Goal: Task Accomplishment & Management: Use online tool/utility

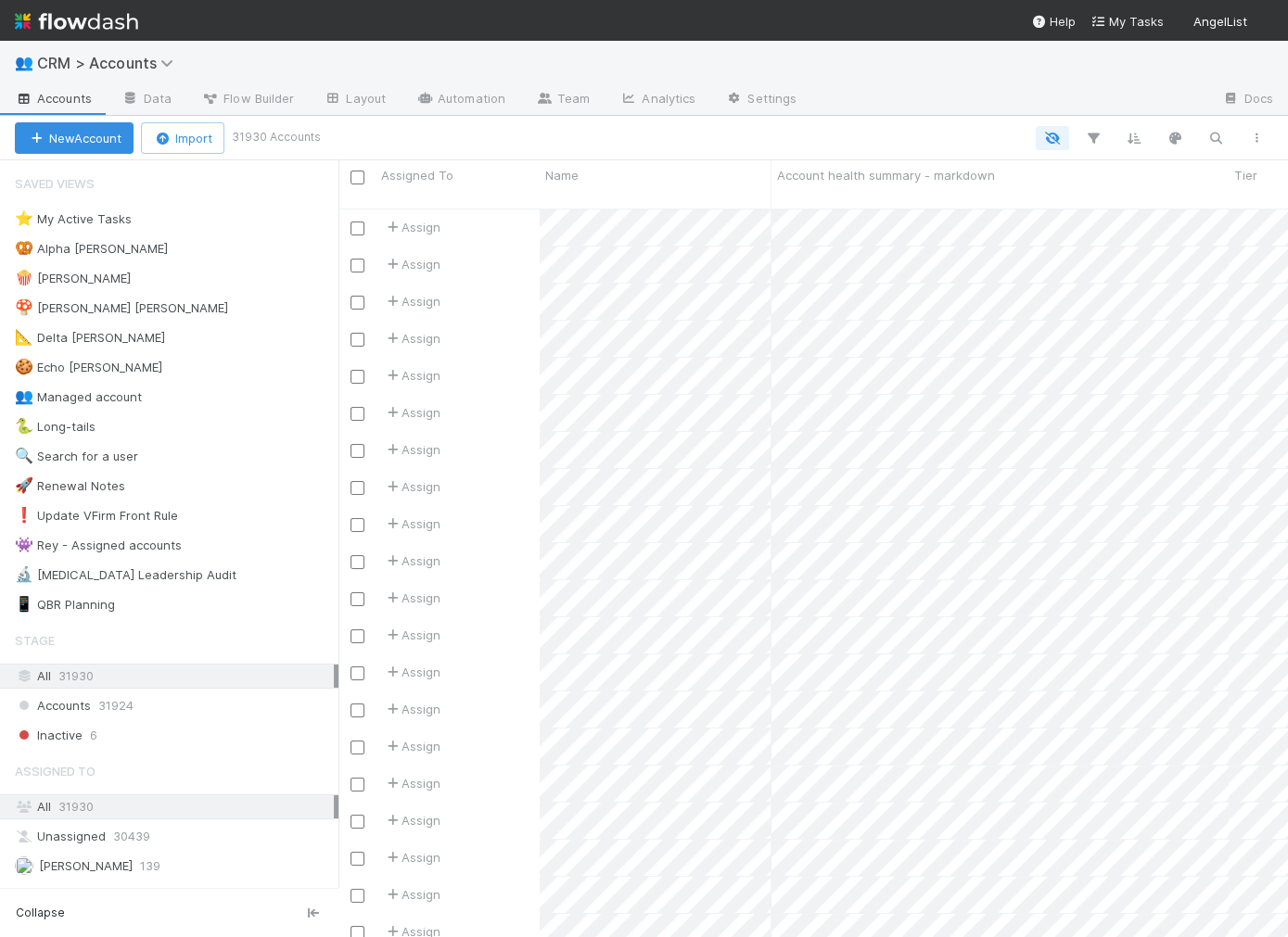
scroll to position [1, 1]
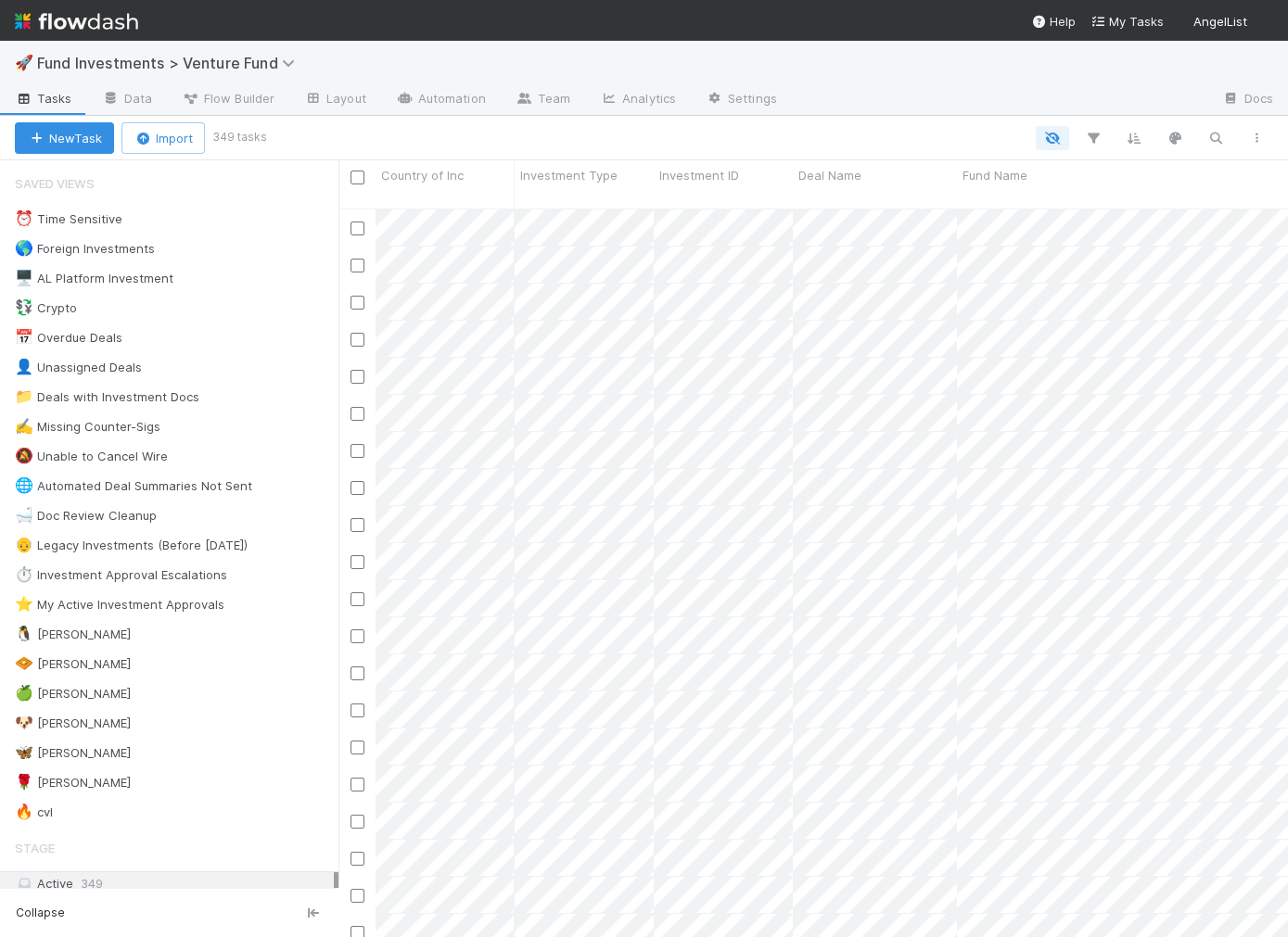
scroll to position [1, 1]
click at [446, 106] on link "Automation" at bounding box center [441, 99] width 120 height 30
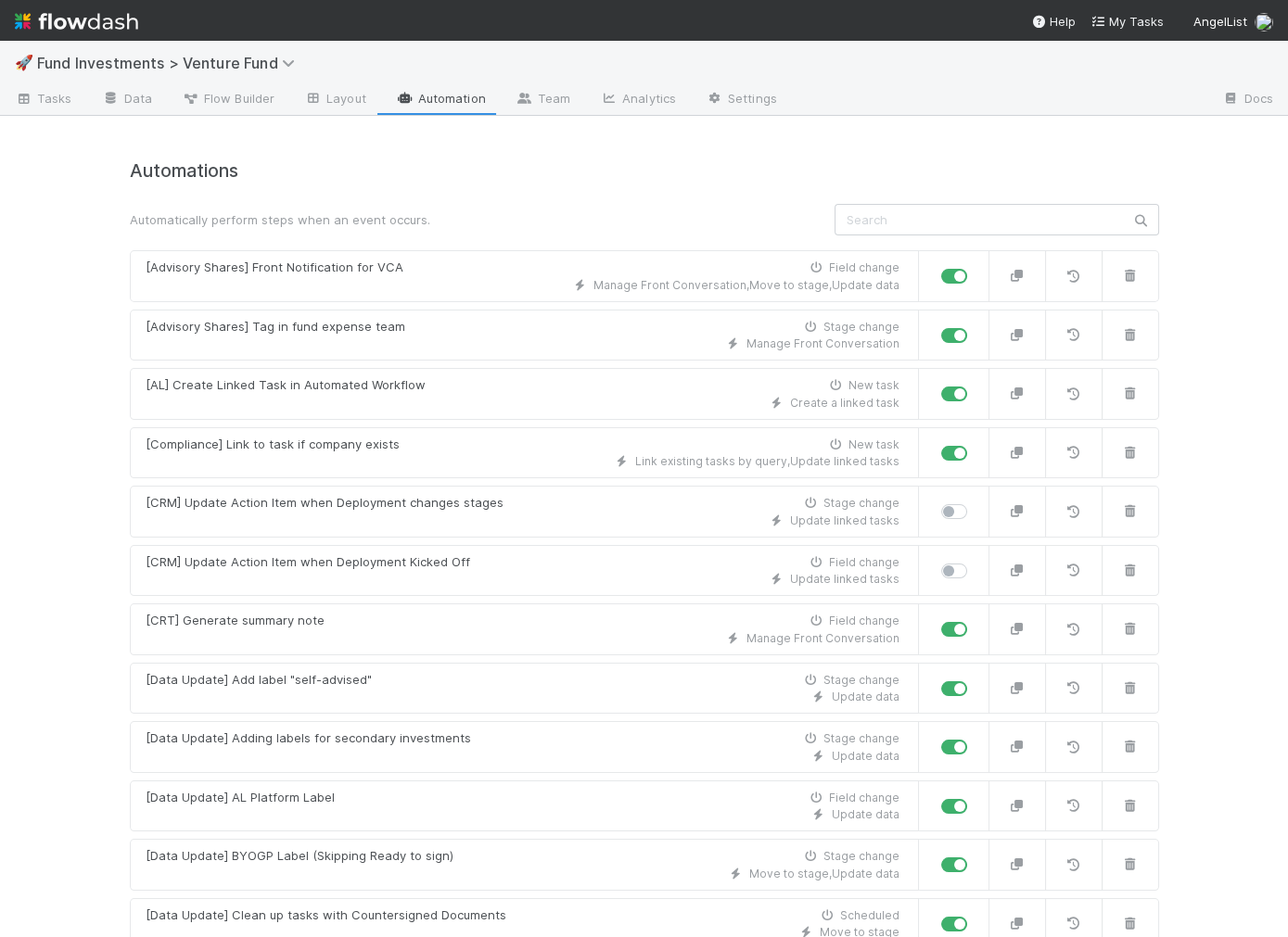
click at [939, 223] on input "text" at bounding box center [997, 219] width 325 height 32
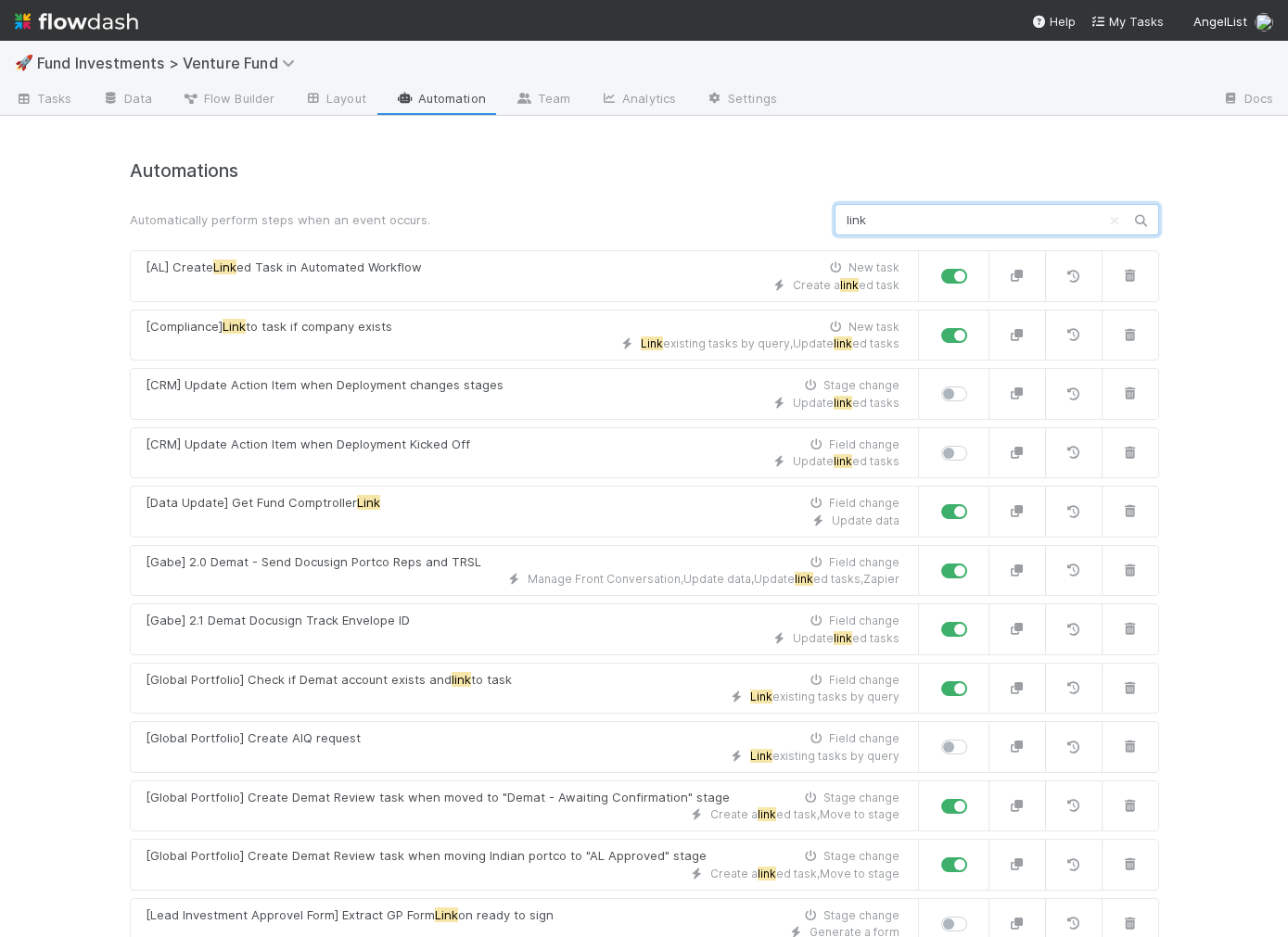
type input "link"
click at [143, 96] on link "Data" at bounding box center [127, 99] width 80 height 30
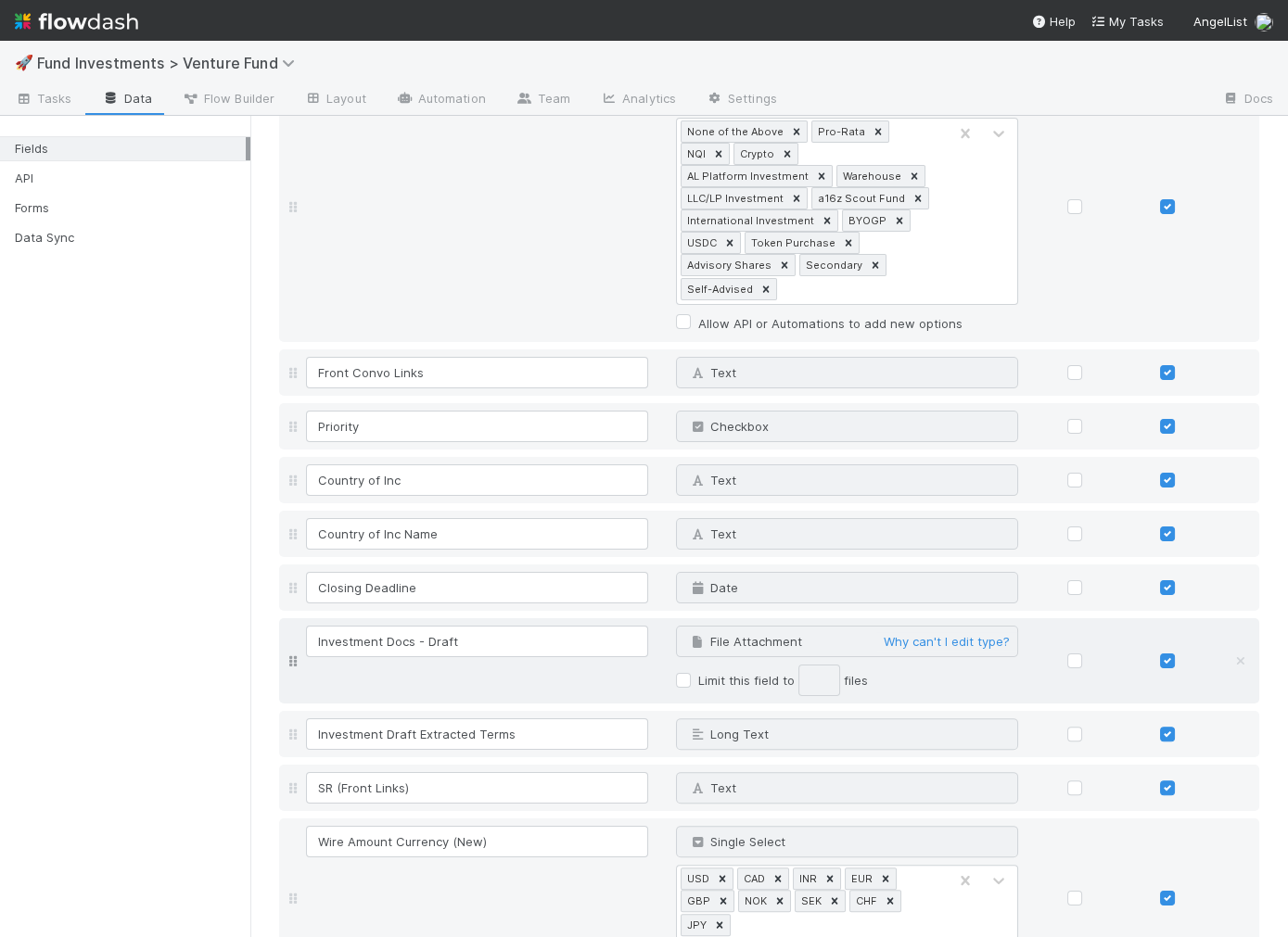
click at [528, 660] on div "Investment Docs - Draft File Attachment Why can't I edit type? Limit this field…" at bounding box center [786, 661] width 966 height 71
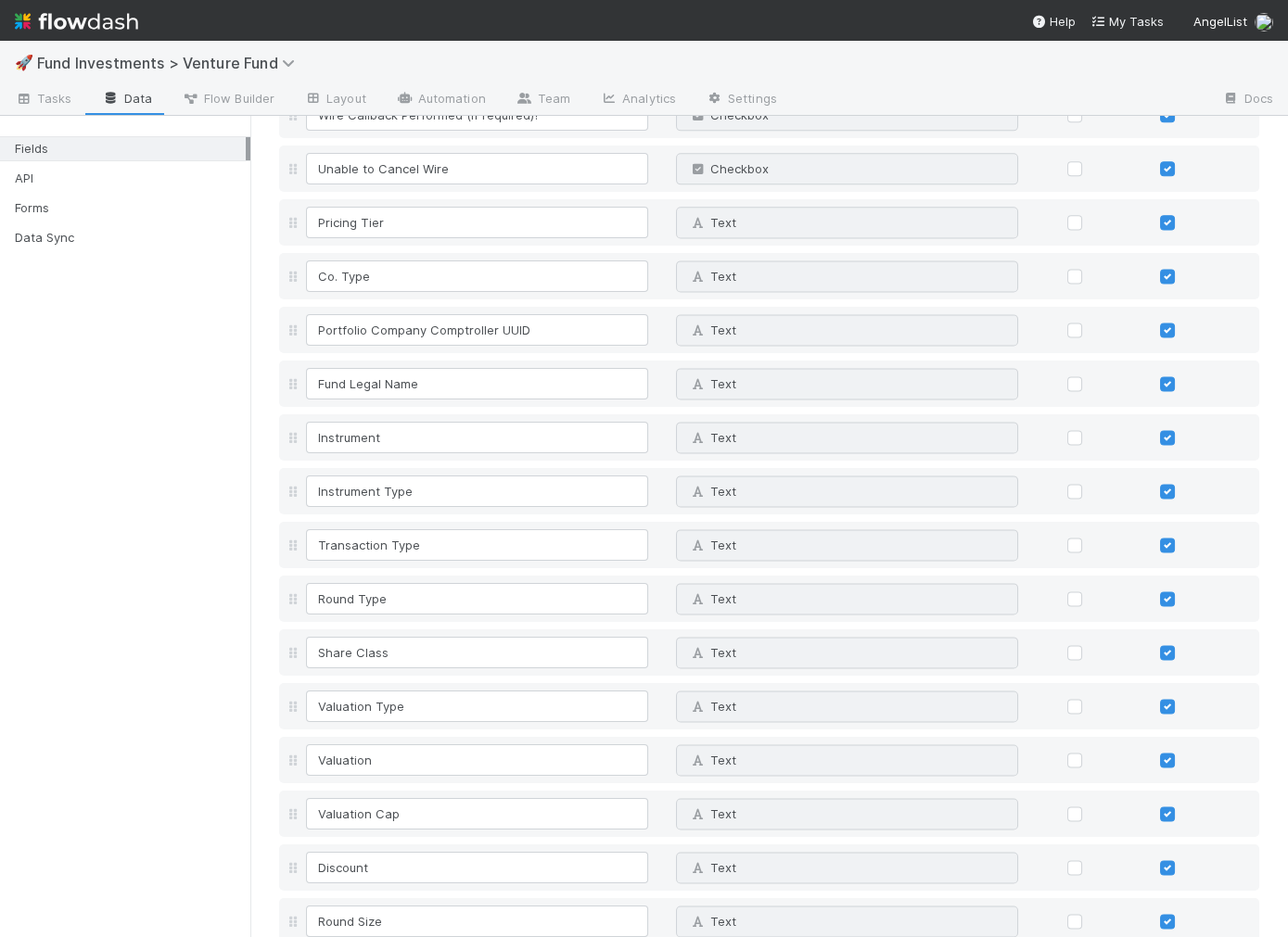
scroll to position [4235, 0]
click at [46, 91] on span "Tasks" at bounding box center [43, 98] width 57 height 18
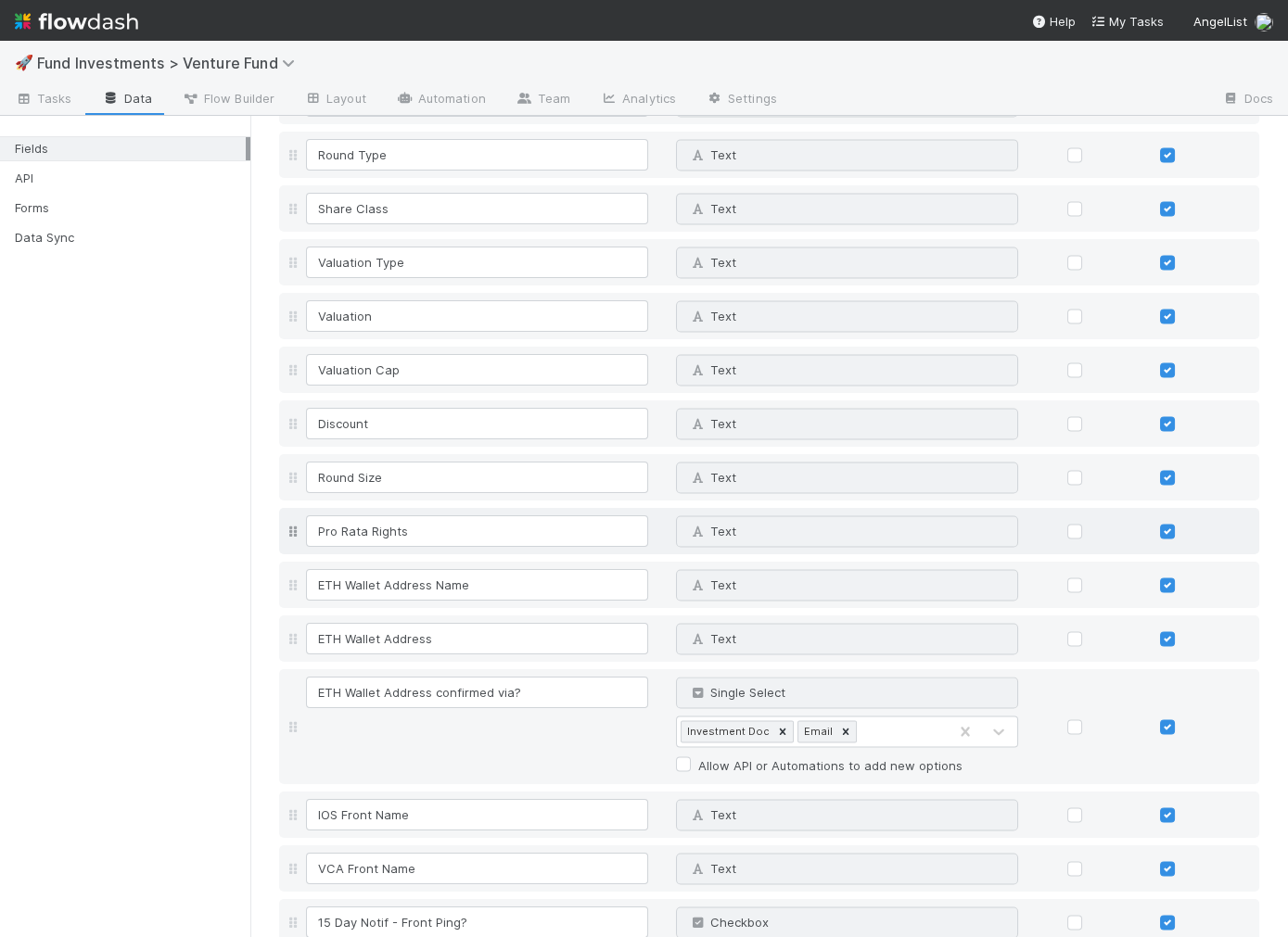
scroll to position [4711, 0]
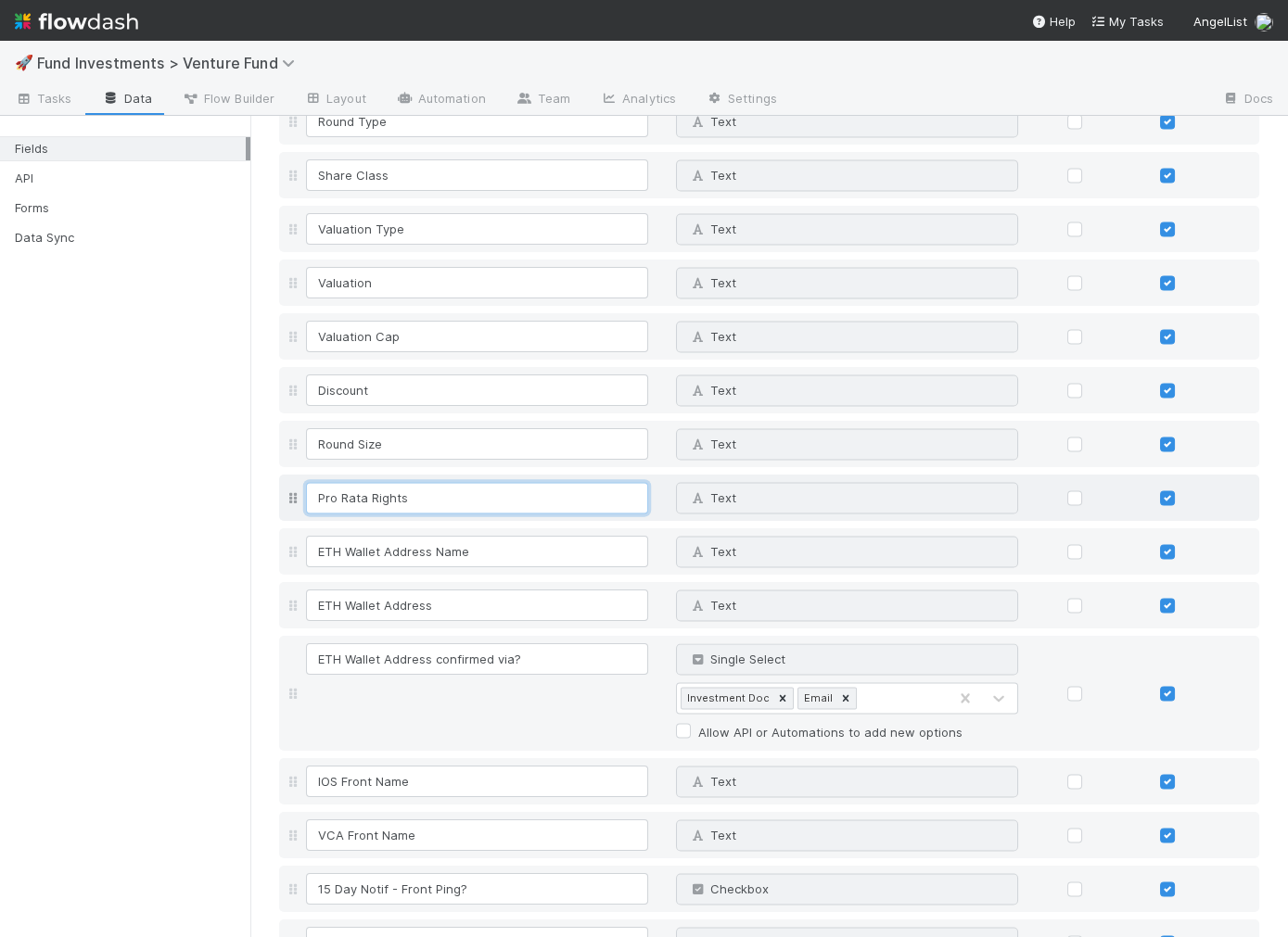
click at [313, 474] on div "Pro Rata Rights Text Why can't I edit type?" at bounding box center [769, 497] width 980 height 46
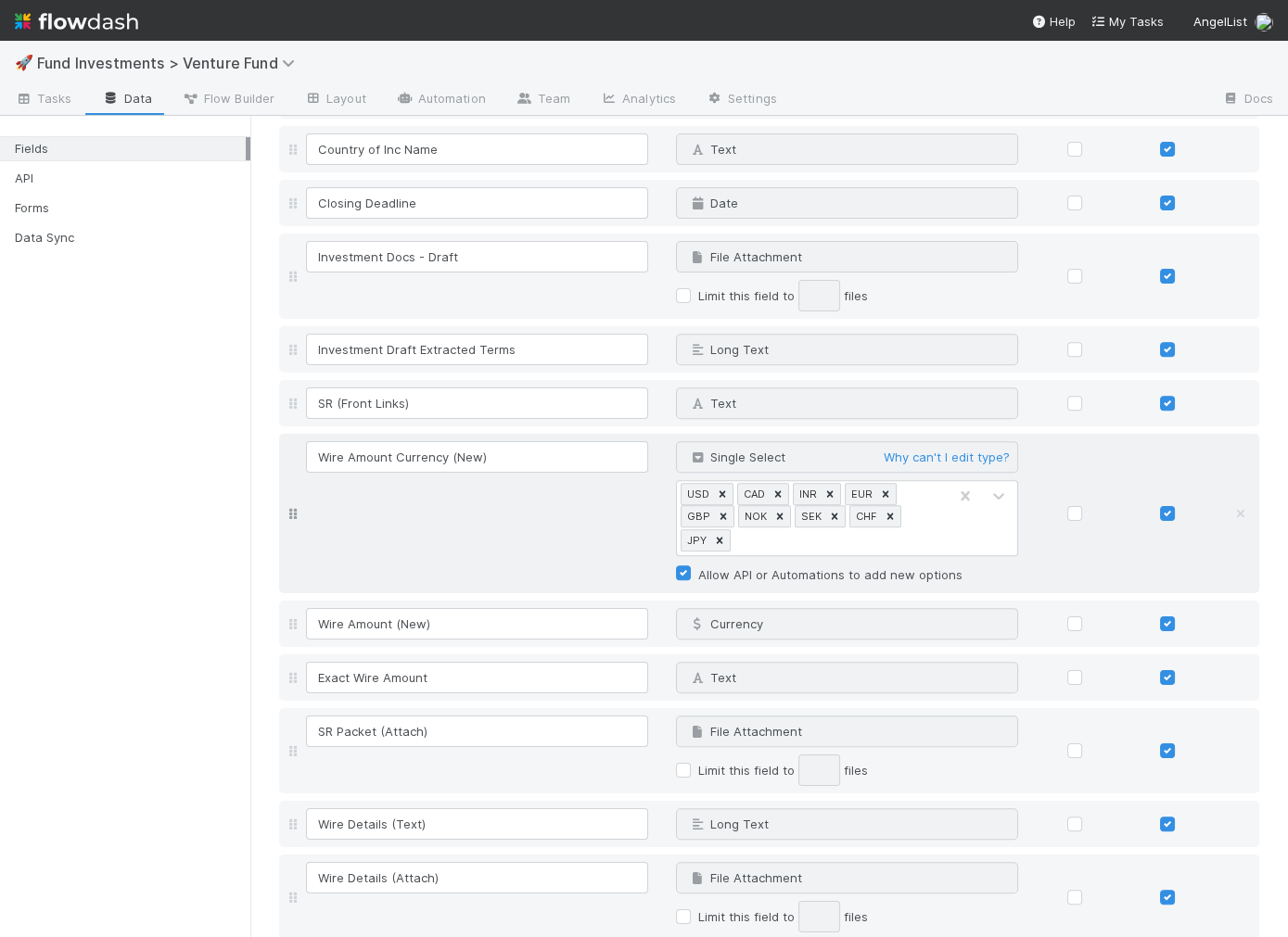
scroll to position [1299, 0]
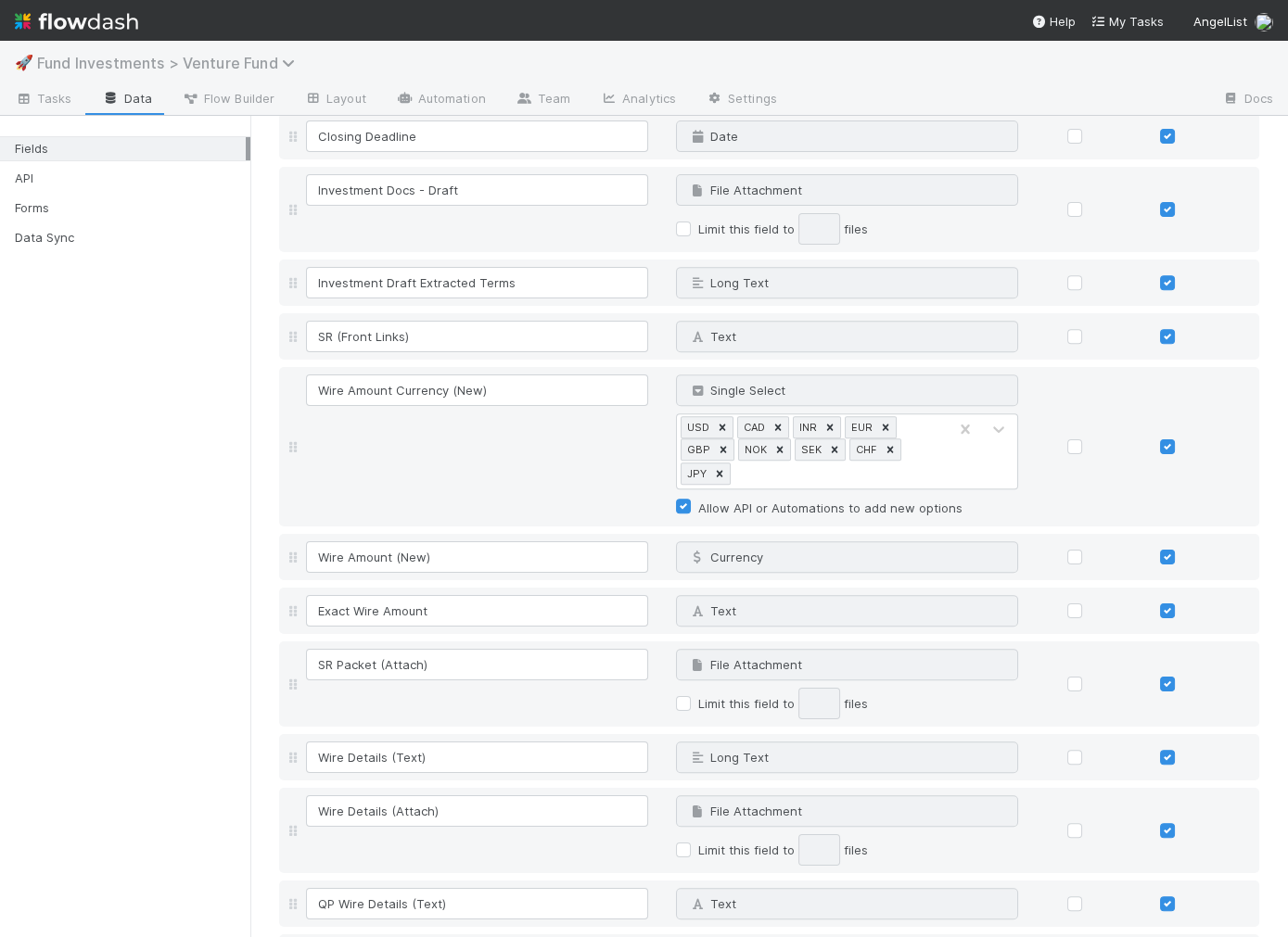
click at [126, 65] on span "Fund Investments > Venture Fund" at bounding box center [170, 63] width 267 height 18
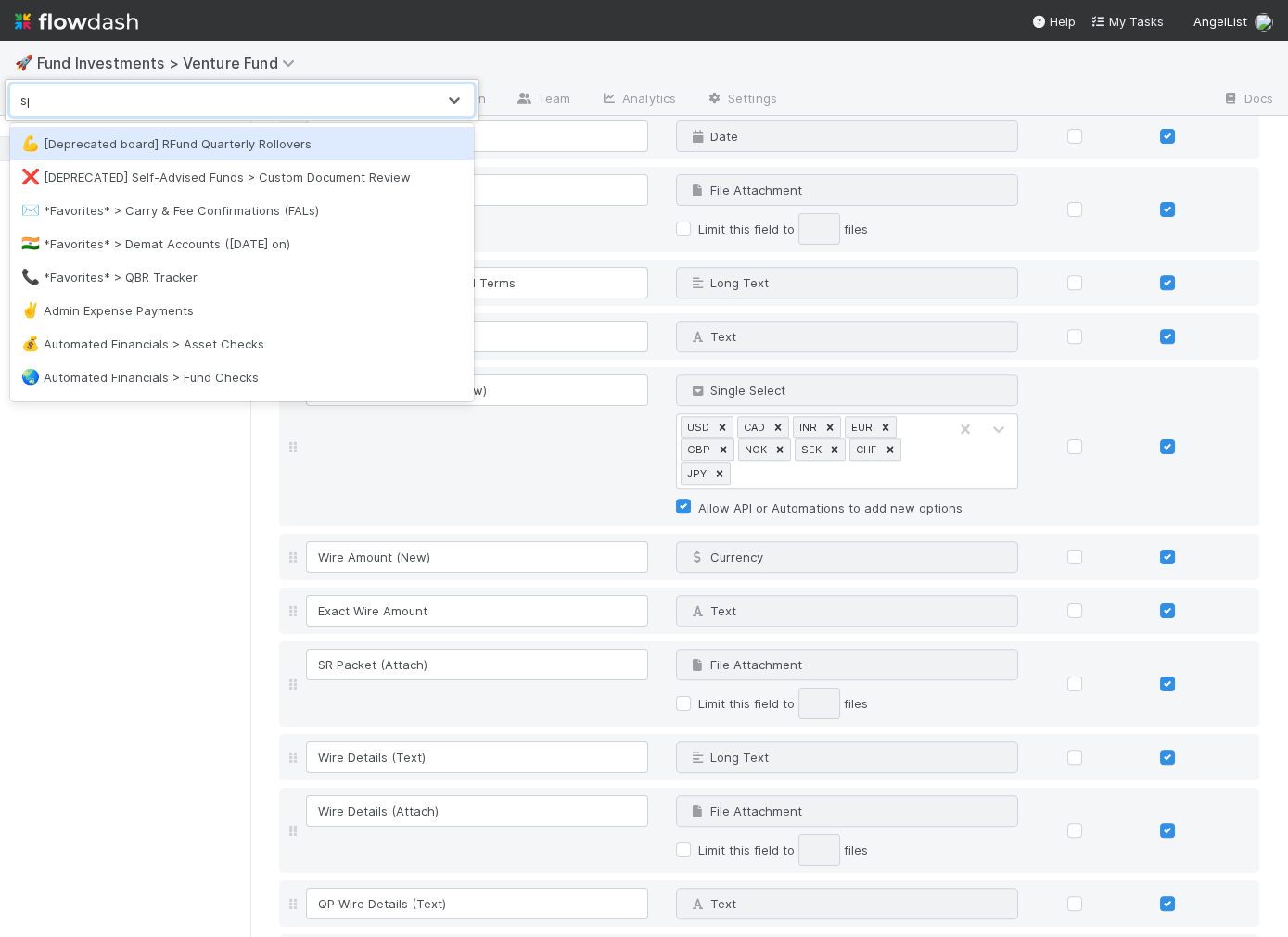
type input "spv"
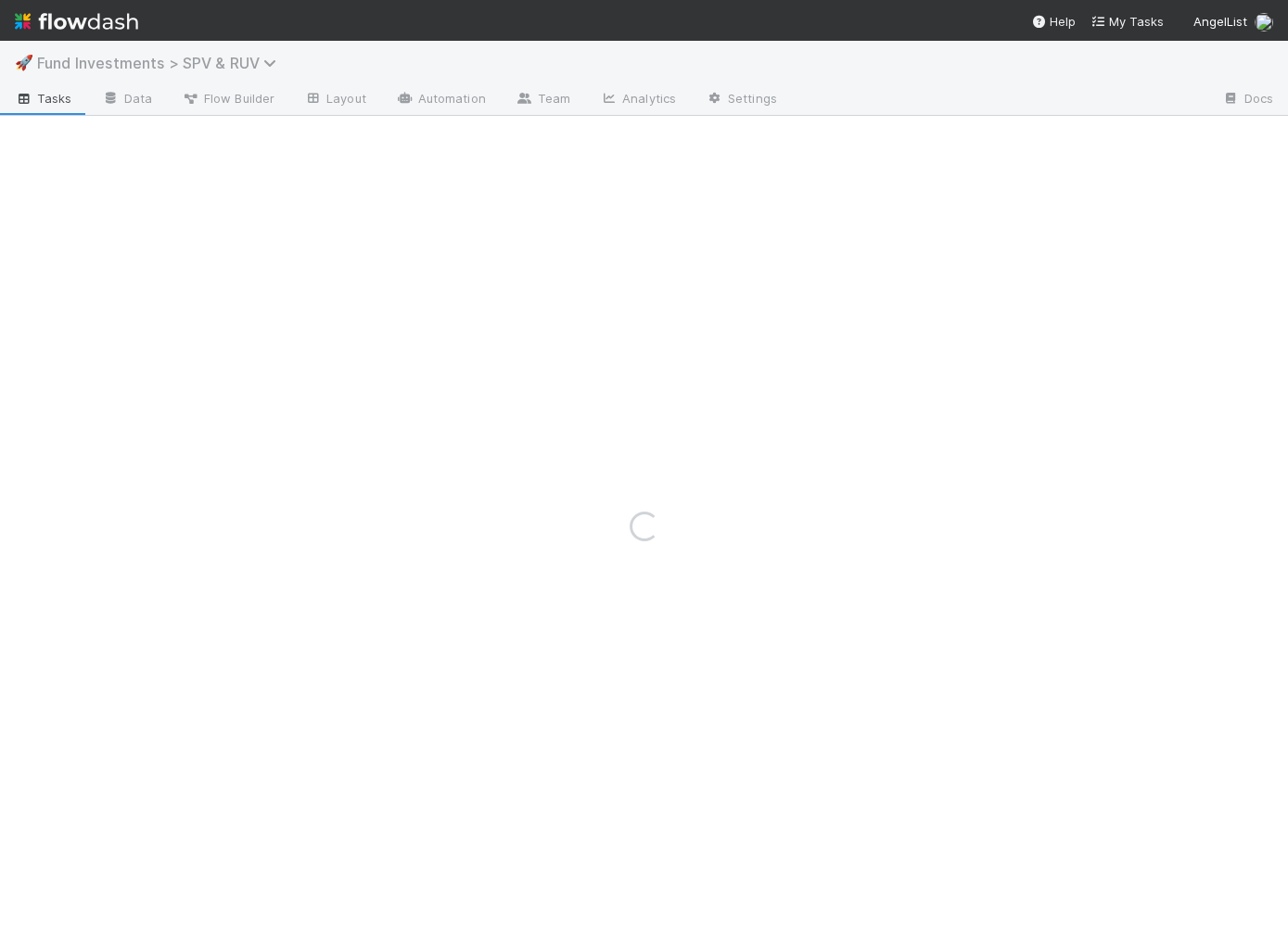
click at [152, 63] on span "Fund Investments > SPV & RUV" at bounding box center [160, 63] width 248 height 18
click at [152, 94] on div "Search workflows" at bounding box center [223, 99] width 425 height 30
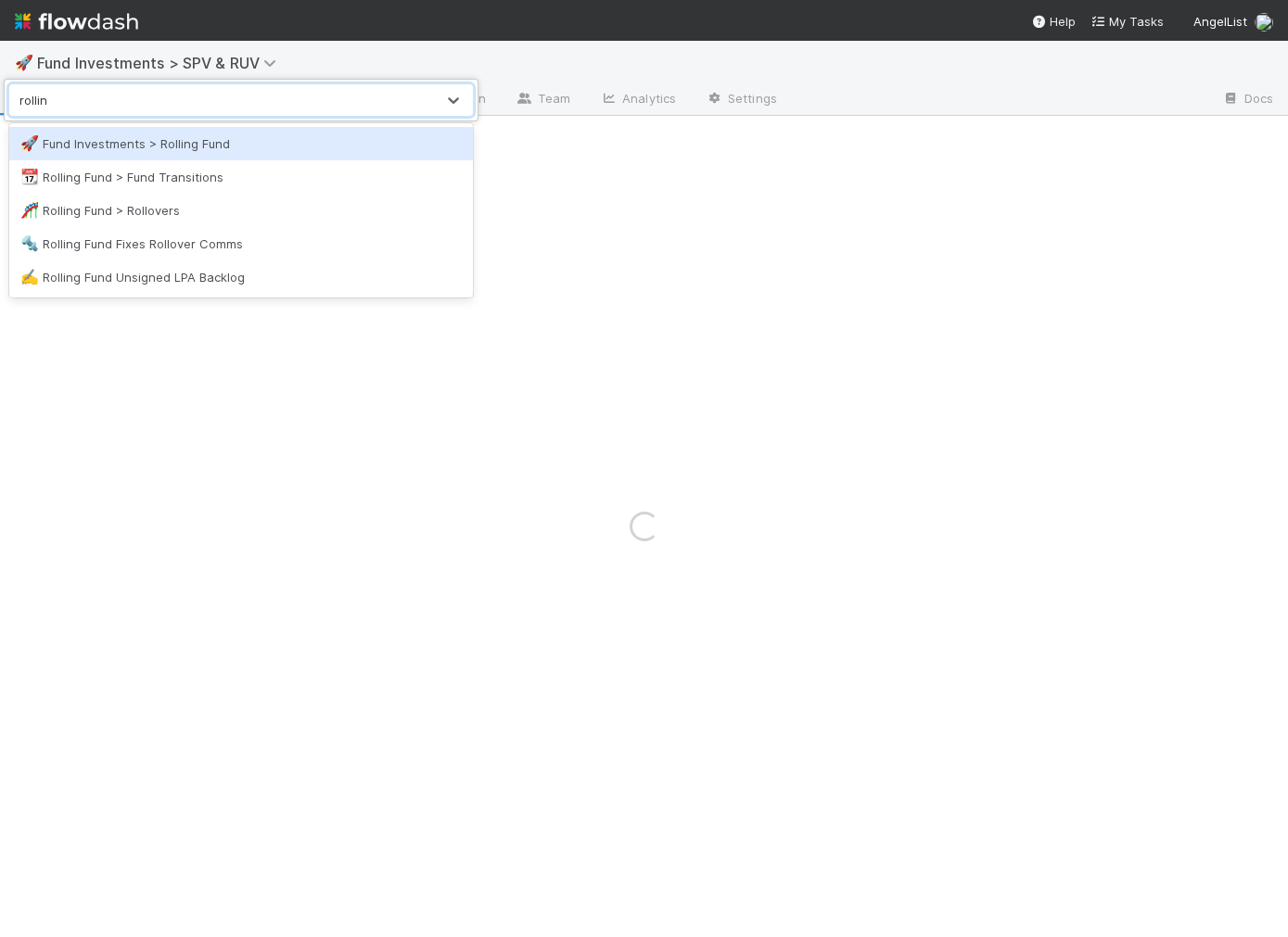
type input "rolling f"
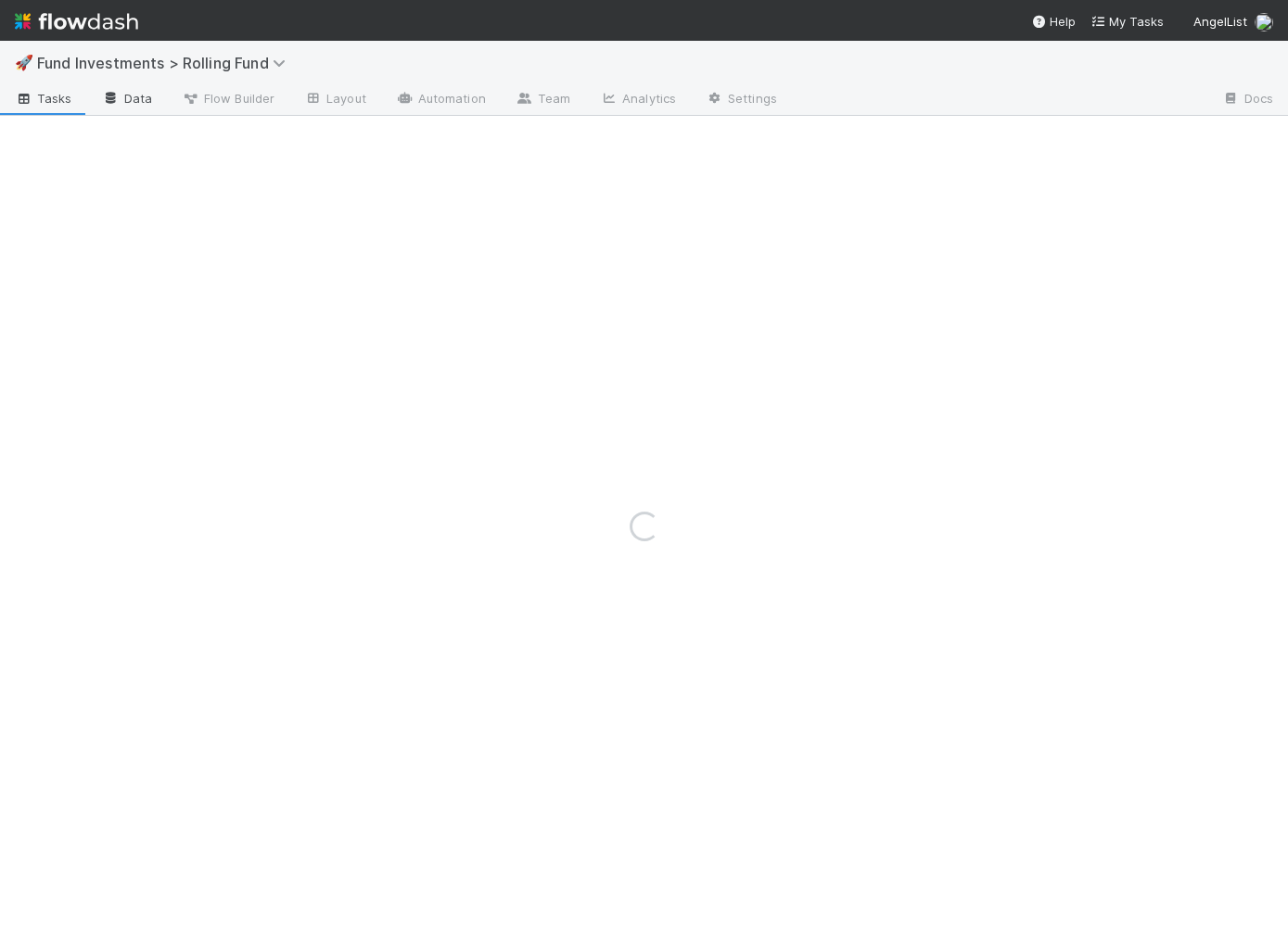
click at [138, 106] on link "Data" at bounding box center [127, 99] width 80 height 30
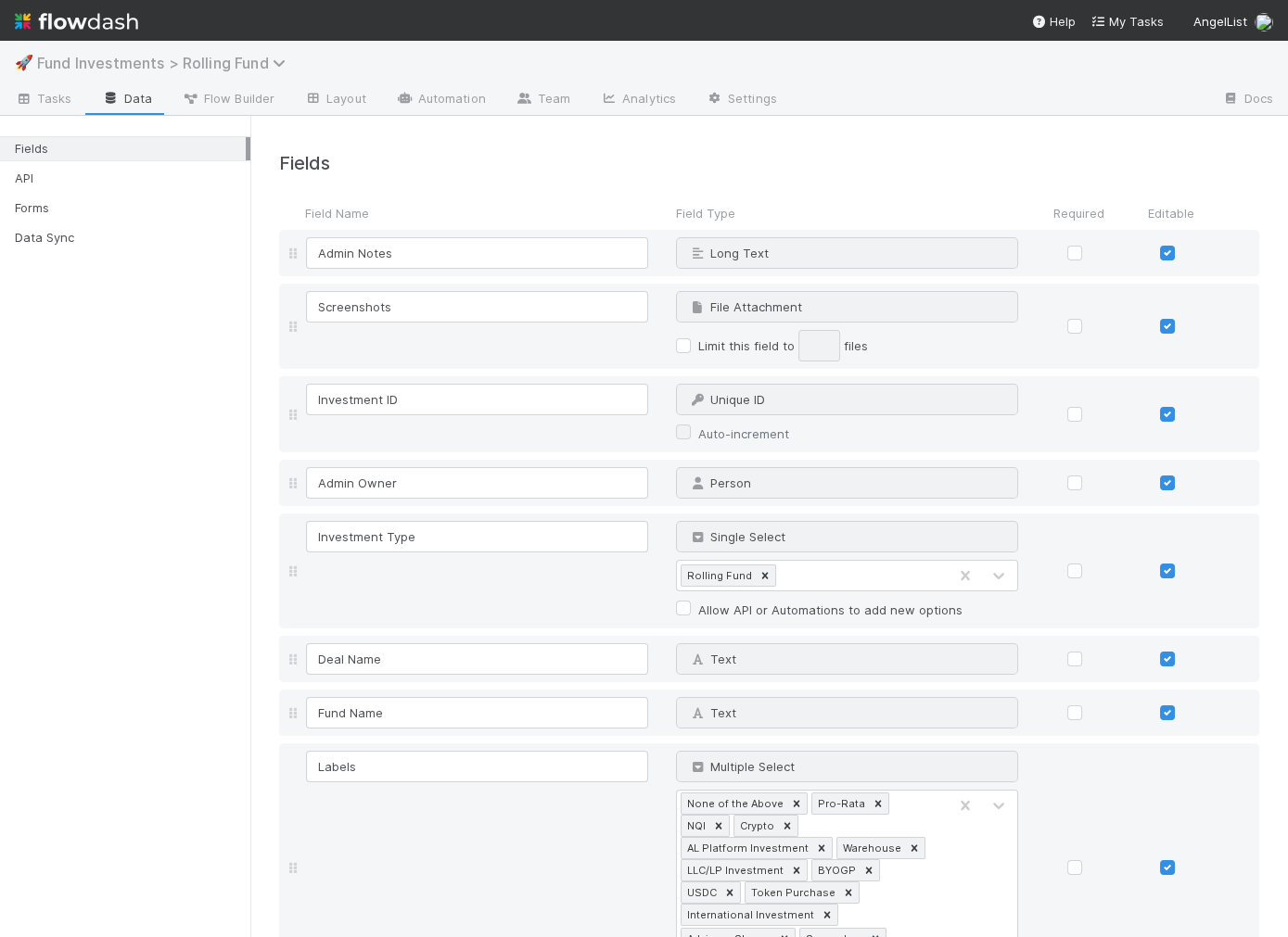
click at [98, 59] on span "Fund Investments > Rolling Fund" at bounding box center [165, 63] width 258 height 18
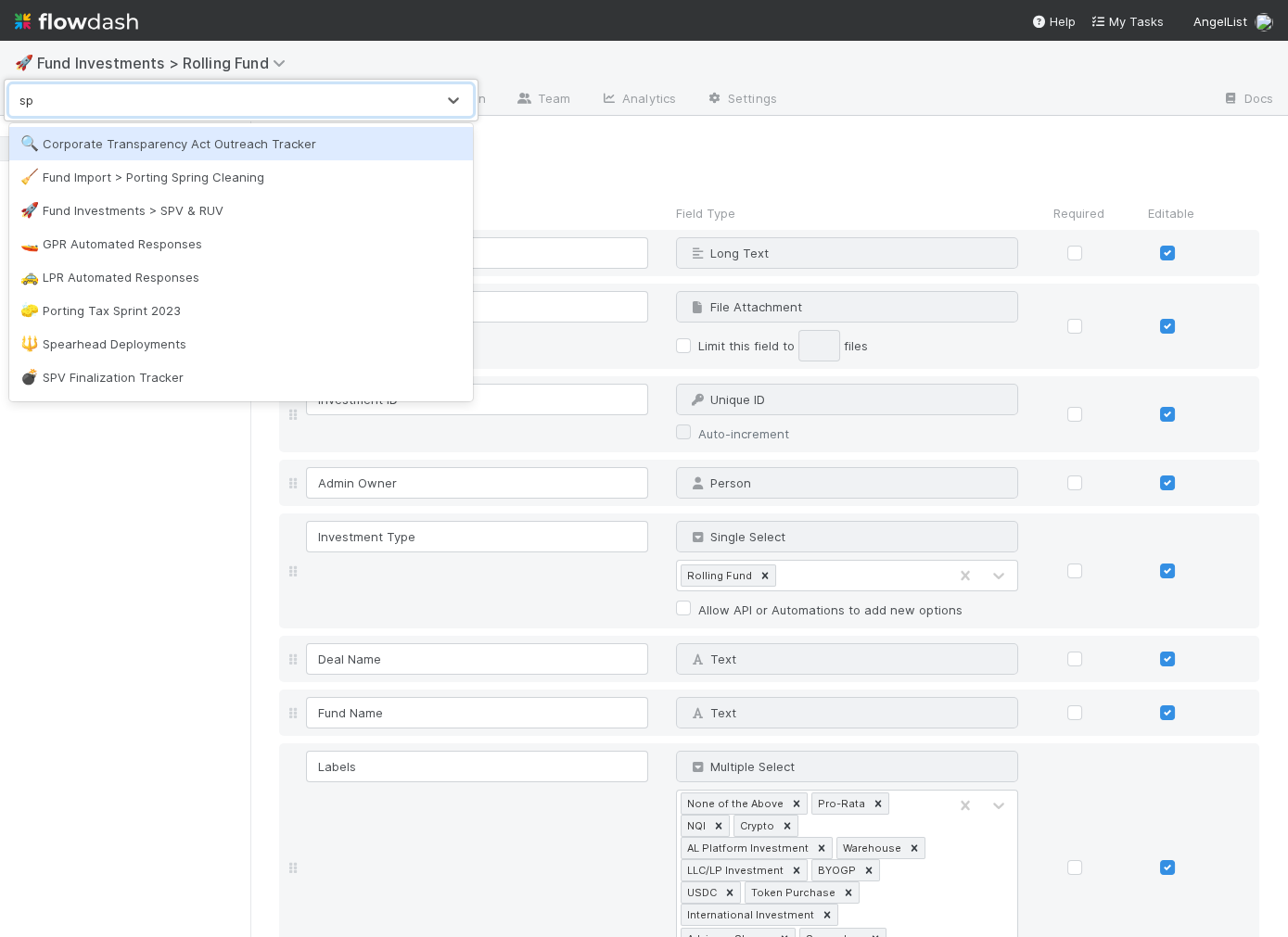
type input "spv"
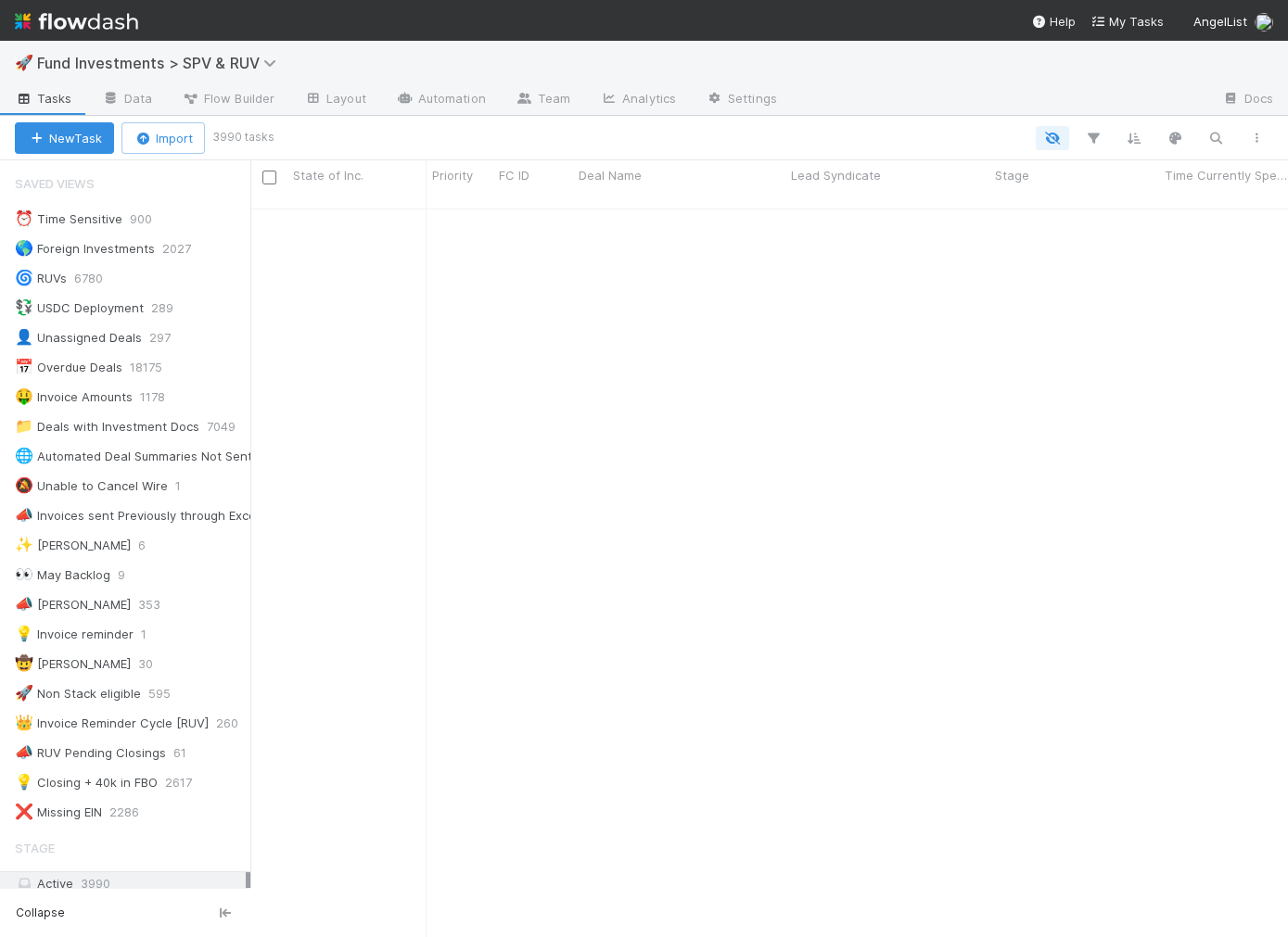
scroll to position [815, 0]
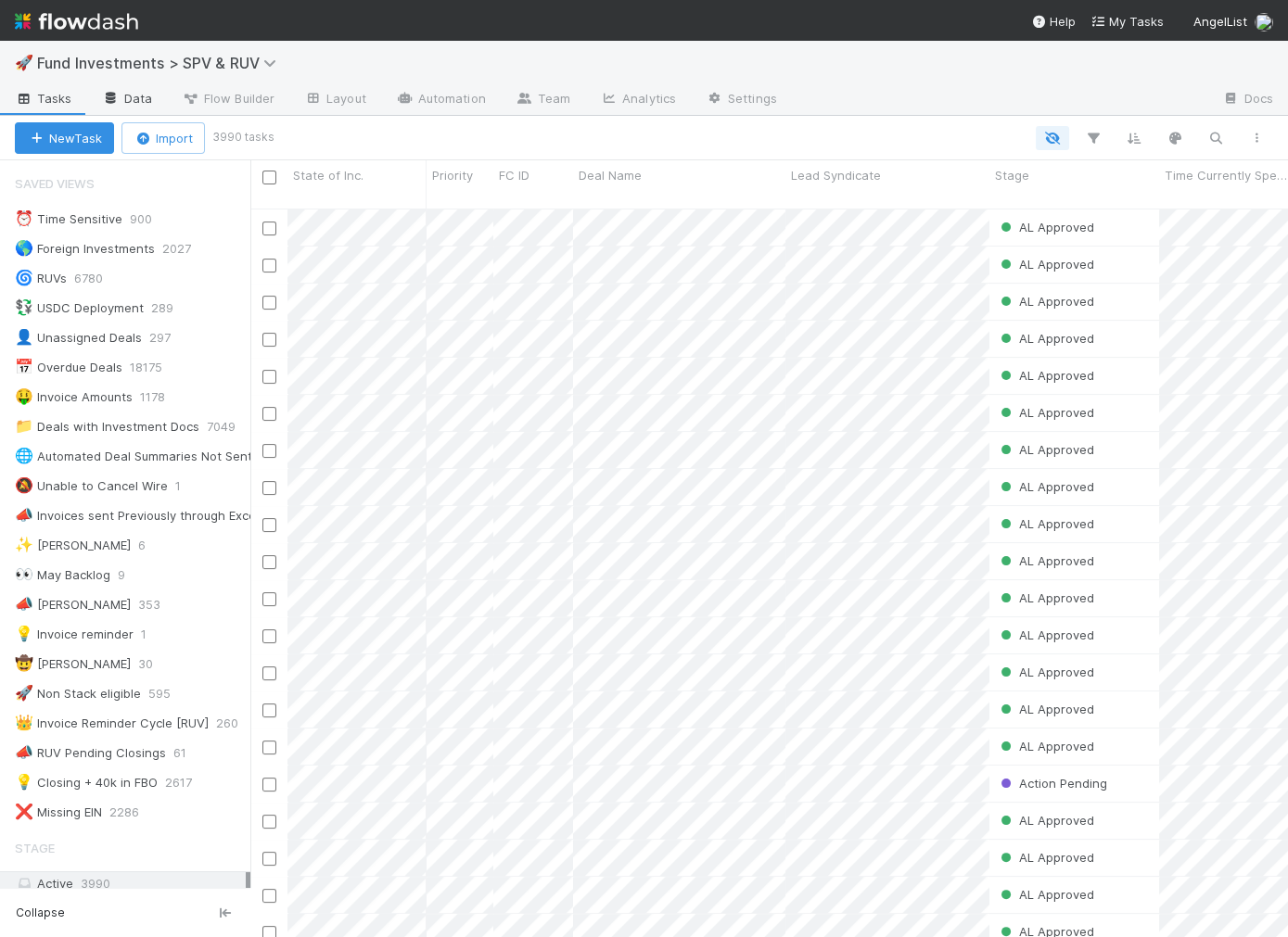
click at [122, 91] on link "Data" at bounding box center [127, 99] width 80 height 30
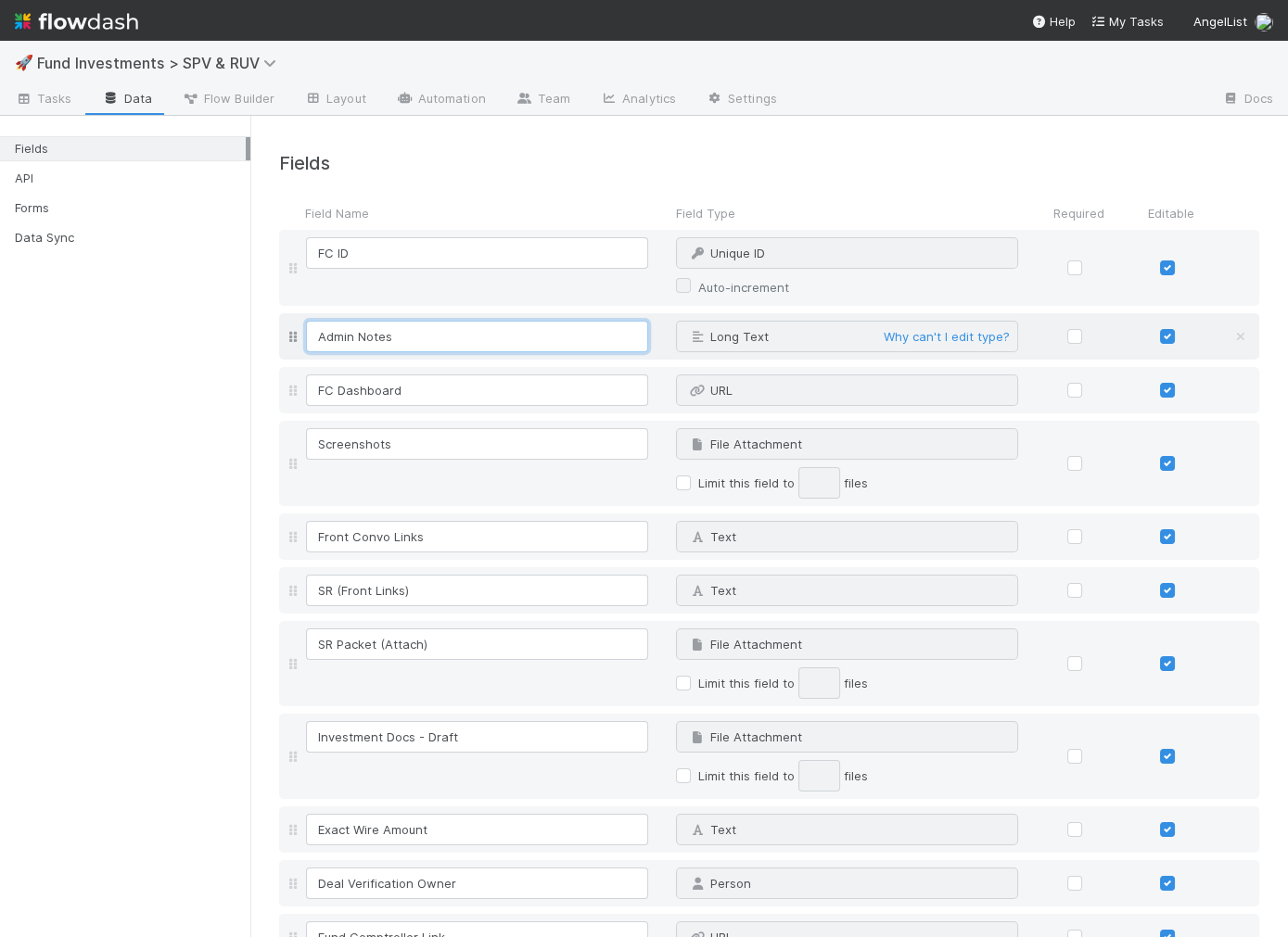
click at [348, 335] on input "Admin Notes" at bounding box center [477, 336] width 342 height 32
drag, startPoint x: 379, startPoint y: 340, endPoint x: 472, endPoint y: 342, distance: 93.0
click at [459, 356] on div "Admin Notes Long Text Why can't I edit type?" at bounding box center [769, 336] width 980 height 46
click at [473, 341] on input "Admin Notes" at bounding box center [477, 336] width 342 height 32
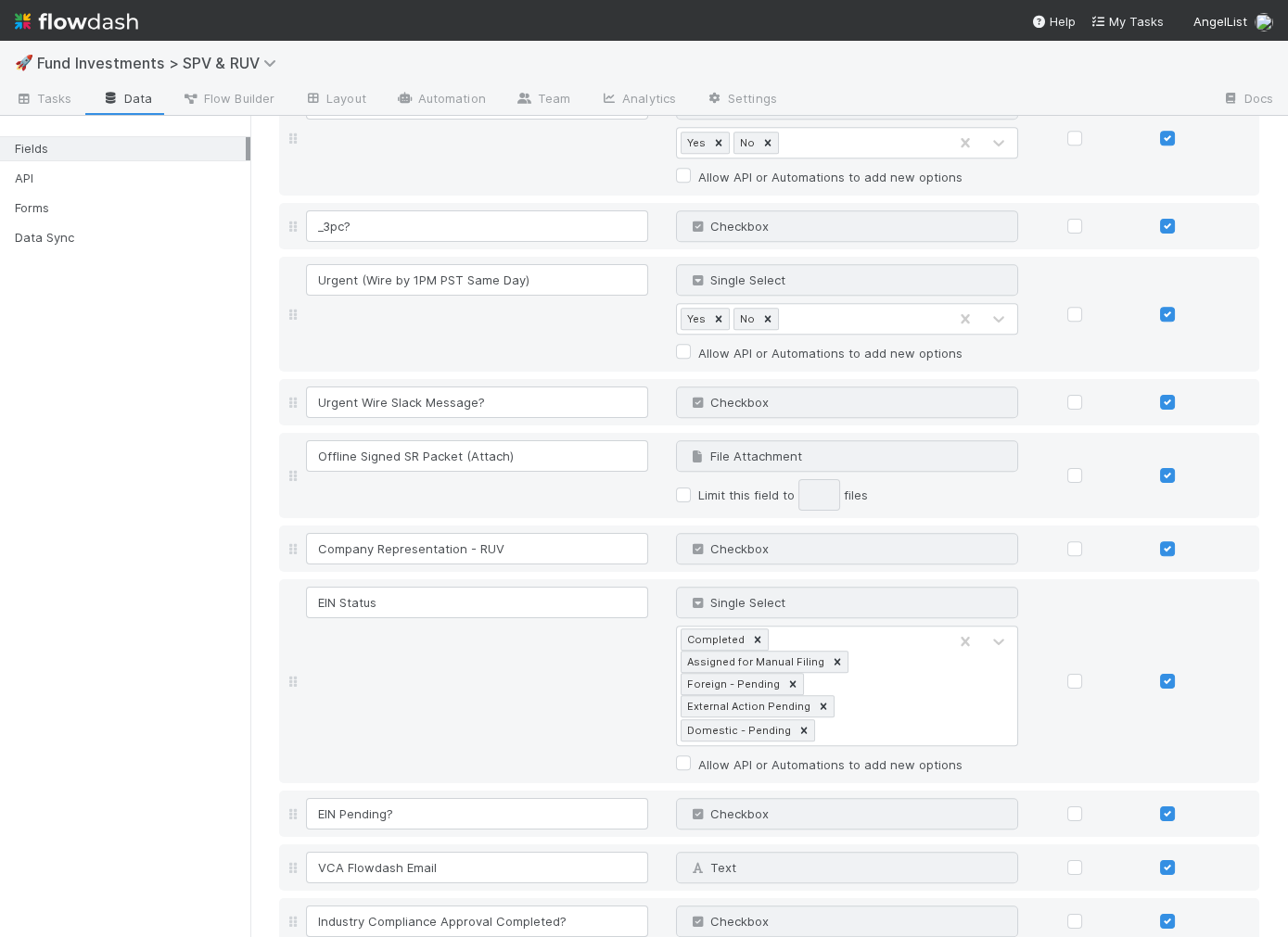
scroll to position [6202, 0]
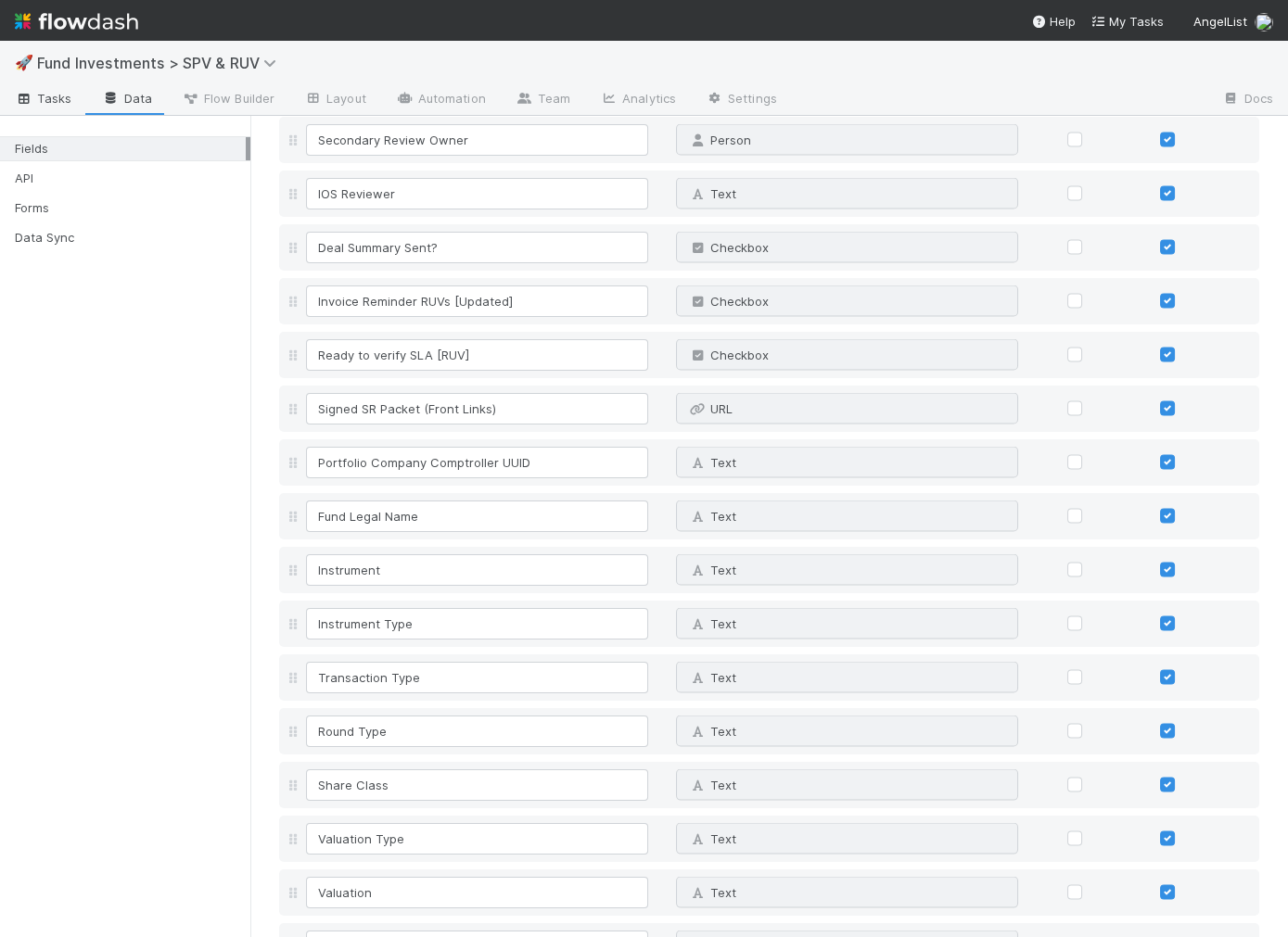
click at [60, 103] on span "Tasks" at bounding box center [43, 98] width 57 height 18
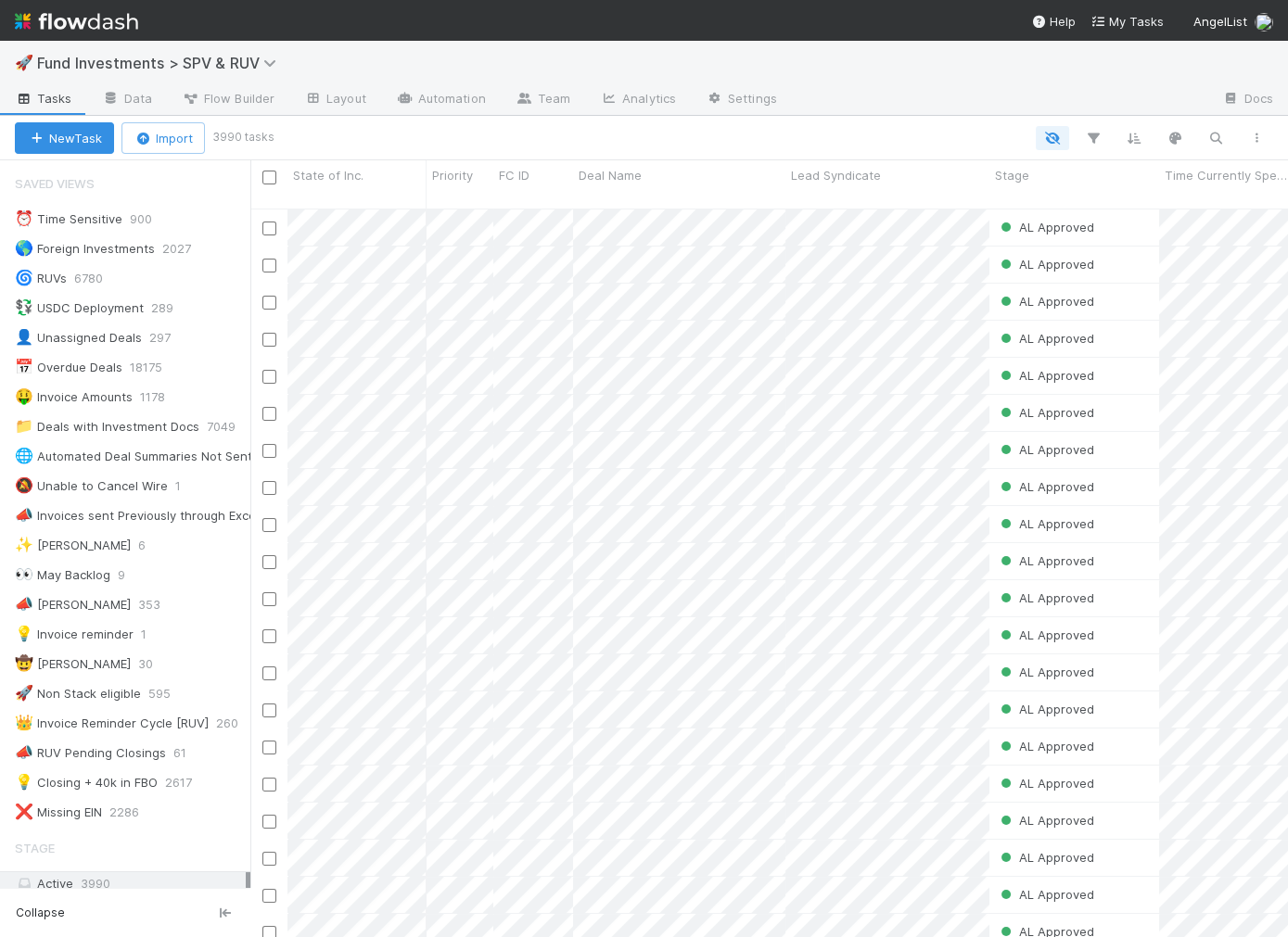
scroll to position [1, 1]
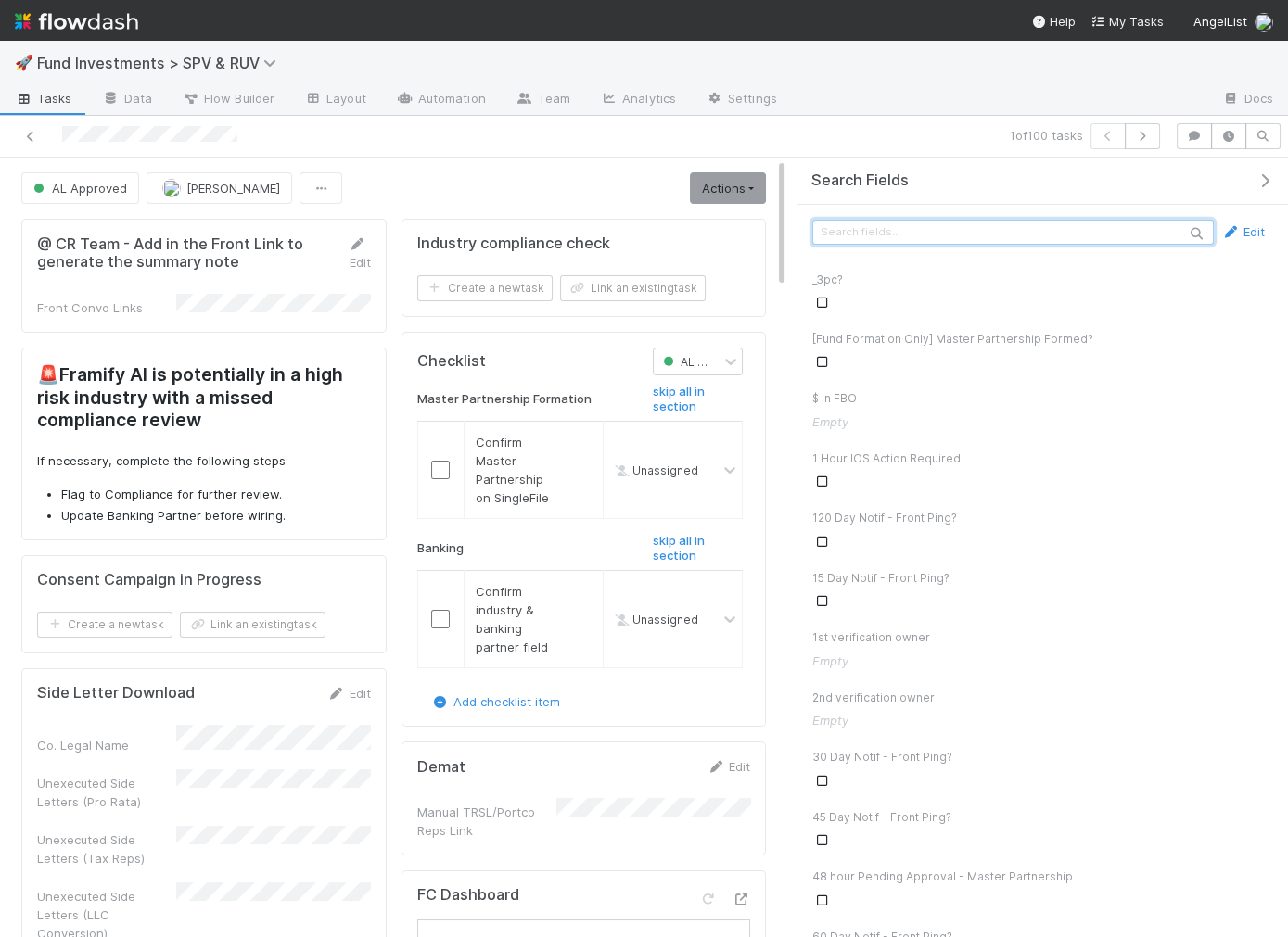
click at [1041, 223] on input "text" at bounding box center [1014, 232] width 402 height 25
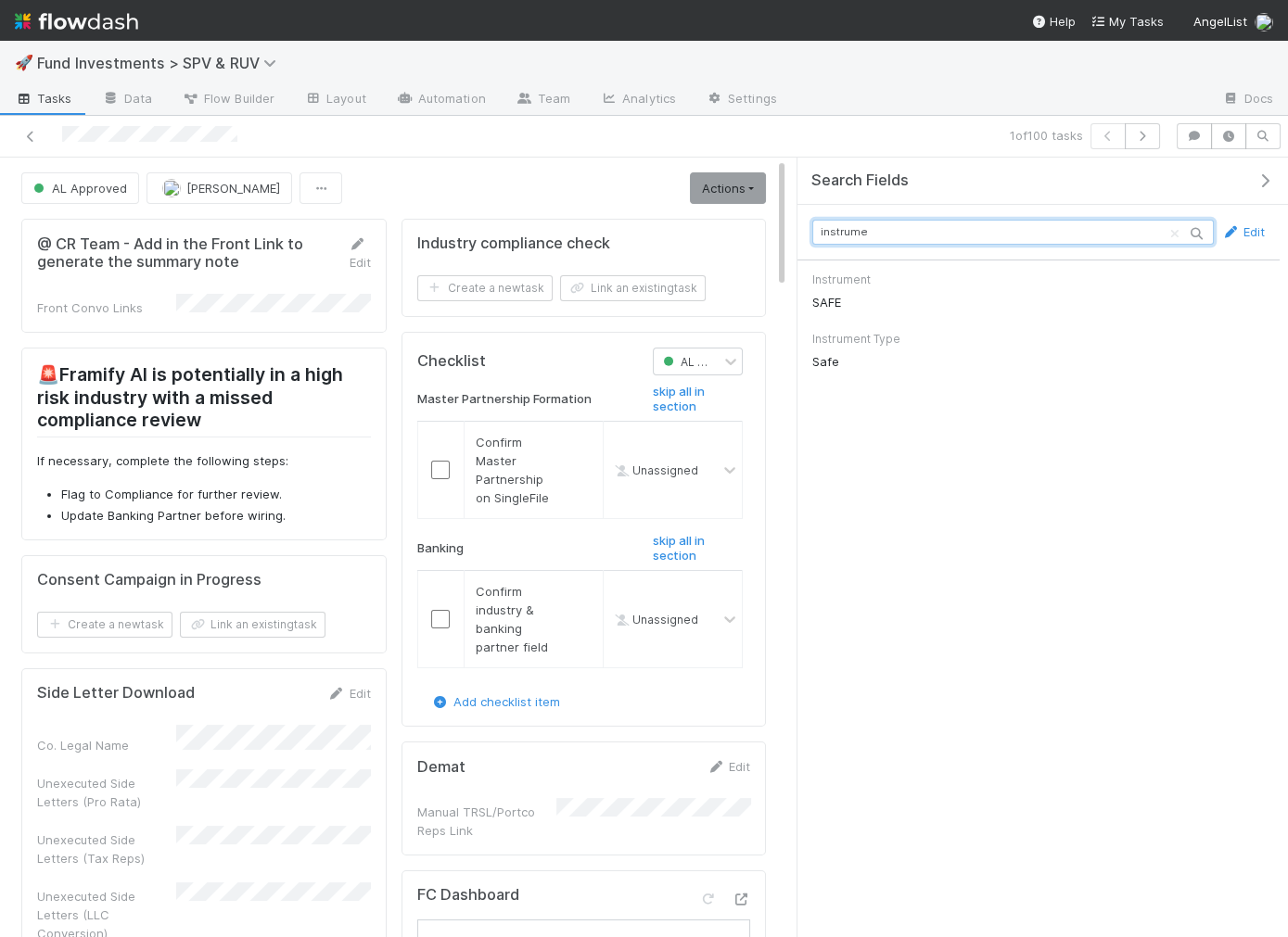
type input "instrume"
drag, startPoint x: 965, startPoint y: 390, endPoint x: 955, endPoint y: 389, distance: 10.0
click at [964, 390] on div "Search Fields instrume Edit Instrument SAFE Instrument Type Safe" at bounding box center [1043, 548] width 491 height 781
drag, startPoint x: 40, startPoint y: 135, endPoint x: 24, endPoint y: 135, distance: 16.0
click at [40, 135] on div at bounding box center [300, 136] width 584 height 26
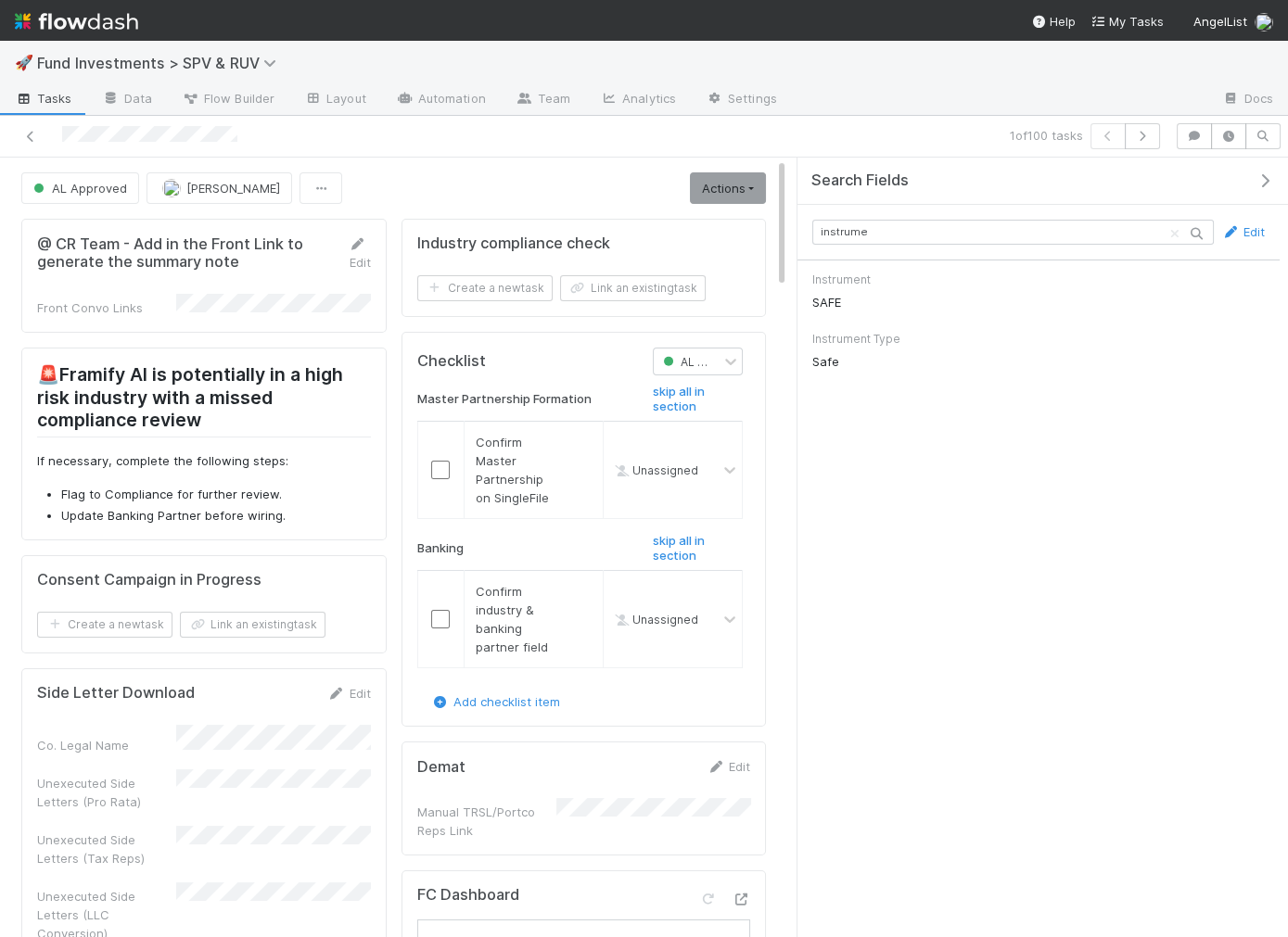
click at [17, 135] on div at bounding box center [300, 136] width 584 height 26
click at [27, 136] on icon at bounding box center [30, 136] width 18 height 12
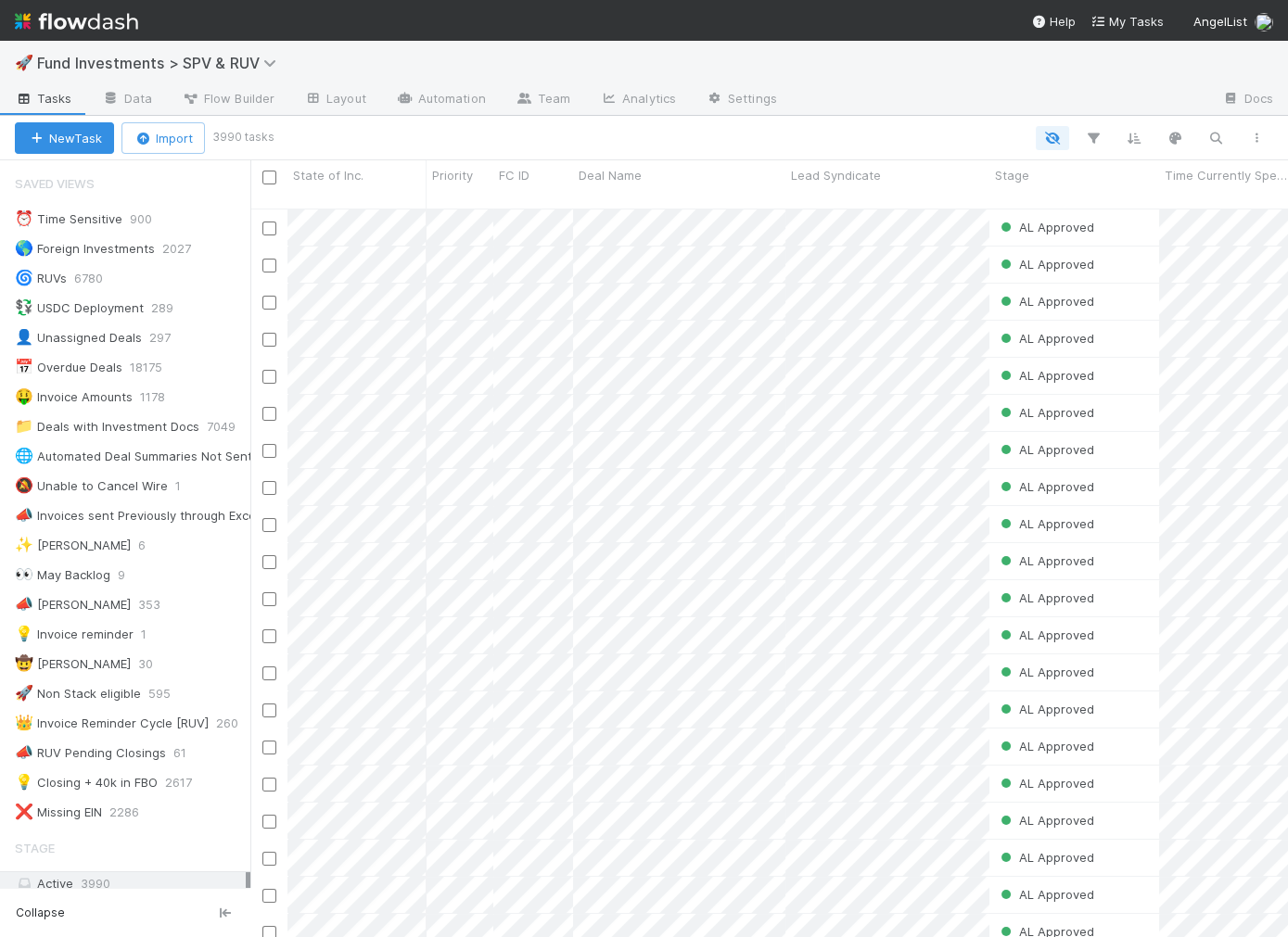
scroll to position [745, 1037]
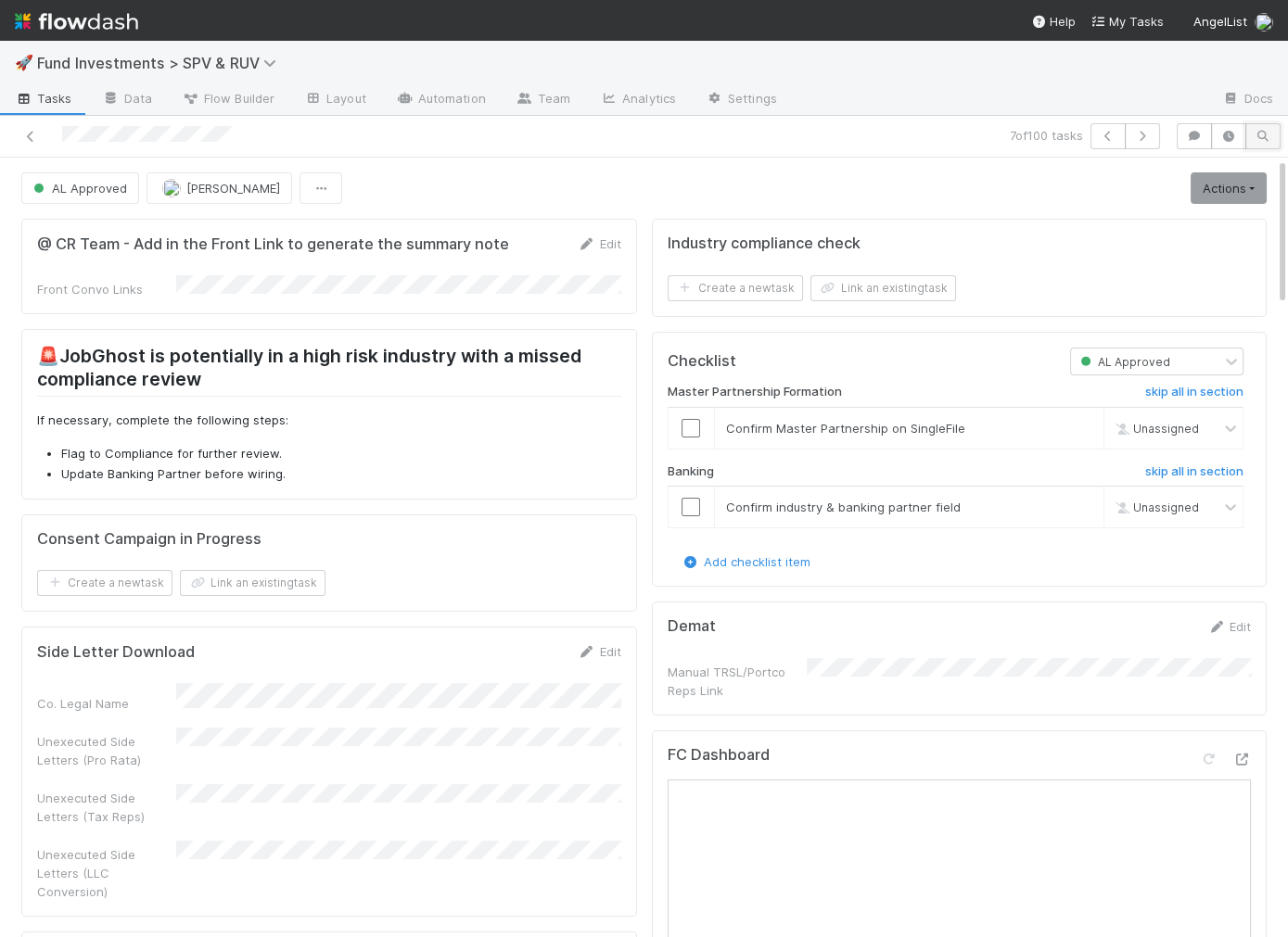
click at [1274, 133] on button "button" at bounding box center [1263, 136] width 35 height 26
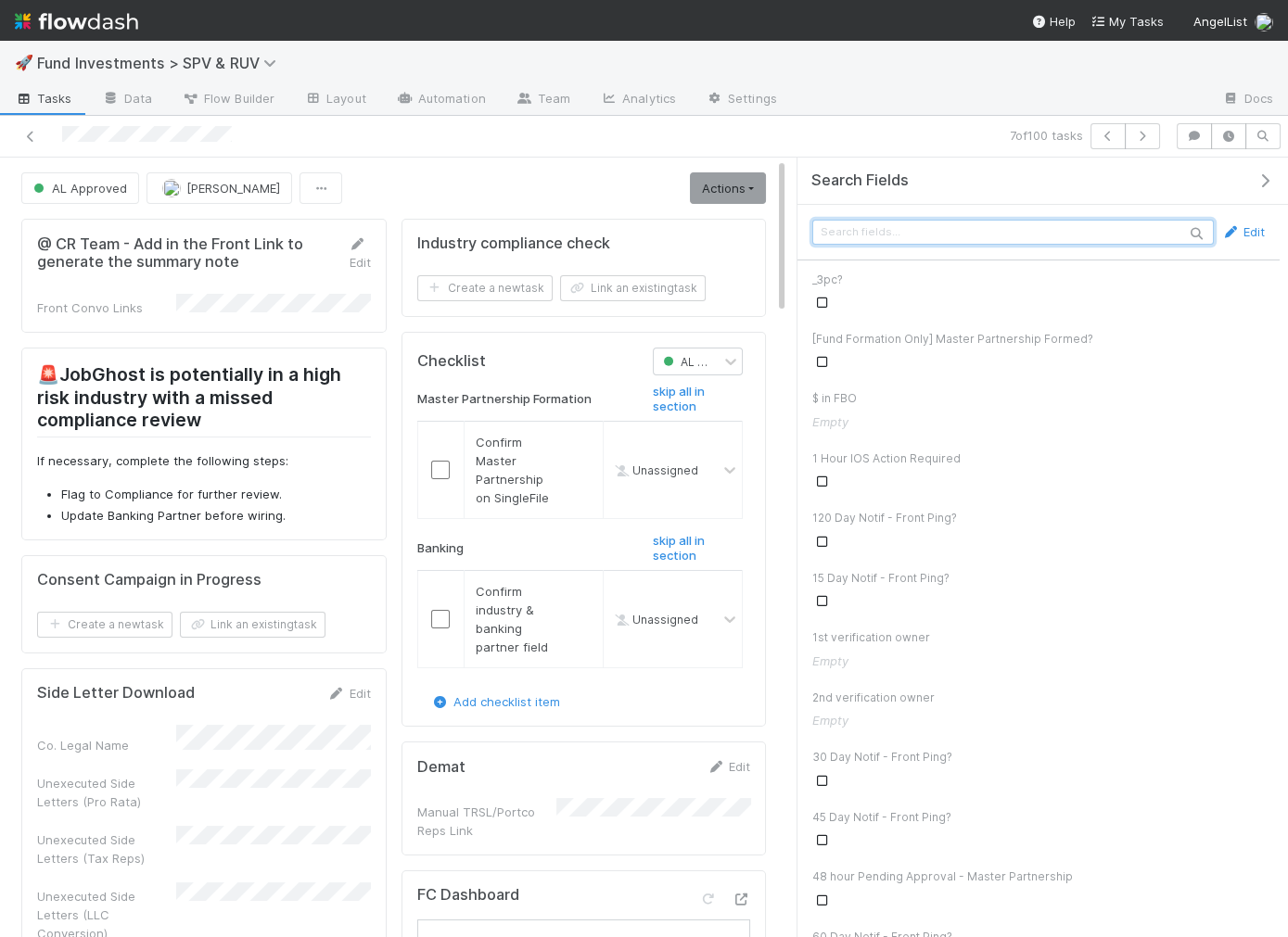
click at [1120, 236] on input "text" at bounding box center [1014, 232] width 402 height 25
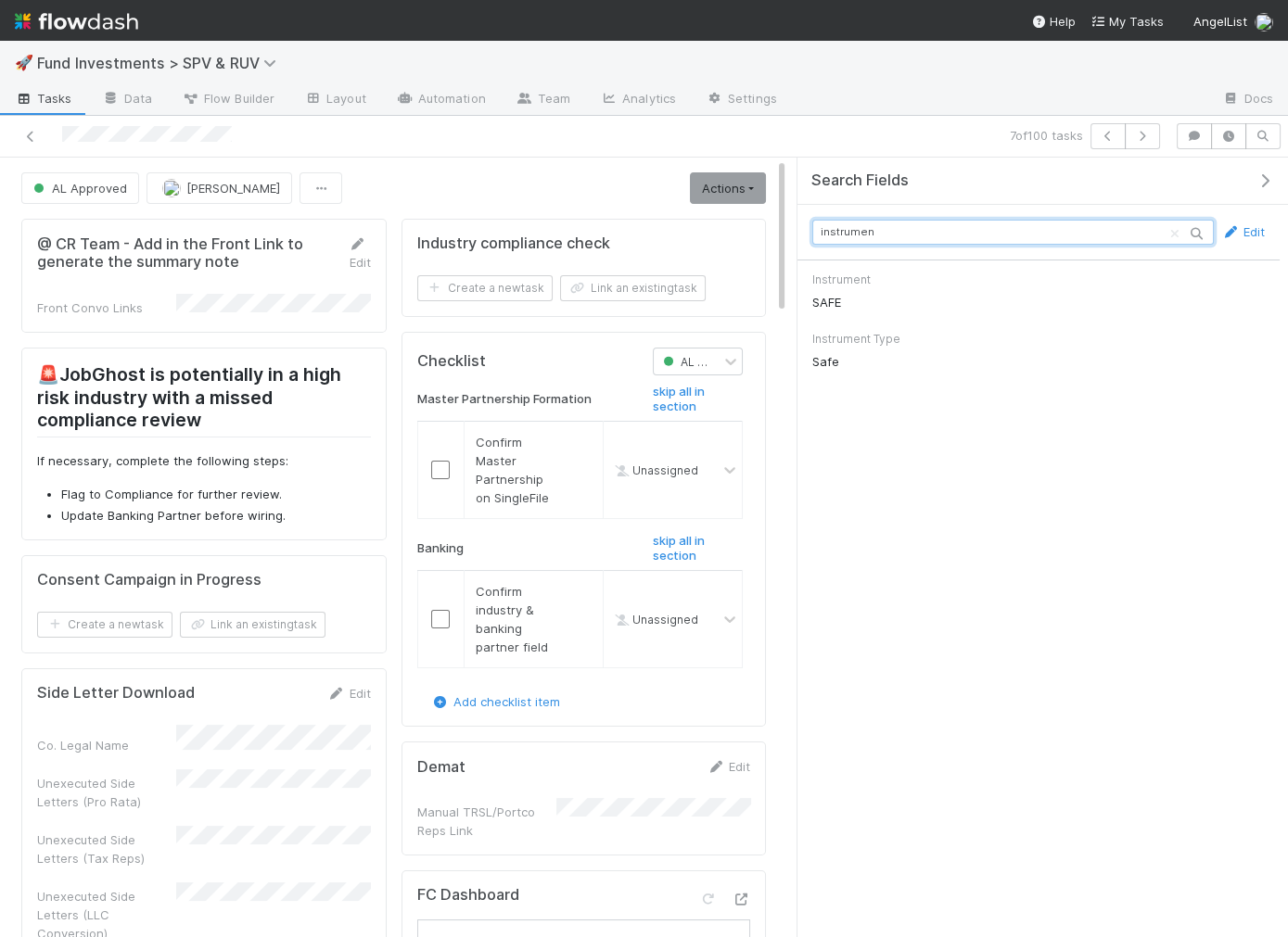
type input "instrumen"
click at [28, 127] on link at bounding box center [30, 135] width 18 height 18
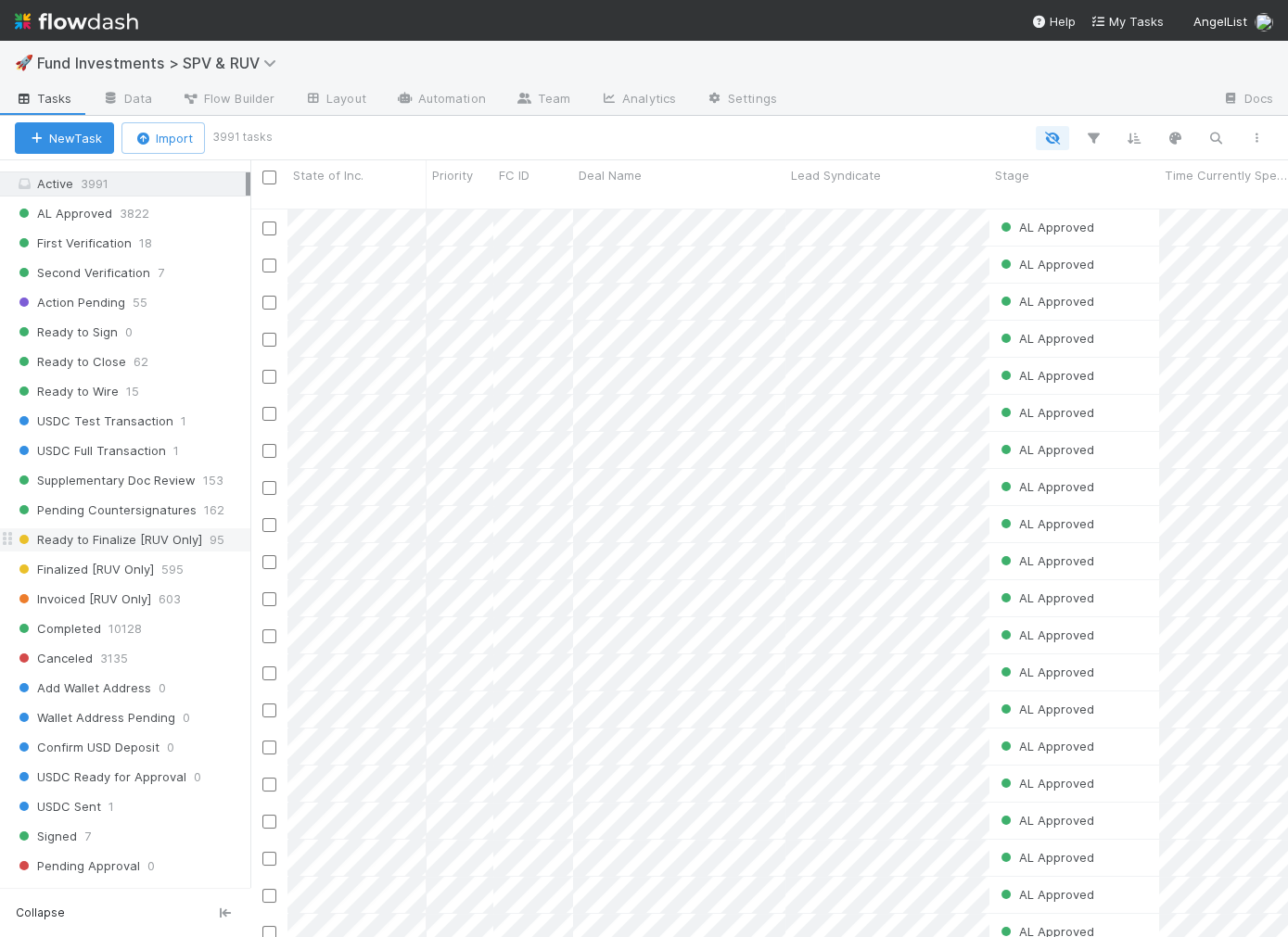
scroll to position [718, 0]
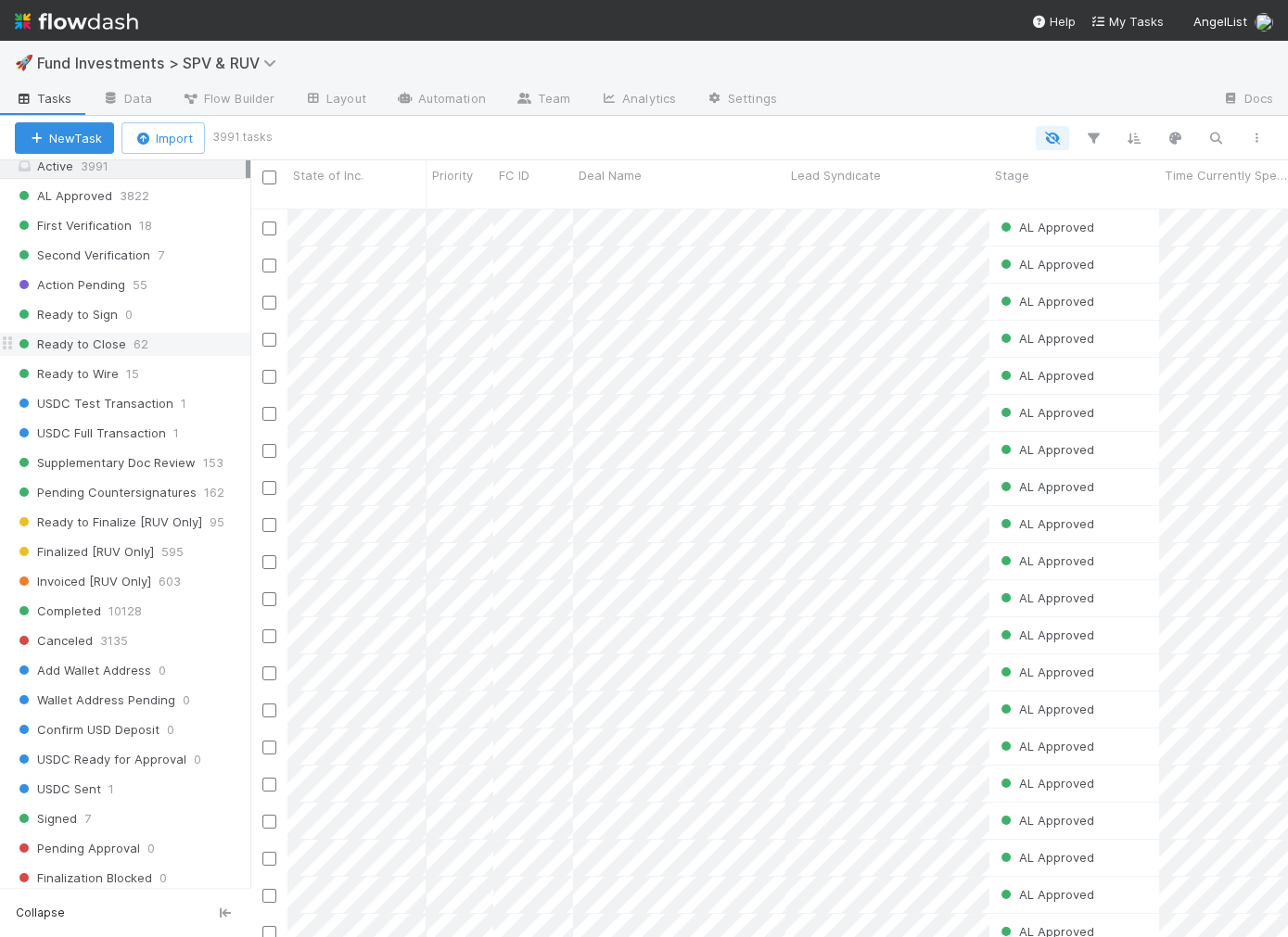
click at [158, 333] on div "Ready to Close 62" at bounding box center [132, 345] width 236 height 23
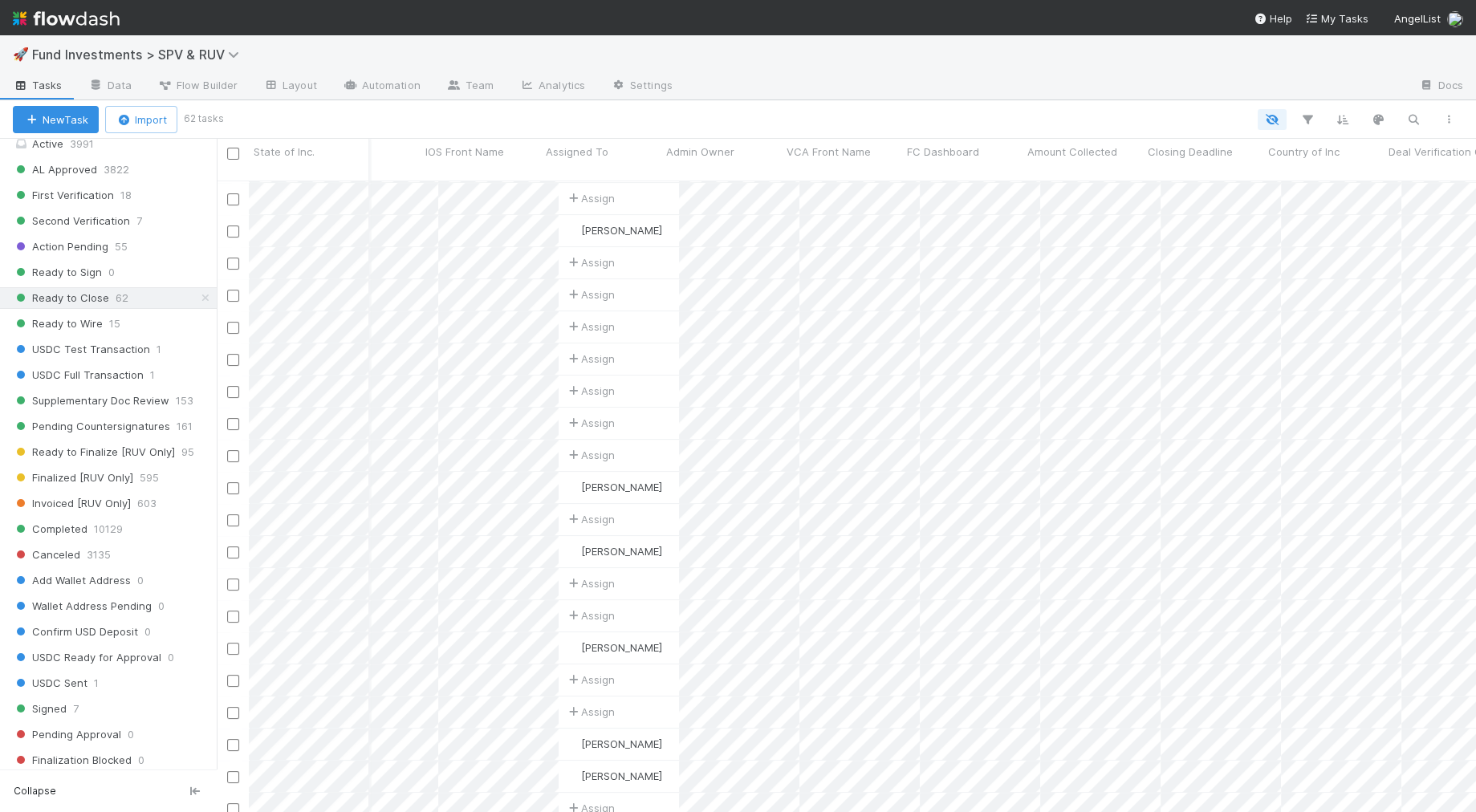
scroll to position [0, 1134]
click at [1114, 117] on icon "button" at bounding box center [1307, 119] width 16 height 14
click at [1044, 164] on button "Add Filter" at bounding box center [1062, 168] width 482 height 23
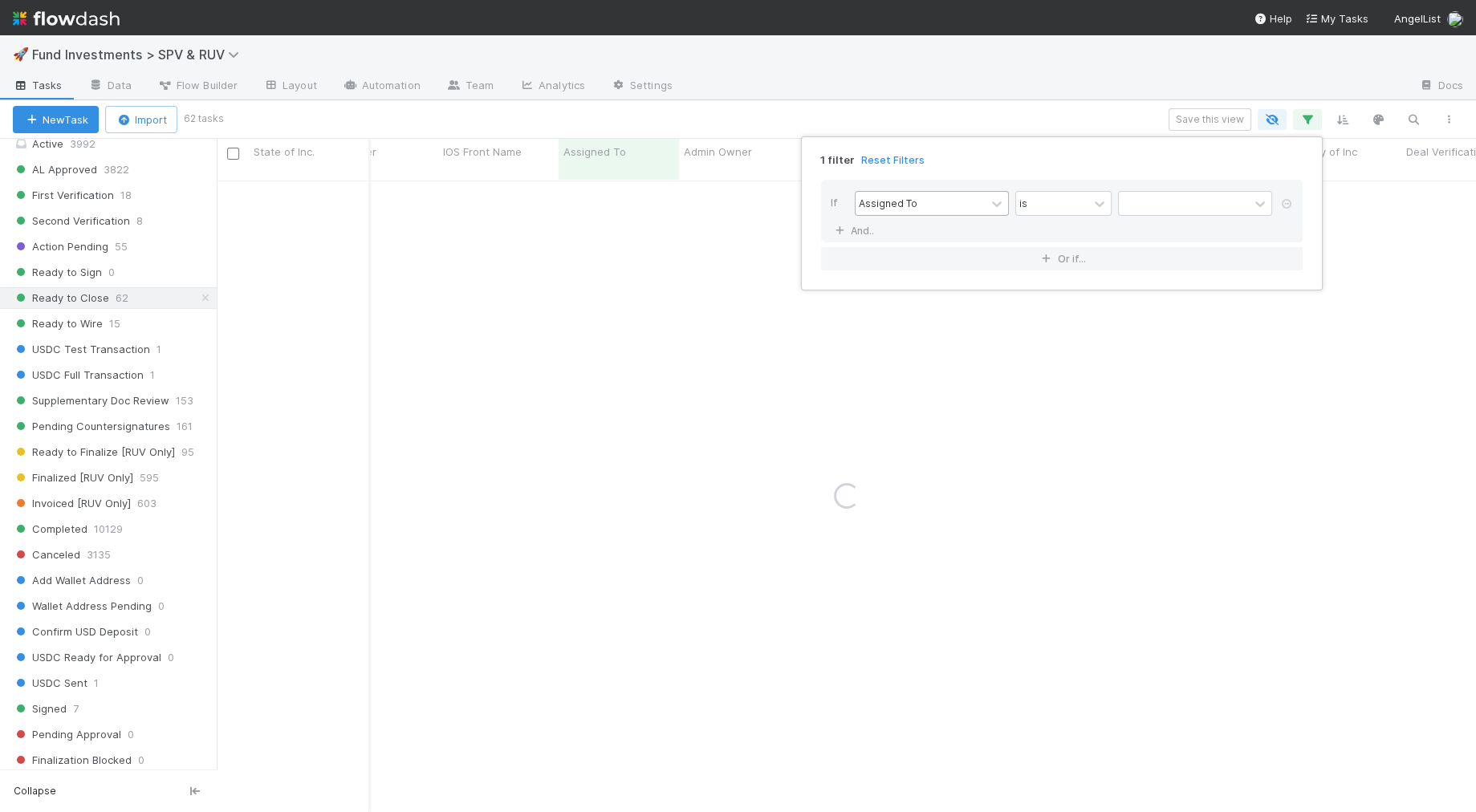
click at [969, 197] on div "Assigned To" at bounding box center [920, 203] width 130 height 23
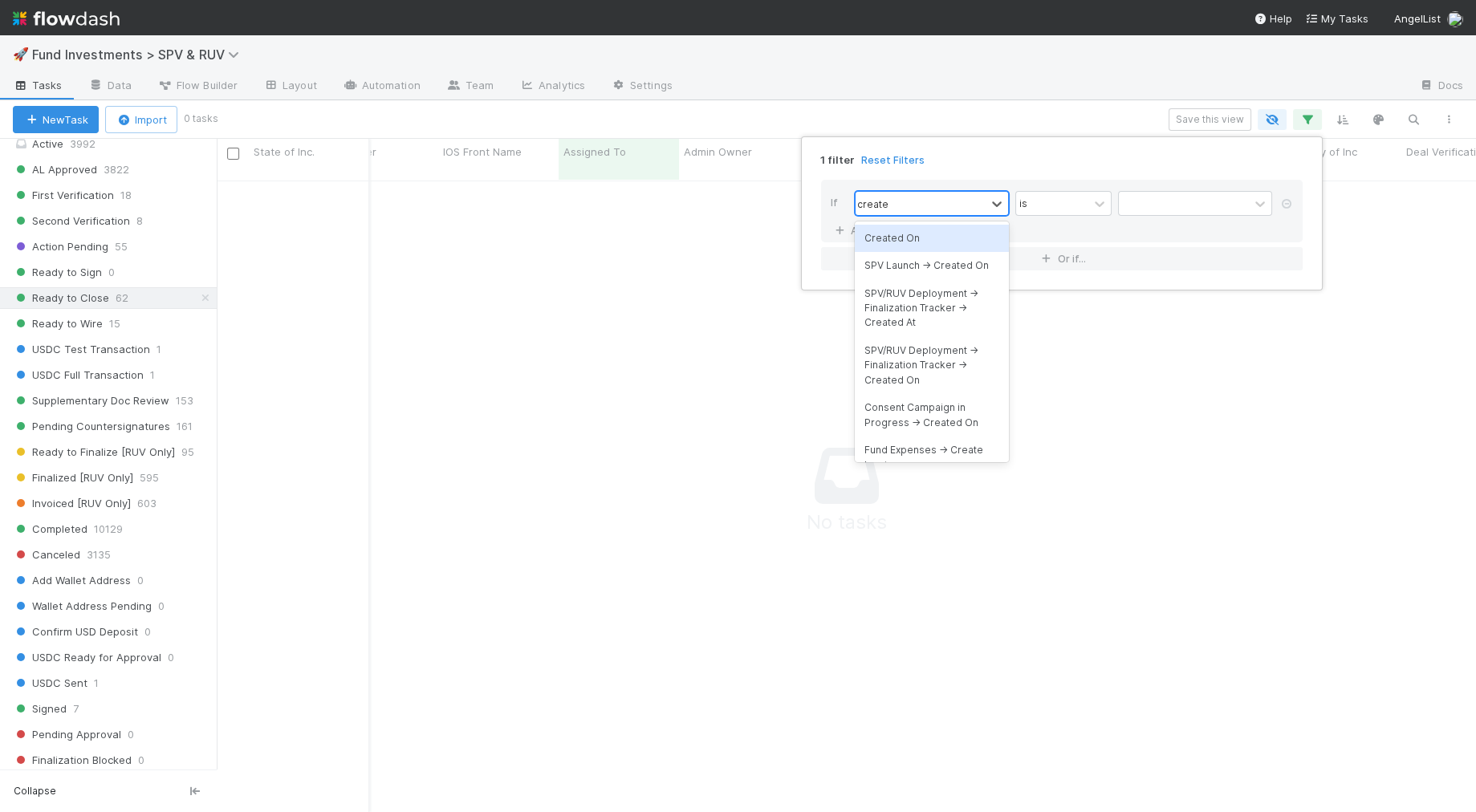
type input "created"
click at [941, 229] on div "Created On" at bounding box center [932, 238] width 154 height 28
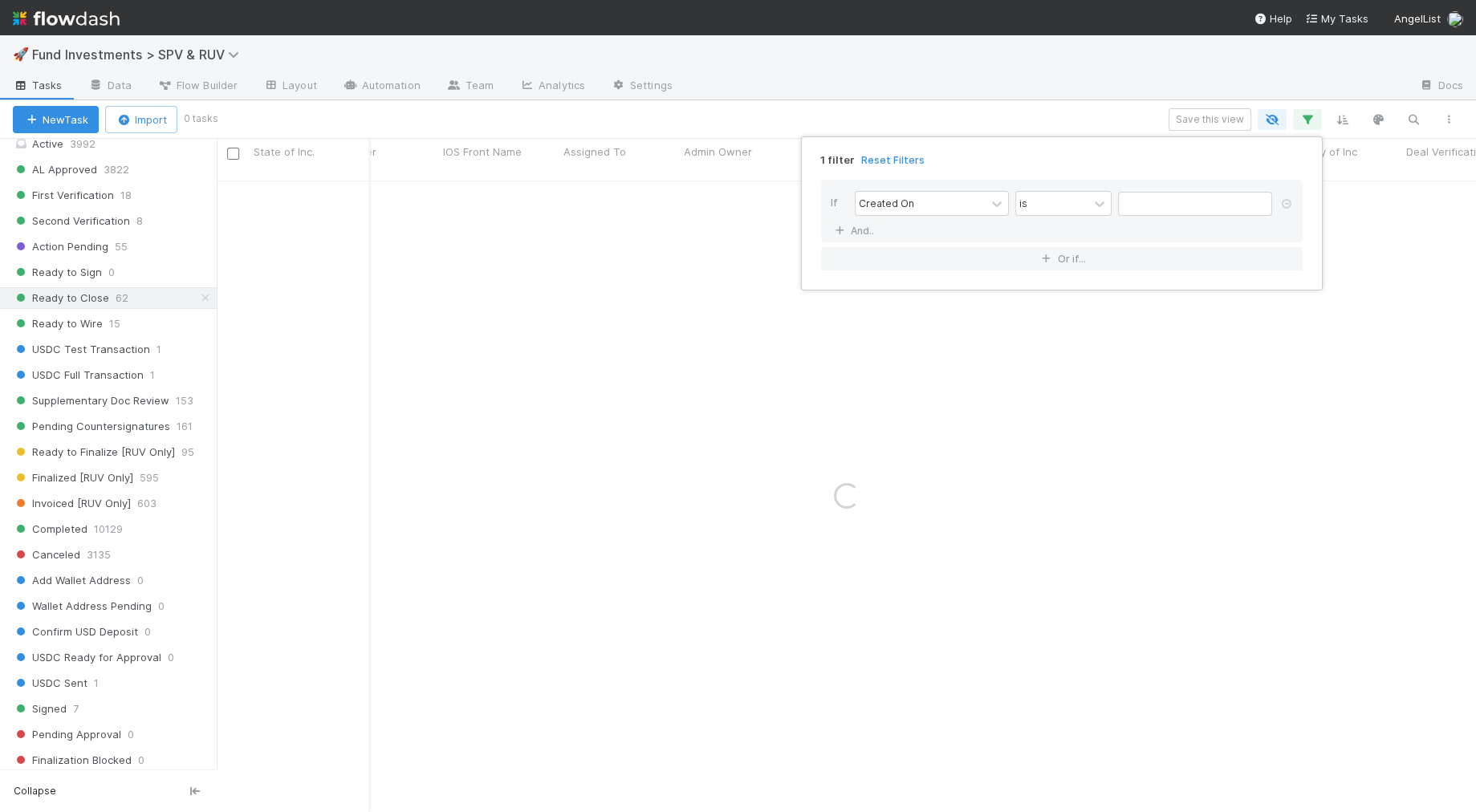
click at [1070, 189] on div "If Created On is And.." at bounding box center [1062, 211] width 482 height 63
click at [1066, 209] on div "is" at bounding box center [1052, 203] width 72 height 23
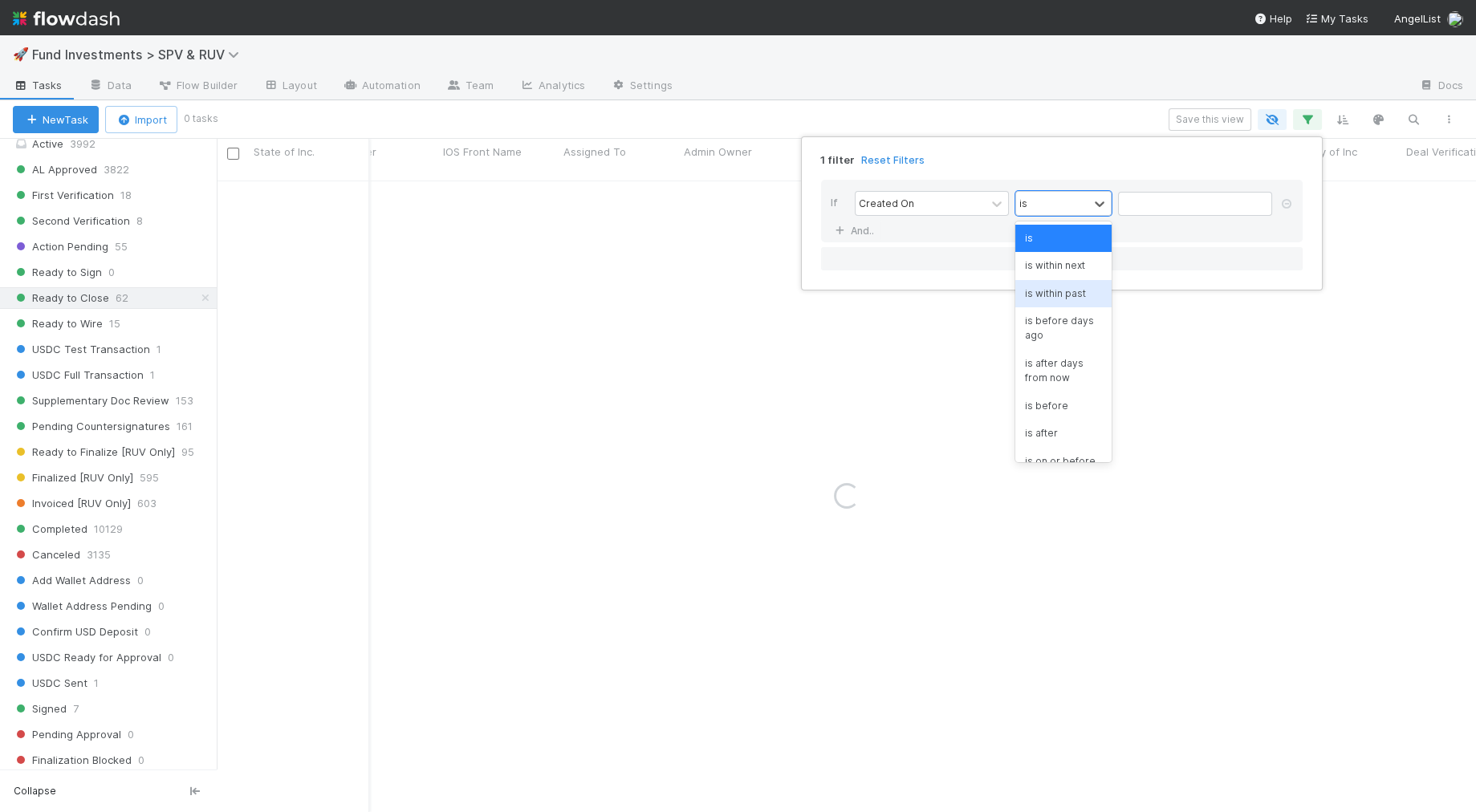
click at [1061, 291] on div "is within past" at bounding box center [1063, 294] width 96 height 28
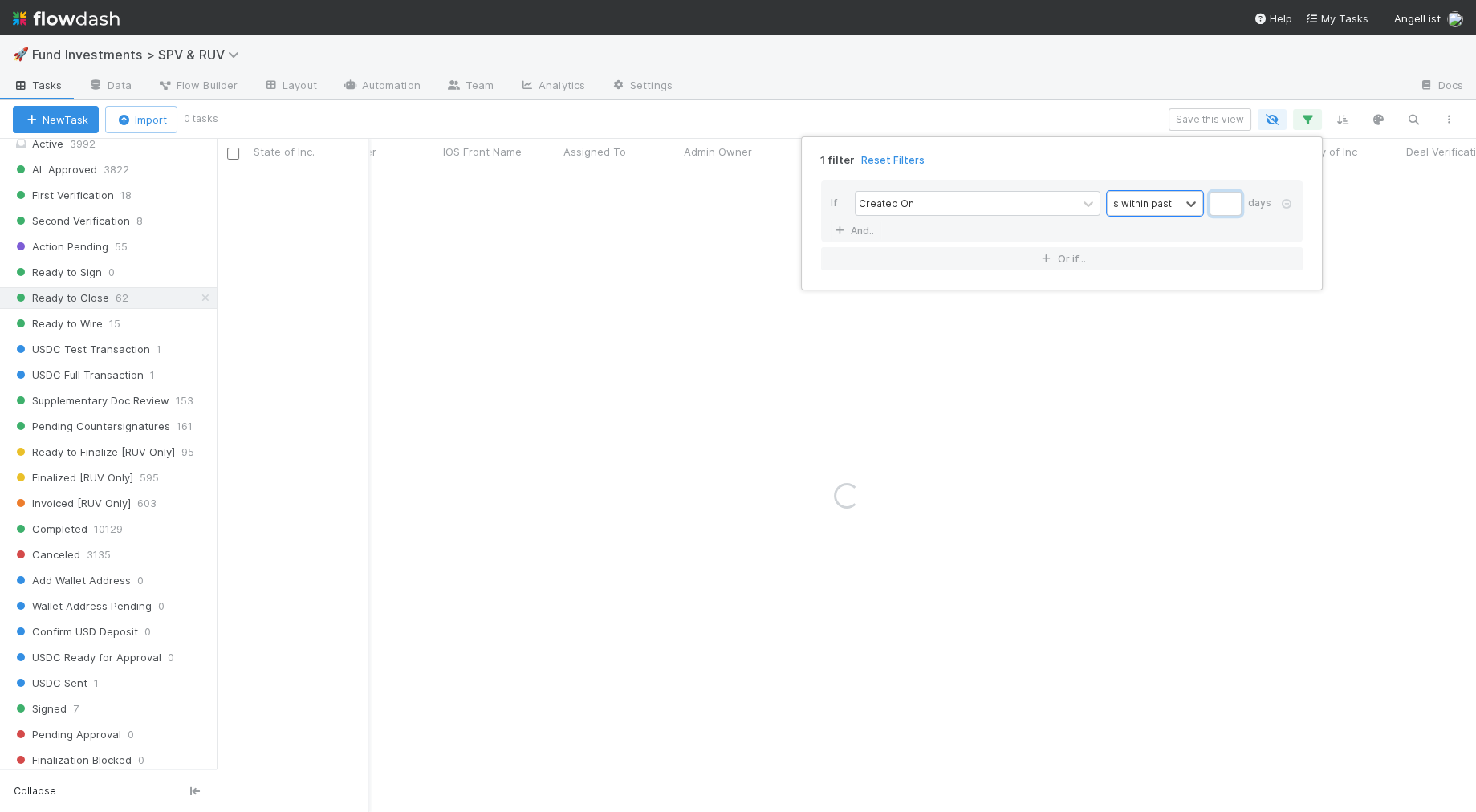
click at [1114, 205] on input "text" at bounding box center [1225, 203] width 32 height 24
type input "7"
click at [179, 284] on div "1 filter Reset Filters If Created On is within past 7 days And.. Or if..." at bounding box center [738, 406] width 1476 height 812
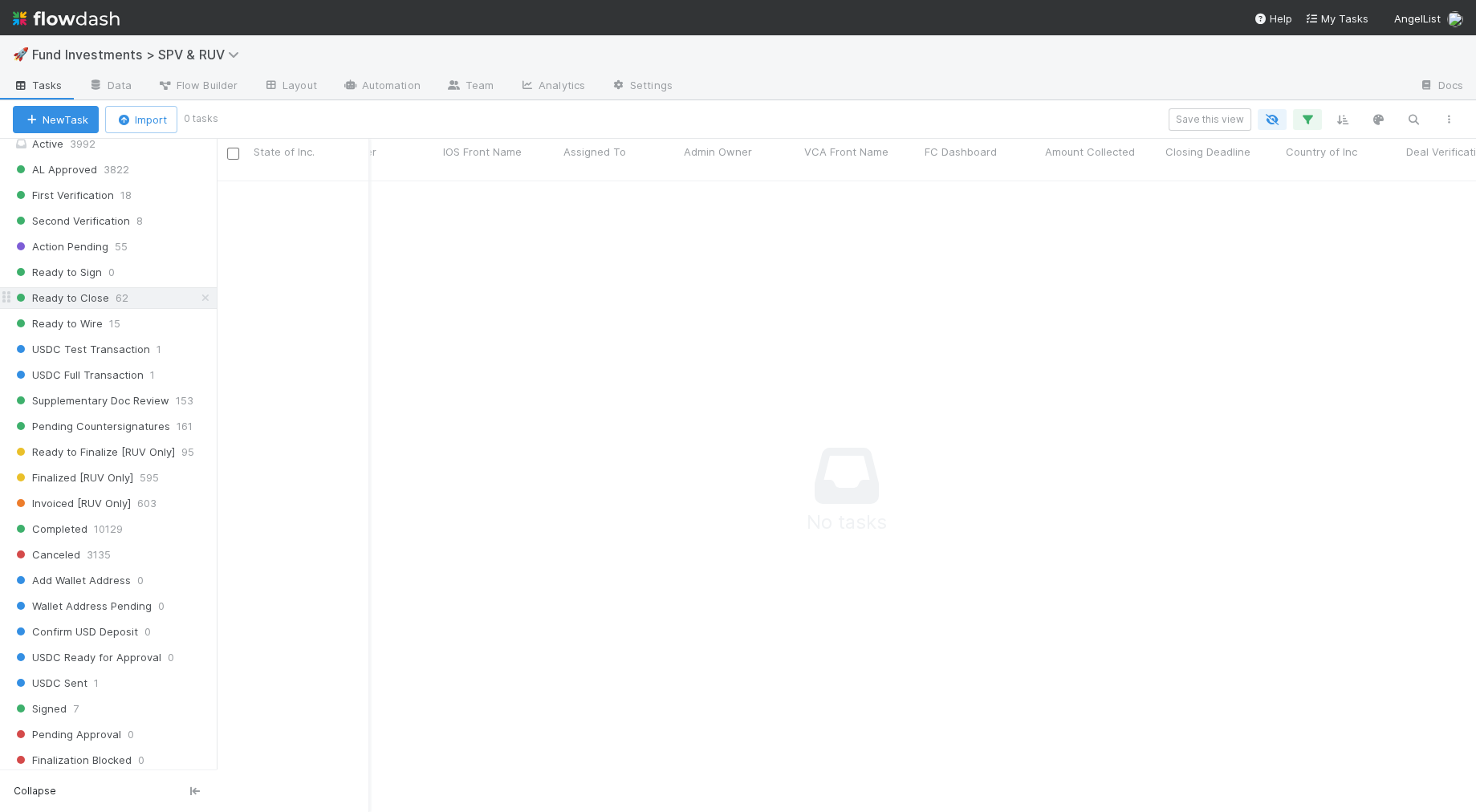
click at [199, 293] on icon at bounding box center [205, 298] width 16 height 10
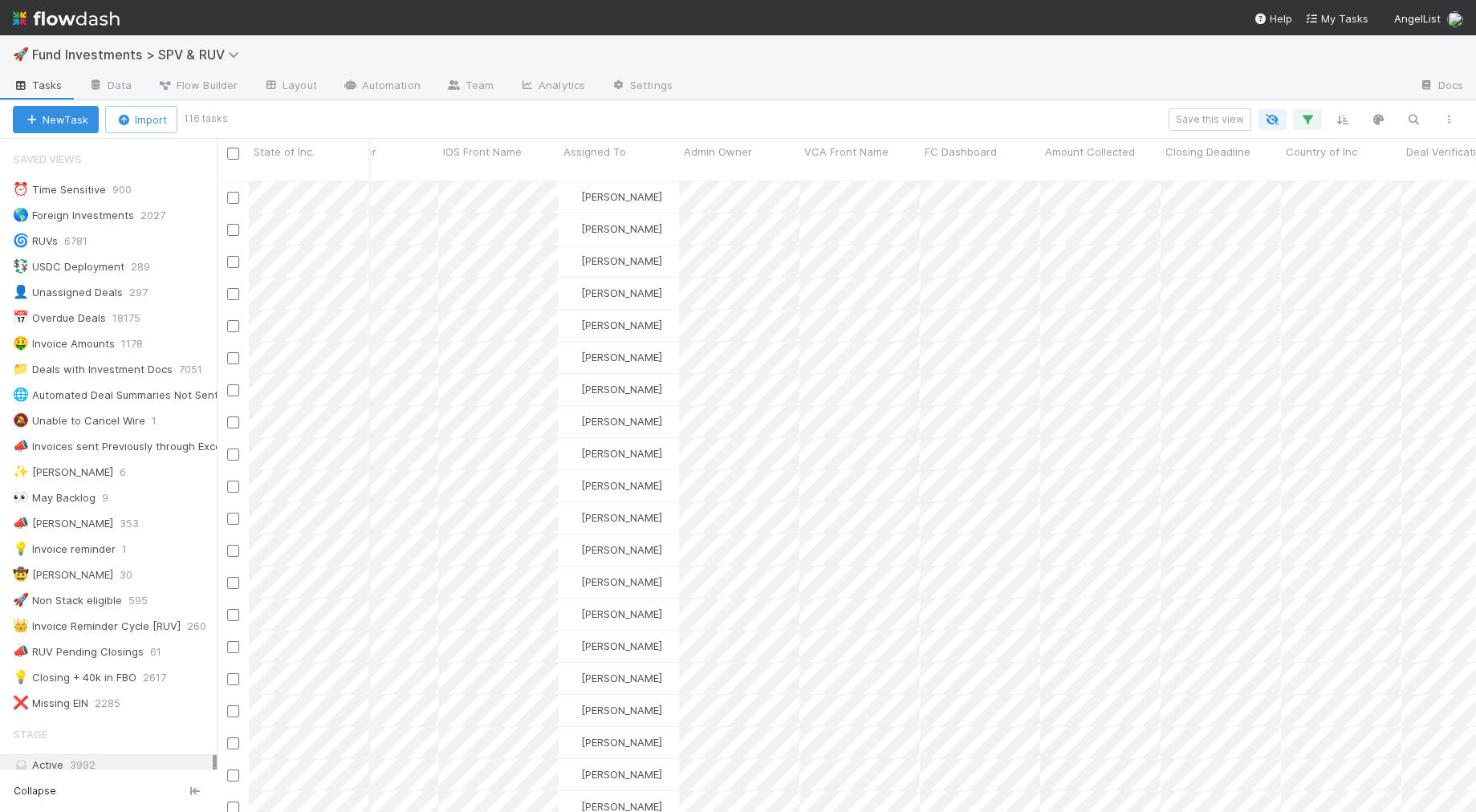
drag, startPoint x: 534, startPoint y: 134, endPoint x: 631, endPoint y: 132, distance: 97.0
click at [534, 134] on div "New Task Import 116 tasks Save this view" at bounding box center [738, 120] width 1476 height 38
click at [1114, 112] on icon "button" at bounding box center [1307, 119] width 16 height 14
click at [854, 225] on link "And.." at bounding box center [855, 231] width 50 height 23
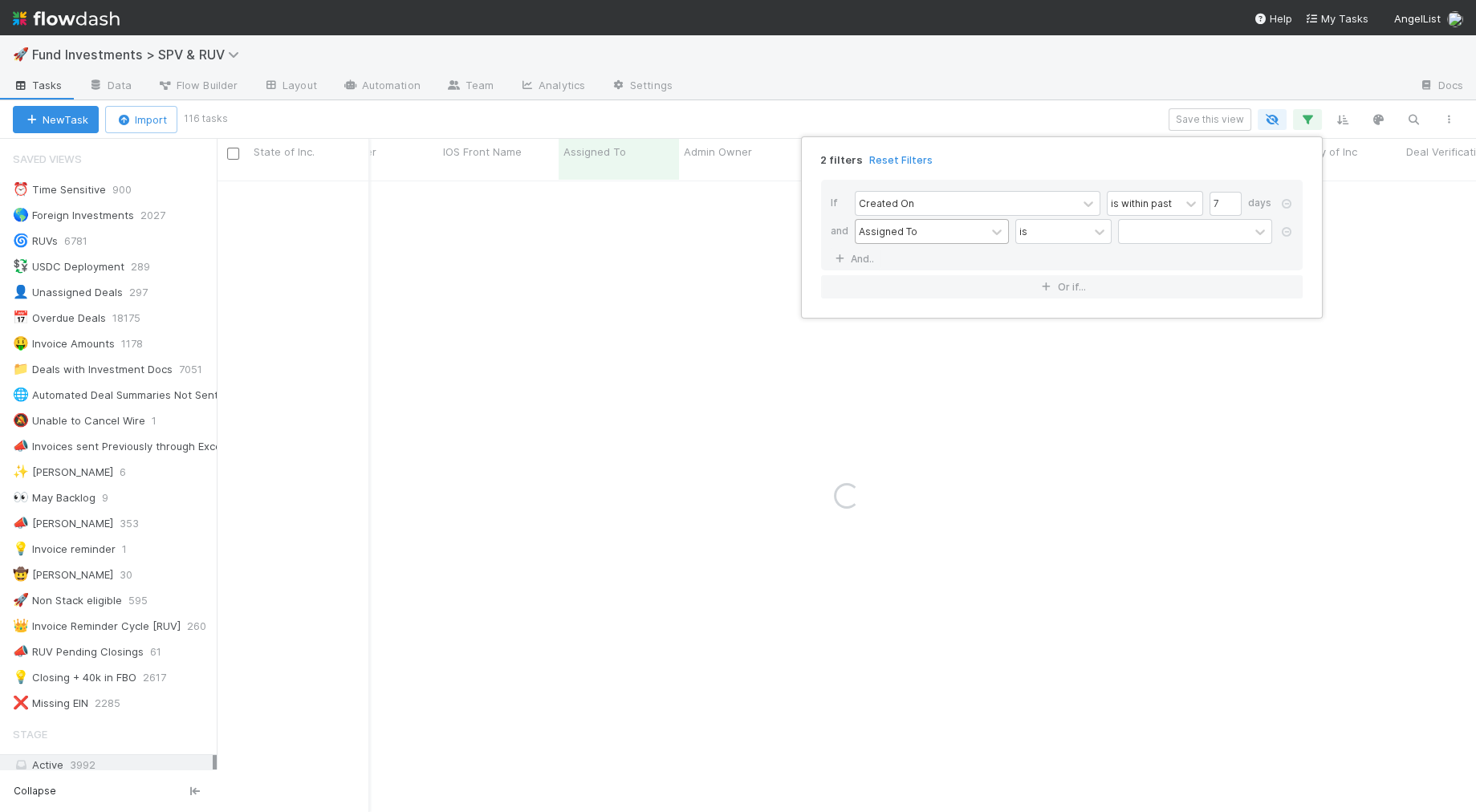
click at [879, 224] on div "Assigned To" at bounding box center [888, 231] width 59 height 14
type input "deal name"
click at [867, 264] on div "Deal Name" at bounding box center [932, 265] width 154 height 28
click at [1104, 227] on icon at bounding box center [1099, 232] width 16 height 16
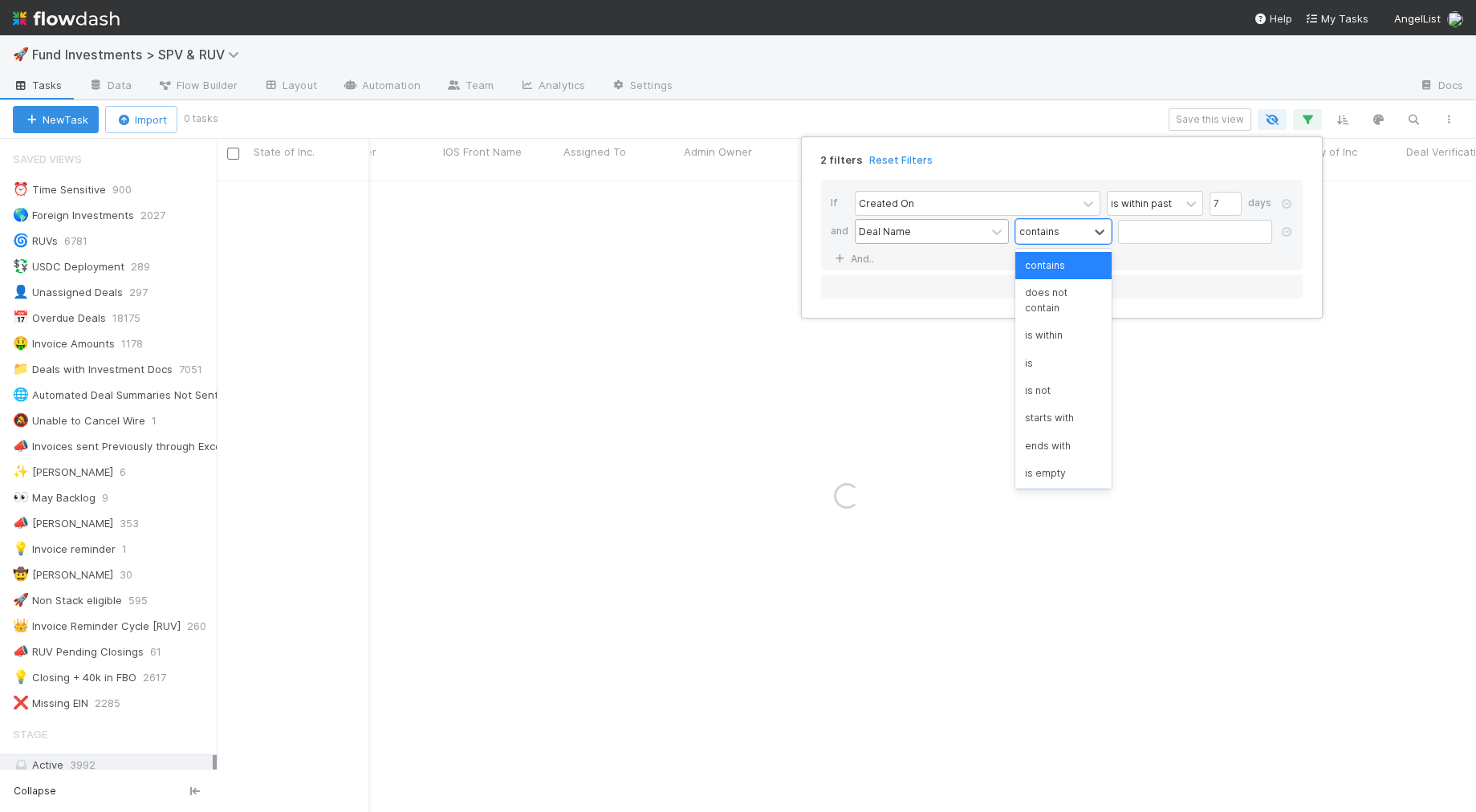
click at [1066, 488] on div "is not empty" at bounding box center [1063, 501] width 96 height 28
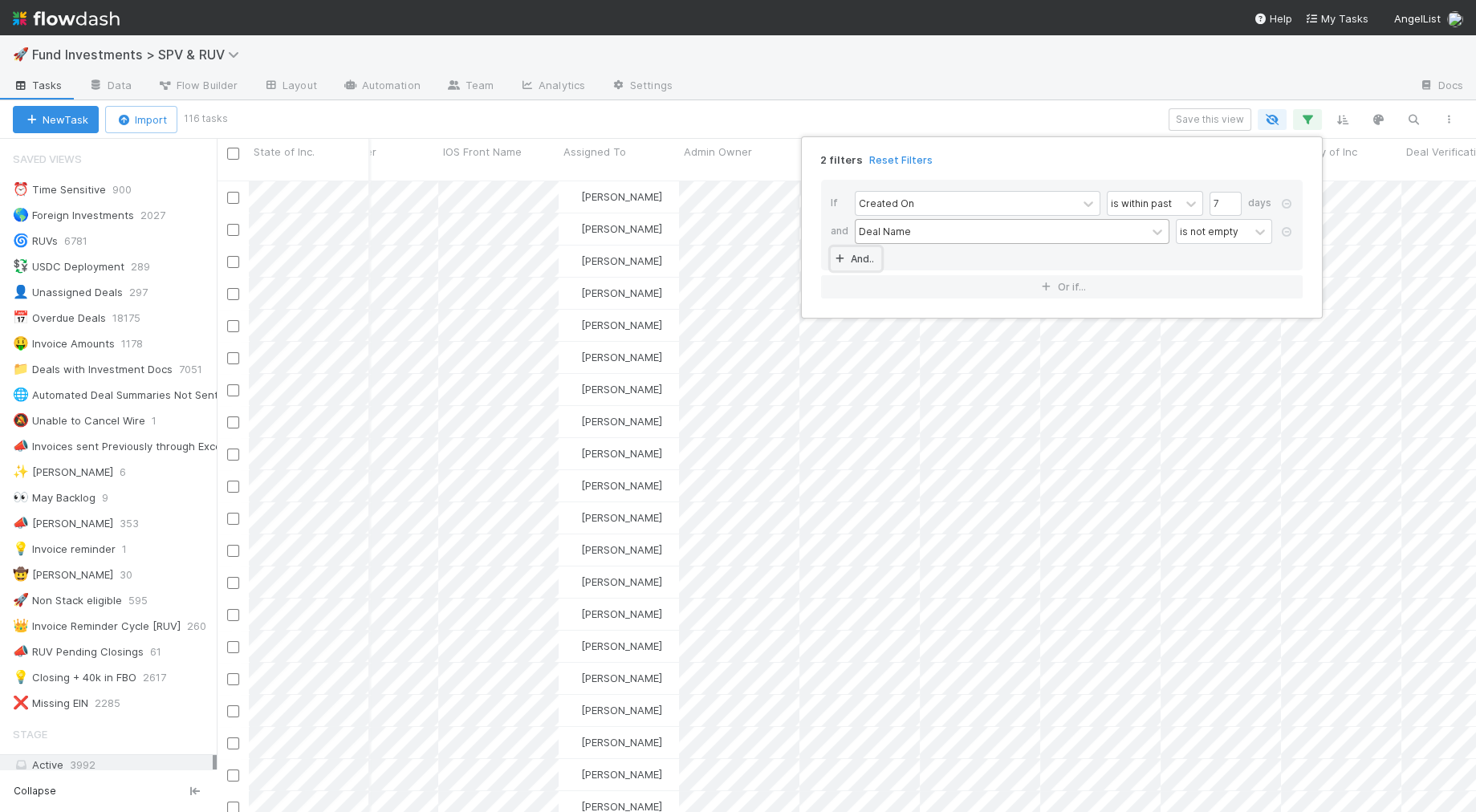
click at [863, 252] on link "And.." at bounding box center [855, 259] width 50 height 23
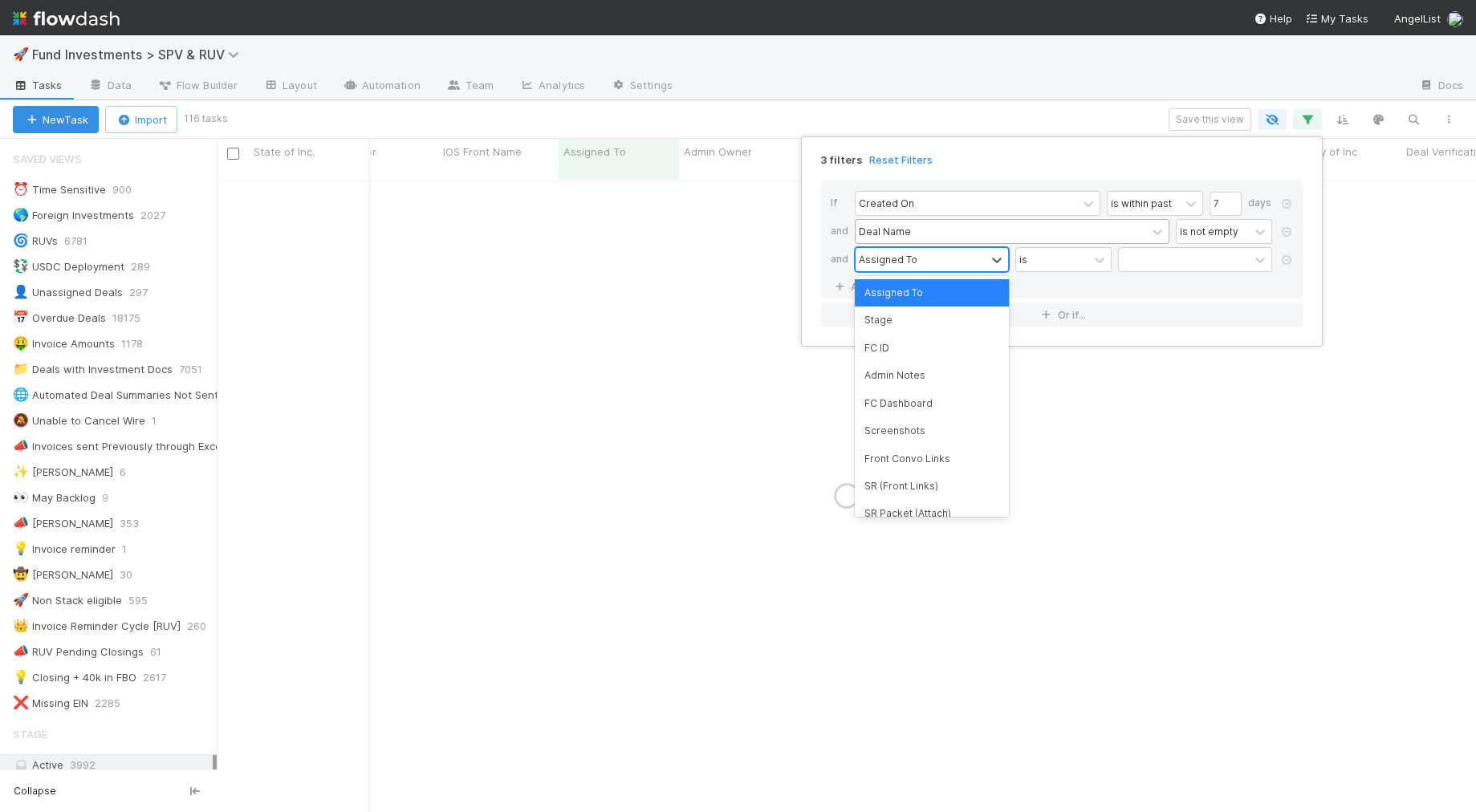
click at [886, 252] on div "Assigned To" at bounding box center [888, 258] width 59 height 14
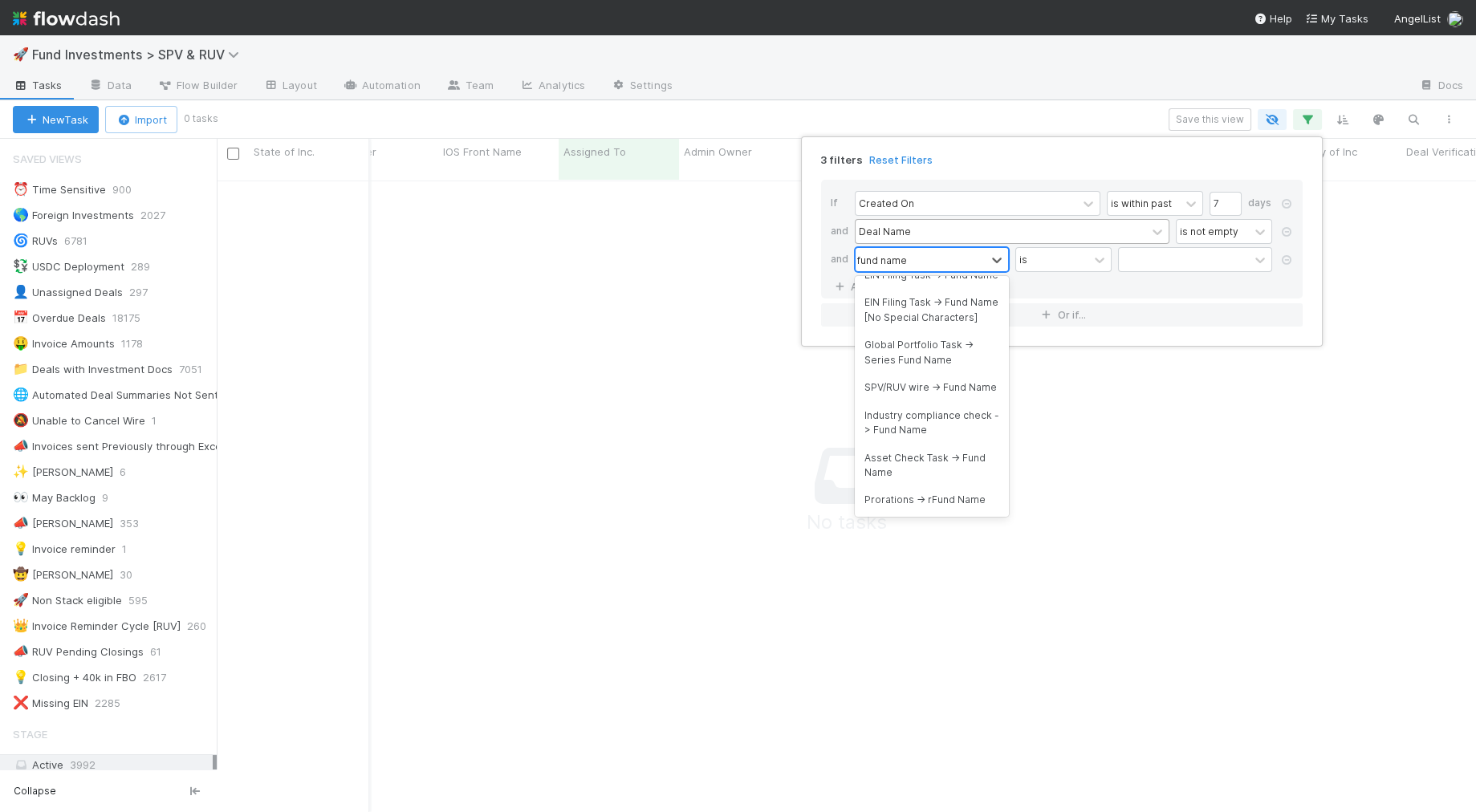
scroll to position [0, 0]
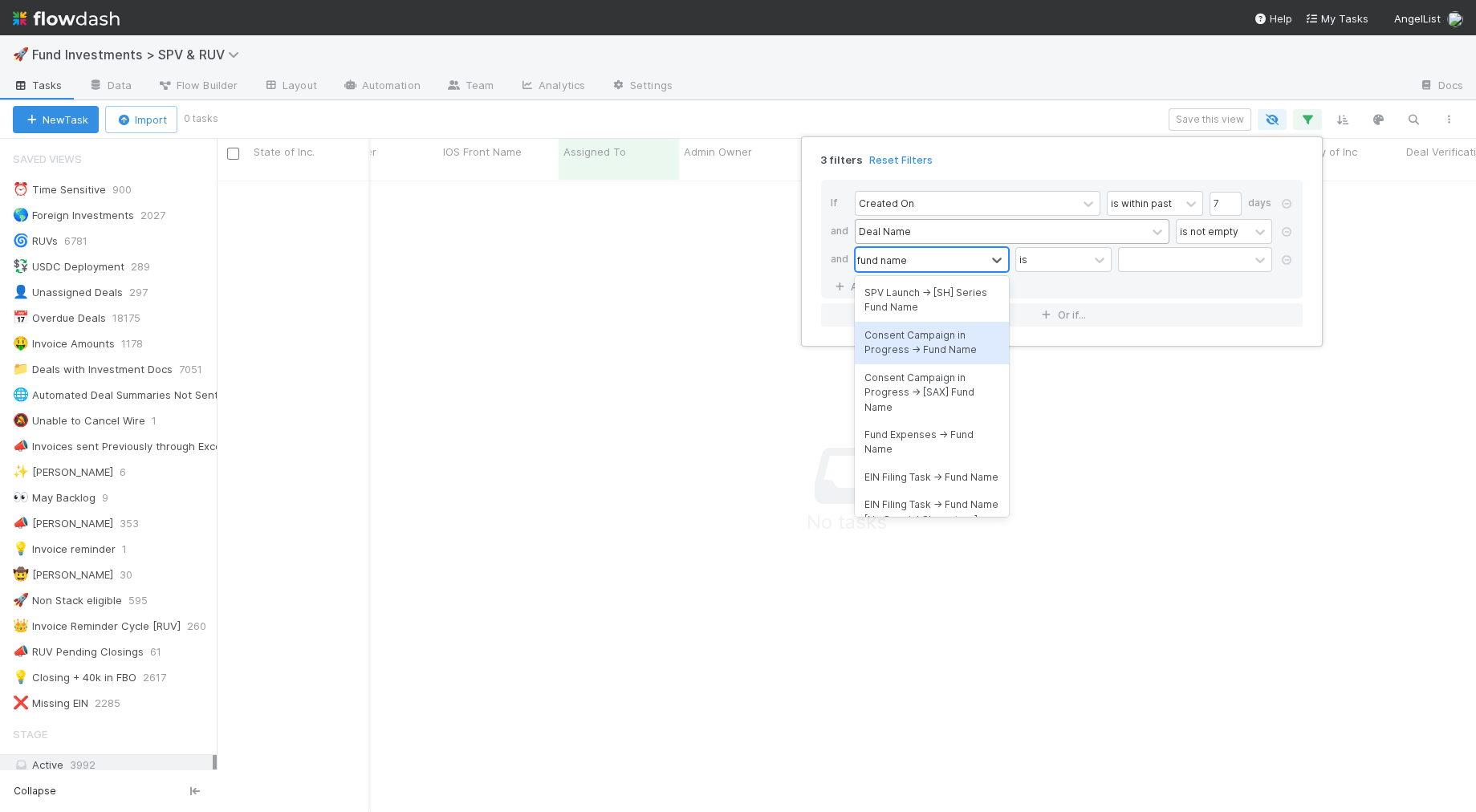
type input "fund name"
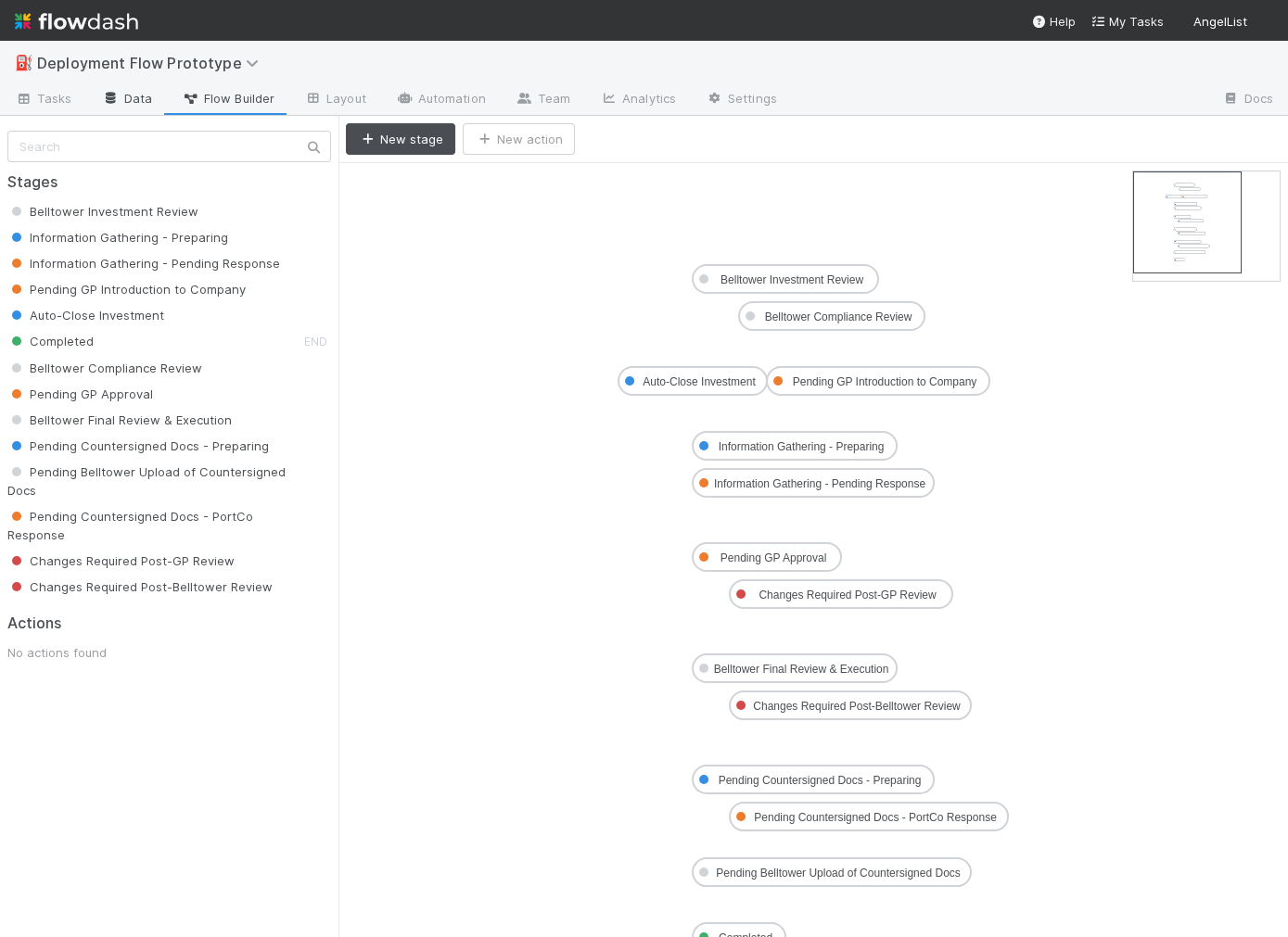
click at [128, 100] on link "Data" at bounding box center [127, 99] width 80 height 30
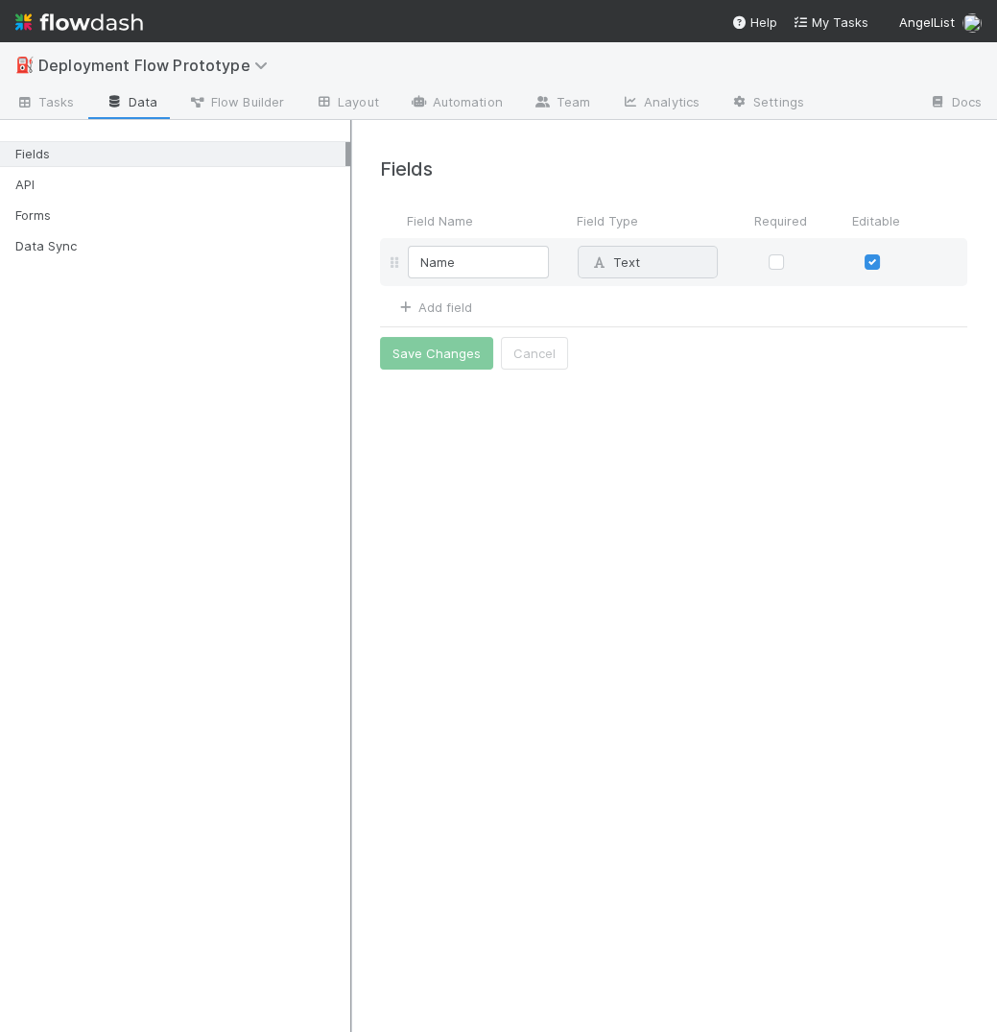
drag, startPoint x: 348, startPoint y: 267, endPoint x: 355, endPoint y: 320, distance: 53.2
click at [296, 272] on div "Fields API Forms Data Sync" at bounding box center [175, 576] width 350 height 912
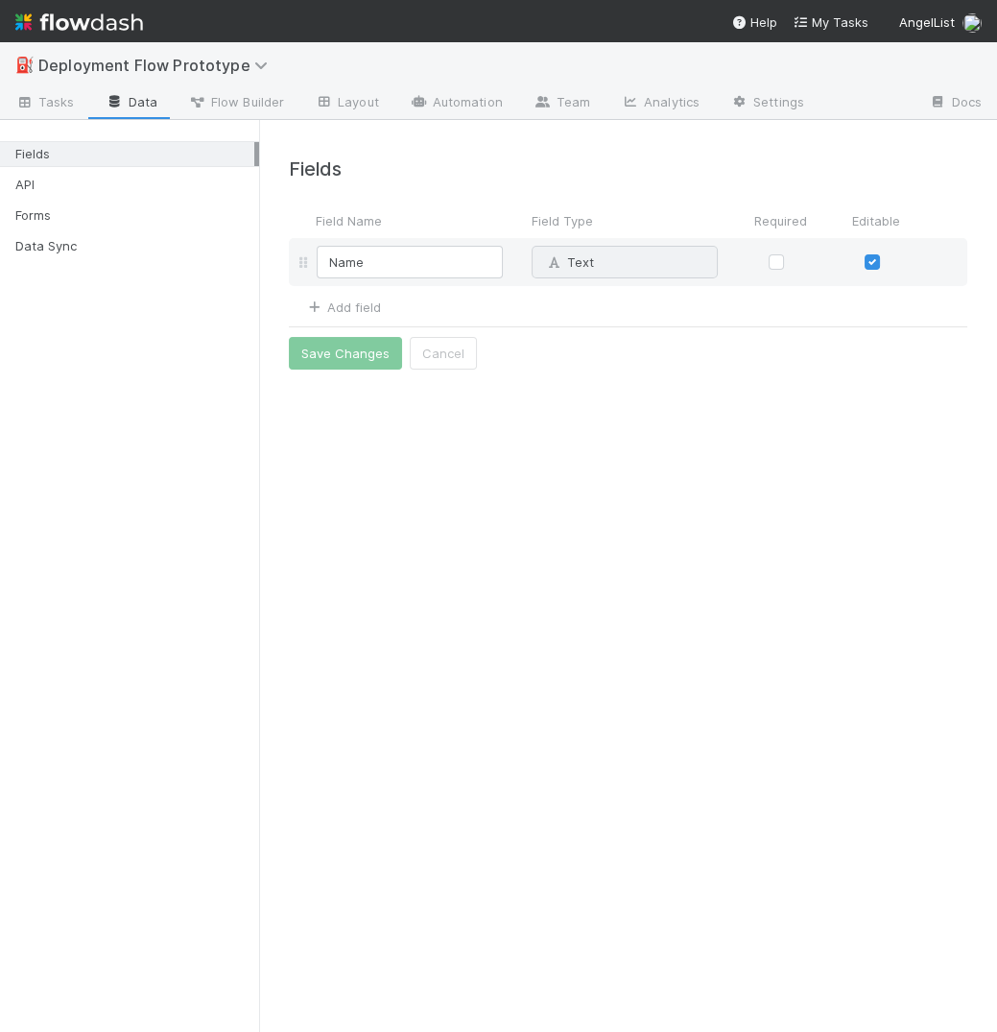
drag, startPoint x: 350, startPoint y: 407, endPoint x: 188, endPoint y: 411, distance: 162.2
click at [189, 412] on div "Fields API Forms Data Sync" at bounding box center [129, 576] width 259 height 912
click at [57, 107] on span "Tasks" at bounding box center [44, 101] width 59 height 19
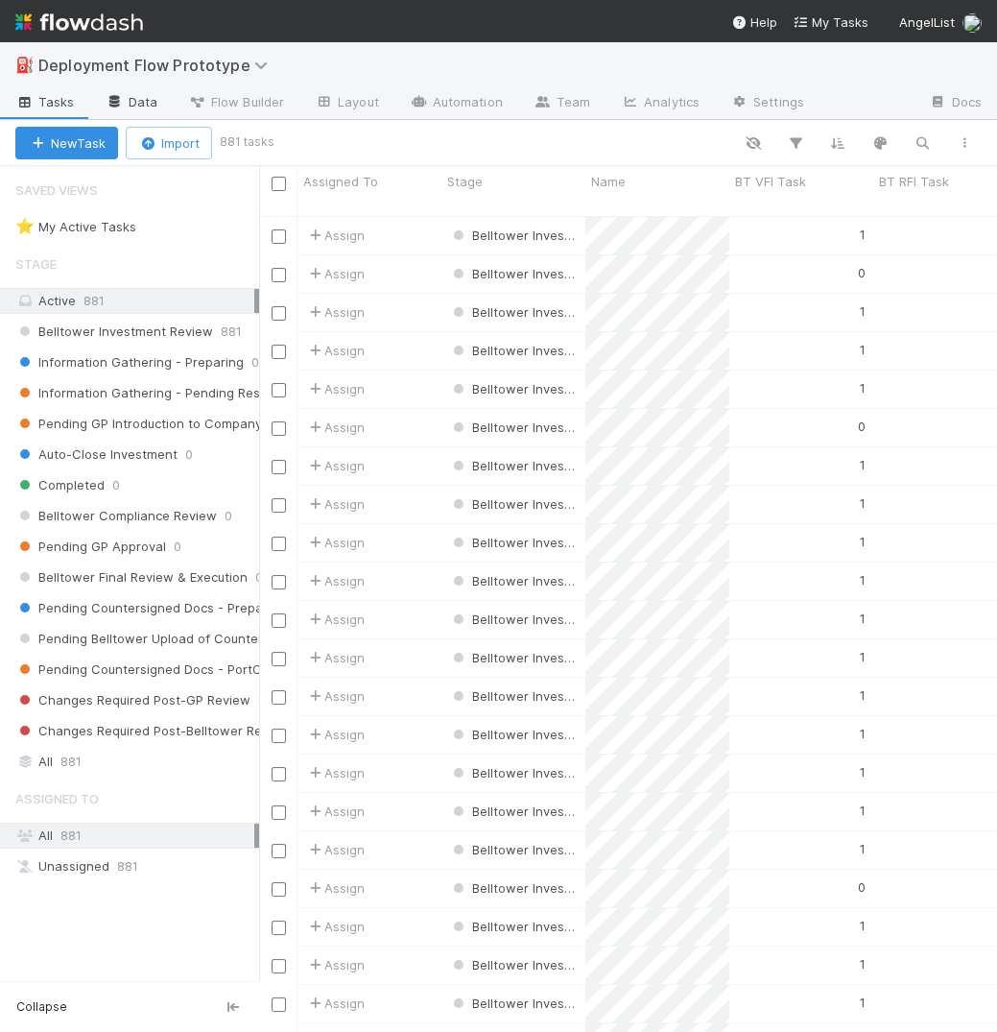
scroll to position [832, 737]
click at [753, 226] on div "1" at bounding box center [801, 235] width 144 height 37
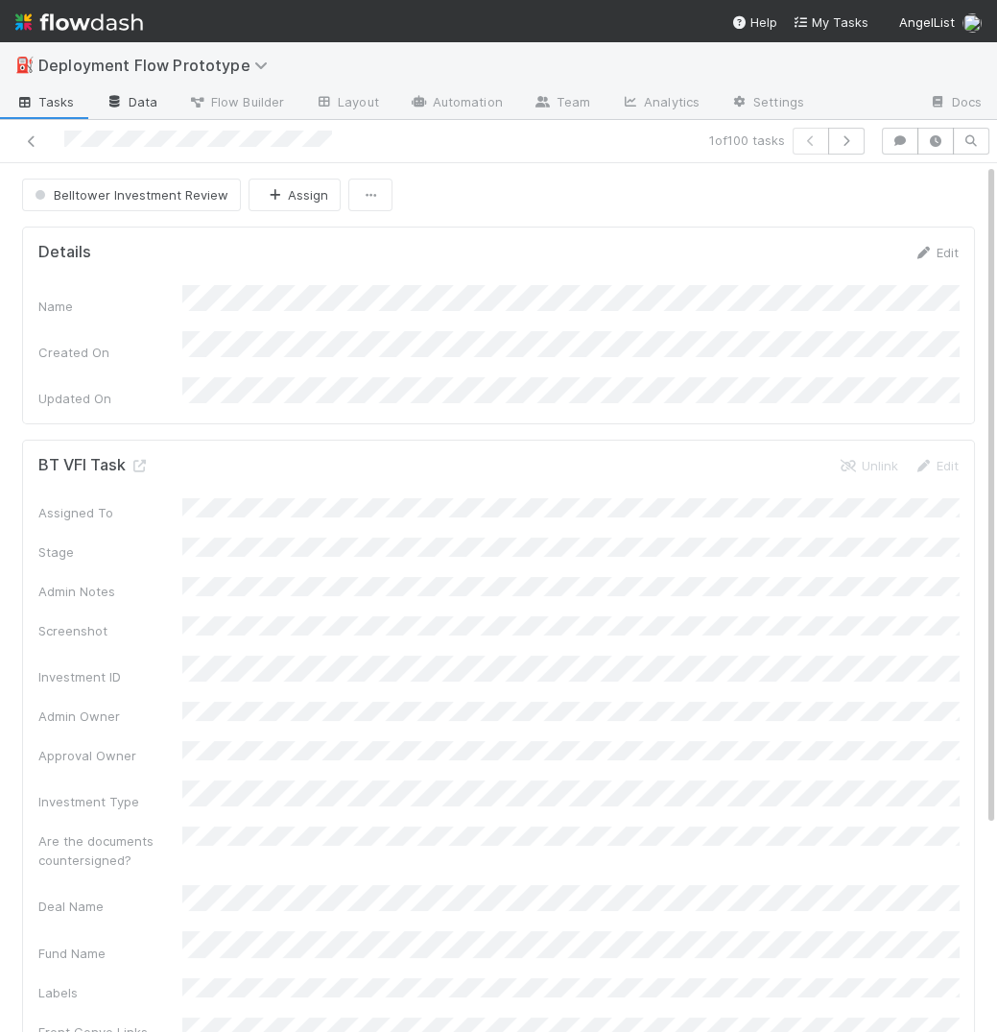
click at [146, 103] on link "Data" at bounding box center [131, 103] width 83 height 31
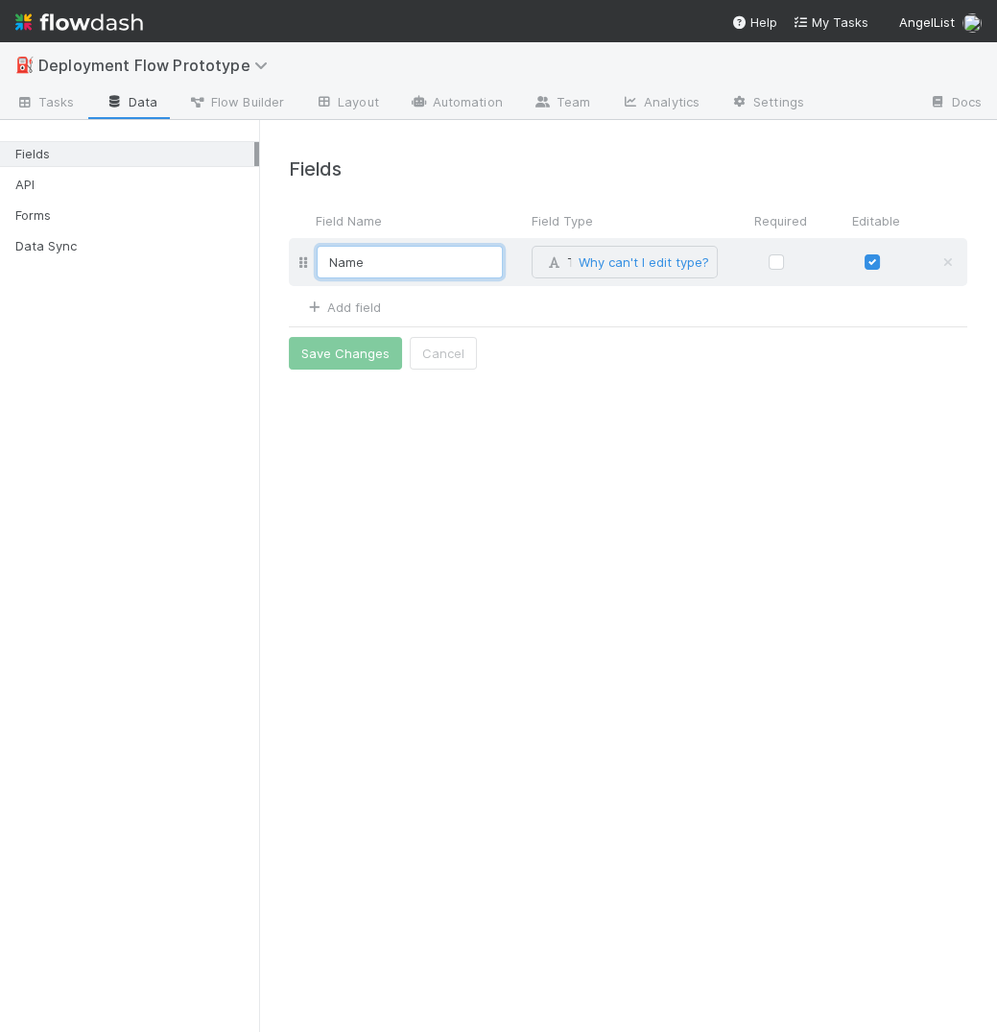
click at [416, 257] on input "Name" at bounding box center [410, 262] width 186 height 33
type input "Task Name"
click at [515, 457] on div "Fields Field Name Field Type Required Editable Task Name Text Why can't I edit …" at bounding box center [628, 576] width 738 height 912
click at [357, 306] on link "Add field" at bounding box center [342, 306] width 77 height 15
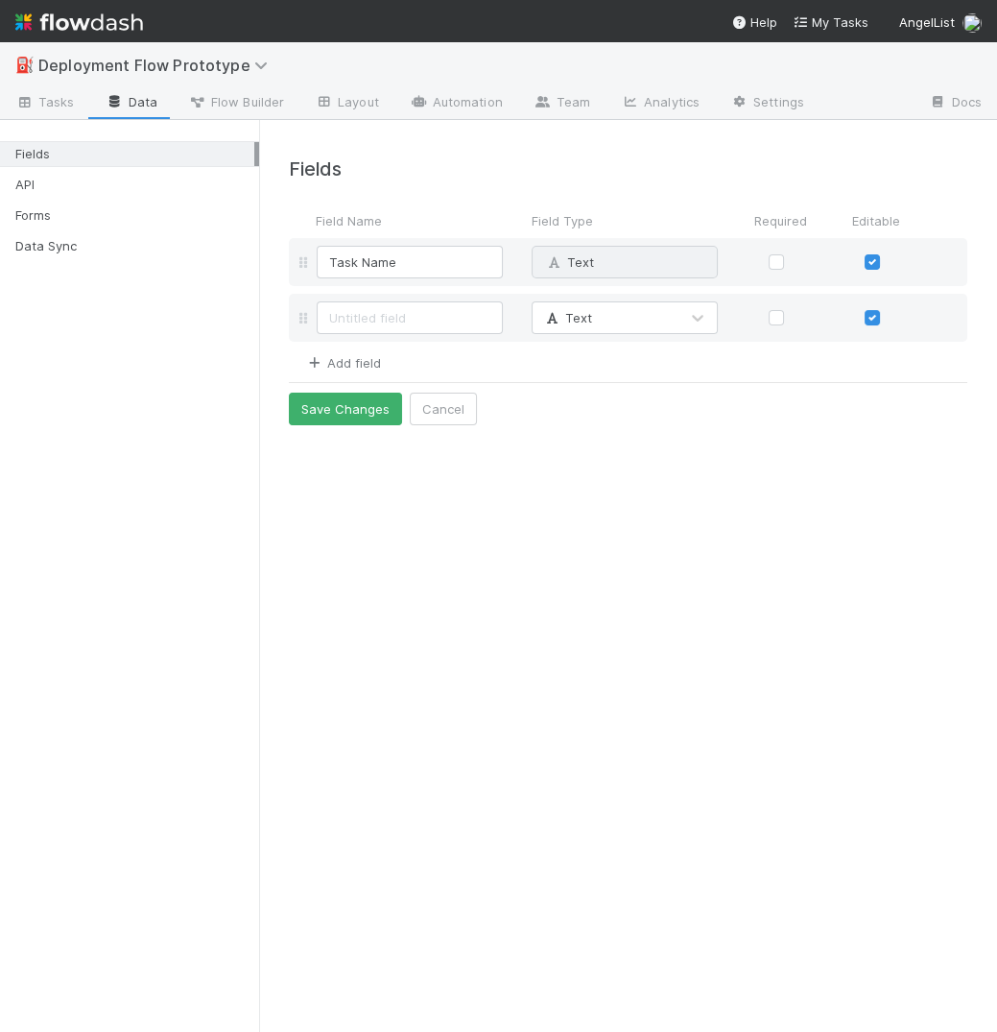
click at [358, 355] on link "Add field" at bounding box center [342, 362] width 77 height 15
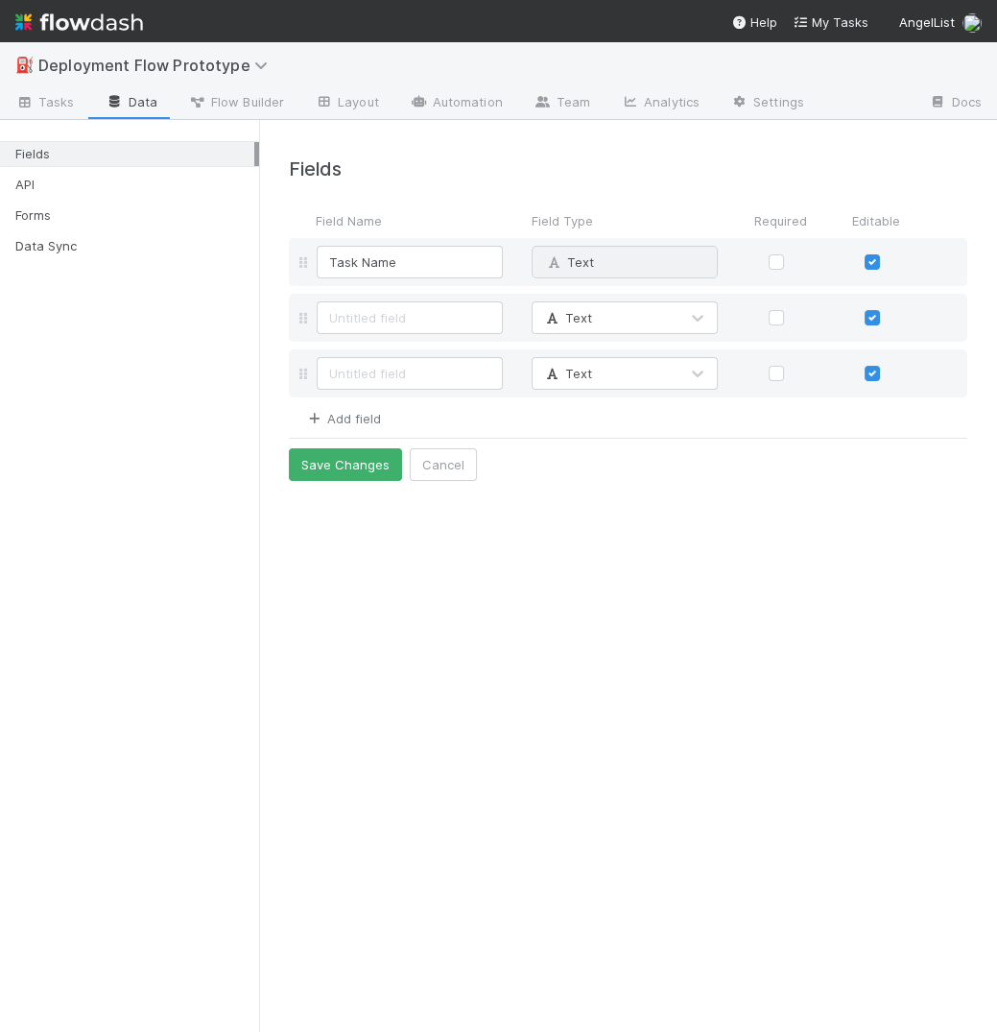
click at [359, 411] on link "Add field" at bounding box center [342, 418] width 77 height 15
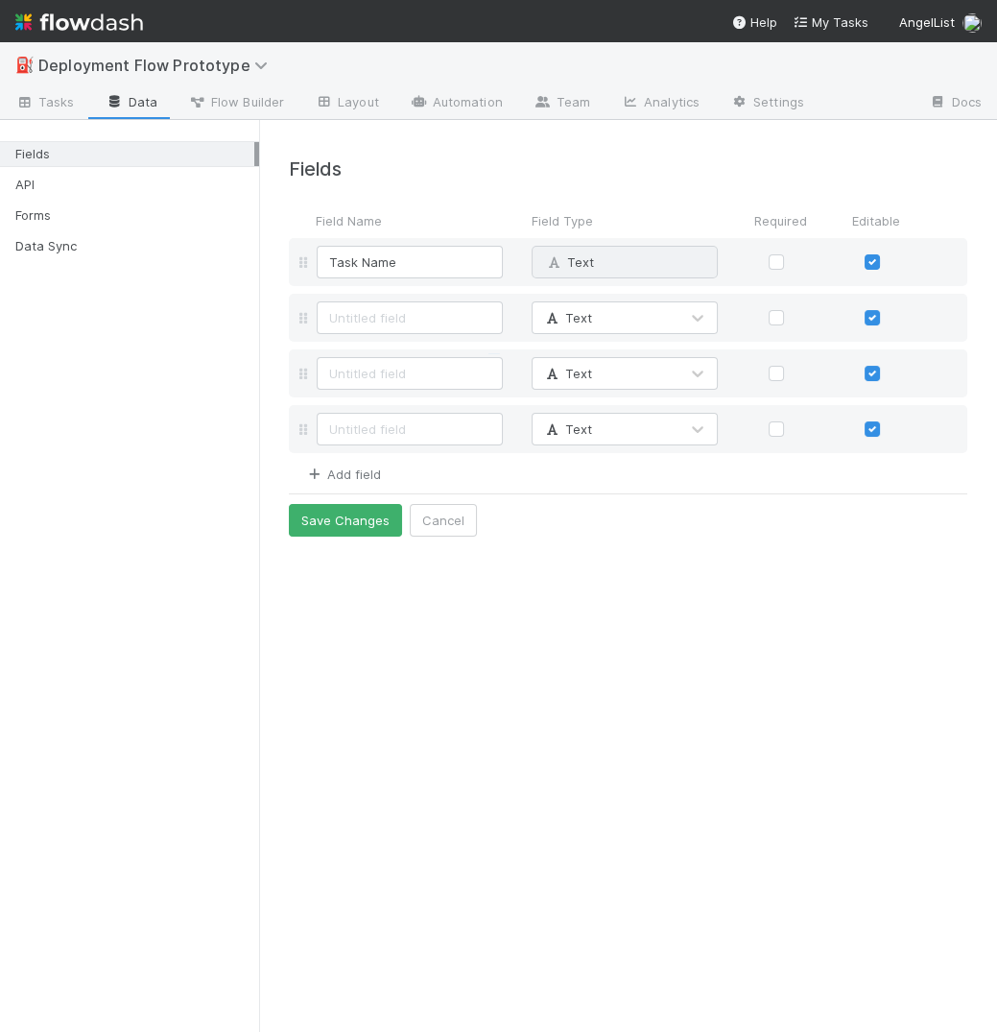
click at [366, 468] on link "Add field" at bounding box center [342, 473] width 77 height 15
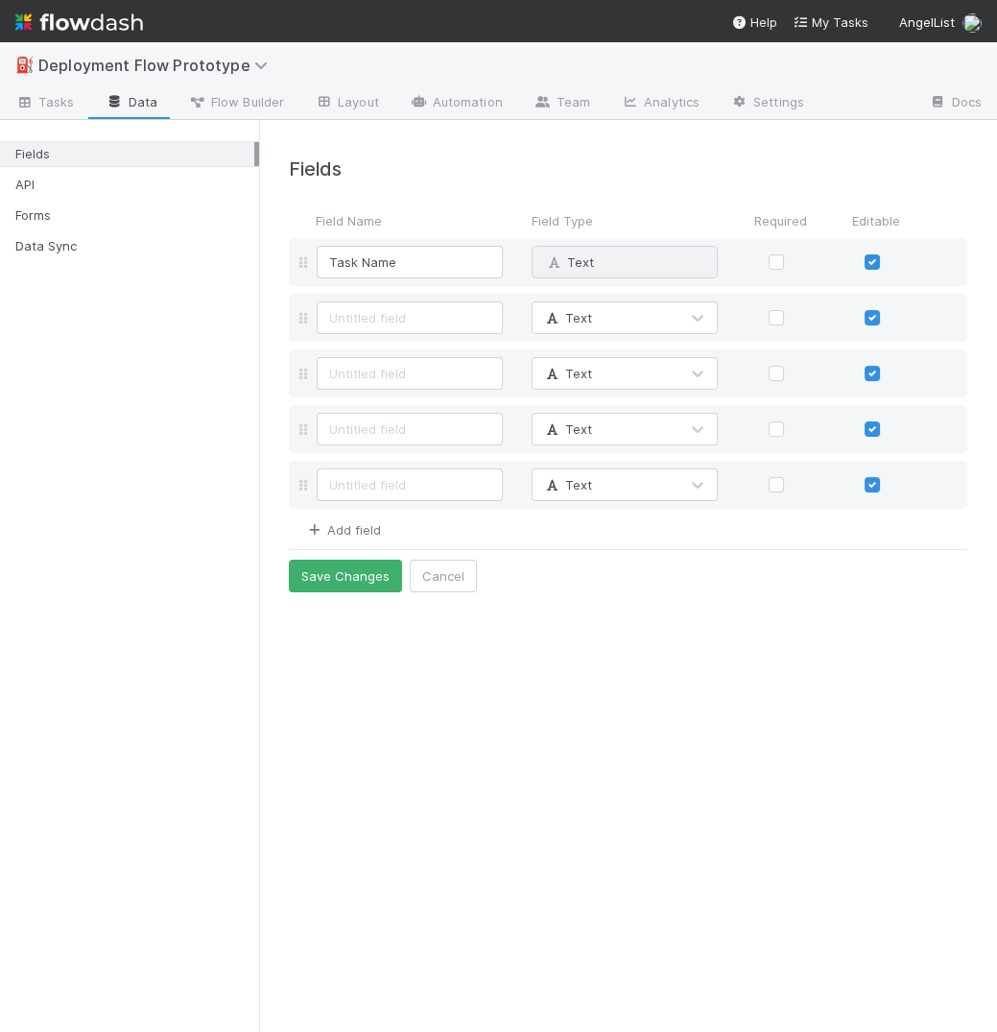
click at [347, 530] on link "Add field" at bounding box center [342, 529] width 77 height 15
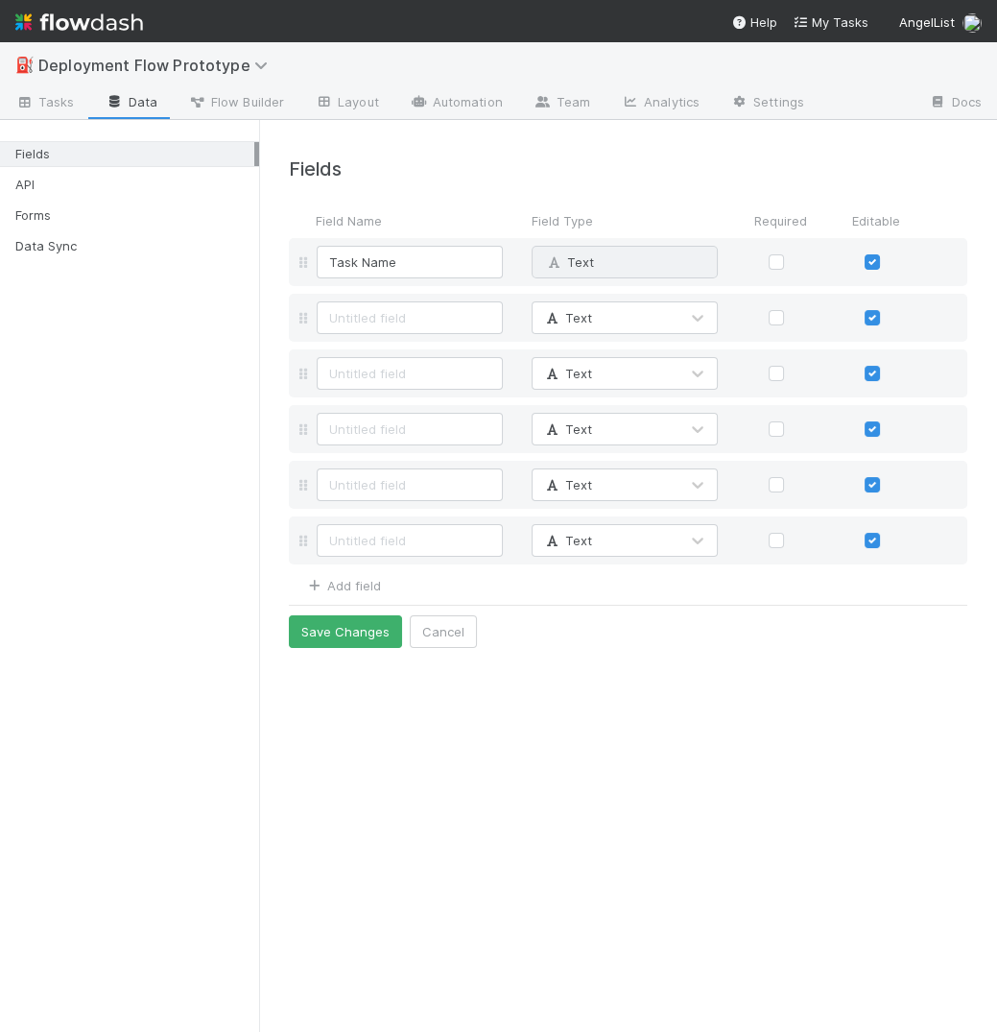
click at [374, 572] on div "Add field" at bounding box center [335, 583] width 92 height 23
click at [371, 578] on link "Add field" at bounding box center [342, 585] width 77 height 15
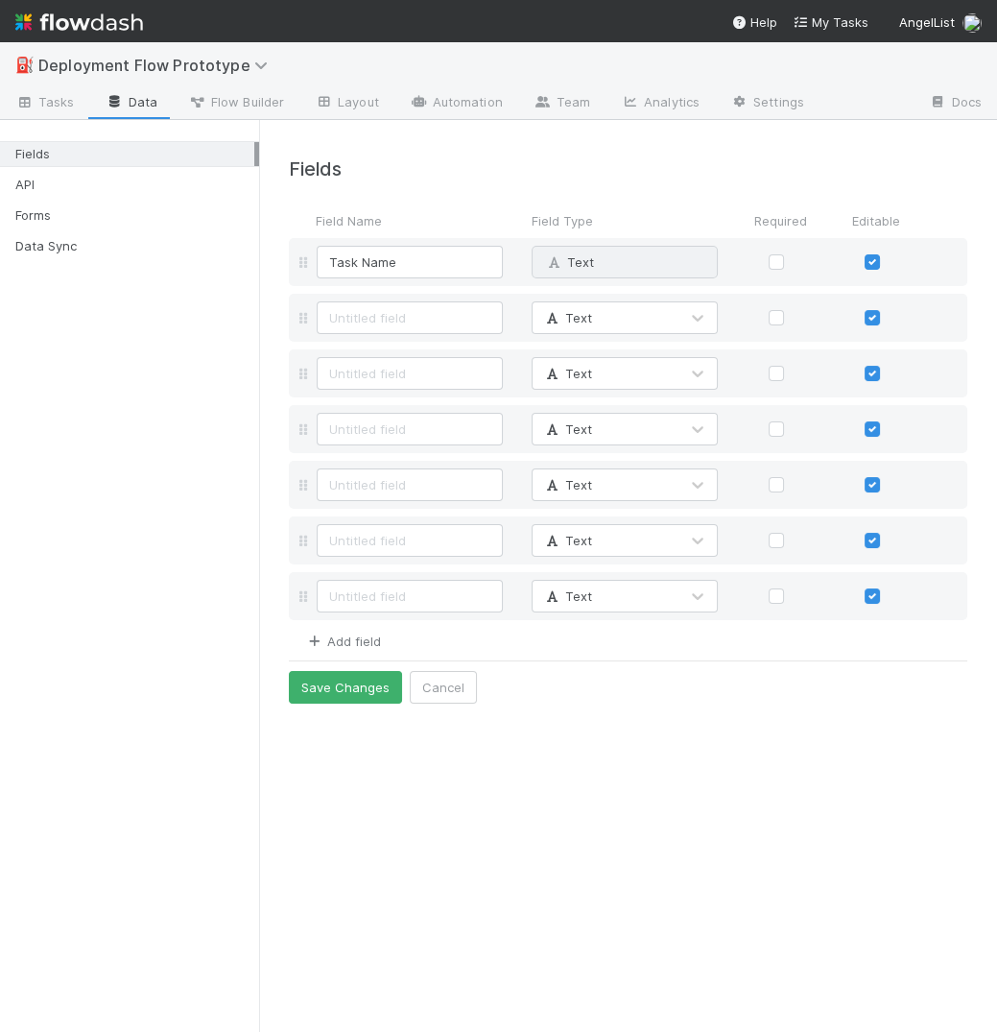
click at [379, 639] on link "Add field" at bounding box center [342, 640] width 77 height 15
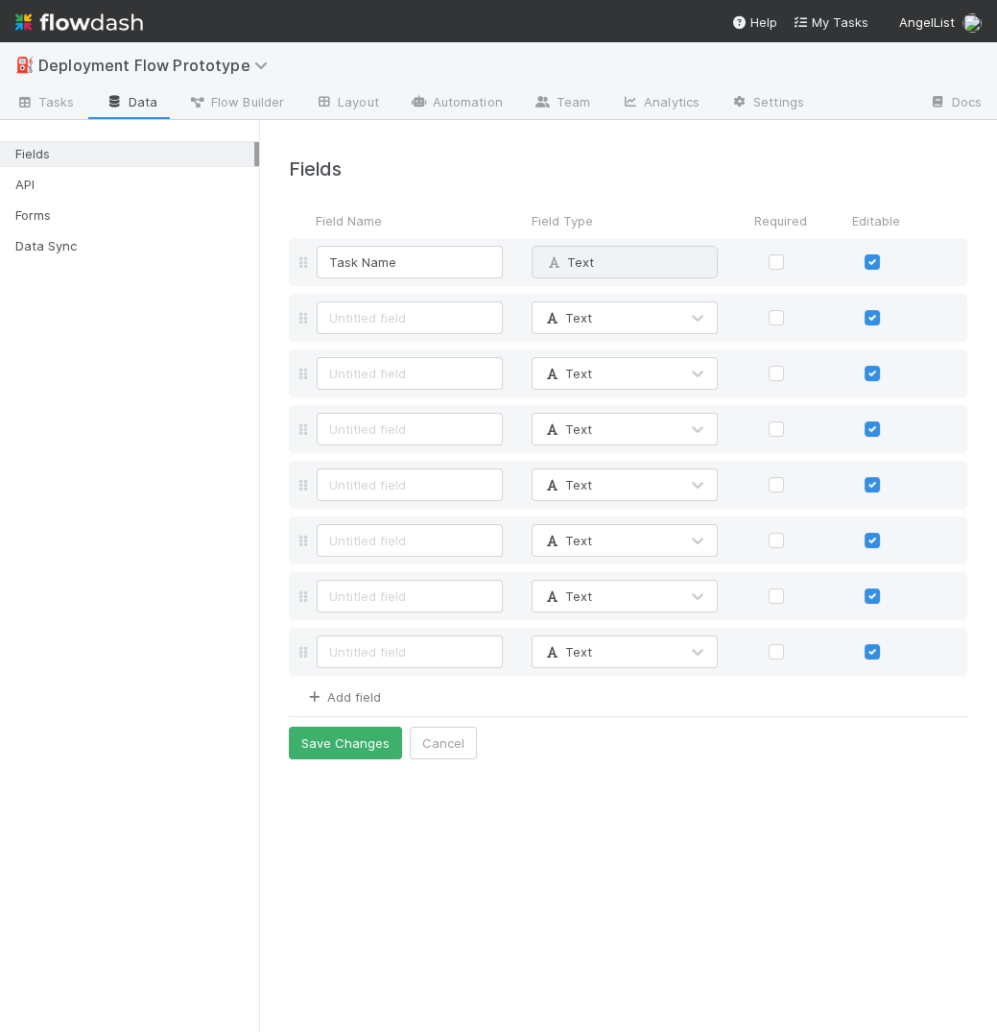
click at [373, 689] on link "Add field" at bounding box center [342, 696] width 77 height 15
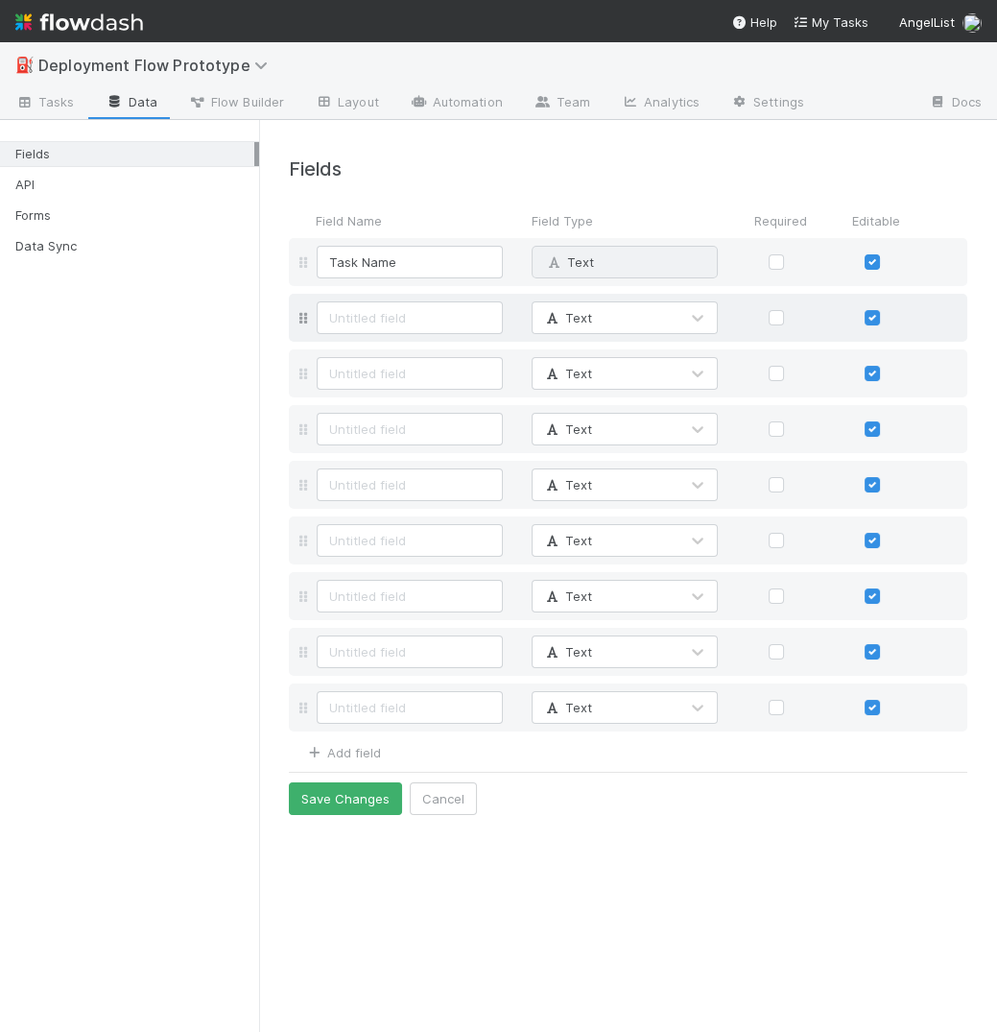
click at [405, 339] on div "Text" at bounding box center [628, 318] width 678 height 48
click at [407, 321] on input at bounding box center [410, 317] width 186 height 33
type input "Syndicate ID"
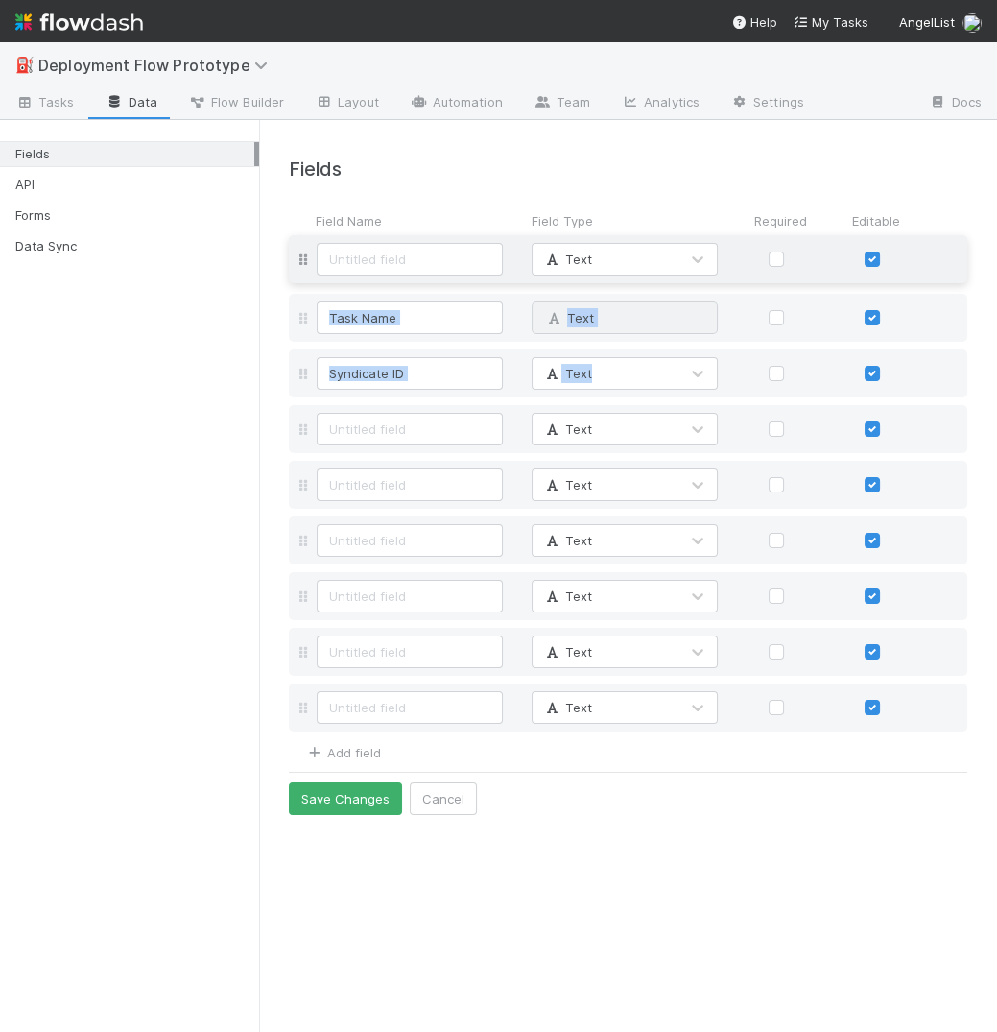
drag, startPoint x: 300, startPoint y: 372, endPoint x: 318, endPoint y: 254, distance: 119.3
click at [318, 254] on div "Task Name Text Why can't I edit type? Syndicate ID Text Text Text Text Text Tex…" at bounding box center [628, 484] width 678 height 493
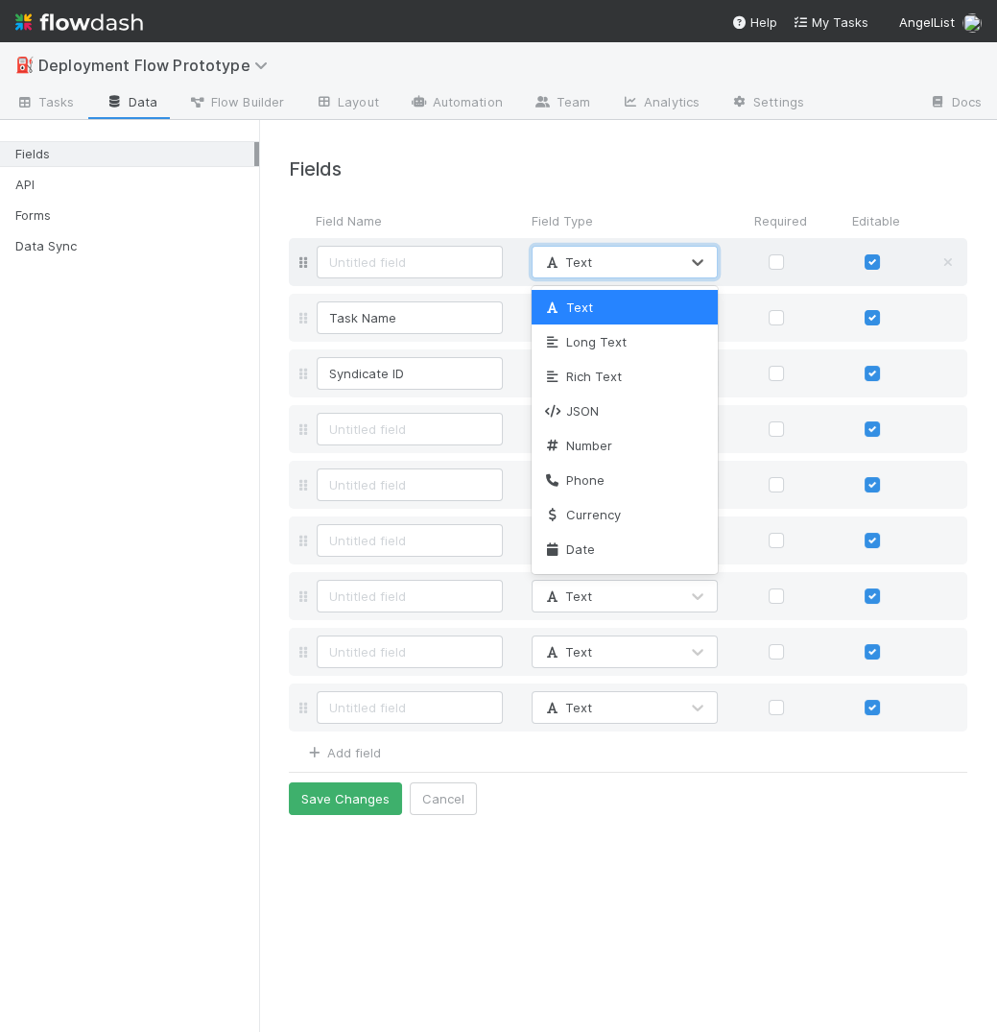
drag, startPoint x: 598, startPoint y: 247, endPoint x: 597, endPoint y: 259, distance: 12.5
click at [598, 247] on div "Text" at bounding box center [606, 262] width 146 height 31
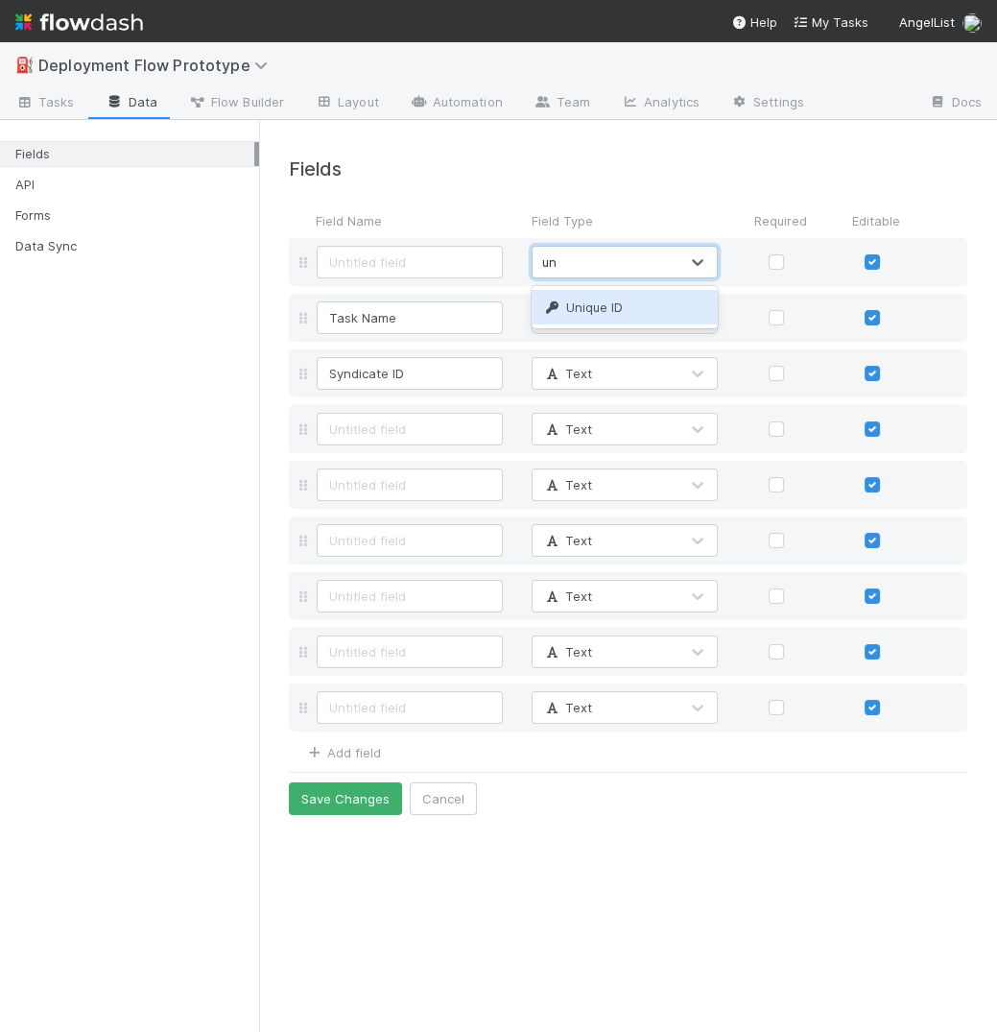
type input "uni"
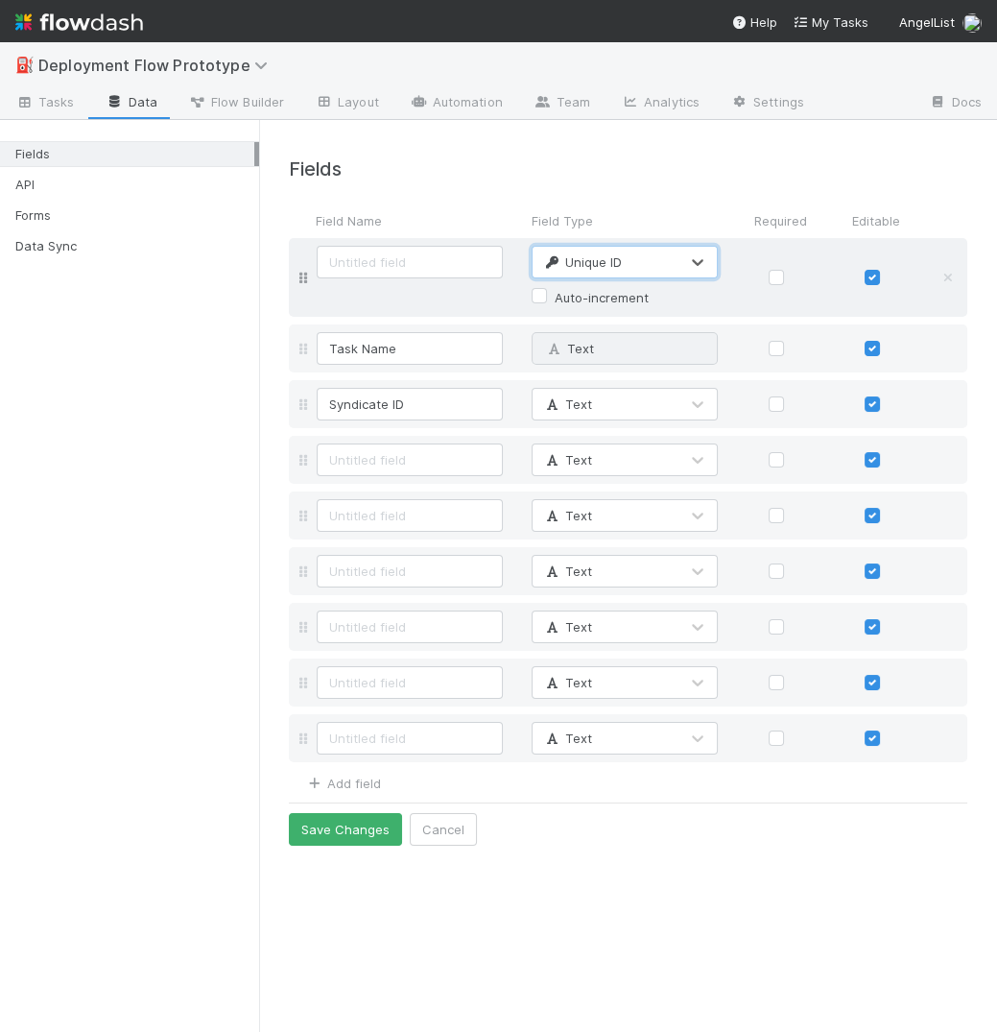
click at [607, 297] on label "Auto-increment" at bounding box center [602, 297] width 94 height 23
click at [547, 297] on input "Auto-increment" at bounding box center [539, 294] width 15 height 17
checkbox input "true"
checkbox input "false"
click at [506, 199] on div "Fields Field Name Field Type Required Editable Unique ID Auto-increment Task Na…" at bounding box center [627, 501] width 707 height 687
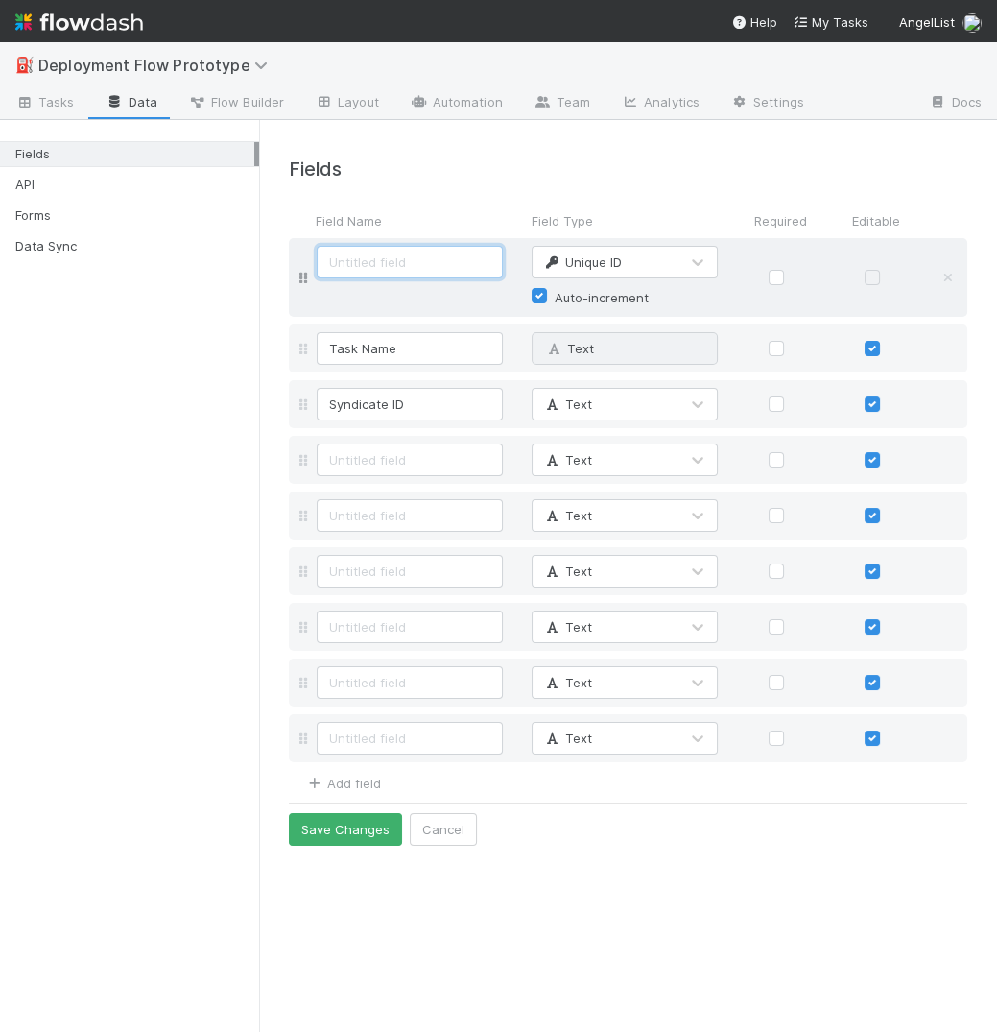
click at [445, 275] on input at bounding box center [410, 262] width 186 height 33
click at [380, 455] on input at bounding box center [410, 459] width 186 height 33
drag, startPoint x: 339, startPoint y: 263, endPoint x: 305, endPoint y: 262, distance: 33.6
click at [305, 262] on div "UID Unique ID Auto-increment" at bounding box center [628, 277] width 678 height 79
type input "Task UID"
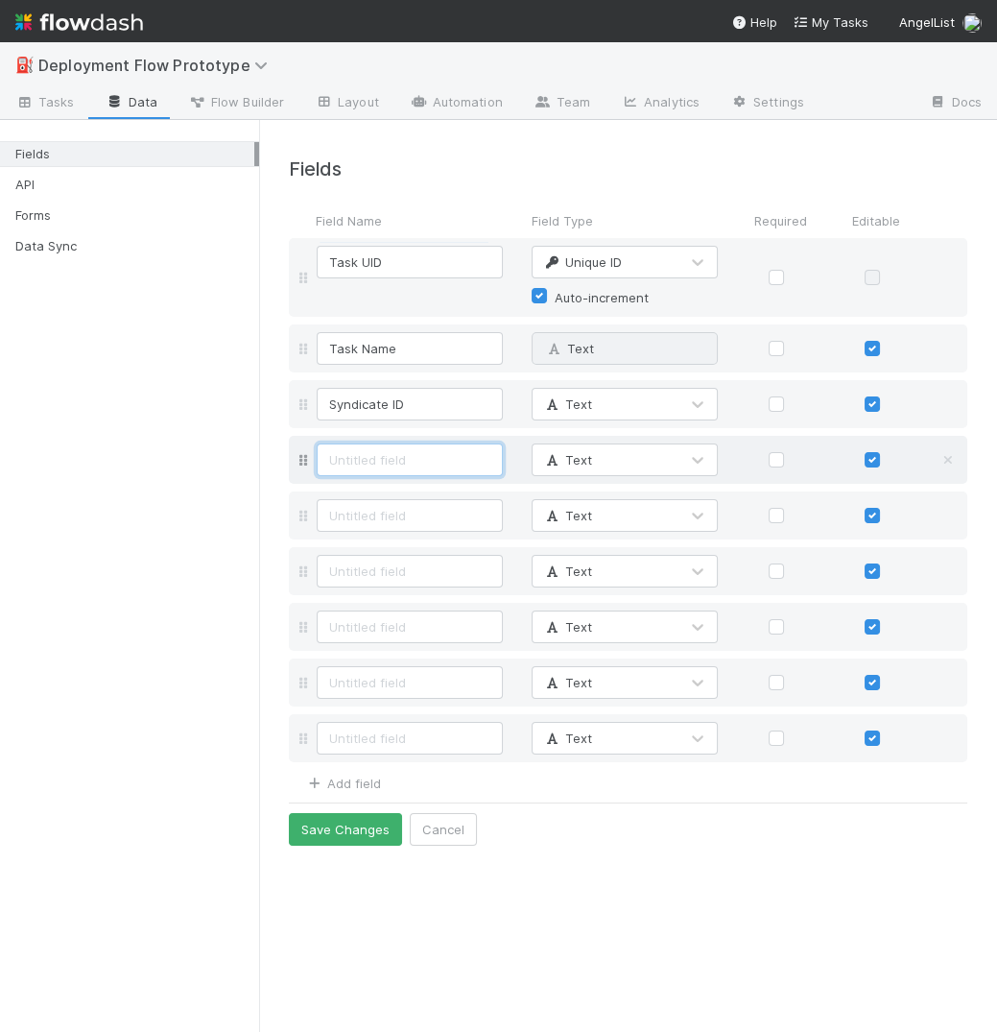
click at [398, 468] on input at bounding box center [410, 459] width 186 height 33
type input "Syndicate Name"
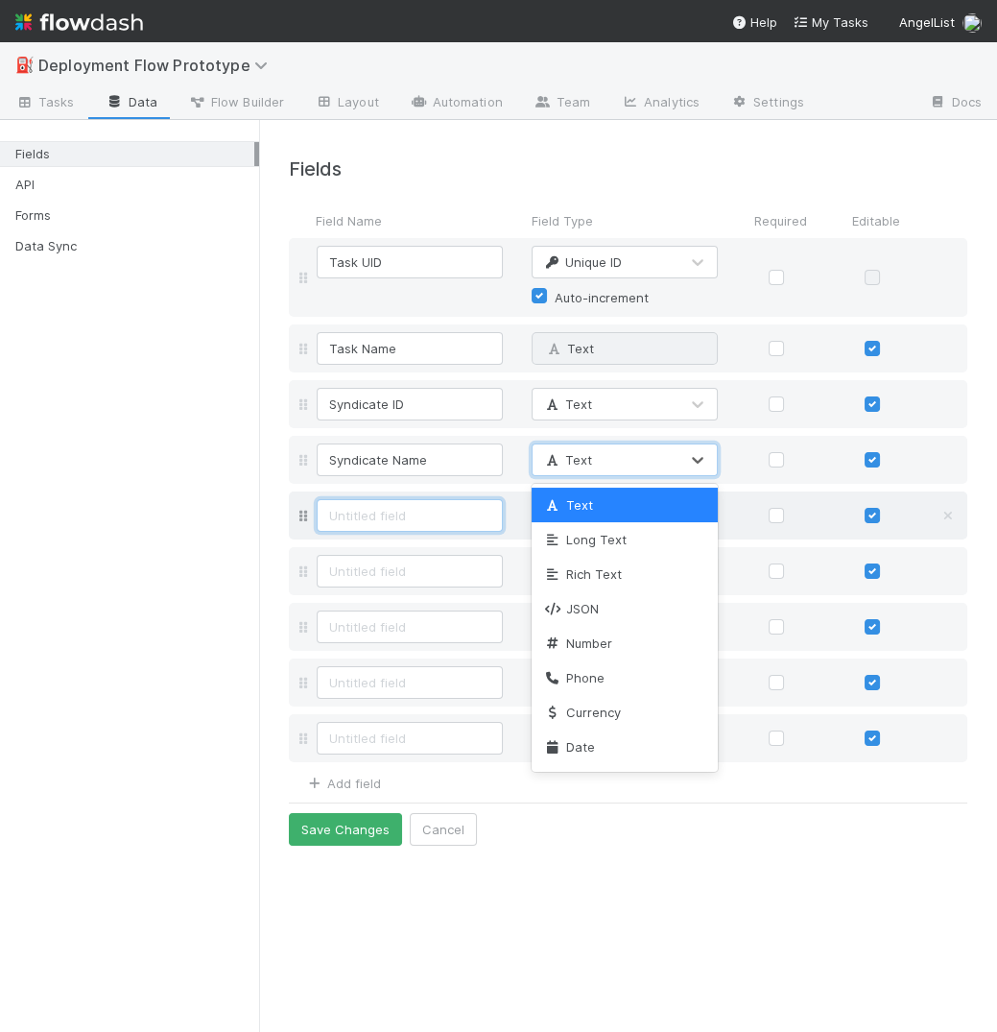
click at [412, 517] on input at bounding box center [410, 515] width 186 height 33
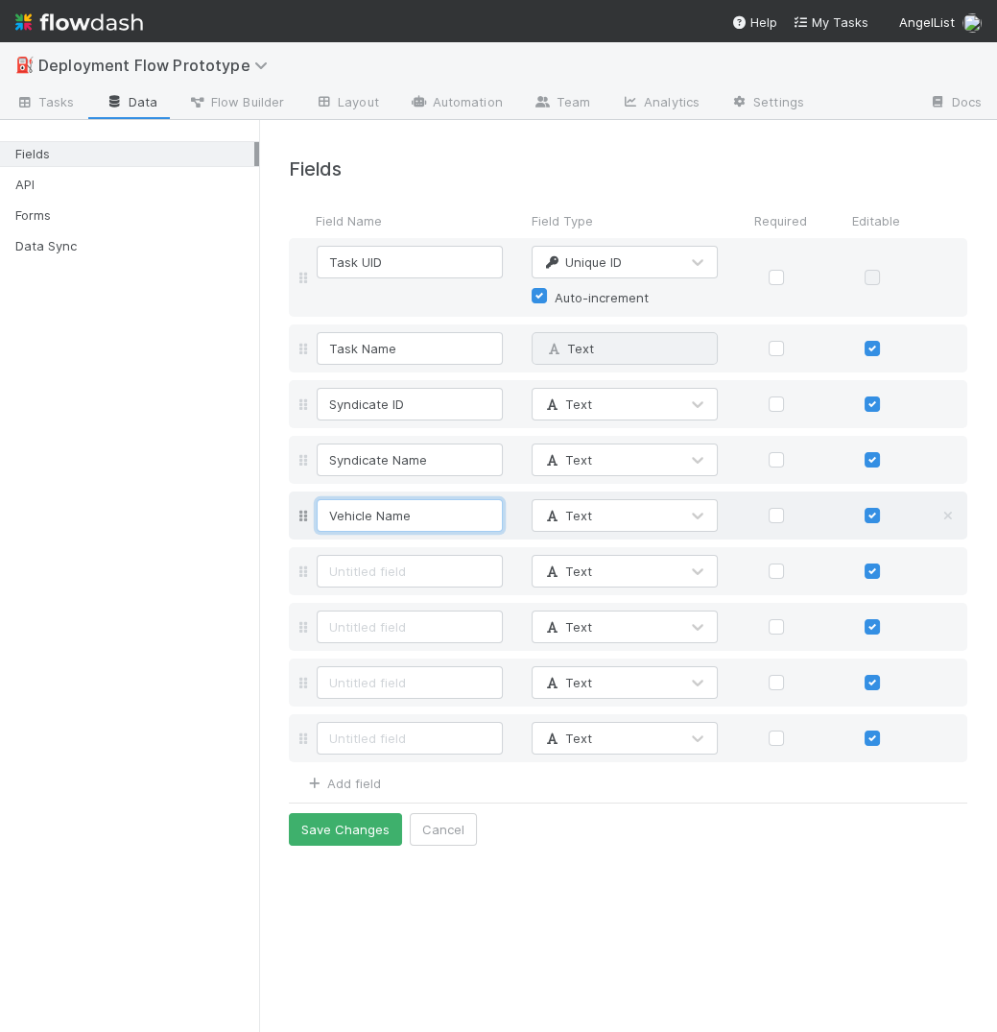
type input "Vehicle Name"
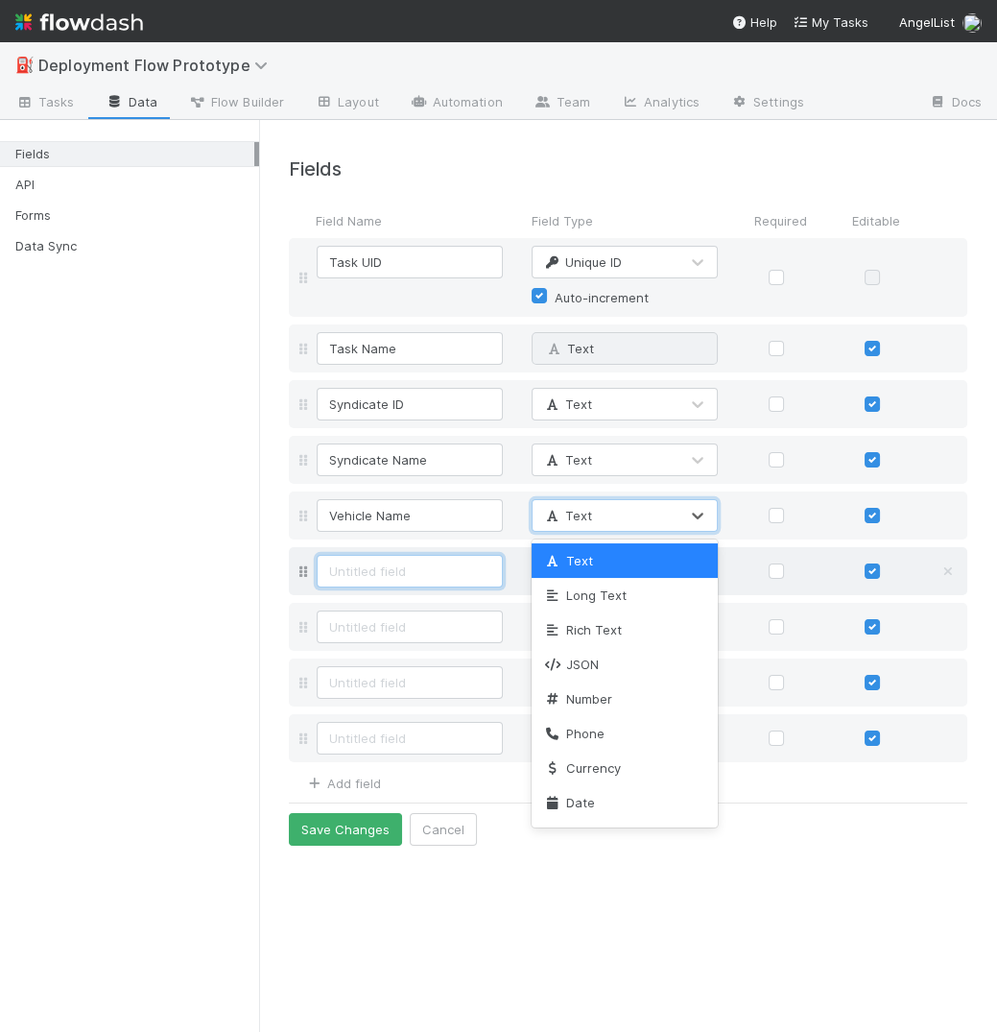
click at [367, 557] on input at bounding box center [410, 571] width 186 height 33
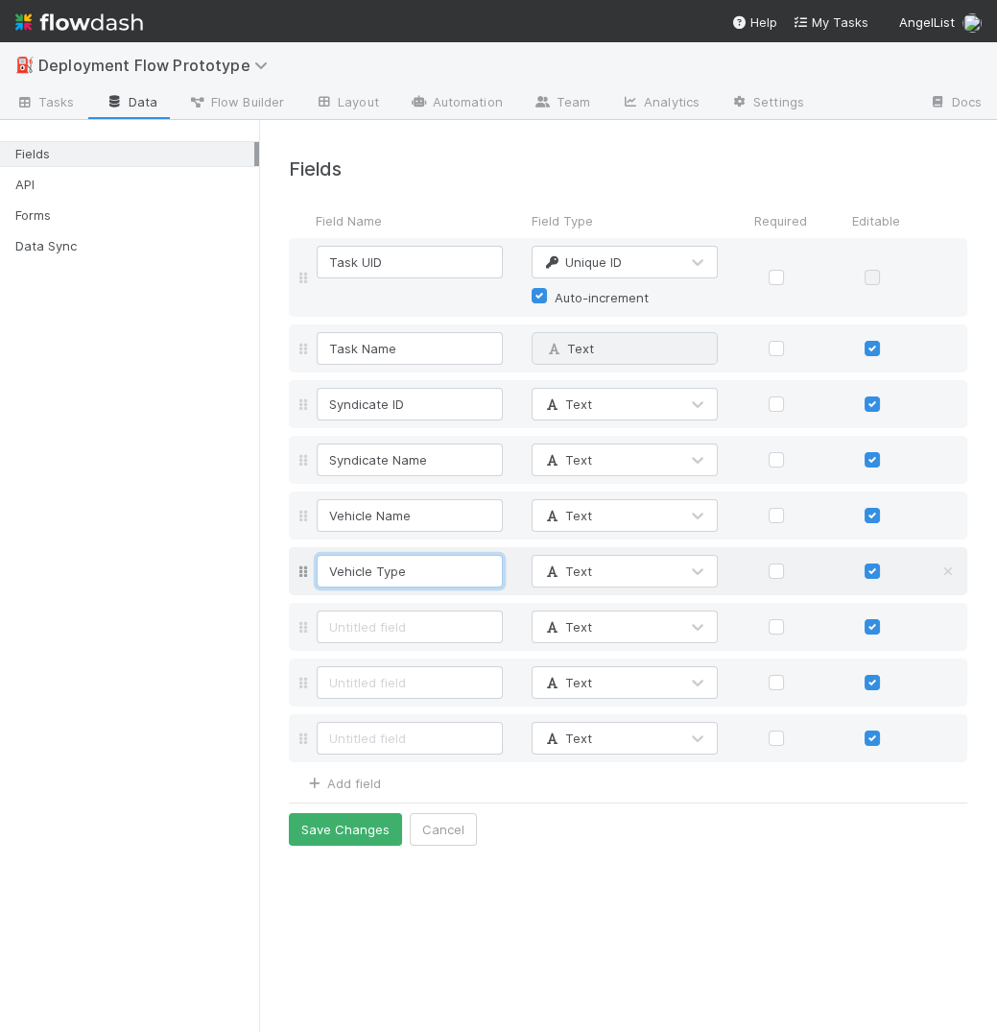
type input "Vehicle Type"
type input "GP Name"
type input "GP Email"
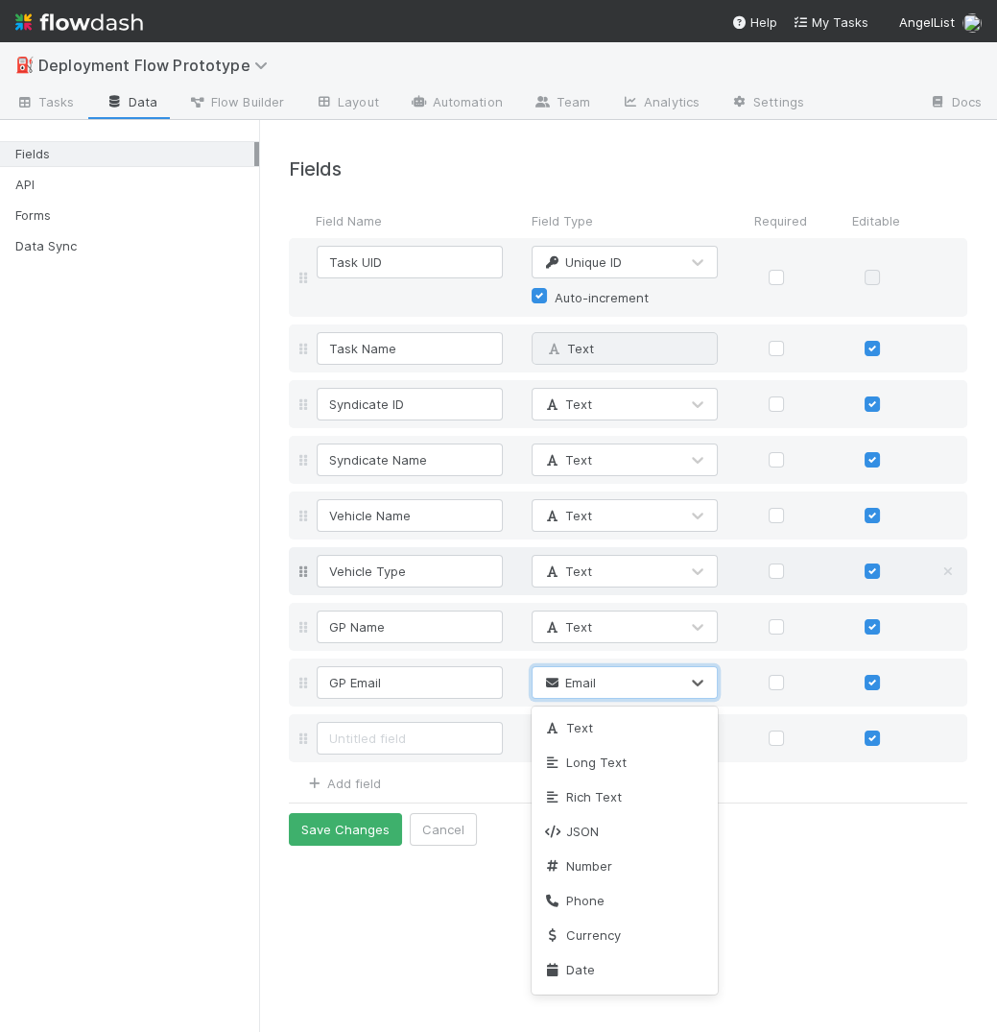
scroll to position [314, 0]
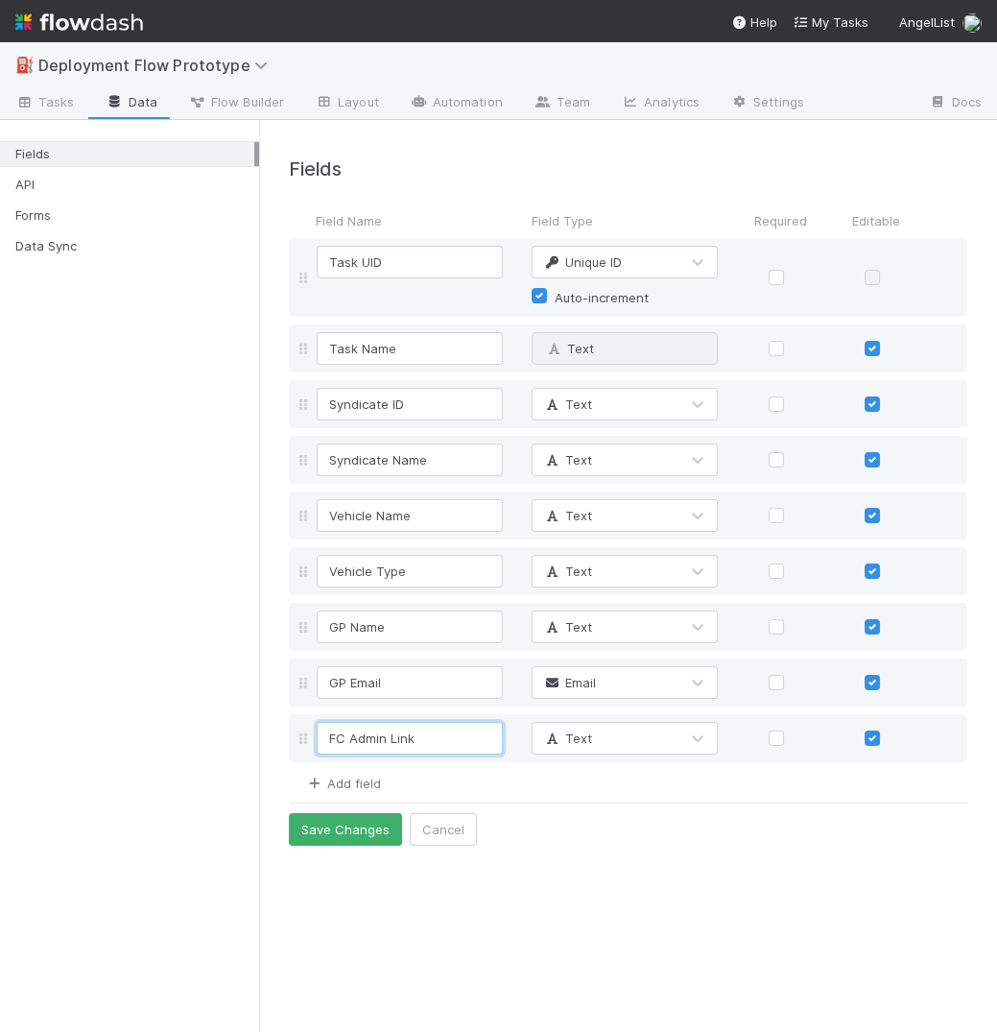
type input "FC Admin Link"
click at [364, 786] on link "Add field" at bounding box center [342, 782] width 77 height 15
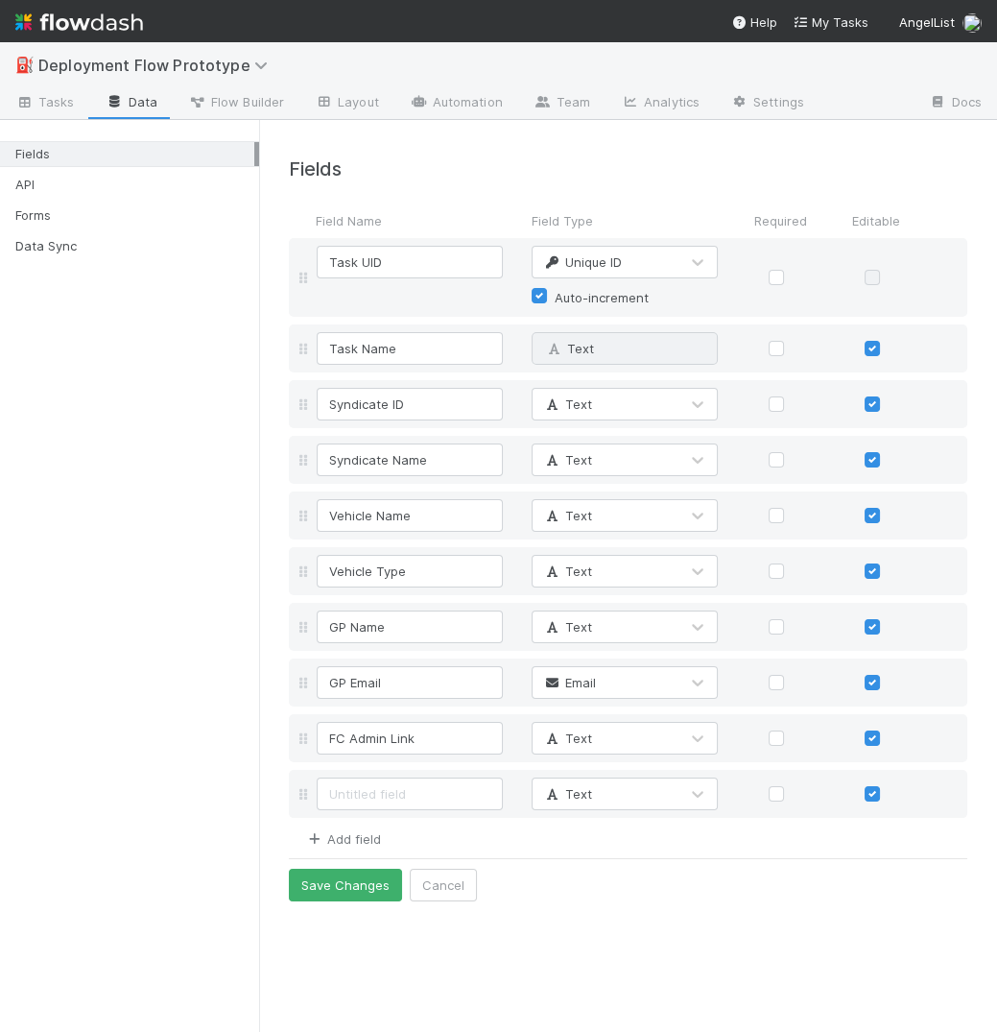
click at [368, 840] on link "Add field" at bounding box center [342, 838] width 77 height 15
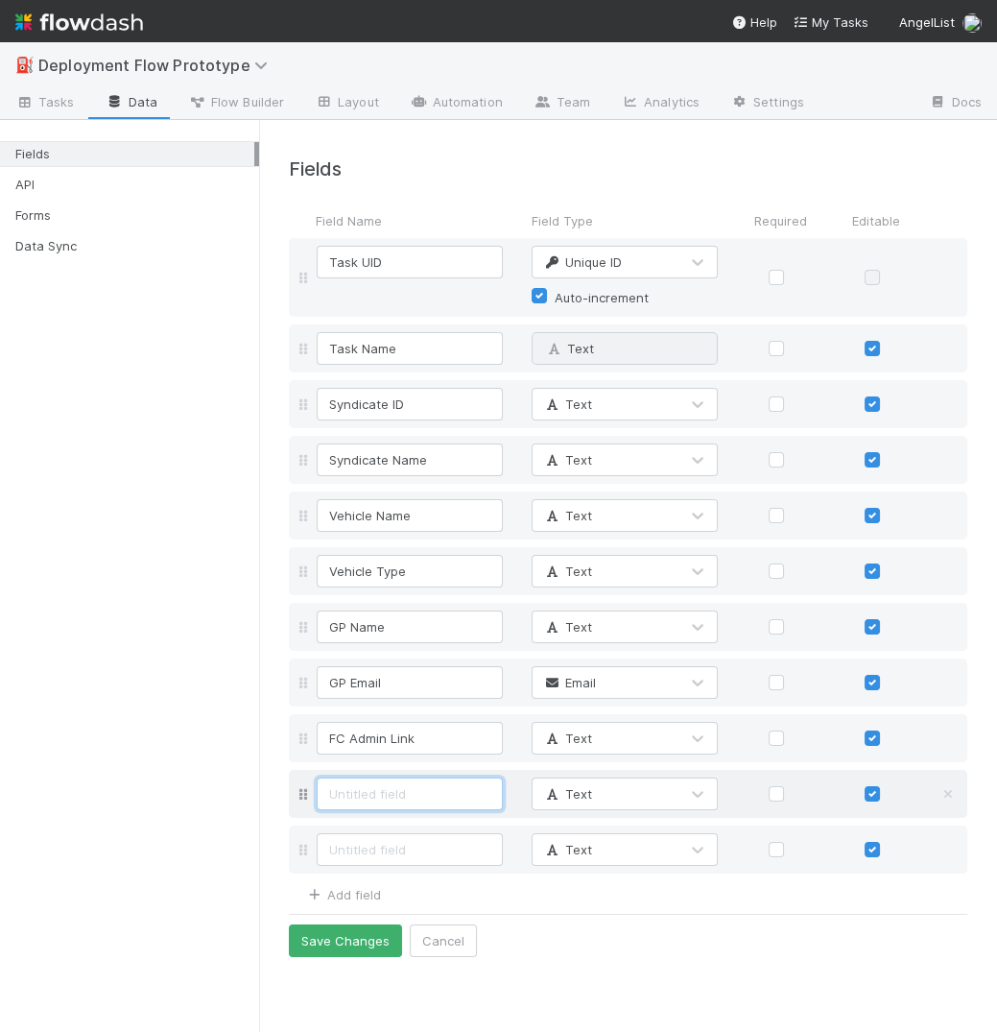
click at [362, 797] on input at bounding box center [410, 793] width 186 height 33
type input "CT Link"
click at [380, 845] on input at bounding box center [410, 849] width 186 height 33
type input "Signature Block"
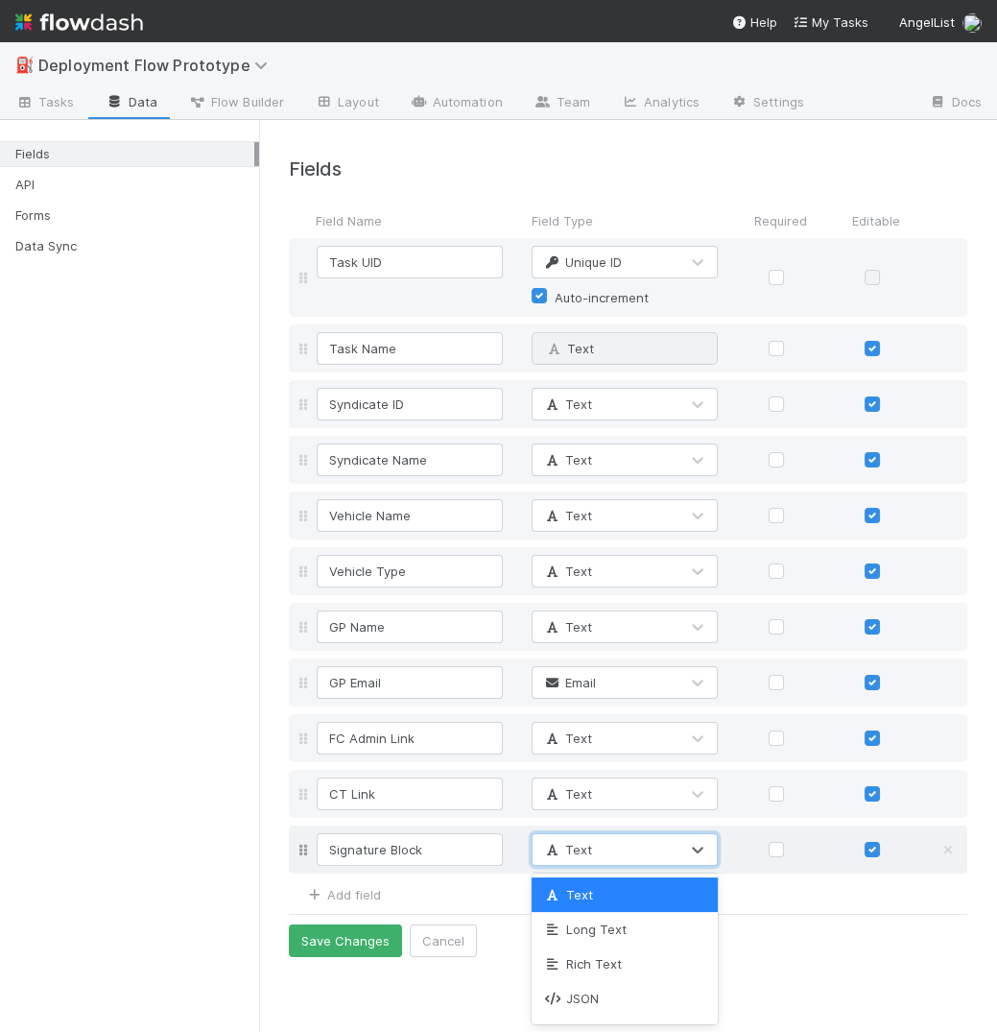
click at [662, 860] on div "Text" at bounding box center [606, 849] width 146 height 31
click at [611, 931] on span "Long Text" at bounding box center [584, 928] width 83 height 15
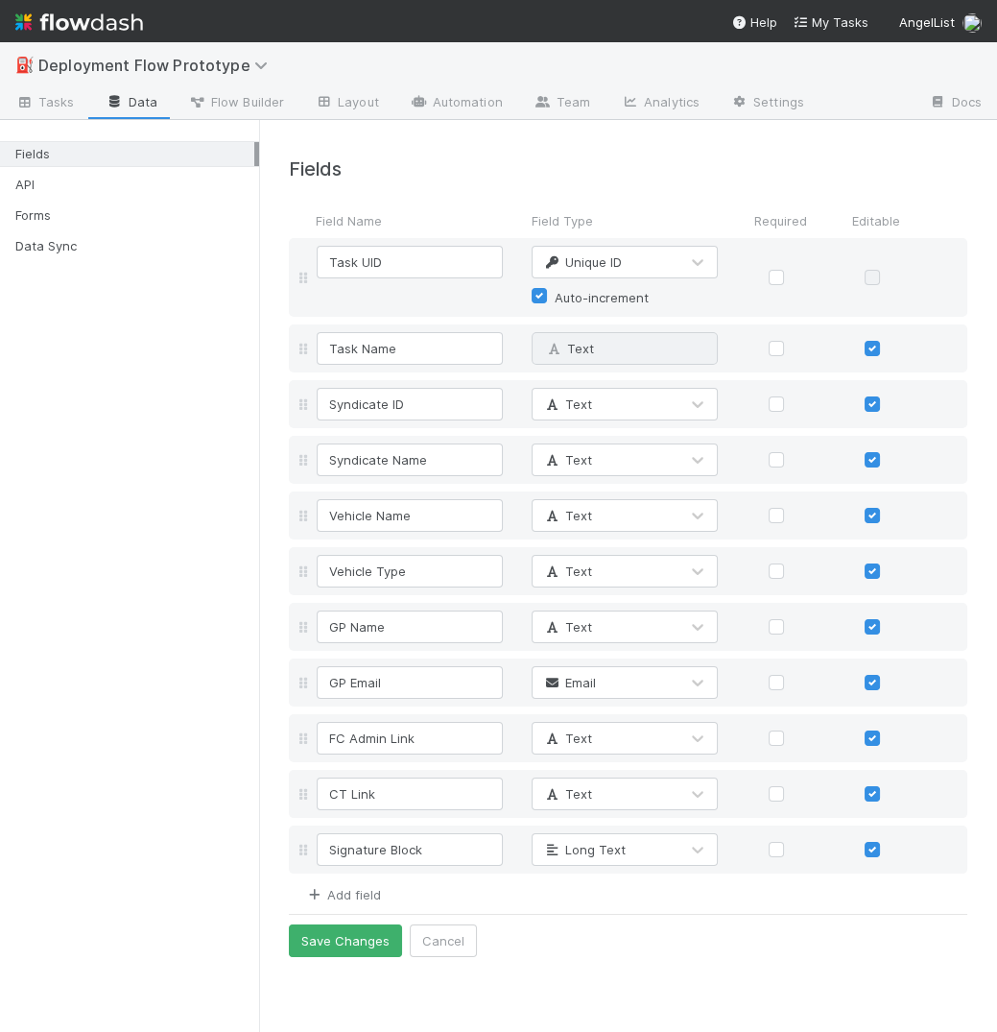
click at [357, 895] on link "Add field" at bounding box center [342, 894] width 77 height 15
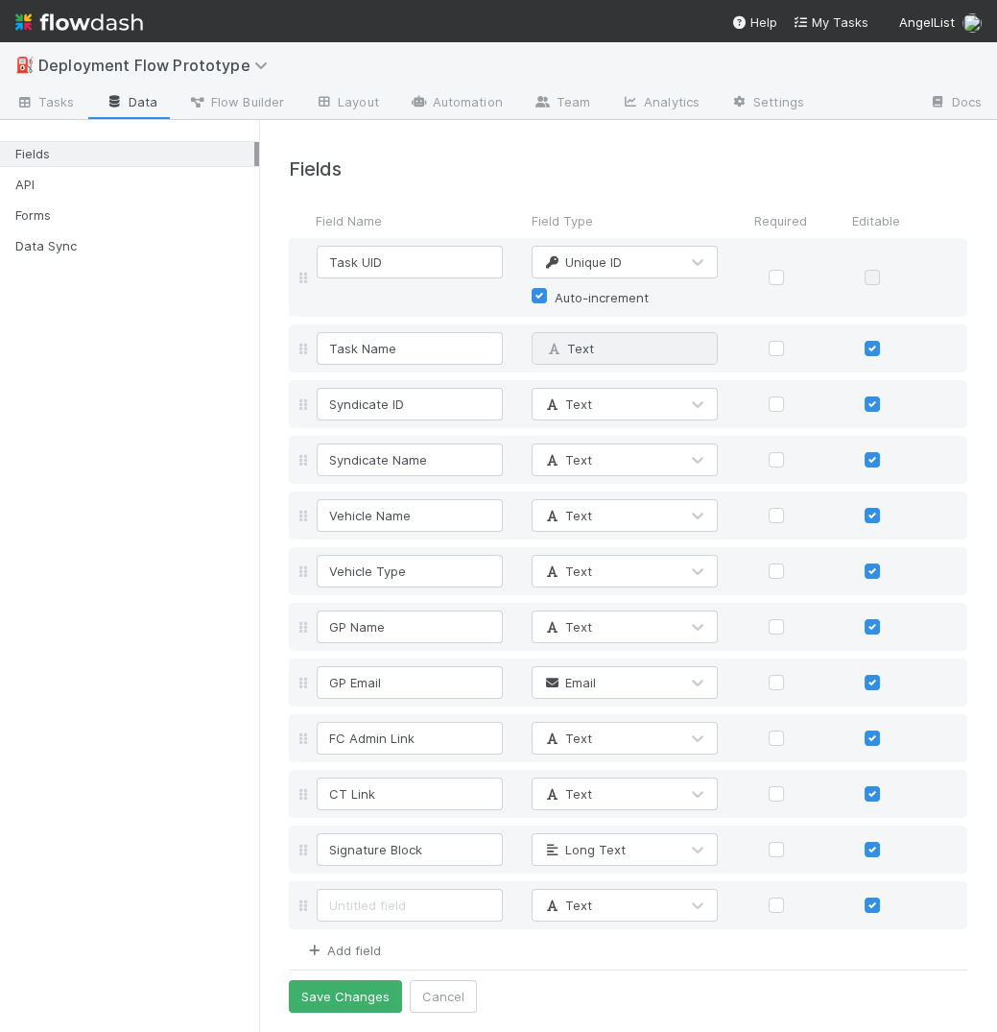
click at [363, 945] on link "Add field" at bounding box center [342, 949] width 77 height 15
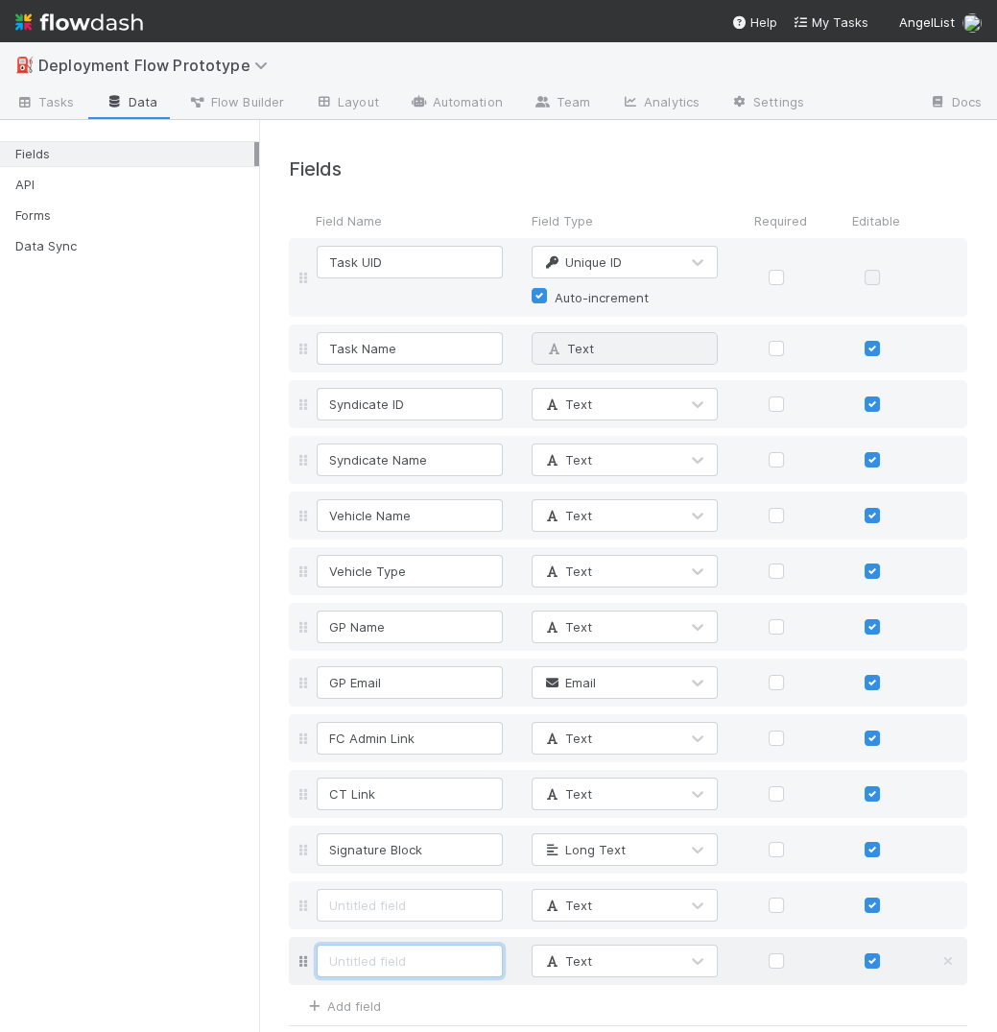
scroll to position [49, 0]
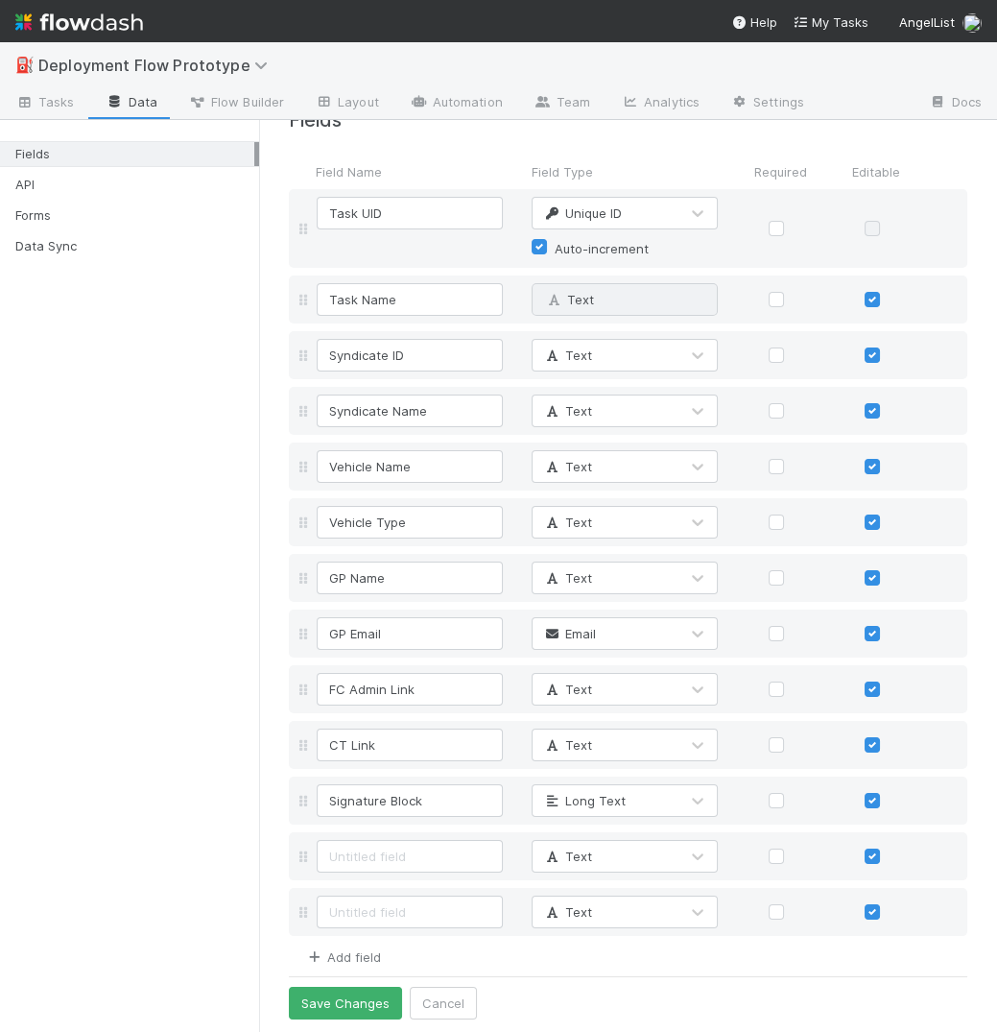
click at [347, 959] on link "Add field" at bounding box center [342, 956] width 77 height 15
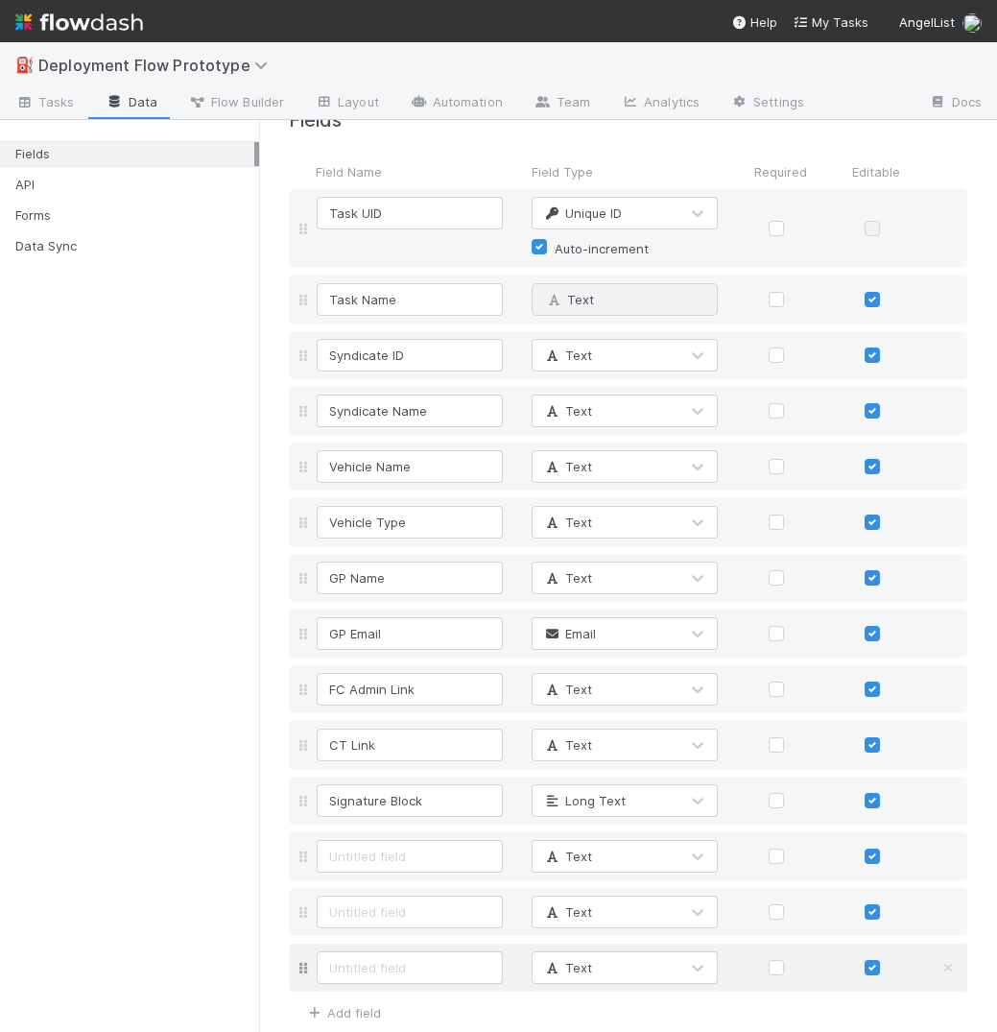
scroll to position [105, 0]
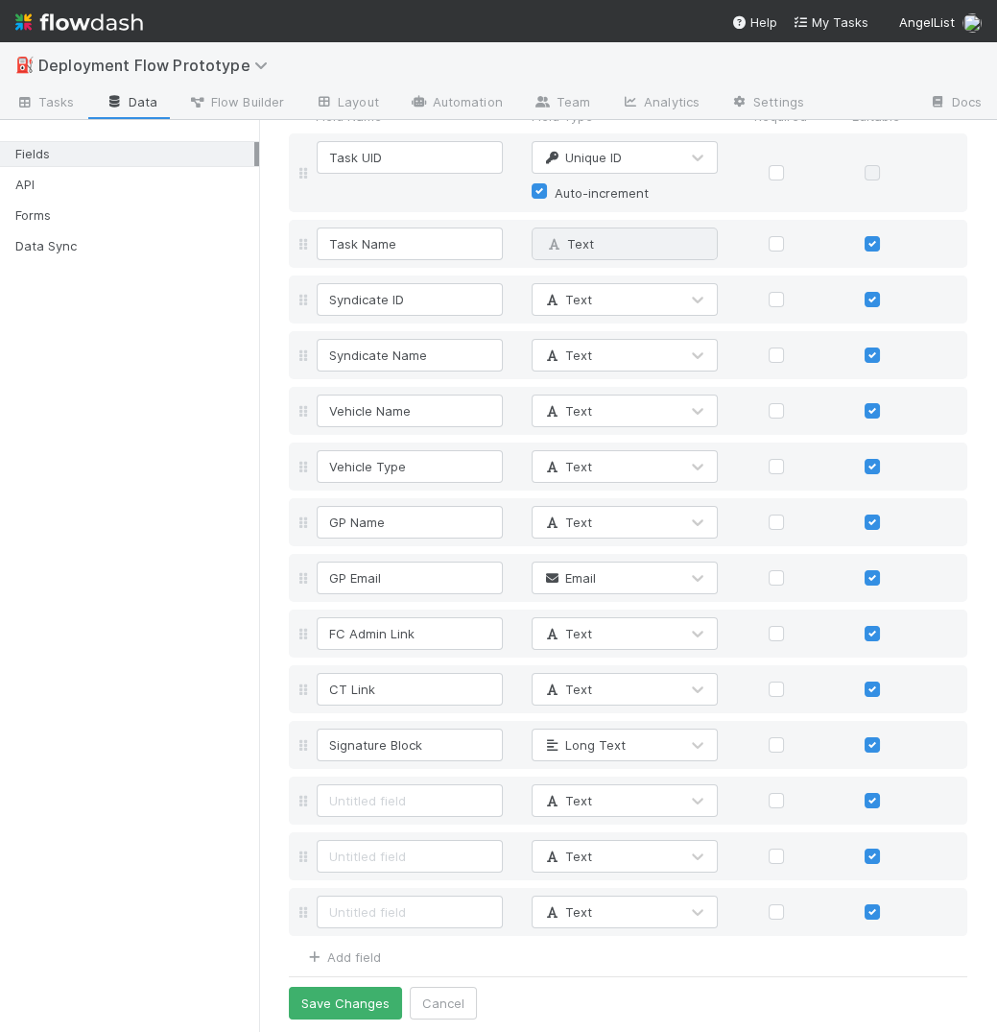
click at [345, 944] on div "Add field" at bounding box center [335, 954] width 92 height 23
click at [346, 959] on link "Add field" at bounding box center [342, 956] width 77 height 15
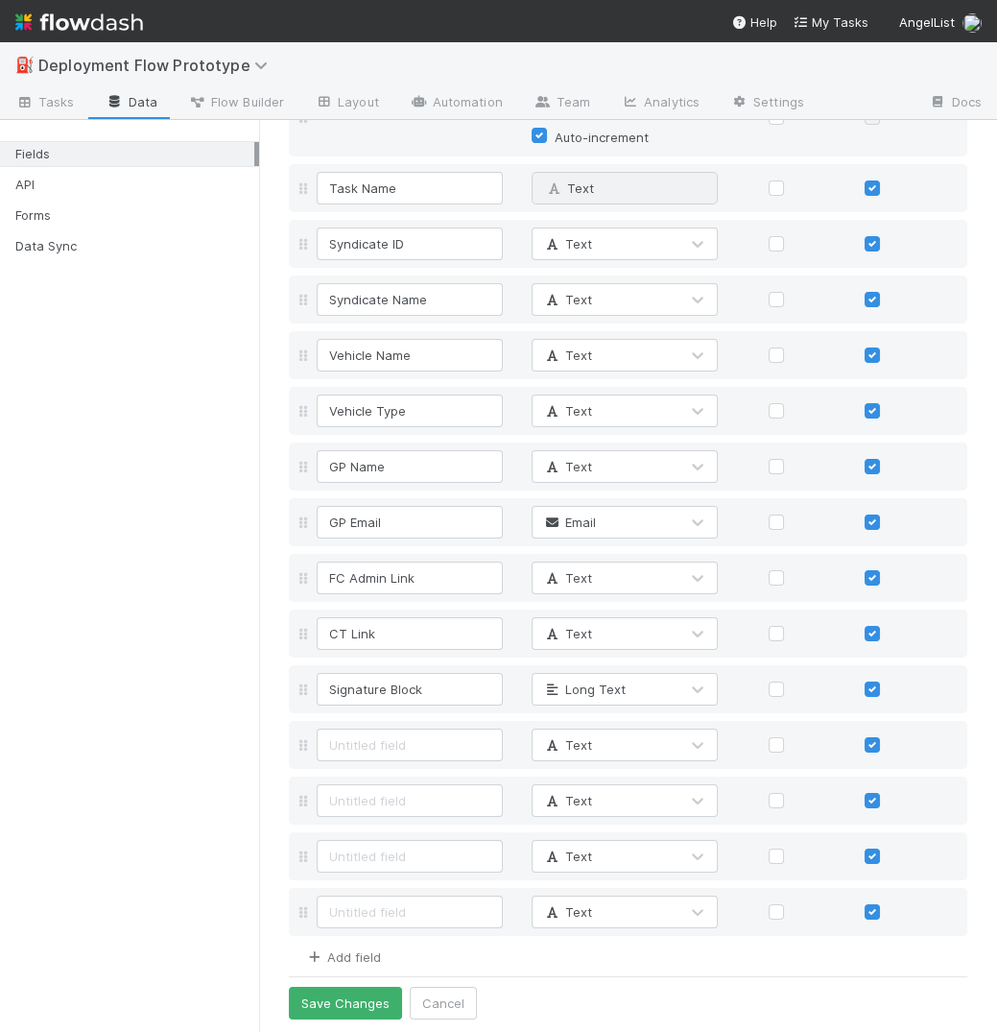
click at [345, 956] on link "Add field" at bounding box center [342, 956] width 77 height 15
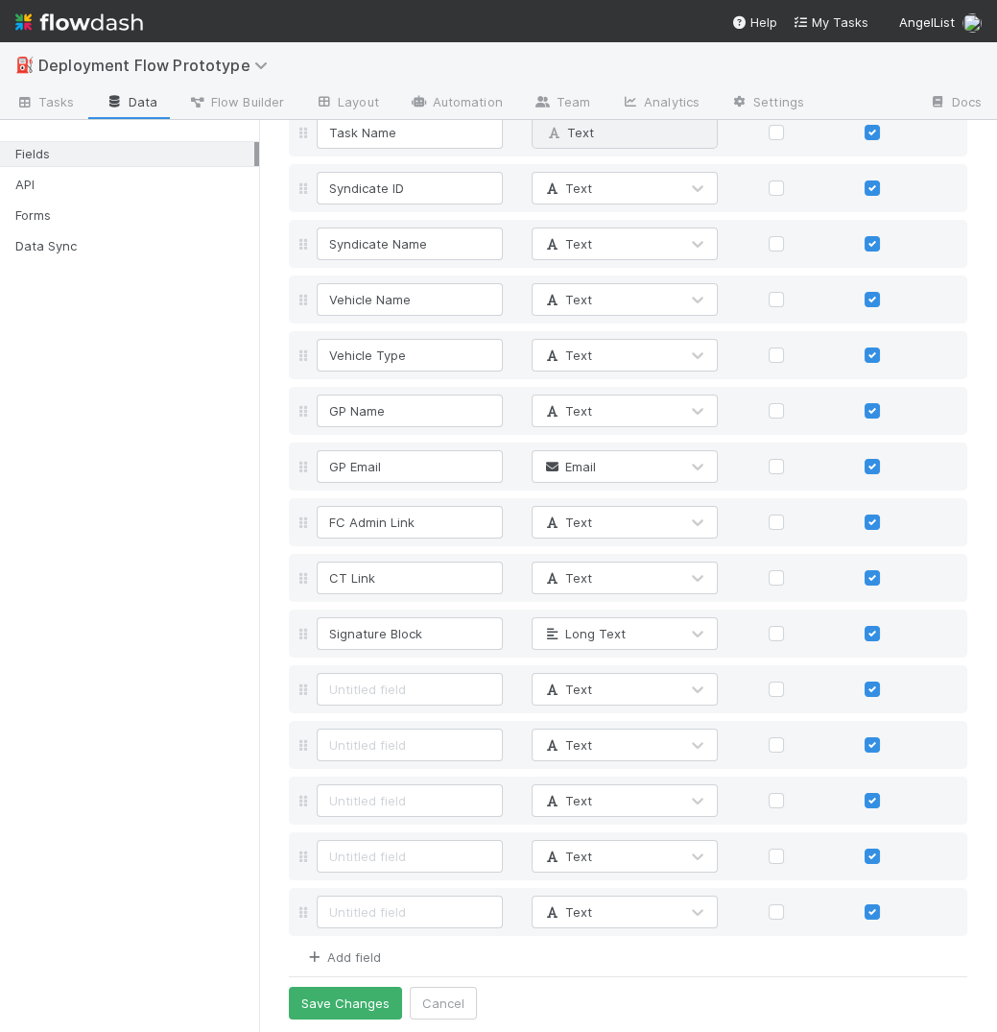
click at [345, 956] on link "Add field" at bounding box center [342, 956] width 77 height 15
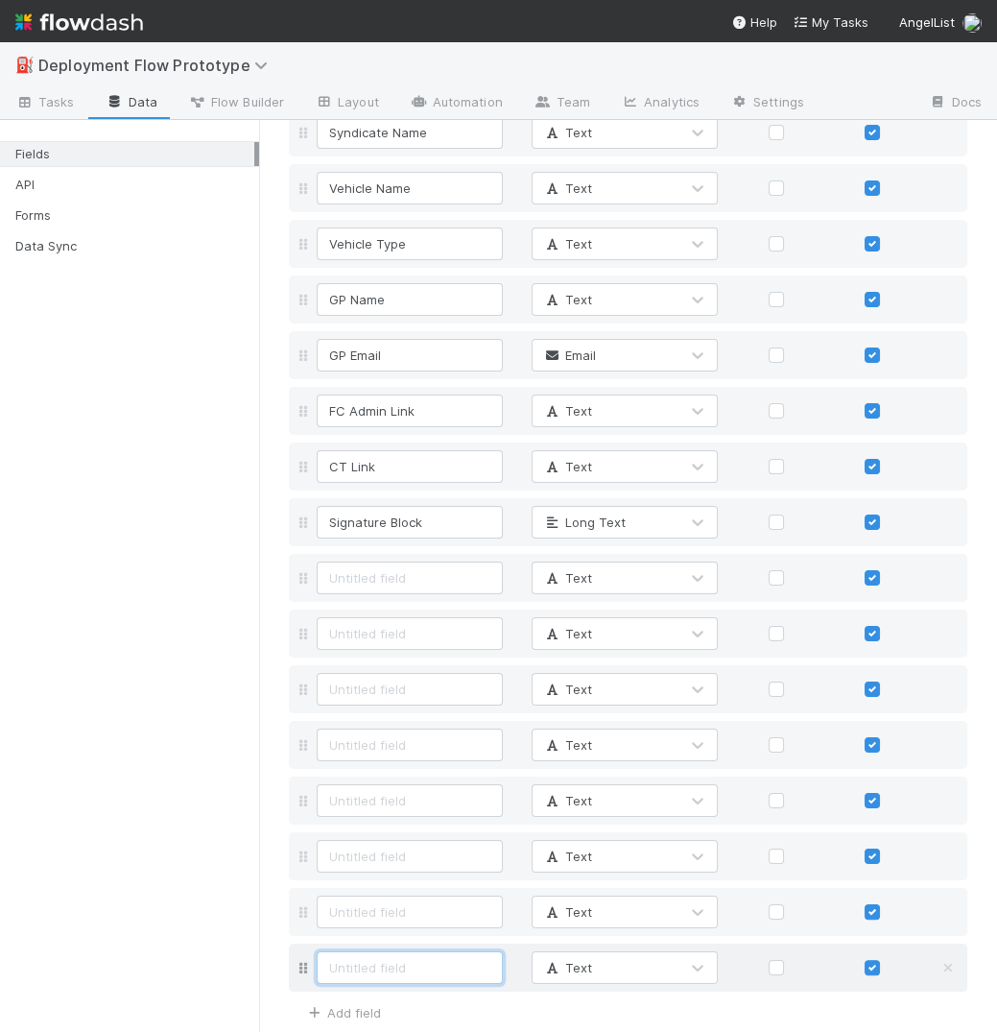
scroll to position [383, 0]
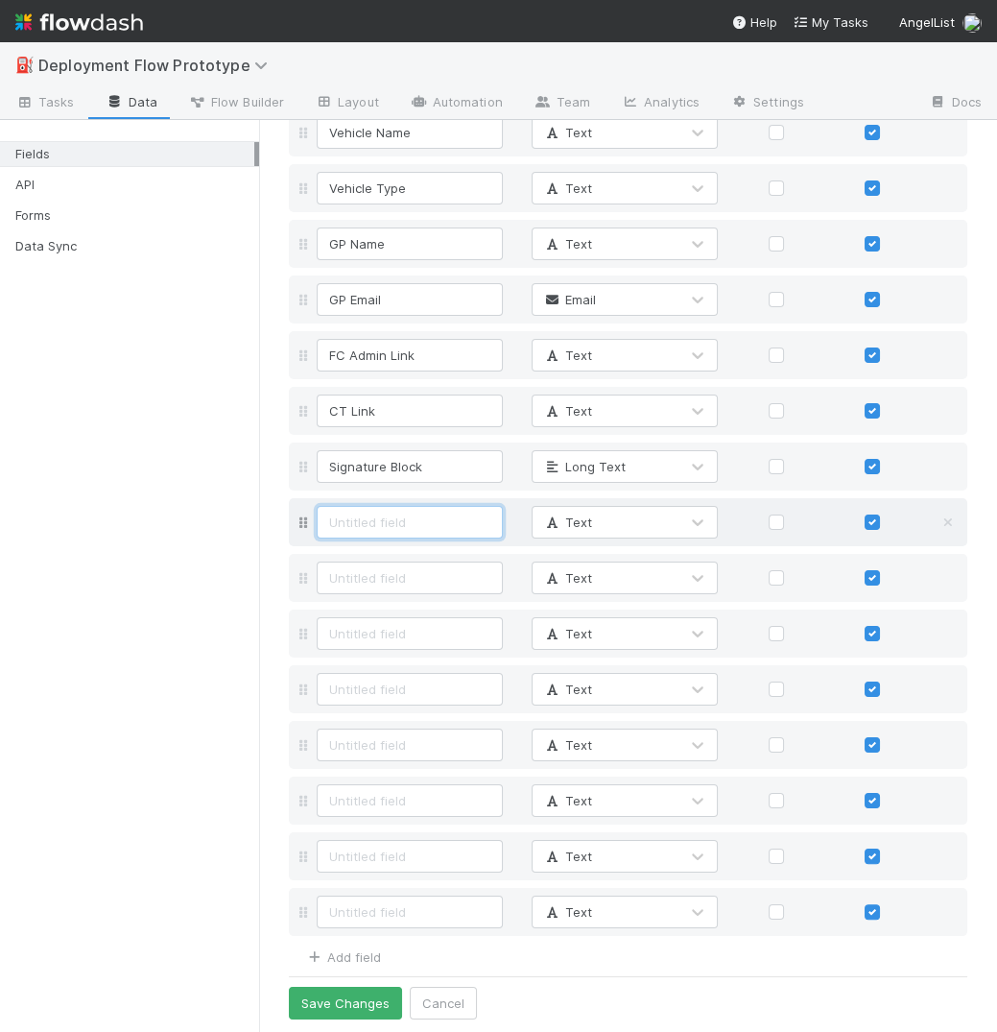
click at [447, 516] on input at bounding box center [410, 522] width 186 height 33
type input "Company Name"
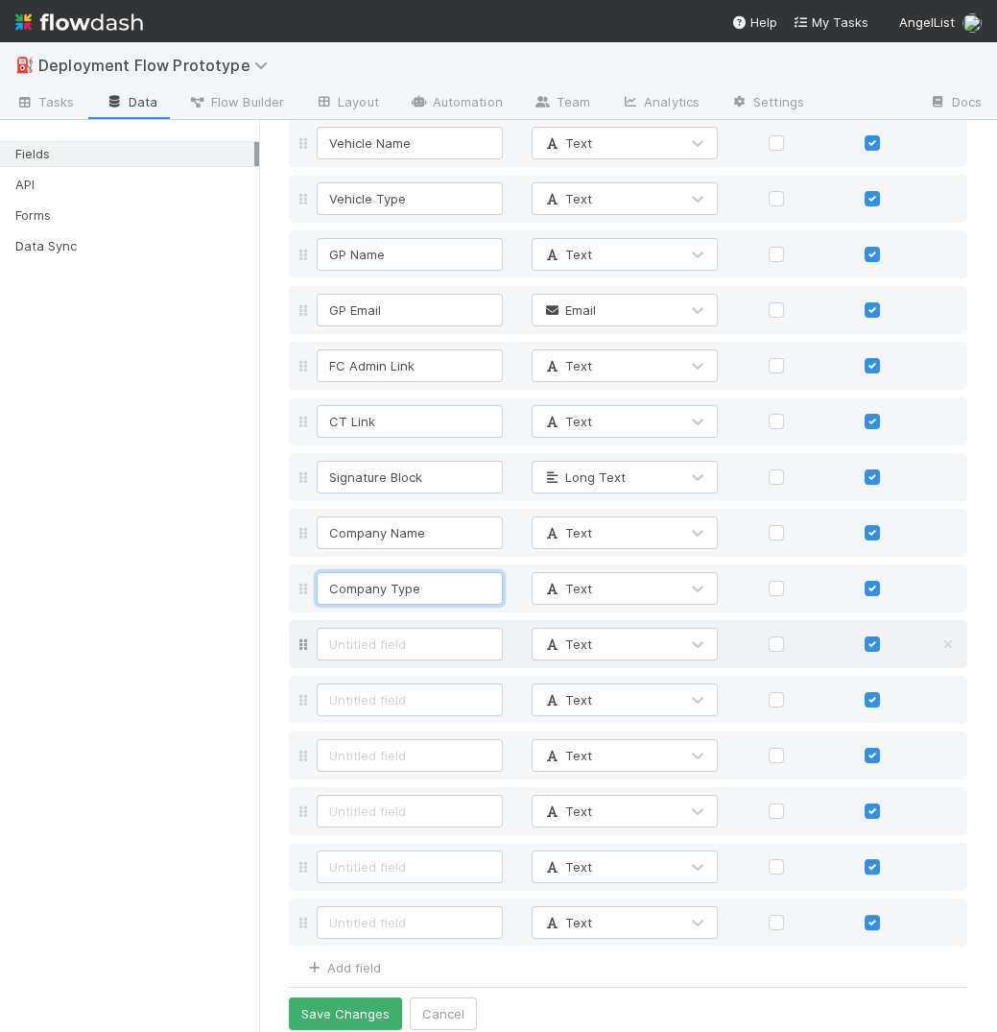
type input "Company Type"
click at [409, 646] on input at bounding box center [410, 643] width 186 height 33
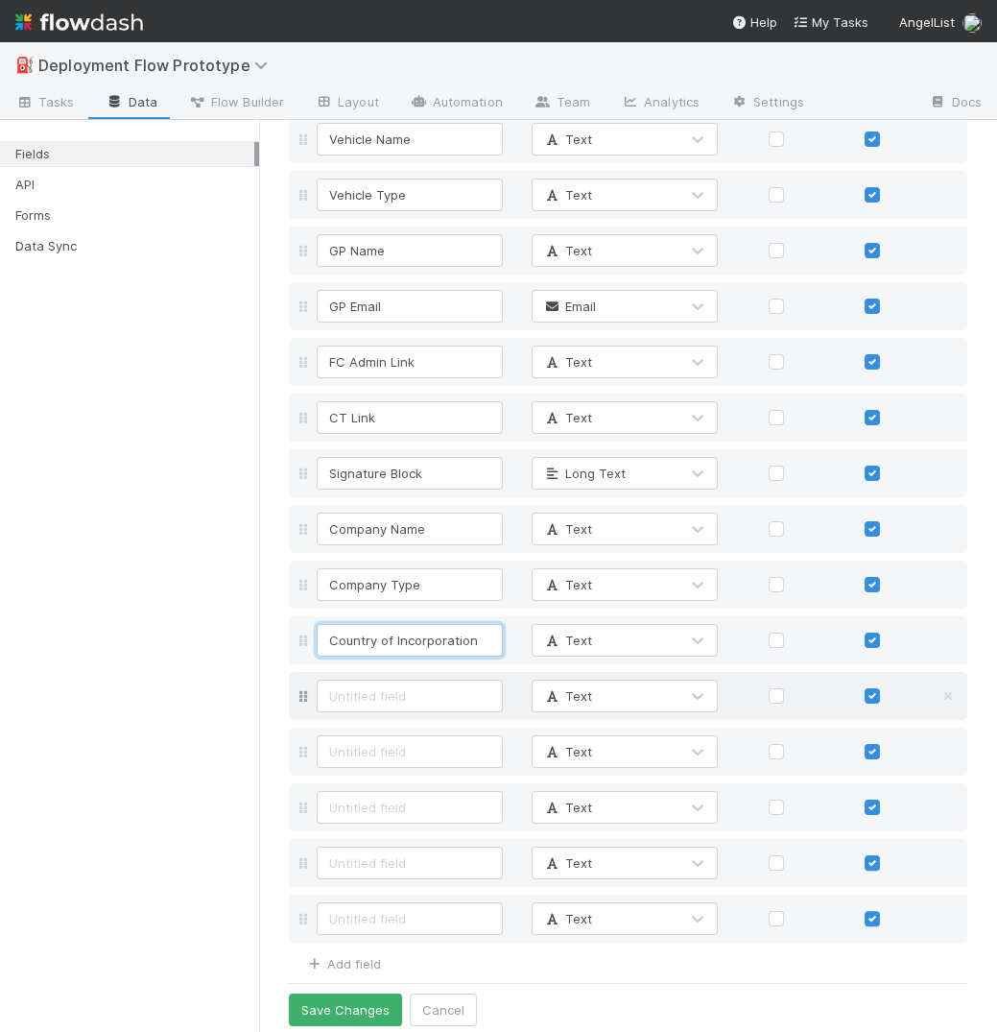
type input "Country of Incorporation"
click at [417, 705] on input at bounding box center [410, 695] width 186 height 33
type input "Founder Name"
click at [411, 749] on input at bounding box center [410, 751] width 186 height 33
type input "Founder Email"
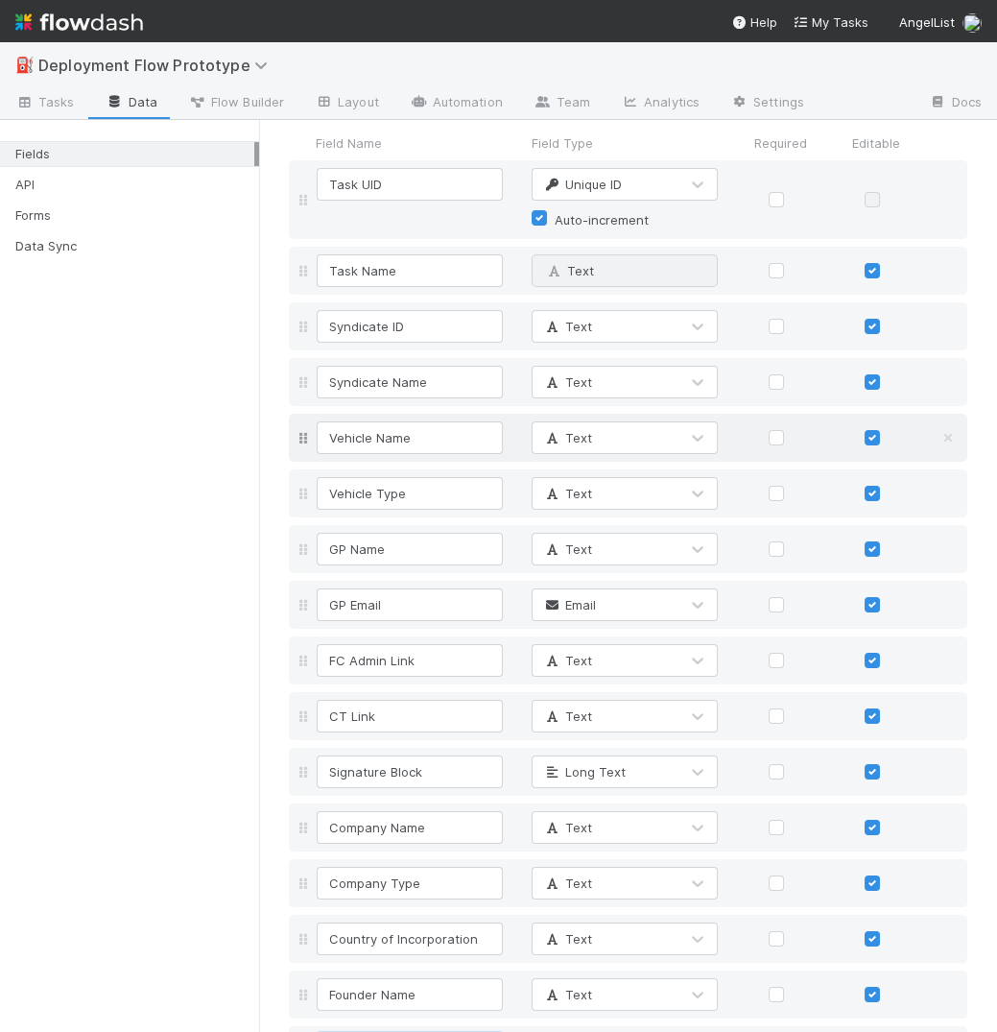
scroll to position [0, 0]
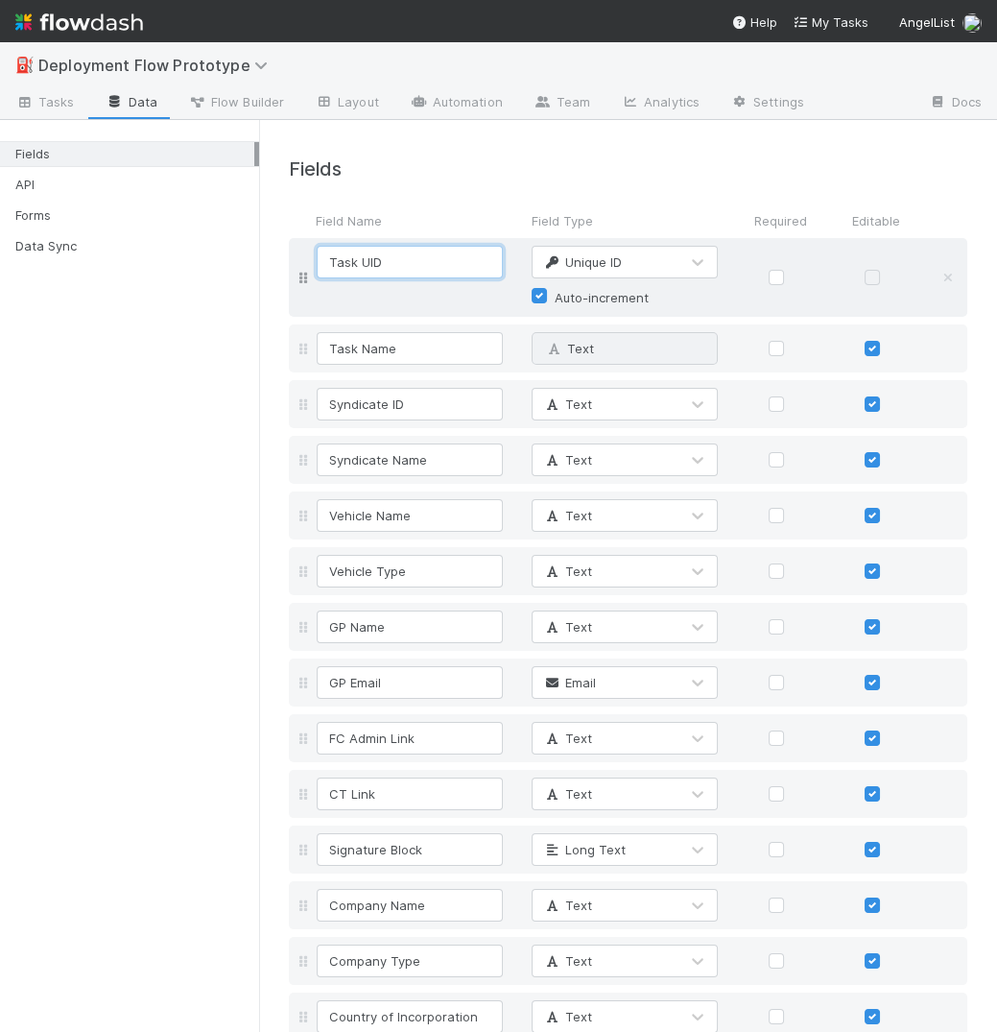
click at [342, 264] on input "Task UID" at bounding box center [410, 262] width 186 height 33
type input "Investment UID"
click at [447, 219] on div "Field Name" at bounding box center [414, 220] width 205 height 19
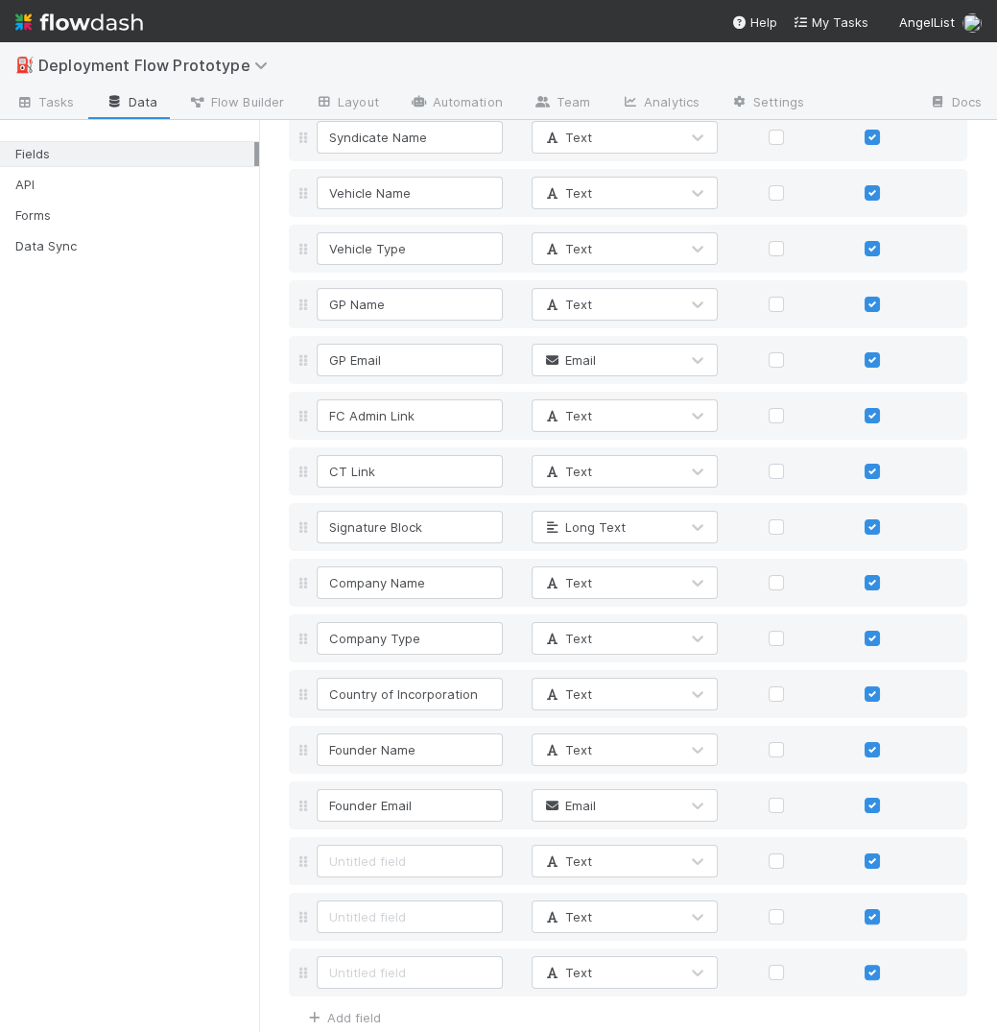
scroll to position [383, 0]
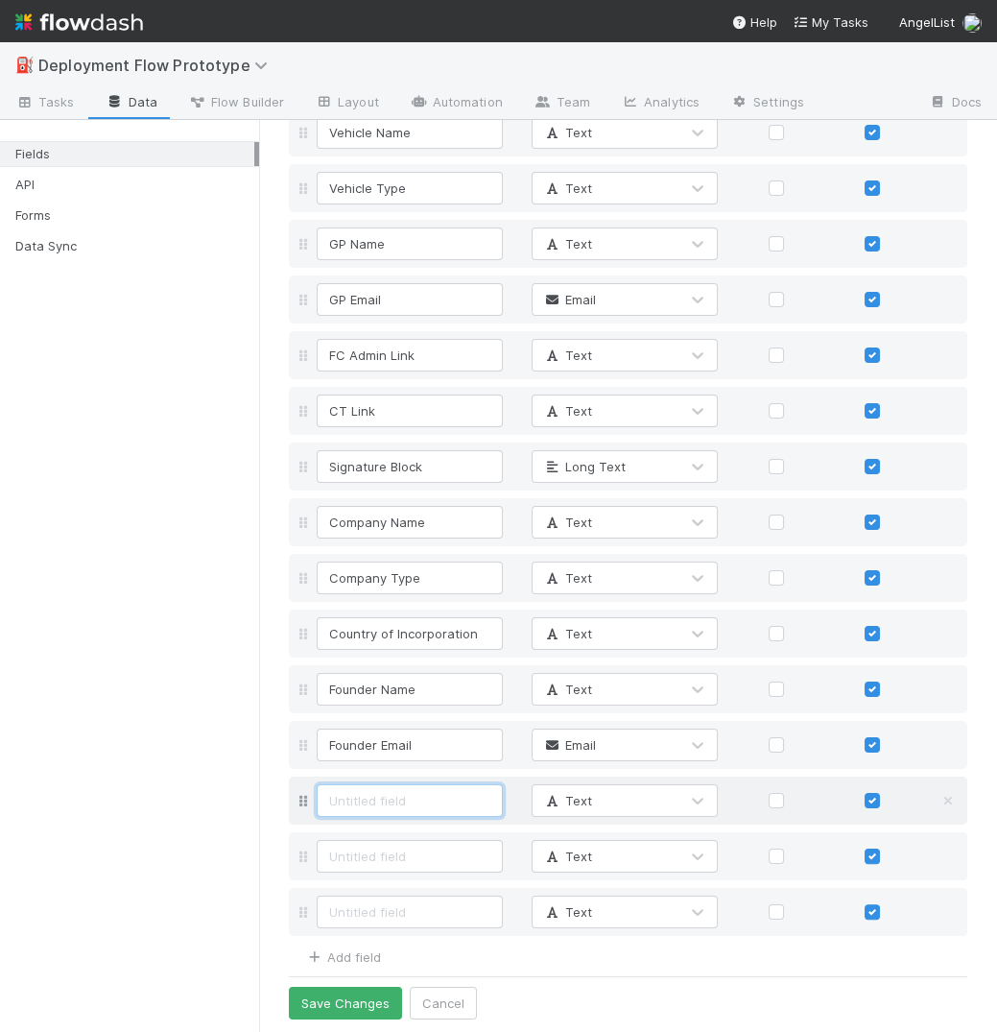
click at [409, 802] on input at bounding box center [410, 800] width 186 height 33
click at [328, 956] on link "Add field" at bounding box center [342, 956] width 77 height 15
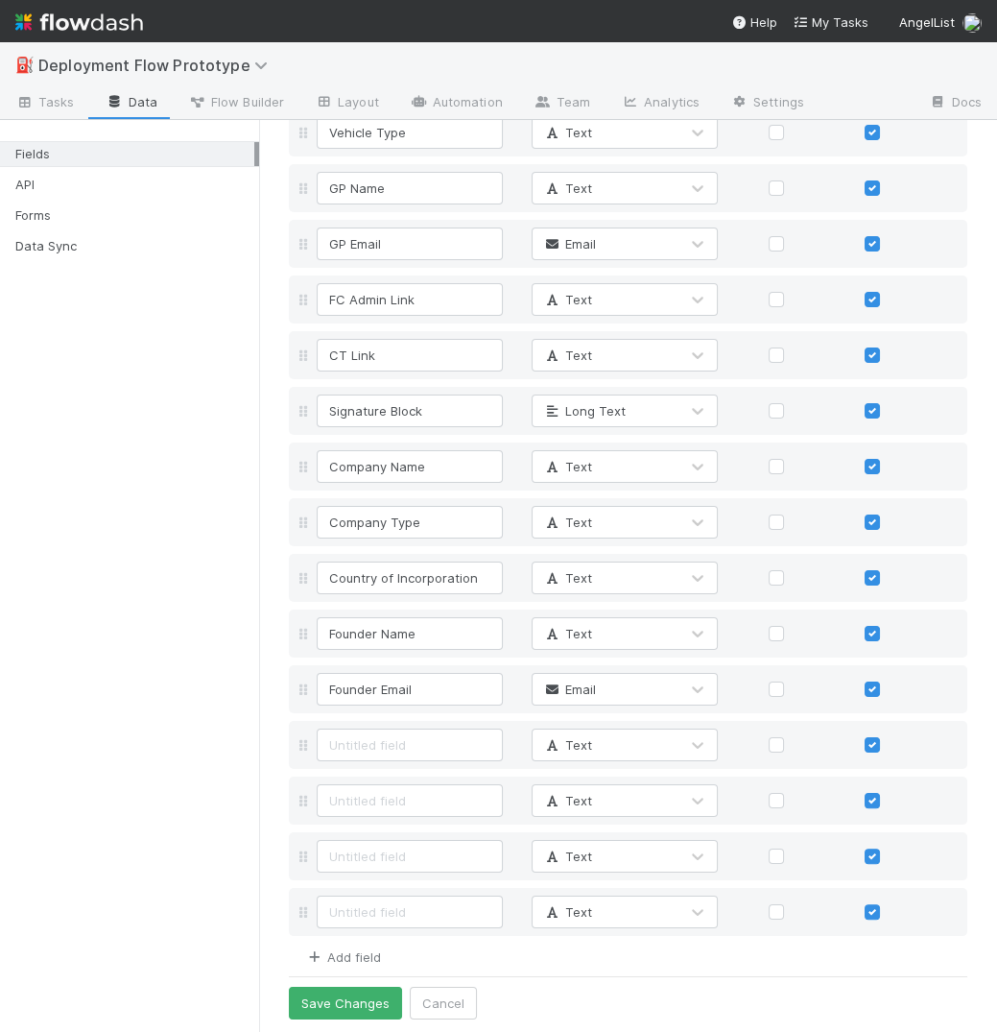
click at [339, 955] on link "Add field" at bounding box center [342, 956] width 77 height 15
click at [337, 955] on link "Add field" at bounding box center [342, 956] width 77 height 15
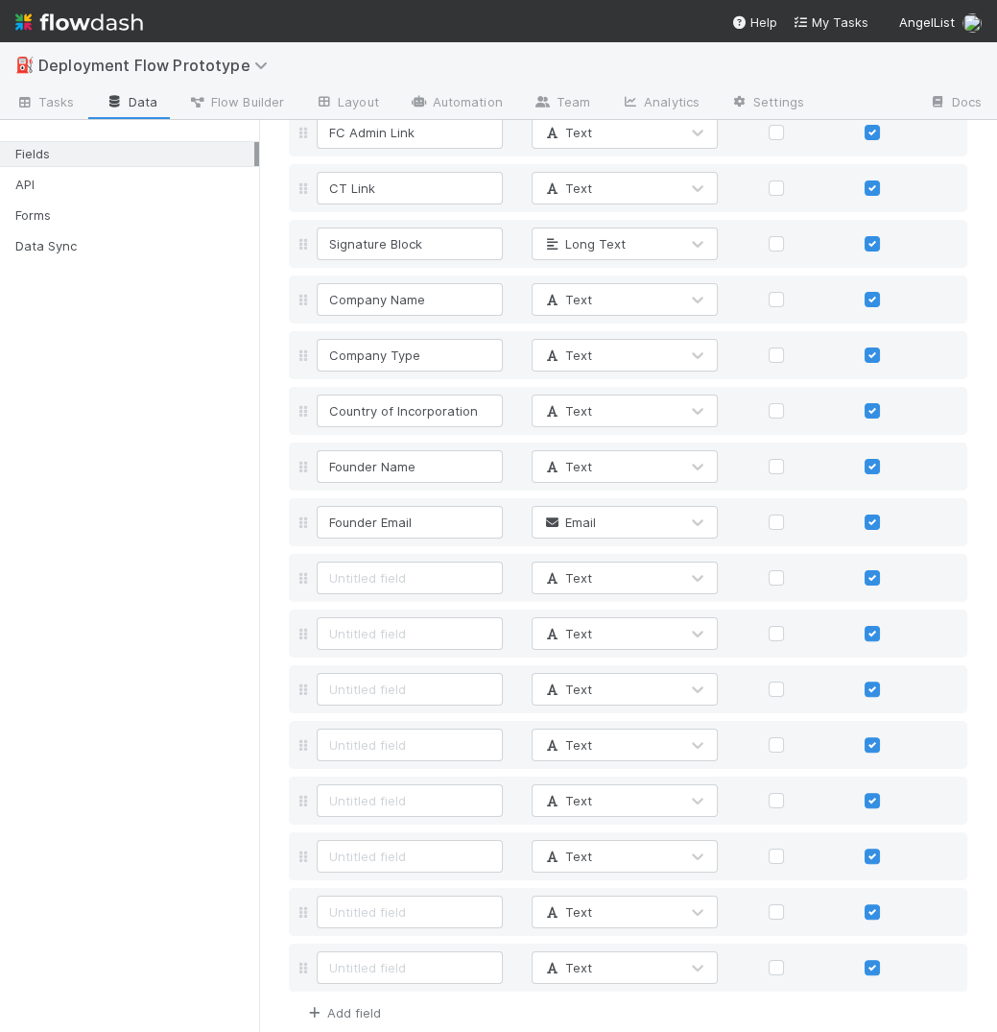
scroll to position [661, 0]
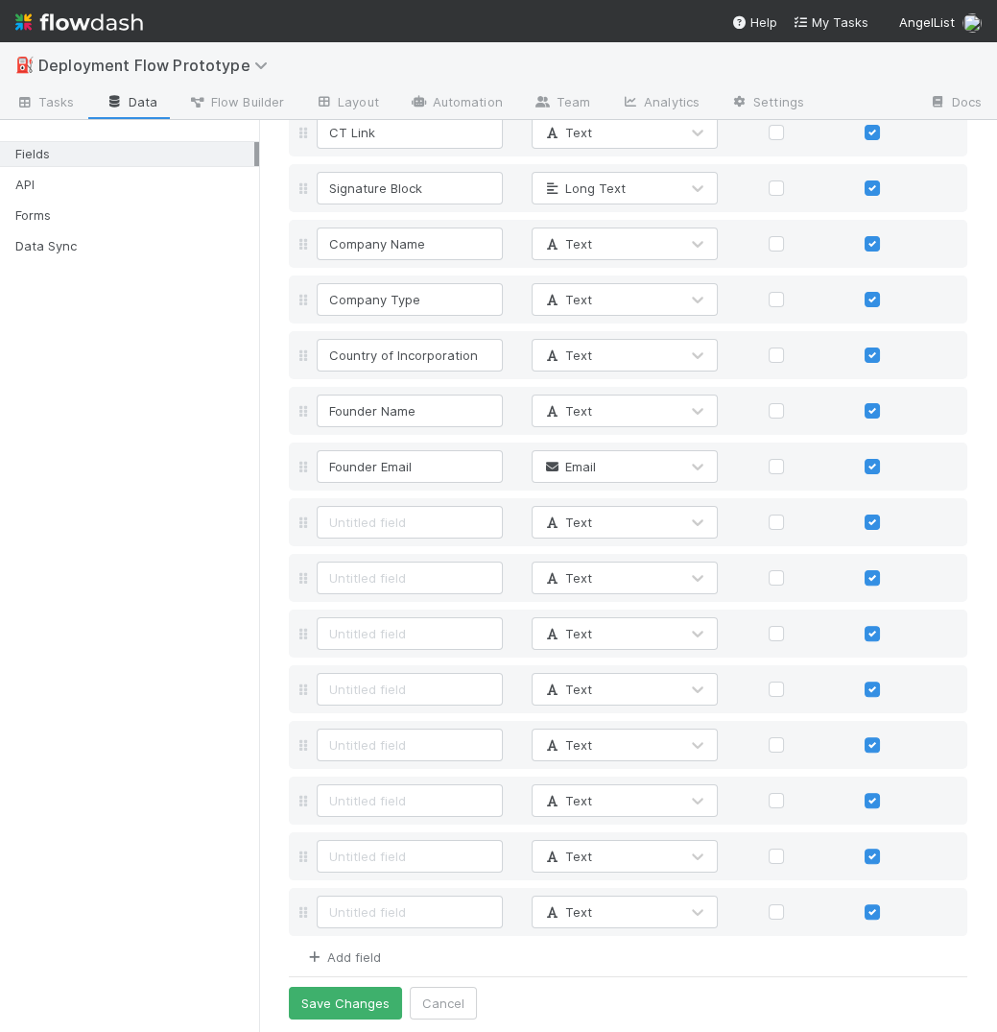
click at [337, 955] on link "Add field" at bounding box center [342, 956] width 77 height 15
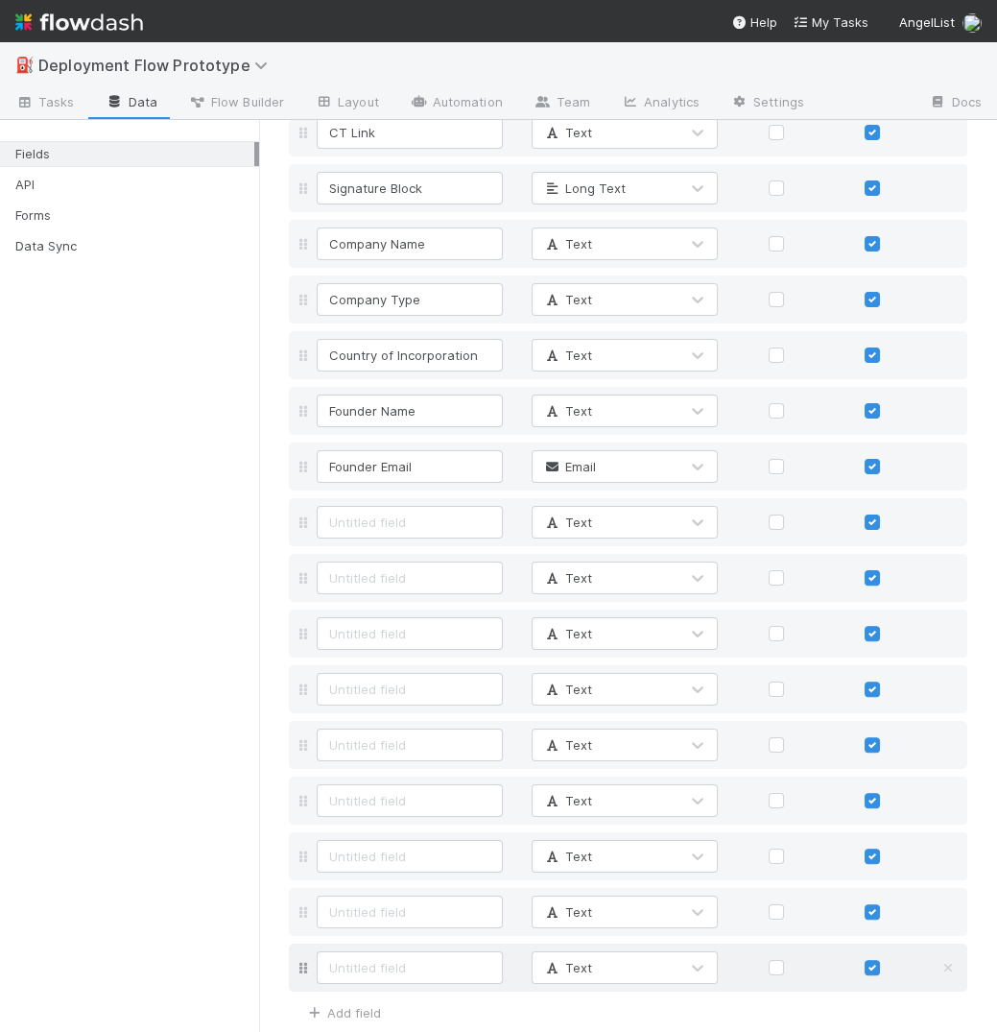
scroll to position [717, 0]
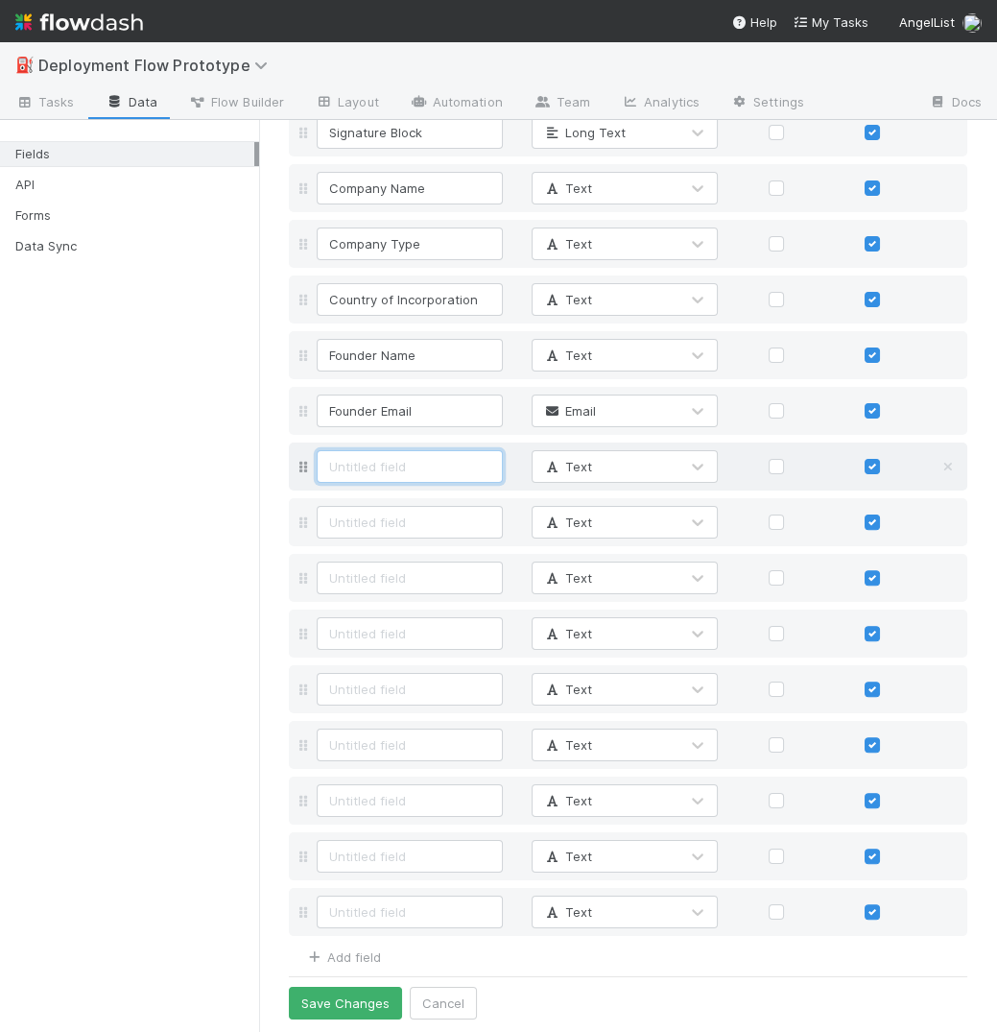
click at [374, 454] on input at bounding box center [410, 466] width 186 height 33
type input "Auto-close decision Y/N"
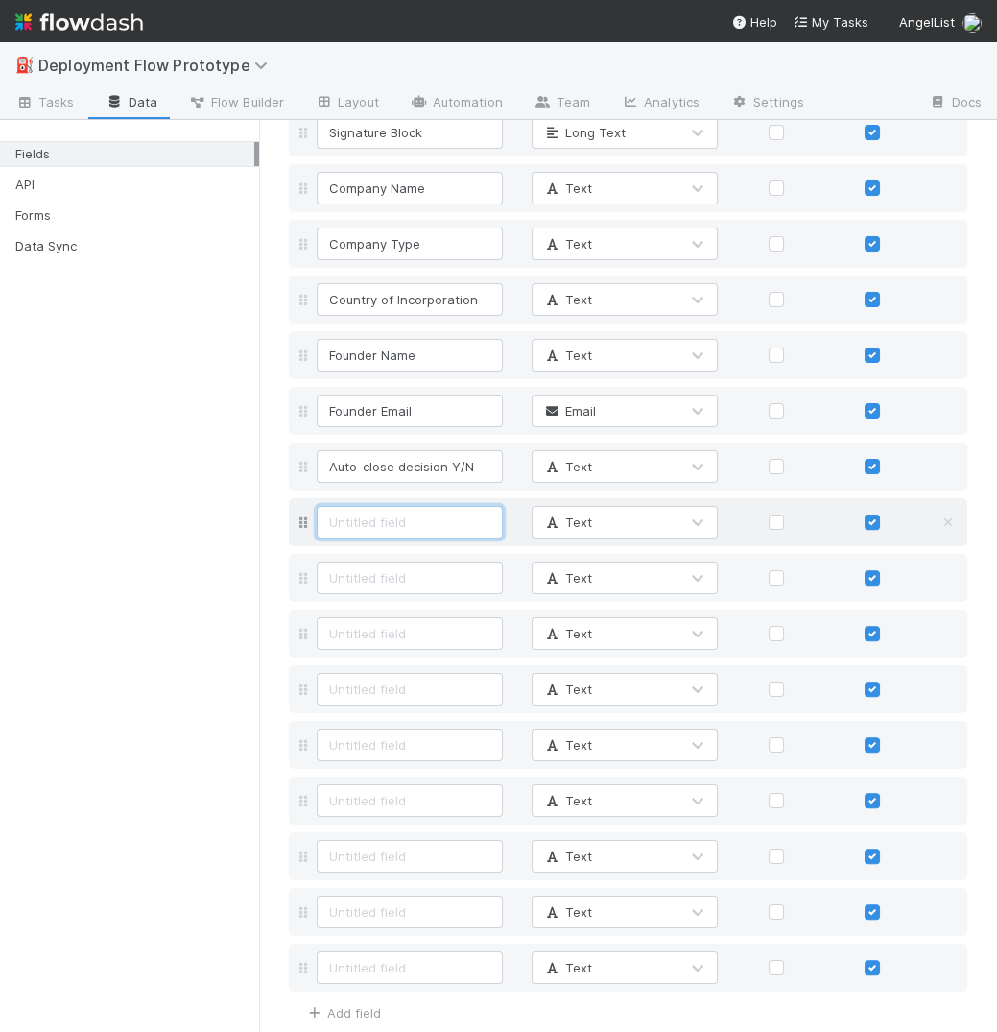
click at [398, 520] on input at bounding box center [410, 522] width 186 height 33
type input "Investment Amount"
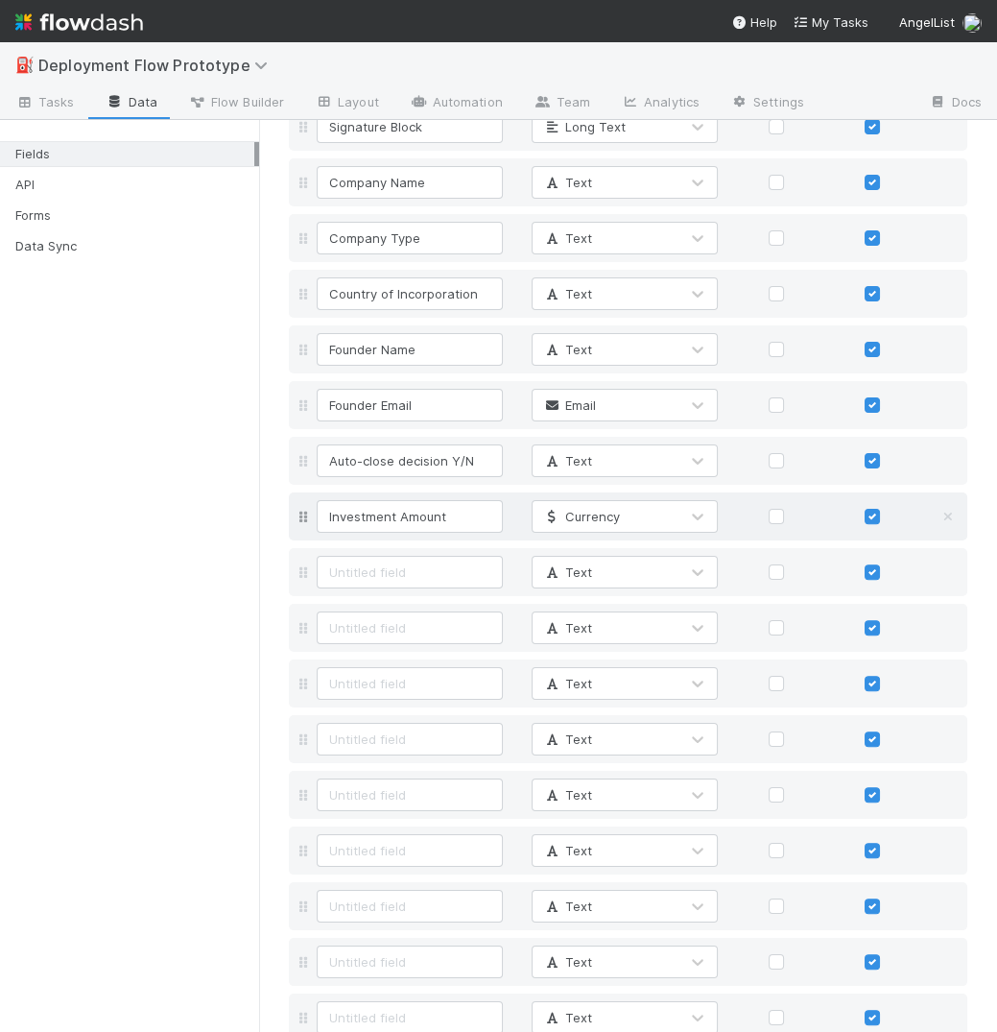
scroll to position [828, 0]
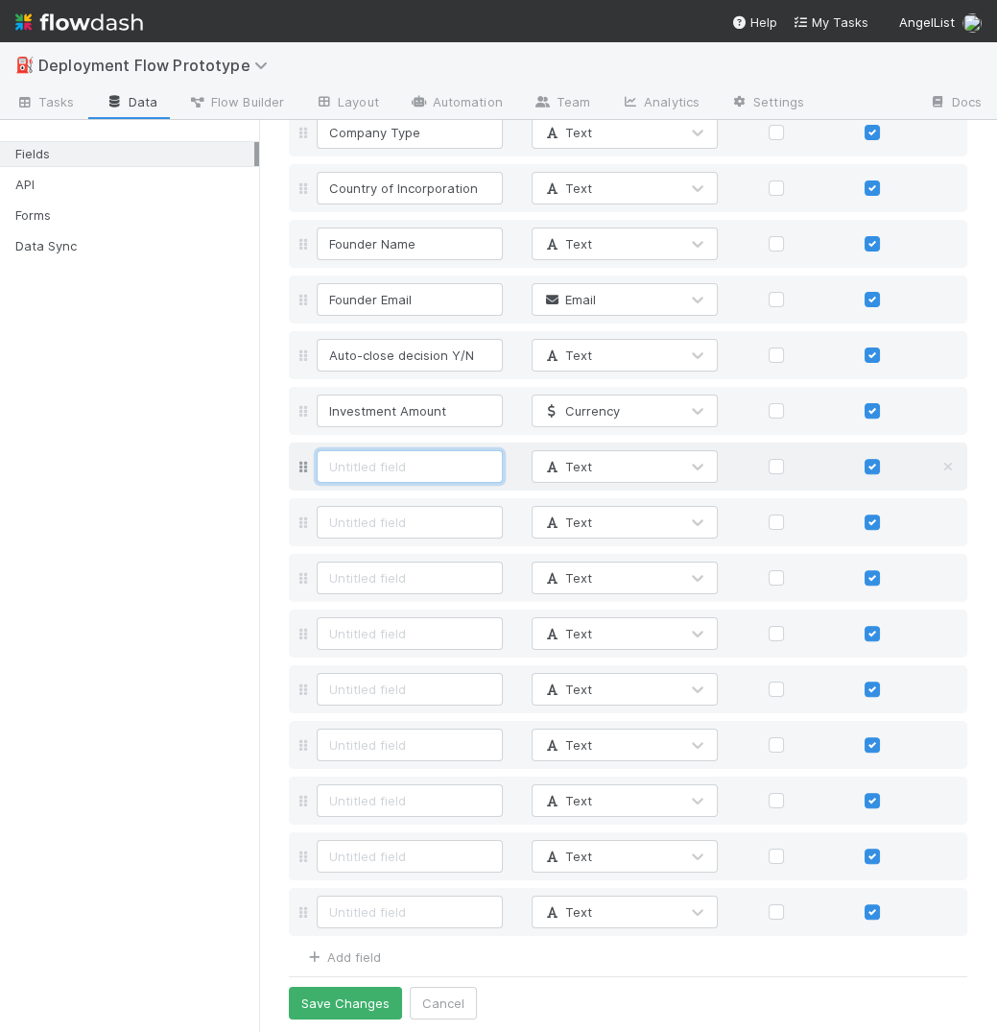
click at [357, 467] on input at bounding box center [410, 466] width 186 height 33
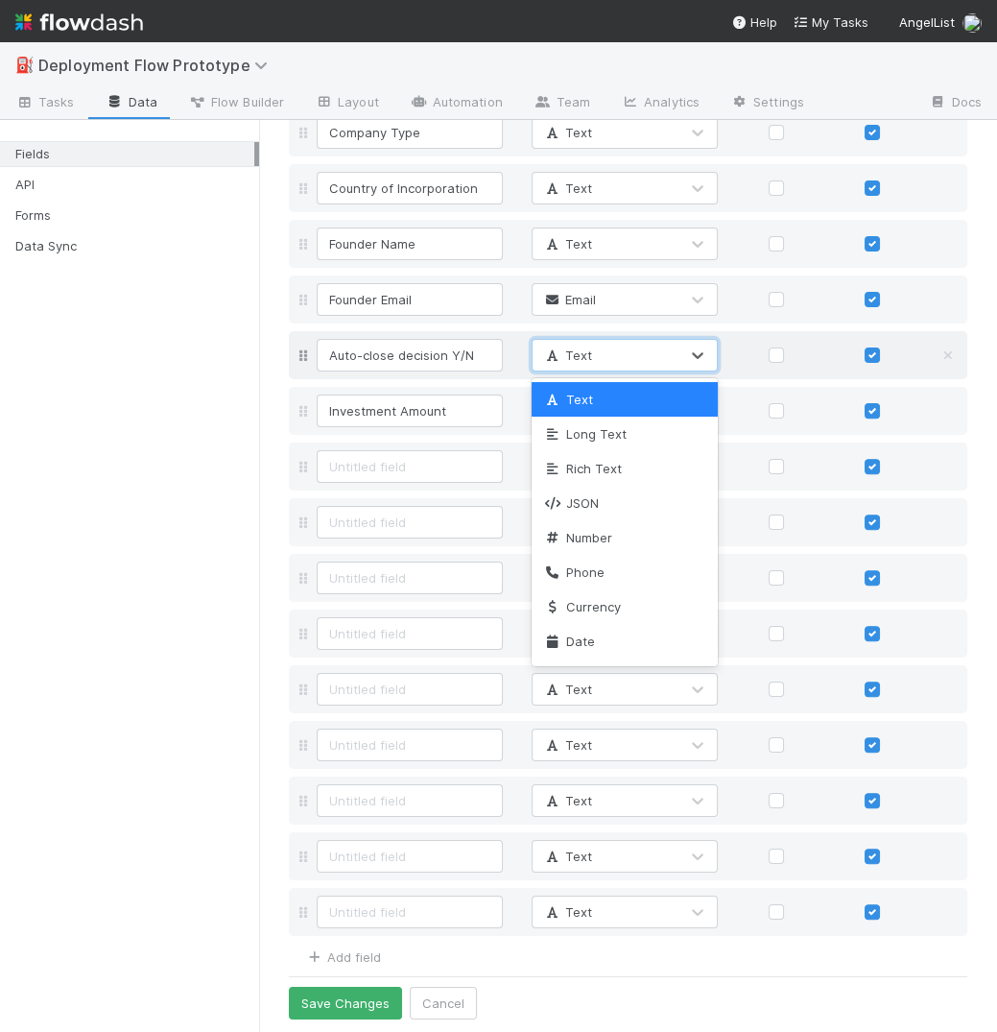
click at [591, 366] on div "Text" at bounding box center [606, 355] width 146 height 31
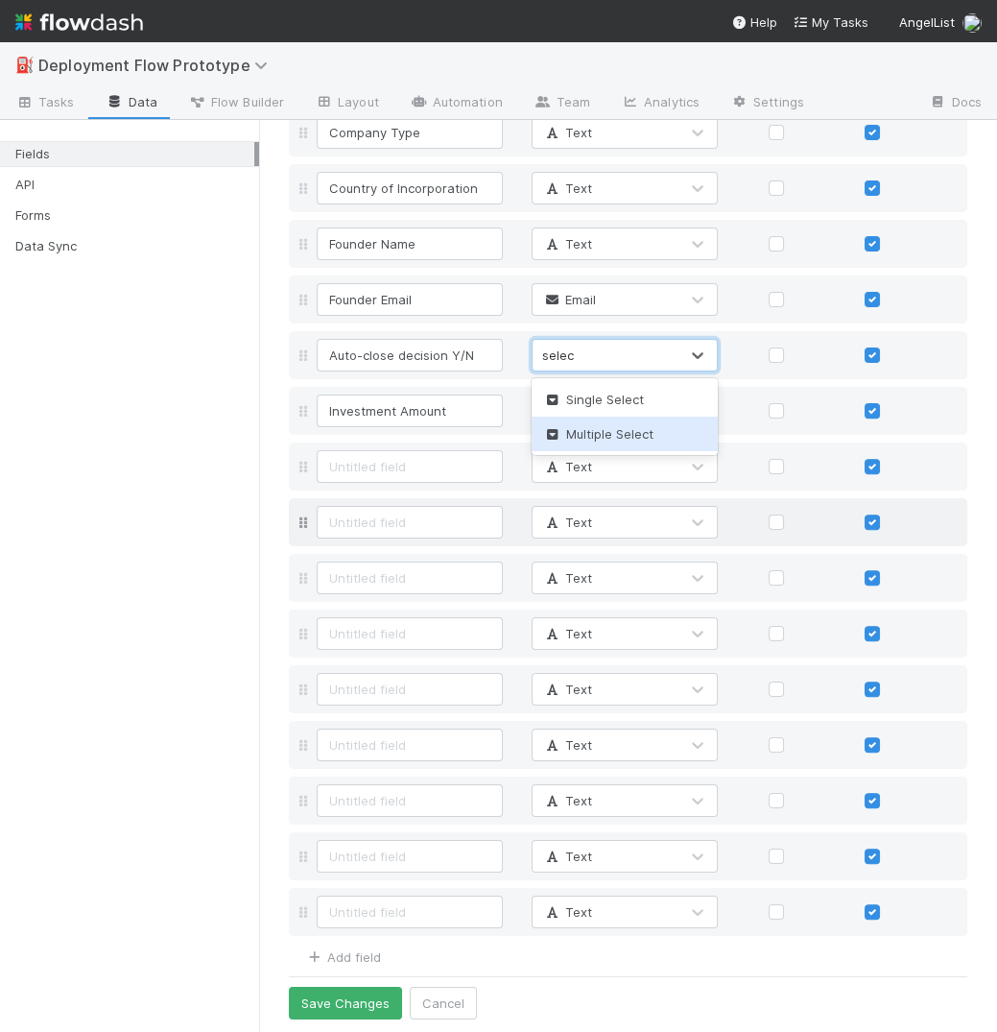
type input "select"
click at [605, 399] on span "Single Select" at bounding box center [593, 399] width 101 height 15
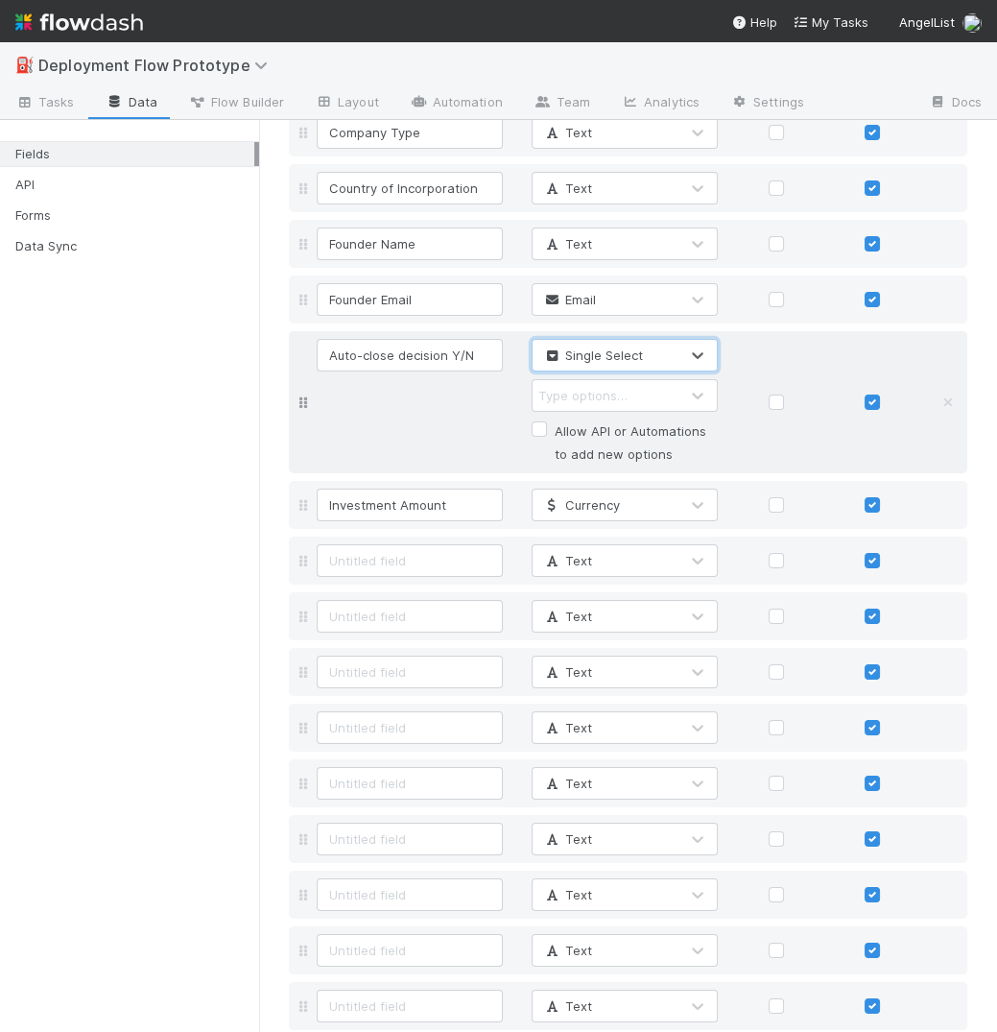
click at [601, 389] on div "Type options…" at bounding box center [582, 395] width 89 height 19
type input "Yes"
type input "No"
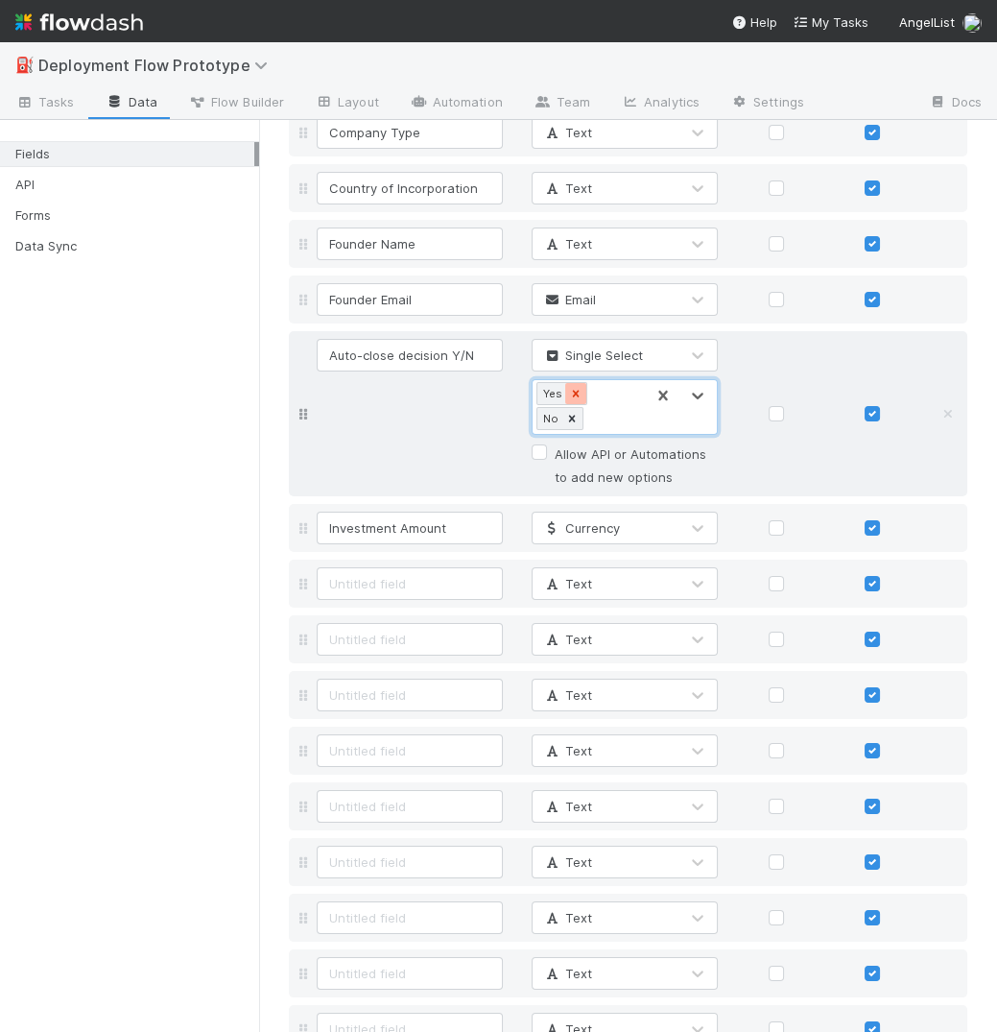
click at [580, 393] on icon at bounding box center [575, 393] width 13 height 13
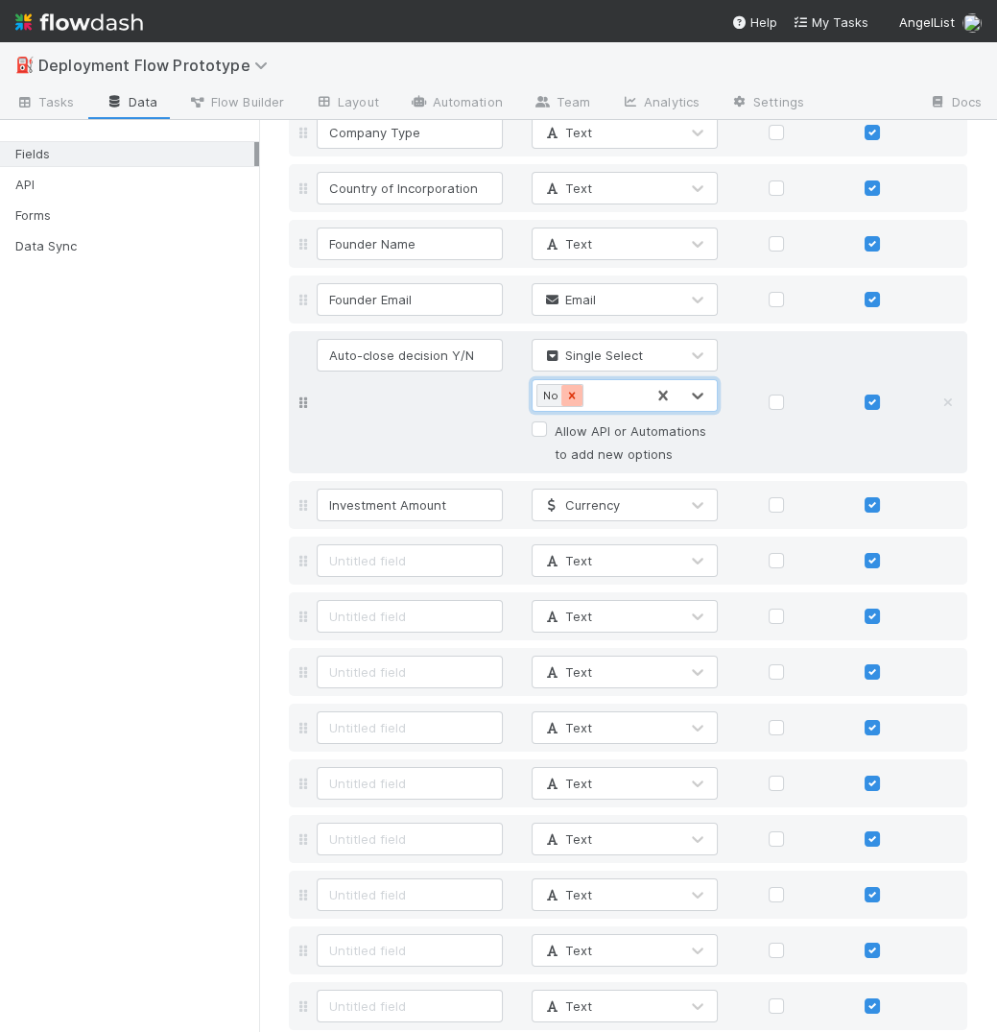
click at [573, 394] on icon at bounding box center [571, 395] width 13 height 13
type input "Auto-close"
type input "\"
type input "AngelList close"
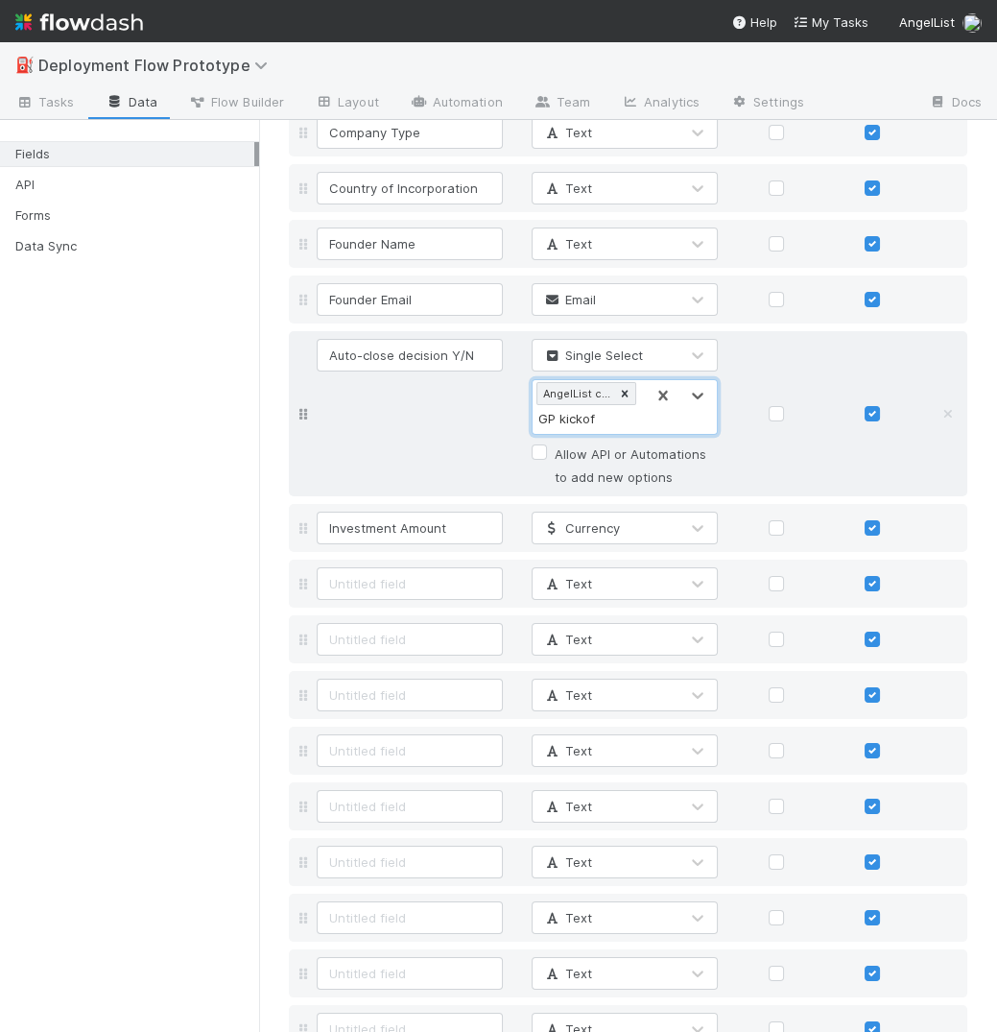
type input "GP kickoff"
click at [379, 571] on input at bounding box center [410, 583] width 186 height 33
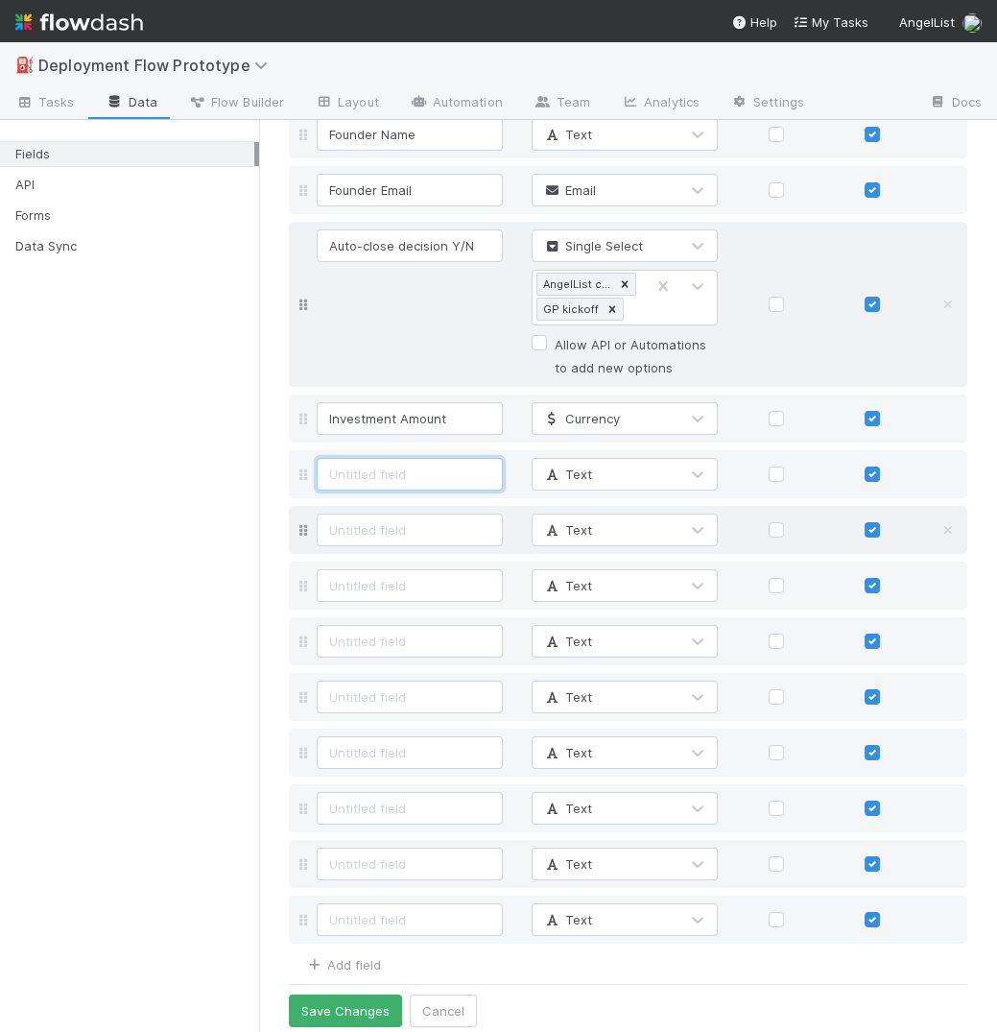
scroll to position [944, 0]
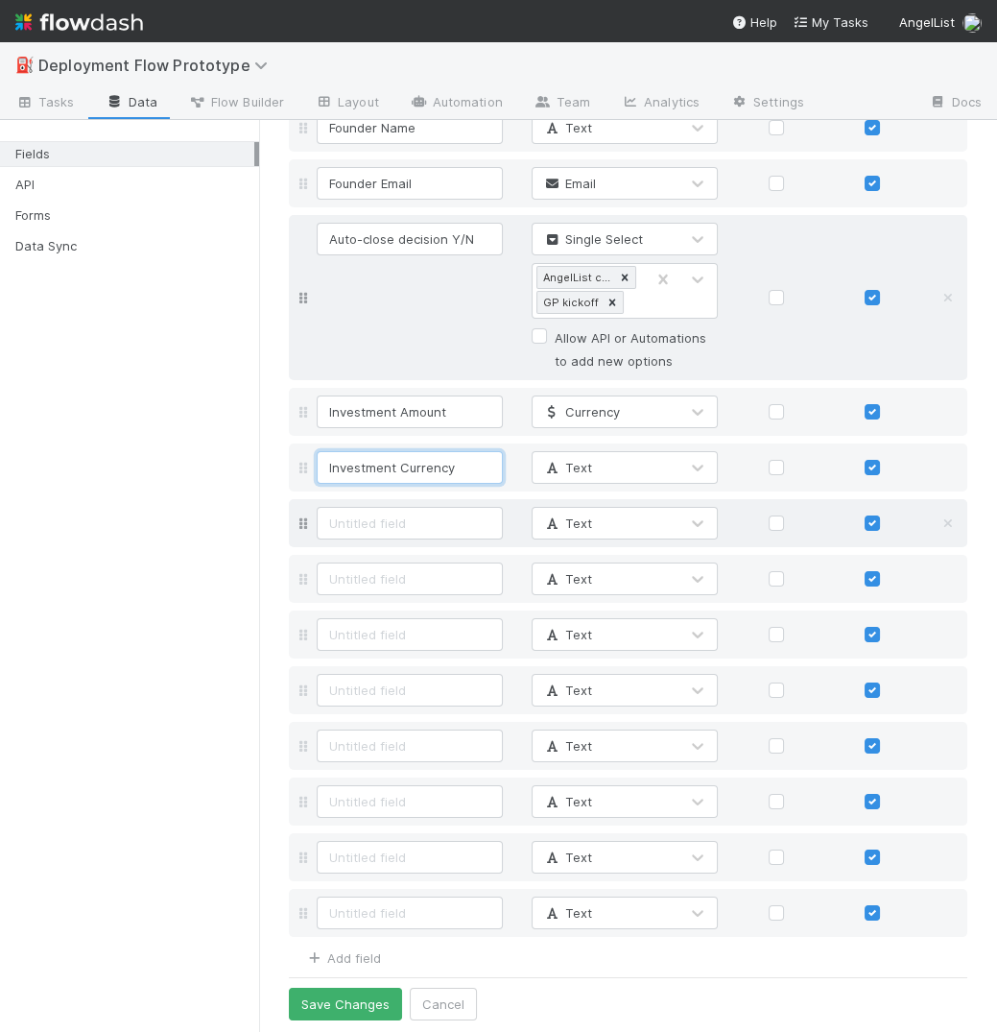
type input "Investment Currency"
type input "Instrument"
type input "Transaction Type"
type input "Share Class"
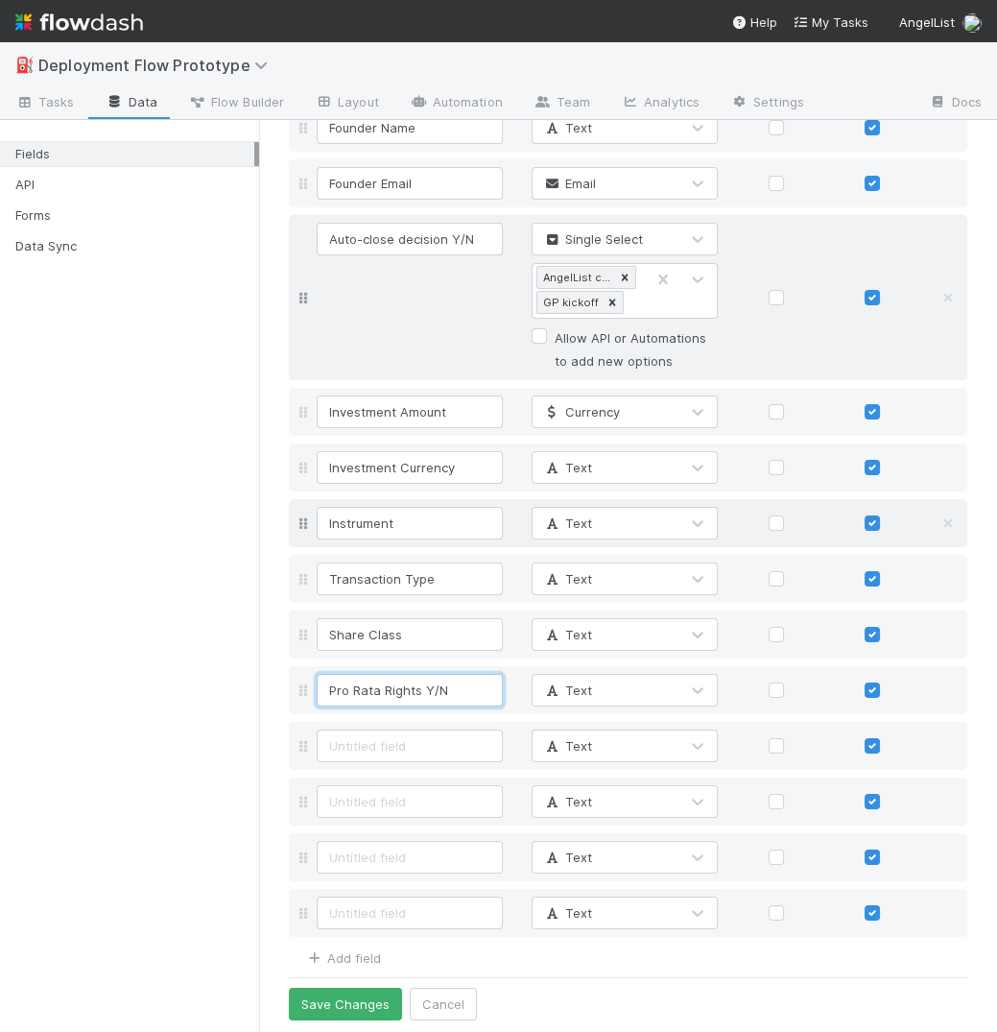
type input "Pro Rata Rights Y/N"
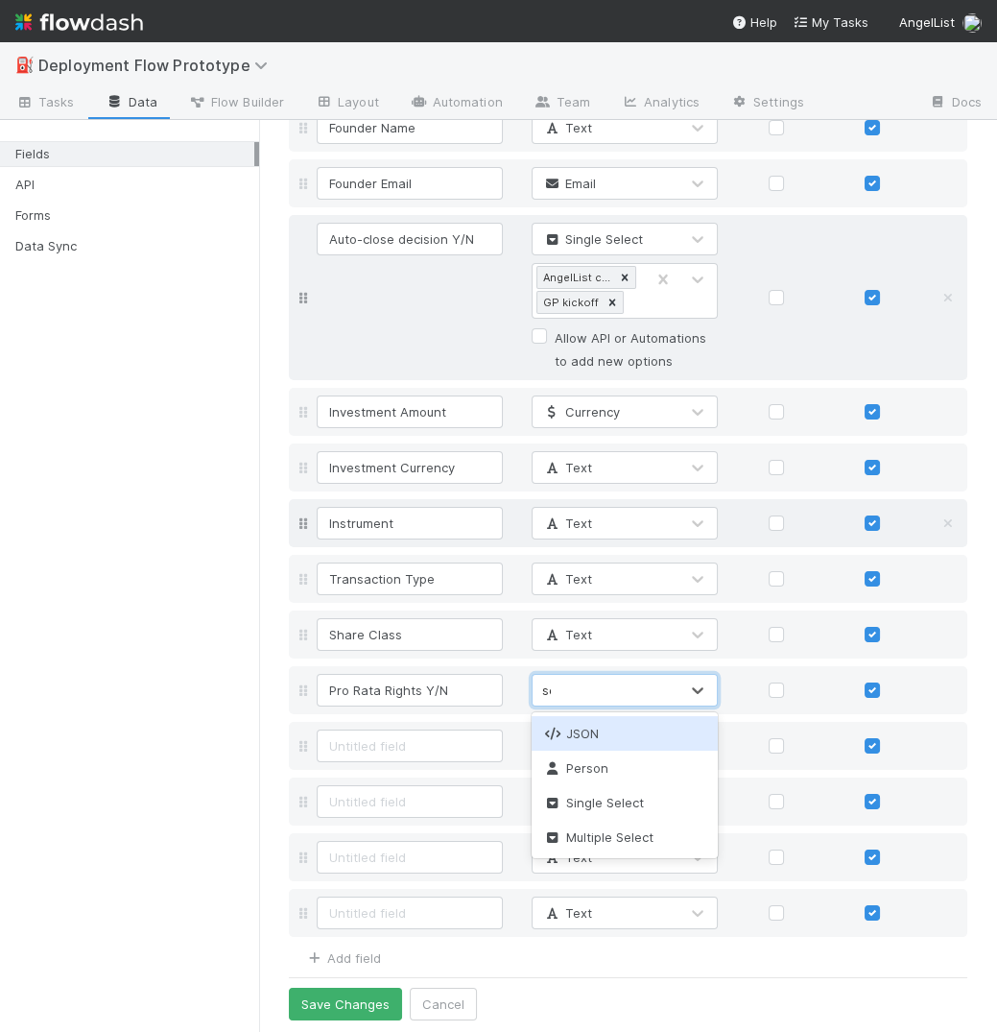
type input "sele"
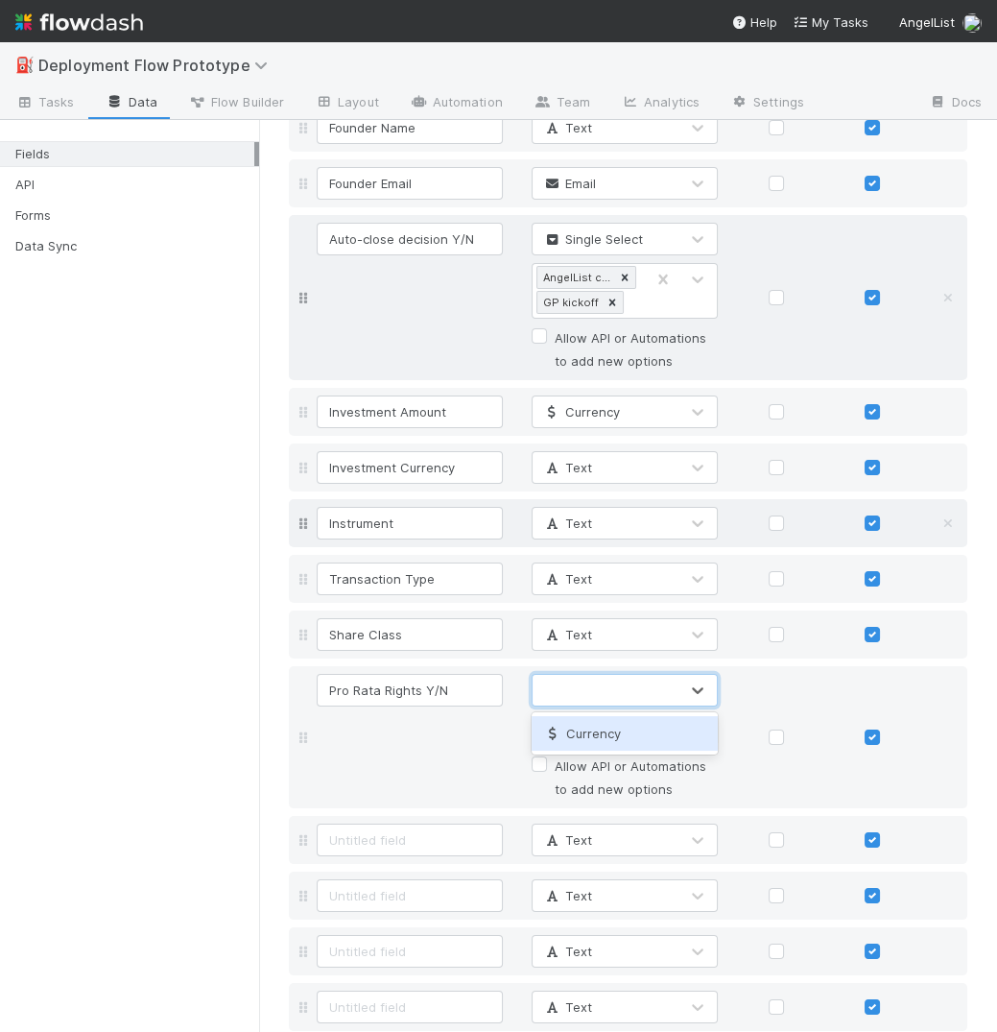
type input "Y"
type input "Yes"
type input "No"
type input "PR"
type input "No PR"
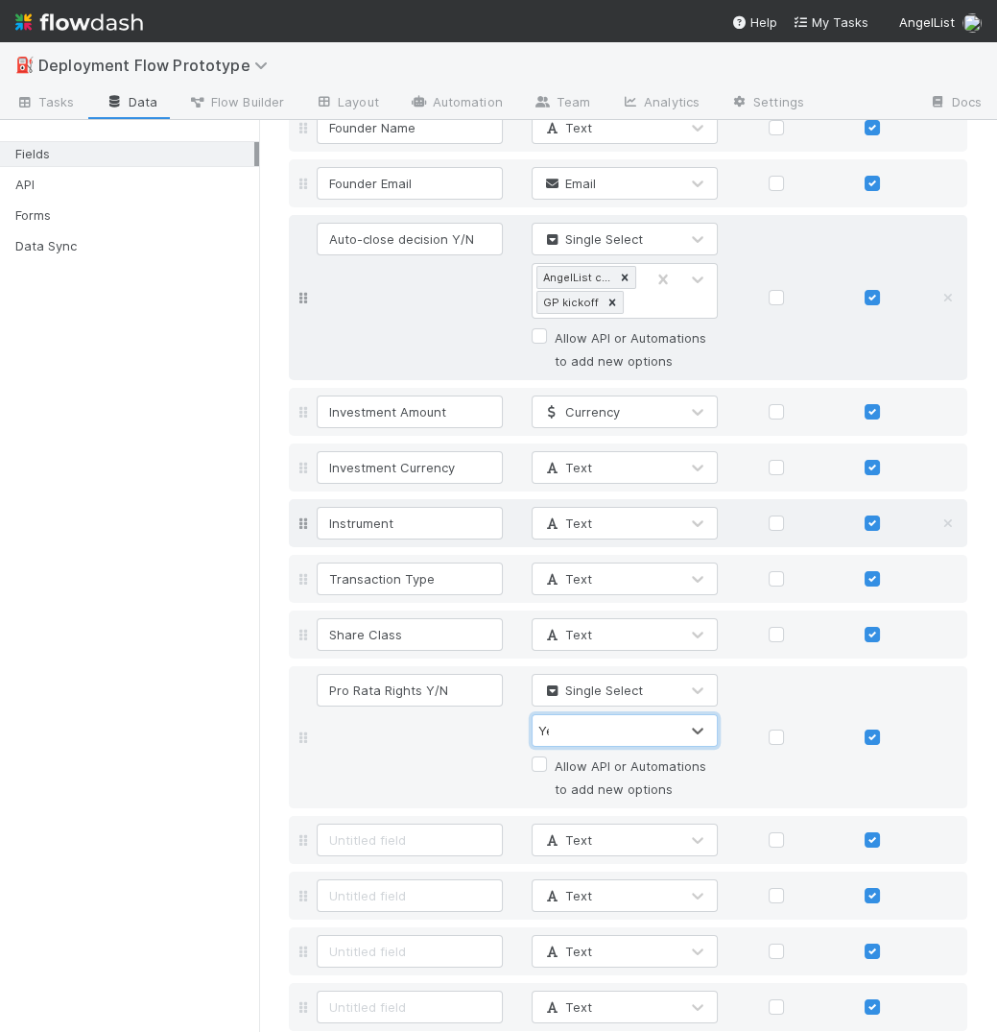
type input "Yes"
type input "No"
type input "Y"
type input "N"
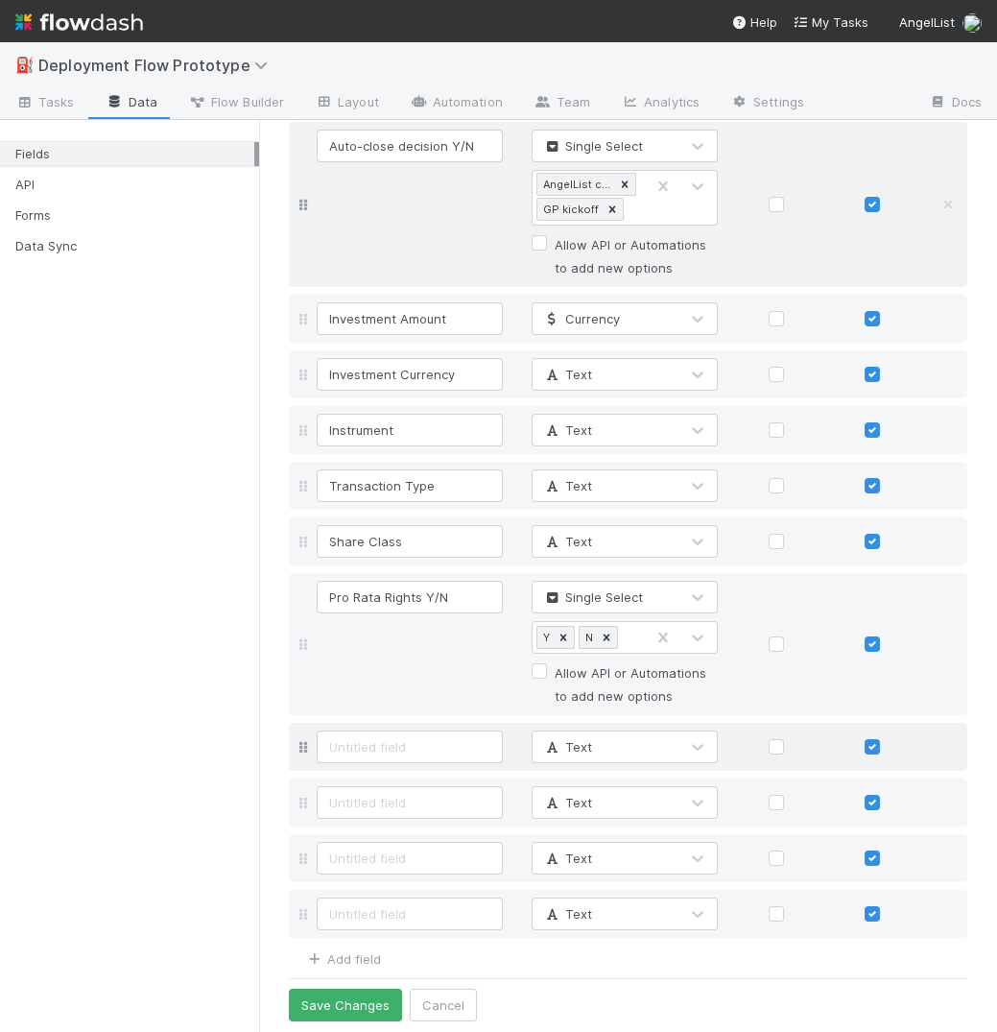
click at [432, 762] on div "Text" at bounding box center [628, 747] width 678 height 48
click at [432, 747] on input at bounding box center [410, 746] width 186 height 33
type input "Valuation"
type input "Pre / Post-money"
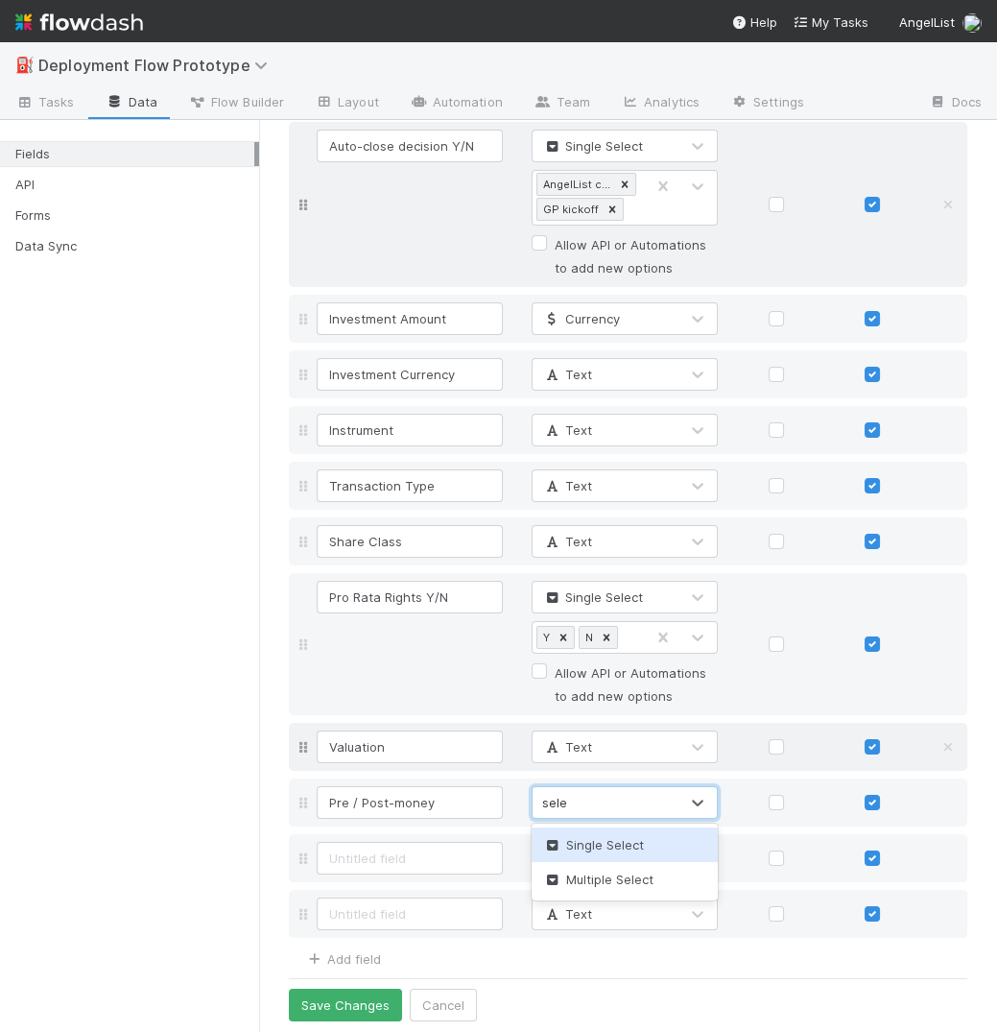
type input "selec"
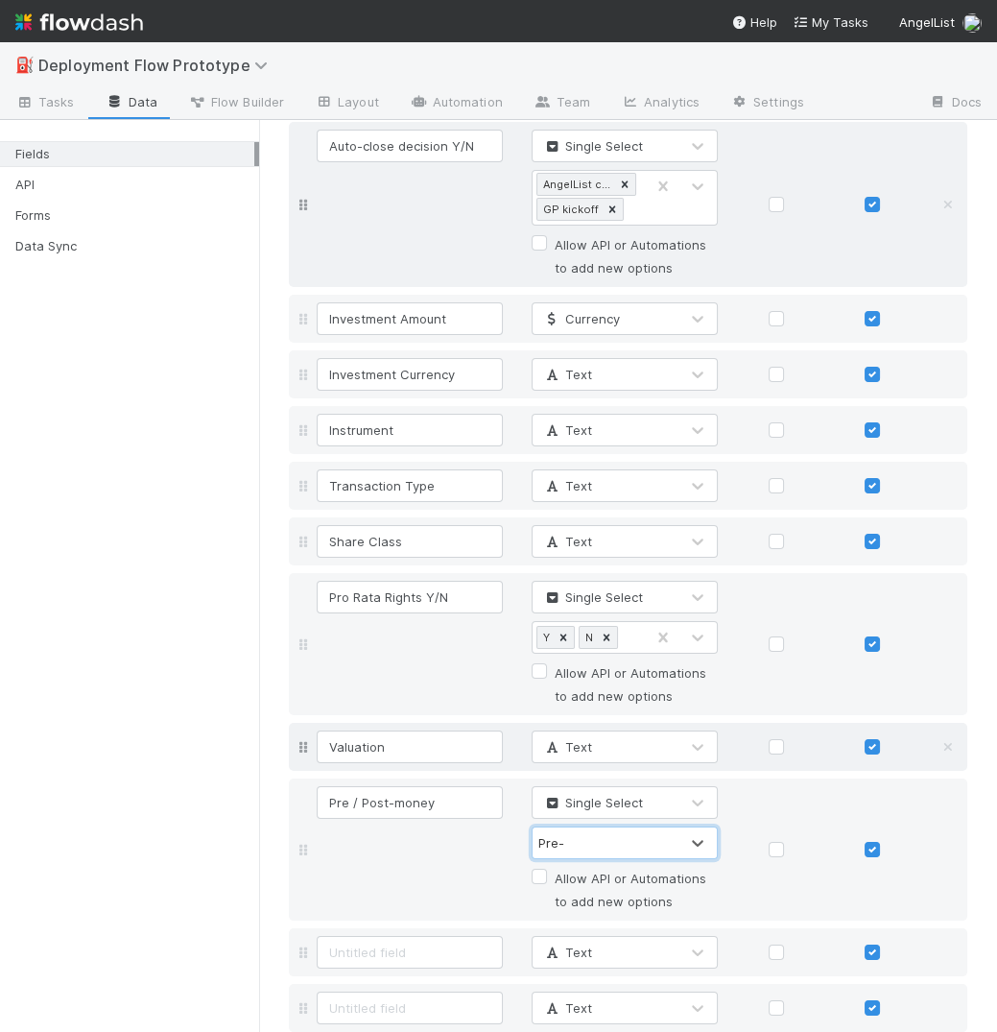
type input "Pre"
type input "Post"
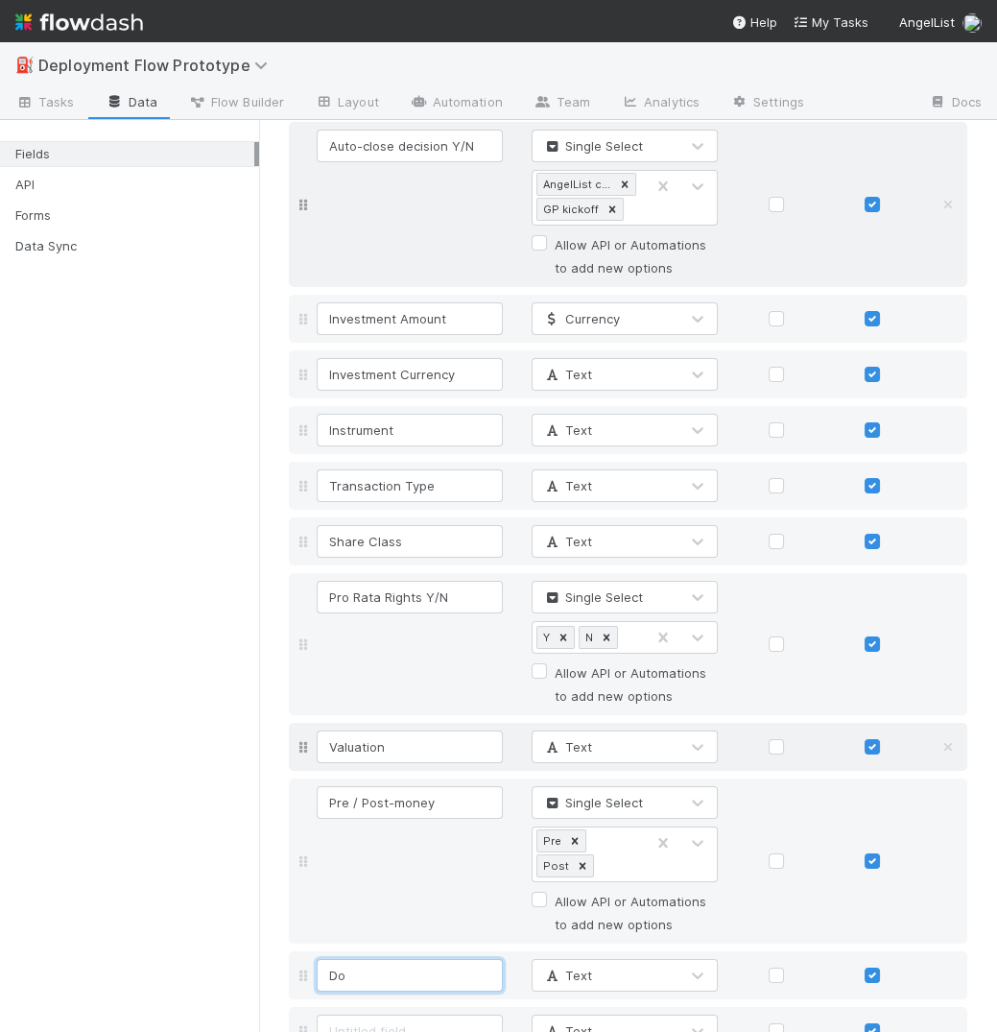
type input "D"
type input "Discount"
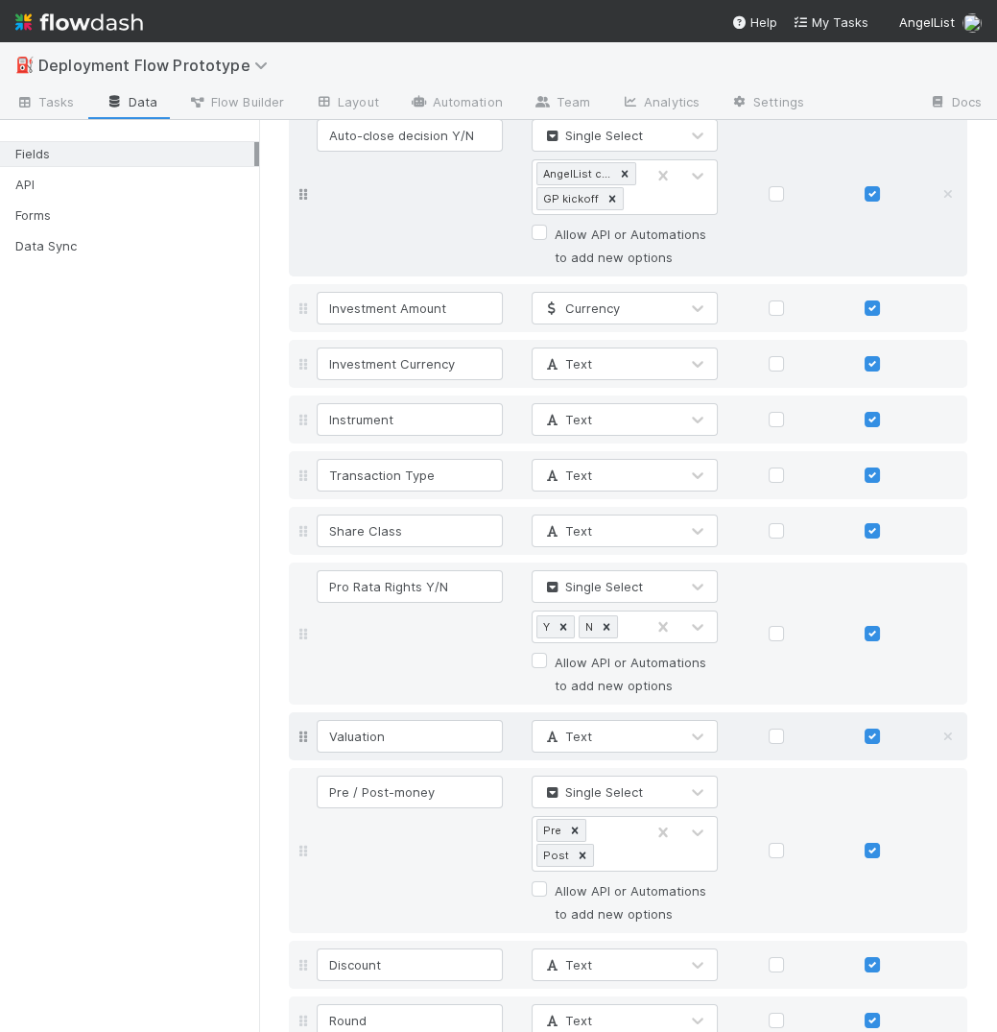
scroll to position [1154, 0]
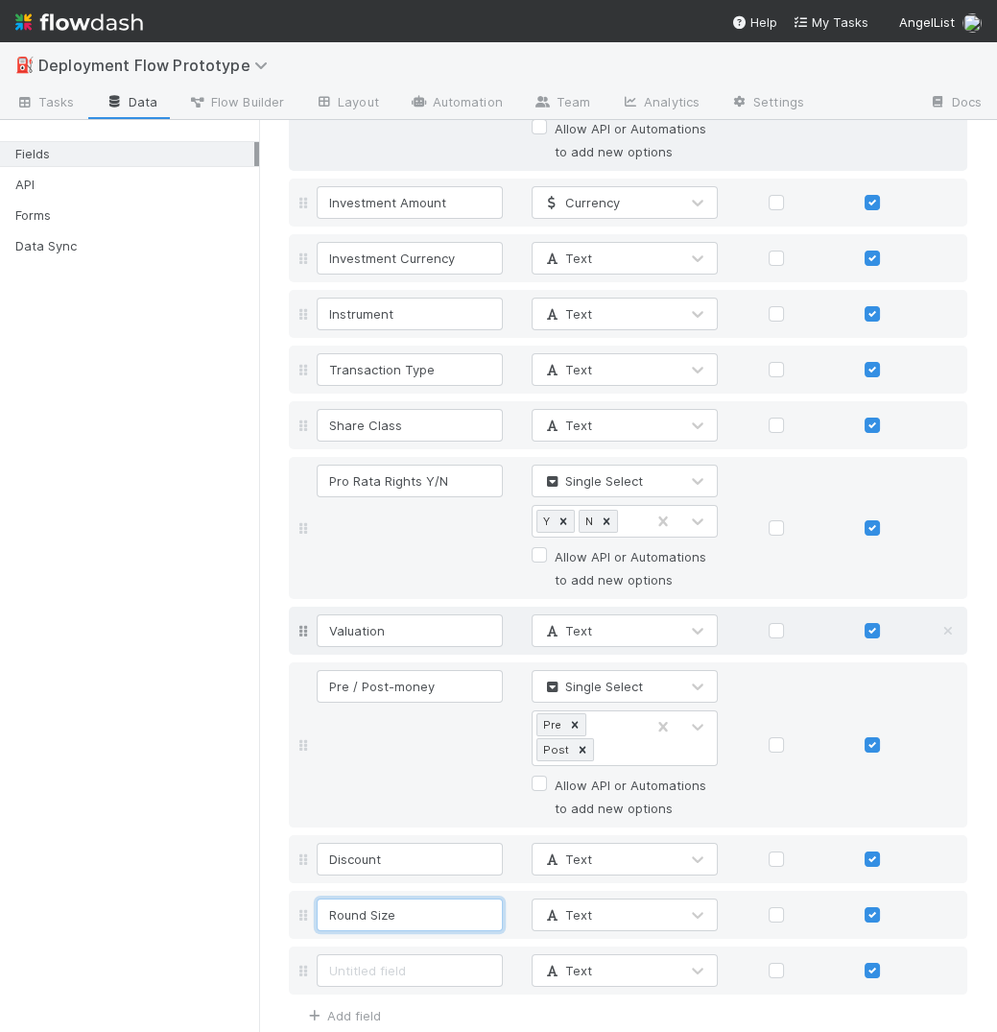
type input "Round Size"
type input "GP Commitment Amt."
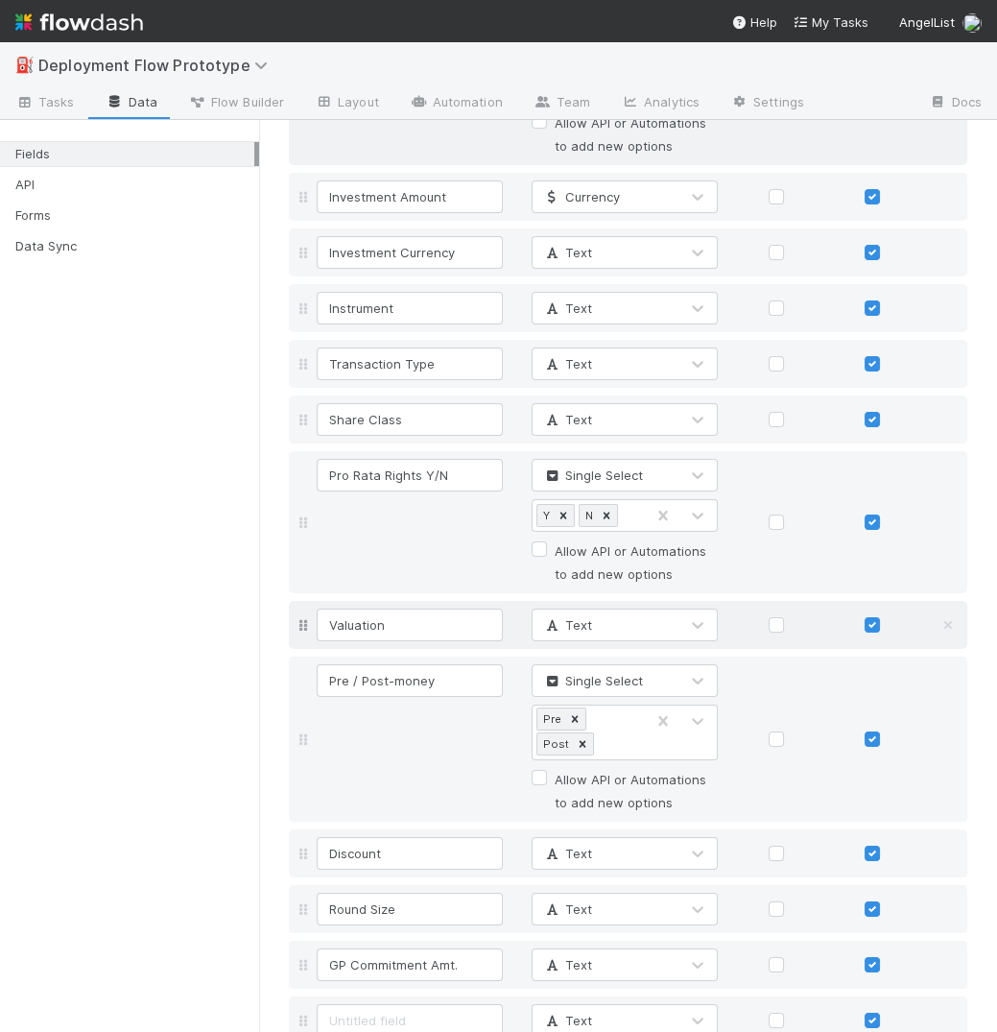
type input "D"
type input "Fee Contribution"
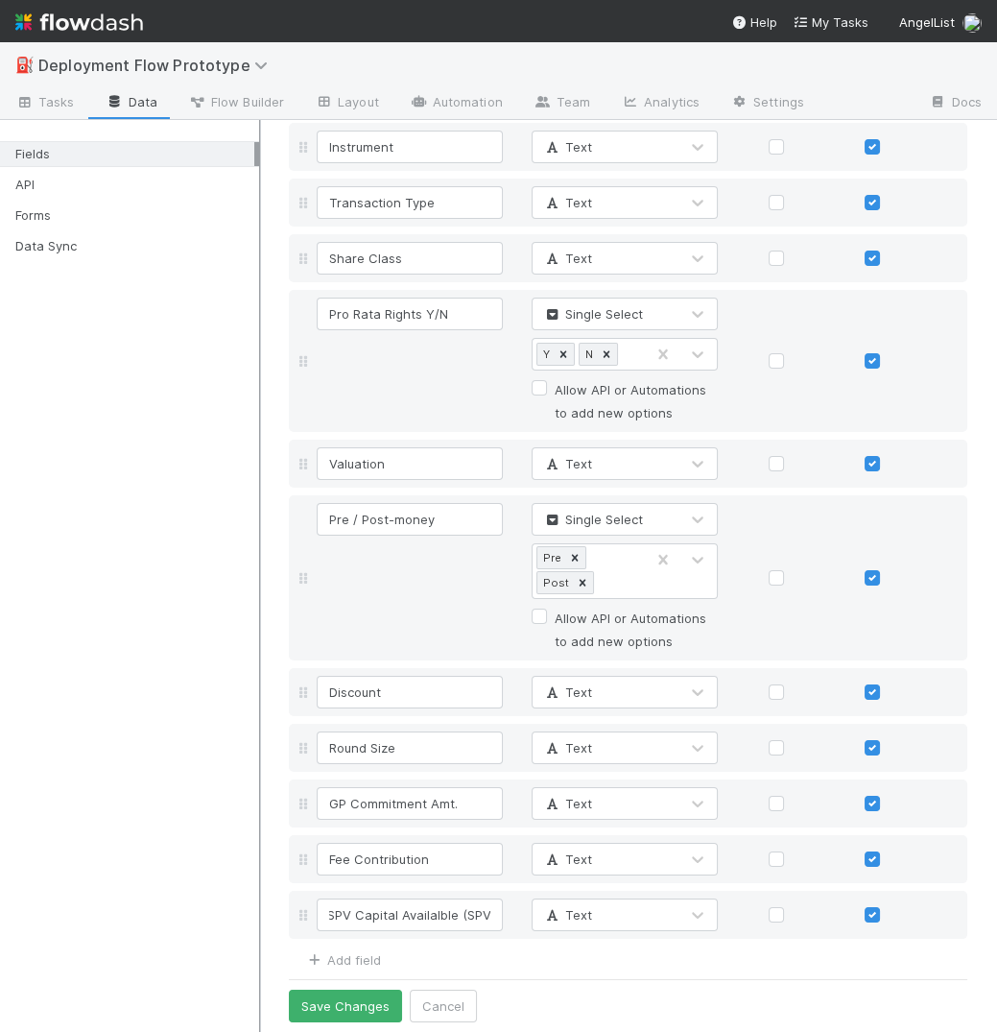
scroll to position [0, 0]
drag, startPoint x: 452, startPoint y: 905, endPoint x: 259, endPoint y: 882, distance: 194.3
click at [261, 889] on div "Fields API Forms Data Sync Fields Field Name Field Type Required Editable Inves…" at bounding box center [498, 576] width 997 height 912
type input "Capital Available (SPV)"
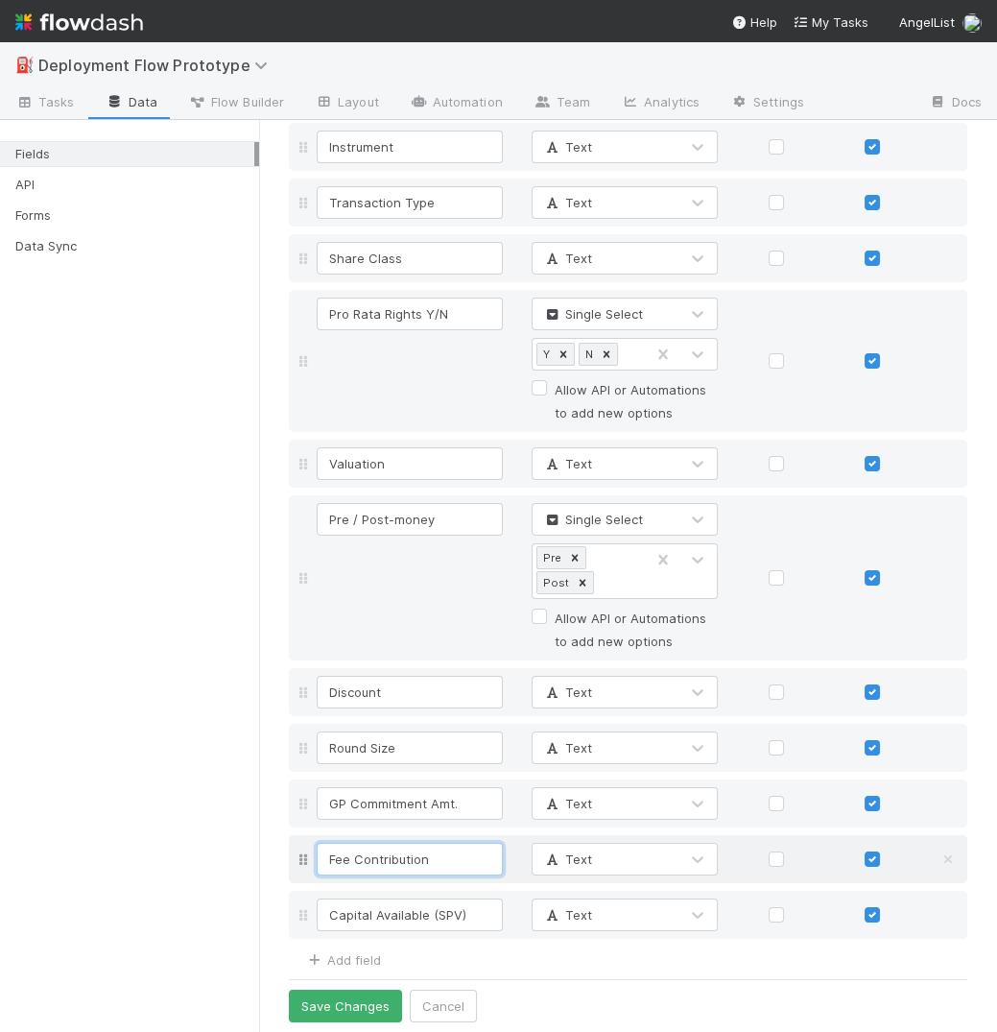
click at [459, 843] on input "Fee Contribution" at bounding box center [410, 859] width 186 height 33
click at [458, 851] on input "Fee Contribution" at bounding box center [410, 859] width 186 height 33
type input "Fee Contribution (SPV)"
click at [498, 802] on input "GP Commitment Amt." at bounding box center [410, 803] width 186 height 33
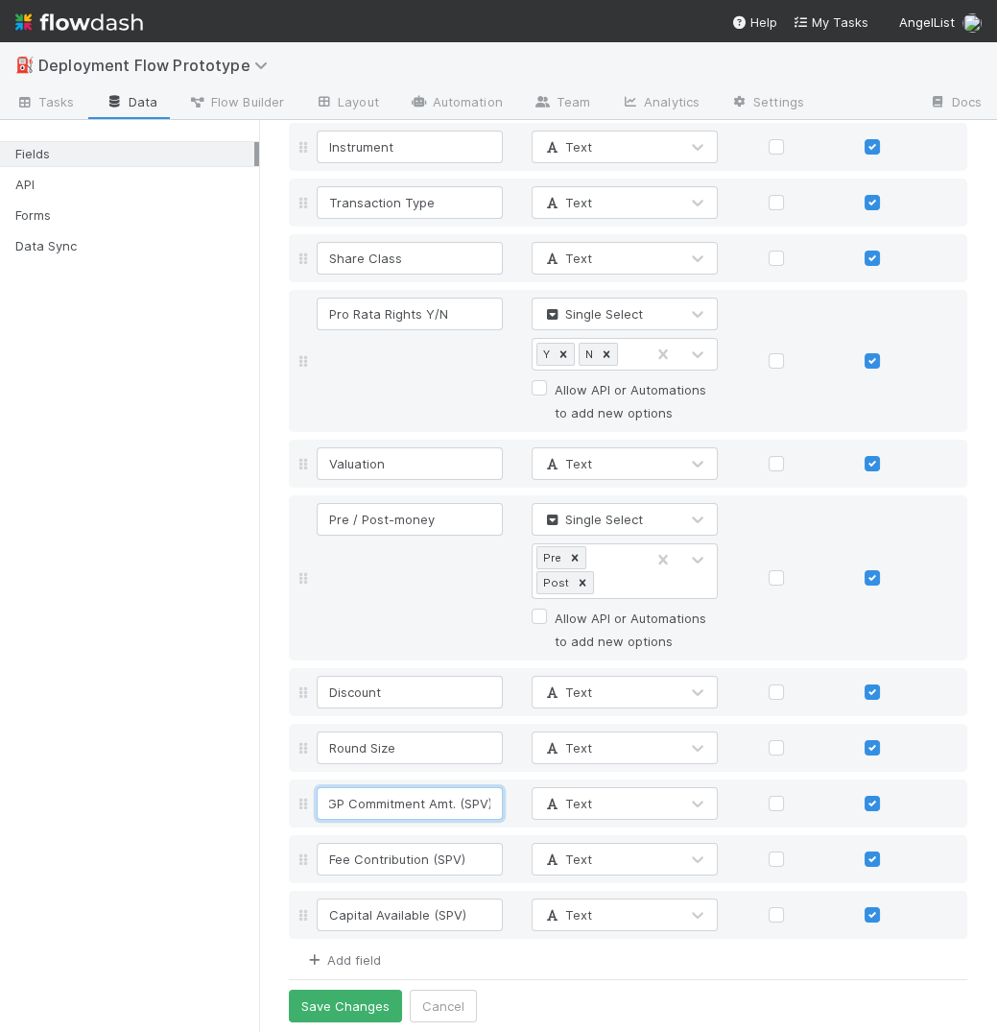
type input "GP Commitment Amt. (SPV)"
click at [354, 956] on link "Add field" at bounding box center [342, 959] width 77 height 15
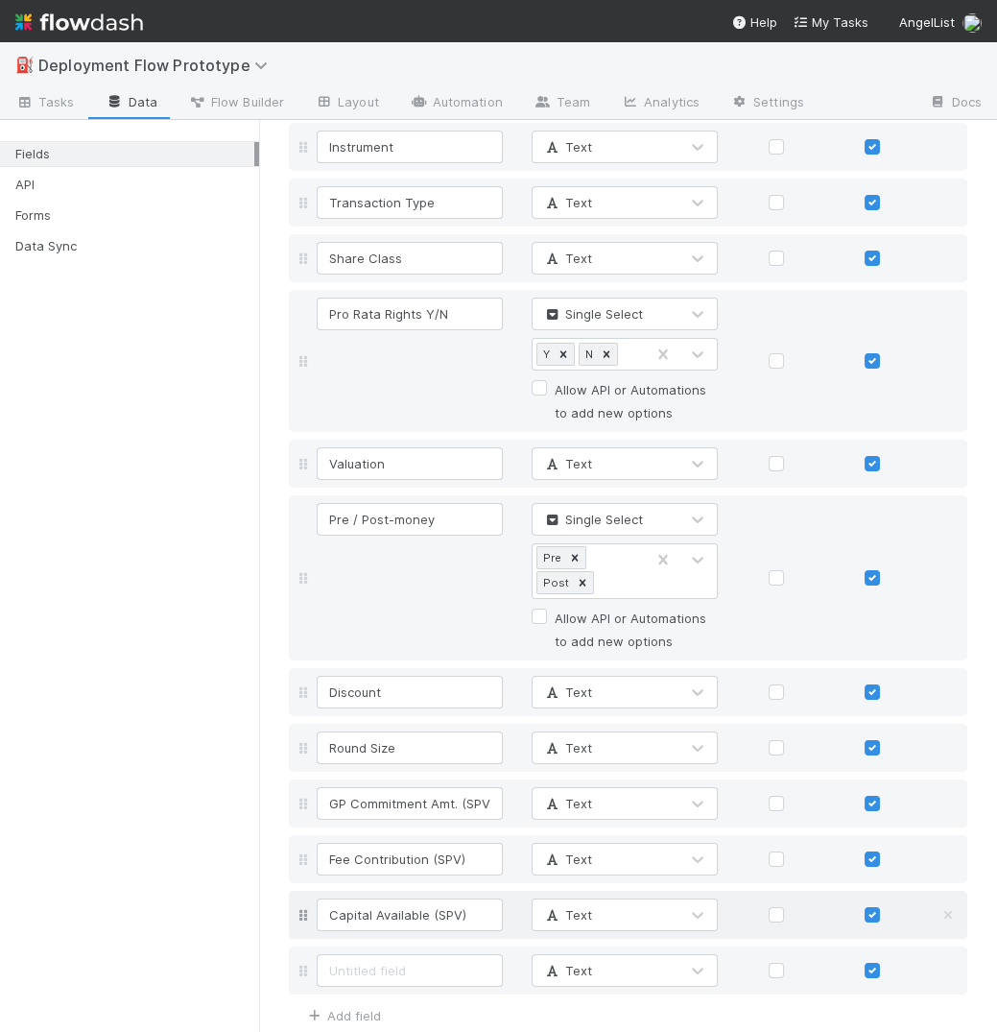
scroll to position [1376, 0]
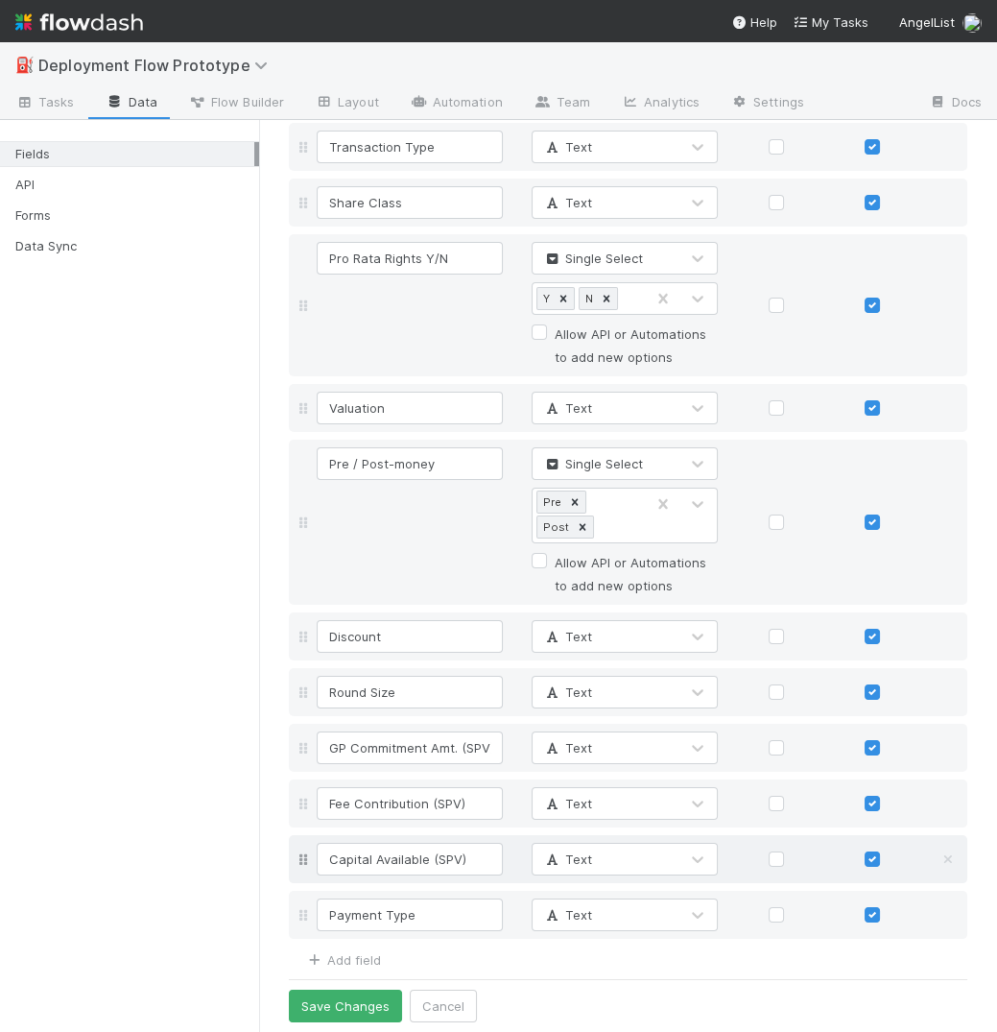
type input "Payment Type"
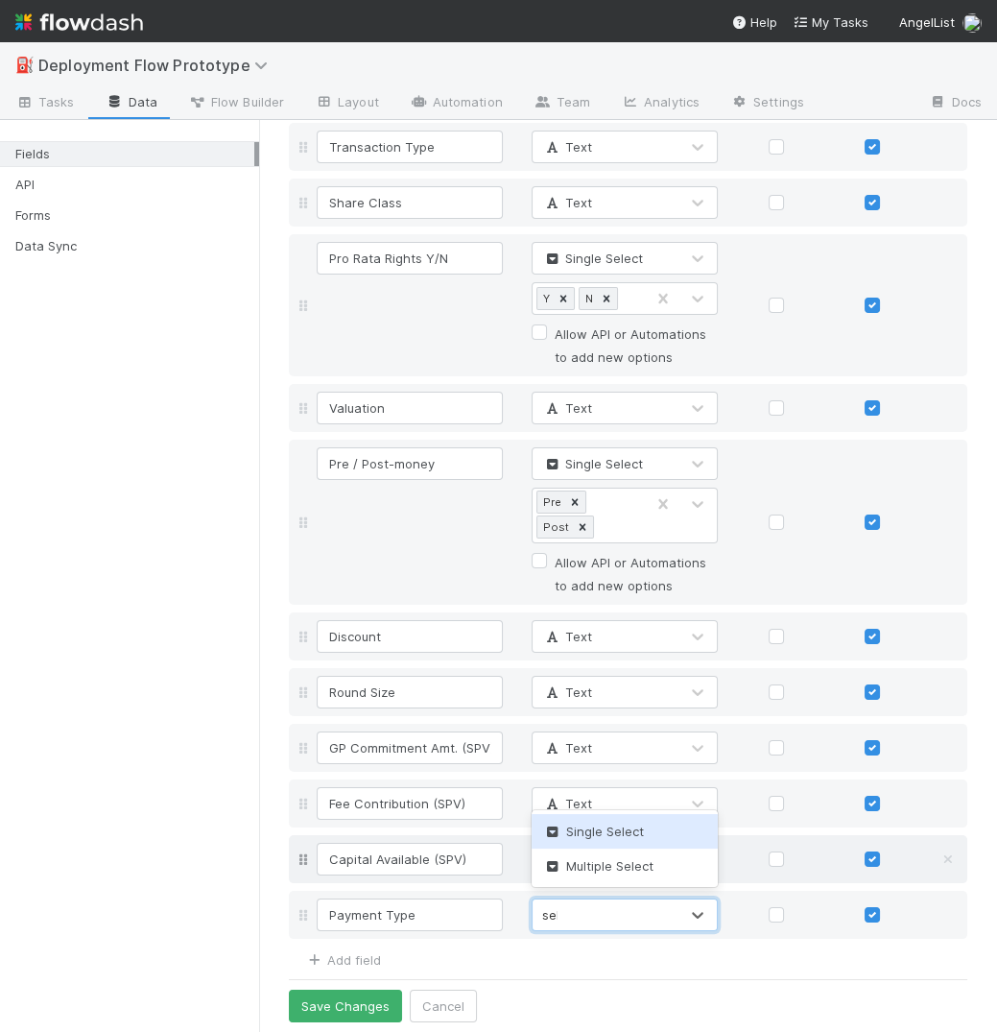
type input "sele"
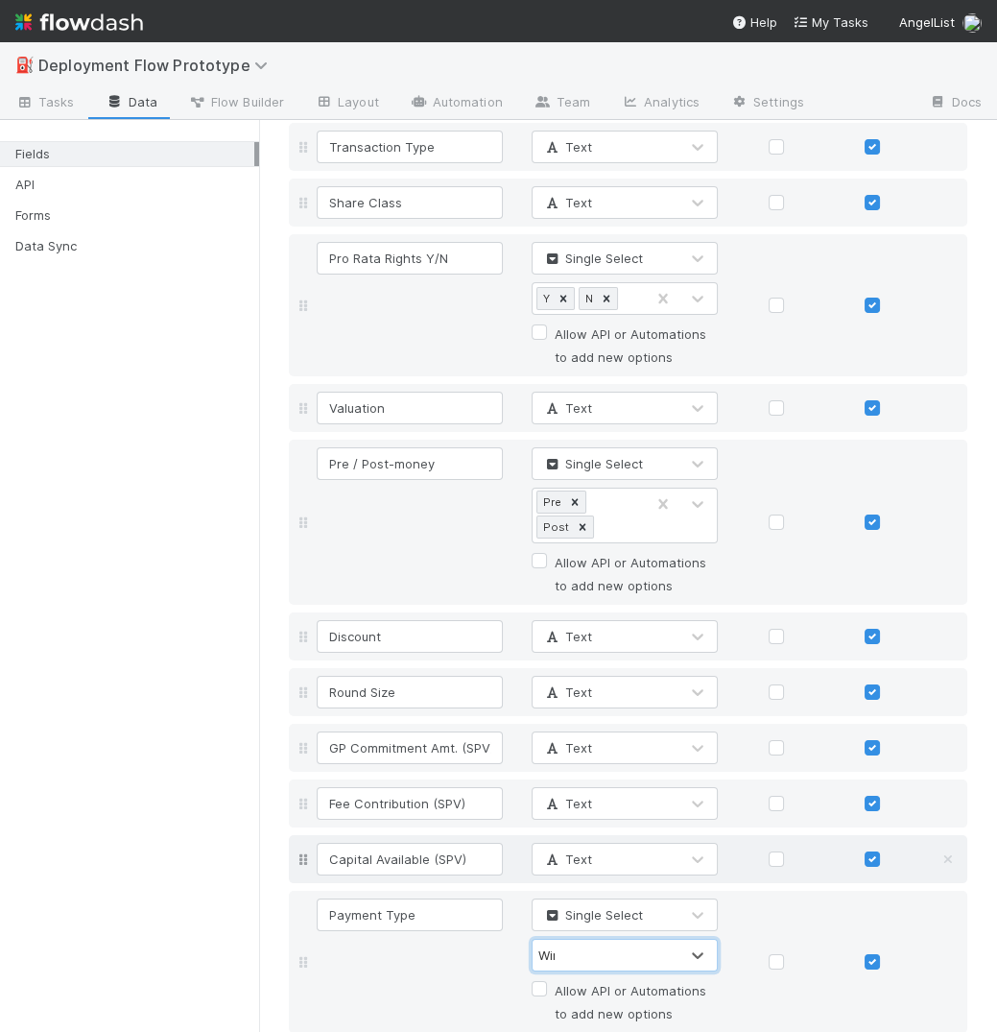
type input "Wire"
type input "USDC"
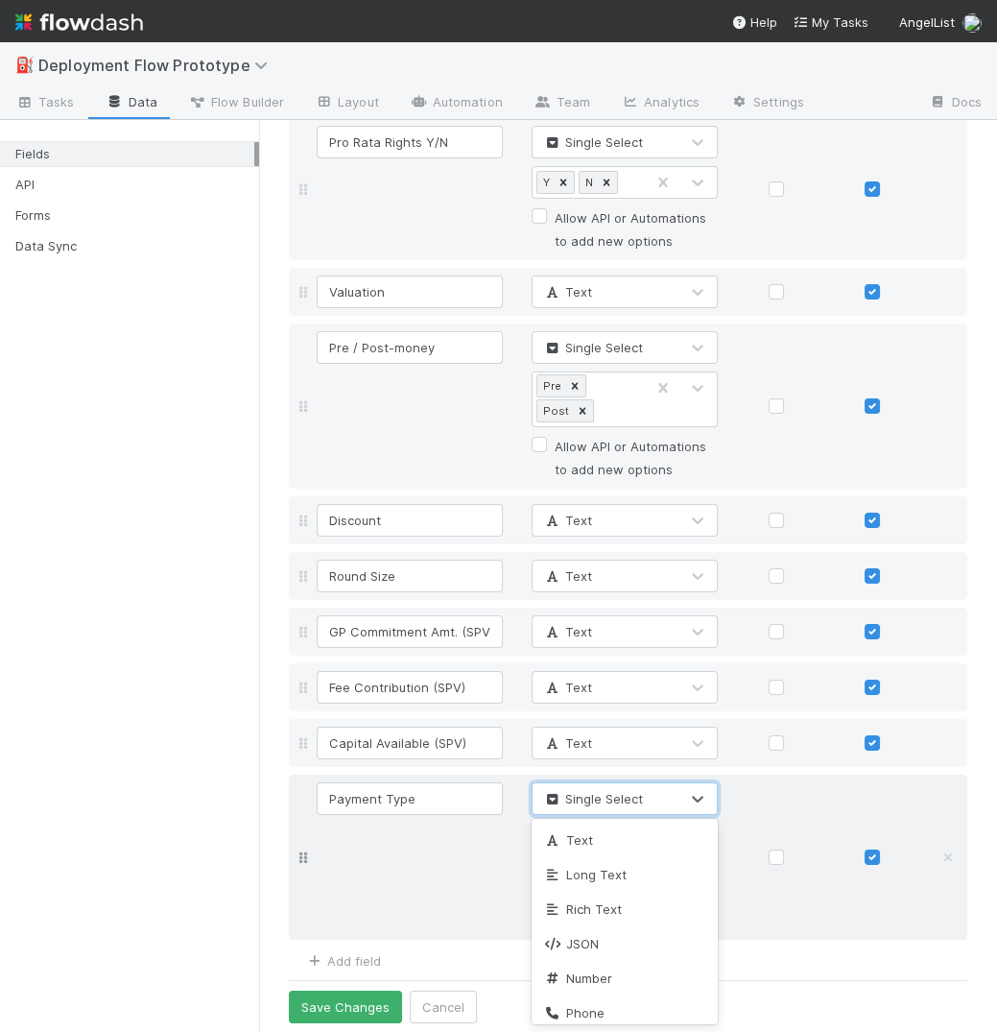
scroll to position [141, 0]
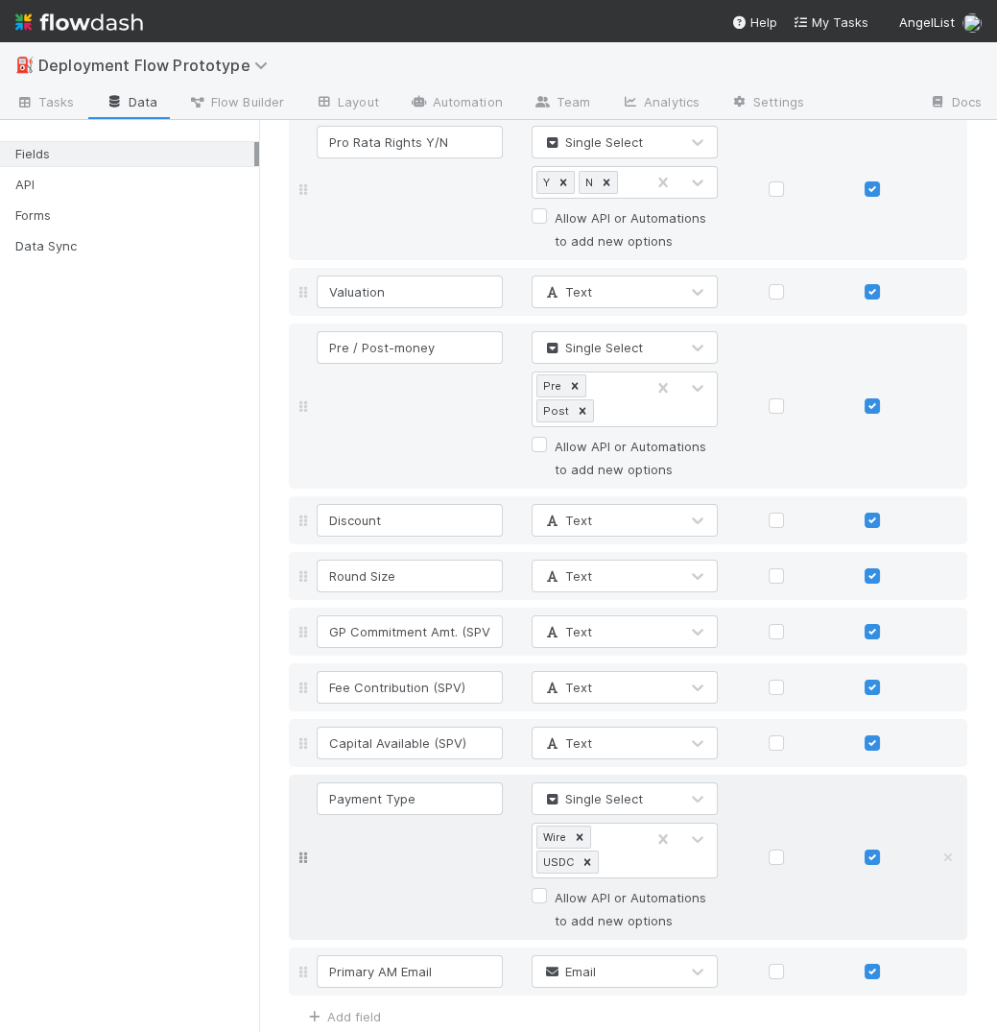
type input "Primary AM Email"
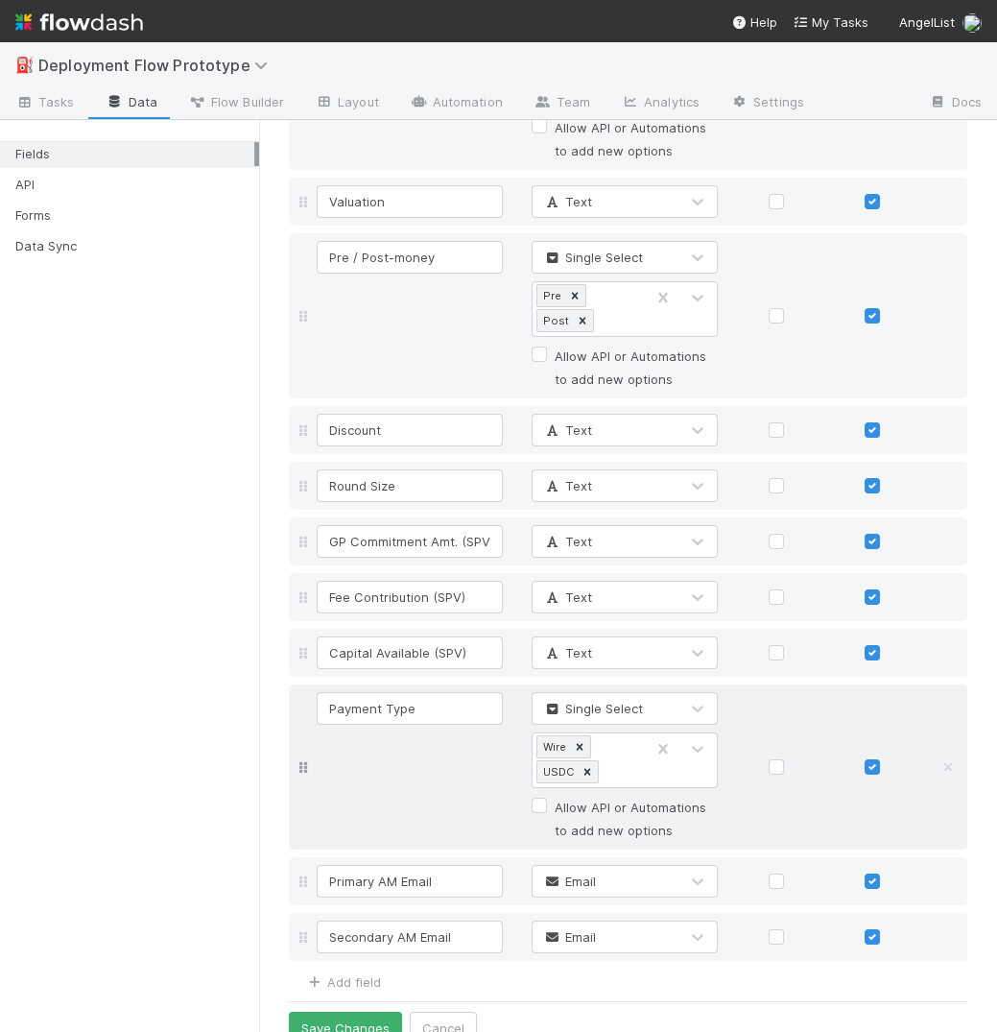
scroll to position [1604, 0]
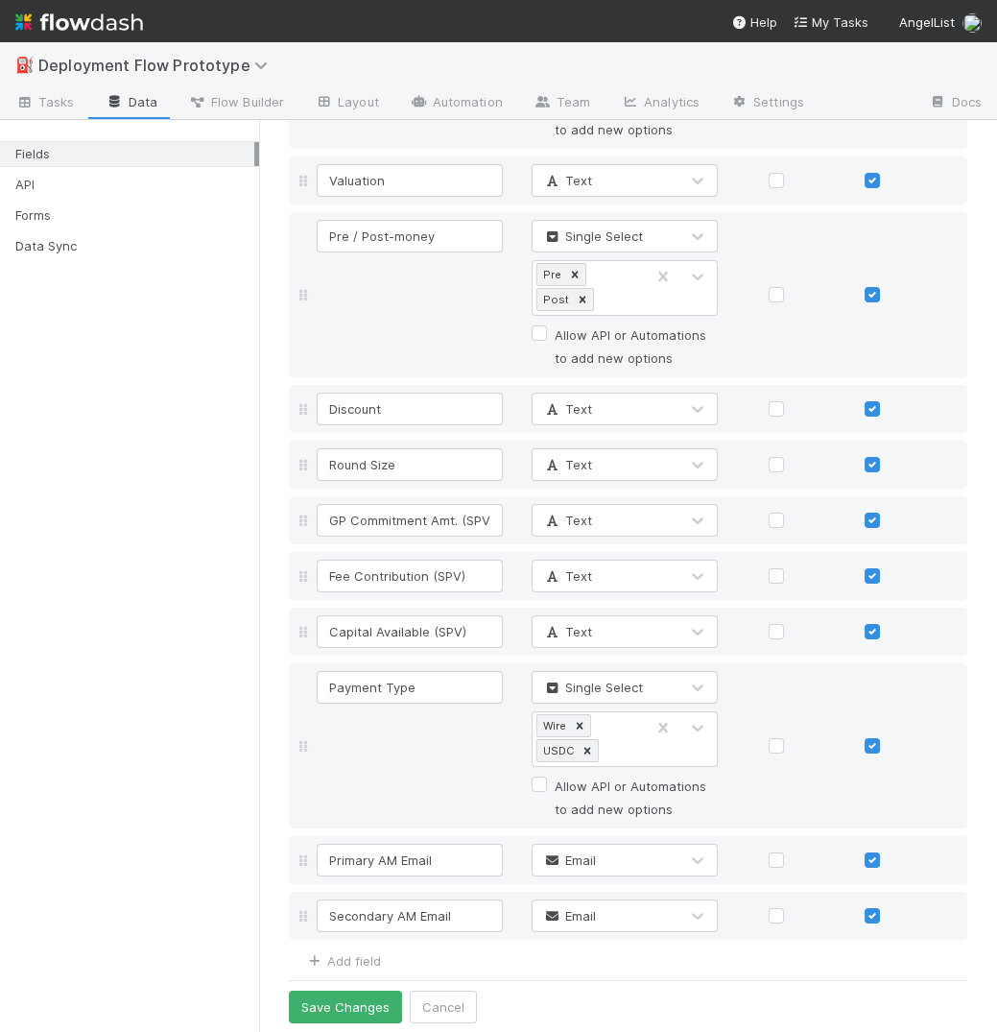
type input "Secondary AM Email"
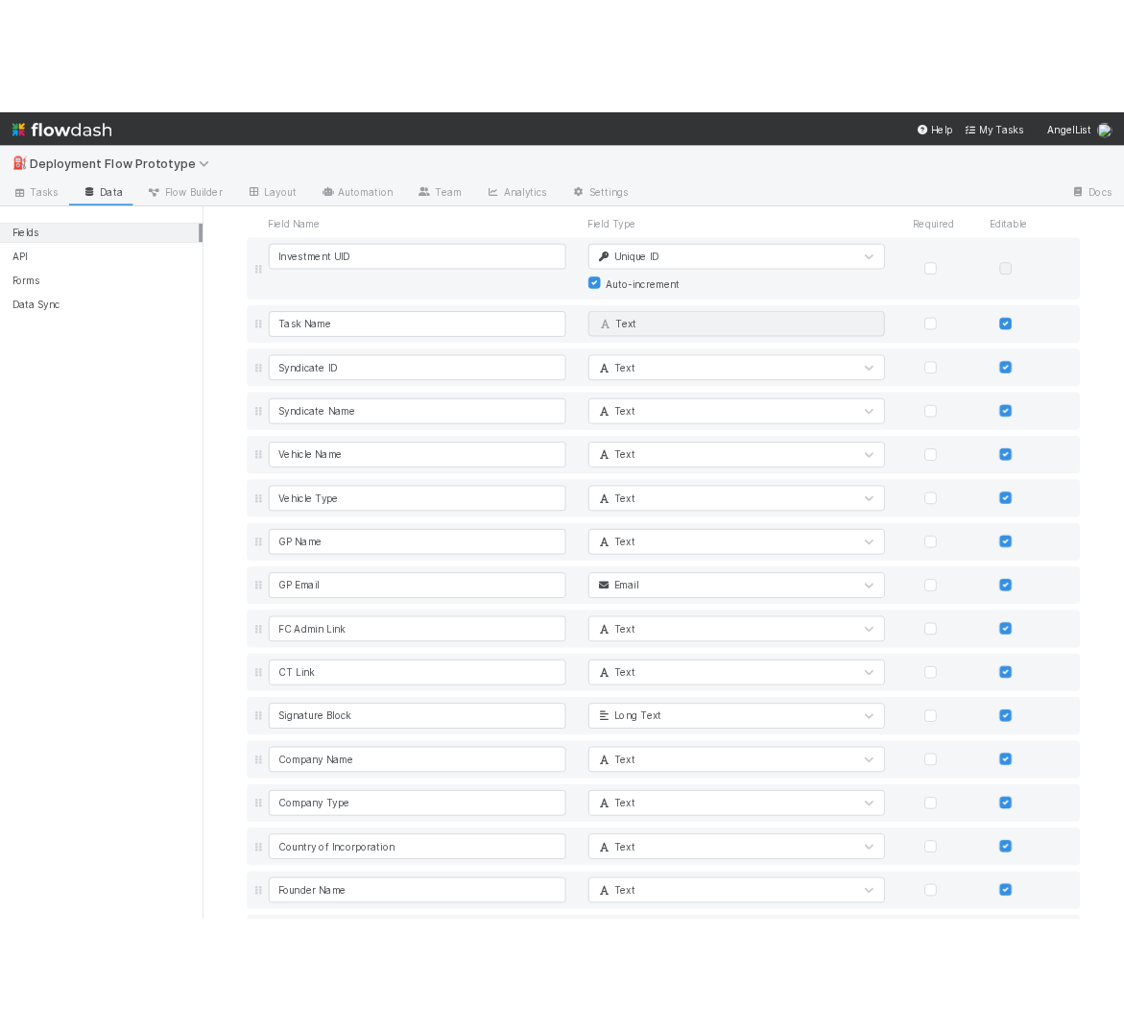
scroll to position [0, 0]
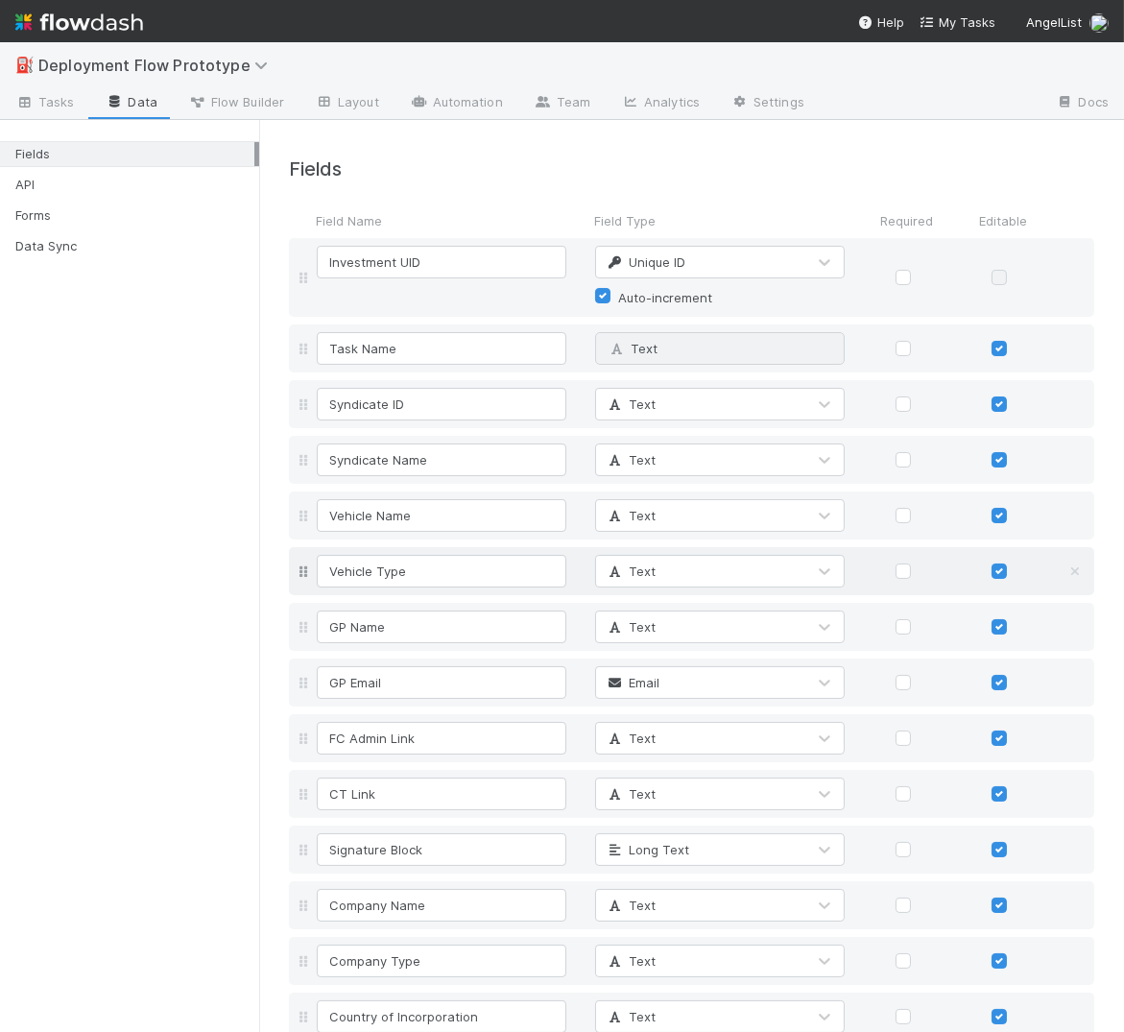
click at [648, 571] on span "Text" at bounding box center [631, 570] width 50 height 15
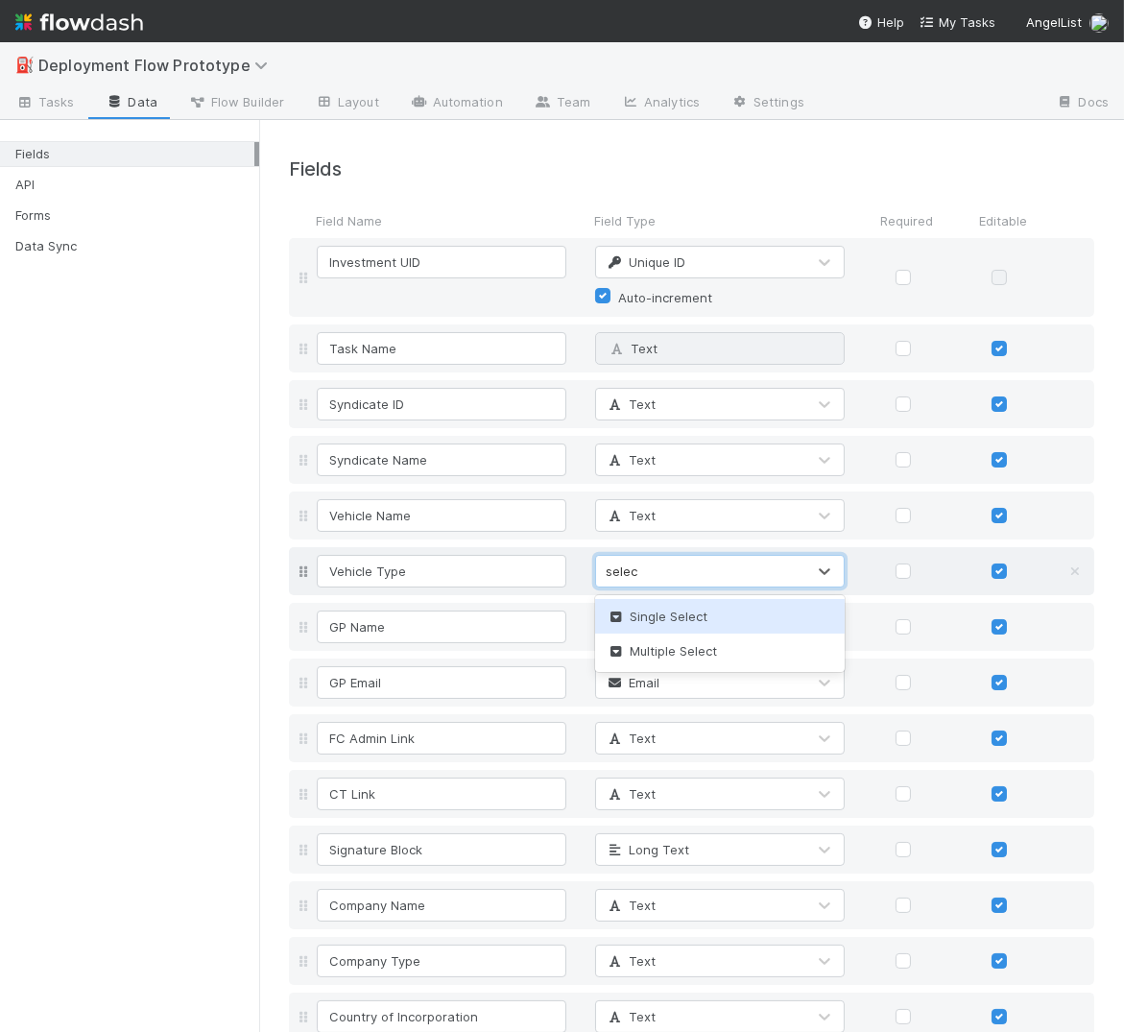
type input "select"
click at [666, 616] on span "Single Select" at bounding box center [657, 615] width 101 height 15
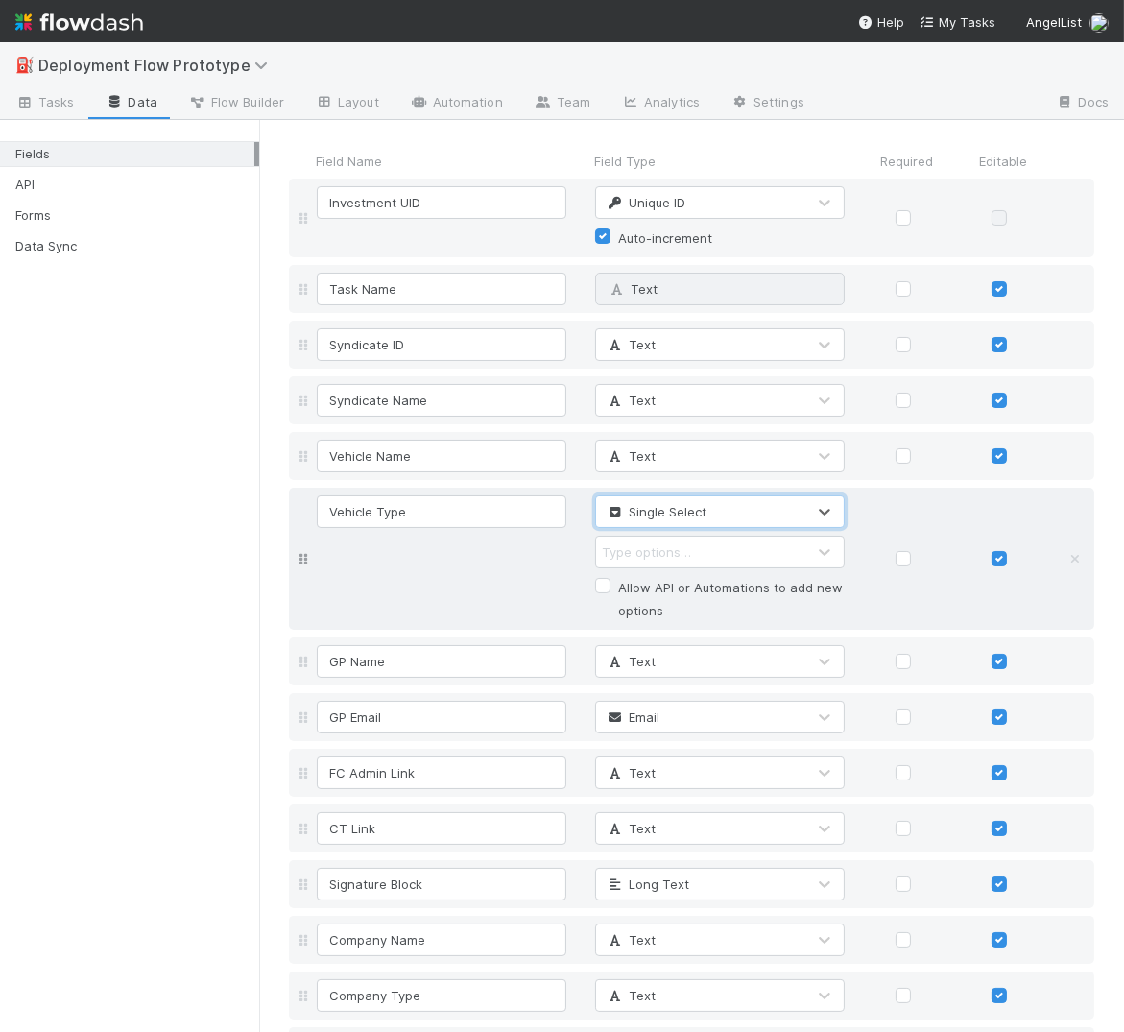
scroll to position [60, 0]
click at [676, 554] on div "Type options…" at bounding box center [646, 550] width 89 height 19
type input "SPV"
type input "Rolling"
type input "V"
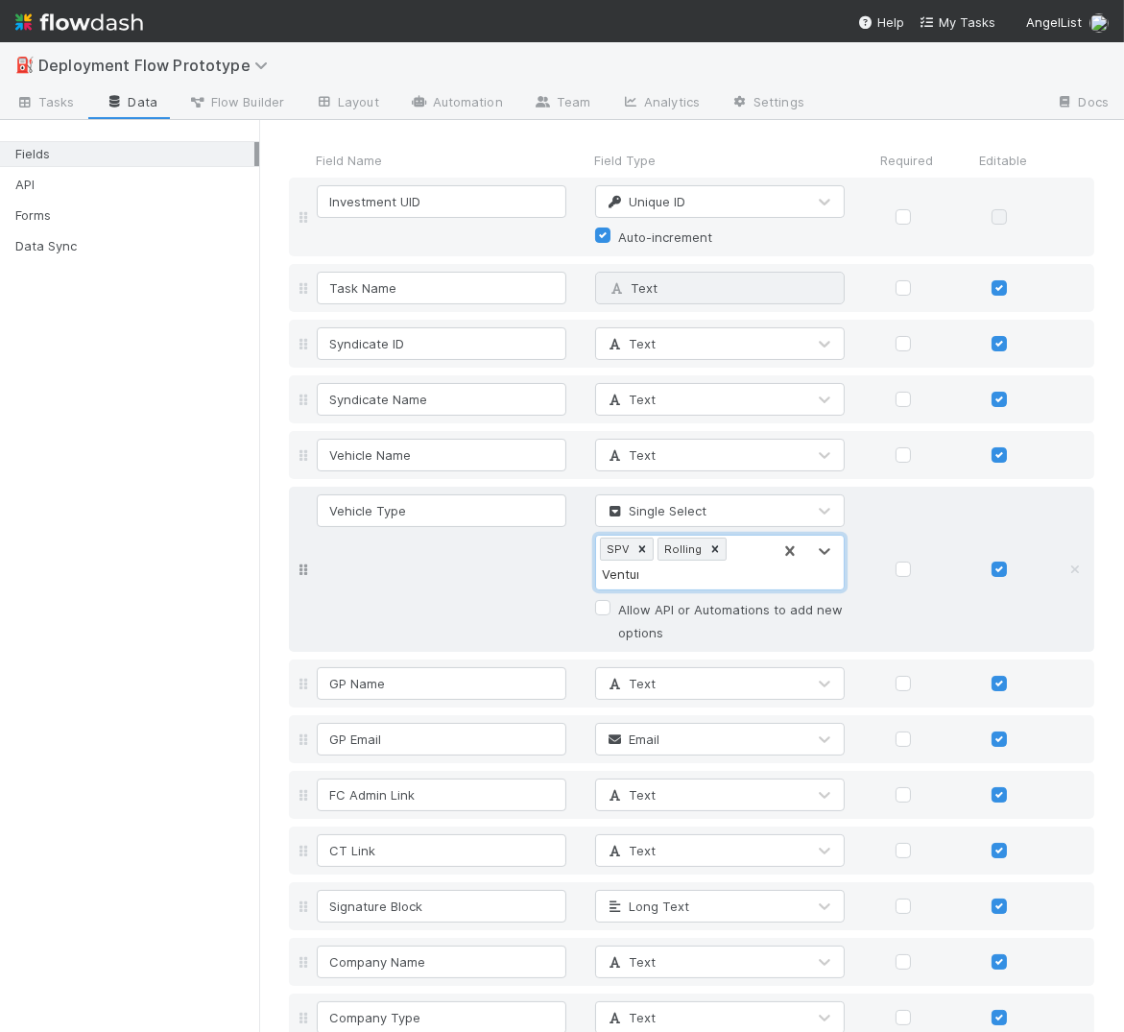
type input "Venture"
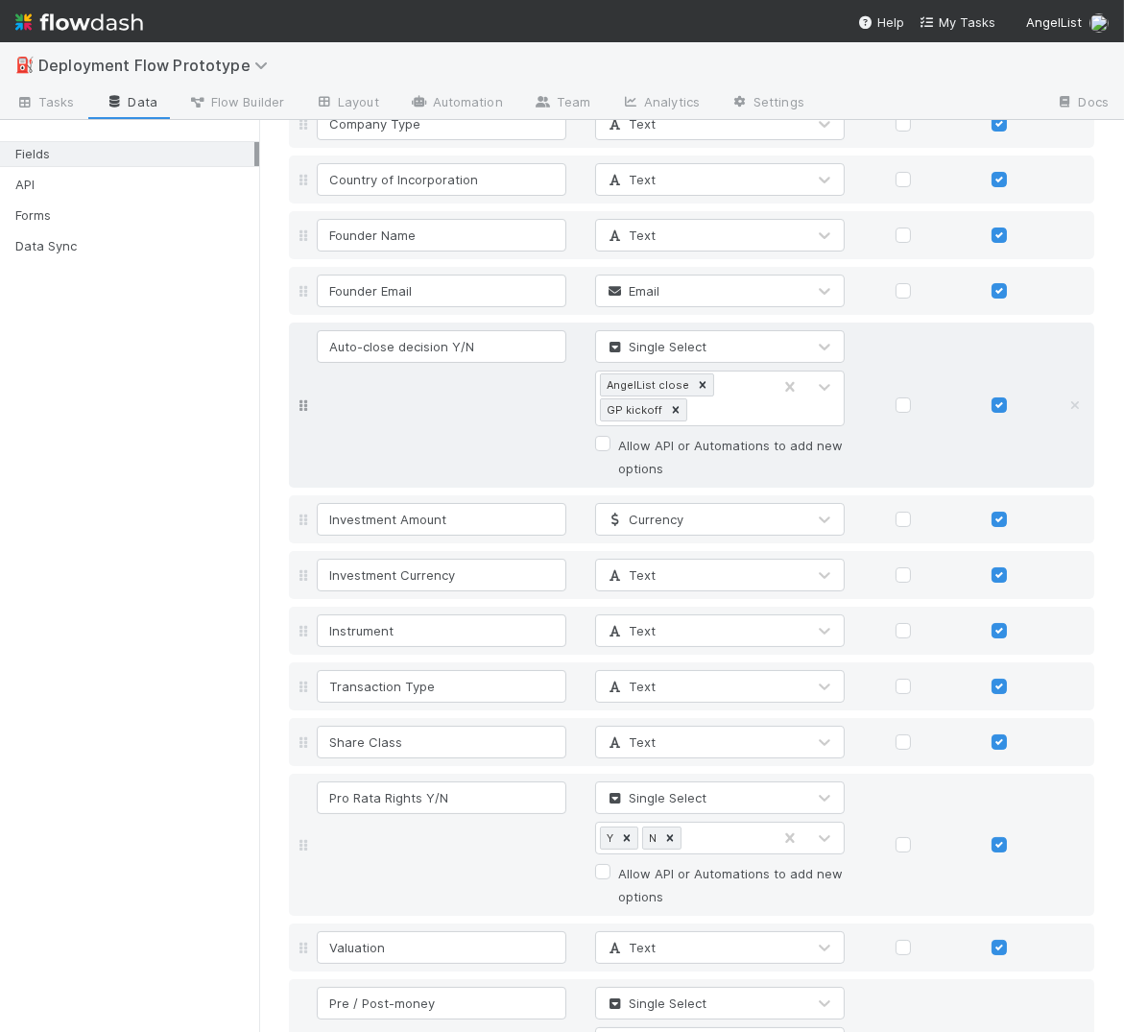
scroll to position [975, 0]
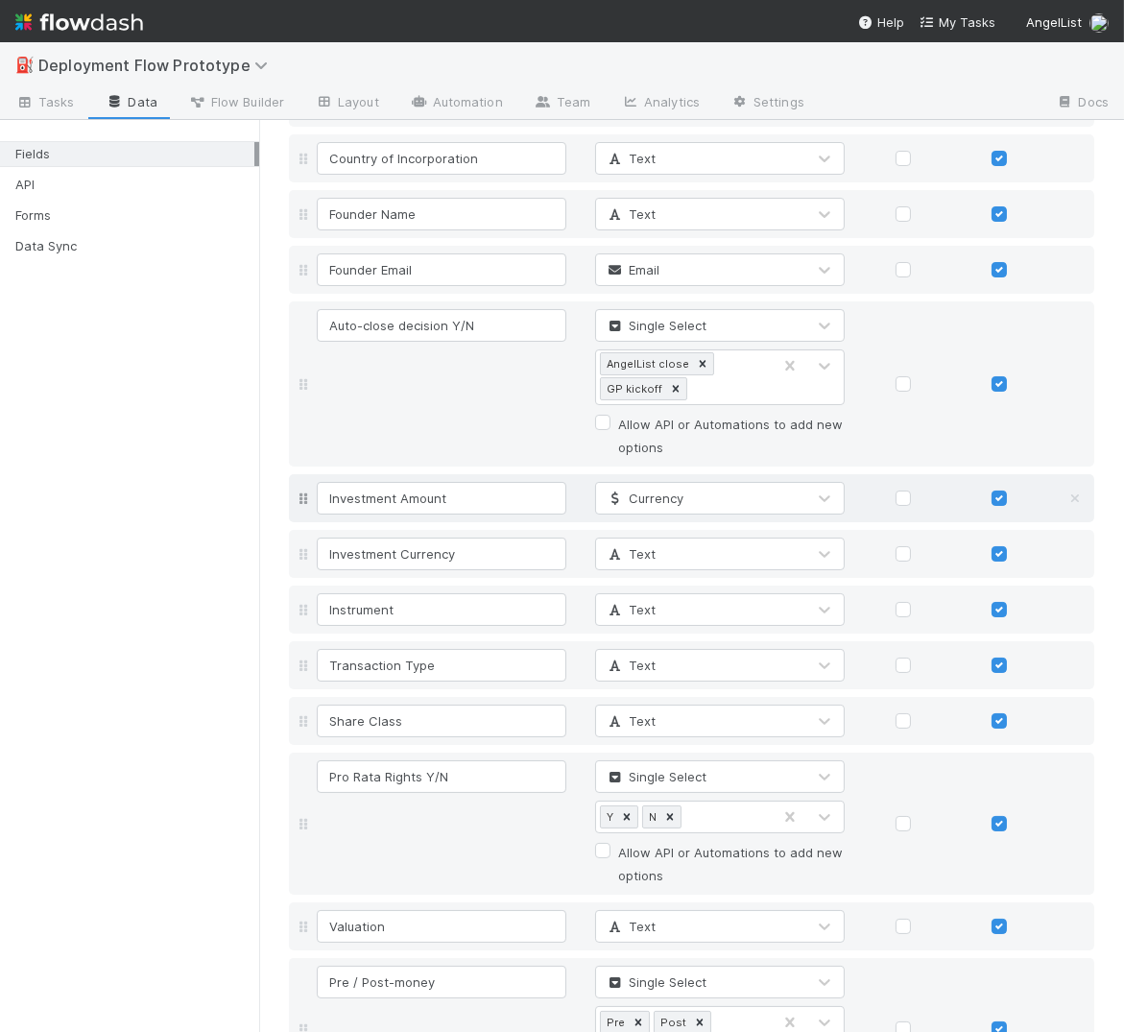
click at [675, 490] on span "Currency" at bounding box center [645, 497] width 78 height 15
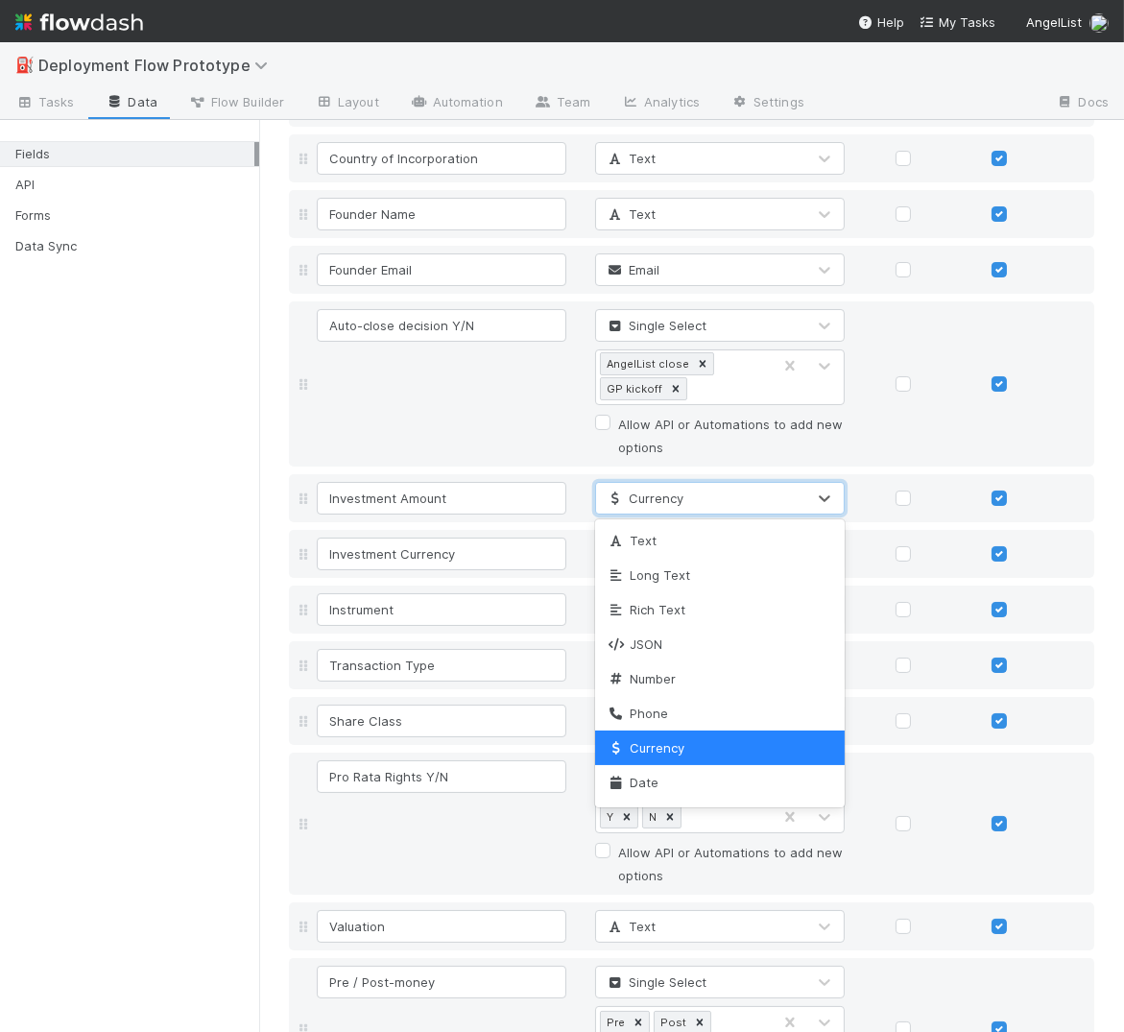
click at [535, 465] on div "Investment UID Unique ID Auto-increment Task Name Text Why can't I edit type? S…" at bounding box center [691, 451] width 805 height 2376
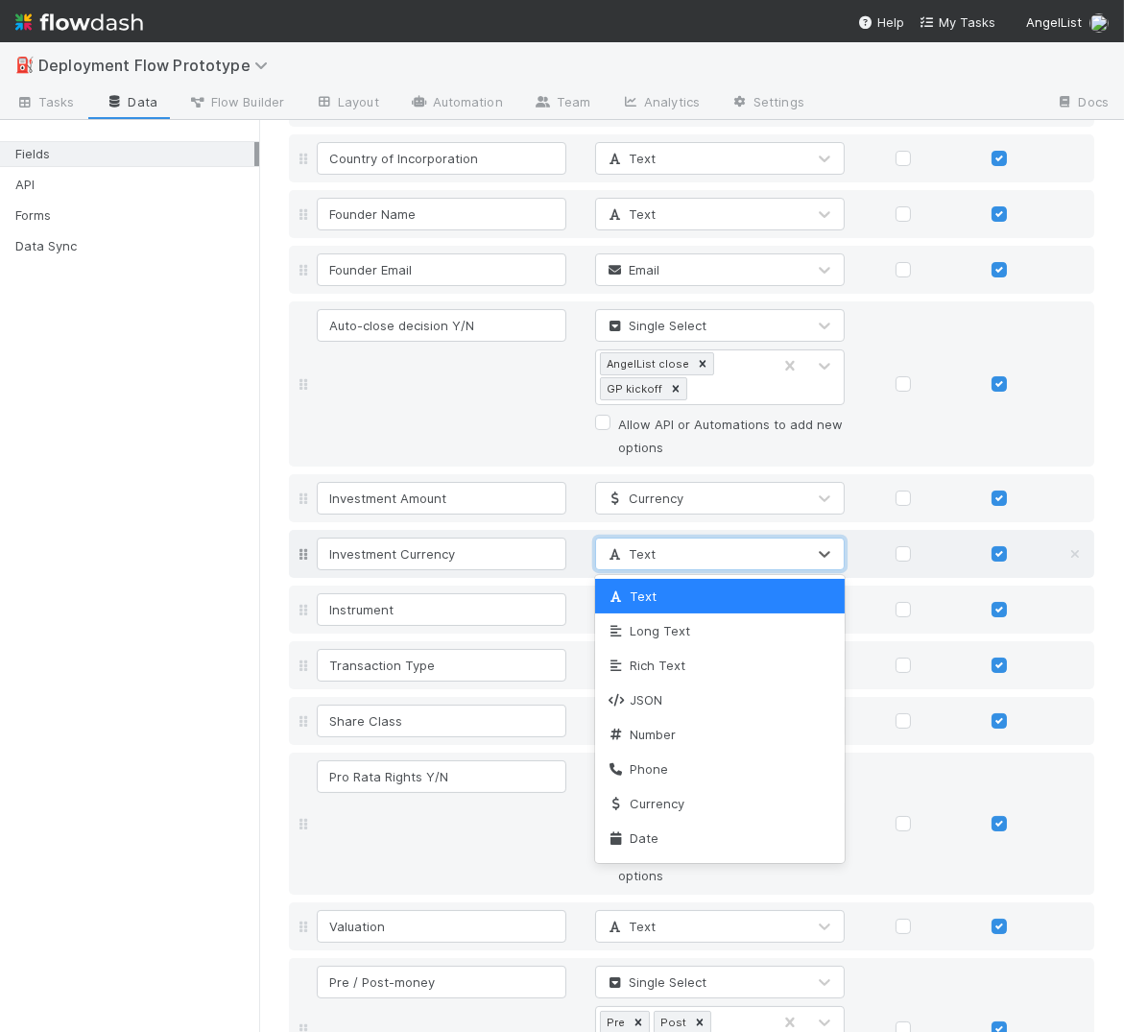
click at [649, 546] on span "Text" at bounding box center [631, 553] width 50 height 15
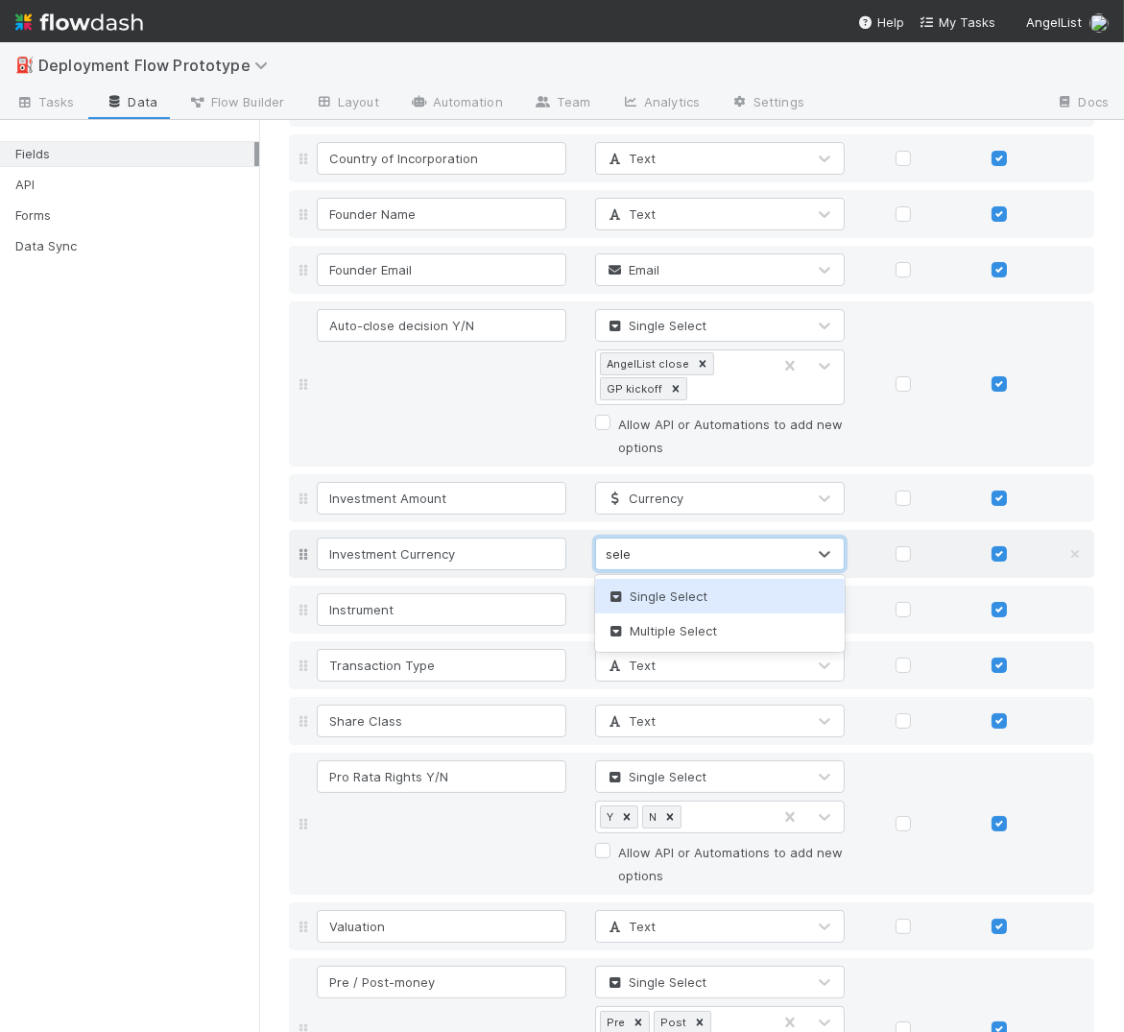
type input "selec"
click at [656, 594] on span "Single Select" at bounding box center [657, 595] width 101 height 15
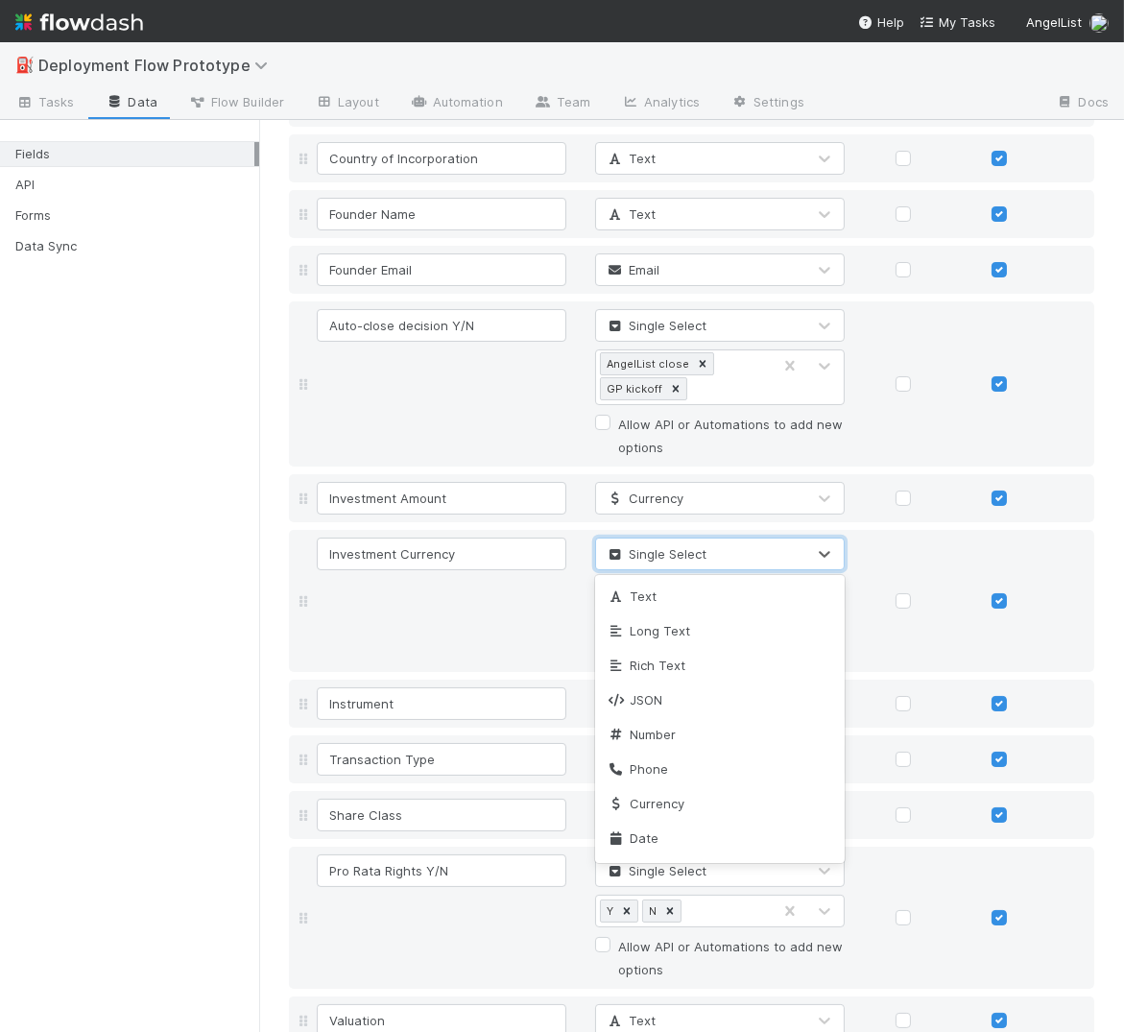
scroll to position [141, 0]
click at [574, 590] on div "Investment Currency option Single Select, selected. option Single Select focuse…" at bounding box center [708, 600] width 791 height 127
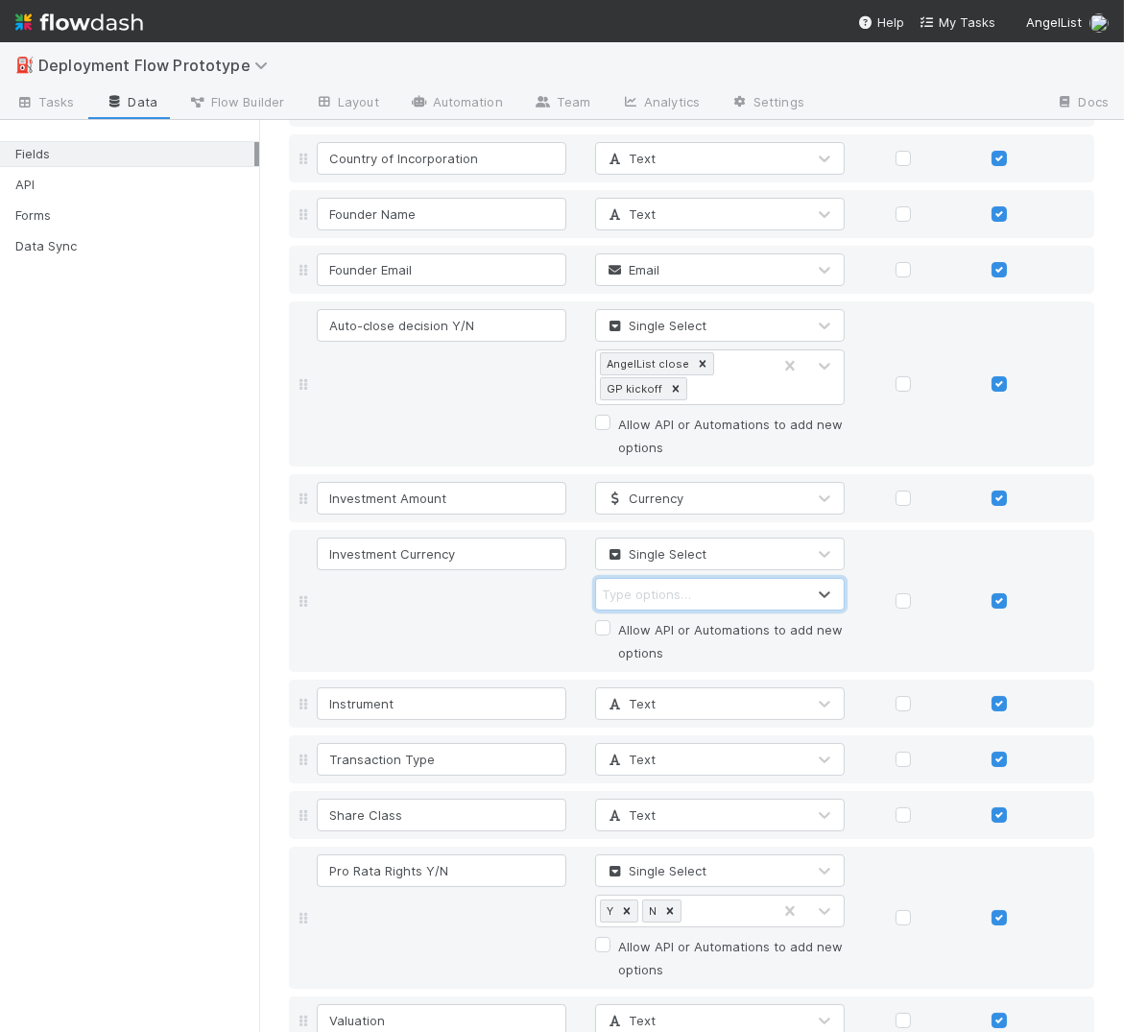
click at [651, 585] on div "Type options…" at bounding box center [646, 593] width 89 height 19
type input "USD"
type input "INR"
type input "UR"
type input "INR"
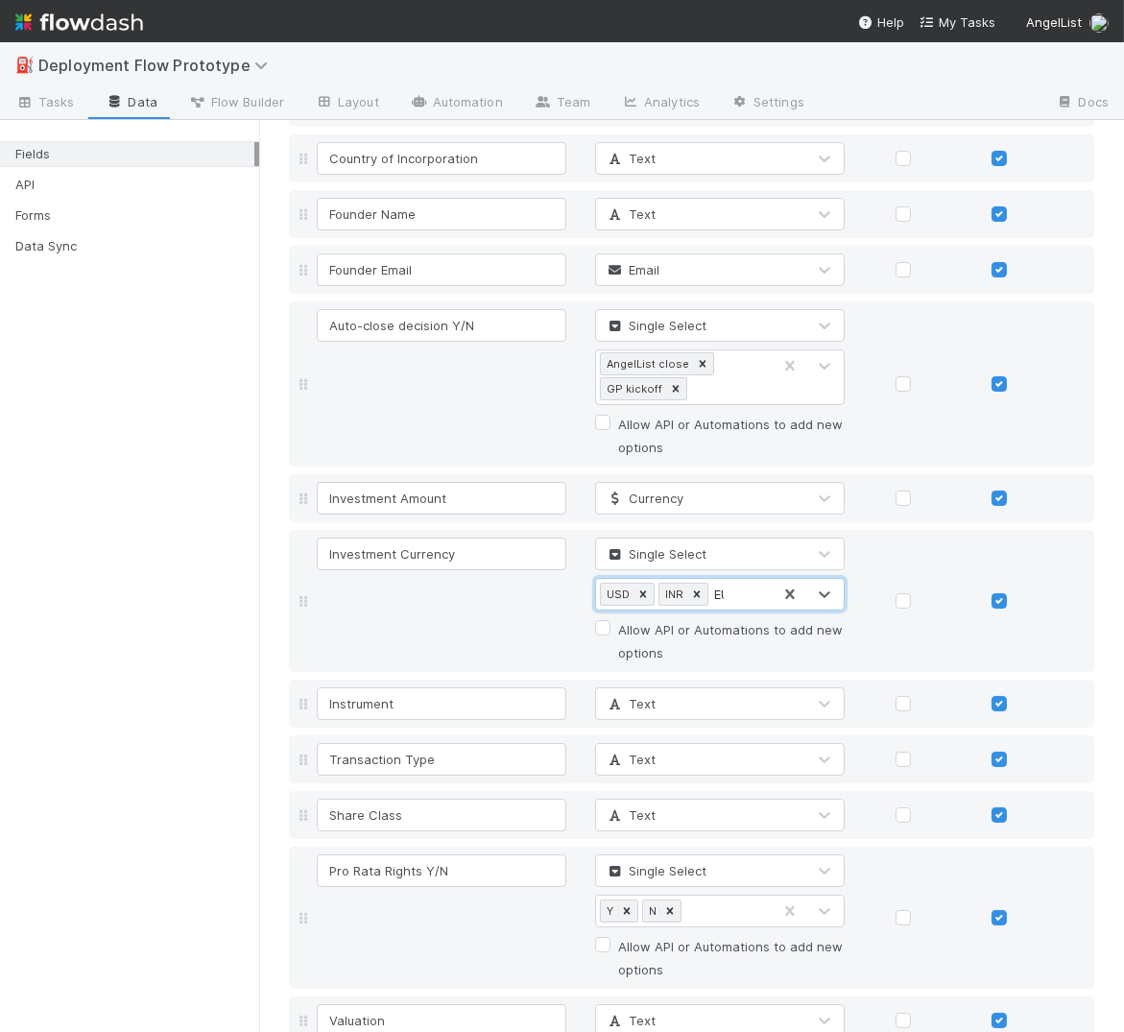
type input "EUR"
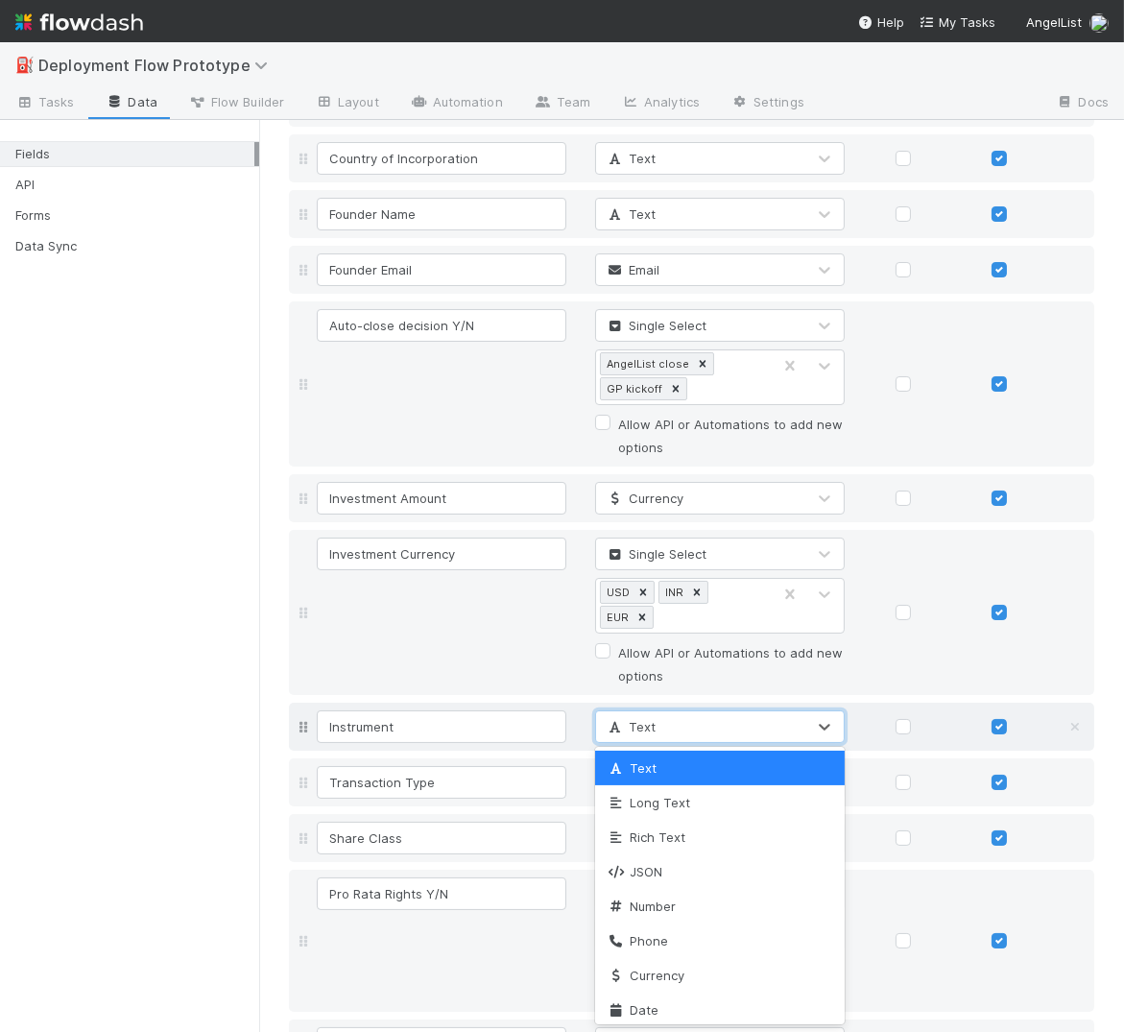
click at [679, 723] on div "Text" at bounding box center [700, 726] width 209 height 31
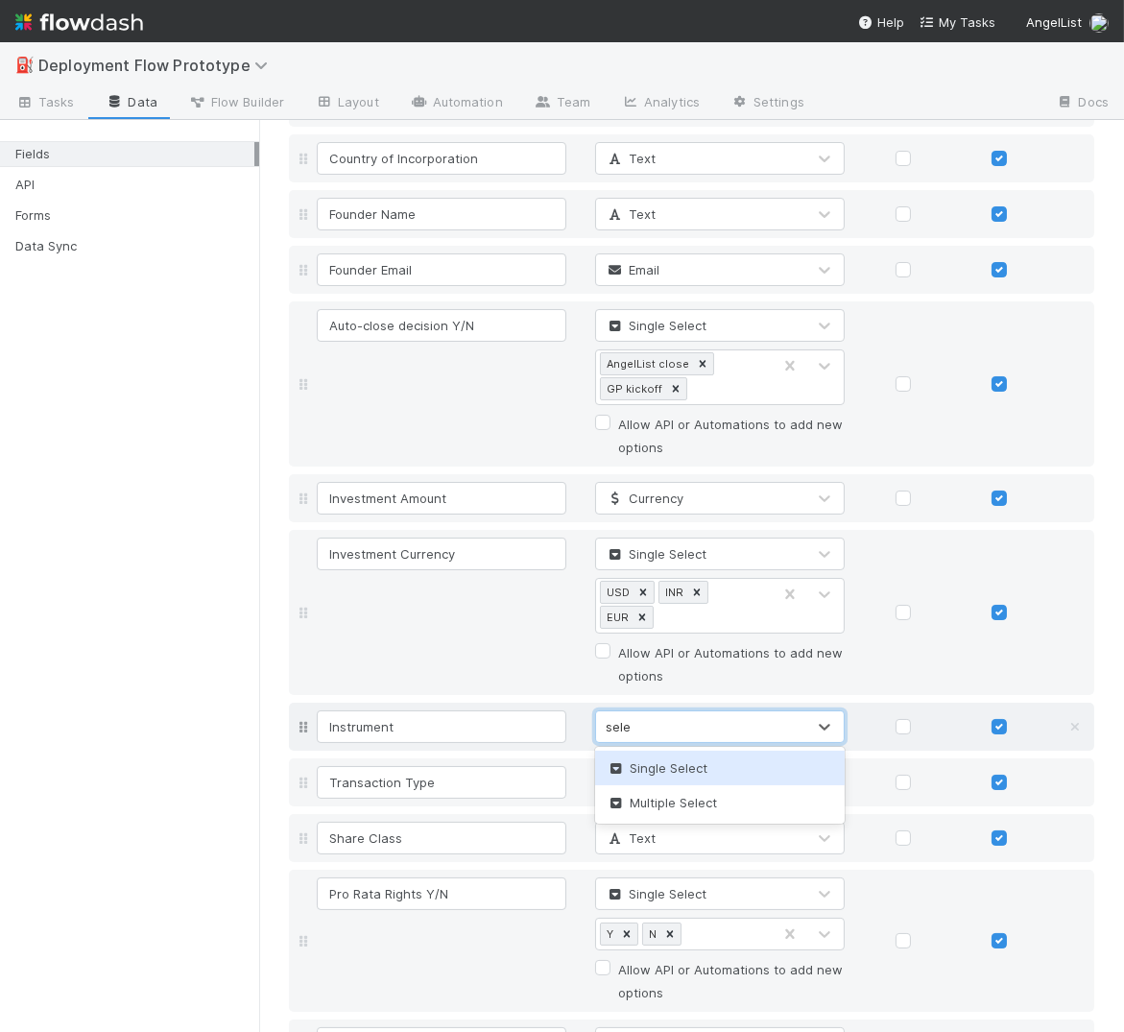
type input "selec"
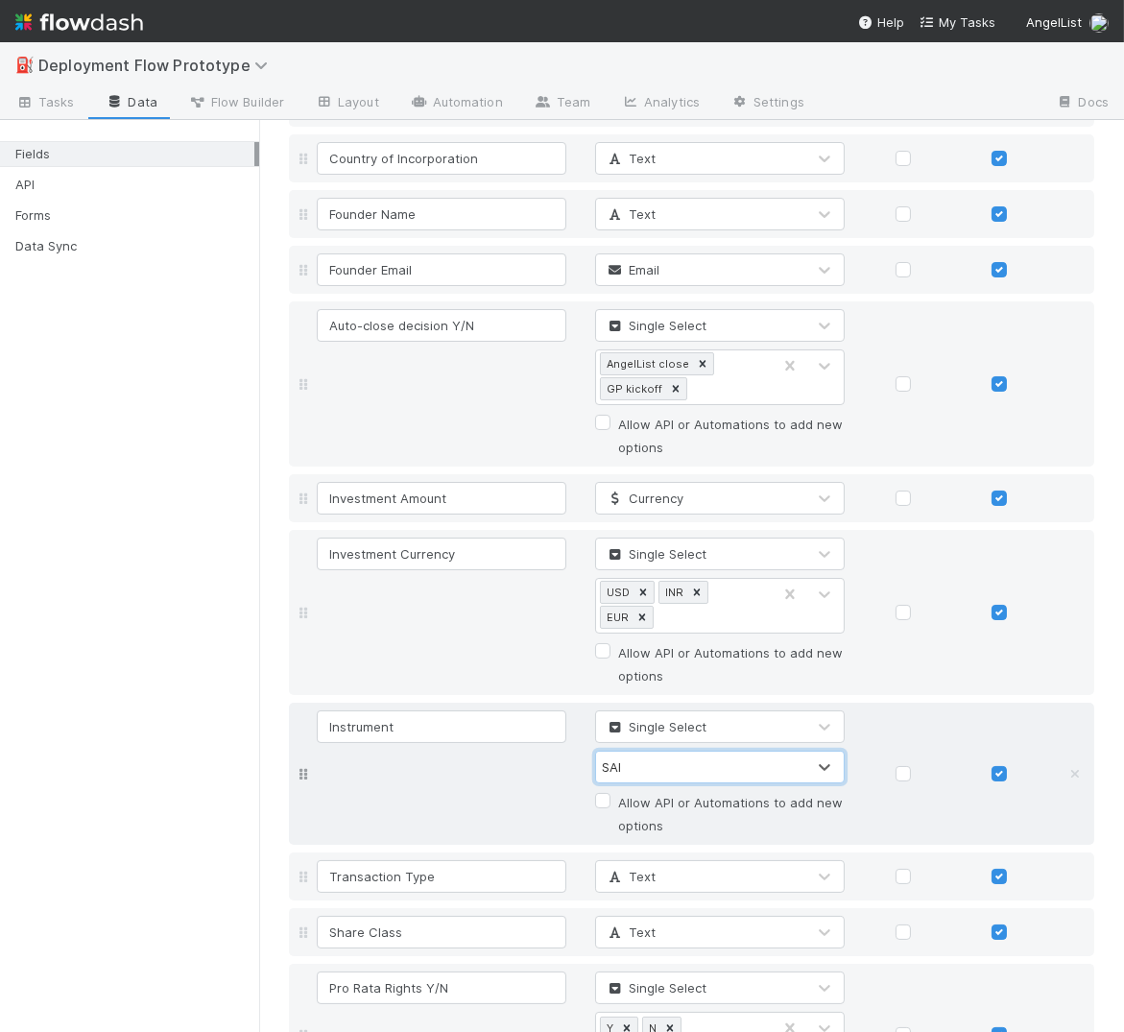
type input "SAFE"
type input "SAFT"
type input "Equity"
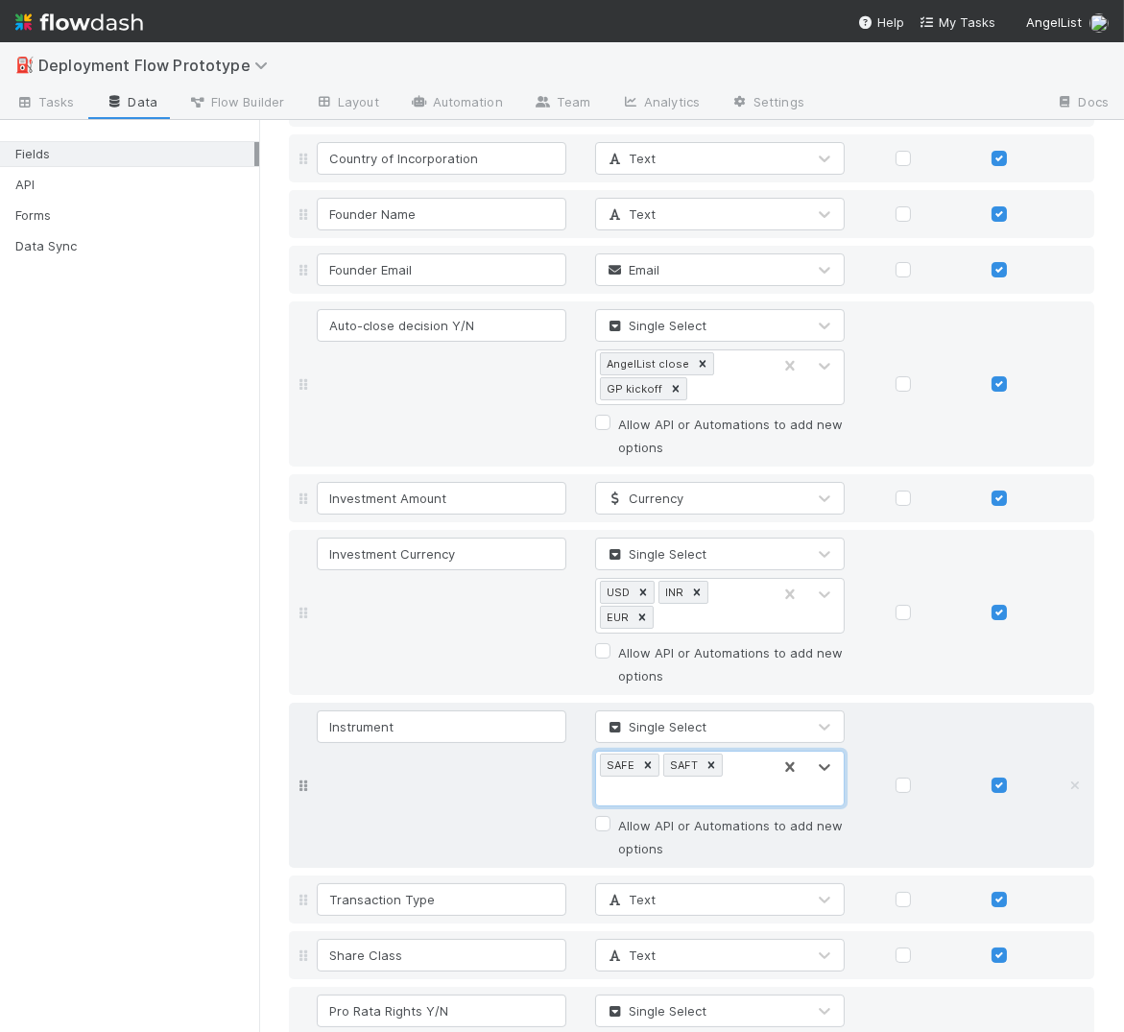
type input "'"
type input "Note"
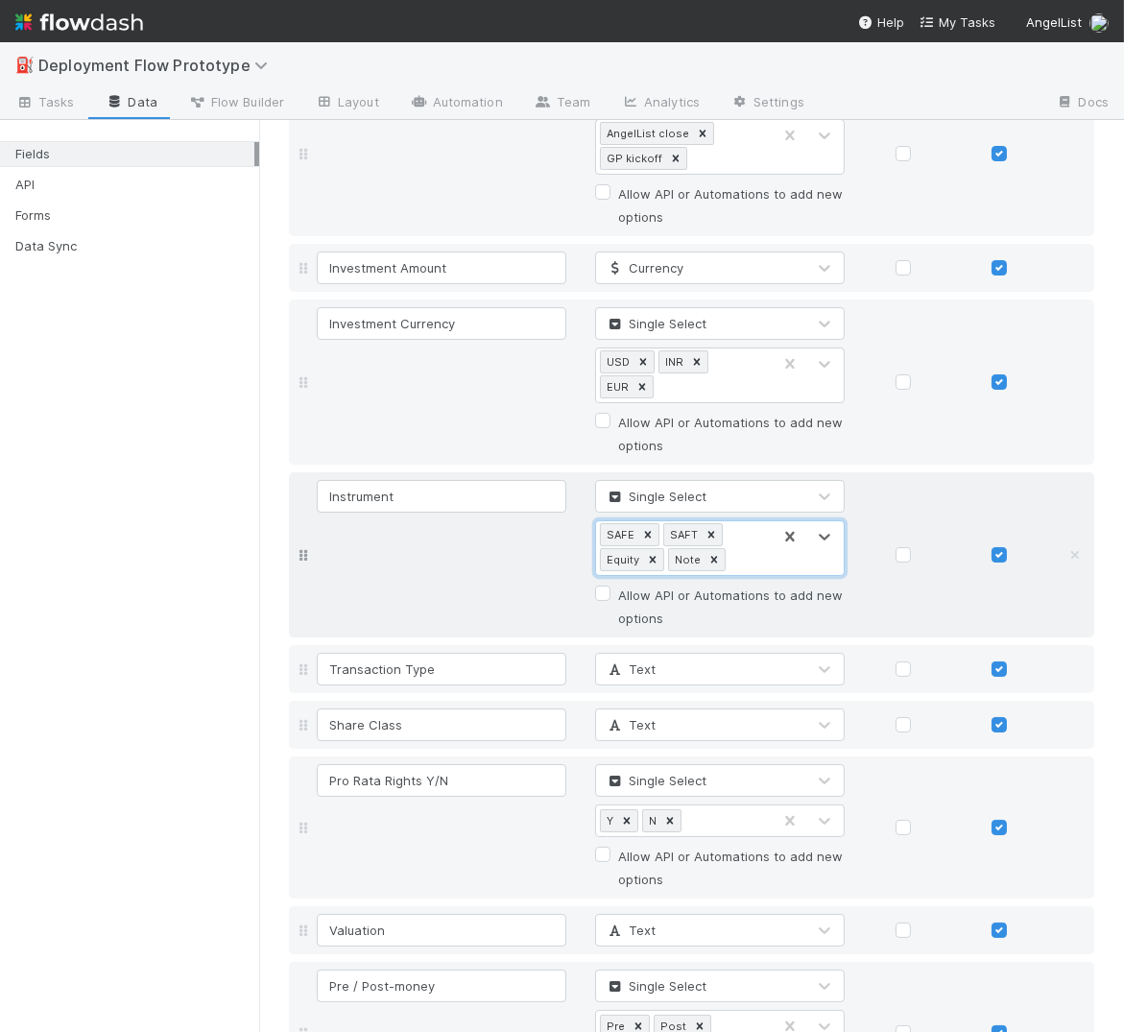
scroll to position [1211, 0]
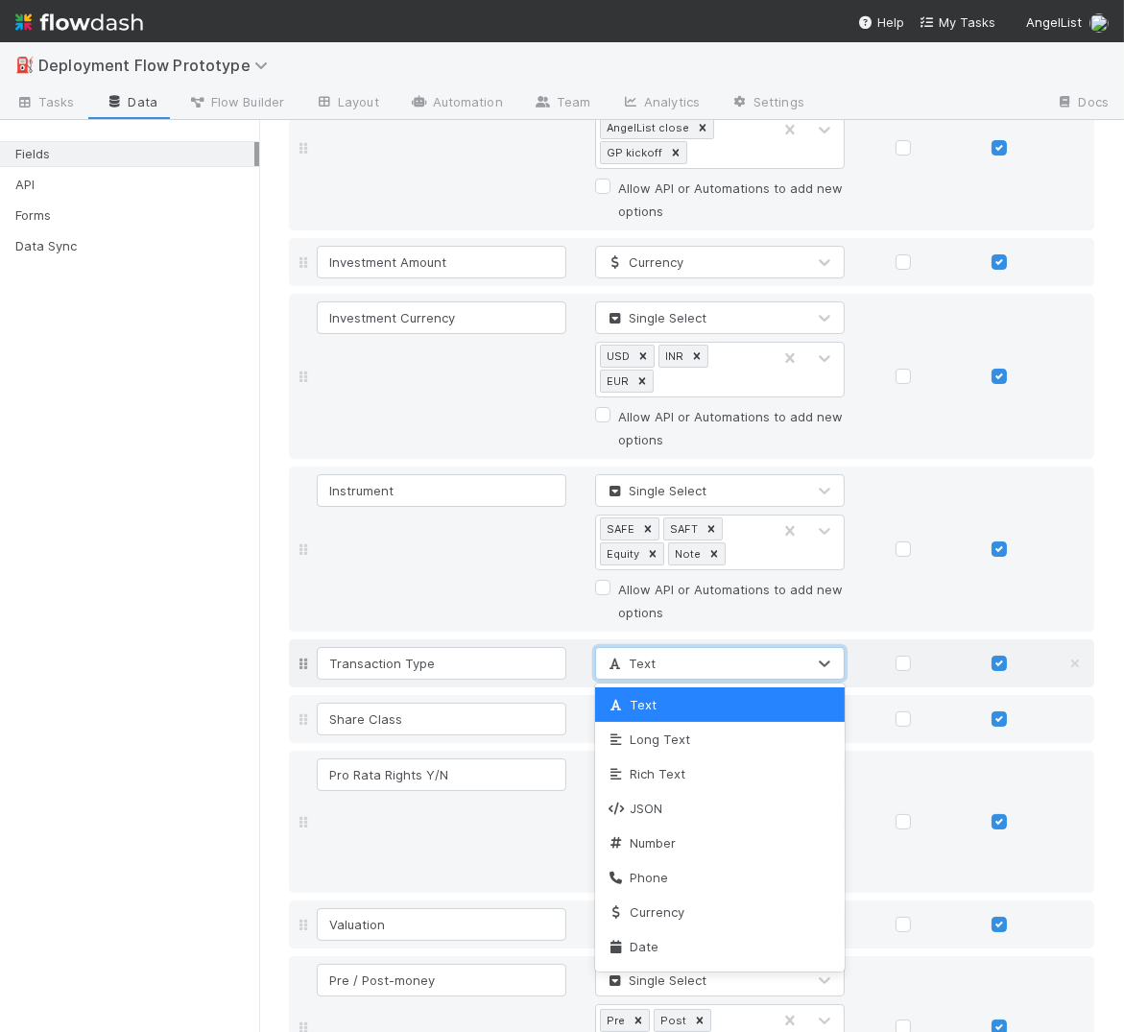
click at [652, 664] on span "Text" at bounding box center [631, 662] width 50 height 15
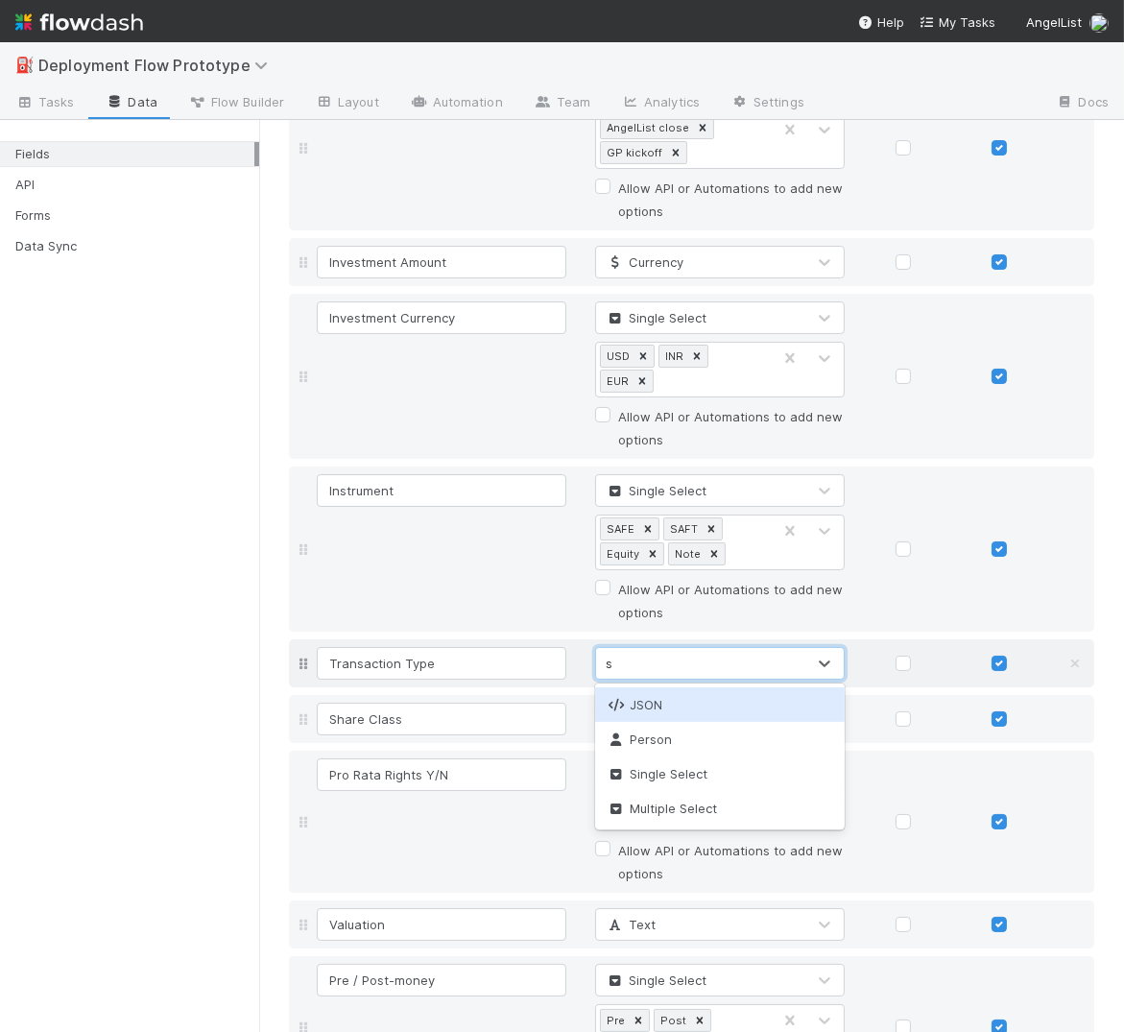
type input "se"
click at [653, 704] on span "Single Select" at bounding box center [657, 704] width 101 height 15
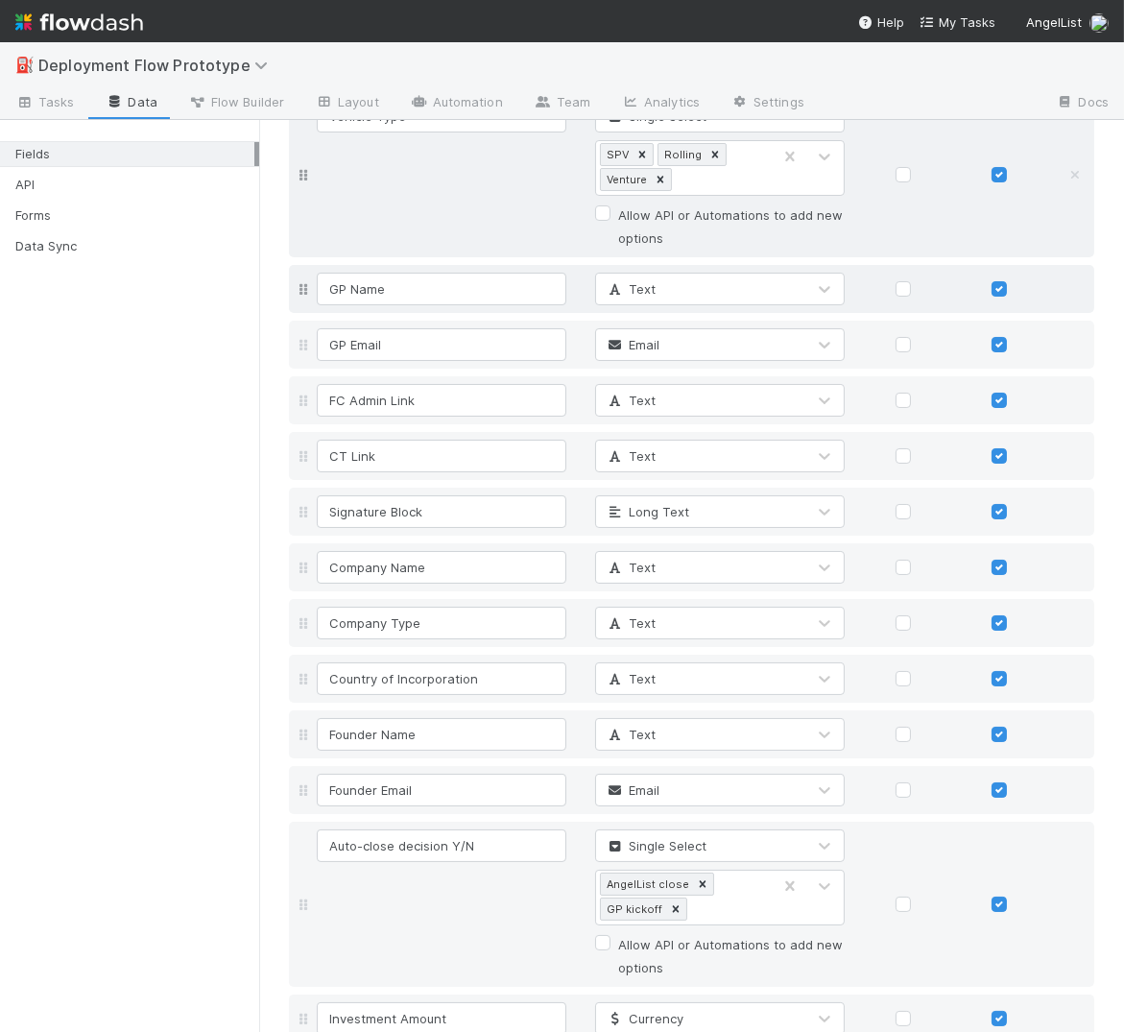
scroll to position [1294, 0]
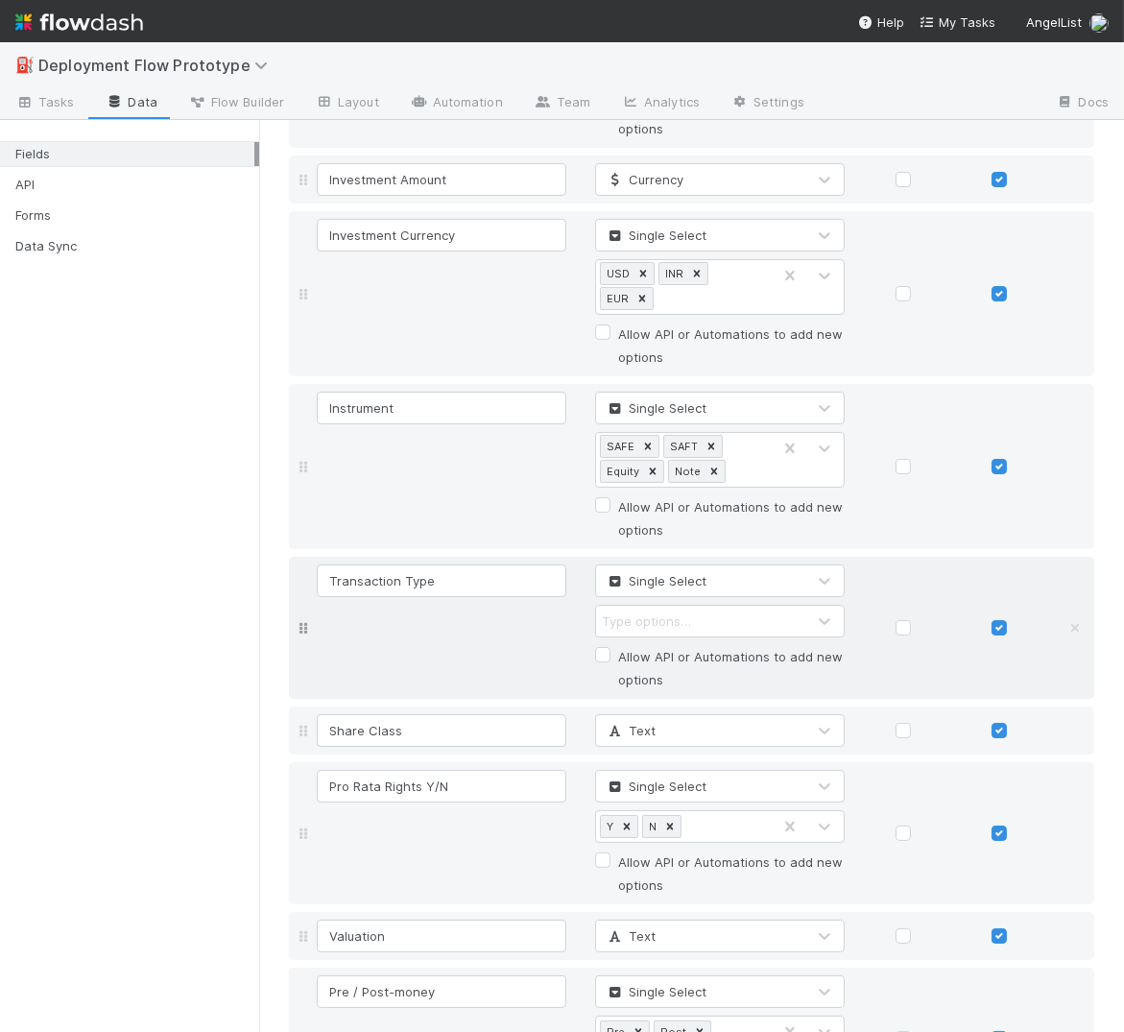
click at [631, 626] on div "Type options…" at bounding box center [700, 621] width 209 height 31
type input "Primary"
type input "Secondary"
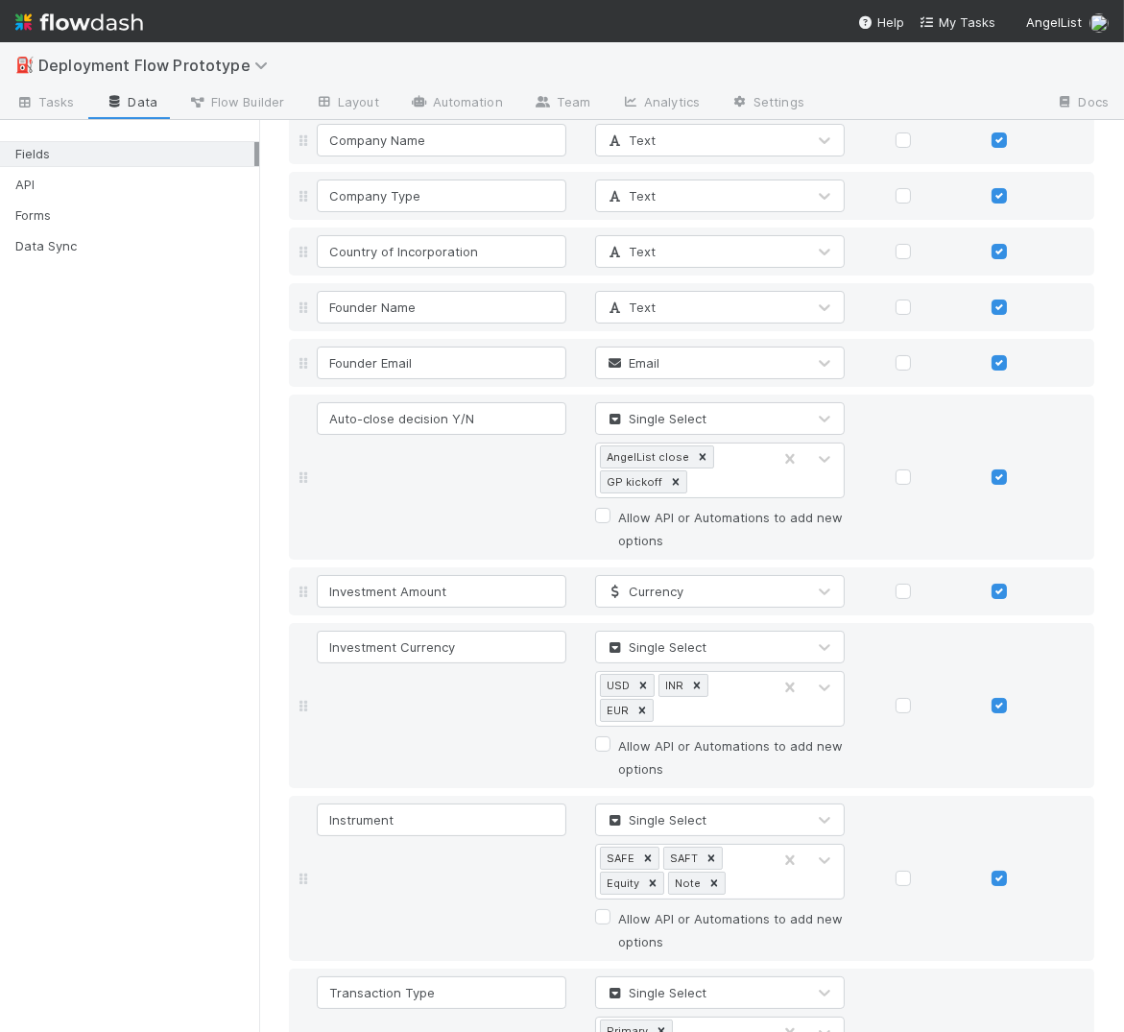
scroll to position [853, 0]
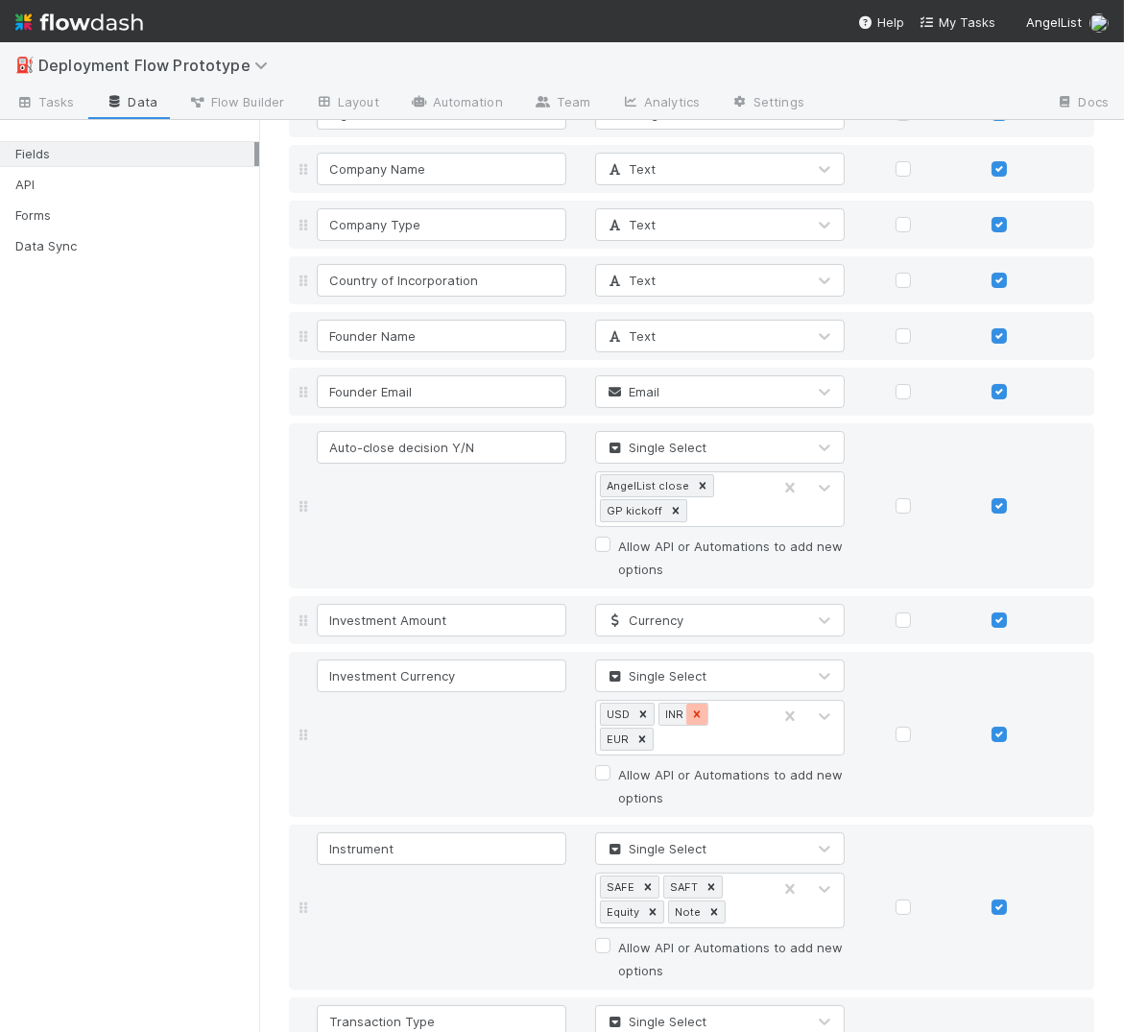
click at [694, 712] on icon at bounding box center [696, 713] width 13 height 13
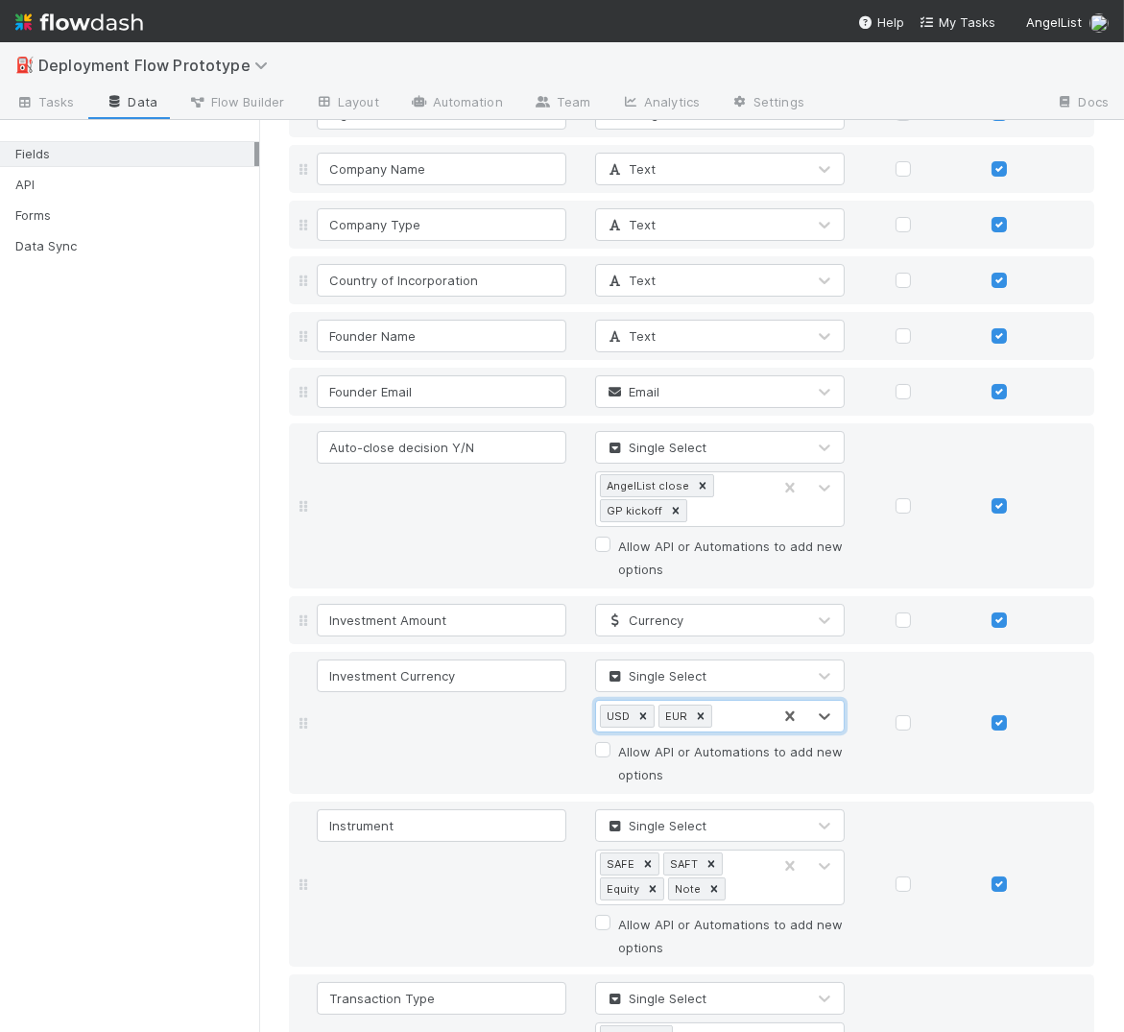
scroll to position [830, 0]
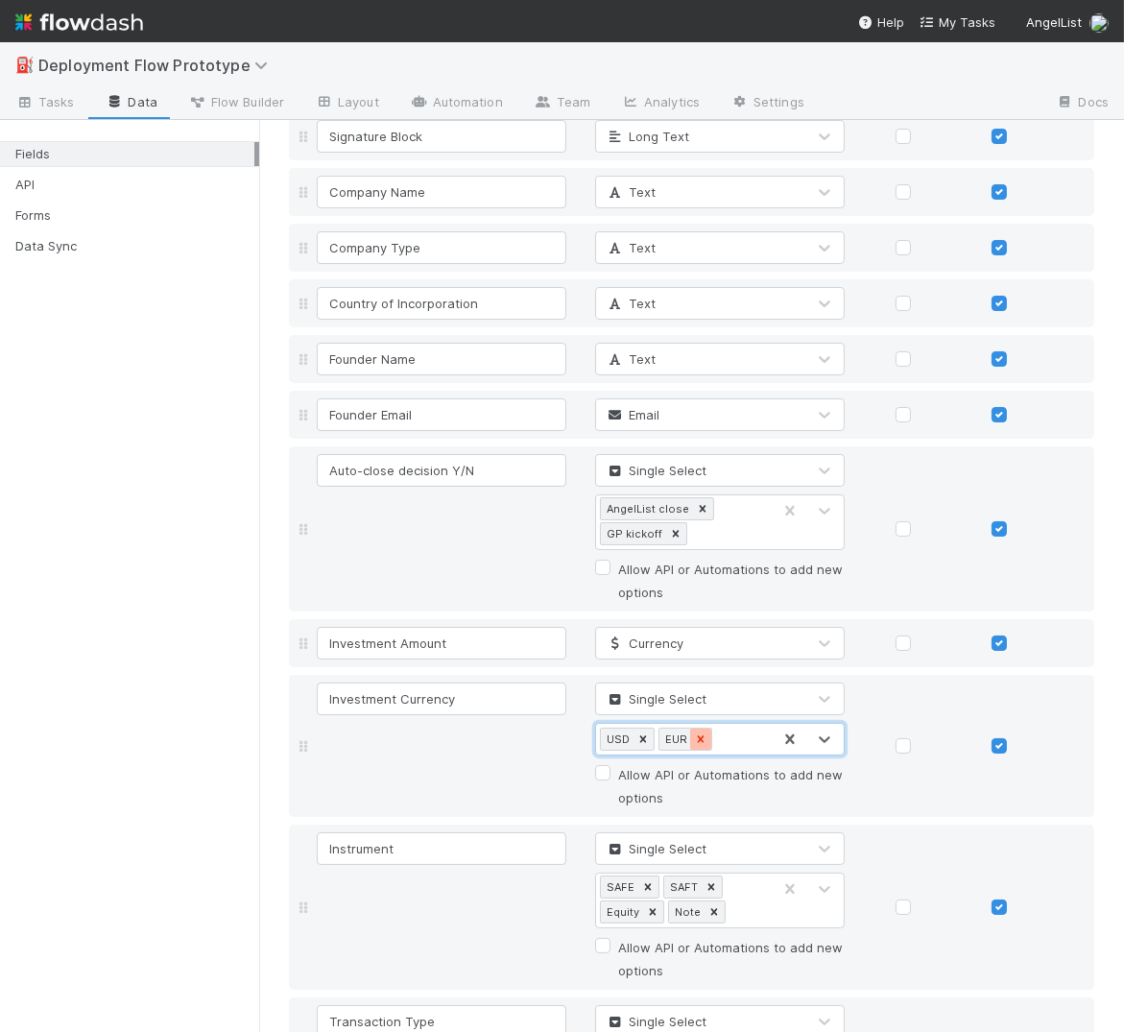
click at [695, 739] on icon at bounding box center [700, 738] width 13 height 13
click at [697, 739] on div "USD" at bounding box center [683, 739] width 175 height 31
type input "CAD"
type input "INR"
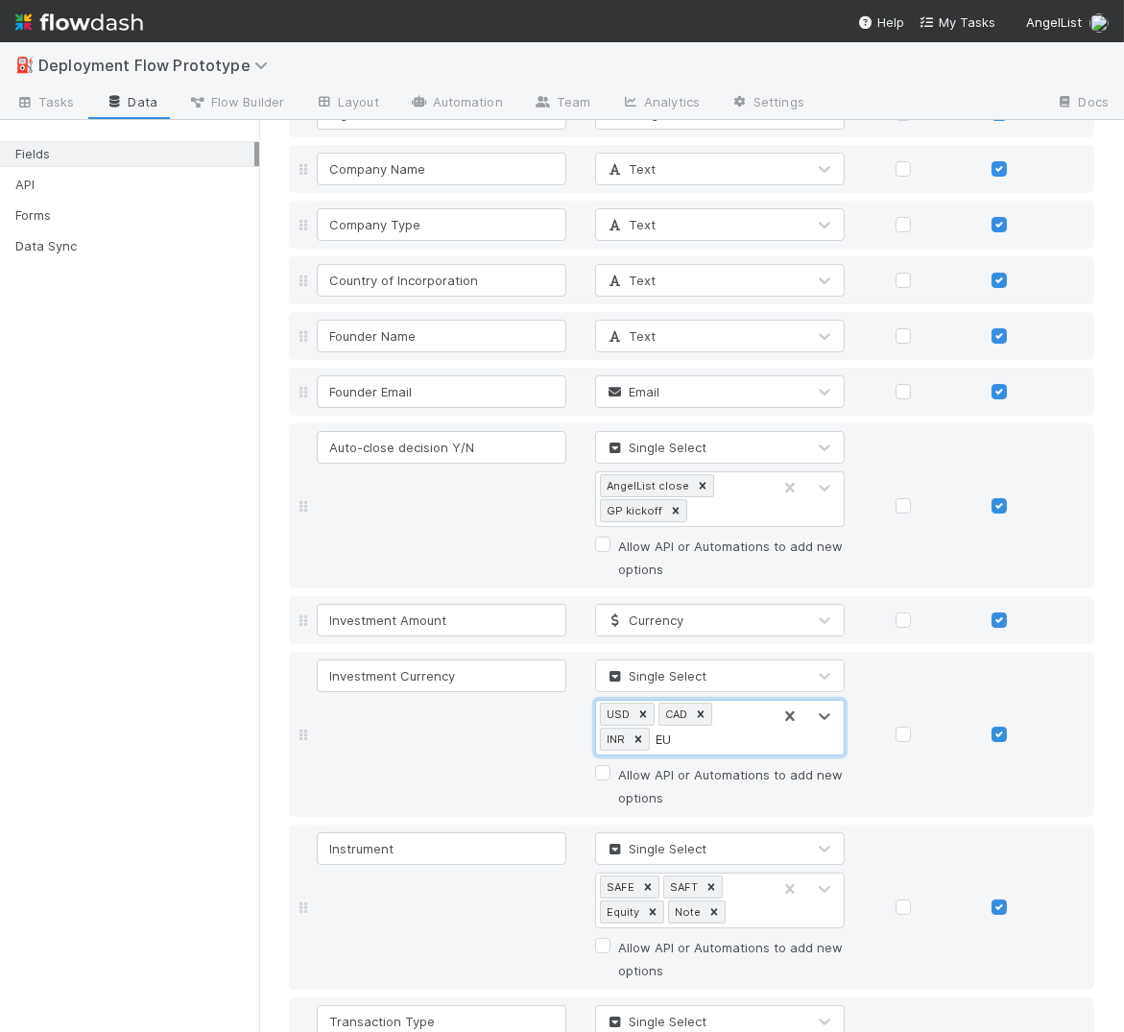
type input "EUR"
type input "GBP"
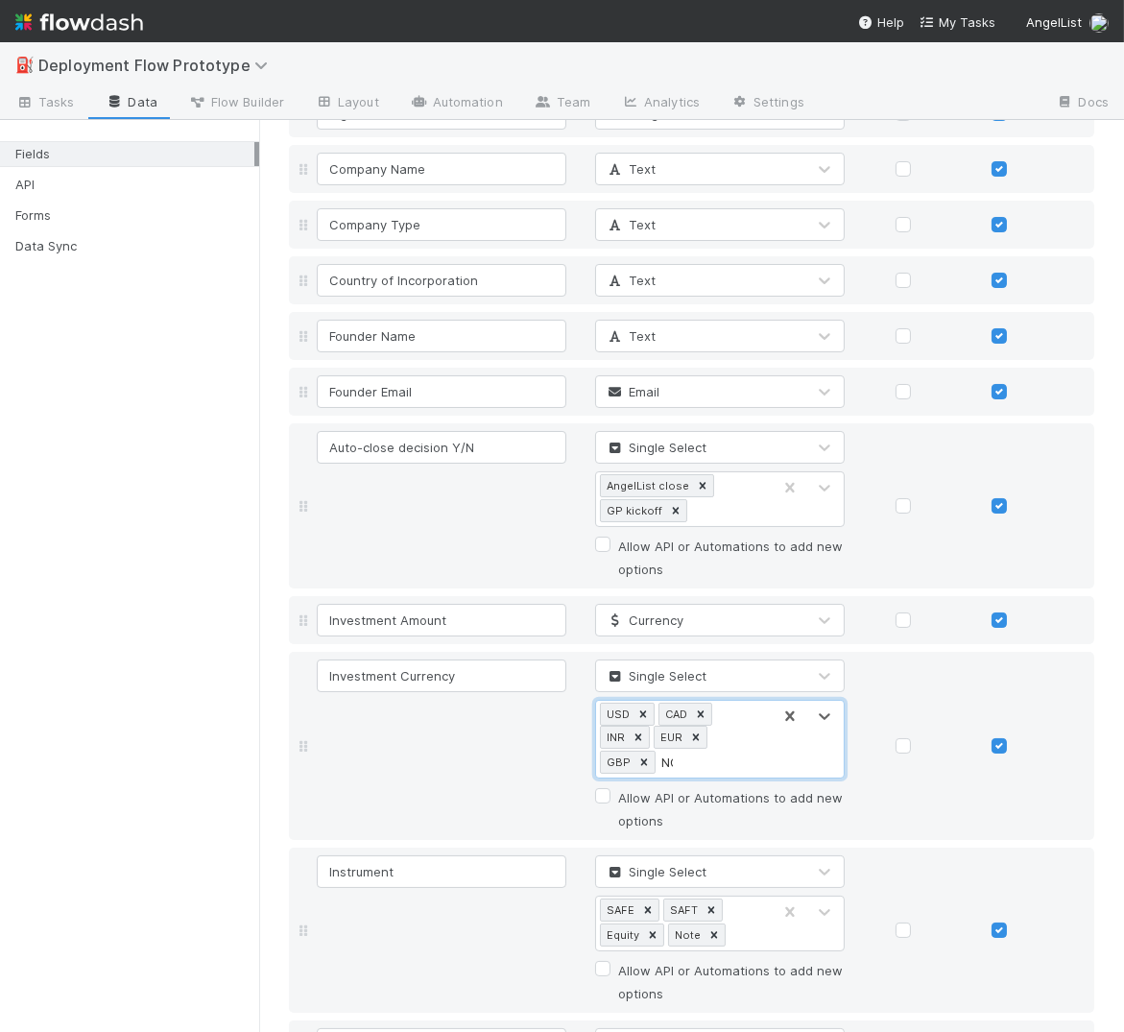
type input "NOK"
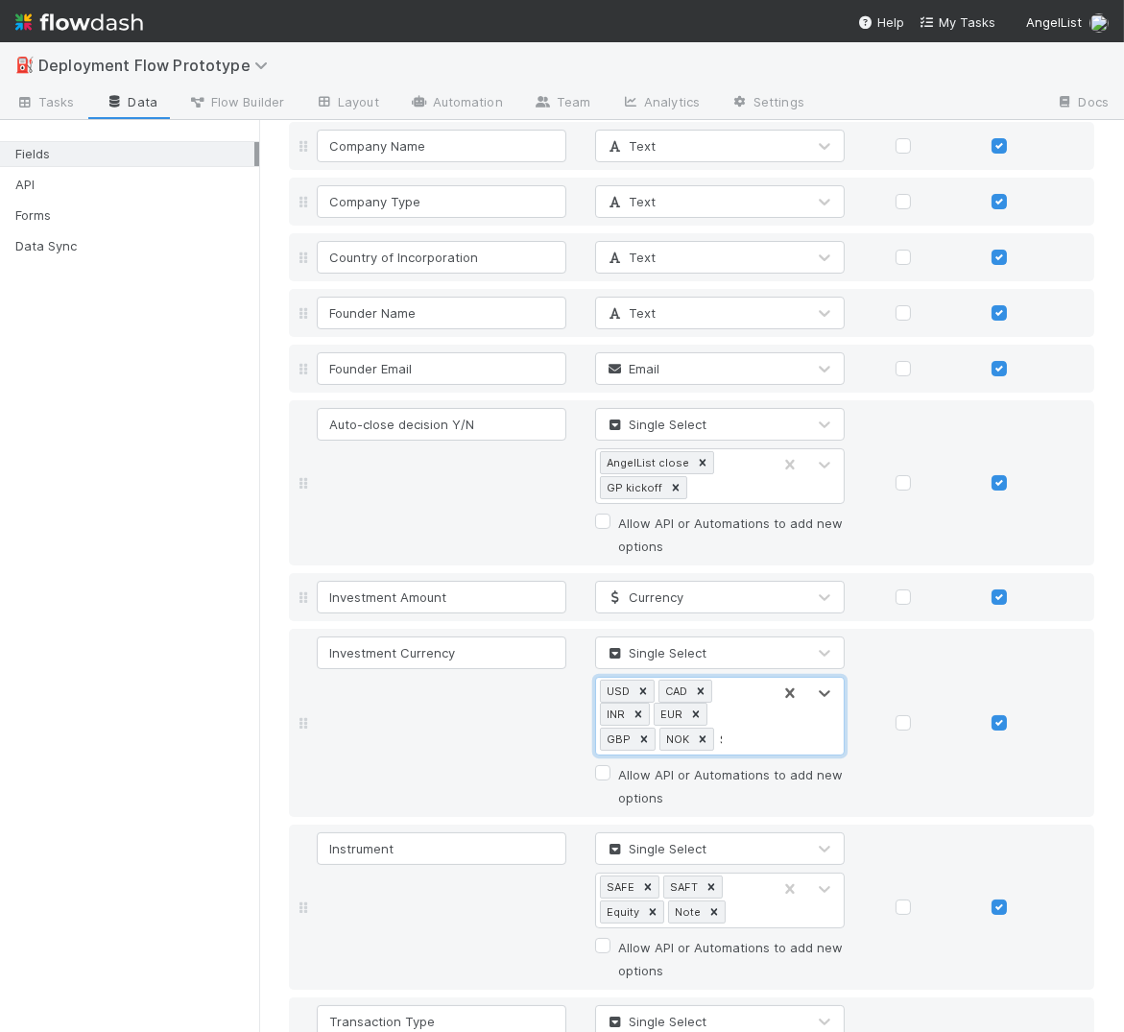
type input "SEK"
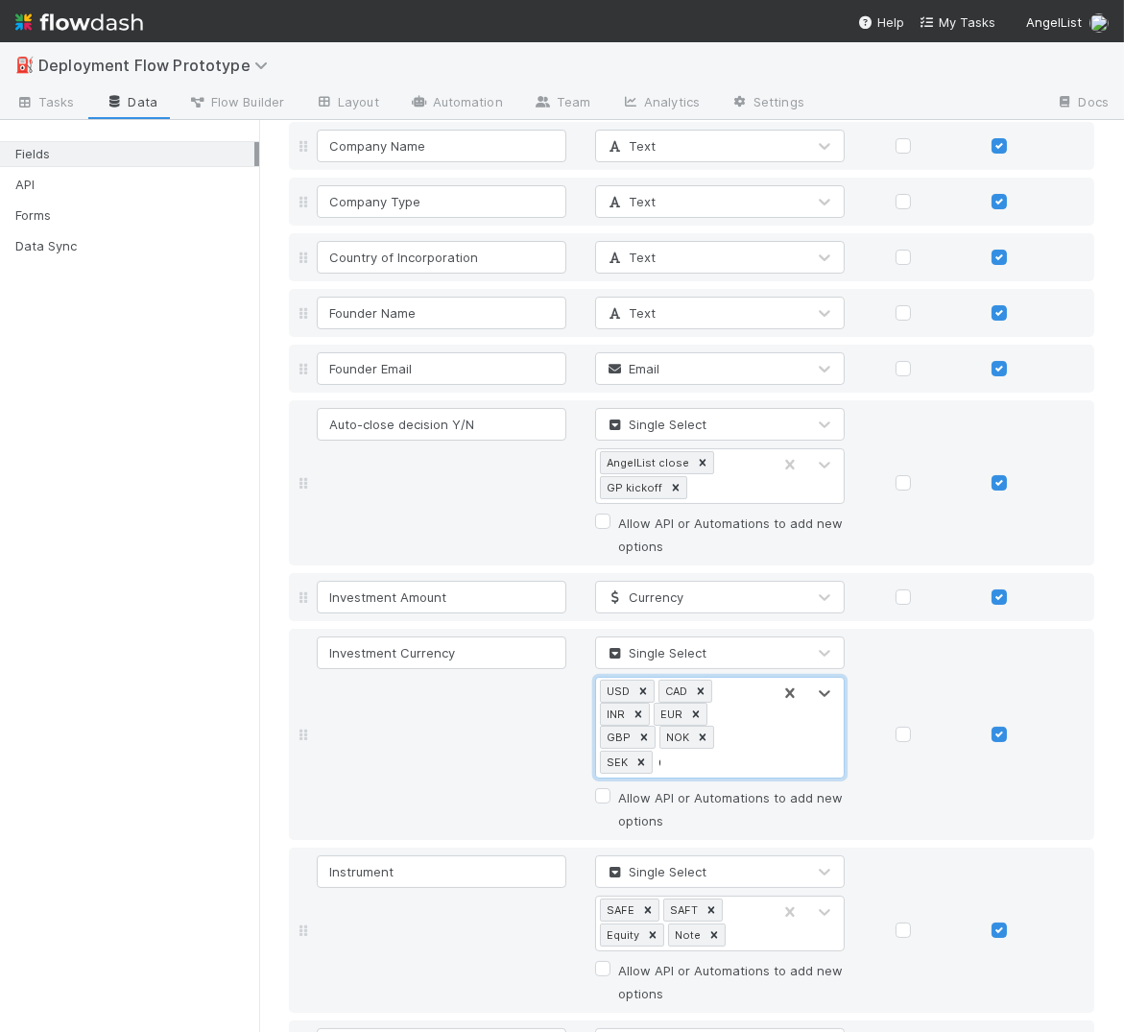
type input "CHF"
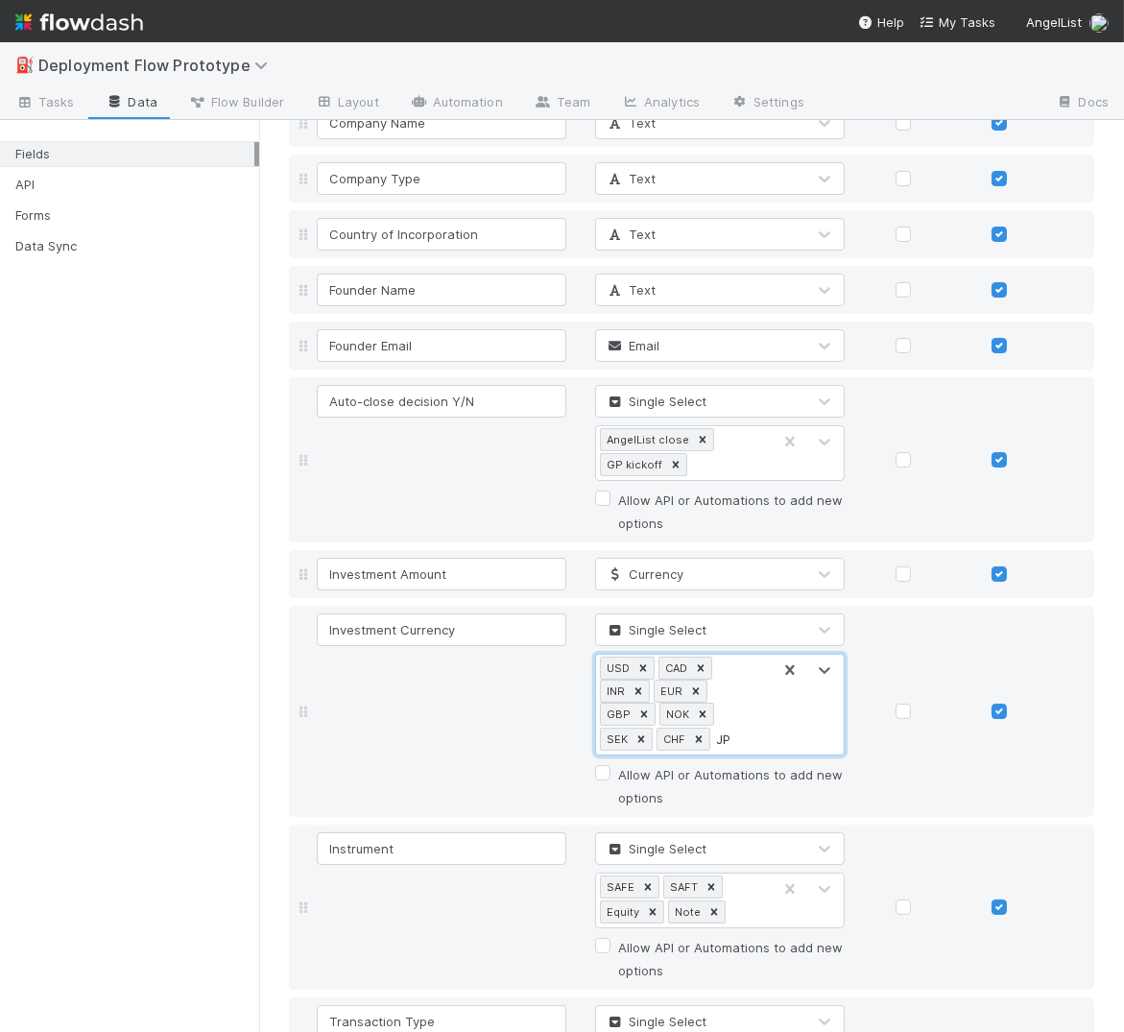
type input "JPY"
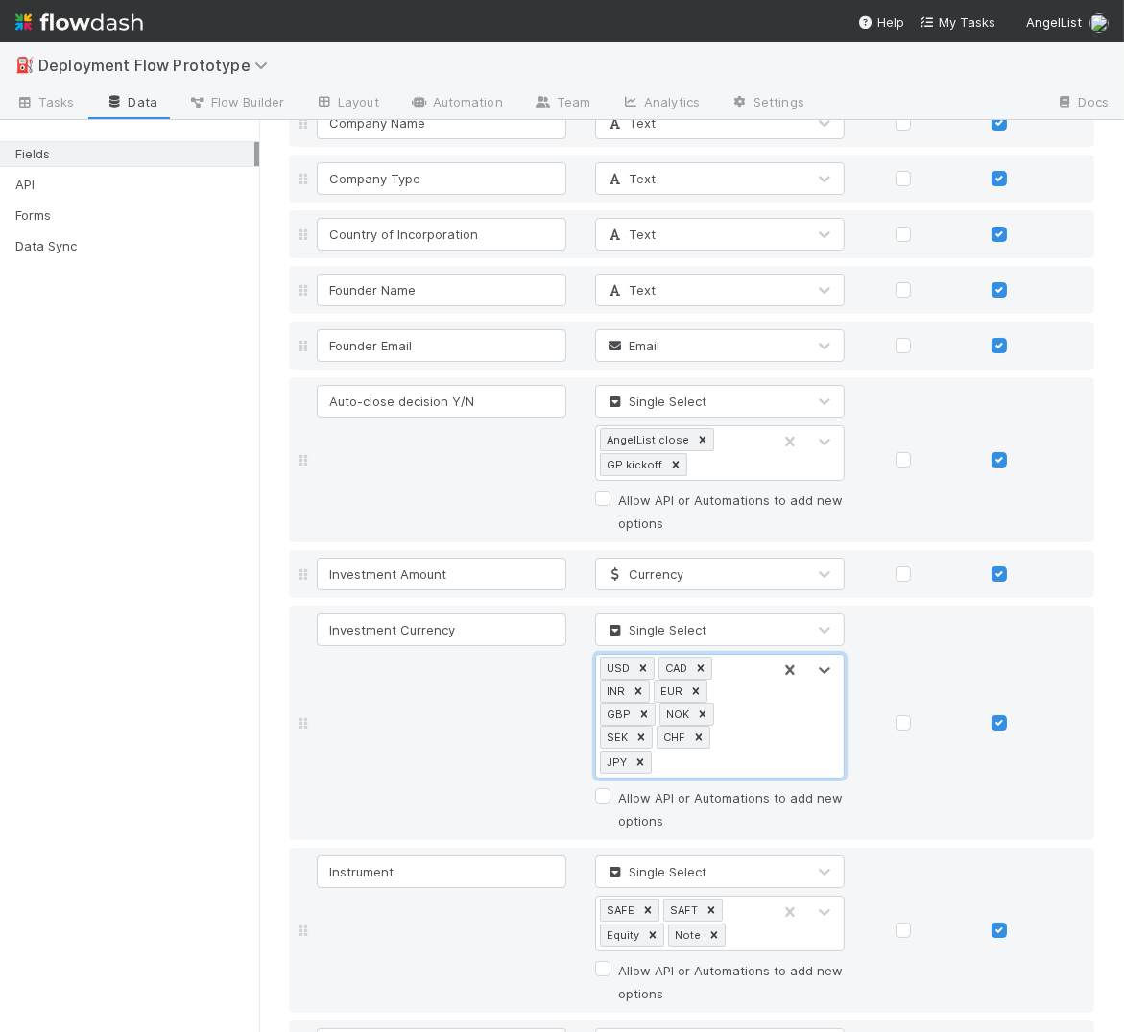
click at [452, 719] on div "Investment Currency Single Select option Create "JPY", selected. 0 results avai…" at bounding box center [708, 722] width 791 height 219
click at [488, 514] on div "Auto-close decision Y/N Single Select AngelList close GP kickoff Allow API or A…" at bounding box center [708, 460] width 791 height 150
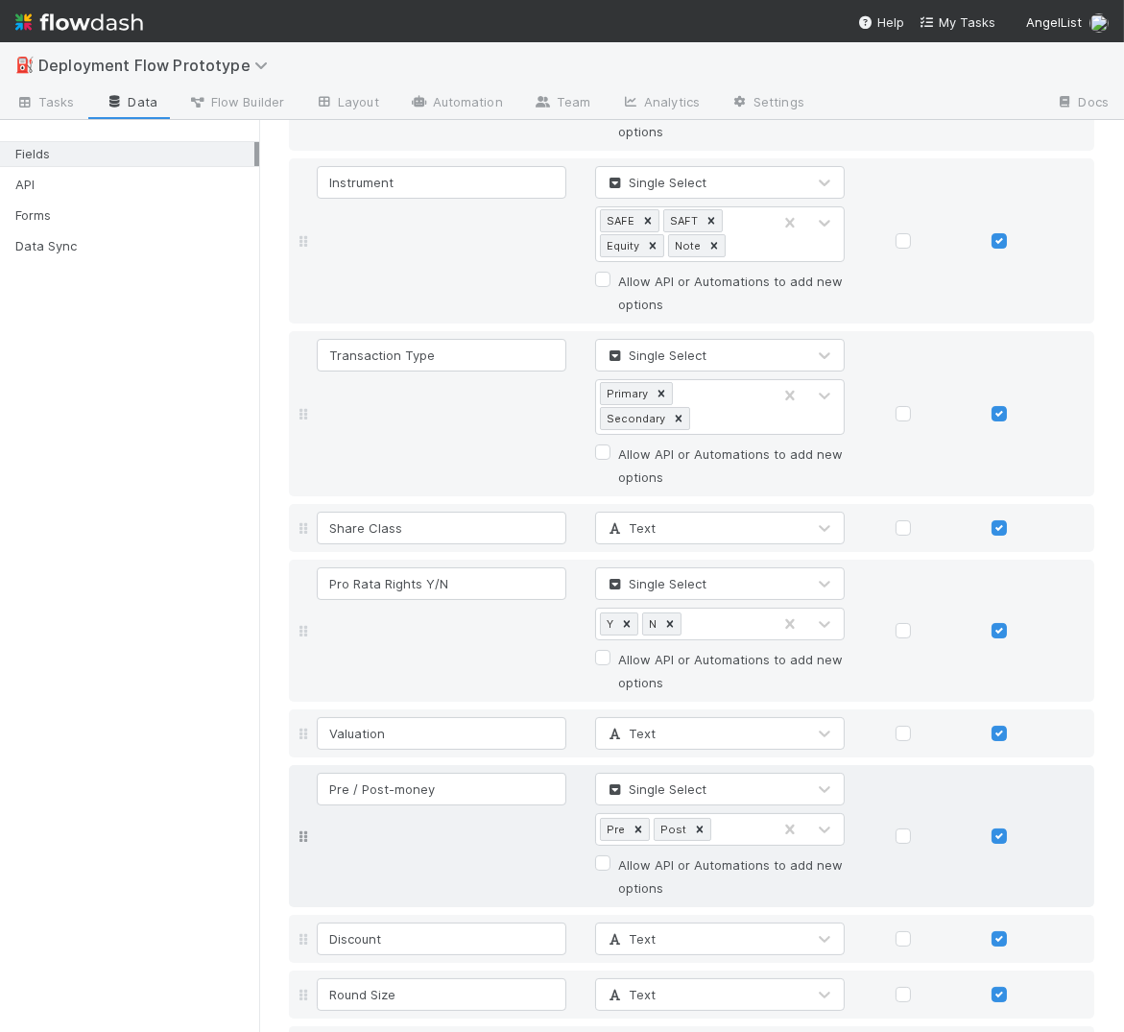
scroll to position [2045, 0]
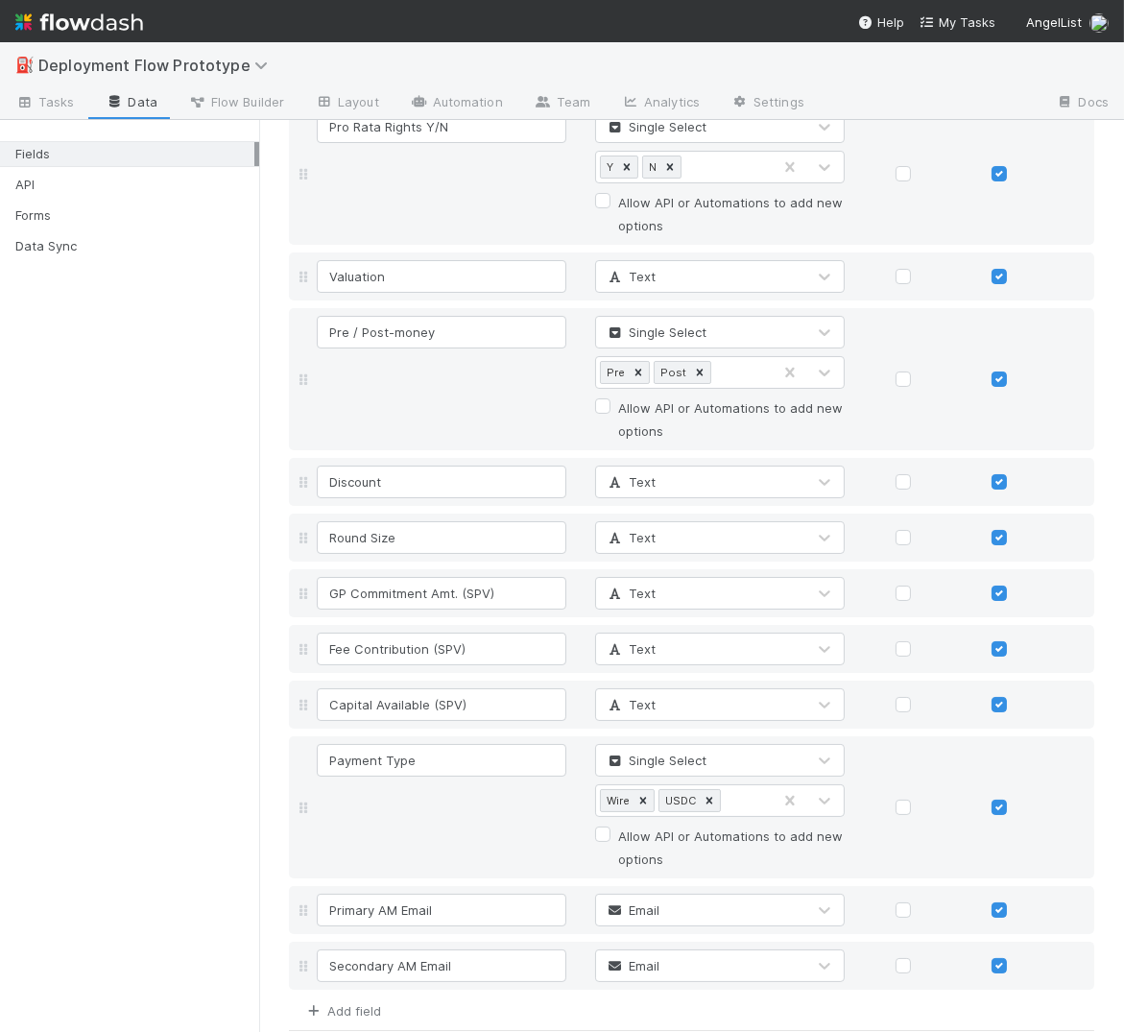
click at [364, 969] on link "Add field" at bounding box center [342, 1010] width 77 height 15
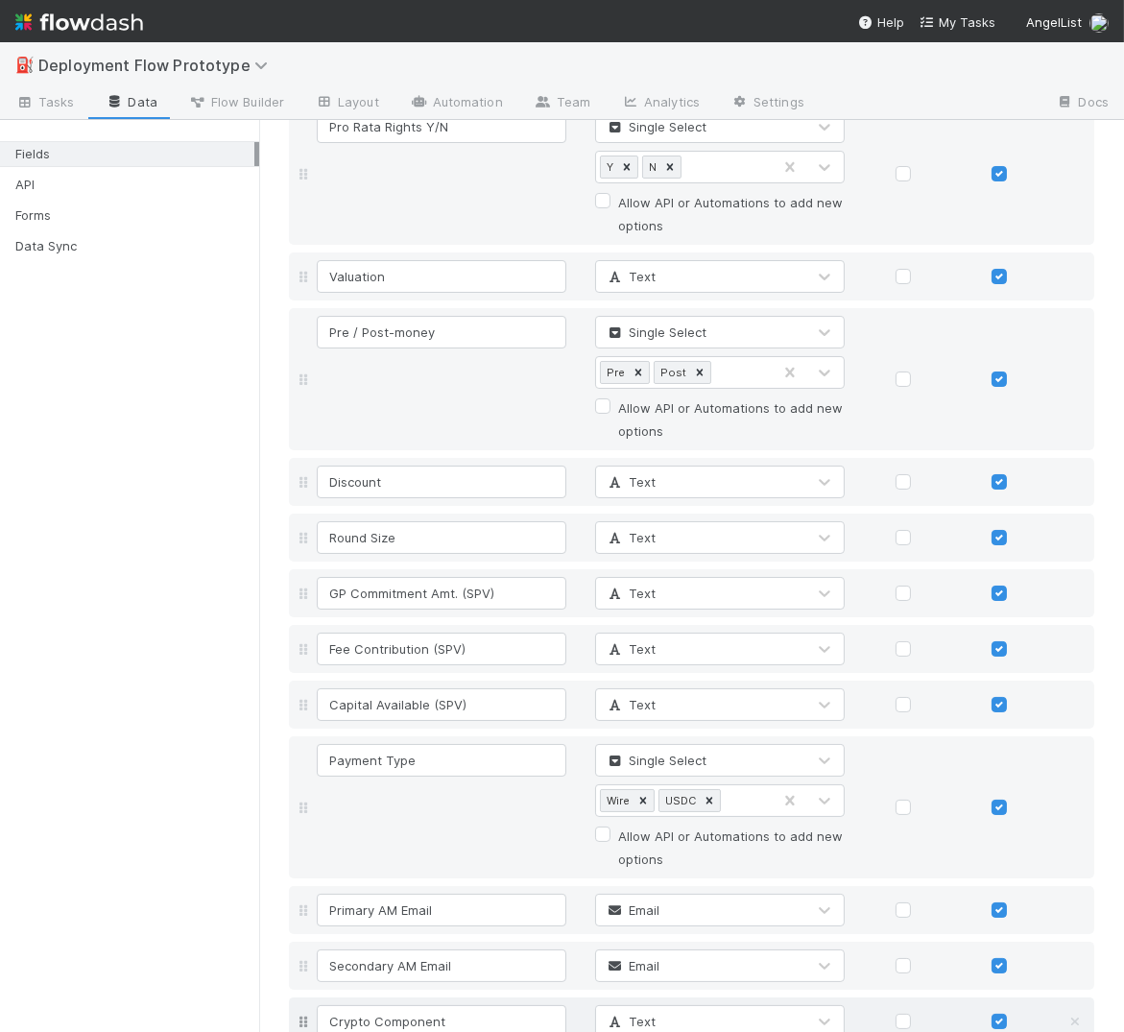
type input "Crypto Component"
click at [697, 969] on div "Text" at bounding box center [700, 1021] width 209 height 31
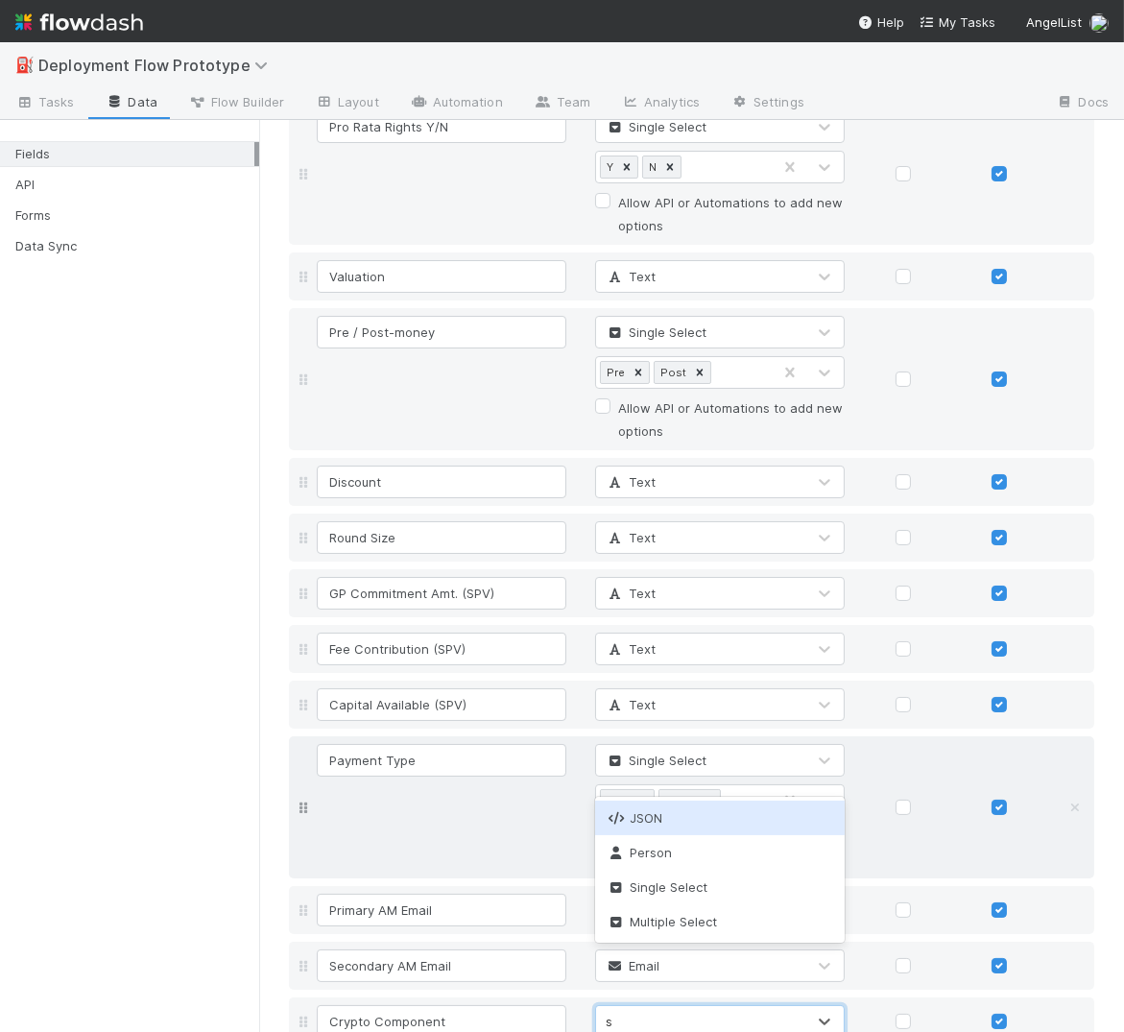
type input "se"
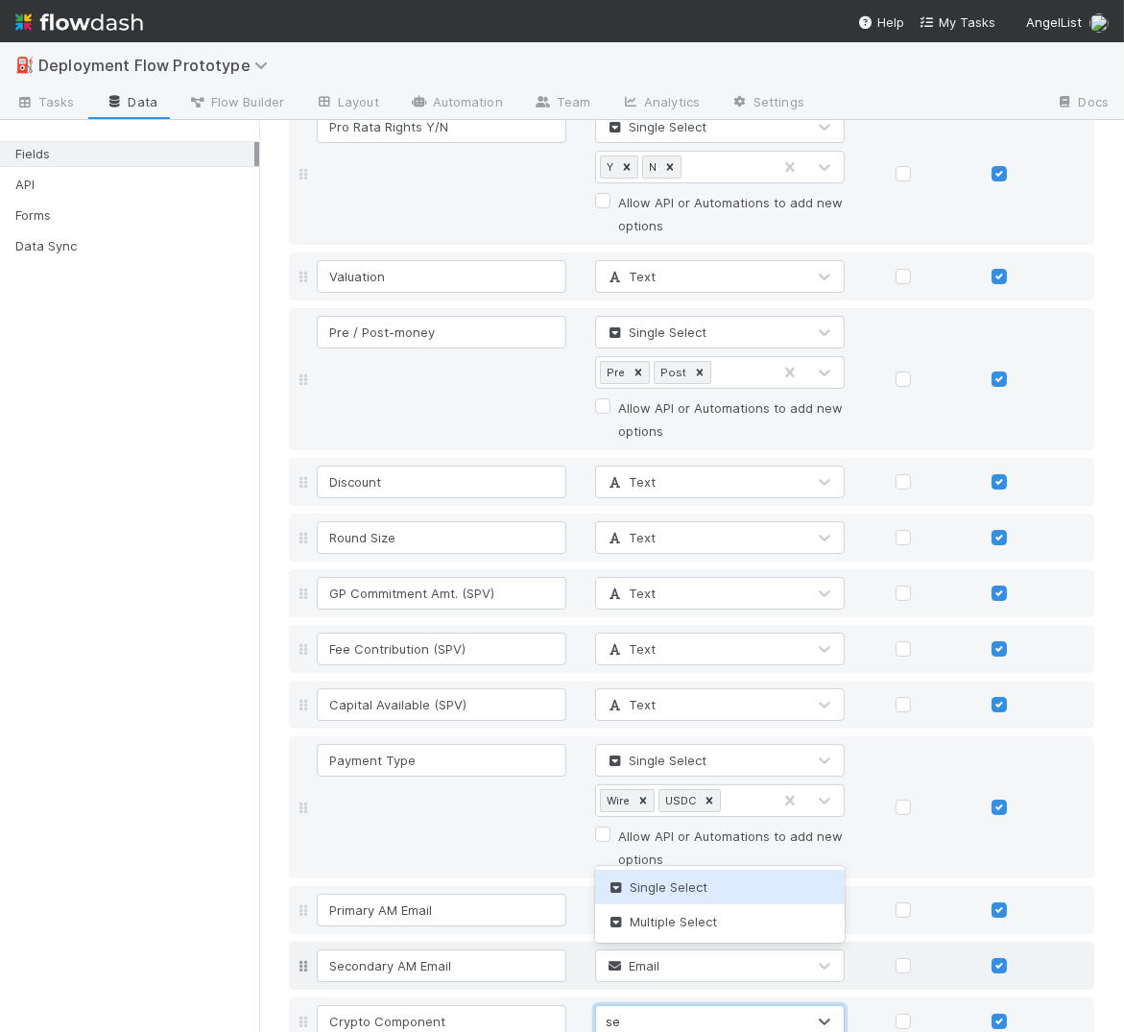
click at [659, 888] on span "Single Select" at bounding box center [657, 886] width 101 height 15
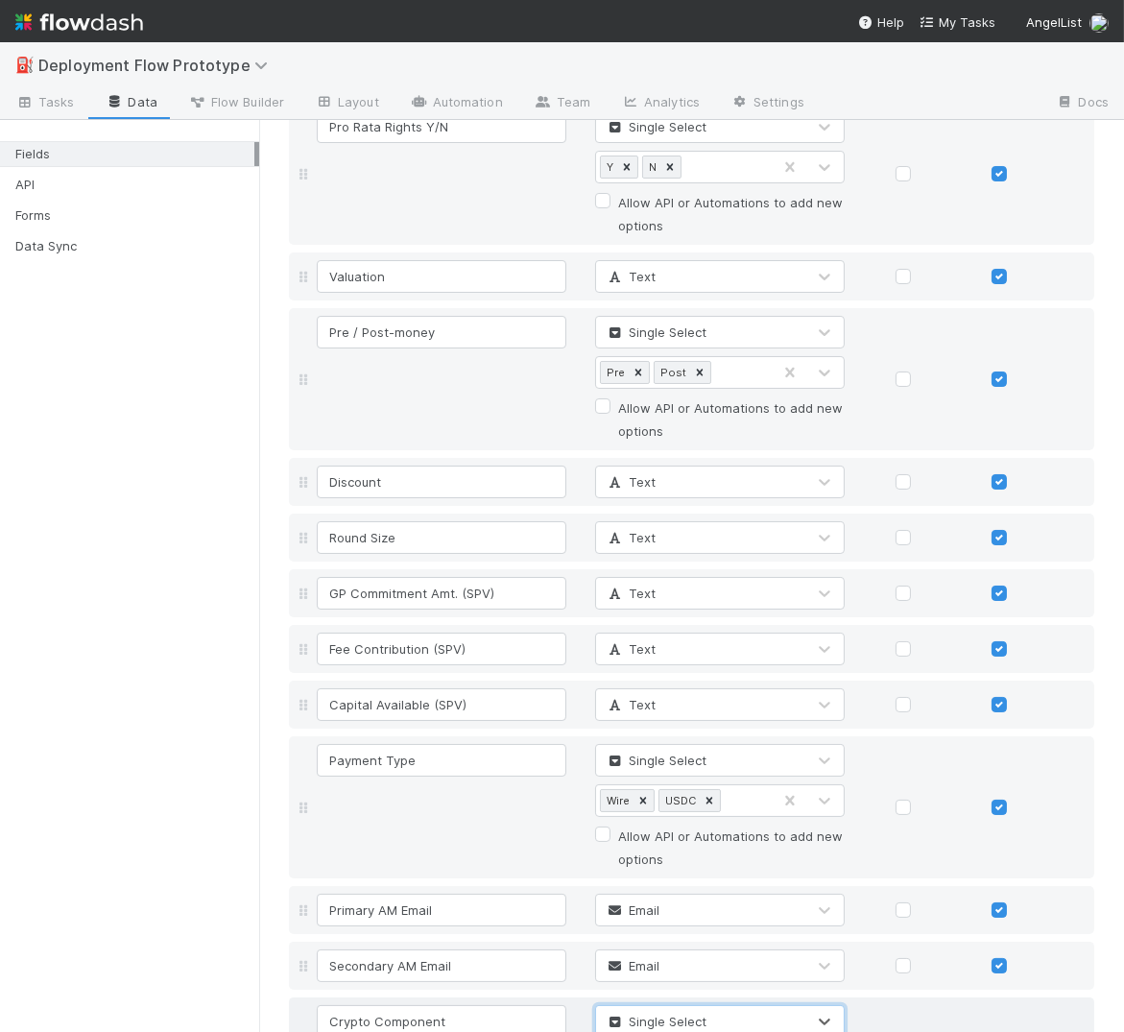
click at [667, 969] on span "Single Select" at bounding box center [656, 1020] width 101 height 15
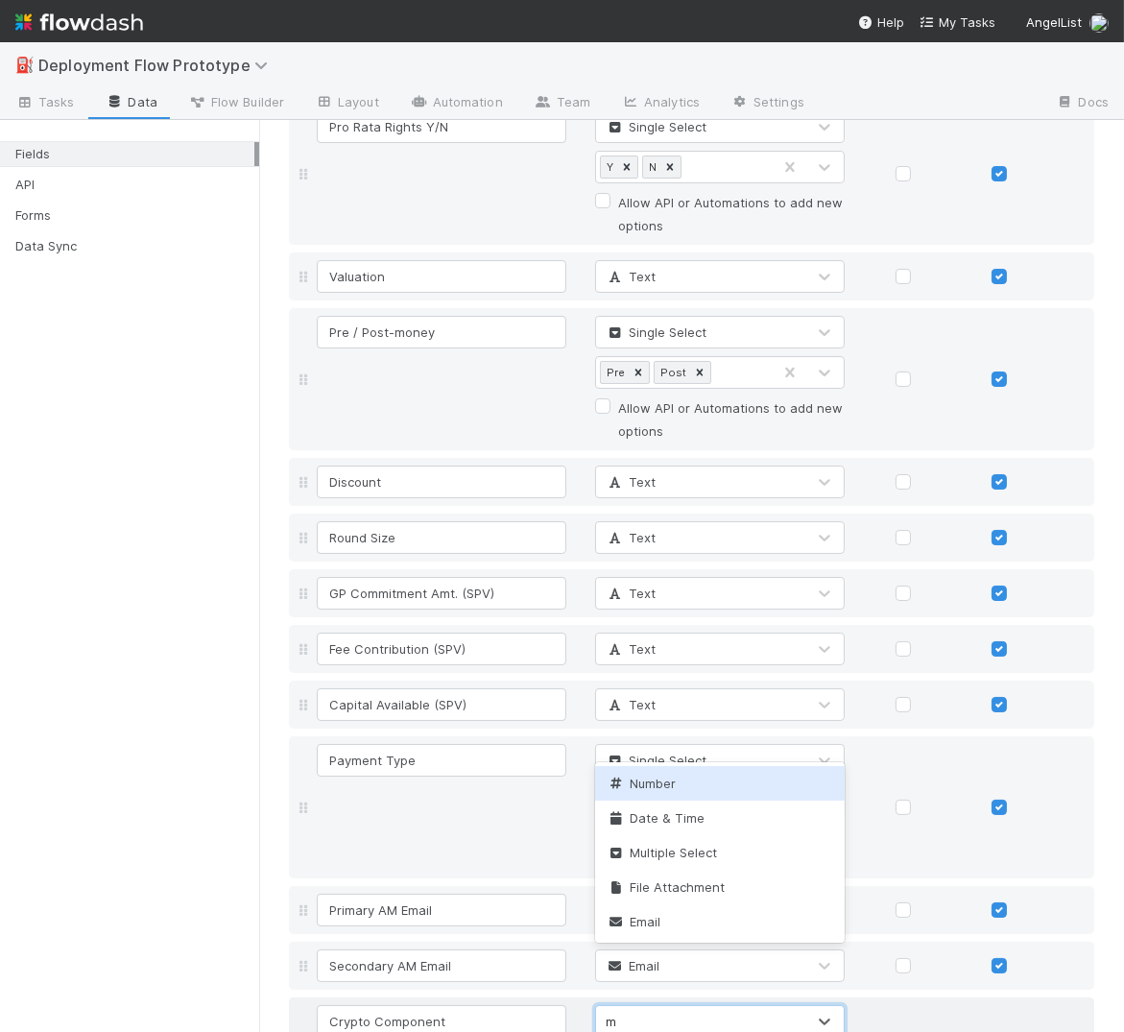
scroll to position [0, 0]
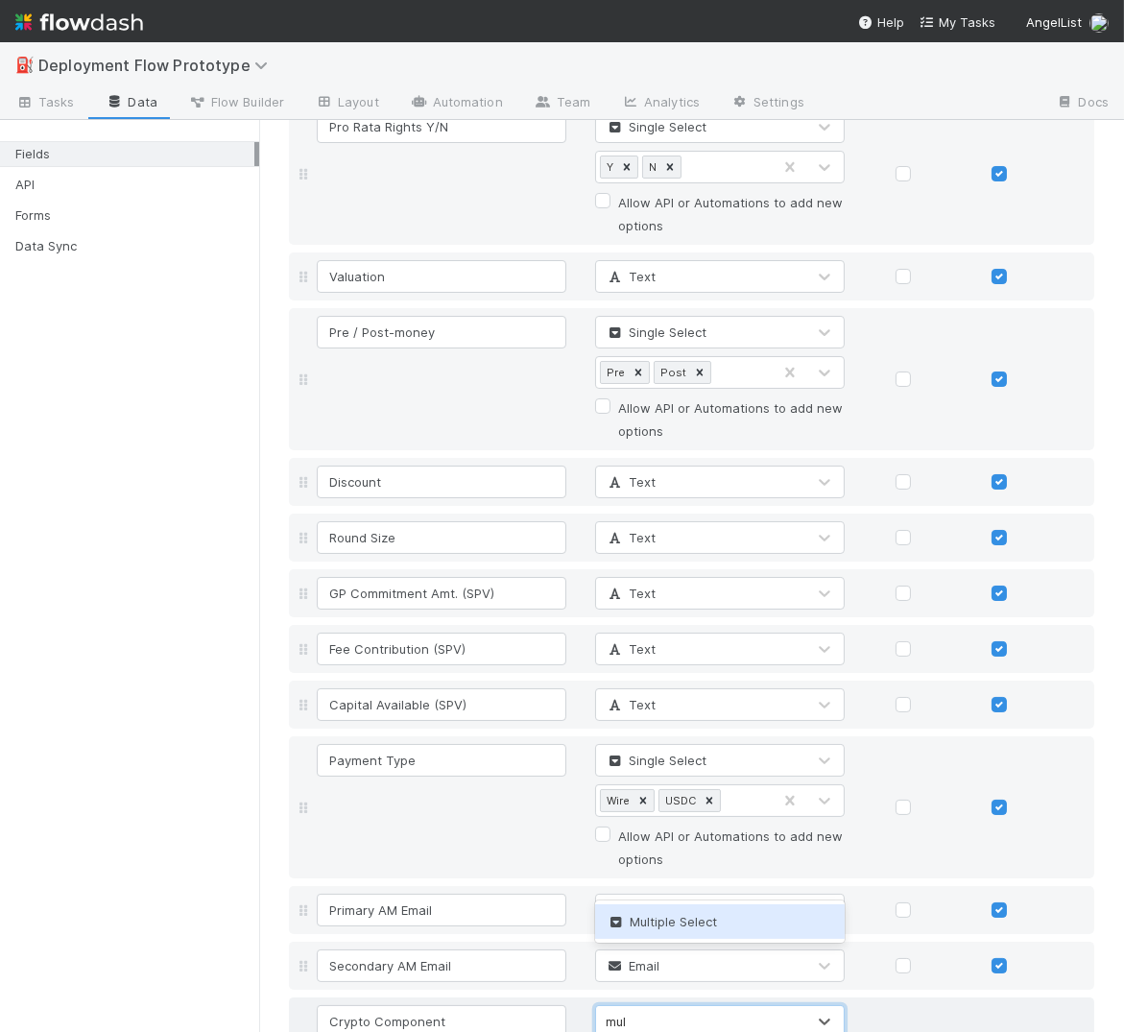
type input "multi"
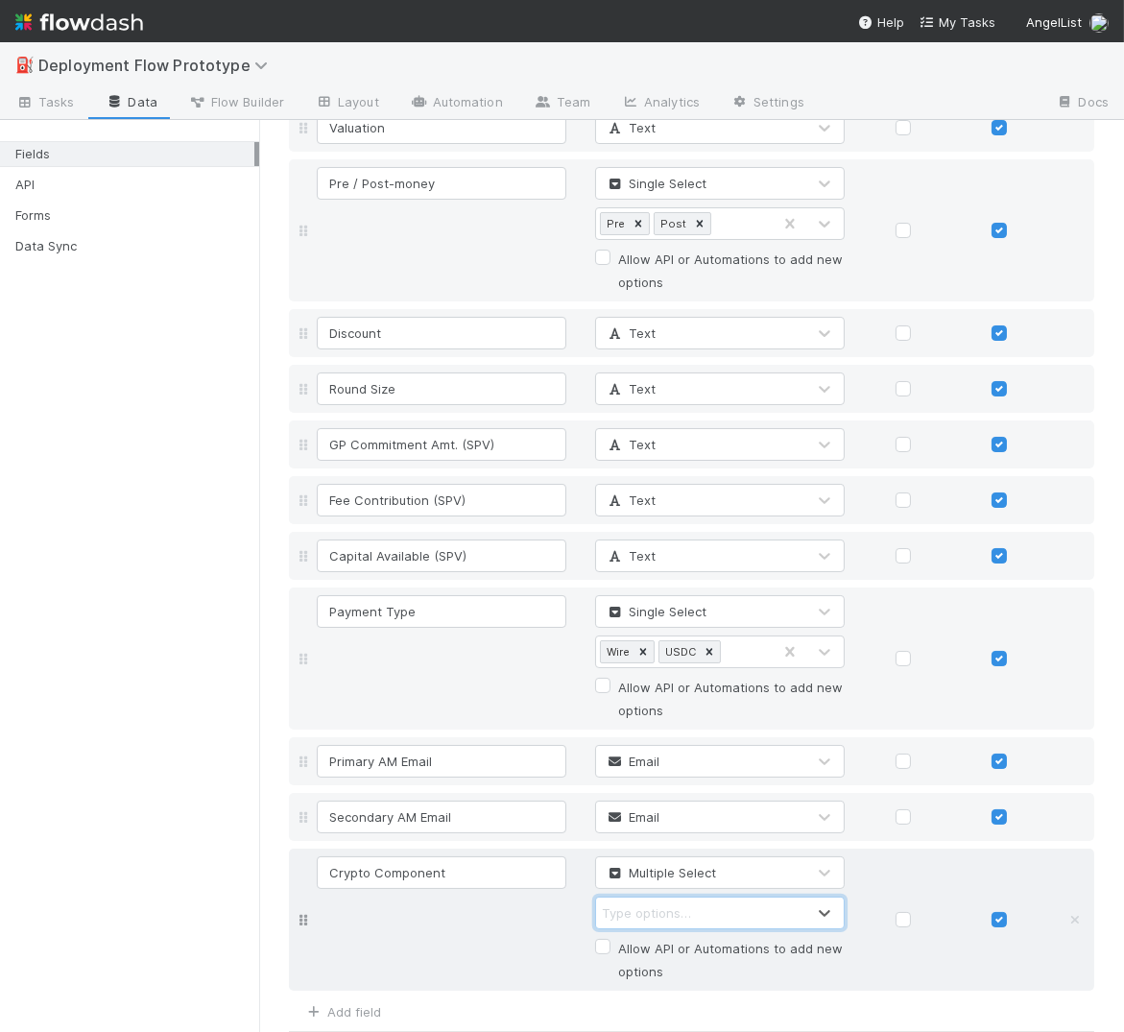
click at [756, 897] on div "Type options…" at bounding box center [700, 912] width 209 height 31
type input "Token Warrant"
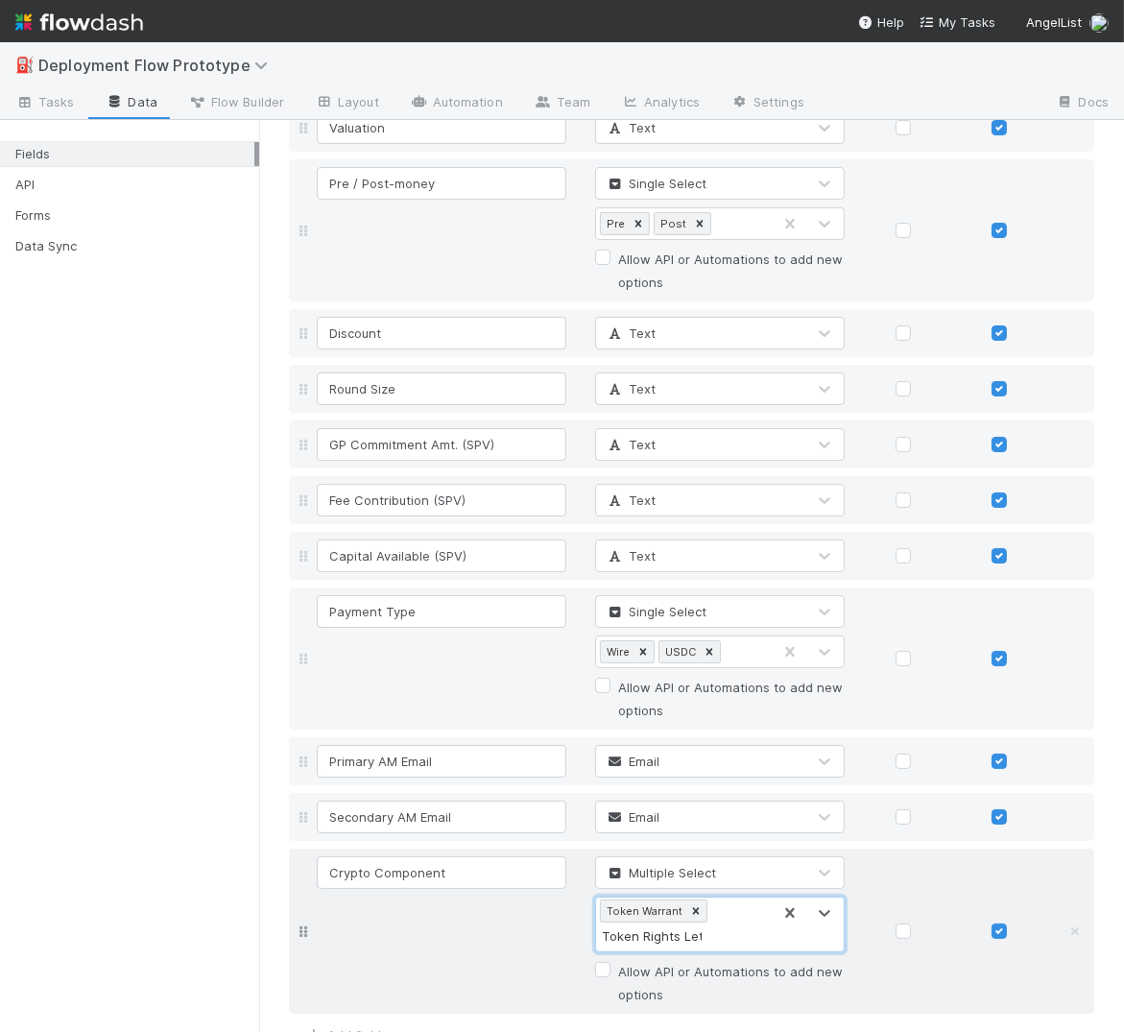
type input "Token Rights Letter"
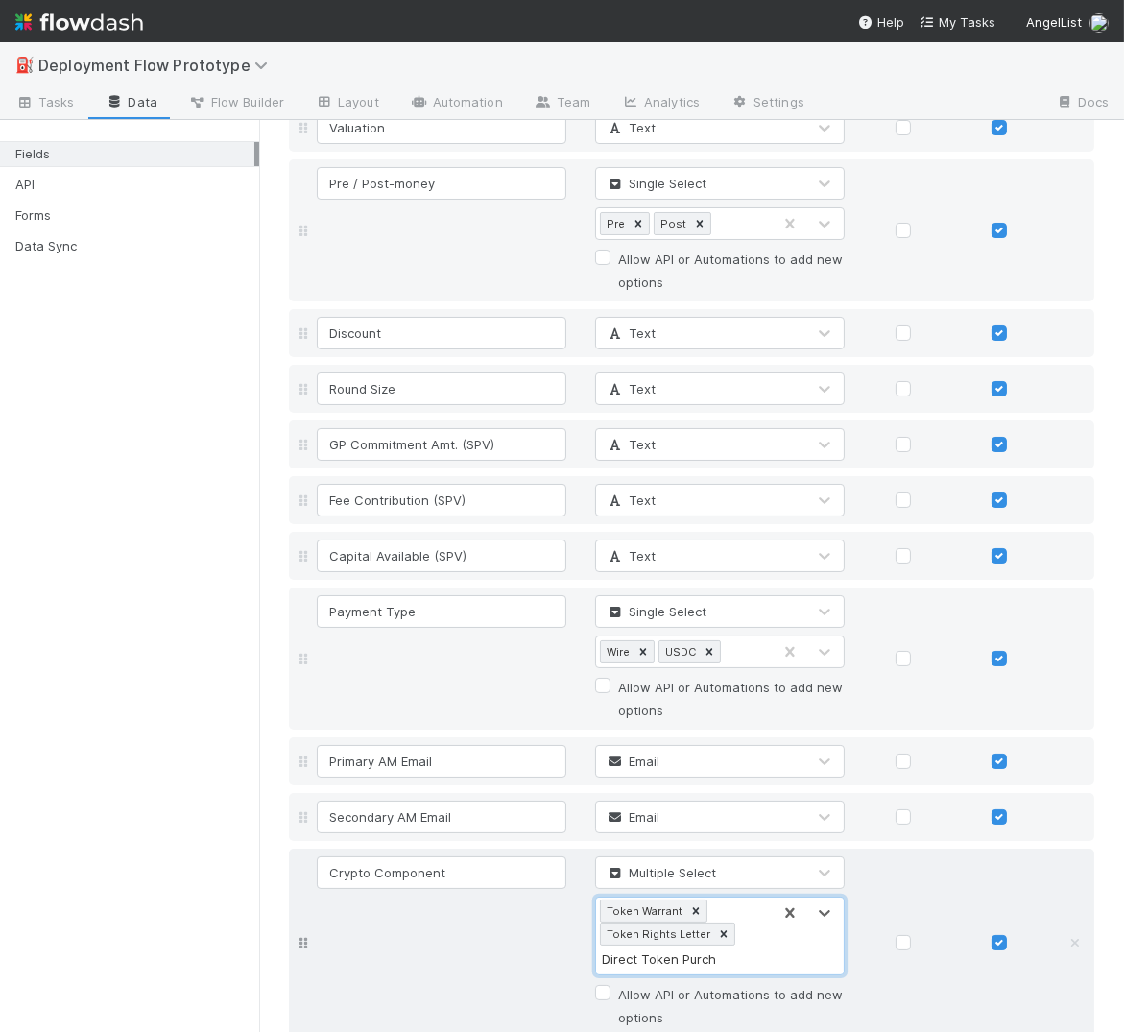
type input "Direct Token Purchase"
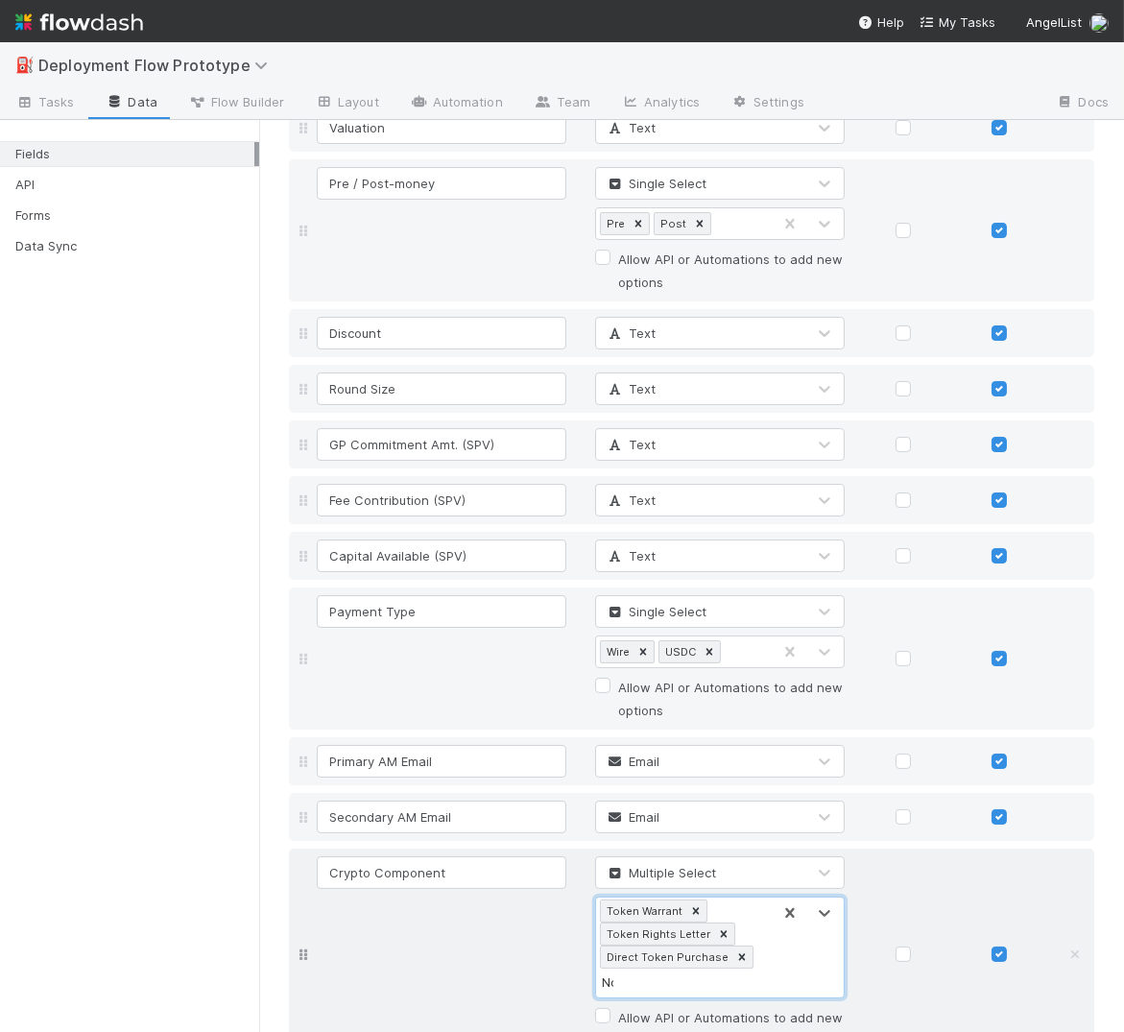
type input "None"
type input "SAFT"
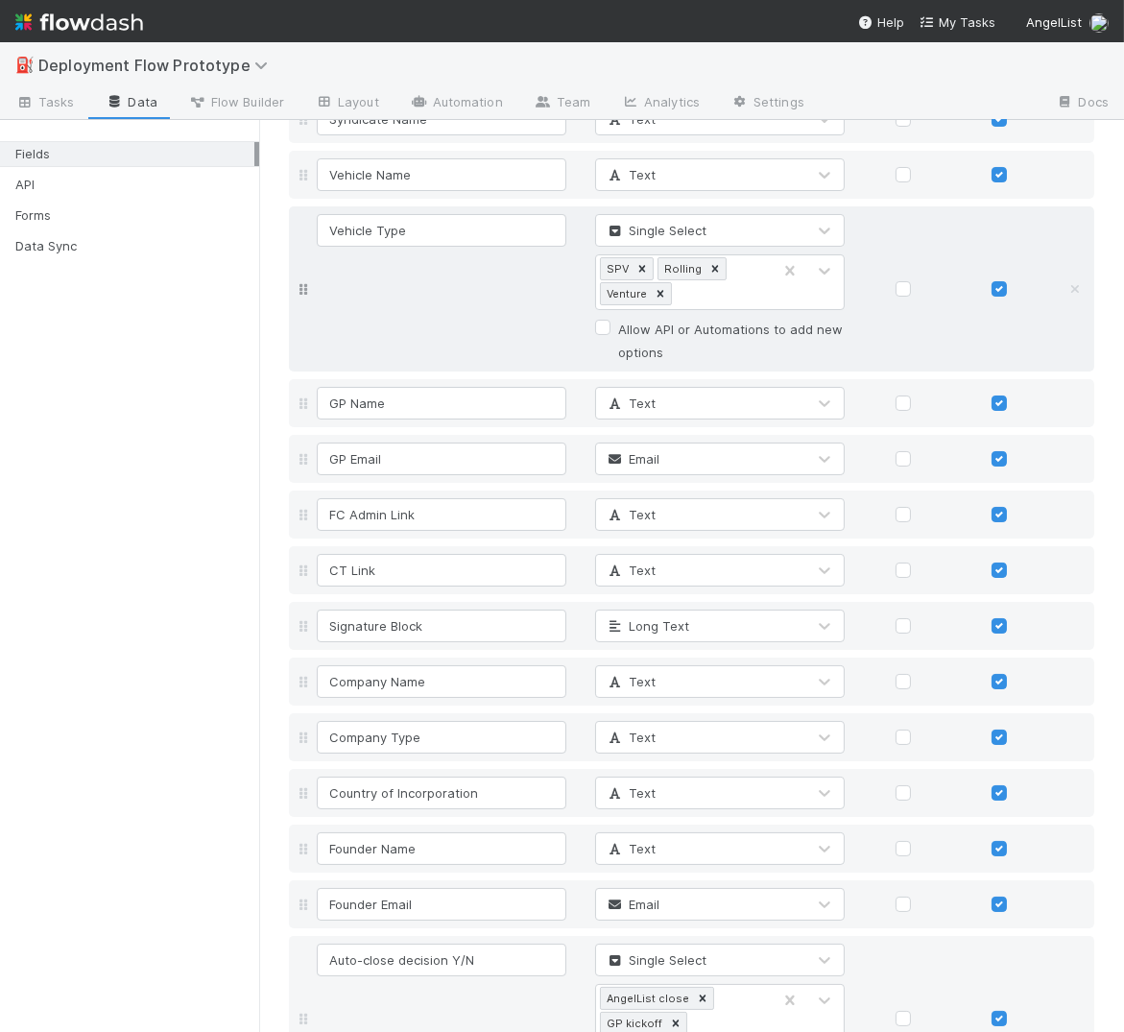
scroll to position [0, 0]
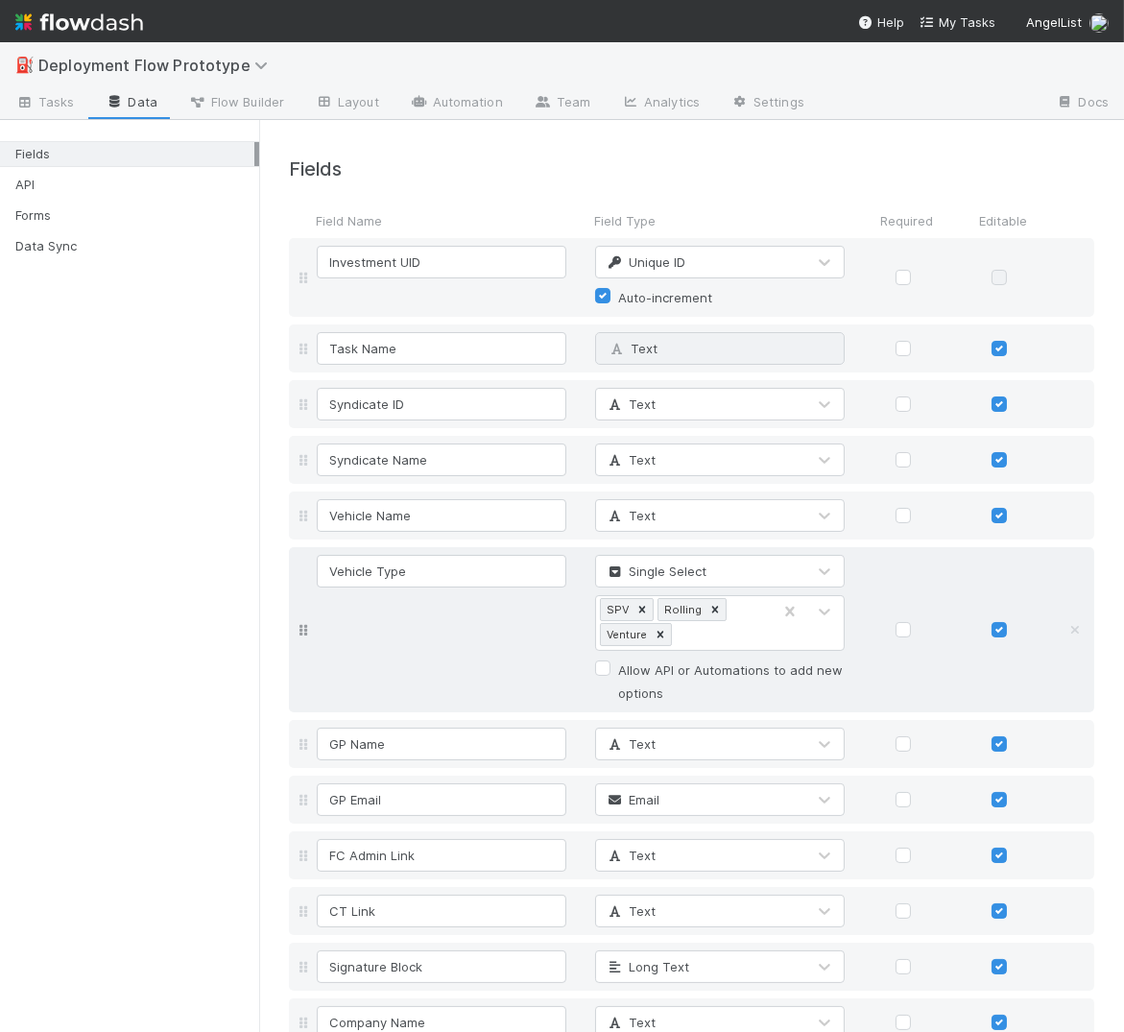
click at [374, 657] on div "Vehicle Type Single Select SPV Rolling Venture Allow API or Automations to add …" at bounding box center [708, 630] width 791 height 150
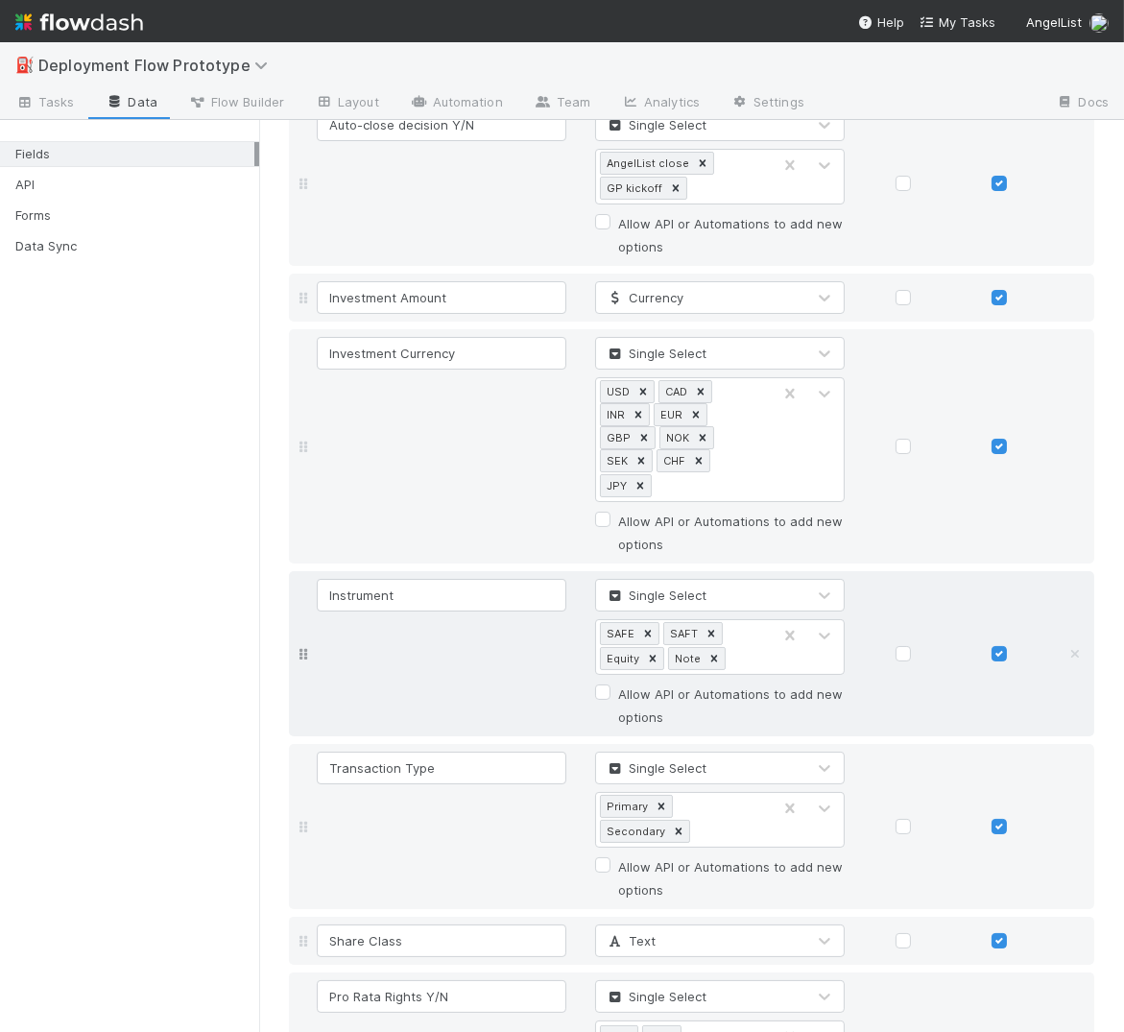
scroll to position [1175, 0]
click at [711, 656] on icon at bounding box center [714, 659] width 7 height 7
type input "Convertible Note"
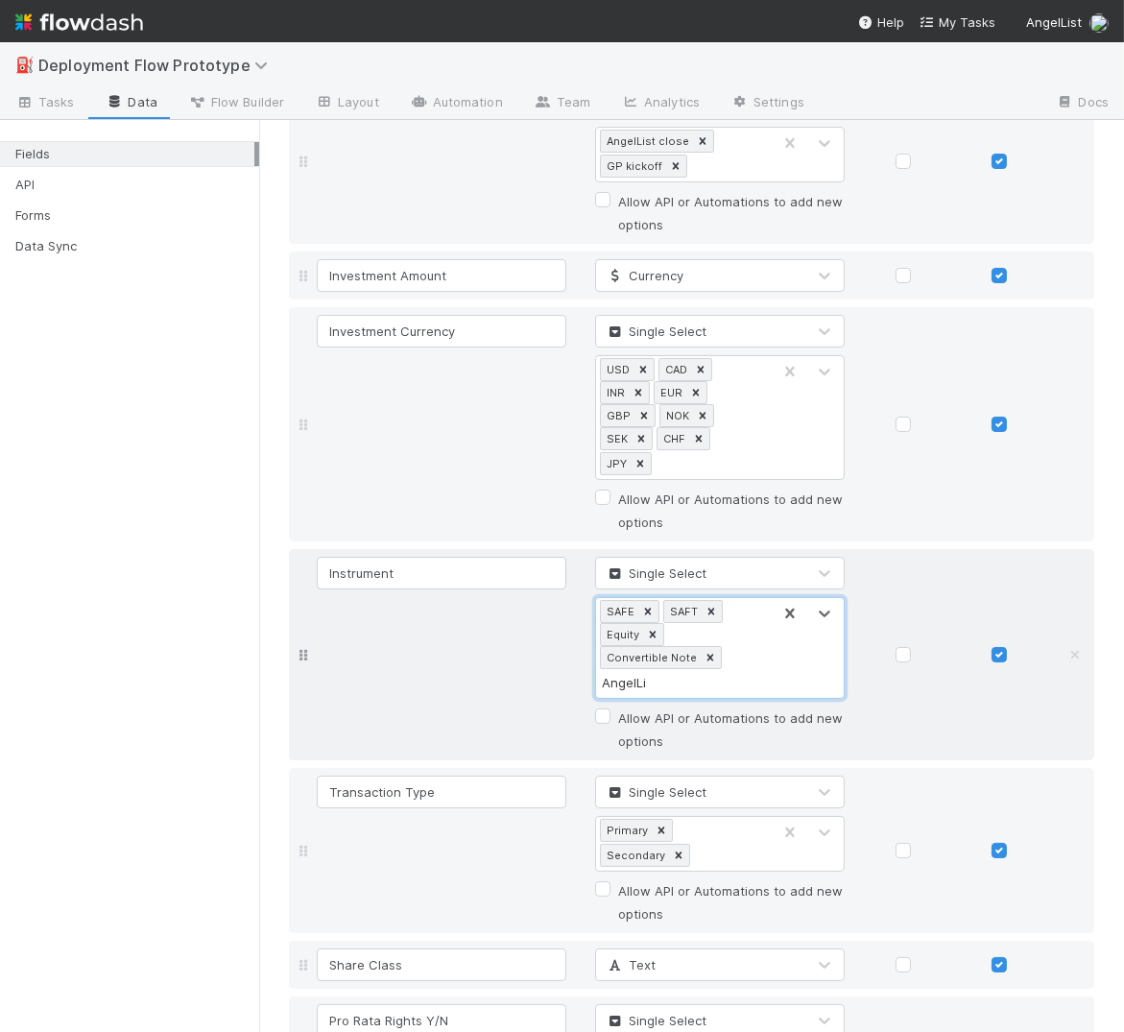
scroll to position [1221, 0]
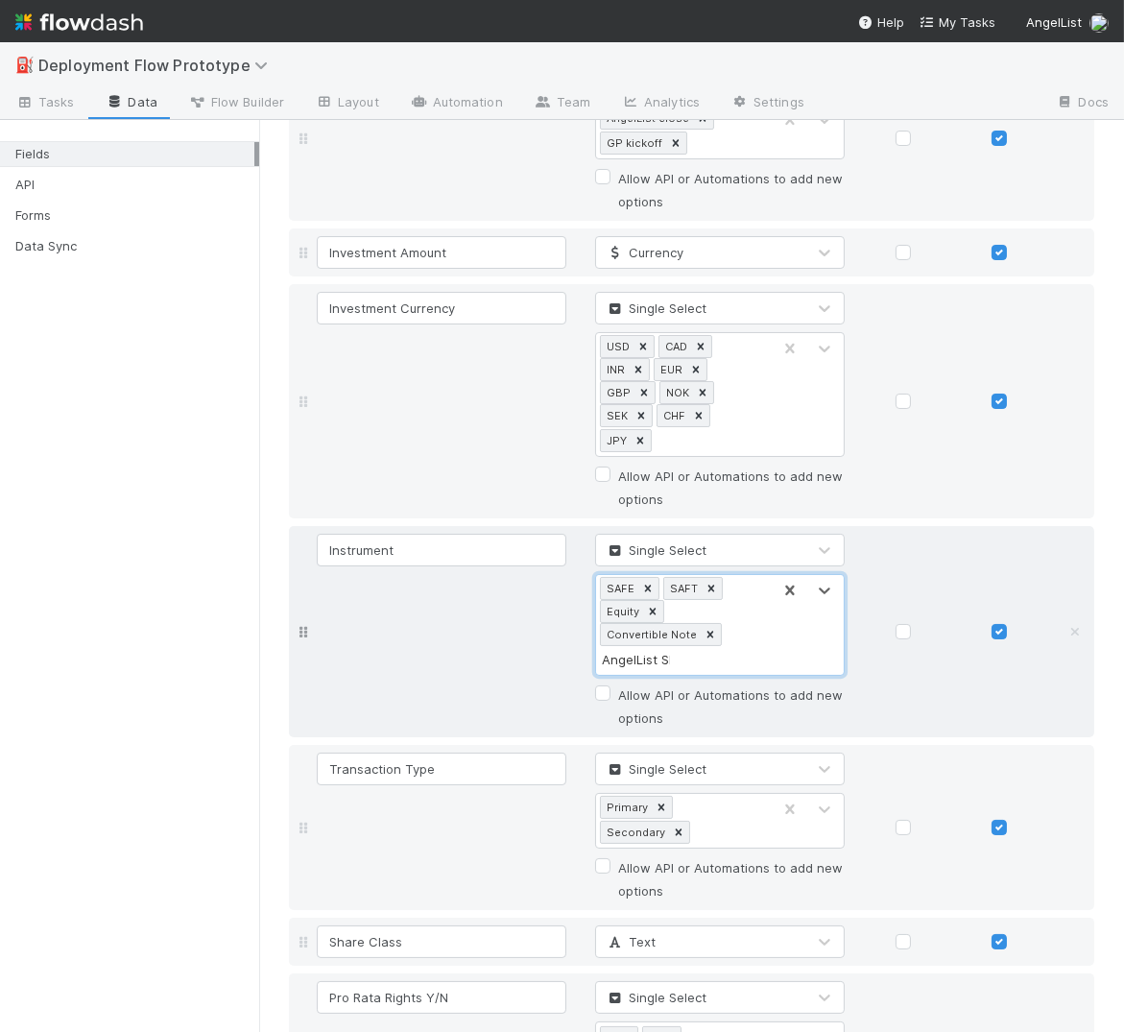
type input "AngelList SPV"
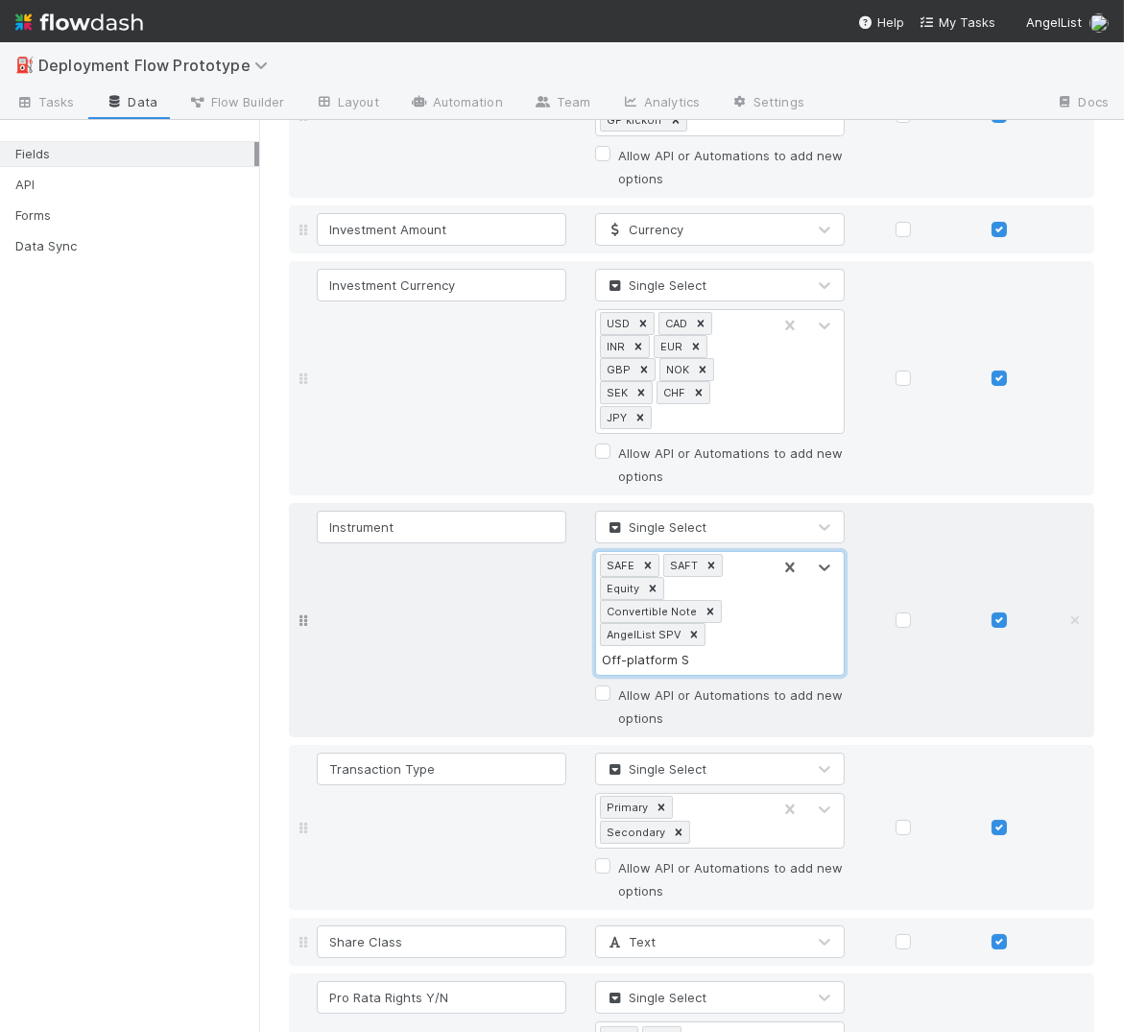
type input "Off-platform SPV"
click at [707, 605] on icon at bounding box center [709, 611] width 13 height 13
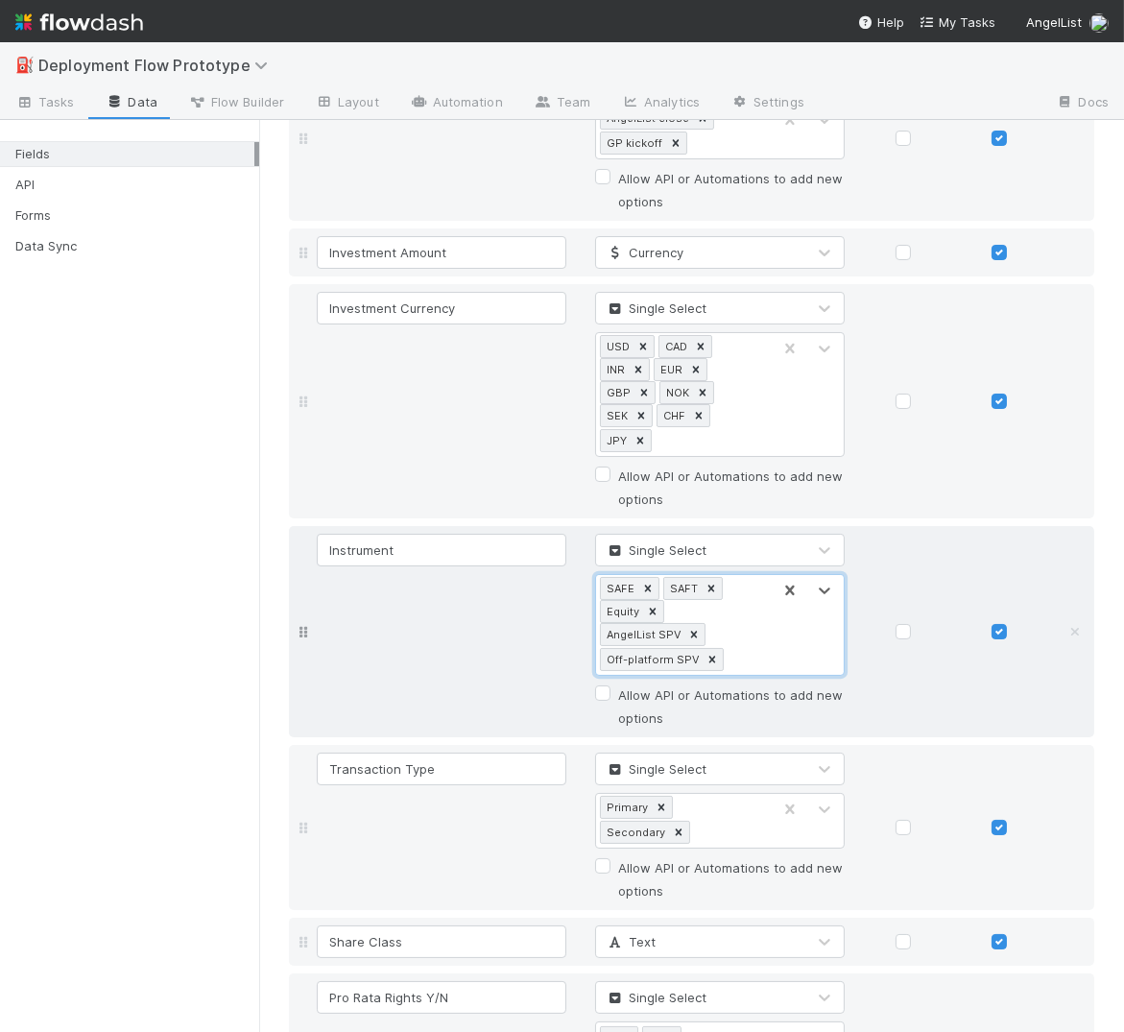
click at [705, 581] on div "SAFE SAFT Equity AngelList SPV Off-platform SPV" at bounding box center [683, 625] width 175 height 100
type input "Debt"
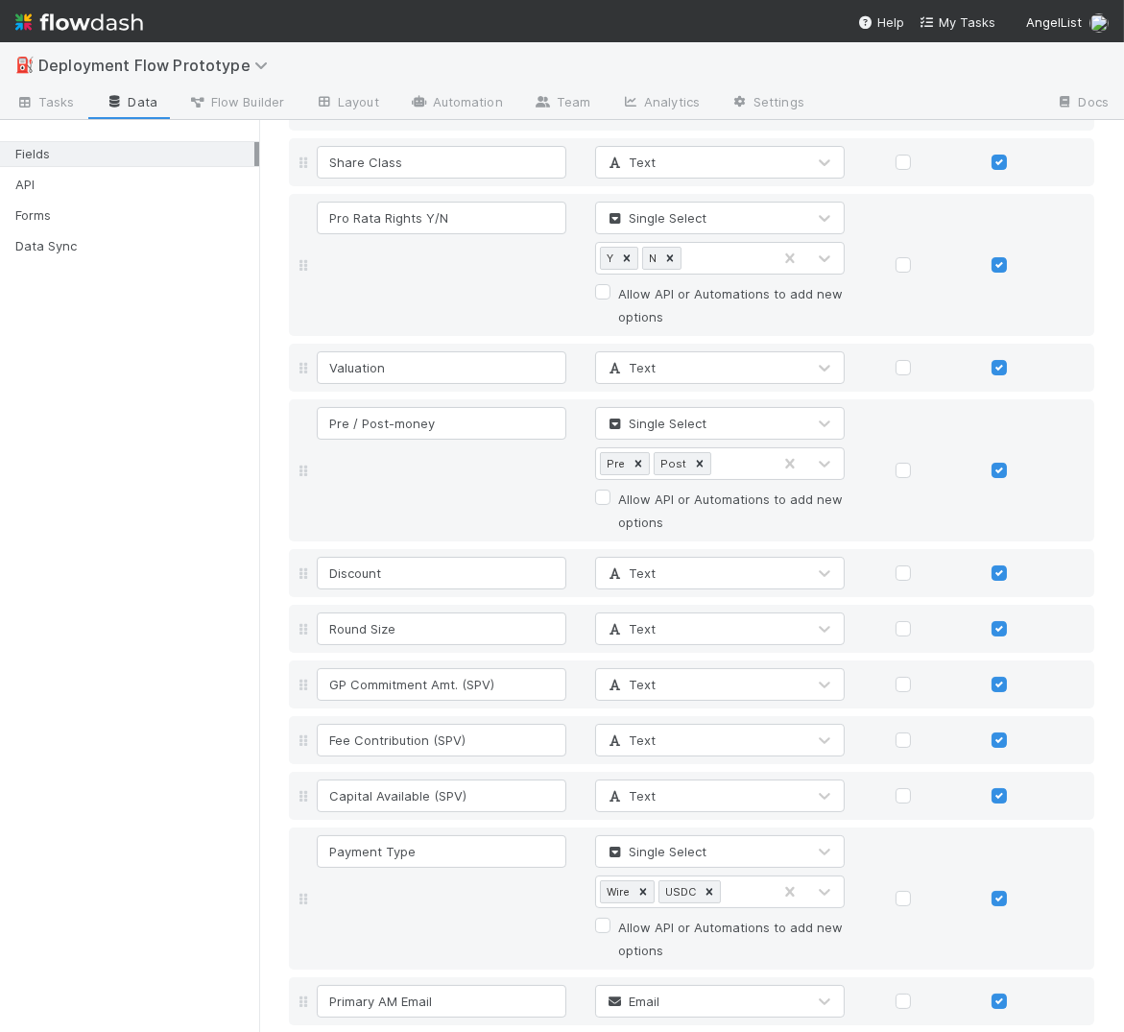
scroll to position [2332, 0]
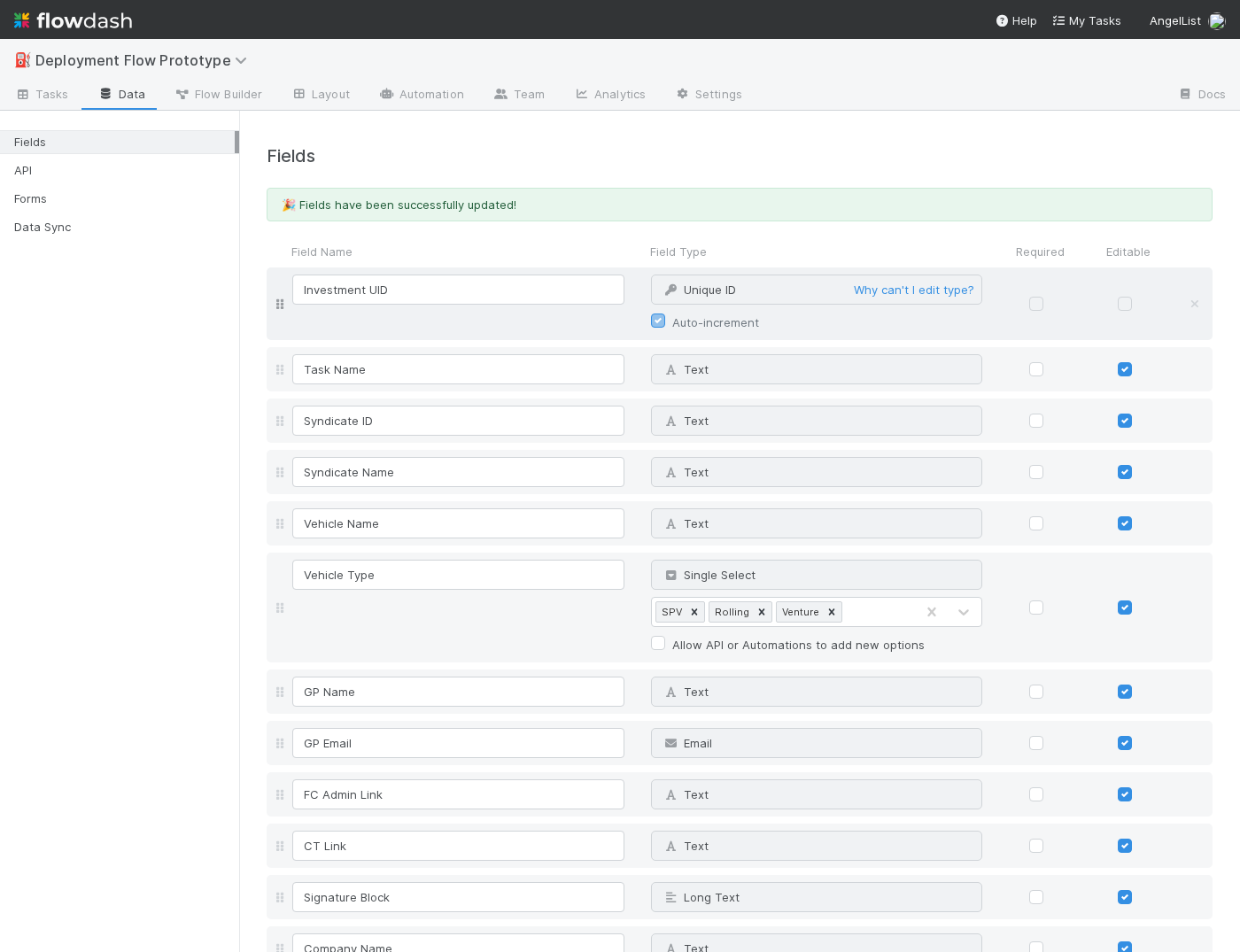
scroll to position [18, 0]
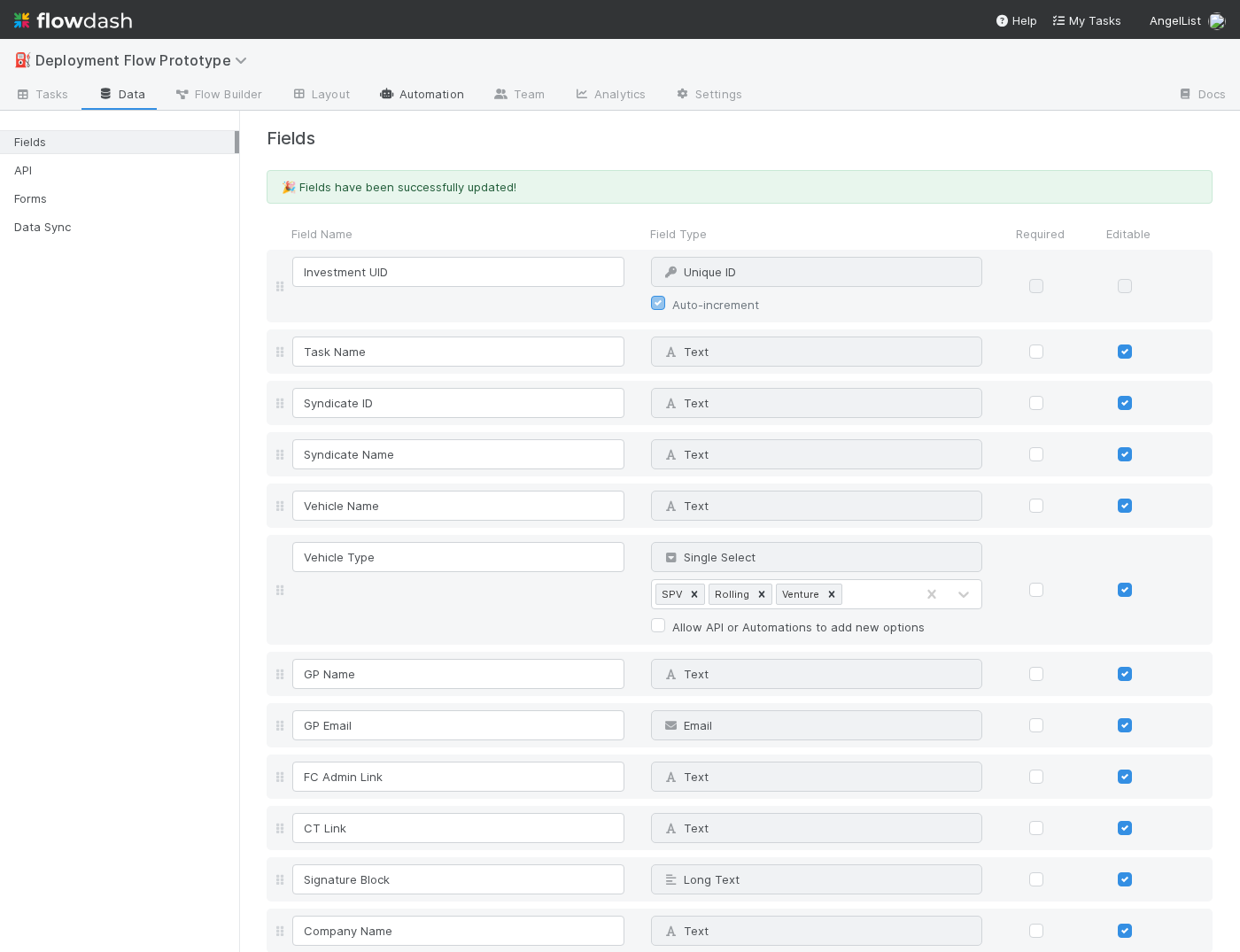
click at [406, 97] on link "Automation" at bounding box center [421, 95] width 114 height 29
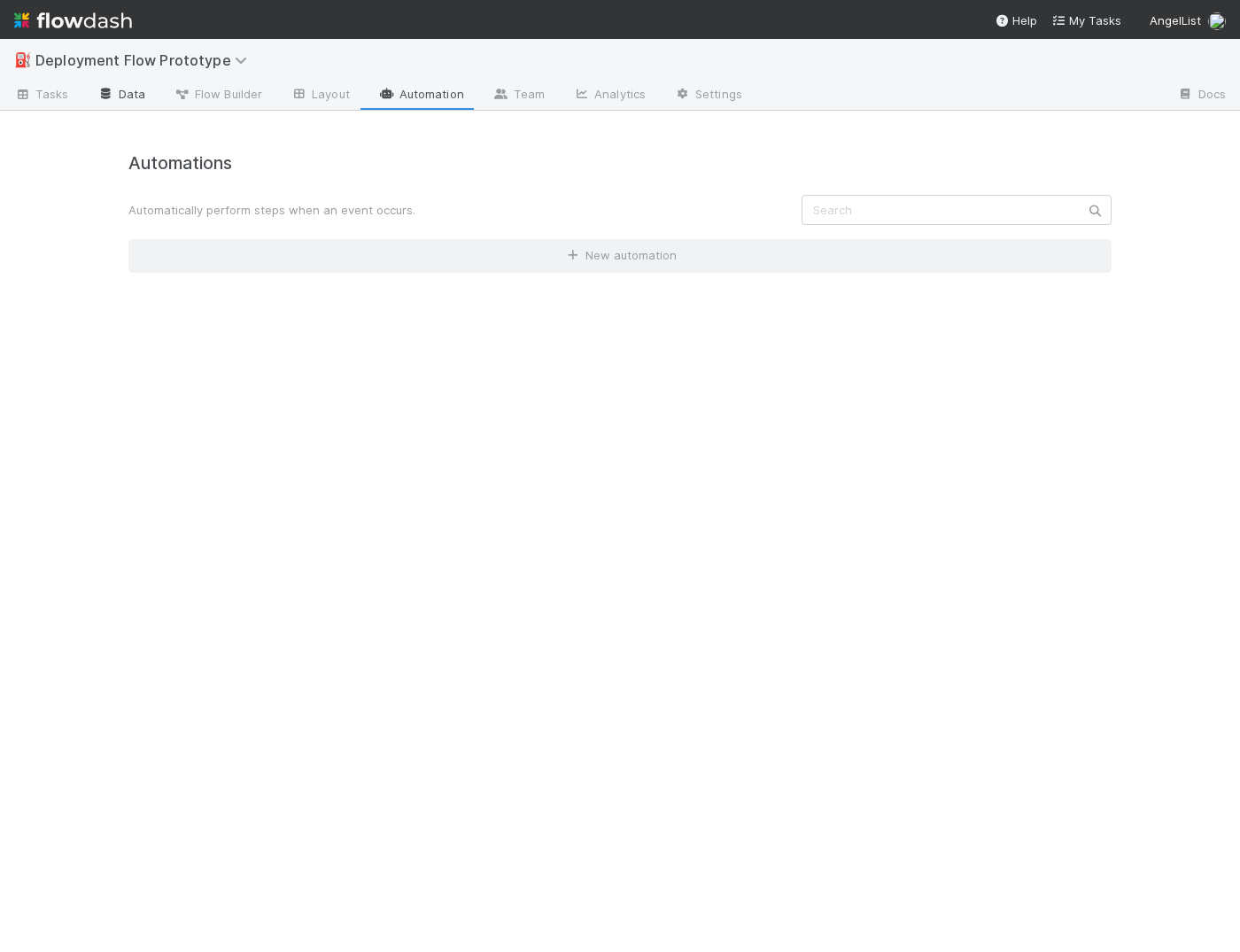
click at [125, 89] on link "Data" at bounding box center [121, 95] width 77 height 29
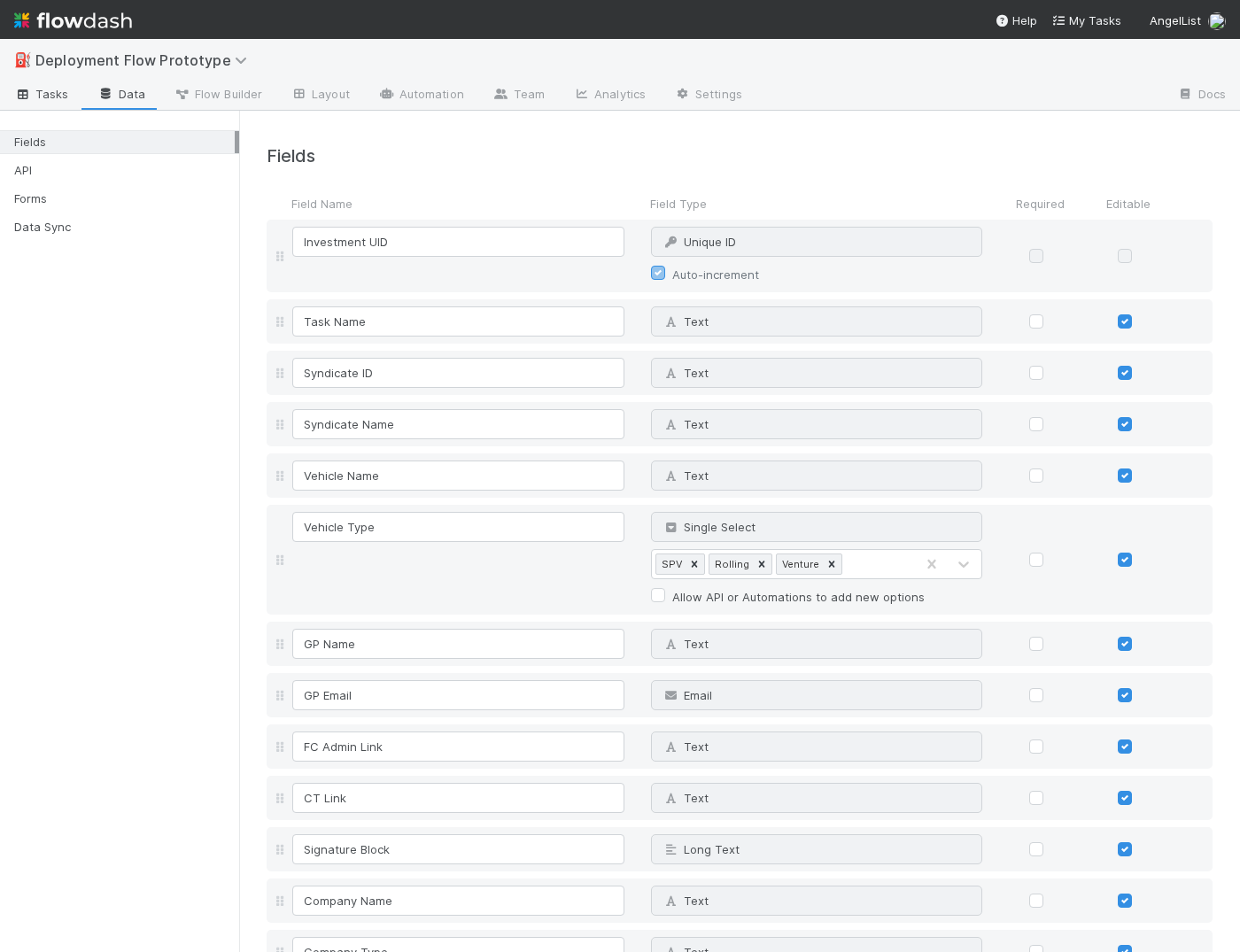
click at [57, 106] on link "Tasks" at bounding box center [42, 95] width 83 height 29
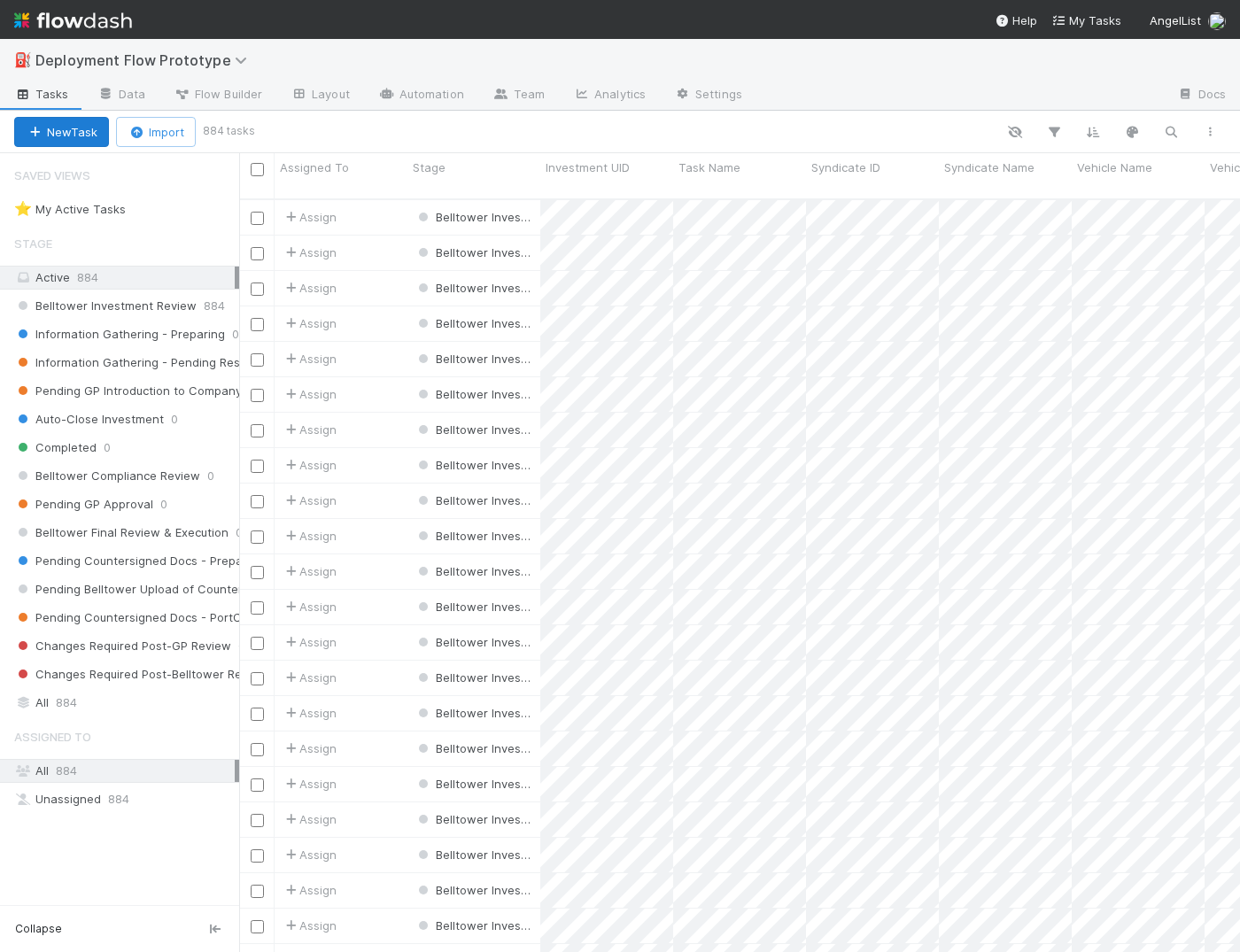
scroll to position [768, 1000]
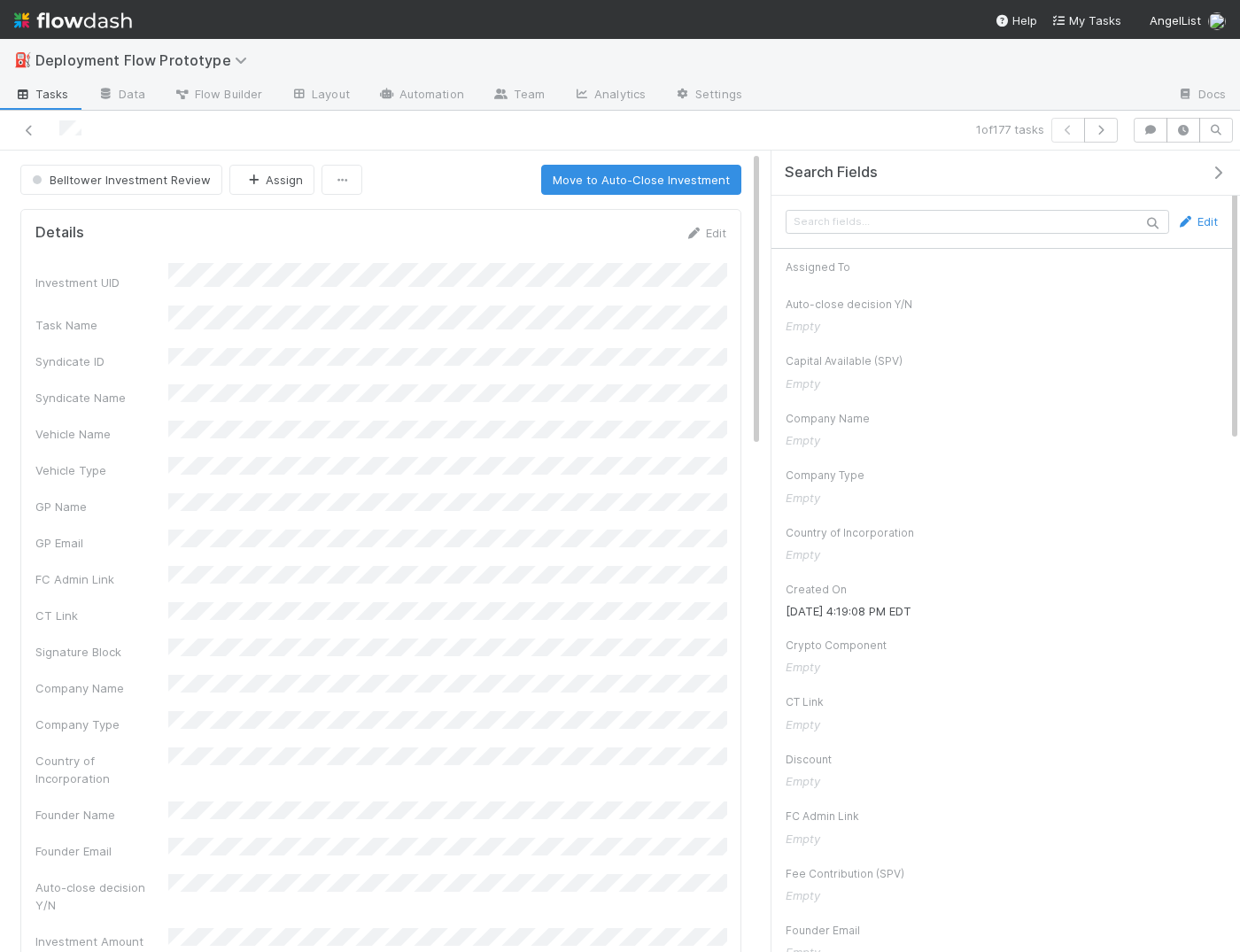
click at [1212, 173] on icon "button" at bounding box center [1217, 172] width 18 height 14
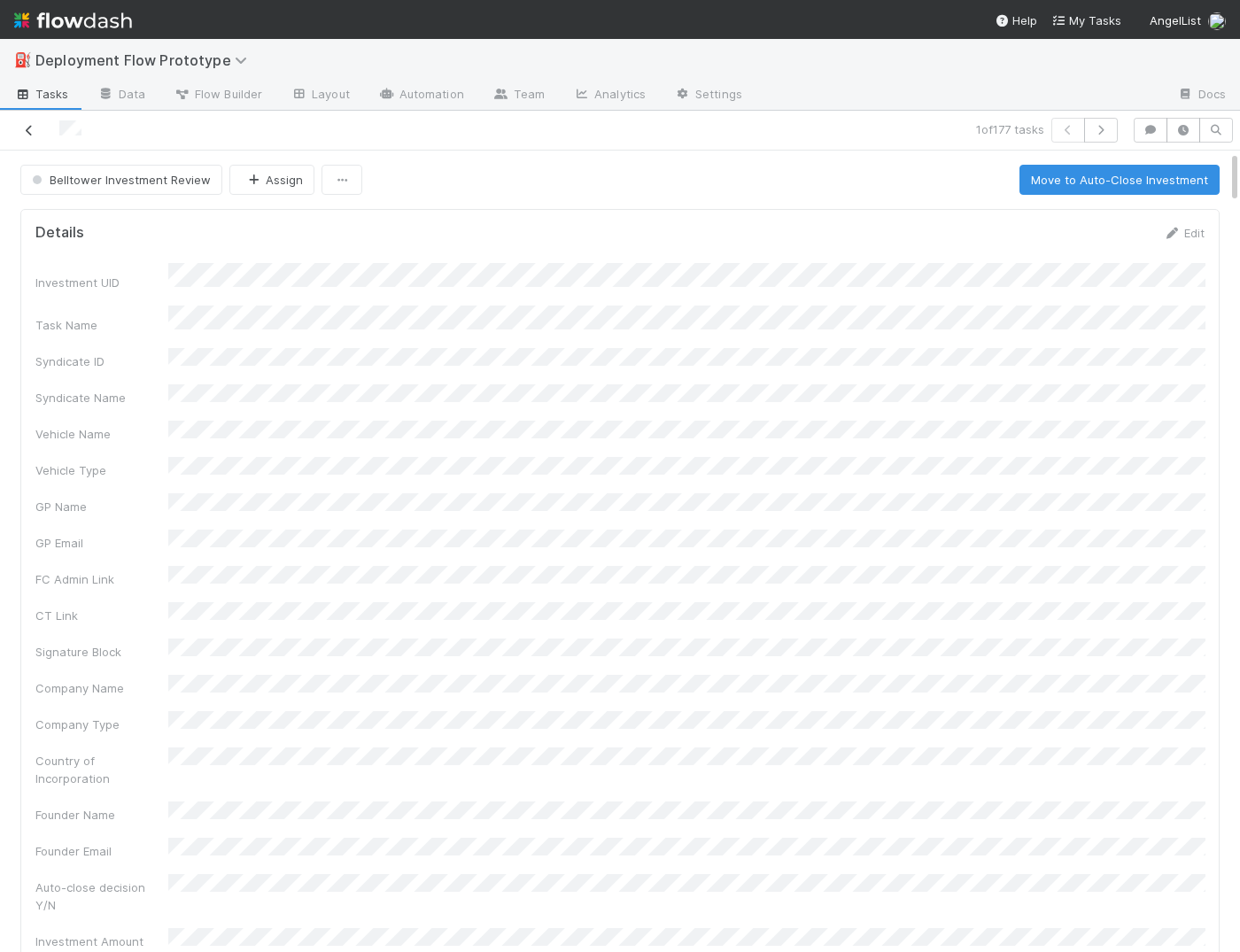
click at [26, 121] on link at bounding box center [29, 129] width 18 height 18
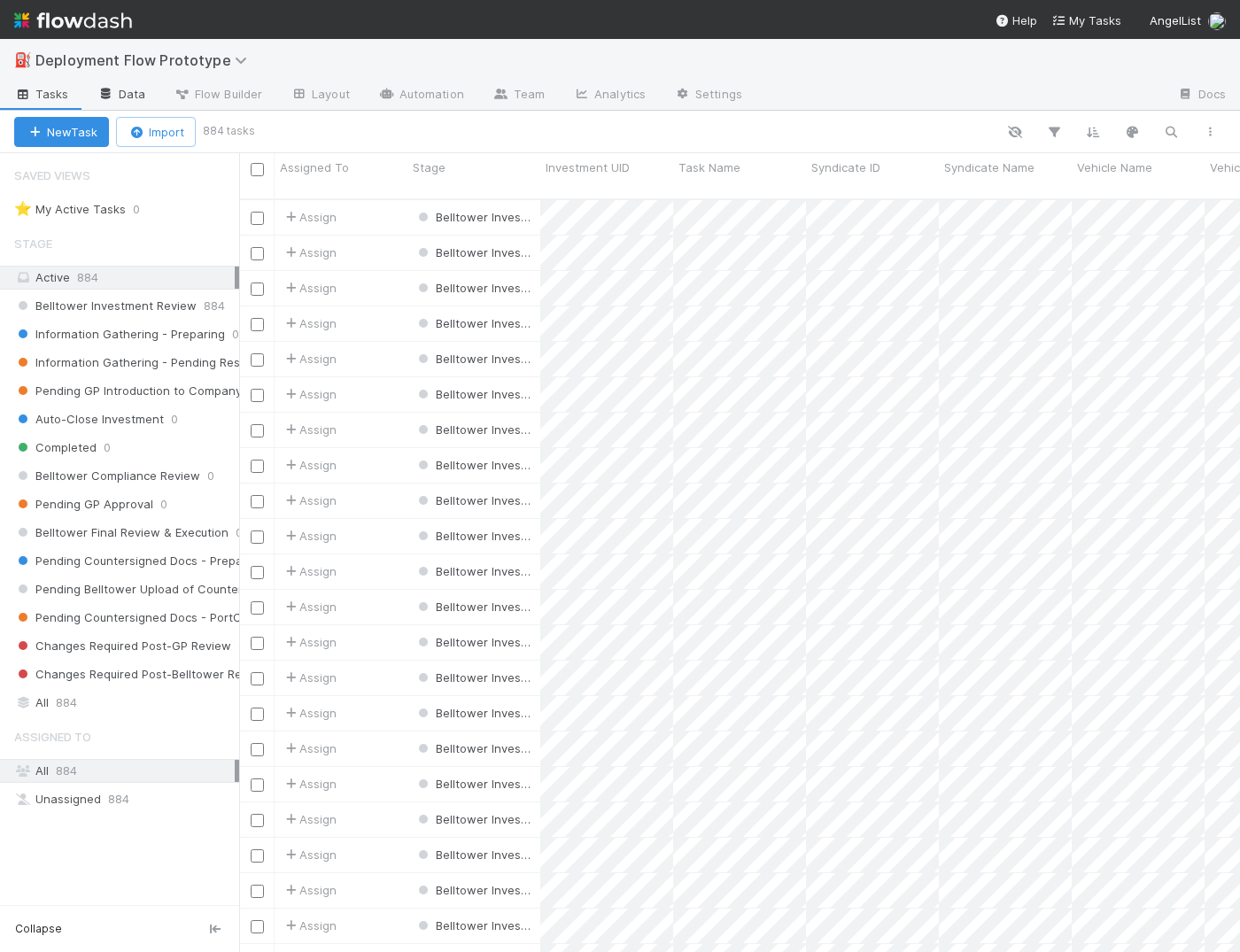
click at [126, 88] on link "Data" at bounding box center [121, 95] width 77 height 29
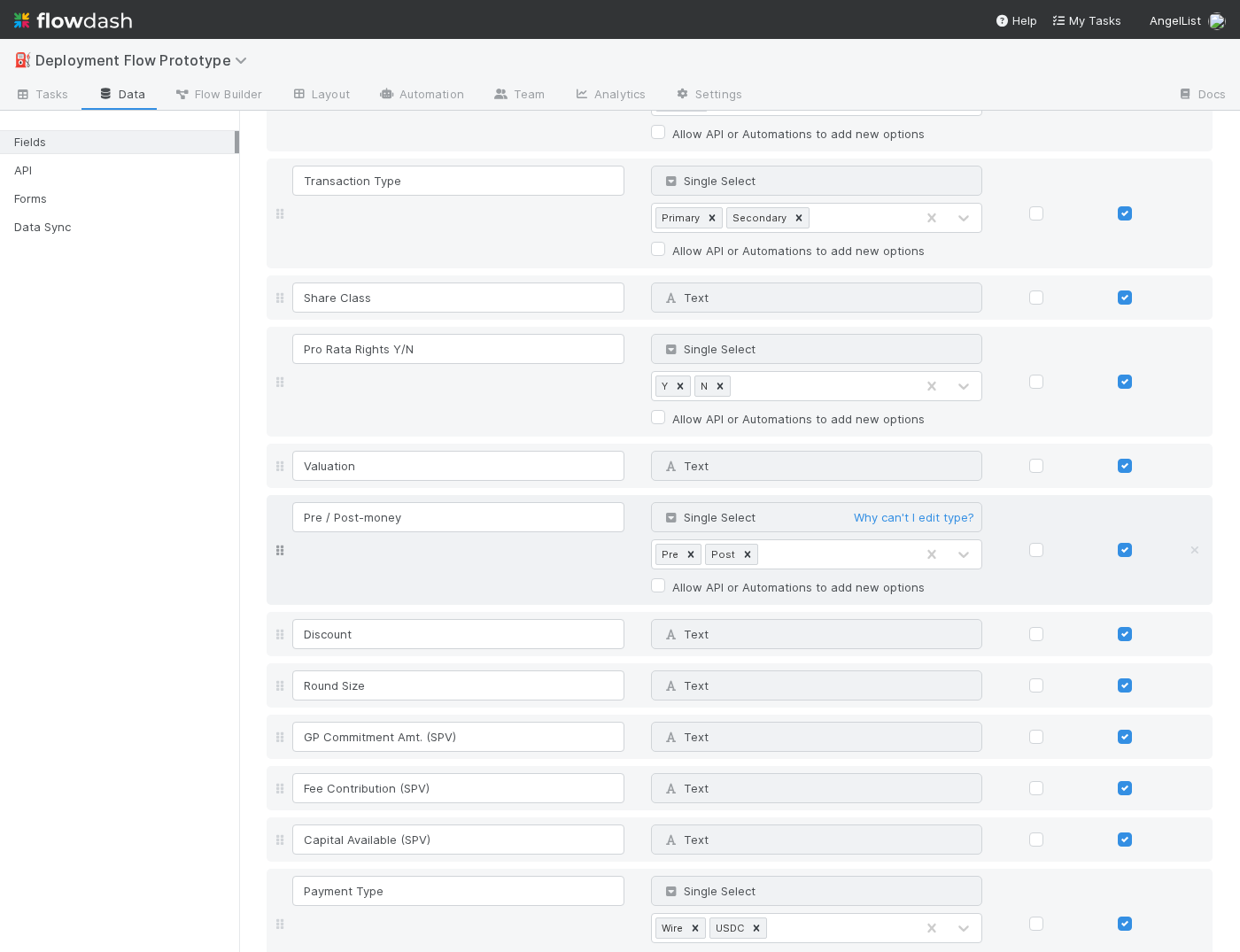
scroll to position [1803, 0]
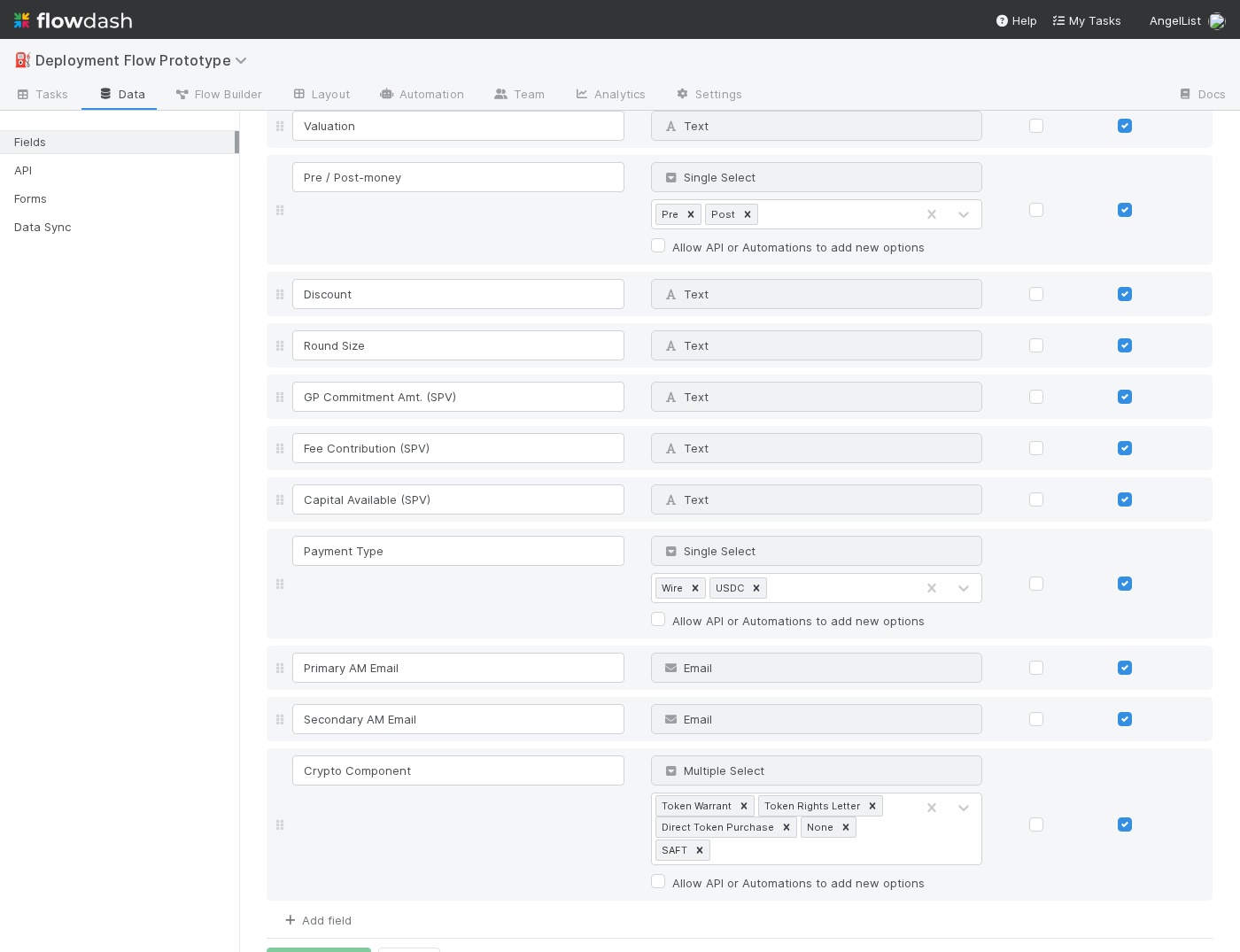
click at [348, 894] on link "Add field" at bounding box center [316, 919] width 71 height 14
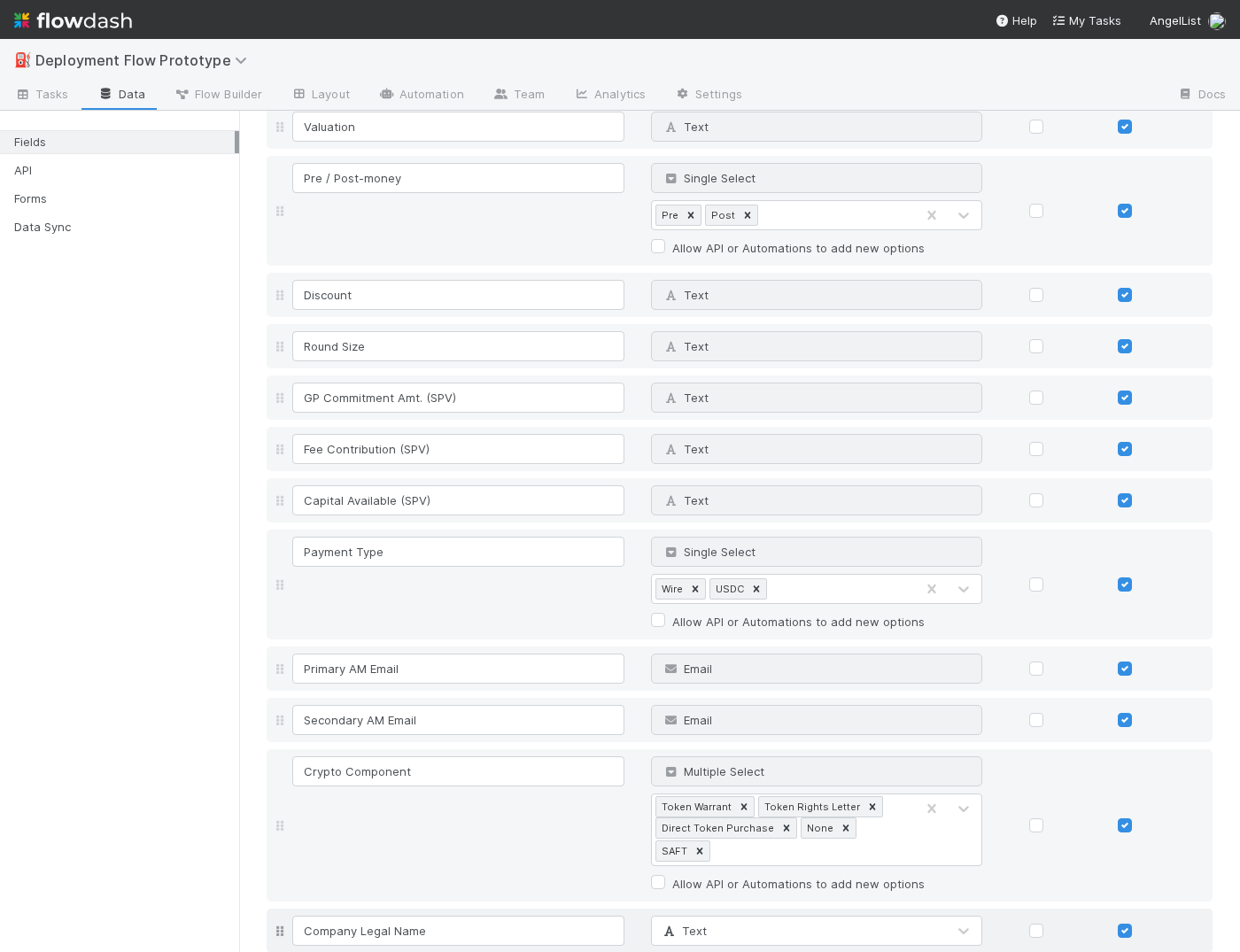
type input "Company Legal Name"
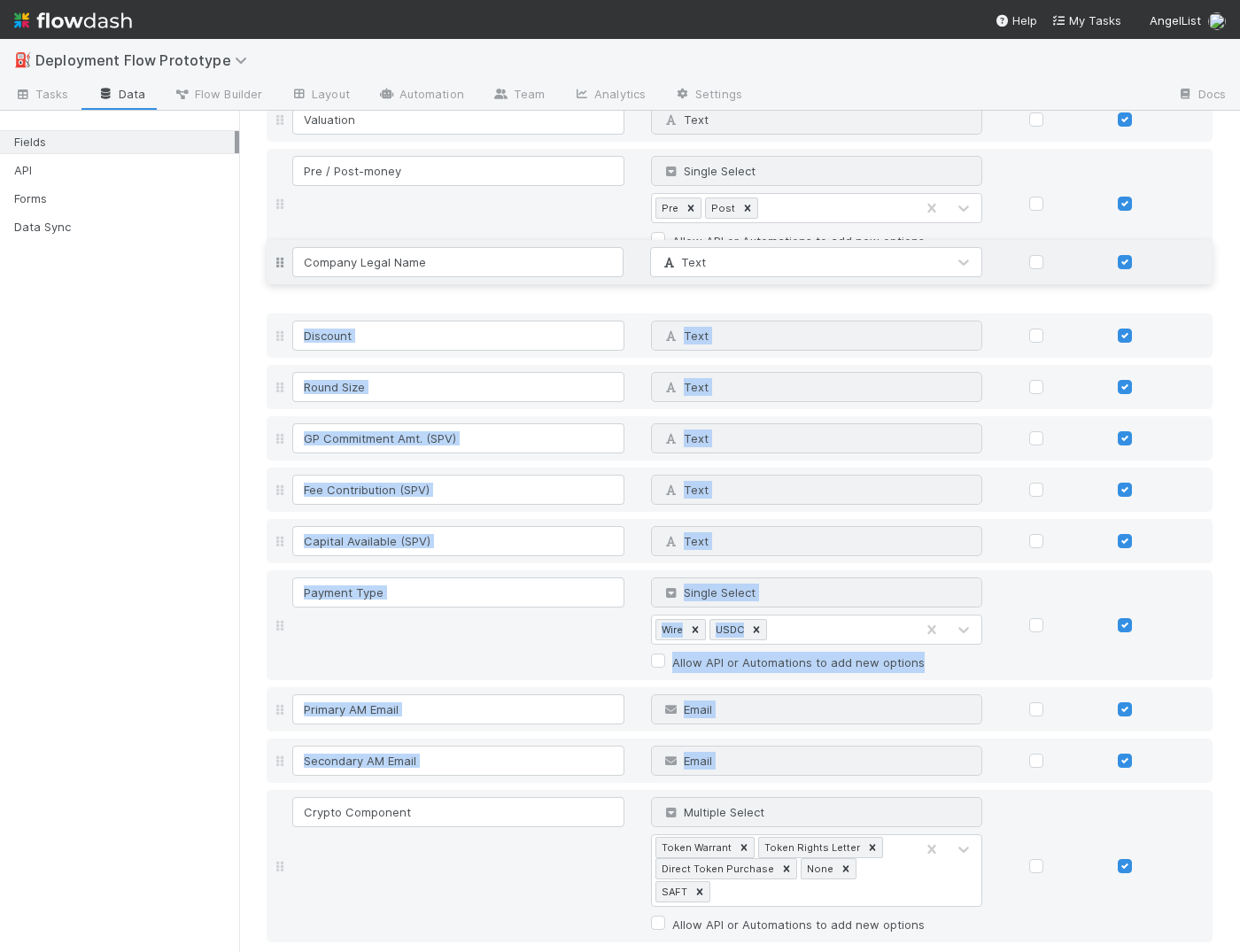
drag, startPoint x: 282, startPoint y: 894, endPoint x: 302, endPoint y: 266, distance: 628.3
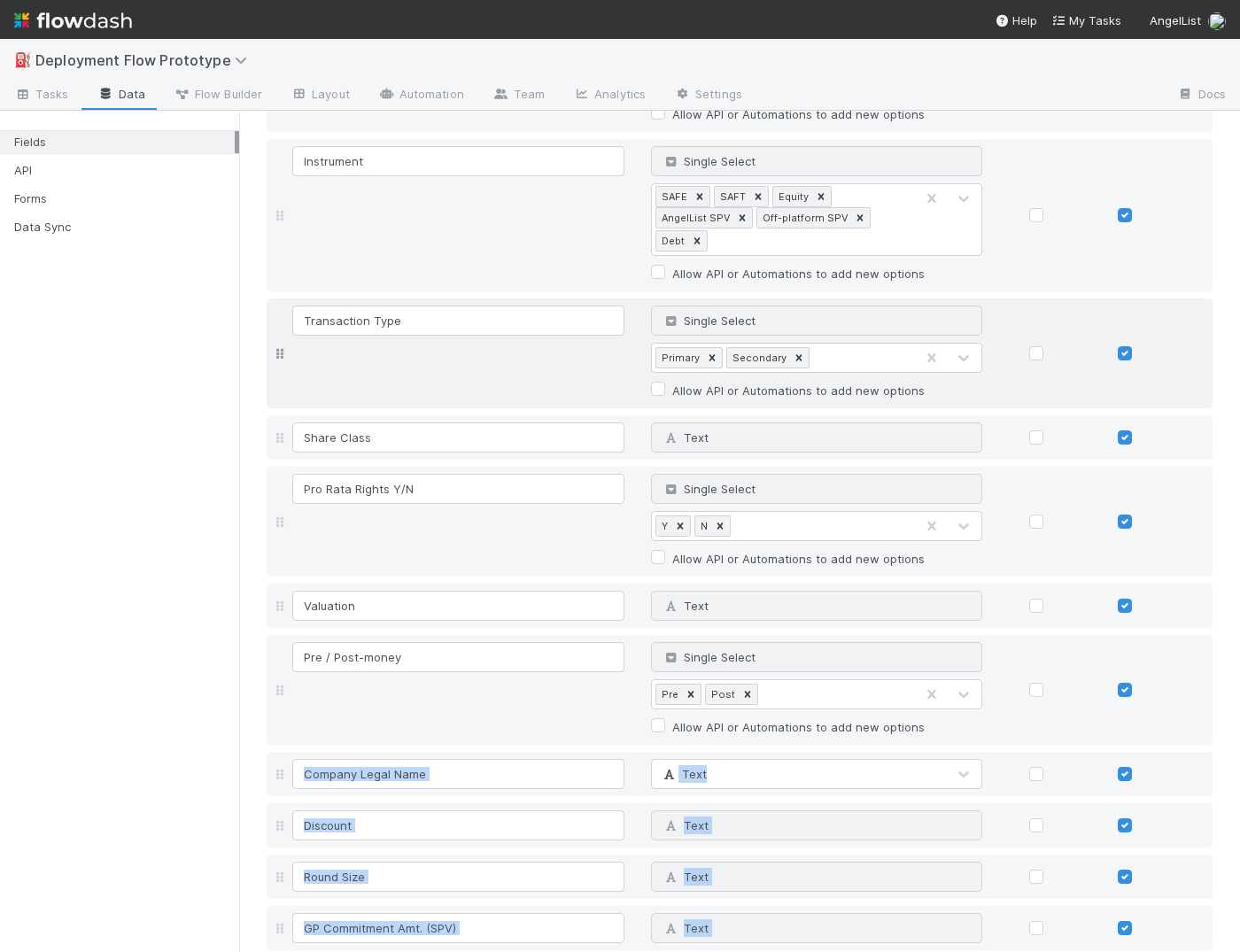
scroll to position [1269, 0]
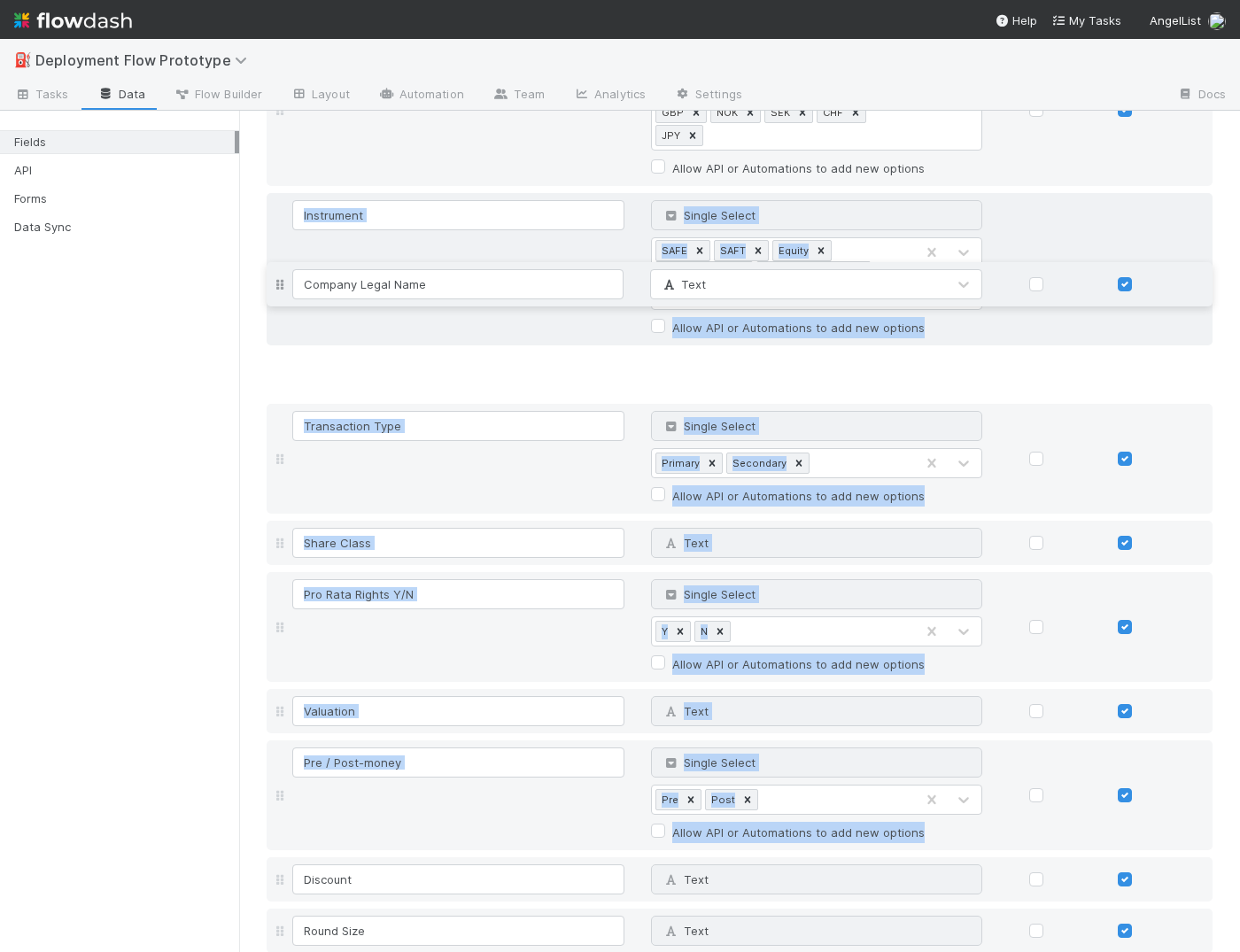
drag, startPoint x: 272, startPoint y: 767, endPoint x: 271, endPoint y: 276, distance: 491.0
click at [271, 275] on div "Investment UID Unique ID Why can't I edit type? Auto-increment Task Name Text W…" at bounding box center [739, 218] width 946 height 2535
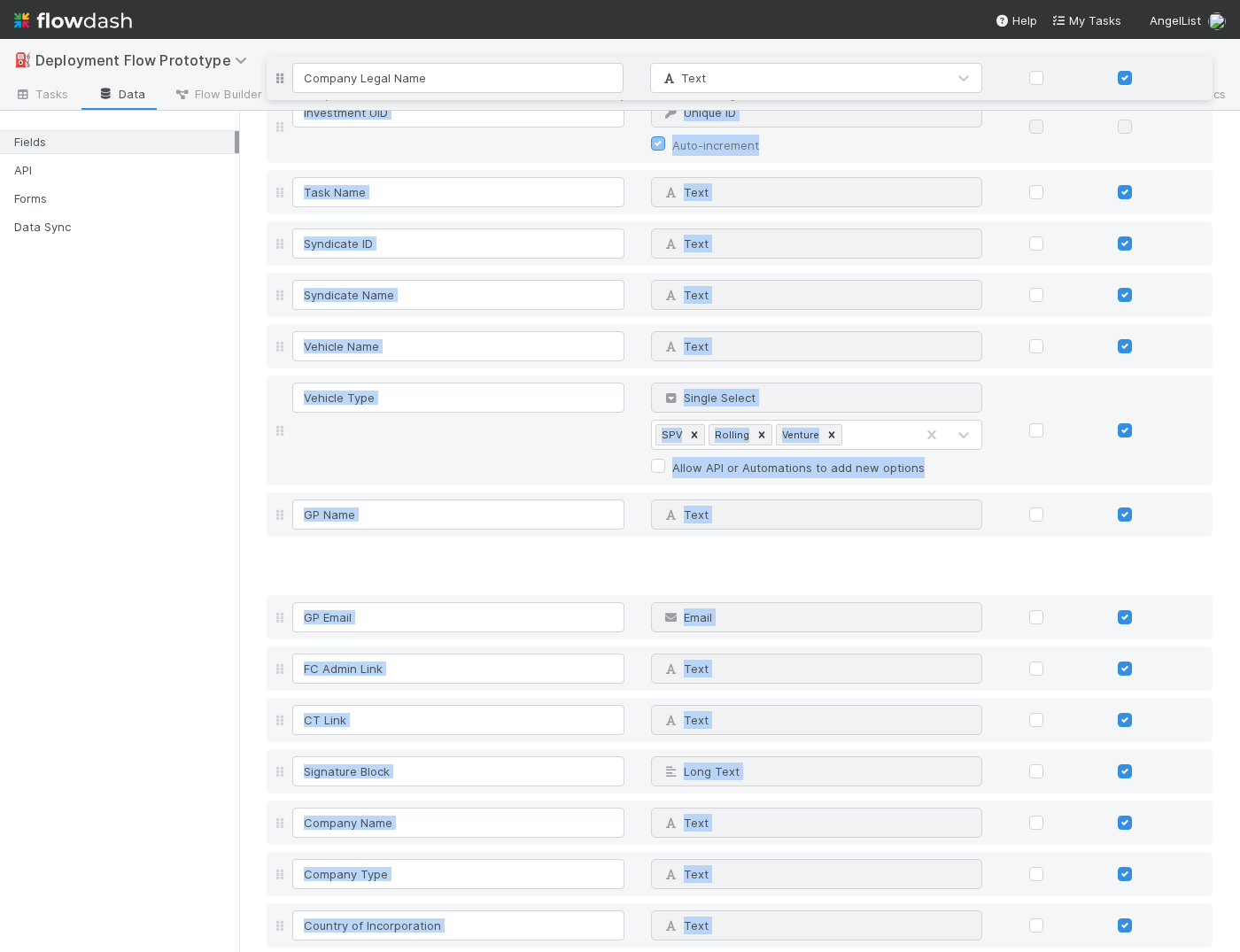
scroll to position [117, 0]
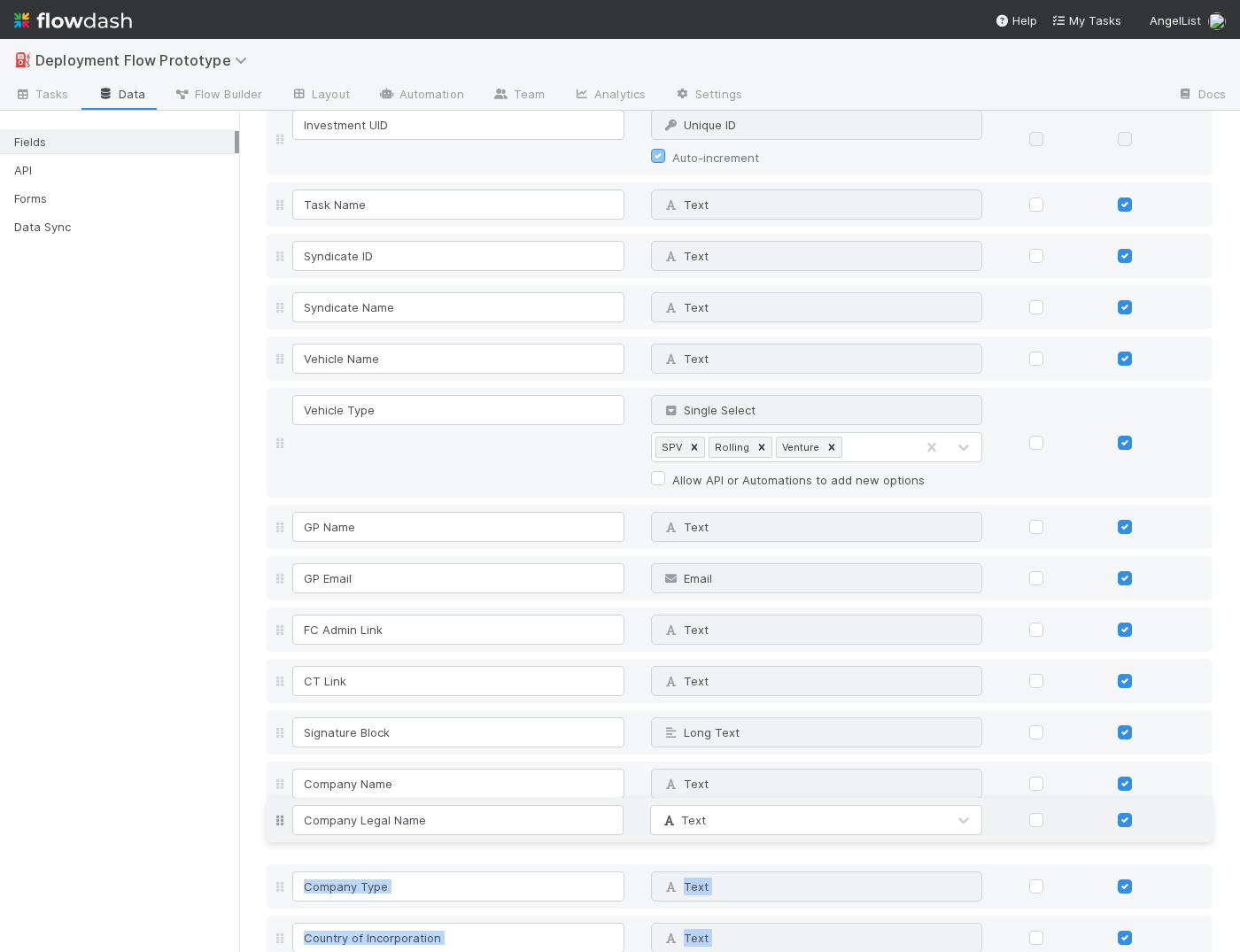
drag, startPoint x: 278, startPoint y: 802, endPoint x: 349, endPoint y: 817, distance: 72.6
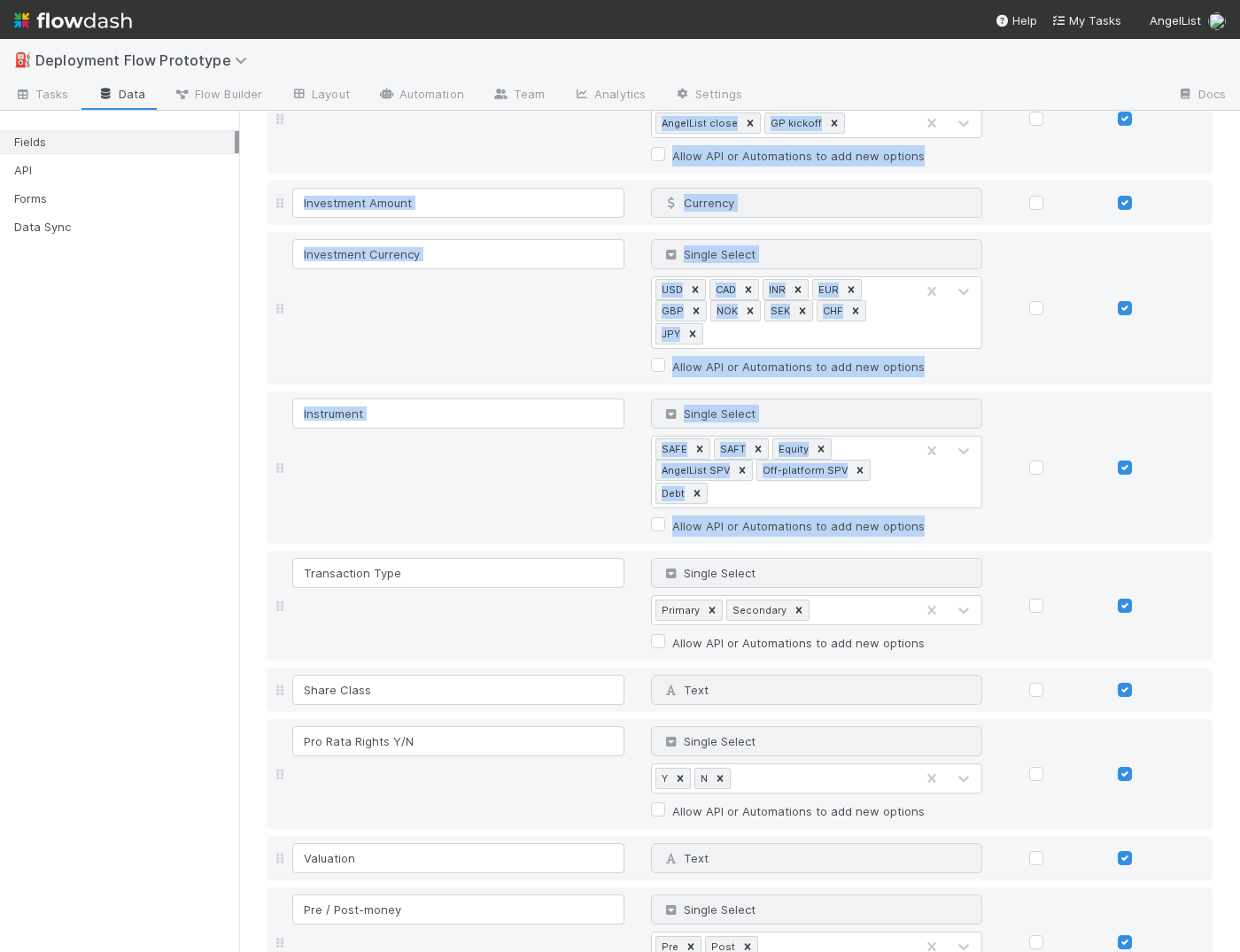
scroll to position [1855, 0]
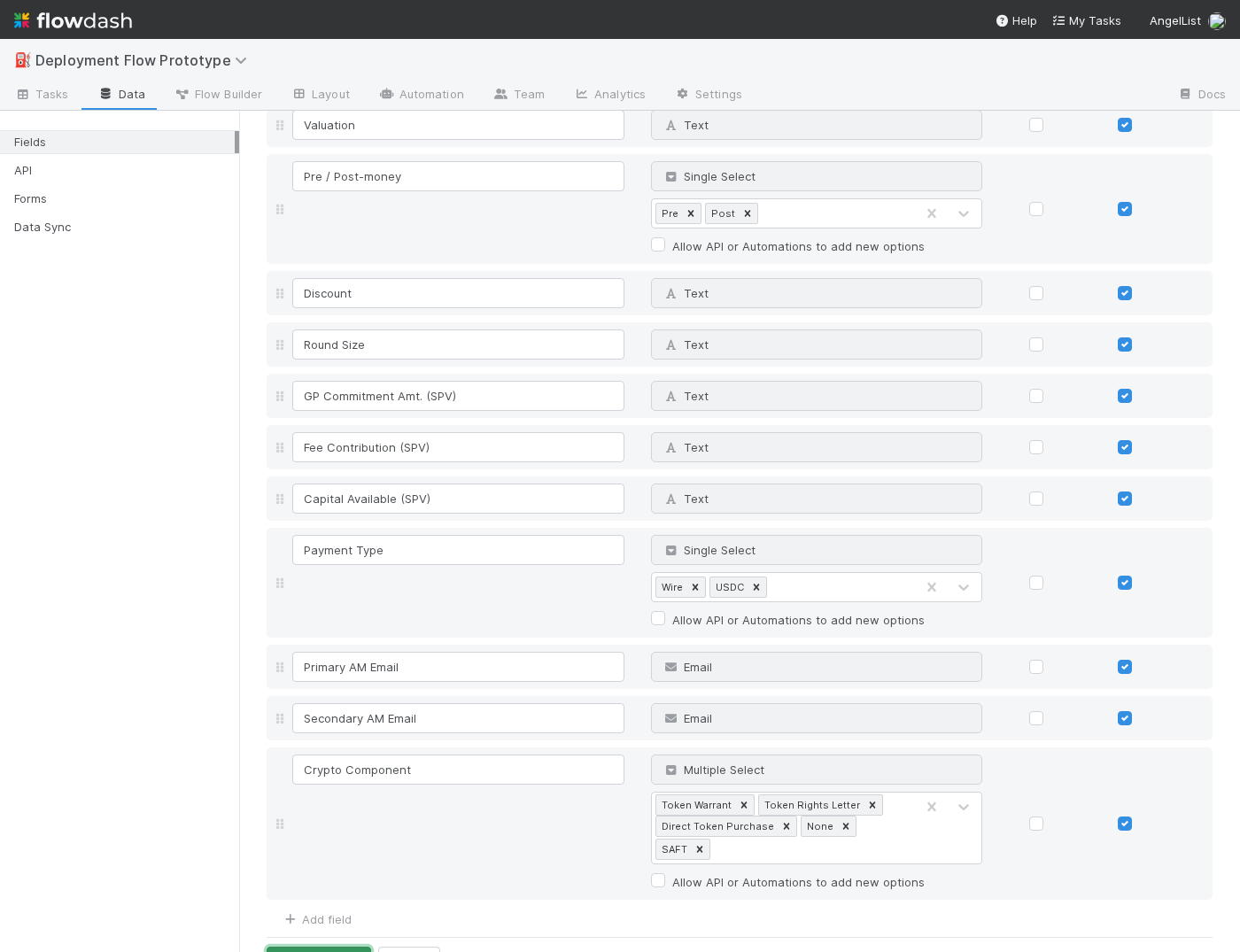
click at [292, 894] on button "Save Changes" at bounding box center [318, 961] width 104 height 30
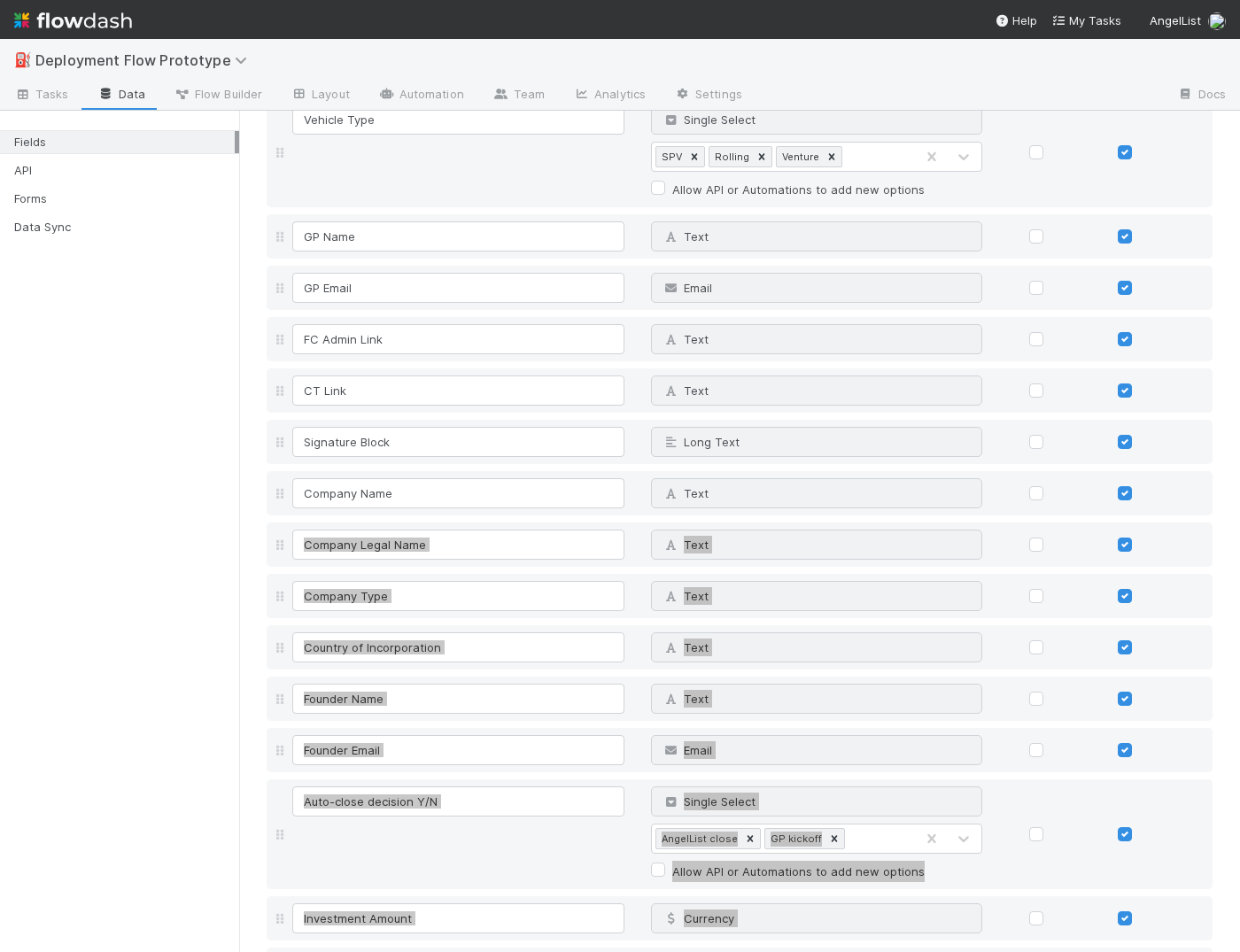
scroll to position [456, 0]
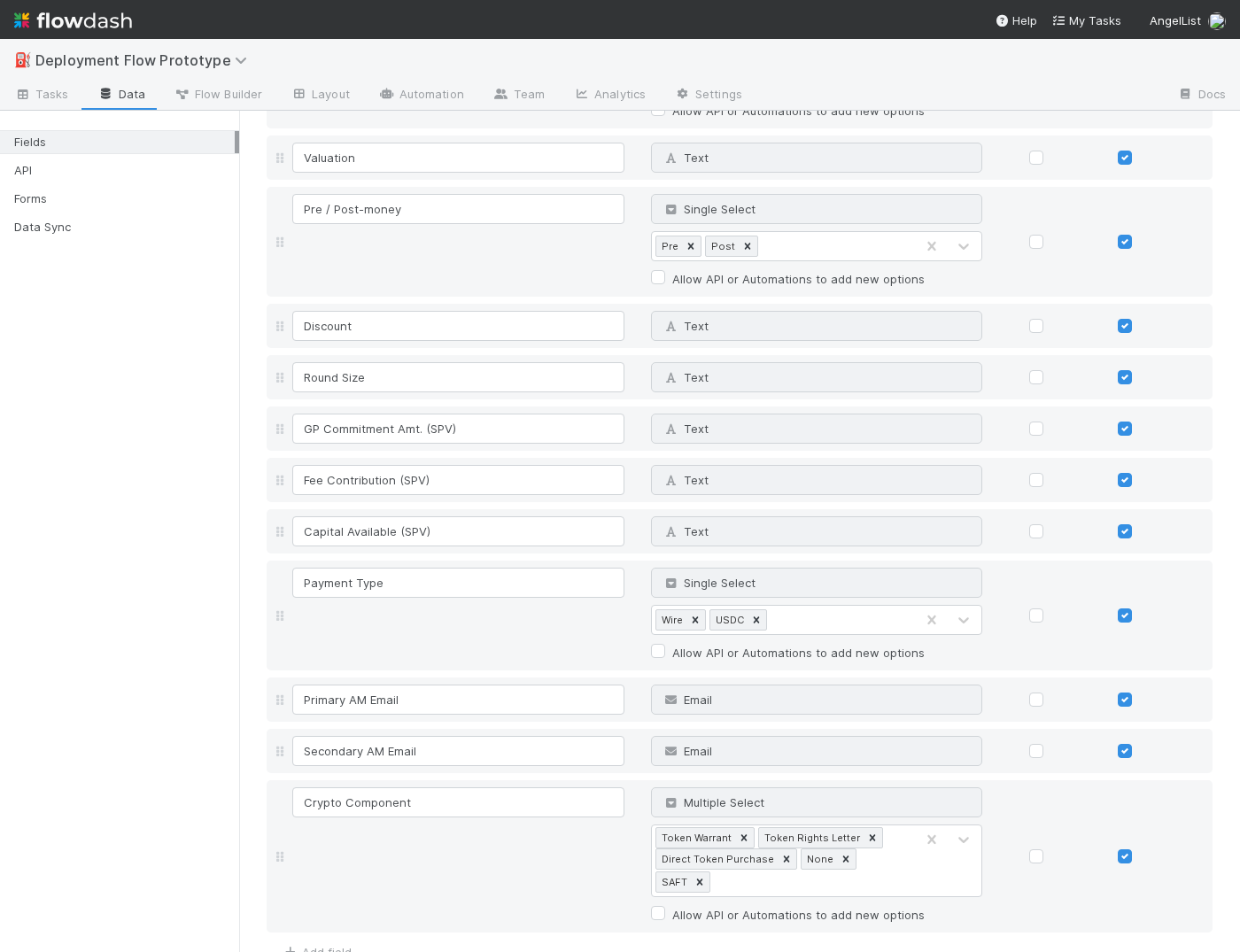
scroll to position [1901, 0]
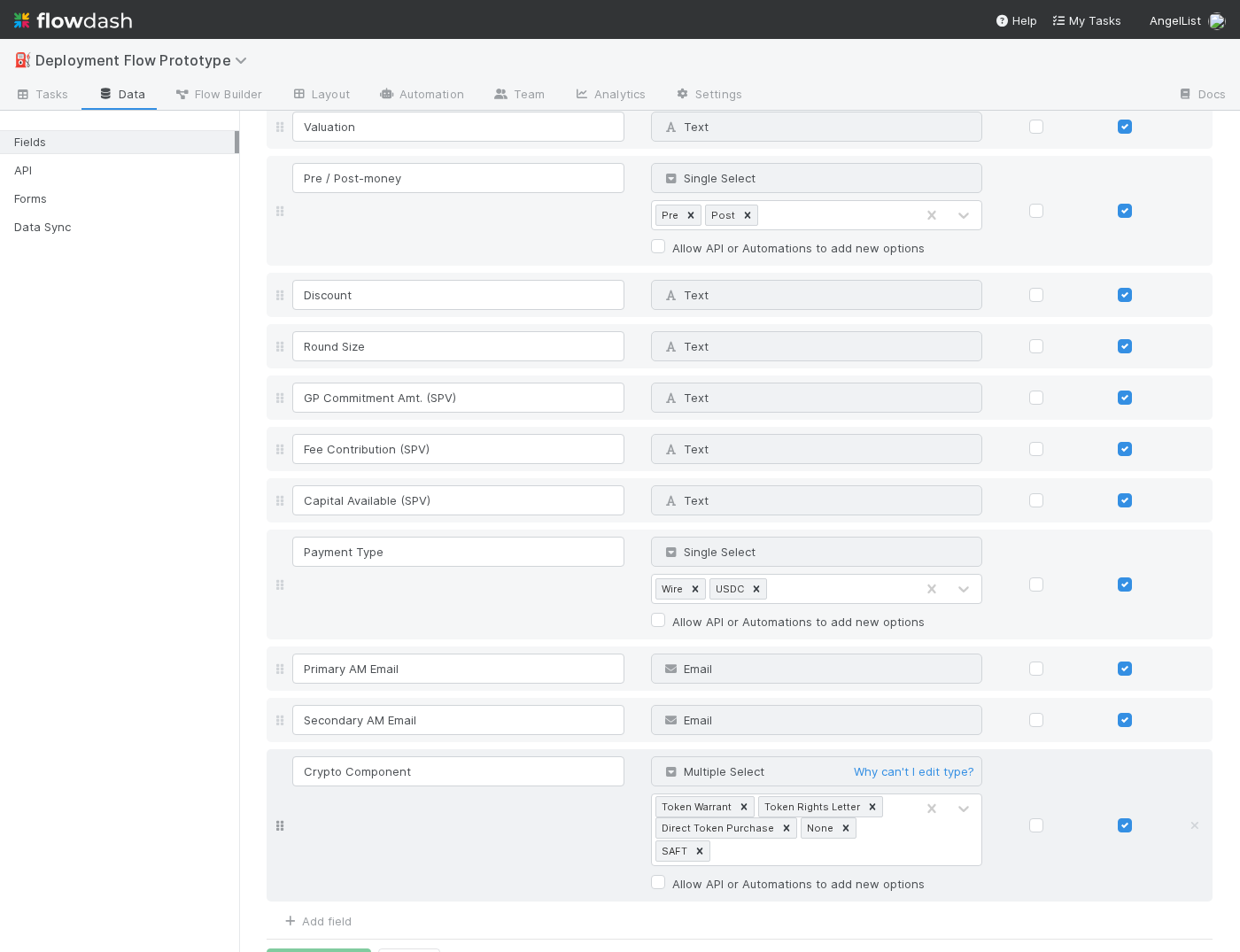
drag, startPoint x: 739, startPoint y: 755, endPoint x: 727, endPoint y: 758, distance: 12.4
click at [739, 764] on span "Multiple Select" at bounding box center [713, 770] width 101 height 14
click at [330, 894] on link "Add field" at bounding box center [316, 920] width 71 height 14
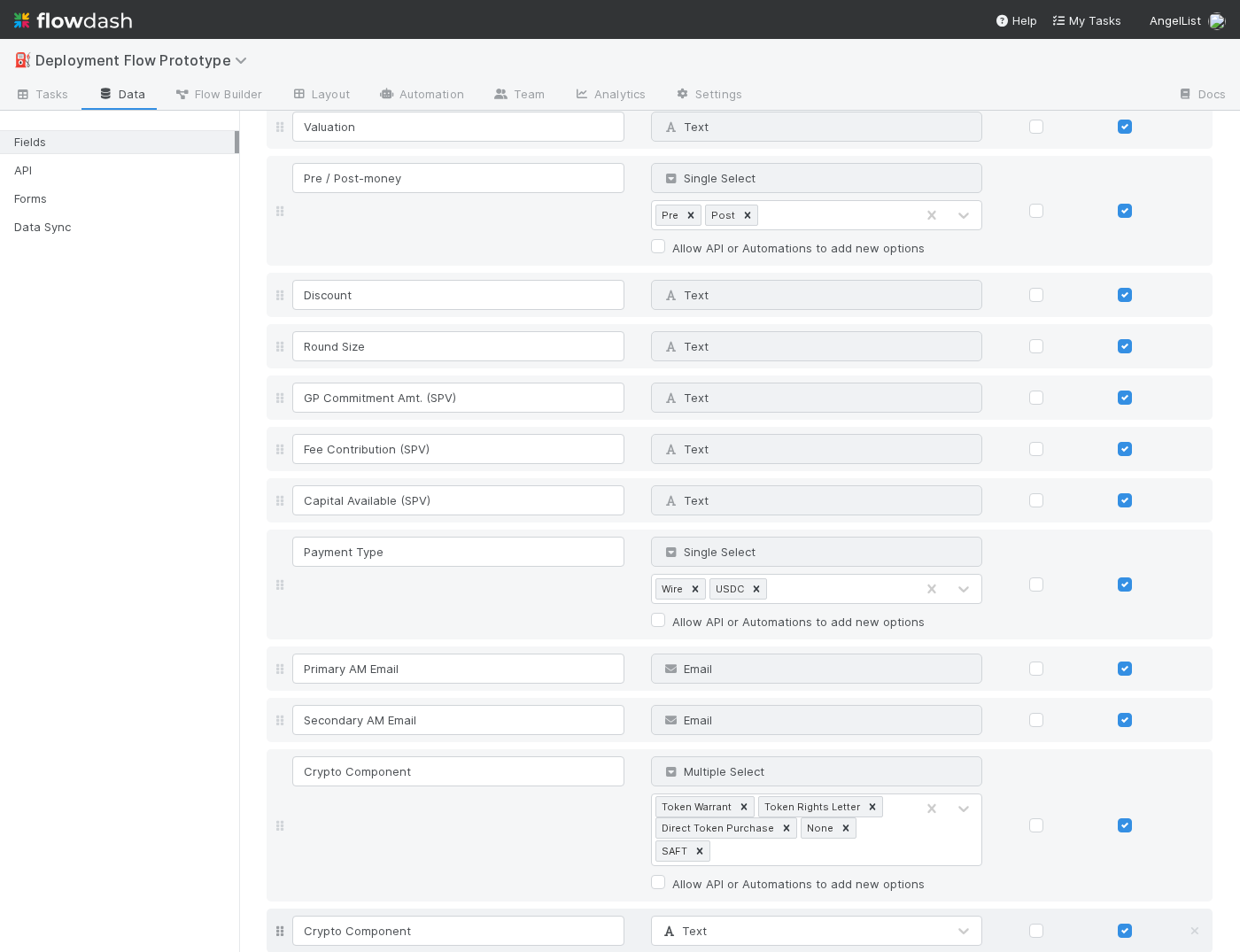
type input "Crypto Component"
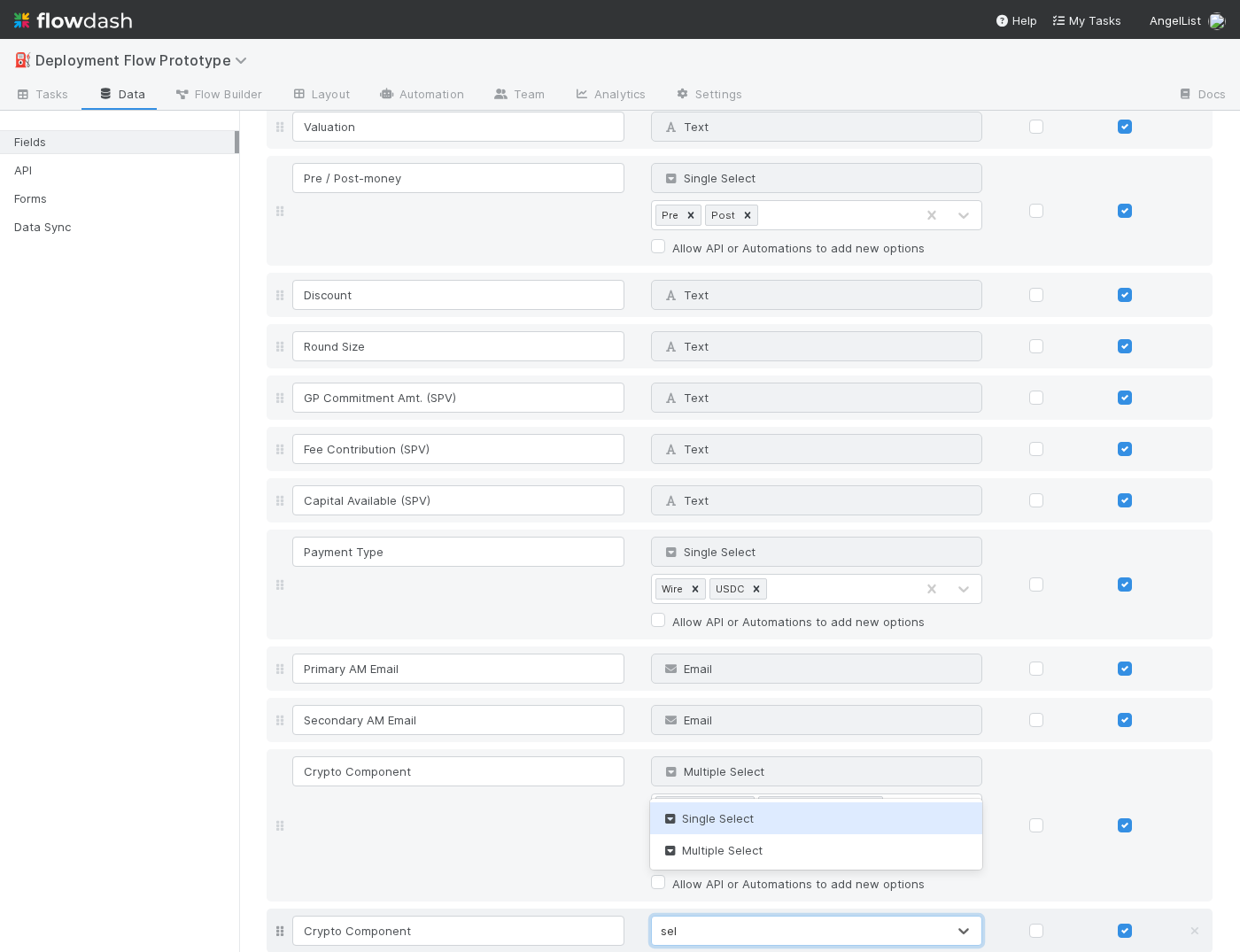
type input "sele"
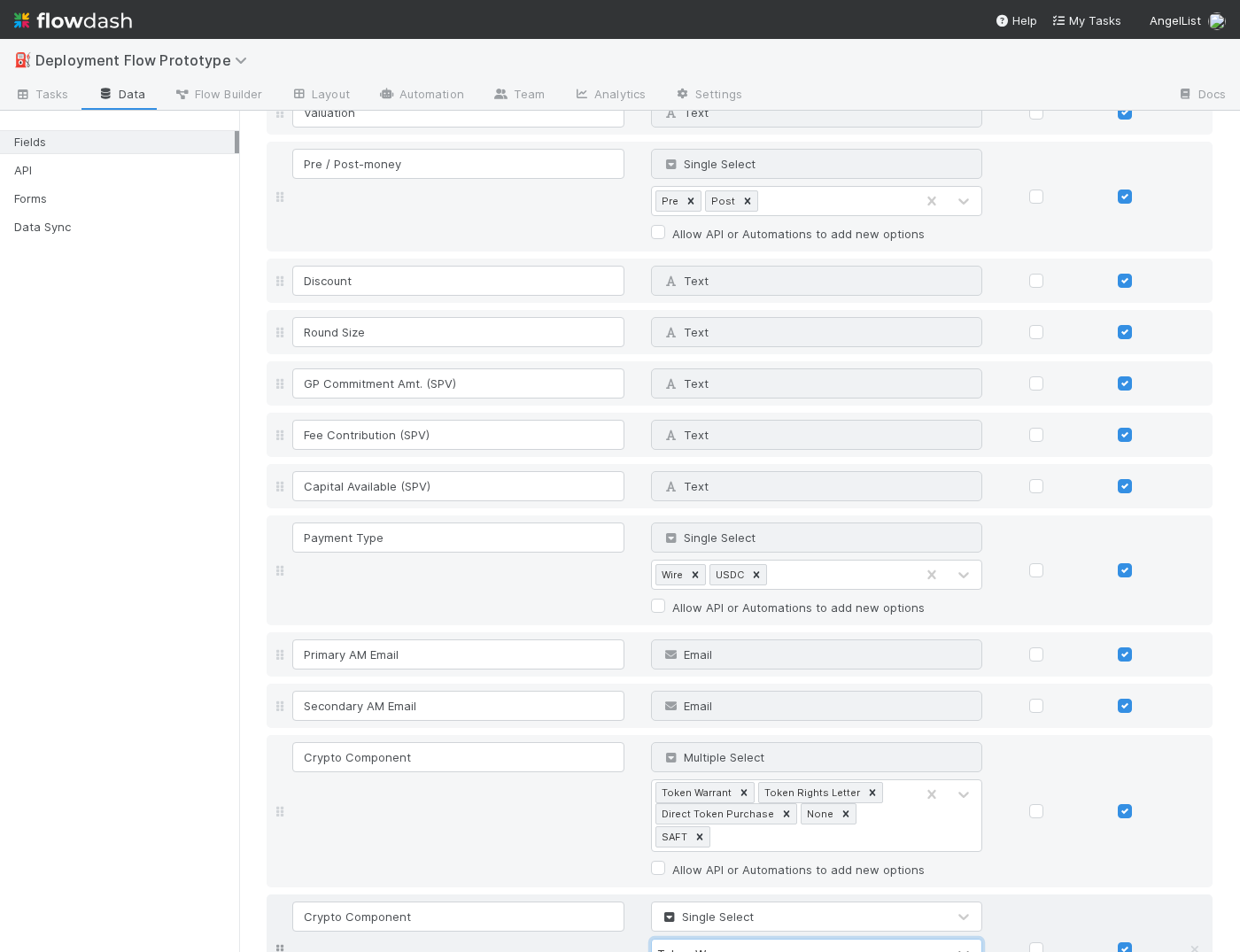
type input "Token Warrant"
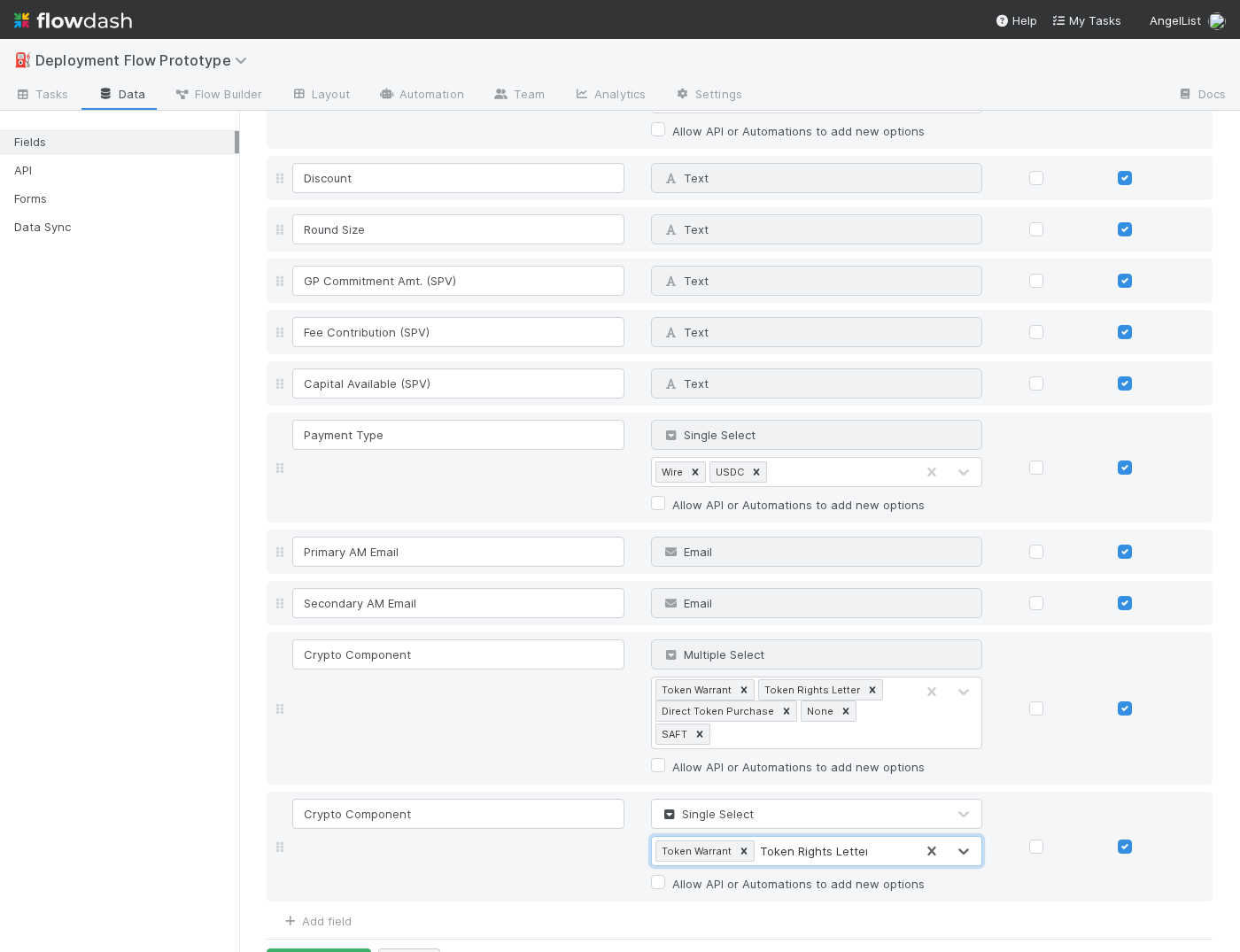
type input "Token Rights Letter"
click at [423, 894] on button "Cancel" at bounding box center [409, 963] width 62 height 30
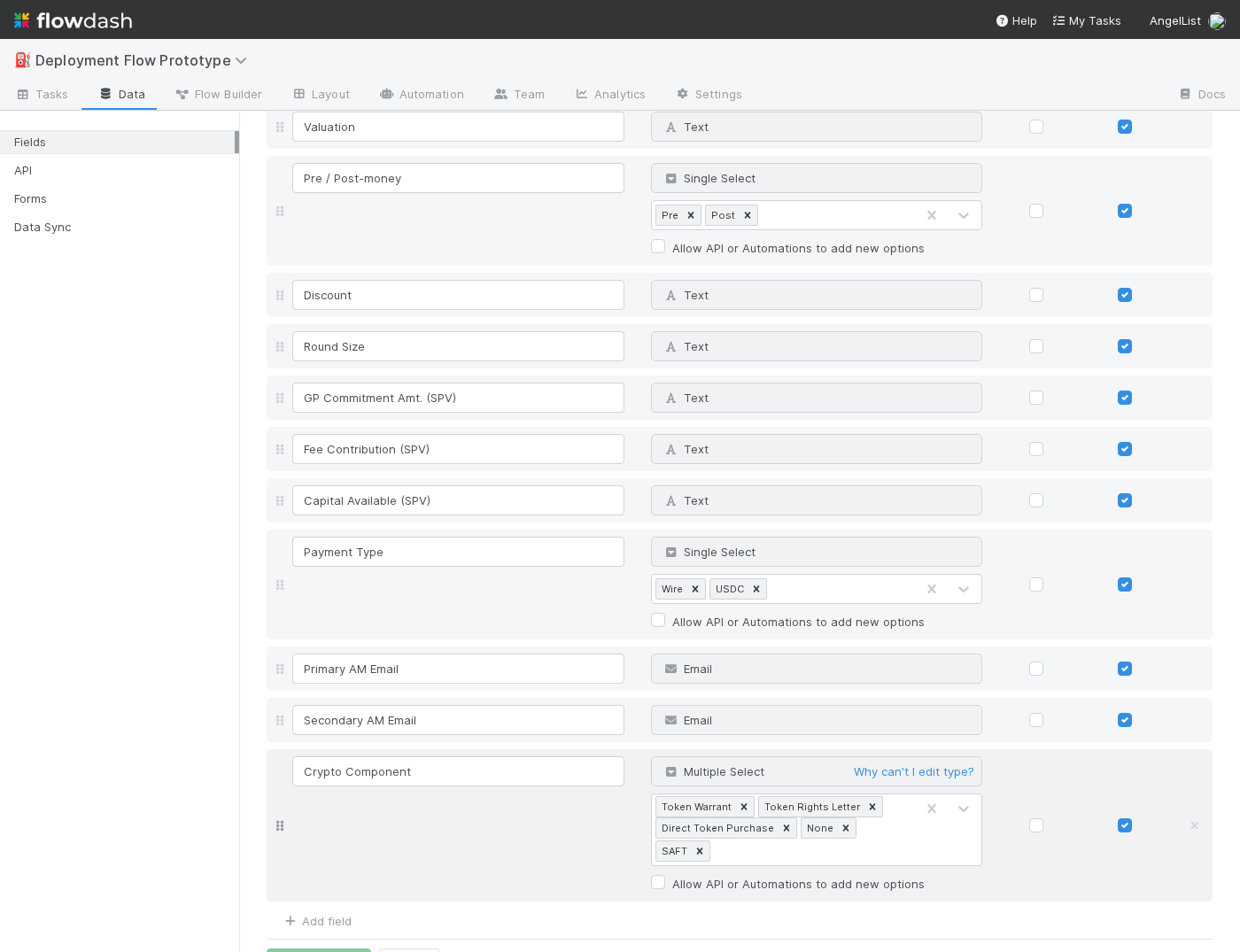
click at [723, 873] on label "Allow API or Automations to add new options" at bounding box center [798, 883] width 253 height 21
click at [665, 873] on input "Allow API or Automations to add new options" at bounding box center [657, 880] width 14 height 16
checkbox input "true"
click at [324, 894] on button "Save Changes" at bounding box center [318, 963] width 104 height 30
click at [337, 894] on link "Add field" at bounding box center [316, 920] width 71 height 14
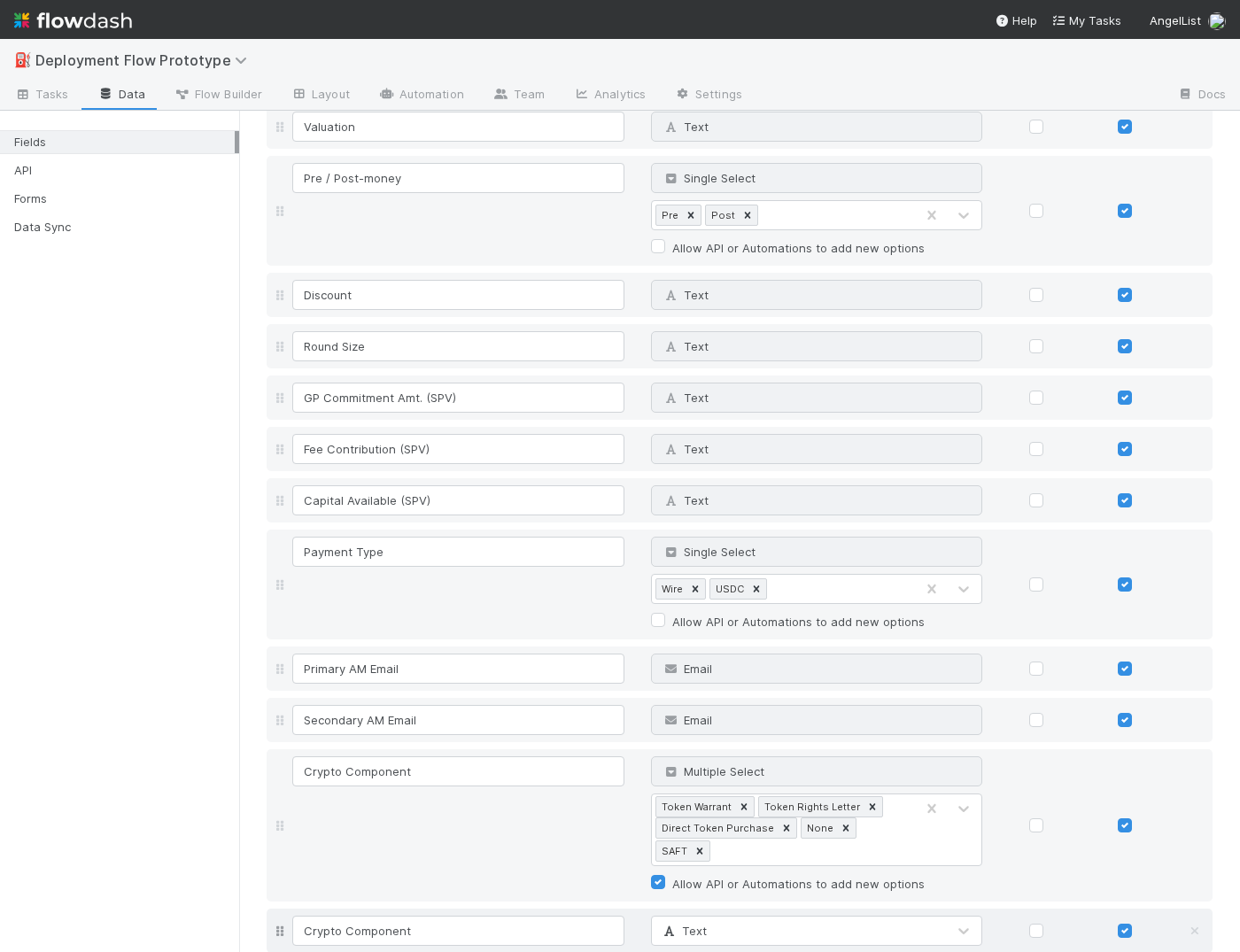
type input "Crypto Component"
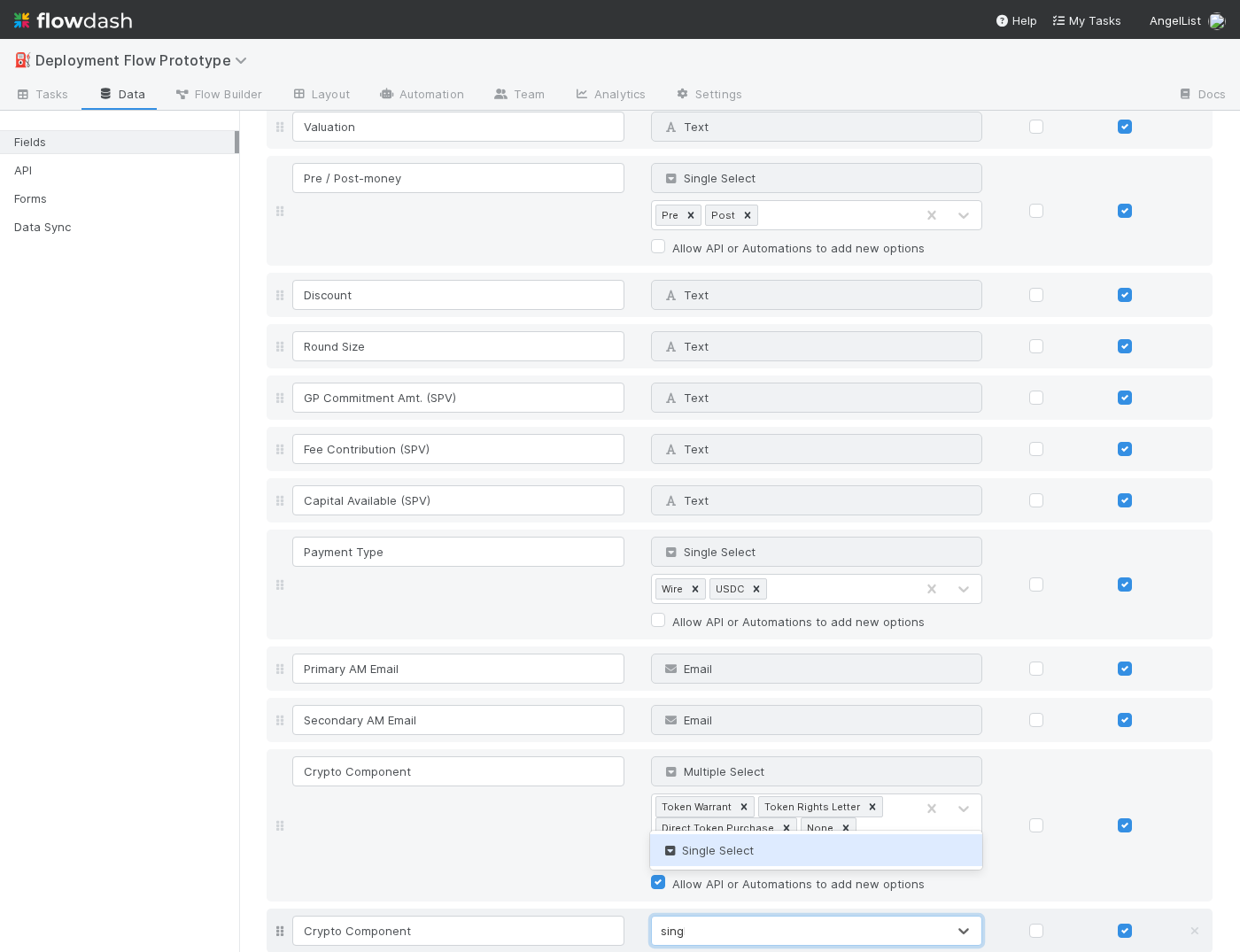
type input "single"
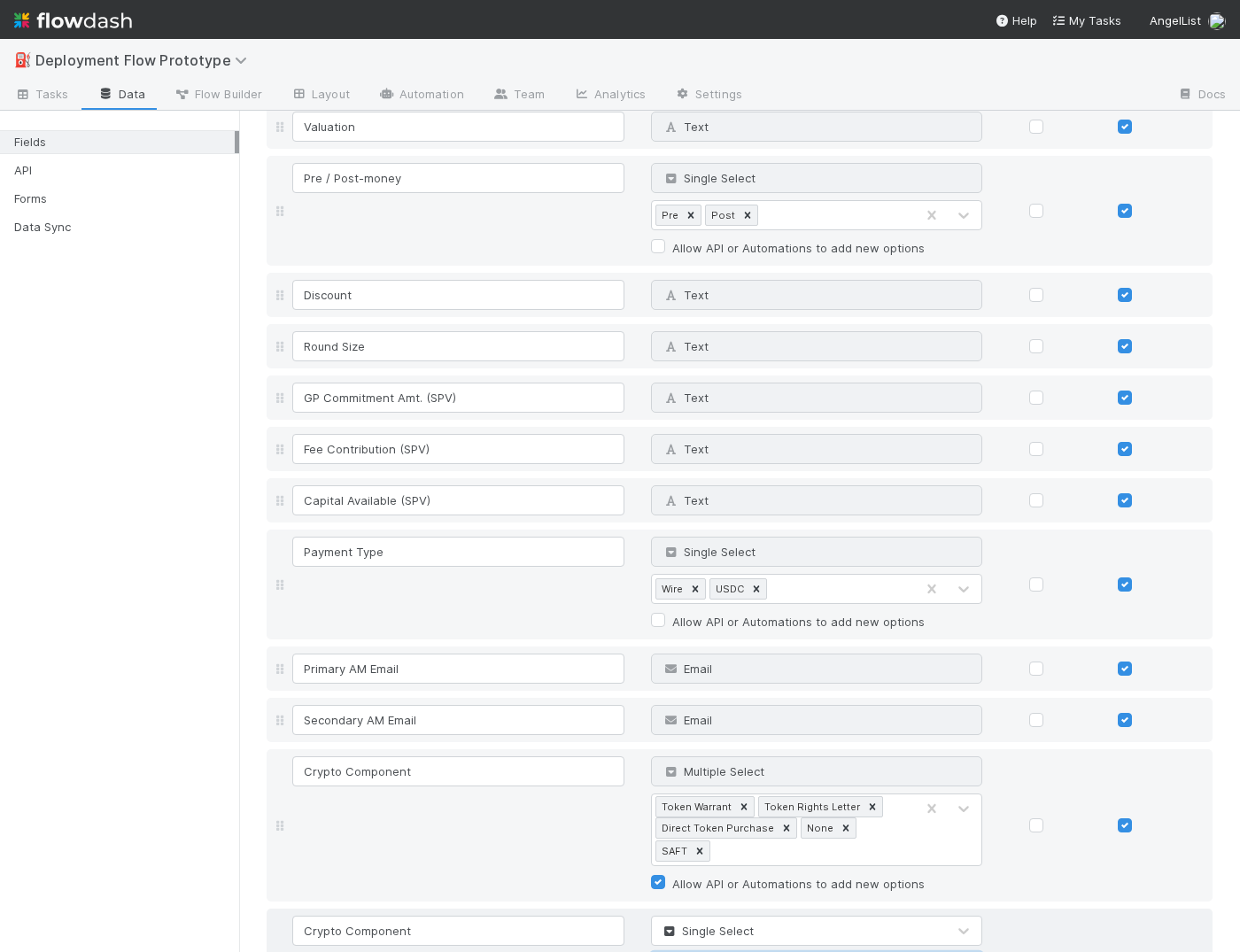
type input "Token Warrant"
type input "Token Rights Letter"
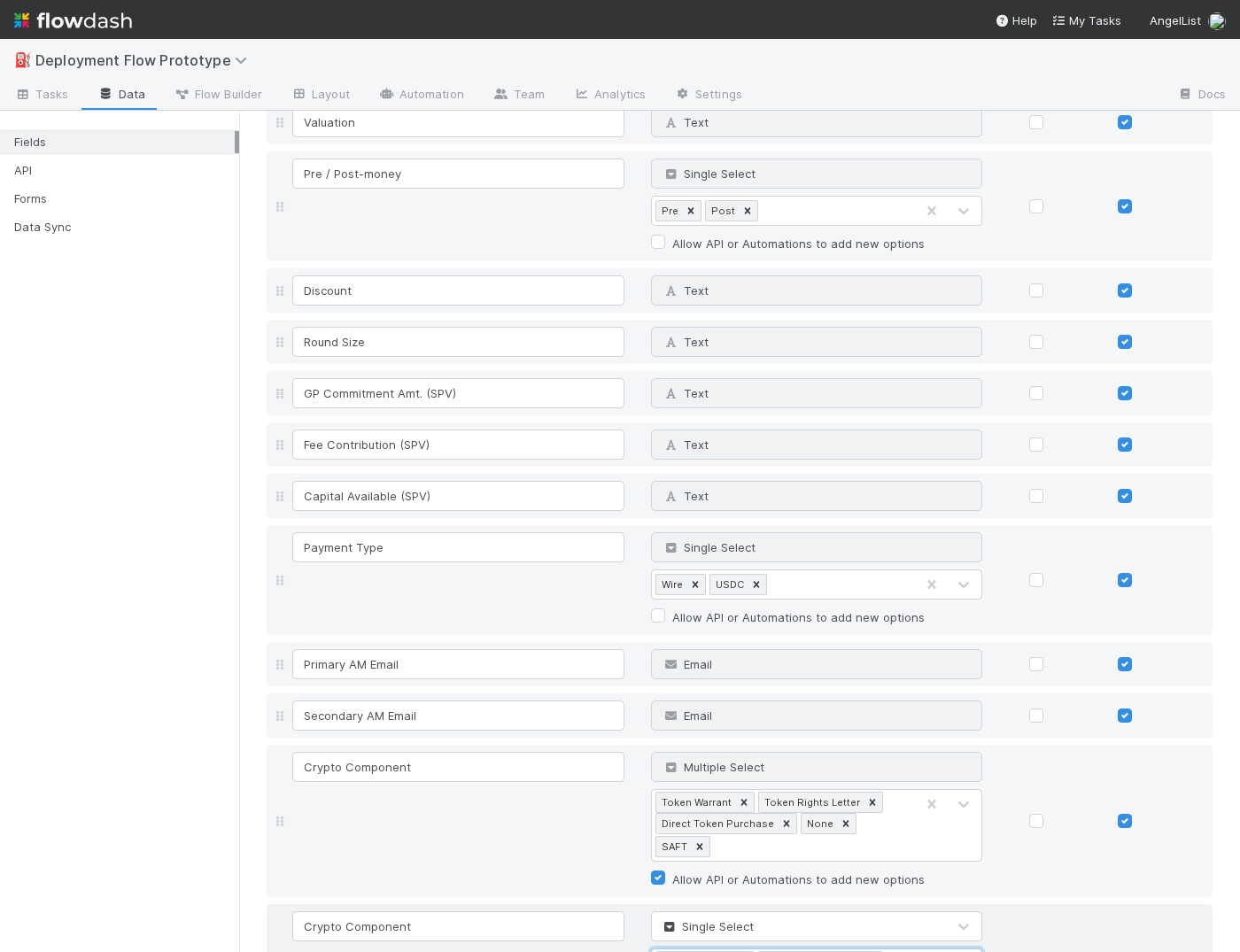
type input "Direct Token Purchase"
type input "None"
type input "SAFT"
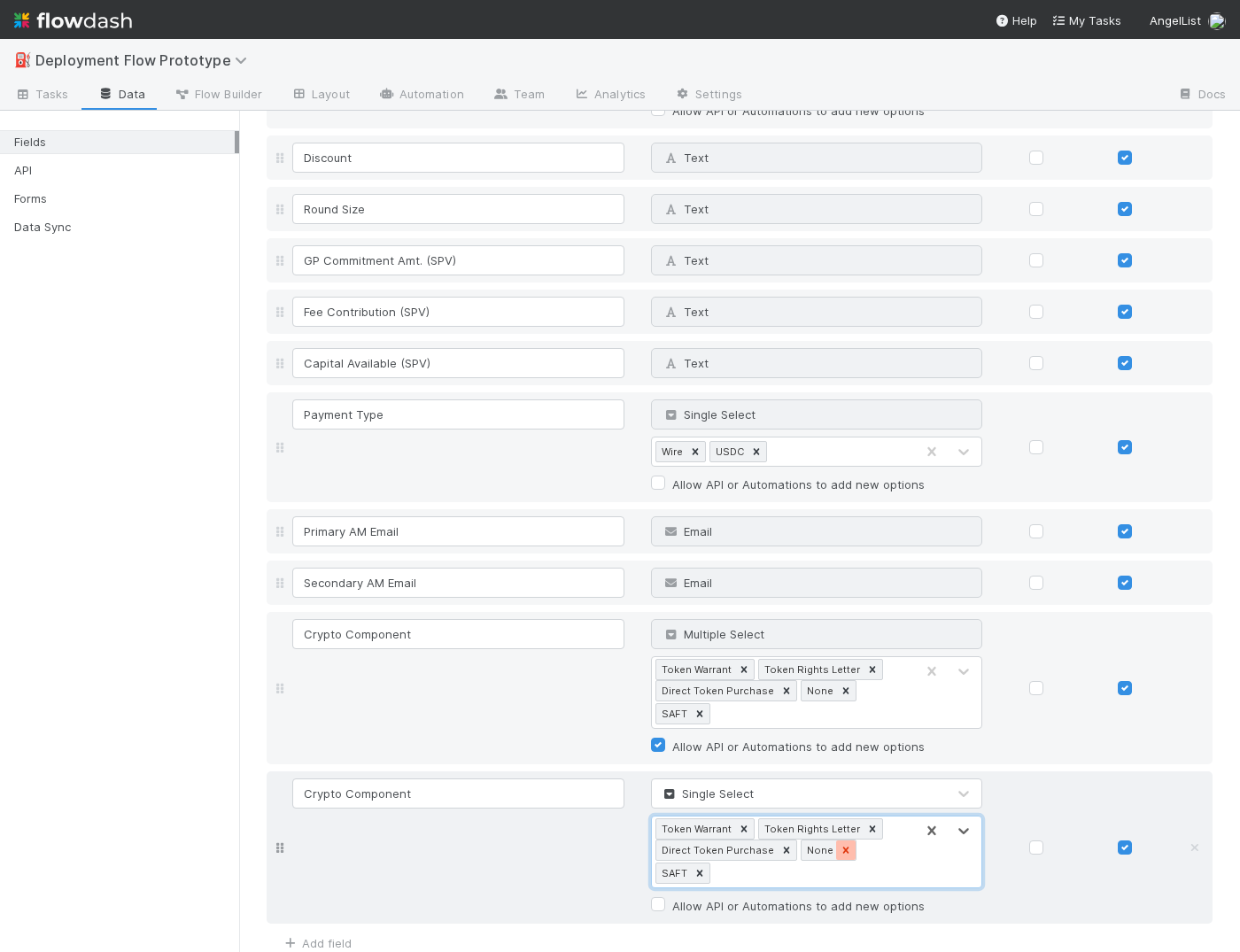
click at [840, 844] on icon at bounding box center [845, 850] width 12 height 12
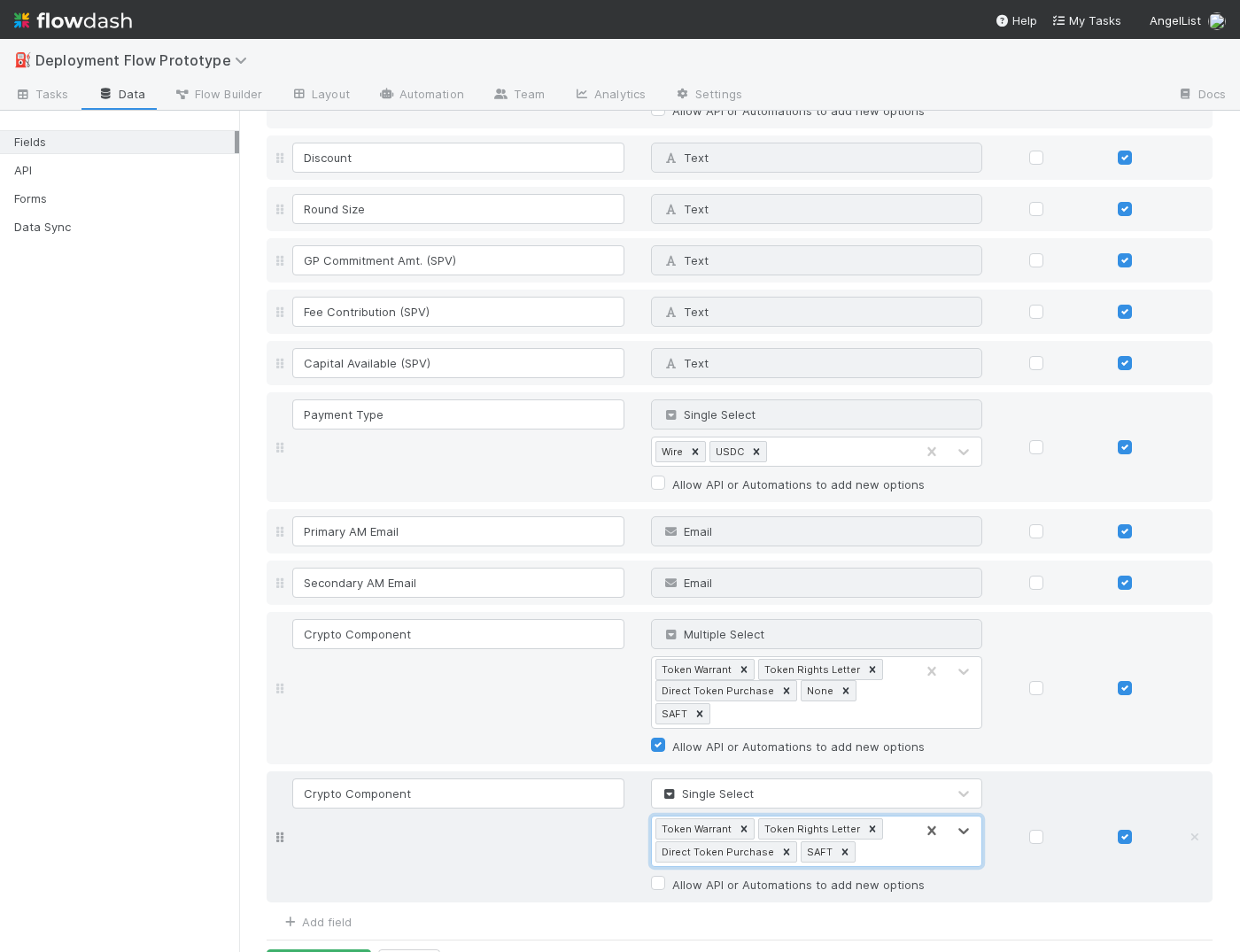
scroll to position [2038, 0]
click at [1193, 684] on icon at bounding box center [1194, 689] width 18 height 11
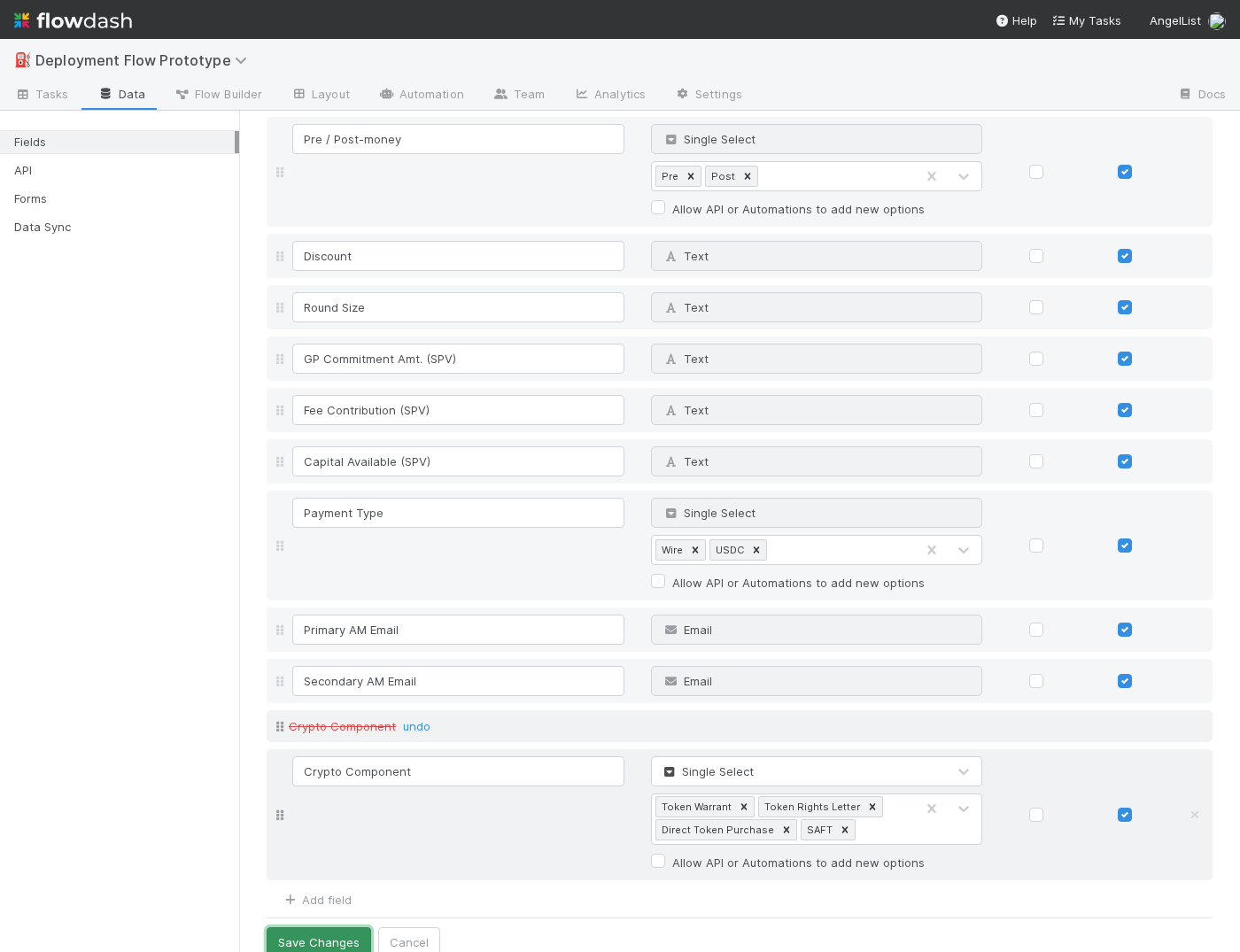
click at [341, 894] on button "Save Changes" at bounding box center [318, 942] width 104 height 30
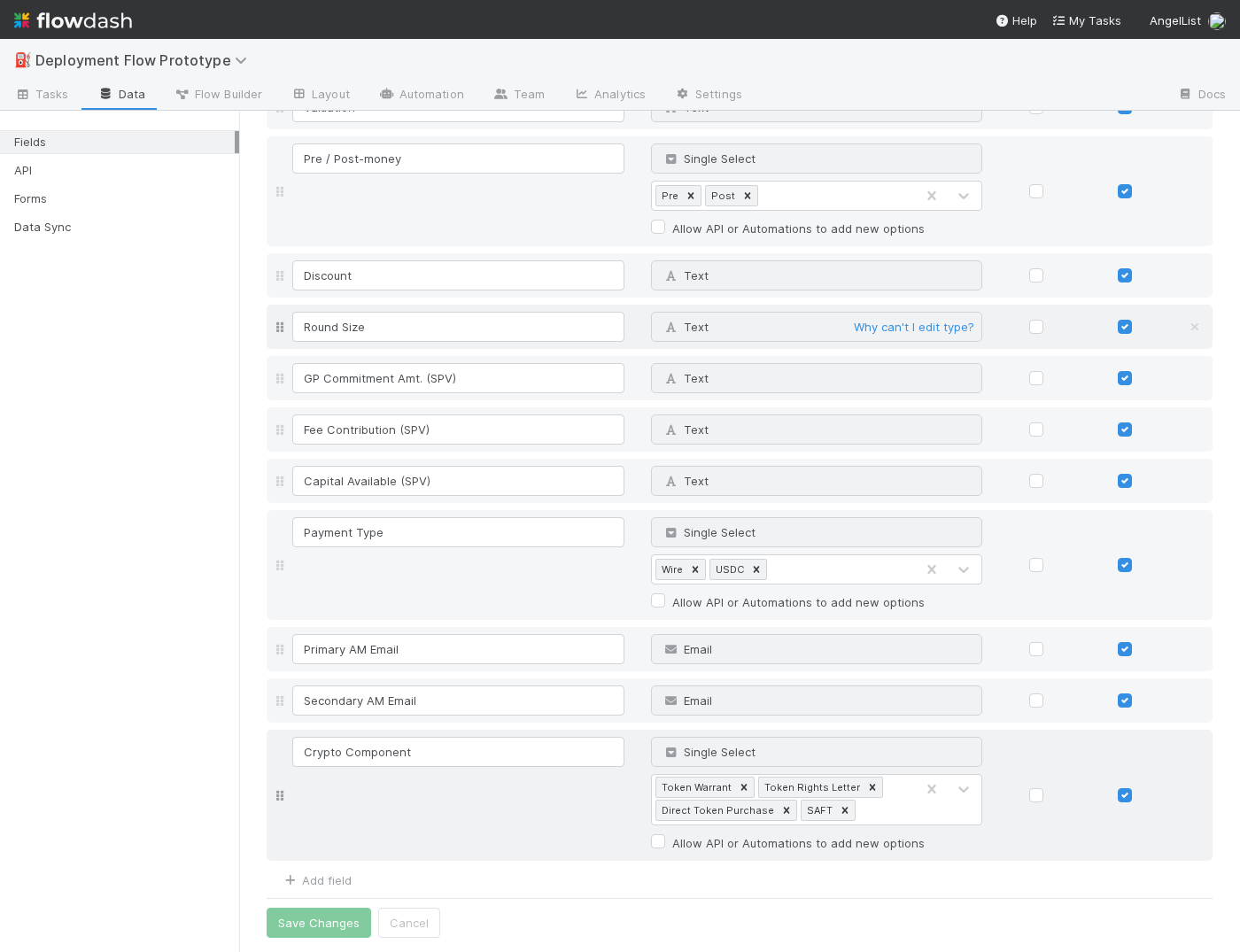
scroll to position [1901, 0]
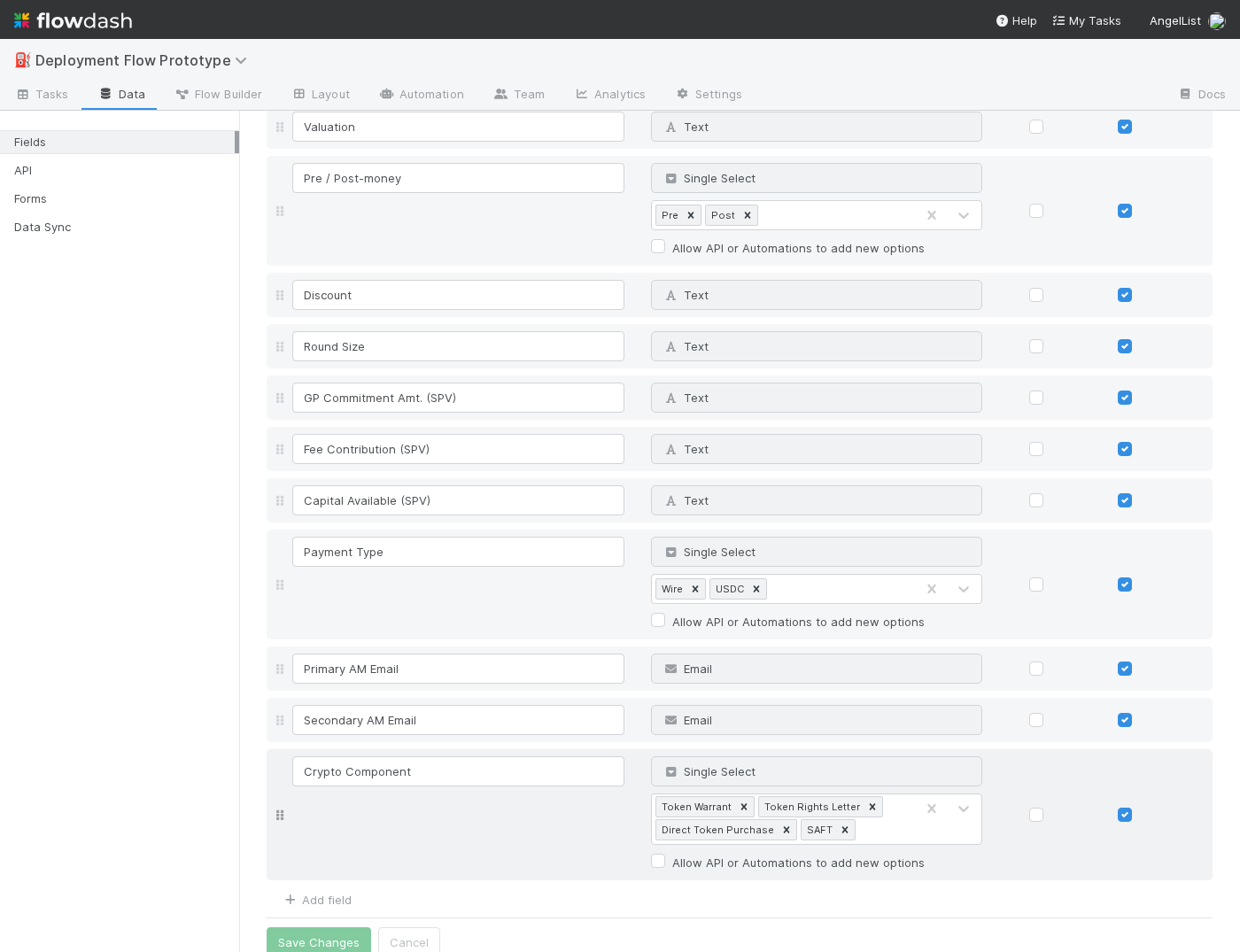
click at [332, 887] on div "Add field" at bounding box center [309, 898] width 85 height 21
click at [337, 892] on link "Add field" at bounding box center [316, 898] width 71 height 14
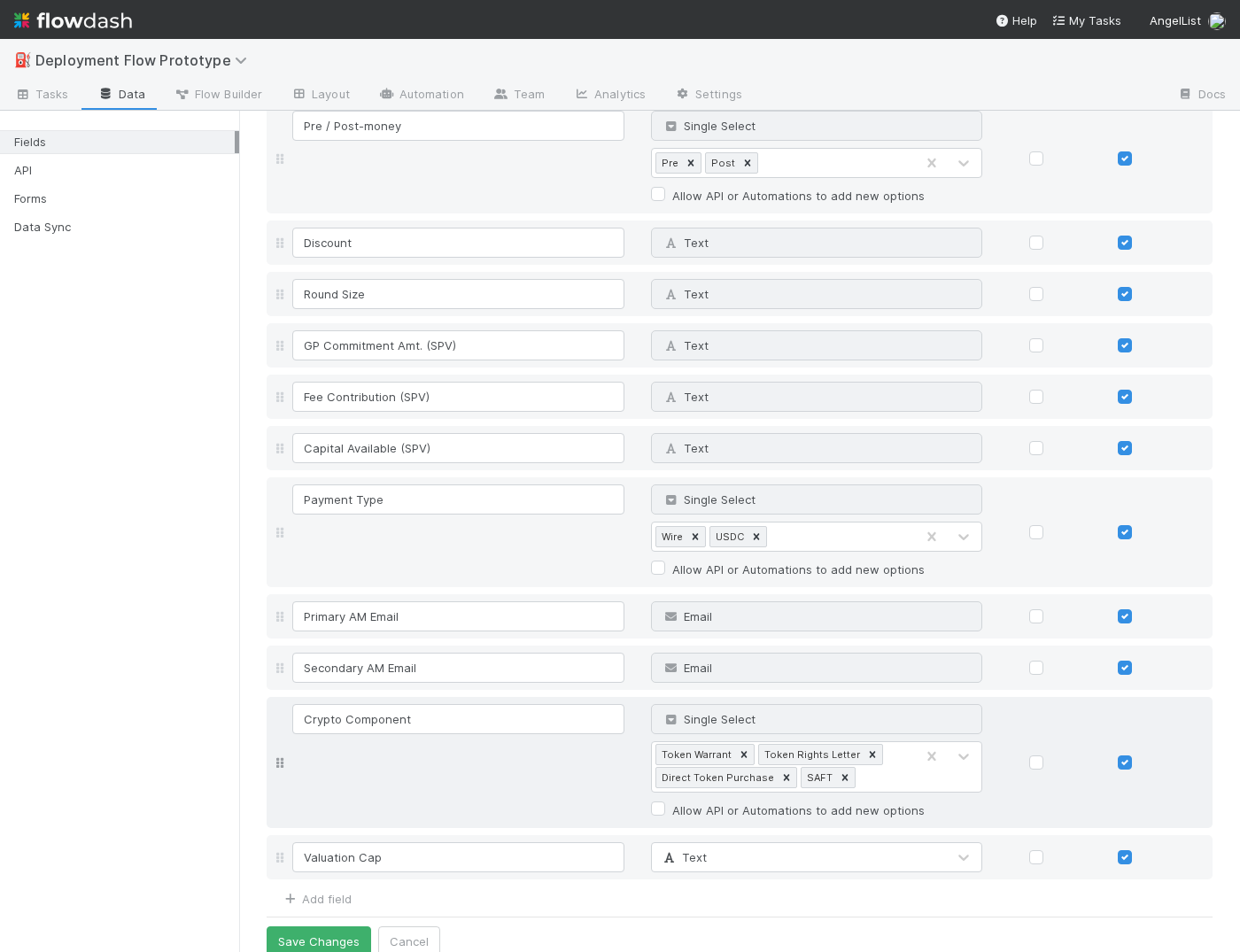
type input "Valuation Cap"
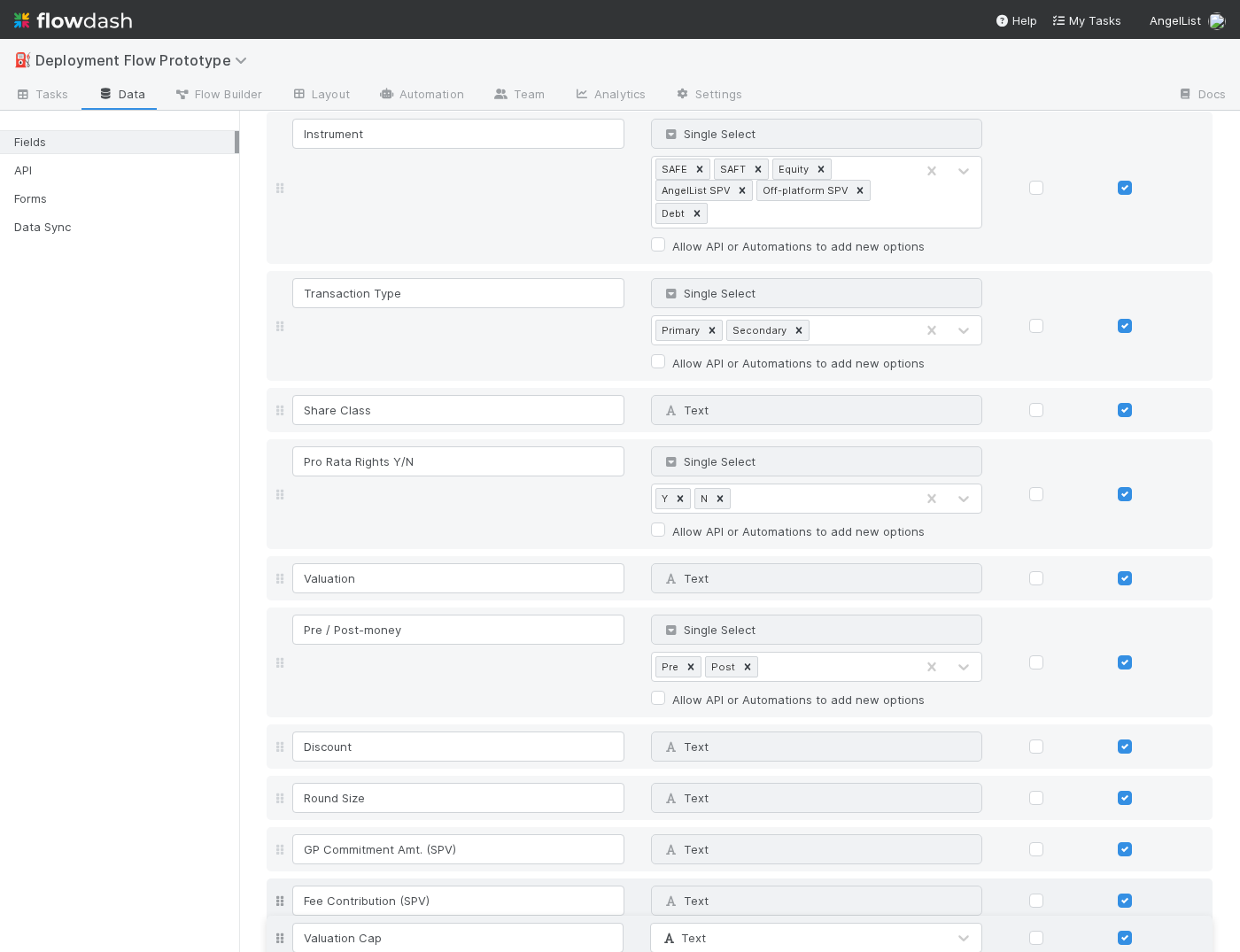
scroll to position [1452, 0]
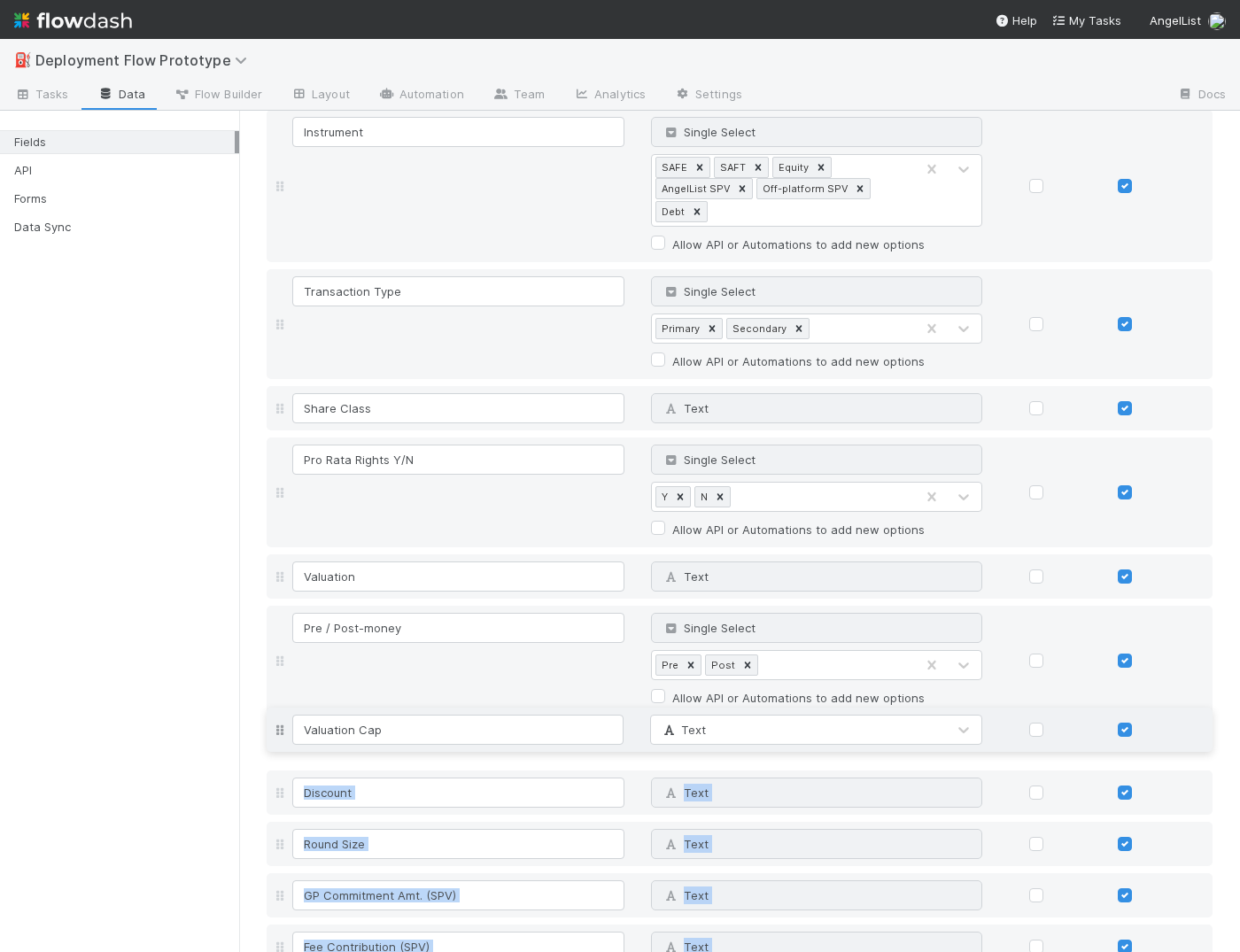
drag, startPoint x: 282, startPoint y: 846, endPoint x: 460, endPoint y: 735, distance: 209.8
click at [460, 735] on div "Investment UID Unique ID Why can't I edit type? Auto-increment Task Name Text W…" at bounding box center [739, 98] width 946 height 2565
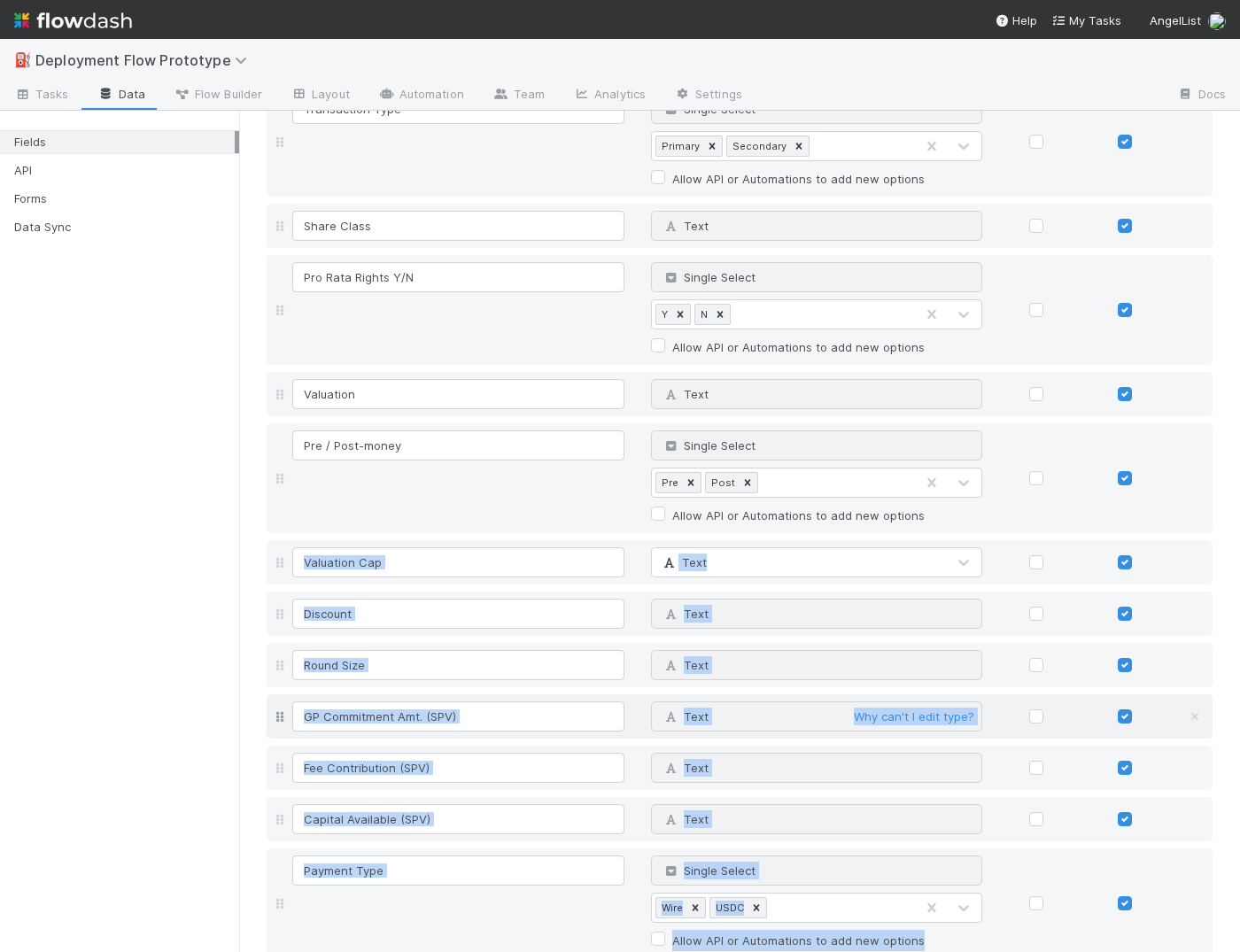
scroll to position [1954, 0]
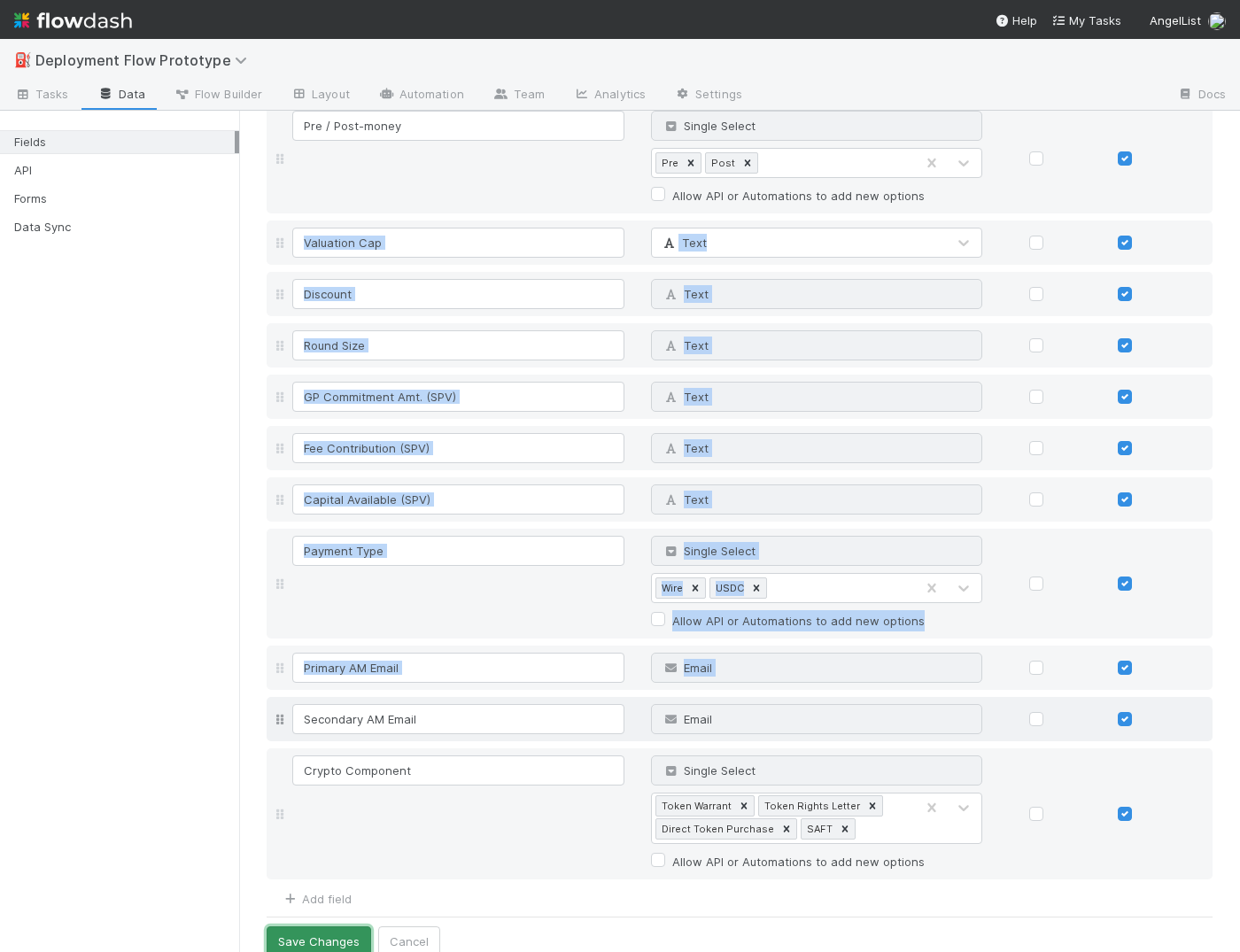
click at [311, 894] on button "Save Changes" at bounding box center [318, 941] width 104 height 30
click at [59, 98] on span "Tasks" at bounding box center [41, 93] width 54 height 18
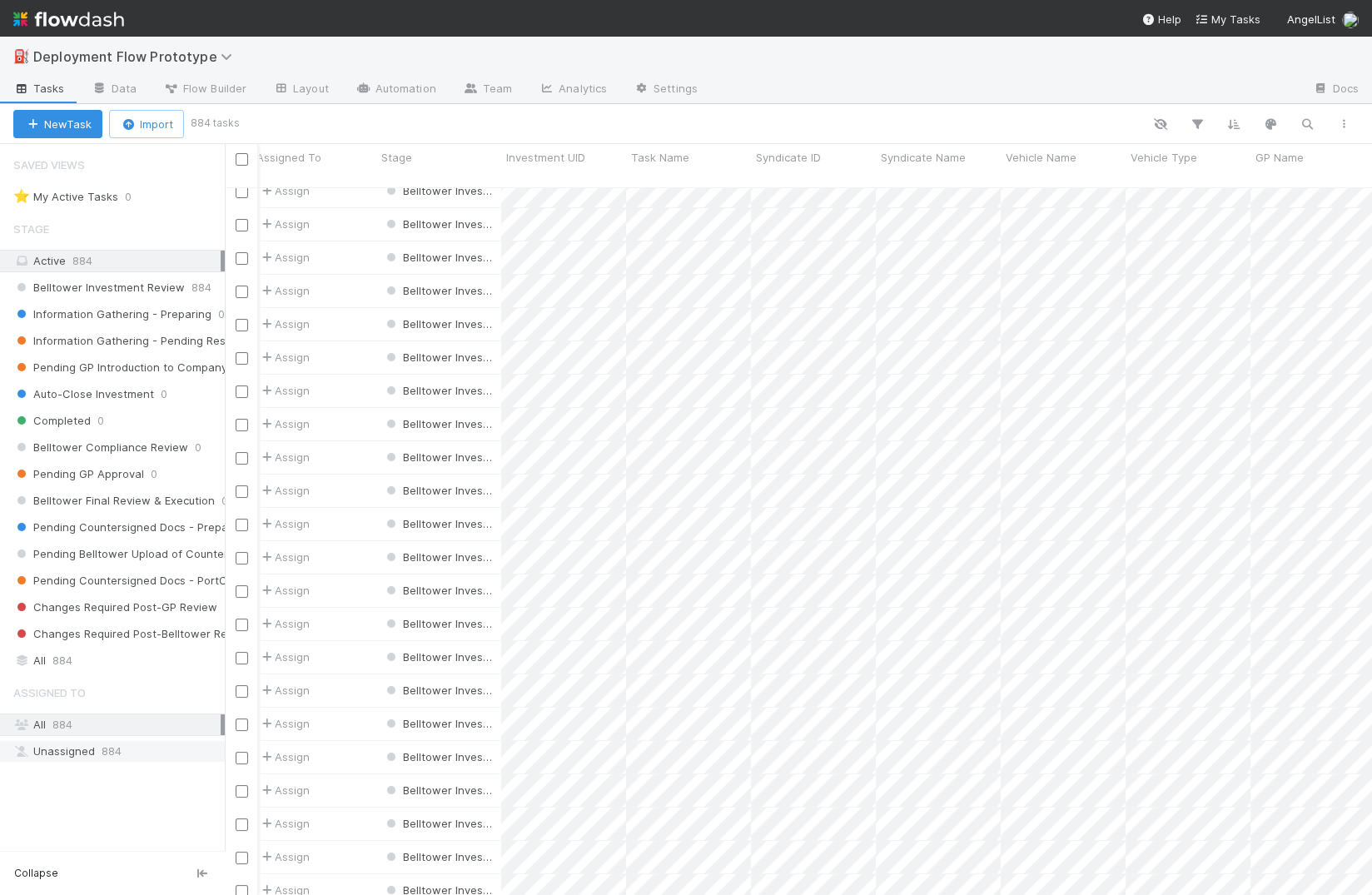
scroll to position [0, 7]
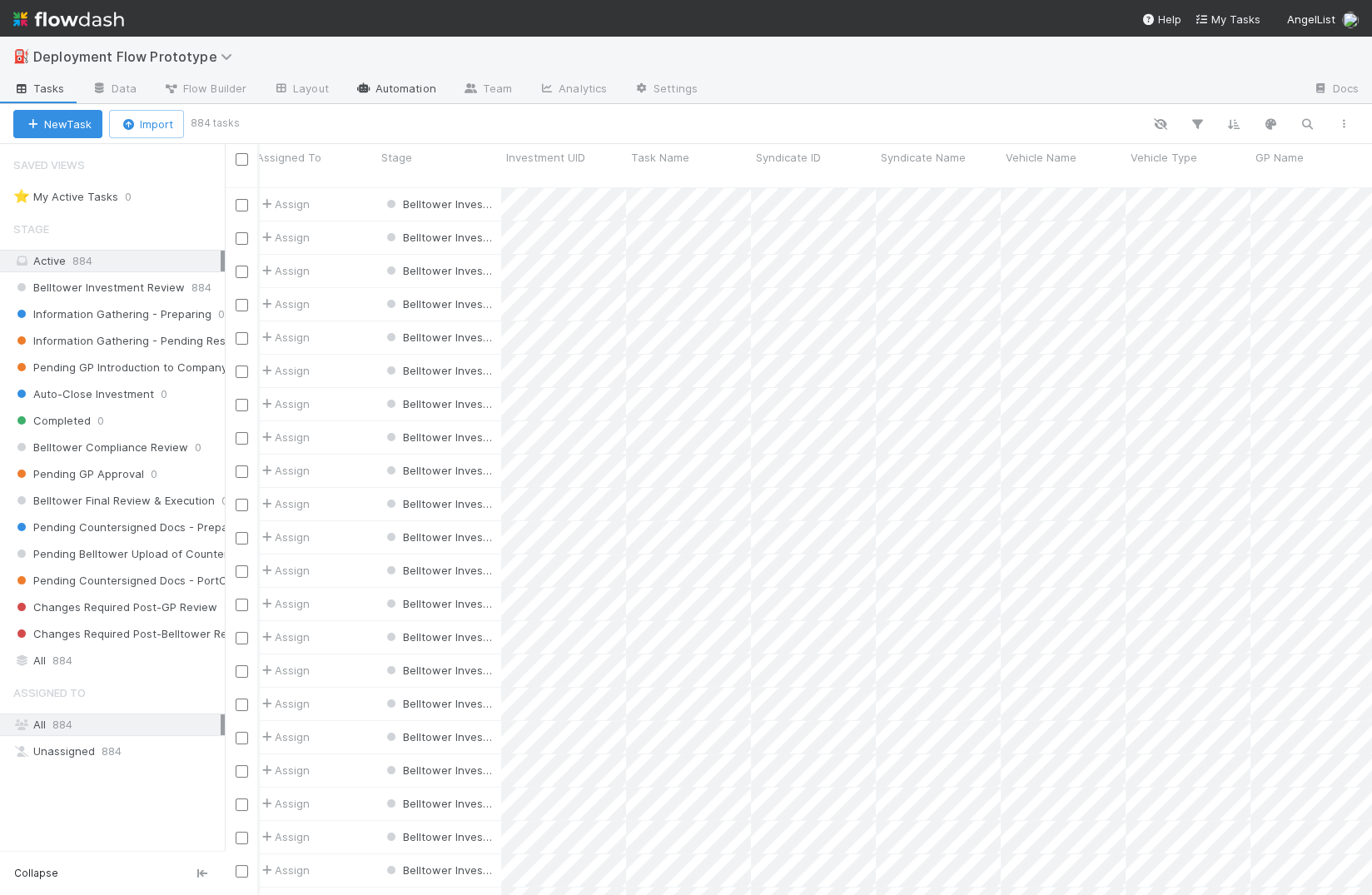
click at [424, 84] on link "Automation" at bounding box center [395, 89] width 108 height 27
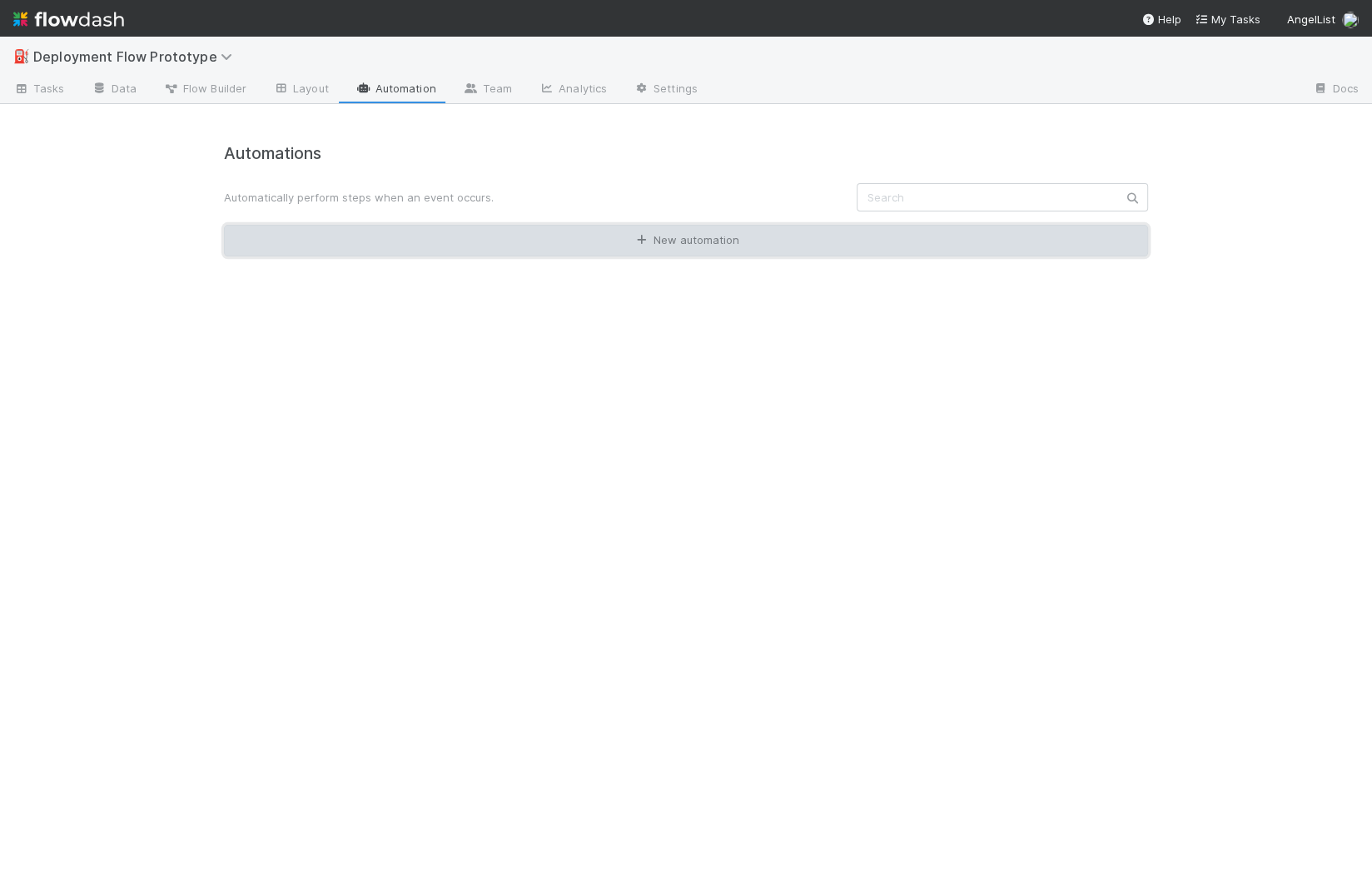
click at [712, 252] on link "New automation" at bounding box center [685, 240] width 924 height 31
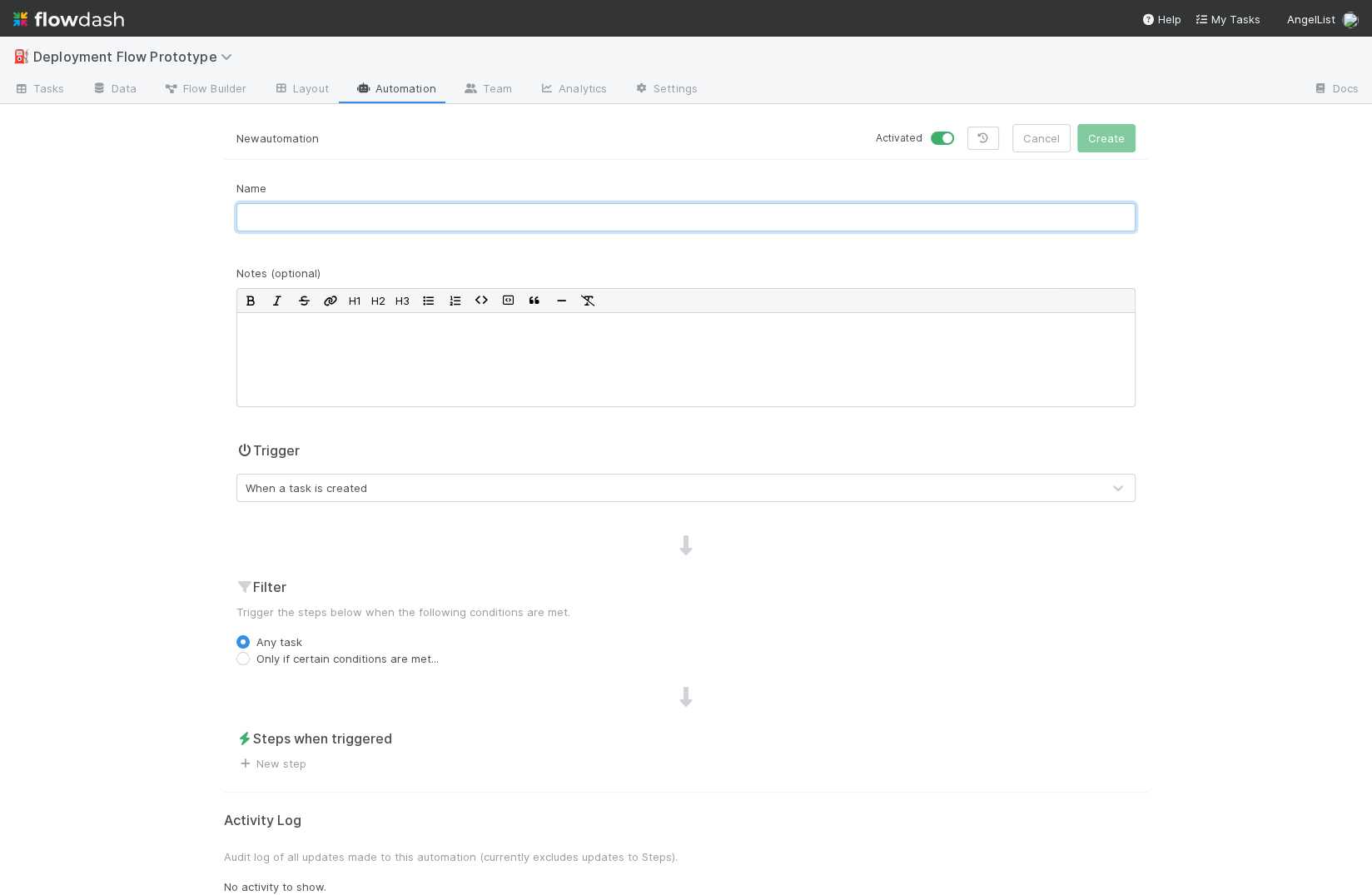
click at [643, 217] on input "text" at bounding box center [686, 217] width 898 height 29
type input "Link to CRM > Accounts on Syndicate ID"
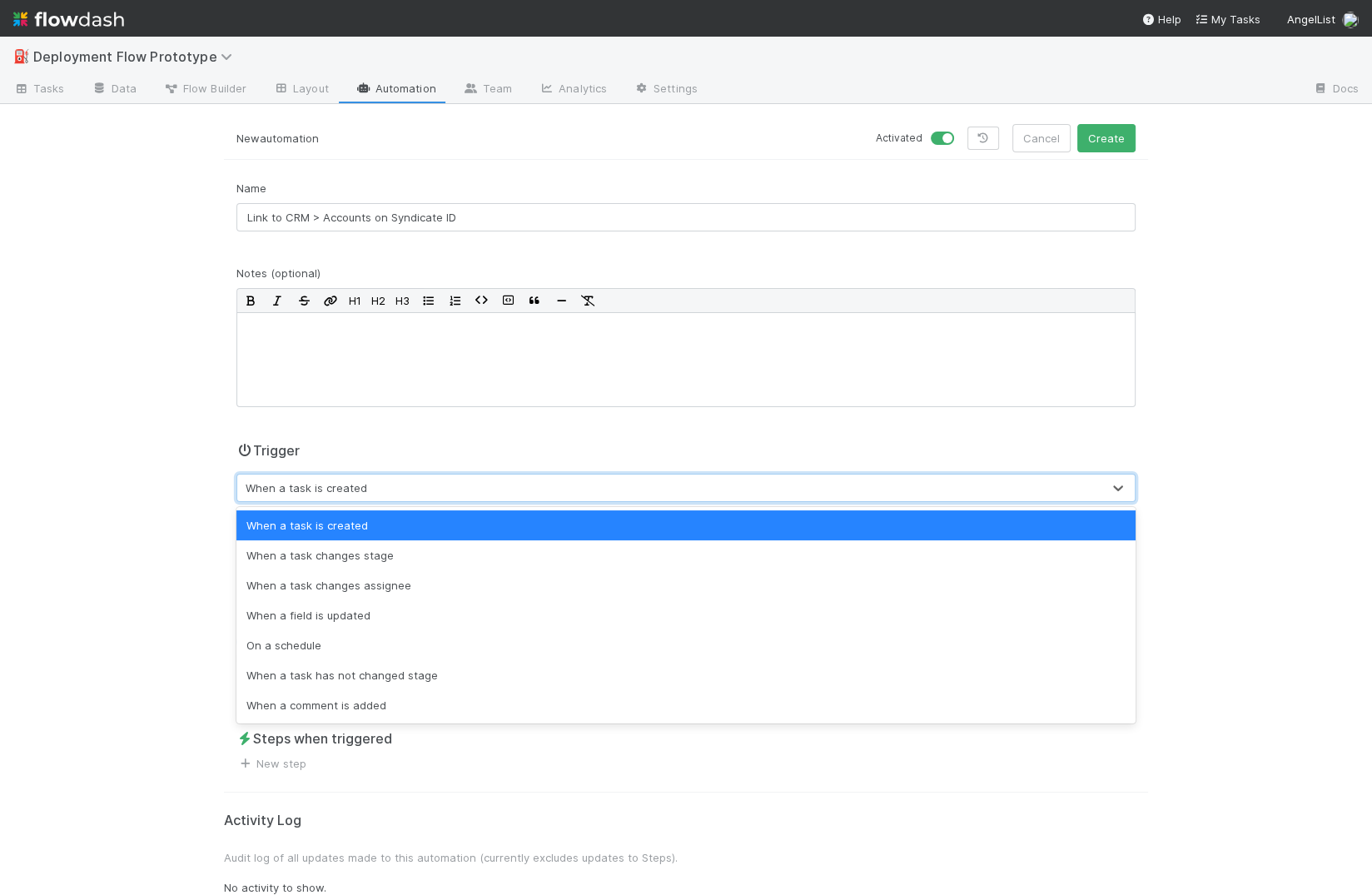
click at [284, 482] on div "When a task is created" at bounding box center [306, 487] width 121 height 16
click at [284, 481] on div "When a task is created" at bounding box center [306, 487] width 121 height 16
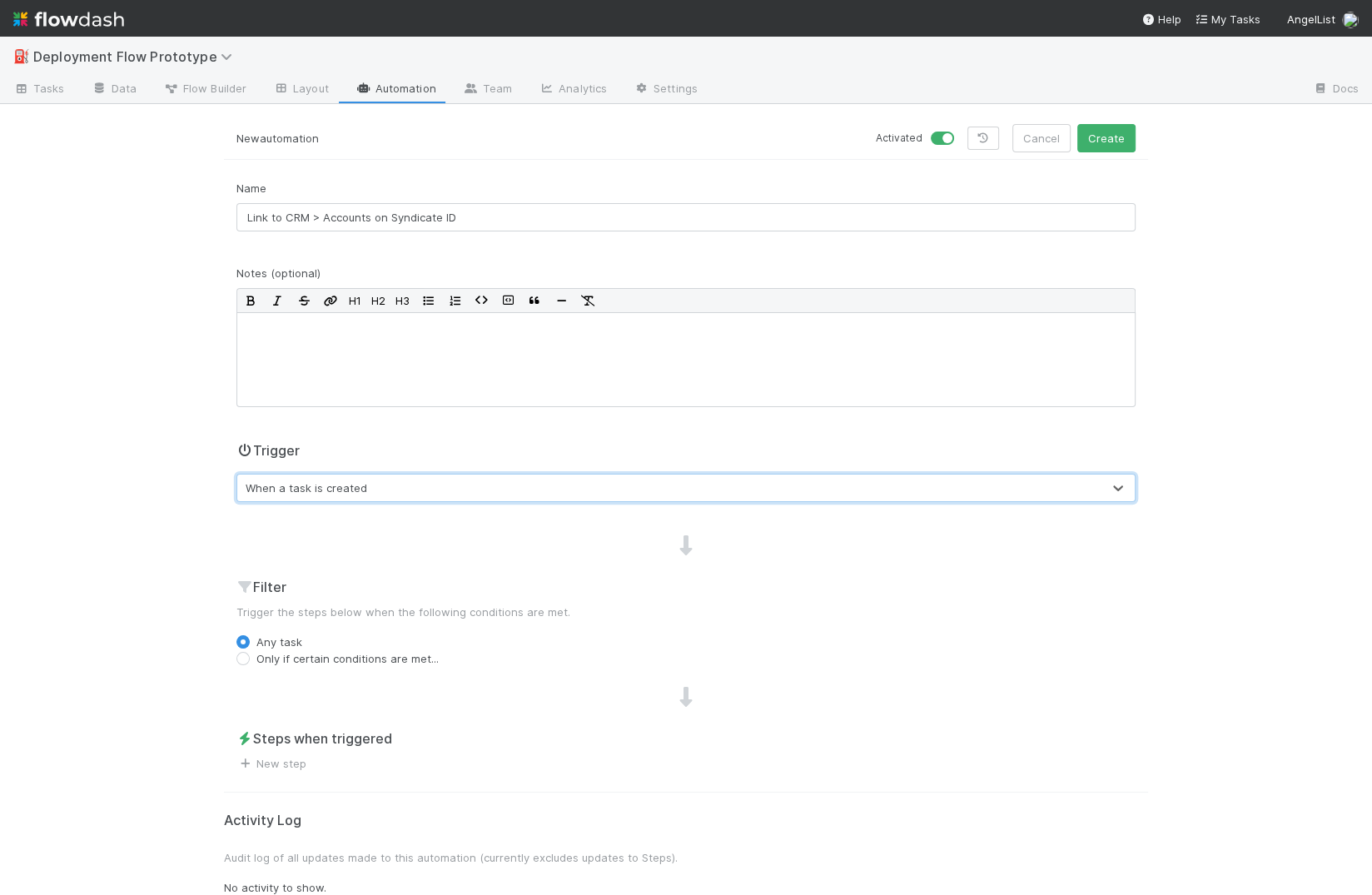
scroll to position [11, 0]
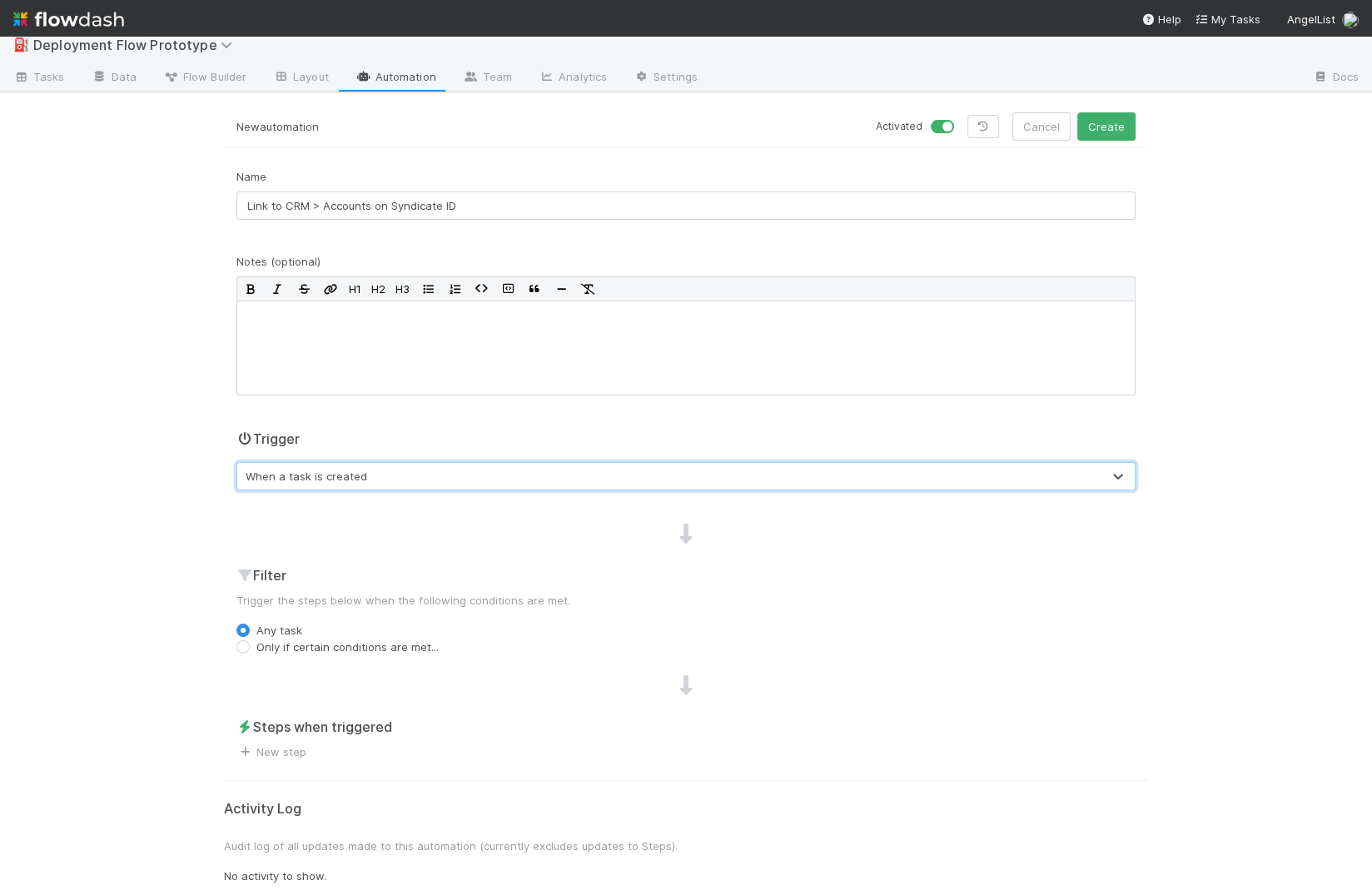
click at [321, 645] on label "Only if certain conditions are met..." at bounding box center [348, 646] width 182 height 16
click at [250, 645] on input "Only if certain conditions are met..." at bounding box center [243, 645] width 13 height 15
radio input "true"
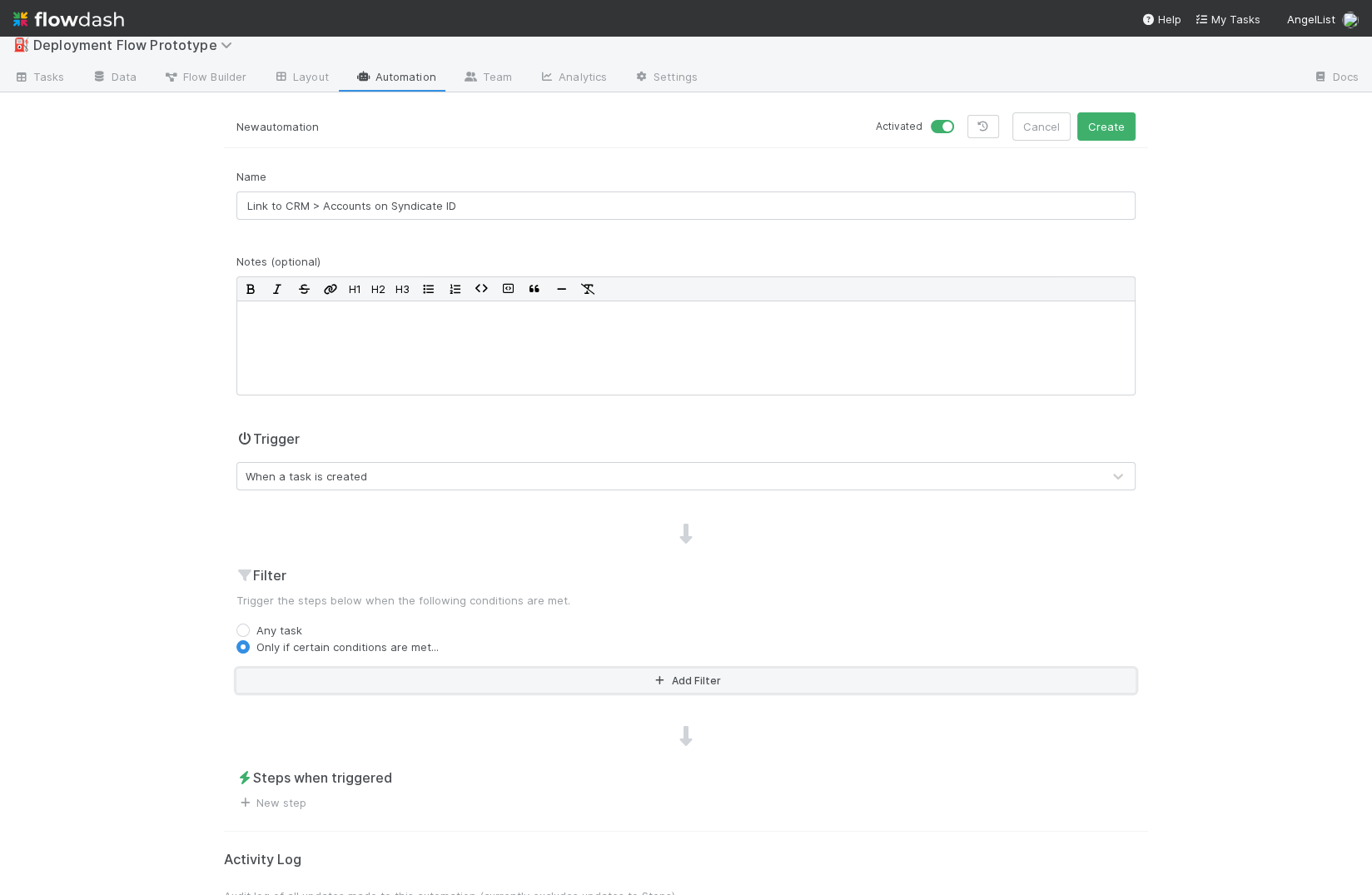
click at [350, 674] on button "Add Filter" at bounding box center [686, 681] width 898 height 24
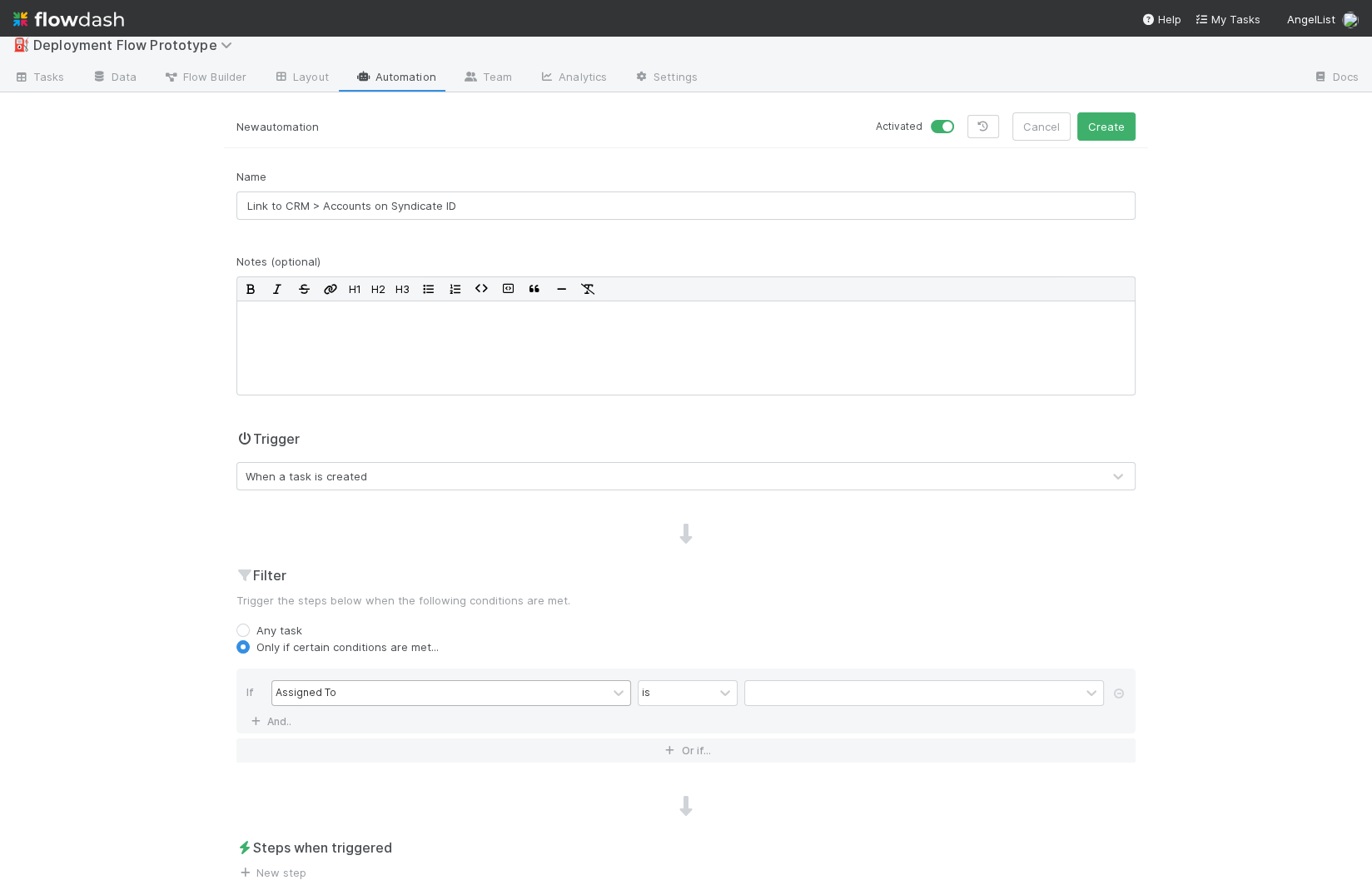
click at [386, 691] on div "Assigned To" at bounding box center [440, 693] width 335 height 24
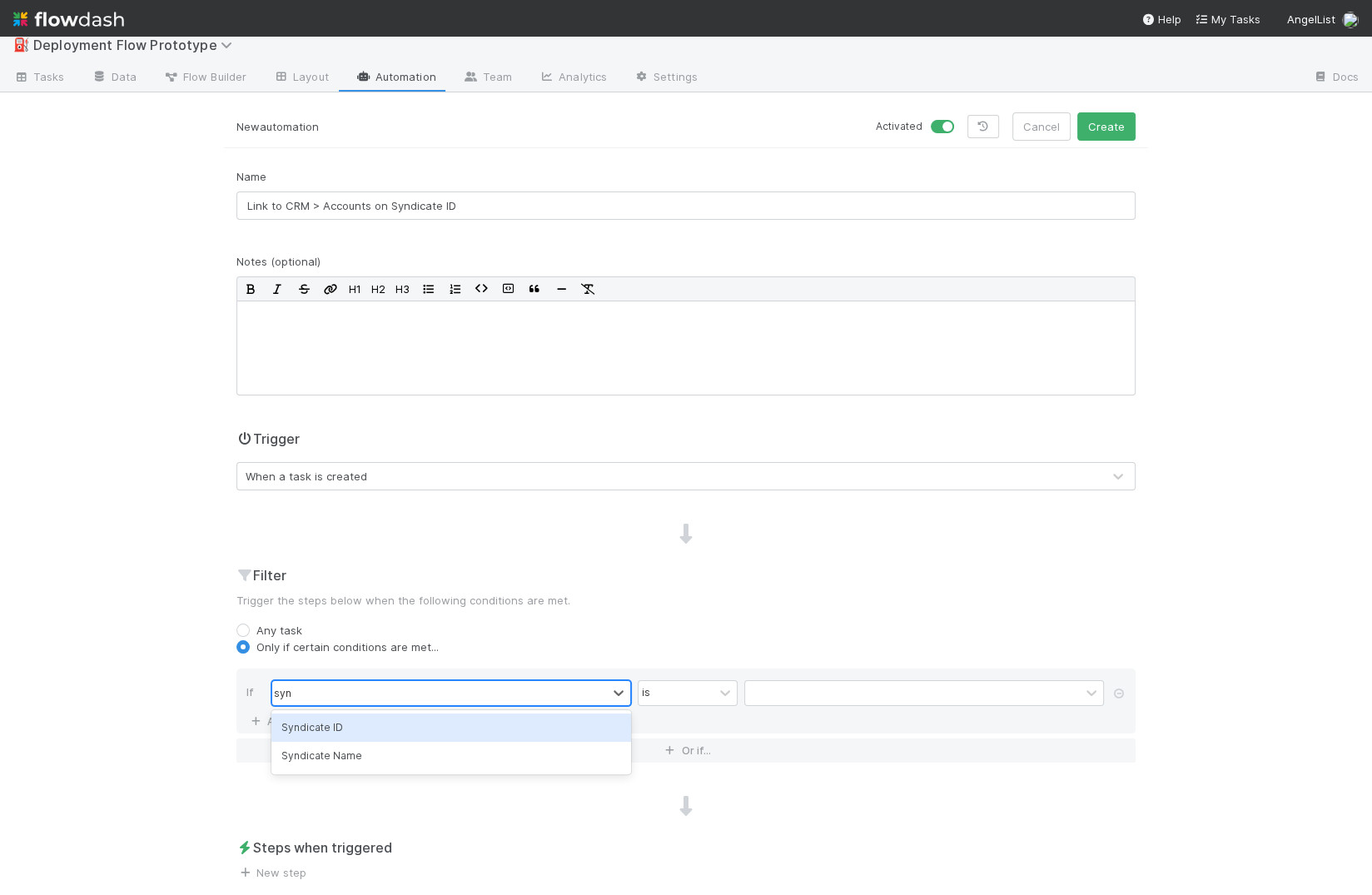
type input "synd"
click at [412, 726] on div "Syndicate ID" at bounding box center [451, 727] width 360 height 29
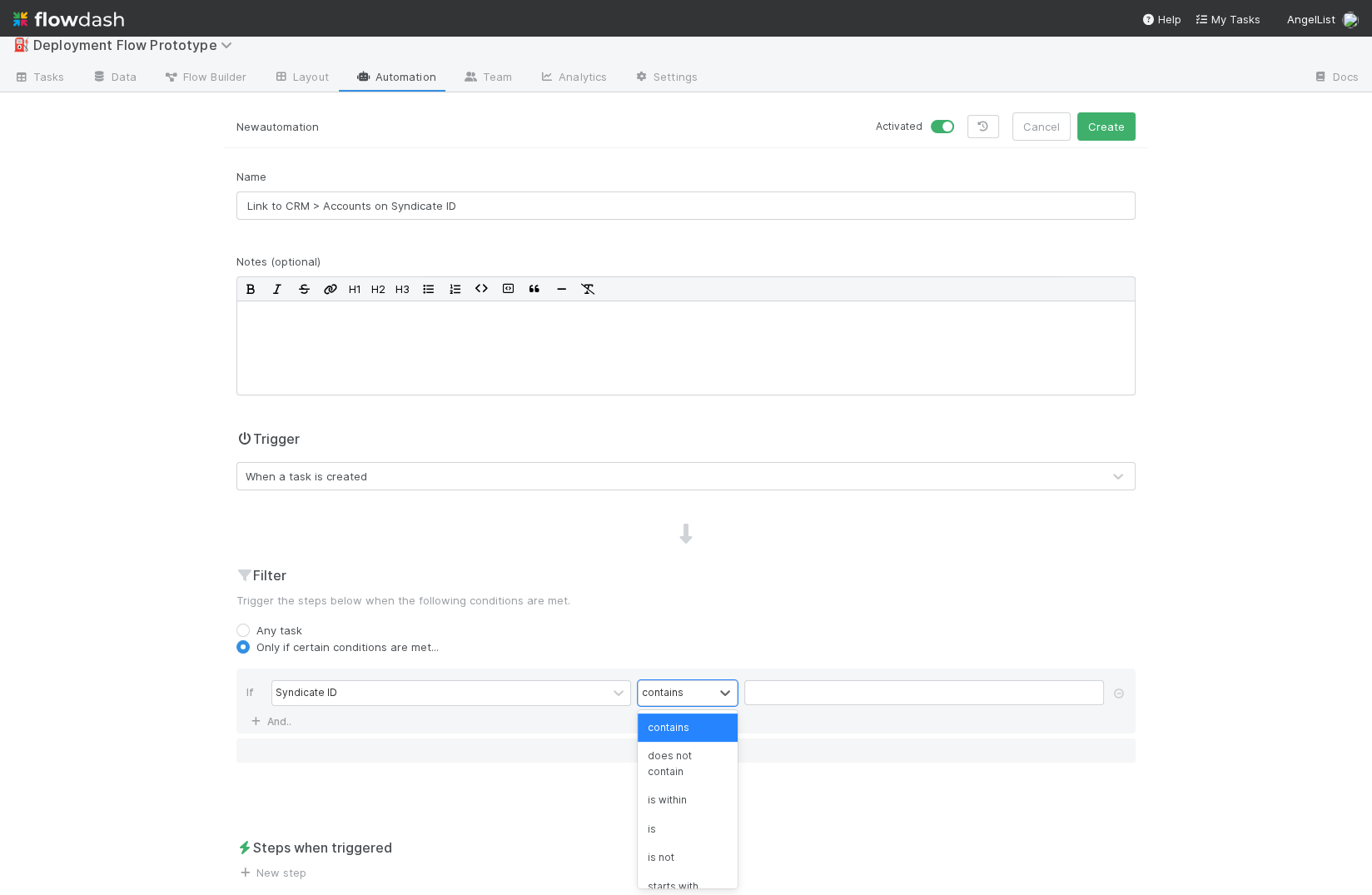
drag, startPoint x: 678, startPoint y: 689, endPoint x: 674, endPoint y: 712, distance: 23.3
click at [677, 689] on div "contains" at bounding box center [663, 692] width 42 height 15
click at [676, 840] on div "is not empty" at bounding box center [687, 886] width 100 height 29
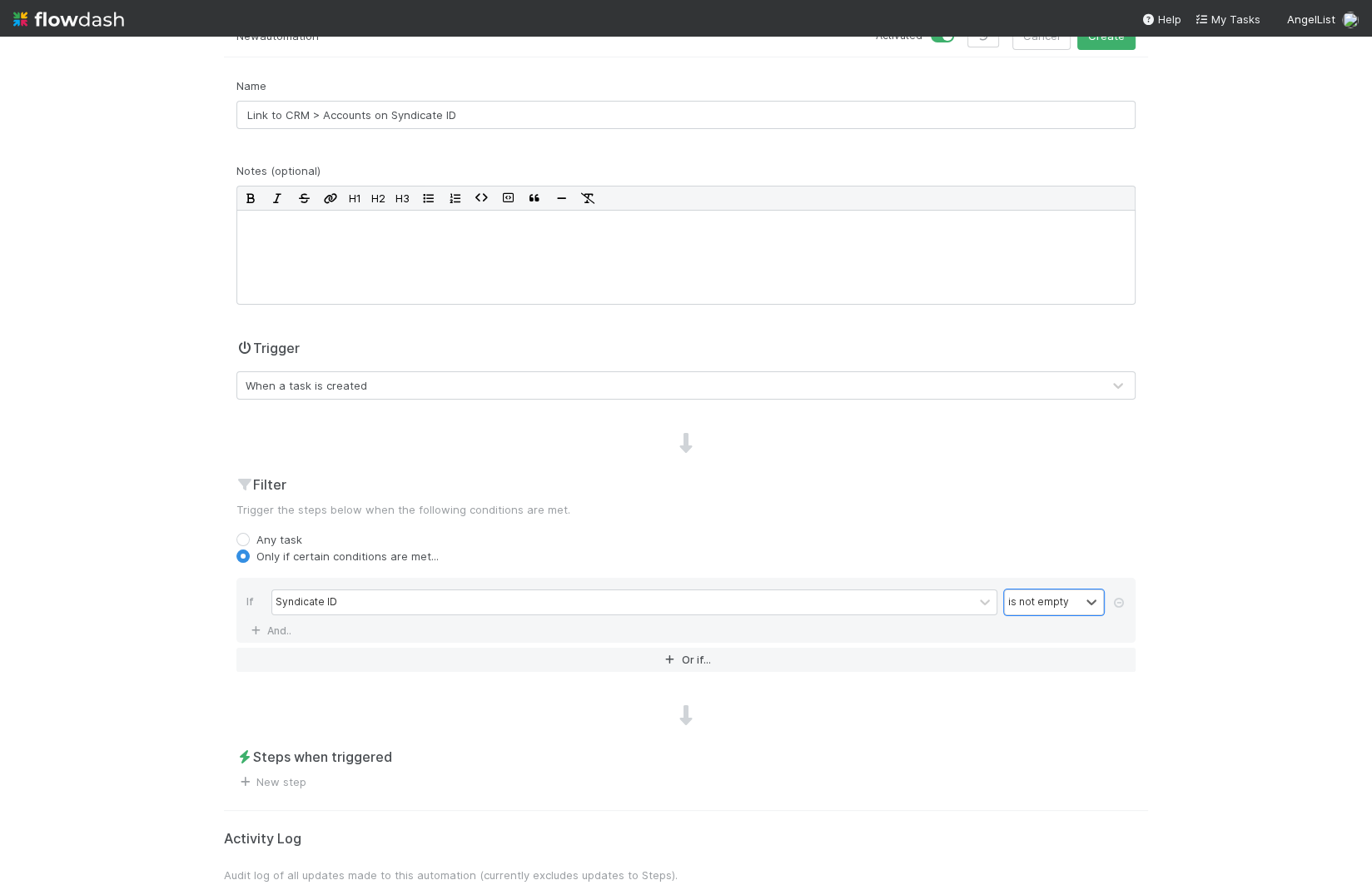
scroll to position [130, 0]
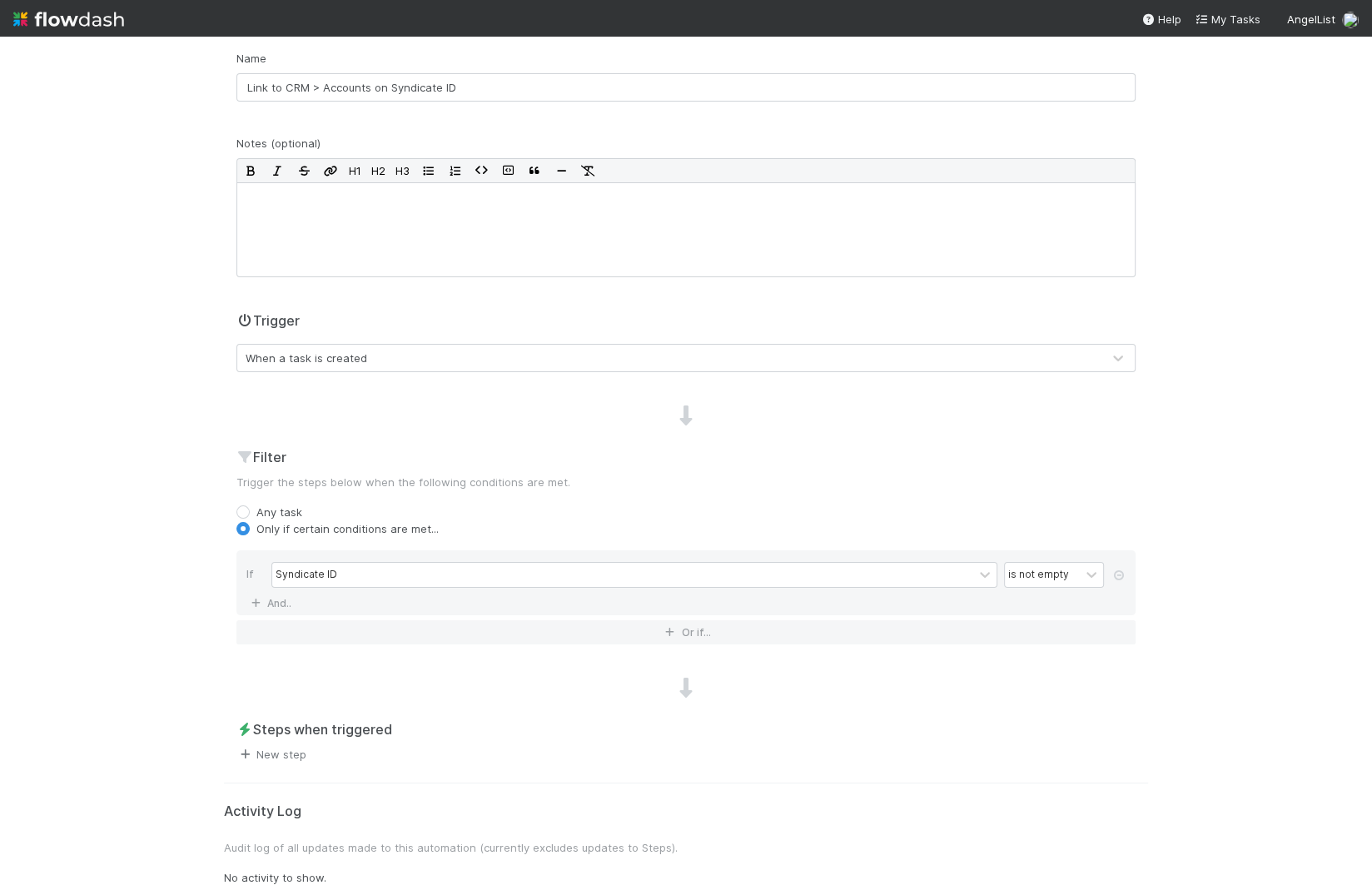
click at [294, 748] on link "New step" at bounding box center [271, 754] width 70 height 13
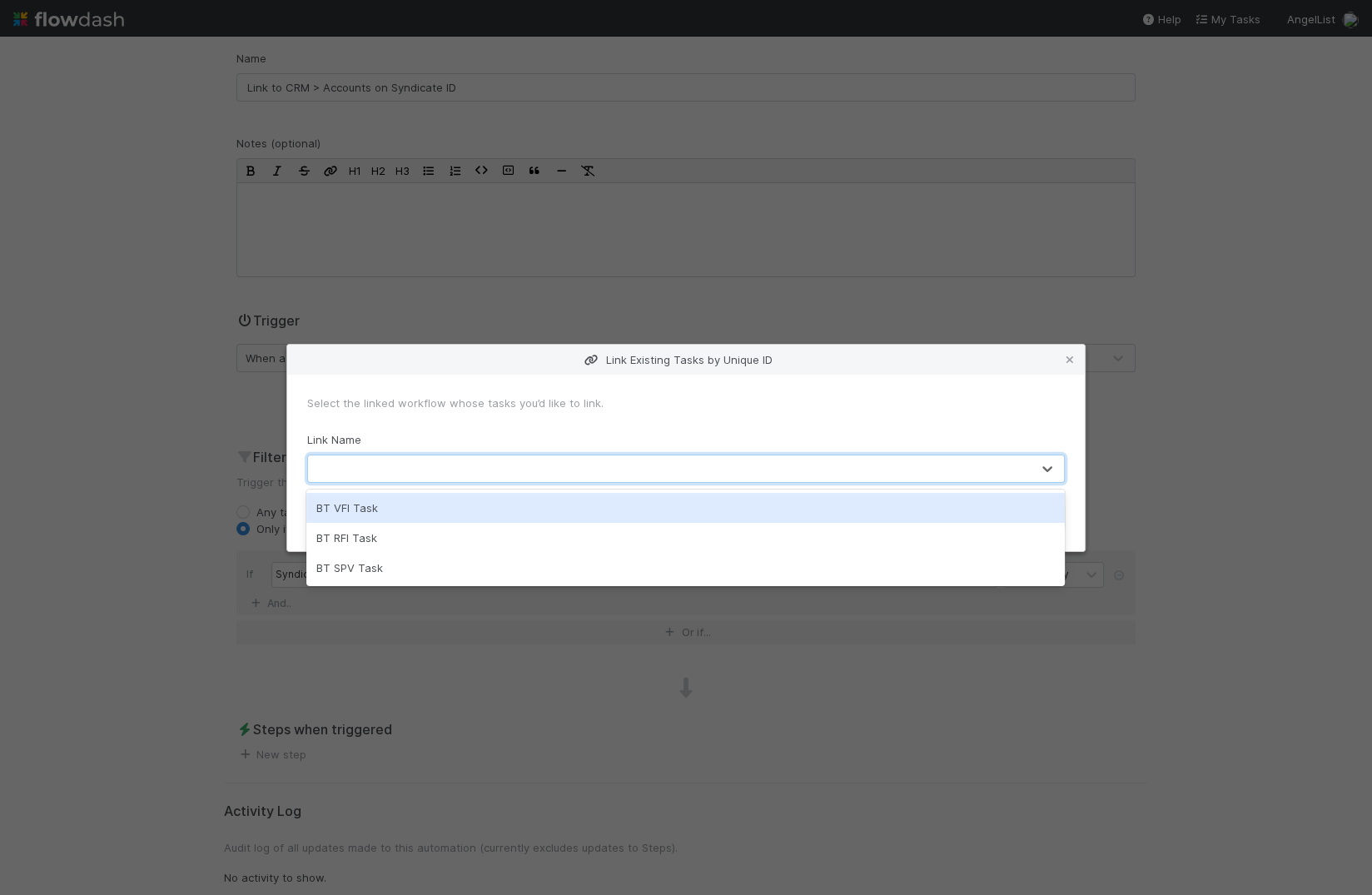
click at [340, 464] on div at bounding box center [669, 468] width 722 height 27
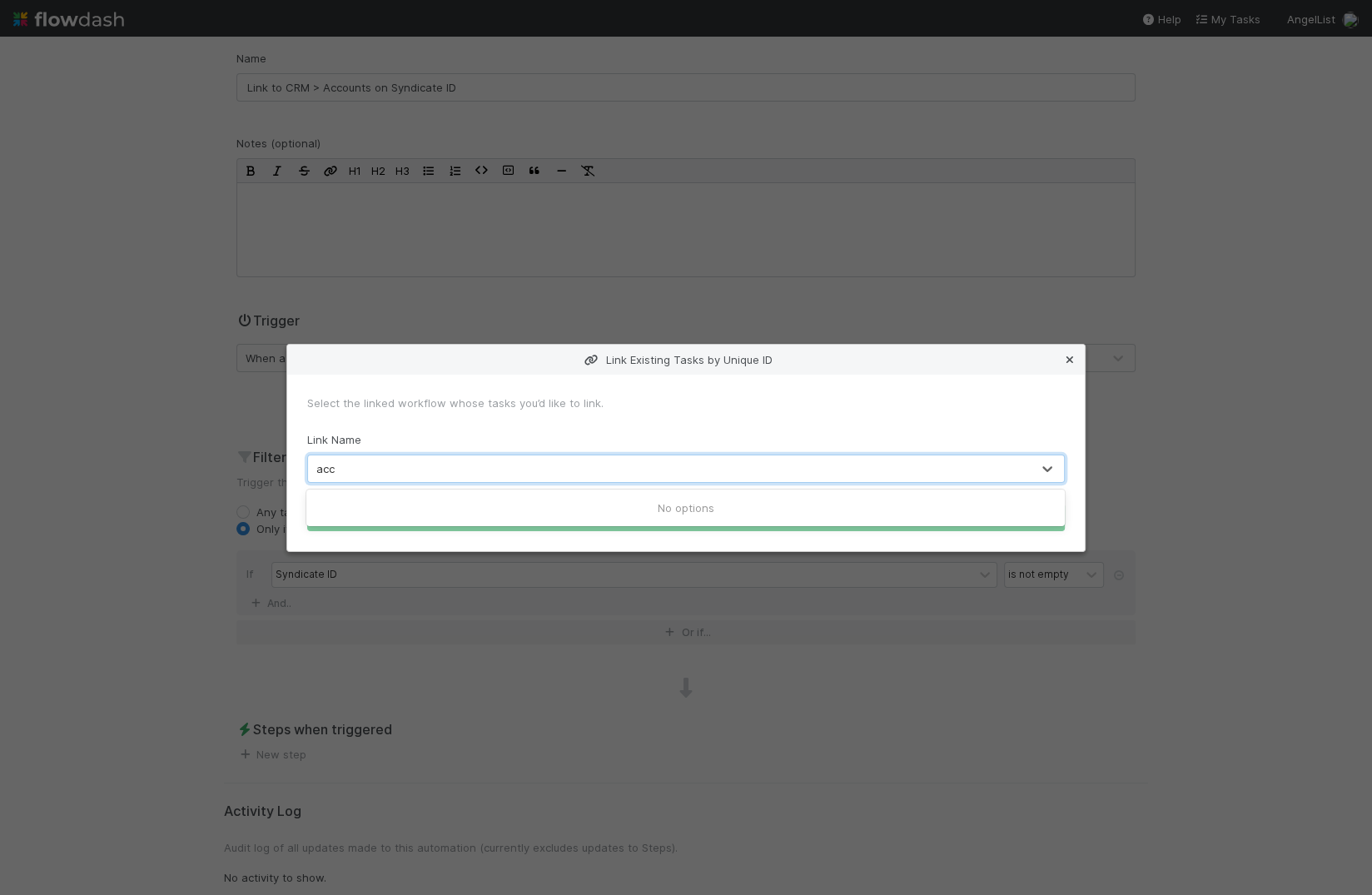
type input "acc"
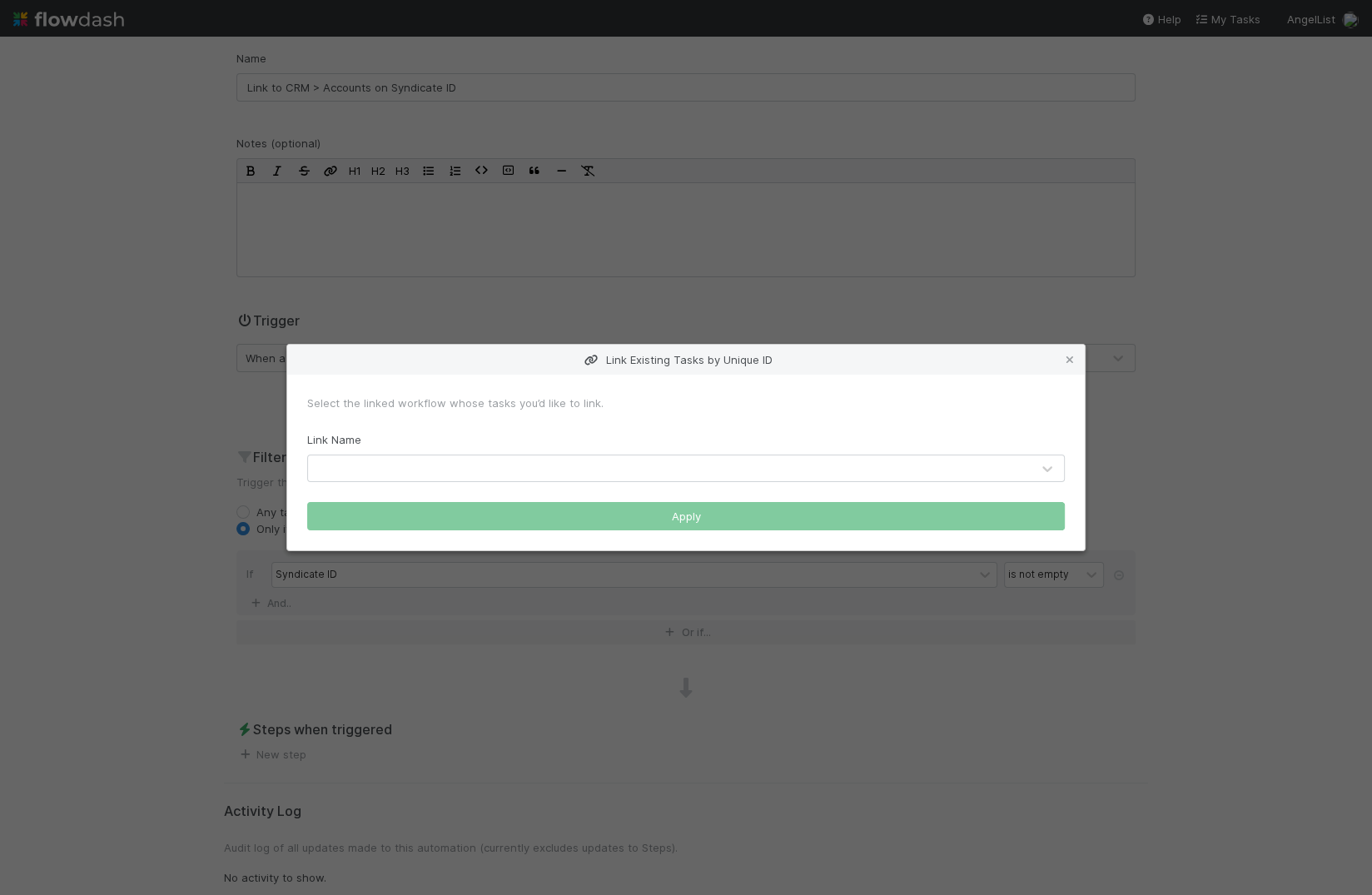
click at [1068, 356] on icon at bounding box center [1069, 360] width 16 height 10
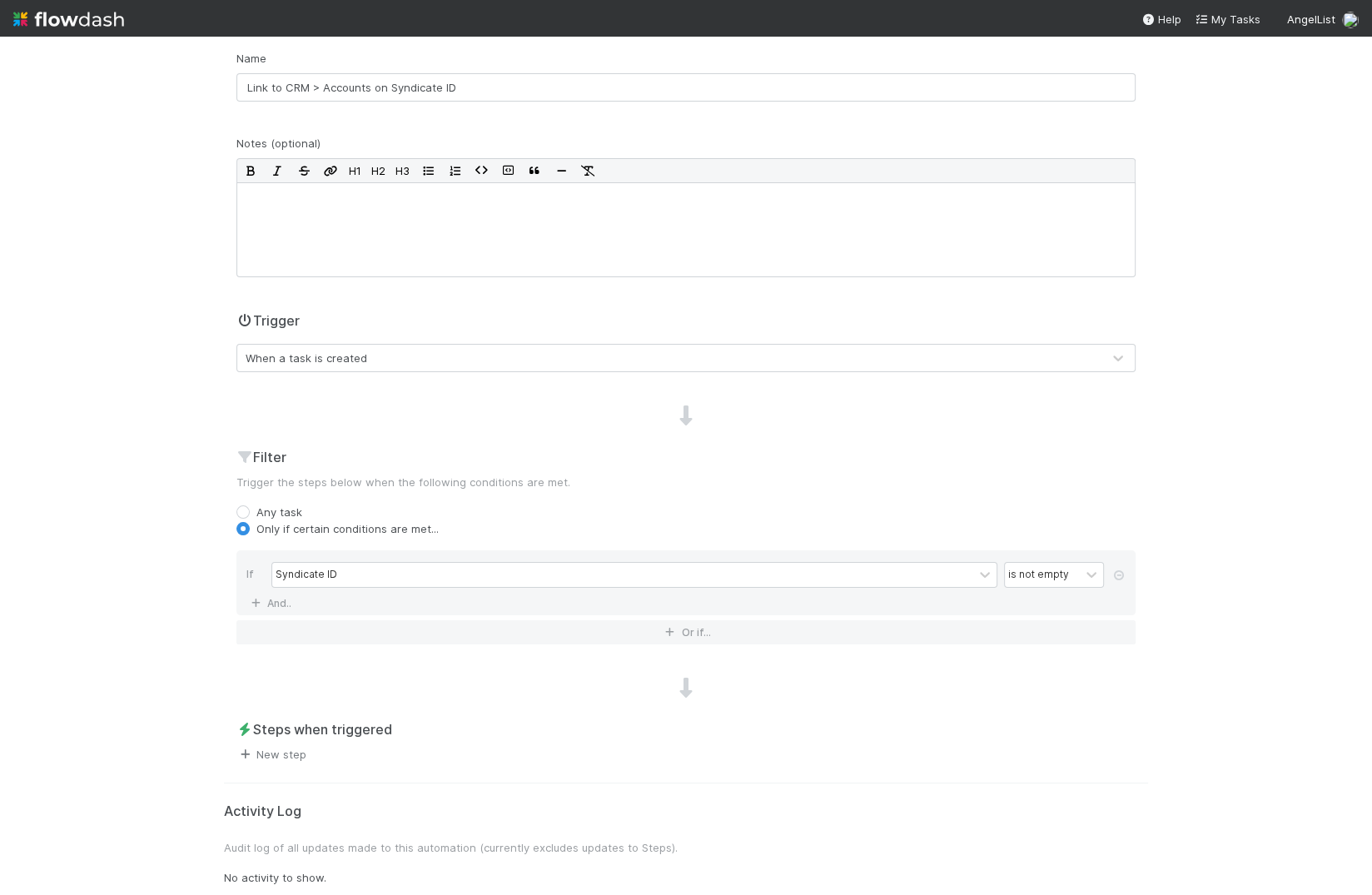
scroll to position [0, 0]
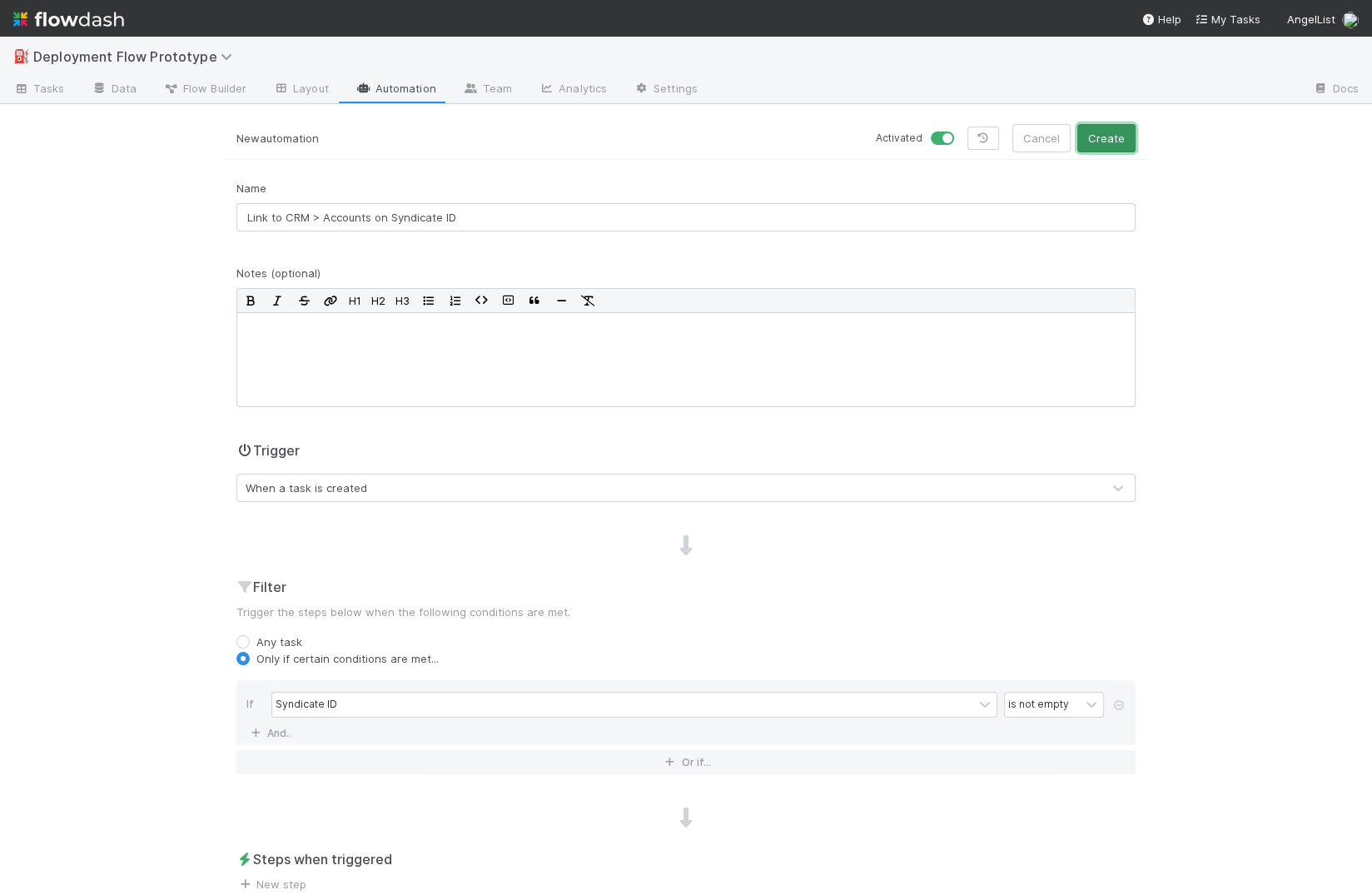
click at [1126, 138] on button "Create" at bounding box center [1106, 138] width 58 height 29
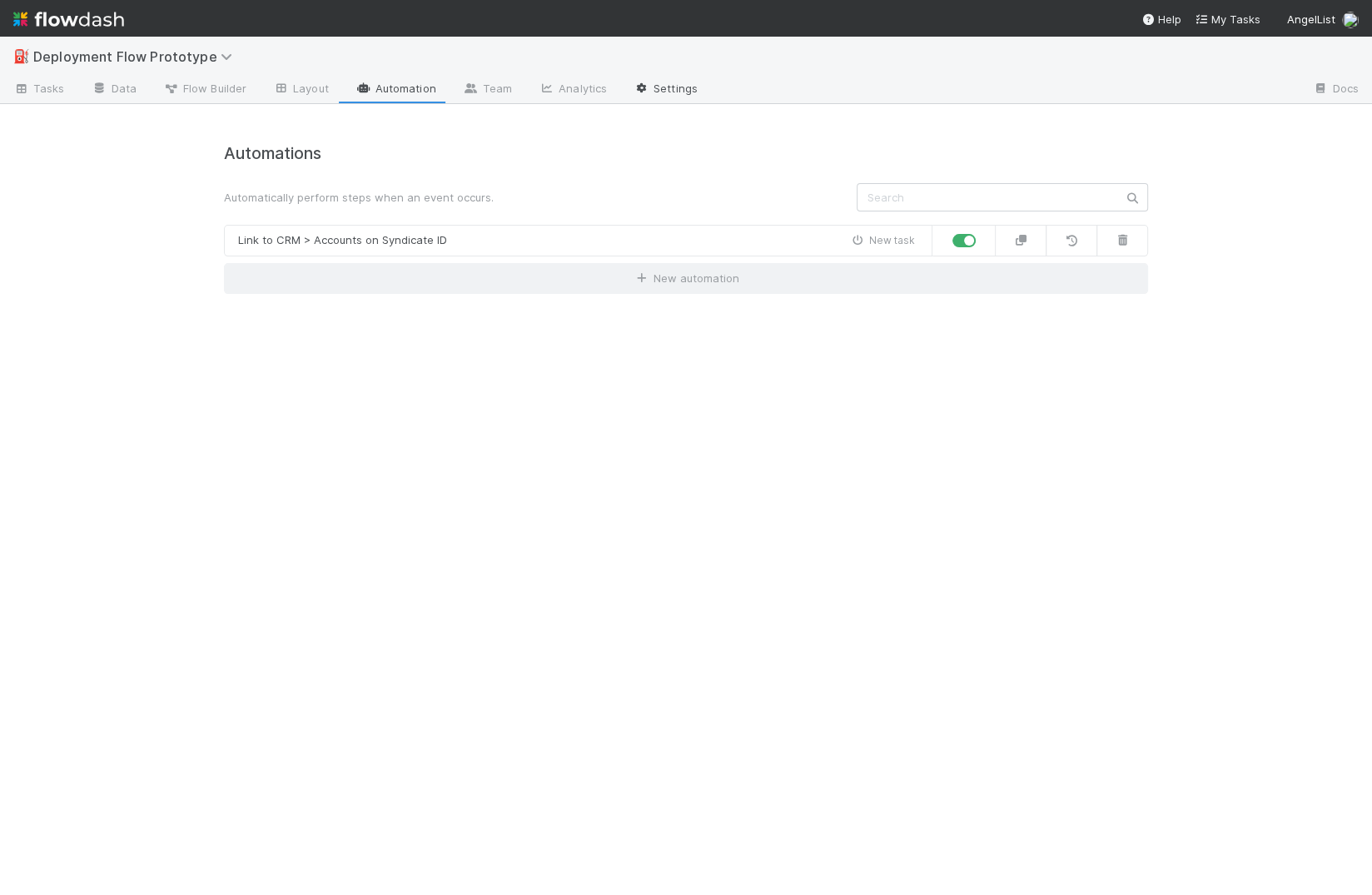
click at [650, 89] on link "Settings" at bounding box center [665, 89] width 91 height 27
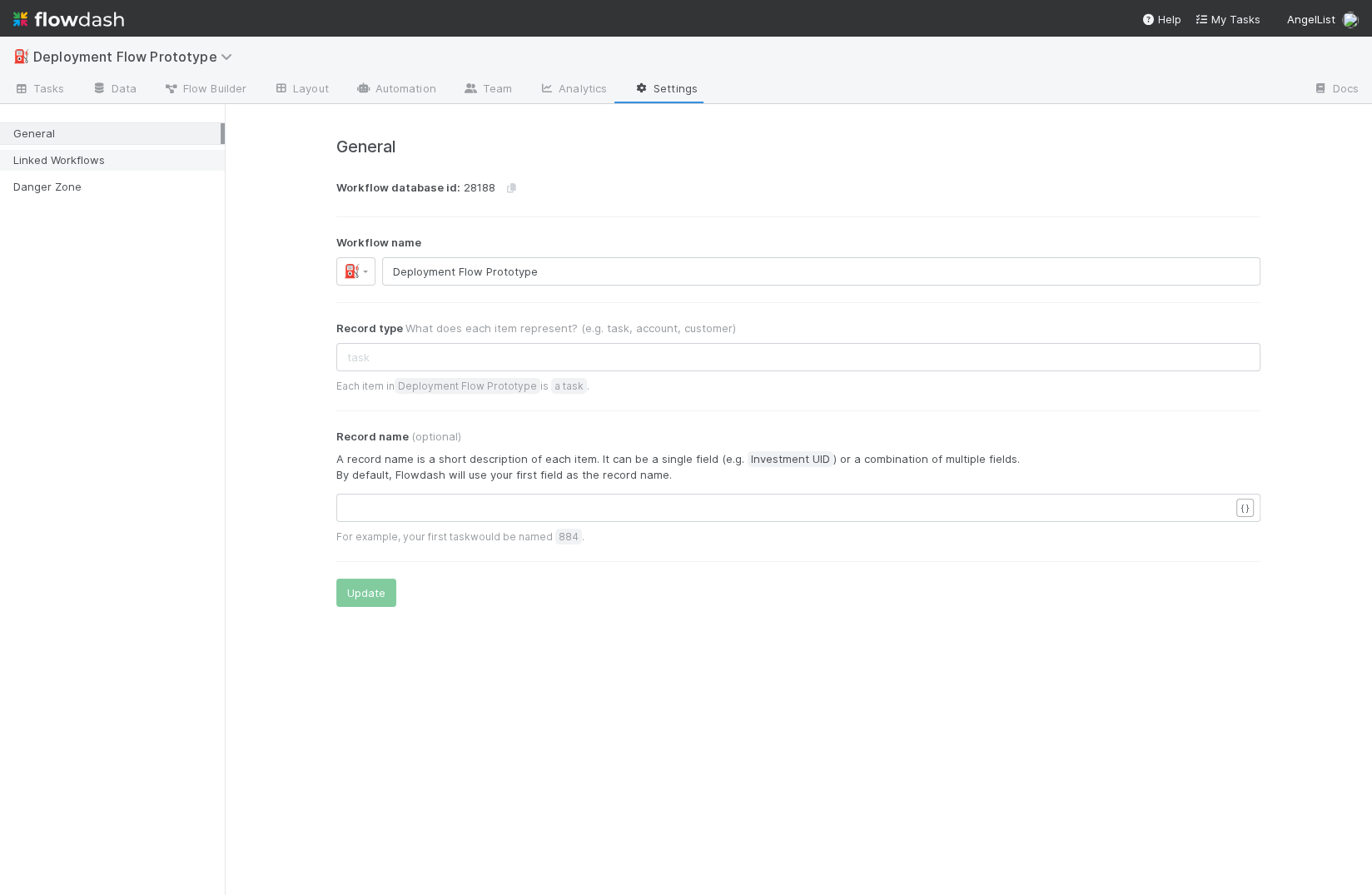
click at [120, 167] on div "Linked Workflows" at bounding box center [116, 160] width 207 height 21
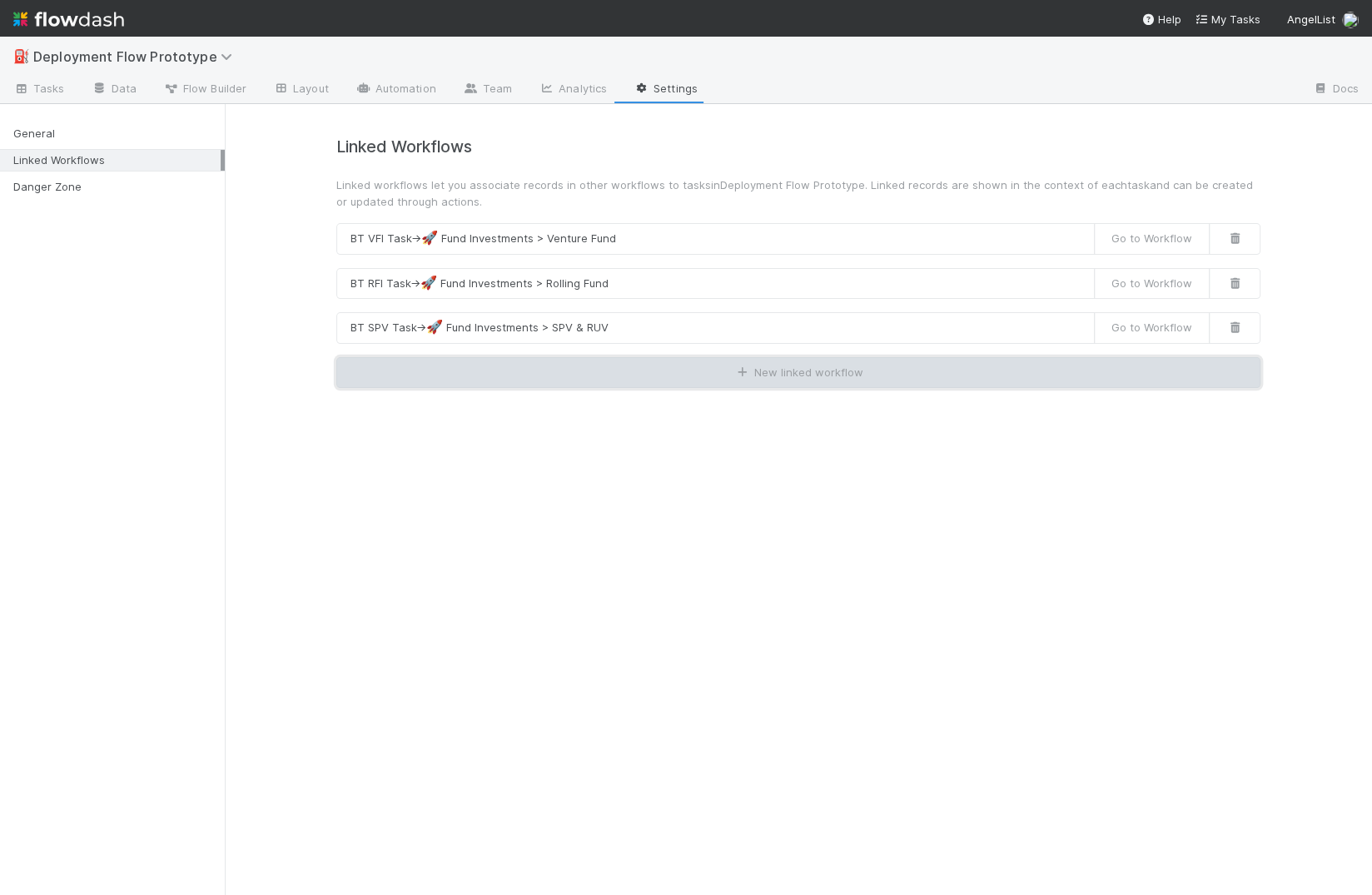
click at [506, 364] on button "New linked workflow" at bounding box center [798, 373] width 924 height 31
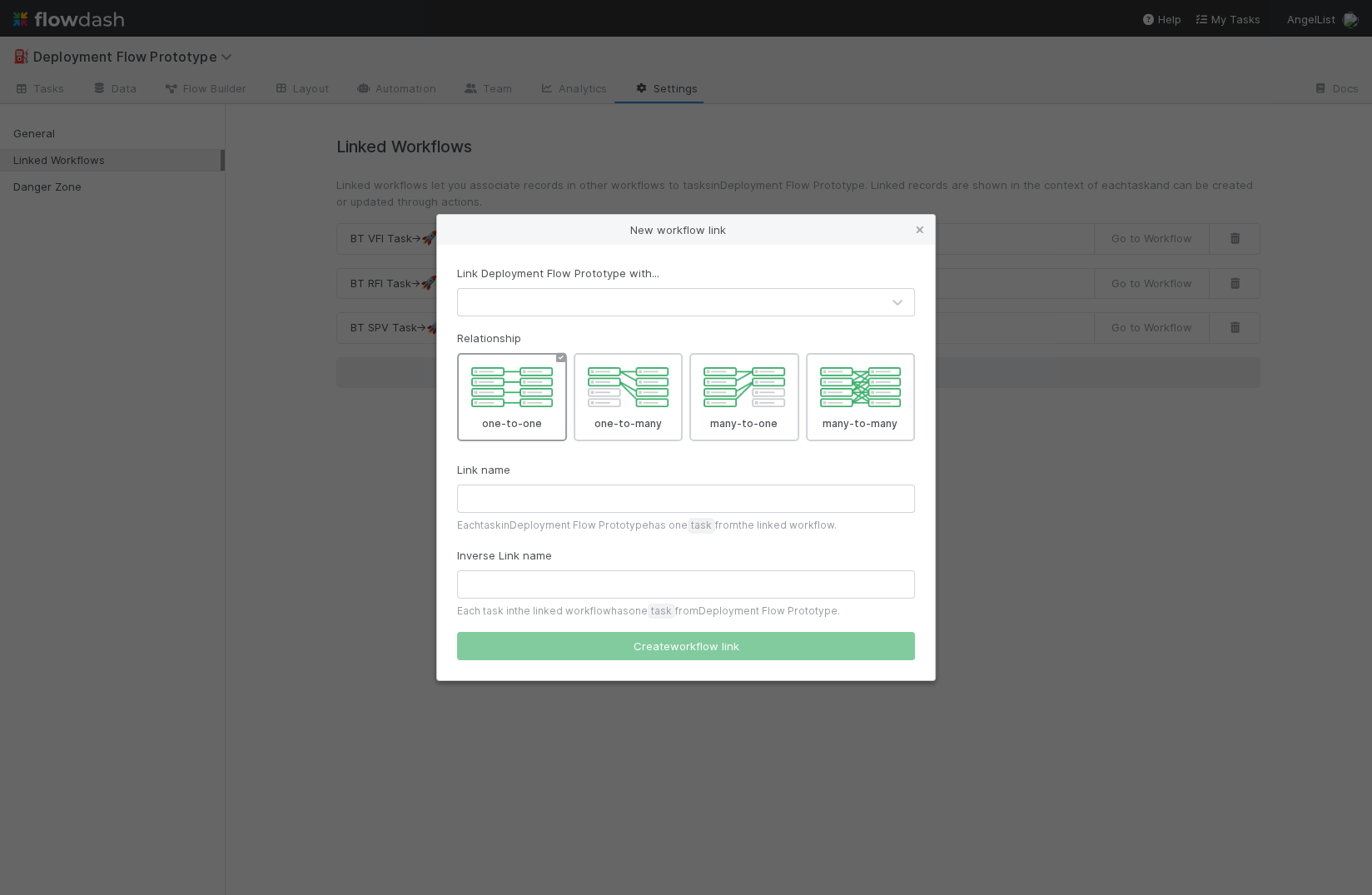
click at [515, 304] on div at bounding box center [670, 302] width 423 height 27
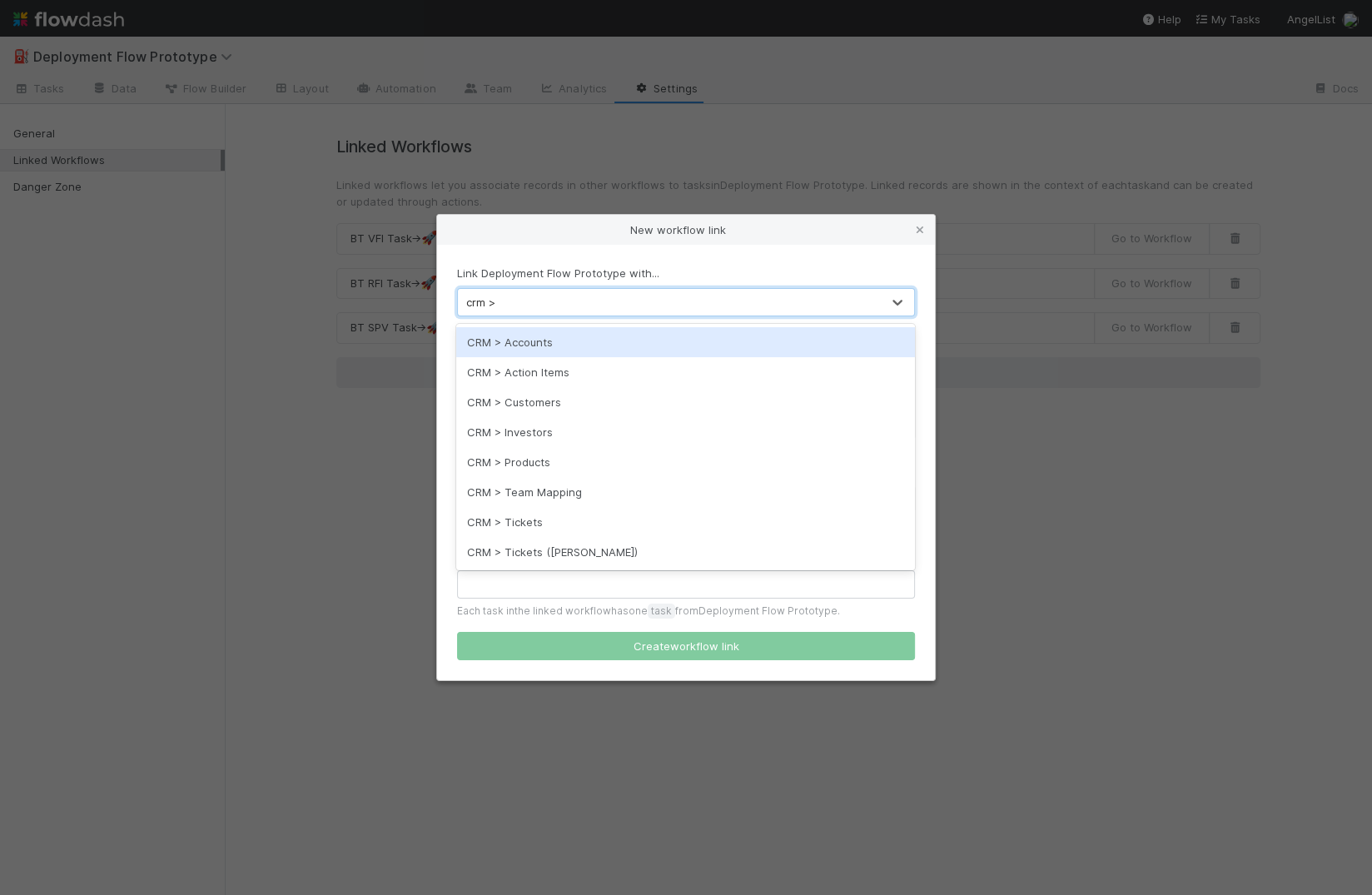
type input "crm > a"
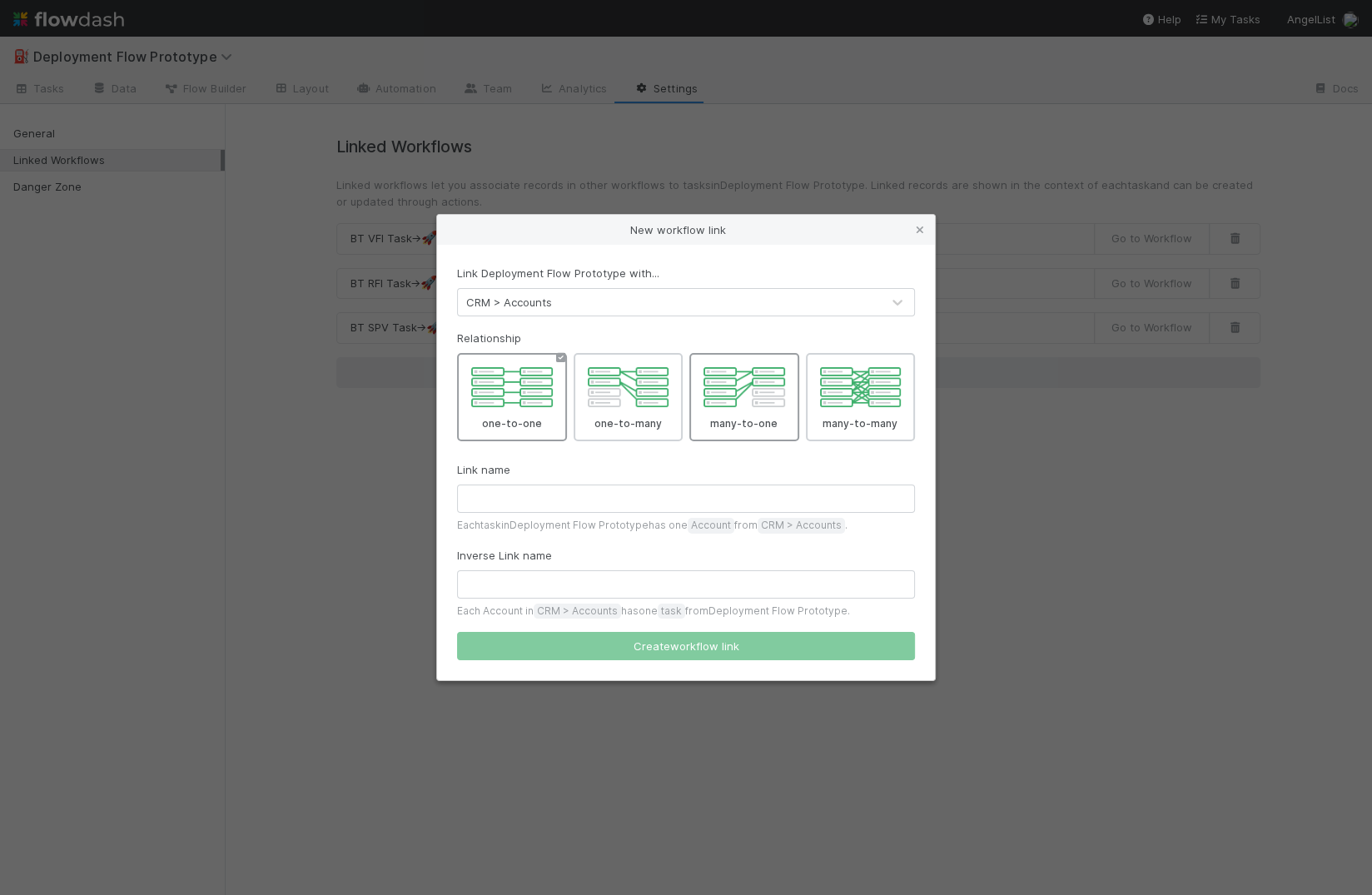
drag, startPoint x: 724, startPoint y: 437, endPoint x: 715, endPoint y: 436, distance: 9.1
click at [723, 437] on div at bounding box center [744, 397] width 110 height 89
click at [788, 363] on input "many-to-one" at bounding box center [794, 358] width 10 height 10
radio input "true"
click at [609, 510] on input "text" at bounding box center [686, 499] width 458 height 29
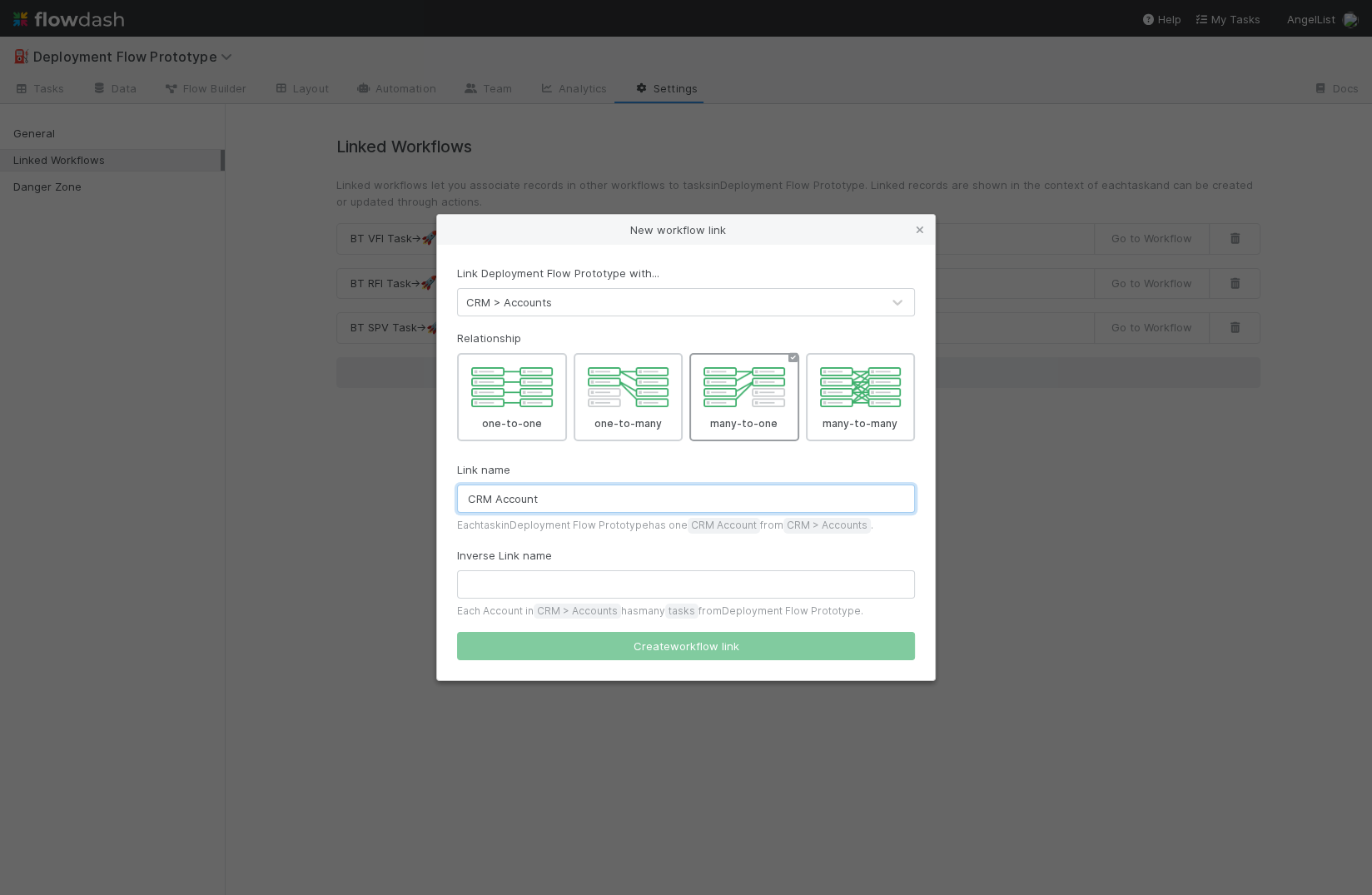
type input "CRM Account"
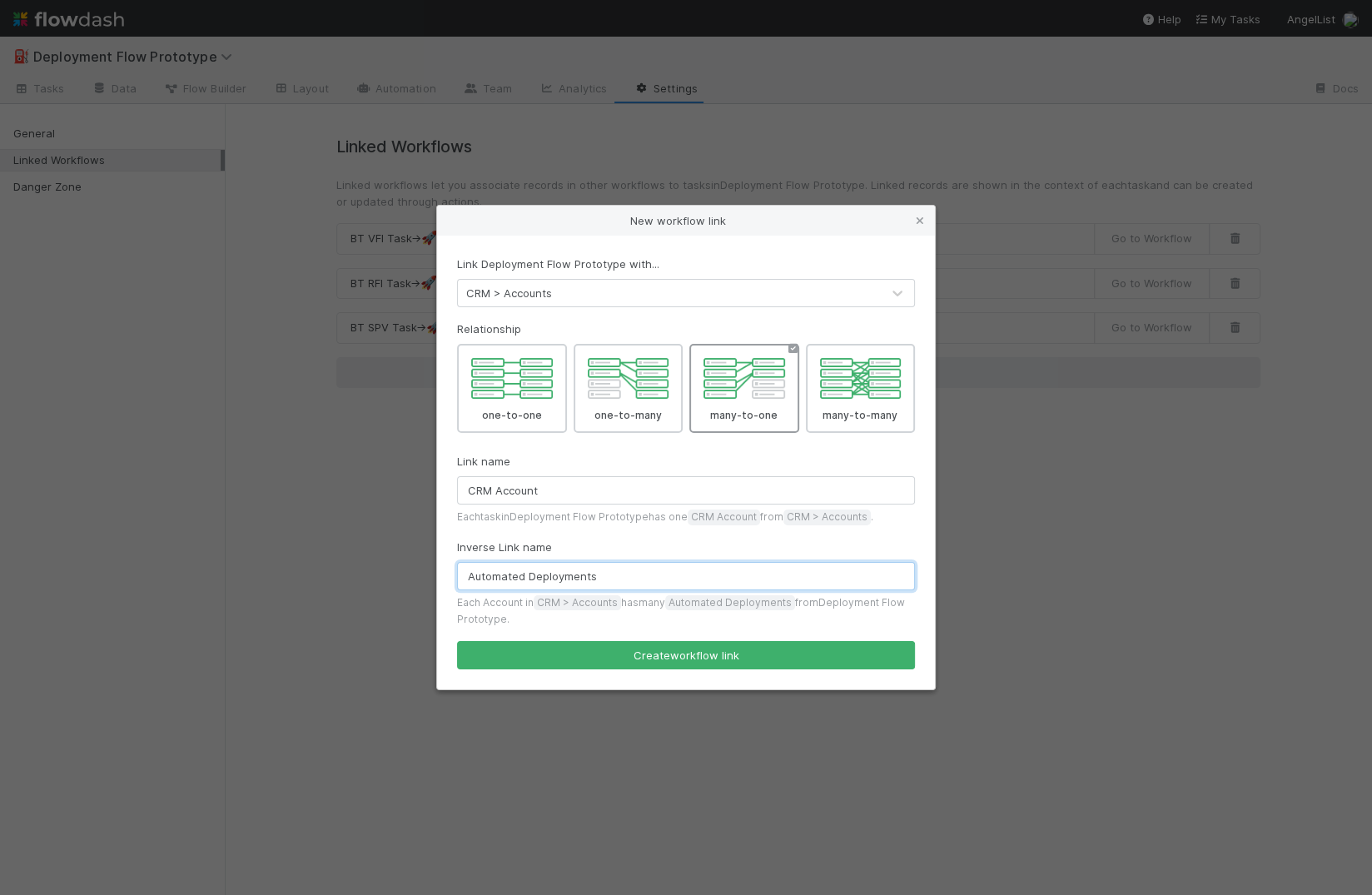
click at [487, 580] on input "Automated Deployments" at bounding box center [686, 576] width 458 height 29
type input "Auto Deployments"
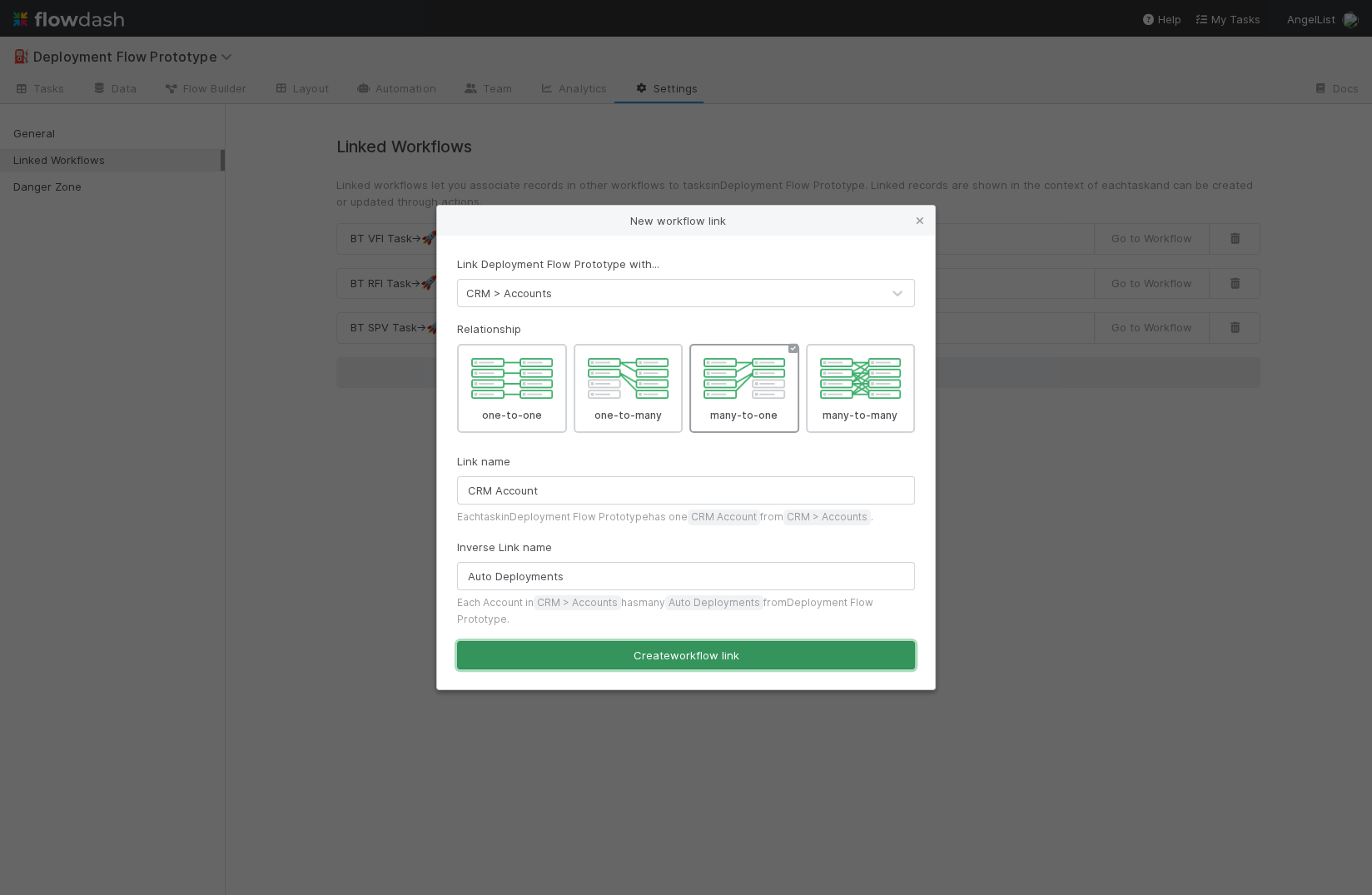
click at [726, 654] on button "Create workflow link" at bounding box center [686, 655] width 458 height 29
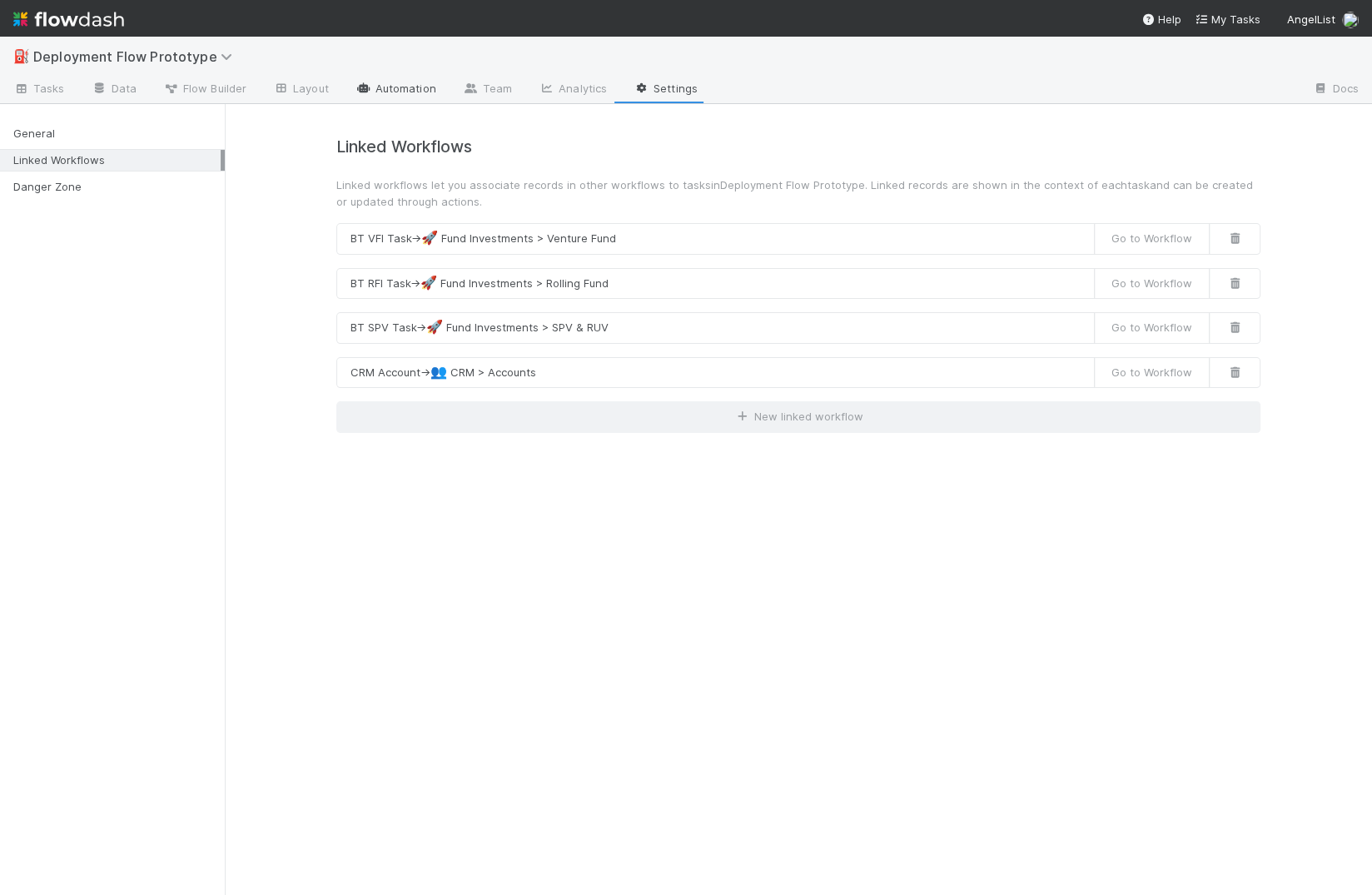
click at [422, 82] on link "Automation" at bounding box center [395, 89] width 108 height 27
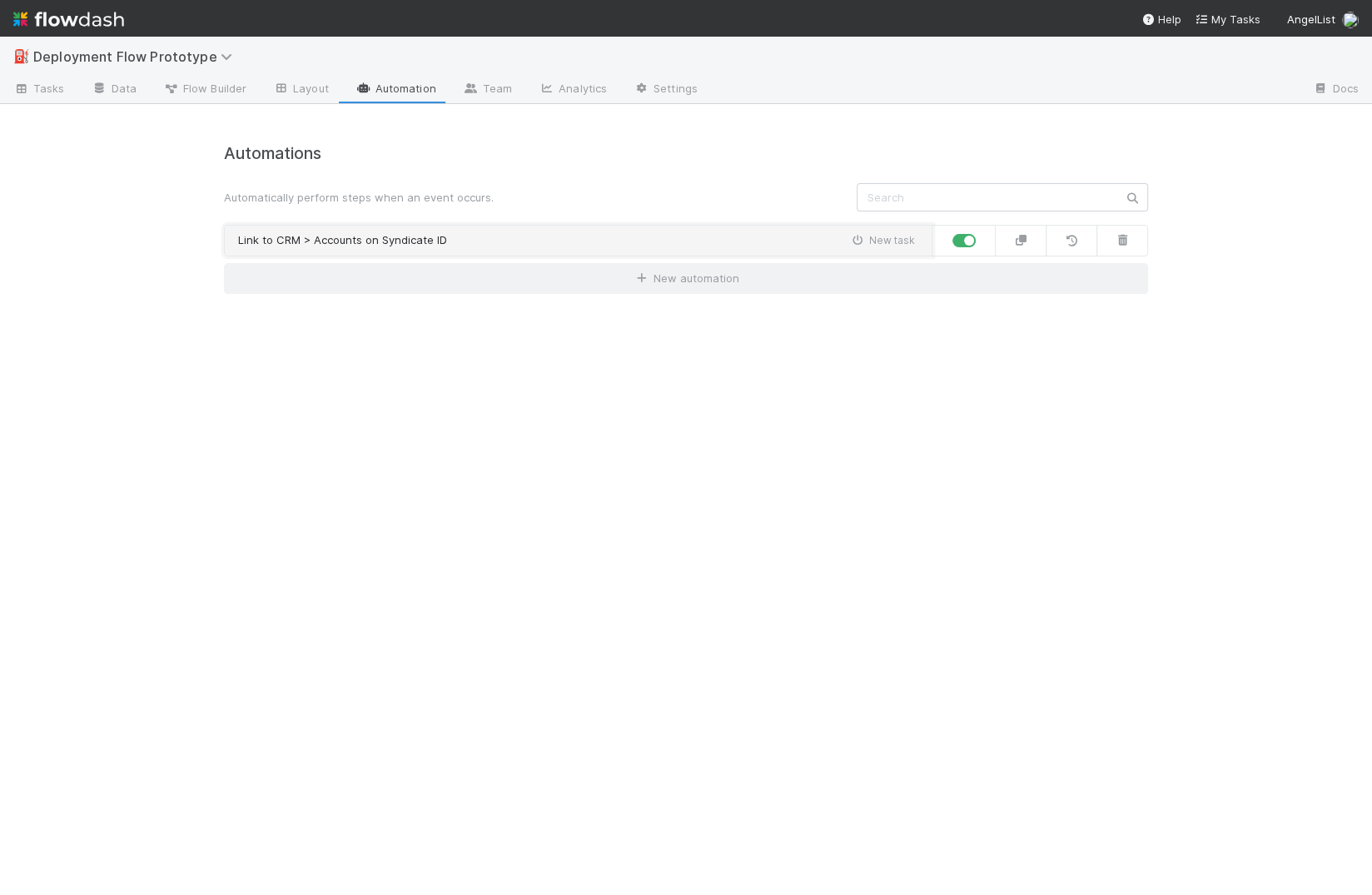
click at [474, 240] on div "Link to CRM > Accounts on Syndicate ID New task" at bounding box center [576, 240] width 676 height 16
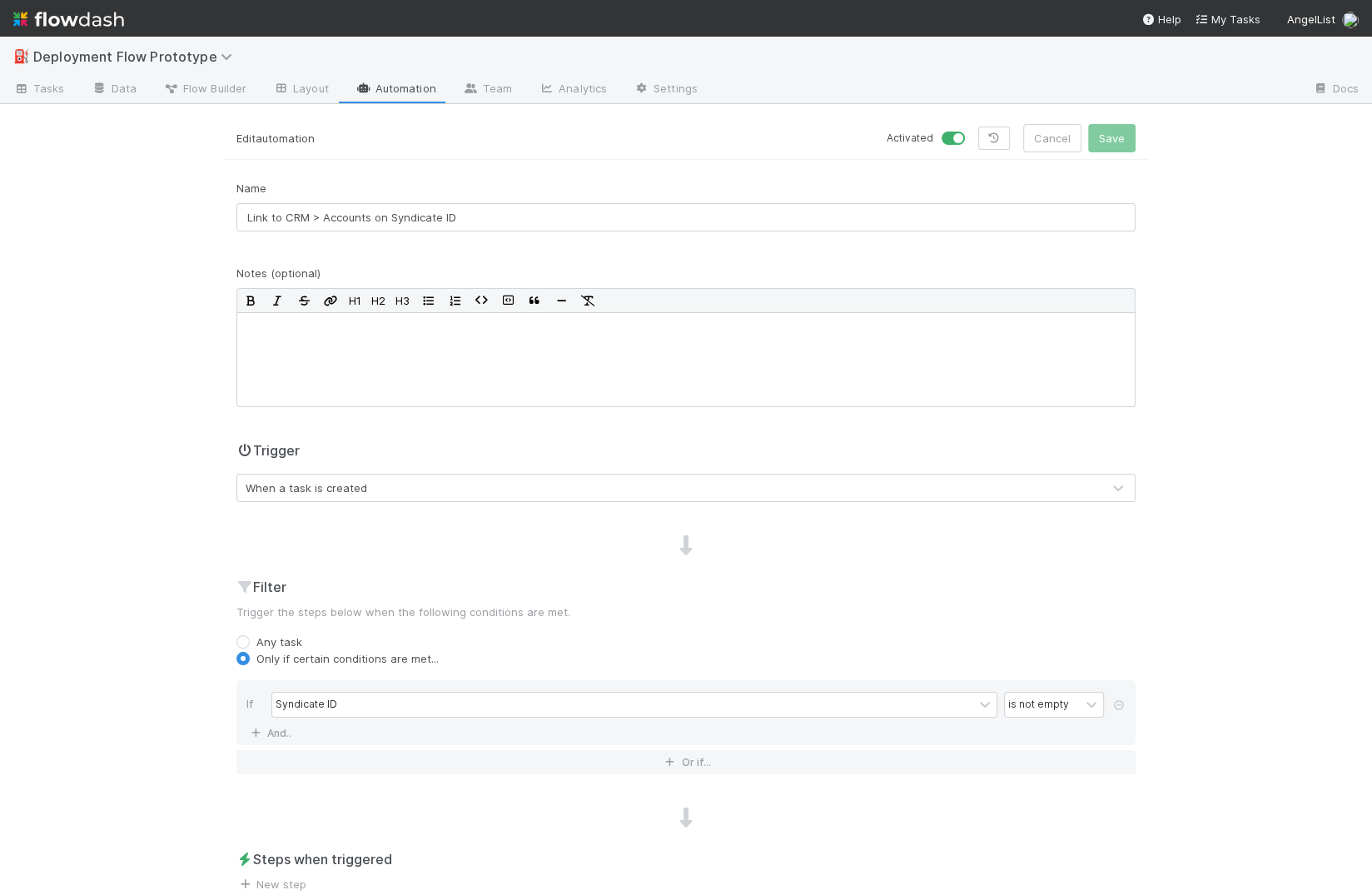
scroll to position [138, 0]
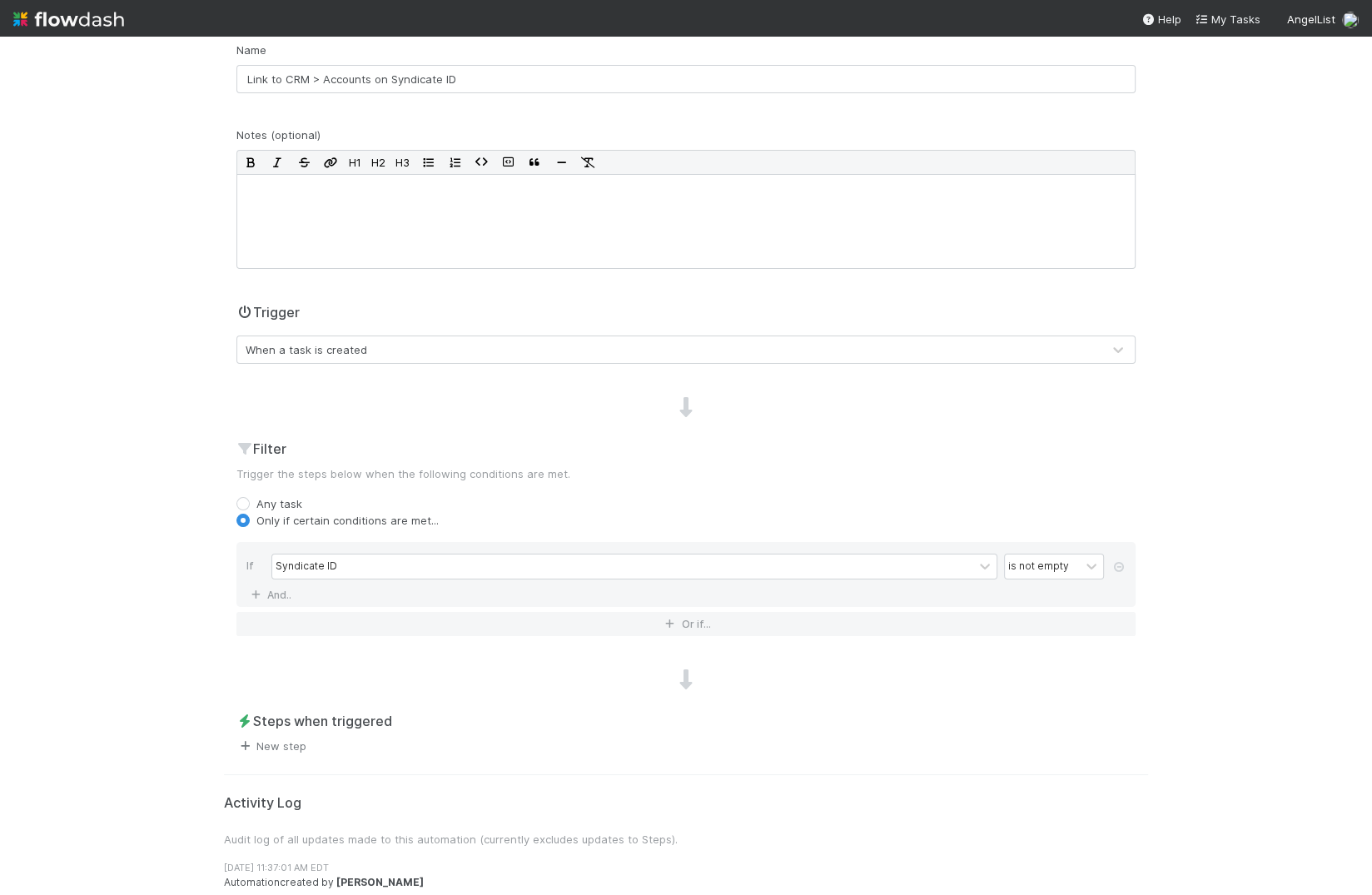
click at [297, 750] on span "New step" at bounding box center [271, 745] width 70 height 16
click at [298, 740] on link "New step" at bounding box center [271, 745] width 70 height 13
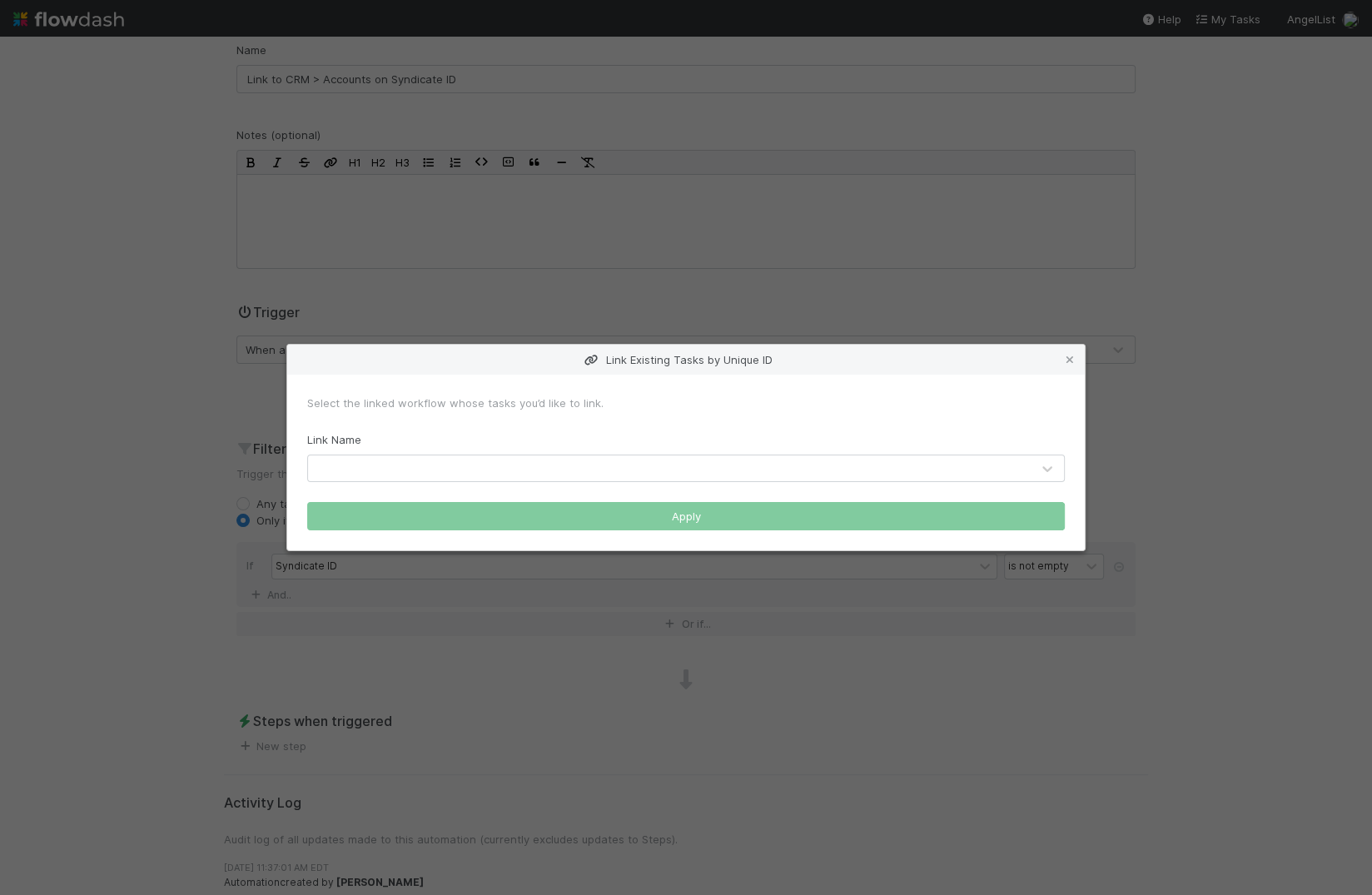
click at [400, 467] on div at bounding box center [669, 468] width 722 height 27
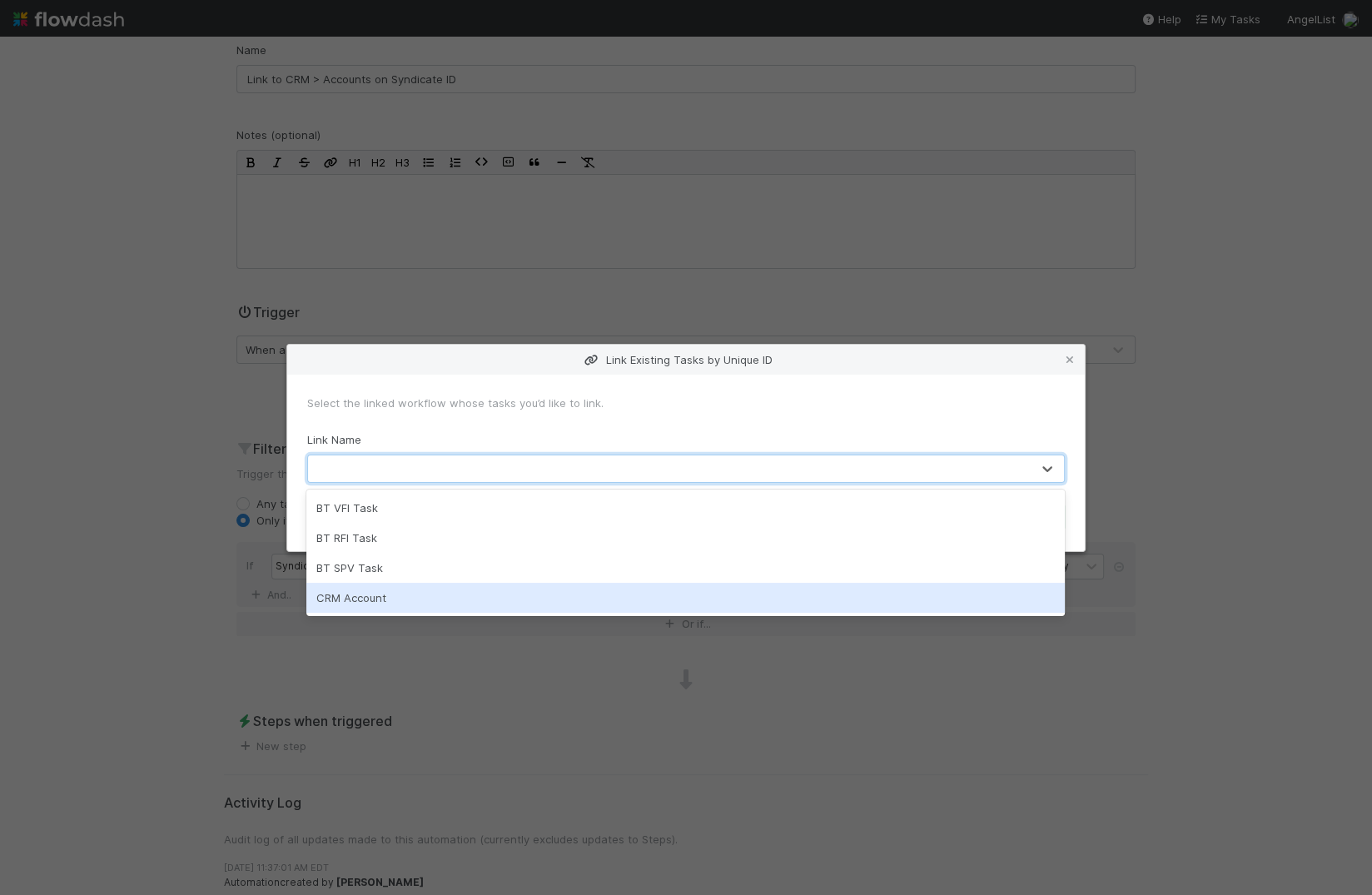
click at [363, 594] on div "CRM Account" at bounding box center [685, 598] width 758 height 30
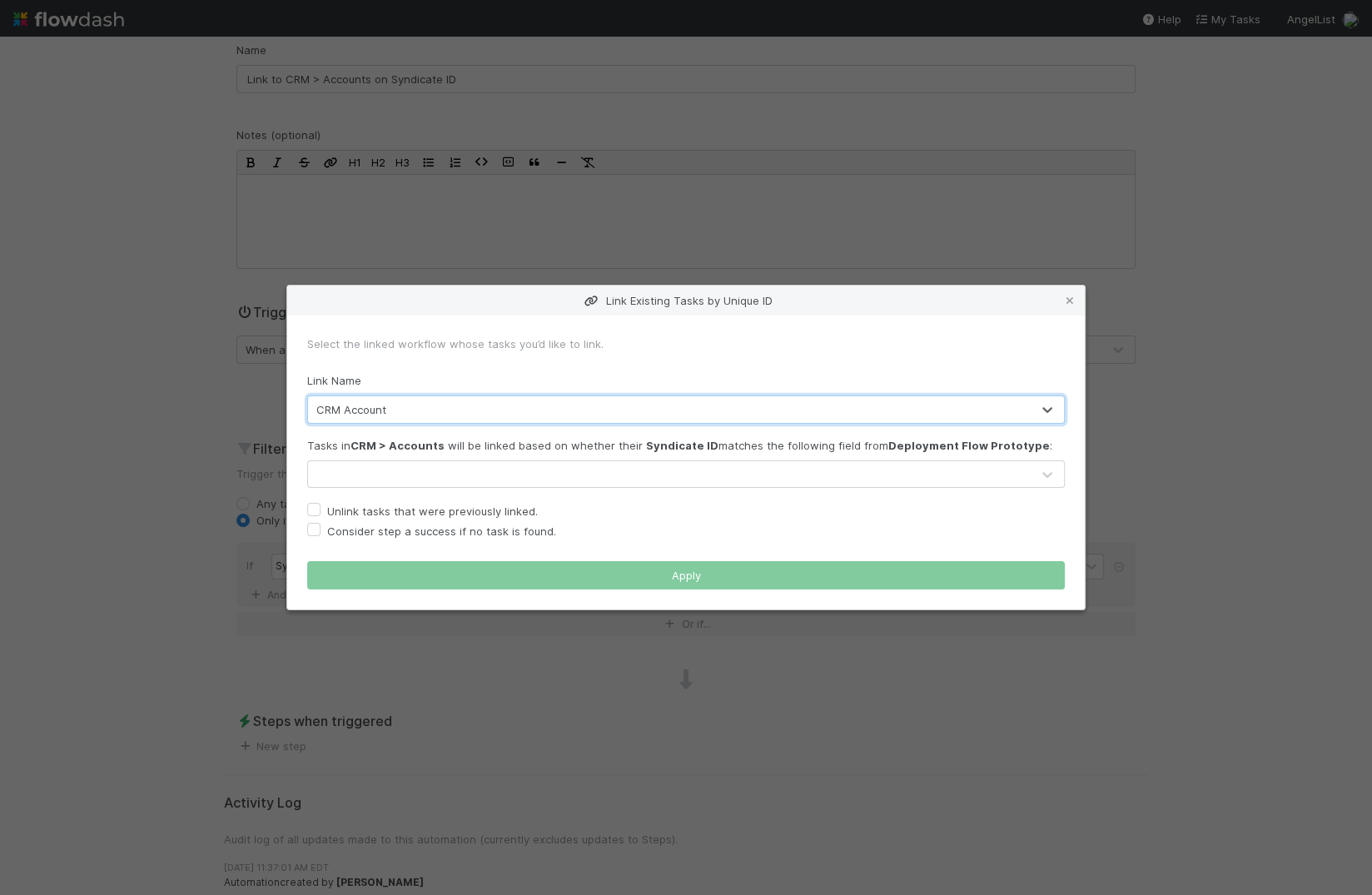
click at [452, 470] on div at bounding box center [669, 474] width 722 height 27
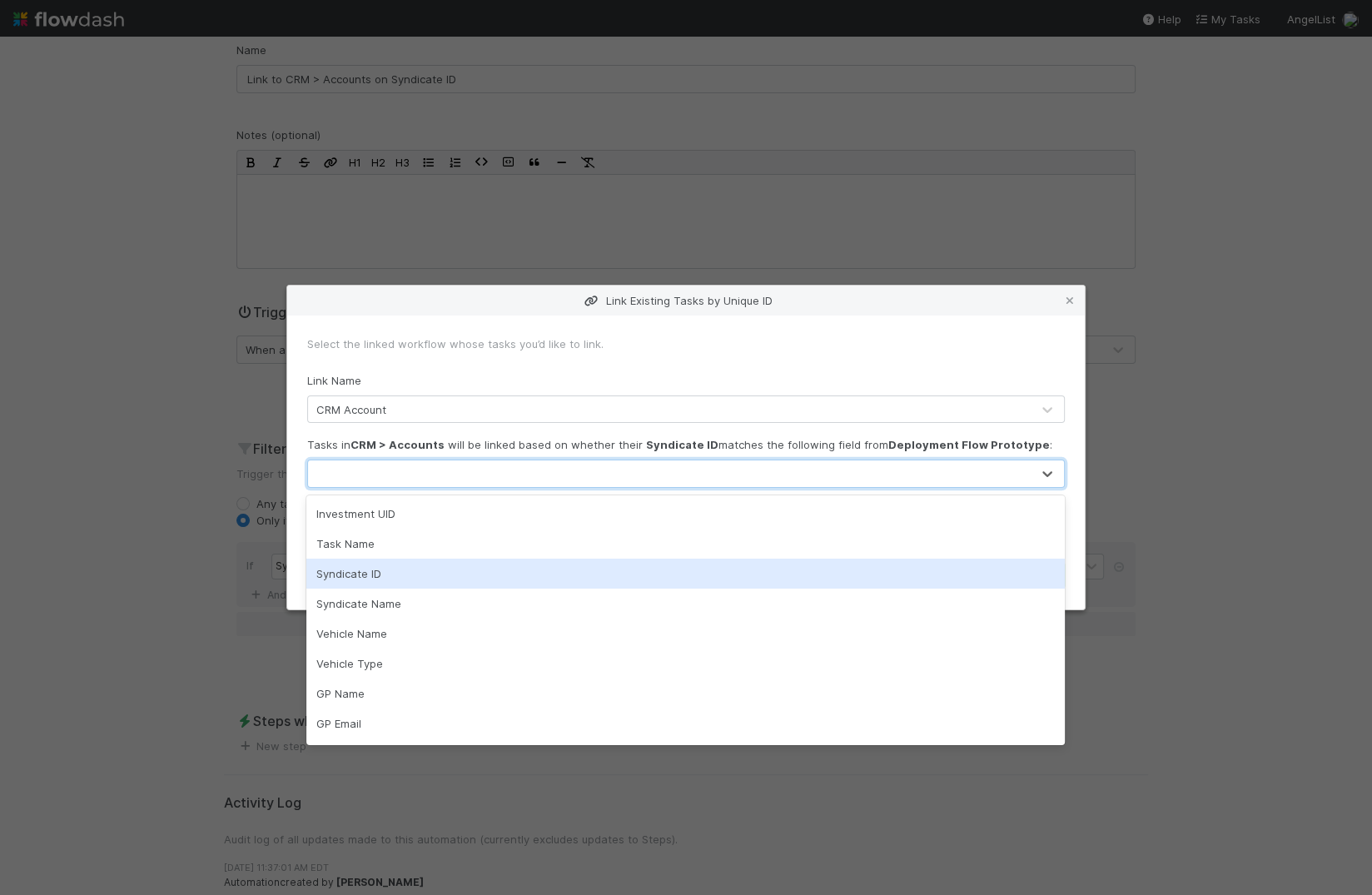
click at [423, 575] on div "Syndicate ID" at bounding box center [685, 573] width 758 height 30
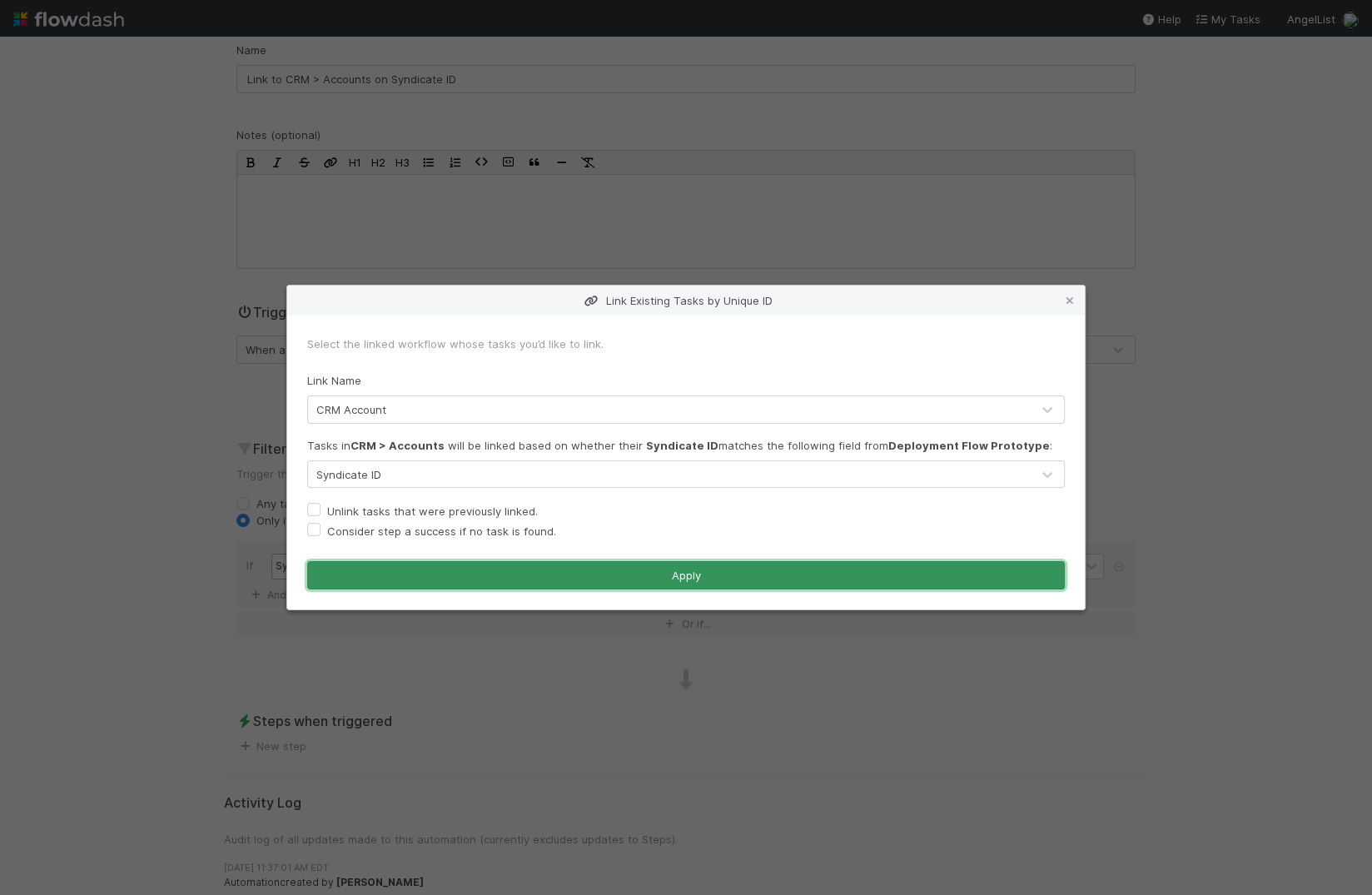
click at [593, 577] on button "Apply" at bounding box center [685, 575] width 757 height 29
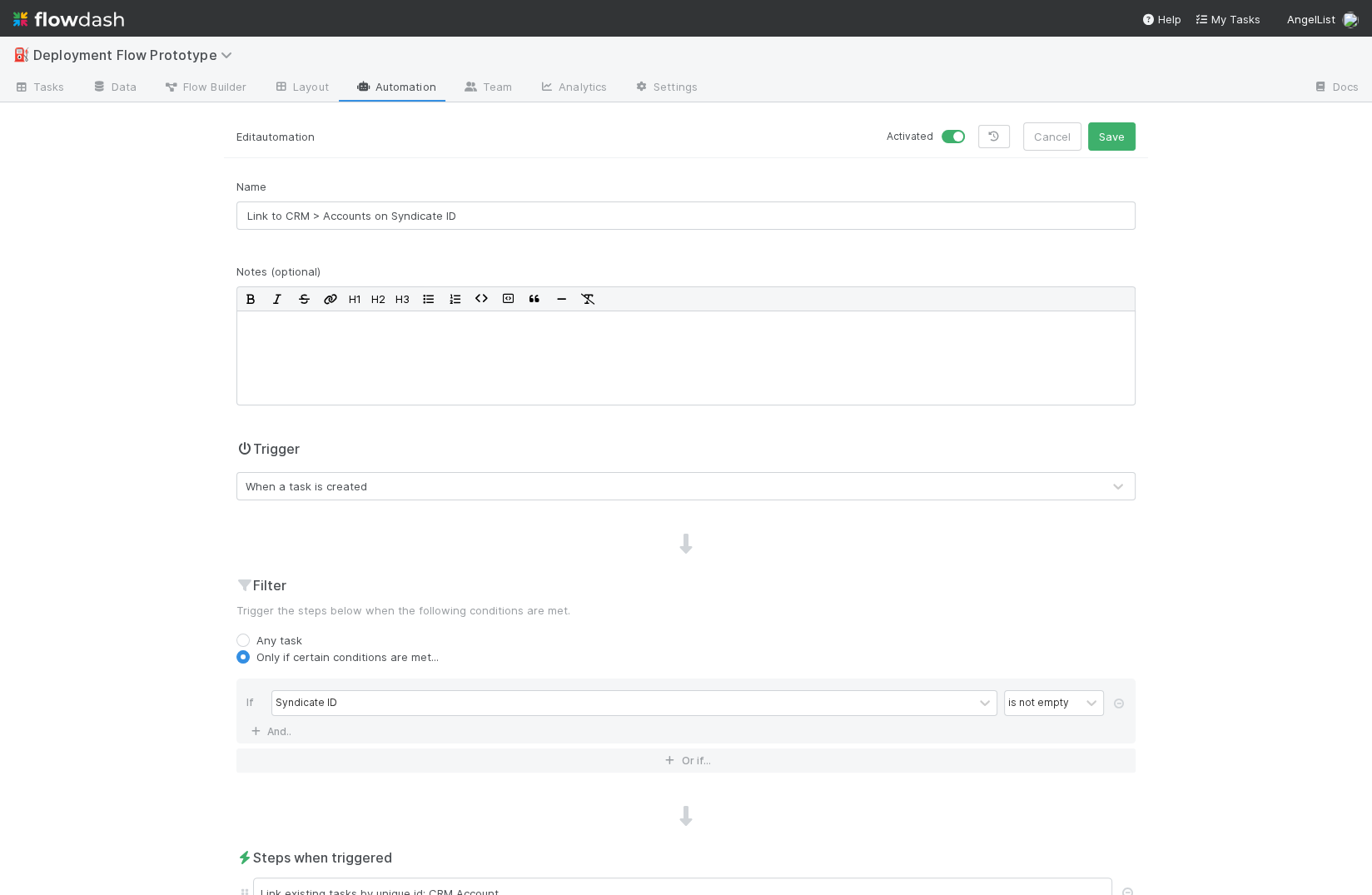
scroll to position [0, 0]
drag, startPoint x: 296, startPoint y: 759, endPoint x: 384, endPoint y: 583, distance: 196.8
click at [382, 583] on div "Filter Trigger the steps below when the following conditions are met. Any task …" at bounding box center [685, 682] width 924 height 211
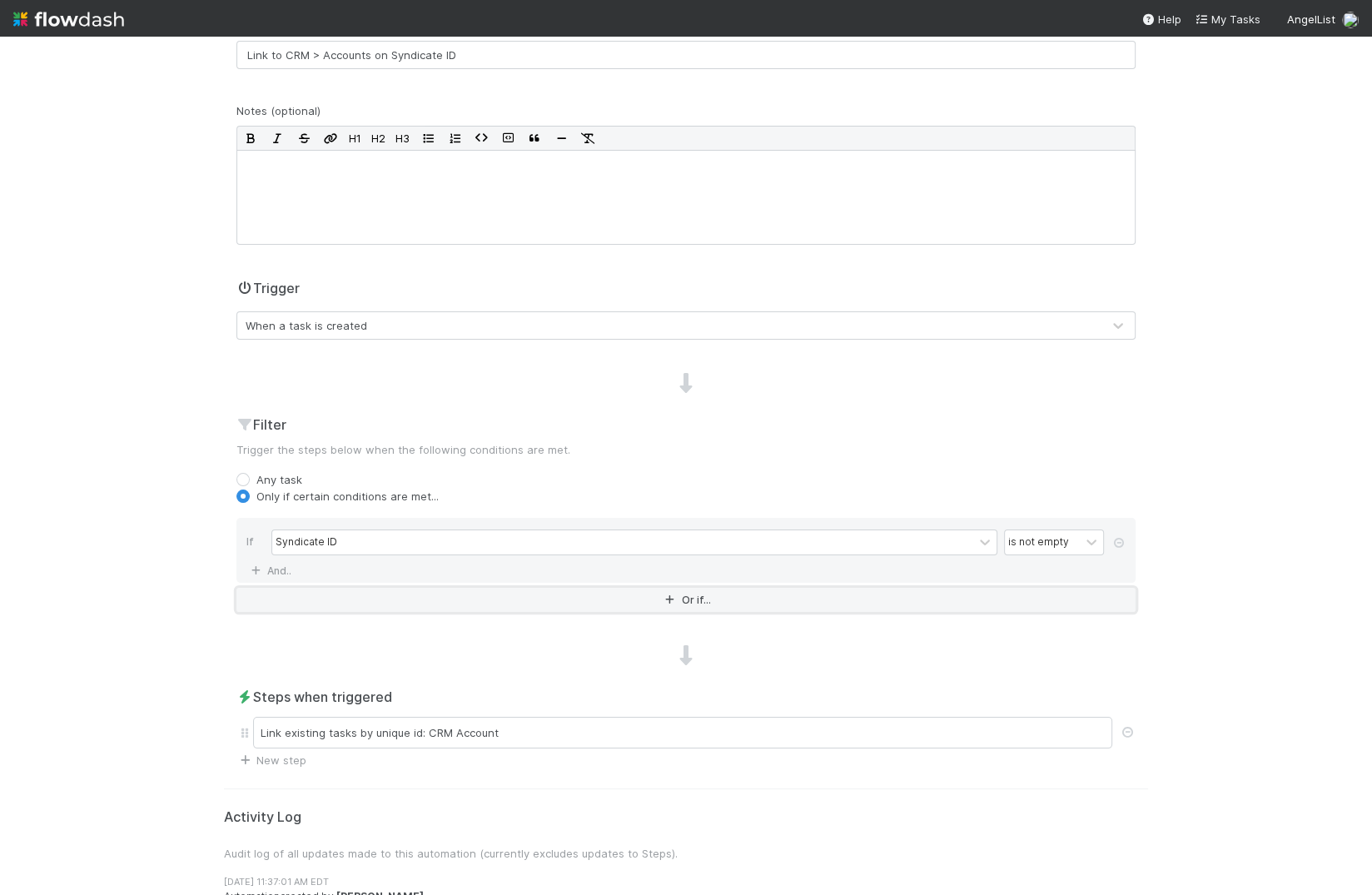
scroll to position [175, 0]
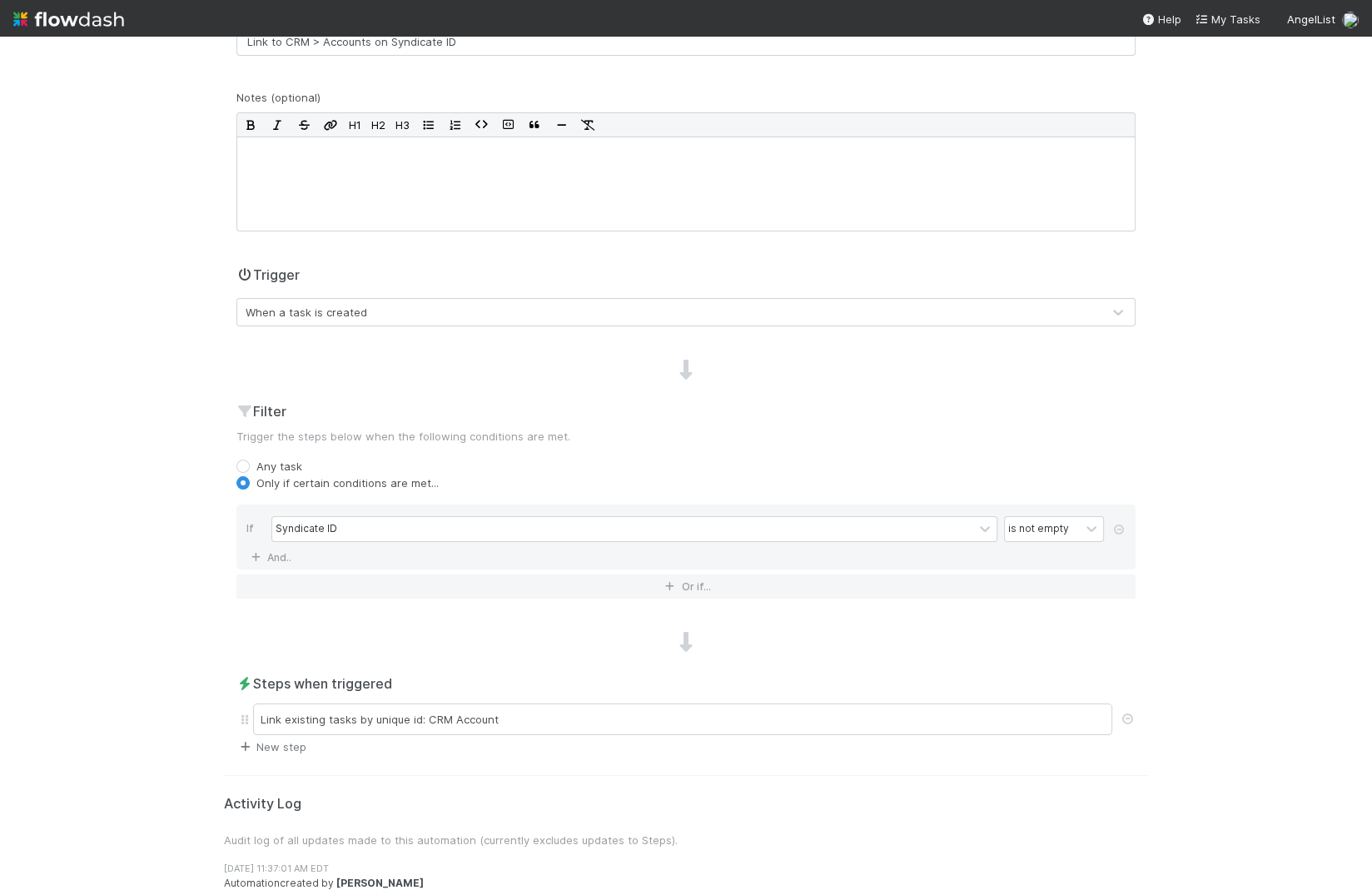
click at [289, 747] on link "New step" at bounding box center [271, 746] width 70 height 13
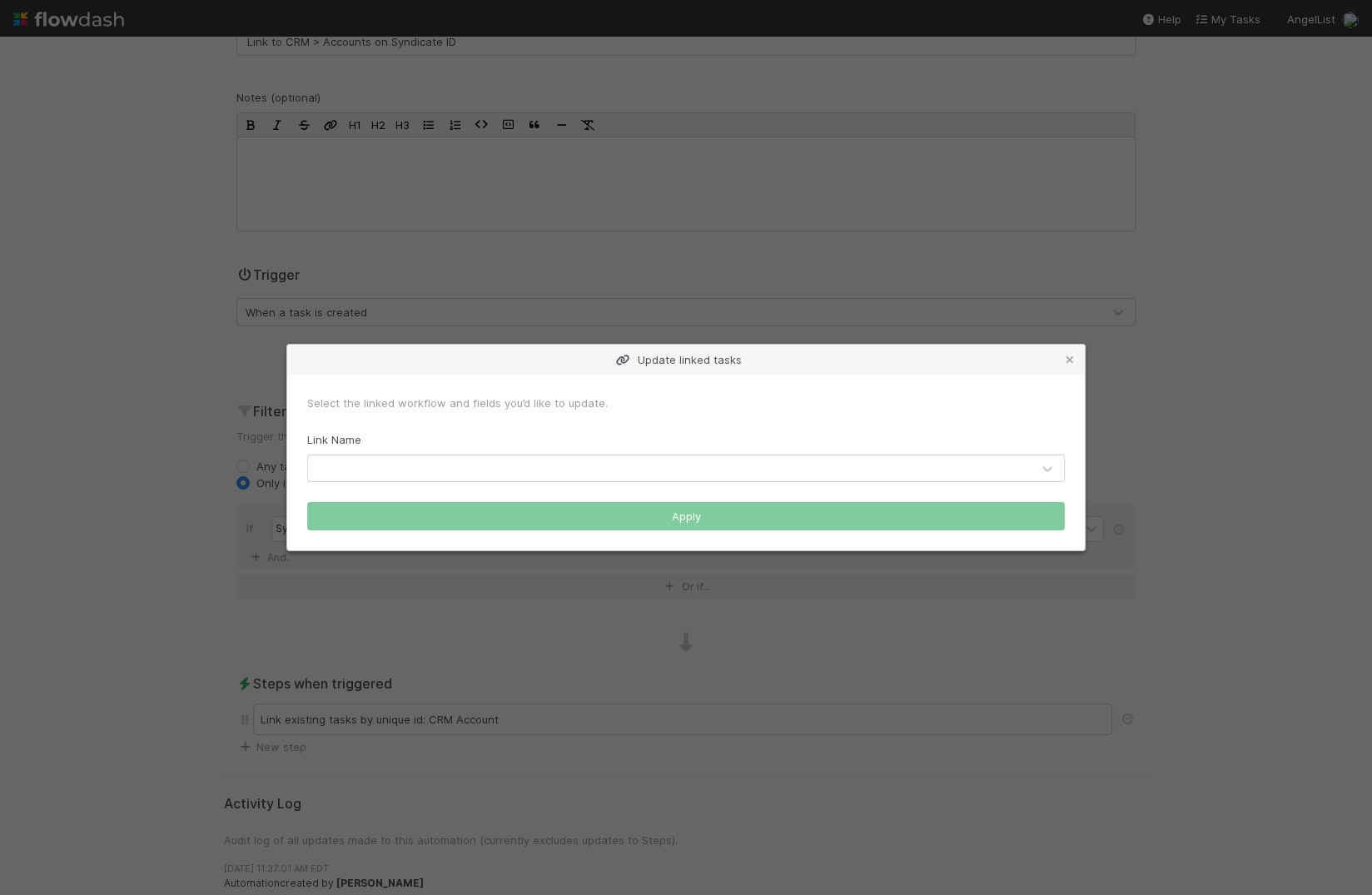
click at [430, 464] on div at bounding box center [669, 468] width 722 height 27
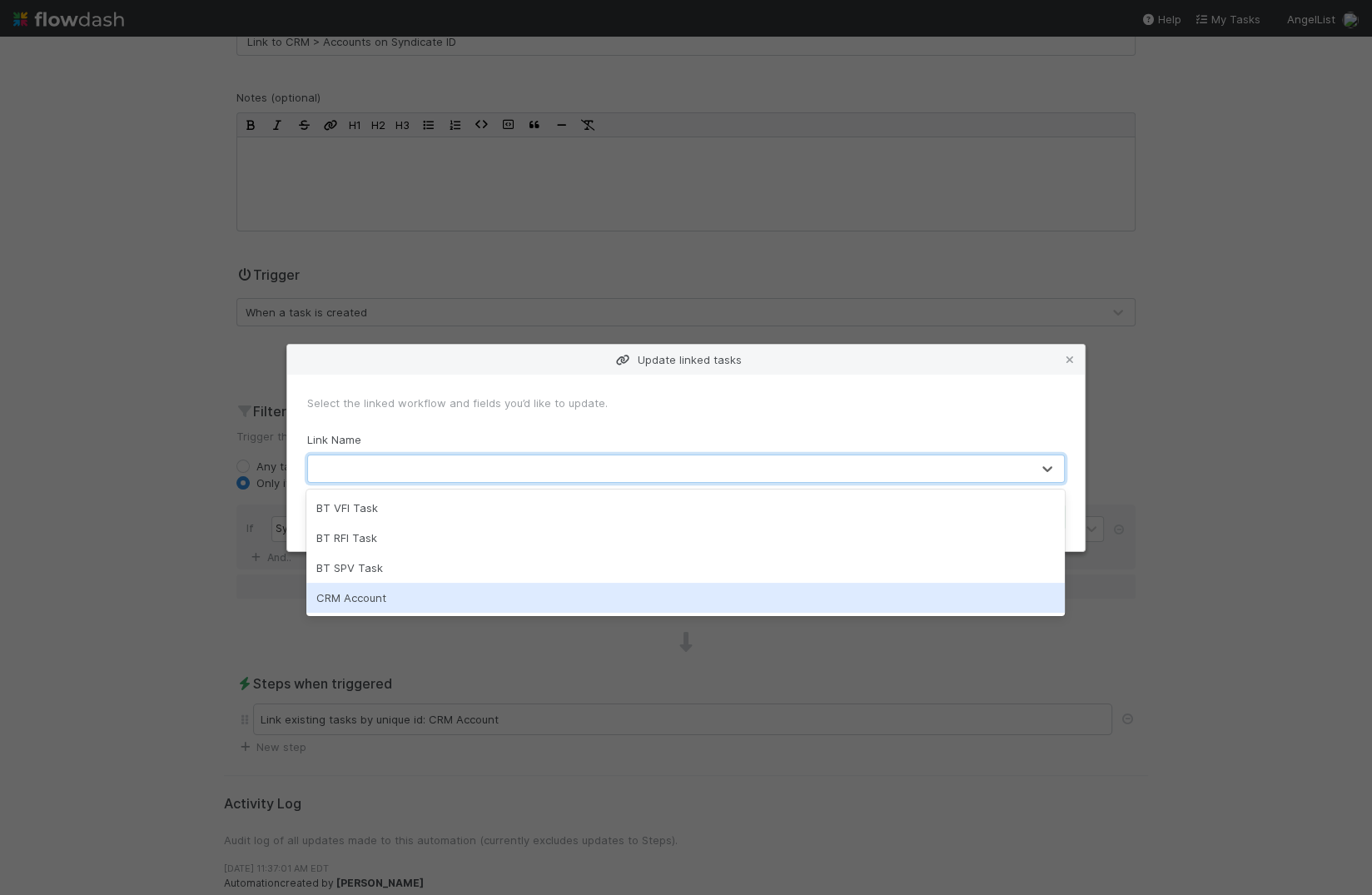
click at [360, 604] on div "CRM Account" at bounding box center [685, 598] width 758 height 30
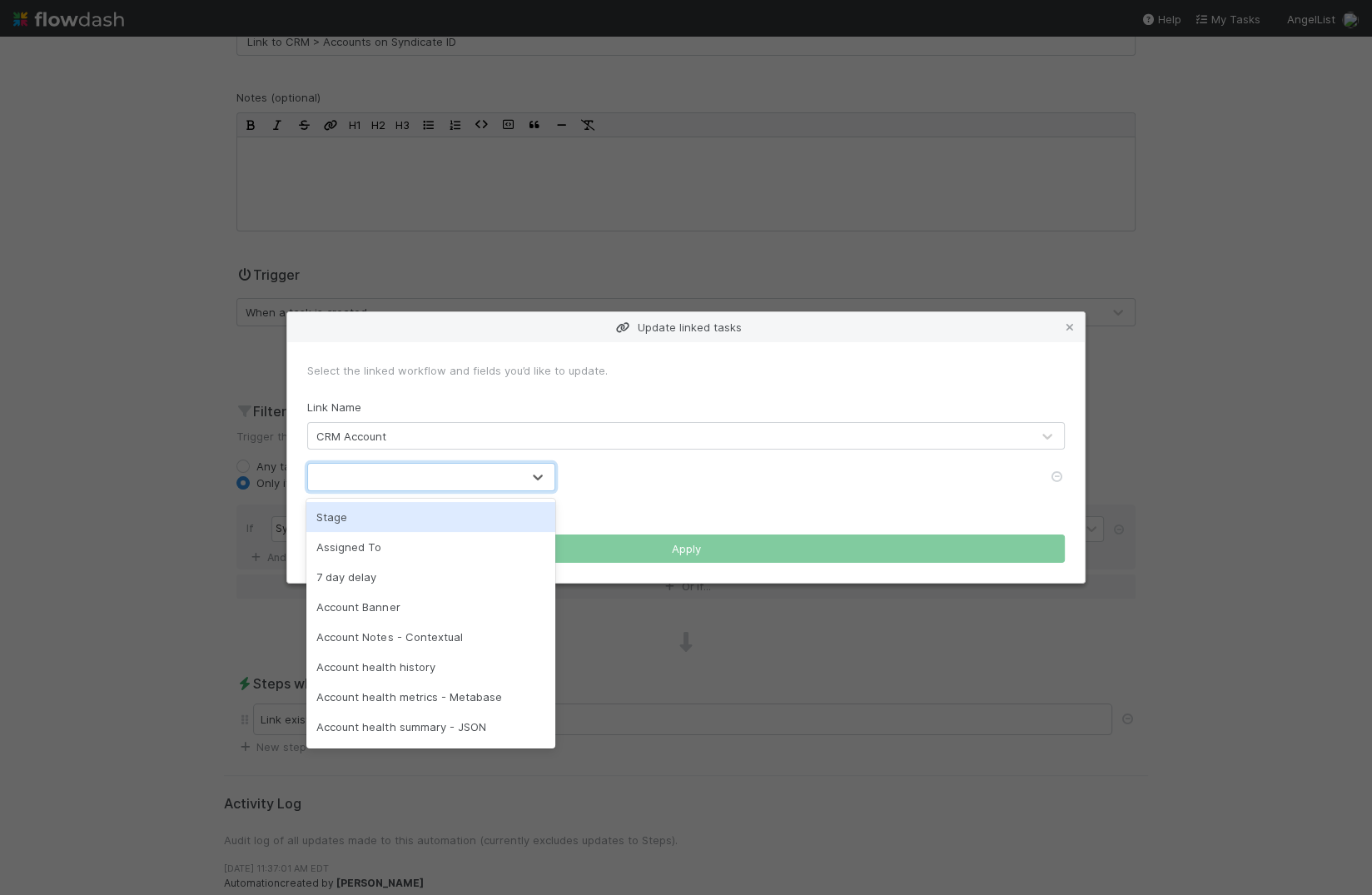
click at [365, 480] on div at bounding box center [415, 477] width 213 height 27
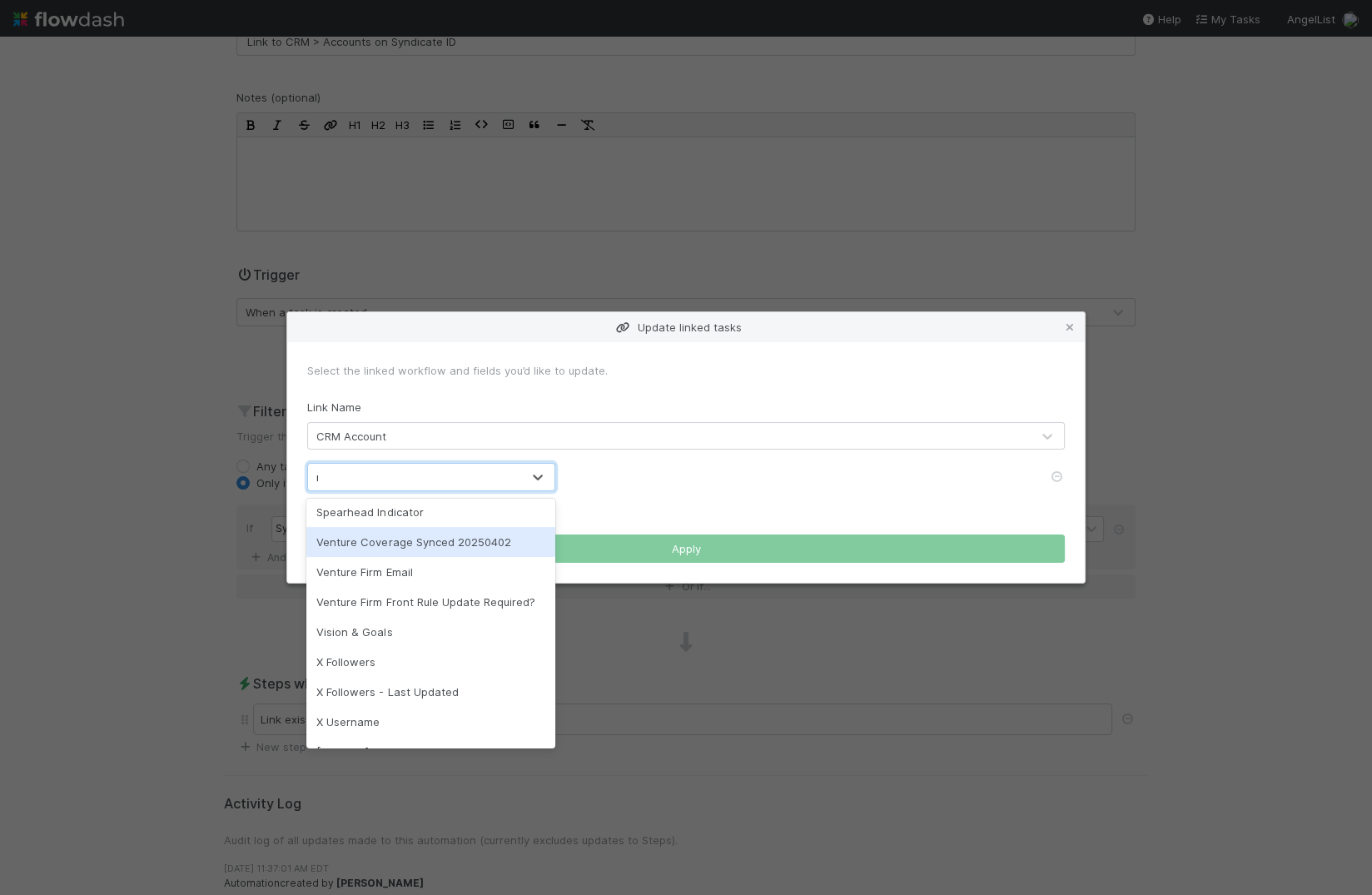
scroll to position [0, 0]
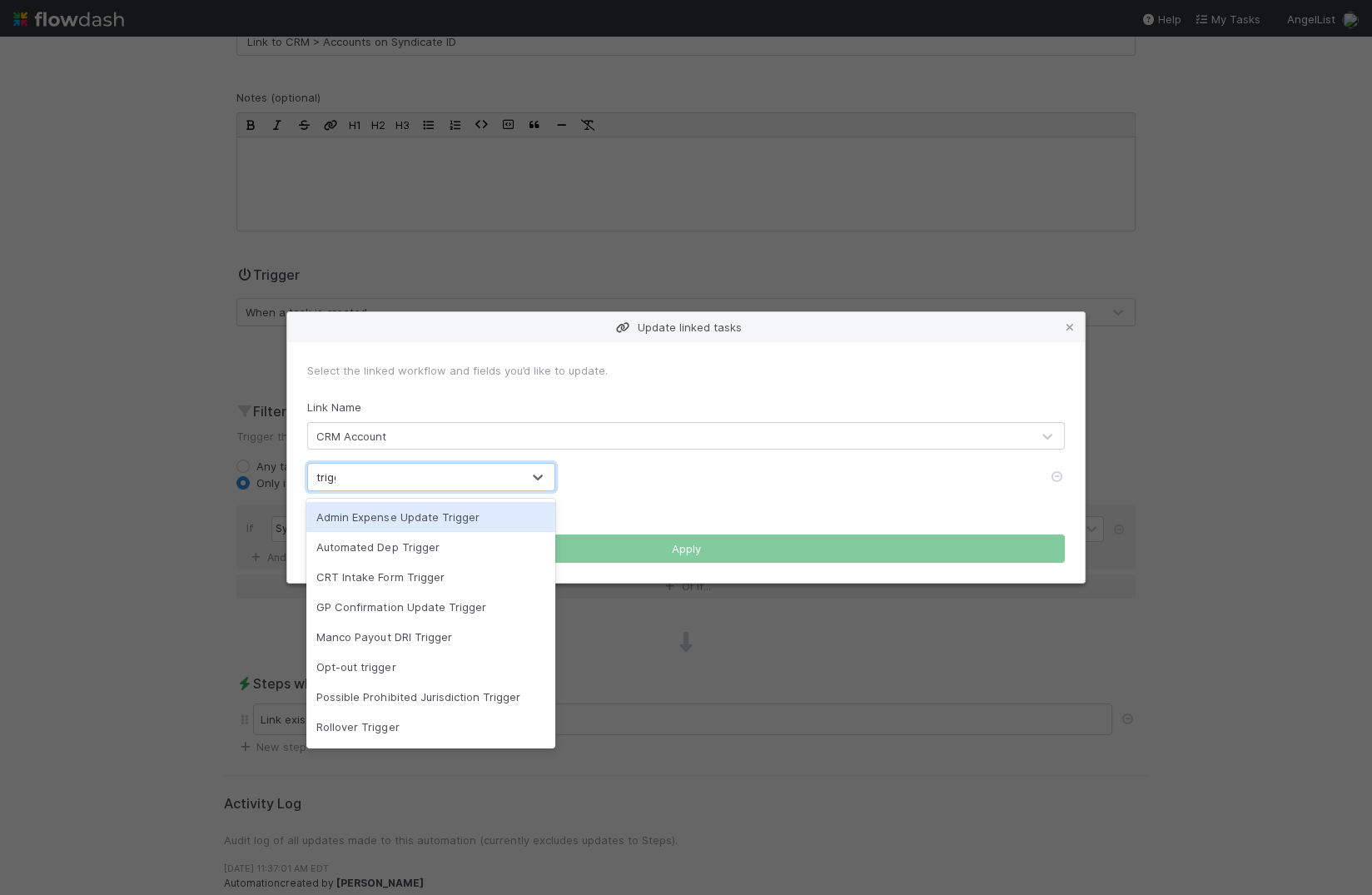
type input "trigger"
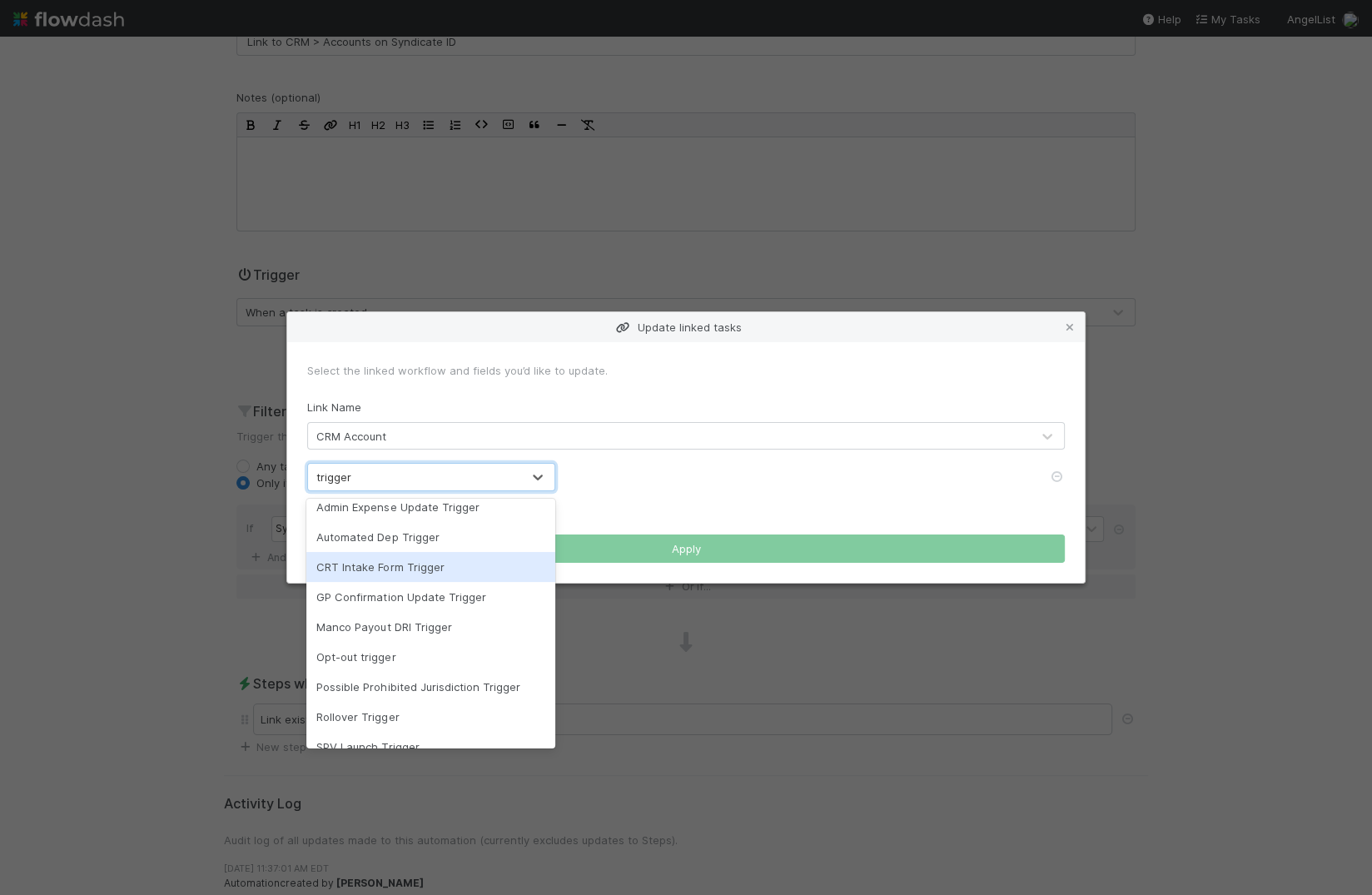
scroll to position [8, 0]
drag, startPoint x: 411, startPoint y: 538, endPoint x: 446, endPoint y: 526, distance: 37.0
click at [411, 538] on div "Automated Dep Trigger" at bounding box center [430, 539] width 249 height 30
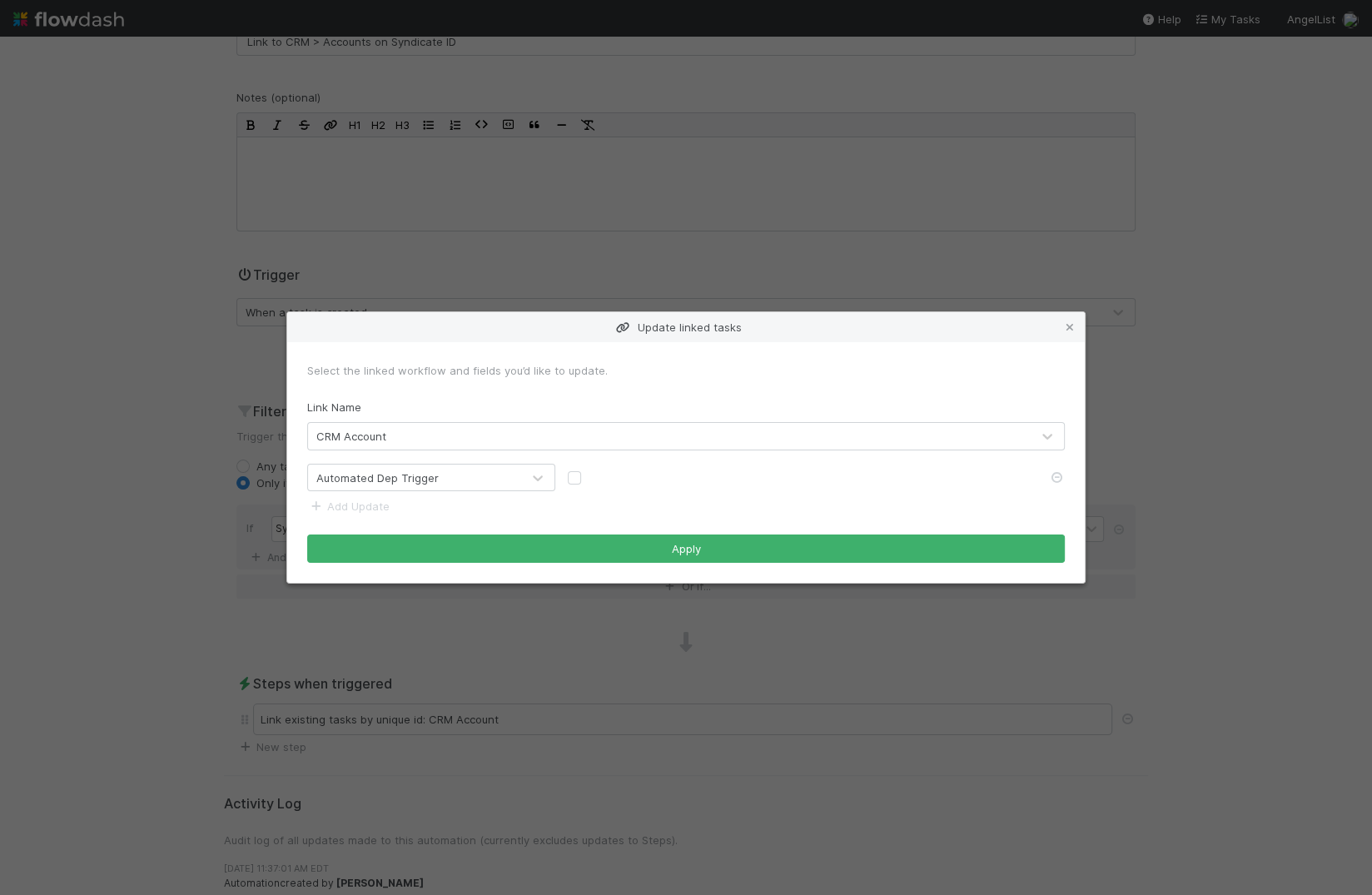
drag, startPoint x: 574, startPoint y: 479, endPoint x: 596, endPoint y: 522, distance: 48.3
click at [588, 469] on label at bounding box center [588, 469] width 0 height 0
click at [574, 479] on input "checkbox" at bounding box center [573, 476] width 13 height 15
checkbox input "true"
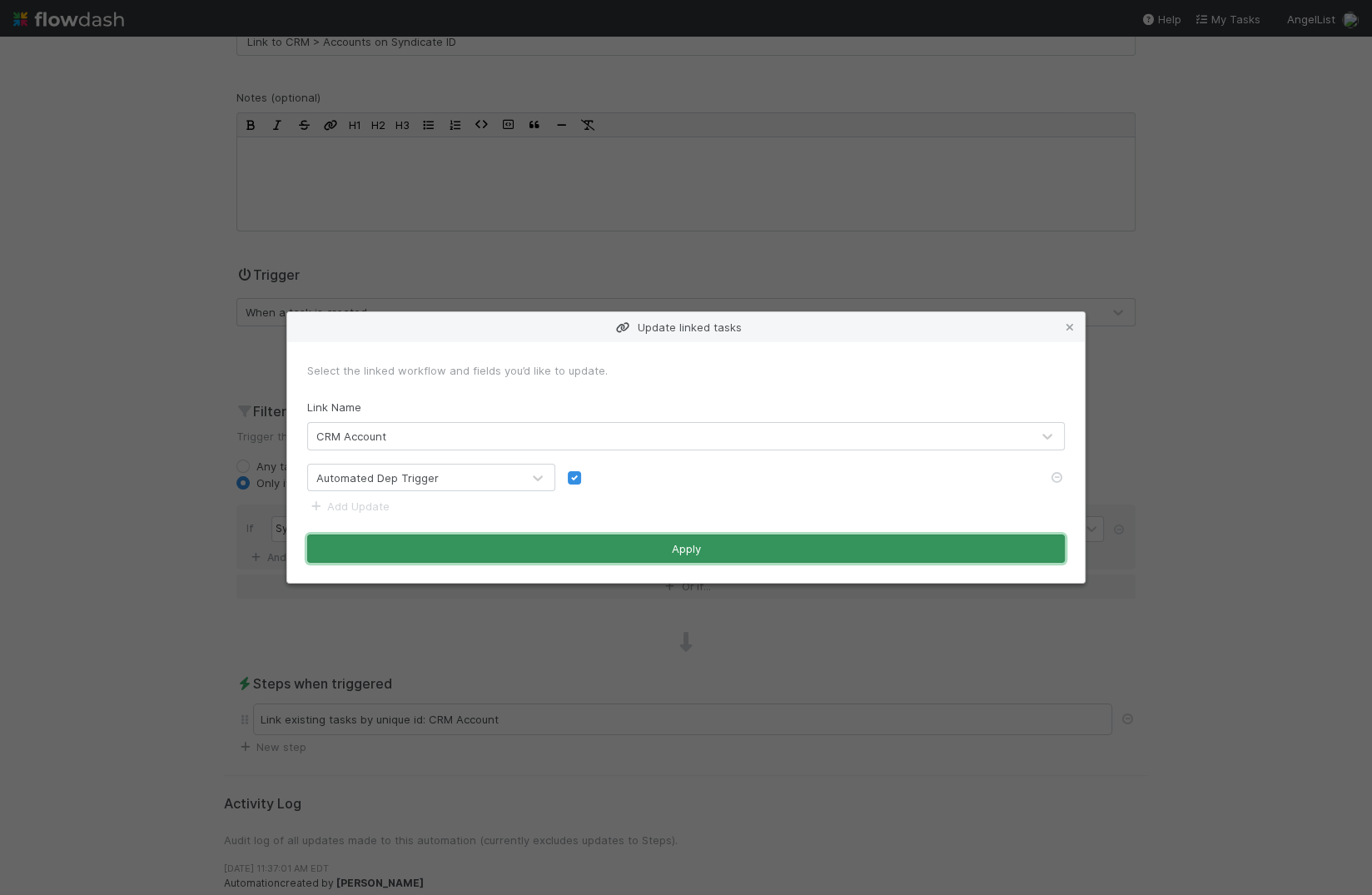
click at [614, 545] on button "Apply" at bounding box center [685, 548] width 757 height 29
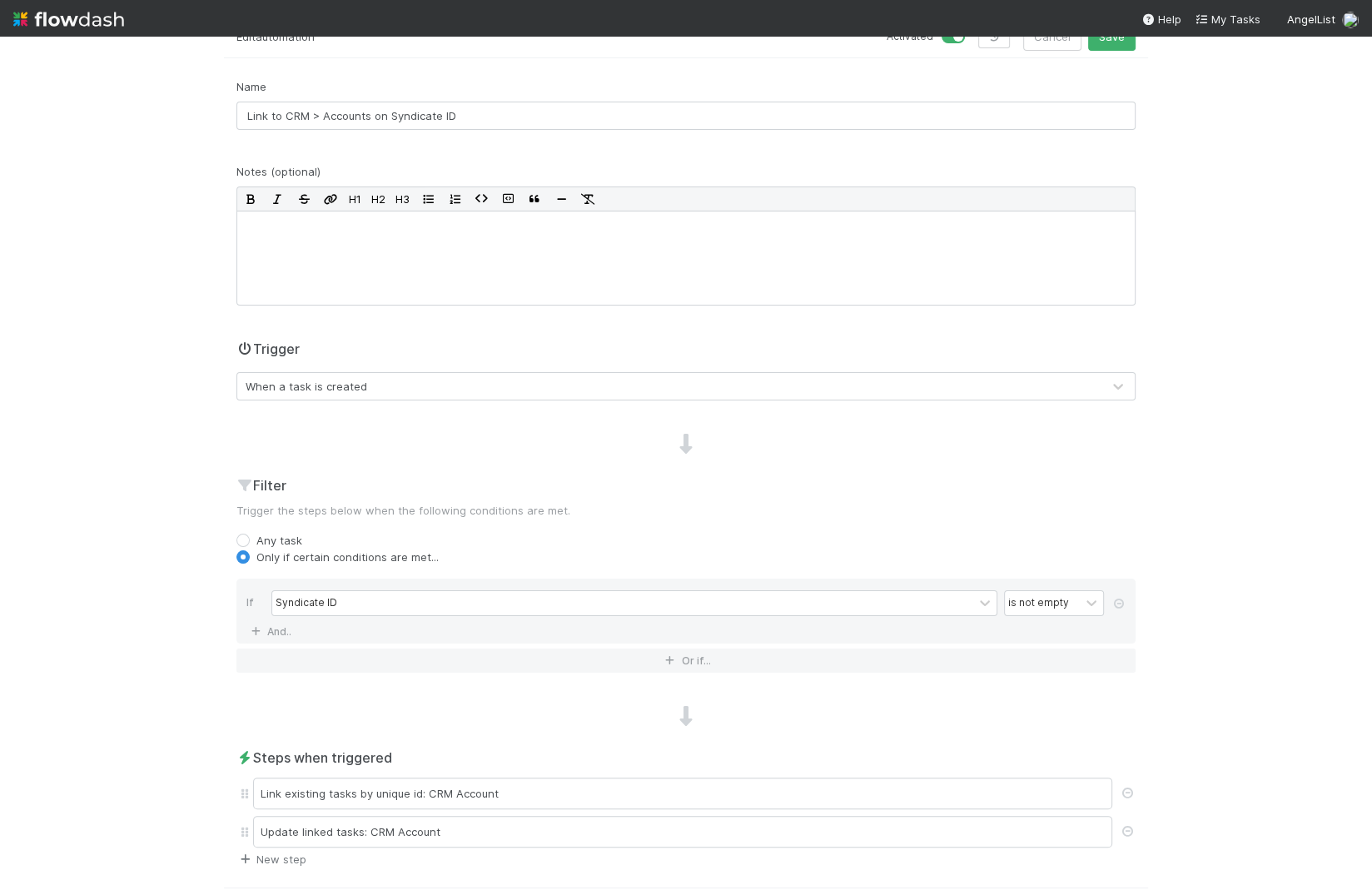
scroll to position [0, 0]
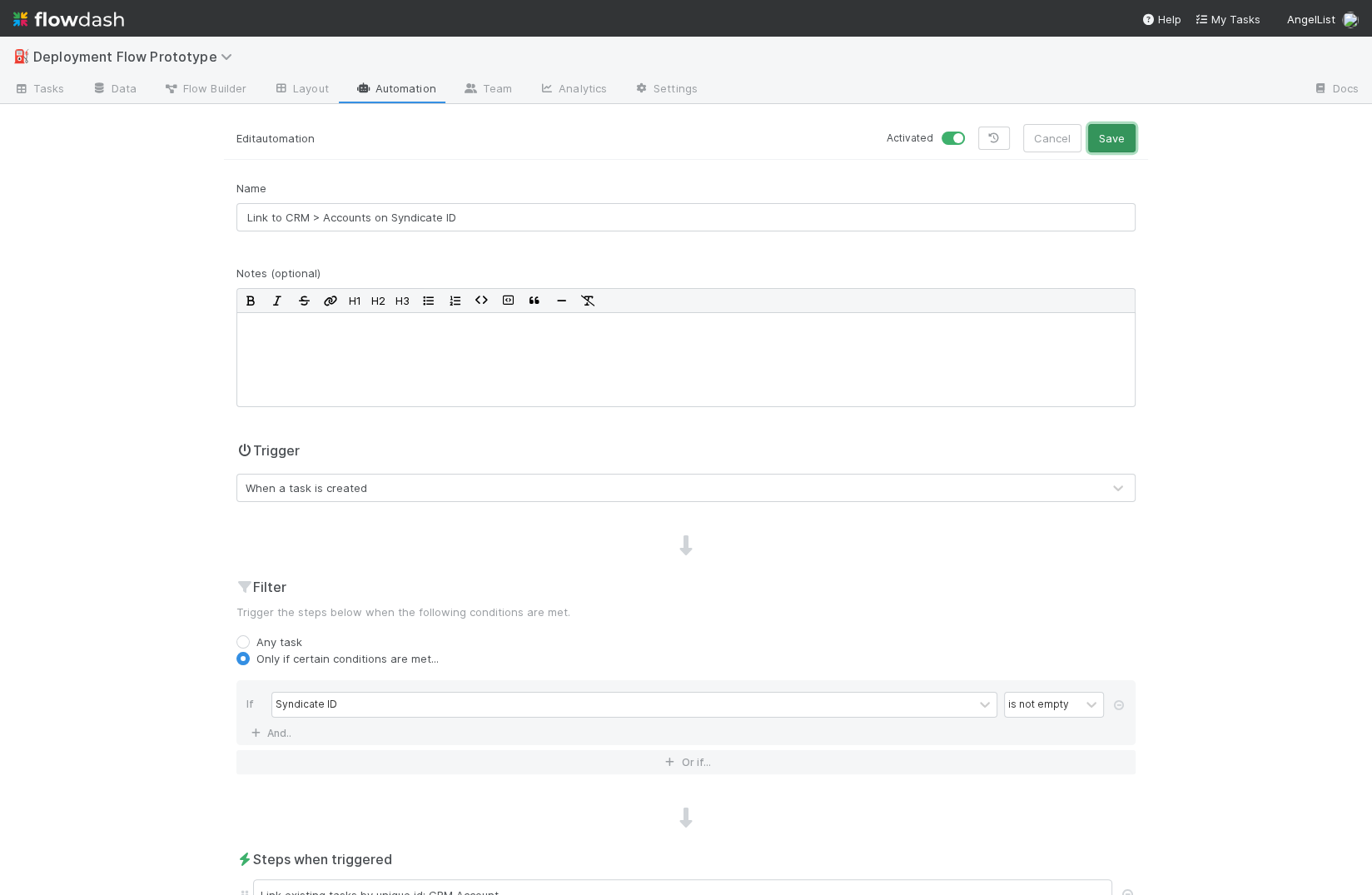
click at [1104, 149] on button "Save" at bounding box center [1111, 138] width 48 height 29
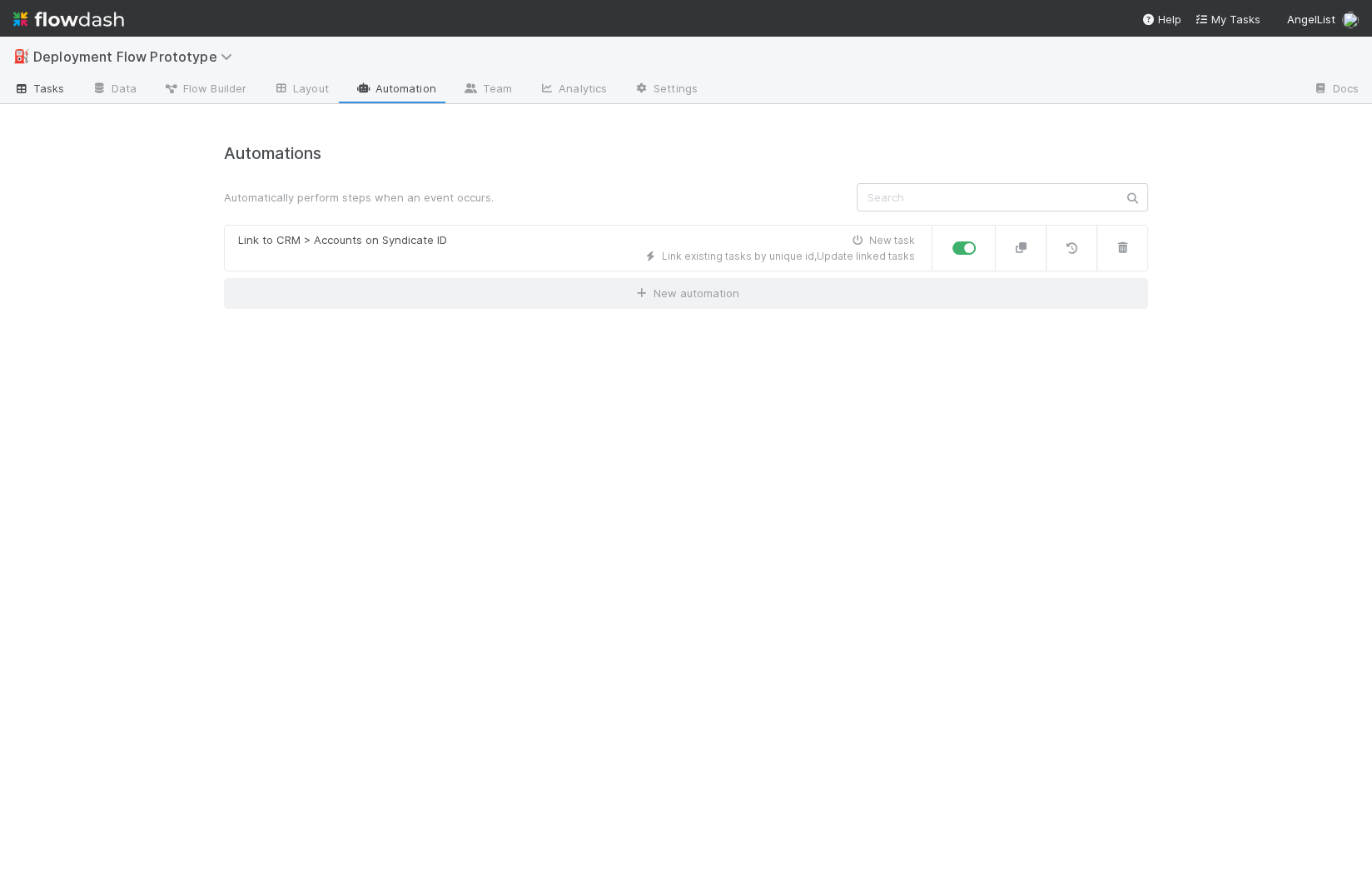
click at [47, 87] on span "Tasks" at bounding box center [38, 88] width 51 height 16
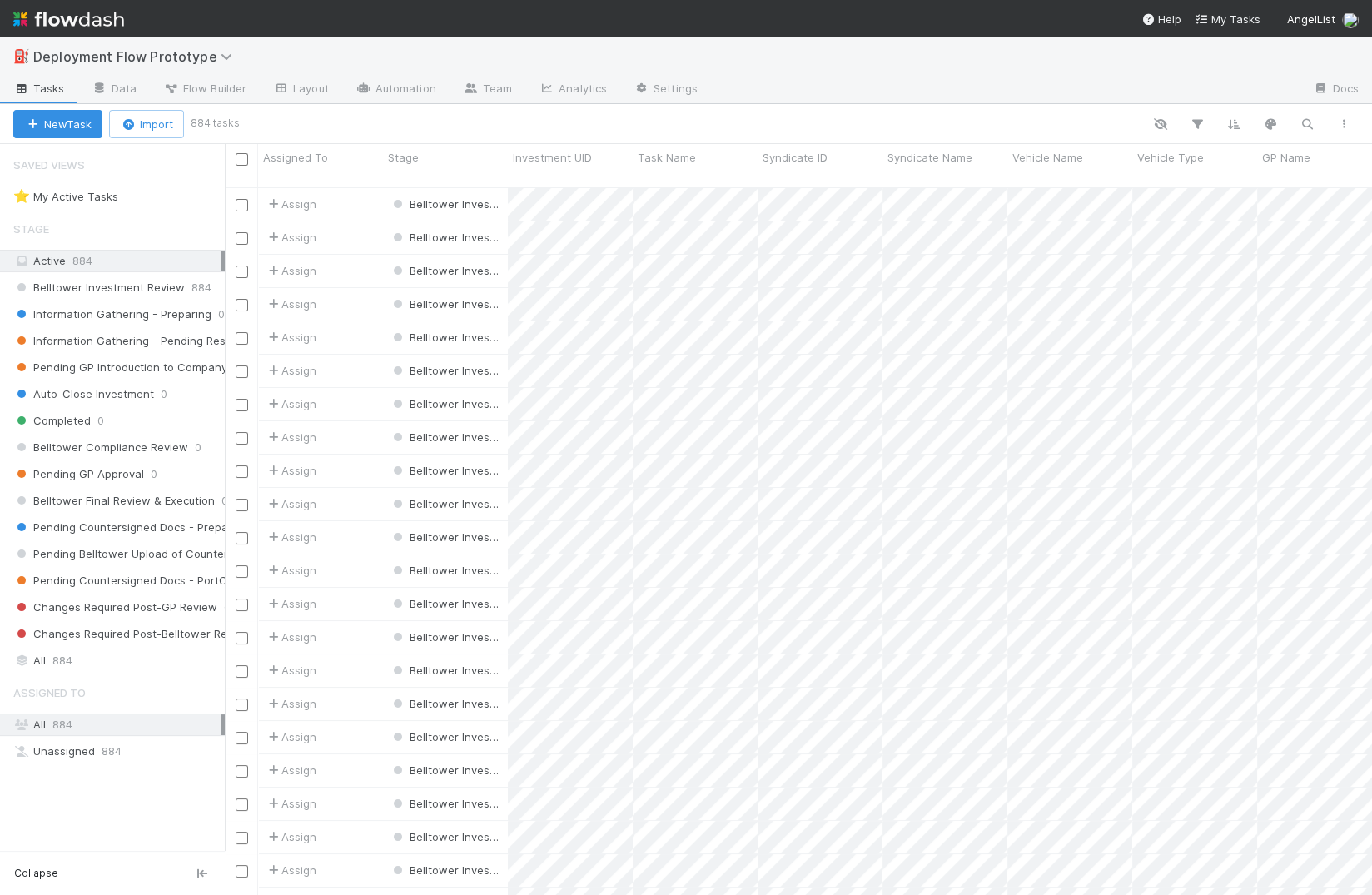
scroll to position [722, 1146]
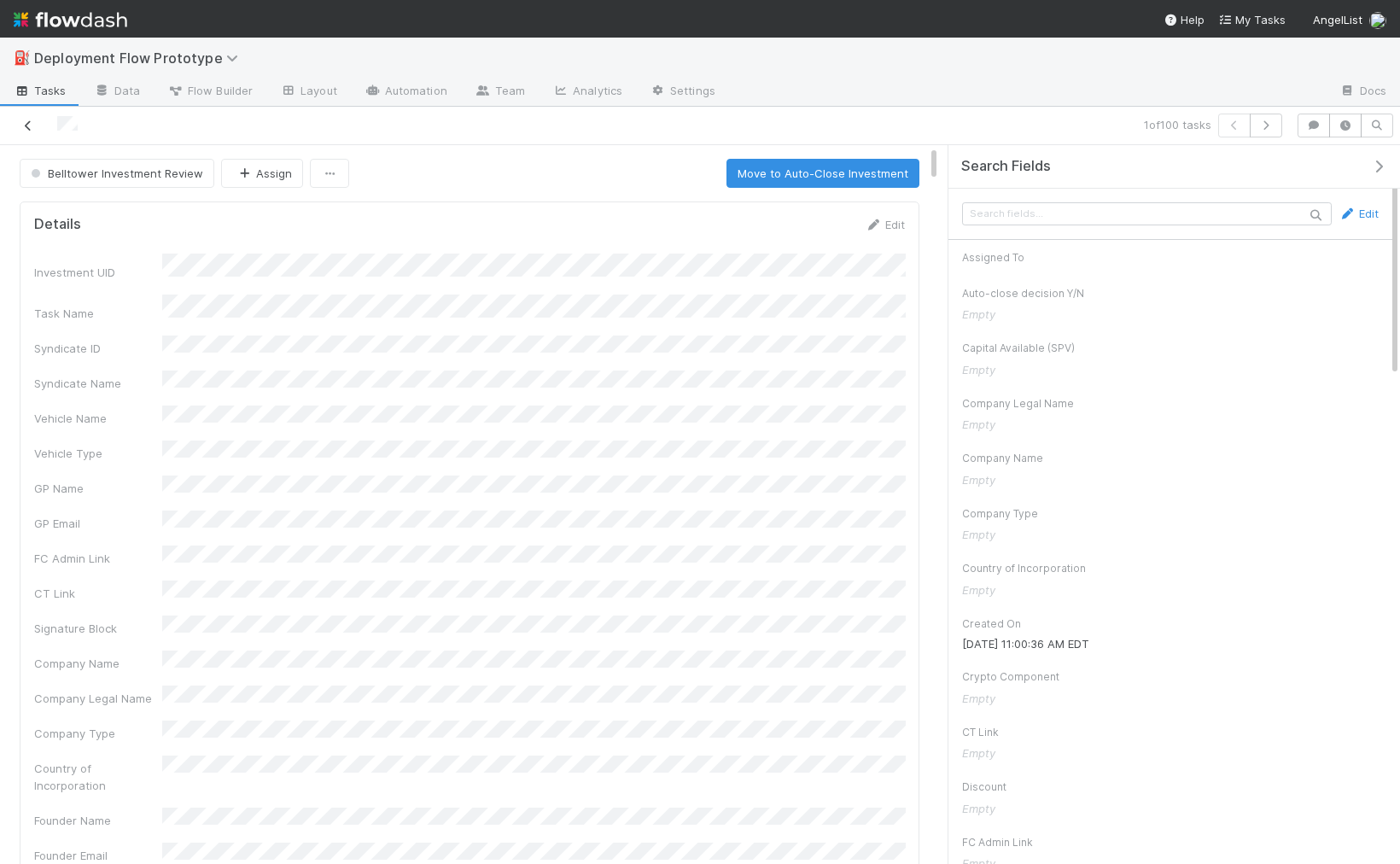
click at [30, 123] on icon at bounding box center [28, 125] width 17 height 11
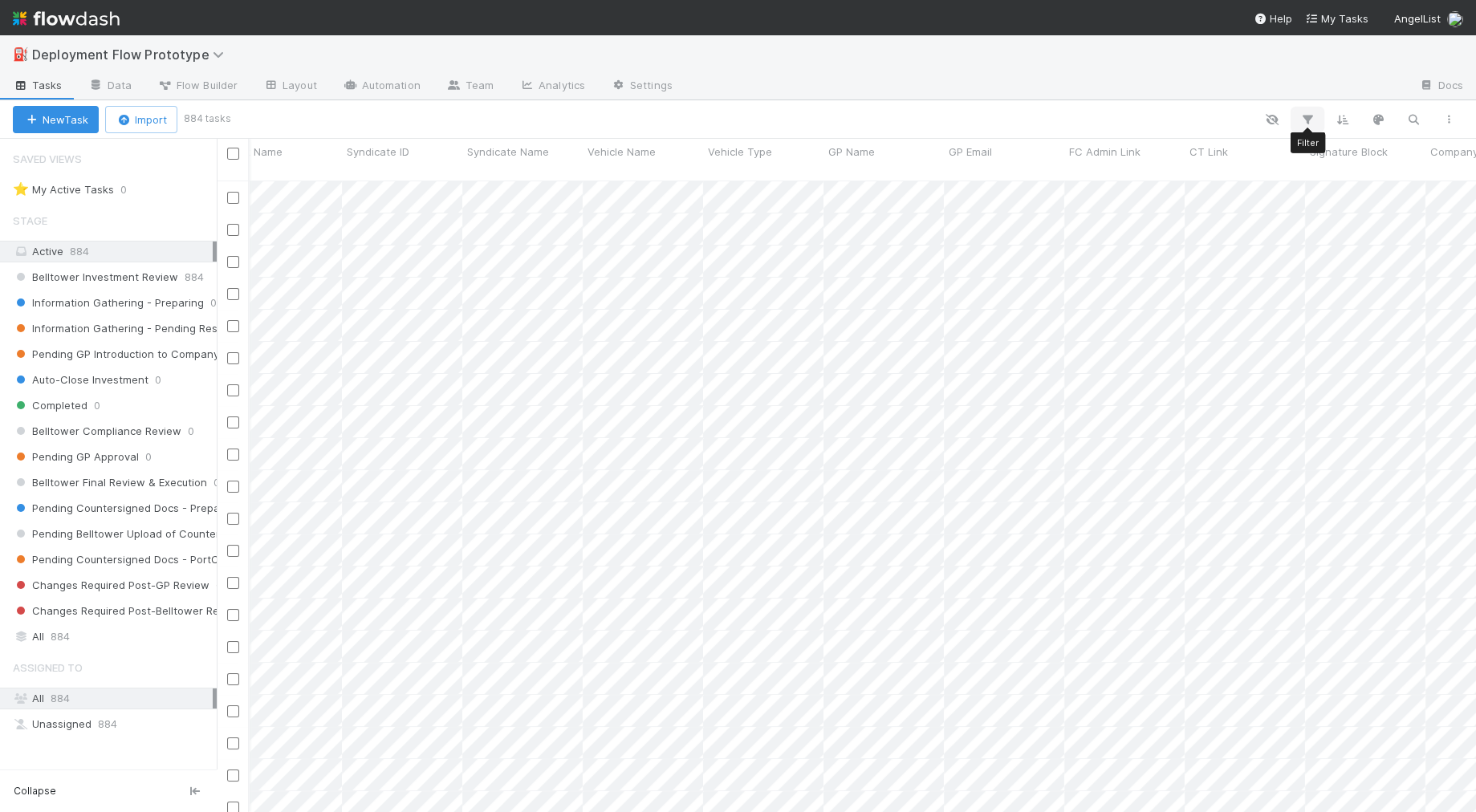
click at [1114, 118] on button "button" at bounding box center [1307, 120] width 29 height 21
click at [1114, 161] on button "Add Filter" at bounding box center [1062, 168] width 482 height 23
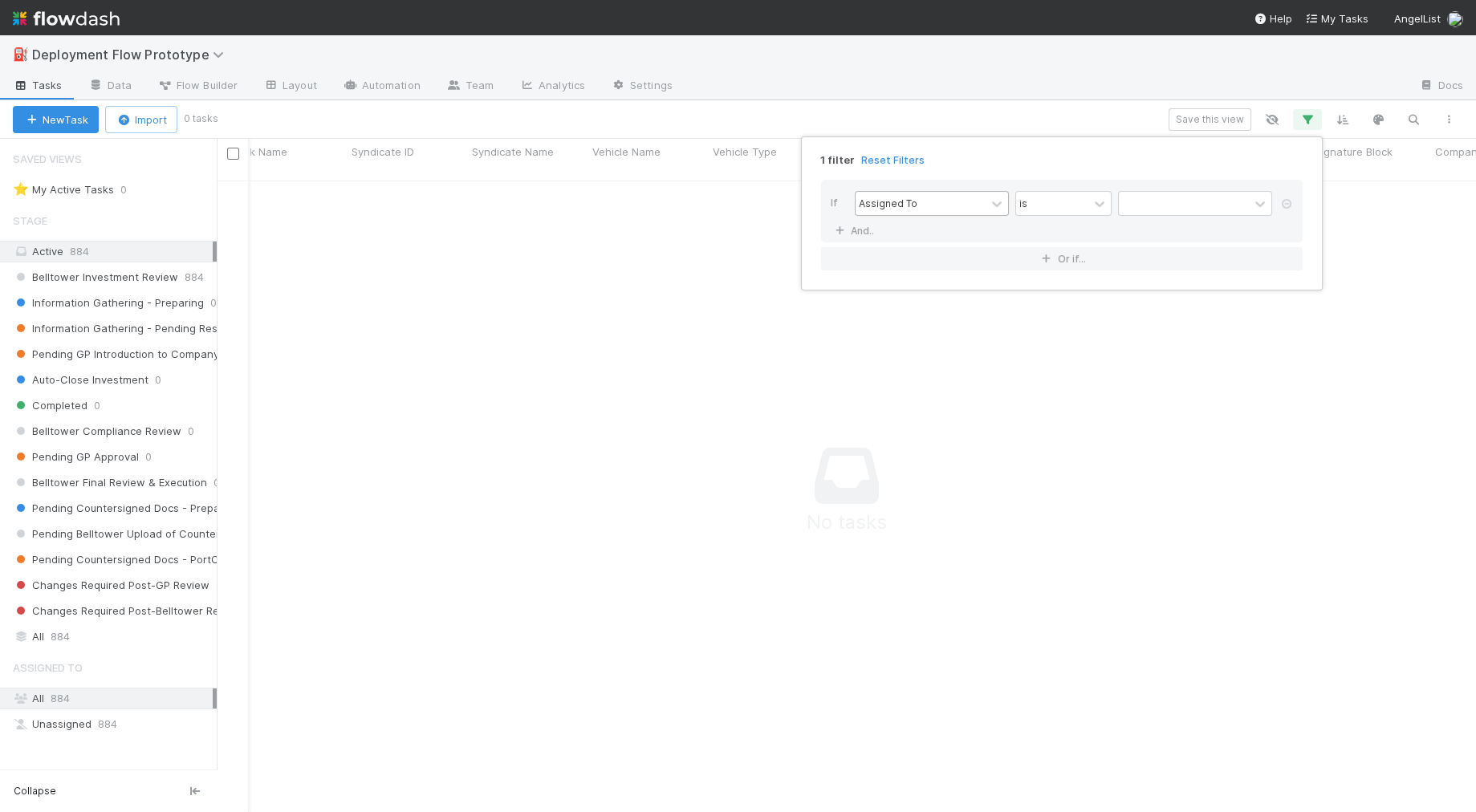
scroll to position [646, 1259]
click at [958, 203] on div "Assigned To" at bounding box center [920, 203] width 130 height 23
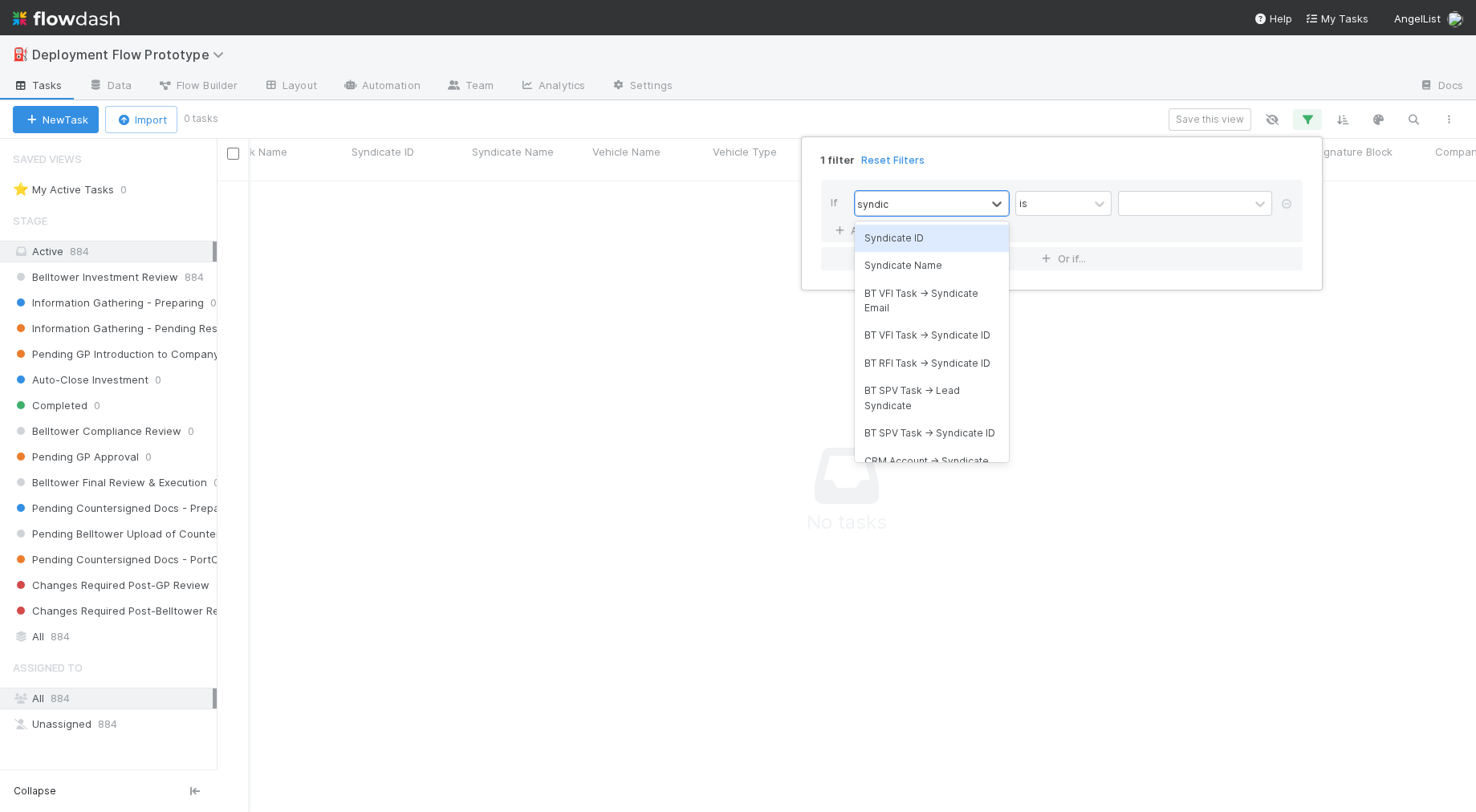
type input "syndica"
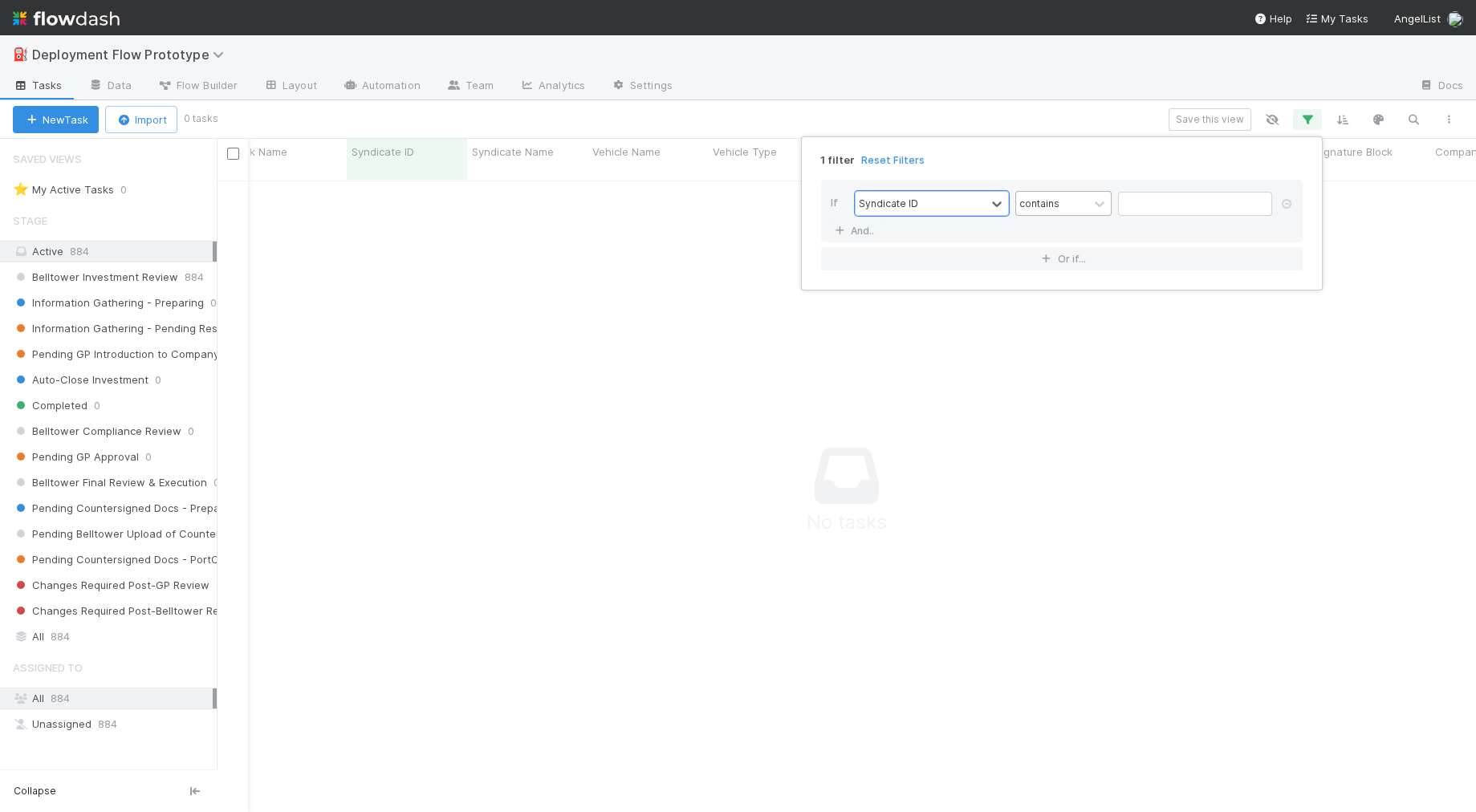
click at [1053, 207] on div "contains" at bounding box center [1039, 202] width 40 height 14
click at [1035, 461] on div "is not empty" at bounding box center [1063, 474] width 96 height 28
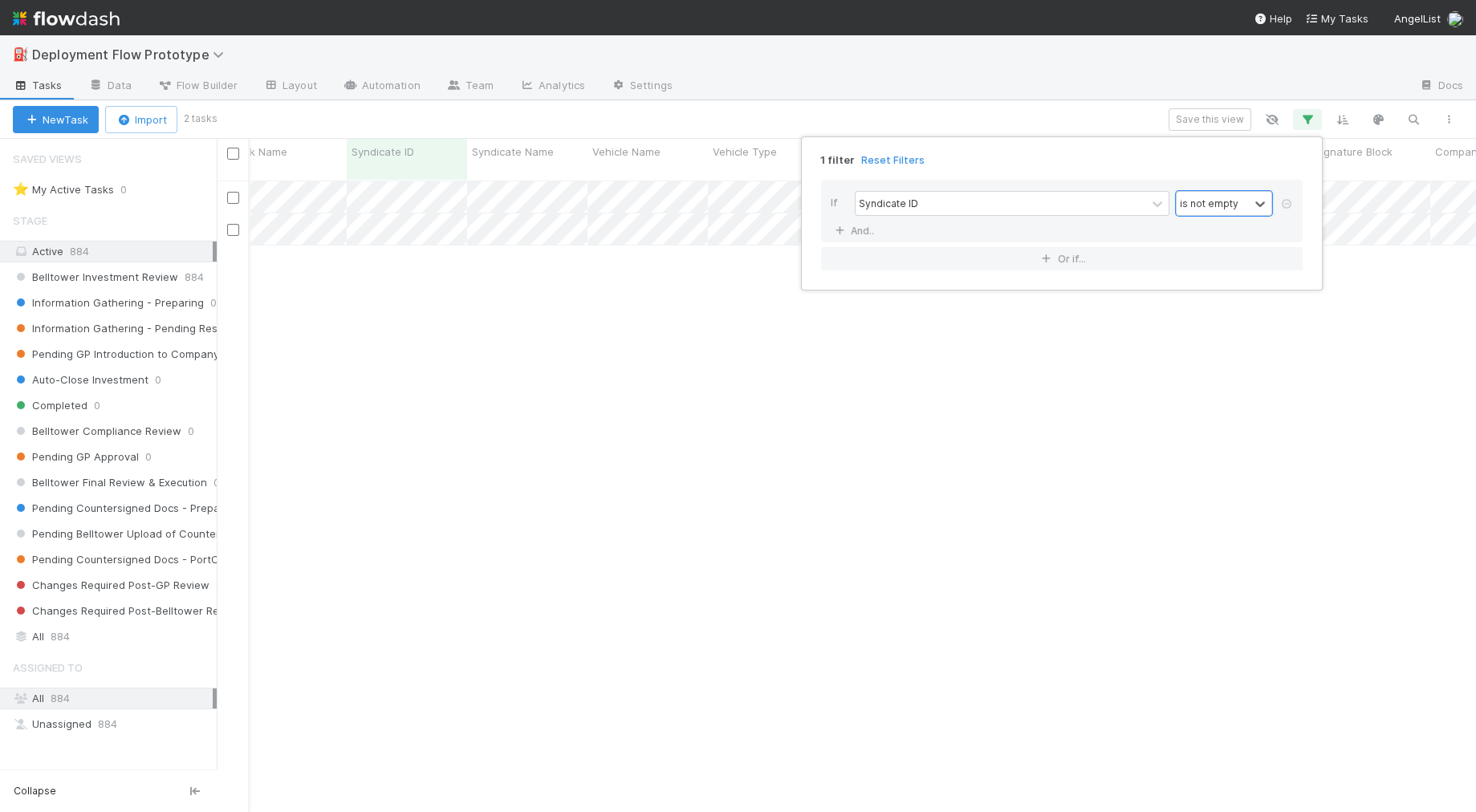
click at [1053, 110] on div "1 filter Reset Filters If Syndicate ID option is not empty, selected. 0 results…" at bounding box center [738, 406] width 1476 height 812
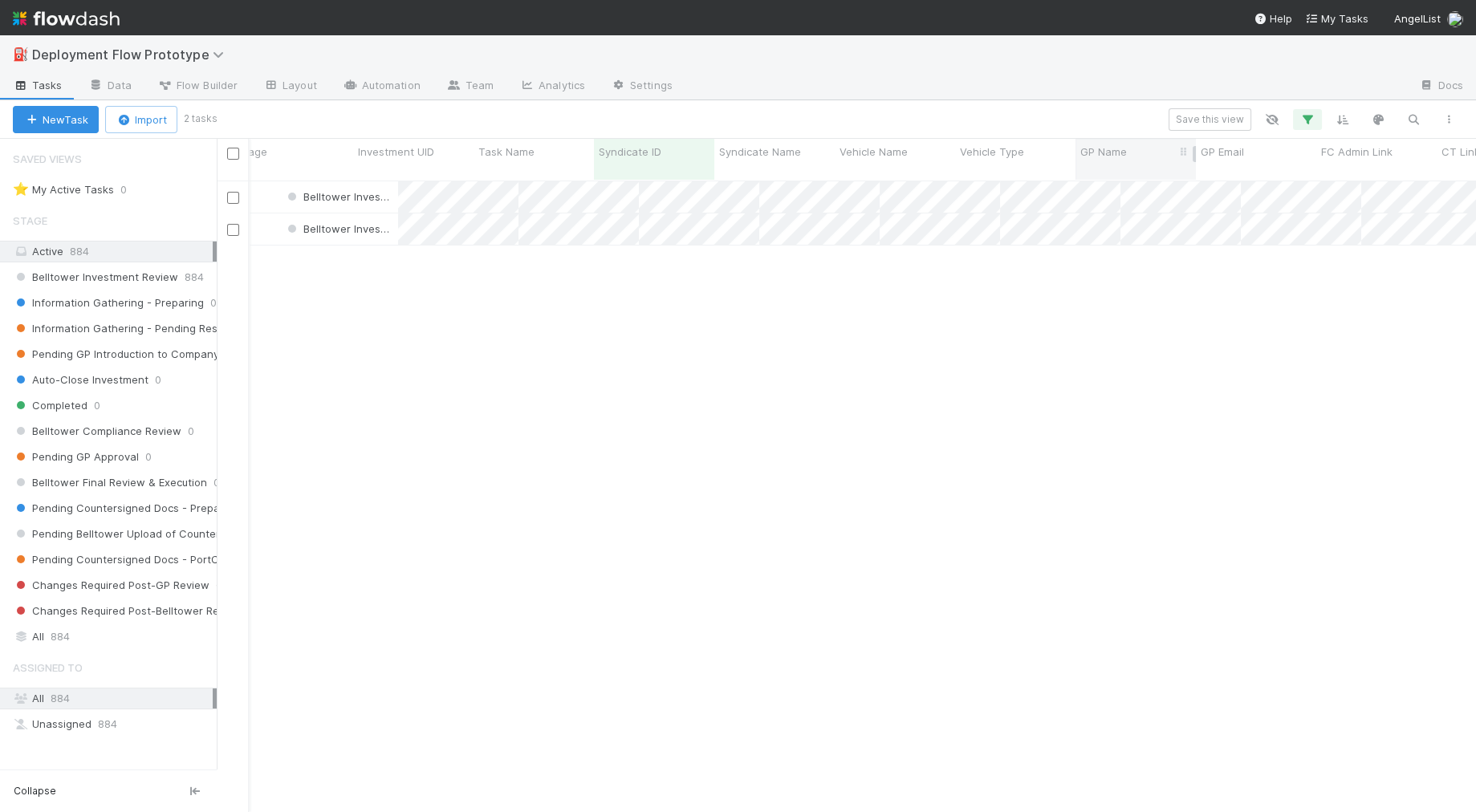
scroll to position [0, 83]
click at [44, 612] on div "Stage Active 884 Belltower Investment Review 884 Information Gathering - Prepar…" at bounding box center [108, 426] width 217 height 443
click at [42, 626] on div "All 884" at bounding box center [112, 636] width 200 height 20
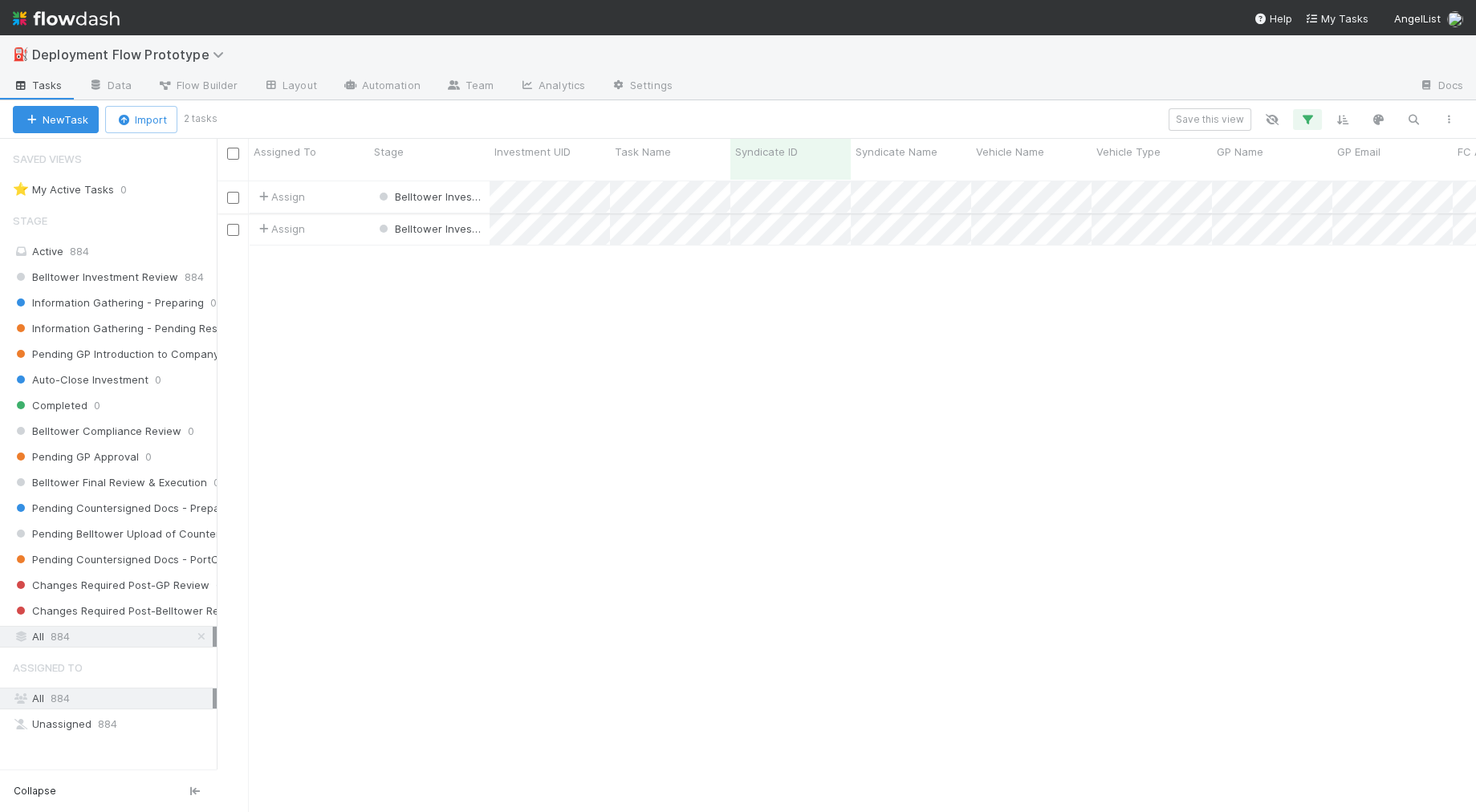
click at [349, 188] on div "Assign" at bounding box center [309, 197] width 120 height 31
click at [345, 213] on div "Assign" at bounding box center [309, 228] width 120 height 31
click at [128, 87] on link "Data" at bounding box center [110, 86] width 69 height 26
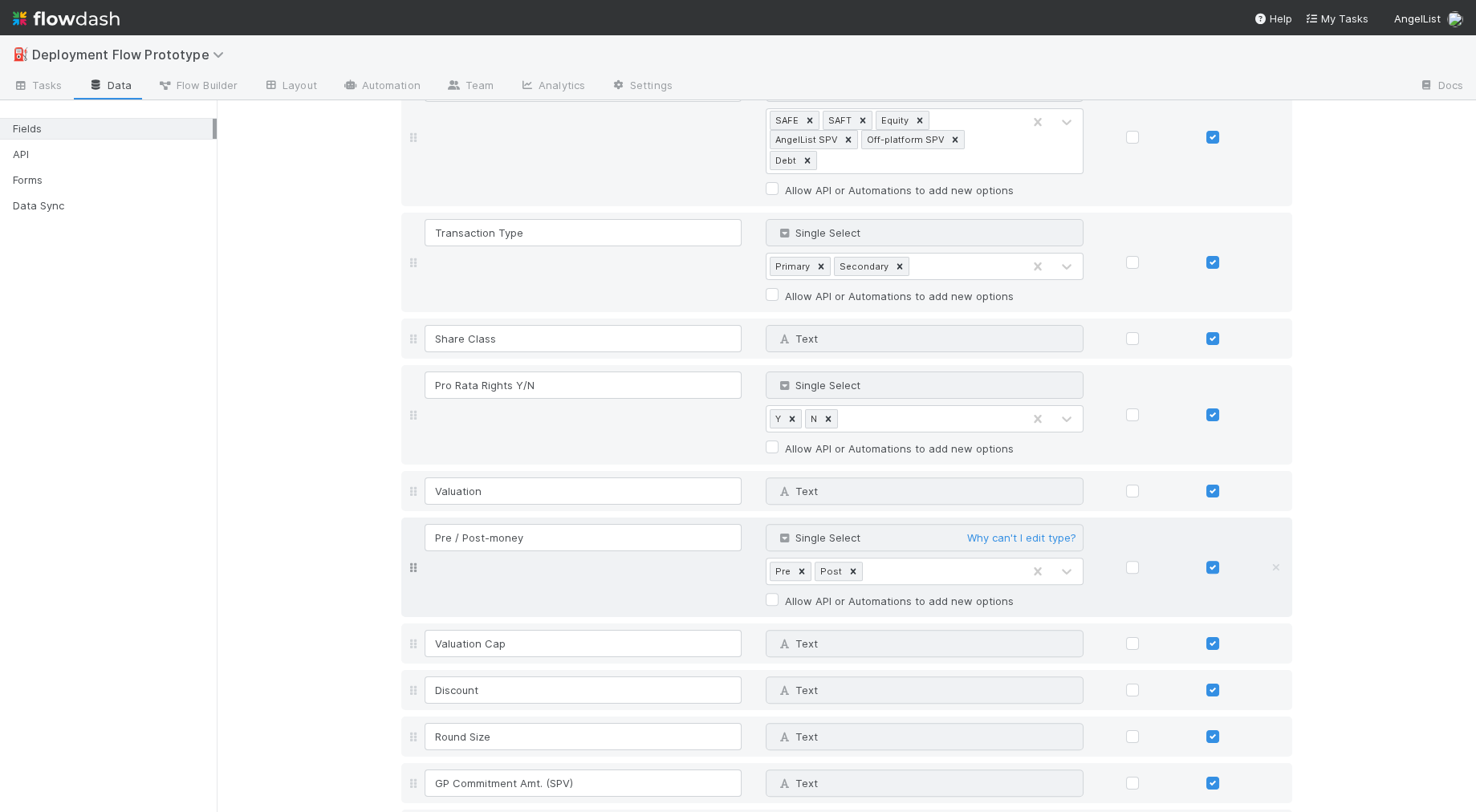
scroll to position [1289, 0]
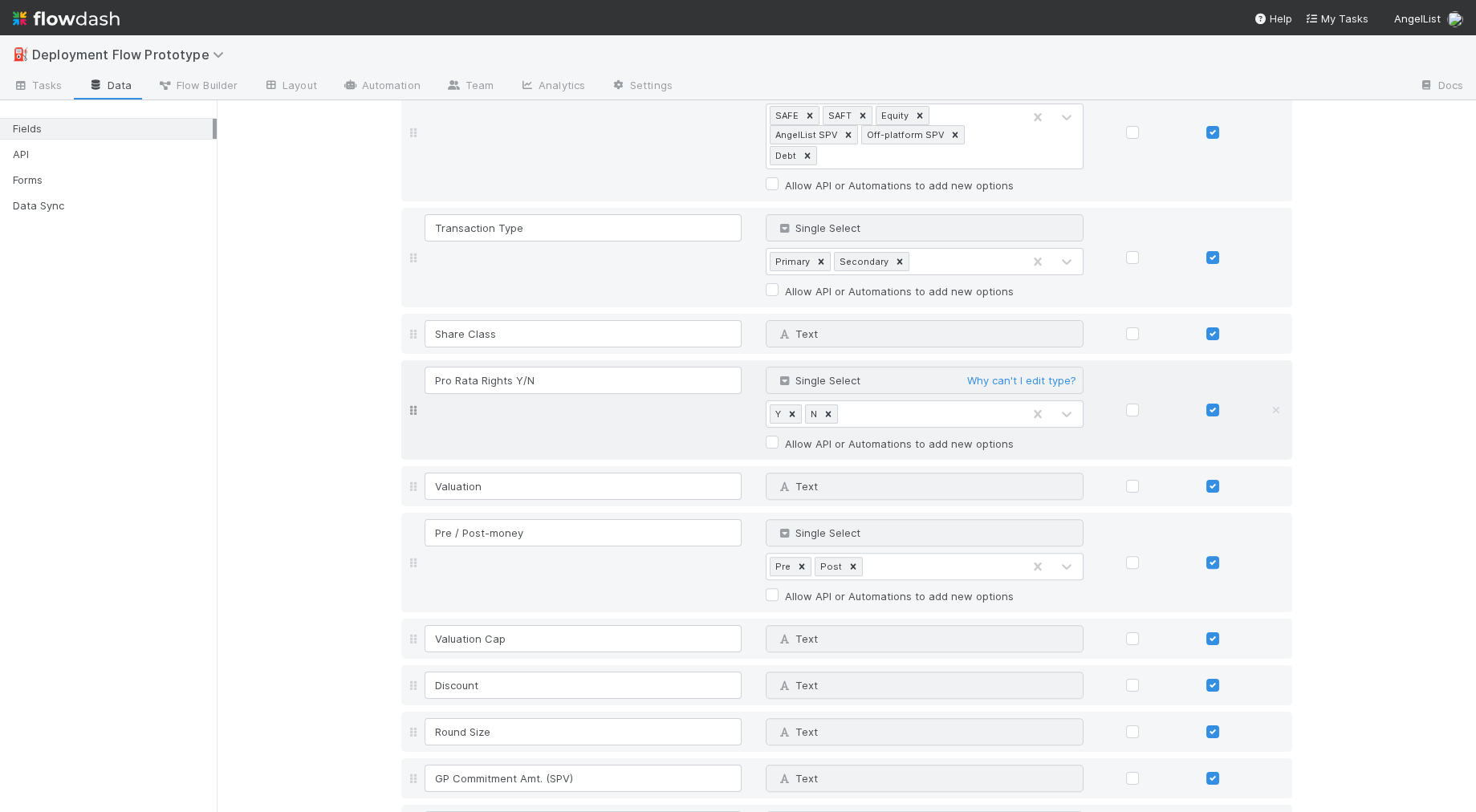
click at [933, 401] on div "Y N" at bounding box center [893, 414] width 255 height 26
type input "="
type input "Yes"
type input "No"
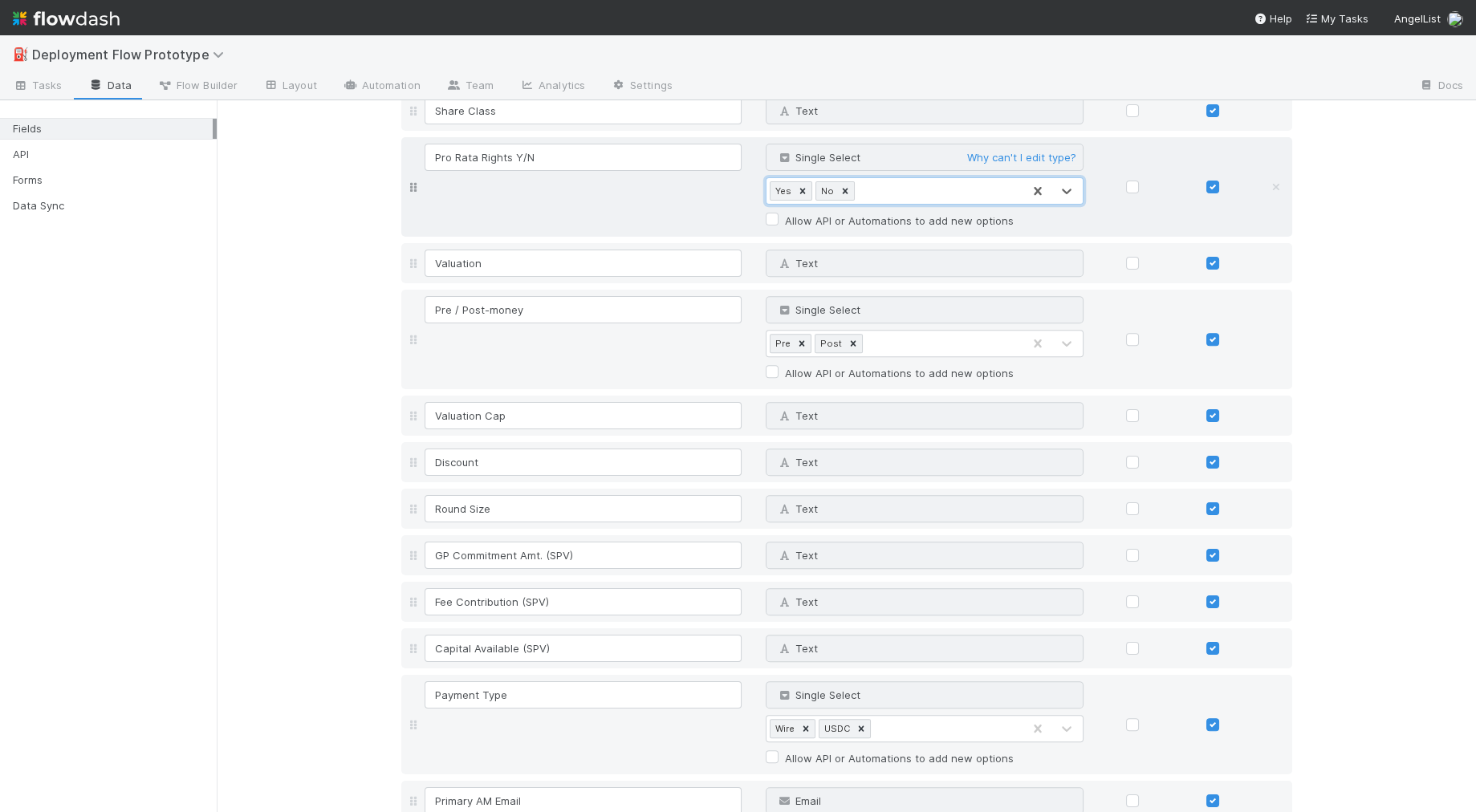
scroll to position [1740, 0]
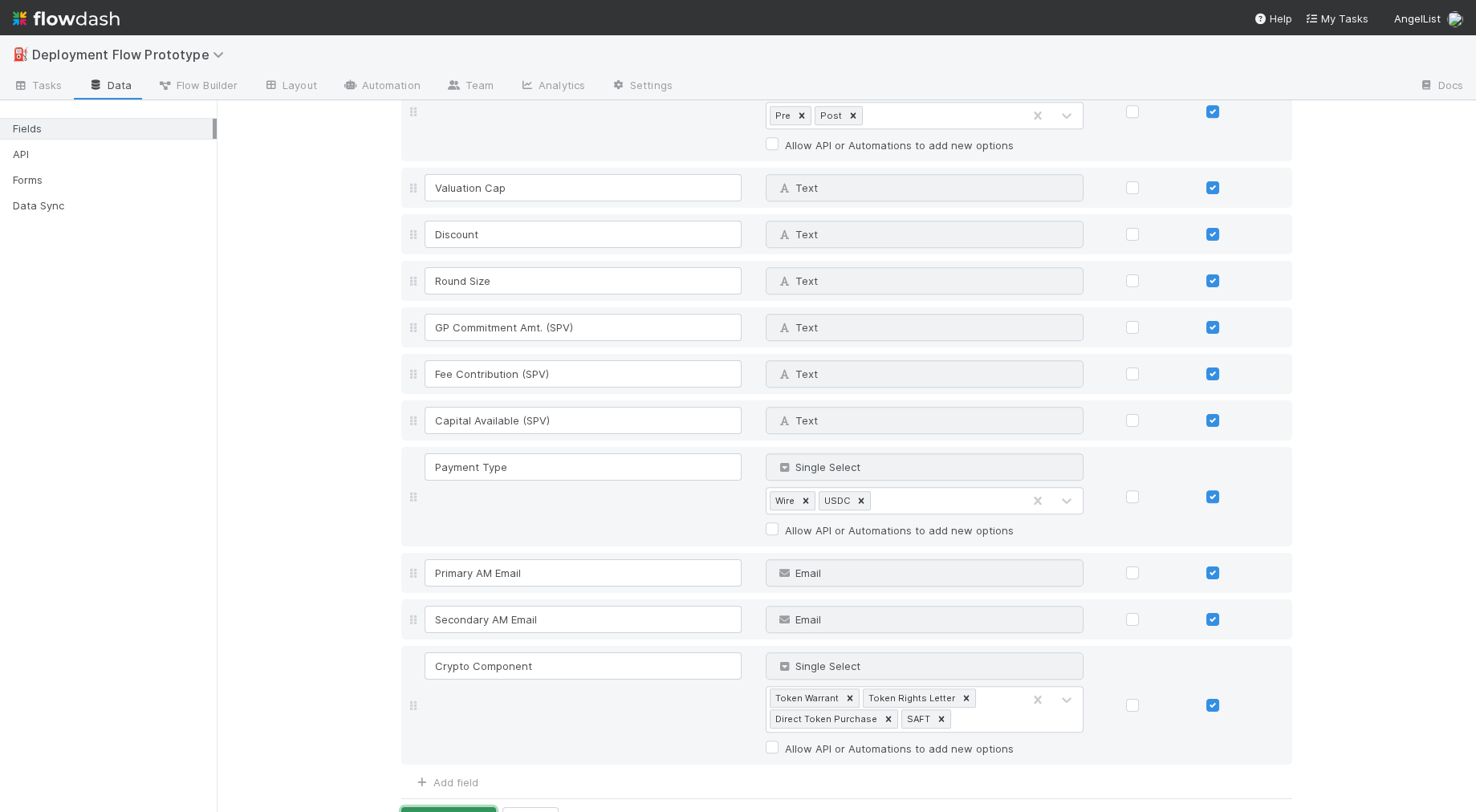
click at [404, 807] on button "Save Changes" at bounding box center [448, 820] width 94 height 28
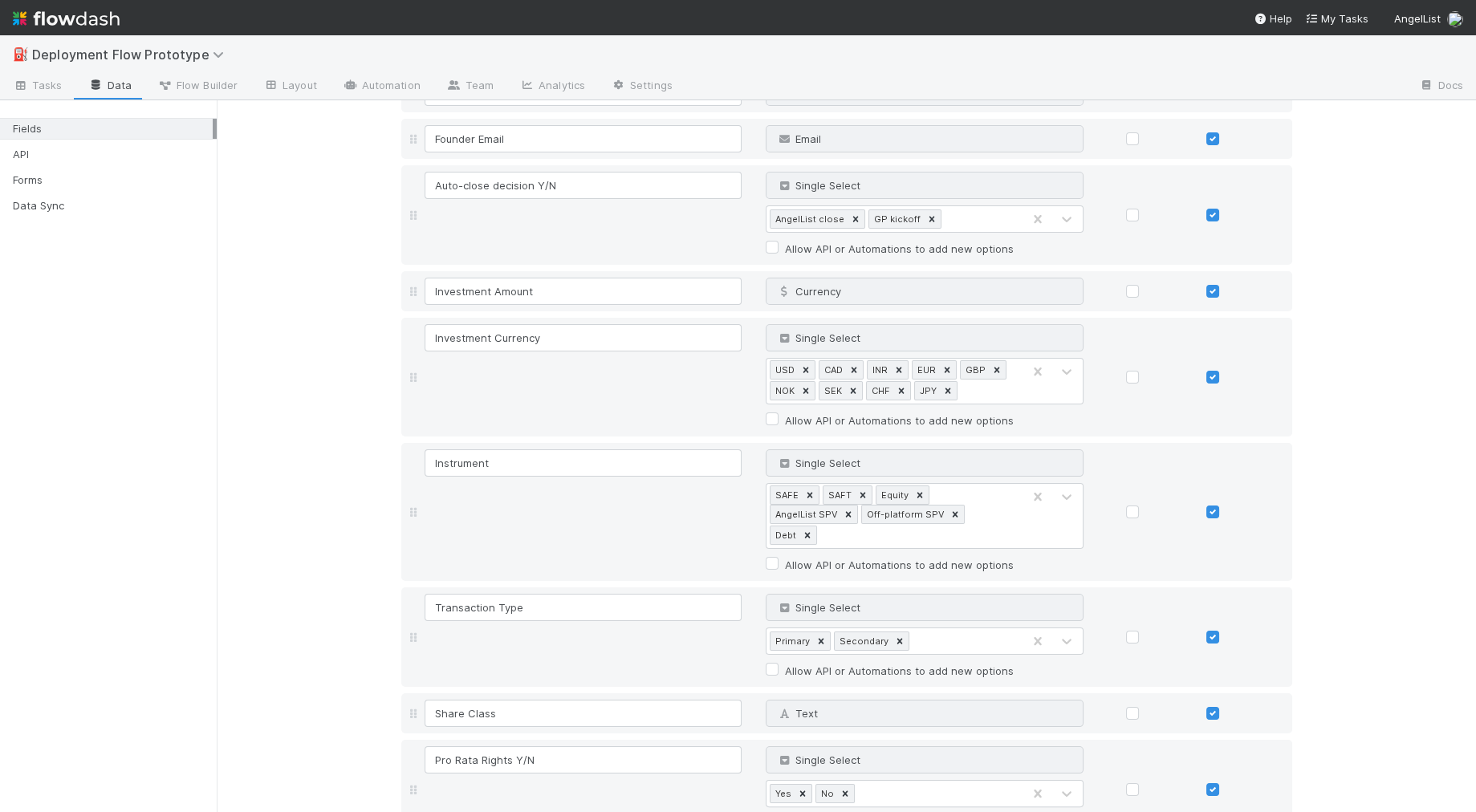
scroll to position [1763, 0]
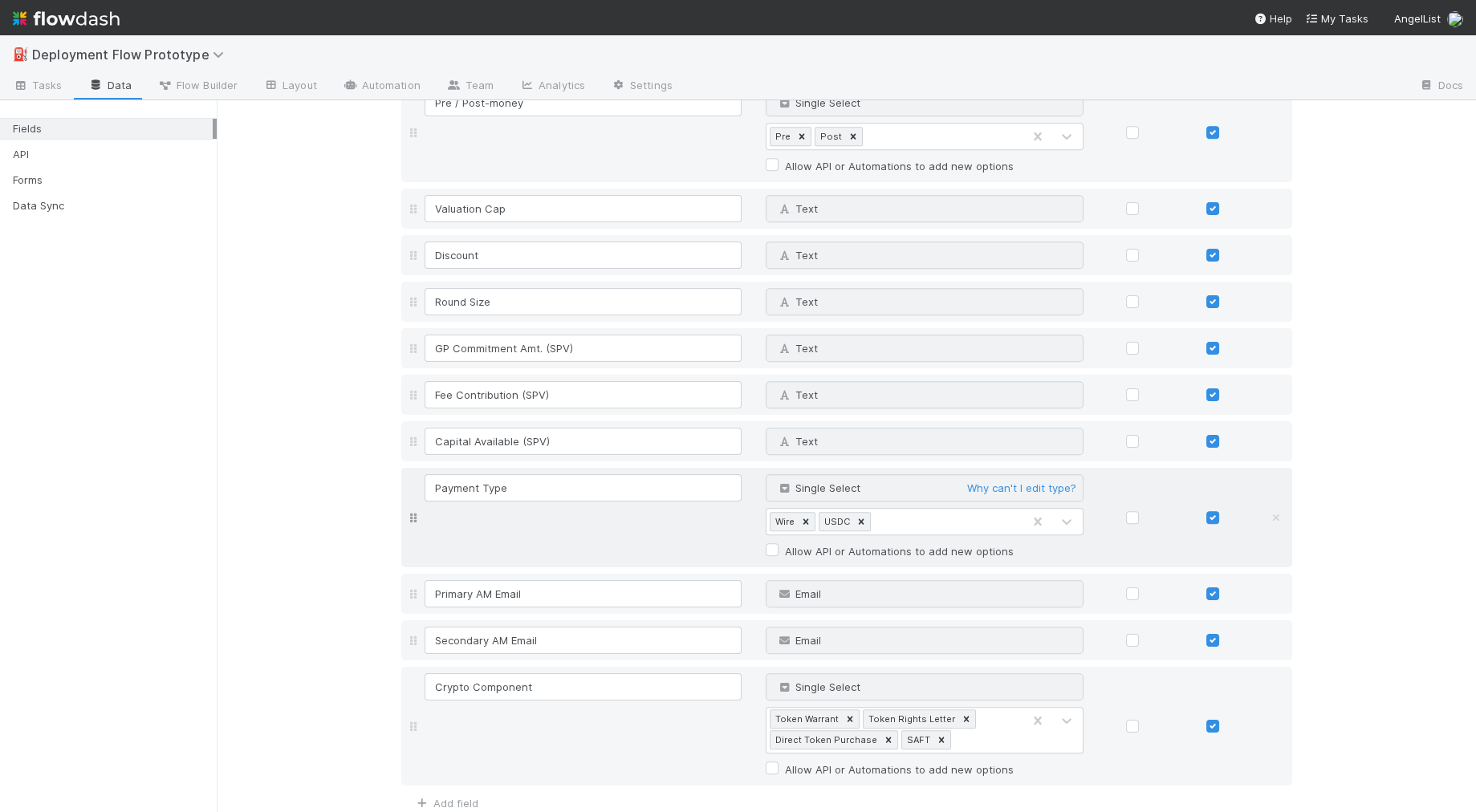
click at [902, 508] on div "Wire USDC" at bounding box center [893, 521] width 255 height 26
click at [885, 542] on label "Allow API or Automations to add new options" at bounding box center [900, 551] width 229 height 19
click at [779, 542] on input "Allow API or Automations to add new options" at bounding box center [772, 549] width 13 height 14
checkbox input "true"
click at [820, 760] on label "Allow API or Automations to add new options" at bounding box center [900, 769] width 229 height 19
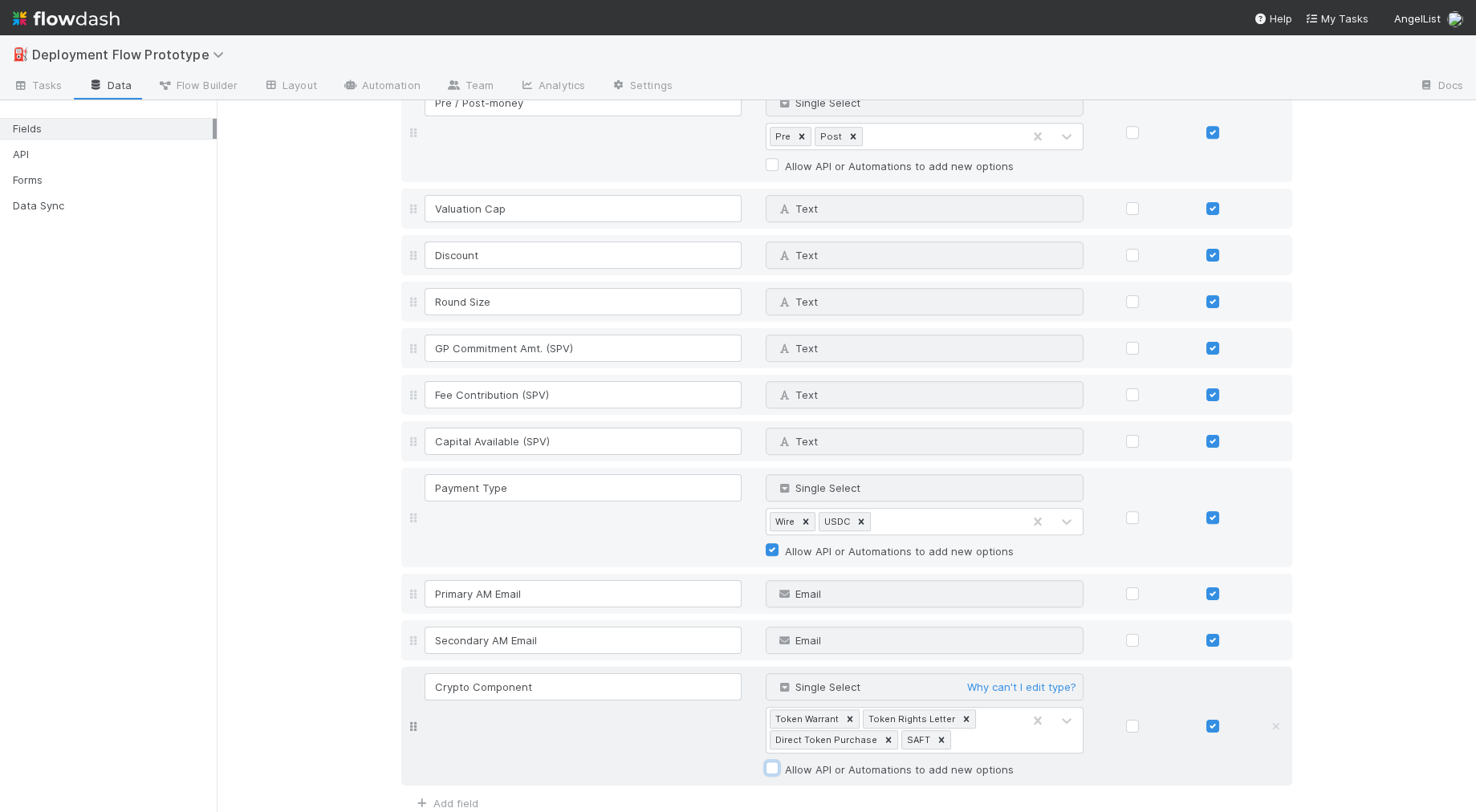
click at [779, 760] on input "Allow API or Automations to add new options" at bounding box center [772, 767] width 13 height 14
checkbox input "true"
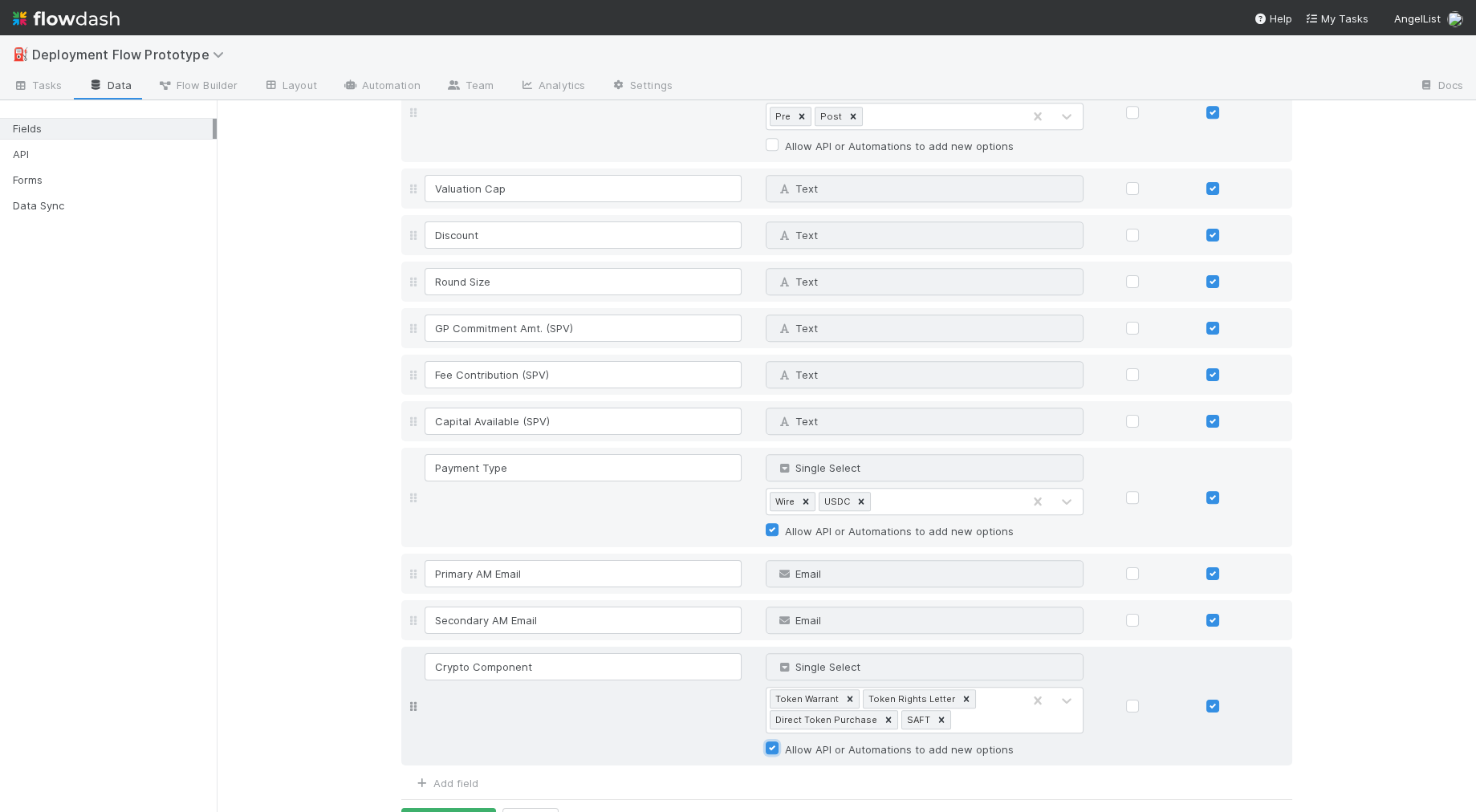
scroll to position [1782, 0]
click at [411, 809] on button "Save Changes" at bounding box center [448, 822] width 94 height 28
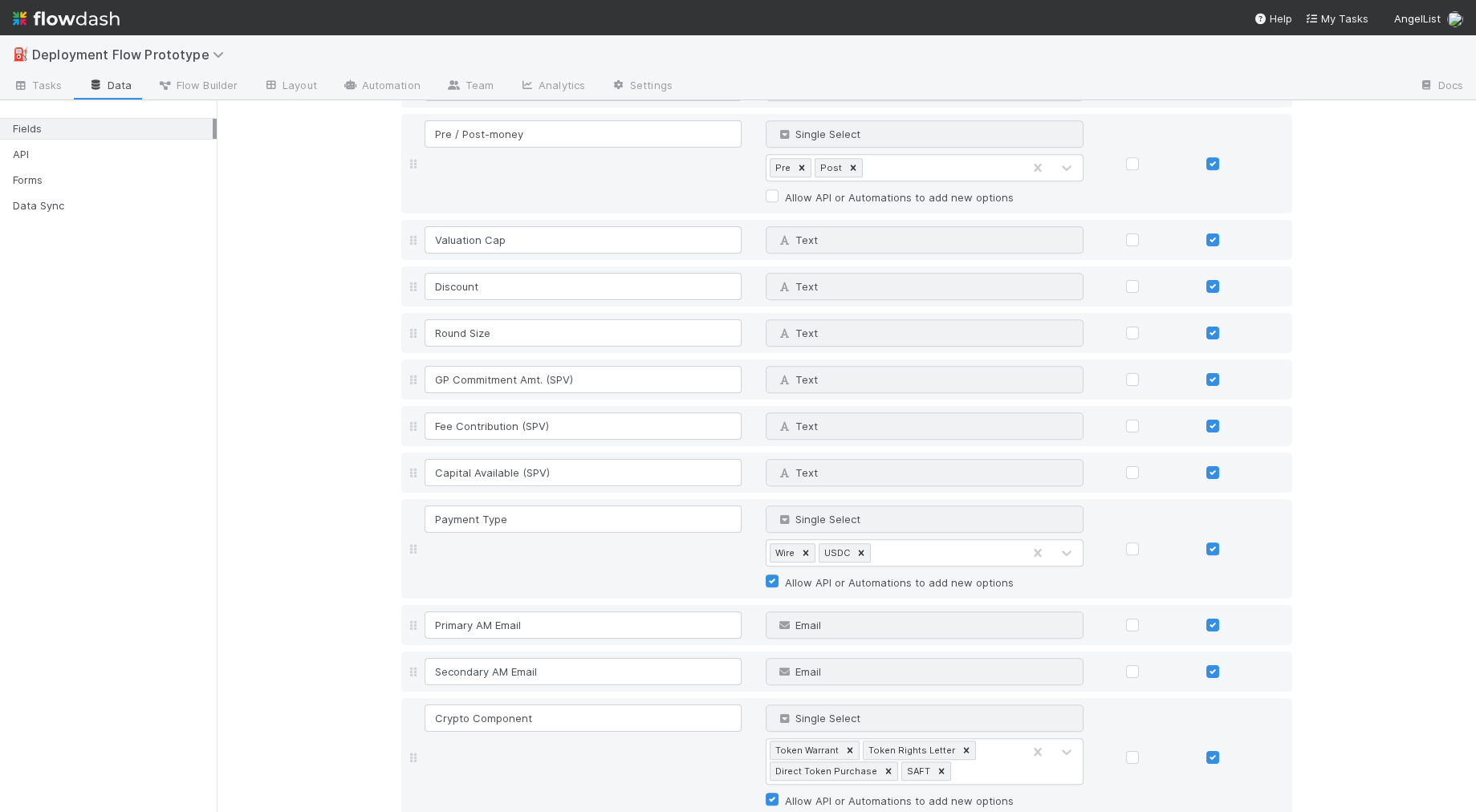
scroll to position [1783, 0]
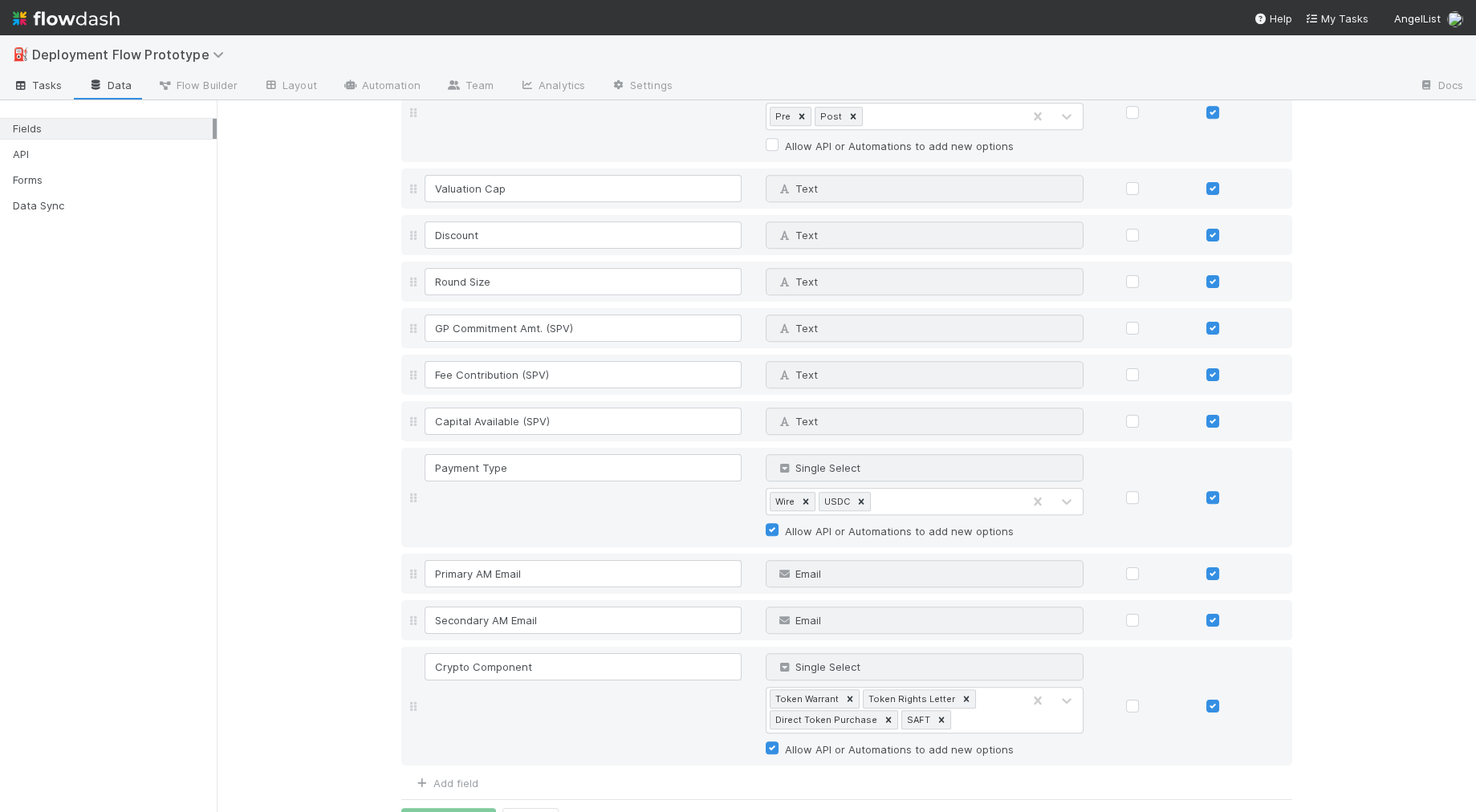
click at [64, 87] on link "Tasks" at bounding box center [38, 86] width 75 height 26
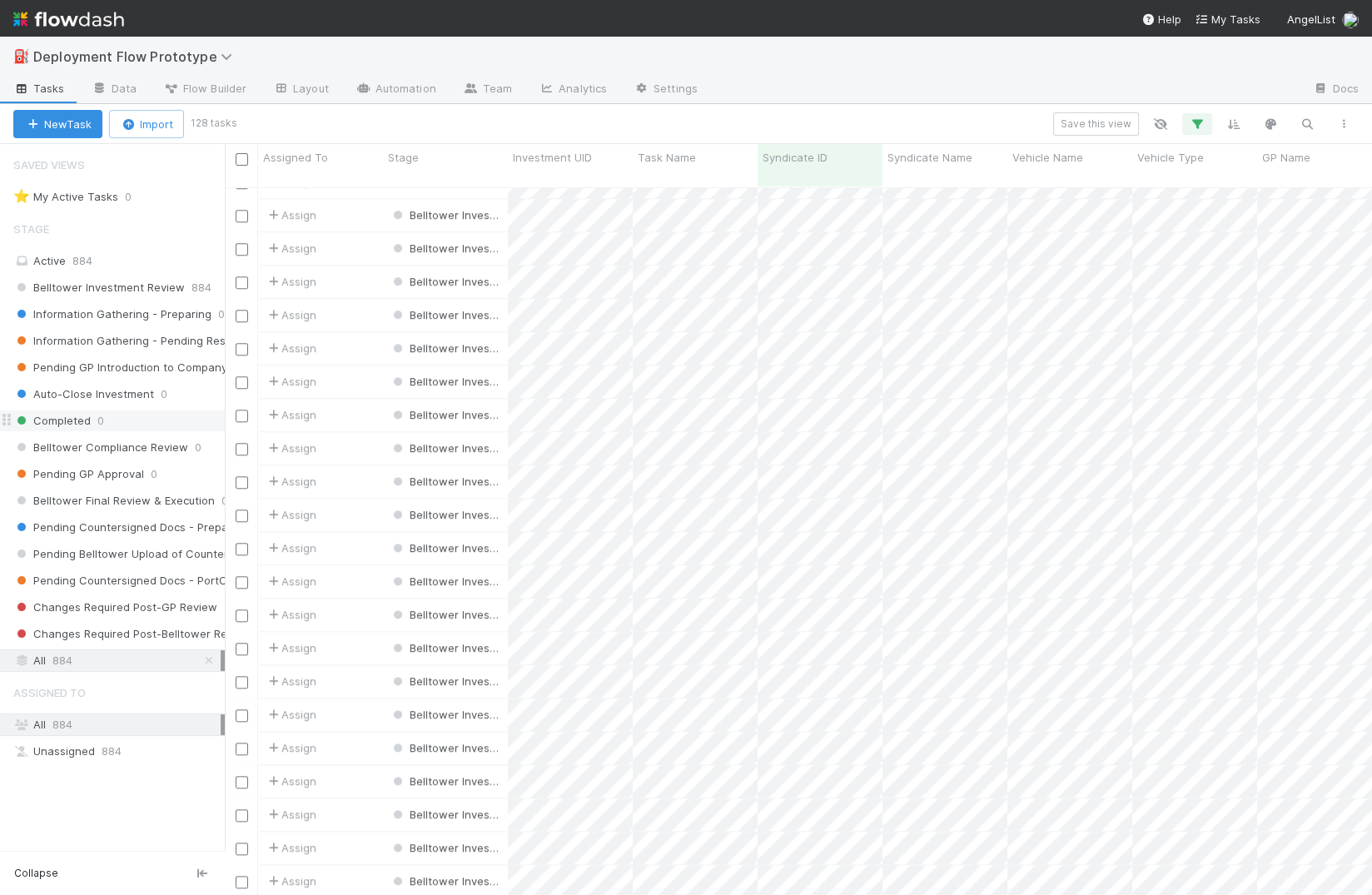
scroll to position [1, 1]
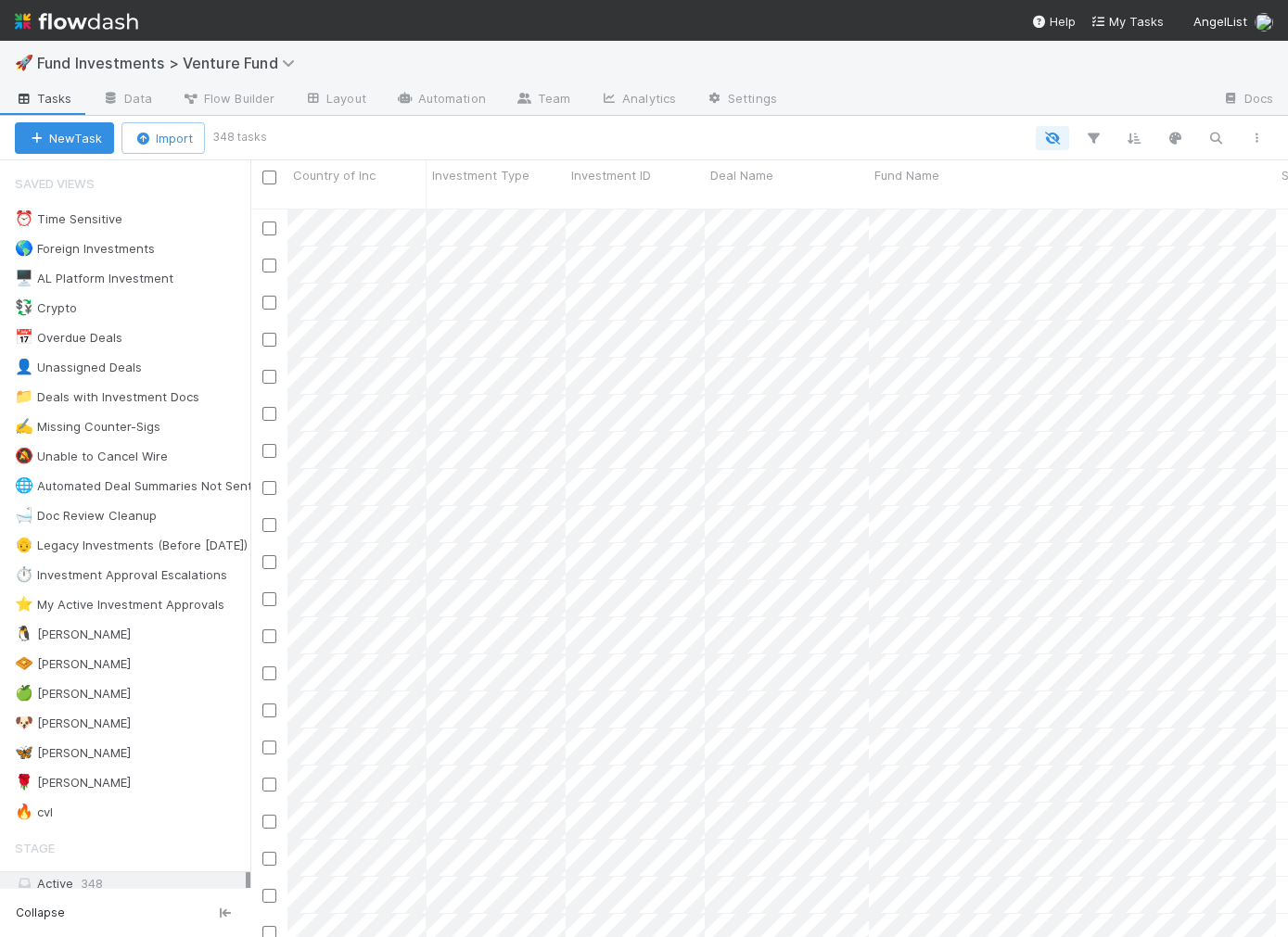
scroll to position [1, 1]
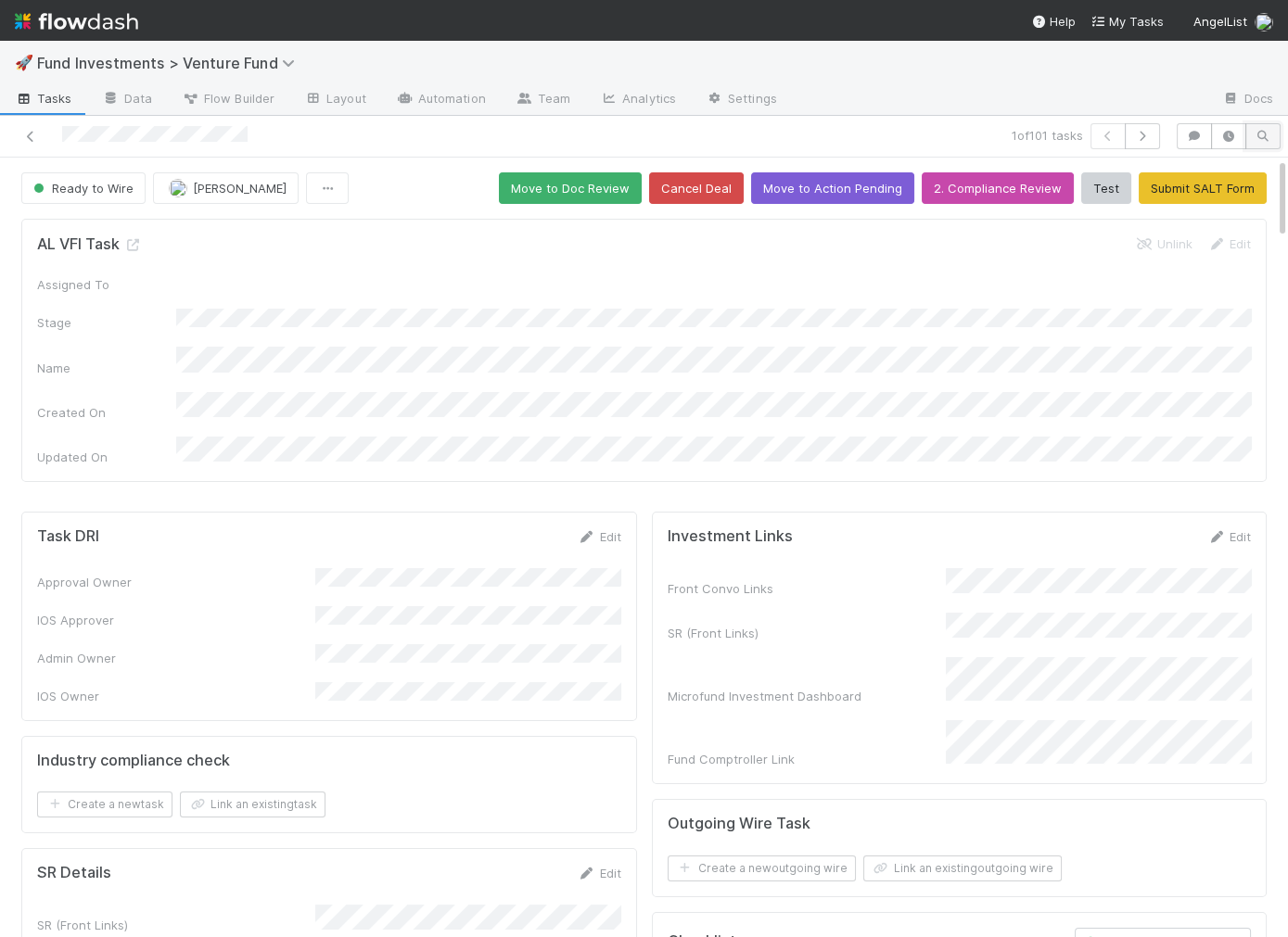
click at [1269, 134] on icon "button" at bounding box center [1262, 136] width 18 height 12
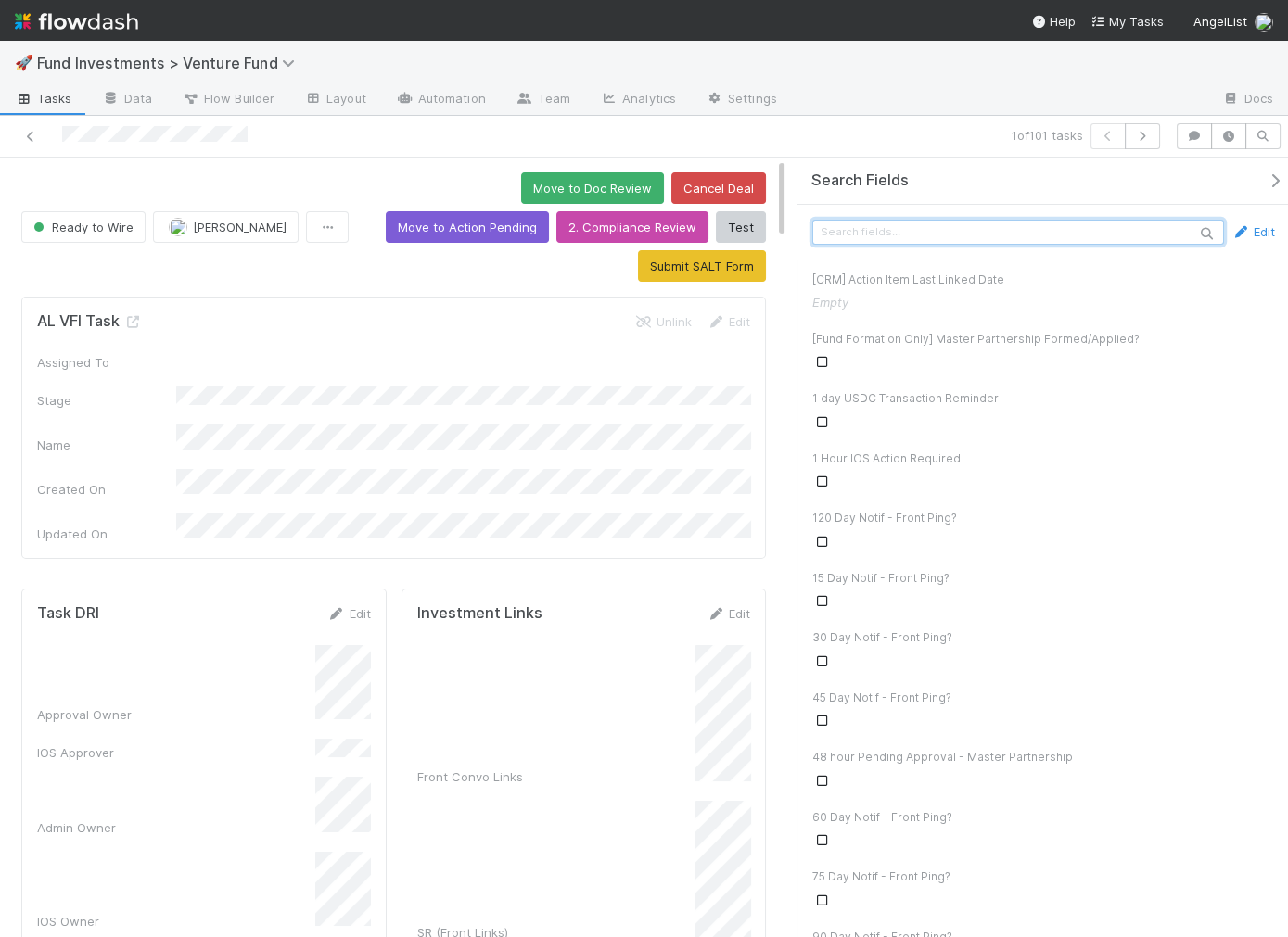
click at [1161, 225] on input "text" at bounding box center [1018, 232] width 412 height 25
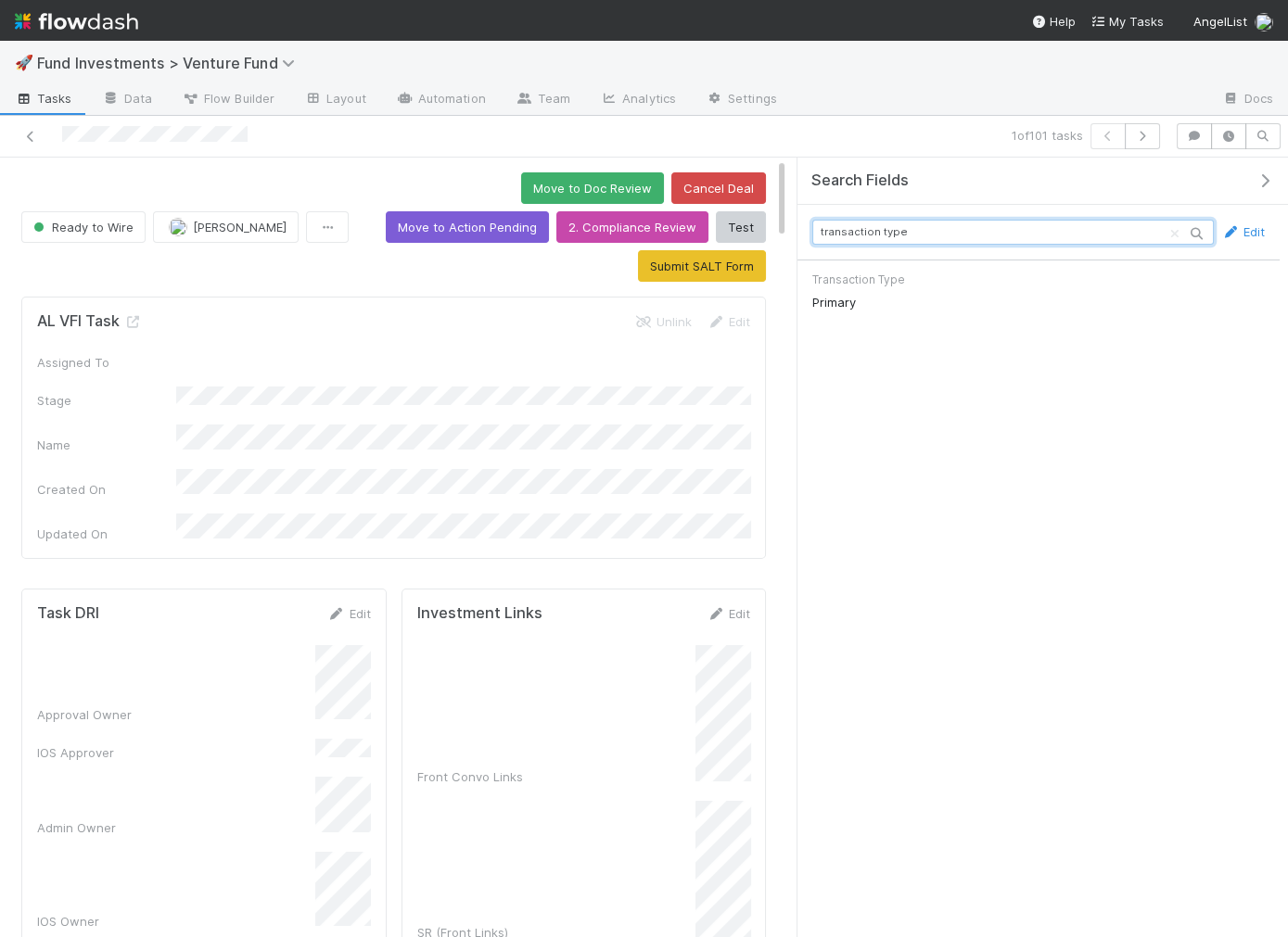
type input "transaction type"
click at [32, 132] on icon at bounding box center [30, 136] width 18 height 12
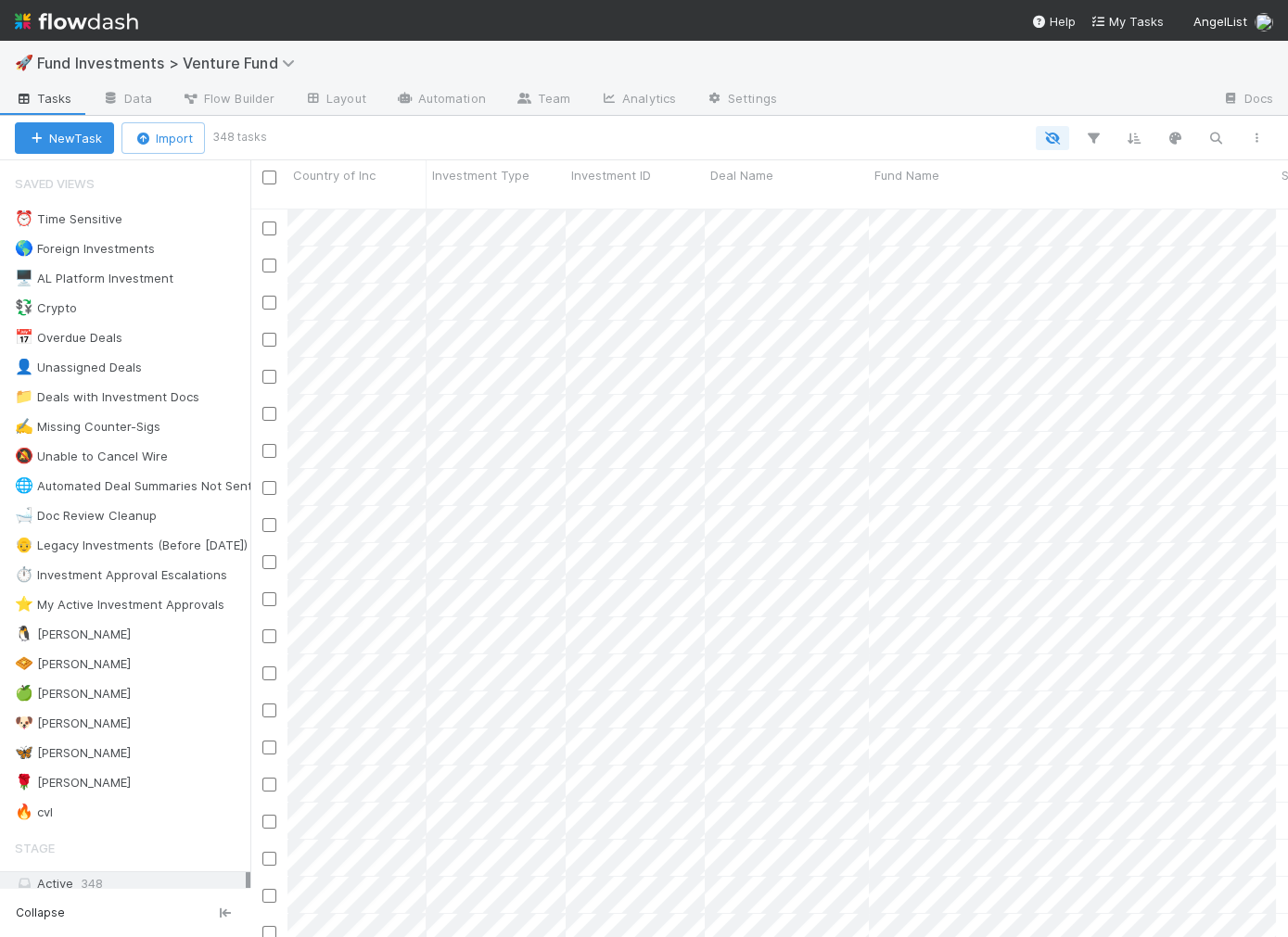
scroll to position [745, 1037]
click at [1139, 139] on icon "button" at bounding box center [1133, 137] width 18 height 16
click at [1080, 183] on button "Sort by" at bounding box center [930, 193] width 399 height 27
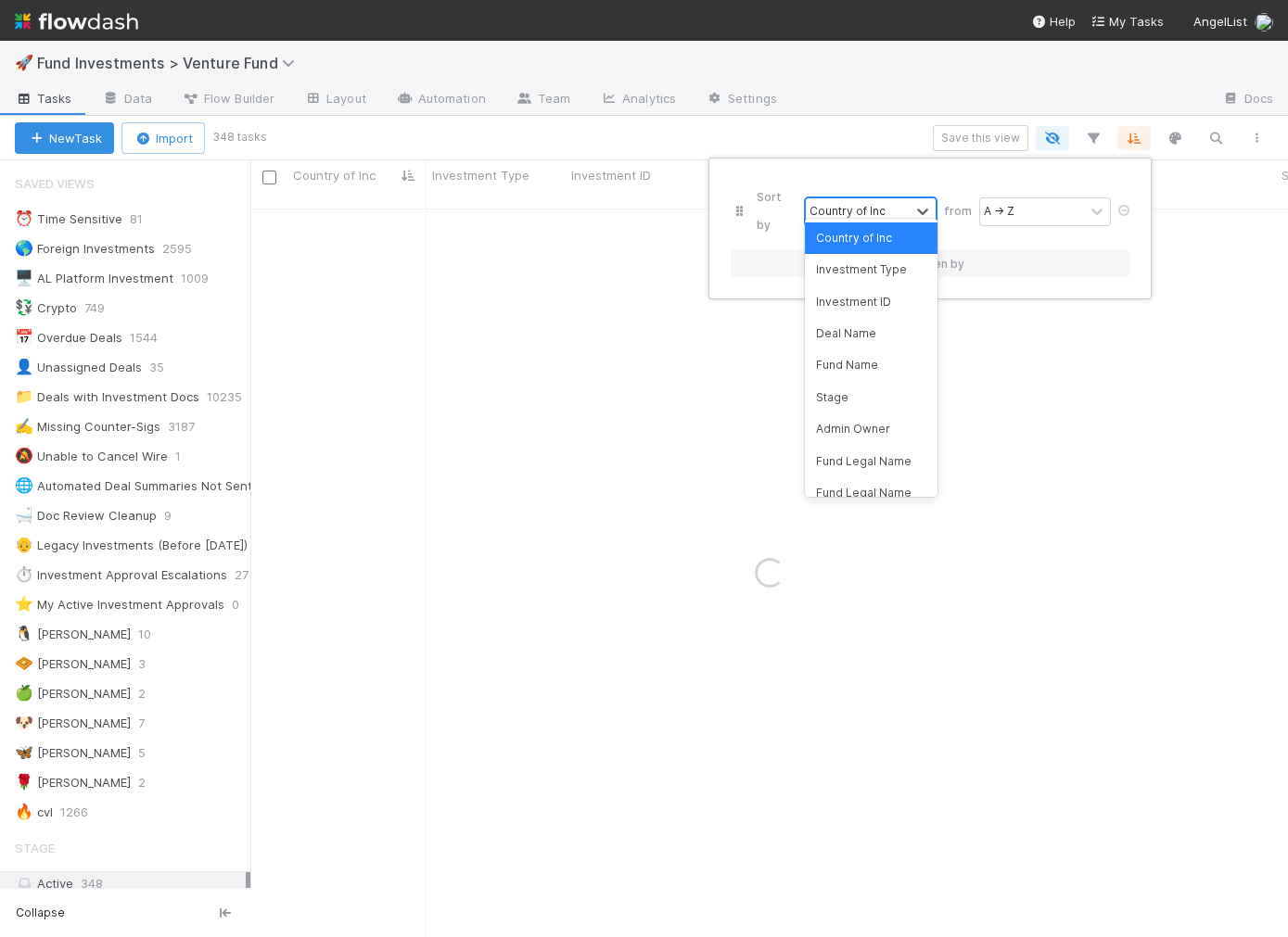
click at [885, 203] on div "Country of Inc" at bounding box center [857, 212] width 103 height 27
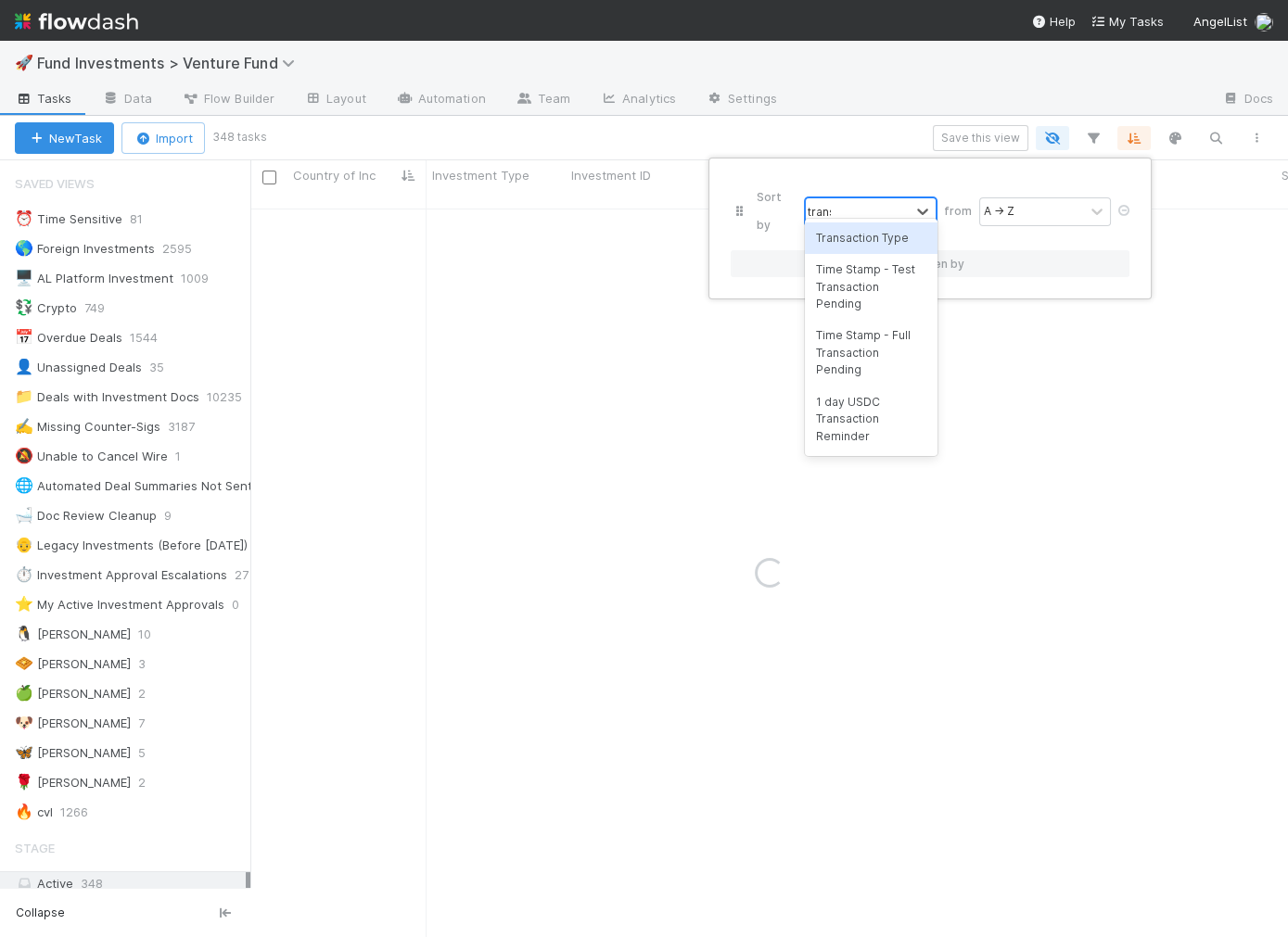
type input "transa"
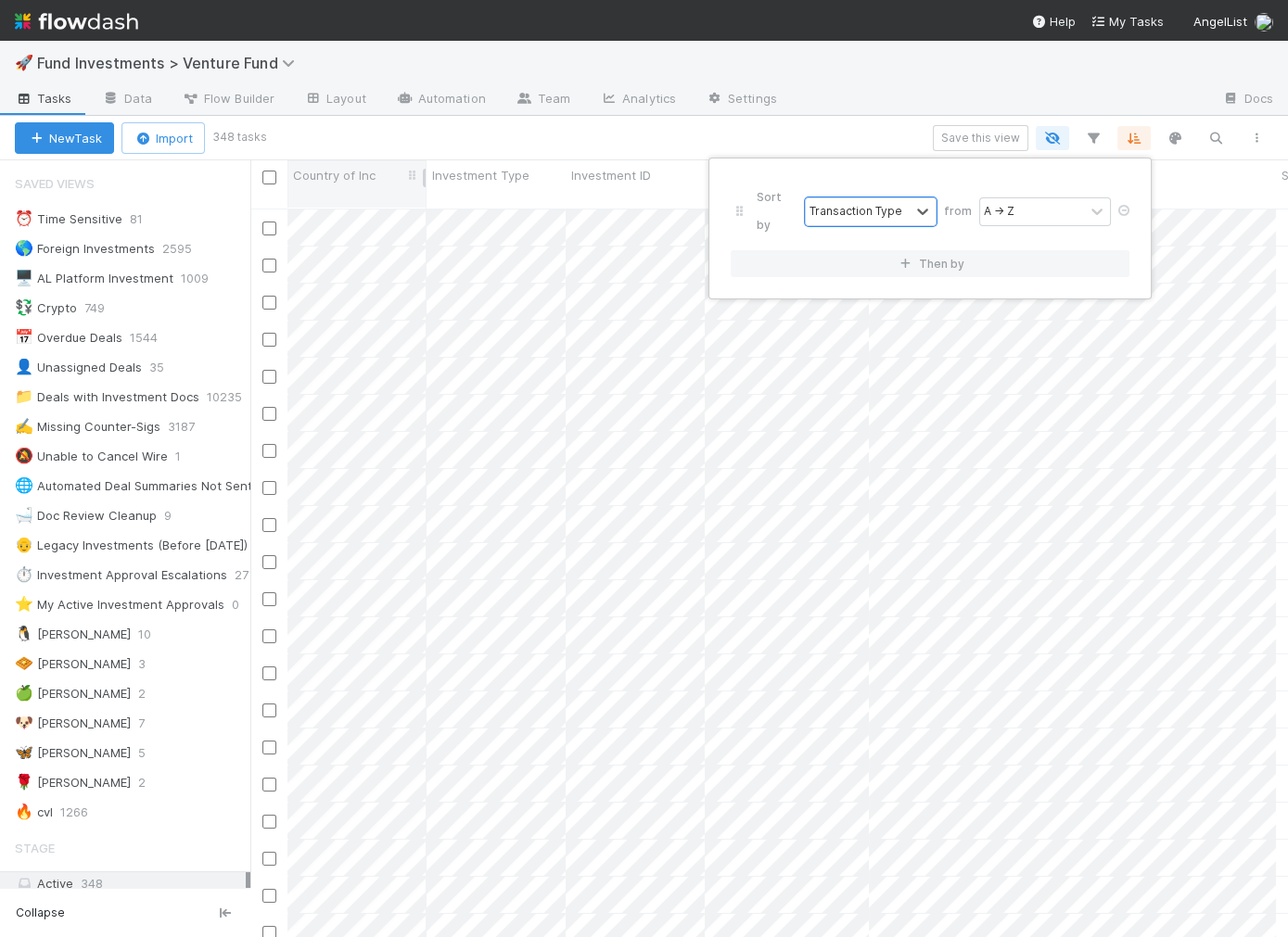
drag, startPoint x: 359, startPoint y: 136, endPoint x: 334, endPoint y: 188, distance: 57.7
click at [359, 136] on div "Sort by option Transaction Type, selected. 0 results available. Select is focus…" at bounding box center [644, 468] width 1288 height 937
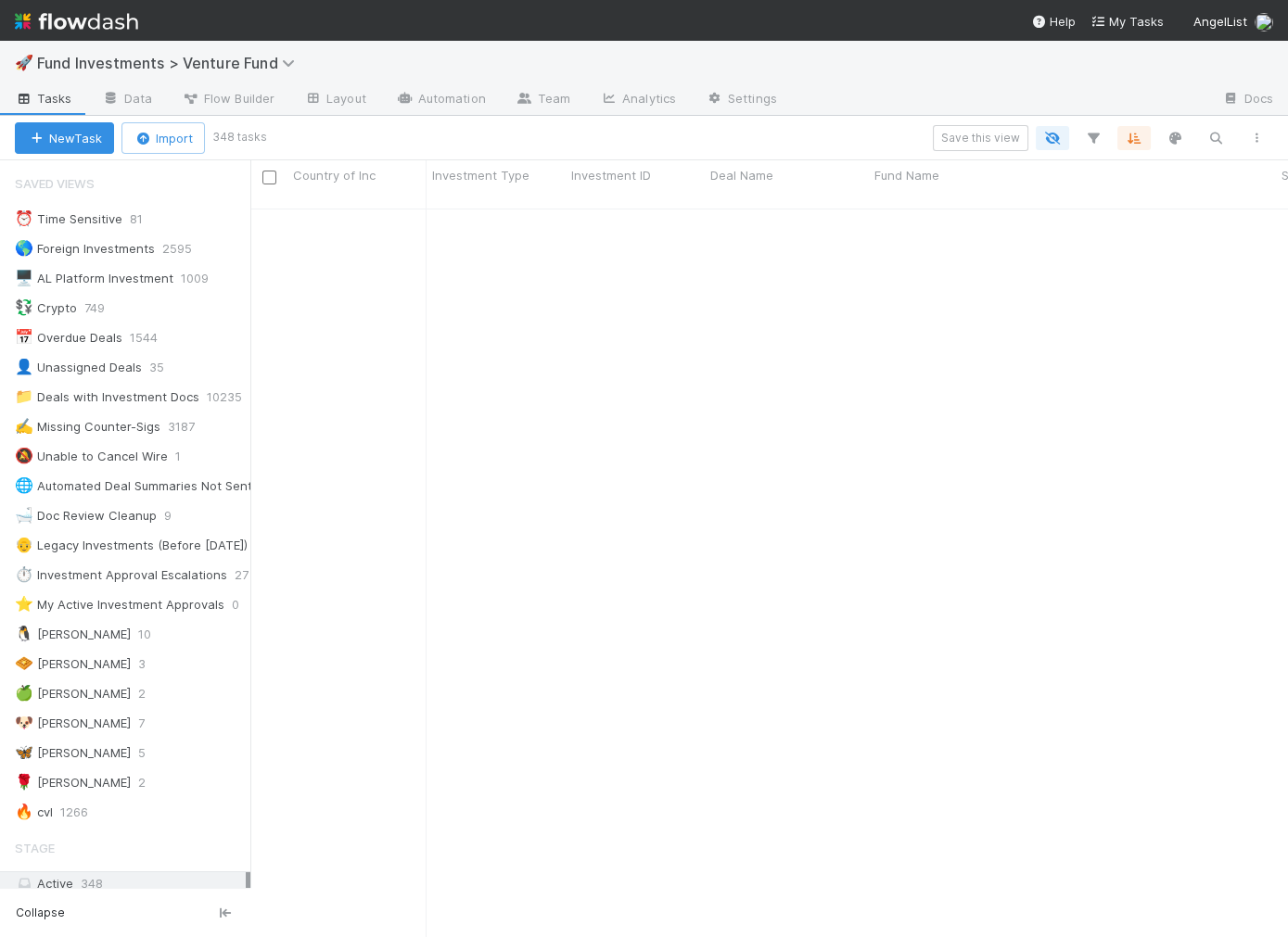
scroll to position [7265, 0]
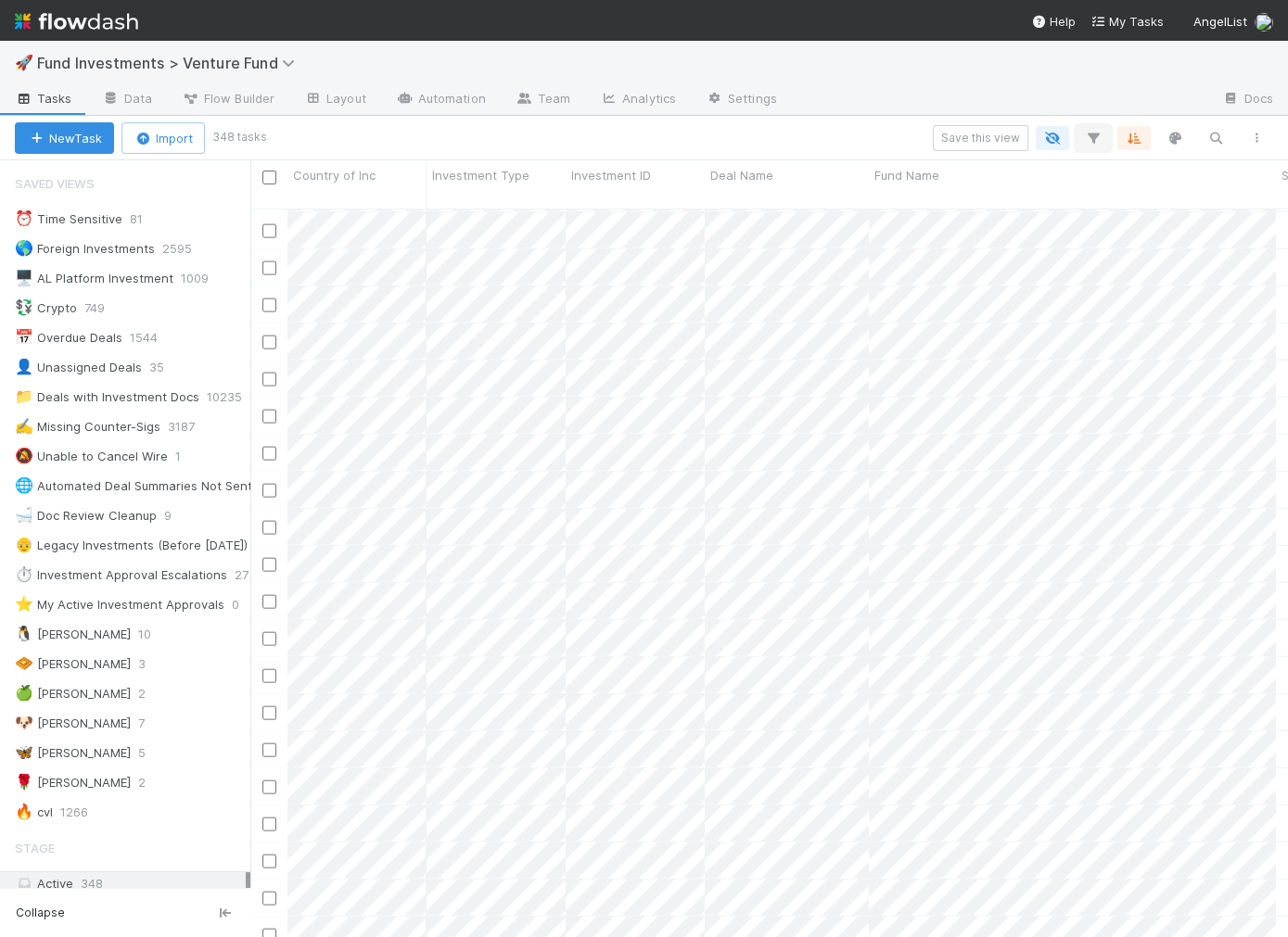
click at [1102, 129] on icon "button" at bounding box center [1093, 137] width 18 height 16
click at [1120, 129] on div "Loading..." at bounding box center [644, 468] width 1288 height 937
click at [1135, 140] on icon "button" at bounding box center [1133, 137] width 18 height 16
click at [1104, 47] on div "Sort by Transaction Type from A → Z Then by" at bounding box center [644, 468] width 1288 height 937
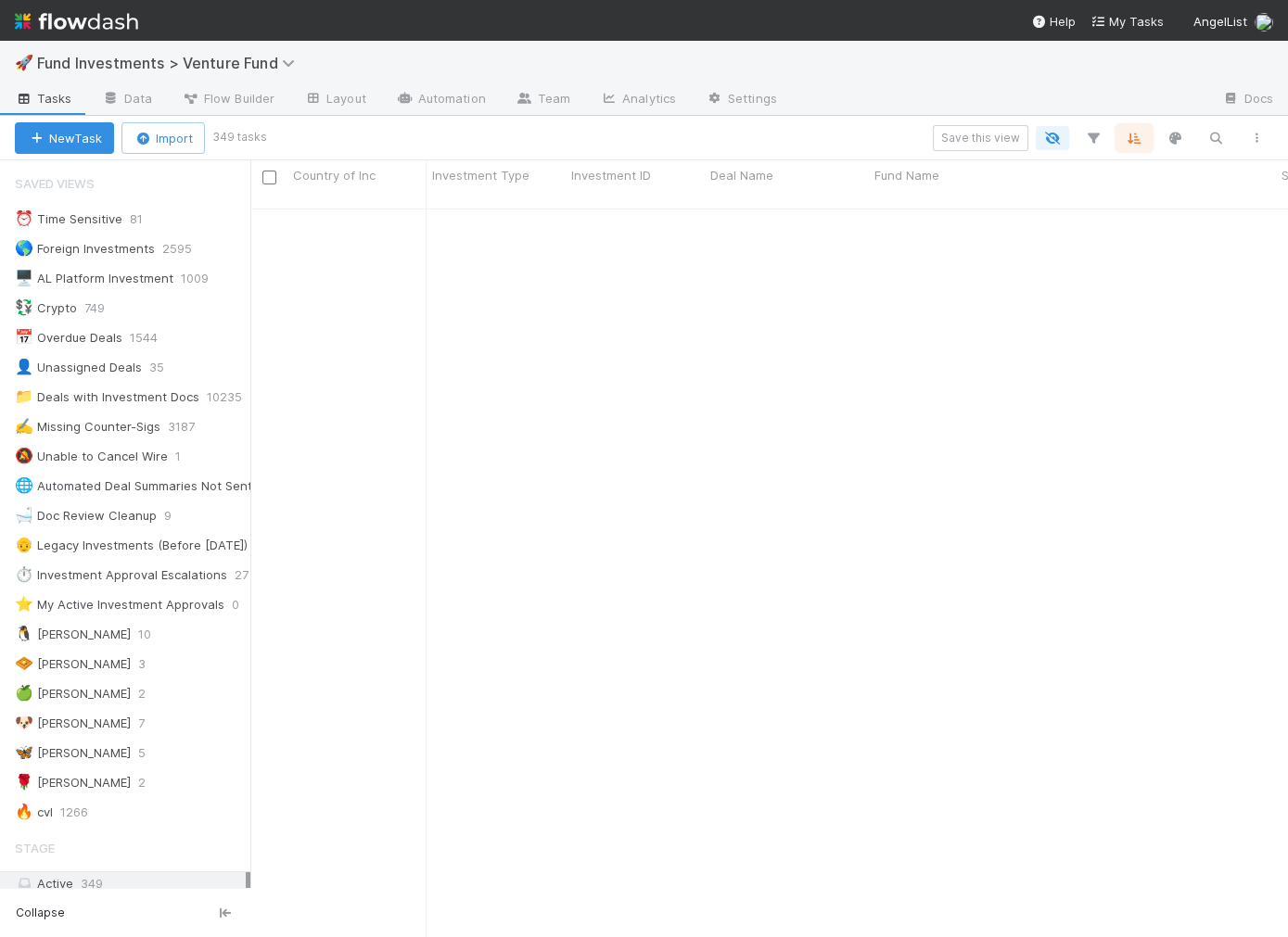
click at [1138, 137] on icon "button" at bounding box center [1133, 137] width 18 height 16
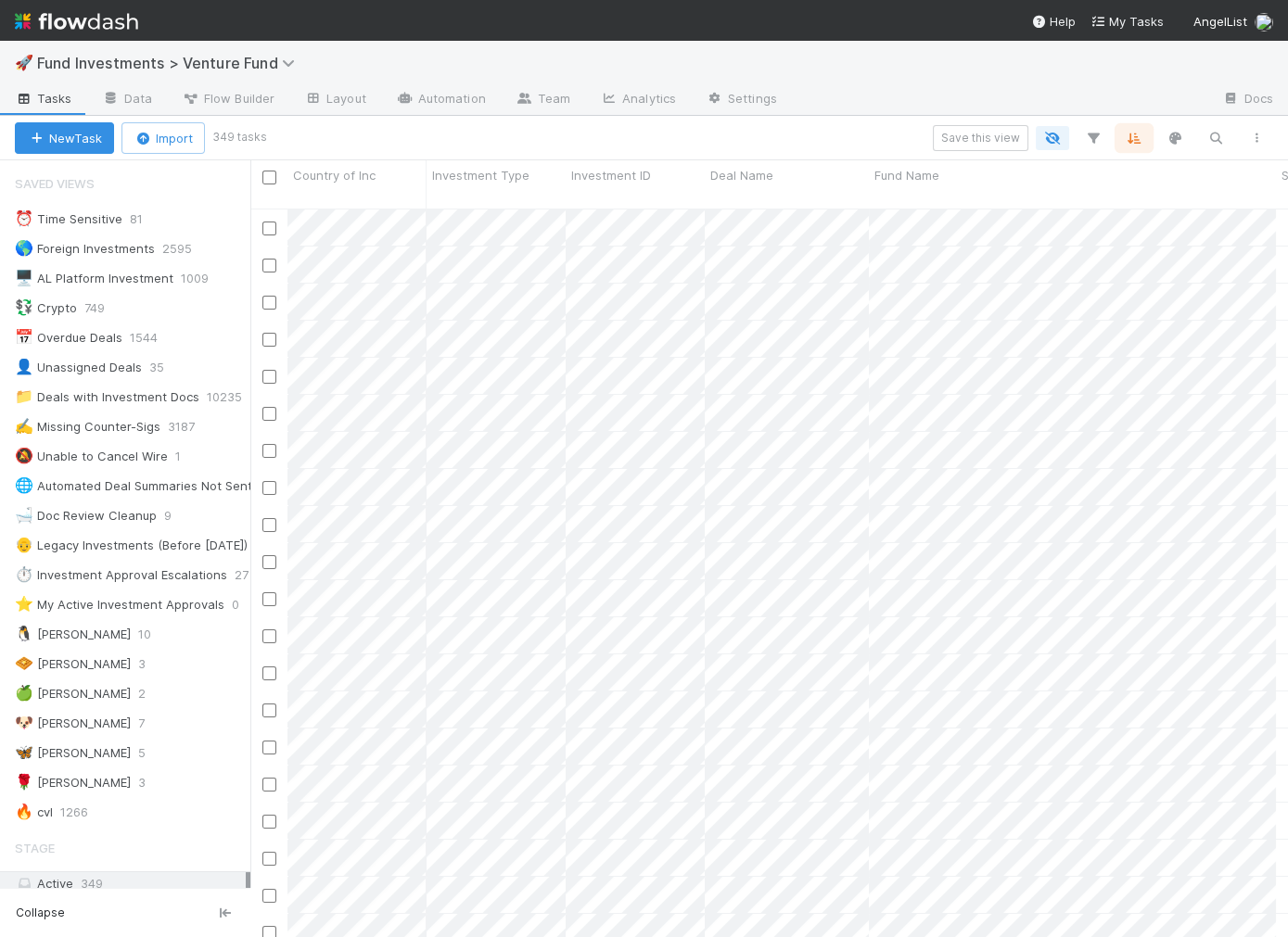
click at [1138, 127] on button "button" at bounding box center [1133, 138] width 34 height 24
click at [1018, 210] on div "A → Z" at bounding box center [1045, 212] width 131 height 29
click at [1021, 198] on div "A → Z" at bounding box center [1031, 212] width 103 height 27
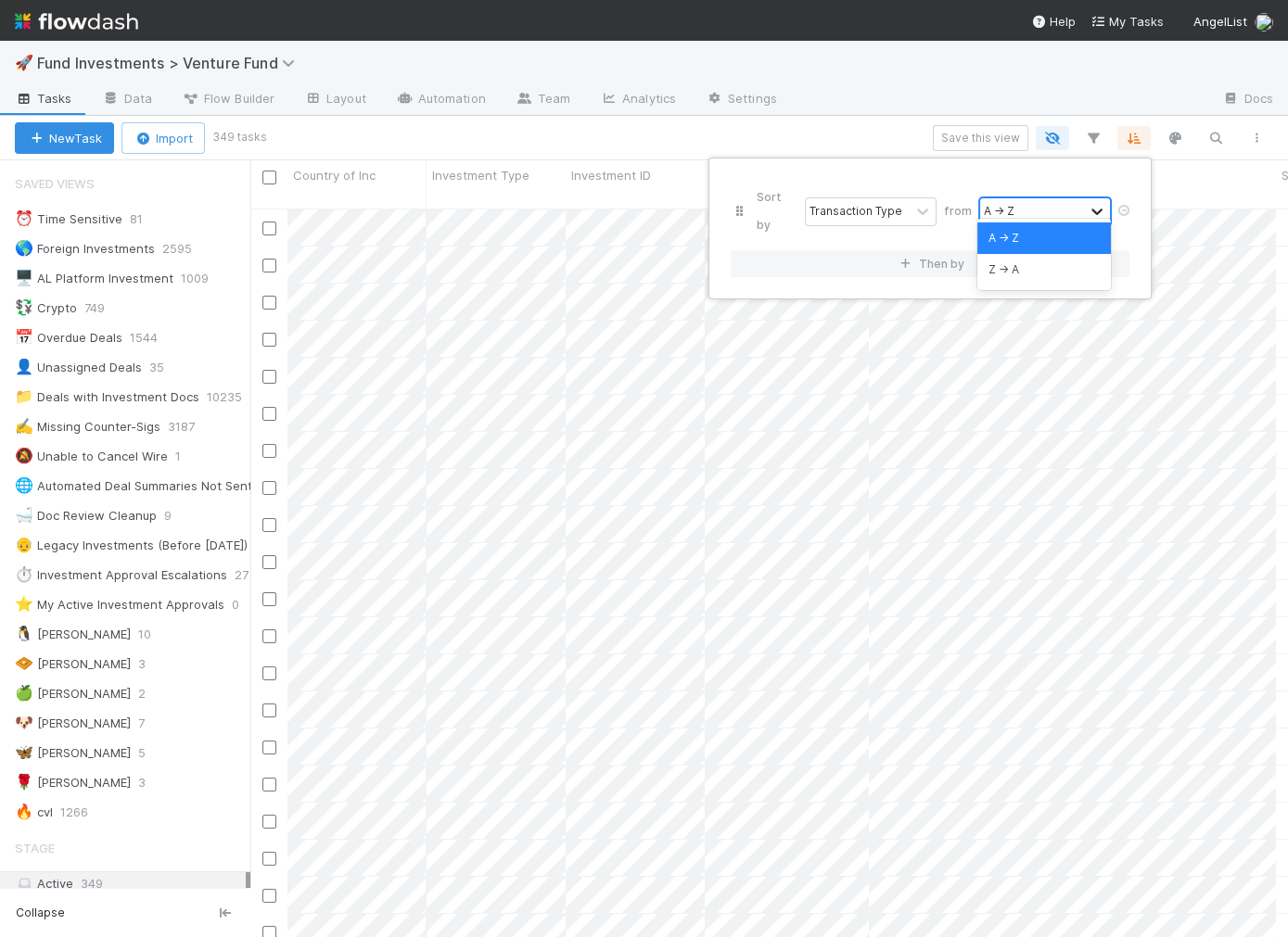
click at [1105, 202] on div at bounding box center [1097, 211] width 22 height 18
drag, startPoint x: 1048, startPoint y: 269, endPoint x: 921, endPoint y: 136, distance: 183.9
click at [1048, 269] on div "Z → A" at bounding box center [1044, 270] width 133 height 32
click at [1042, 250] on button "Then by" at bounding box center [930, 264] width 399 height 27
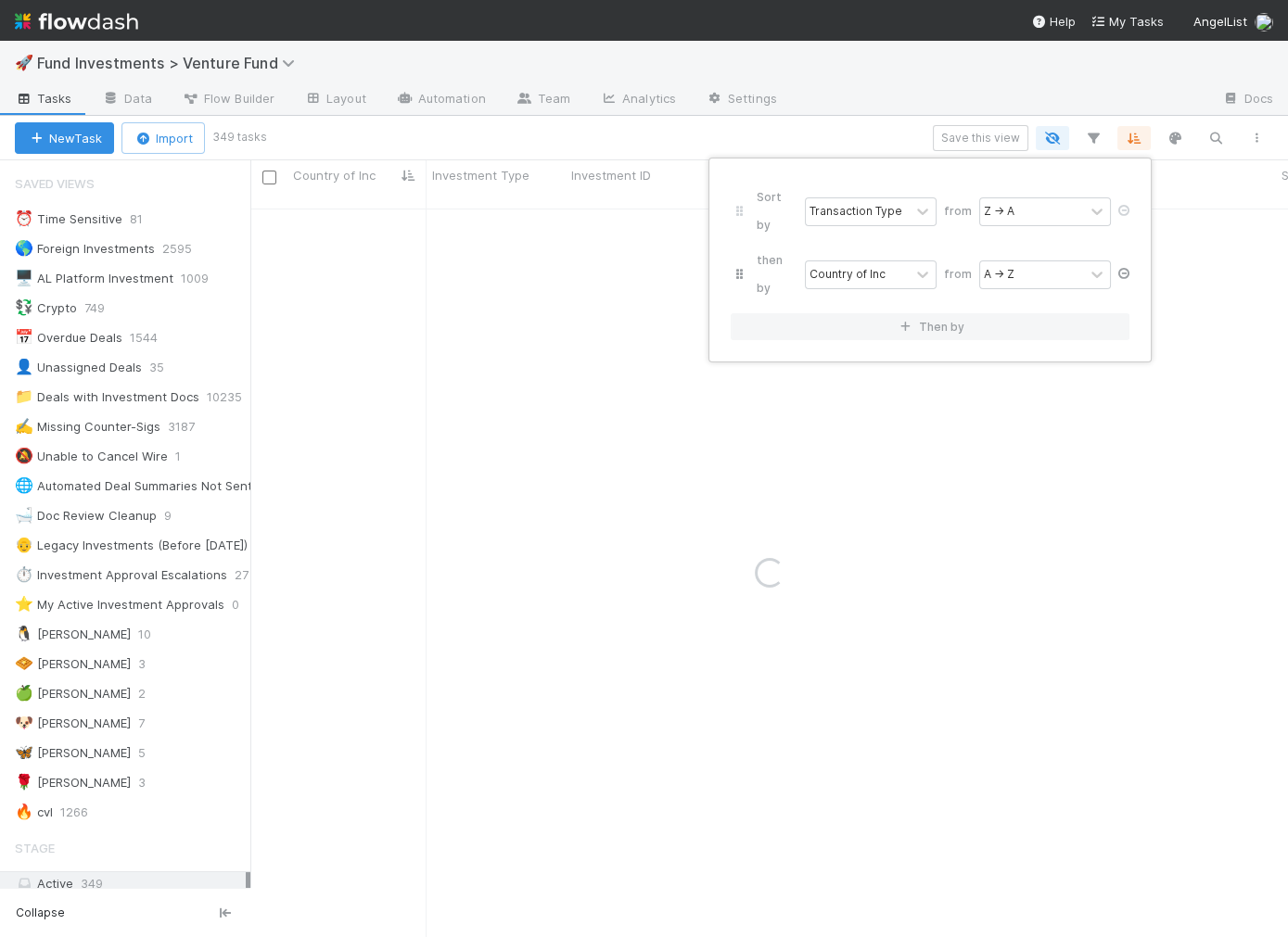
click at [1126, 268] on icon at bounding box center [1124, 273] width 18 height 12
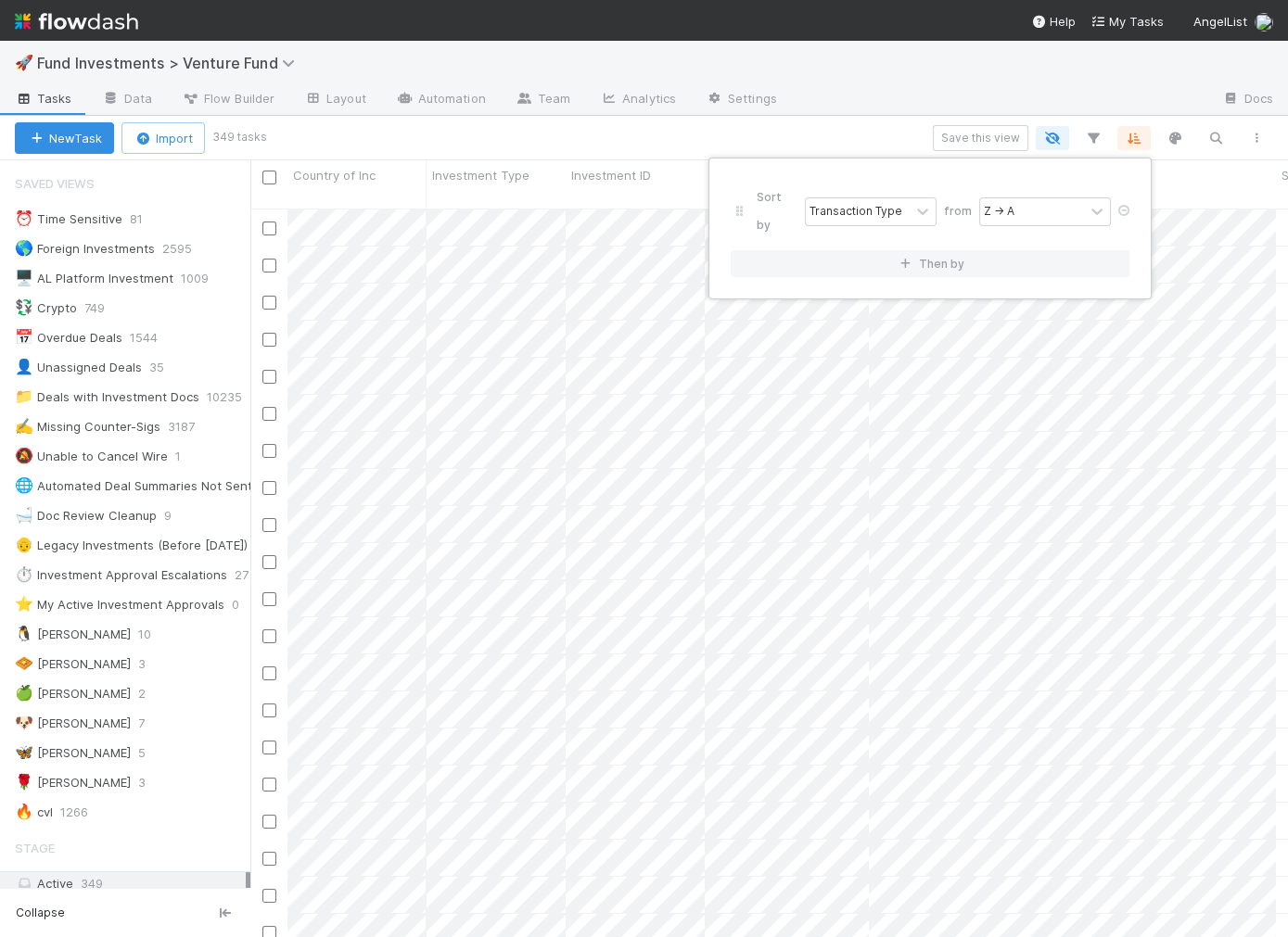
scroll to position [745, 1037]
click at [846, 106] on div "Sort by Transaction Type from Z → A Then by" at bounding box center [644, 468] width 1288 height 937
click at [706, 127] on div "Sort by Transaction Type from Z → A Then by" at bounding box center [644, 468] width 1288 height 937
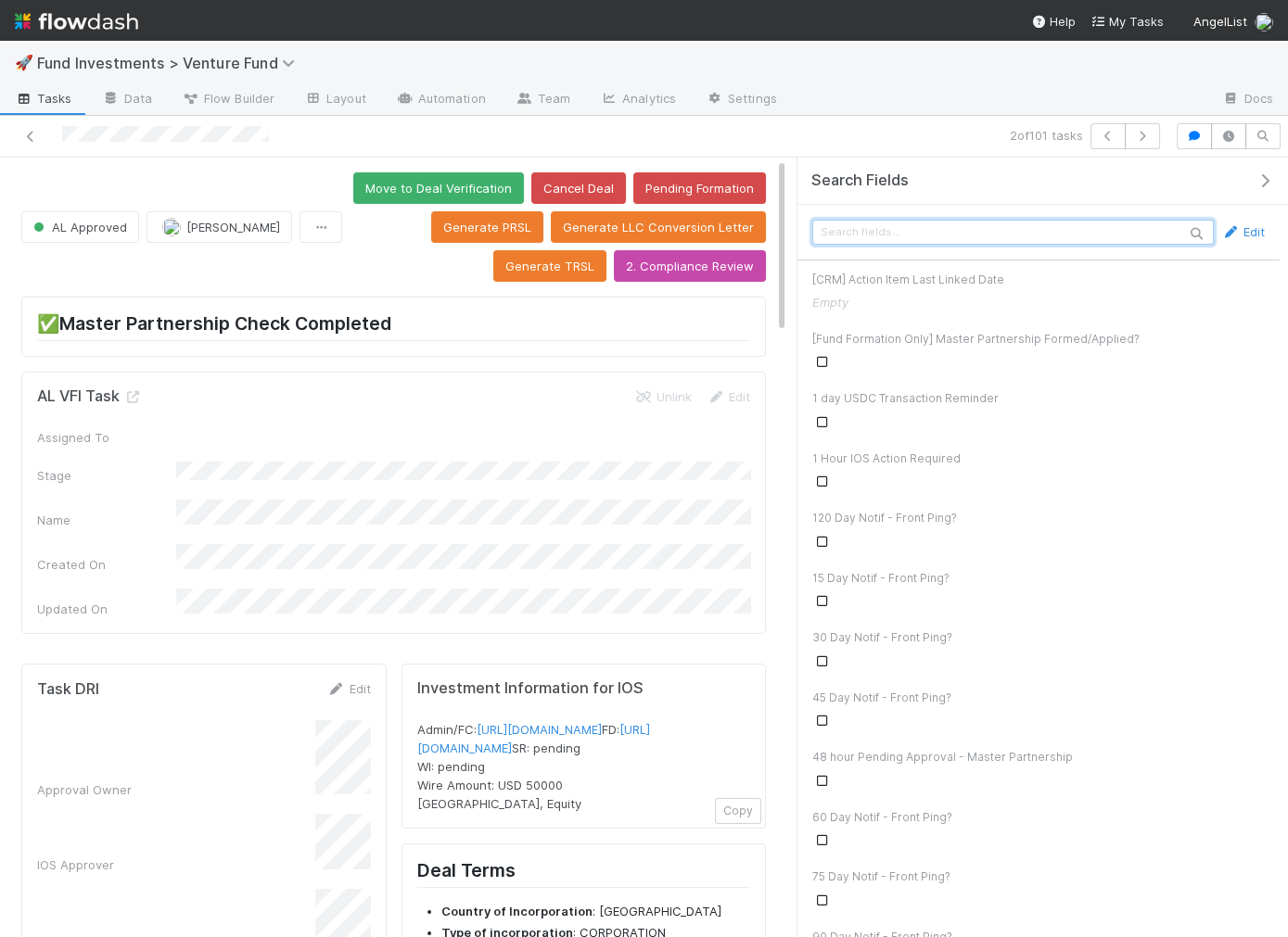
click at [990, 235] on input "text" at bounding box center [1014, 232] width 402 height 25
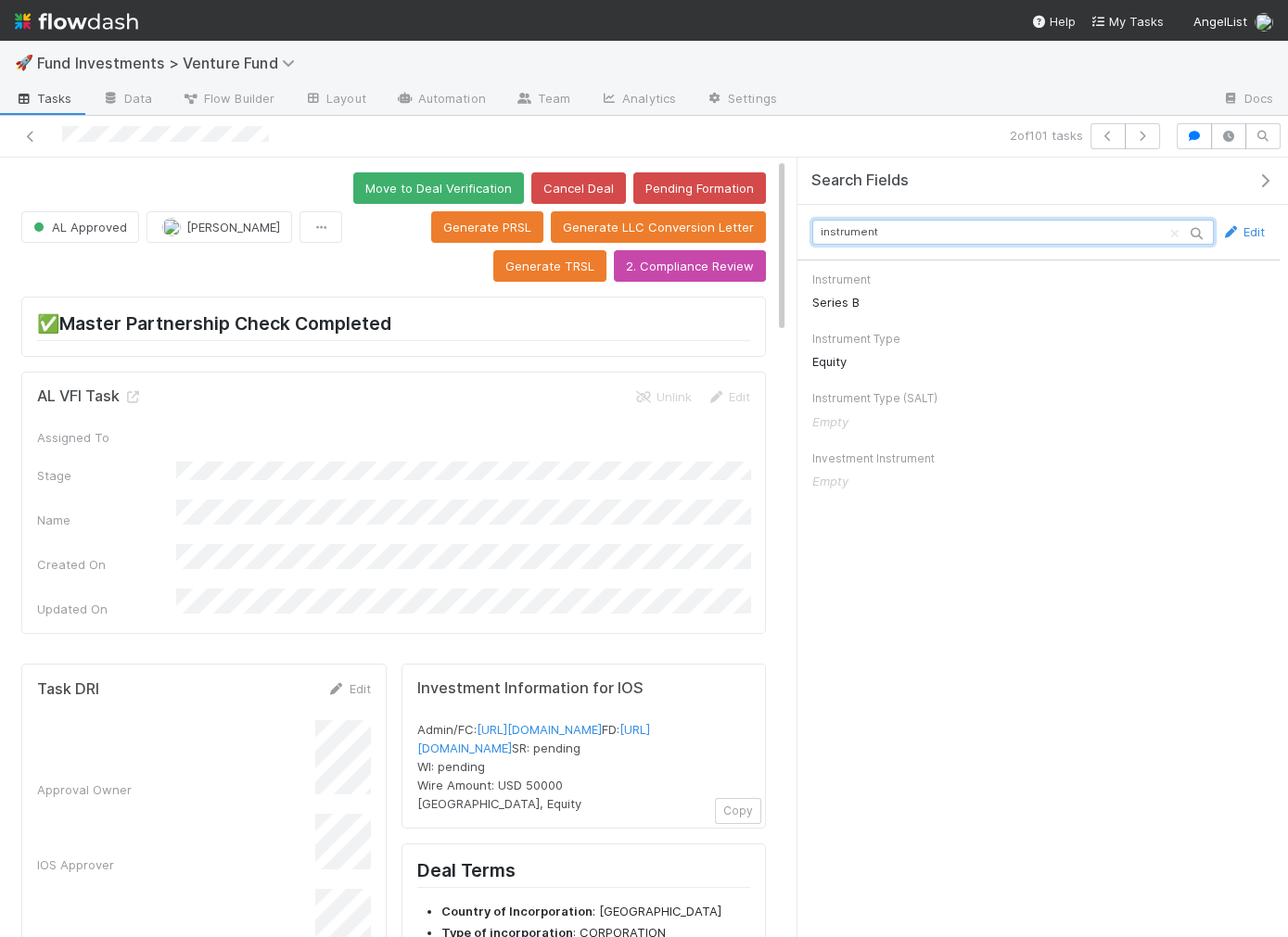
type input "instrument"
click at [35, 141] on link at bounding box center [30, 135] width 18 height 18
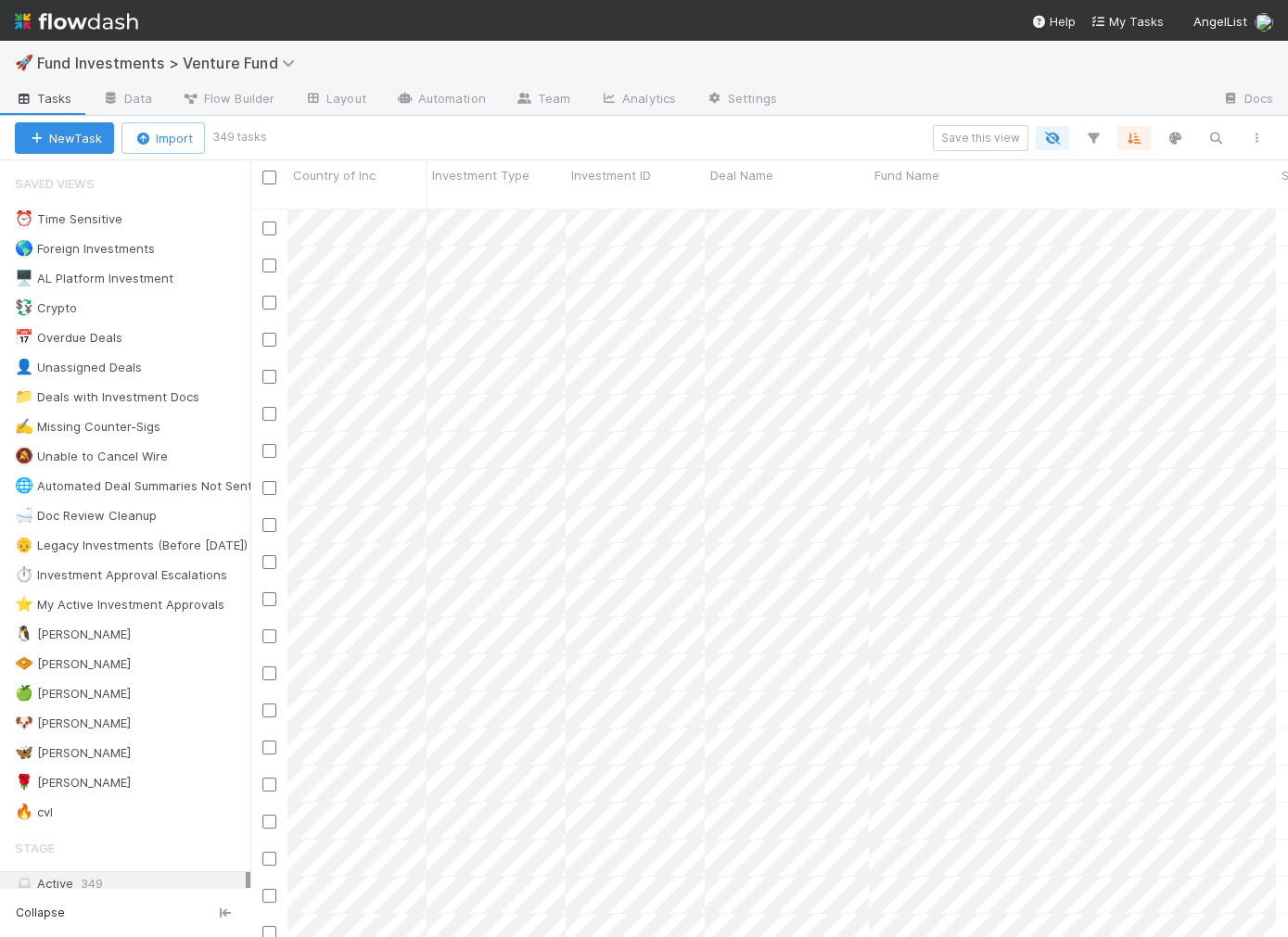
scroll to position [745, 1037]
click at [266, 178] on div at bounding box center [270, 176] width 27 height 20
drag, startPoint x: 266, startPoint y: 178, endPoint x: 1247, endPoint y: 133, distance: 982.0
click at [266, 178] on input "checkbox" at bounding box center [270, 178] width 14 height 14
checkbox input "true"
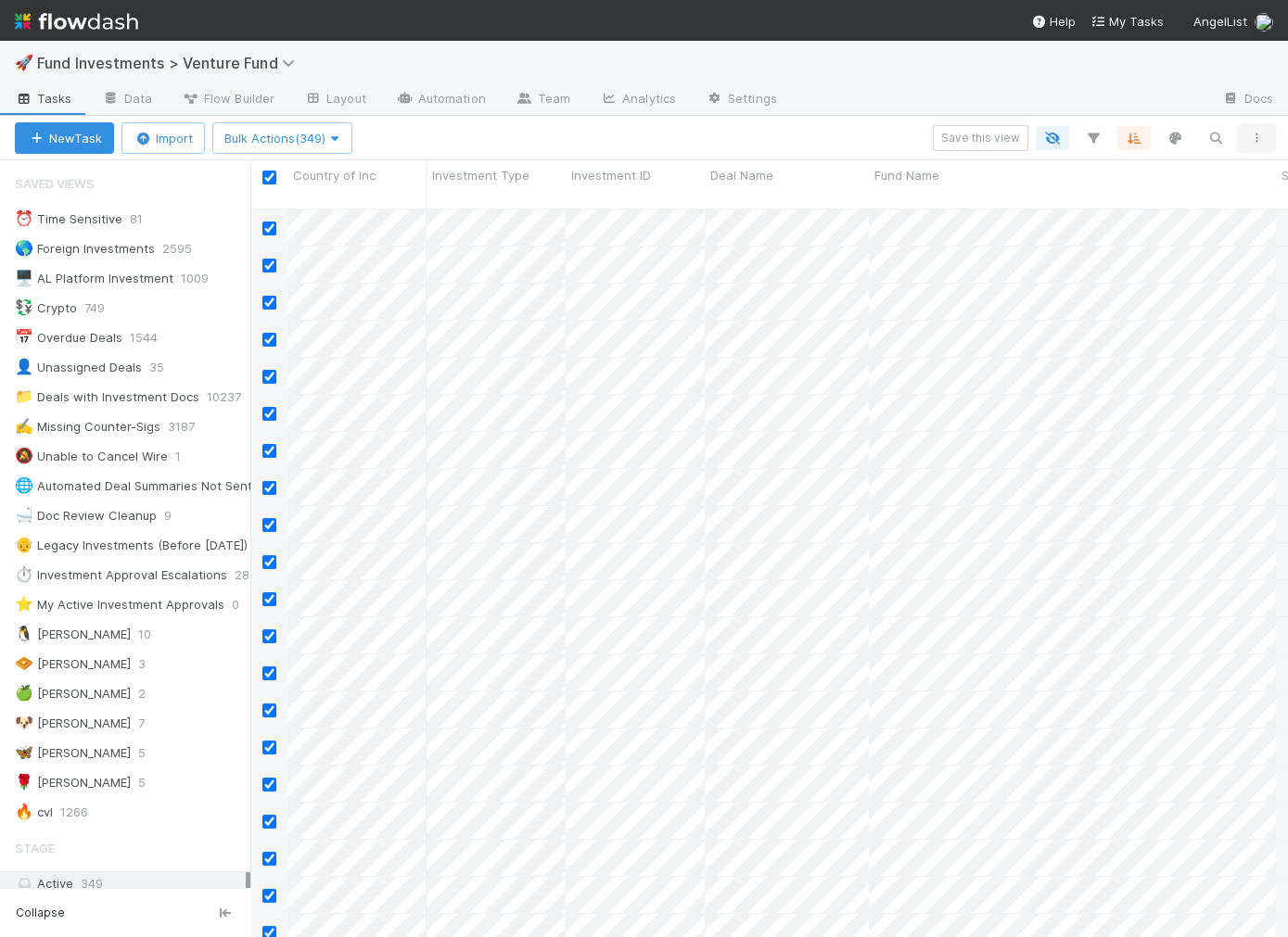
click at [1259, 137] on icon "button" at bounding box center [1256, 138] width 18 height 12
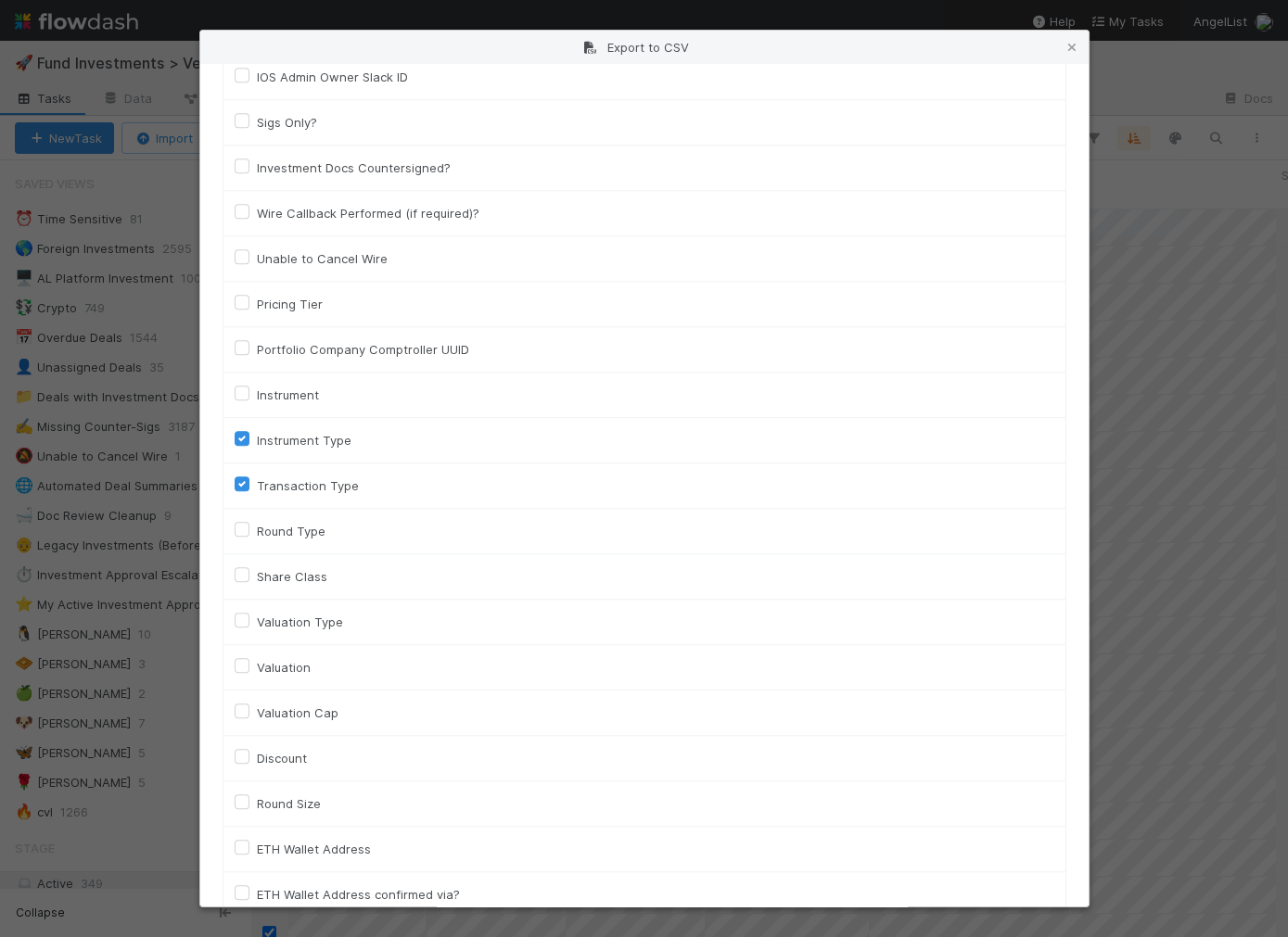
scroll to position [2471, 0]
click at [278, 379] on td "Instrument" at bounding box center [644, 394] width 843 height 45
click at [282, 383] on label "Instrument" at bounding box center [288, 393] width 62 height 22
click at [249, 383] on input "Instrument" at bounding box center [242, 390] width 14 height 16
checkbox input "true"
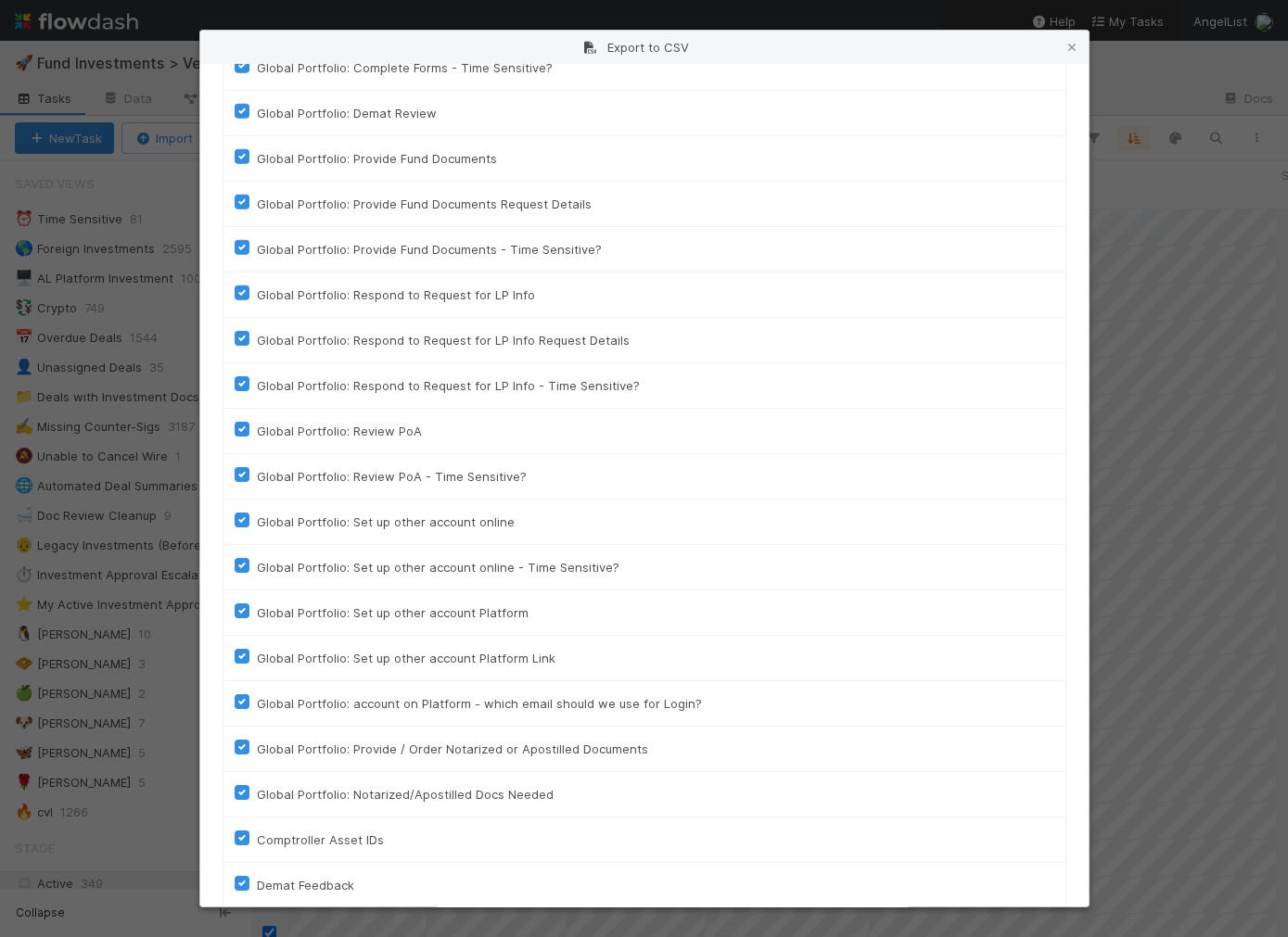
scroll to position [10709, 0]
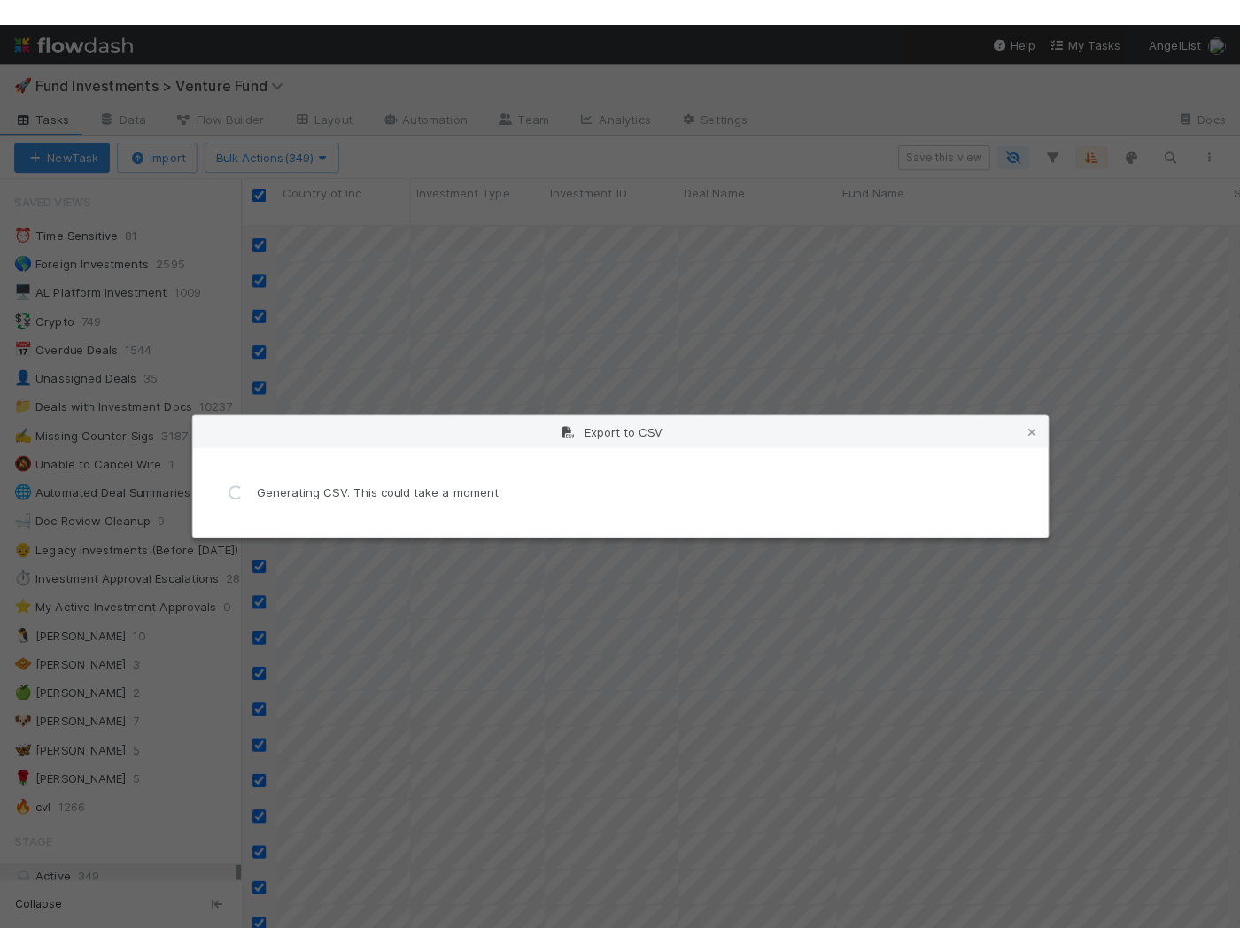
scroll to position [0, 0]
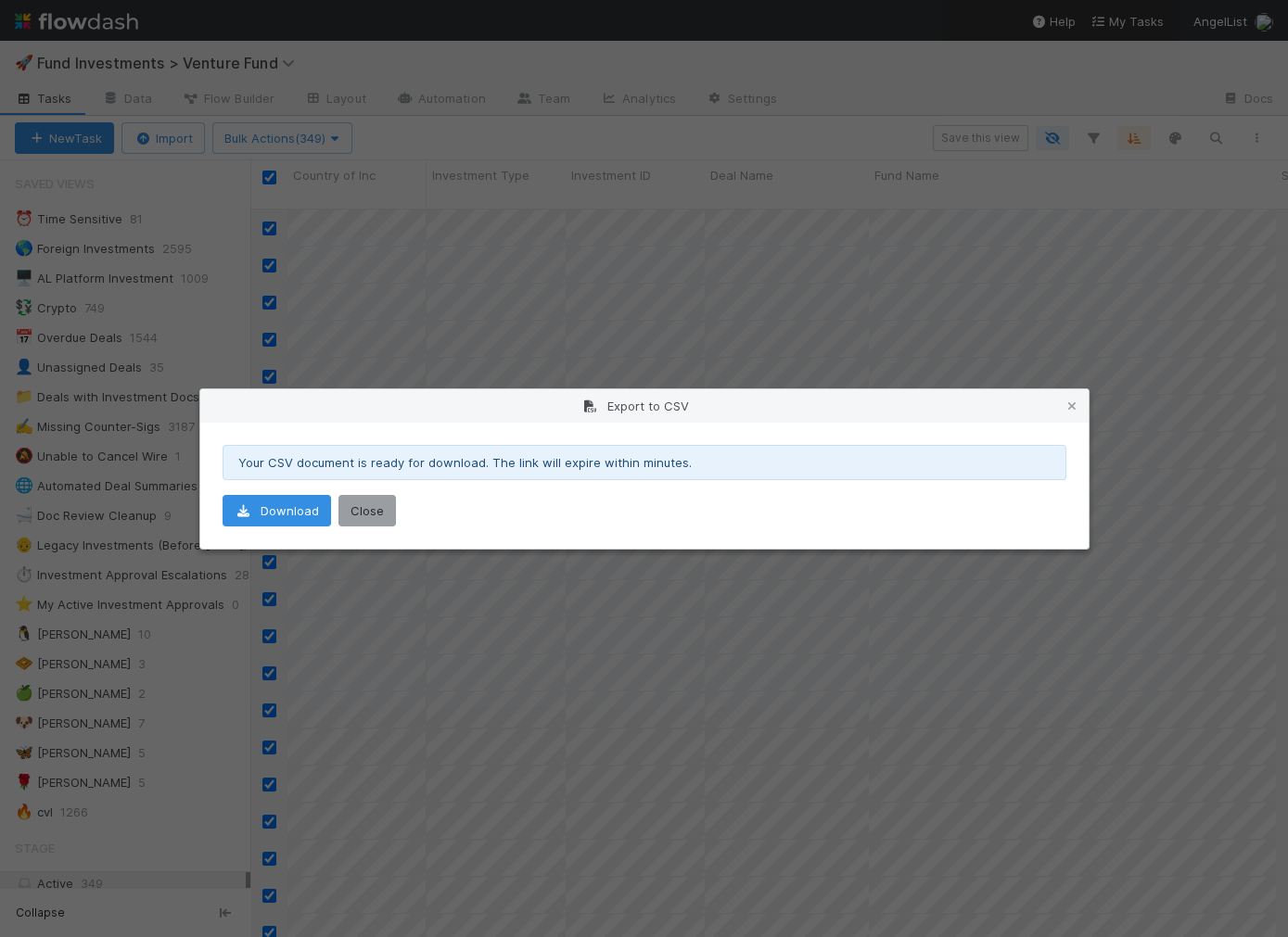
click at [218, 511] on div "Your CSV document is ready for download. The link will expire within minutes. D…" at bounding box center [644, 486] width 888 height 127
click at [246, 509] on icon at bounding box center [243, 511] width 18 height 12
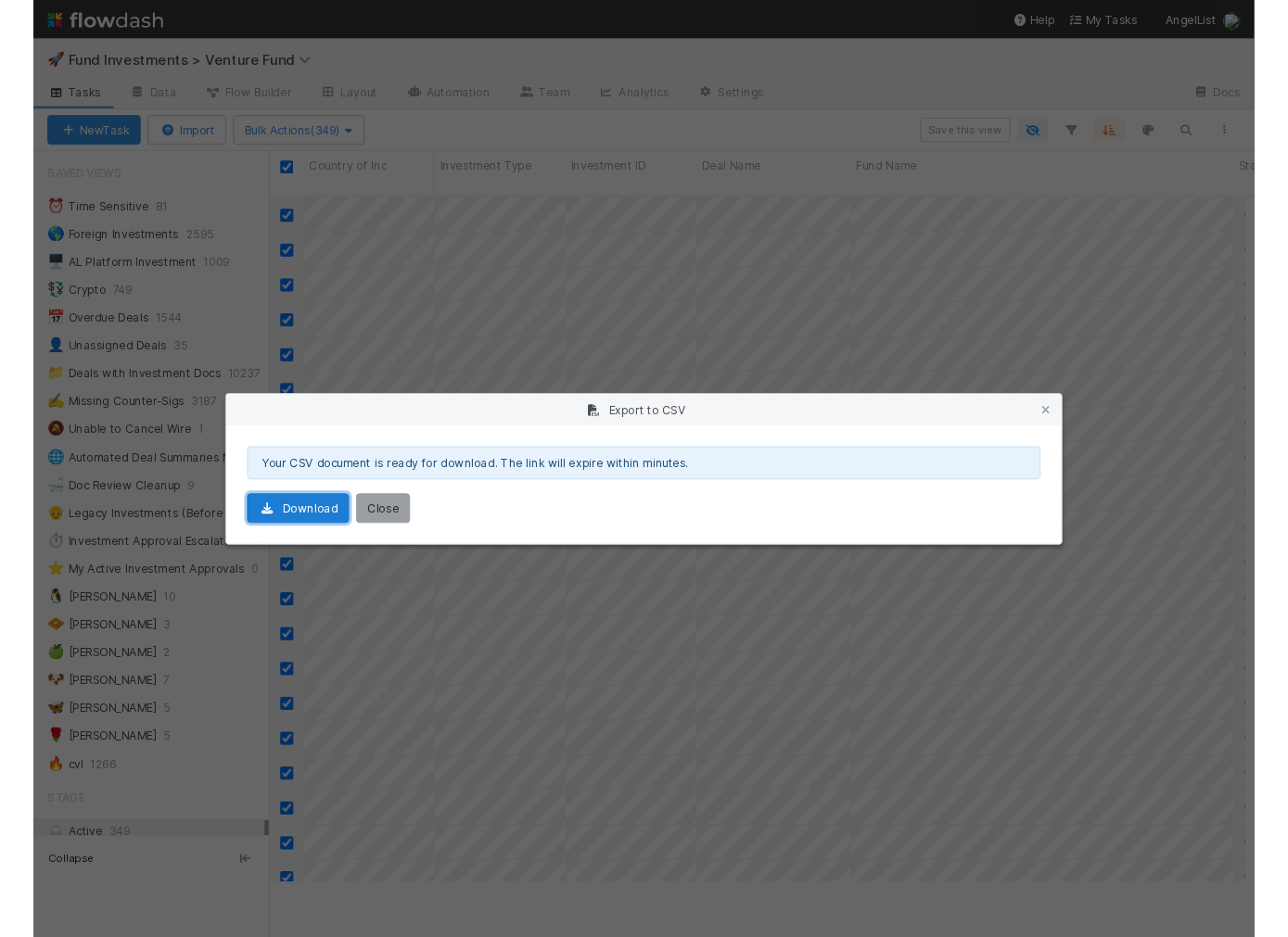
scroll to position [745, 1037]
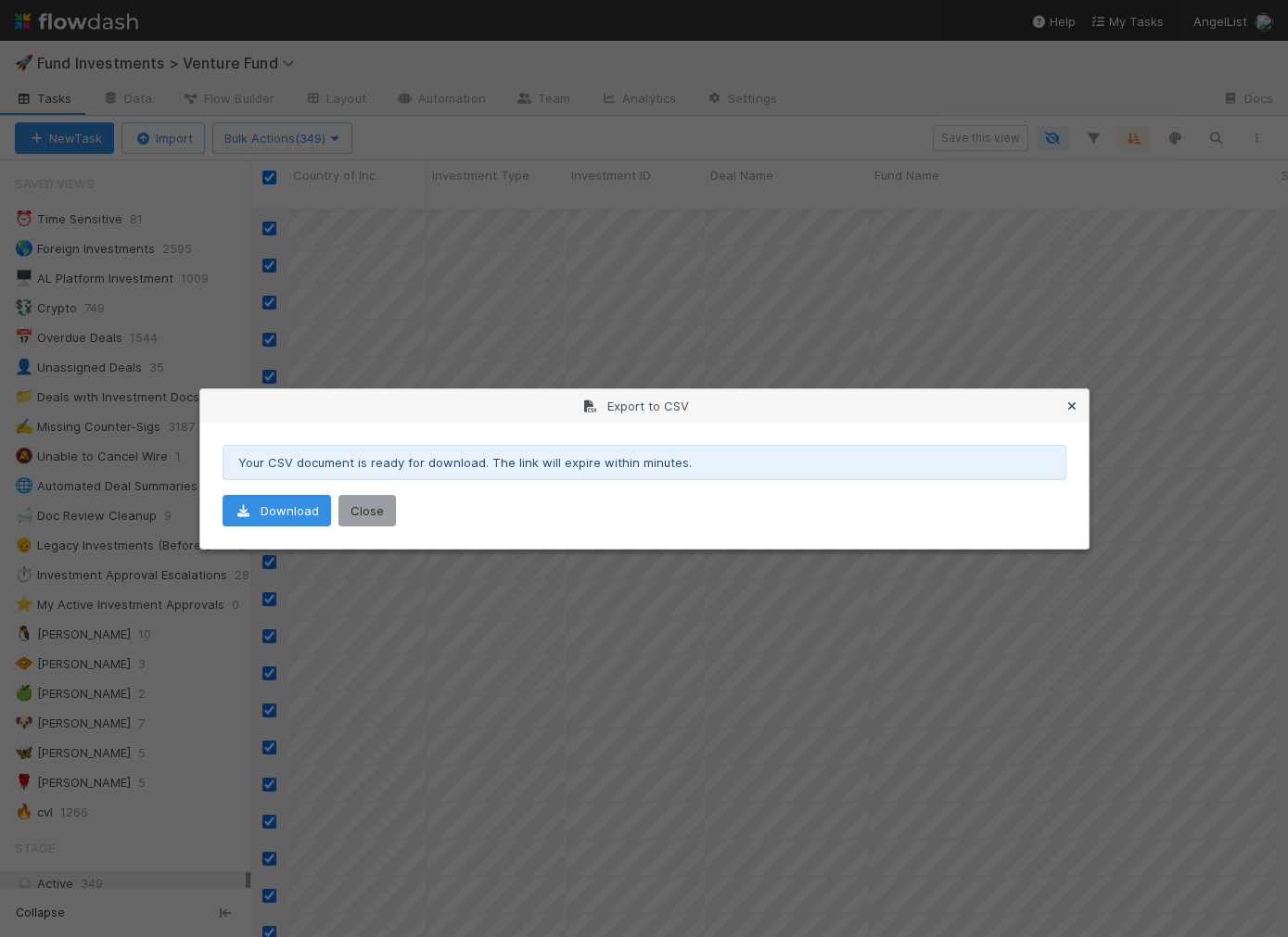
click at [1069, 404] on icon at bounding box center [1072, 407] width 18 height 12
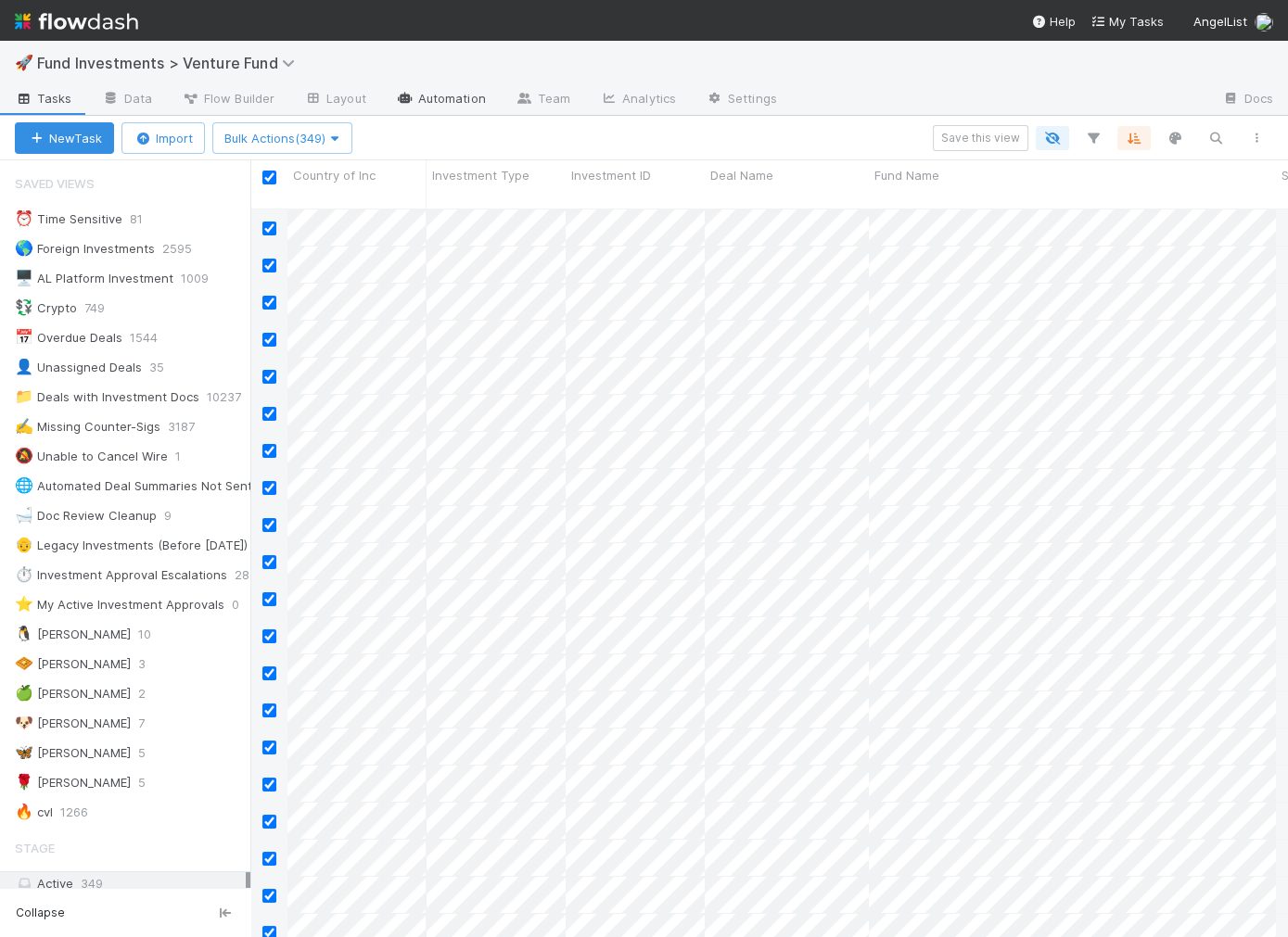
click at [438, 85] on link "Automation" at bounding box center [441, 99] width 120 height 30
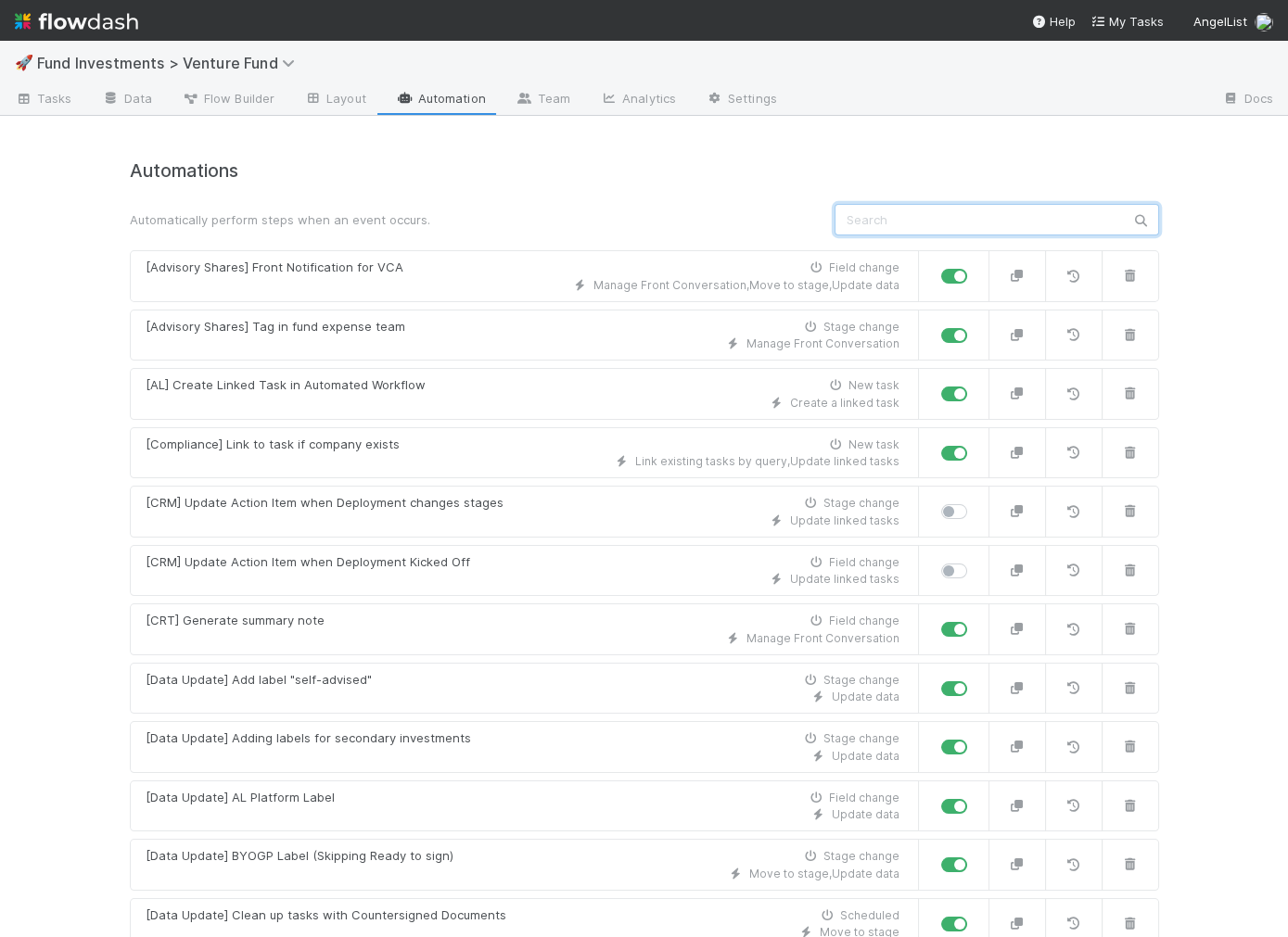
click at [892, 225] on input "text" at bounding box center [997, 219] width 325 height 32
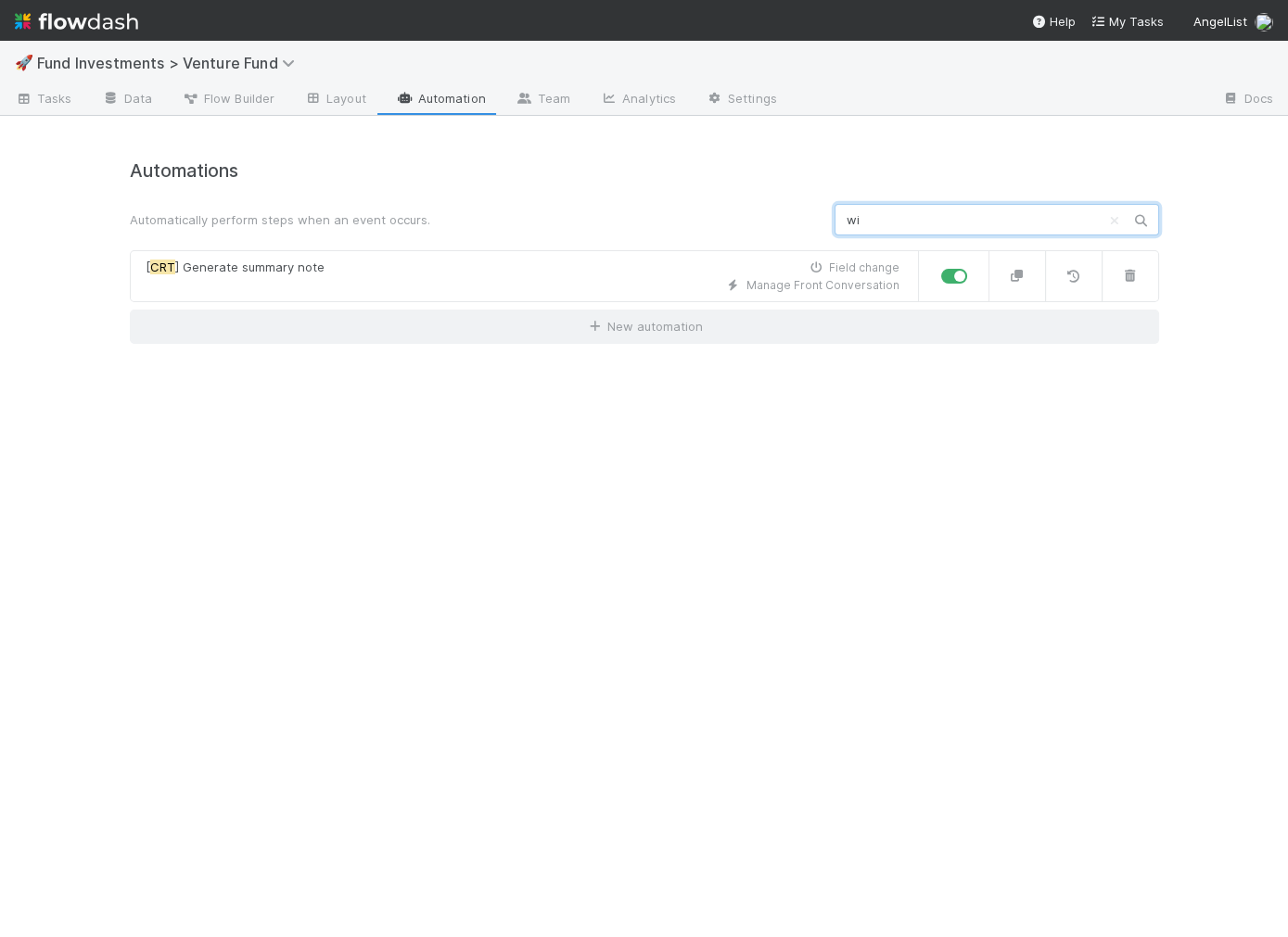
type input "wip"
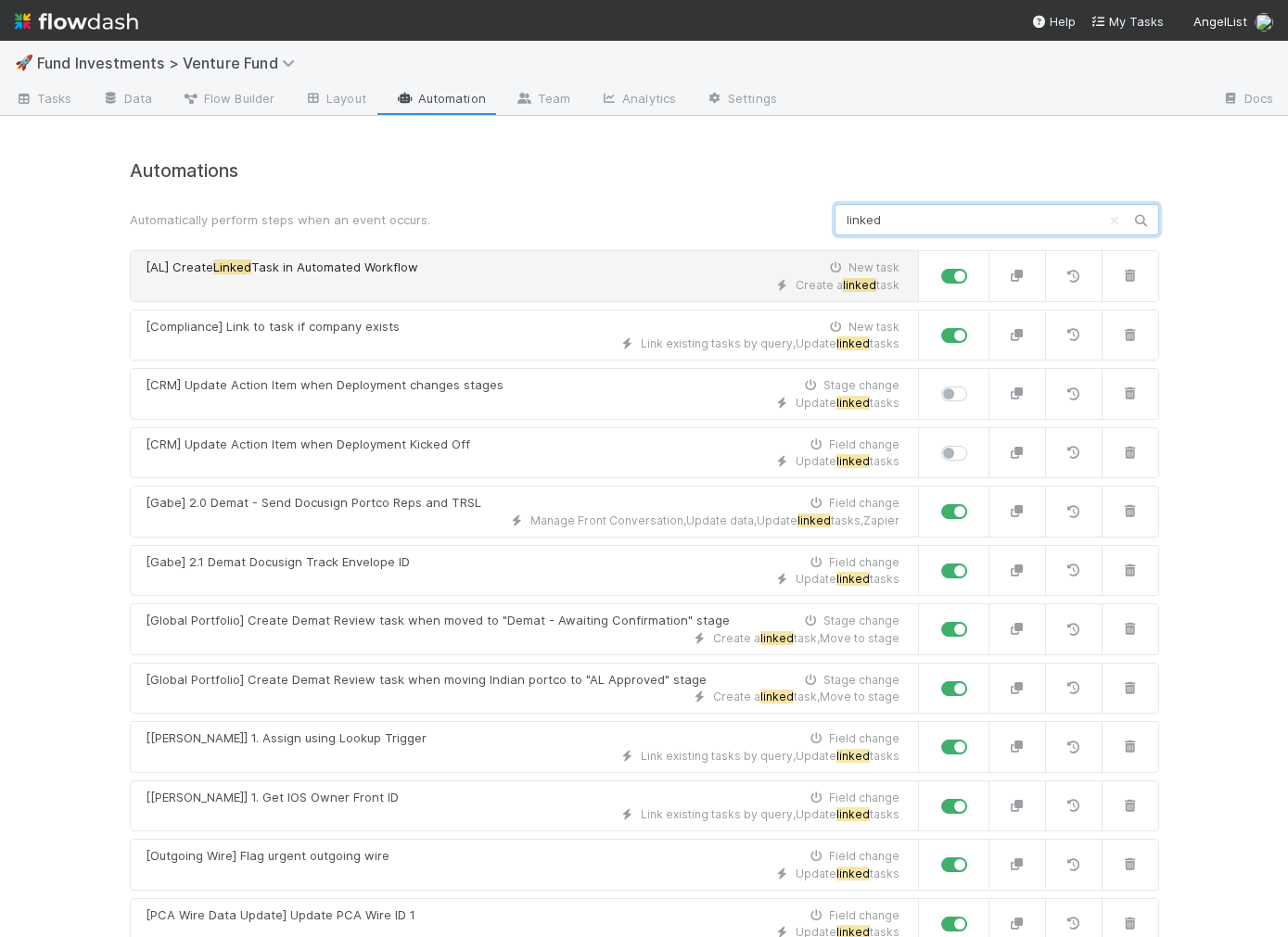
type input "linked"
click at [266, 288] on div "Create a linked task" at bounding box center [523, 285] width 754 height 16
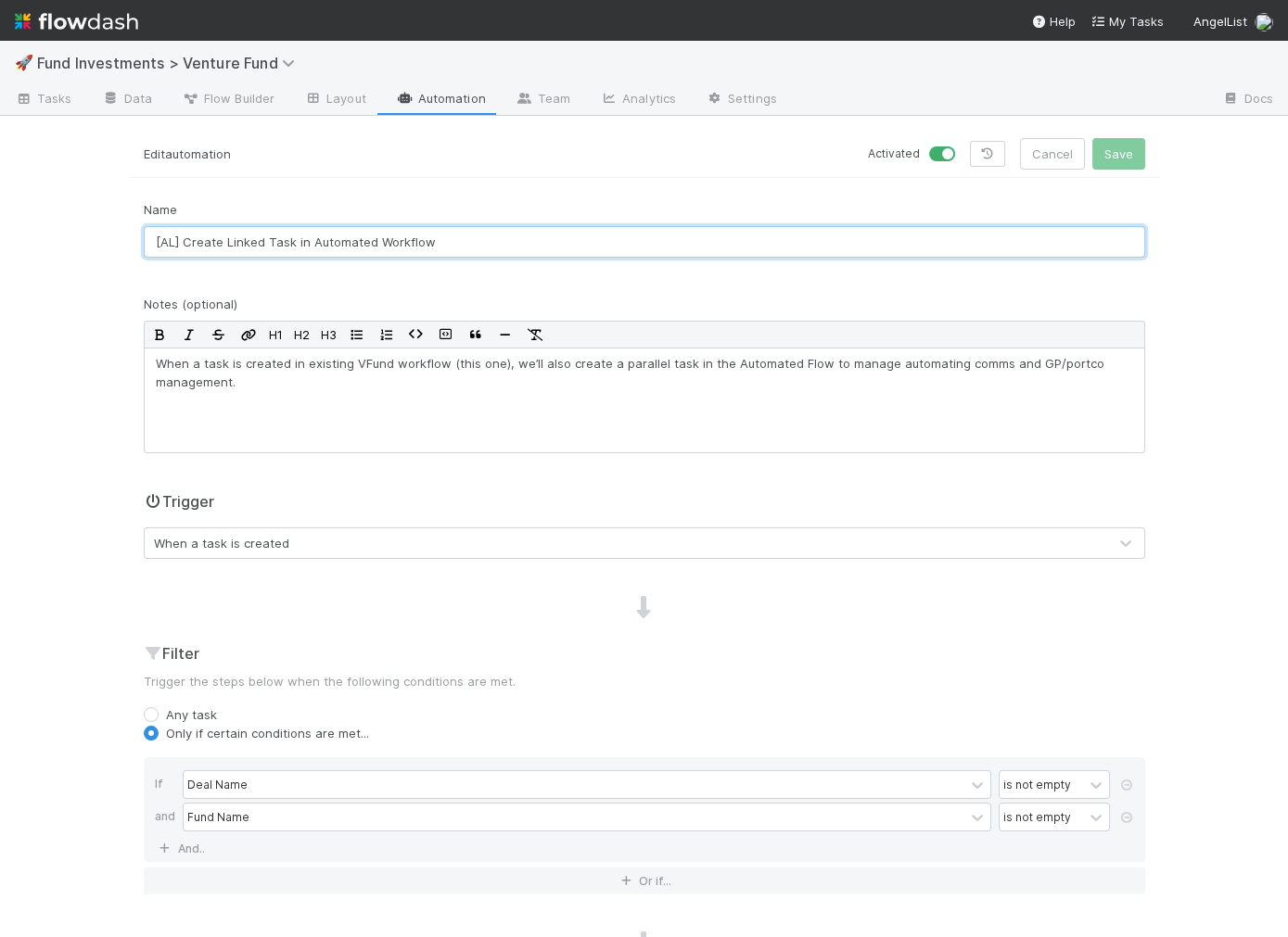
click at [164, 235] on input "[AL] Create Linked Task in Automated Workflow" at bounding box center [644, 241] width 1001 height 32
drag, startPoint x: 161, startPoint y: 241, endPoint x: 214, endPoint y: 265, distance: 58.2
click at [161, 241] on input "[CRT] Create Linked Task in Automated Workflow" at bounding box center [644, 241] width 1001 height 32
type input "[AL-CRT] Create Linked Task in Automated Workflow"
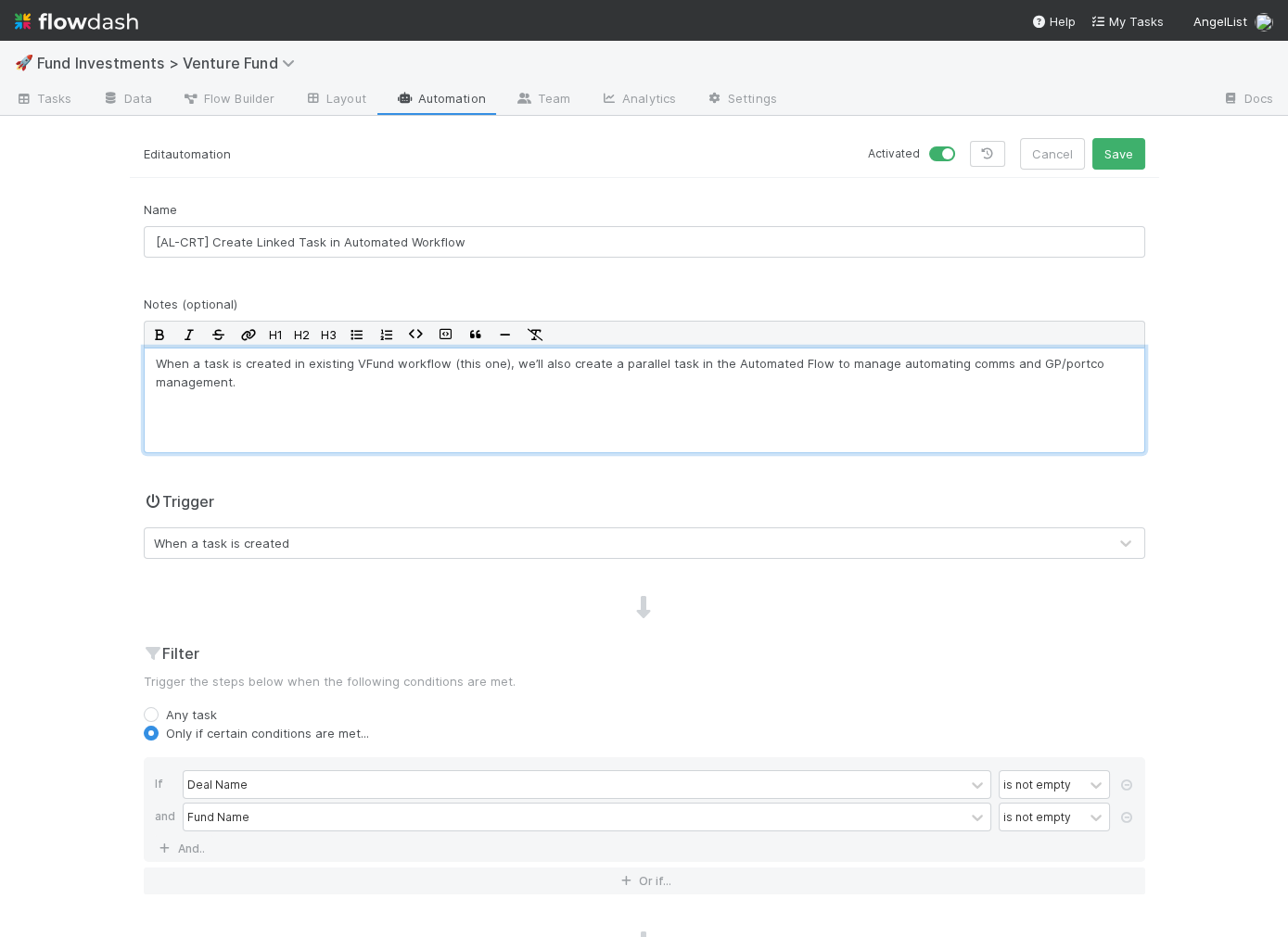
click at [668, 395] on div "When a task is created in existing VFund workflow (this one), we’ll also create…" at bounding box center [644, 400] width 1001 height 105
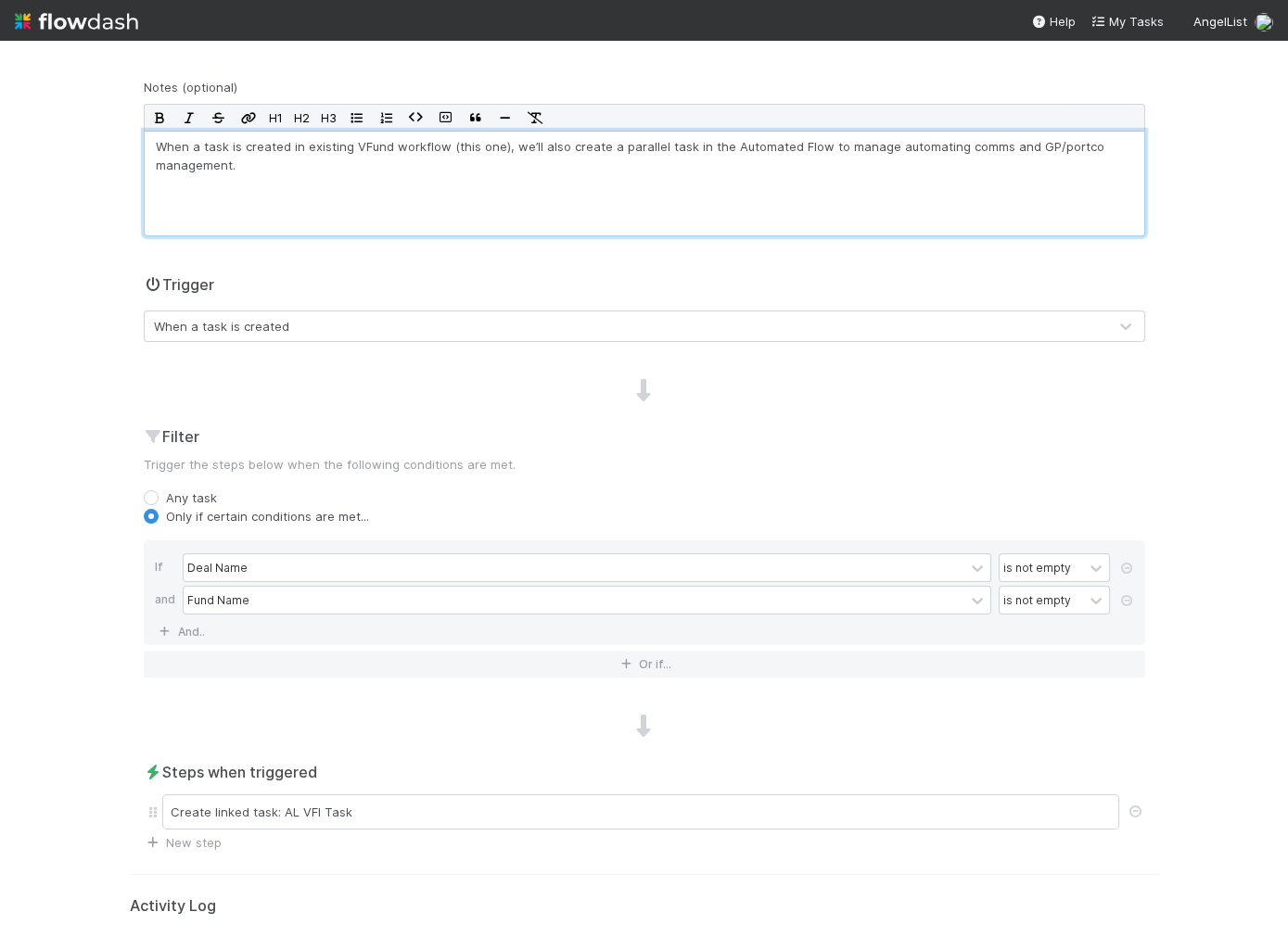
scroll to position [287, 0]
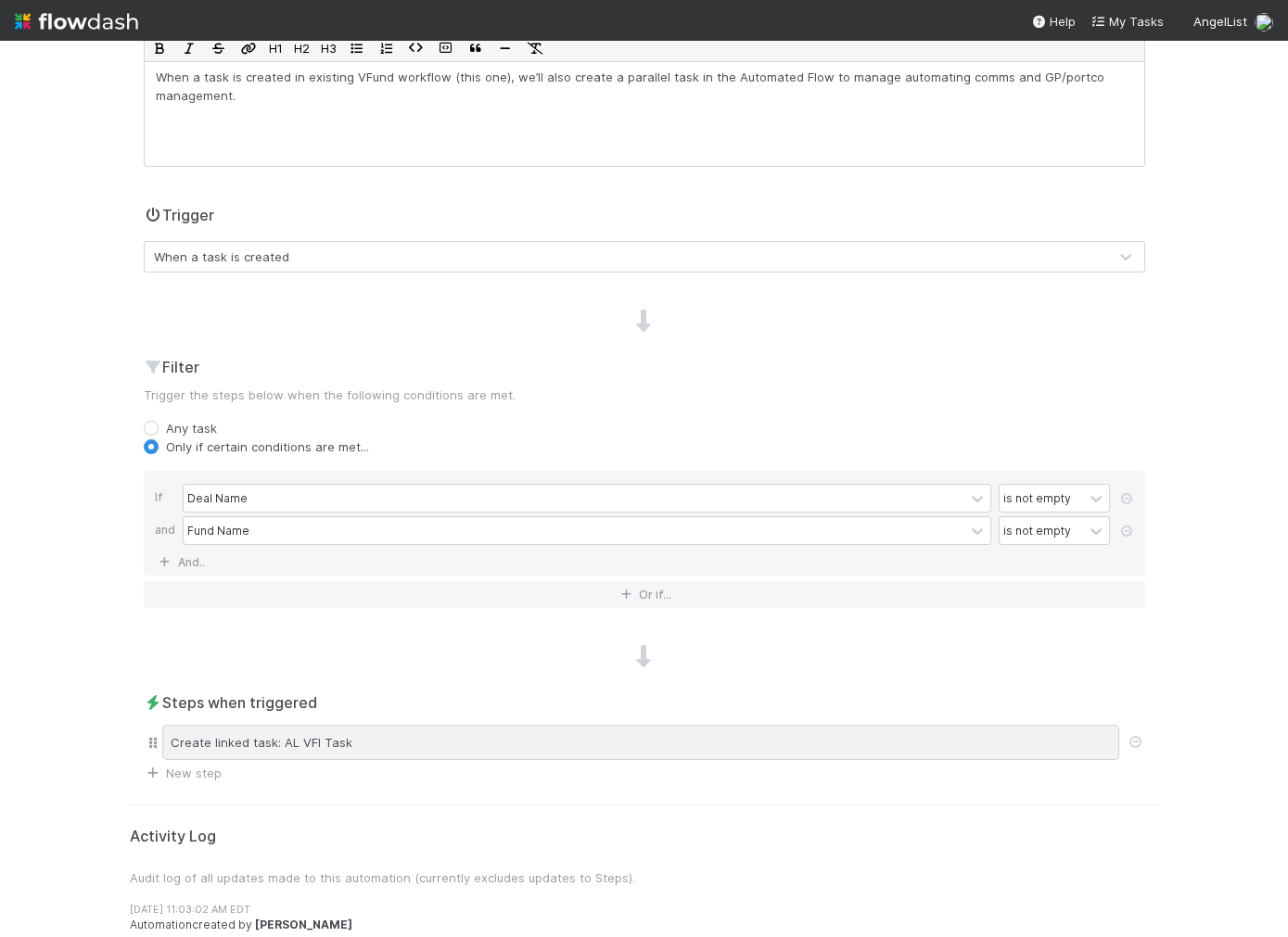
click at [246, 732] on div "Create linked task: AL VFI Task" at bounding box center [641, 742] width 957 height 35
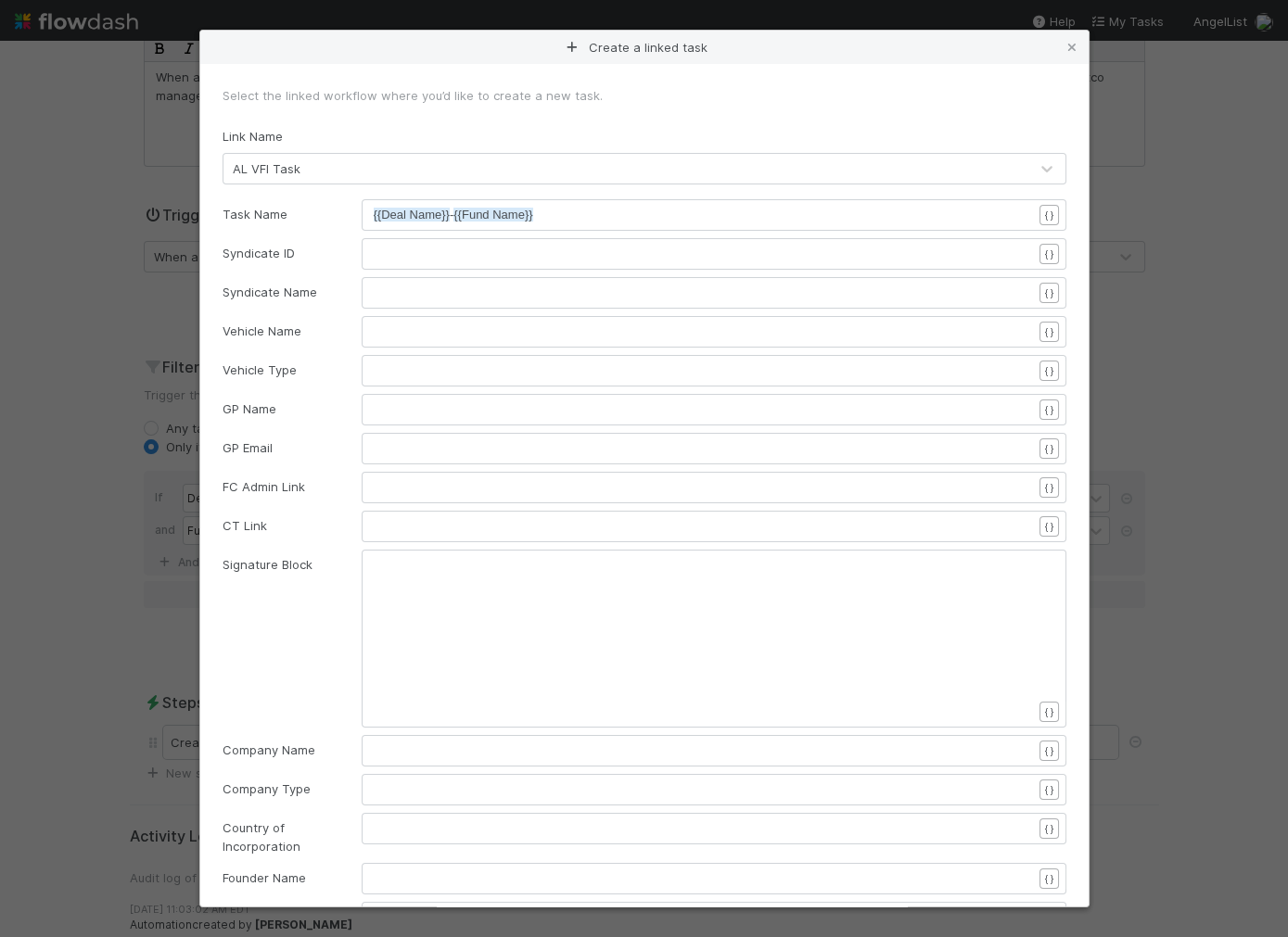
scroll to position [6, 0]
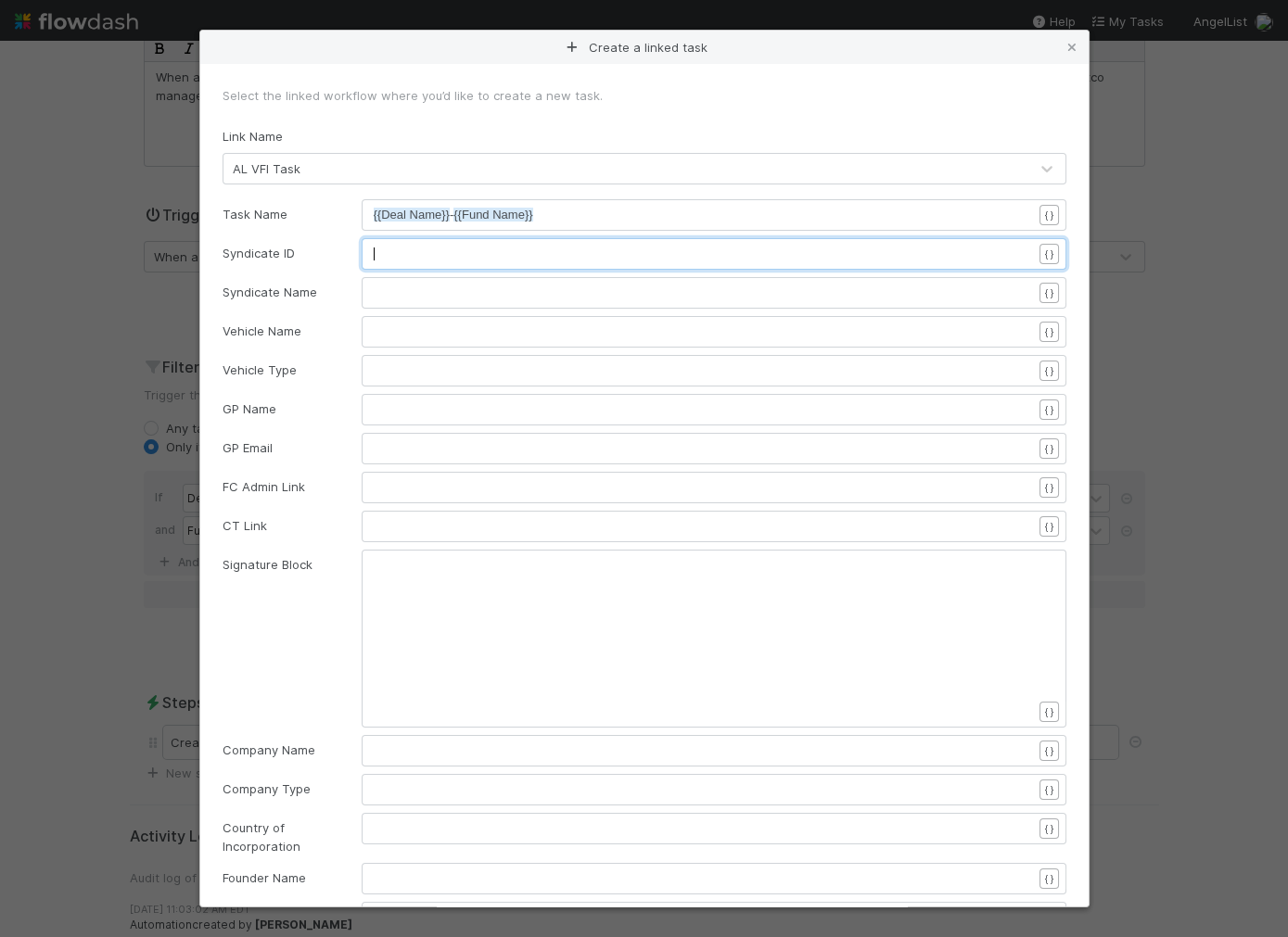
click at [407, 250] on pre "​" at bounding box center [702, 253] width 658 height 18
type textarea "{{syndi"
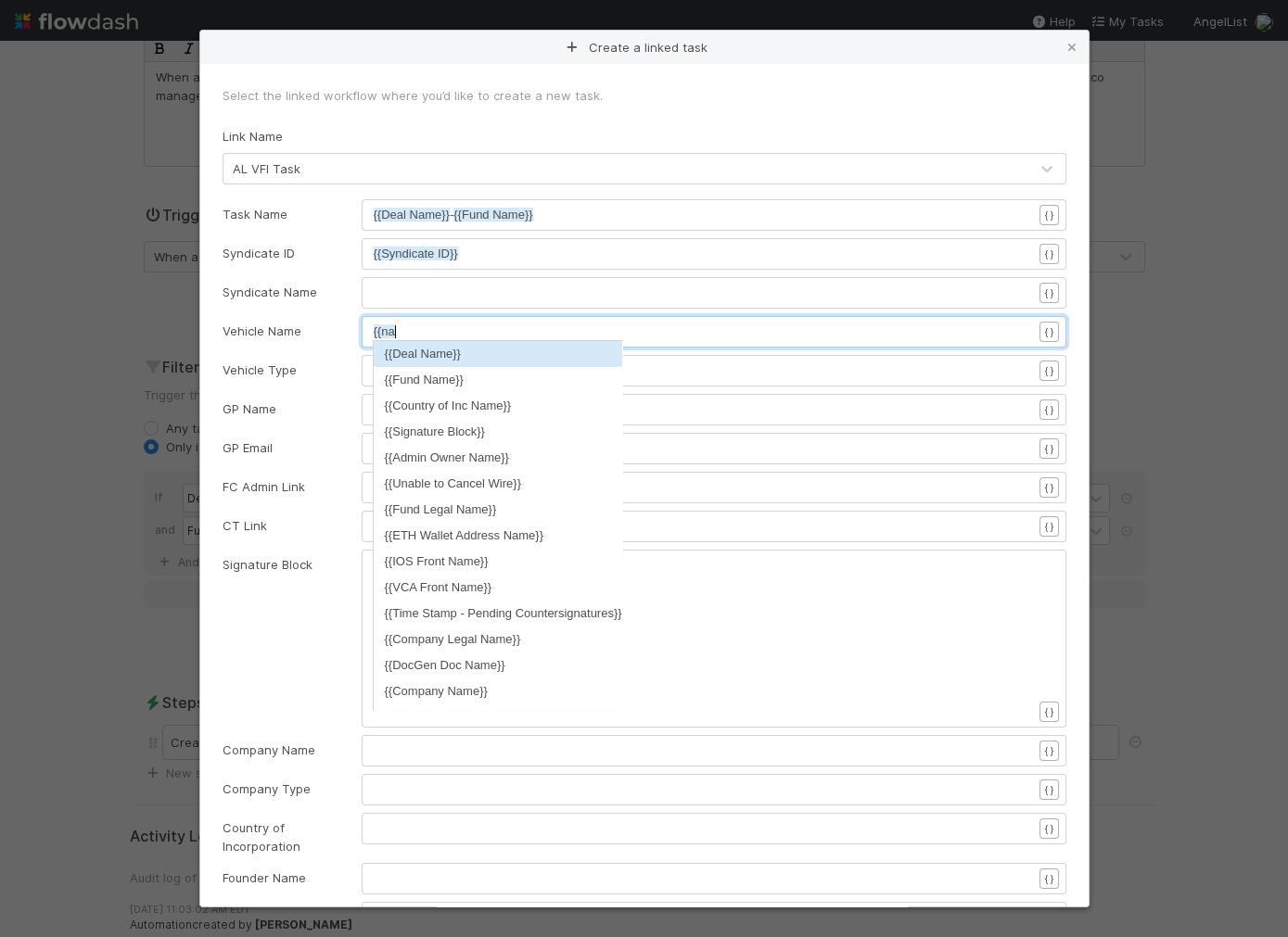
type textarea "{{name"
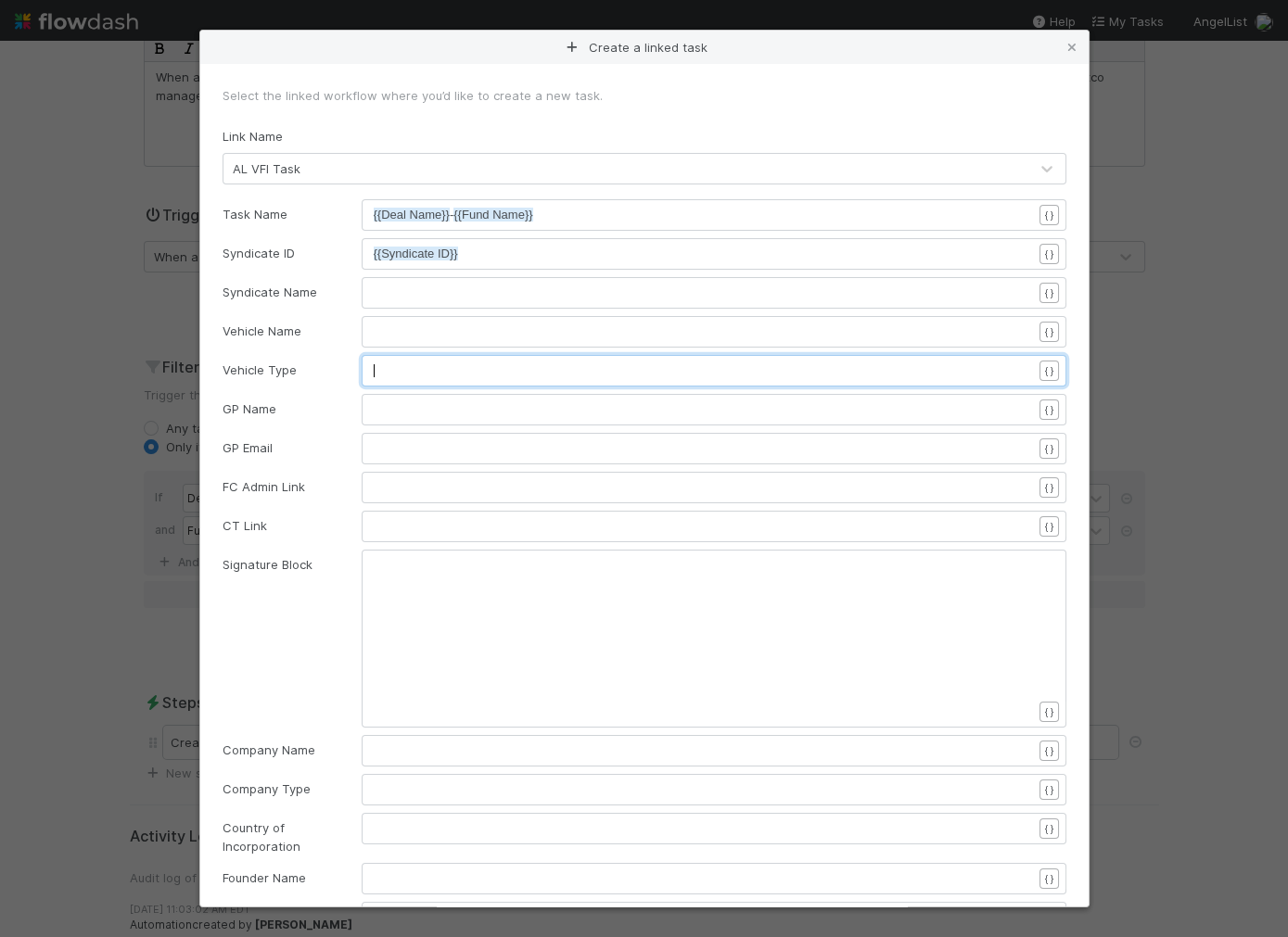
click at [437, 370] on pre "​" at bounding box center [702, 370] width 658 height 18
type textarea "Venture"
click at [409, 476] on div "​" at bounding box center [713, 487] width 704 height 32
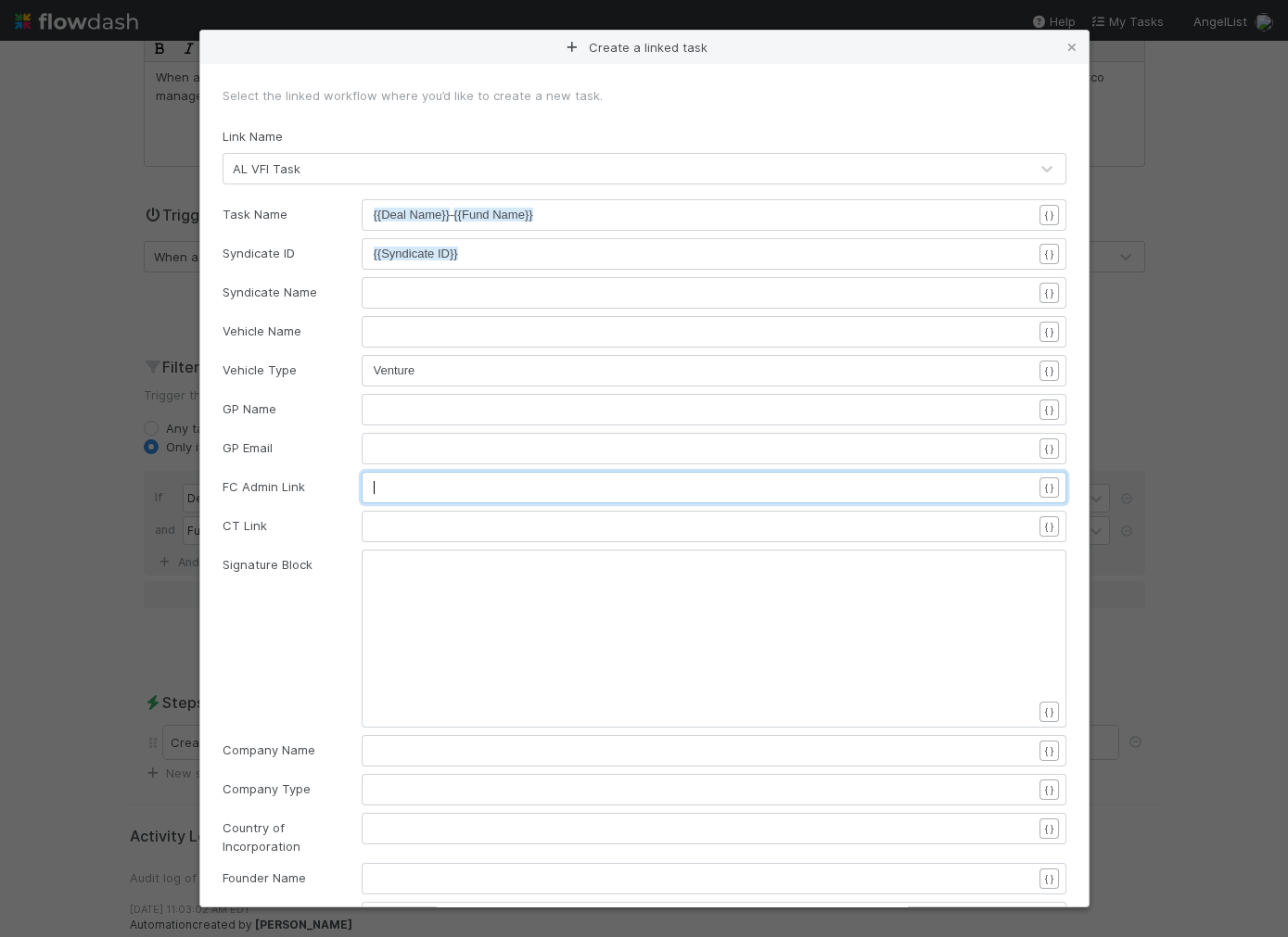
scroll to position [6, 0]
click at [407, 478] on pre "​" at bounding box center [702, 487] width 658 height 18
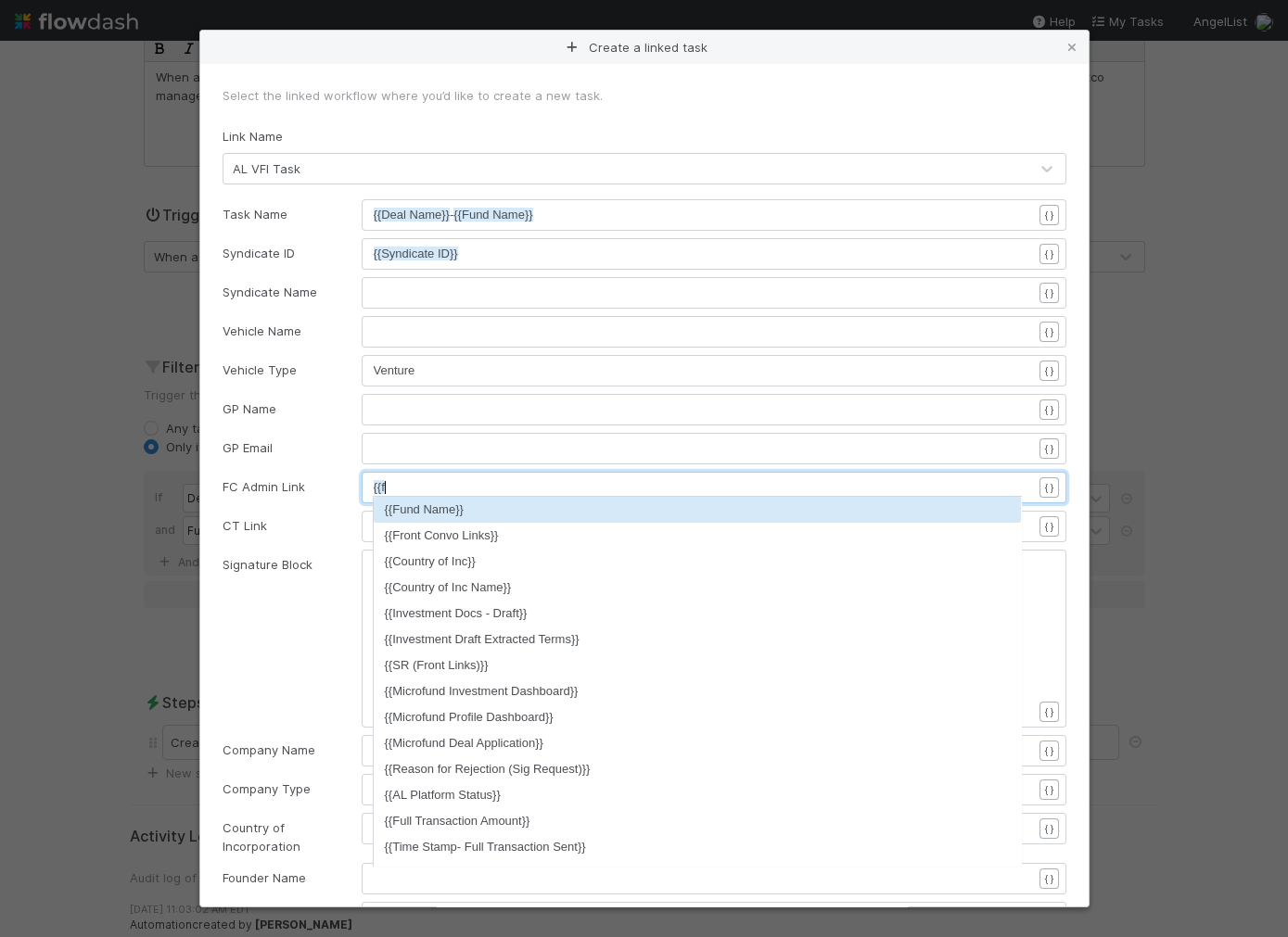
type textarea "{{fc"
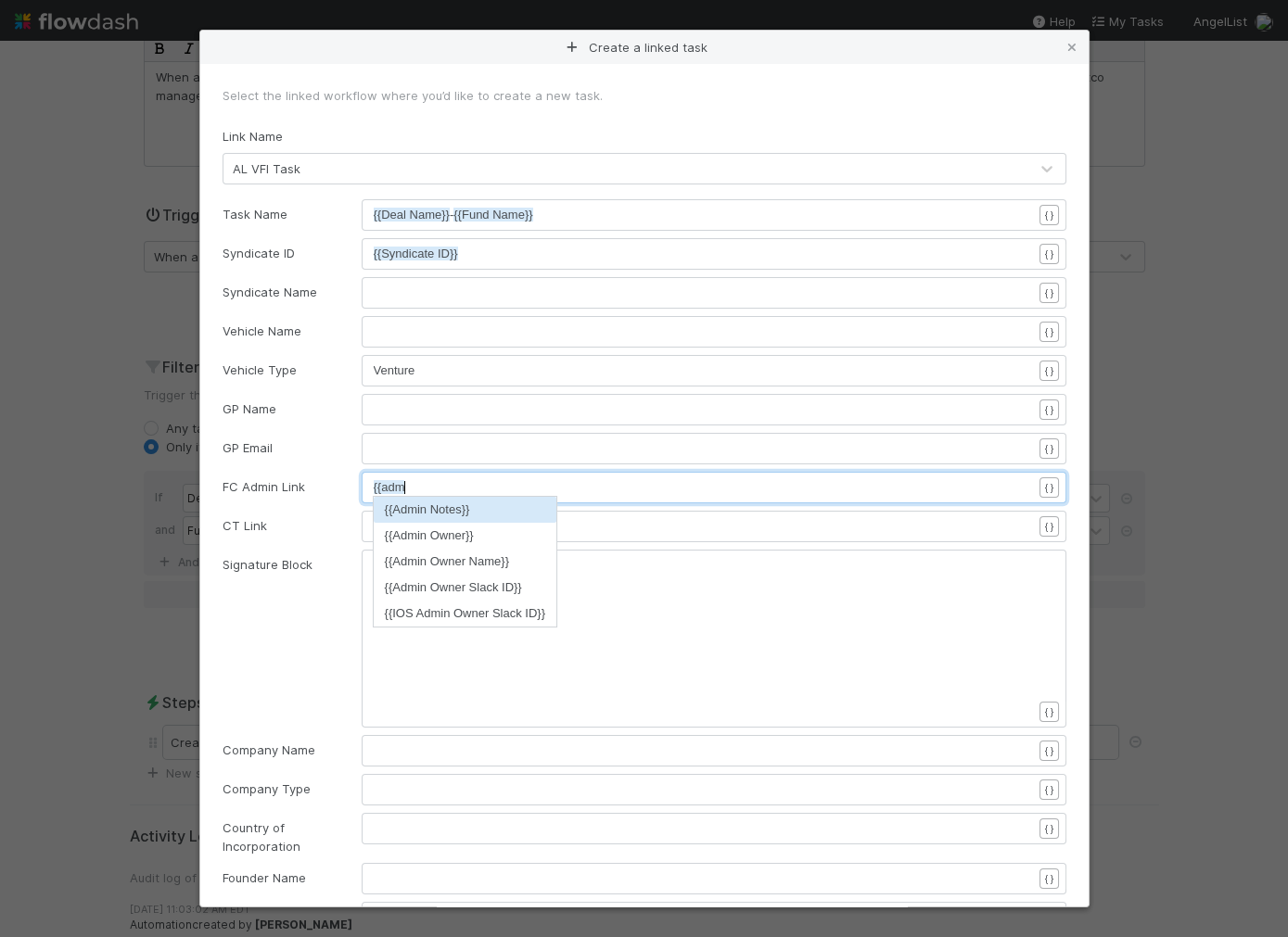
type textarea "admin"
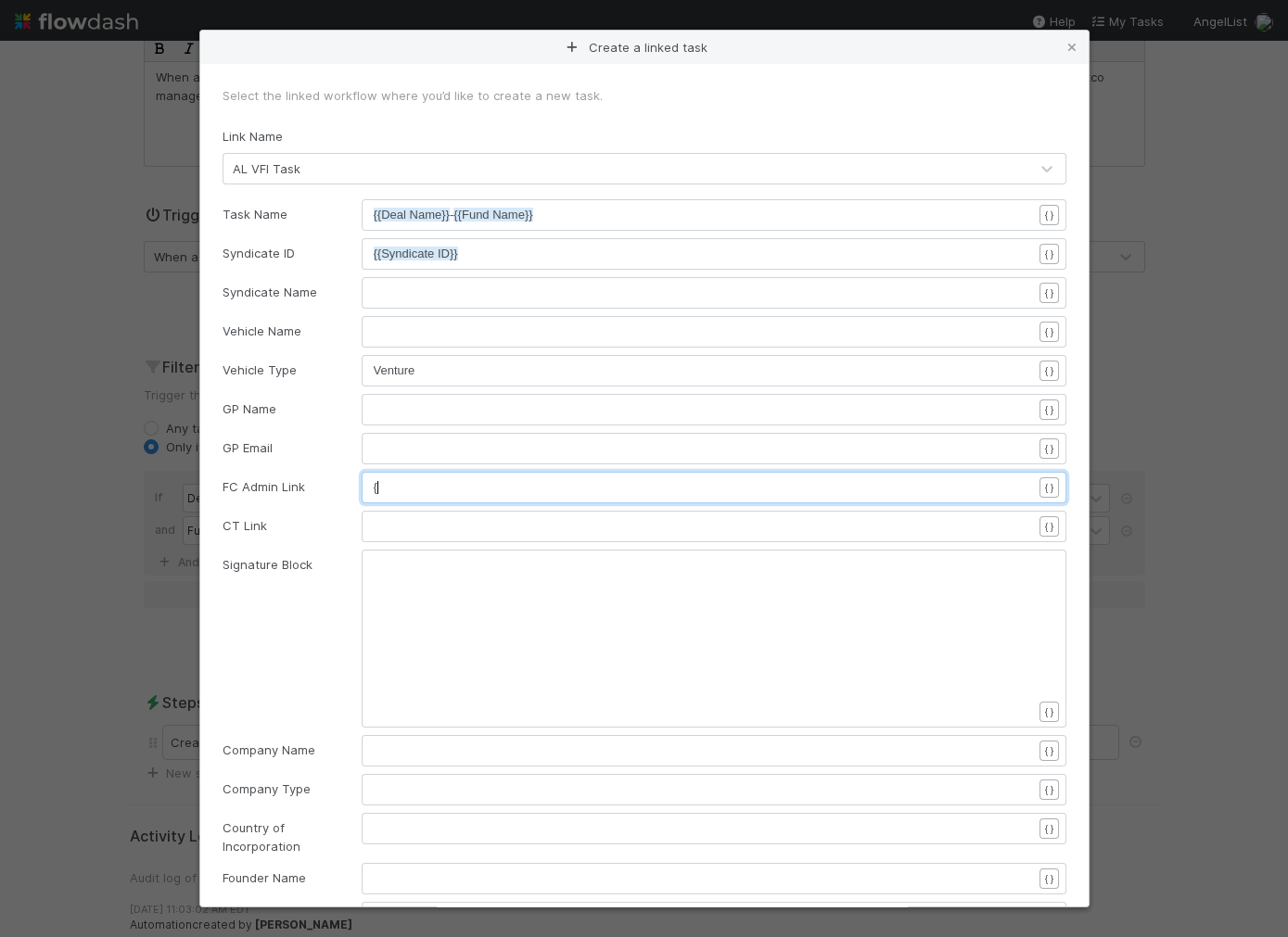
type textarea "lin"
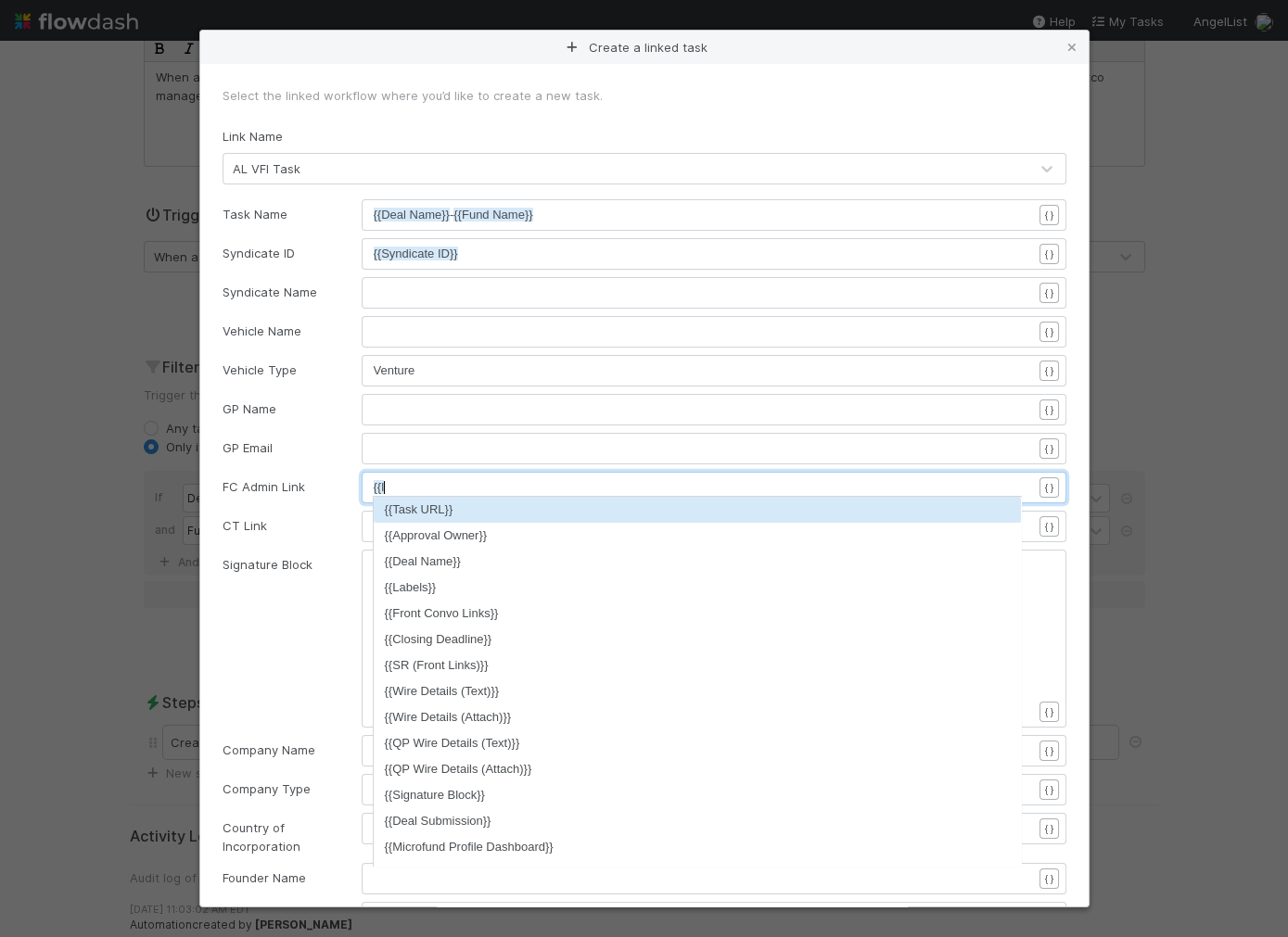
type textarea "{link"
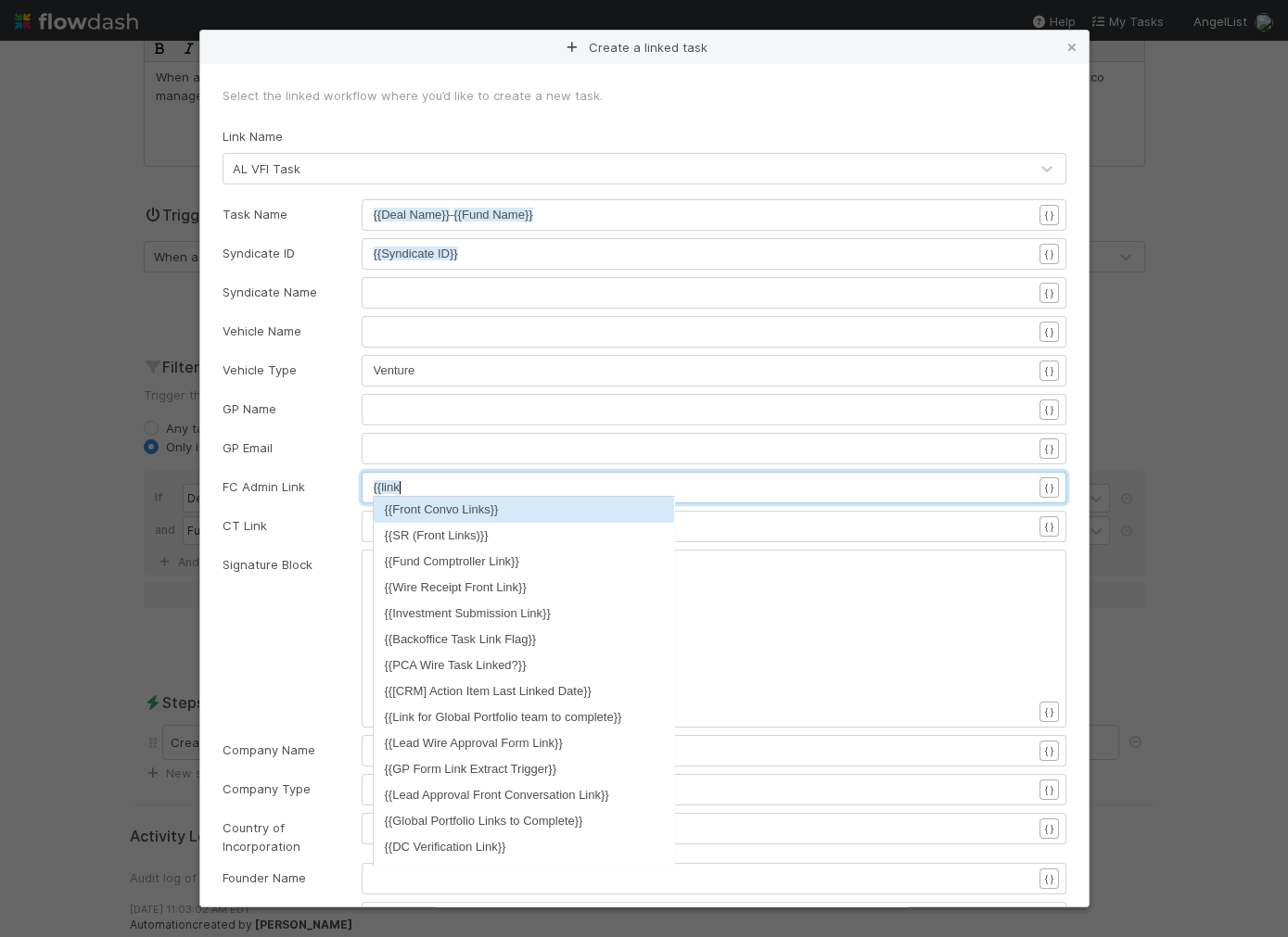
scroll to position [6, 20]
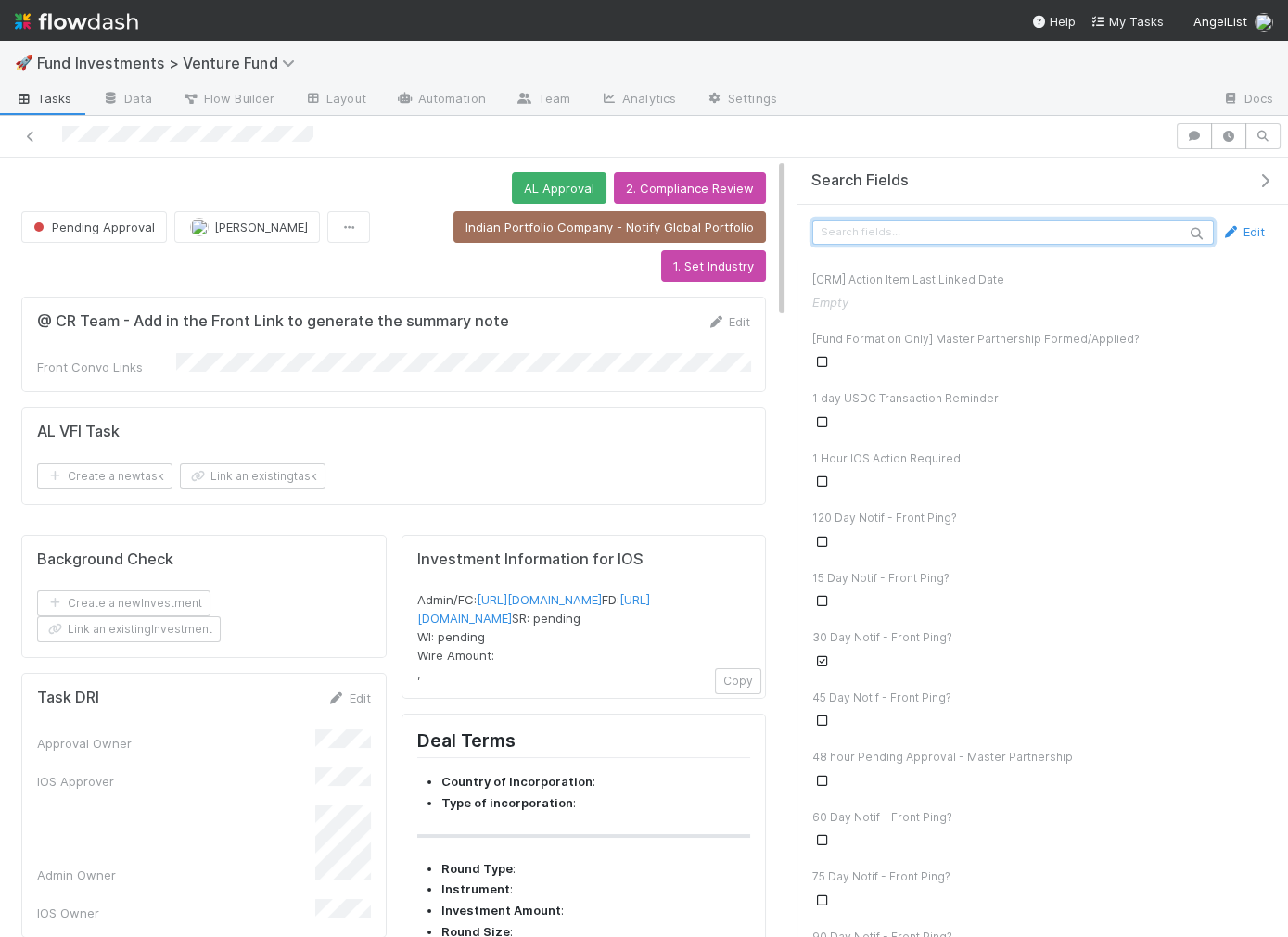
click at [1008, 229] on input "text" at bounding box center [1014, 232] width 402 height 25
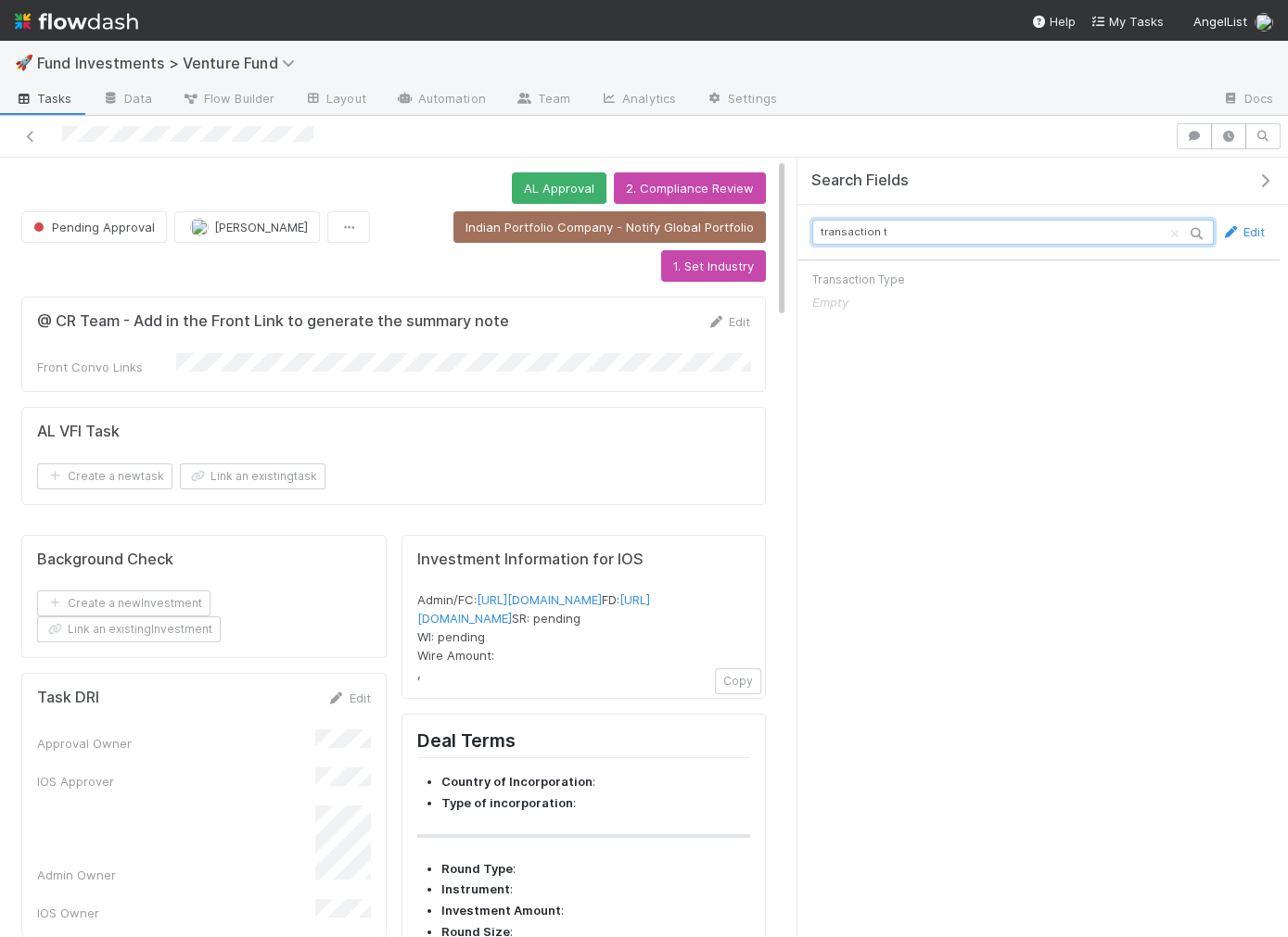
type input "transaction t"
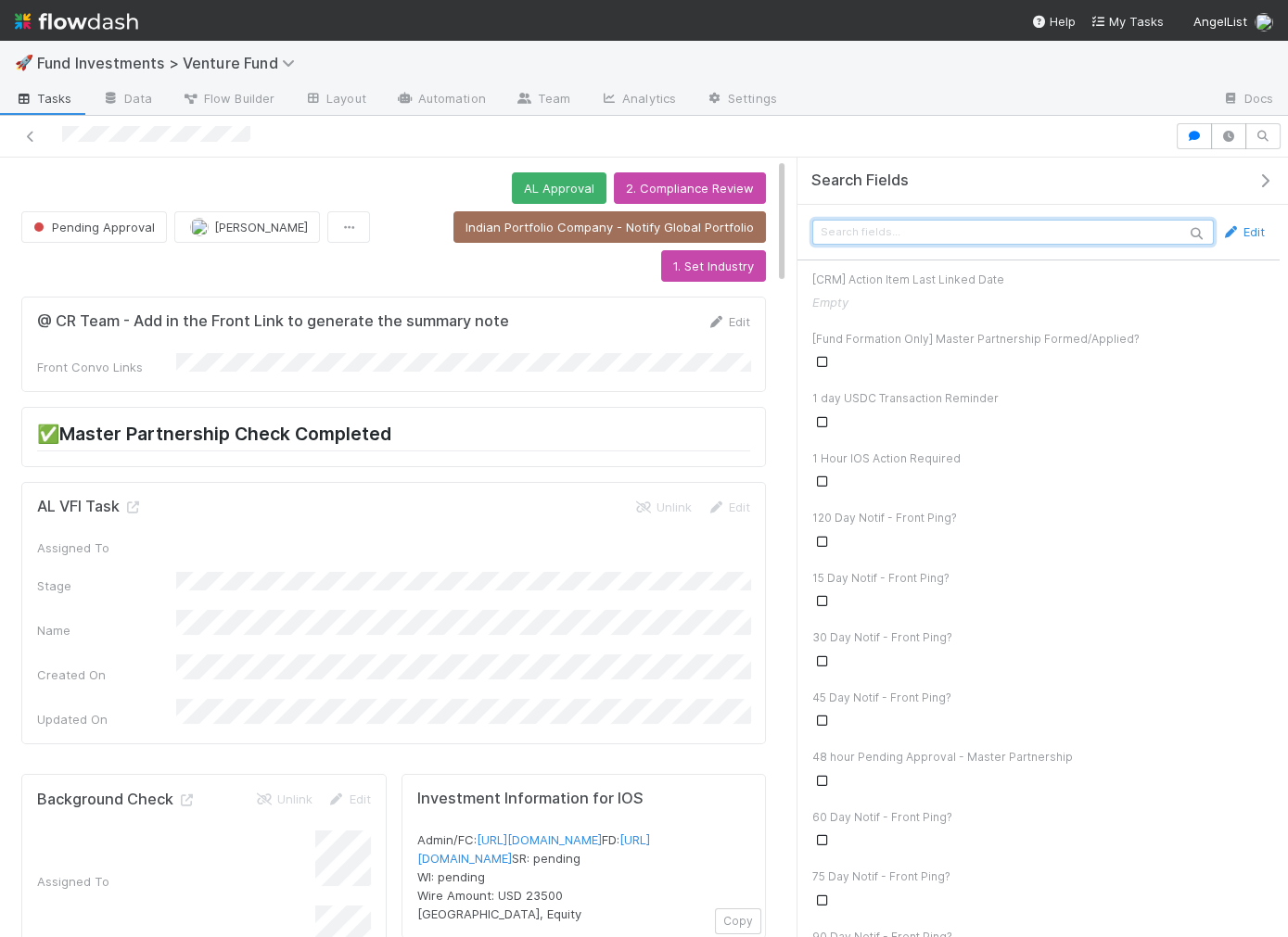
click at [1113, 230] on input "text" at bounding box center [1014, 232] width 402 height 25
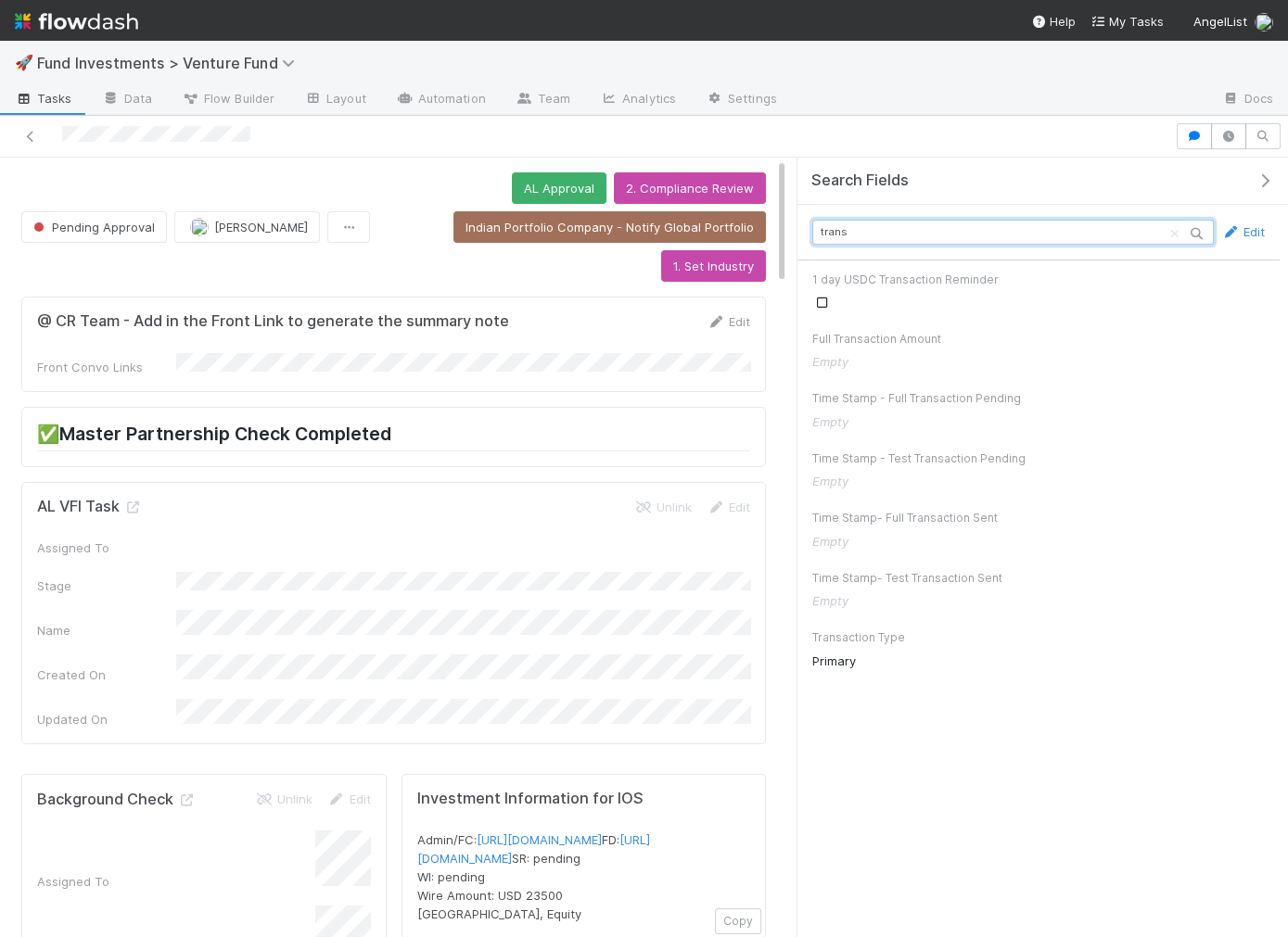
type input "trans"
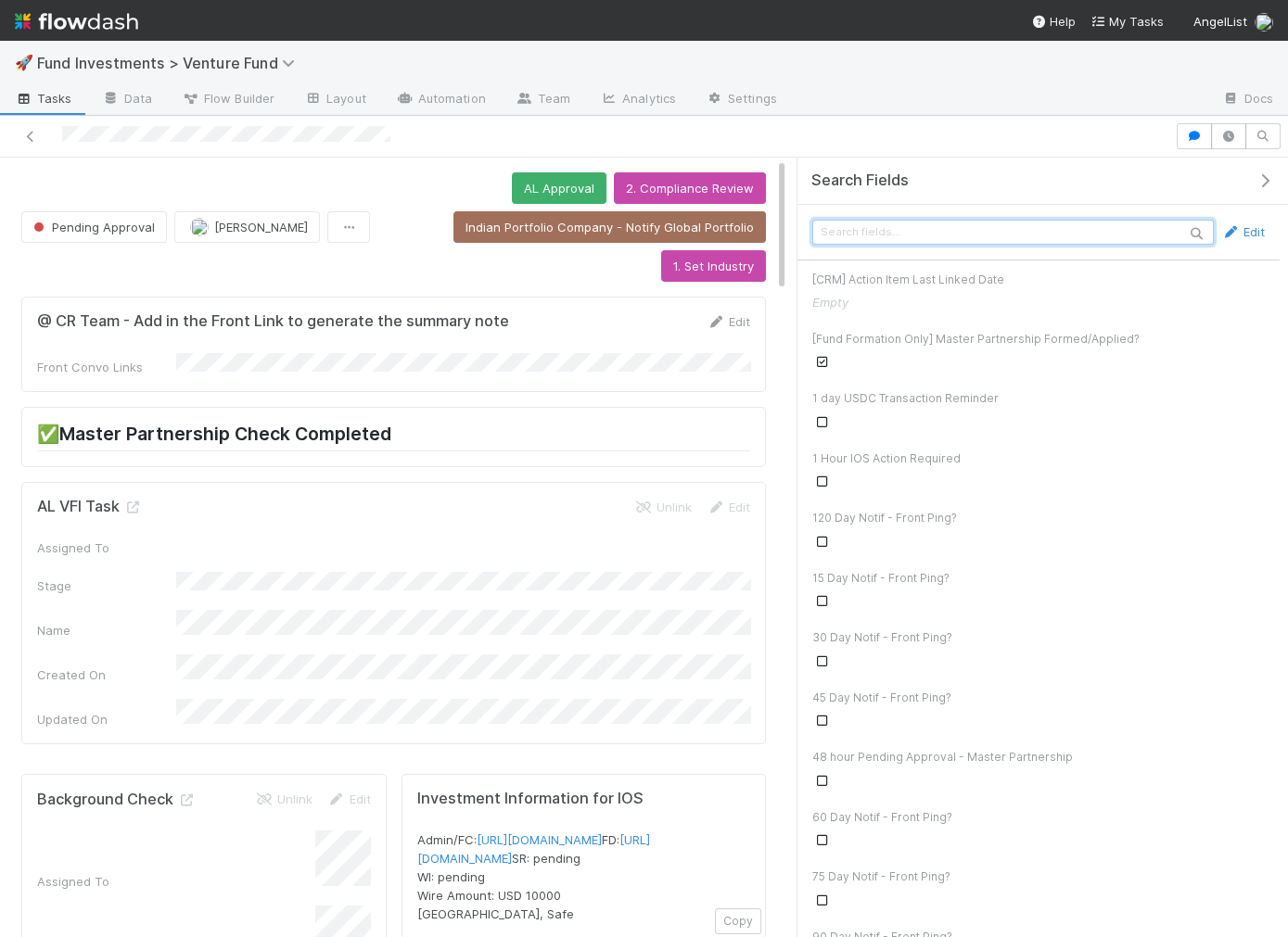
click at [1026, 232] on input "text" at bounding box center [1014, 232] width 402 height 25
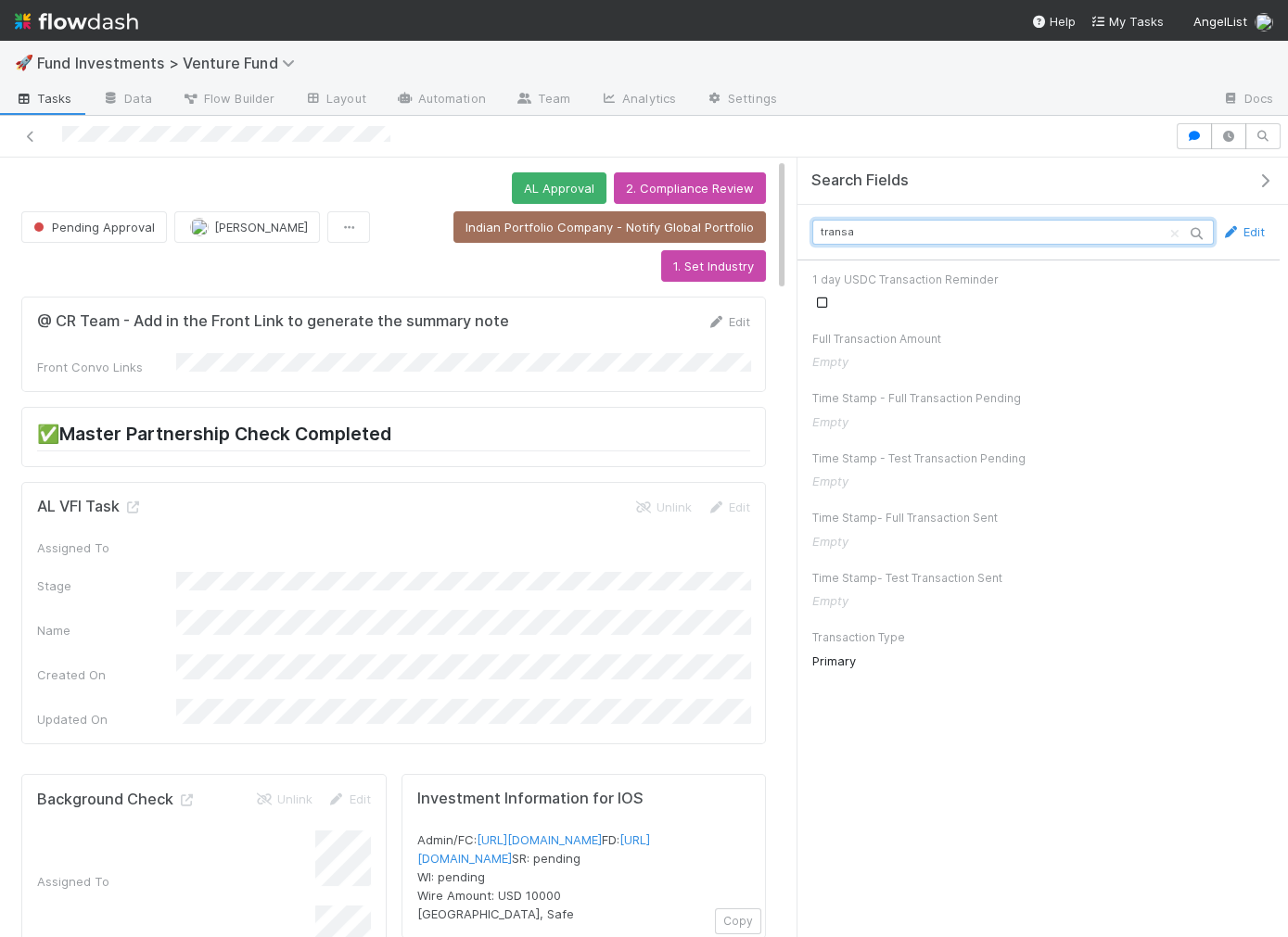
type input "transac"
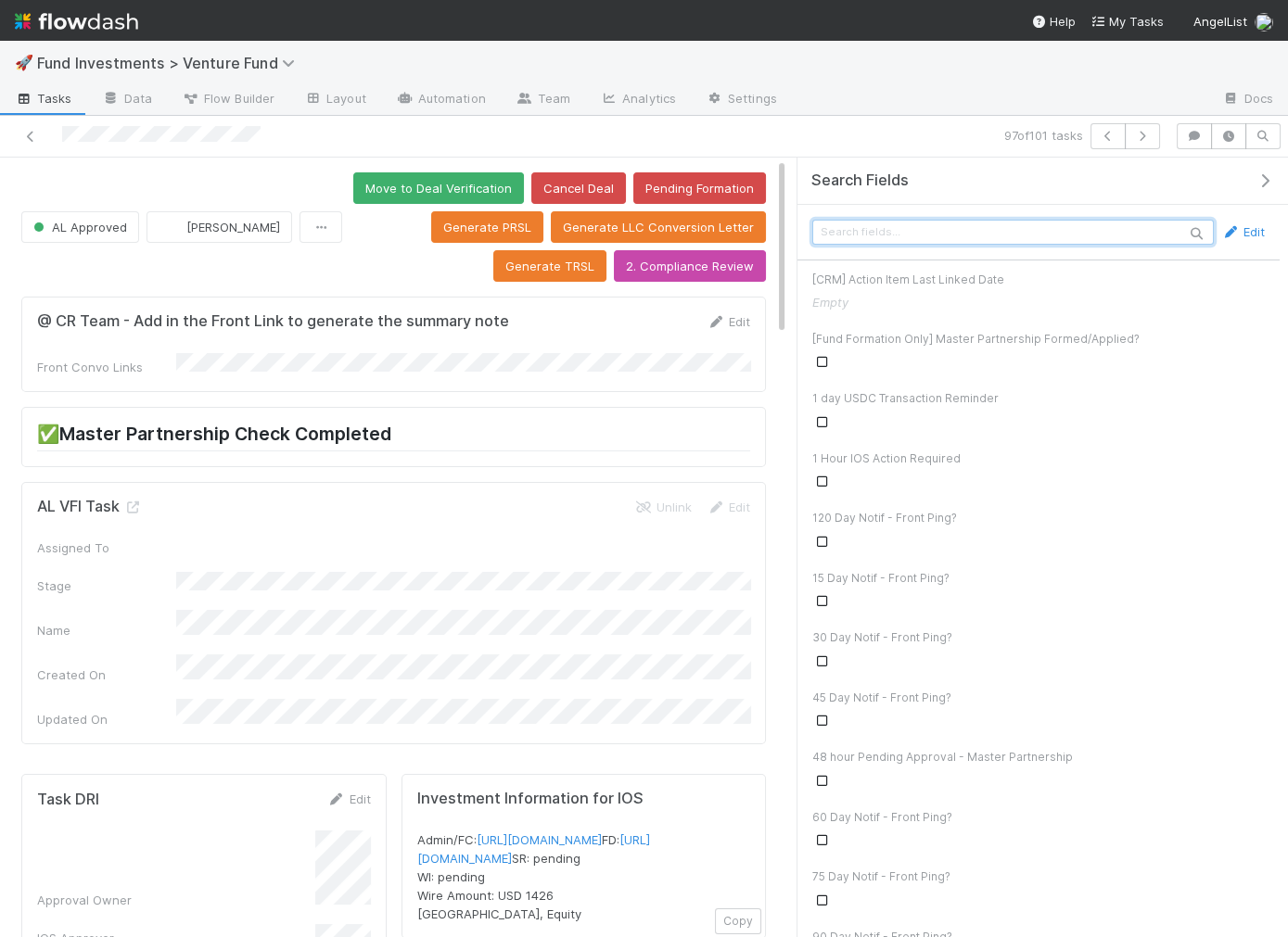
click at [873, 232] on input "text" at bounding box center [1014, 232] width 402 height 25
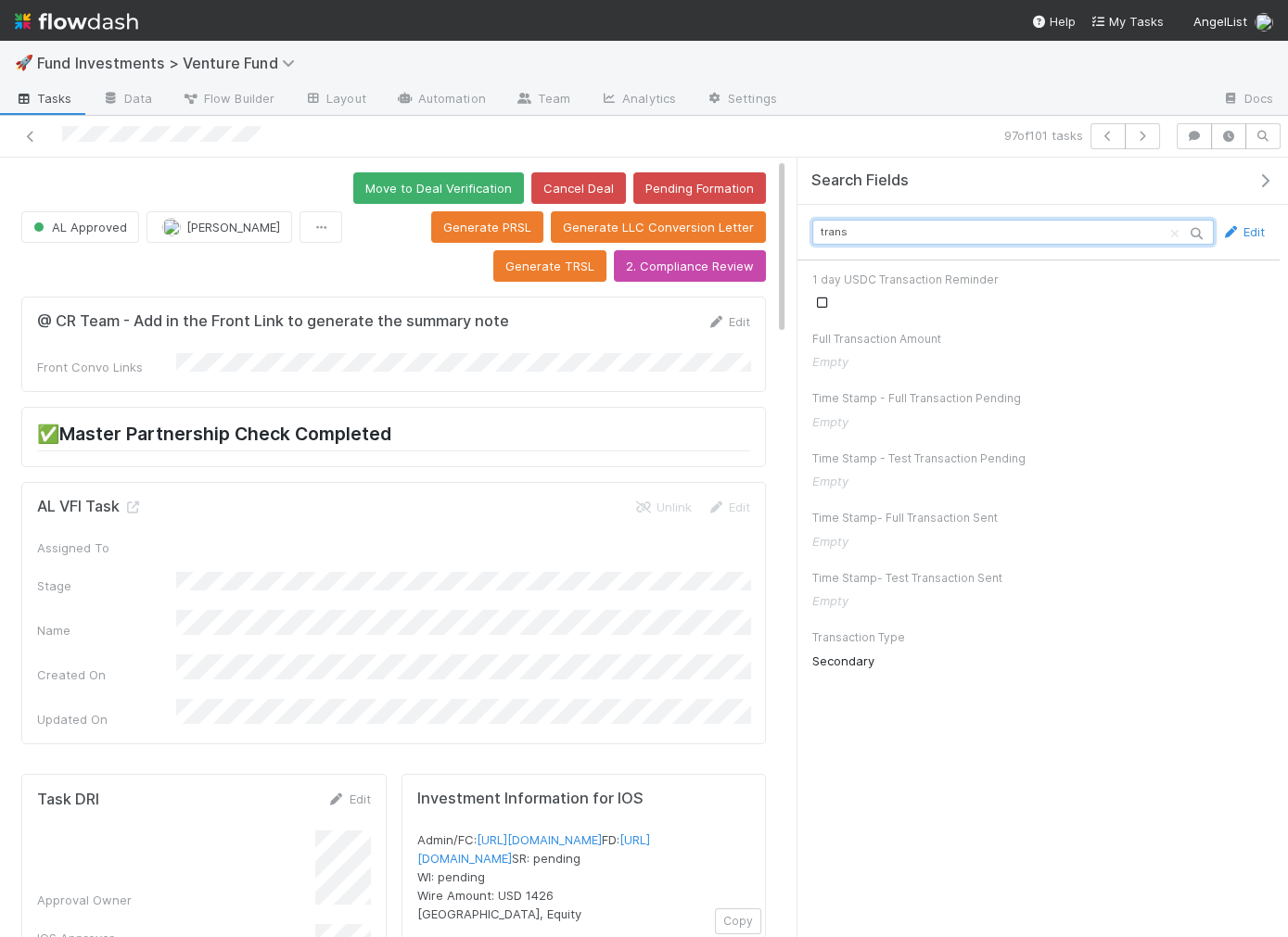
type input "trans"
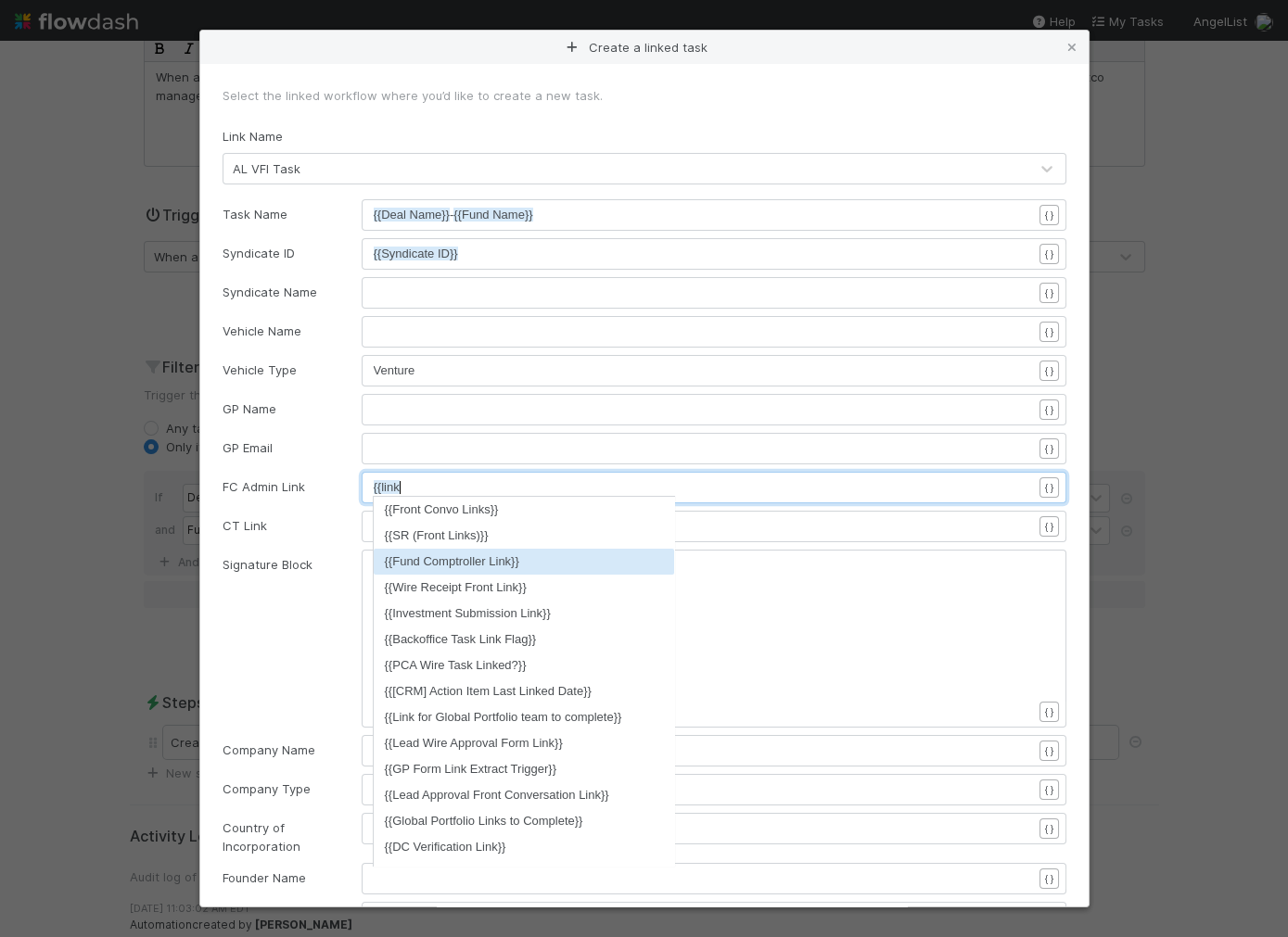
type textarea "{link"
click at [500, 558] on li "{{Fund Comptroller Link}}" at bounding box center [525, 561] width 301 height 26
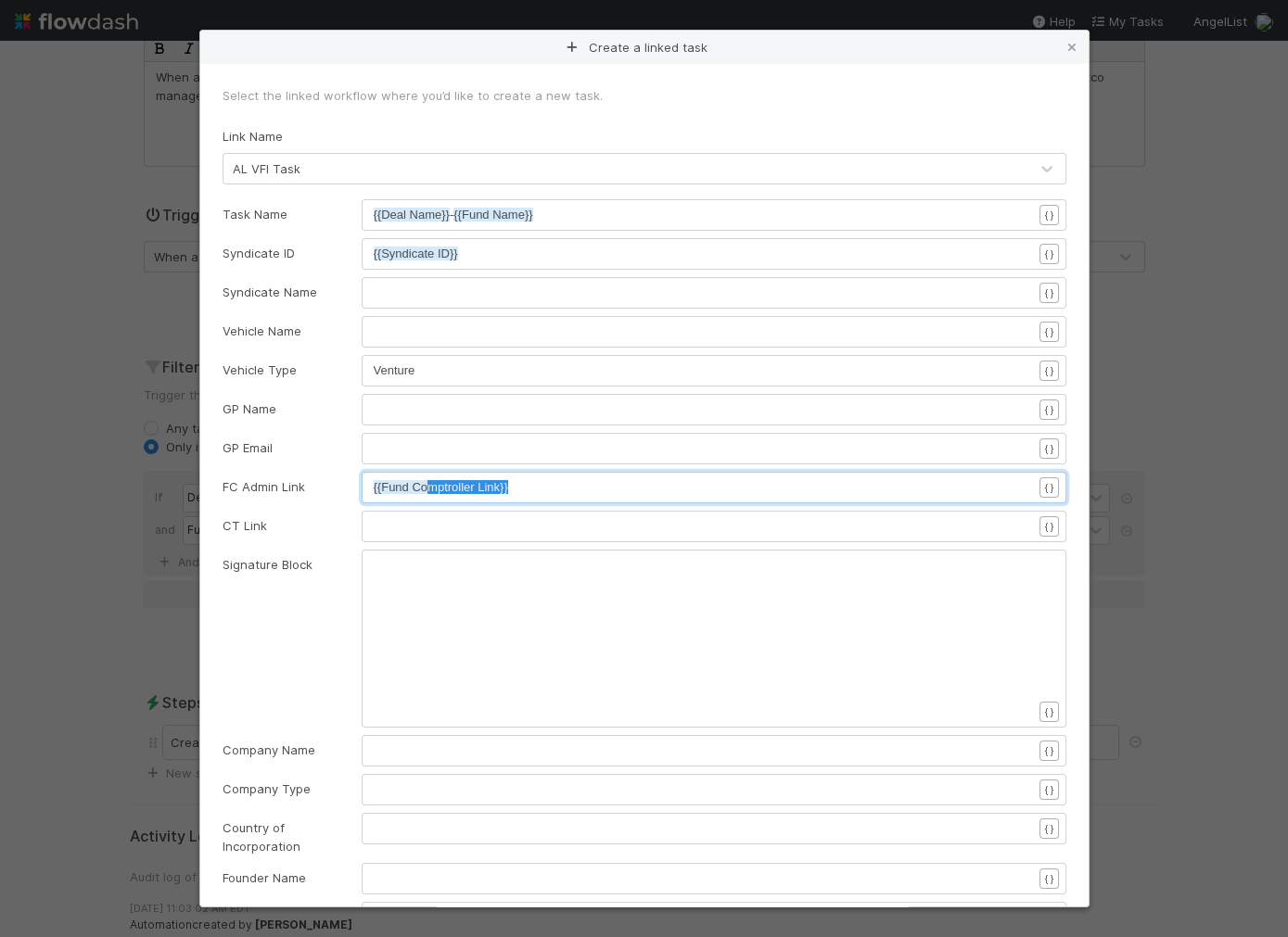
type textarea "{{Fund Comptroller Link}}"
drag, startPoint x: 501, startPoint y: 481, endPoint x: 284, endPoint y: 472, distance: 217.2
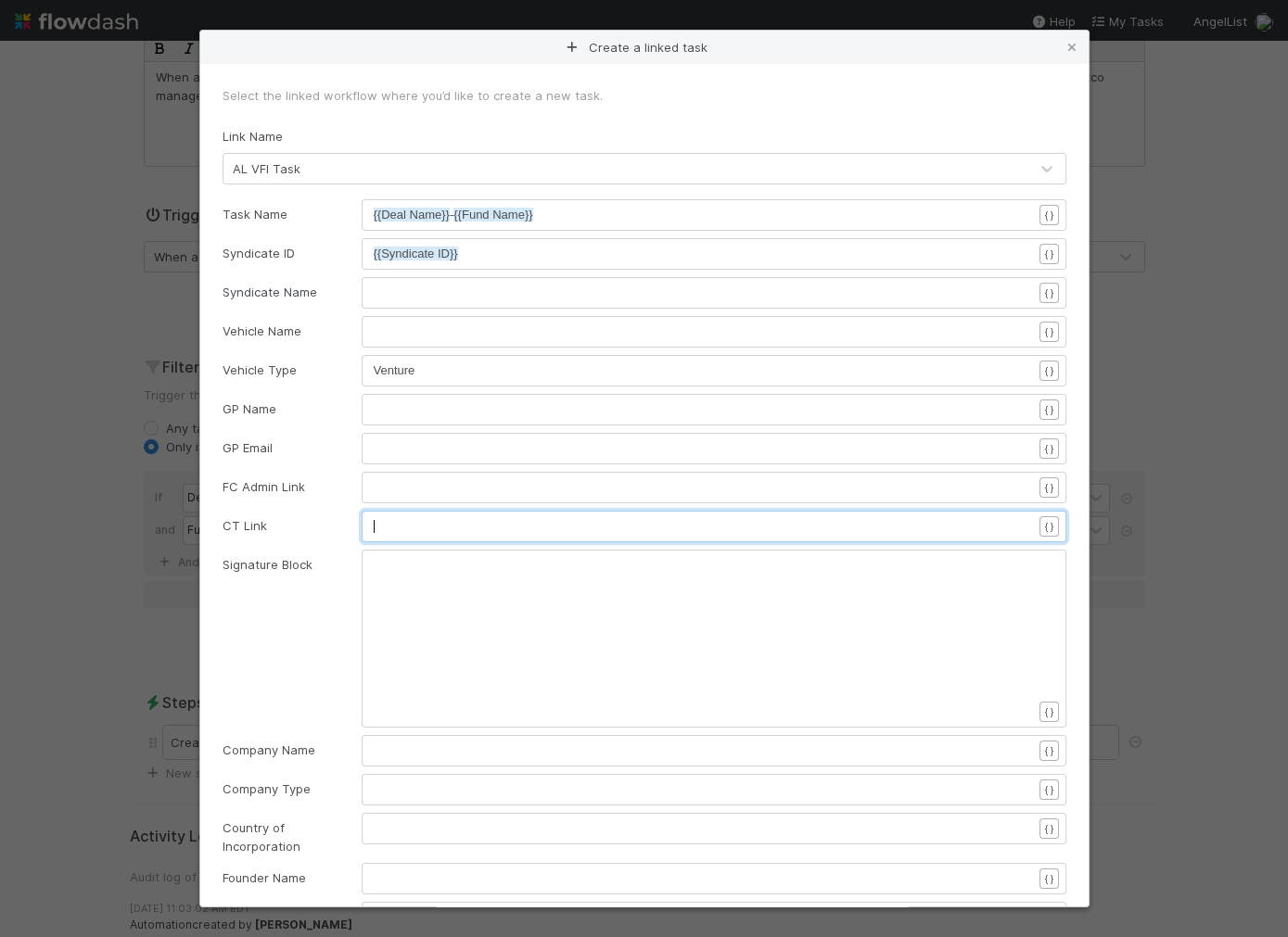
click at [400, 531] on pre "​" at bounding box center [702, 525] width 658 height 18
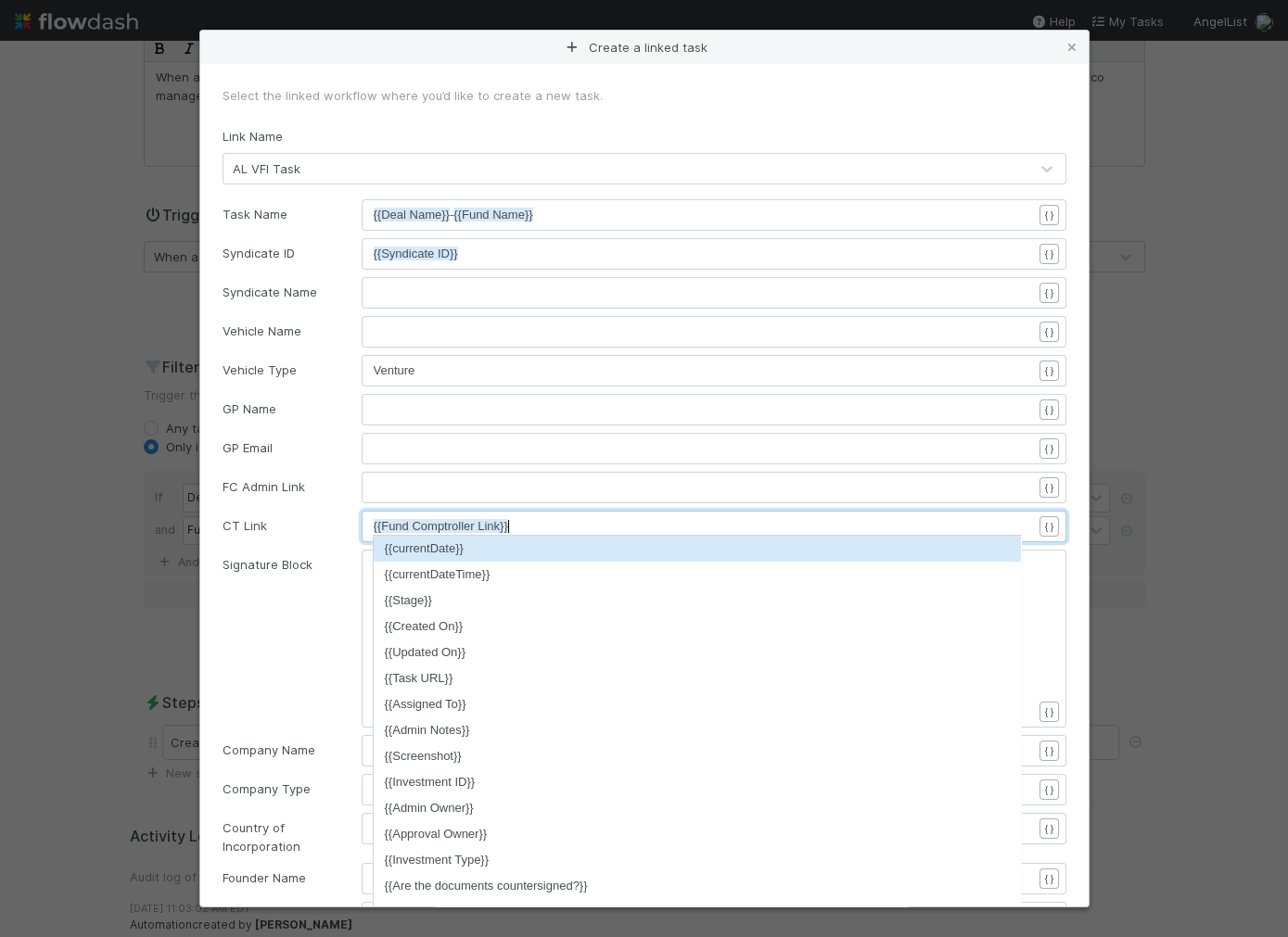
scroll to position [6, 0]
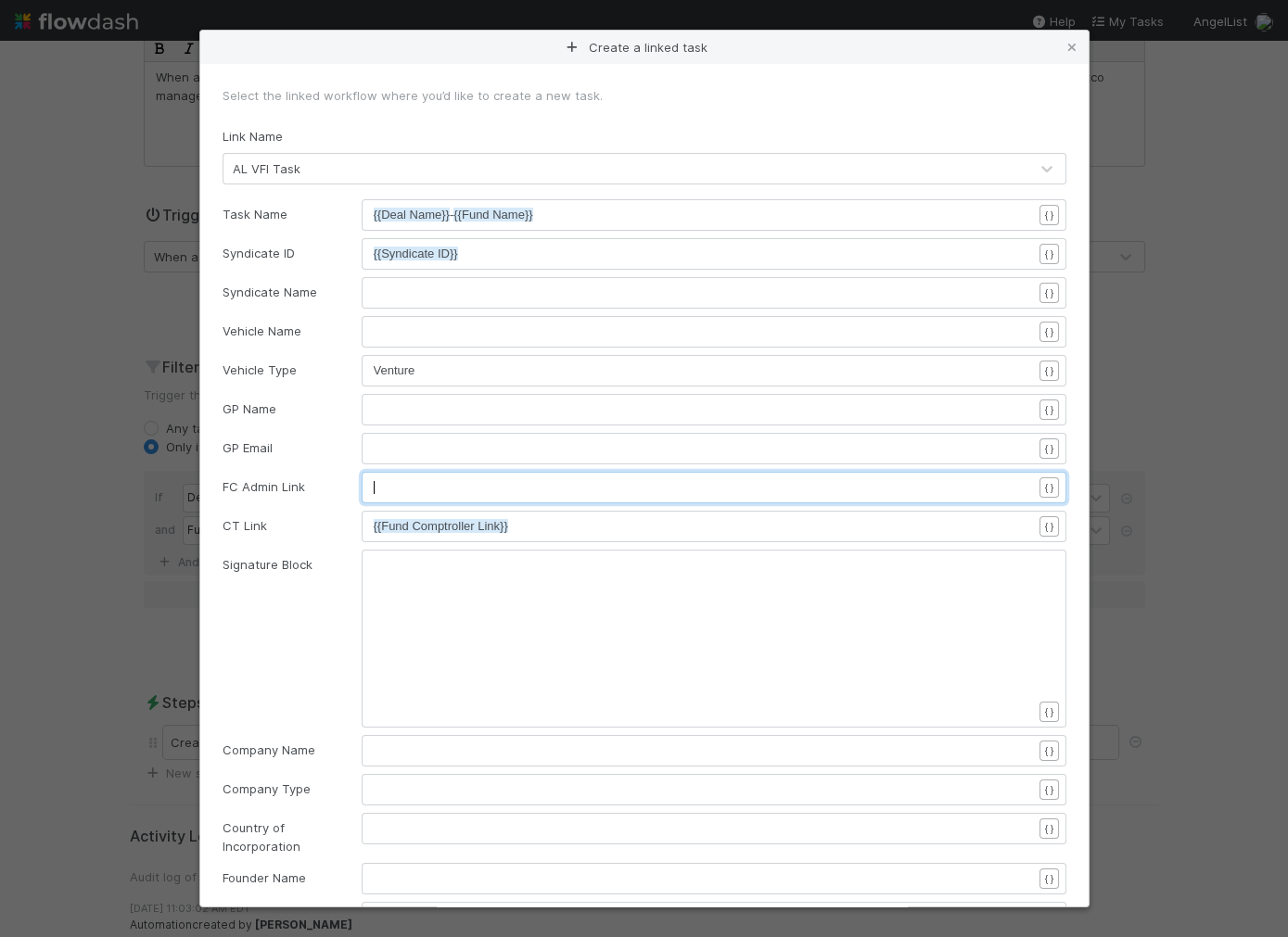
click at [404, 497] on div "x ​" at bounding box center [726, 510] width 704 height 65
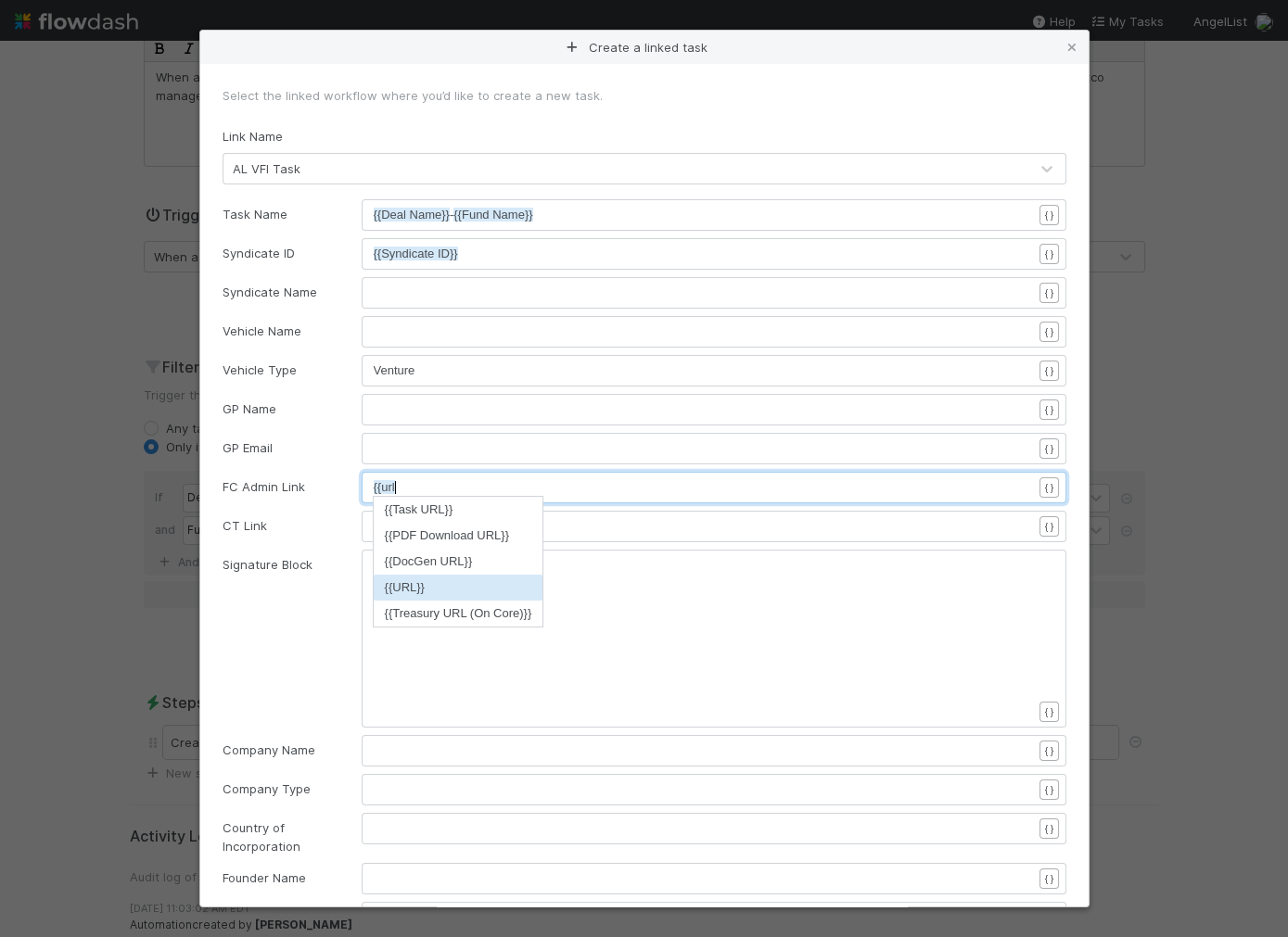
type textarea "{{url"
click at [475, 581] on li "{{URL}}" at bounding box center [459, 587] width 170 height 26
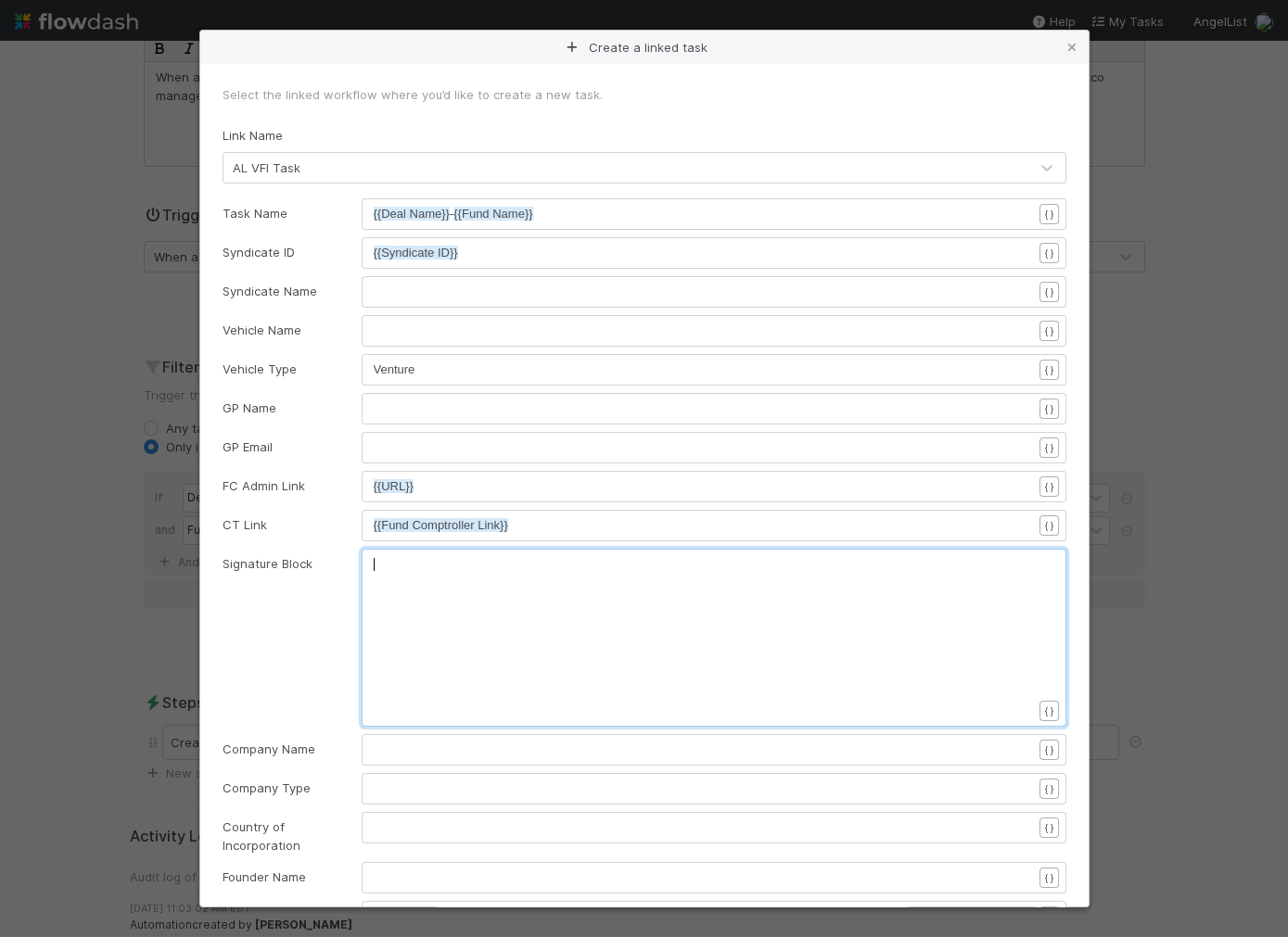
scroll to position [6, 0]
click at [632, 677] on div "xxxxxxxxxx ​" at bounding box center [726, 661] width 704 height 212
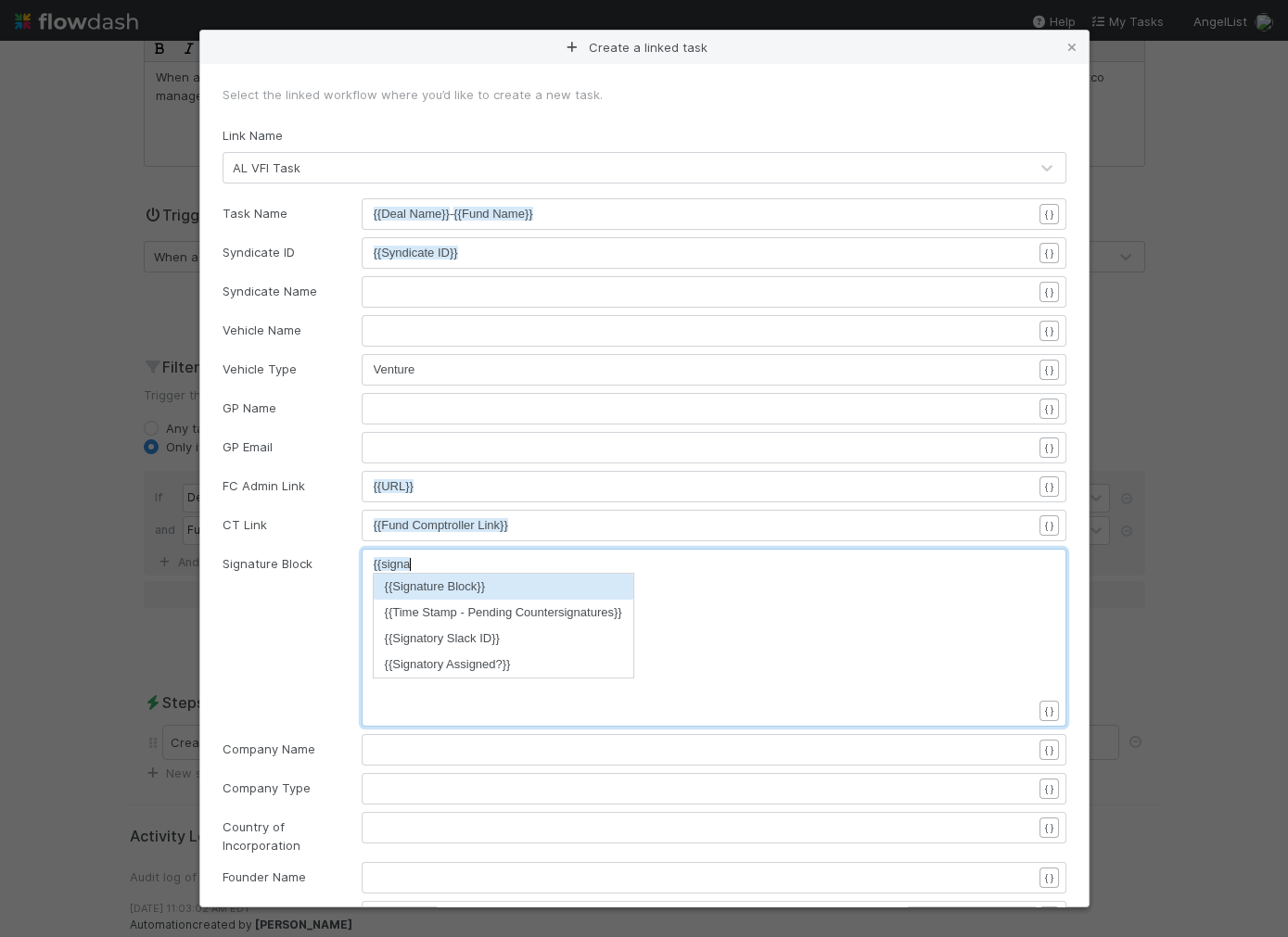
type textarea "{{signature"
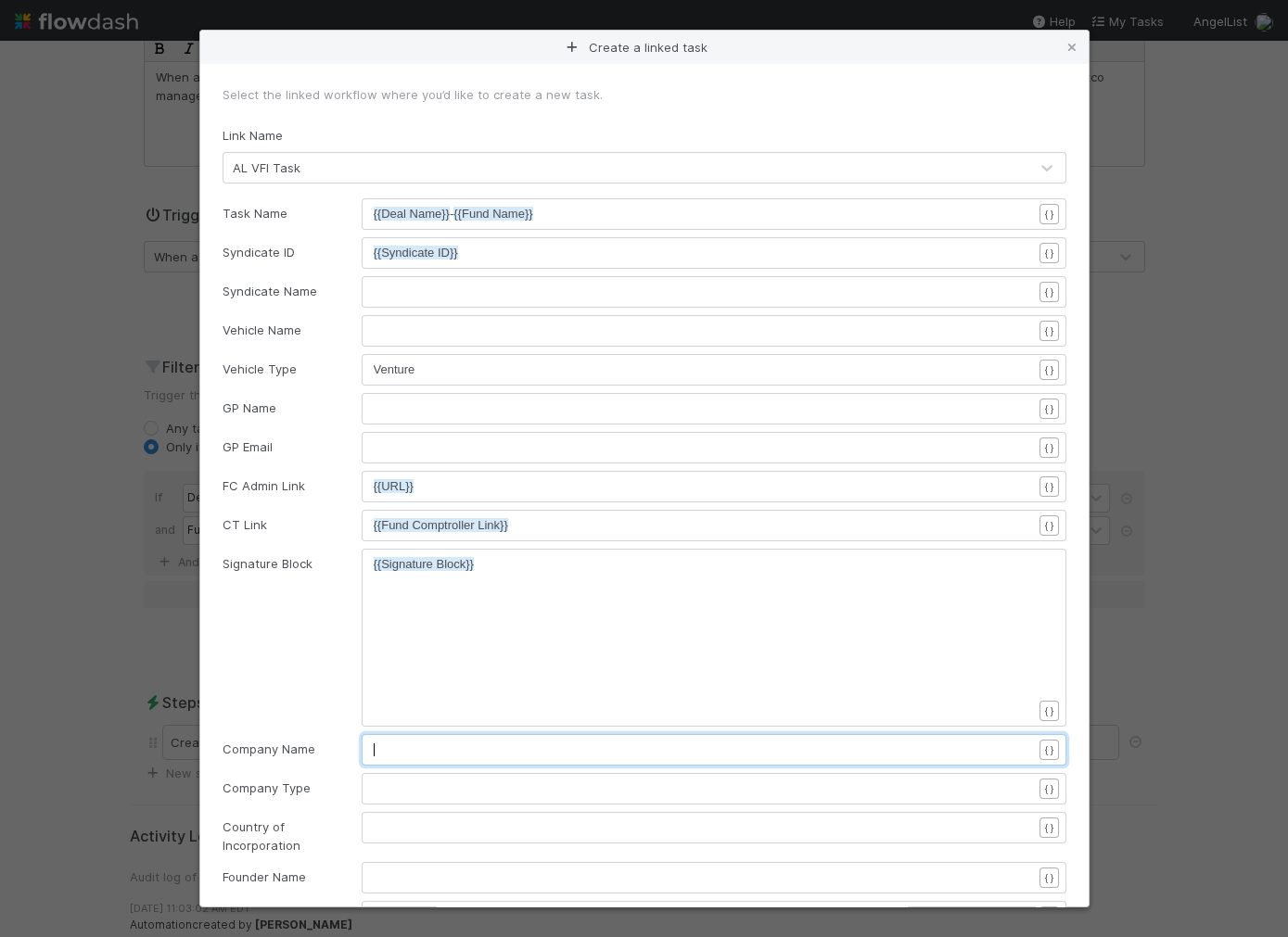
click at [492, 747] on pre "​" at bounding box center [702, 750] width 658 height 18
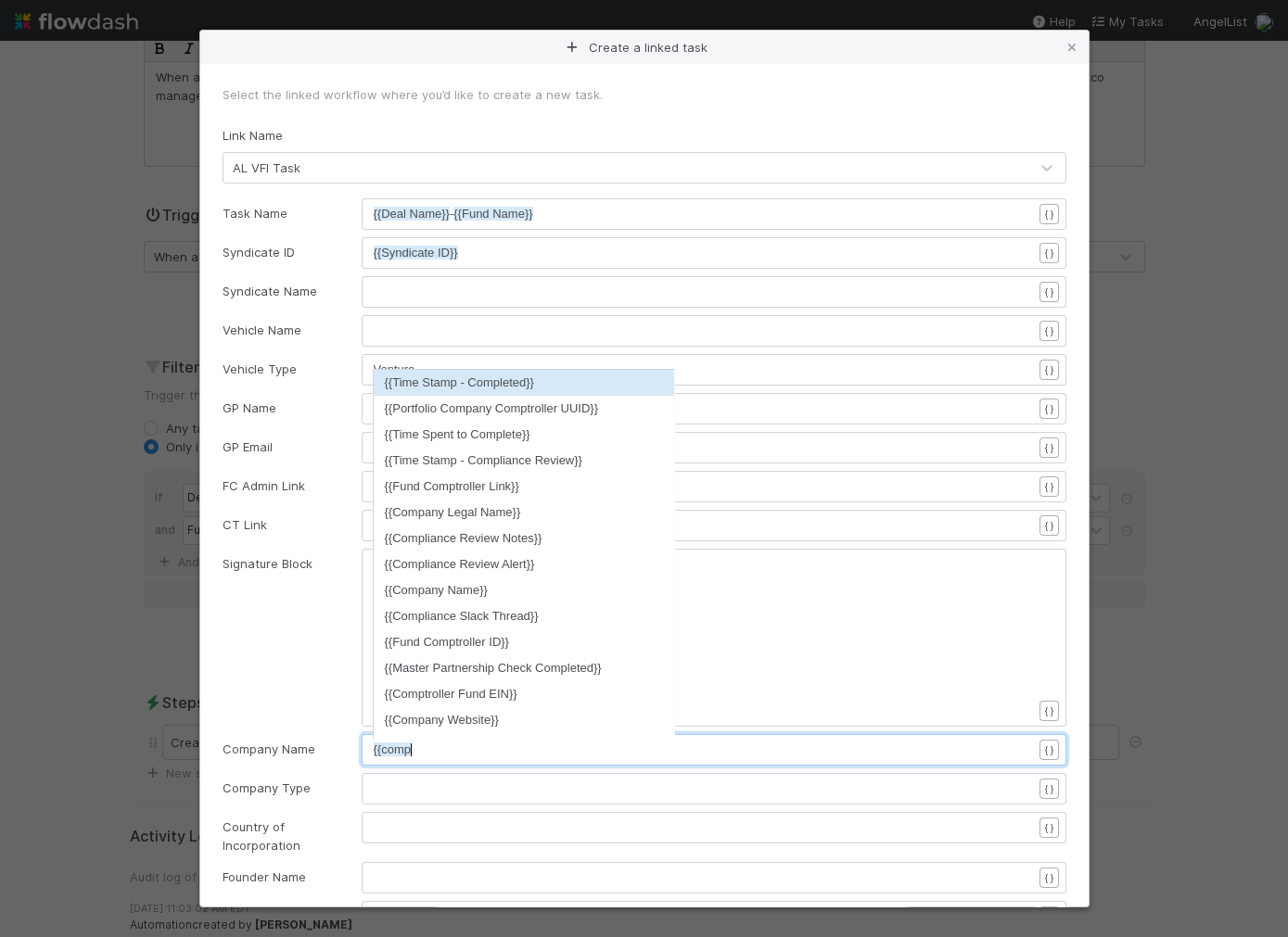
type textarea "{{compan"
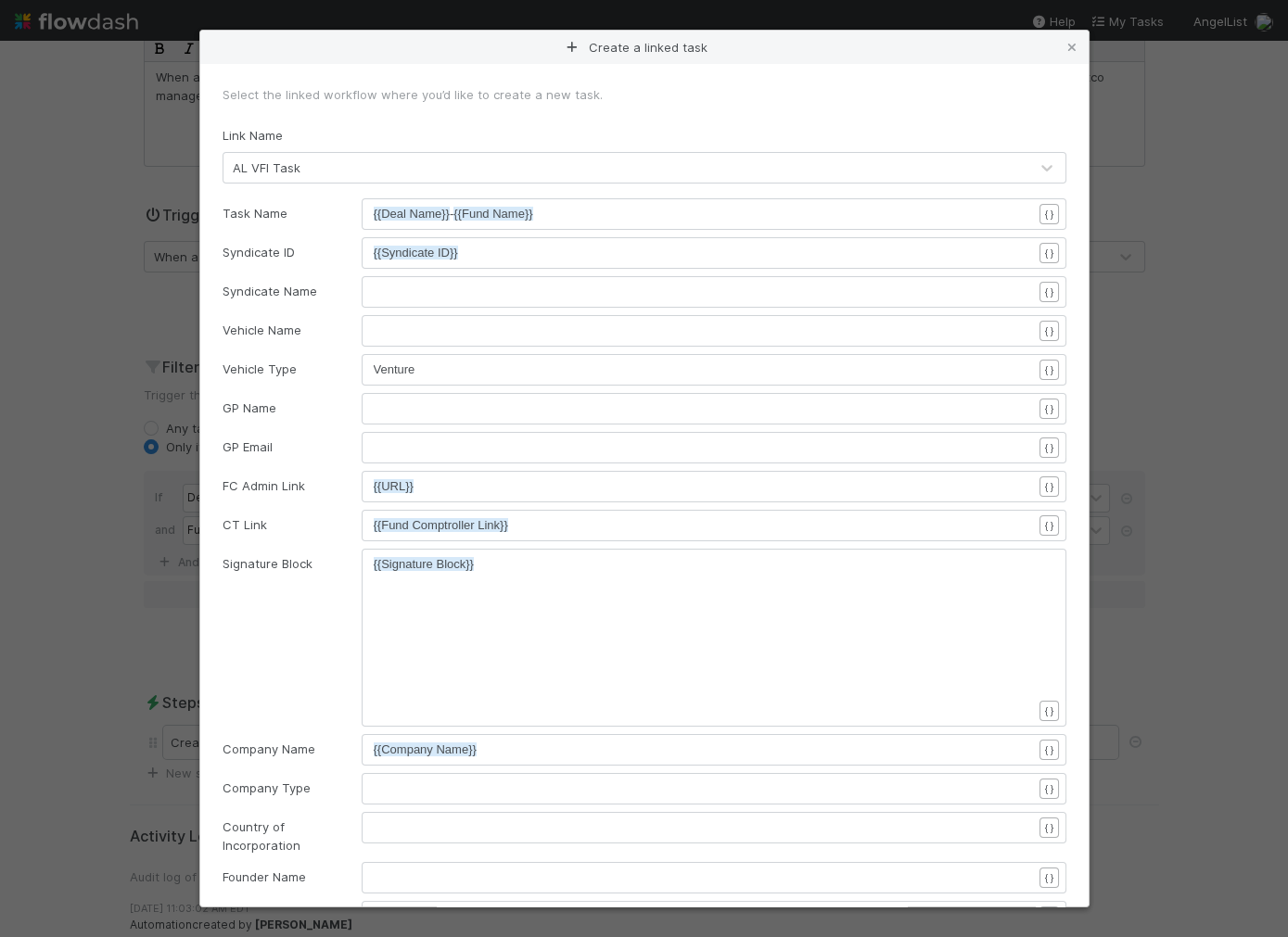
scroll to position [925, 0]
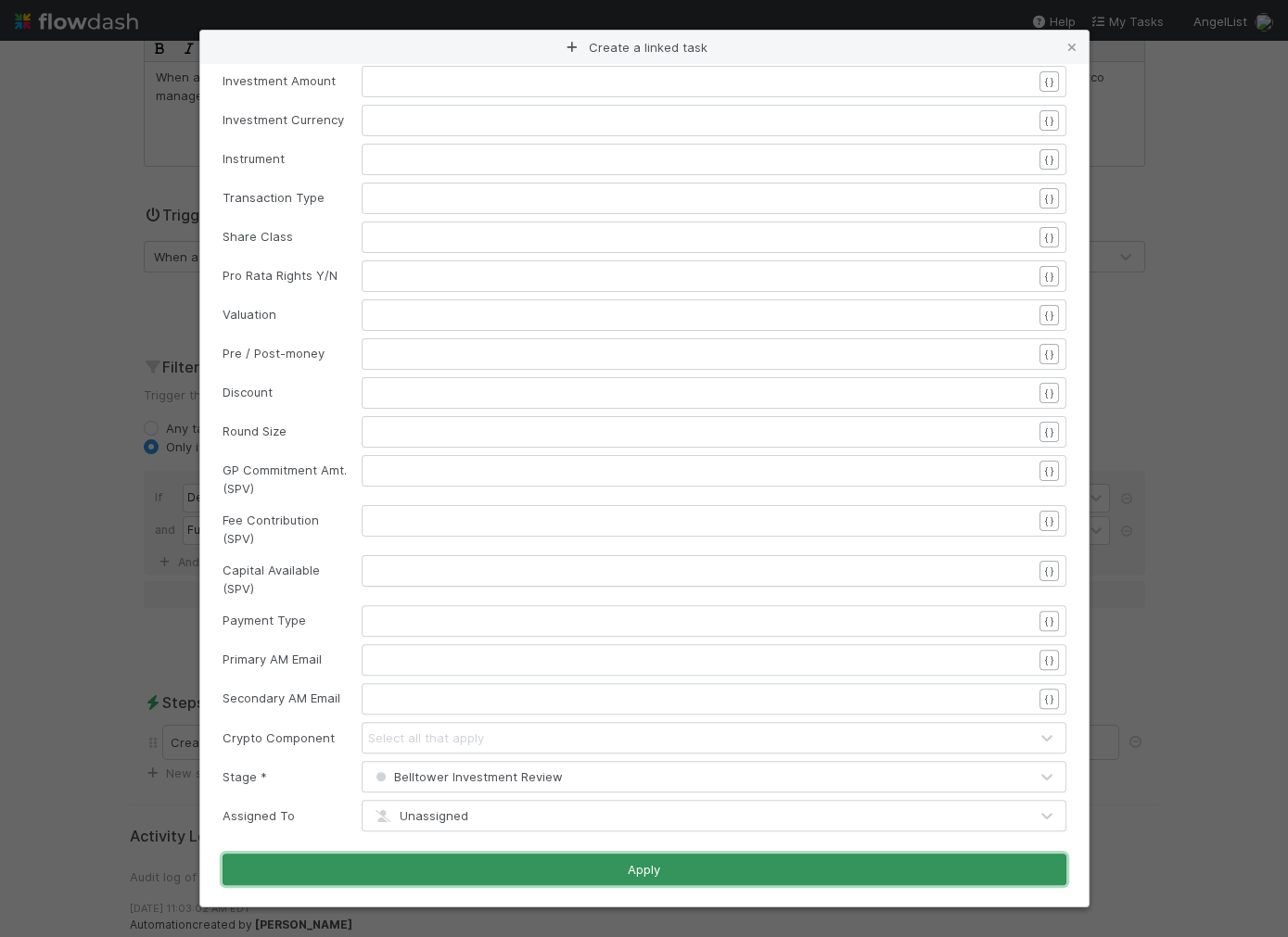
click at [632, 878] on button "Apply" at bounding box center [644, 869] width 844 height 32
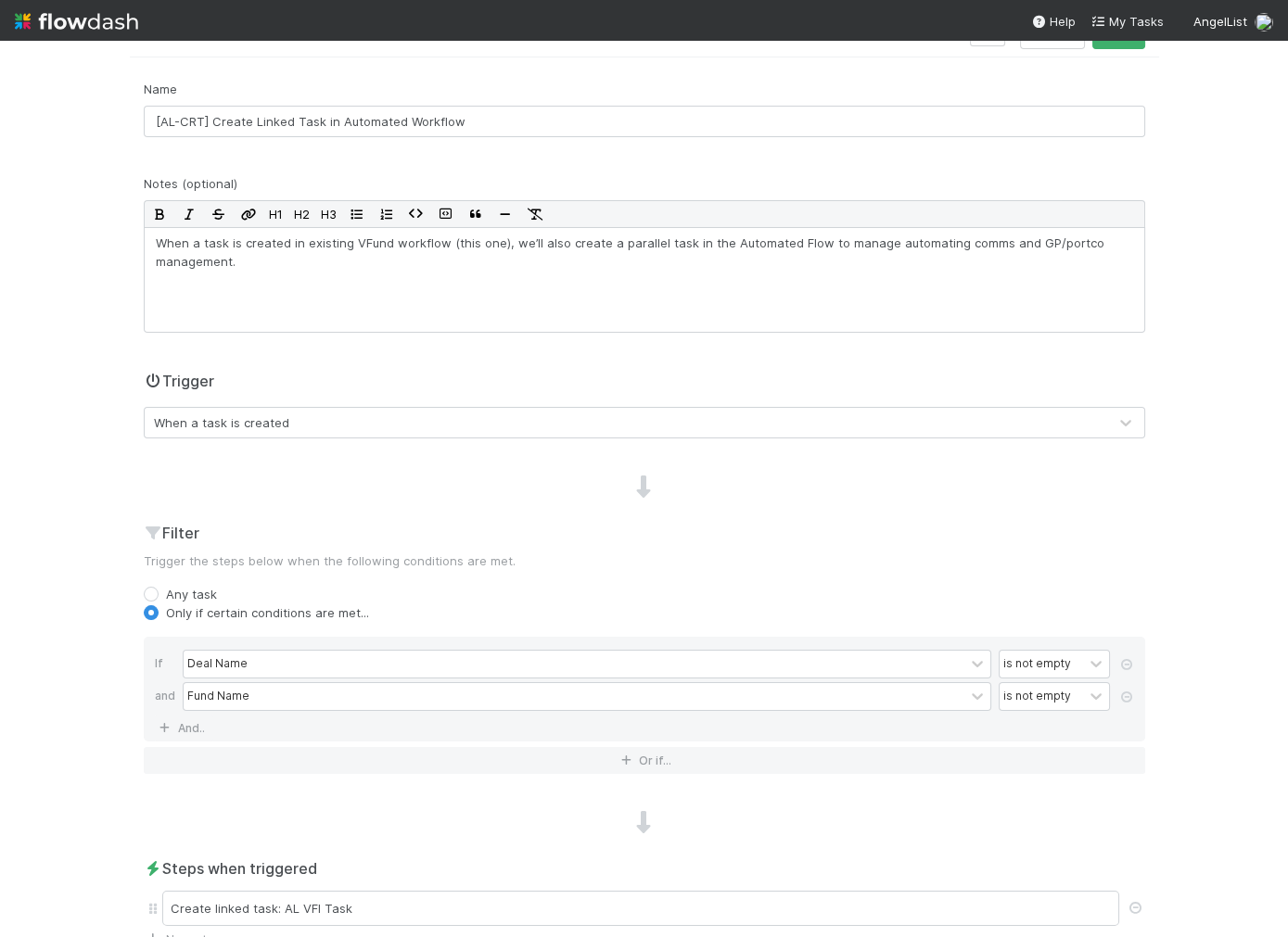
scroll to position [0, 0]
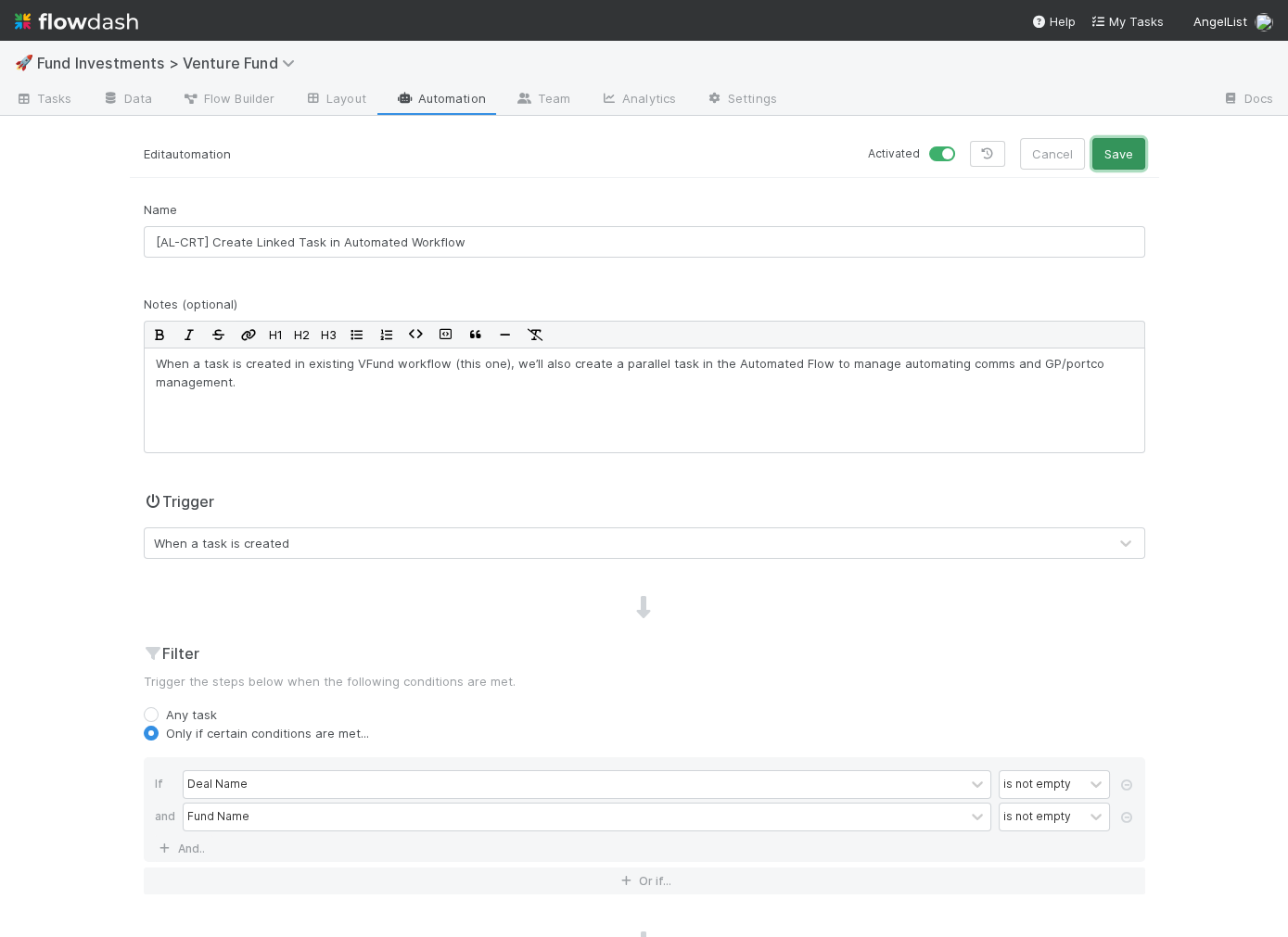
click at [1109, 159] on button "Save" at bounding box center [1118, 154] width 53 height 32
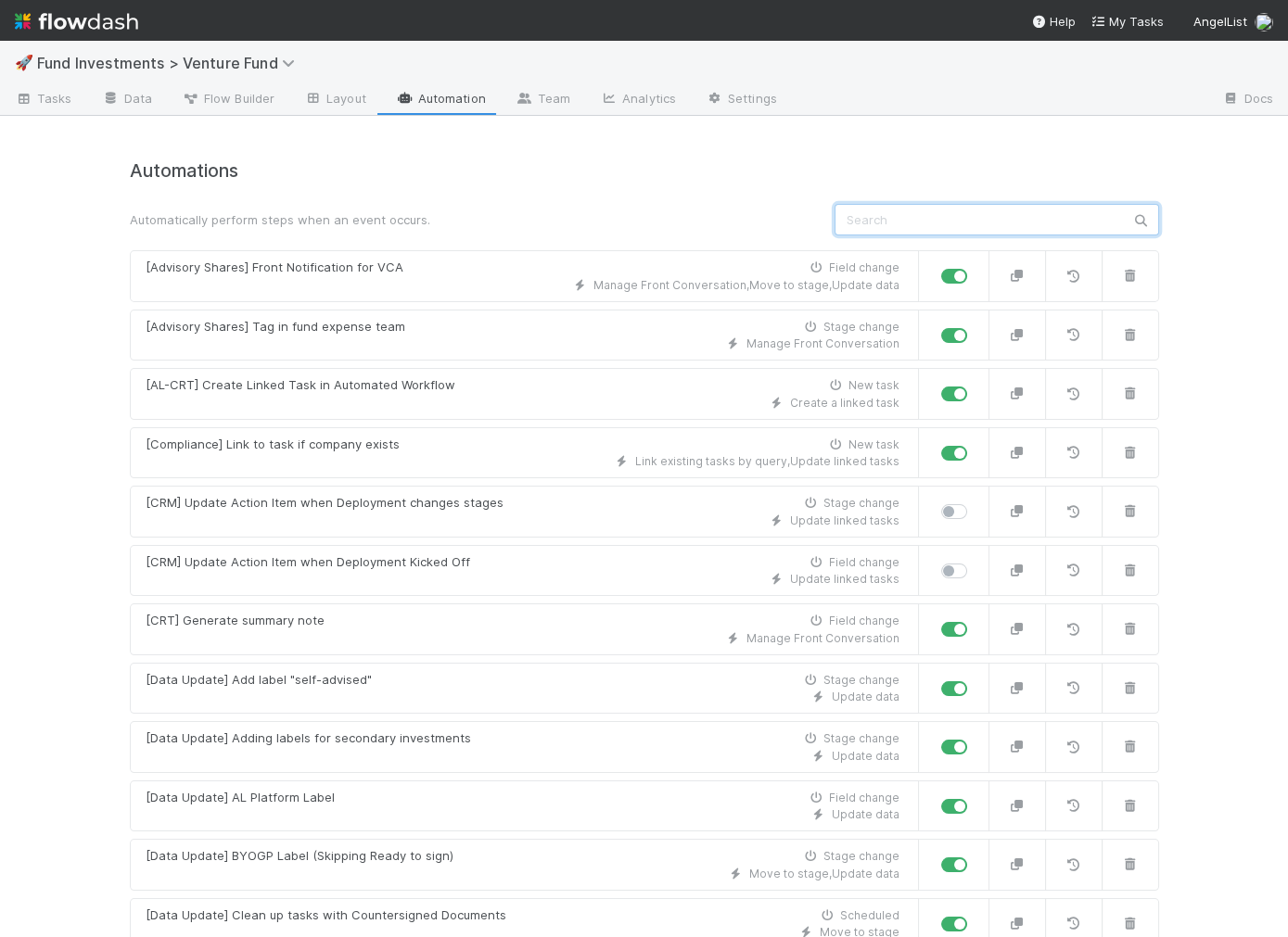
click at [869, 229] on input "text" at bounding box center [997, 219] width 325 height 32
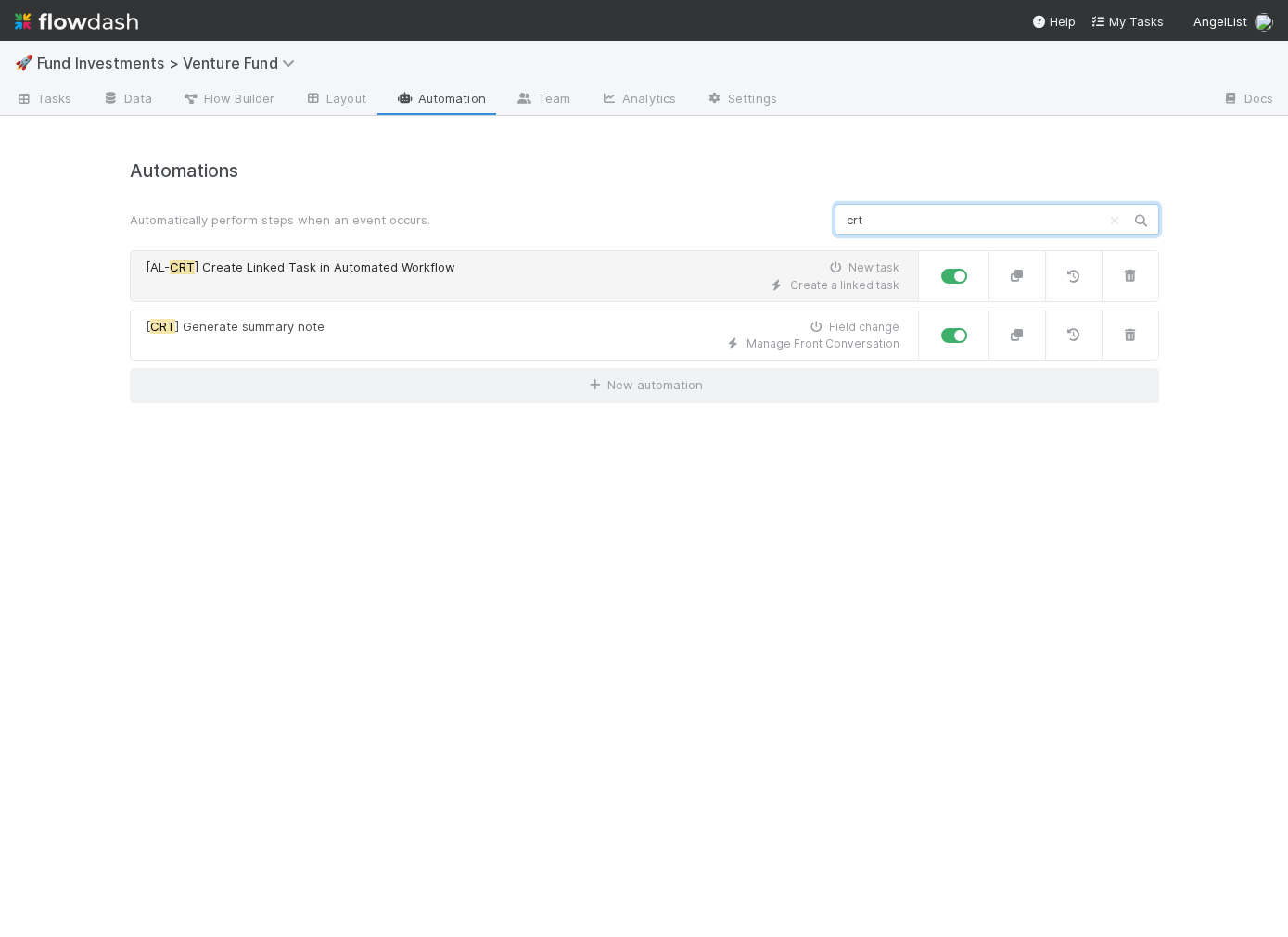
type input "crt"
click at [574, 286] on div "Create a linked task" at bounding box center [523, 285] width 754 height 16
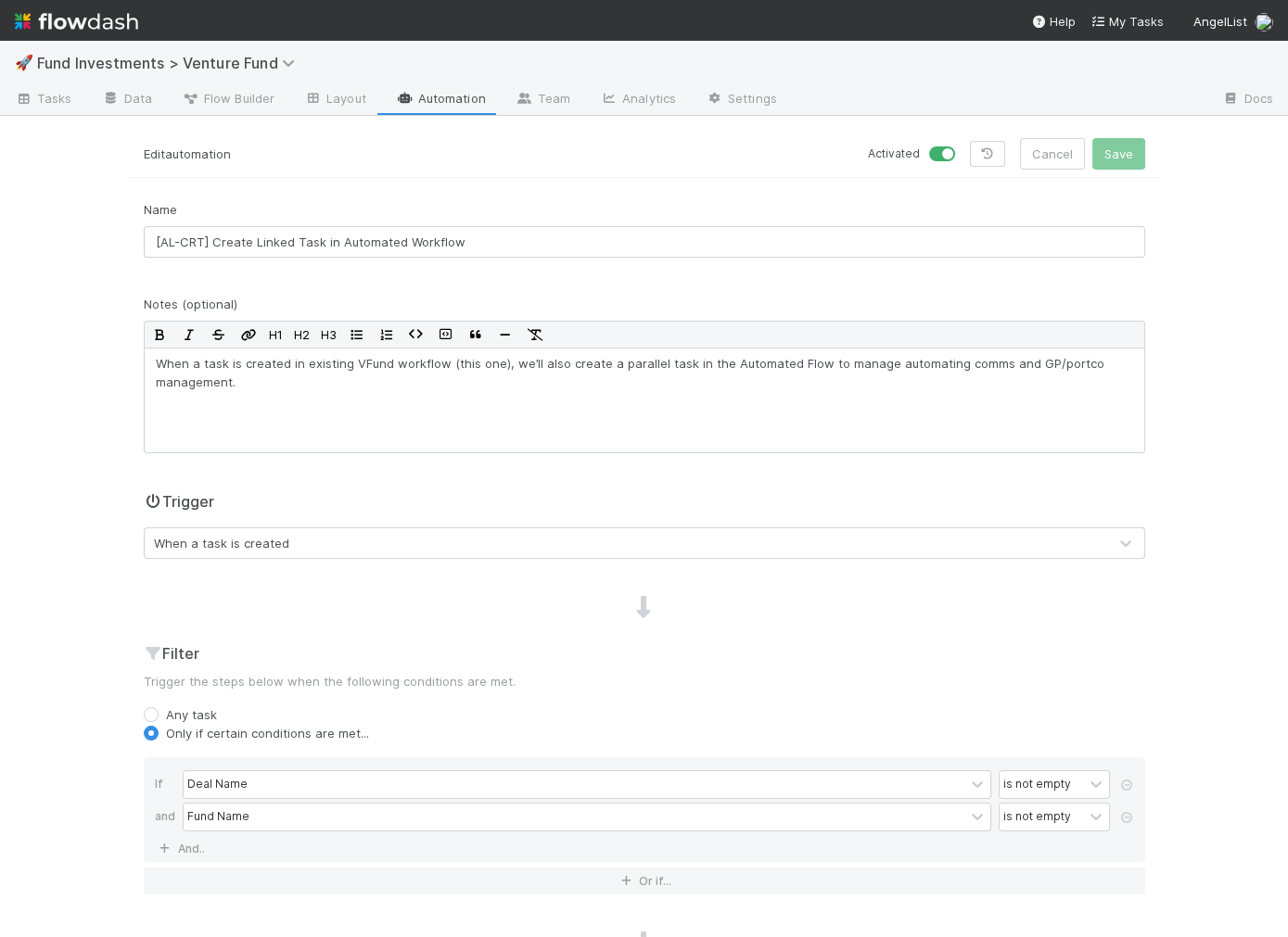
scroll to position [329, 0]
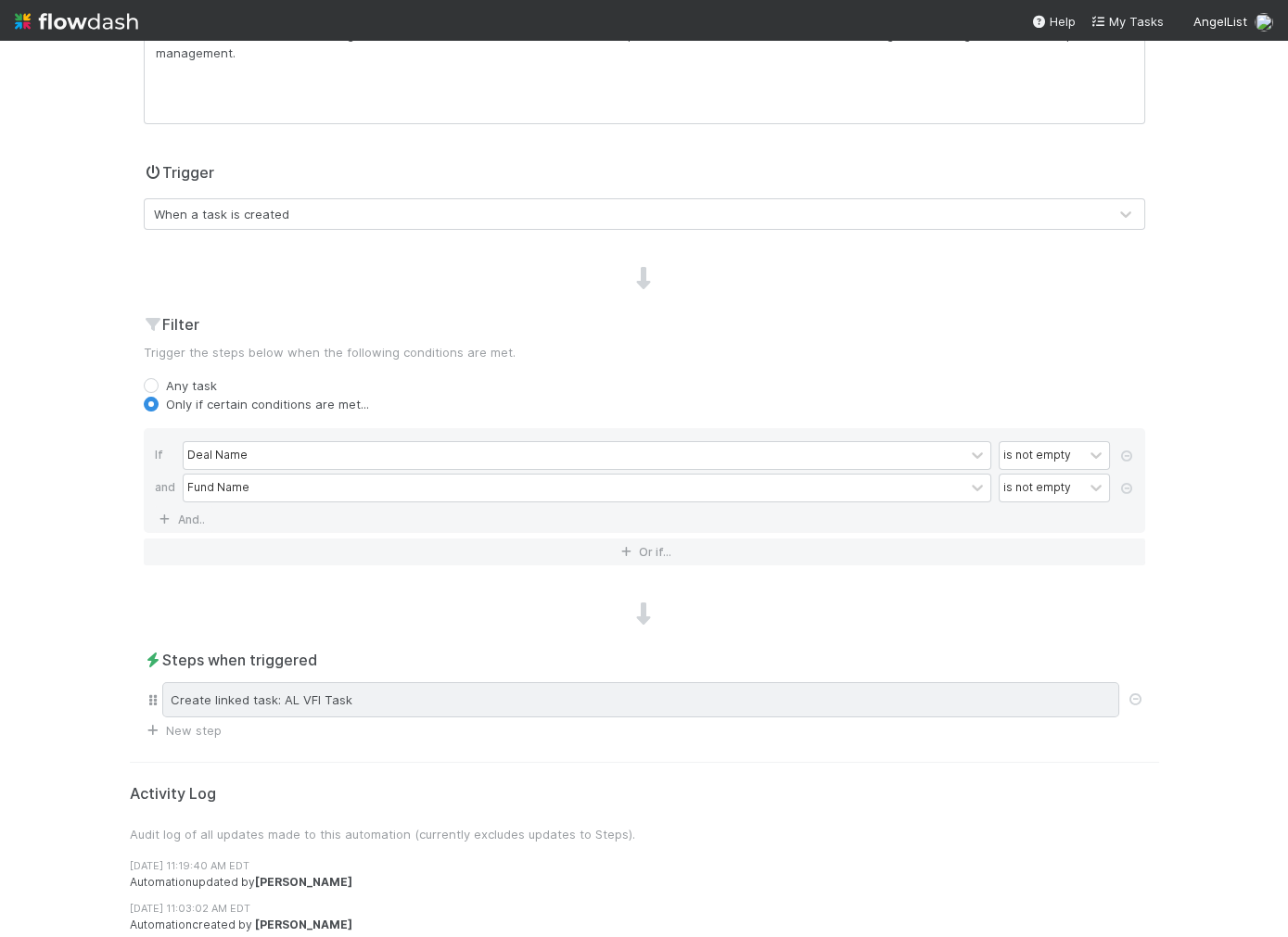
click at [333, 705] on div "Create linked task: AL VFI Task" at bounding box center [641, 699] width 957 height 35
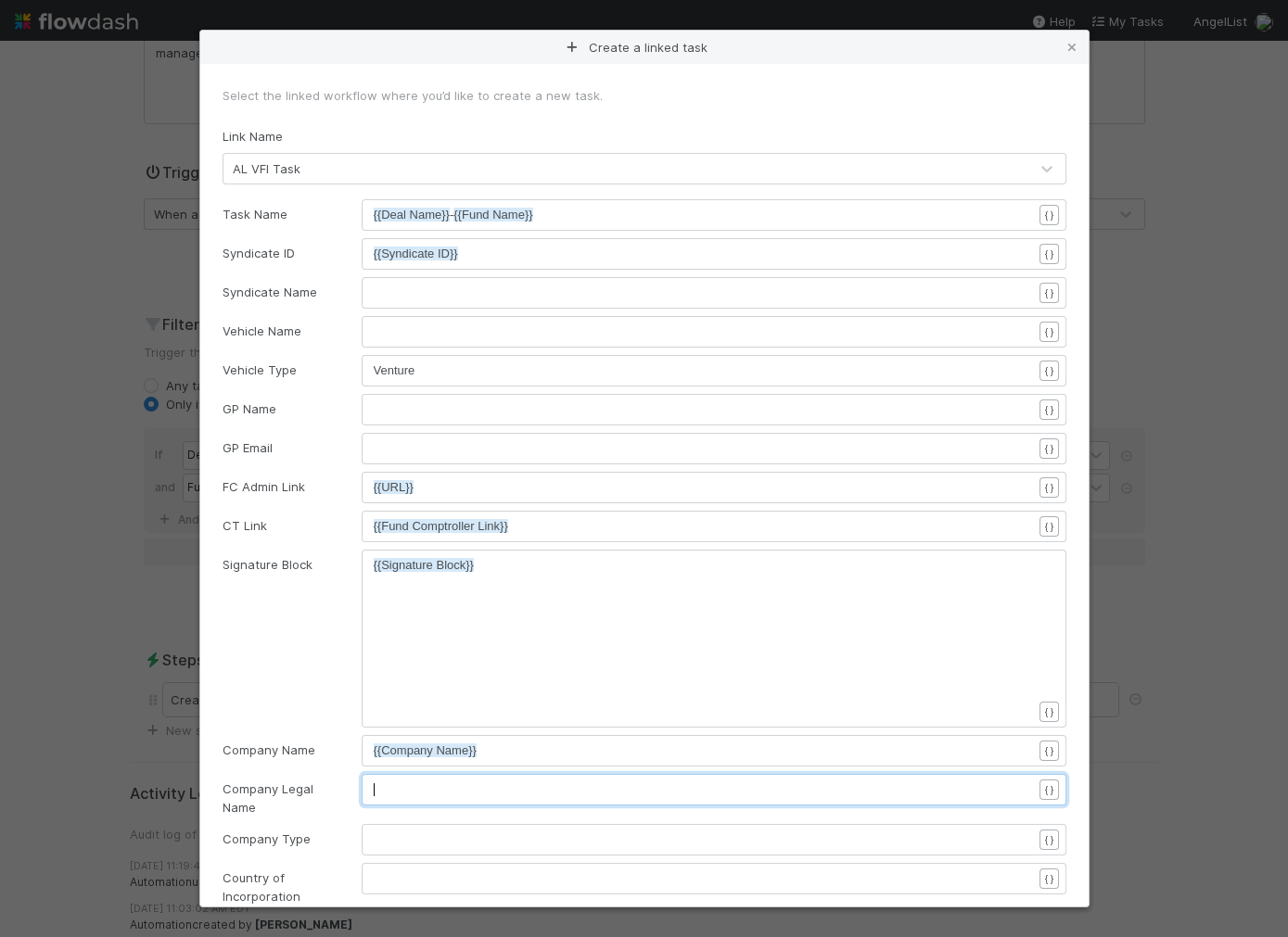
scroll to position [6, 0]
drag, startPoint x: 425, startPoint y: 804, endPoint x: 427, endPoint y: 793, distance: 11.2
click at [425, 804] on div "​" at bounding box center [713, 789] width 704 height 32
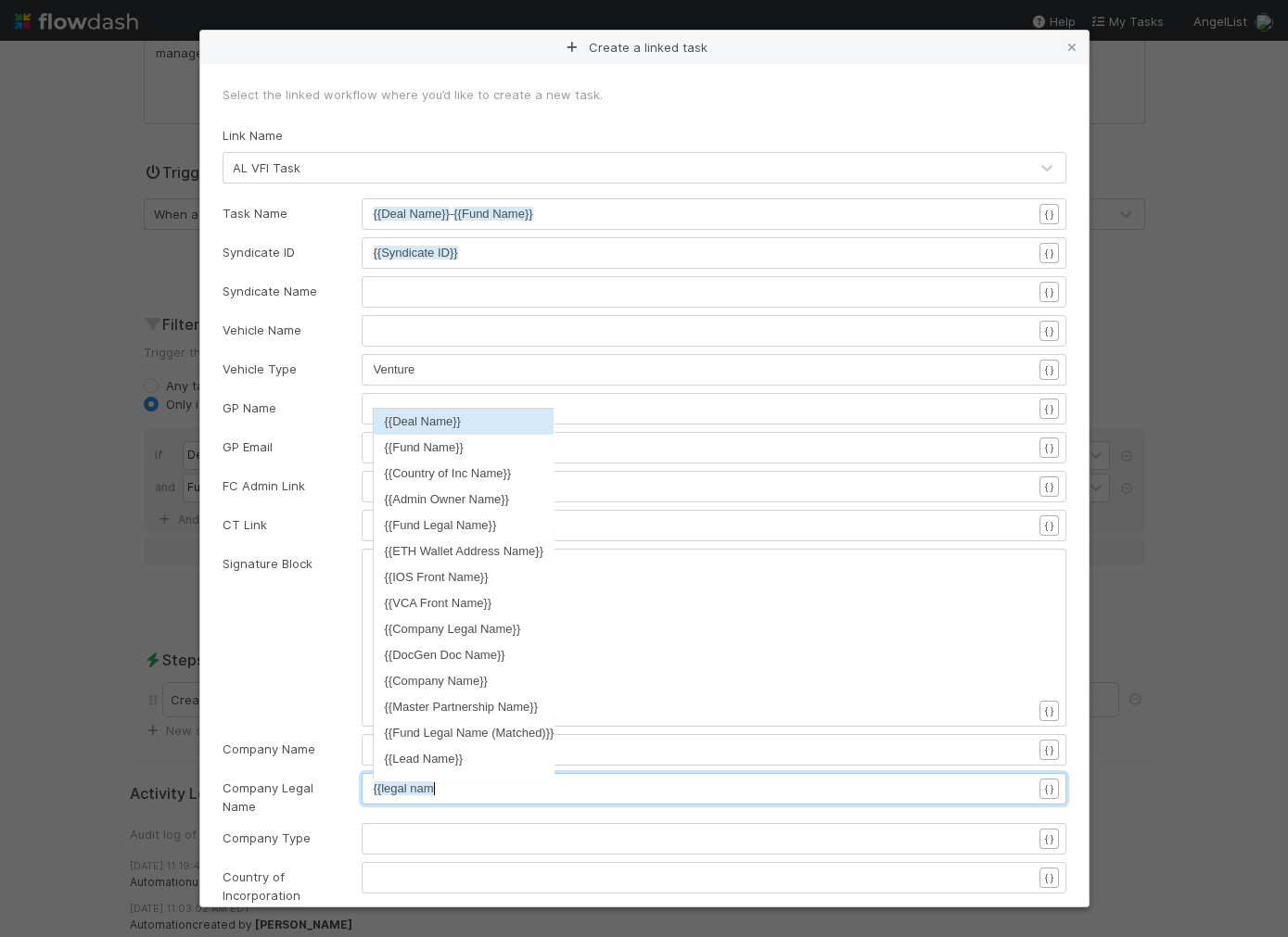
scroll to position [6, 65]
type textarea "{{company legal name"
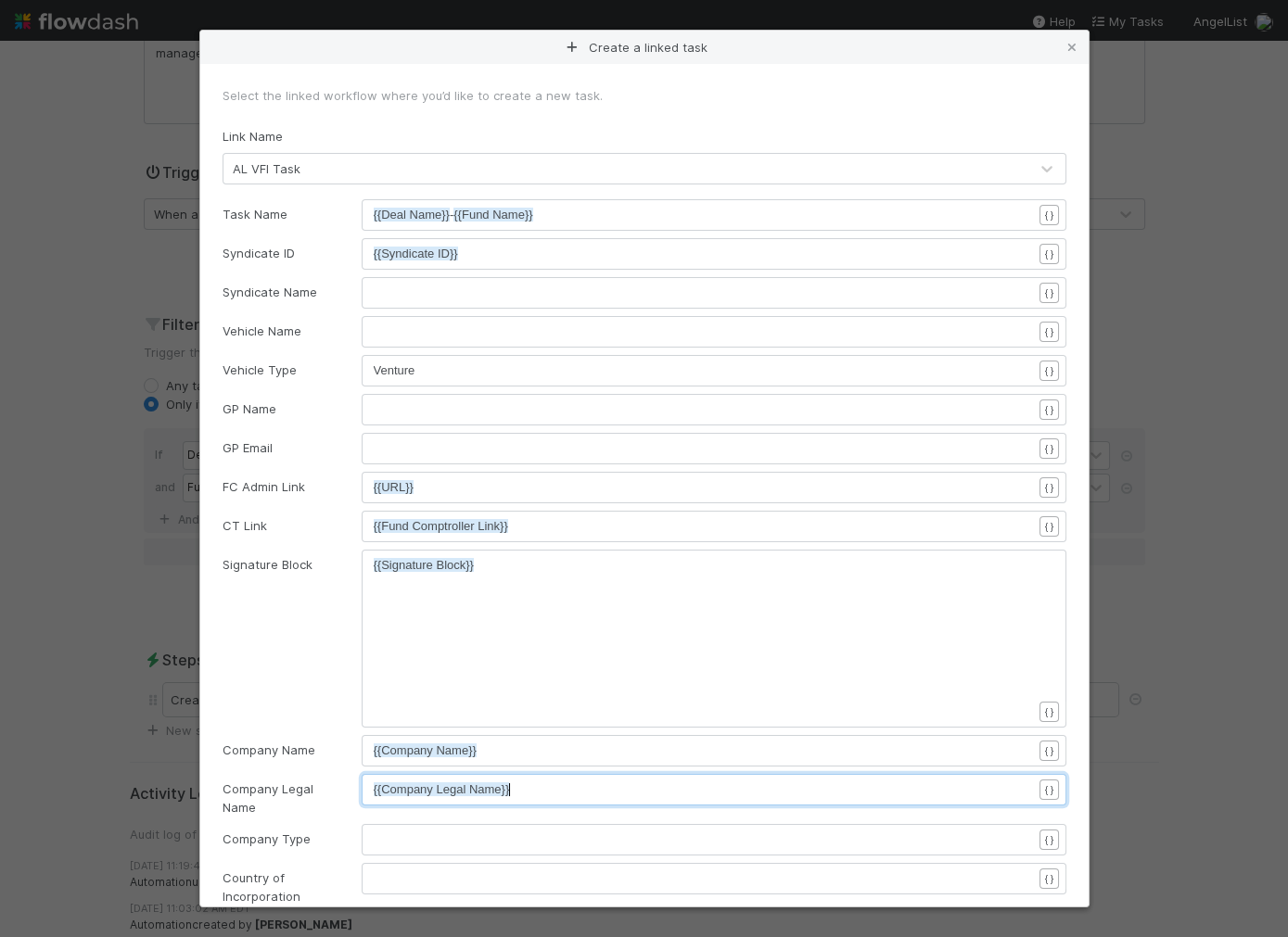
scroll to position [6, 0]
click at [441, 831] on pre "​" at bounding box center [702, 839] width 658 height 18
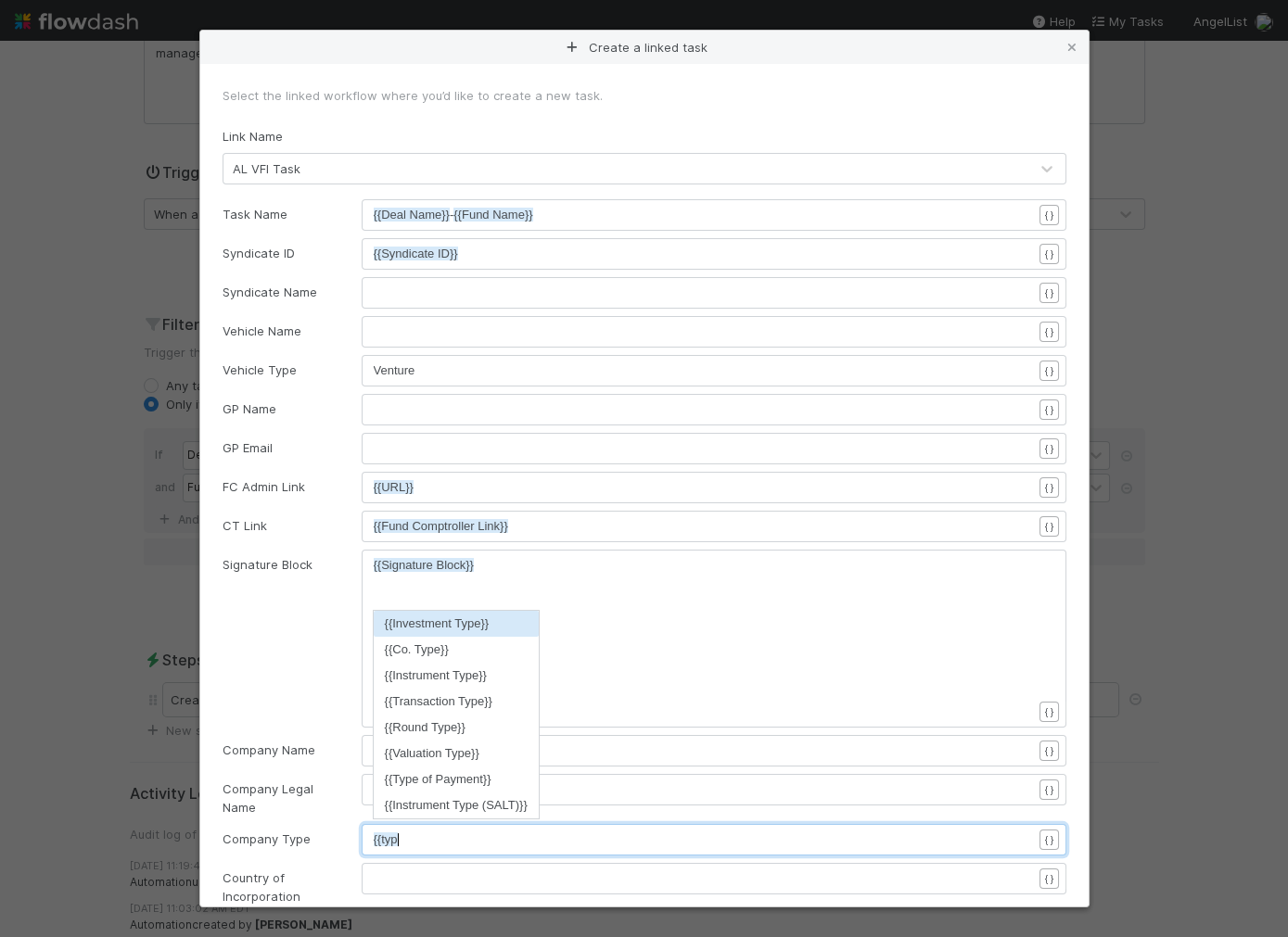
scroll to position [6, 29]
type textarea "{{type"
click at [420, 639] on li "{{Co. Type}}" at bounding box center [456, 649] width 165 height 26
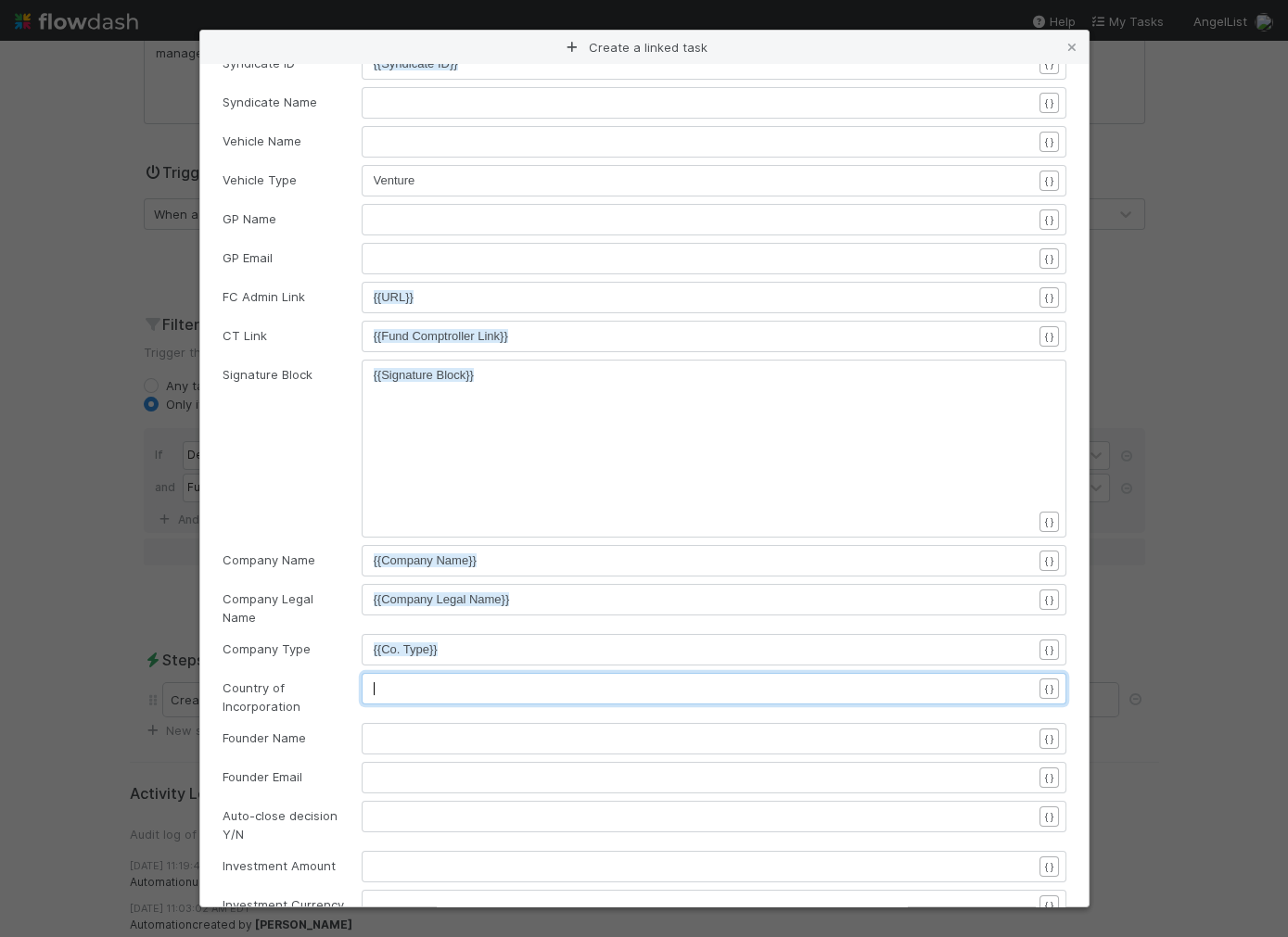
scroll to position [6, 0]
click at [467, 679] on pre "​" at bounding box center [702, 688] width 658 height 18
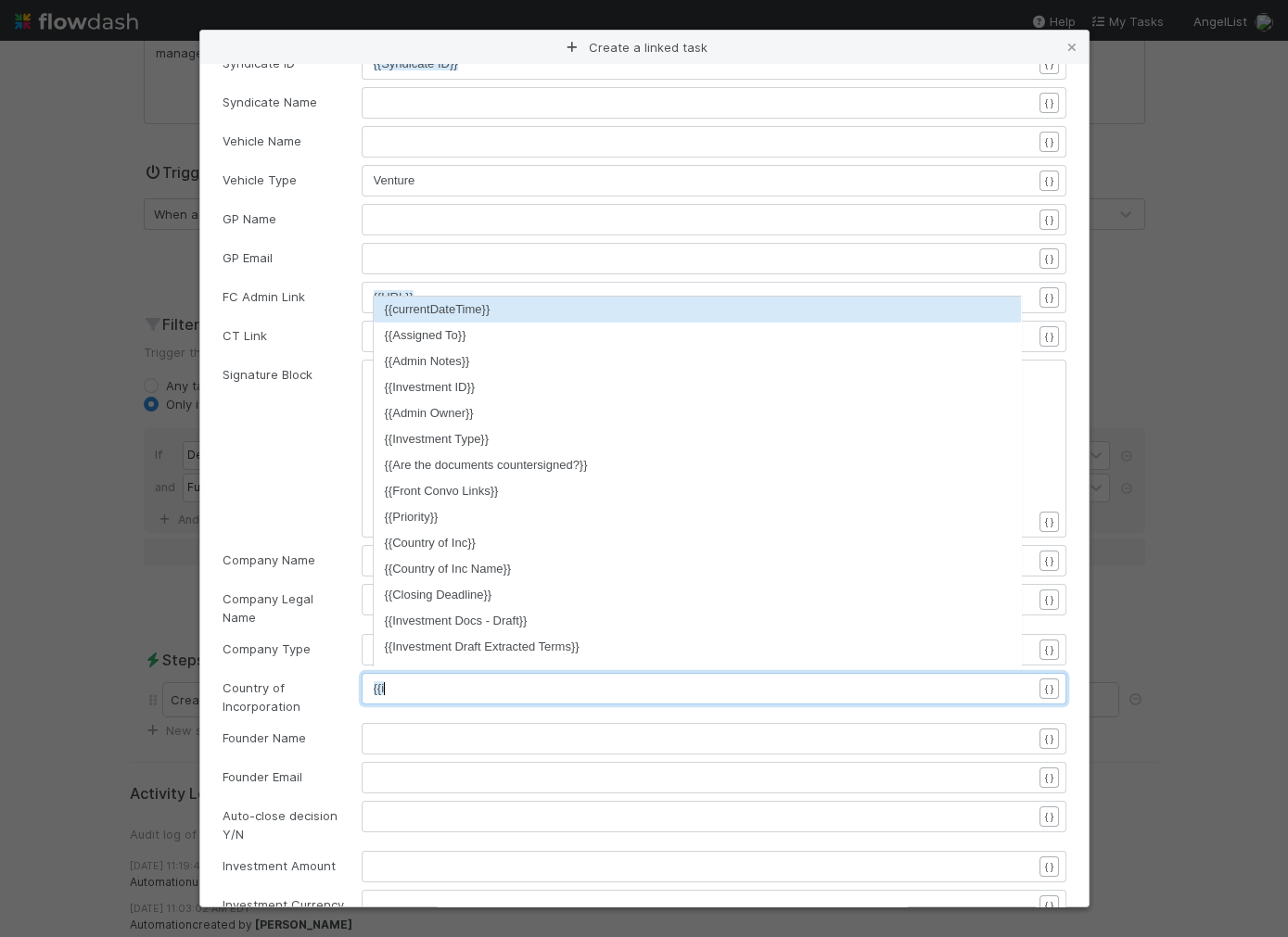
scroll to position [6, 21]
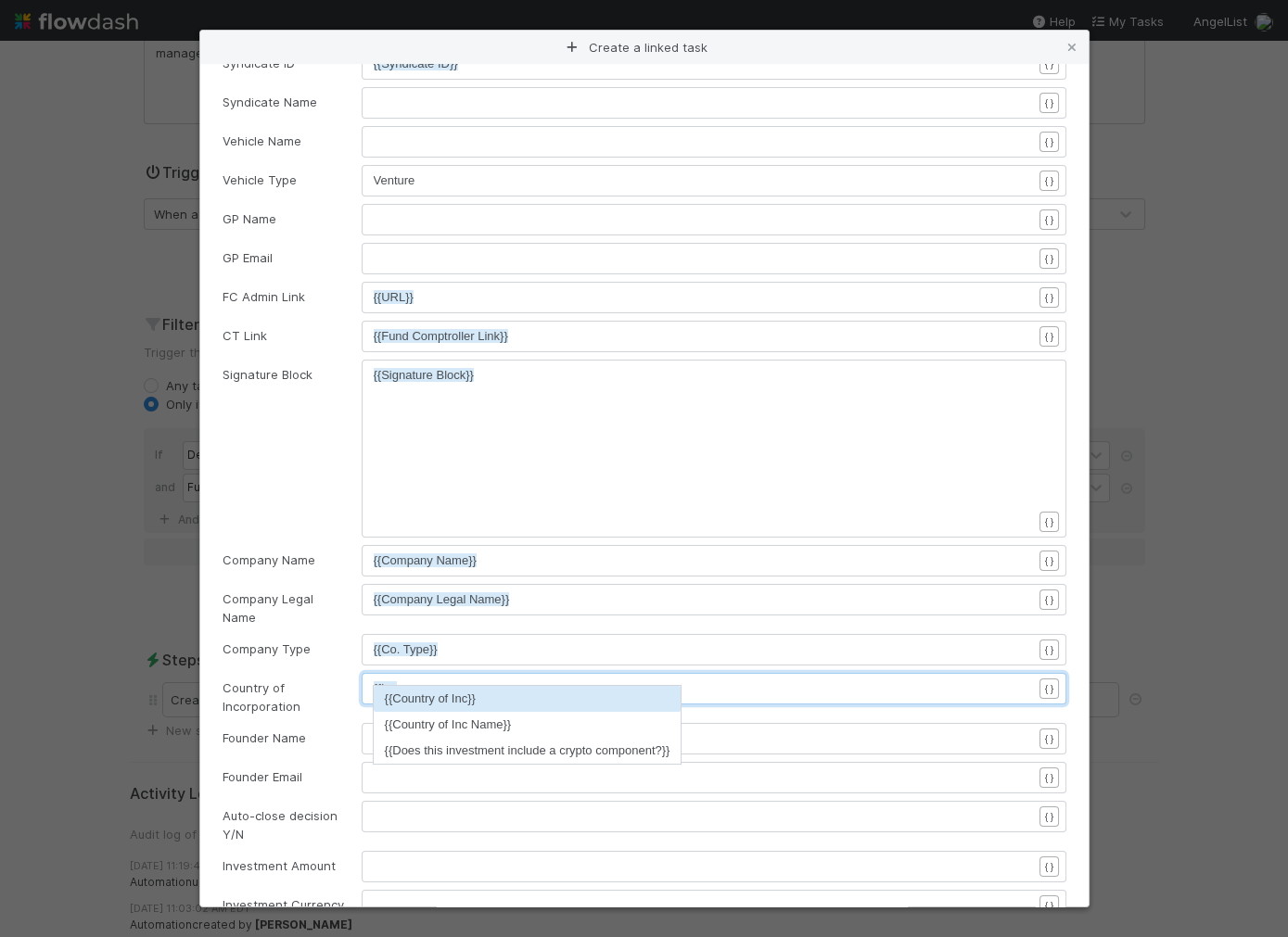
type textarea "{{inc"
click at [464, 700] on li "{{Country of Inc}}" at bounding box center [528, 698] width 308 height 26
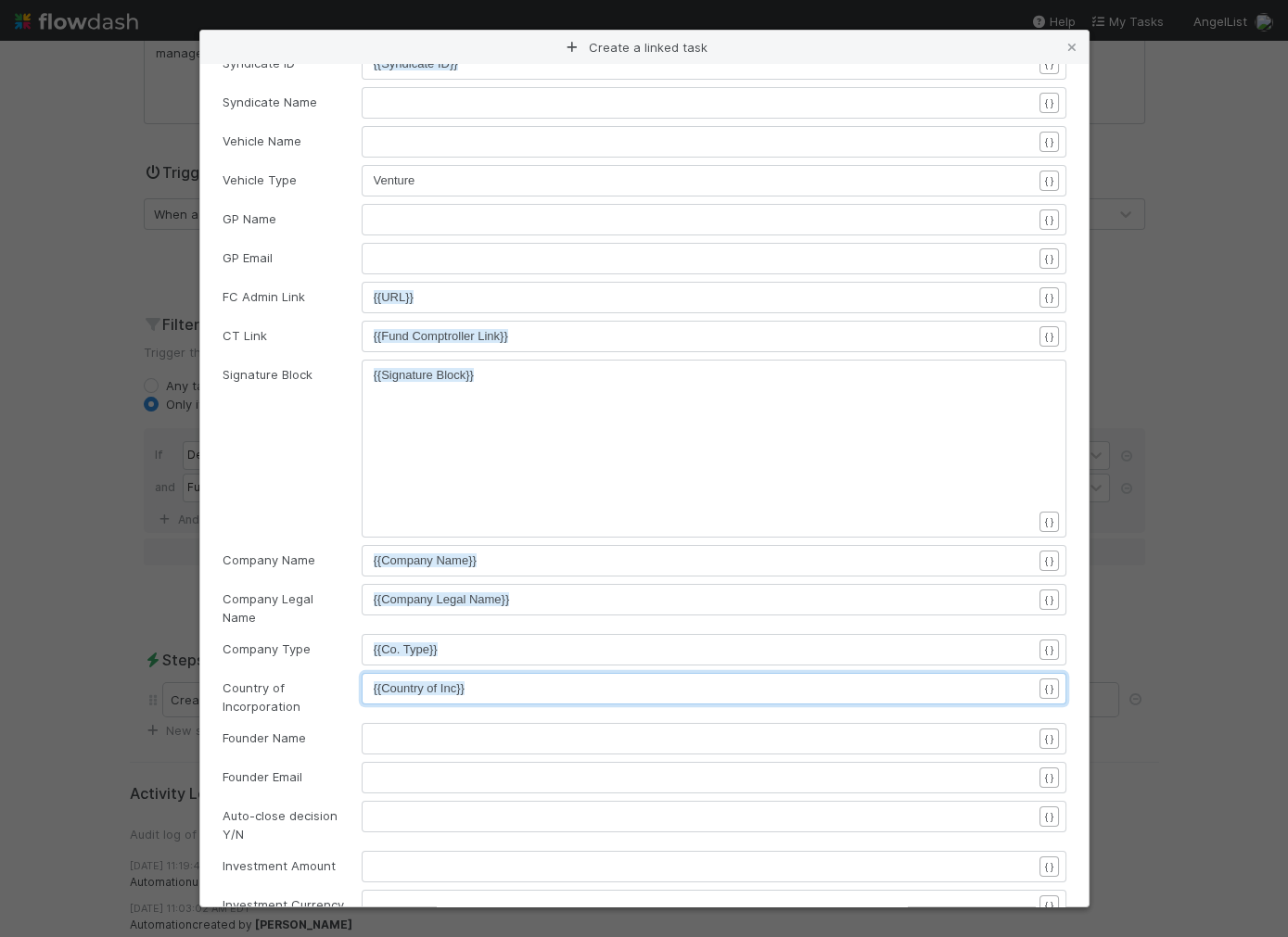
scroll to position [6, 0]
click at [426, 733] on pre "​" at bounding box center [702, 738] width 658 height 18
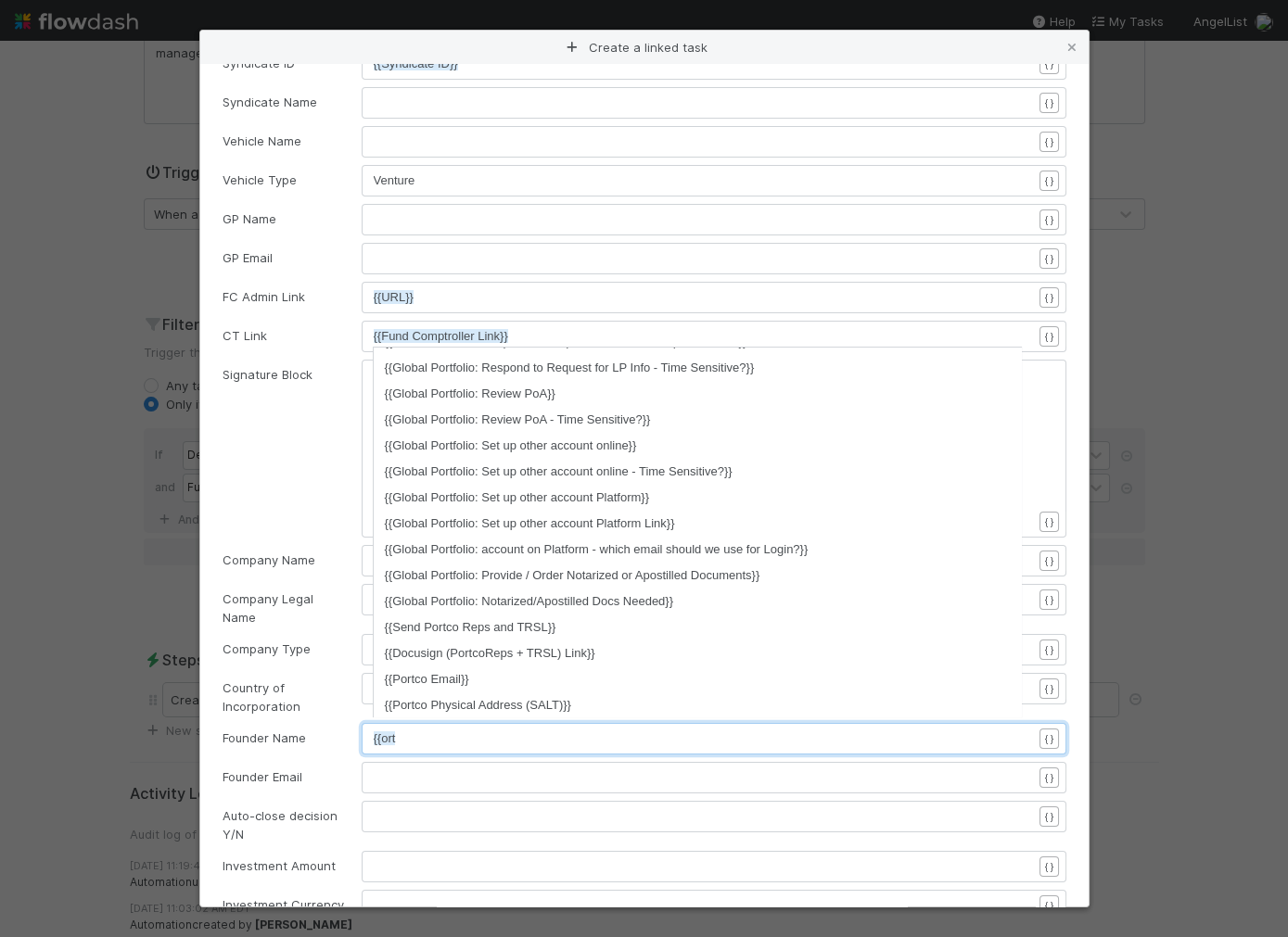
scroll to position [720, 0]
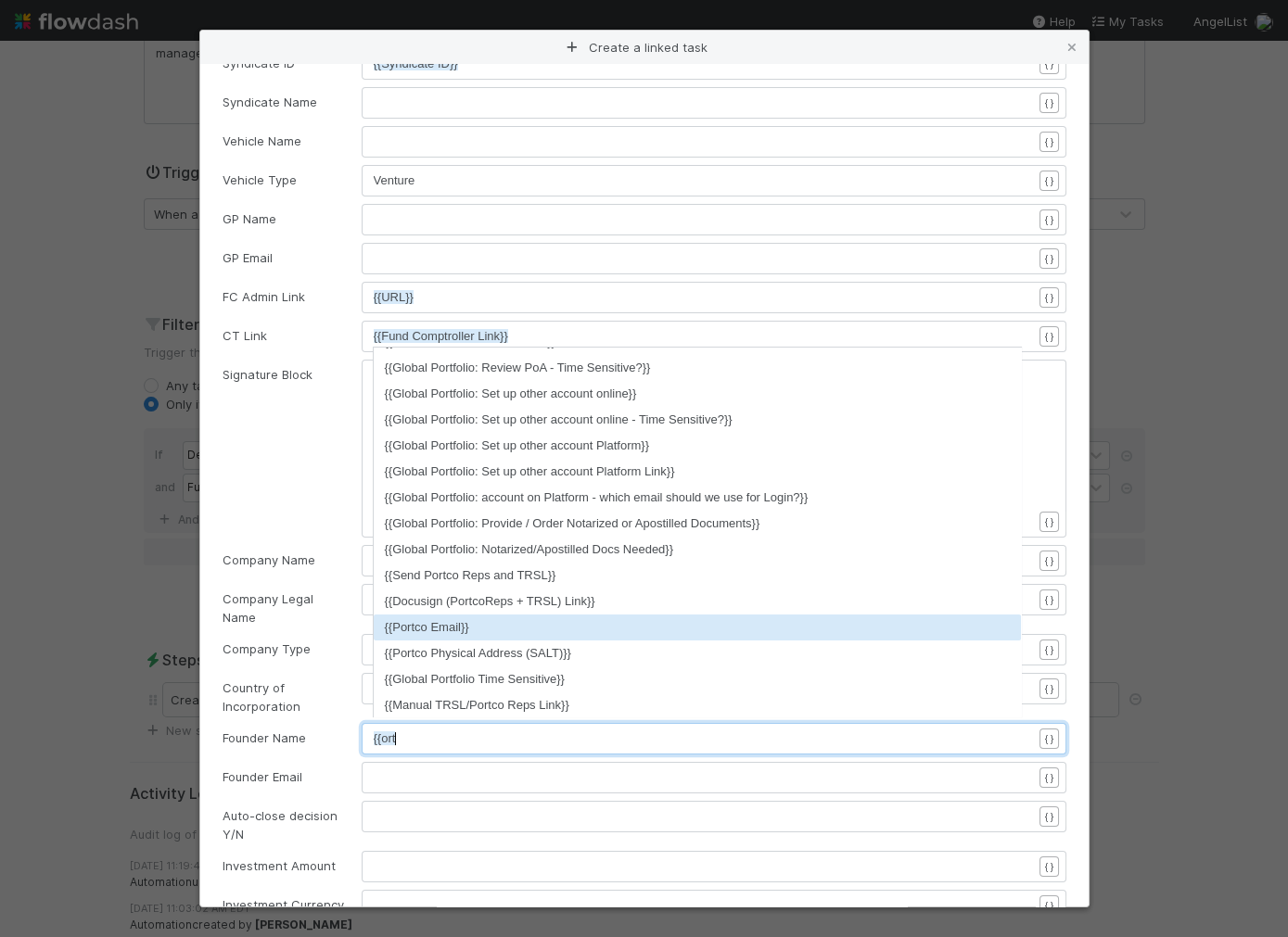
type textarea "{{ort"
click at [440, 619] on li "{{Portco Email}}" at bounding box center [698, 627] width 648 height 26
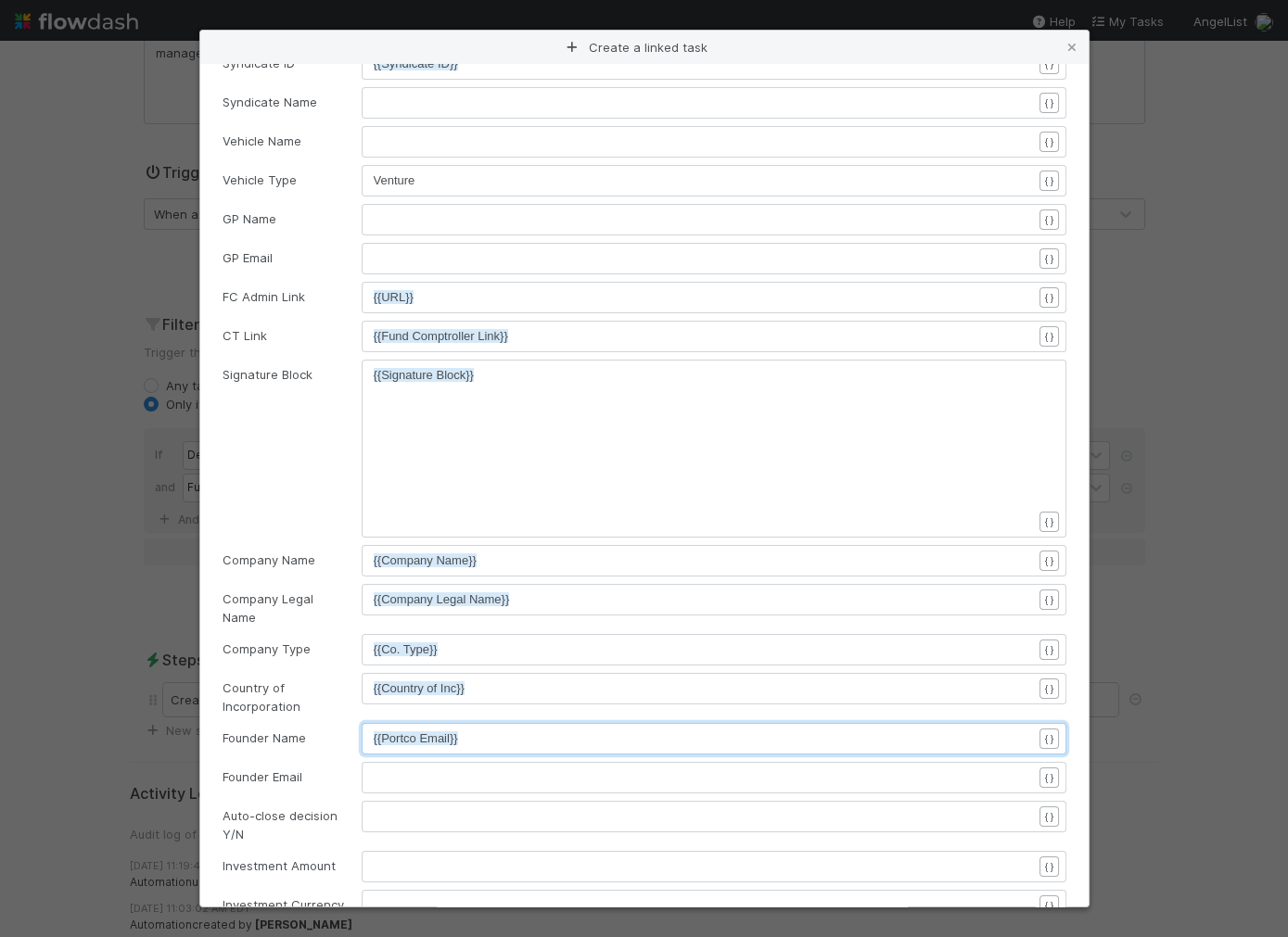
type textarea "l}}"
type textarea "{{Portco Email}}"
drag, startPoint x: 378, startPoint y: 736, endPoint x: 351, endPoint y: 732, distance: 27.3
click at [376, 769] on pre "​" at bounding box center [702, 778] width 658 height 18
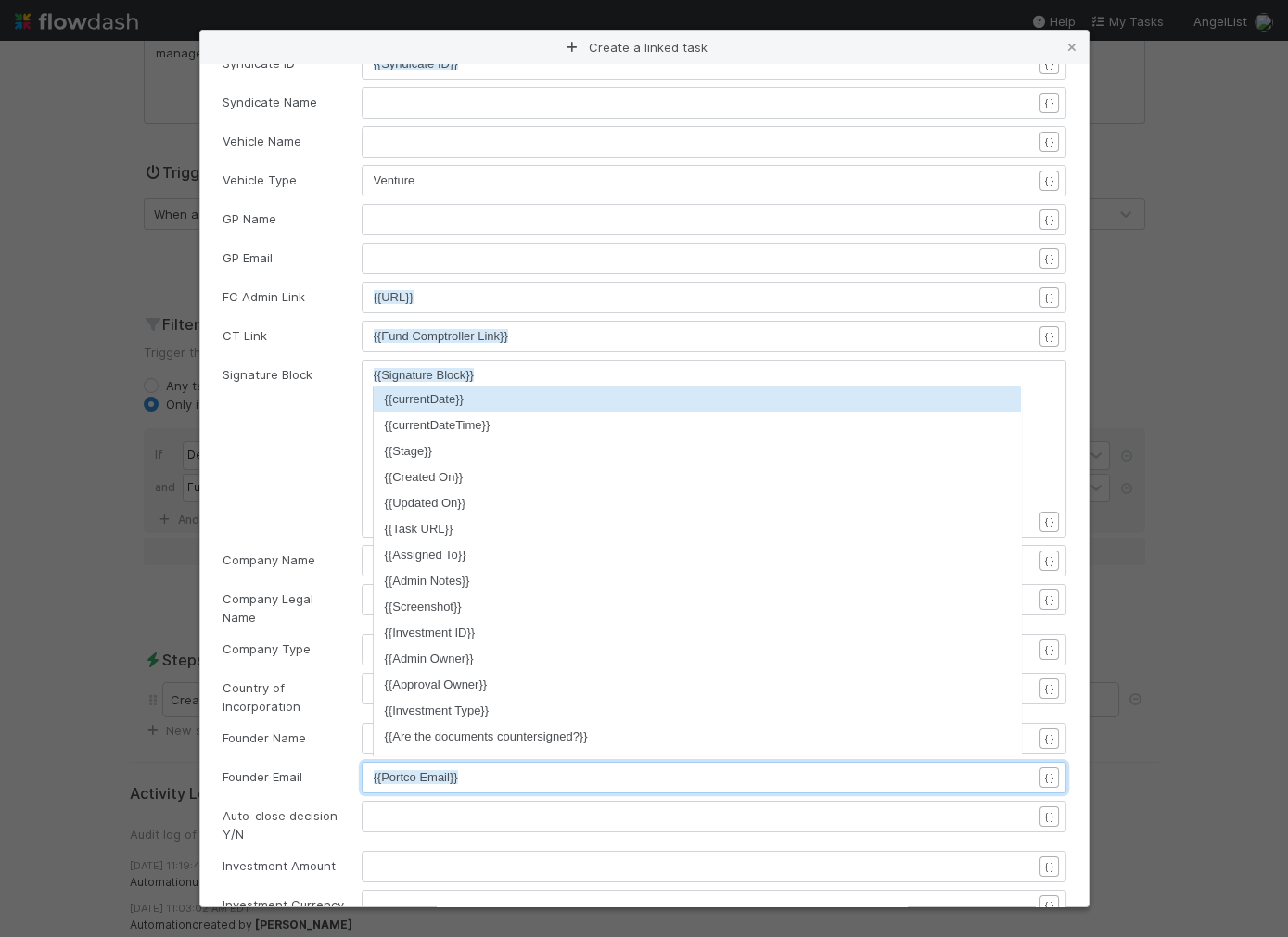
click at [344, 731] on div "Founder Name" at bounding box center [278, 737] width 139 height 18
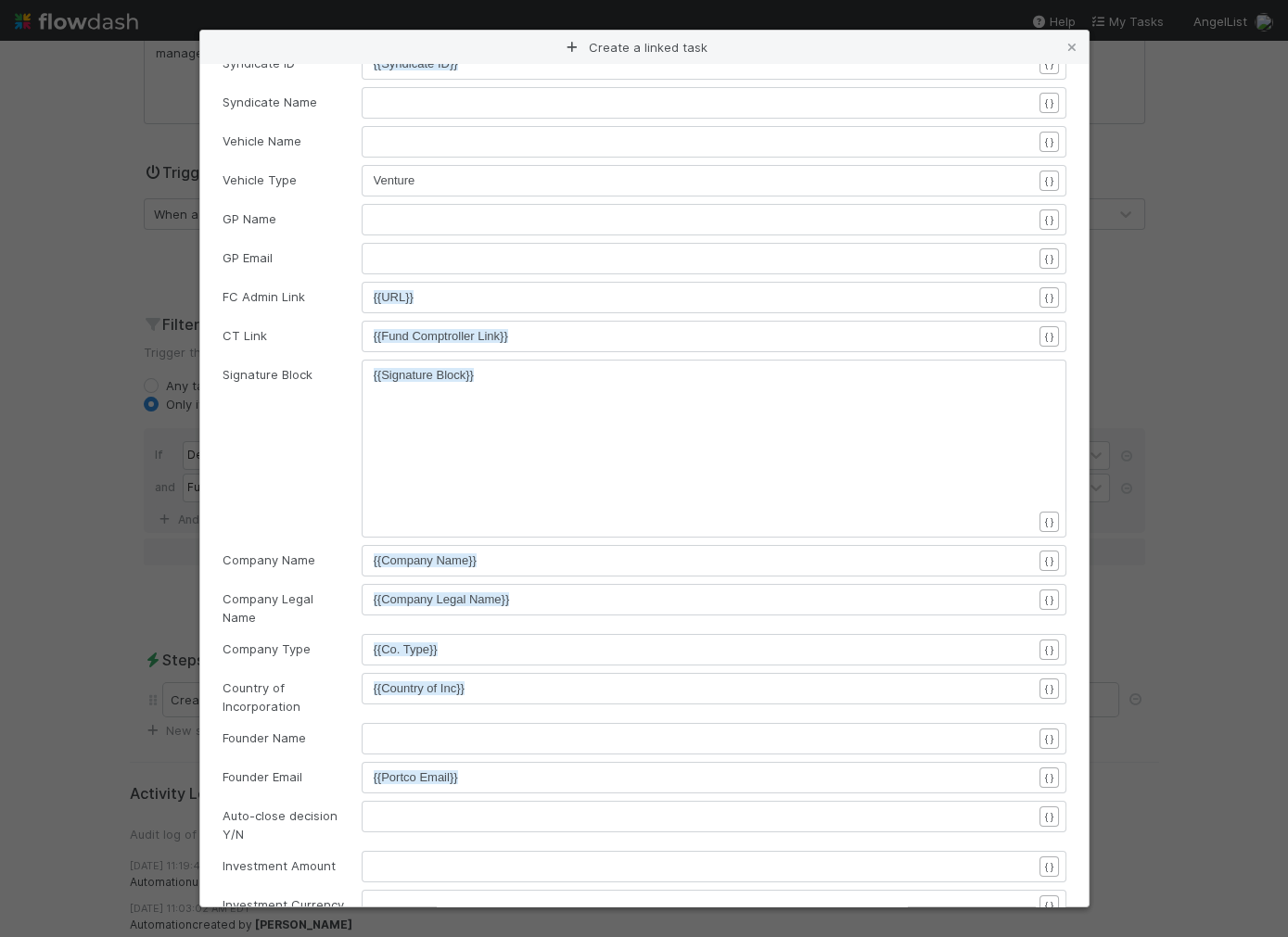
click at [409, 729] on pre "​" at bounding box center [702, 738] width 658 height 18
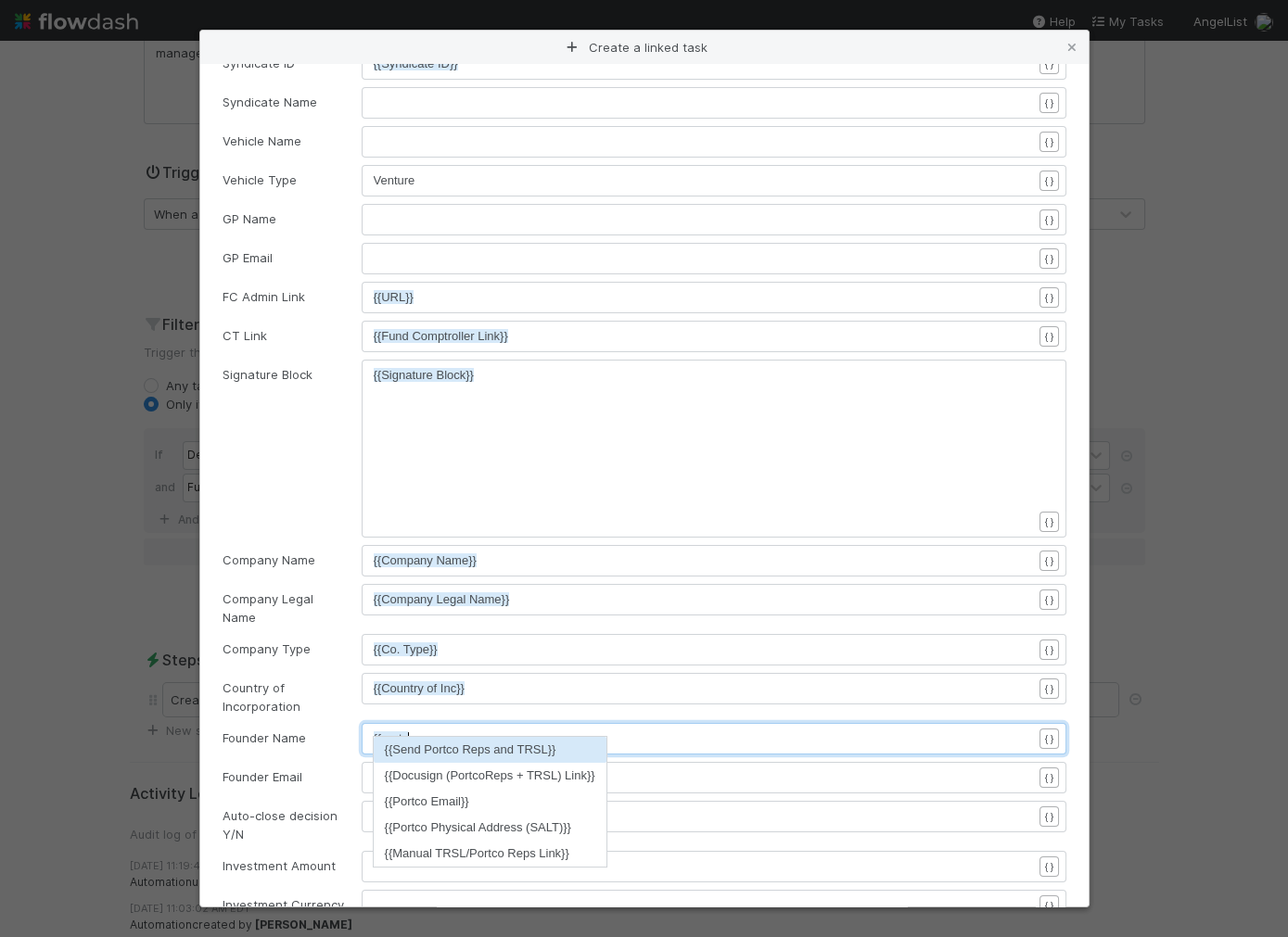
scroll to position [6, 40]
type textarea "{{portco"
click at [277, 708] on form "Select the linked workflow where you’d like to create a new task. Link Name AL …" at bounding box center [644, 783] width 844 height 1775
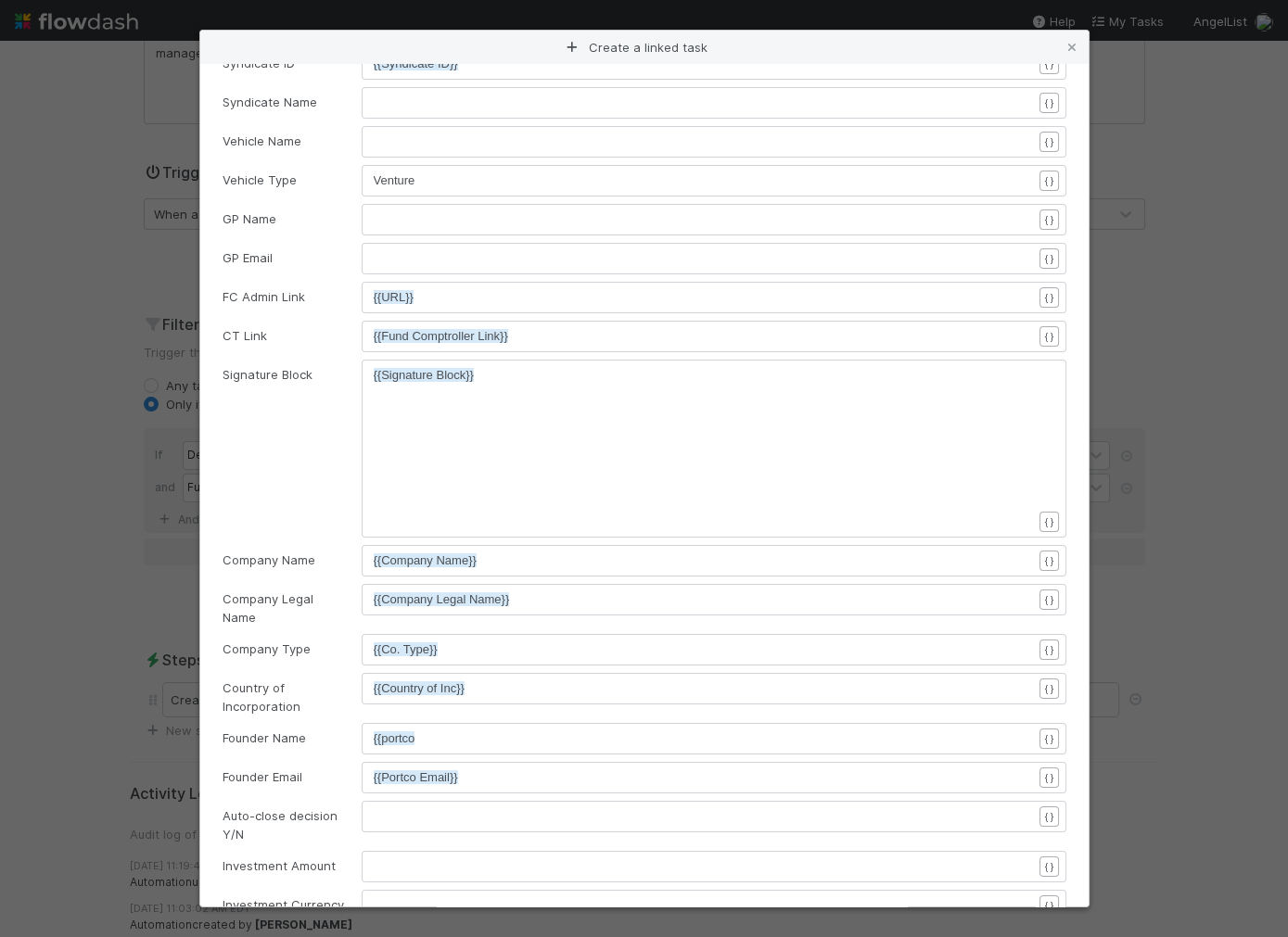
type textarea "{{portco"
drag, startPoint x: 363, startPoint y: 725, endPoint x: 345, endPoint y: 724, distance: 18.0
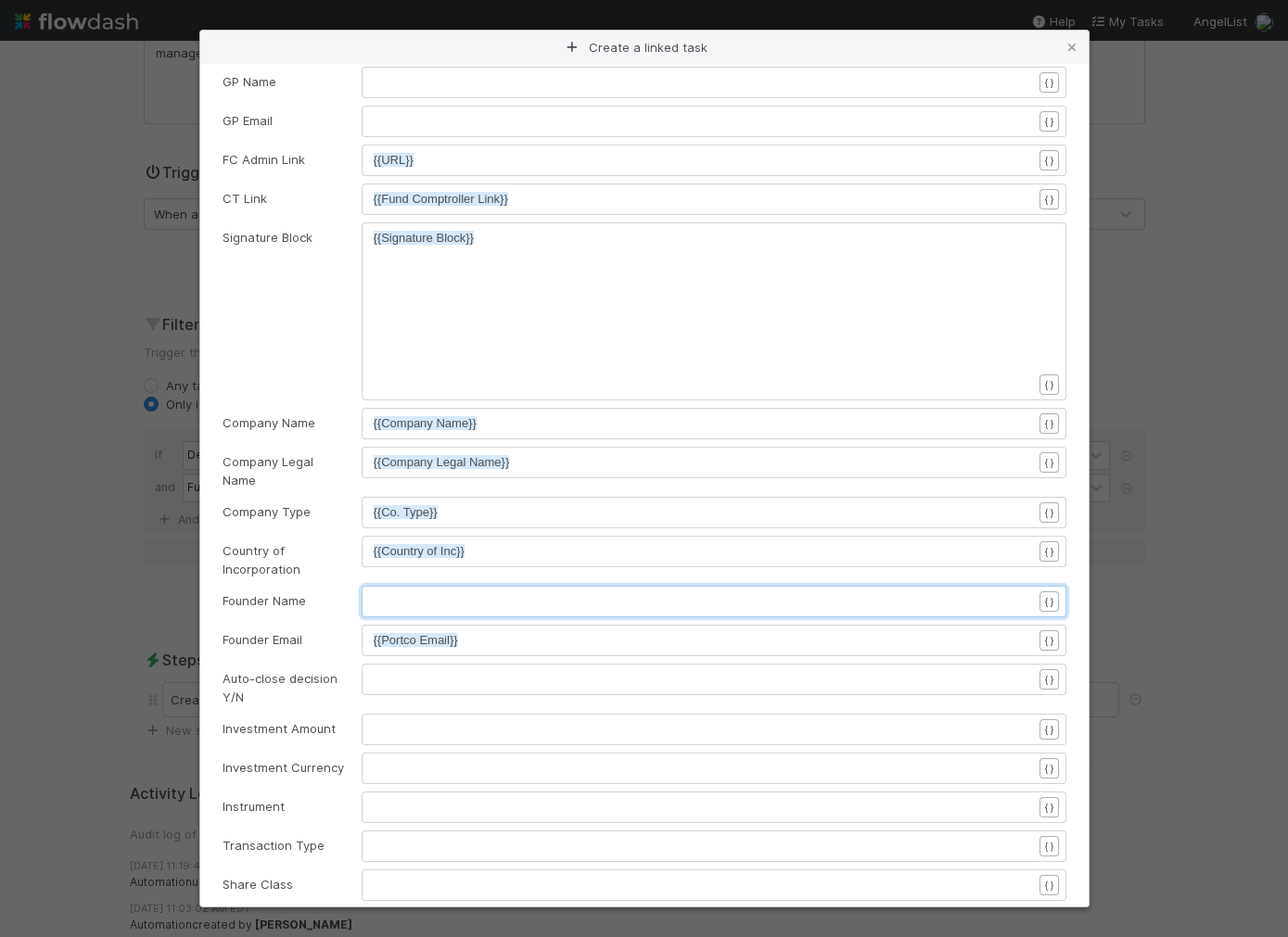
scroll to position [6, 0]
click at [405, 721] on pre "​" at bounding box center [702, 729] width 658 height 18
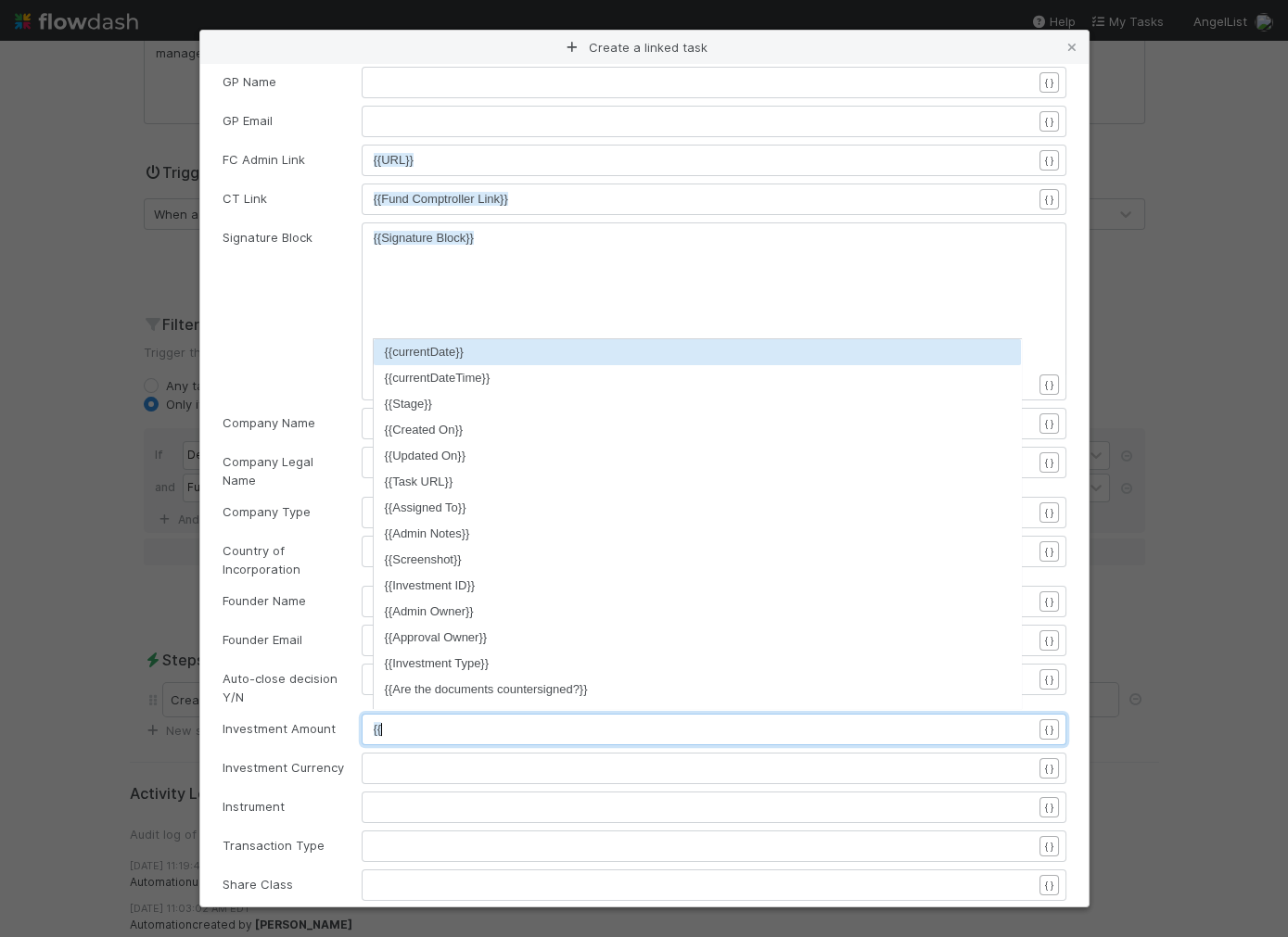
type textarea "{{c"
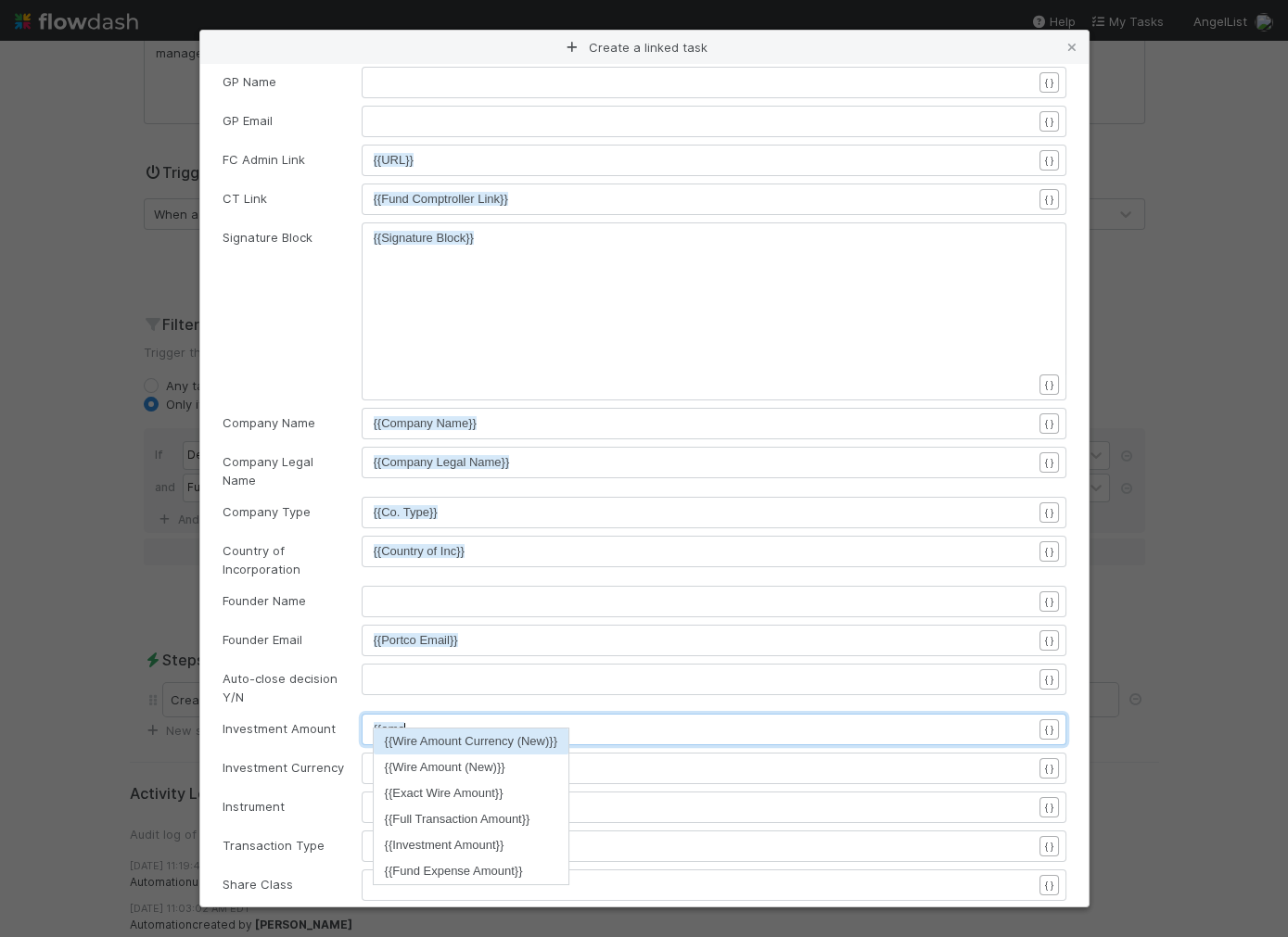
scroll to position [6, 39]
type textarea "amount"
click at [394, 763] on li "{{Wire Amount (New)}}" at bounding box center [472, 767] width 195 height 26
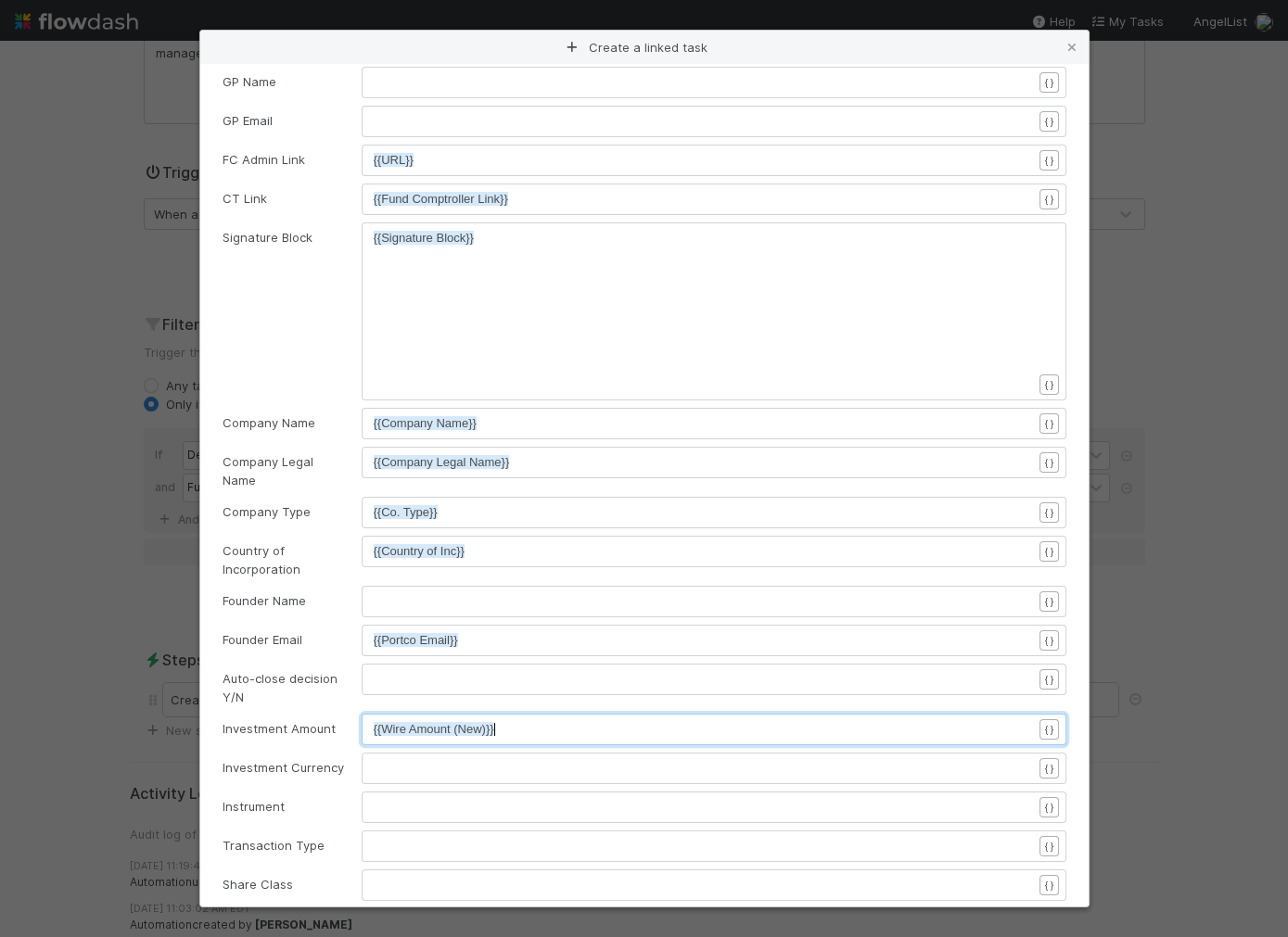
scroll to position [6, 0]
click at [392, 763] on pre "​" at bounding box center [702, 768] width 658 height 18
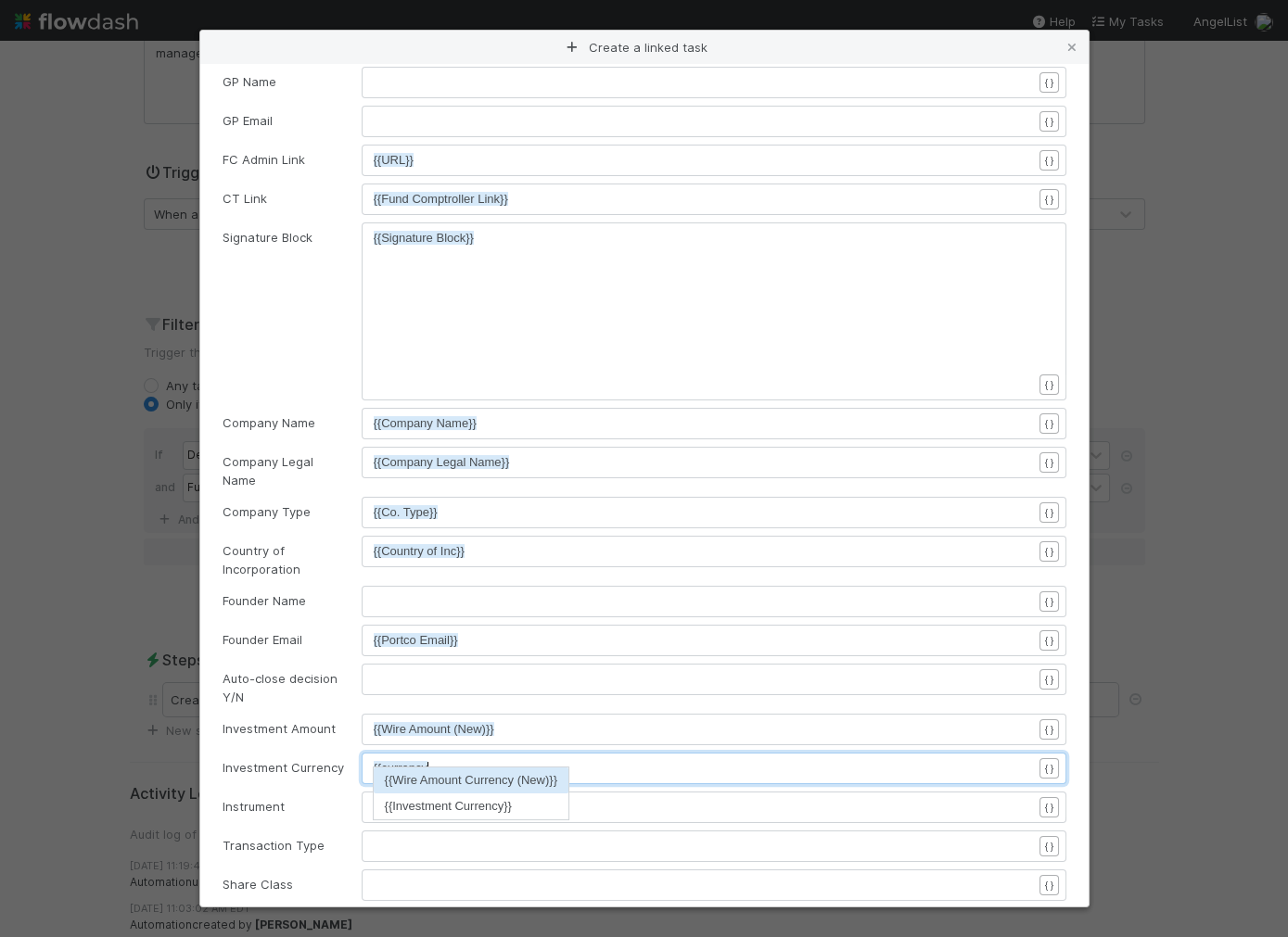
scroll to position [6, 52]
type textarea "{{currency"
click at [389, 774] on li "{{Wire Amount Currency (New)}}" at bounding box center [472, 781] width 195 height 26
click at [396, 798] on pre "​" at bounding box center [702, 807] width 658 height 18
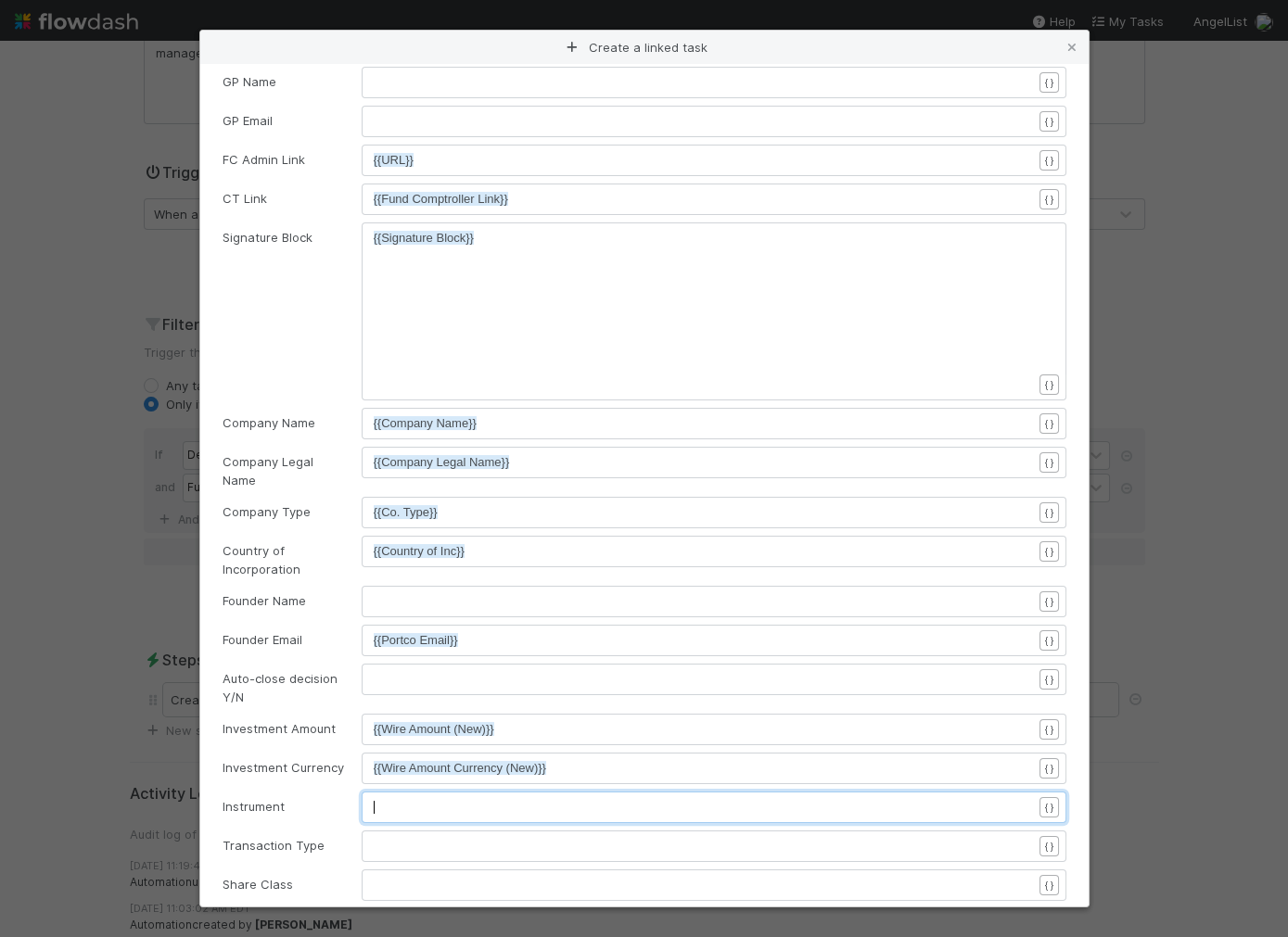
click at [396, 597] on pre "​" at bounding box center [702, 601] width 658 height 18
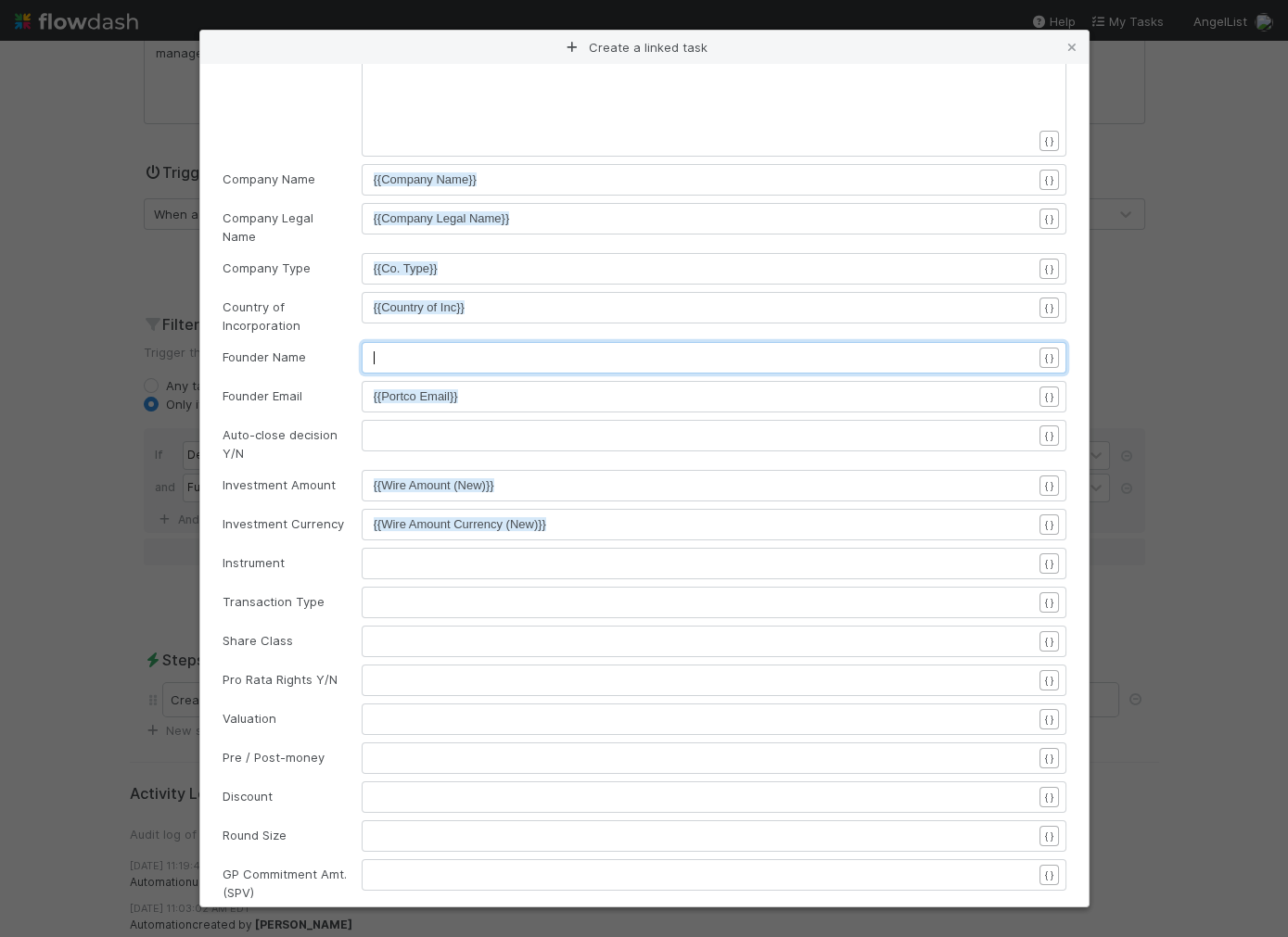
scroll to position [606, 0]
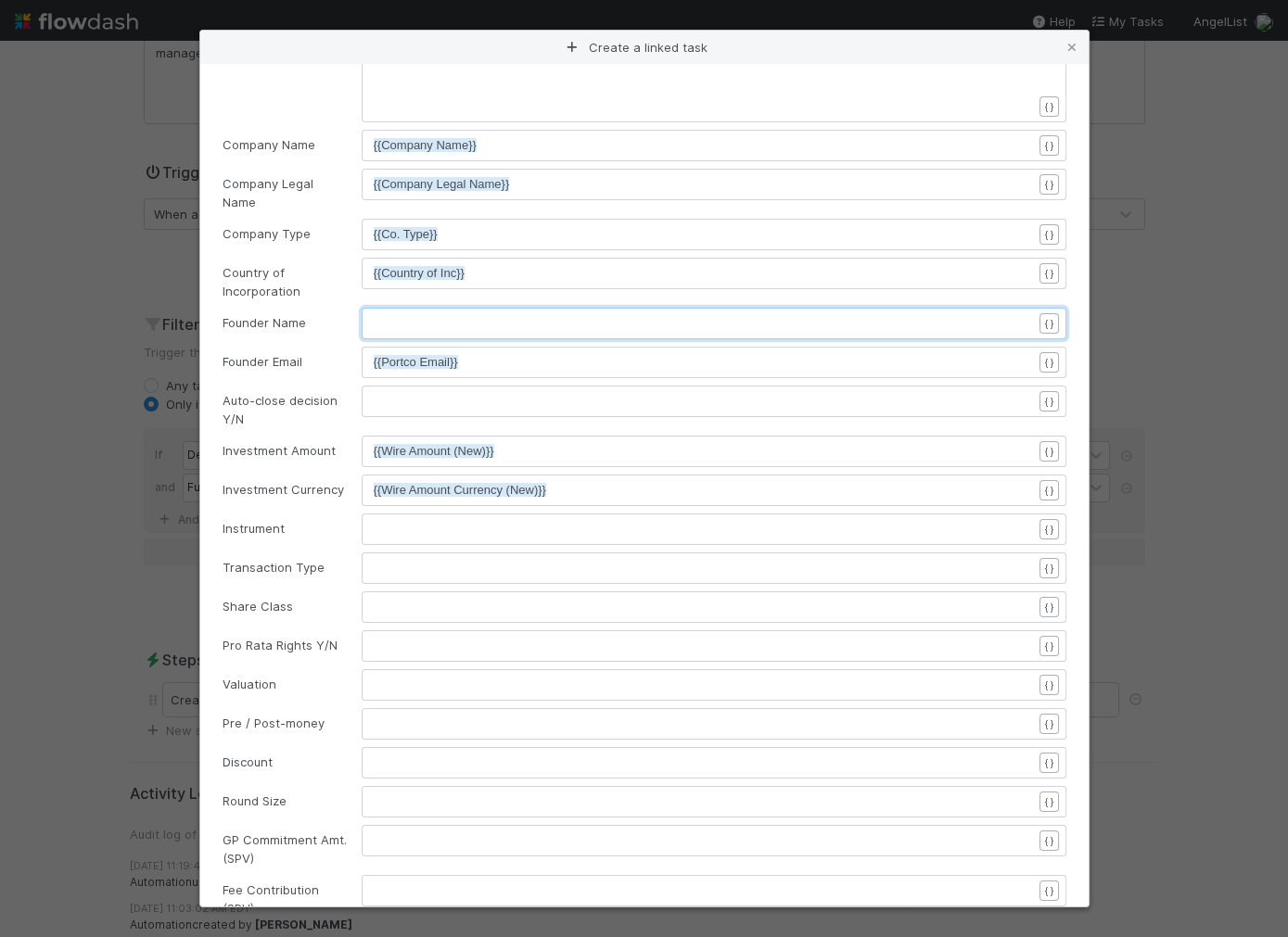
click at [419, 520] on pre "​" at bounding box center [702, 528] width 658 height 18
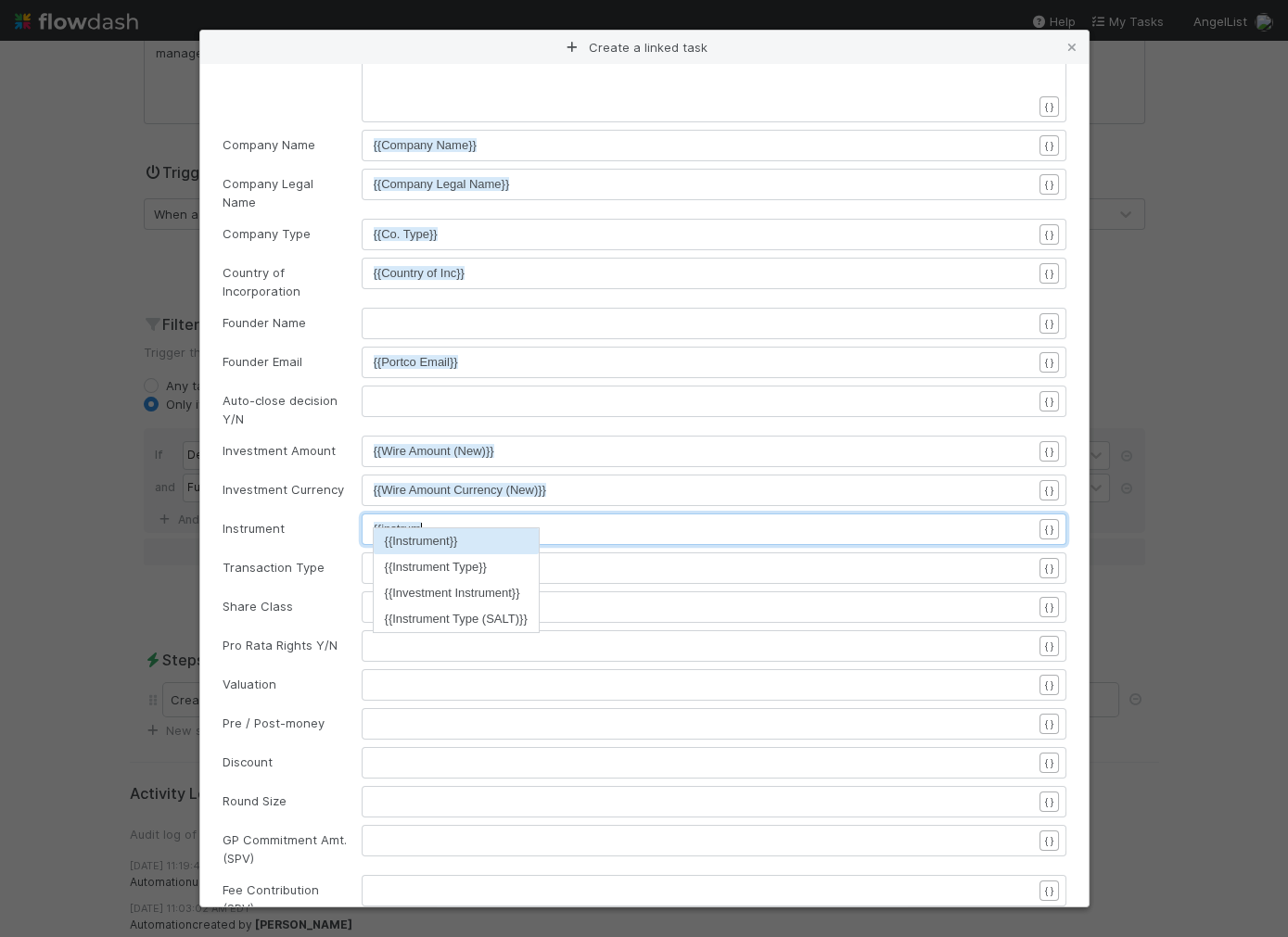
type textarea "{{instrument"
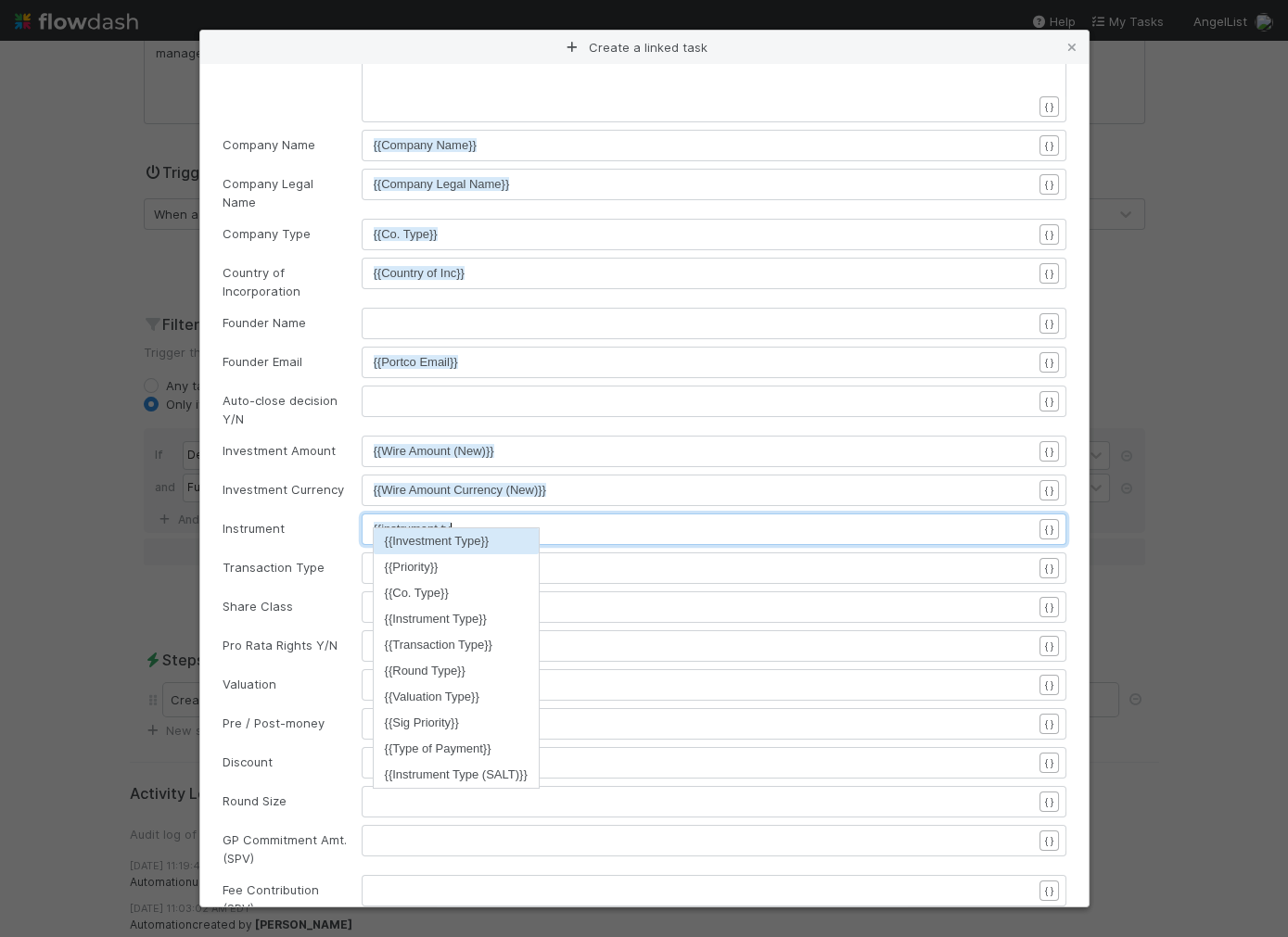
type textarea "type"
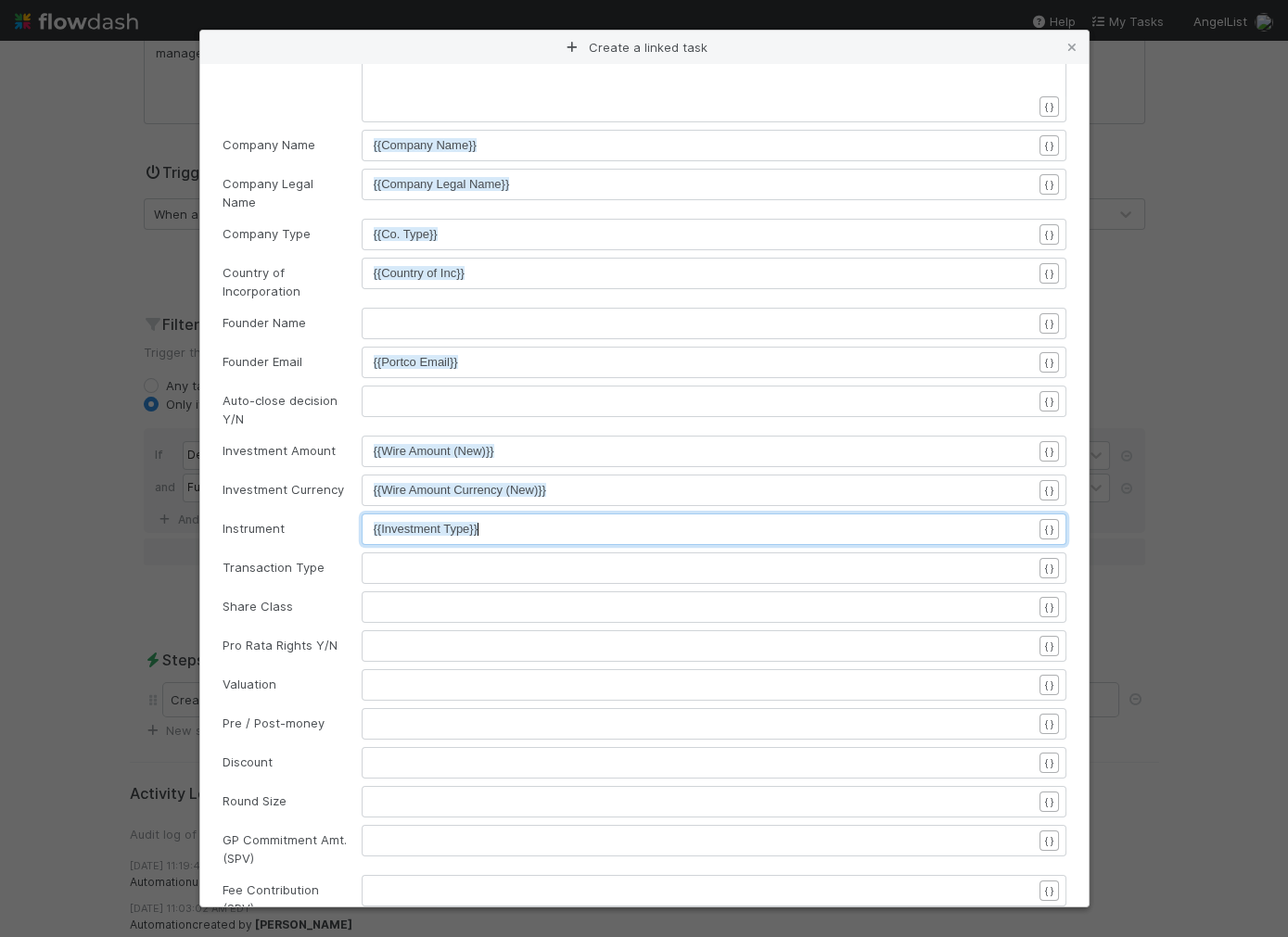
scroll to position [6, 0]
click at [382, 559] on pre "​" at bounding box center [702, 568] width 658 height 18
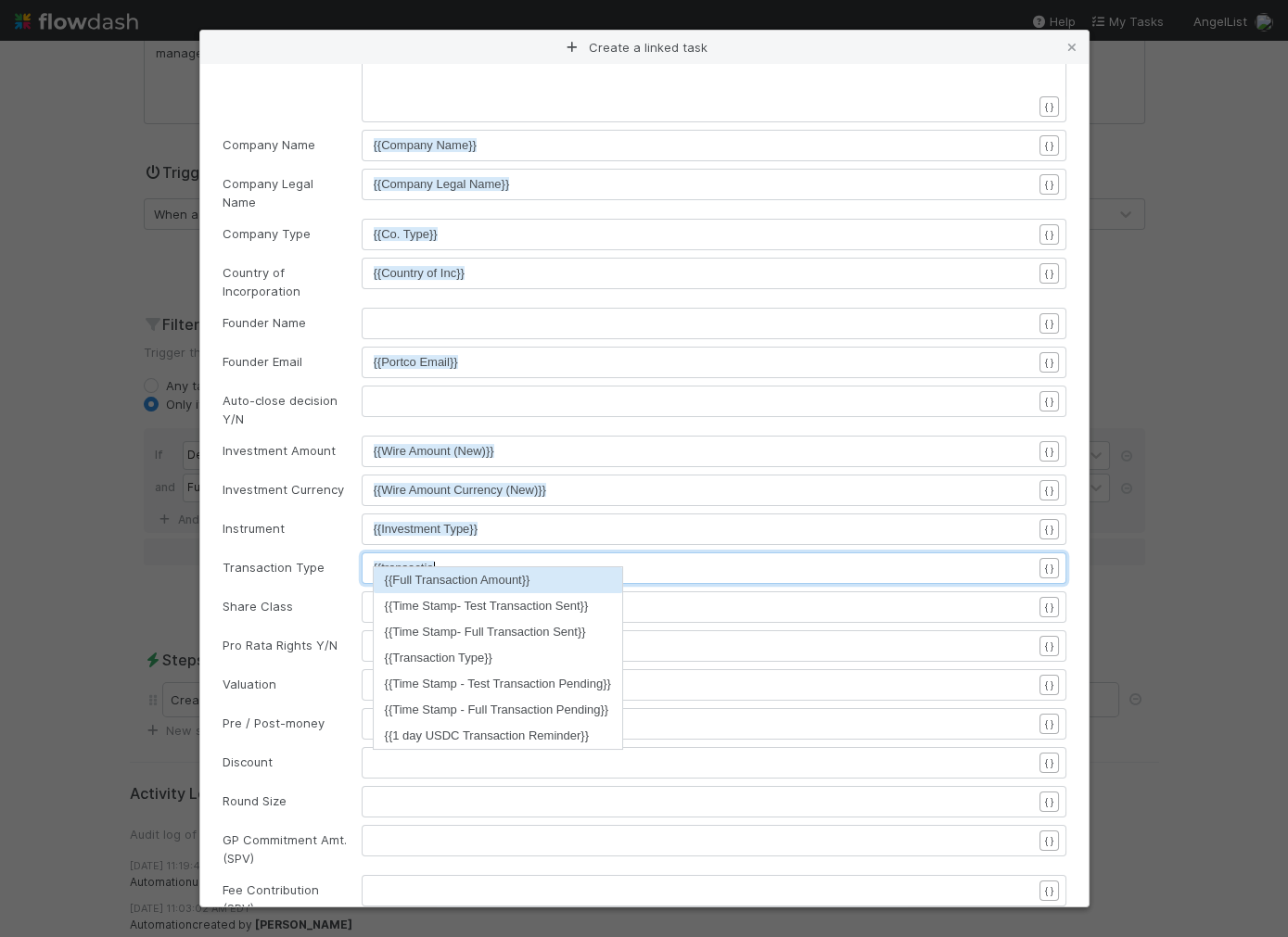
type textarea "{{transaction"
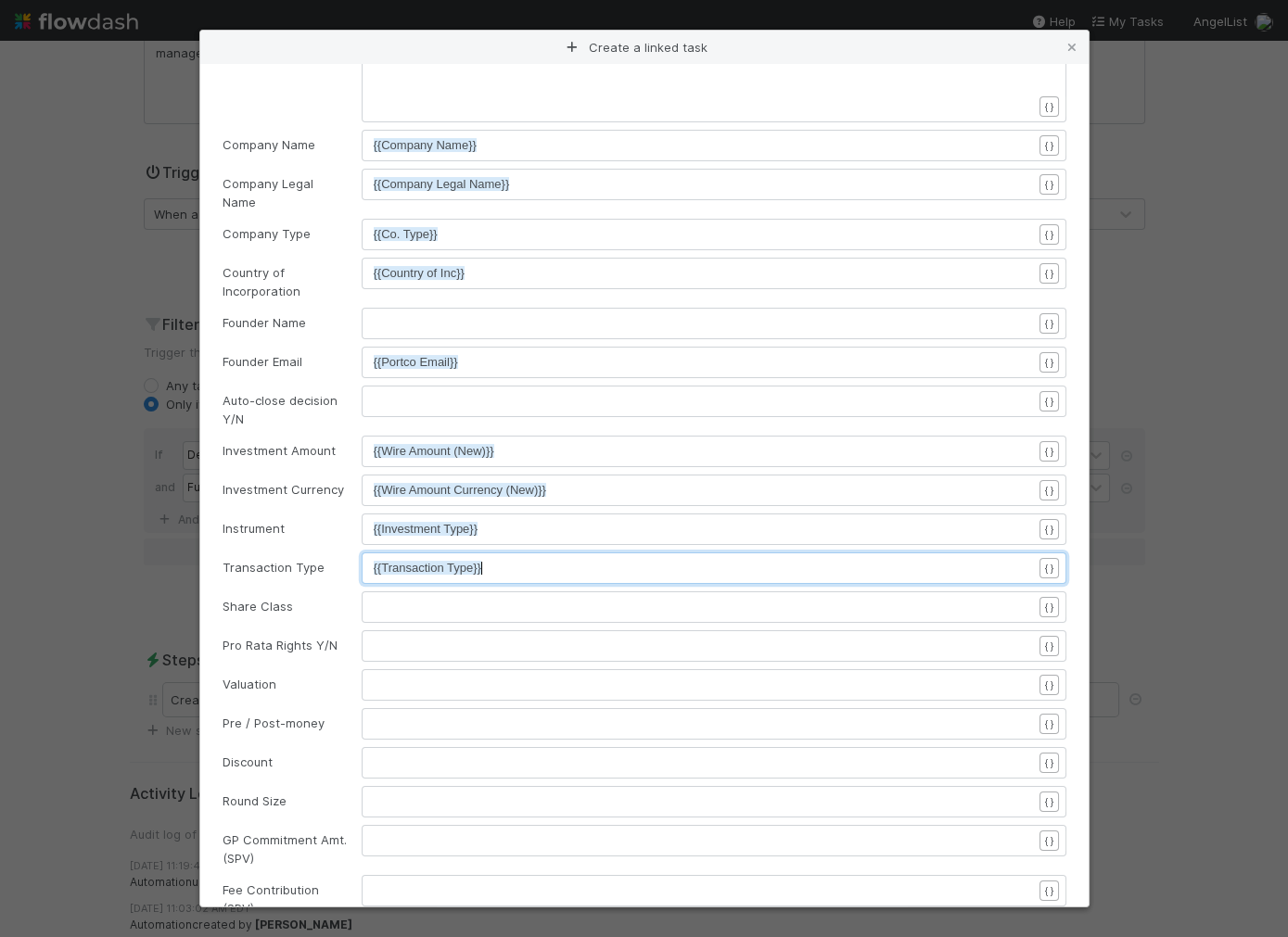
click at [377, 598] on pre "​" at bounding box center [702, 607] width 658 height 18
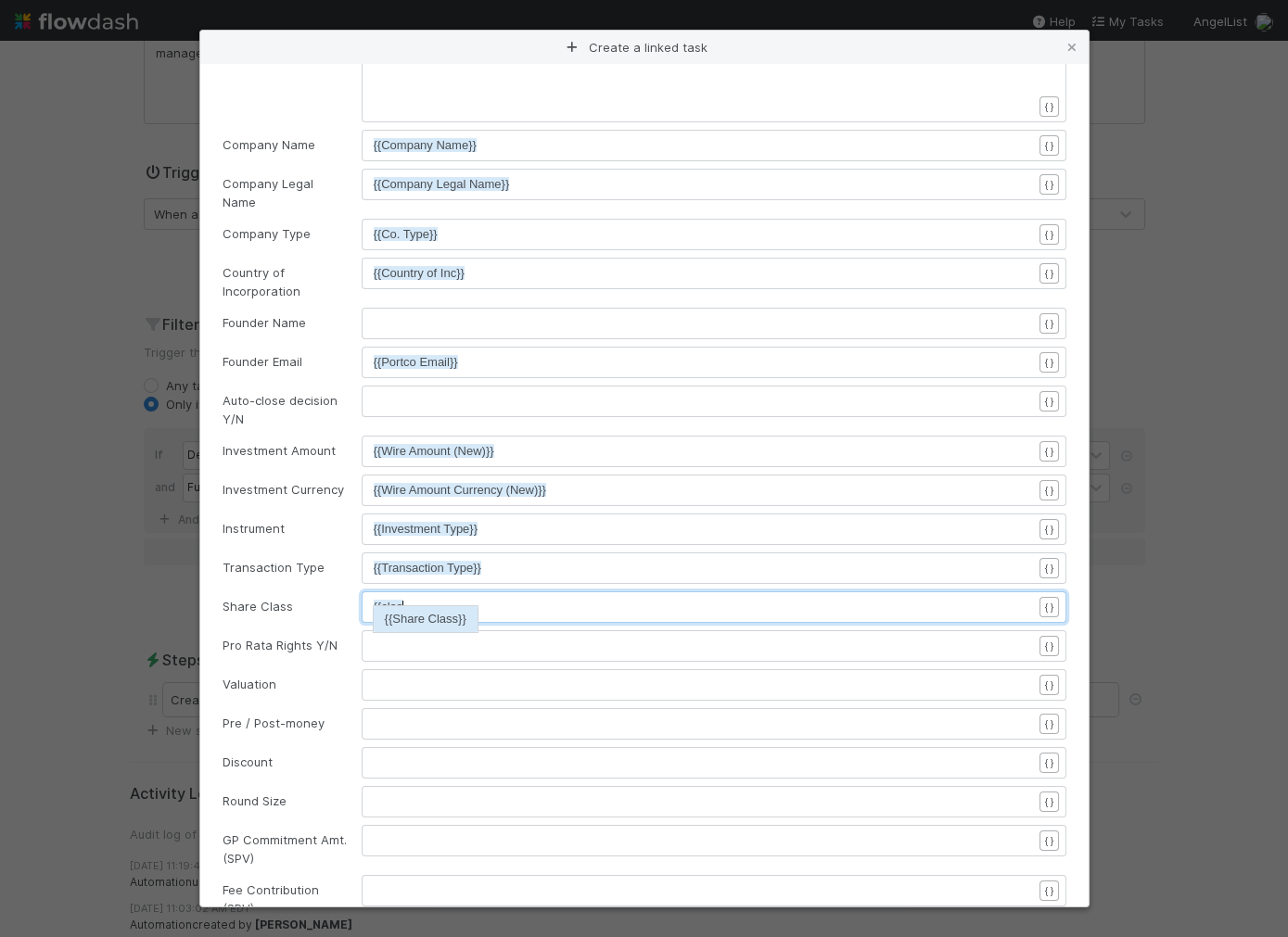
type textarea "{{class"
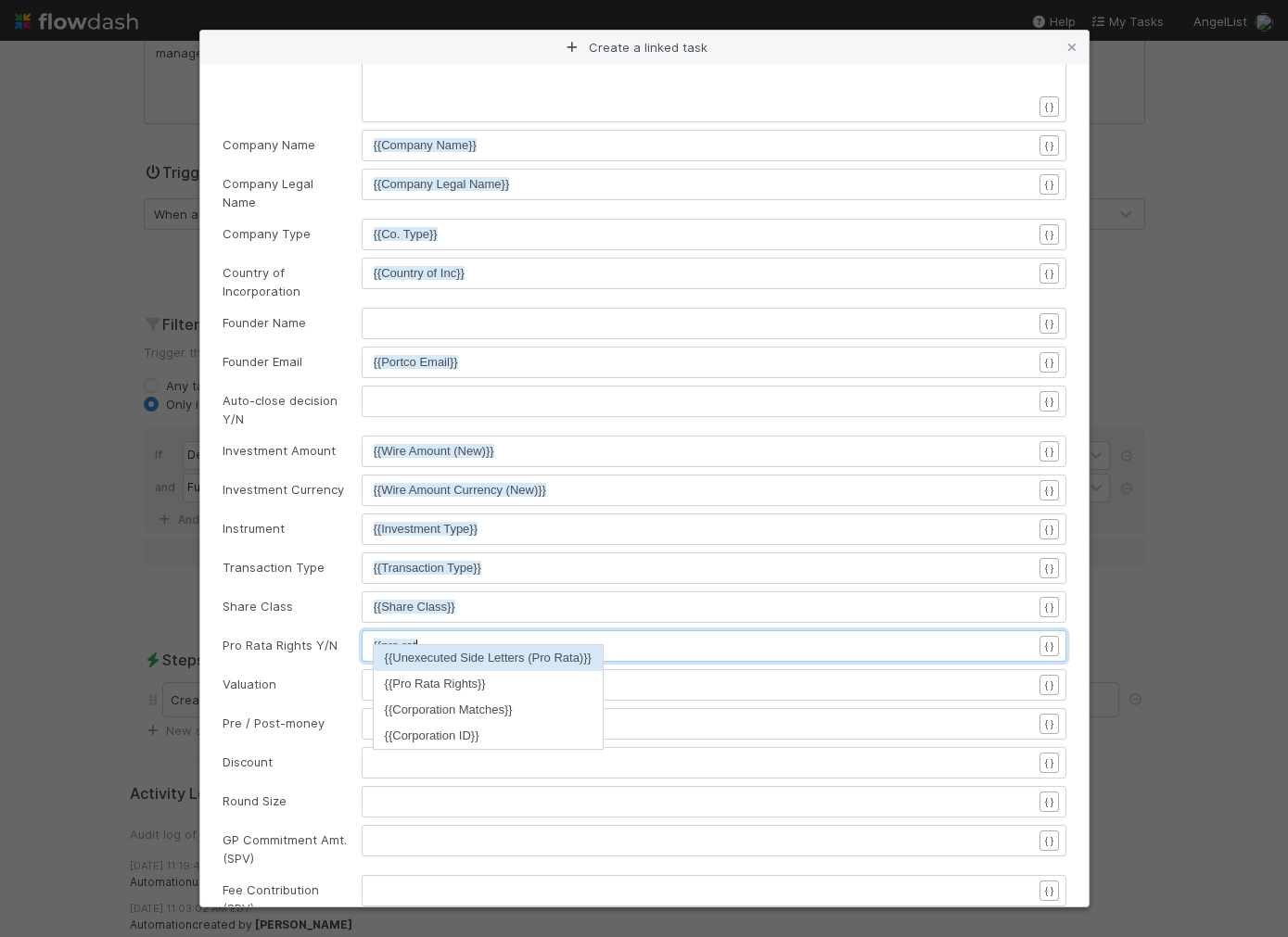
scroll to position [6, 47]
type textarea "{{pro rata"
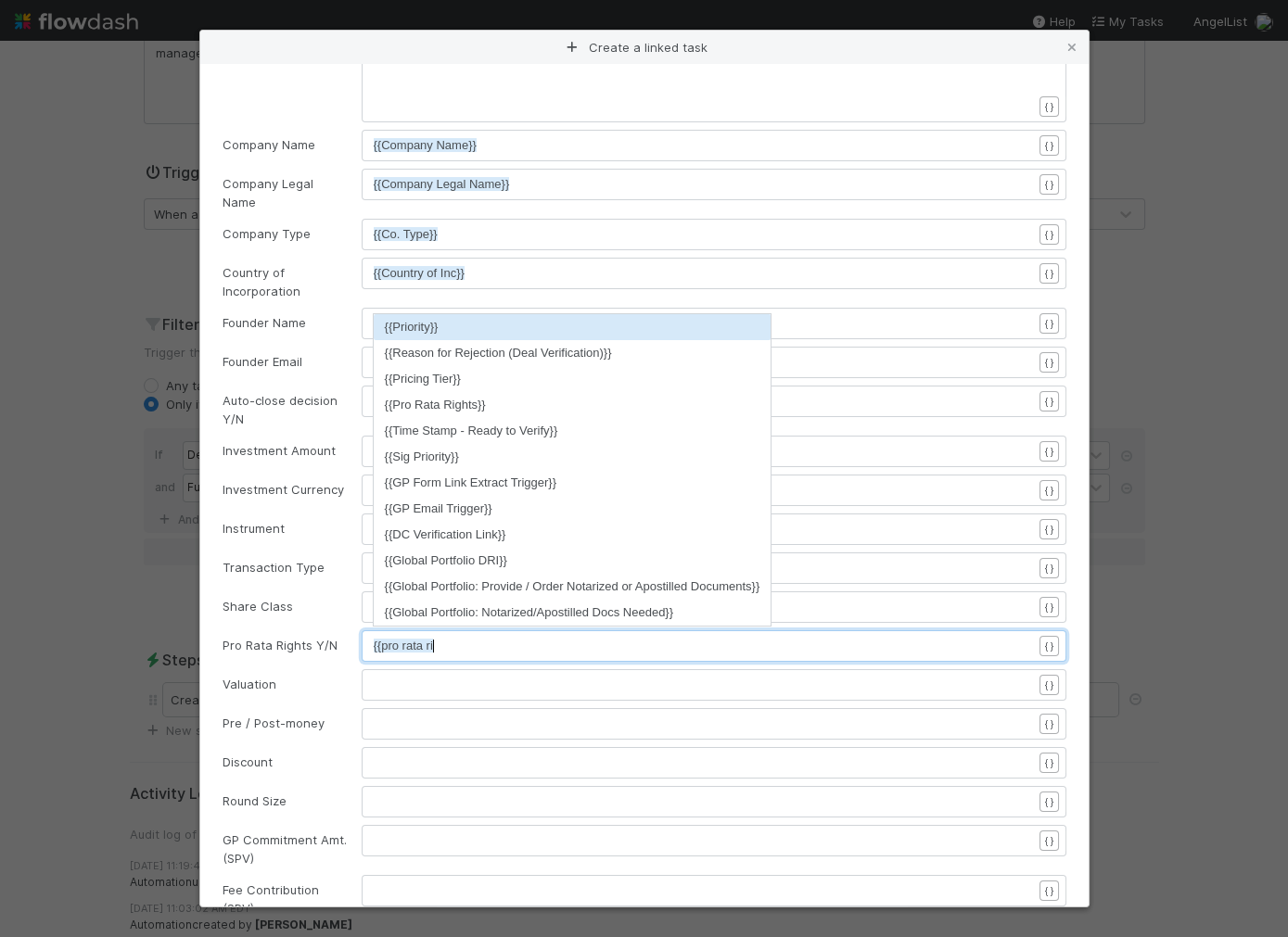
type textarea "righ"
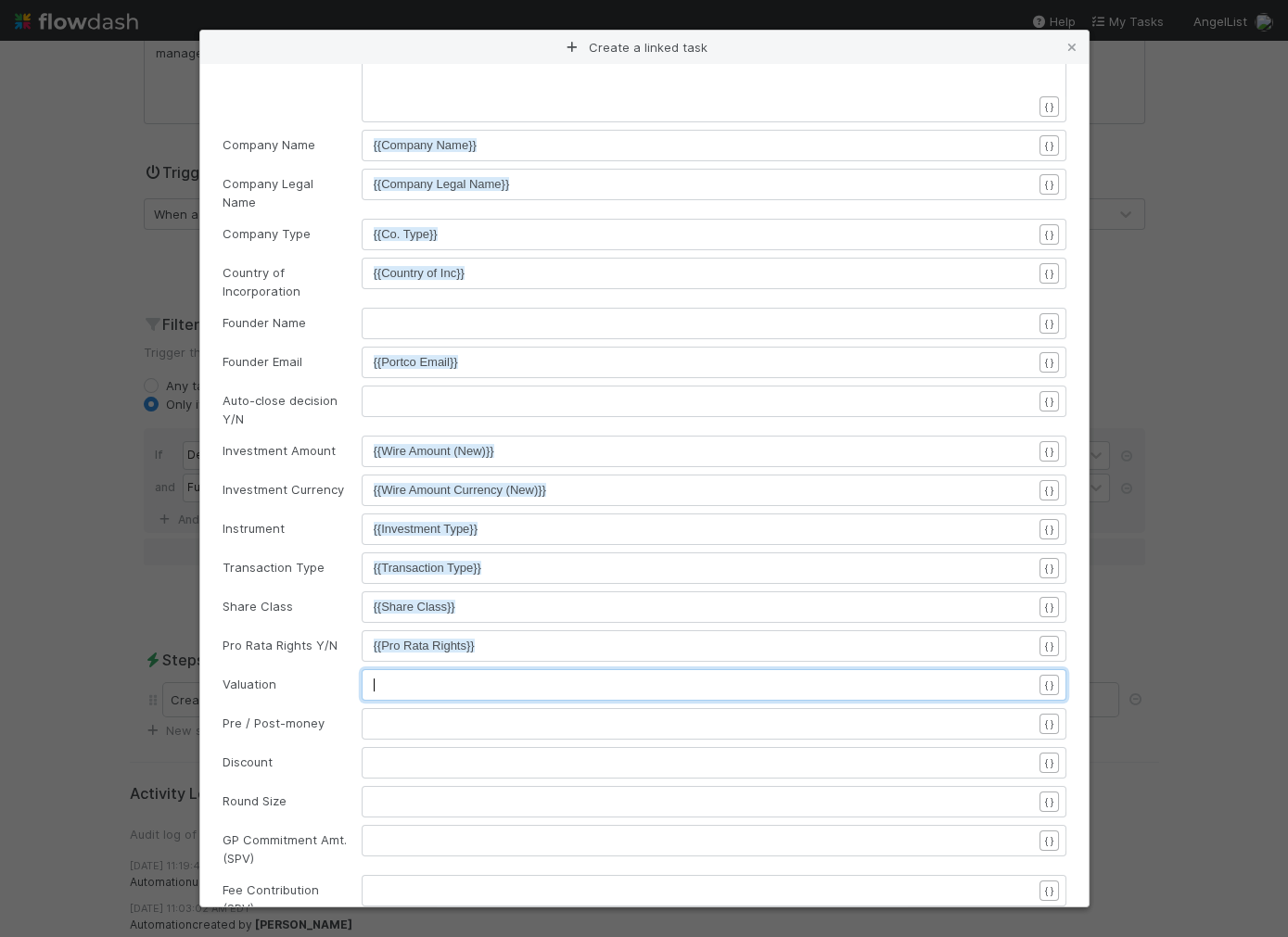
scroll to position [6, 0]
type textarea "{{valuation"
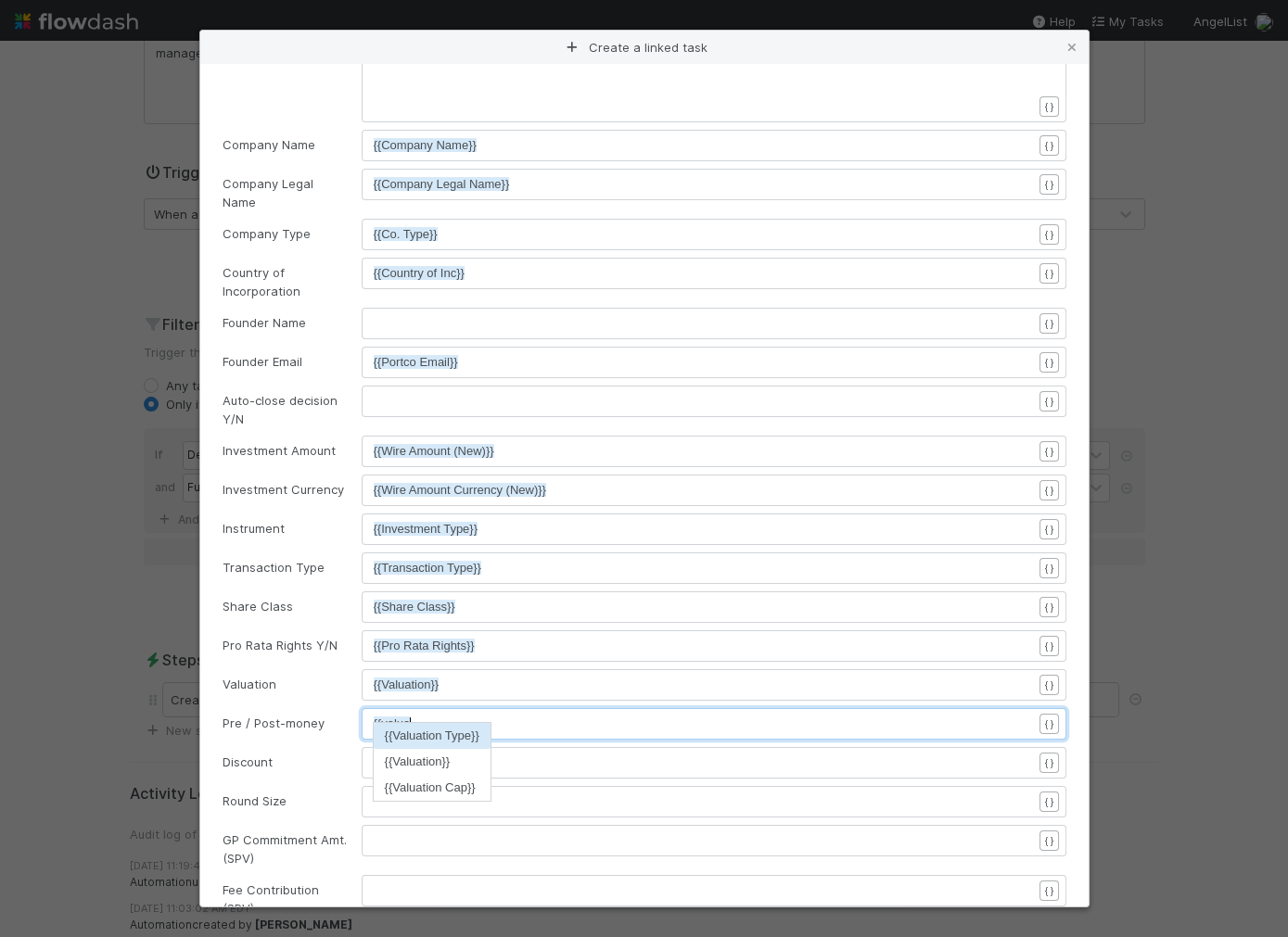
type textarea "{{valuation"
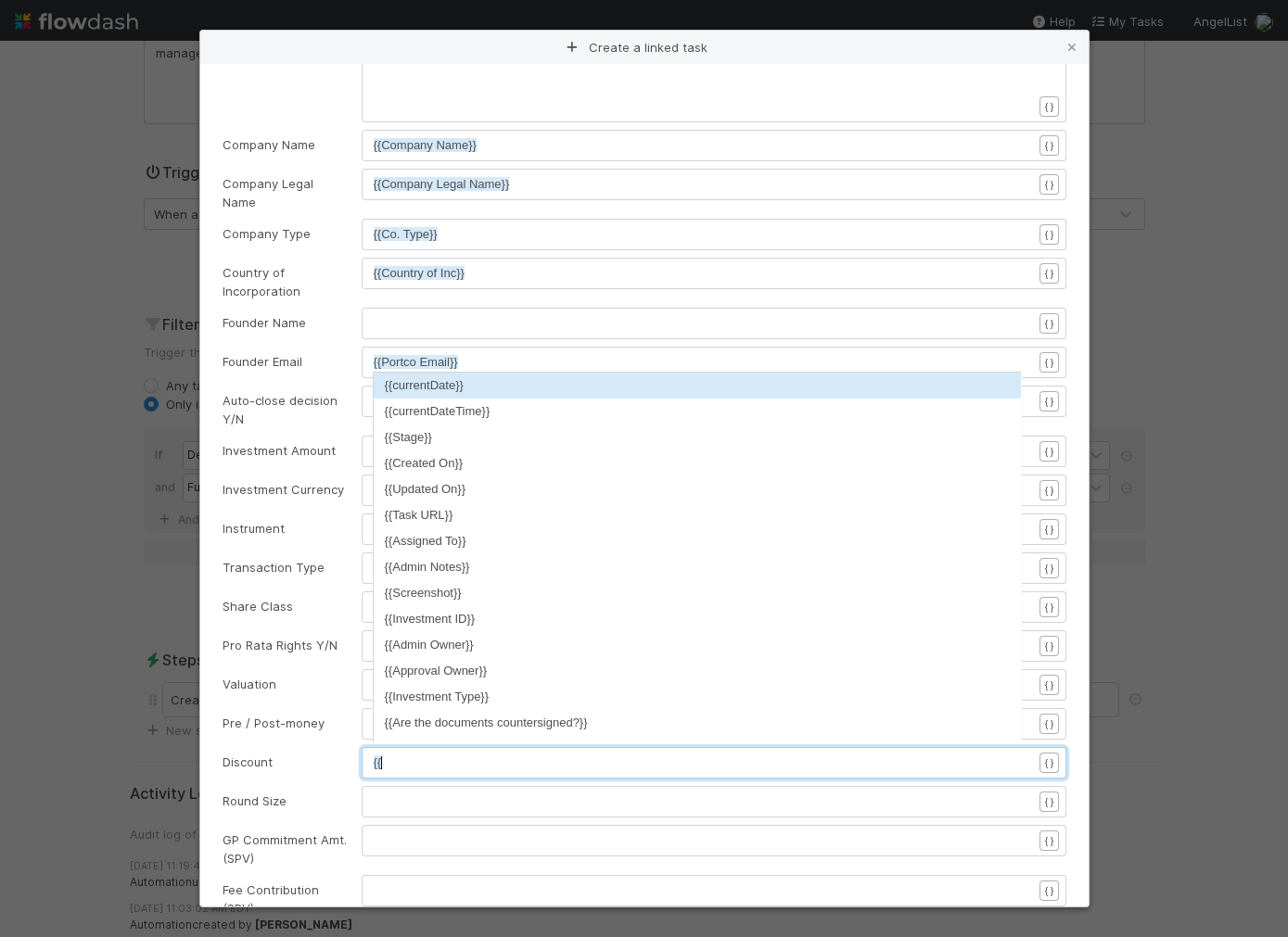
type textarea "{{dis"
type textarea "s"
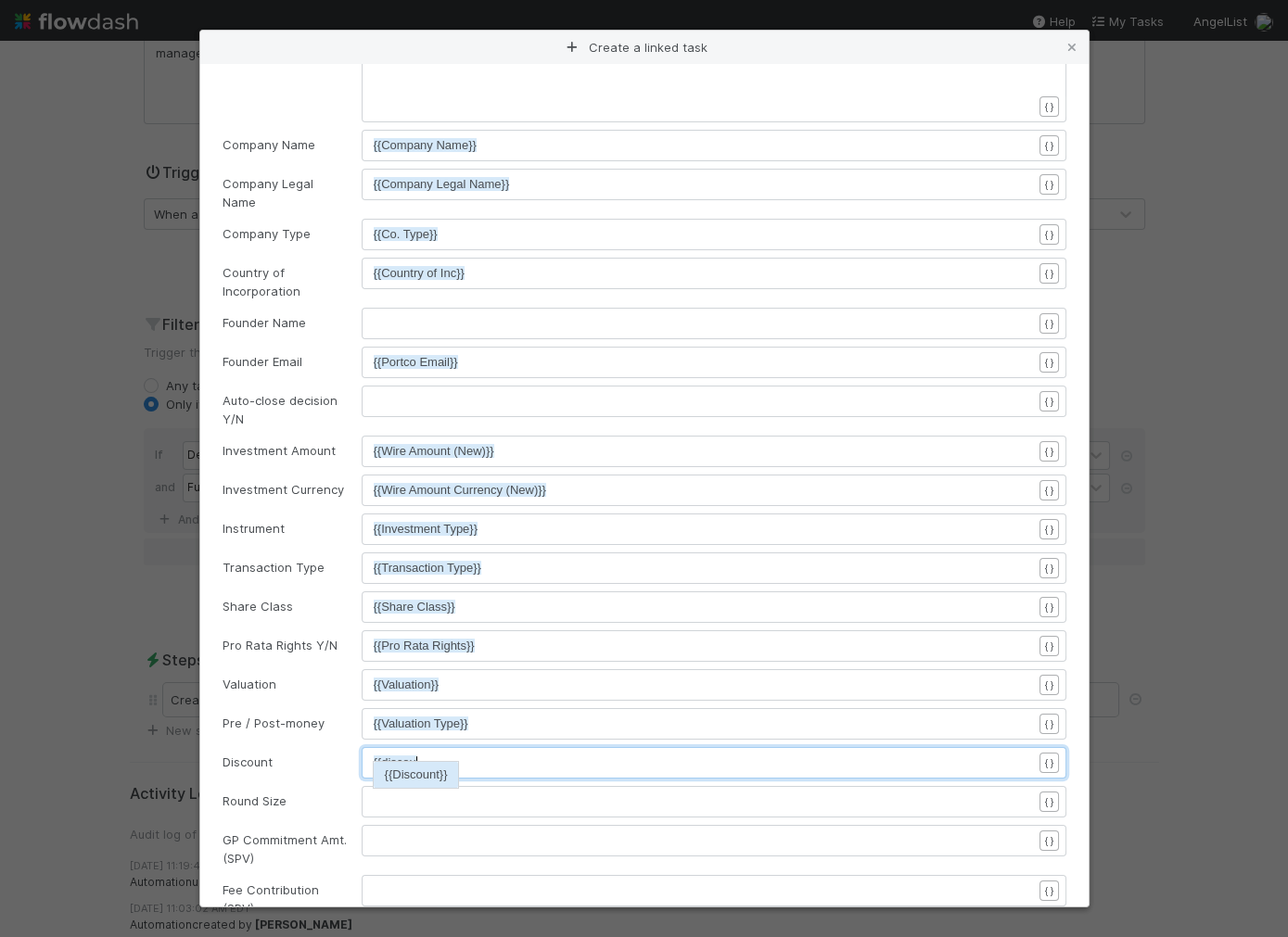
type textarea "iscoun"
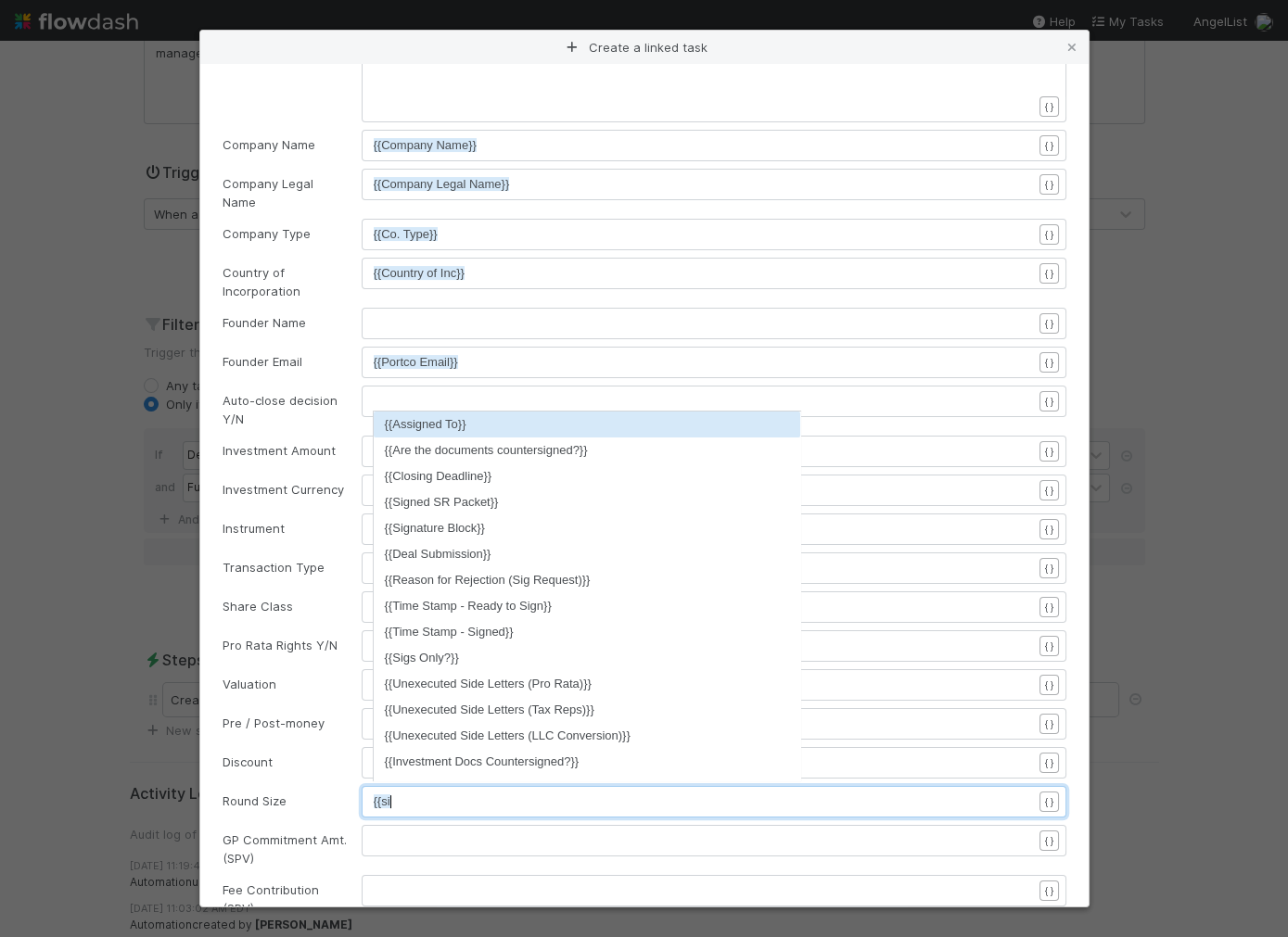
type textarea "{{size"
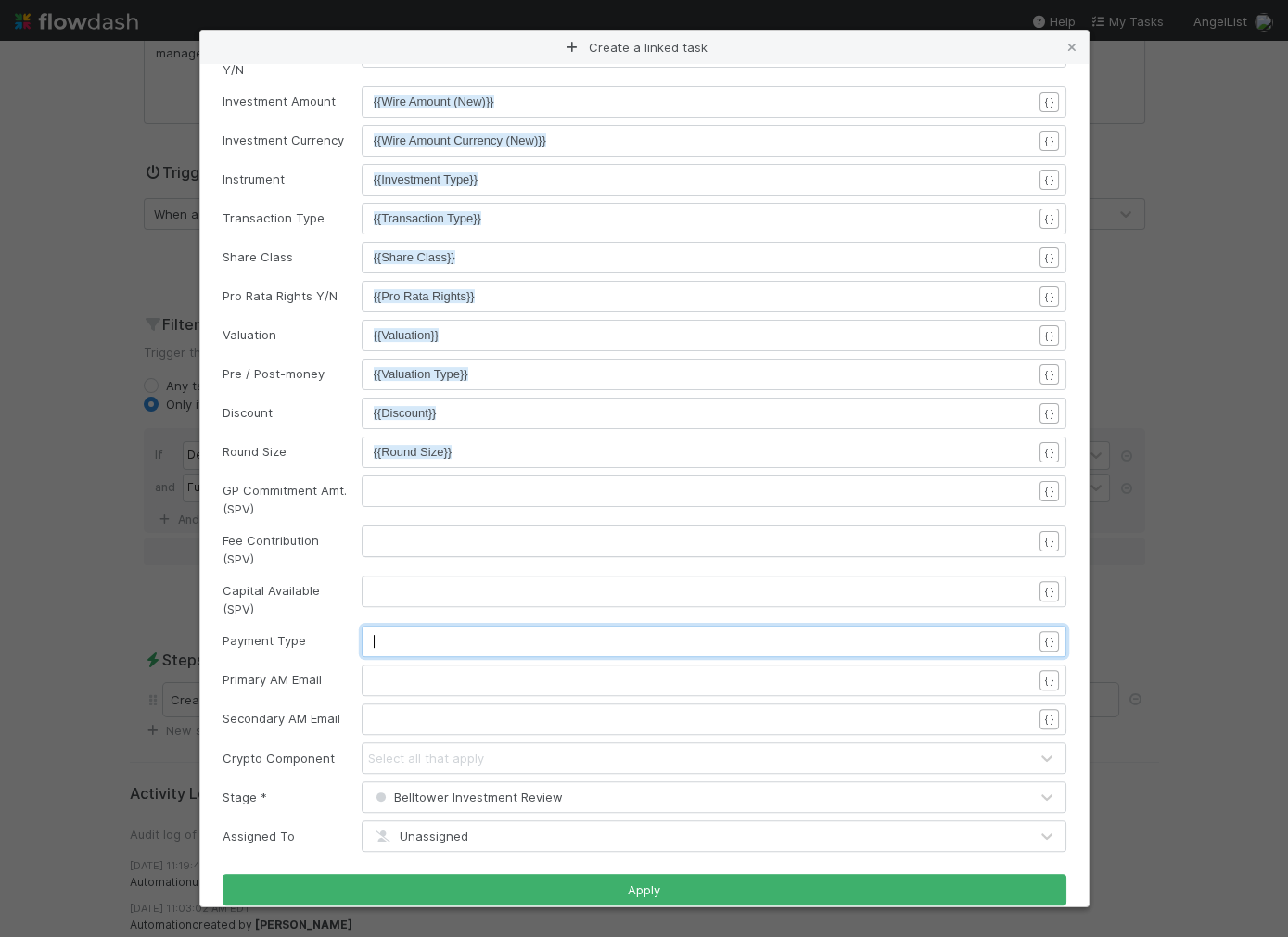
click at [393, 632] on pre "​" at bounding box center [702, 640] width 658 height 18
type textarea "{{type"
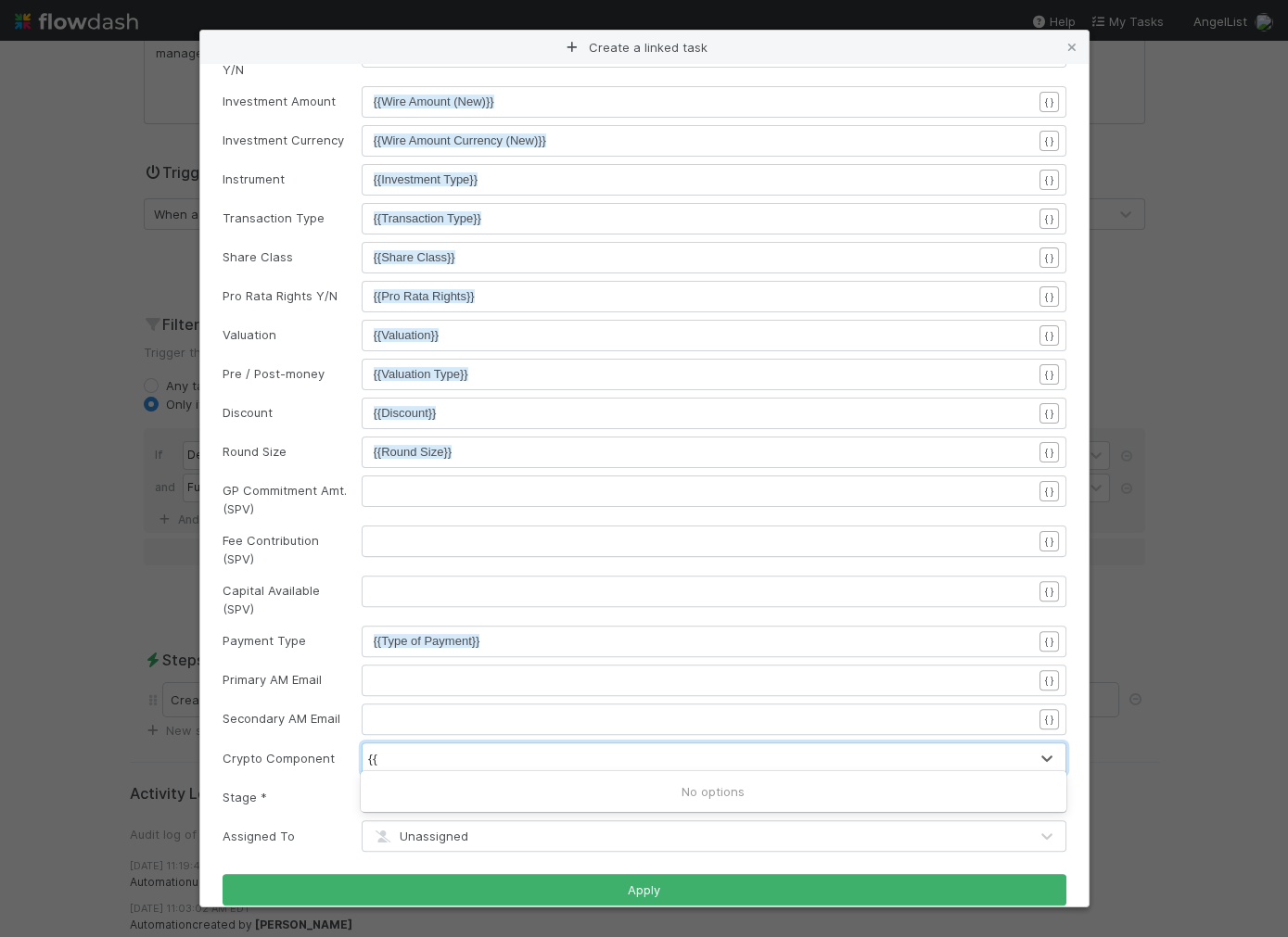
type input "{"
click at [192, 608] on div "Create a linked task Select the linked workflow where you’d like to create a ne…" at bounding box center [644, 468] width 1288 height 937
type input "{{crypto"
drag, startPoint x: 281, startPoint y: 619, endPoint x: 300, endPoint y: 625, distance: 19.9
click at [281, 626] on div "Payment Type xxxxxxxxxx {{Type of Payment}} { }" at bounding box center [644, 641] width 872 height 32
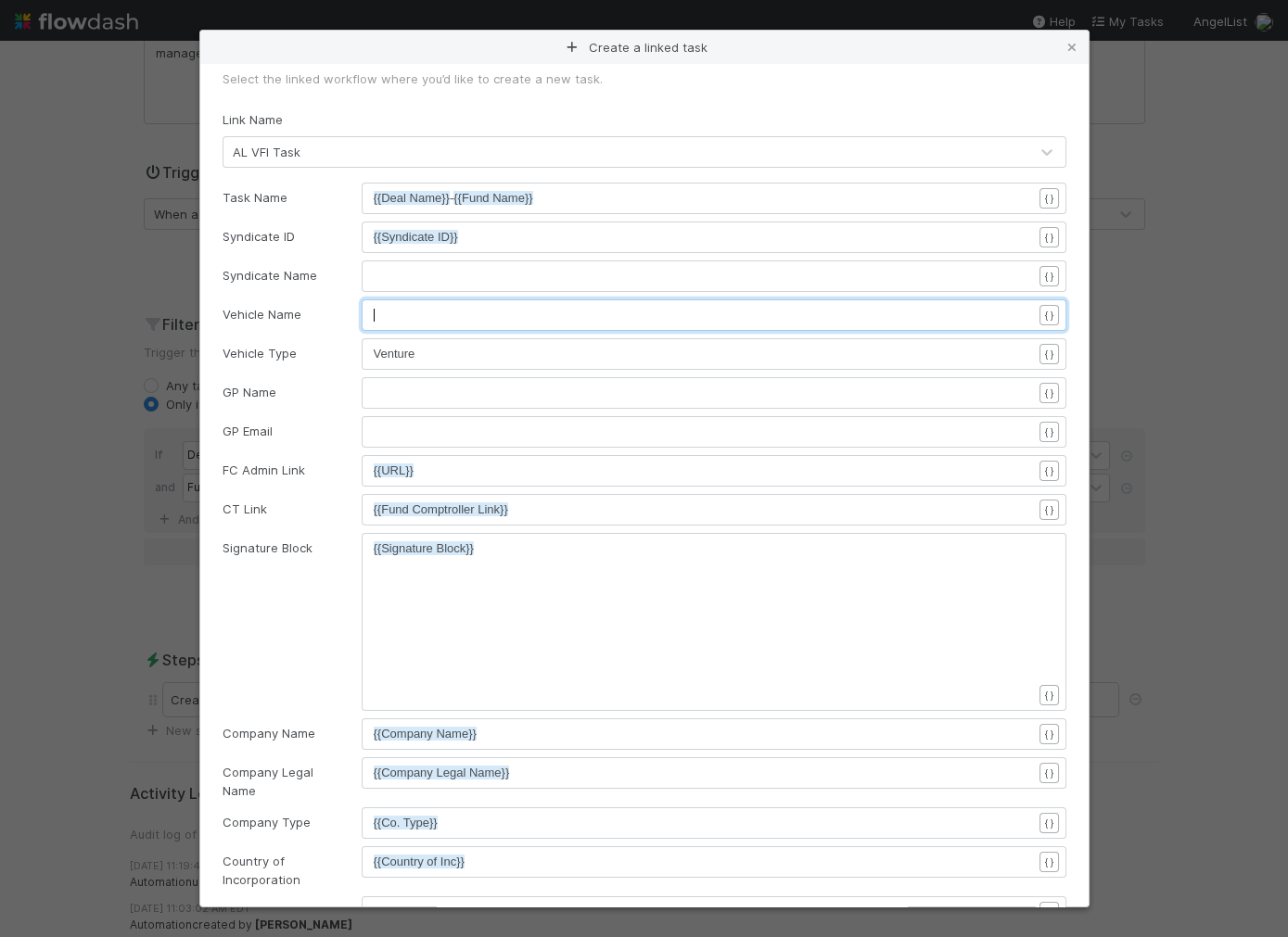
click at [431, 319] on pre "​" at bounding box center [702, 315] width 658 height 18
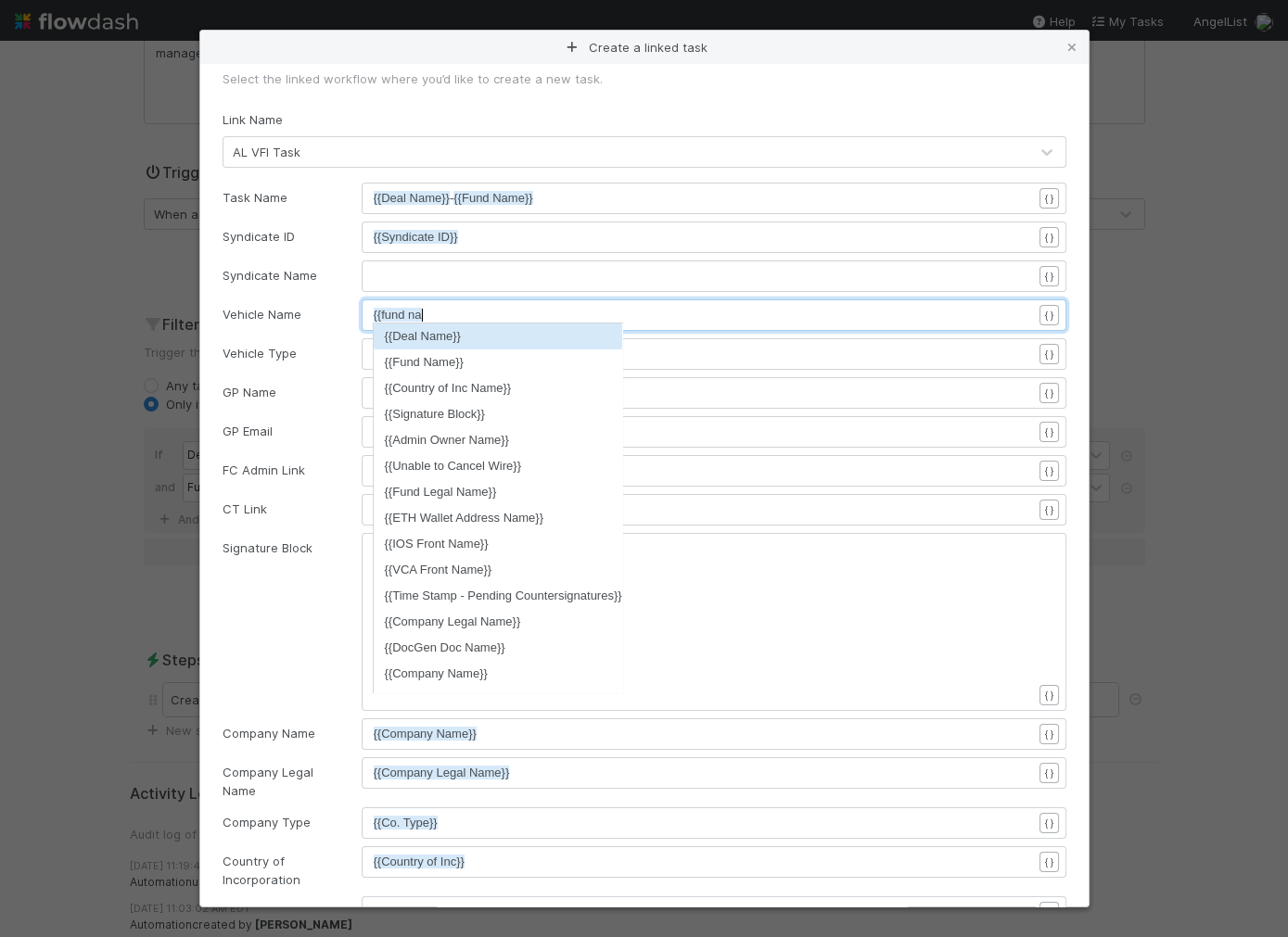
type textarea "{{fund name"
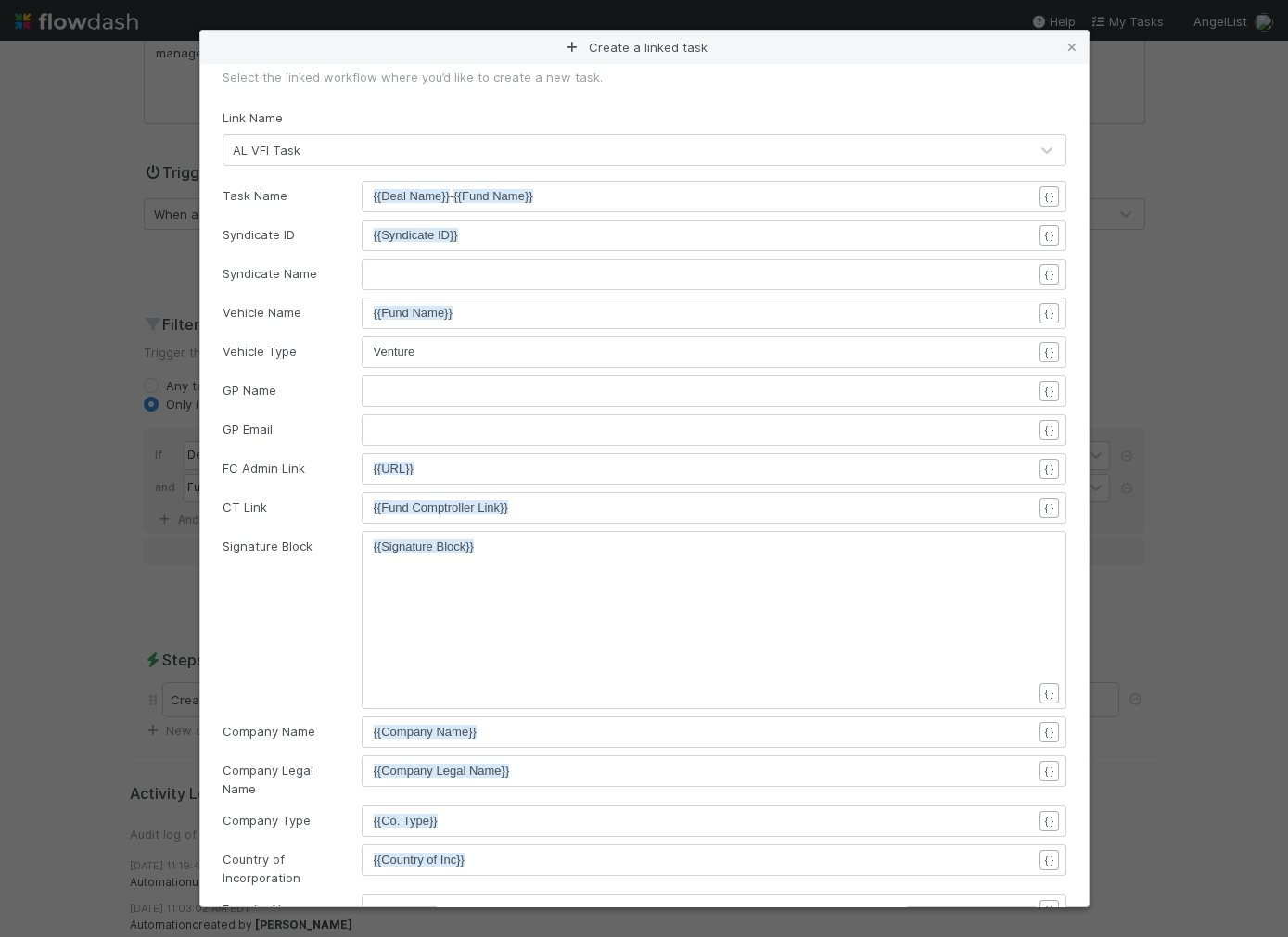
click at [263, 292] on form "Select the linked workflow where you’d like to create a new task. Link Name AL …" at bounding box center [644, 954] width 844 height 1775
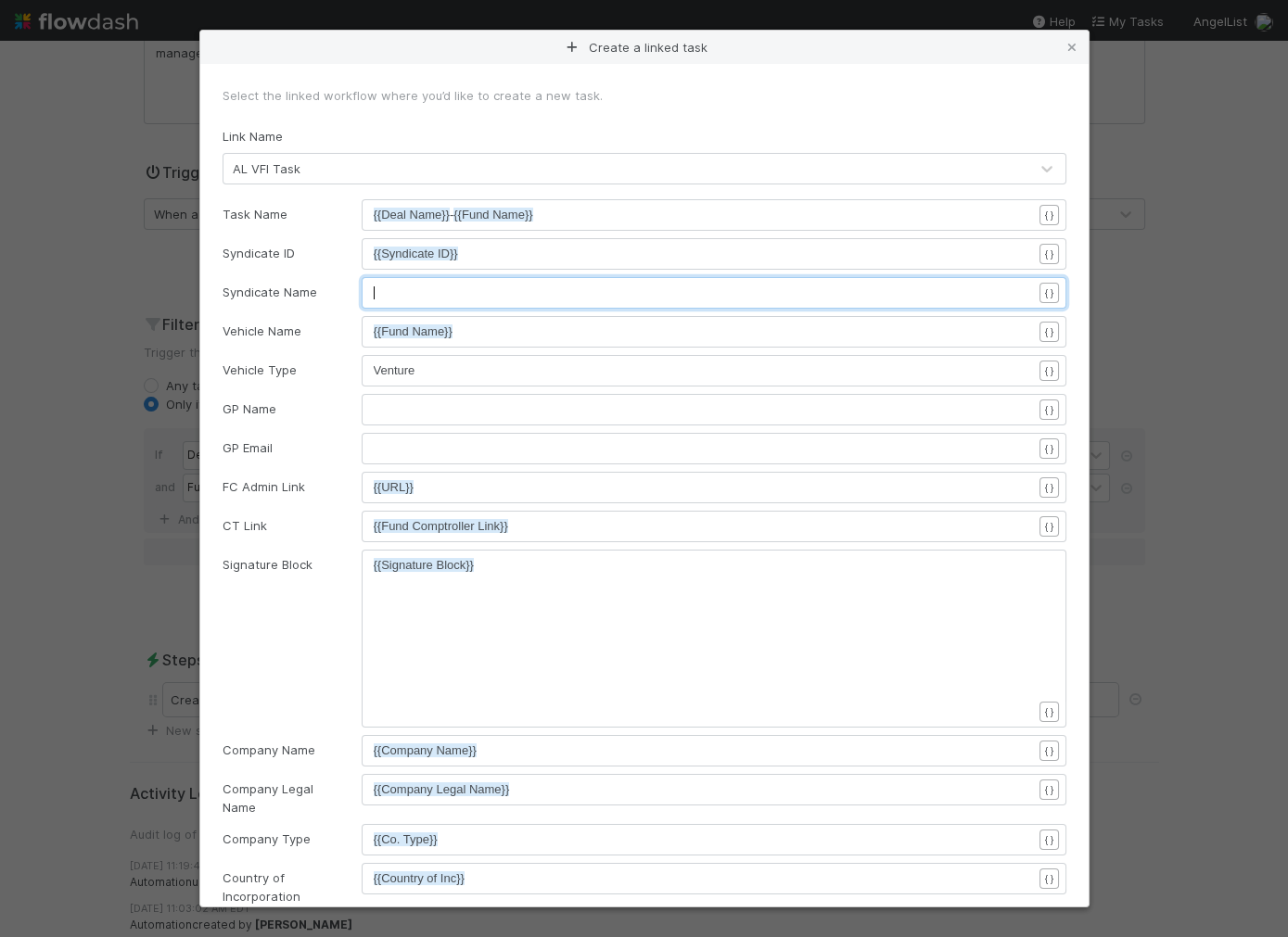
click at [410, 295] on pre "​" at bounding box center [702, 293] width 658 height 18
type textarea "{{syndica"
drag, startPoint x: 311, startPoint y: 351, endPoint x: 310, endPoint y: 334, distance: 17.0
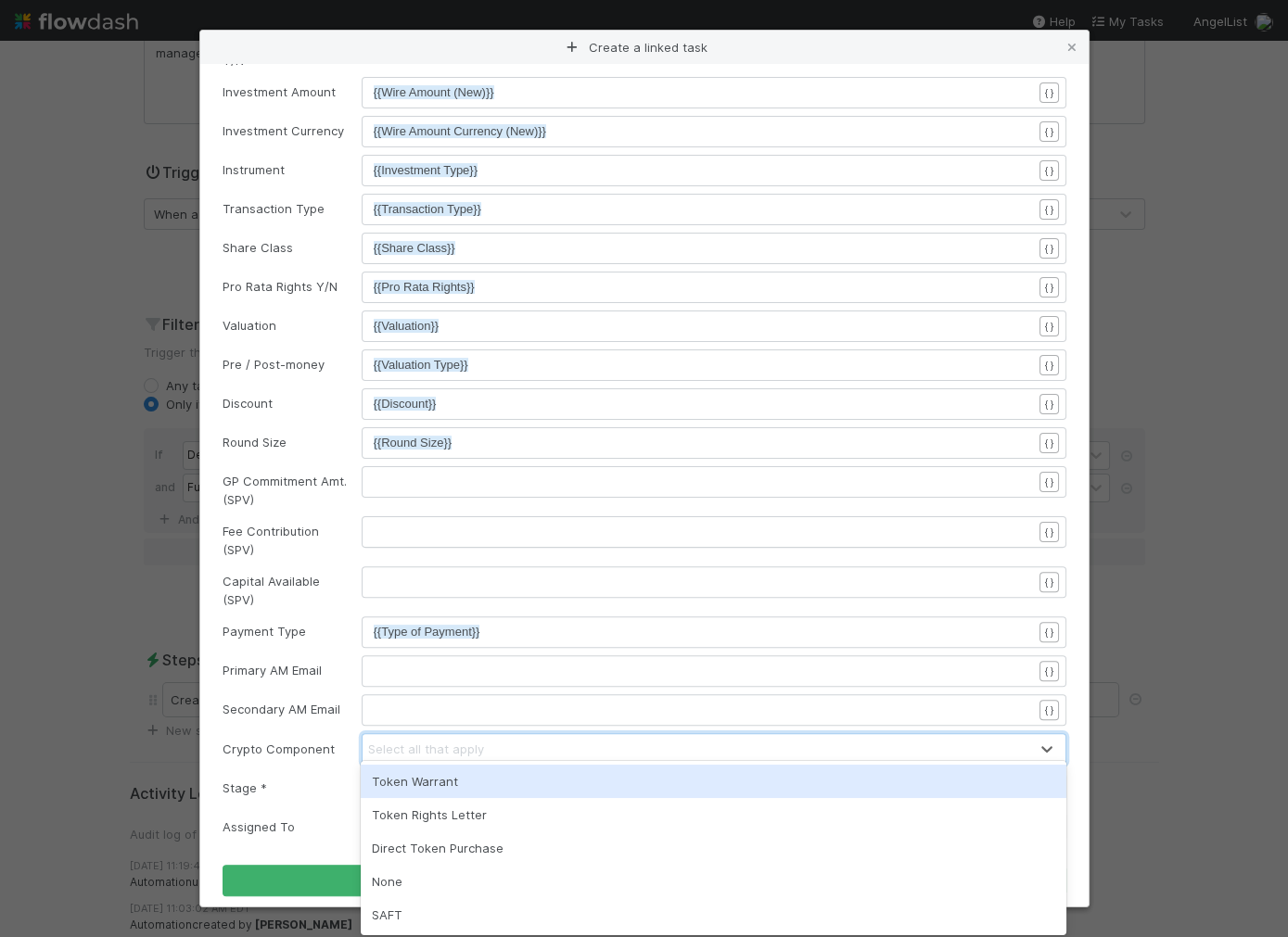
click at [446, 740] on div "Select all that apply" at bounding box center [426, 749] width 116 height 18
drag, startPoint x: 453, startPoint y: 780, endPoint x: 459, endPoint y: 753, distance: 27.7
click at [453, 780] on div "Token Warrant" at bounding box center [713, 781] width 705 height 34
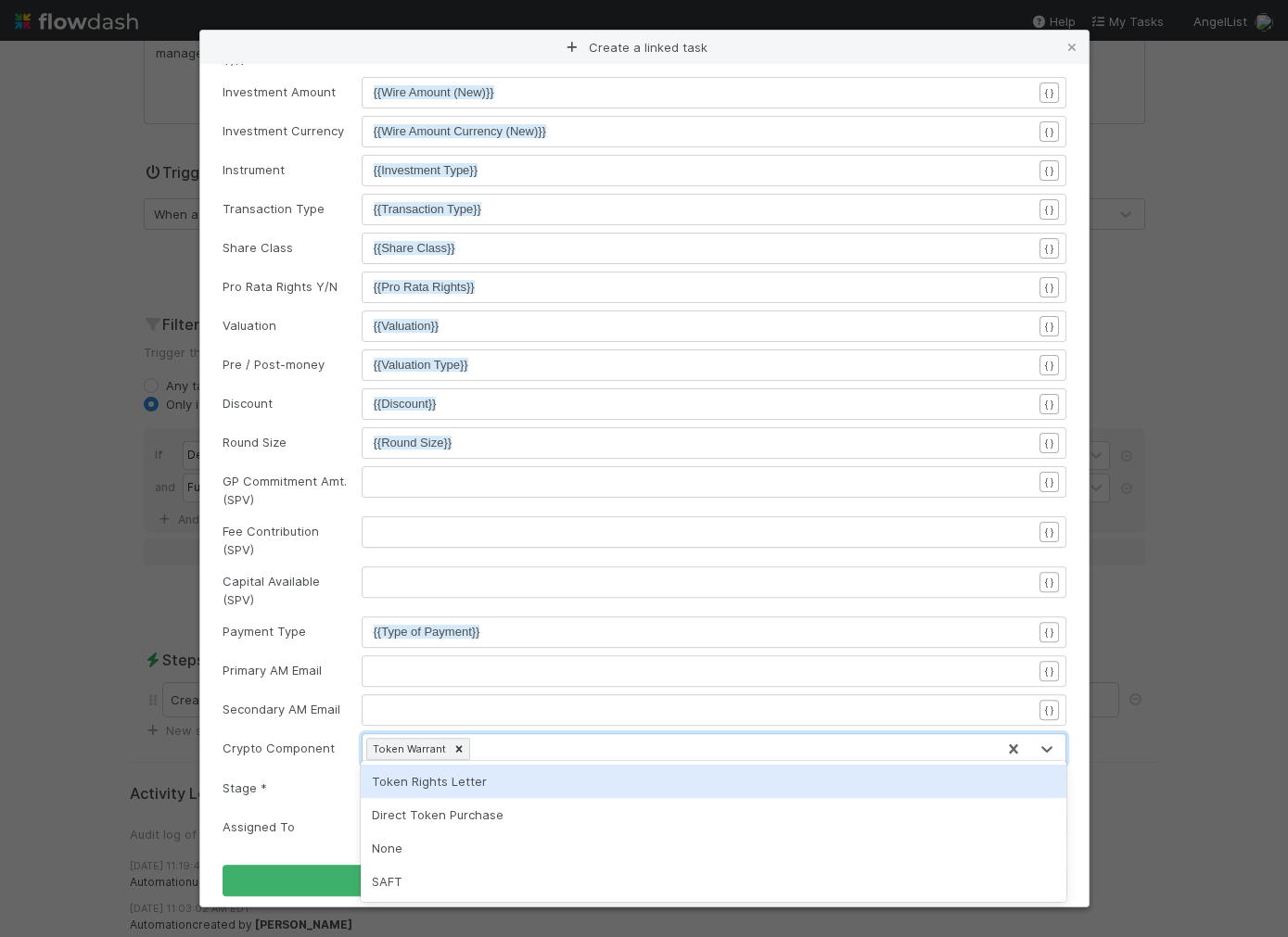
drag, startPoint x: 533, startPoint y: 739, endPoint x: 529, endPoint y: 768, distance: 29.3
click at [533, 739] on div "Token Warrant" at bounding box center [678, 749] width 632 height 30
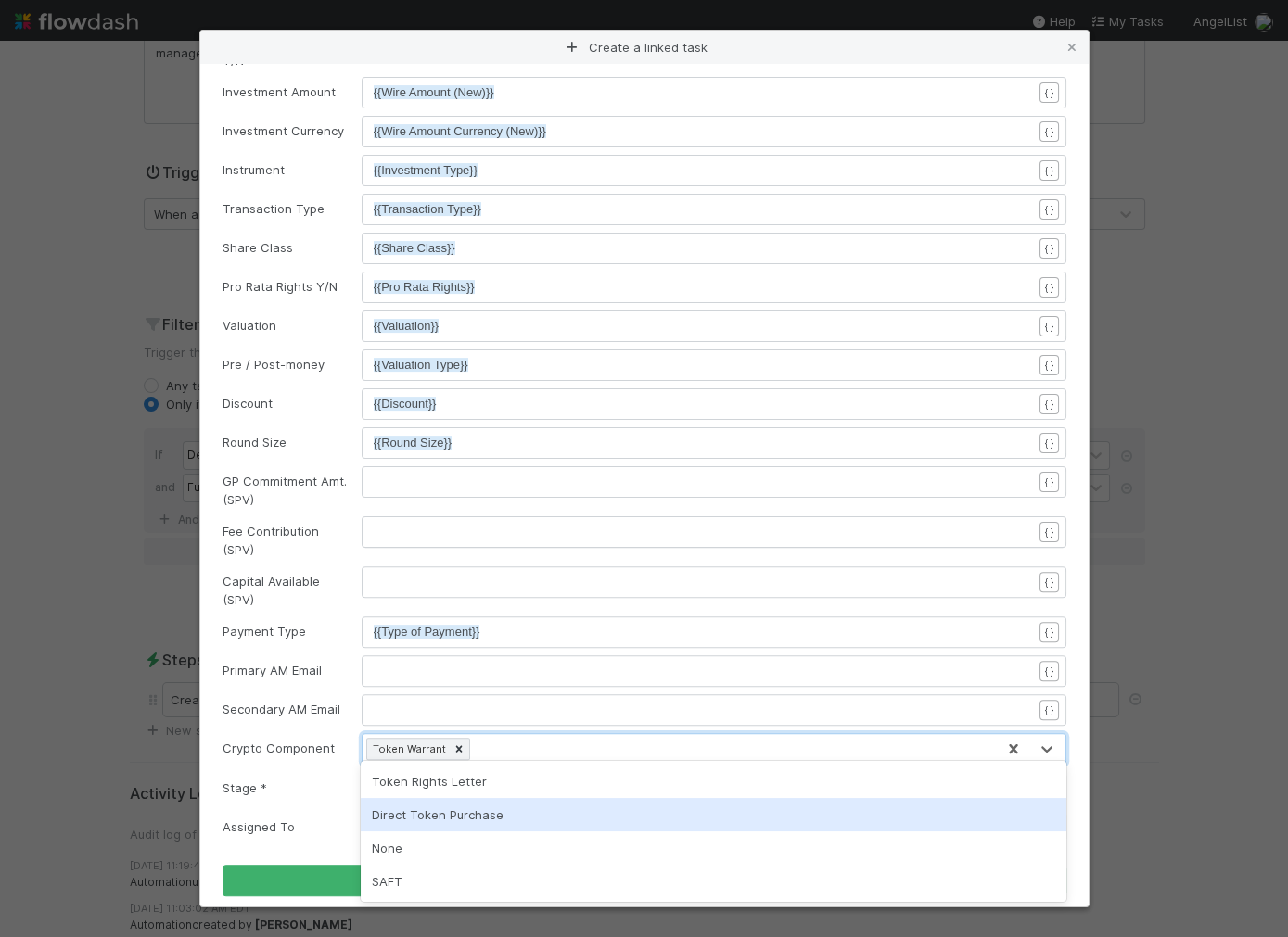
click at [526, 798] on div "Direct Token Purchase" at bounding box center [713, 814] width 705 height 34
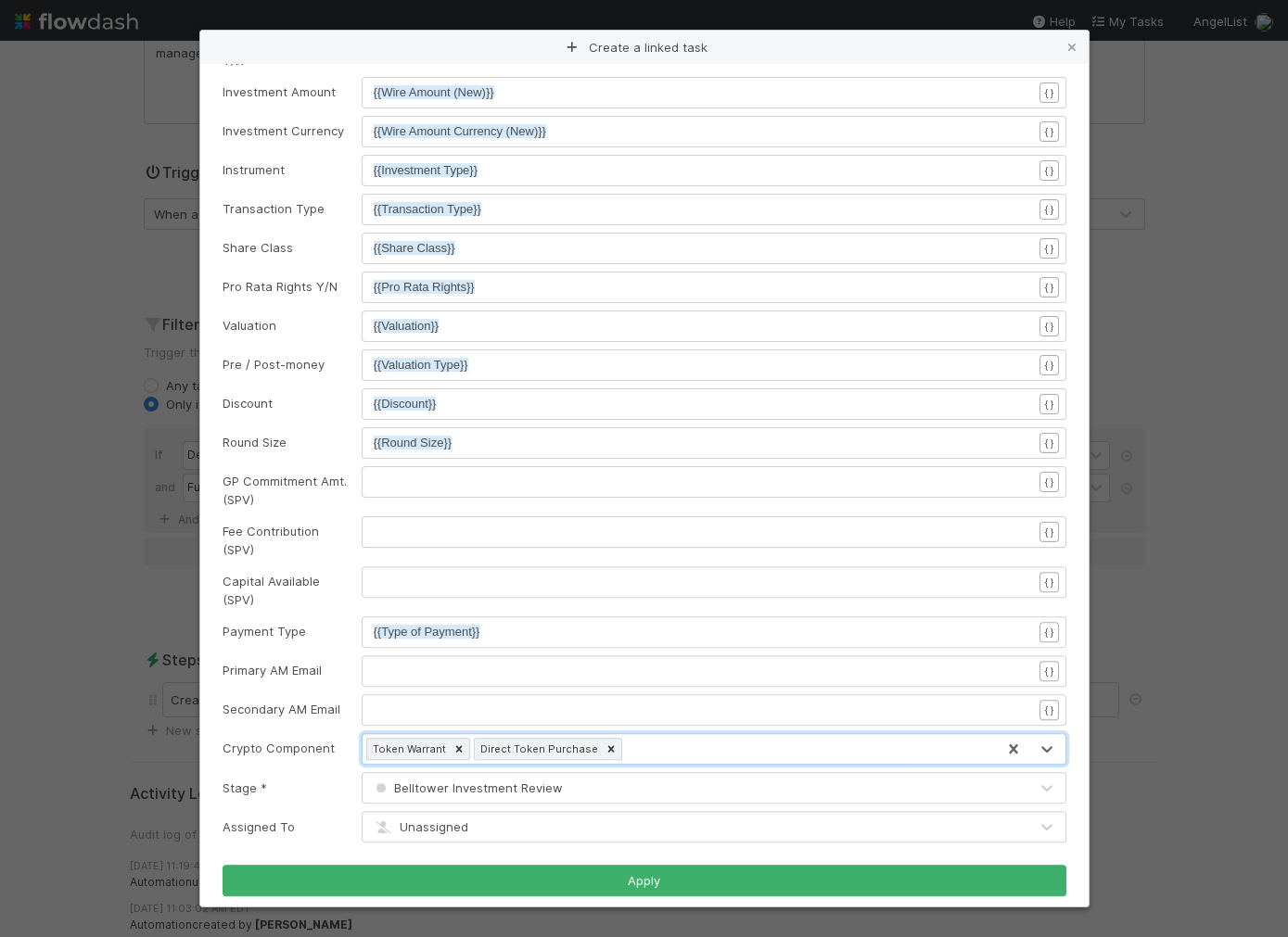
drag, startPoint x: 600, startPoint y: 733, endPoint x: 587, endPoint y: 734, distance: 13.0
click at [605, 743] on icon at bounding box center [611, 749] width 13 height 13
click at [448, 739] on div at bounding box center [458, 749] width 20 height 20
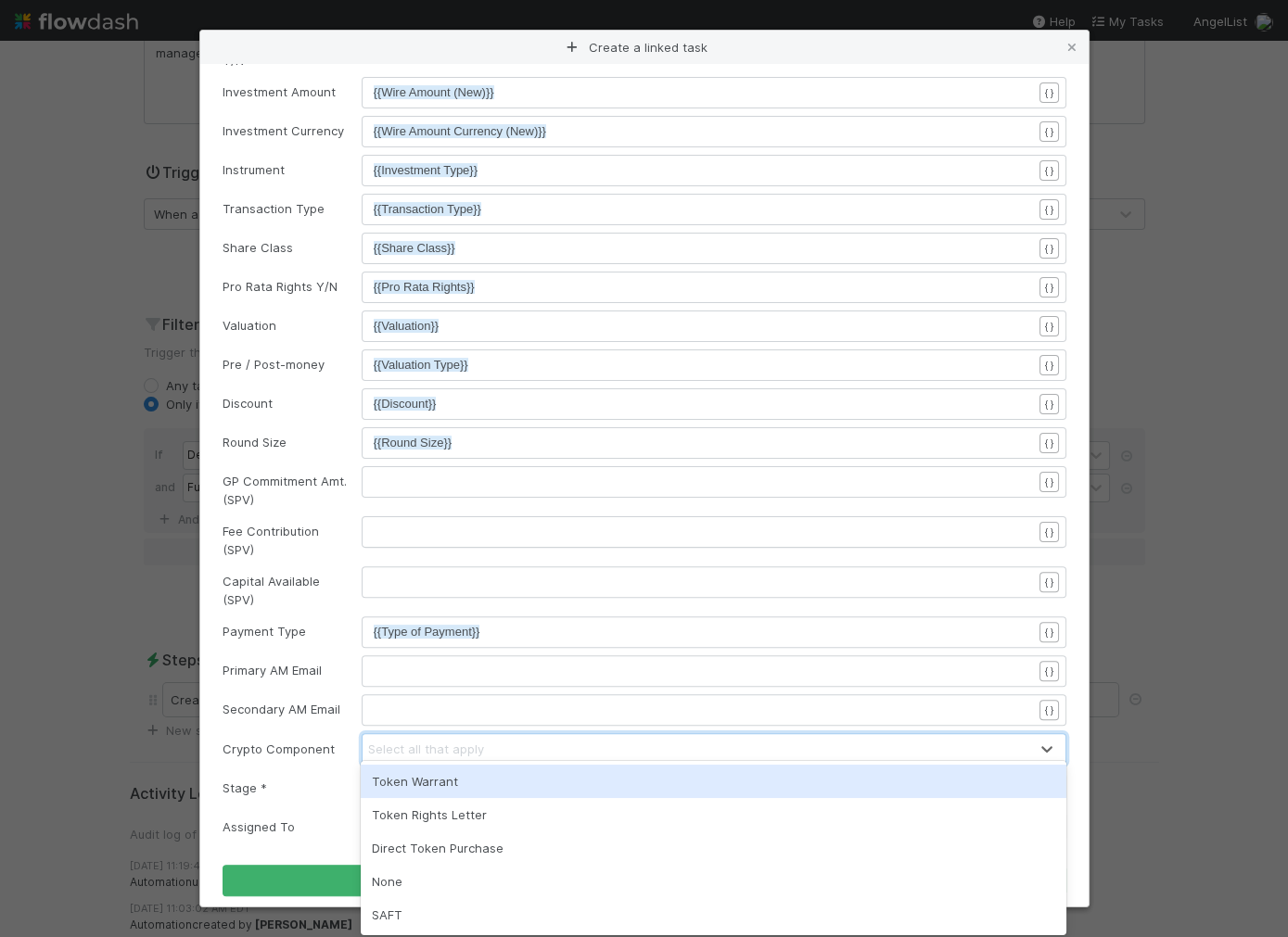
drag, startPoint x: 701, startPoint y: 707, endPoint x: 609, endPoint y: 811, distance: 138.9
click at [701, 708] on pre "​" at bounding box center [702, 710] width 658 height 18
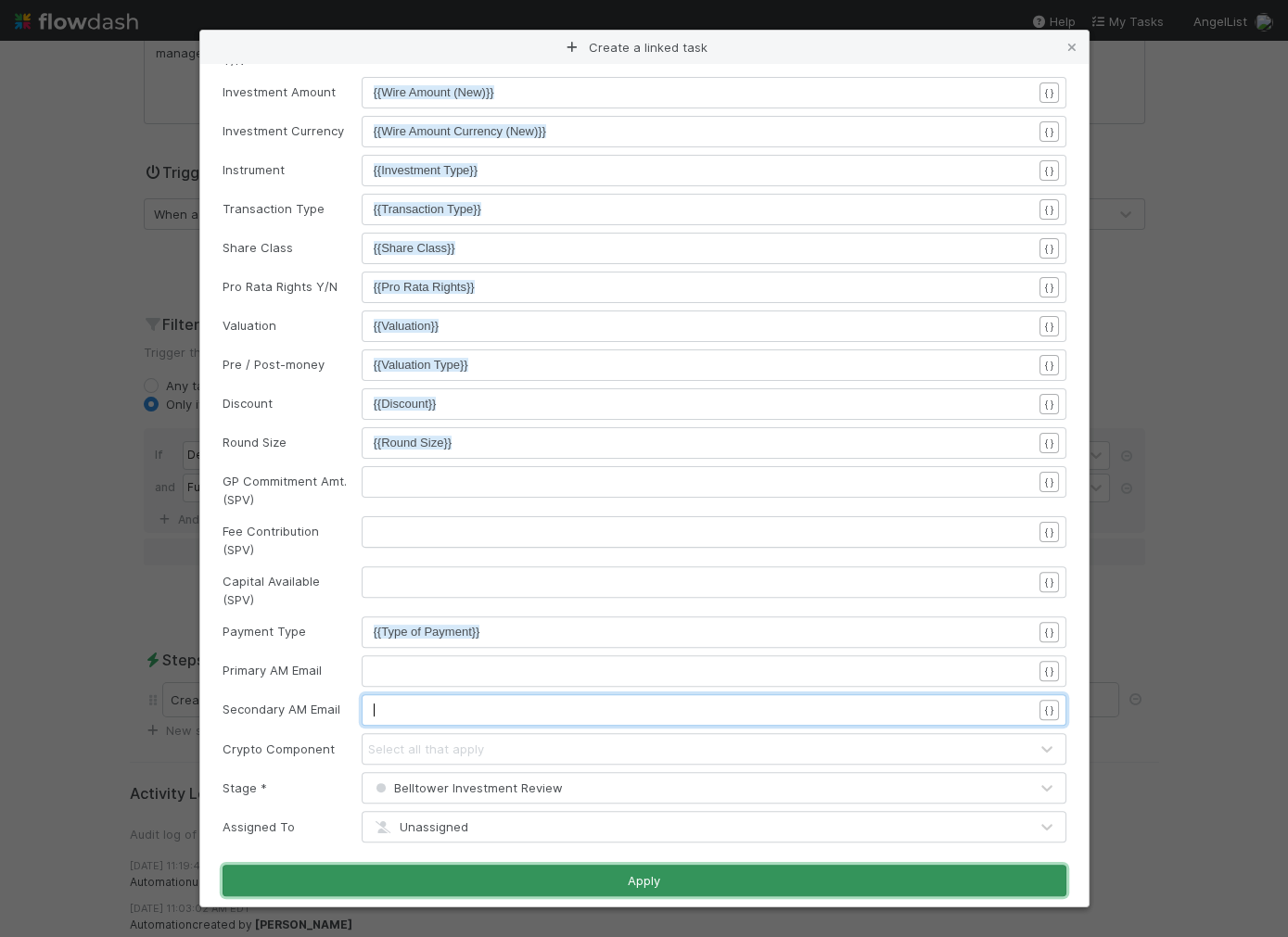
click at [597, 869] on button "Apply" at bounding box center [644, 880] width 844 height 32
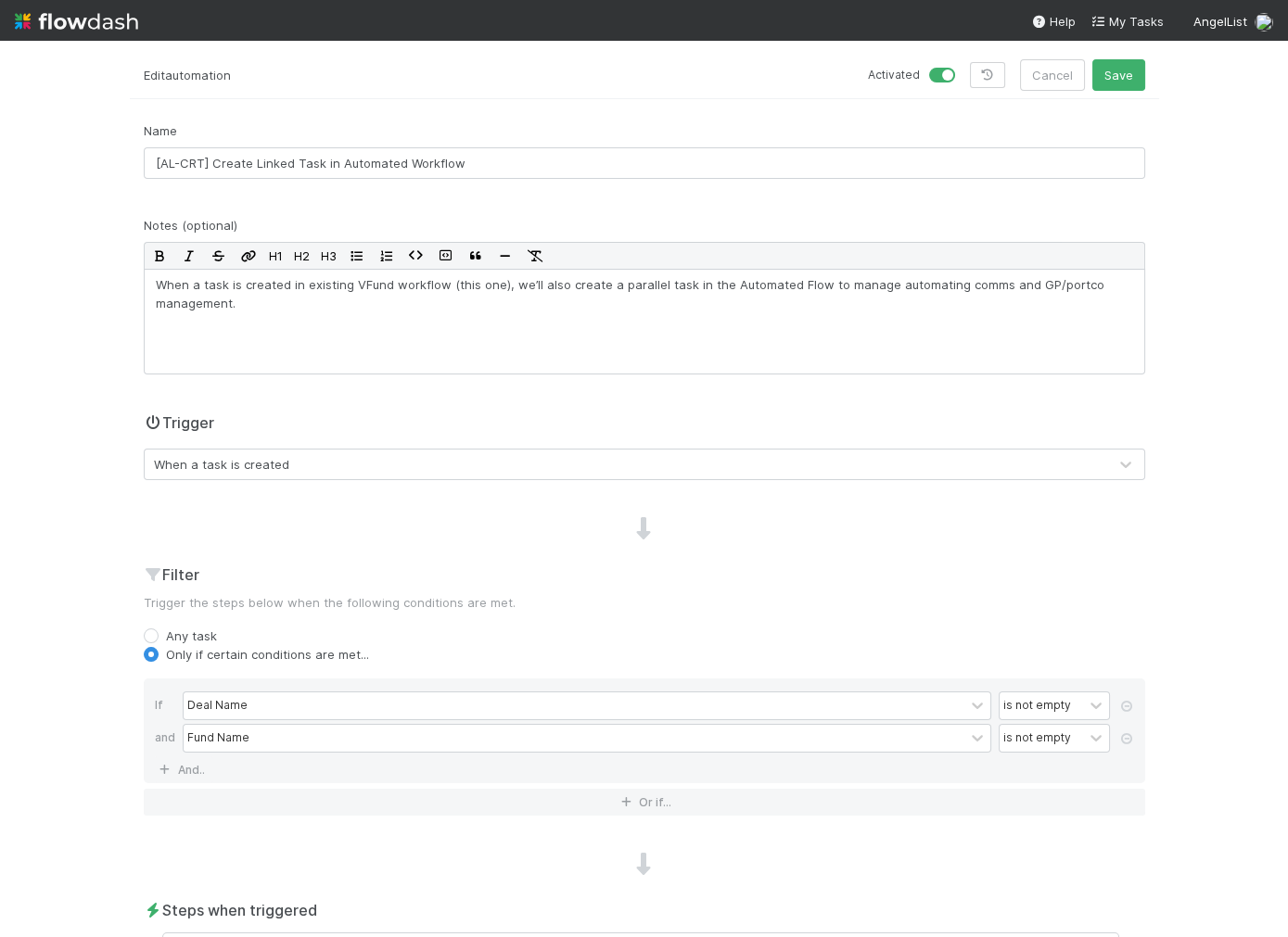
scroll to position [0, 0]
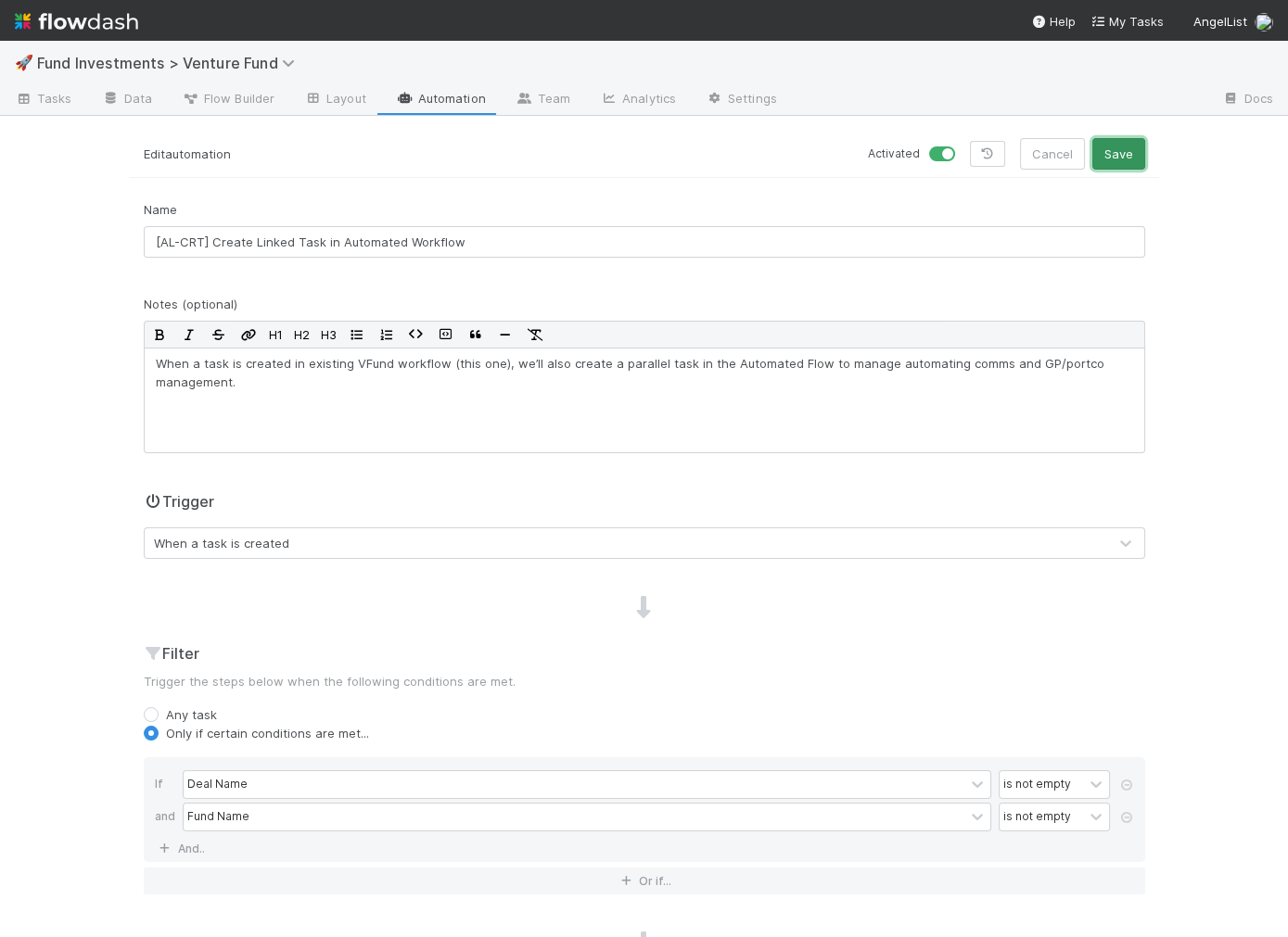
click at [1115, 163] on button "Save" at bounding box center [1118, 154] width 53 height 32
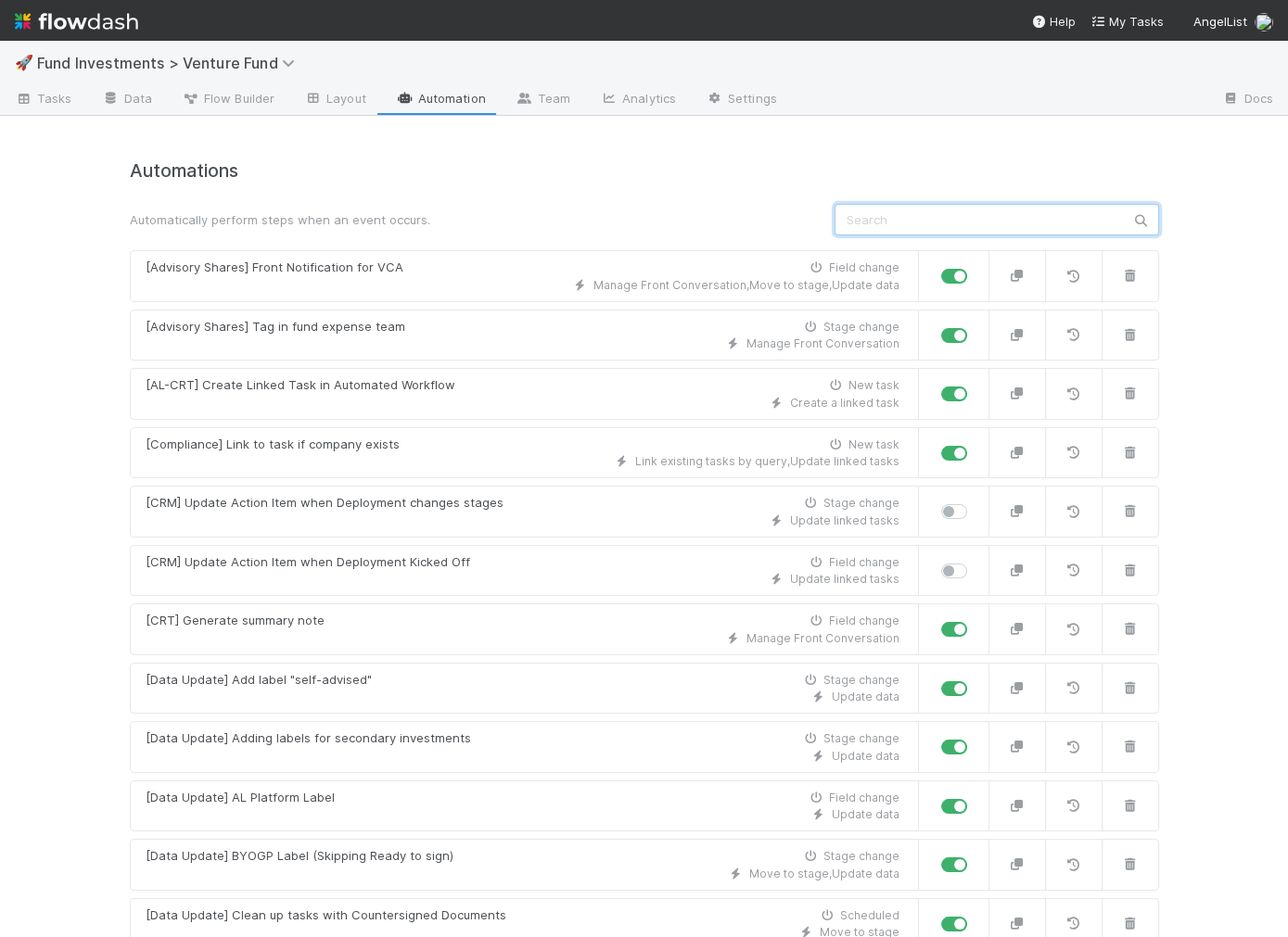
click at [932, 219] on input "text" at bounding box center [997, 219] width 325 height 32
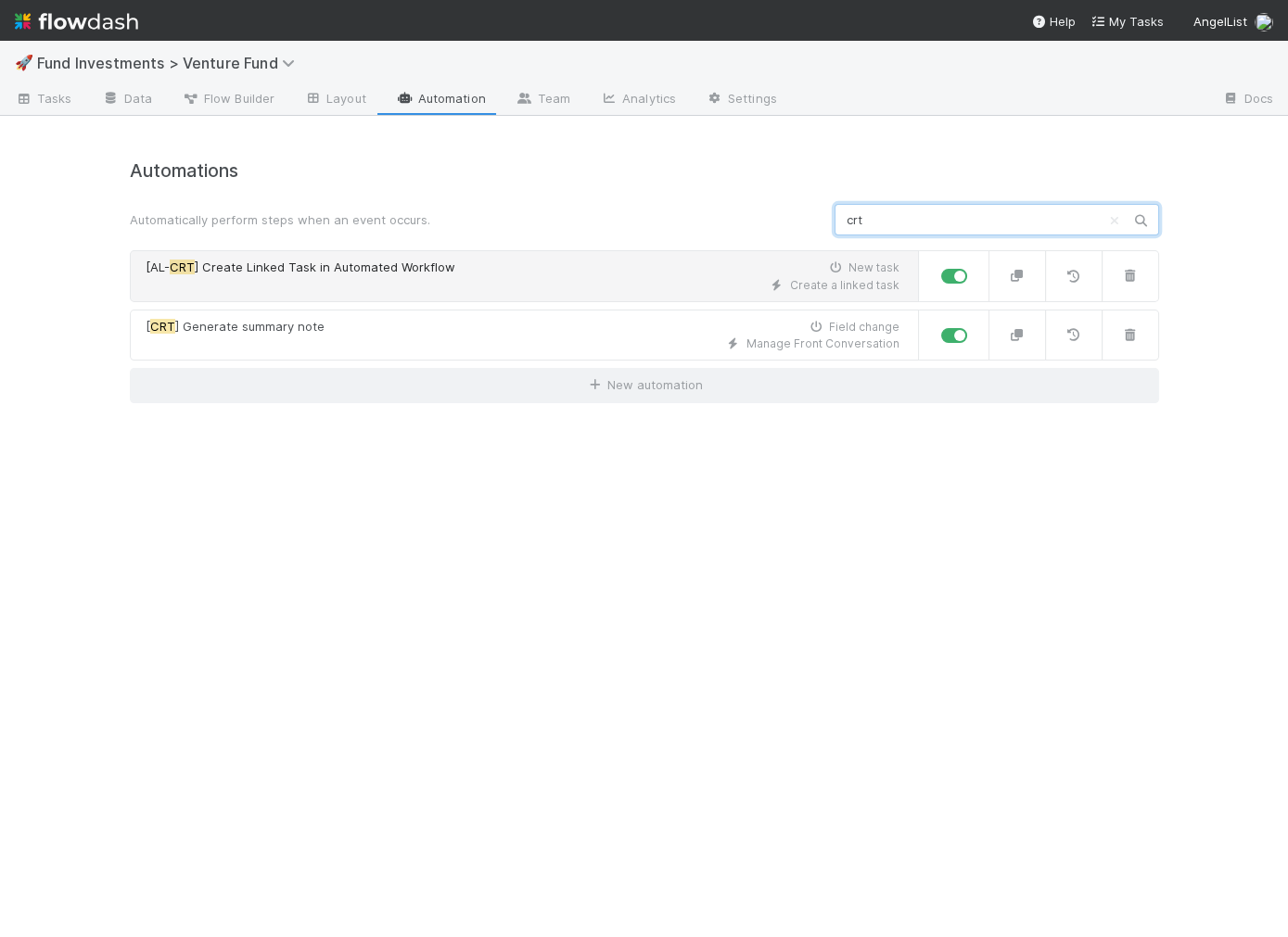
type input "crt"
click at [407, 265] on span "] Create Linked Task in Automated Workflow" at bounding box center [326, 267] width 261 height 14
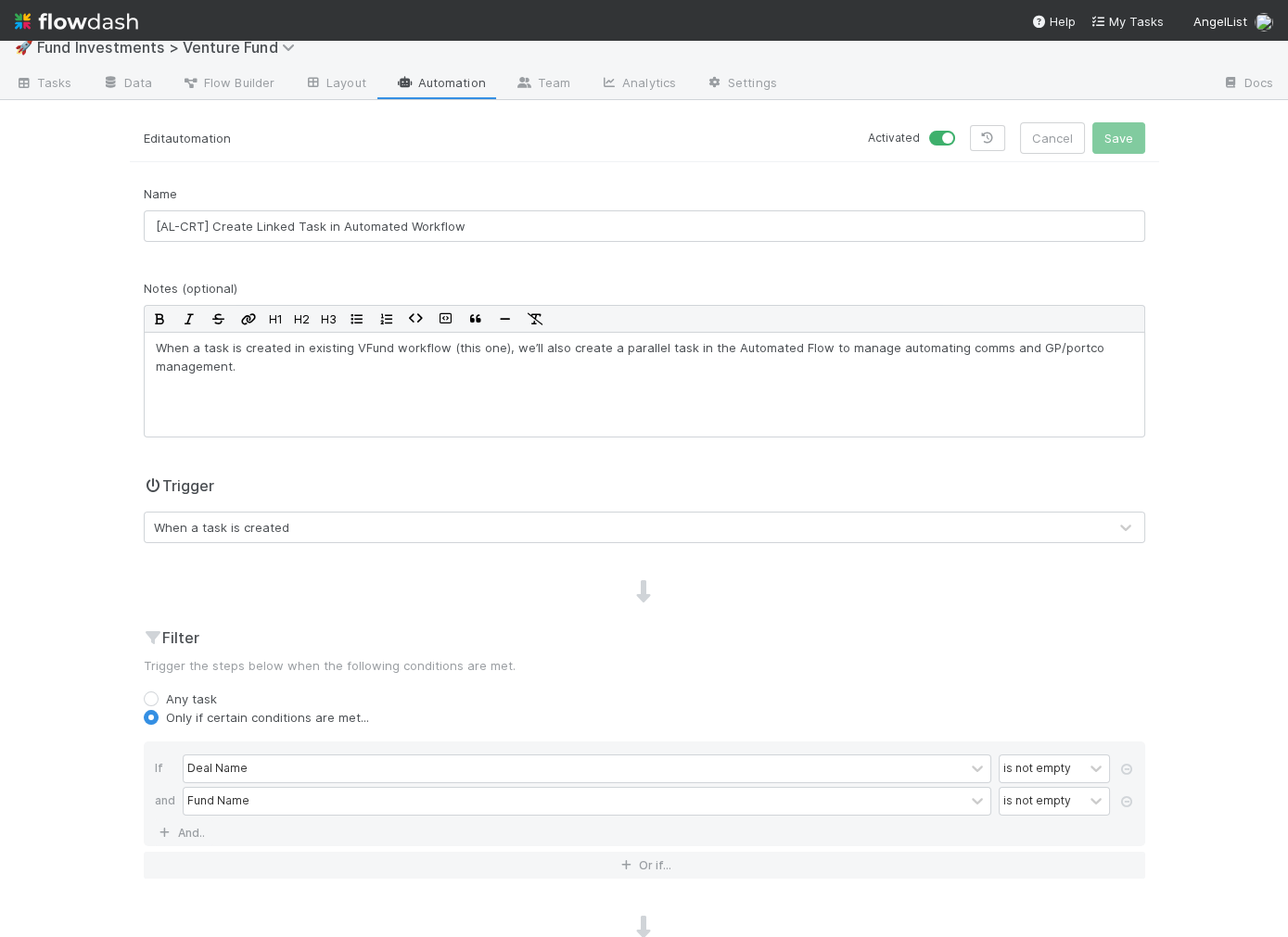
scroll to position [329, 0]
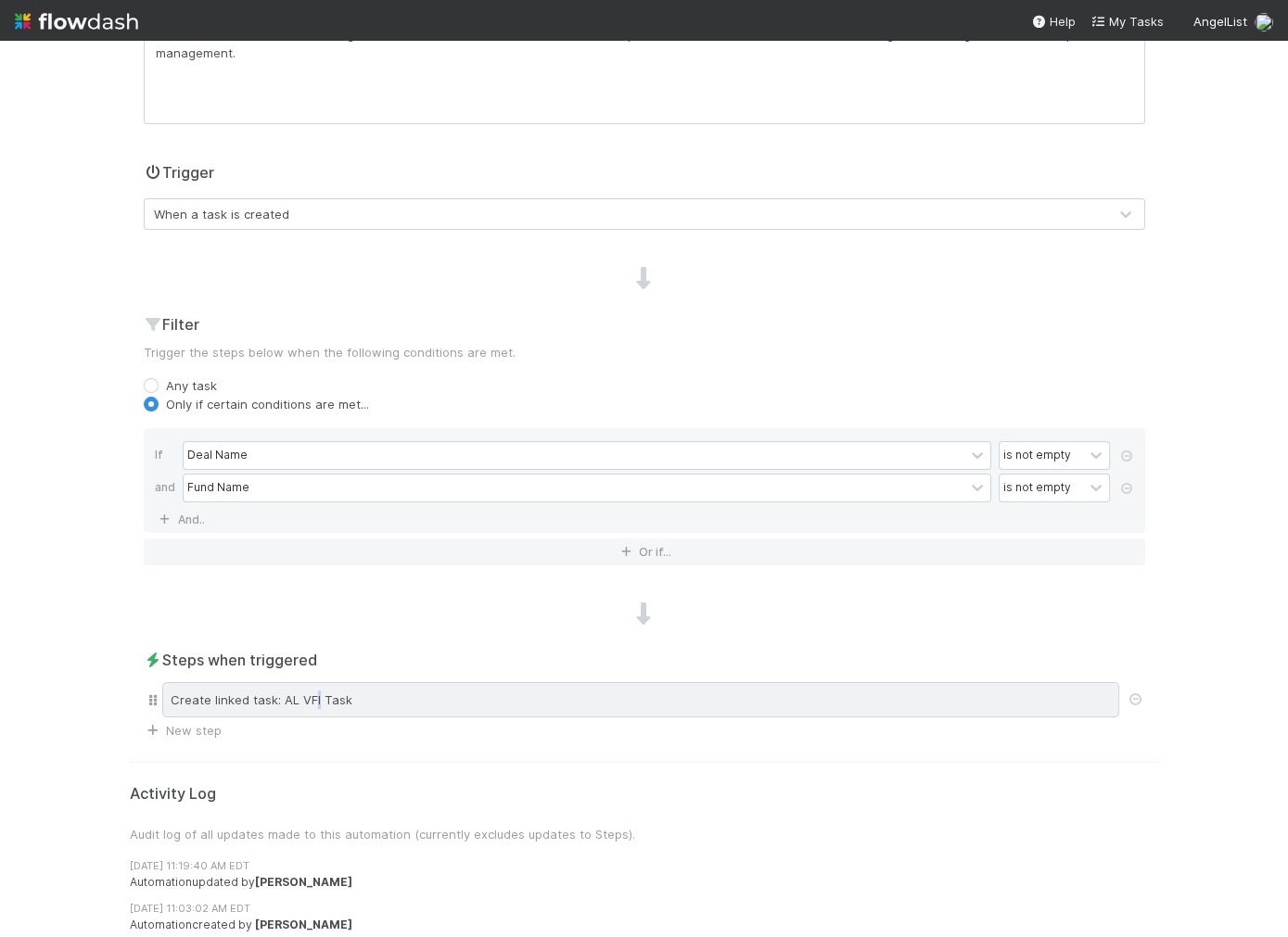
click at [313, 701] on div "Create linked task: AL VFI Task" at bounding box center [641, 699] width 957 height 35
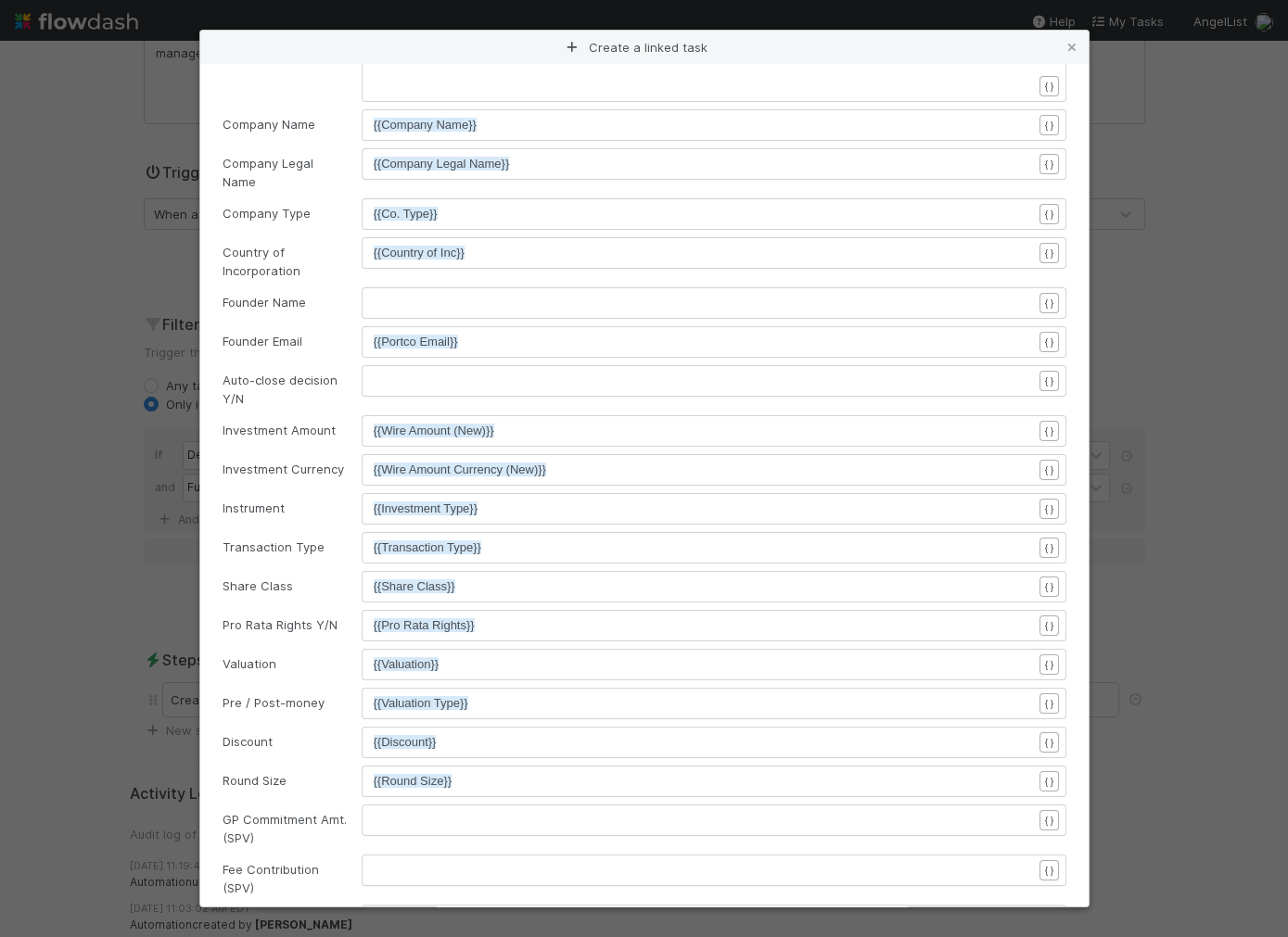
scroll to position [964, 0]
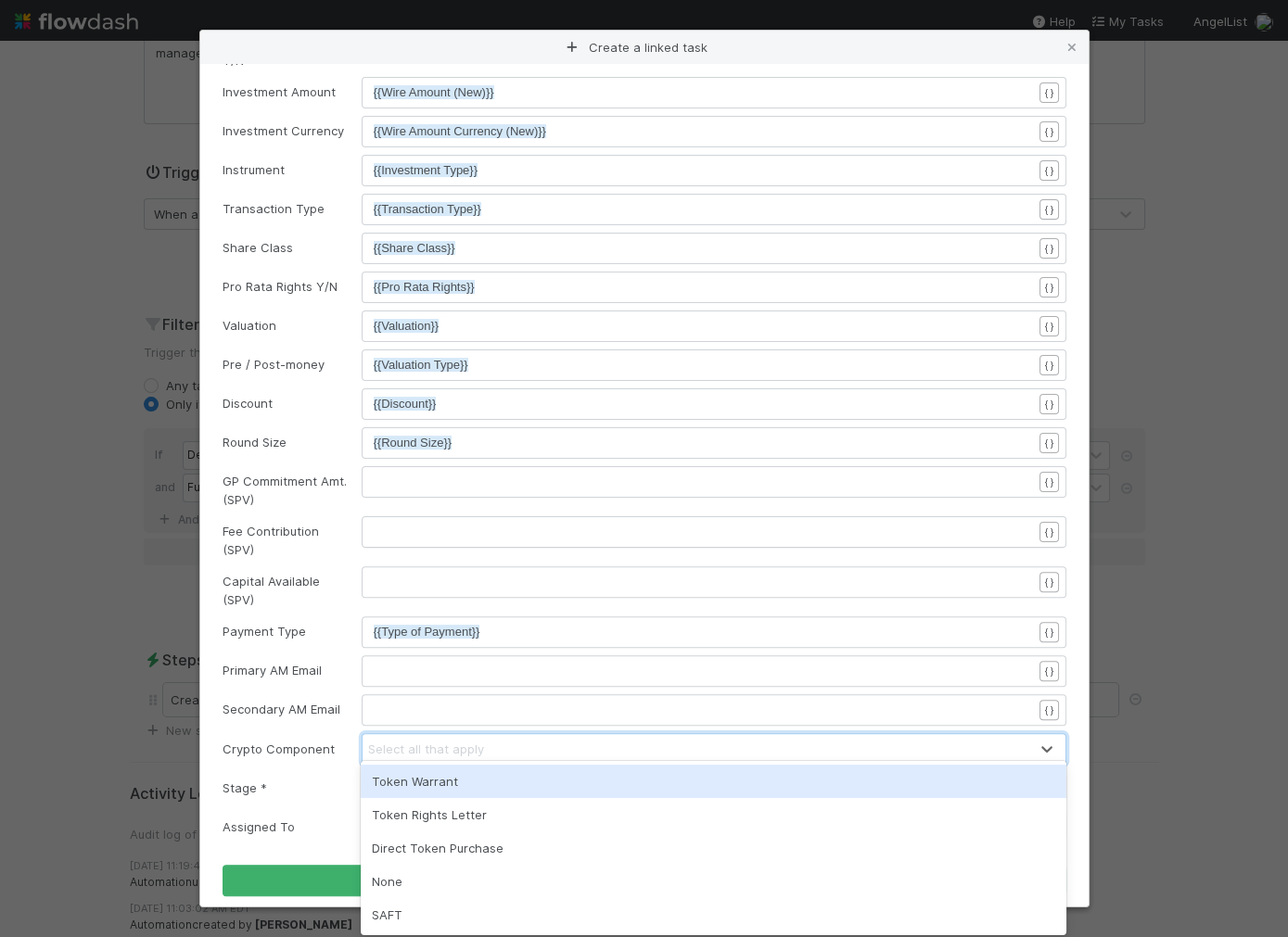
click at [479, 744] on div "Select all that apply" at bounding box center [695, 749] width 666 height 30
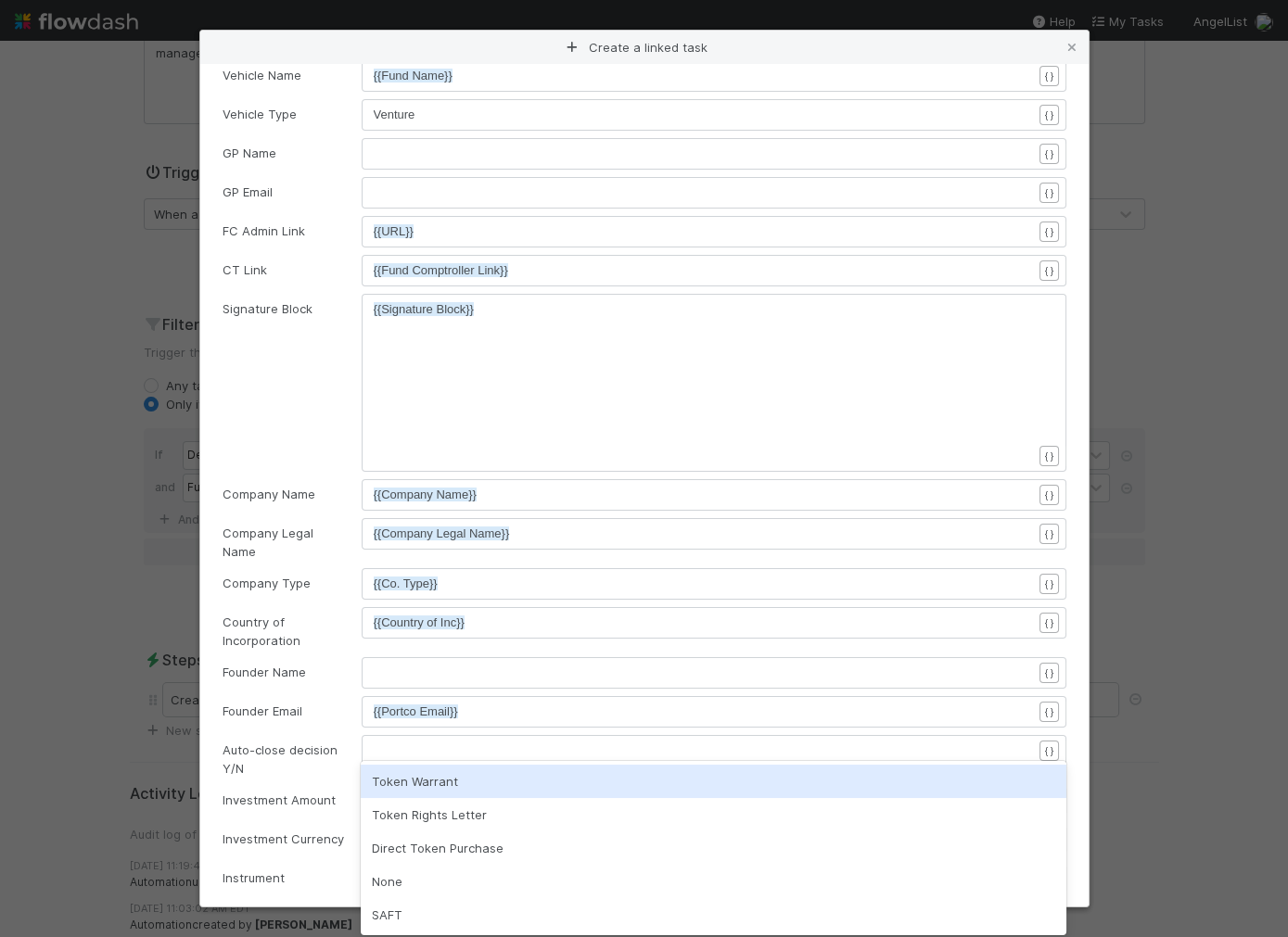
scroll to position [53, 0]
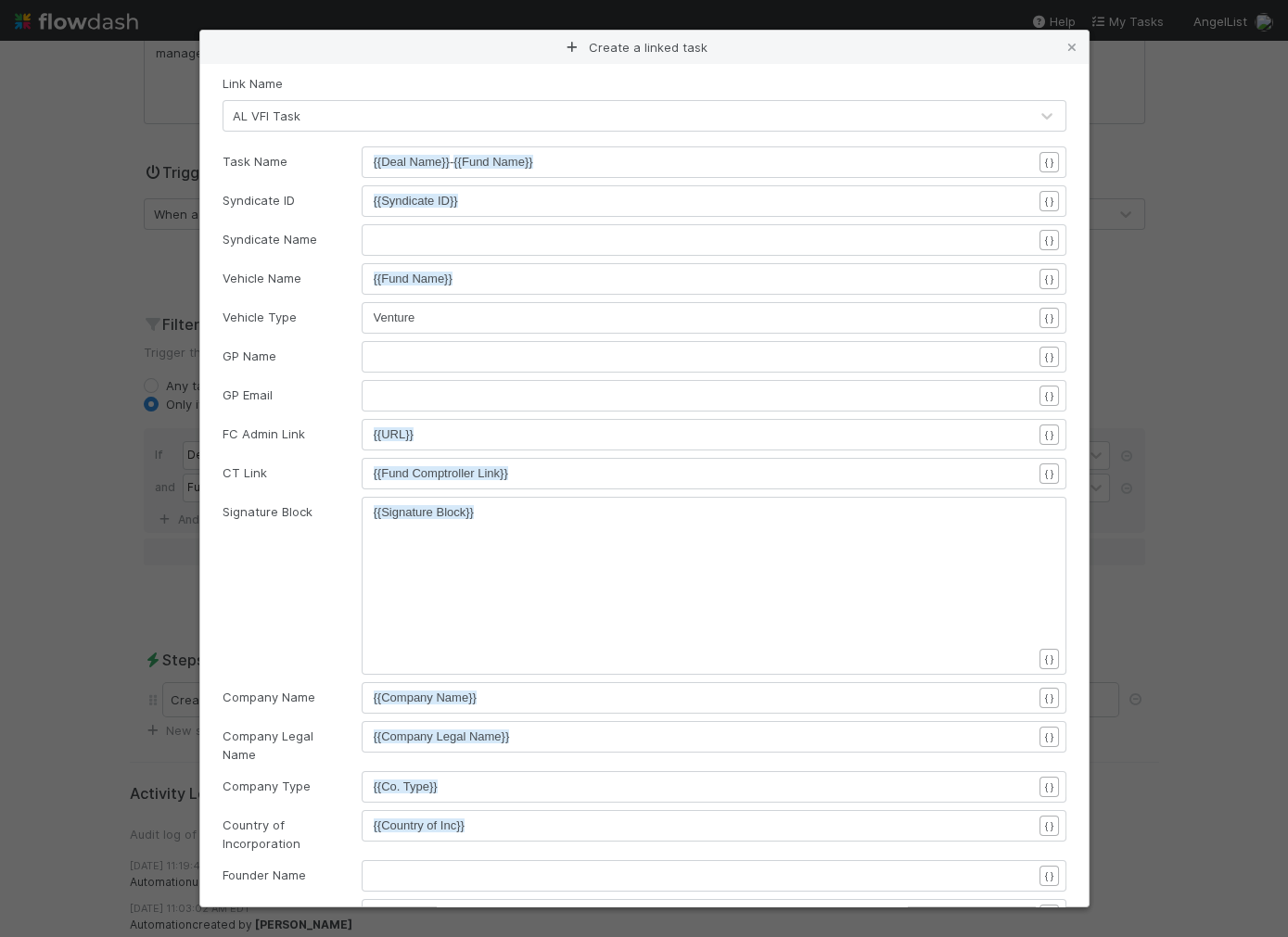
click at [1076, 43] on icon at bounding box center [1072, 47] width 18 height 12
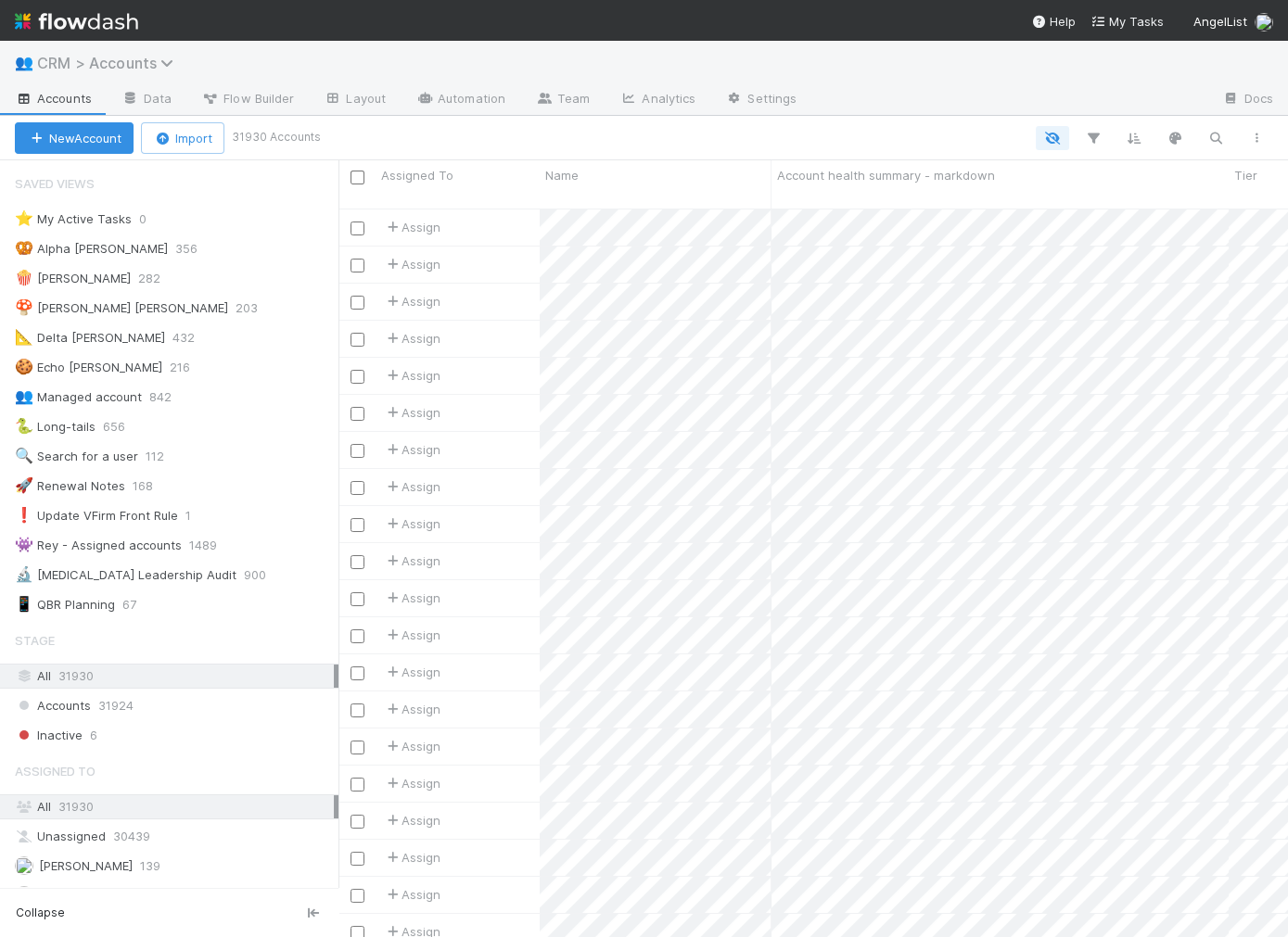
scroll to position [745, 949]
click at [104, 57] on span "CRM > Accounts" at bounding box center [109, 63] width 146 height 18
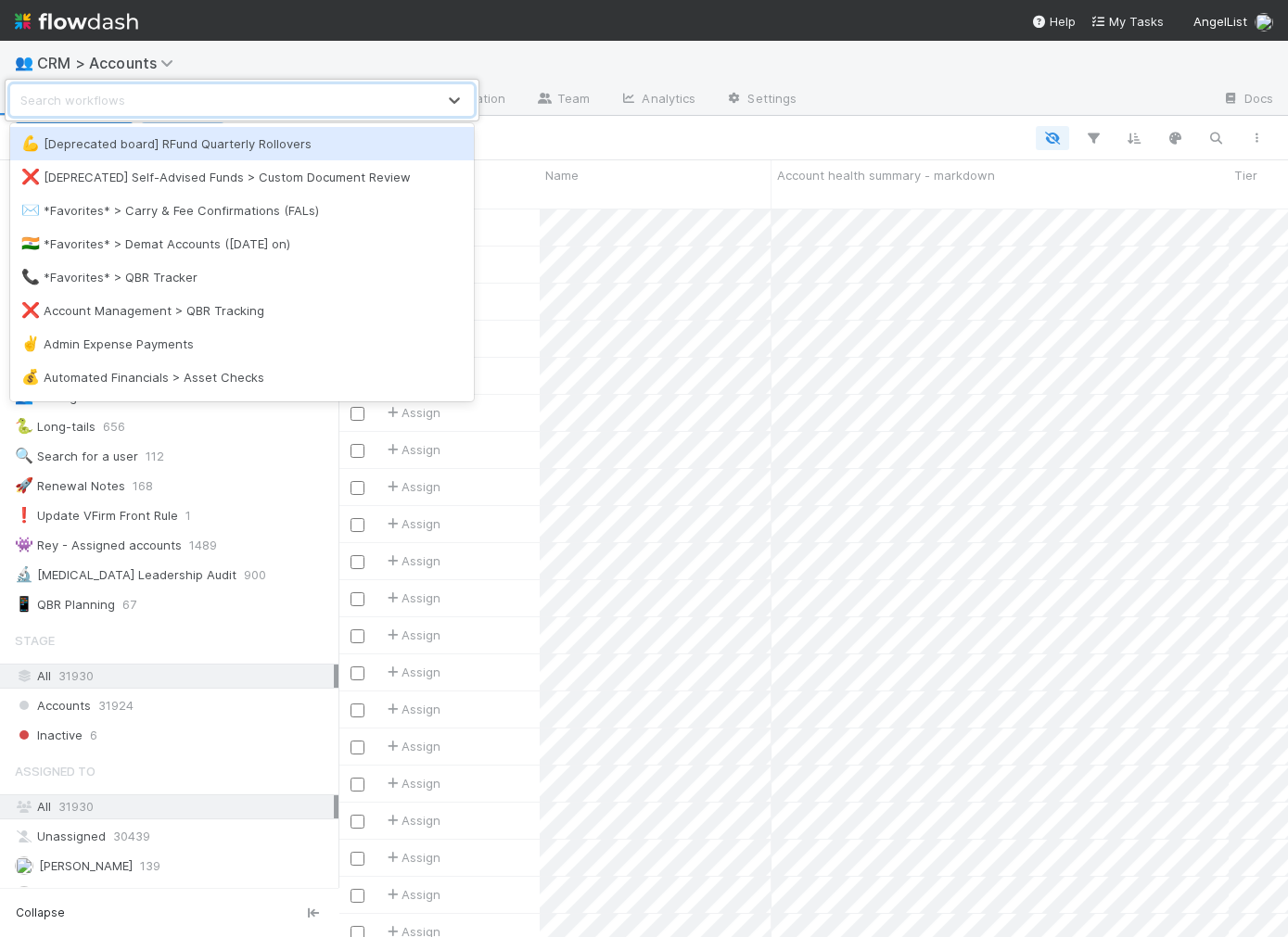
click at [127, 86] on div "Search workflows" at bounding box center [224, 99] width 425 height 30
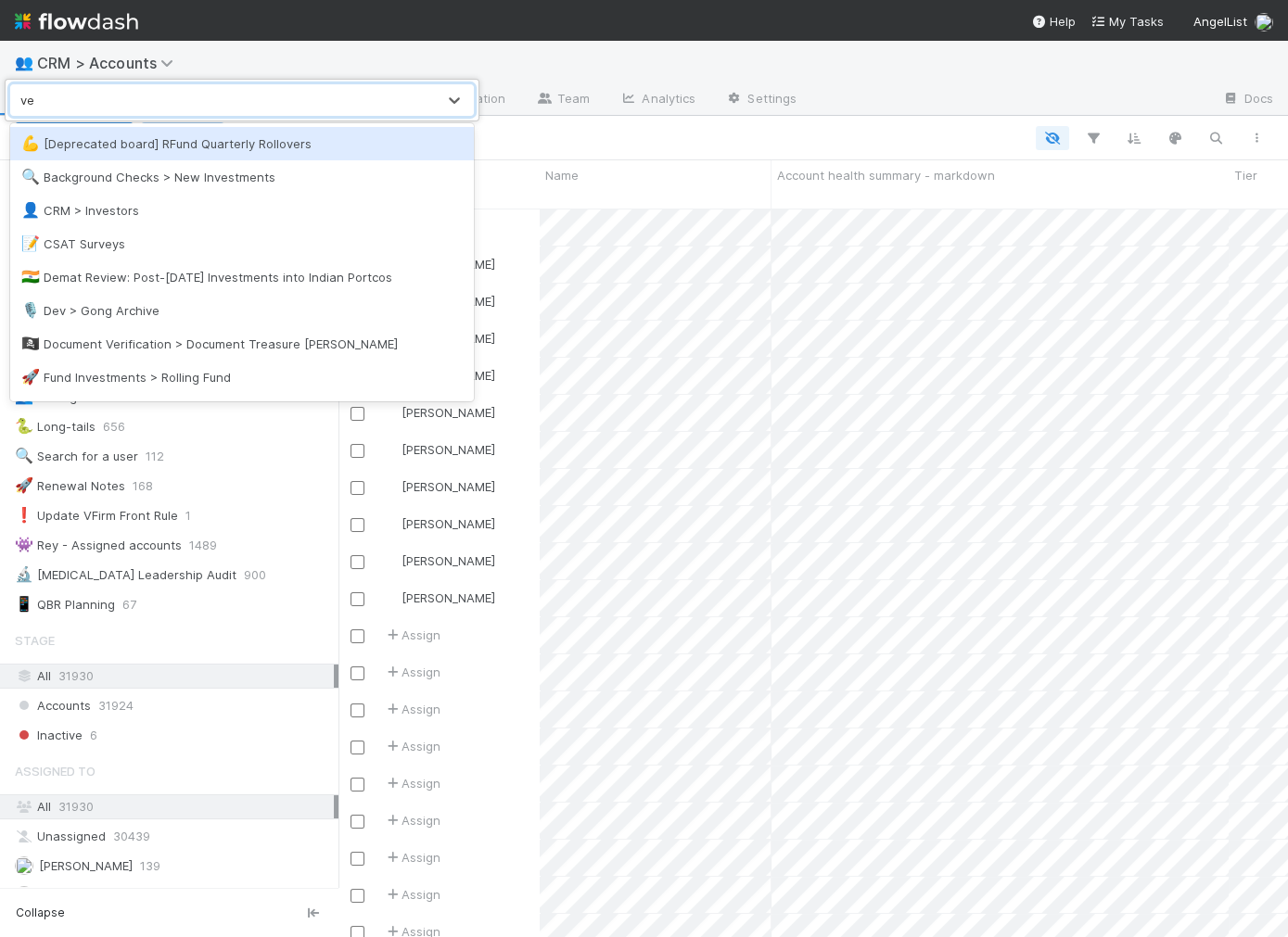
type input "ven"
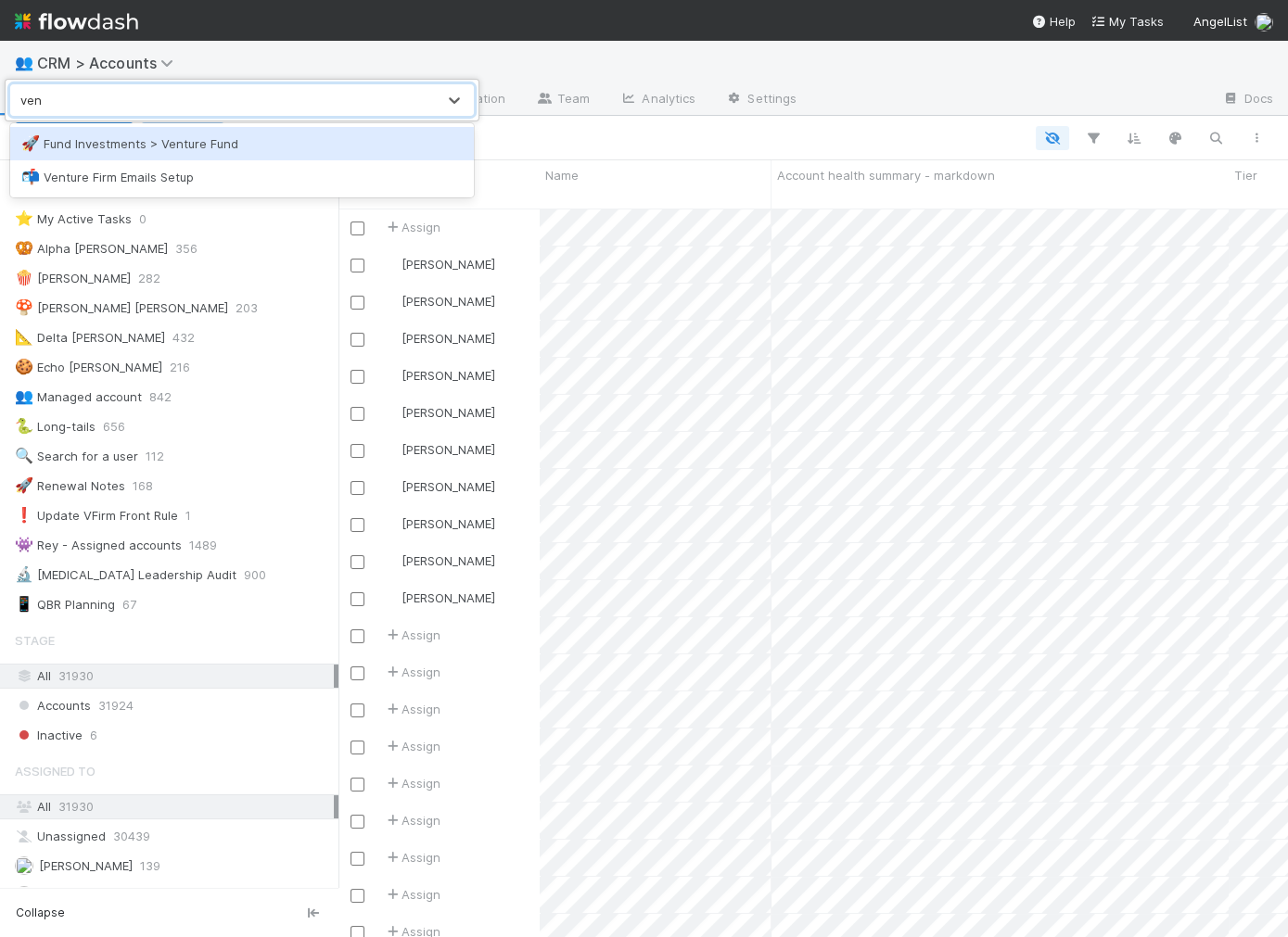
click at [114, 132] on div "🚀 Fund Investments > Venture Fund" at bounding box center [243, 143] width 464 height 34
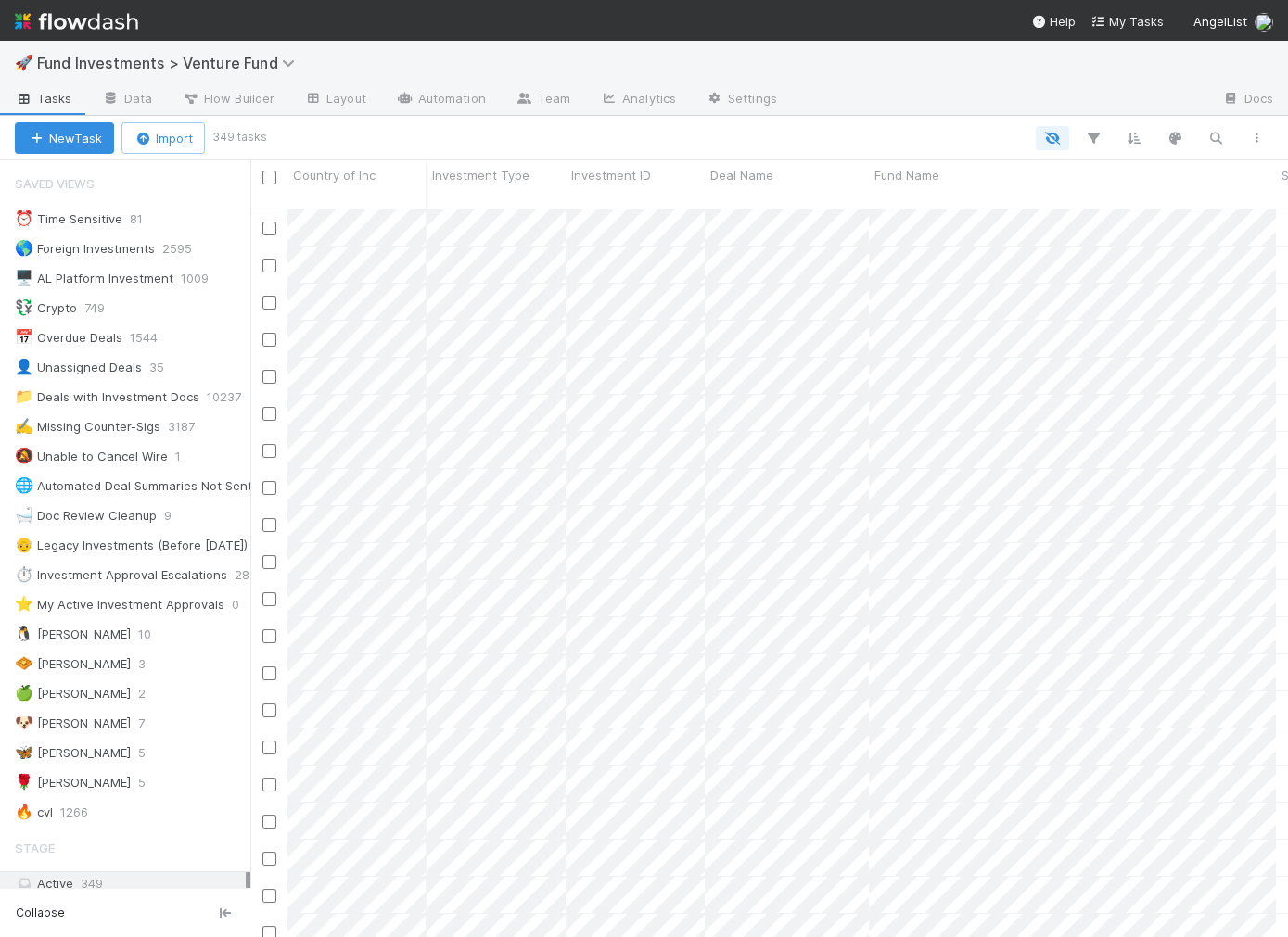
scroll to position [1, 1]
click at [408, 104] on link "Automation" at bounding box center [441, 99] width 120 height 30
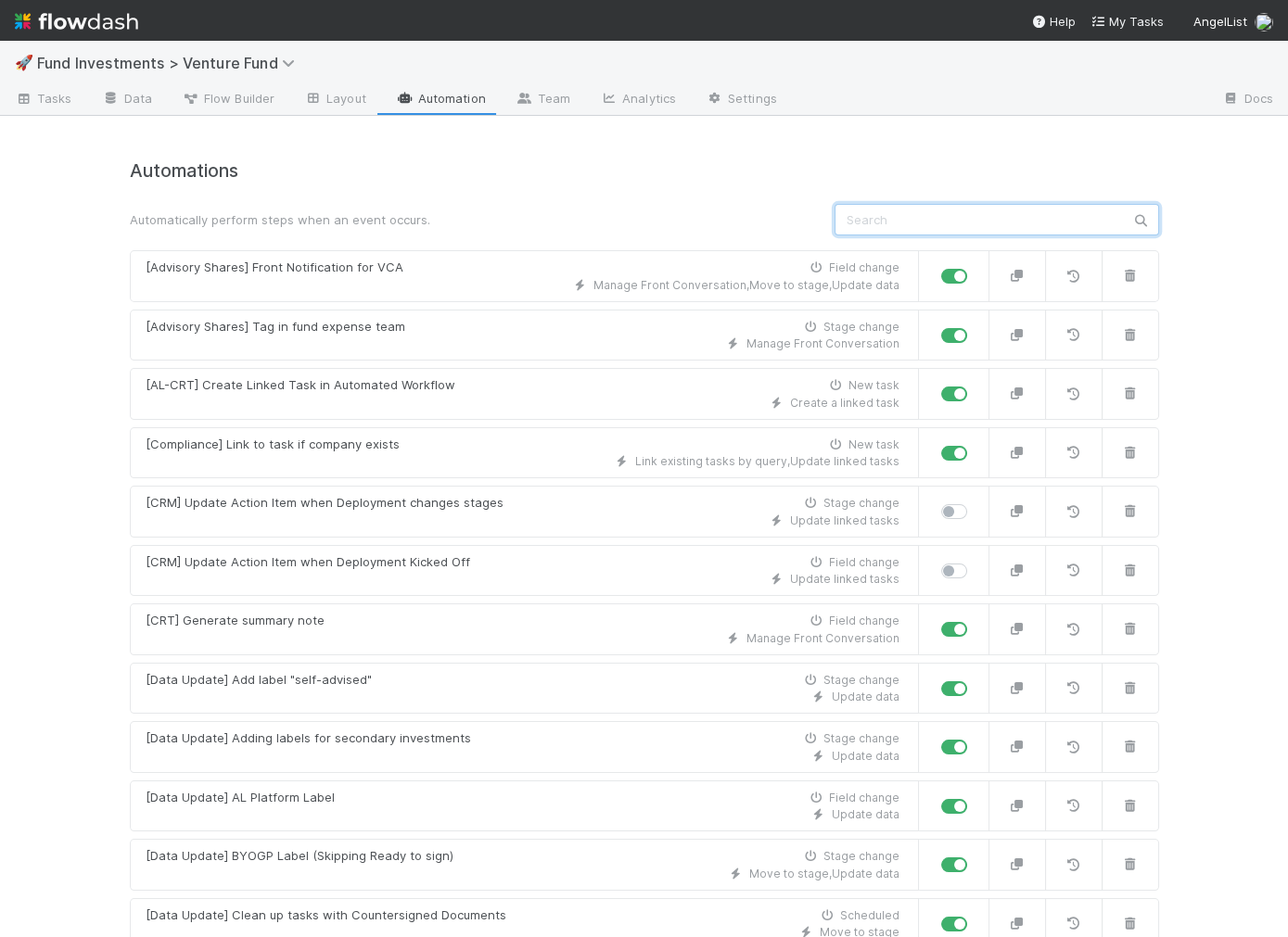
click at [932, 225] on input "text" at bounding box center [997, 219] width 325 height 32
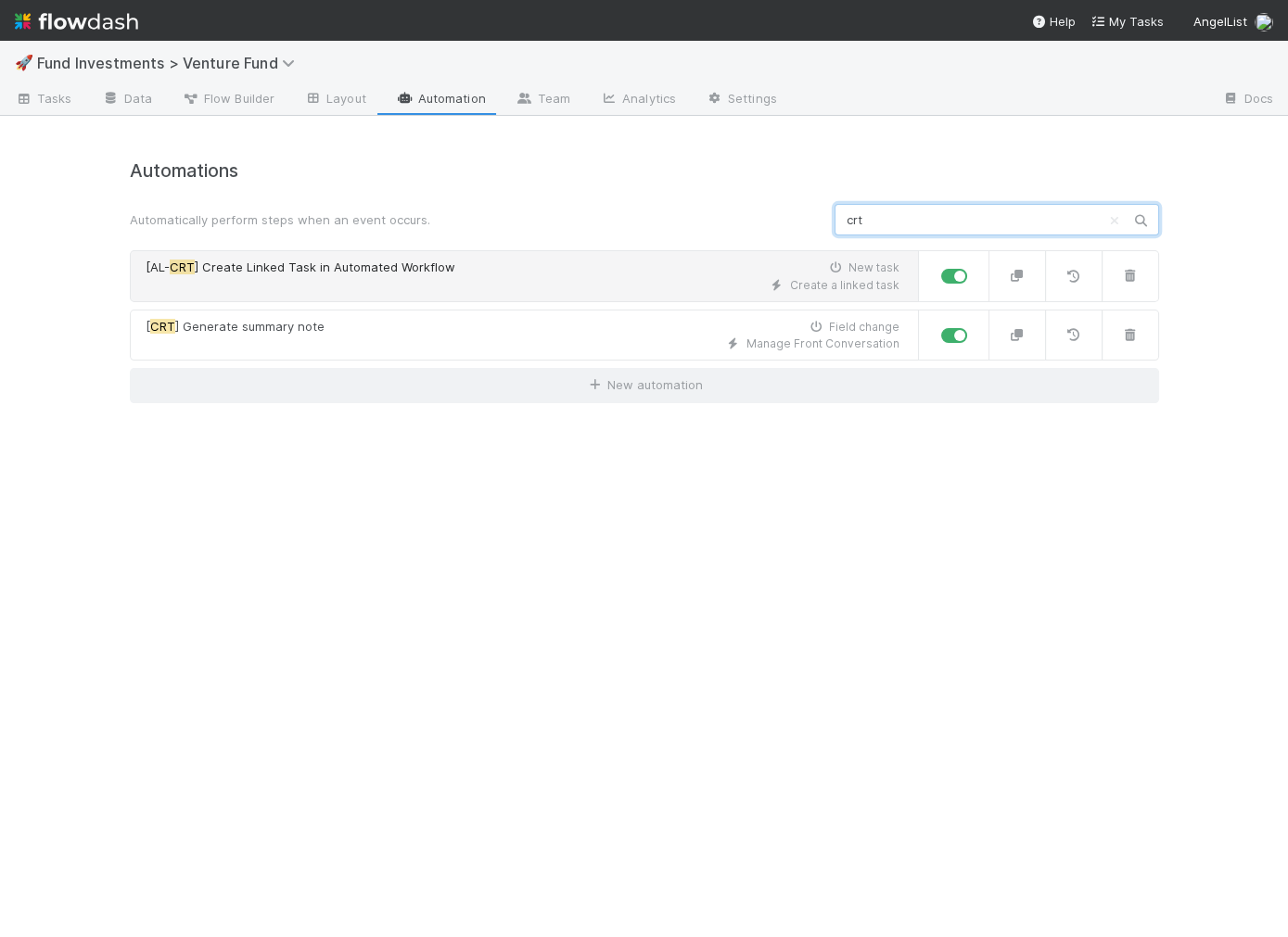
type input "crt"
click at [563, 280] on div "Create a linked task" at bounding box center [523, 285] width 754 height 16
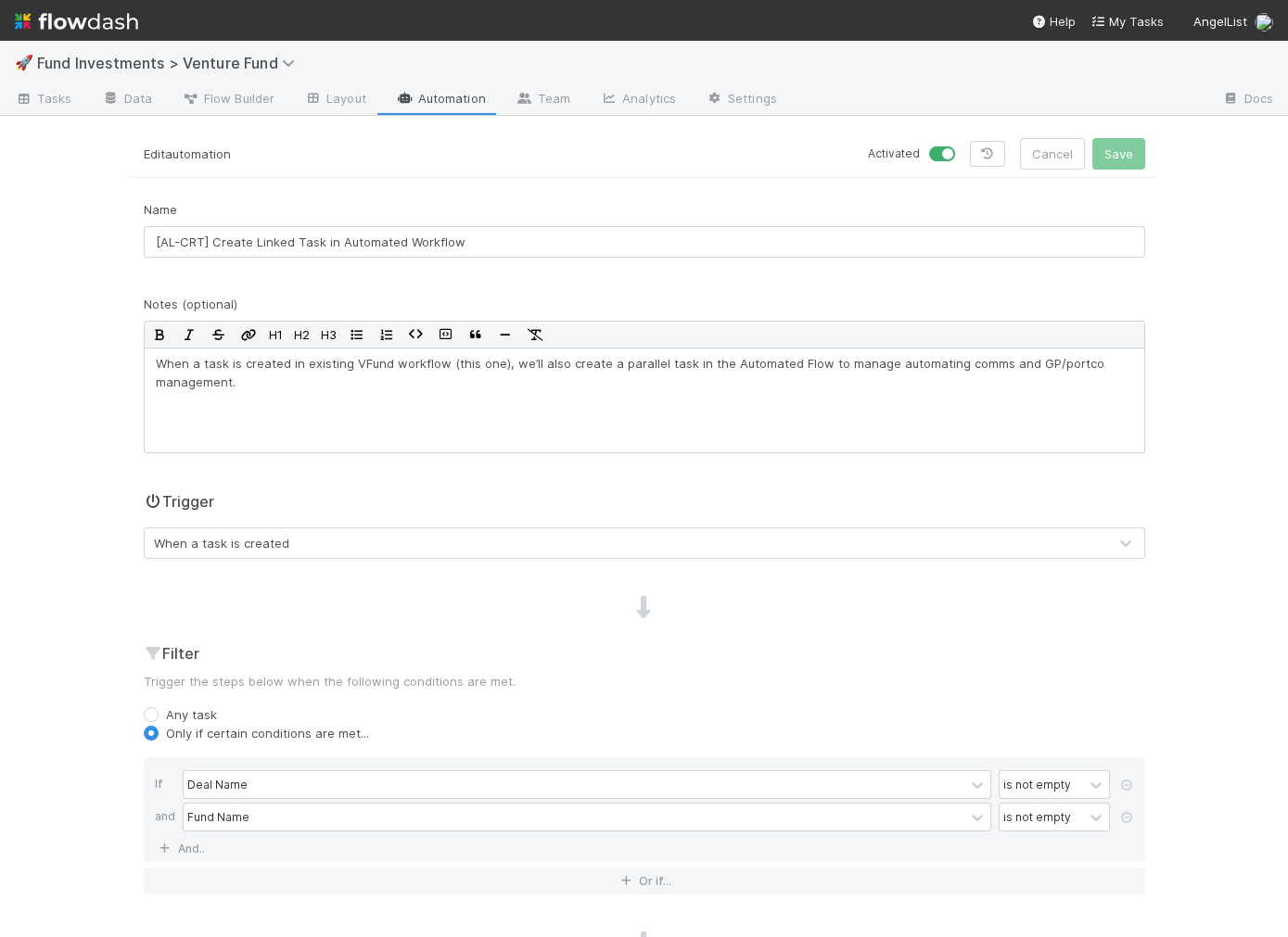
scroll to position [329, 0]
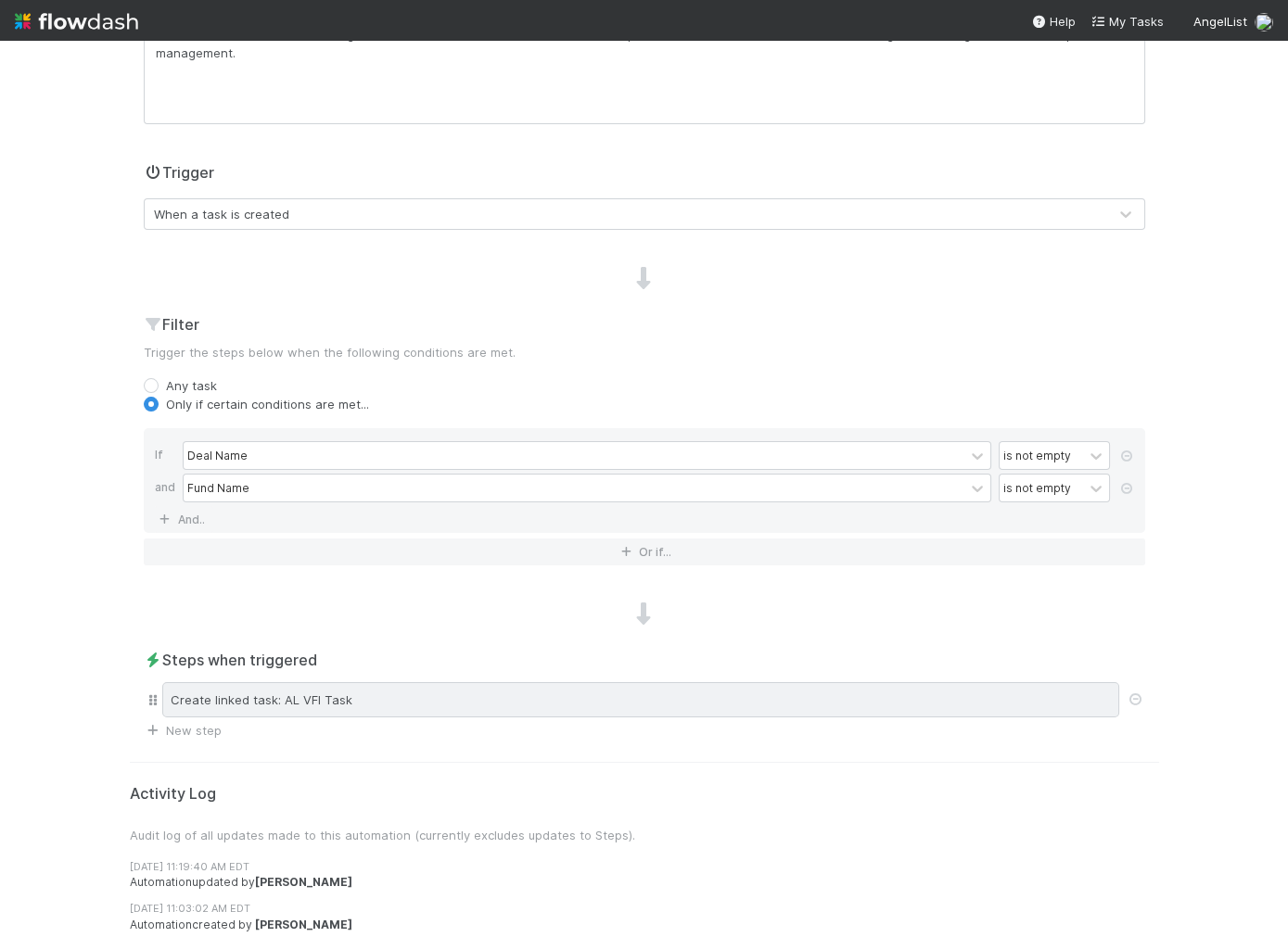
click at [450, 693] on div "Create linked task: AL VFI Task" at bounding box center [641, 699] width 957 height 35
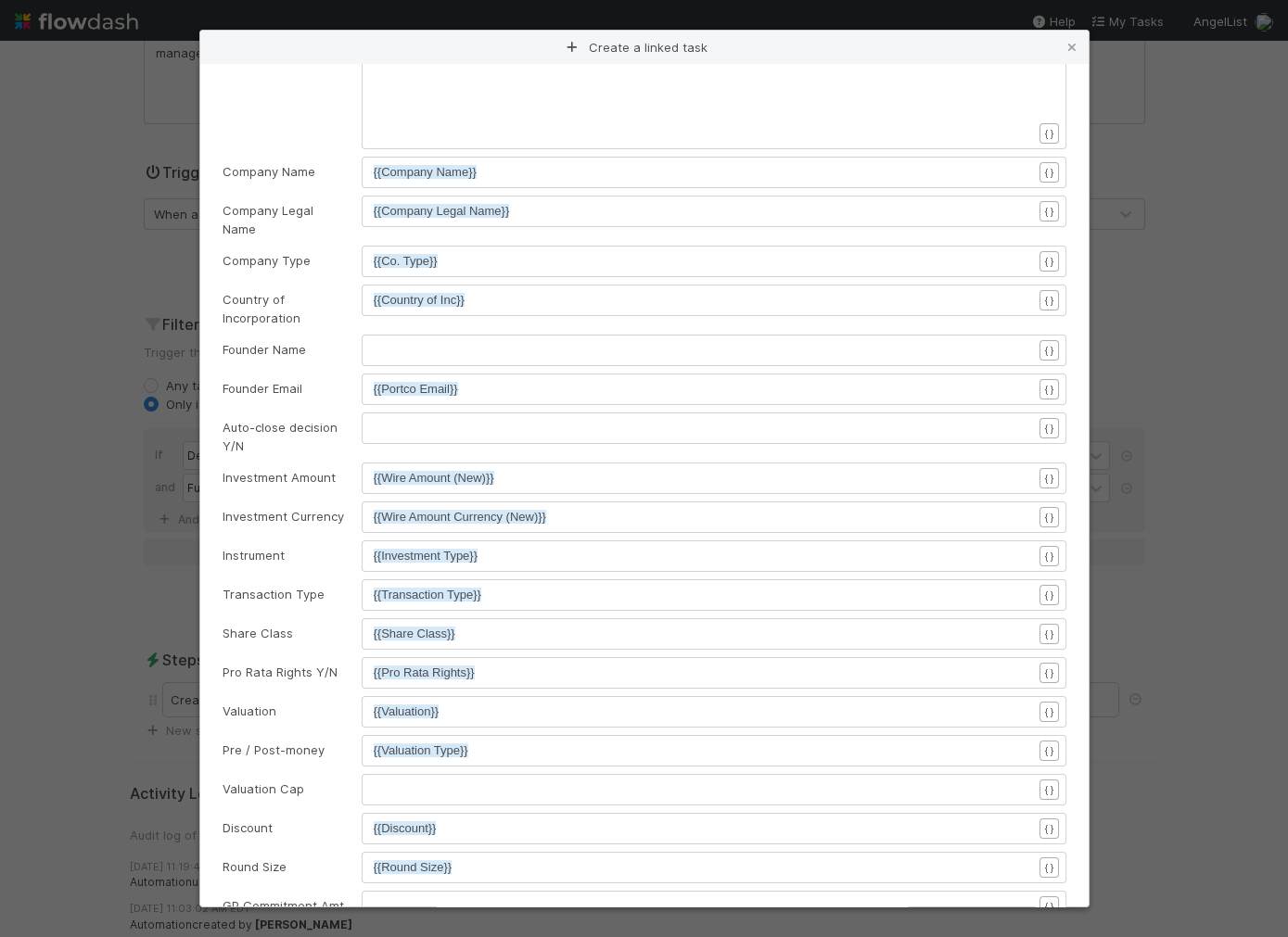
scroll to position [733, 0]
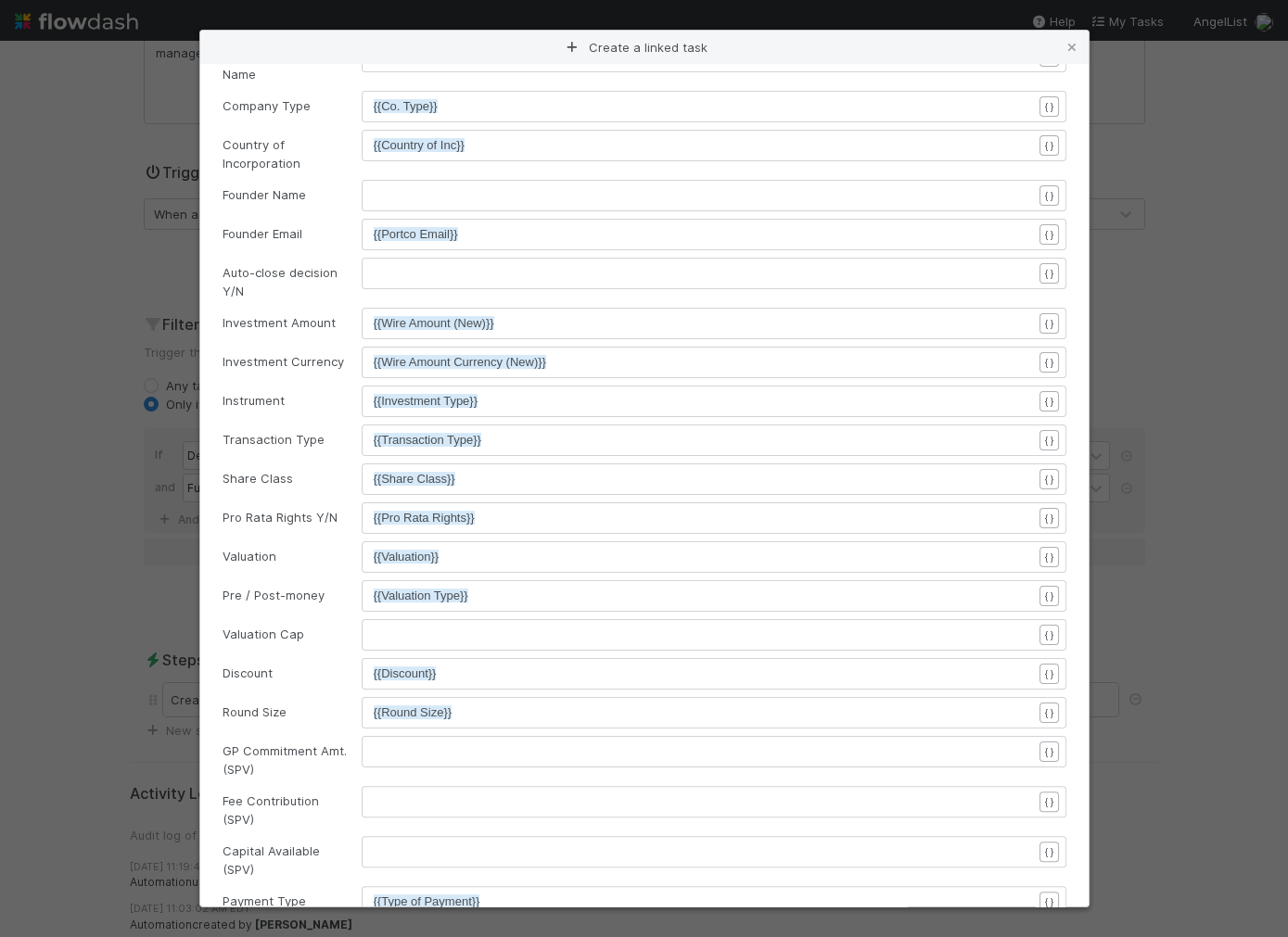
click at [420, 626] on pre "​" at bounding box center [702, 635] width 658 height 18
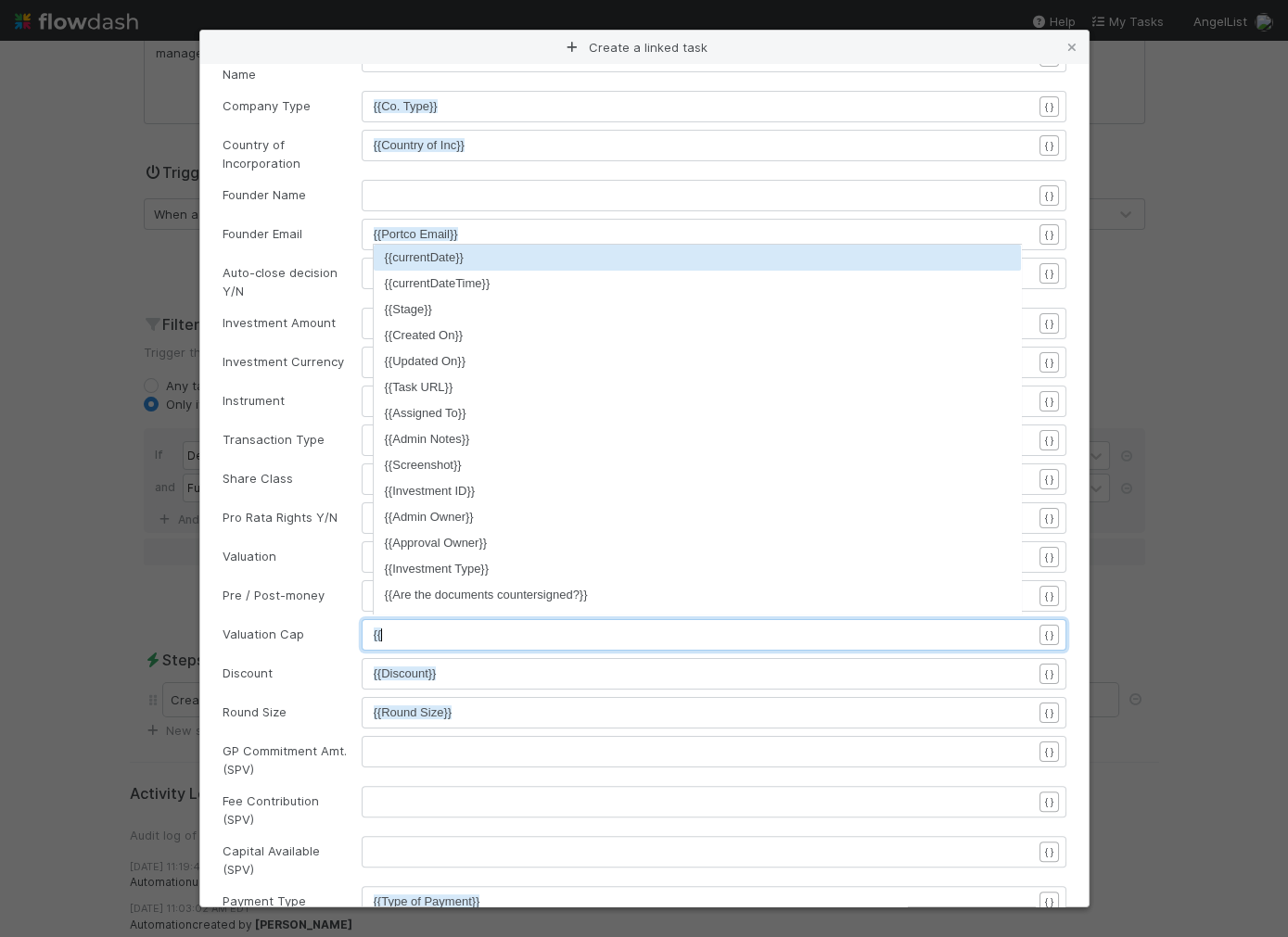
type textarea "{{cap"
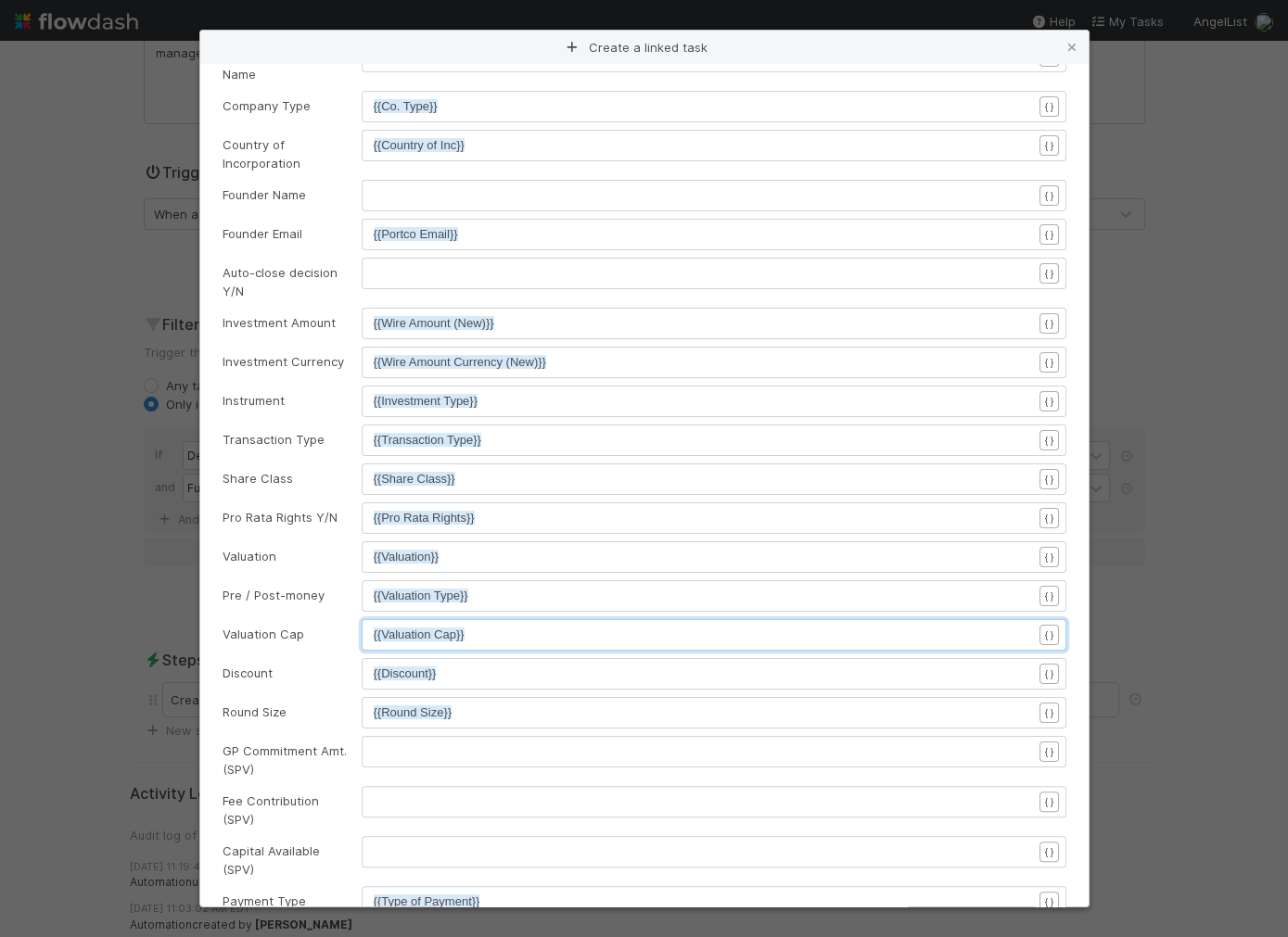
scroll to position [1004, 0]
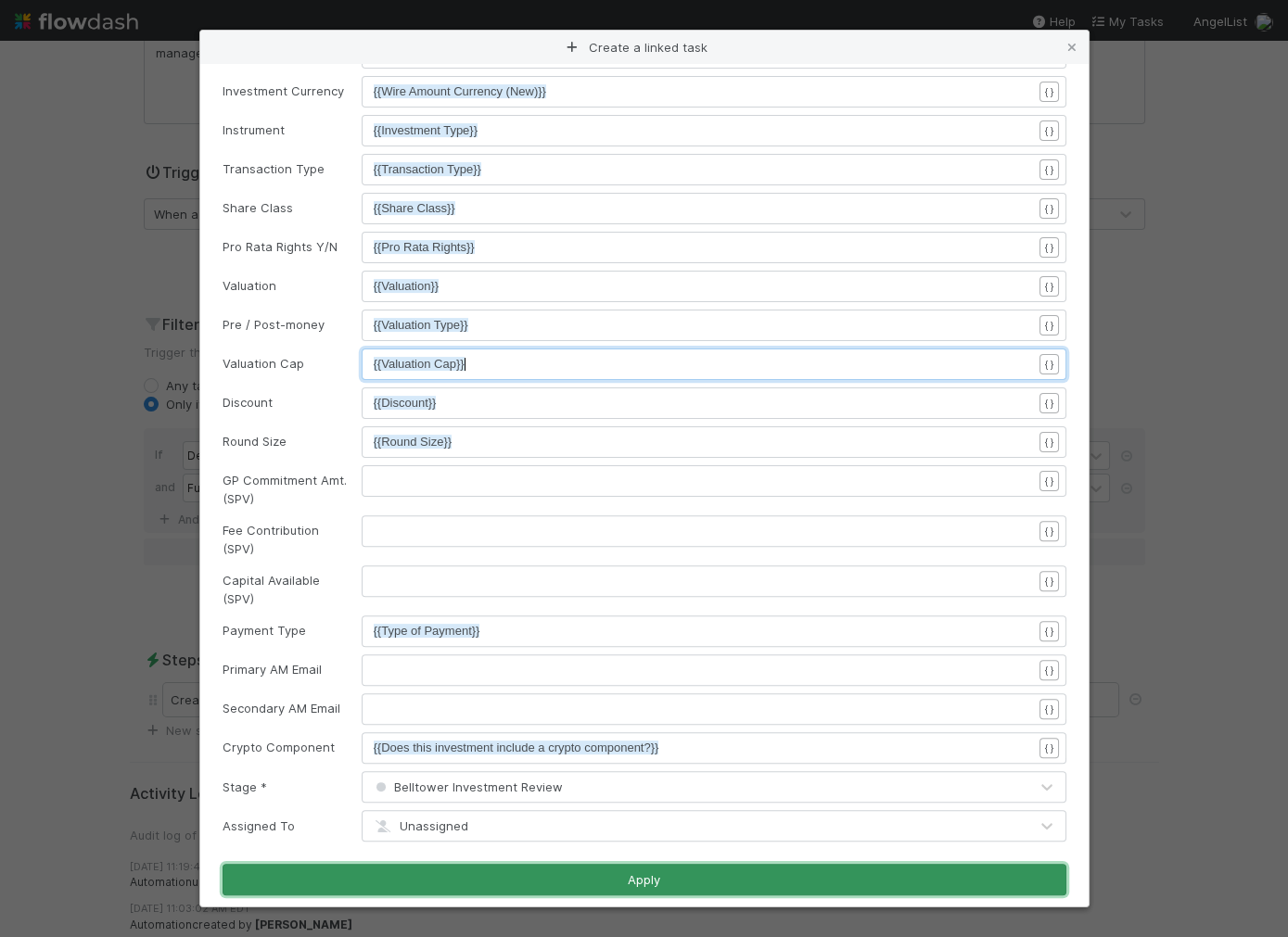
click at [639, 866] on button "Apply" at bounding box center [644, 879] width 844 height 32
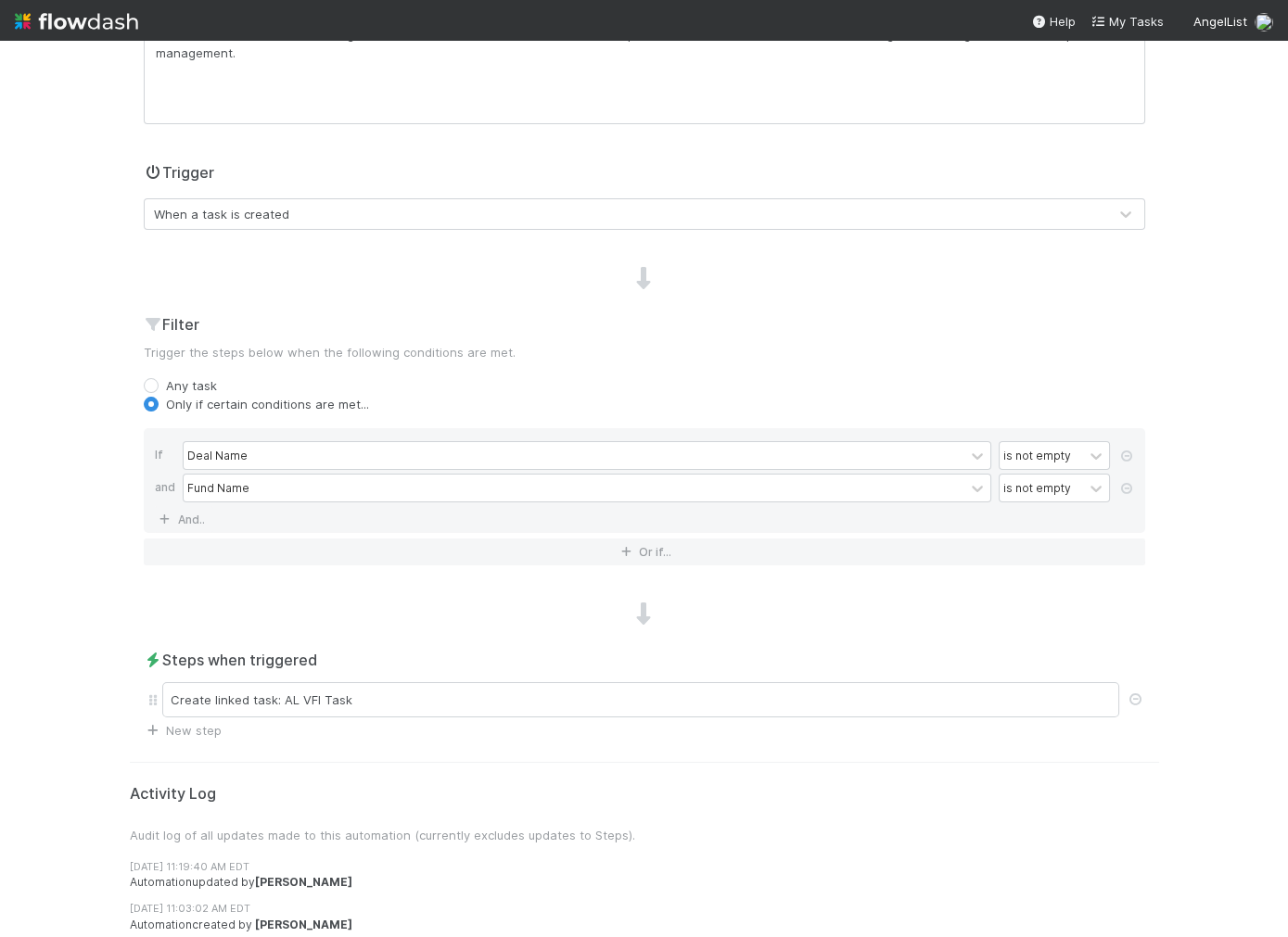
scroll to position [0, 0]
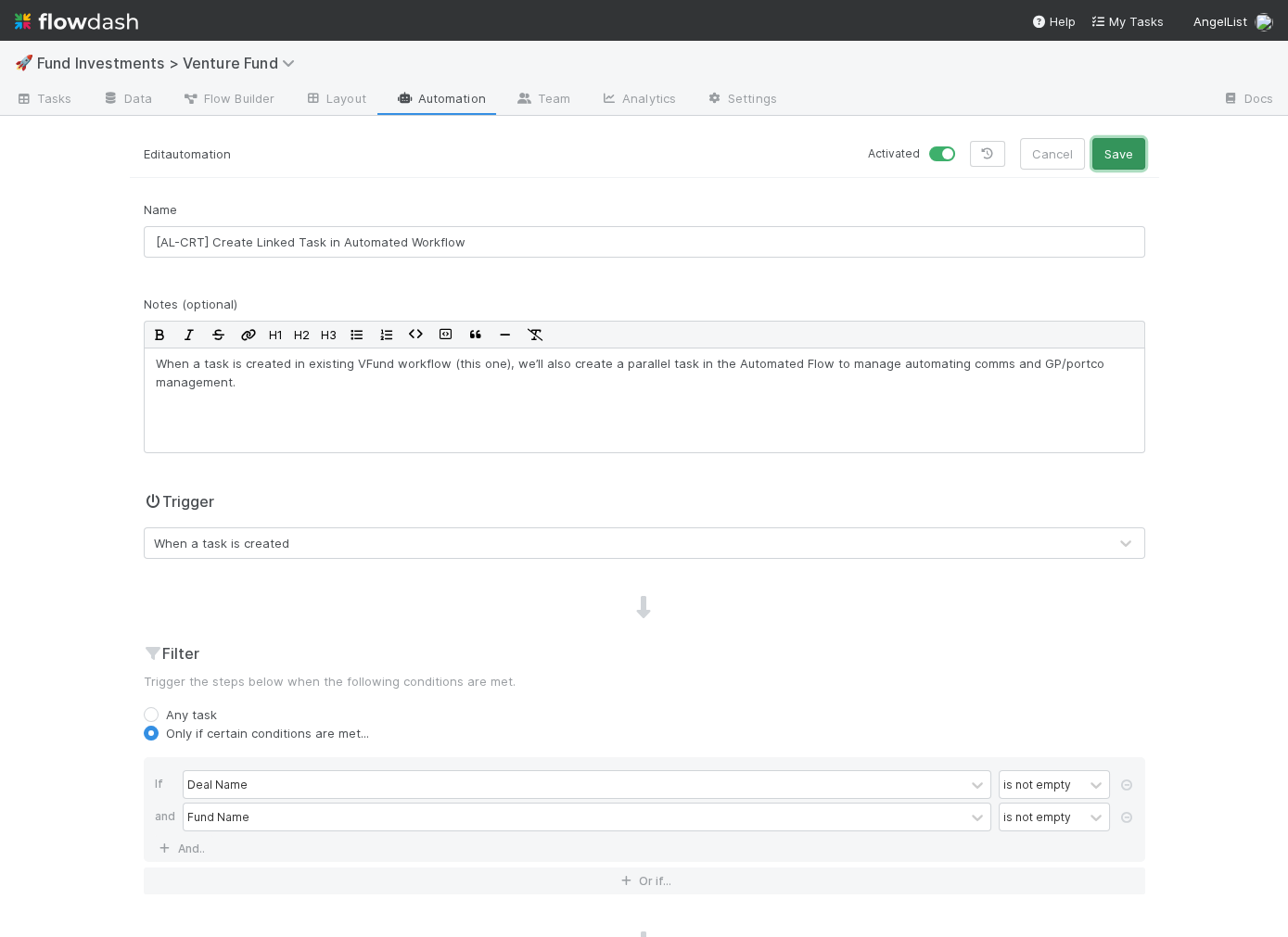
click at [1126, 150] on button "Save" at bounding box center [1118, 154] width 53 height 32
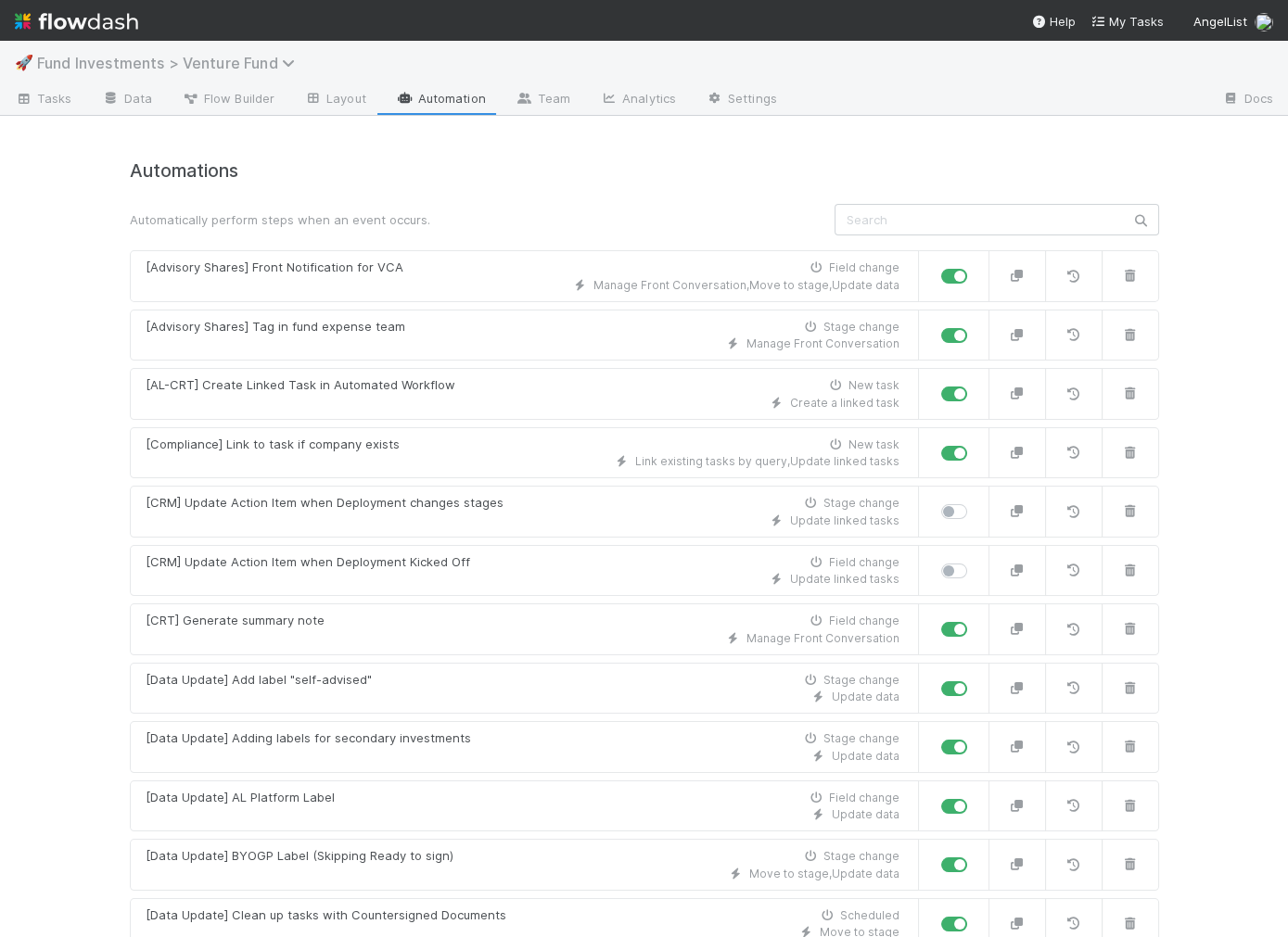
click at [214, 57] on span "Fund Investments > Venture Fund" at bounding box center [170, 63] width 267 height 18
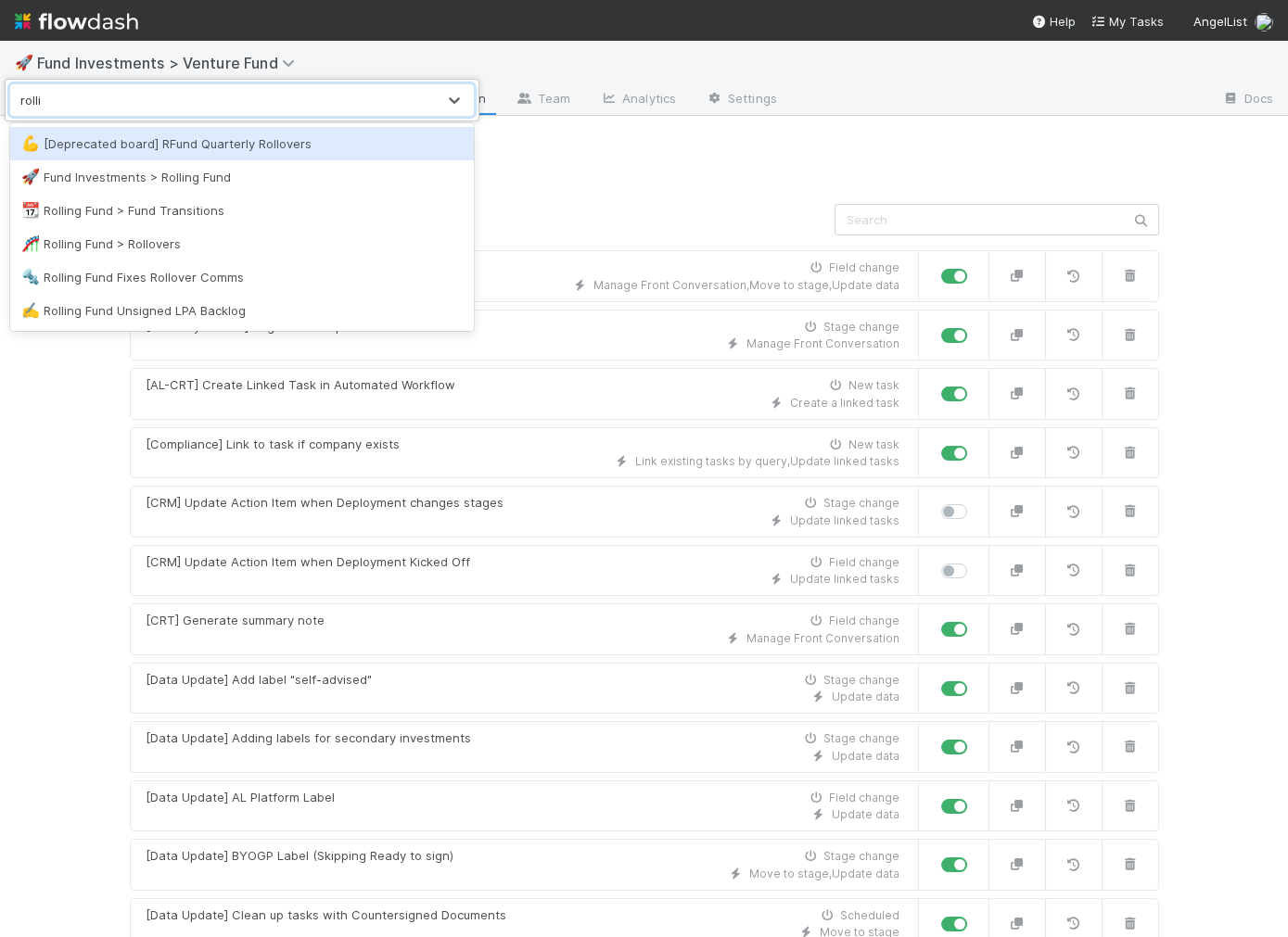
type input "rolling"
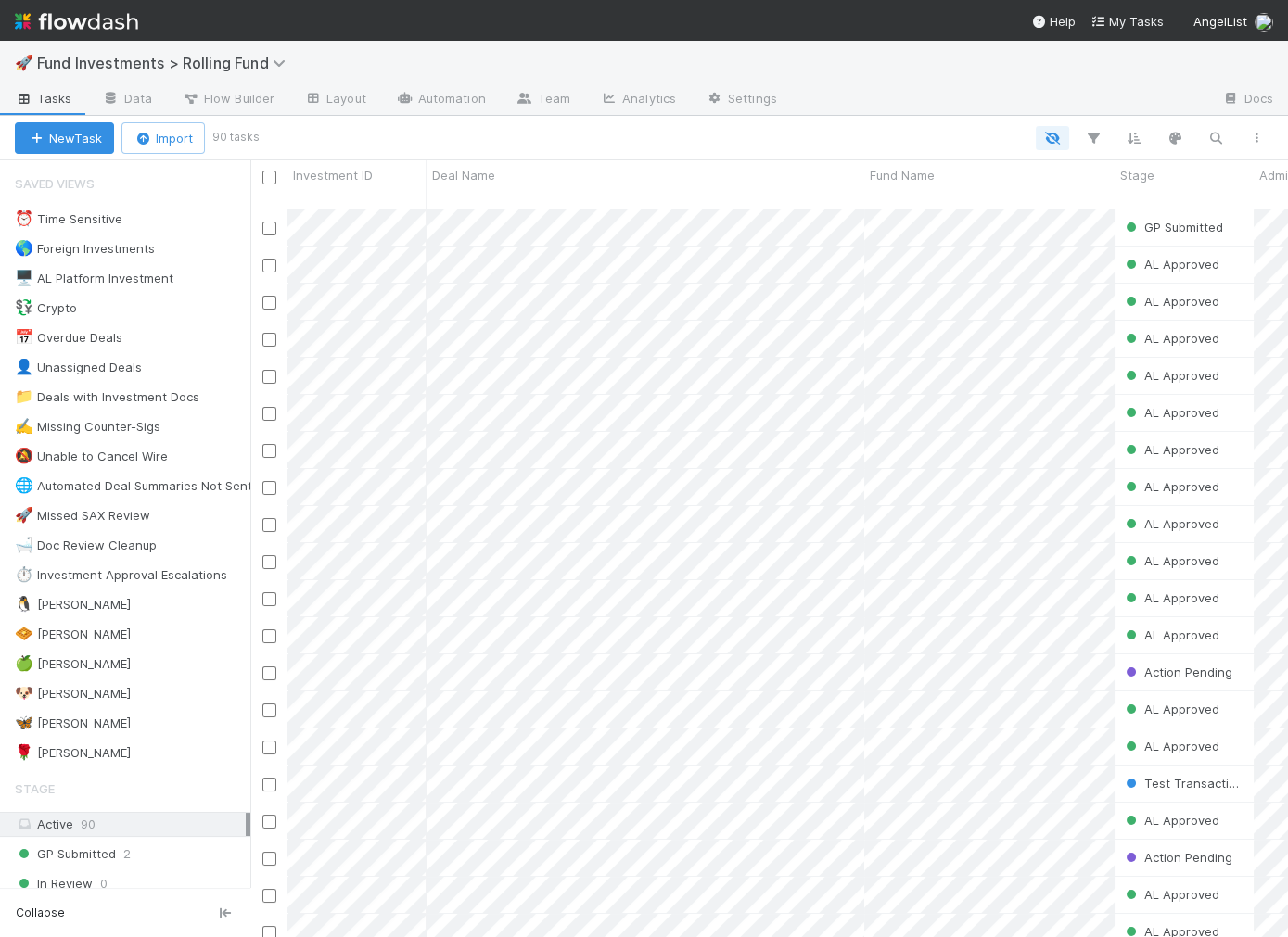
scroll to position [745, 1037]
click at [463, 100] on link "Automation" at bounding box center [441, 99] width 120 height 30
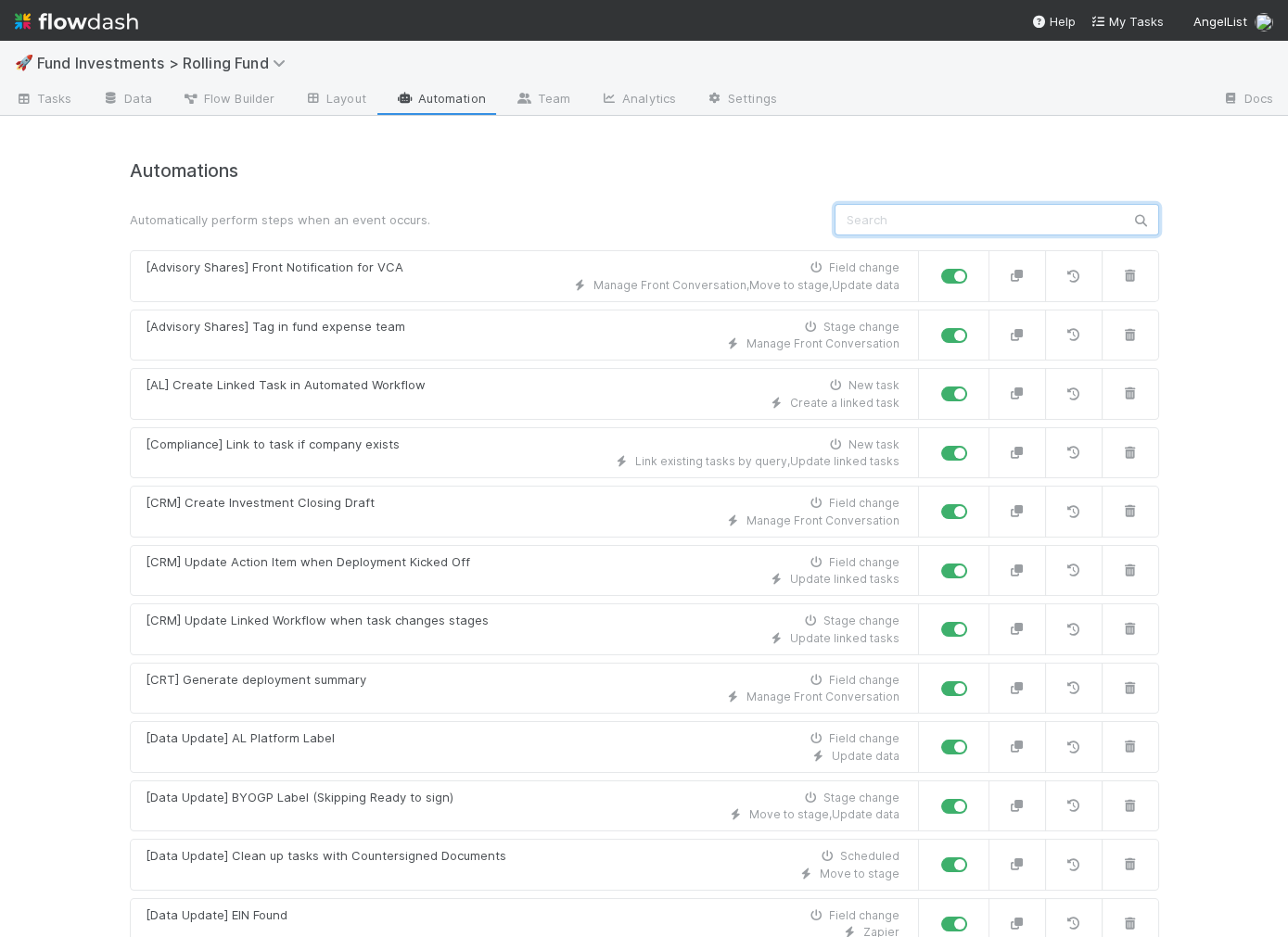
click at [981, 225] on input "text" at bounding box center [997, 219] width 325 height 32
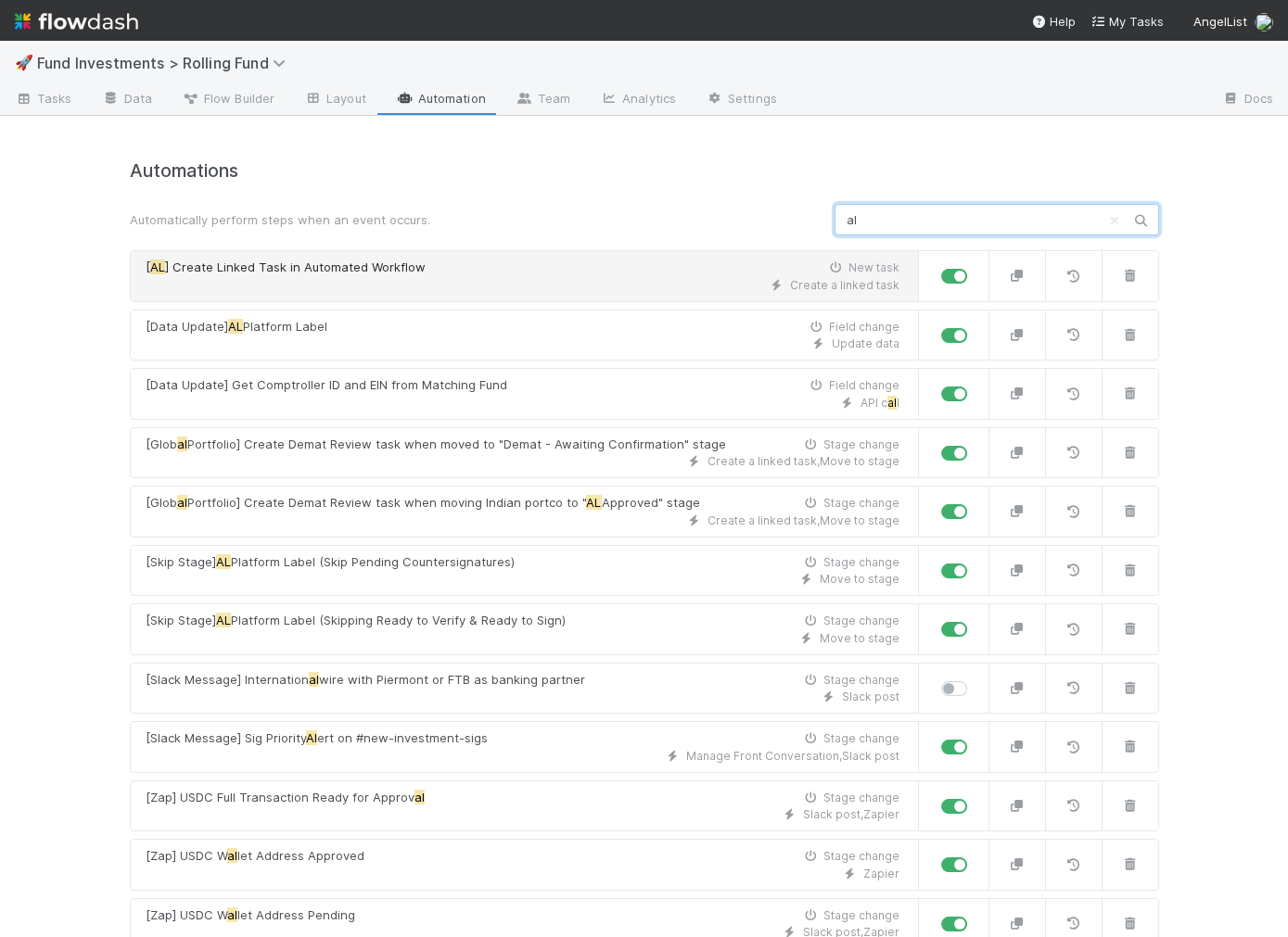
type input "al"
click at [489, 271] on div "[ AL ] Create Linked Task in Automated Workflow New task" at bounding box center [523, 268] width 754 height 18
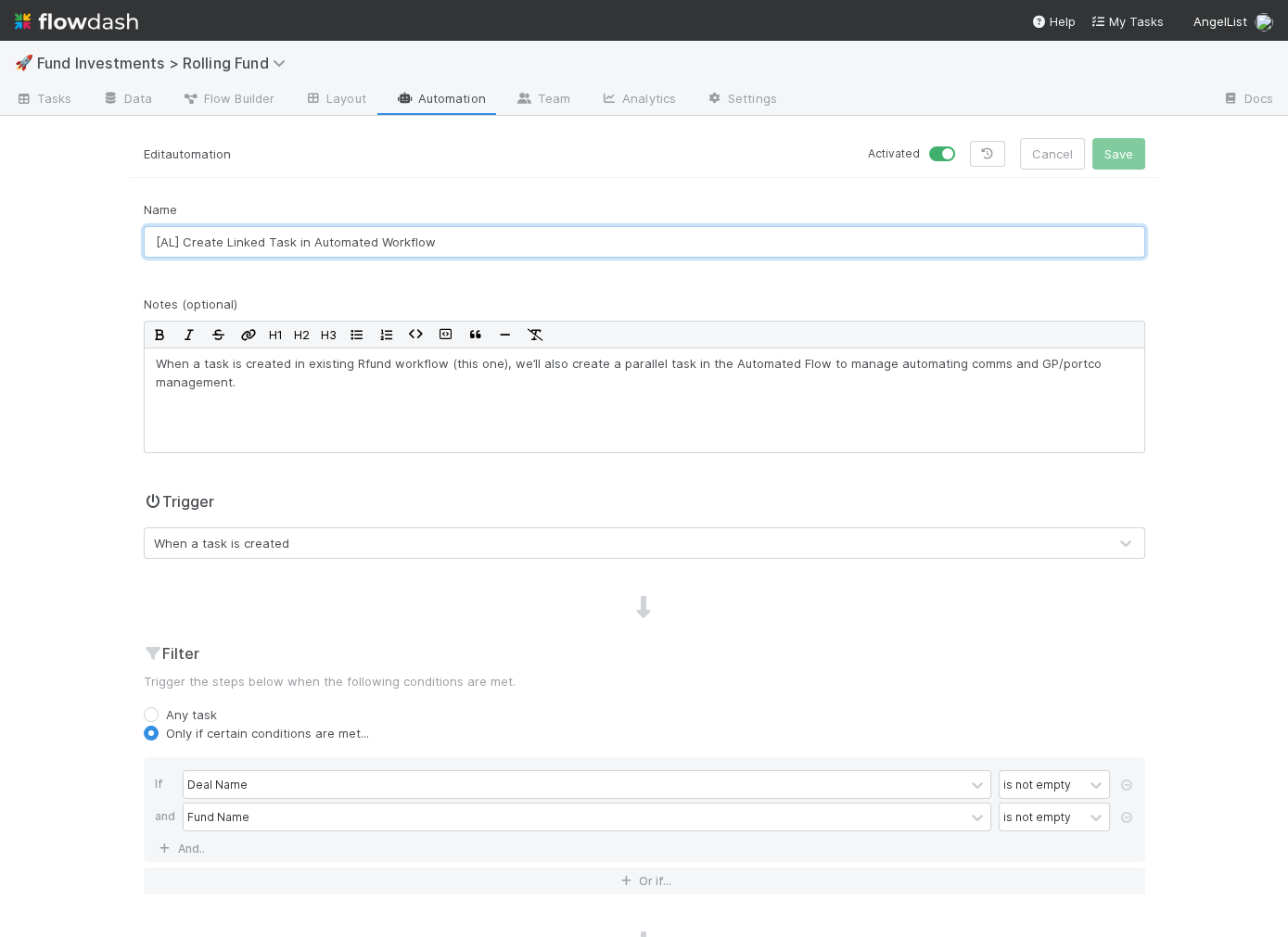
click at [171, 232] on input "[AL] Create Linked Task in Automated Workflow" at bounding box center [644, 241] width 1001 height 32
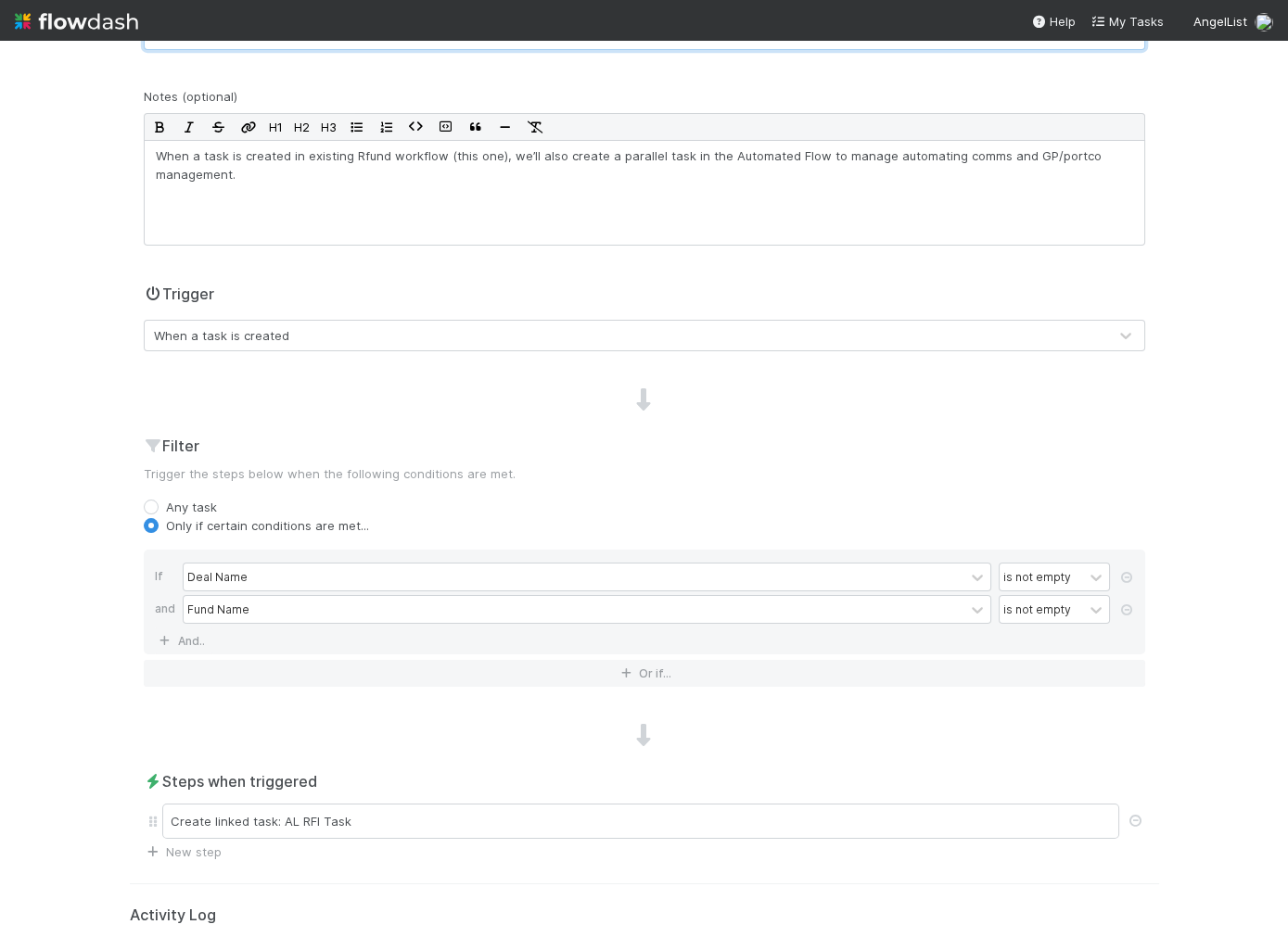
scroll to position [287, 0]
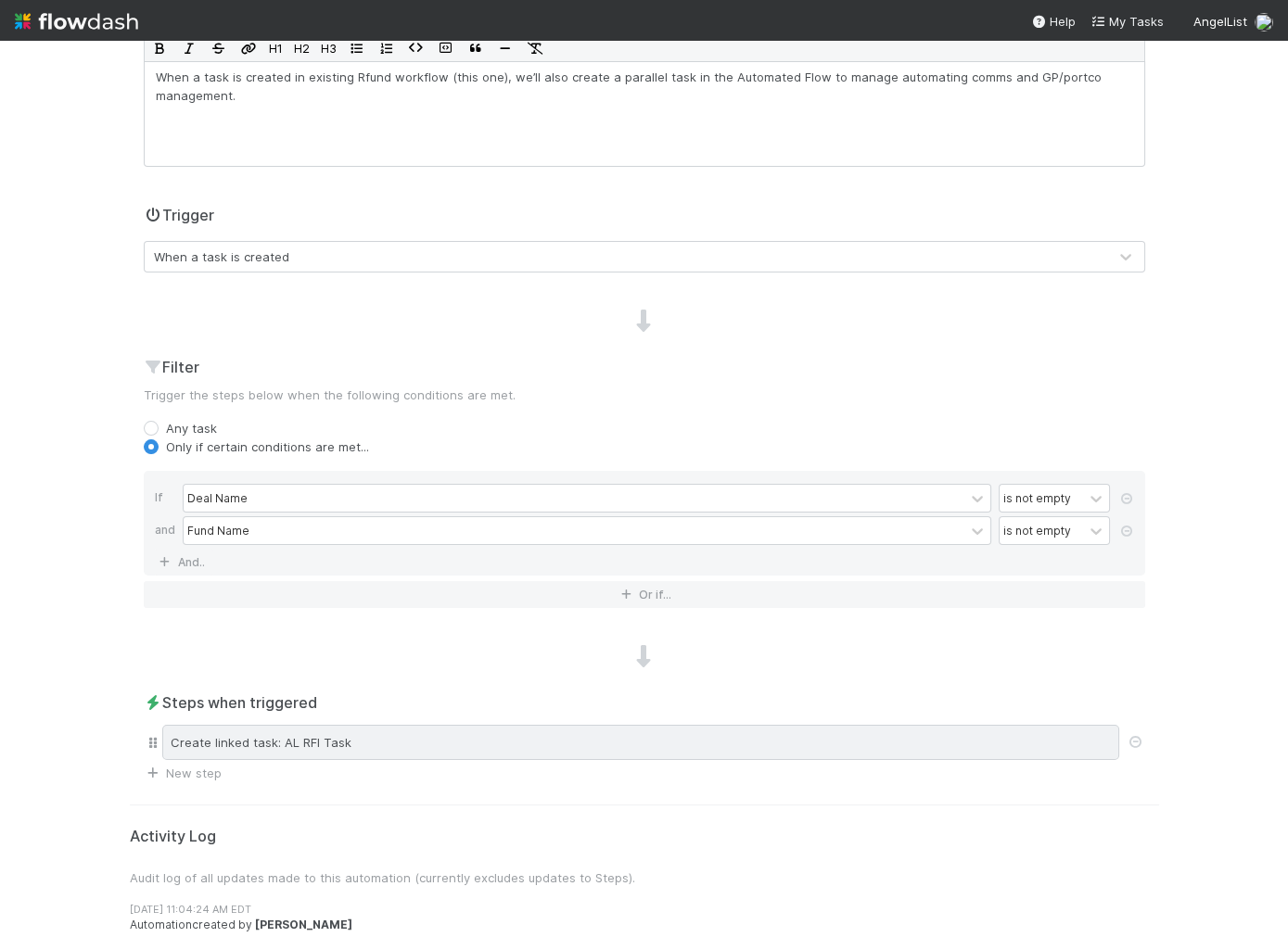
type input "[AL-CRT] Create Linked Task in Automated Workflow"
click at [358, 729] on div "Create linked task: AL RFI Task" at bounding box center [641, 742] width 957 height 35
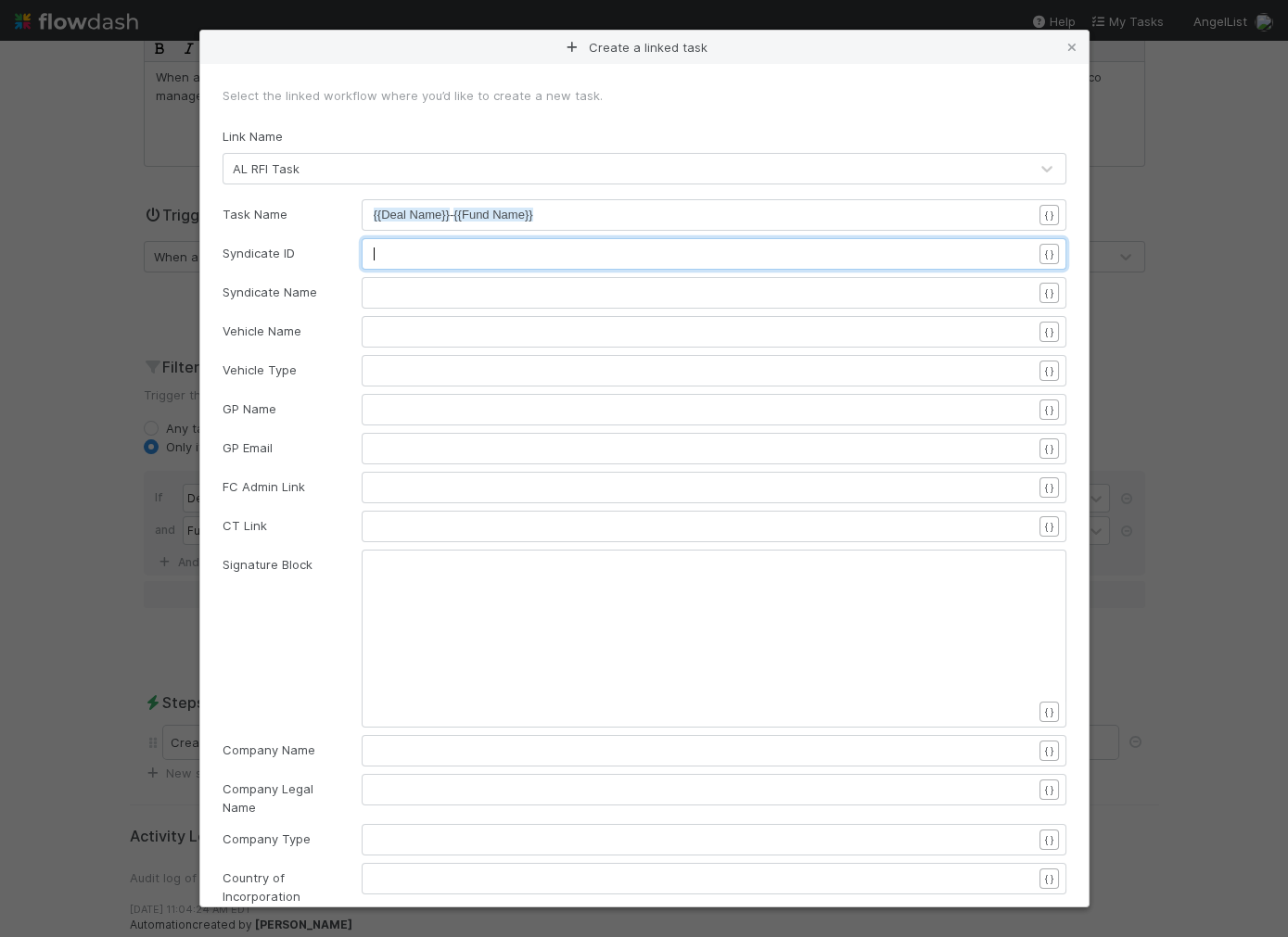
click at [412, 256] on pre "​" at bounding box center [702, 253] width 658 height 18
type textarea "{{[PERSON_NAME]"
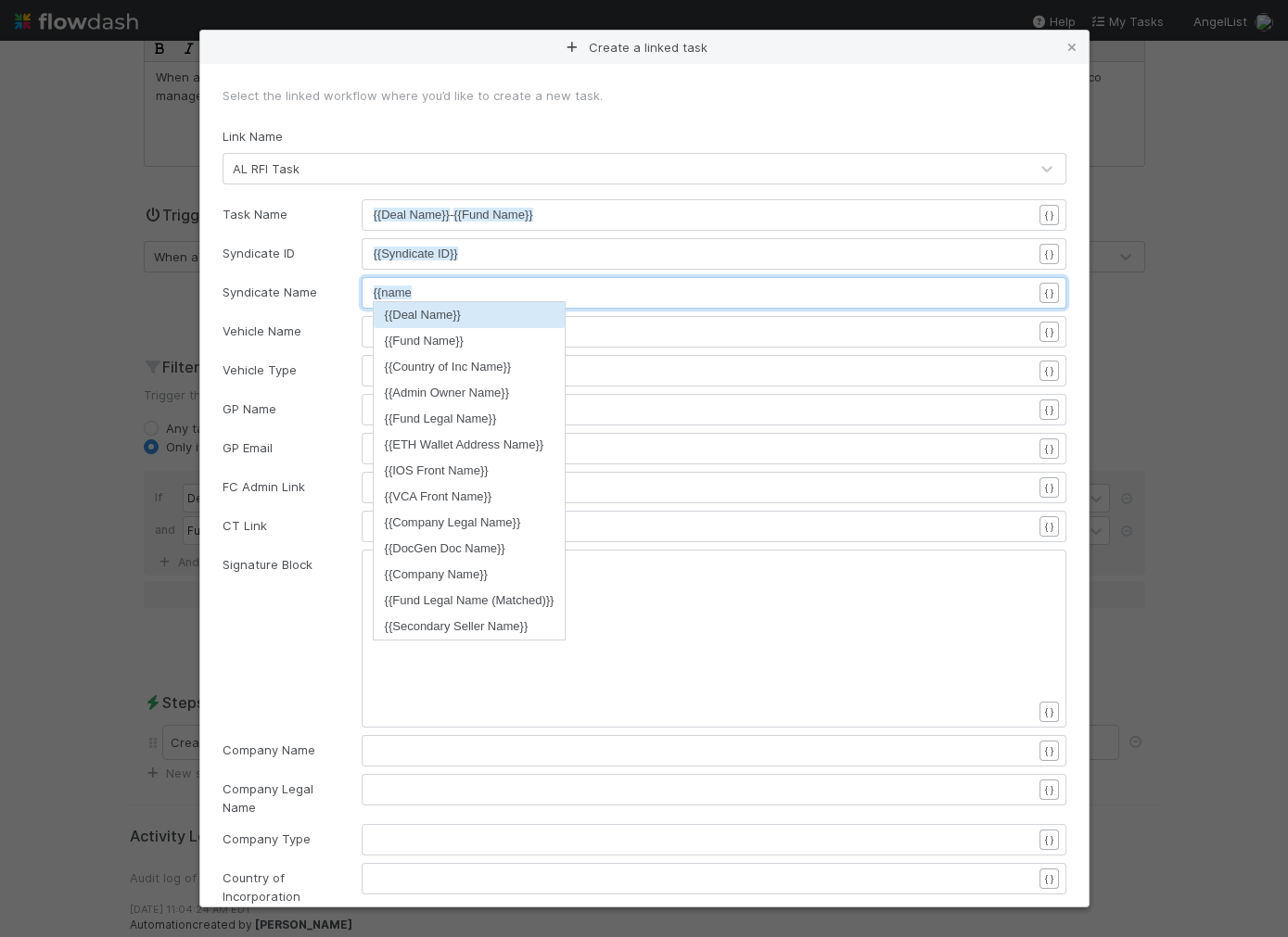
scroll to position [6, 43]
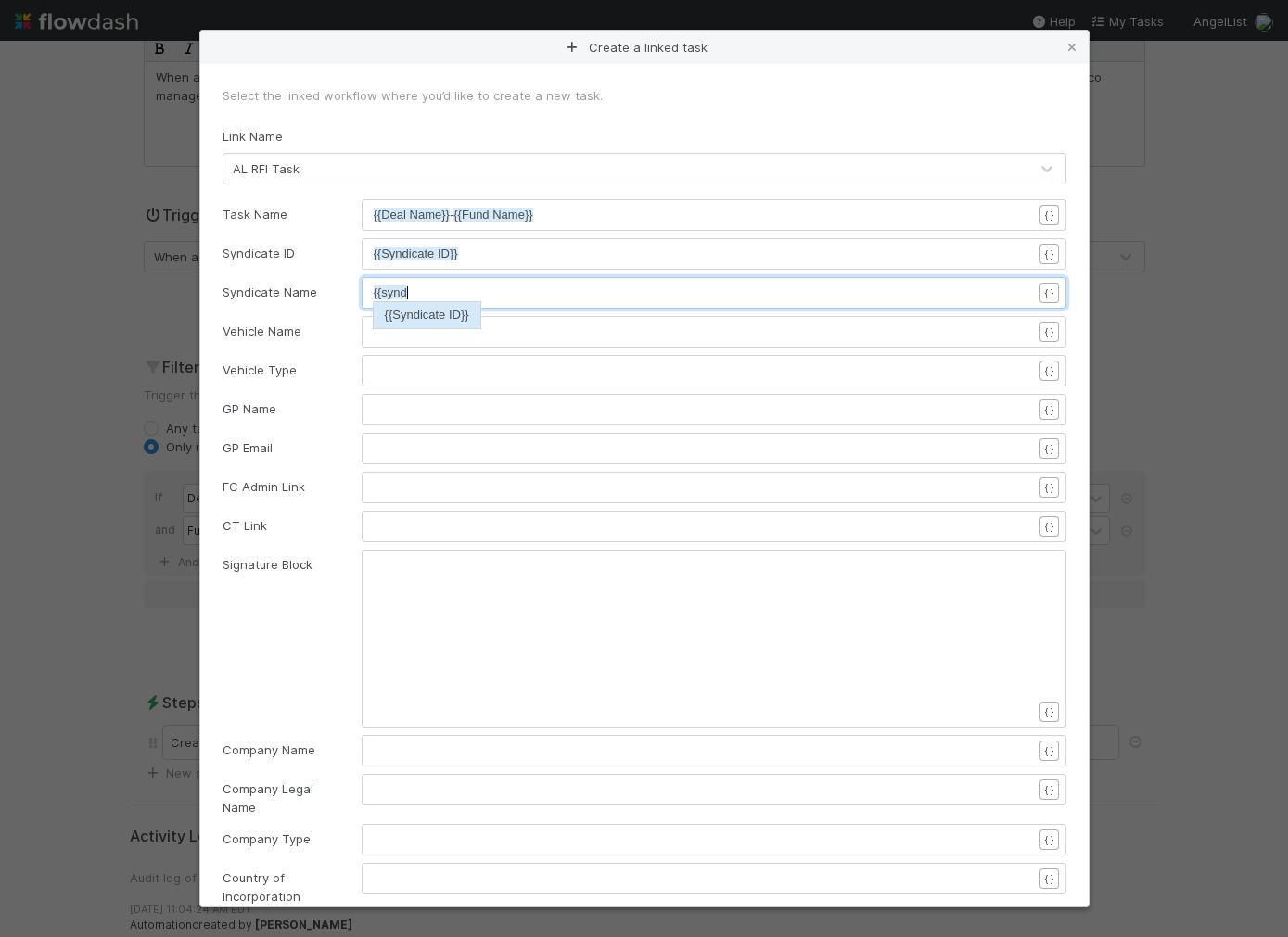
type textarea "{{[PERSON_NAME]"
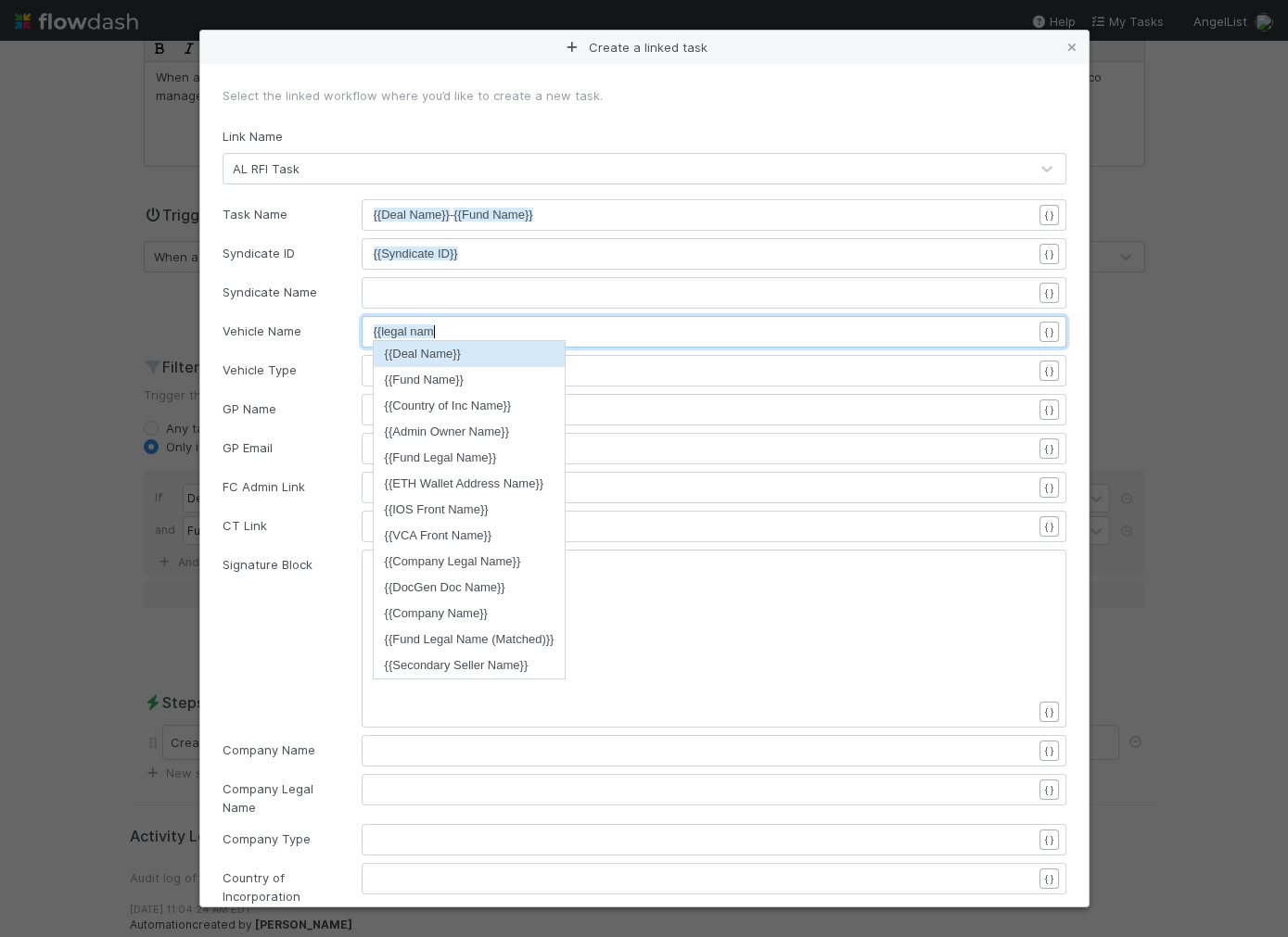
scroll to position [6, 65]
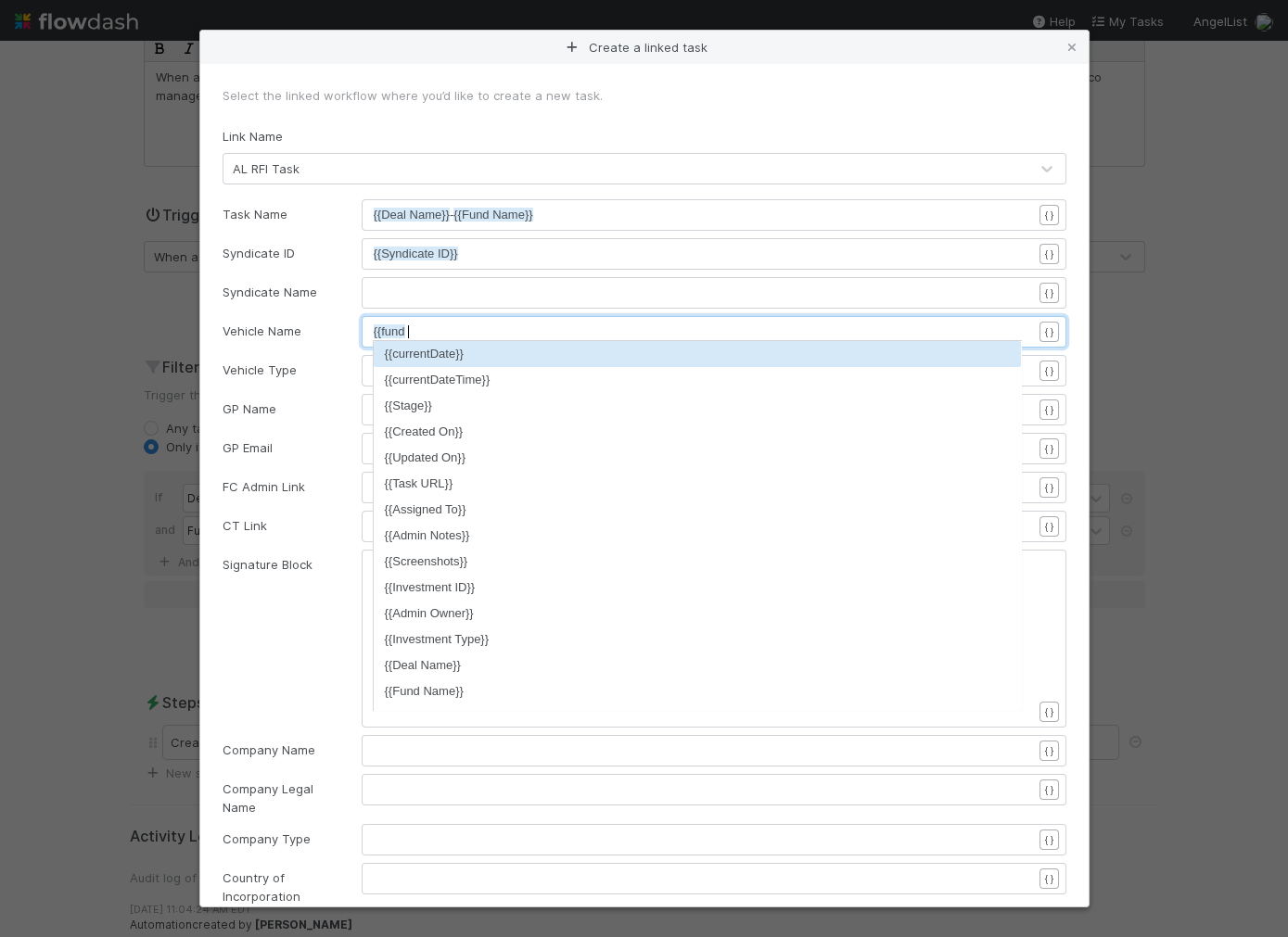
type textarea "{{fund leg"
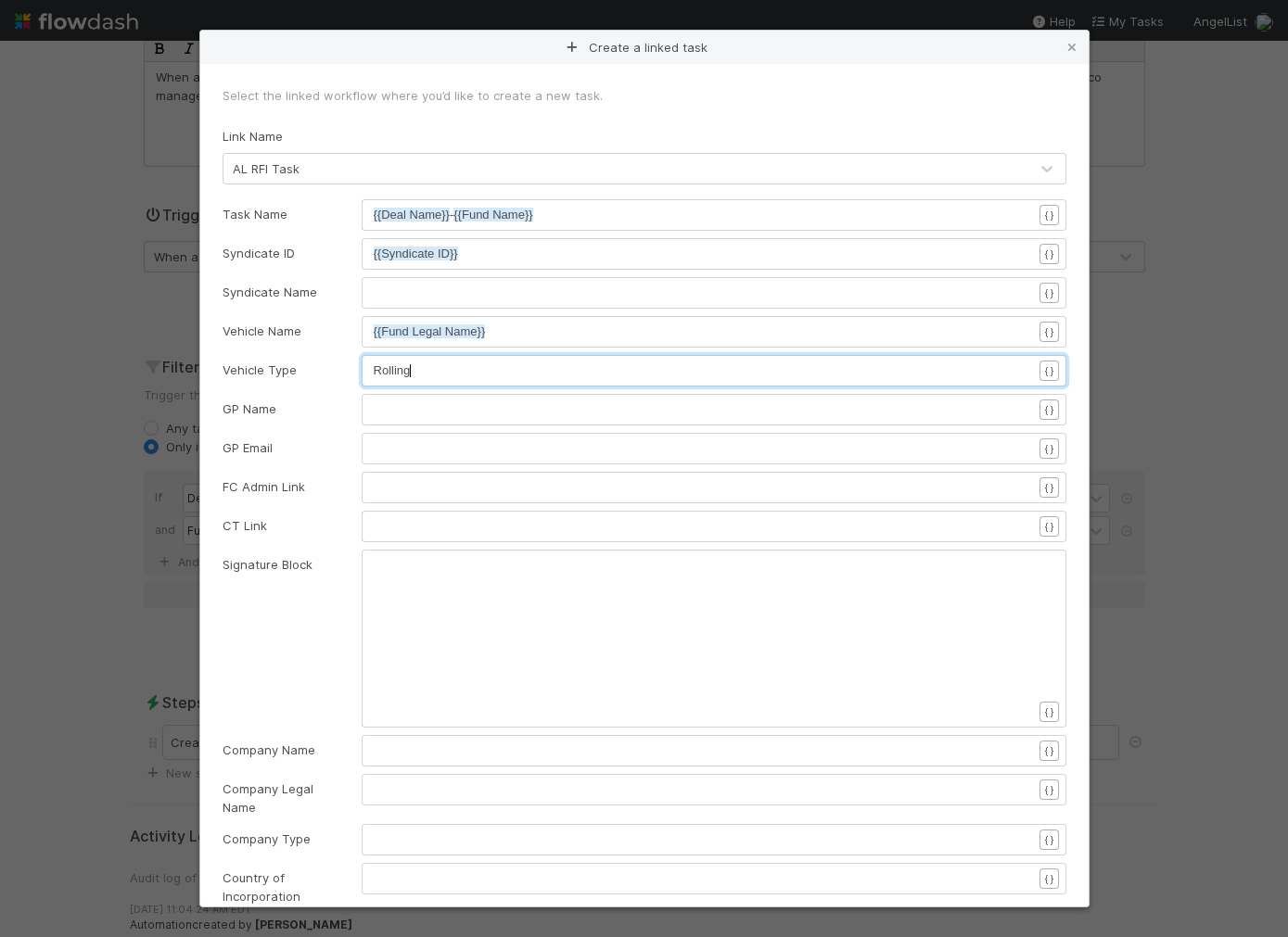
scroll to position [6, 35]
type textarea "Rolling"
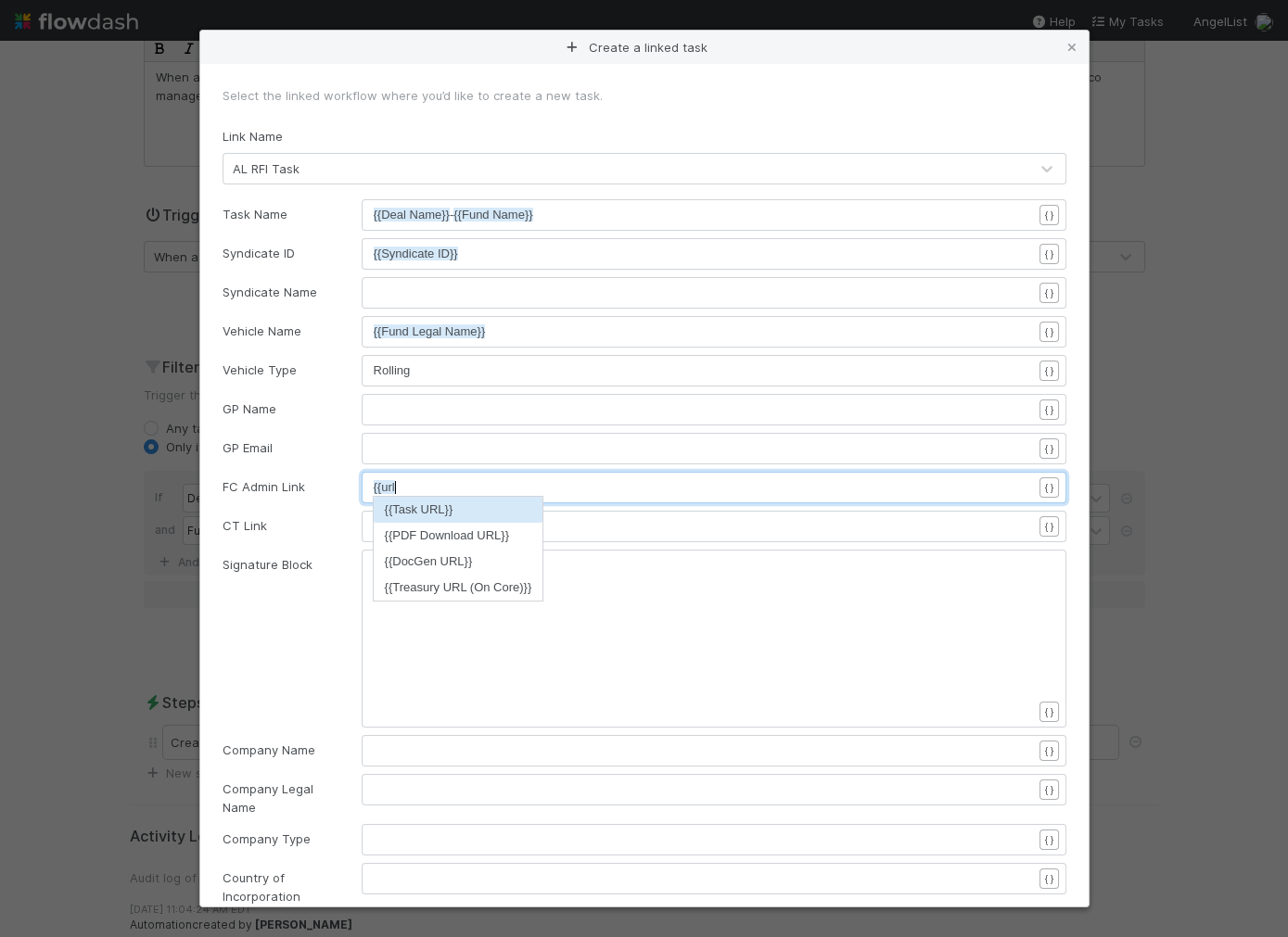
scroll to position [6, 19]
type textarea "{{url"
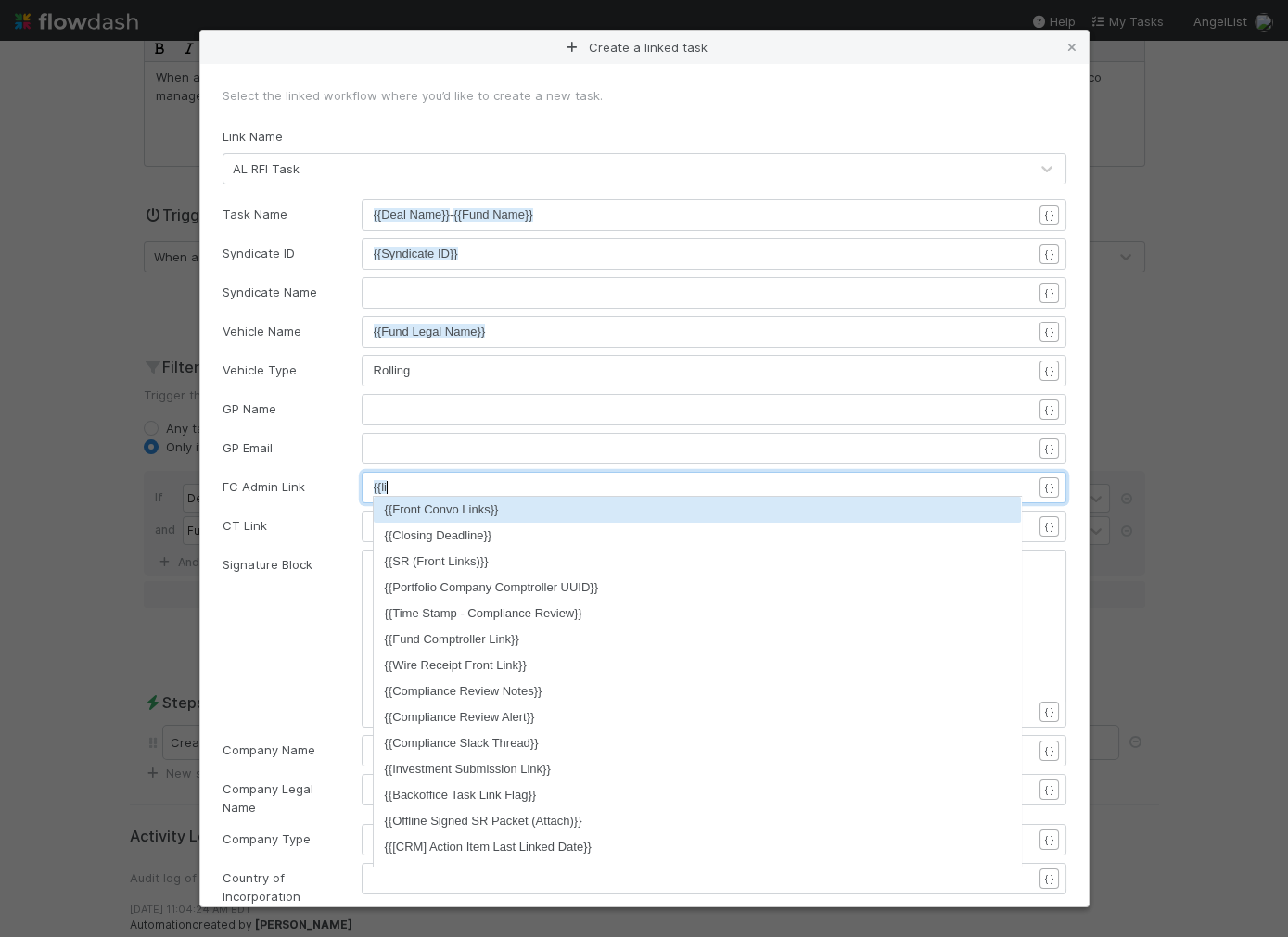
scroll to position [6, 25]
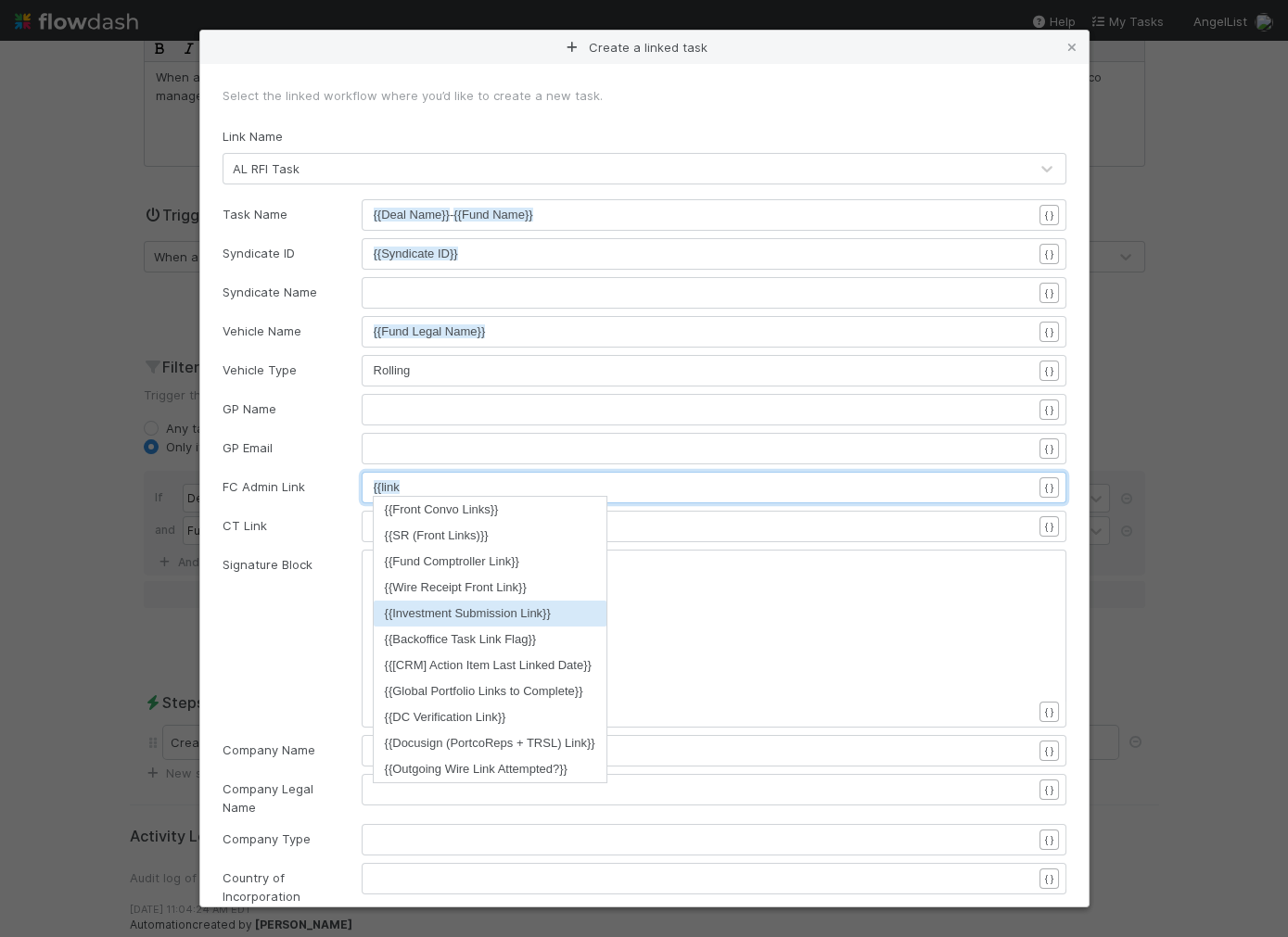
type textarea "{{link"
click at [504, 613] on li "{{Investment Submission Link}}" at bounding box center [490, 613] width 233 height 26
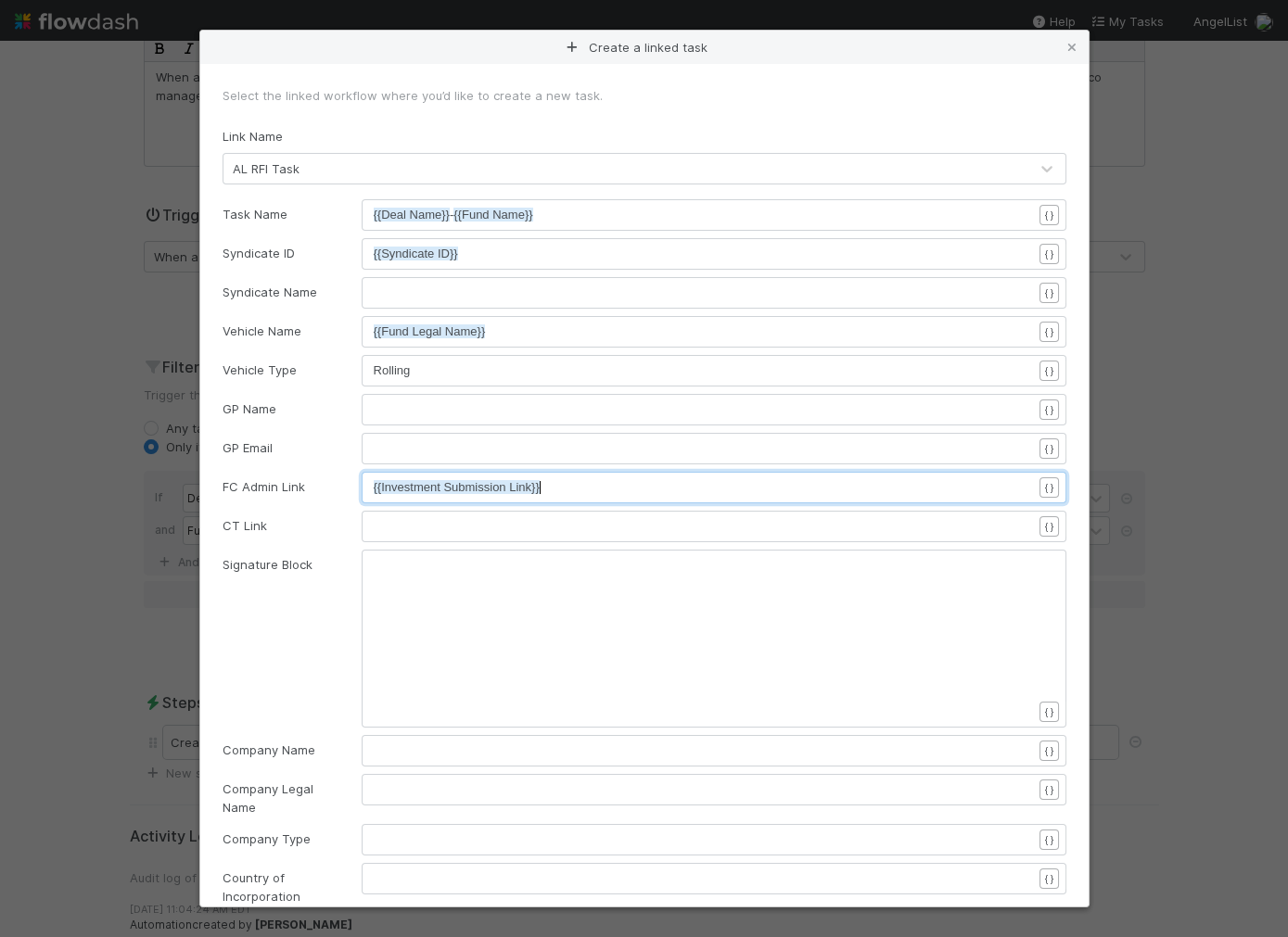
click at [423, 520] on pre "​" at bounding box center [702, 525] width 658 height 18
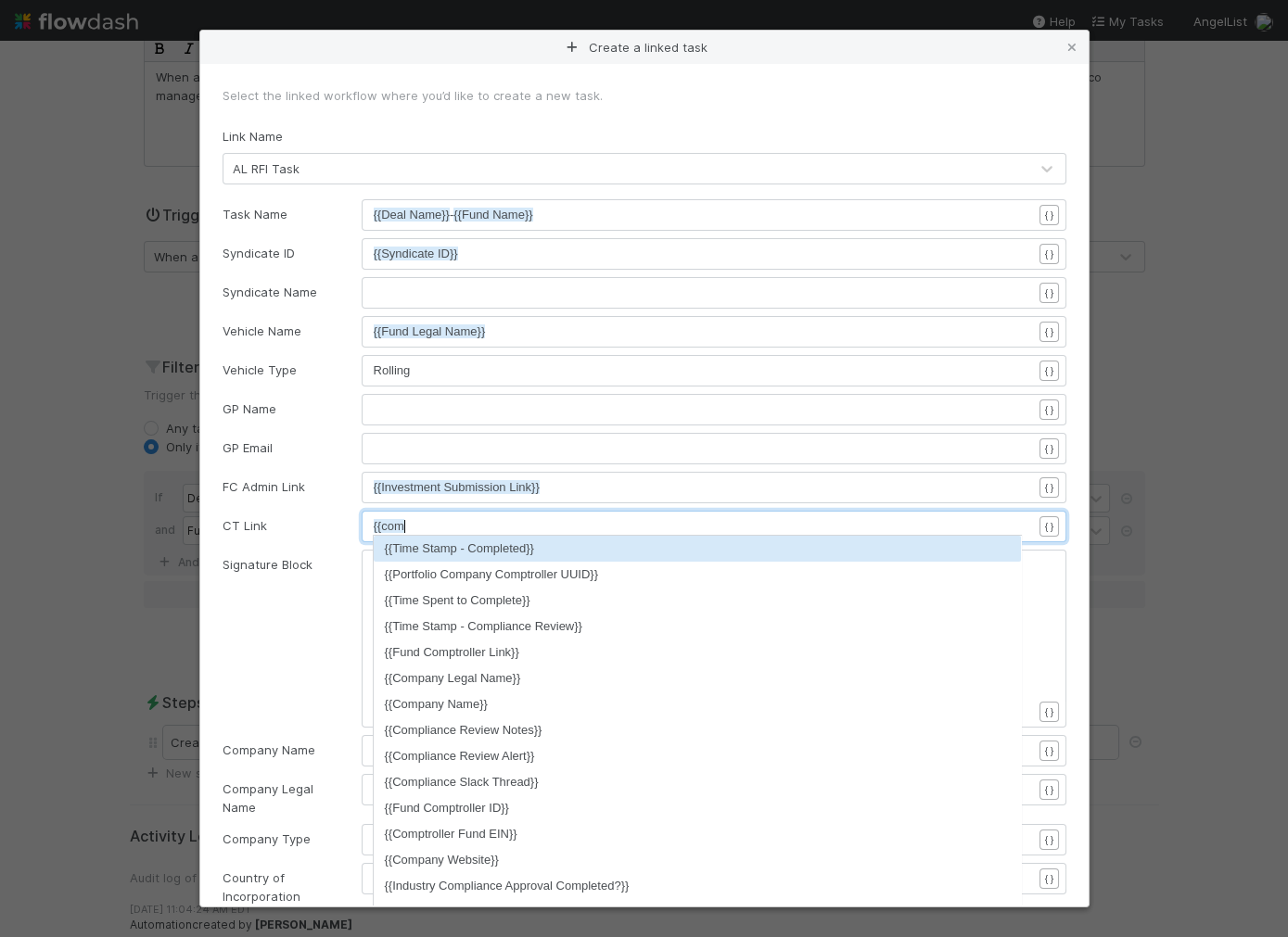
type textarea "{{compt"
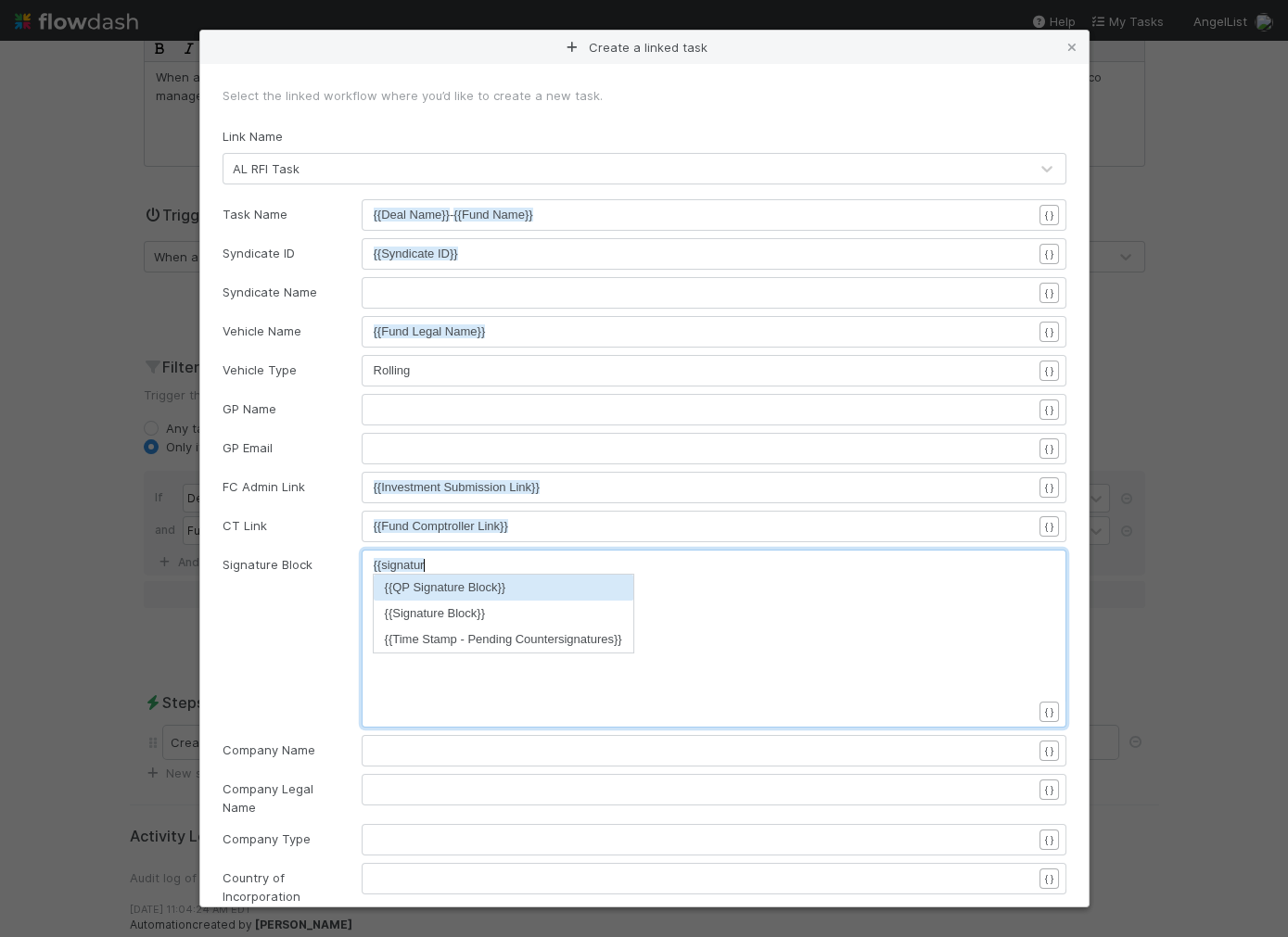
type textarea "{{signature"
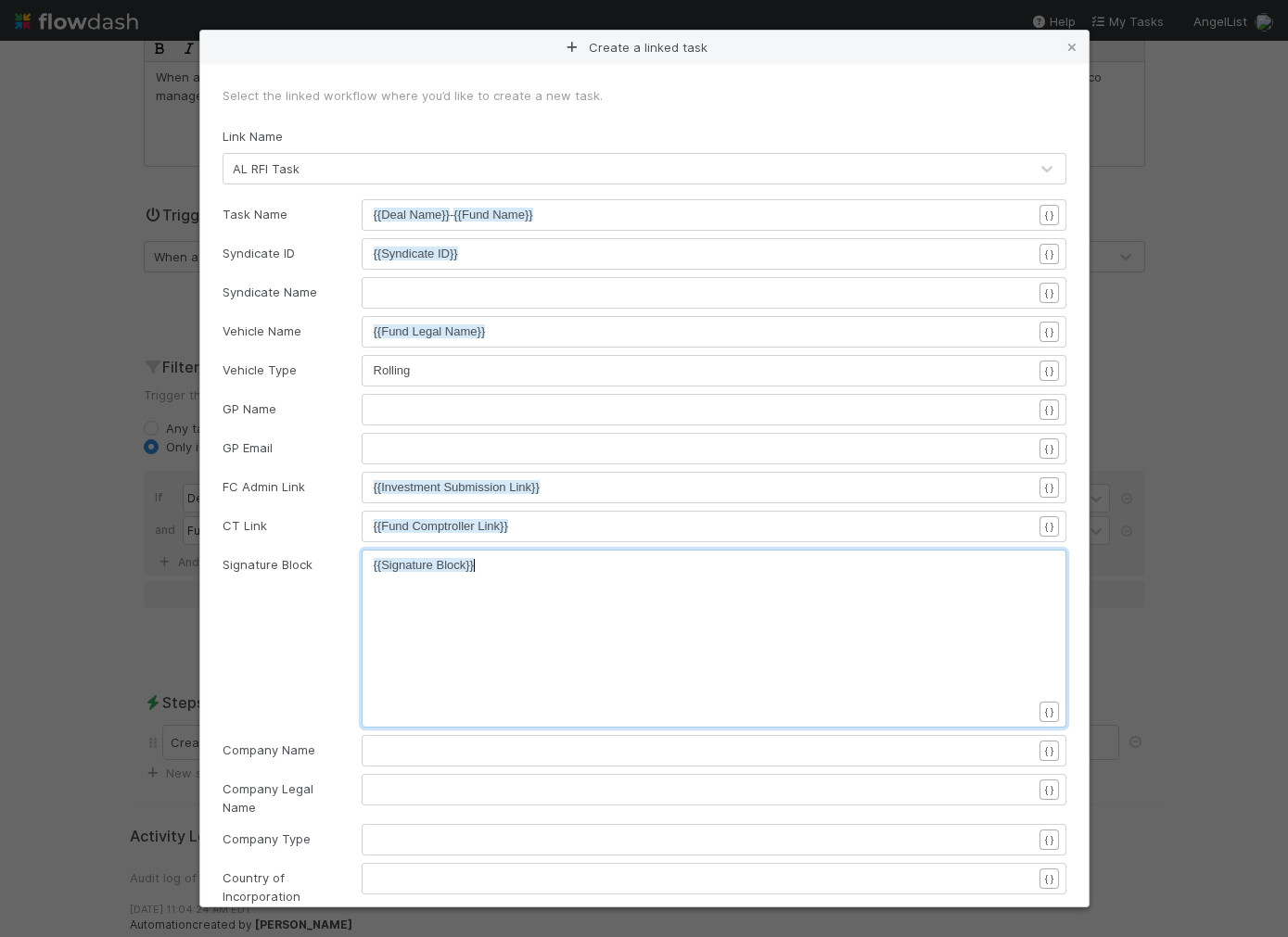
click at [569, 582] on div "xxxxxxxxxx {{Signature Block}}" at bounding box center [726, 662] width 704 height 212
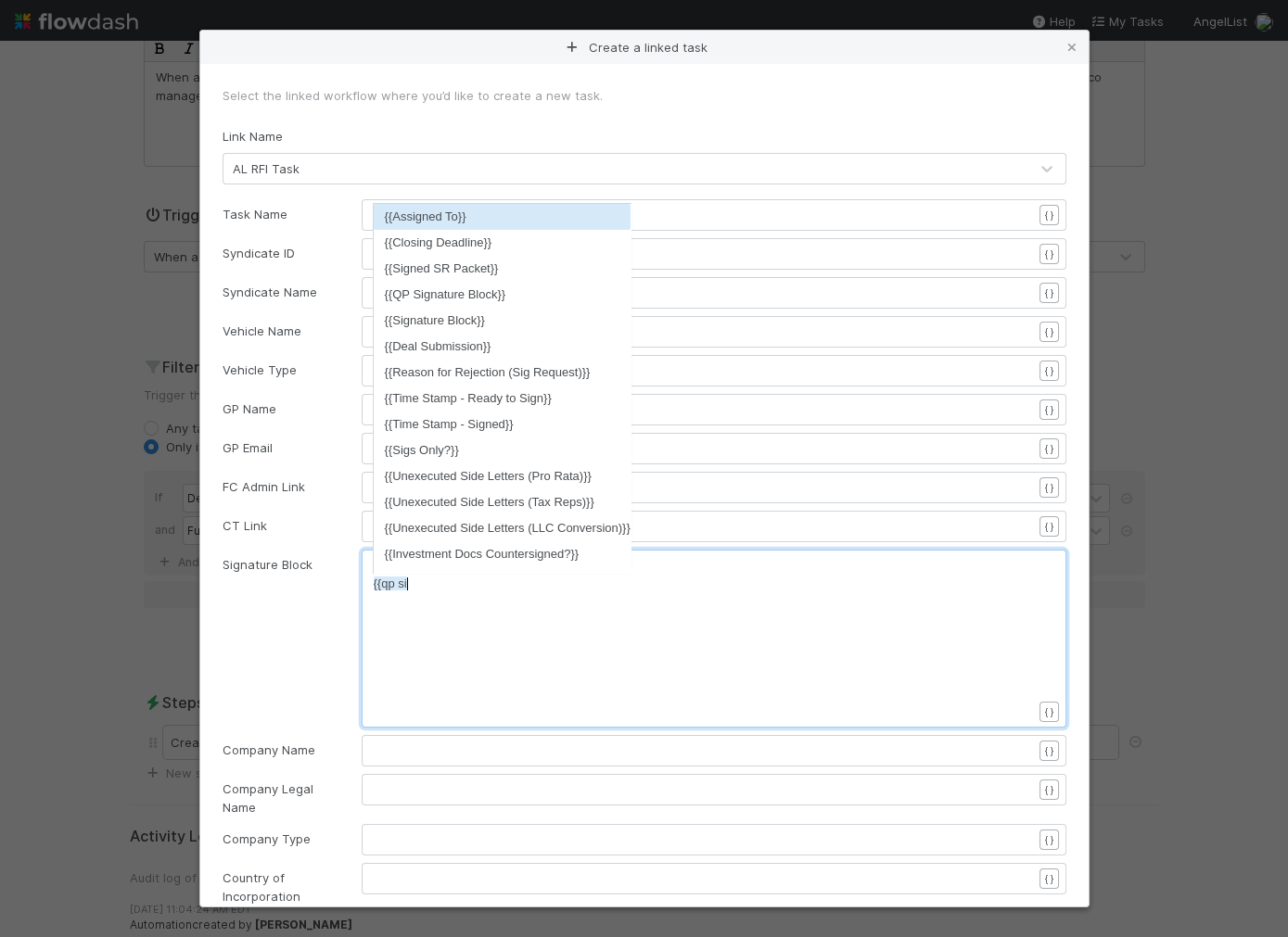
scroll to position [6, 38]
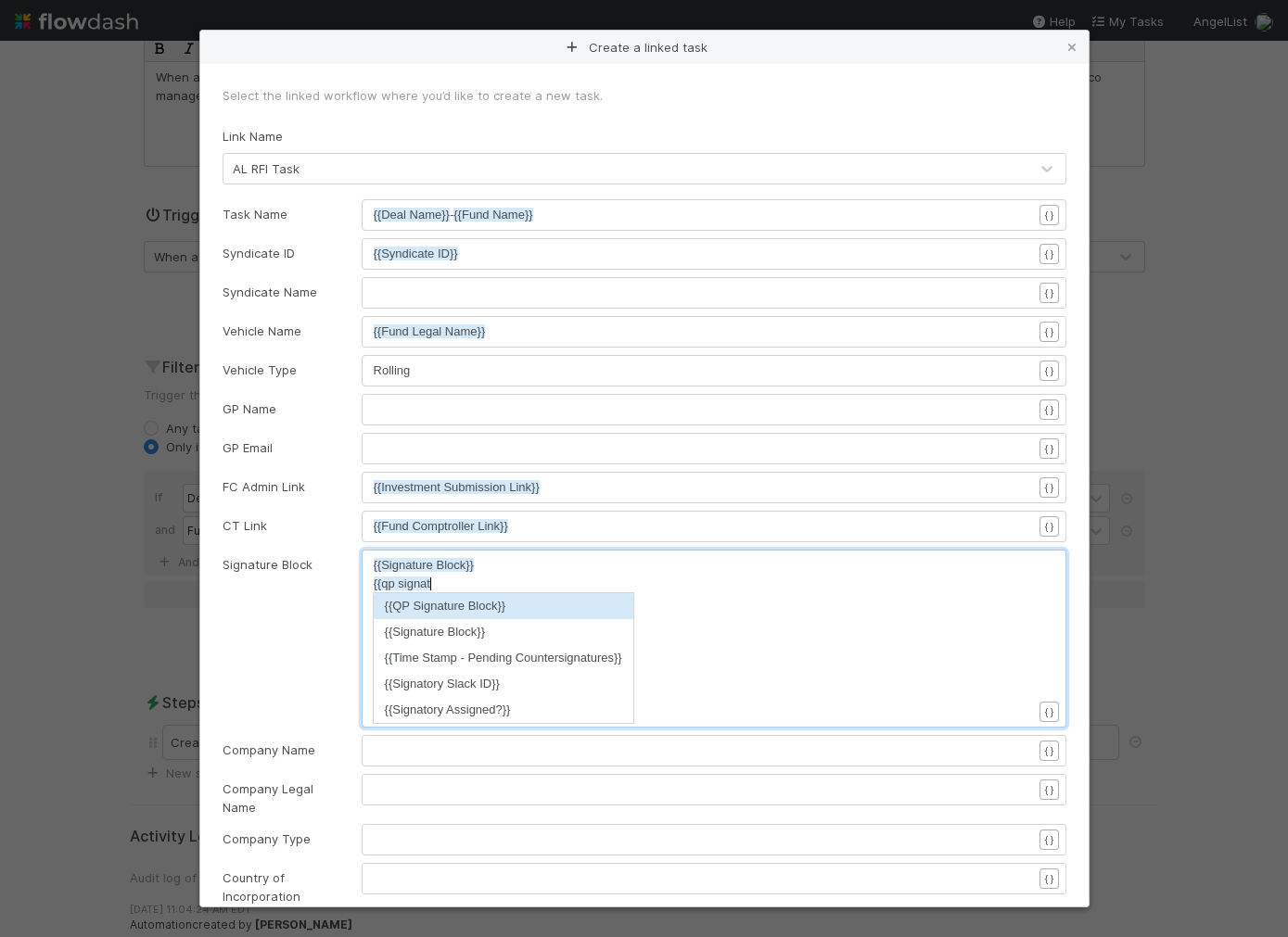
type textarea "{{qp signature"
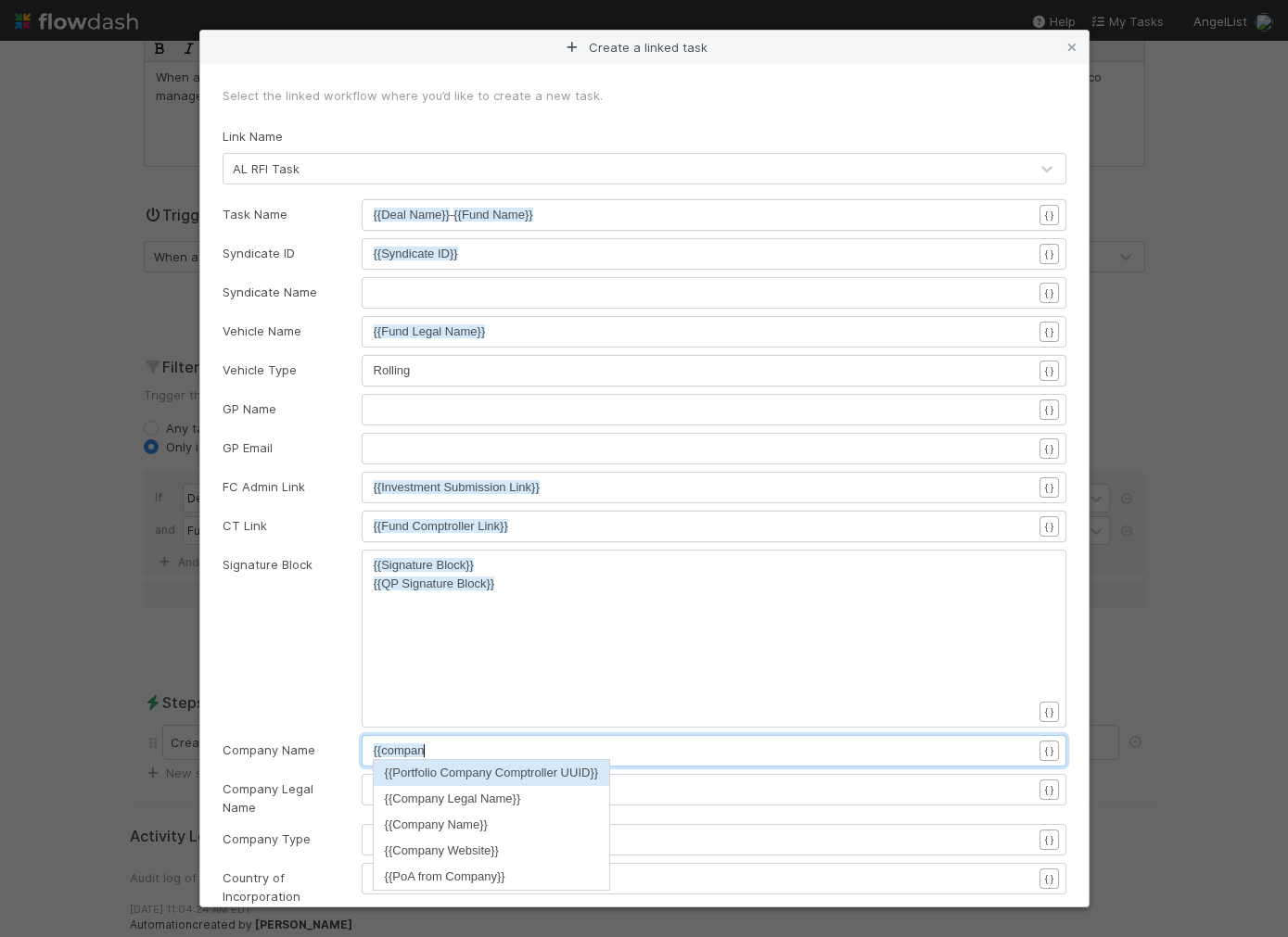
type textarea "{{company"
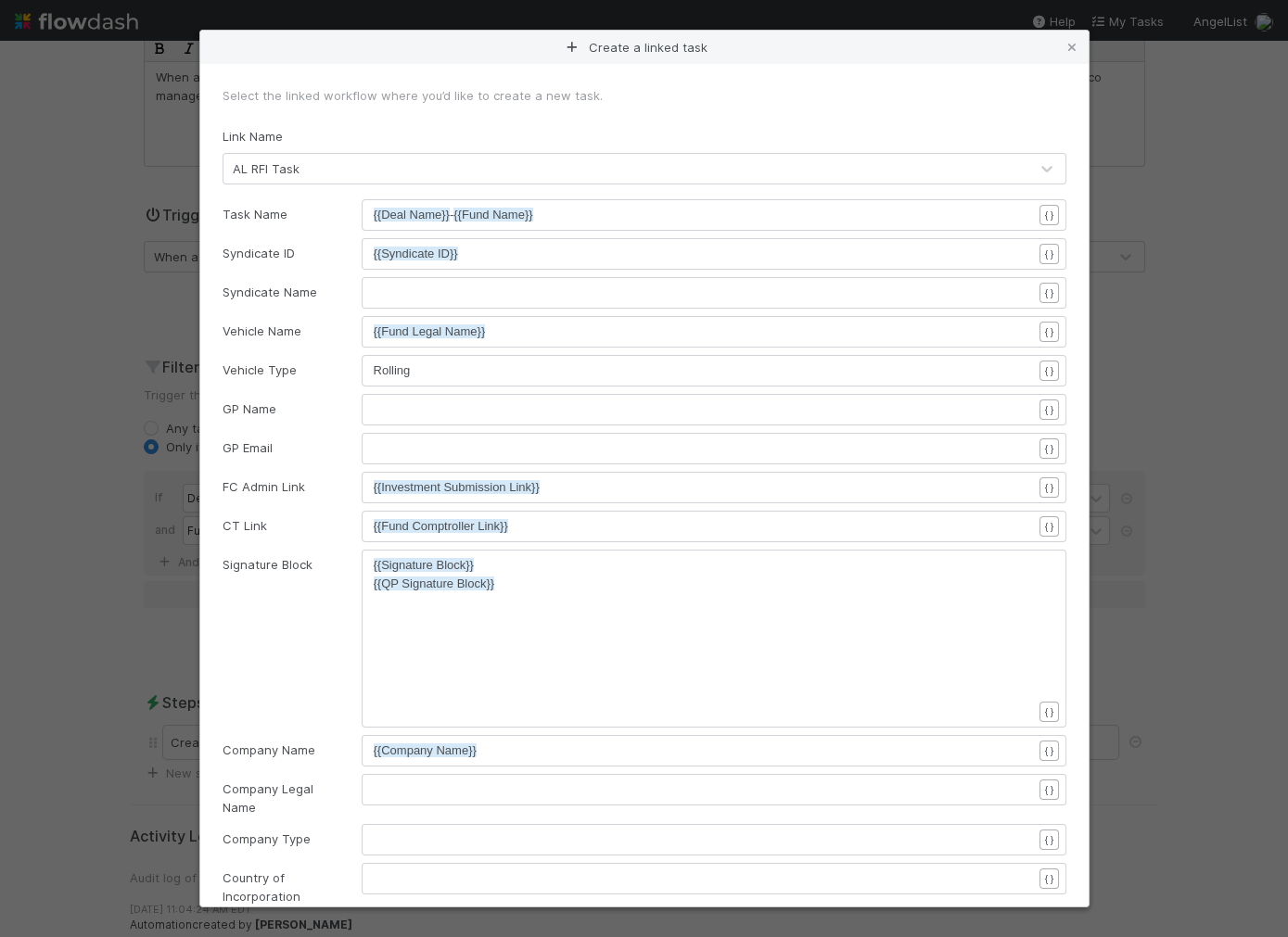
scroll to position [6, 0]
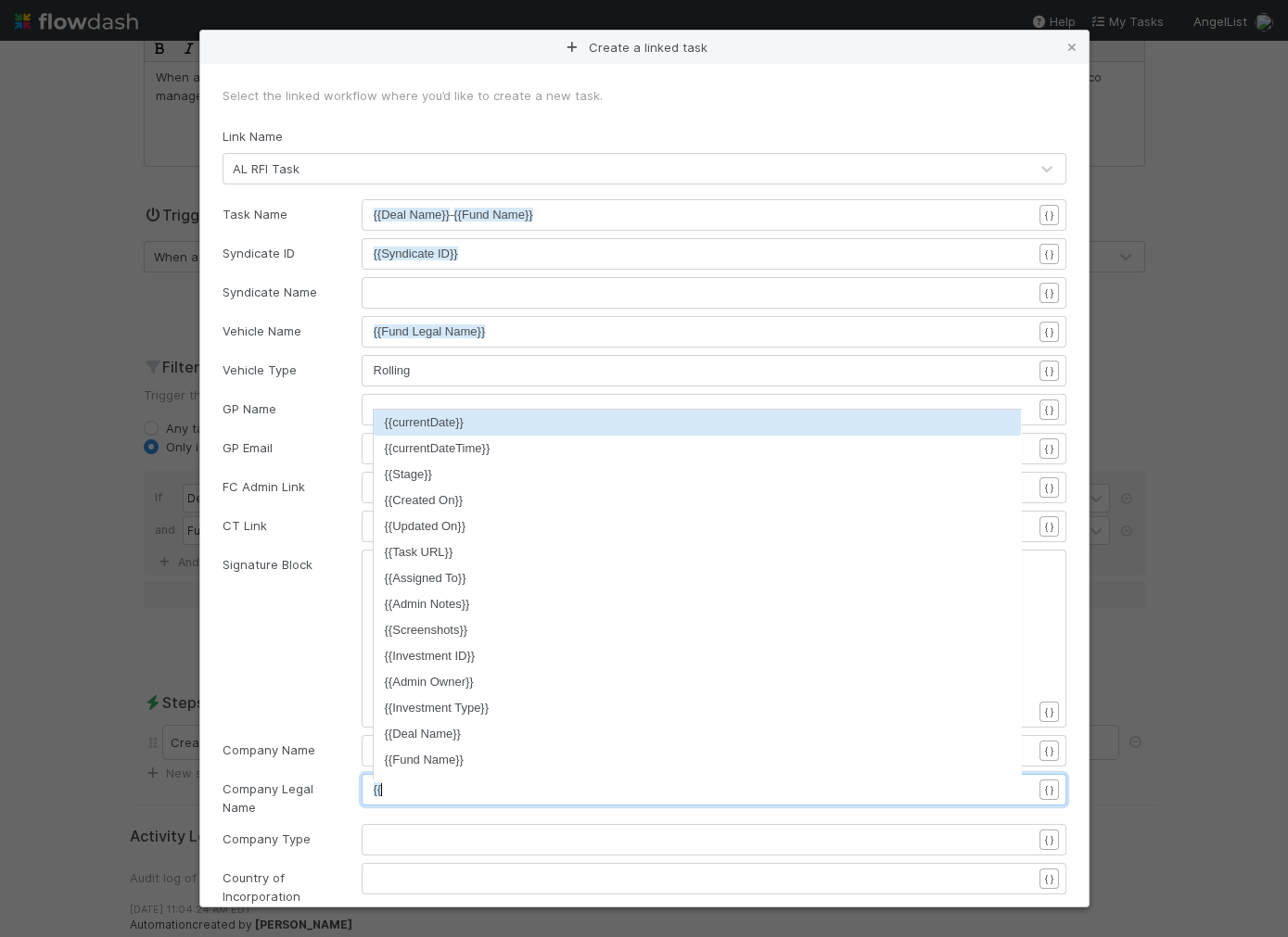
type textarea "{{eg"
type textarea "legal"
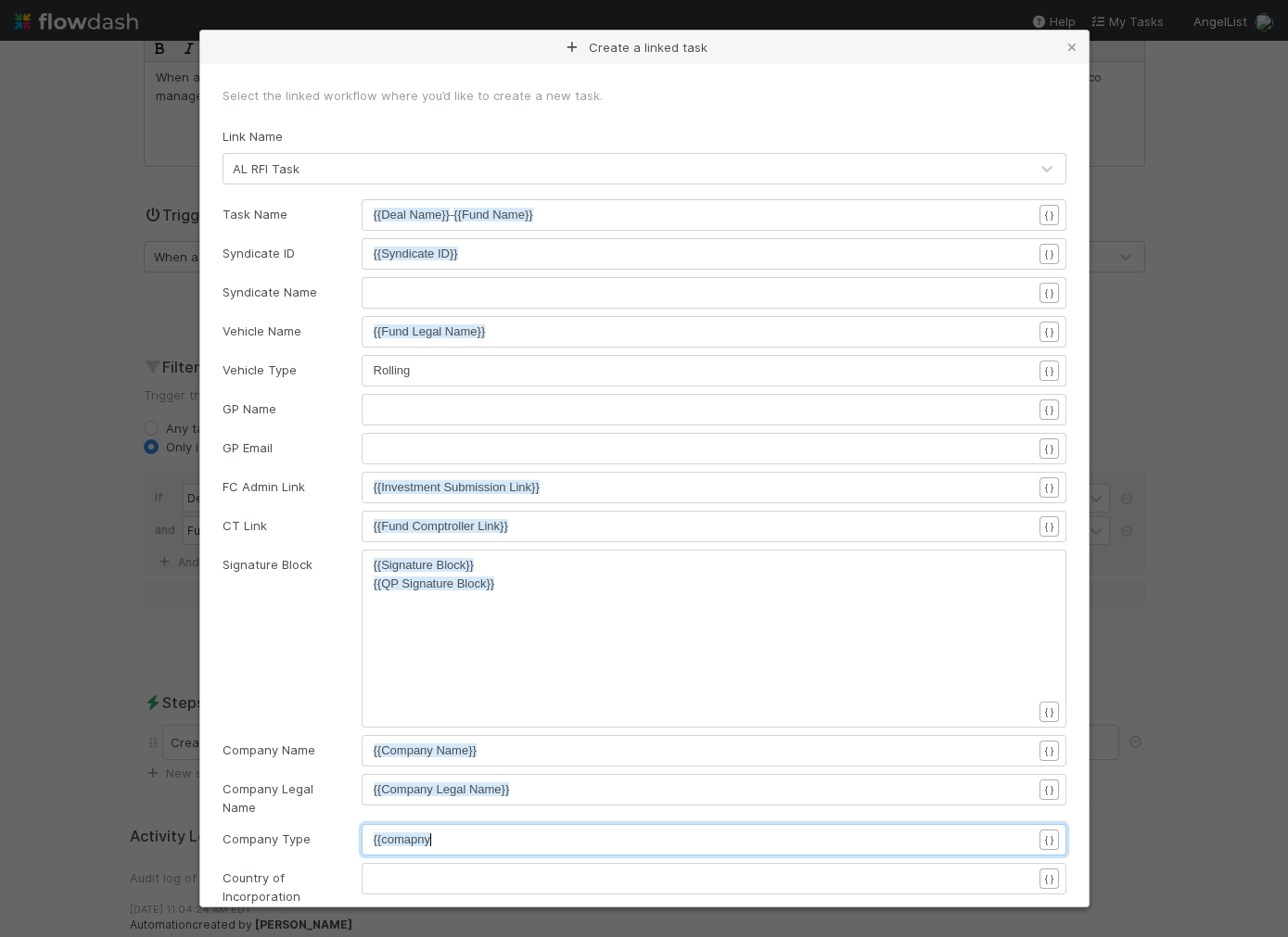
type textarea "{{comapny"
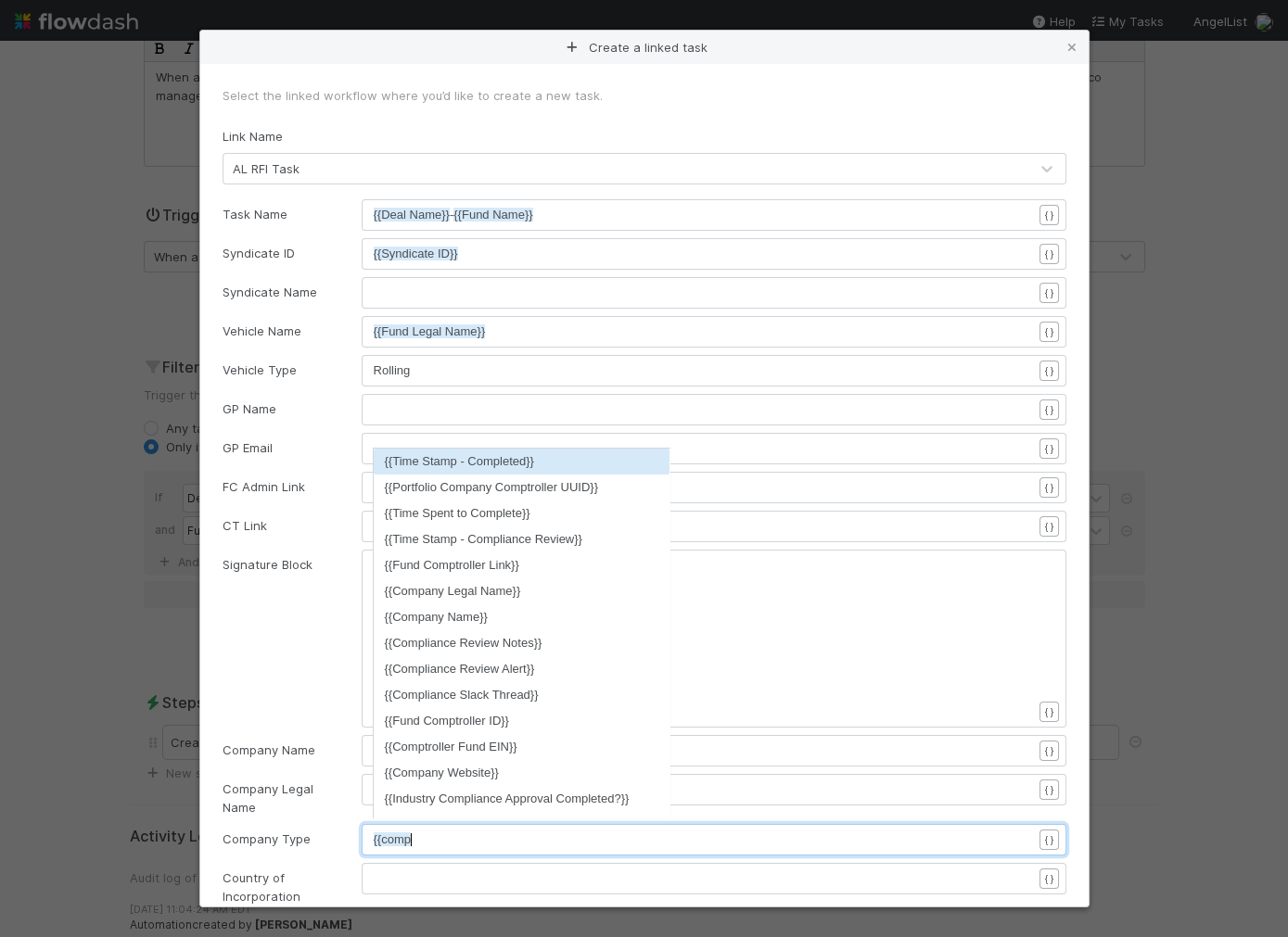
type textarea "pna"
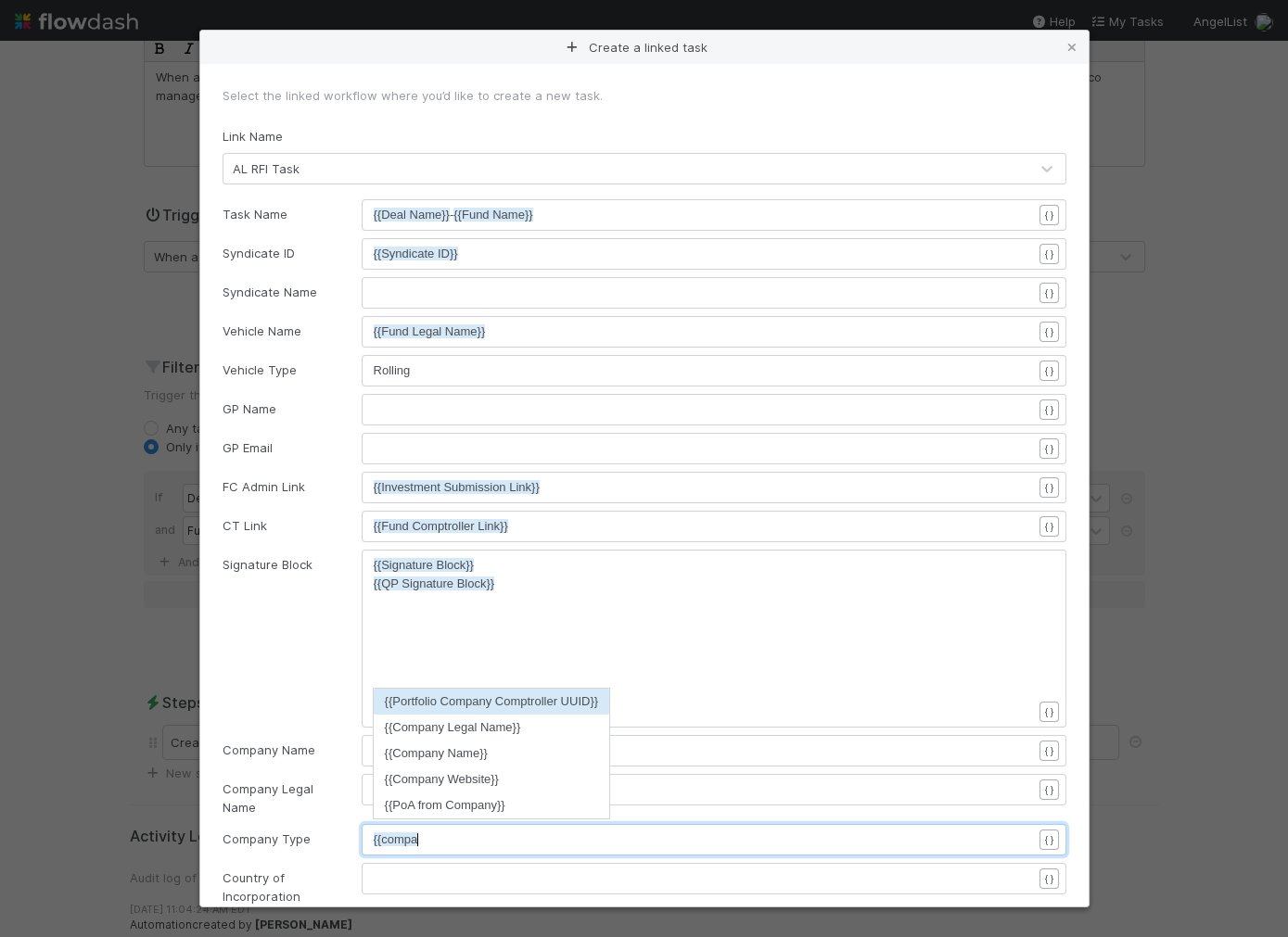
type textarea "an"
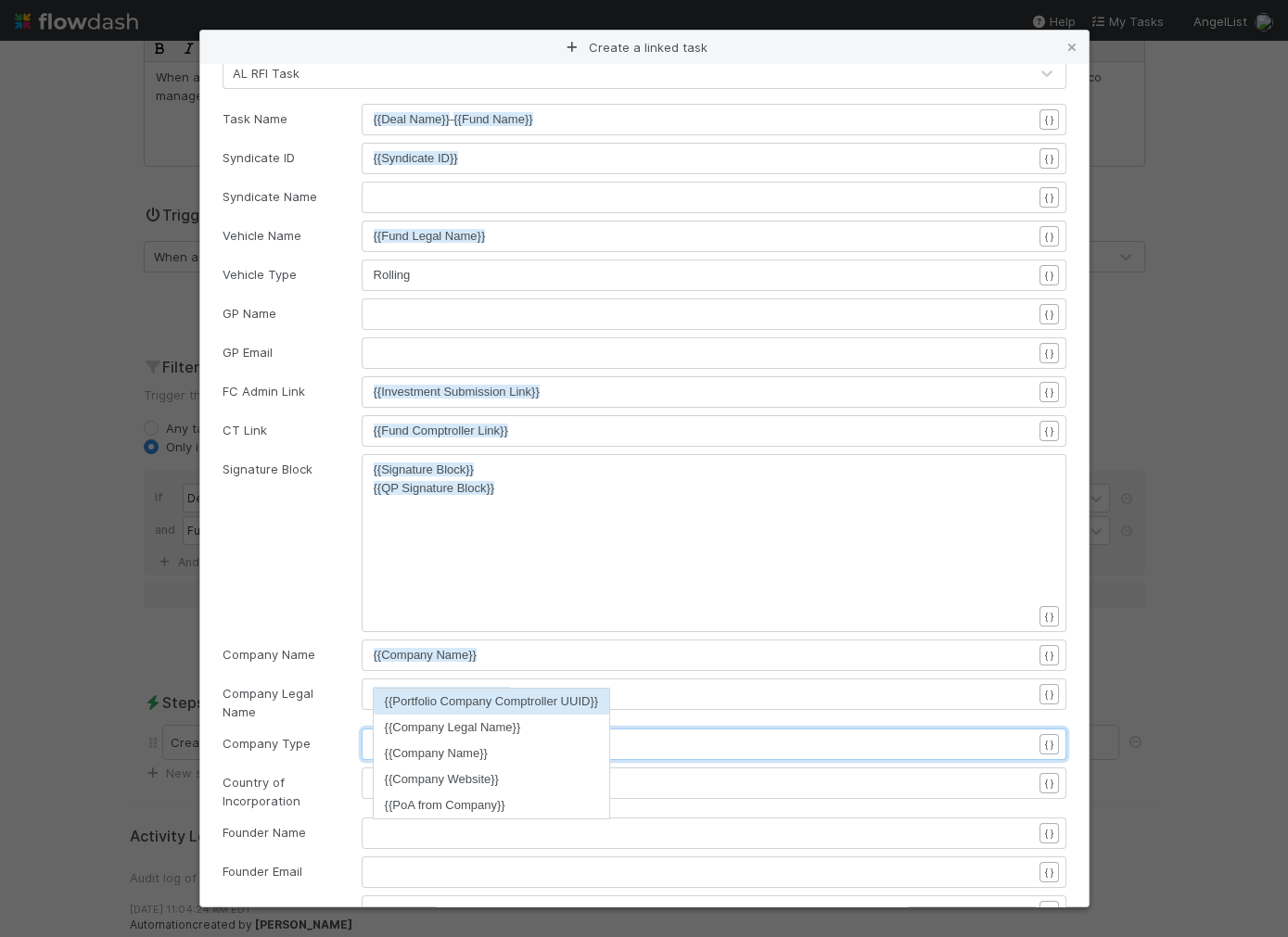
scroll to position [167, 0]
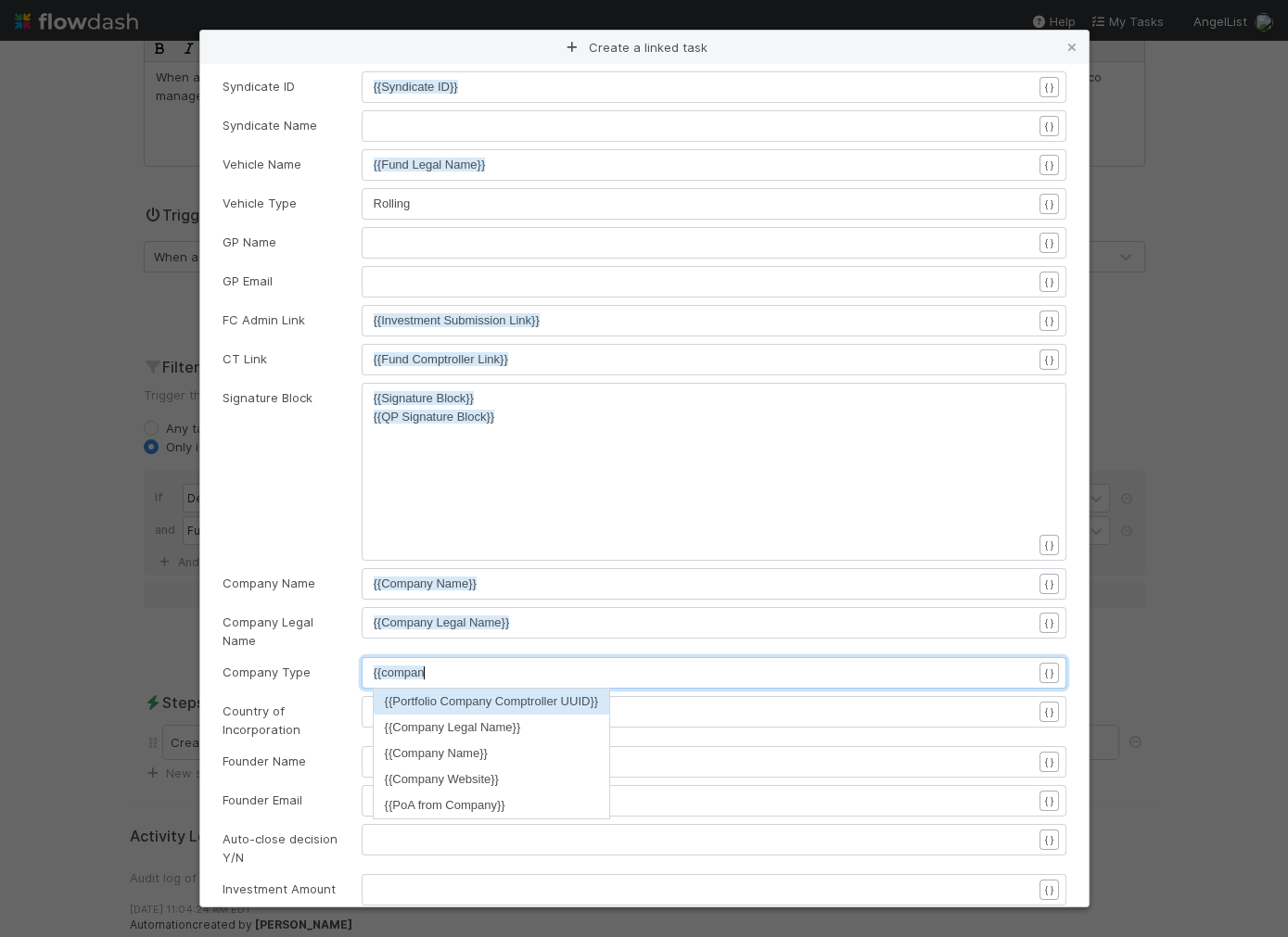
click at [522, 664] on pre "{{compan" at bounding box center [702, 672] width 658 height 18
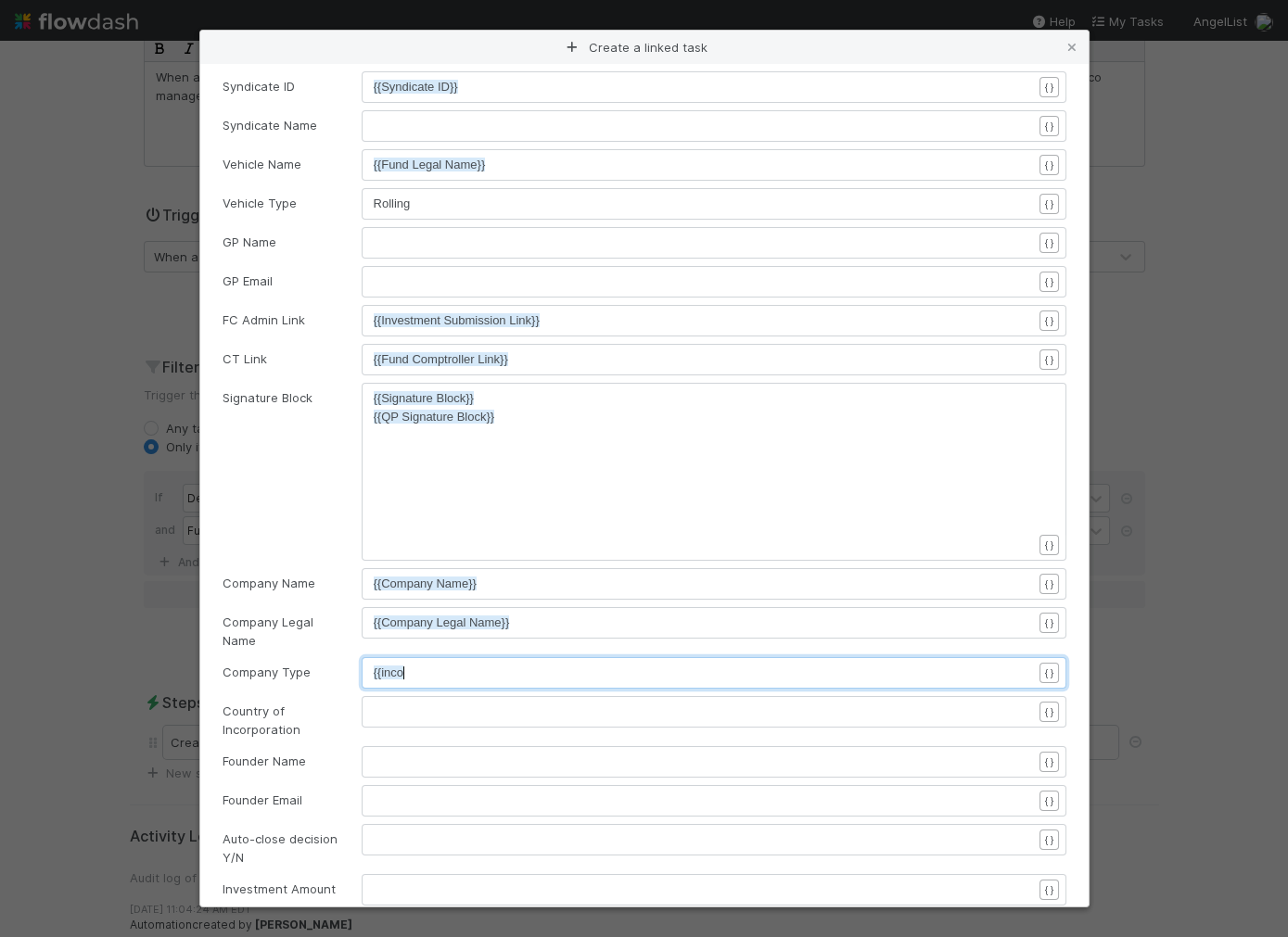
type textarea "{{incorpo"
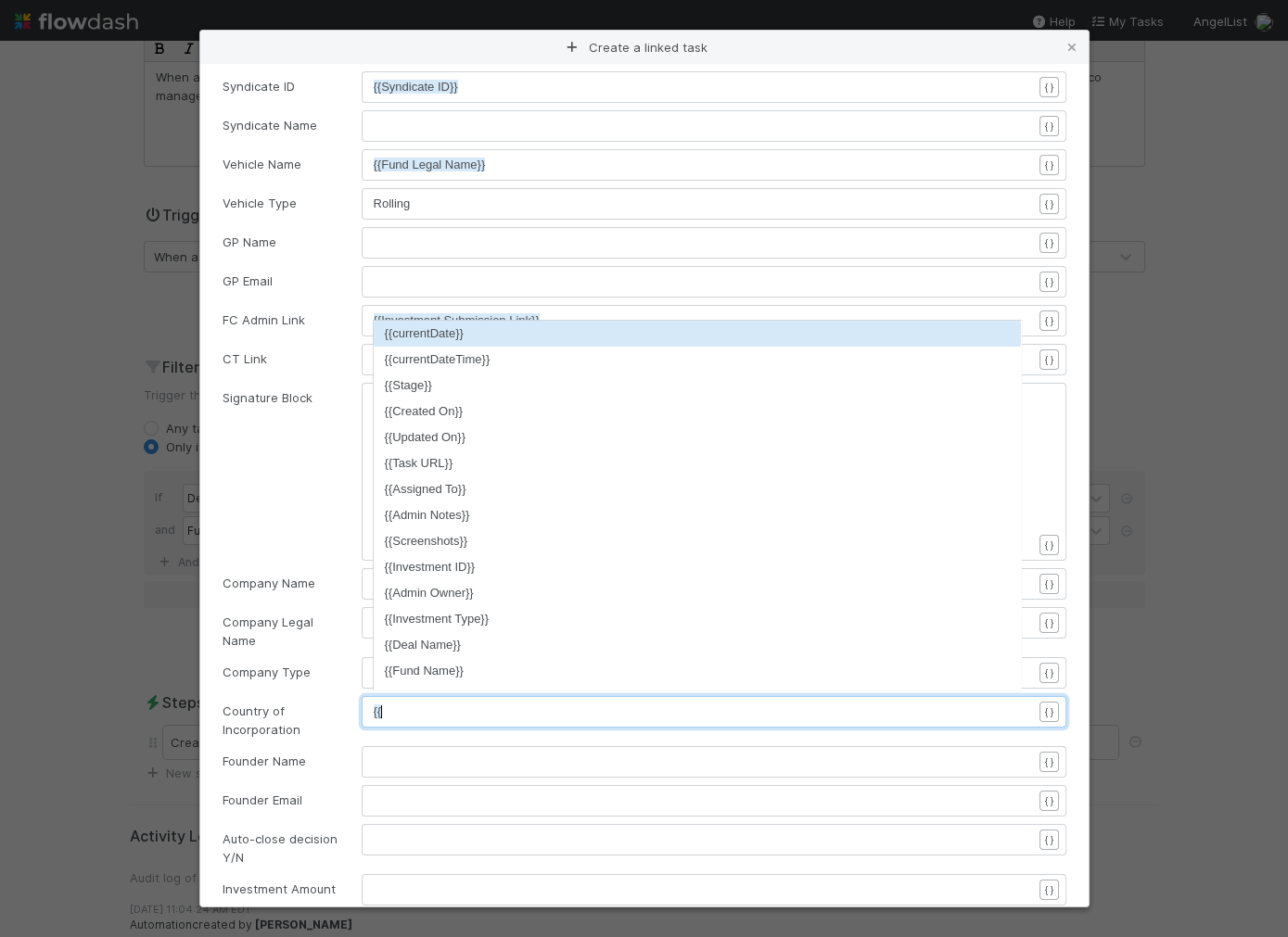
type textarea "{{inc"
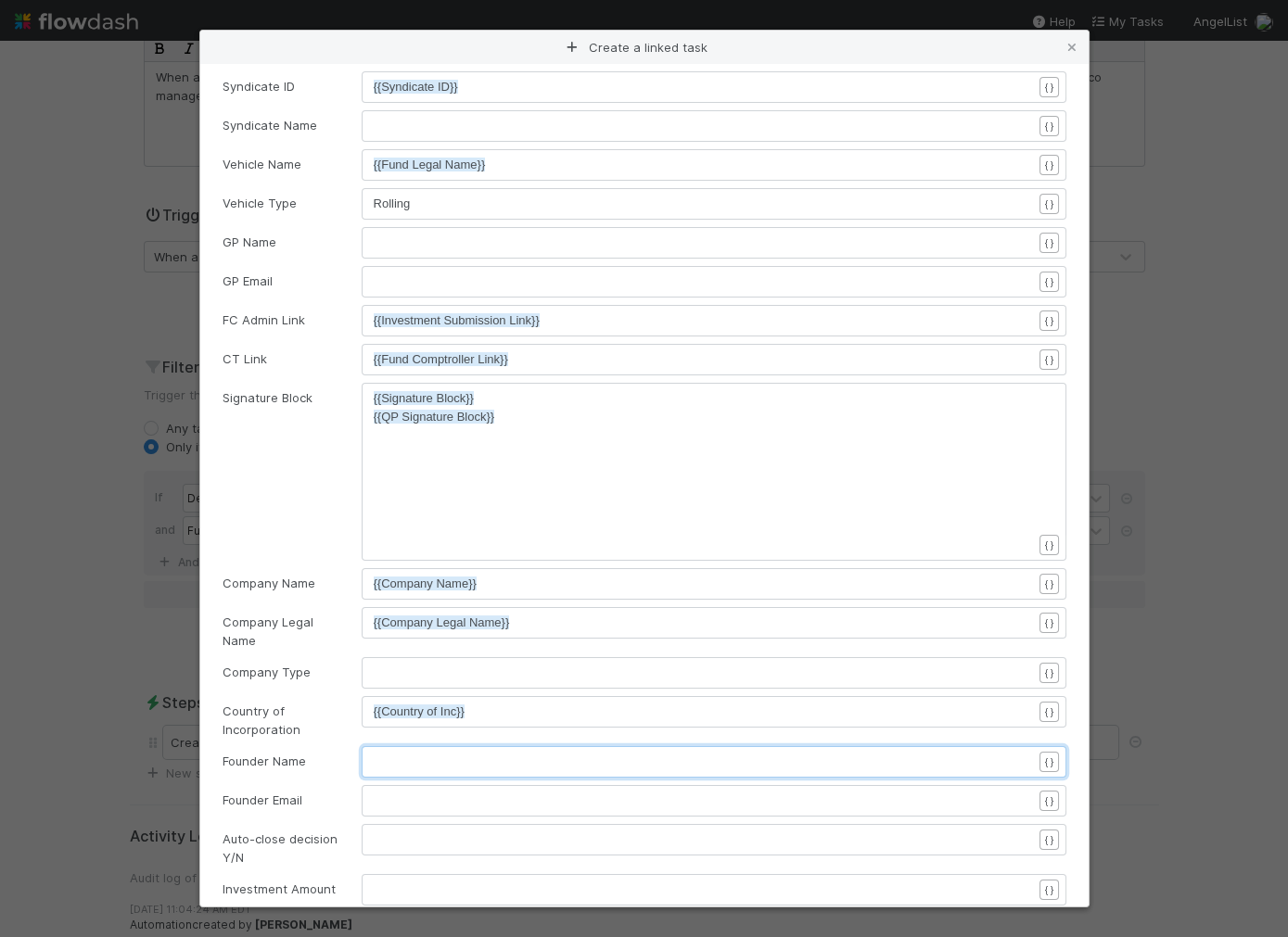
scroll to position [6, 7]
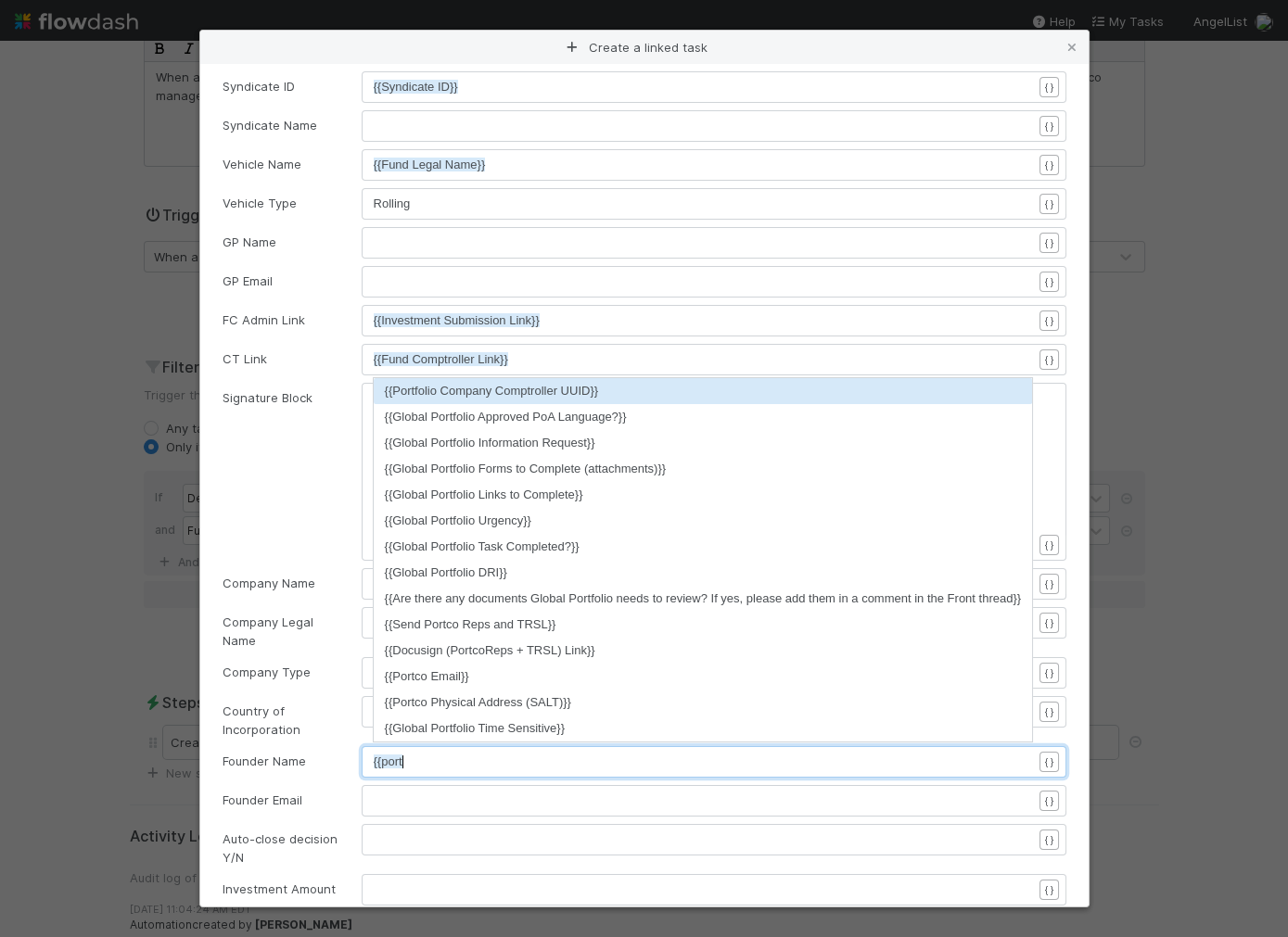
type textarea "{{portco"
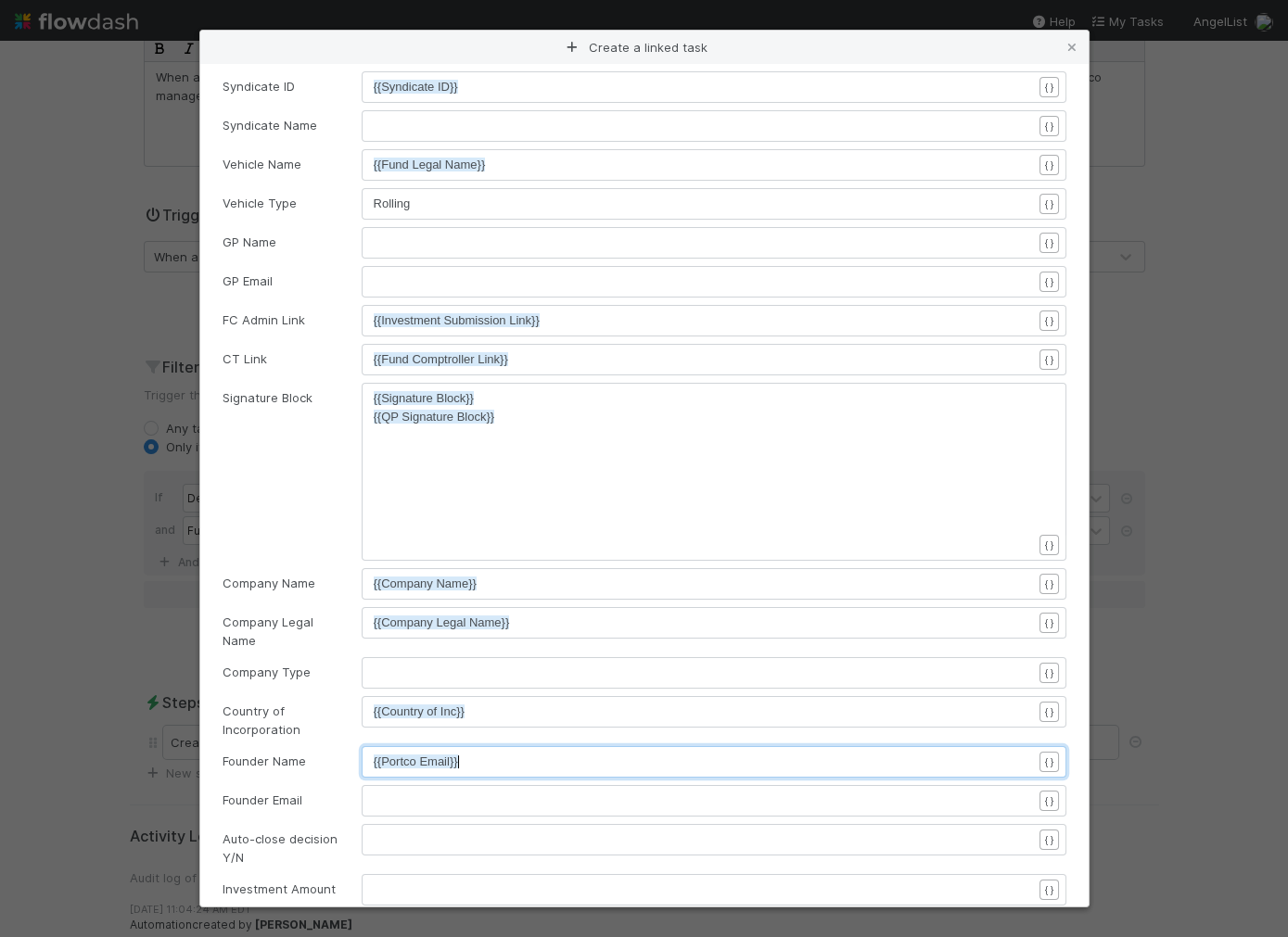
type textarea "{{Portco Email}}"
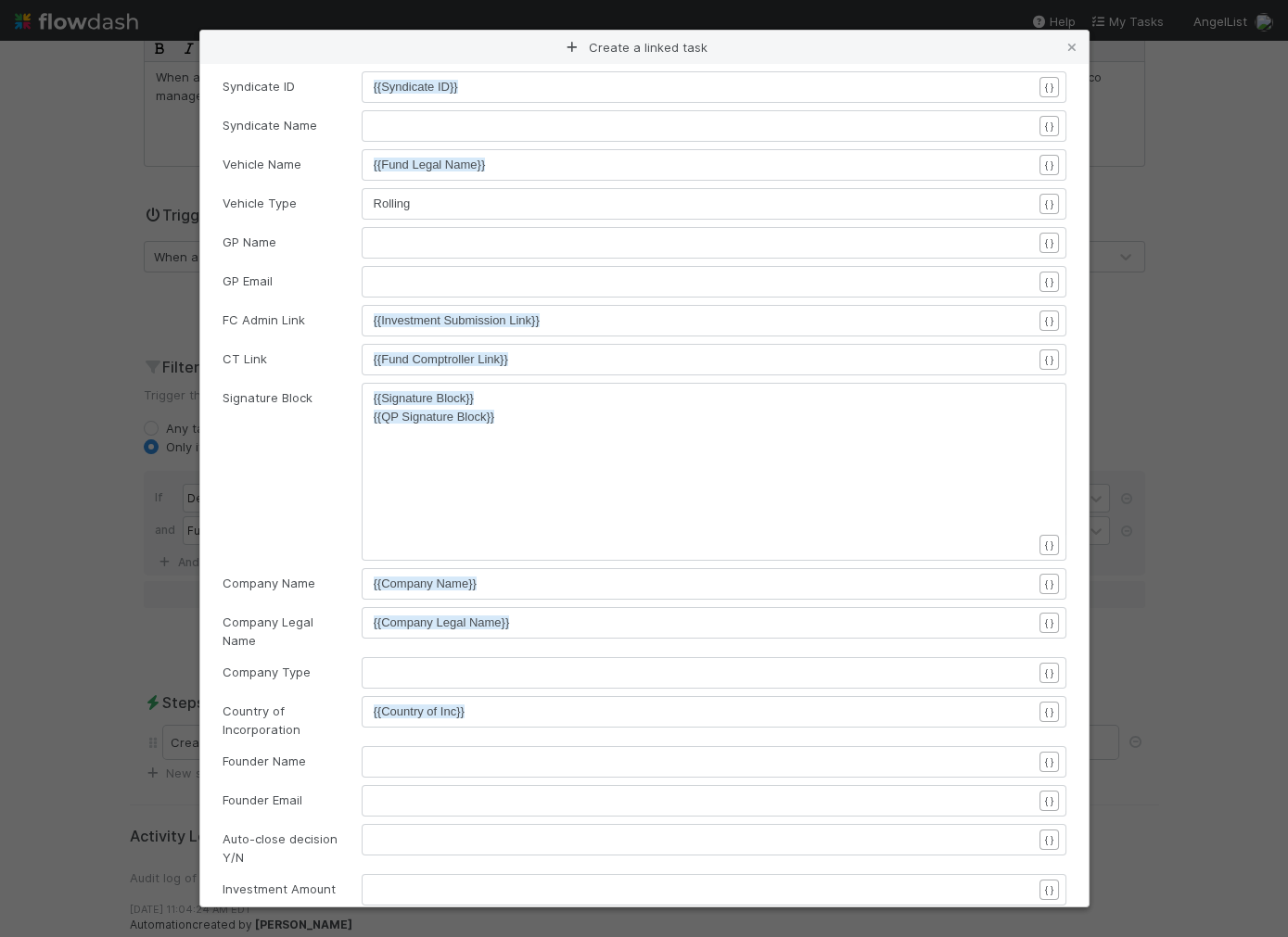
scroll to position [0, 0]
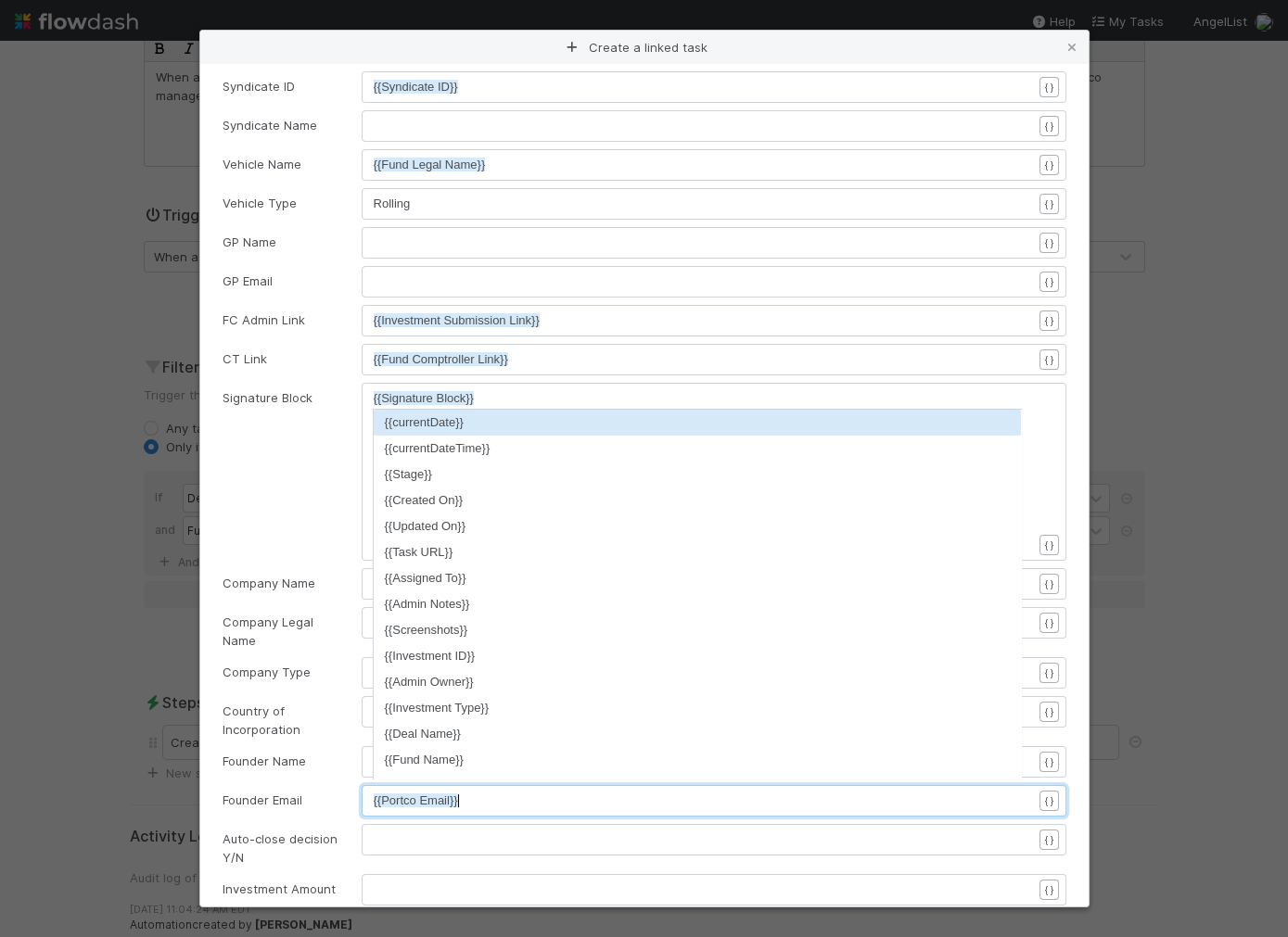
click at [365, 687] on body "🚀 Fund Investments > Rolling Fund Tasks Data Flow Builder Layout Automation Tea…" at bounding box center [644, 468] width 1288 height 937
click at [303, 701] on div "Country of Incorporation" at bounding box center [278, 720] width 139 height 37
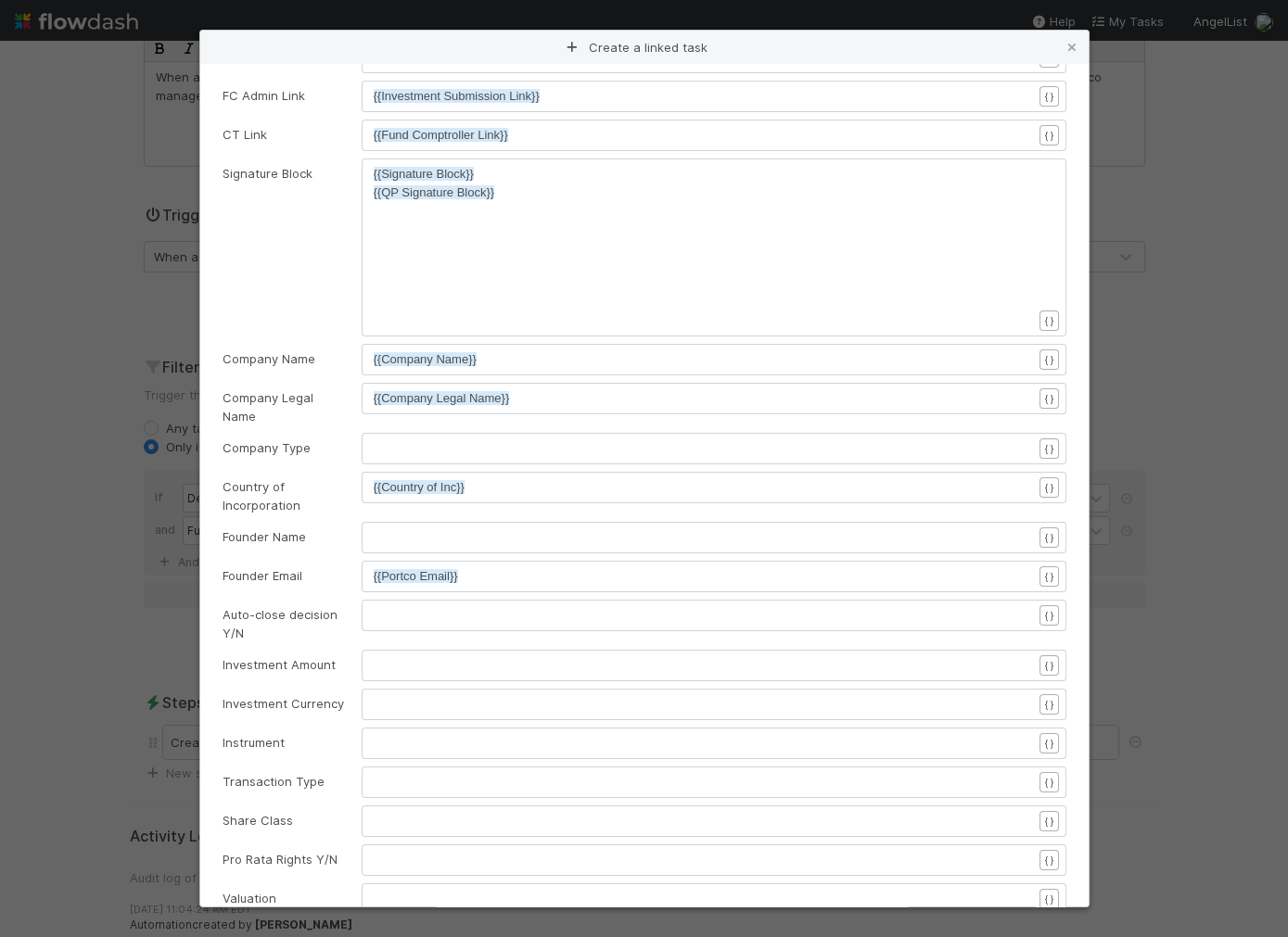
click at [386, 448] on div "x ​" at bounding box center [726, 471] width 704 height 65
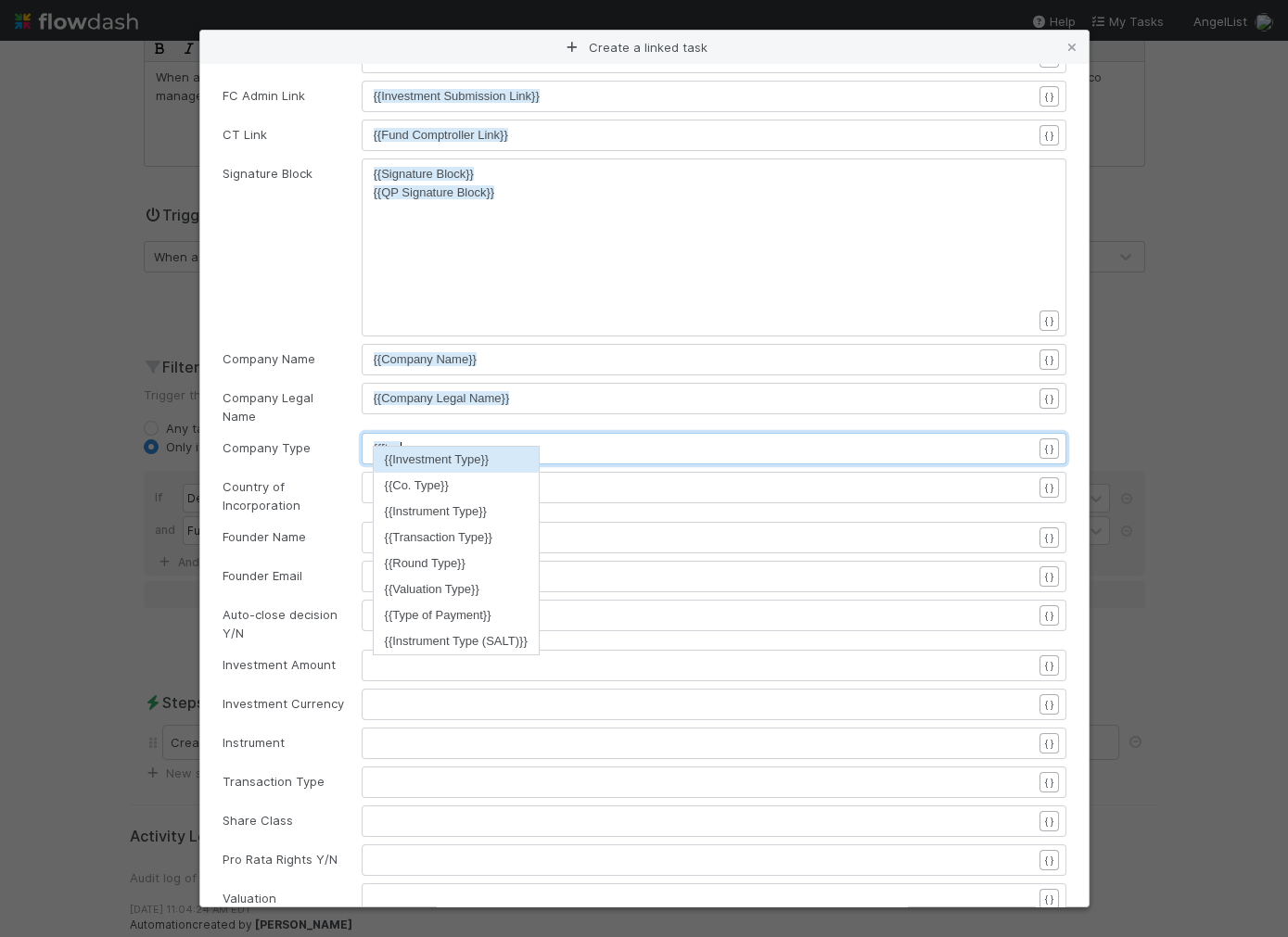
type textarea "{{[type"
type textarea "type"
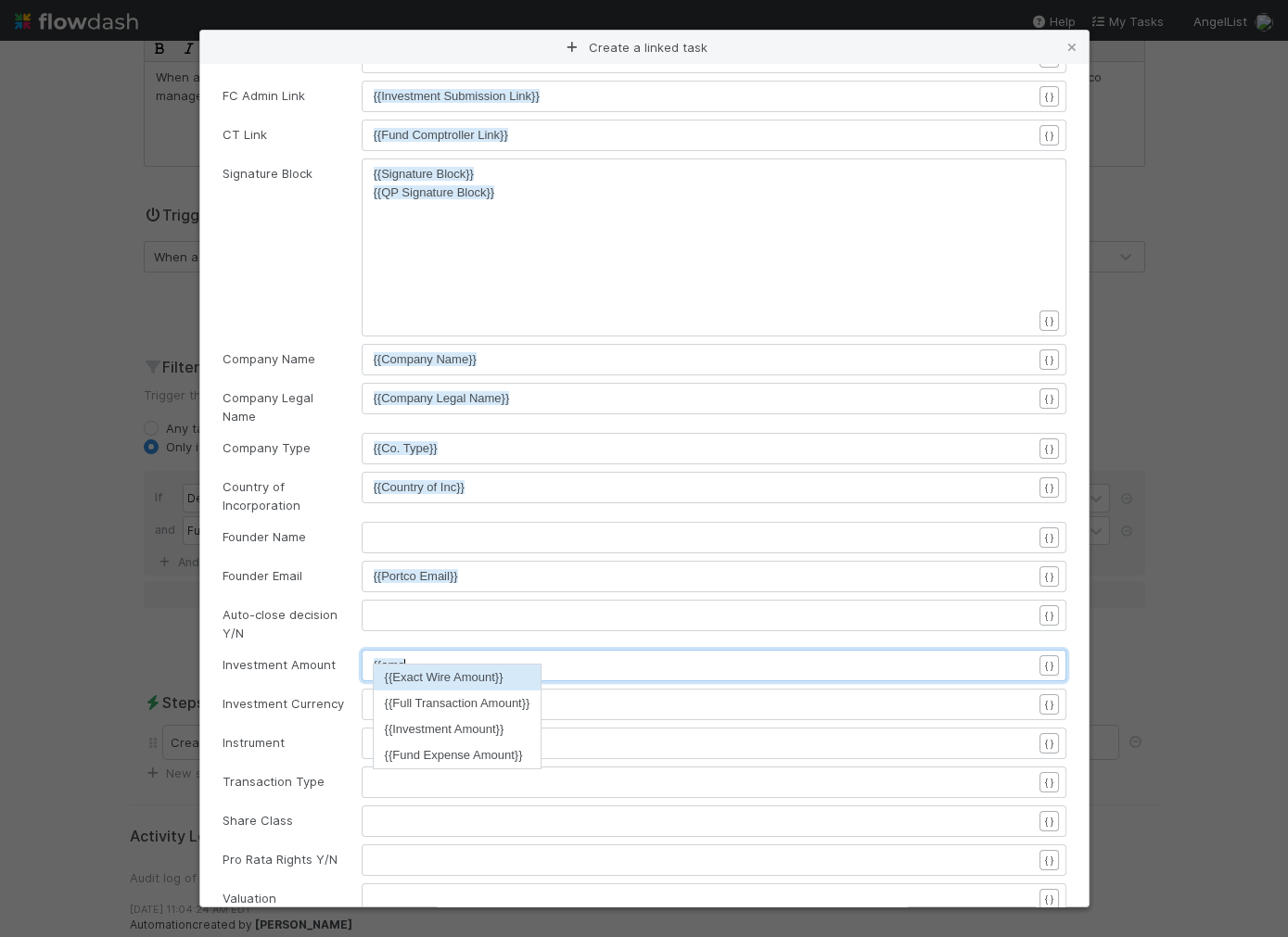
type textarea "{{amount"
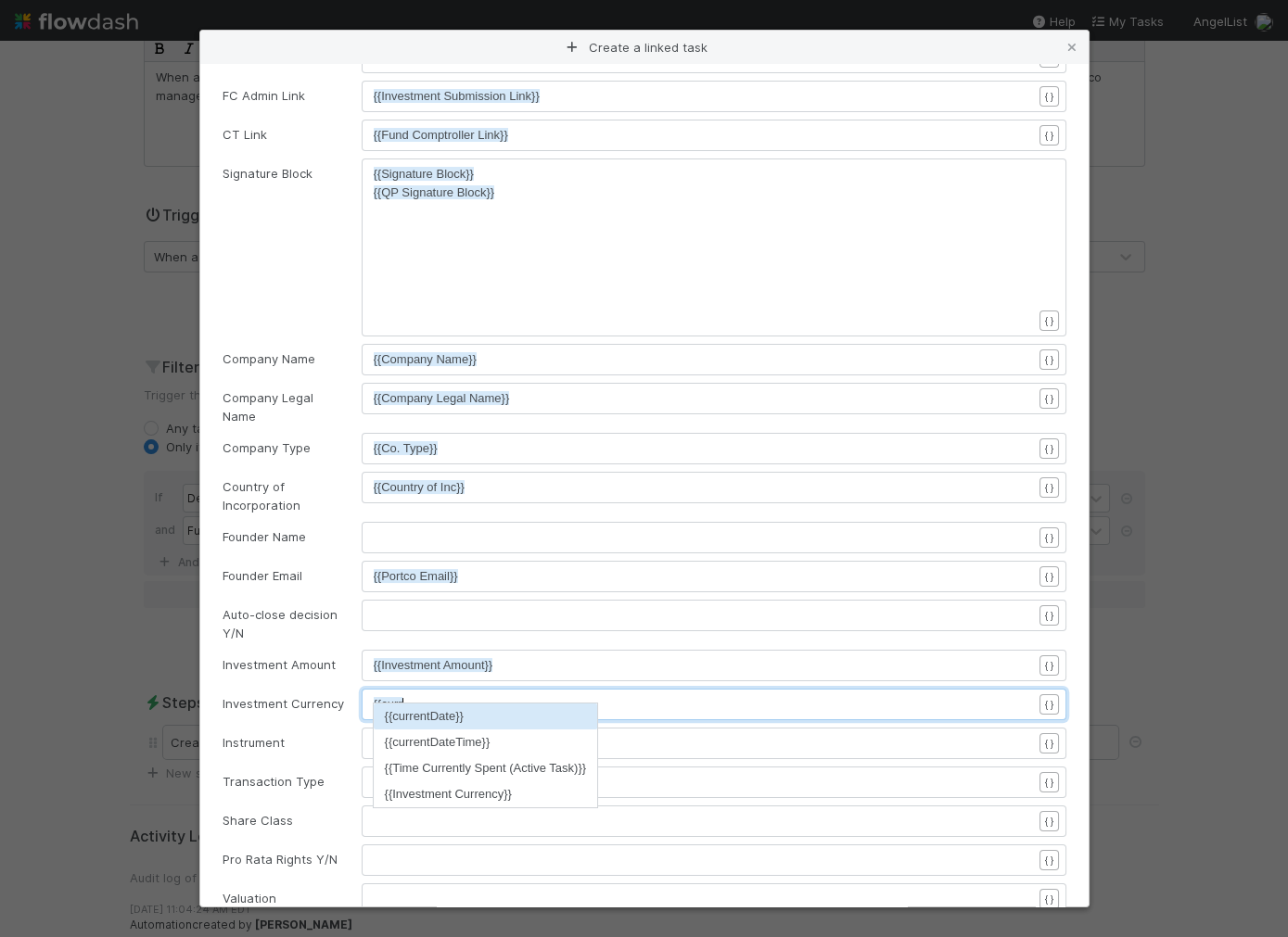
type textarea "{{currenc"
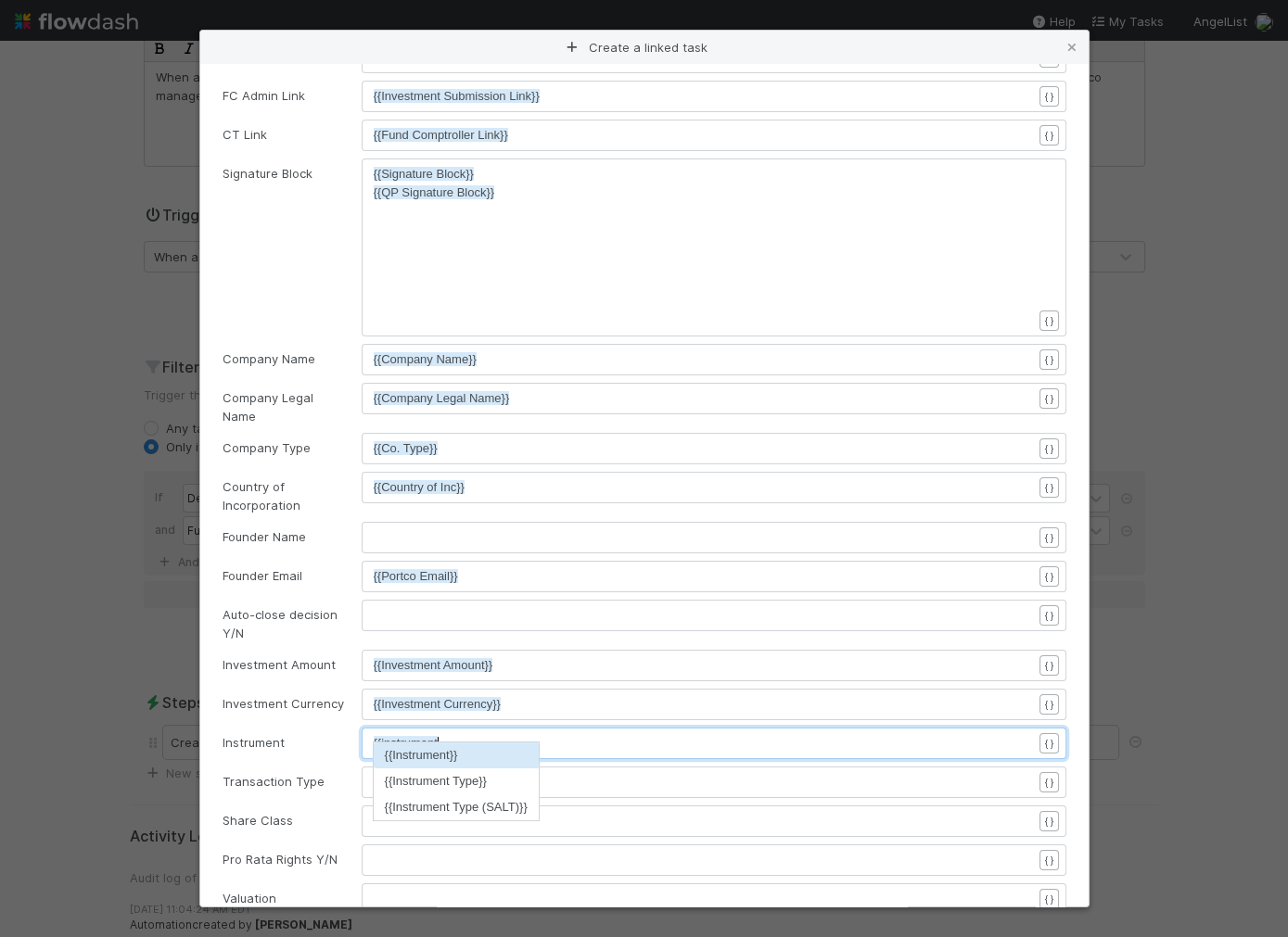
type textarea "{{instrument"
click at [480, 734] on pre "{{instrument" at bounding box center [702, 743] width 658 height 18
type textarea "tpe"
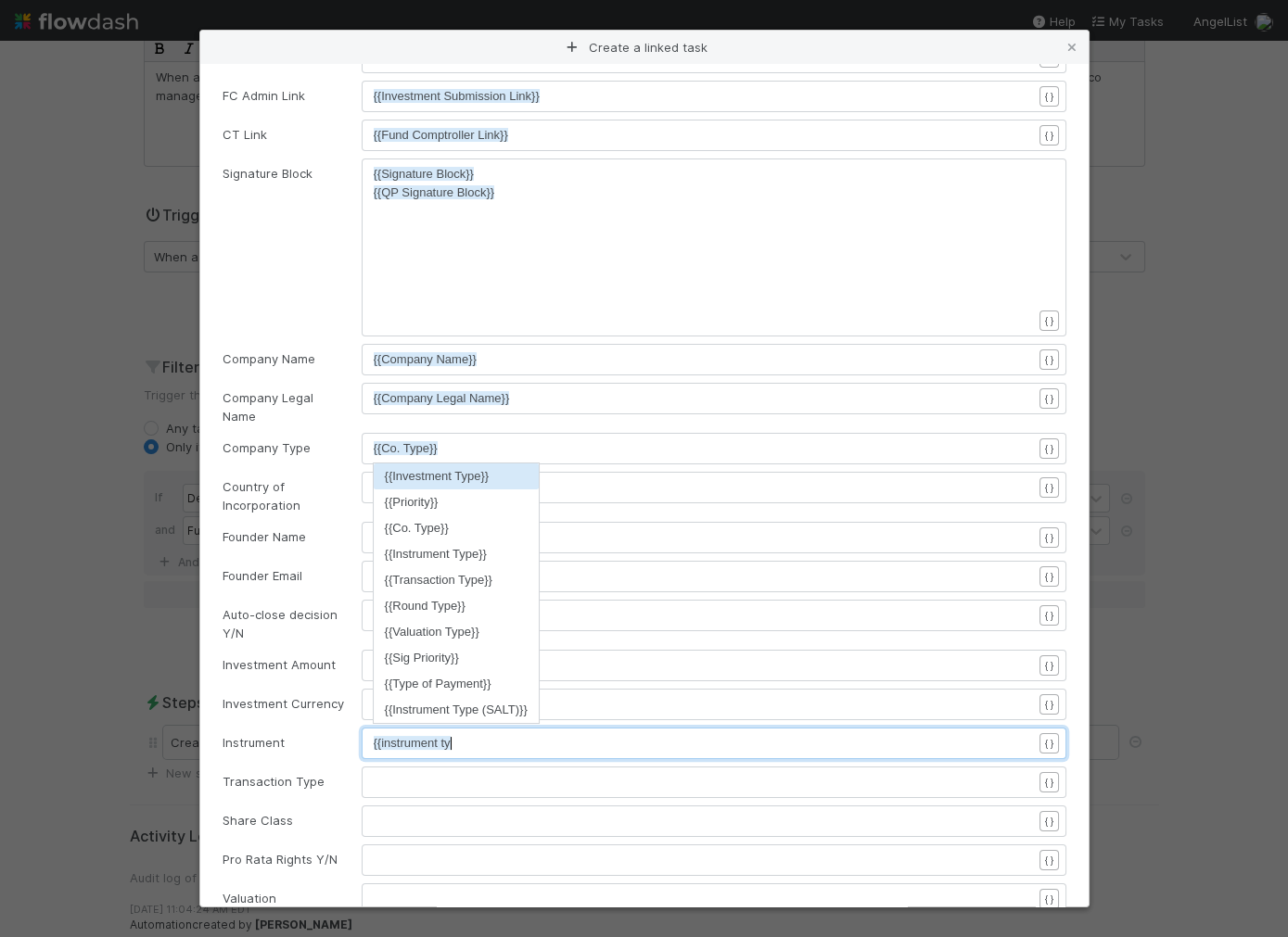
type textarea "ype"
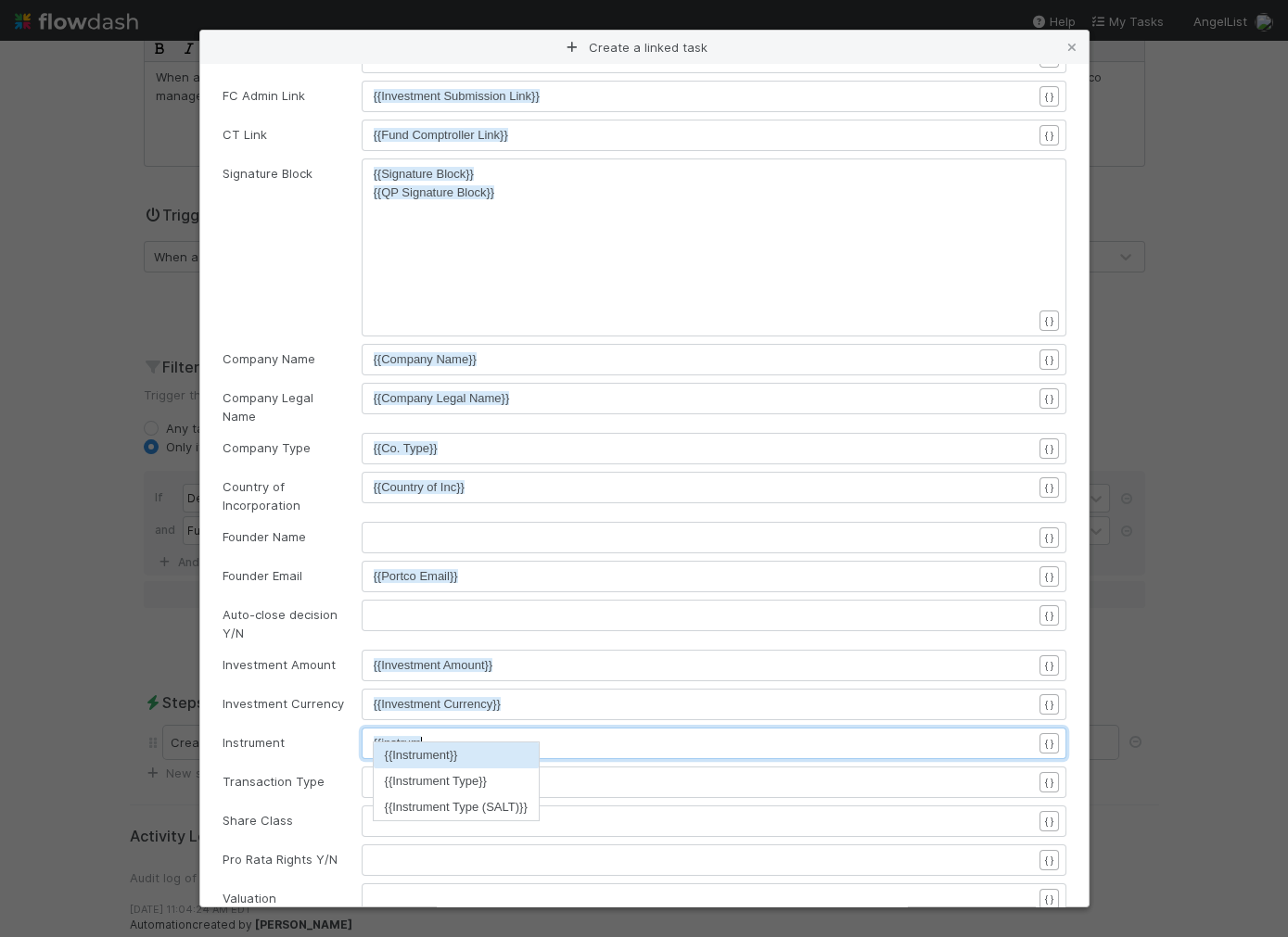
type textarea "{{instrument"
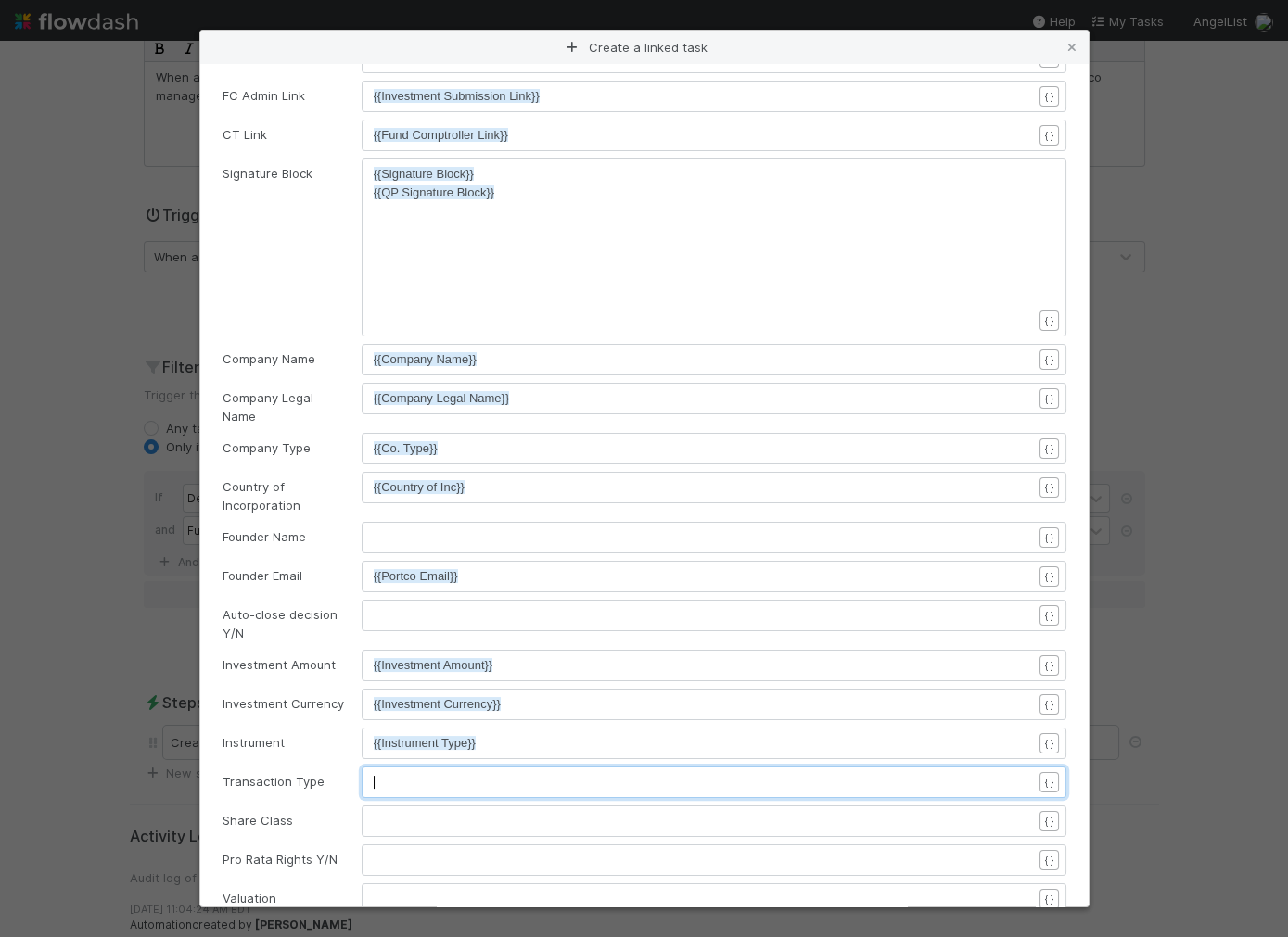
click at [514, 773] on pre "​" at bounding box center [702, 781] width 658 height 18
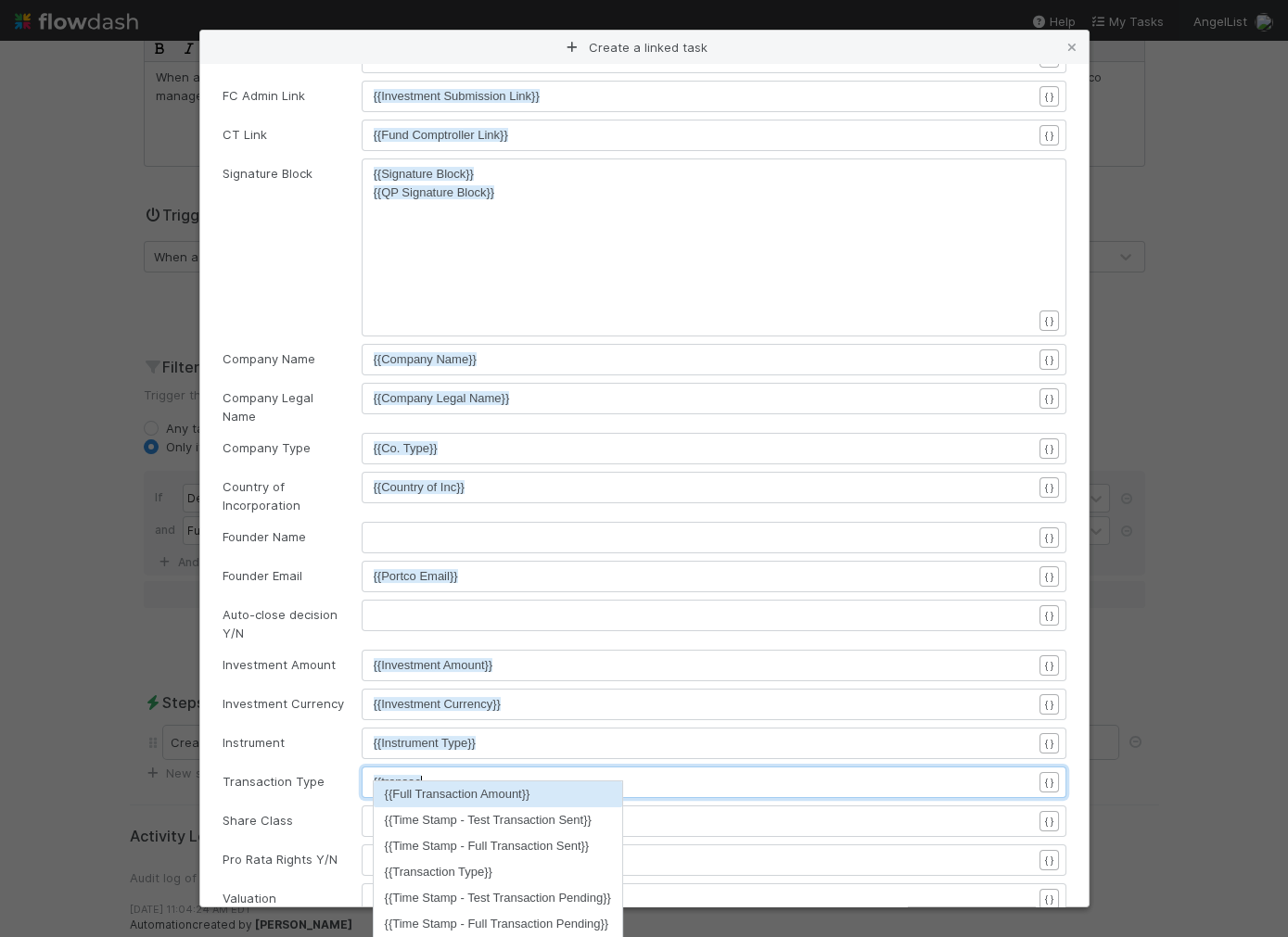
type textarea "{{transaction"
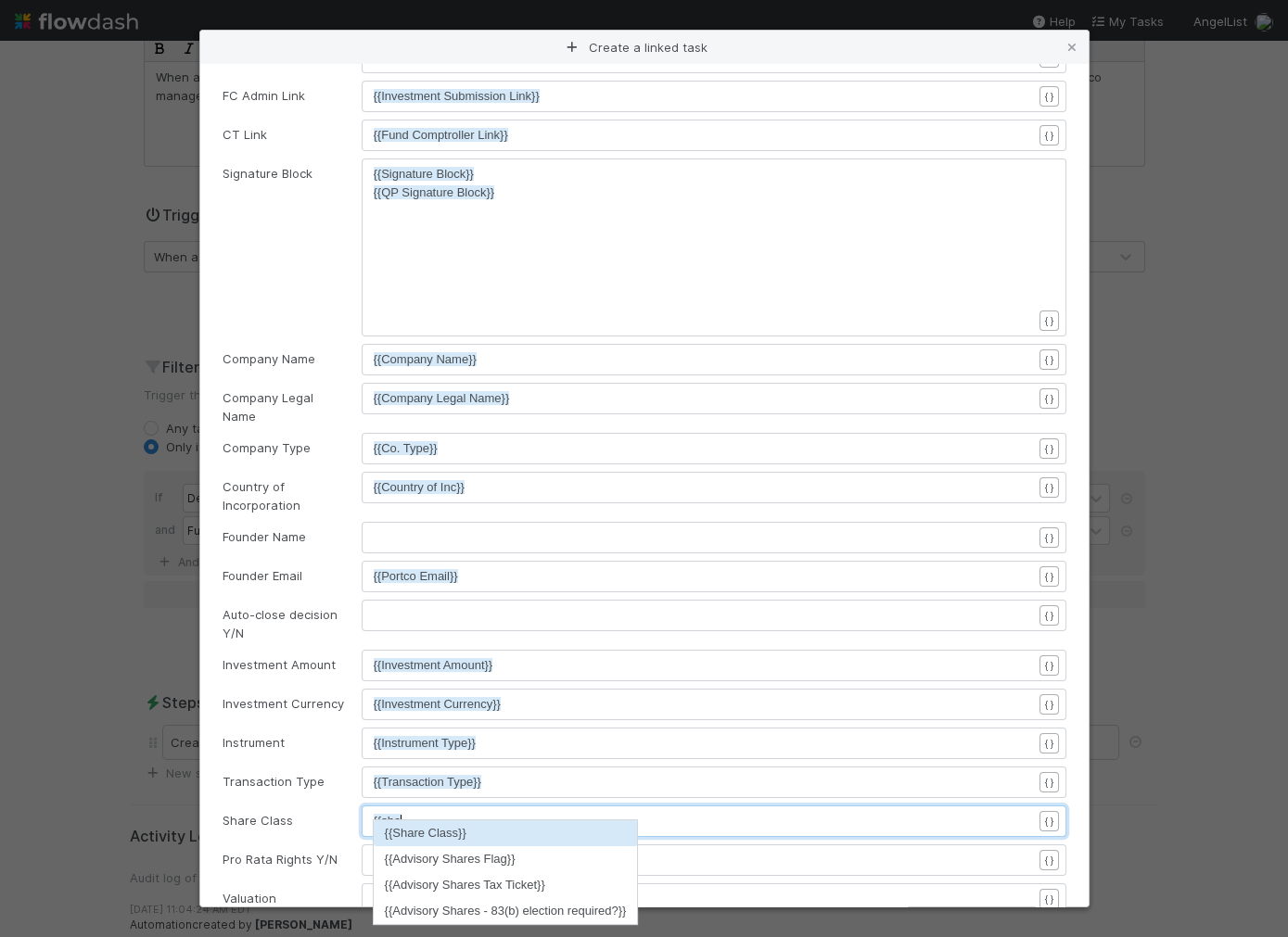
type textarea "{{share"
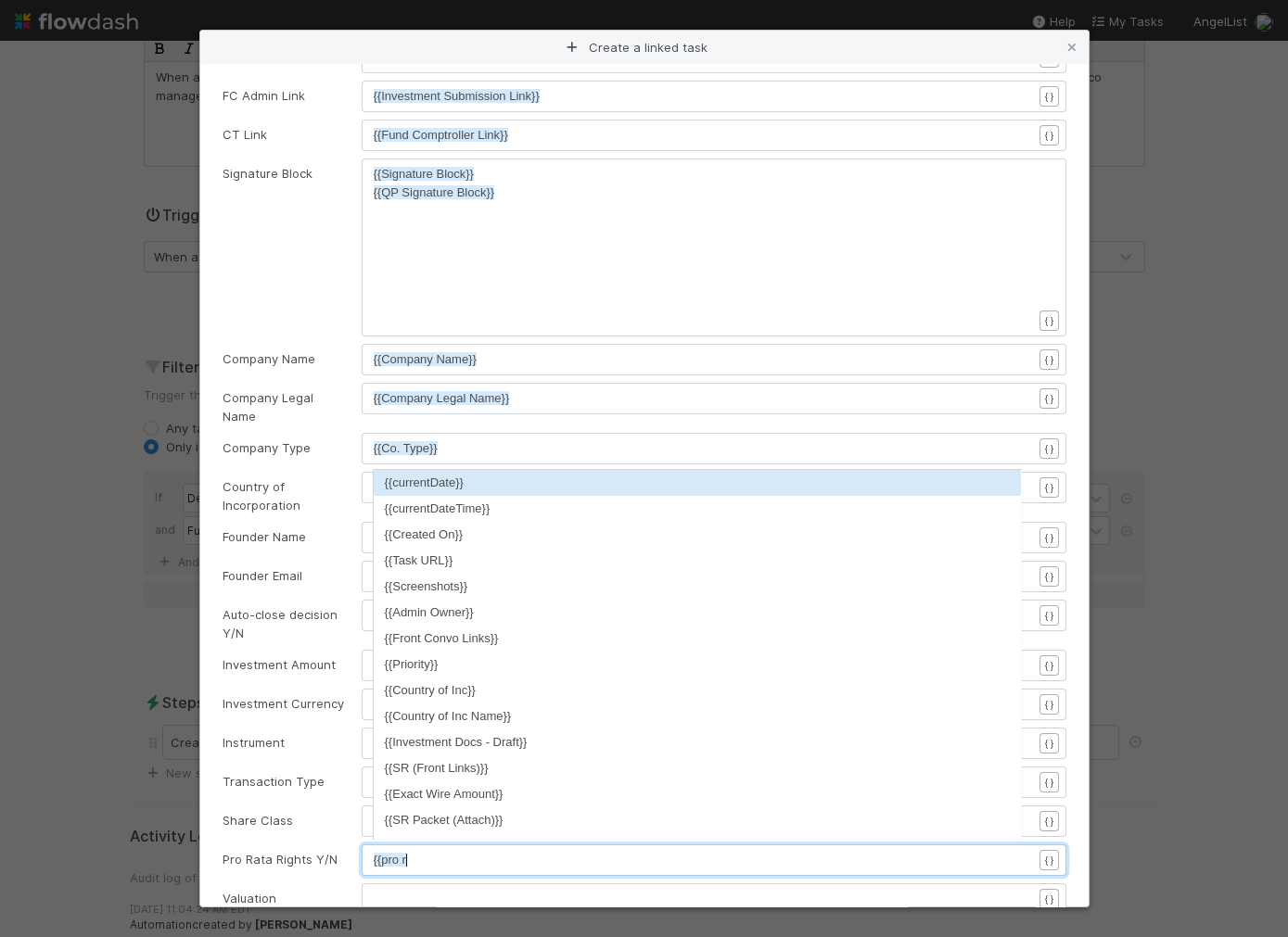
type textarea "{{pro rata"
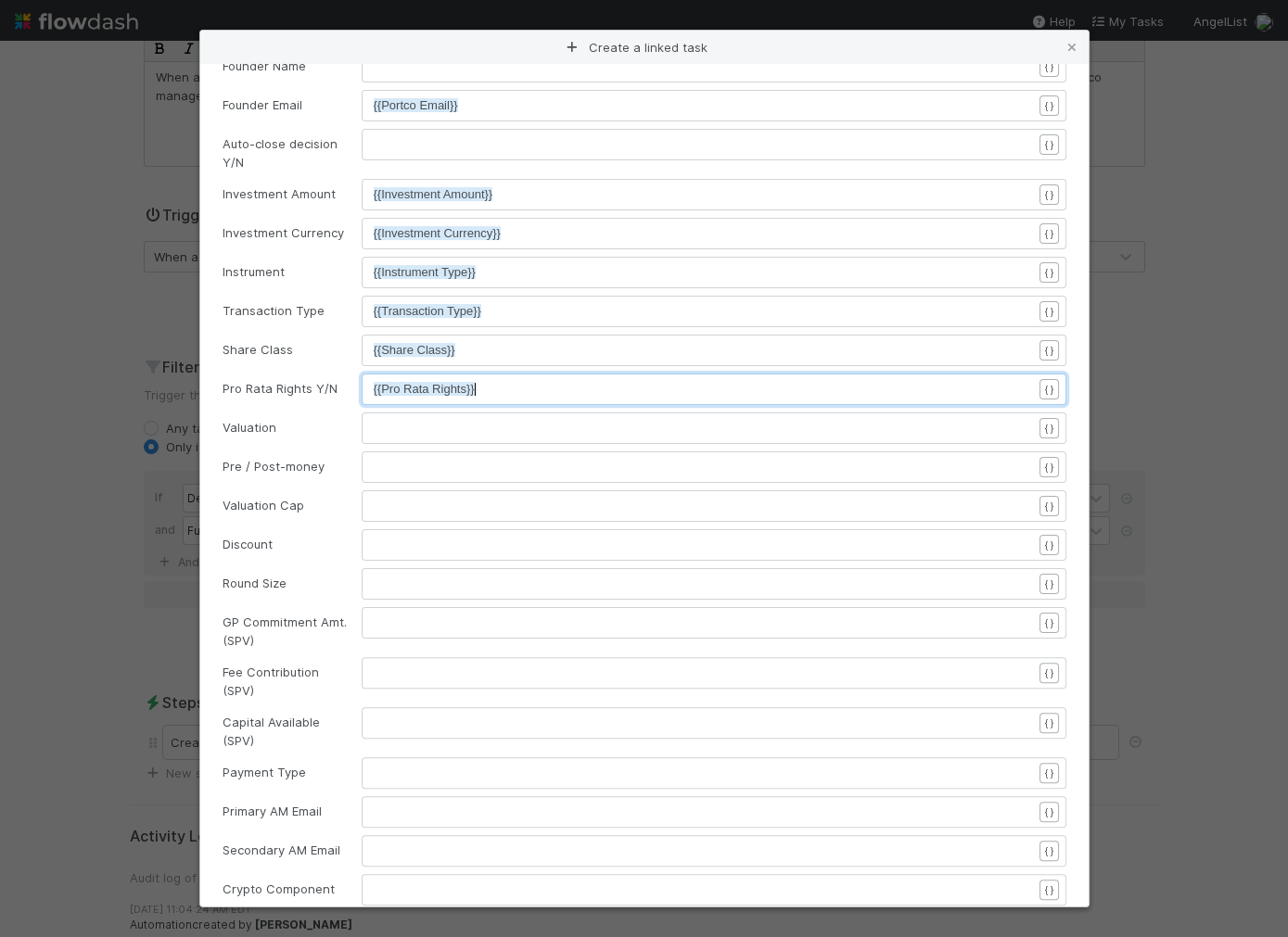
scroll to position [871, 0]
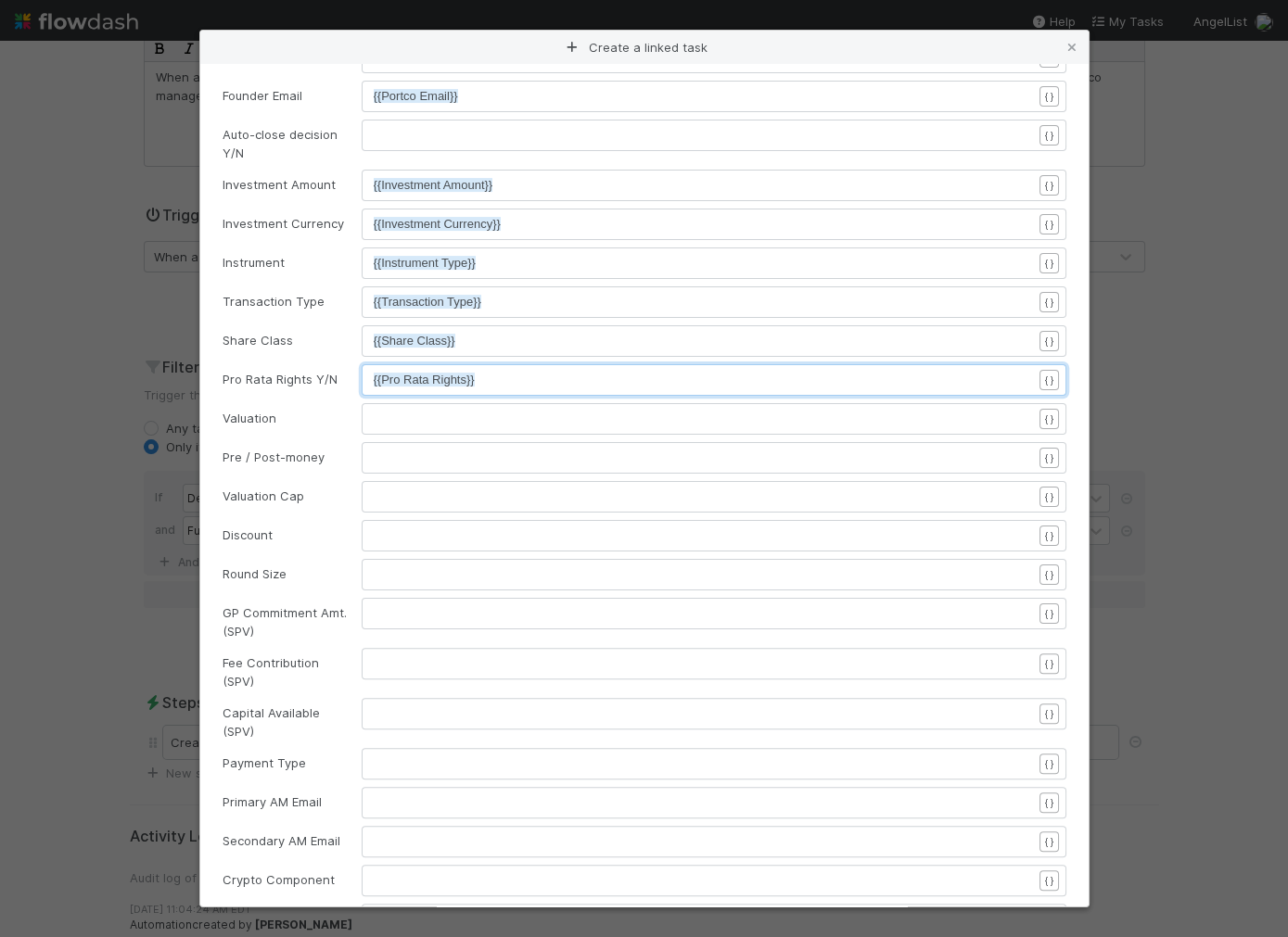
click at [413, 411] on pre "​" at bounding box center [702, 418] width 658 height 18
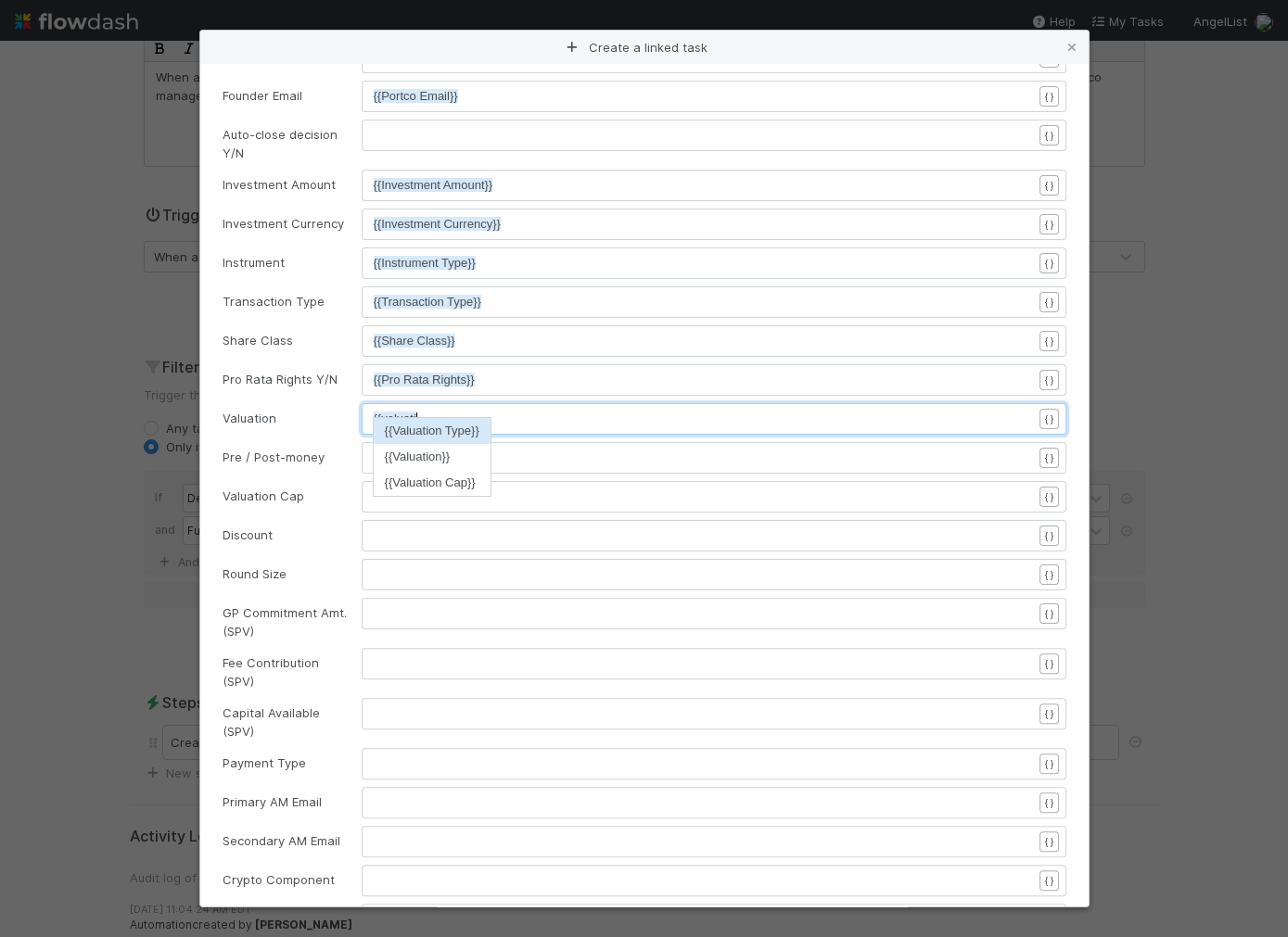
type textarea "{{valuation"
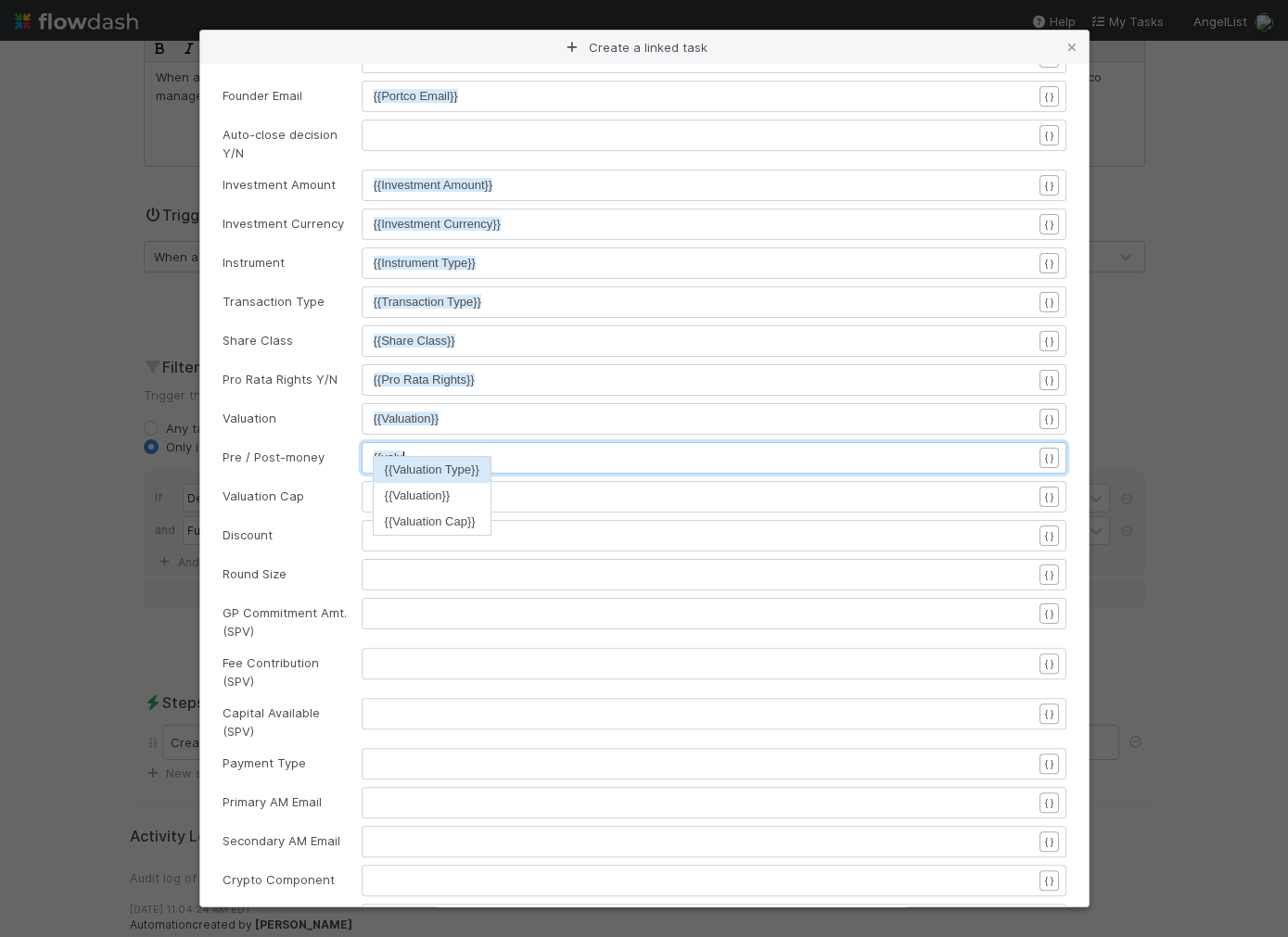
type textarea "{{valuation"
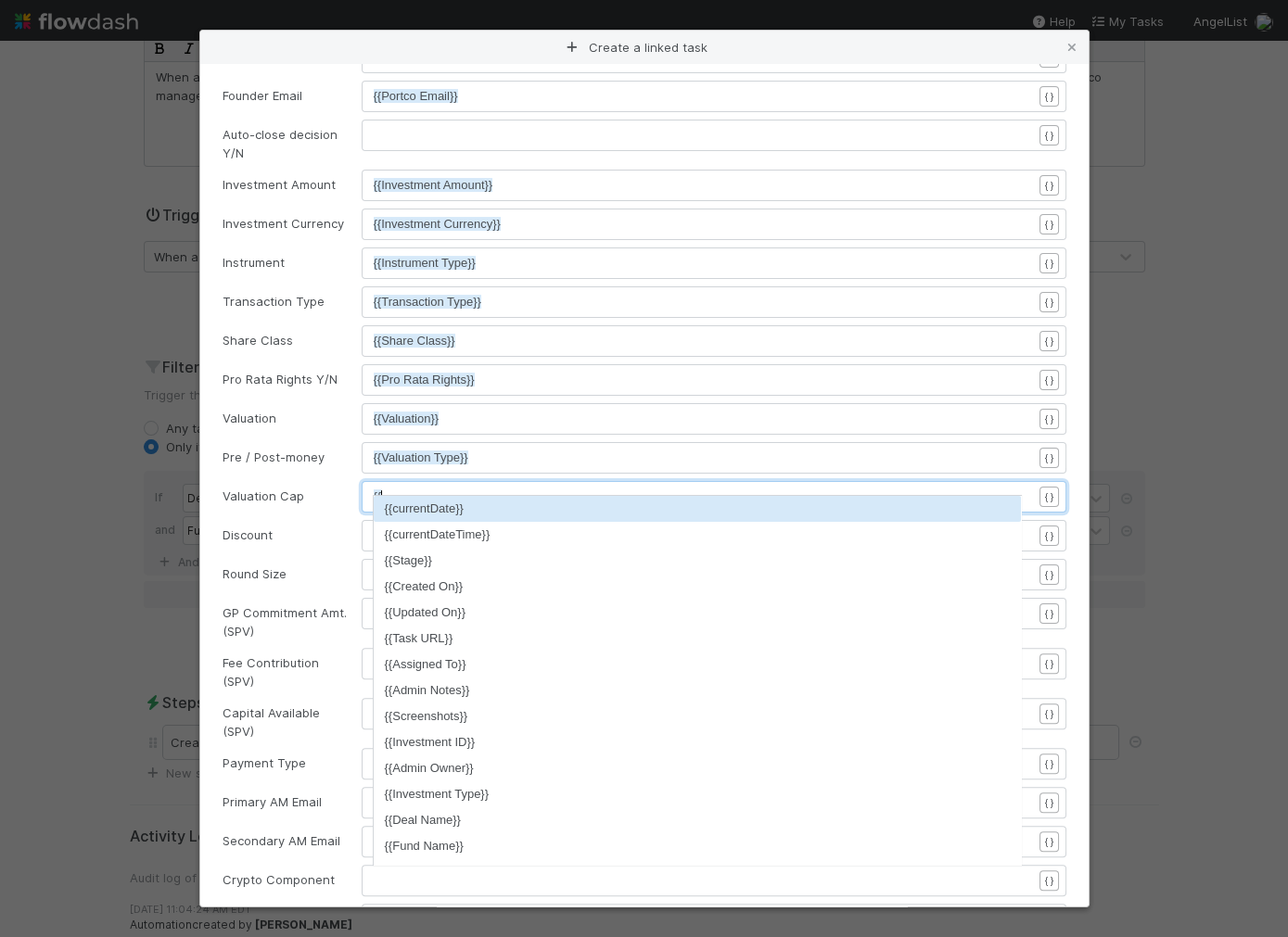
type textarea "{{cap"
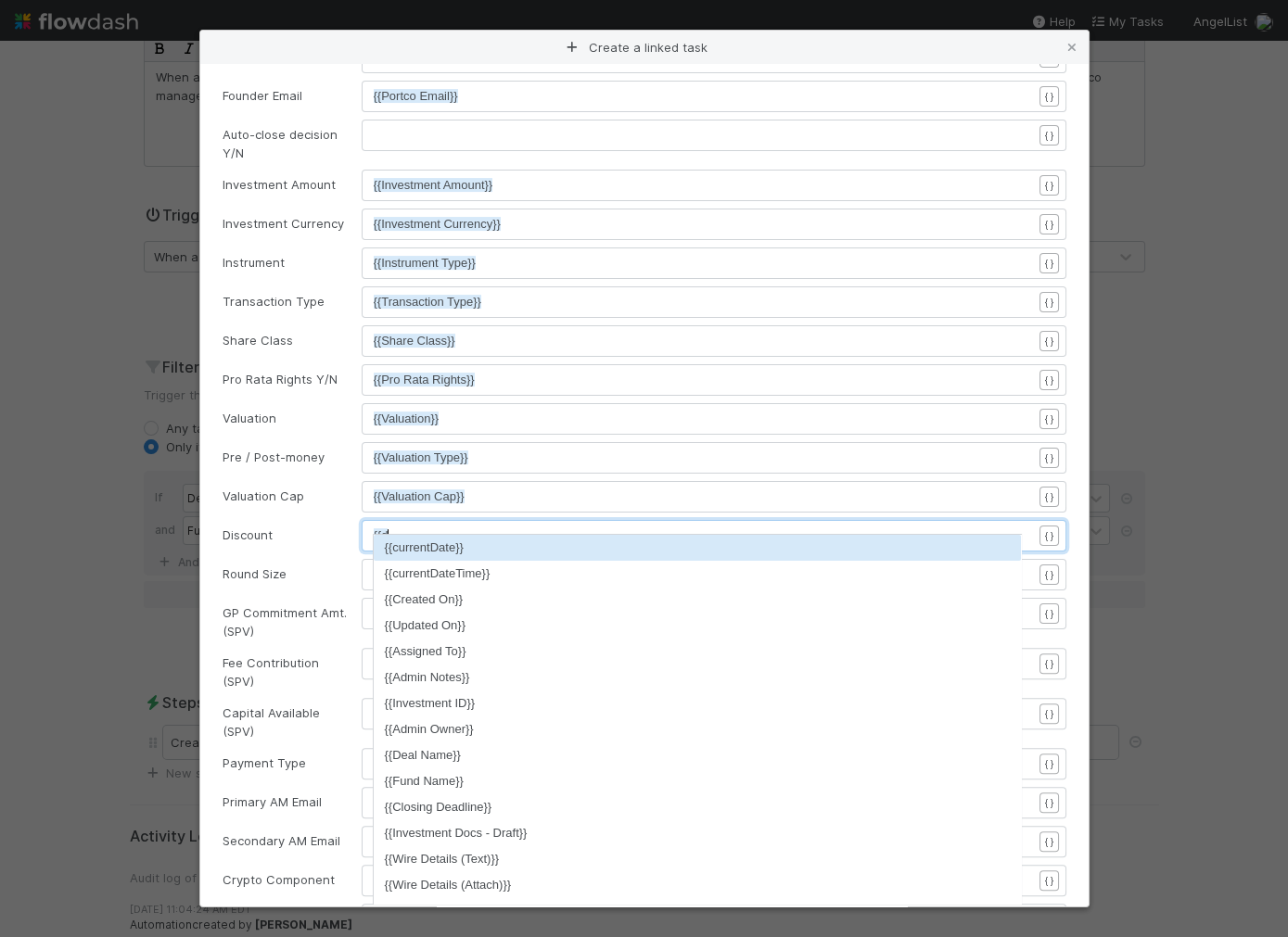
type textarea "{{dis"
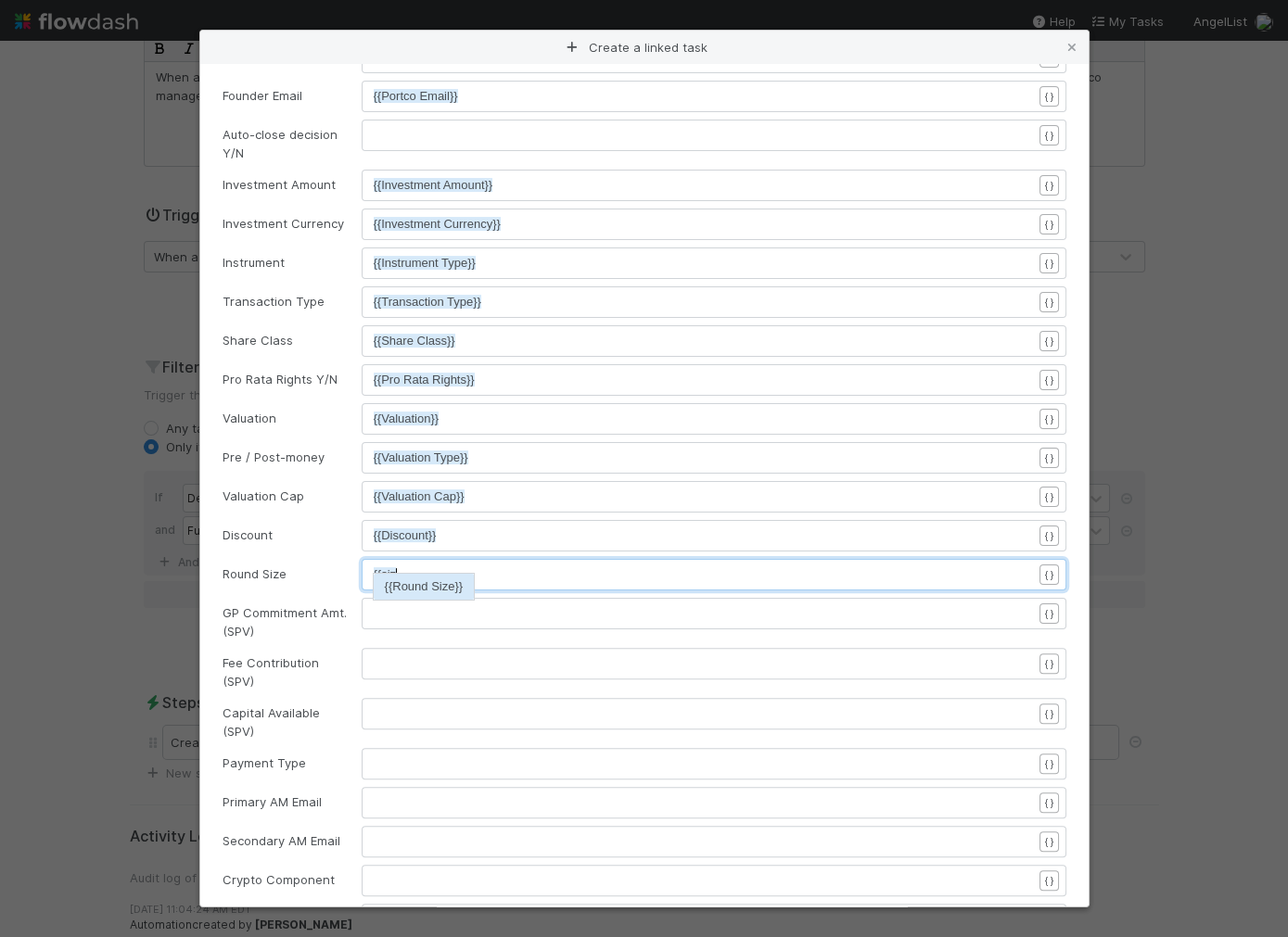
type textarea "{{size"
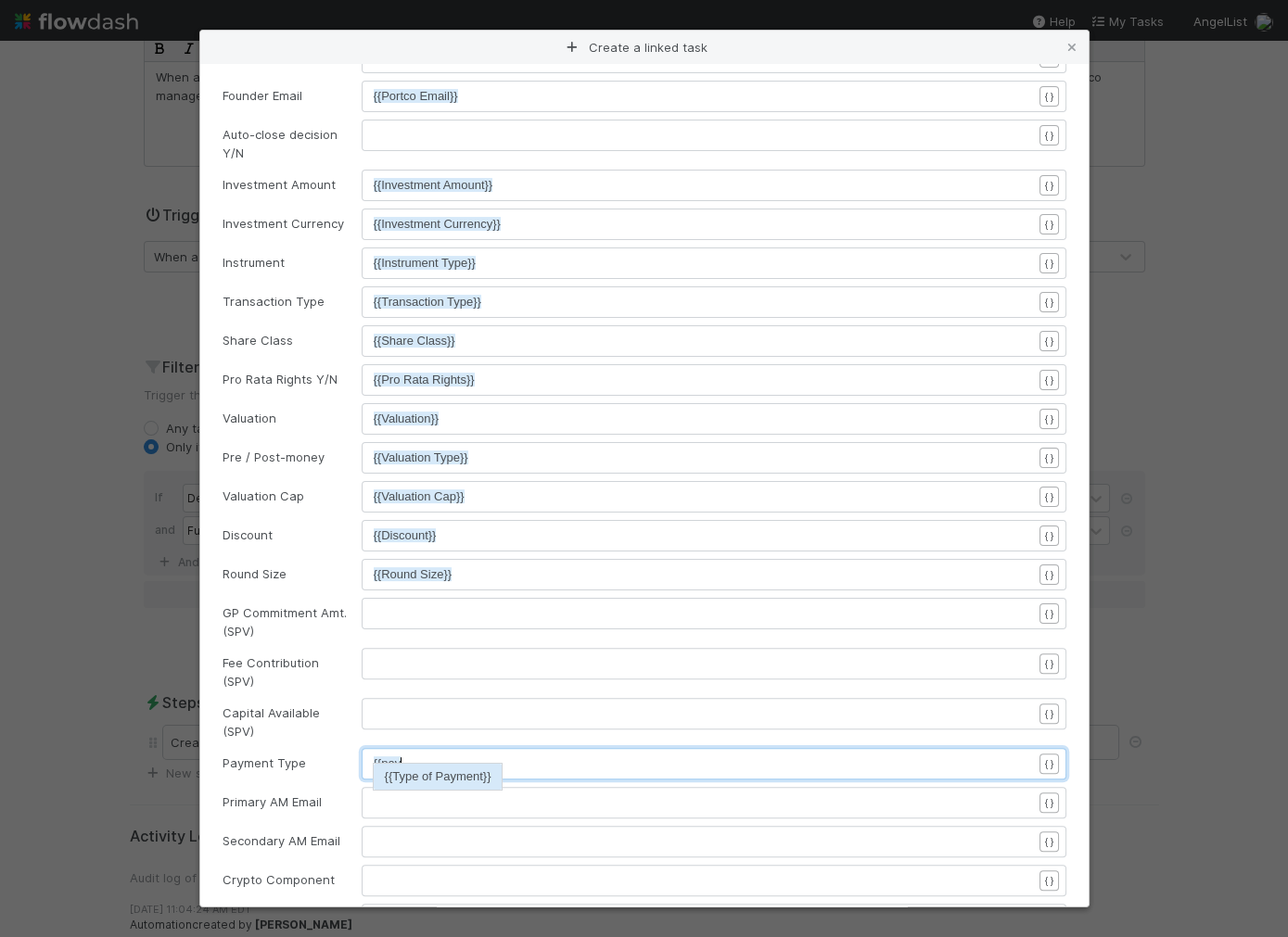
type textarea "{{payme"
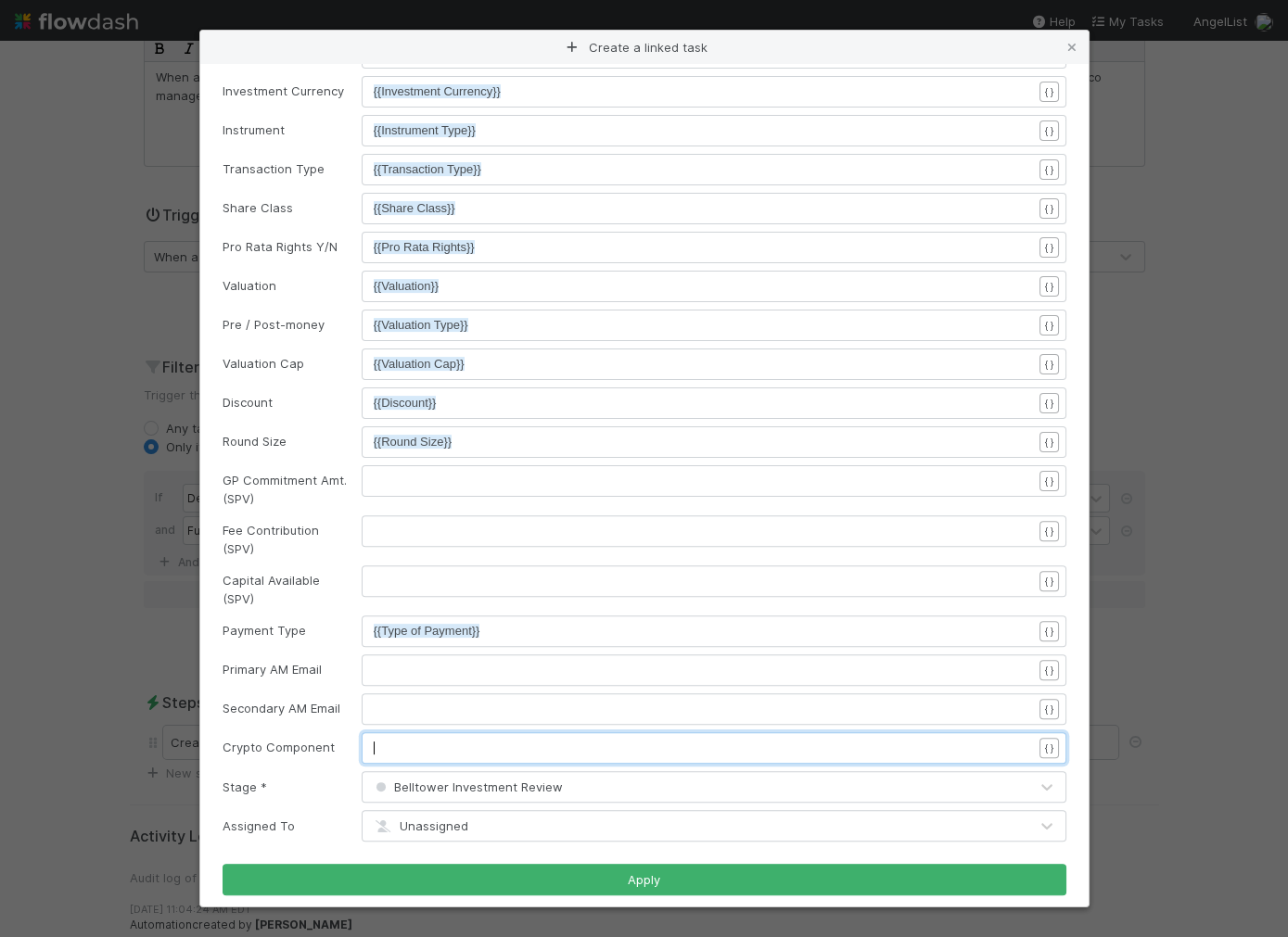
click at [427, 739] on pre "​" at bounding box center [702, 748] width 658 height 18
type textarea "{{crypto"
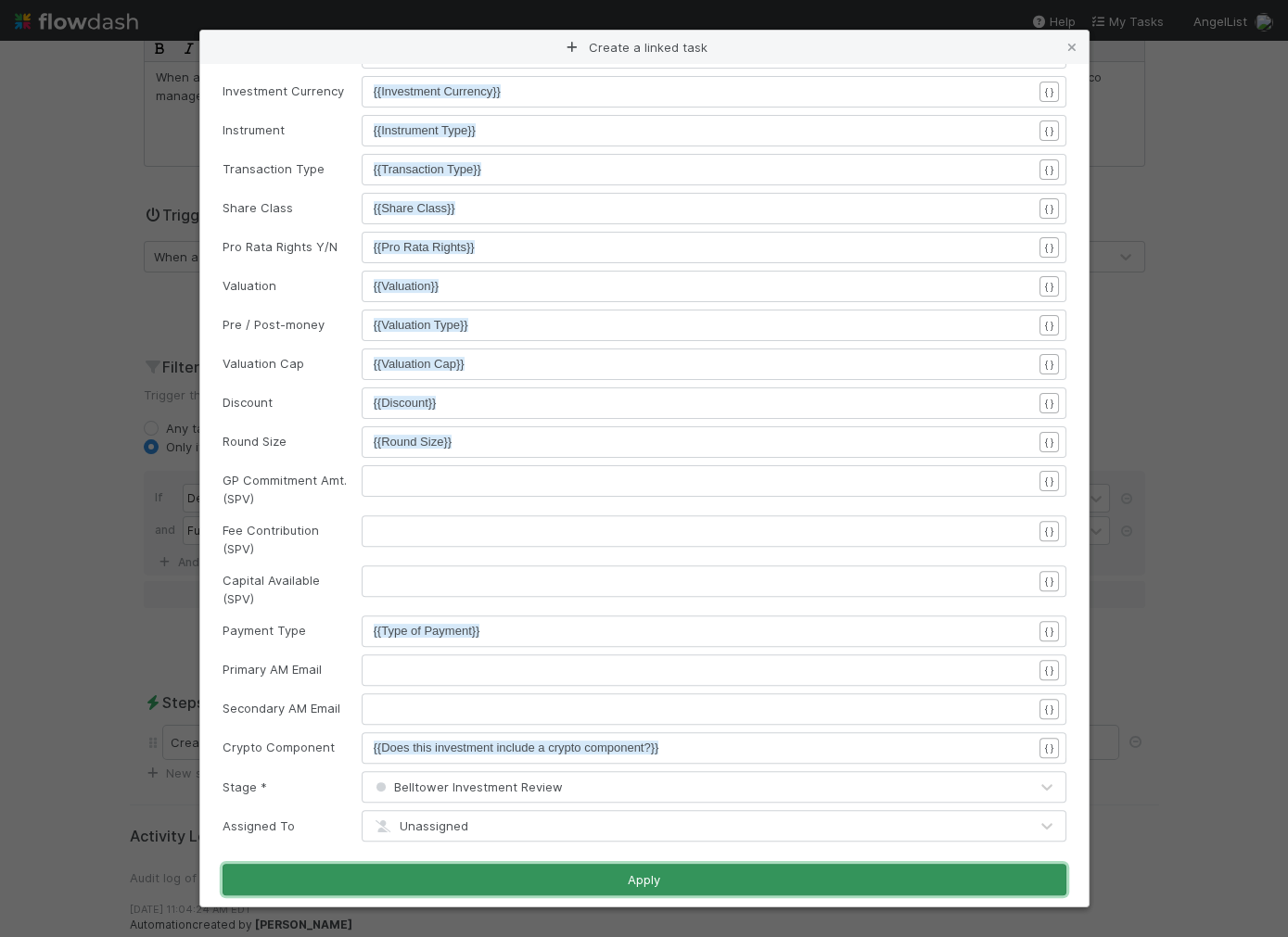
click at [631, 868] on button "Apply" at bounding box center [644, 879] width 844 height 32
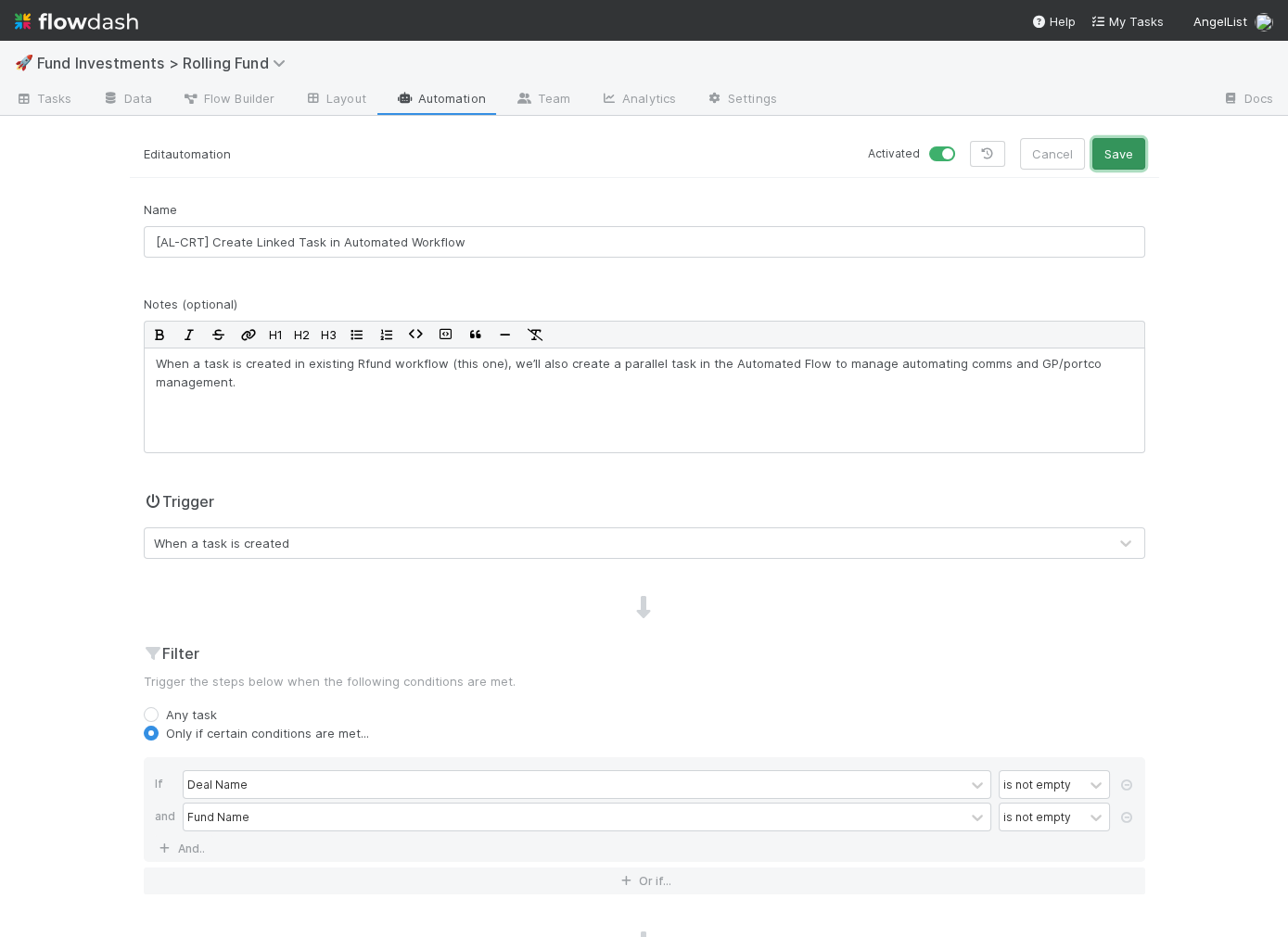
click at [1131, 155] on button "Save" at bounding box center [1118, 154] width 53 height 32
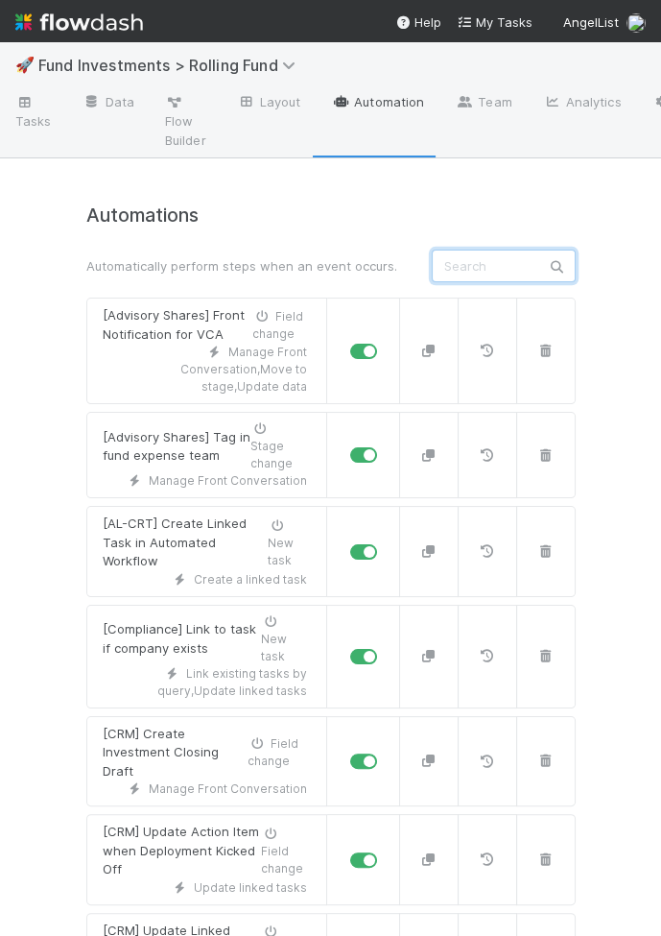
click at [470, 259] on input "text" at bounding box center [504, 266] width 144 height 33
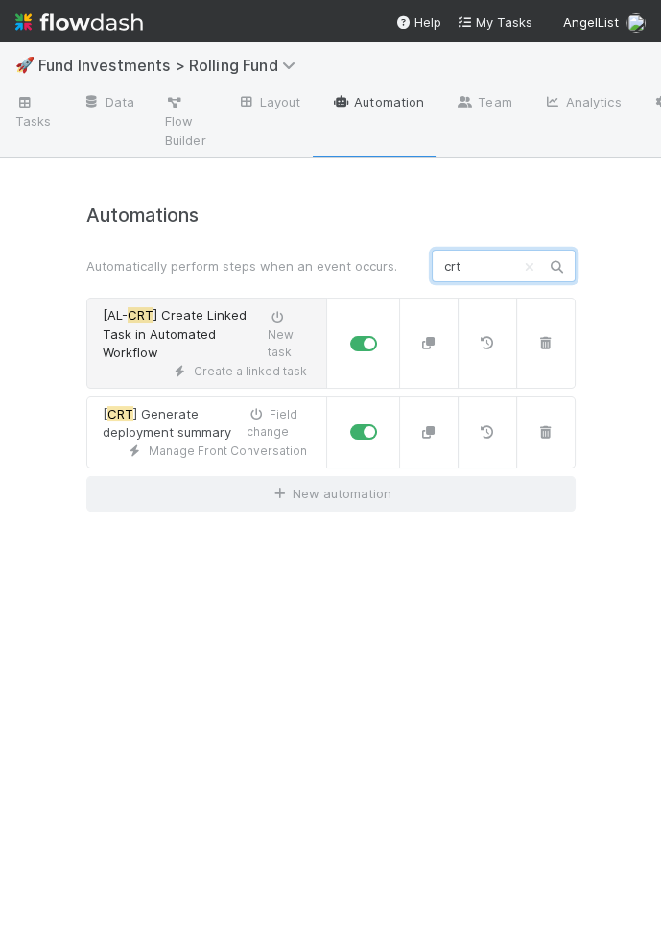
type input "crt"
click at [230, 352] on span "[AL- CRT ] Create Linked Task in Automated Workflow" at bounding box center [185, 334] width 165 height 57
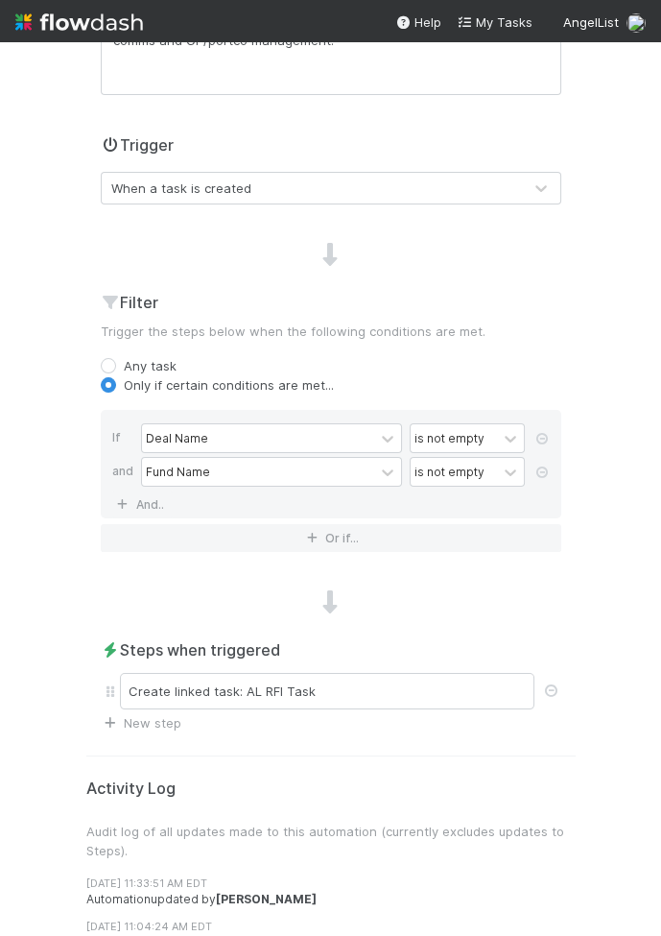
scroll to position [432, 0]
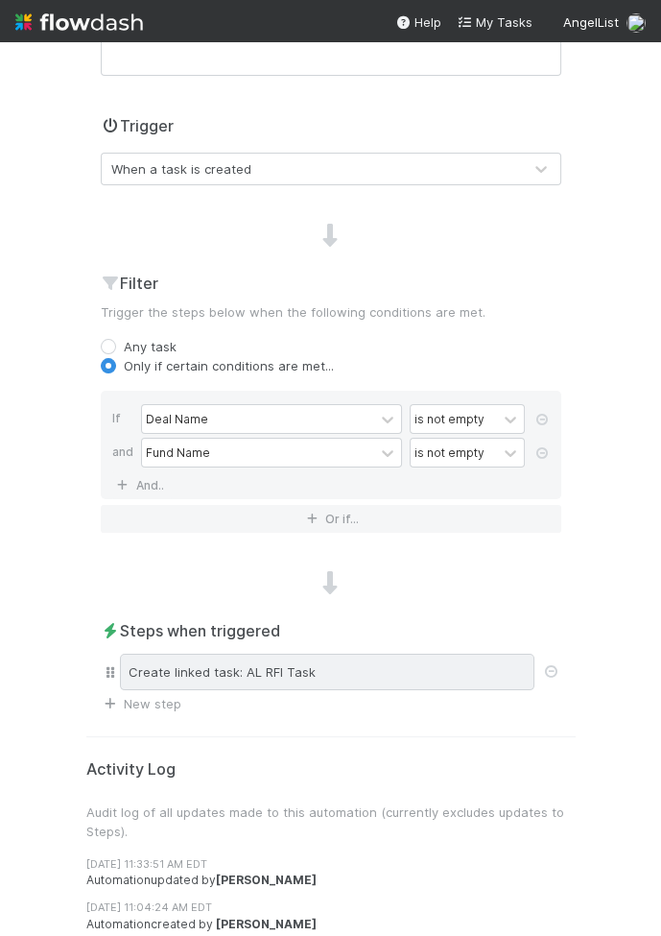
click at [276, 664] on div "Create linked task: AL RFI Task" at bounding box center [327, 672] width 415 height 36
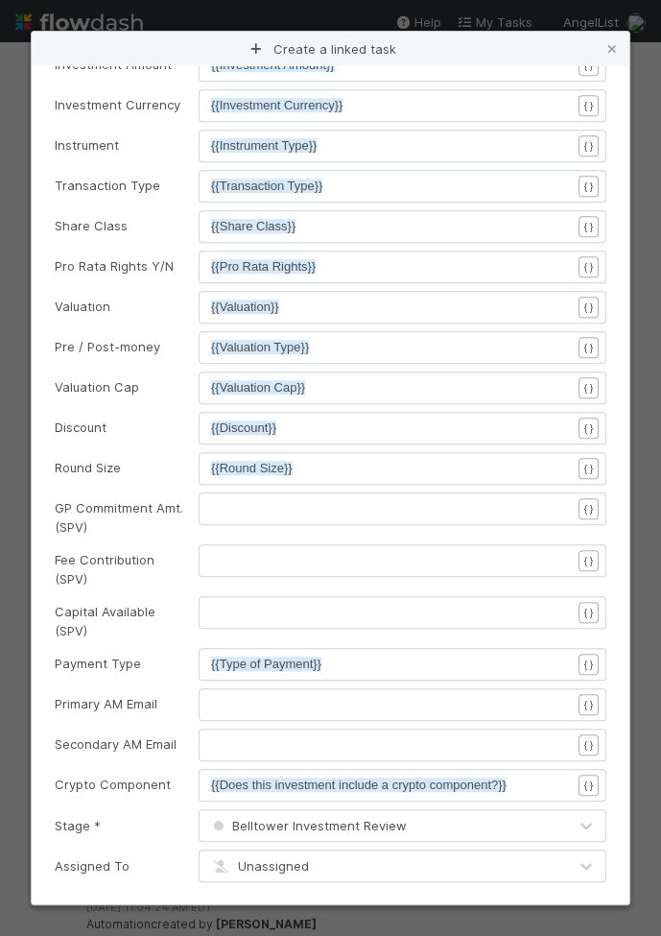
scroll to position [1073, 0]
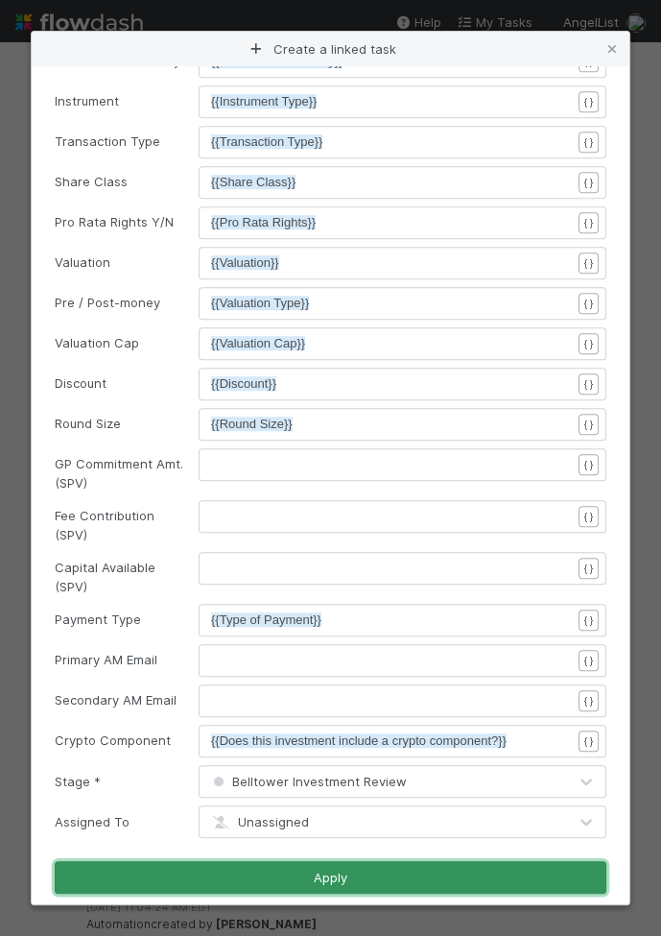
click at [117, 861] on button "Apply" at bounding box center [331, 877] width 552 height 33
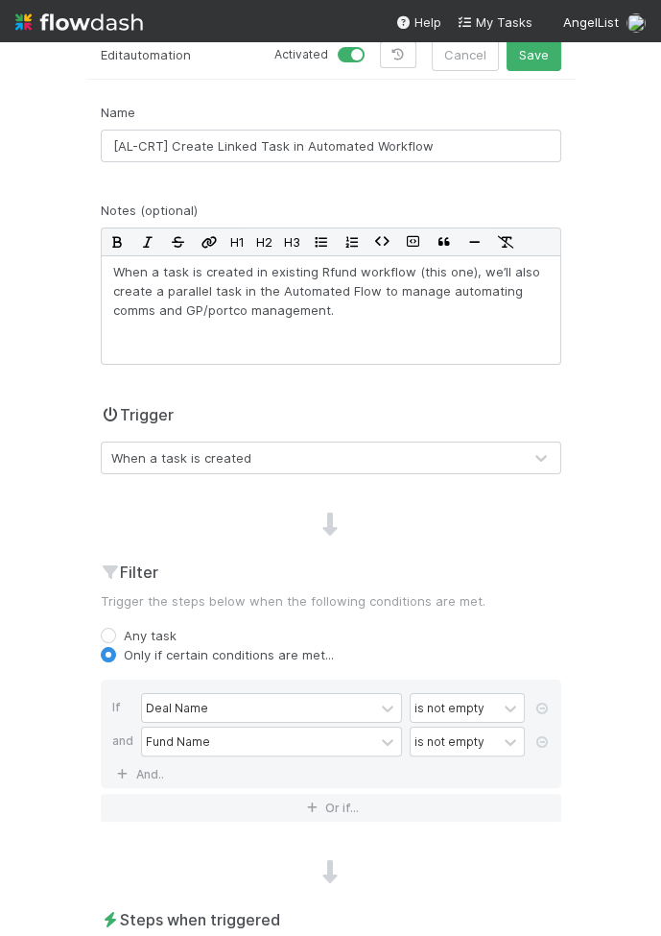
scroll to position [0, 0]
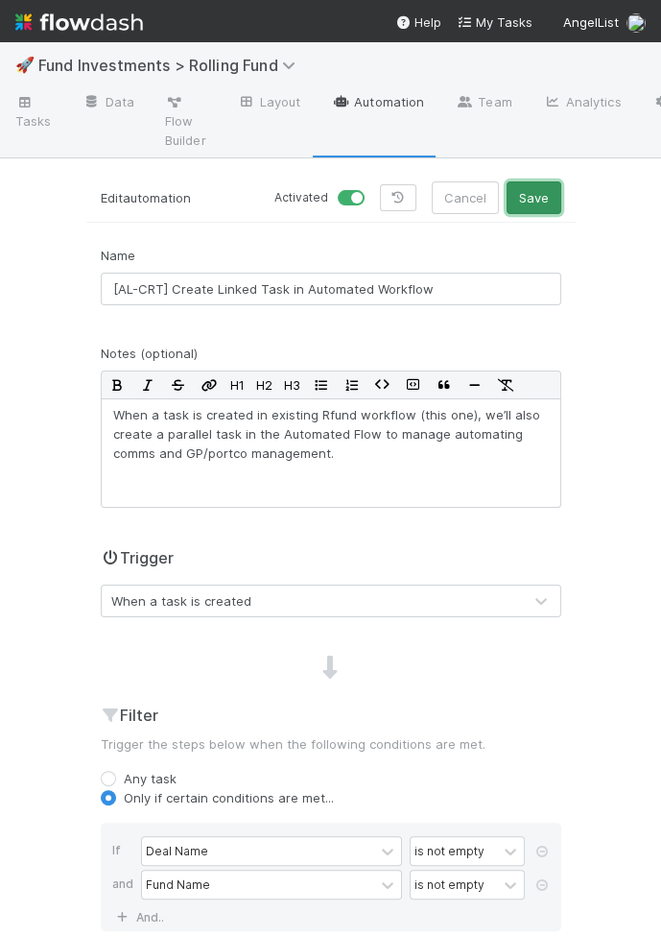
click at [535, 192] on button "Save" at bounding box center [534, 197] width 55 height 33
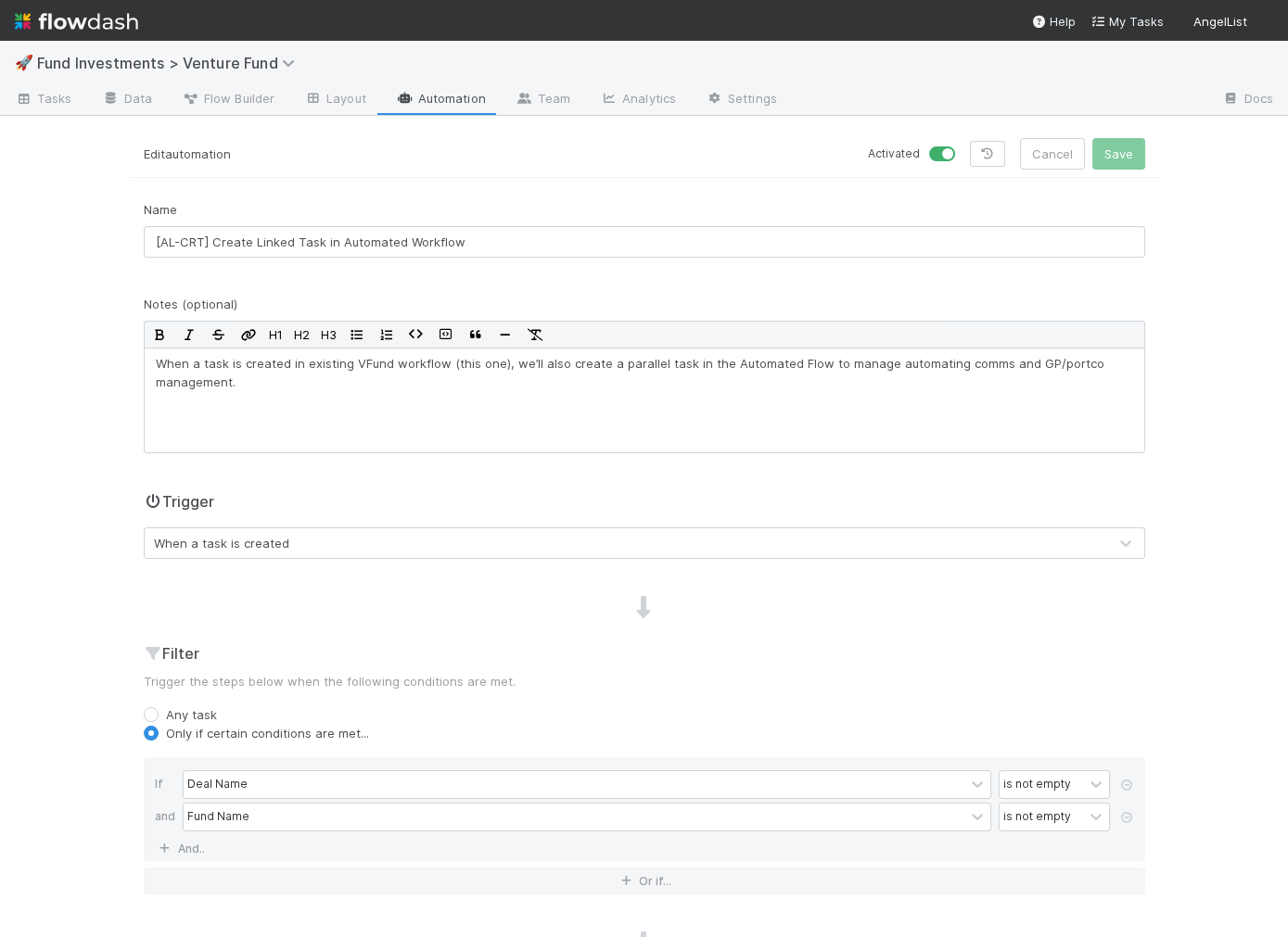
scroll to position [329, 0]
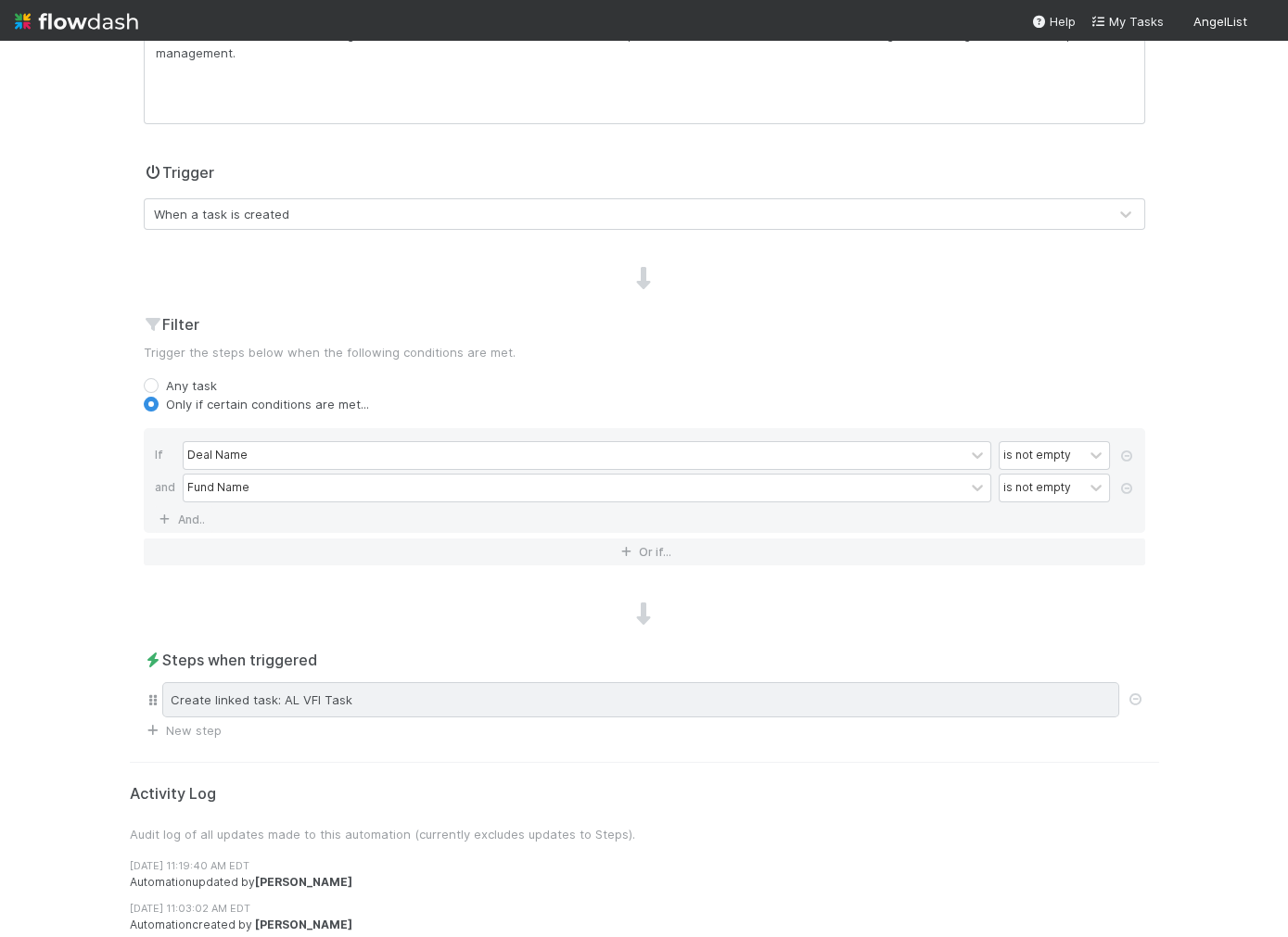
click at [287, 693] on div "Create linked task: AL VFI Task" at bounding box center [641, 699] width 957 height 35
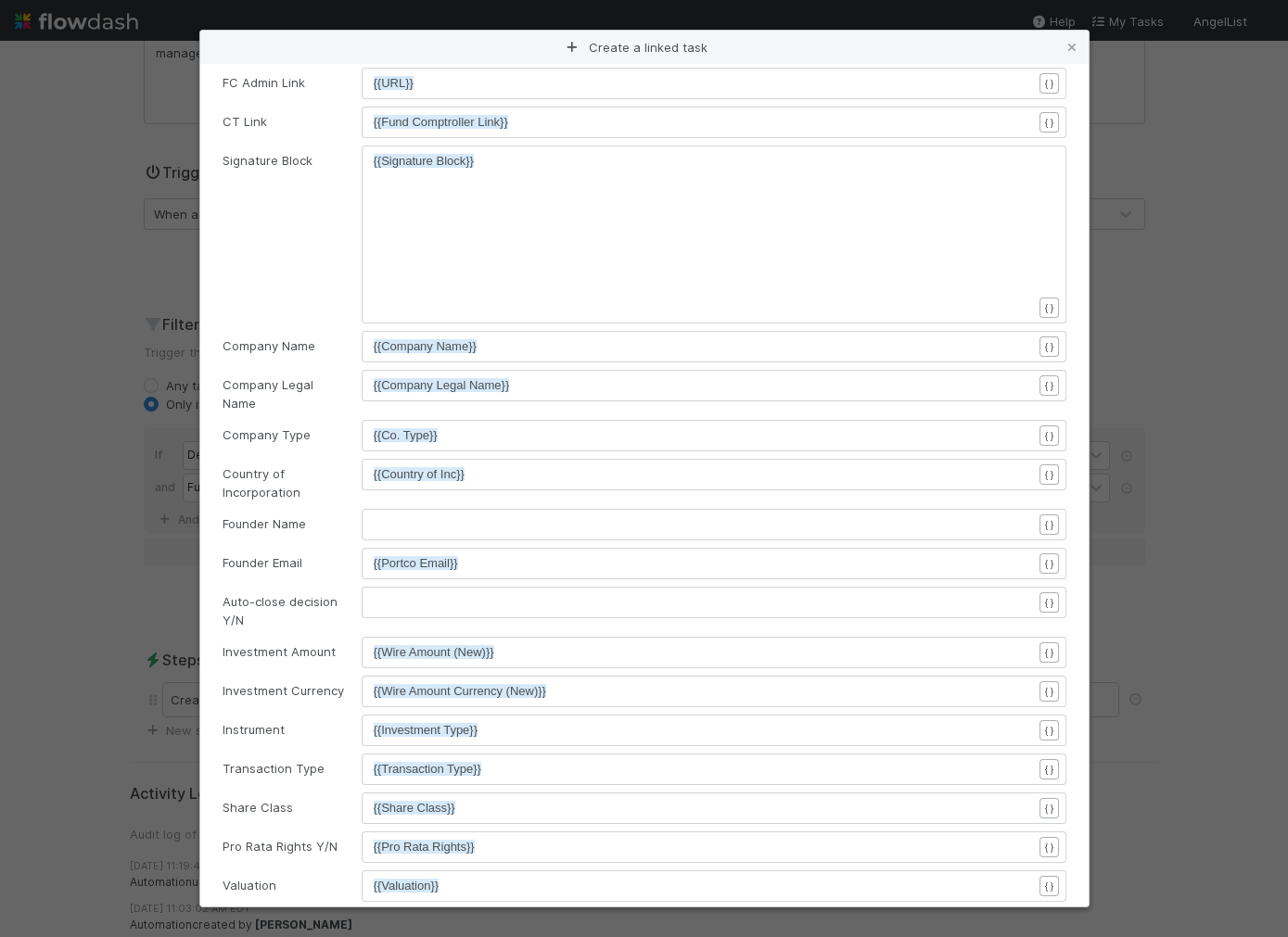
scroll to position [965, 0]
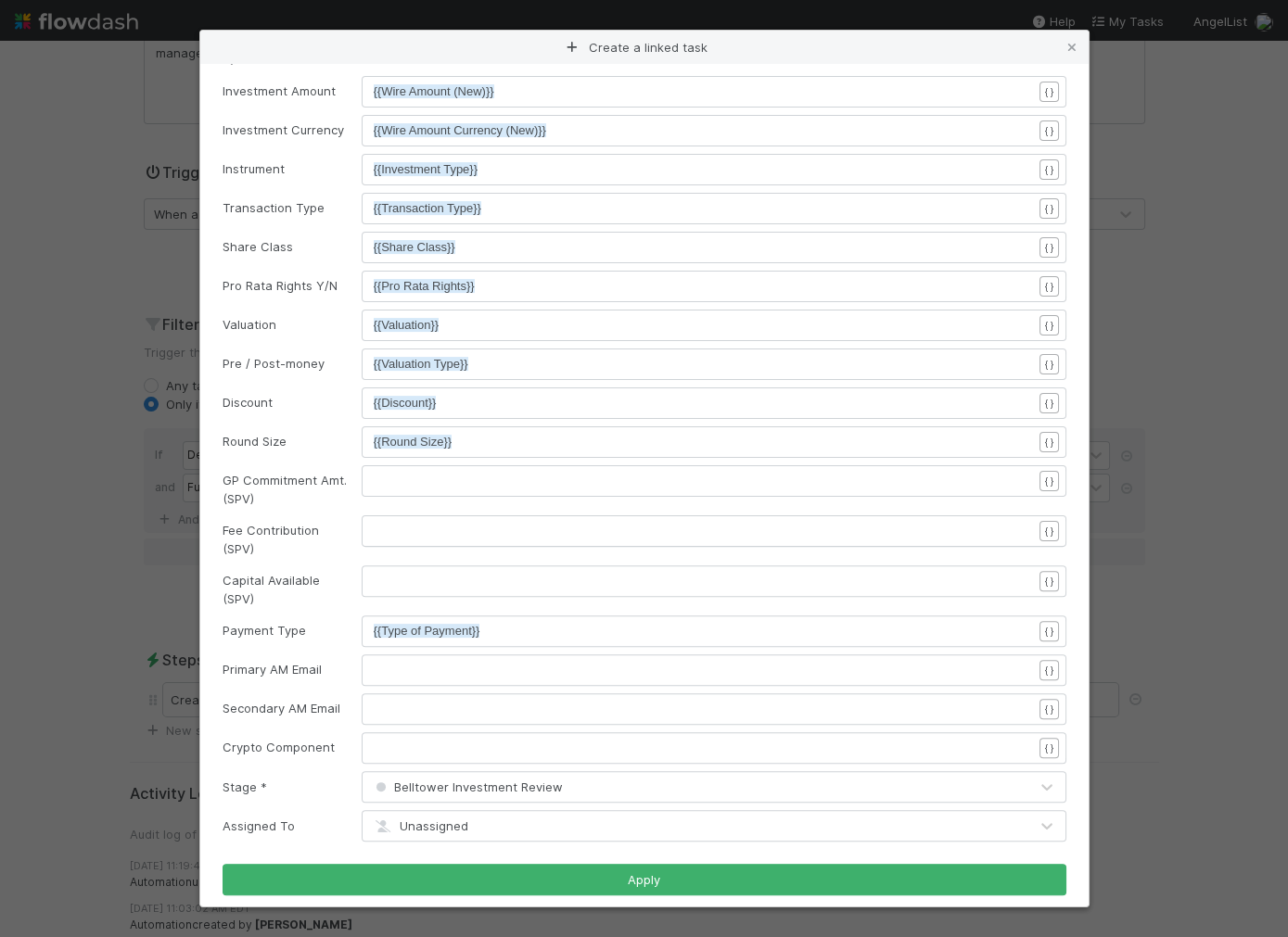
click at [444, 758] on form "Select the linked workflow where you’d like to create a new task. Link Name AL …" at bounding box center [644, 8] width 844 height 1775
click at [449, 741] on pre "​" at bounding box center [702, 748] width 658 height 18
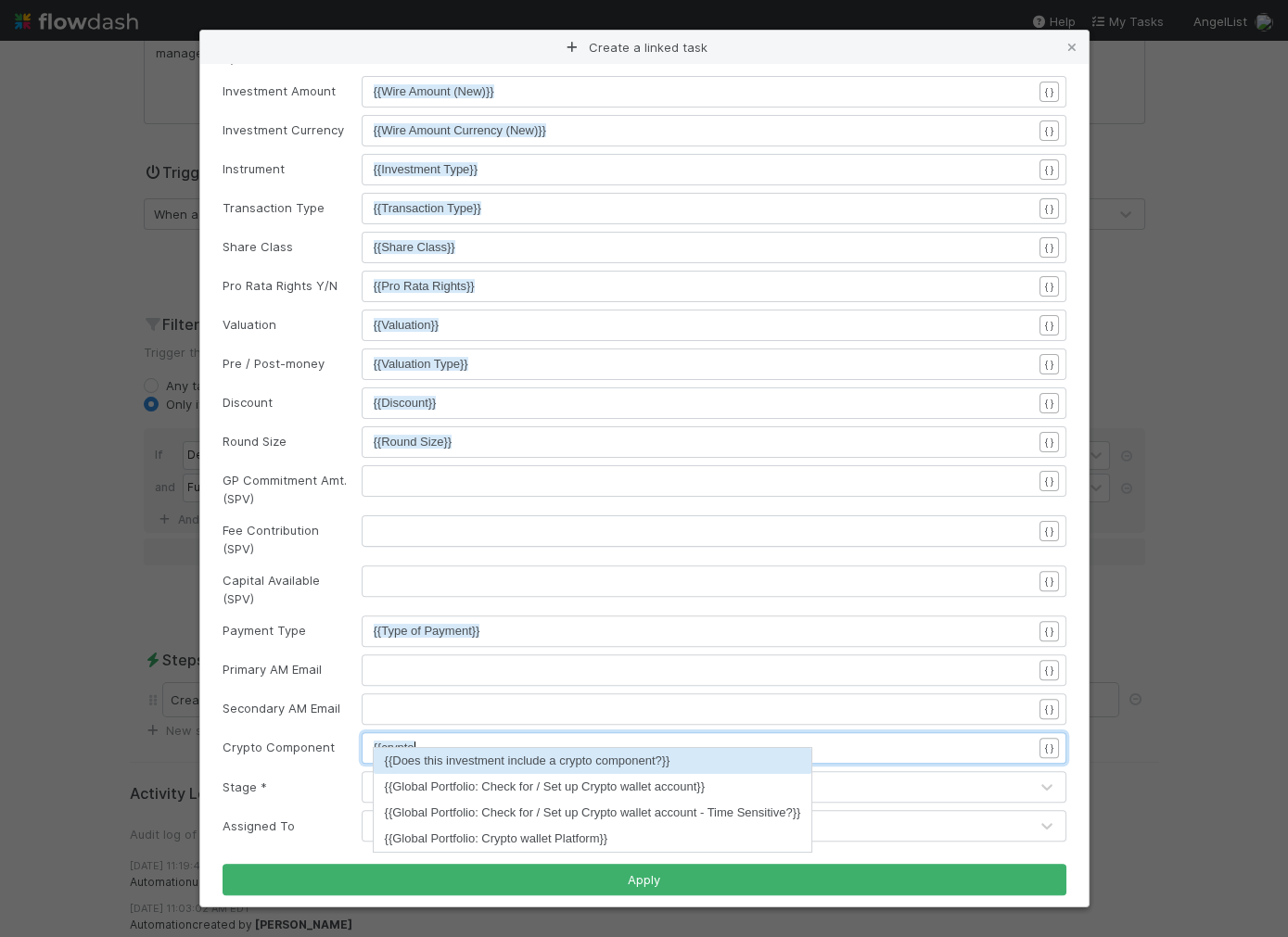
scroll to position [6, 39]
type textarea "{{crypto"
click at [463, 763] on li "{{Does this investment include a crypto component?}}" at bounding box center [593, 760] width 439 height 26
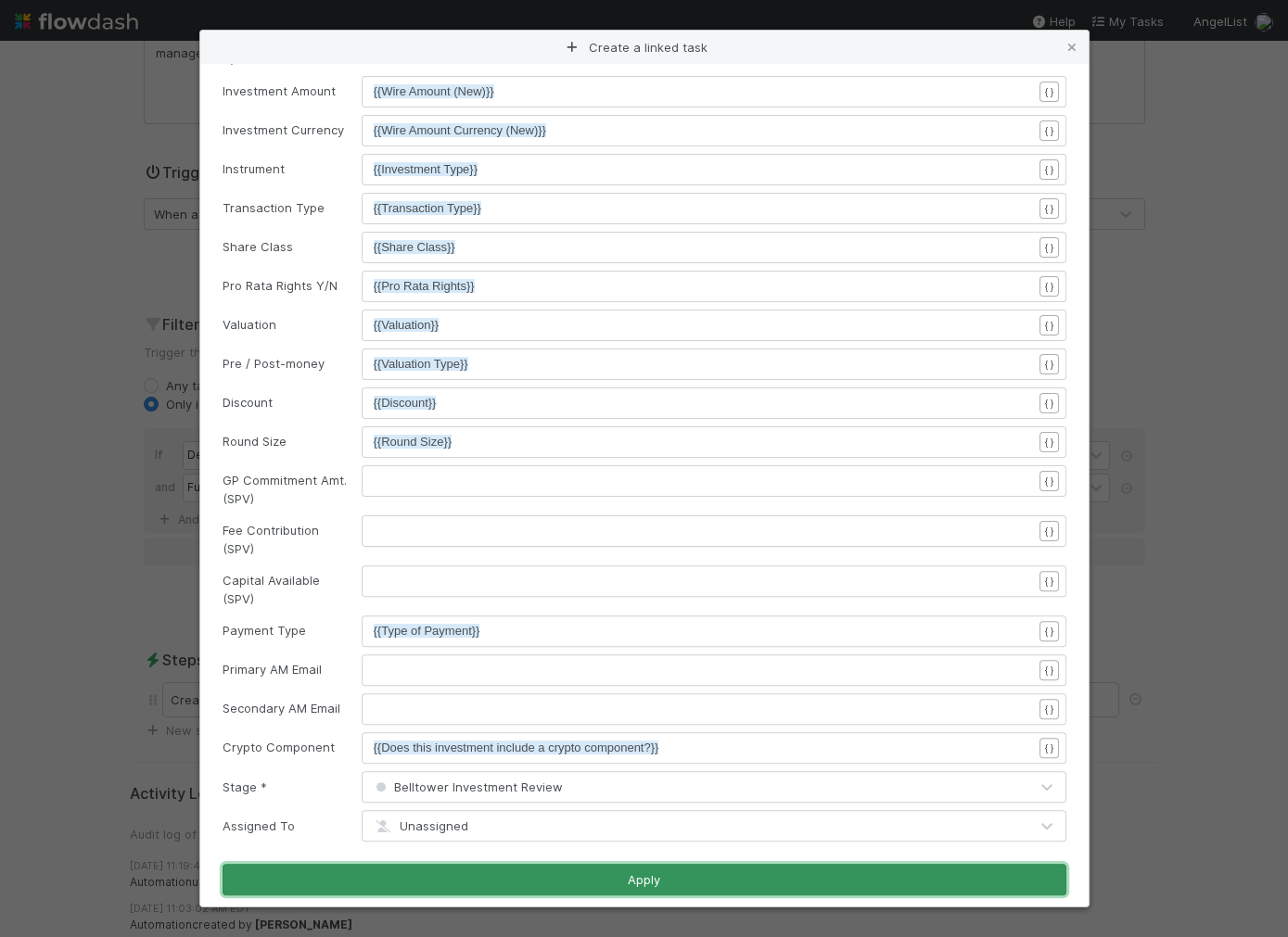
click at [523, 864] on button "Apply" at bounding box center [644, 879] width 844 height 32
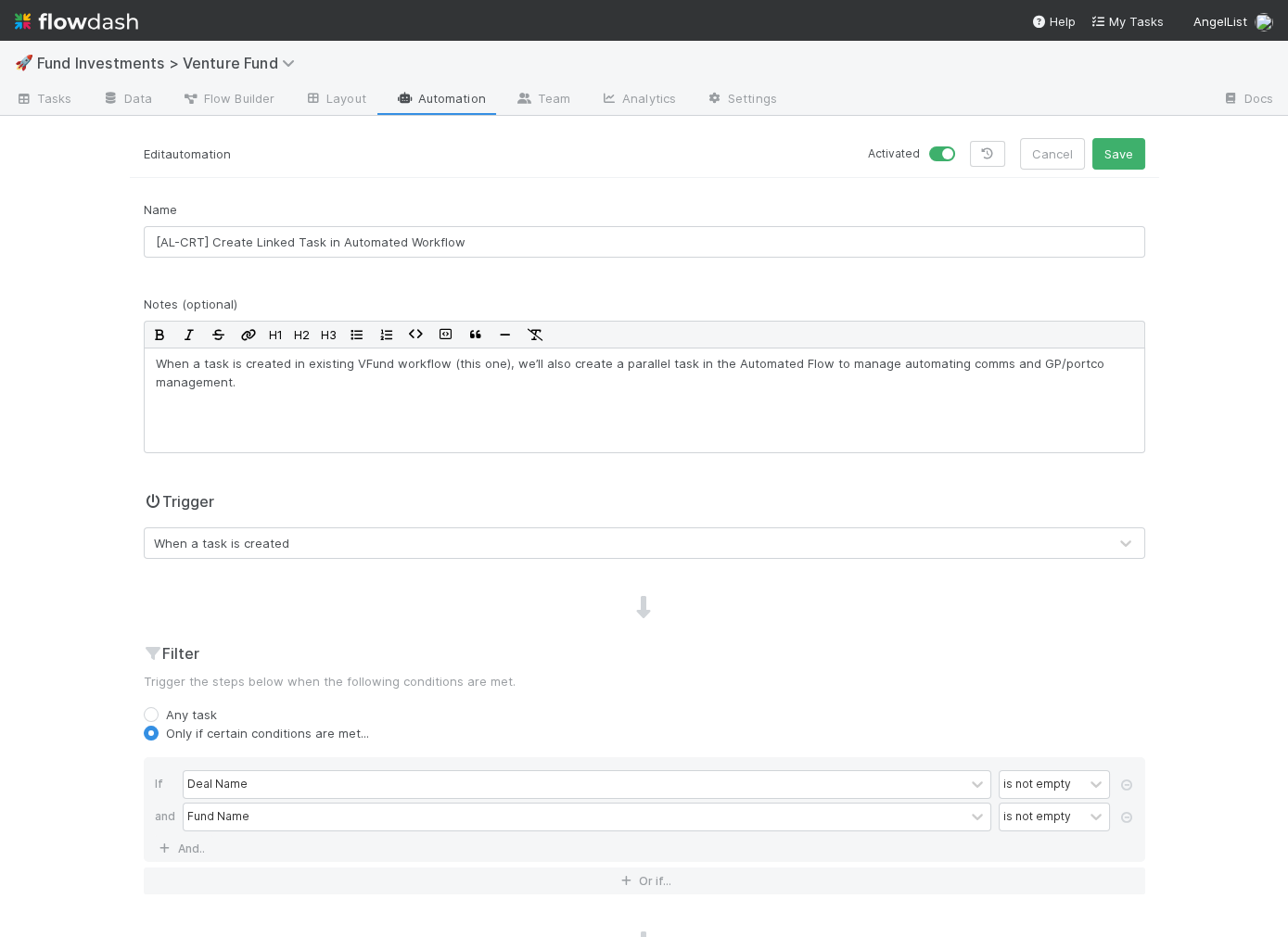
scroll to position [7, 0]
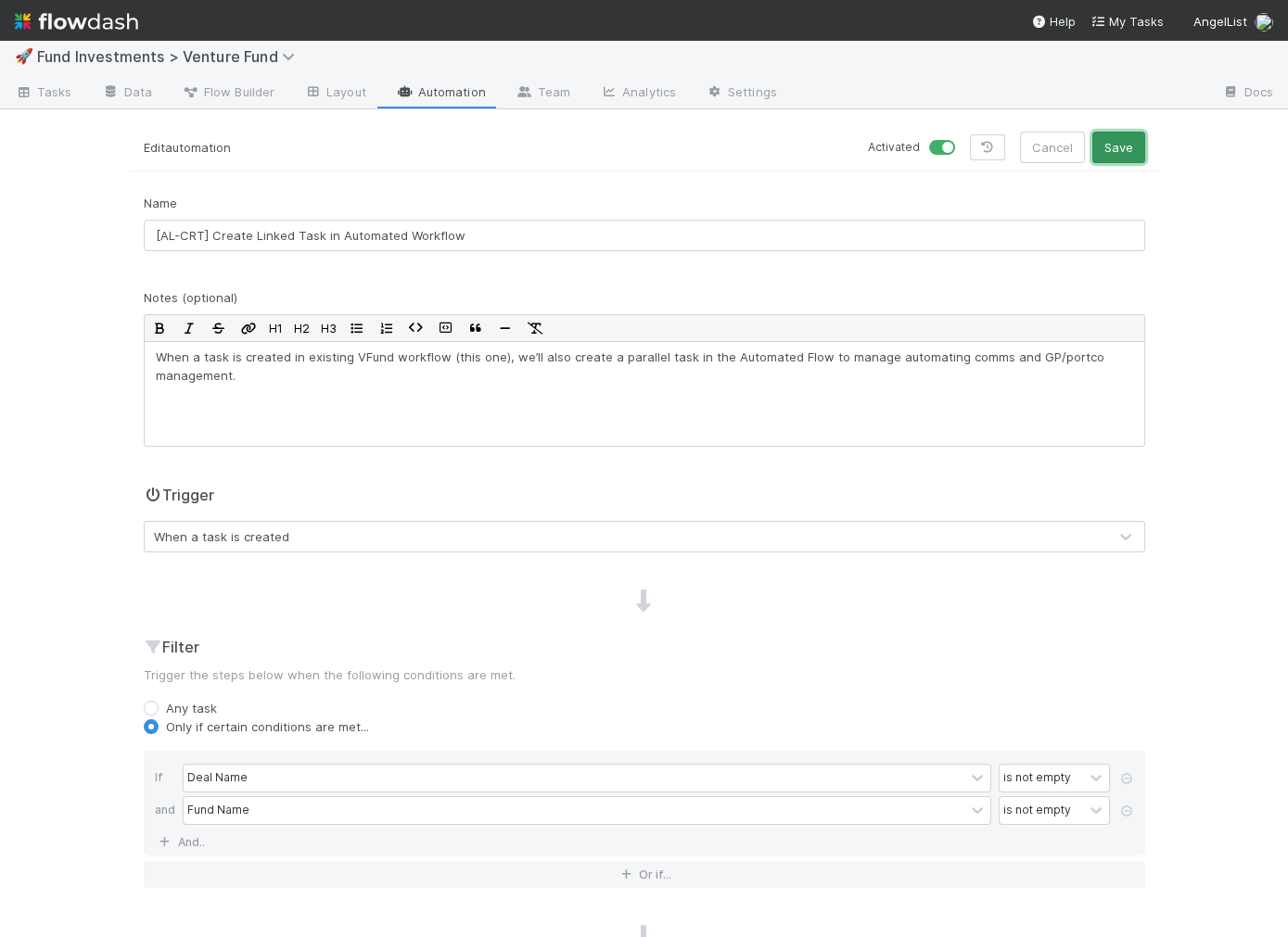
click at [1121, 150] on button "Save" at bounding box center [1118, 147] width 53 height 32
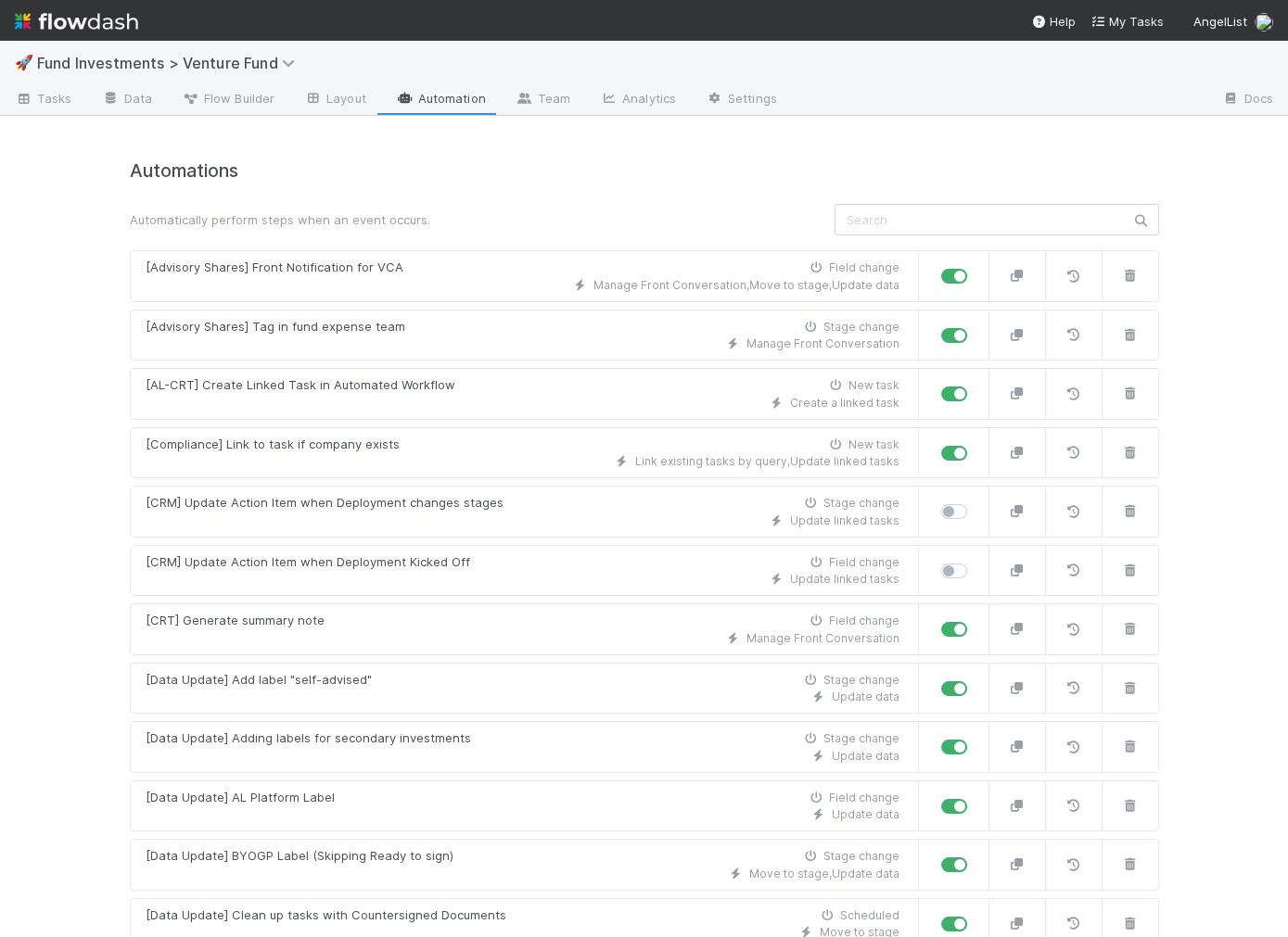
click at [145, 74] on div "🚀 Fund Investments > Venture Fund" at bounding box center [644, 63] width 1288 height 44
click at [156, 62] on span "Fund Investments > Venture Fund" at bounding box center [170, 63] width 267 height 18
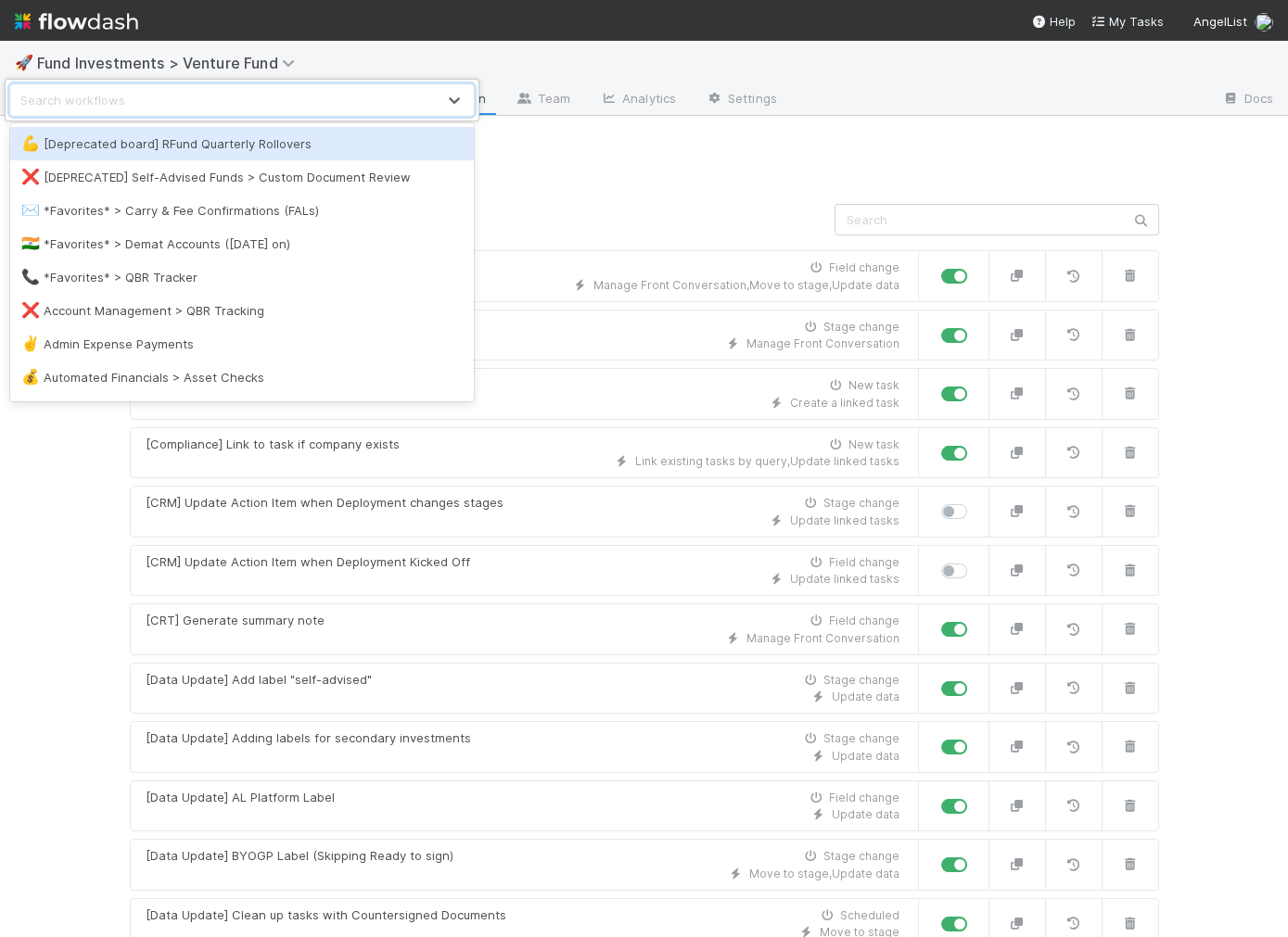
click at [154, 102] on div "Search workflows" at bounding box center [224, 99] width 425 height 30
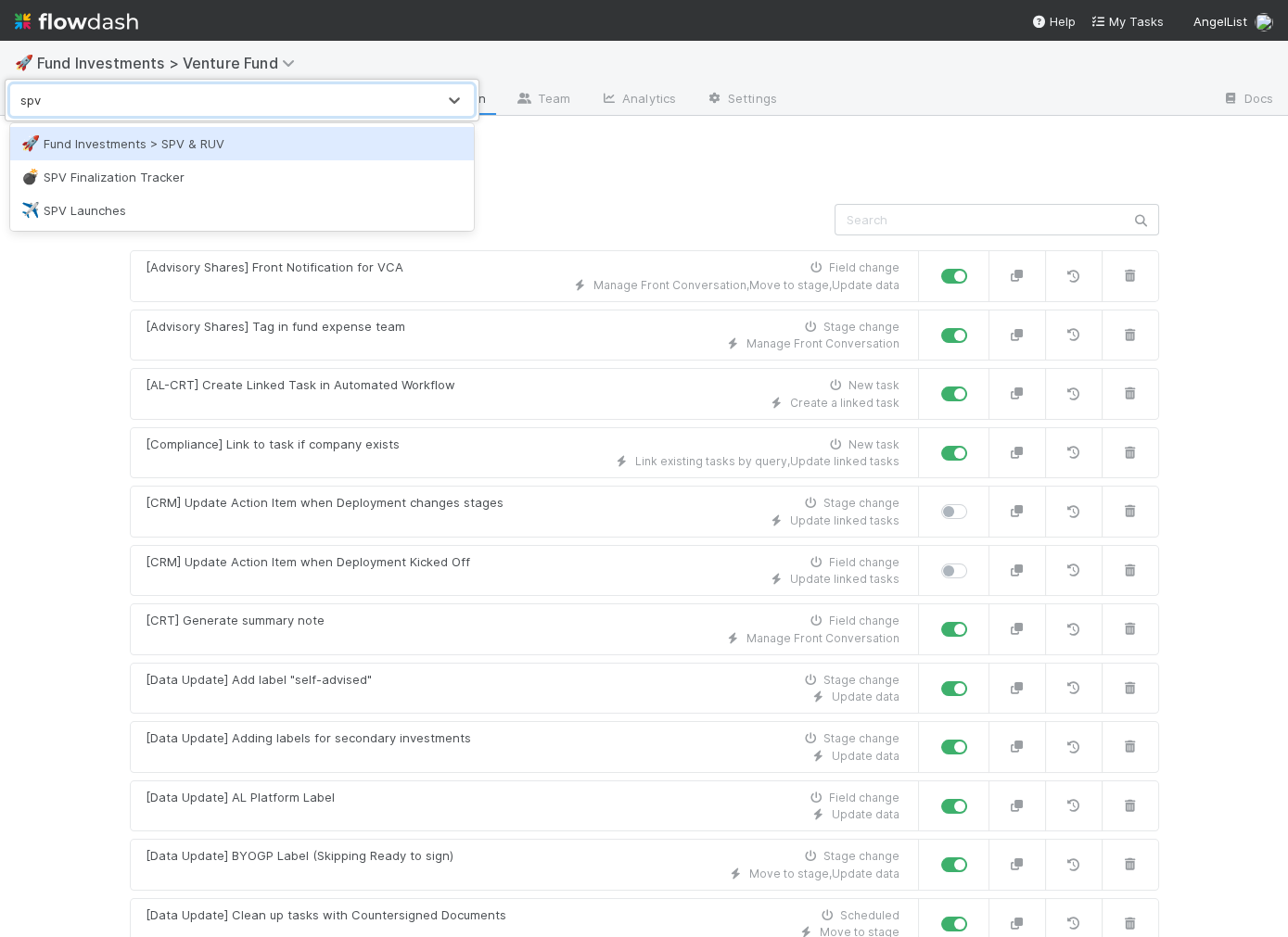
type input "spv"
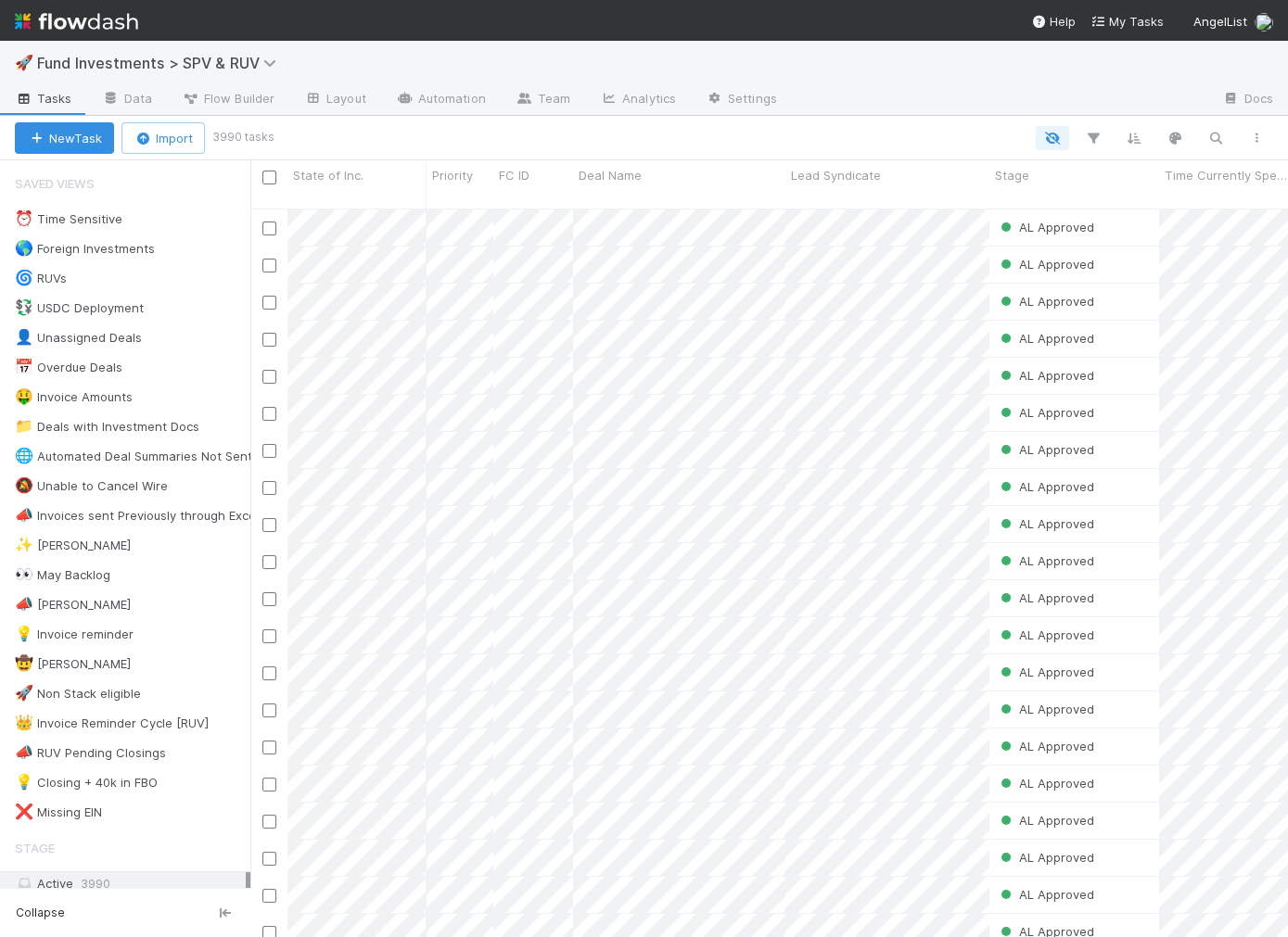
scroll to position [745, 1037]
click at [462, 105] on link "Automation" at bounding box center [441, 99] width 120 height 30
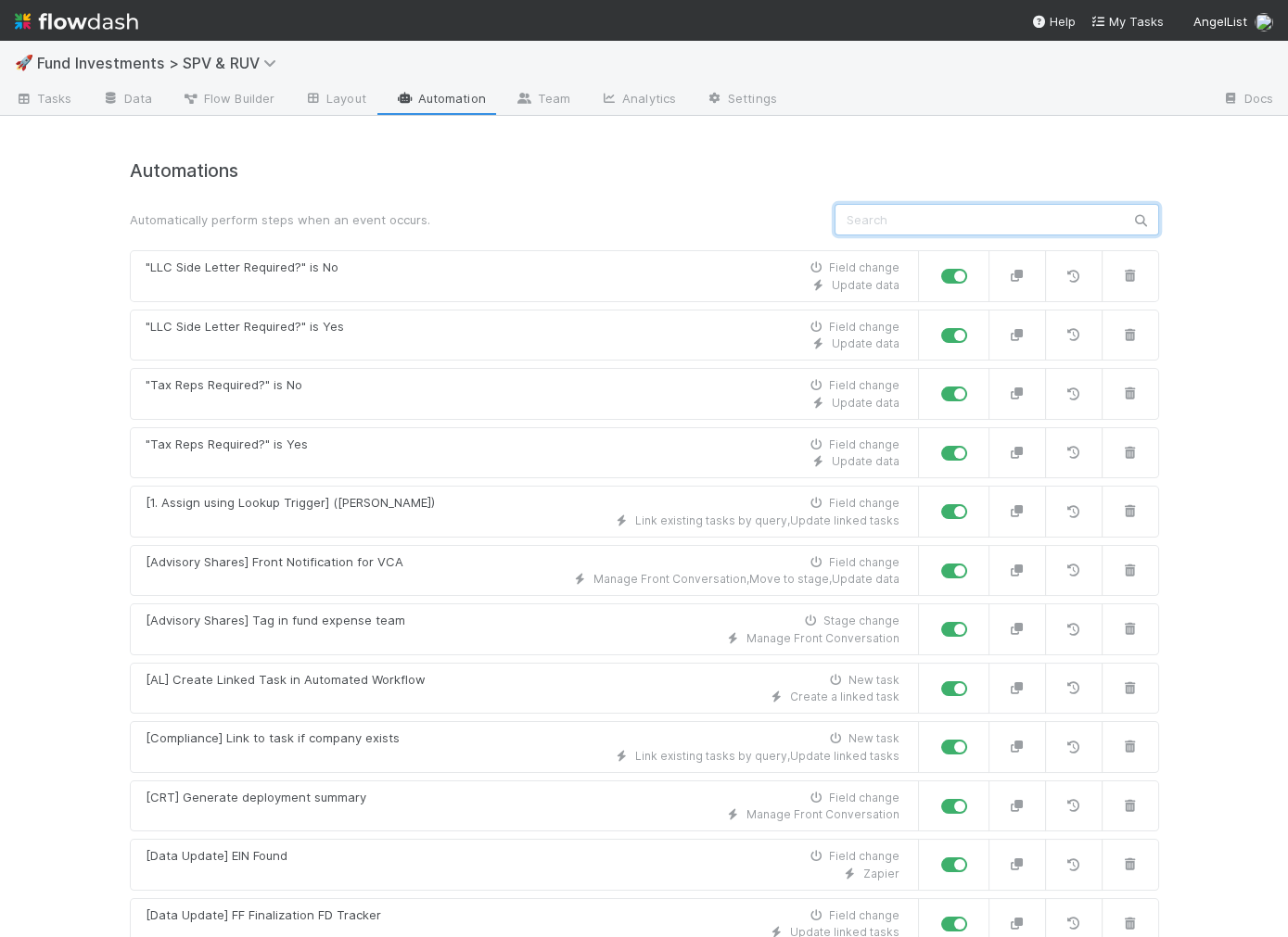
click at [914, 223] on input "text" at bounding box center [997, 219] width 325 height 32
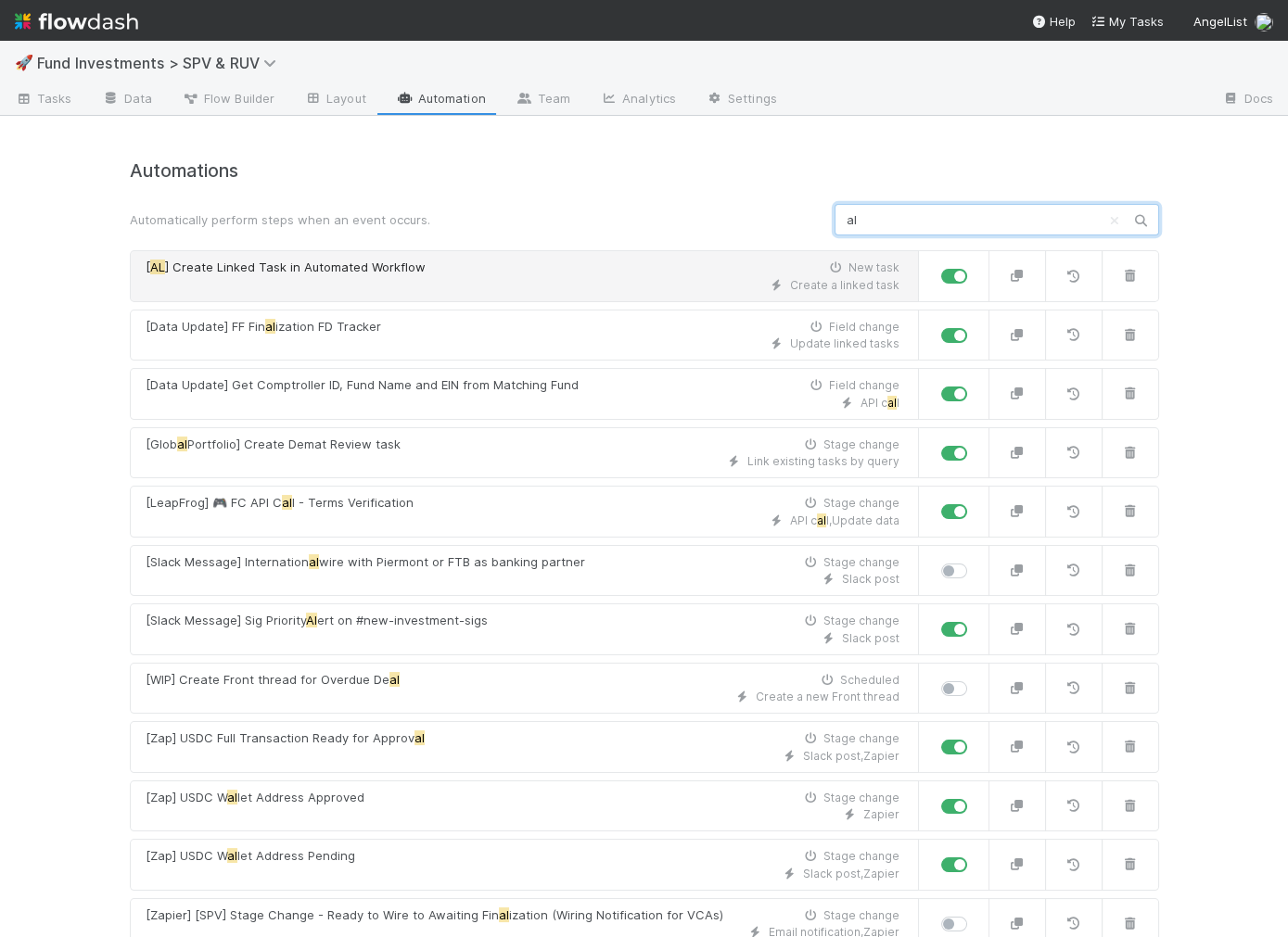
type input "al"
click at [623, 269] on div "[ AL ] Create Linked Task in Automated Workflow New task" at bounding box center [523, 268] width 754 height 18
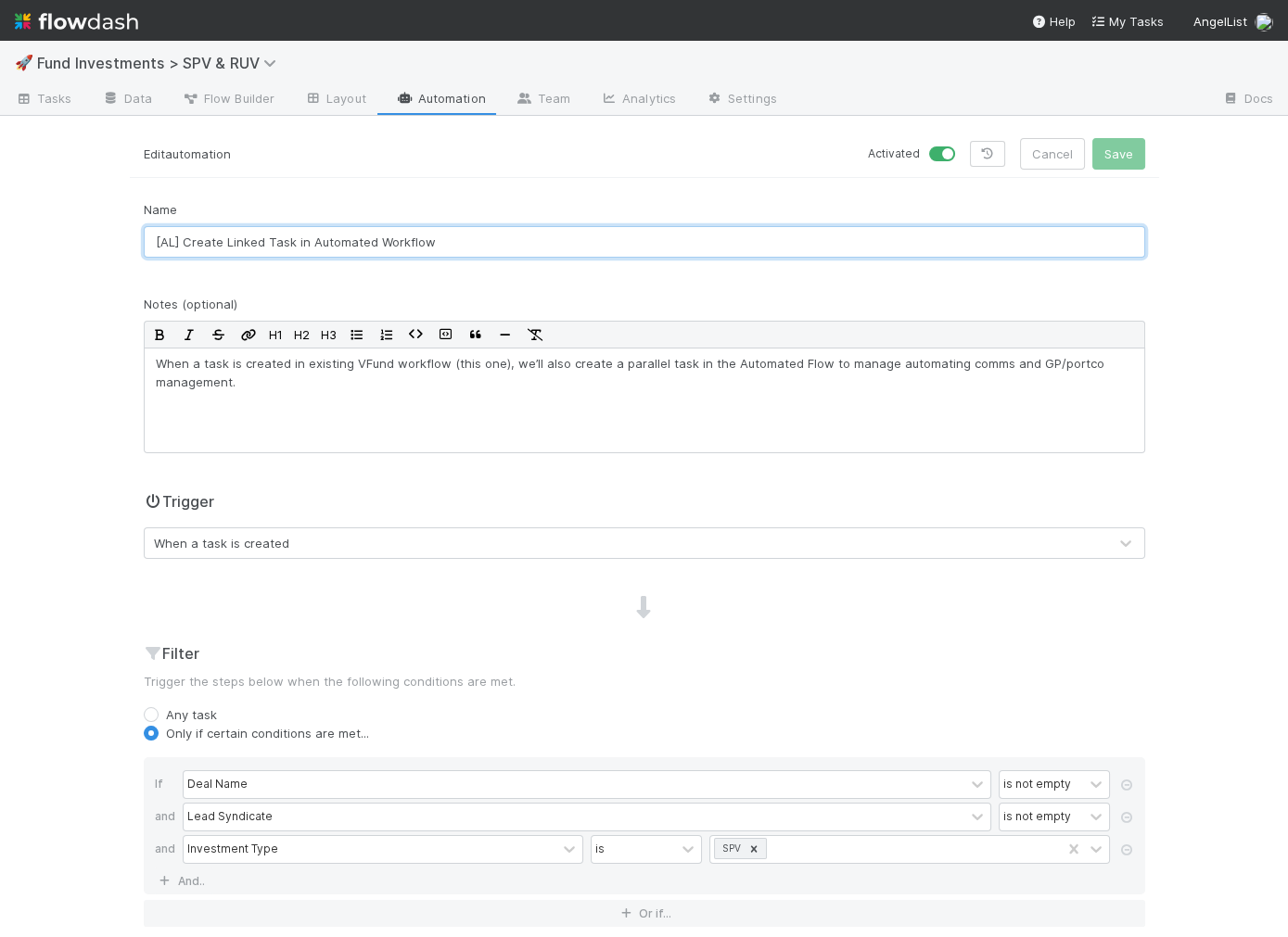
click at [172, 240] on input "[AL] Create Linked Task in Automated Workflow" at bounding box center [644, 241] width 1001 height 32
type input "[AL-CRT] Create Linked Task in Automated Workflow"
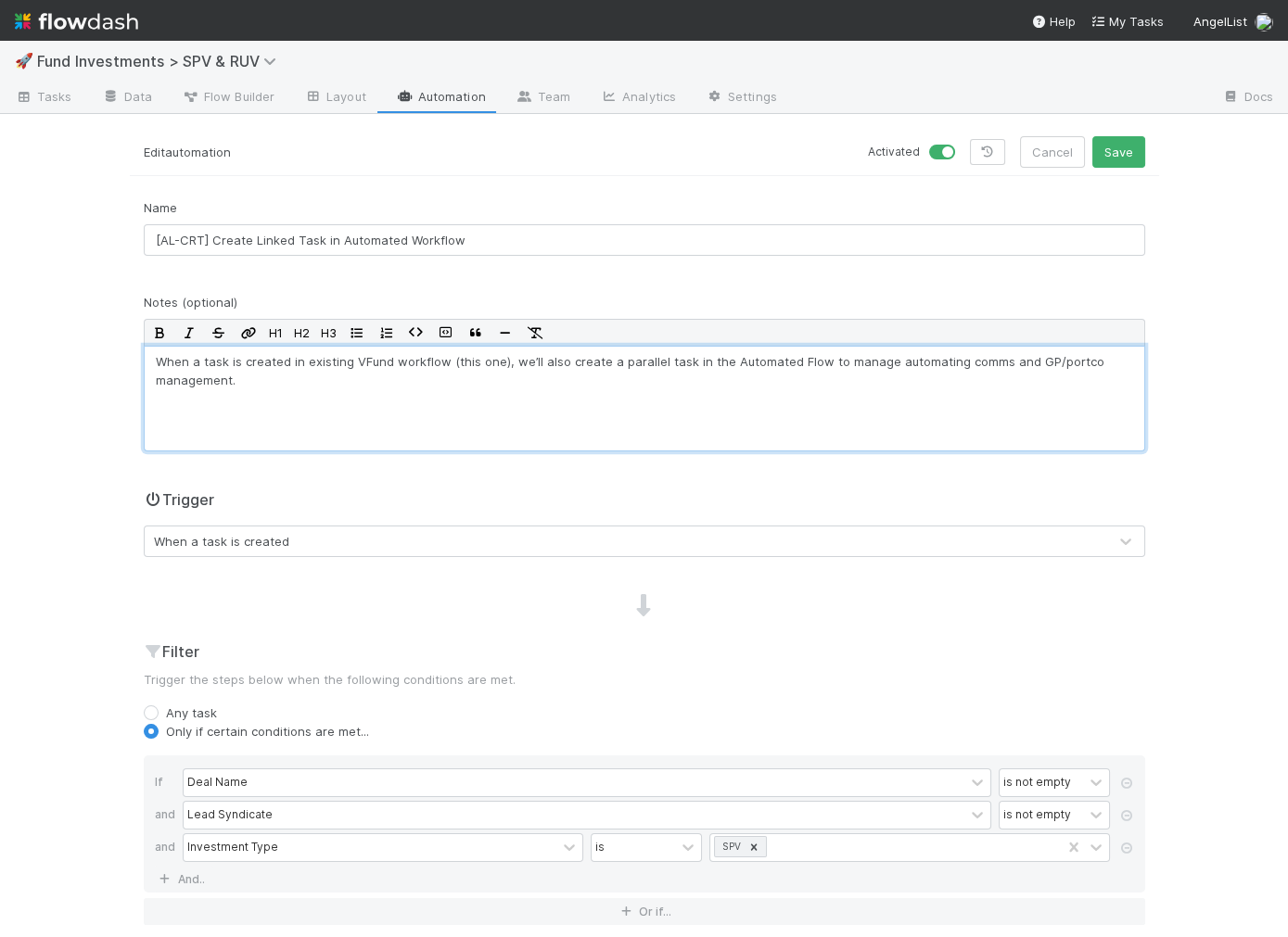
click at [362, 356] on p "When a task is created in existing VFund workflow (this one), we’ll also create…" at bounding box center [644, 371] width 977 height 37
click at [361, 356] on p "When a task is created in existing VFund workflow (this one), we’ll also create…" at bounding box center [644, 371] width 977 height 37
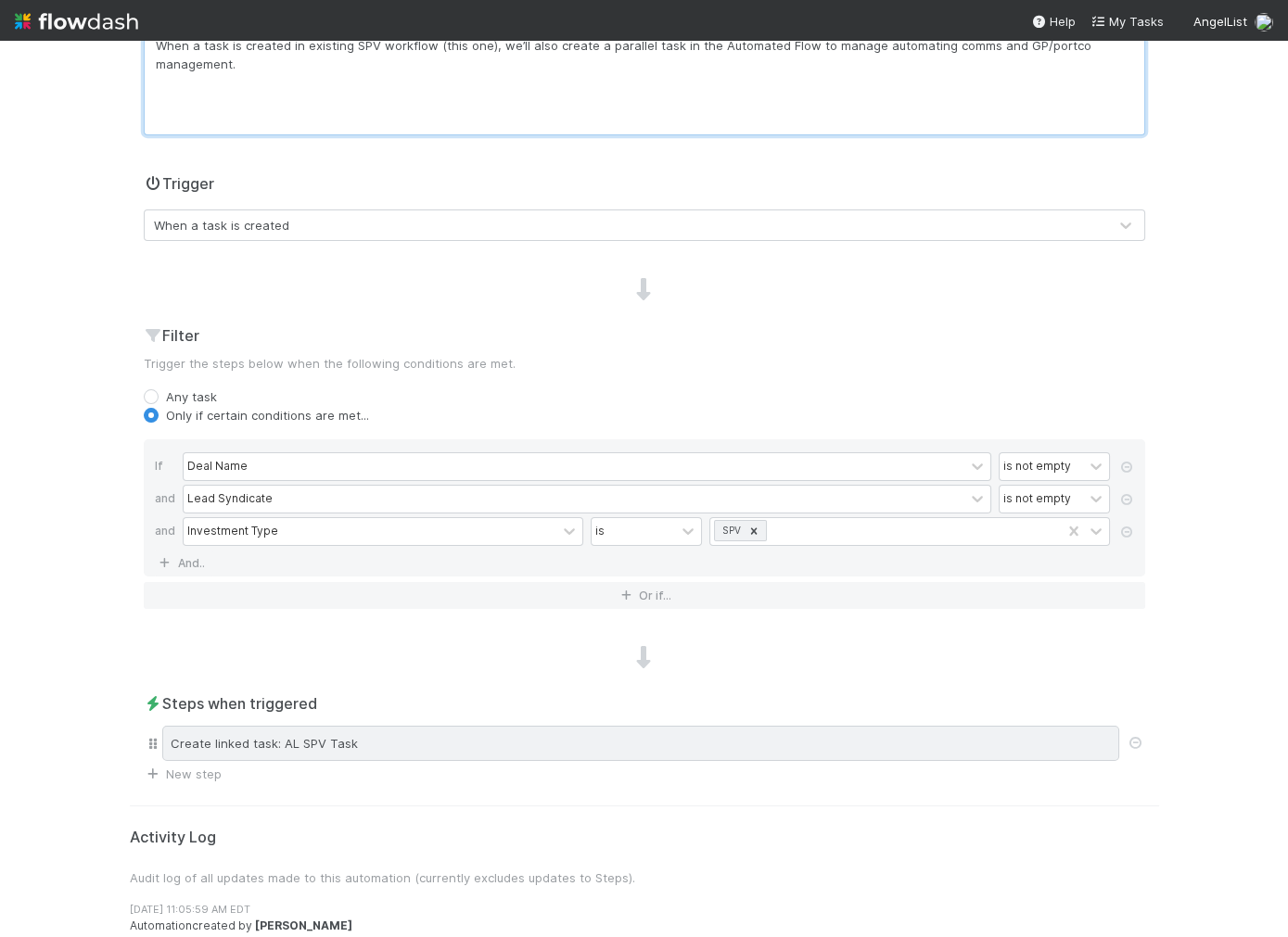
click at [298, 736] on div "Create linked task: AL SPV Task" at bounding box center [641, 743] width 957 height 35
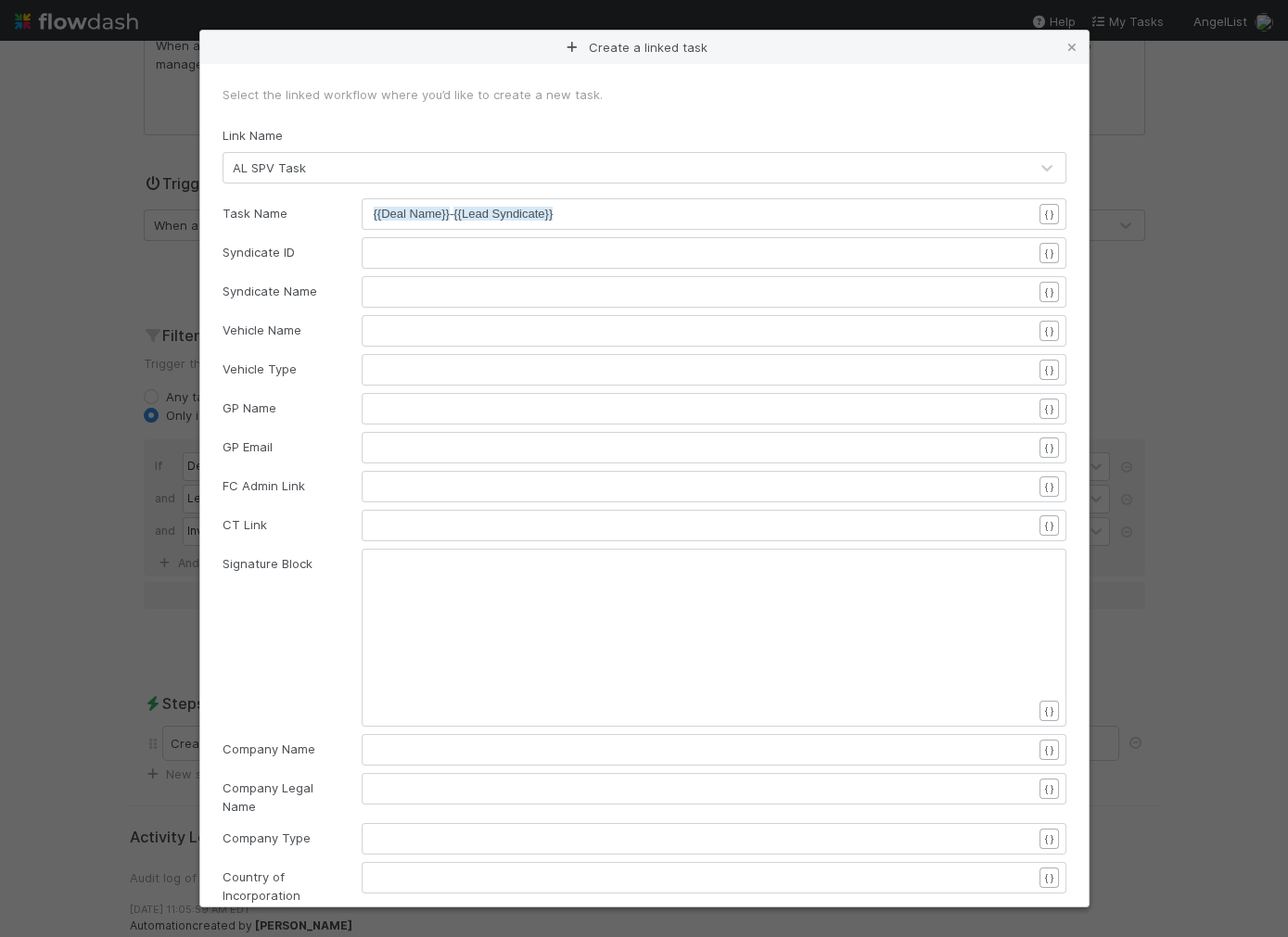
scroll to position [6, 0]
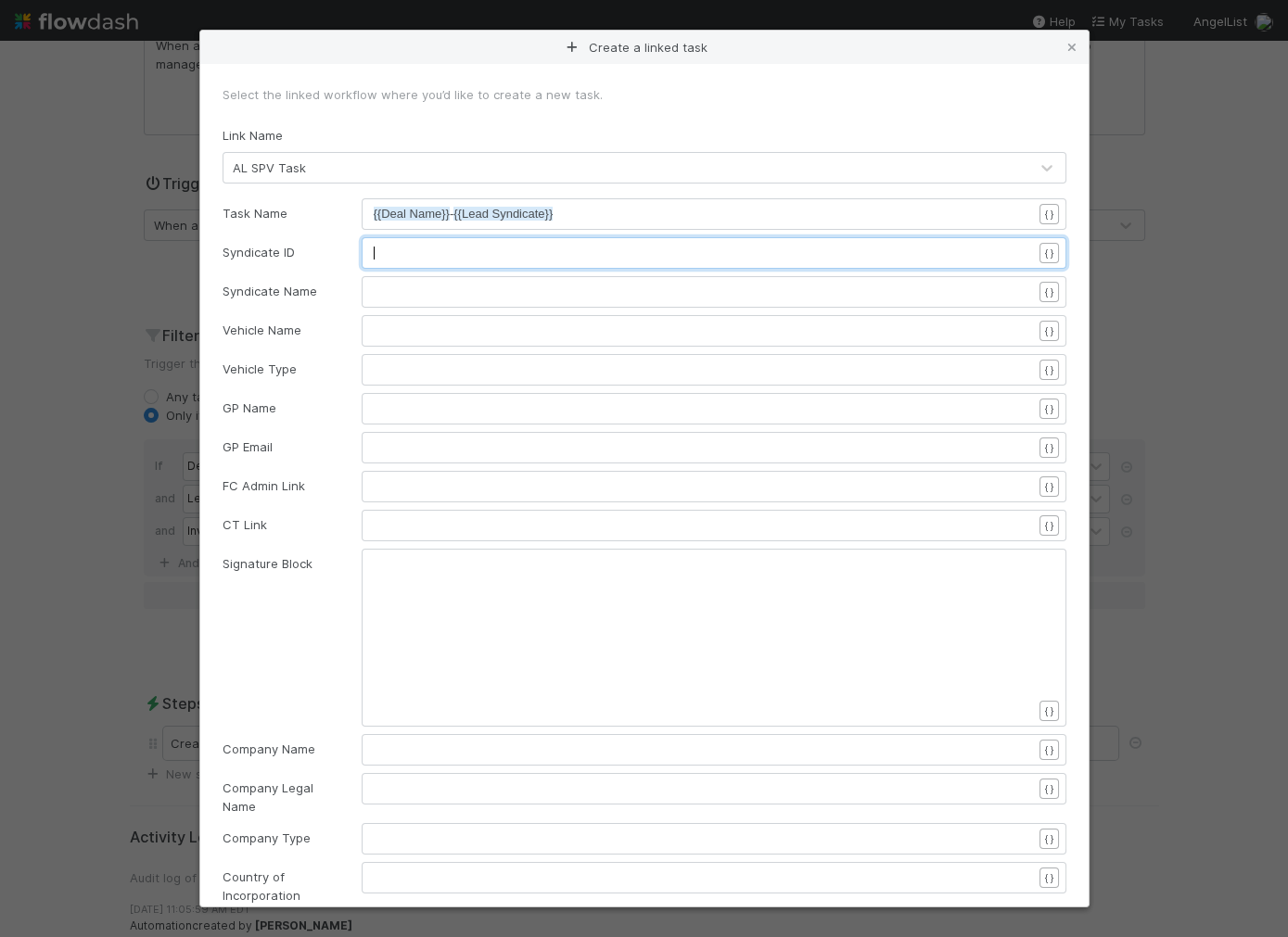
click at [401, 245] on pre "​" at bounding box center [702, 252] width 658 height 18
type textarea "{{syndica"
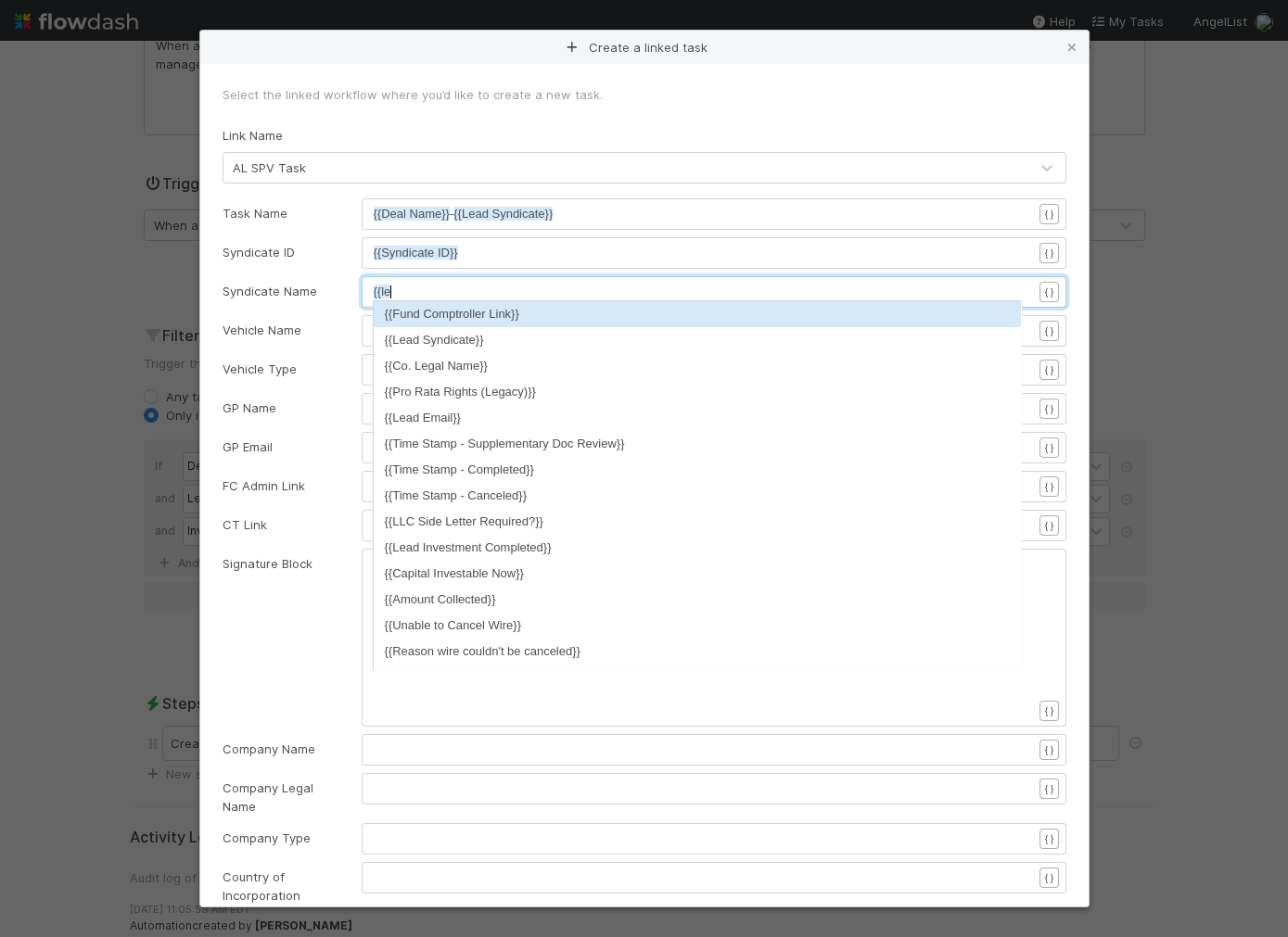
type textarea "{{lead"
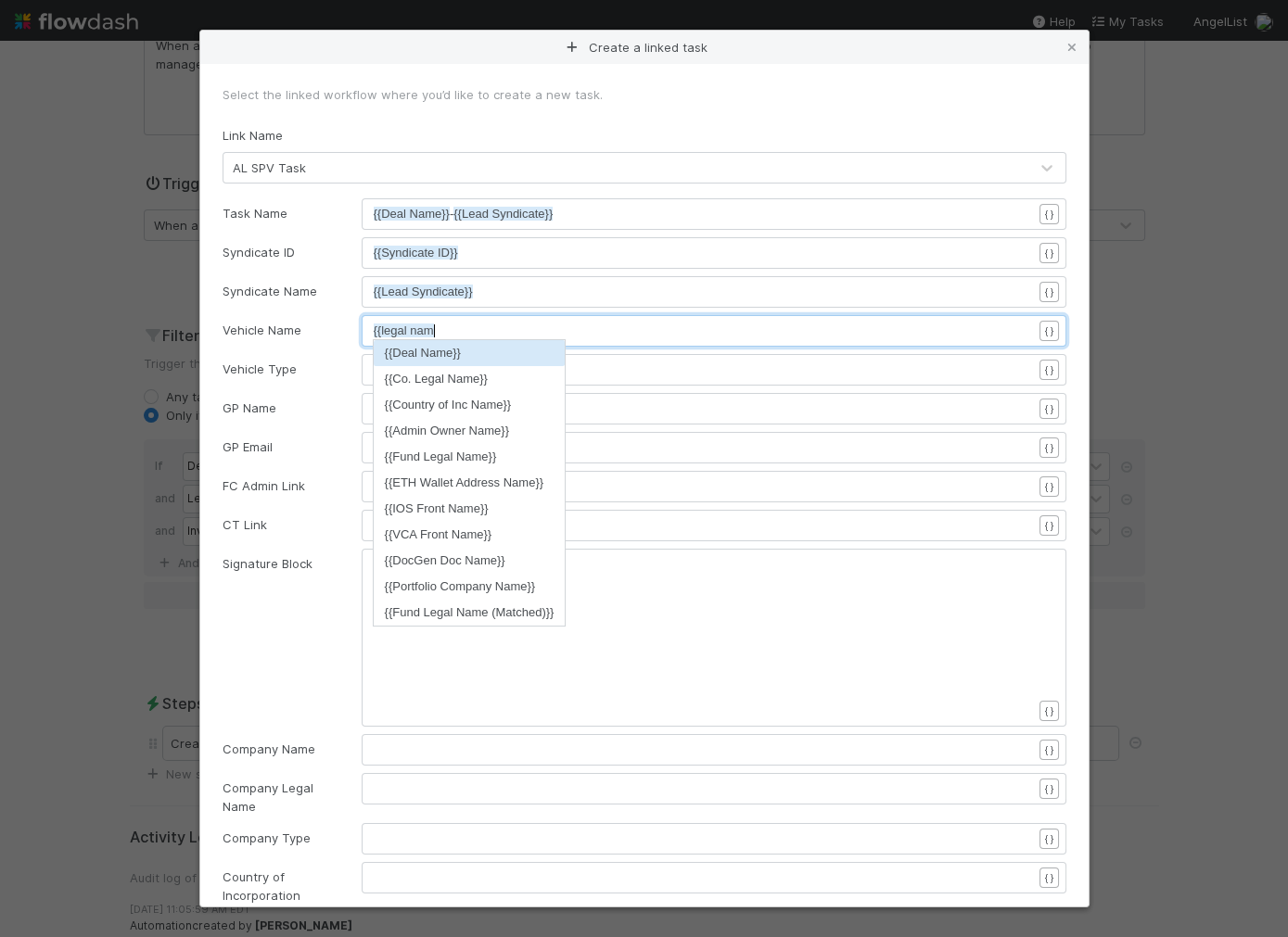
scroll to position [6, 65]
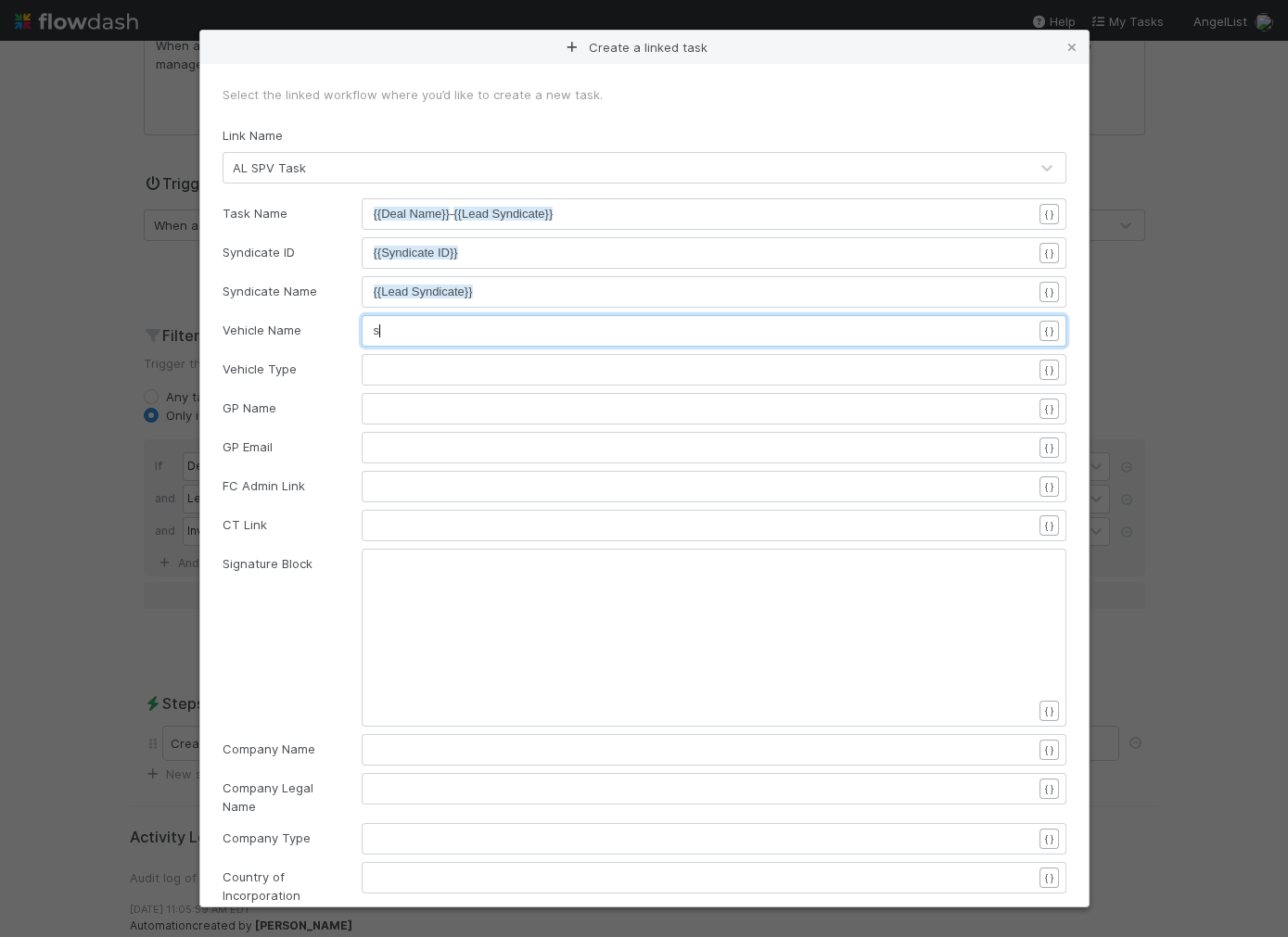
type textarea "spv"
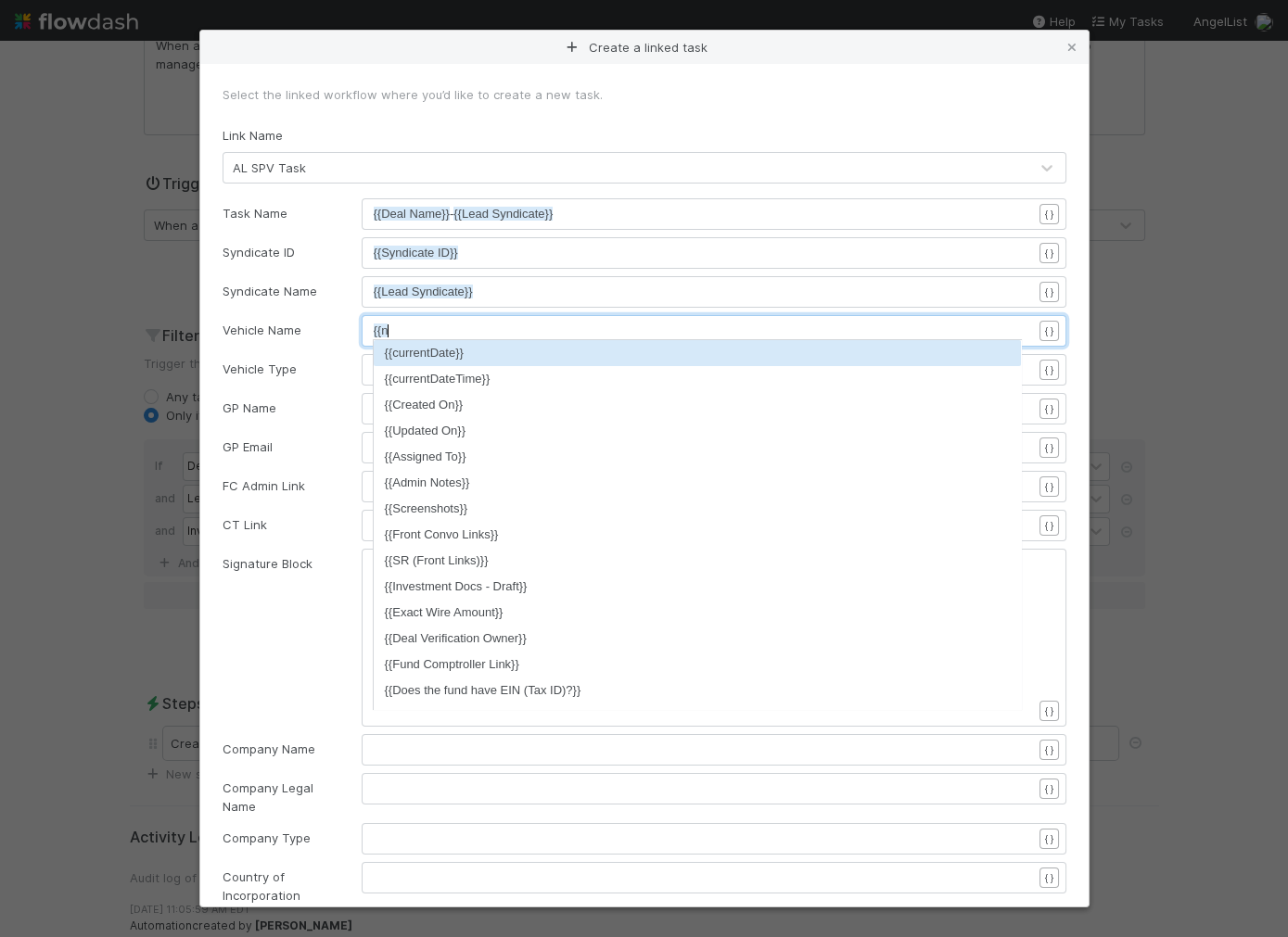
type textarea "{{name"
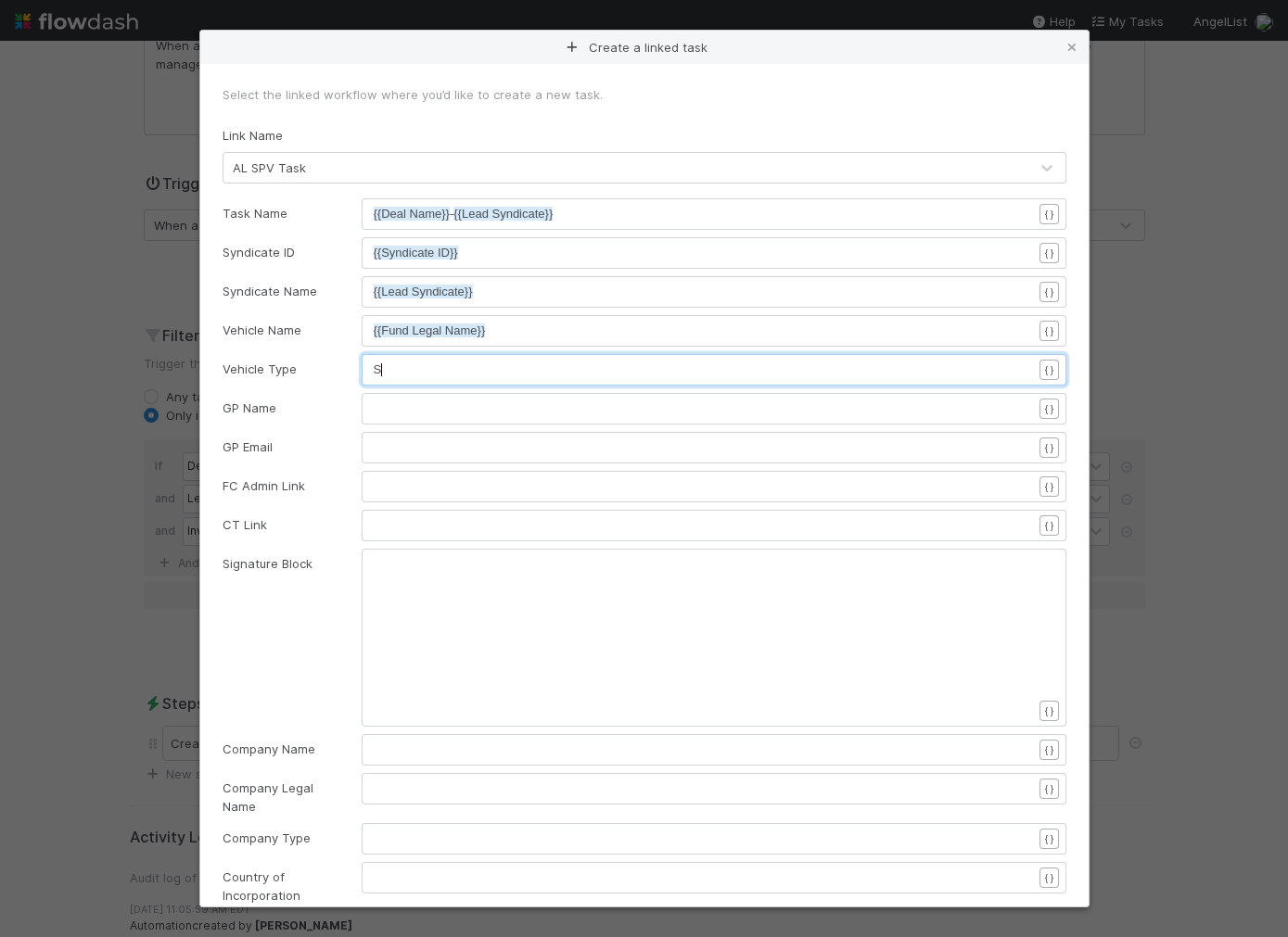
scroll to position [6, 22]
type textarea "SPV"
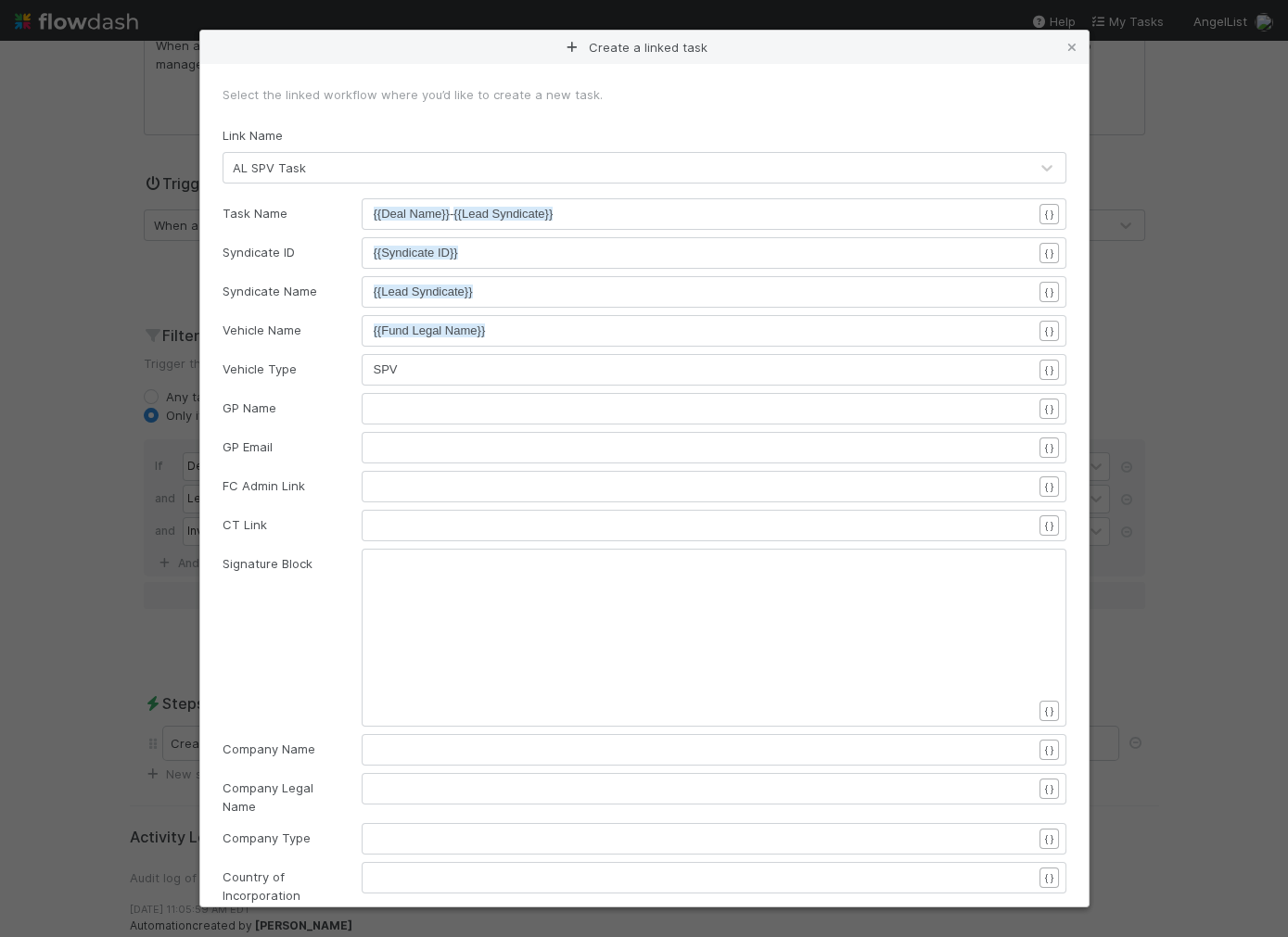
scroll to position [6, 0]
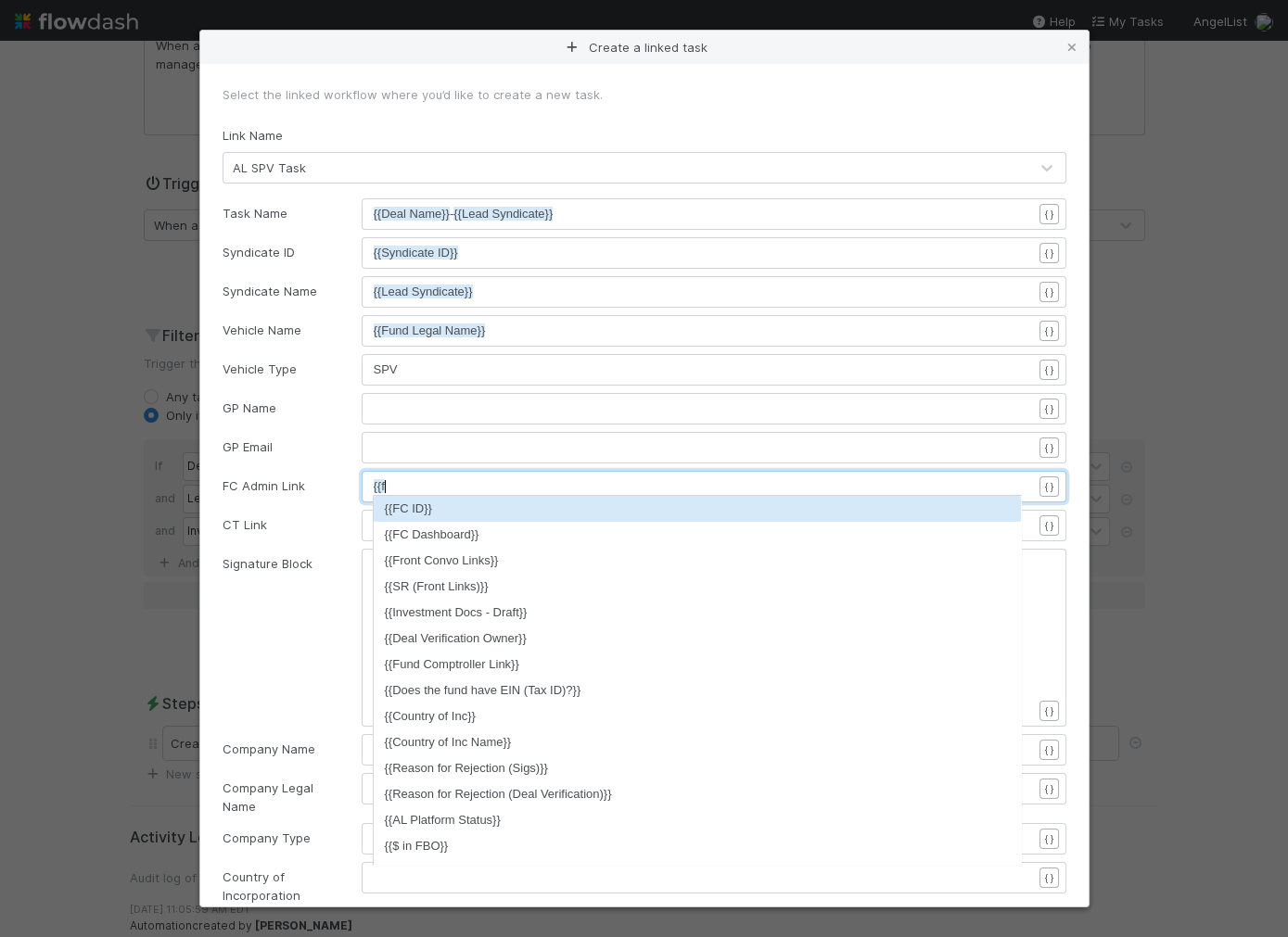
type textarea "{{fc"
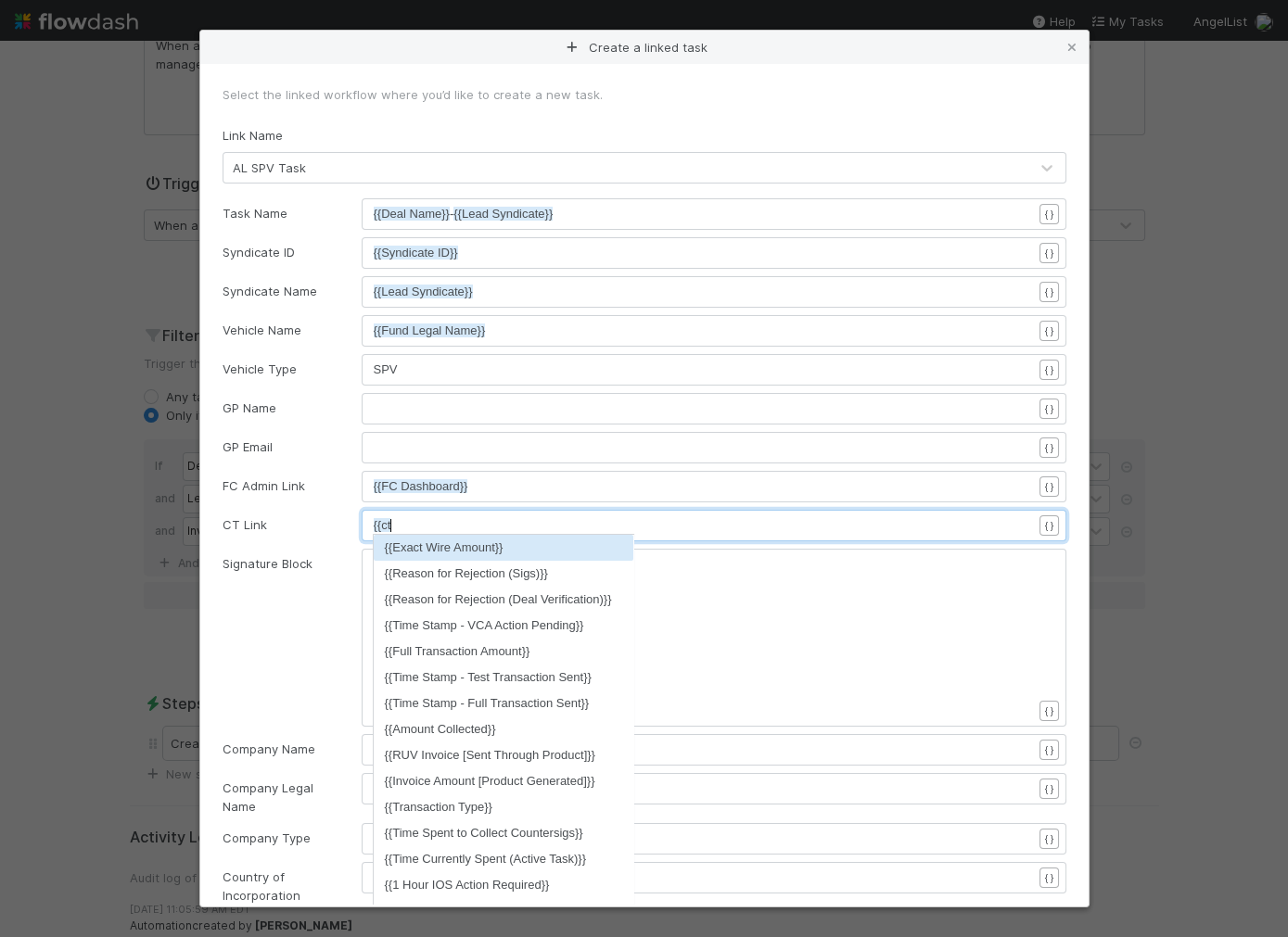
scroll to position [6, 15]
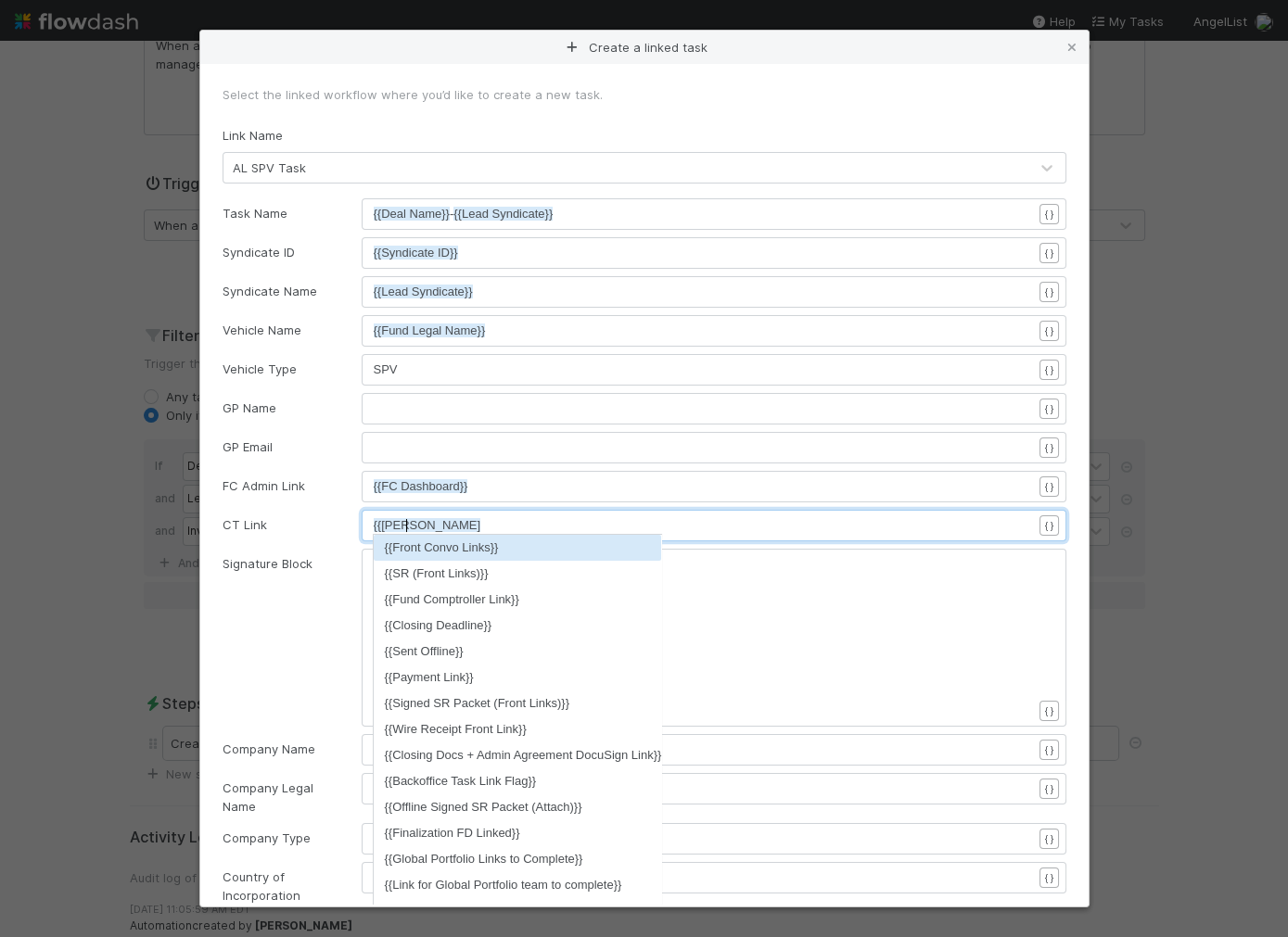
type textarea "{{ct link"
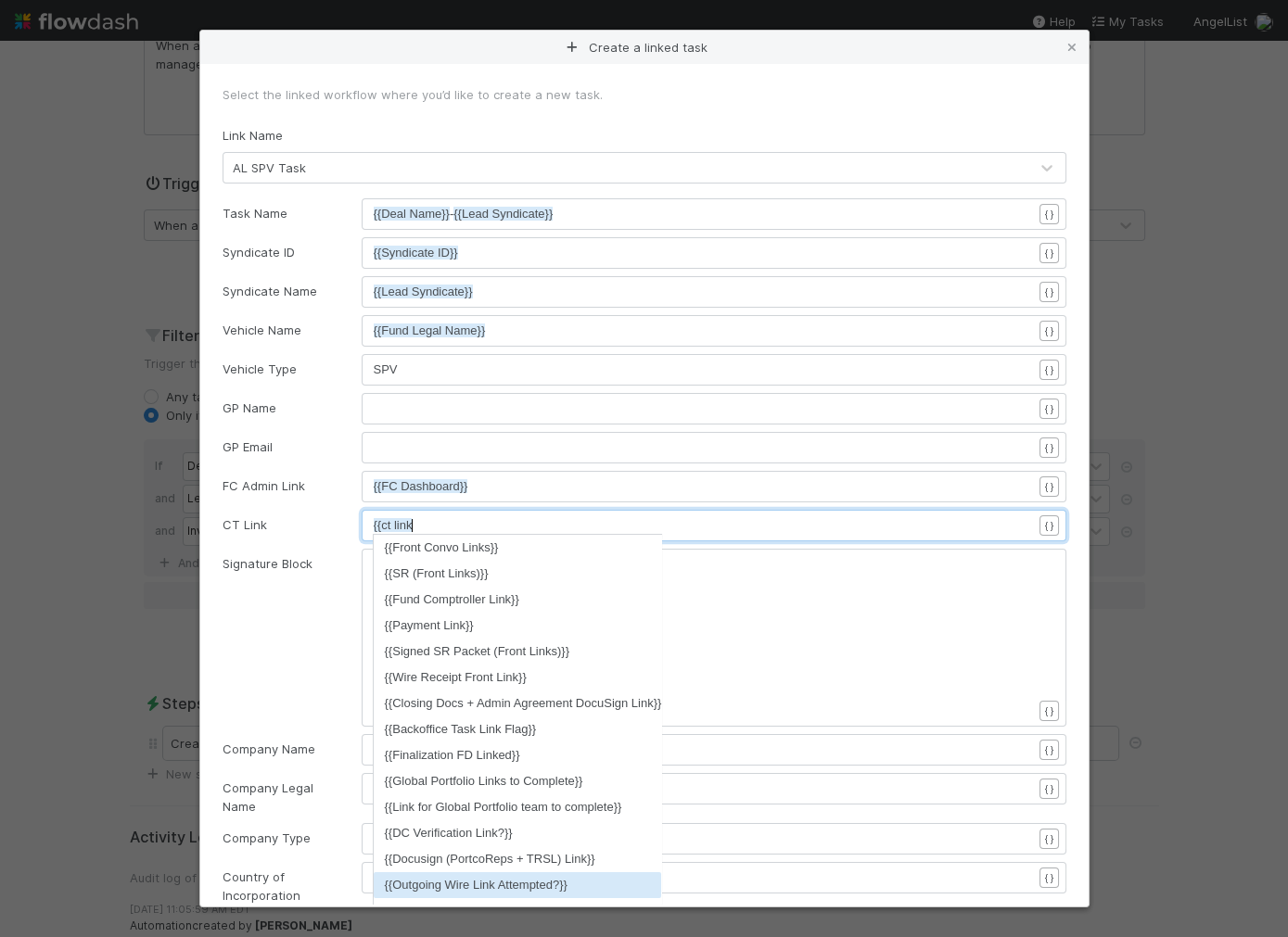
scroll to position [0, 0]
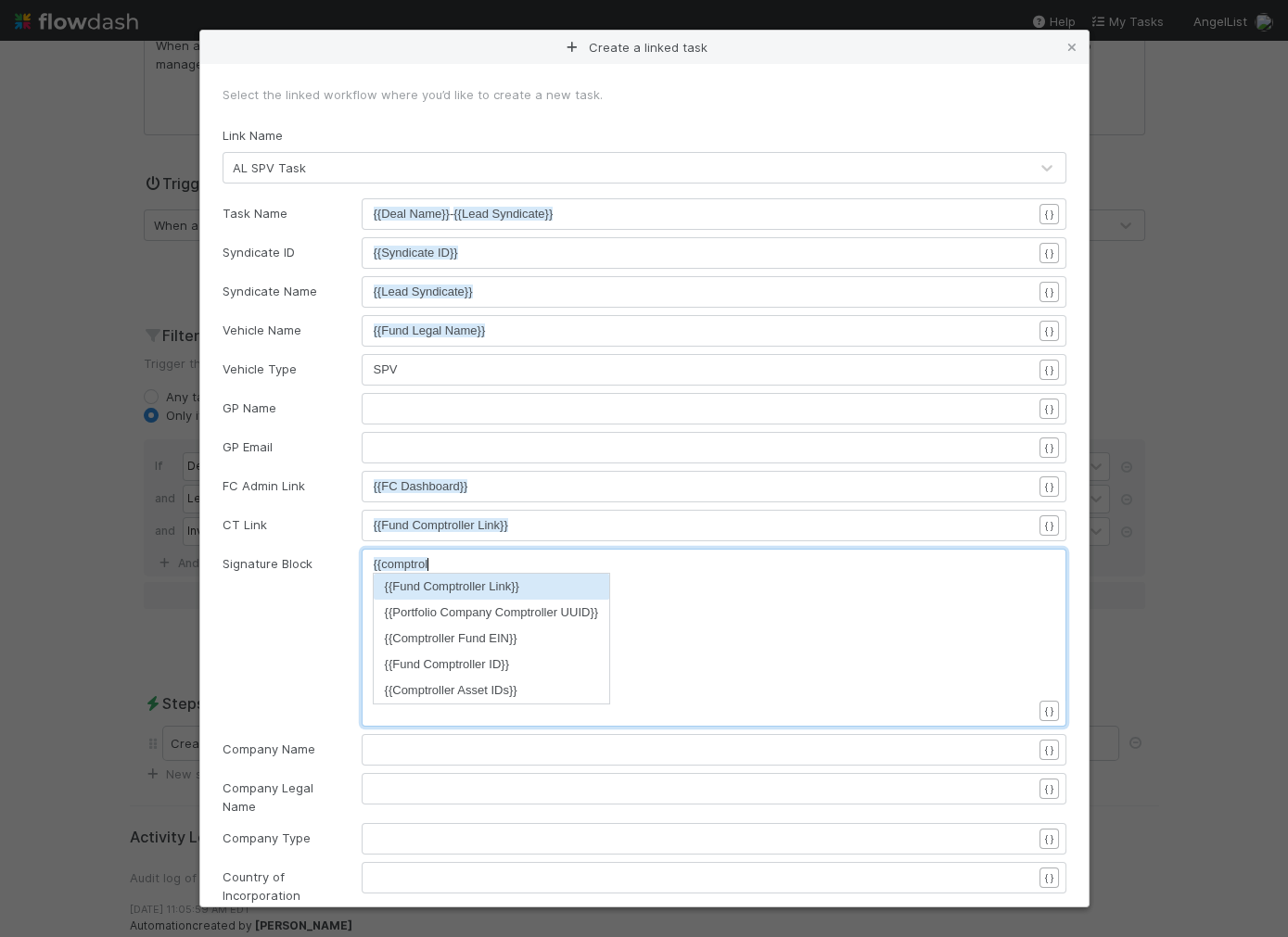
type textarea "{{comptroll"
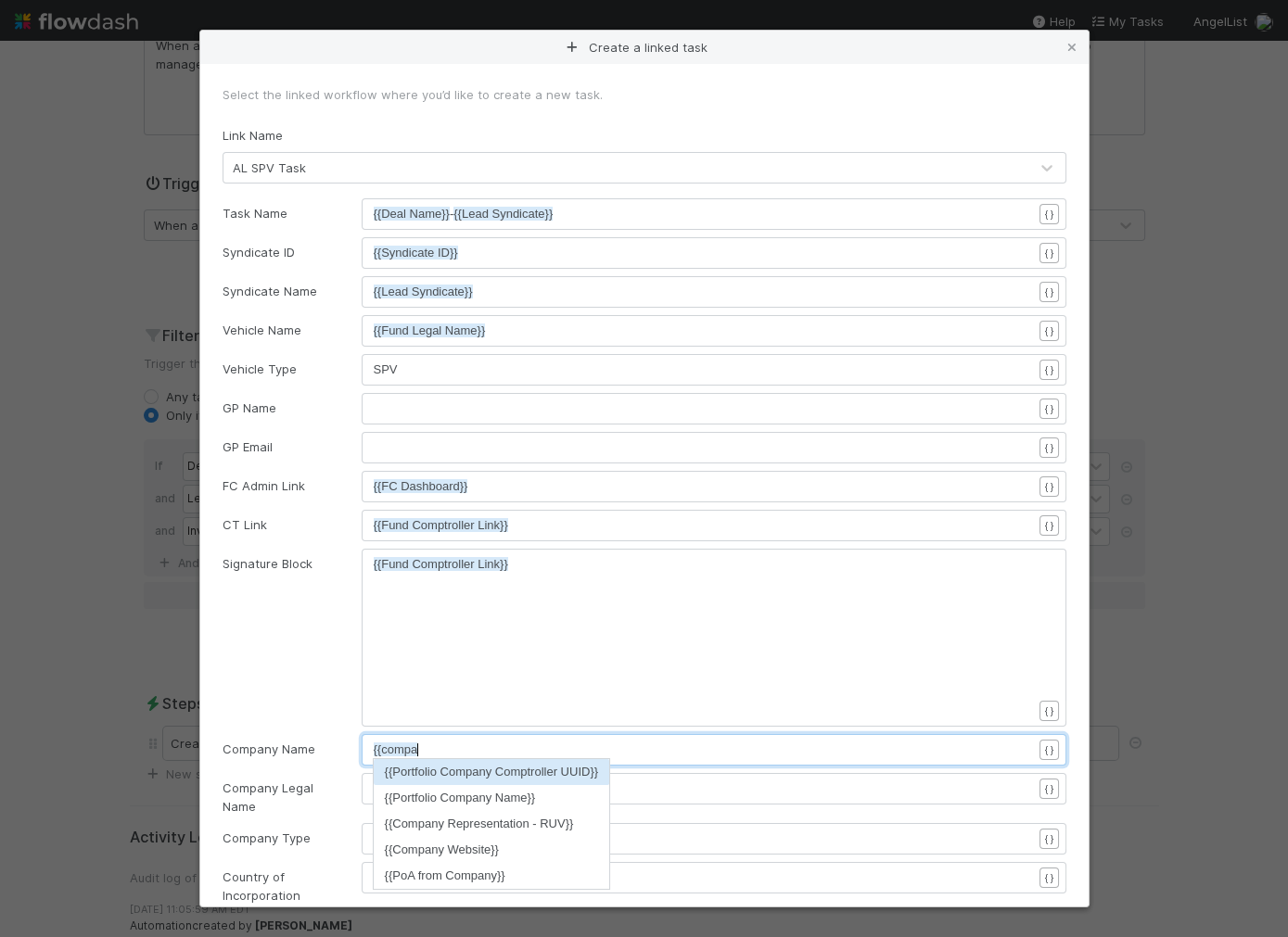
type textarea "{{company"
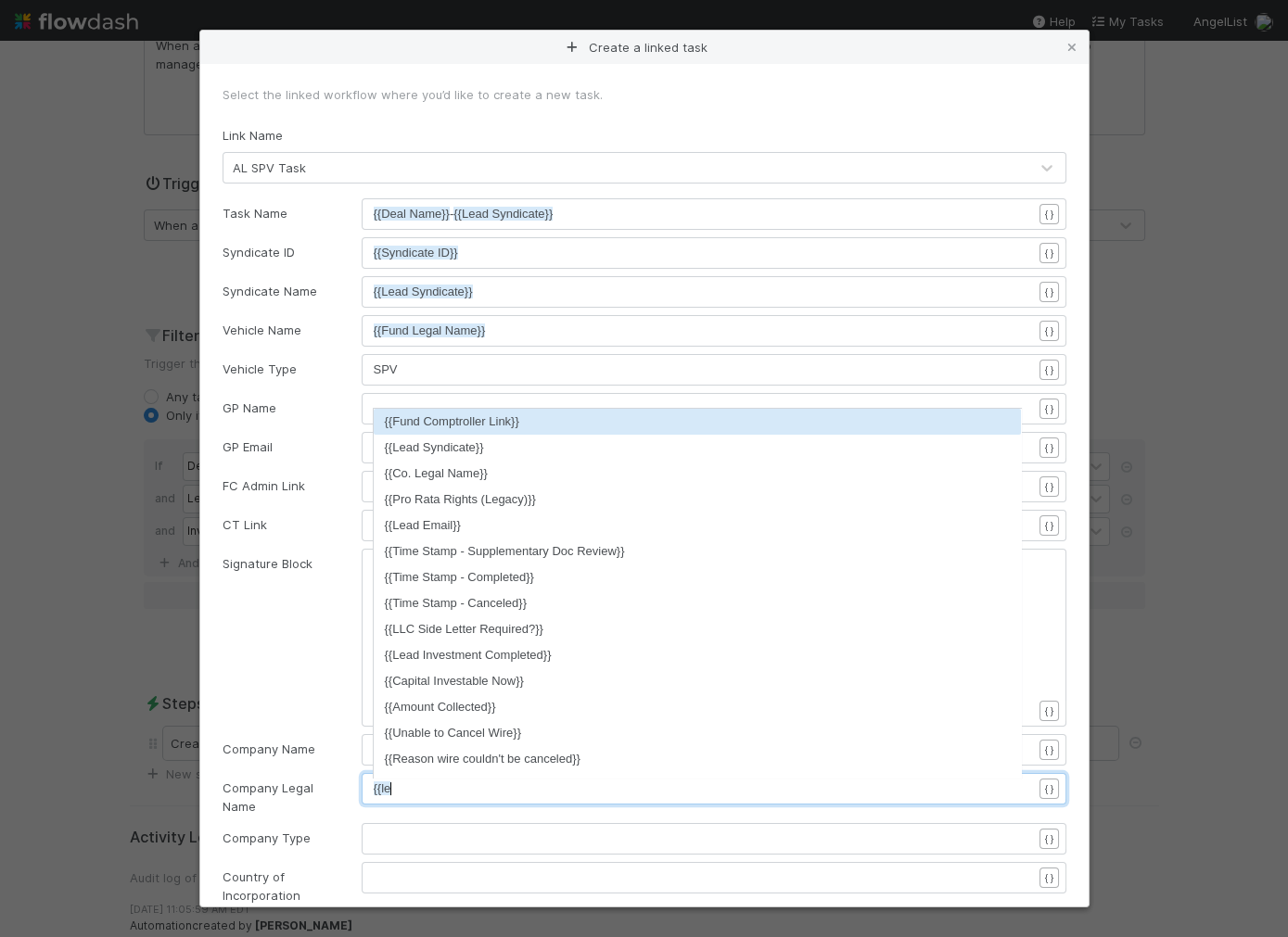
type textarea "{{legal"
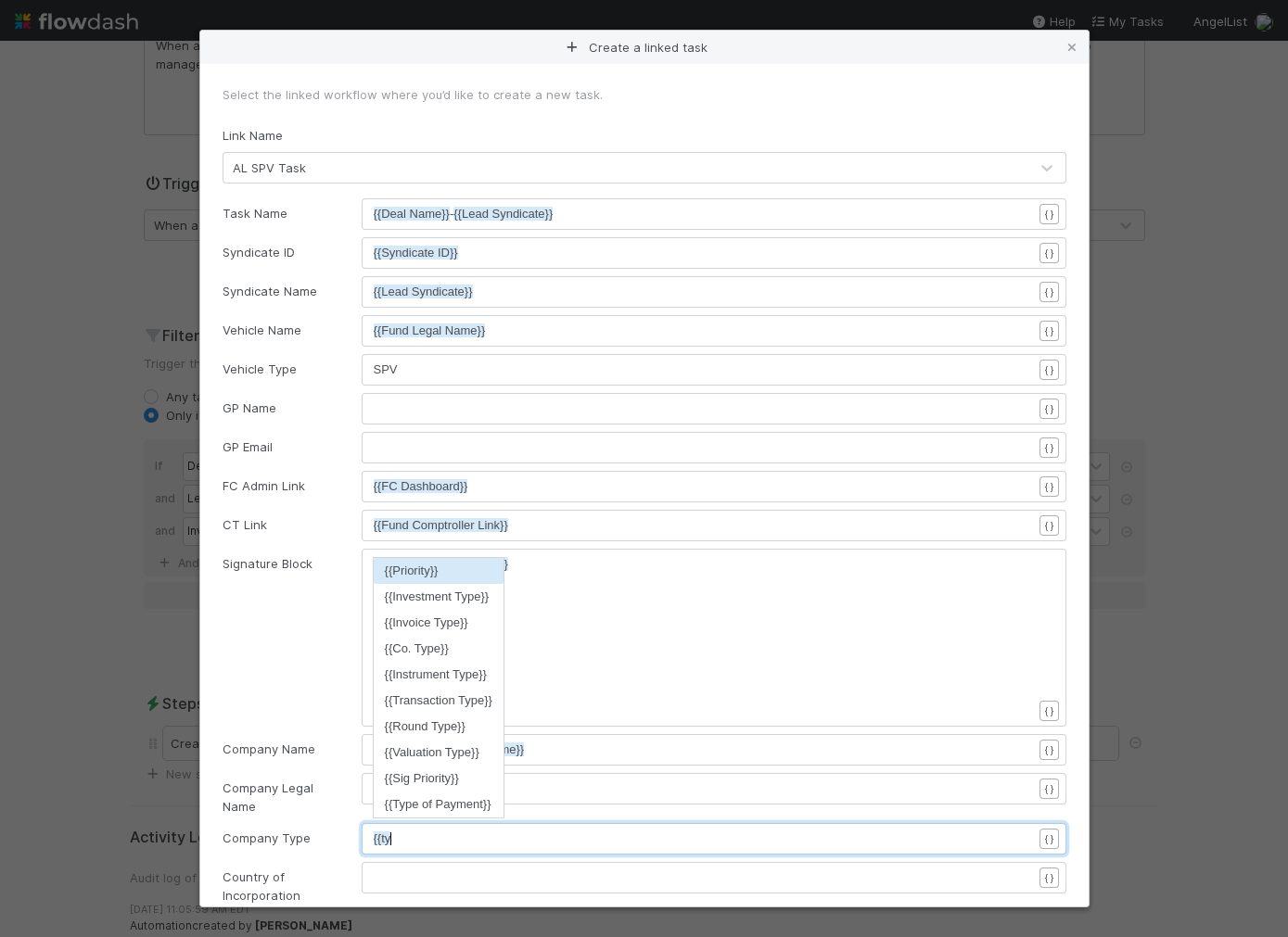
type textarea "{{type"
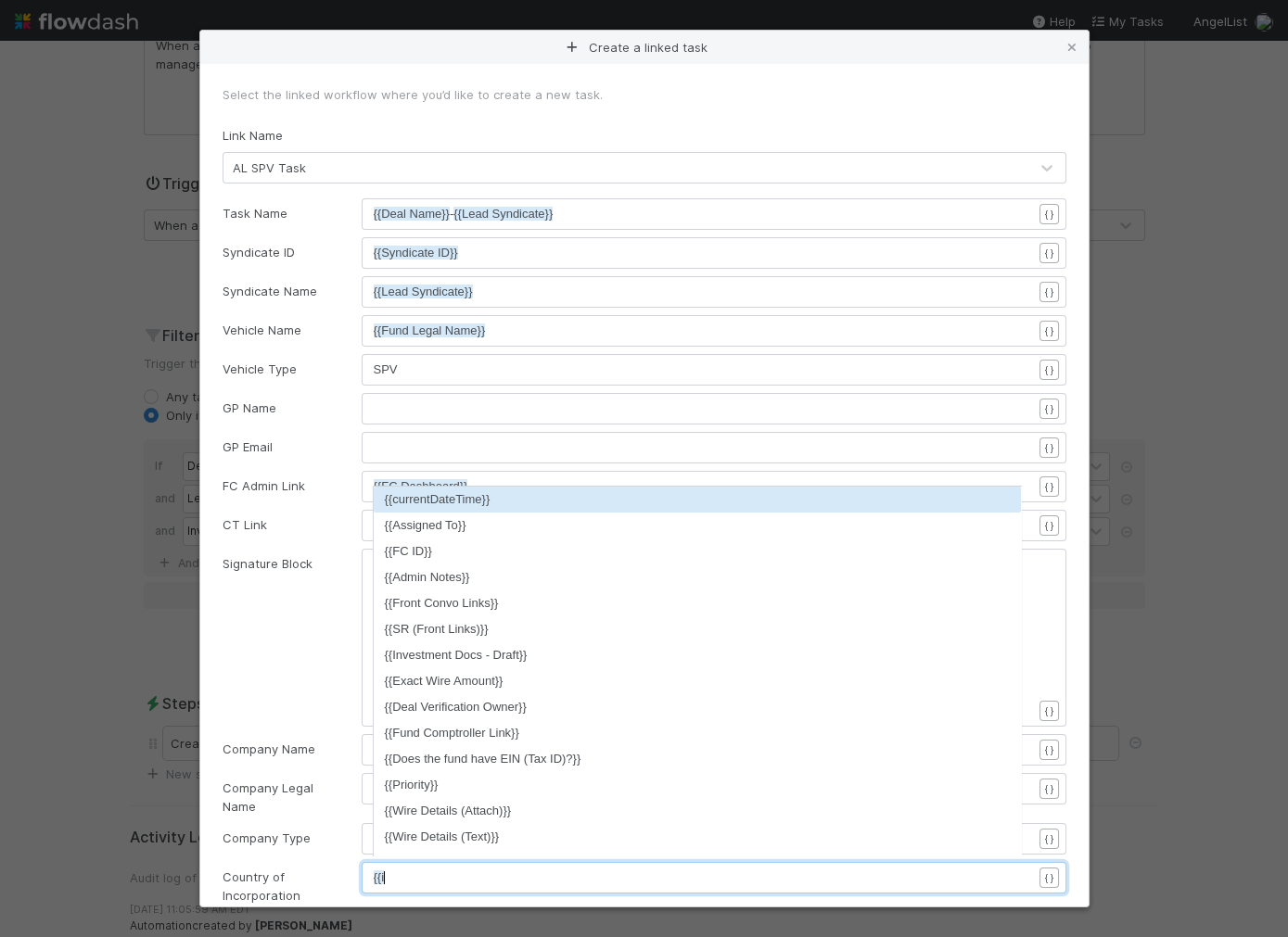
type textarea "{{inc"
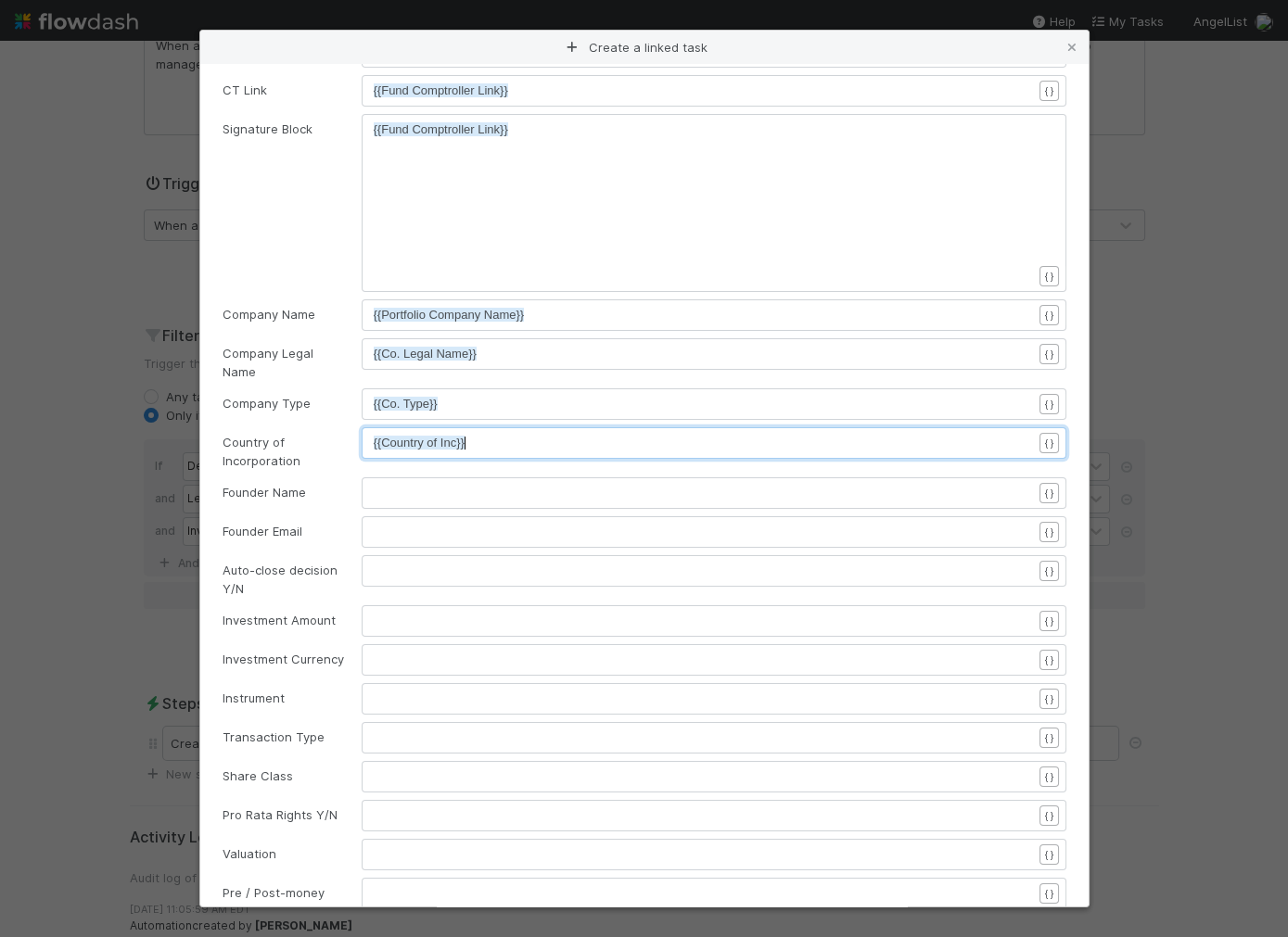
click at [453, 484] on pre "​" at bounding box center [702, 493] width 658 height 18
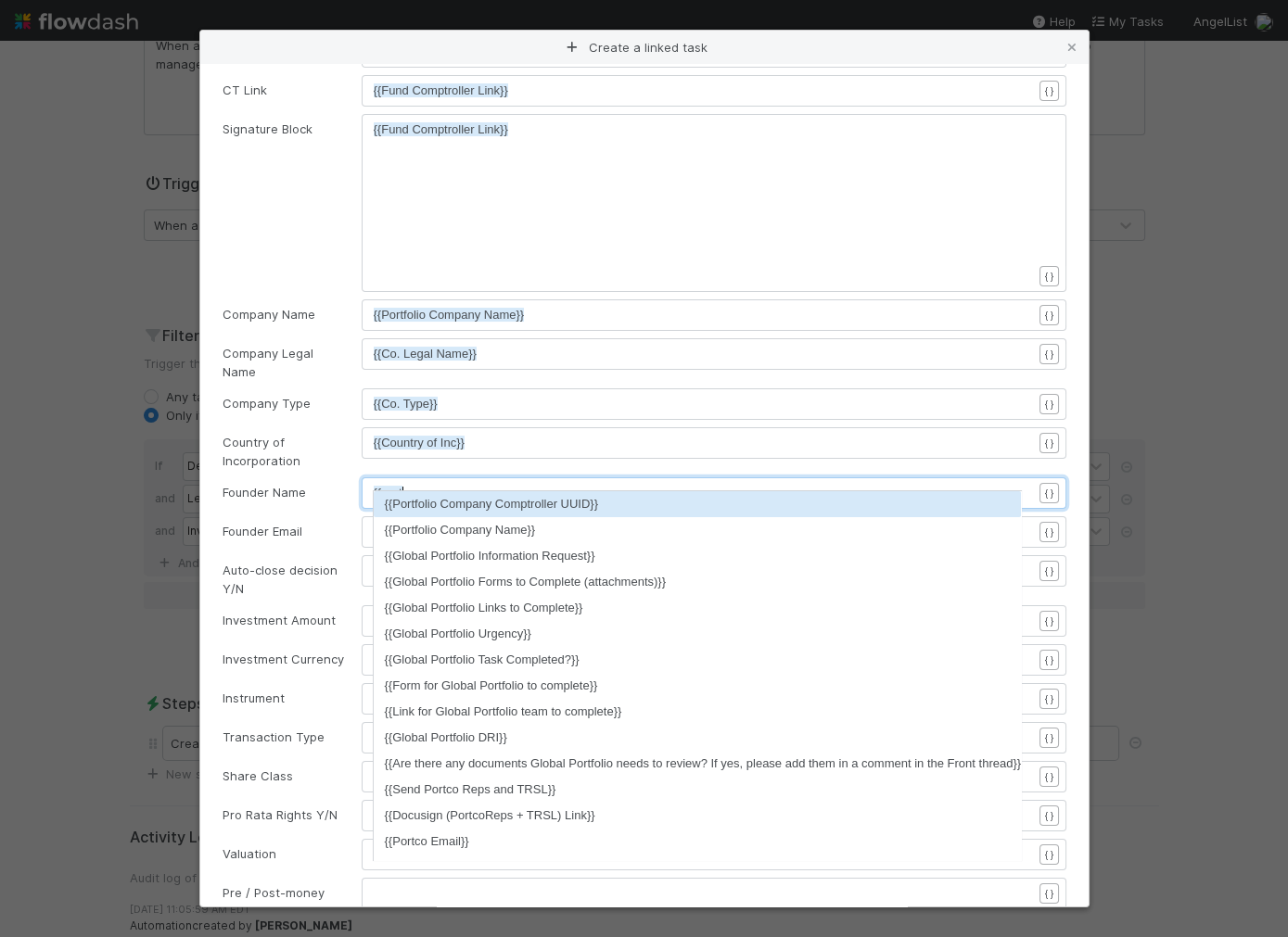
type textarea "{{portco"
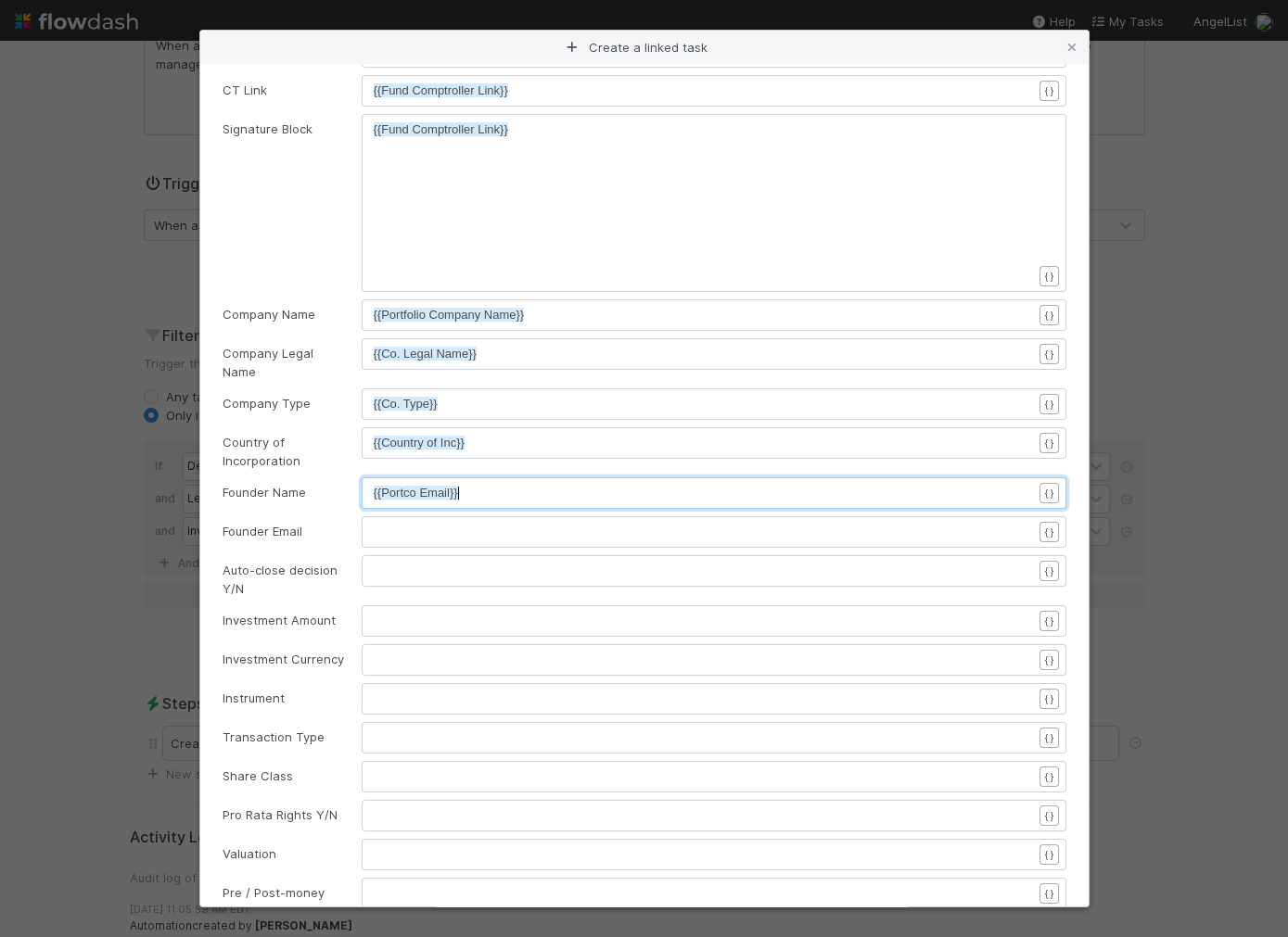
type textarea "{{Portco Email}}"
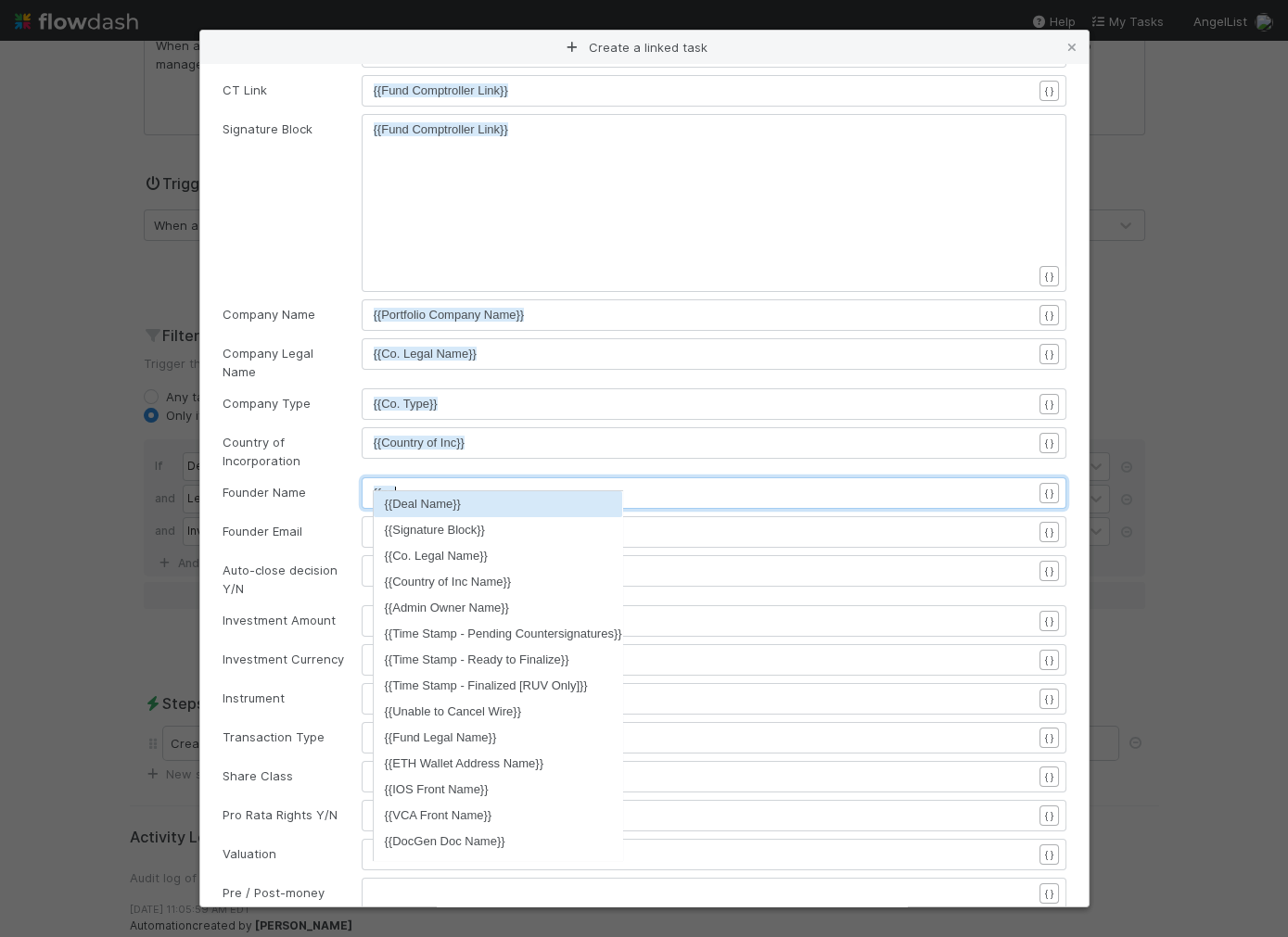
type textarea "{{name"
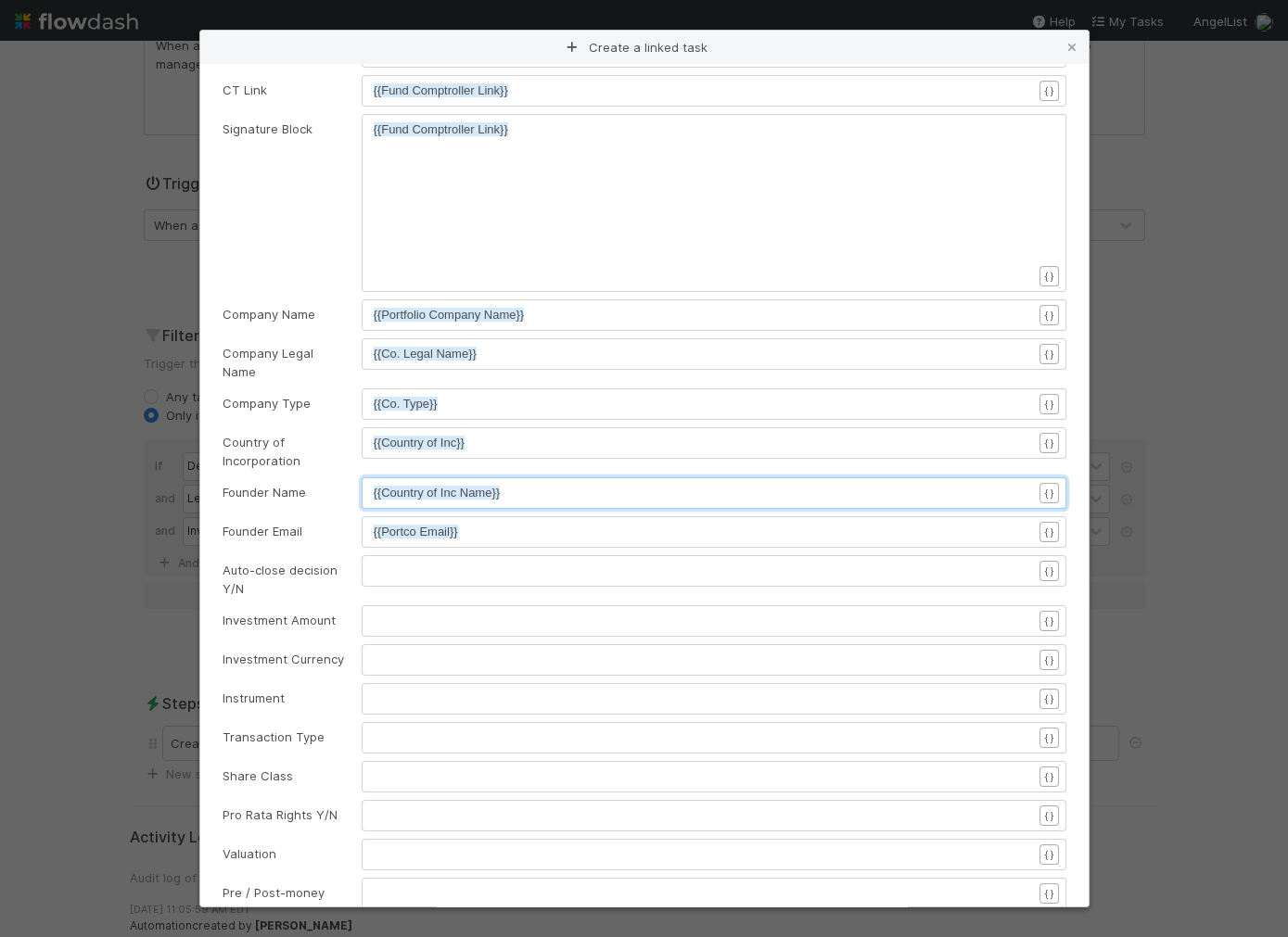
type textarea "{{Country of Inc Name}}"
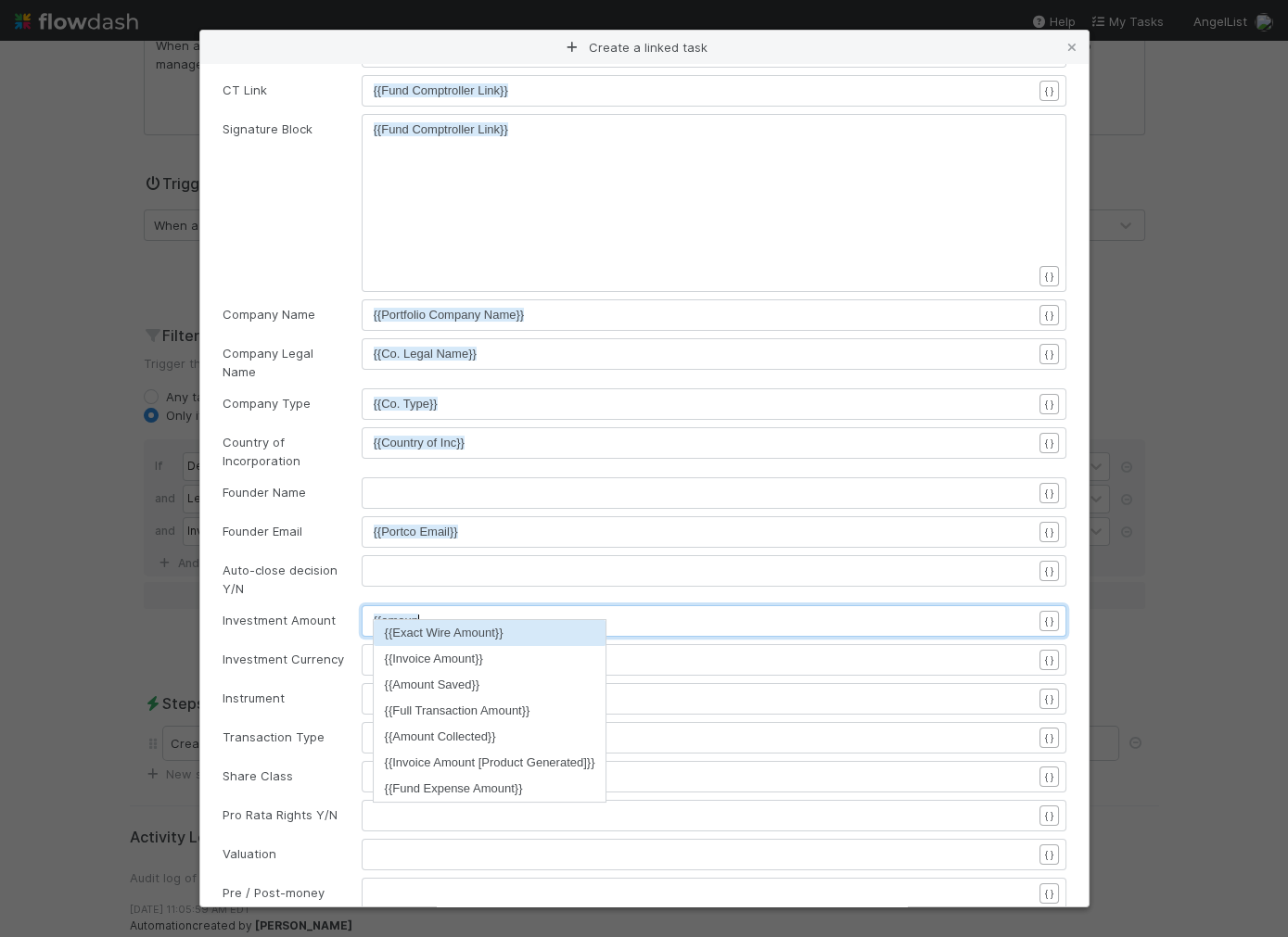
type textarea "{{amount"
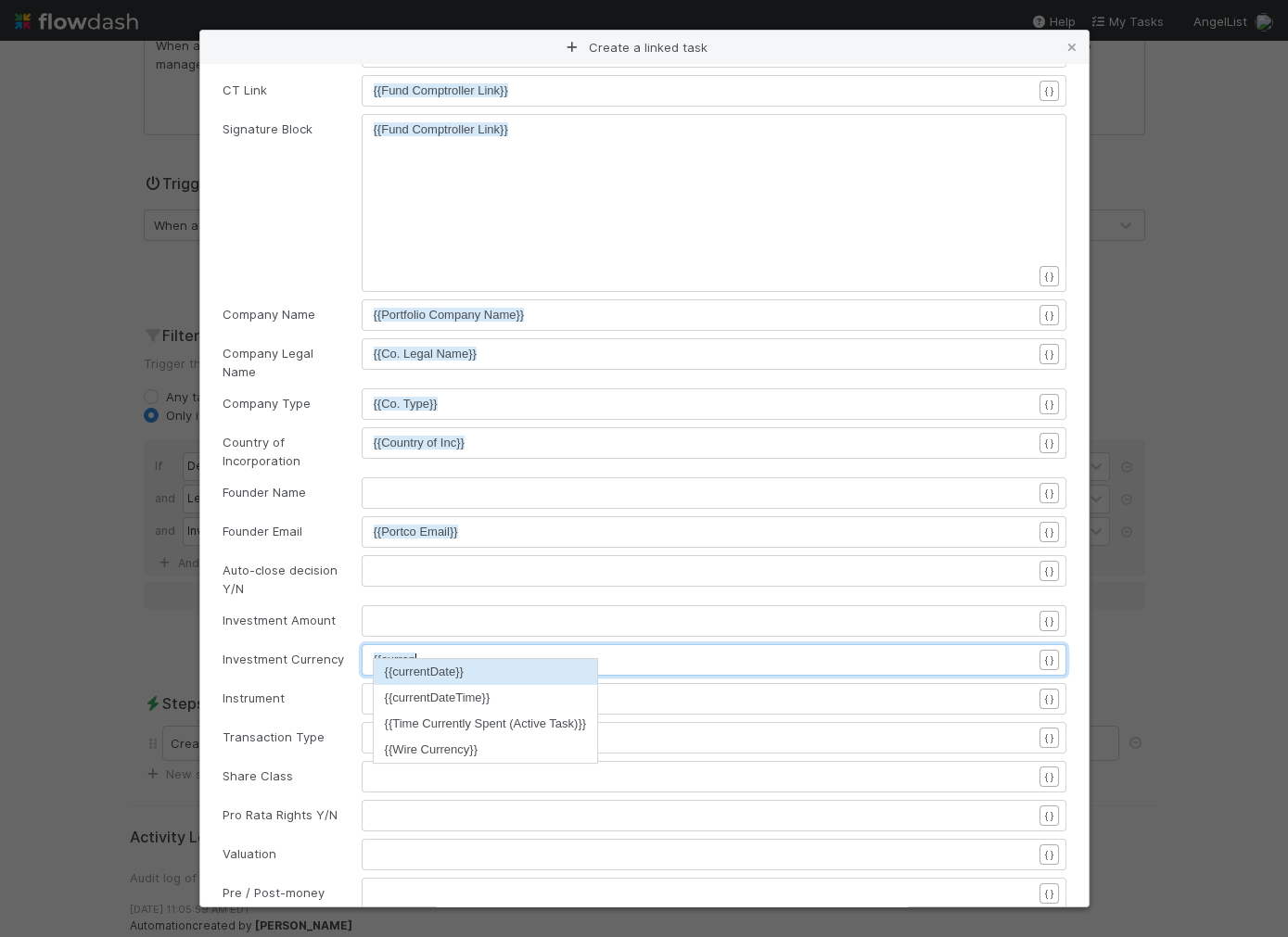
type textarea "{{currency"
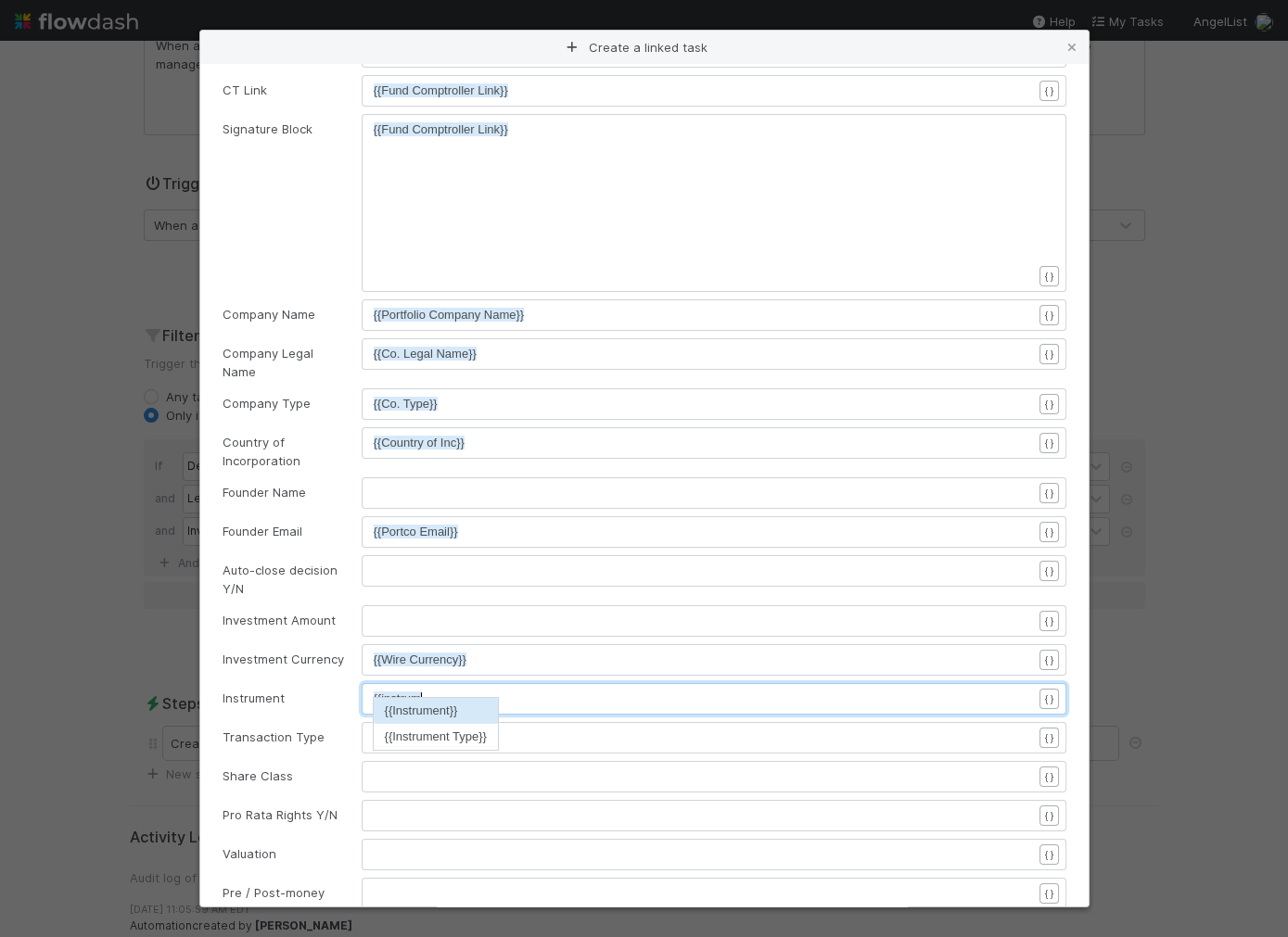
type textarea "{{instrum"
click at [432, 690] on pre "{{instrum" at bounding box center [702, 698] width 658 height 18
type textarea "ennt"
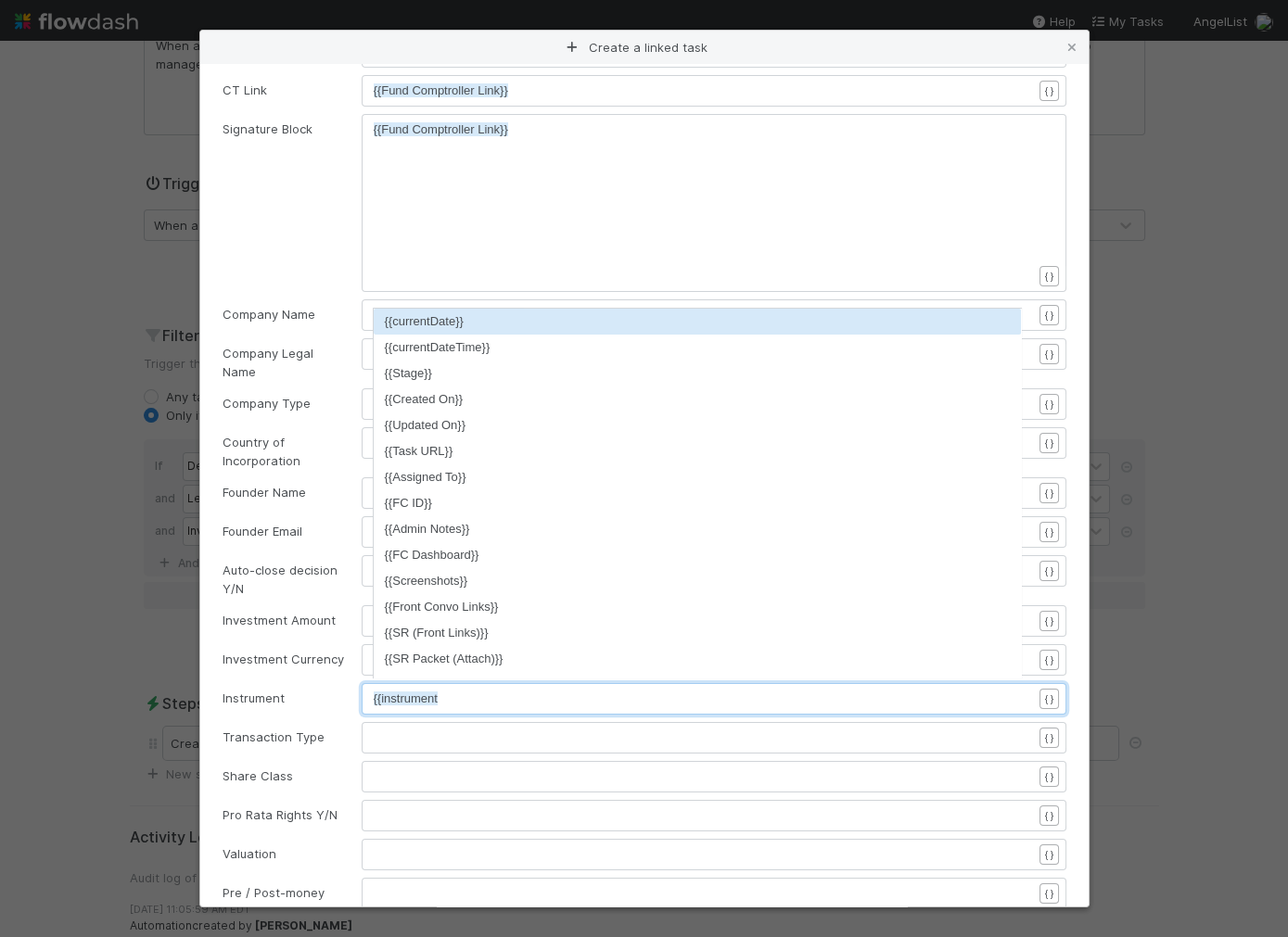
type textarea "t ty"
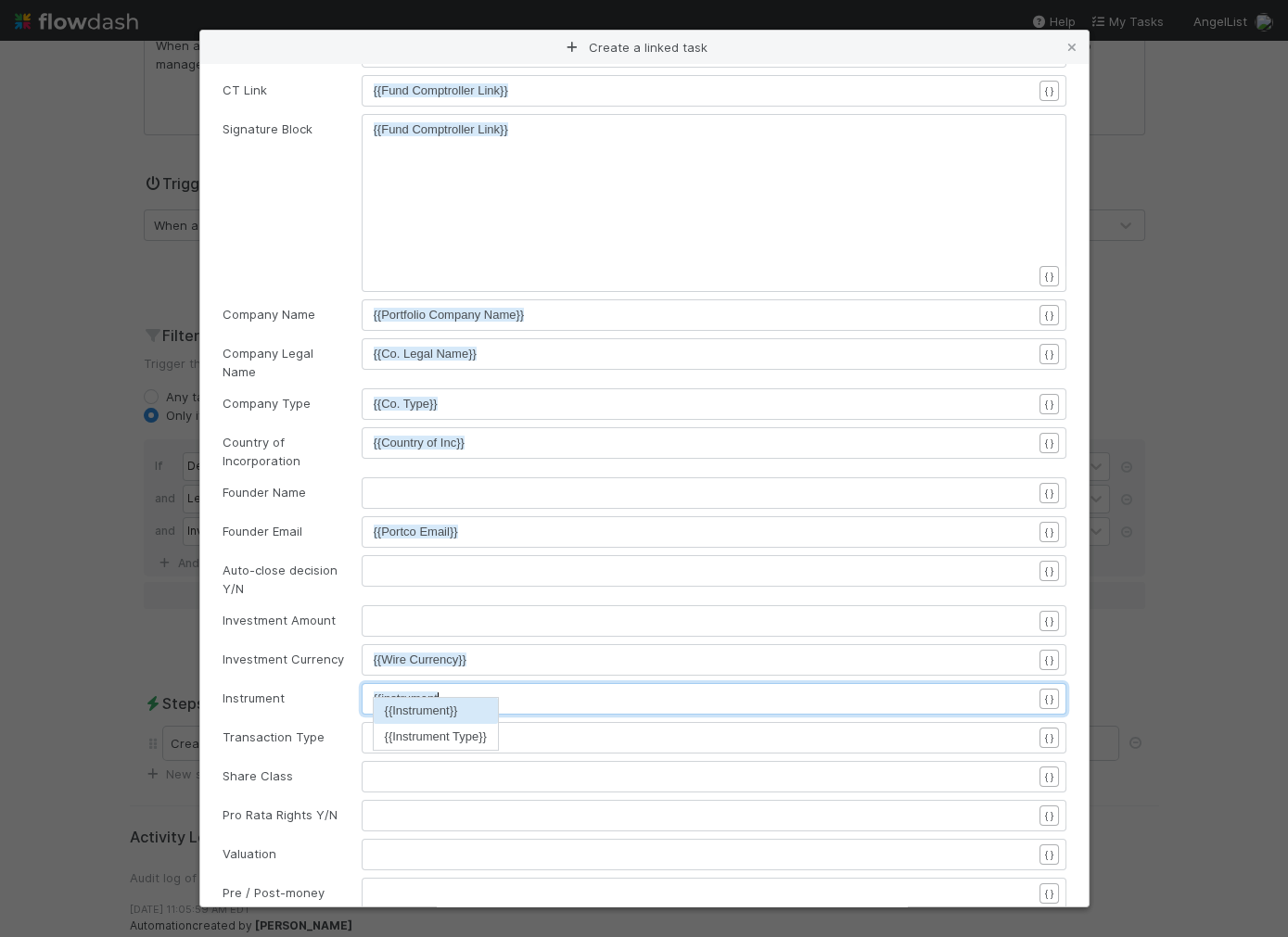
scroll to position [6, 66]
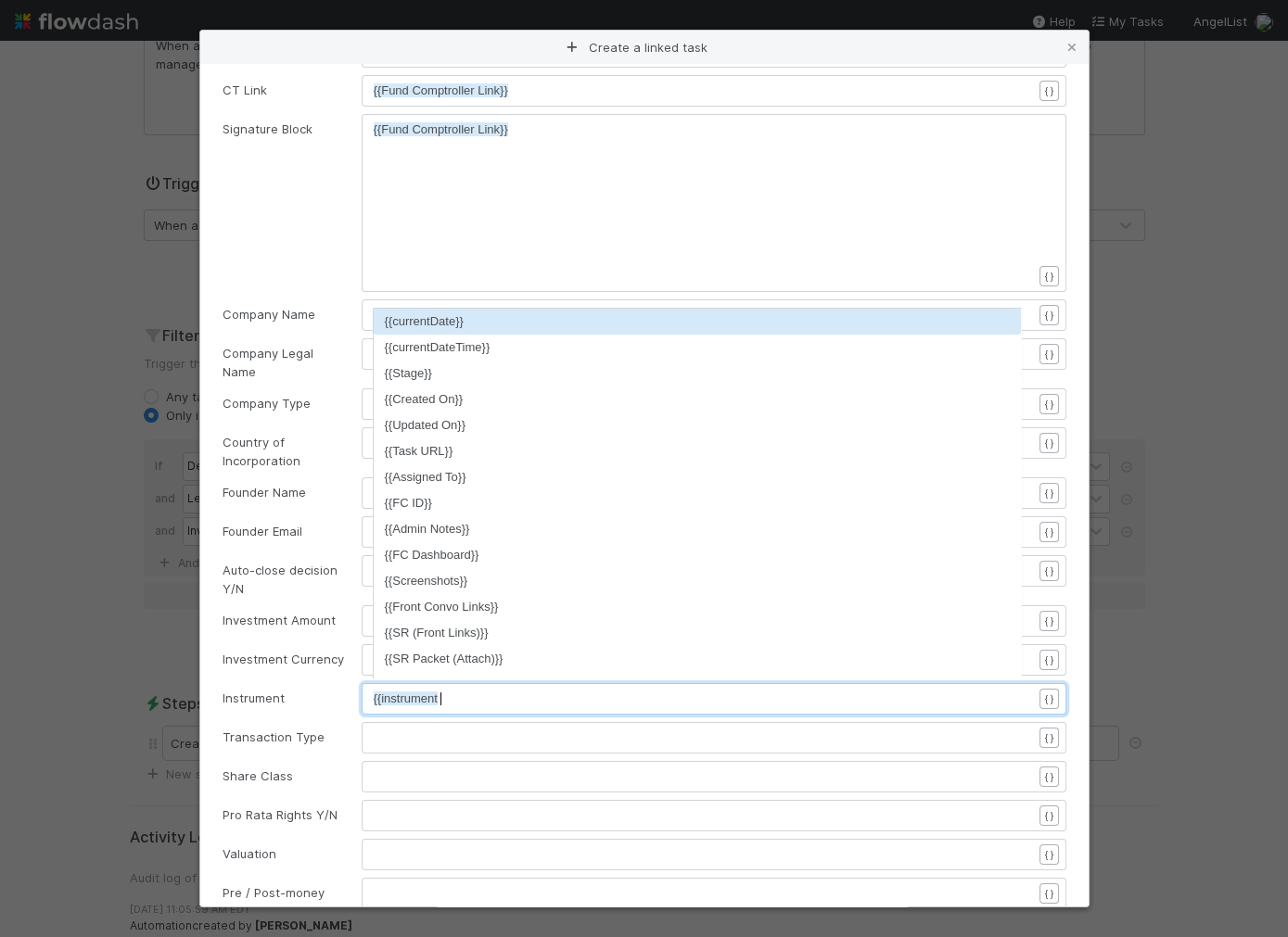
type textarea "{{instrument type"
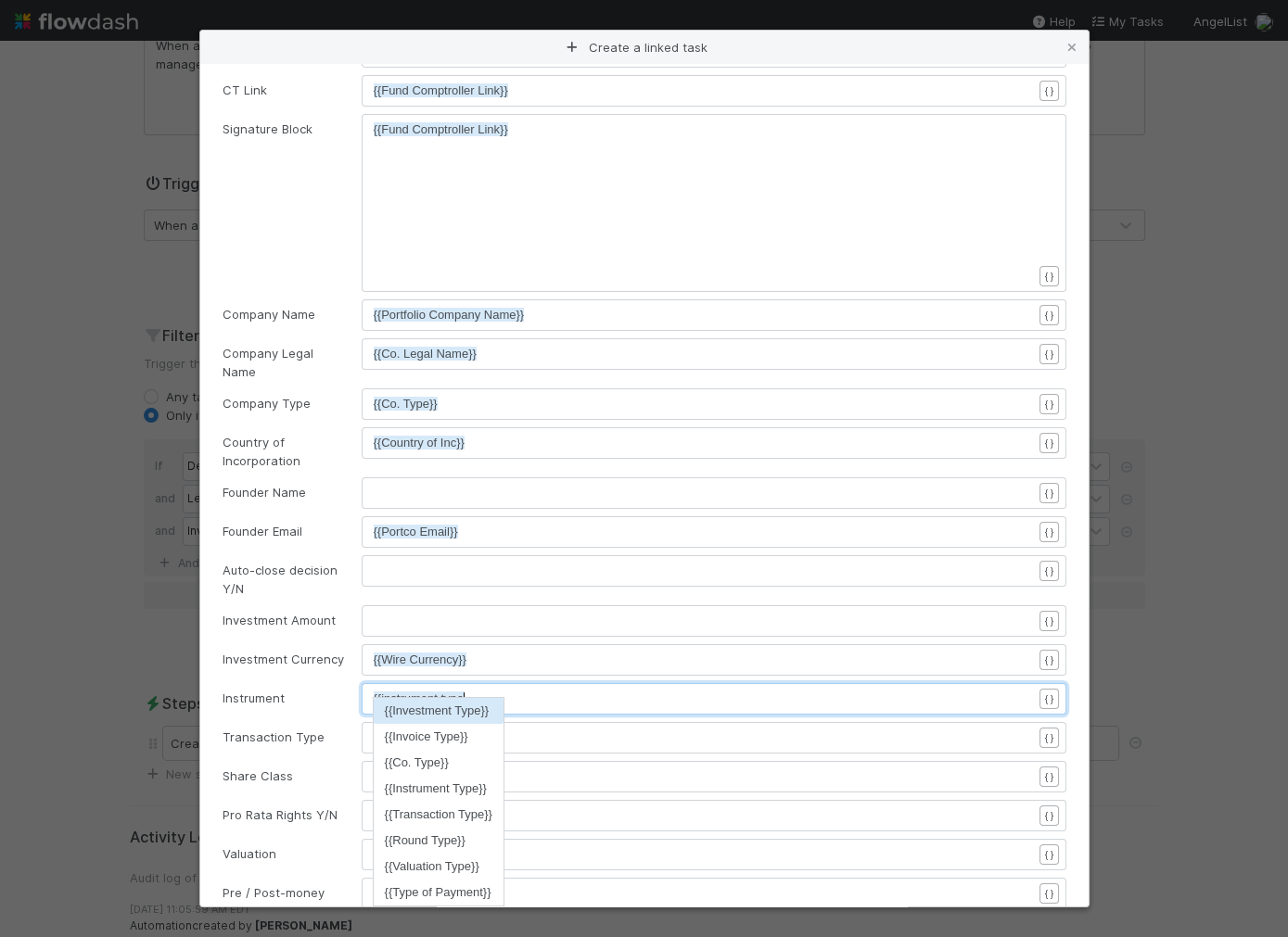
scroll to position [6, 89]
type textarea "{{instrument"
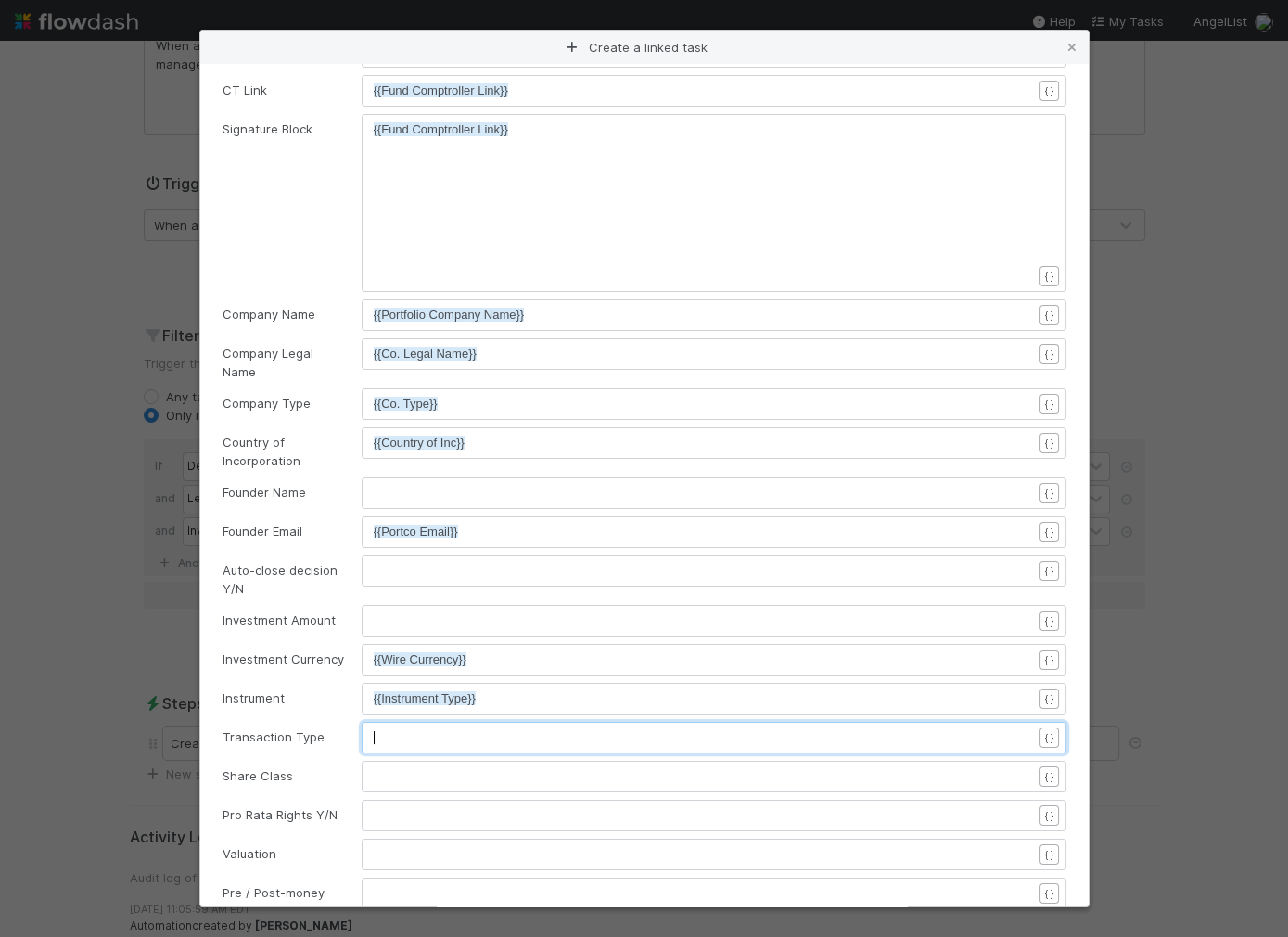
scroll to position [6, 0]
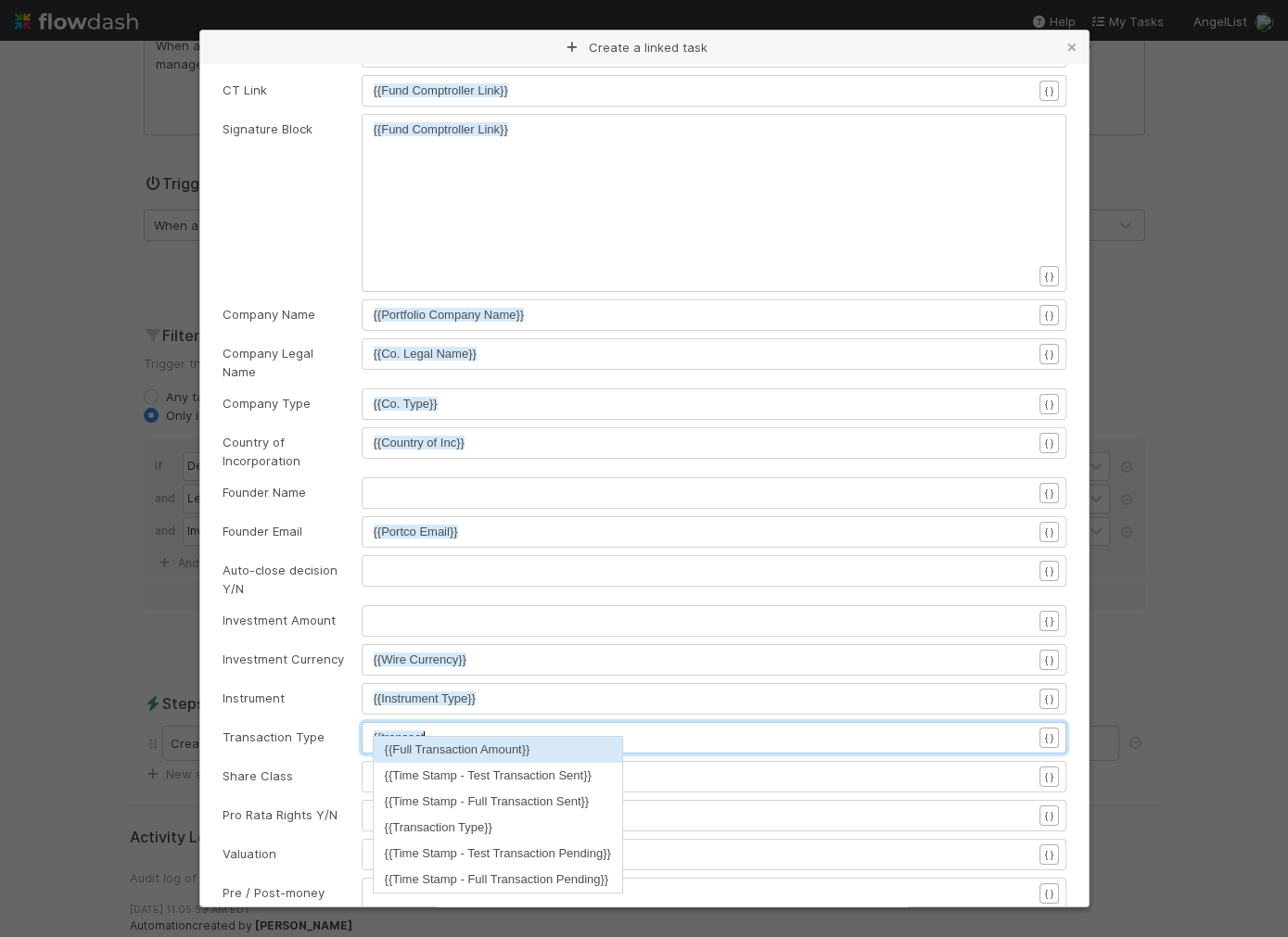
type textarea "{{transaction"
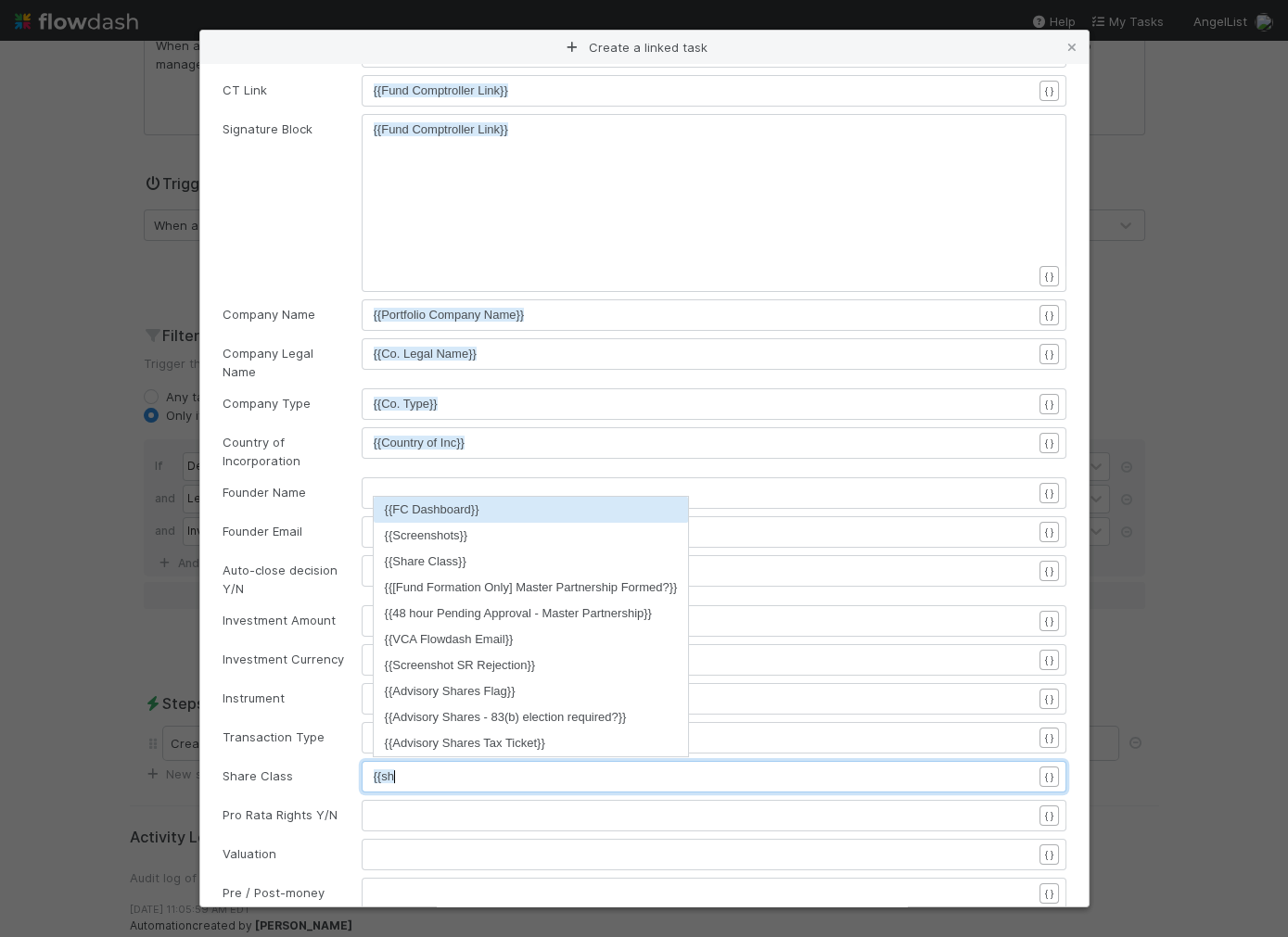
scroll to position [6, 36]
type textarea "{{share"
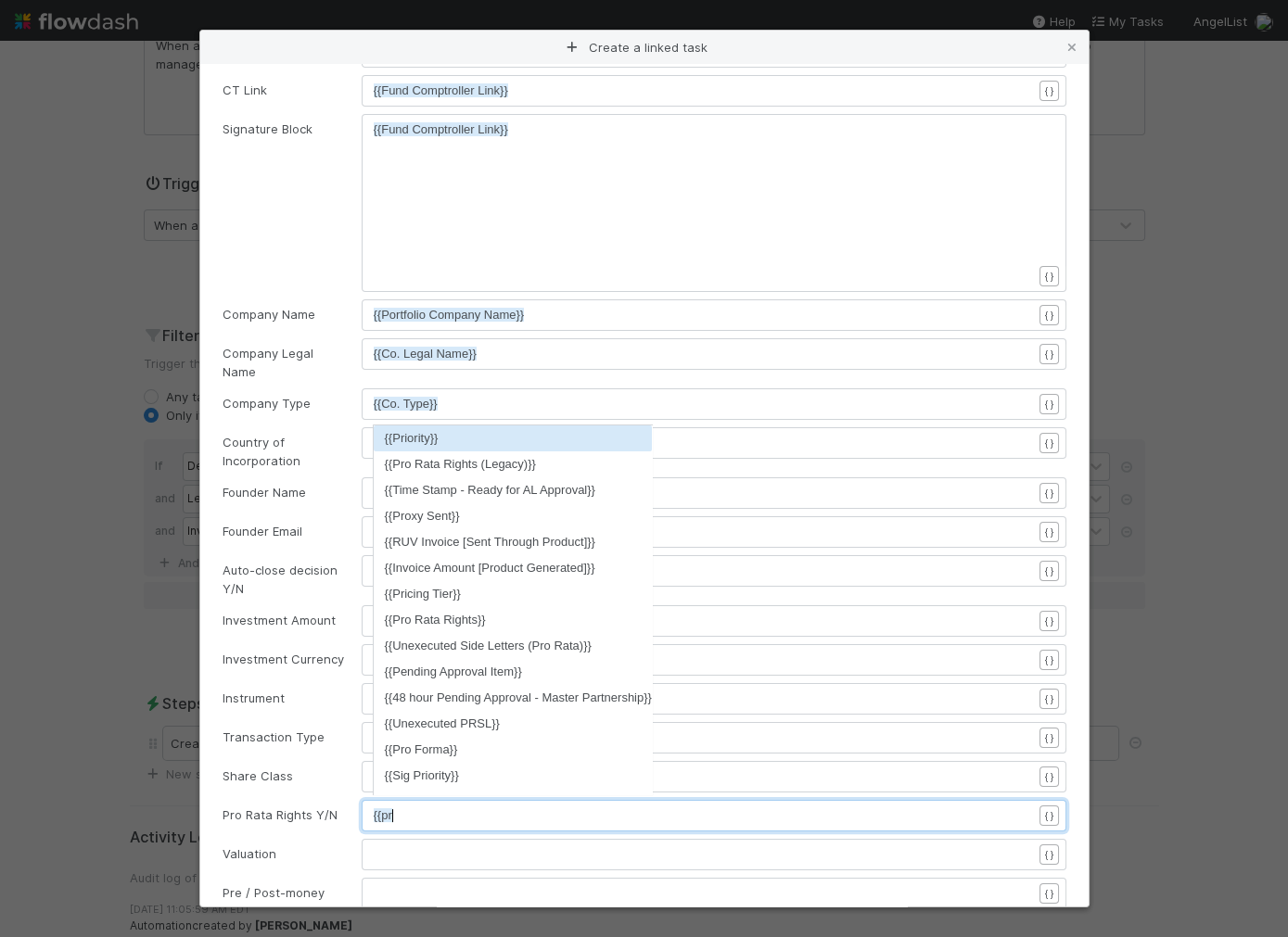
scroll to position [6, 23]
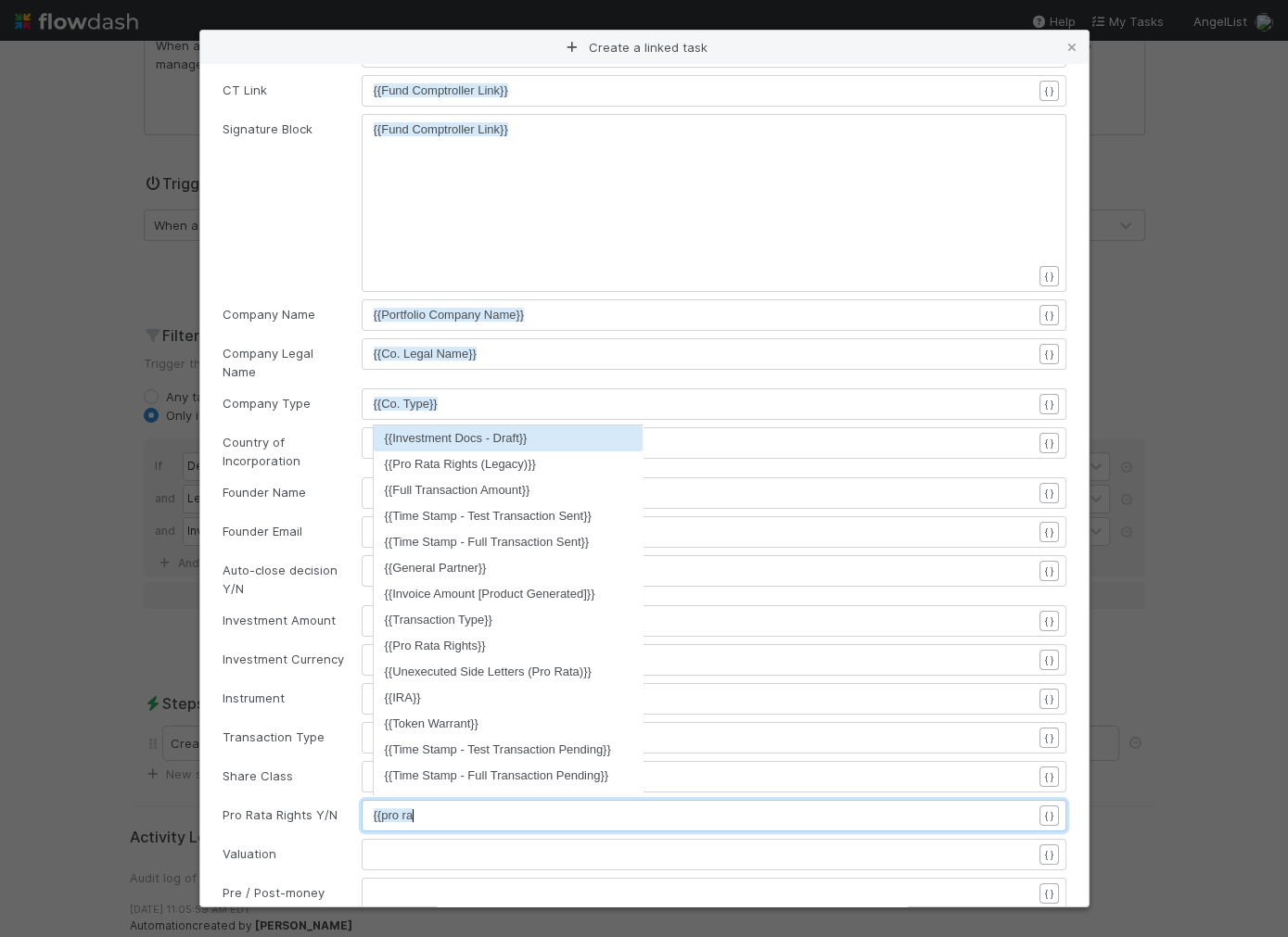
type textarea "{{pro rata"
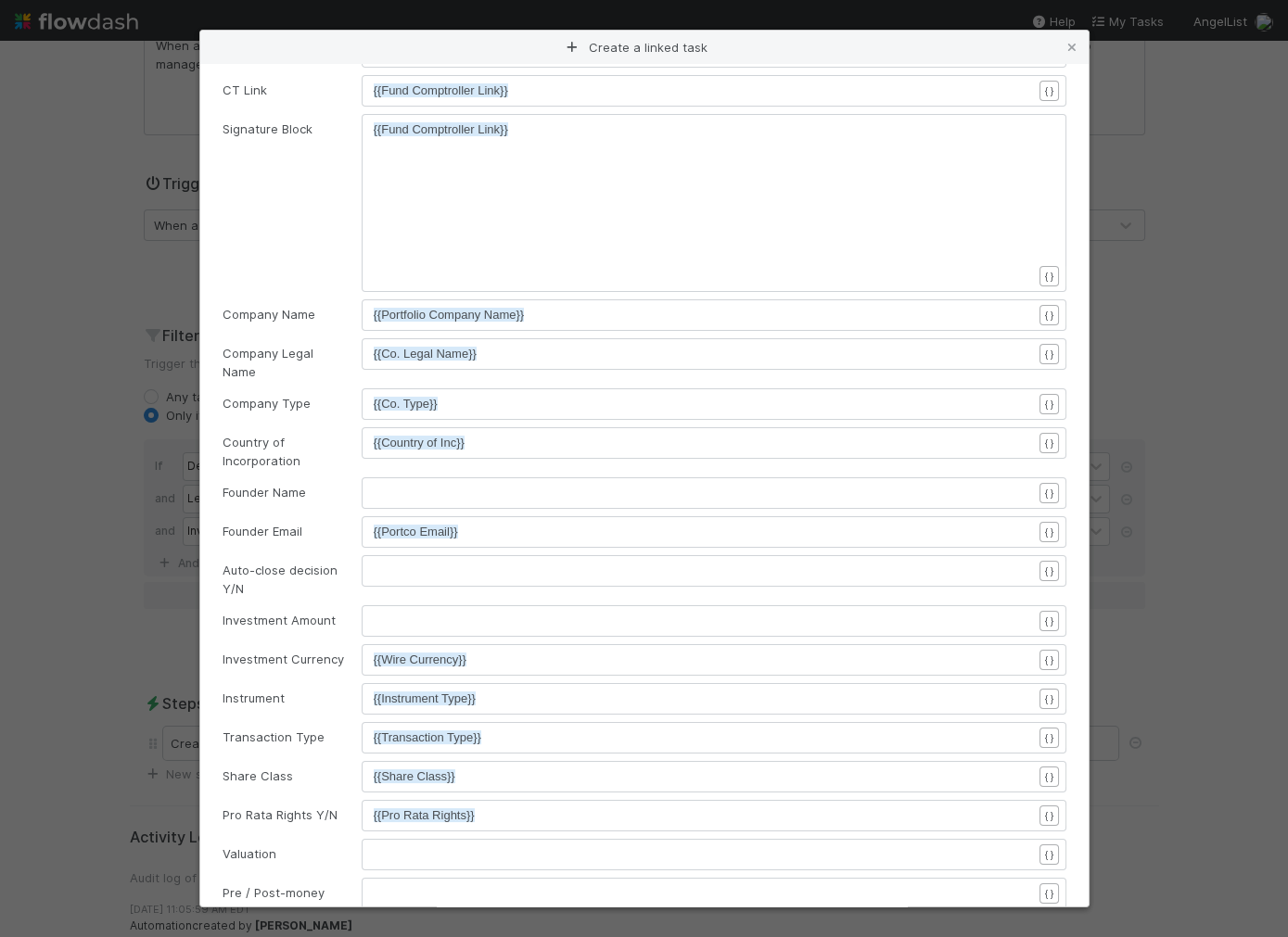
scroll to position [6, 0]
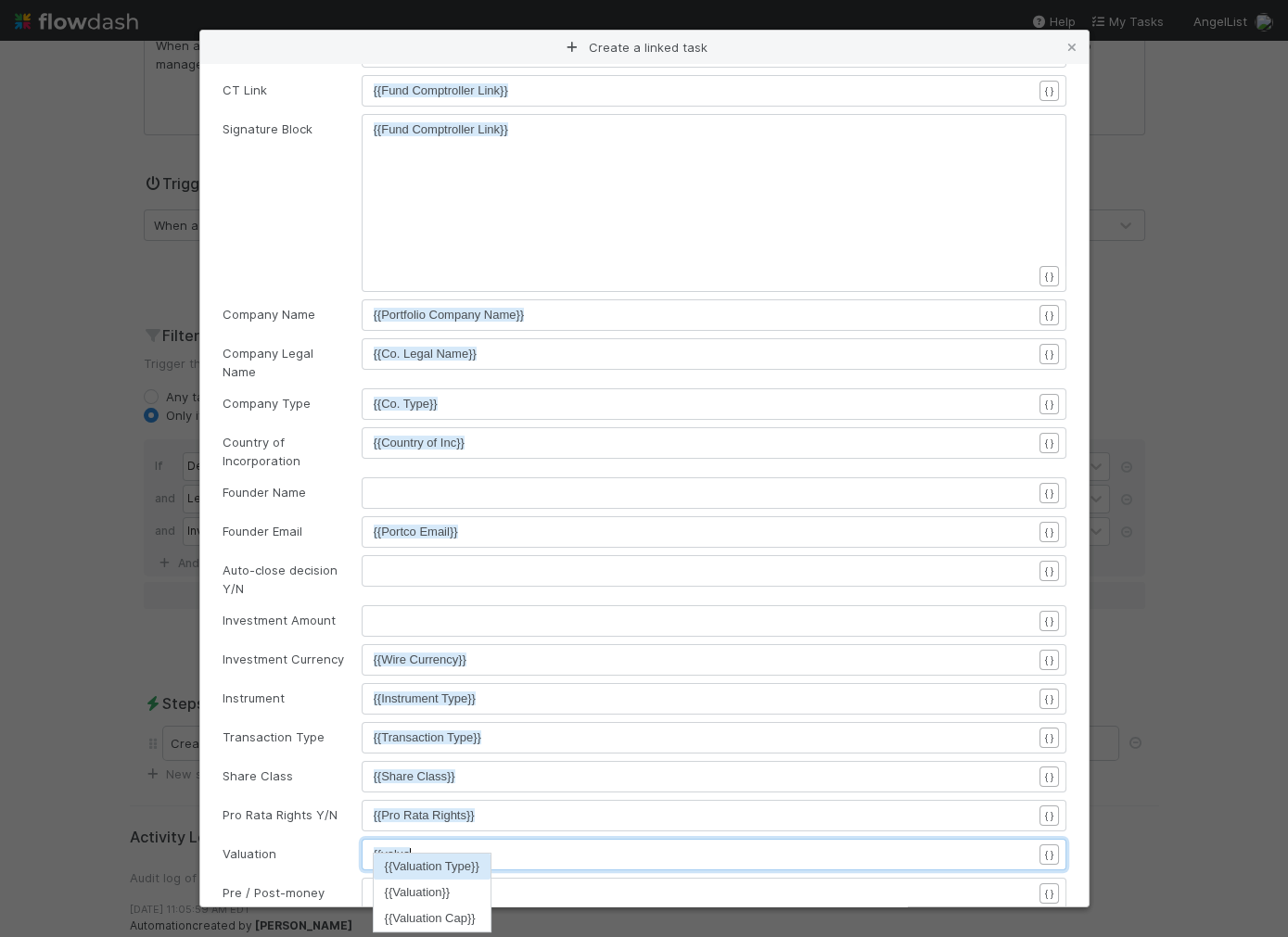
type textarea "{{valuation"
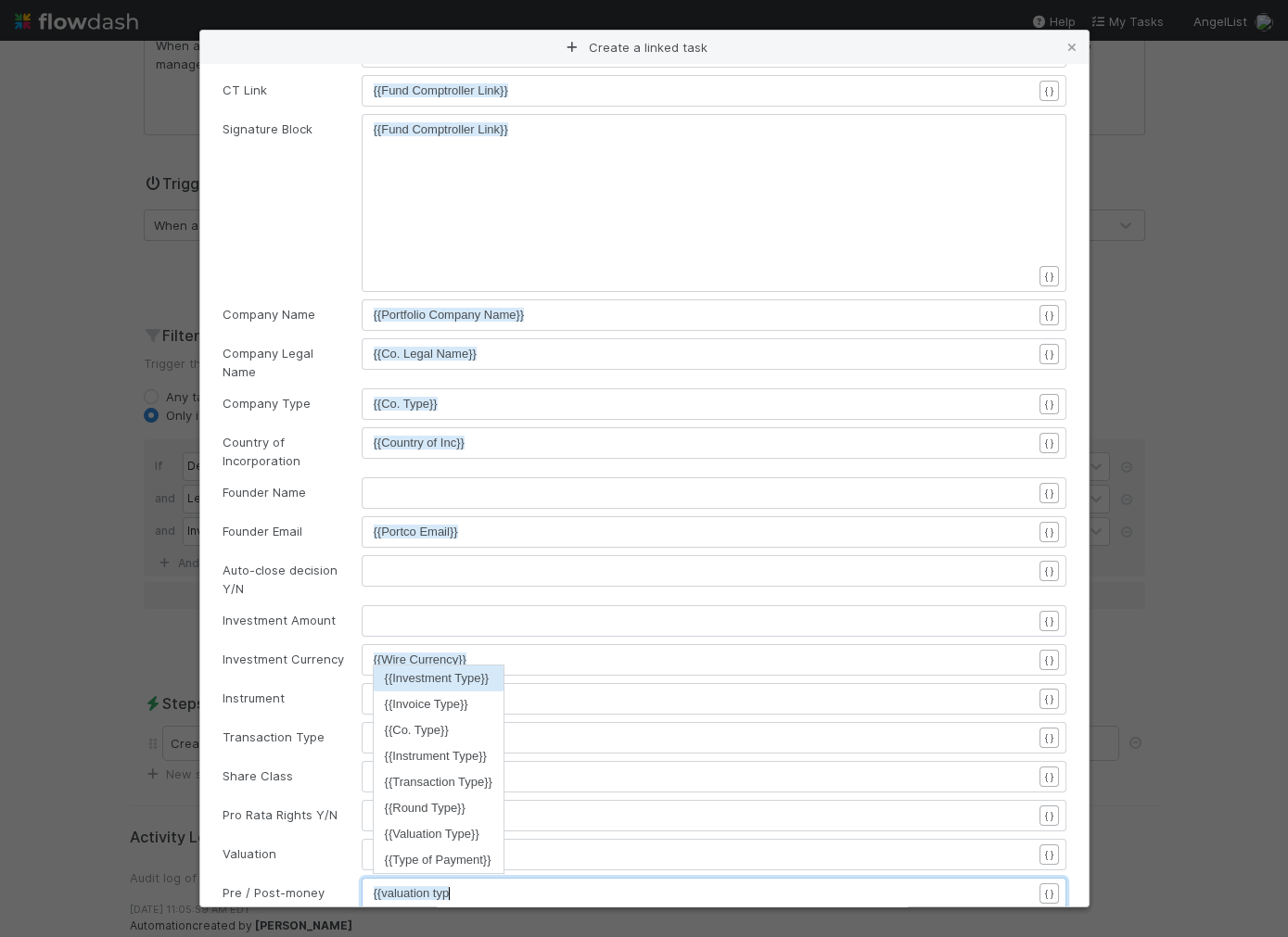
scroll to position [6, 80]
type textarea "{{valuation type"
click at [448, 833] on li "{{Valuation Type}}" at bounding box center [439, 834] width 129 height 26
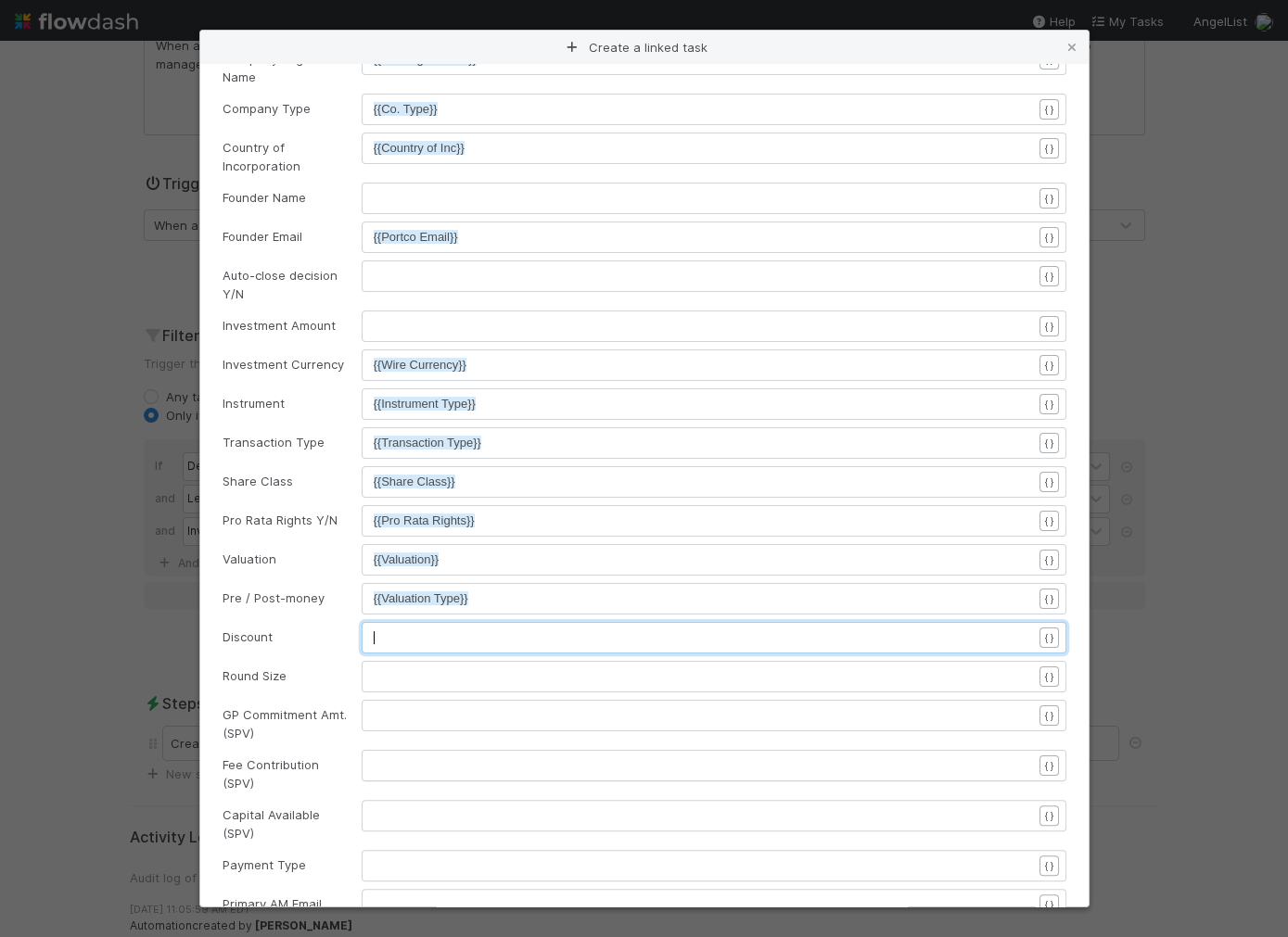
scroll to position [6, 0]
click at [468, 629] on pre "​" at bounding box center [702, 638] width 658 height 18
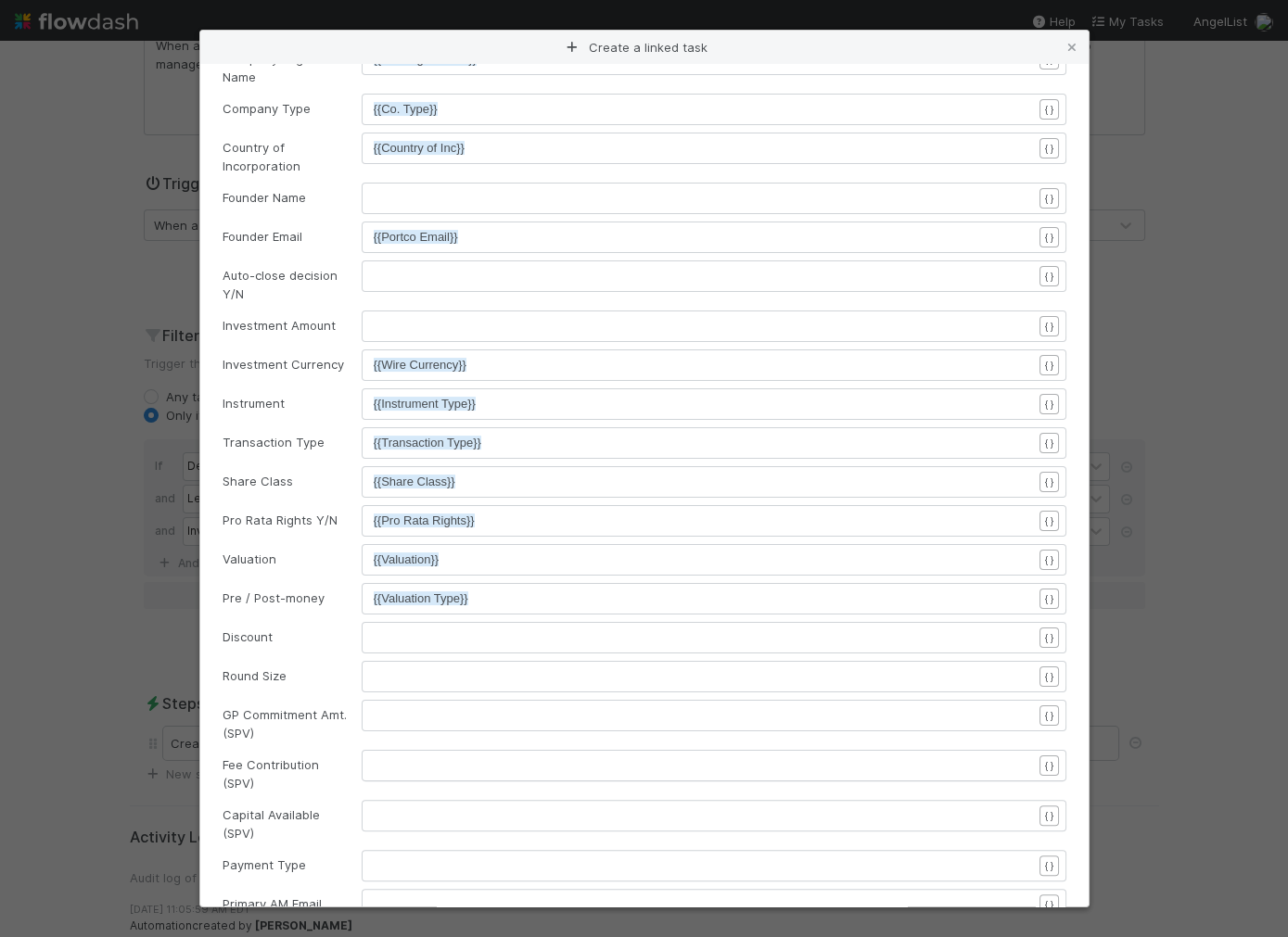
click at [412, 629] on pre "​" at bounding box center [702, 638] width 658 height 18
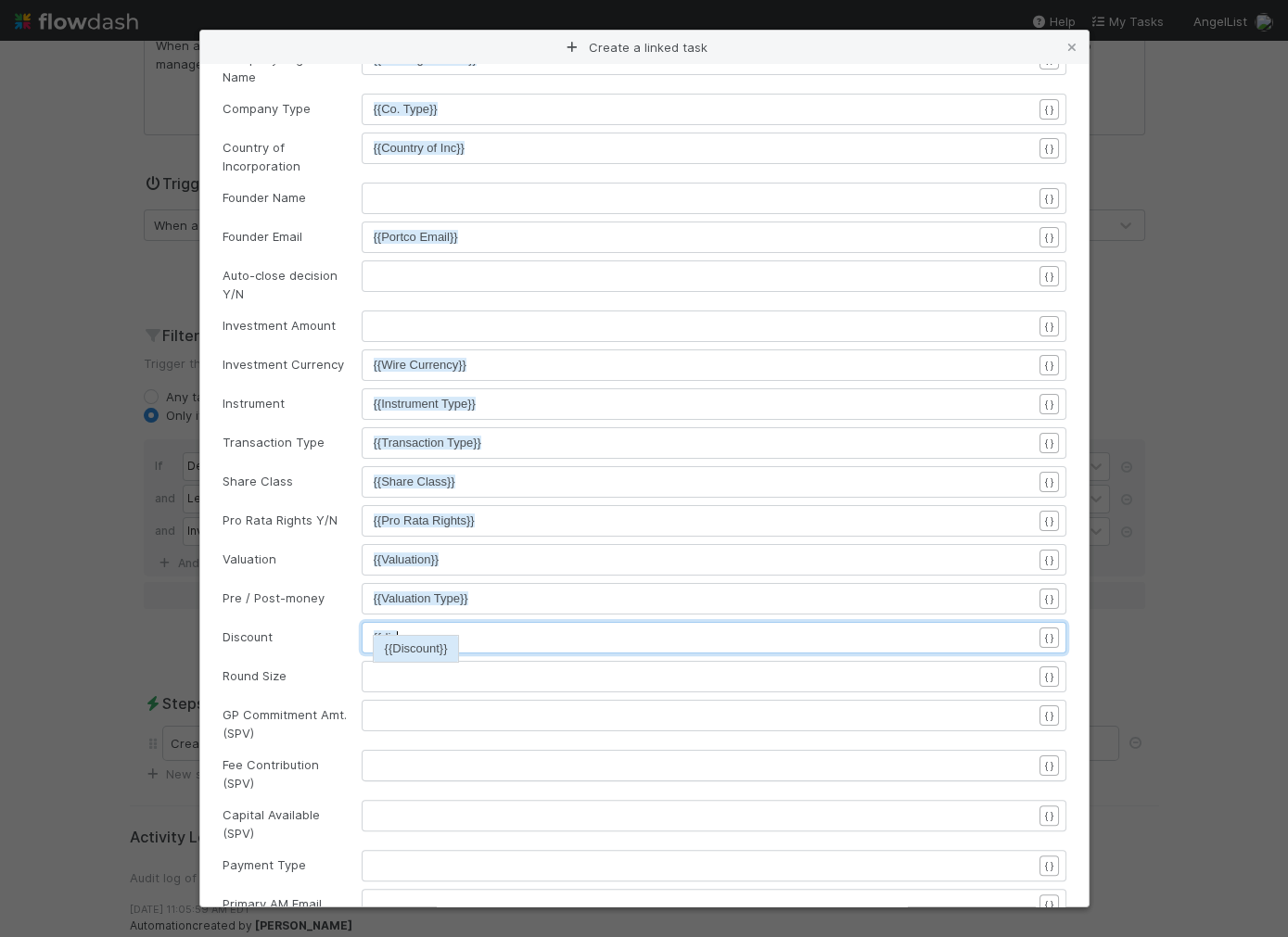
type textarea "{{discoun"
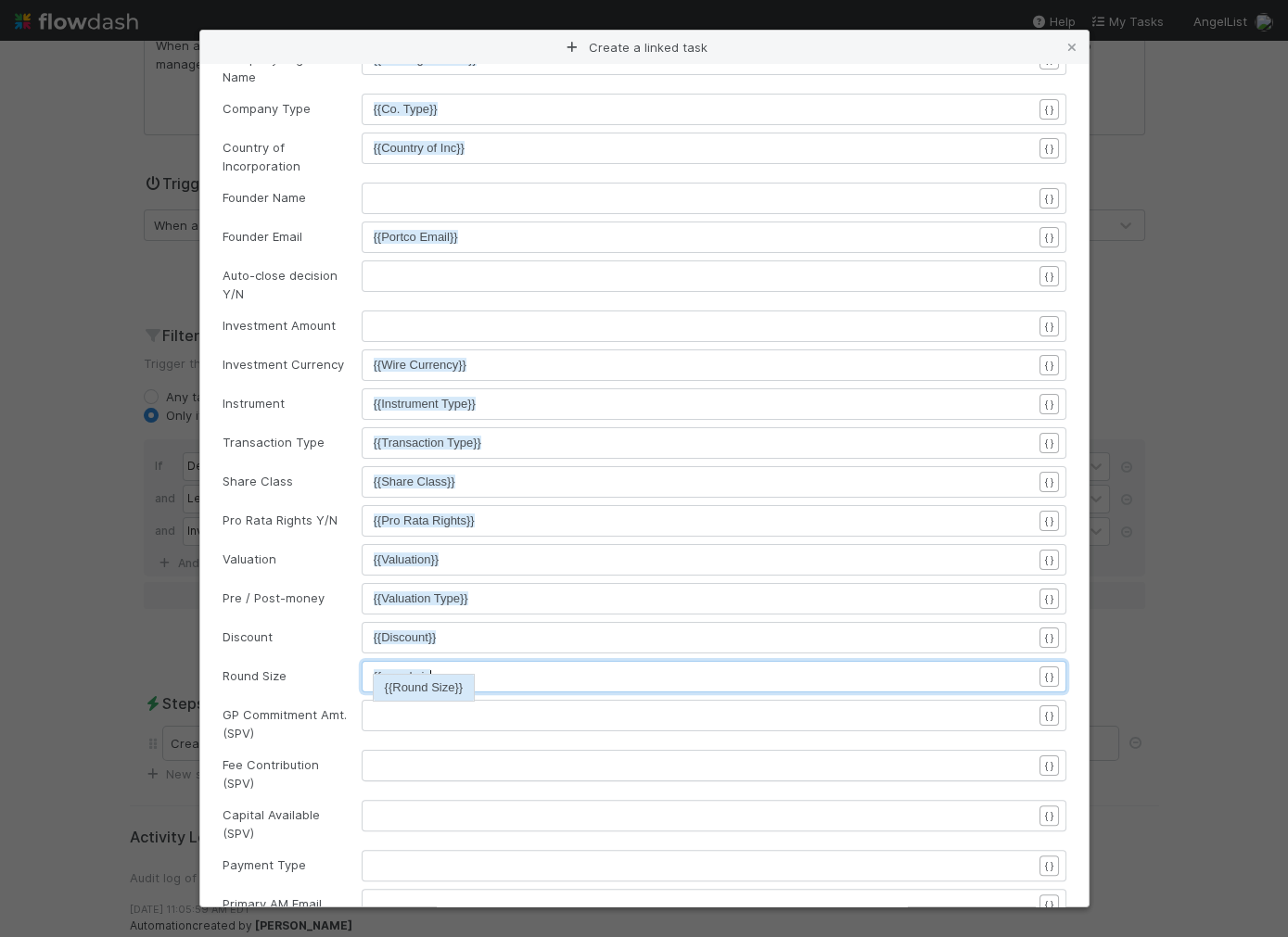
type textarea "{{round size"
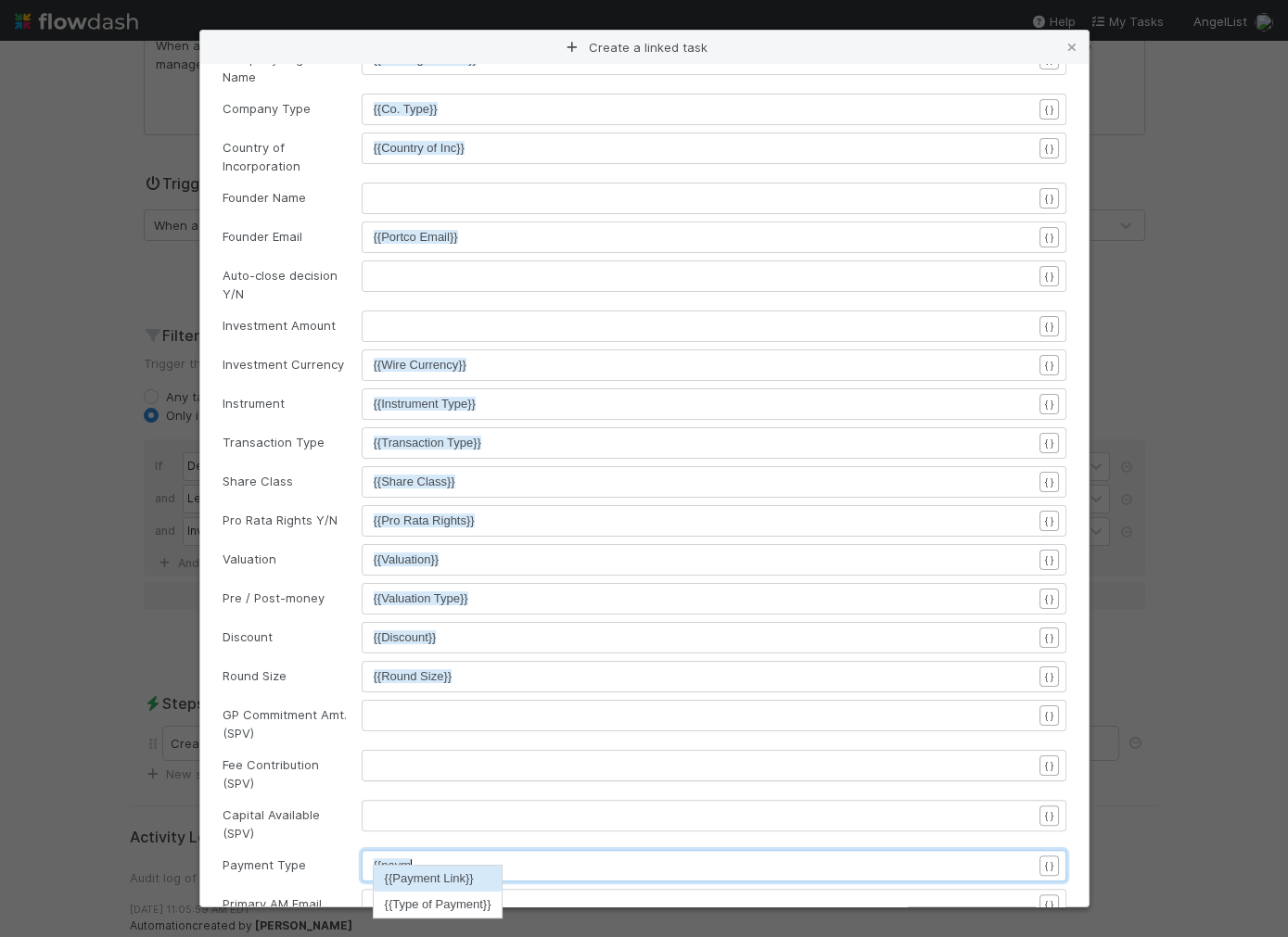
type textarea "{{payment"
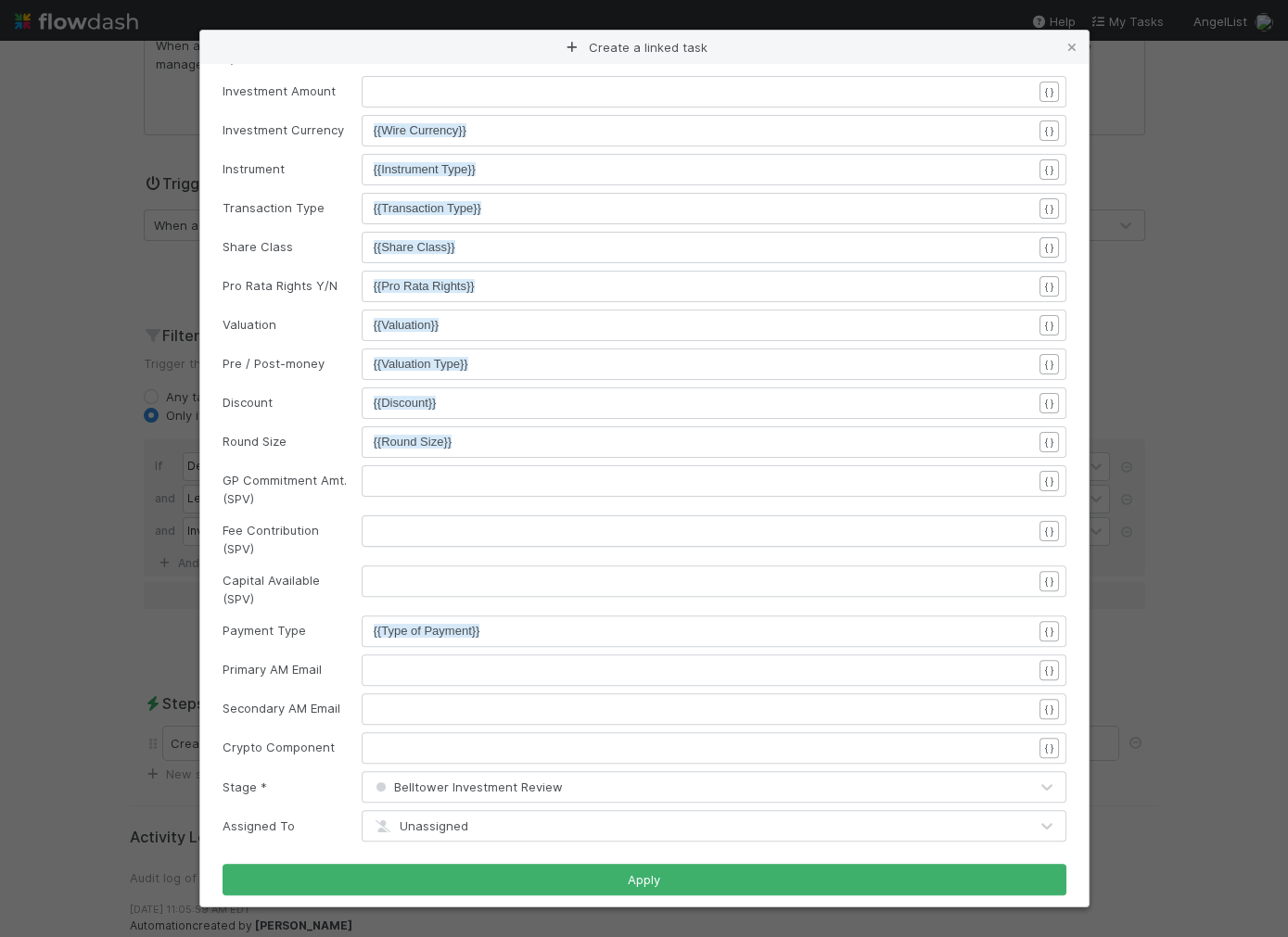
click at [398, 748] on div "​" at bounding box center [726, 771] width 704 height 65
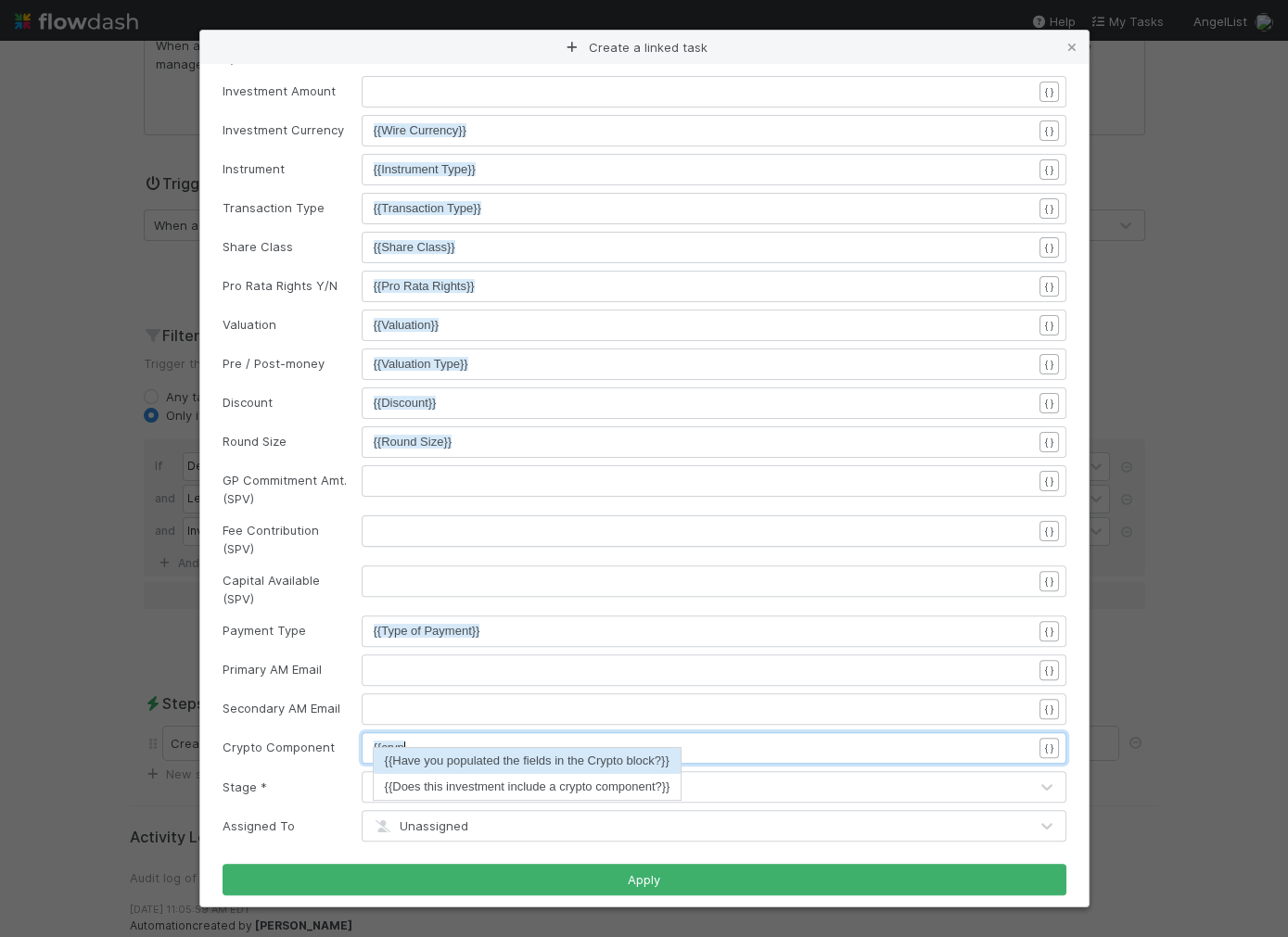
type textarea "{{crypto"
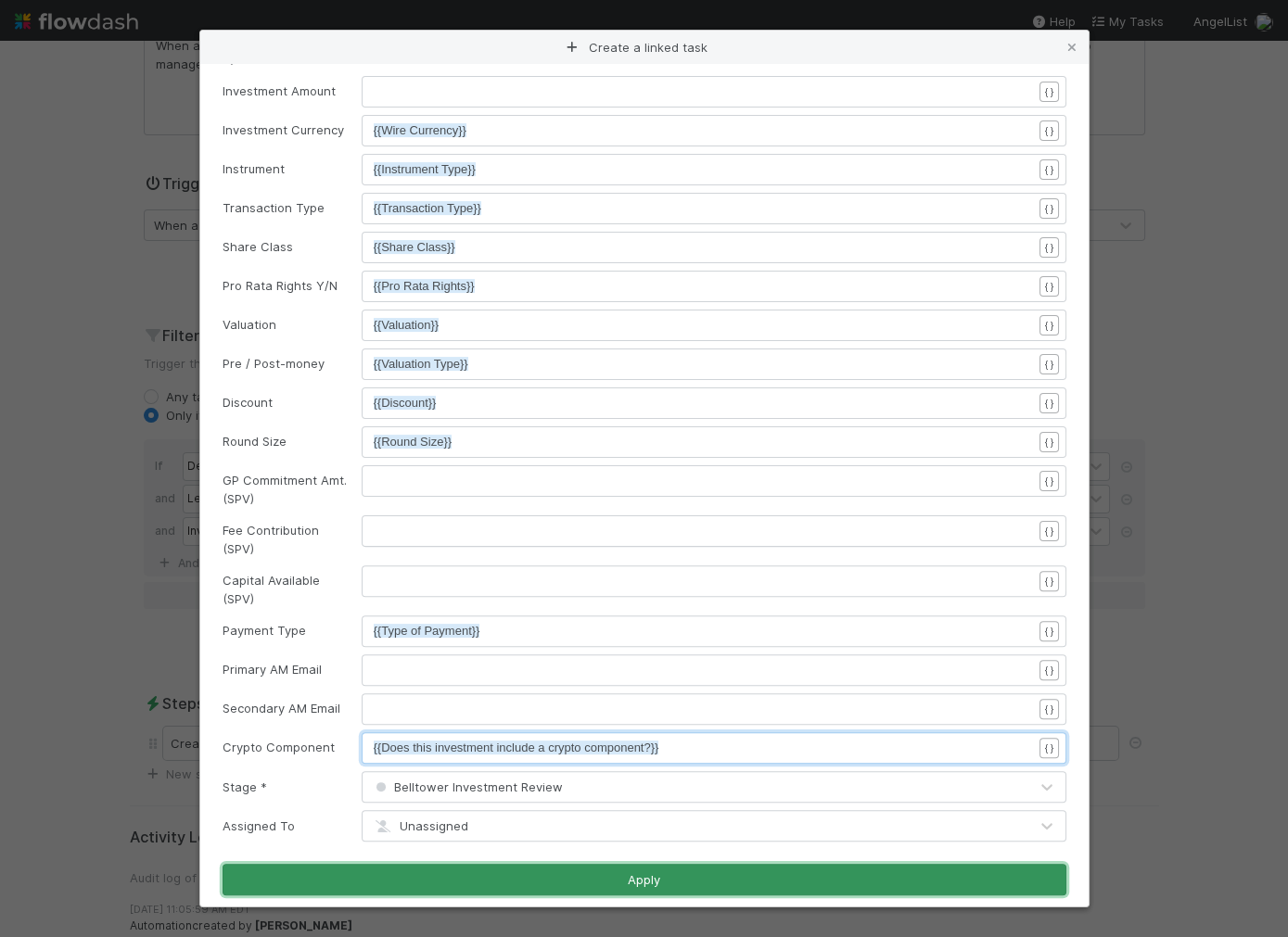
click at [446, 867] on button "Apply" at bounding box center [644, 879] width 844 height 32
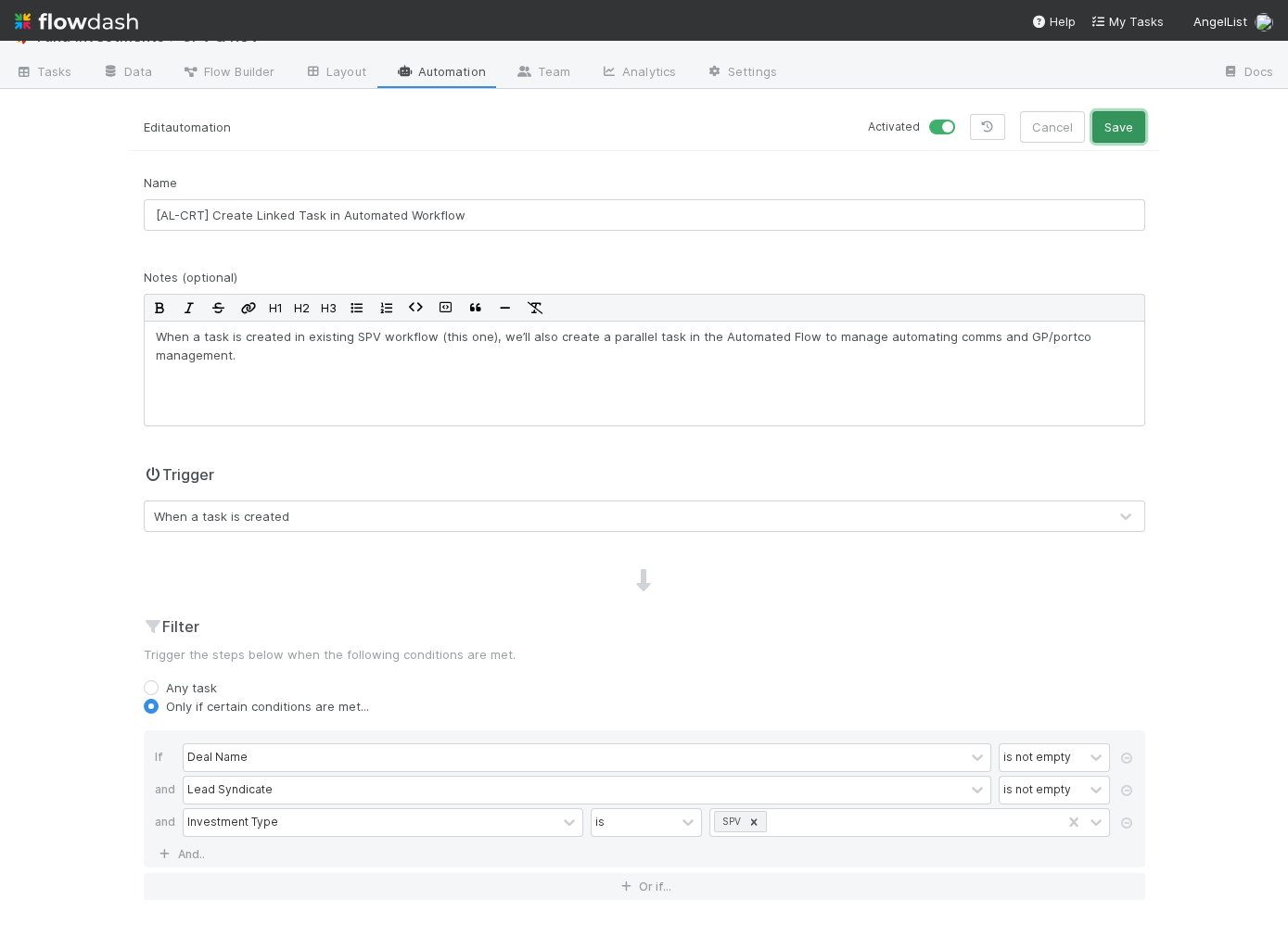
click at [1117, 117] on button "Save" at bounding box center [1118, 127] width 53 height 32
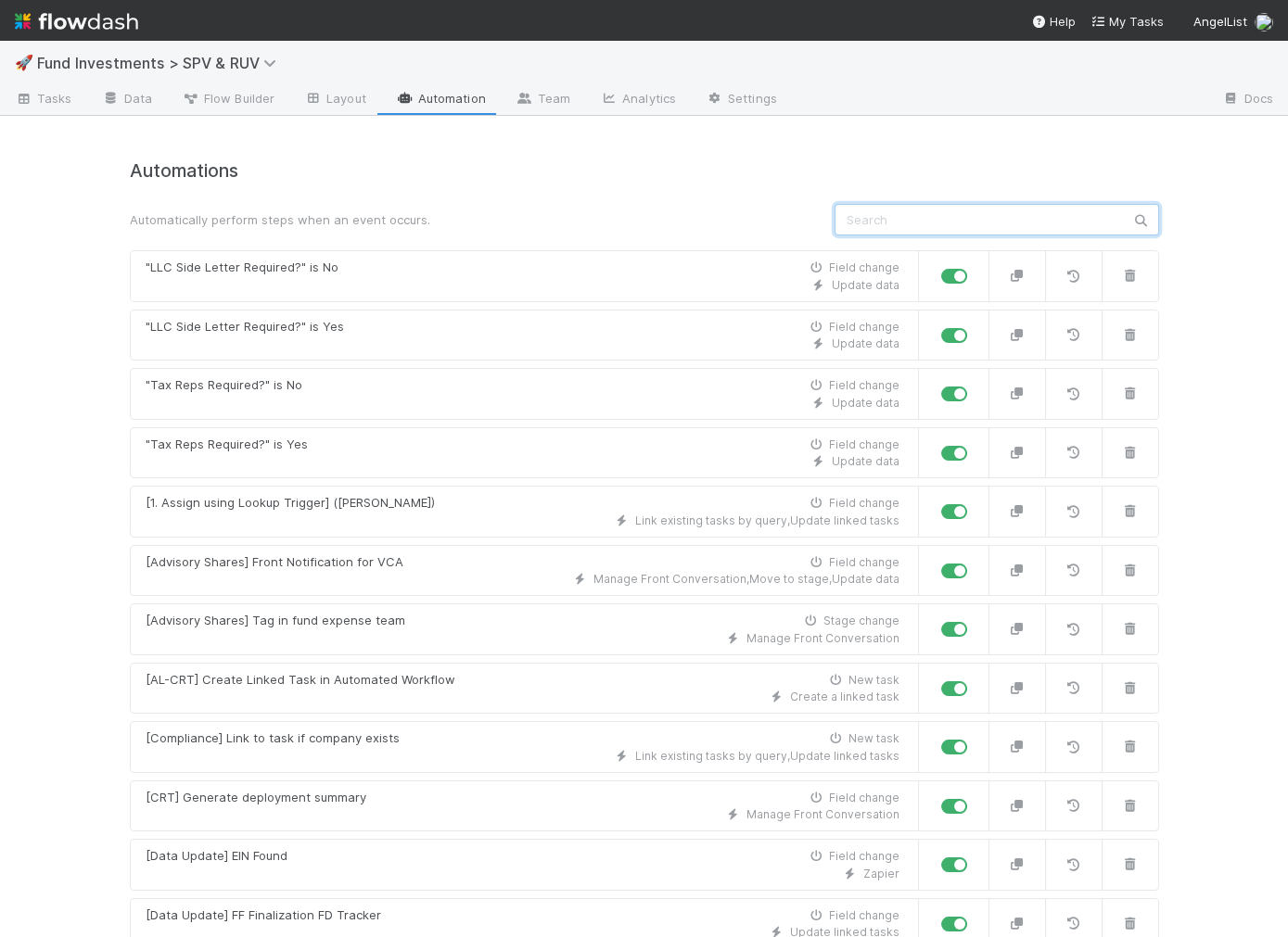
click at [901, 224] on input "text" at bounding box center [997, 219] width 325 height 32
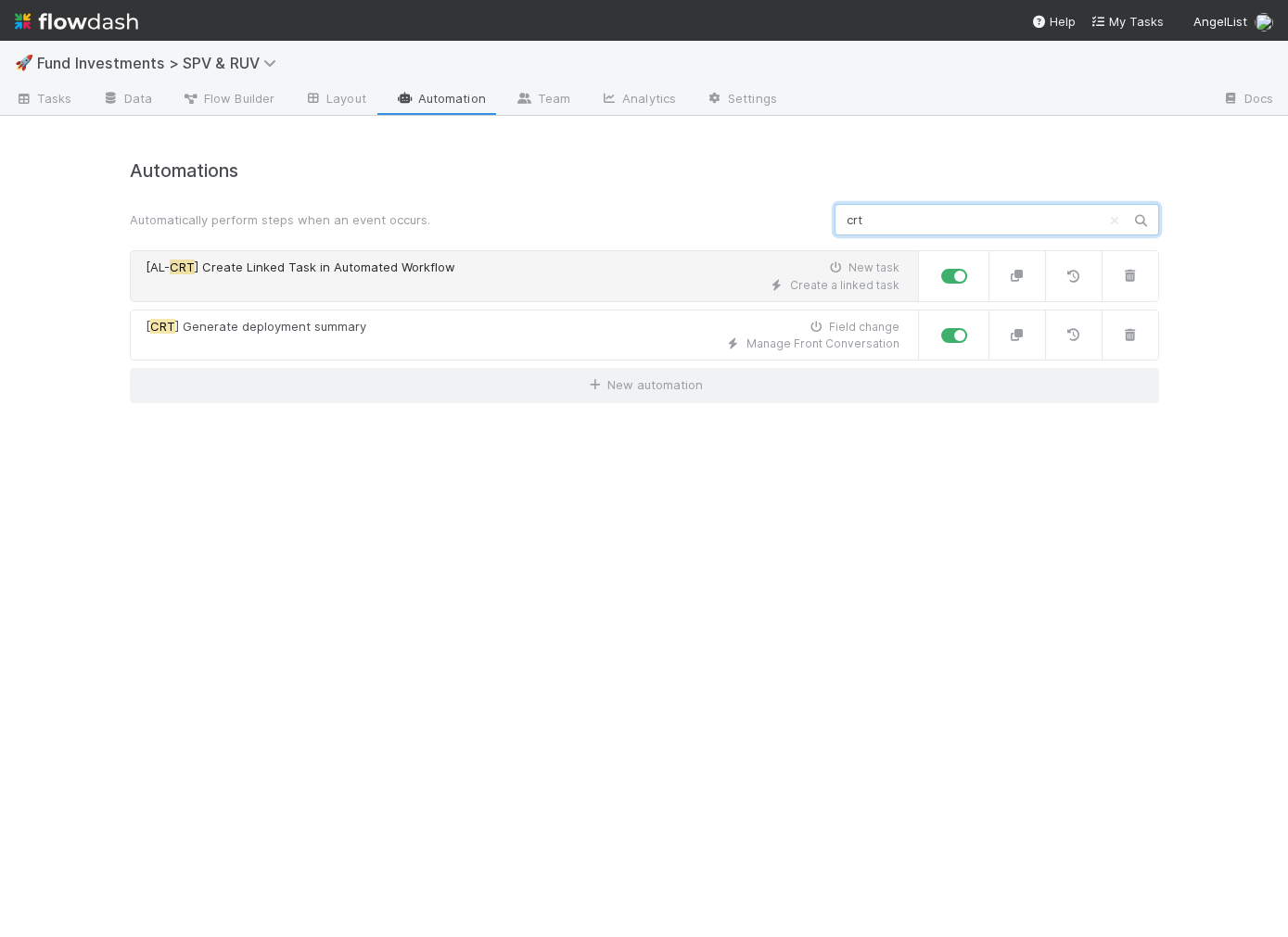
type input "crt"
click at [315, 292] on div "Create a linked task" at bounding box center [523, 285] width 754 height 16
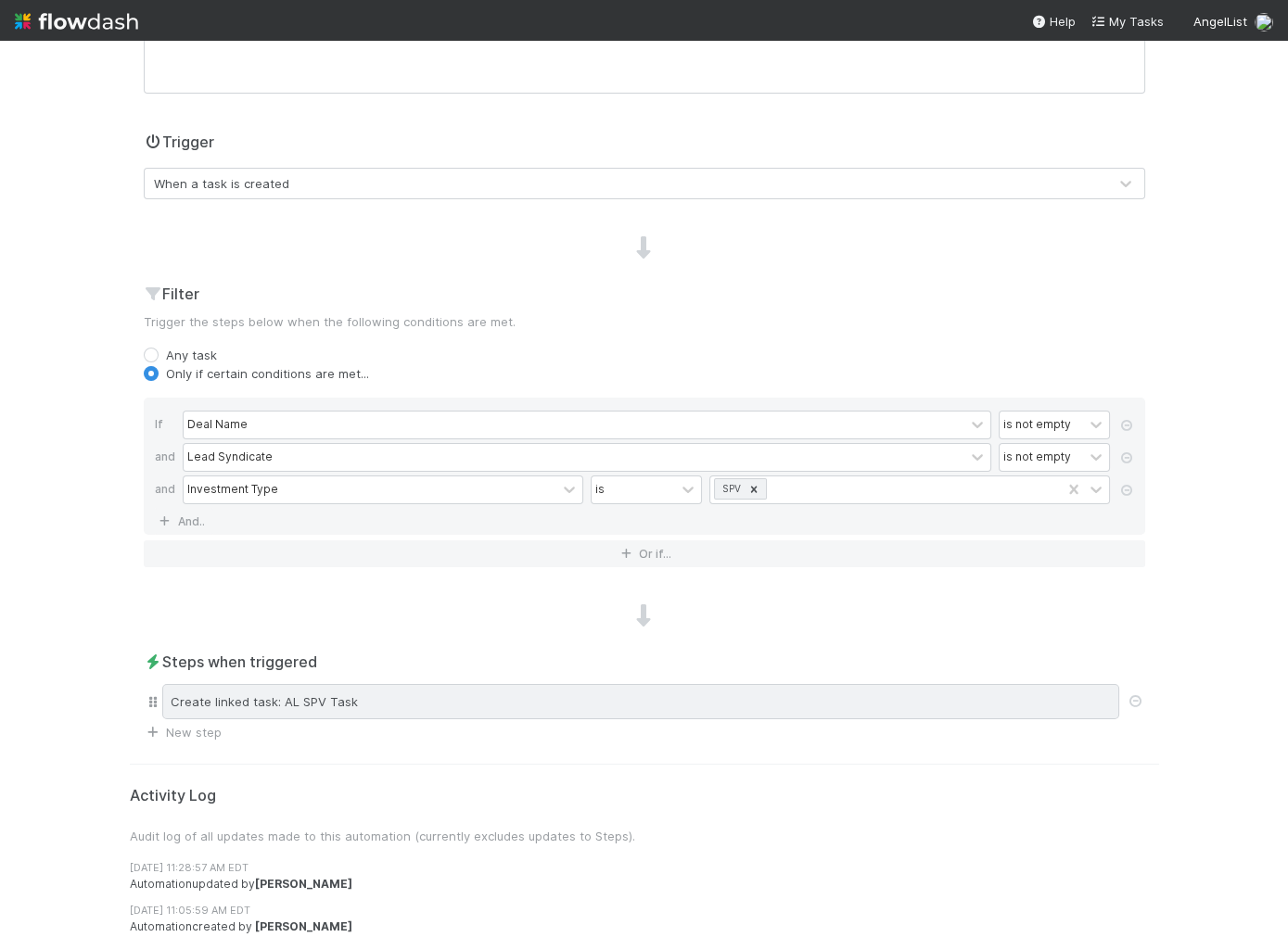
click at [366, 695] on div "Create linked task: AL SPV Task" at bounding box center [641, 701] width 957 height 35
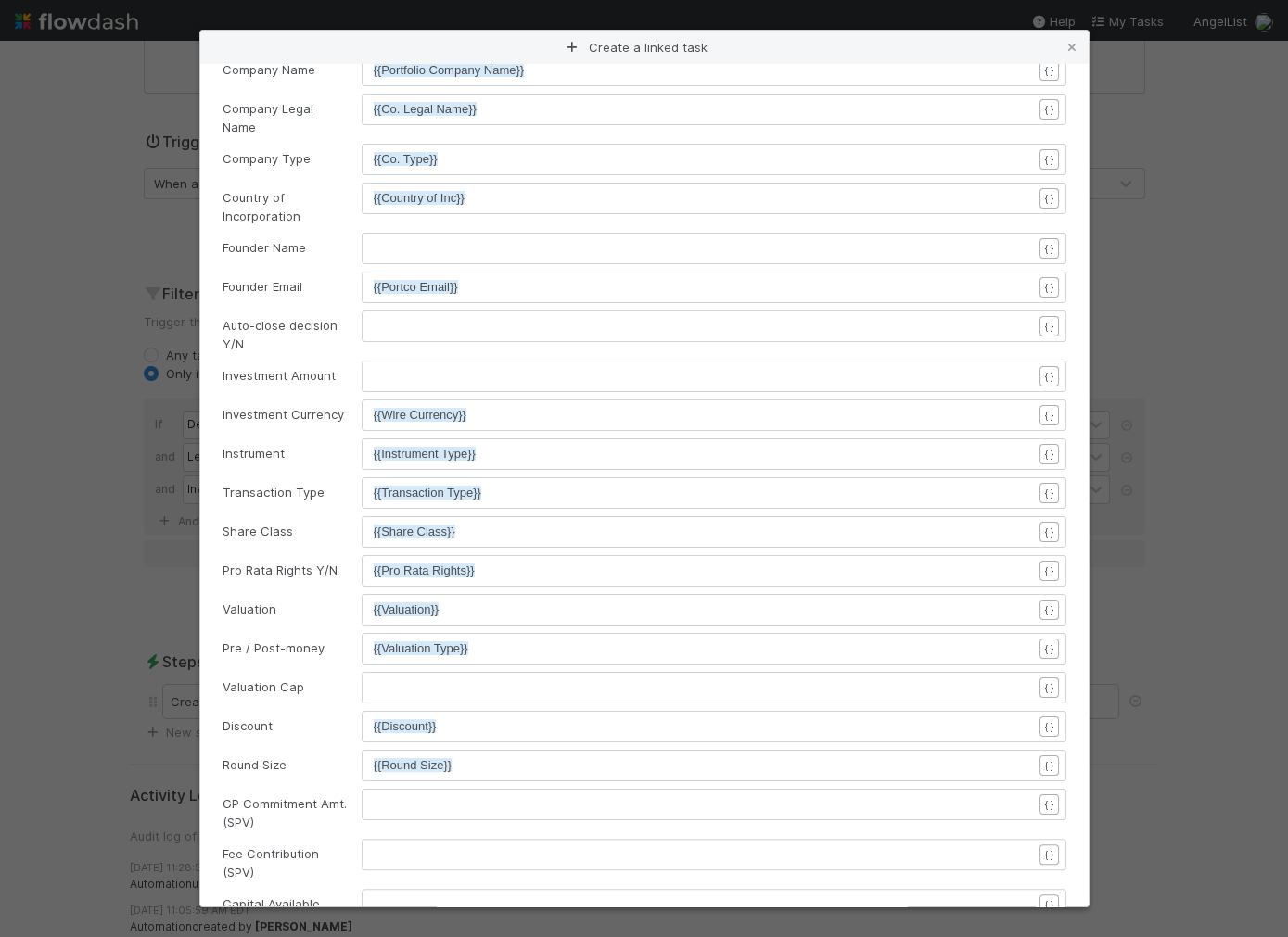
scroll to position [681, 0]
click at [408, 686] on div "xxxxxxxxxx ​" at bounding box center [726, 710] width 704 height 65
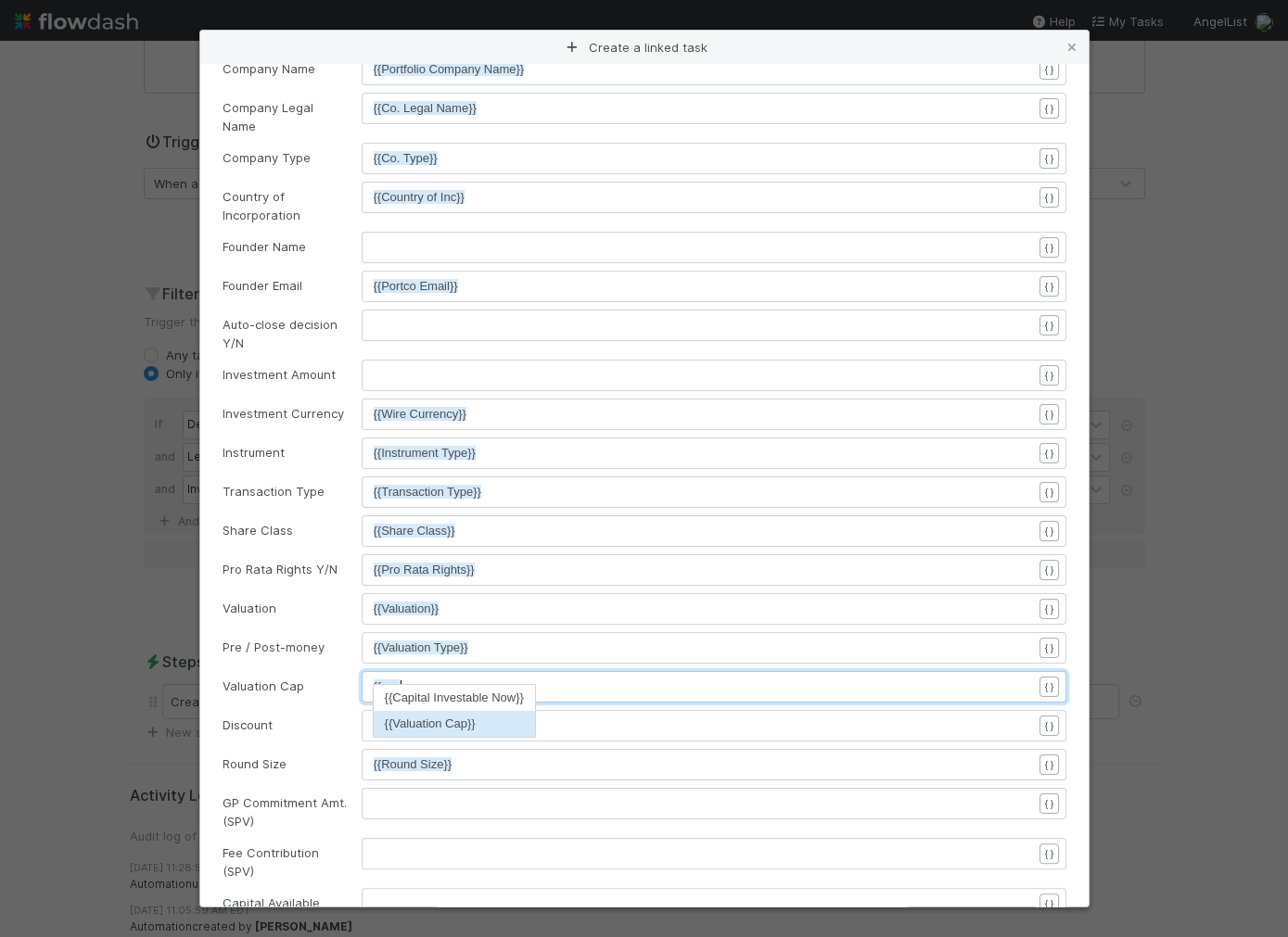
type textarea "{{cap"
click at [395, 722] on li "{{Valuation Cap}}" at bounding box center [454, 724] width 161 height 26
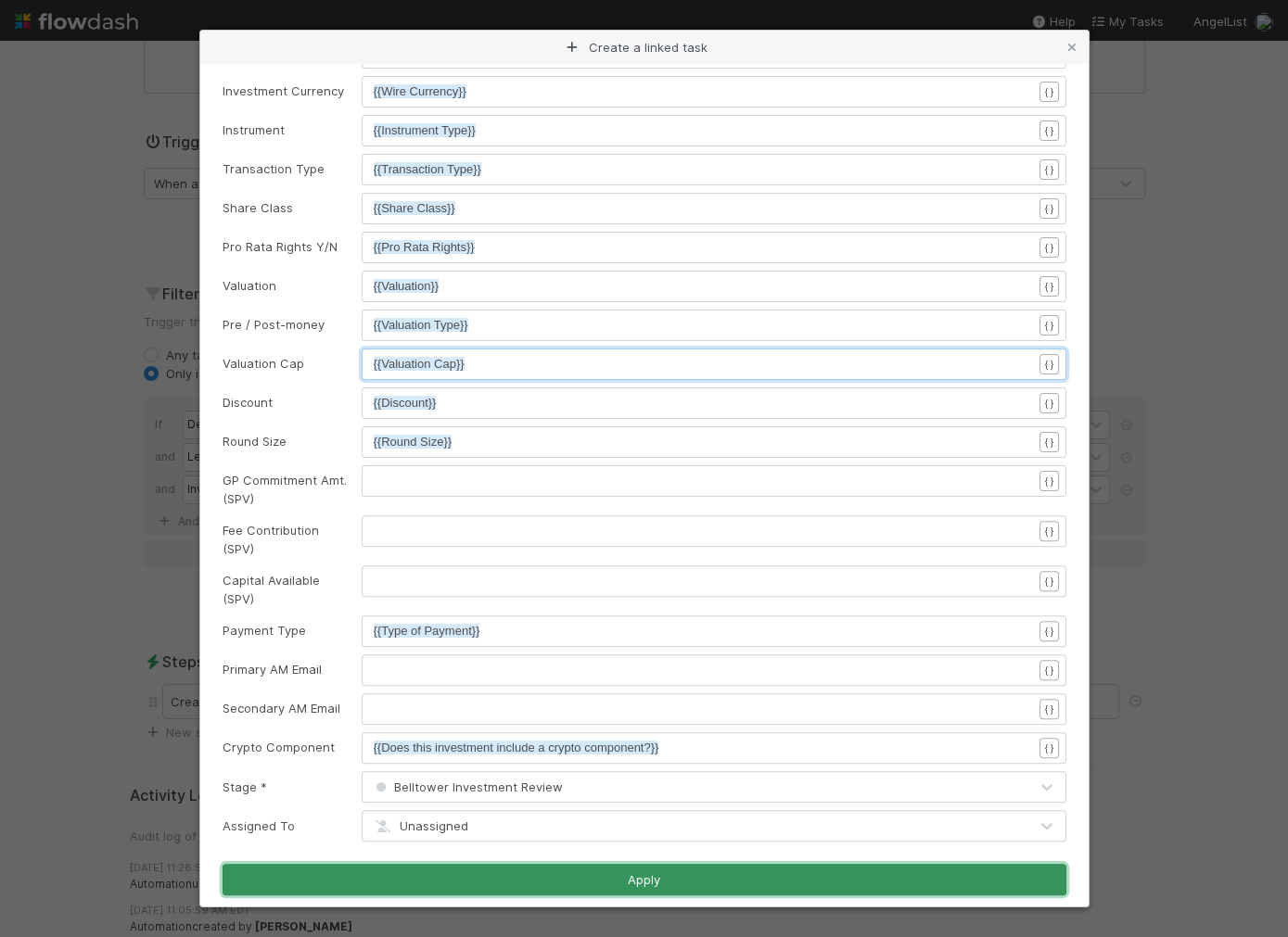
click at [655, 865] on button "Apply" at bounding box center [644, 879] width 844 height 32
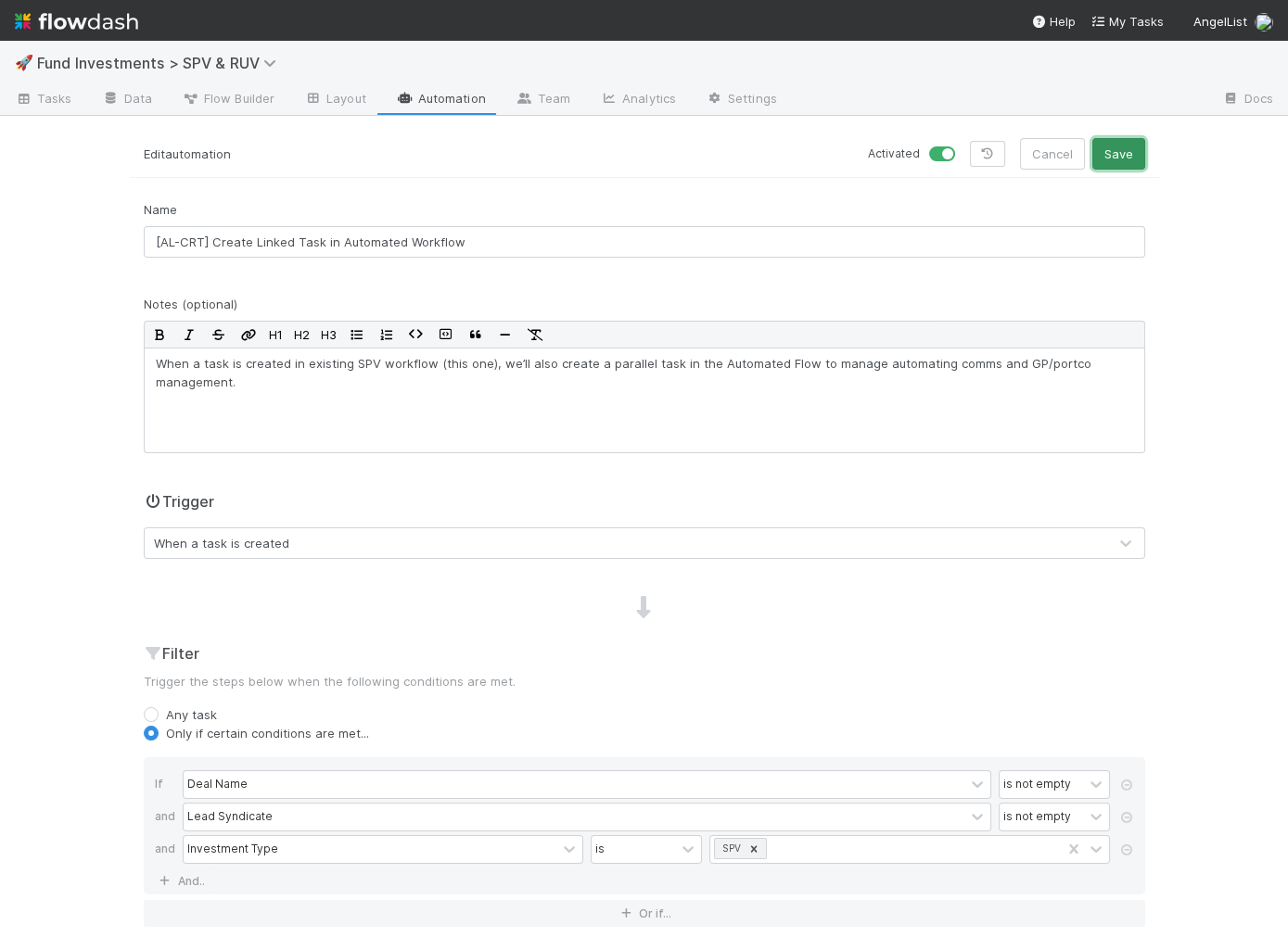
click at [1116, 159] on button "Save" at bounding box center [1118, 154] width 53 height 32
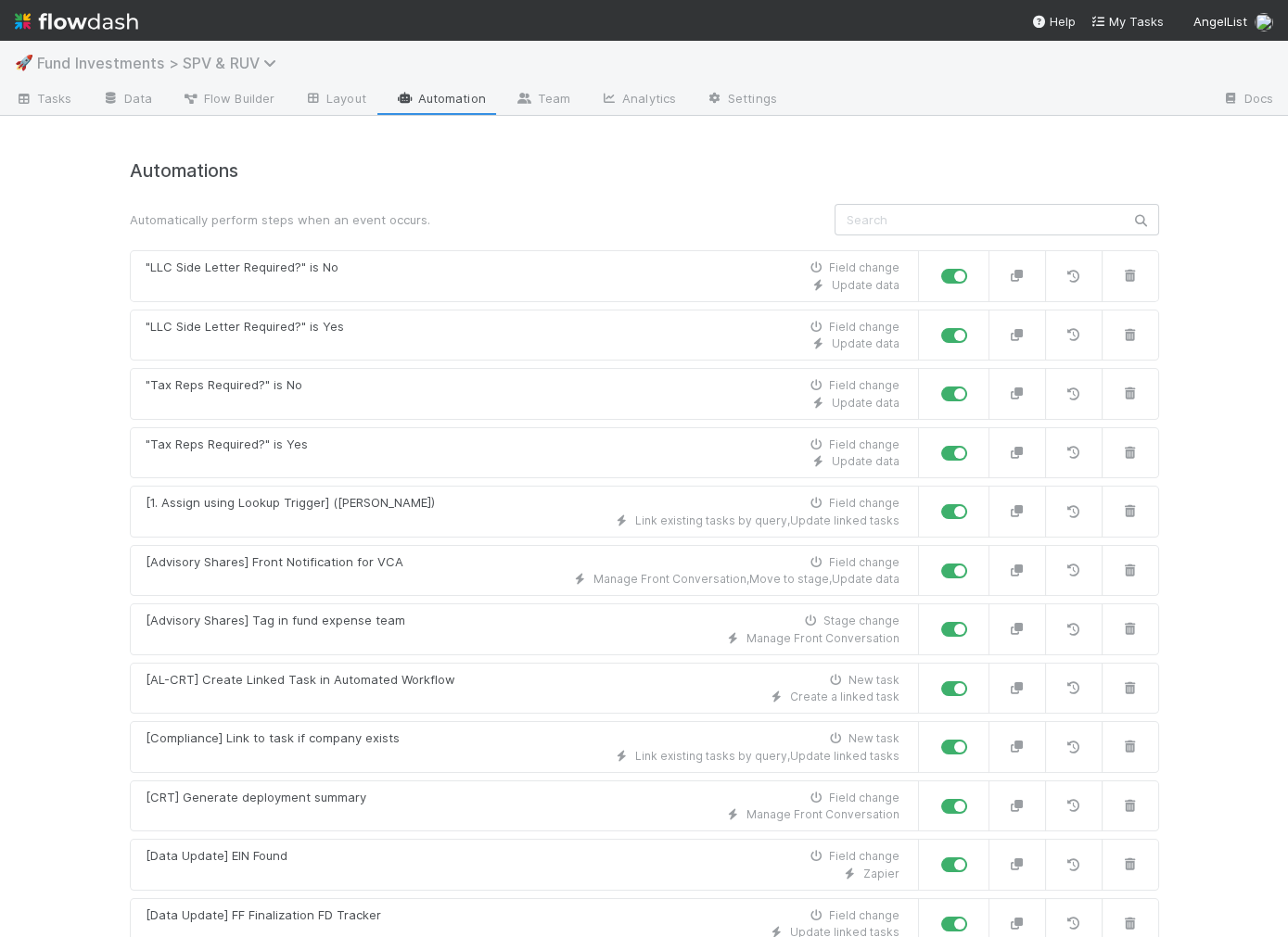
click at [181, 63] on span "Fund Investments > SPV & RUV" at bounding box center [160, 63] width 248 height 18
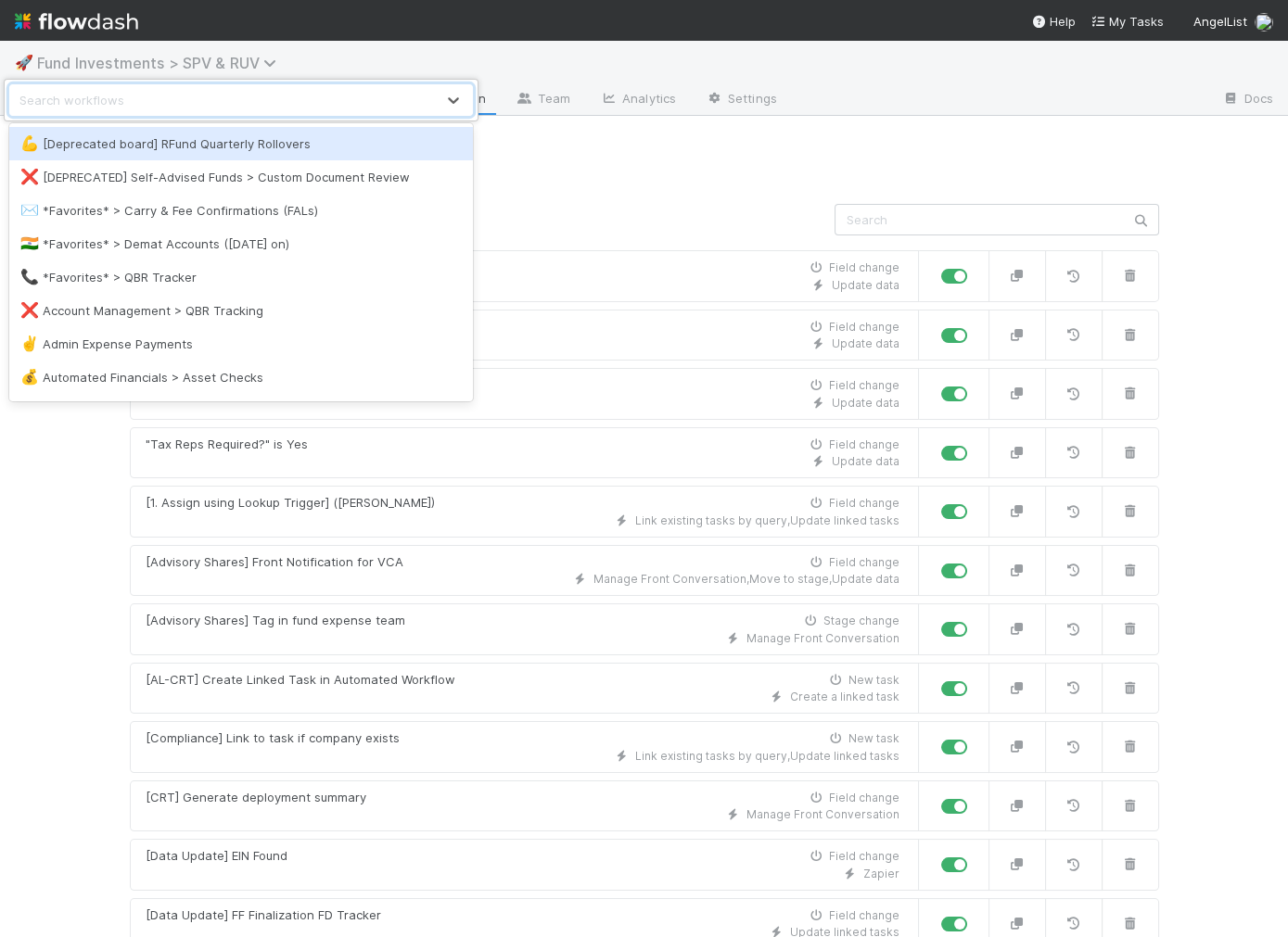
click at [181, 63] on div "option [Deprecated board] RFund Quarterly Rollovers focused, 1 of 125. 125 resu…" at bounding box center [644, 468] width 1288 height 937
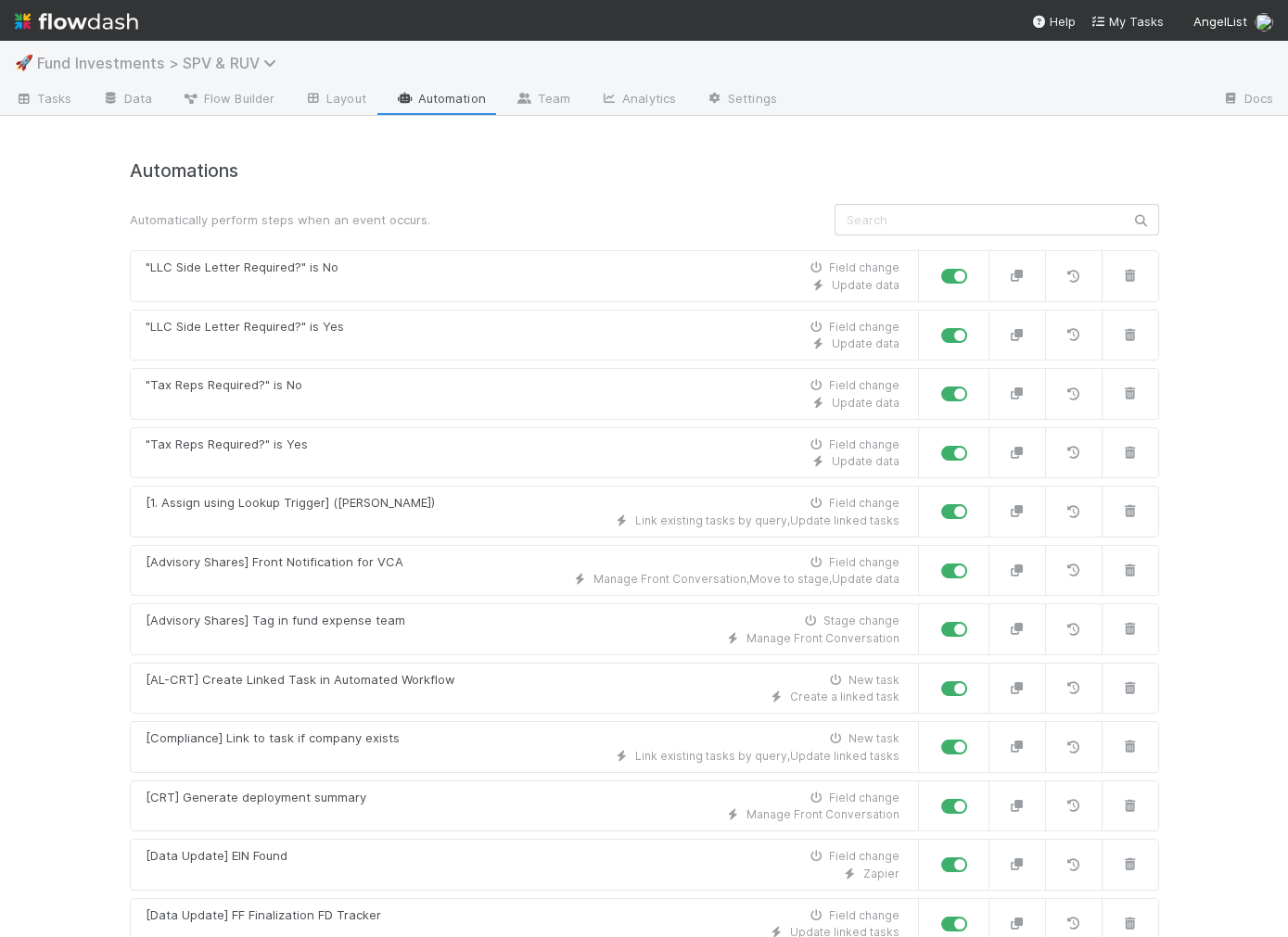
click at [177, 66] on span "Fund Investments > SPV & RUV" at bounding box center [160, 63] width 248 height 18
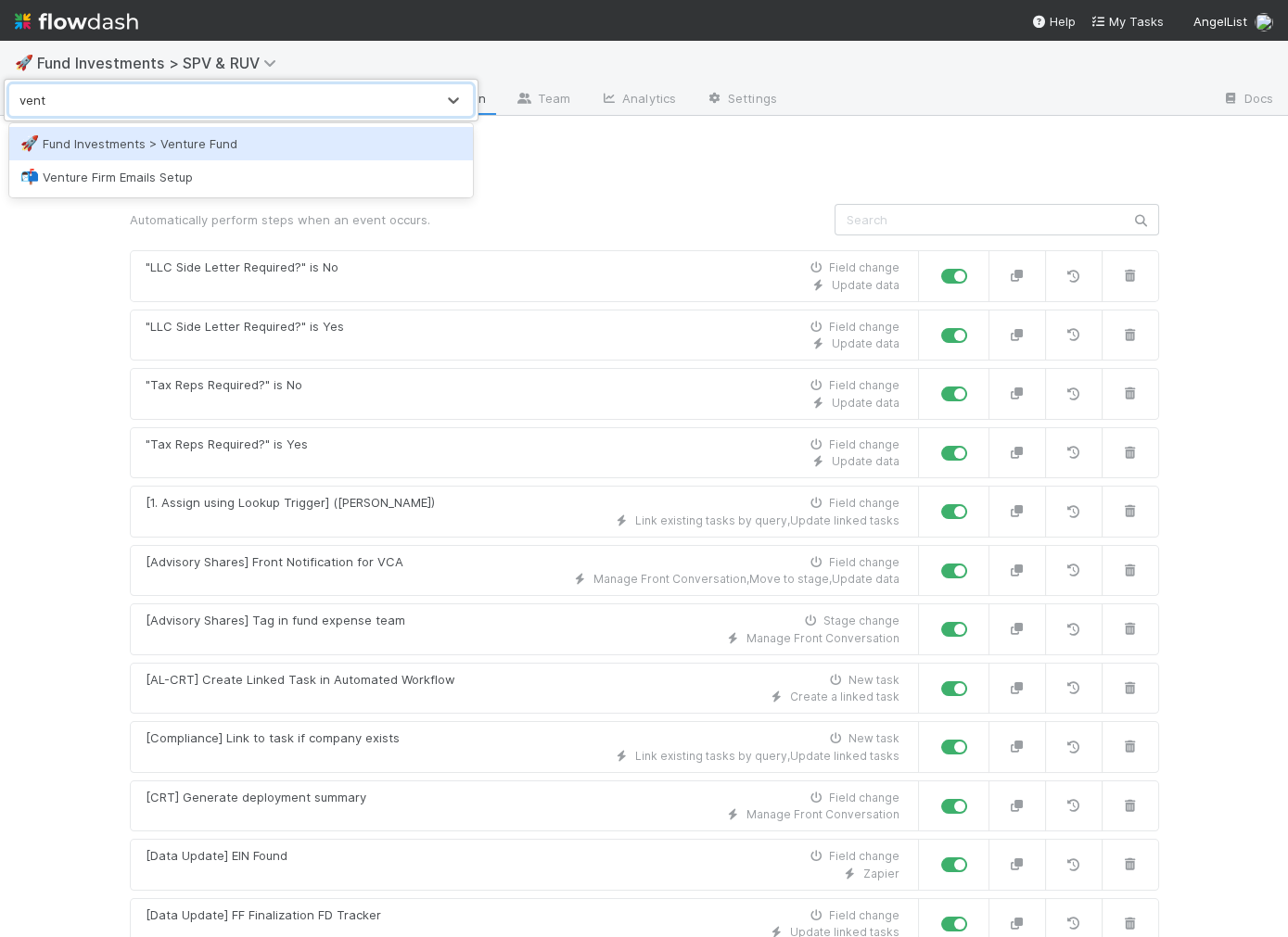
type input "vent"
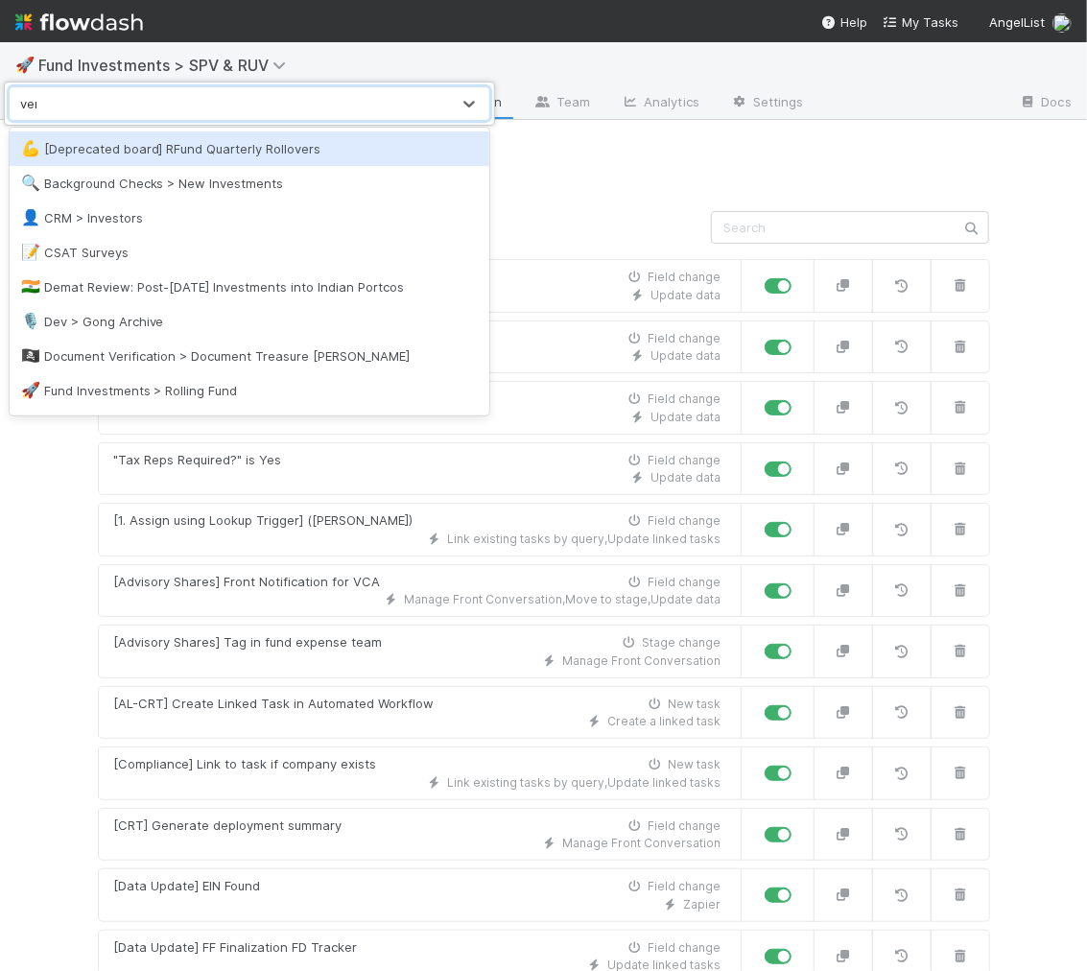
type input "vent"
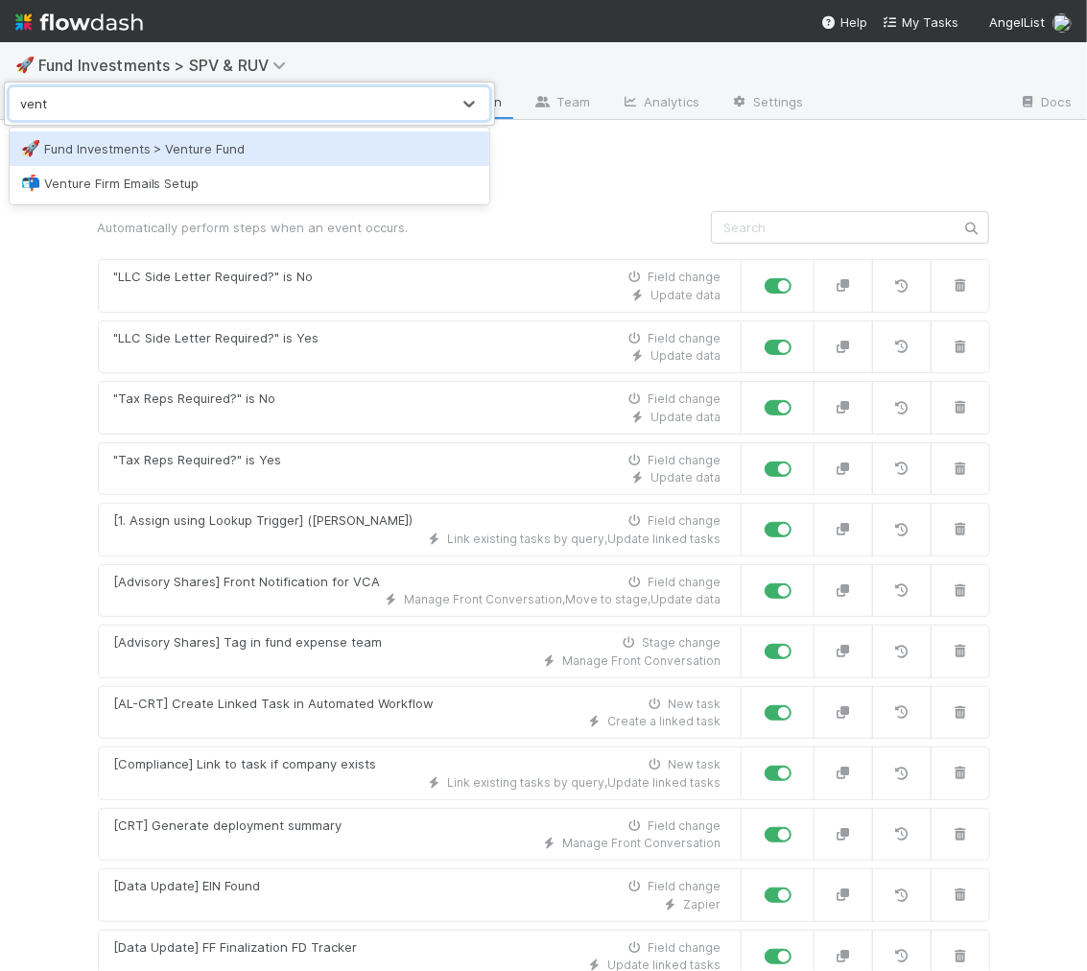
click at [122, 132] on div "🚀 Fund Investments > Venture Fund" at bounding box center [250, 148] width 480 height 35
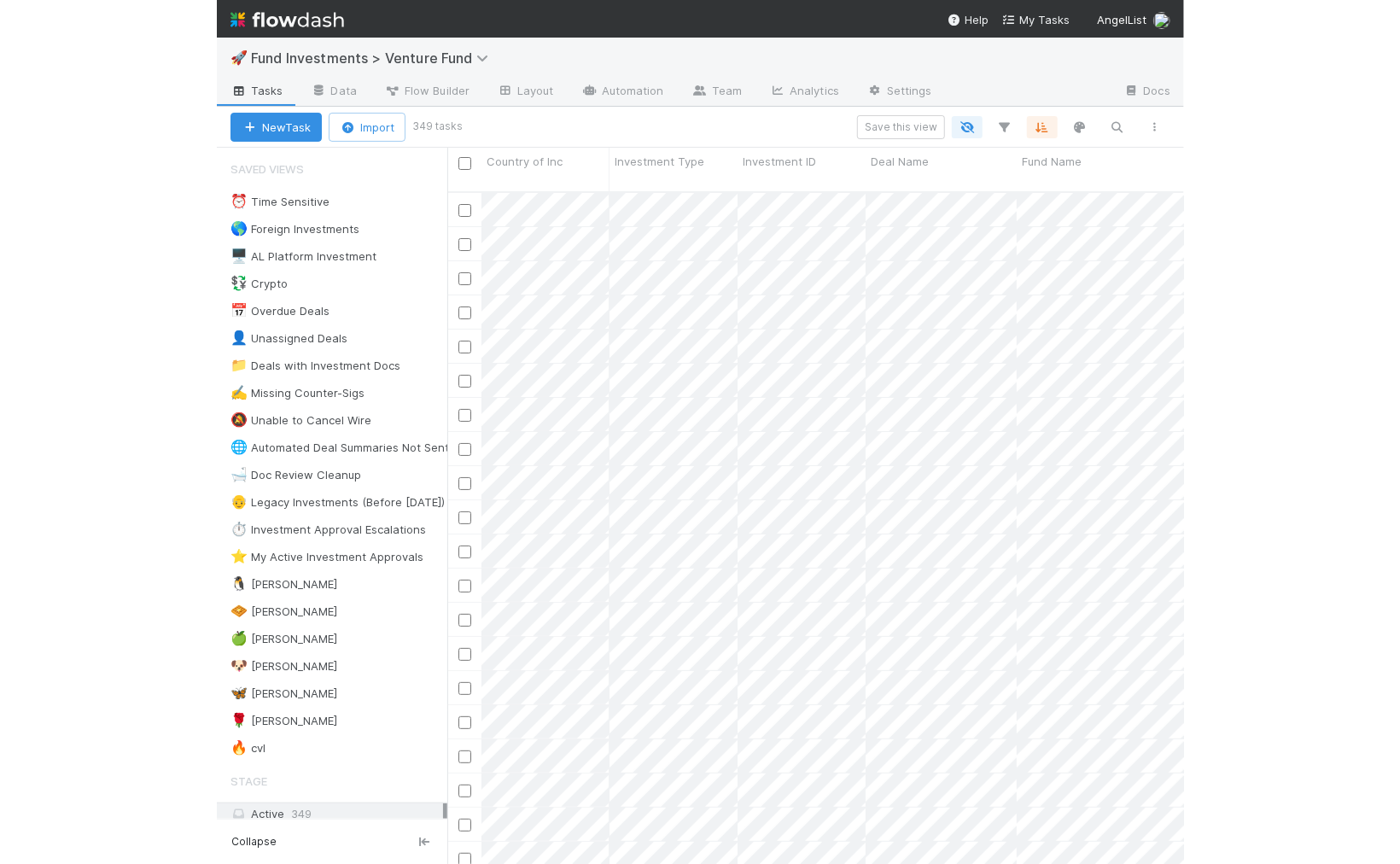
scroll to position [1, 0]
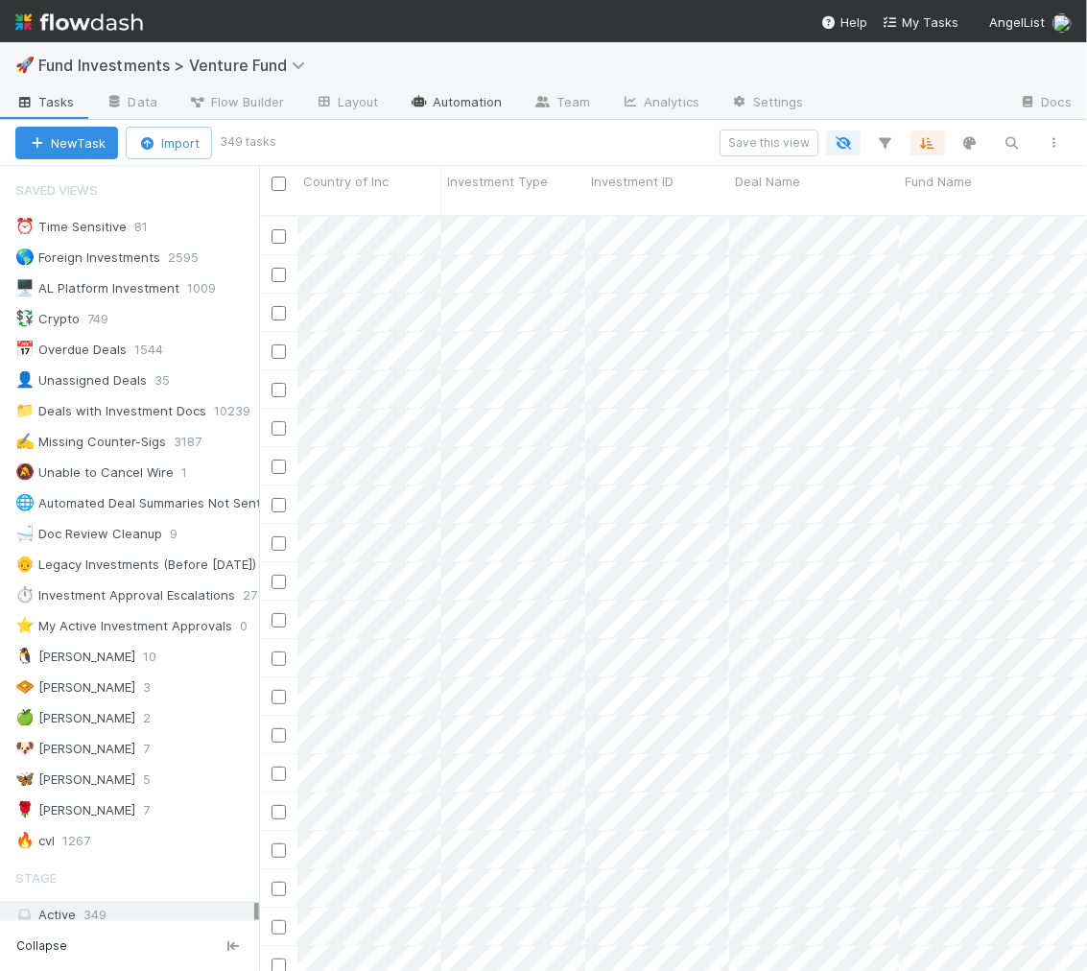
click at [464, 98] on link "Automation" at bounding box center [456, 103] width 124 height 31
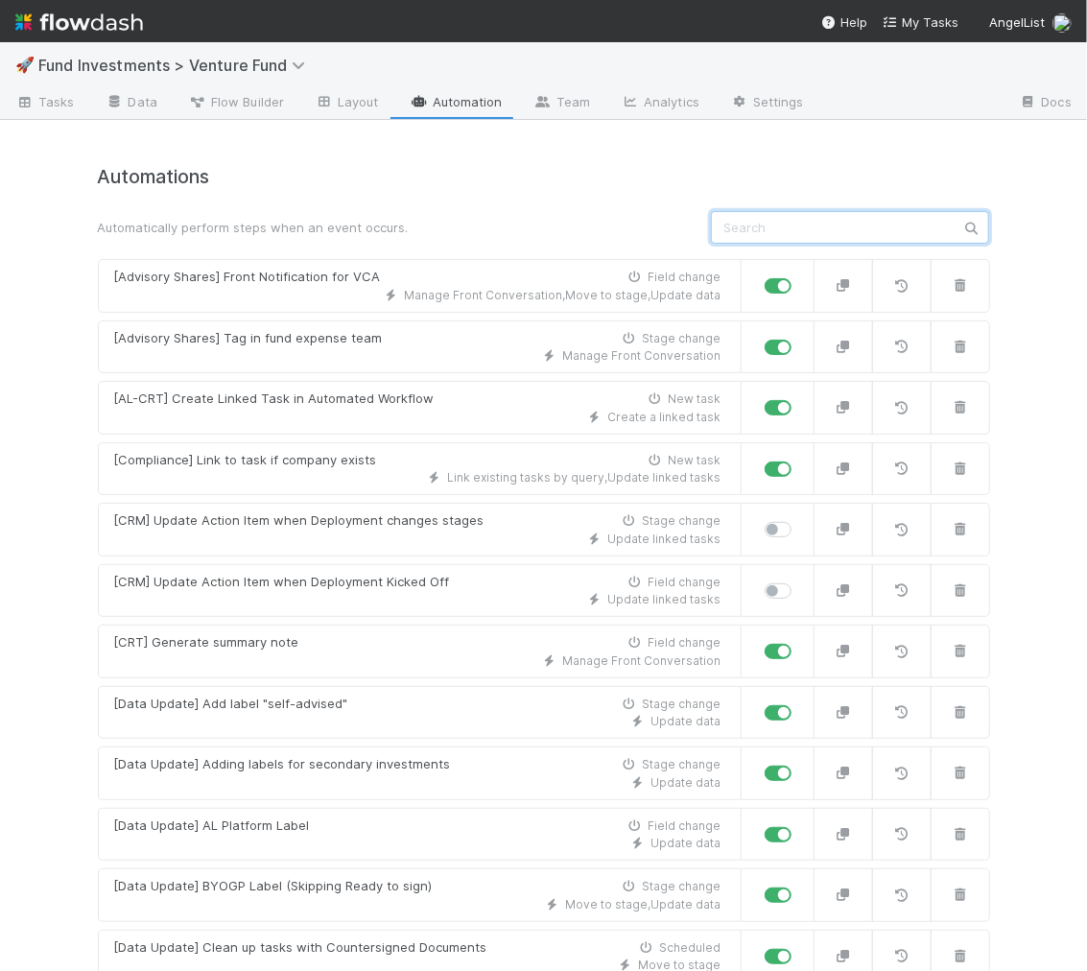
click at [776, 232] on input "text" at bounding box center [850, 227] width 278 height 33
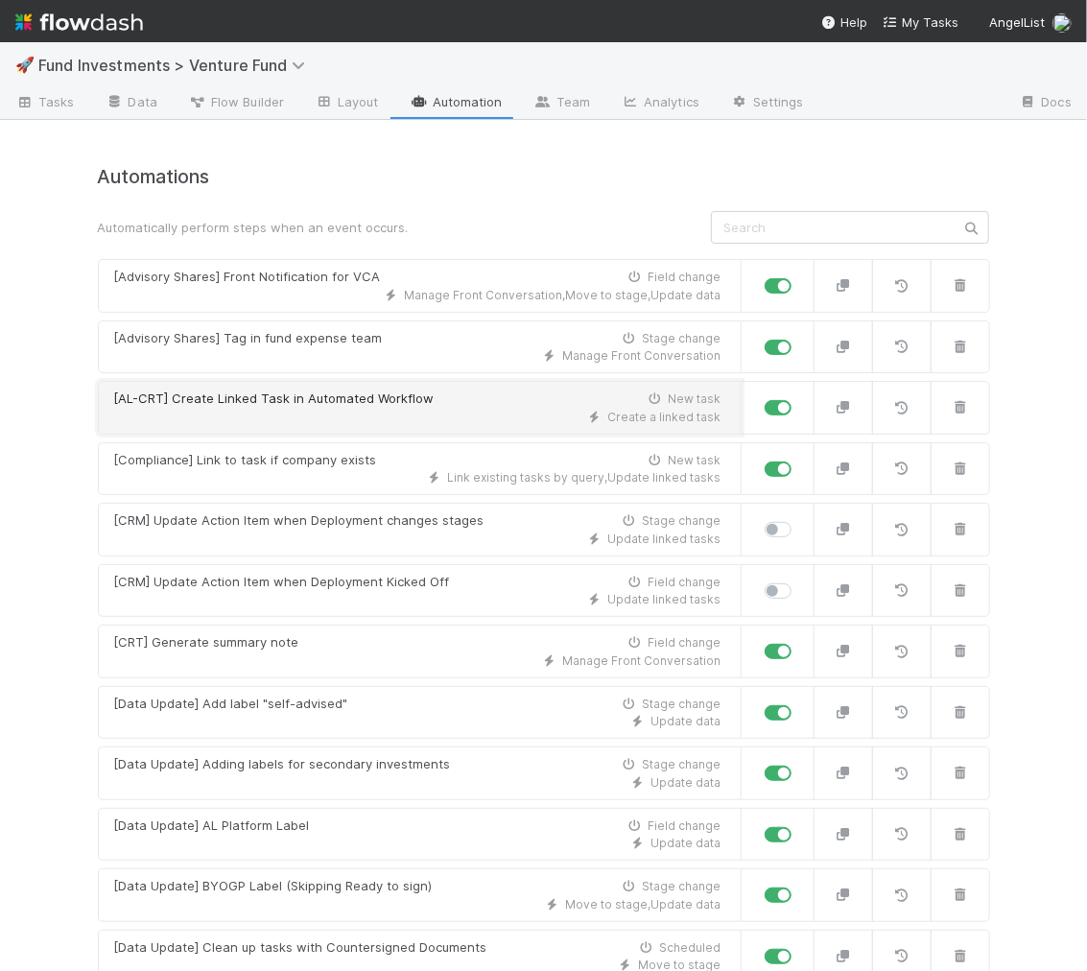
click at [407, 403] on div "[AL-CRT] Create Linked Task in Automated Workflow" at bounding box center [274, 399] width 321 height 19
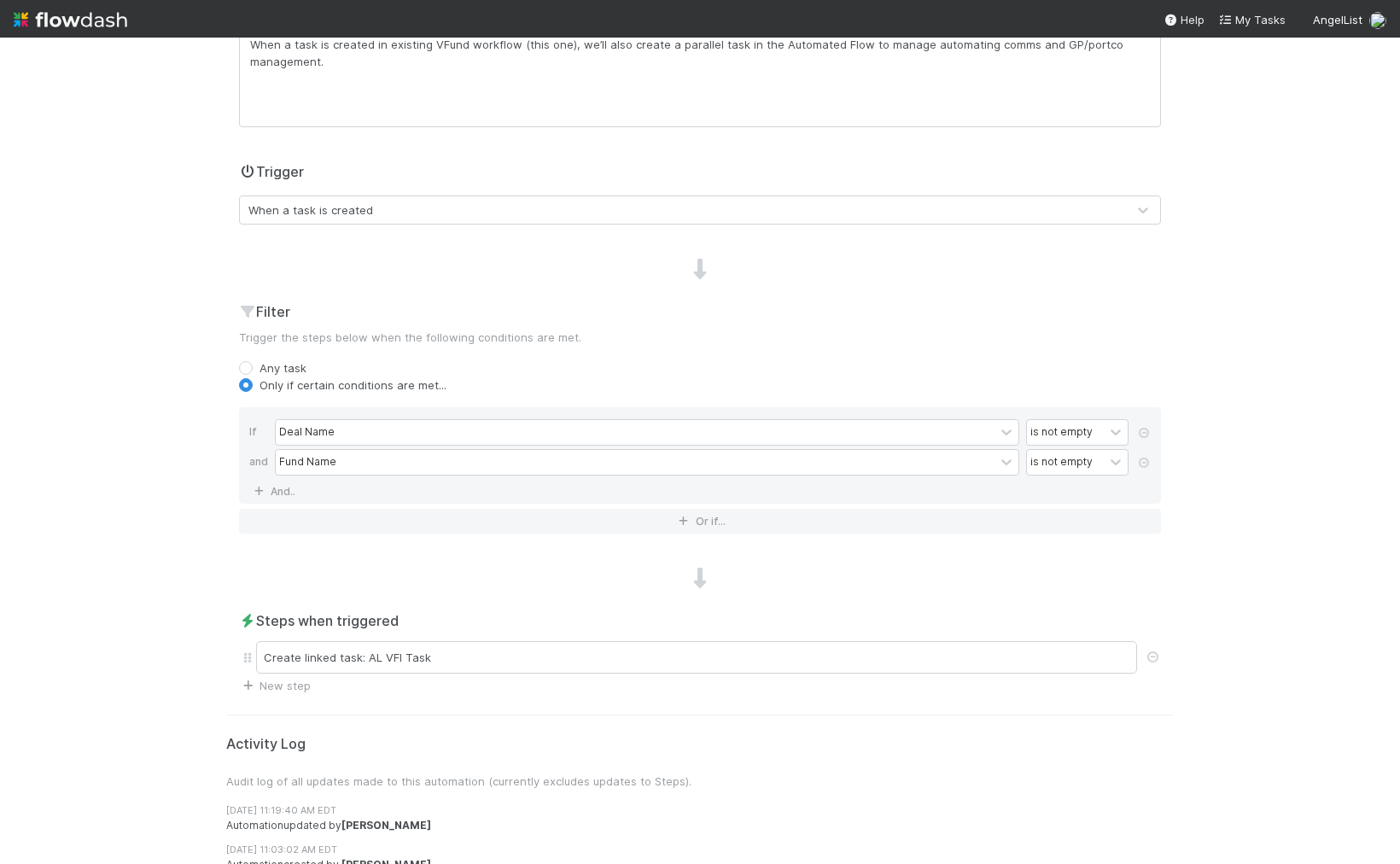
scroll to position [302, 0]
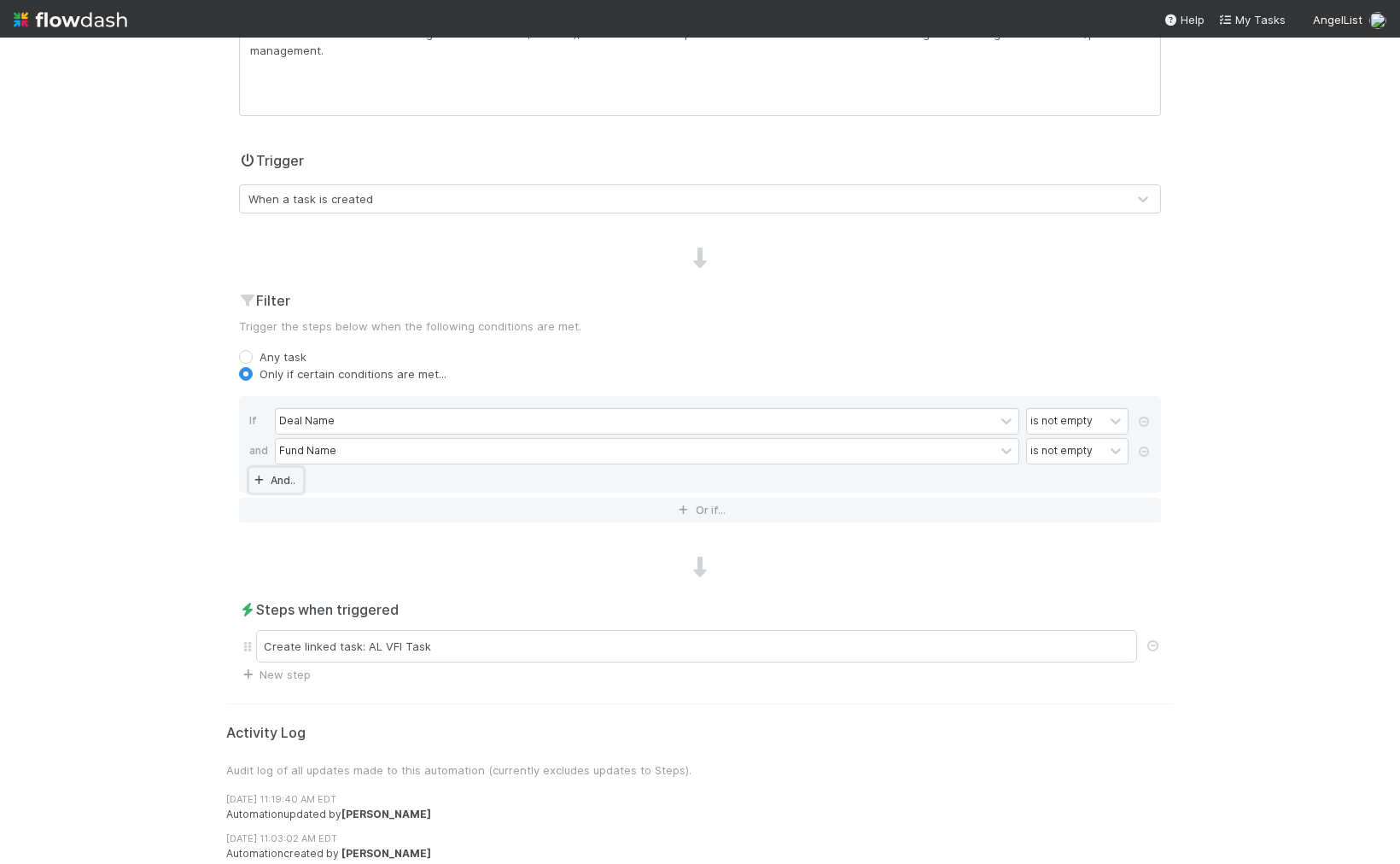
click at [286, 472] on link "And.." at bounding box center [276, 480] width 53 height 25
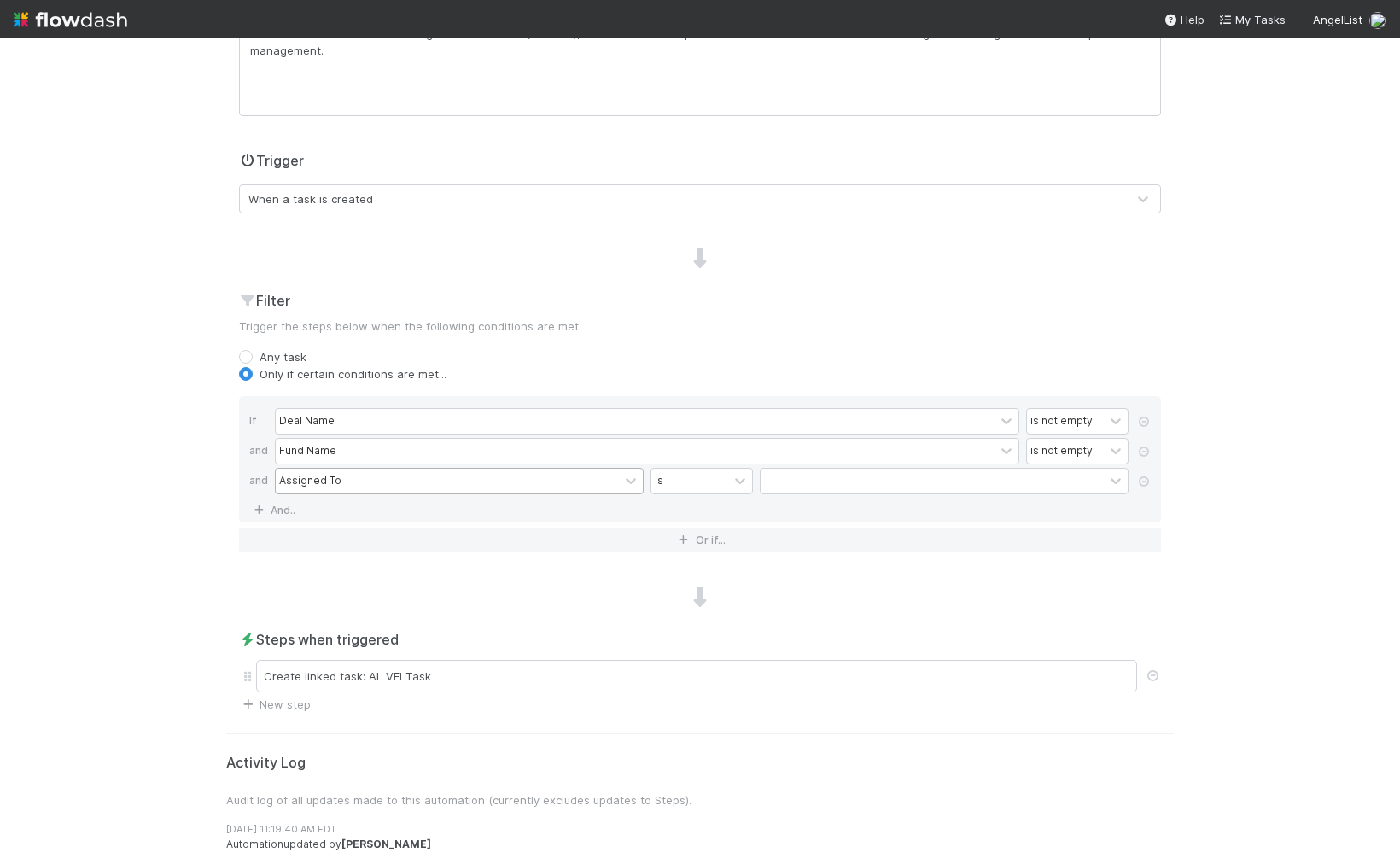
click at [328, 483] on div "Assigned To" at bounding box center [310, 480] width 62 height 15
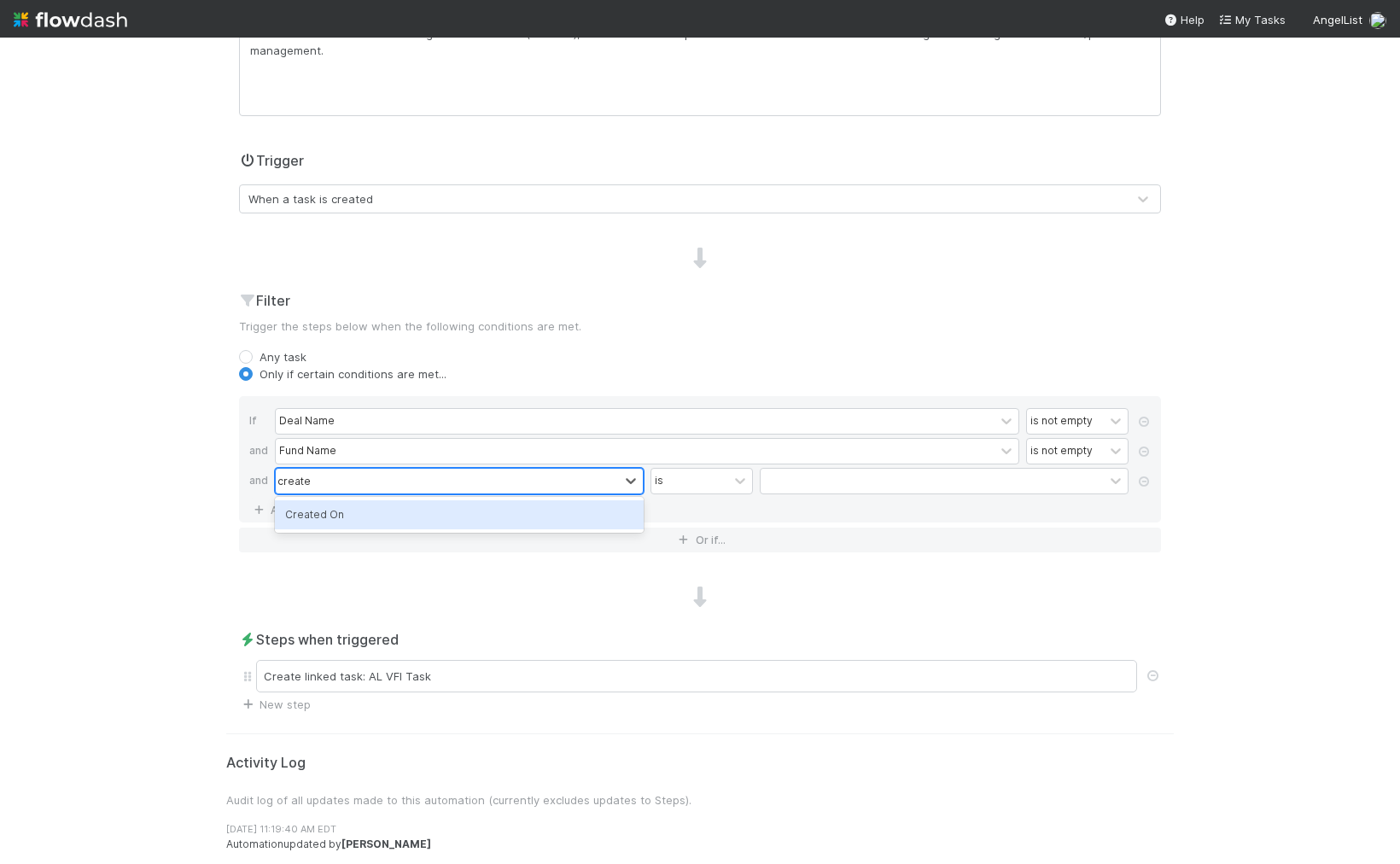
type input "created"
click at [369, 522] on div "Created On" at bounding box center [459, 514] width 369 height 29
click at [710, 476] on div "is" at bounding box center [689, 481] width 76 height 25
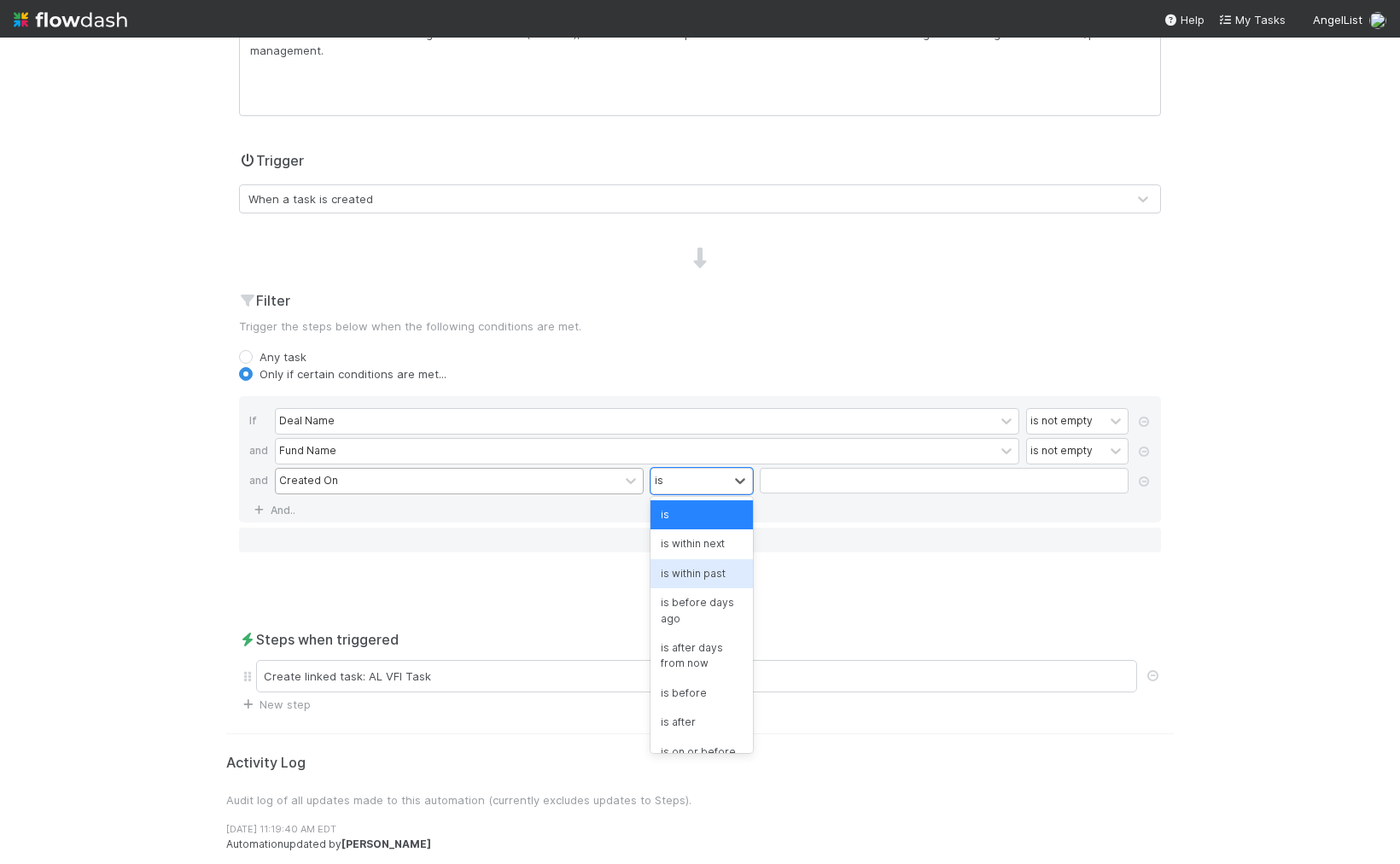
drag, startPoint x: 704, startPoint y: 579, endPoint x: 753, endPoint y: 534, distance: 66.5
click at [703, 579] on div "is within past" at bounding box center [701, 574] width 102 height 29
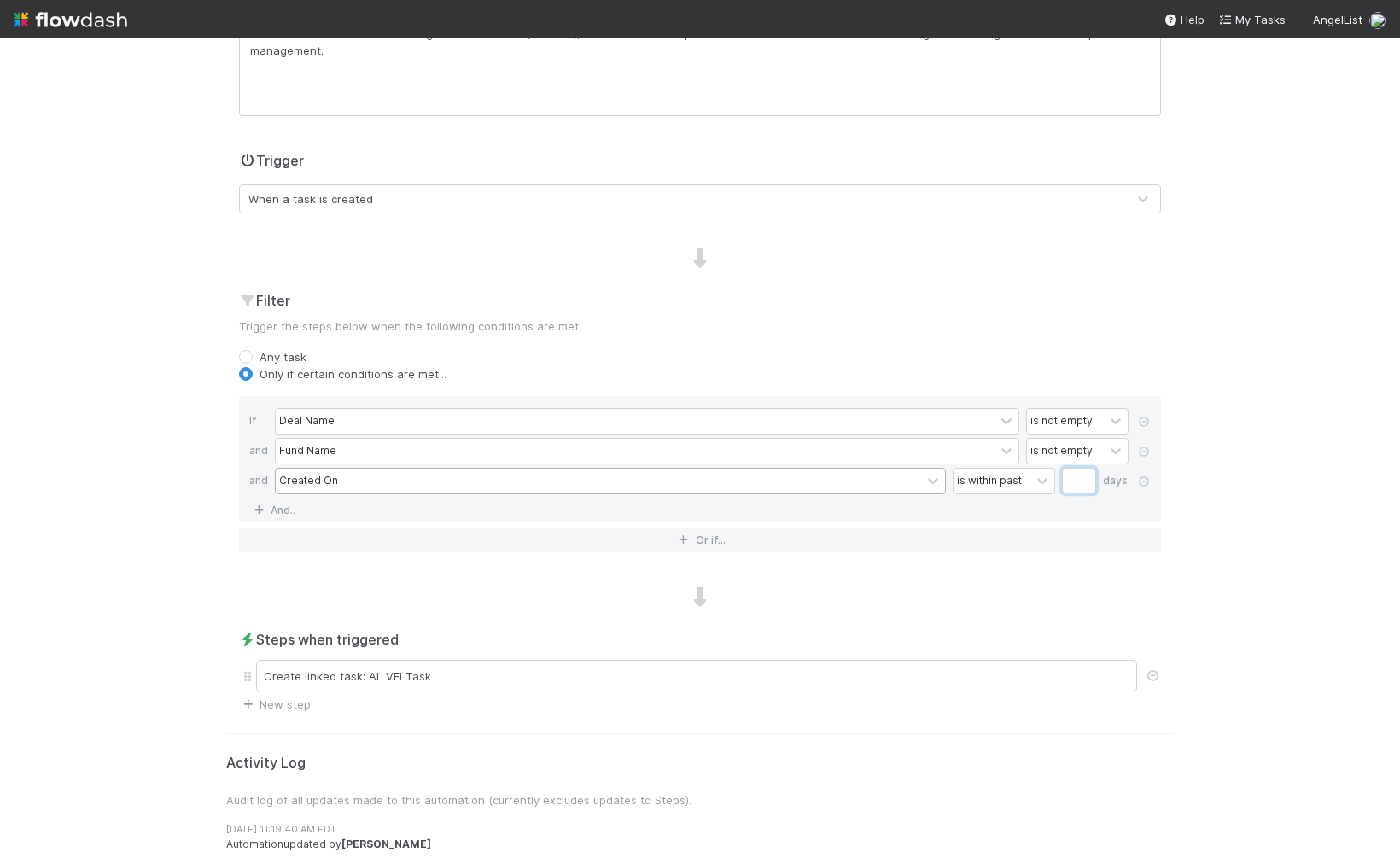
click at [1084, 475] on input "Name" at bounding box center [1079, 480] width 34 height 26
drag, startPoint x: 1180, startPoint y: 532, endPoint x: 1172, endPoint y: 531, distance: 8.1
click at [1180, 532] on div "Edit automation Activated Cancel Save Name [AL-CRT] Create Linked Task in Autom…" at bounding box center [700, 362] width 973 height 1074
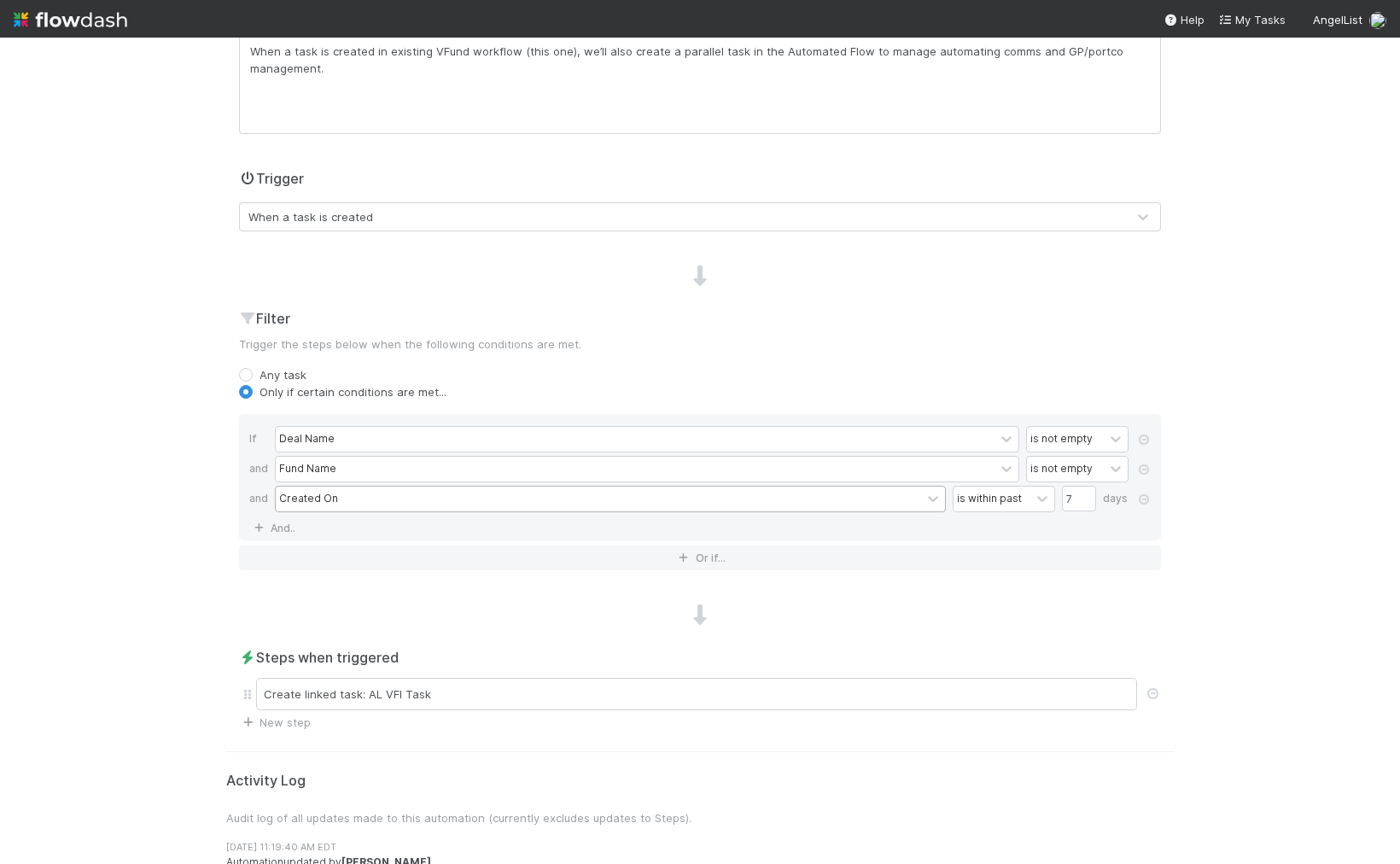
click at [348, 214] on div "When a task is created" at bounding box center [310, 216] width 125 height 17
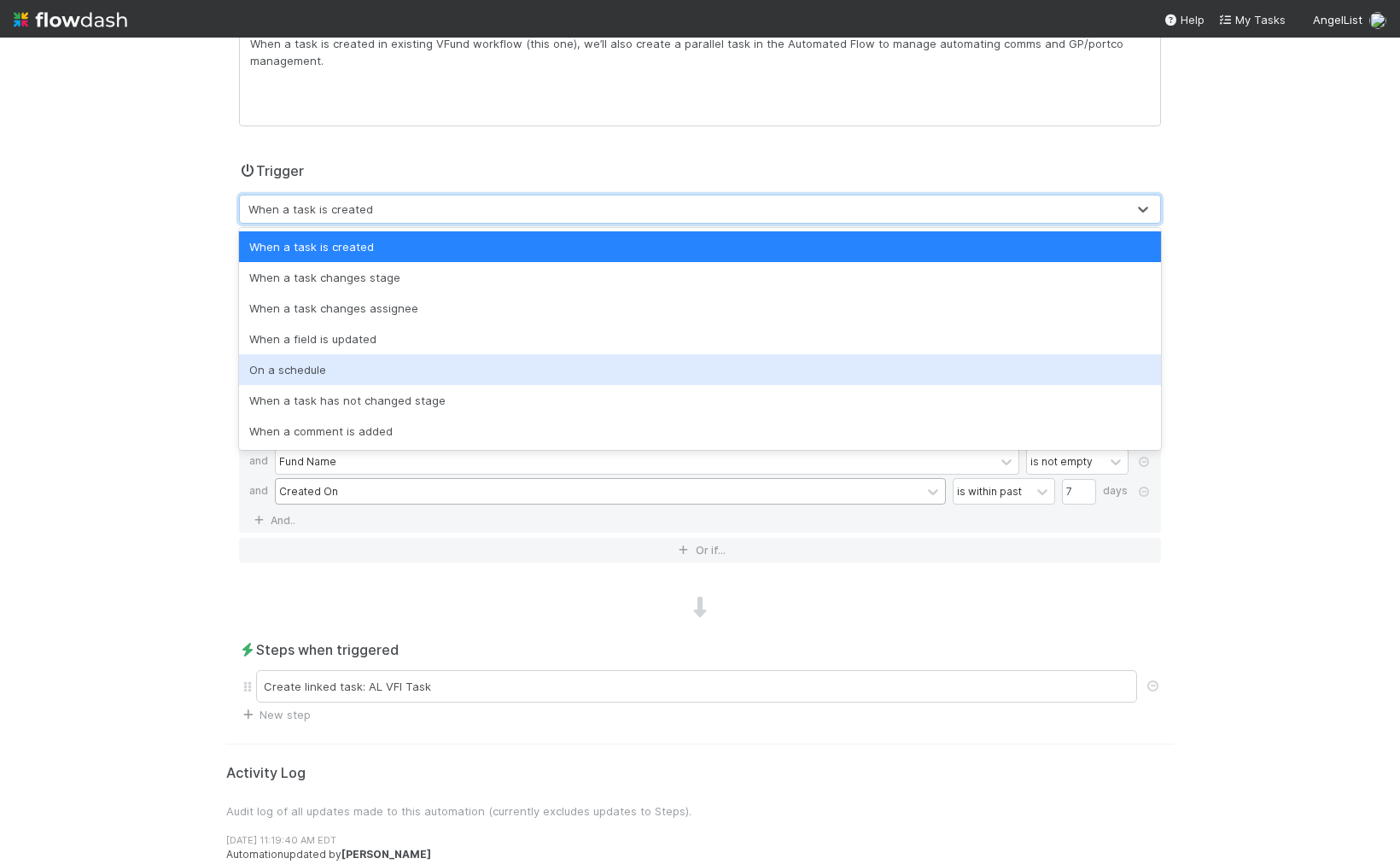
drag, startPoint x: 325, startPoint y: 355, endPoint x: 322, endPoint y: 364, distance: 9.5
click at [322, 364] on div "When a task is created When a task changes stage When a task changes assignee W…" at bounding box center [700, 339] width 921 height 222
click at [322, 364] on div "On a schedule" at bounding box center [700, 369] width 921 height 31
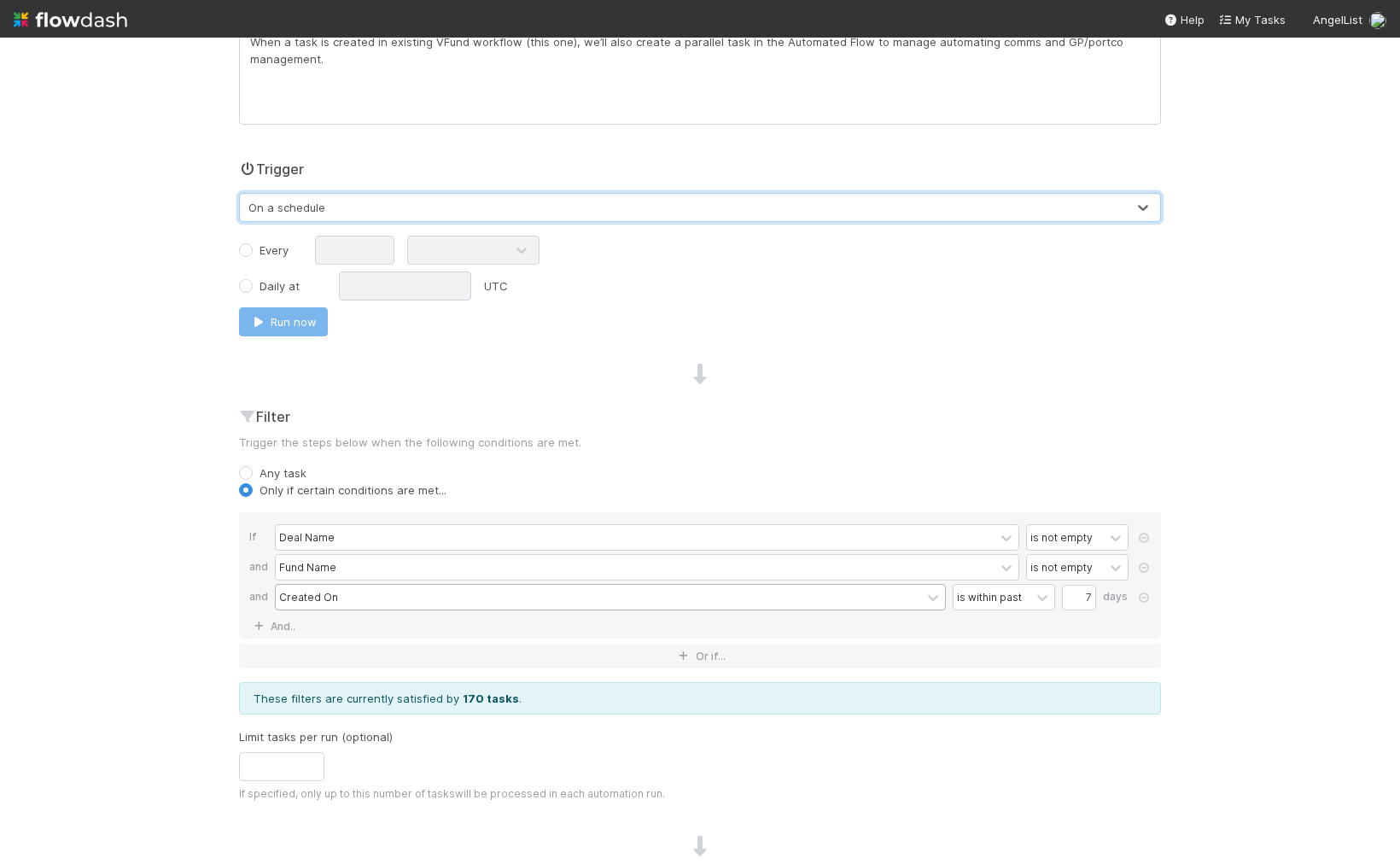
scroll to position [295, 0]
drag, startPoint x: 1078, startPoint y: 592, endPoint x: 1126, endPoint y: 595, distance: 48.1
click at [1126, 595] on div "Created On is within past 7 days" at bounding box center [704, 597] width 860 height 30
type input "1"
click at [1185, 746] on div "🚀 Fund Investments > Venture Fund Tasks Data Flow Builder Layout Automation Tea…" at bounding box center [700, 450] width 1400 height 827
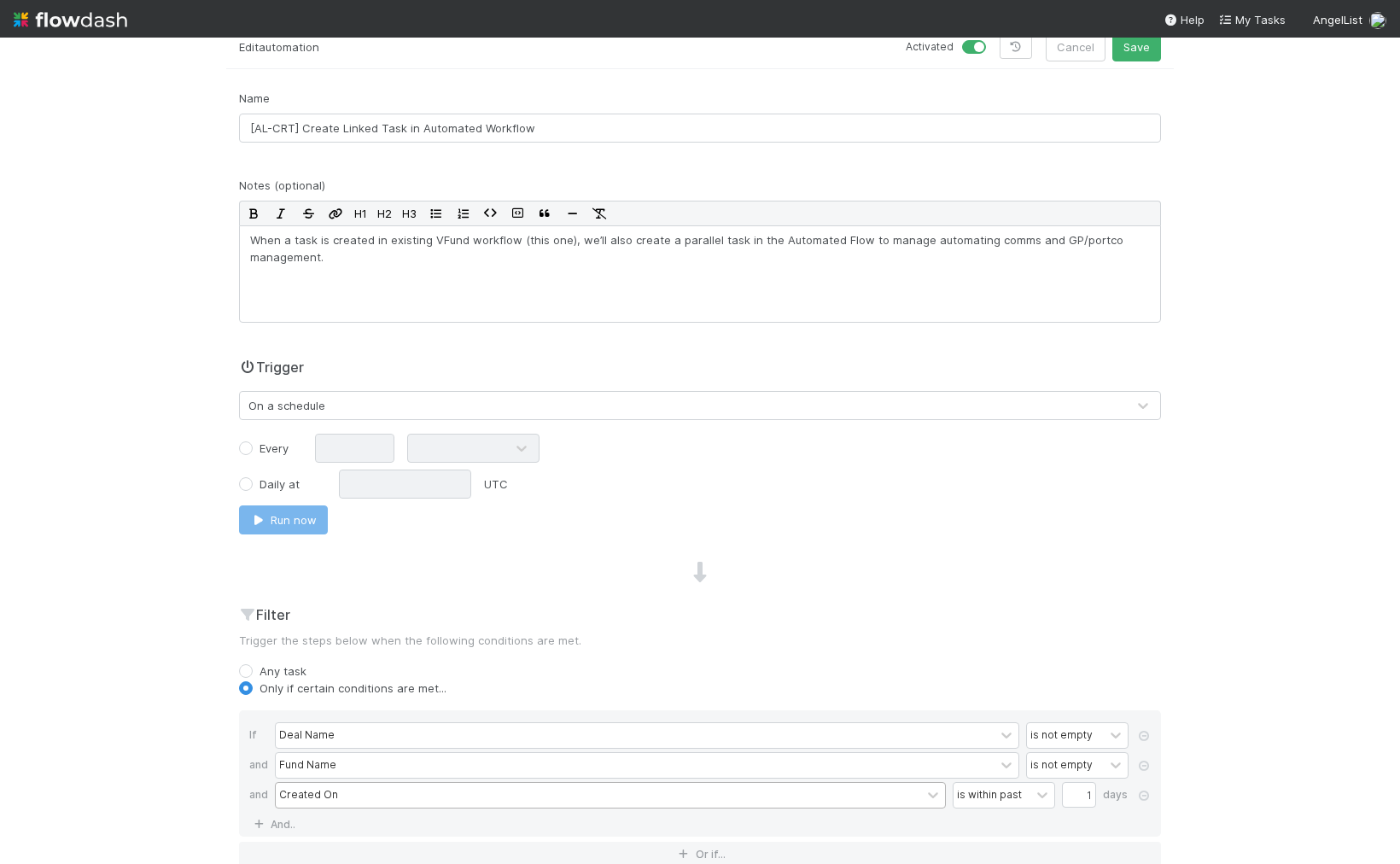
scroll to position [0, 0]
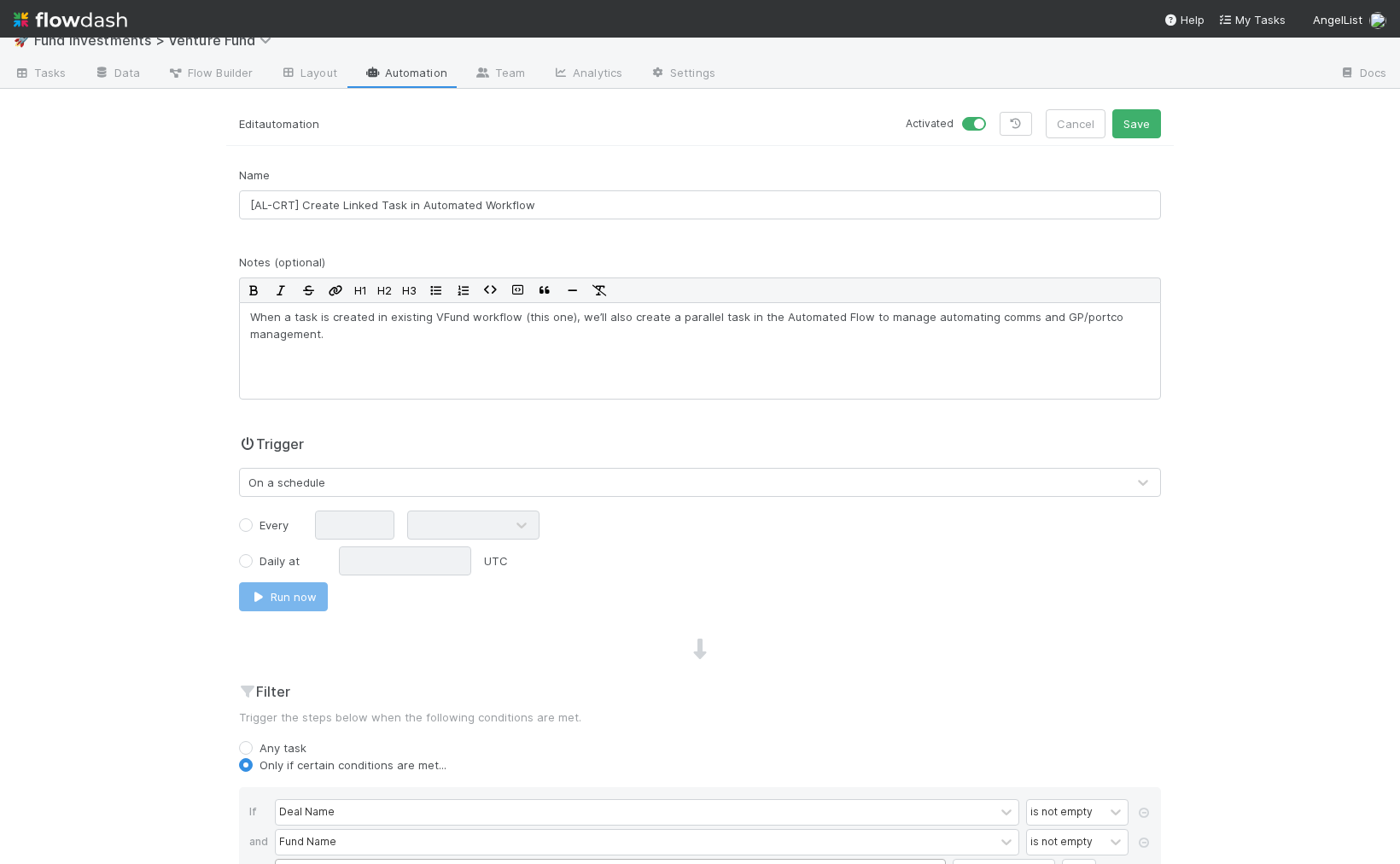
click at [261, 519] on label "Every" at bounding box center [274, 525] width 29 height 17
click at [253, 519] on input "Every" at bounding box center [245, 524] width 13 height 15
radio input "true"
click at [331, 515] on input "text" at bounding box center [354, 522] width 79 height 29
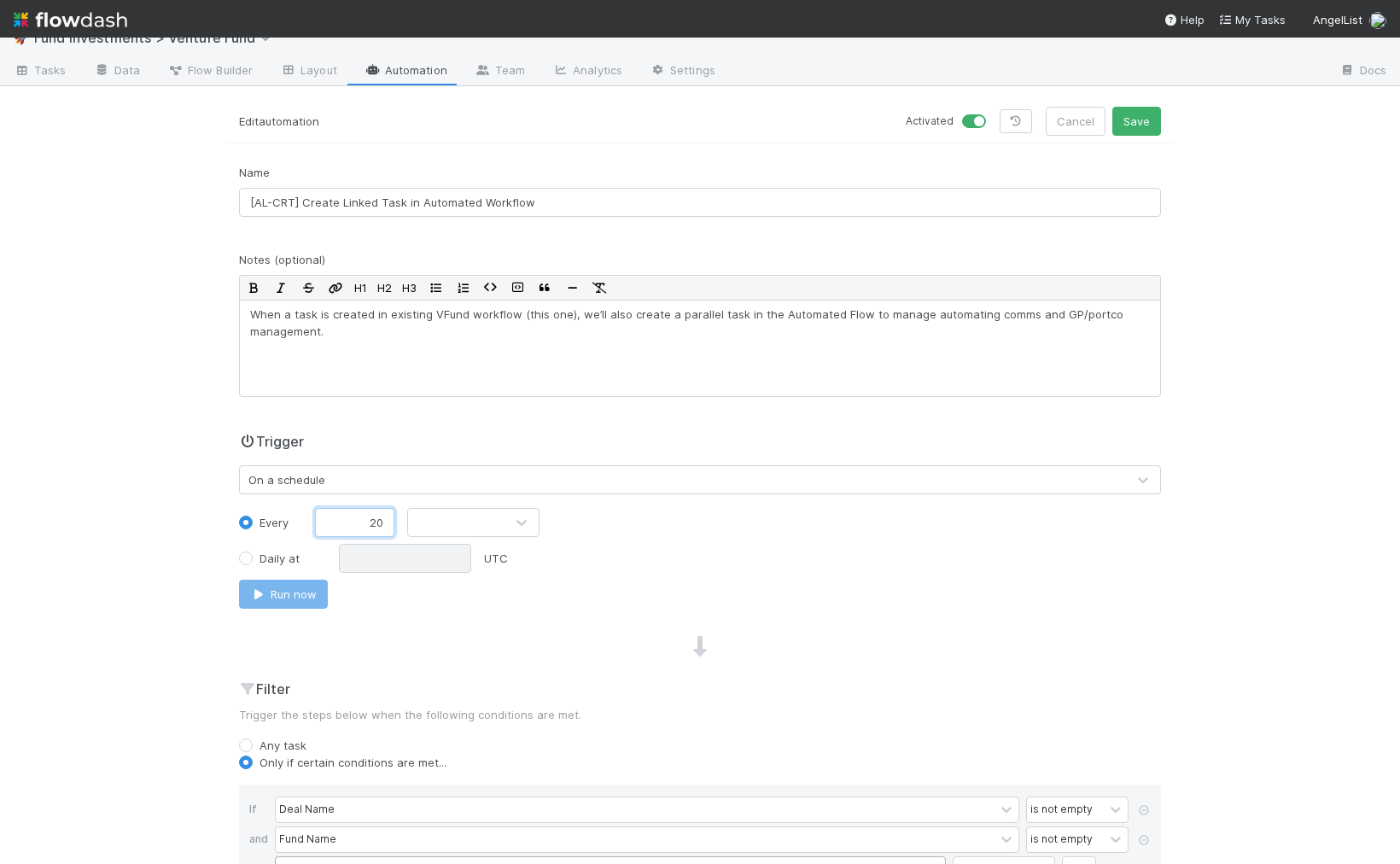
type input "20"
click at [439, 517] on div at bounding box center [456, 522] width 96 height 28
click at [448, 593] on div "Hours" at bounding box center [473, 593] width 133 height 31
click at [659, 626] on div "Name [AL-CRT] Create Linked Task in Automated Workflow Notes (optional) H1 H2 H…" at bounding box center [699, 700] width 947 height 1070
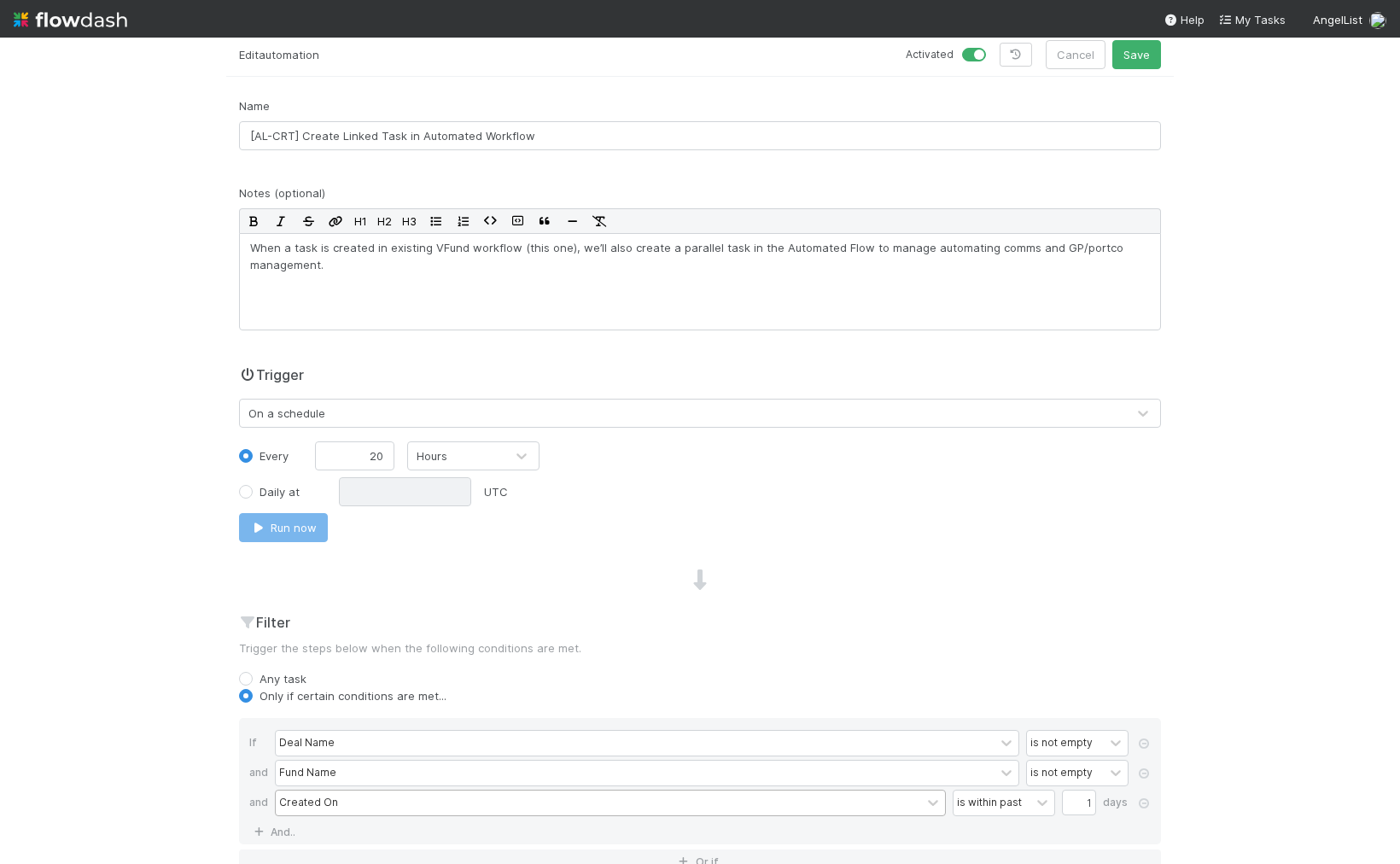
scroll to position [41, 0]
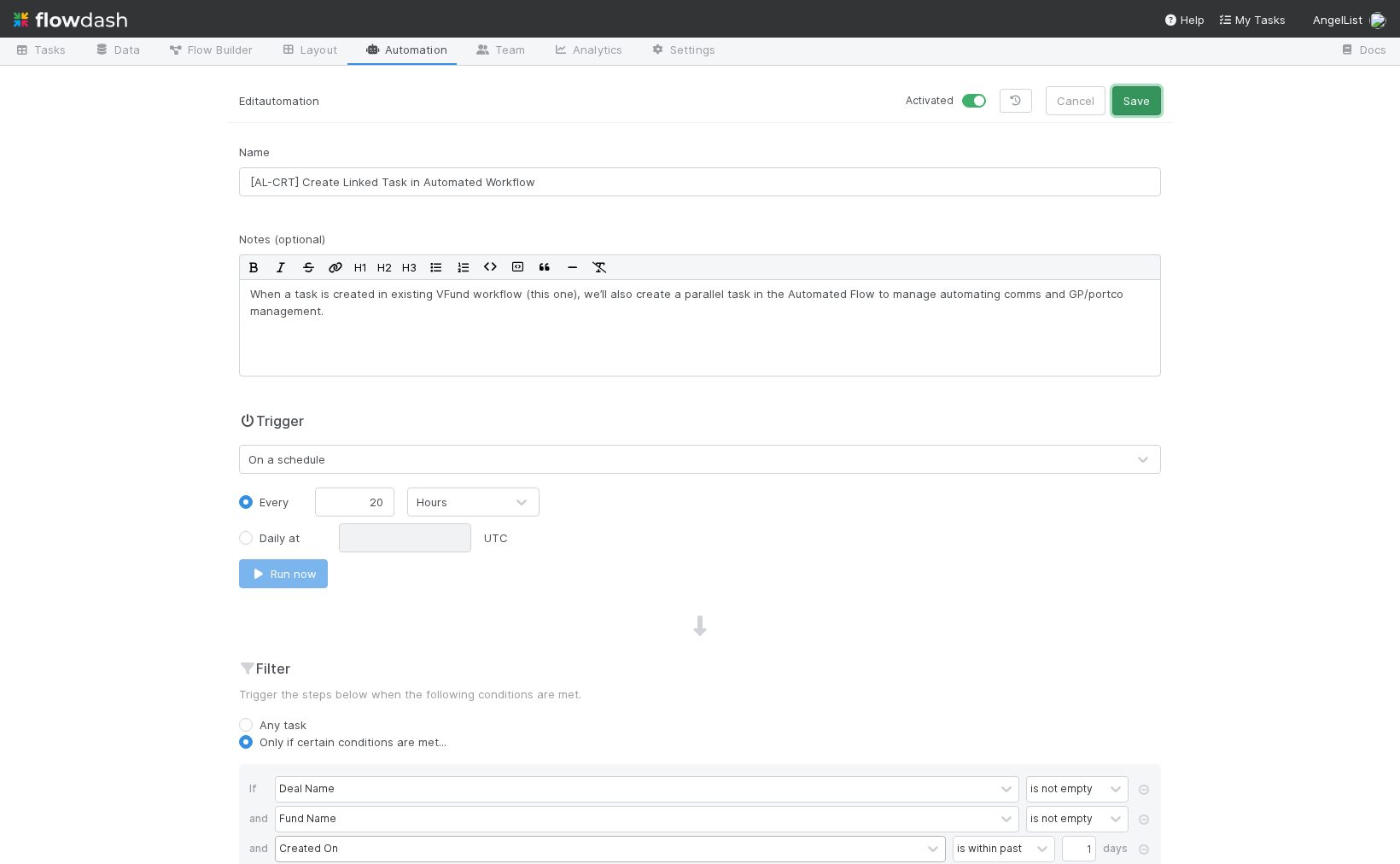
click at [1144, 104] on button "Save" at bounding box center [1136, 101] width 49 height 29
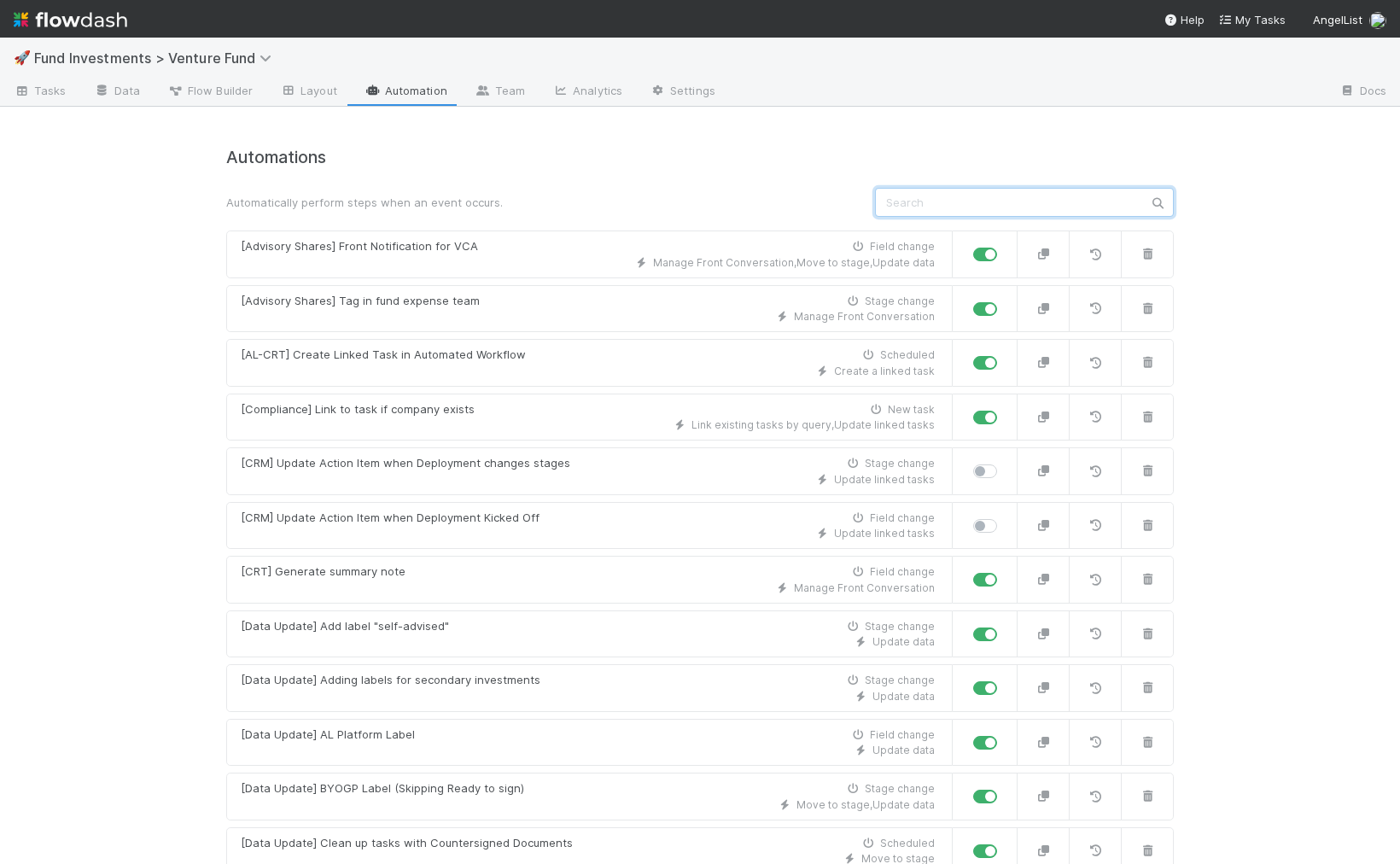
click at [893, 197] on input "text" at bounding box center [1025, 202] width 299 height 29
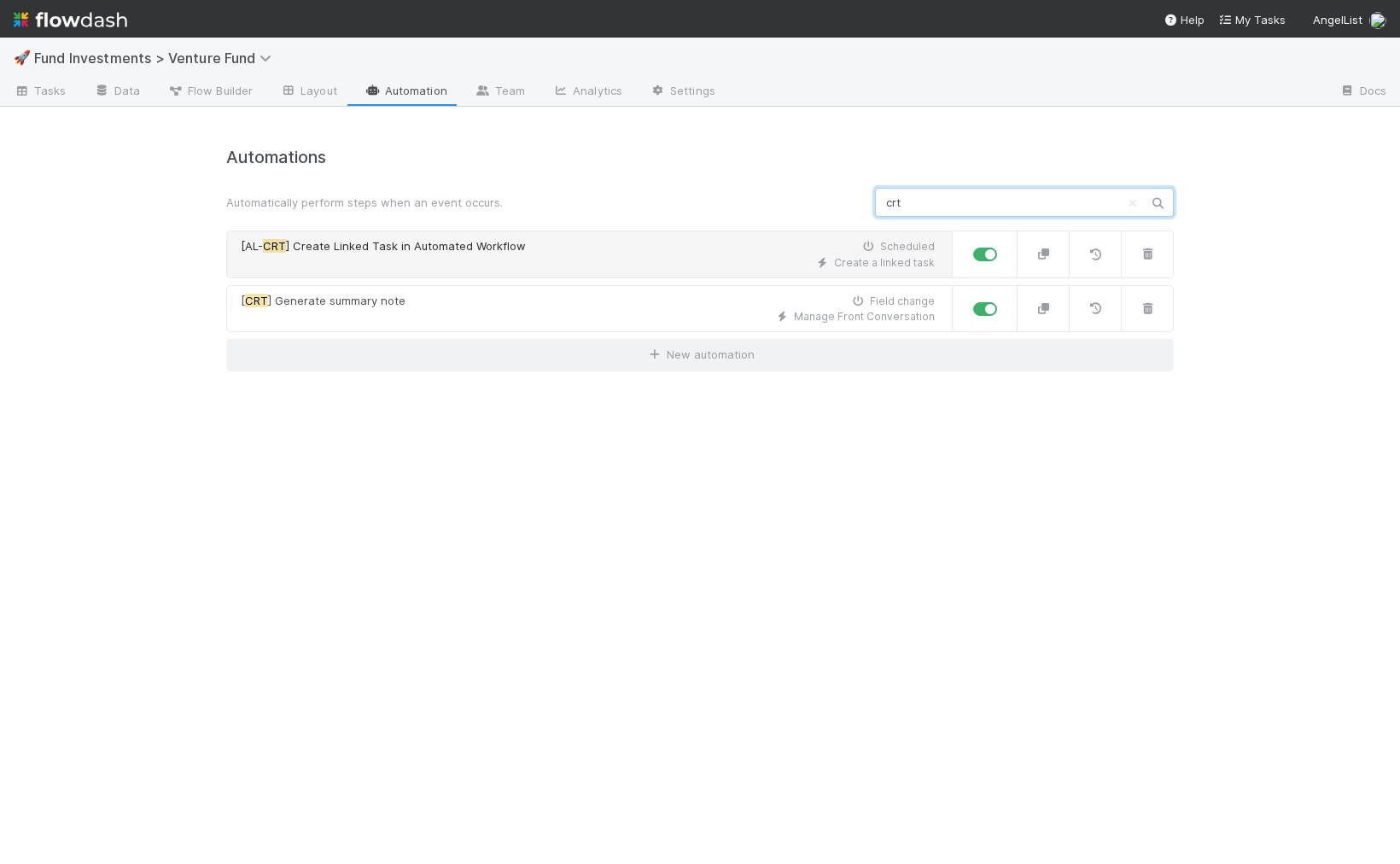
type input "crt"
click at [490, 251] on span "] Create Linked Task in Automated Workflow" at bounding box center [406, 246] width 240 height 13
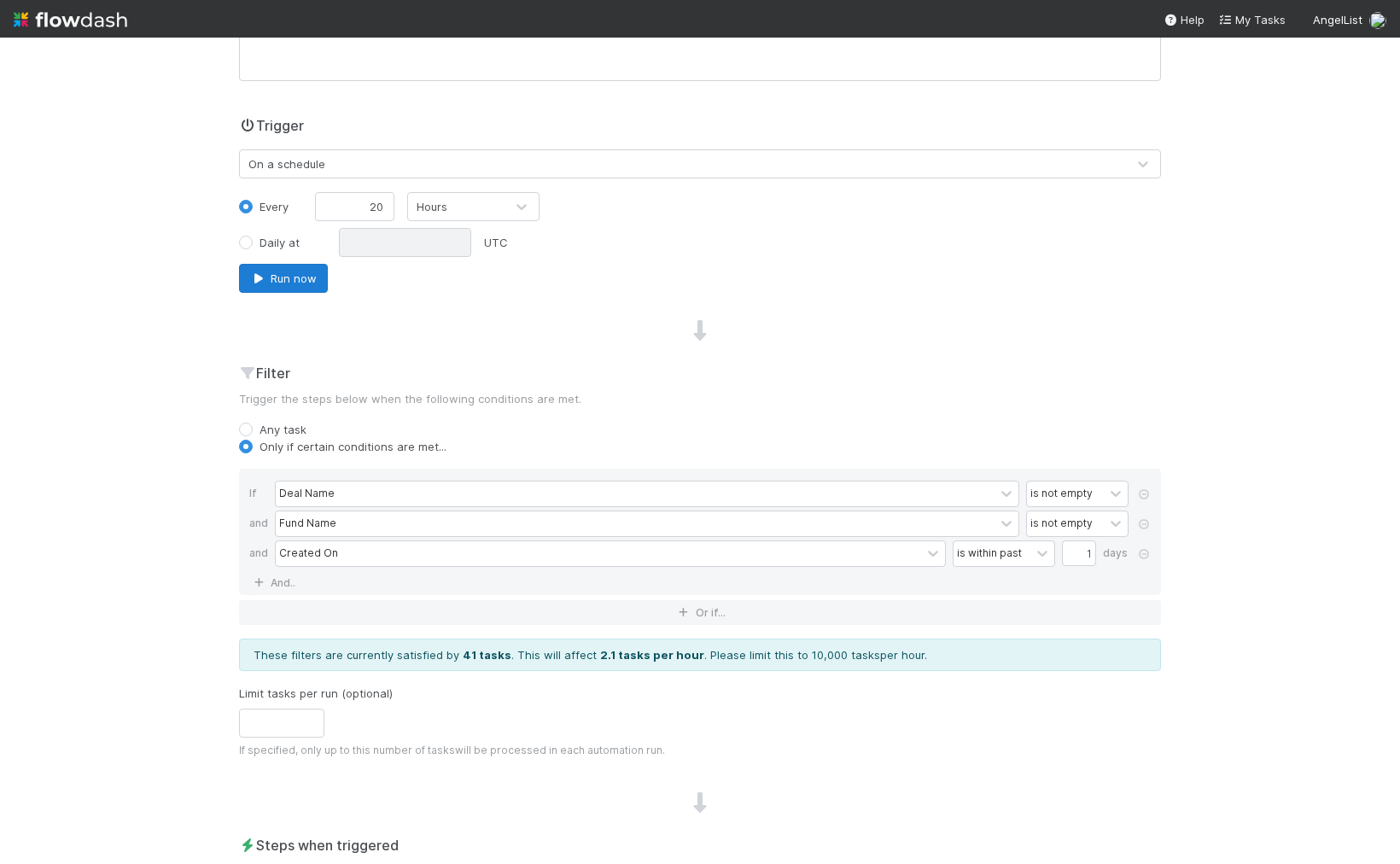
scroll to position [338, 0]
click at [279, 281] on button "Run now" at bounding box center [284, 277] width 89 height 29
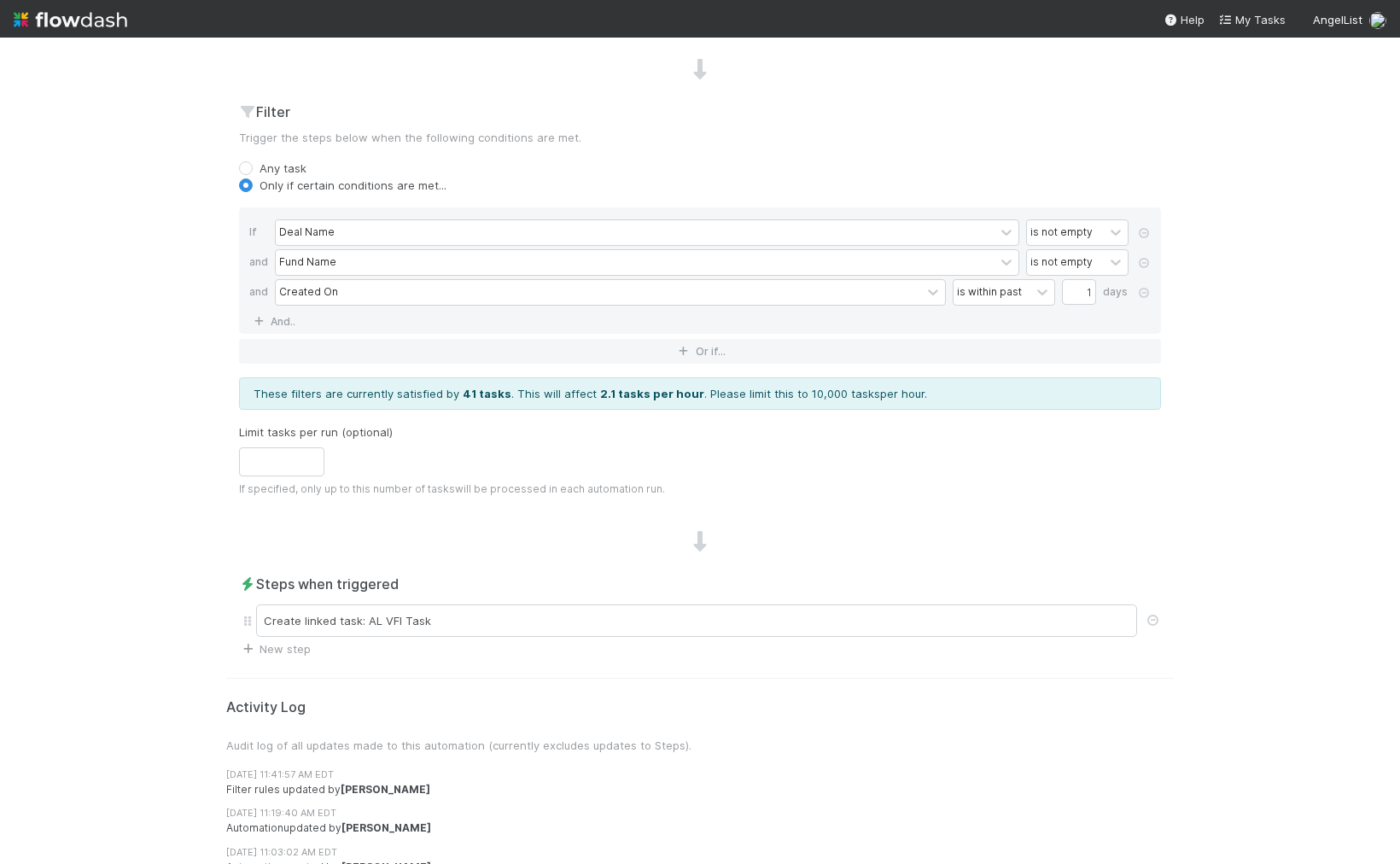
scroll to position [609, 0]
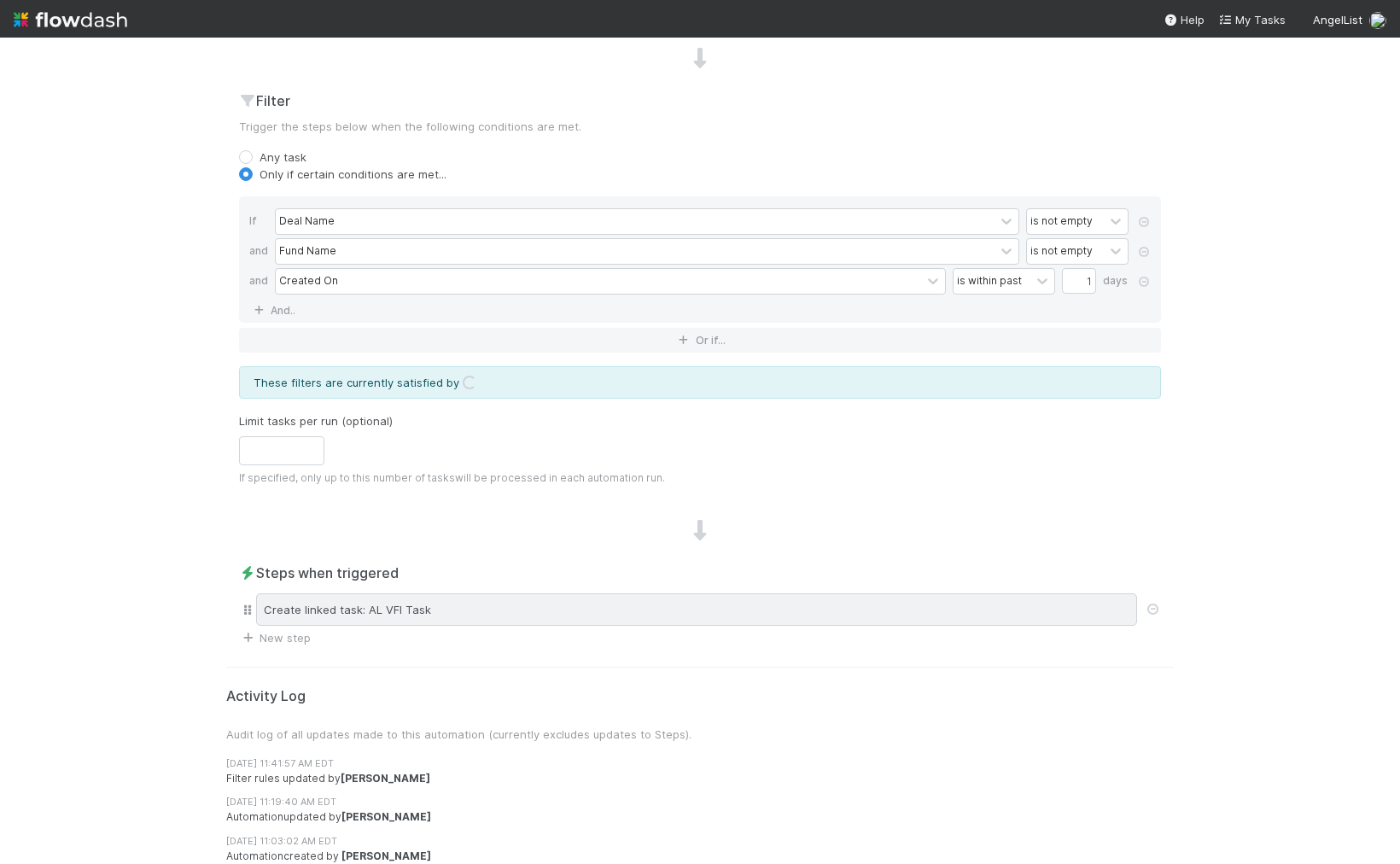
click at [356, 606] on div "Create linked task: AL VFI Task" at bounding box center [696, 610] width 881 height 32
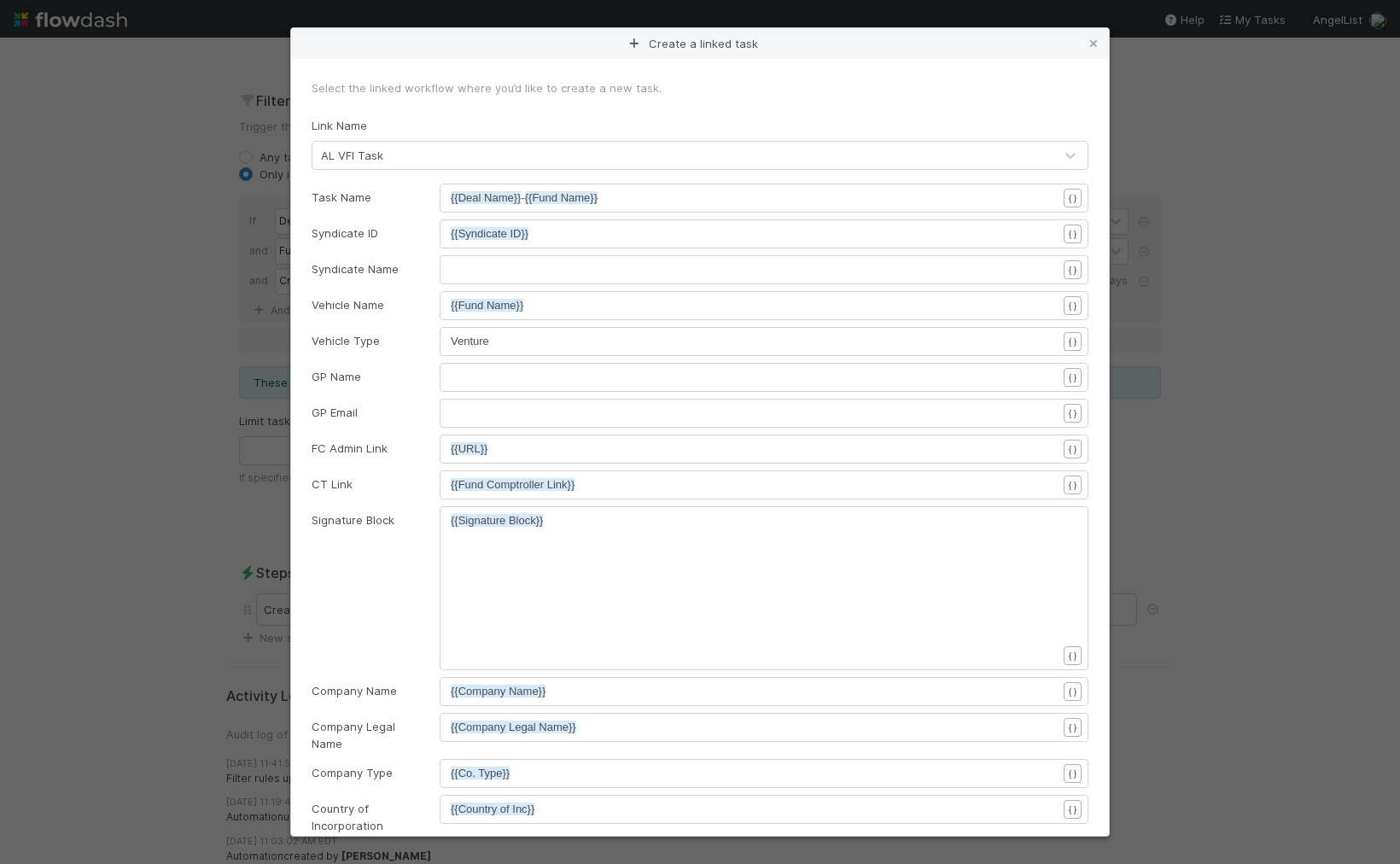
click at [1098, 40] on icon at bounding box center [1093, 44] width 17 height 11
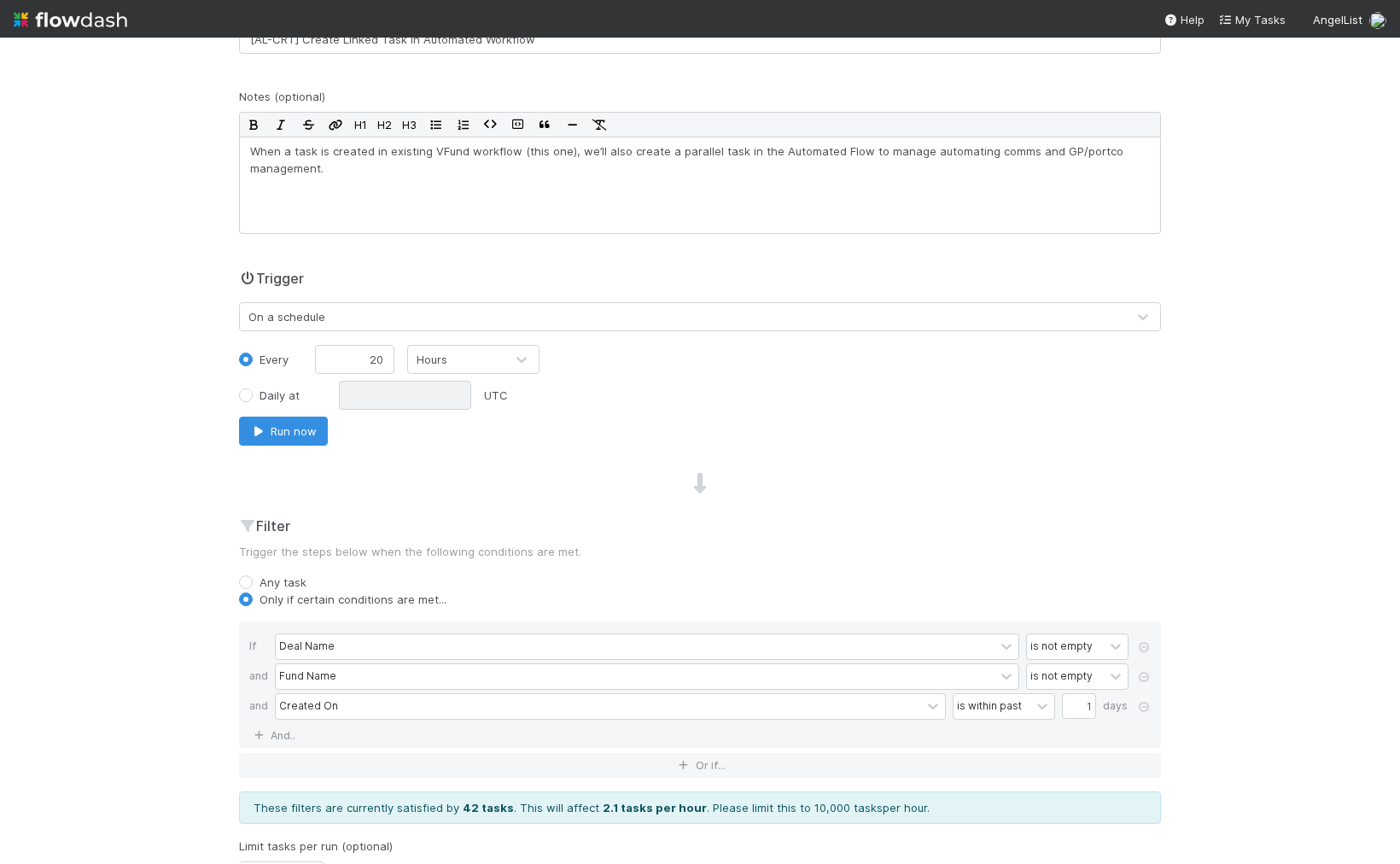
scroll to position [51, 0]
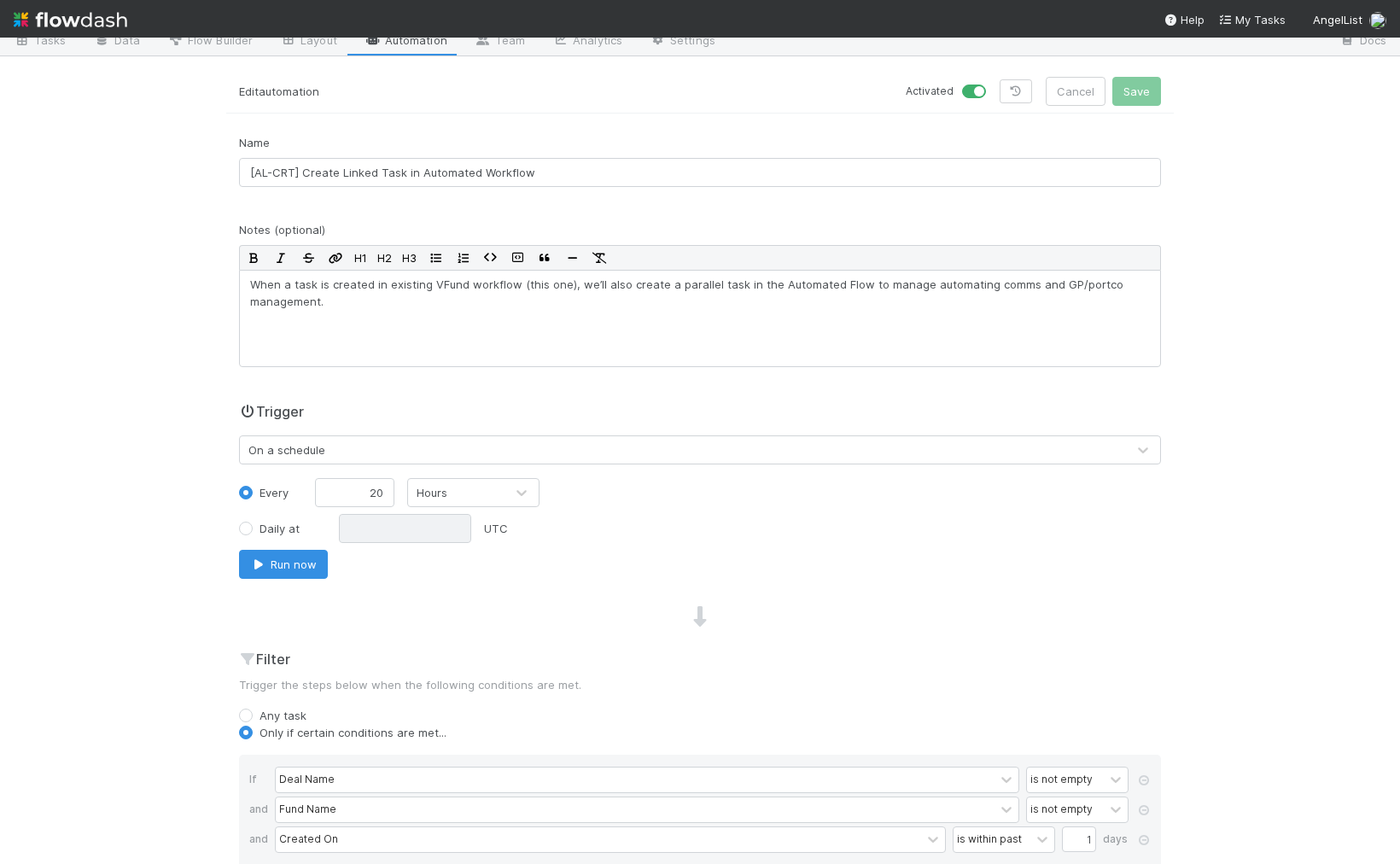
click at [321, 449] on div "On a schedule" at bounding box center [286, 449] width 76 height 17
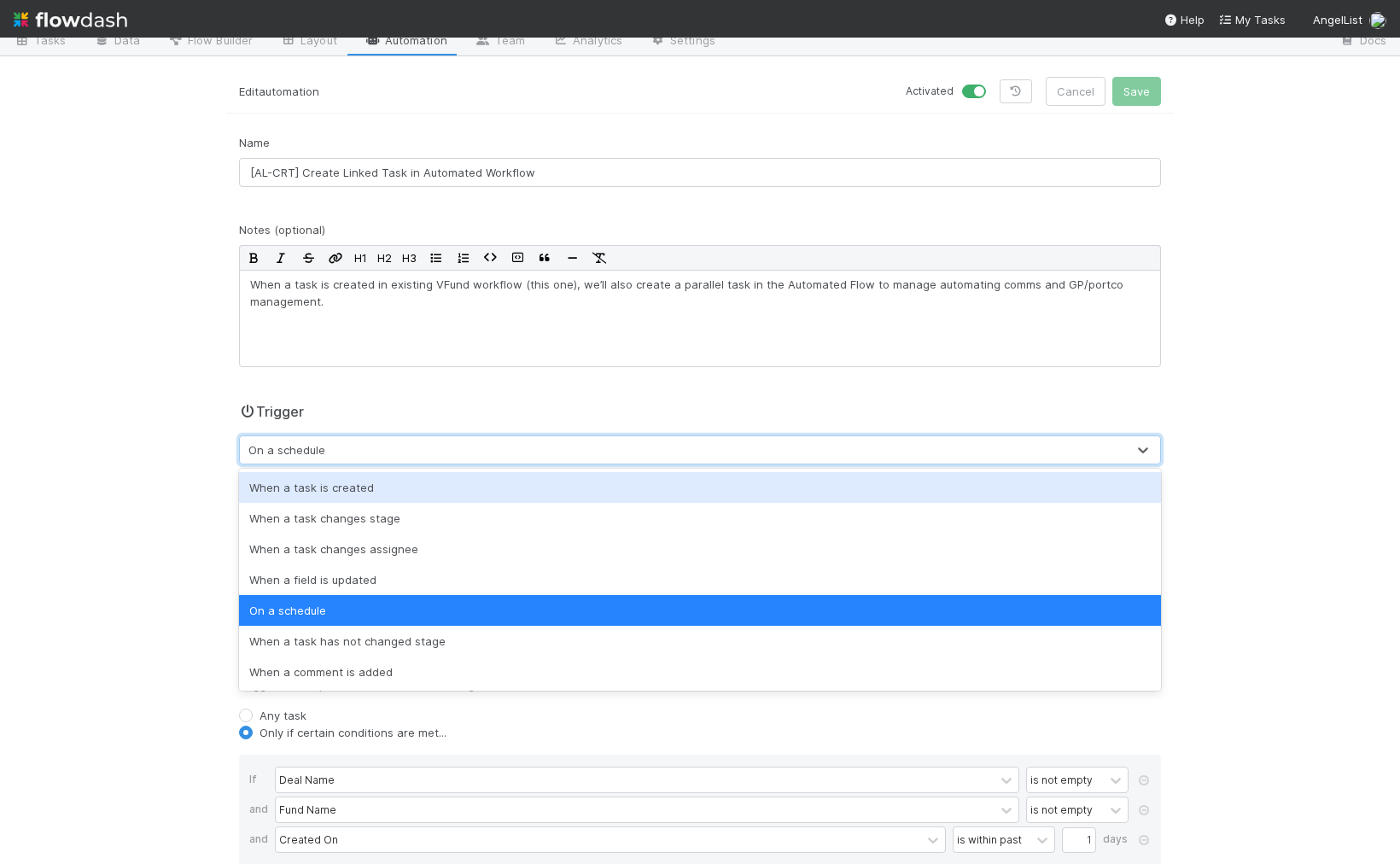
click at [350, 486] on div "When a task is created" at bounding box center [700, 488] width 921 height 31
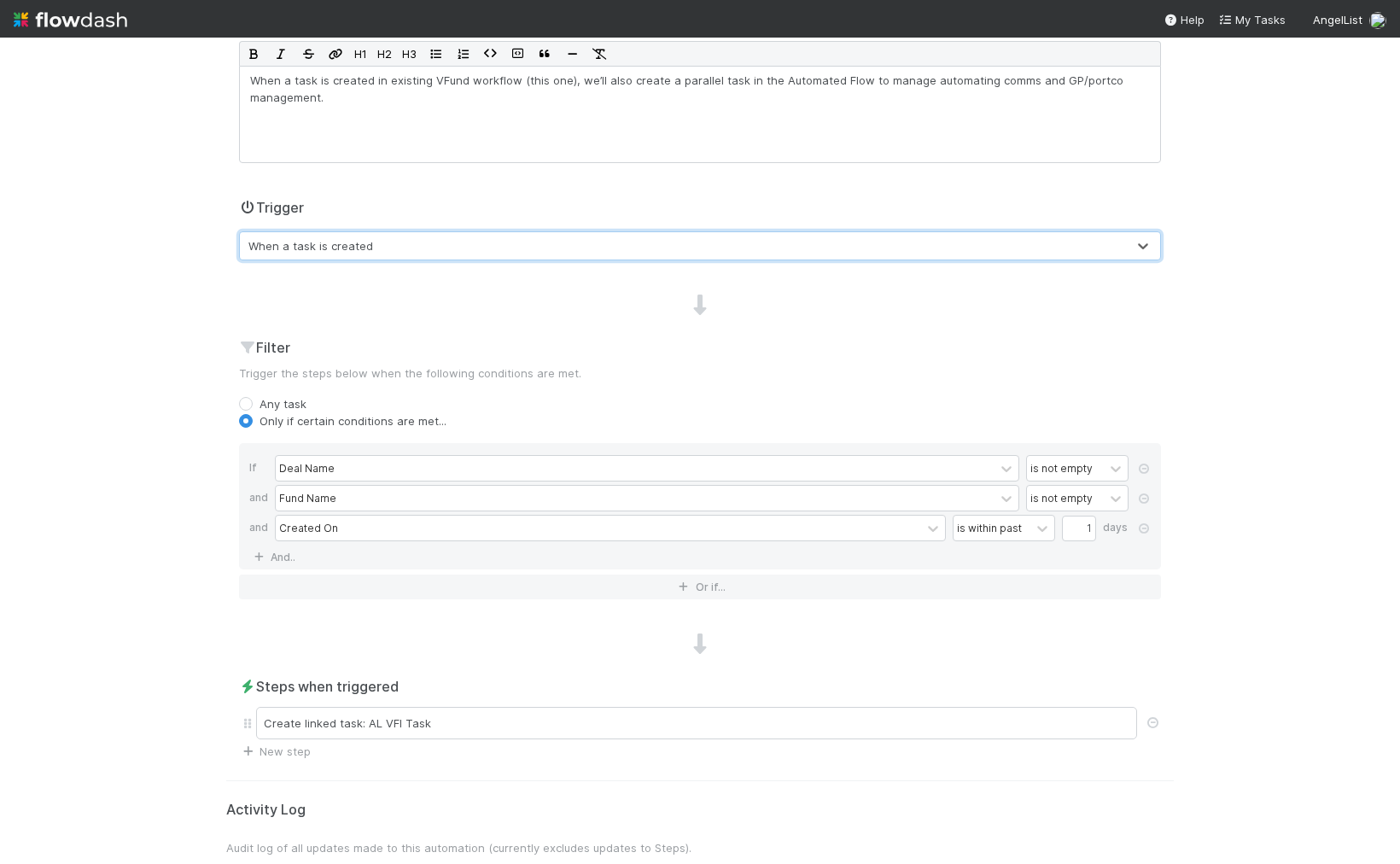
scroll to position [370, 0]
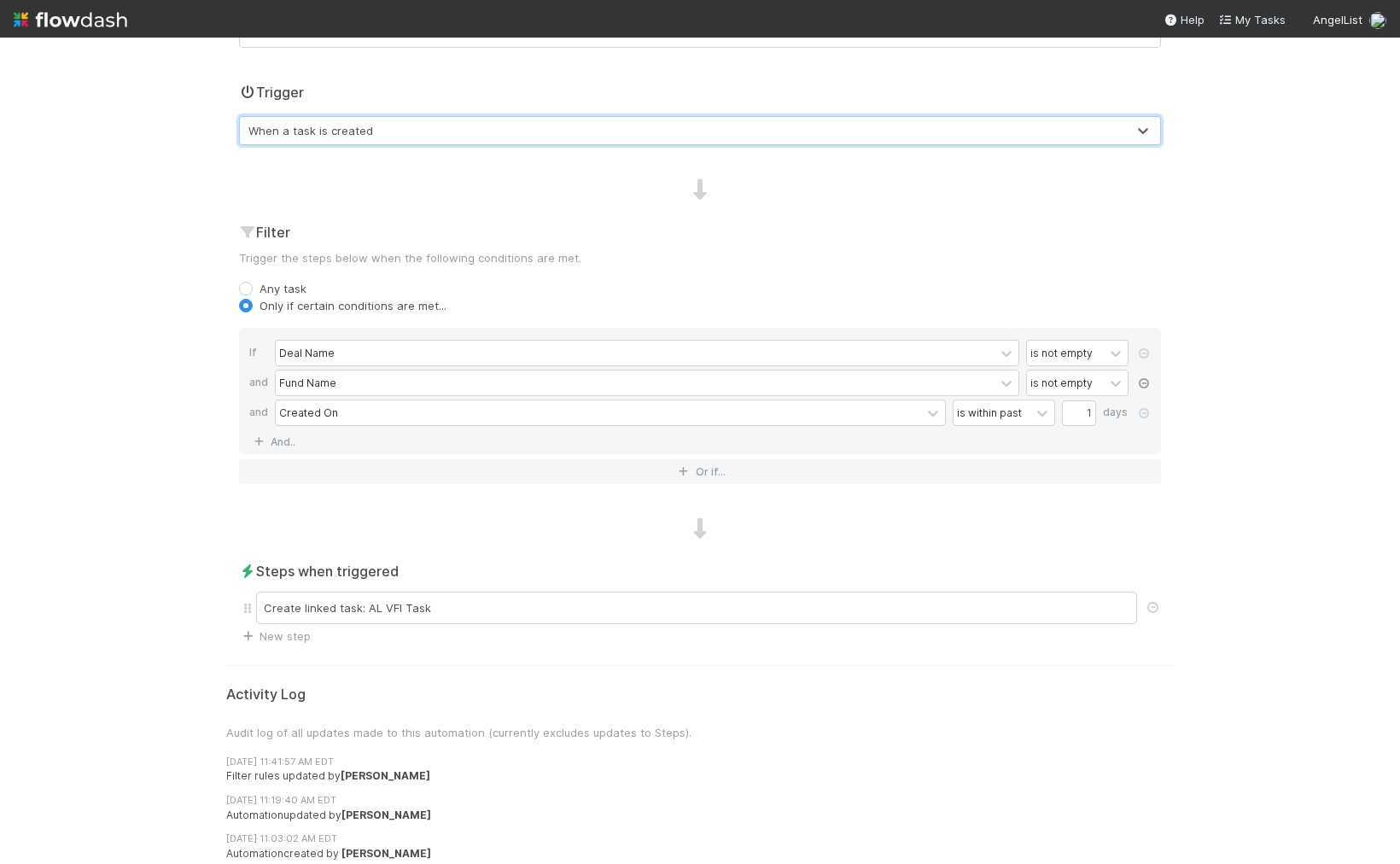
click at [1139, 408] on icon at bounding box center [1143, 414] width 17 height 11
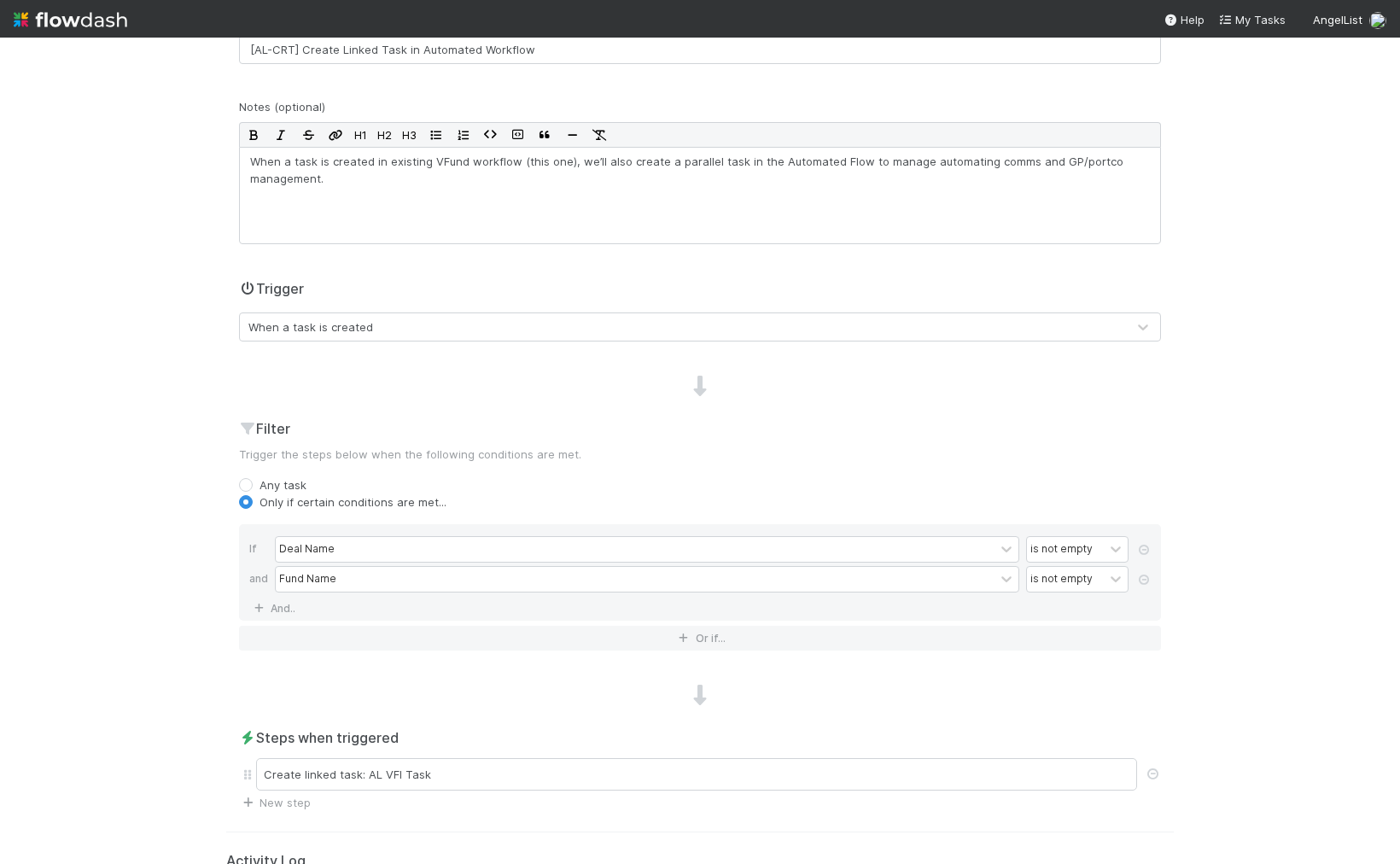
scroll to position [52, 0]
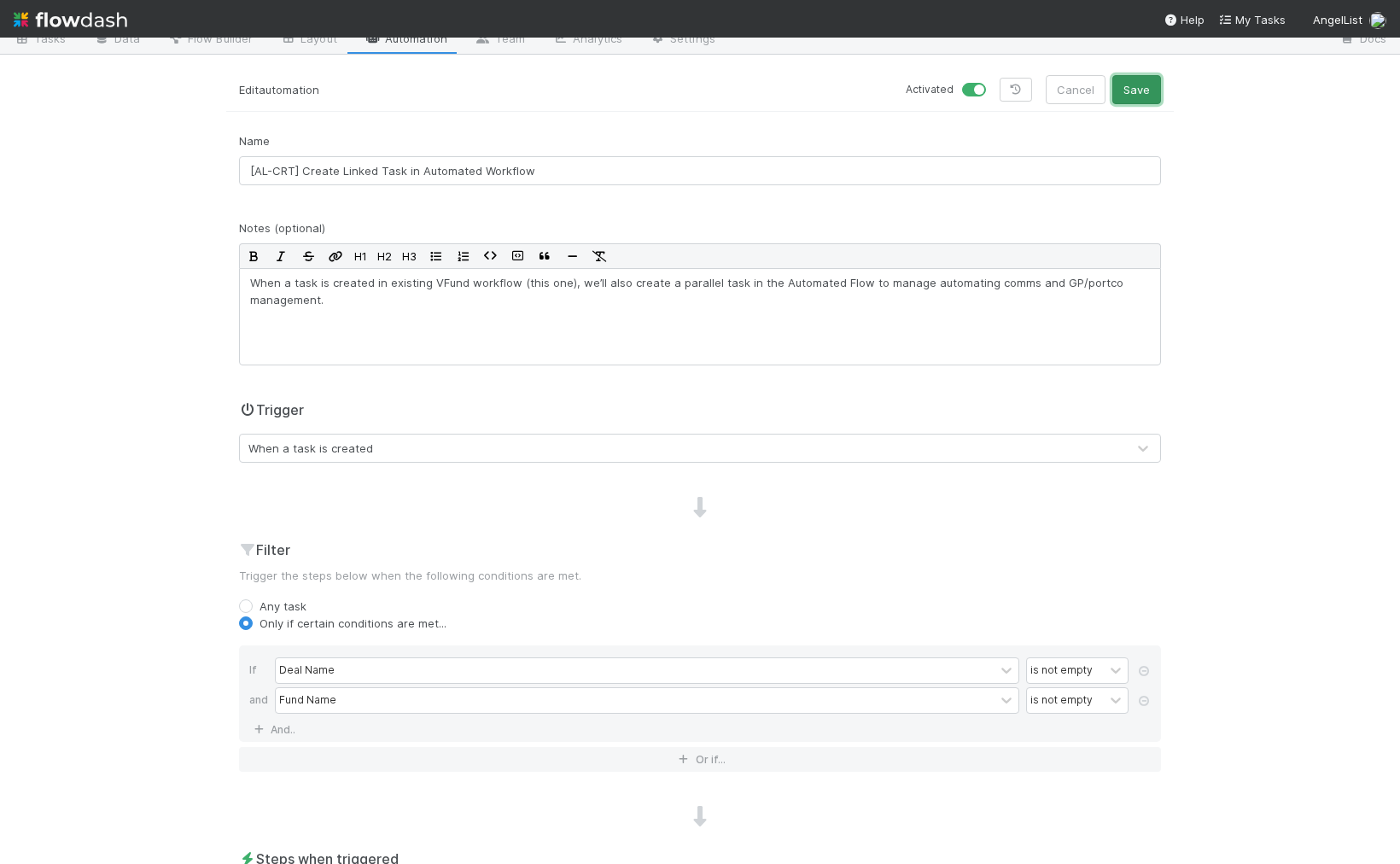
drag, startPoint x: 1132, startPoint y: 85, endPoint x: 1099, endPoint y: 184, distance: 104.4
click at [1132, 85] on button "Save" at bounding box center [1136, 89] width 49 height 29
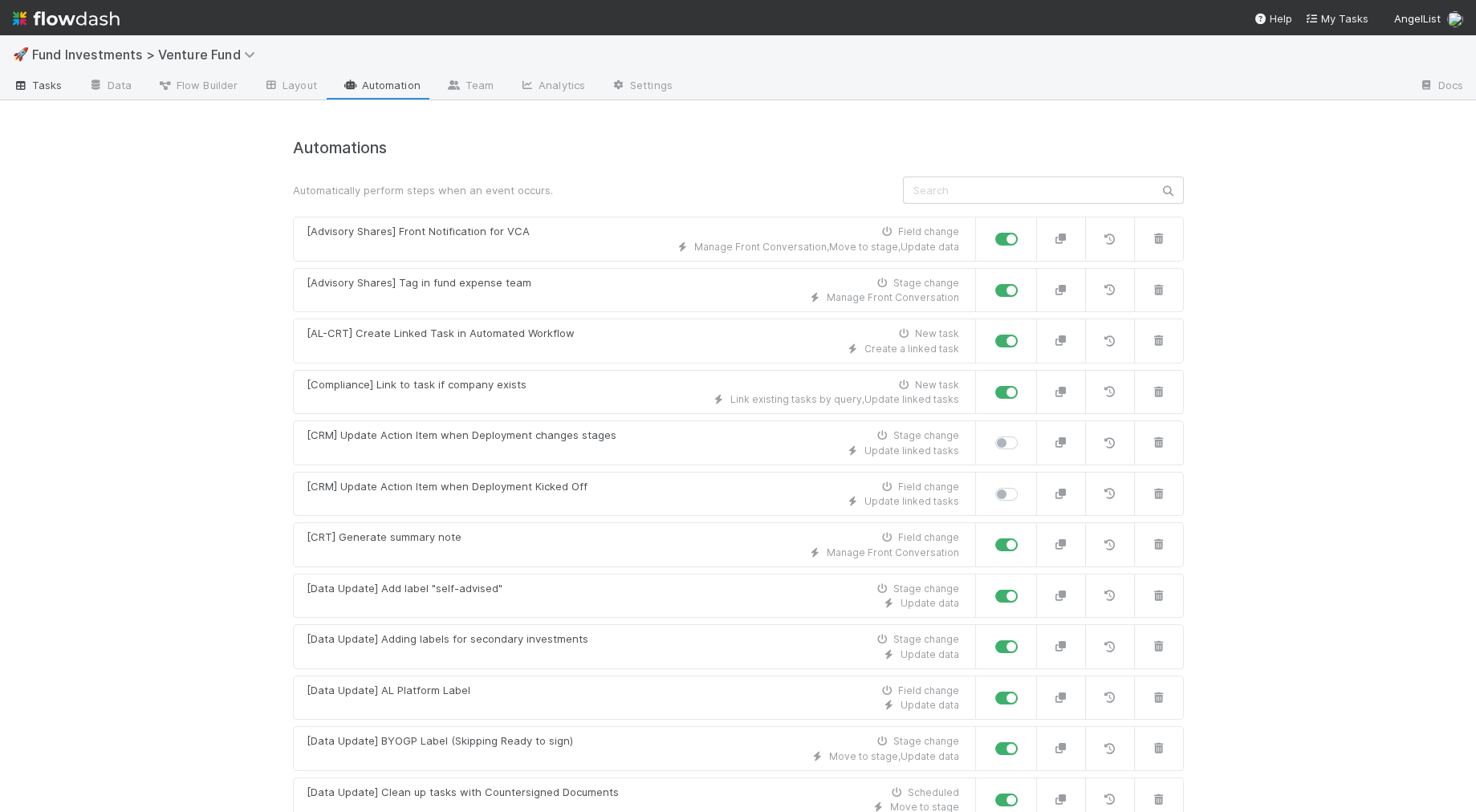
click at [49, 93] on link "Tasks" at bounding box center [38, 86] width 75 height 26
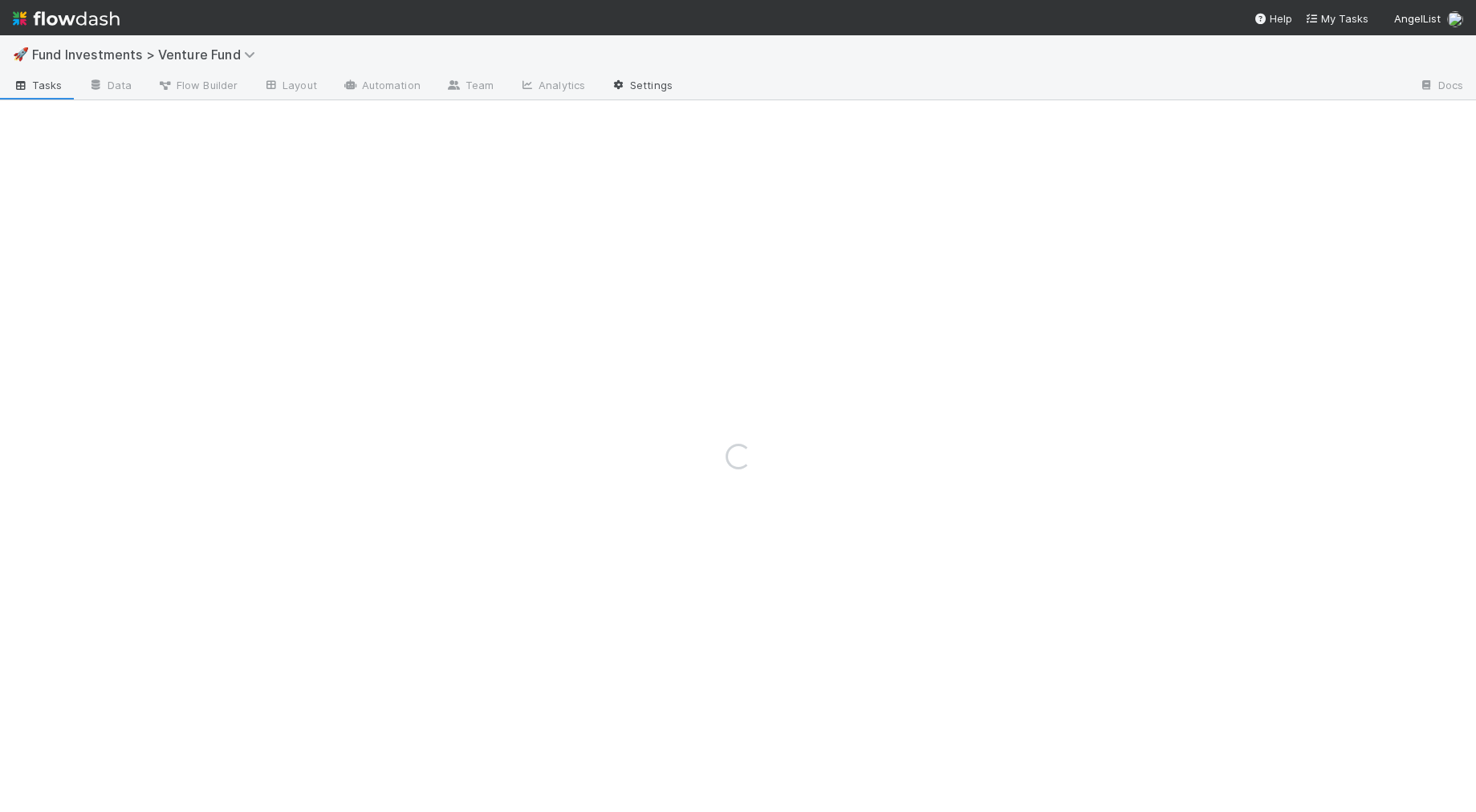
click at [611, 78] on link "Settings" at bounding box center [641, 86] width 88 height 26
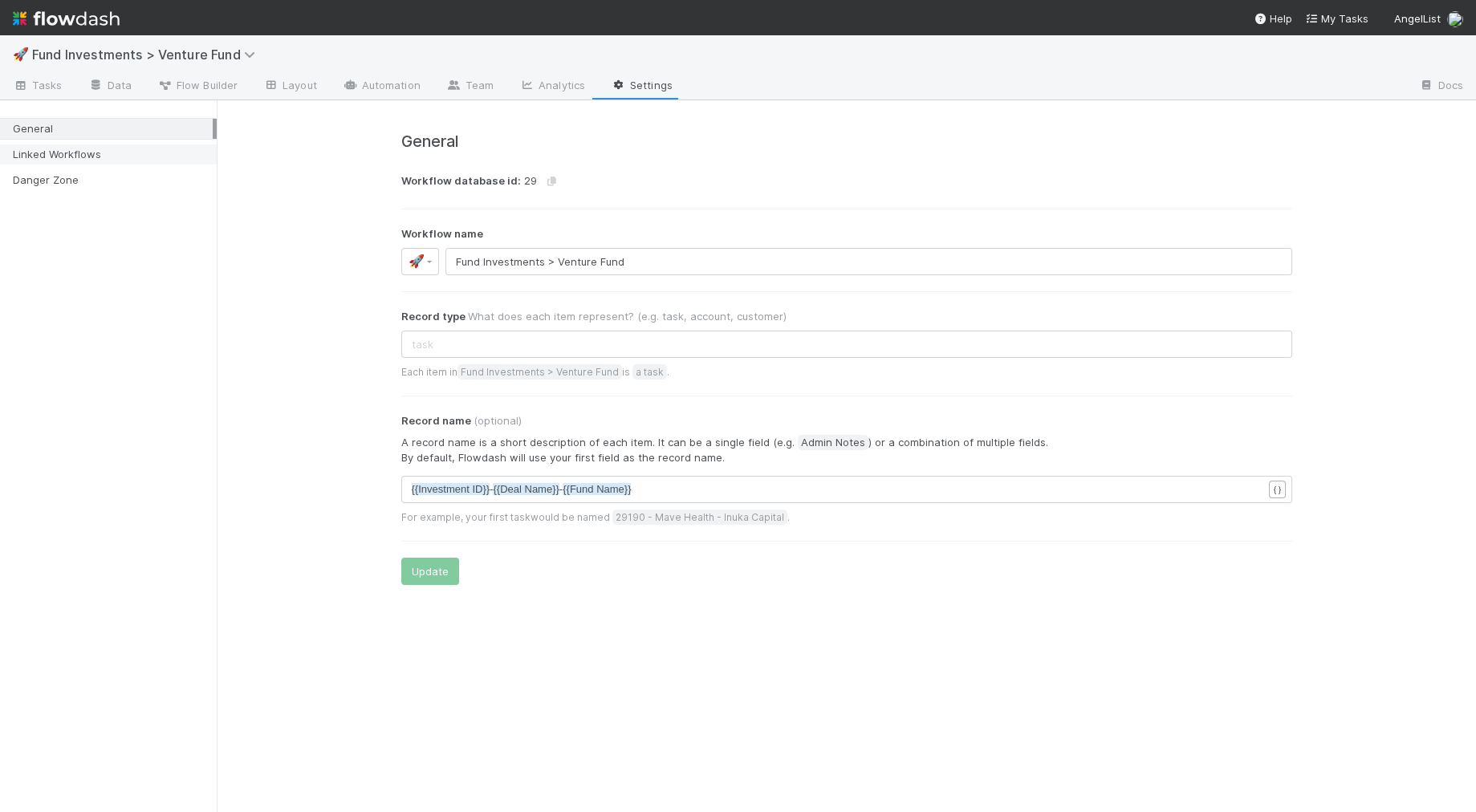
click at [69, 156] on div "Linked Workflows" at bounding box center [112, 155] width 200 height 20
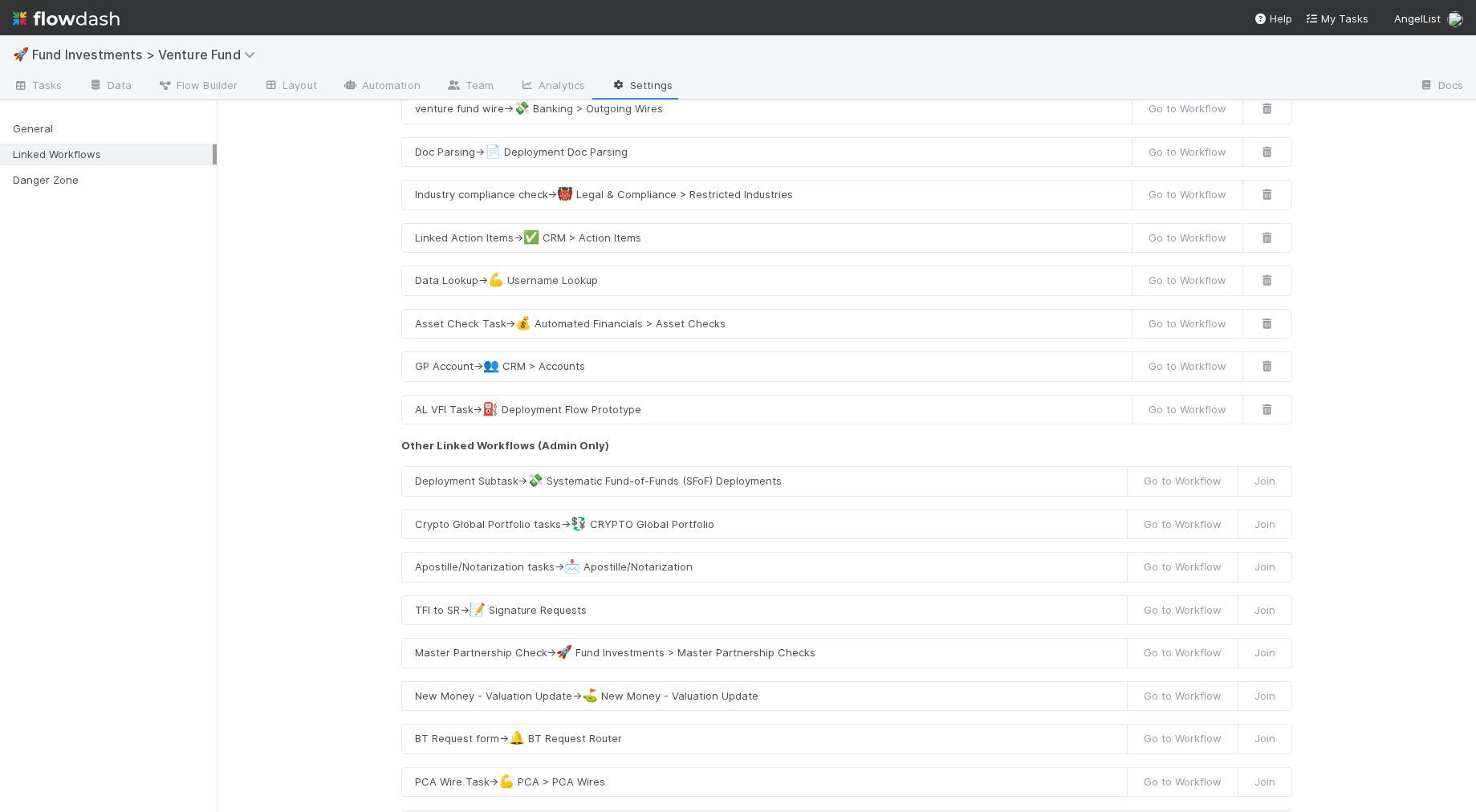
scroll to position [547, 0]
click at [580, 398] on button "AL VFI Task → ⛽ Deployment Flow Prototype" at bounding box center [767, 413] width 731 height 30
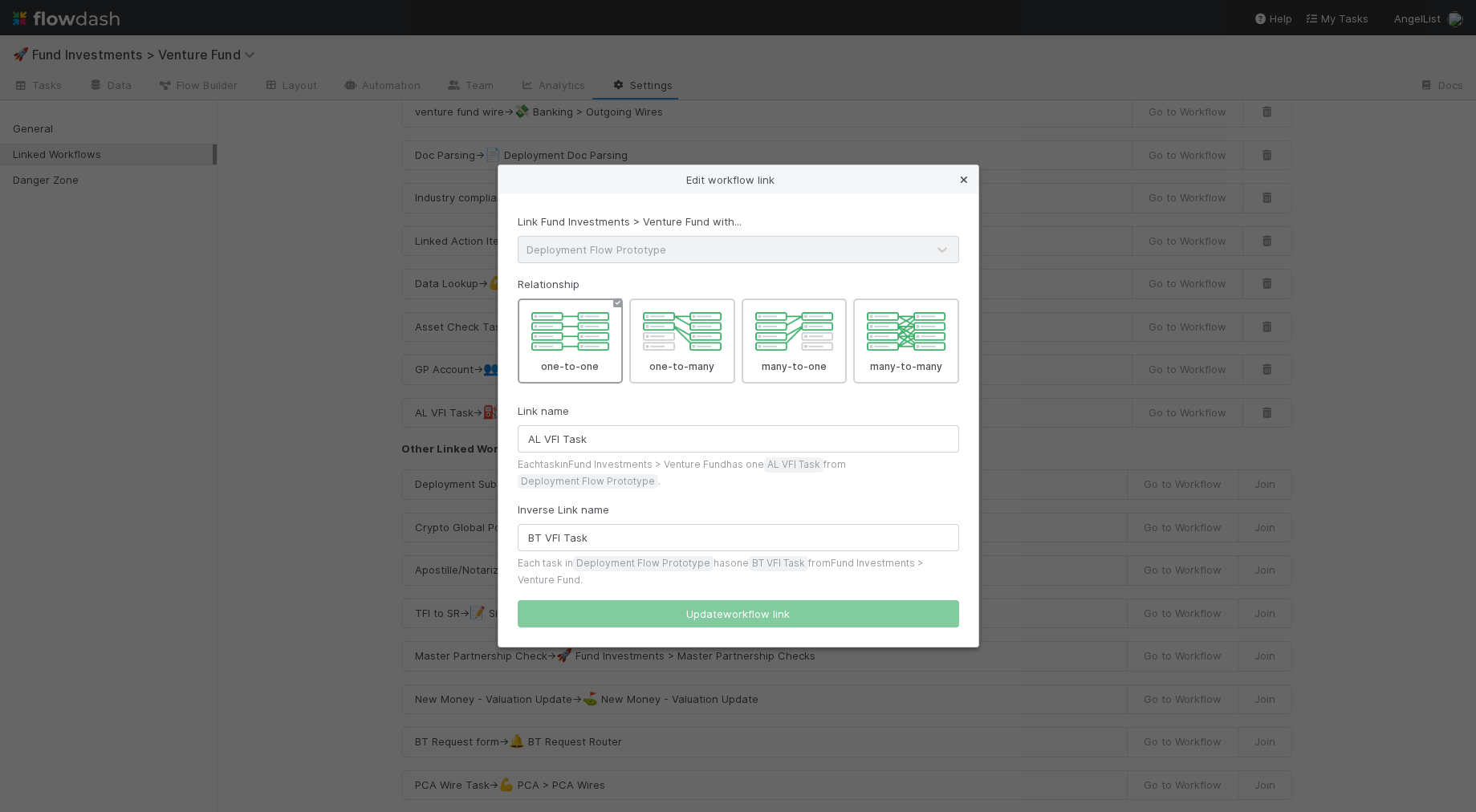
click at [967, 180] on icon at bounding box center [963, 180] width 16 height 10
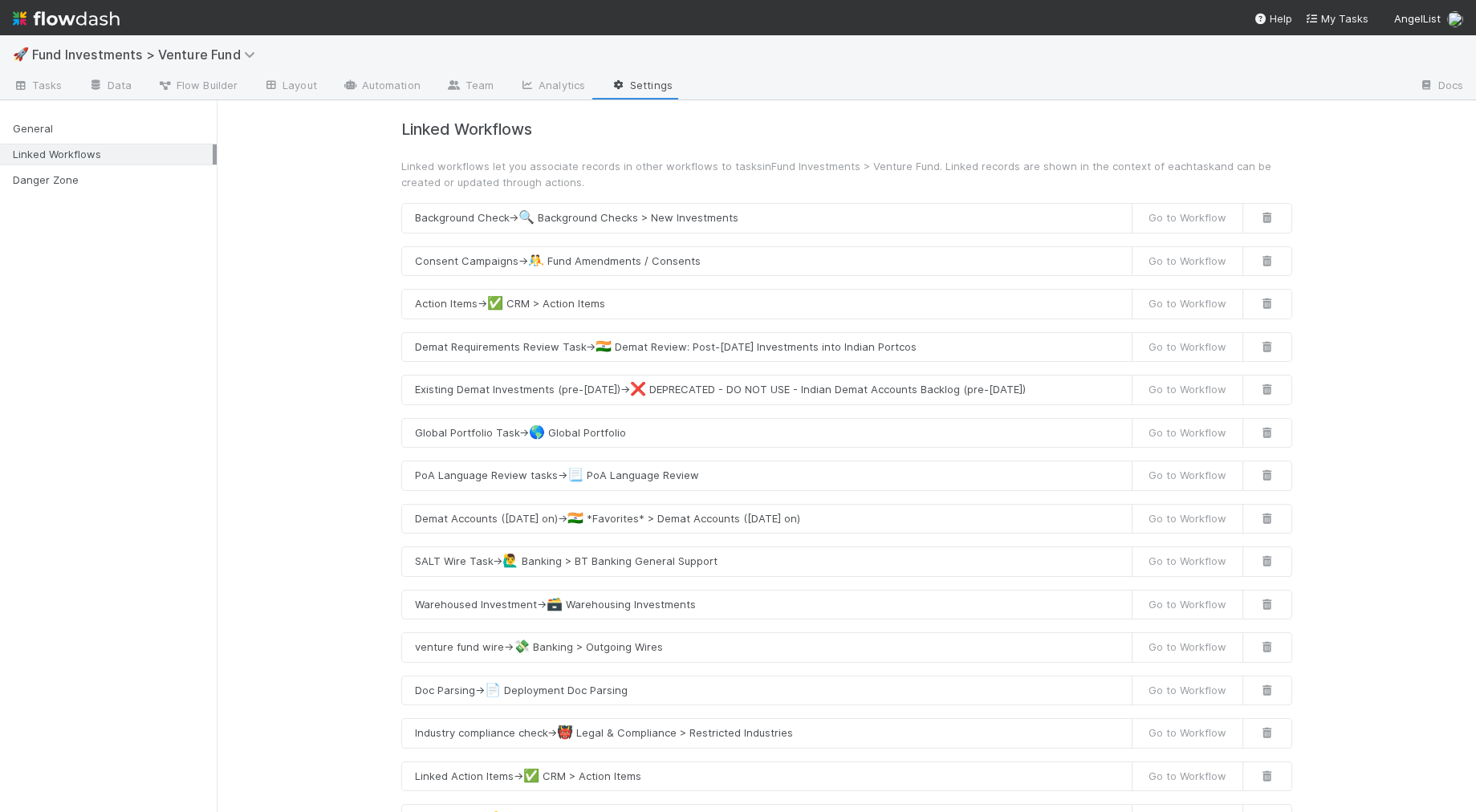
scroll to position [0, 0]
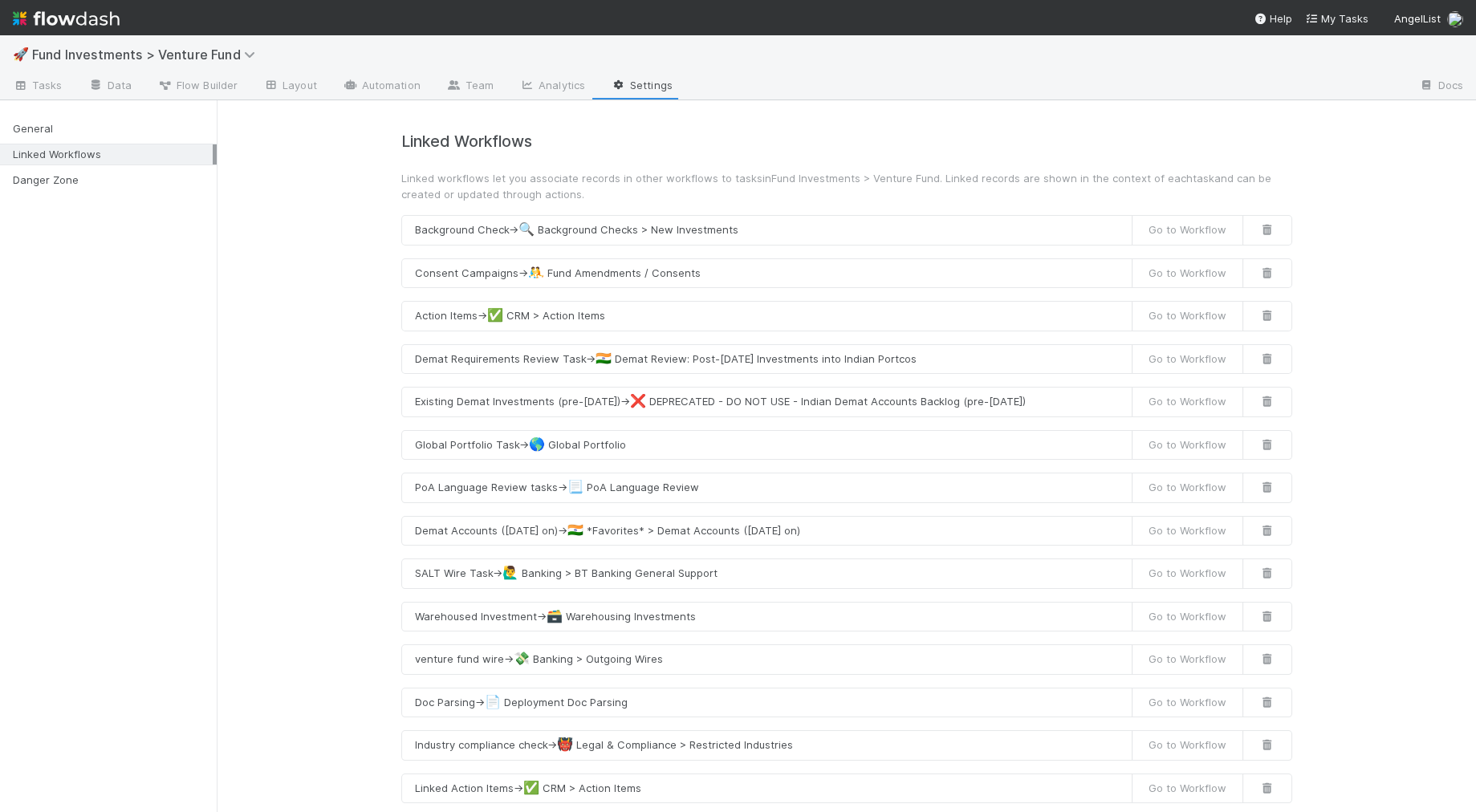
click at [737, 180] on p "Linked workflows let you associate records in other workflows to tasks in Fund …" at bounding box center [846, 186] width 891 height 32
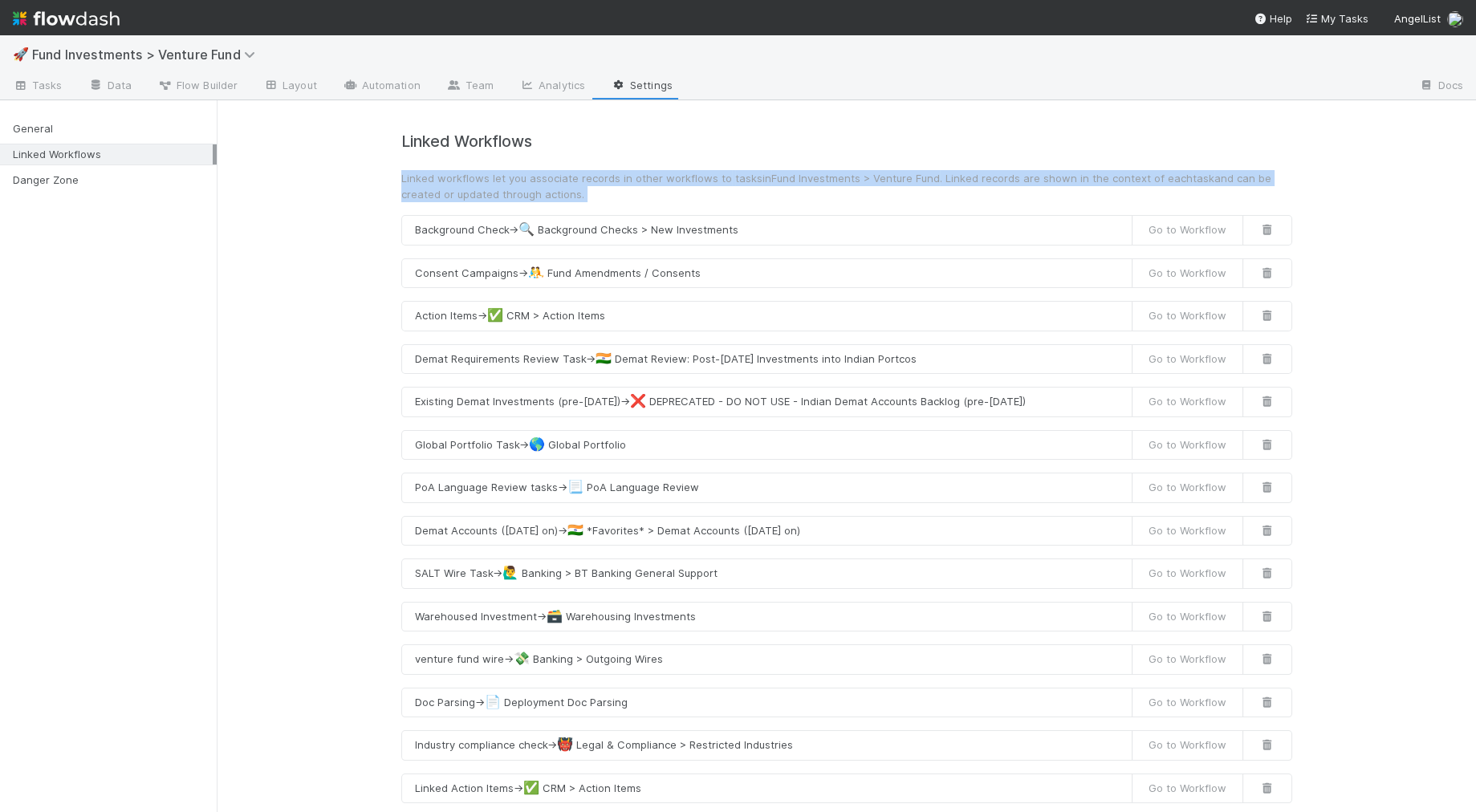
click at [737, 179] on p "Linked workflows let you associate records in other workflows to tasks in Fund …" at bounding box center [846, 186] width 891 height 32
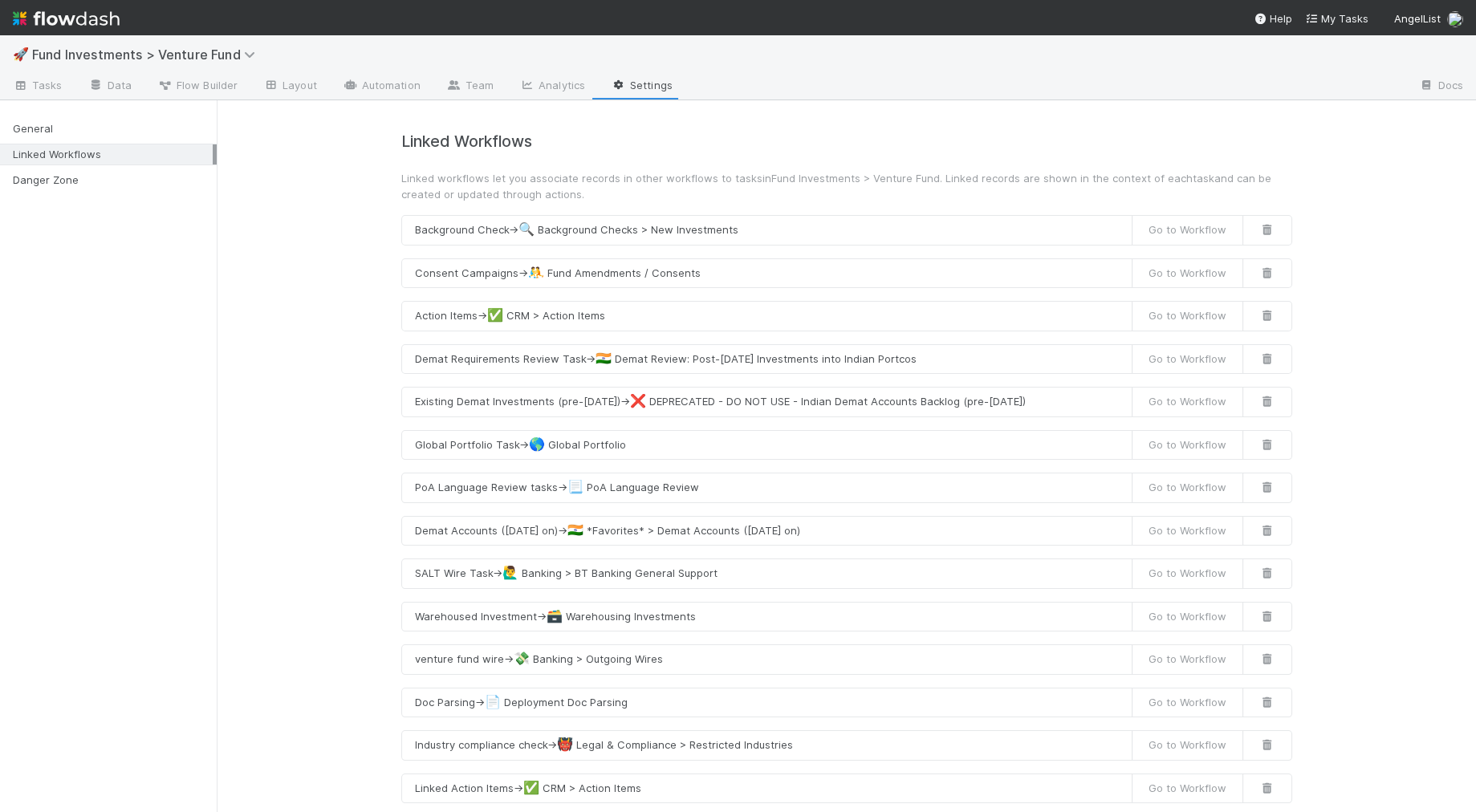
click at [737, 179] on p "Linked workflows let you associate records in other workflows to tasks in Fund …" at bounding box center [846, 186] width 891 height 32
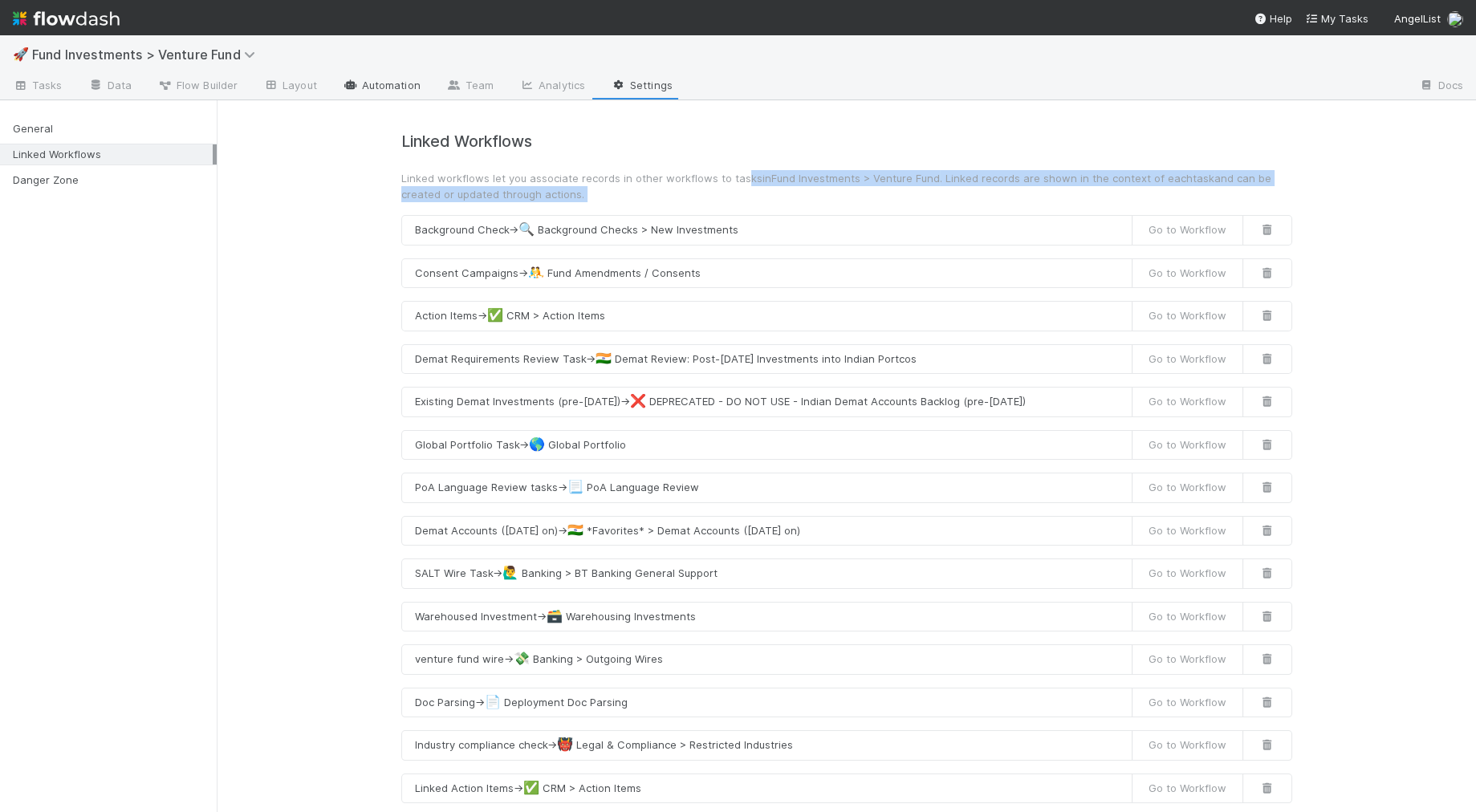
click at [384, 84] on link "Automation" at bounding box center [381, 86] width 104 height 26
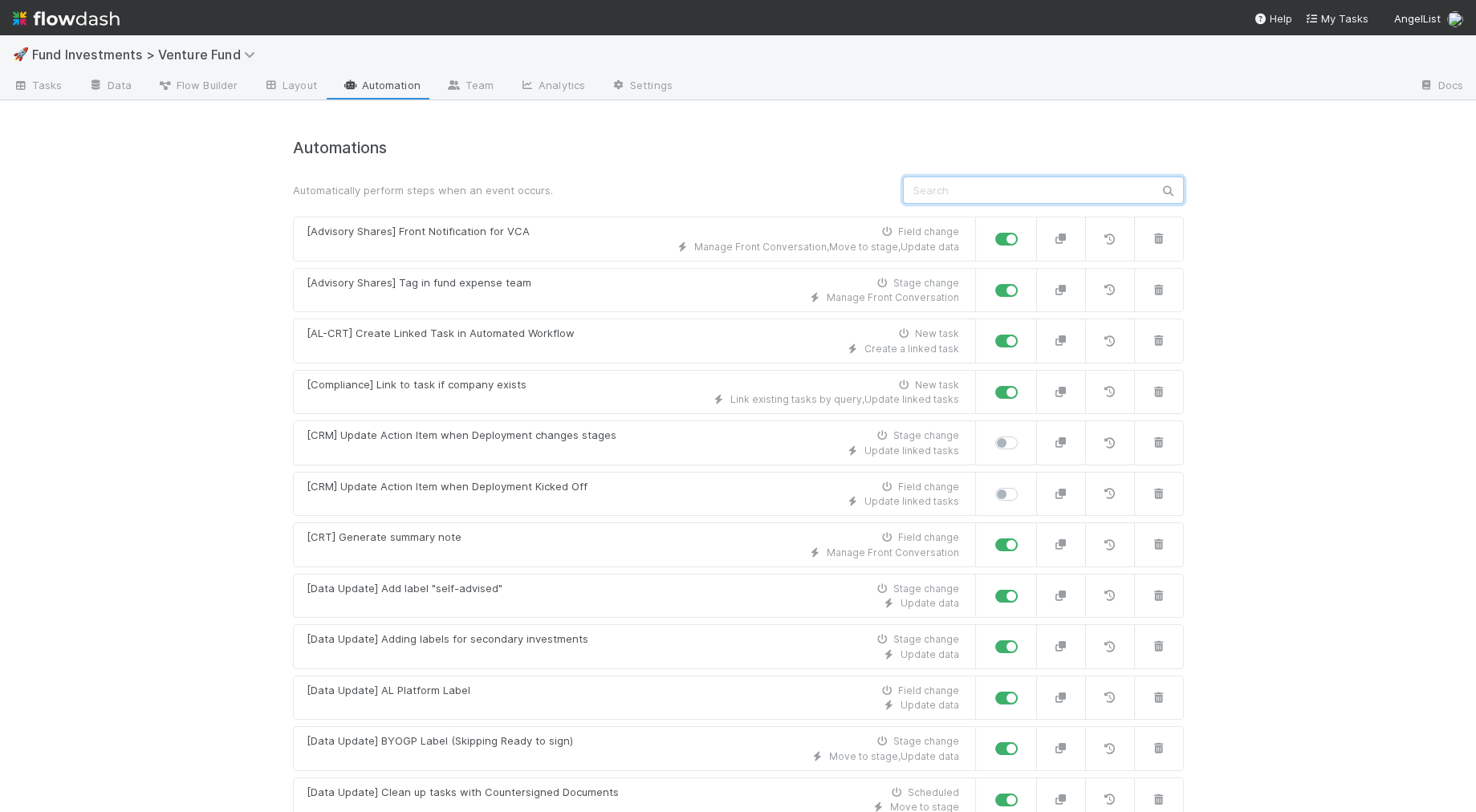
click at [948, 195] on input "text" at bounding box center [1044, 190] width 281 height 28
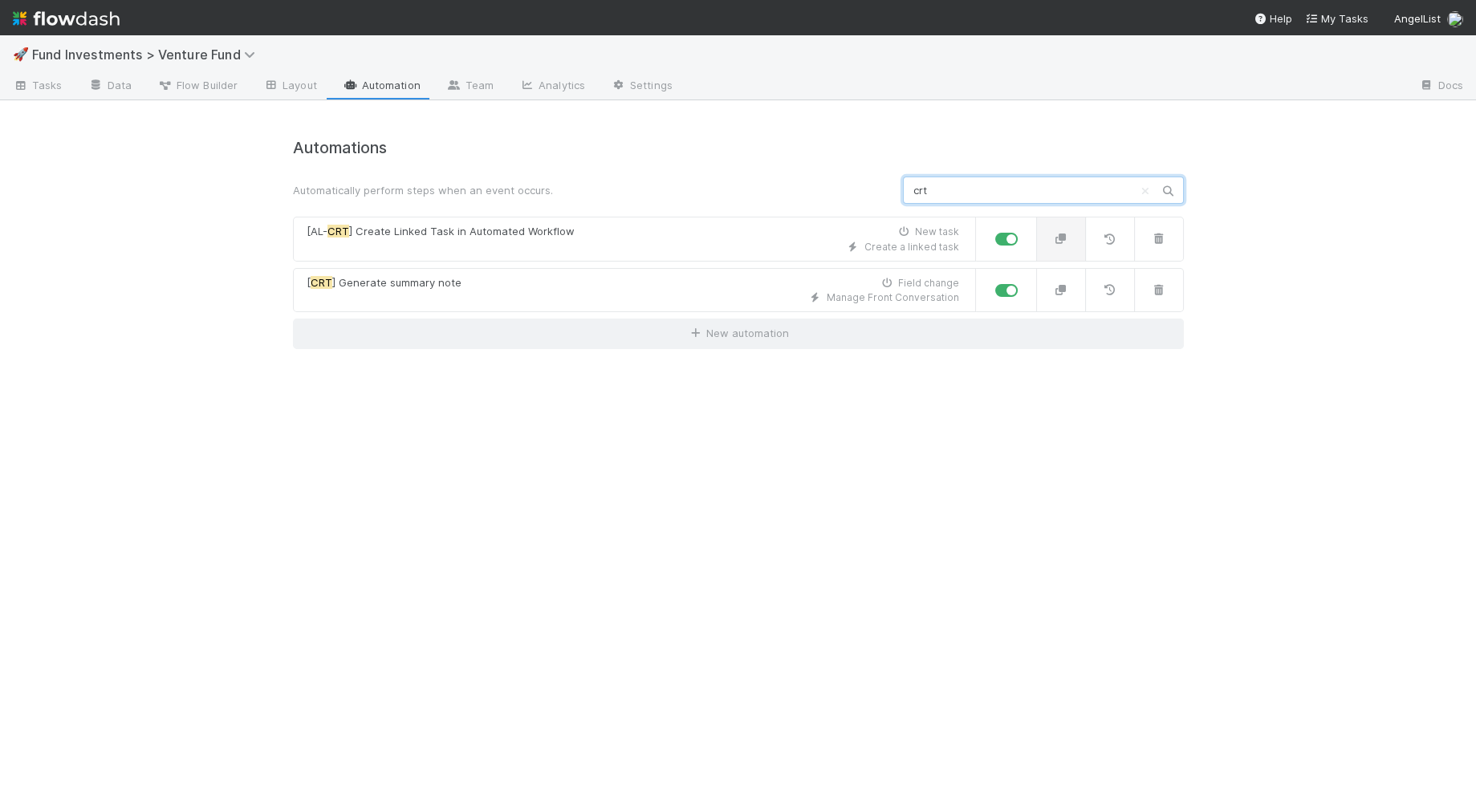
type input "crt"
click at [1060, 239] on icon "button" at bounding box center [1060, 238] width 16 height 10
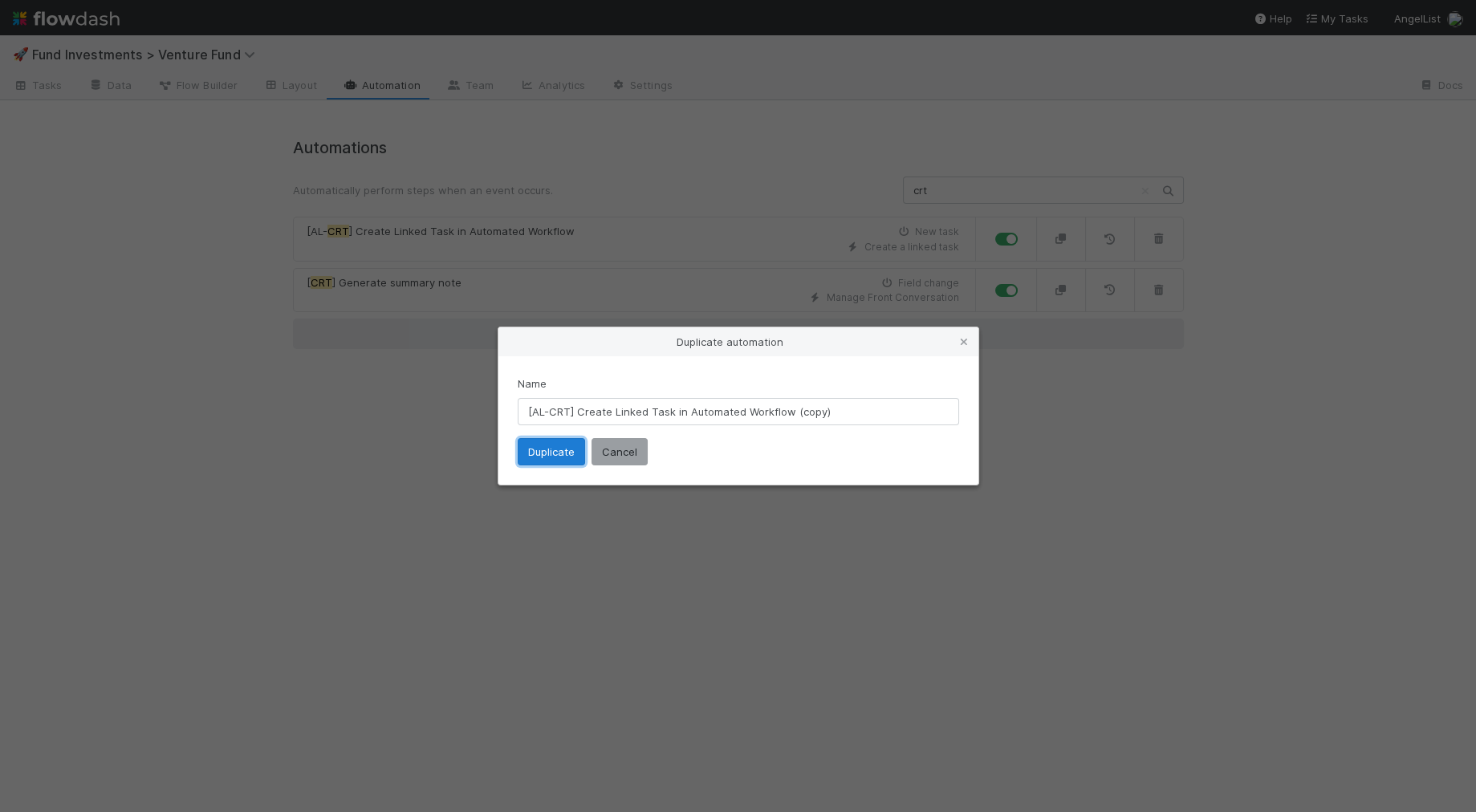
click at [564, 454] on button "Duplicate" at bounding box center [551, 452] width 68 height 28
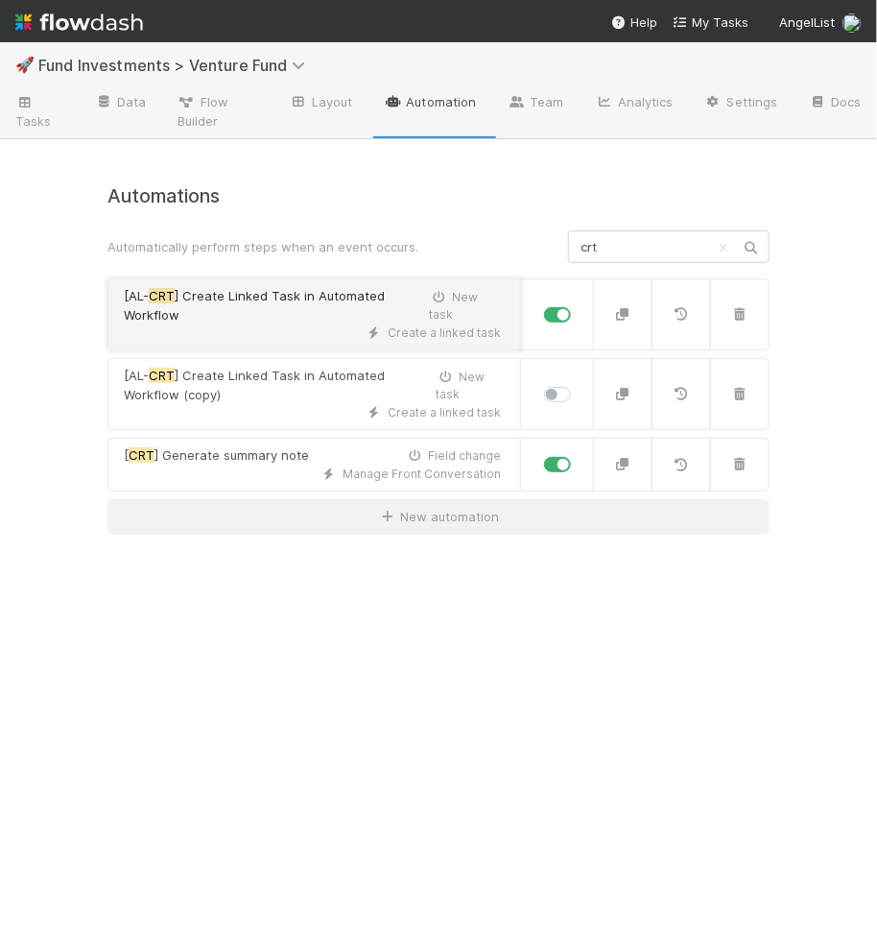
click at [245, 330] on div "Create a linked task" at bounding box center [312, 332] width 377 height 17
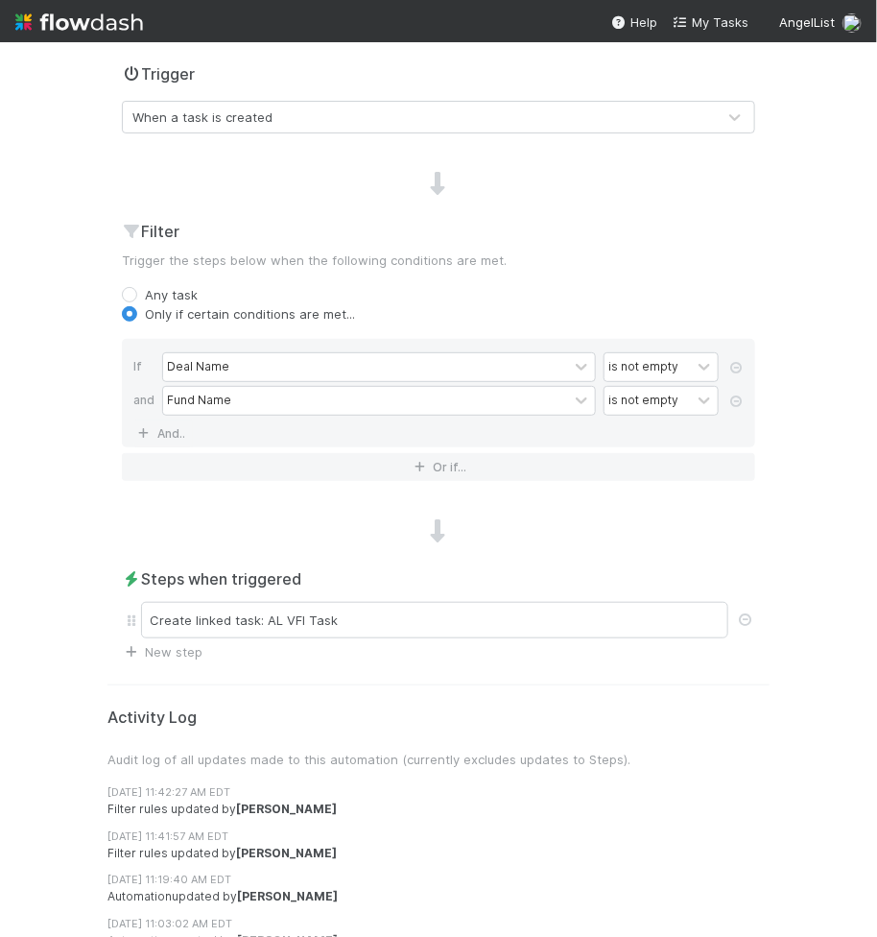
scroll to position [480, 0]
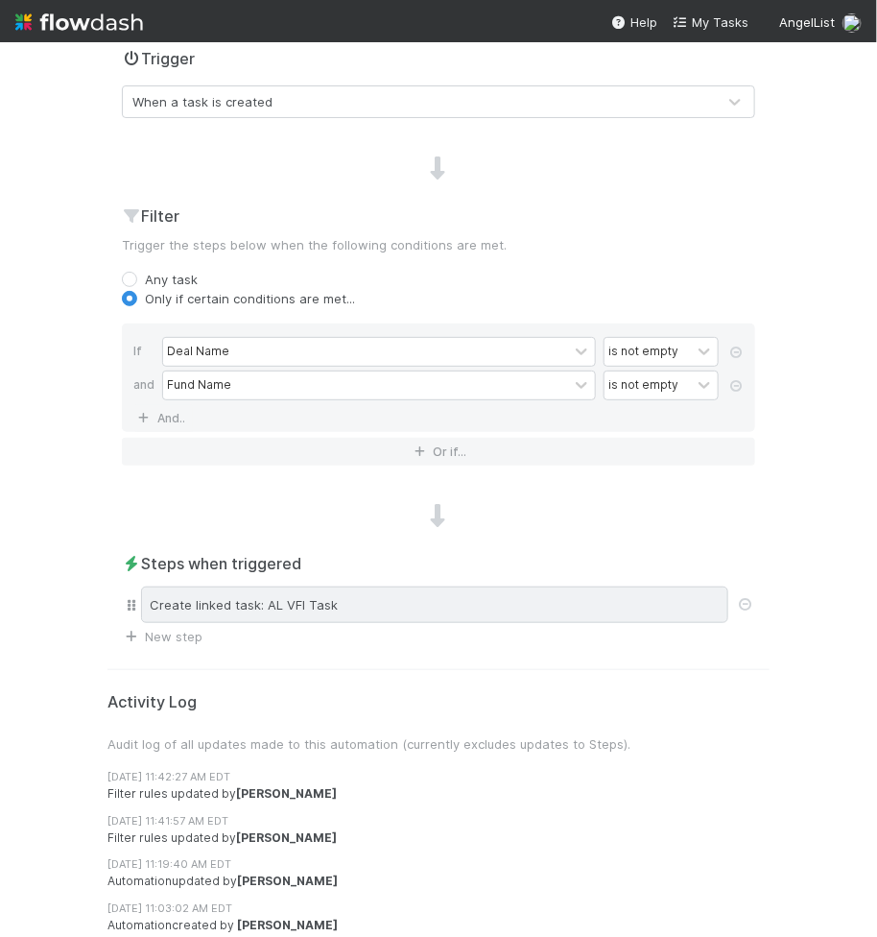
click at [479, 586] on div "Create linked task: AL VFI Task" at bounding box center [434, 604] width 587 height 36
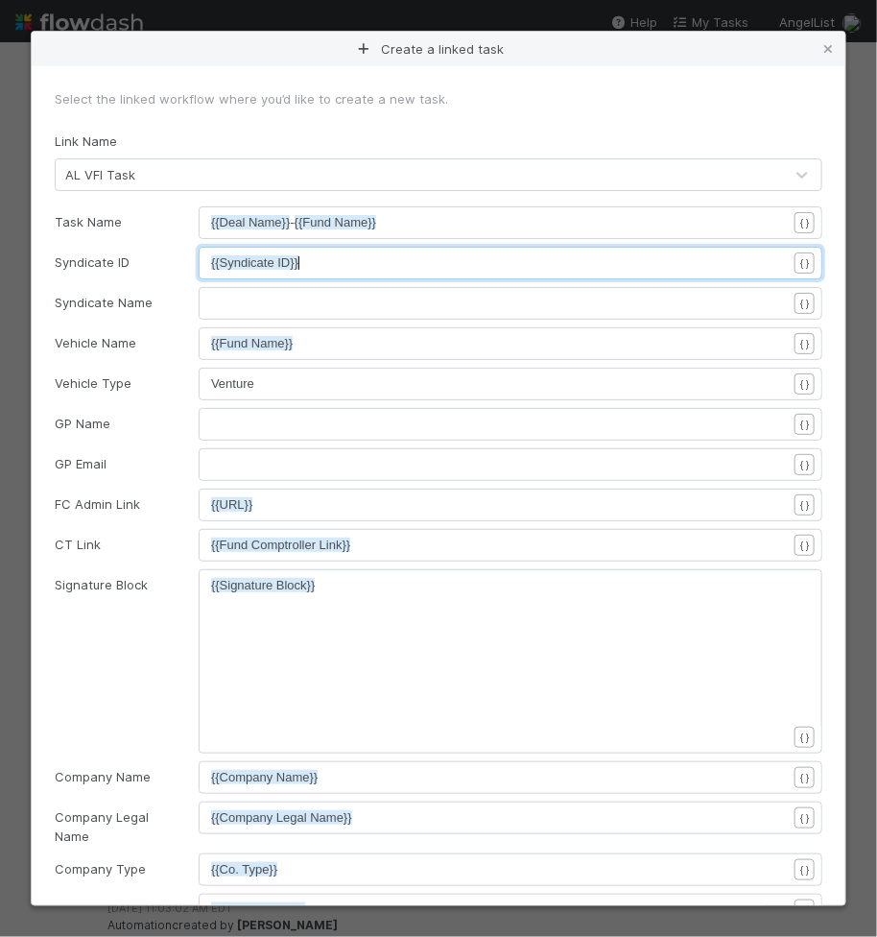
scroll to position [6, 0]
click at [381, 267] on pre "{{Syndicate ID}}" at bounding box center [499, 262] width 576 height 19
type textarea "{{Syndicate ID}}"
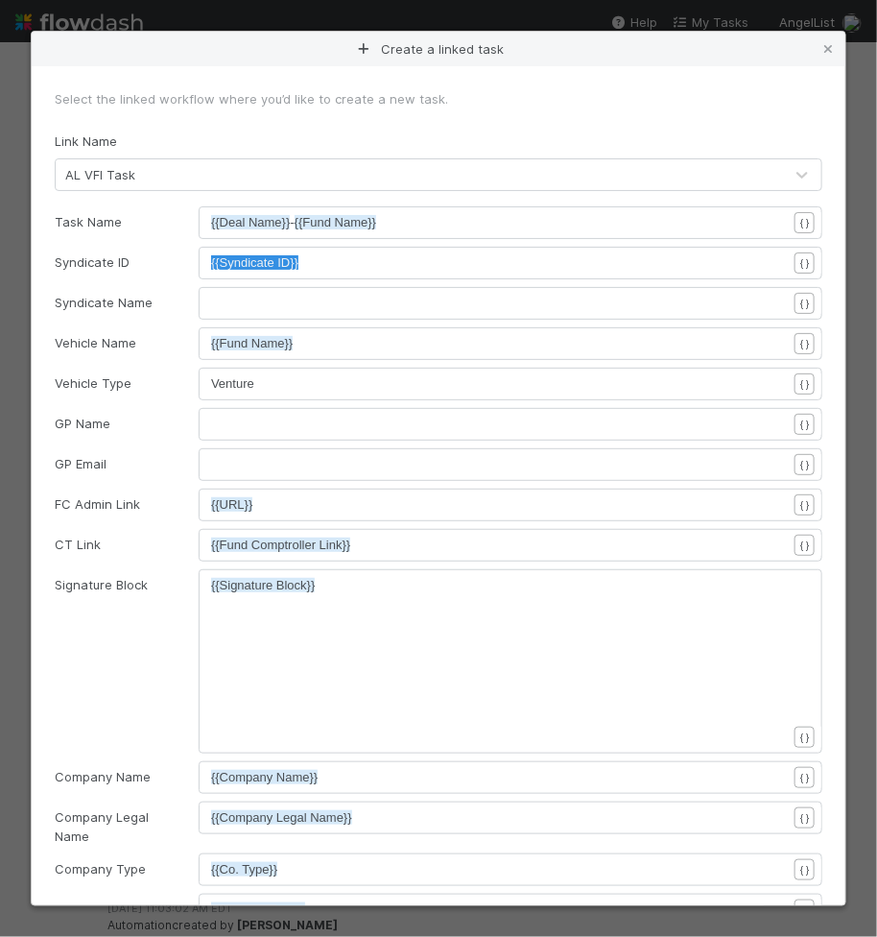
click at [432, 341] on pre "{{Fund Name}}" at bounding box center [499, 343] width 576 height 19
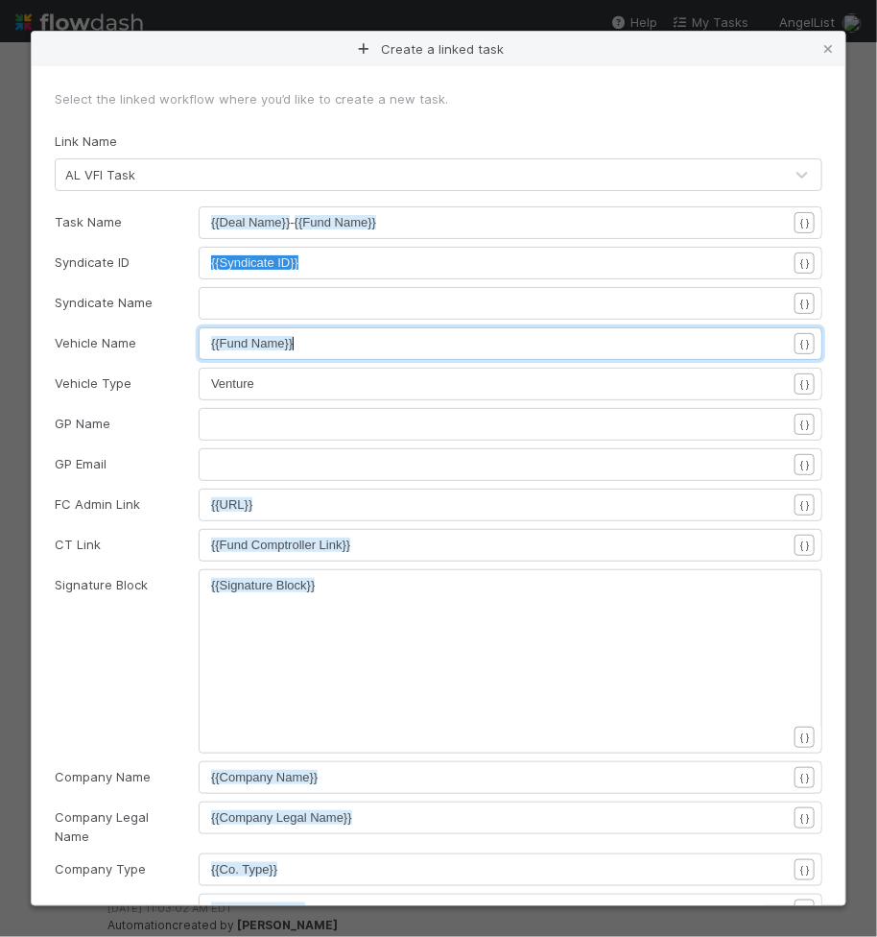
type textarea "{{Fund Name}}"
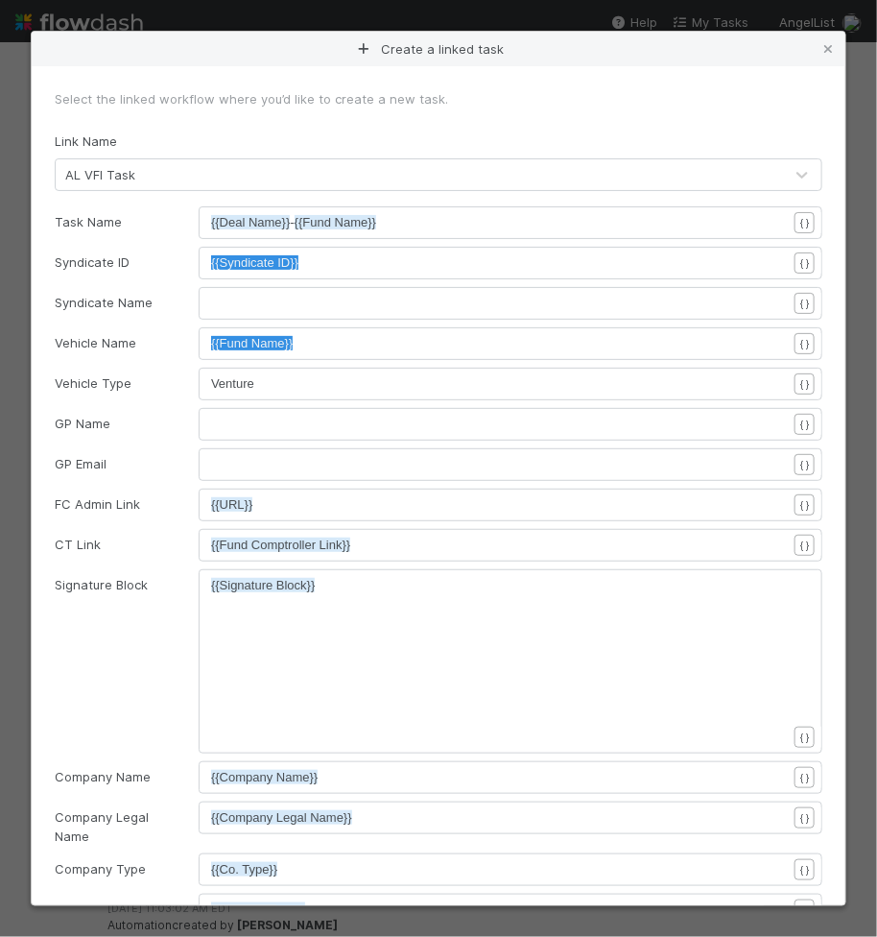
click at [602, 409] on div "xxxxxxxxxx ​" at bounding box center [511, 424] width 624 height 33
drag, startPoint x: 301, startPoint y: 412, endPoint x: 296, endPoint y: 423, distance: 12.9
click at [301, 412] on div "xxxxxxxxxx ​" at bounding box center [511, 423] width 624 height 33
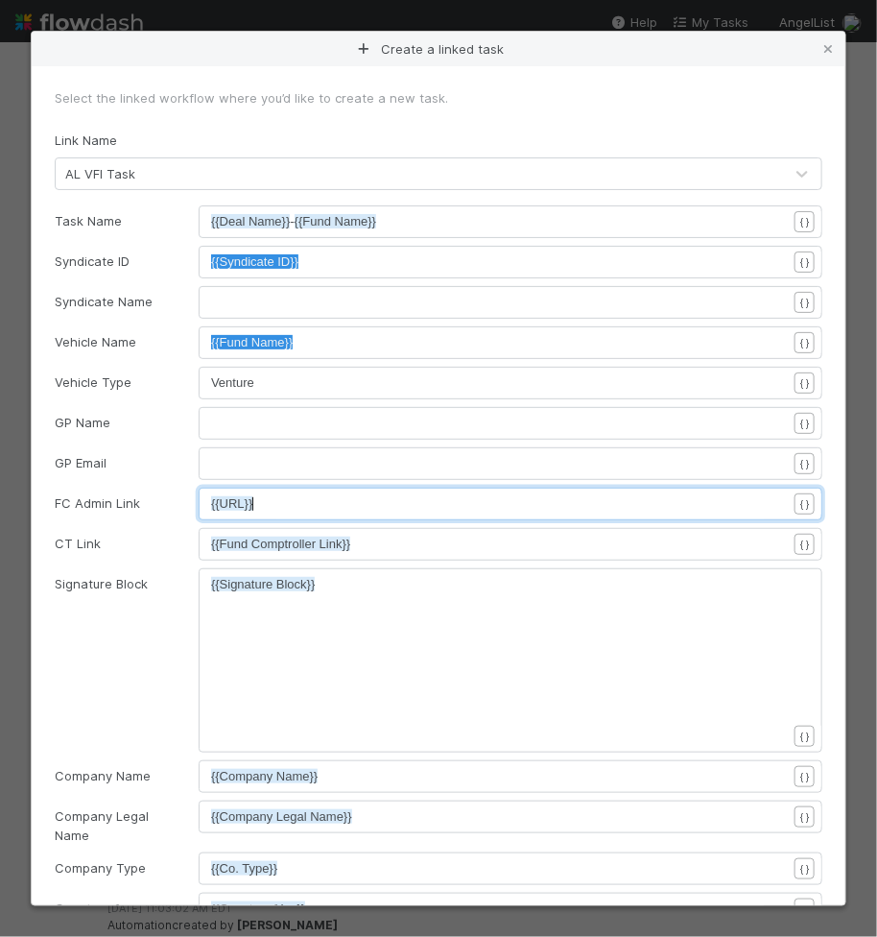
click at [296, 504] on pre "{{URL}}" at bounding box center [499, 503] width 576 height 19
type textarea "{{URL}}"
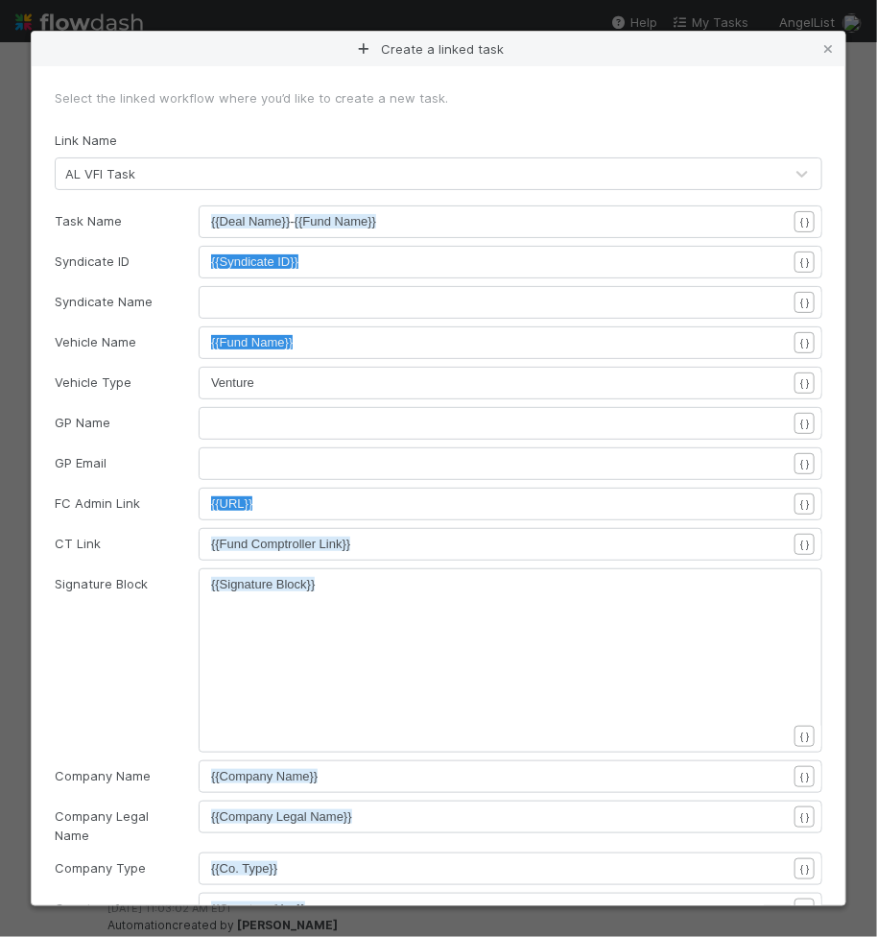
click at [489, 545] on pre "{{Fund Comptroller Link}}" at bounding box center [499, 544] width 576 height 19
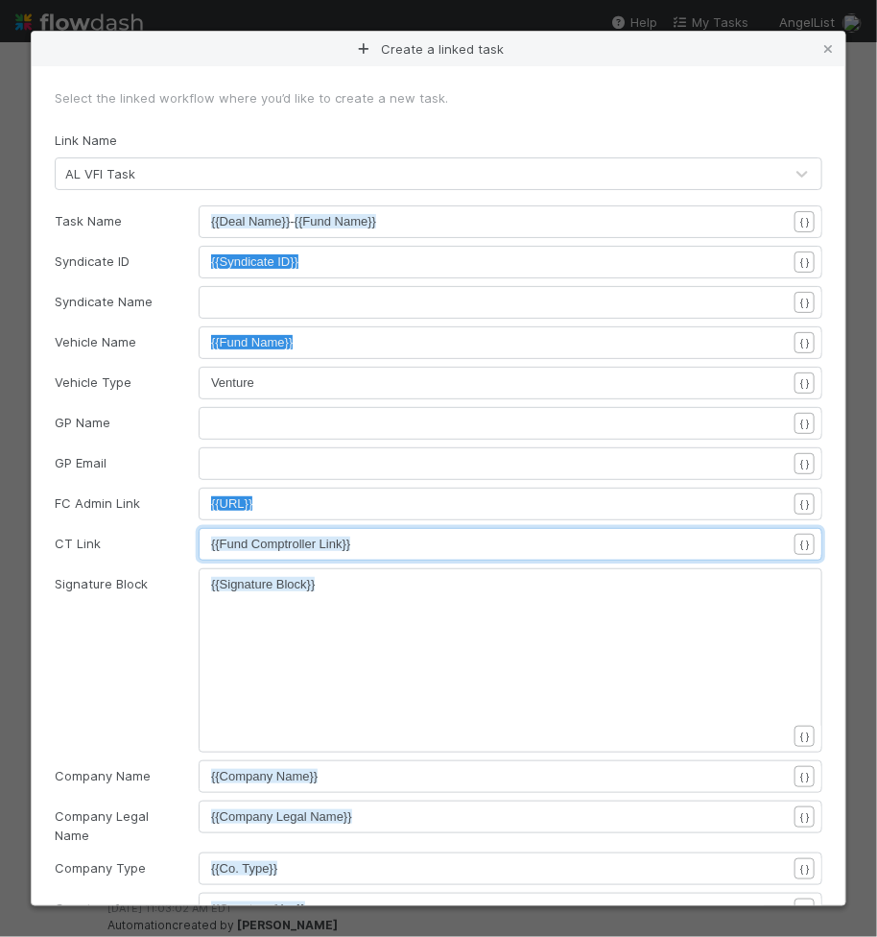
click at [381, 609] on div "xxxxxxxxxx {{Signature Block}}" at bounding box center [523, 684] width 624 height 219
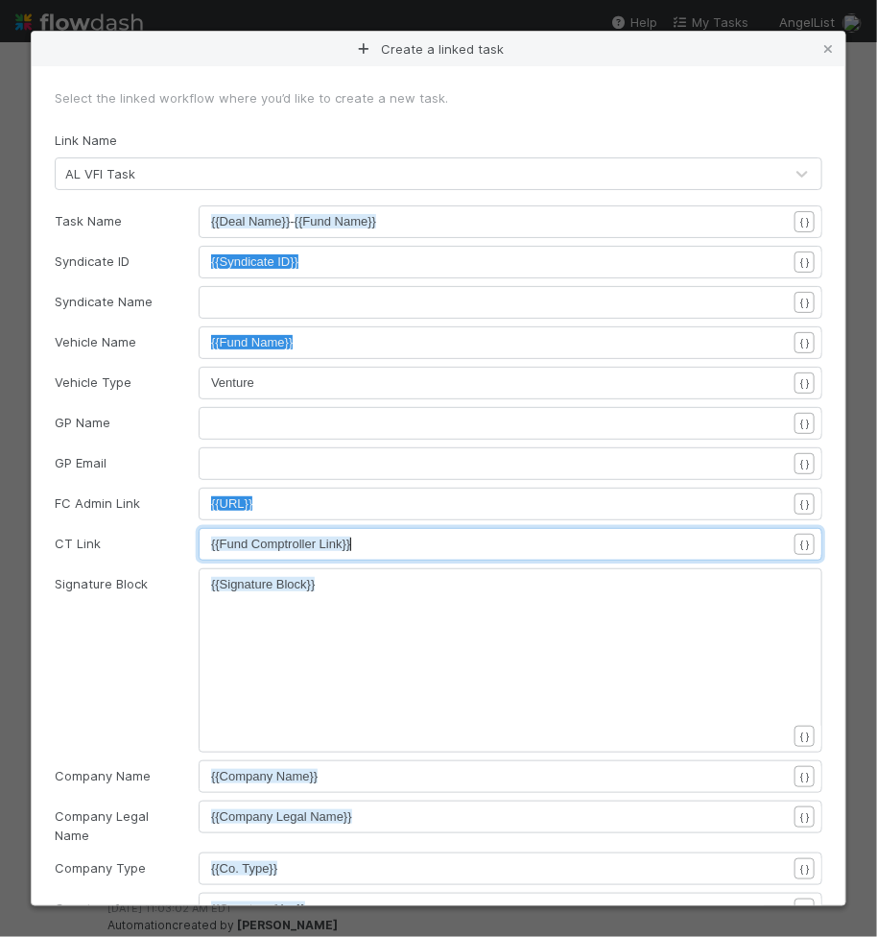
click at [385, 538] on pre "{{Fund Comptroller Link}}" at bounding box center [499, 544] width 576 height 19
type textarea "{{Fund Comptroller Link}}"
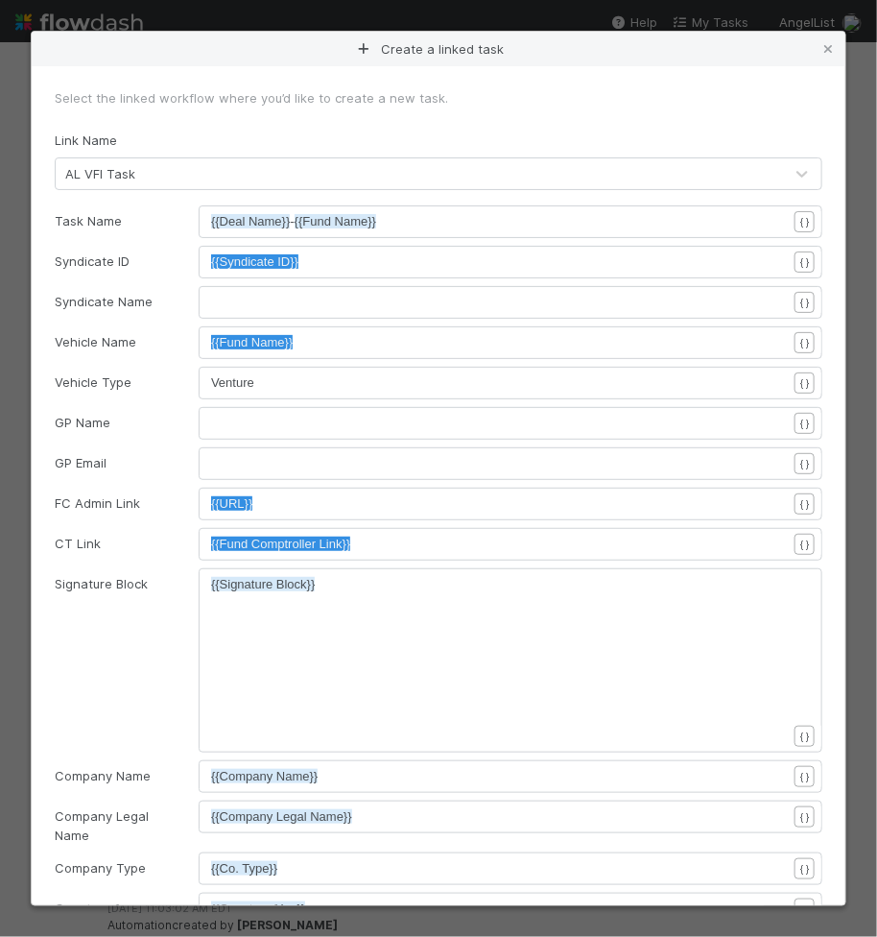
click at [504, 677] on div "xxxxxxxxxx {{Signature Block}}" at bounding box center [523, 684] width 624 height 219
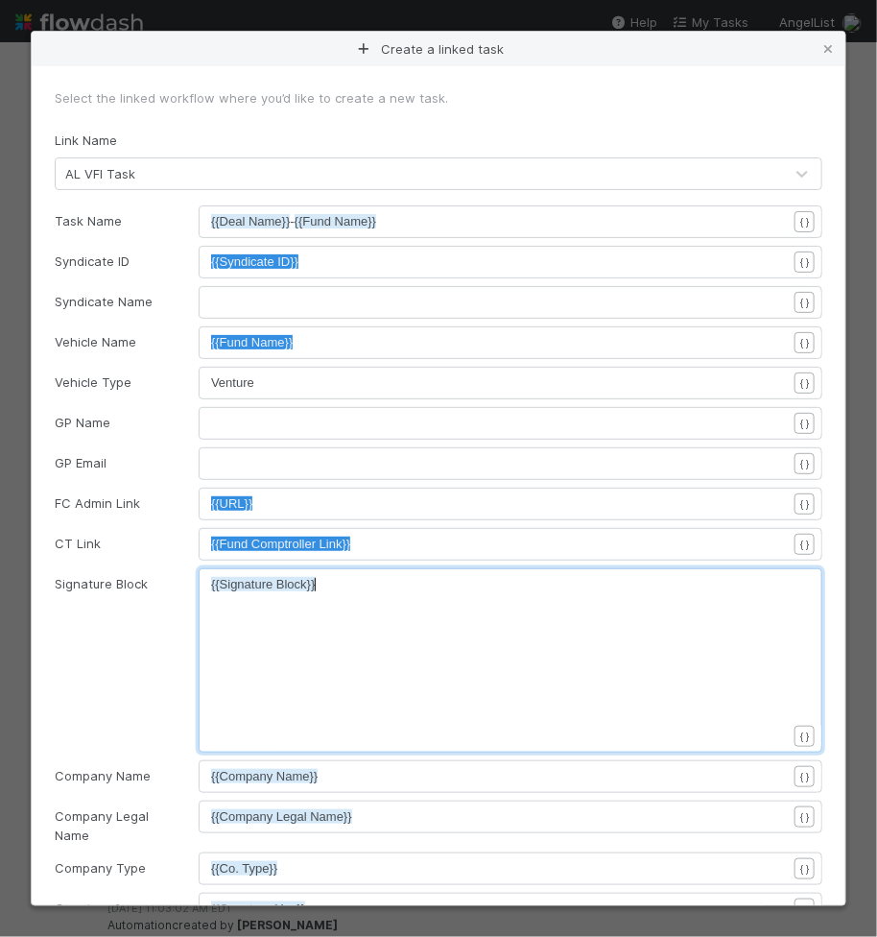
click at [481, 632] on div "xxxxxxxxxx {{Signature Block}}" at bounding box center [523, 684] width 624 height 219
type textarea "{{Signature Block}}"
click at [434, 737] on div "x {{Signature Block}}" at bounding box center [523, 684] width 624 height 219
click at [420, 790] on div "xxxxxxxxxx {{Company Name}}" at bounding box center [523, 800] width 624 height 67
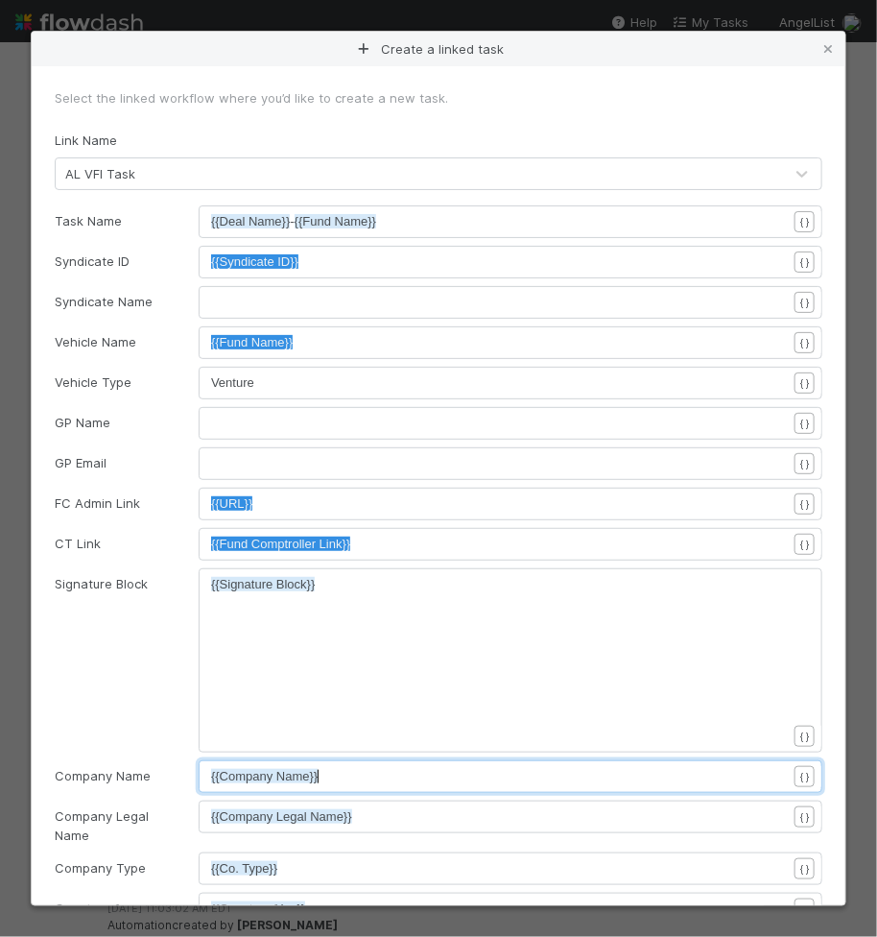
type textarea "{{Company Name}}"
drag, startPoint x: 594, startPoint y: 777, endPoint x: 469, endPoint y: 833, distance: 136.6
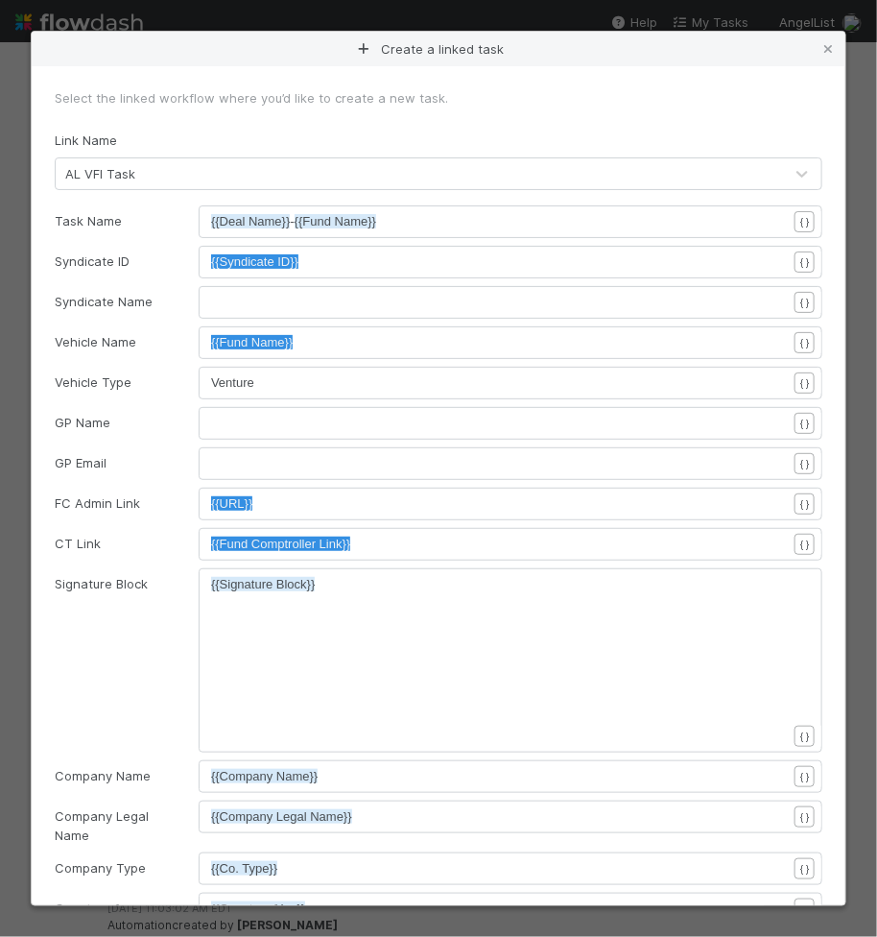
click at [477, 819] on pre "{{Company Legal Name}}" at bounding box center [499, 816] width 576 height 19
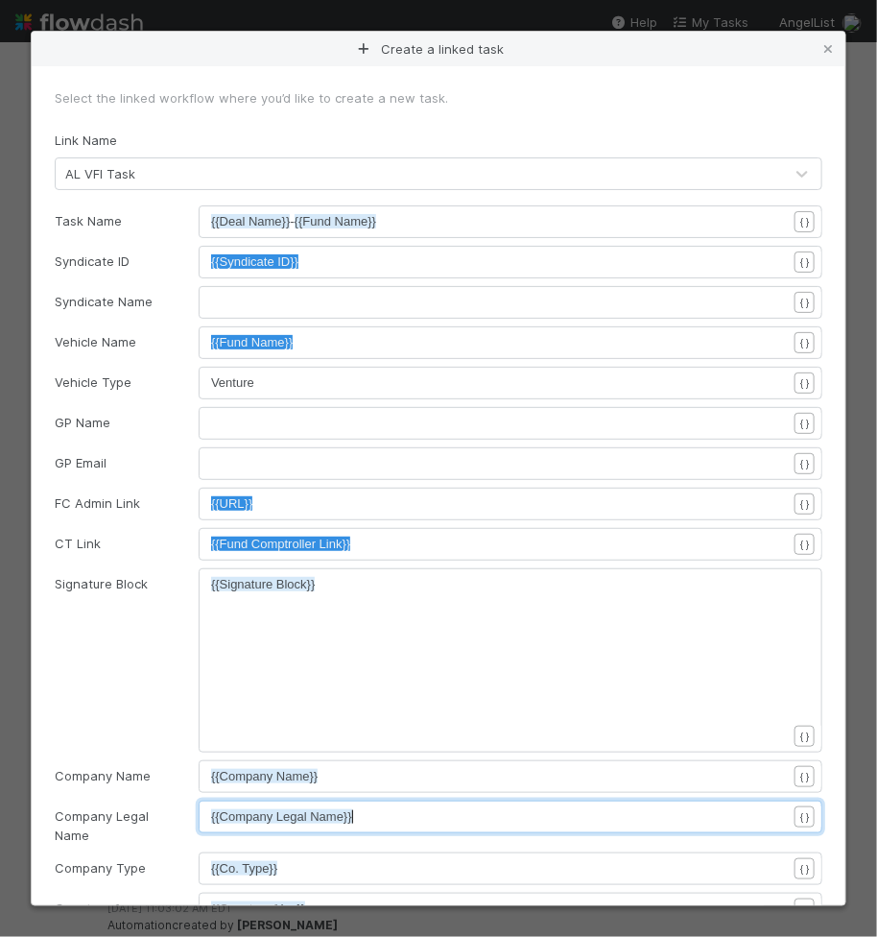
type textarea "{{Company Legal Name}}"
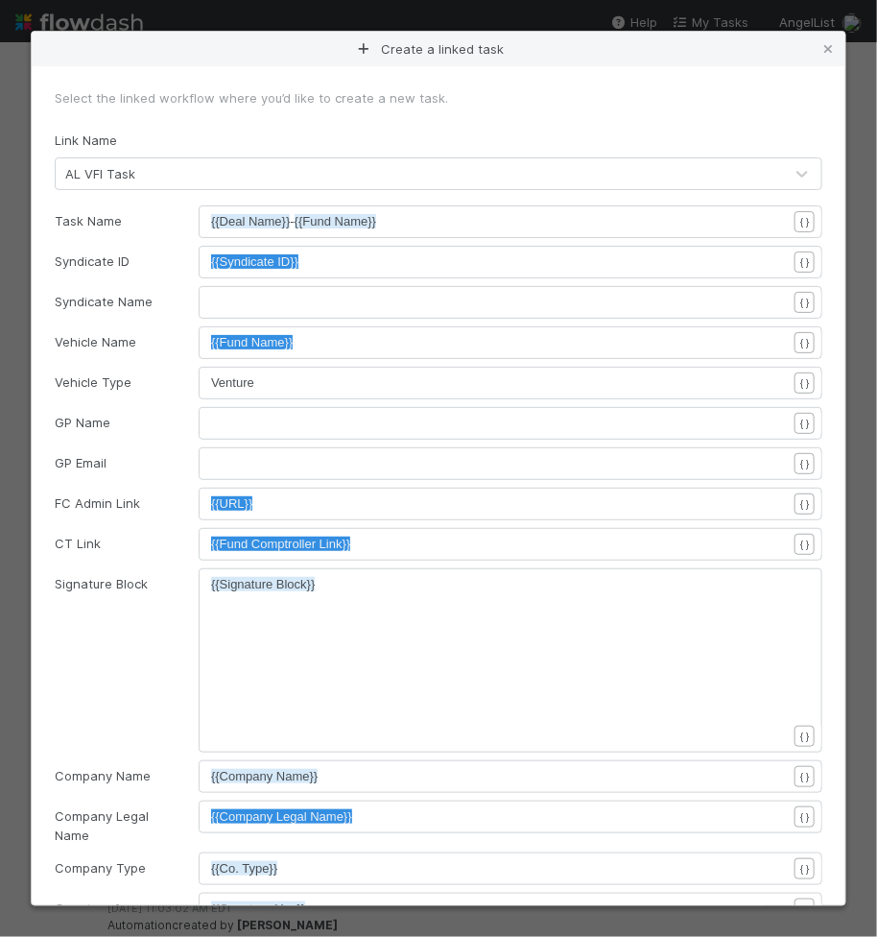
click at [606, 722] on div "x {{Signature Block}}" at bounding box center [523, 684] width 624 height 219
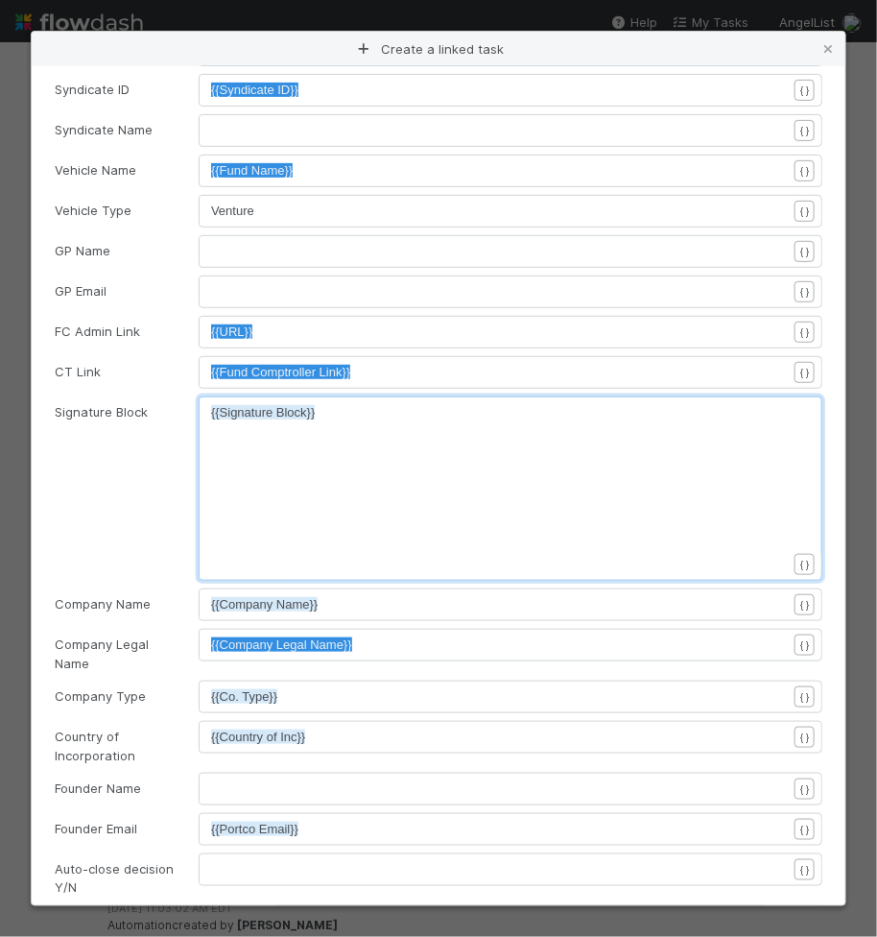
scroll to position [185, 0]
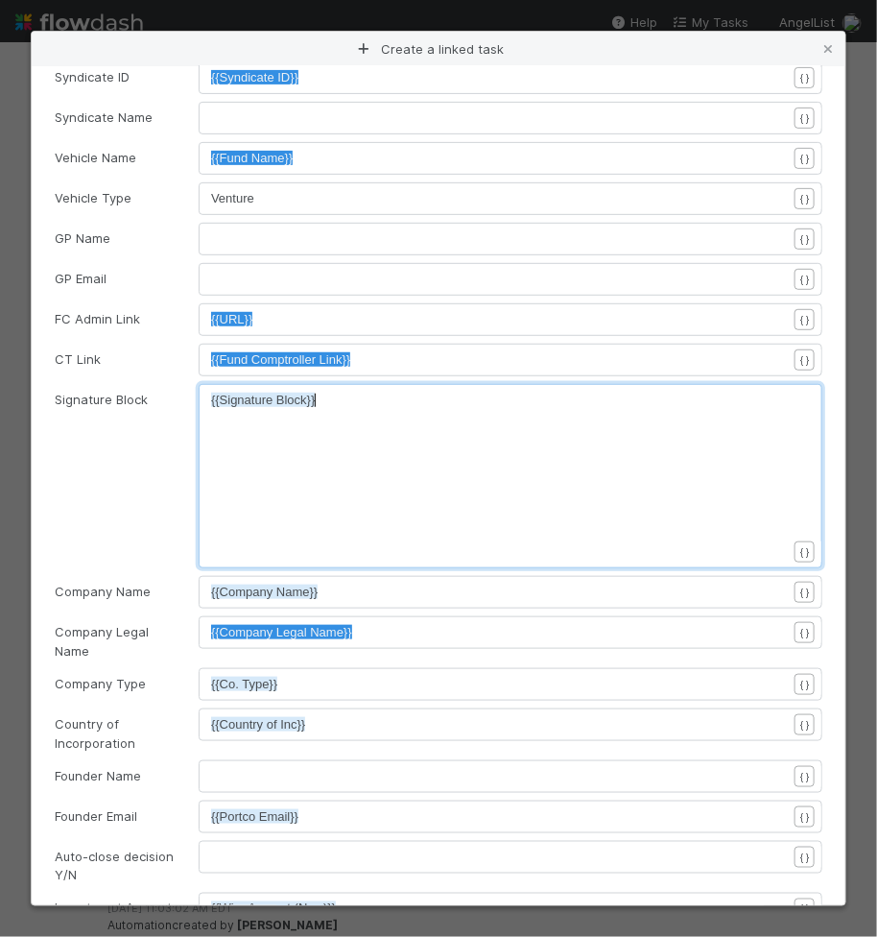
click at [457, 675] on pre "{{Co. Type}}" at bounding box center [499, 684] width 576 height 19
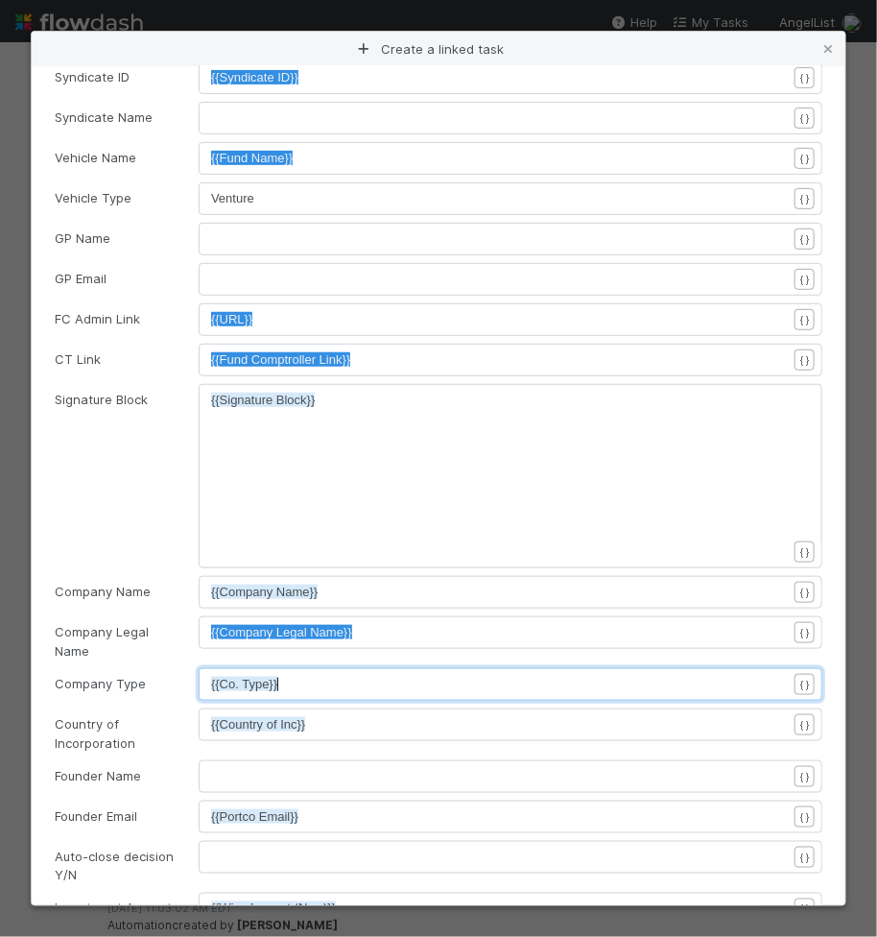
type textarea "{{Co. Type}}"
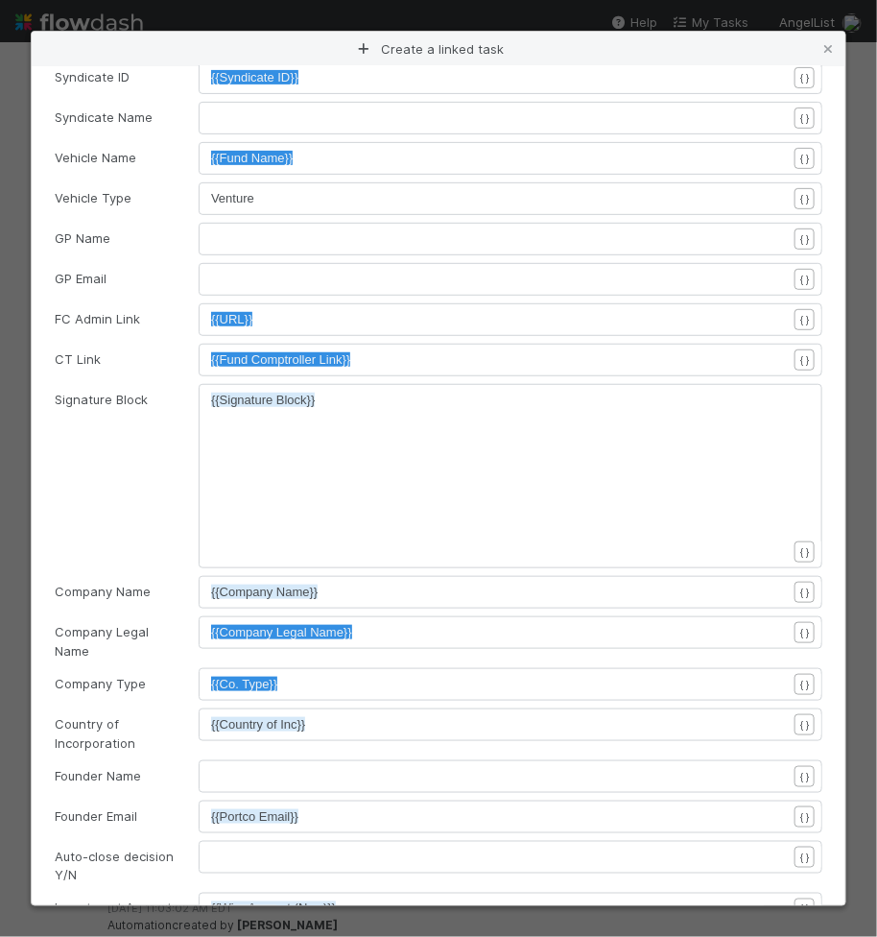
click at [663, 767] on pre "​" at bounding box center [499, 776] width 576 height 19
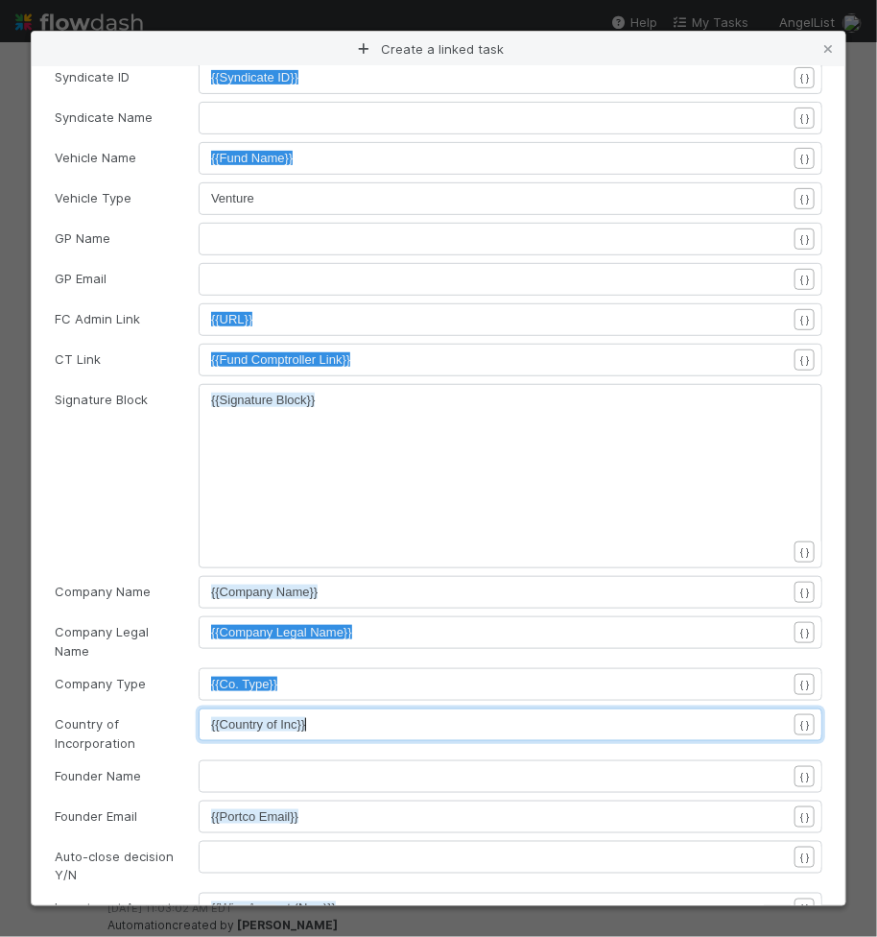
click at [654, 715] on pre "{{Country of Inc}}" at bounding box center [499, 724] width 576 height 19
type textarea "{{Country of Inc}}"
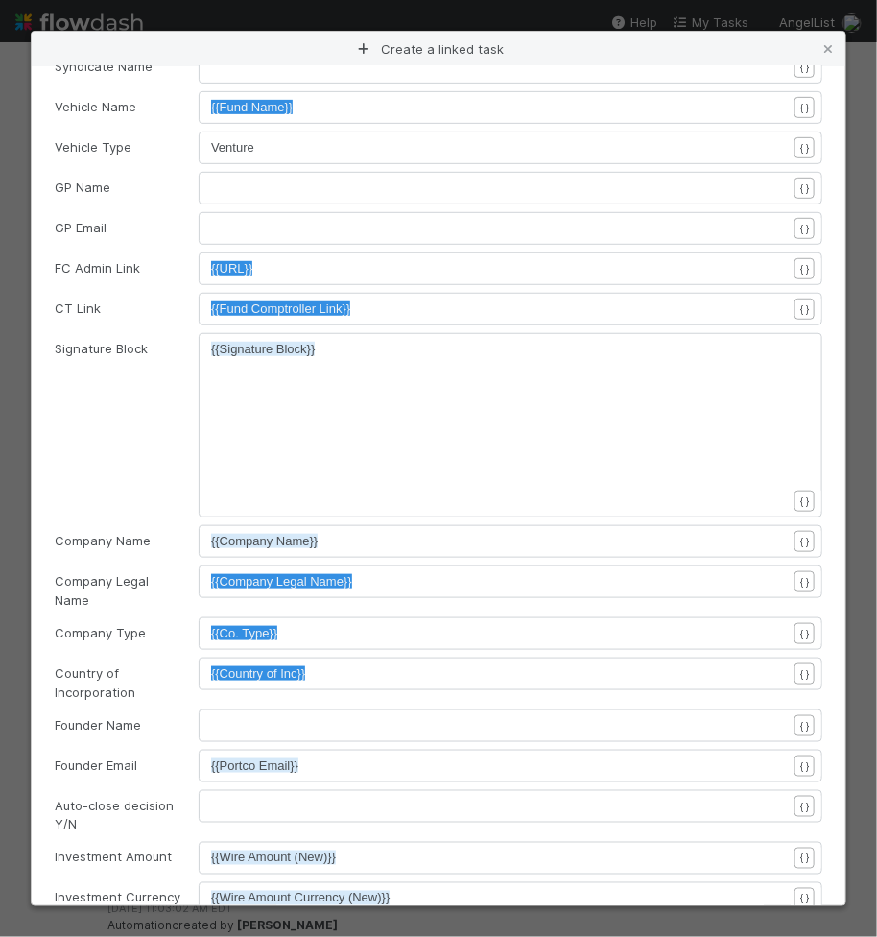
scroll to position [264, 0]
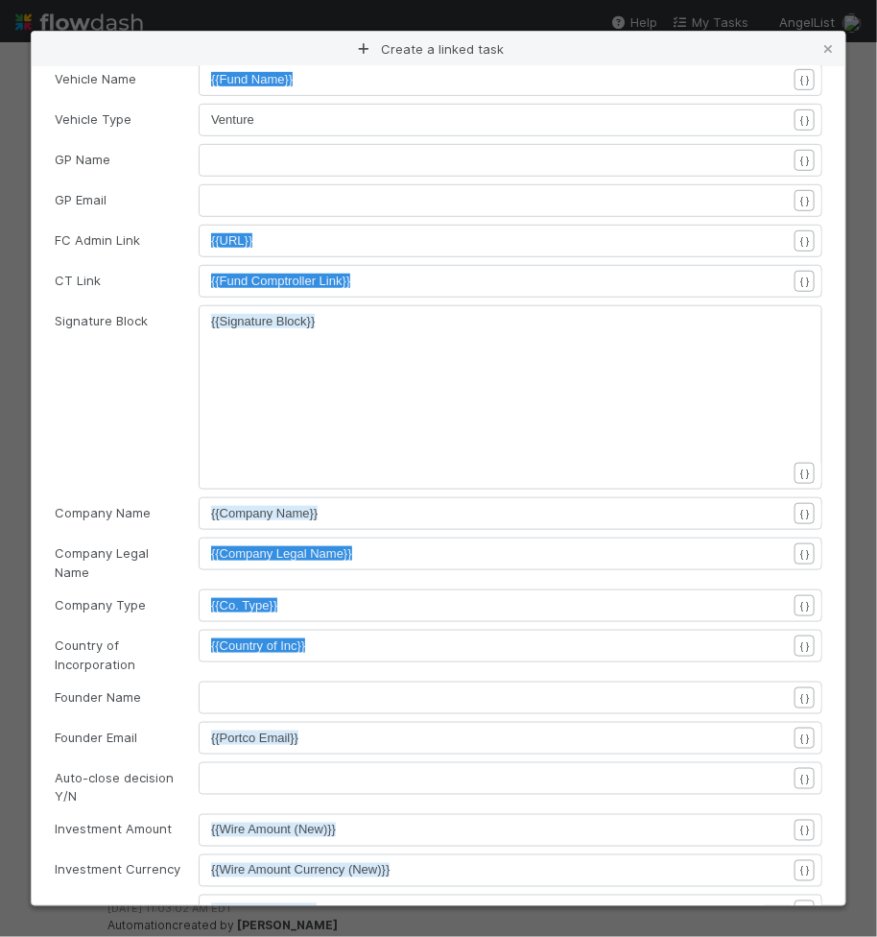
click at [769, 735] on div "xxxxxxxxxx {{Portco Email}}" at bounding box center [523, 761] width 624 height 67
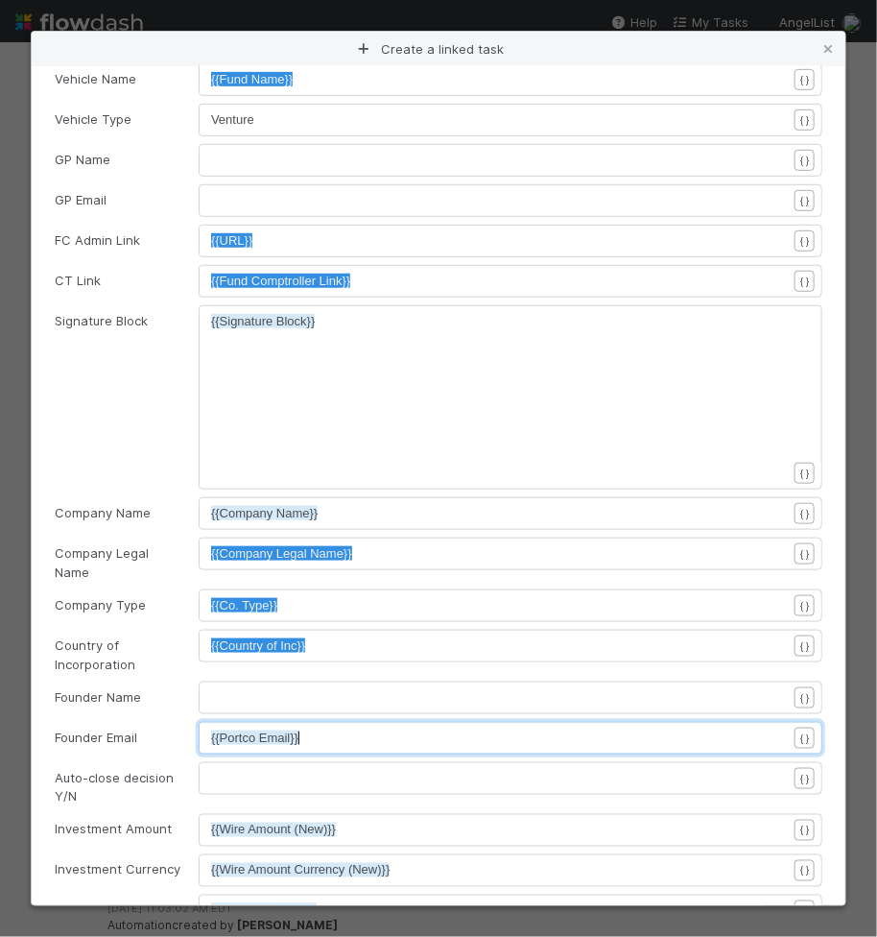
type textarea "{{Portco Email}}"
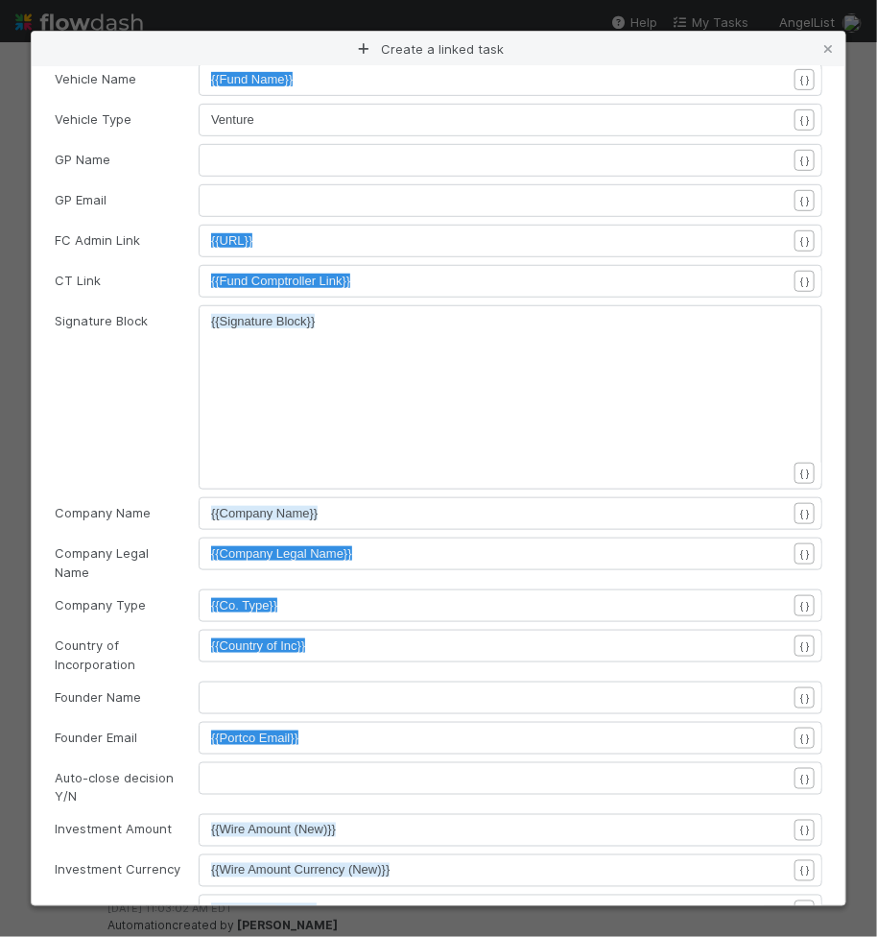
click at [676, 762] on div "​" at bounding box center [511, 778] width 624 height 33
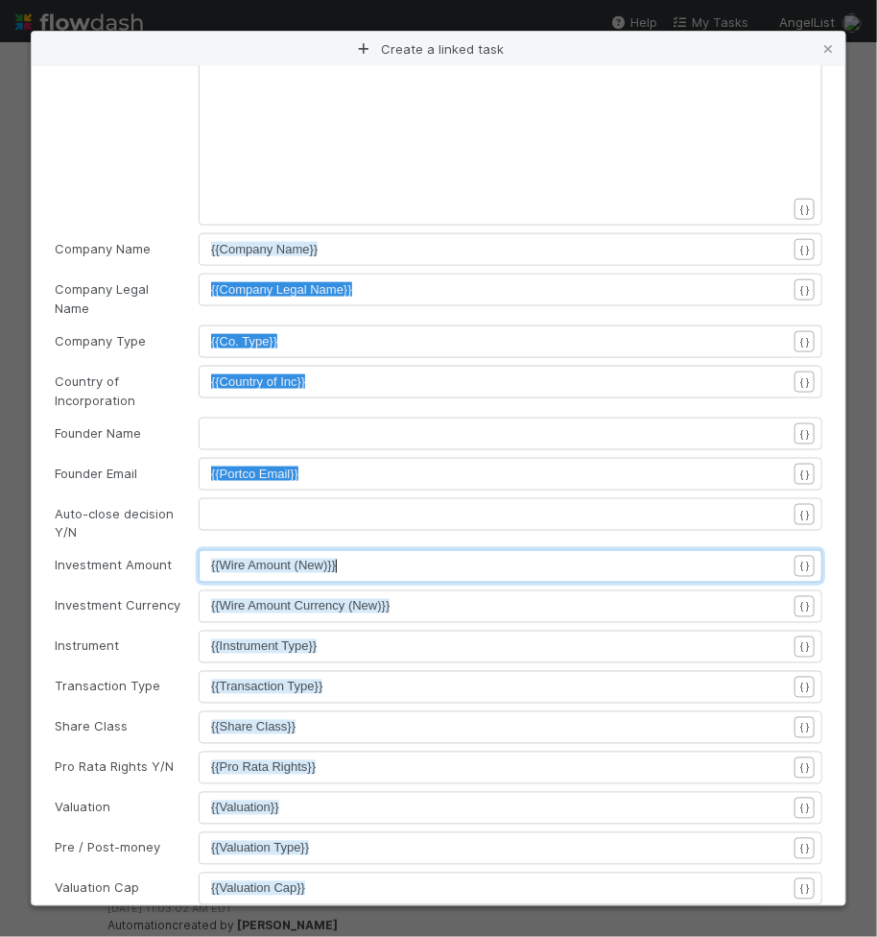
click at [515, 557] on pre "{{Wire Amount (New)}}" at bounding box center [499, 566] width 576 height 19
type textarea "{{Wire Amount (New)}}"
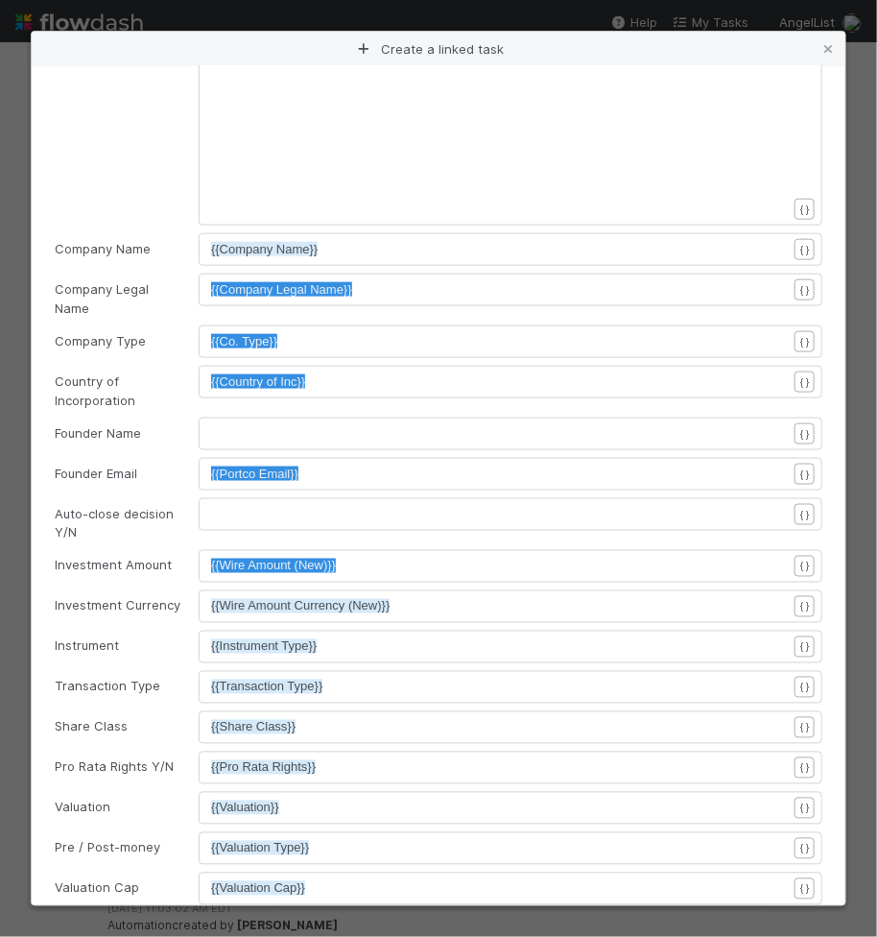
click at [457, 642] on div "xxxxxxxxxx {{Instrument Type}}" at bounding box center [523, 670] width 624 height 67
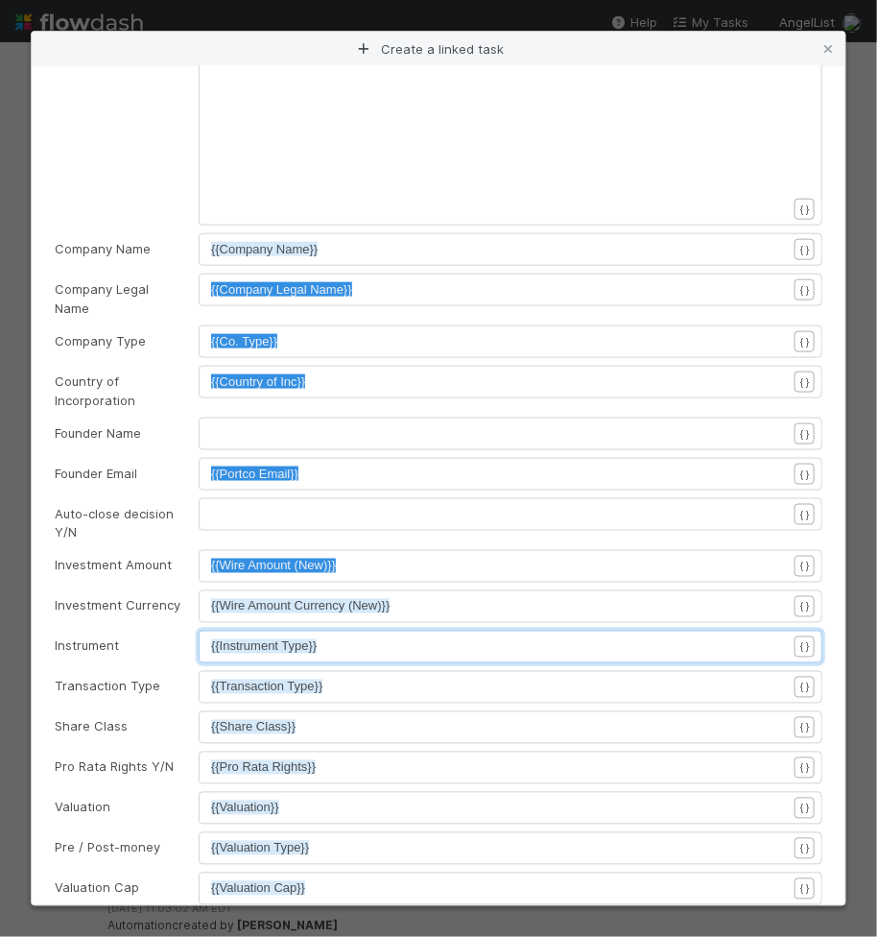
click at [466, 601] on pre "{{Wire Amount Currency (New)}}" at bounding box center [499, 606] width 576 height 19
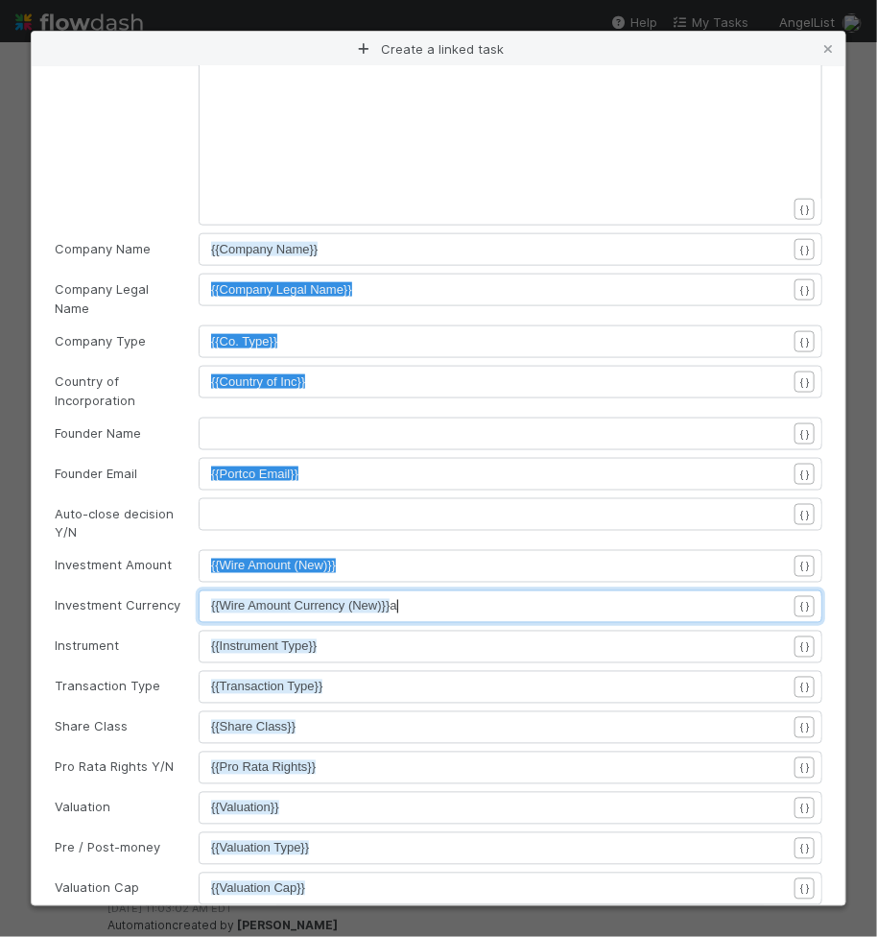
type textarea "{{Wire Amount Currency (New)}}a"
type textarea "{{Wire Amount Currency (New)}}"
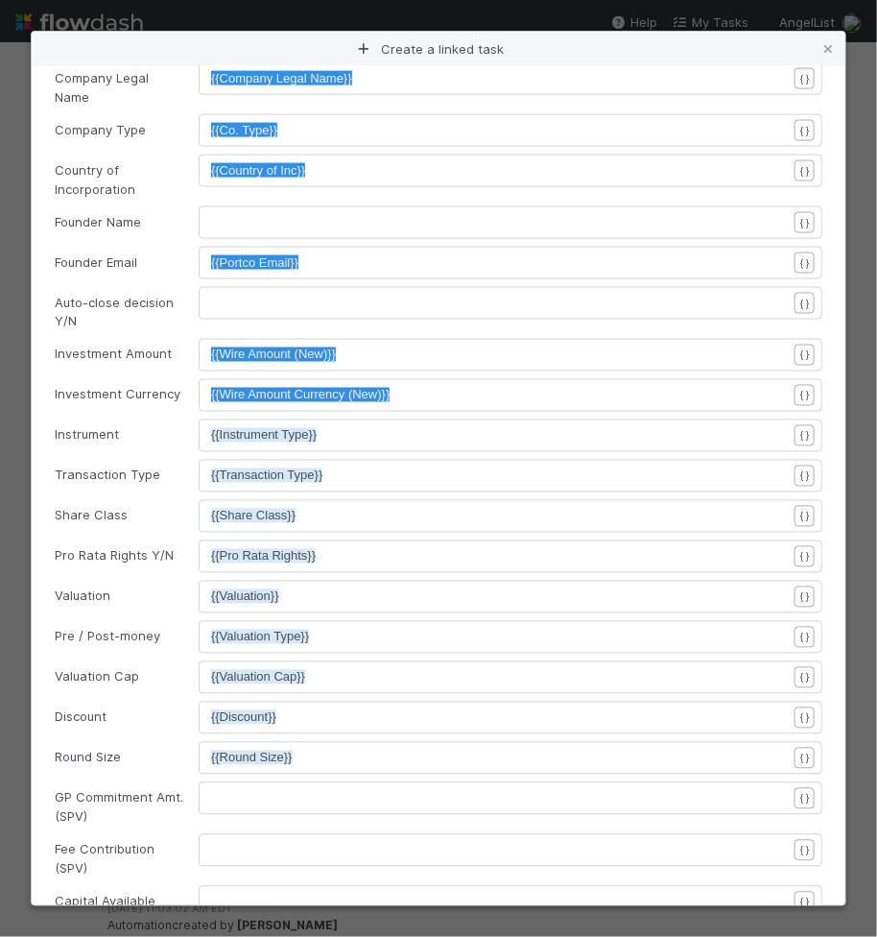
click at [381, 428] on pre "{{Instrument Type}}" at bounding box center [499, 435] width 576 height 19
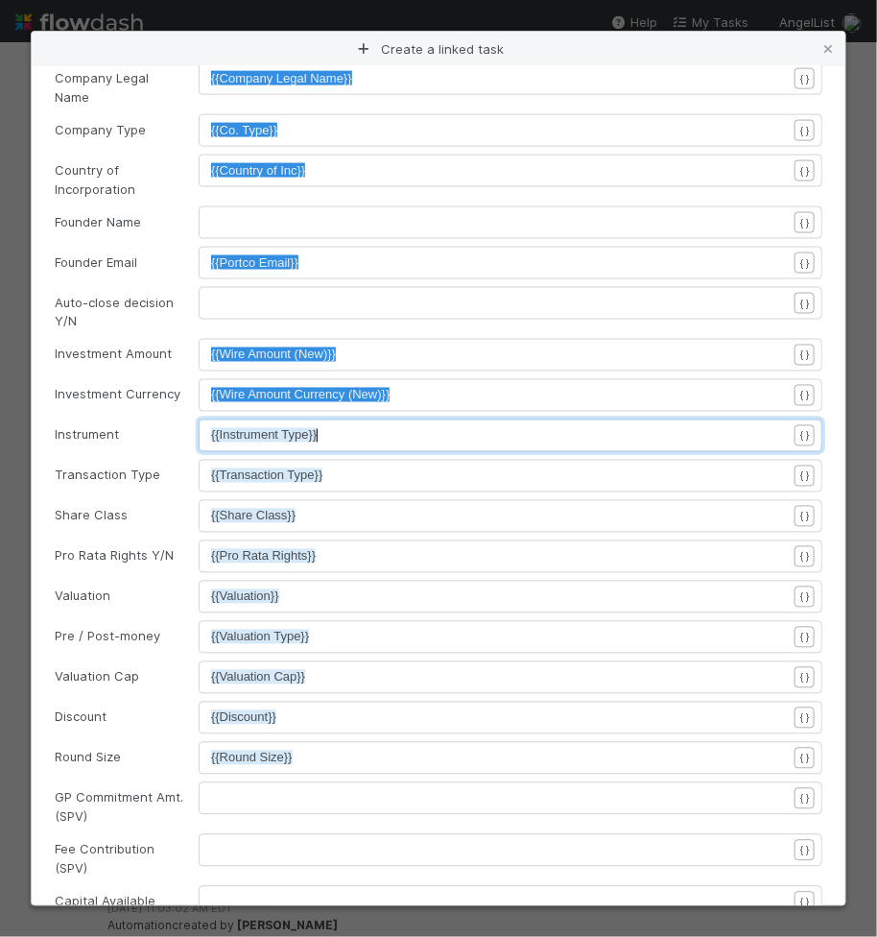
type textarea "{{Instrument Type}}"
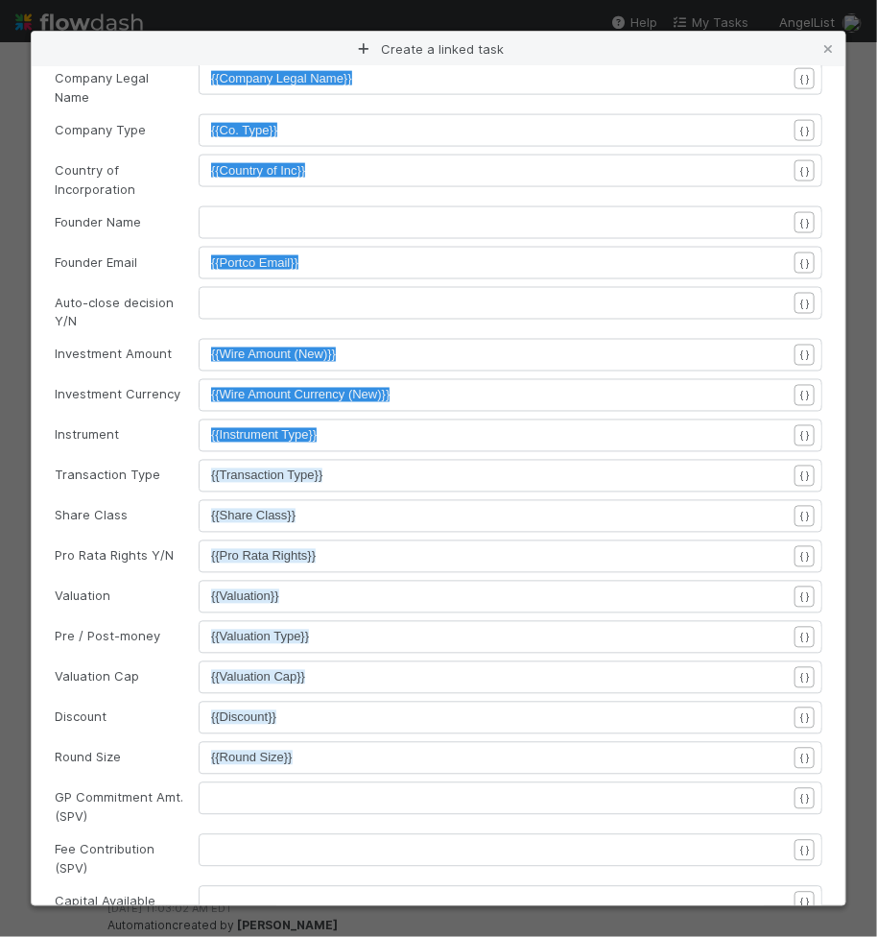
drag, startPoint x: 376, startPoint y: 488, endPoint x: 382, endPoint y: 473, distance: 15.5
click at [376, 487] on form "Select the linked workflow where you’d like to create a new task. Link Name AL …" at bounding box center [439, 288] width 768 height 1877
click at [386, 468] on pre "{{Transaction Type}}" at bounding box center [499, 475] width 576 height 19
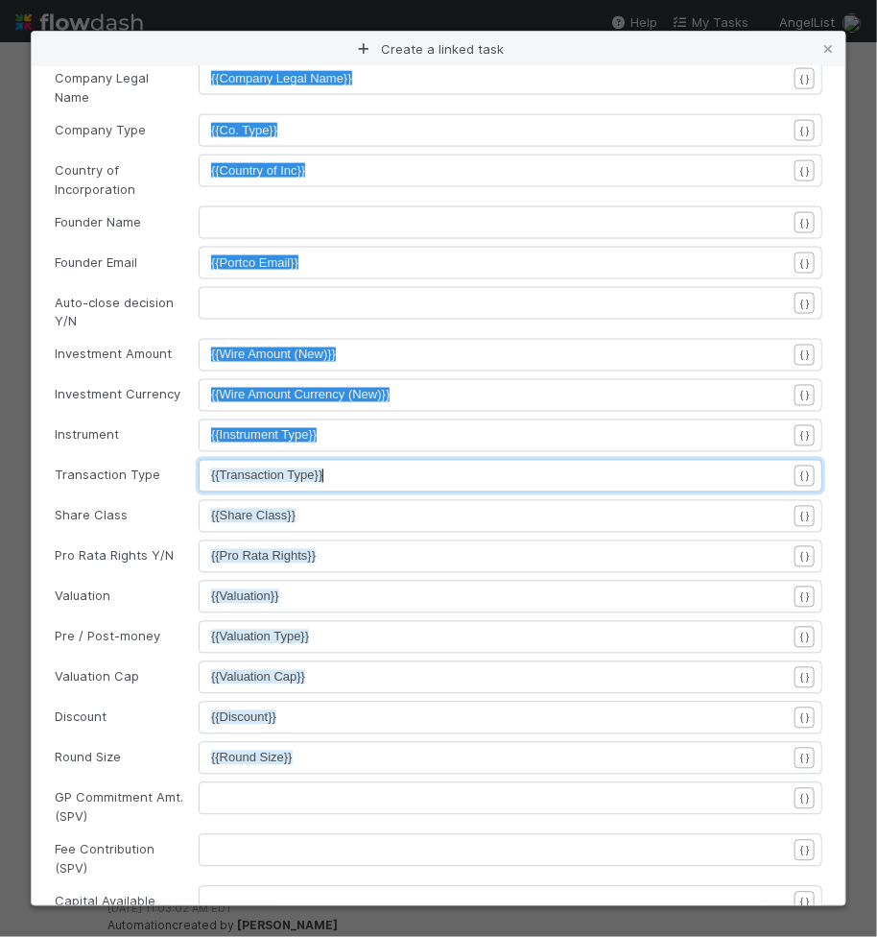
type textarea "{{Transaction Type}}"
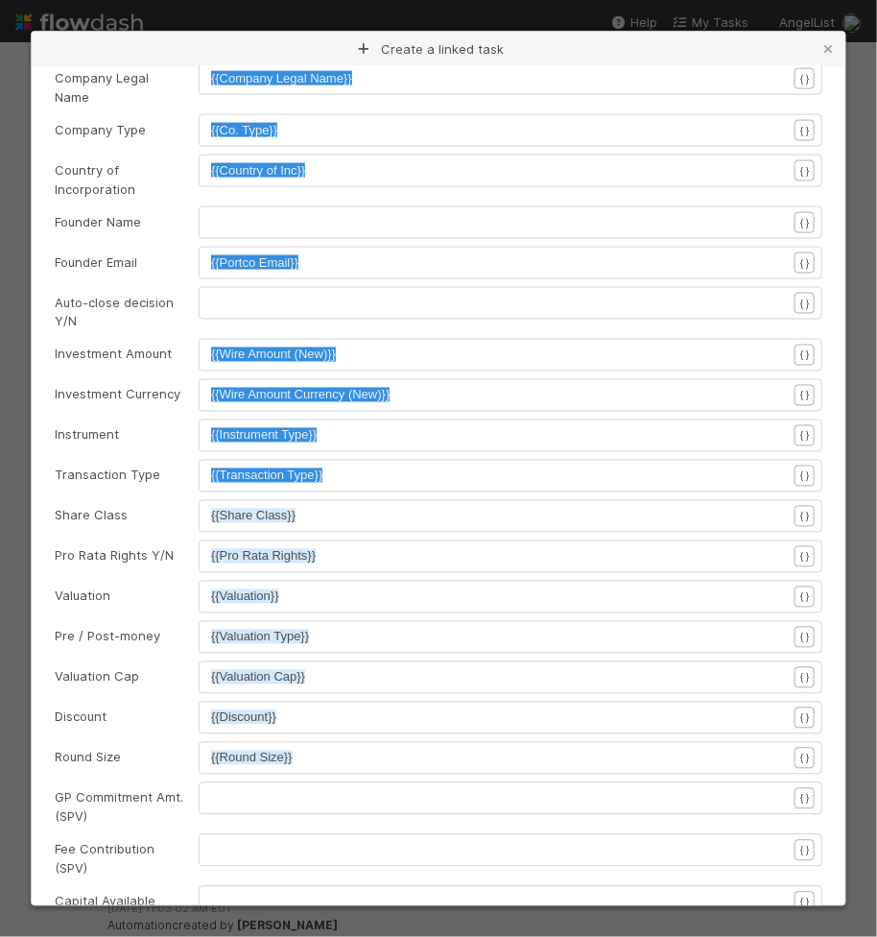
drag, startPoint x: 472, startPoint y: 568, endPoint x: 455, endPoint y: 535, distance: 37.8
click at [470, 565] on form "Select the linked workflow where you’d like to create a new task. Link Name AL …" at bounding box center [439, 288] width 768 height 1877
click at [450, 507] on pre "{{Share Class}}" at bounding box center [499, 516] width 576 height 19
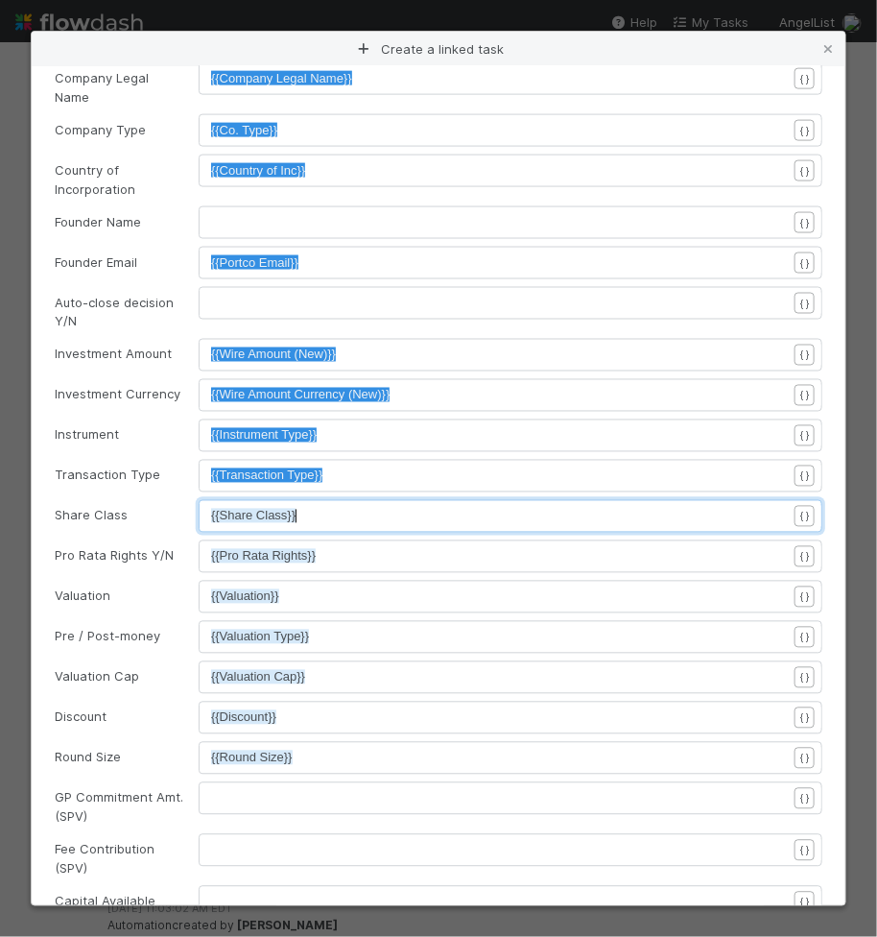
type textarea "{{Share Class}}"
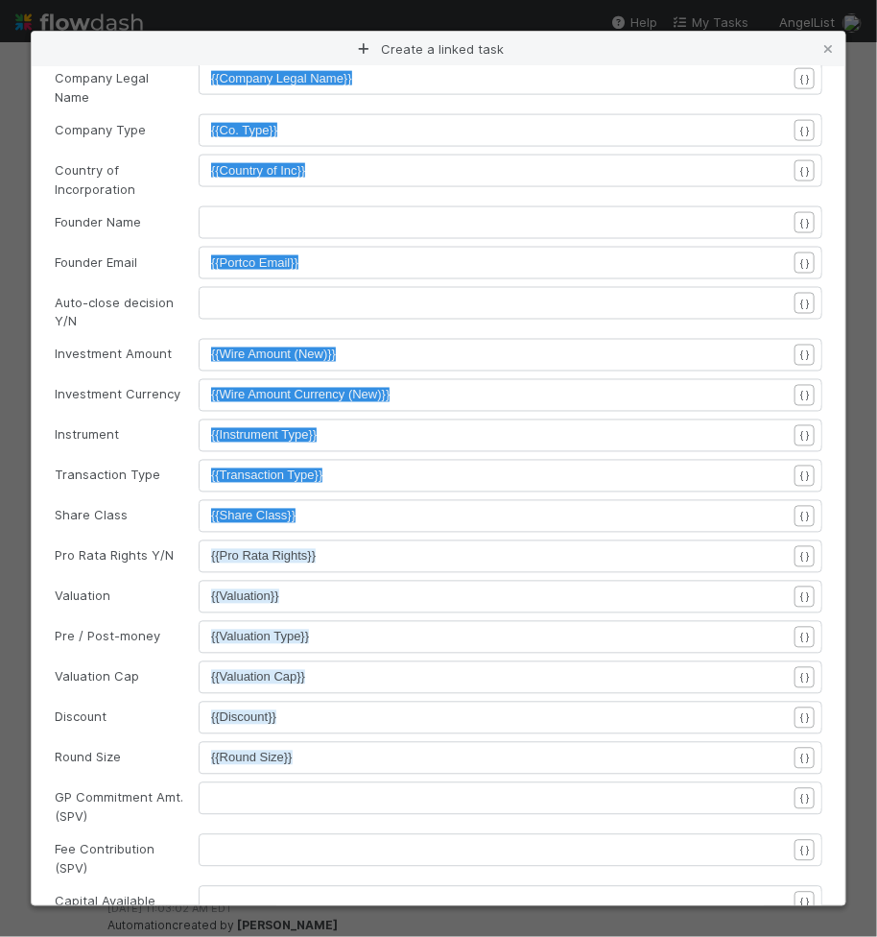
drag, startPoint x: 386, startPoint y: 555, endPoint x: 388, endPoint y: 541, distance: 13.6
click at [386, 552] on div "xxxxxxxxxx {{Pro Rata Rights}}" at bounding box center [523, 580] width 624 height 67
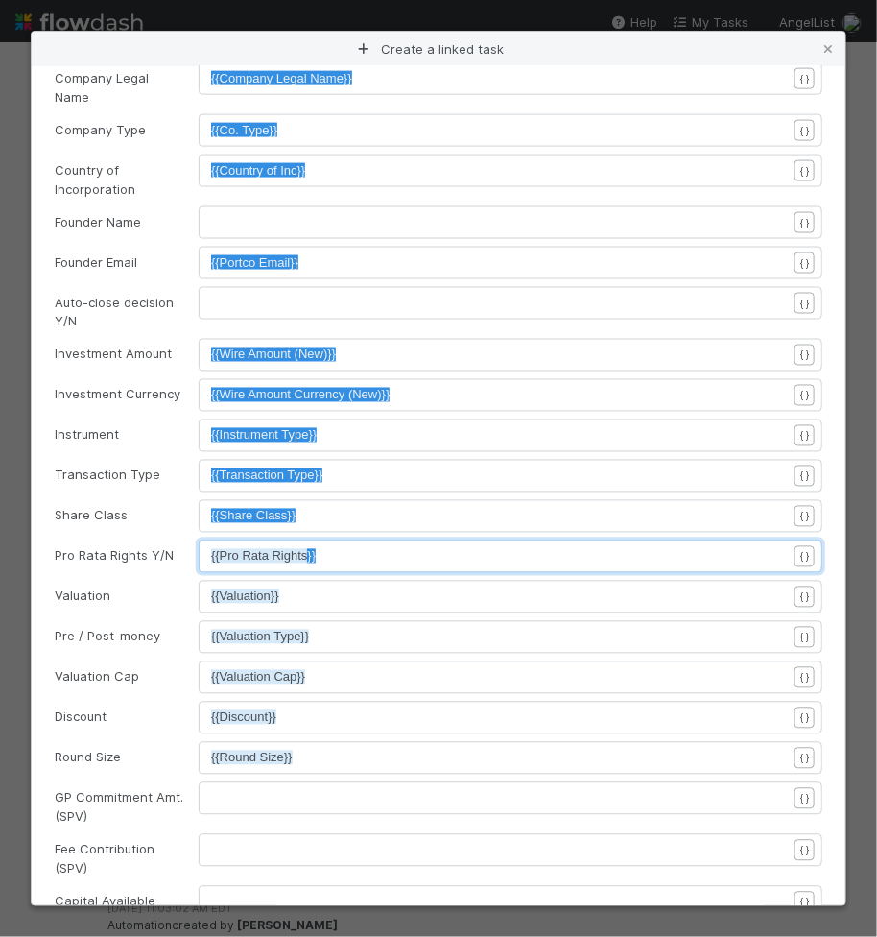
type textarea "{{Pro Rata Rights}}"
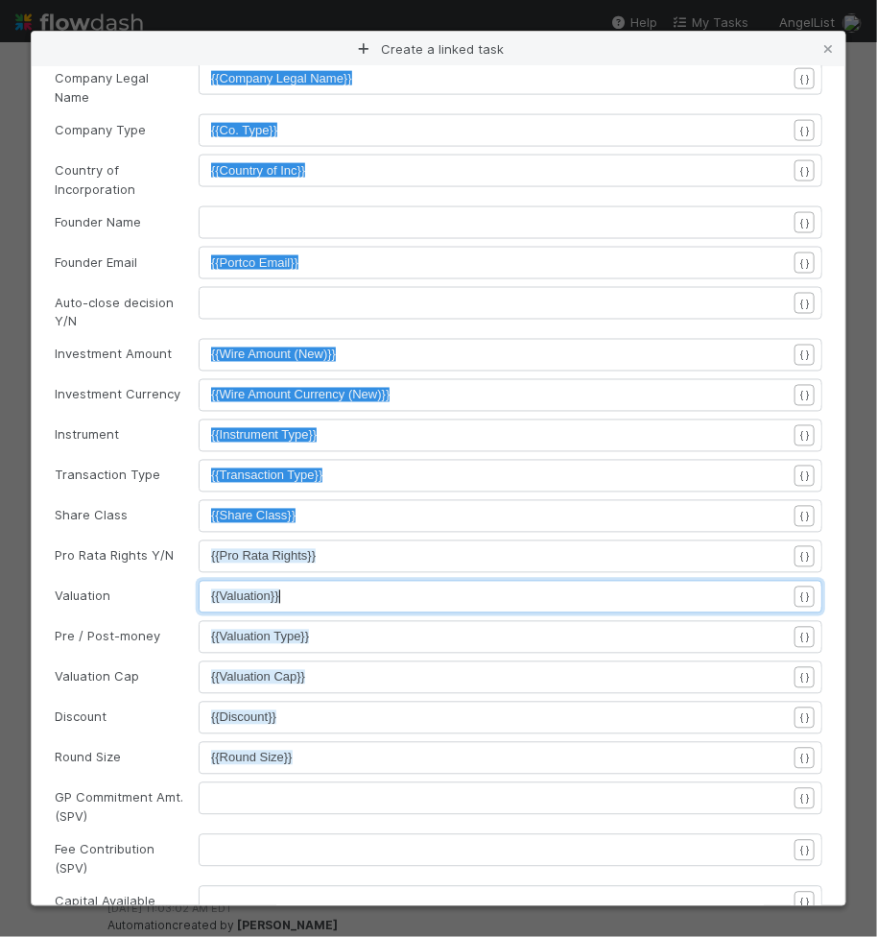
click at [441, 587] on pre "{{Valuation}}" at bounding box center [499, 596] width 576 height 19
type textarea "{{Valuation}}"
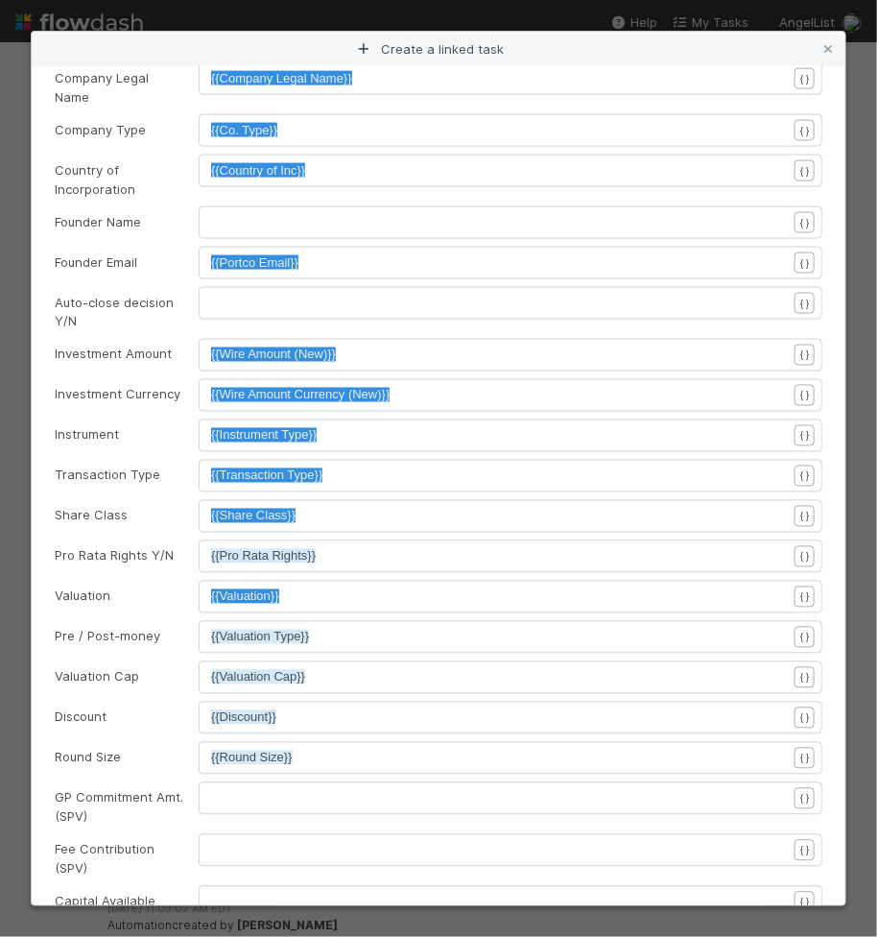
drag, startPoint x: 314, startPoint y: 547, endPoint x: 270, endPoint y: 579, distance: 54.3
click at [313, 547] on pre "{{Pro Rata Rights}}" at bounding box center [499, 556] width 576 height 19
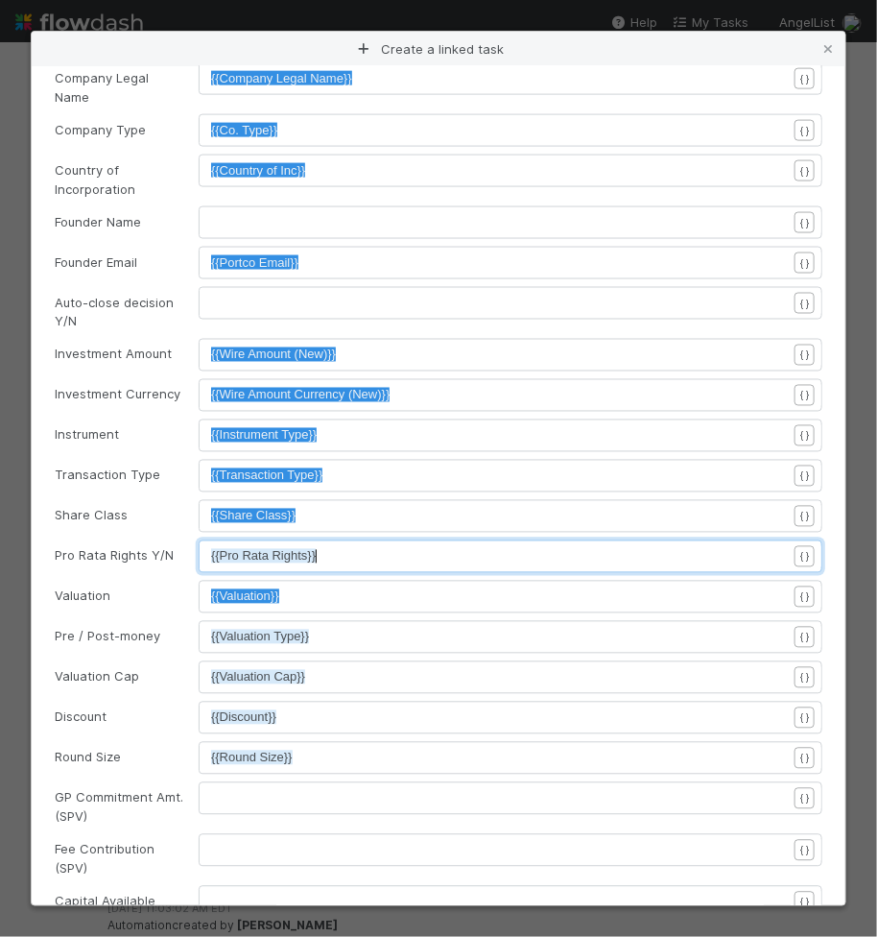
click at [319, 628] on pre "{{Valuation Type}}" at bounding box center [499, 637] width 576 height 19
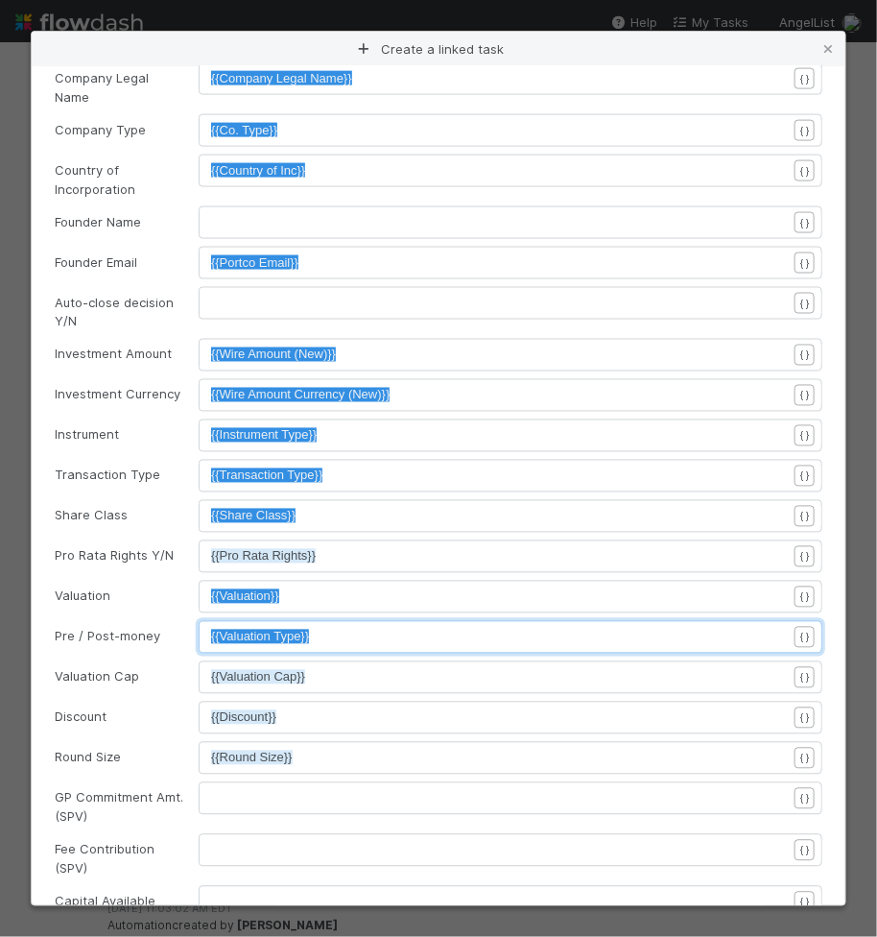
type textarea "{{Valuation Type}}"
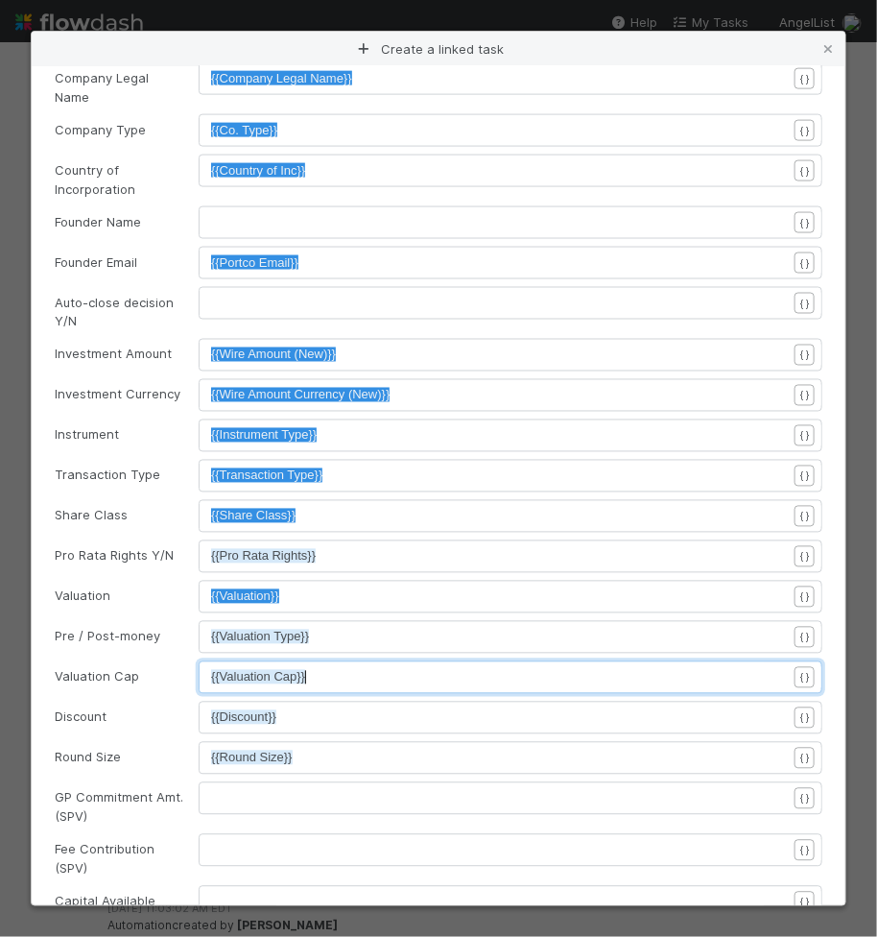
click at [472, 676] on div "xxxxxxxxxx {{Valuation Cap}}" at bounding box center [523, 701] width 624 height 67
type textarea "{{Valuation Cap}}a"
type textarea "{{Valuation Cap}}"
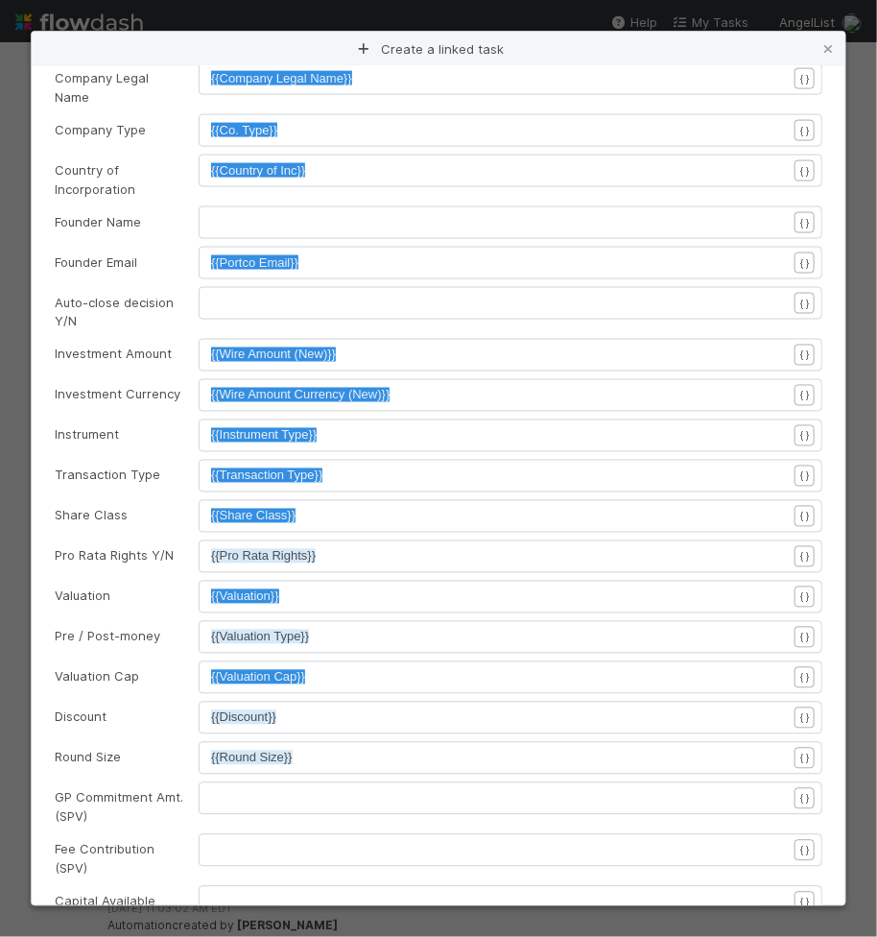
click at [391, 715] on div "xxxxxxxxxx {{Discount}}" at bounding box center [523, 741] width 624 height 67
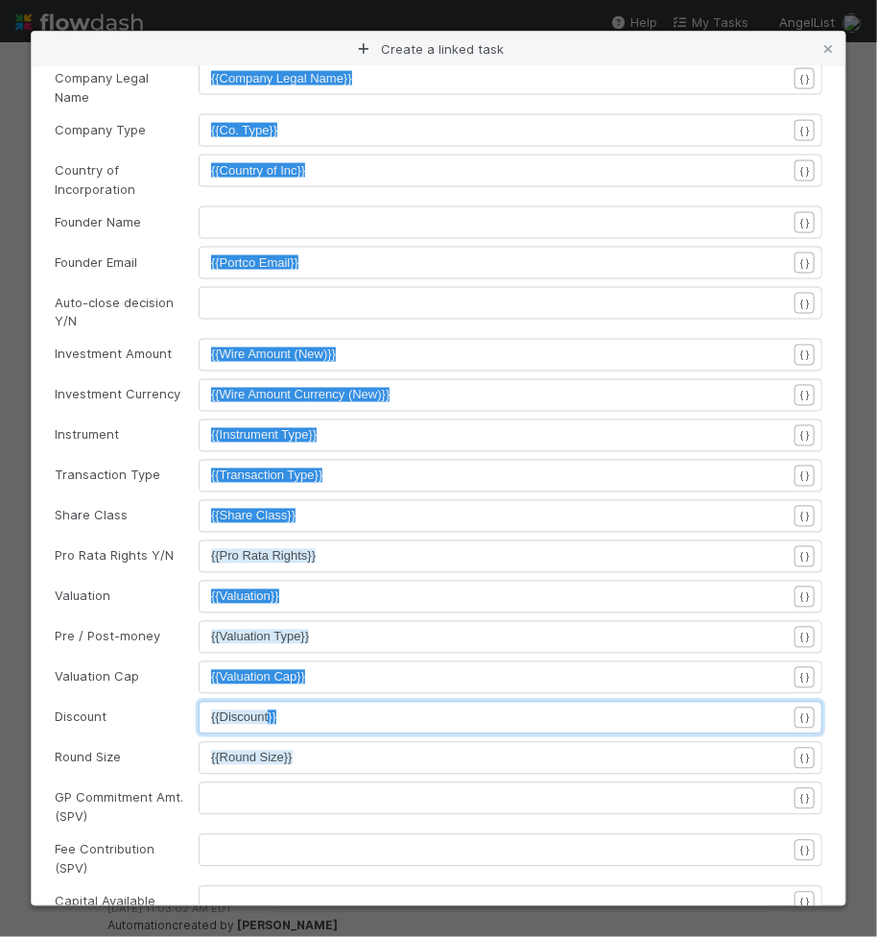
type textarea "{{Discount}}"
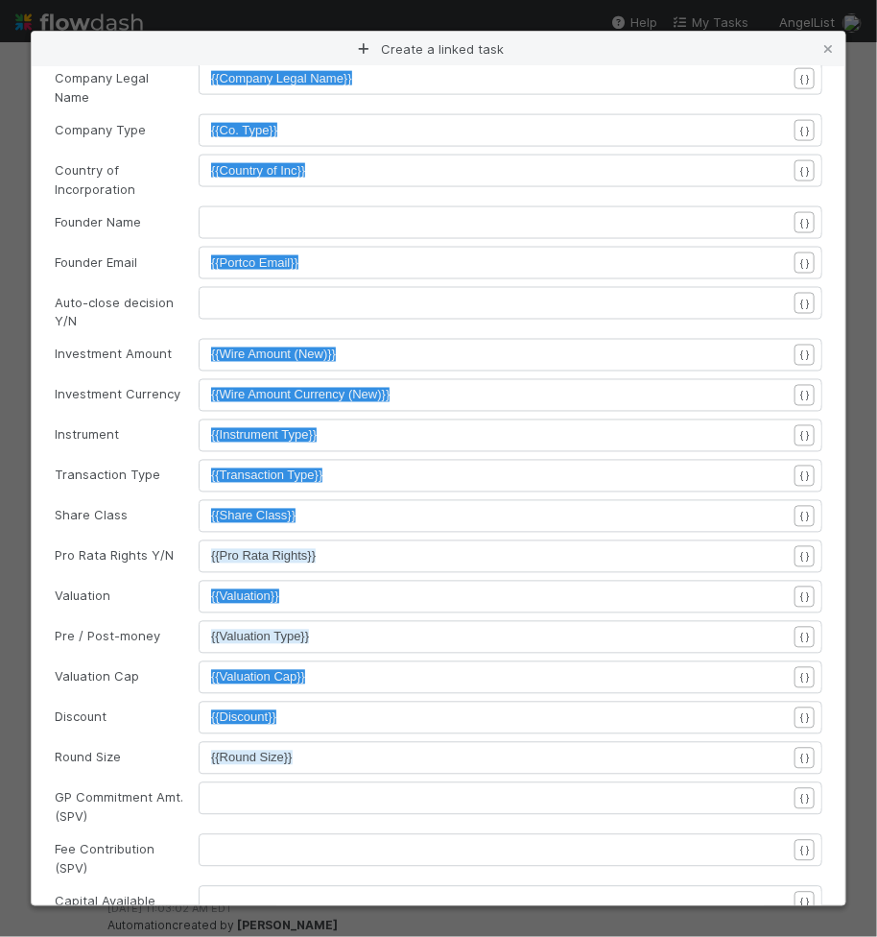
click at [396, 751] on pre "{{Round Size}}" at bounding box center [499, 758] width 576 height 19
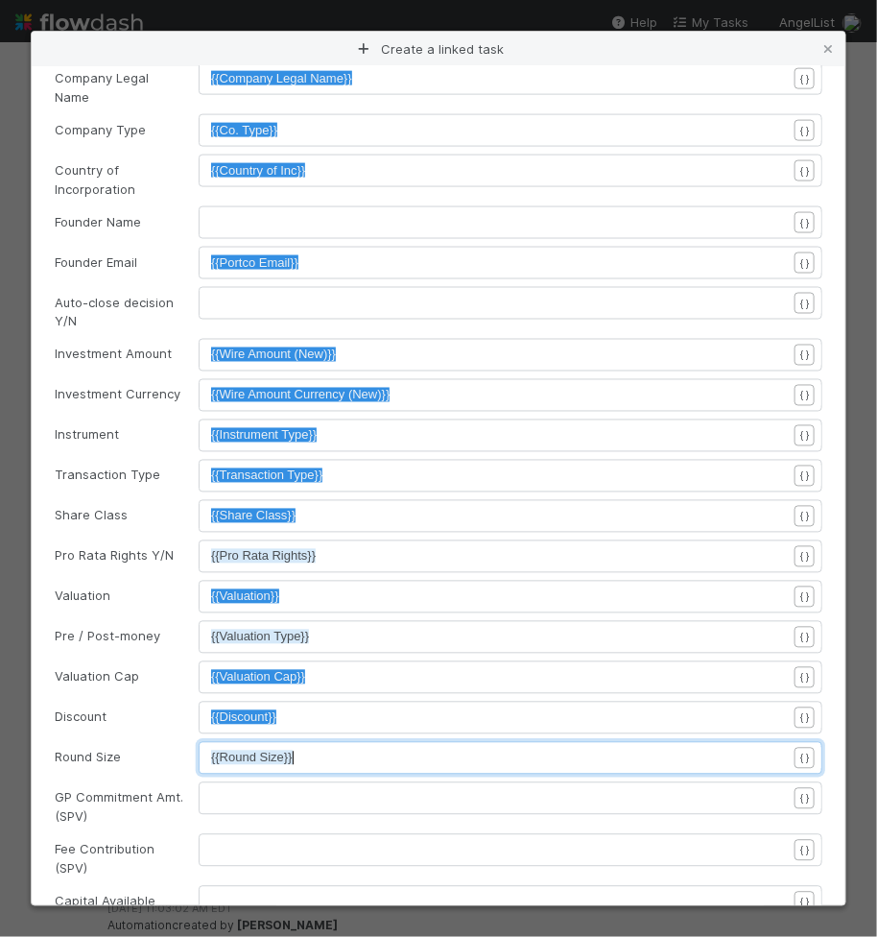
type textarea "{{Round Size}}"
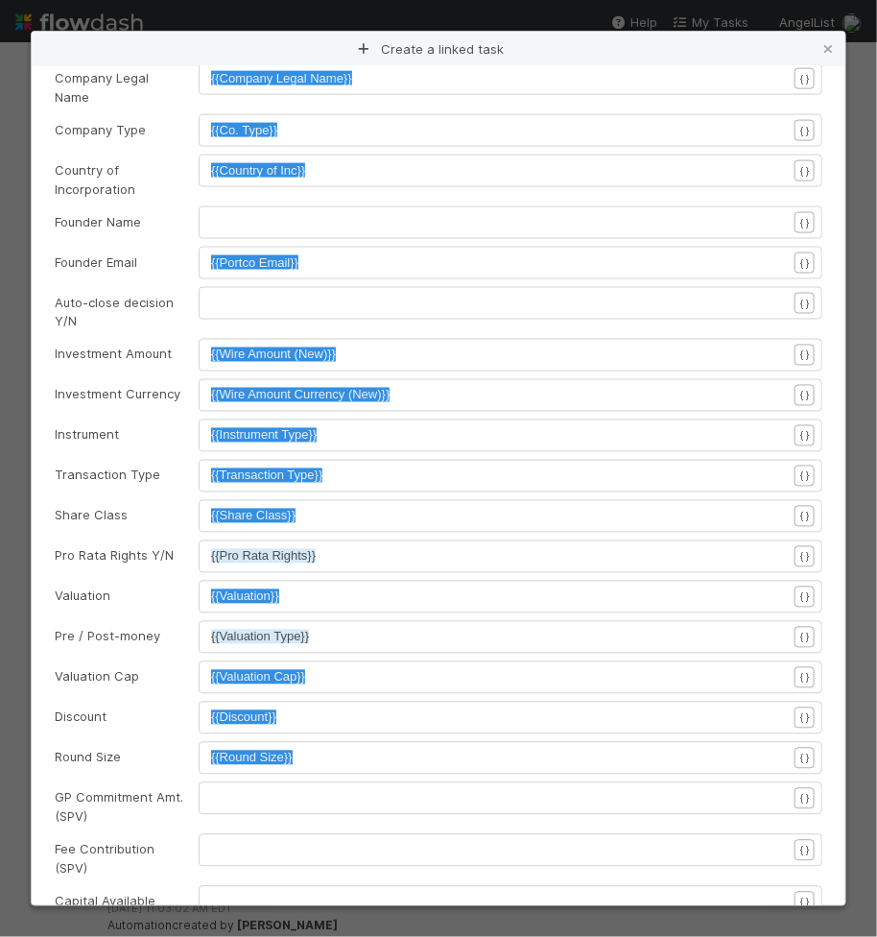
click at [569, 725] on form "Select the linked workflow where you’d like to create a new task. Link Name AL …" at bounding box center [439, 288] width 768 height 1877
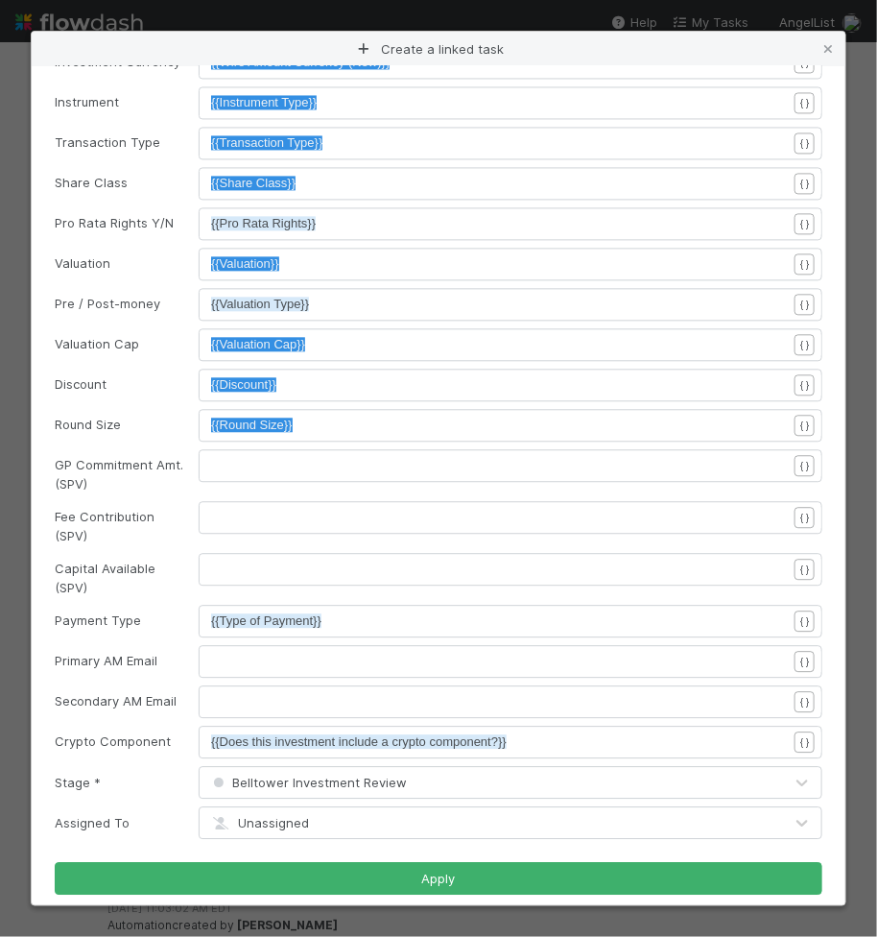
click at [379, 613] on pre "{{Type of Payment}}" at bounding box center [499, 620] width 576 height 19
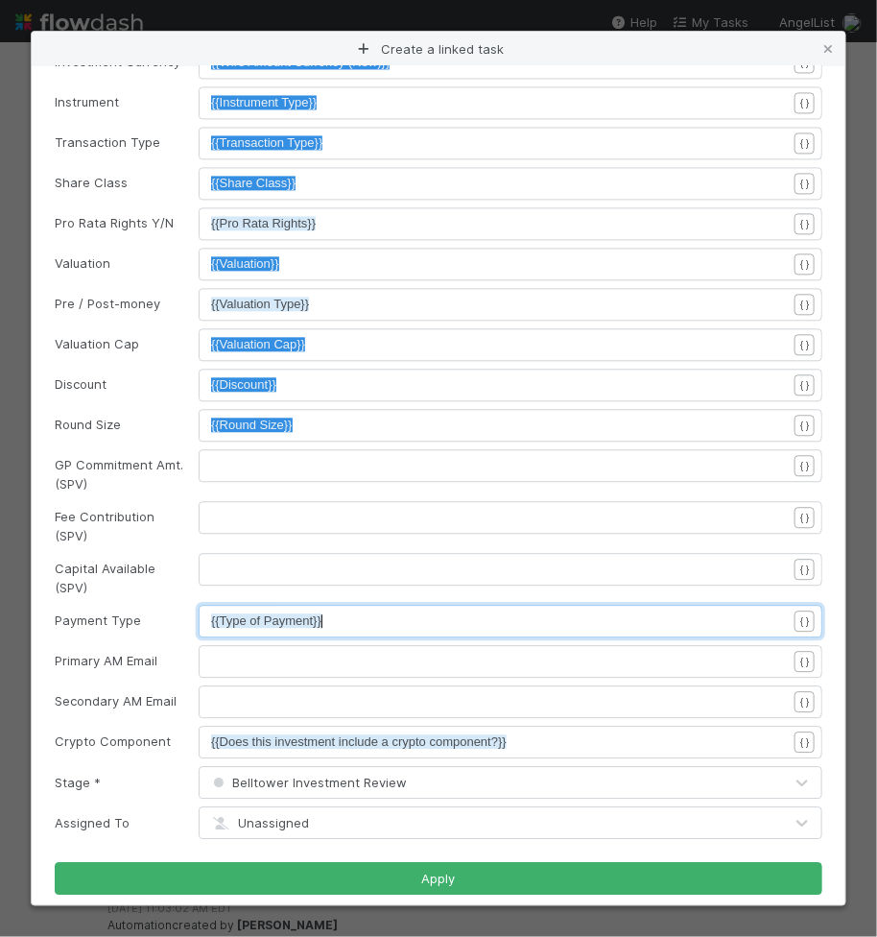
type textarea "{{Type of Payment}}"
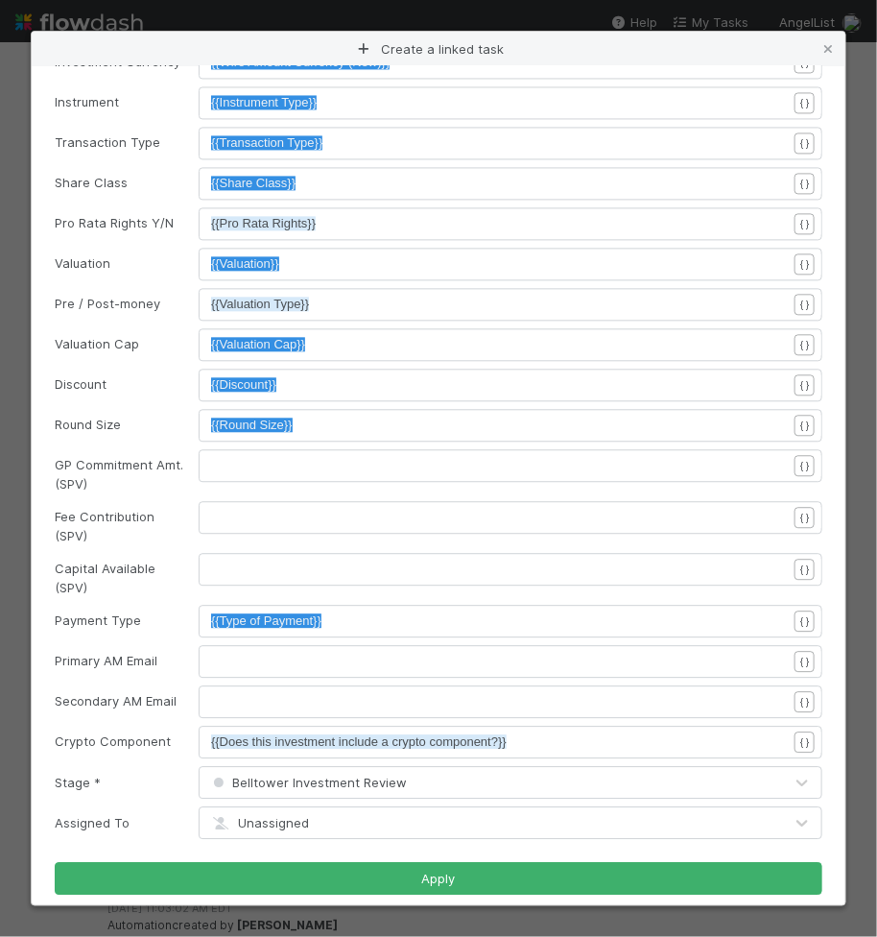
click at [528, 739] on pre "{{Does this investment include a crypto component?}}" at bounding box center [499, 741] width 576 height 19
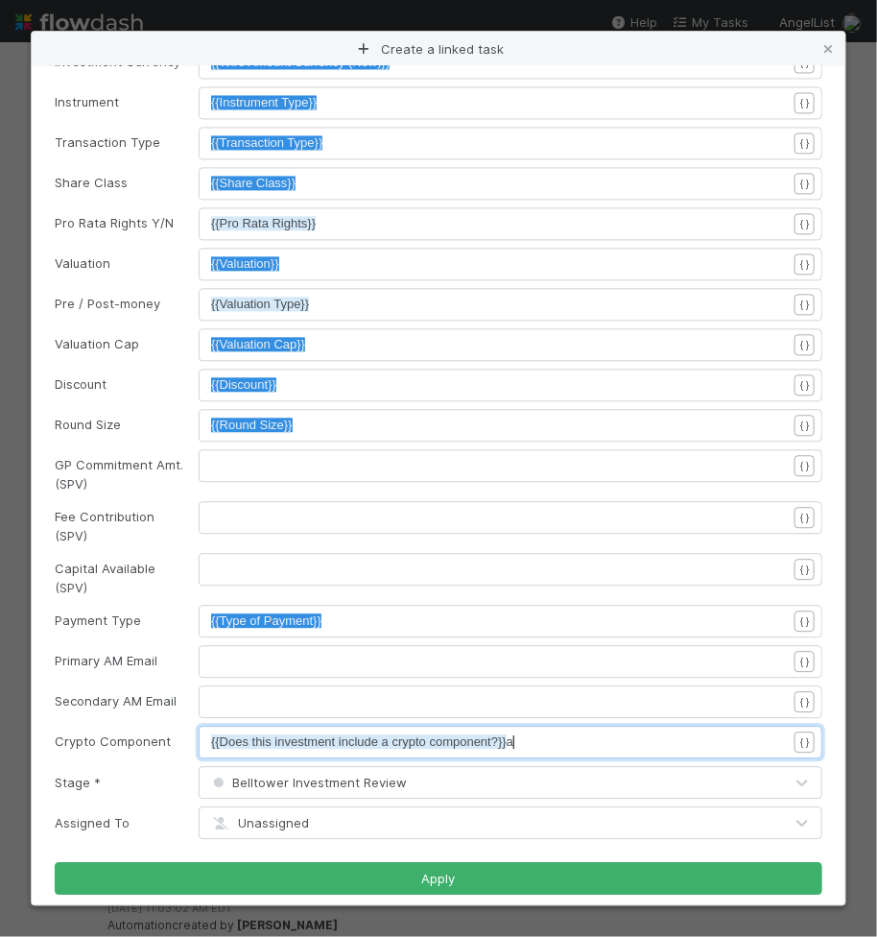
type textarea "{{Does this investment include a crypto component?}}a"
type textarea "{{Does this investment include a crypto component?}}"
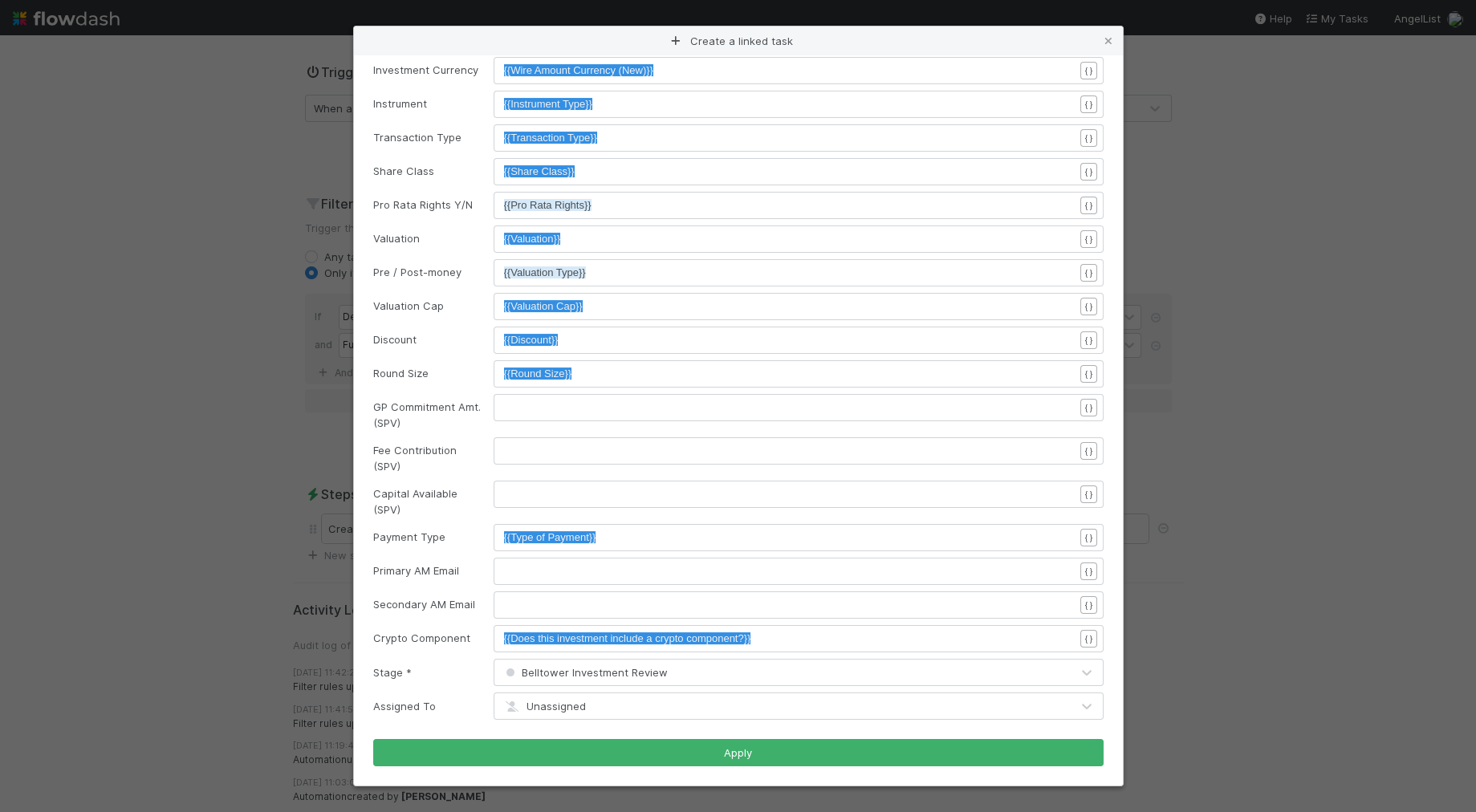
scroll to position [868, 0]
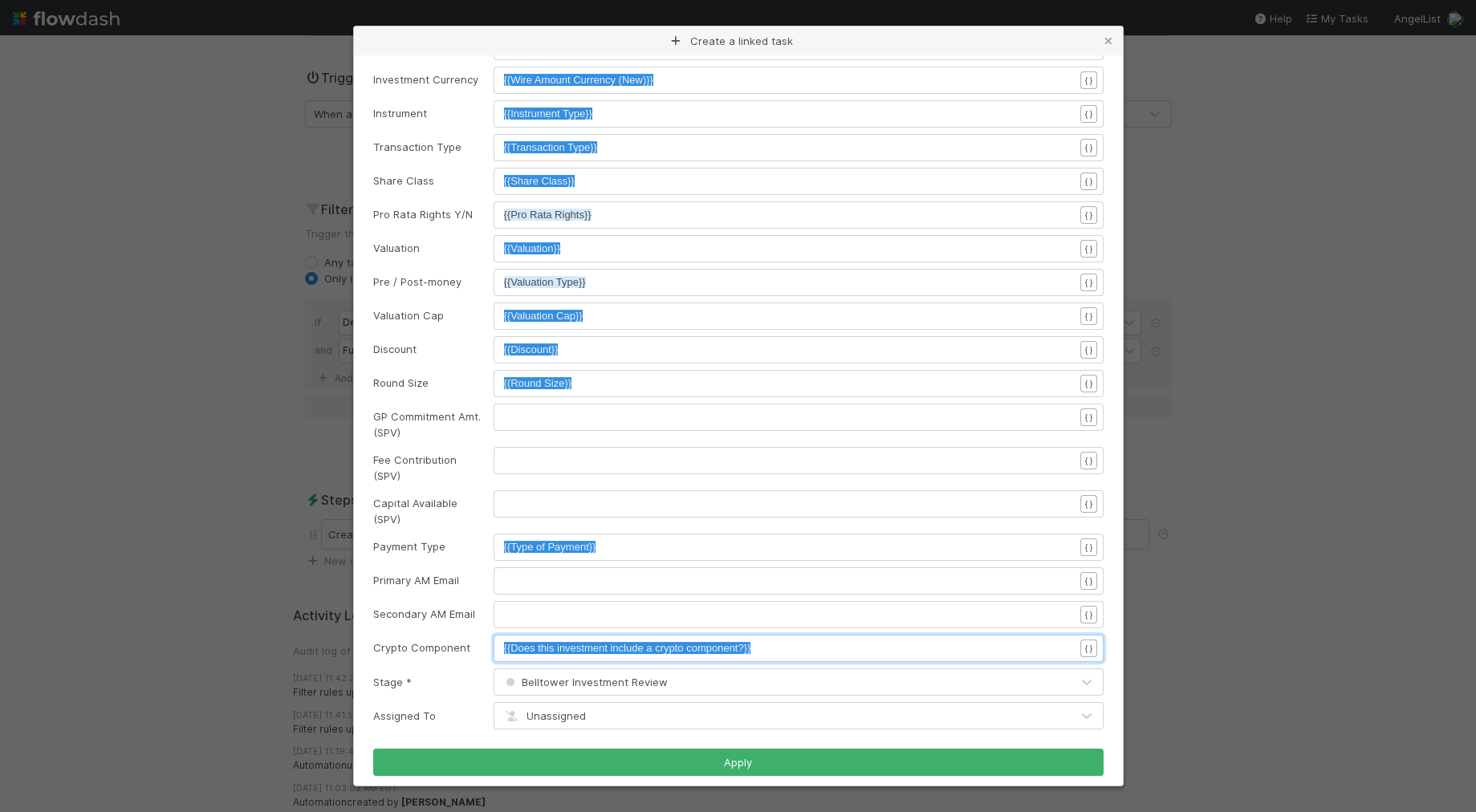
click at [117, 353] on div "Create a linked task Select the linked workflow where you’d like to create a ne…" at bounding box center [738, 406] width 1476 height 812
click at [204, 355] on div "Create a linked task Select the linked workflow where you’d like to create a ne…" at bounding box center [738, 406] width 1476 height 812
drag, startPoint x: 274, startPoint y: 423, endPoint x: 285, endPoint y: 417, distance: 12.5
click at [275, 422] on div "Create a linked task Select the linked workflow where you’d like to create a ne…" at bounding box center [738, 406] width 1476 height 812
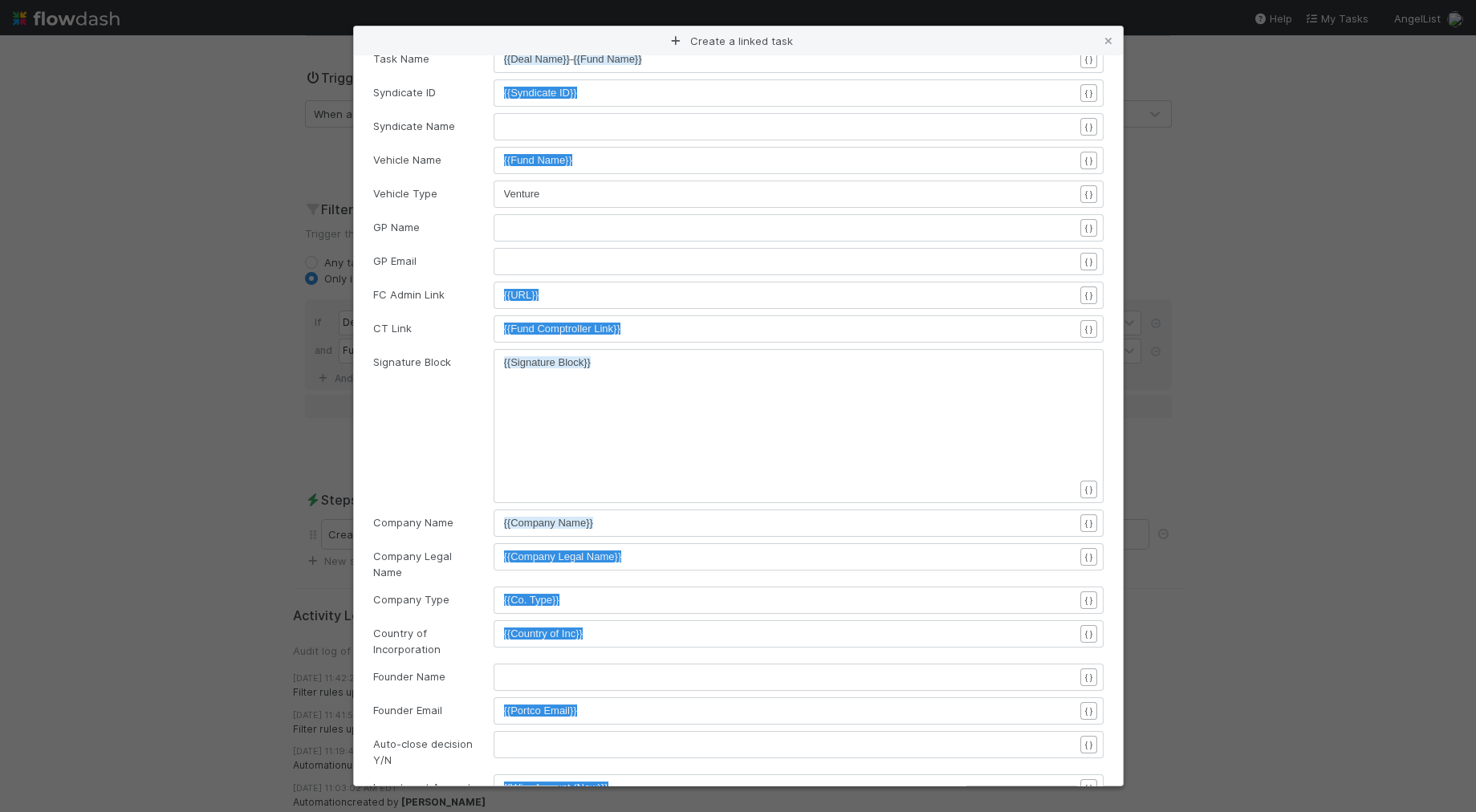
scroll to position [117, 0]
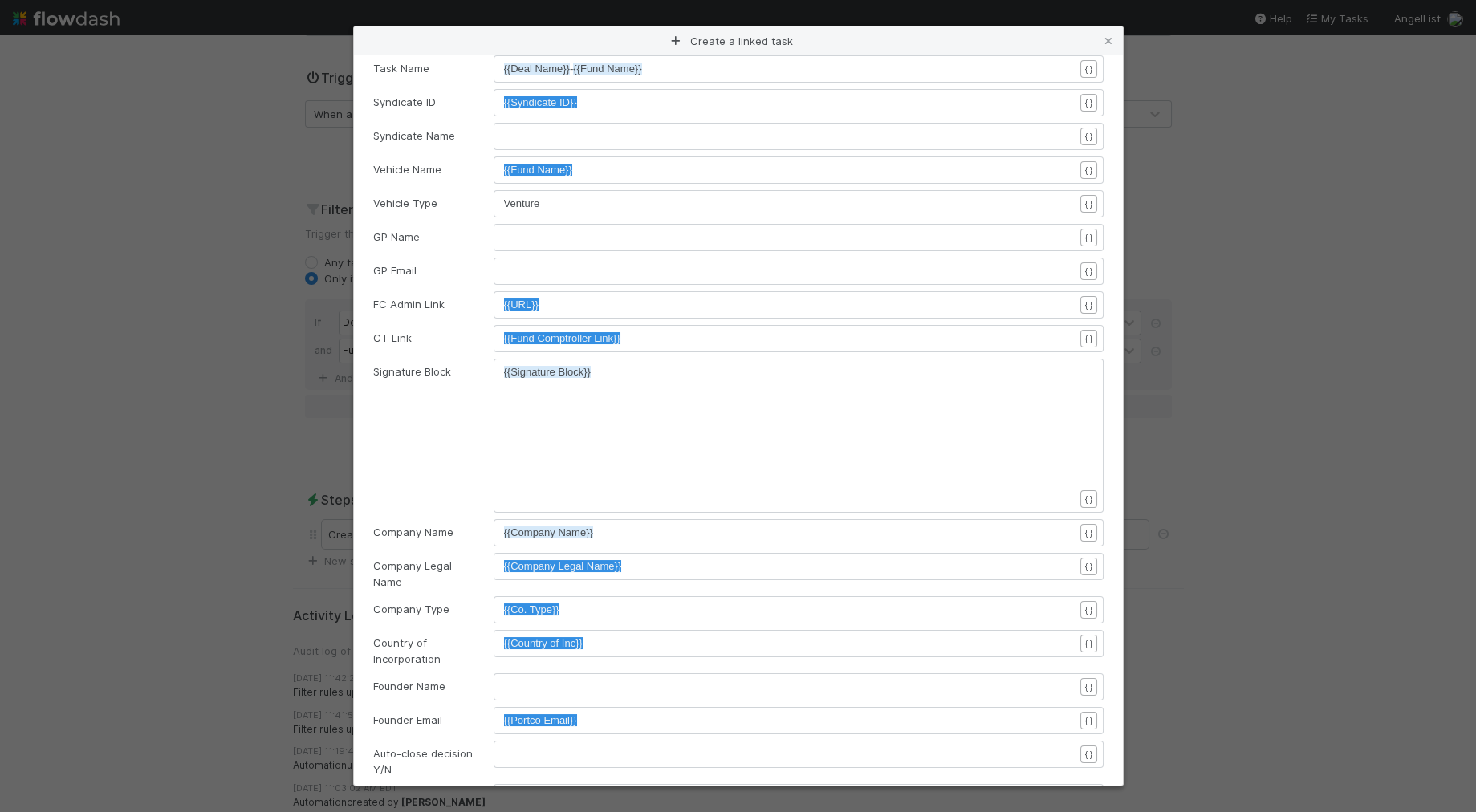
click at [1109, 40] on icon at bounding box center [1108, 41] width 16 height 10
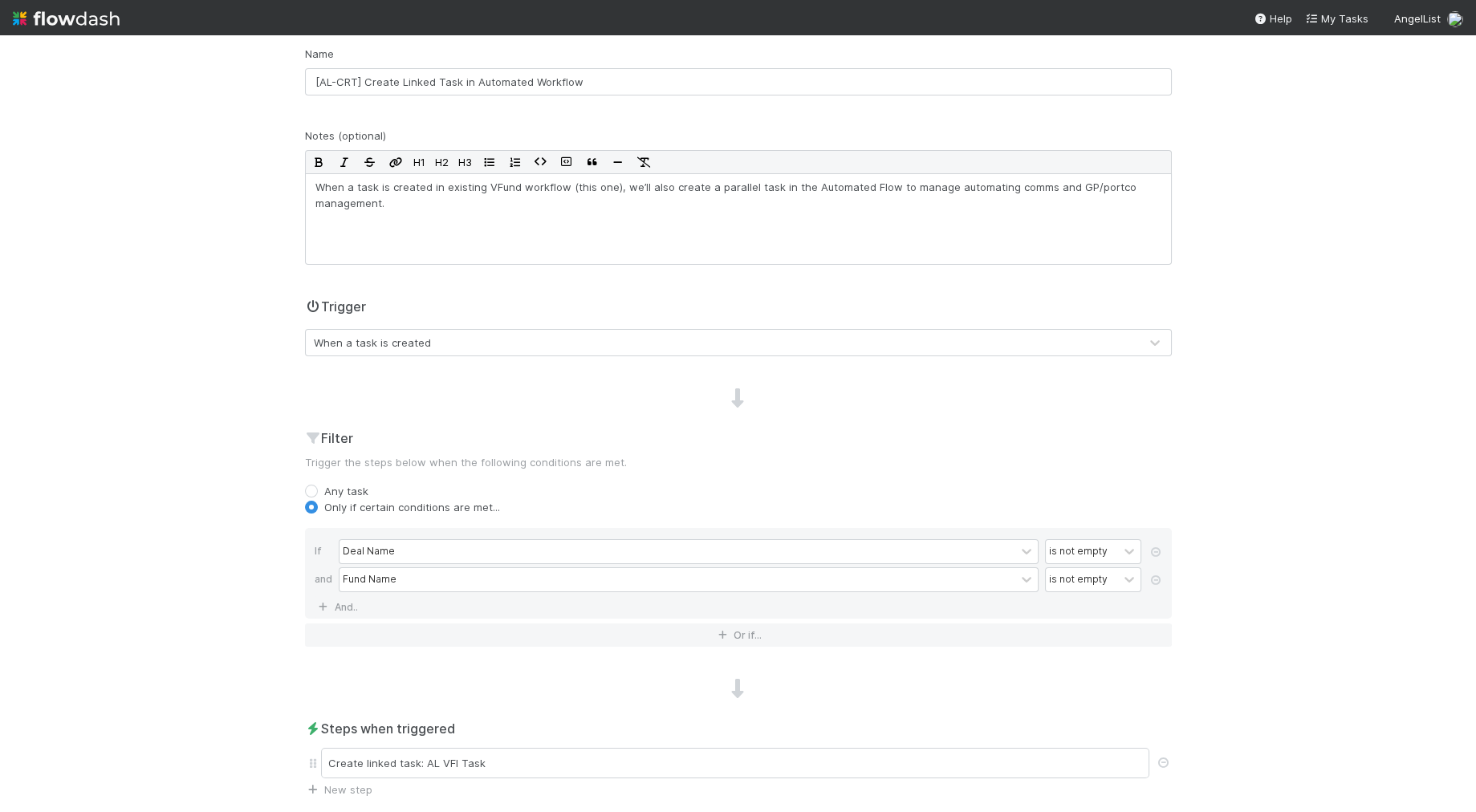
scroll to position [0, 0]
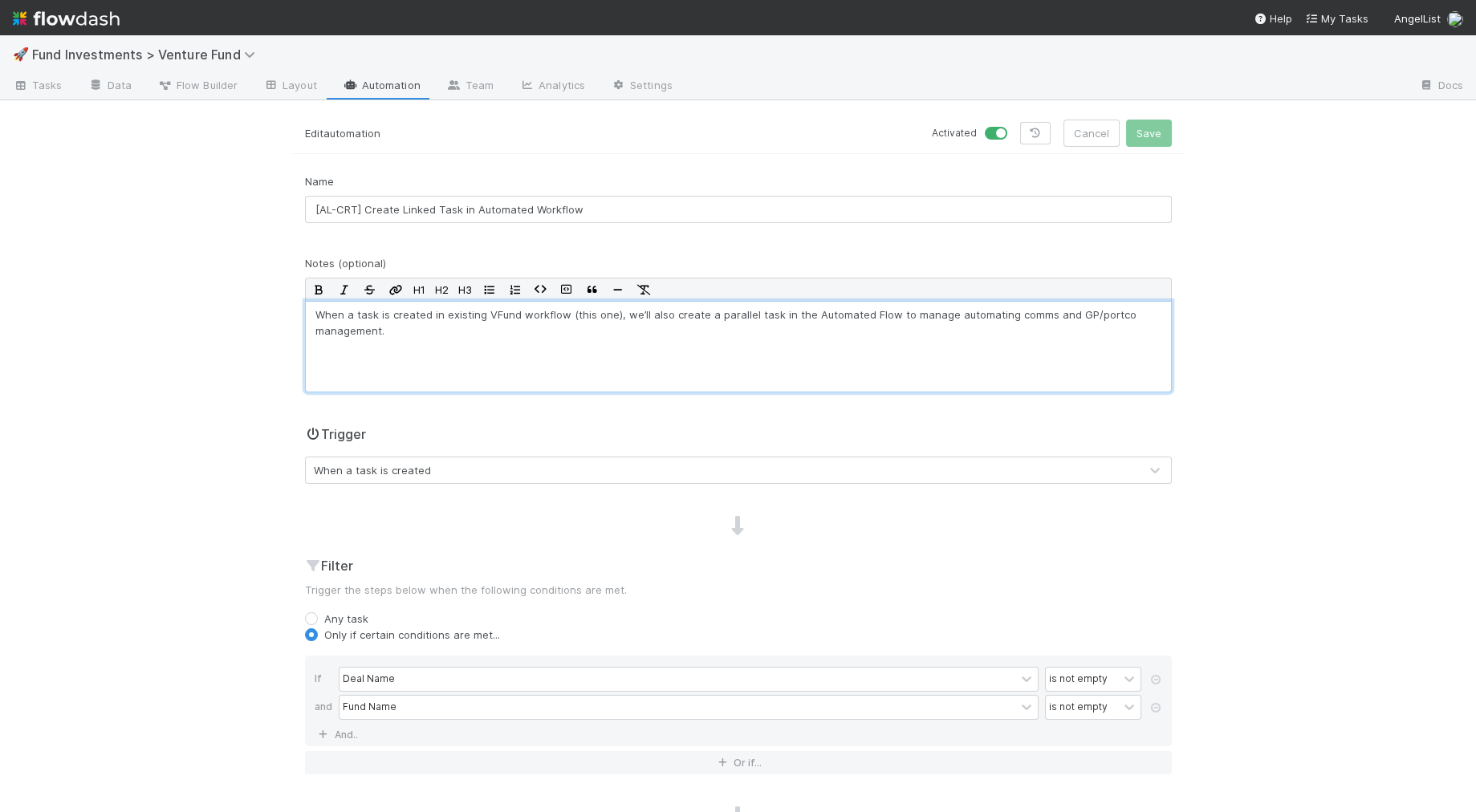
click at [626, 333] on p "When a task is created in existing VFund workflow (this one), we’ll also create…" at bounding box center [738, 323] width 845 height 32
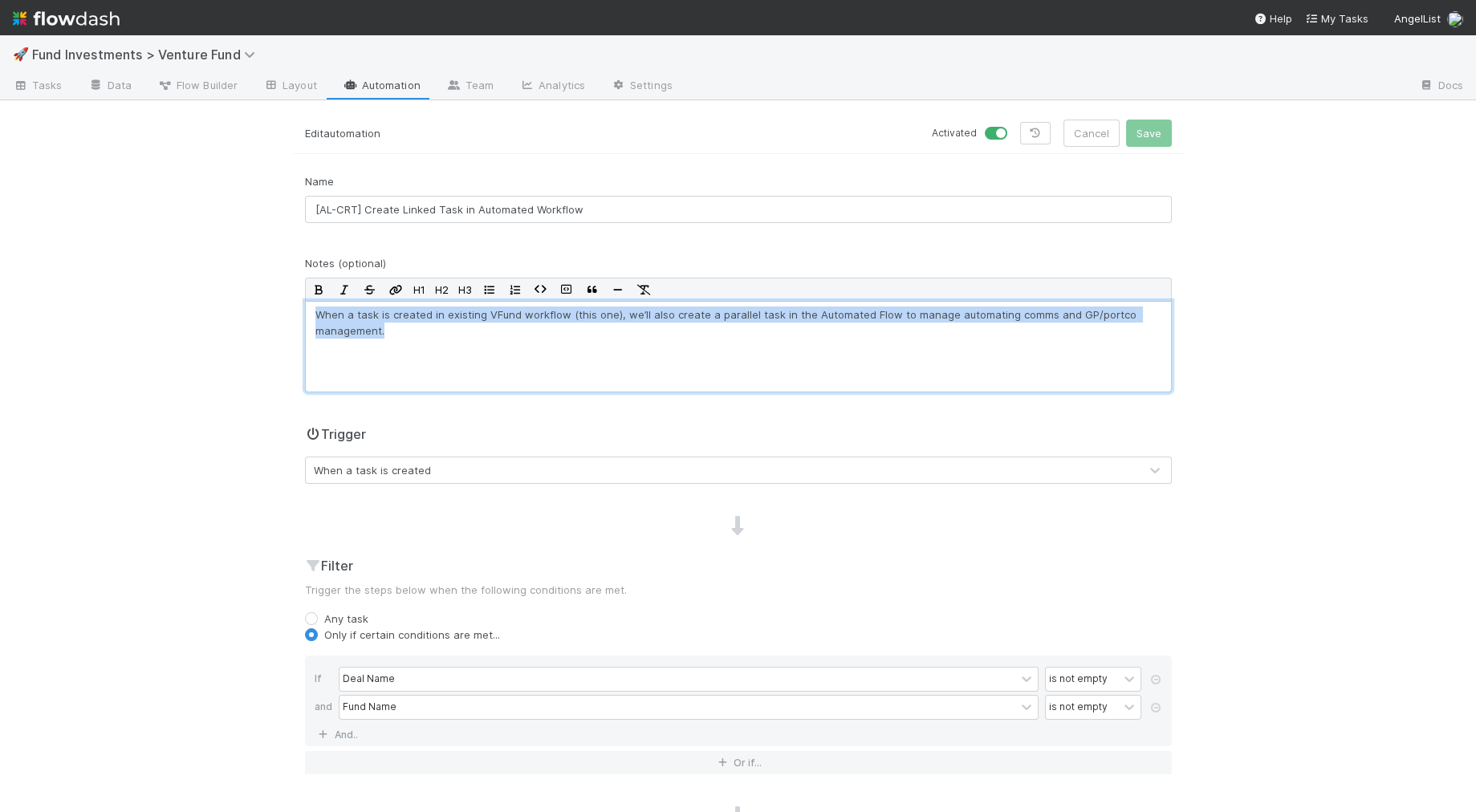
click at [626, 333] on p "When a task is created in existing VFund workflow (this one), we’ll also create…" at bounding box center [738, 323] width 845 height 32
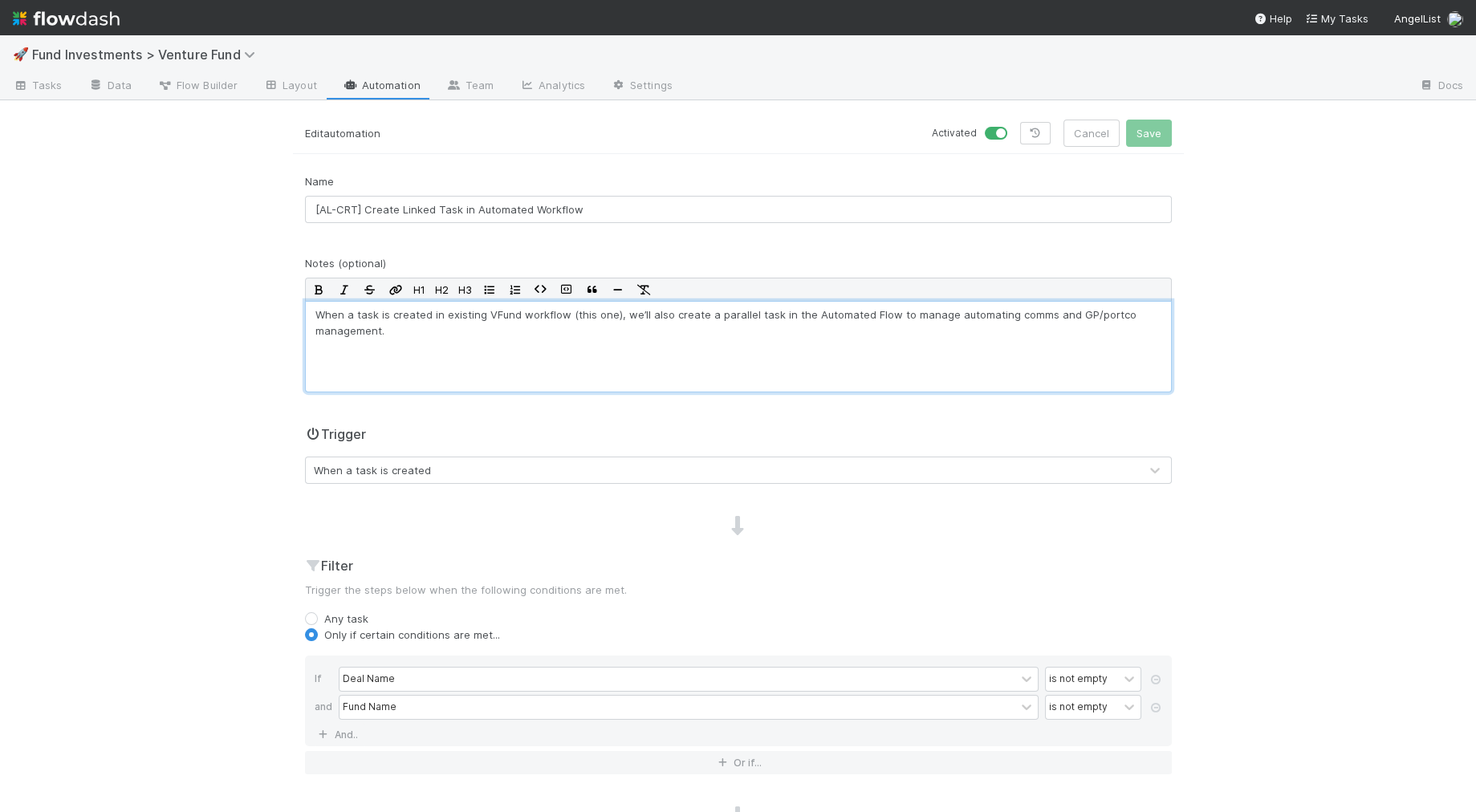
click at [666, 316] on p "When a task is created in existing VFund workflow (this one), we’ll also create…" at bounding box center [738, 323] width 845 height 32
click at [665, 317] on p "When a task is created in existing VFund workflow (this one), we’ll also create…" at bounding box center [738, 323] width 845 height 32
click at [666, 317] on p "When a task is created in existing VFund workflow (this one), we’ll also create…" at bounding box center [738, 323] width 845 height 32
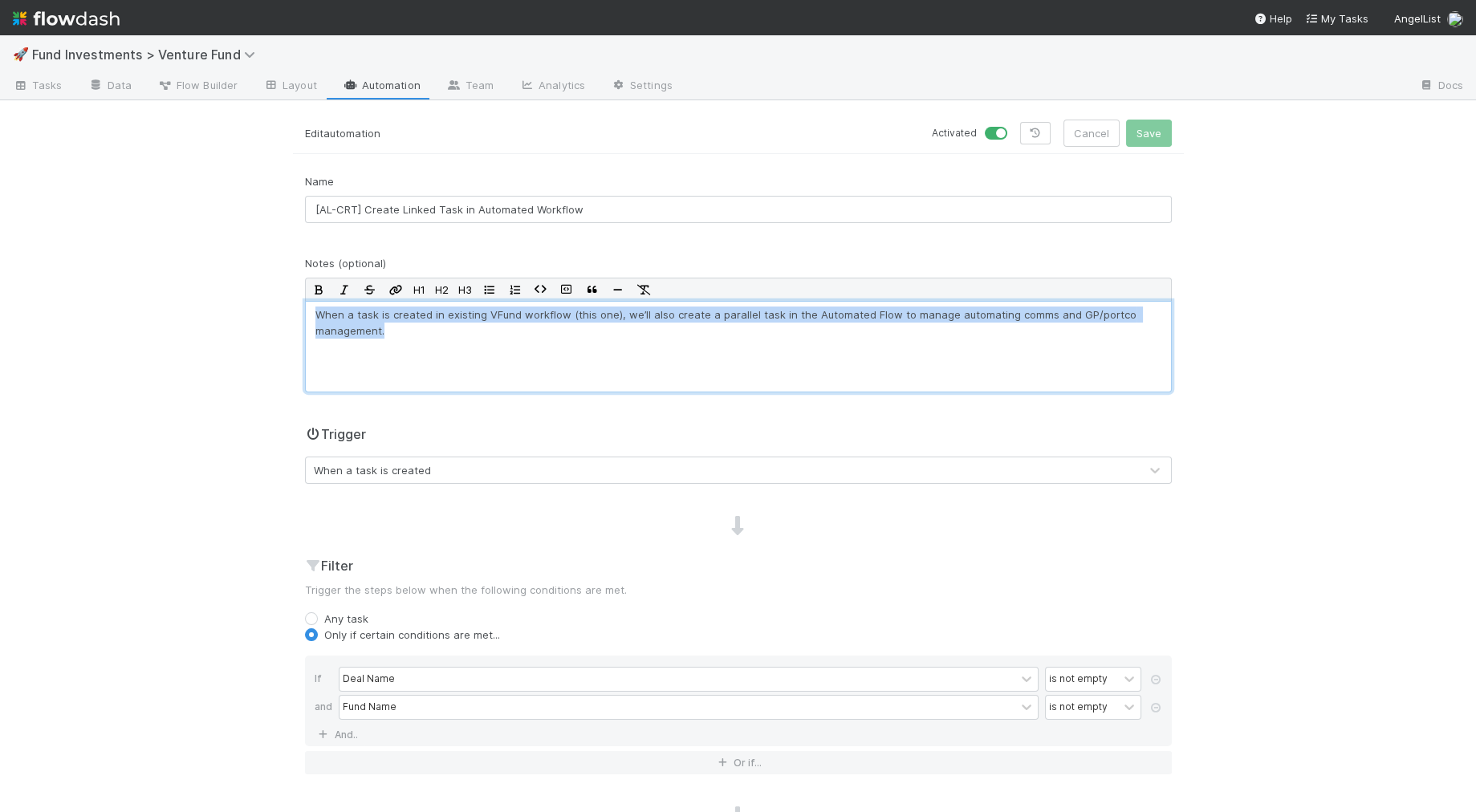
click at [665, 317] on p "When a task is created in existing VFund workflow (this one), we’ll also create…" at bounding box center [738, 323] width 845 height 32
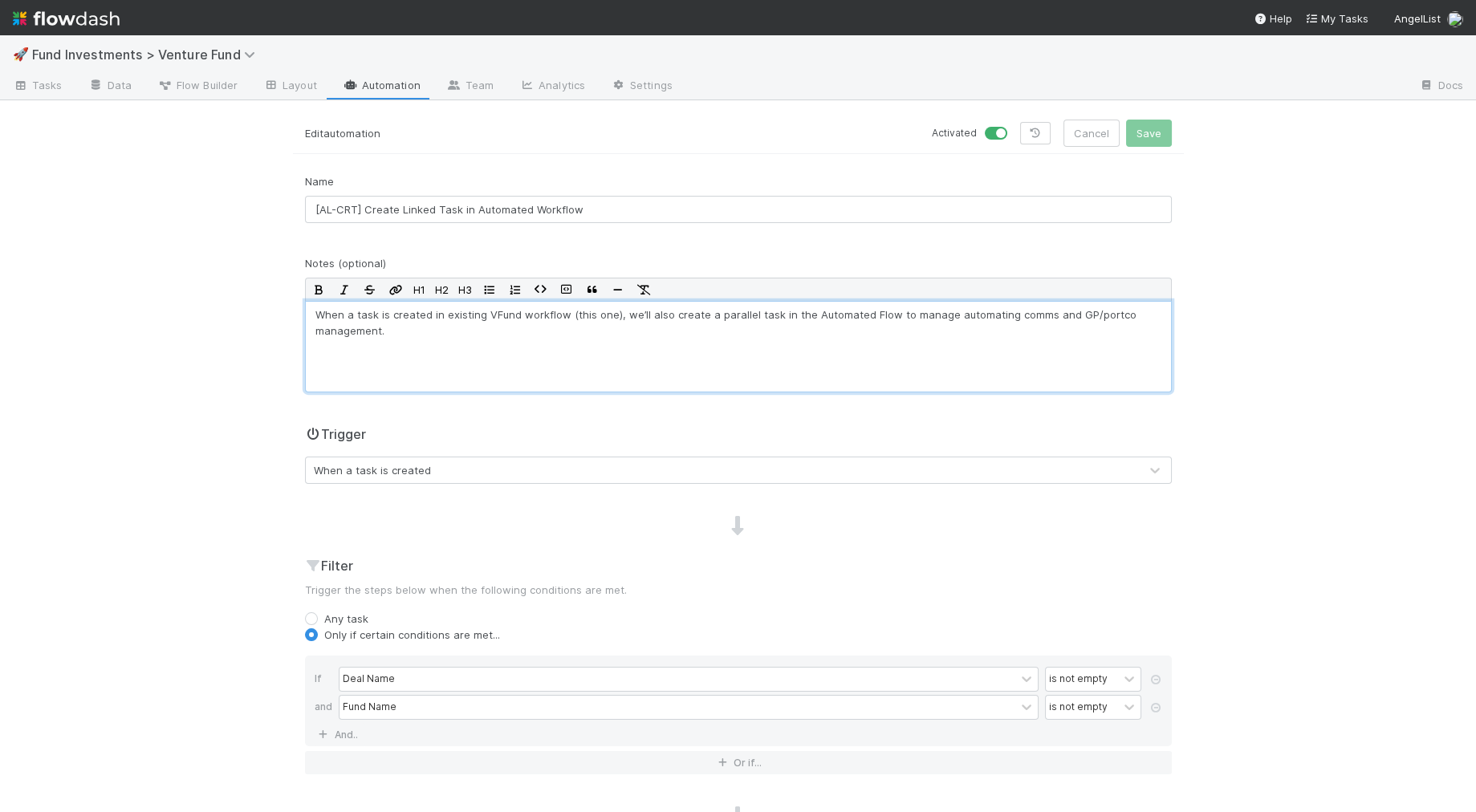
click at [824, 328] on p "When a task is created in existing VFund workflow (this one), we’ll also create…" at bounding box center [738, 323] width 845 height 32
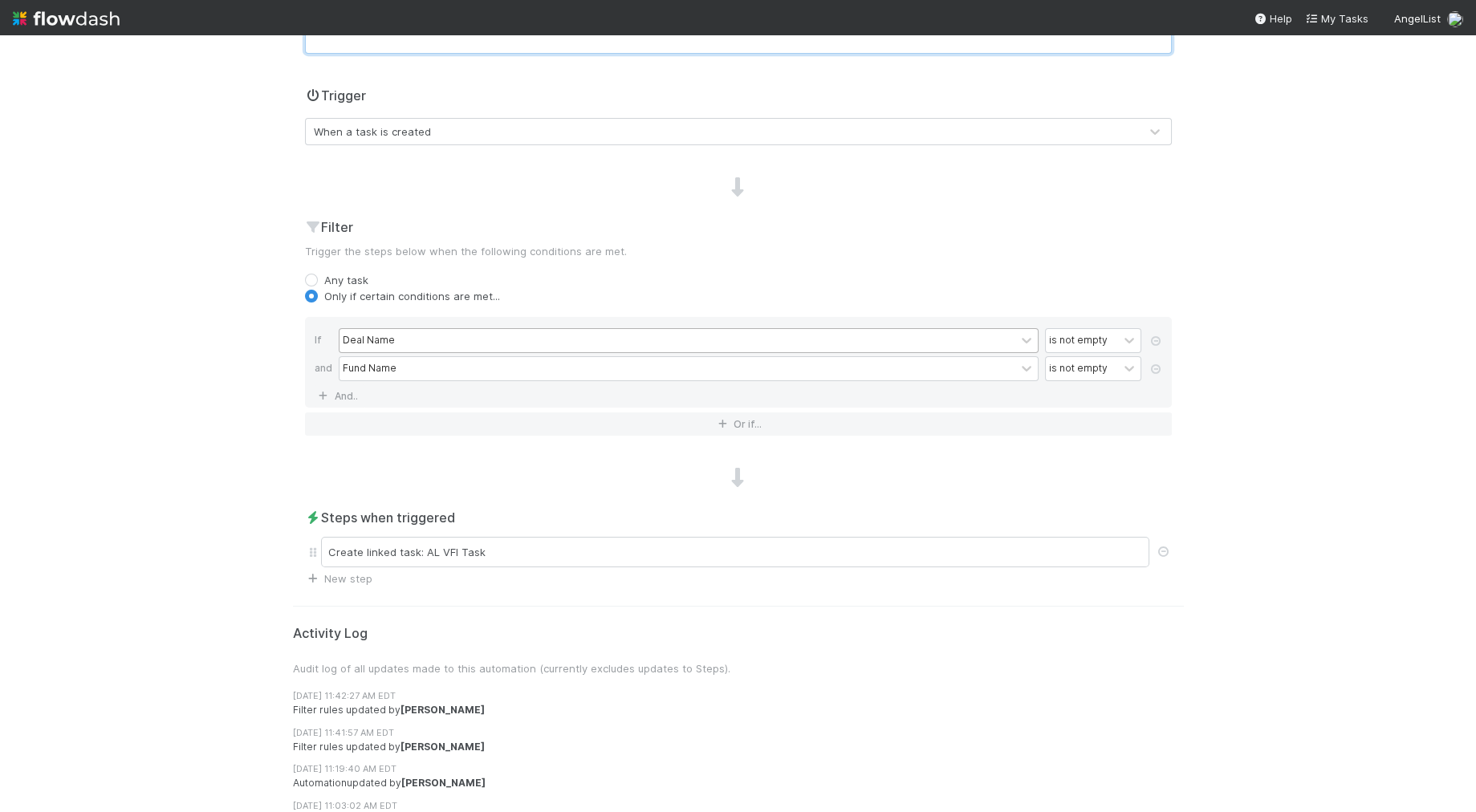
scroll to position [356, 0]
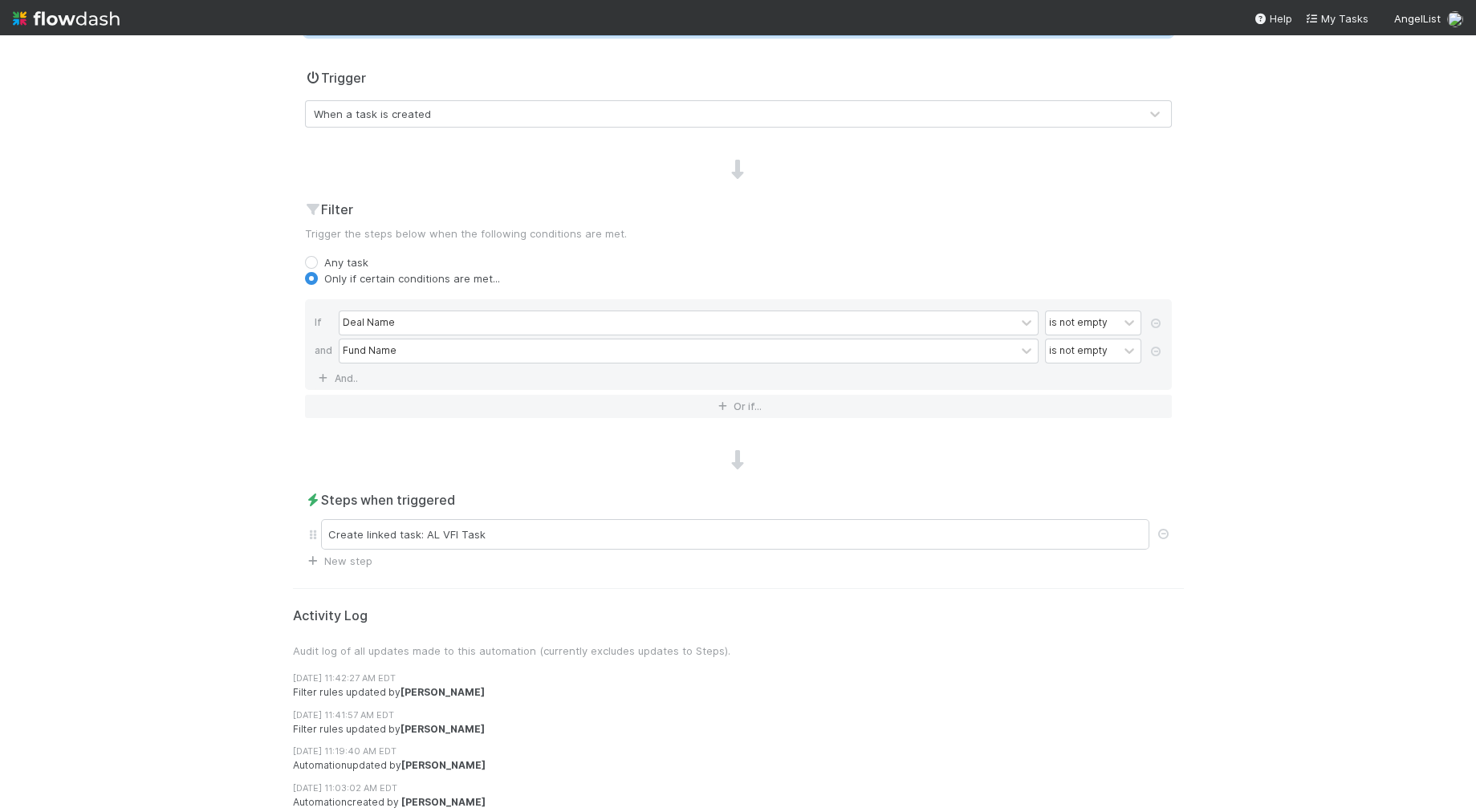
drag, startPoint x: 175, startPoint y: 414, endPoint x: 141, endPoint y: 418, distance: 34.2
click at [175, 414] on div "🚀 Fund Investments > Venture Fund Tasks Data Flow Builder Layout Automation Tea…" at bounding box center [738, 423] width 1476 height 777
click at [237, 232] on div "🚀 Fund Investments > Venture Fund Tasks Data Flow Builder Layout Automation Tea…" at bounding box center [738, 423] width 1476 height 777
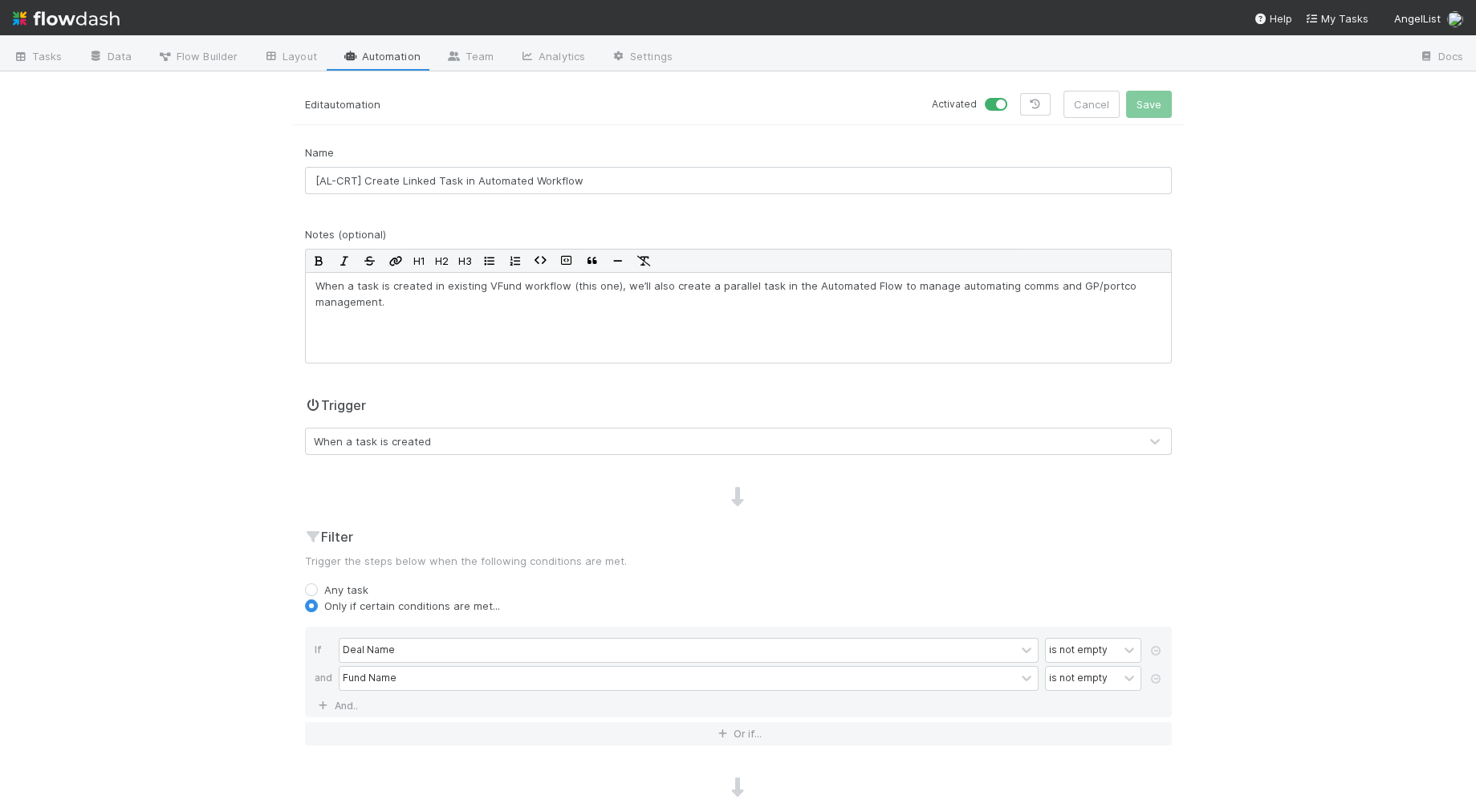
scroll to position [0, 0]
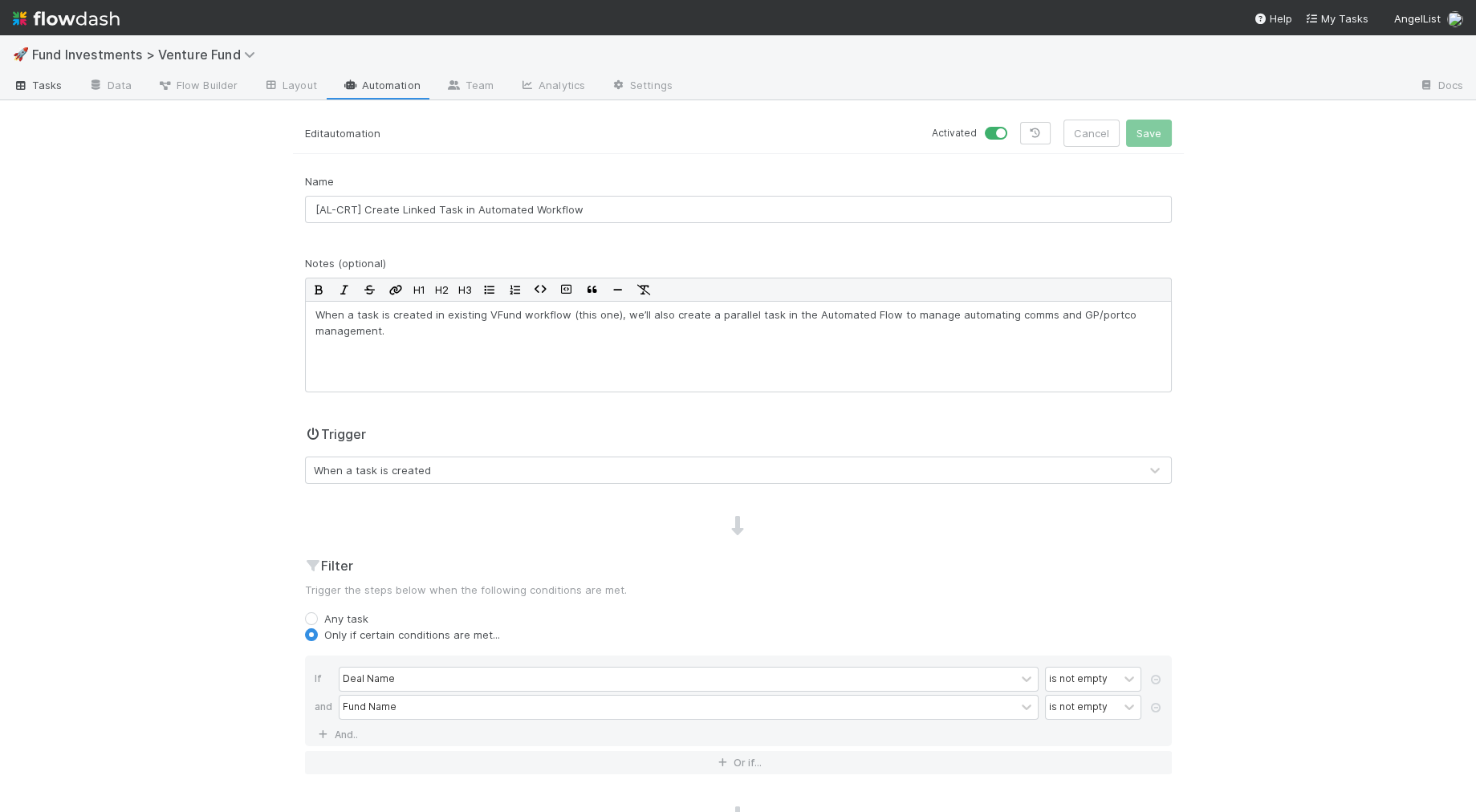
click at [62, 89] on link "Tasks" at bounding box center [38, 86] width 75 height 26
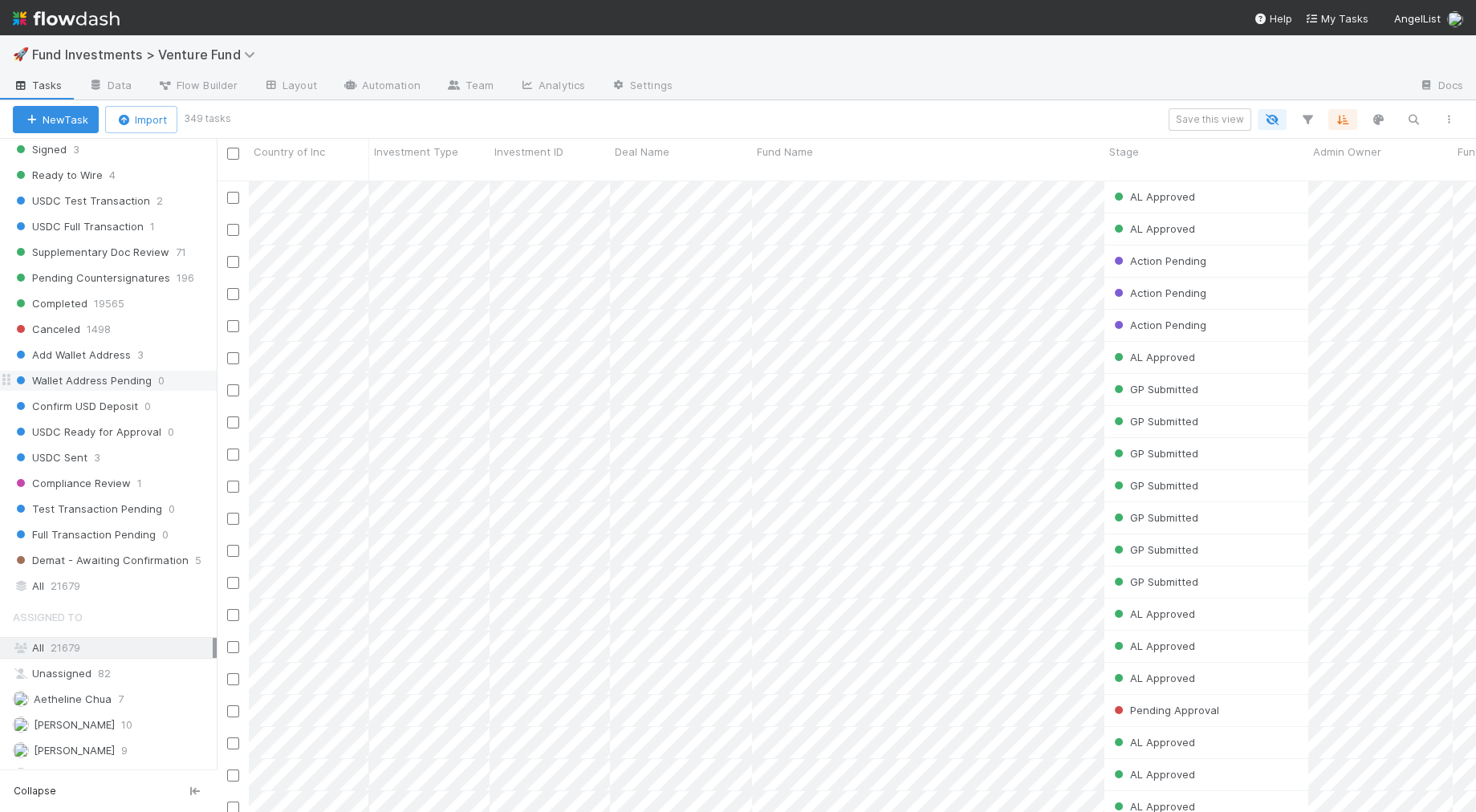
scroll to position [836, 0]
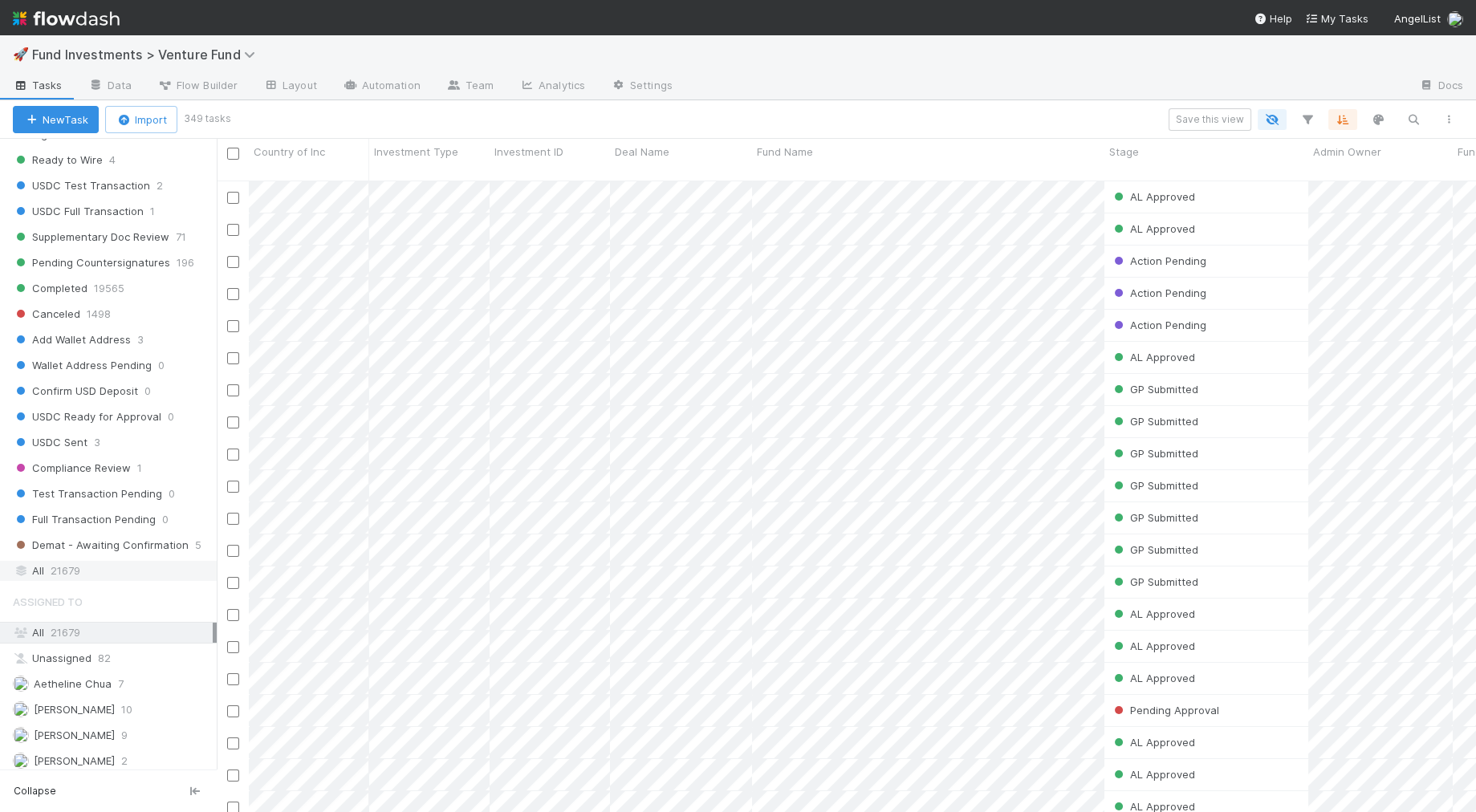
click at [57, 561] on span "21679" at bounding box center [65, 571] width 30 height 20
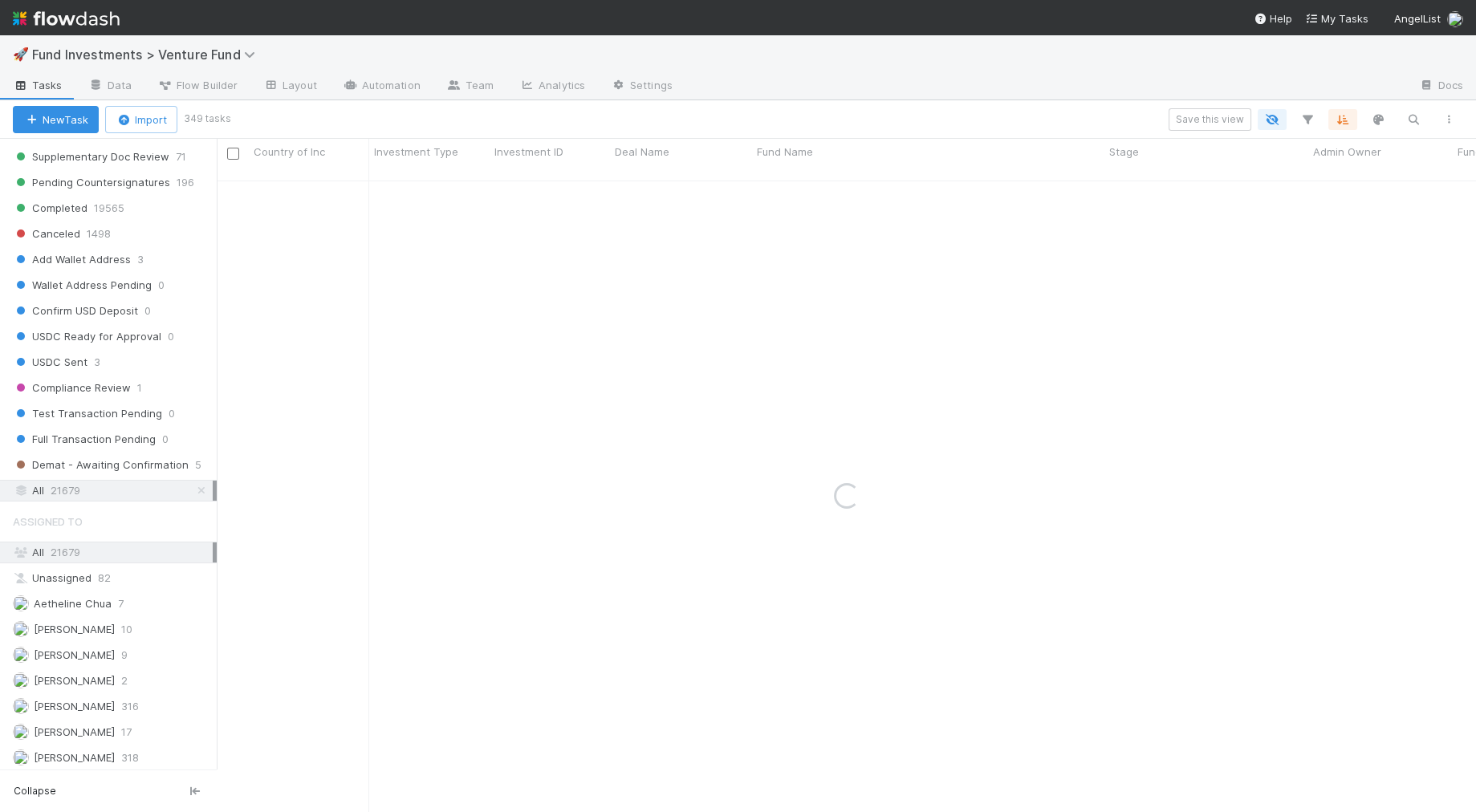
scroll to position [945, 0]
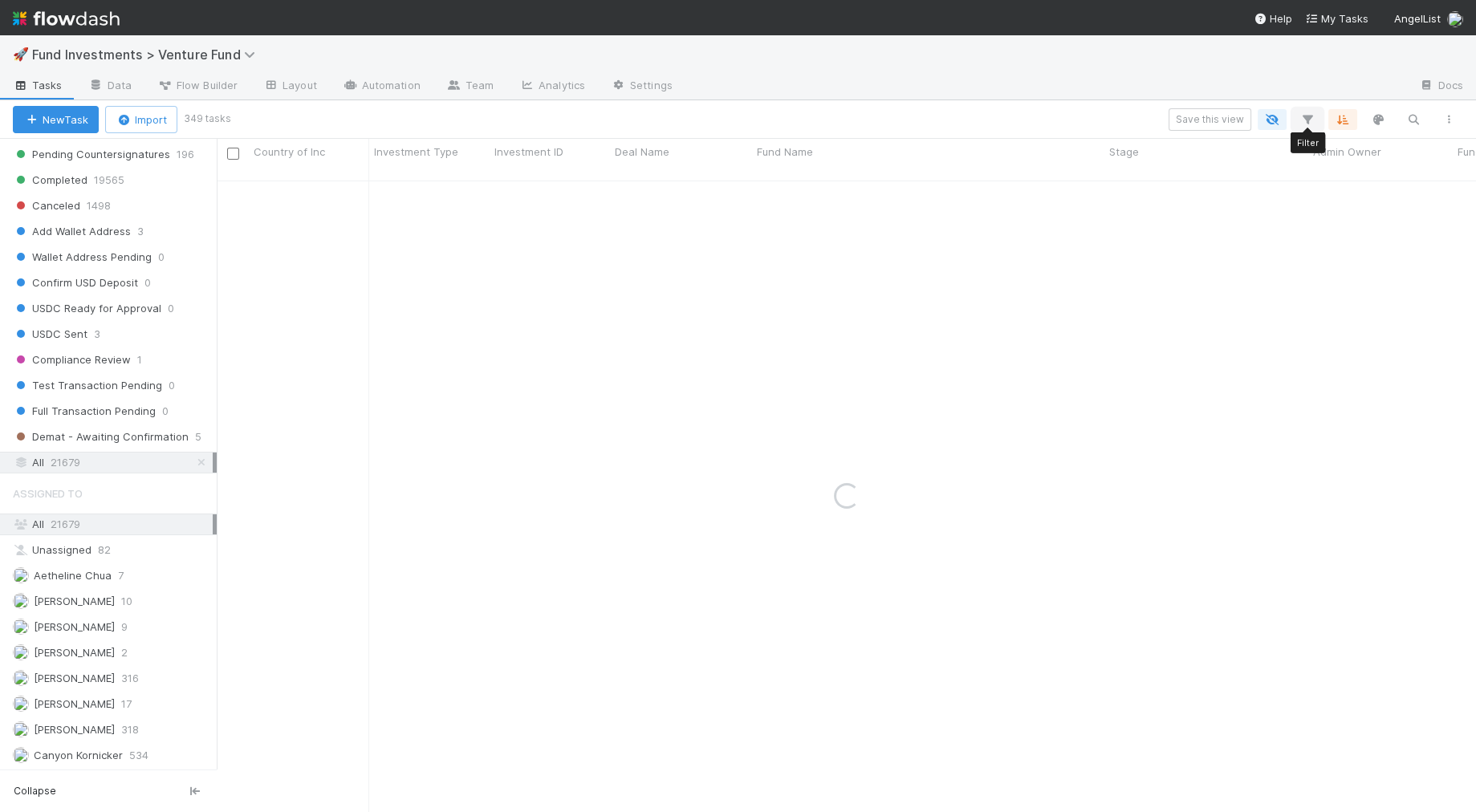
click at [1114, 115] on icon "button" at bounding box center [1307, 119] width 16 height 14
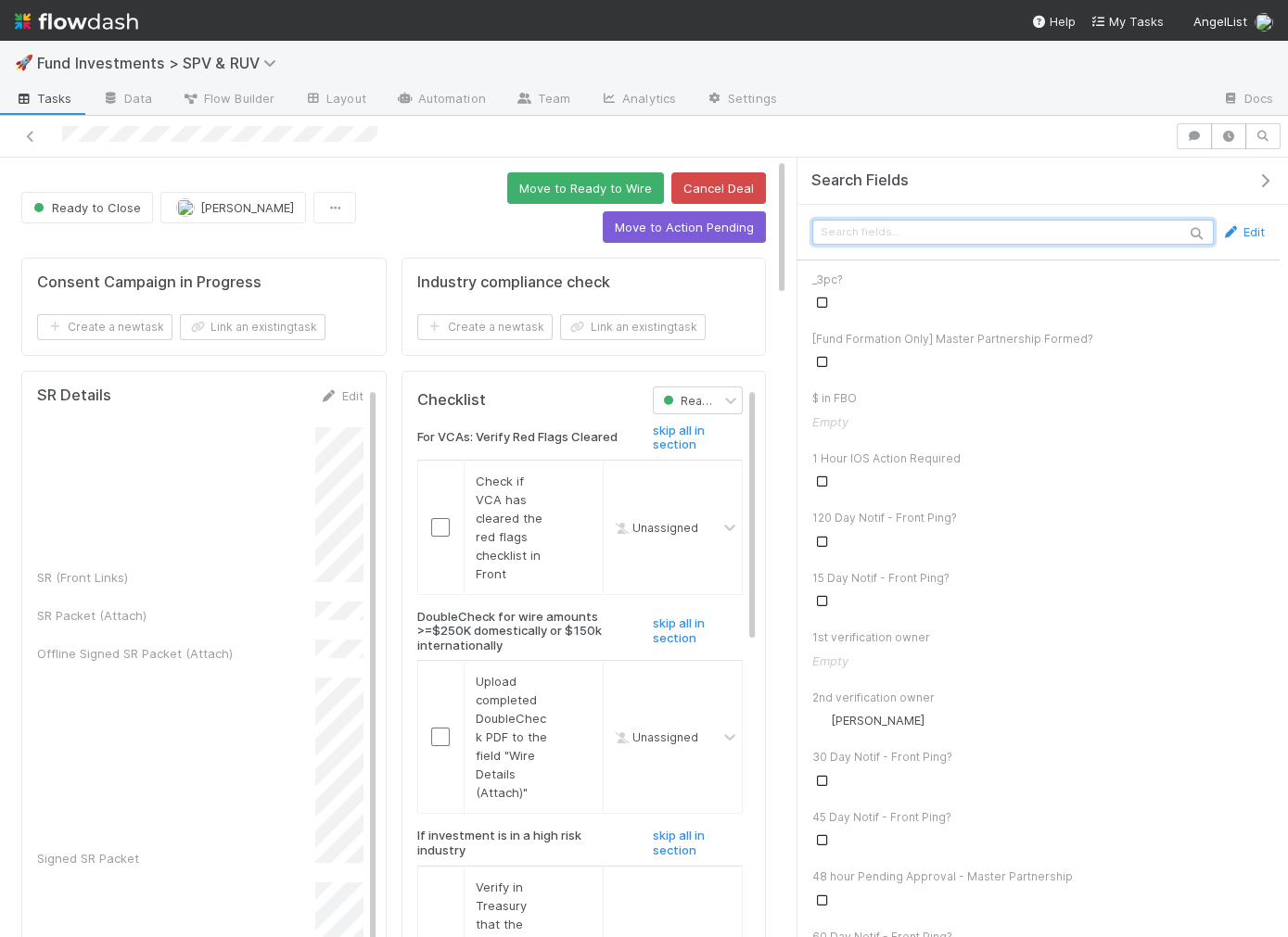
click at [1137, 222] on input "text" at bounding box center [1014, 232] width 402 height 25
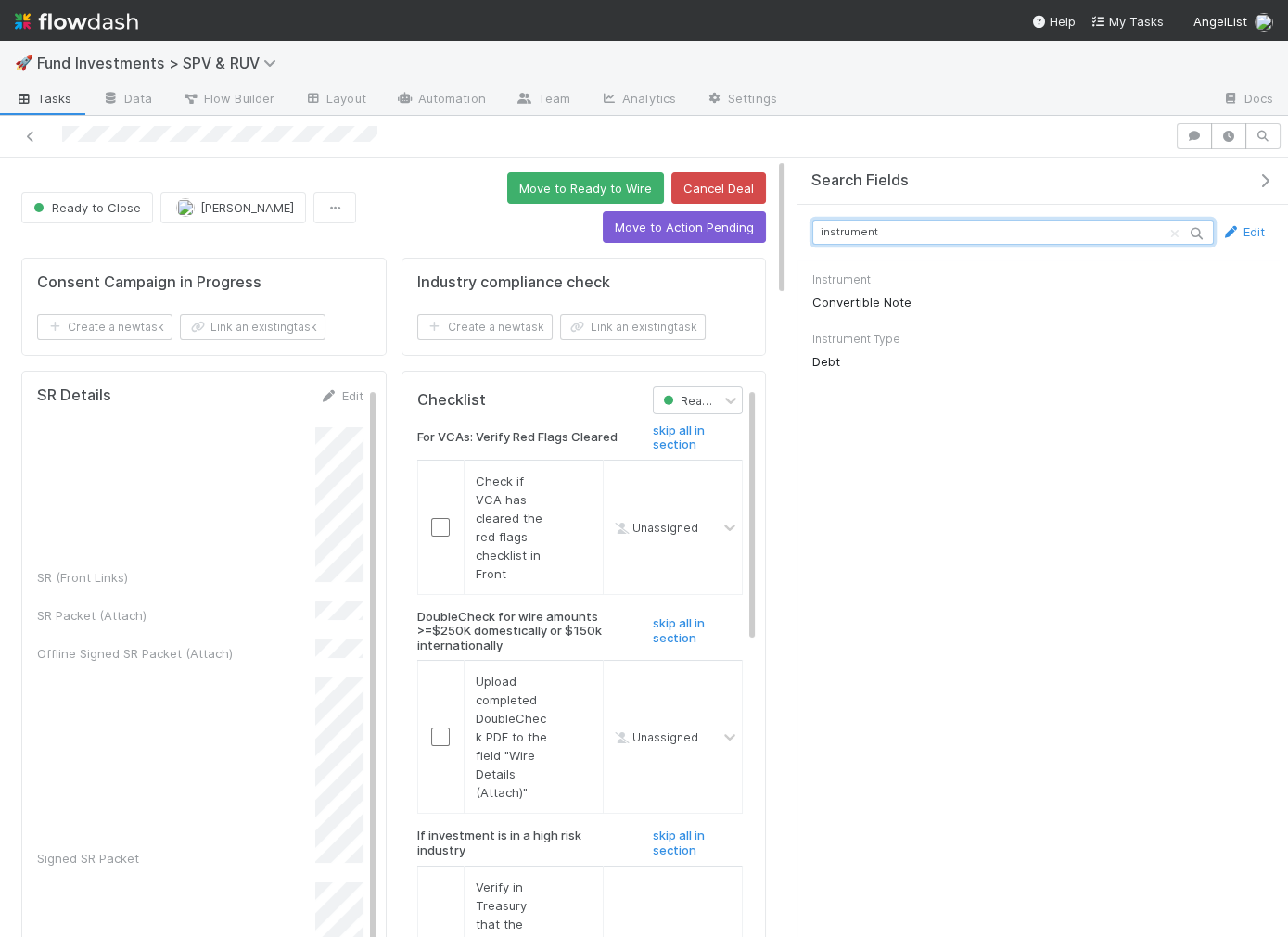
type input "instrument"
click at [160, 66] on span "Fund Investments > SPV & RUV" at bounding box center [160, 63] width 248 height 18
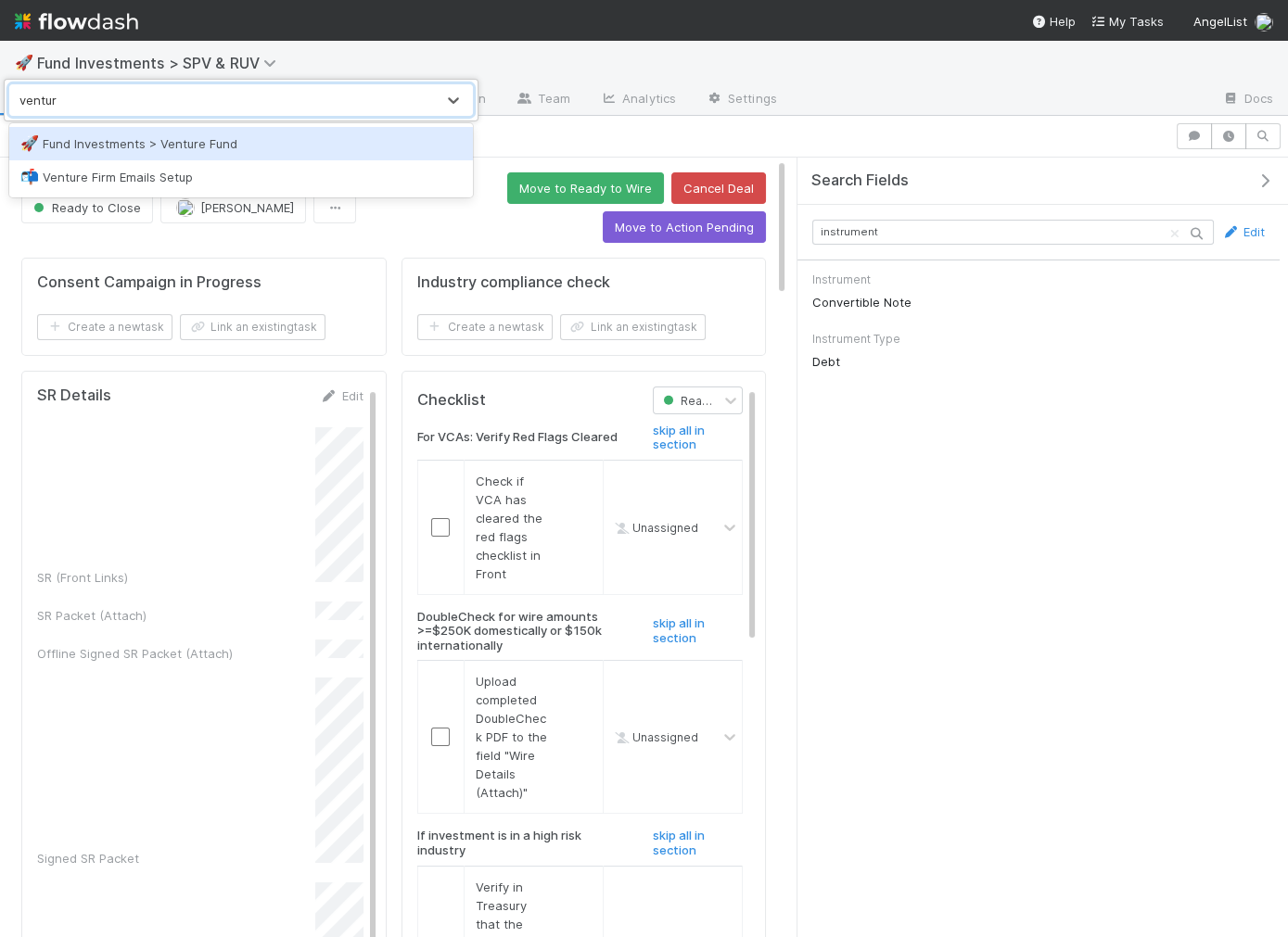
type input "venture"
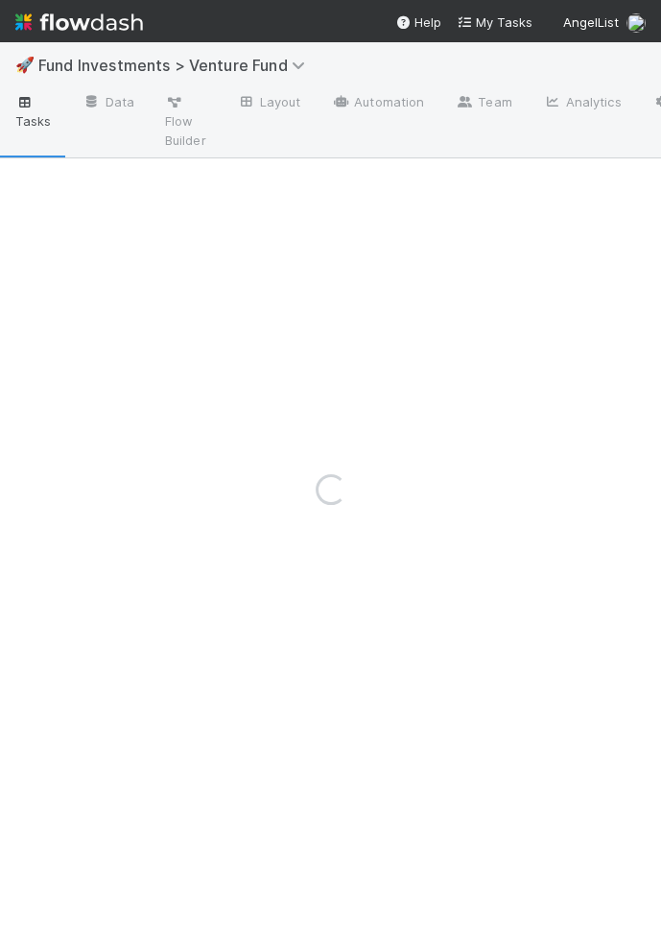
click at [382, 108] on div "Loading..." at bounding box center [330, 488] width 661 height 893
click at [385, 98] on div "Loading..." at bounding box center [330, 488] width 661 height 893
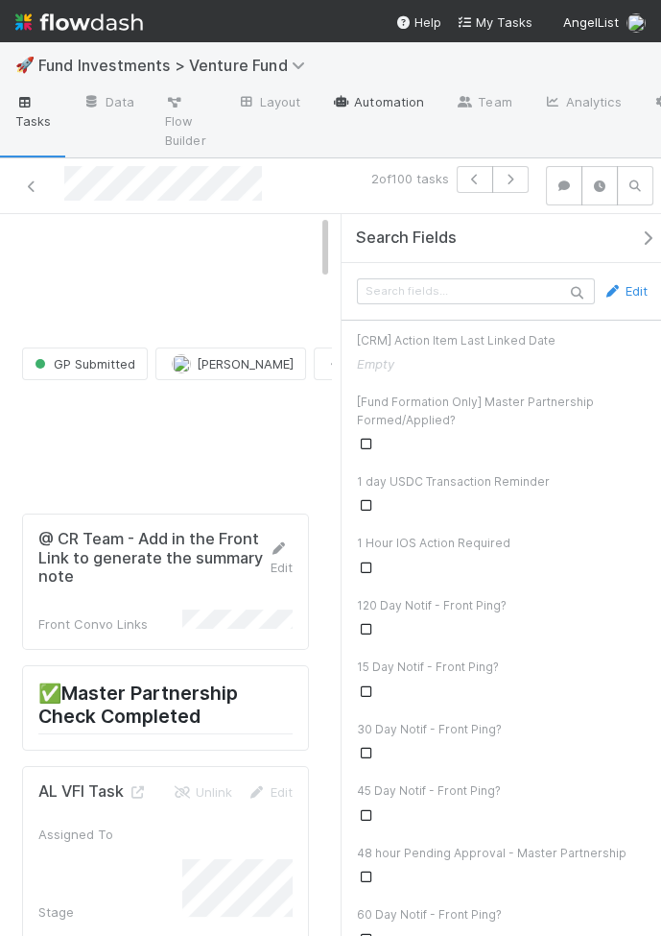
click at [385, 98] on link "Automation" at bounding box center [378, 103] width 124 height 31
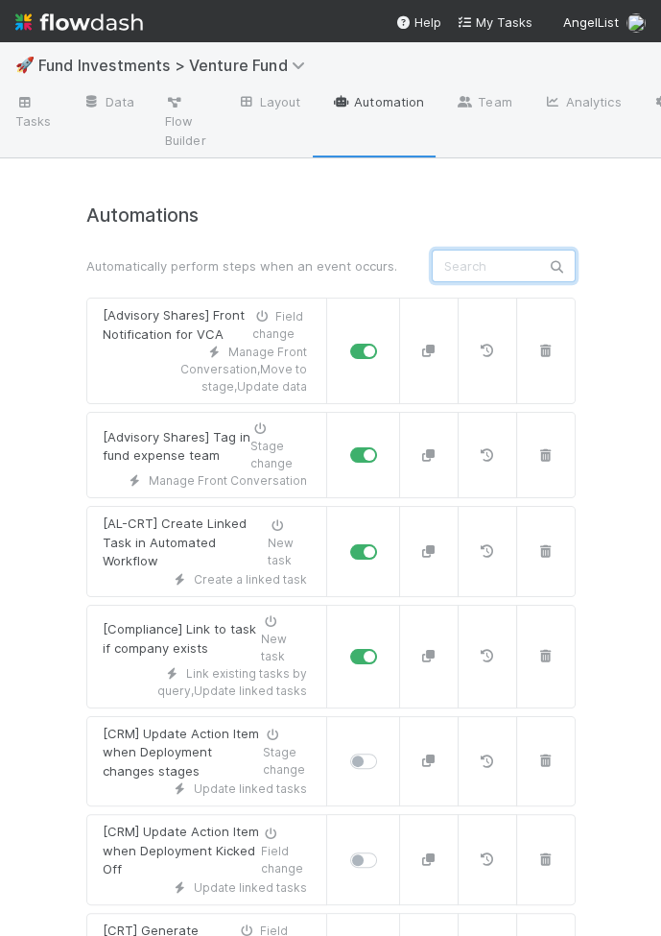
click at [457, 268] on input "text" at bounding box center [504, 266] width 144 height 33
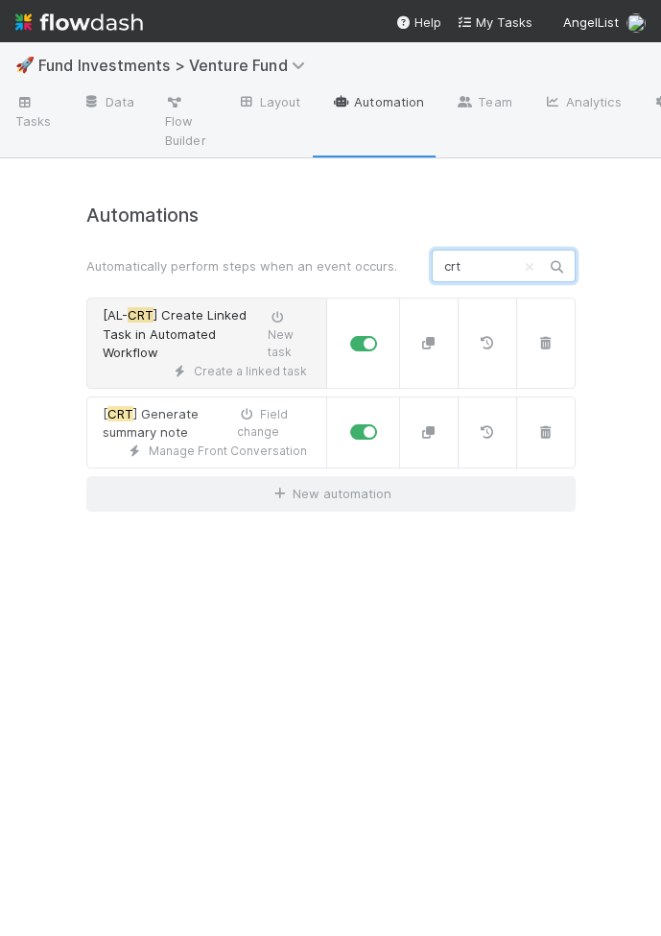
type input "crt"
click at [194, 340] on span "] Create Linked Task in Automated Workflow" at bounding box center [175, 333] width 144 height 53
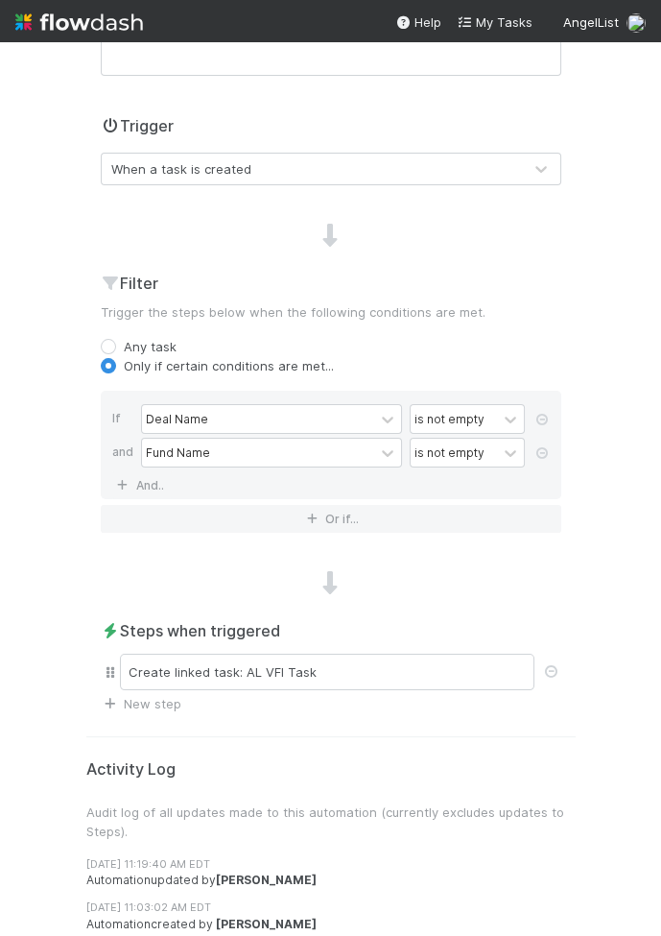
scroll to position [431, 0]
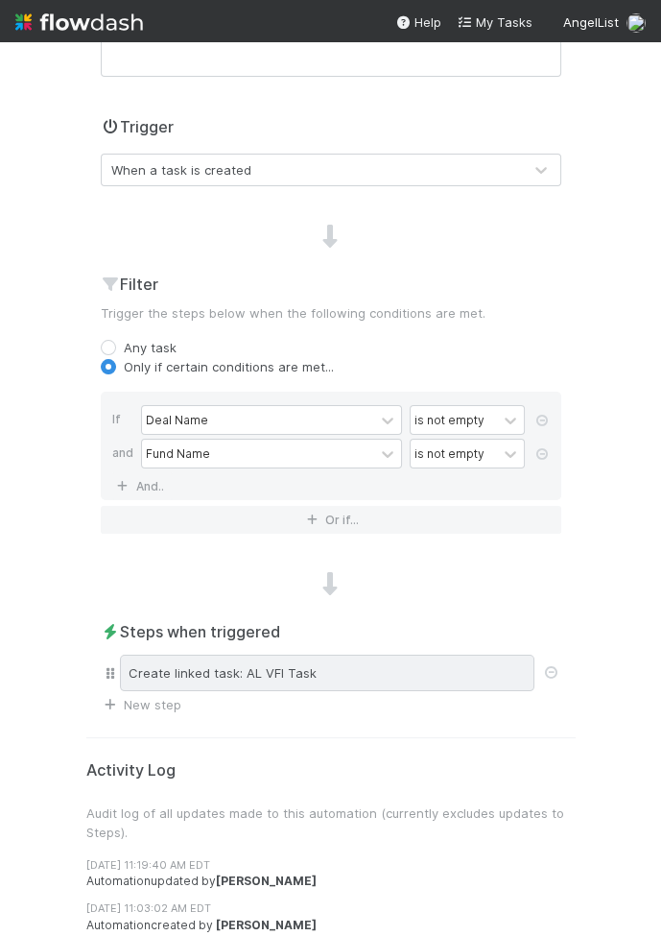
click at [204, 682] on div "Create linked task: AL VFI Task" at bounding box center [327, 672] width 415 height 36
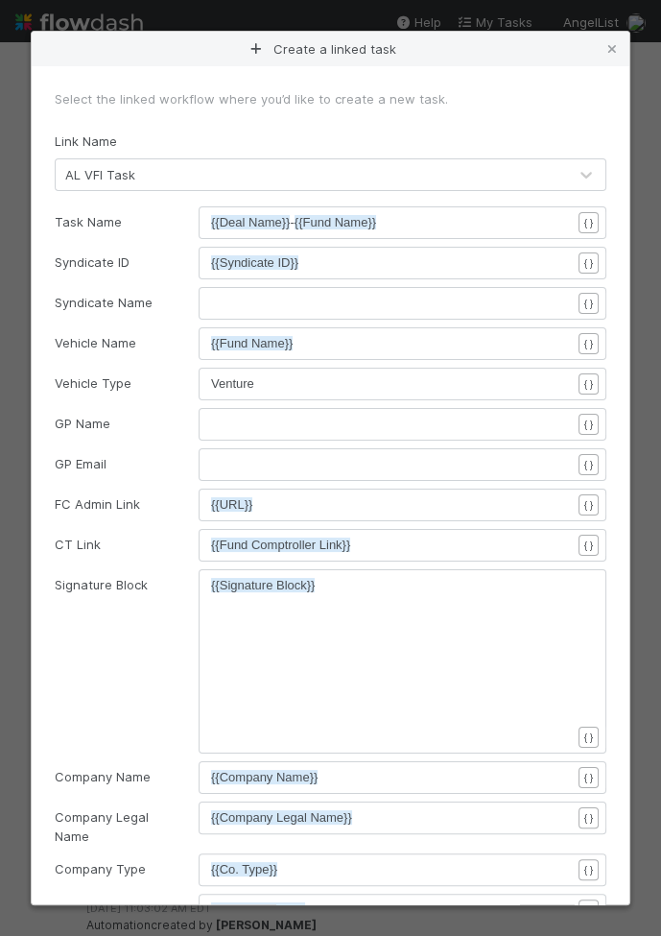
click at [377, 605] on div "xxxxxxxxxx {{Signature Block}}" at bounding box center [415, 685] width 408 height 219
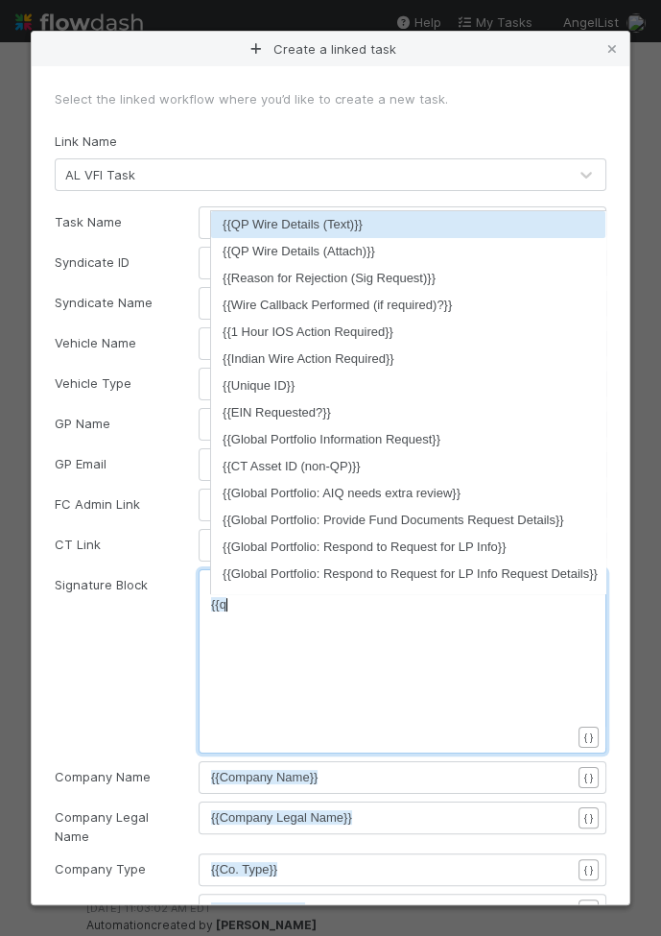
type textarea "{{qp"
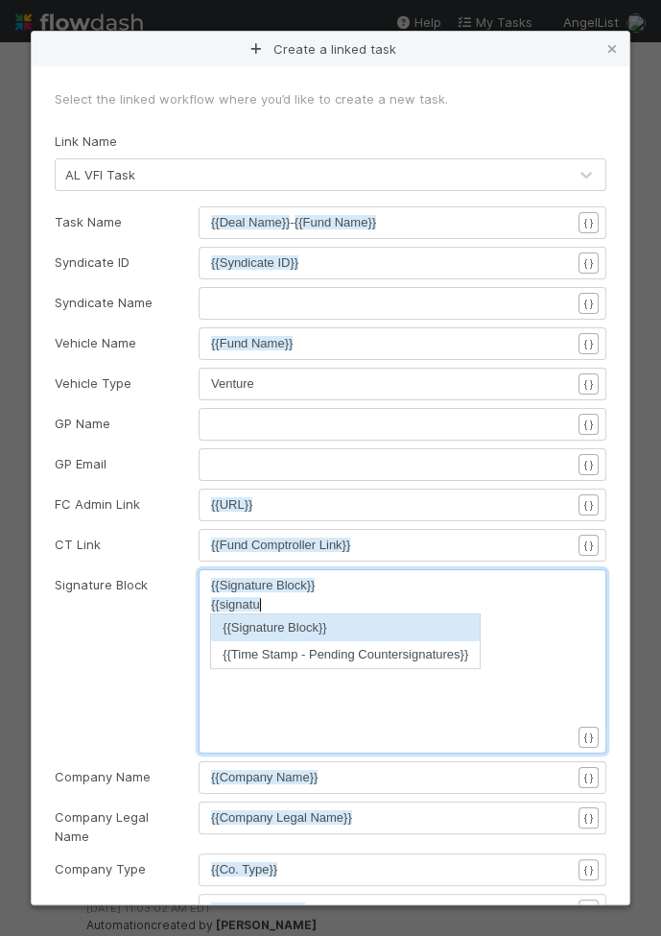
type textarea "signatuer"
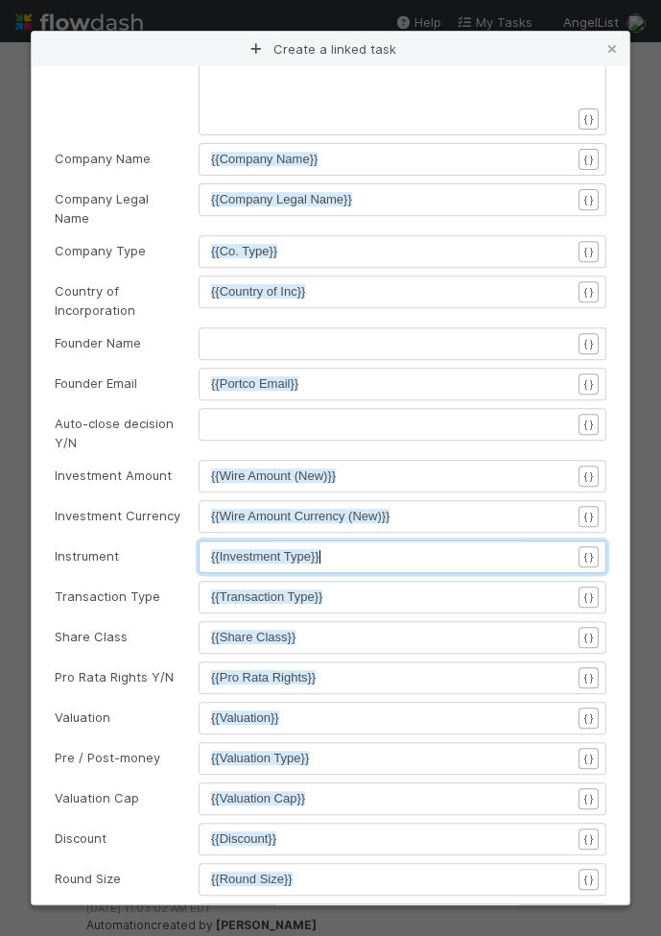
scroll to position [6, 0]
drag, startPoint x: 392, startPoint y: 550, endPoint x: 195, endPoint y: 547, distance: 197.7
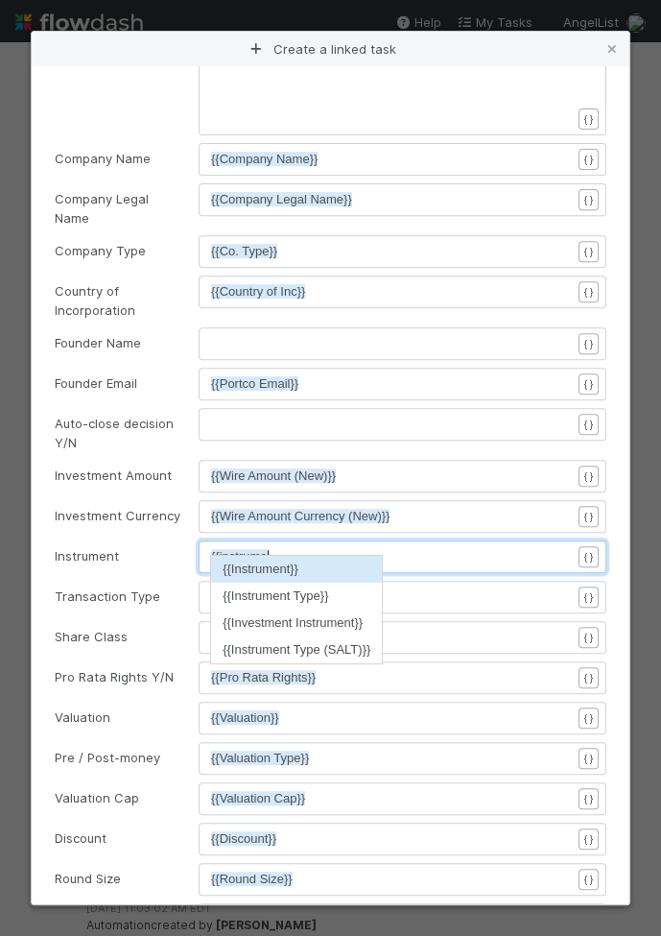
type textarea "{{instrument"
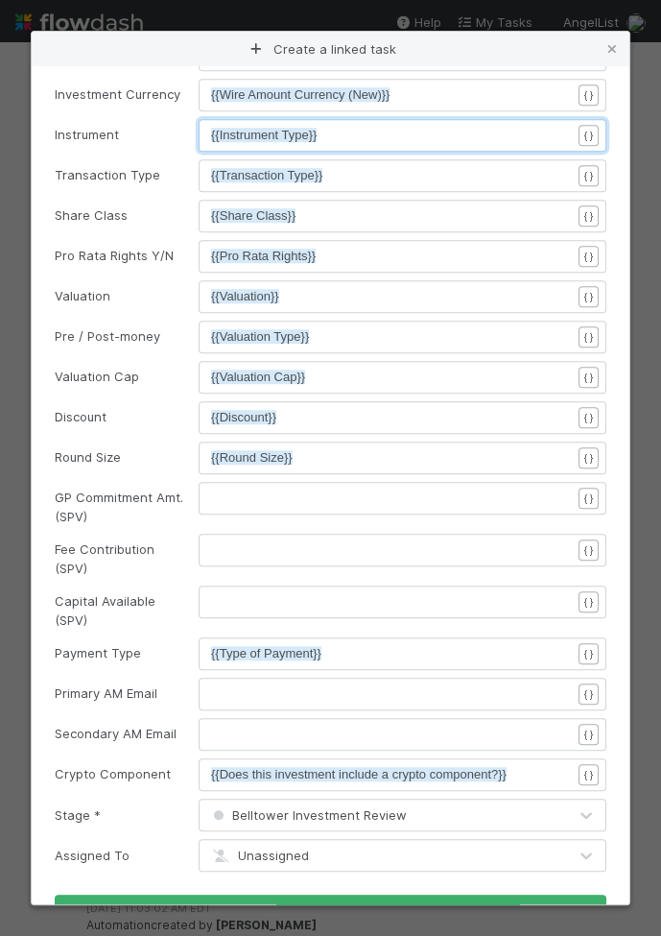
scroll to position [1073, 0]
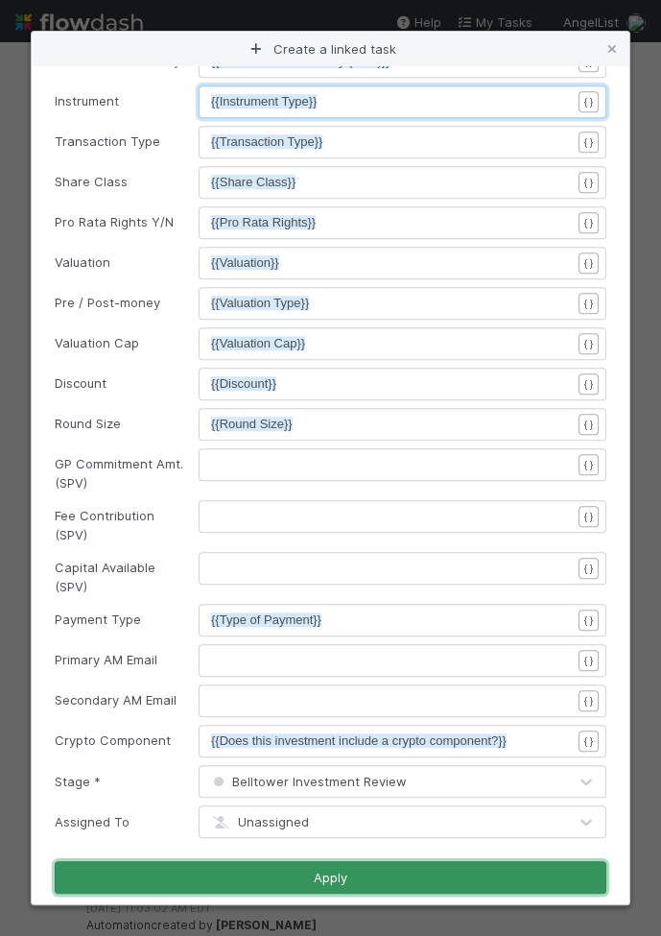
click at [422, 861] on button "Apply" at bounding box center [331, 877] width 552 height 33
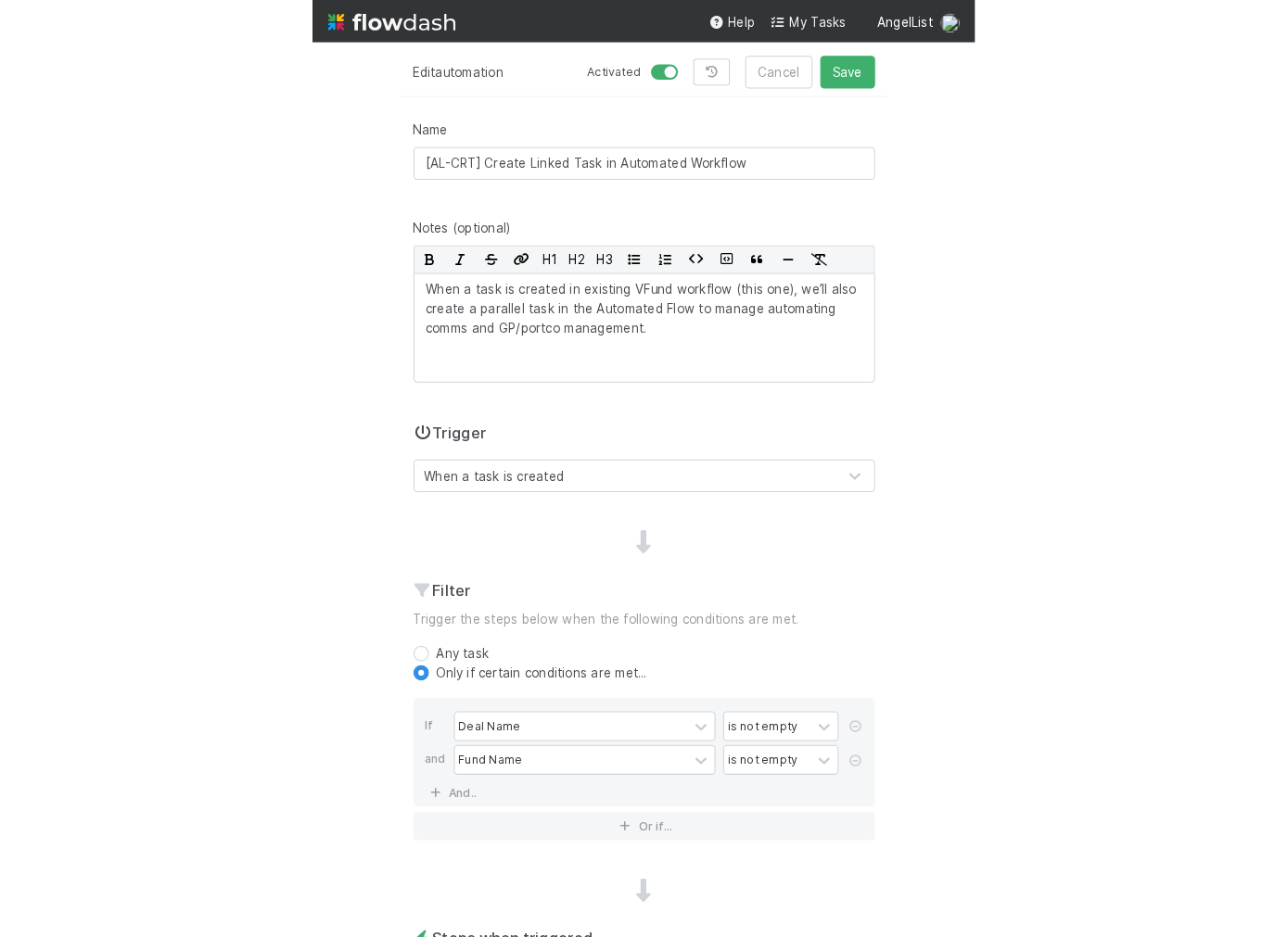
scroll to position [0, 0]
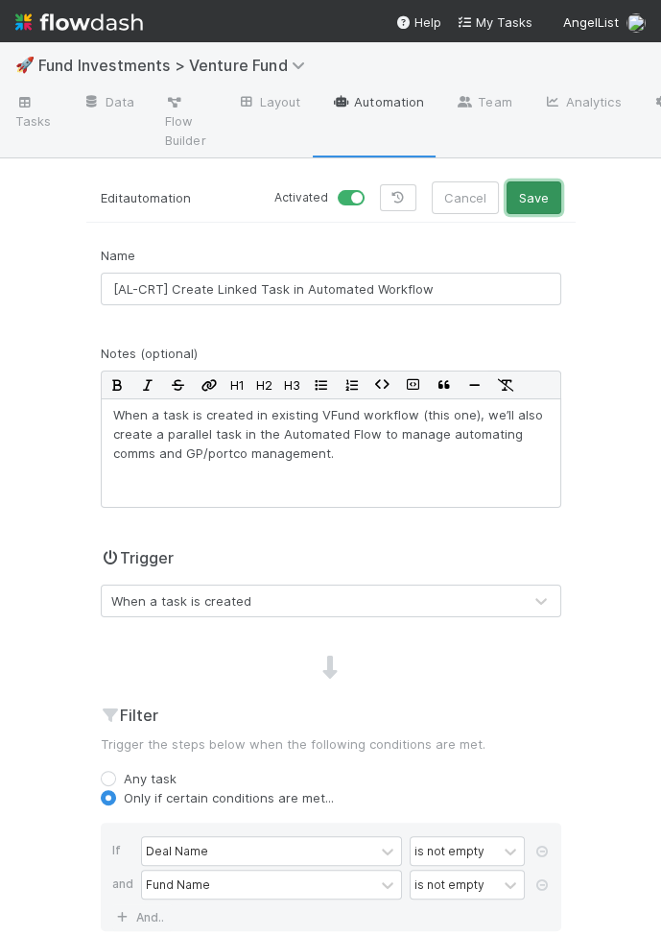
click at [530, 198] on button "Save" at bounding box center [534, 197] width 55 height 33
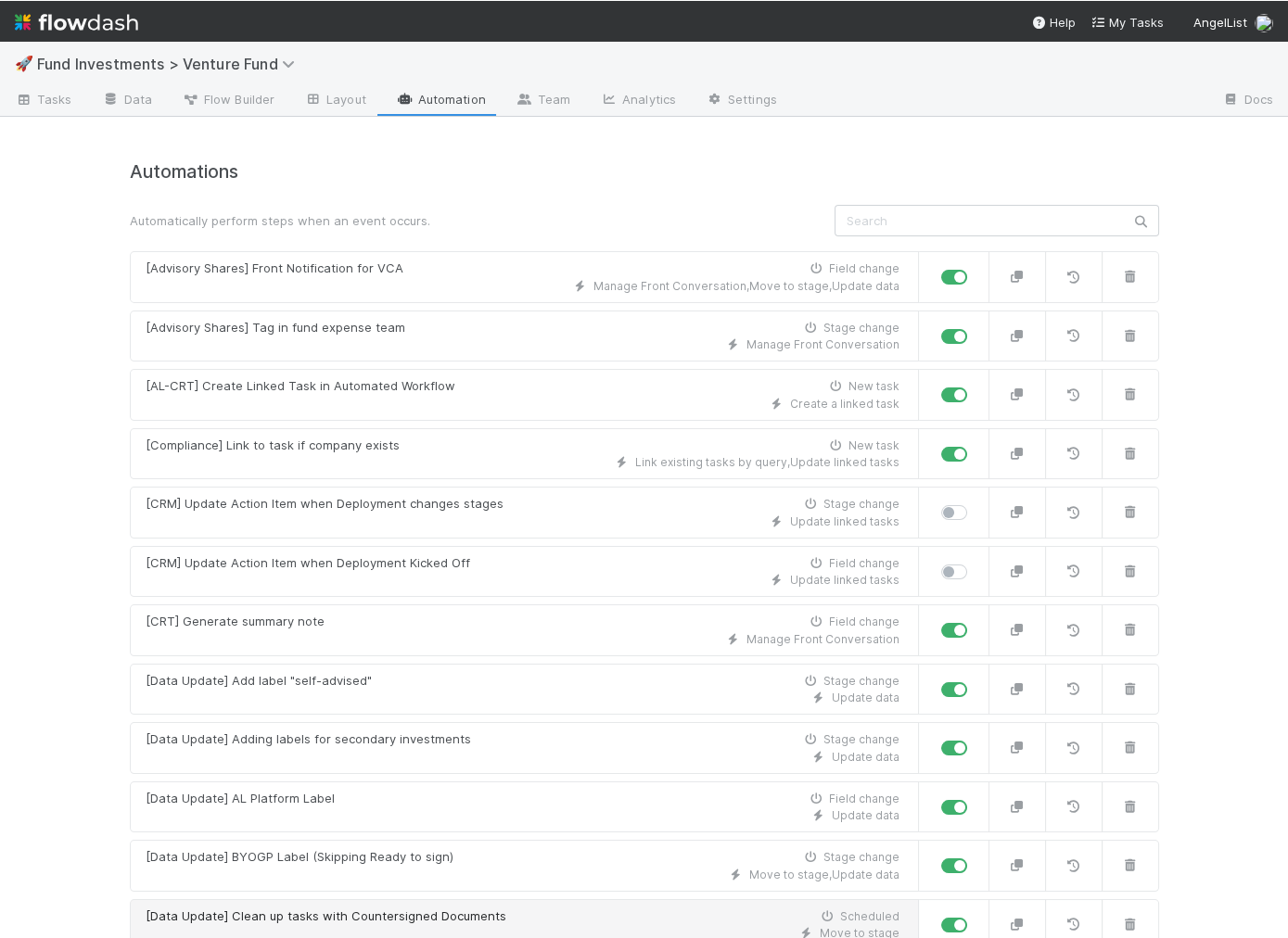
scroll to position [1, 0]
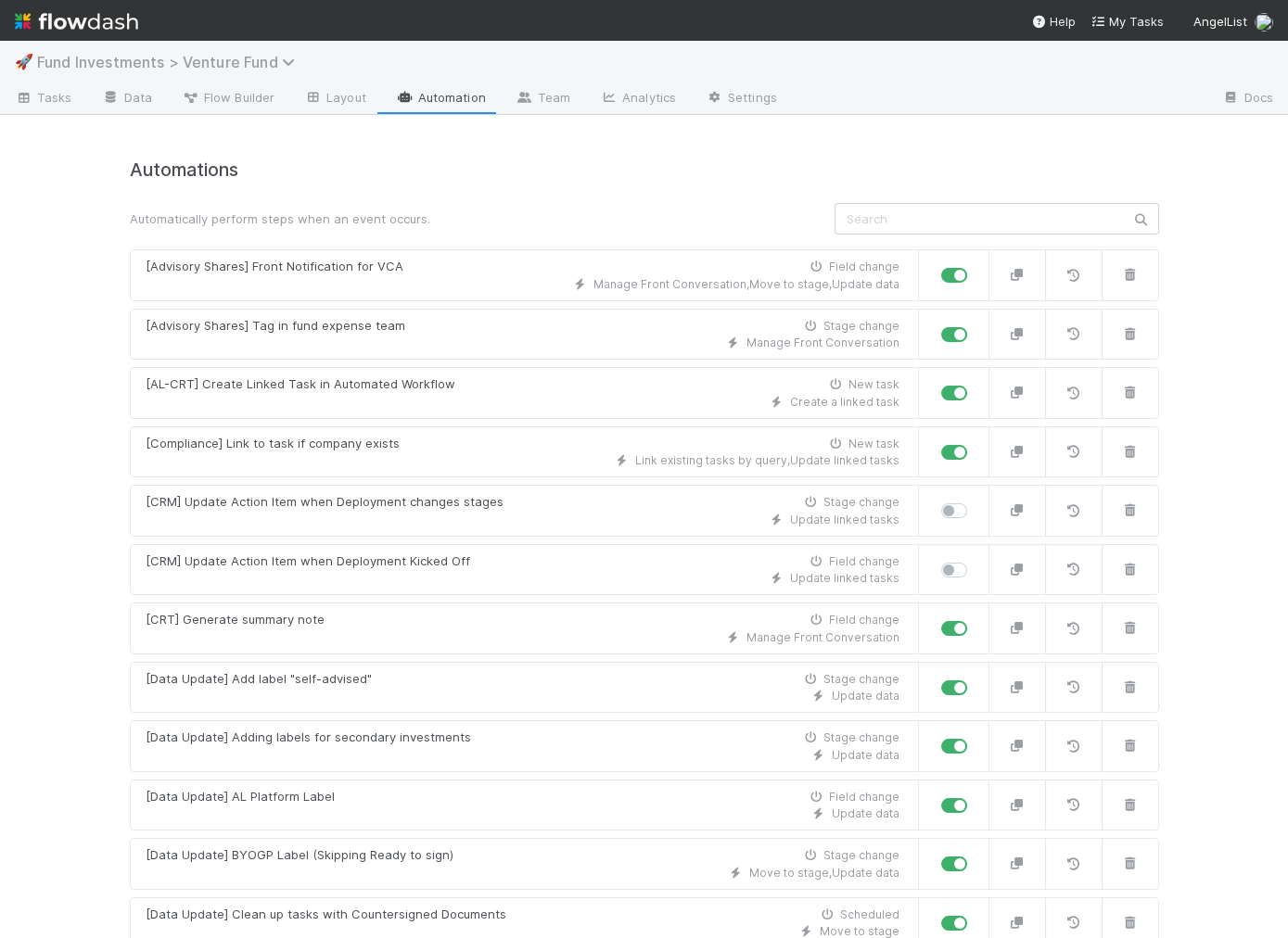
click at [126, 59] on span "Fund Investments > Venture Fund" at bounding box center [170, 62] width 267 height 18
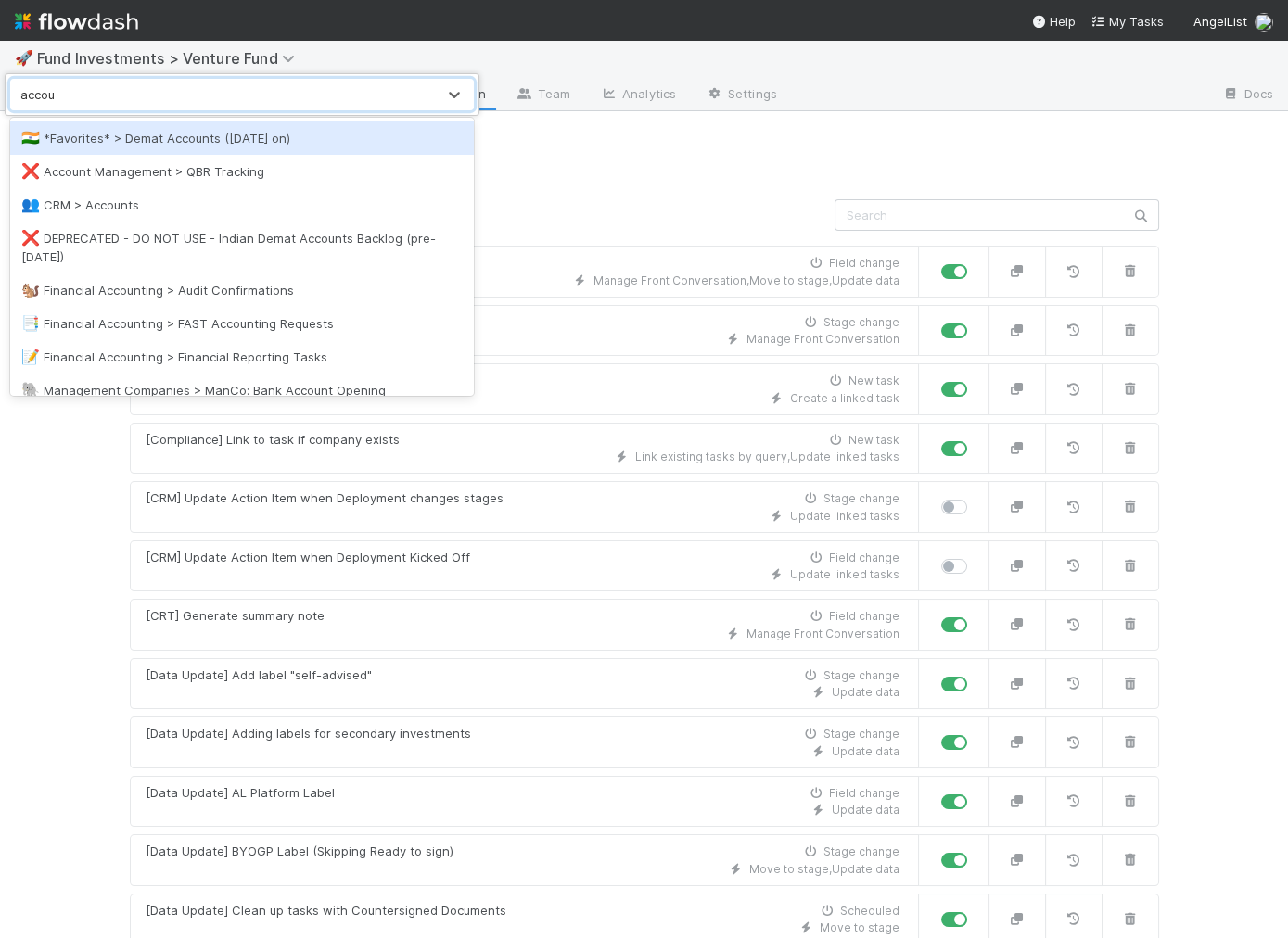
type input "accoun"
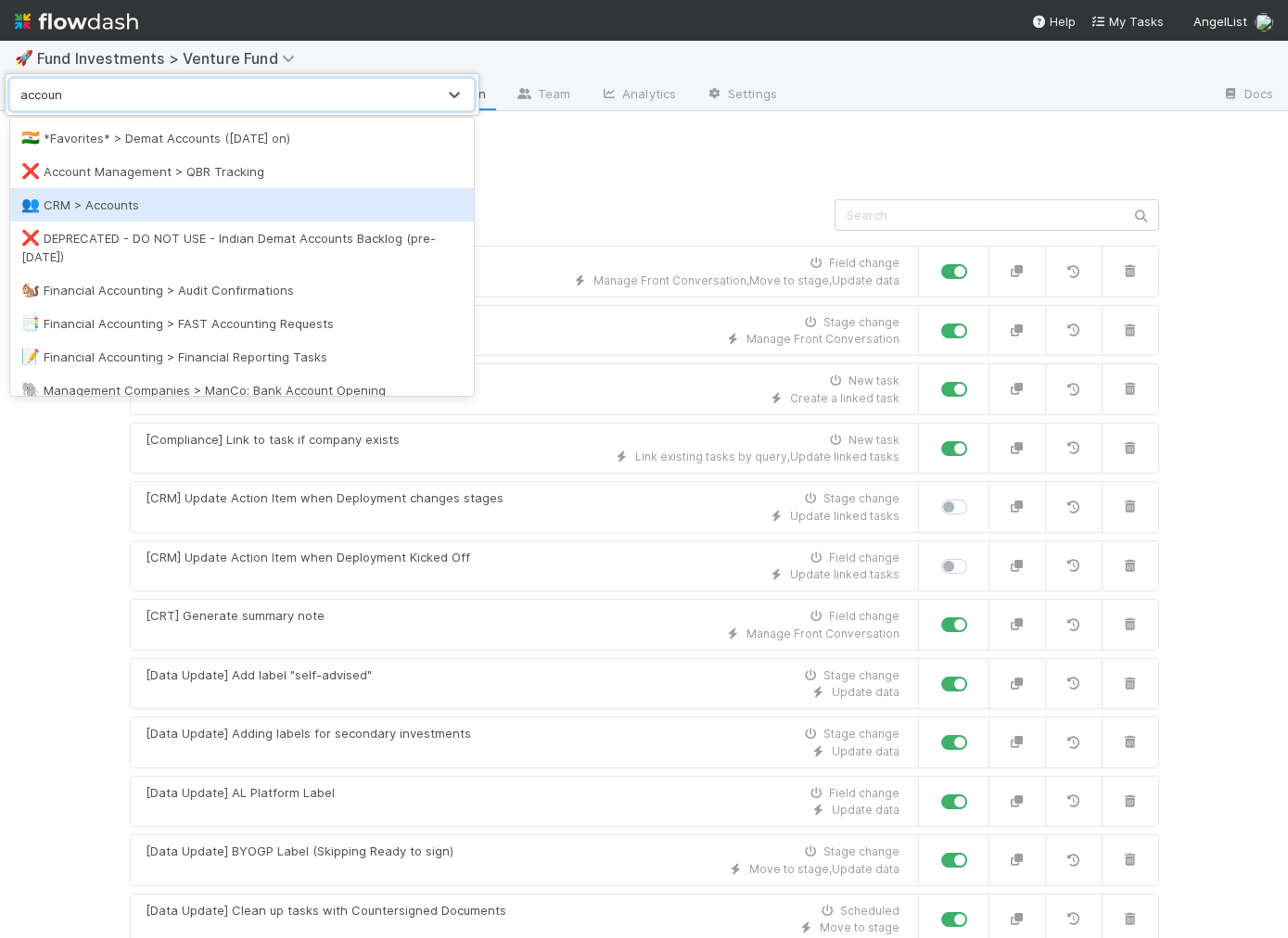
click at [111, 195] on div "👥 CRM > Accounts" at bounding box center [242, 204] width 442 height 18
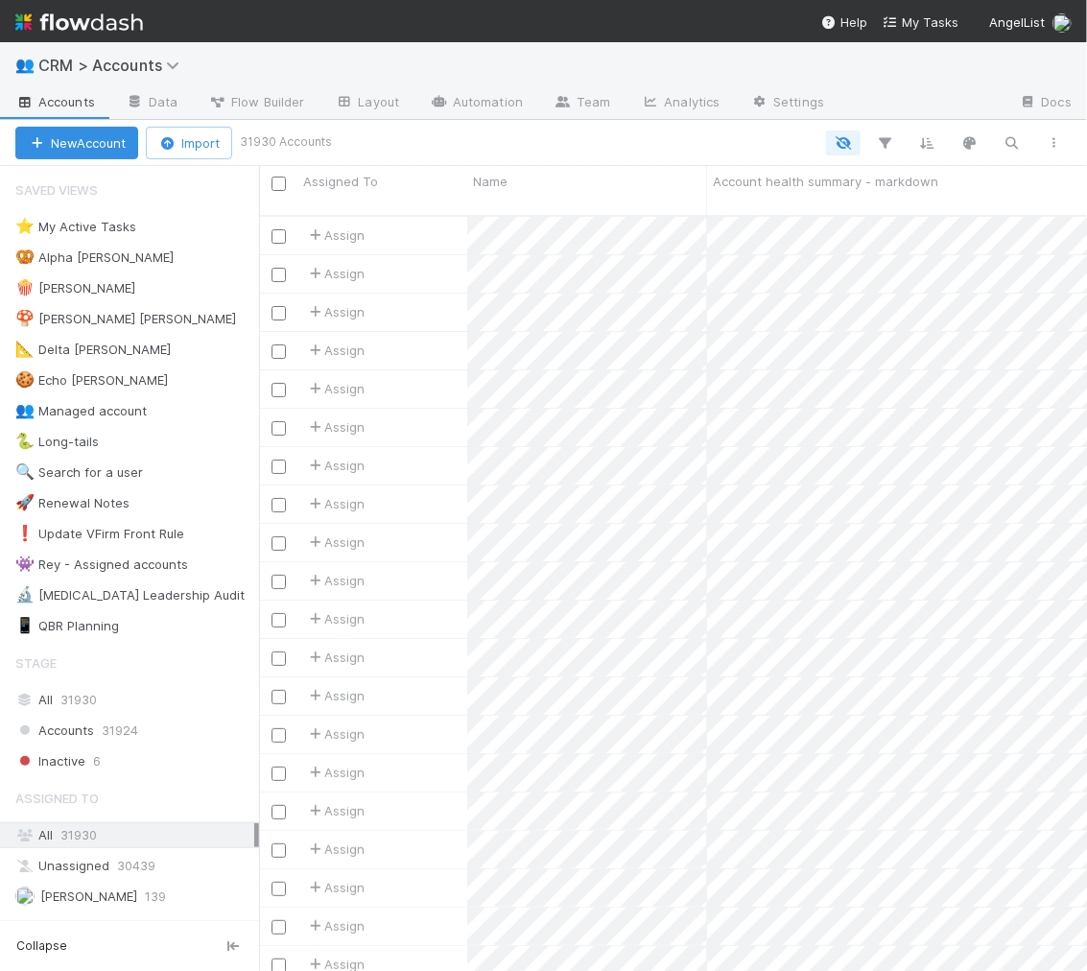
scroll to position [772, 828]
click at [161, 104] on link "Data" at bounding box center [151, 103] width 83 height 31
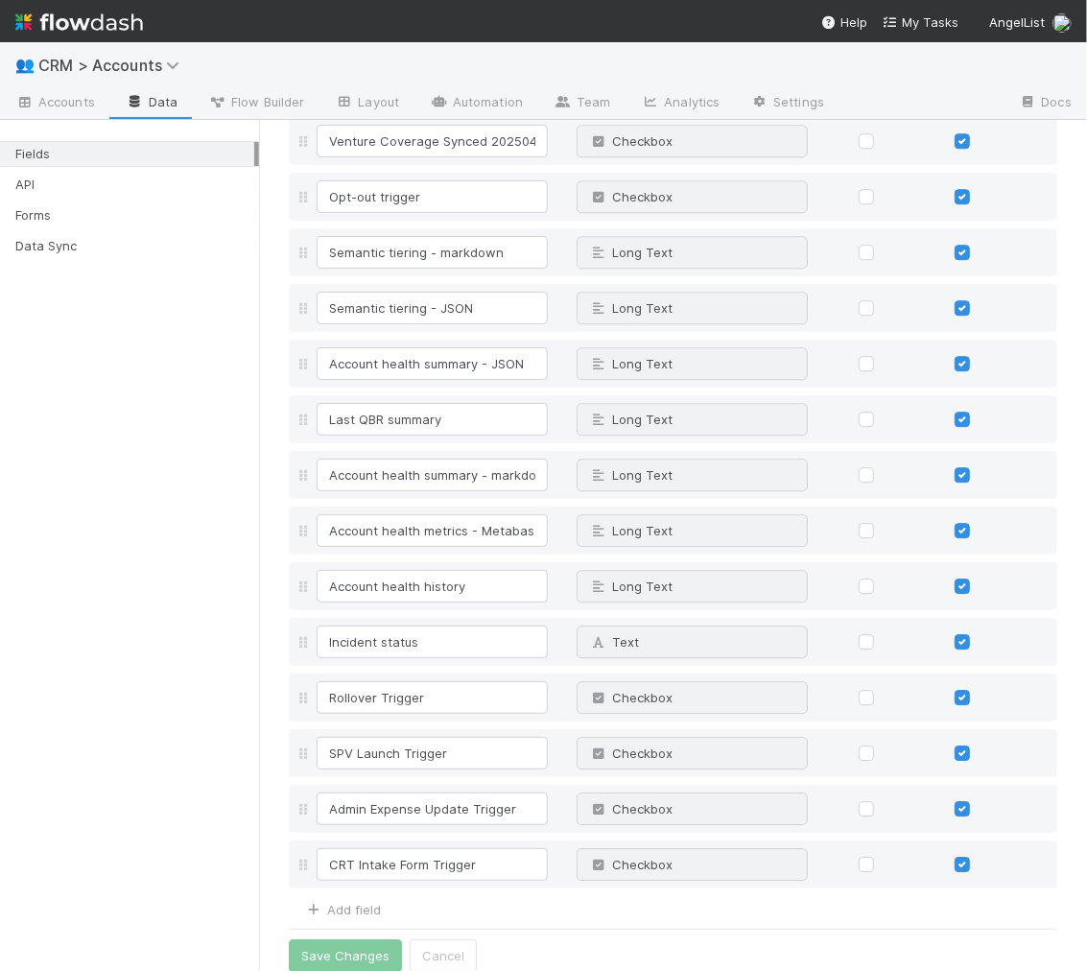
click at [373, 872] on div "Add field" at bounding box center [335, 907] width 92 height 23
click at [370, 872] on link "Add field" at bounding box center [342, 908] width 77 height 15
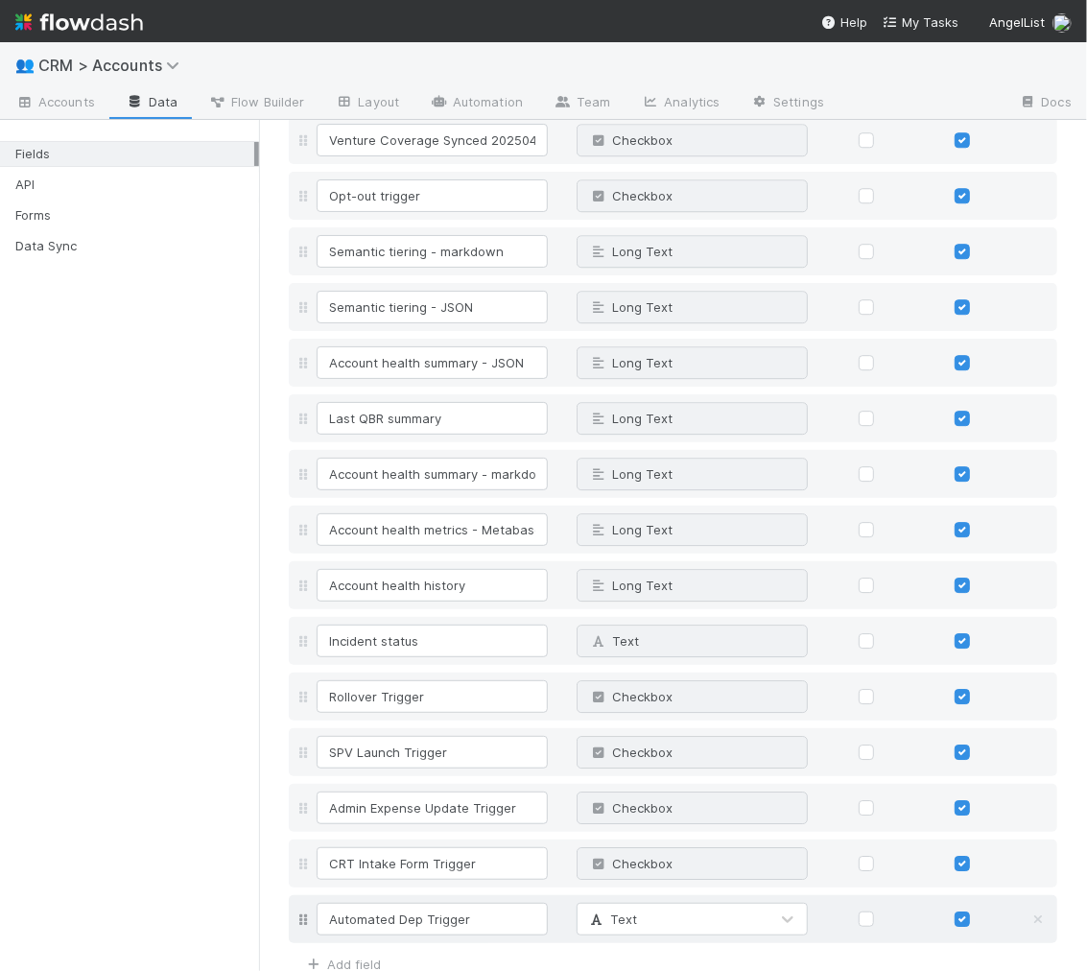
type input "Automated Dep Trigger"
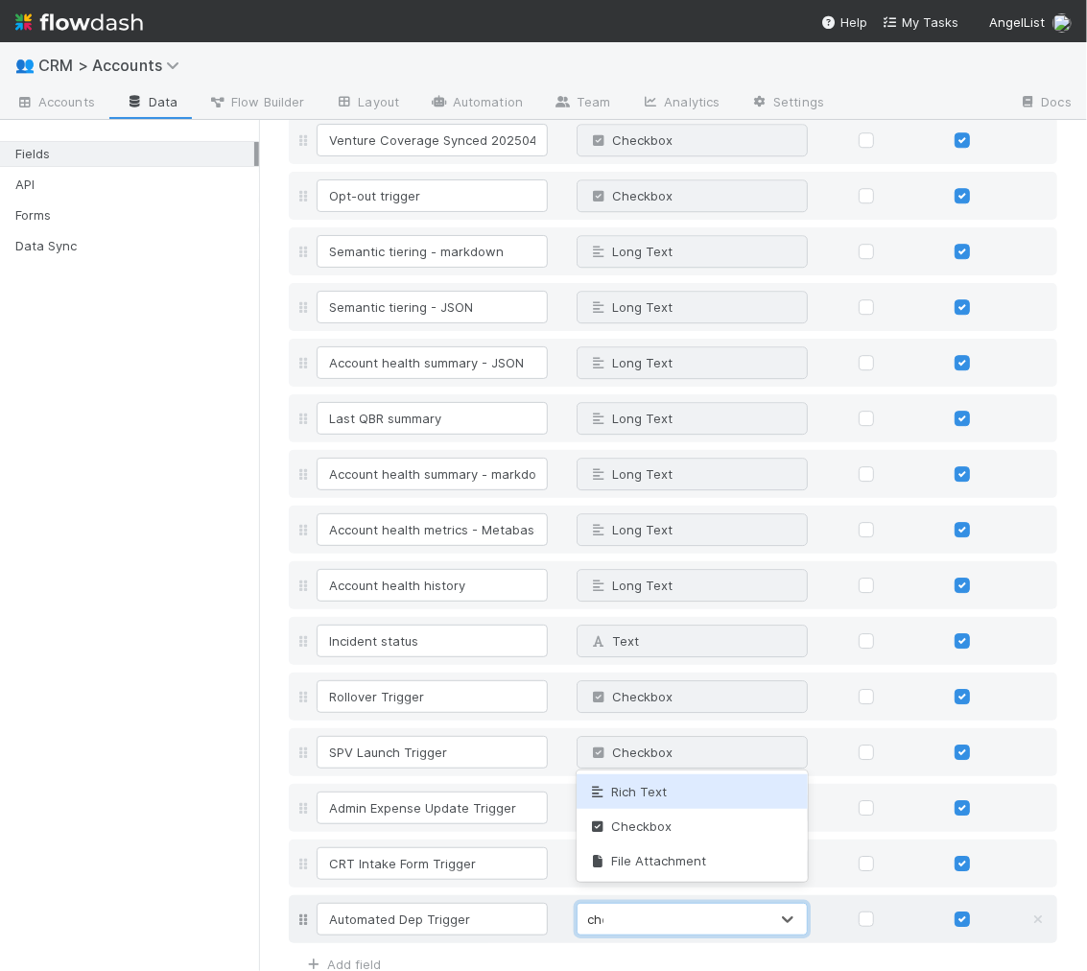
type input "check"
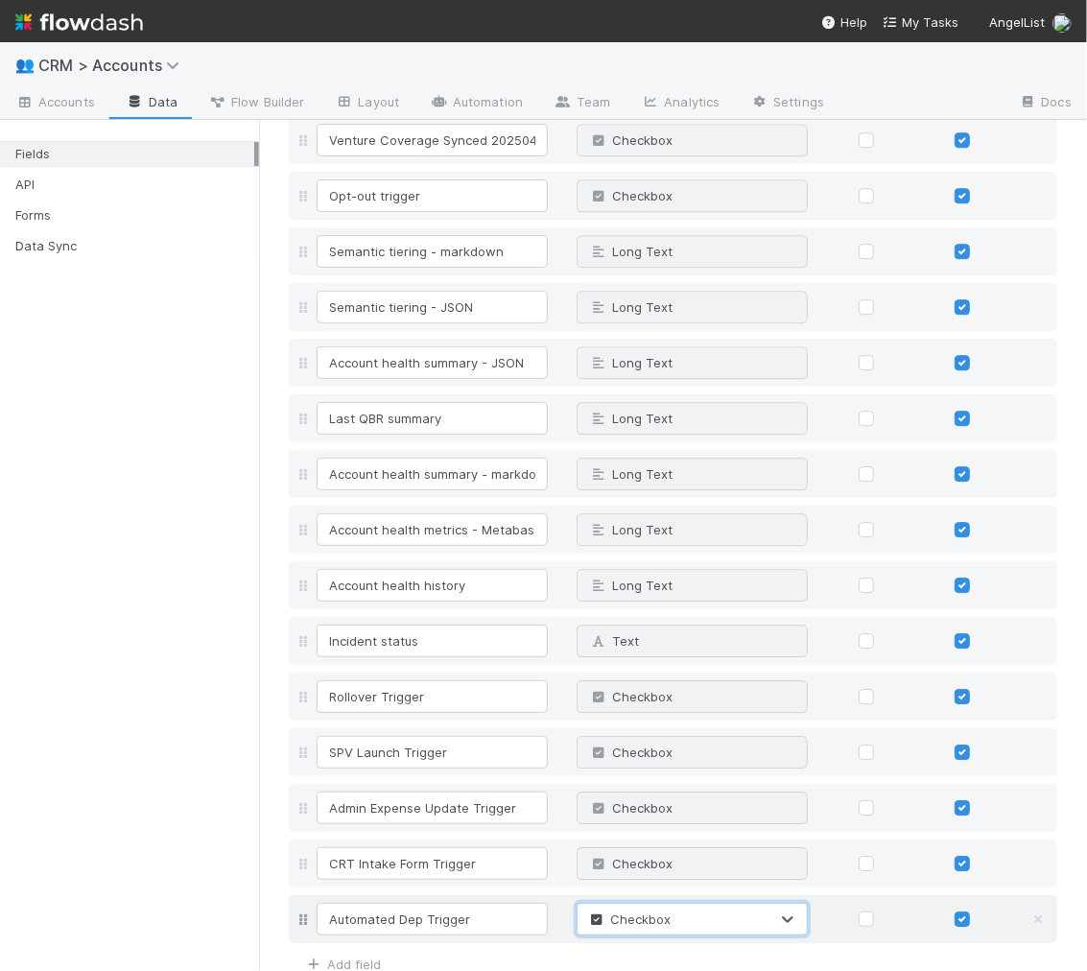
scroll to position [5766, 0]
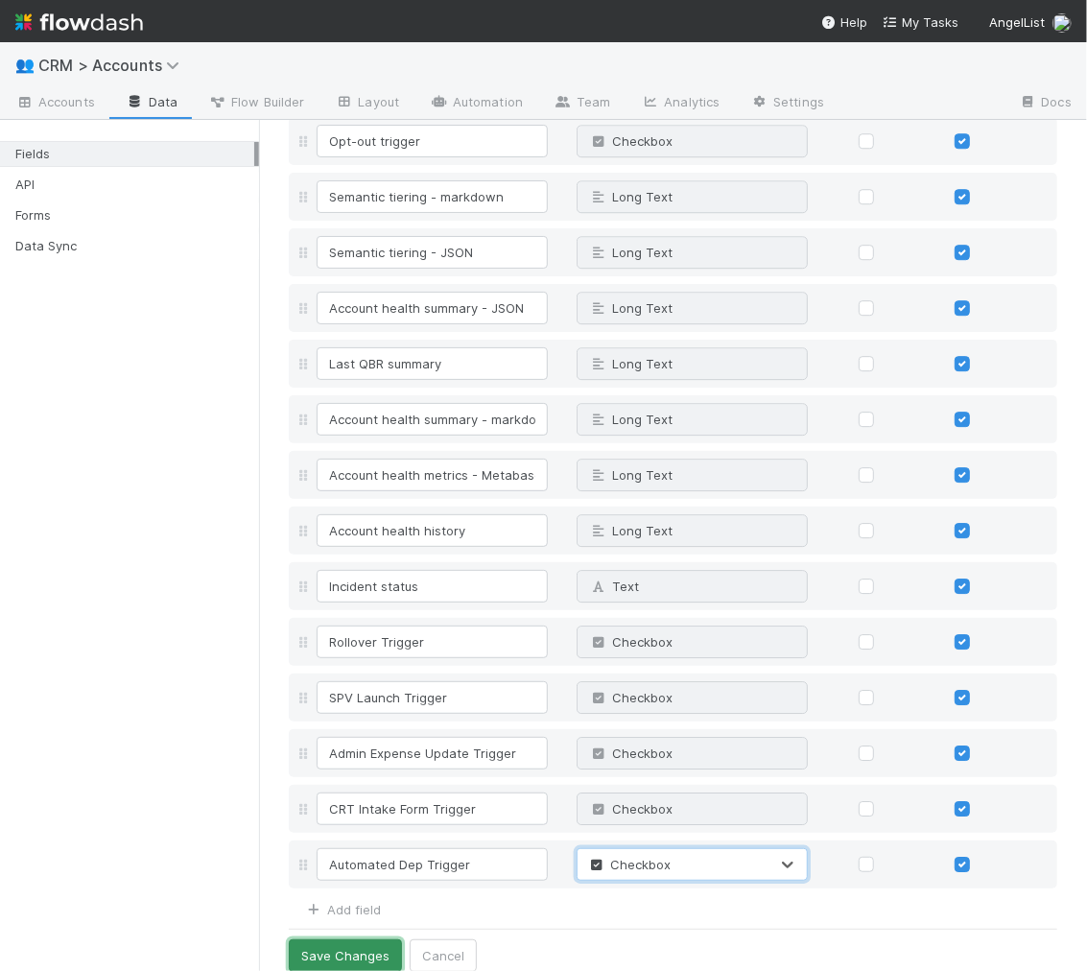
click at [329, 872] on button "Save Changes" at bounding box center [345, 956] width 113 height 33
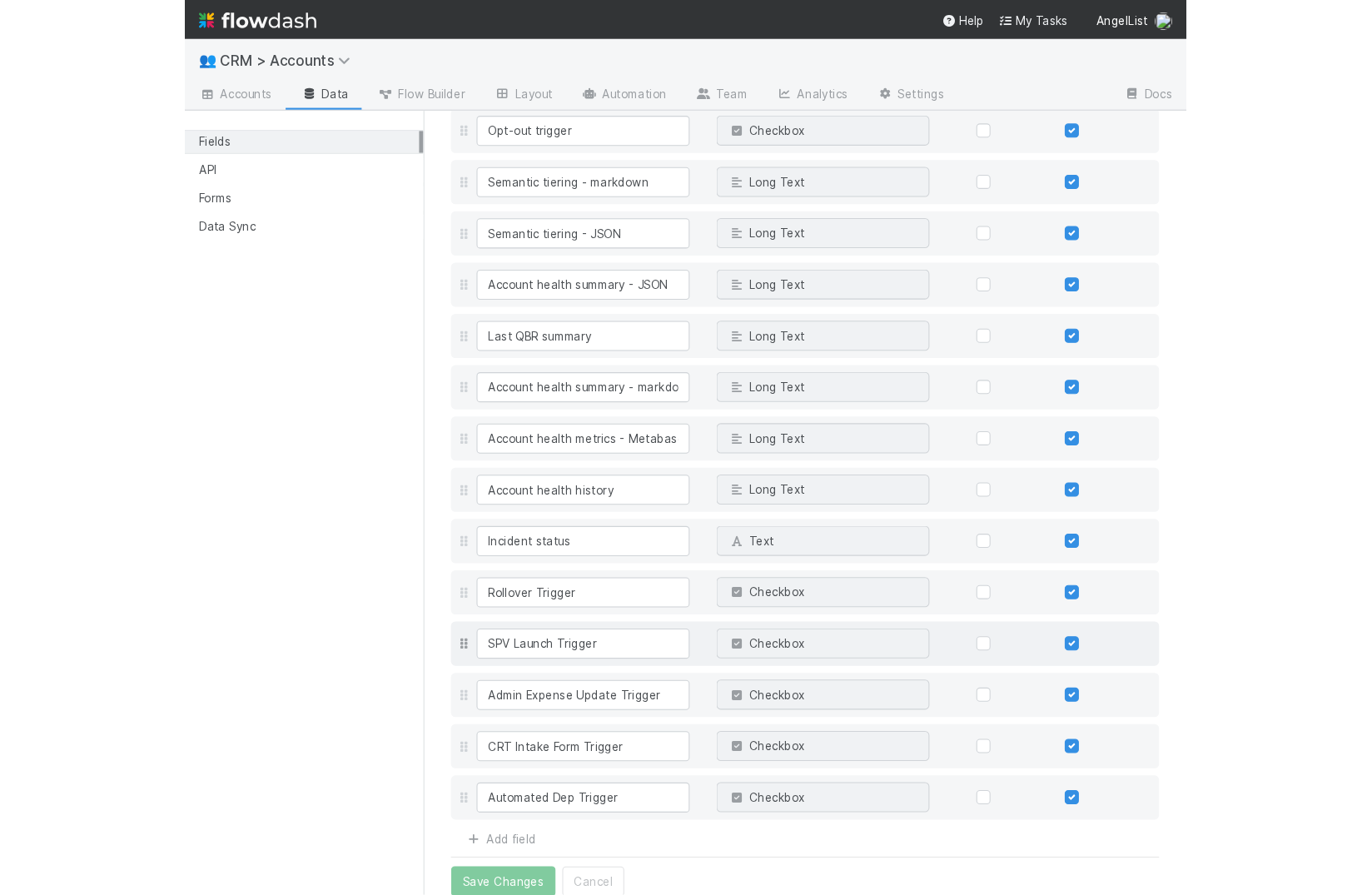
scroll to position [4973, 0]
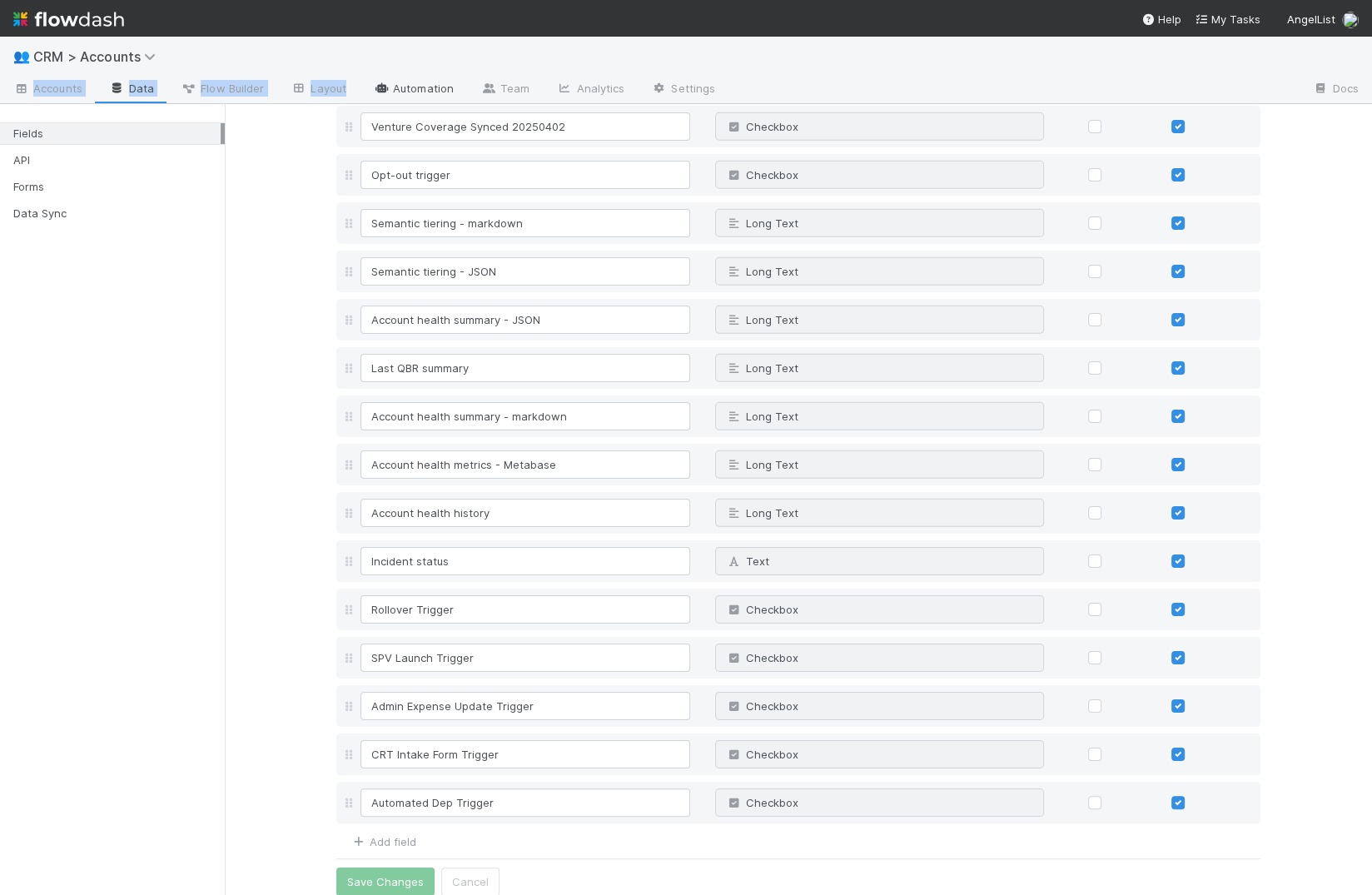
click at [395, 82] on div "👥 CRM > Accounts Accounts Data Flow Builder Layout Automation Team Analytics Se…" at bounding box center [686, 70] width 1372 height 68
click at [395, 82] on link "Automation" at bounding box center [414, 89] width 108 height 27
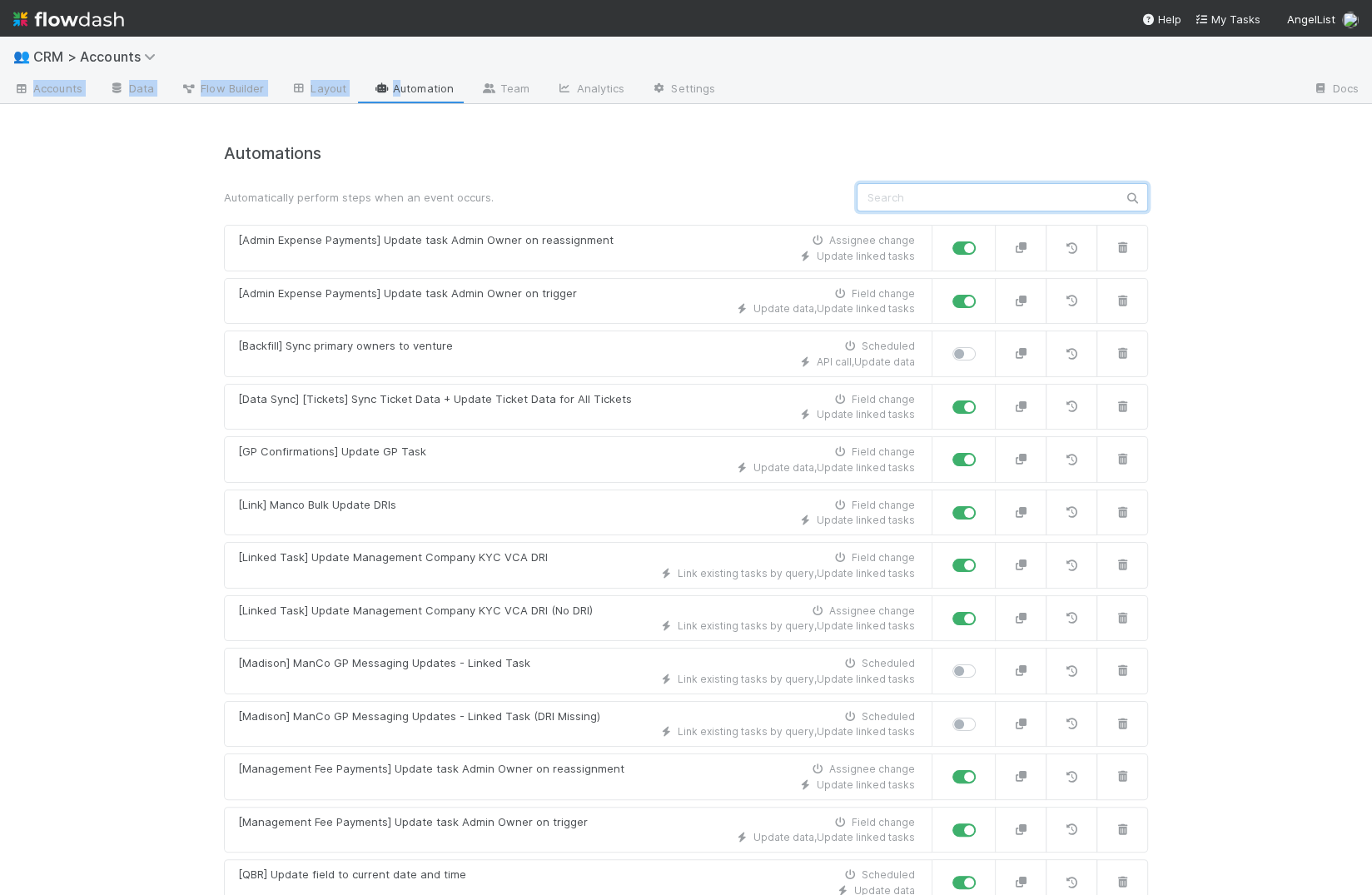
click at [879, 199] on input "text" at bounding box center [1002, 197] width 291 height 29
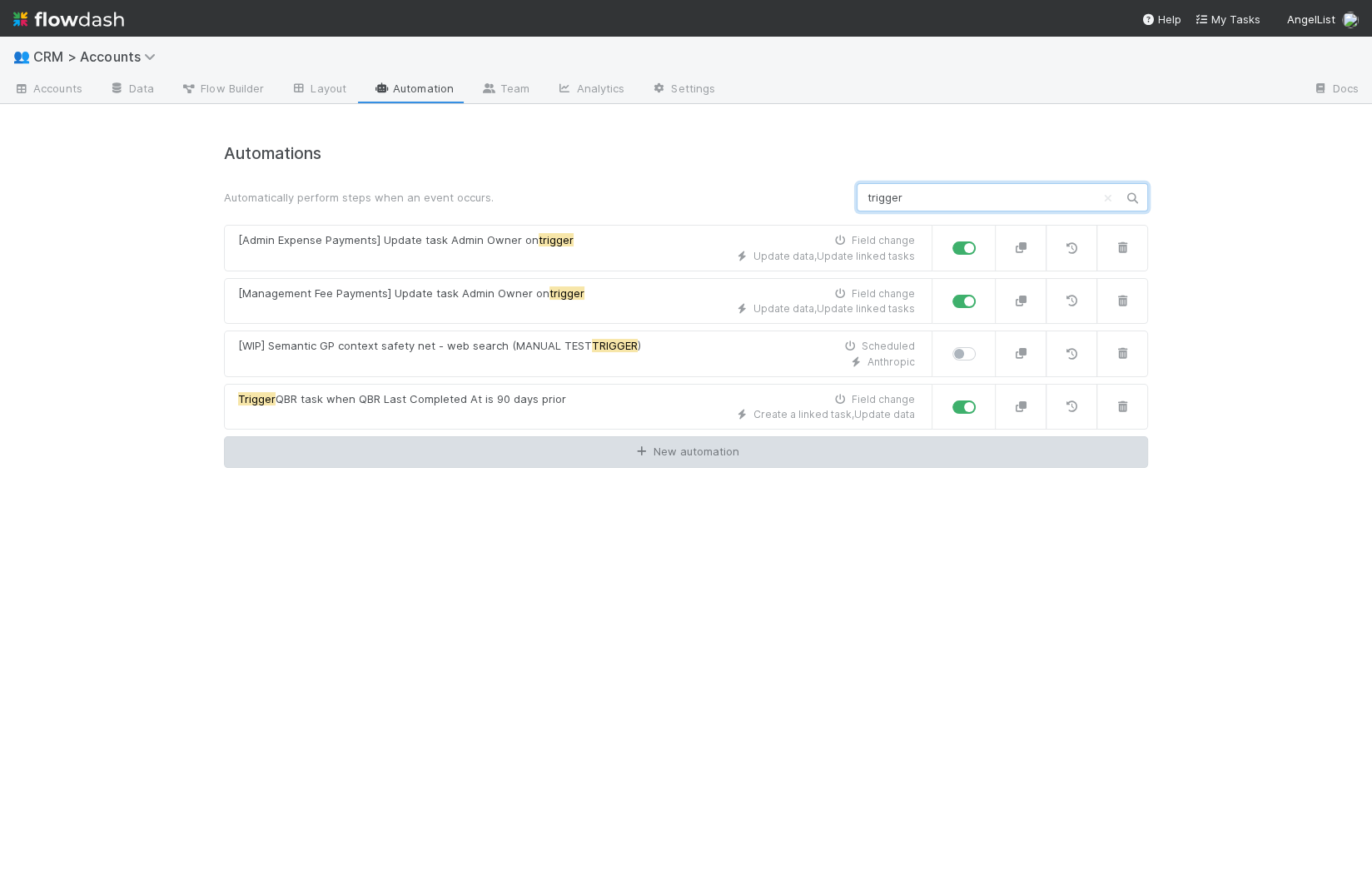
type input "trigger"
click at [705, 454] on link "New automation" at bounding box center [685, 452] width 924 height 31
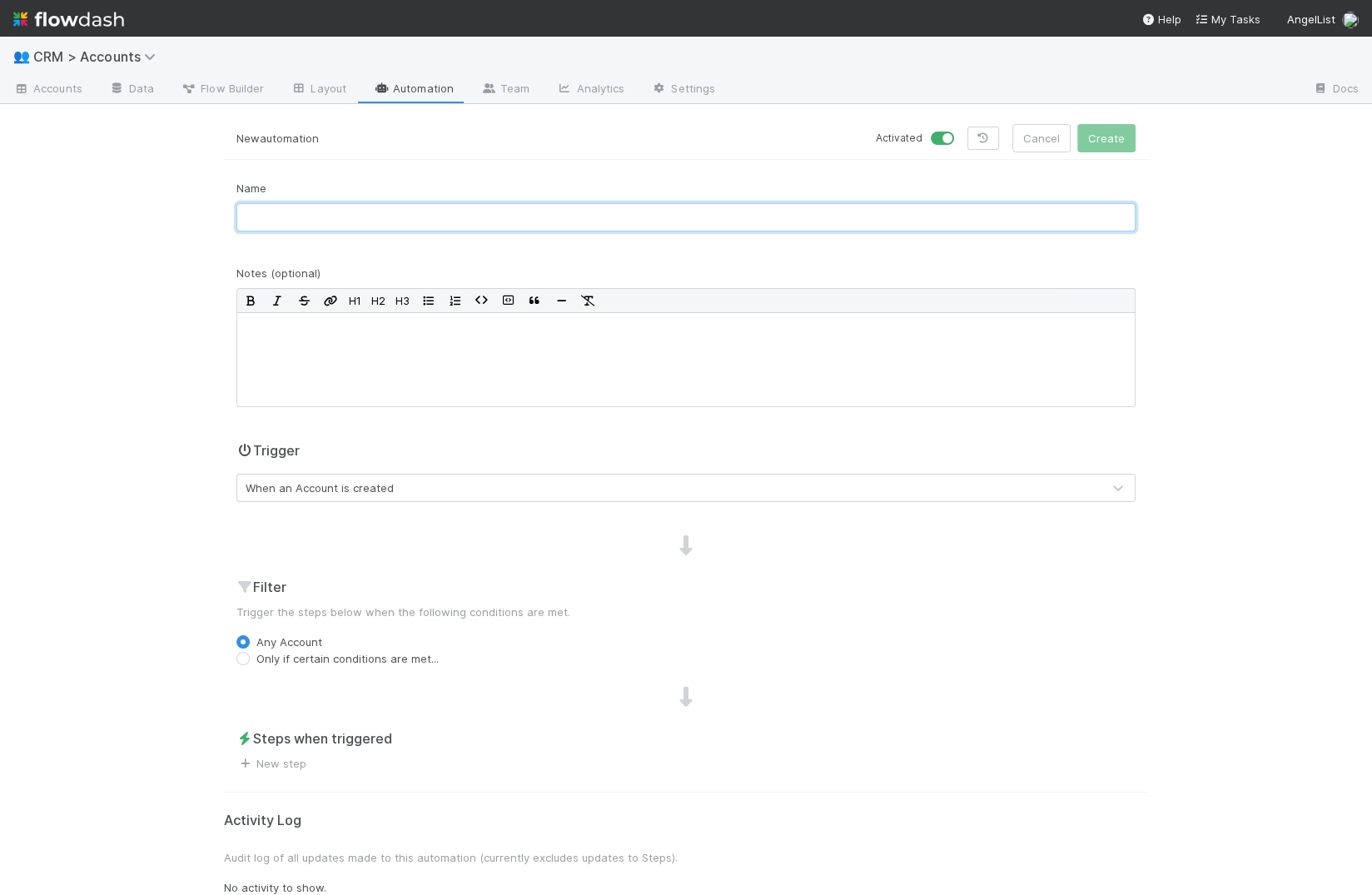
click at [455, 213] on input "text" at bounding box center [686, 217] width 898 height 29
type input "Update Auto Dep Task on Trigger"
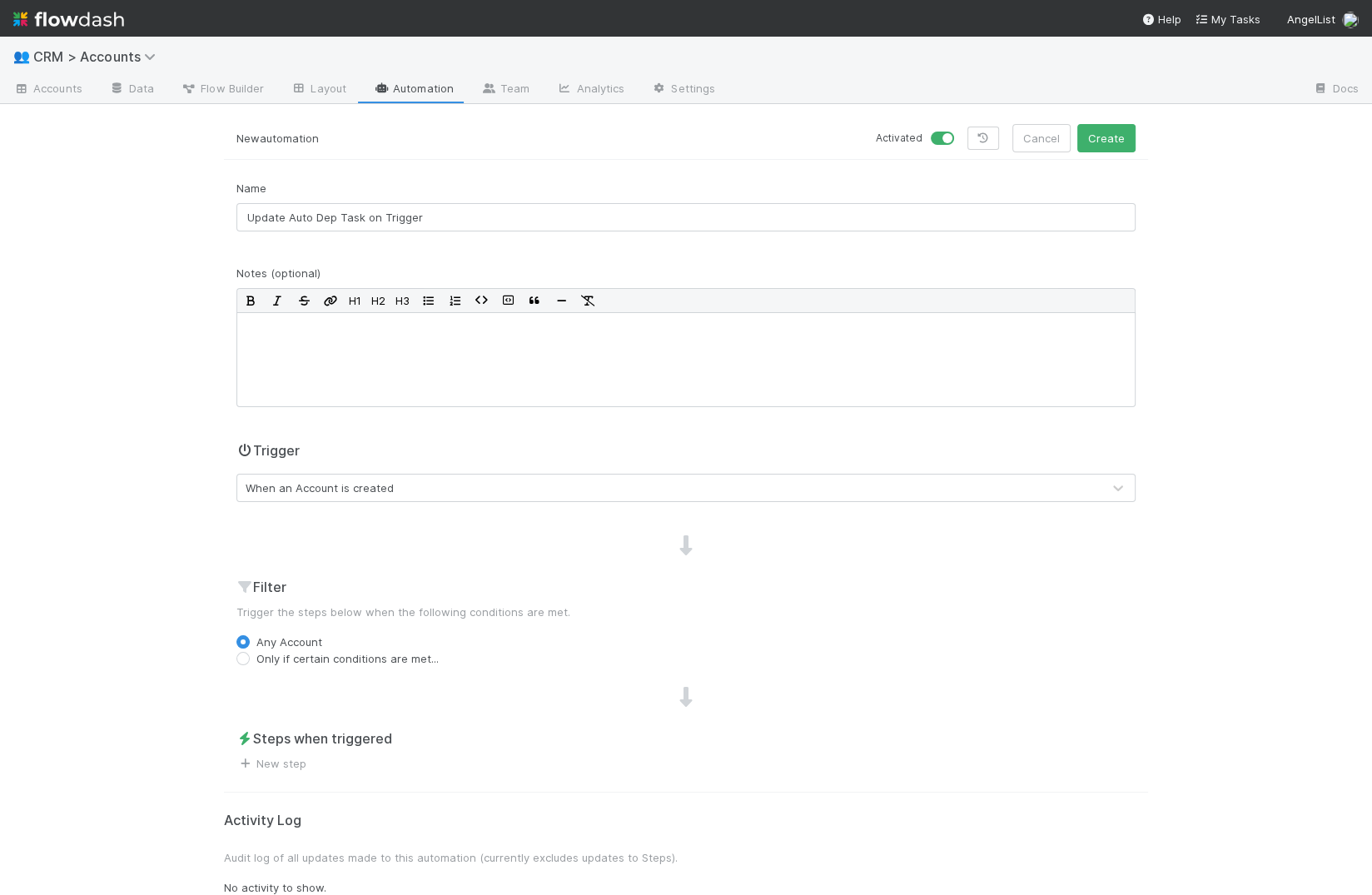
click at [395, 496] on div "When an Account is created" at bounding box center [670, 487] width 864 height 27
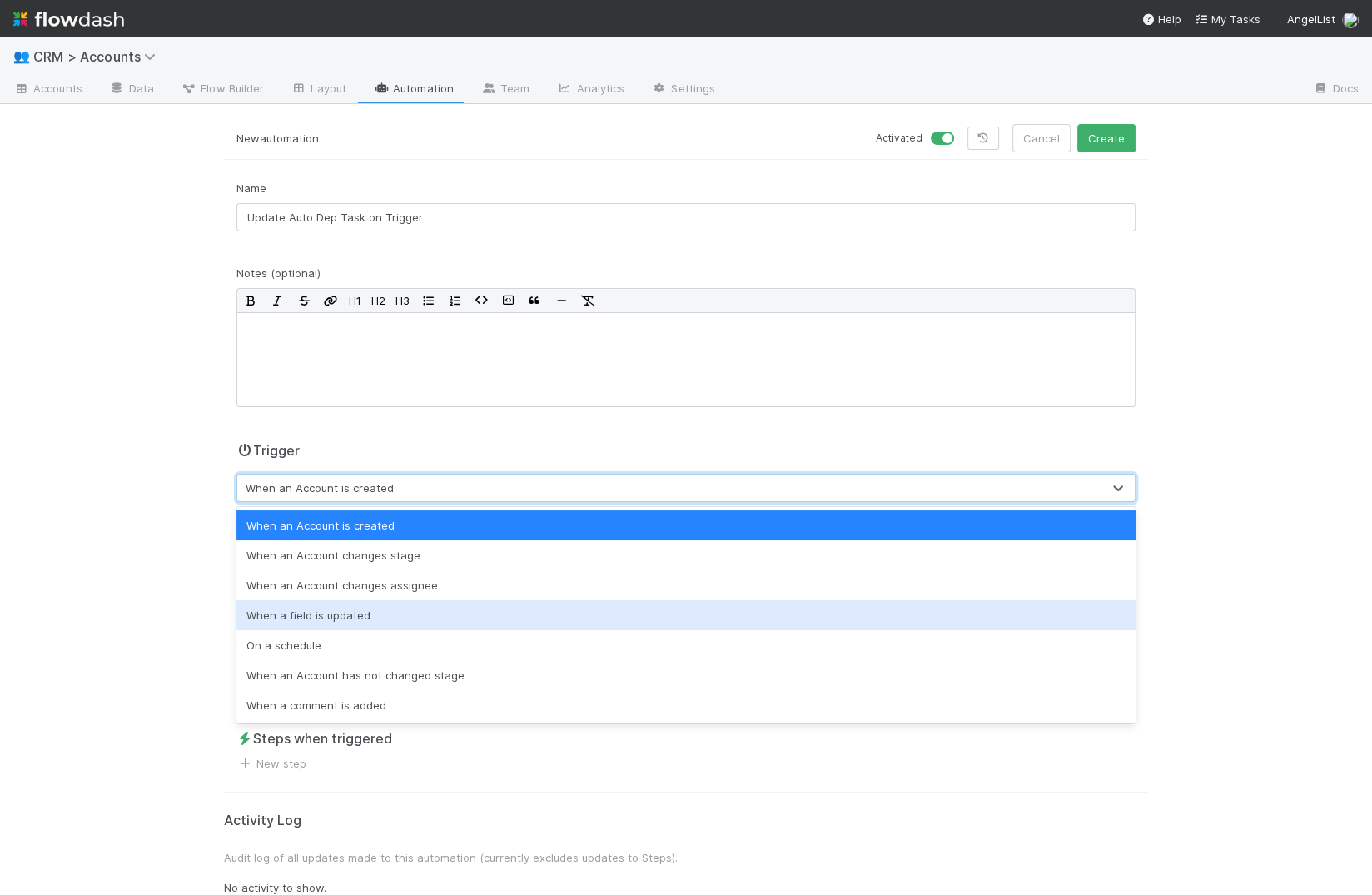
click at [361, 624] on div "When a field is updated" at bounding box center [686, 615] width 898 height 30
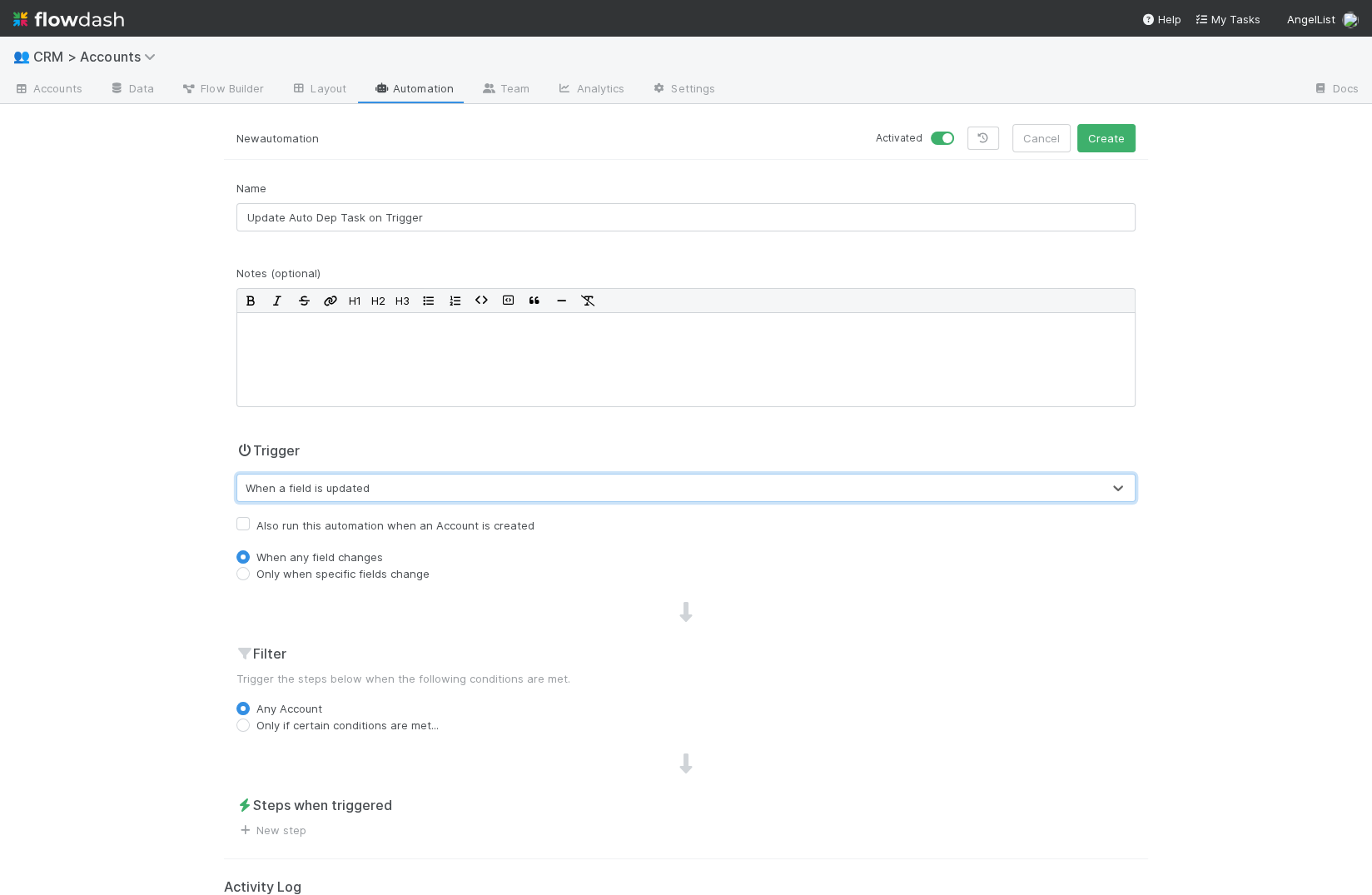
click at [293, 578] on label "Only when specific fields change" at bounding box center [343, 573] width 173 height 16
click at [250, 578] on input "Only when specific fields change" at bounding box center [243, 572] width 13 height 15
radio input "true"
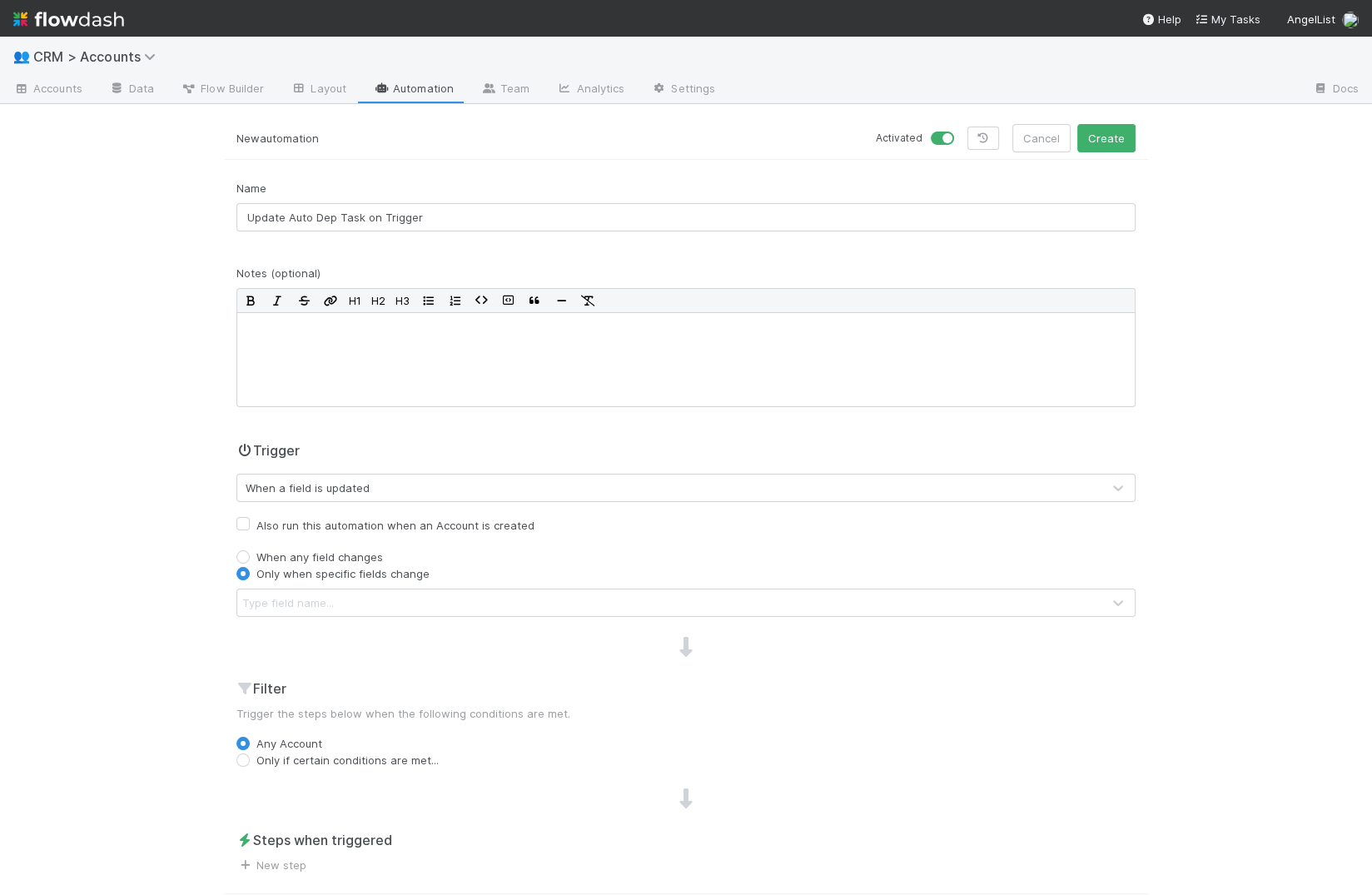
click at [295, 594] on div "Type field name..." at bounding box center [288, 602] width 92 height 16
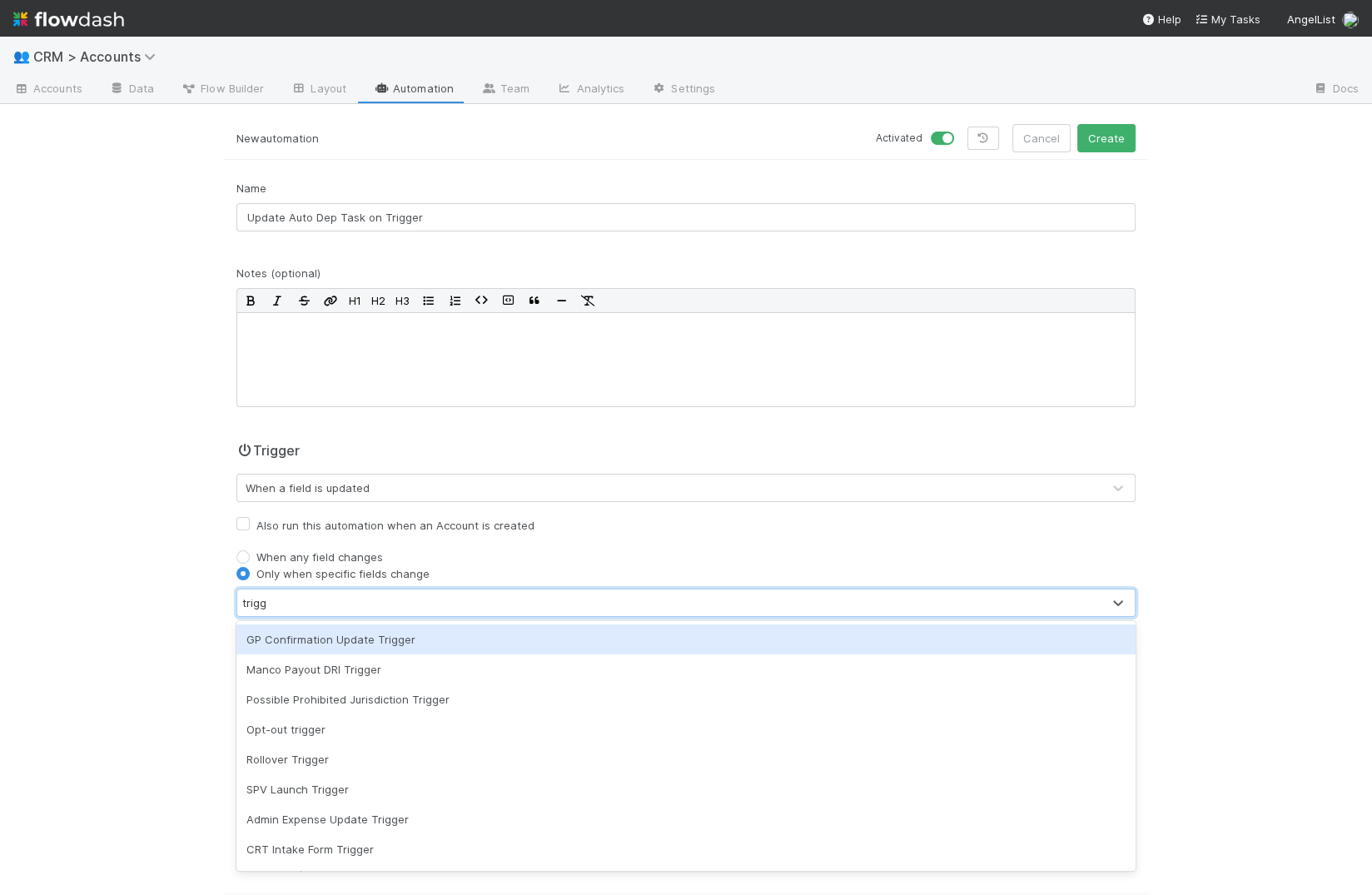
type input "trigger"
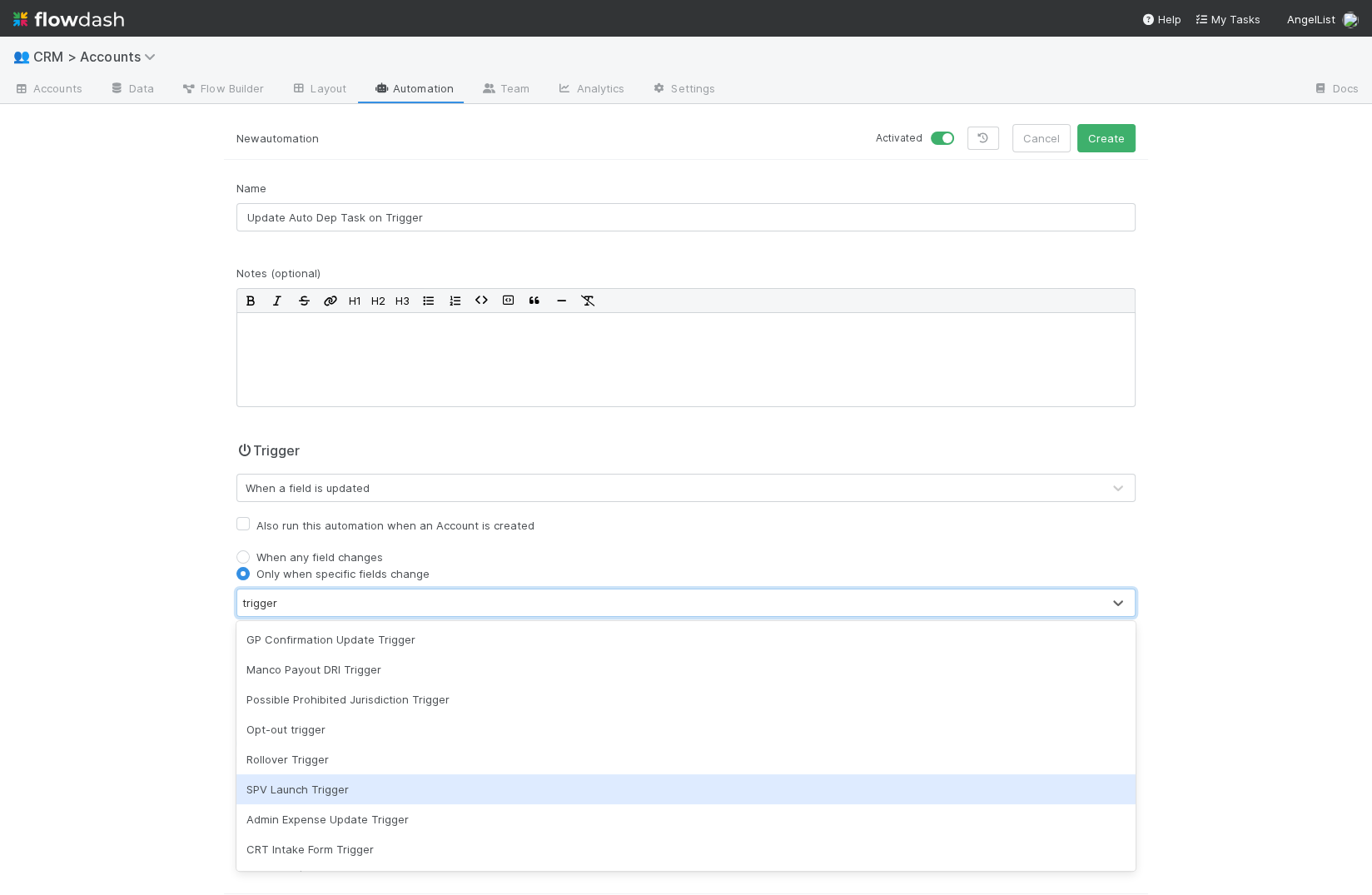
scroll to position [26, 0]
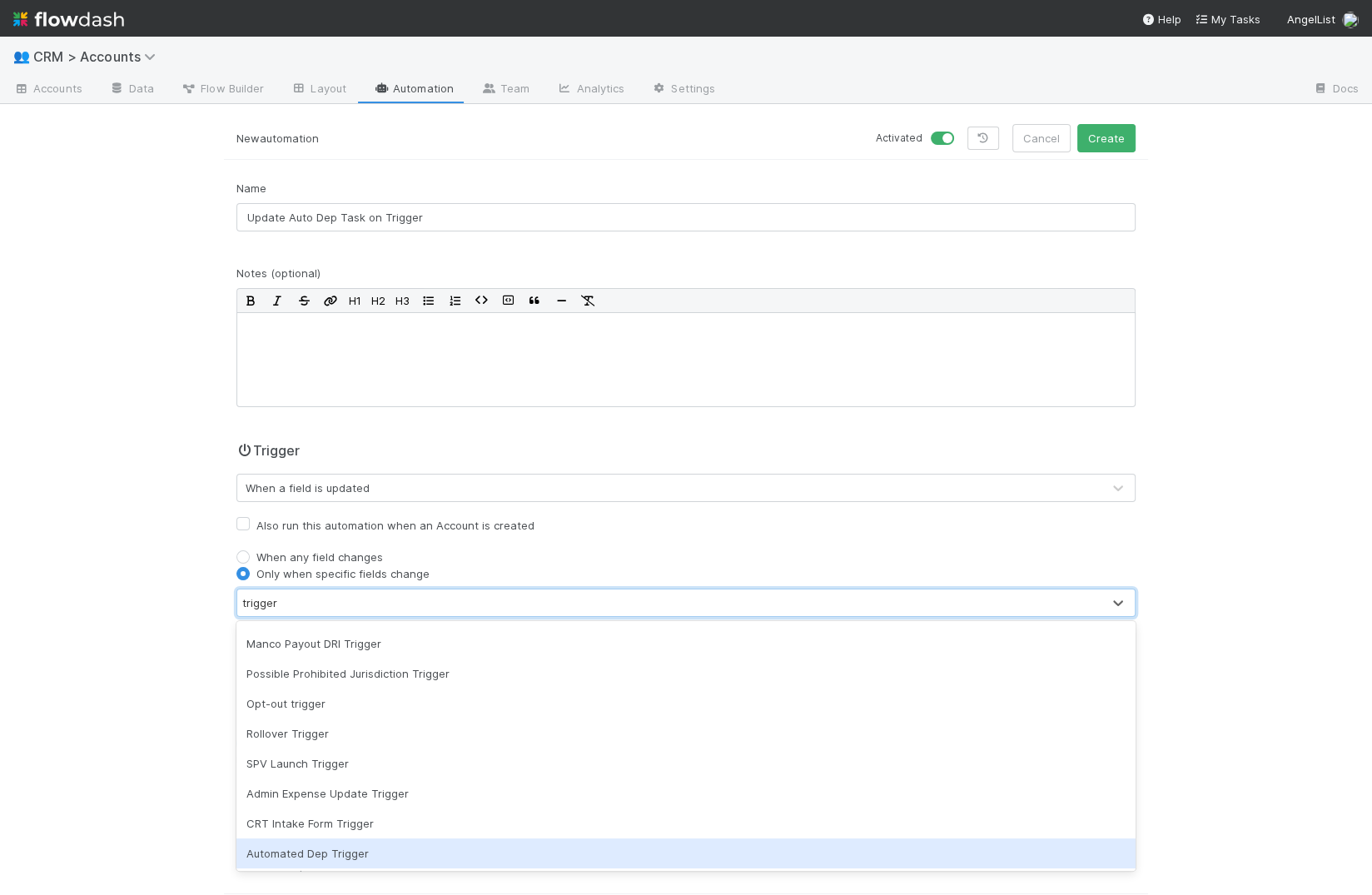
click at [302, 756] on div "Automated Dep Trigger" at bounding box center [686, 853] width 898 height 30
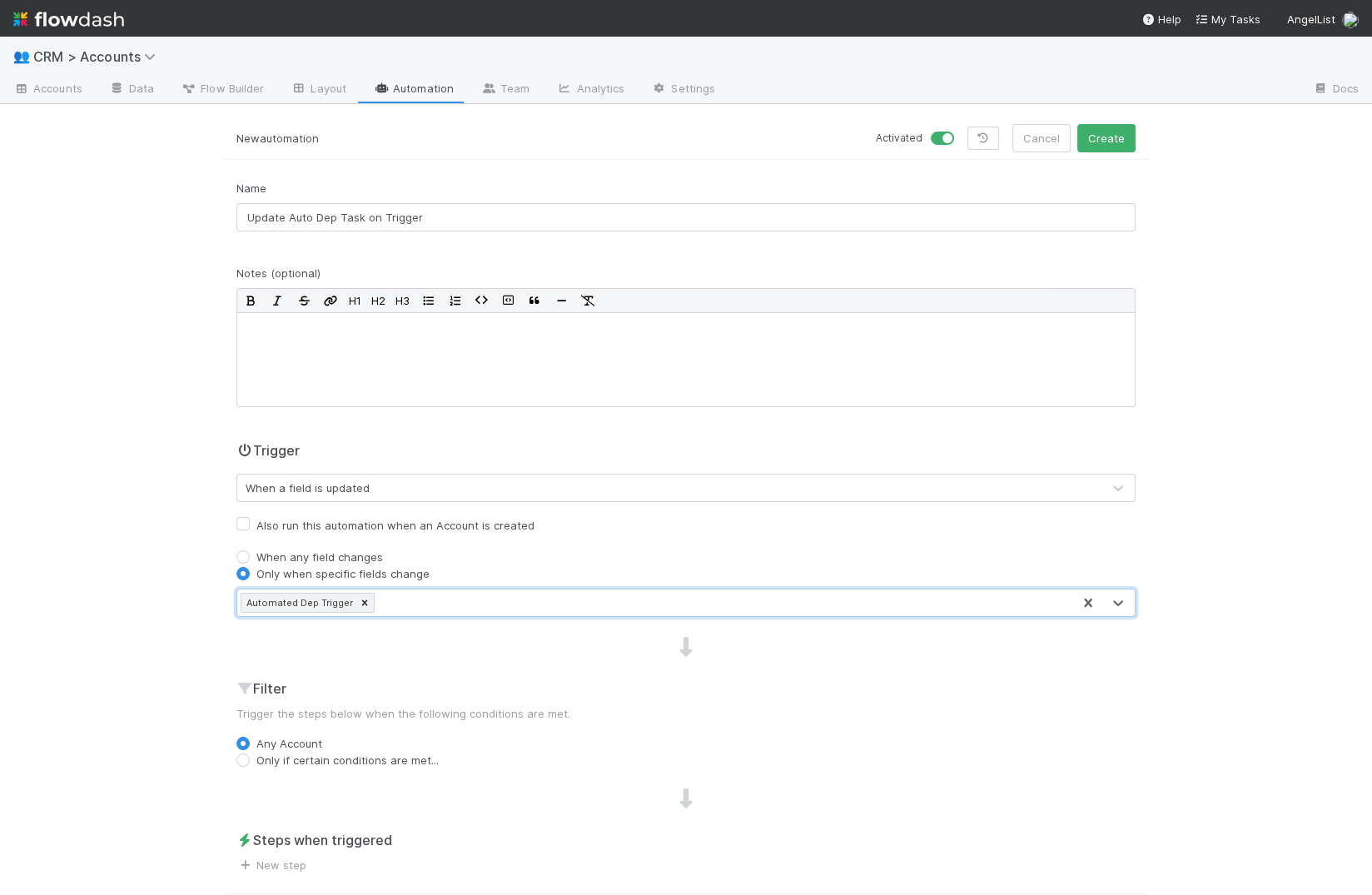
scroll to position [113, 0]
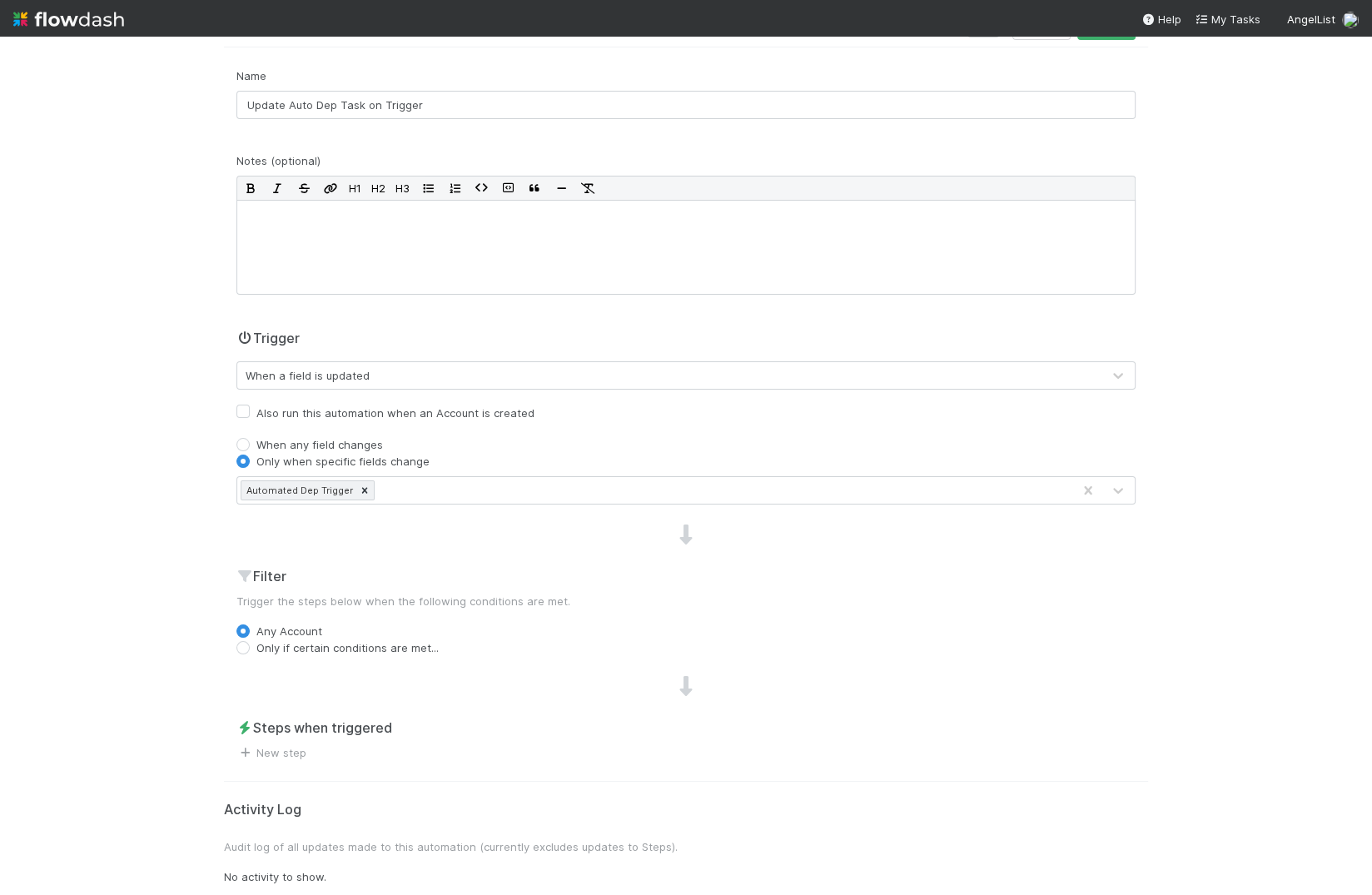
click at [323, 646] on label "Only if certain conditions are met..." at bounding box center [348, 647] width 182 height 16
click at [250, 646] on input "Only if certain conditions are met..." at bounding box center [243, 646] width 13 height 15
radio input "true"
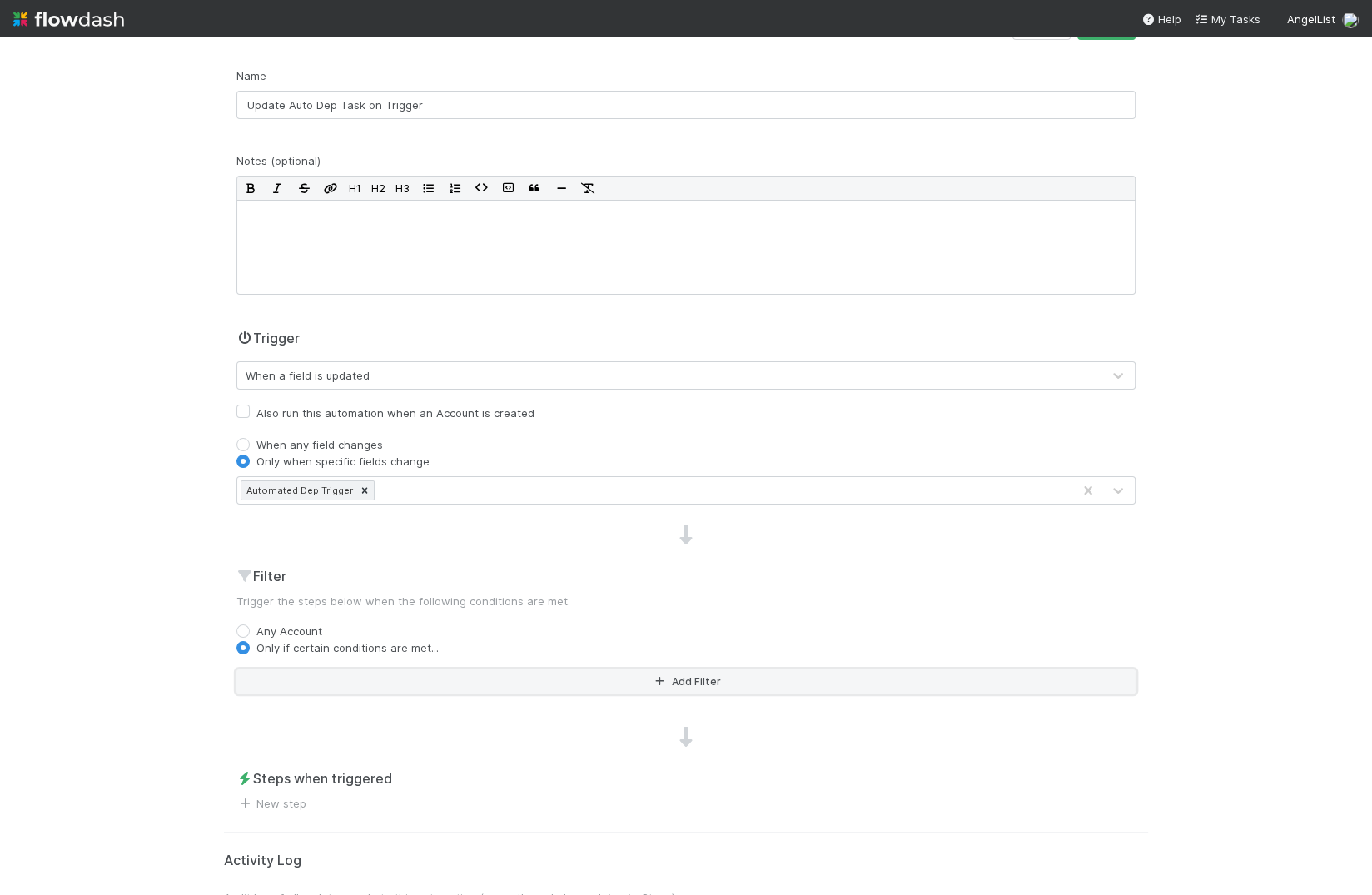
click at [346, 682] on button "Add Filter" at bounding box center [686, 682] width 898 height 24
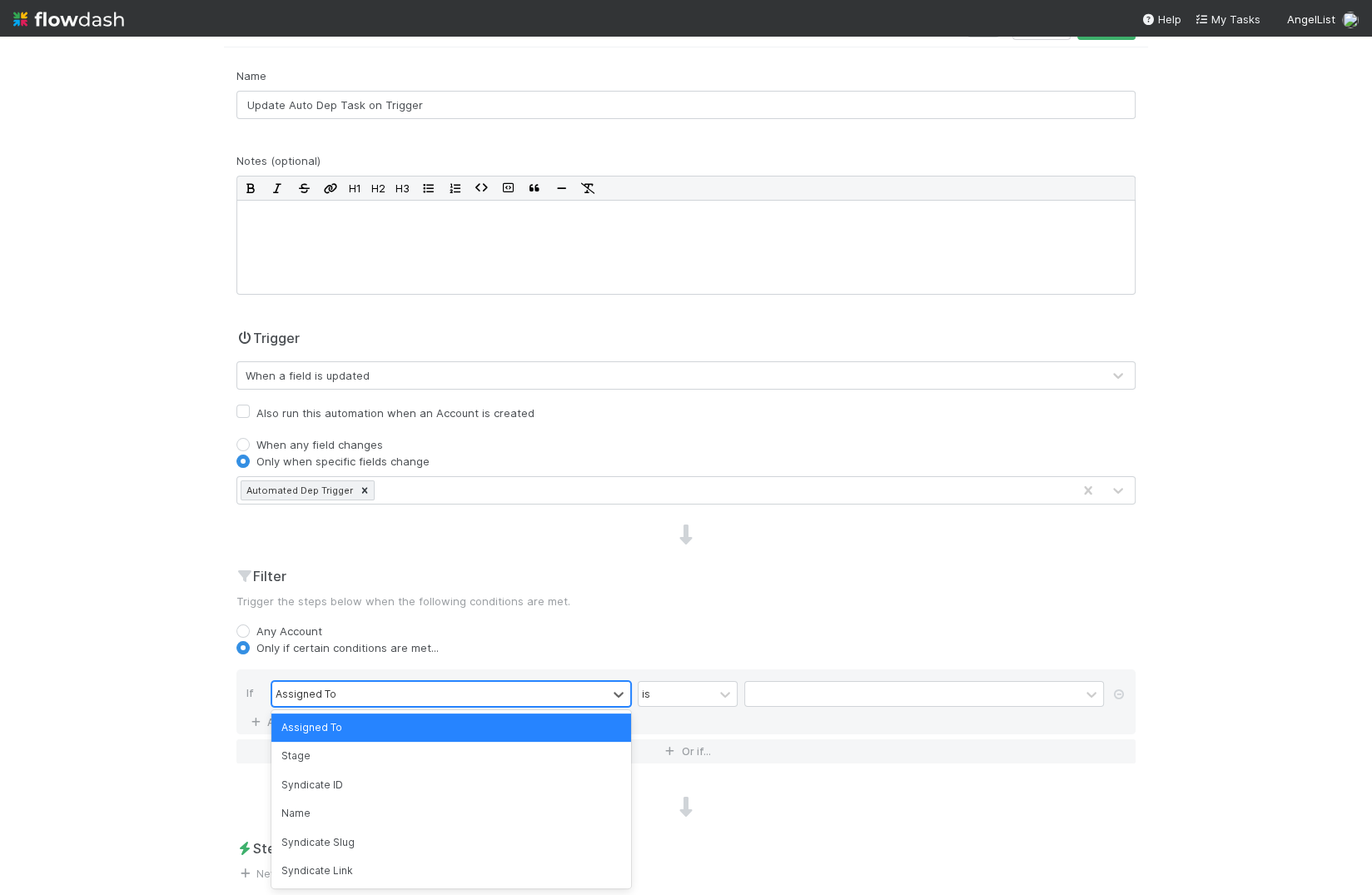
click at [361, 688] on div "Assigned To" at bounding box center [440, 694] width 335 height 24
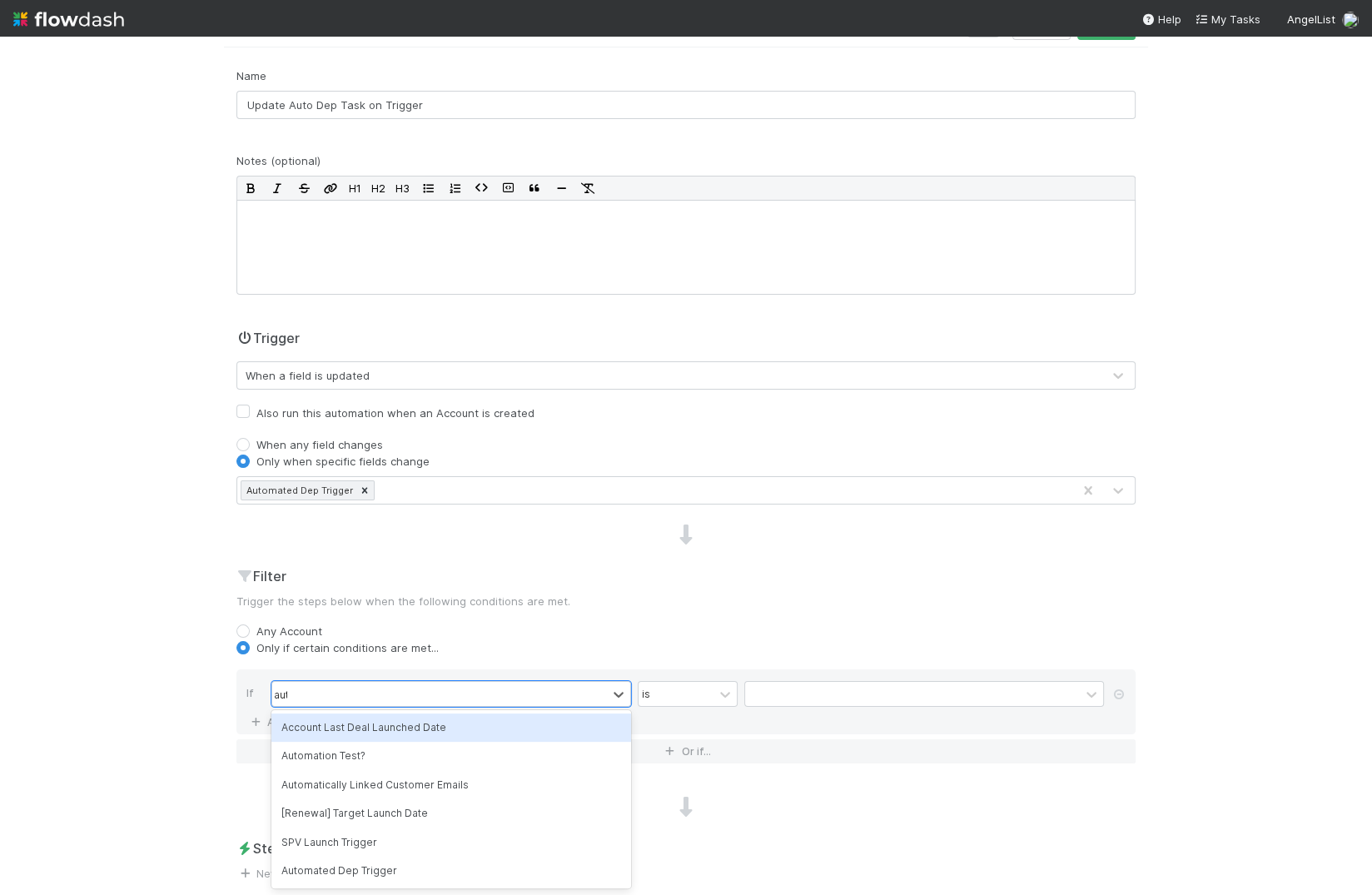
type input "autom"
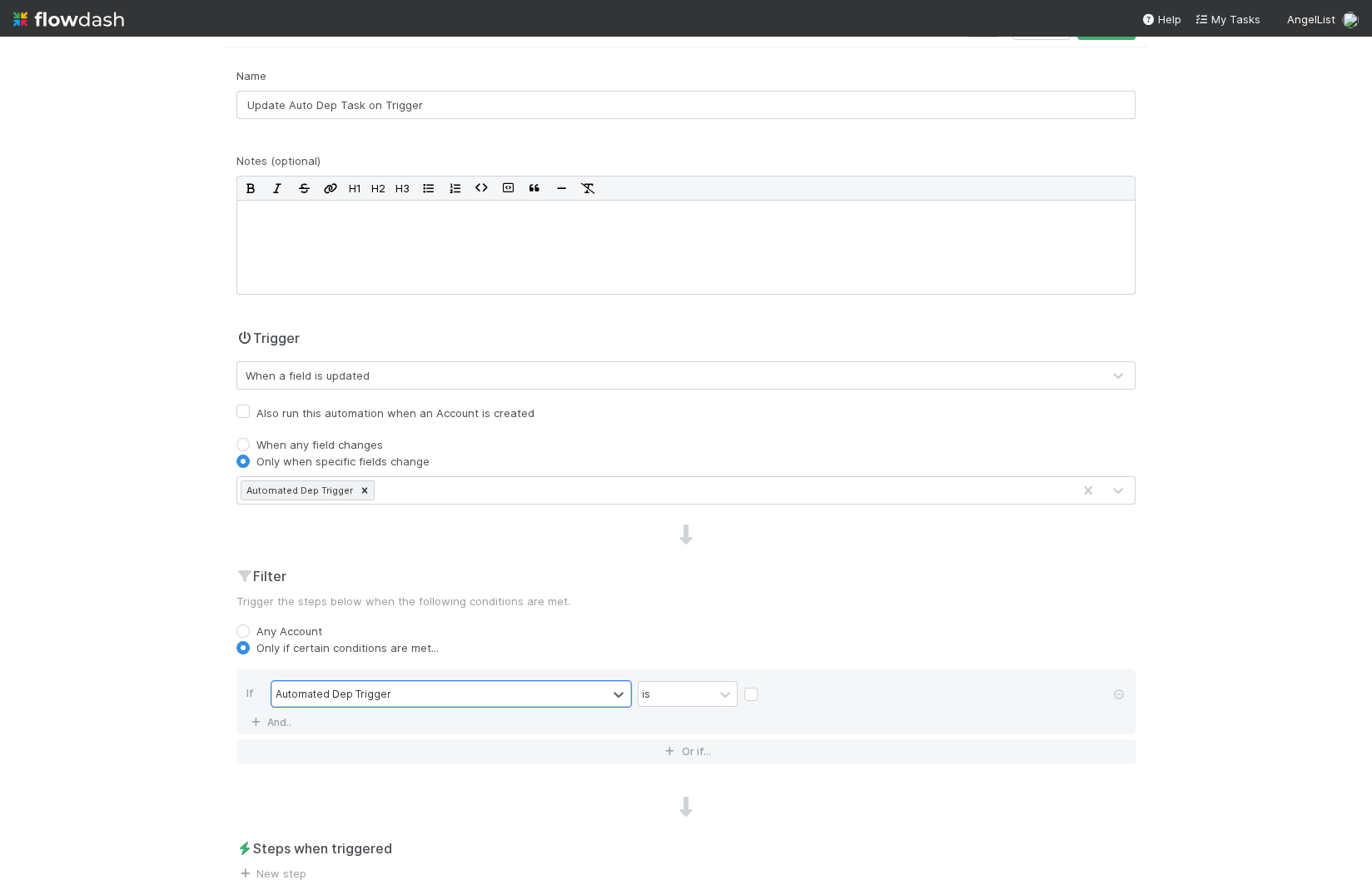
click at [764, 686] on label at bounding box center [764, 686] width 0 height 0
click at [752, 689] on input "checkbox" at bounding box center [750, 698] width 13 height 25
checkbox input "true"
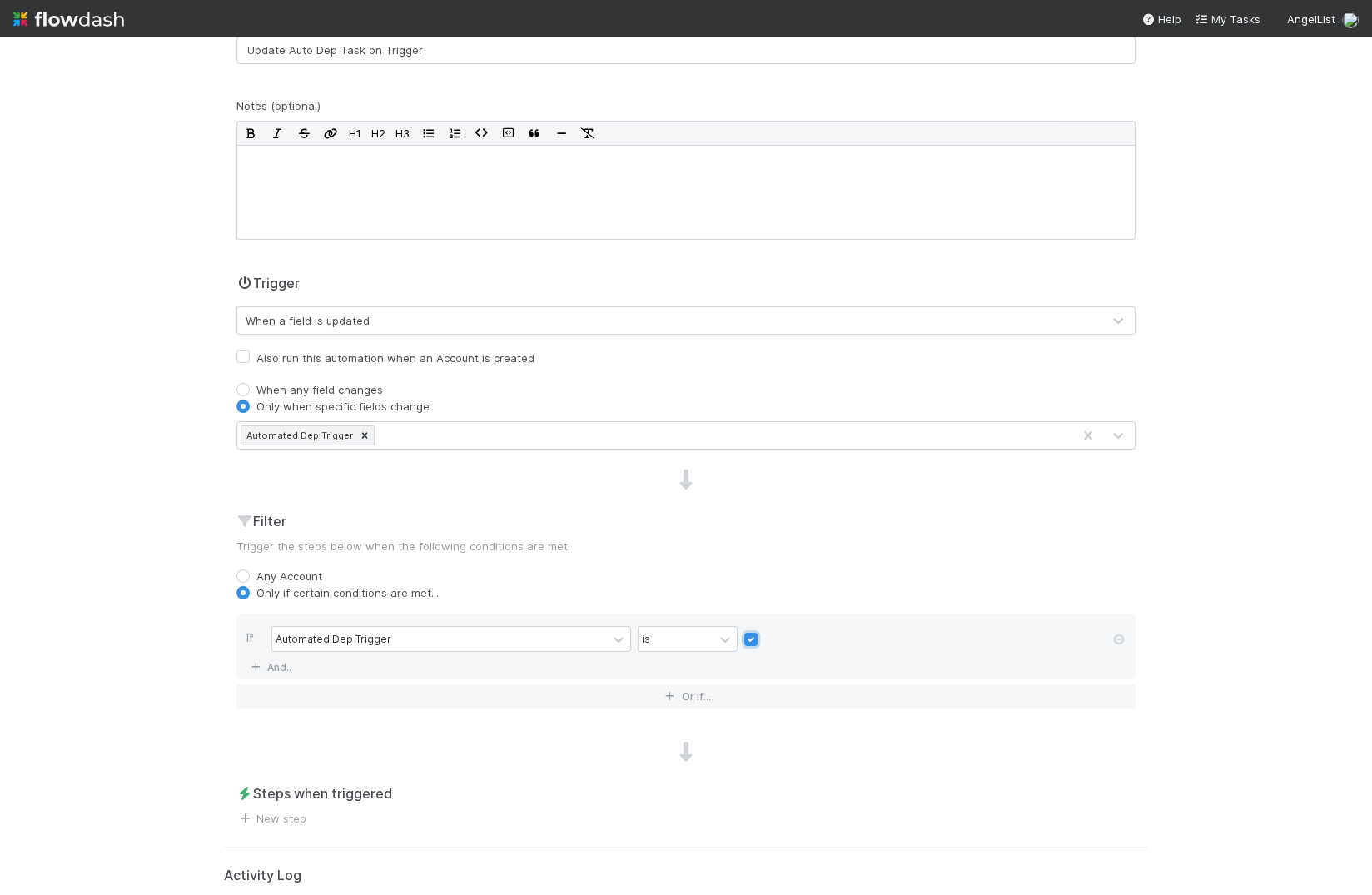
scroll to position [231, 0]
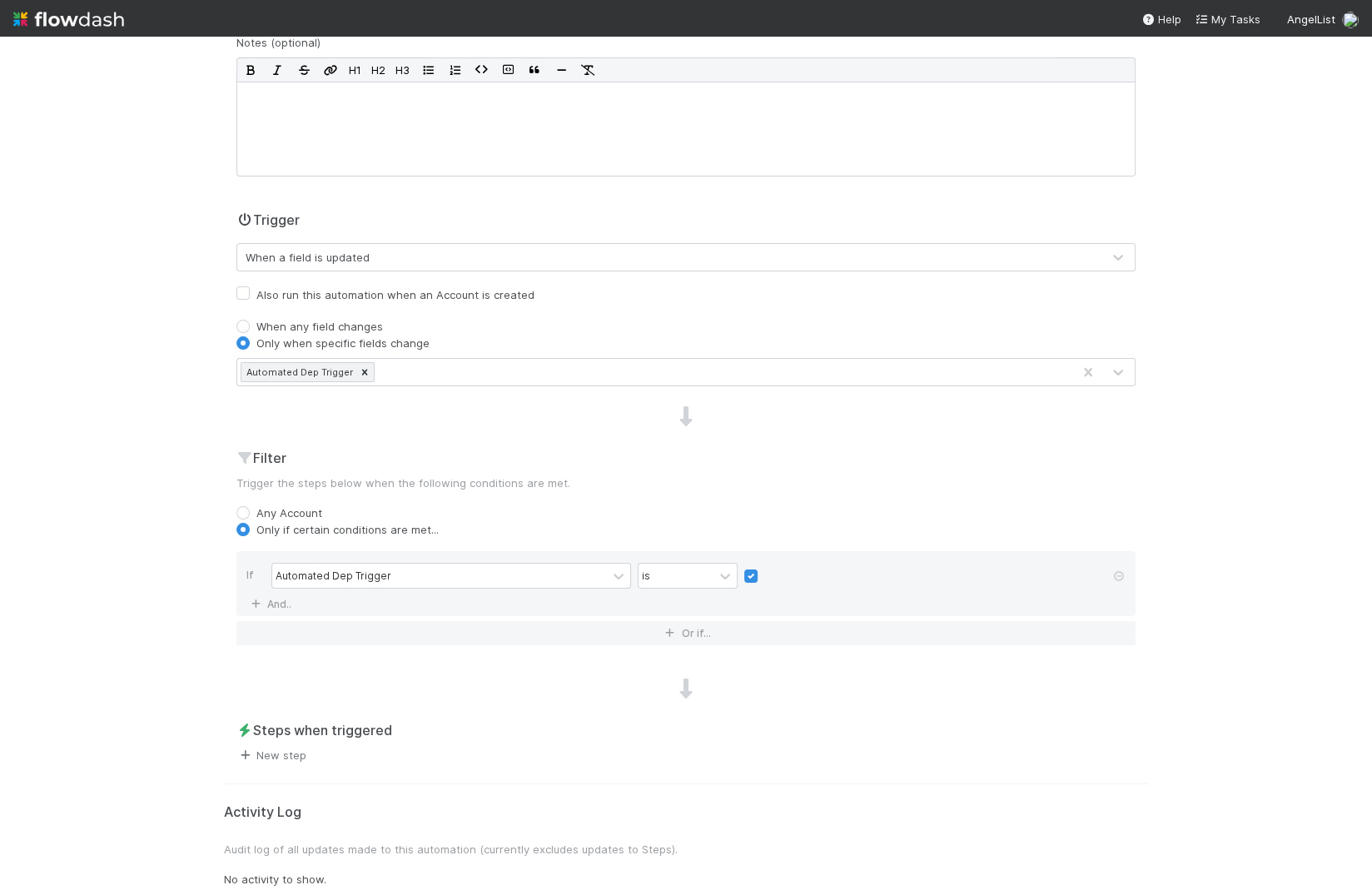
click at [281, 753] on link "New step" at bounding box center [271, 755] width 70 height 13
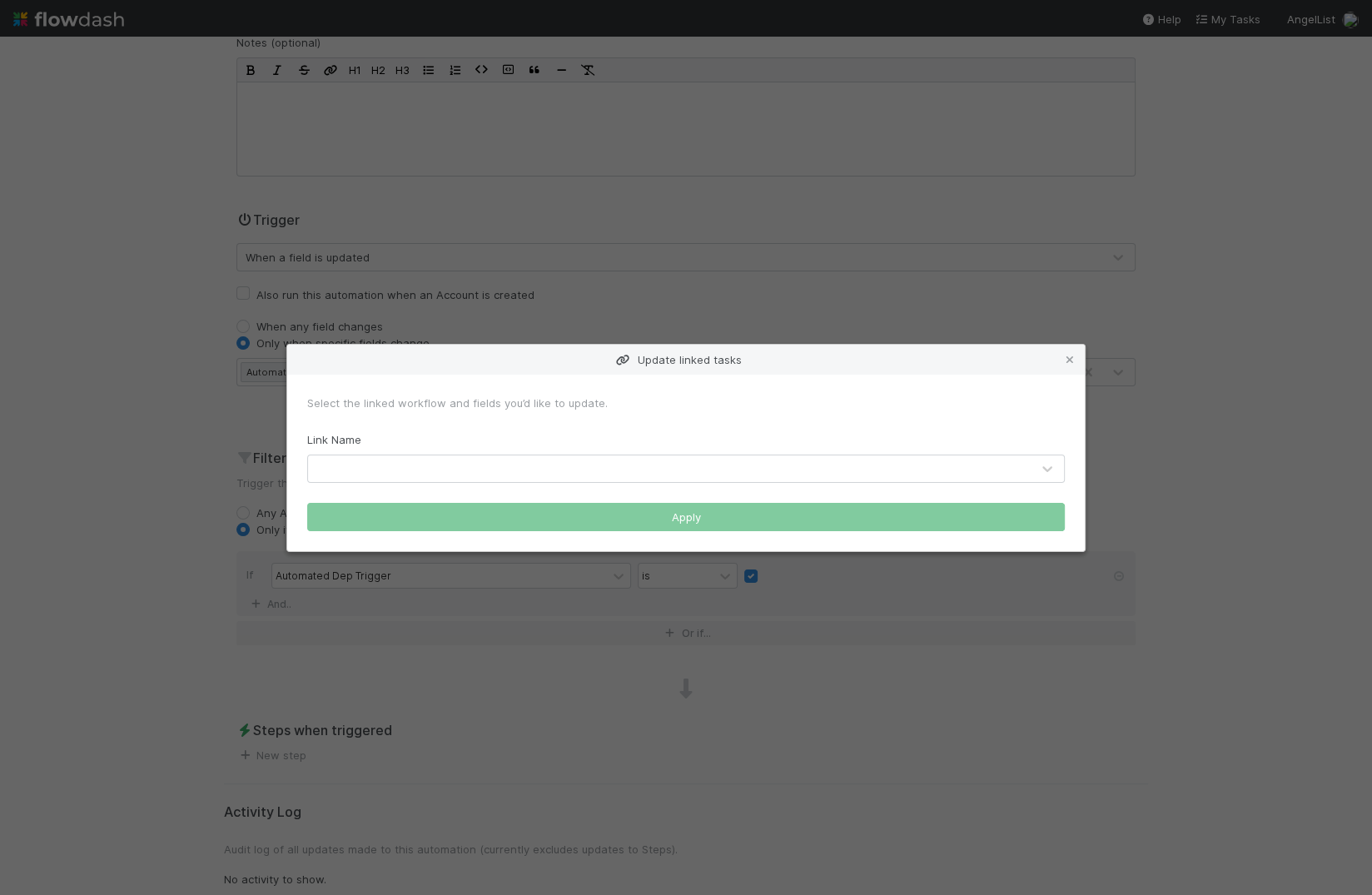
click at [491, 464] on div at bounding box center [669, 468] width 722 height 27
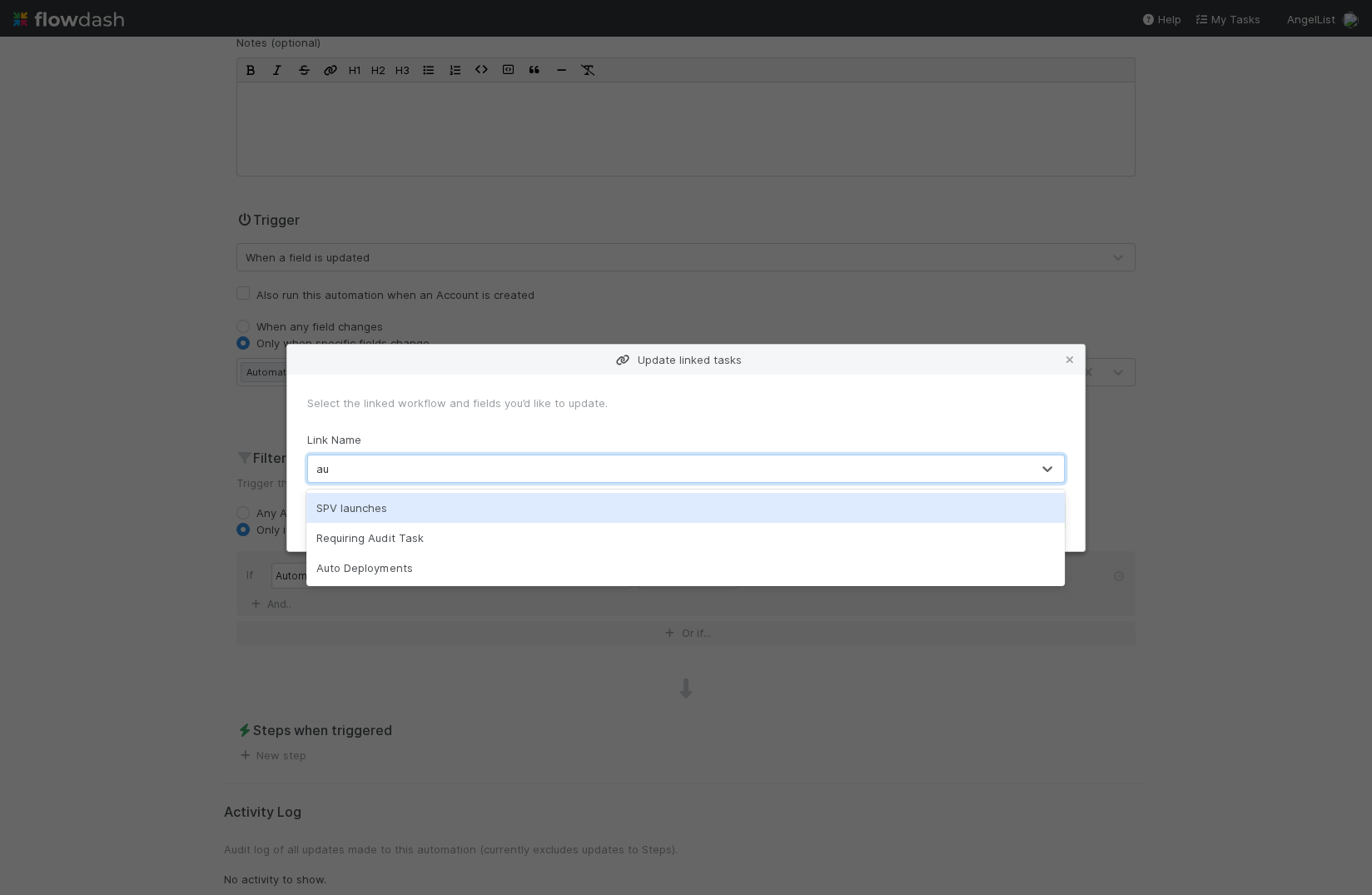
type input "aut"
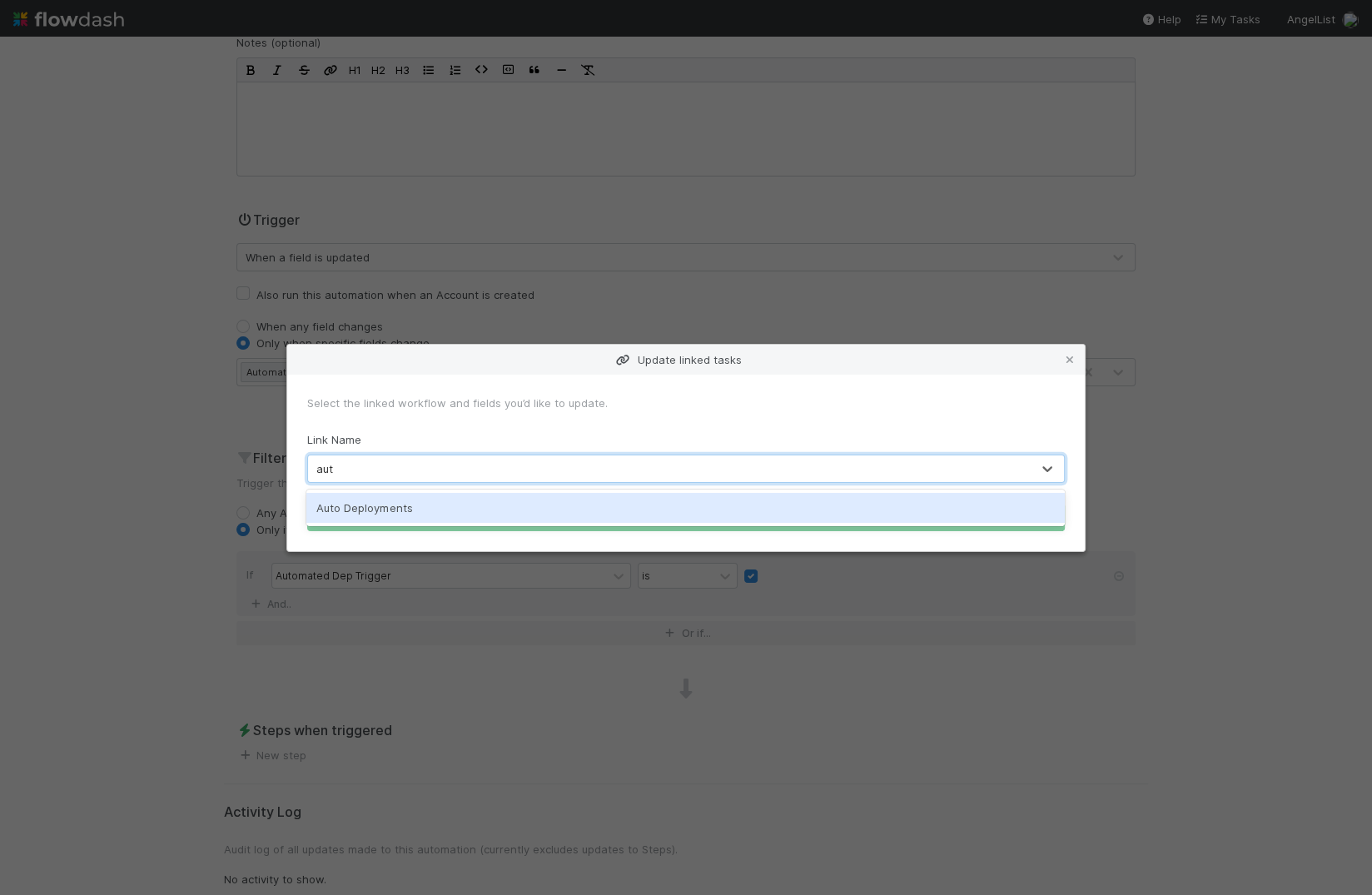
click at [478, 510] on div "Auto Deployments" at bounding box center [685, 507] width 758 height 30
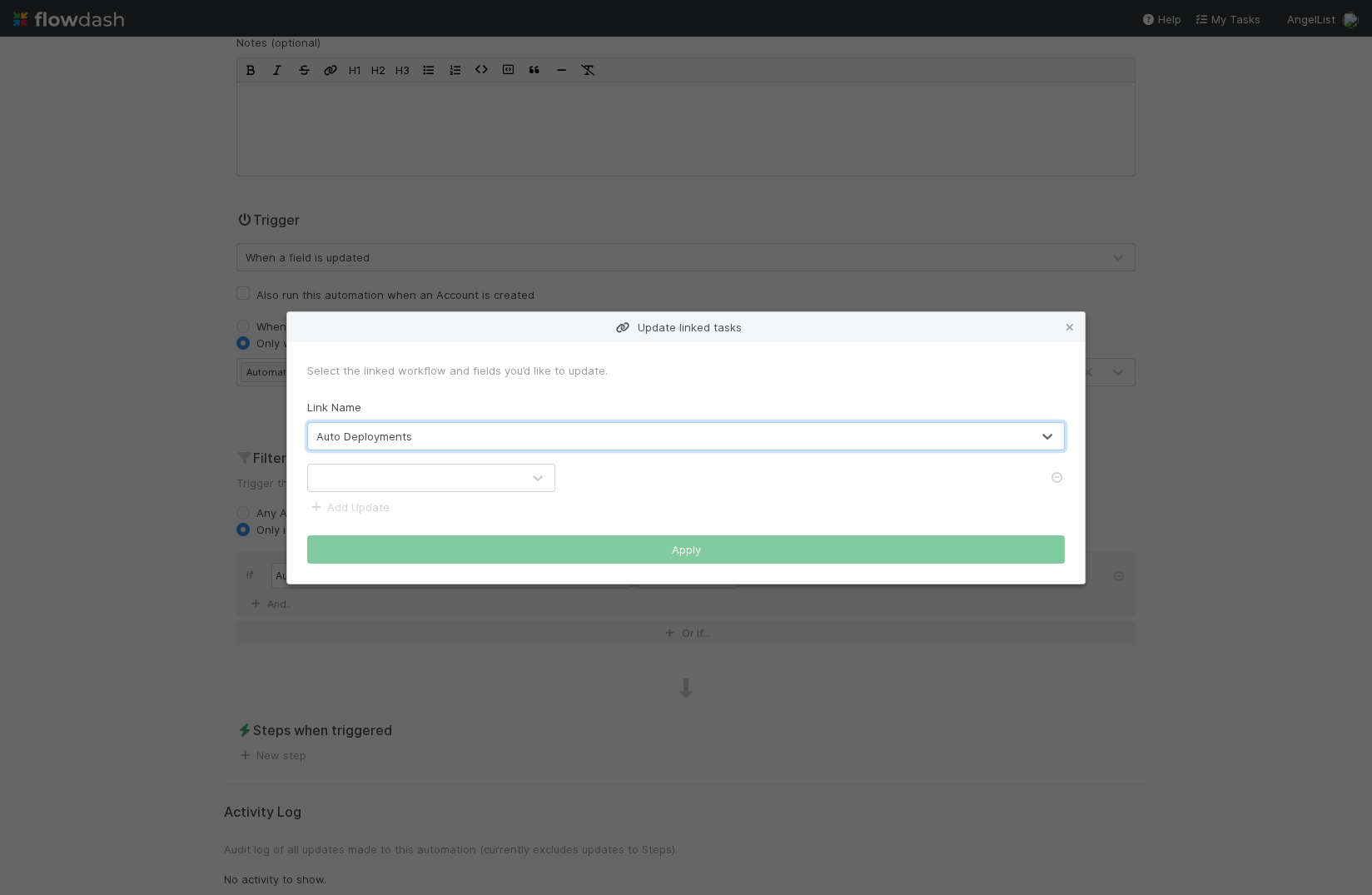
click at [434, 480] on div at bounding box center [415, 477] width 213 height 27
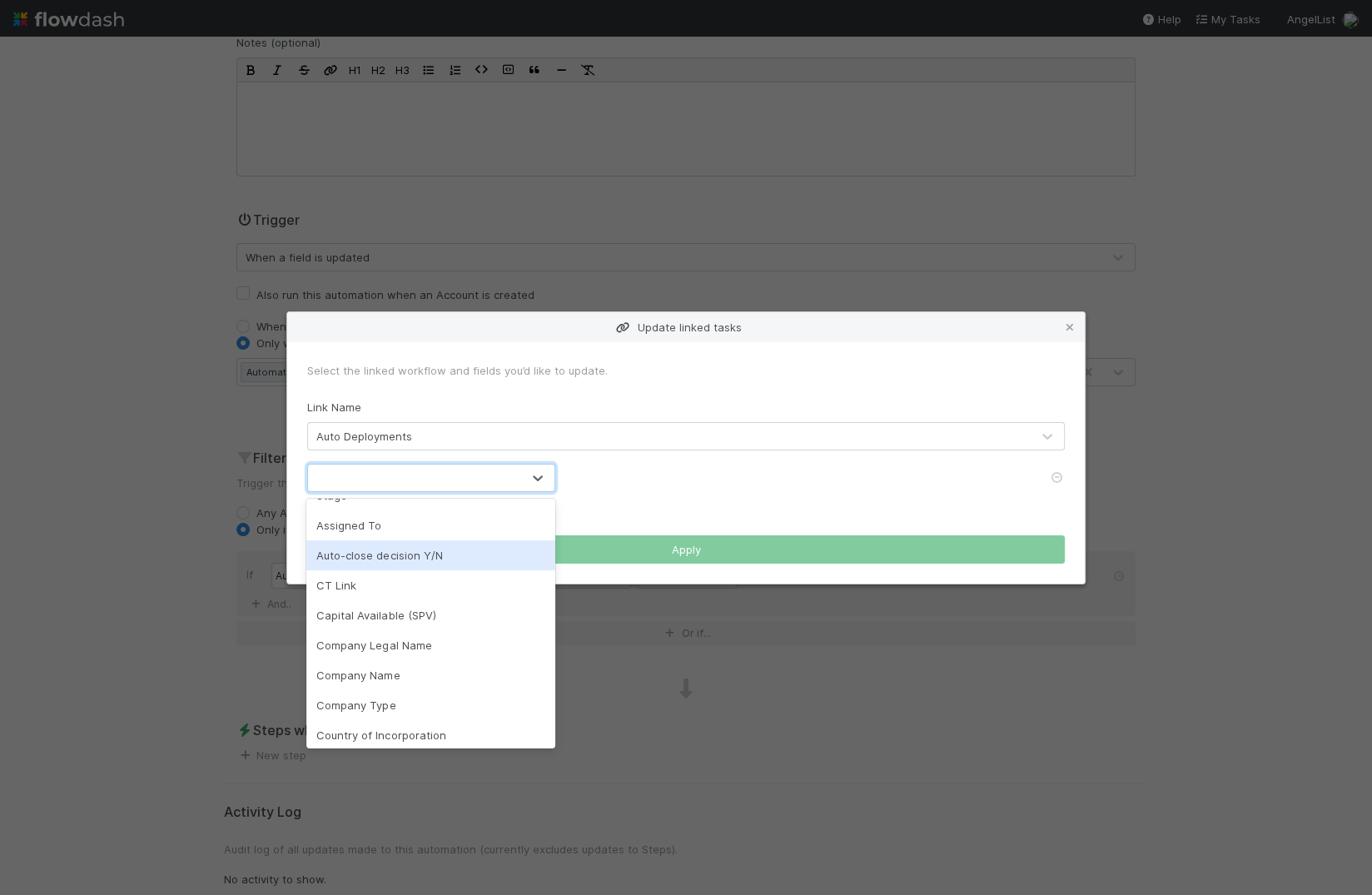
scroll to position [23, 0]
click at [438, 528] on div "Assigned To" at bounding box center [430, 524] width 249 height 30
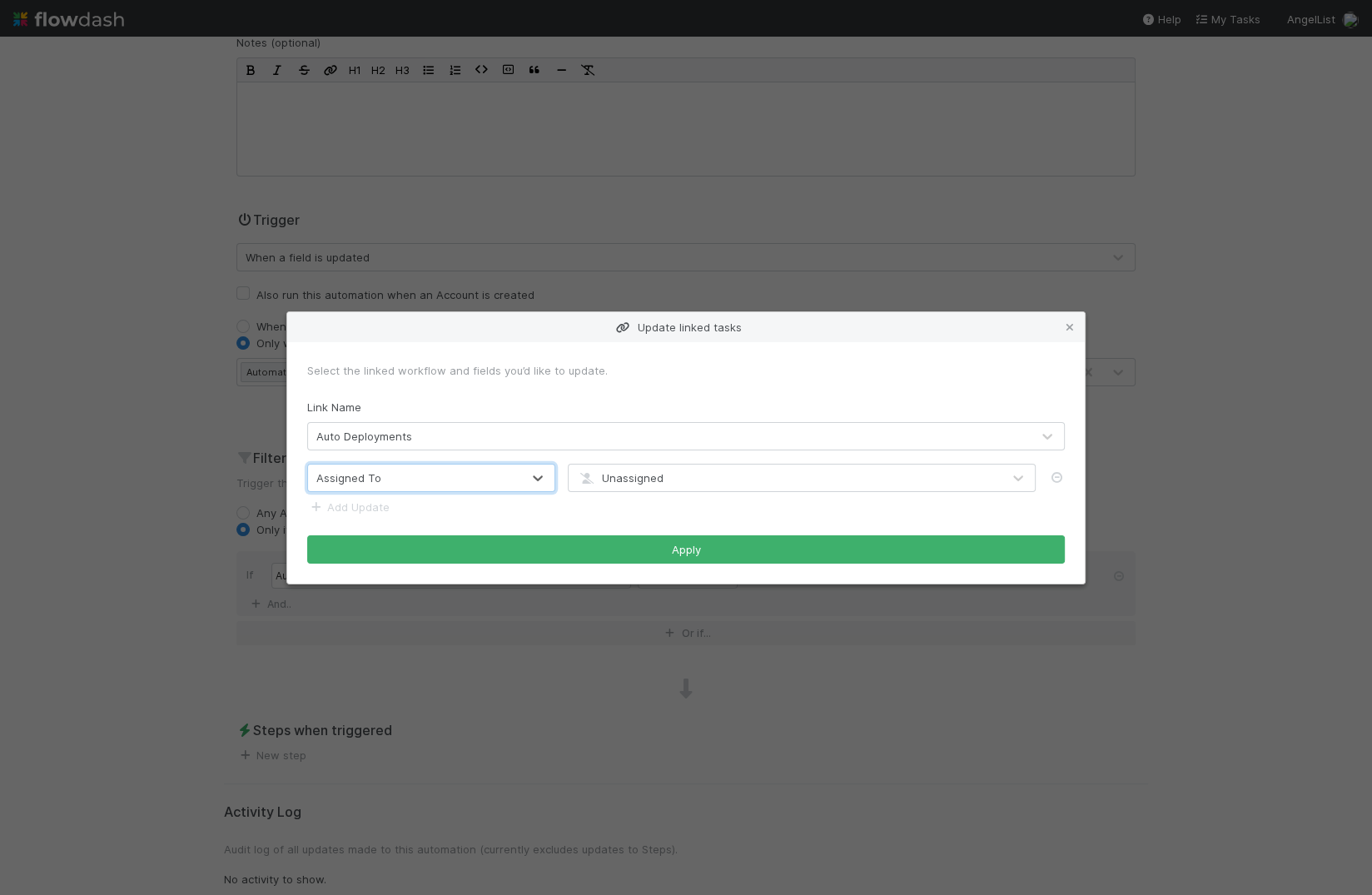
click at [664, 480] on div "Unassigned" at bounding box center [784, 477] width 433 height 27
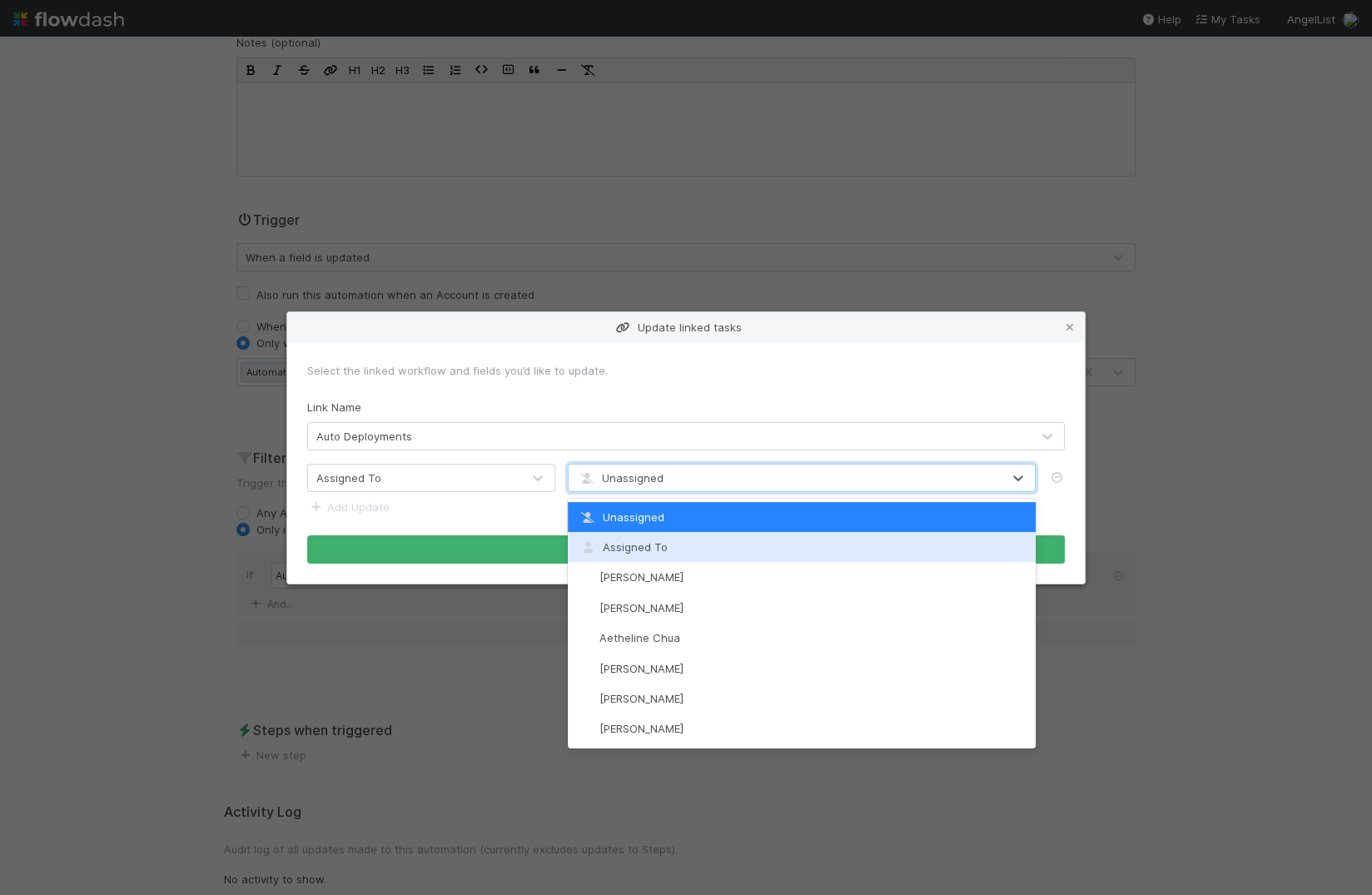
click at [644, 542] on span "Assigned To" at bounding box center [623, 546] width 90 height 13
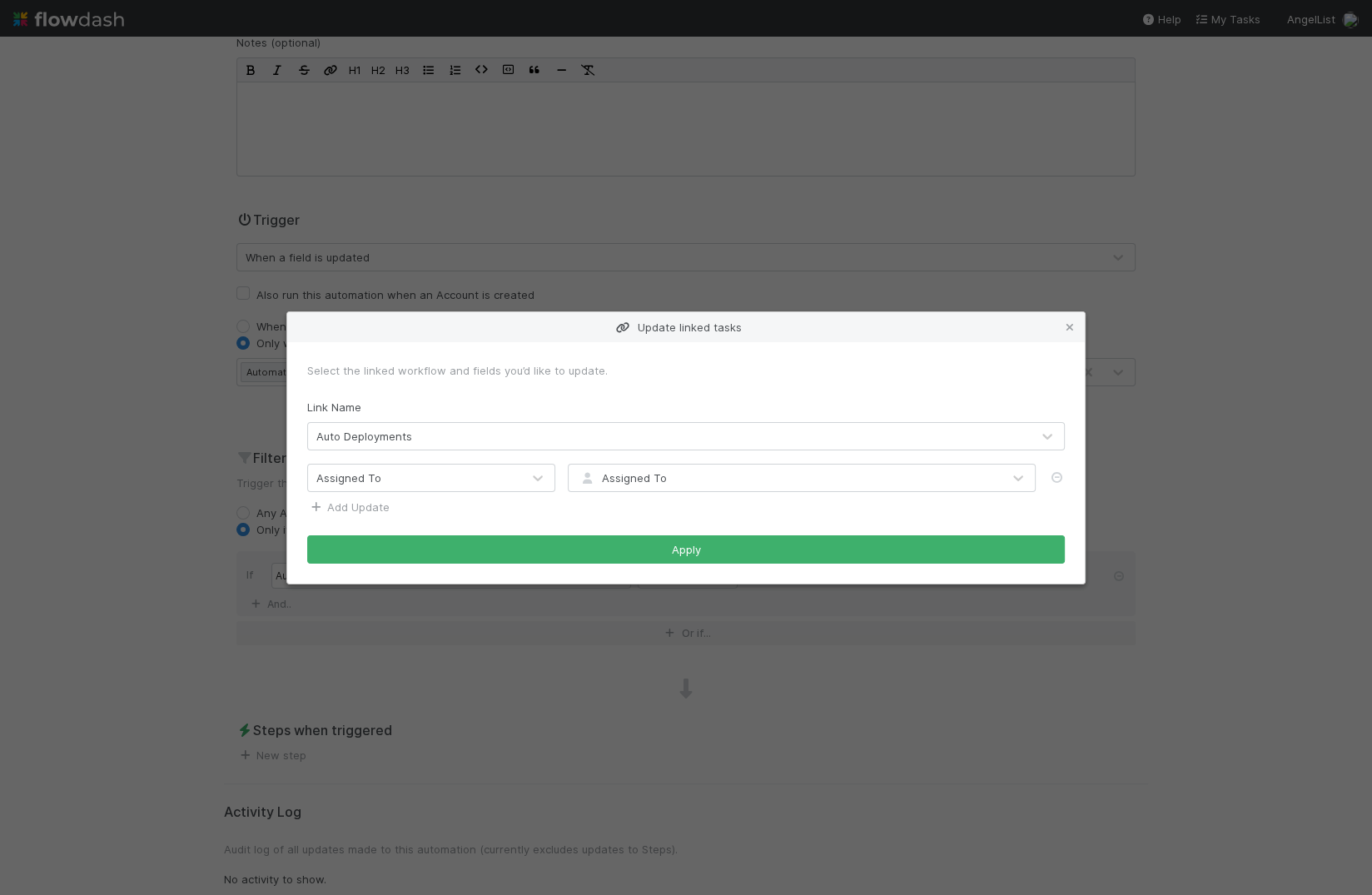
click at [349, 510] on link "Add Update" at bounding box center [348, 506] width 82 height 13
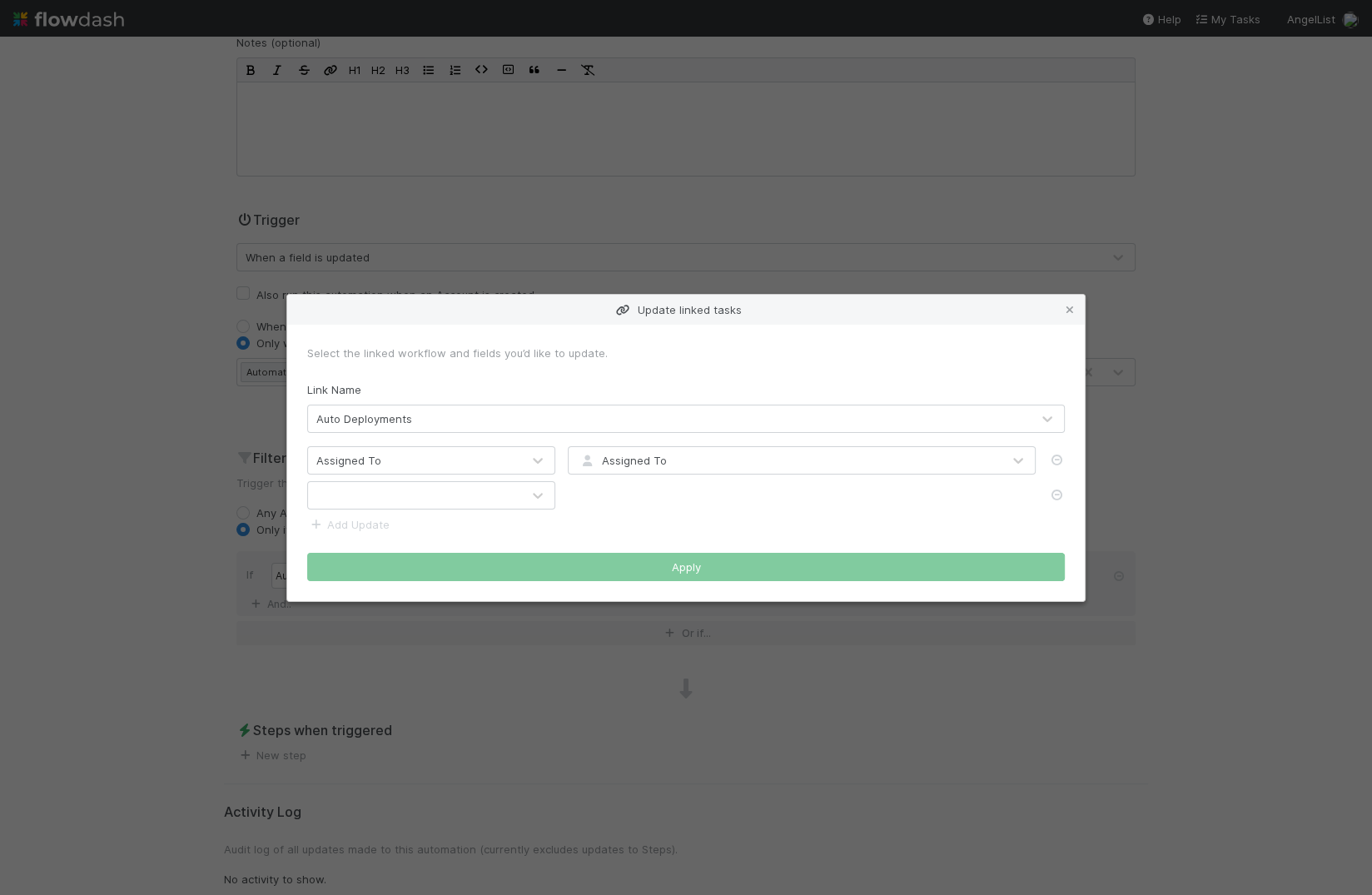
click at [376, 493] on div at bounding box center [415, 495] width 213 height 27
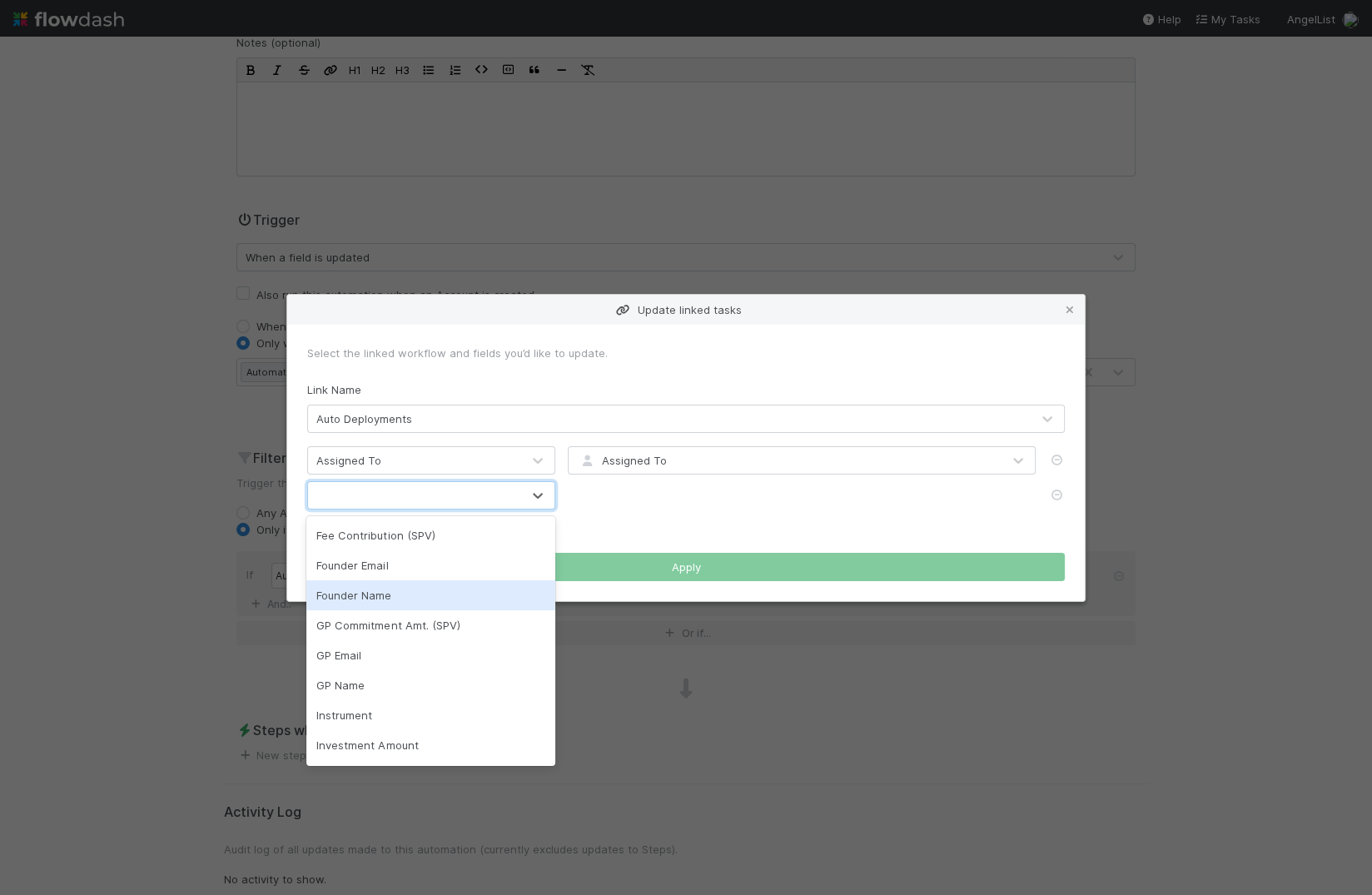
scroll to position [334, 0]
click at [392, 676] on div "GP Name" at bounding box center [430, 680] width 249 height 30
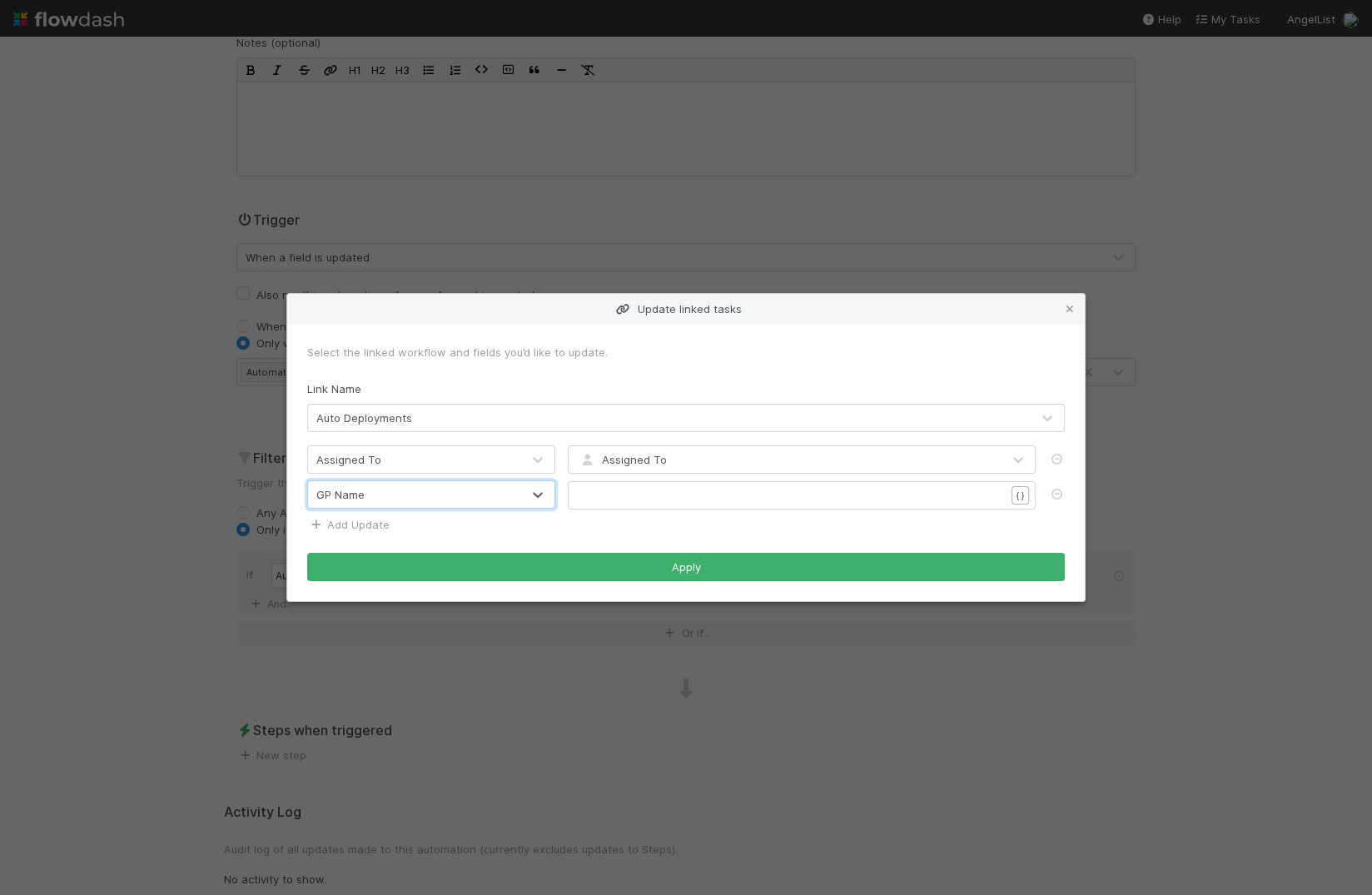
click at [363, 525] on link "Add Update" at bounding box center [348, 524] width 82 height 13
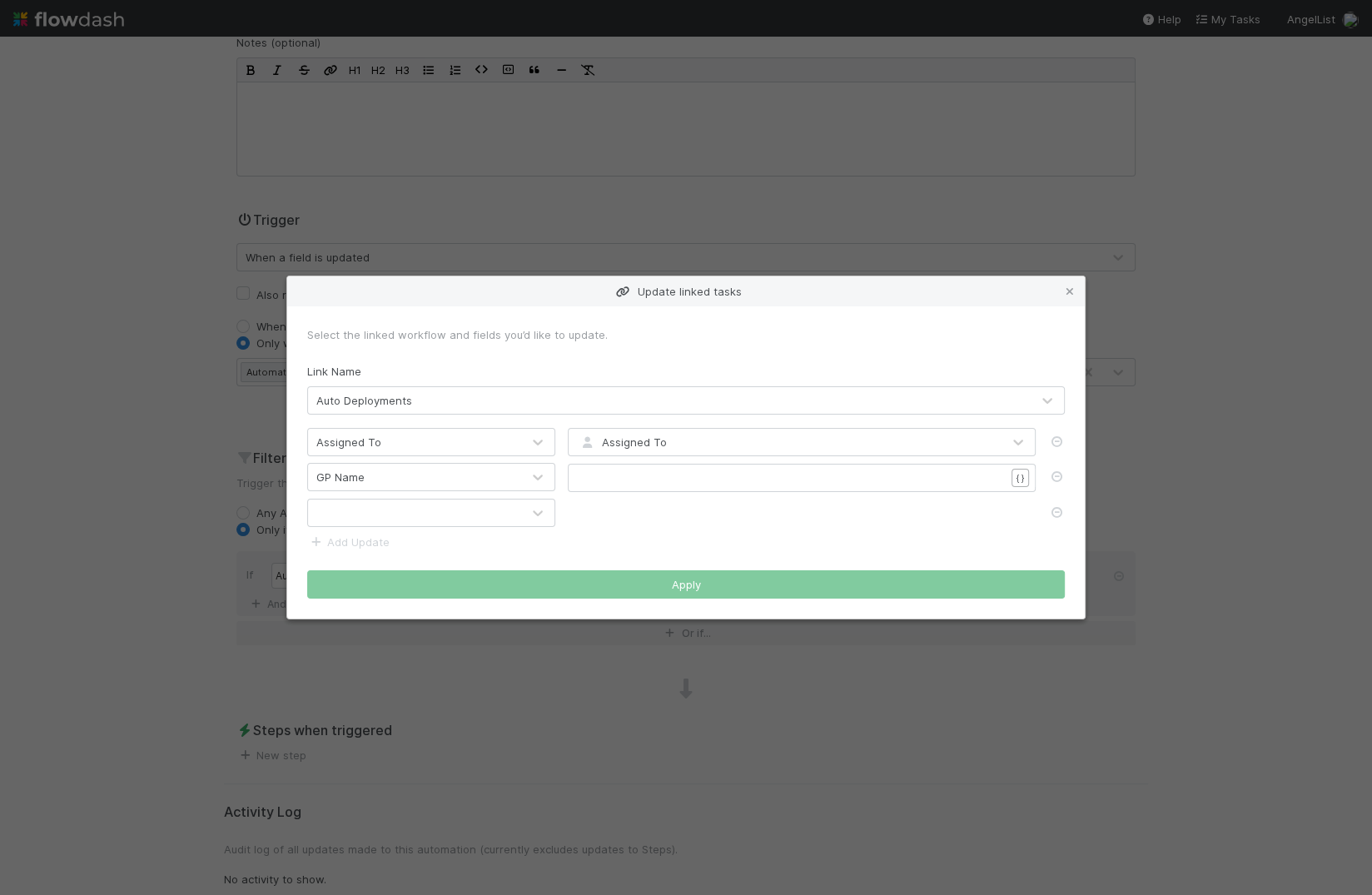
click at [397, 524] on div at bounding box center [415, 513] width 213 height 27
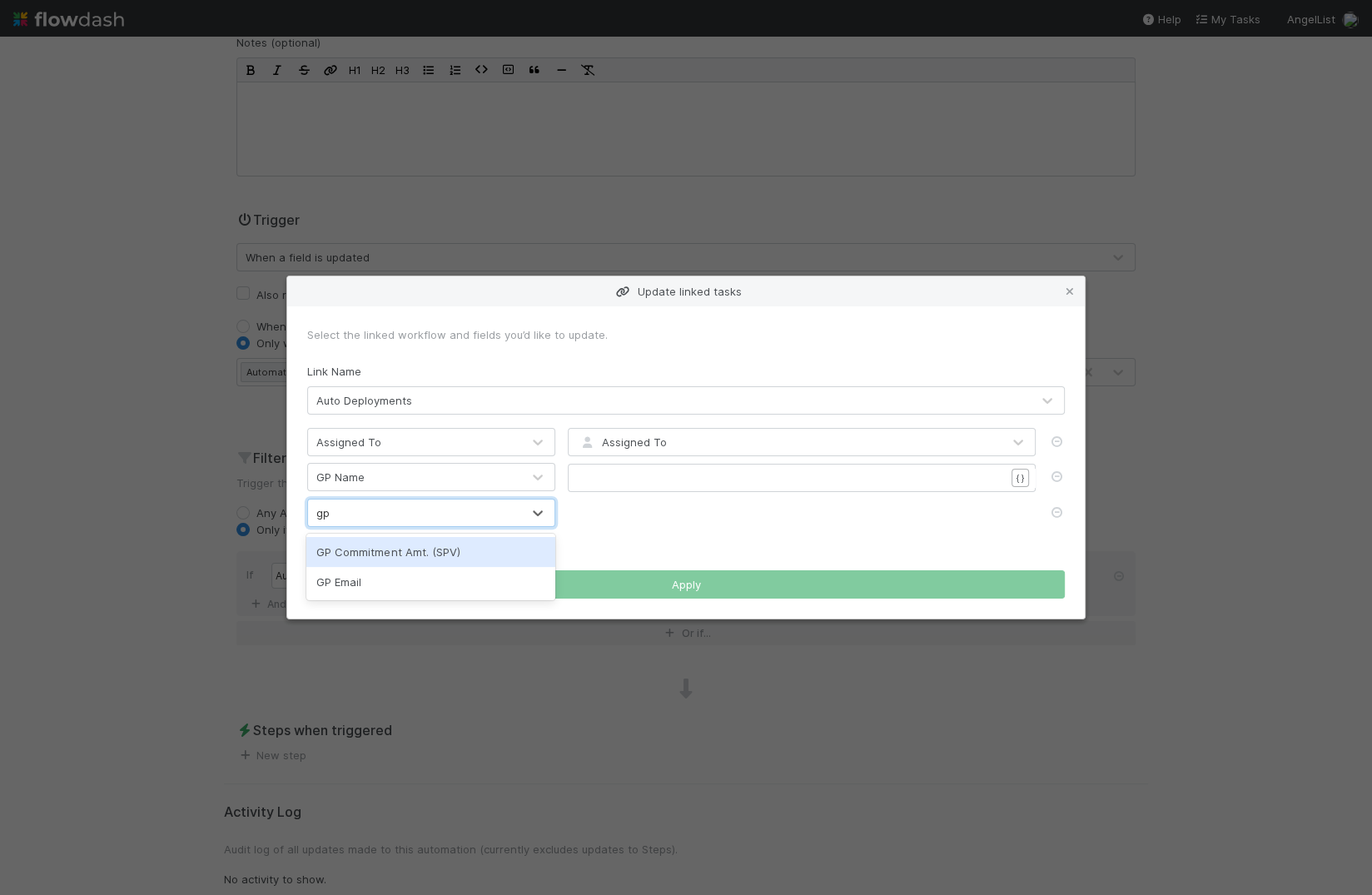
type input "gp em"
click at [382, 541] on div "GP Email" at bounding box center [430, 552] width 249 height 30
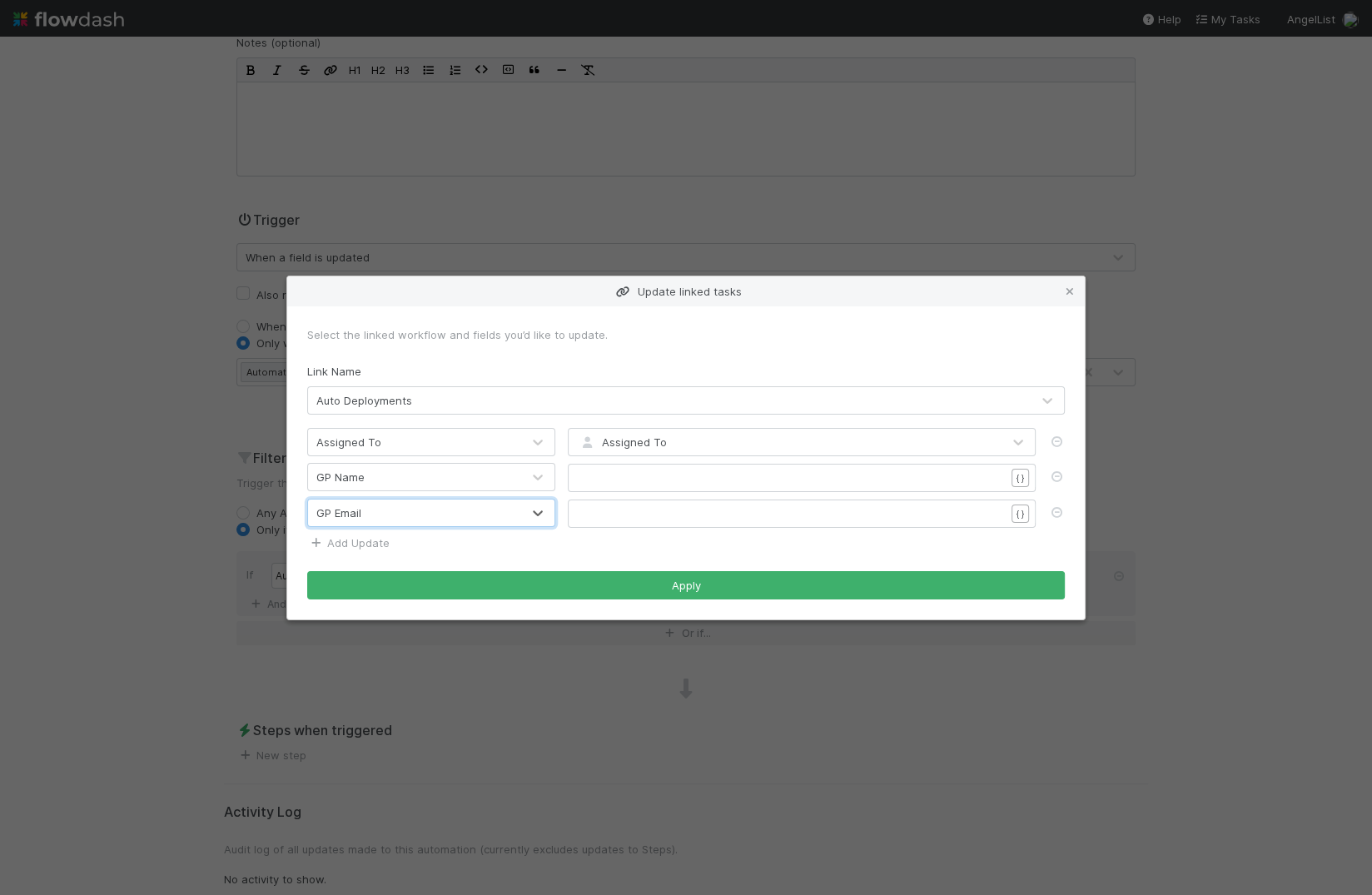
click at [375, 541] on link "Add Update" at bounding box center [348, 542] width 82 height 13
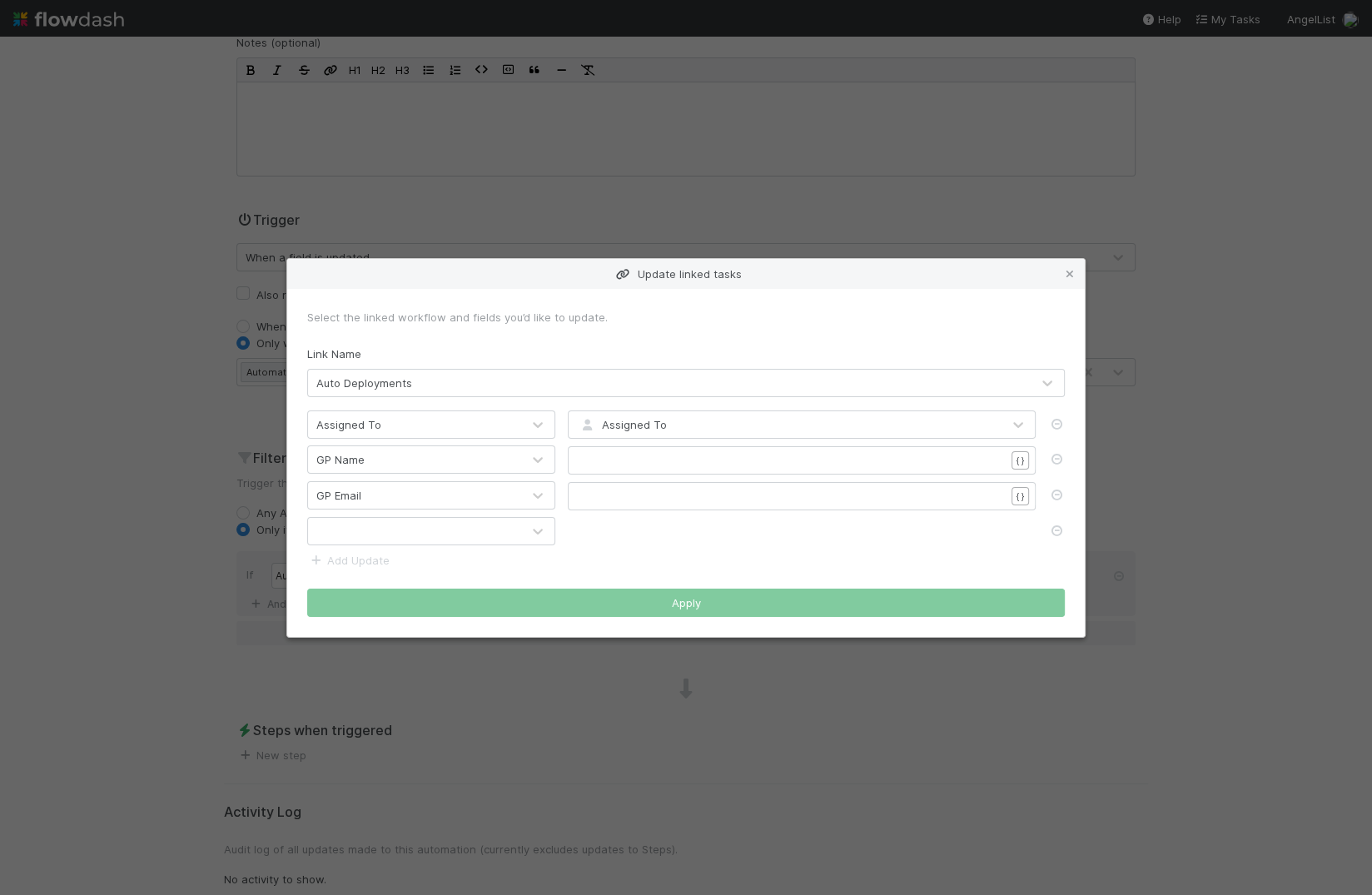
click at [380, 526] on div at bounding box center [415, 531] width 213 height 27
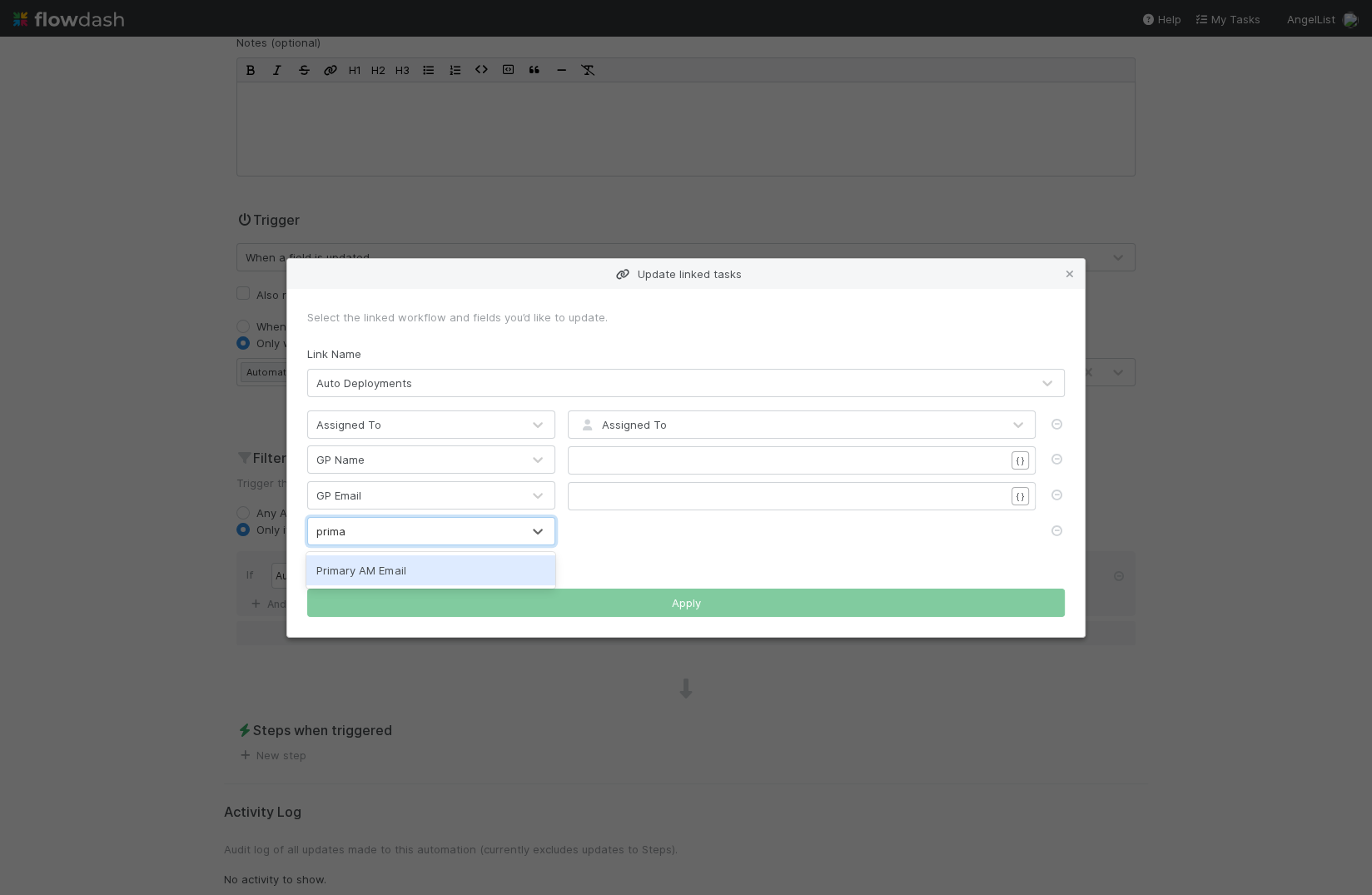
type input "primar"
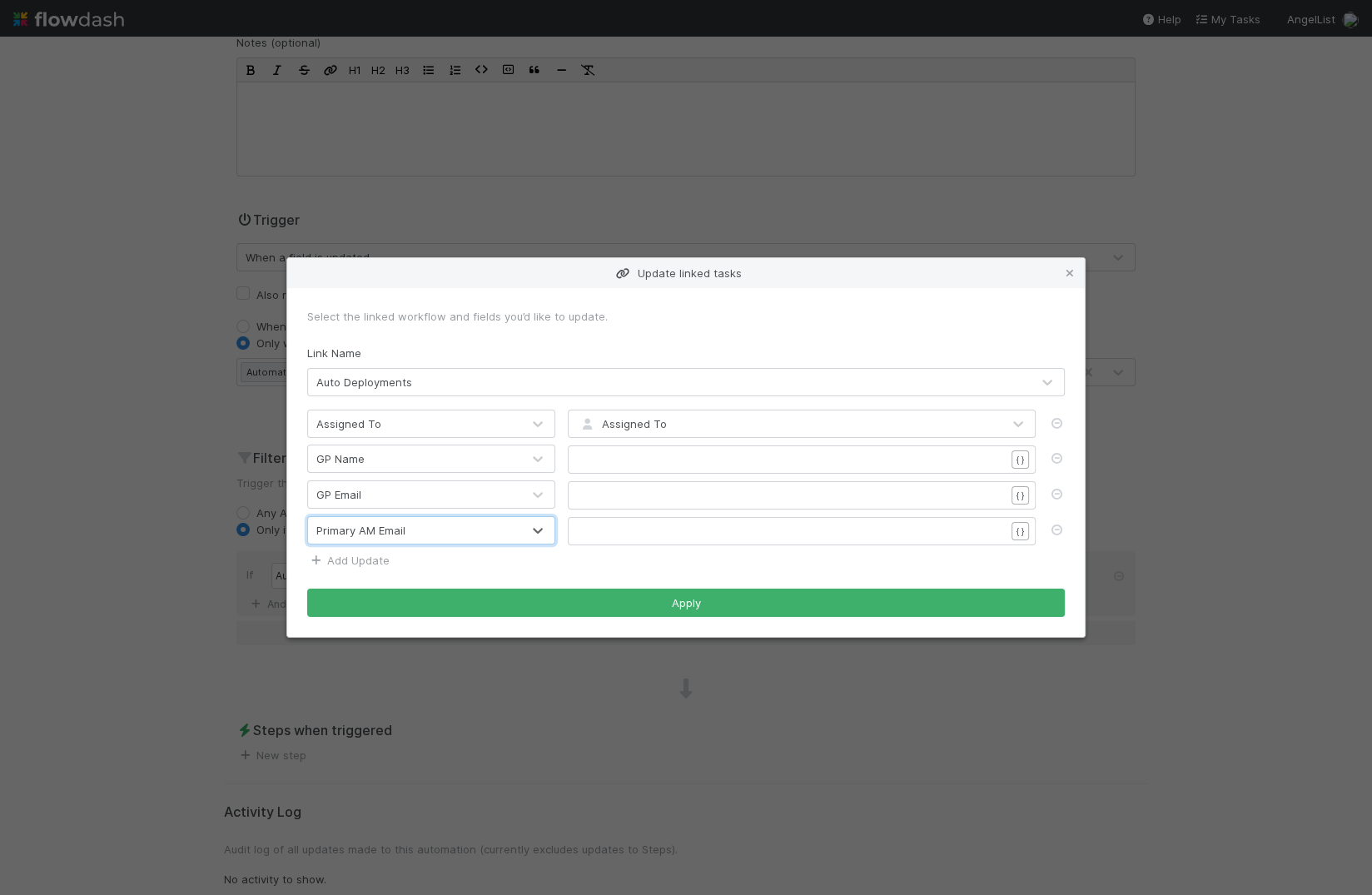
click at [346, 555] on link "Add Update" at bounding box center [348, 559] width 82 height 13
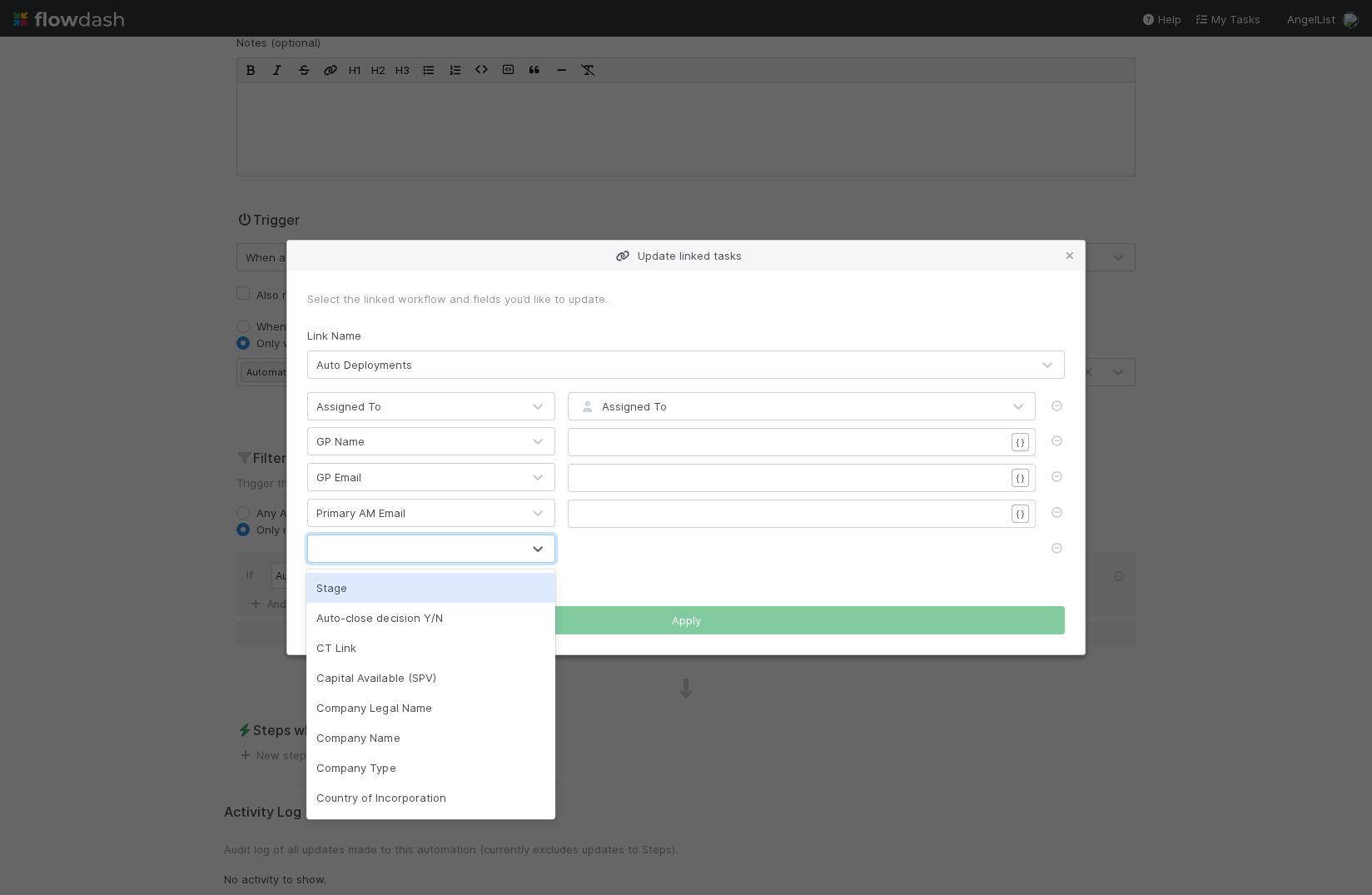
click at [348, 550] on div at bounding box center [415, 548] width 213 height 27
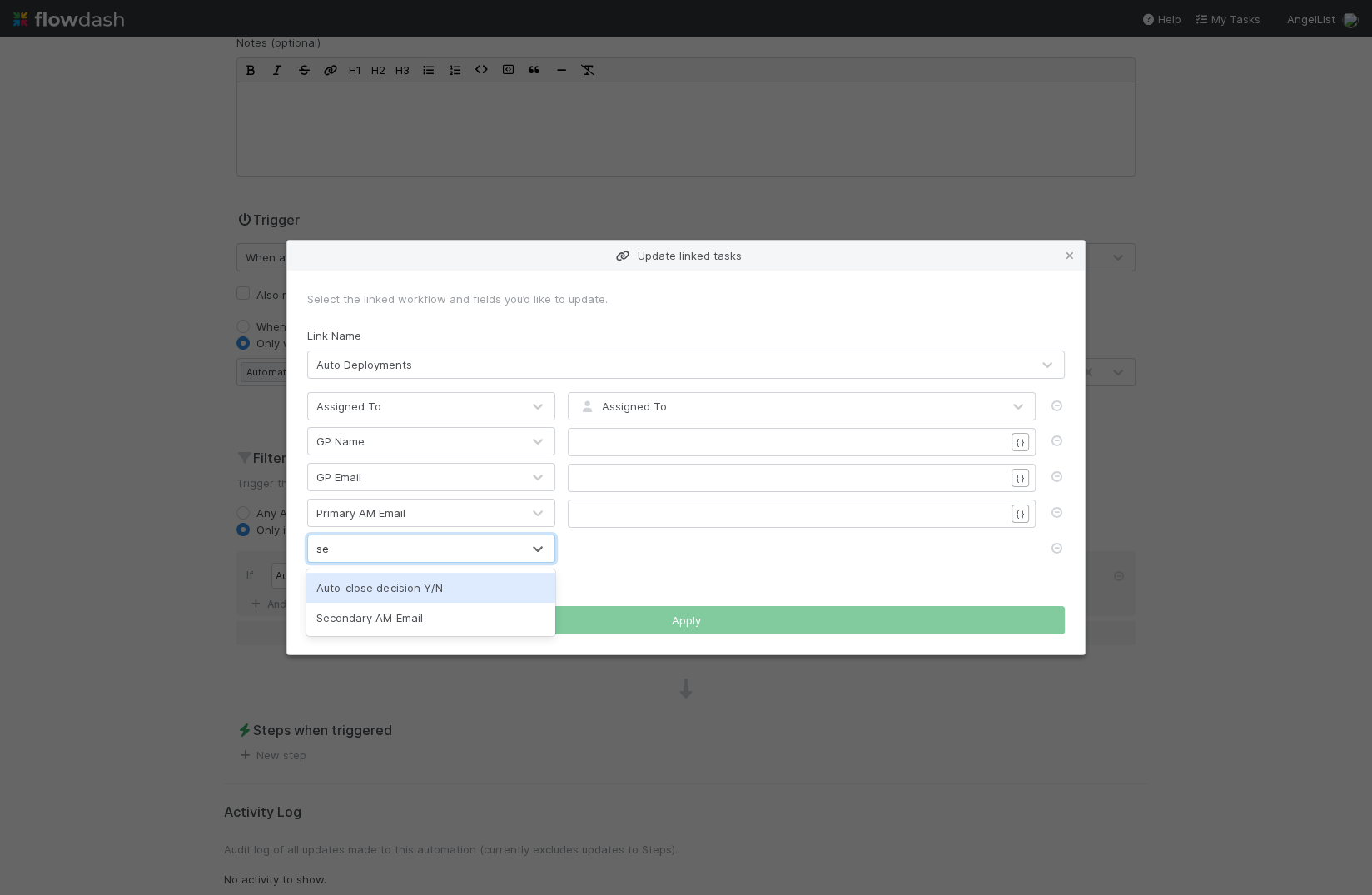
type input "sec"
drag, startPoint x: 351, startPoint y: 584, endPoint x: 349, endPoint y: 603, distance: 19.1
click at [351, 584] on div "Secondary AM Email" at bounding box center [430, 587] width 249 height 30
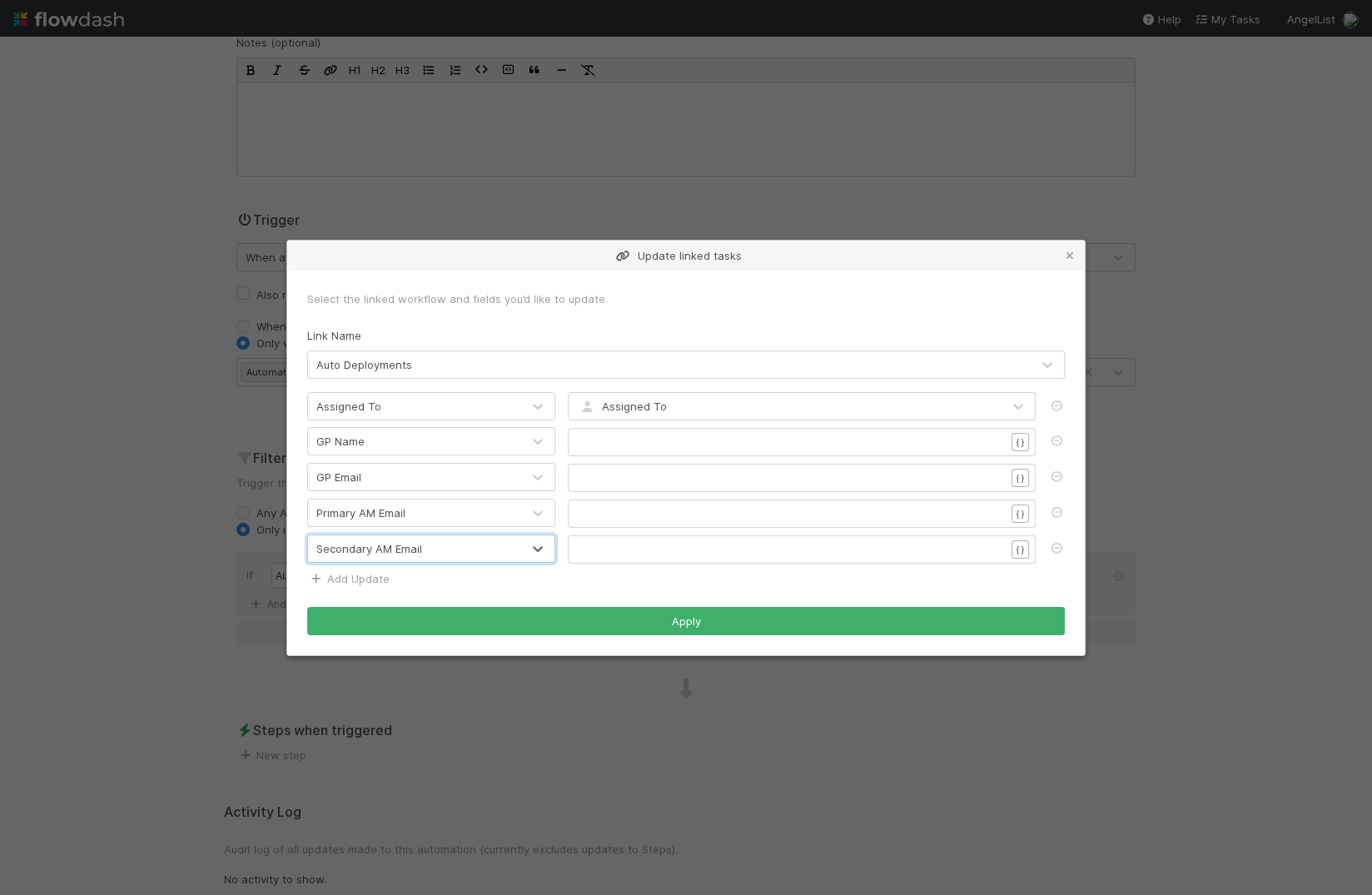
click at [354, 578] on link "Add Update" at bounding box center [348, 578] width 82 height 13
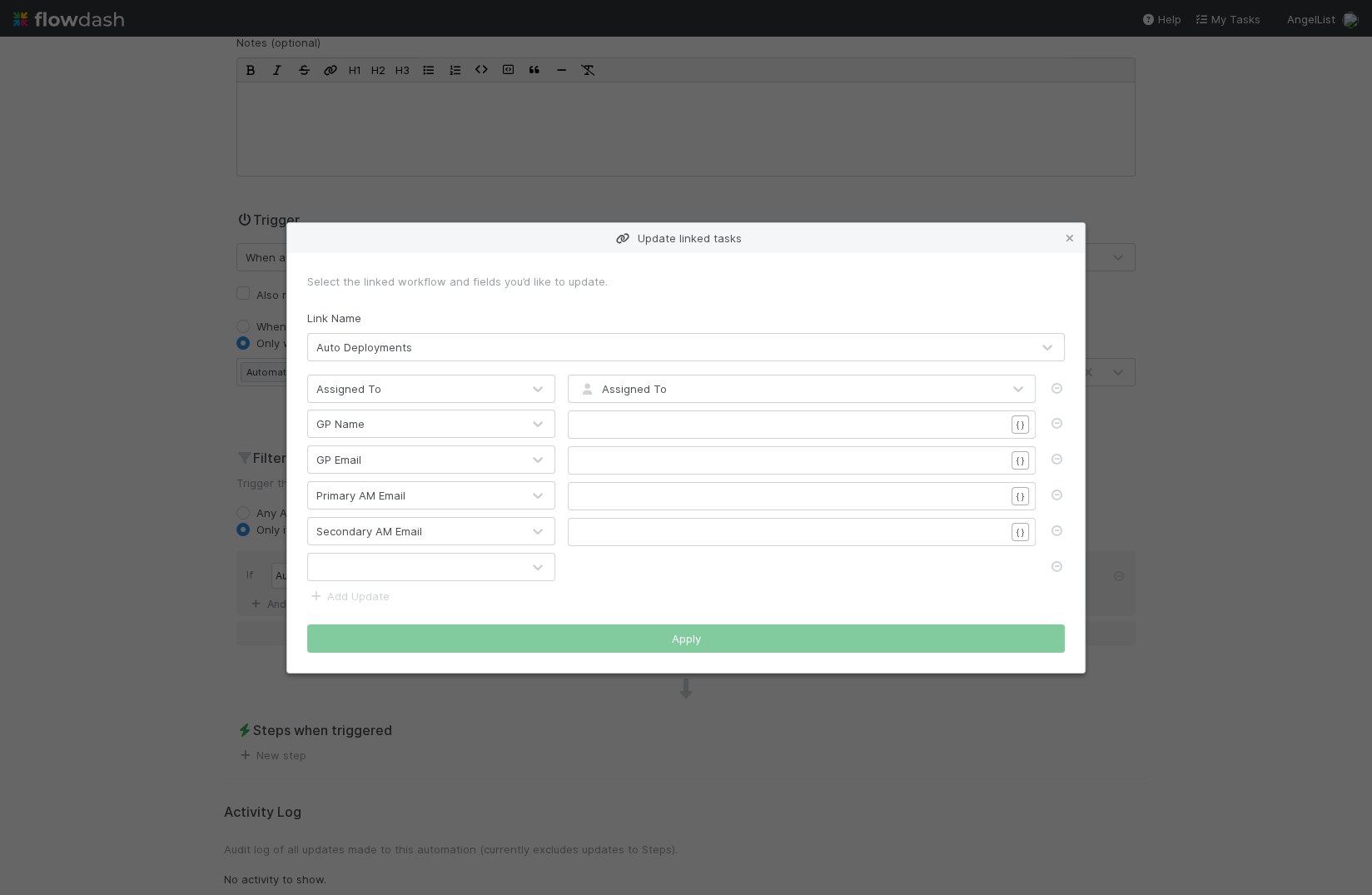
click at [384, 557] on div at bounding box center [415, 566] width 213 height 27
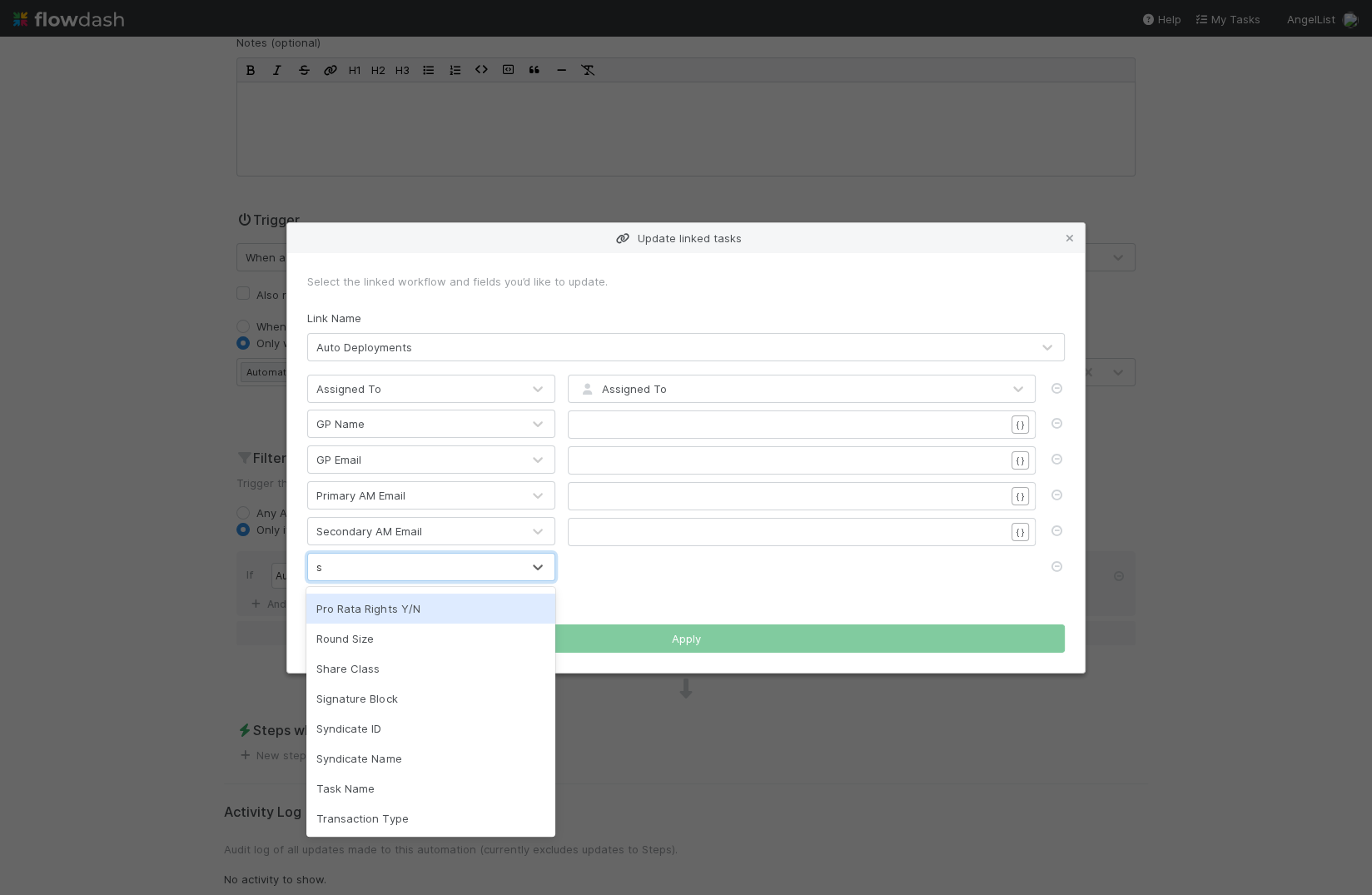
scroll to position [0, 0]
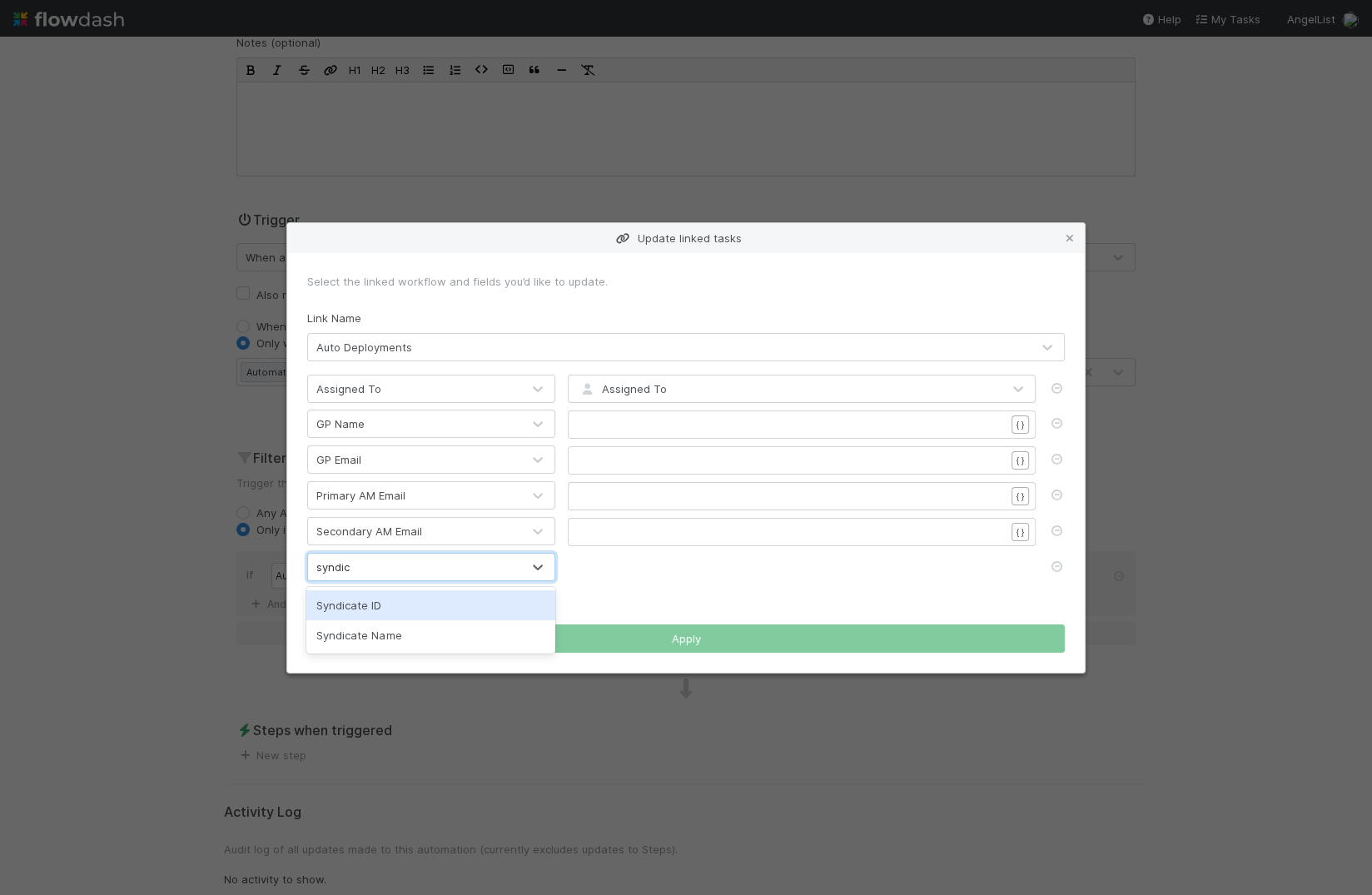
type input "syndica"
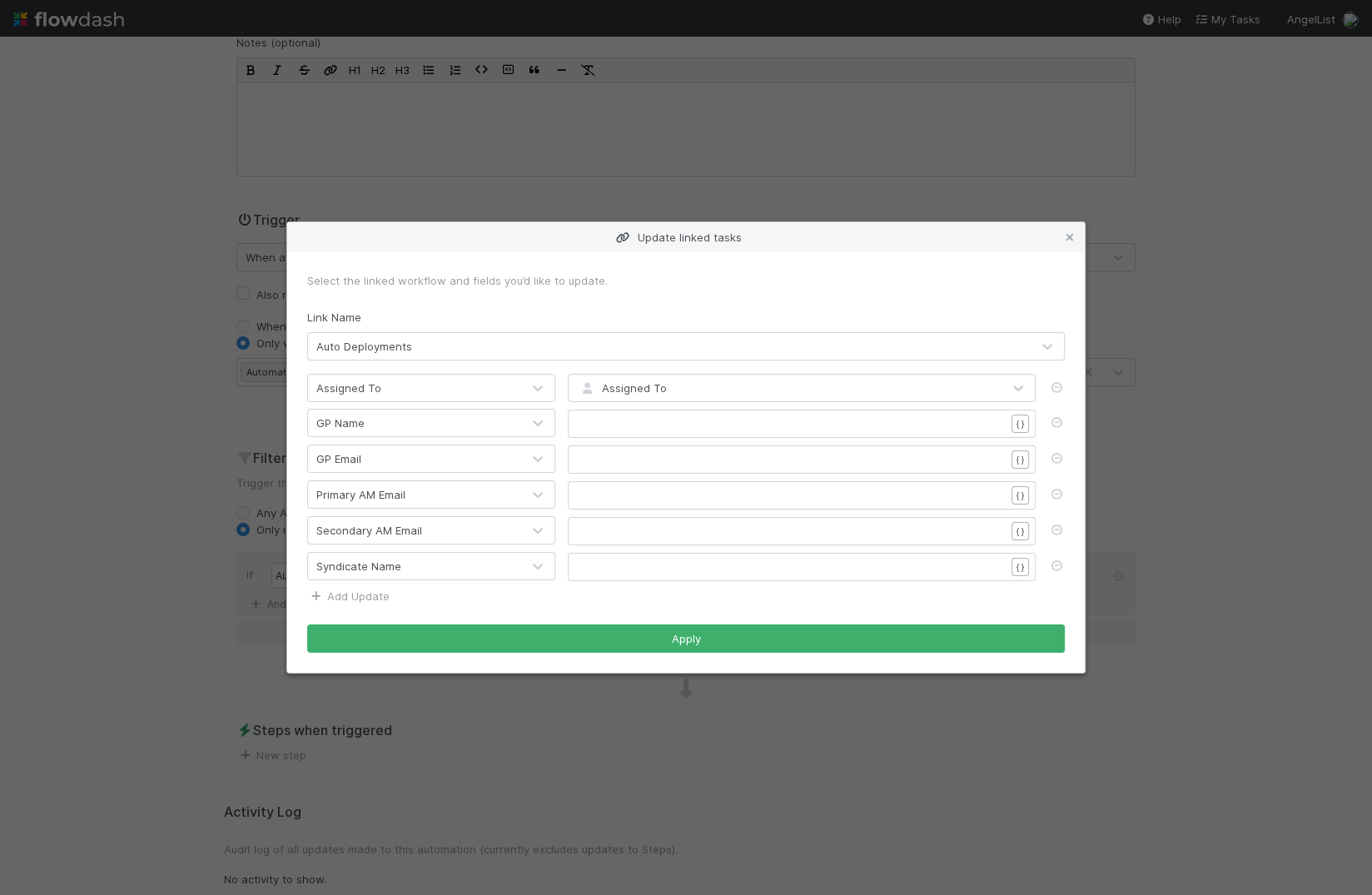
click at [336, 591] on link "Add Update" at bounding box center [348, 595] width 82 height 13
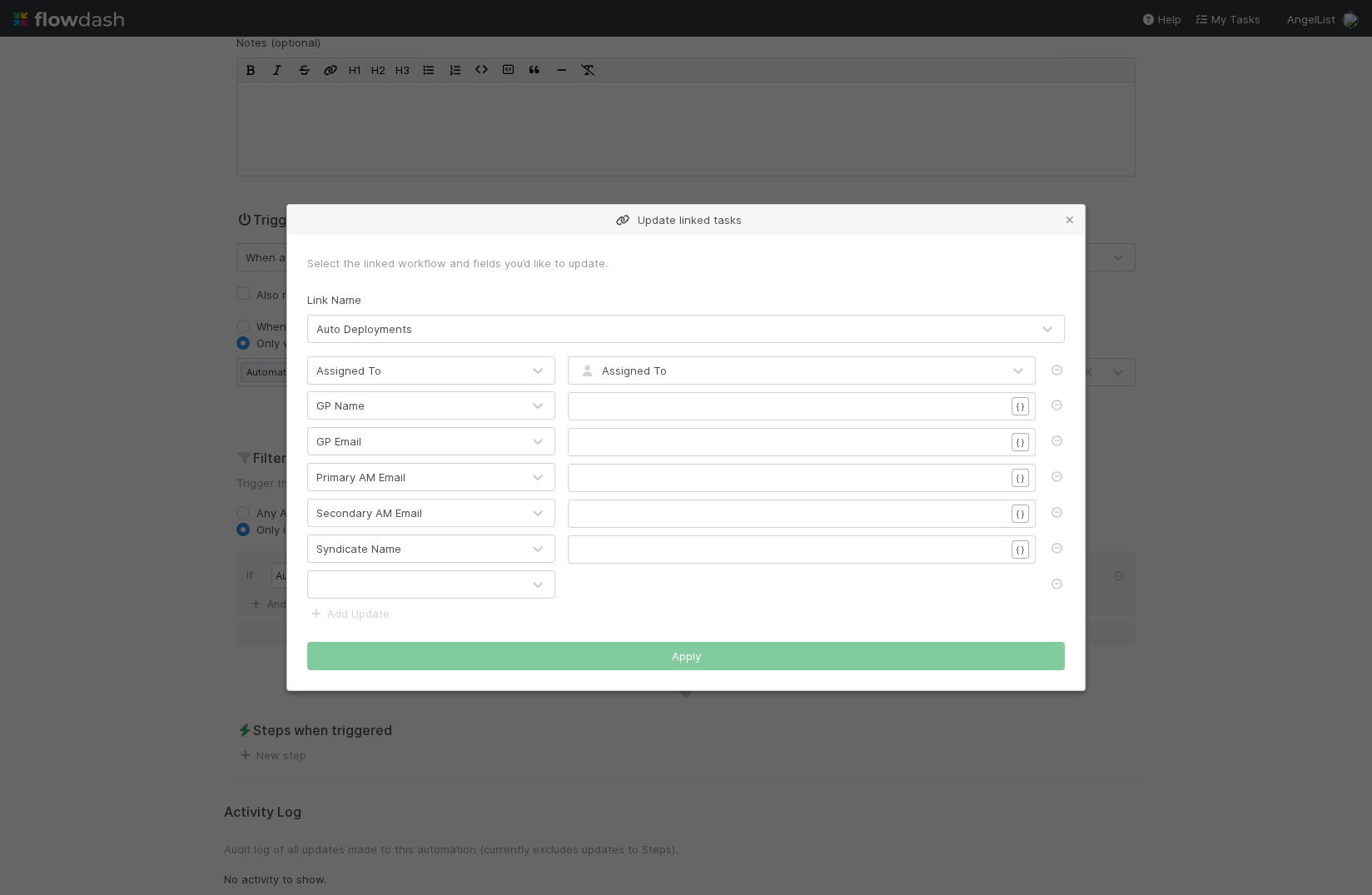
click at [356, 587] on div at bounding box center [415, 584] width 213 height 27
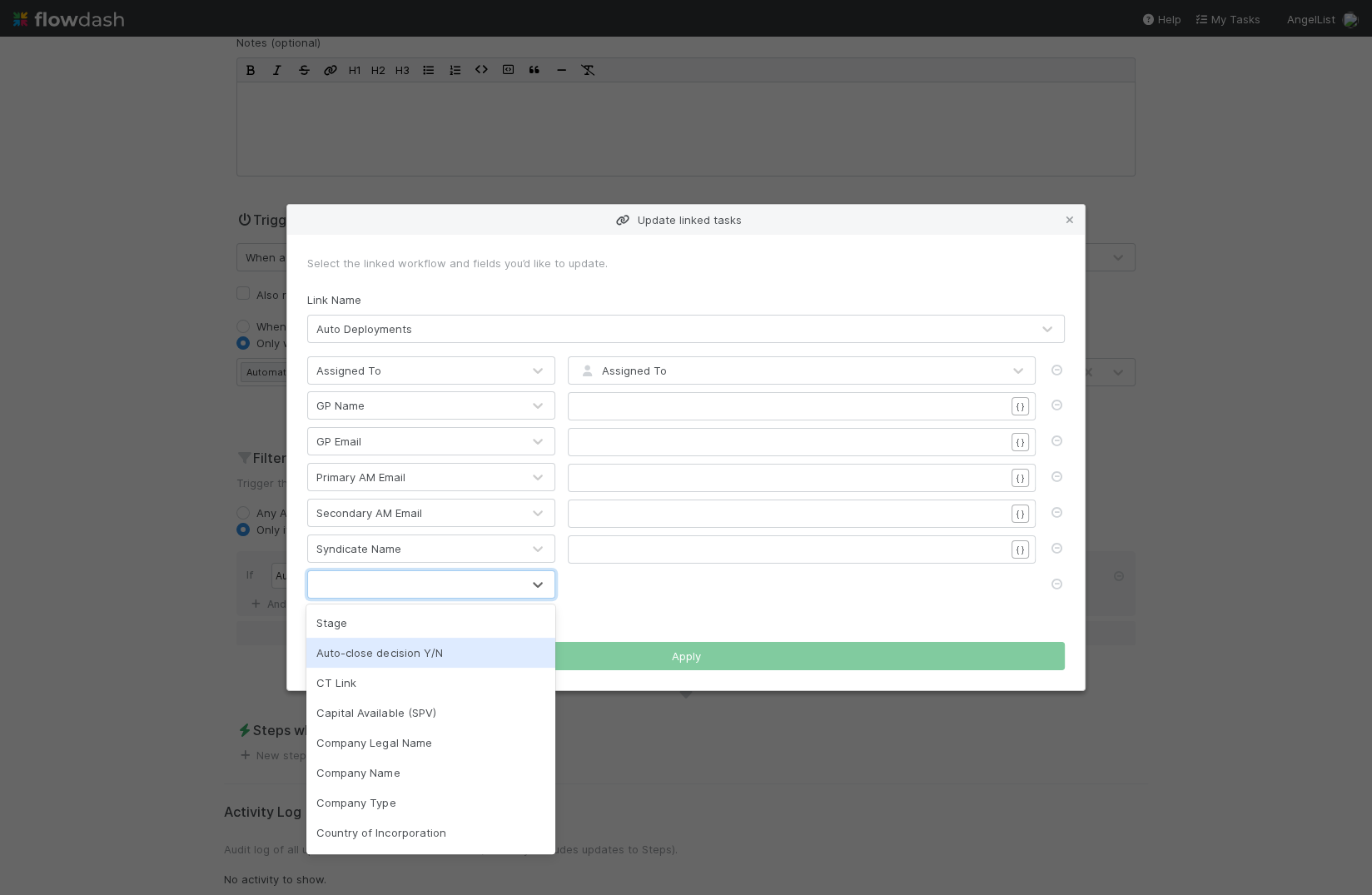
click at [722, 591] on div "option Auto-close decision Y/N focused, 2 of 31. 31 results available. Use Up a…" at bounding box center [686, 584] width 782 height 29
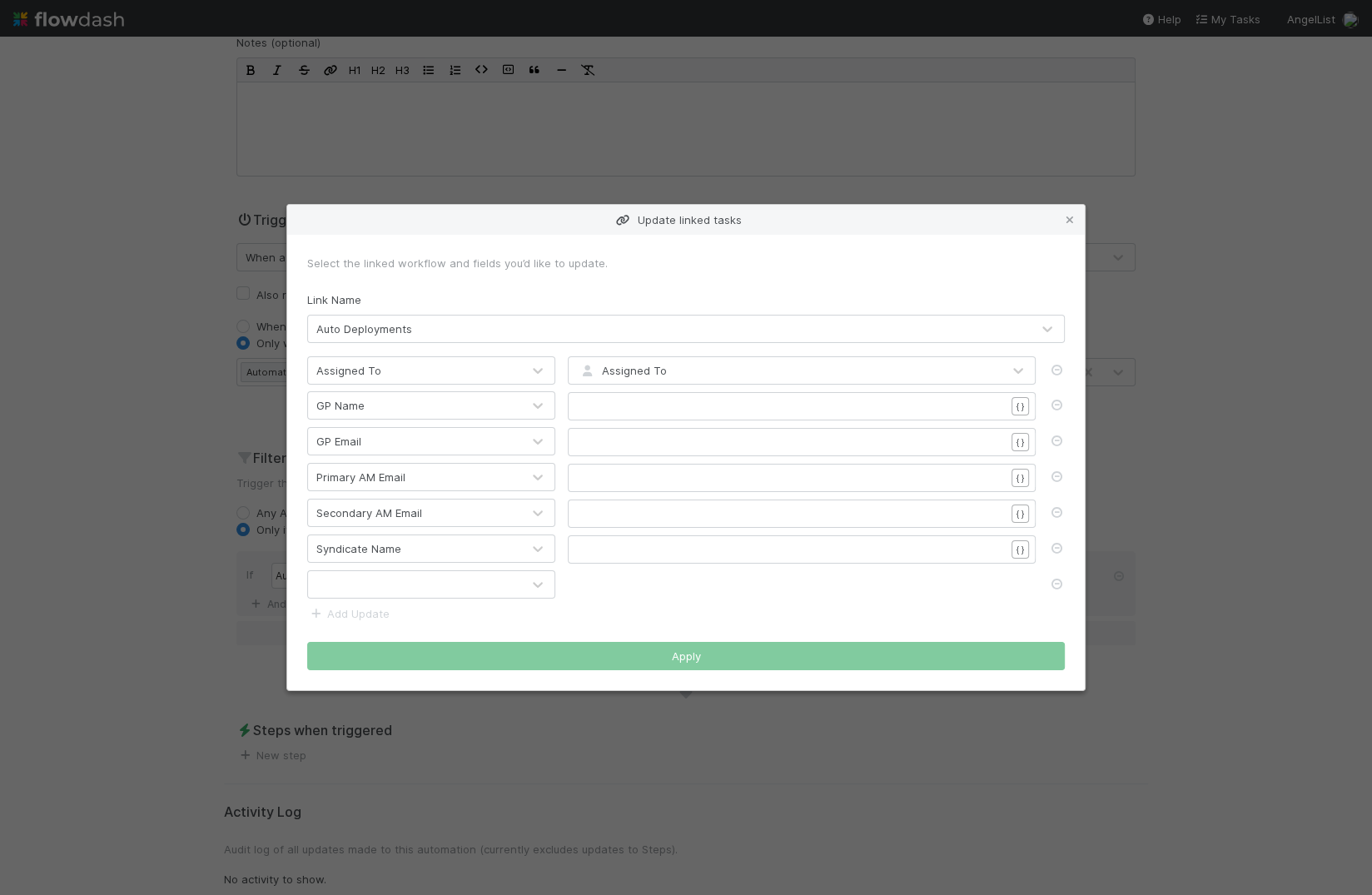
drag, startPoint x: 1058, startPoint y: 583, endPoint x: 978, endPoint y: 545, distance: 88.6
click at [1040, 583] on icon at bounding box center [1055, 584] width 16 height 10
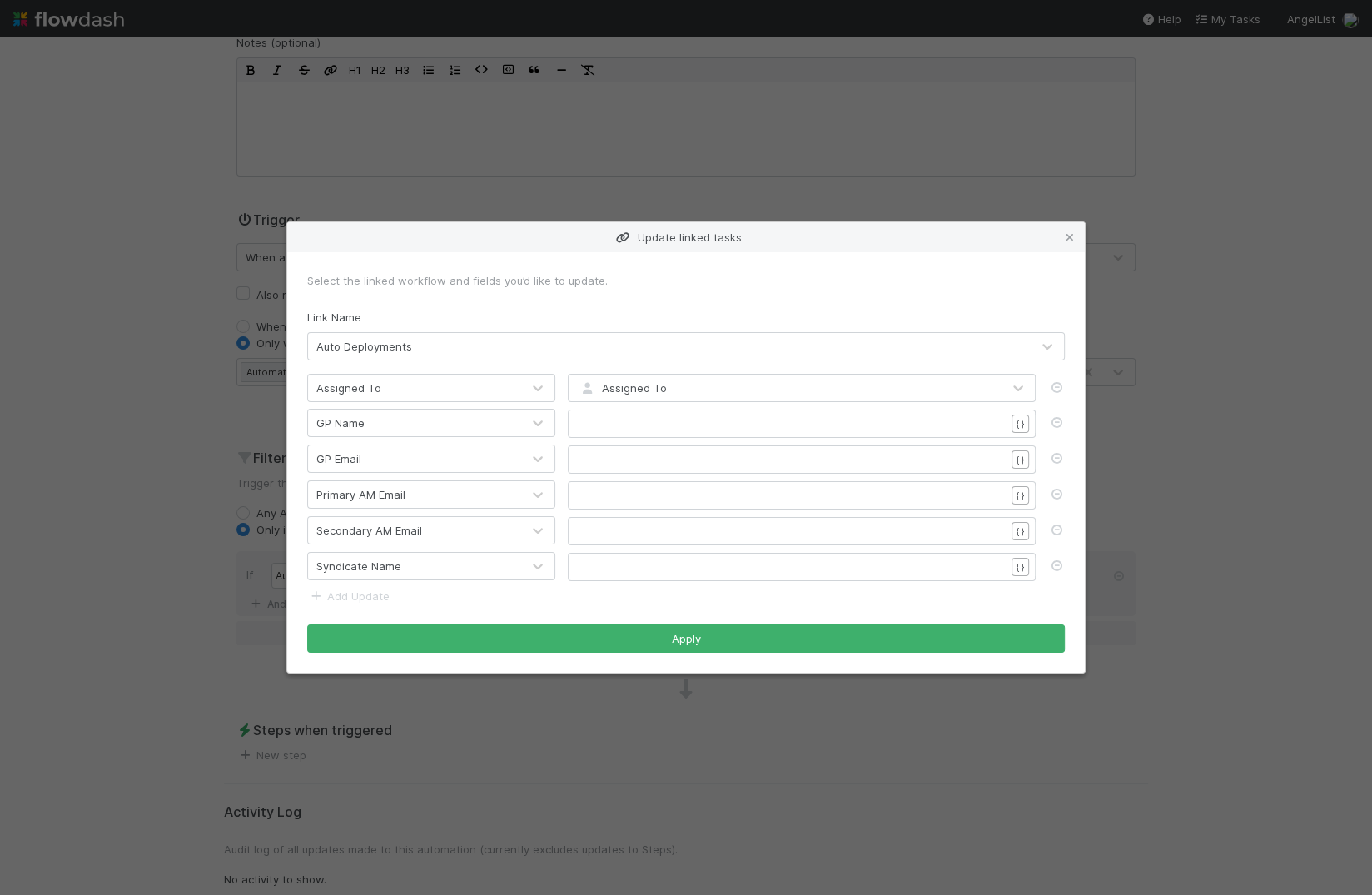
click at [639, 424] on pre "​" at bounding box center [791, 423] width 426 height 16
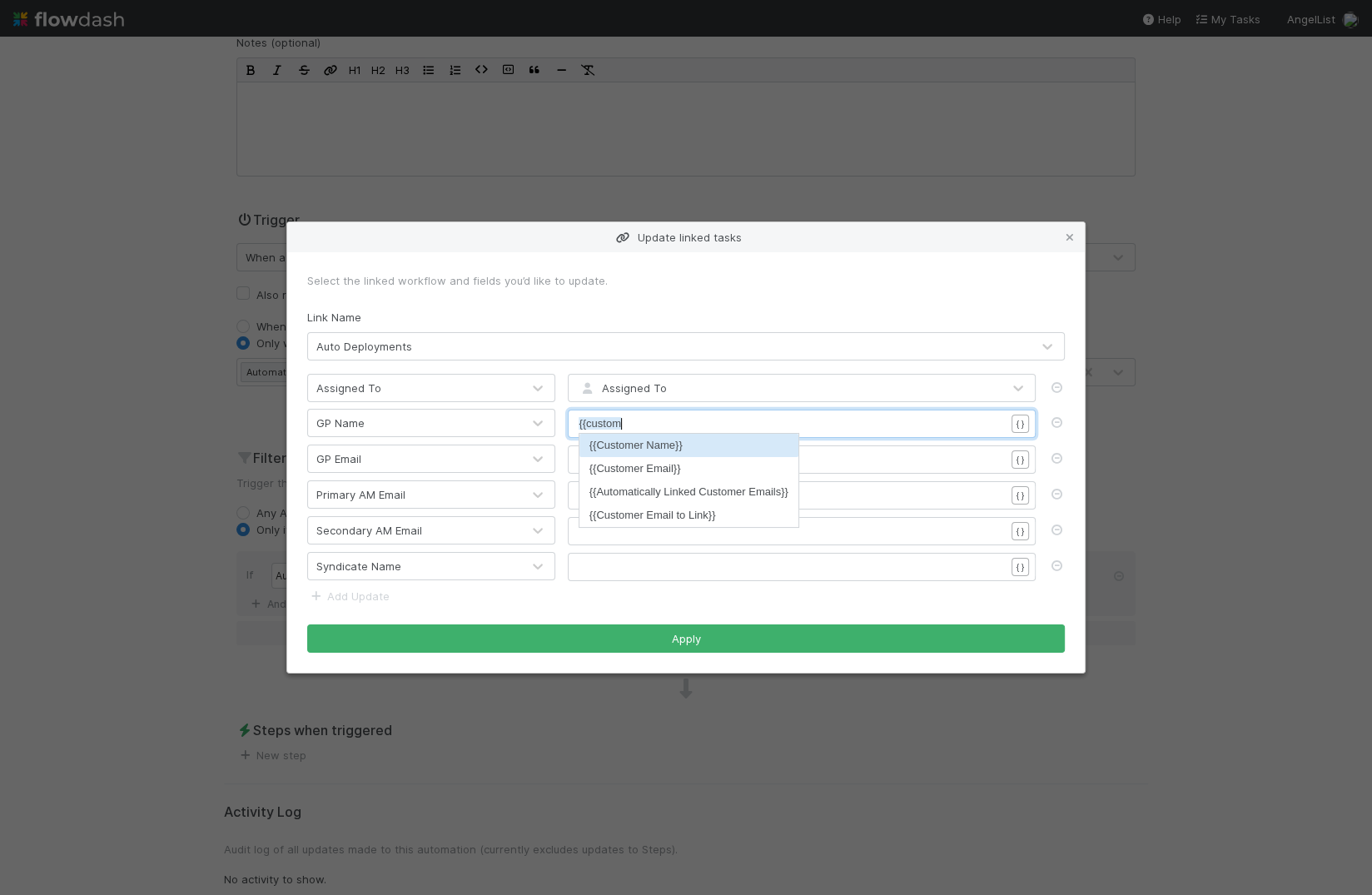
type textarea "{{customer"
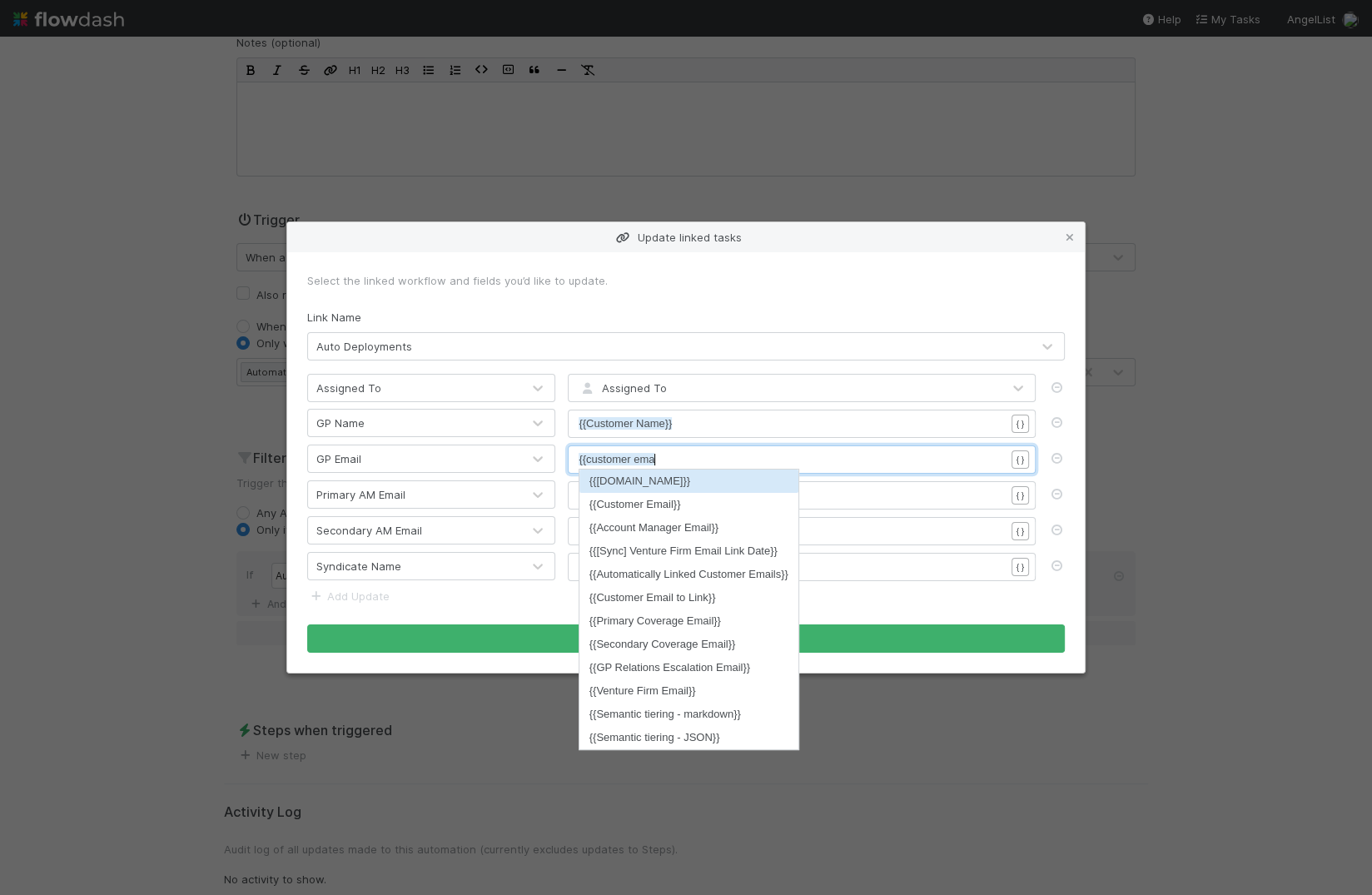
scroll to position [5, 79]
type textarea "{{customer email"
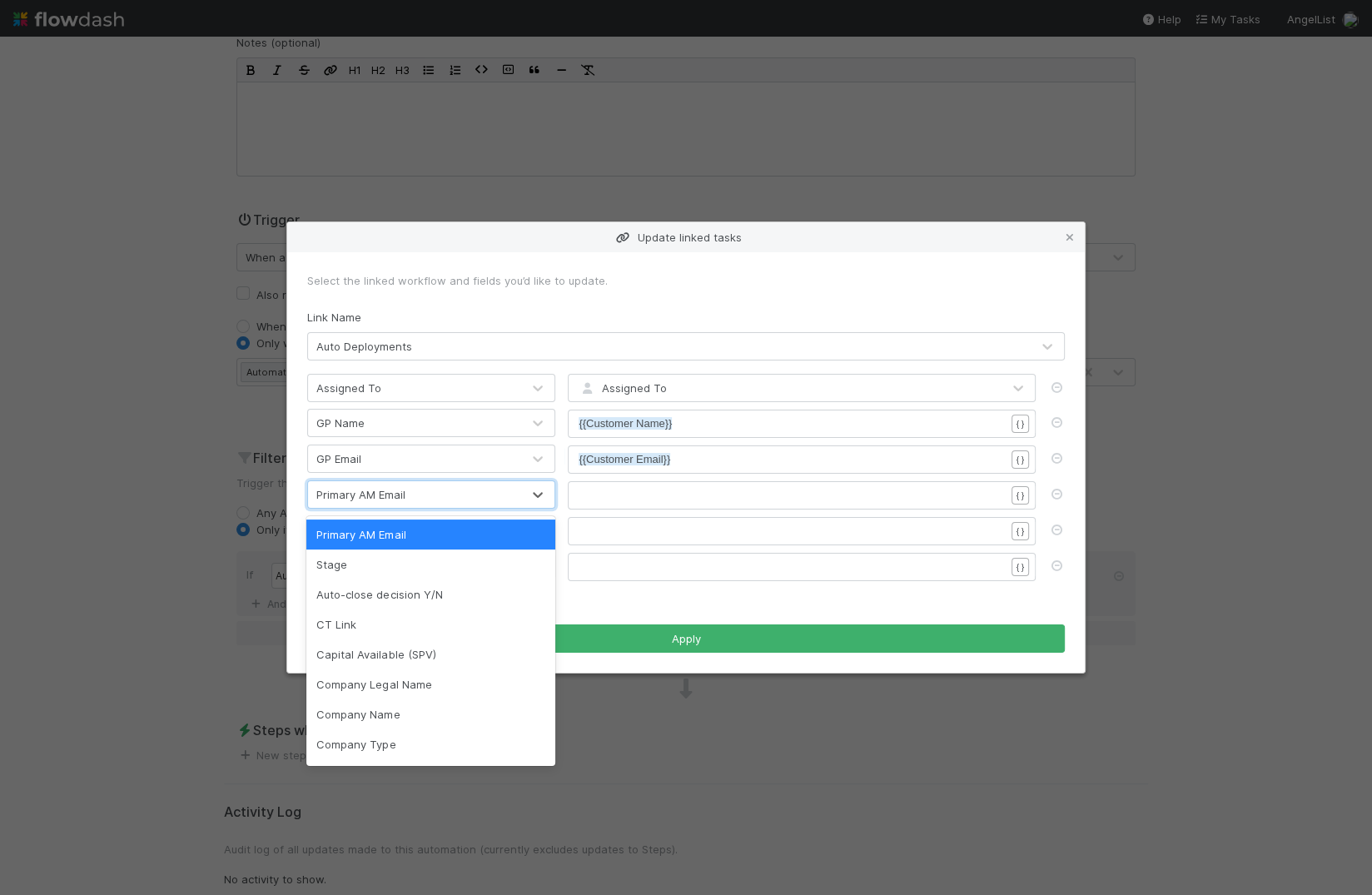
scroll to position [5, 0]
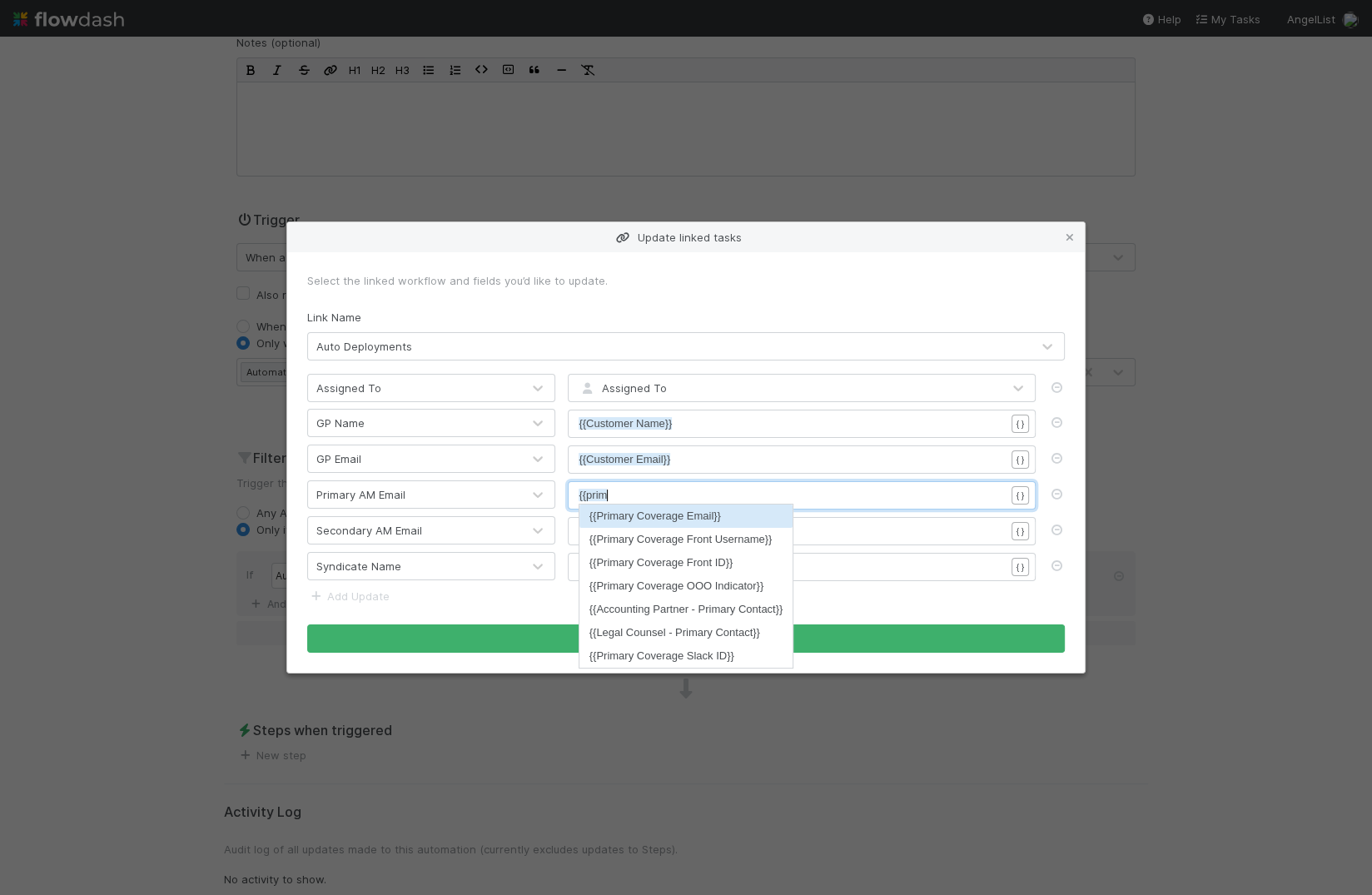
type textarea "{{primary"
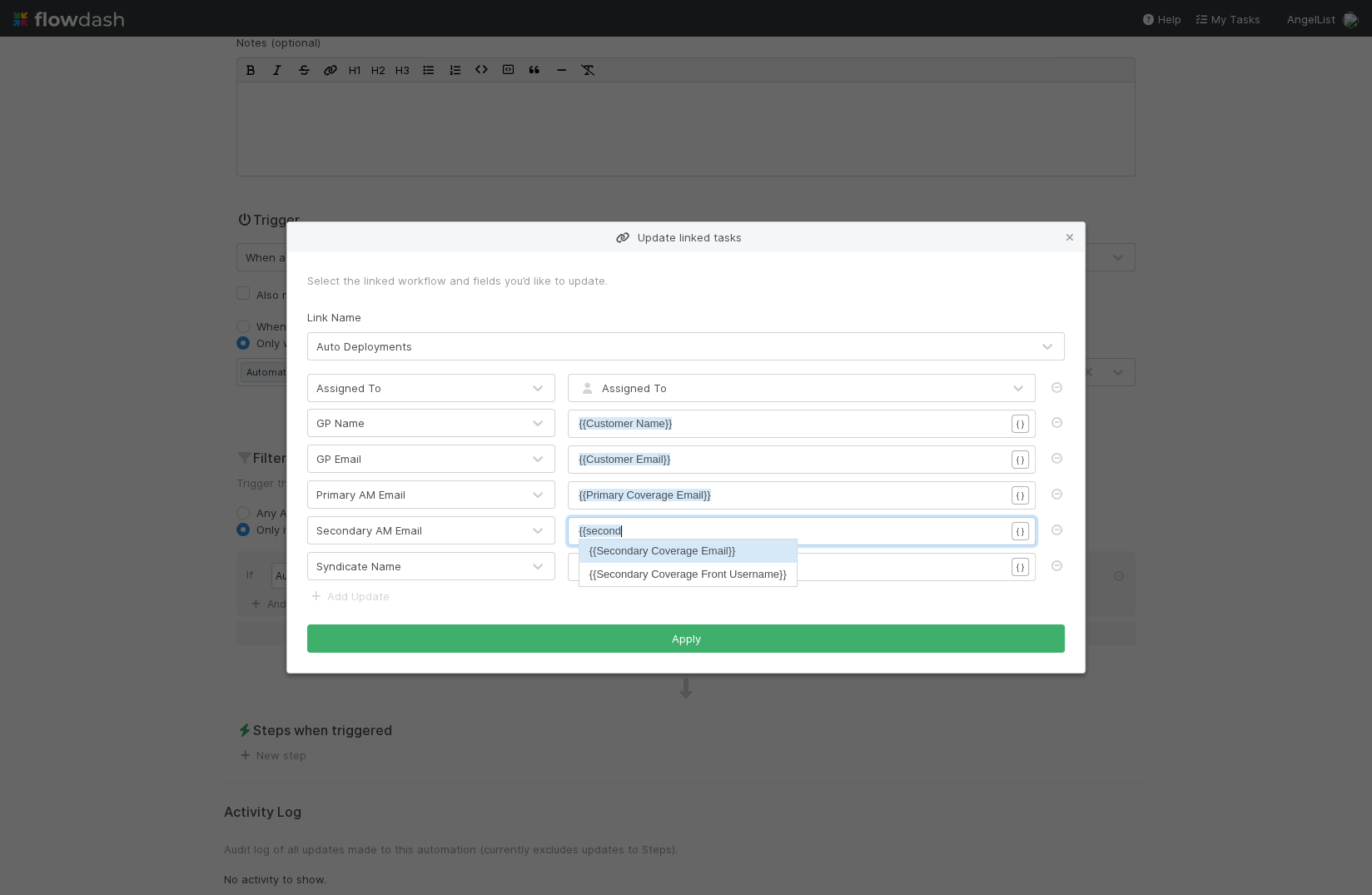
type textarea "{{secondary"
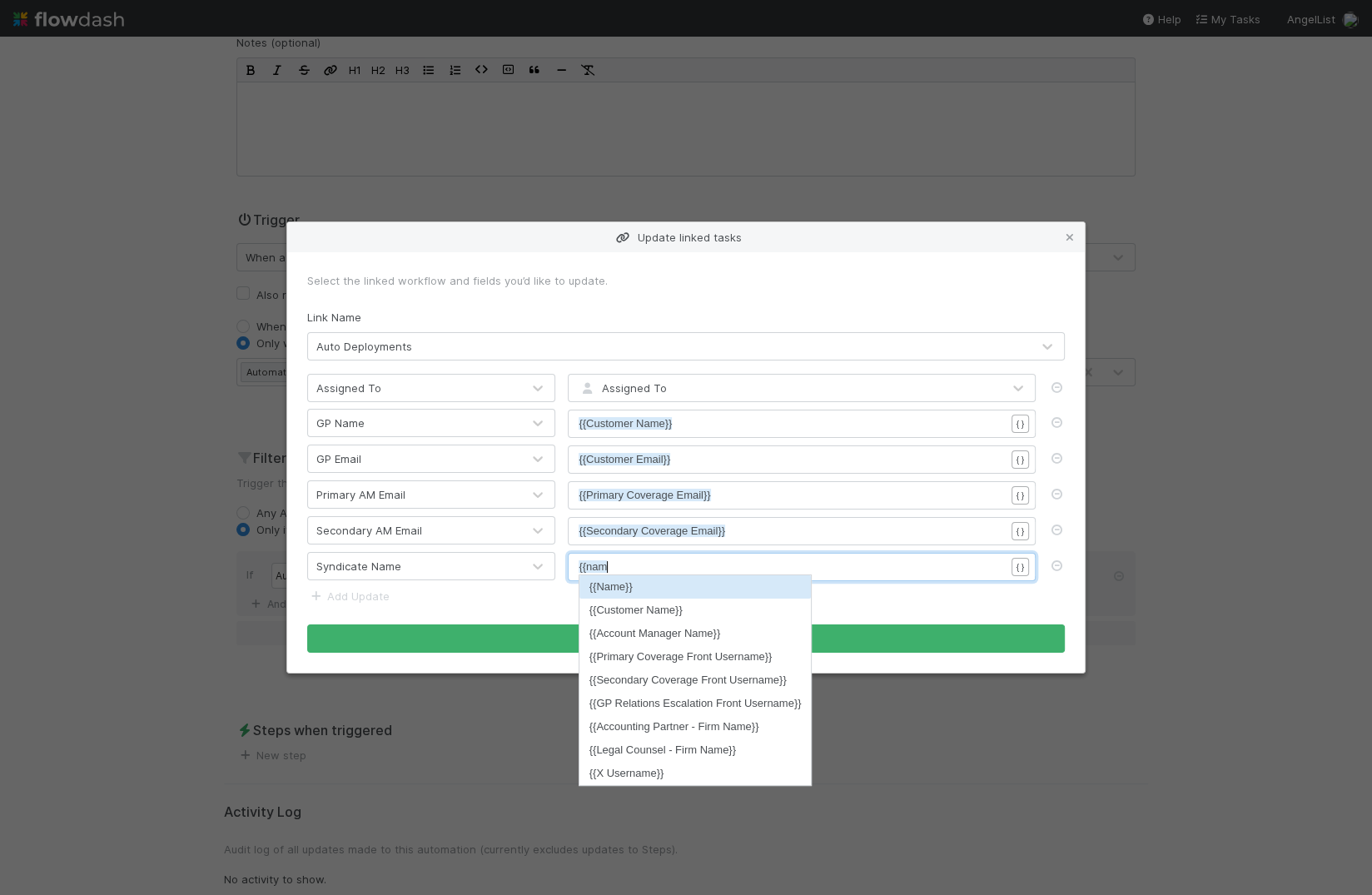
type textarea "{{name"
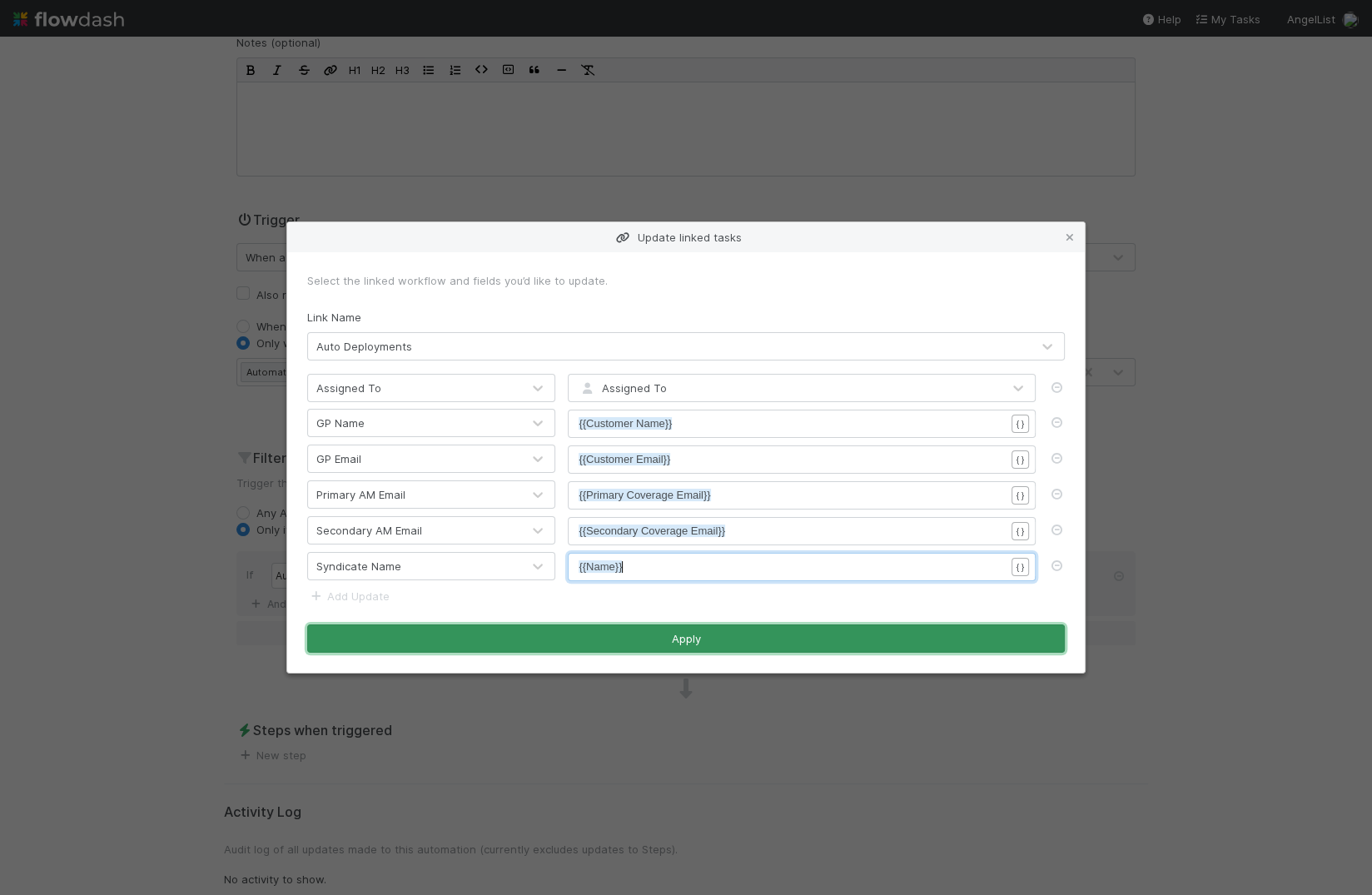
click at [717, 643] on button "Apply" at bounding box center [685, 638] width 757 height 29
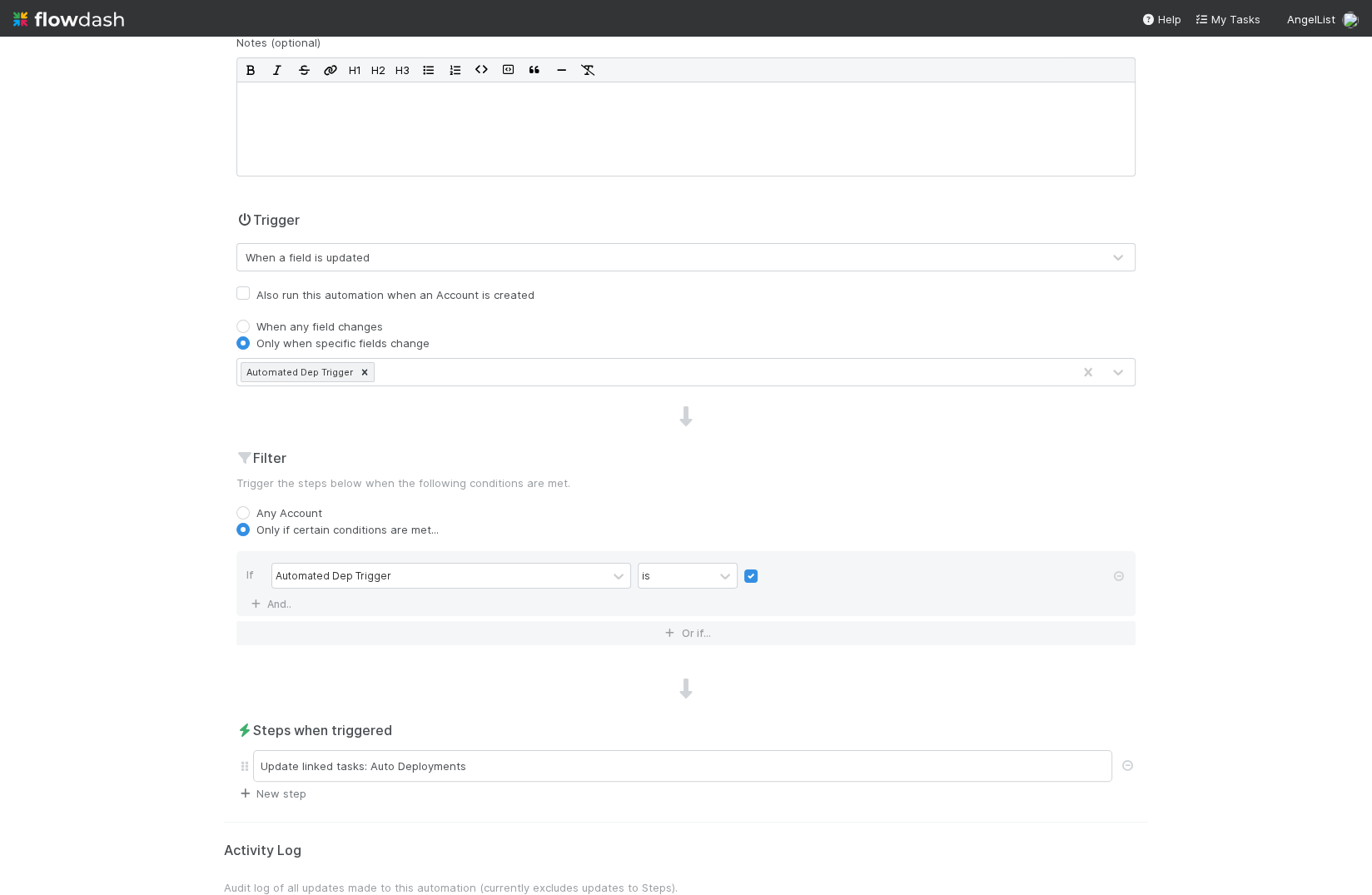
scroll to position [268, 0]
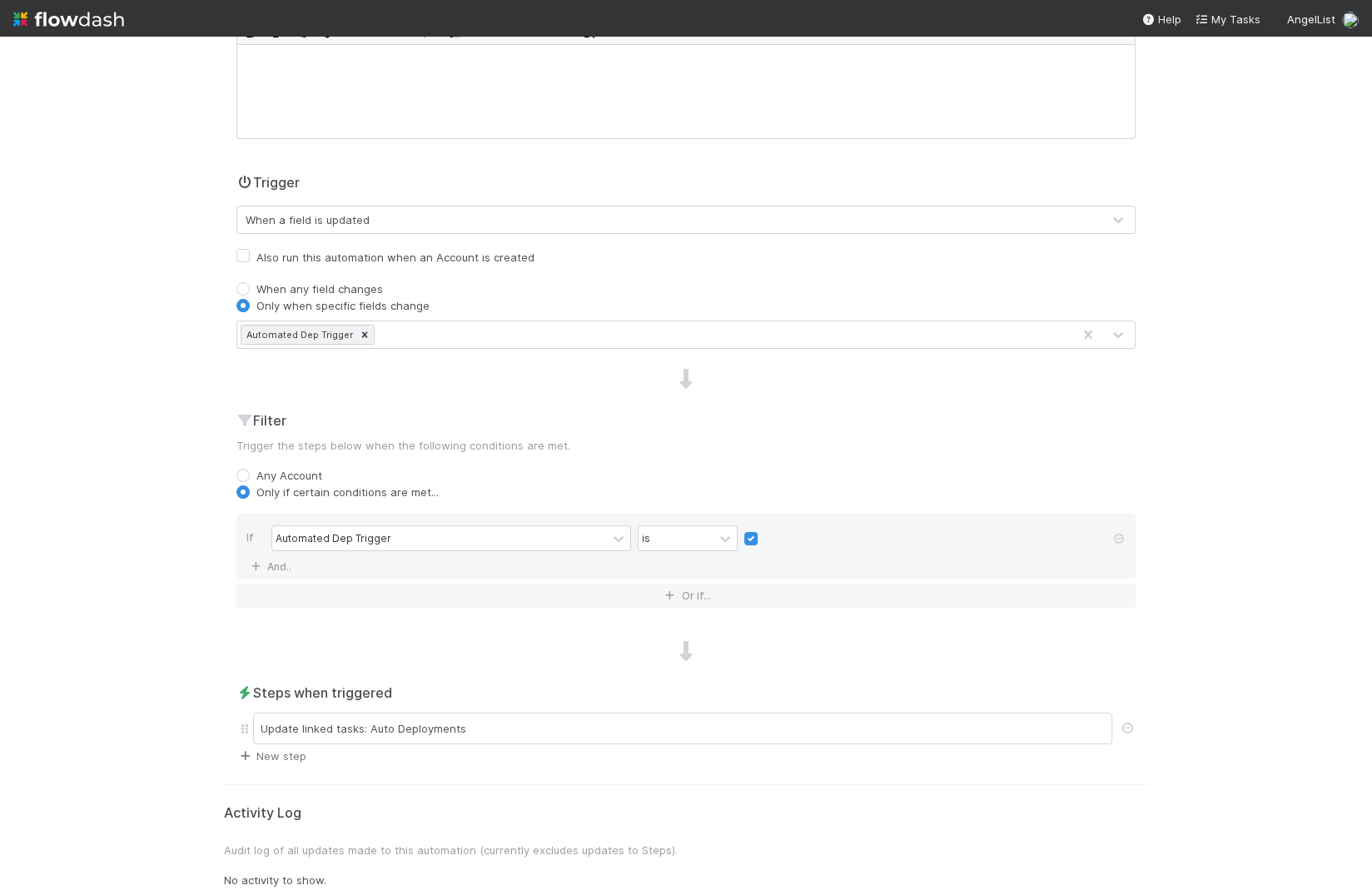
click at [274, 752] on link "New step" at bounding box center [271, 755] width 70 height 13
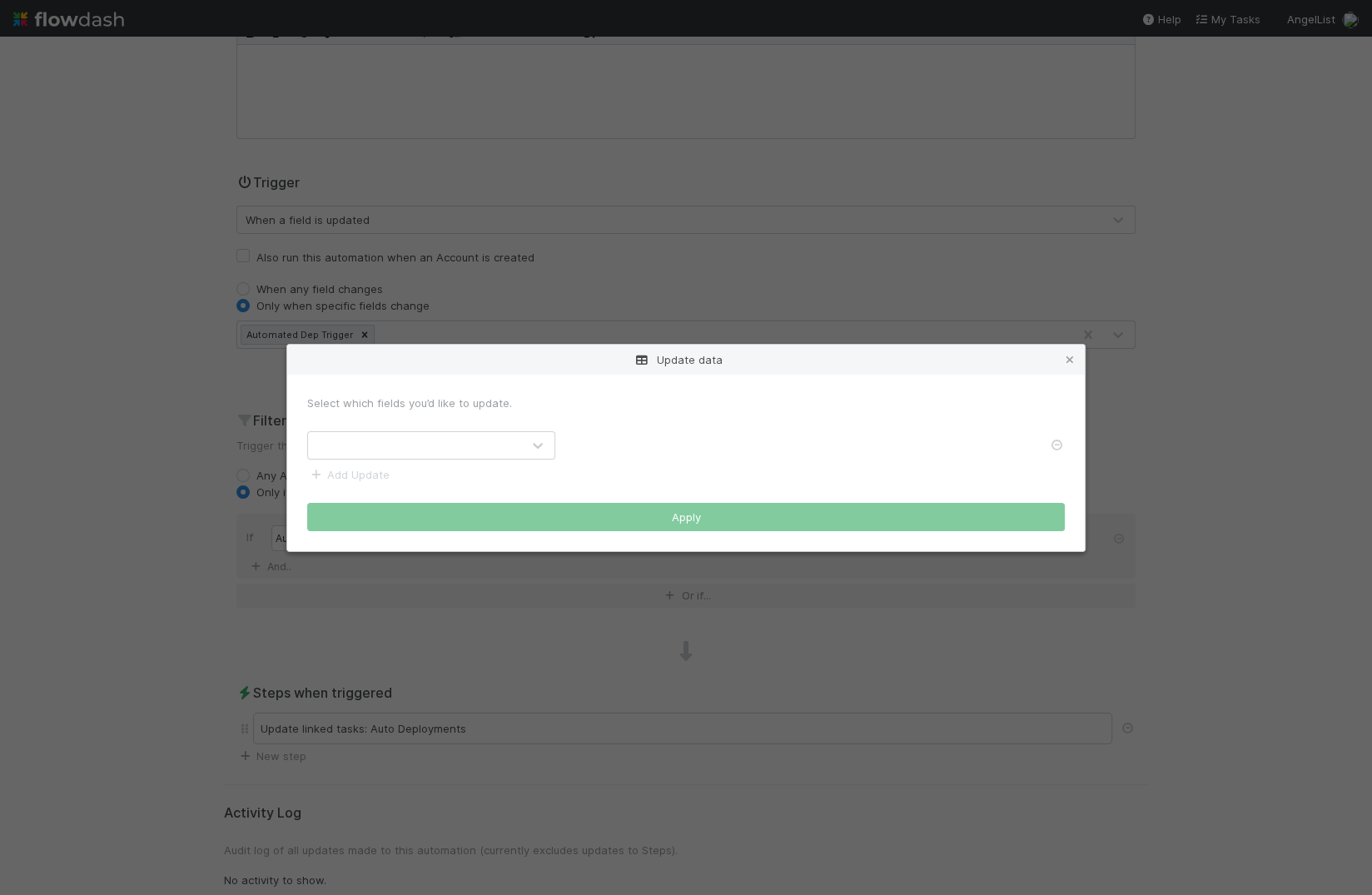
click at [391, 443] on div at bounding box center [415, 445] width 213 height 27
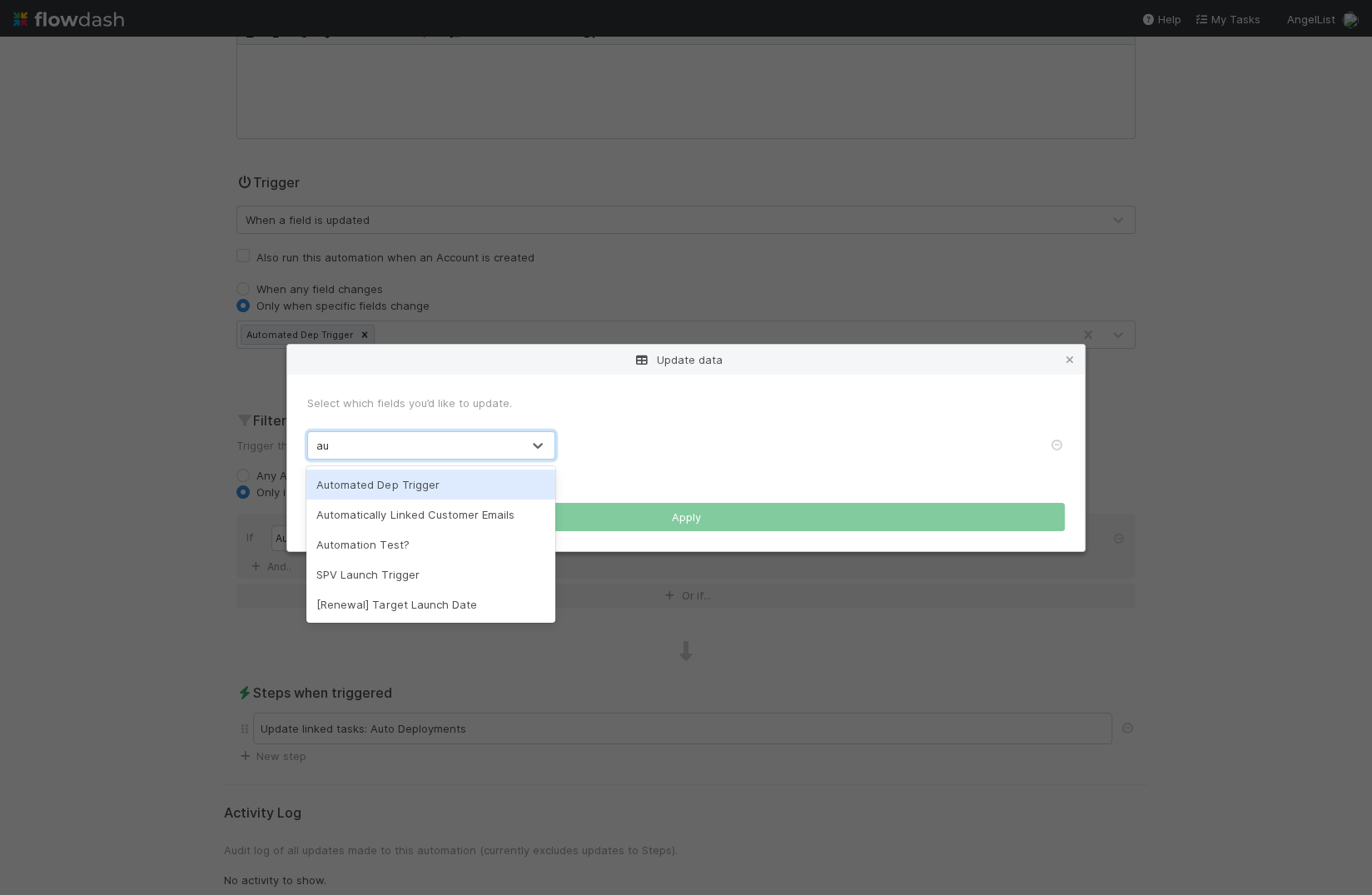
type input "aut"
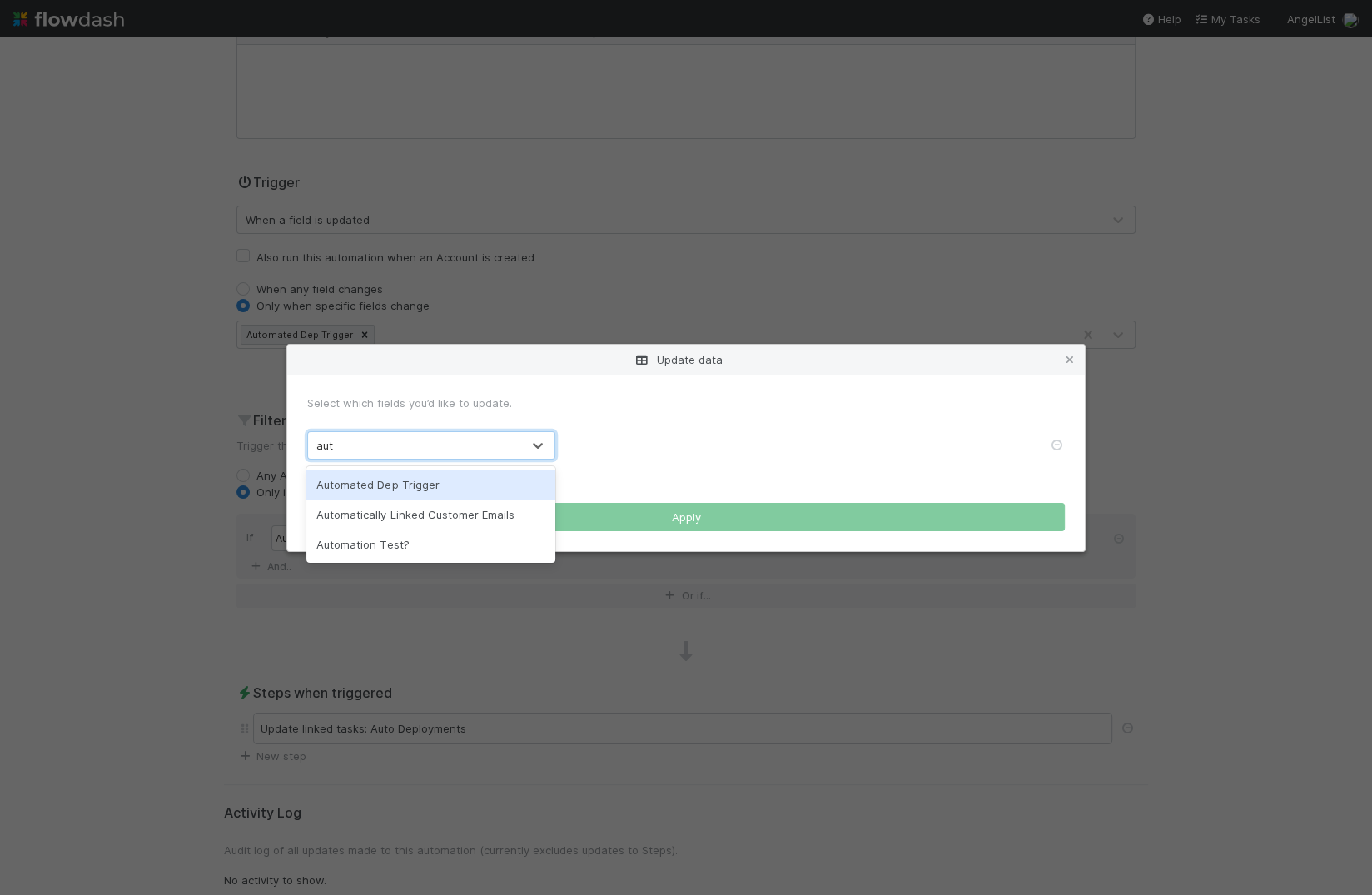
click at [404, 482] on div "Automated Dep Trigger" at bounding box center [430, 484] width 249 height 30
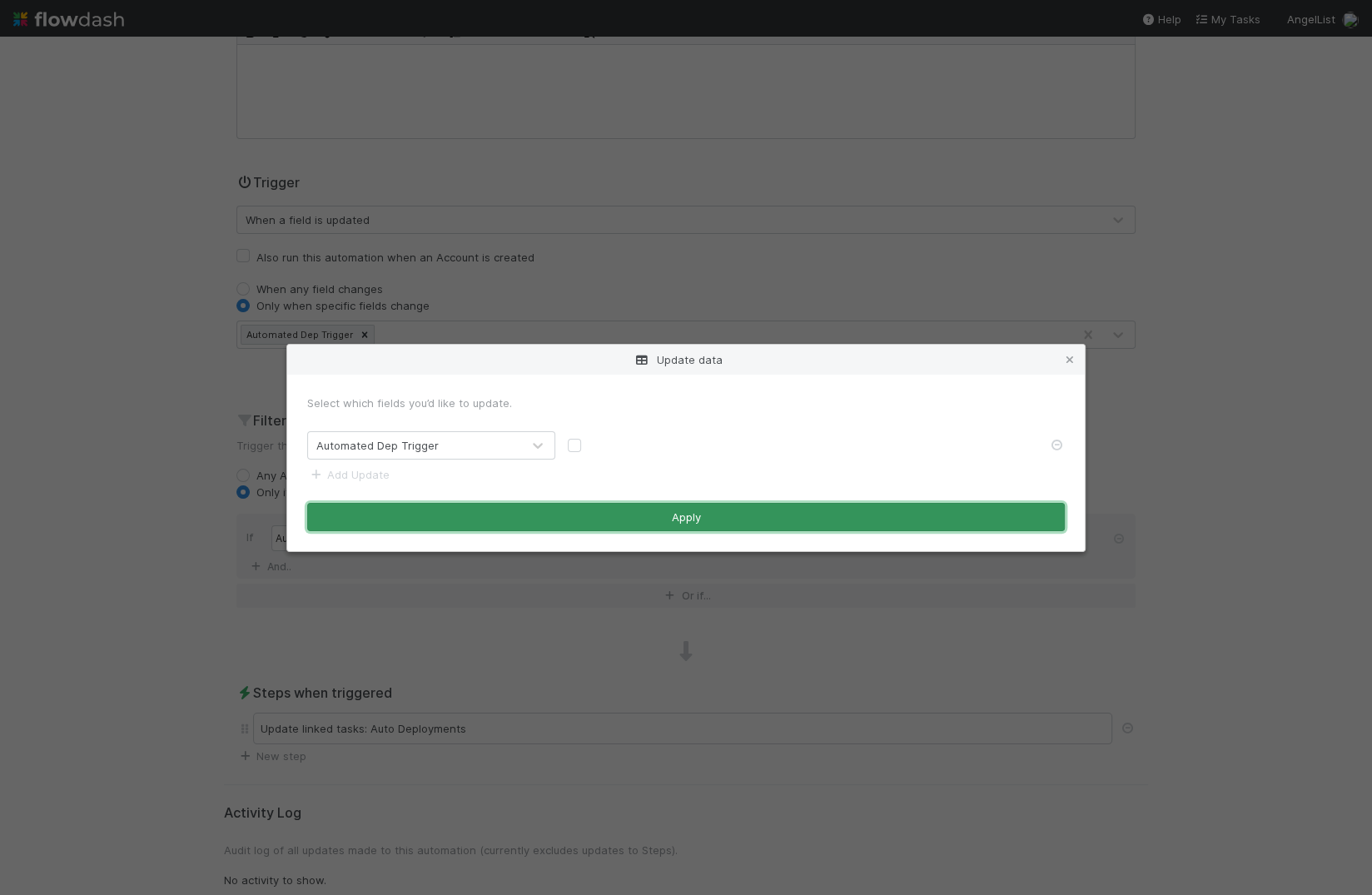
click at [552, 516] on button "Apply" at bounding box center [685, 517] width 757 height 29
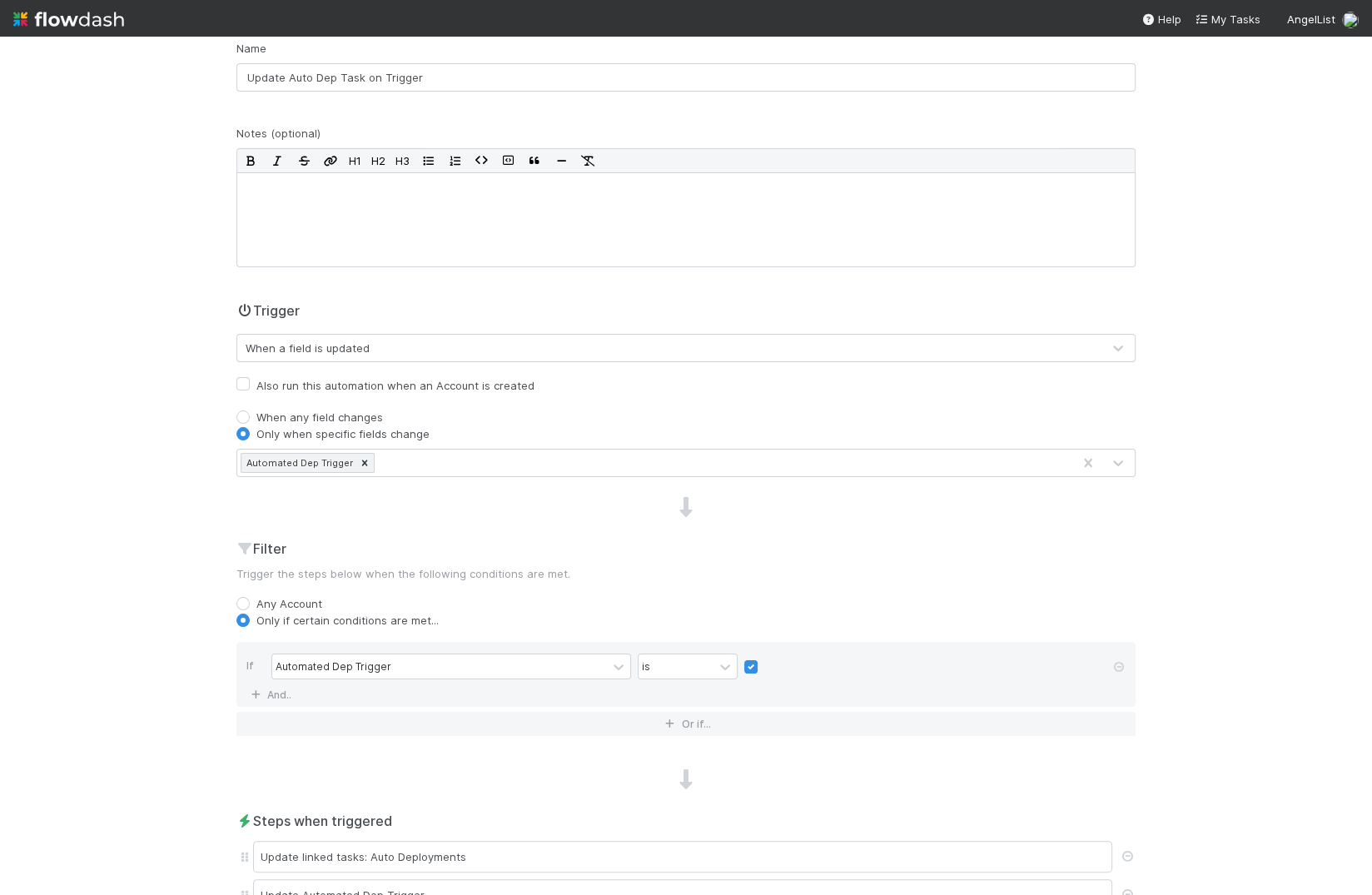
drag, startPoint x: 738, startPoint y: 336, endPoint x: 795, endPoint y: 285, distance: 76.5
click at [737, 336] on div "Name Update Auto Dep Task on Trigger Notes (optional) H1 H2 H3 Trigger When a f…" at bounding box center [685, 485] width 924 height 891
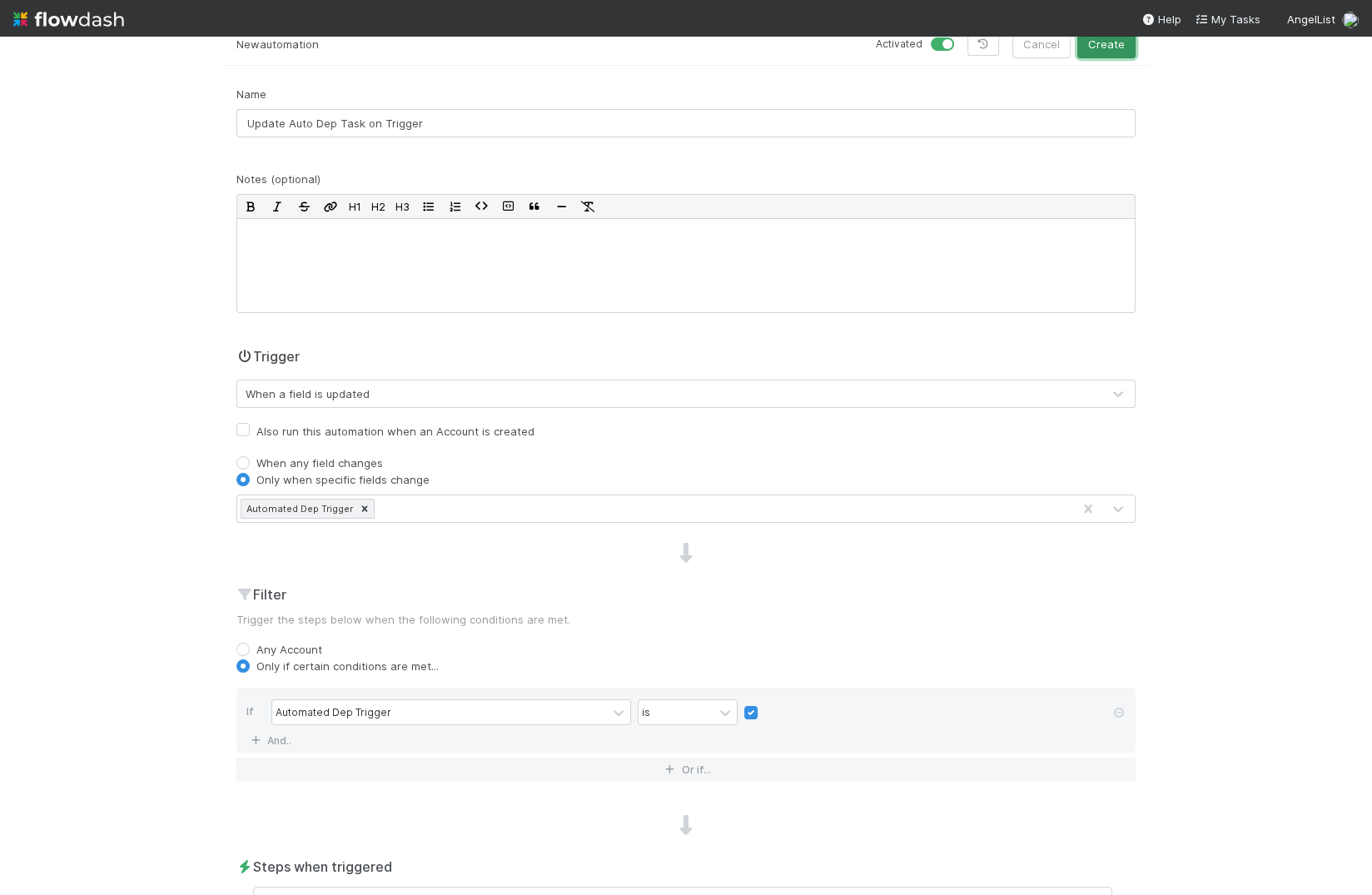
click at [1040, 47] on button "Create" at bounding box center [1106, 44] width 58 height 29
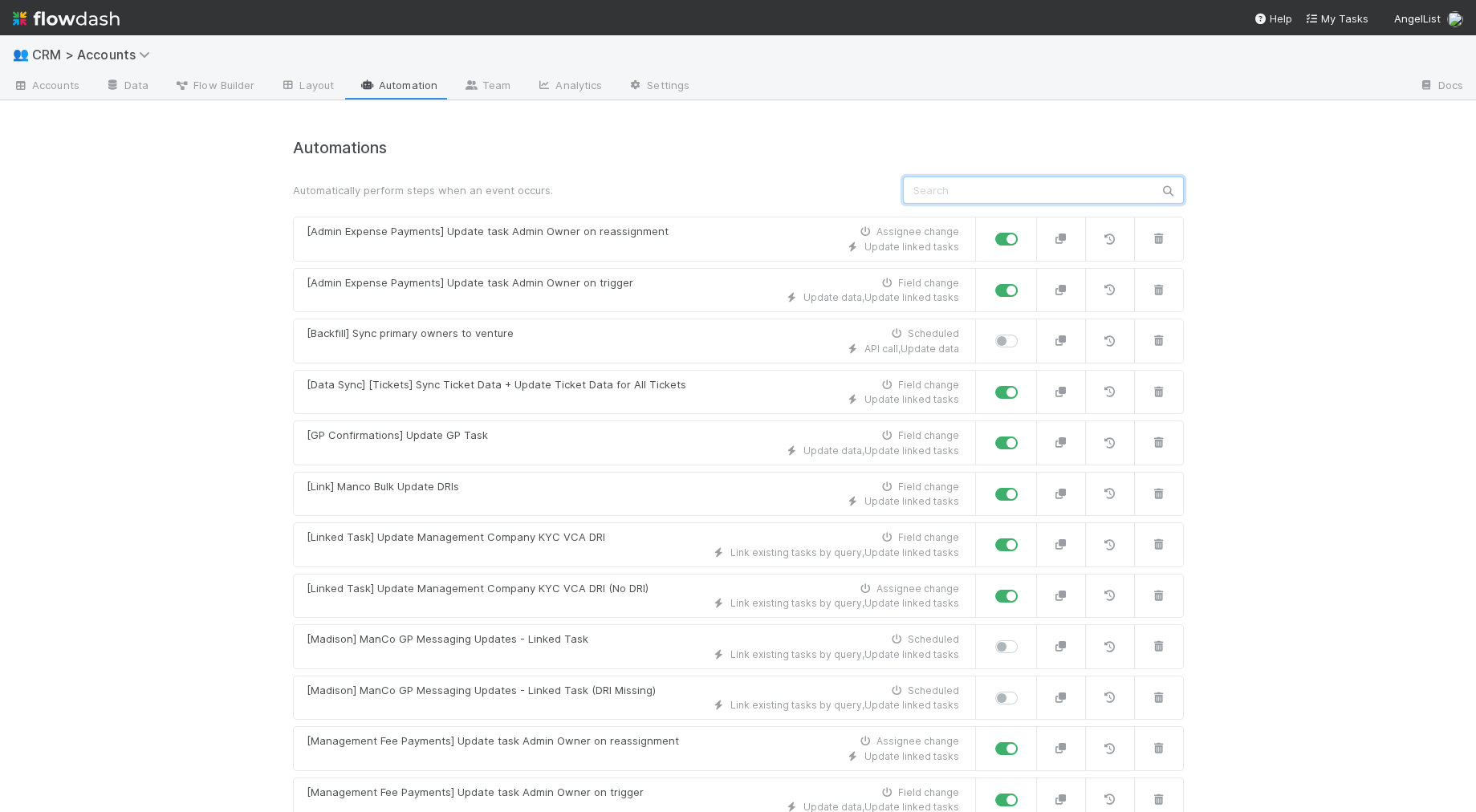
click at [942, 192] on input "text" at bounding box center [1044, 190] width 281 height 28
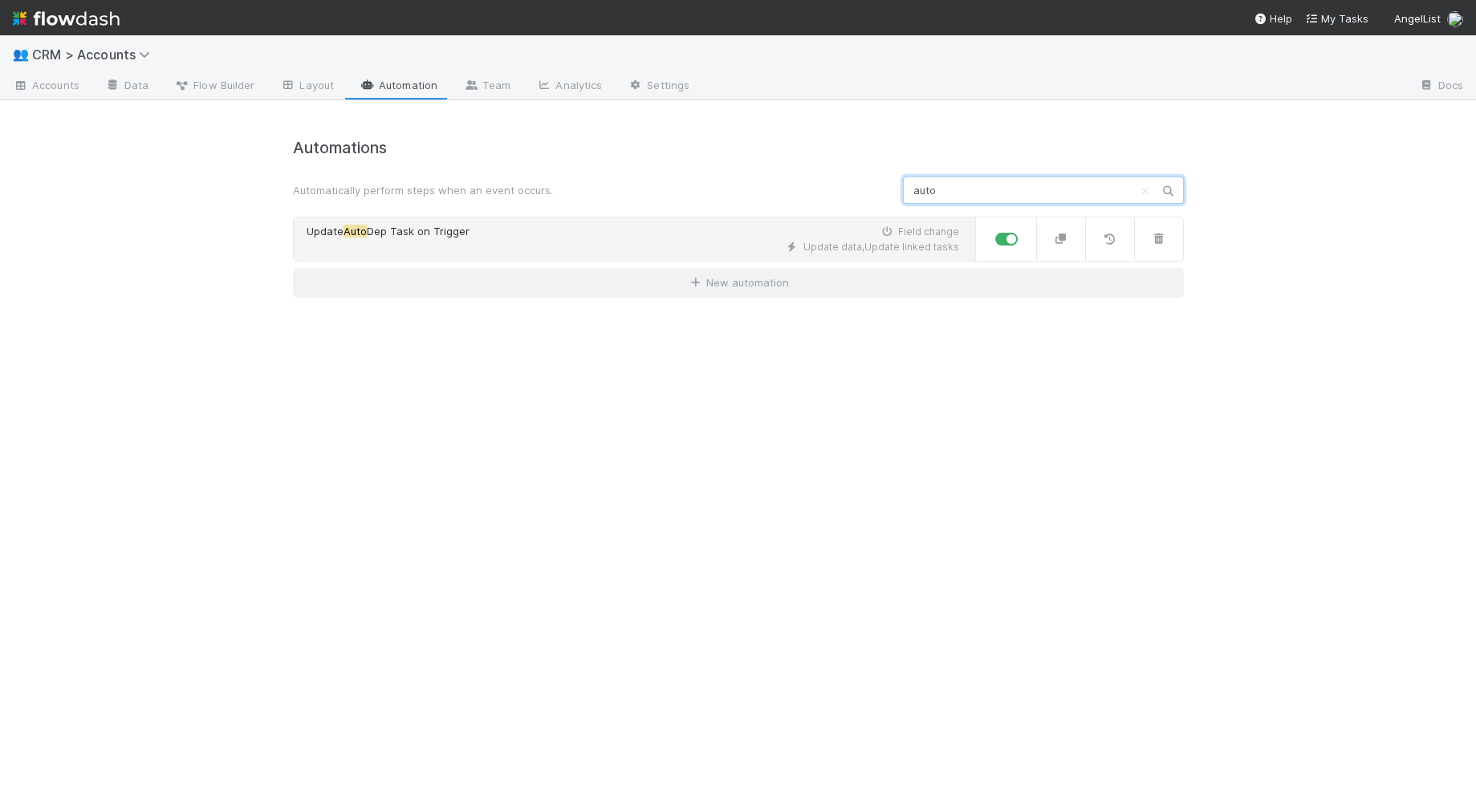
type input "auto"
click at [695, 227] on div "Update Auto Dep Task on Trigger Field change" at bounding box center [633, 232] width 652 height 16
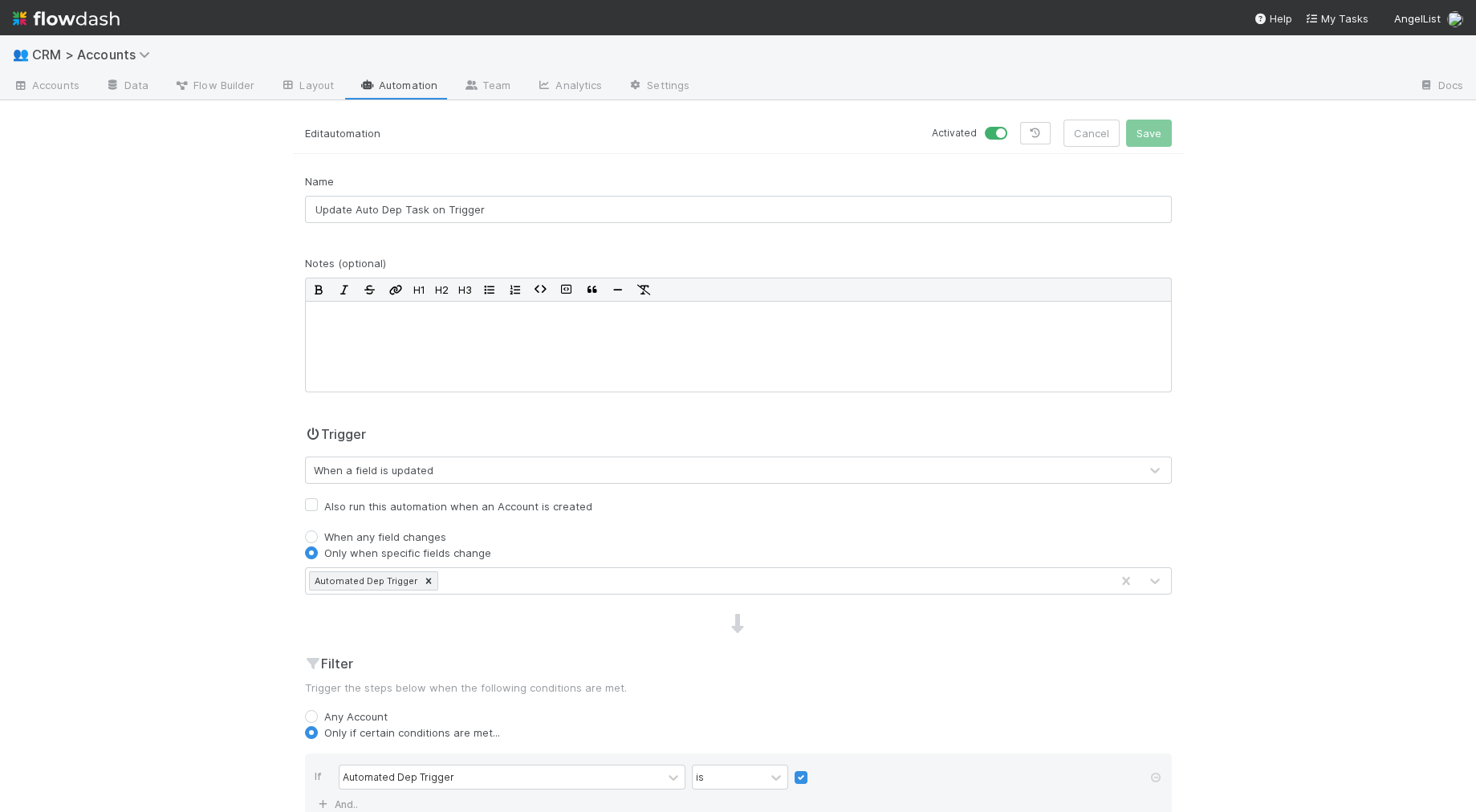
scroll to position [353, 0]
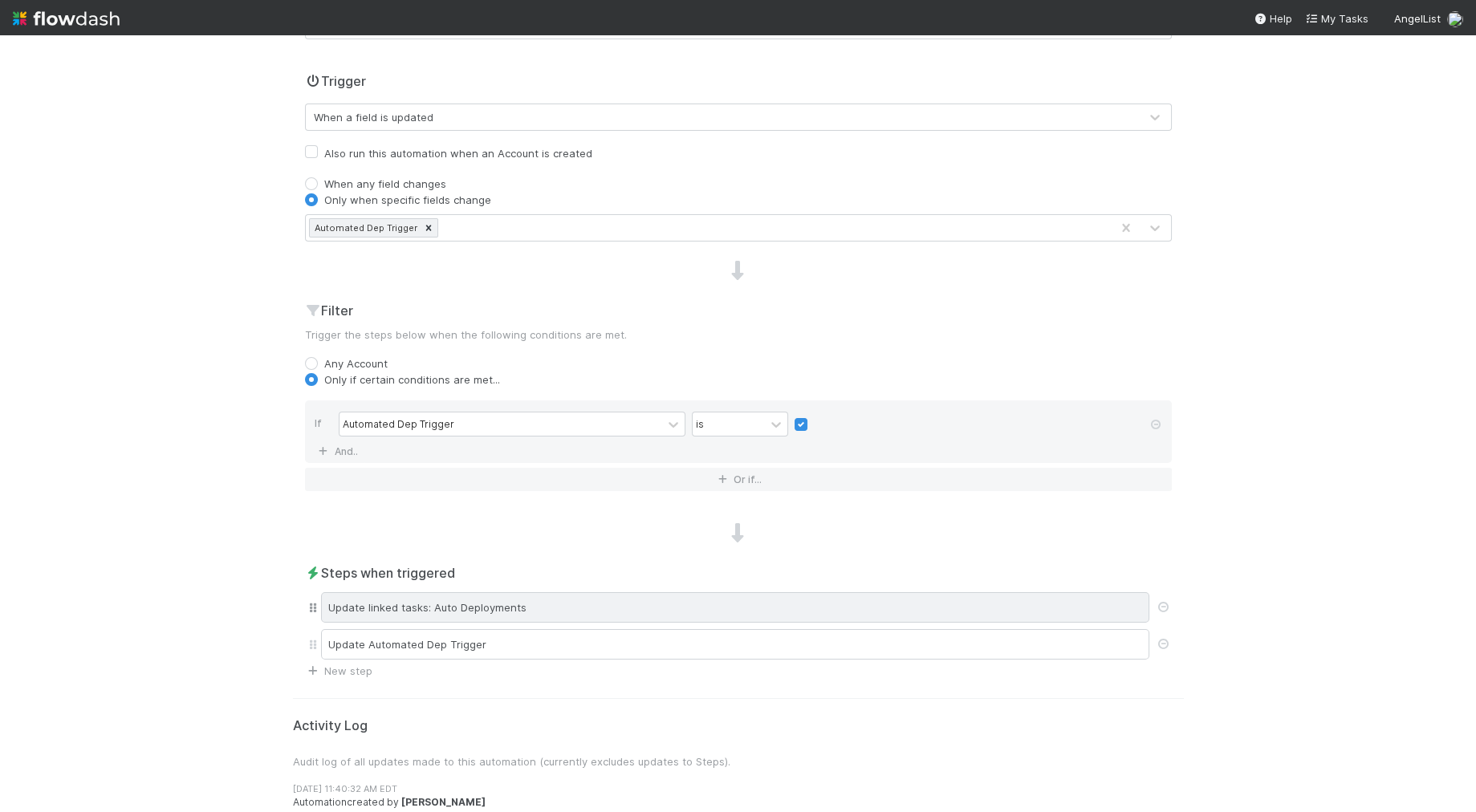
click at [457, 599] on div "Update linked tasks: Auto Deployments" at bounding box center [735, 607] width 828 height 30
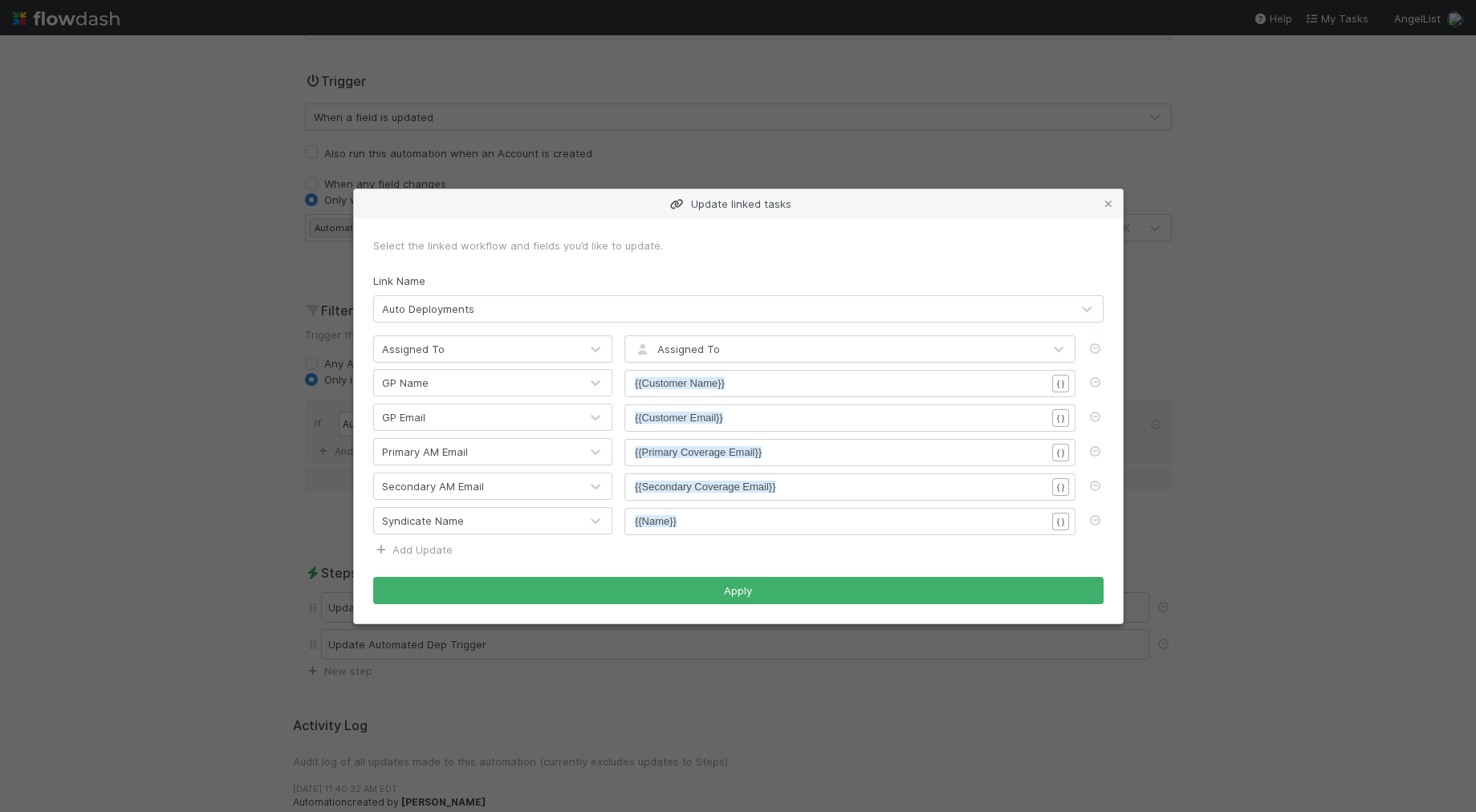
click at [435, 546] on link "Add Update" at bounding box center [412, 549] width 79 height 13
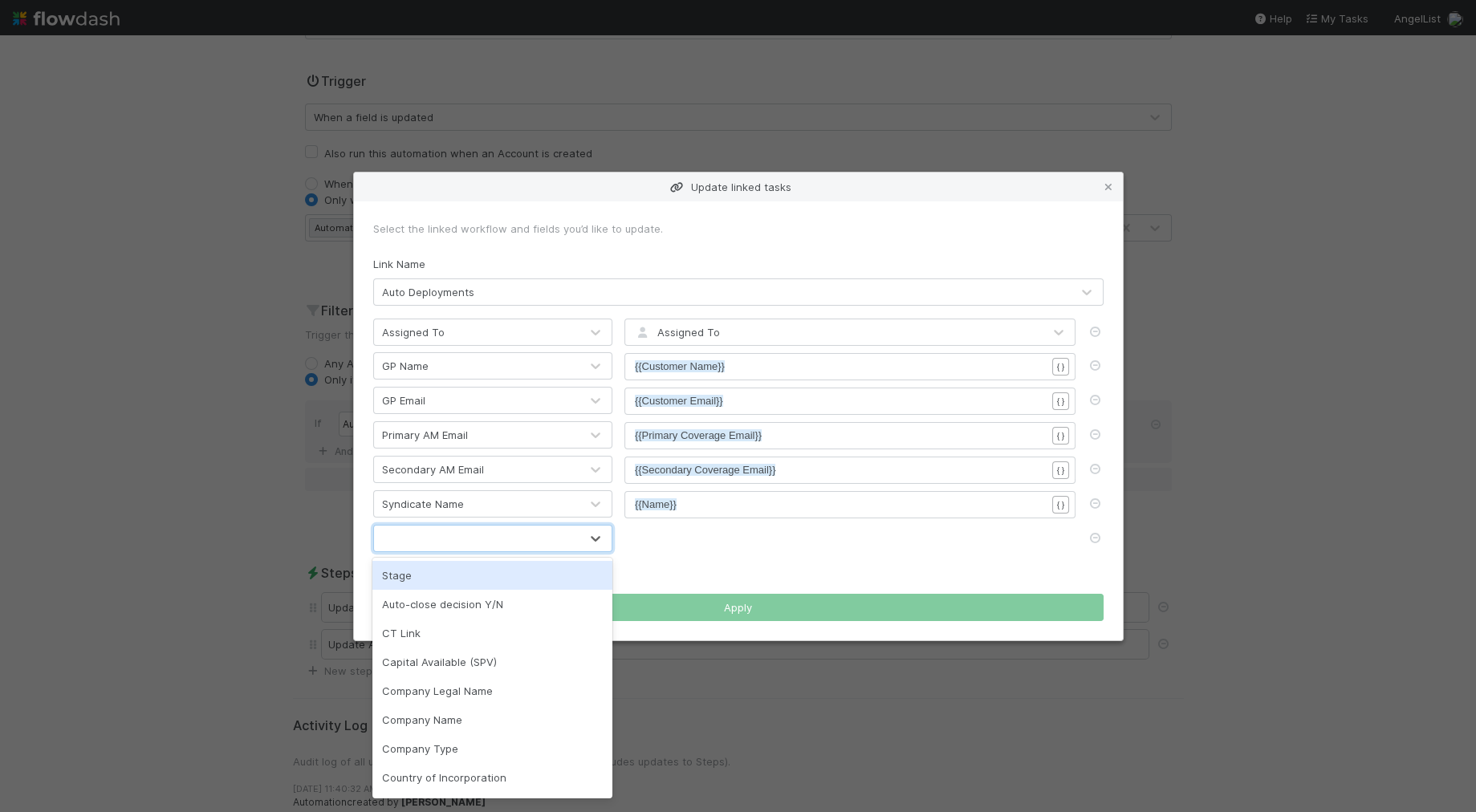
click at [432, 534] on div at bounding box center [477, 539] width 206 height 26
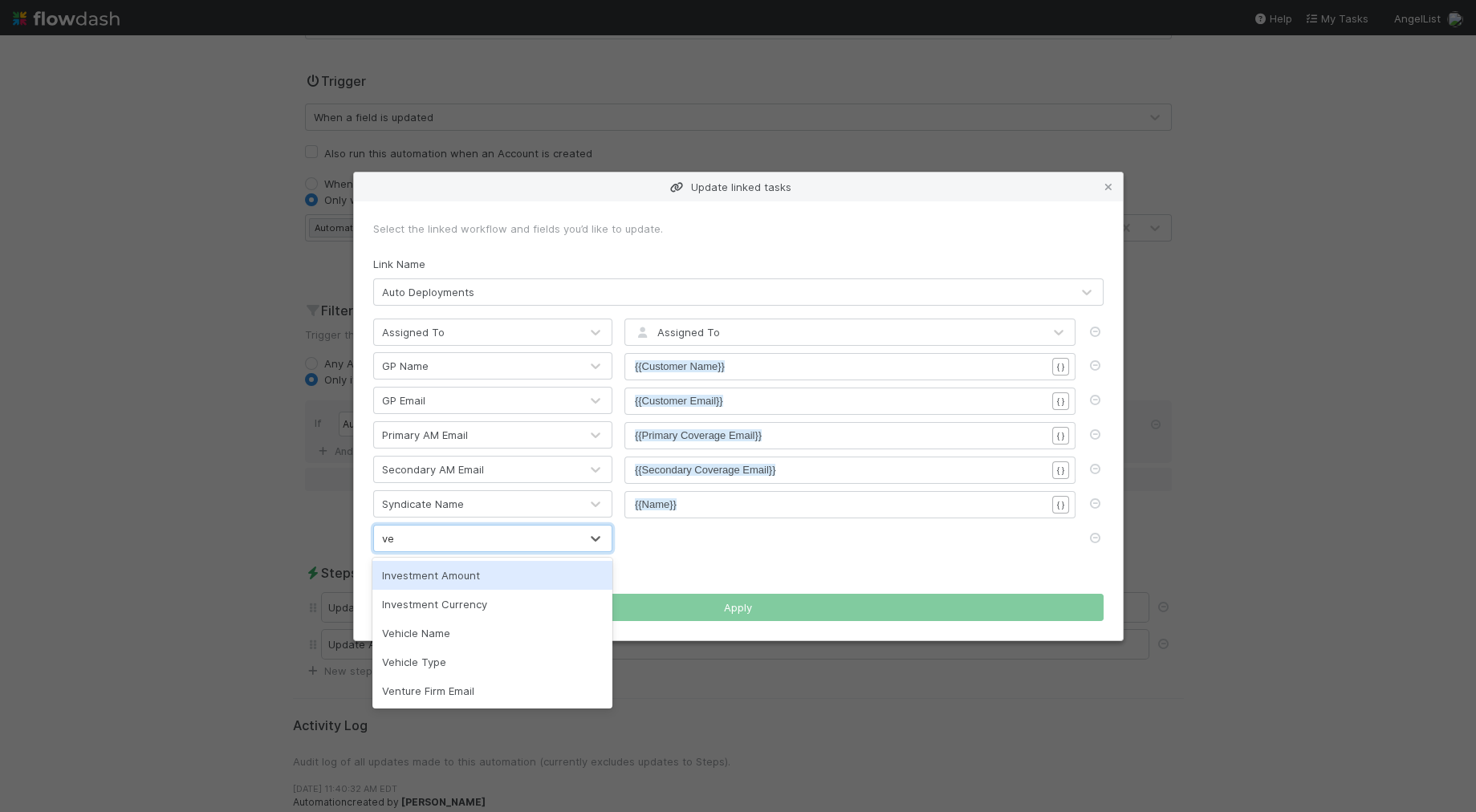
type input "ven"
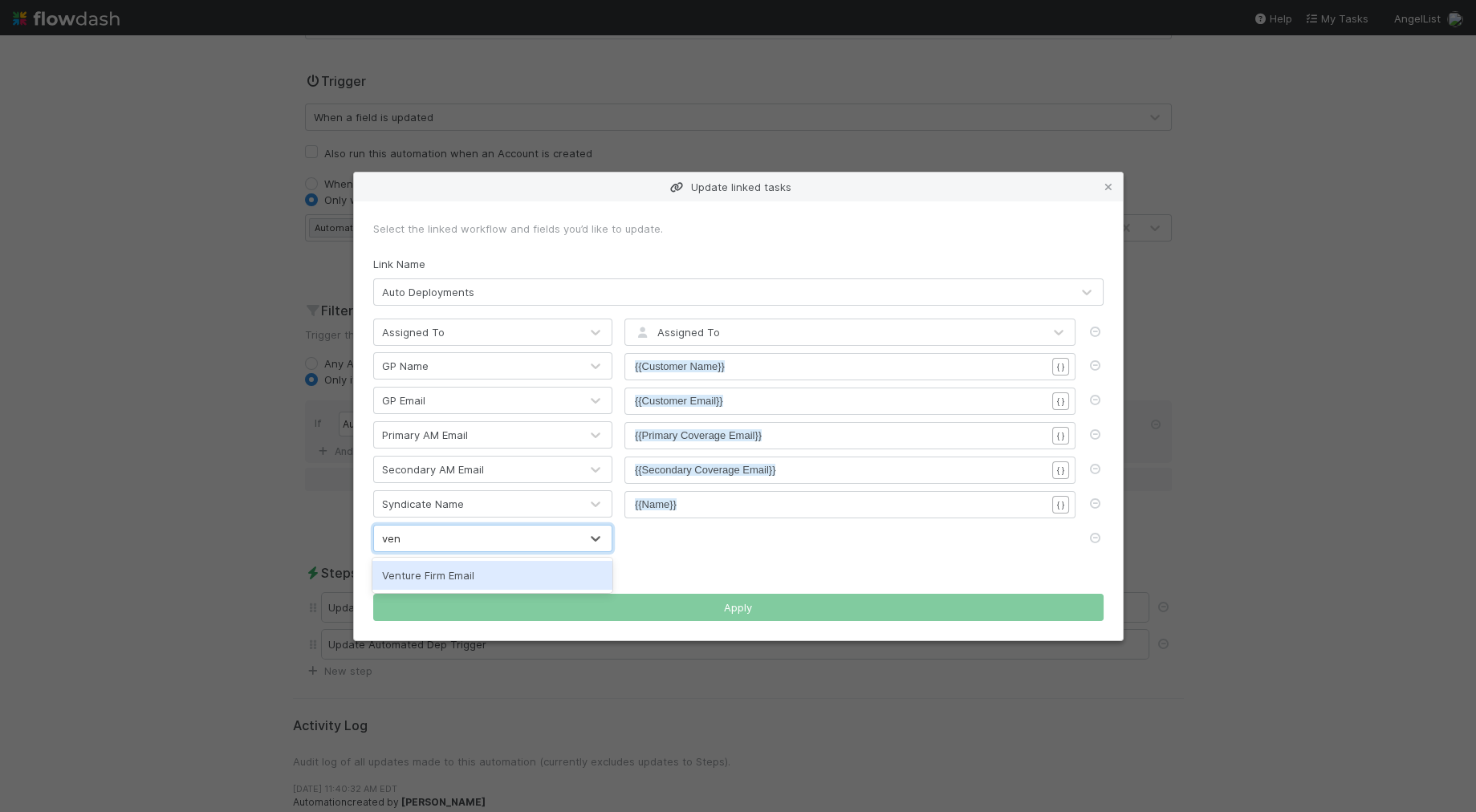
drag, startPoint x: 447, startPoint y: 569, endPoint x: 536, endPoint y: 547, distance: 91.7
click at [447, 569] on div "Venture Firm Email" at bounding box center [492, 575] width 240 height 29
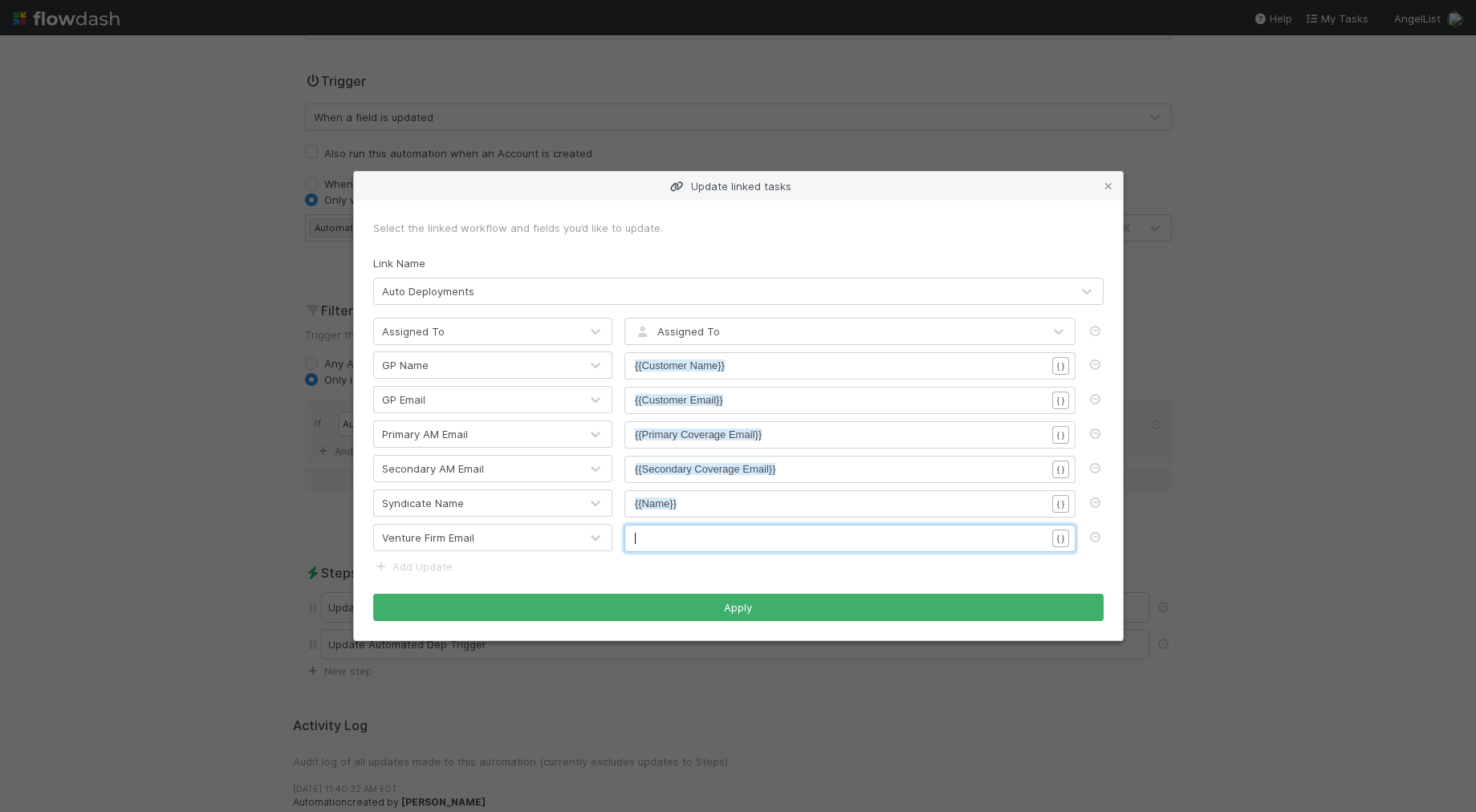
click at [672, 531] on pre "​" at bounding box center [840, 538] width 411 height 16
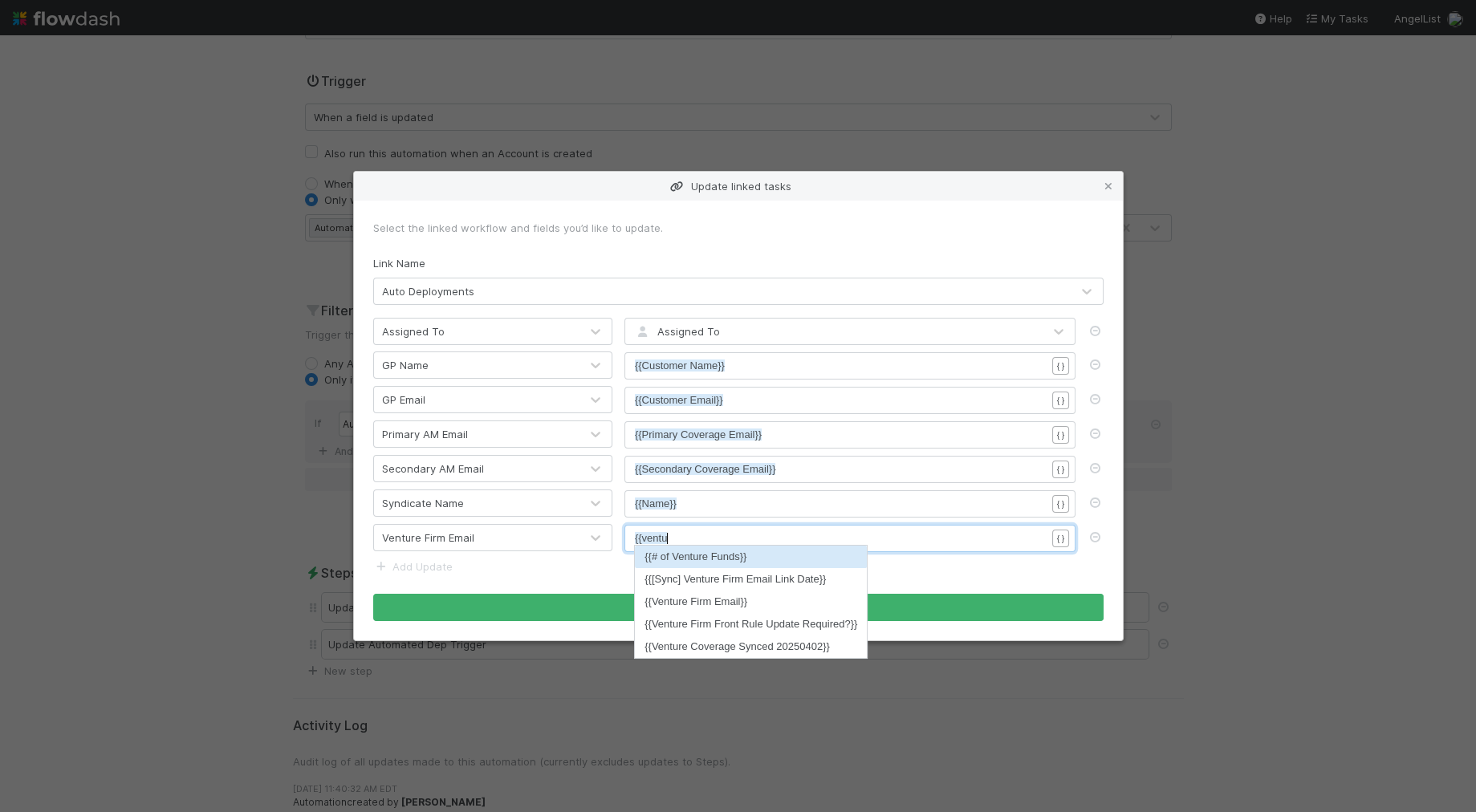
scroll to position [5, 40]
type textarea "{{venture"
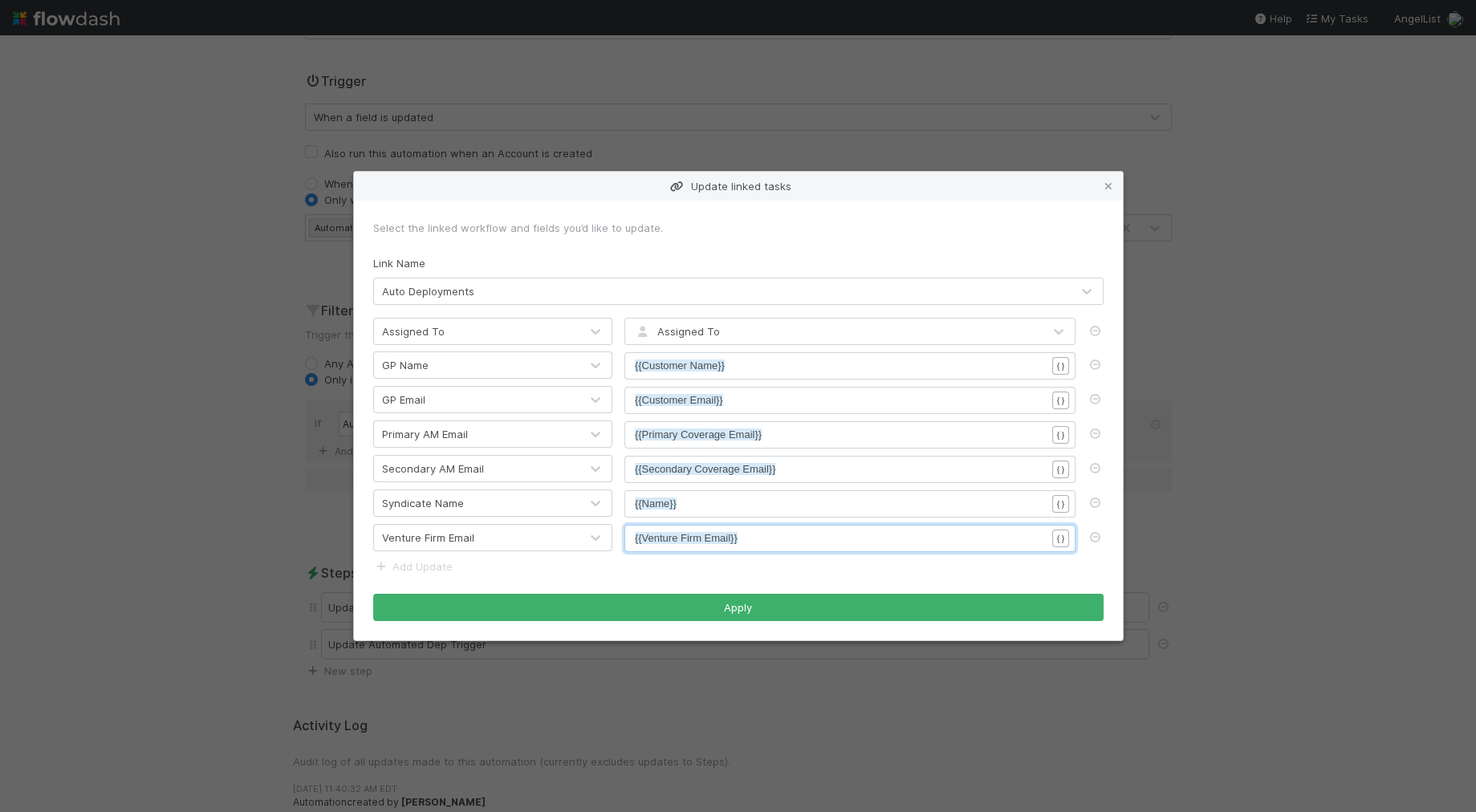
click at [725, 591] on form "Select the linked workflow and fields you’d like to update. Link Name Auto Depl…" at bounding box center [738, 421] width 730 height 401
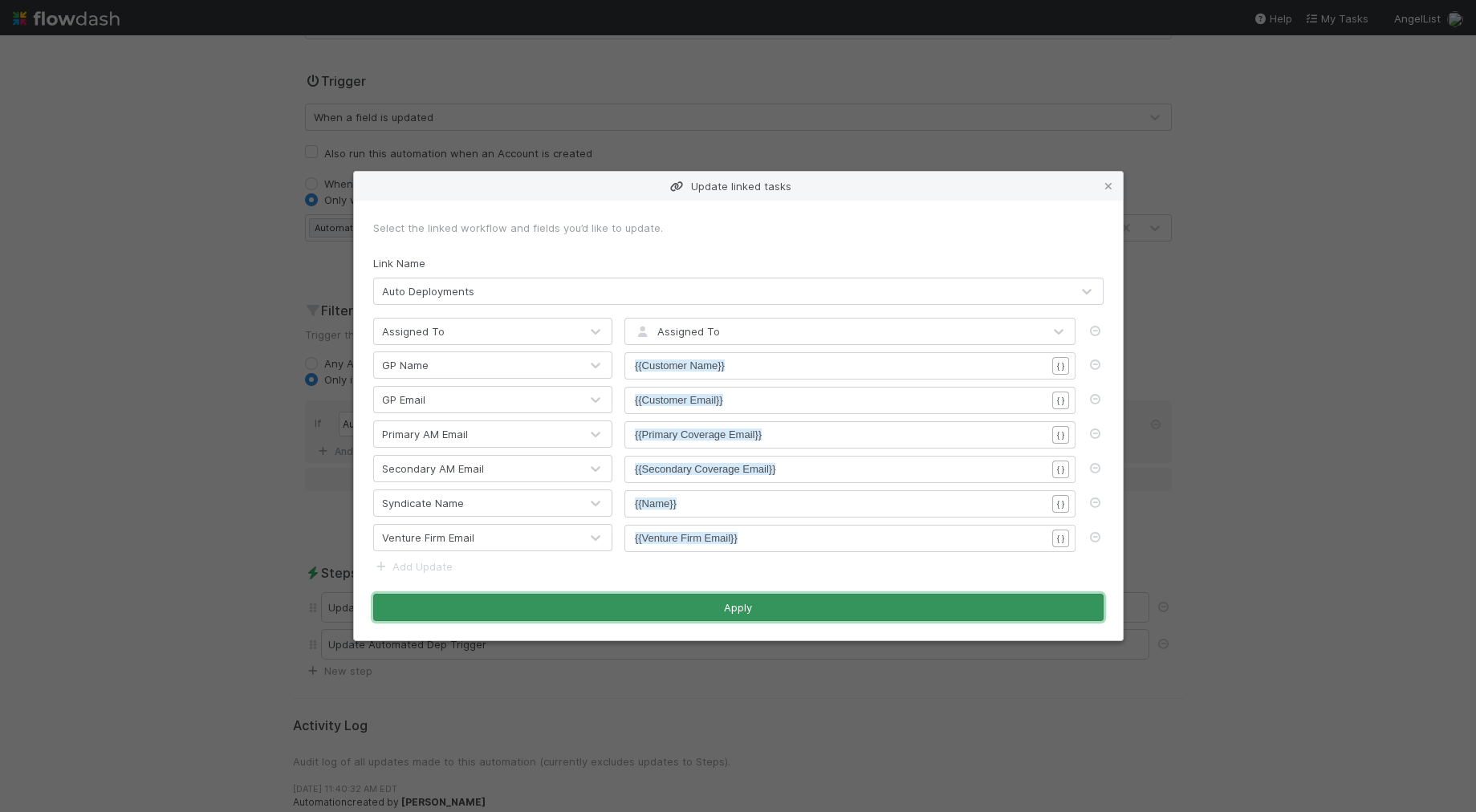
click at [732, 607] on button "Apply" at bounding box center [738, 607] width 730 height 28
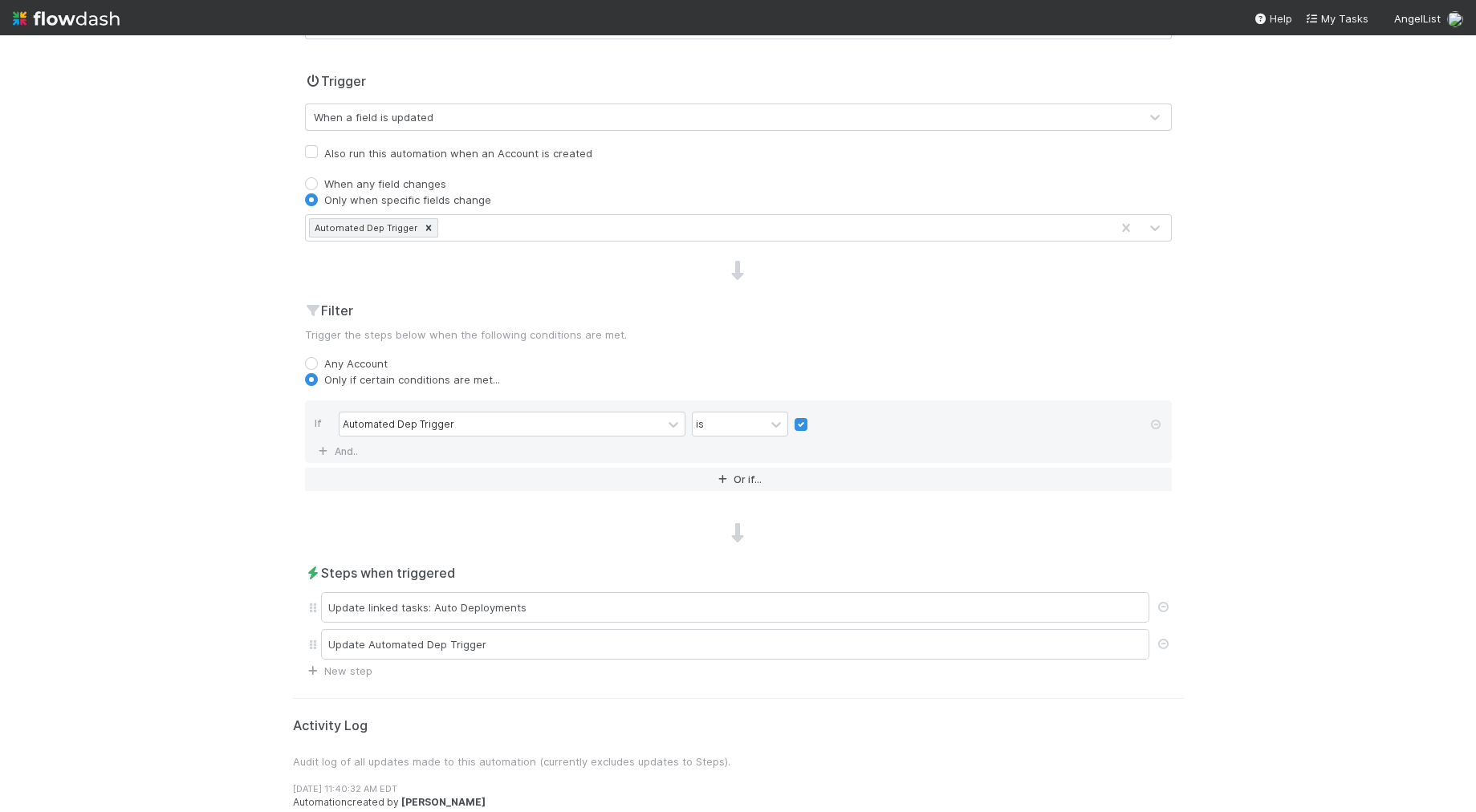
scroll to position [0, 0]
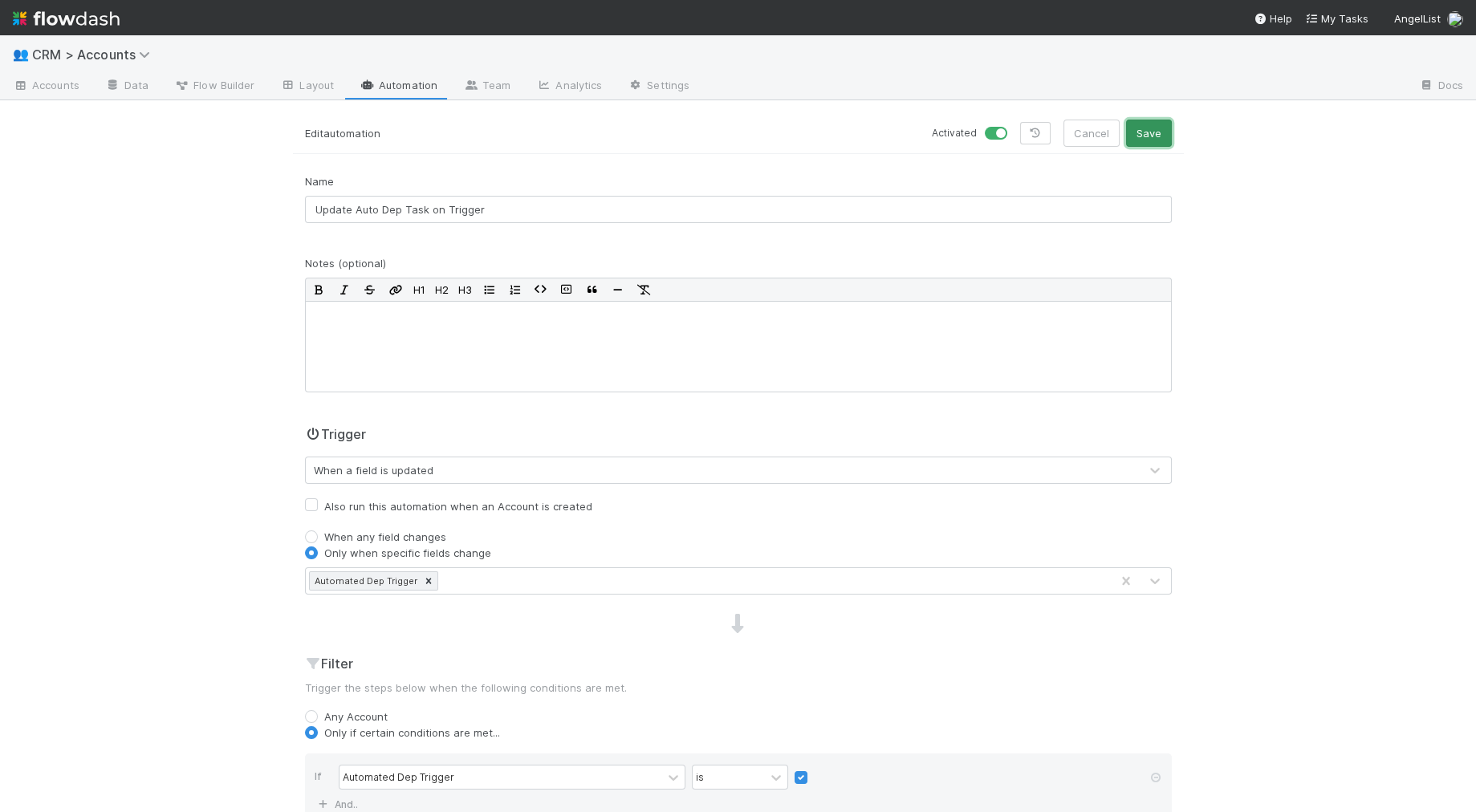
click at [1003, 126] on button "Save" at bounding box center [1148, 133] width 46 height 28
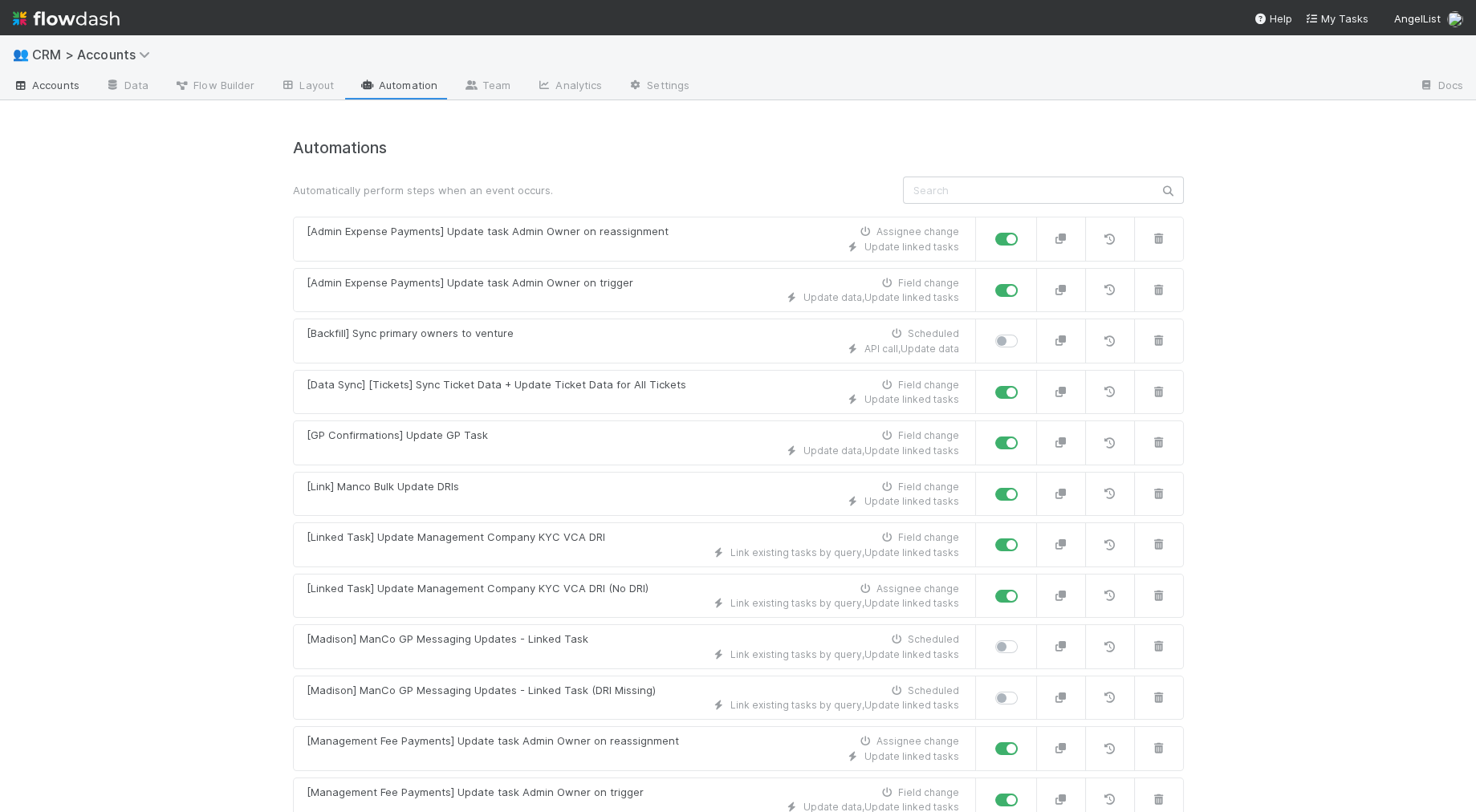
click at [84, 77] on link "Accounts" at bounding box center [46, 86] width 92 height 26
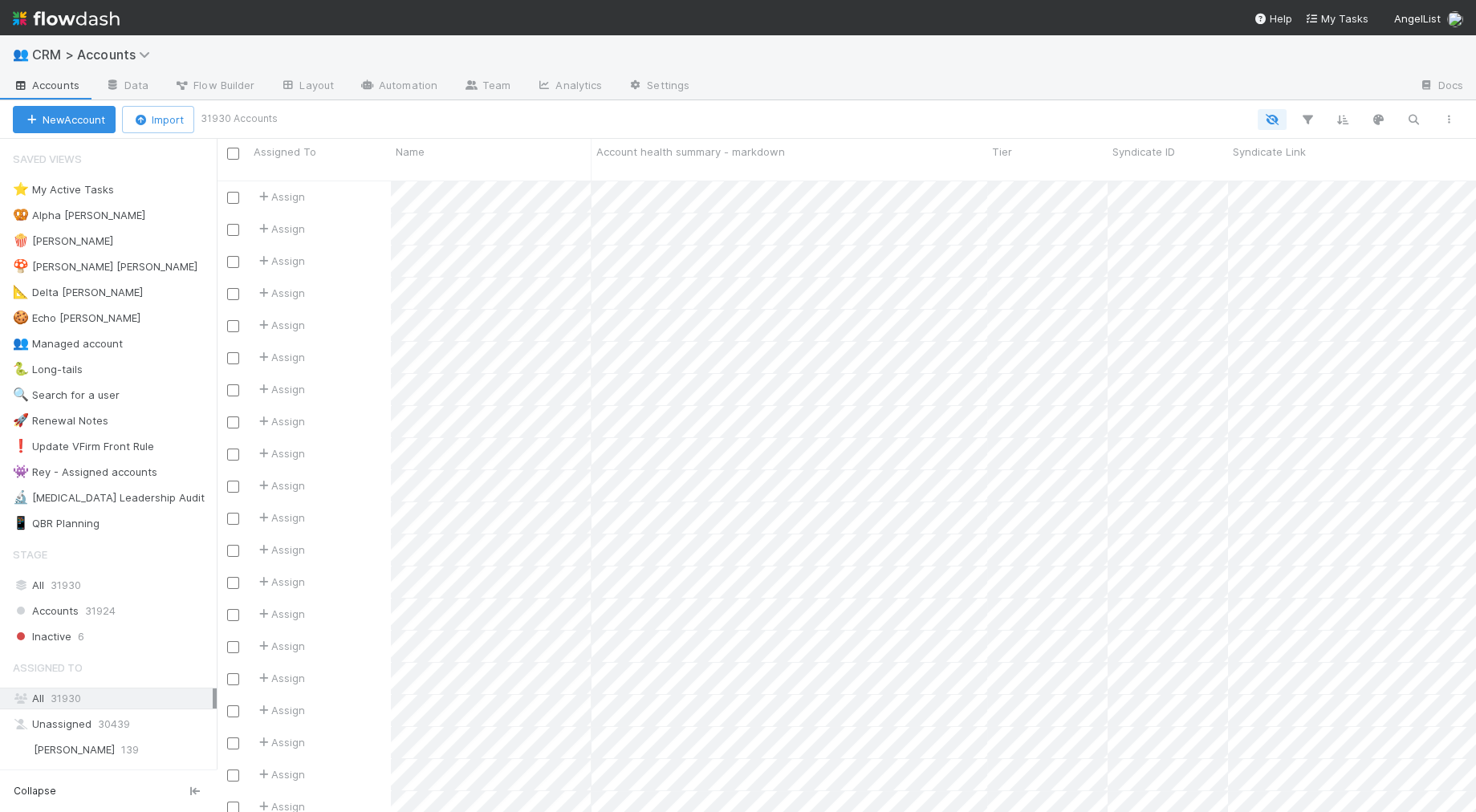
scroll to position [646, 1259]
click at [1003, 117] on button "button" at bounding box center [1413, 120] width 29 height 21
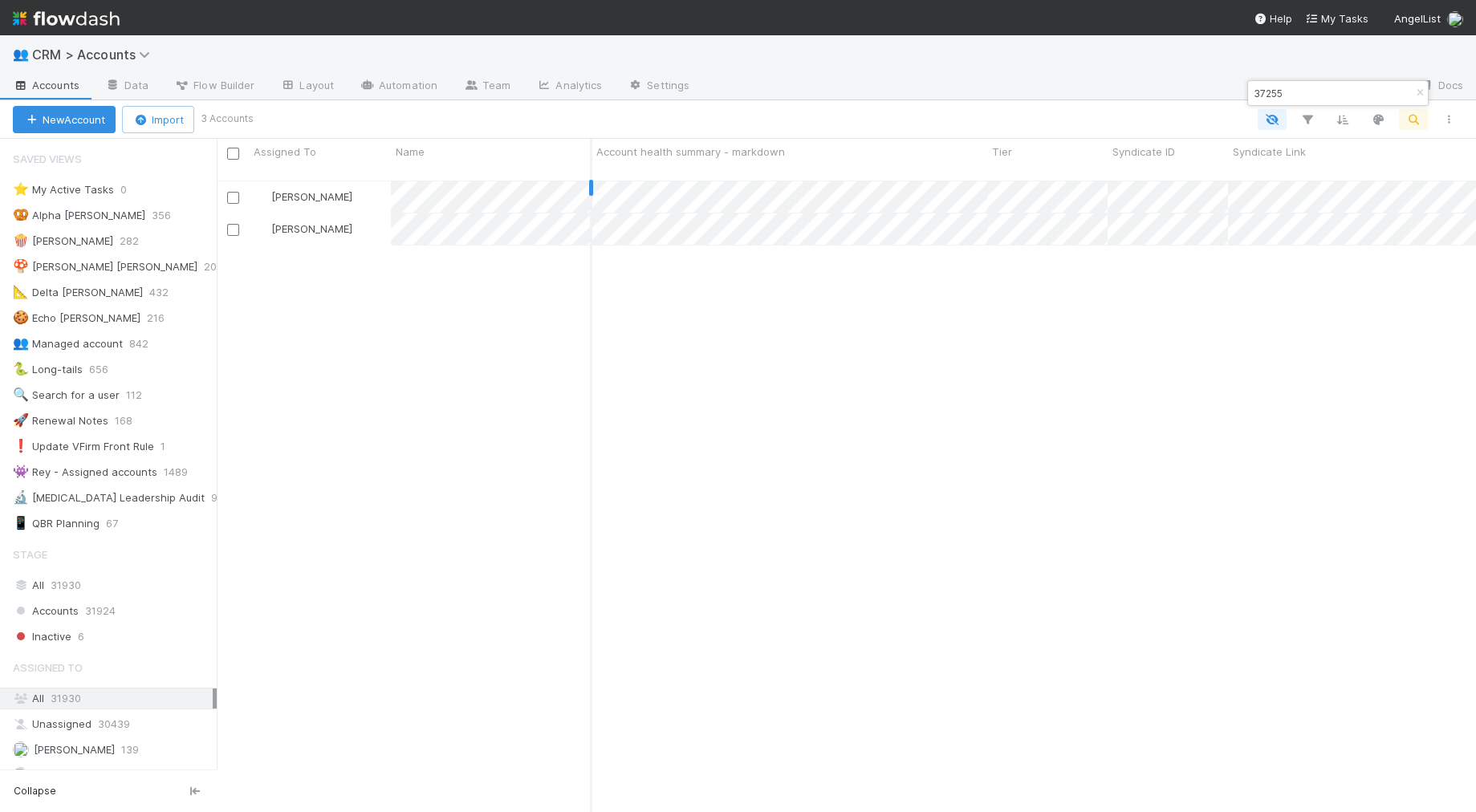
type input "37255"
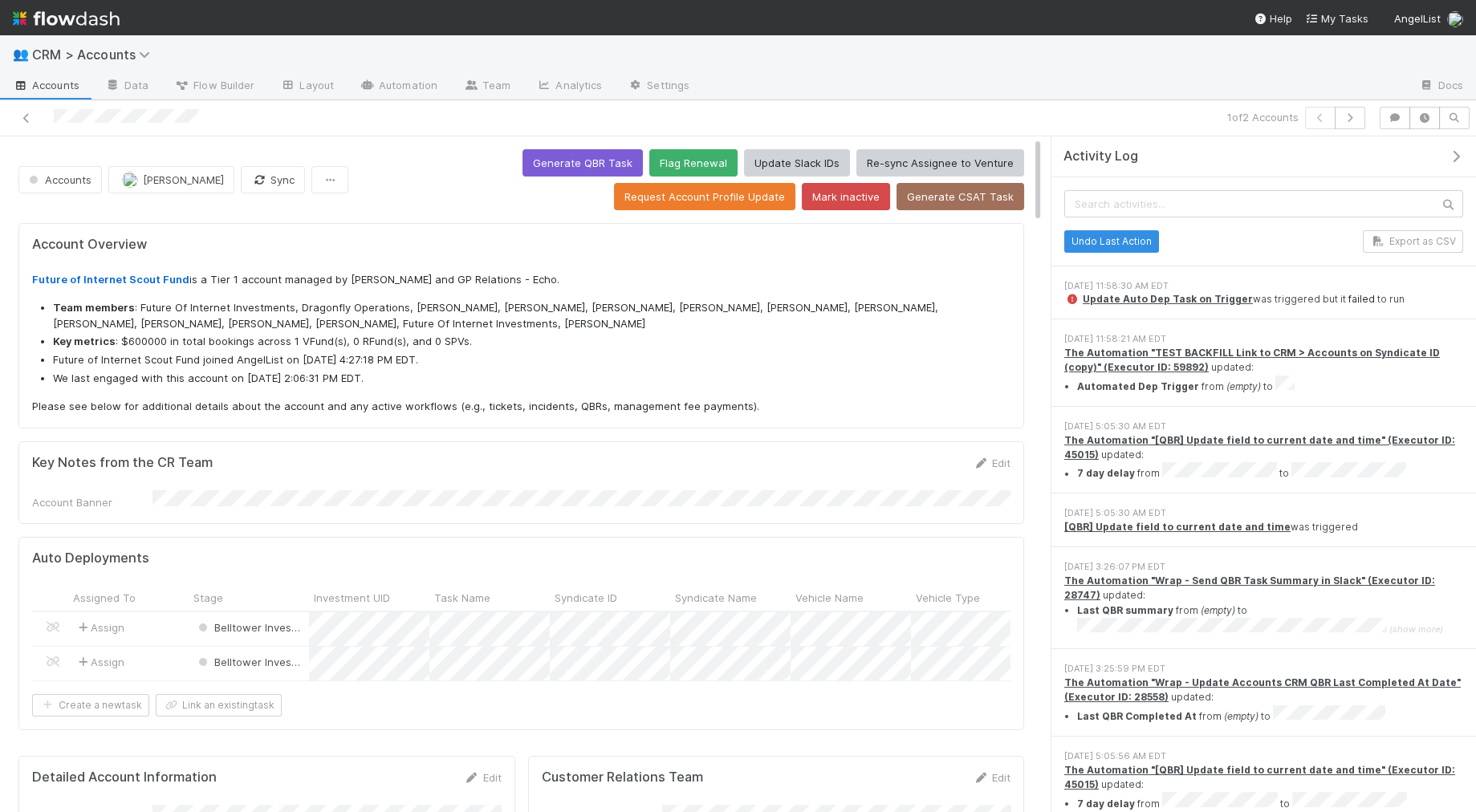
click at [1003, 299] on link "failed" at bounding box center [1361, 299] width 27 height 12
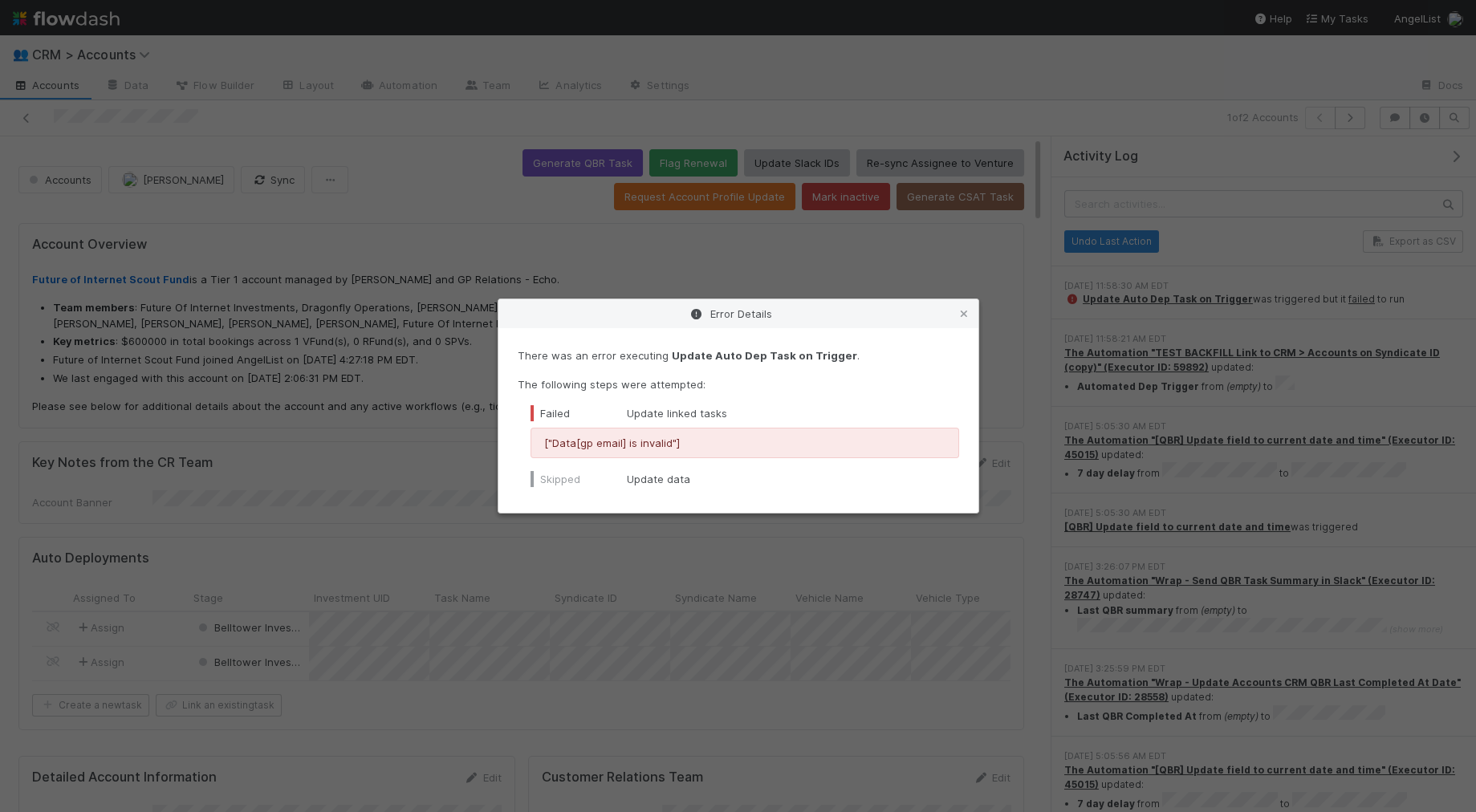
click at [577, 445] on p "["Data[gp email] is invalid"]" at bounding box center [745, 442] width 401 height 16
drag, startPoint x: 586, startPoint y: 445, endPoint x: 679, endPoint y: 448, distance: 93.0
click at [679, 448] on p "["Data[gp email] is invalid"]" at bounding box center [745, 442] width 401 height 16
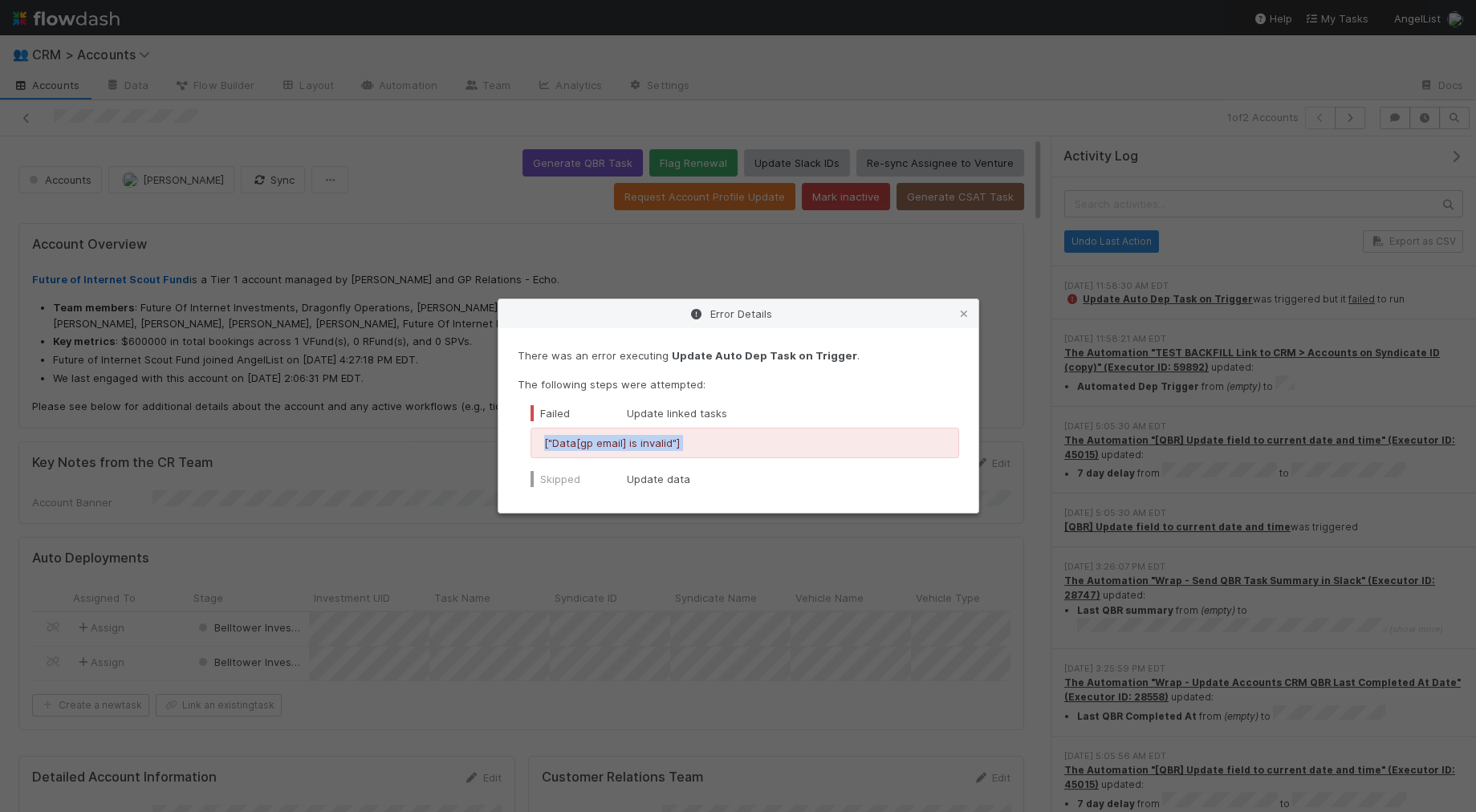
click at [681, 447] on p "["Data[gp email] is invalid"]" at bounding box center [745, 442] width 401 height 16
click at [963, 311] on icon at bounding box center [963, 314] width 16 height 10
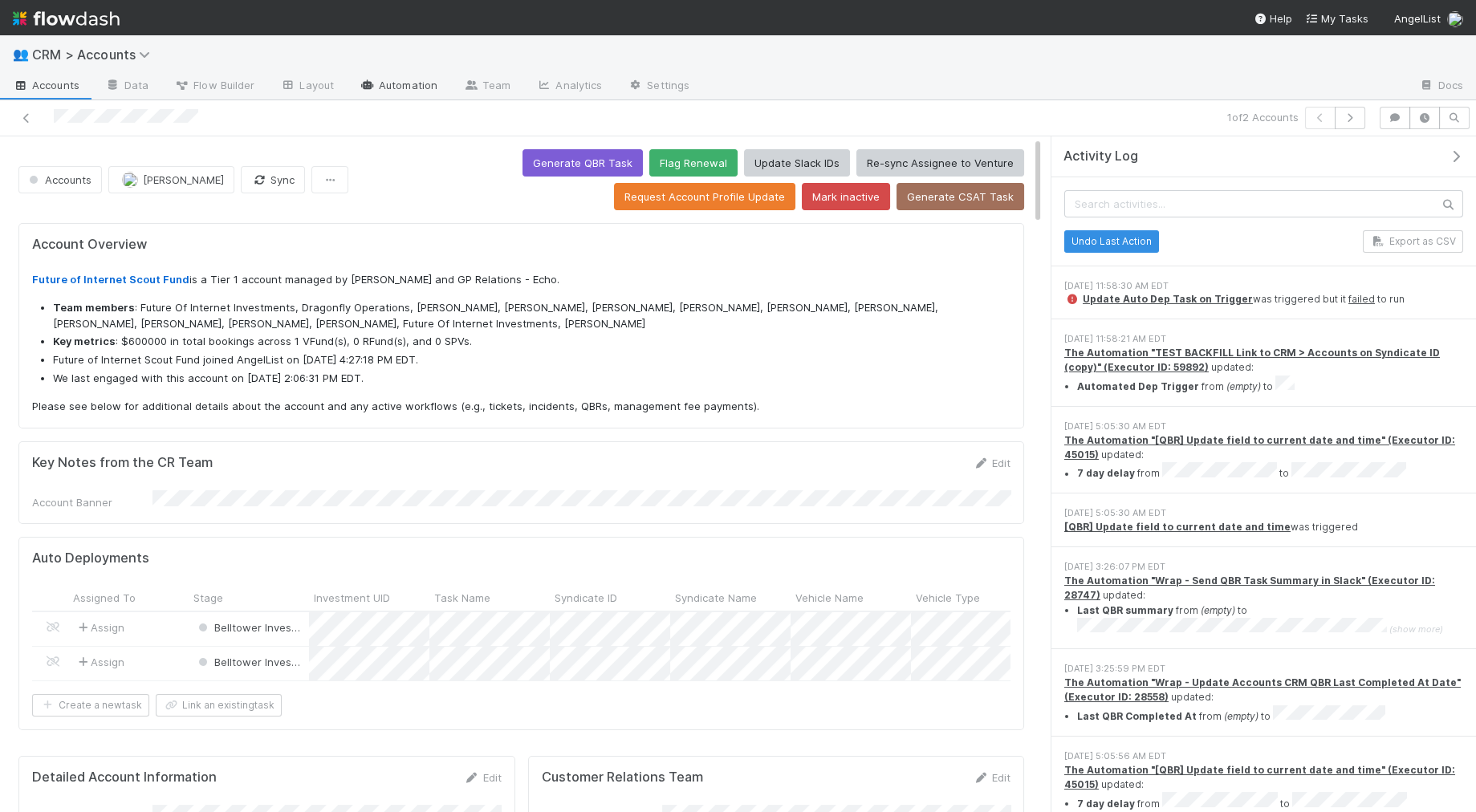
click at [406, 85] on link "Automation" at bounding box center [399, 86] width 104 height 26
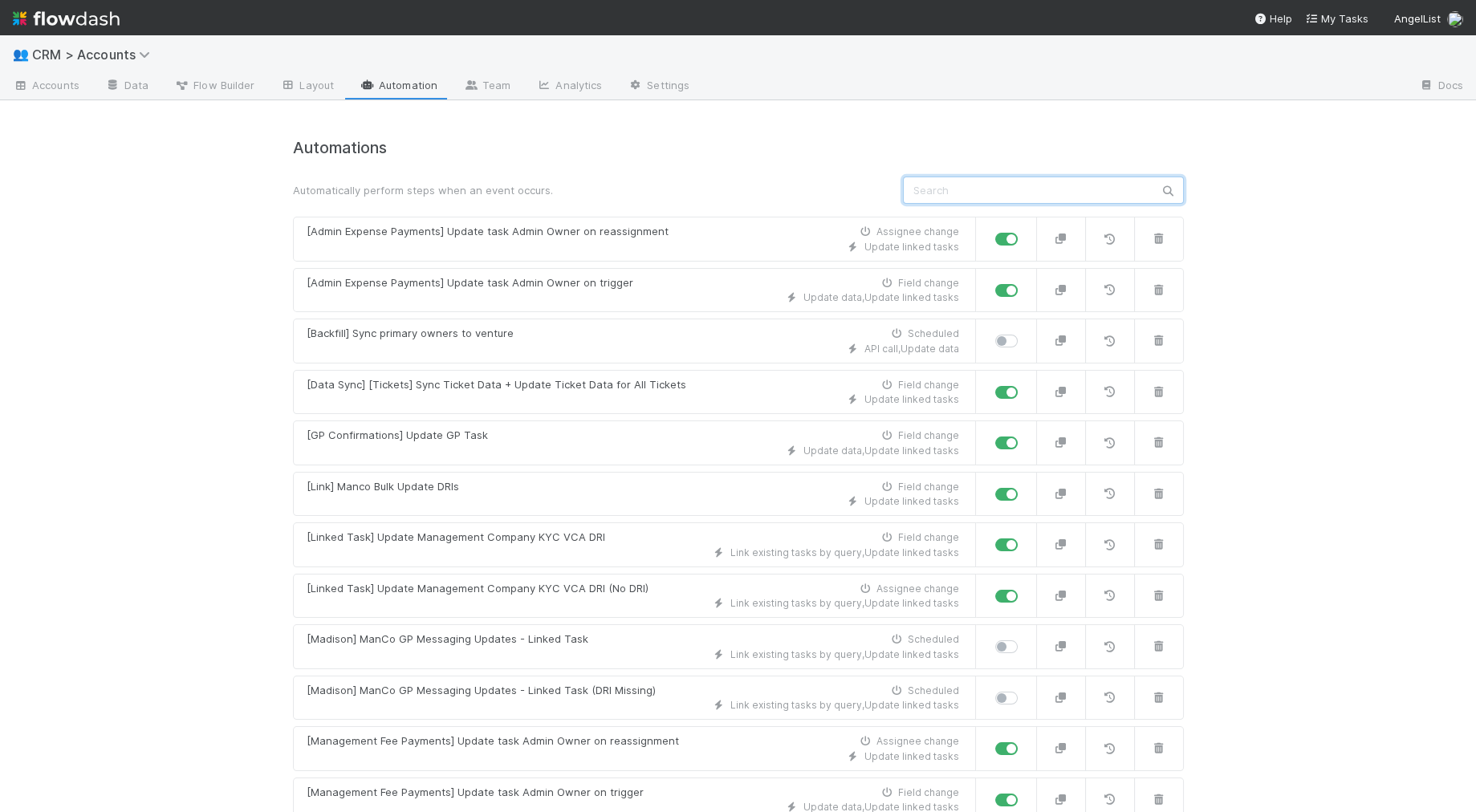
click at [956, 189] on input "text" at bounding box center [1044, 190] width 281 height 28
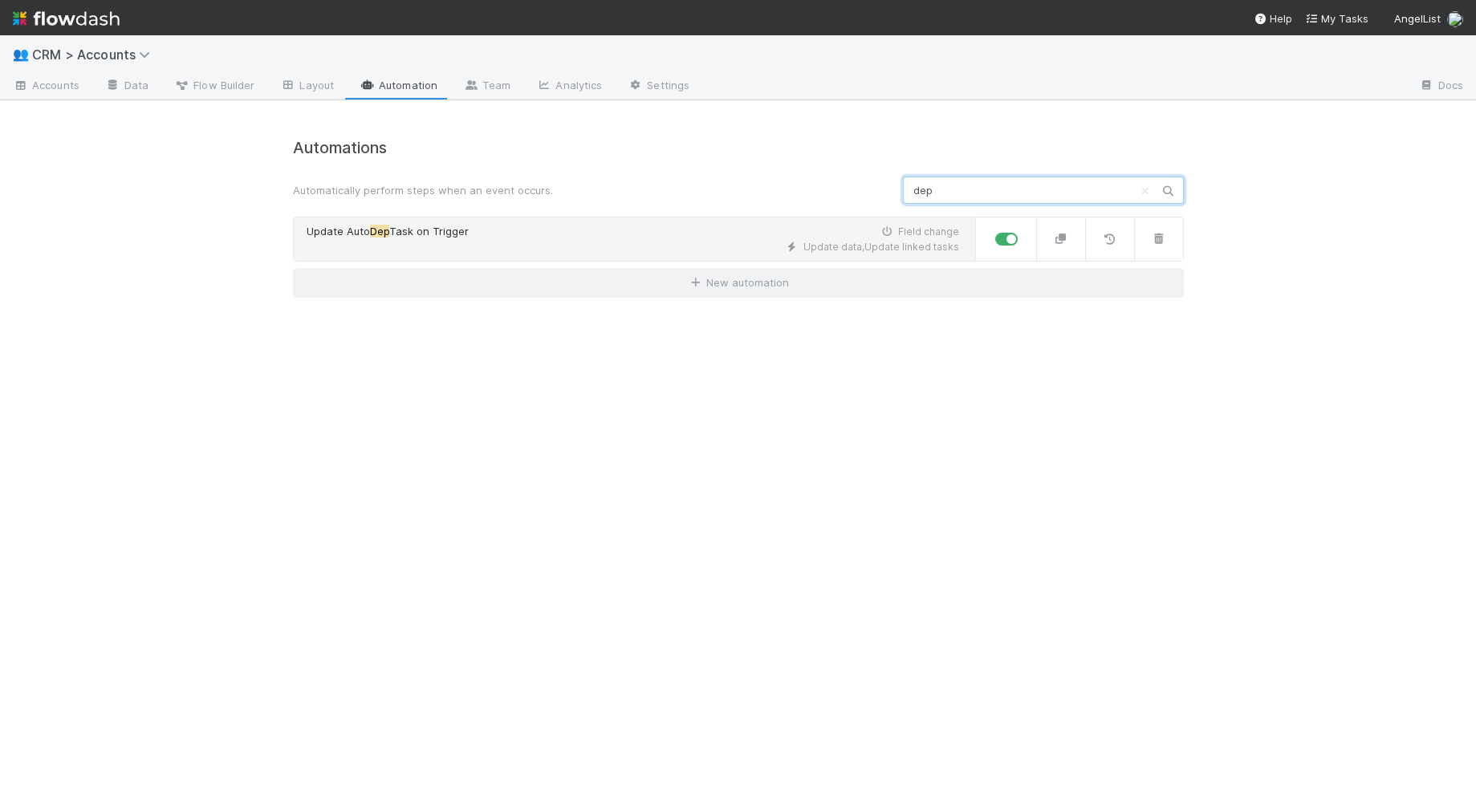
type input "dep"
click at [663, 227] on div "Update Auto Dep Task on Trigger Field change" at bounding box center [633, 232] width 652 height 16
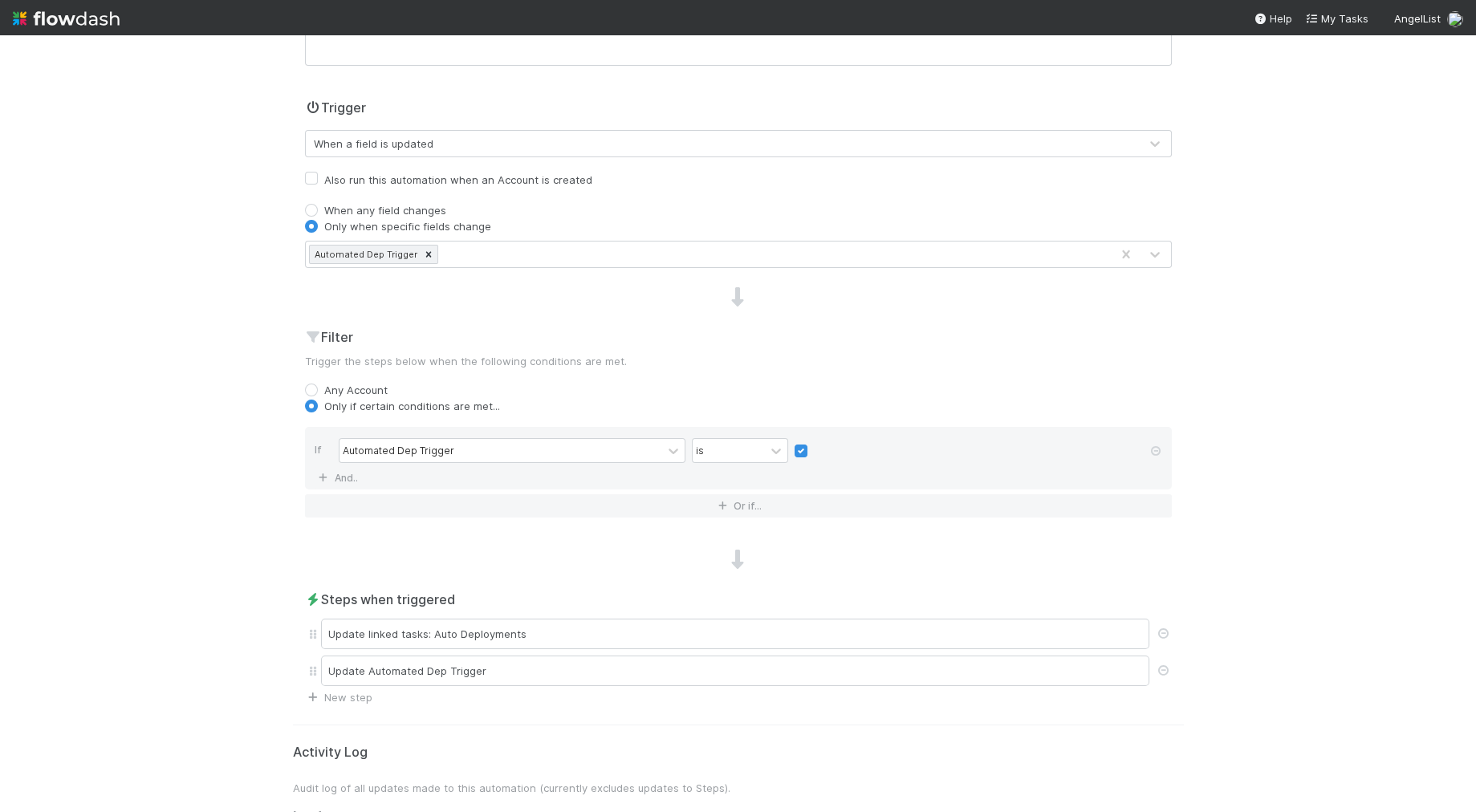
scroll to position [390, 0]
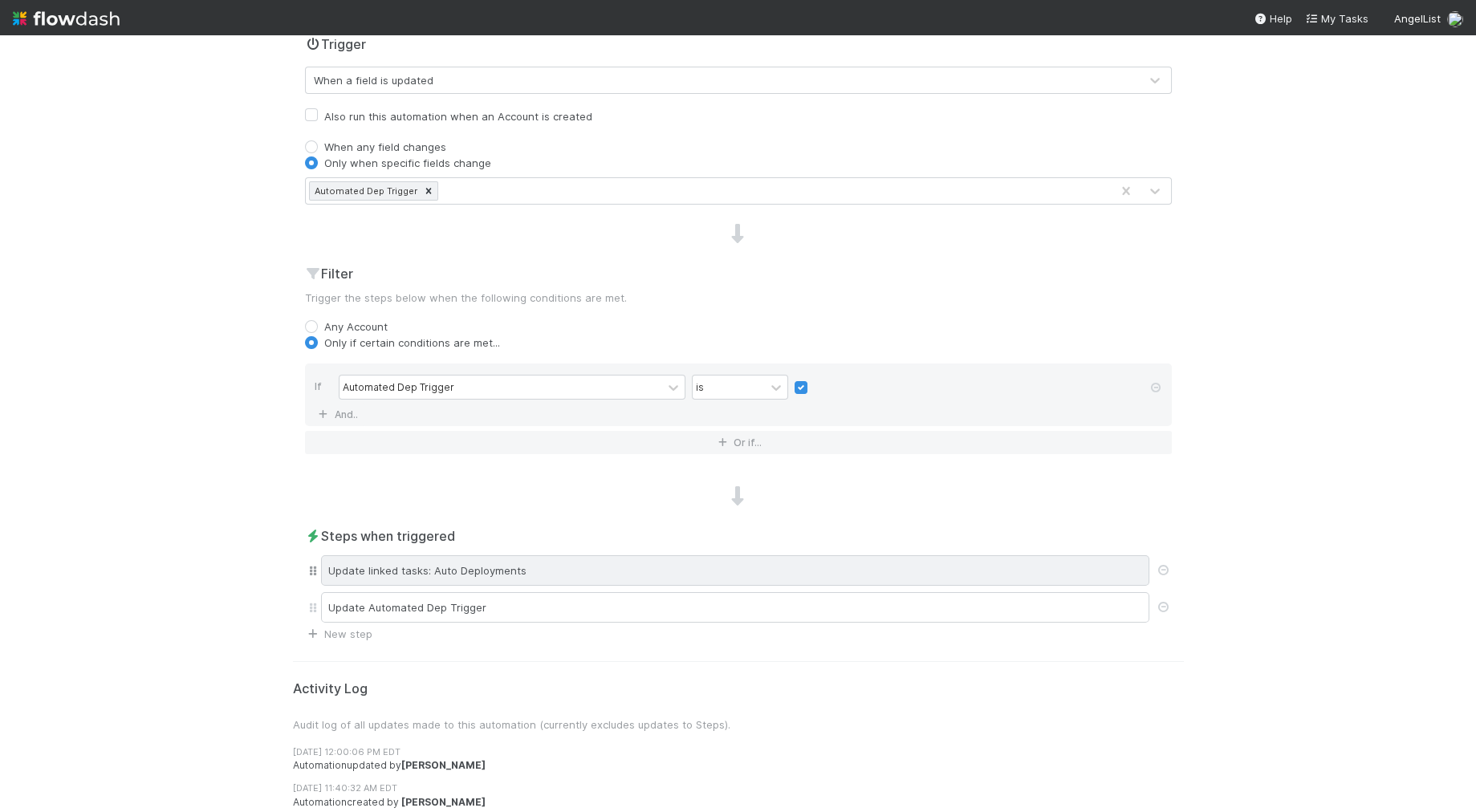
click at [523, 562] on div "Update linked tasks: Auto Deployments" at bounding box center [735, 570] width 828 height 30
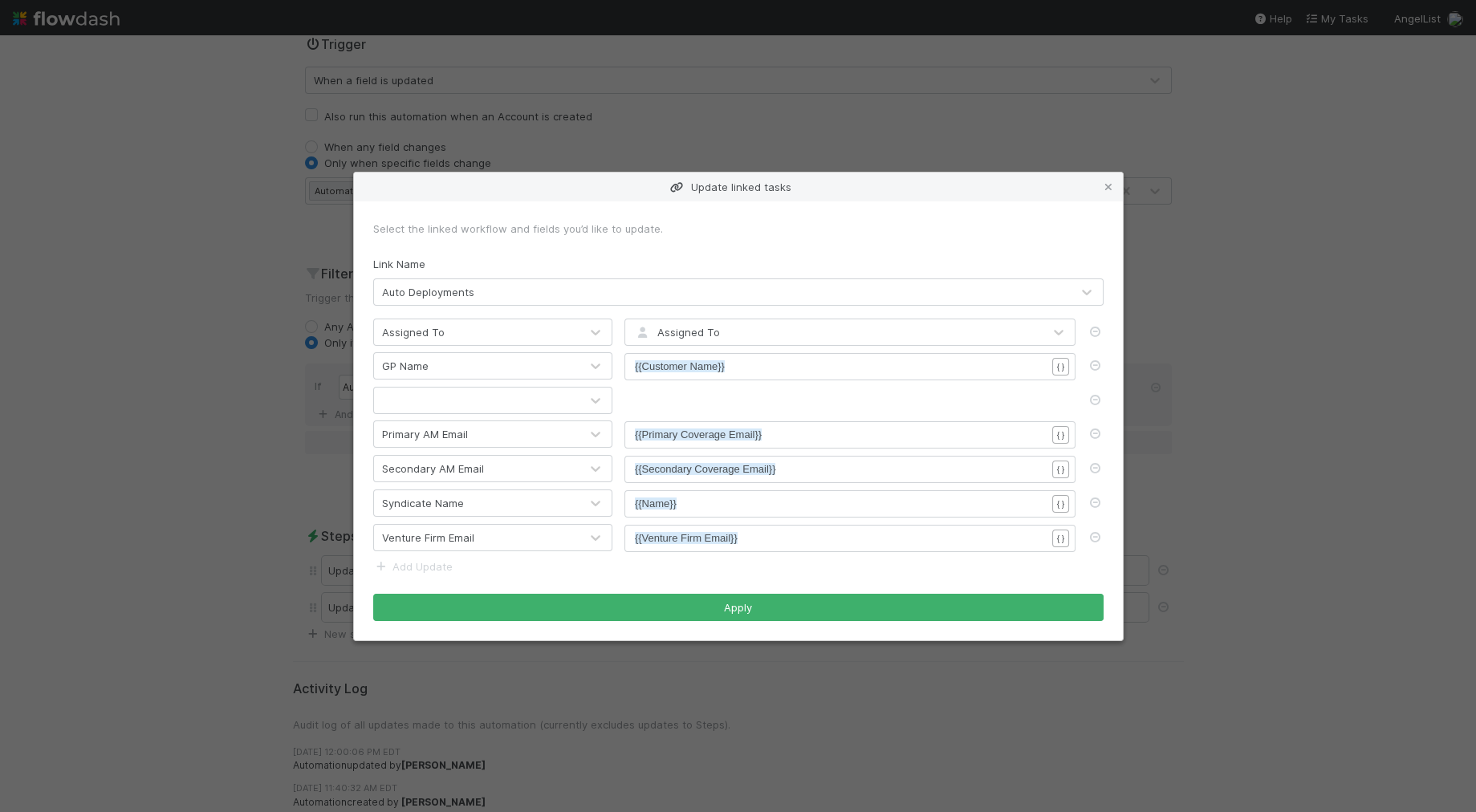
click at [464, 406] on div at bounding box center [477, 401] width 206 height 26
type input "gp em"
click at [467, 440] on div "GP Email" at bounding box center [492, 439] width 240 height 29
click at [691, 394] on pre "​" at bounding box center [840, 400] width 411 height 16
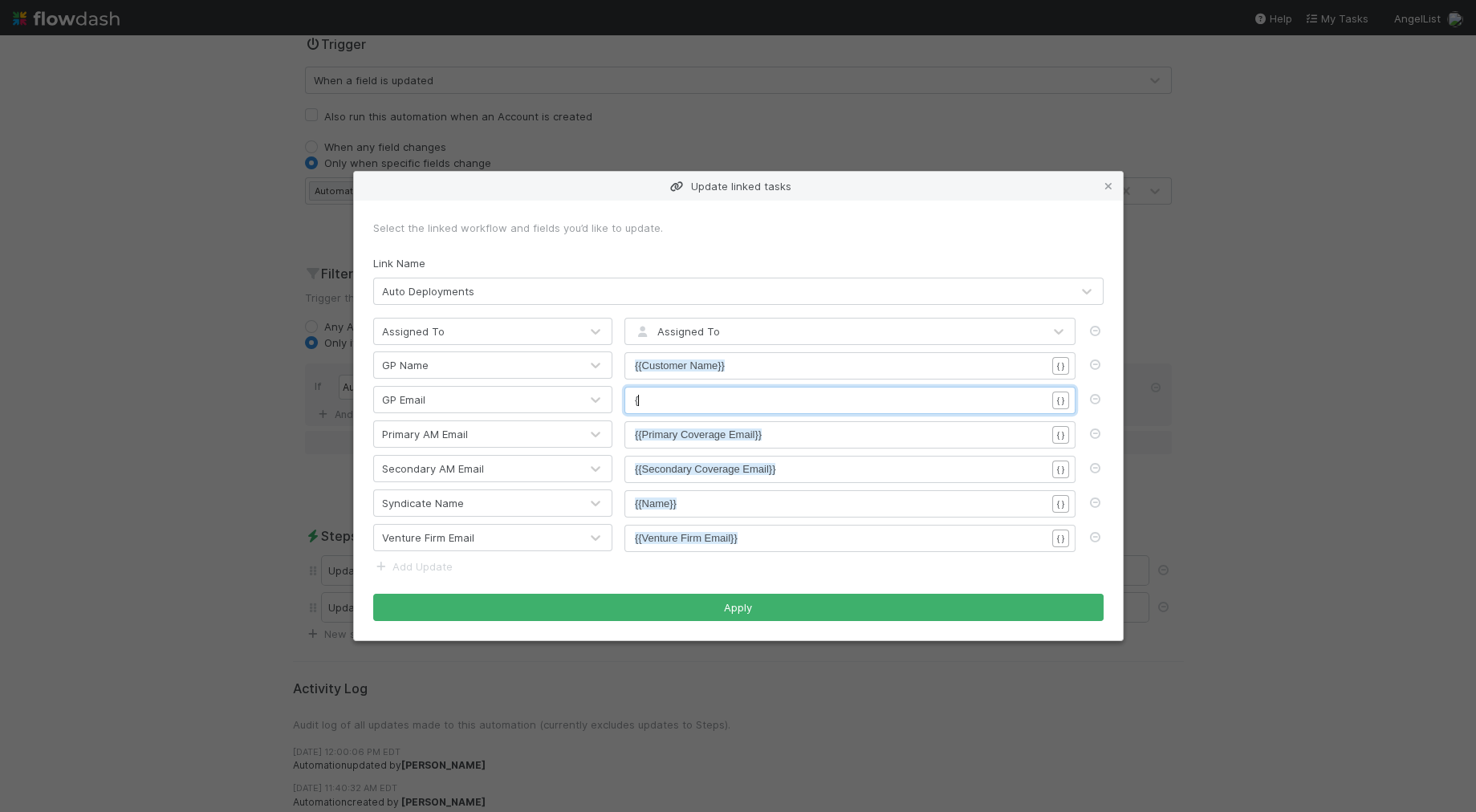
type textarea "{{g"
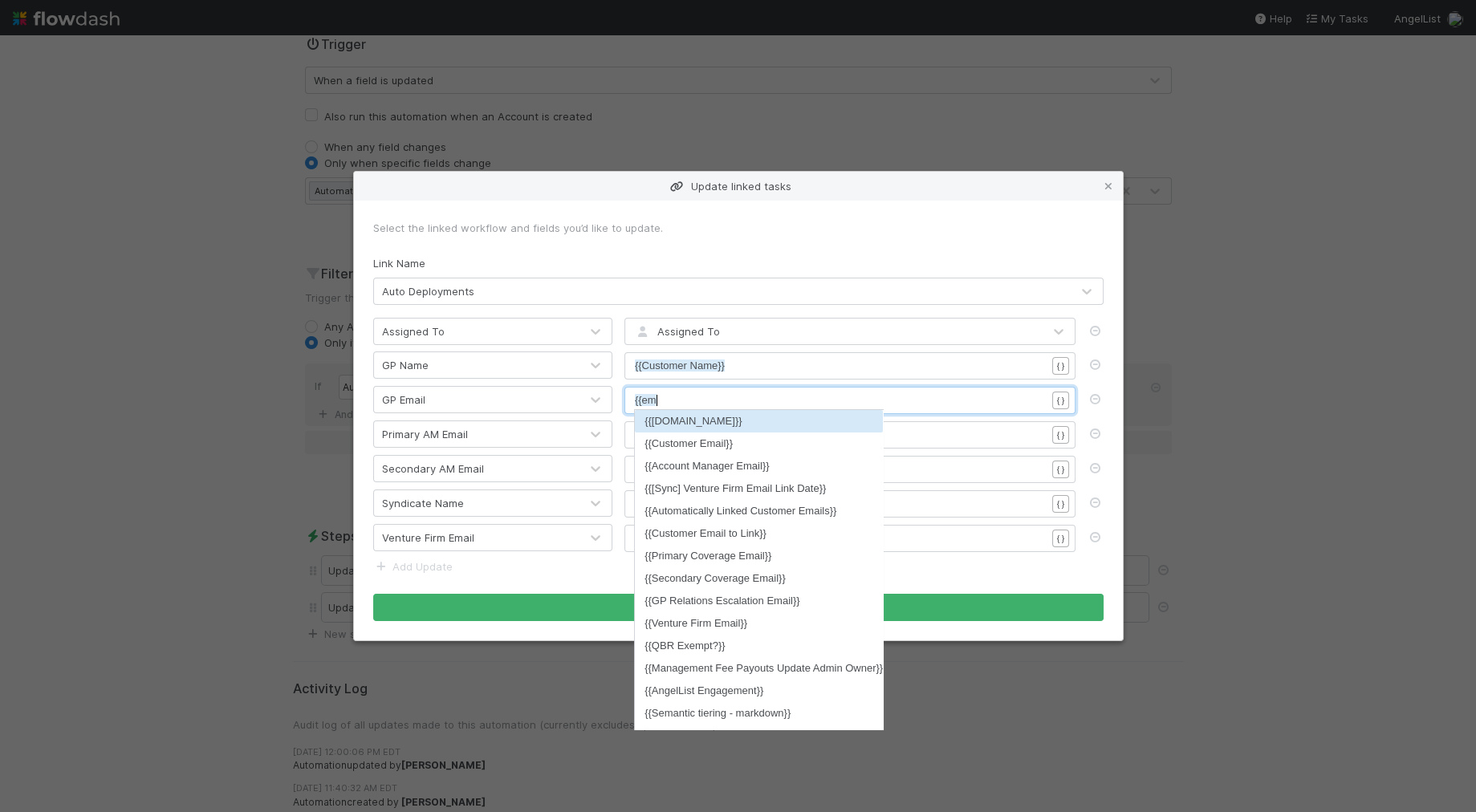
scroll to position [5, 23]
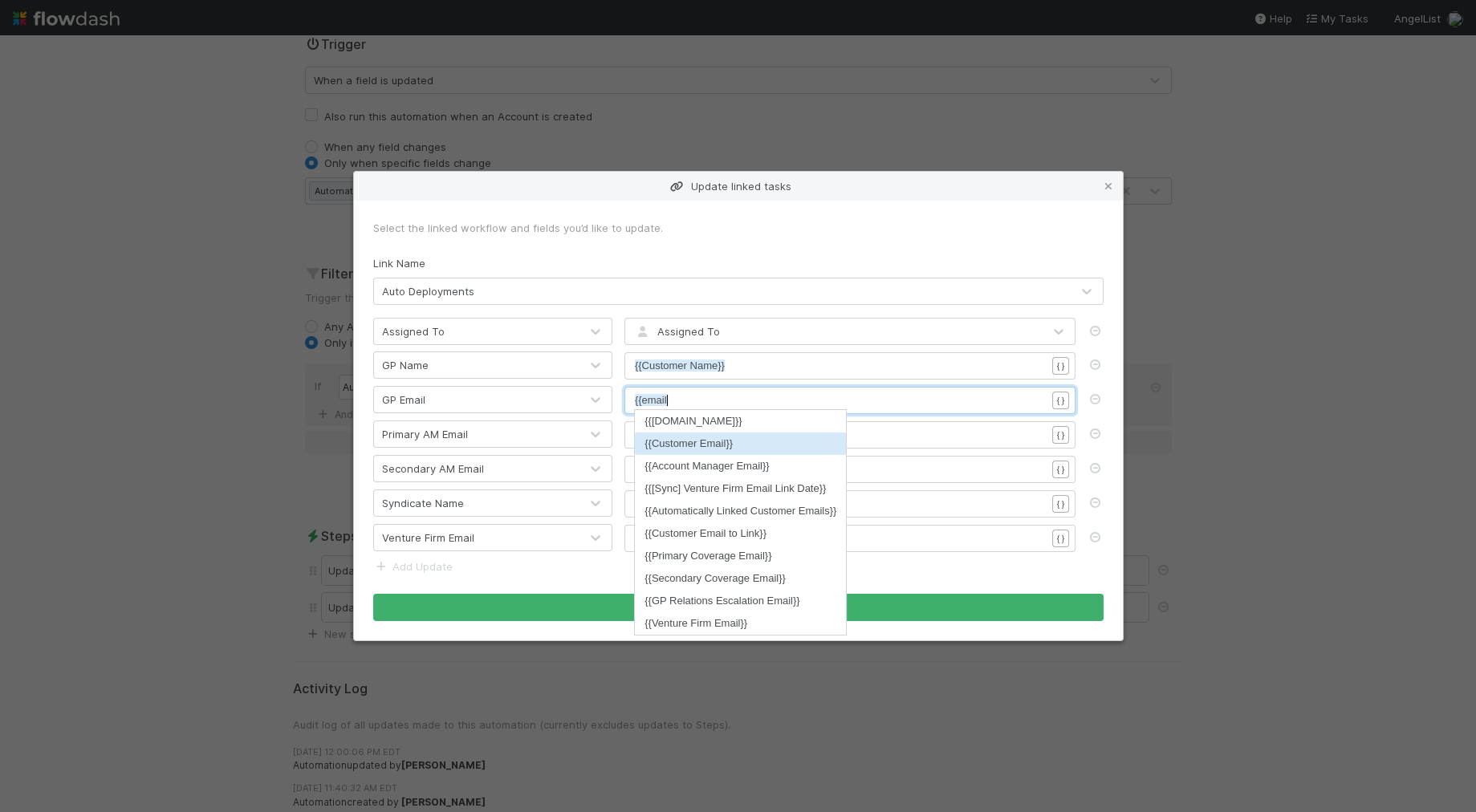
type textarea "email"
click at [686, 450] on li "{{Customer Email}}" at bounding box center [740, 443] width 211 height 23
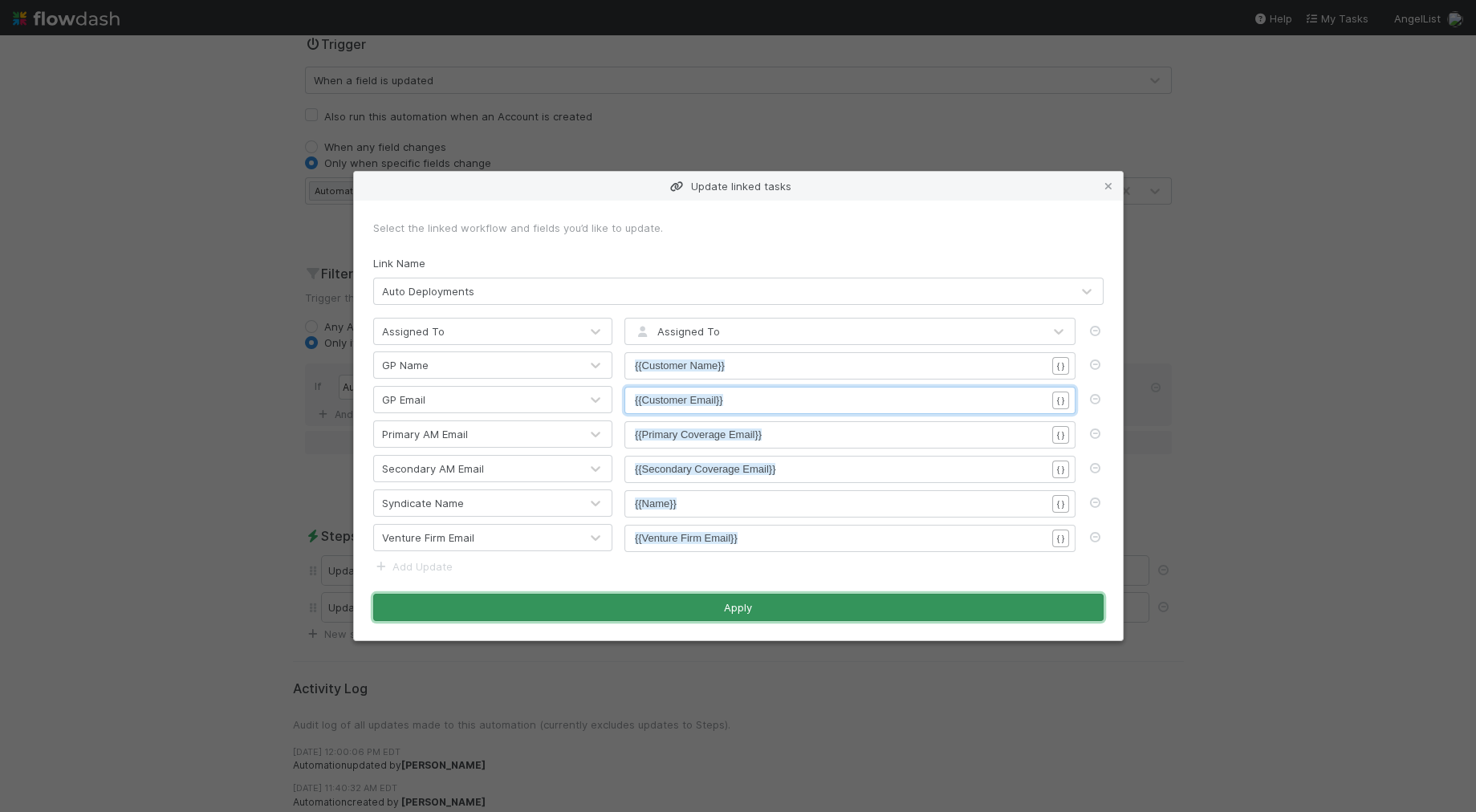
click at [745, 604] on button "Apply" at bounding box center [738, 607] width 730 height 28
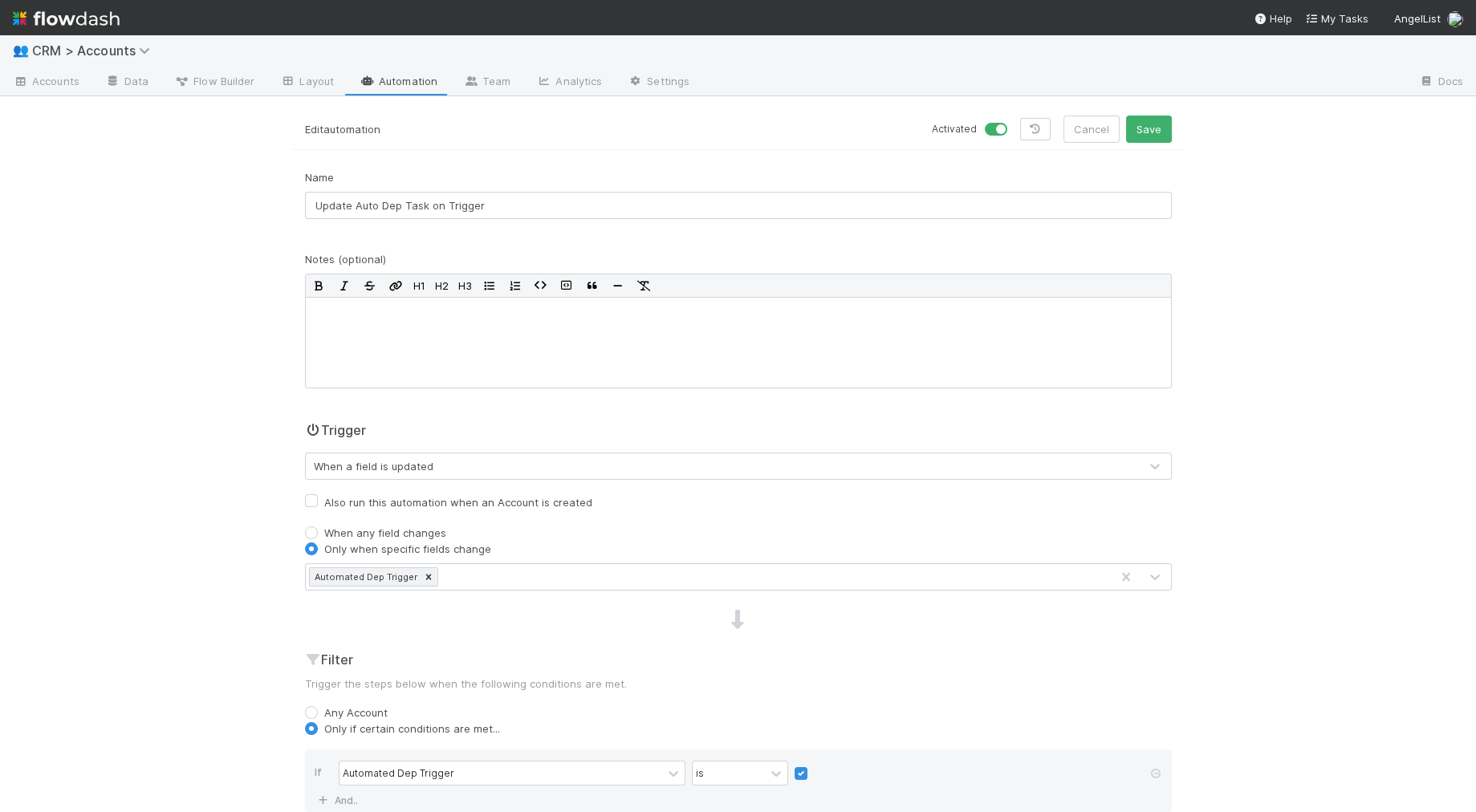
scroll to position [0, 0]
click at [1003, 129] on button "Save" at bounding box center [1148, 133] width 46 height 28
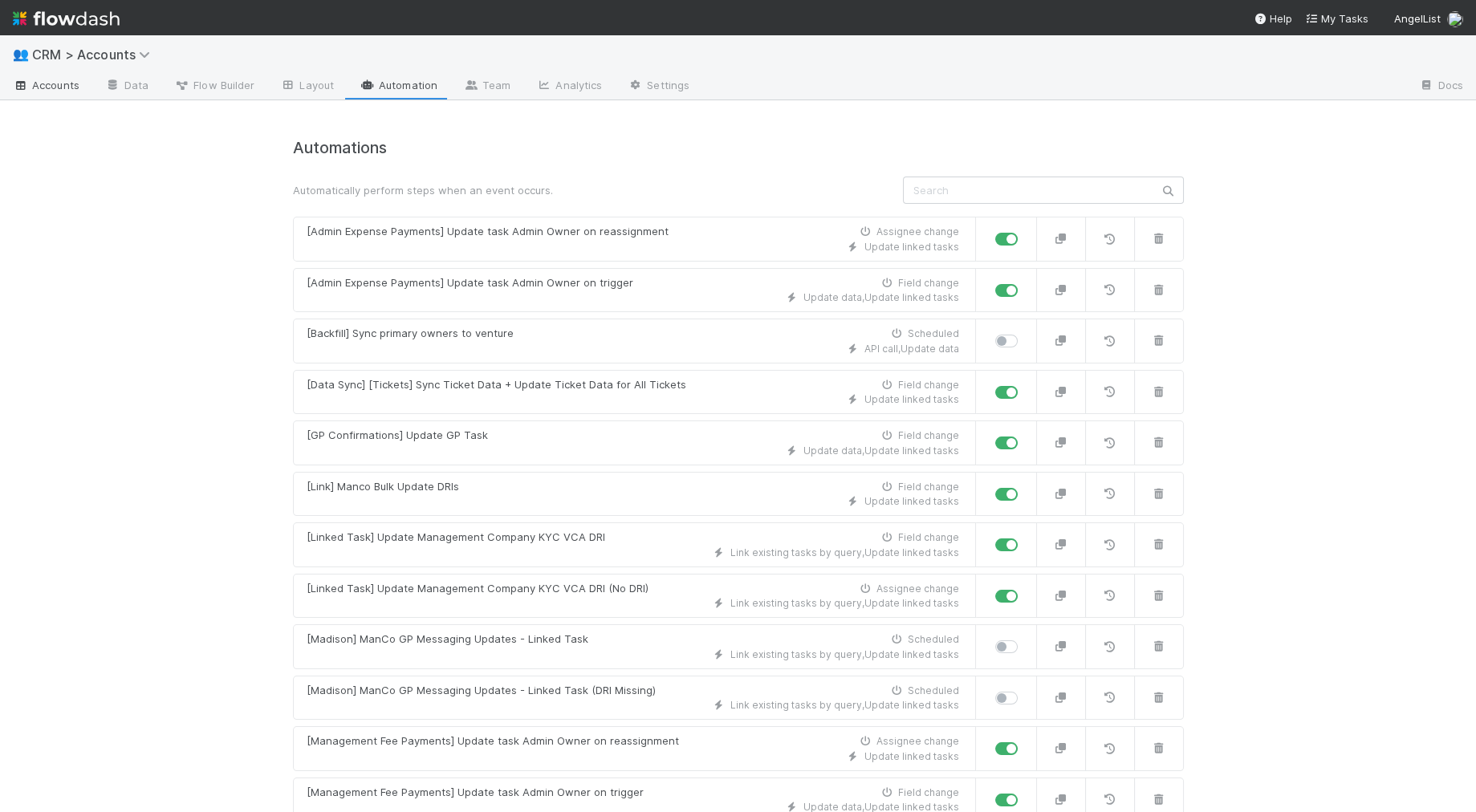
click at [69, 83] on span "Accounts" at bounding box center [46, 84] width 67 height 16
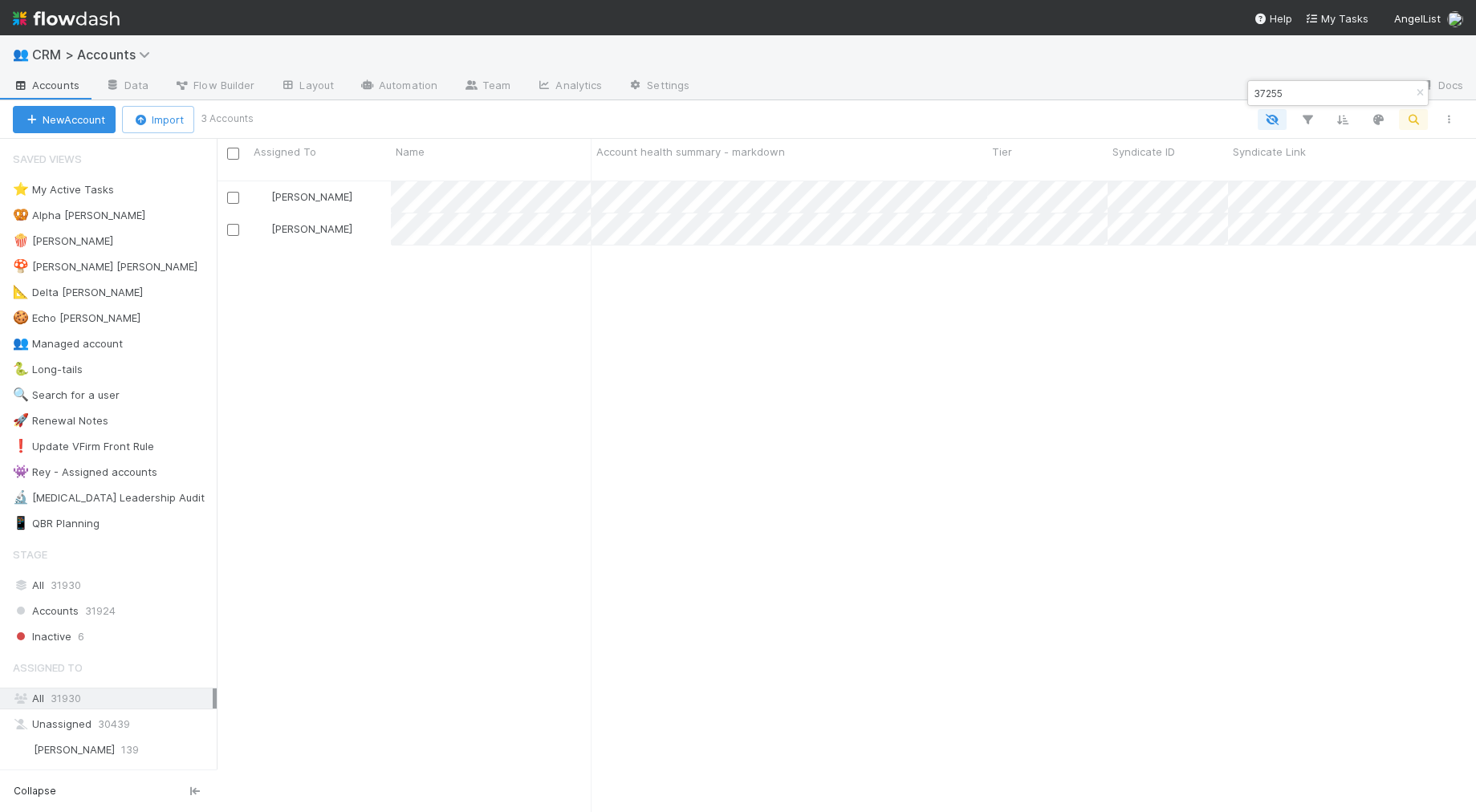
scroll to position [646, 1259]
click at [1003, 93] on input "37255" at bounding box center [1330, 93] width 161 height 19
click at [1003, 89] on input "37255" at bounding box center [1330, 93] width 161 height 19
paste input "881"
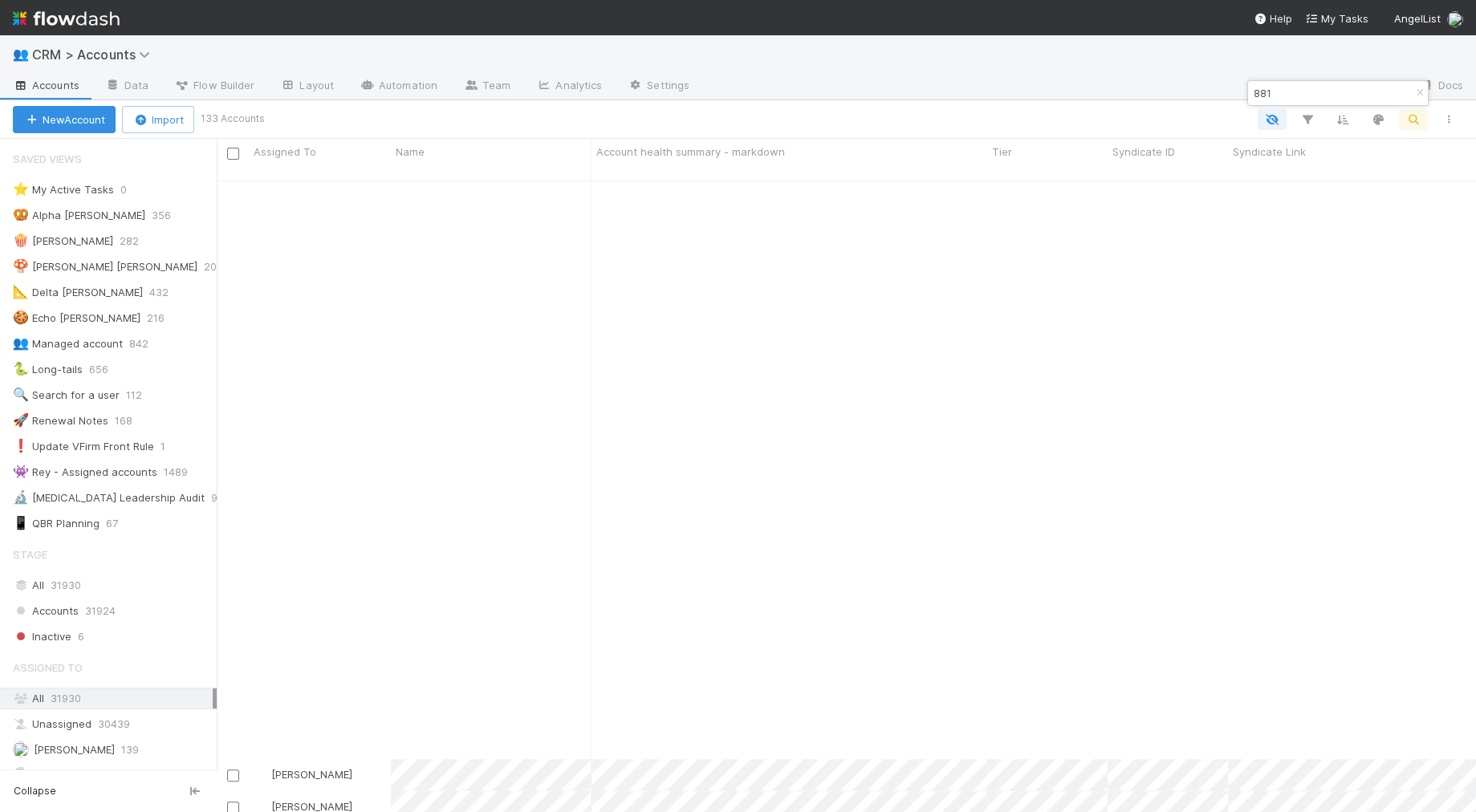
scroll to position [3046, 0]
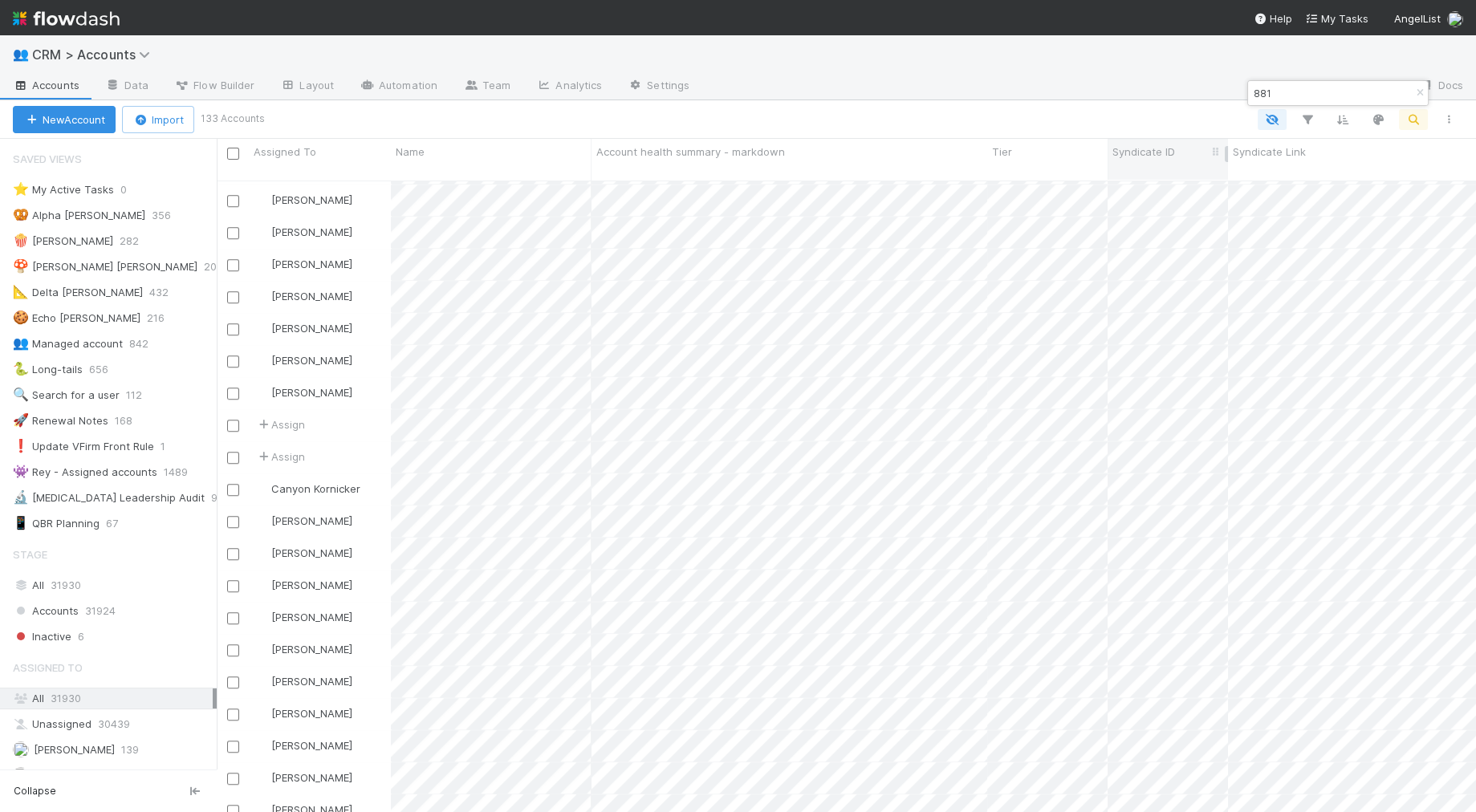
click at [1003, 155] on span "Syndicate ID" at bounding box center [1143, 151] width 63 height 16
click at [1003, 186] on div "Sort A → Z" at bounding box center [1204, 181] width 183 height 24
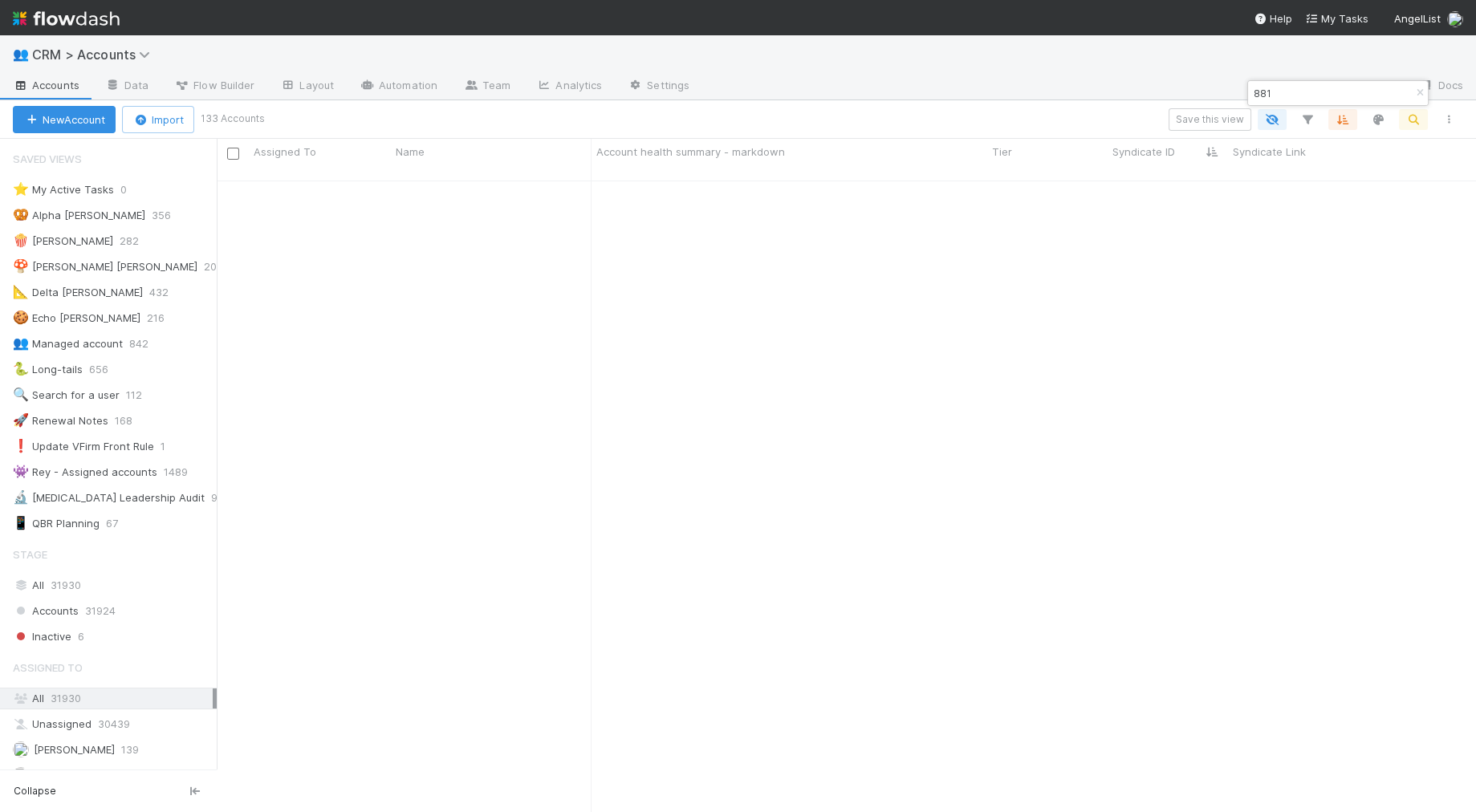
scroll to position [0, 0]
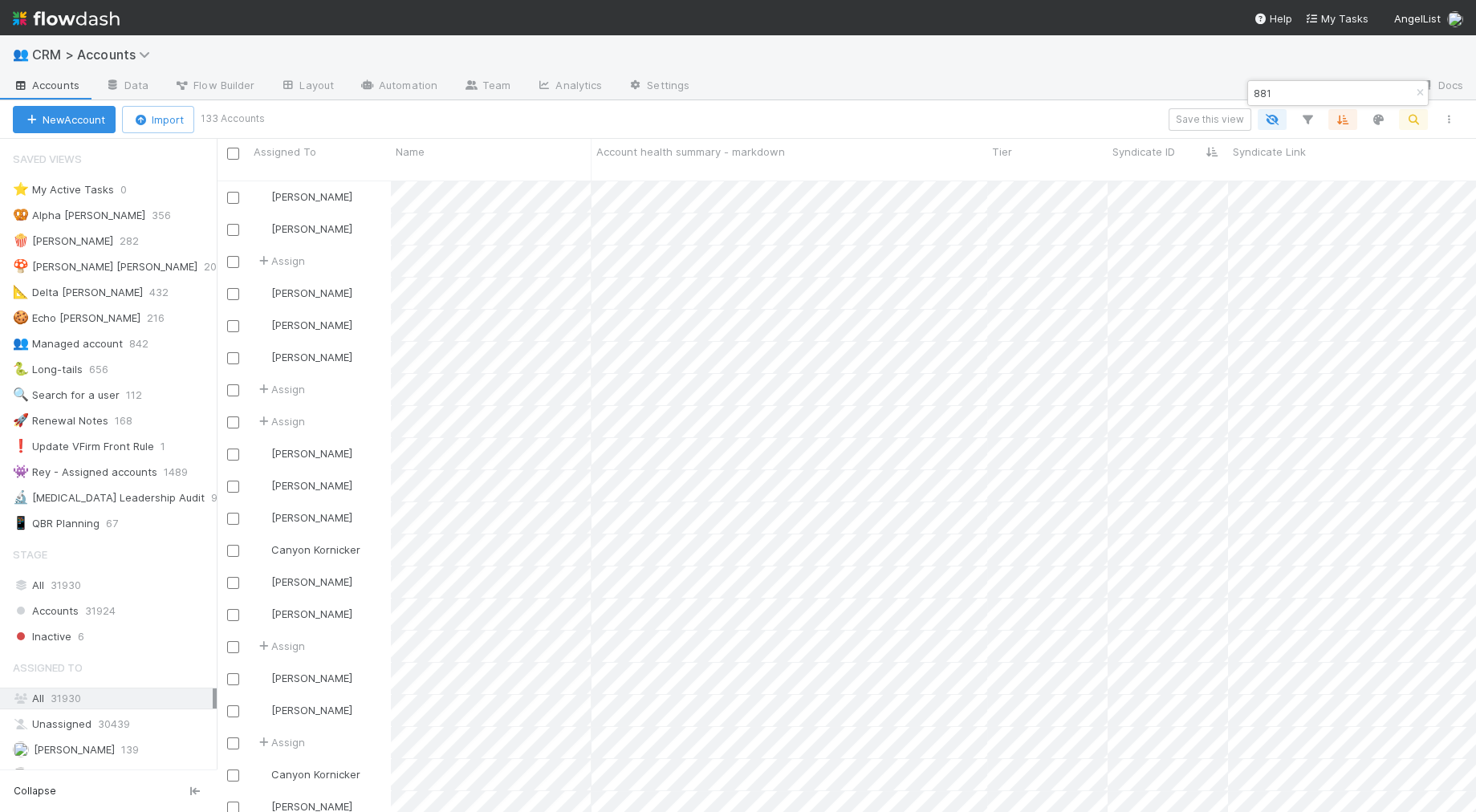
click at [1003, 92] on input "881" at bounding box center [1330, 93] width 161 height 19
paste input "15626"
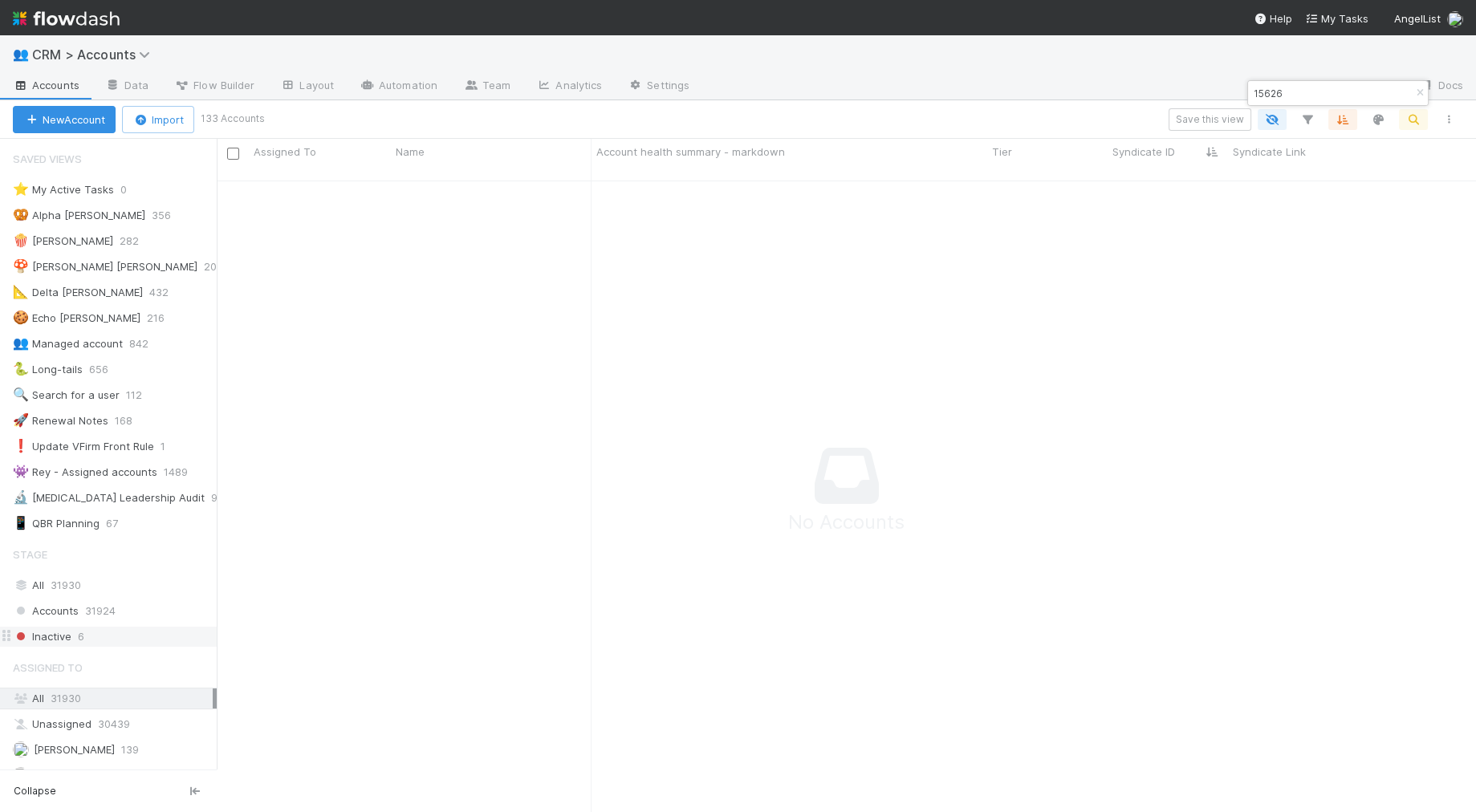
scroll to position [646, 1259]
type input "15626"
drag, startPoint x: 1021, startPoint y: 121, endPoint x: 944, endPoint y: 212, distance: 119.2
click at [1003, 121] on div "Save this view" at bounding box center [864, 120] width 1204 height 23
click at [1003, 89] on icon "button" at bounding box center [1419, 94] width 16 height 10
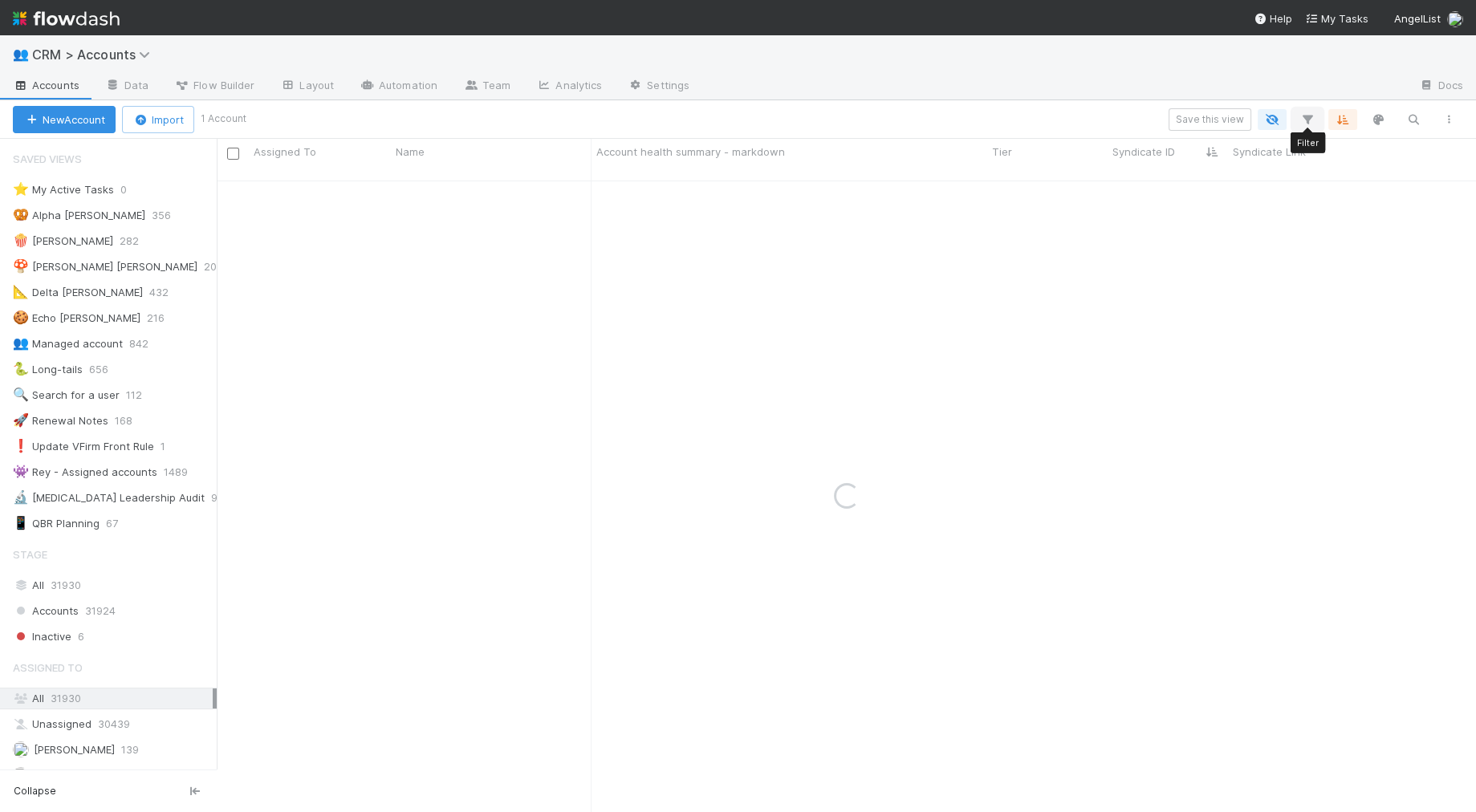
click at [1003, 123] on icon "button" at bounding box center [1307, 119] width 16 height 14
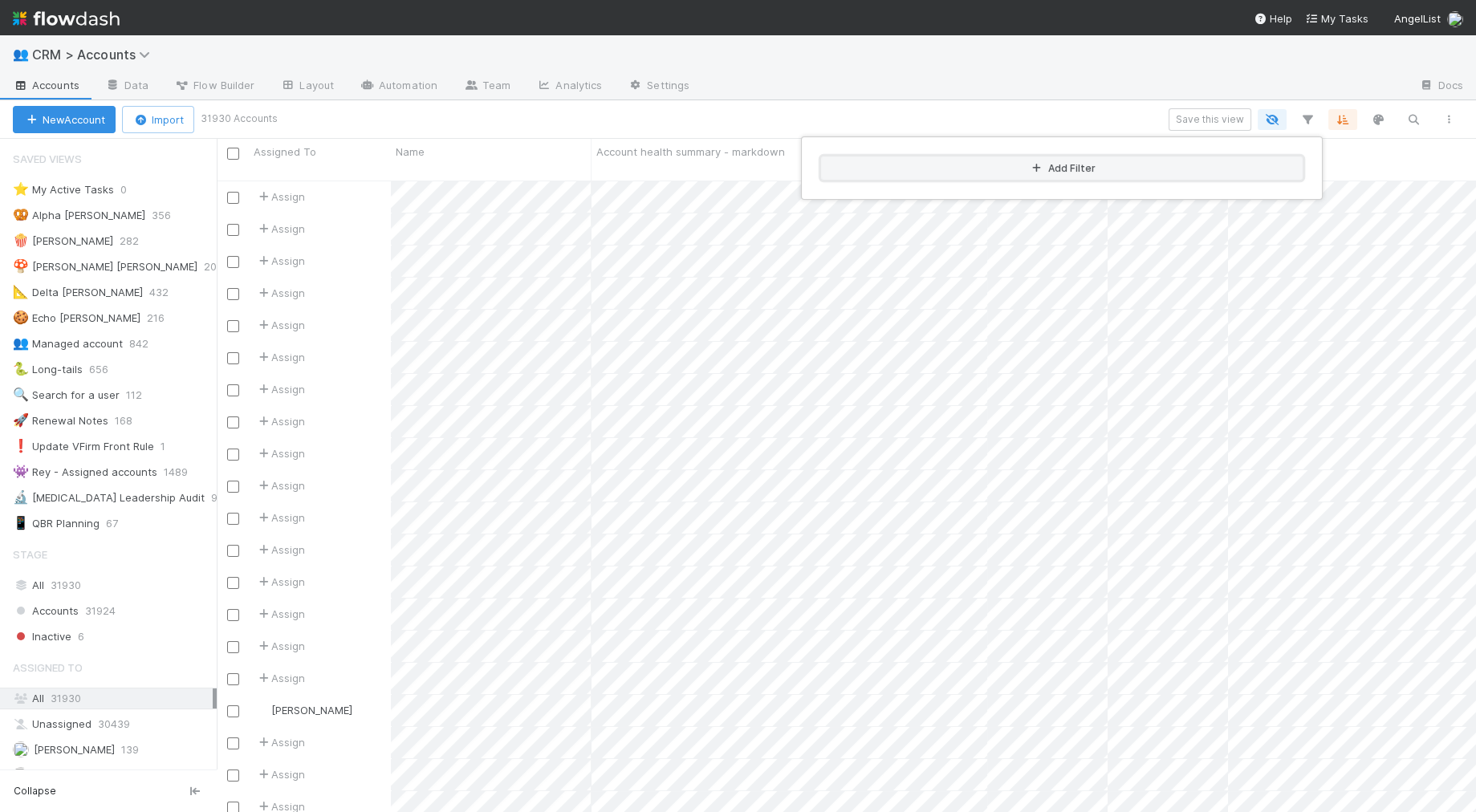
click at [1003, 158] on button "Add Filter" at bounding box center [1062, 168] width 482 height 23
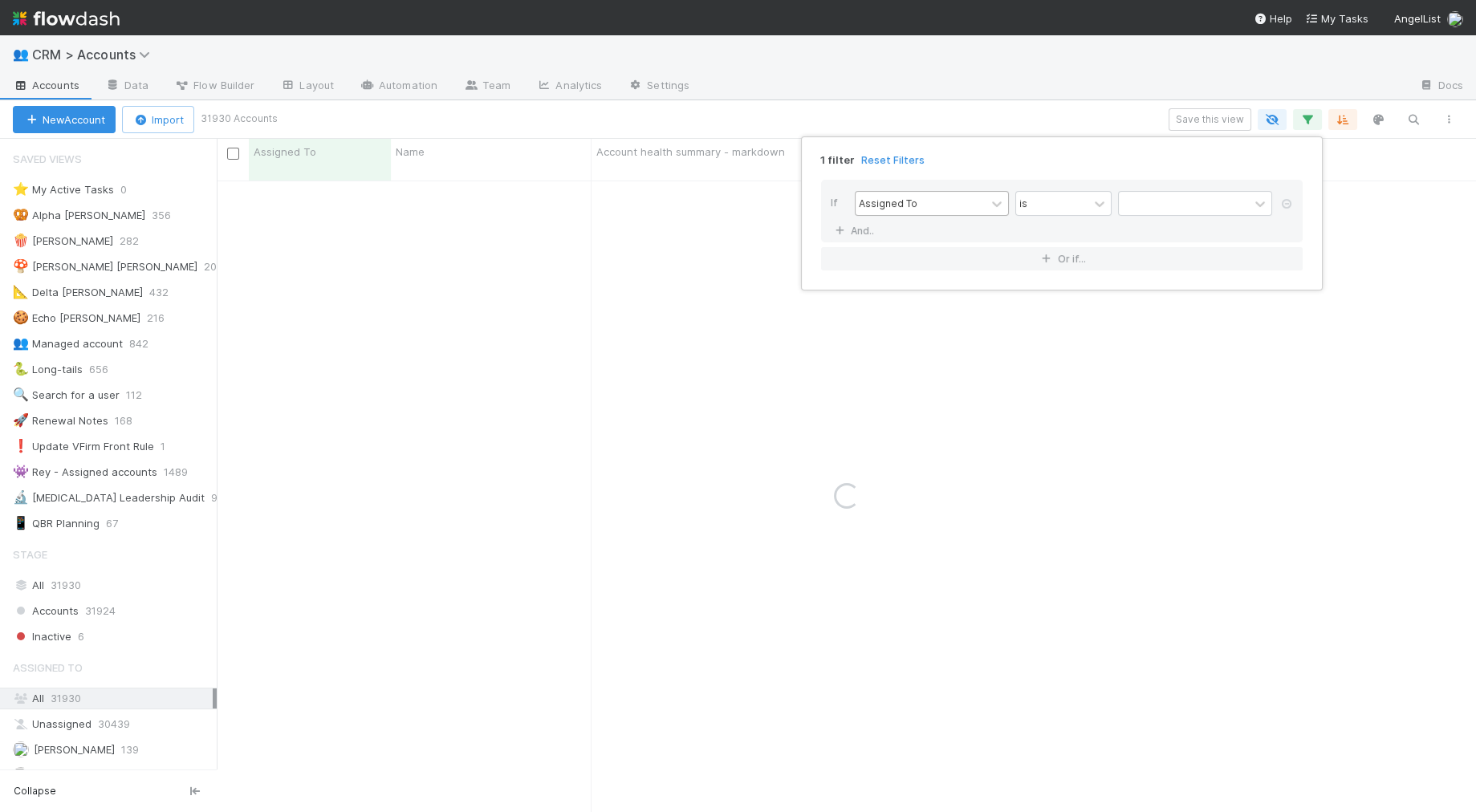
click at [940, 197] on div "Assigned To" at bounding box center [920, 203] width 130 height 23
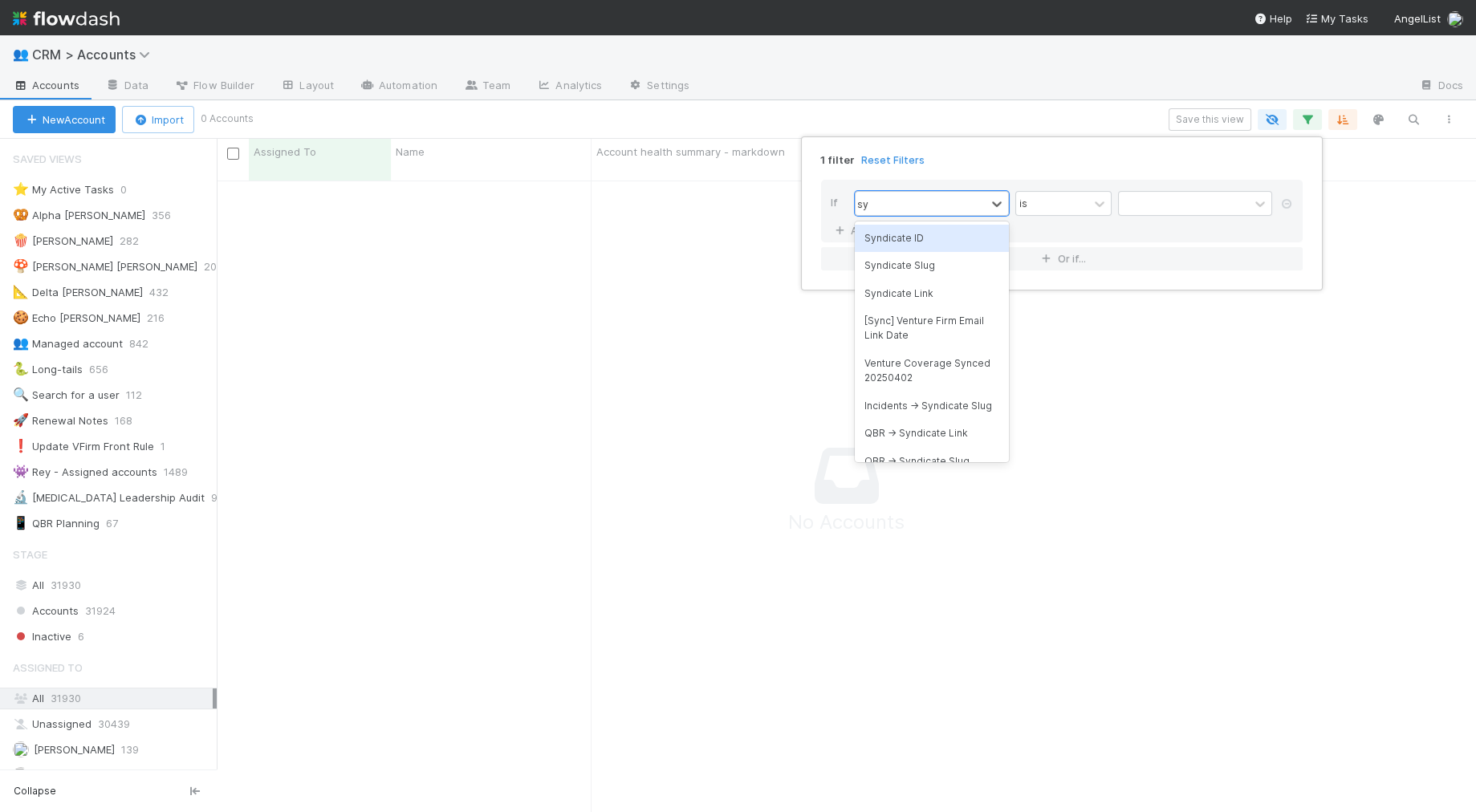
type input "syn"
drag, startPoint x: 936, startPoint y: 229, endPoint x: 957, endPoint y: 231, distance: 21.1
click at [936, 229] on div "Syndicate ID" at bounding box center [932, 238] width 154 height 28
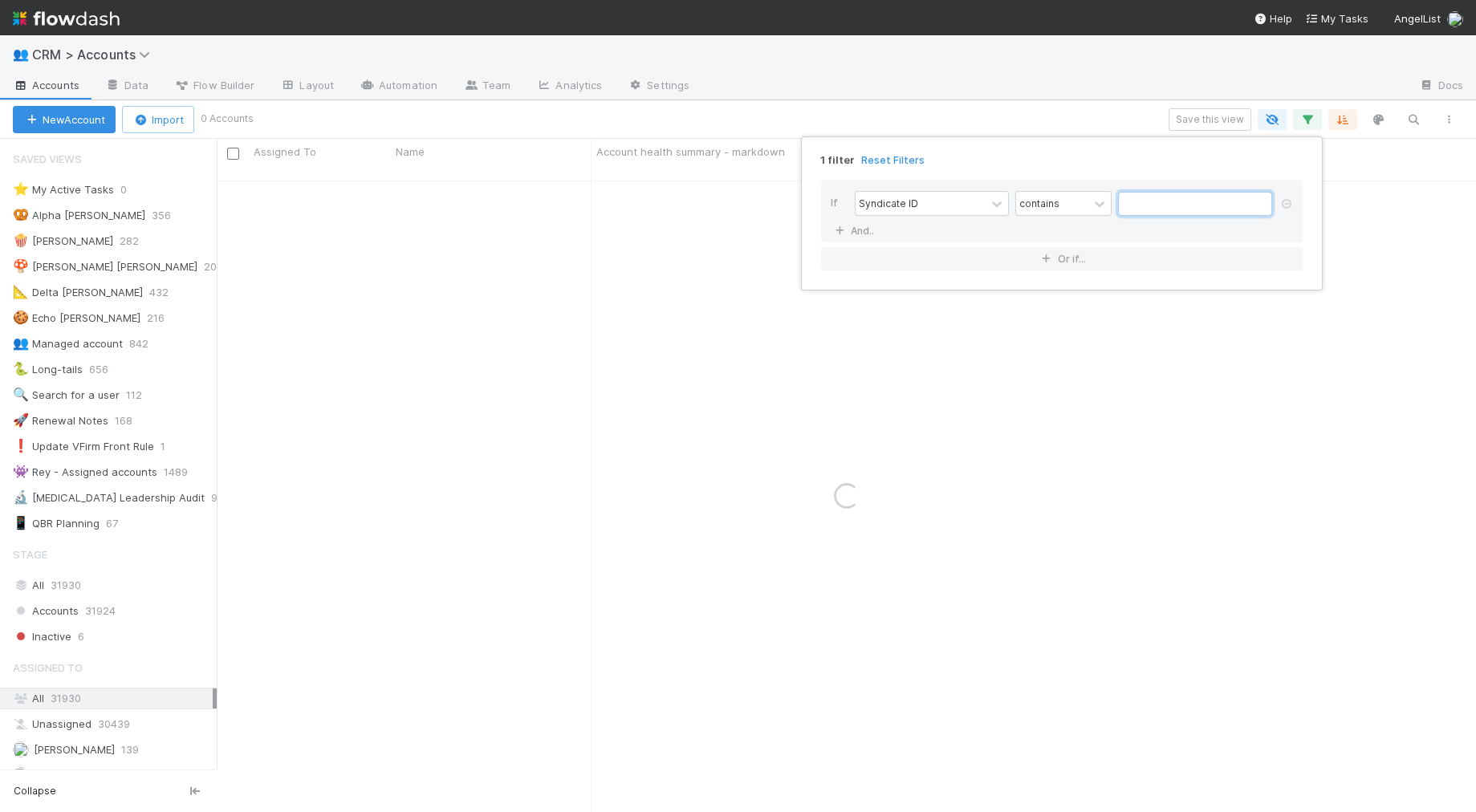
drag, startPoint x: 1160, startPoint y: 206, endPoint x: 1135, endPoint y: 217, distance: 27.3
click at [1003, 206] on input "text" at bounding box center [1195, 203] width 154 height 24
paste input "15626"
type input "15626"
click at [1003, 206] on div "contains" at bounding box center [1052, 203] width 72 height 23
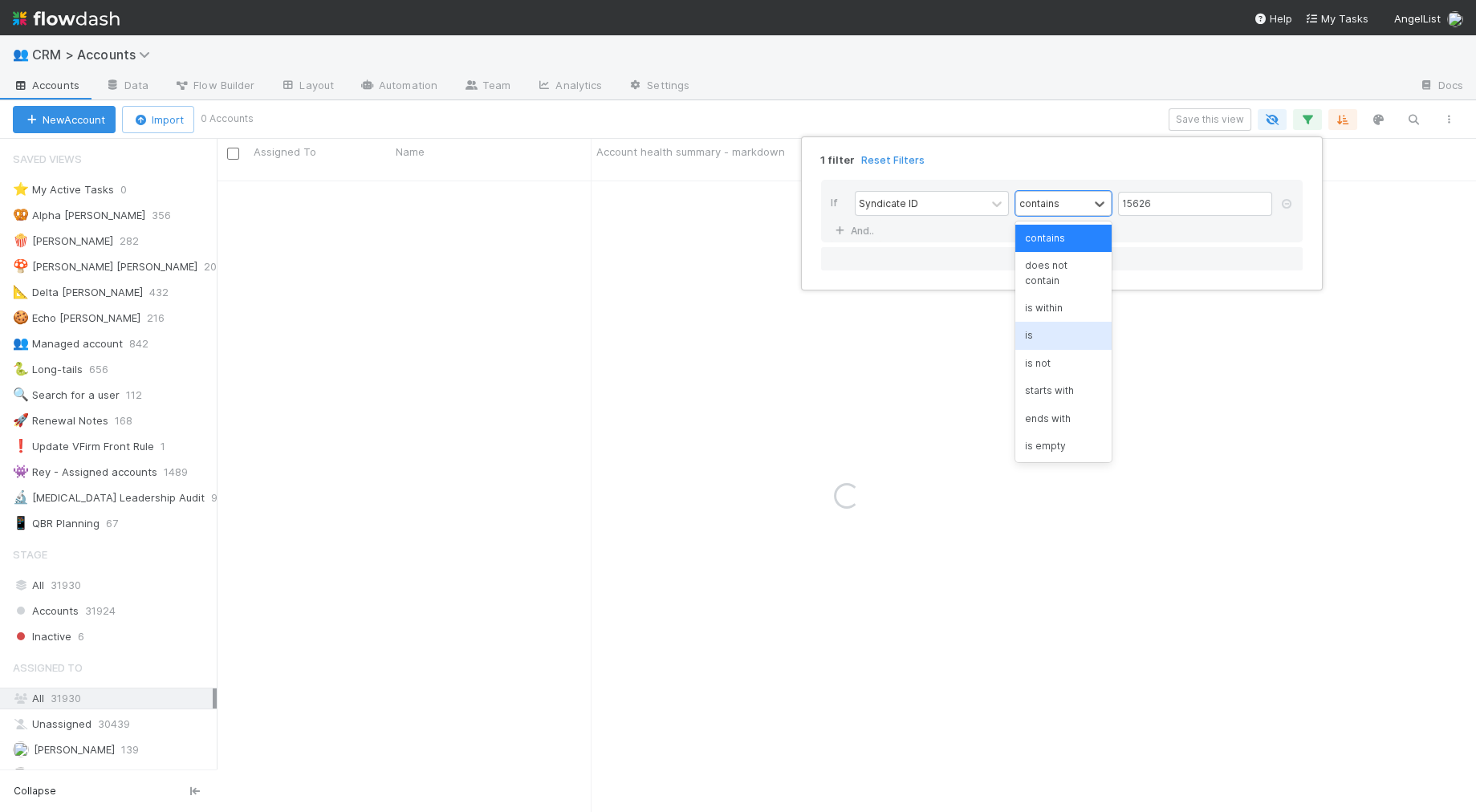
click at [1003, 325] on div "is" at bounding box center [1063, 335] width 96 height 28
click at [1003, 145] on div "1 filter Reset Filters" at bounding box center [1061, 156] width 508 height 23
click at [727, 130] on div "1 filter Reset Filters If Syndicate ID is 15626 And.. Or if..." at bounding box center [738, 406] width 1476 height 812
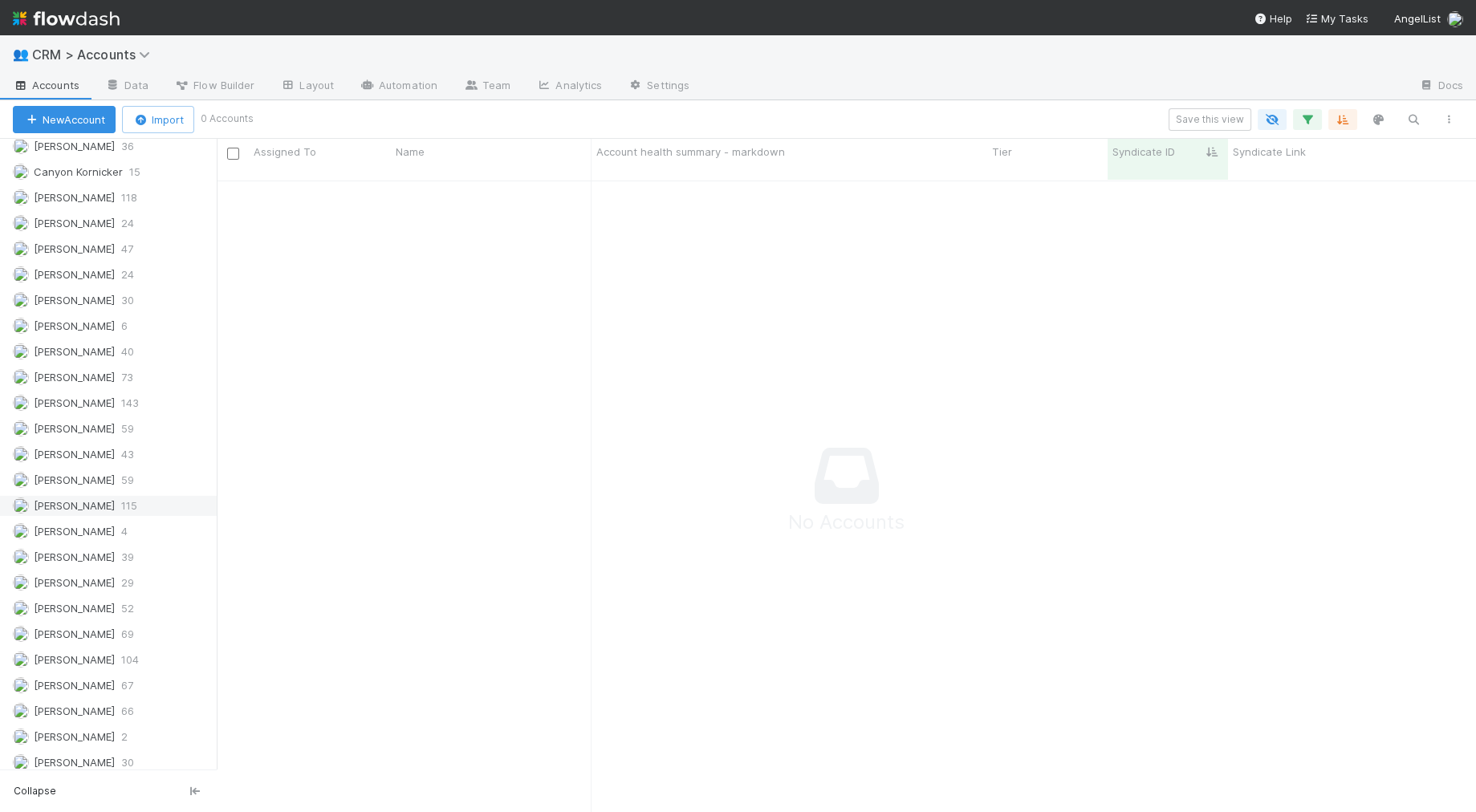
scroll to position [0, 0]
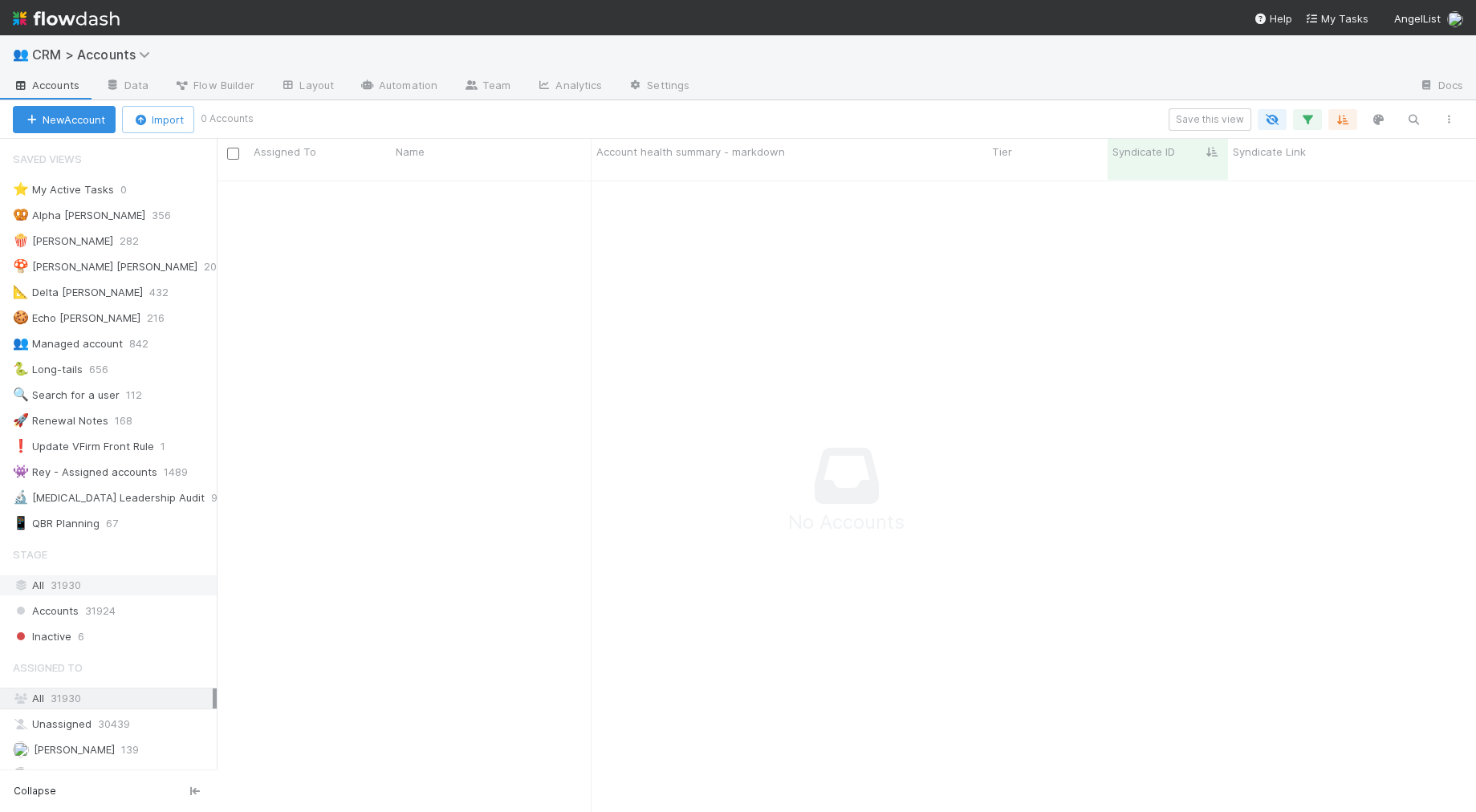
click at [78, 575] on span "31930" at bounding box center [65, 585] width 30 height 20
click at [1003, 116] on icon "button" at bounding box center [1307, 119] width 16 height 14
click at [1003, 178] on div "Response not successful: Received status code 502" at bounding box center [1176, 165] width 304 height 58
click at [1003, 120] on div "Response not successful: Received status code 502" at bounding box center [738, 406] width 1476 height 812
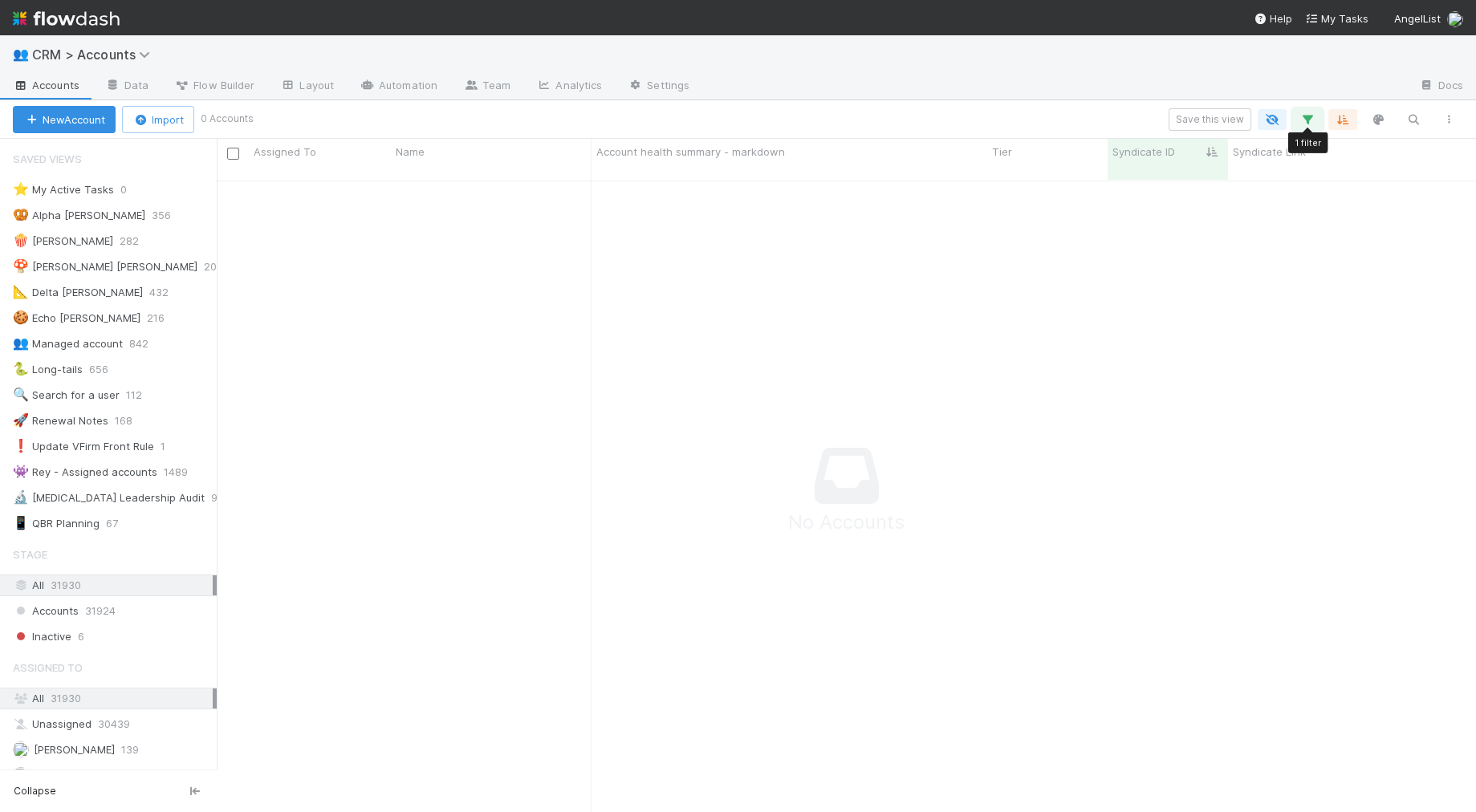
click at [1003, 112] on icon "button" at bounding box center [1307, 119] width 16 height 14
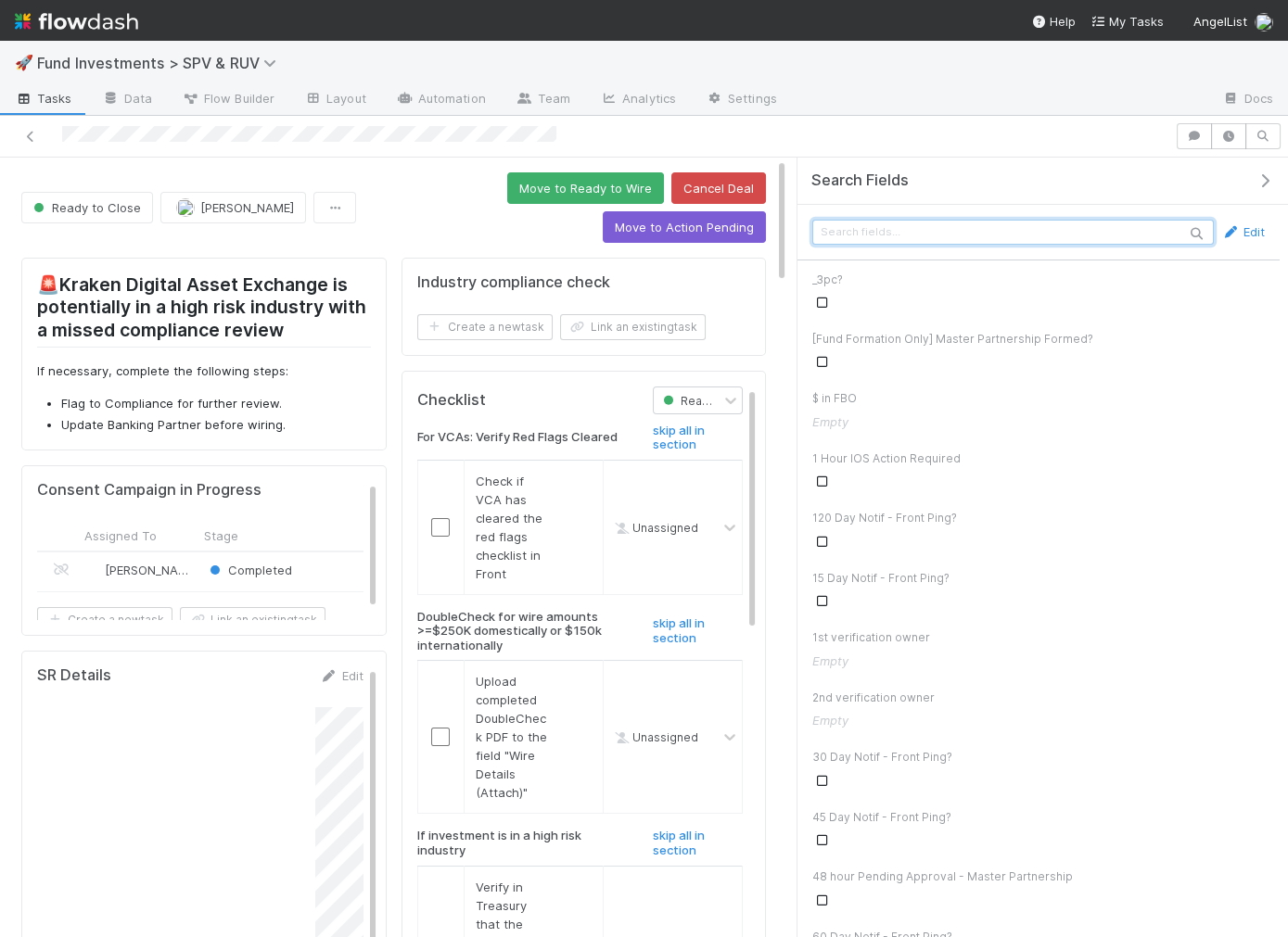
click at [901, 230] on input "text" at bounding box center [1014, 232] width 402 height 25
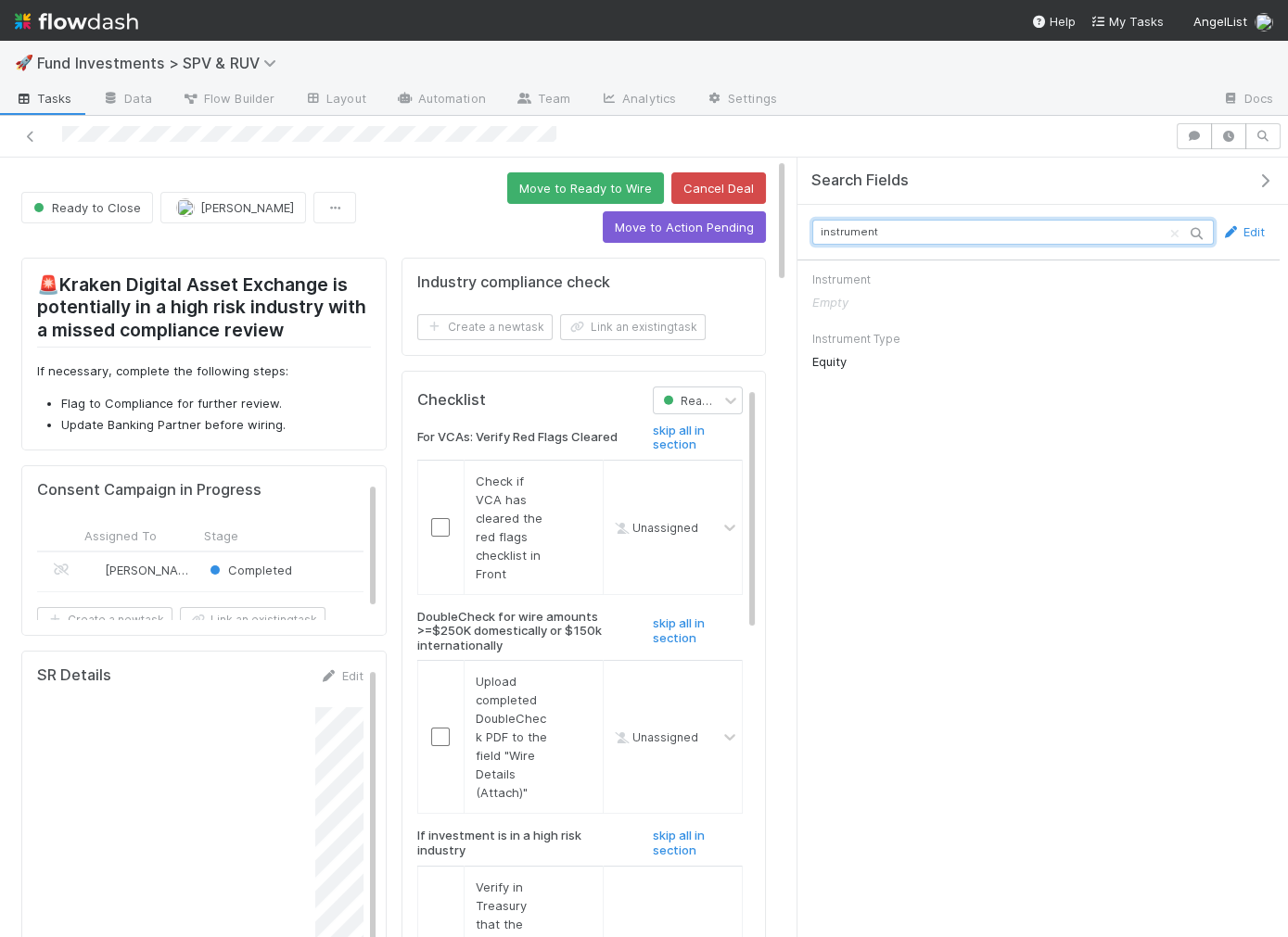
type input "instrument"
click at [137, 73] on span "Fund Investments > SPV & RUV" at bounding box center [168, 63] width 264 height 22
click at [143, 61] on span "Fund Investments > SPV & RUV" at bounding box center [160, 63] width 248 height 18
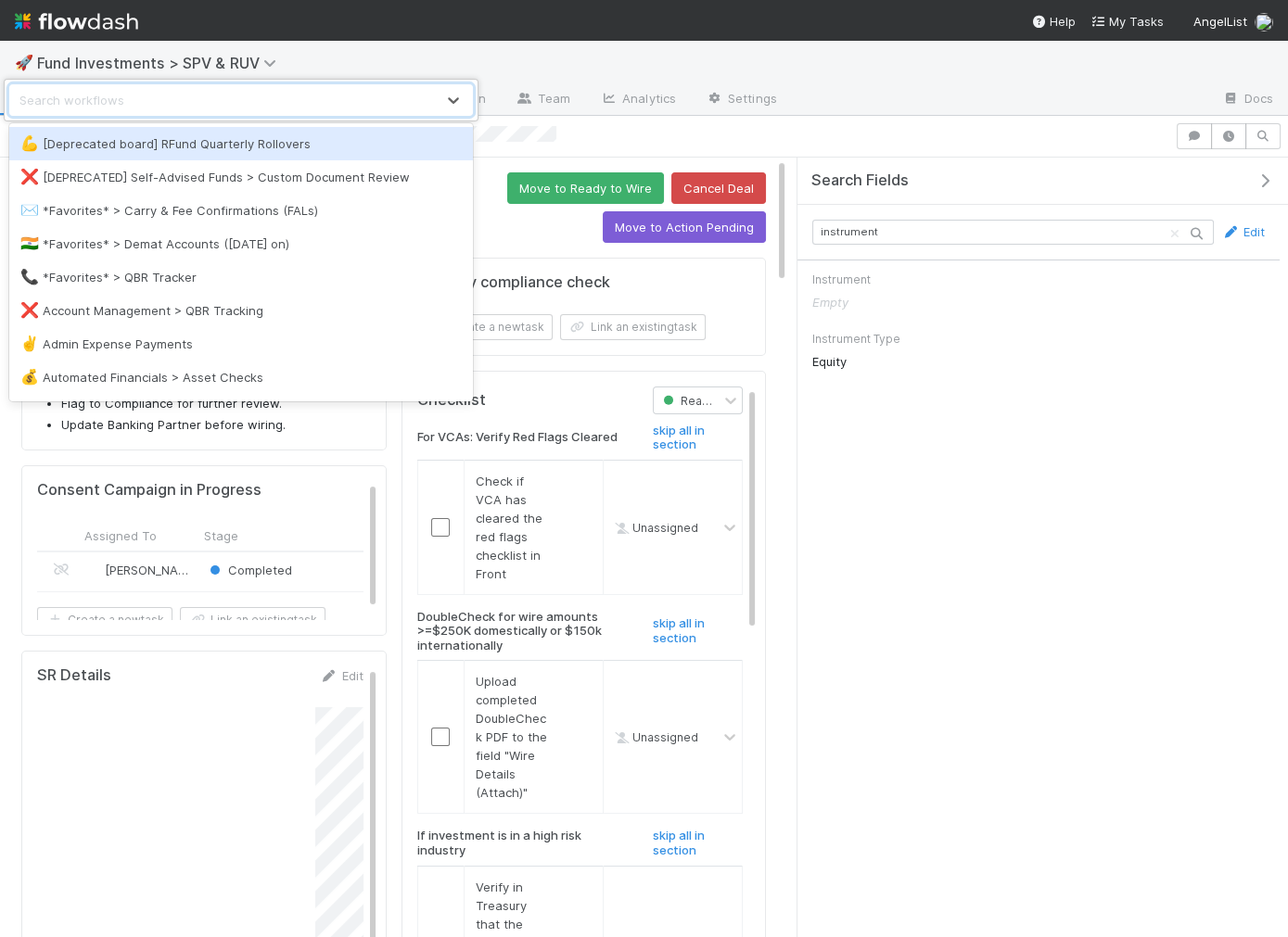
click at [147, 99] on div "Search workflows" at bounding box center [223, 99] width 425 height 30
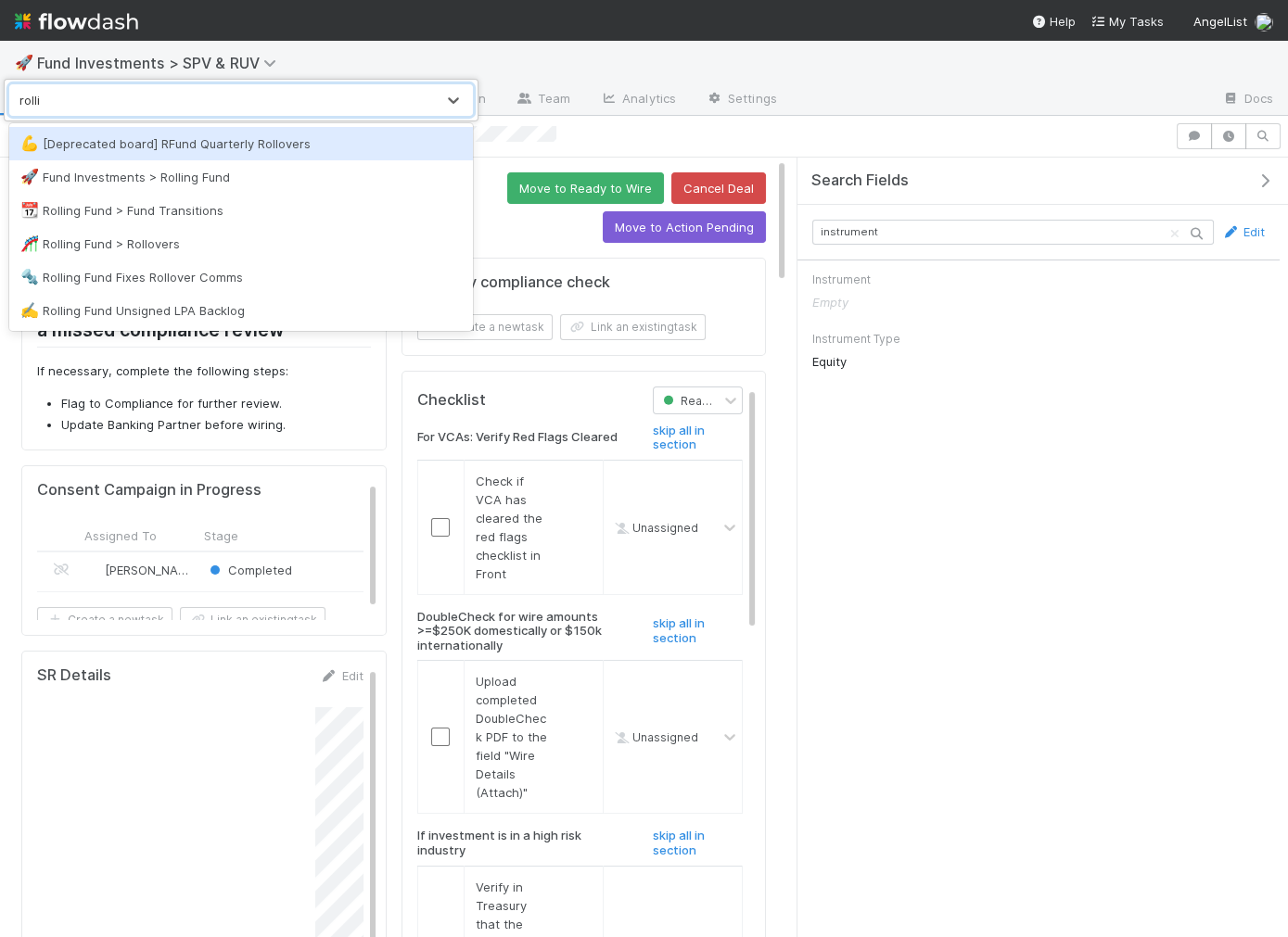
type input "rolling"
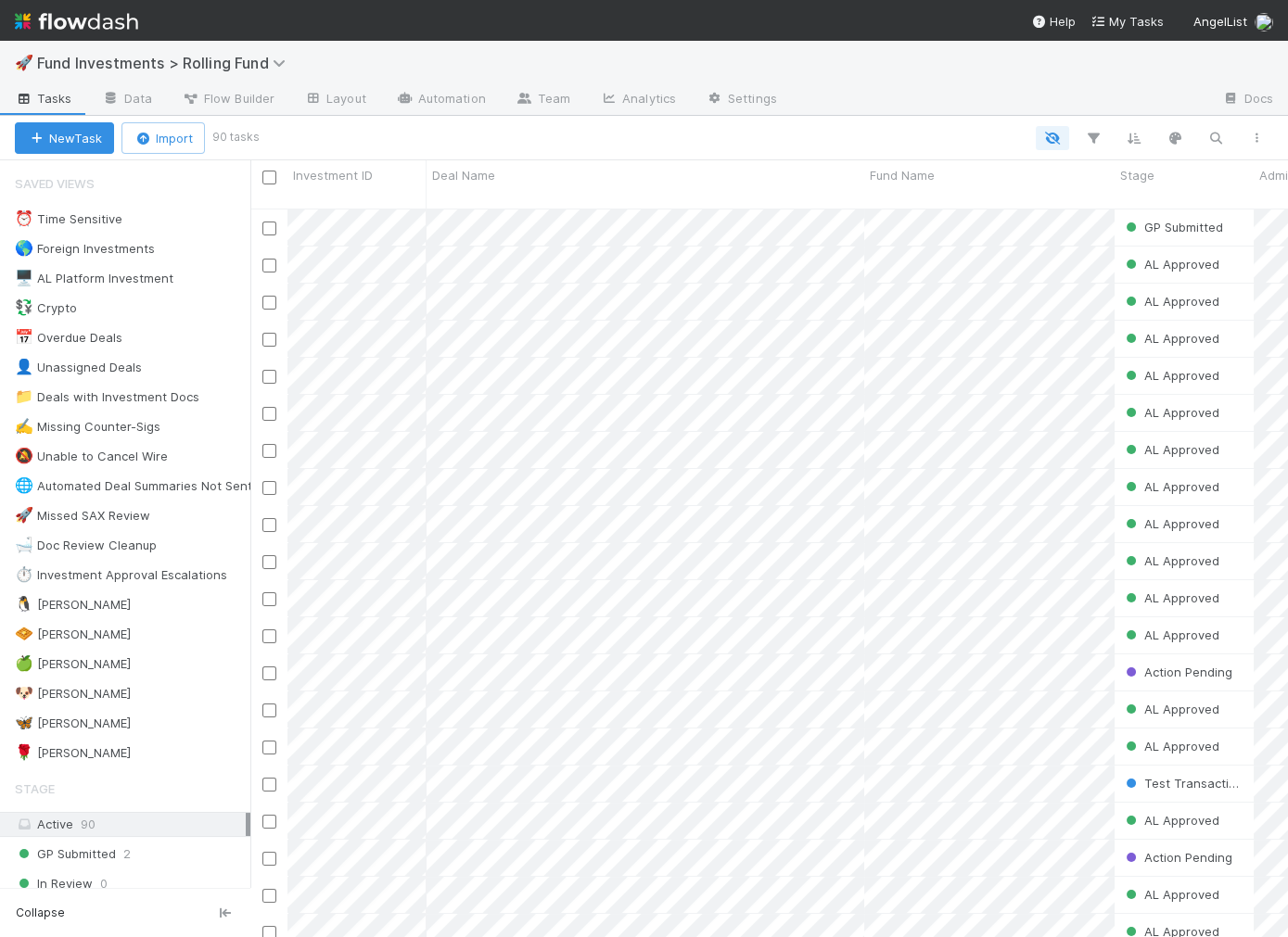
scroll to position [1, 1]
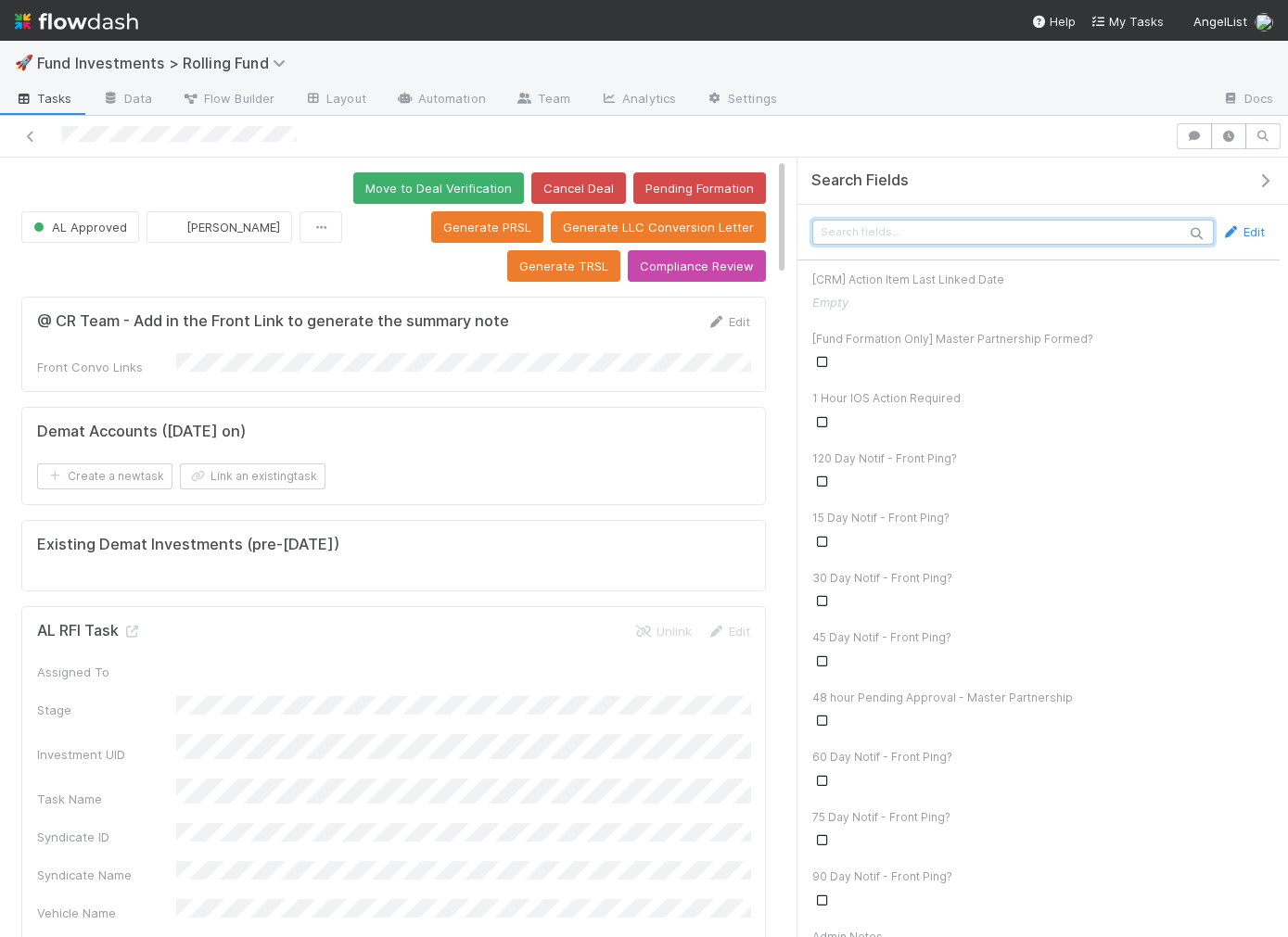
click at [1102, 232] on input "text" at bounding box center [1014, 232] width 402 height 25
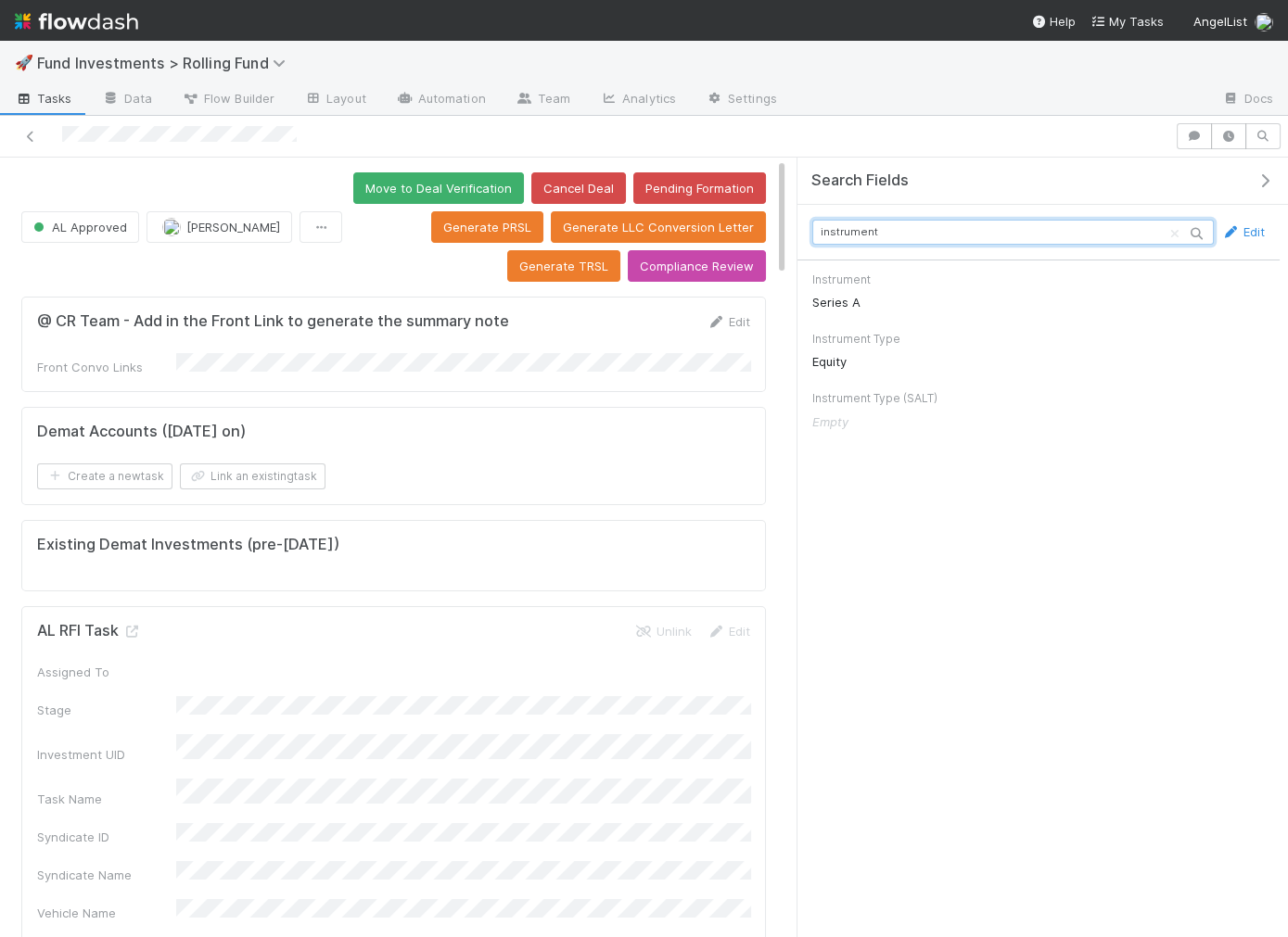
scroll to position [5, 0]
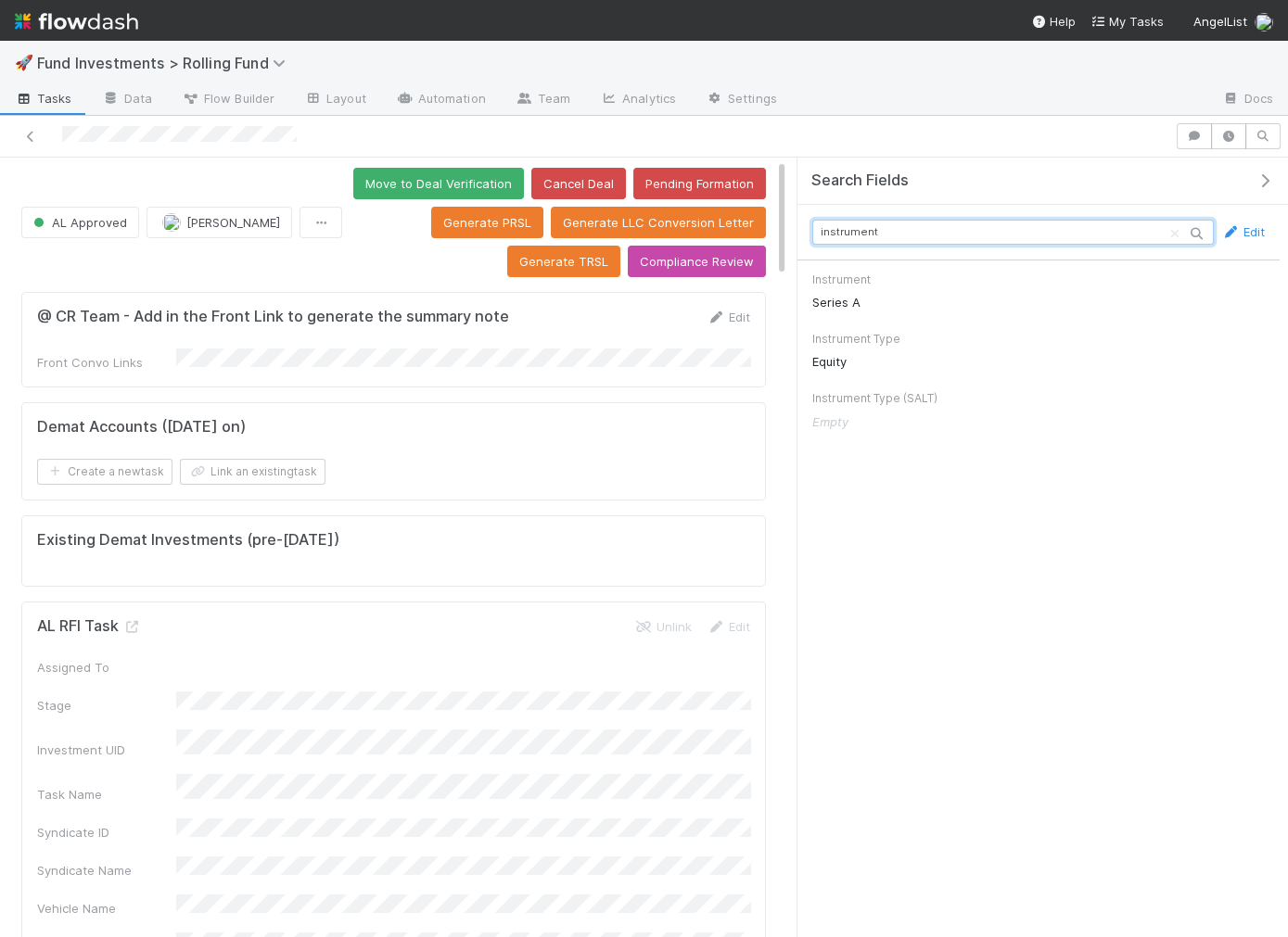
type input "instrument"
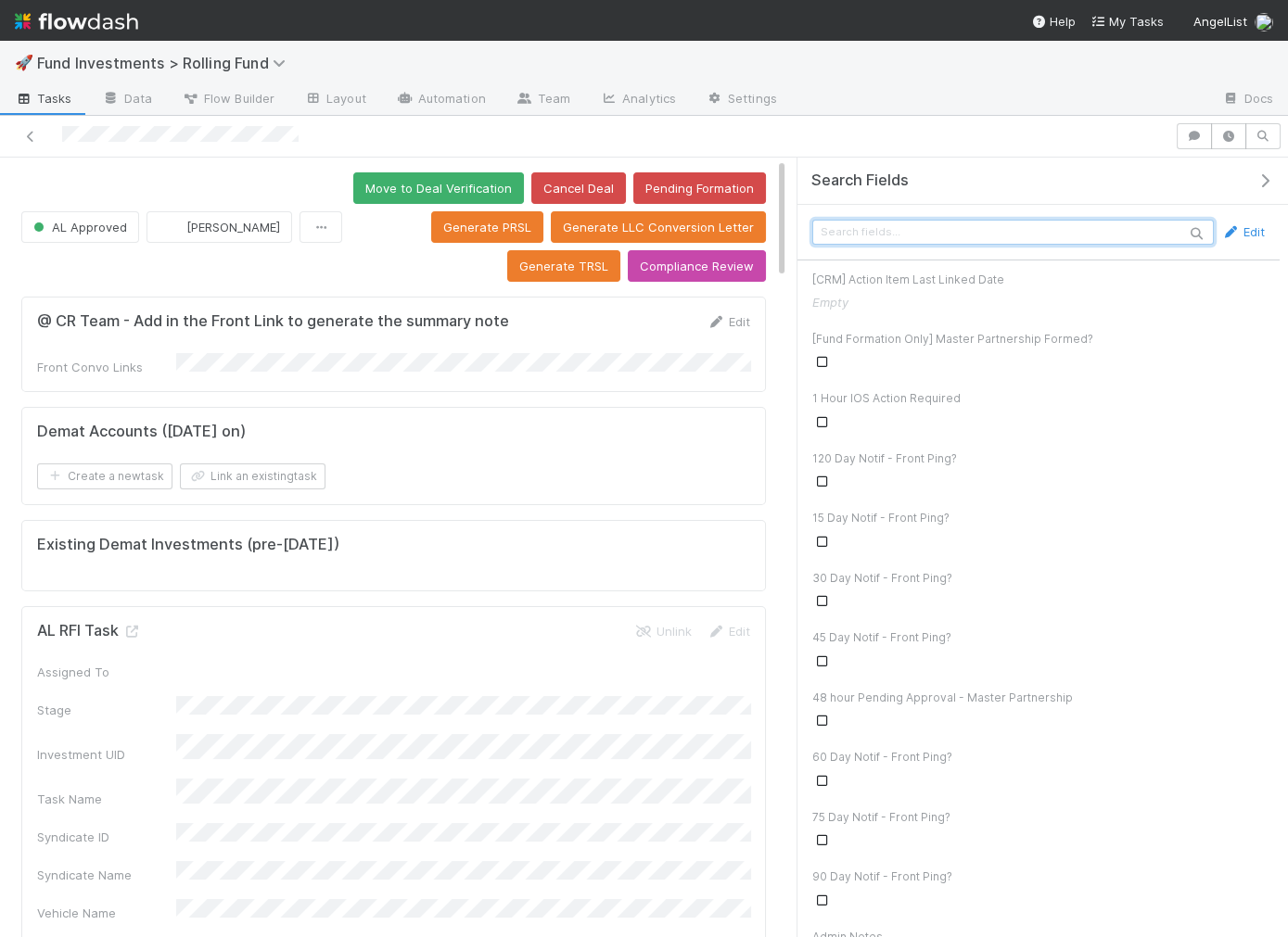
click at [954, 229] on input "text" at bounding box center [1014, 232] width 402 height 25
paste input "instrument"
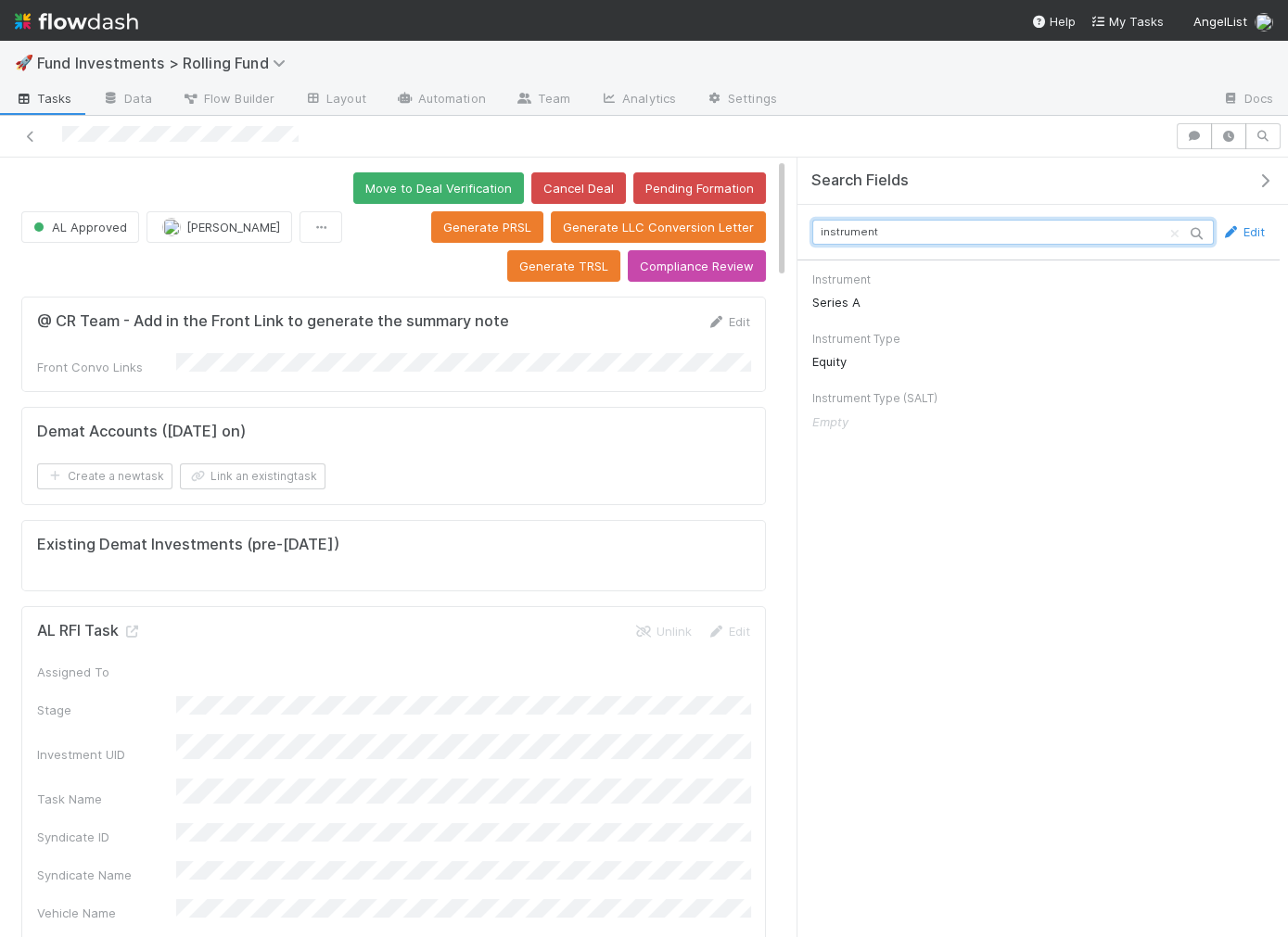
type input "instrument"
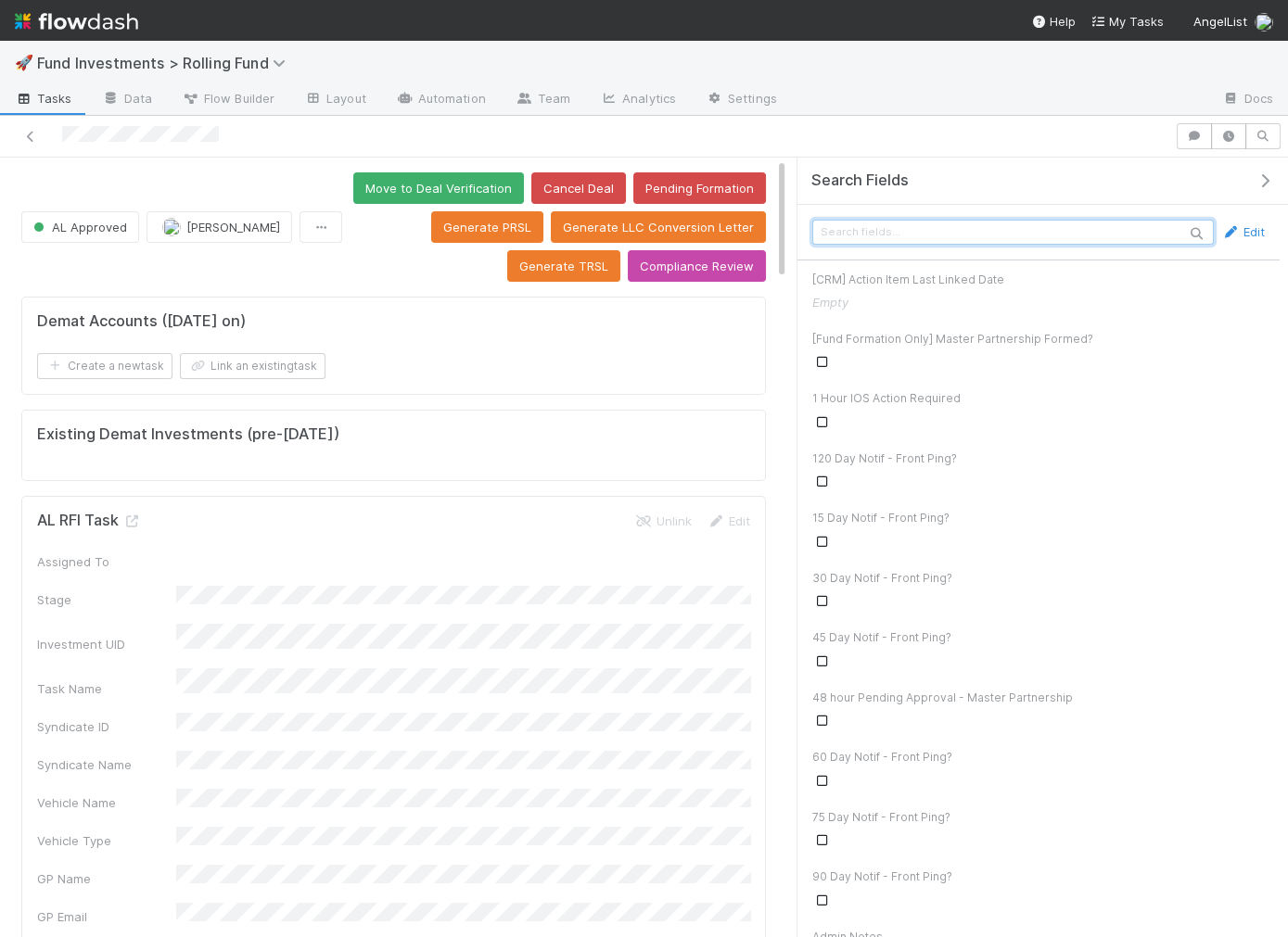
click at [863, 240] on input "text" at bounding box center [1014, 232] width 402 height 25
paste input "instrument"
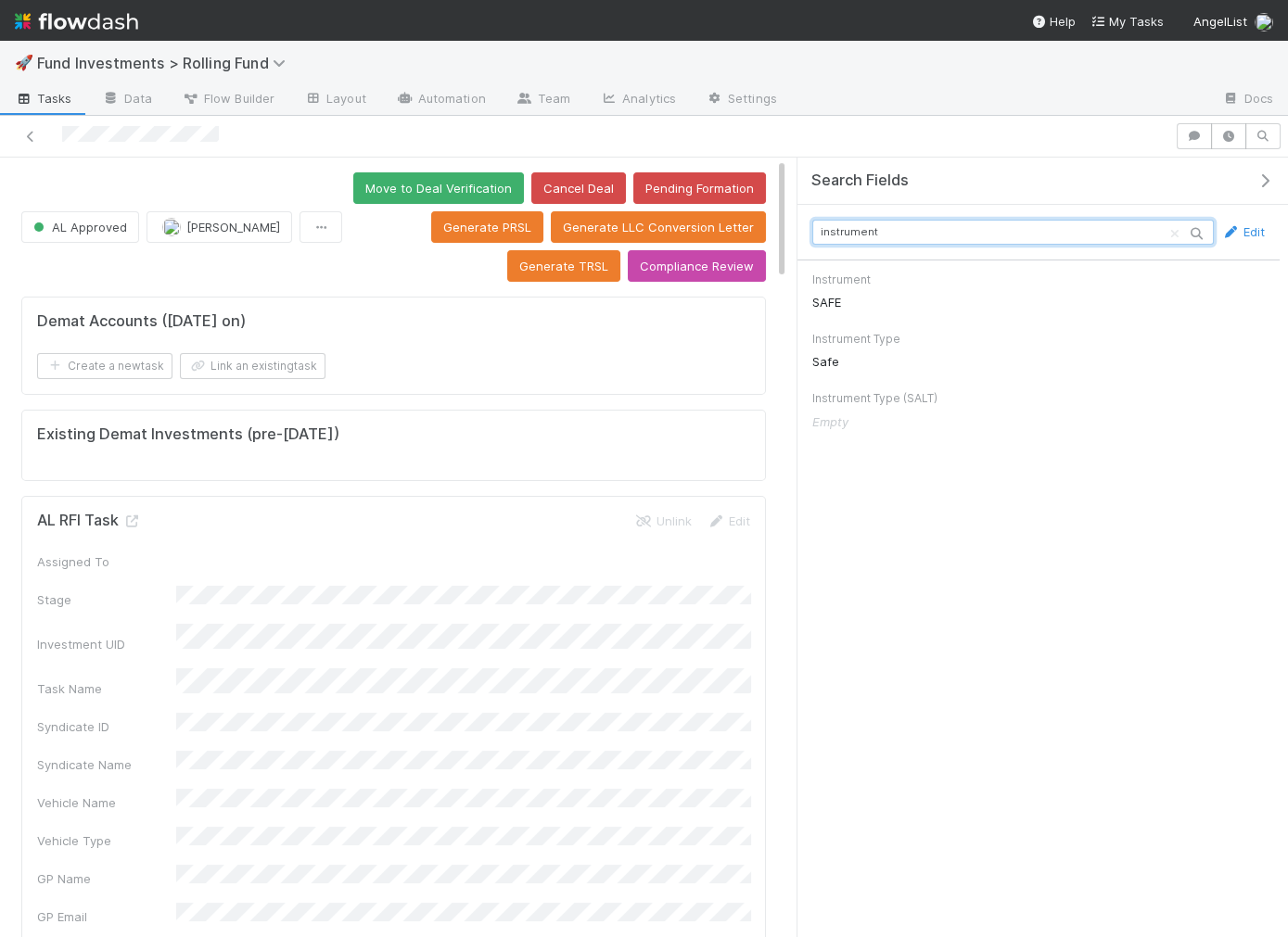
type input "instrument"
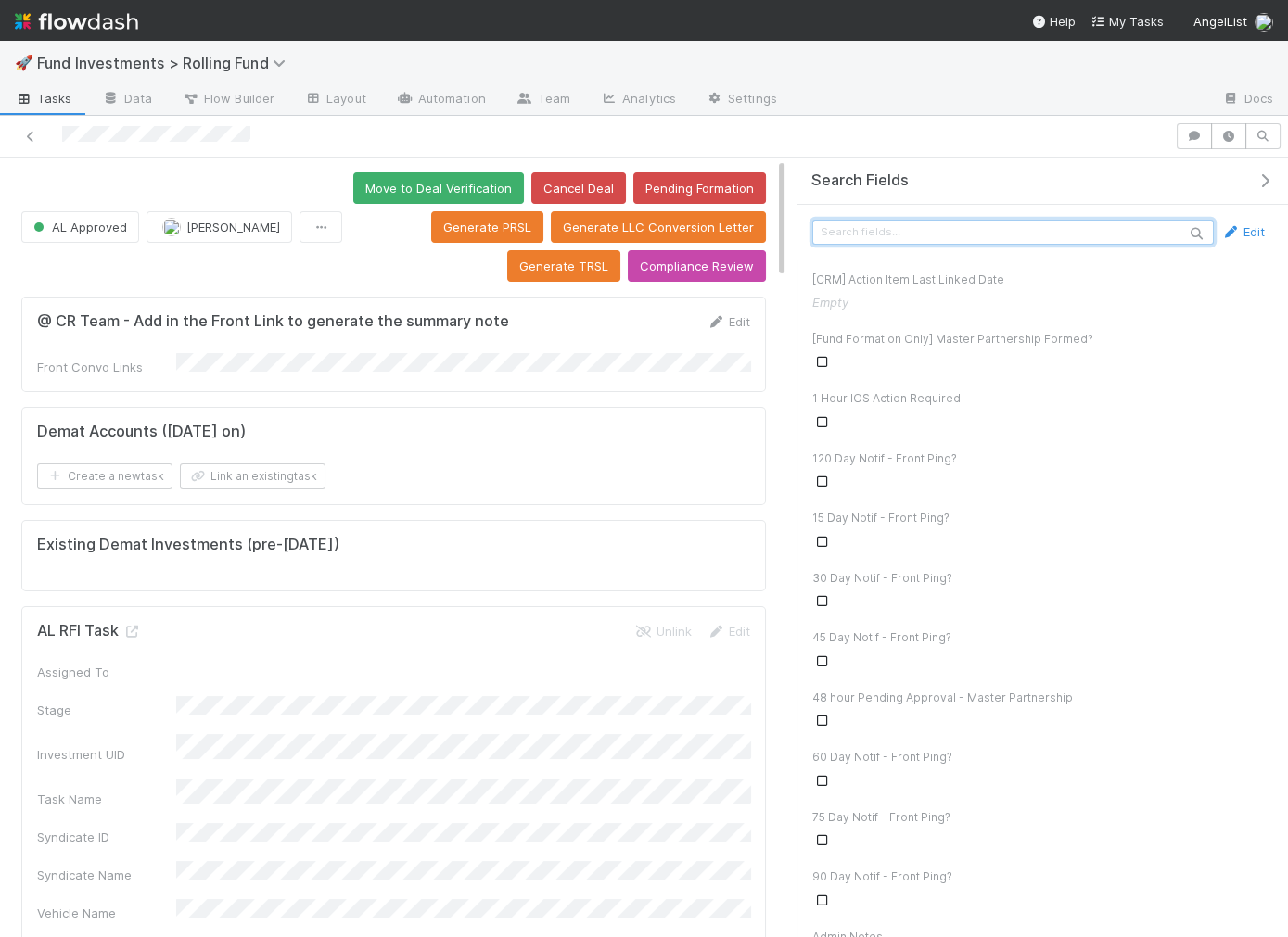
click at [979, 222] on input "text" at bounding box center [1014, 232] width 402 height 25
paste input "instrument"
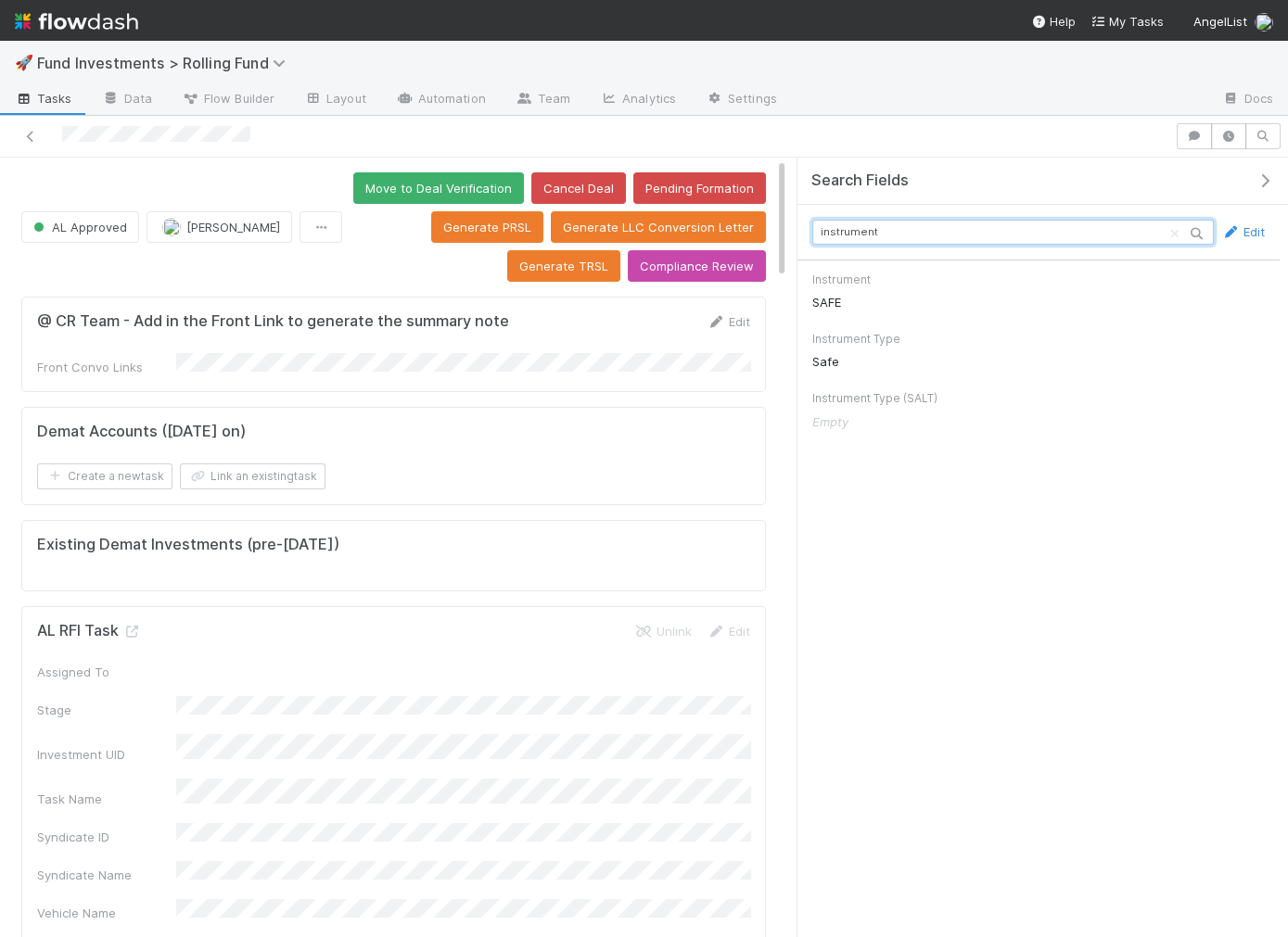
type input "instrument"
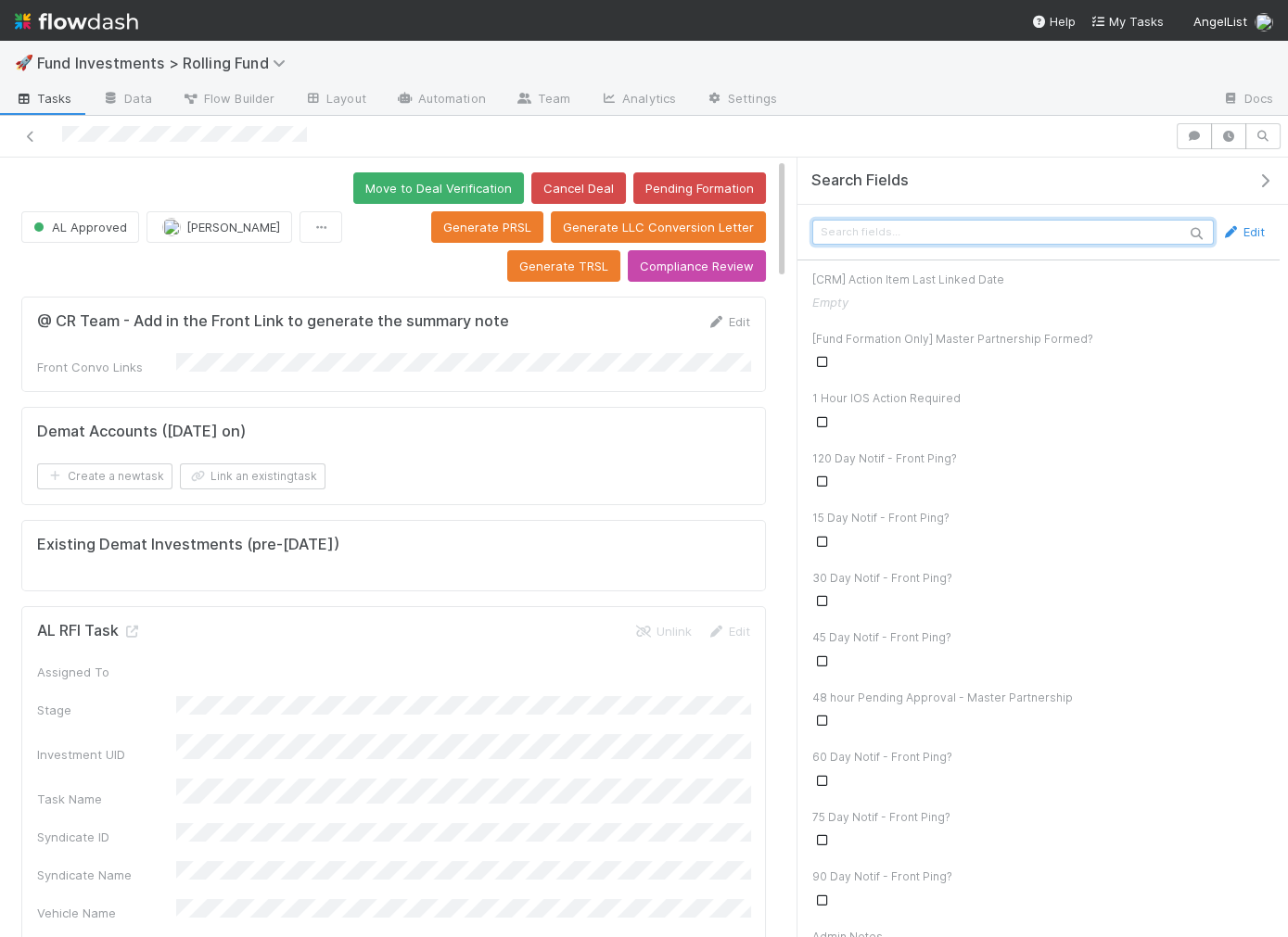
click at [930, 229] on input "text" at bounding box center [1014, 232] width 402 height 25
paste input "instrument"
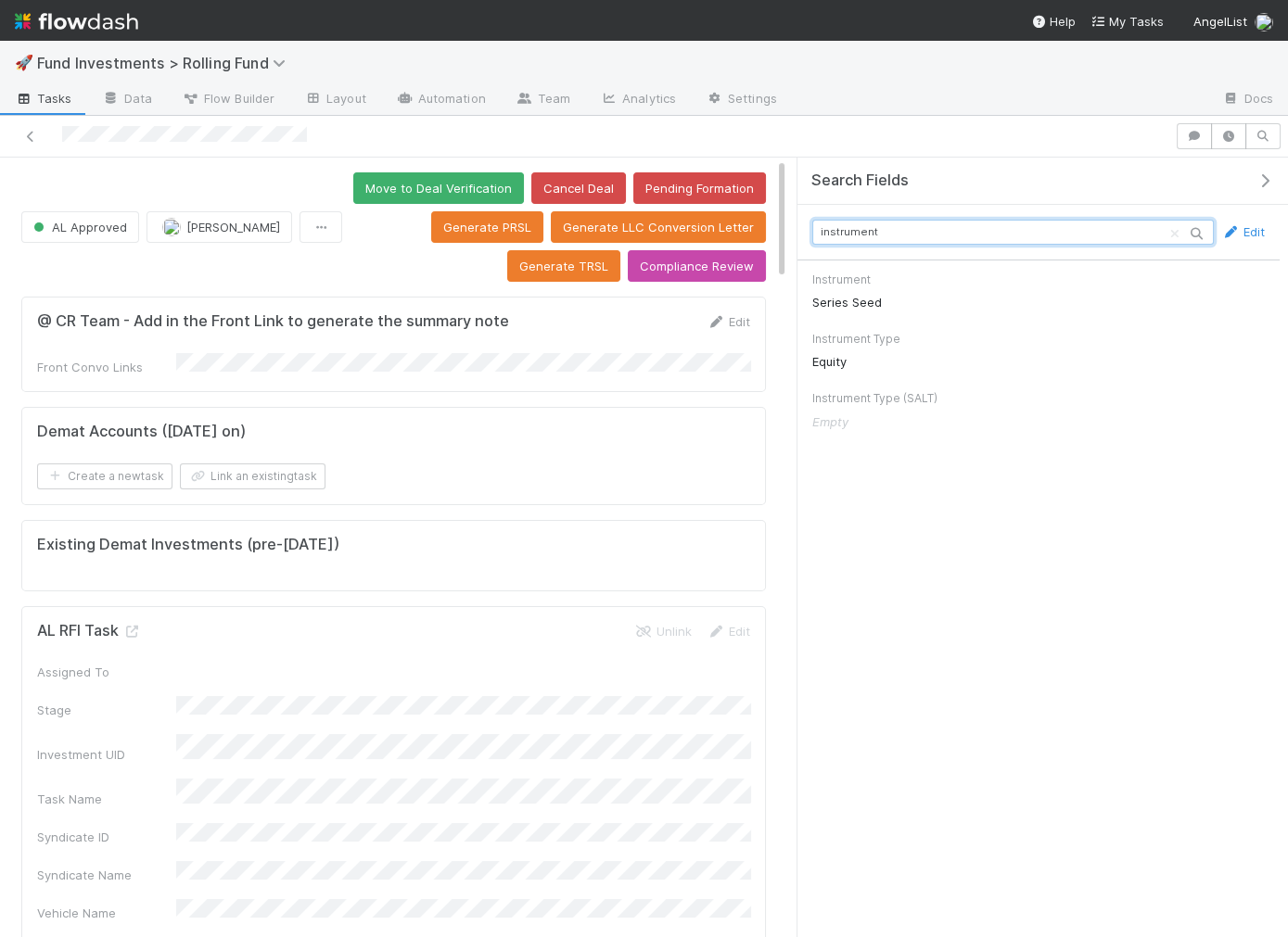
type input "instrument"
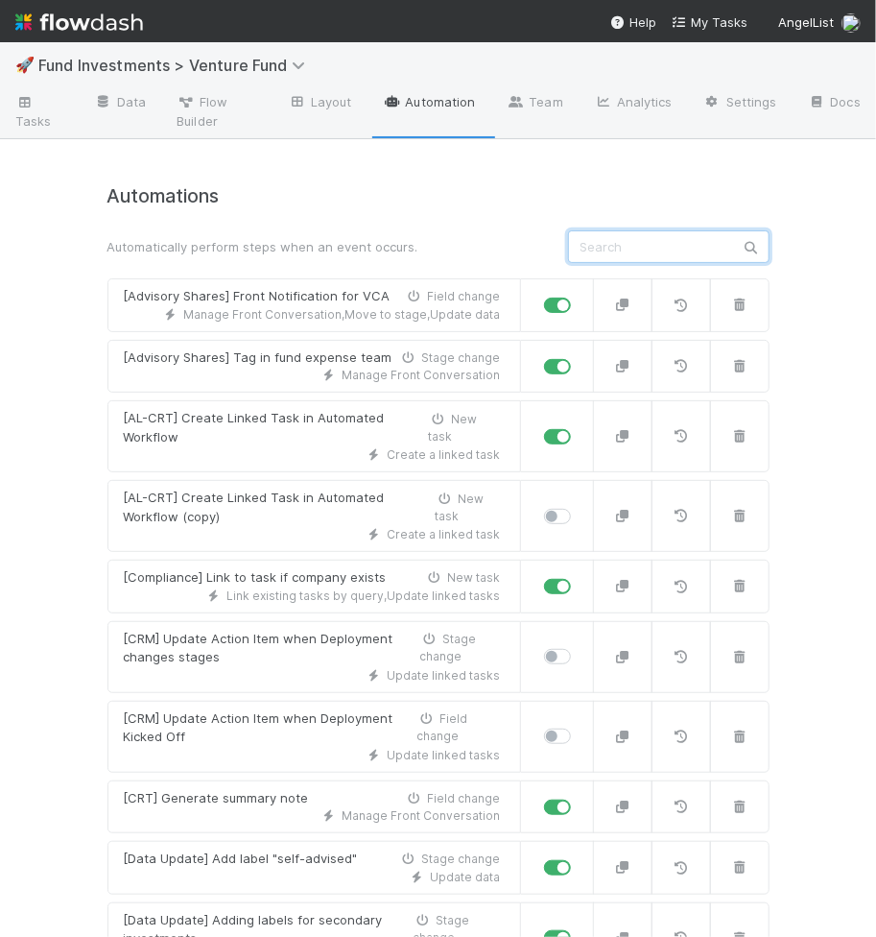
click at [600, 250] on input "text" at bounding box center [669, 246] width 202 height 33
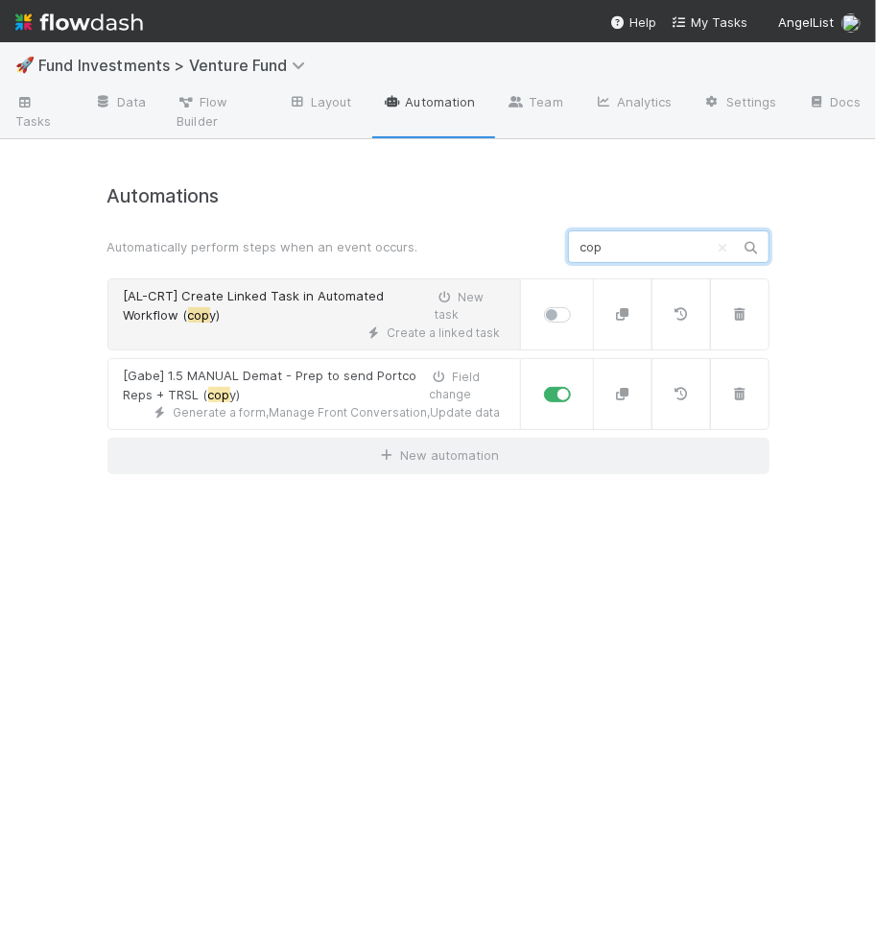
type input "cop"
click at [276, 333] on div "Create a linked task" at bounding box center [312, 332] width 377 height 17
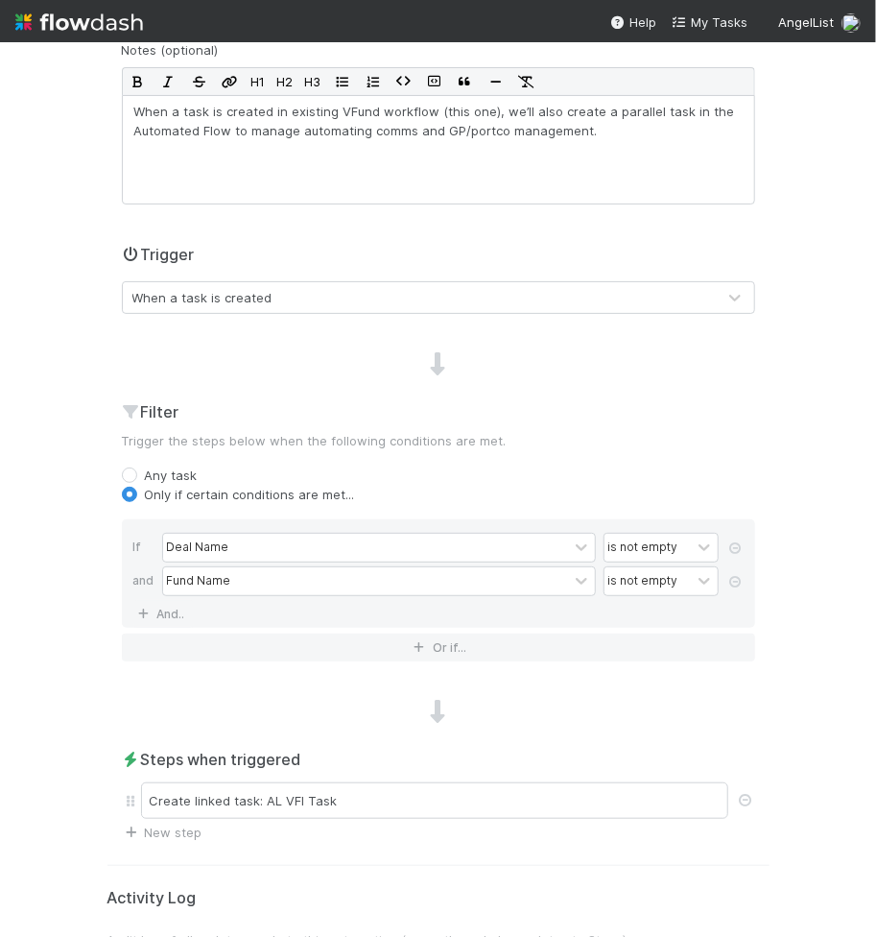
scroll to position [348, 0]
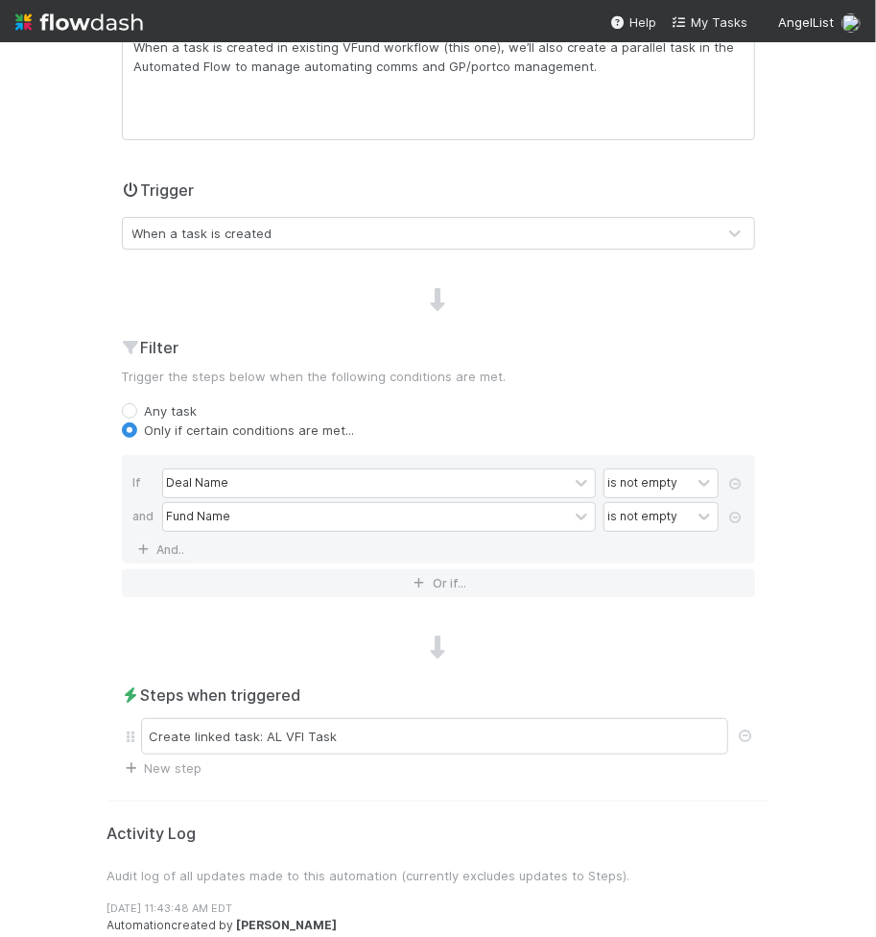
click at [245, 229] on div "When a task is created" at bounding box center [202, 233] width 140 height 19
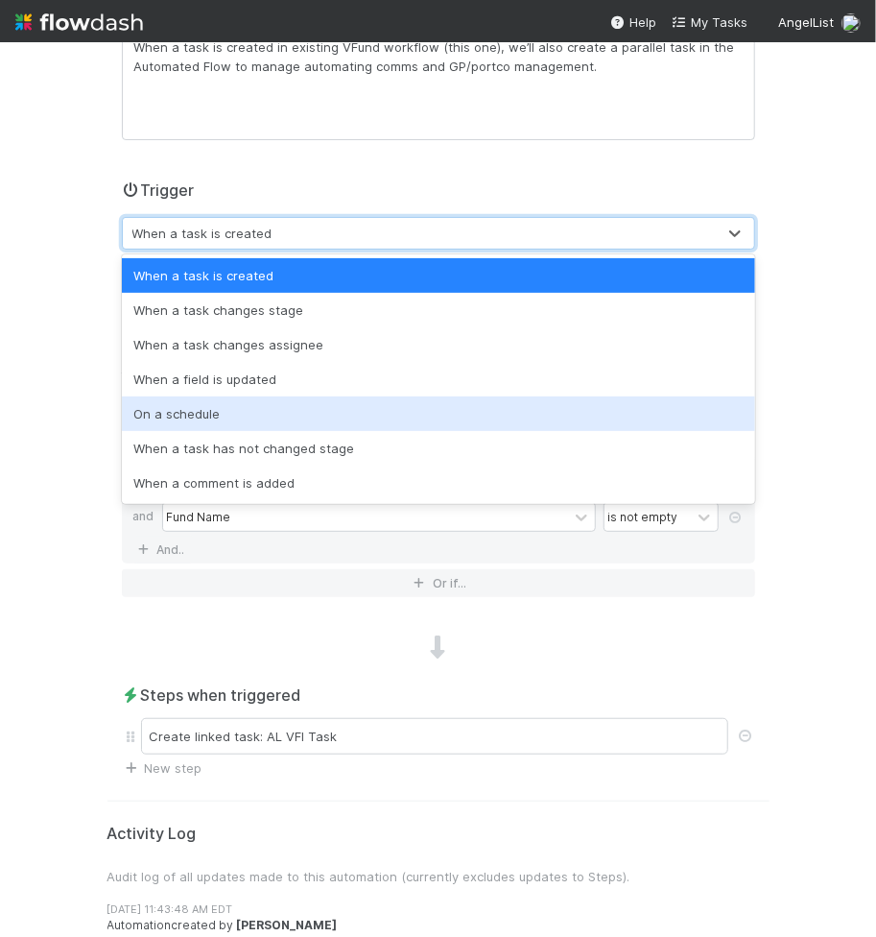
click at [224, 400] on div "On a schedule" at bounding box center [438, 413] width 633 height 35
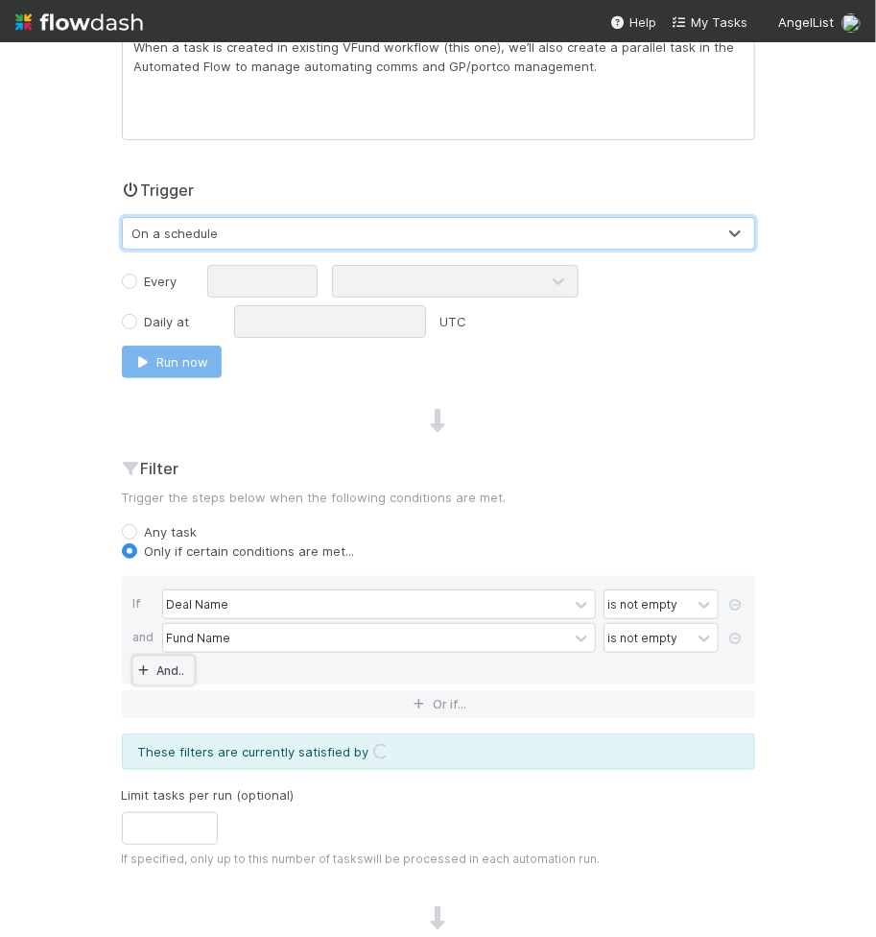
click at [170, 660] on link "And.." at bounding box center [163, 670] width 60 height 28
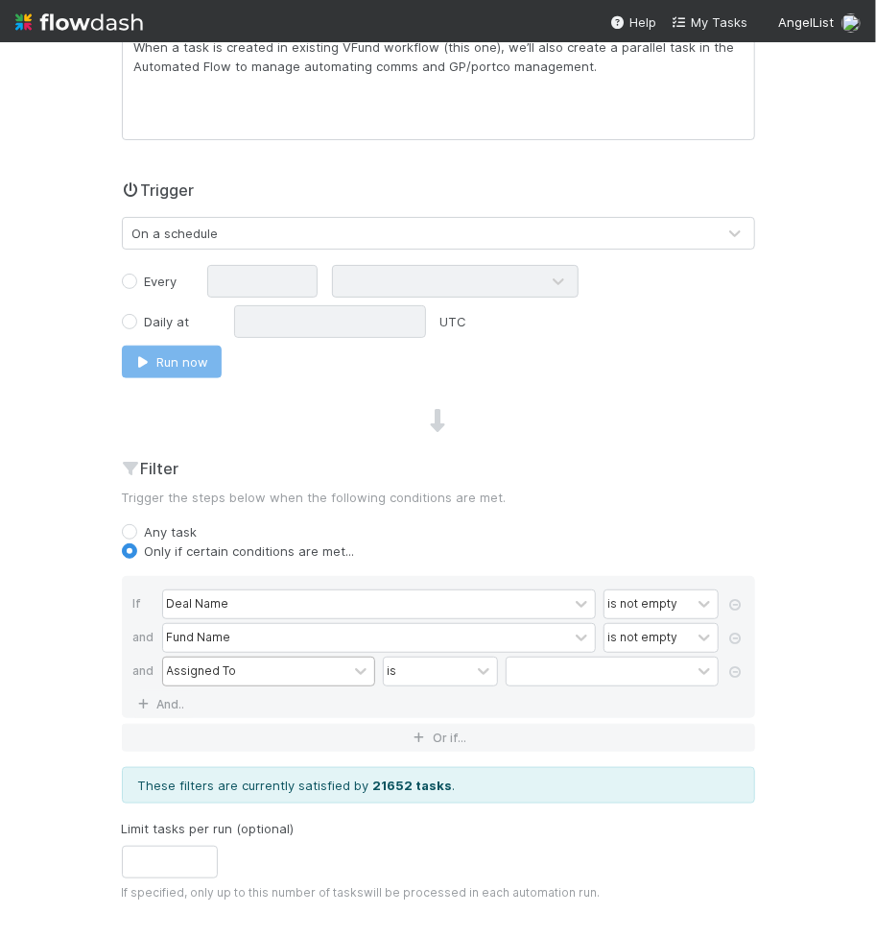
click at [184, 662] on div "Assigned To" at bounding box center [202, 670] width 70 height 17
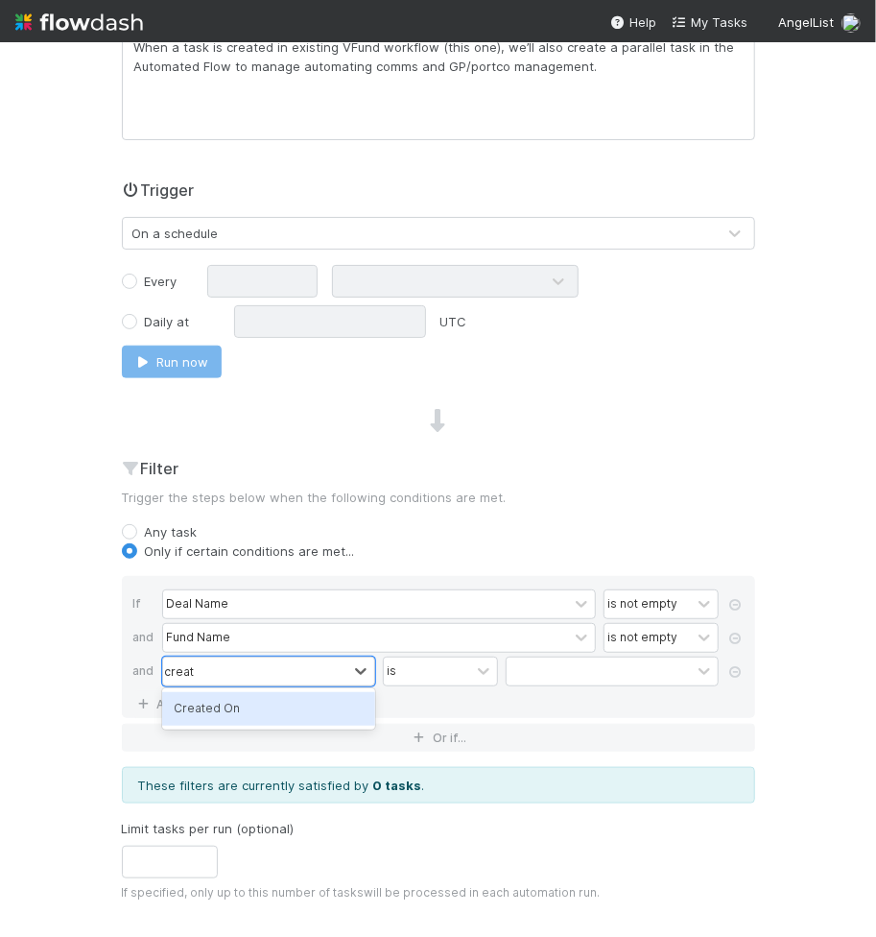
type input "create"
drag, startPoint x: 219, startPoint y: 704, endPoint x: 232, endPoint y: 705, distance: 13.5
click at [219, 704] on div "Created On" at bounding box center [268, 708] width 213 height 33
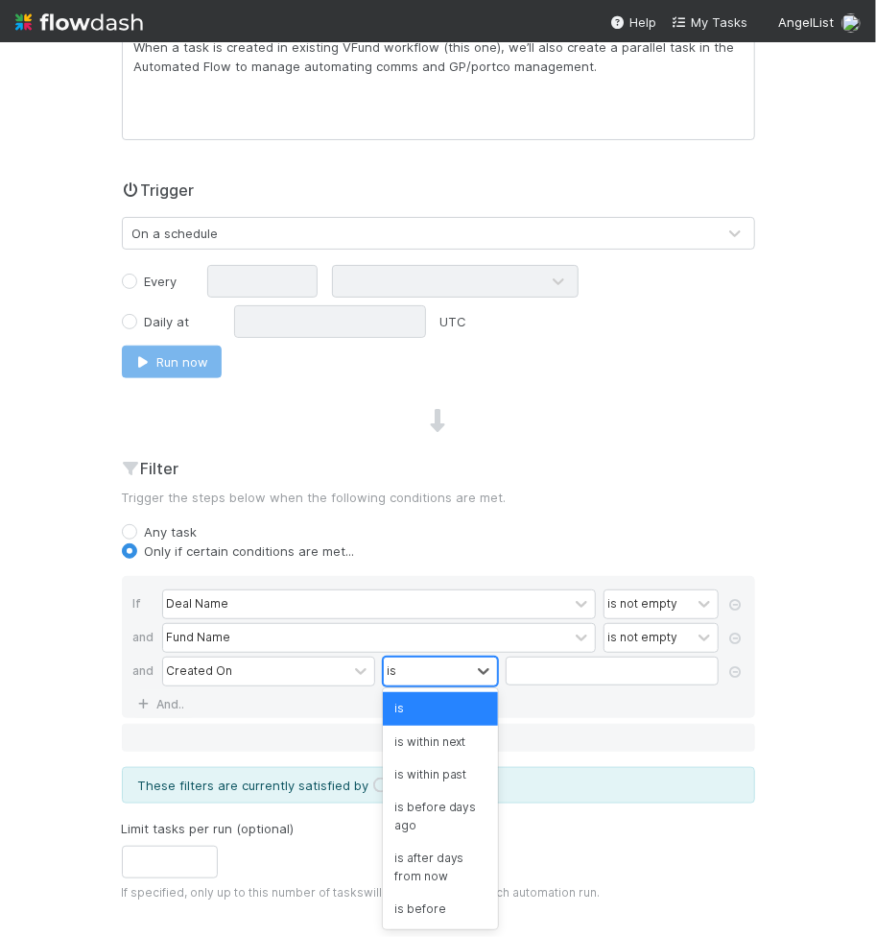
click at [462, 675] on div "is" at bounding box center [427, 671] width 86 height 28
click at [452, 732] on div "is within next" at bounding box center [440, 742] width 115 height 33
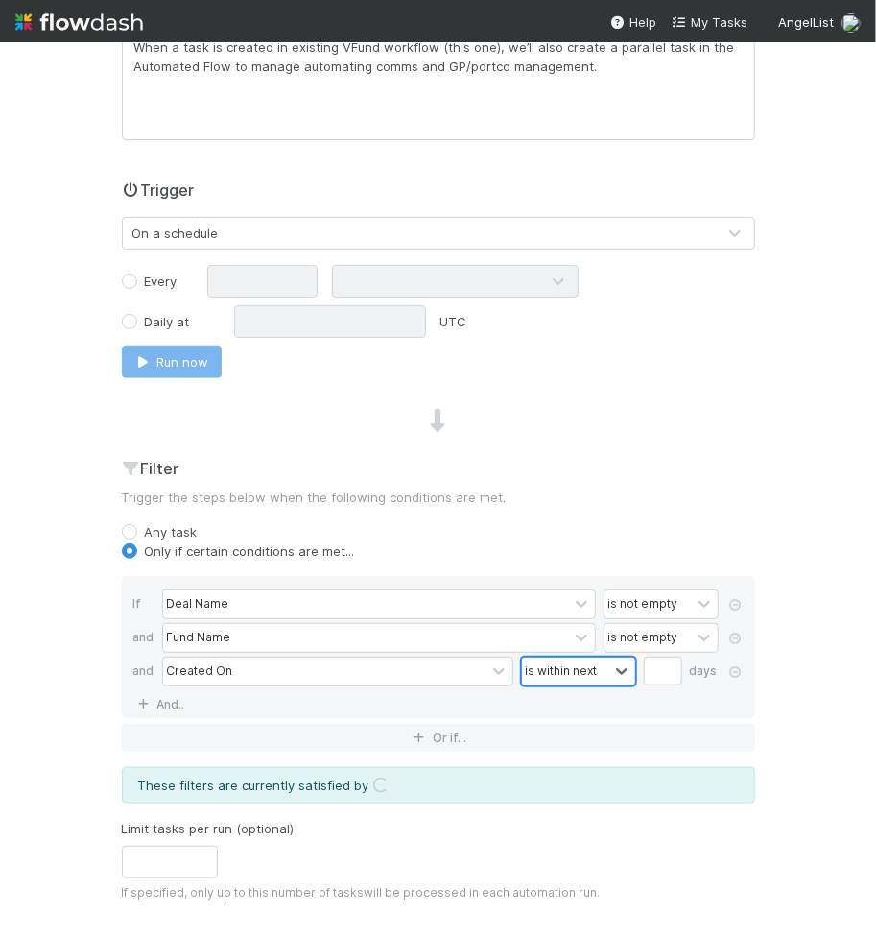
click at [567, 657] on div "is within next" at bounding box center [565, 671] width 86 height 28
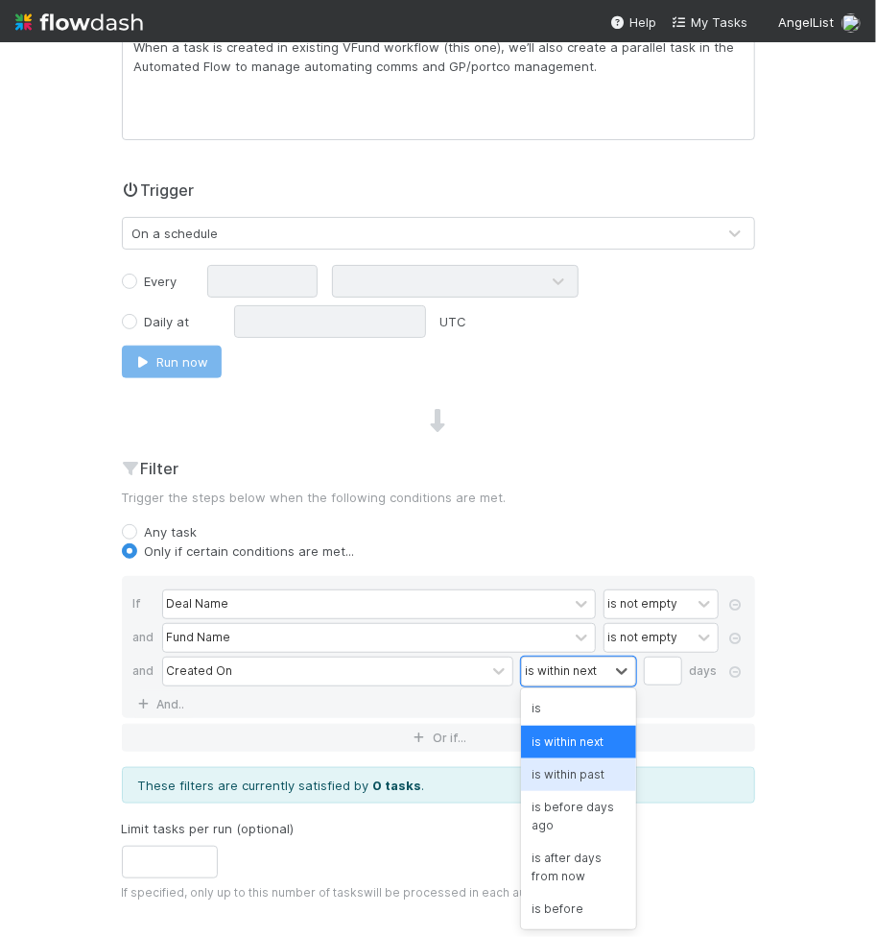
click at [550, 773] on div "is within past" at bounding box center [578, 774] width 115 height 33
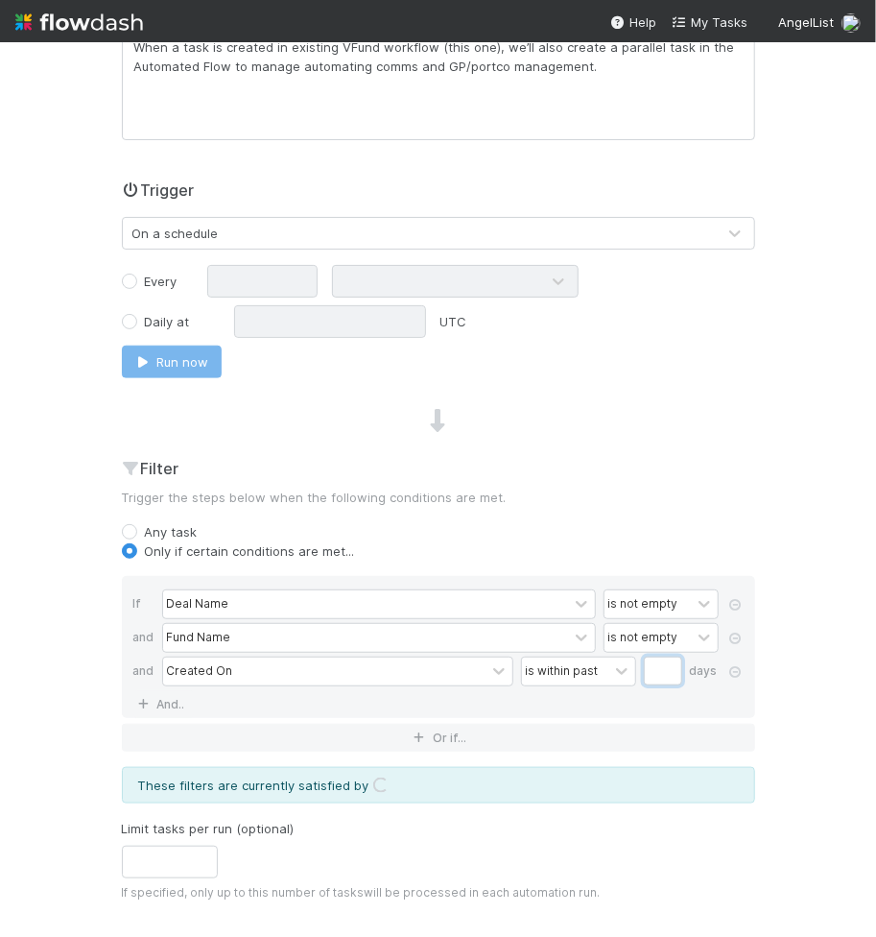
click at [662, 671] on input "Name" at bounding box center [663, 670] width 38 height 29
type input "7"
click at [857, 557] on div "🚀 Fund Investments > Venture Fund Tasks Data Flow Builder Layout Automation Tea…" at bounding box center [438, 489] width 876 height 894
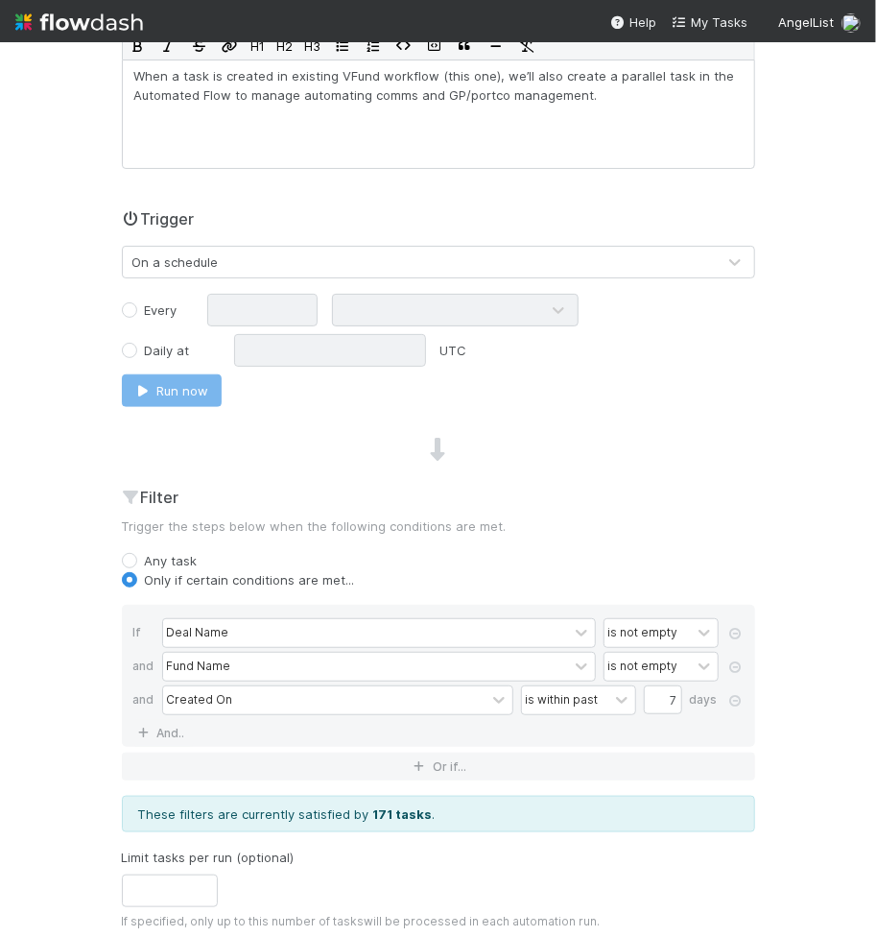
click at [145, 306] on label "Every" at bounding box center [161, 309] width 33 height 19
click at [137, 306] on input "Every" at bounding box center [129, 308] width 15 height 17
radio input "true"
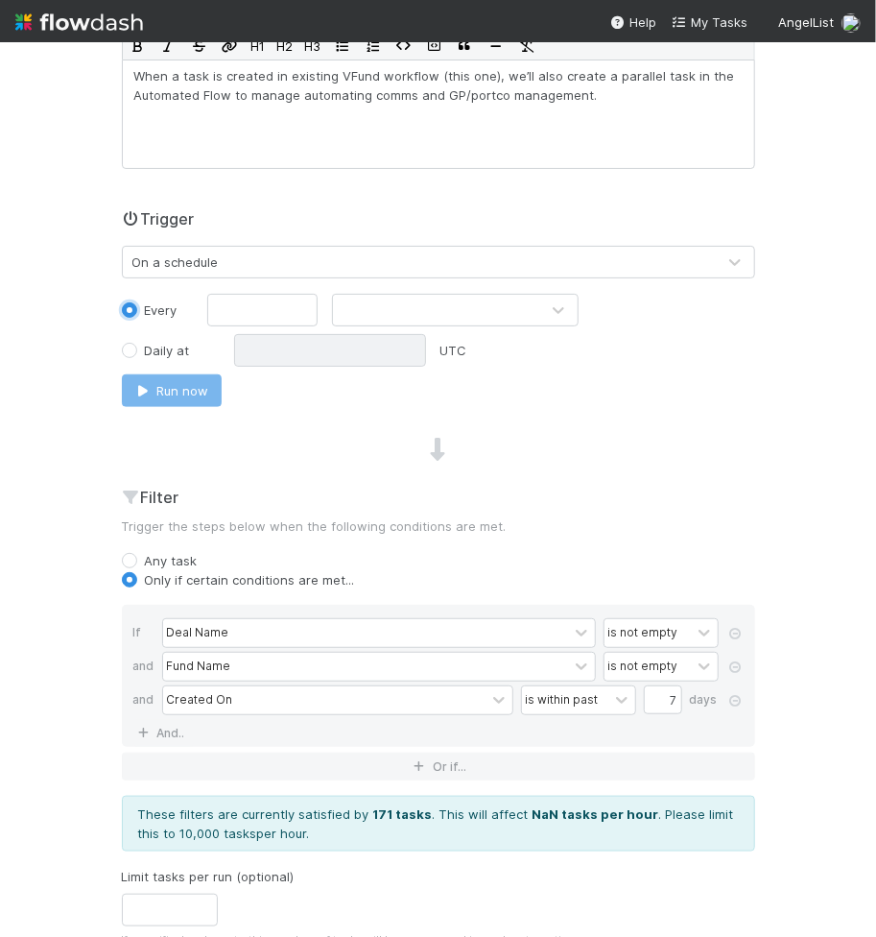
scroll to position [322, 0]
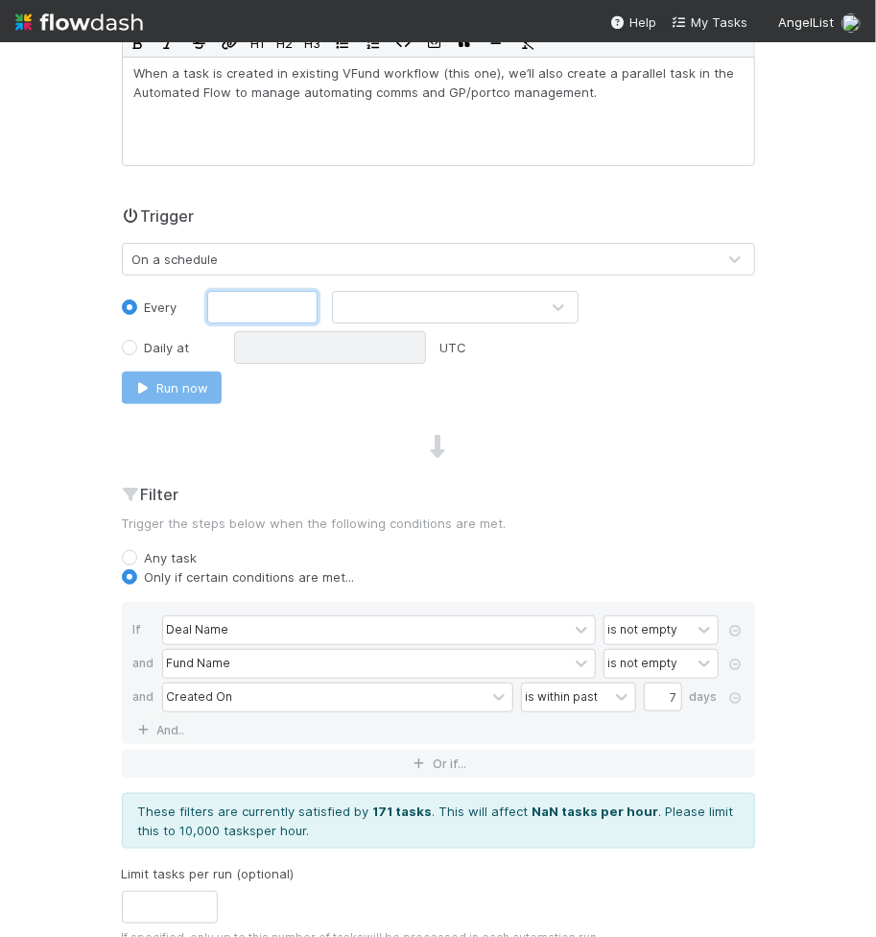
click at [256, 305] on input "text" at bounding box center [262, 307] width 110 height 33
type input "20"
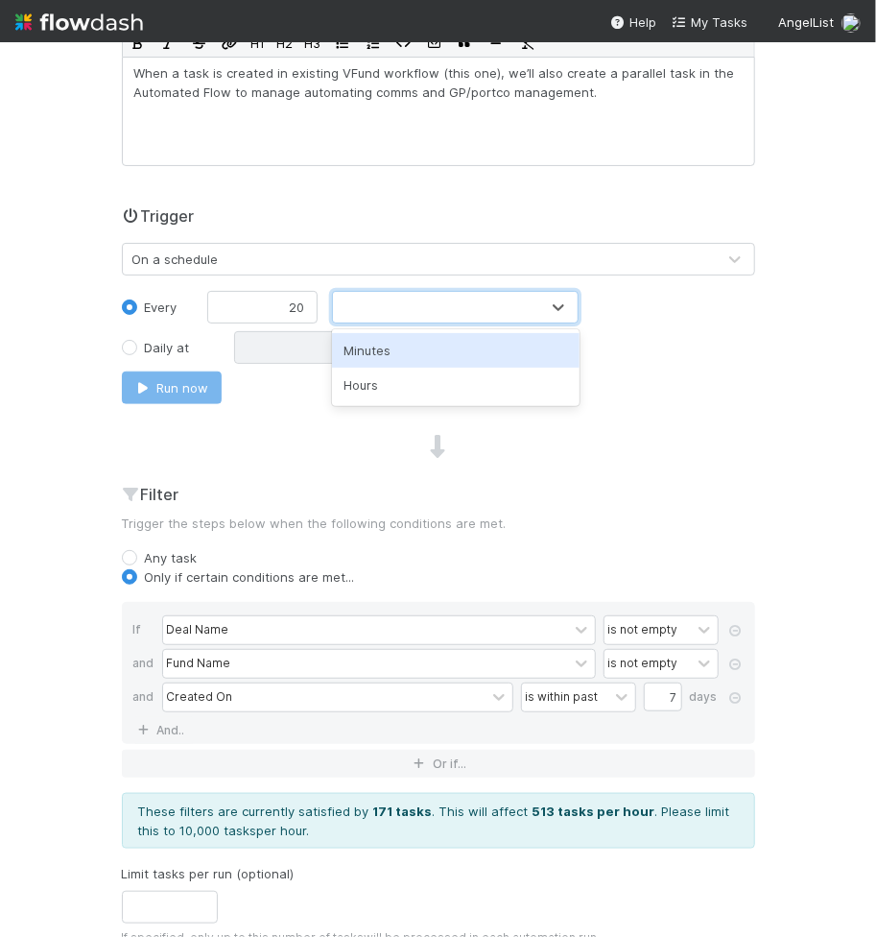
type input "h"
click at [361, 358] on div "Hours" at bounding box center [456, 350] width 248 height 35
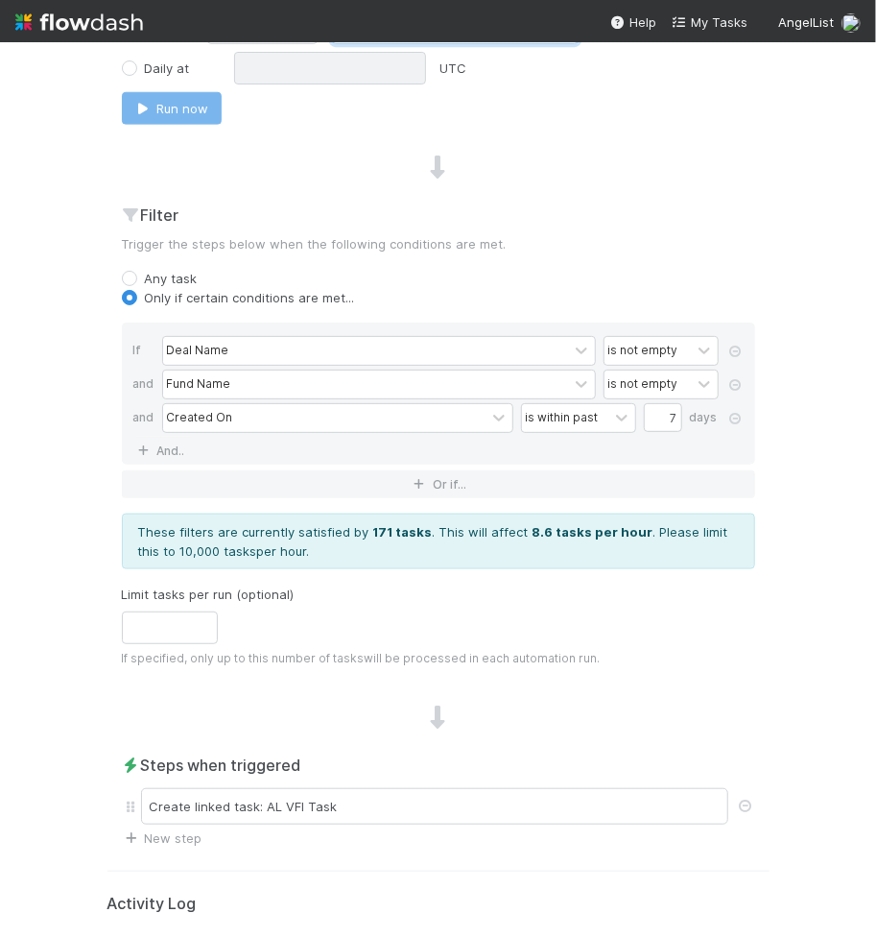
scroll to position [649, 0]
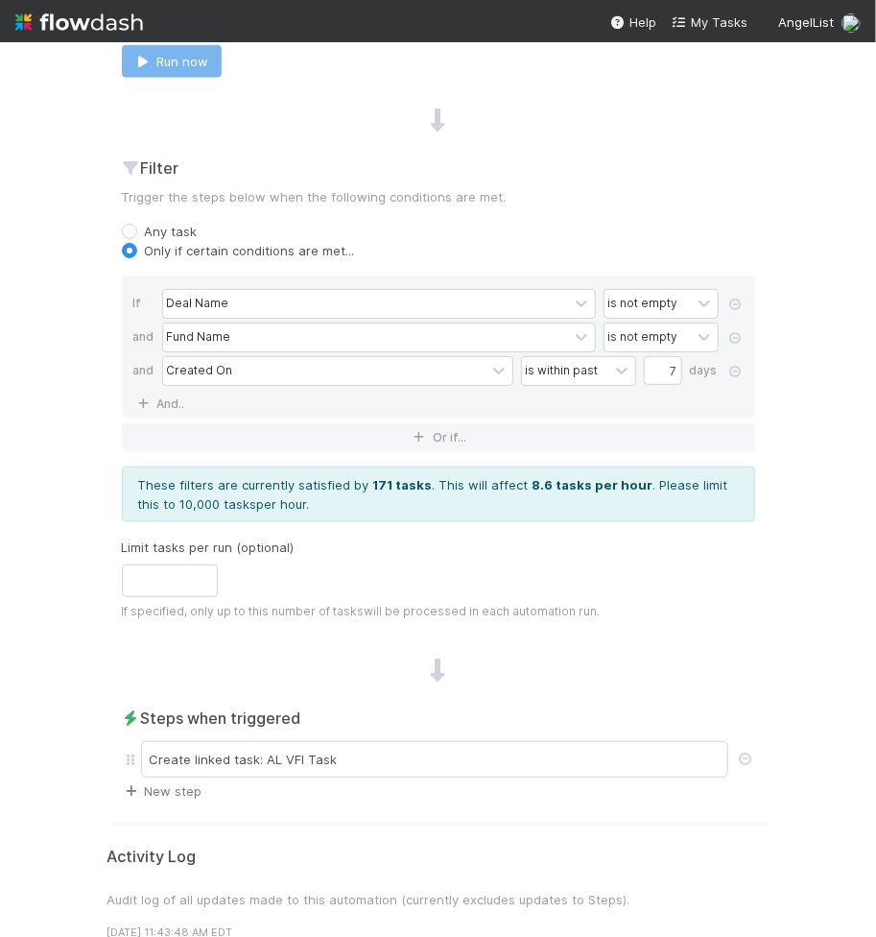
click at [178, 783] on link "New step" at bounding box center [162, 790] width 81 height 15
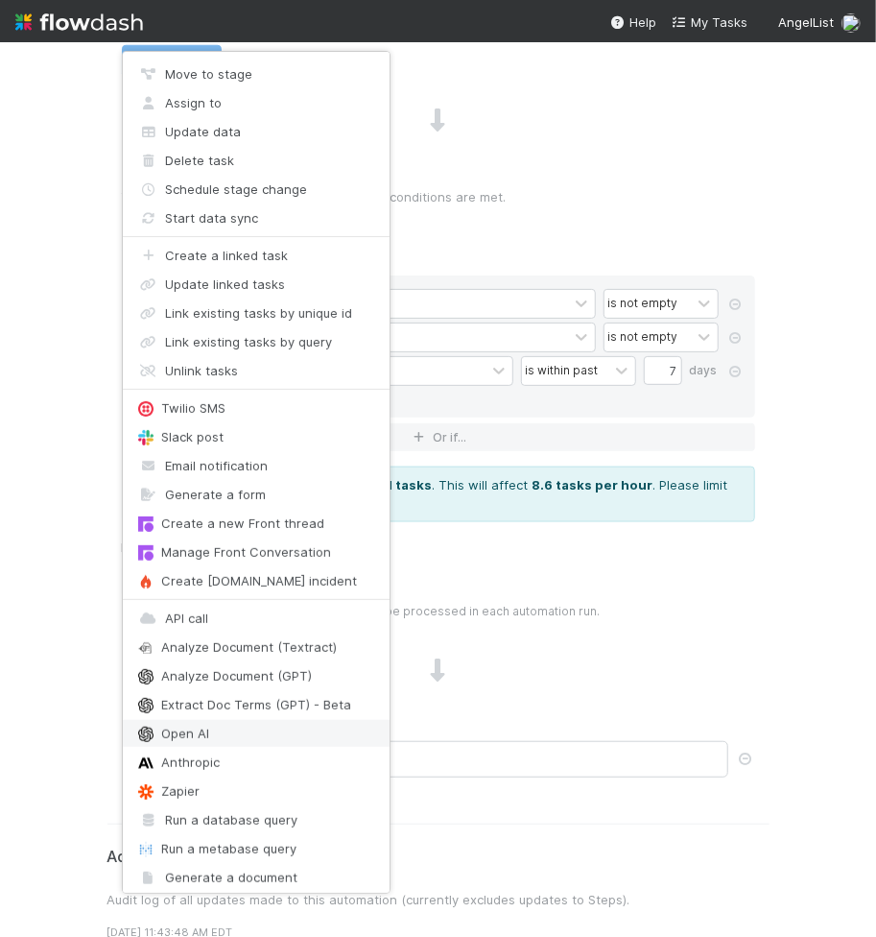
scroll to position [7, 0]
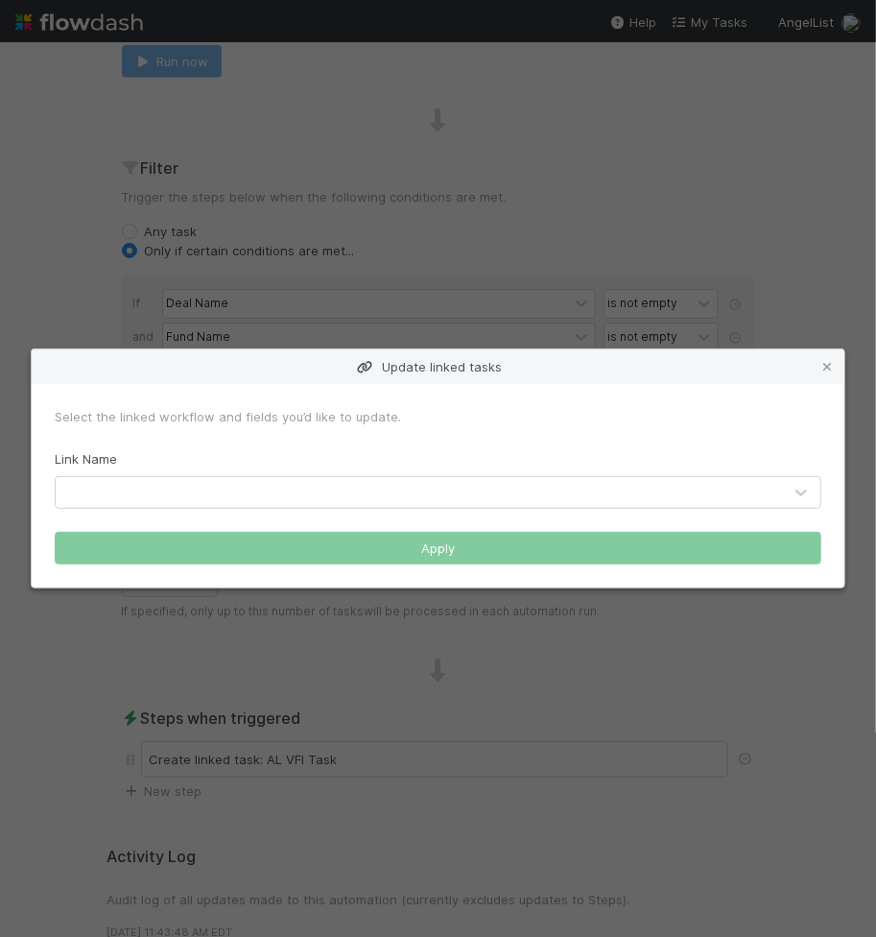
click at [257, 493] on div at bounding box center [419, 492] width 726 height 31
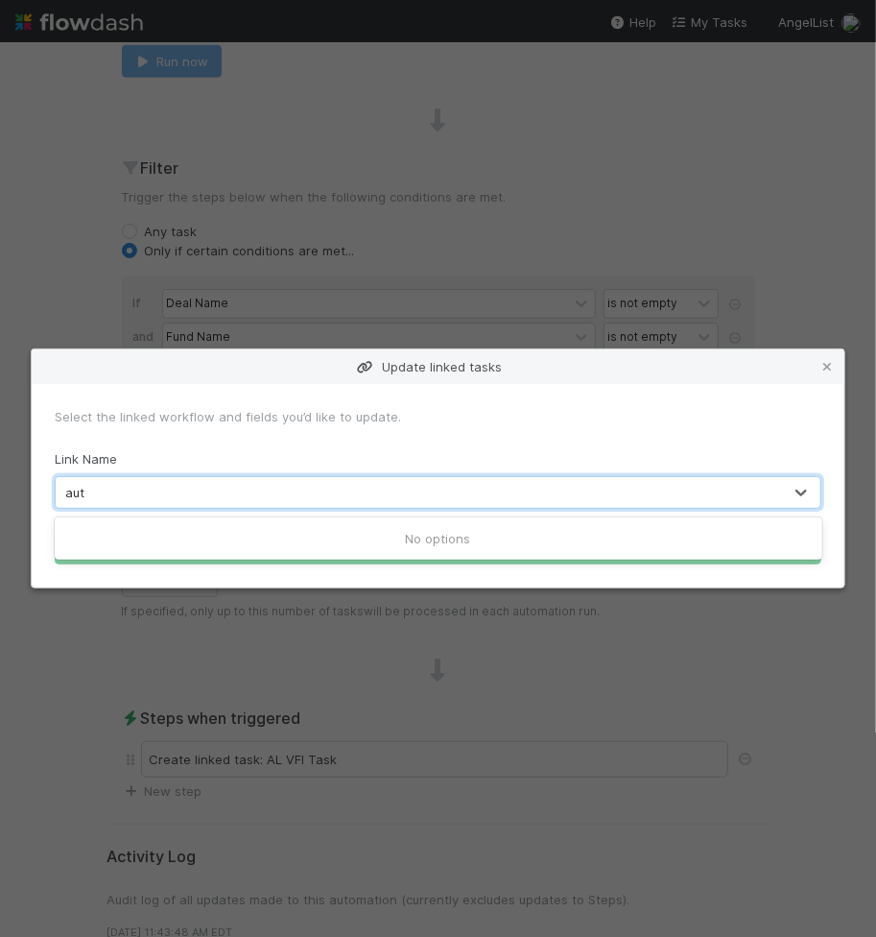
type input "d"
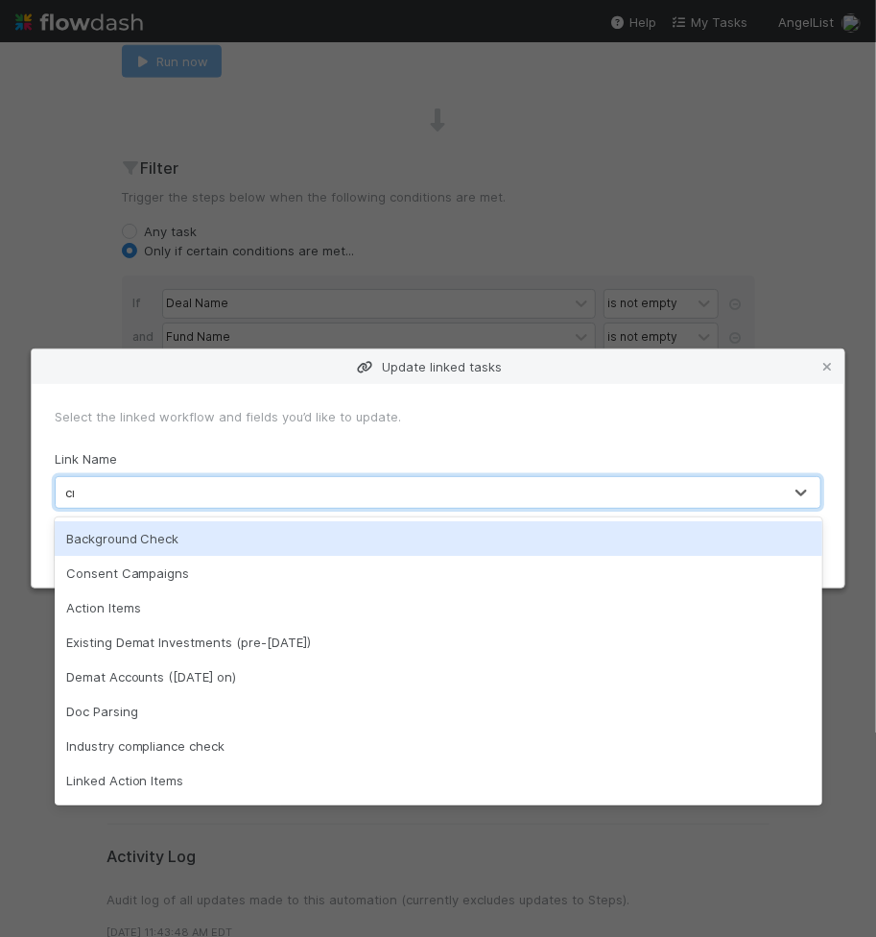
type input "crt"
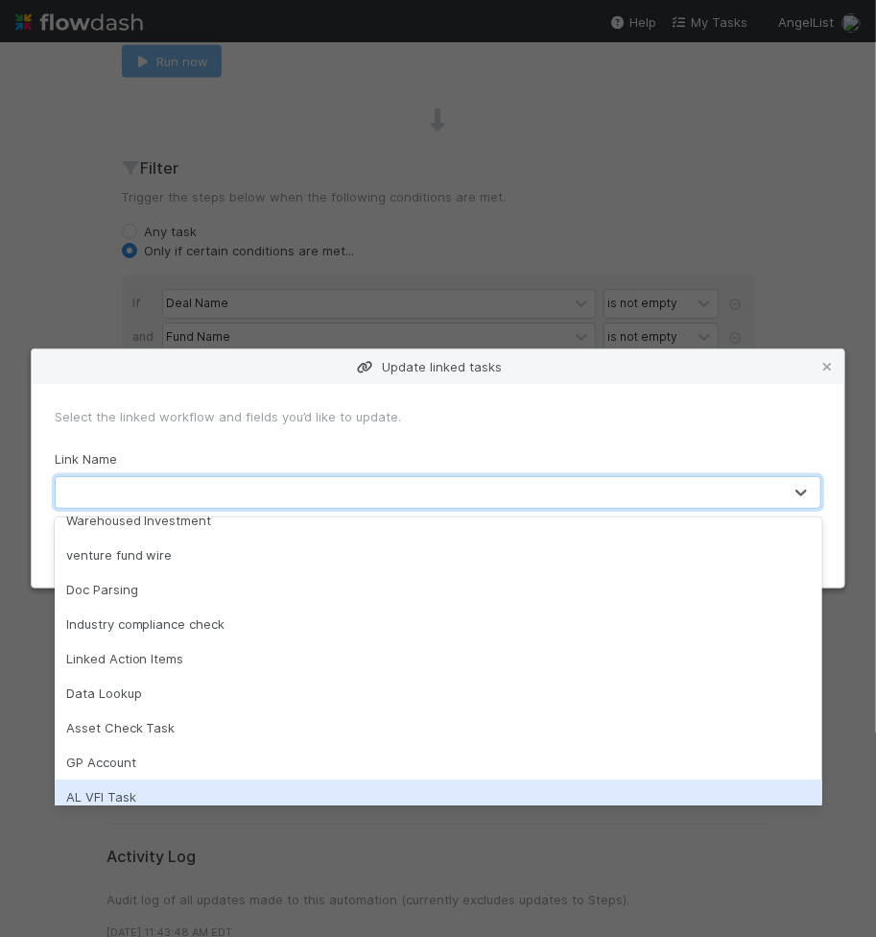
scroll to position [0, 0]
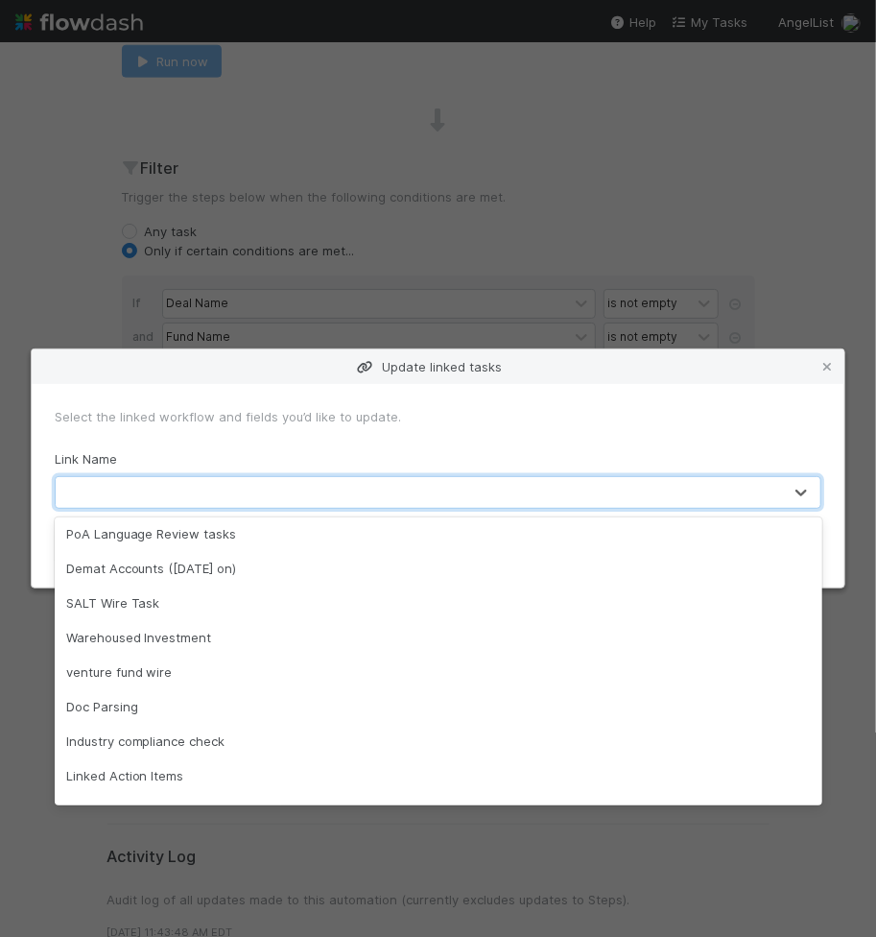
click at [225, 896] on div "AL VFI Task" at bounding box center [439, 913] width 768 height 35
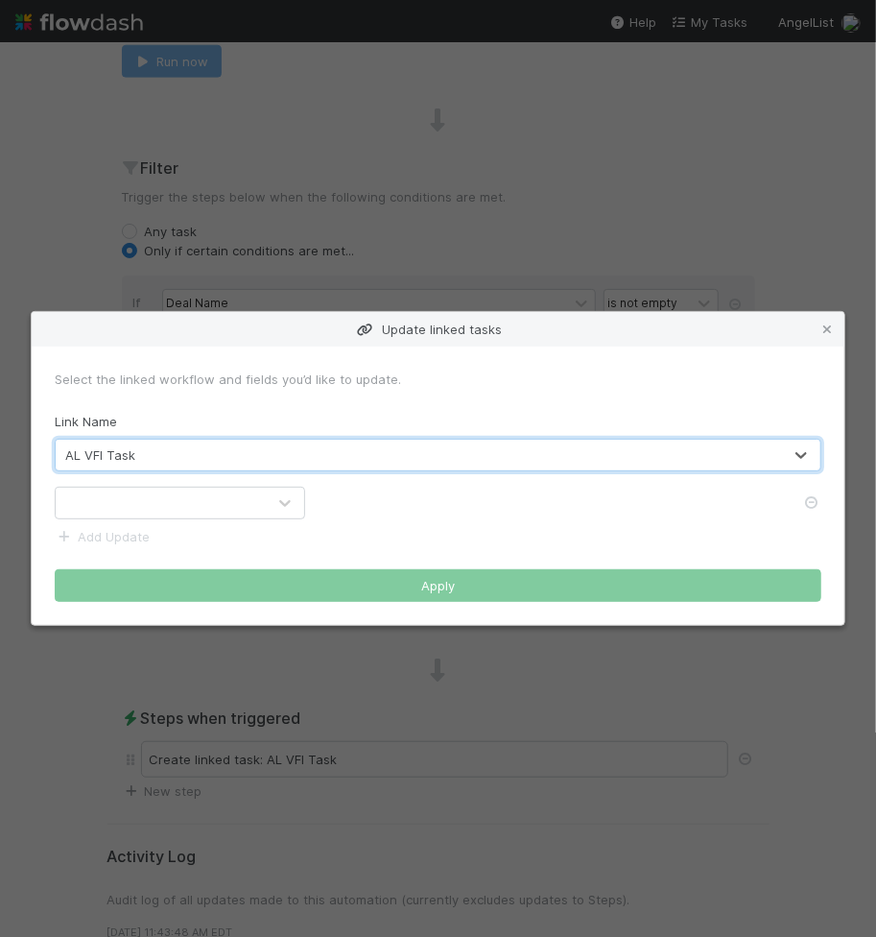
click at [187, 511] on div at bounding box center [161, 503] width 210 height 31
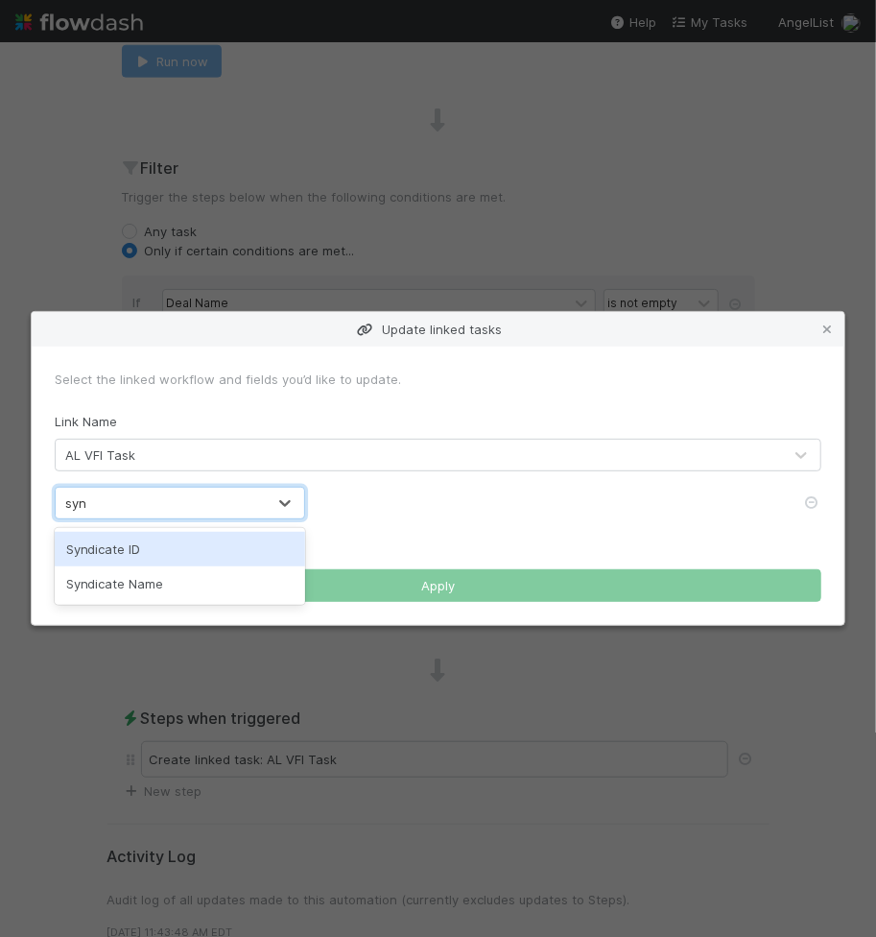
type input "synd"
click at [172, 544] on div "Syndicate ID" at bounding box center [180, 549] width 251 height 35
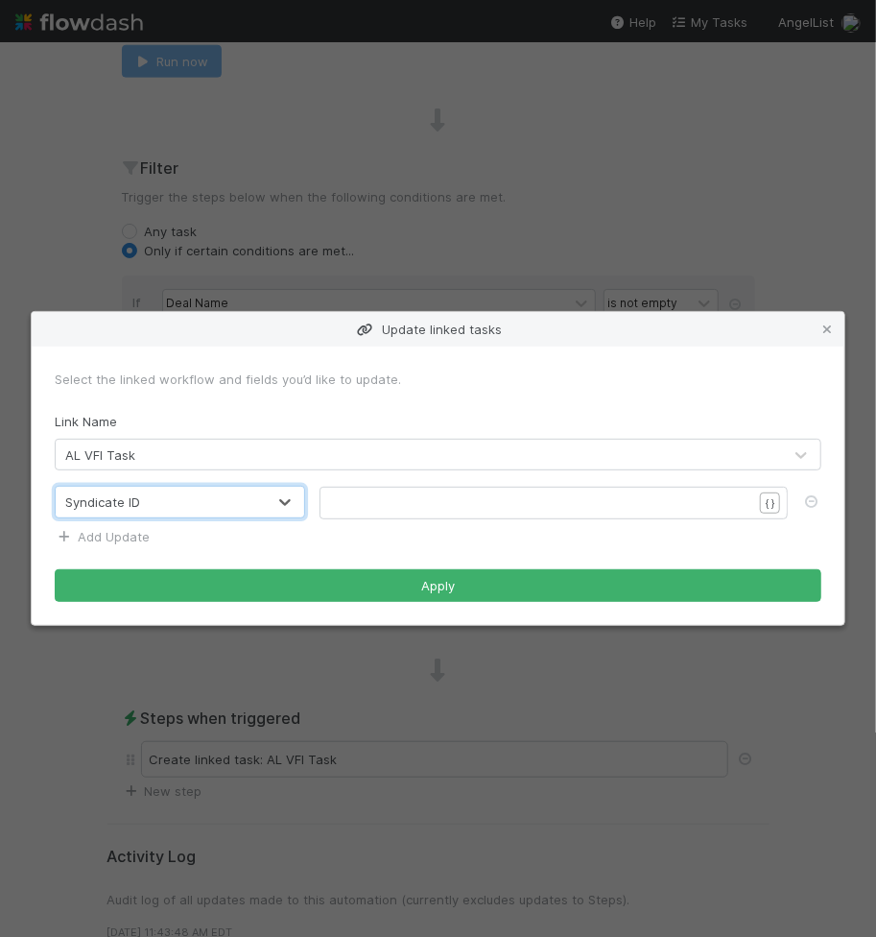
click at [95, 537] on link "Add Update" at bounding box center [102, 536] width 95 height 15
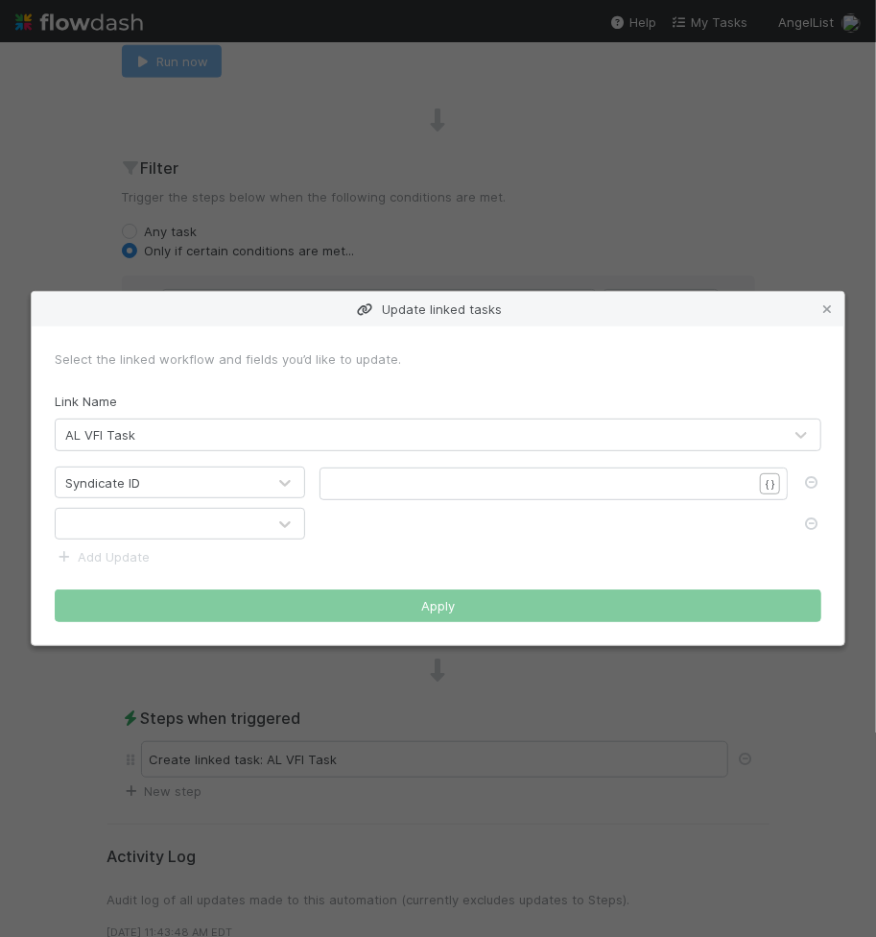
click at [97, 530] on div at bounding box center [161, 524] width 210 height 31
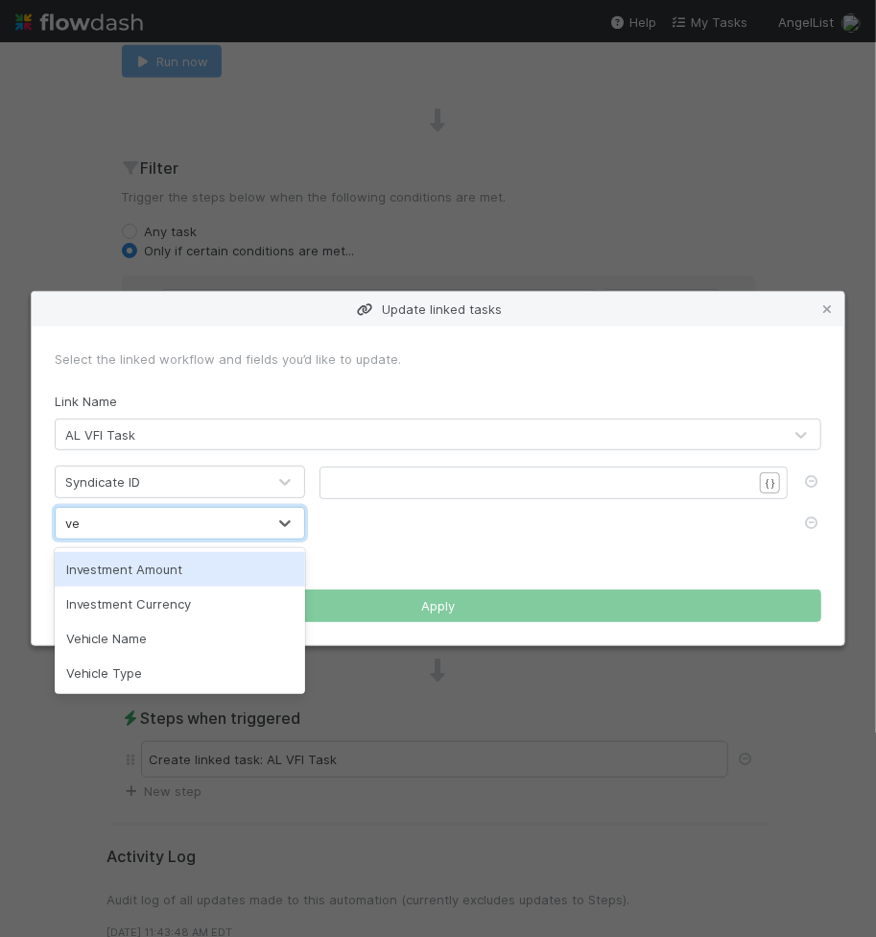
type input "veh"
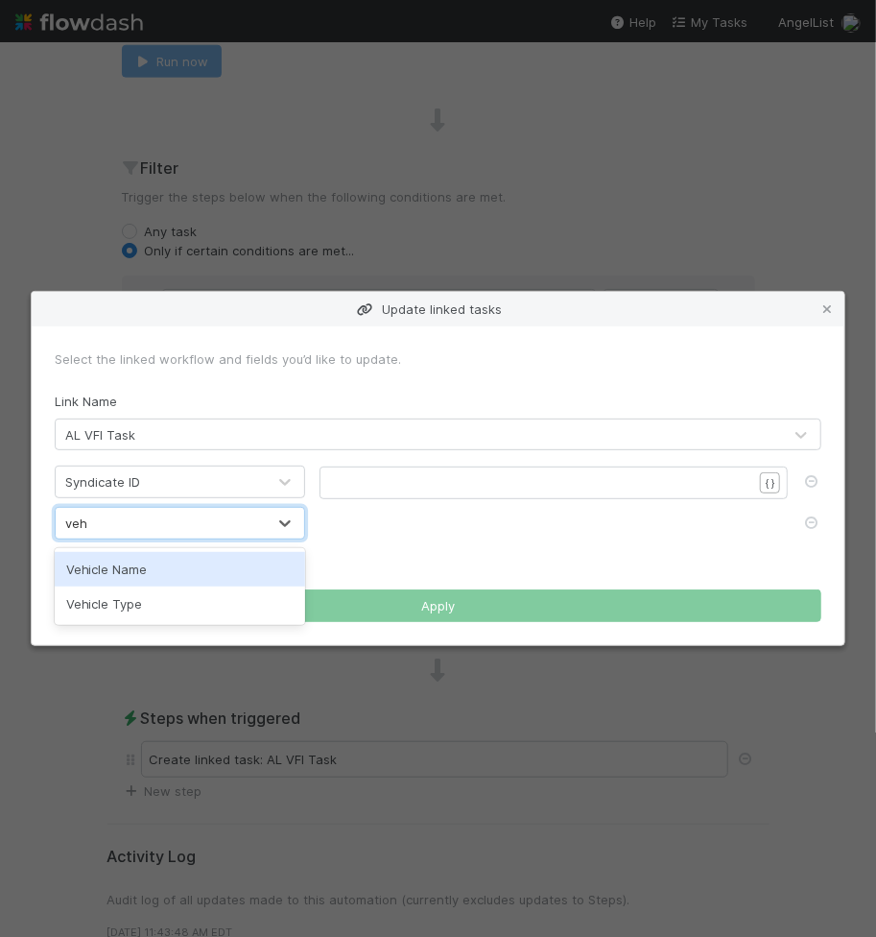
click at [124, 574] on div "Vehicle Name" at bounding box center [180, 569] width 251 height 35
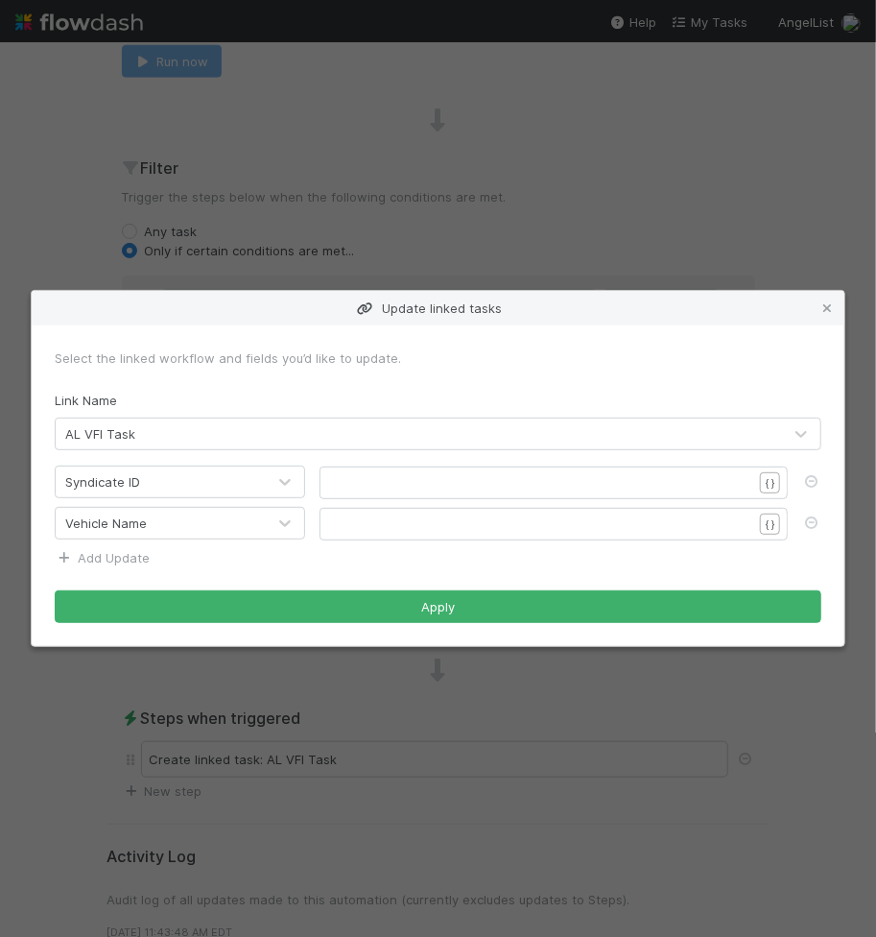
click at [125, 560] on link "Add Update" at bounding box center [102, 557] width 95 height 15
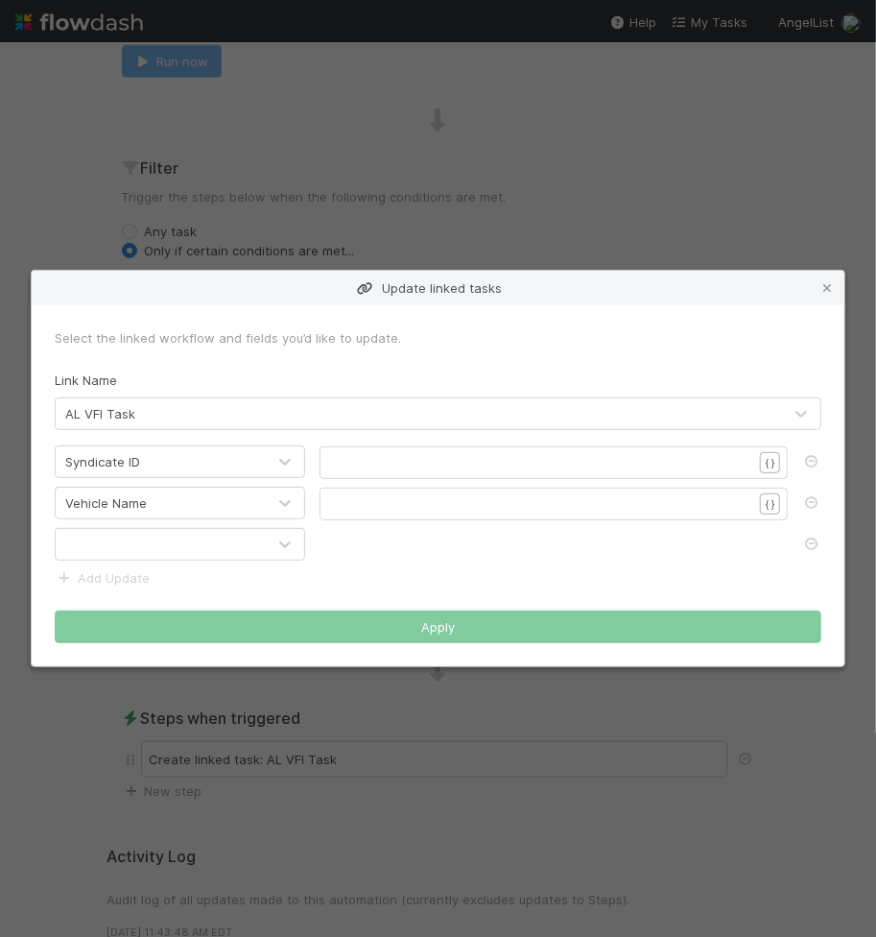
click at [137, 541] on div at bounding box center [161, 544] width 210 height 31
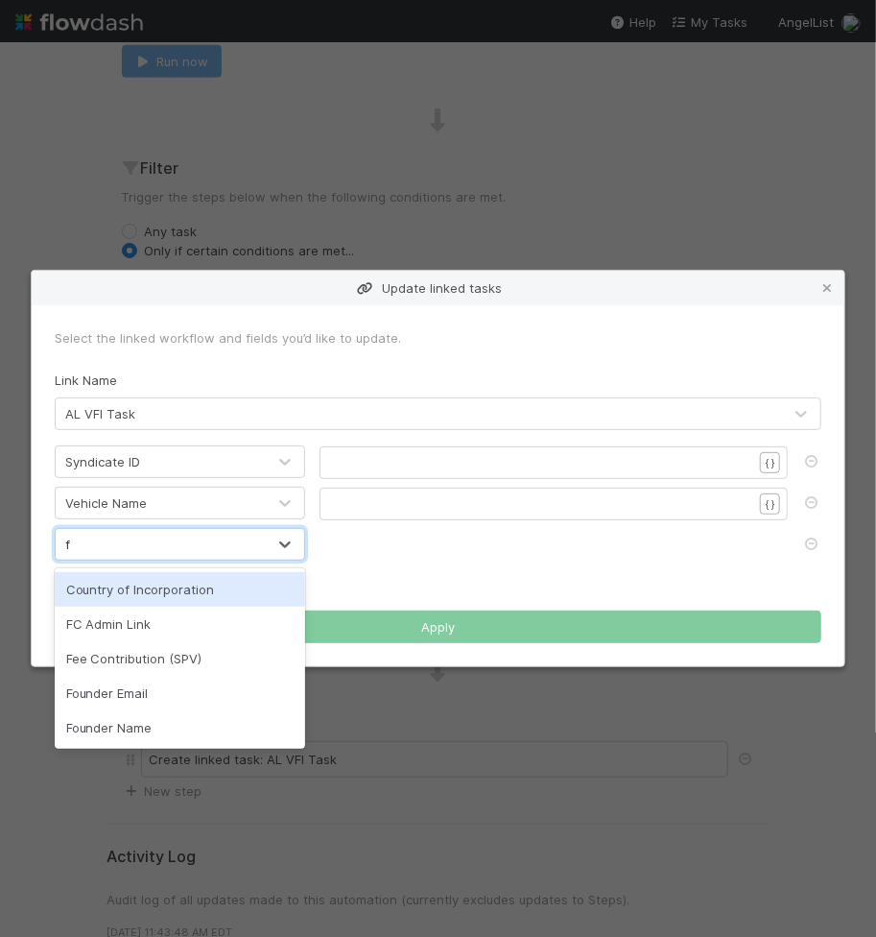
type input "fc"
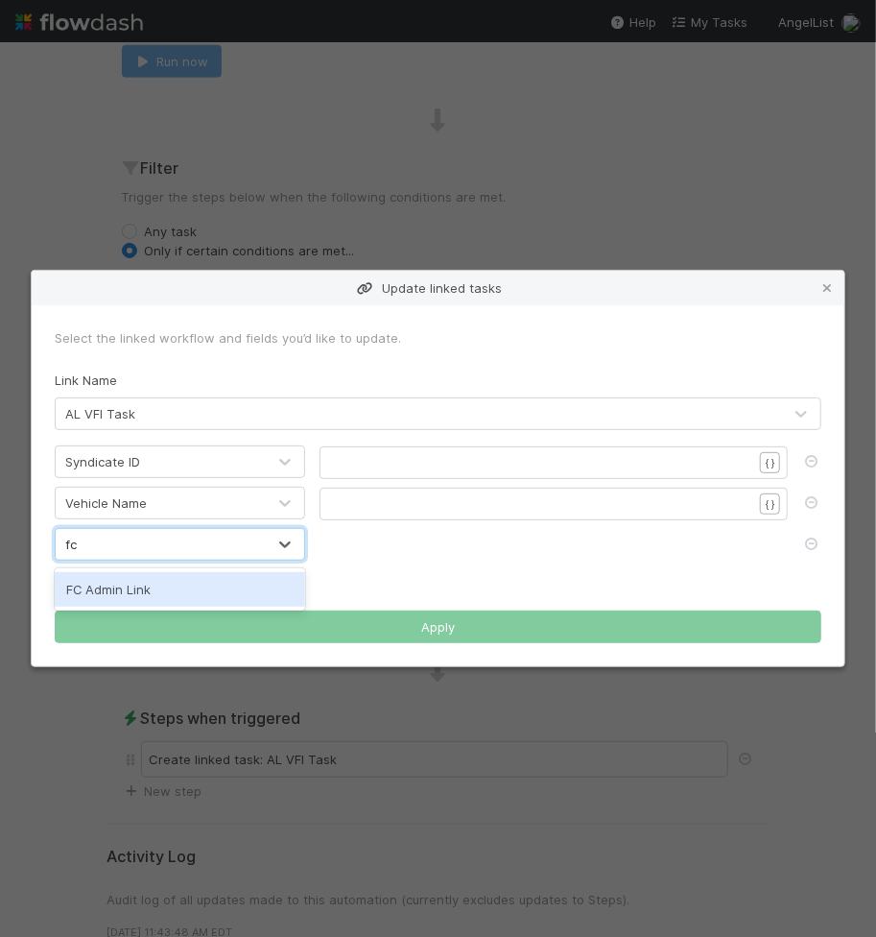
click at [134, 579] on div "FC Admin Link" at bounding box center [180, 589] width 251 height 35
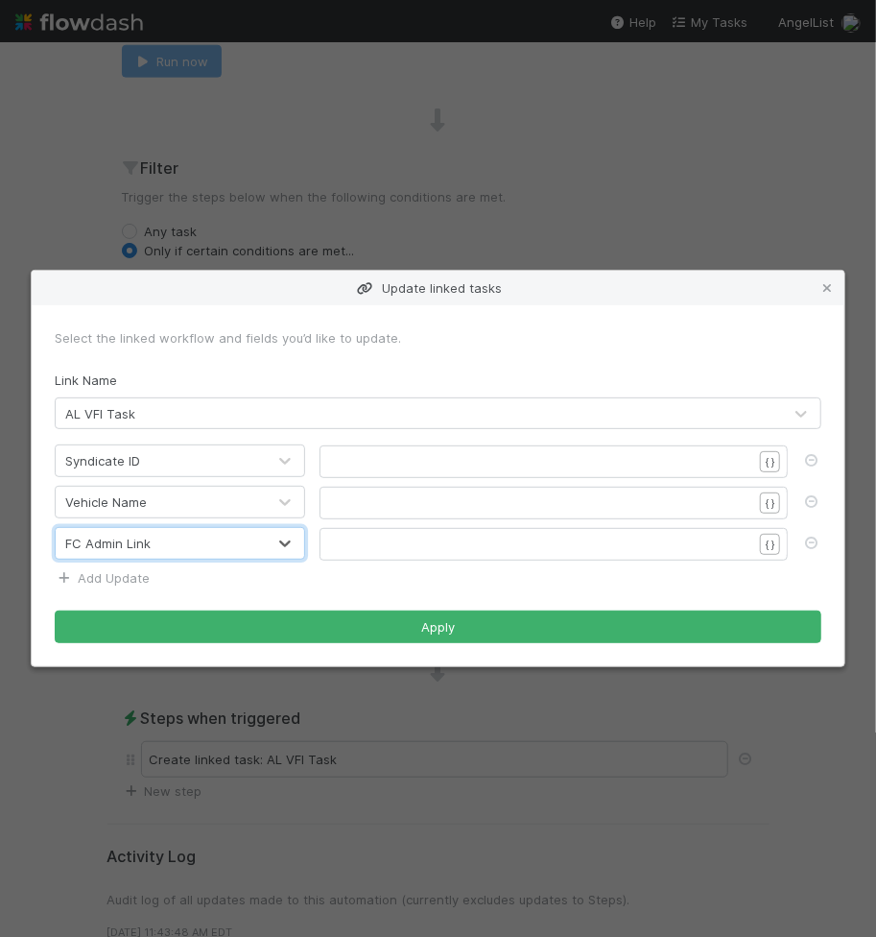
click at [133, 579] on link "Add Update" at bounding box center [102, 577] width 95 height 15
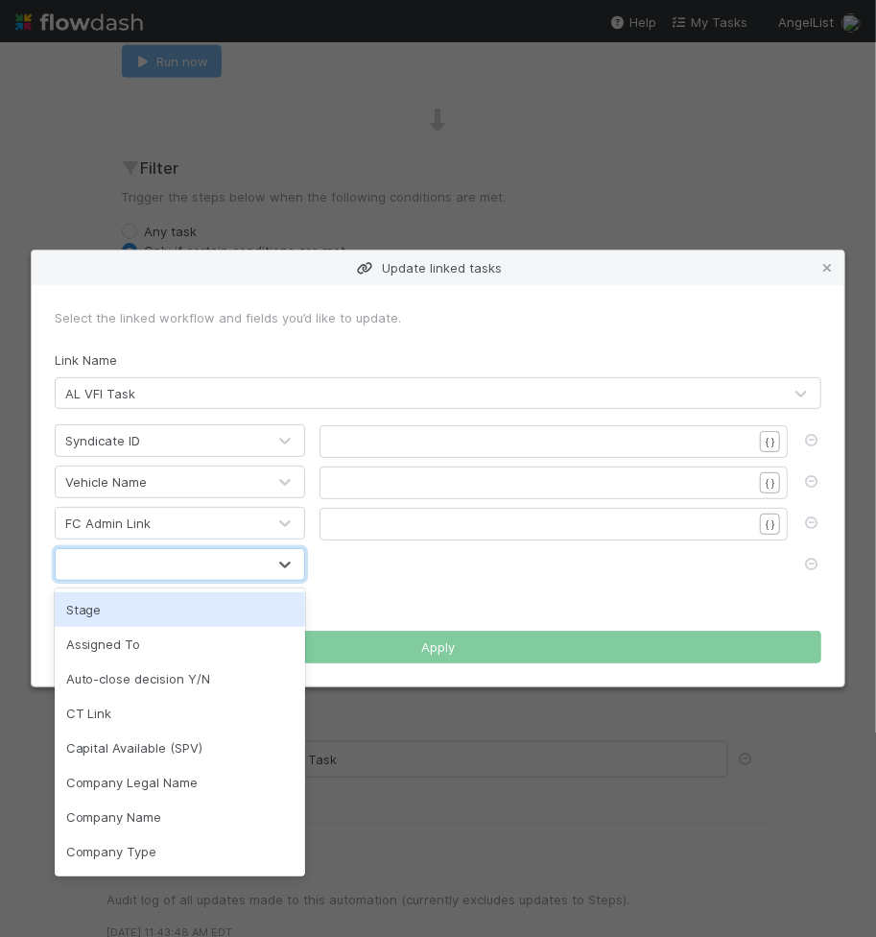
click at [140, 570] on div at bounding box center [161, 564] width 210 height 31
type input "ct"
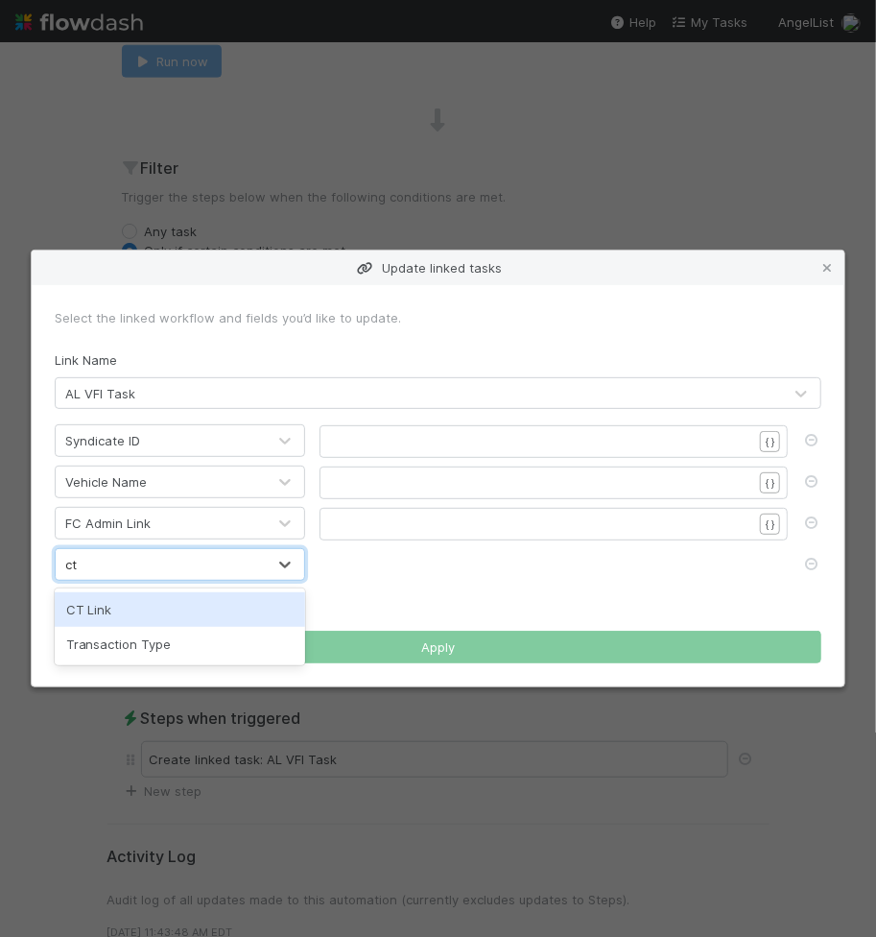
click at [143, 604] on div "CT Link" at bounding box center [180, 609] width 251 height 35
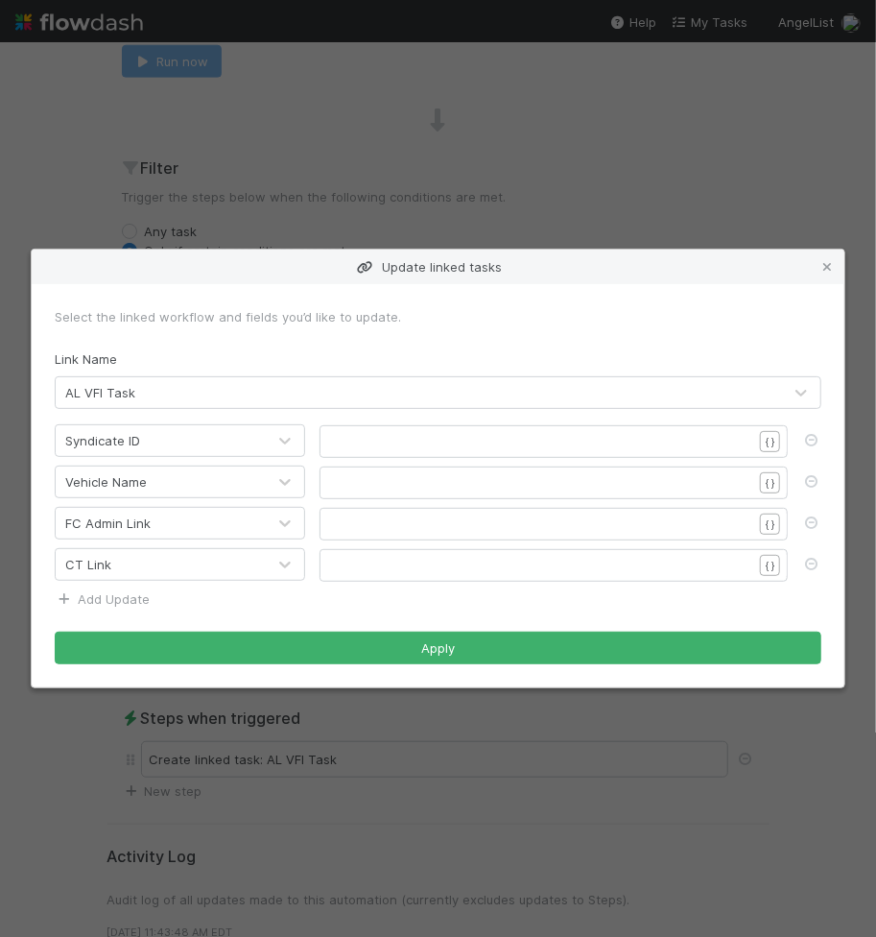
click at [98, 598] on link "Add Update" at bounding box center [102, 598] width 95 height 15
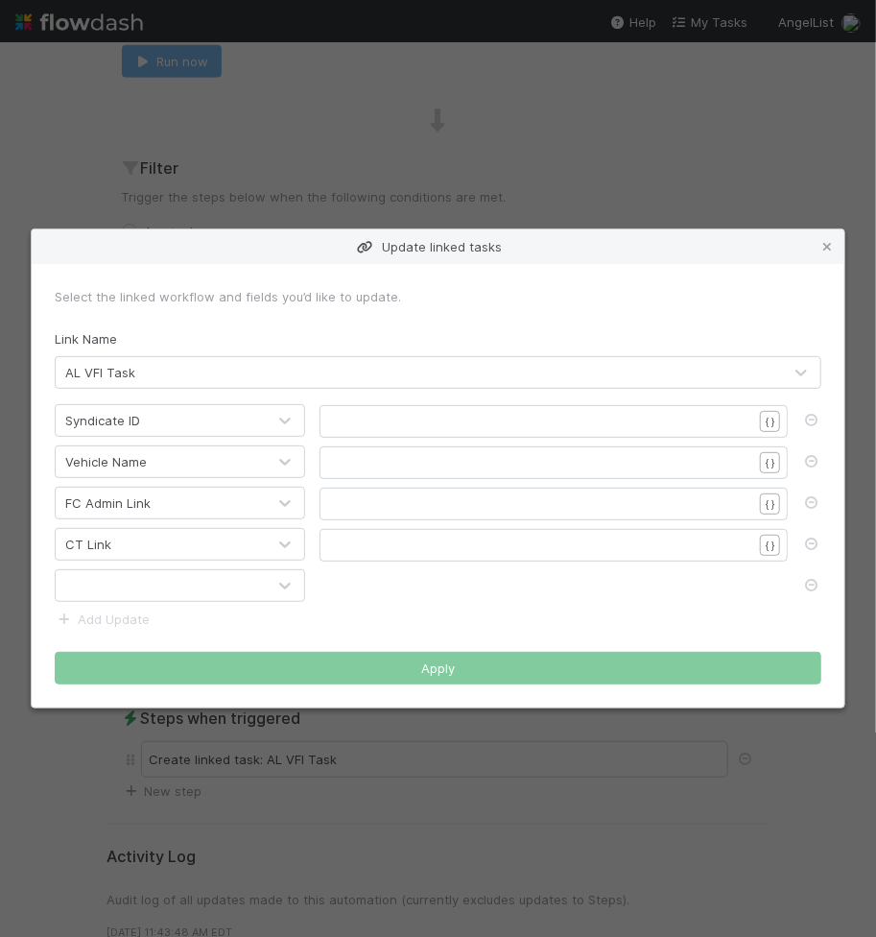
click at [111, 592] on div at bounding box center [161, 585] width 210 height 31
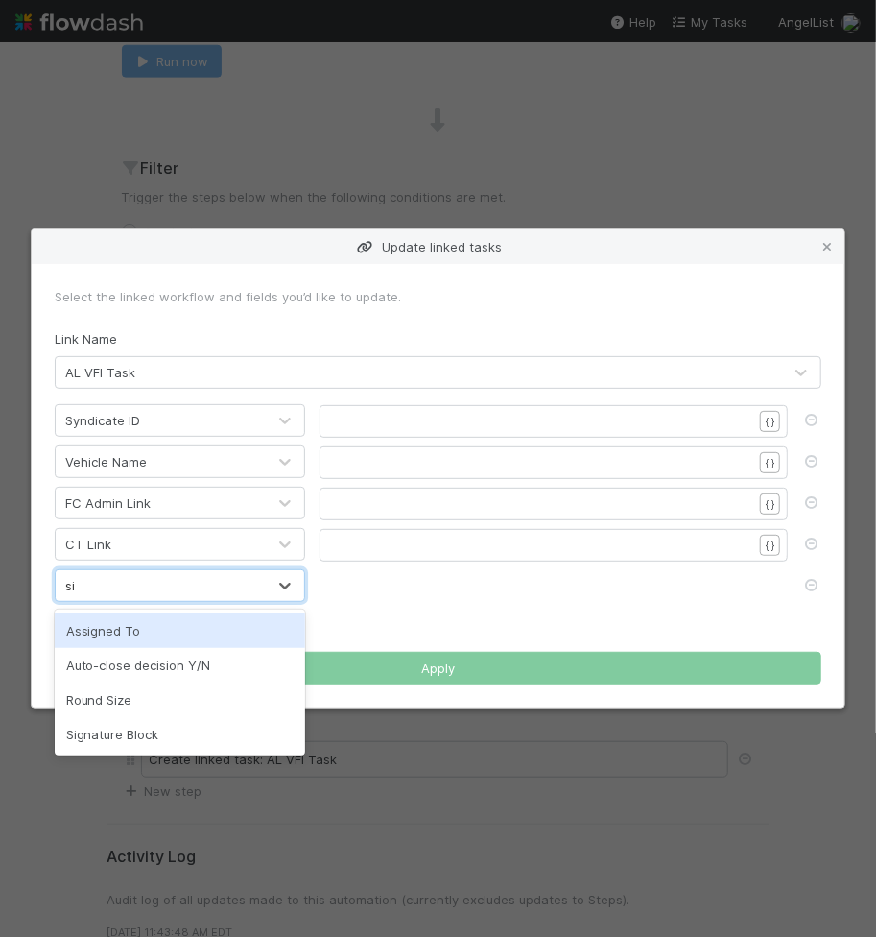
type input "sig"
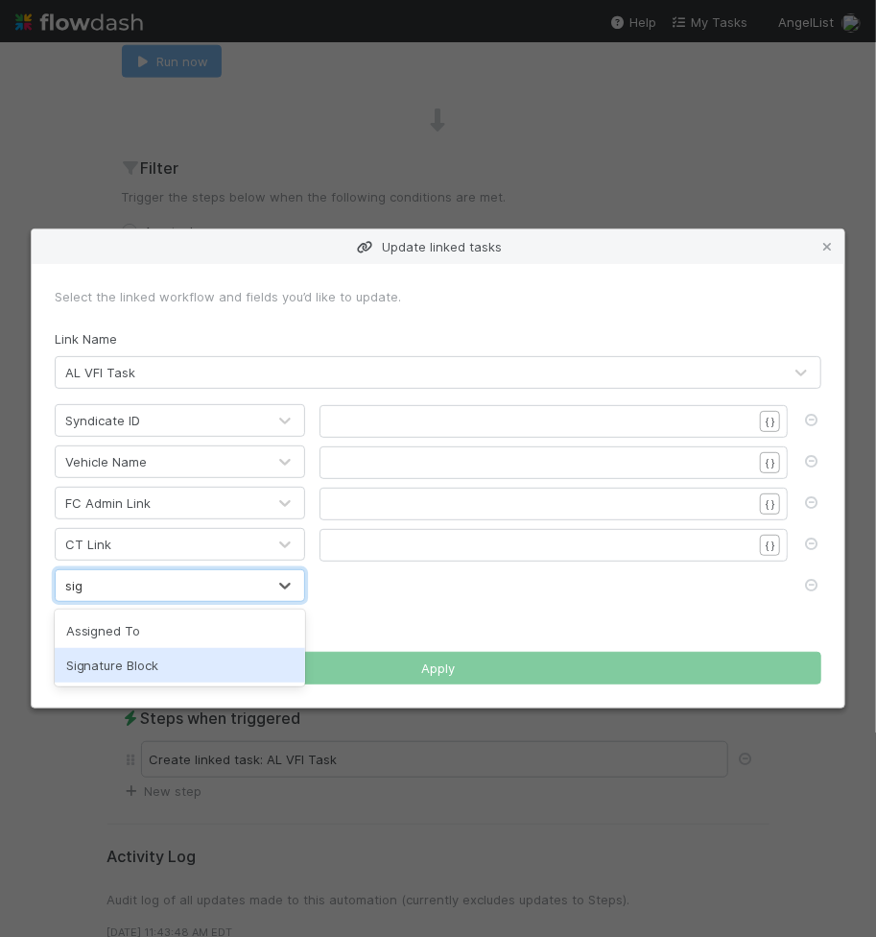
click at [118, 658] on div "Signature Block" at bounding box center [180, 665] width 251 height 35
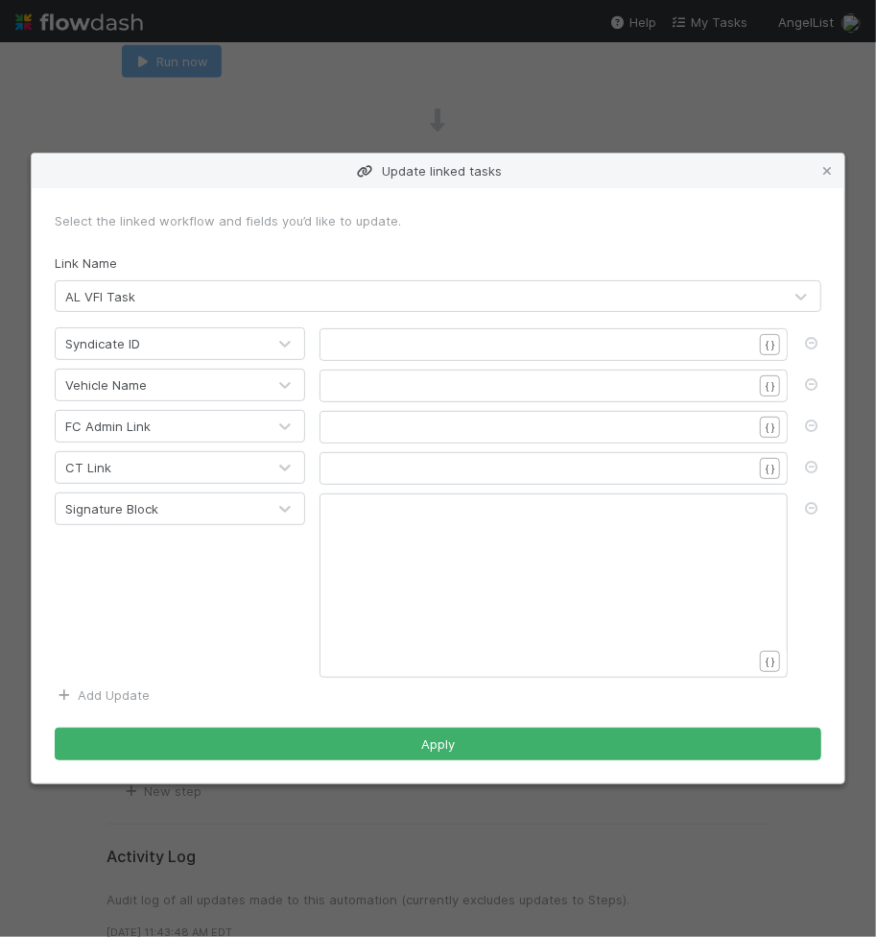
click at [86, 696] on link "Add Update" at bounding box center [102, 694] width 95 height 15
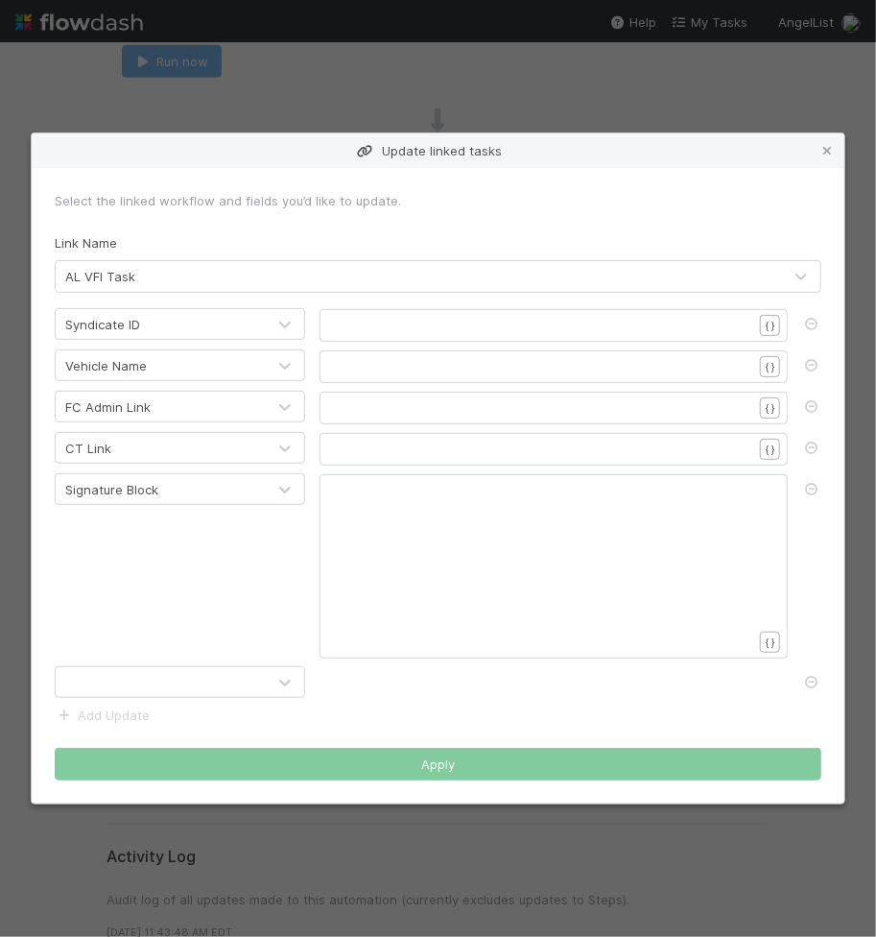
click at [87, 678] on div at bounding box center [161, 682] width 210 height 31
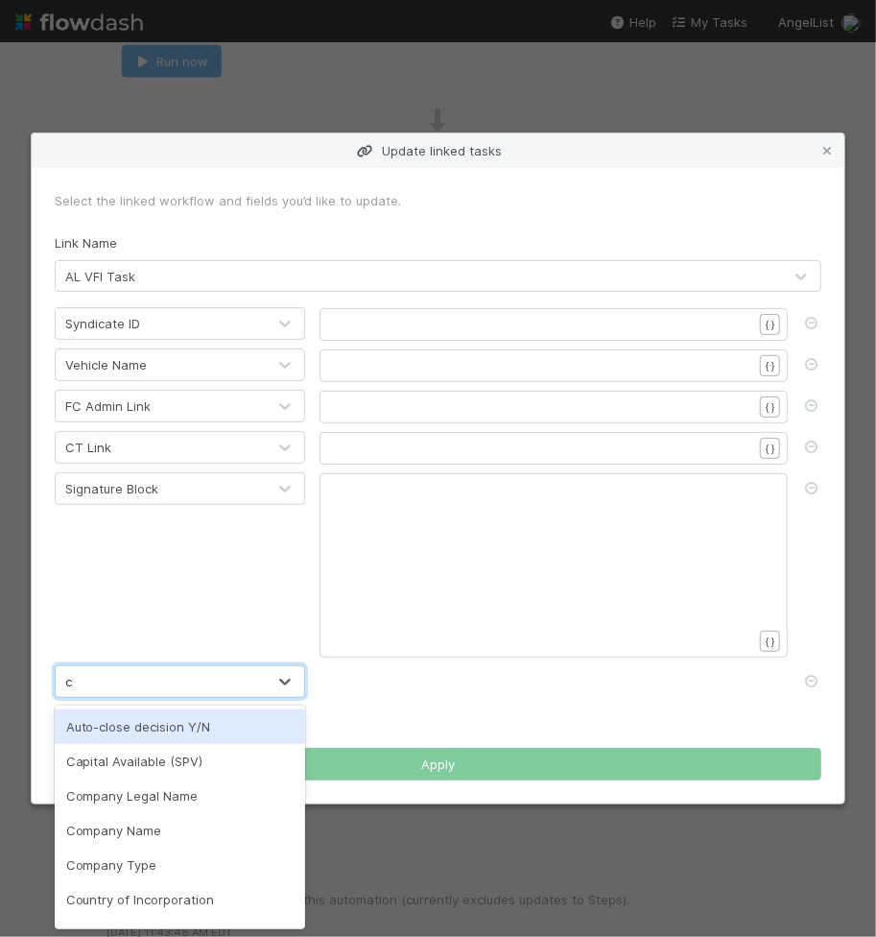
type input "co"
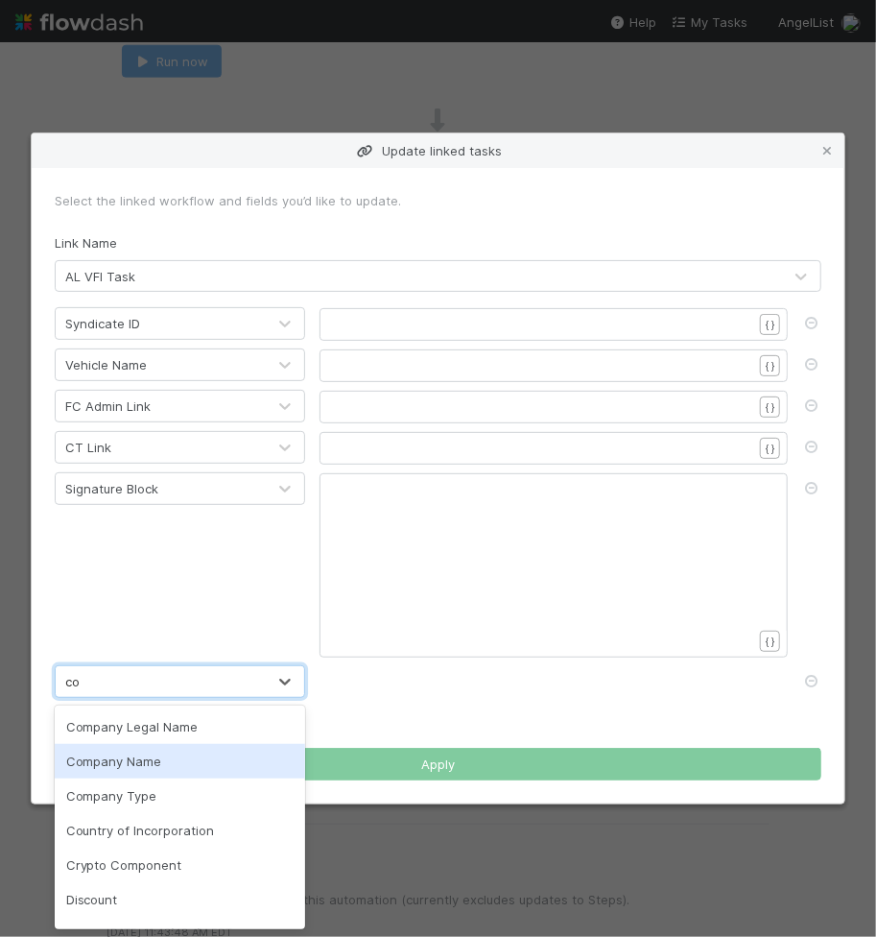
click at [128, 757] on div "Company Name" at bounding box center [180, 761] width 251 height 35
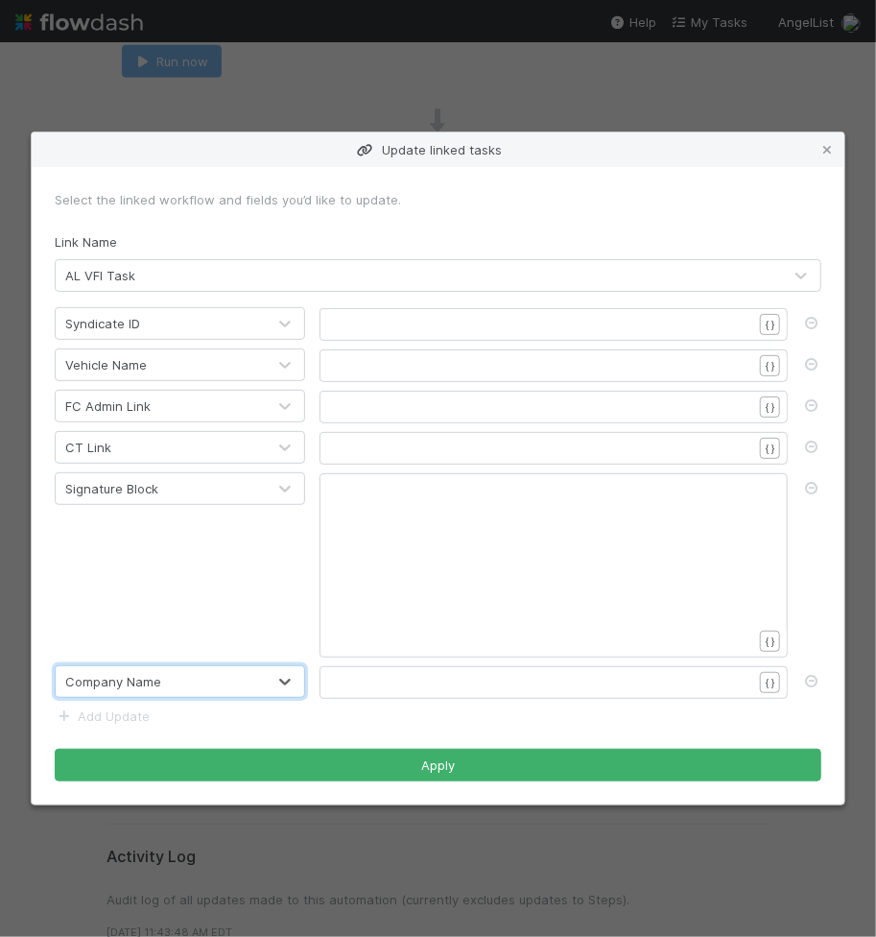
click at [82, 719] on link "Add Update" at bounding box center [102, 715] width 95 height 15
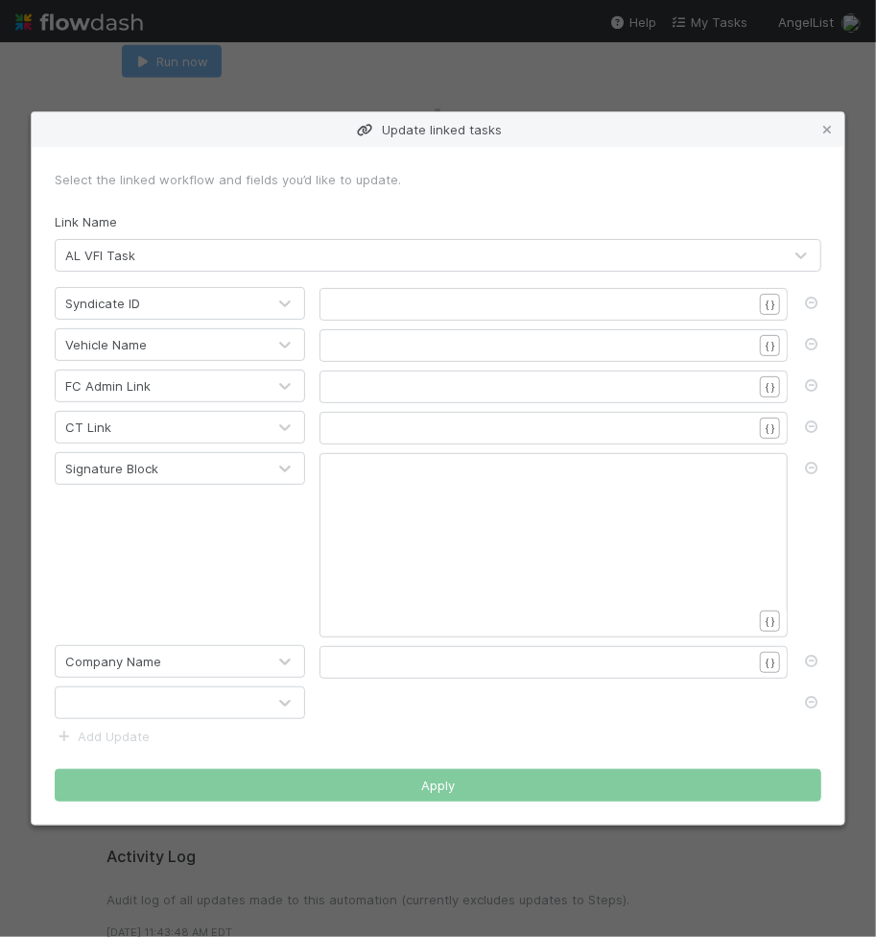
click at [109, 703] on div at bounding box center [161, 702] width 210 height 31
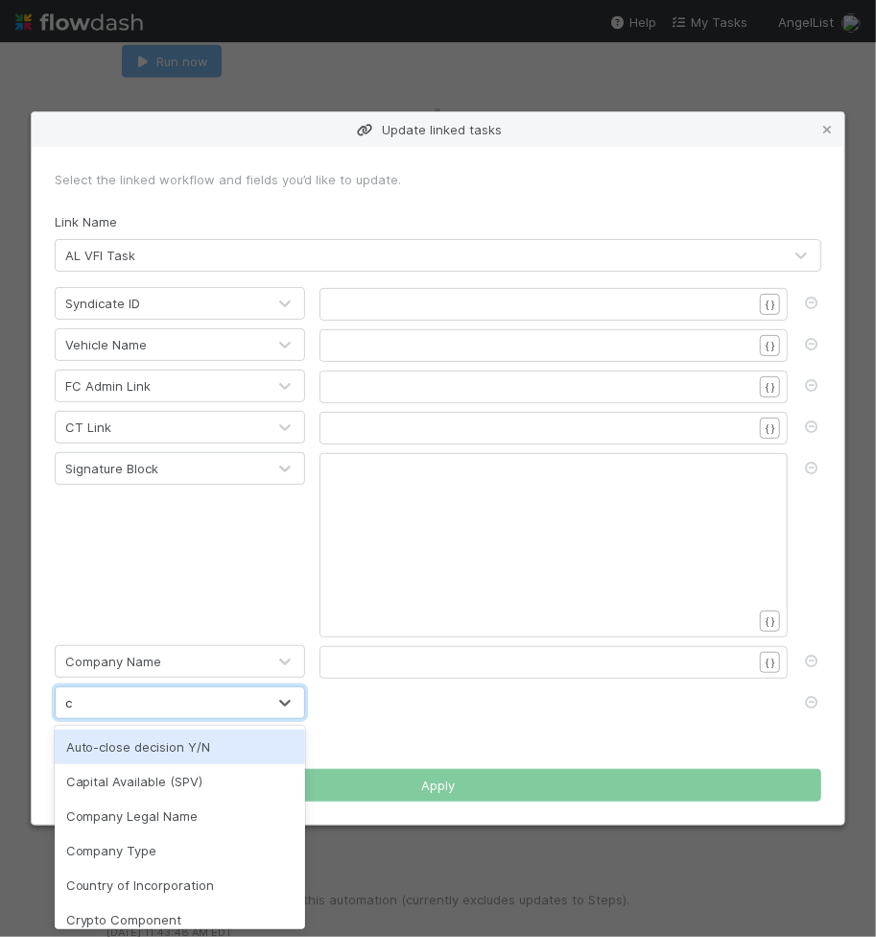
type input "co"
click at [119, 747] on div "Company Legal Name" at bounding box center [180, 746] width 251 height 35
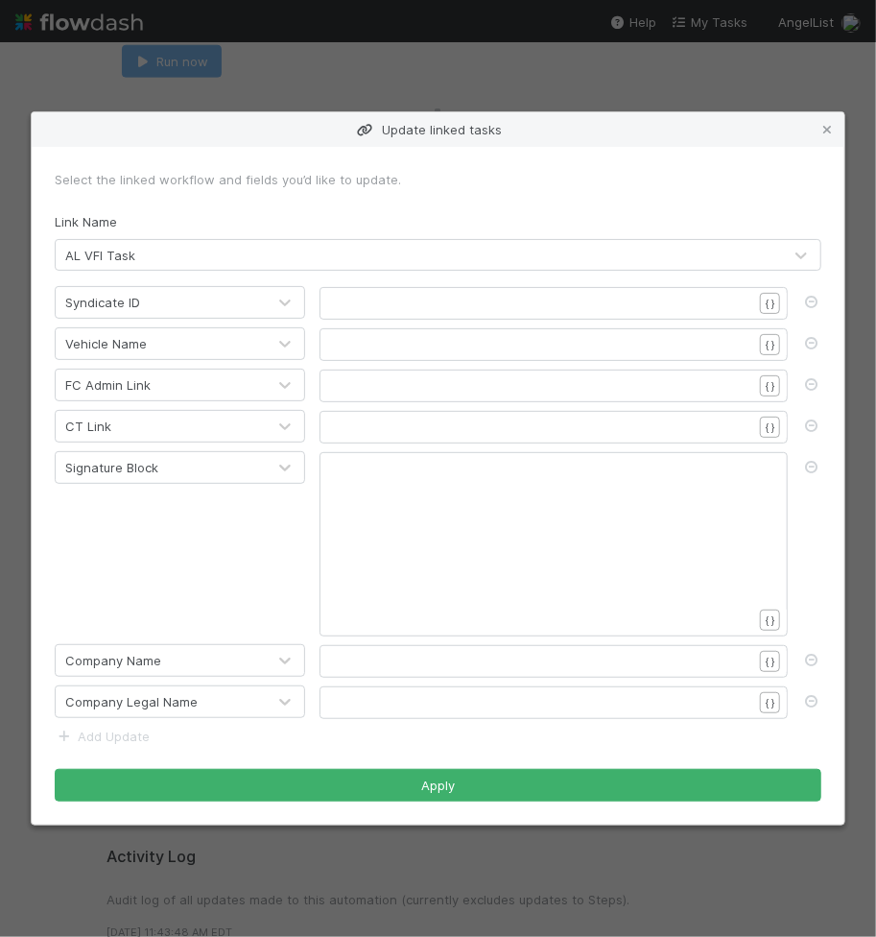
click at [88, 742] on link "Add Update" at bounding box center [102, 735] width 95 height 15
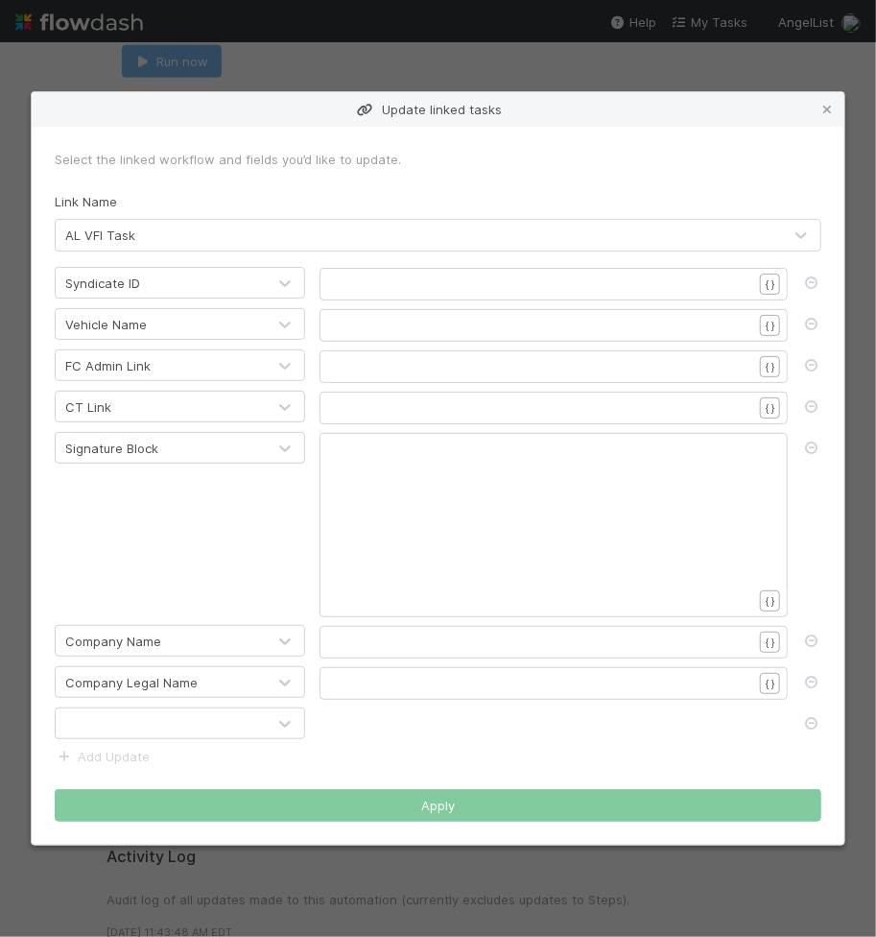
click at [122, 727] on div at bounding box center [161, 723] width 210 height 31
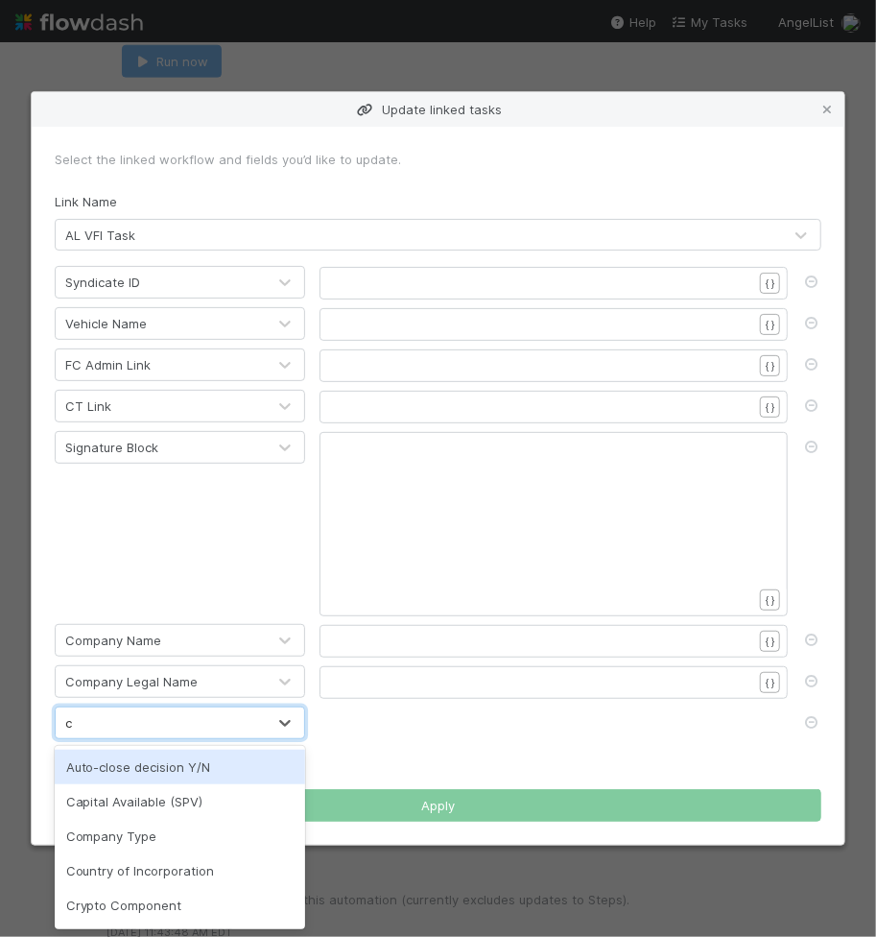
type input "co"
drag, startPoint x: 125, startPoint y: 761, endPoint x: 114, endPoint y: 763, distance: 10.7
click at [125, 761] on div "Company Type" at bounding box center [180, 766] width 251 height 35
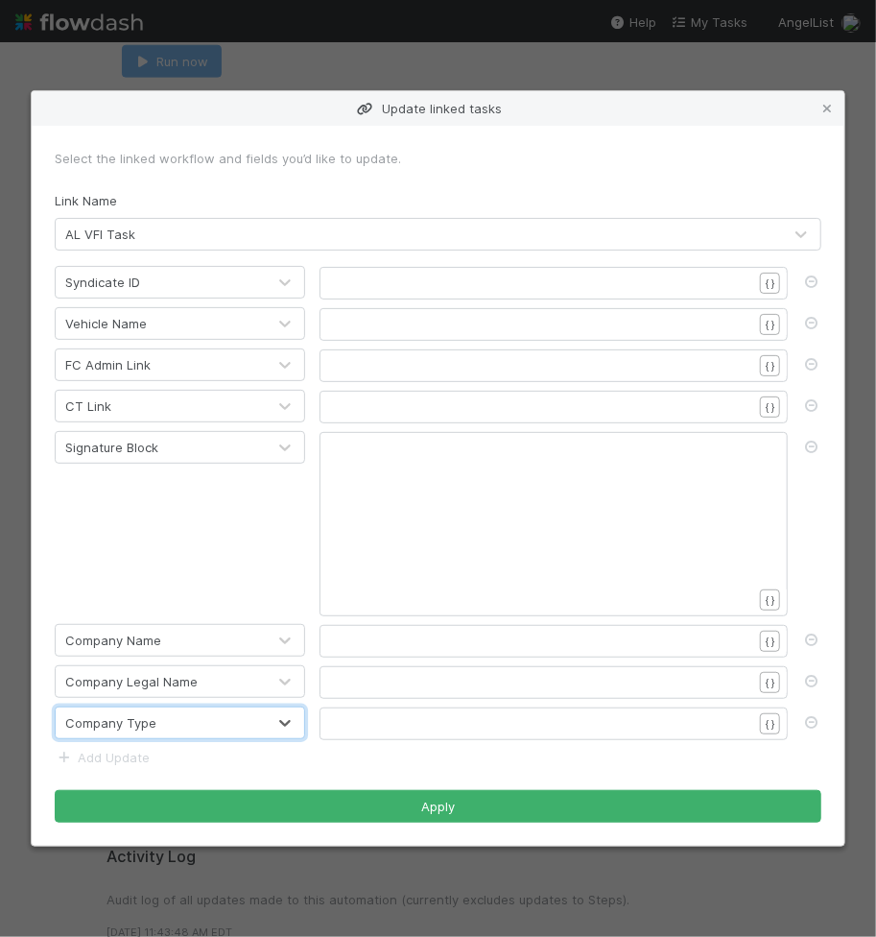
click at [101, 760] on link "Add Update" at bounding box center [102, 756] width 95 height 15
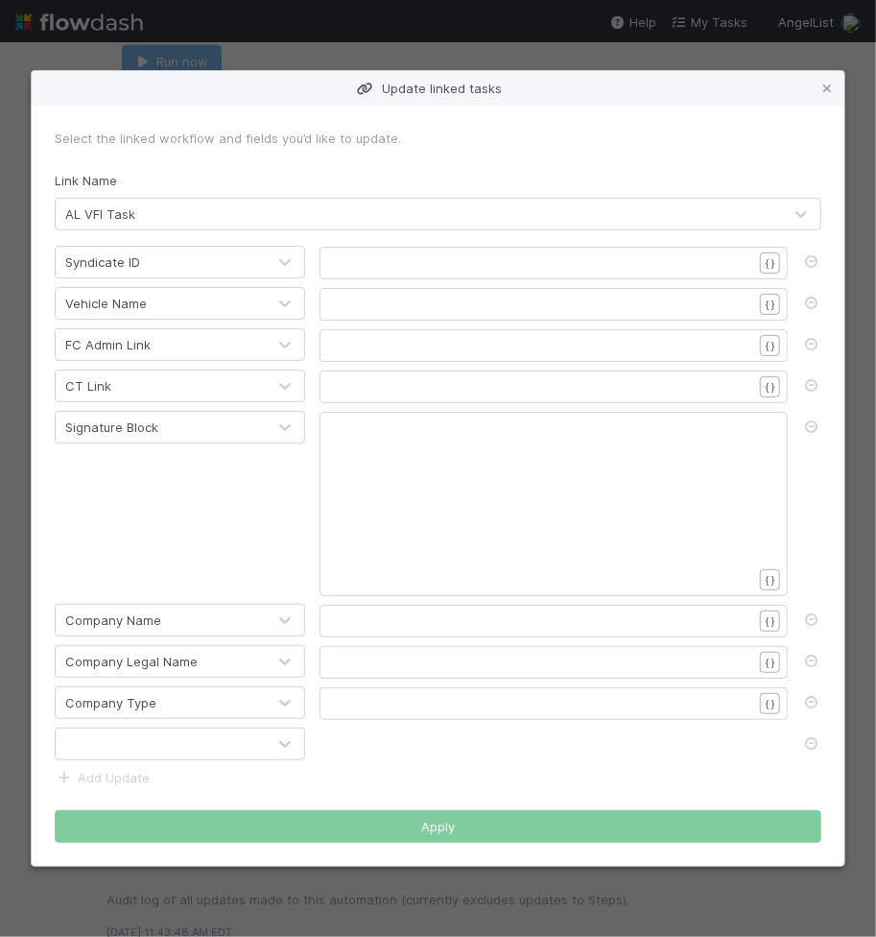
click at [136, 728] on div at bounding box center [161, 743] width 210 height 31
type input "count"
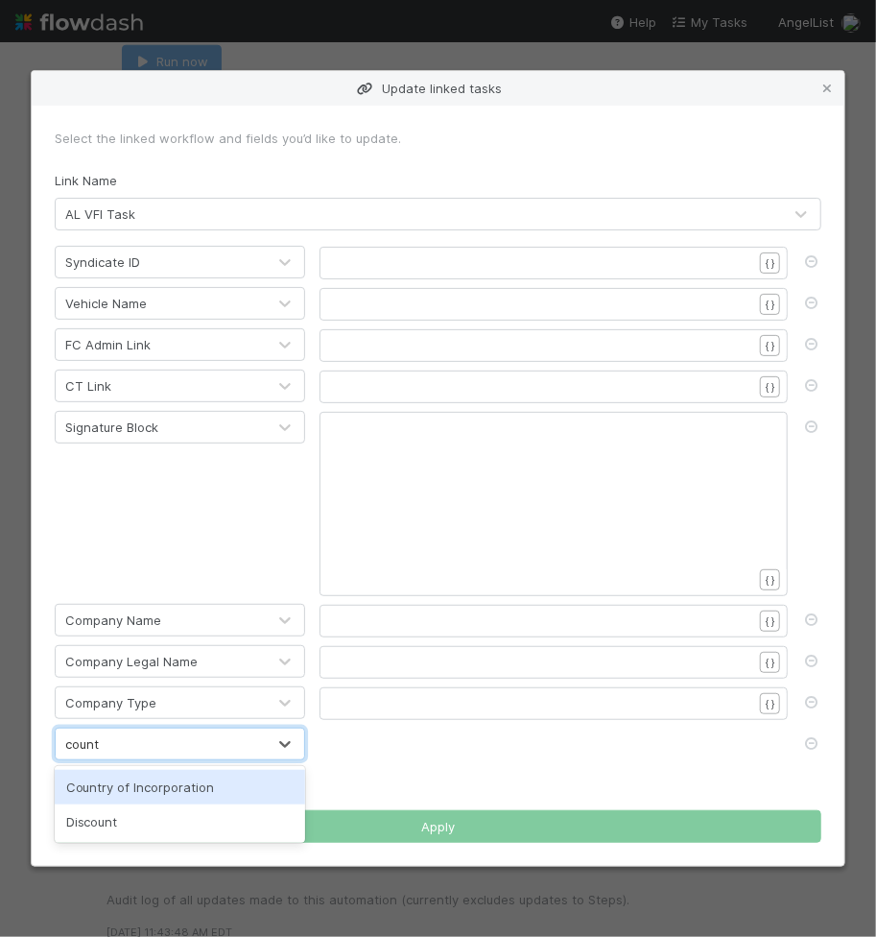
click at [125, 784] on div "Country of Incorporation" at bounding box center [180, 787] width 251 height 35
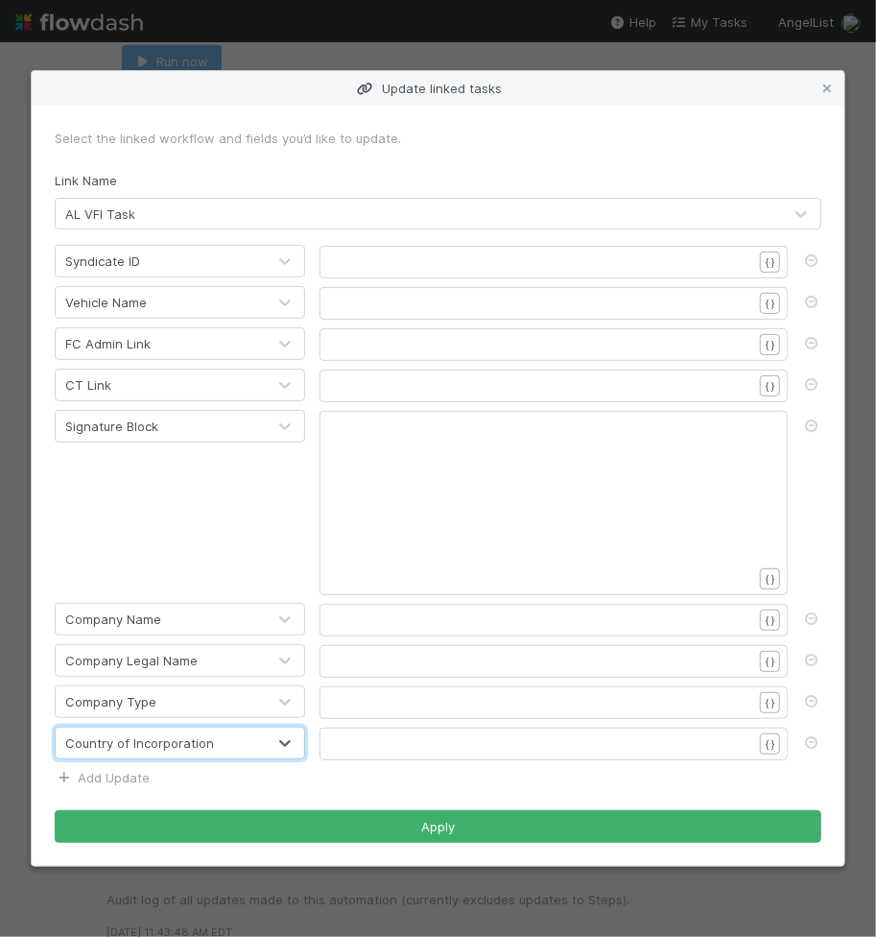
click at [110, 773] on link "Add Update" at bounding box center [102, 777] width 95 height 15
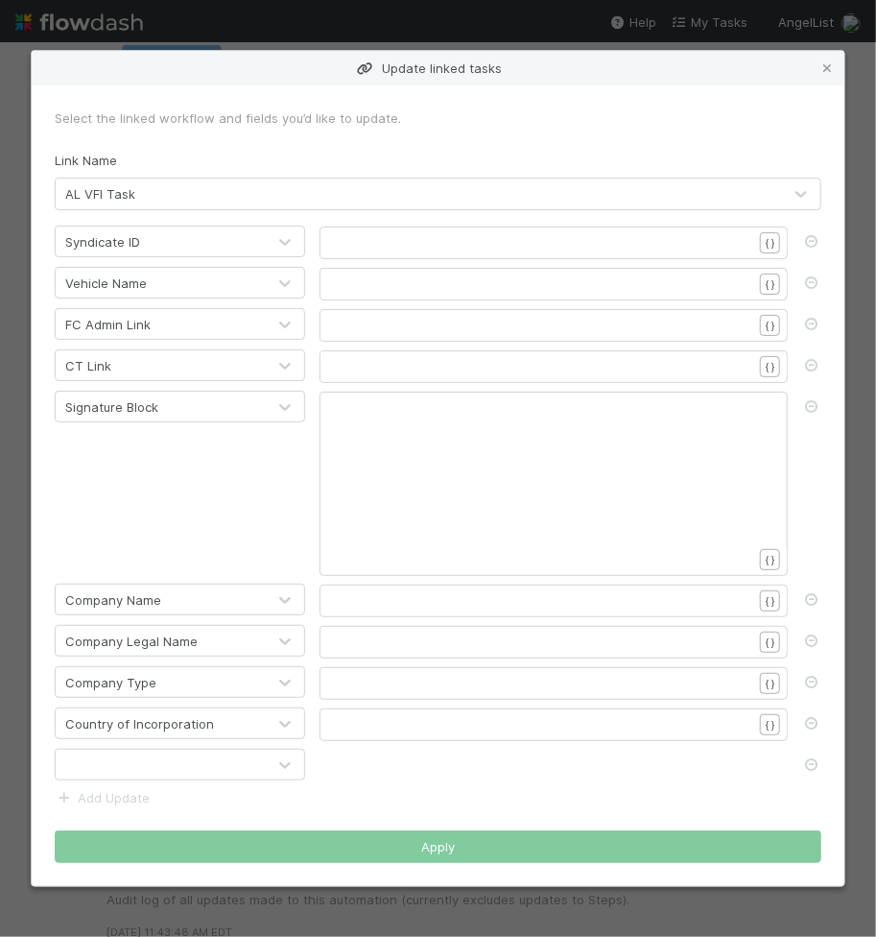
click at [115, 762] on div at bounding box center [161, 764] width 210 height 31
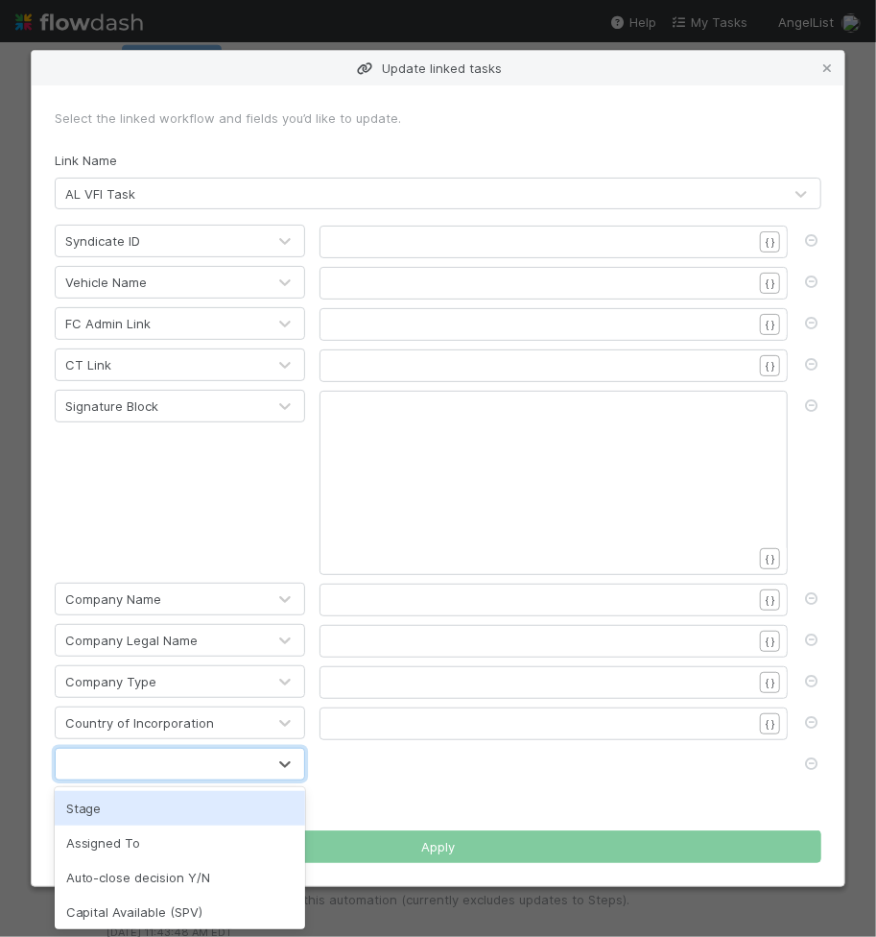
type input "f"
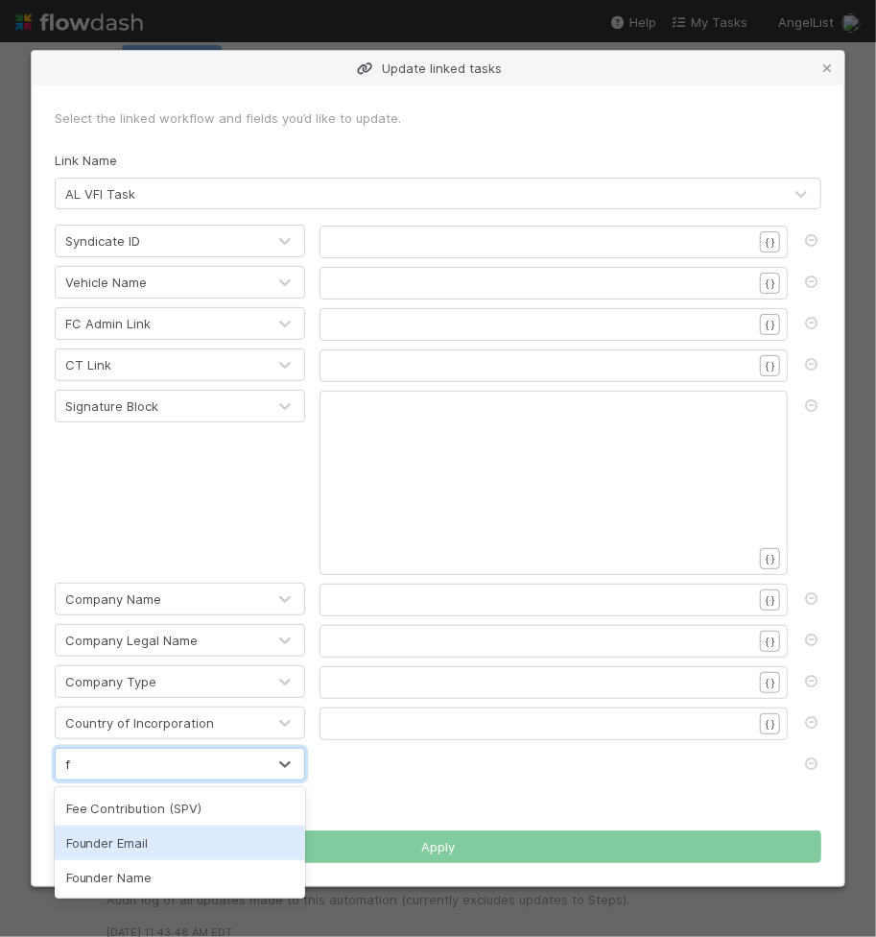
click at [122, 842] on div "Founder Email" at bounding box center [180, 842] width 251 height 35
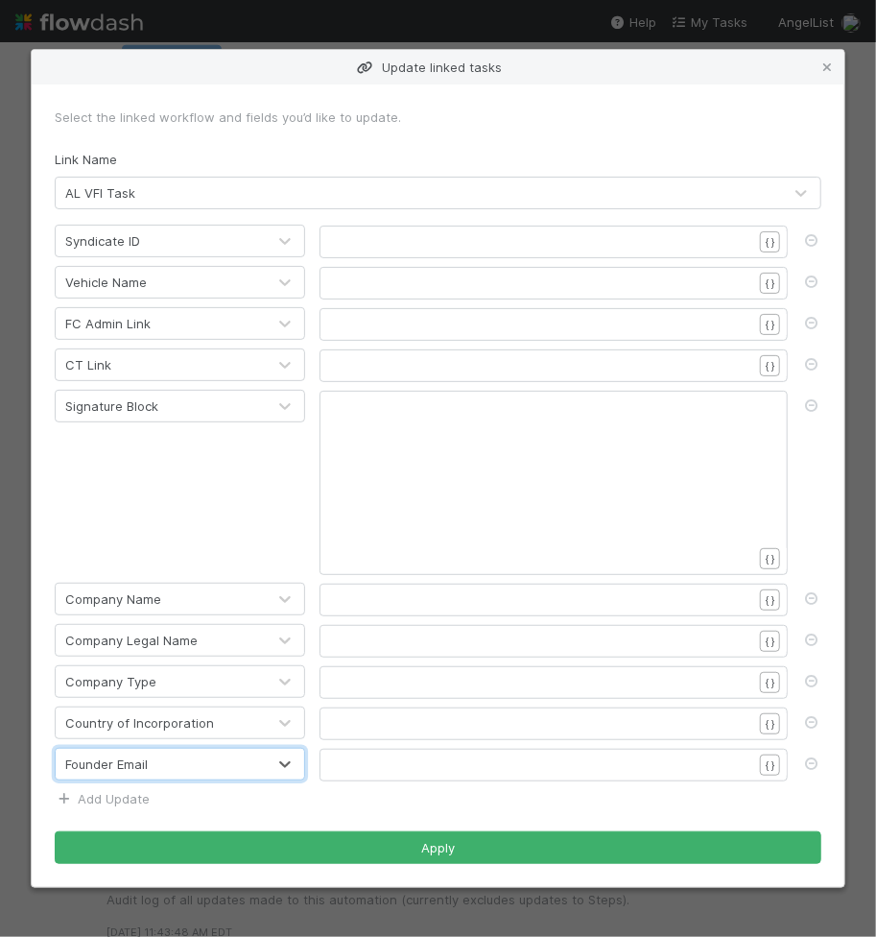
click at [104, 795] on link "Add Update" at bounding box center [102, 798] width 95 height 15
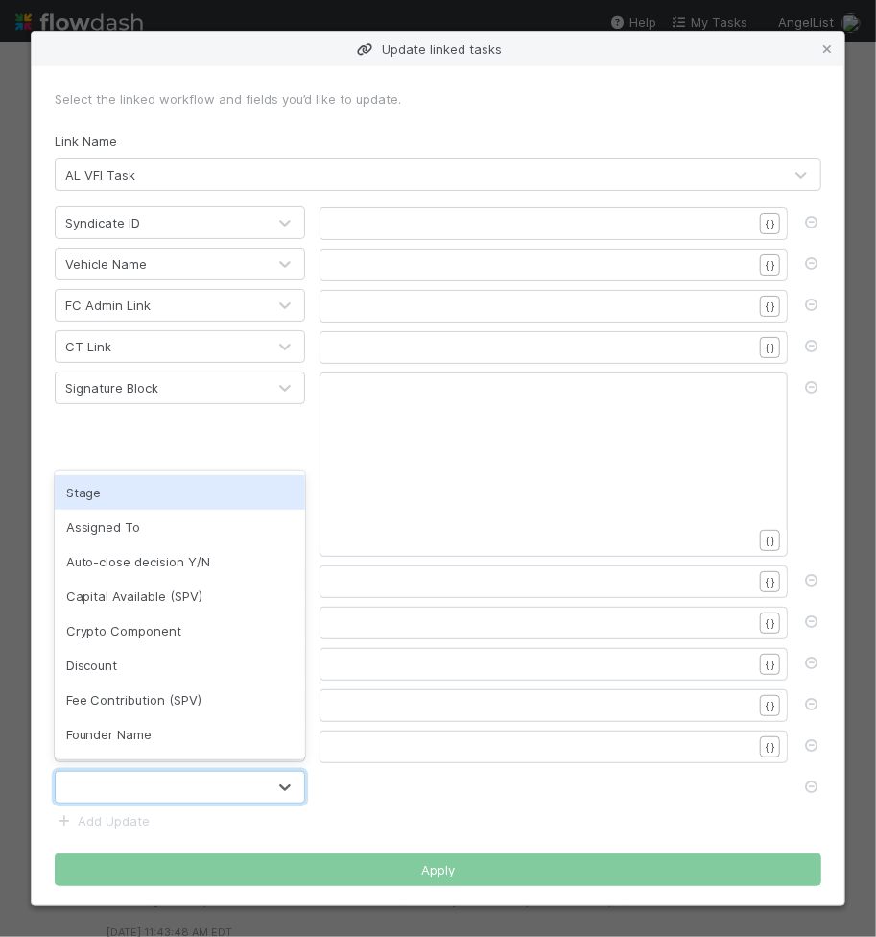
click at [117, 785] on div at bounding box center [161, 787] width 210 height 31
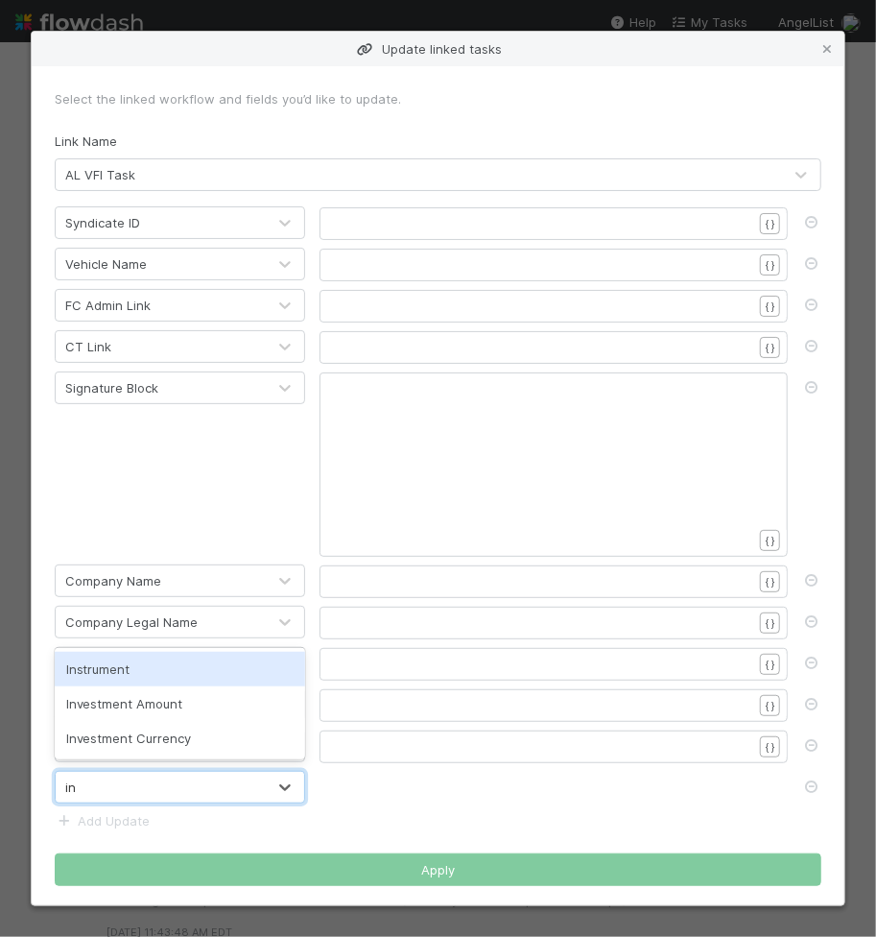
type input "inv"
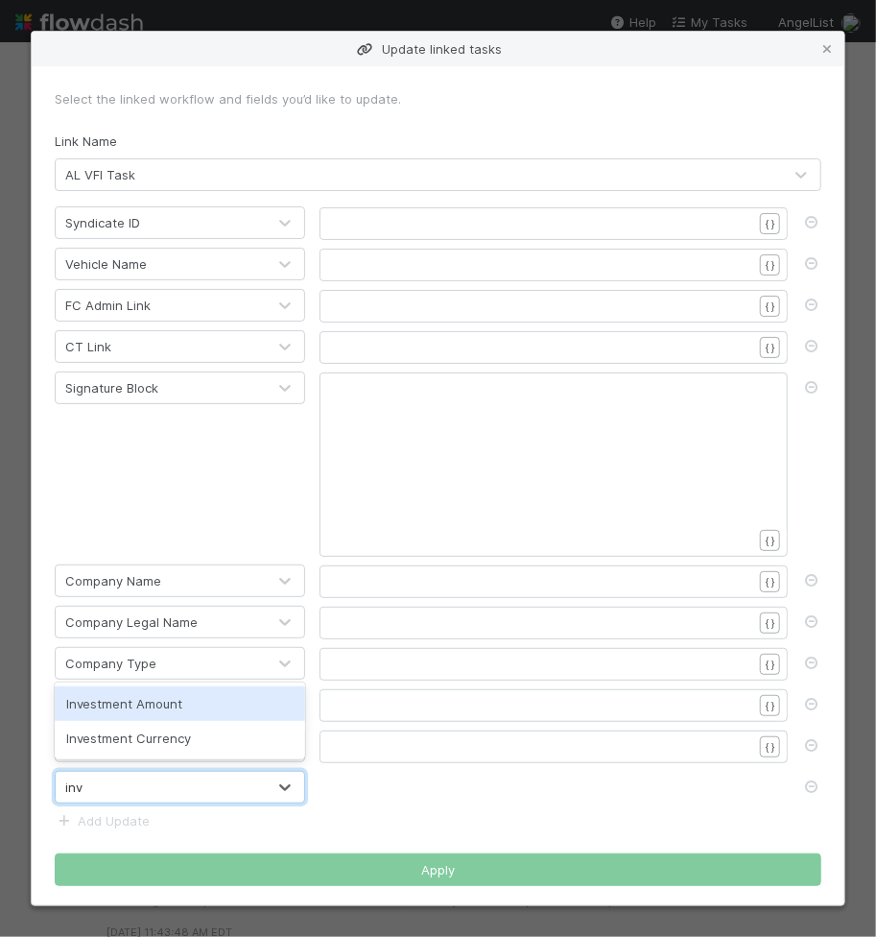
drag, startPoint x: 180, startPoint y: 708, endPoint x: 170, endPoint y: 759, distance: 51.9
click at [180, 708] on div "Investment Amount" at bounding box center [180, 703] width 251 height 35
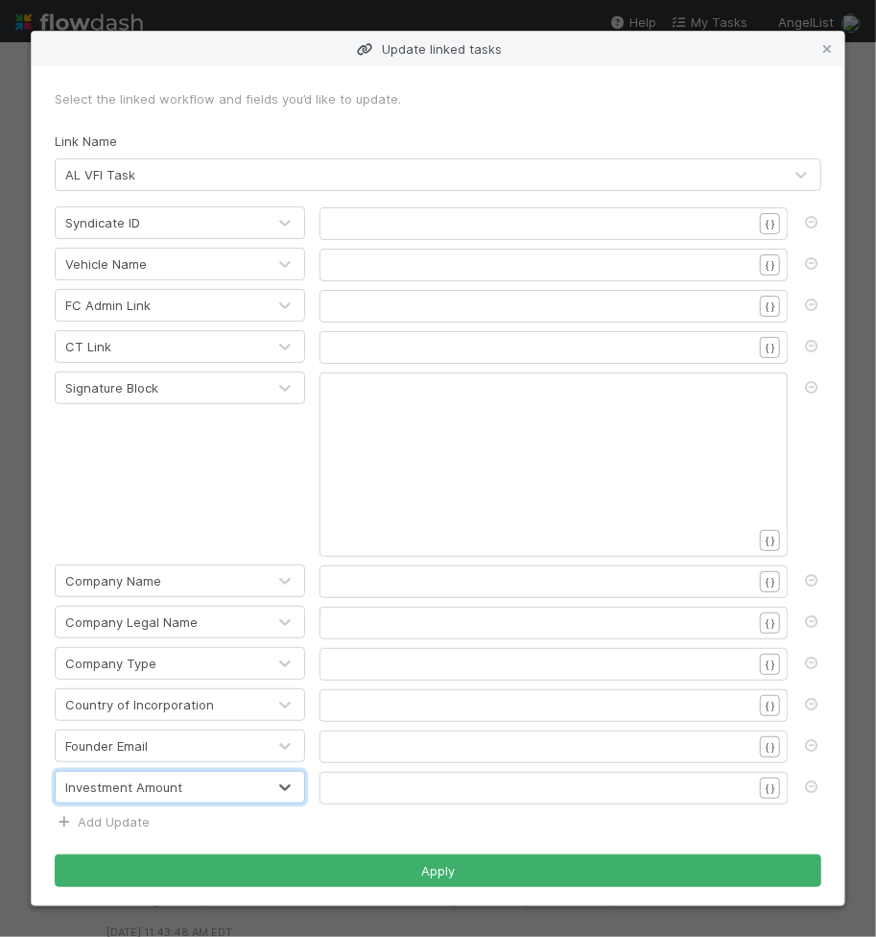
click at [136, 814] on link "Add Update" at bounding box center [102, 821] width 95 height 15
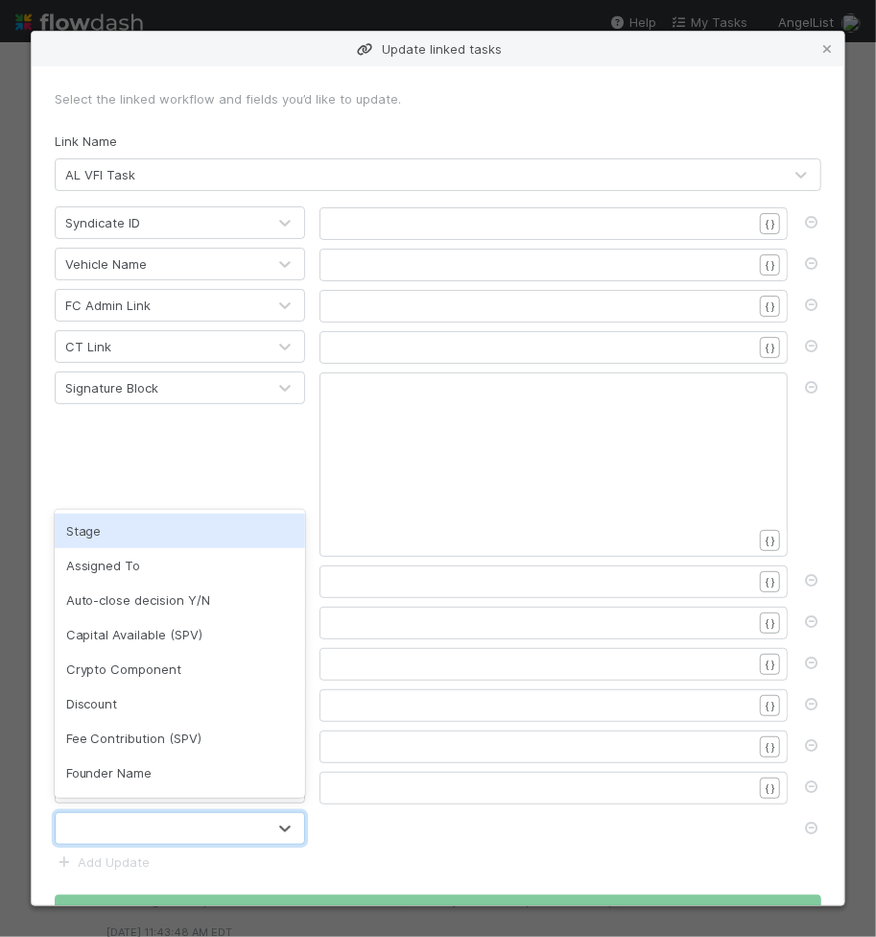
click at [136, 813] on div at bounding box center [161, 828] width 210 height 31
type input "o"
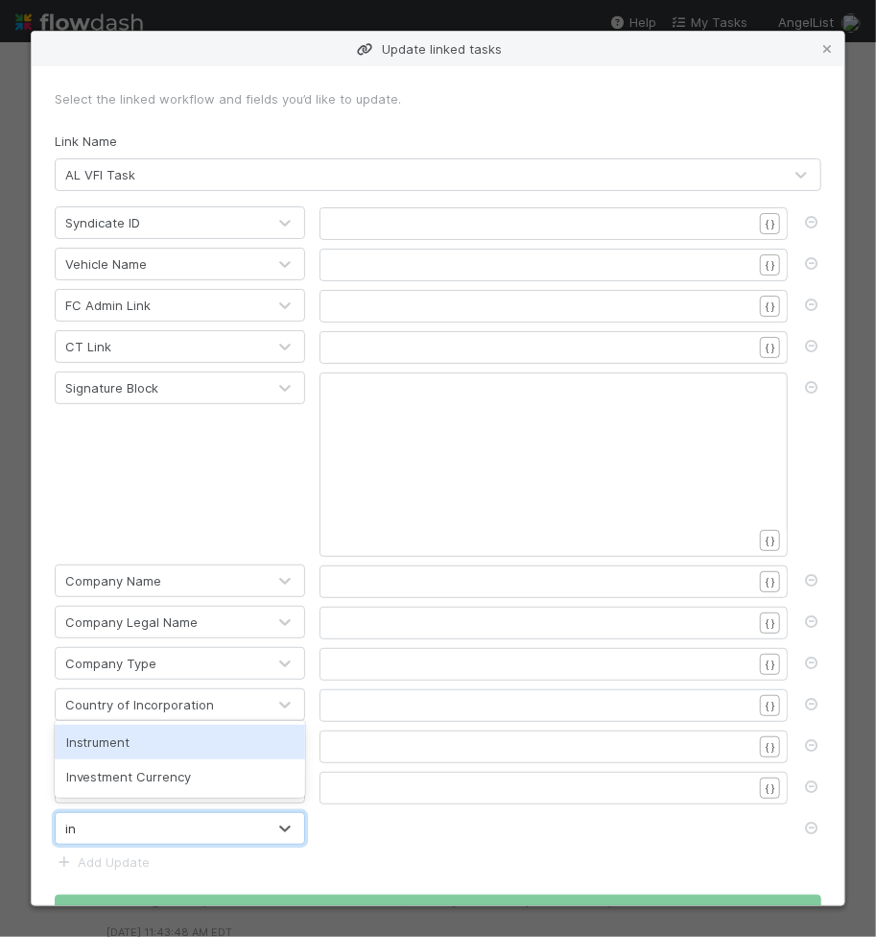
type input "inv"
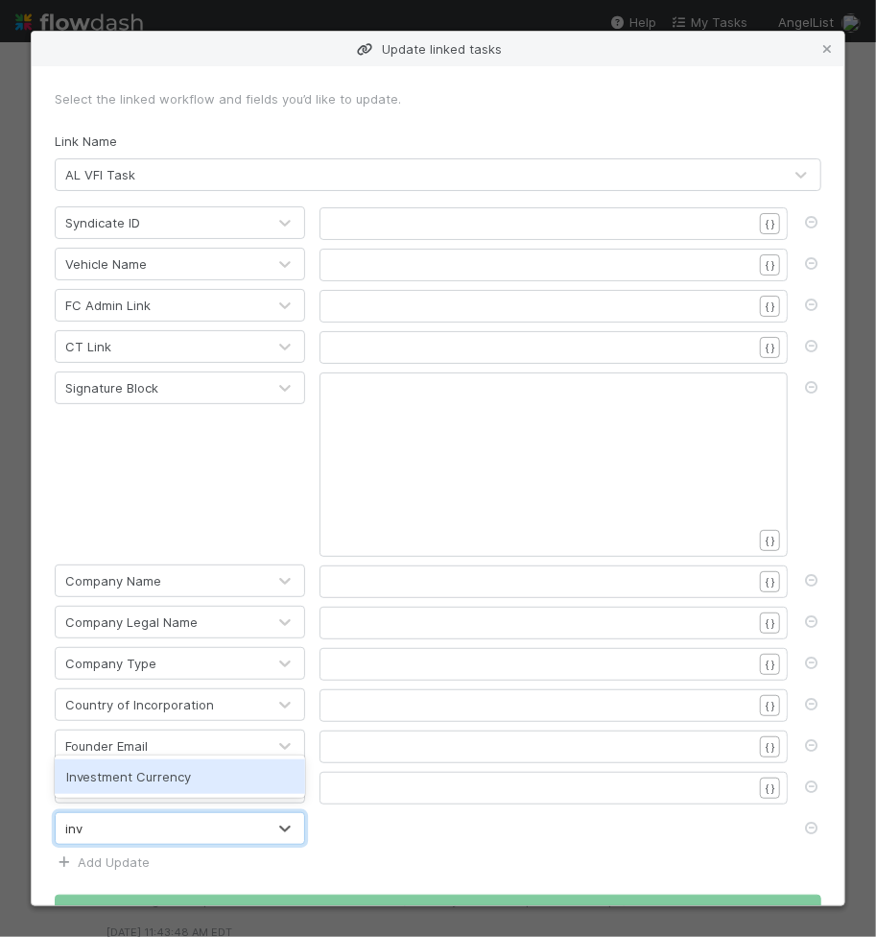
drag, startPoint x: 155, startPoint y: 786, endPoint x: 132, endPoint y: 850, distance: 68.0
click at [154, 786] on div "Investment Currency" at bounding box center [180, 776] width 251 height 35
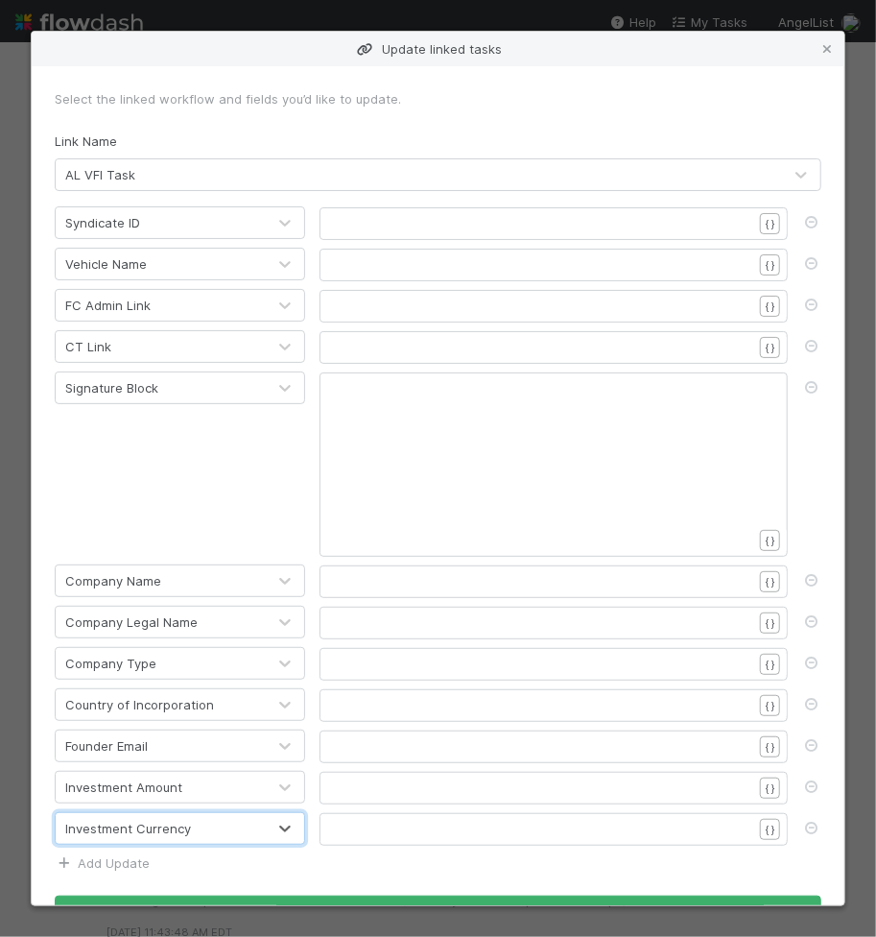
click at [127, 855] on link "Add Update" at bounding box center [102, 862] width 95 height 15
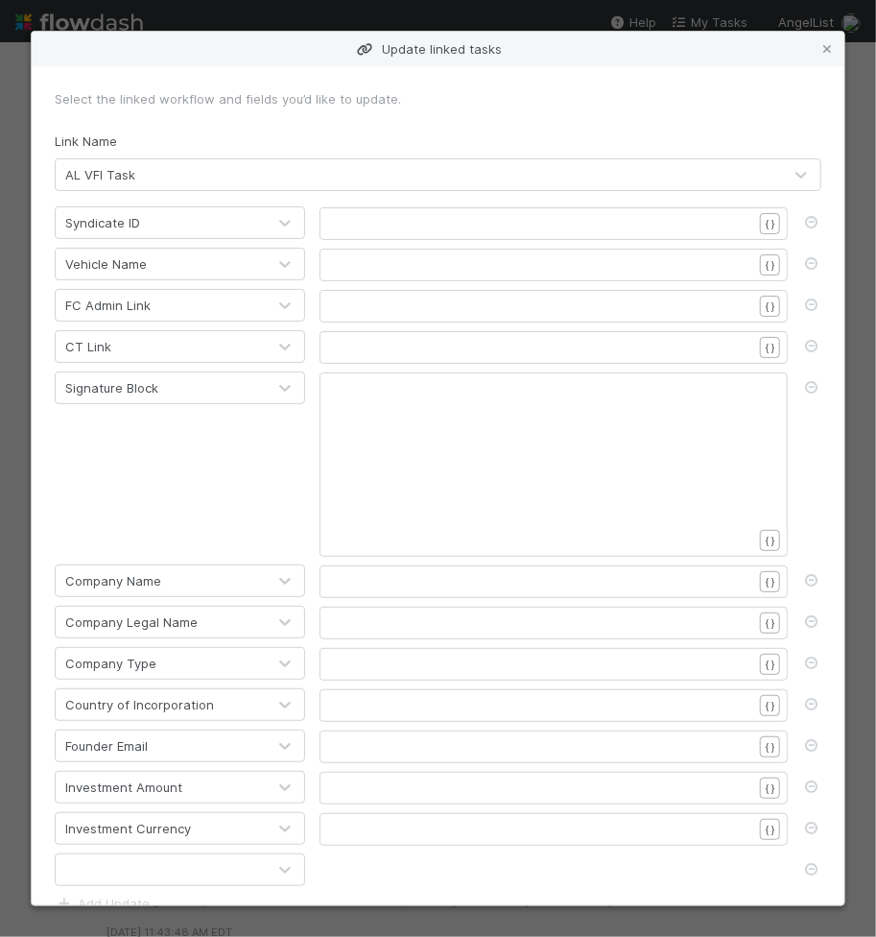
click at [128, 855] on div at bounding box center [161, 869] width 210 height 31
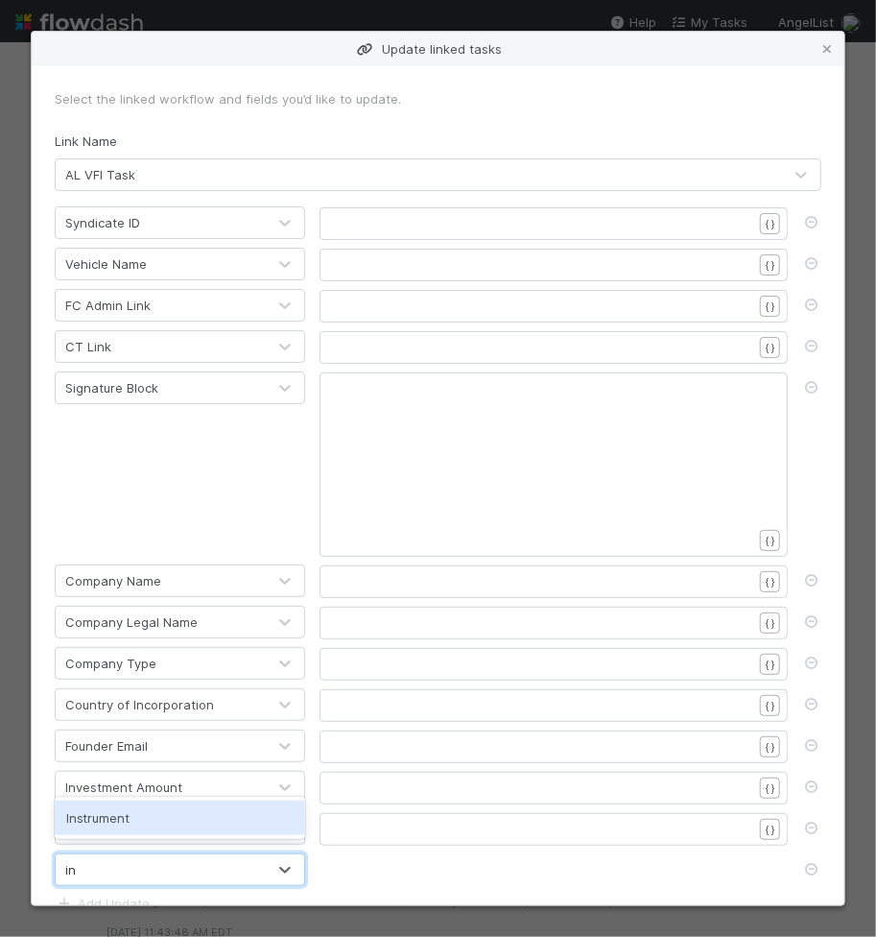
type input "ins"
drag, startPoint x: 140, startPoint y: 821, endPoint x: 136, endPoint y: 836, distance: 14.9
click at [139, 821] on div "Instrument" at bounding box center [180, 817] width 251 height 35
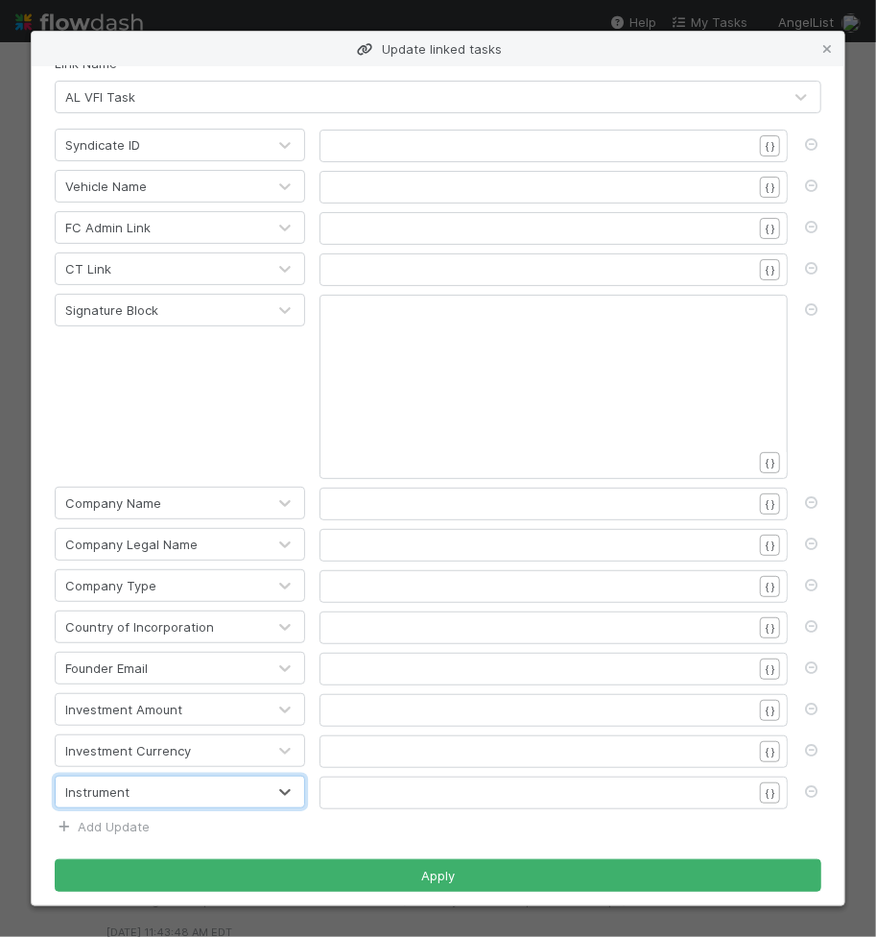
click at [128, 819] on link "Add Update" at bounding box center [102, 826] width 95 height 15
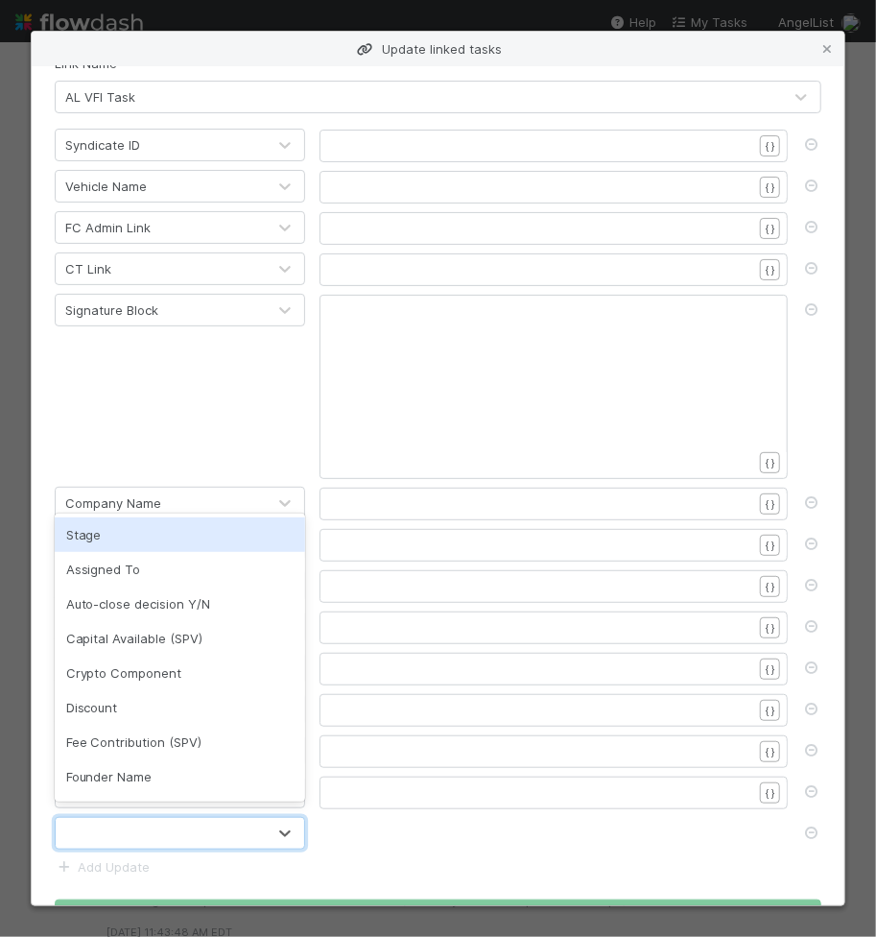
click at [128, 818] on div at bounding box center [161, 833] width 210 height 31
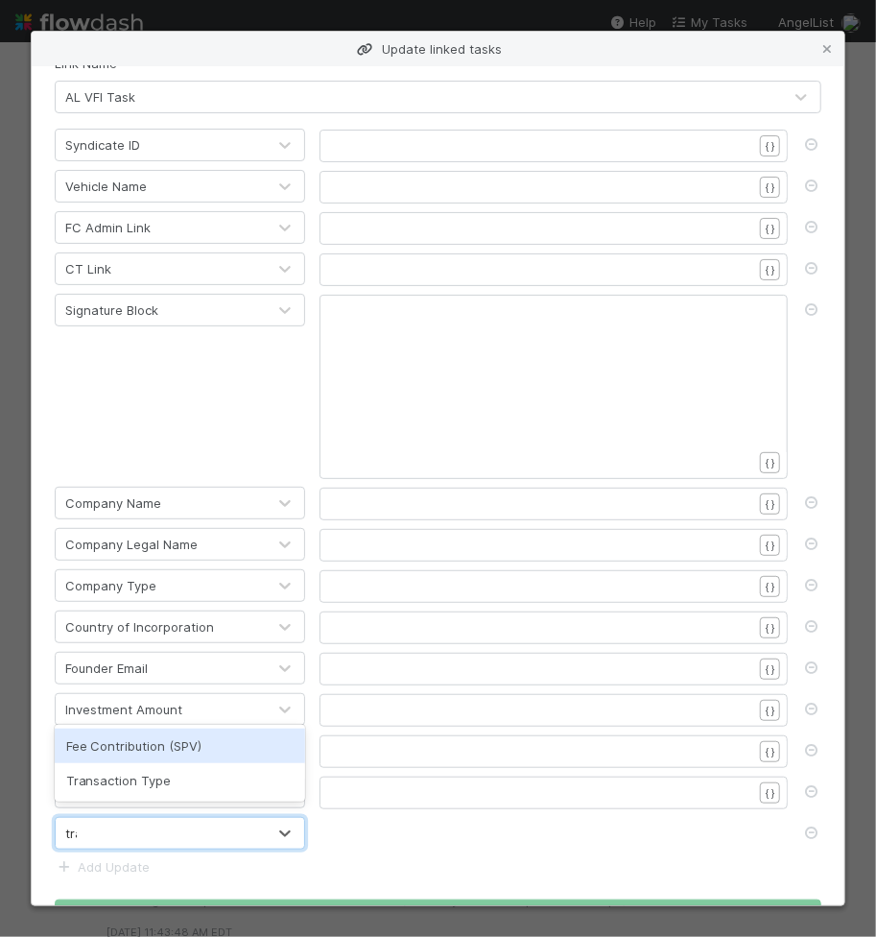
type input "tran"
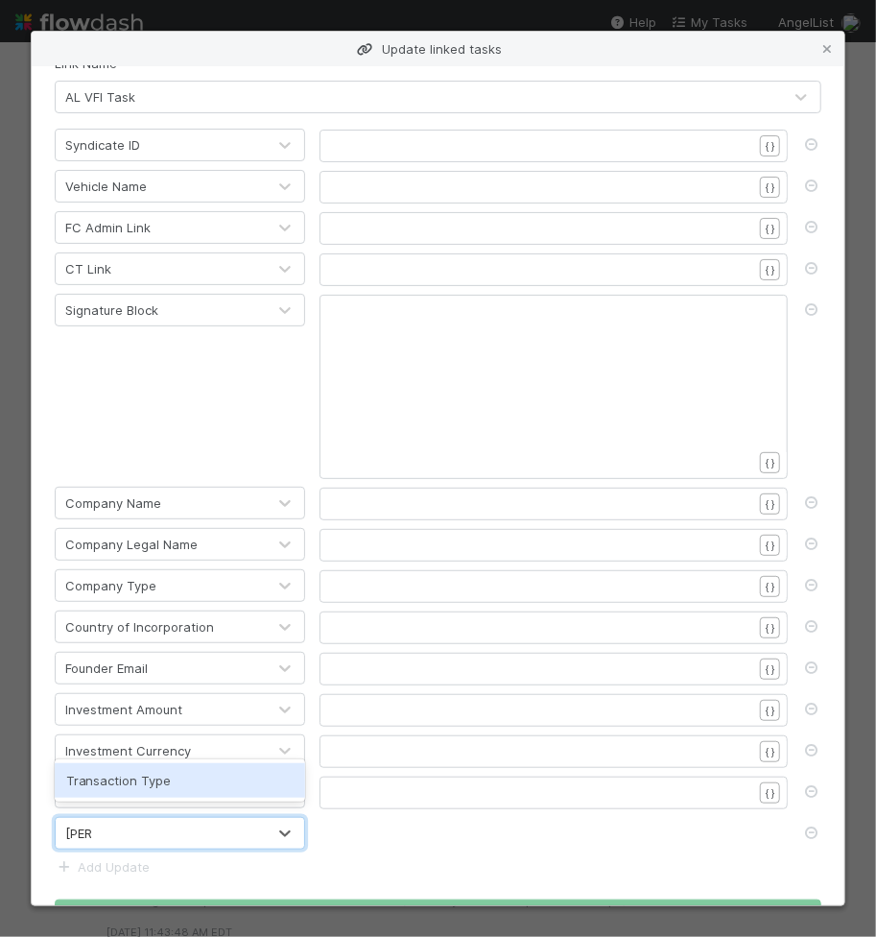
click at [133, 789] on div "Transaction Type" at bounding box center [180, 780] width 251 height 35
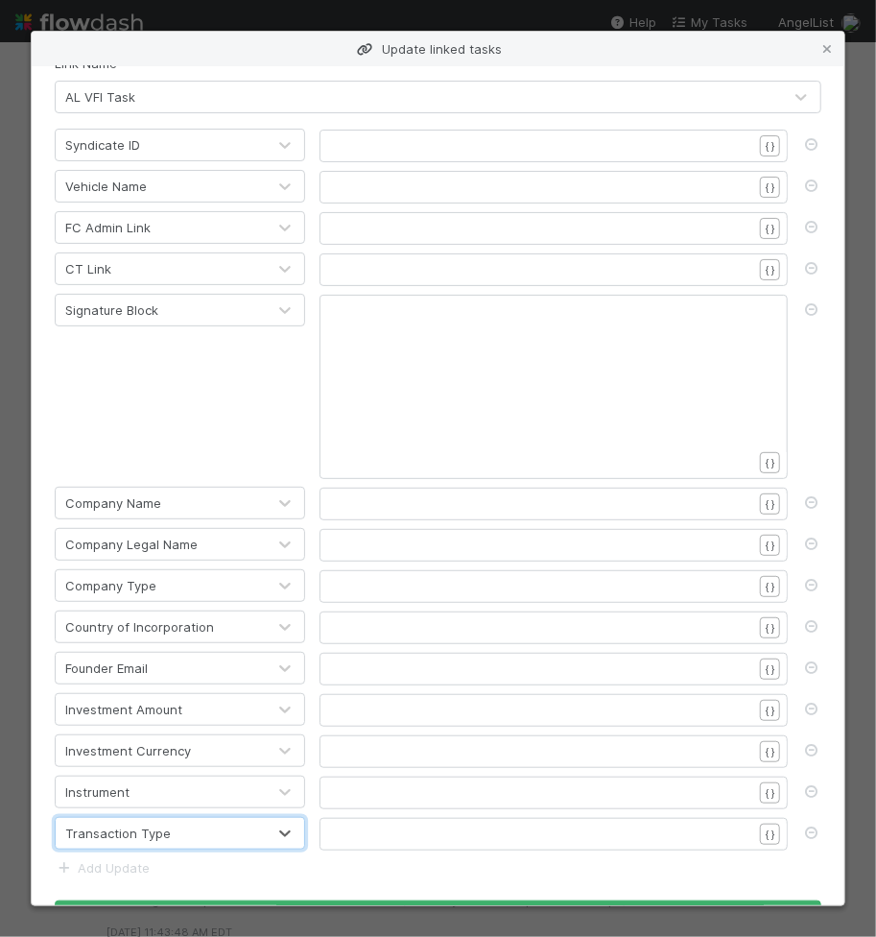
scroll to position [118, 0]
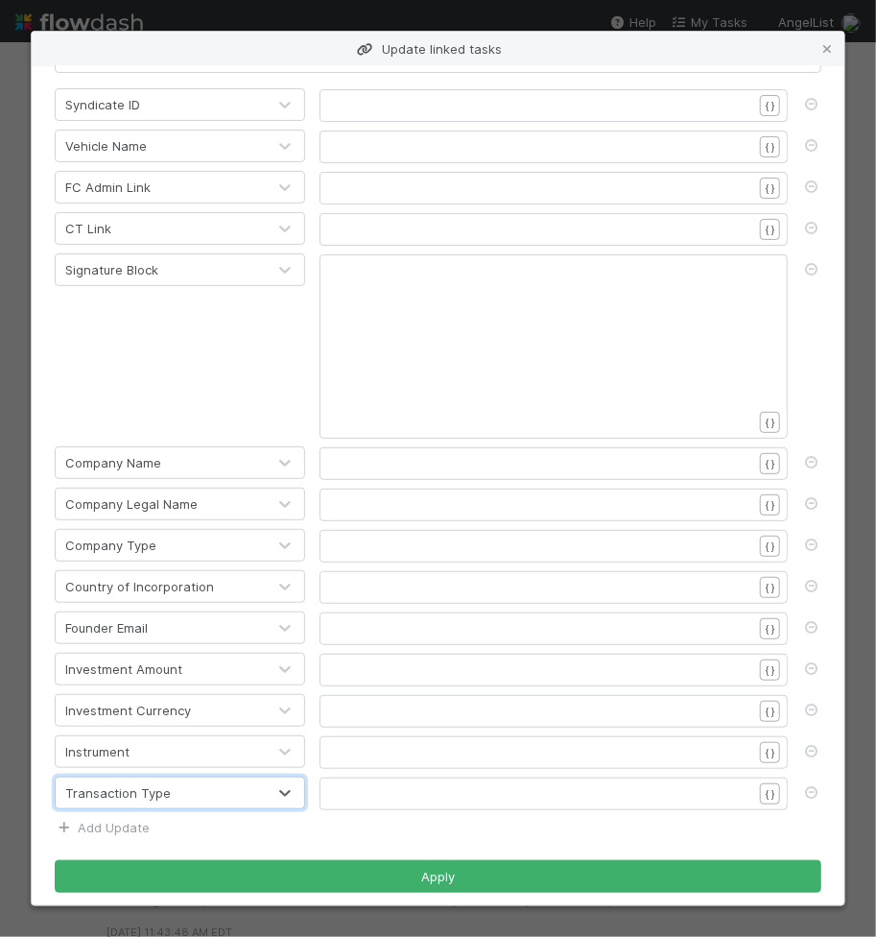
click at [124, 820] on link "Add Update" at bounding box center [102, 827] width 95 height 15
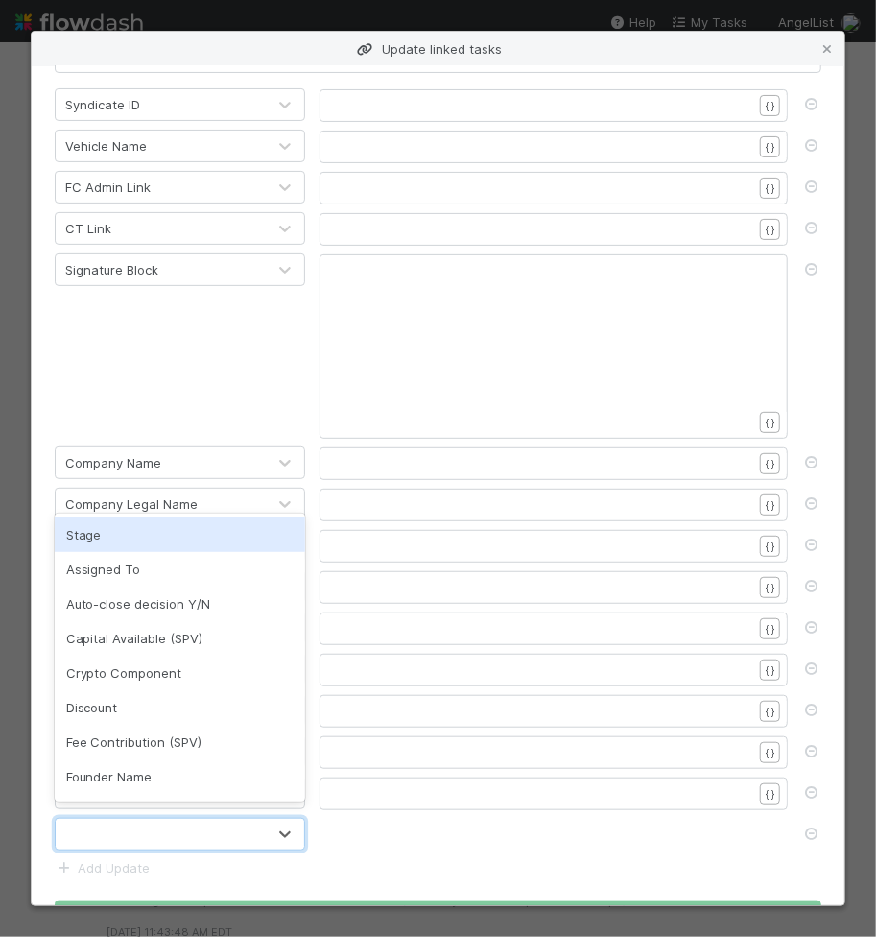
click at [123, 819] on div at bounding box center [161, 834] width 210 height 31
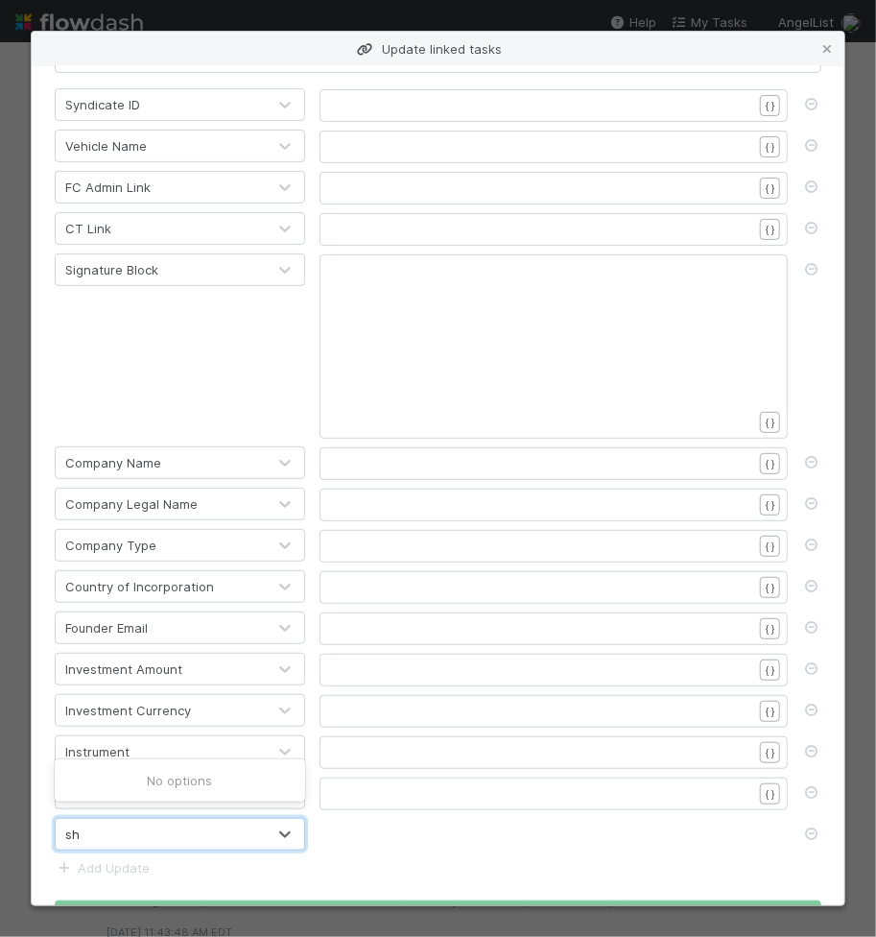
type input "sha"
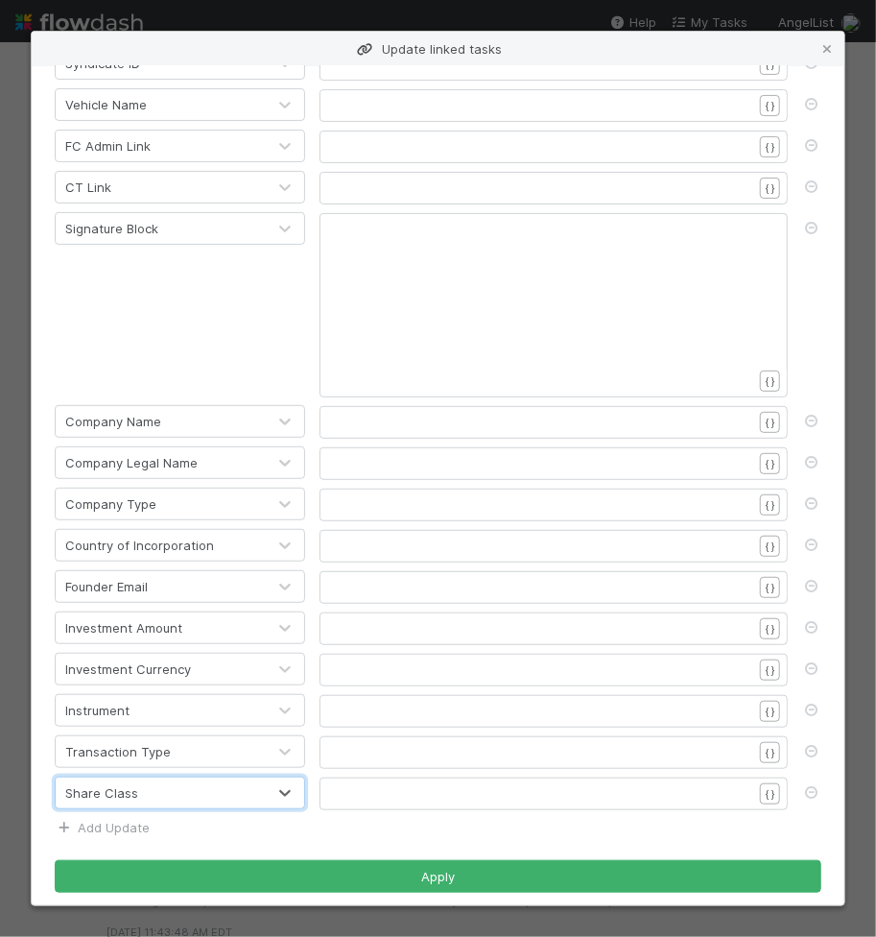
click at [115, 820] on link "Add Update" at bounding box center [102, 827] width 95 height 15
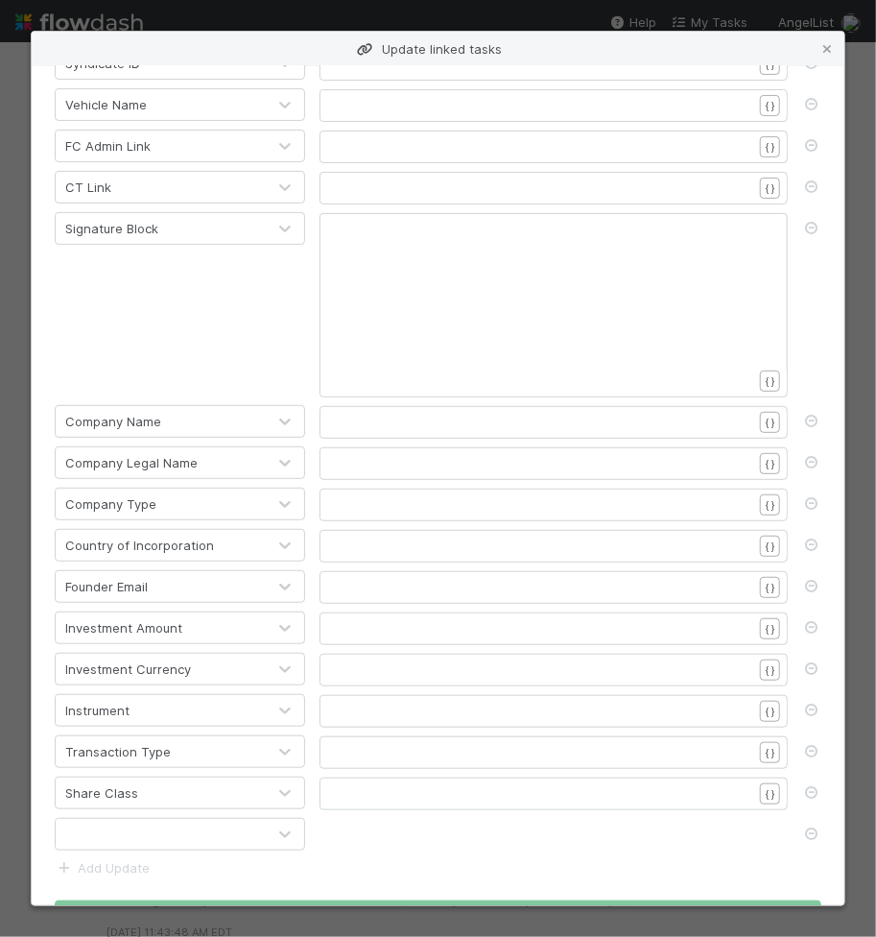
click at [114, 819] on div at bounding box center [161, 834] width 210 height 31
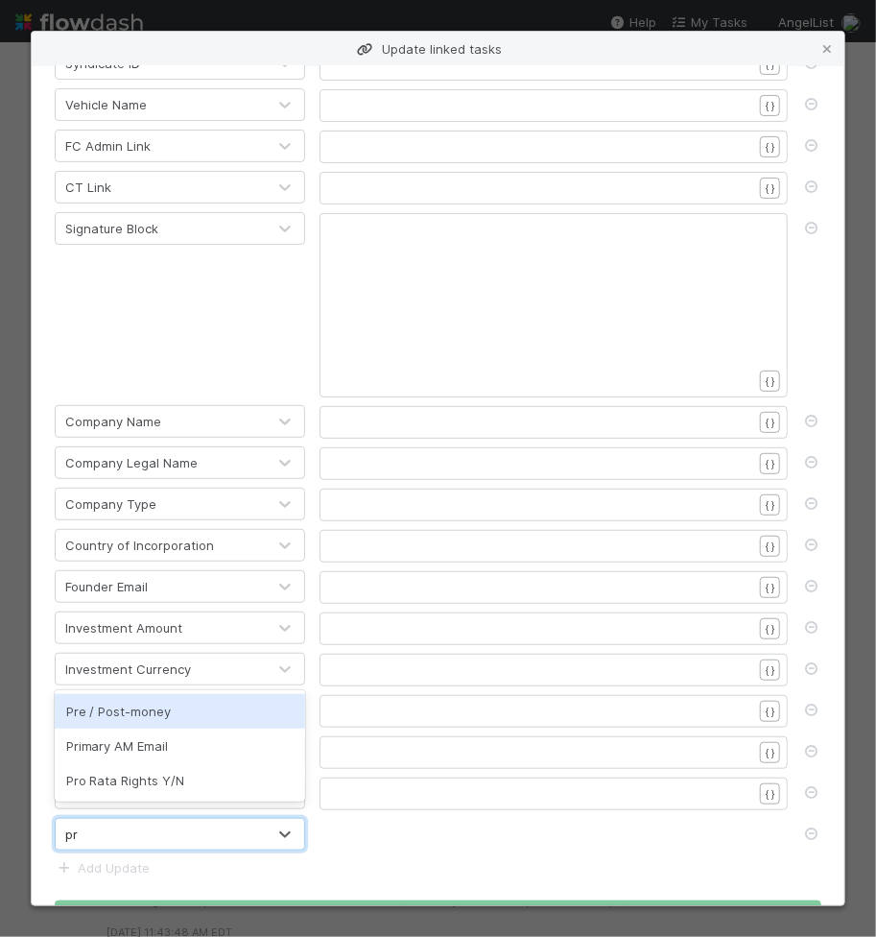
type input "pro"
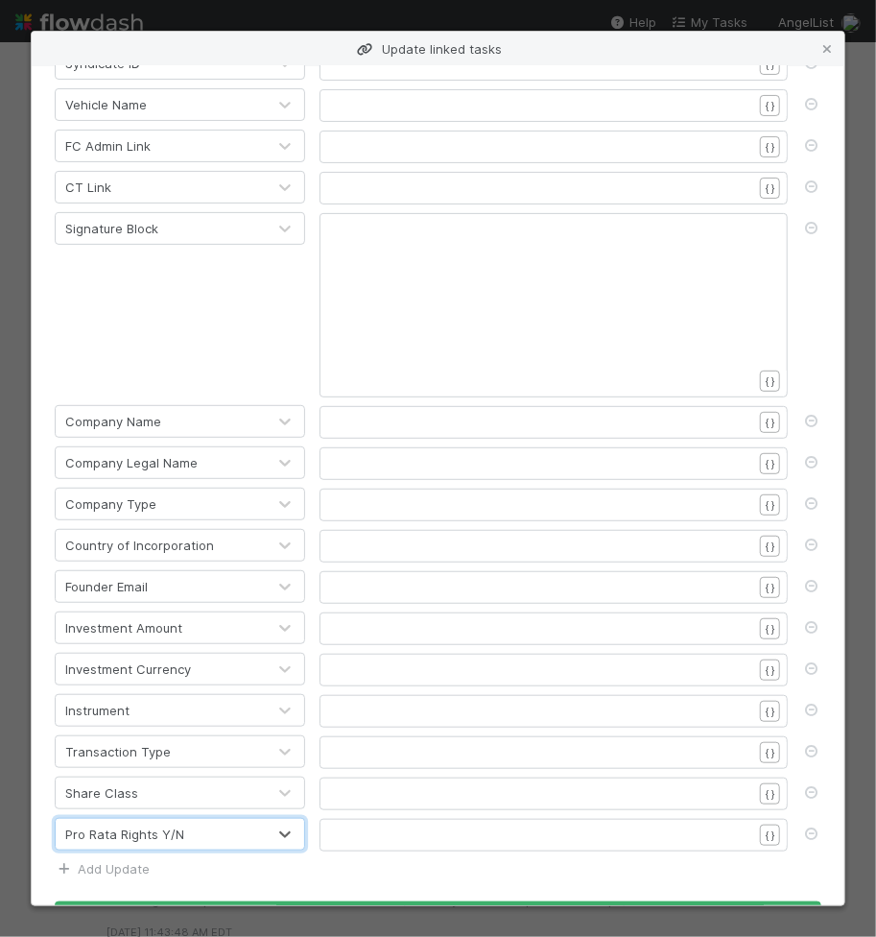
click at [97, 861] on link "Add Update" at bounding box center [102, 868] width 95 height 15
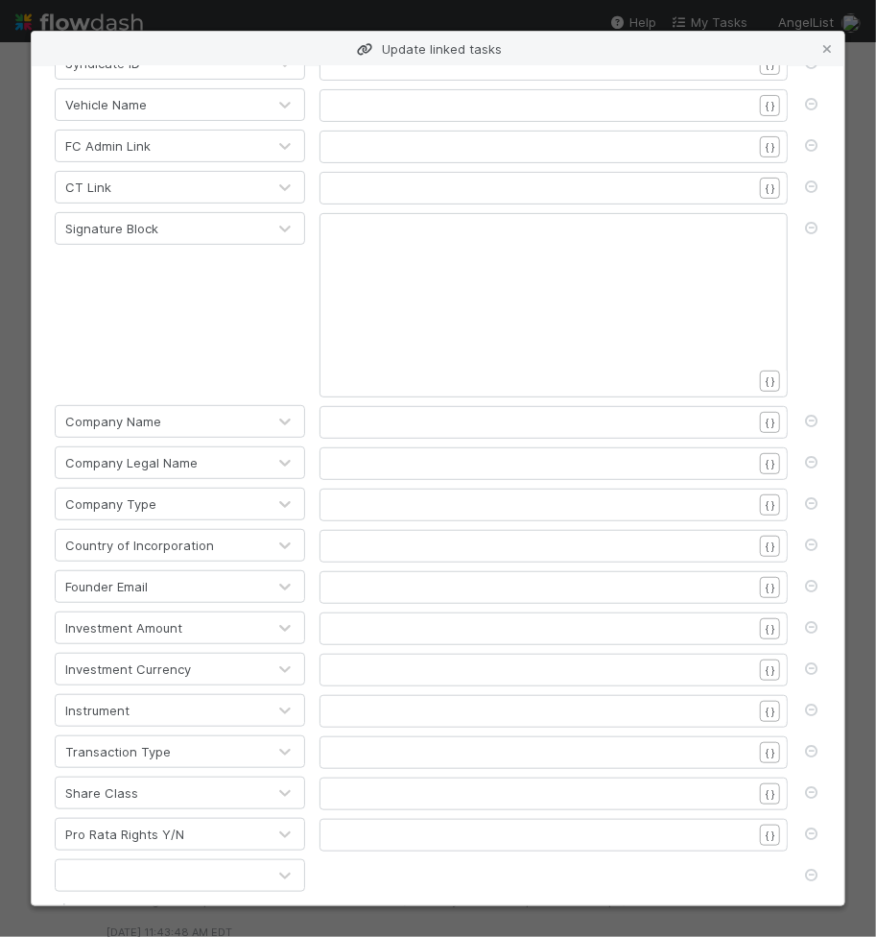
click at [114, 863] on div at bounding box center [161, 875] width 210 height 31
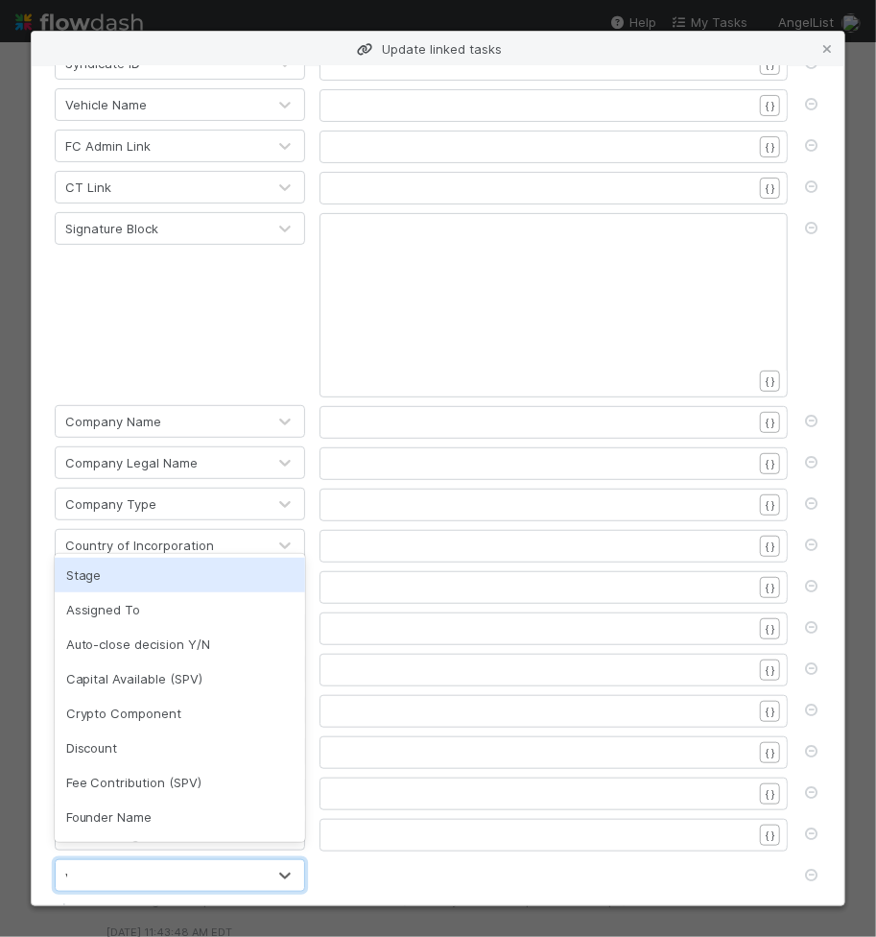
type input "va"
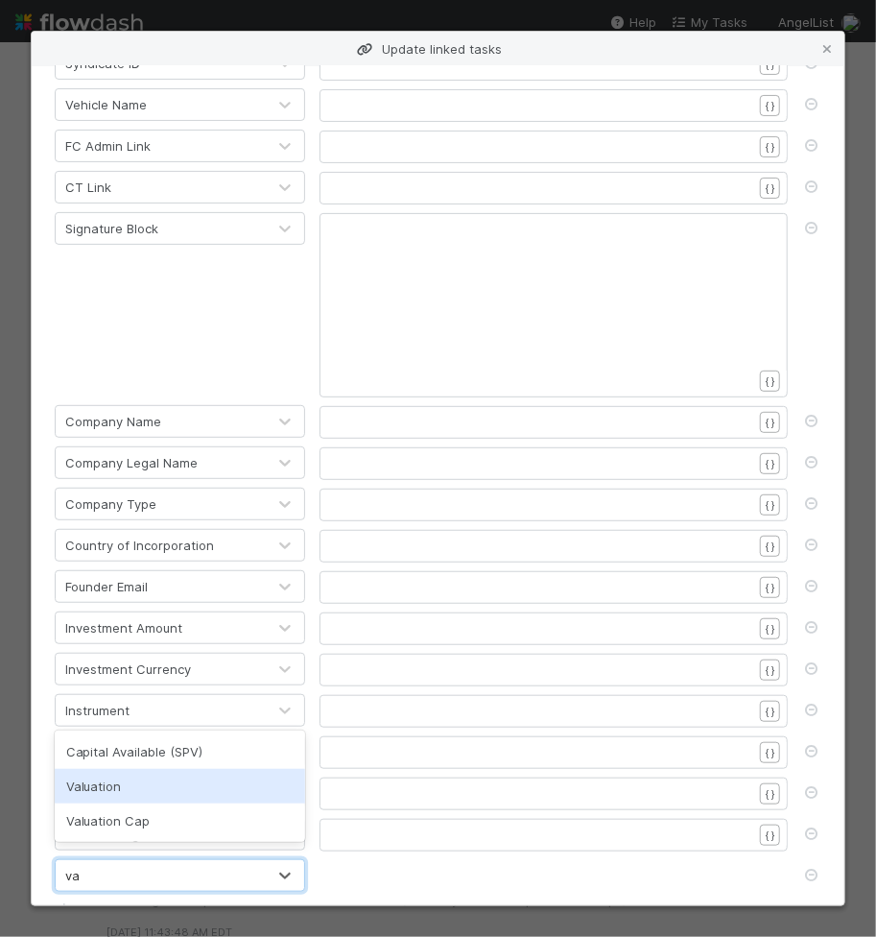
drag, startPoint x: 107, startPoint y: 781, endPoint x: 56, endPoint y: 779, distance: 50.9
click at [107, 781] on div "Valuation" at bounding box center [180, 786] width 251 height 35
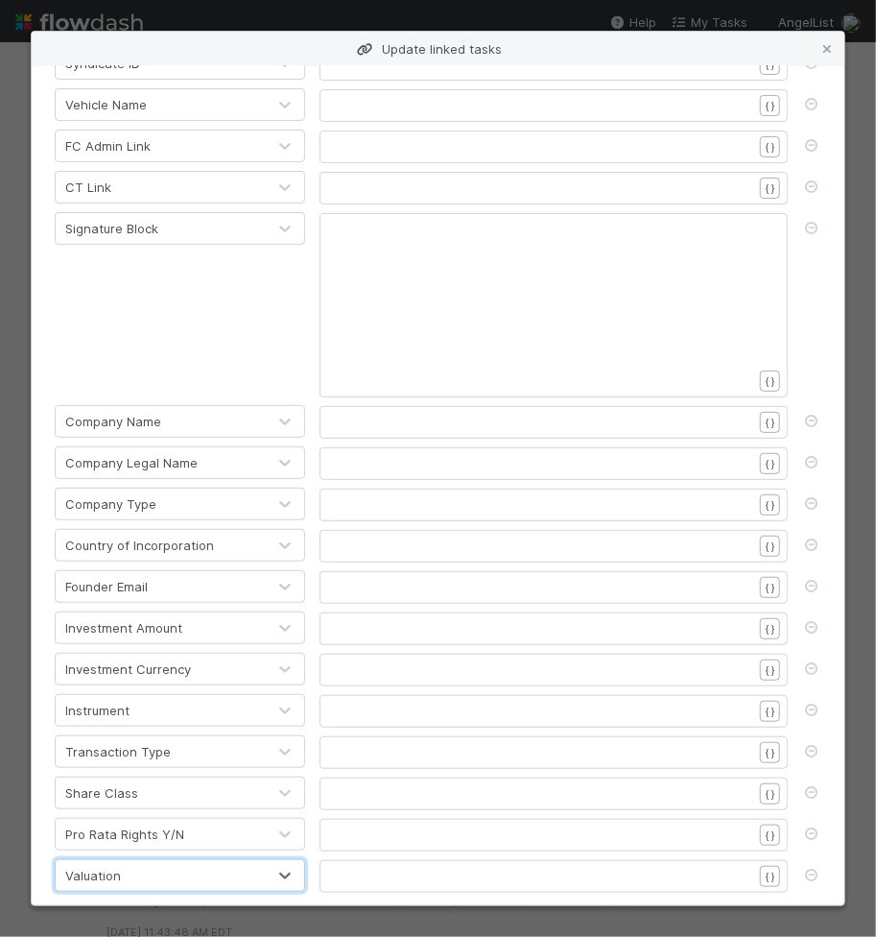
scroll to position [241, 0]
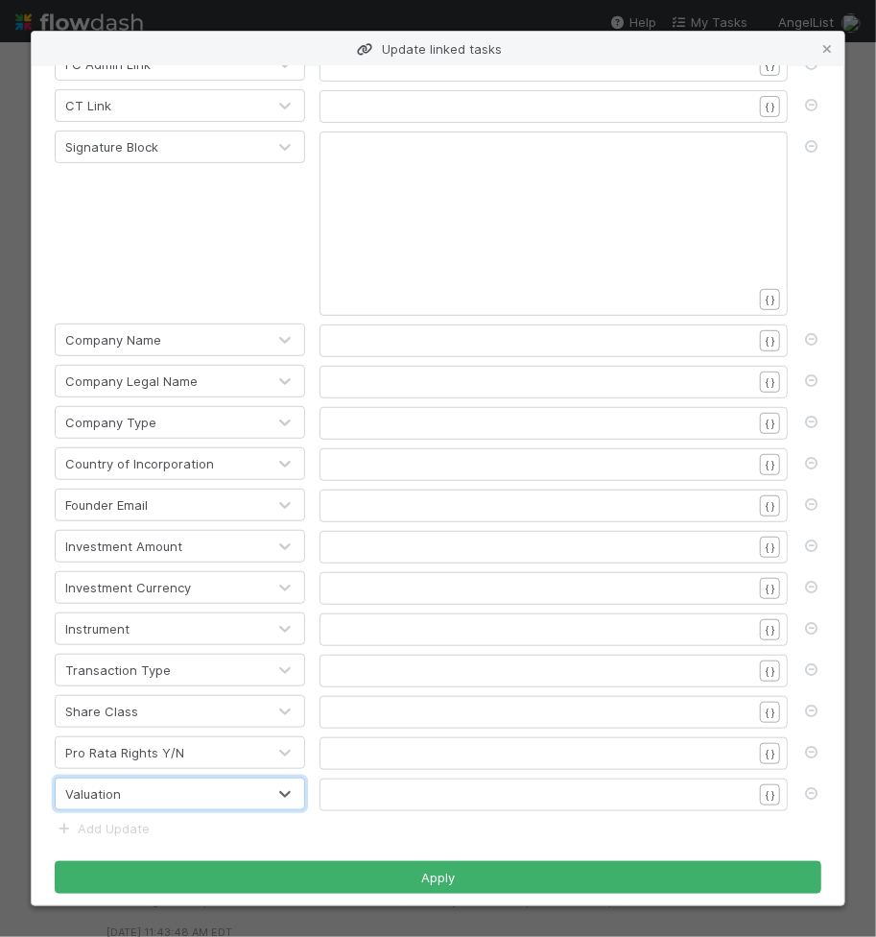
click at [83, 801] on form "Select the linked workflow and fields you’d like to update. Link Name AL VFI Ta…" at bounding box center [438, 370] width 767 height 1045
click at [88, 821] on link "Add Update" at bounding box center [102, 828] width 95 height 15
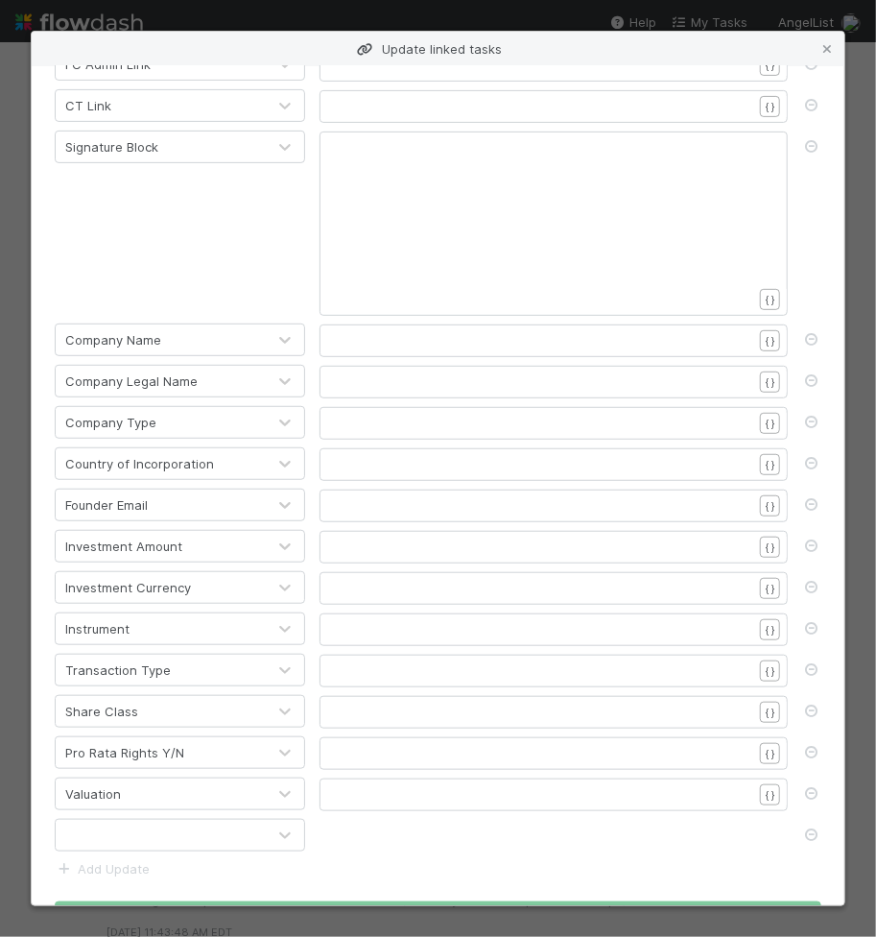
click at [92, 820] on div at bounding box center [161, 835] width 210 height 31
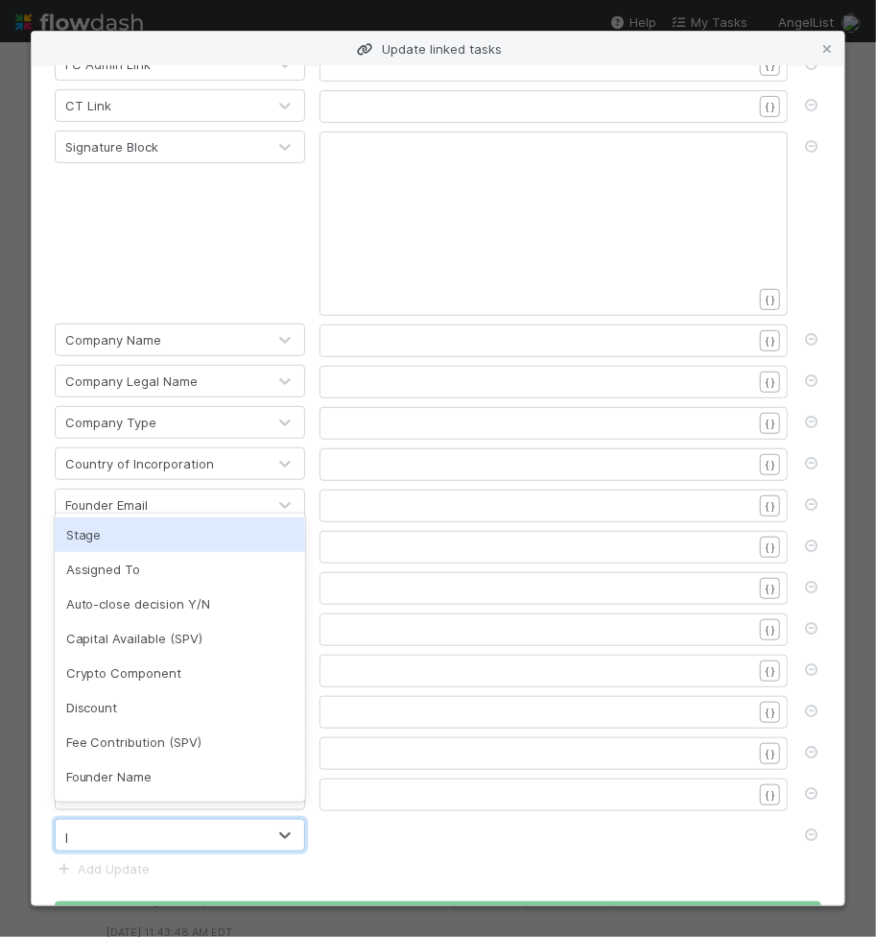
type input "pre"
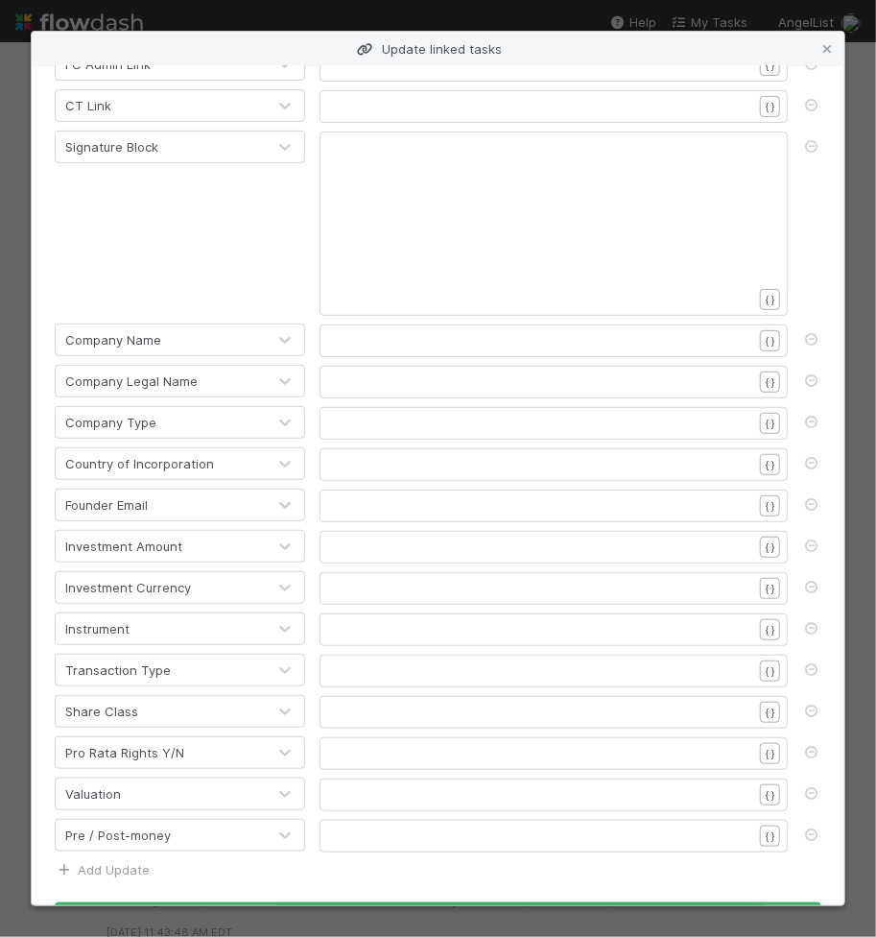
click at [73, 862] on link "Add Update" at bounding box center [102, 869] width 95 height 15
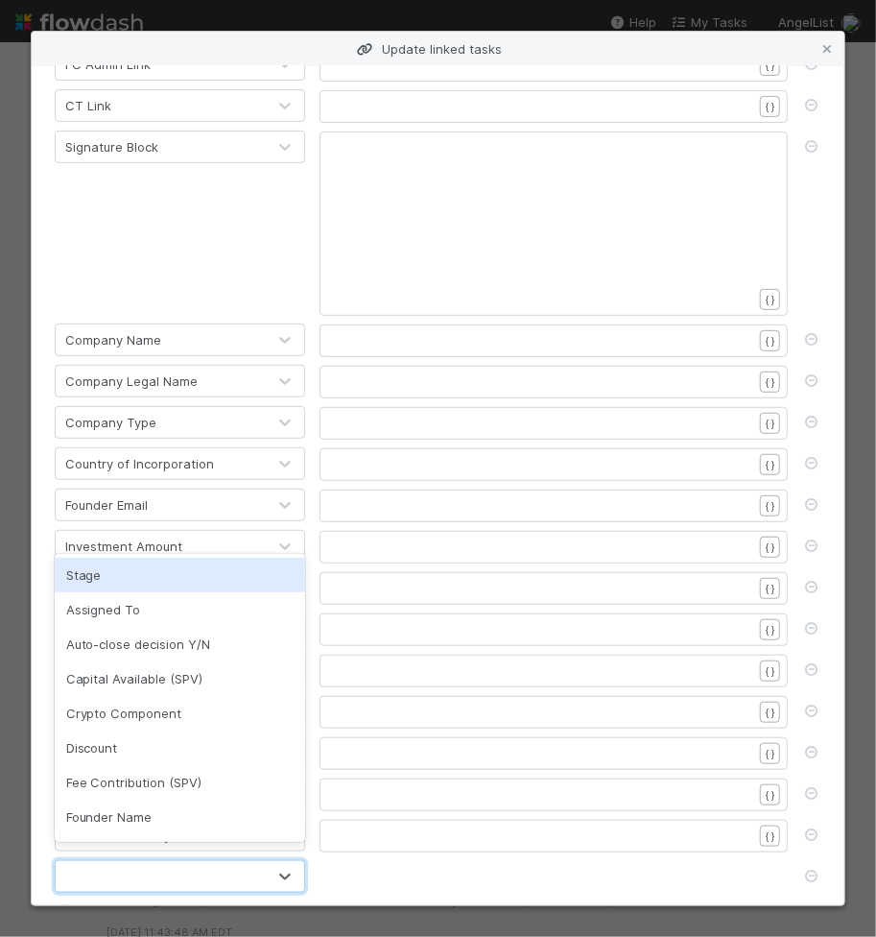
click at [75, 861] on div at bounding box center [161, 876] width 210 height 31
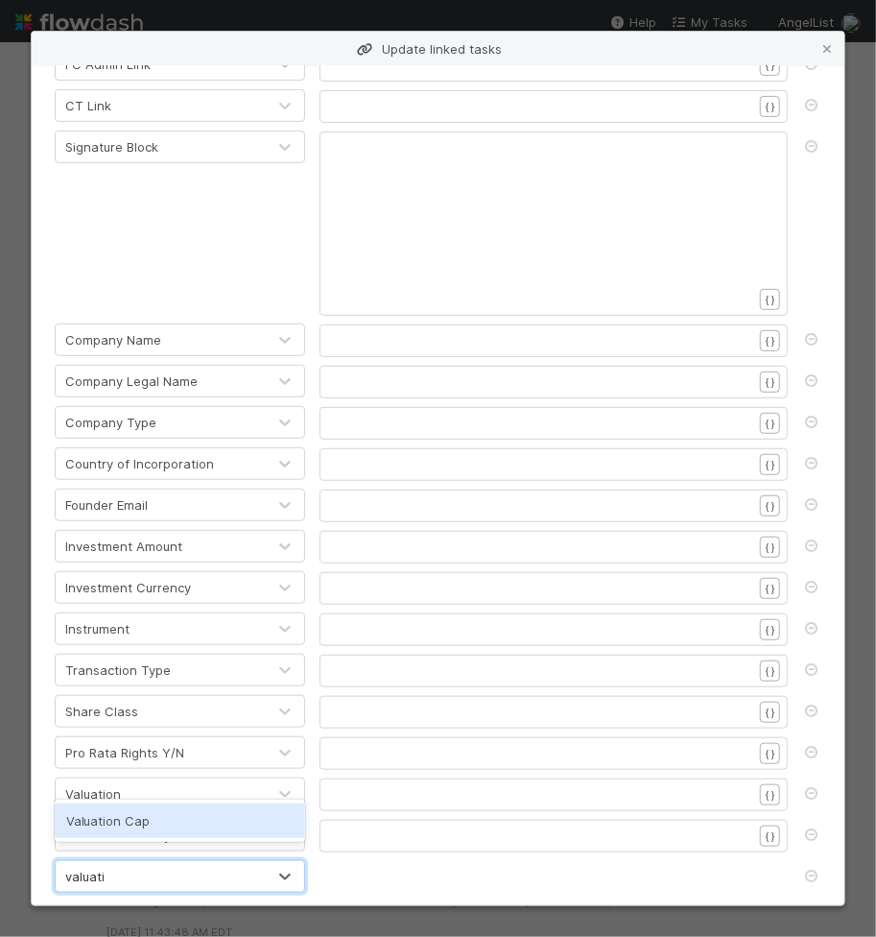
type input "valuation"
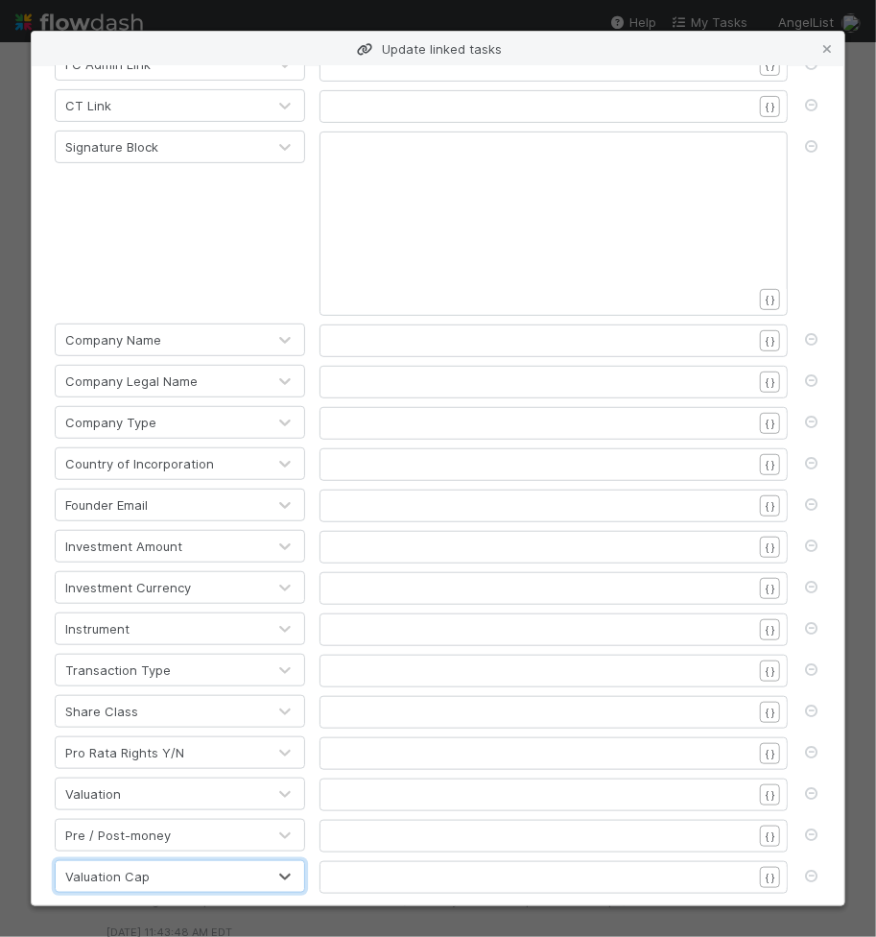
scroll to position [321, 0]
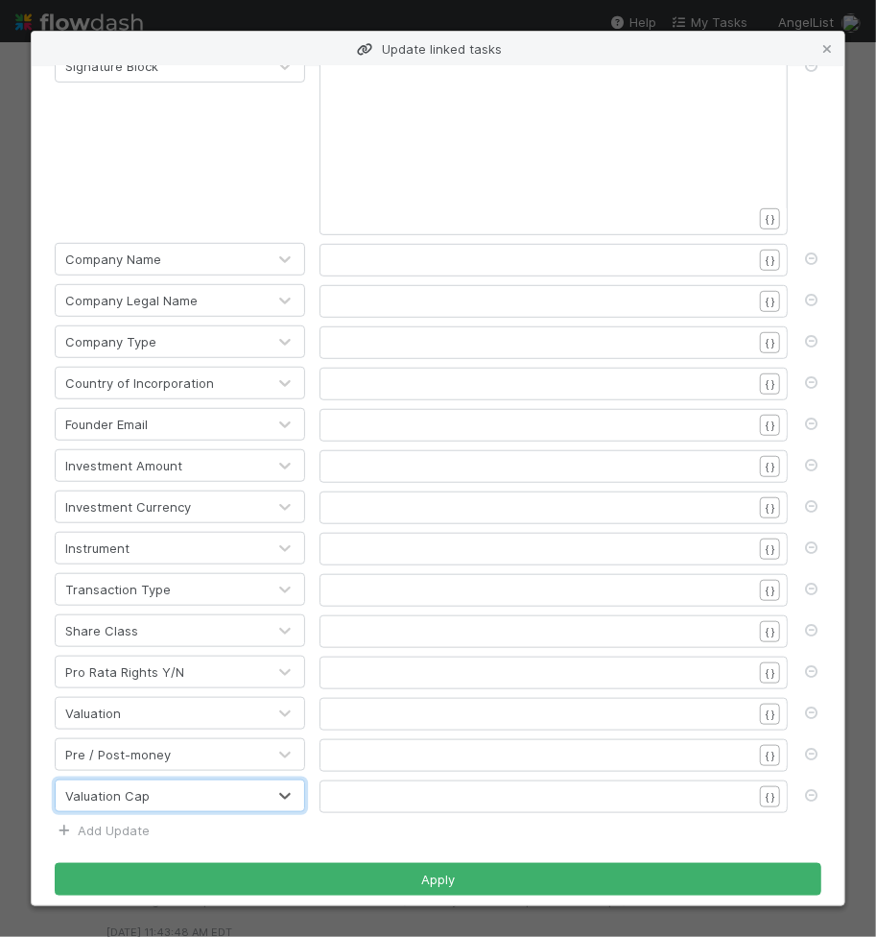
click at [127, 822] on link "Add Update" at bounding box center [102, 829] width 95 height 15
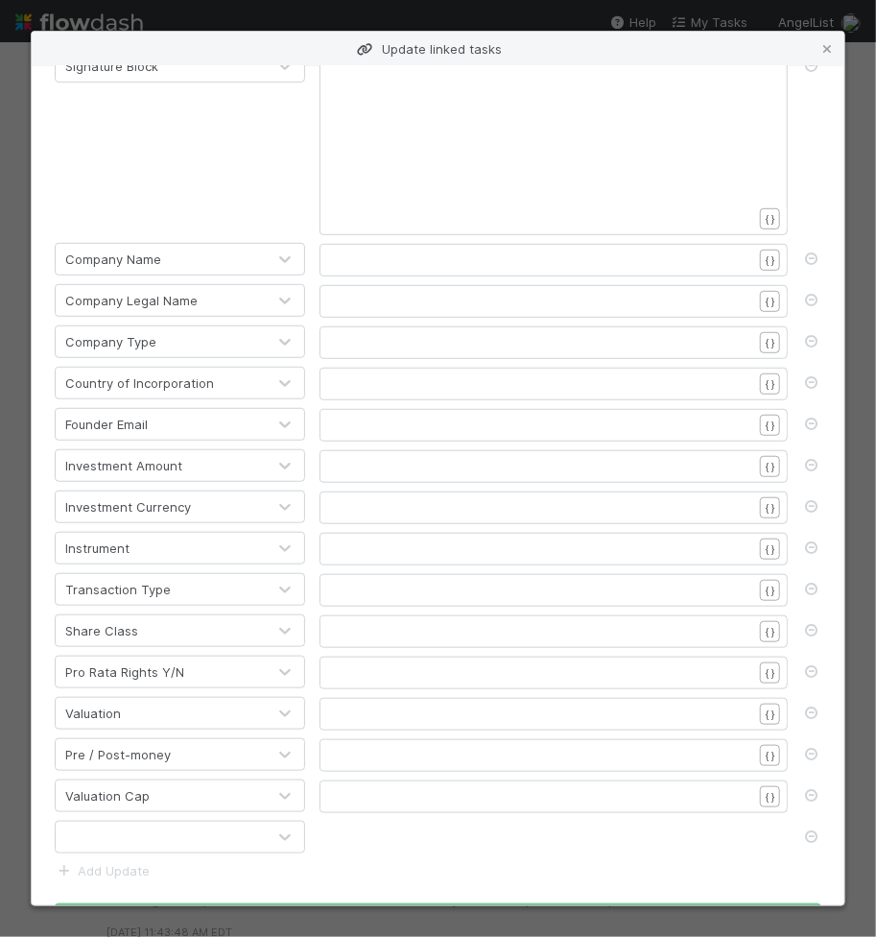
click at [122, 827] on div at bounding box center [161, 836] width 210 height 31
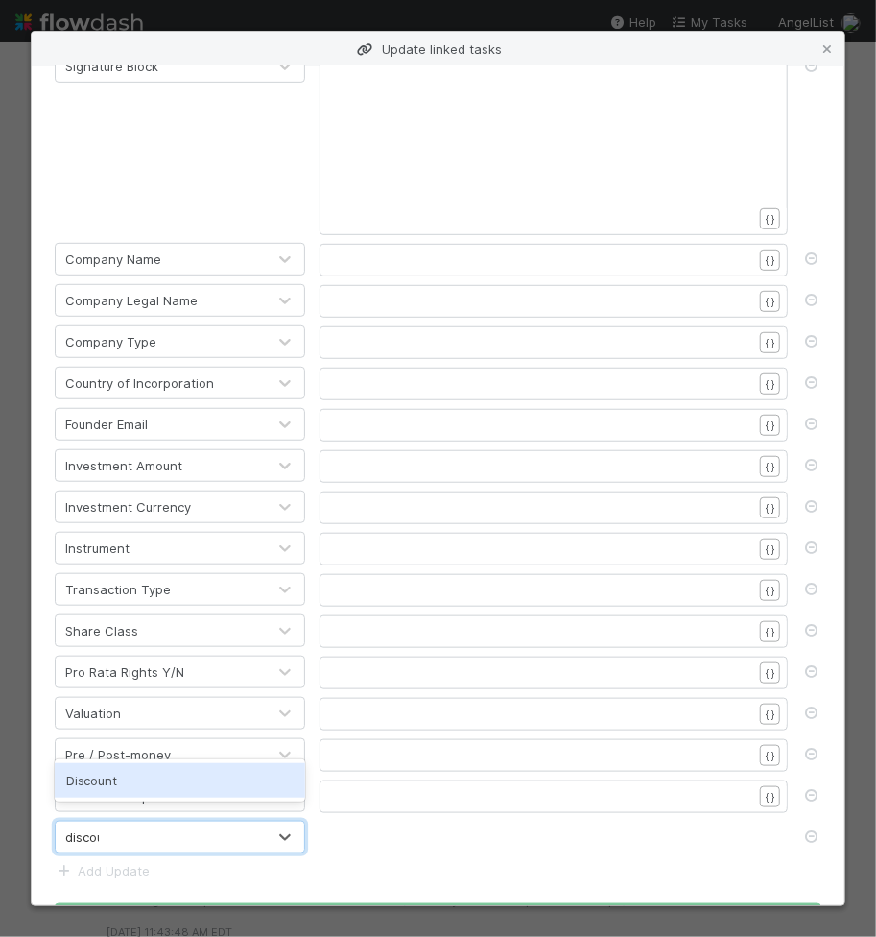
type input "discoun"
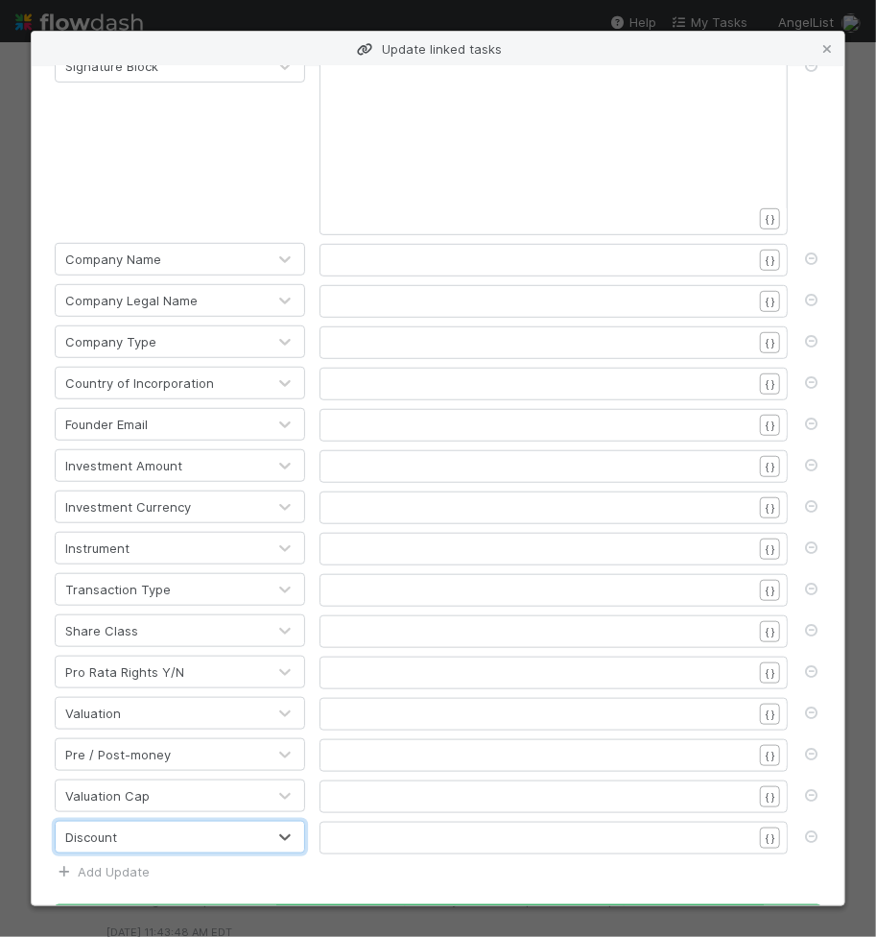
click at [101, 864] on link "Add Update" at bounding box center [102, 871] width 95 height 15
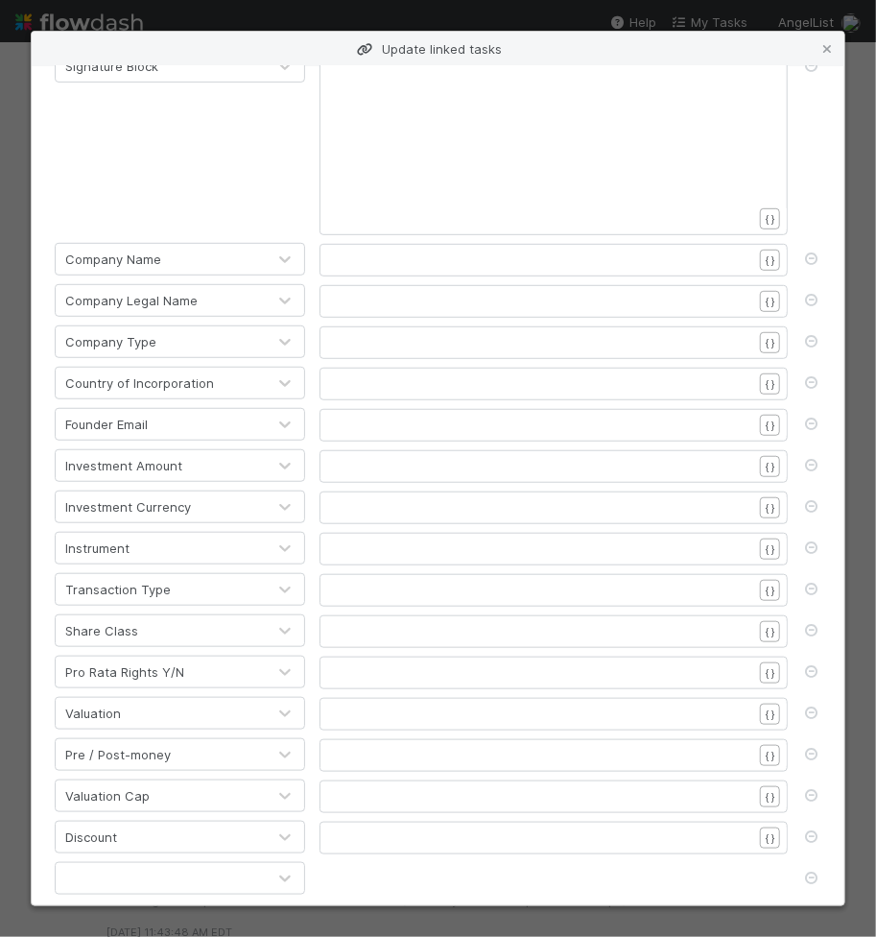
click at [101, 863] on div at bounding box center [161, 878] width 210 height 31
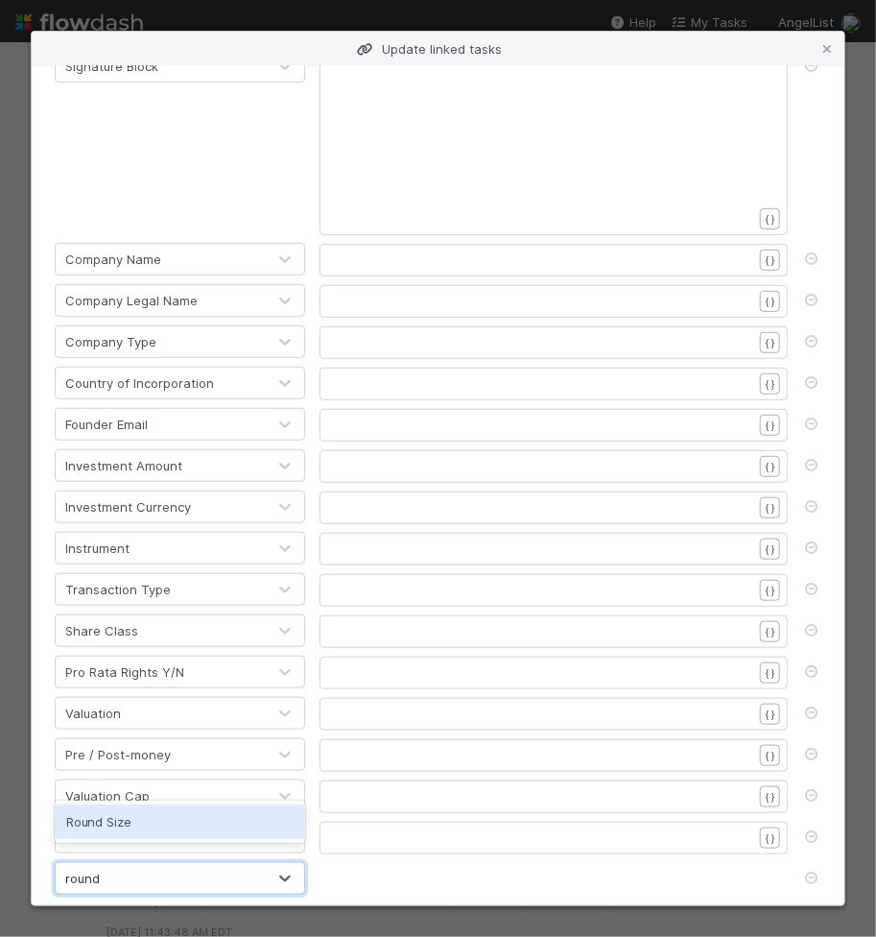
type input "round si"
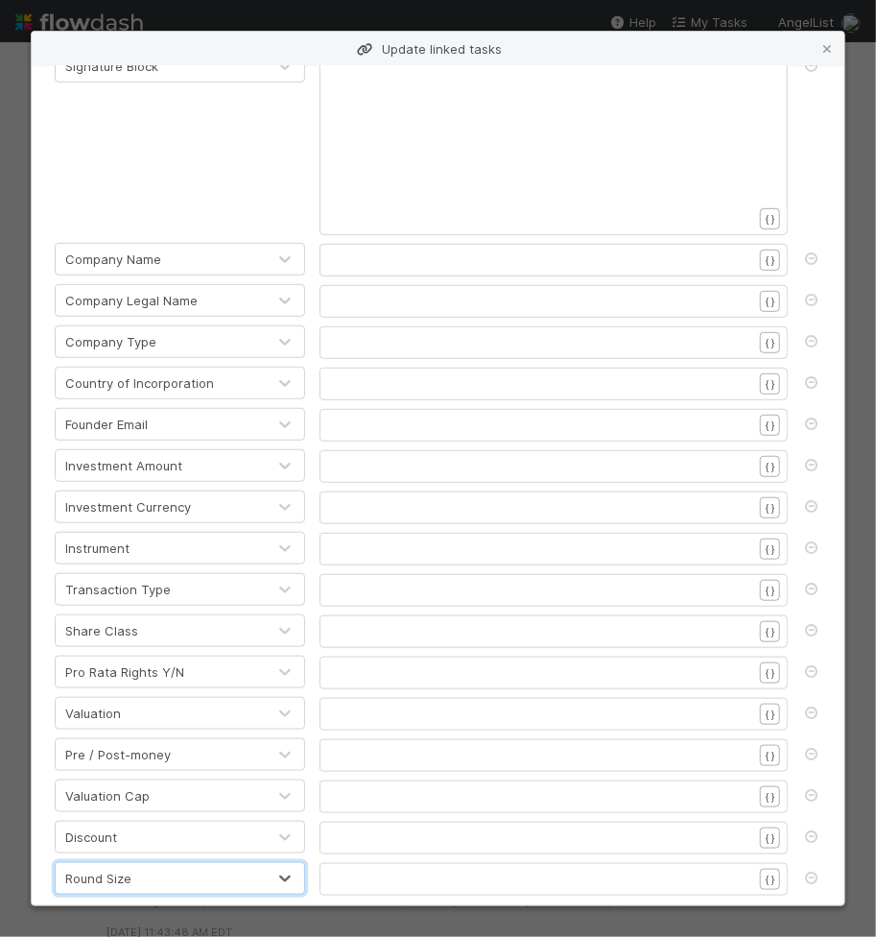
scroll to position [403, 0]
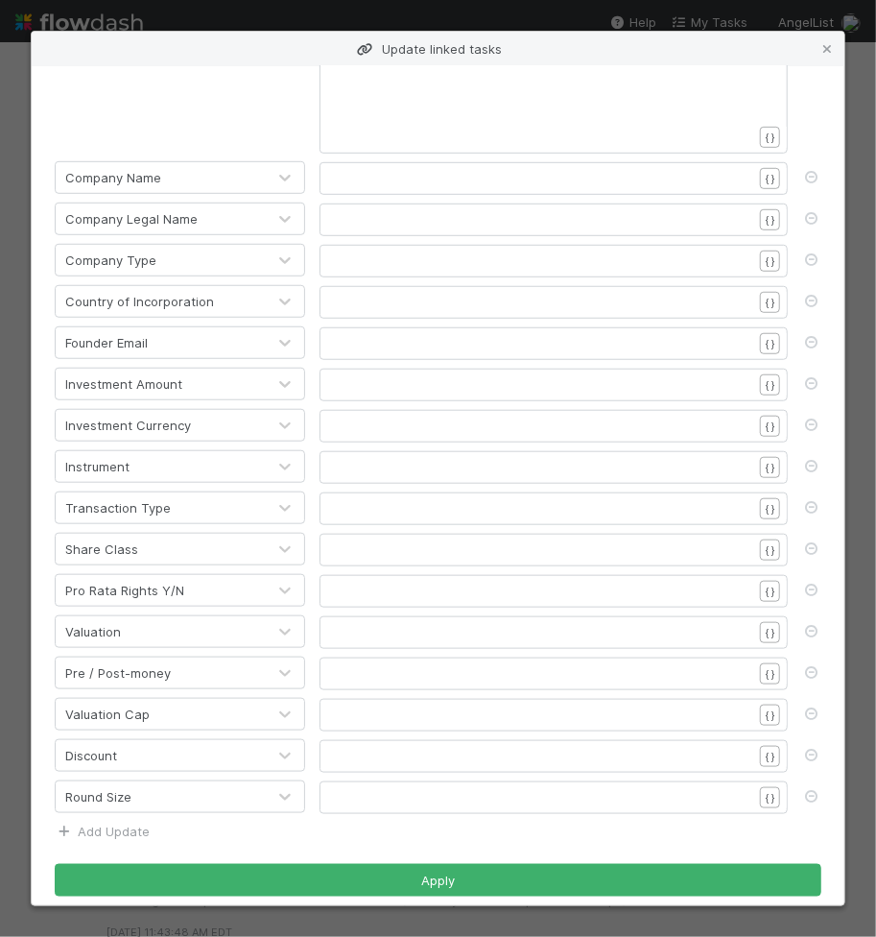
click at [116, 823] on link "Add Update" at bounding box center [102, 830] width 95 height 15
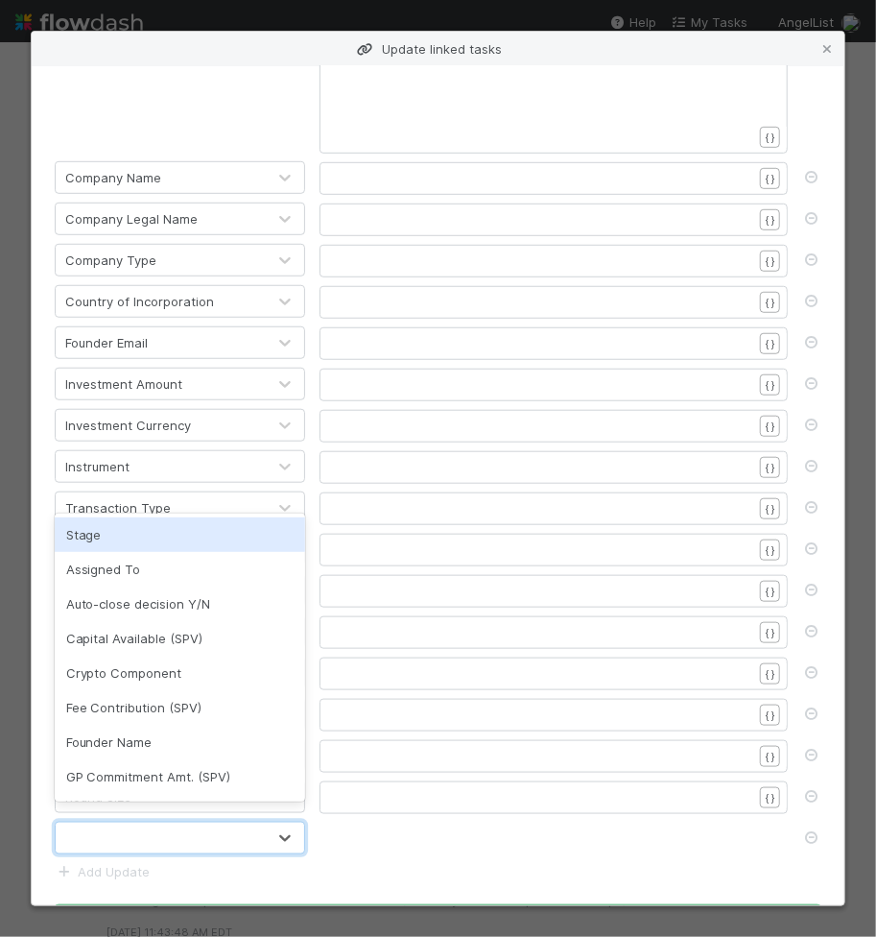
click at [130, 822] on div at bounding box center [161, 837] width 210 height 31
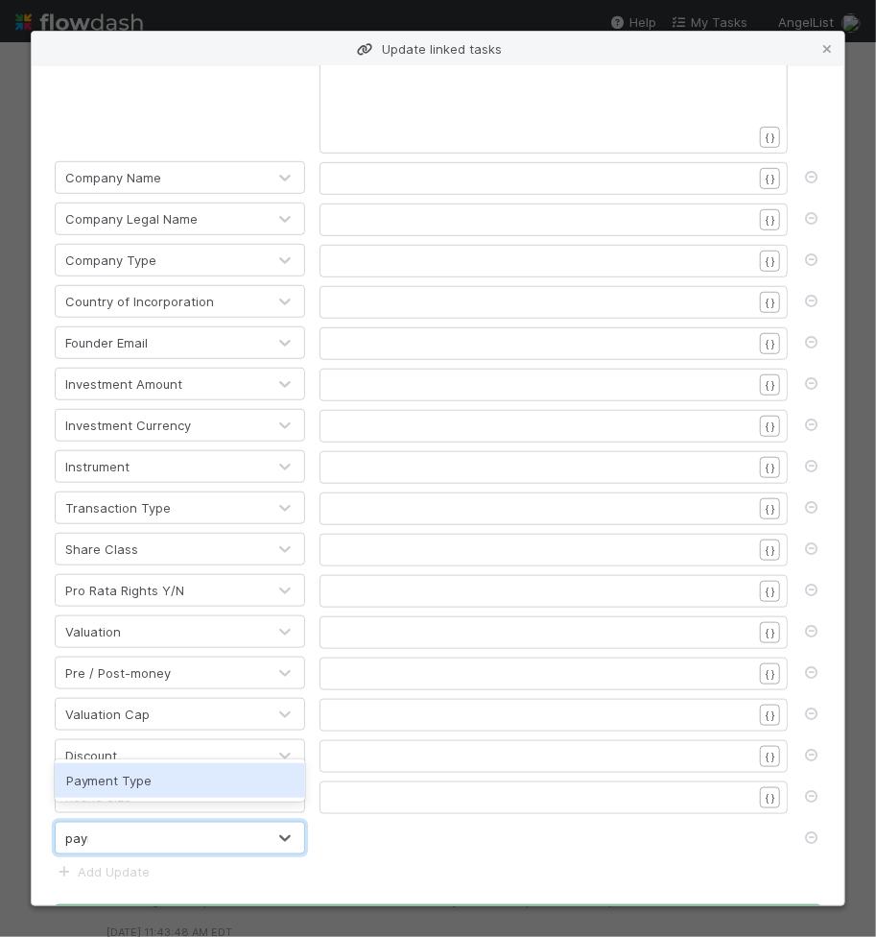
type input "payment"
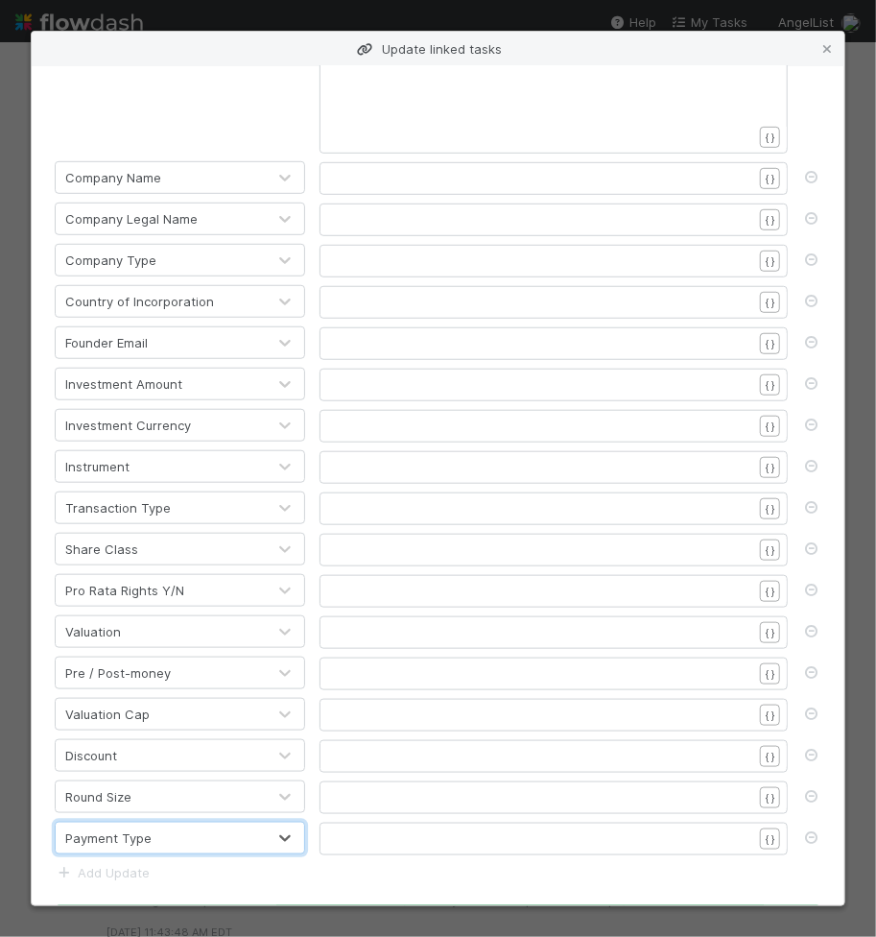
click at [126, 837] on div "Payment Type" at bounding box center [161, 837] width 210 height 31
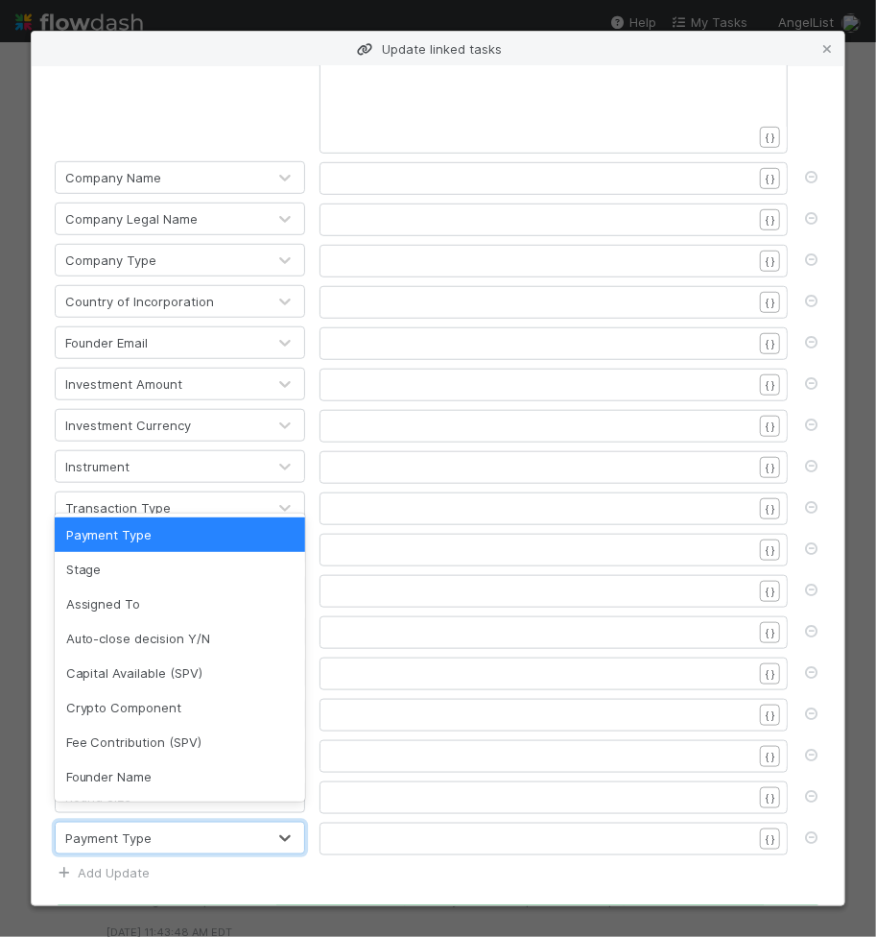
click at [122, 865] on link "Add Update" at bounding box center [102, 872] width 95 height 15
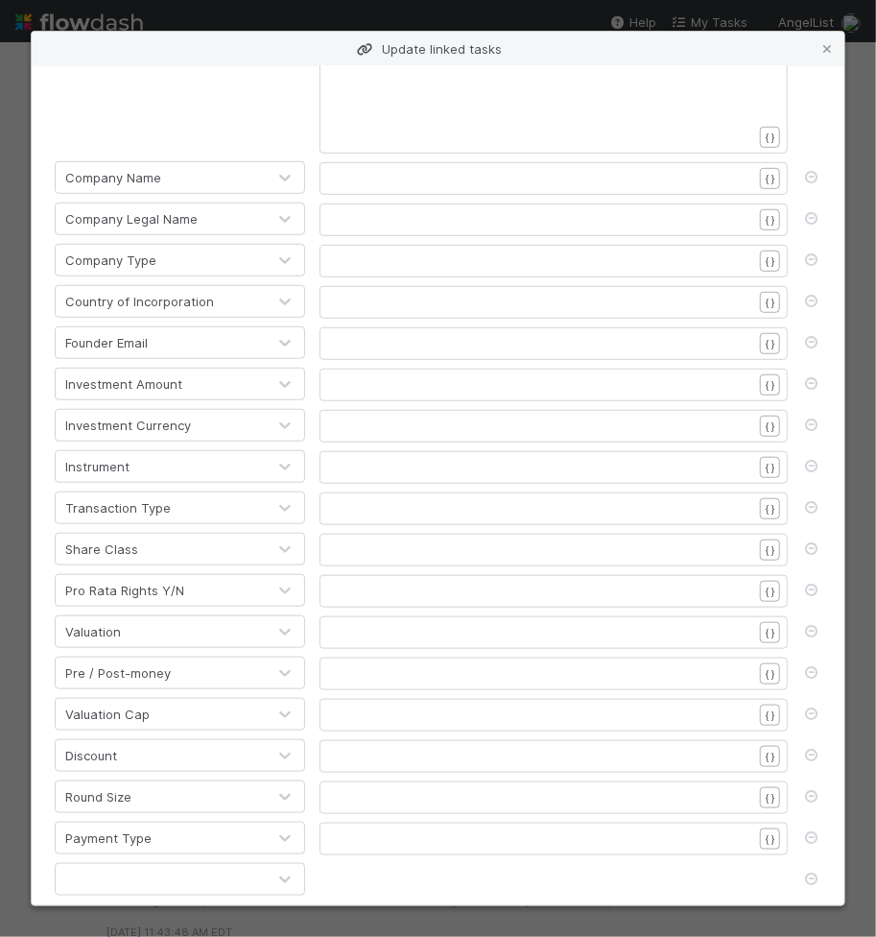
click at [122, 864] on div at bounding box center [161, 879] width 210 height 31
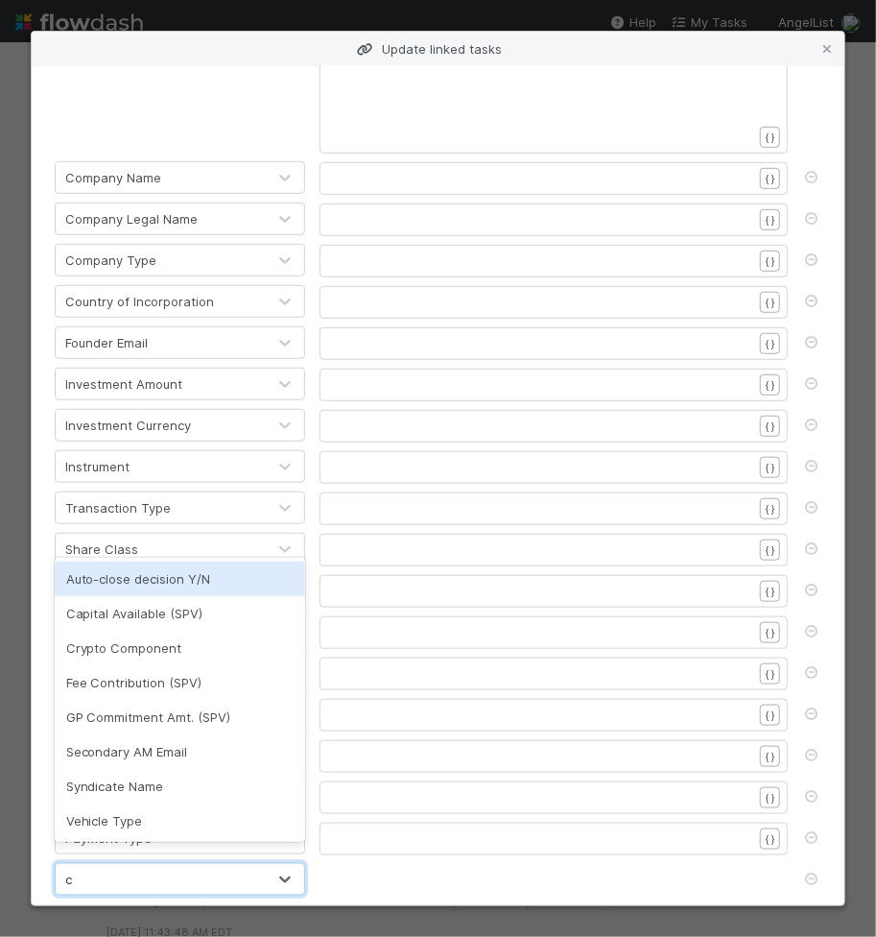
type input "cr"
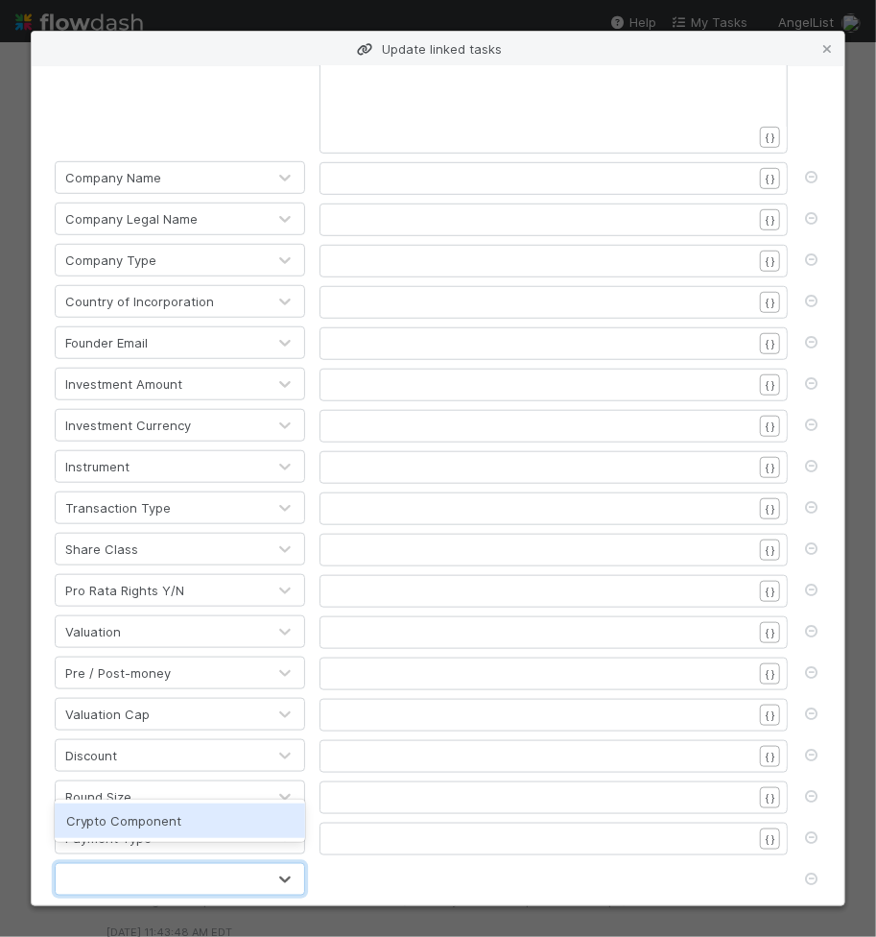
click at [129, 864] on div "cr" at bounding box center [161, 879] width 210 height 31
drag, startPoint x: 119, startPoint y: 867, endPoint x: 120, endPoint y: 855, distance: 11.6
click at [119, 867] on div at bounding box center [161, 879] width 210 height 31
type input "cry"
click at [135, 825] on div "Crypto Component" at bounding box center [180, 820] width 251 height 35
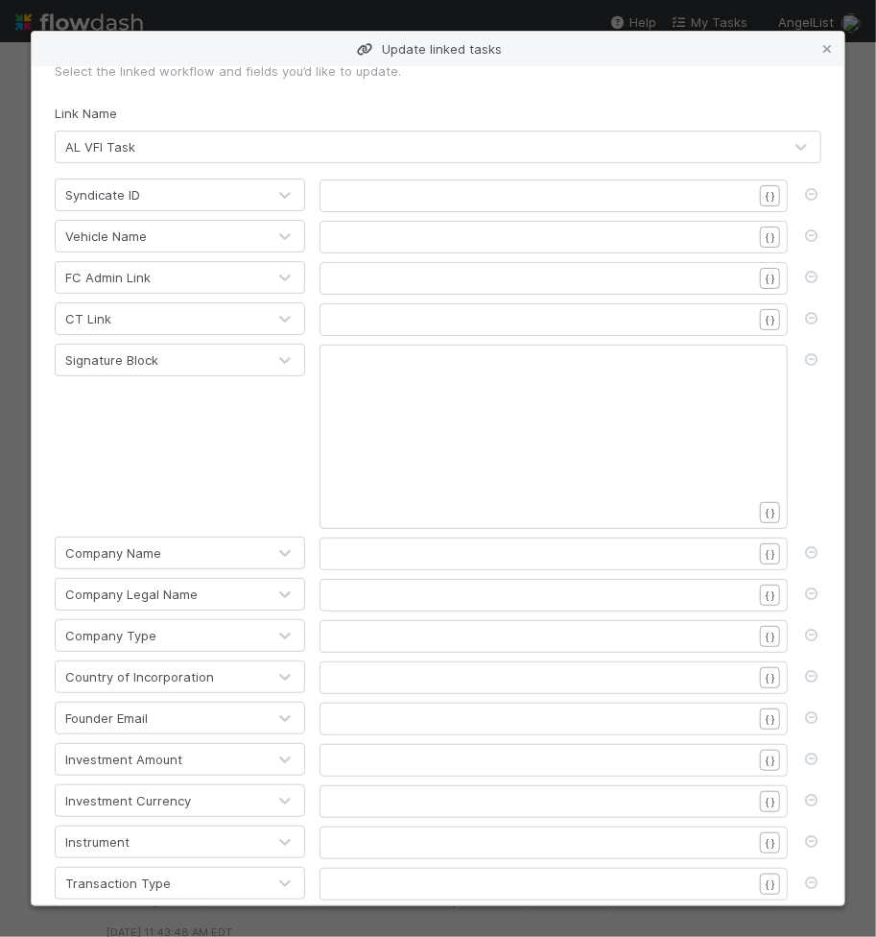
scroll to position [0, 0]
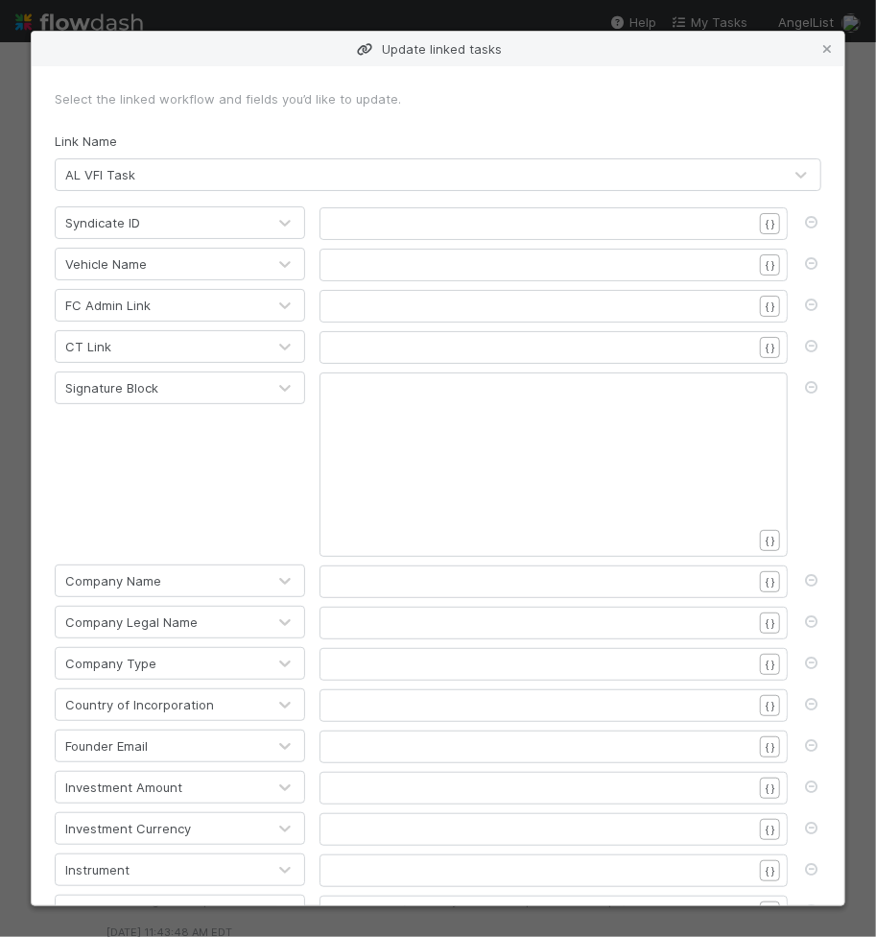
drag, startPoint x: 436, startPoint y: 230, endPoint x: 426, endPoint y: 228, distance: 9.8
click at [435, 230] on pre "​" at bounding box center [542, 223] width 420 height 19
click at [419, 226] on pre "​" at bounding box center [542, 223] width 420 height 19
drag, startPoint x: 369, startPoint y: 274, endPoint x: 372, endPoint y: 262, distance: 13.1
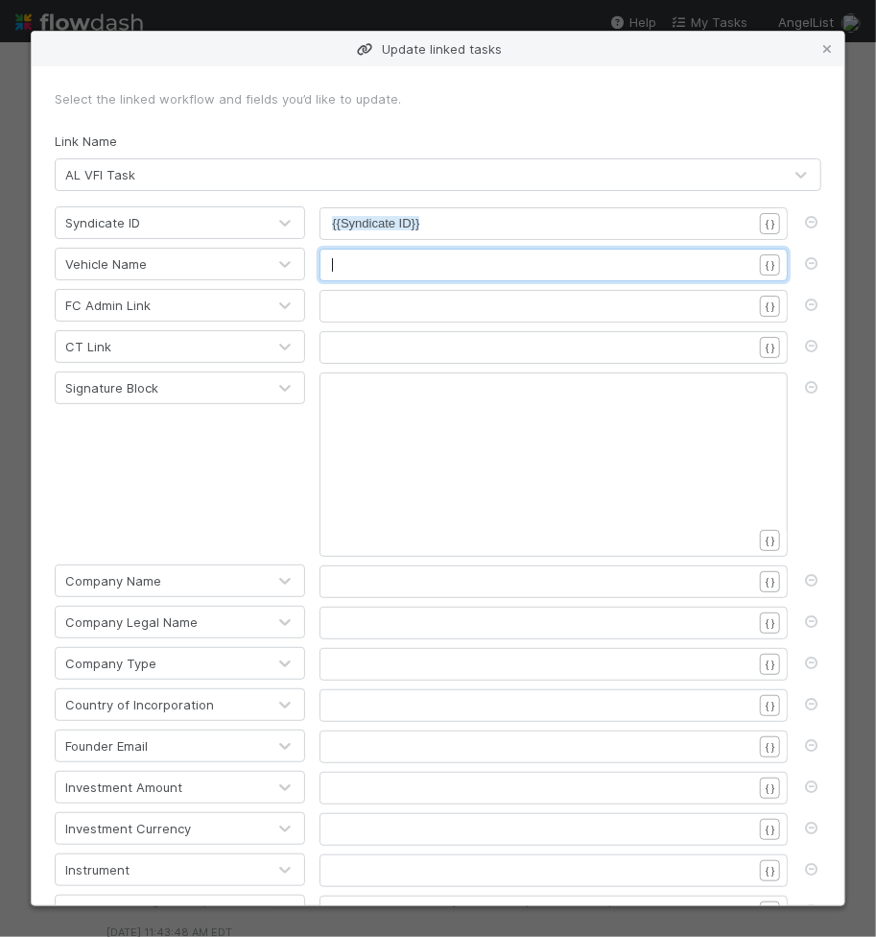
click at [369, 270] on div "​" at bounding box center [566, 288] width 468 height 67
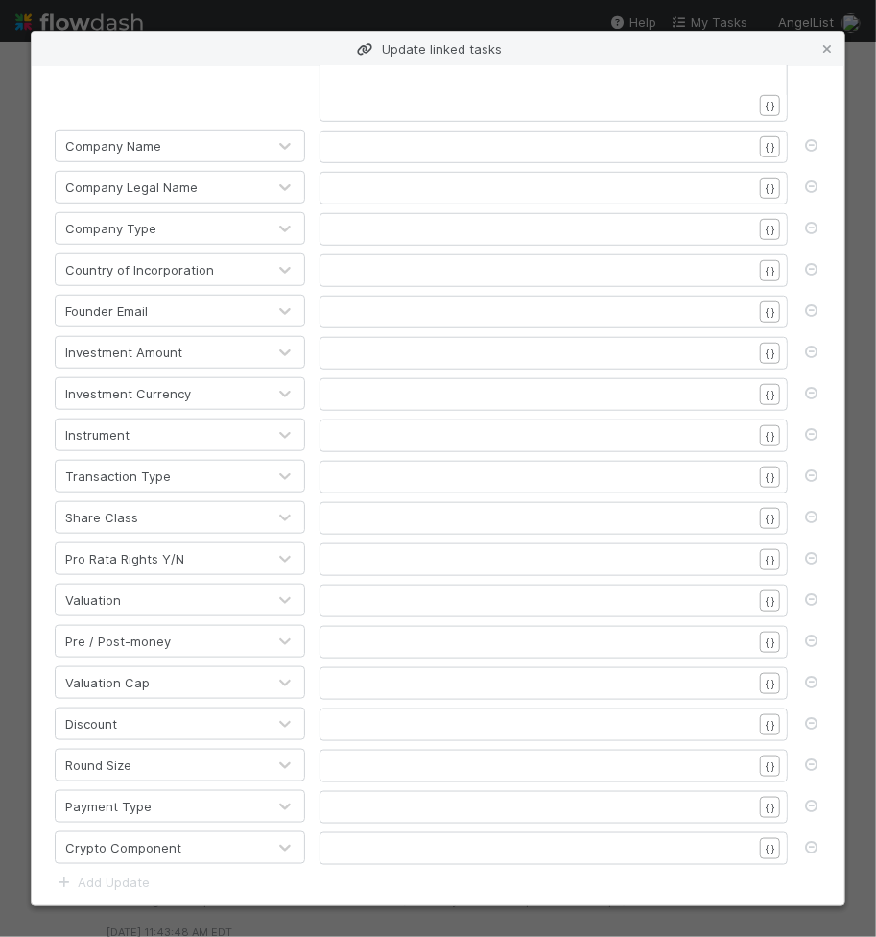
scroll to position [485, 0]
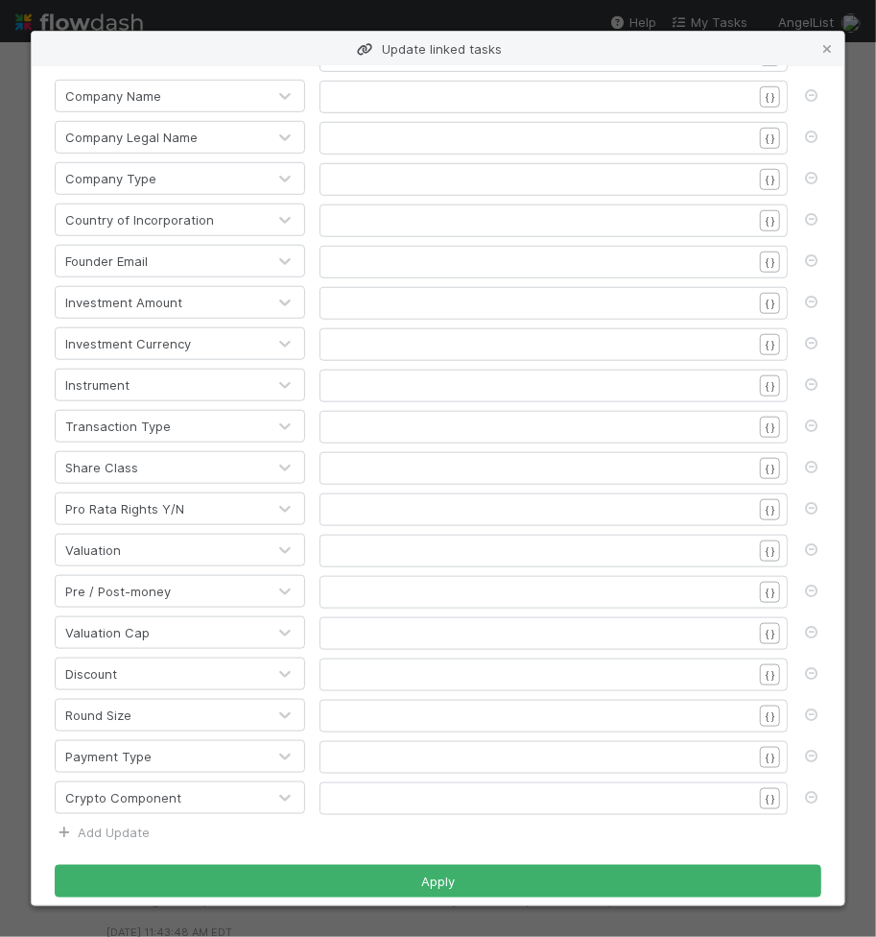
click at [129, 824] on link "Add Update" at bounding box center [102, 831] width 95 height 15
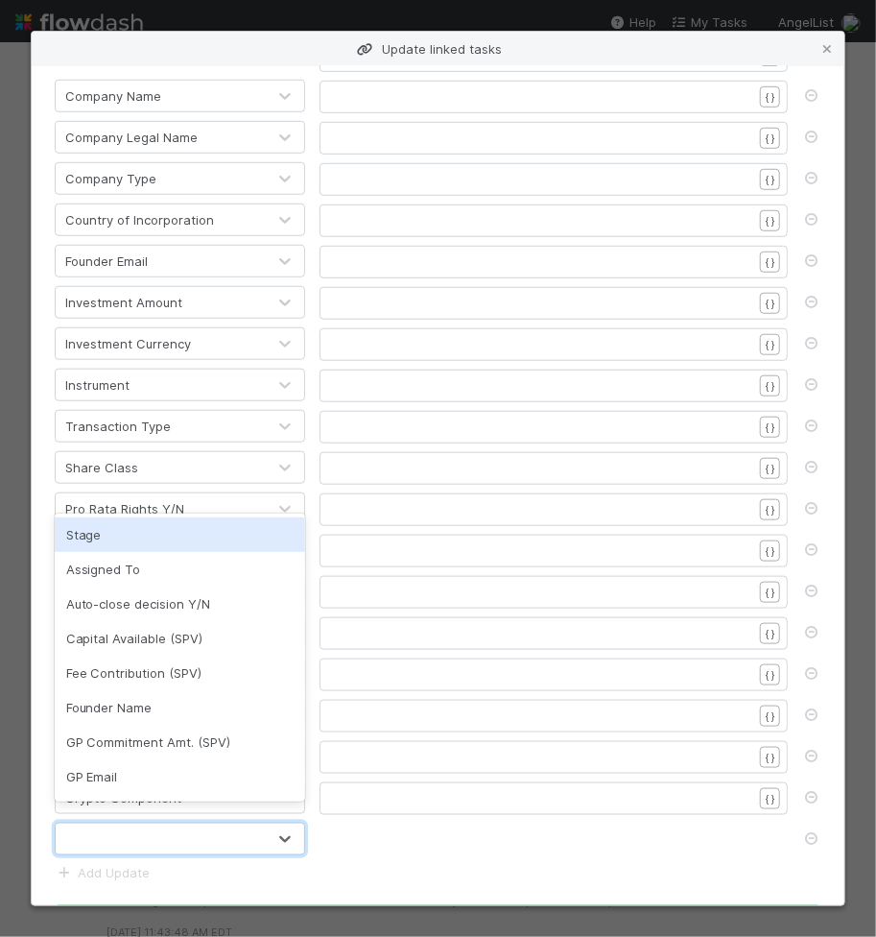
click at [129, 823] on div at bounding box center [161, 838] width 210 height 31
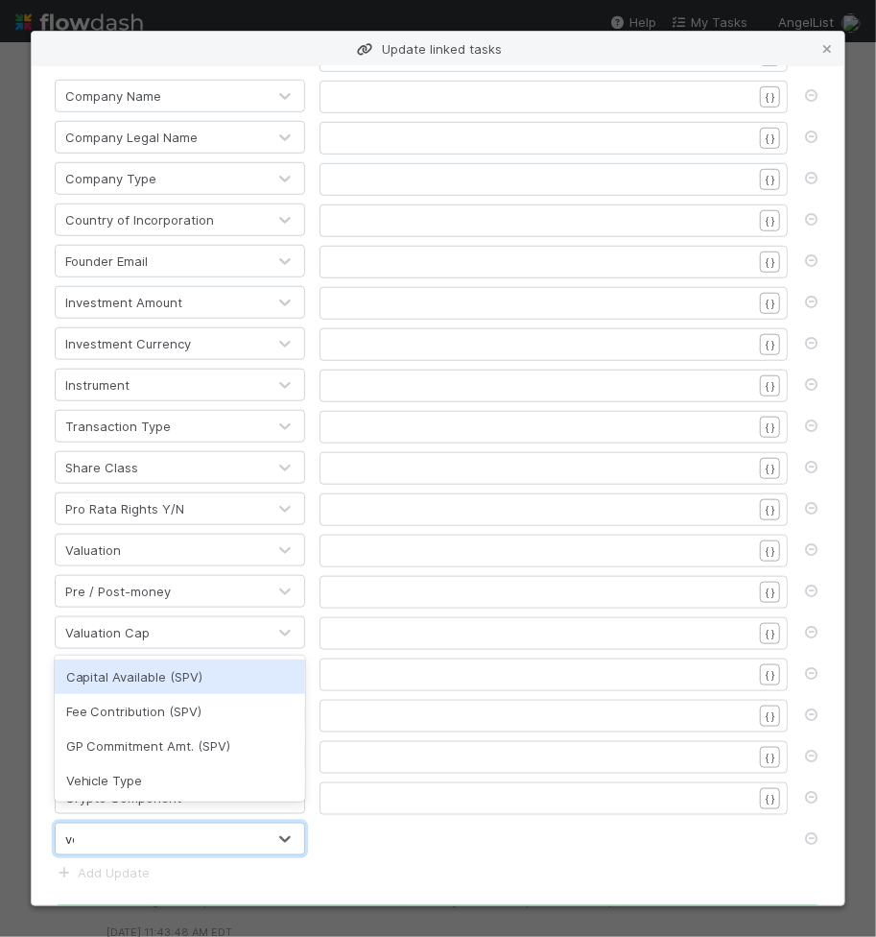
type input "veh"
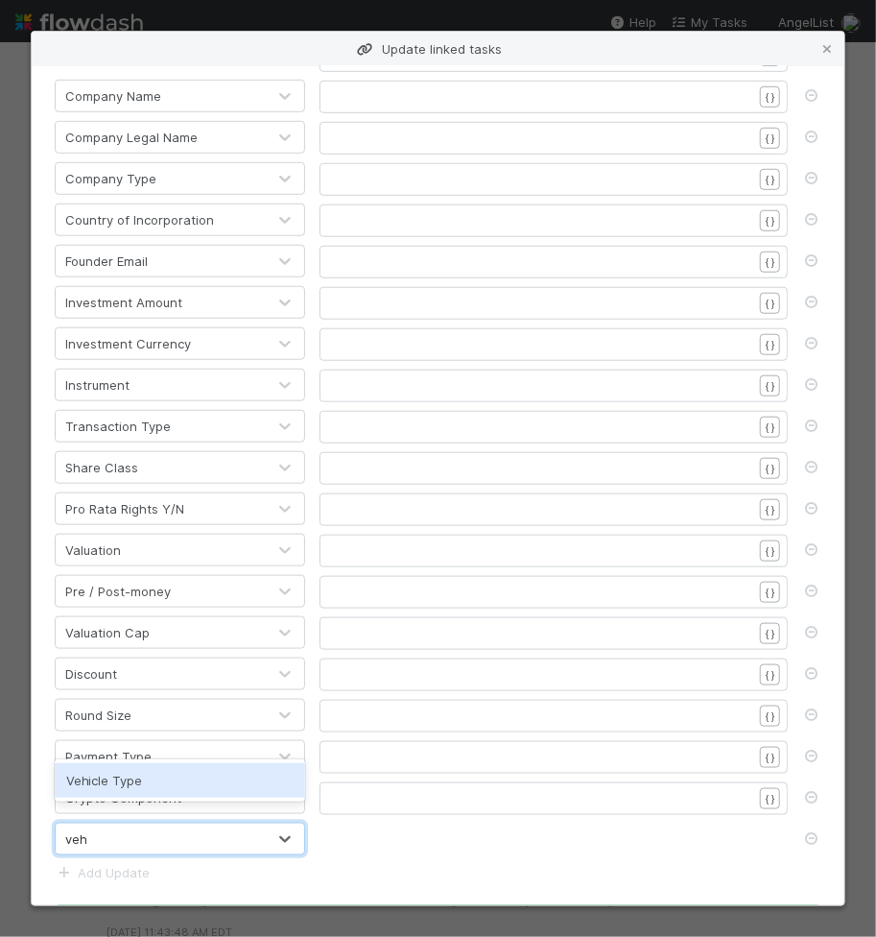
click at [151, 784] on div "Vehicle Type" at bounding box center [180, 780] width 251 height 35
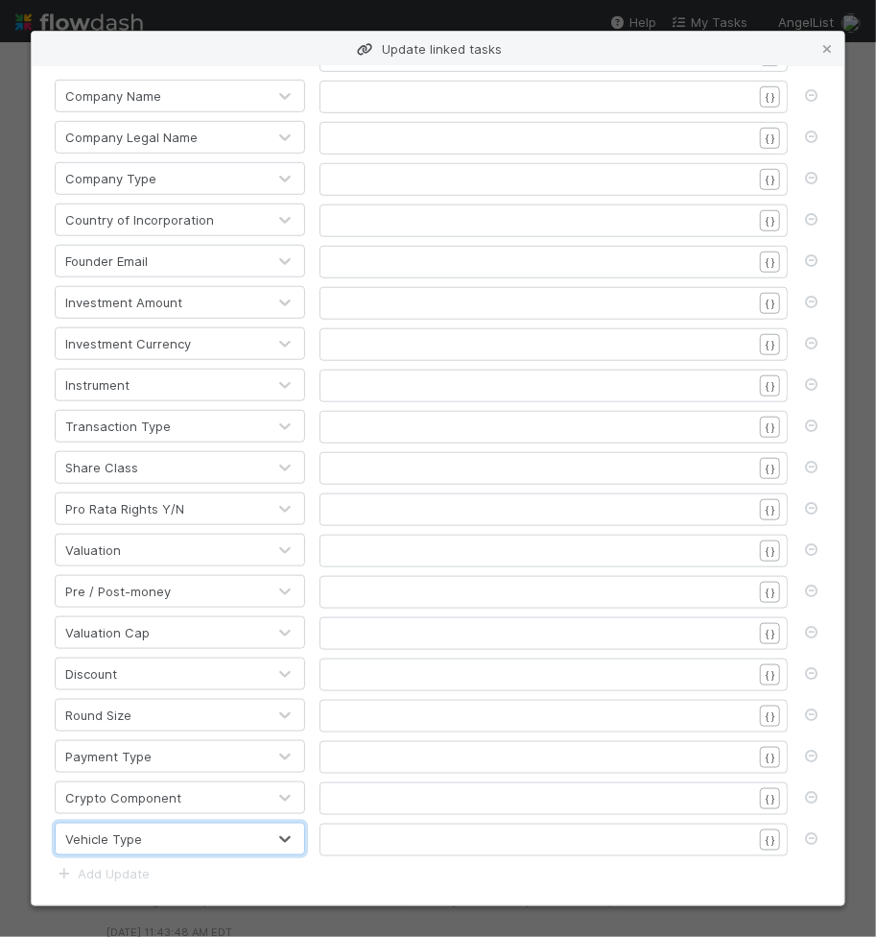
click at [363, 789] on pre "​" at bounding box center [542, 798] width 420 height 19
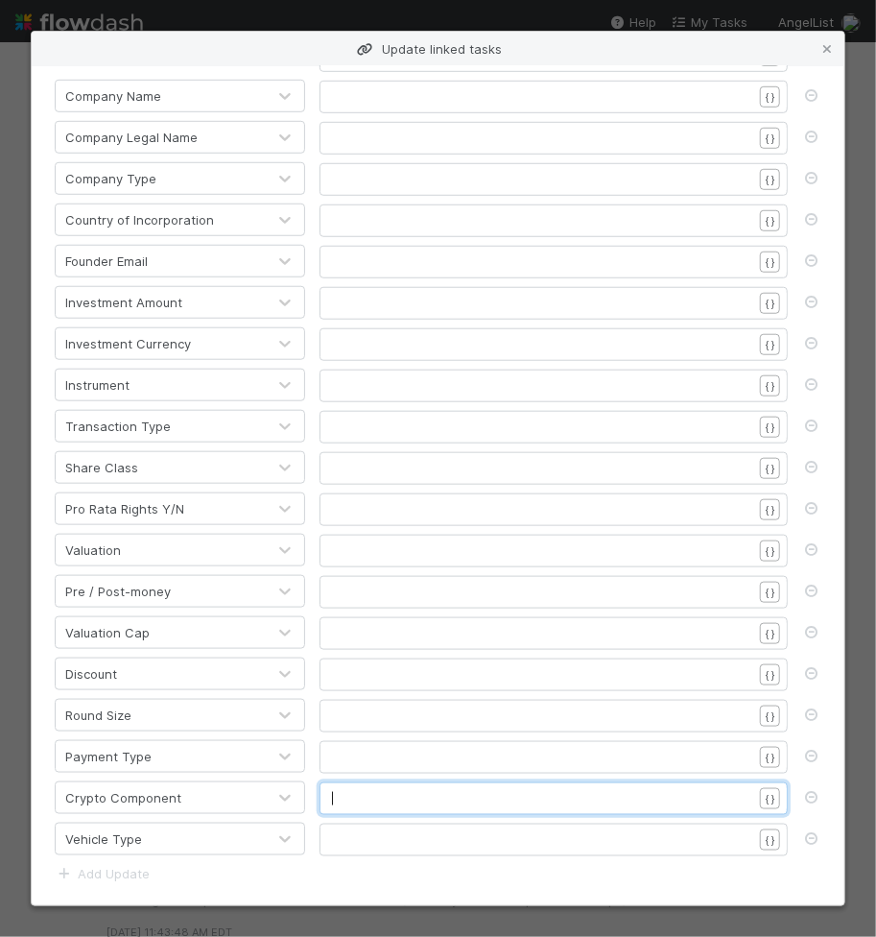
click at [362, 831] on pre "​" at bounding box center [542, 839] width 420 height 19
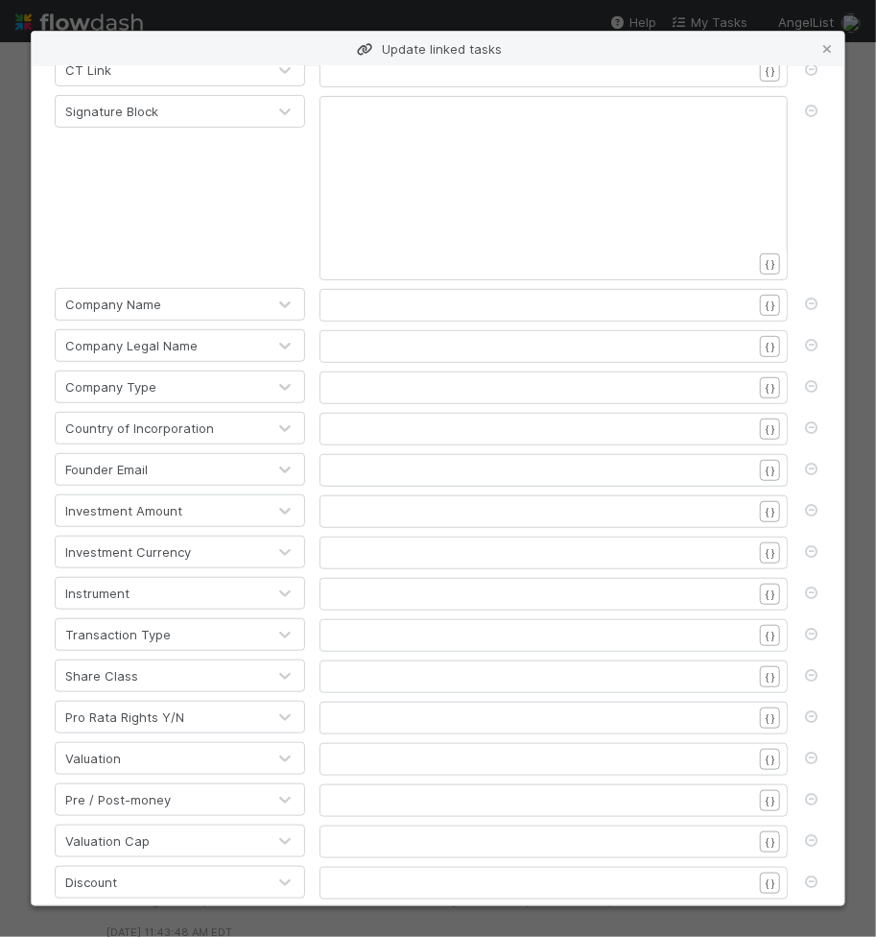
scroll to position [0, 0]
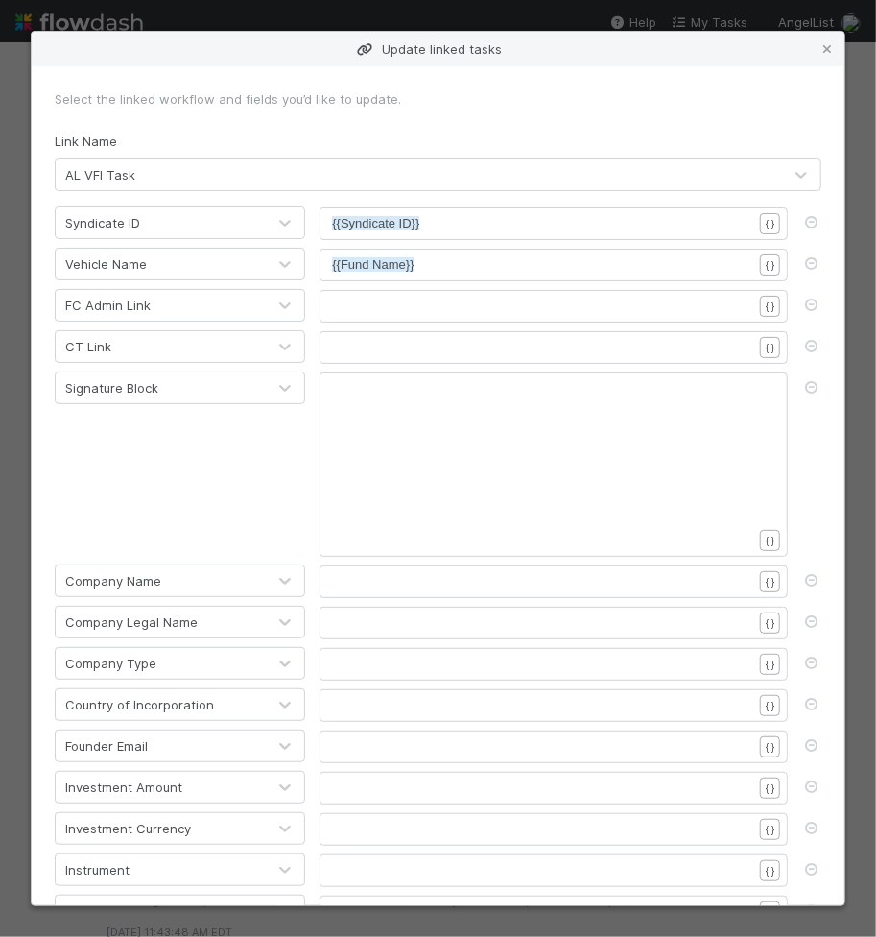
type textarea "Venture"
drag, startPoint x: 370, startPoint y: 296, endPoint x: 273, endPoint y: 312, distance: 99.2
click at [369, 297] on pre "​" at bounding box center [542, 306] width 420 height 19
click at [353, 305] on pre "​" at bounding box center [542, 306] width 420 height 19
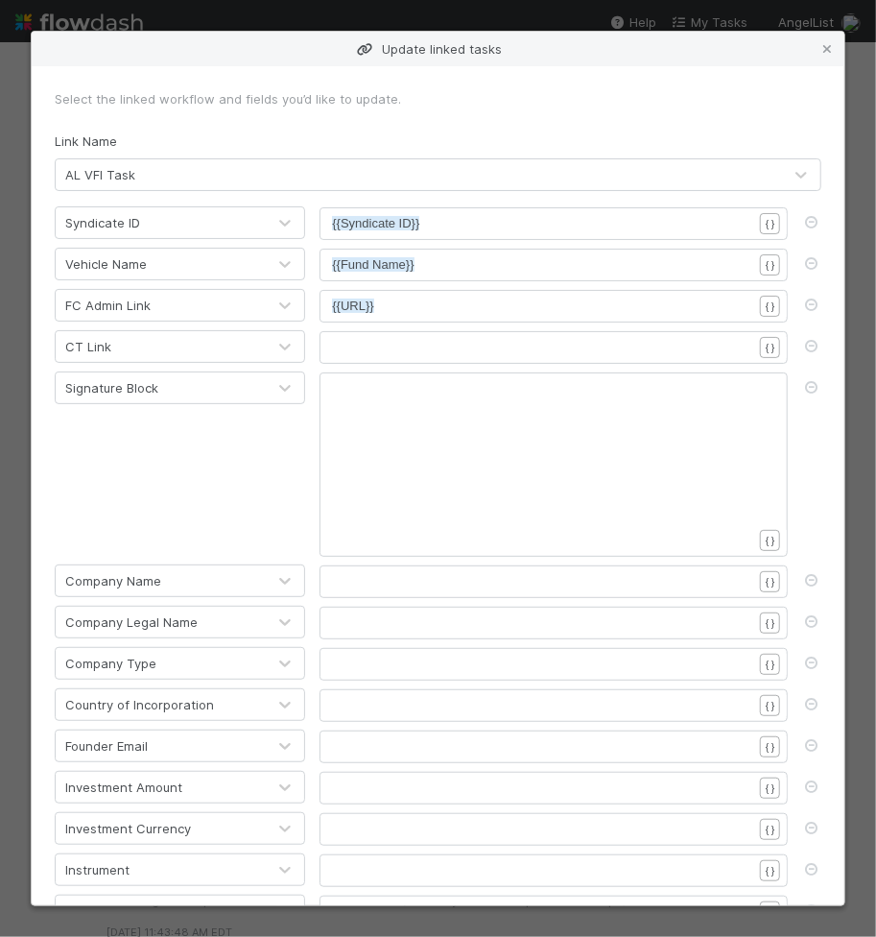
click at [496, 344] on pre "​" at bounding box center [542, 347] width 420 height 19
click at [382, 479] on div "xxxxxxxxxx ​" at bounding box center [566, 488] width 468 height 219
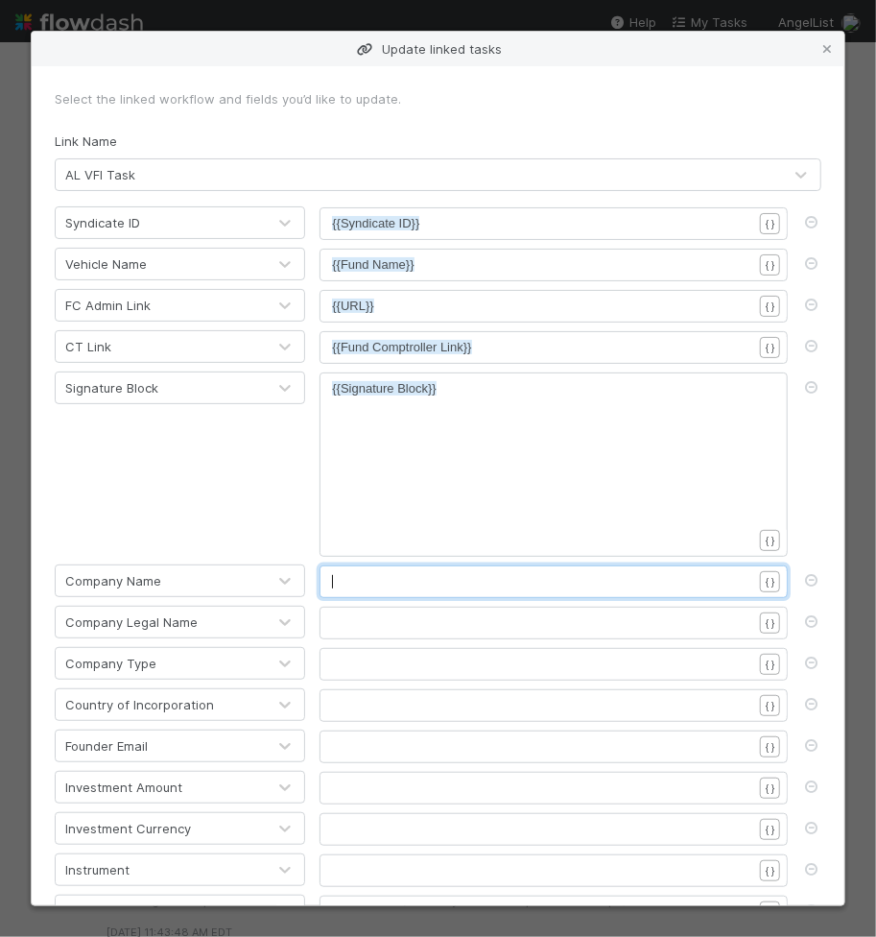
click at [473, 581] on pre "​" at bounding box center [542, 581] width 420 height 19
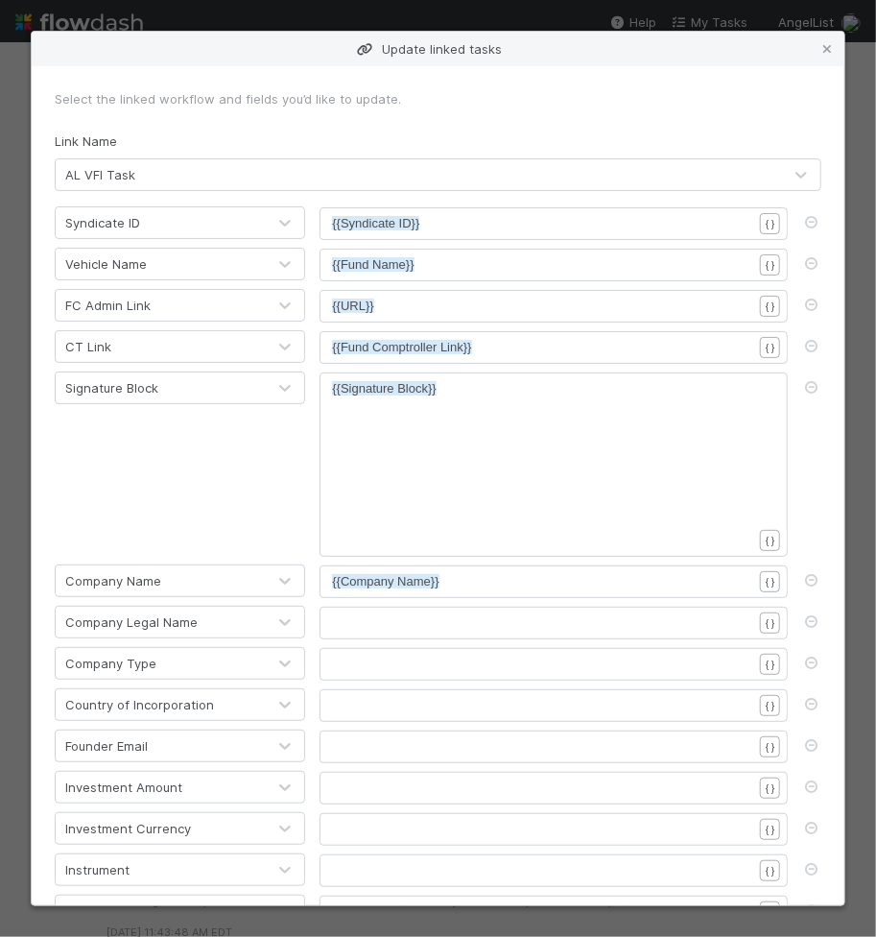
click at [440, 629] on div "​" at bounding box center [566, 646] width 468 height 67
click at [404, 648] on div "​" at bounding box center [554, 664] width 468 height 33
click at [391, 657] on pre "​" at bounding box center [542, 663] width 420 height 19
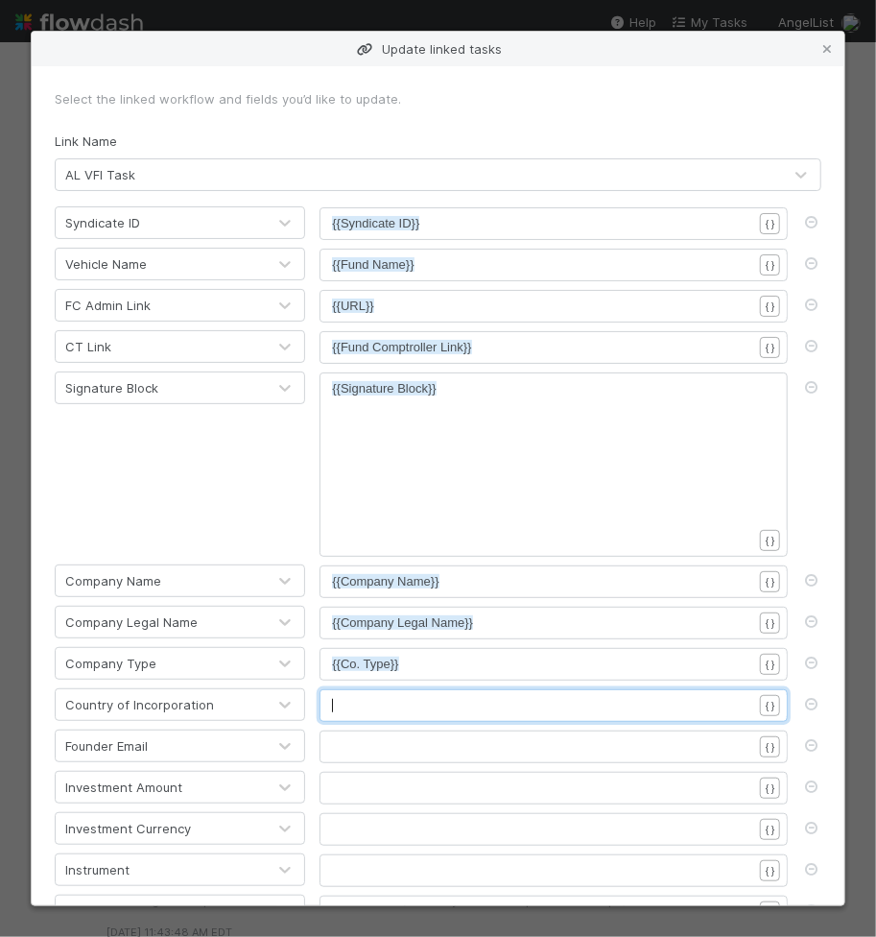
drag, startPoint x: 535, startPoint y: 715, endPoint x: 513, endPoint y: 704, distance: 23.6
click at [534, 715] on div "​" at bounding box center [566, 729] width 468 height 67
click at [512, 702] on pre "​" at bounding box center [542, 705] width 420 height 19
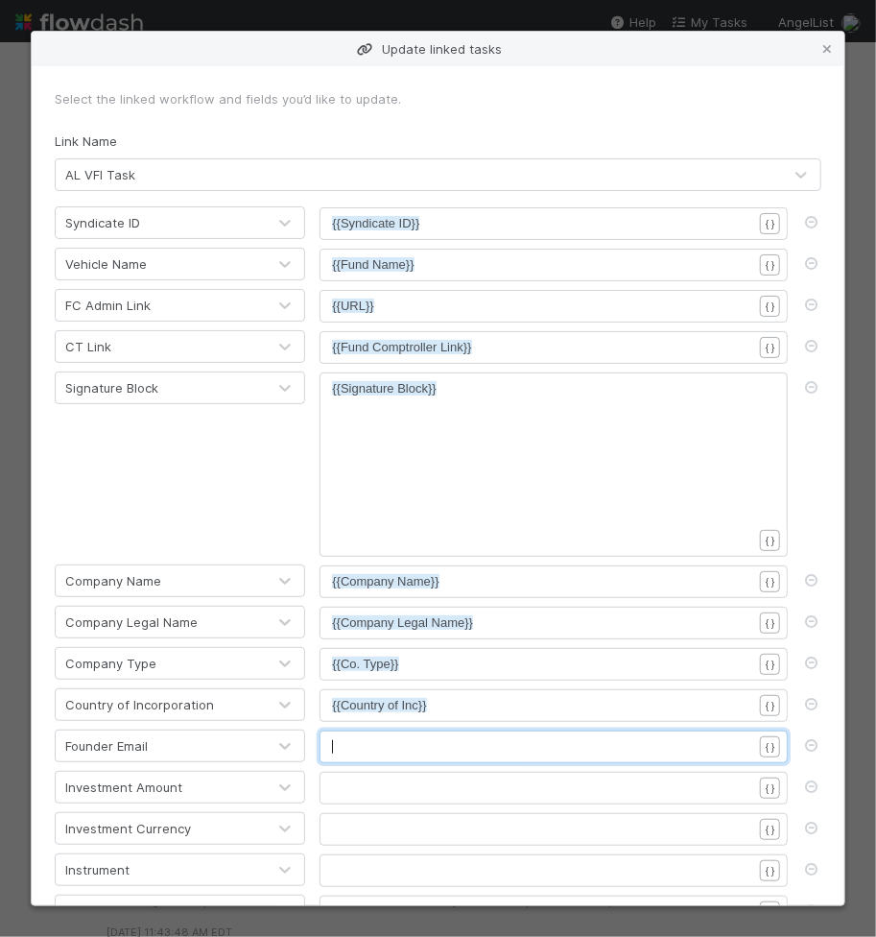
click at [494, 737] on pre "​" at bounding box center [542, 746] width 420 height 19
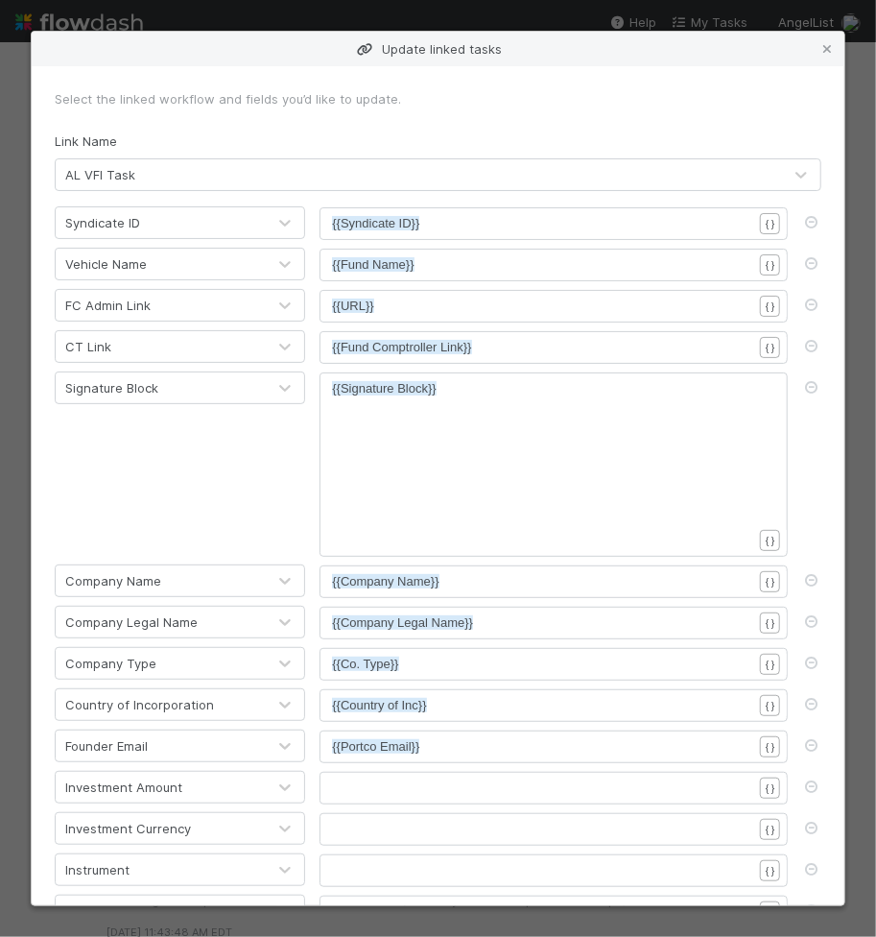
click at [387, 778] on pre "​" at bounding box center [542, 787] width 420 height 19
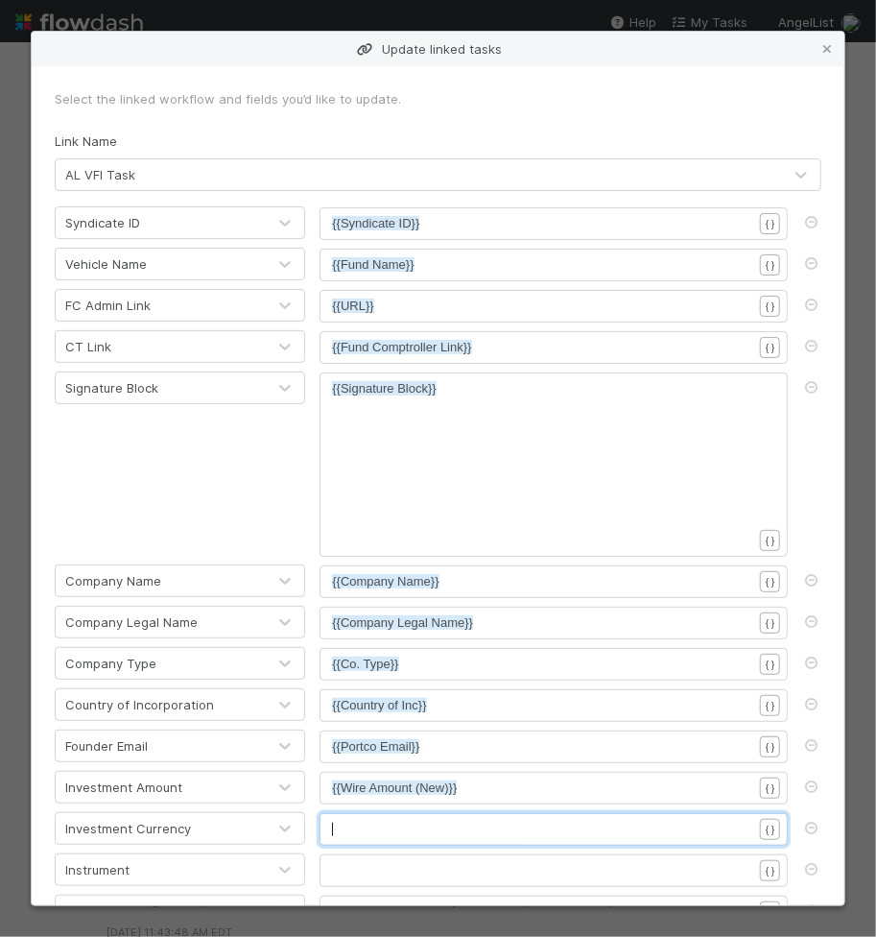
click at [378, 822] on pre "​" at bounding box center [542, 829] width 420 height 19
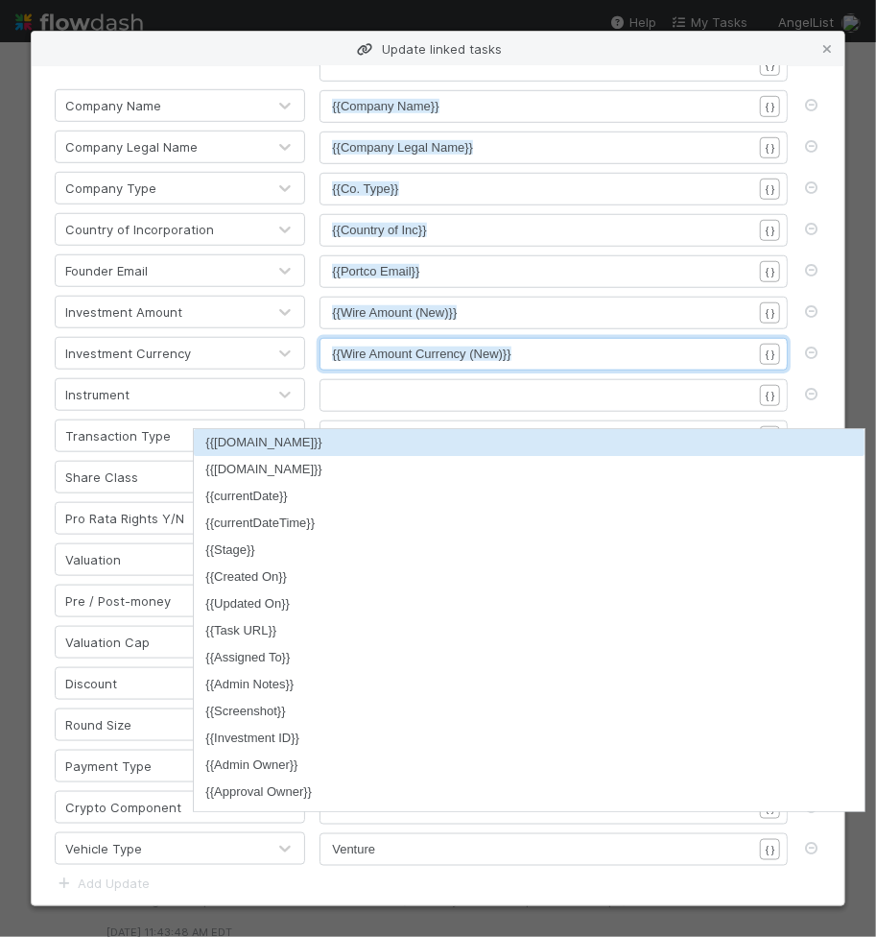
click at [391, 359] on div "xxxxxxxxxx {{Wire Amount Currency (New)}}" at bounding box center [566, 378] width 468 height 67
click at [381, 379] on div "​" at bounding box center [554, 395] width 468 height 33
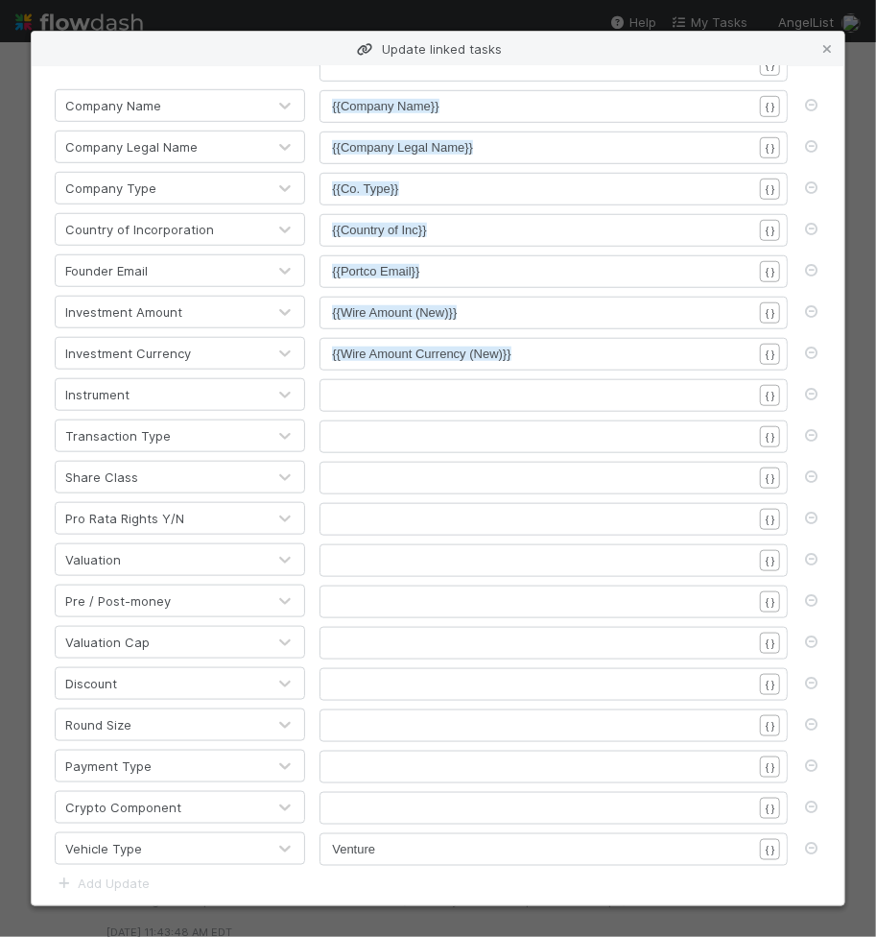
click at [413, 398] on div "​" at bounding box center [554, 395] width 468 height 33
click at [413, 387] on pre "​" at bounding box center [542, 395] width 420 height 19
drag, startPoint x: 435, startPoint y: 455, endPoint x: 423, endPoint y: 441, distance: 17.7
click at [434, 462] on div "​" at bounding box center [554, 478] width 468 height 33
click at [414, 427] on pre "​" at bounding box center [542, 436] width 420 height 19
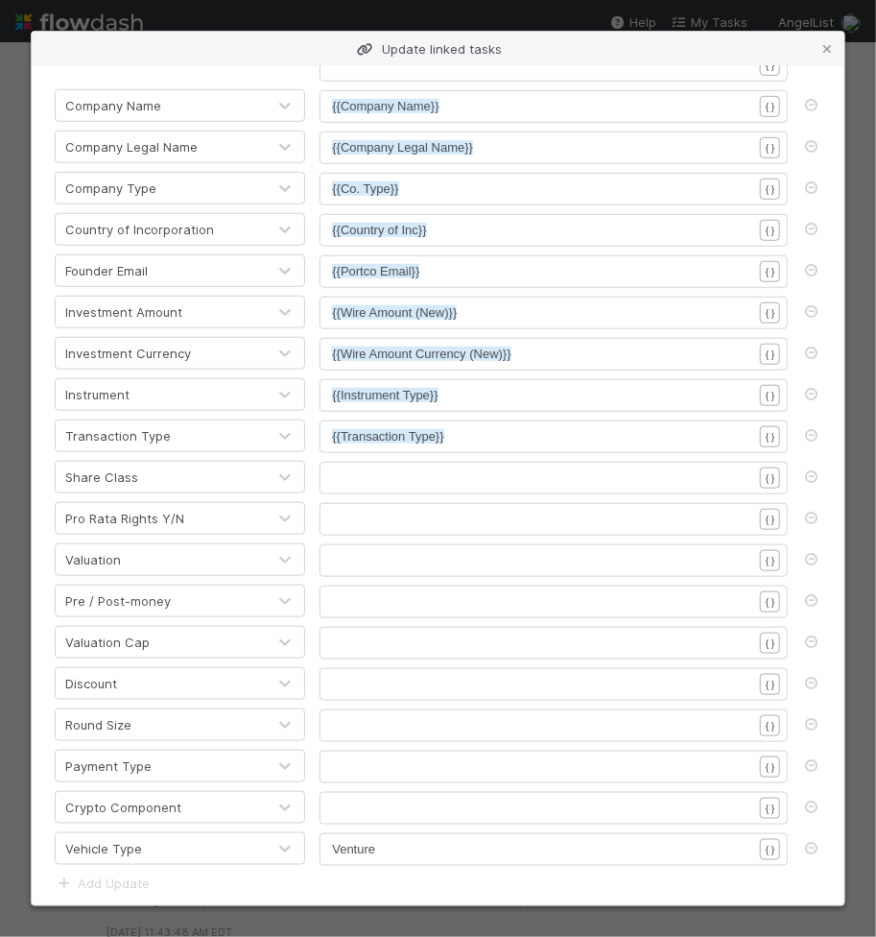
drag, startPoint x: 362, startPoint y: 486, endPoint x: 365, endPoint y: 471, distance: 14.7
click at [362, 485] on form "Select the linked workflow and fields you’d like to update. Link Name AL VFI Ta…" at bounding box center [438, 281] width 767 height 1334
click at [365, 471] on pre "​" at bounding box center [542, 477] width 420 height 19
drag, startPoint x: 330, startPoint y: 514, endPoint x: 354, endPoint y: 508, distance: 24.9
click at [331, 512] on div "​" at bounding box center [554, 519] width 468 height 33
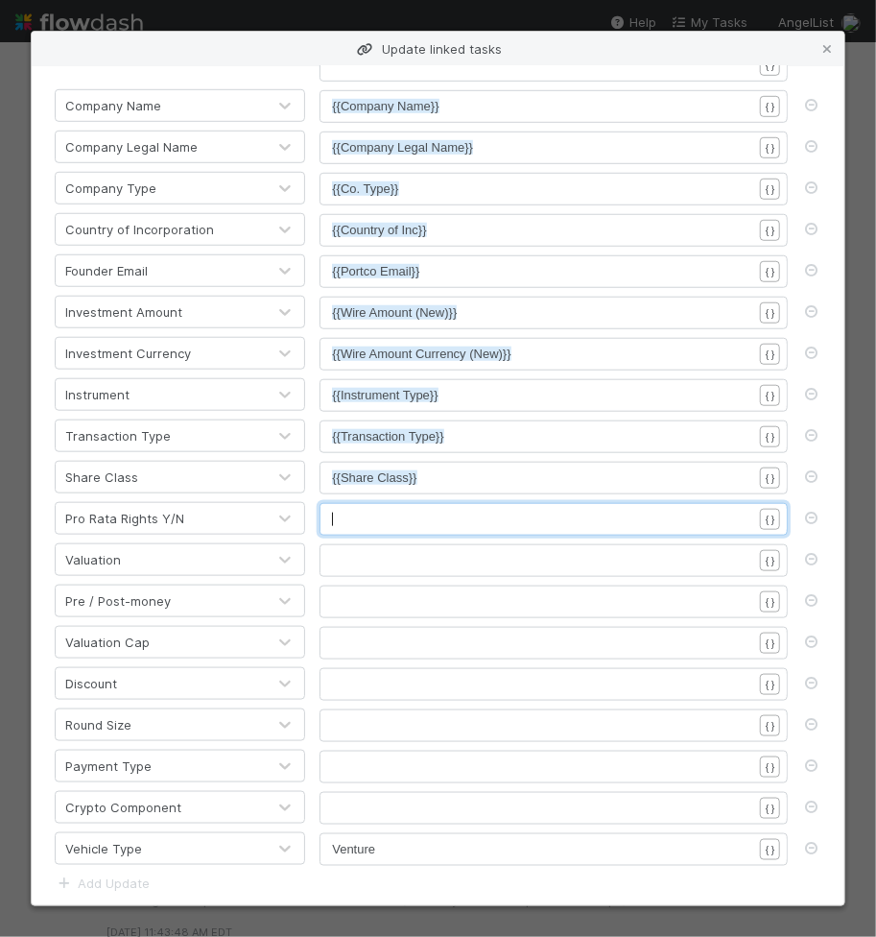
click at [354, 510] on pre "​" at bounding box center [542, 519] width 420 height 19
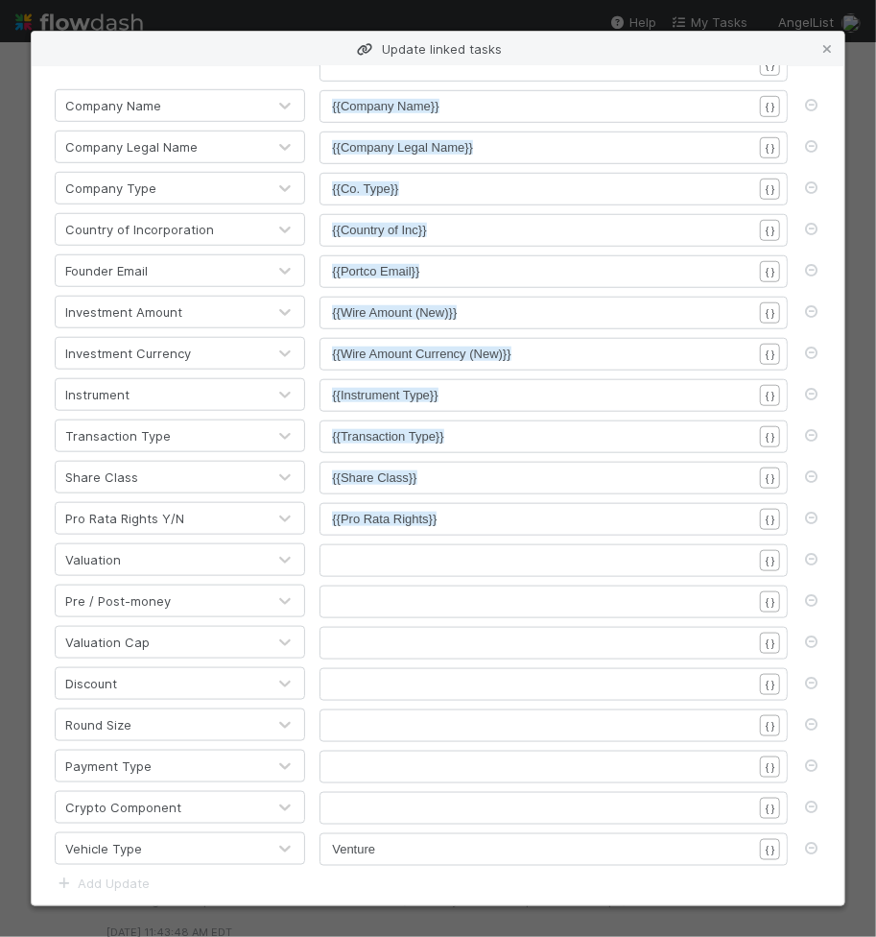
click at [362, 515] on span "{{Pro Rata Rights}}" at bounding box center [384, 518] width 105 height 14
click at [360, 551] on pre "​" at bounding box center [542, 560] width 420 height 19
drag, startPoint x: 400, startPoint y: 576, endPoint x: 395, endPoint y: 591, distance: 16.1
click at [400, 585] on div "​" at bounding box center [554, 601] width 468 height 33
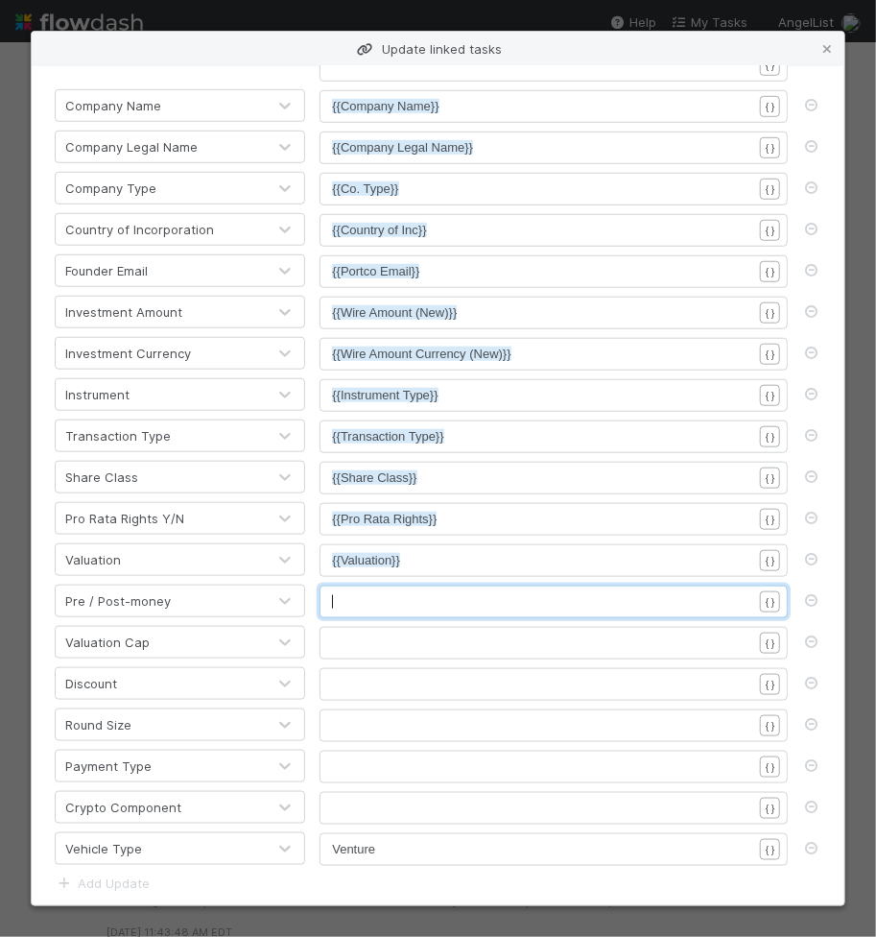
click at [395, 592] on pre "​" at bounding box center [542, 601] width 420 height 19
click at [439, 634] on pre "​" at bounding box center [542, 642] width 420 height 19
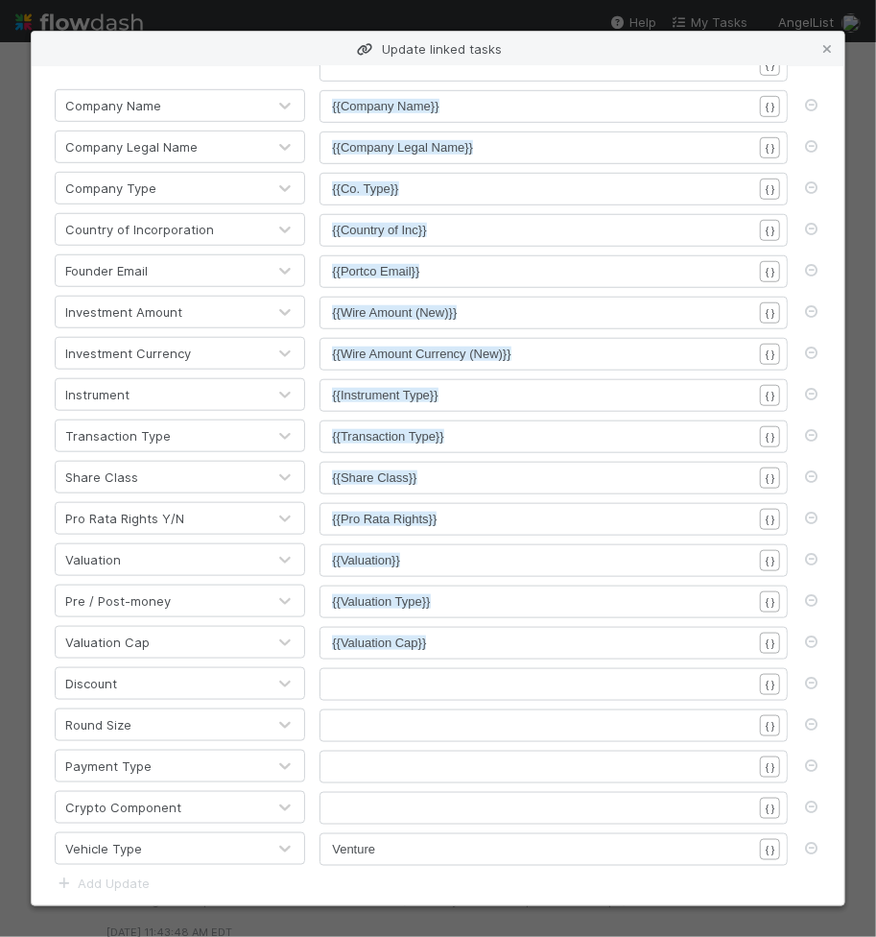
click at [390, 681] on div "​" at bounding box center [566, 708] width 468 height 67
click at [374, 716] on pre "​" at bounding box center [542, 725] width 420 height 19
click at [356, 757] on pre "​" at bounding box center [542, 766] width 420 height 19
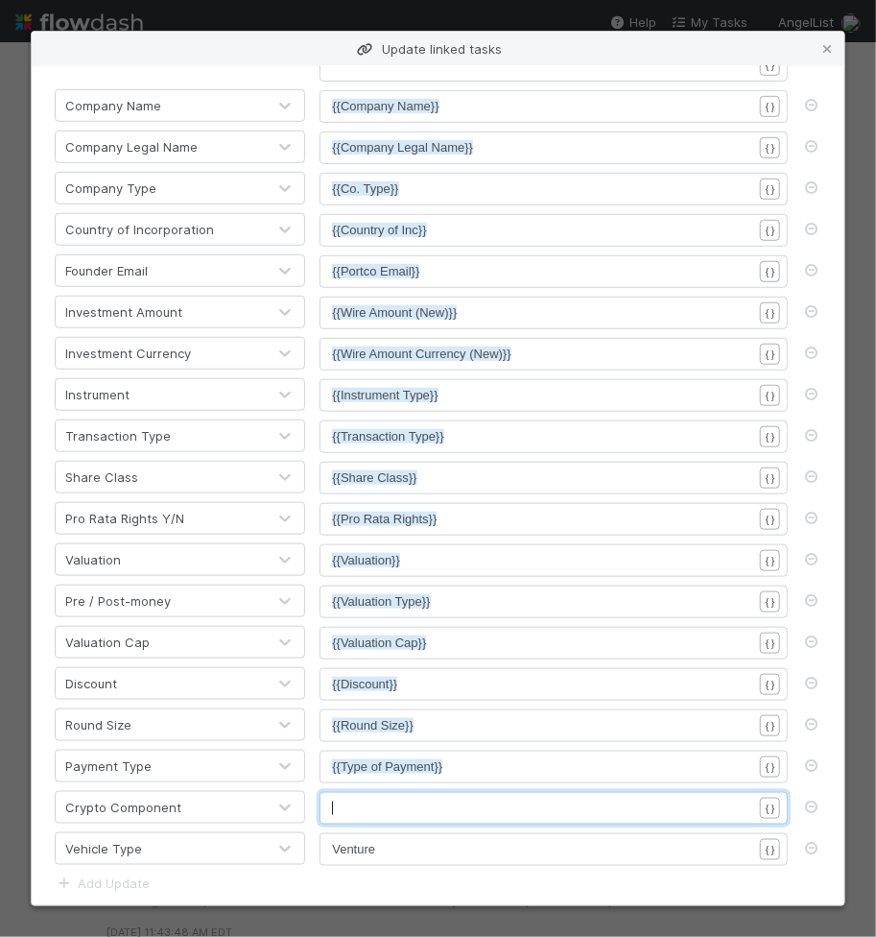
click at [360, 798] on pre "​" at bounding box center [542, 807] width 420 height 19
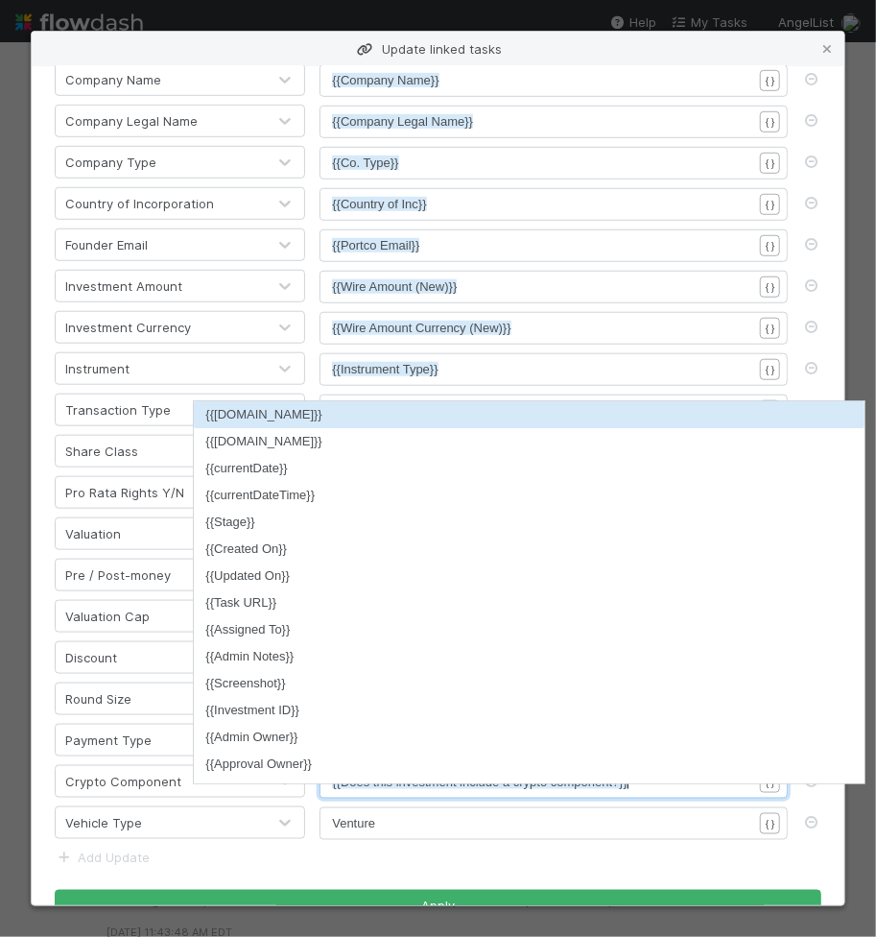
click at [418, 824] on div "xxxxxxxxxx Venture" at bounding box center [566, 847] width 468 height 67
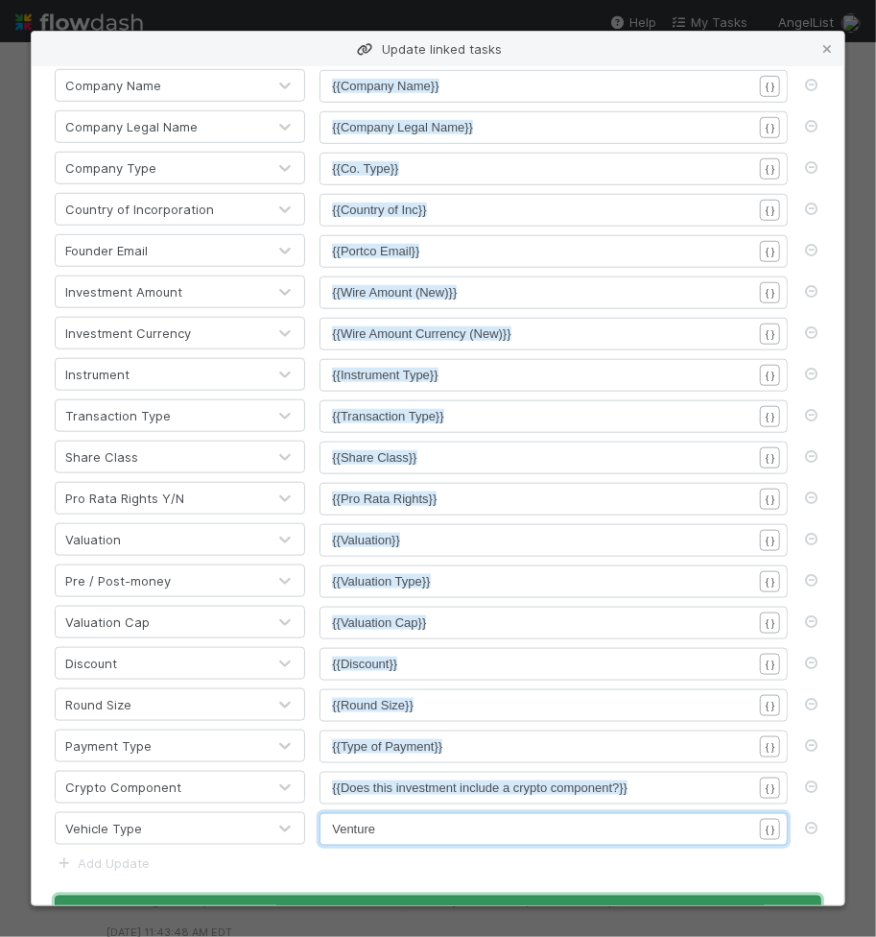
click at [452, 895] on button "Apply" at bounding box center [438, 911] width 767 height 33
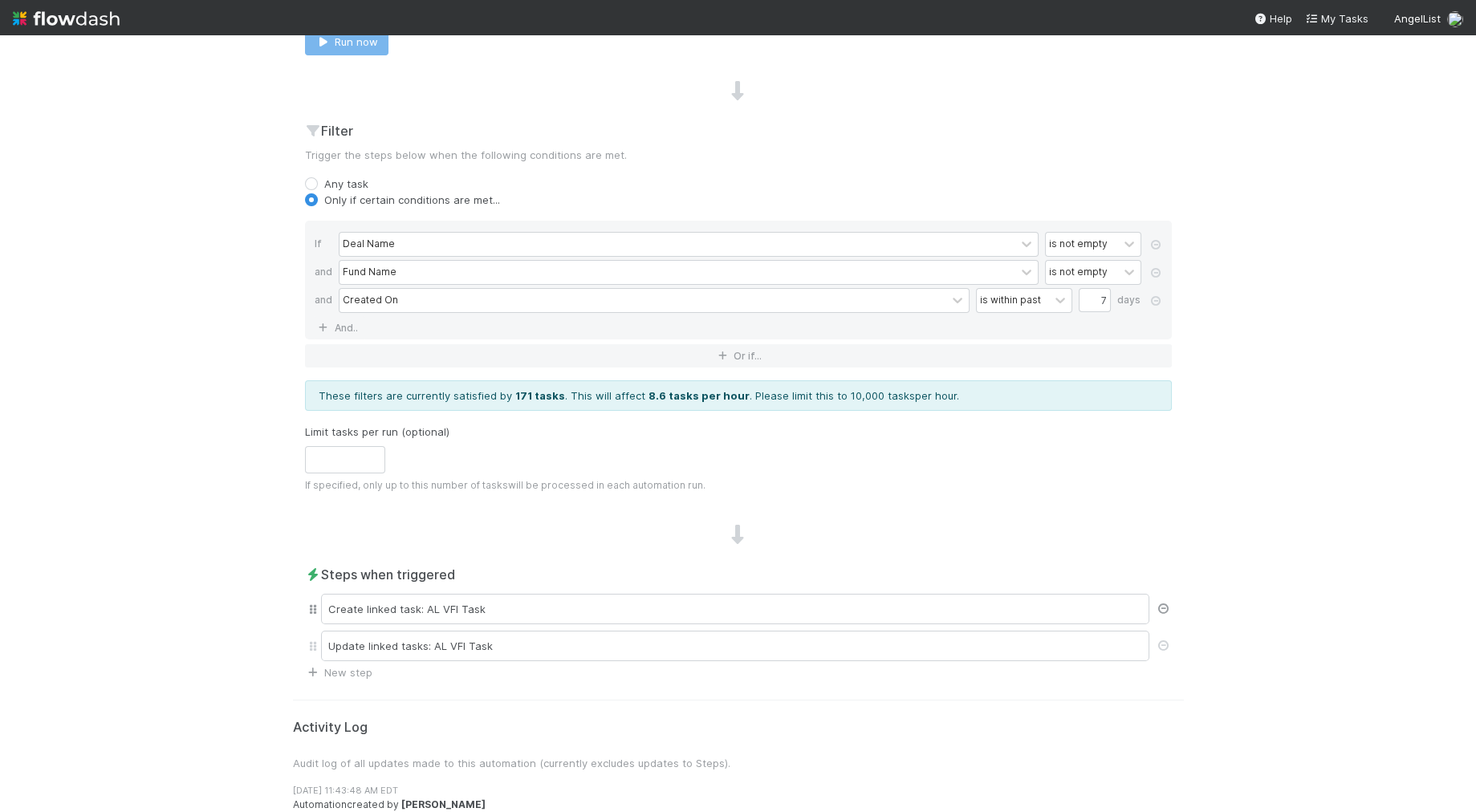
click at [1157, 604] on icon at bounding box center [1163, 609] width 16 height 10
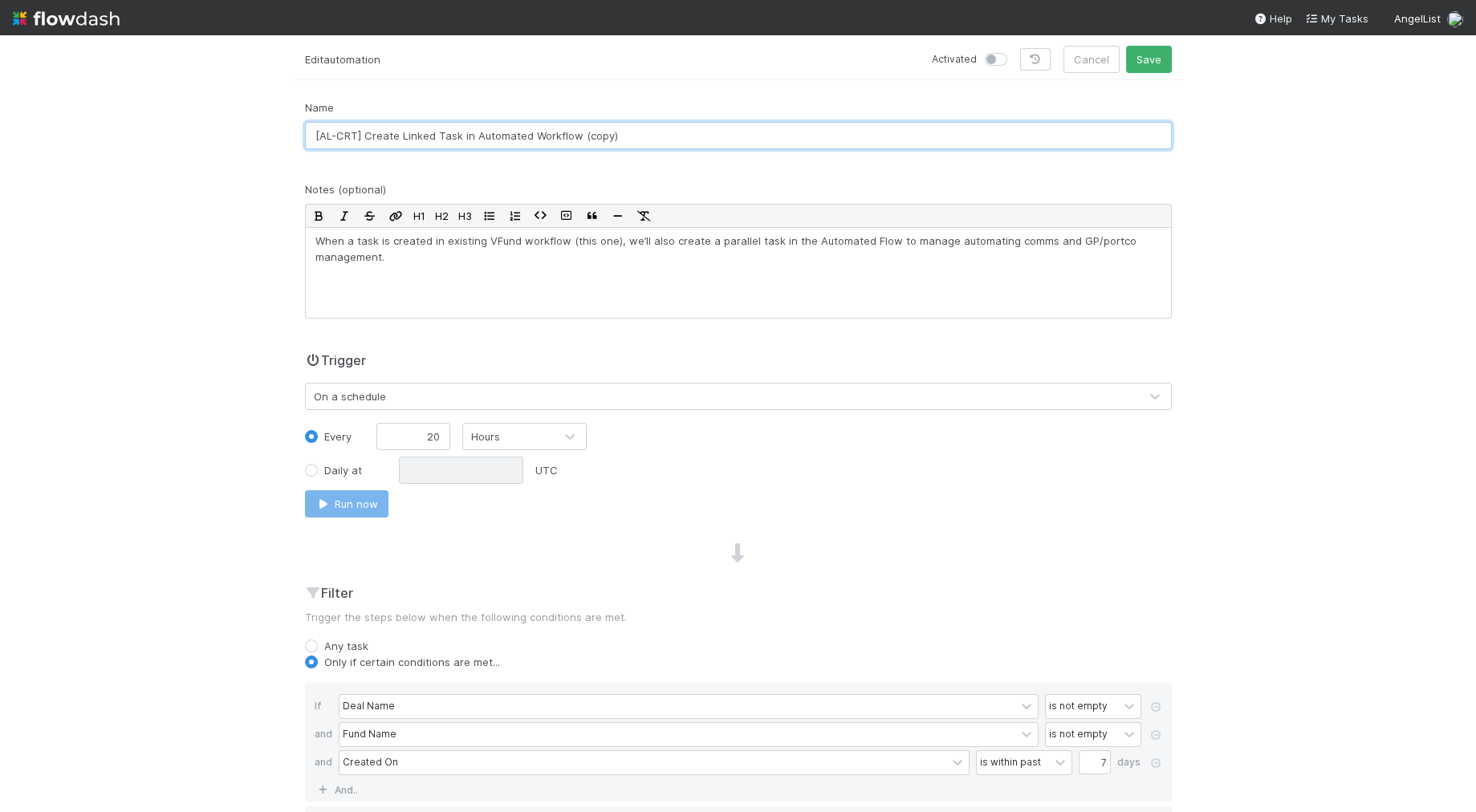
click at [314, 130] on input "[AL-CRT] Create Linked Task in Automated Workflow (copy)" at bounding box center [738, 135] width 866 height 28
type input "TEST ONLY [AL-CRT] Create Linked Task in Automated Workflow (copy)"
click at [1014, 51] on label at bounding box center [1014, 51] width 0 height 0
click at [998, 59] on input "checkbox" at bounding box center [990, 58] width 13 height 14
checkbox input "true"
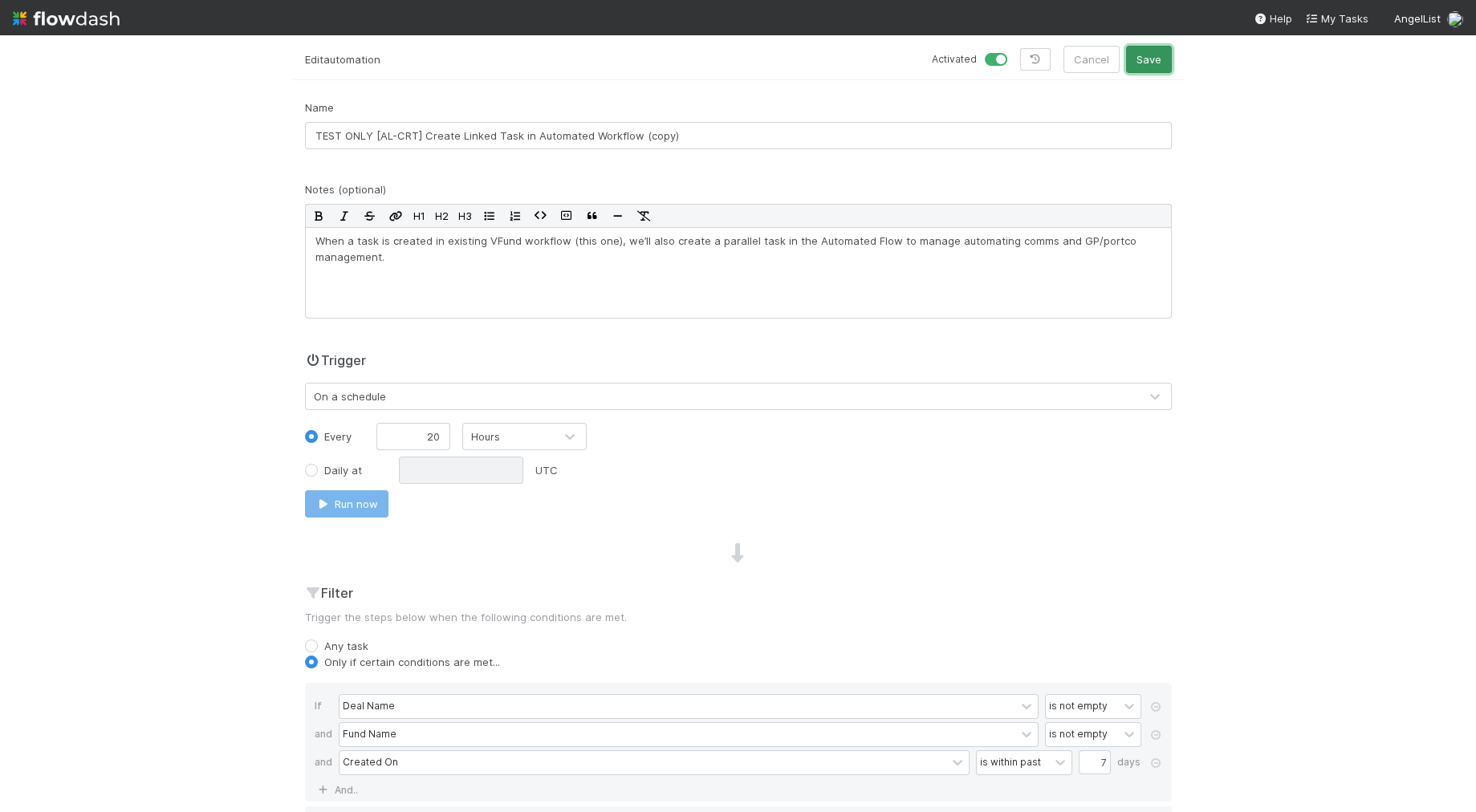
click at [1143, 59] on button "Save" at bounding box center [1148, 59] width 46 height 28
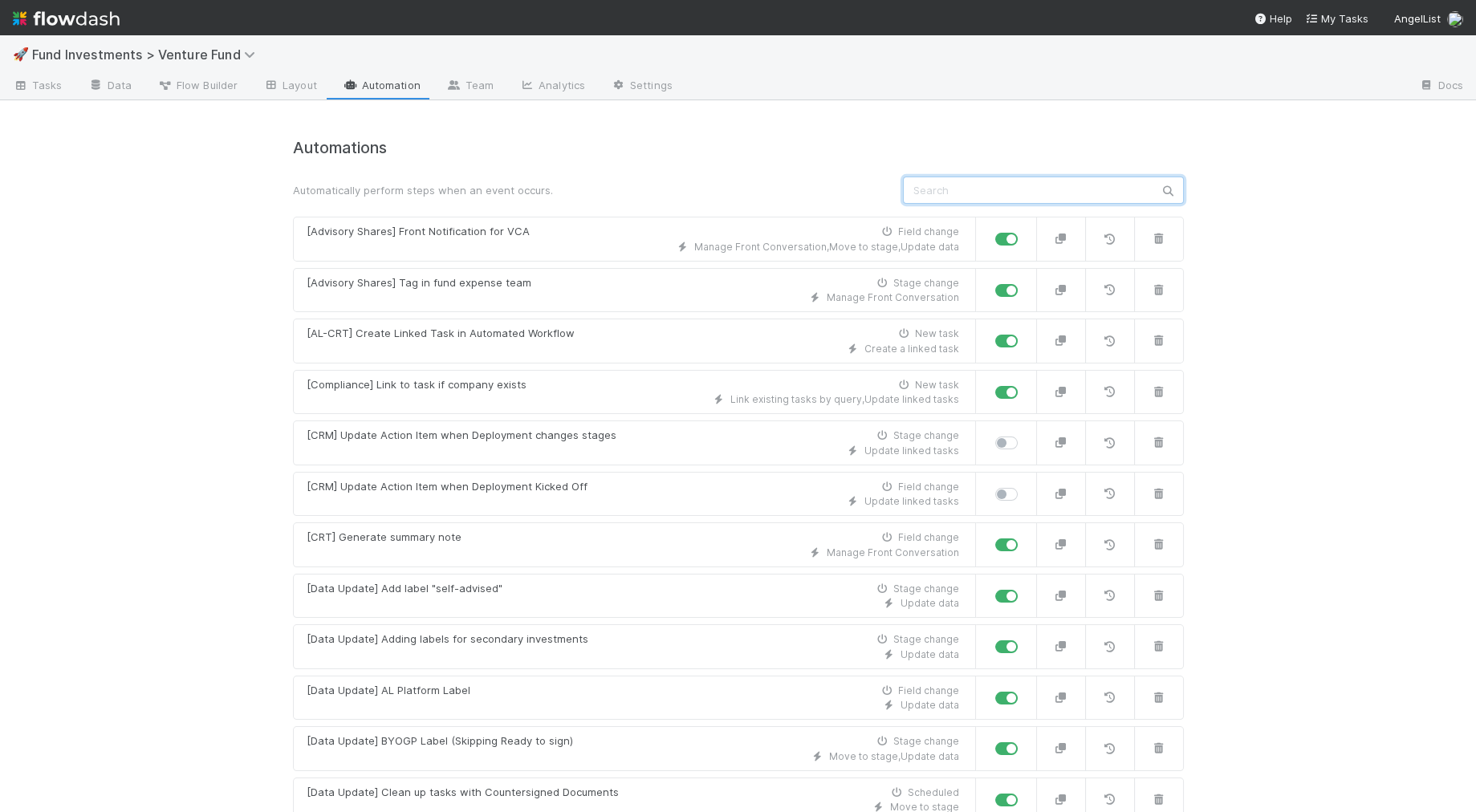
click at [959, 191] on input "text" at bounding box center [1044, 190] width 281 height 28
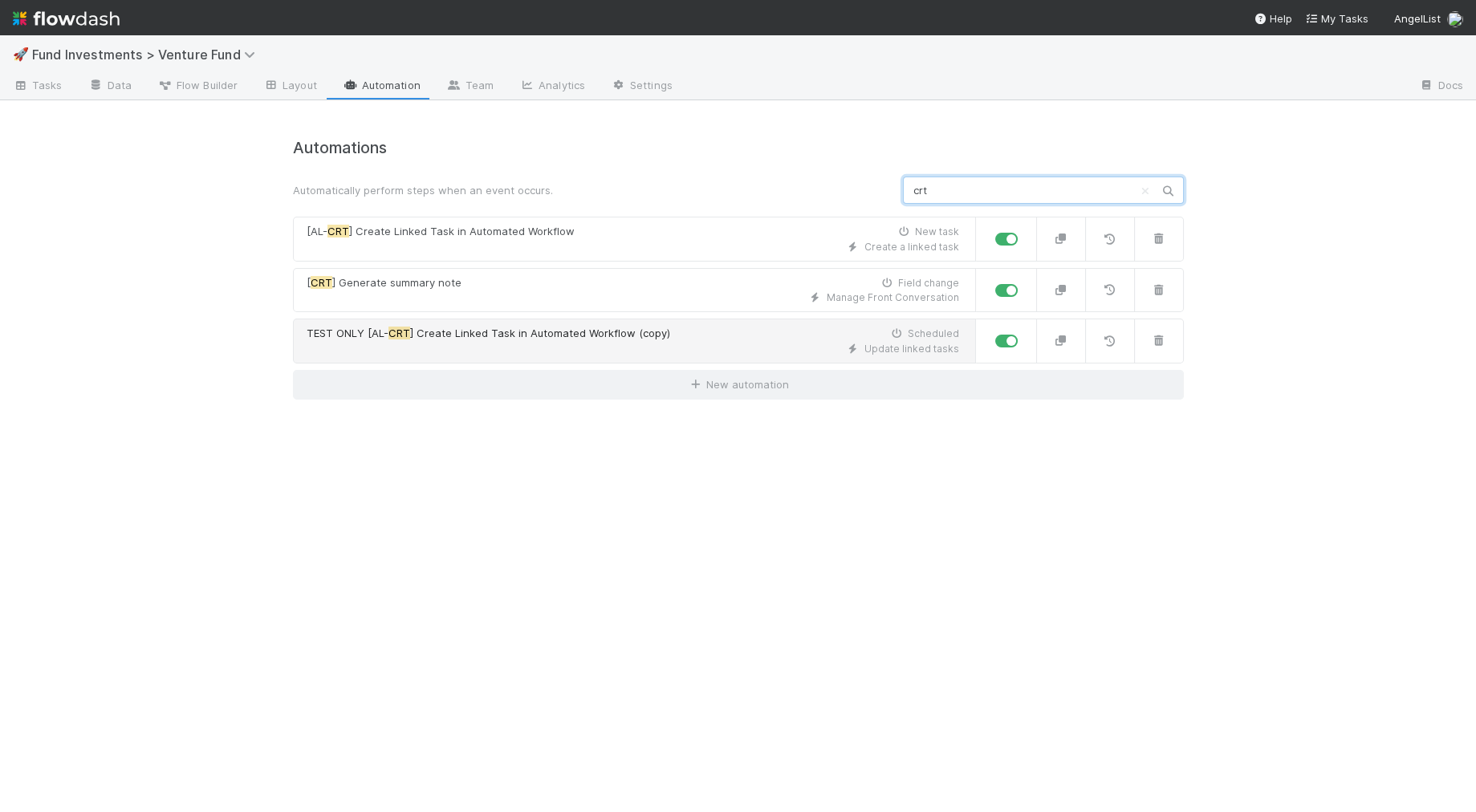
type input "crt"
click at [427, 326] on span "TEST ONLY [AL- CRT ] Create Linked Task in Automated Workflow (copy)" at bounding box center [488, 334] width 364 height 16
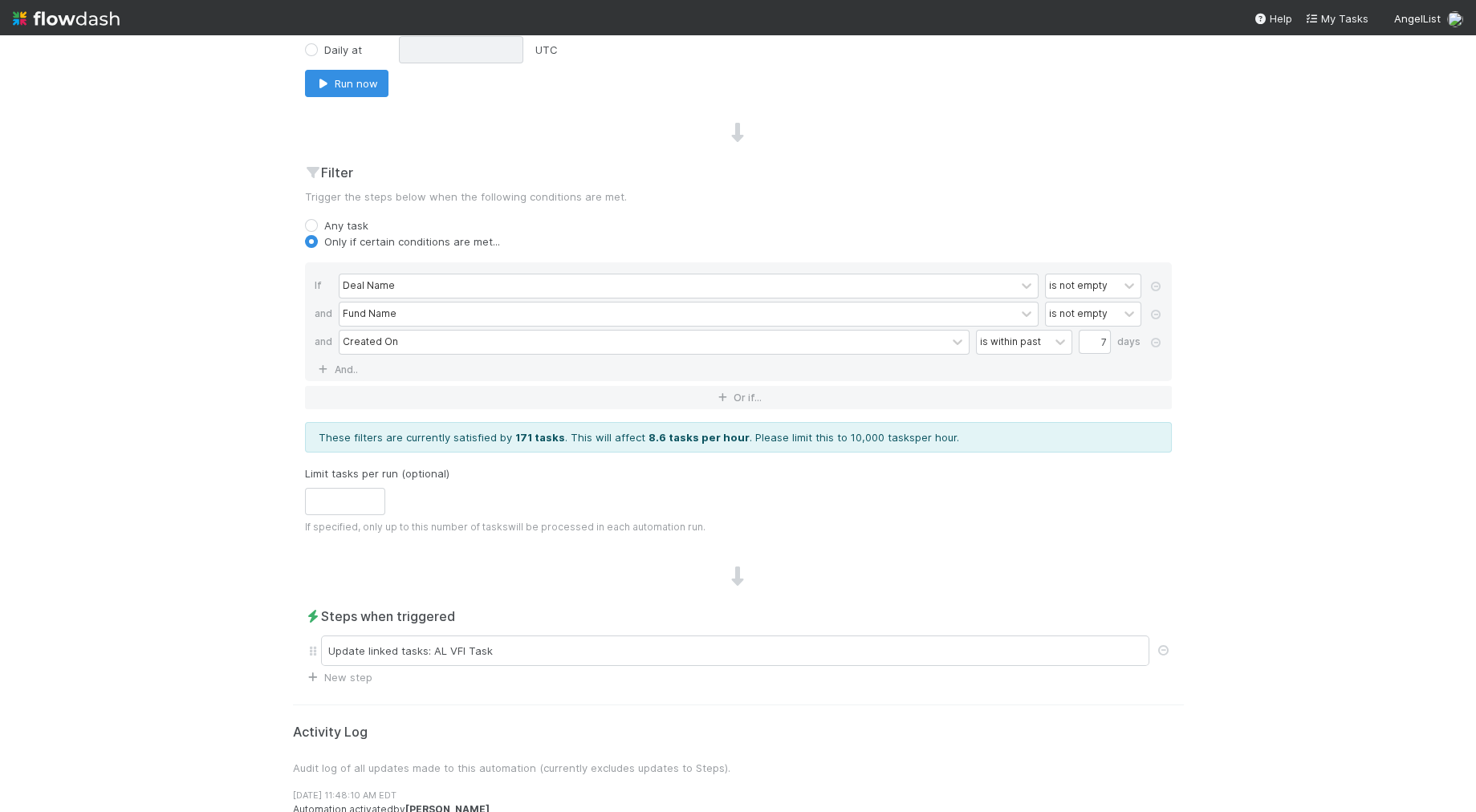
scroll to position [498, 0]
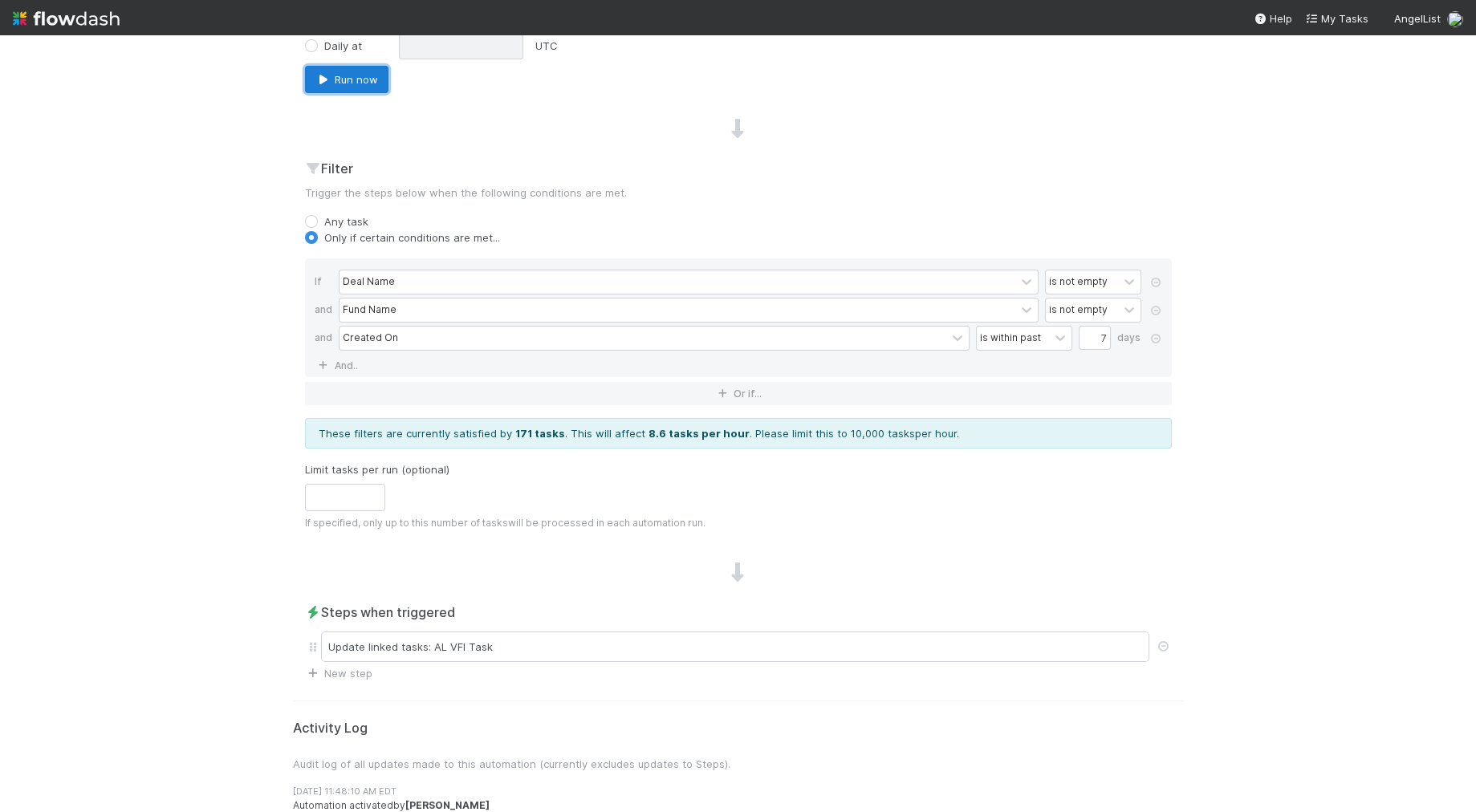
click at [333, 74] on button "Run now" at bounding box center [347, 79] width 84 height 28
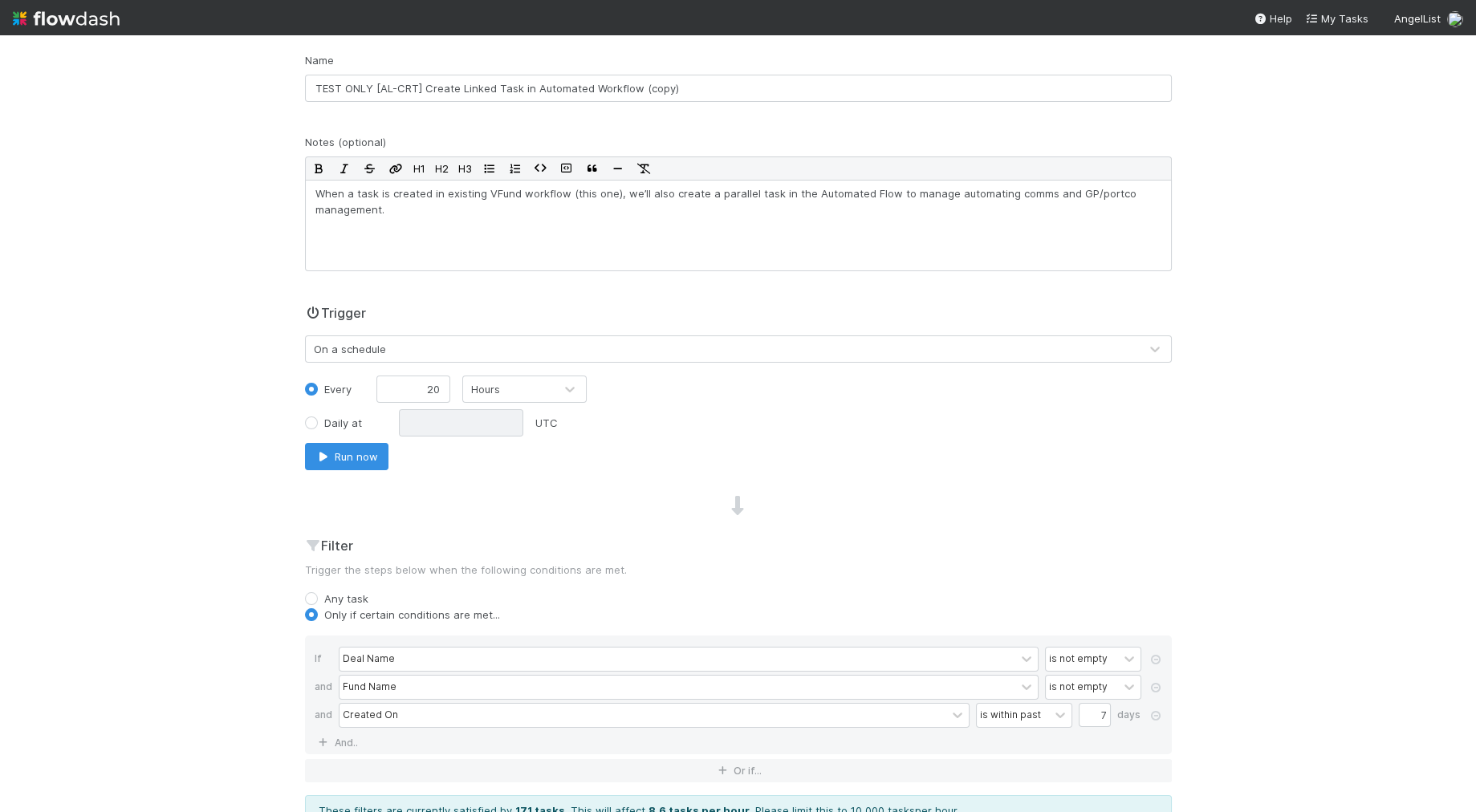
scroll to position [0, 0]
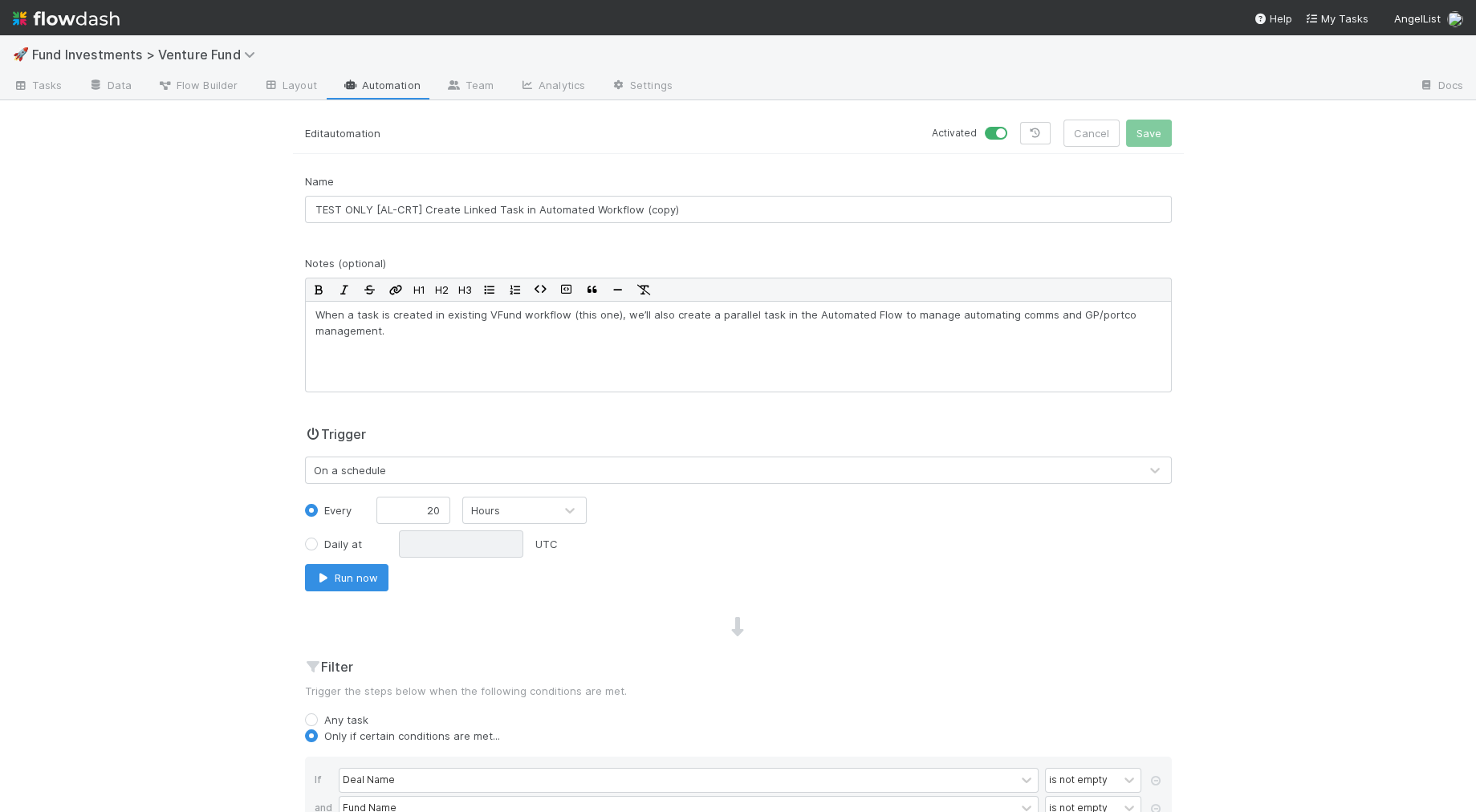
click at [984, 132] on div "Activated Cancel Save" at bounding box center [961, 133] width 421 height 28
drag, startPoint x: 998, startPoint y: 130, endPoint x: 1013, endPoint y: 133, distance: 15.3
click at [1014, 125] on label at bounding box center [1014, 125] width 0 height 0
click at [998, 130] on input "checkbox" at bounding box center [990, 132] width 13 height 14
checkbox input "false"
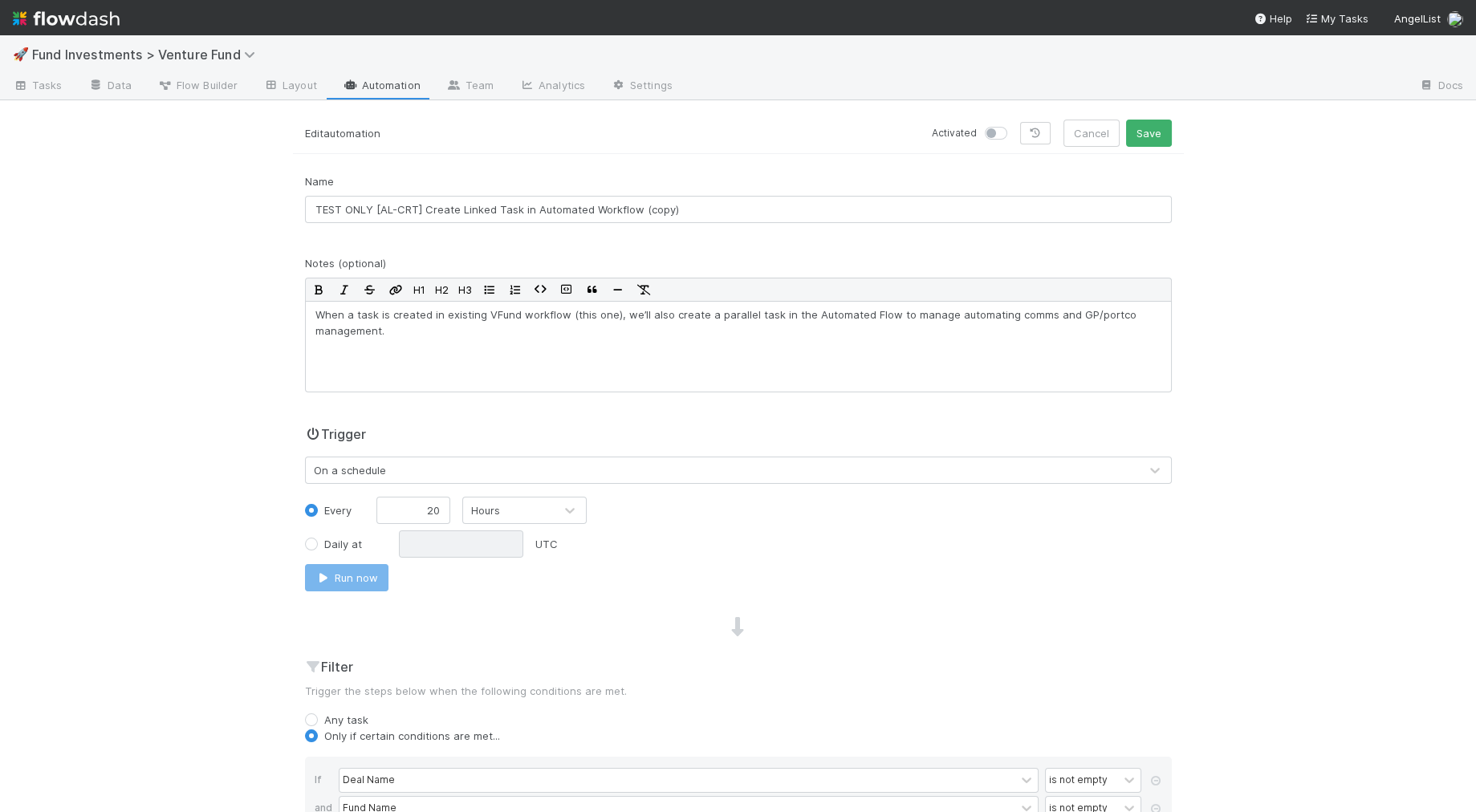
click at [1124, 132] on div "Activated Cancel Save" at bounding box center [961, 133] width 421 height 28
click at [1134, 132] on button "Save" at bounding box center [1148, 133] width 46 height 28
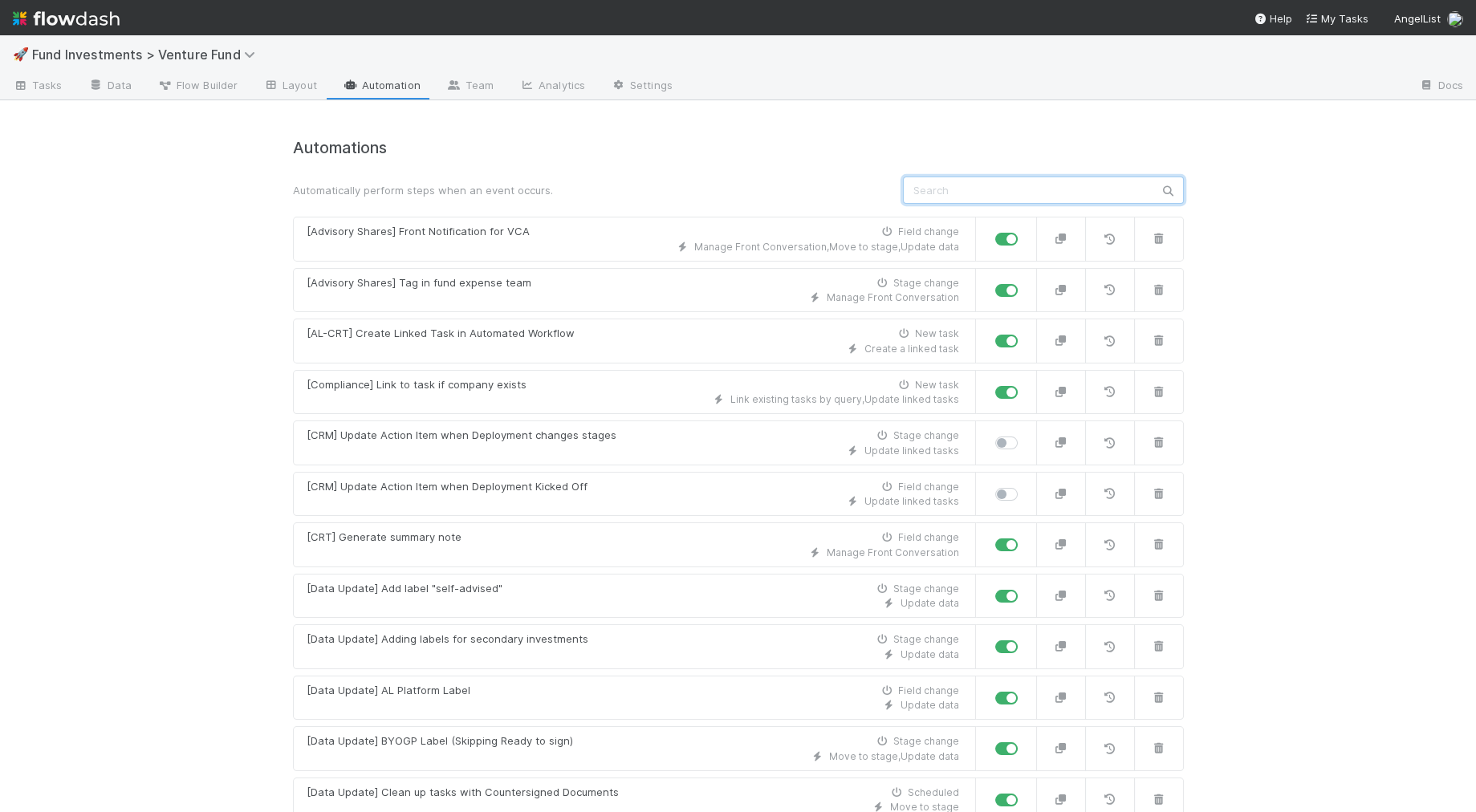
click at [958, 197] on input "text" at bounding box center [1044, 190] width 281 height 28
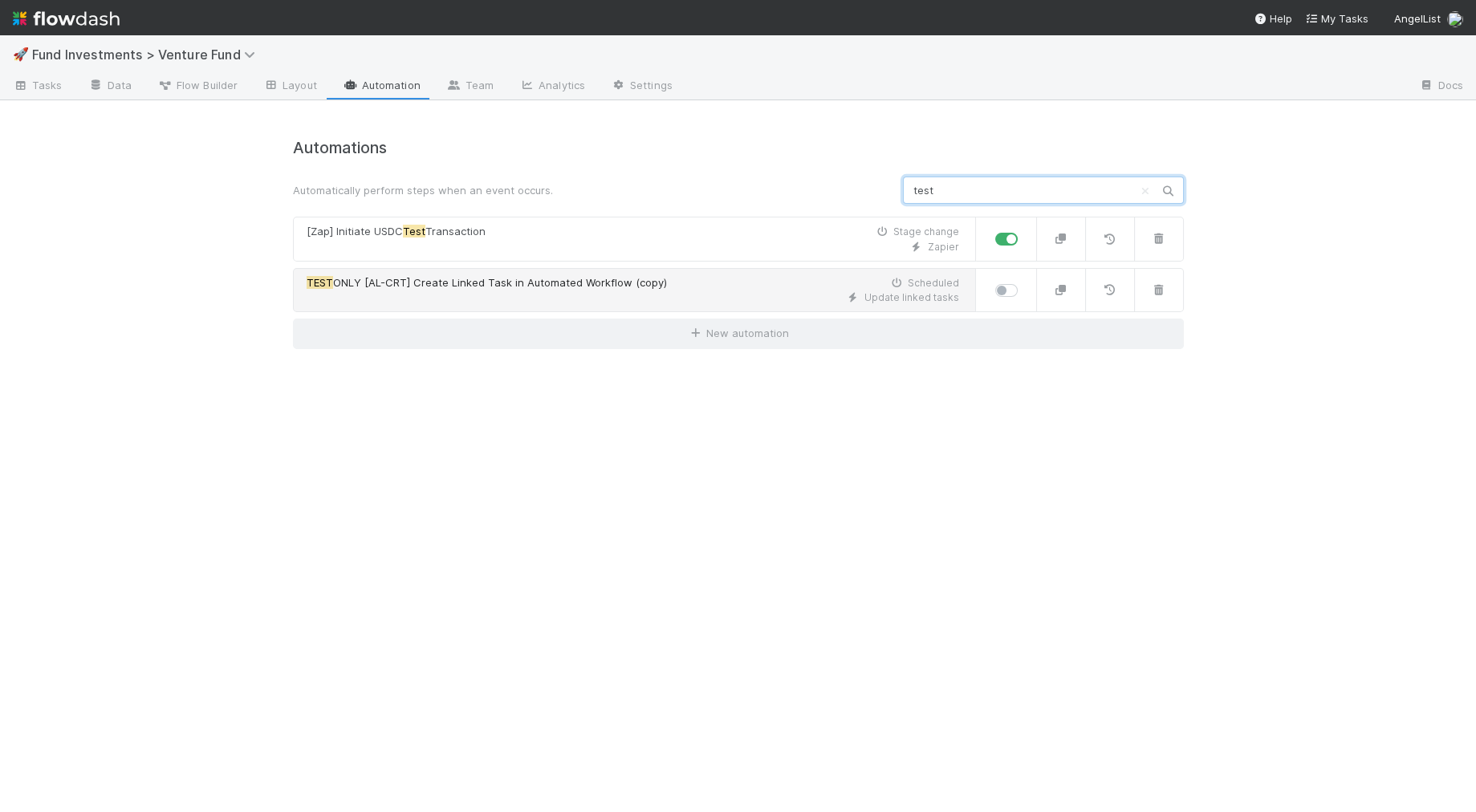
type input "test"
click at [574, 275] on span "TEST ONLY [AL-CRT] Create Linked Task in Automated Workflow (copy)" at bounding box center [487, 283] width 360 height 16
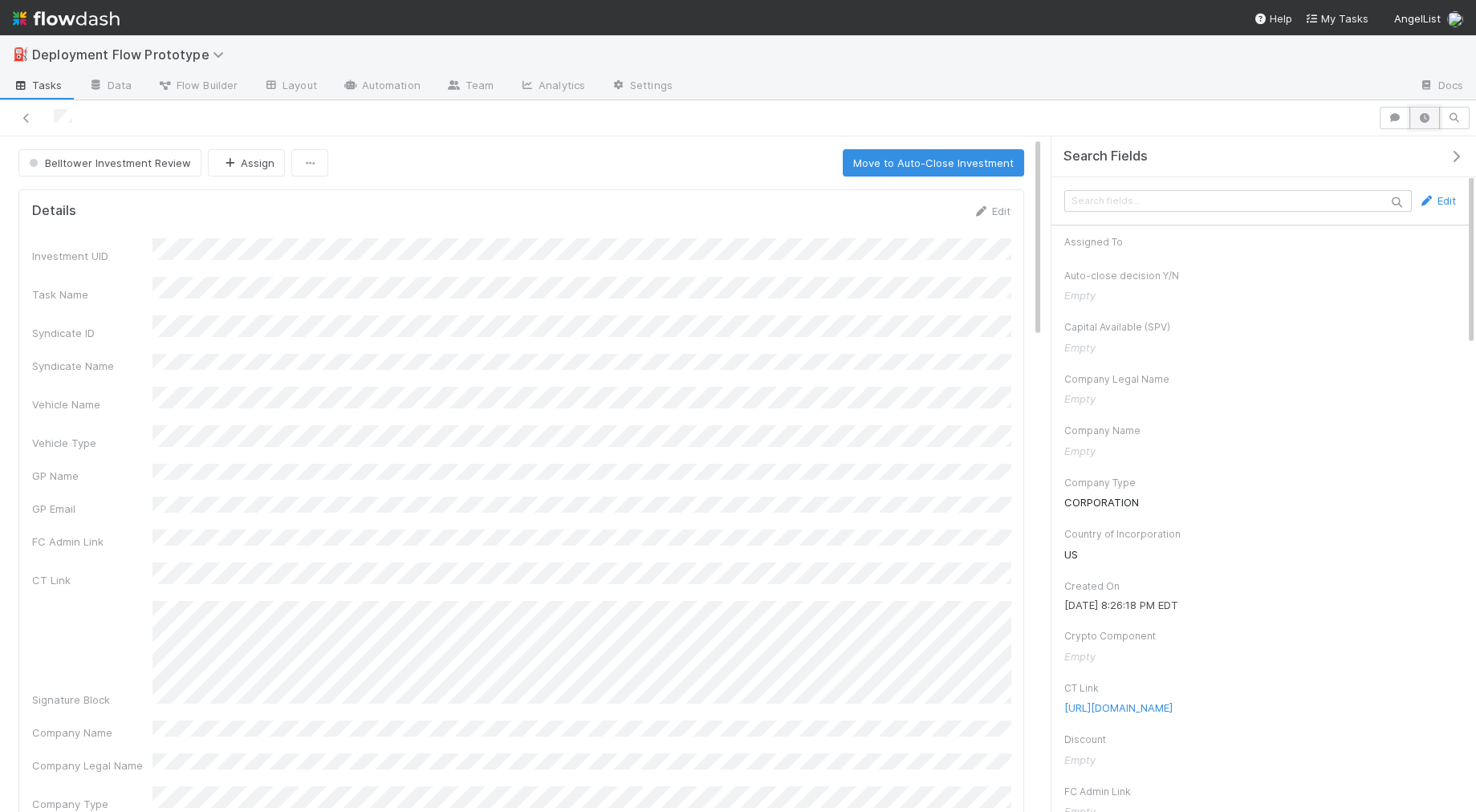
click at [1327, 108] on button "button" at bounding box center [1424, 118] width 30 height 23
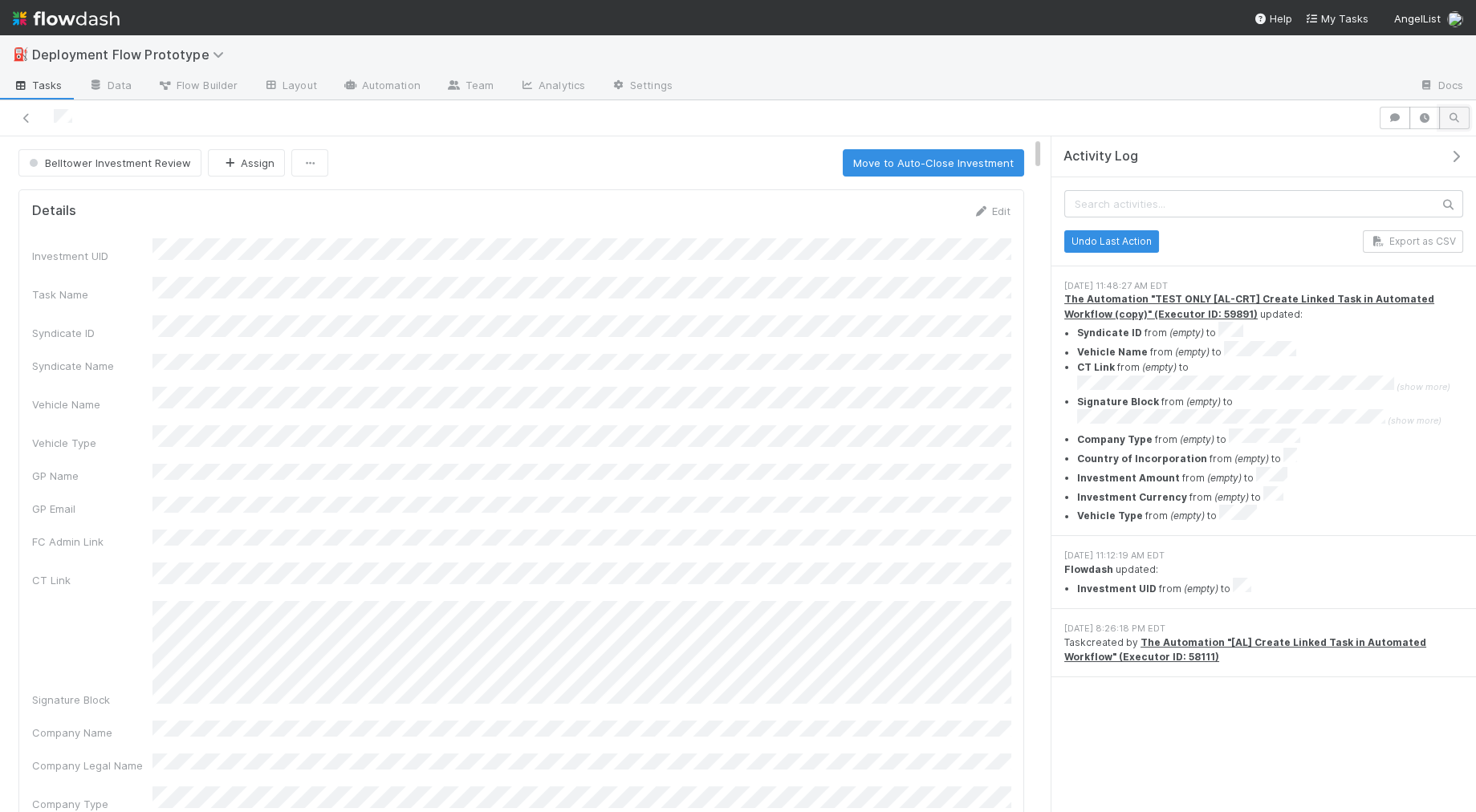
drag, startPoint x: 1462, startPoint y: 120, endPoint x: 1453, endPoint y: 121, distance: 9.1
click at [1327, 120] on icon "button" at bounding box center [1453, 118] width 16 height 10
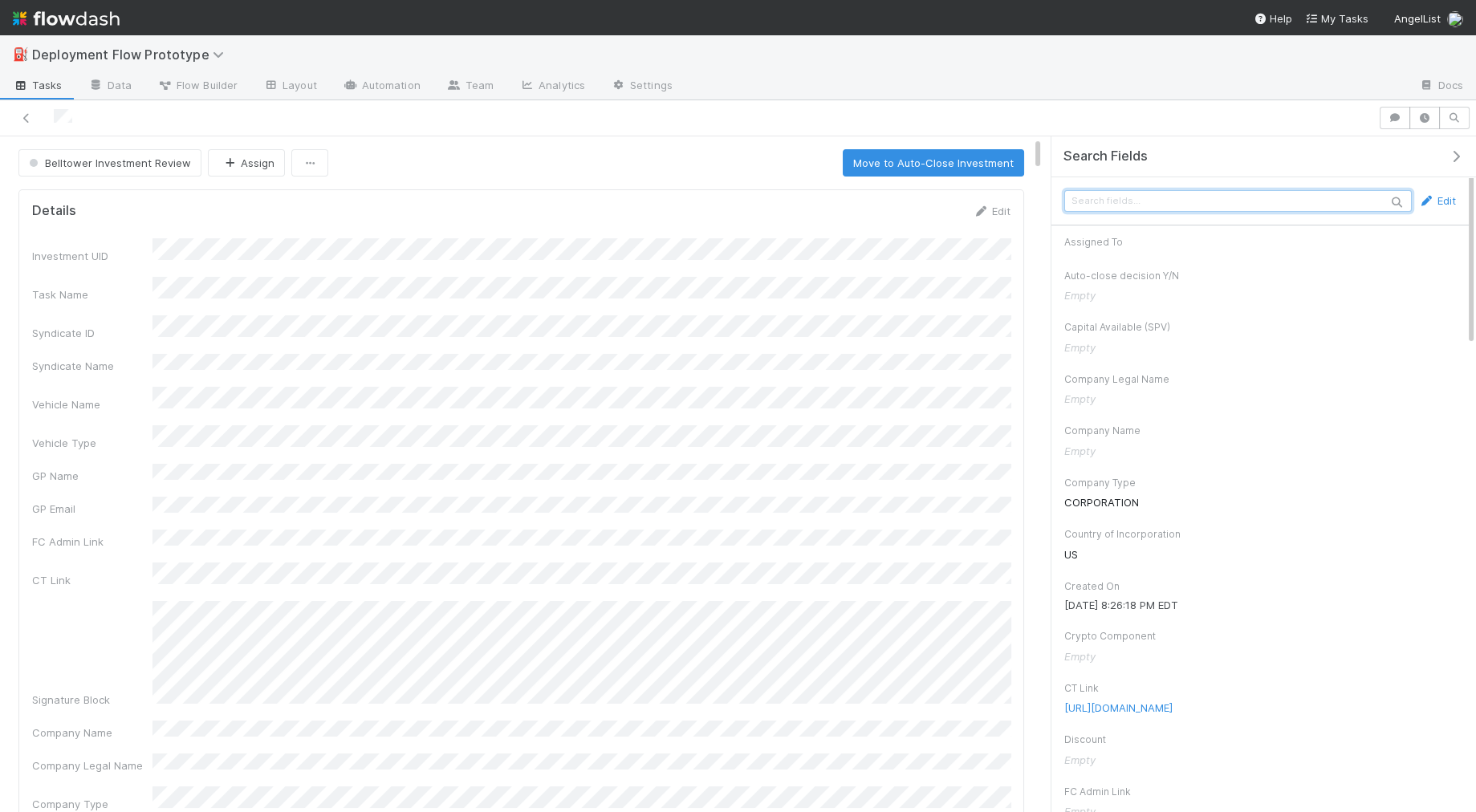
click at [1310, 192] on input "text" at bounding box center [1239, 201] width 348 height 22
type input "pro r"
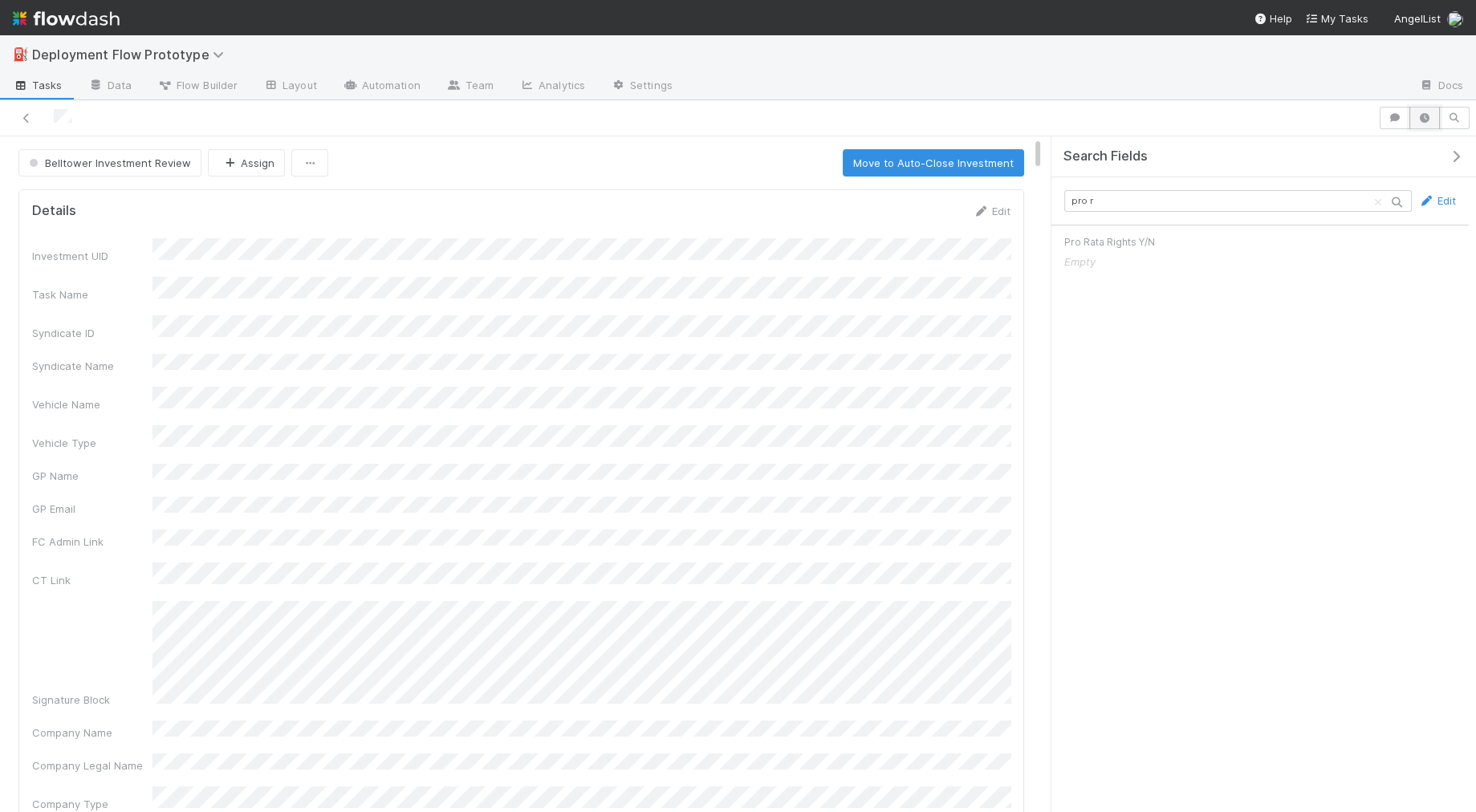
click at [1327, 117] on button "button" at bounding box center [1424, 118] width 30 height 23
click at [1327, 113] on icon "button" at bounding box center [1453, 118] width 16 height 10
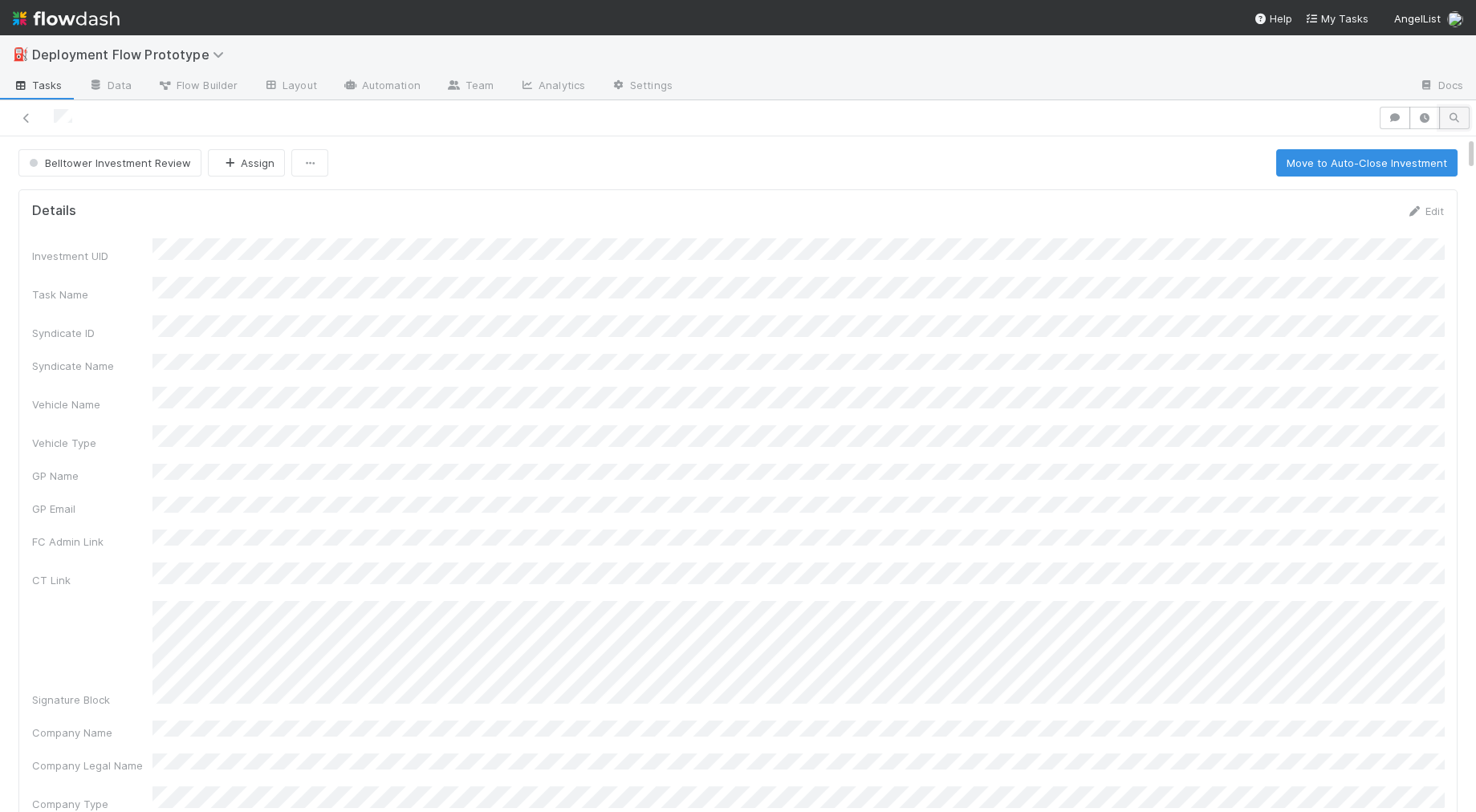
click at [1327, 120] on button "button" at bounding box center [1454, 118] width 30 height 23
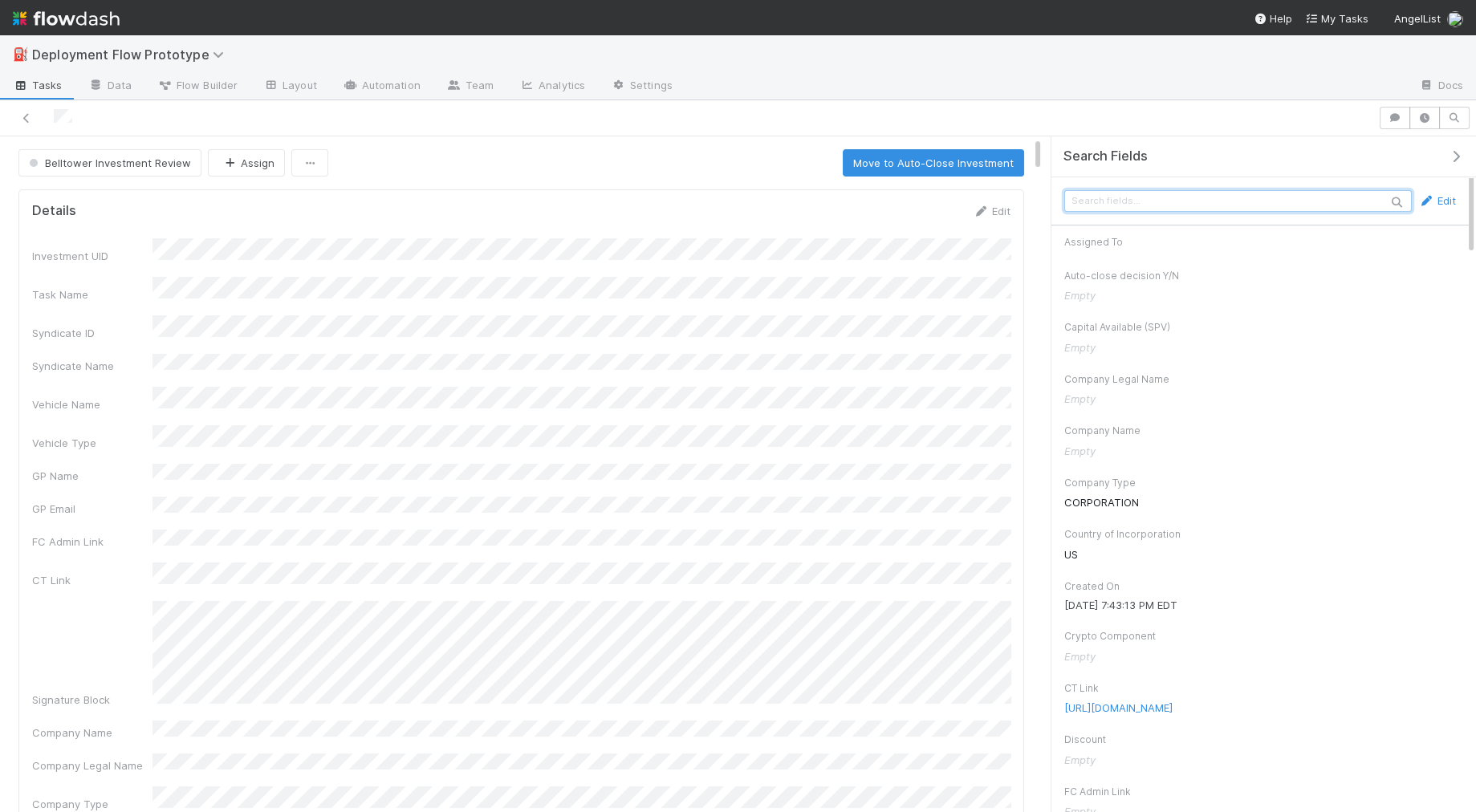
click at [1253, 190] on input "text" at bounding box center [1239, 201] width 348 height 22
type input "pro"
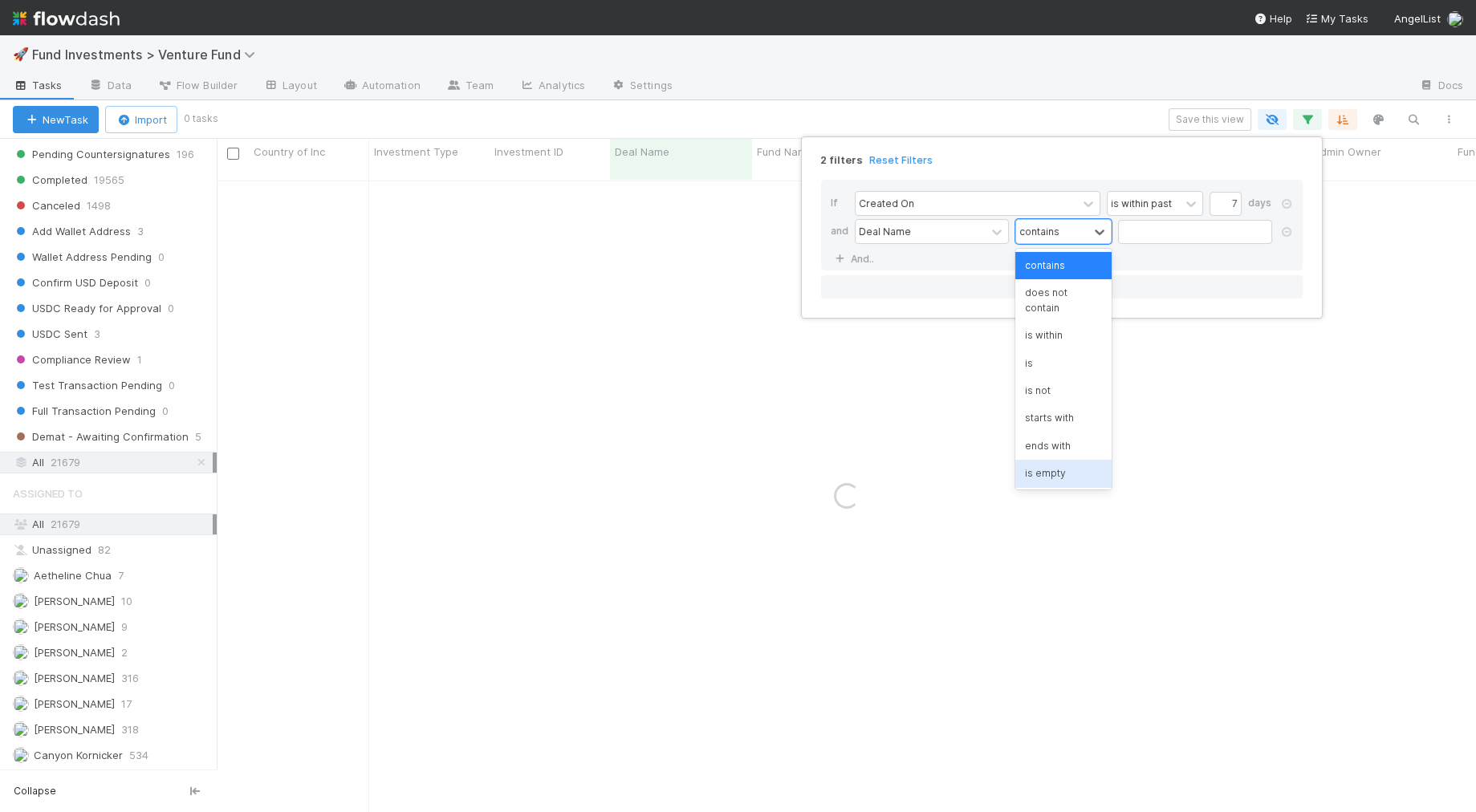
scroll to position [13, 0]
click at [1053, 474] on div "is not empty" at bounding box center [1063, 488] width 96 height 28
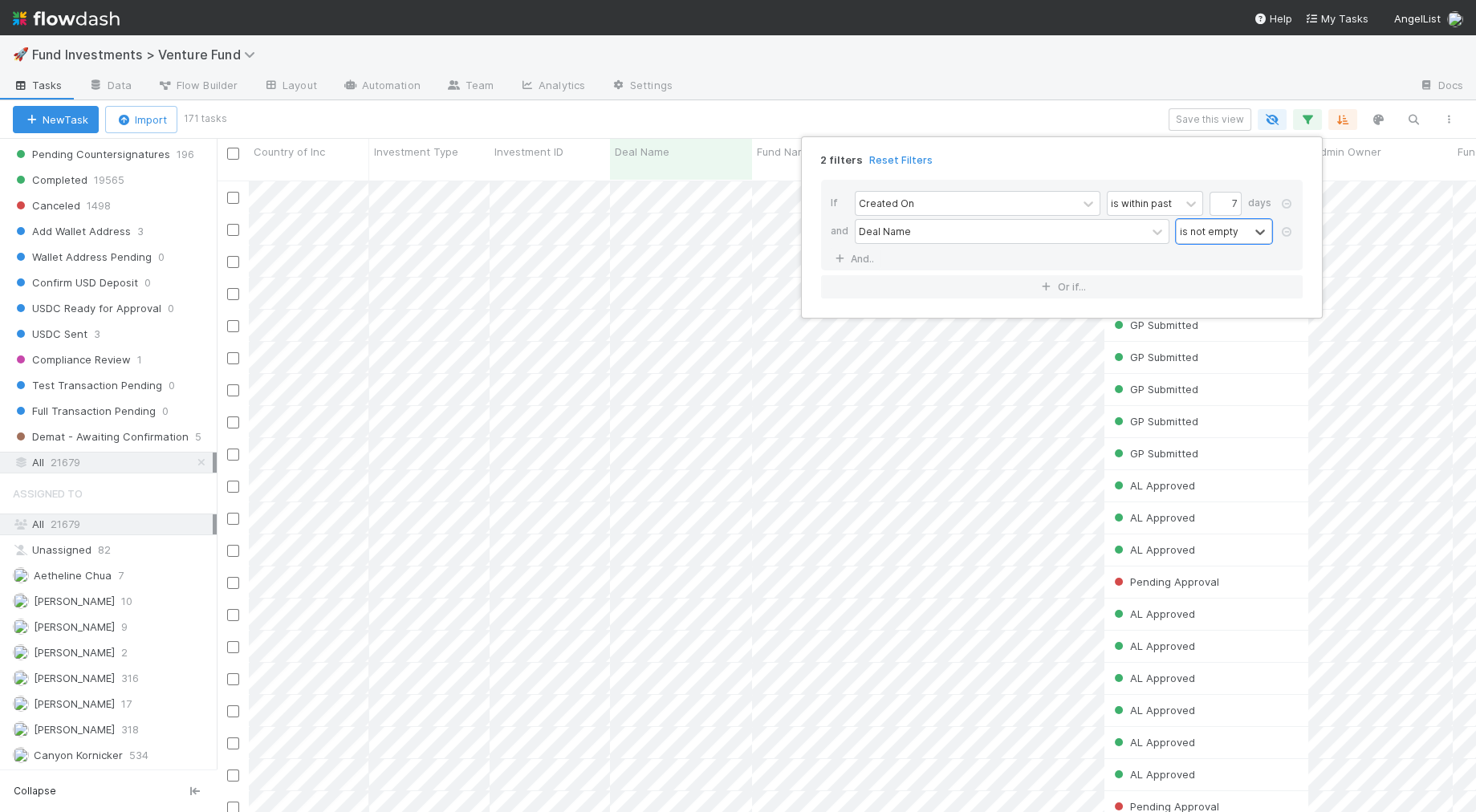
scroll to position [646, 1259]
click at [867, 254] on link "And.." at bounding box center [855, 259] width 50 height 23
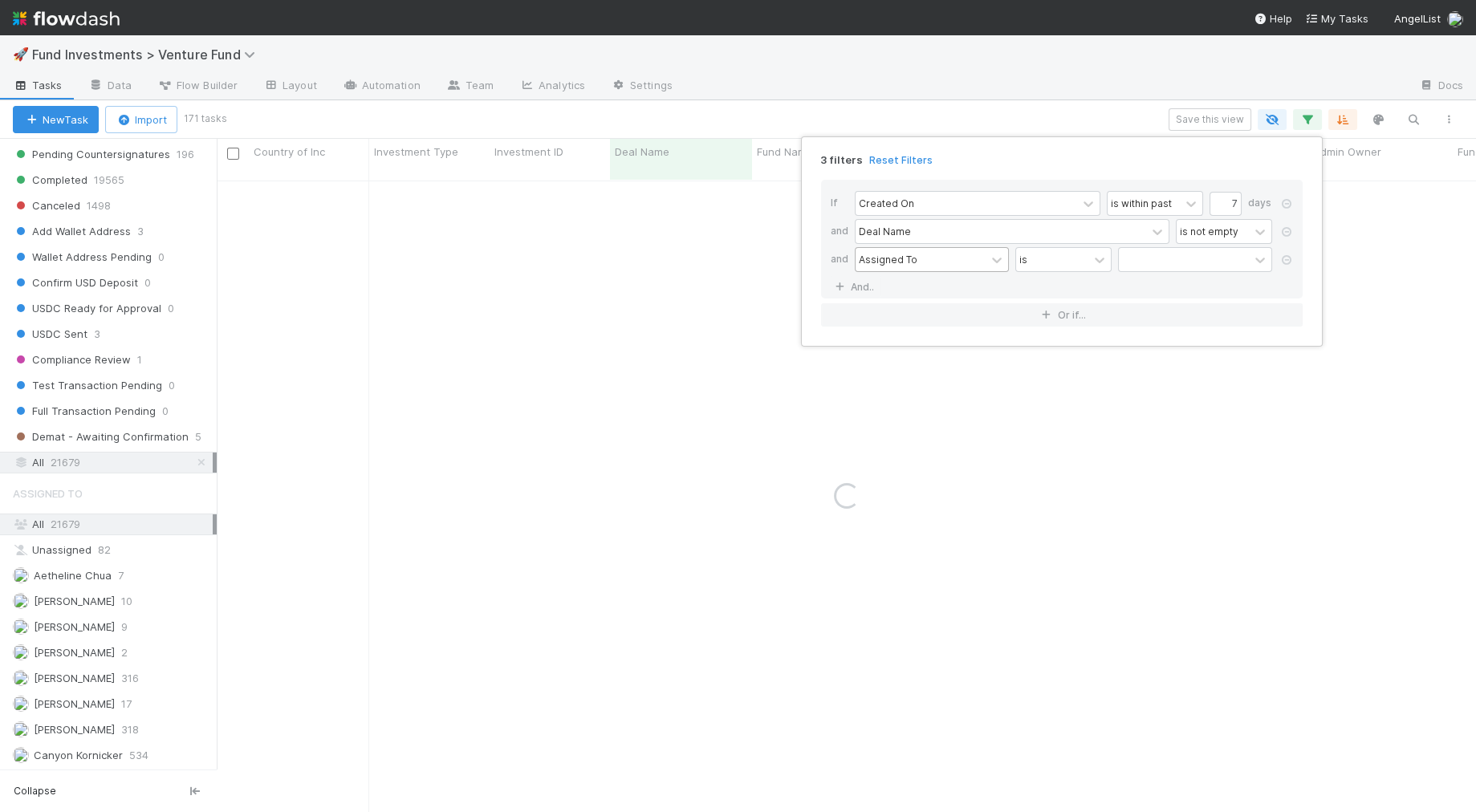
click at [892, 256] on div "Assigned To" at bounding box center [888, 258] width 59 height 14
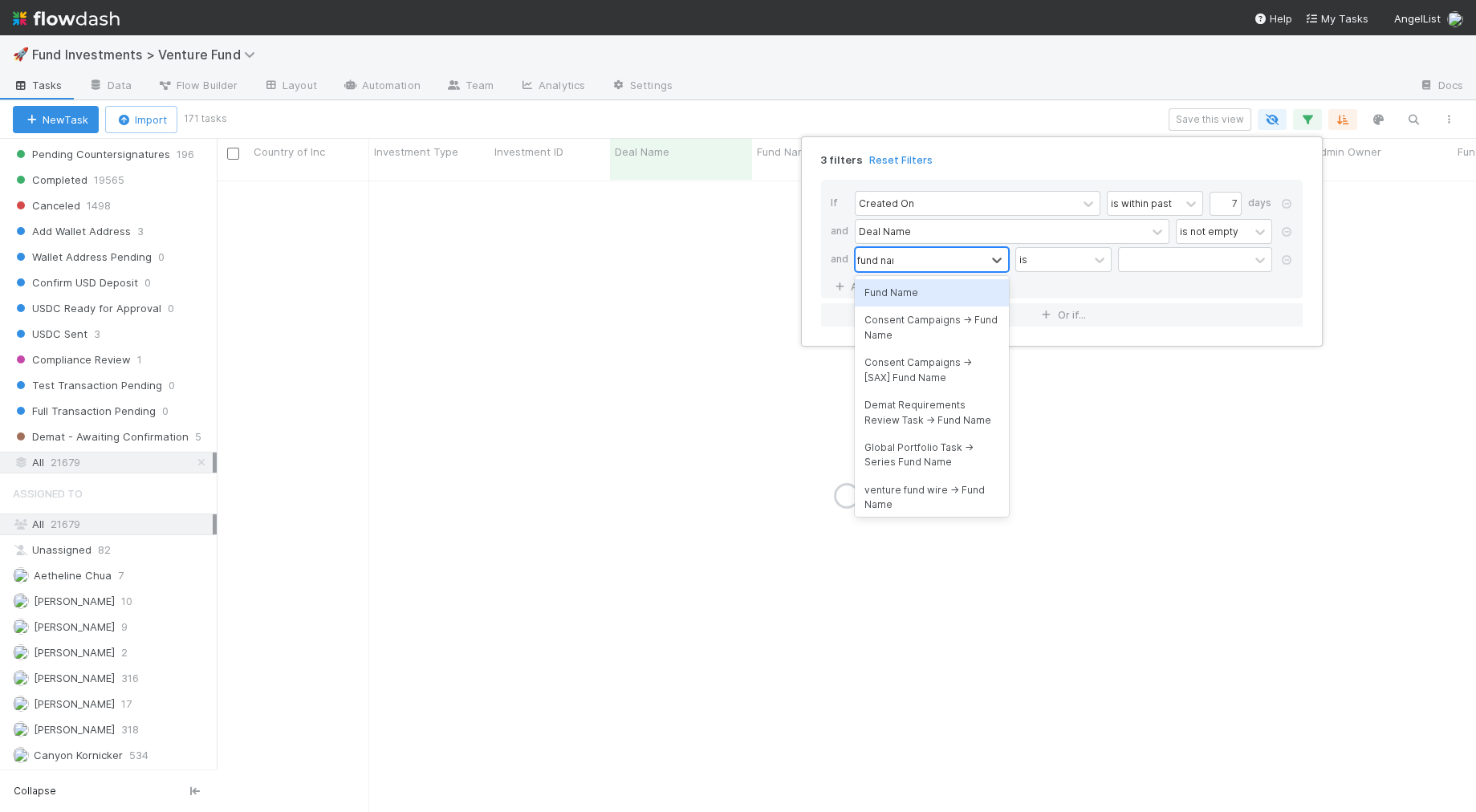
type input "fund name"
click at [927, 285] on div "Fund Name" at bounding box center [932, 293] width 154 height 28
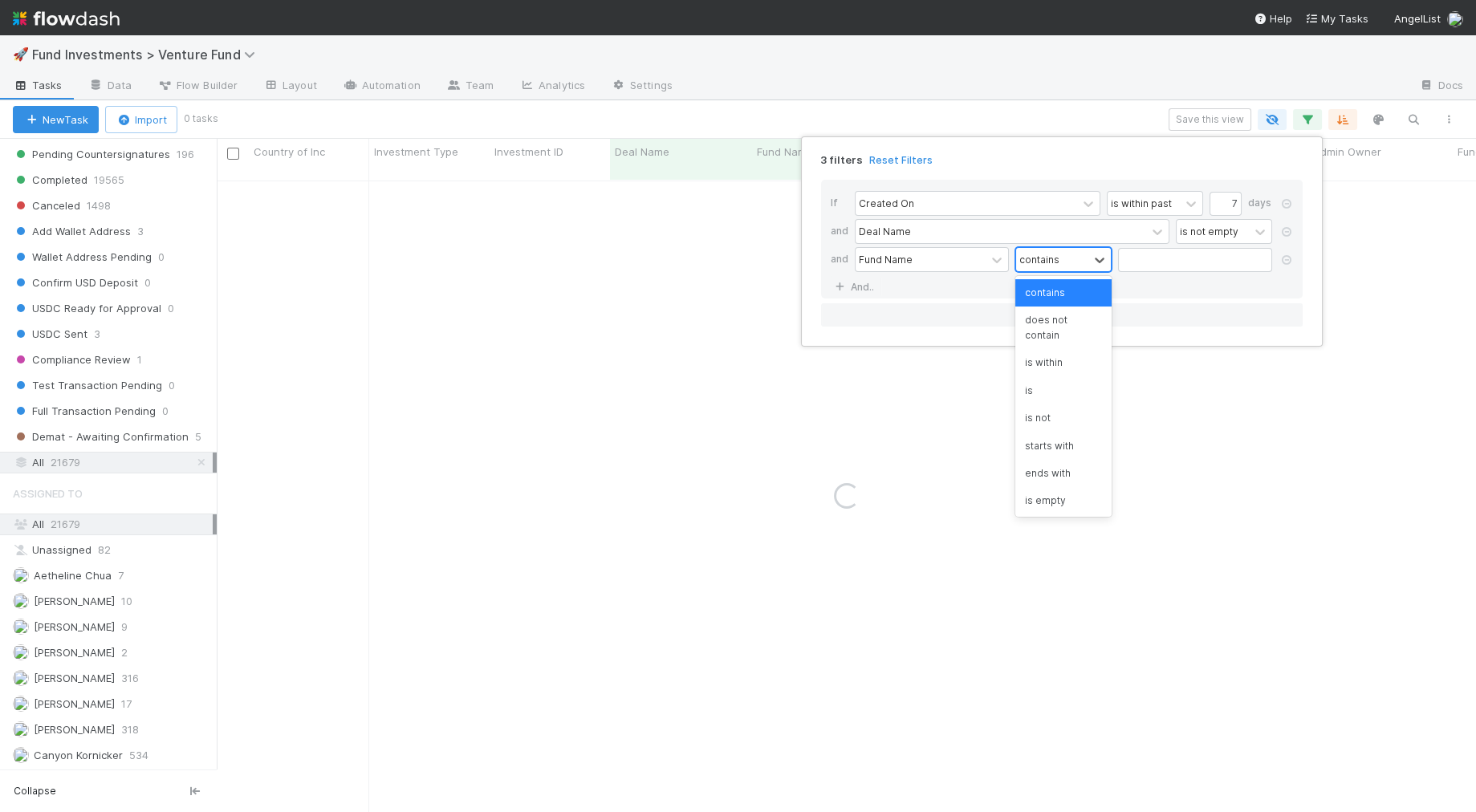
click at [1042, 263] on div "contains" at bounding box center [1039, 258] width 40 height 14
drag, startPoint x: 1055, startPoint y: 488, endPoint x: 1046, endPoint y: 481, distance: 11.4
click at [1055, 502] on div "is not empty" at bounding box center [1063, 515] width 96 height 28
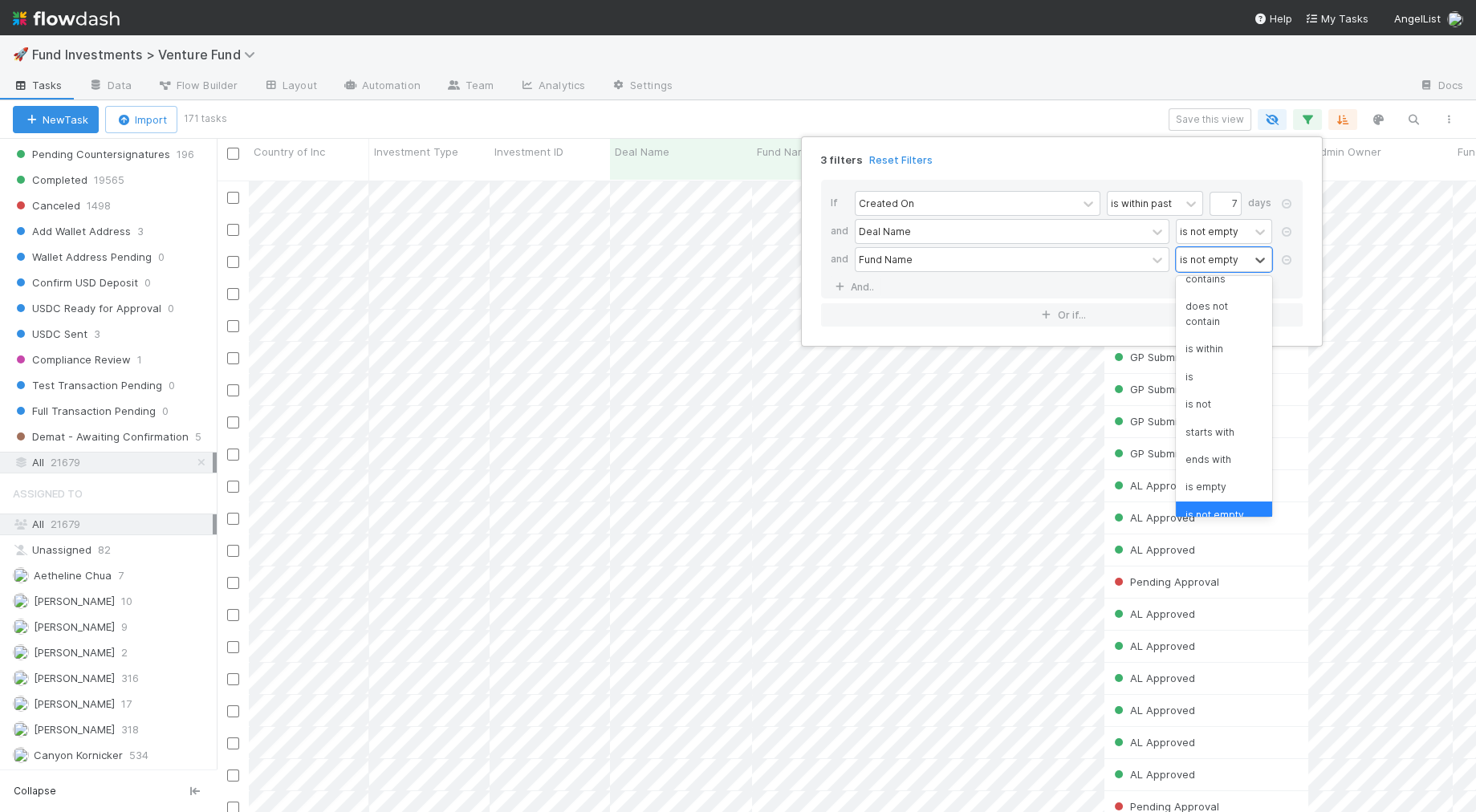
click at [845, 103] on div "3 filters Reset Filters If Created On is within past 7 days and Deal Name is no…" at bounding box center [738, 406] width 1476 height 812
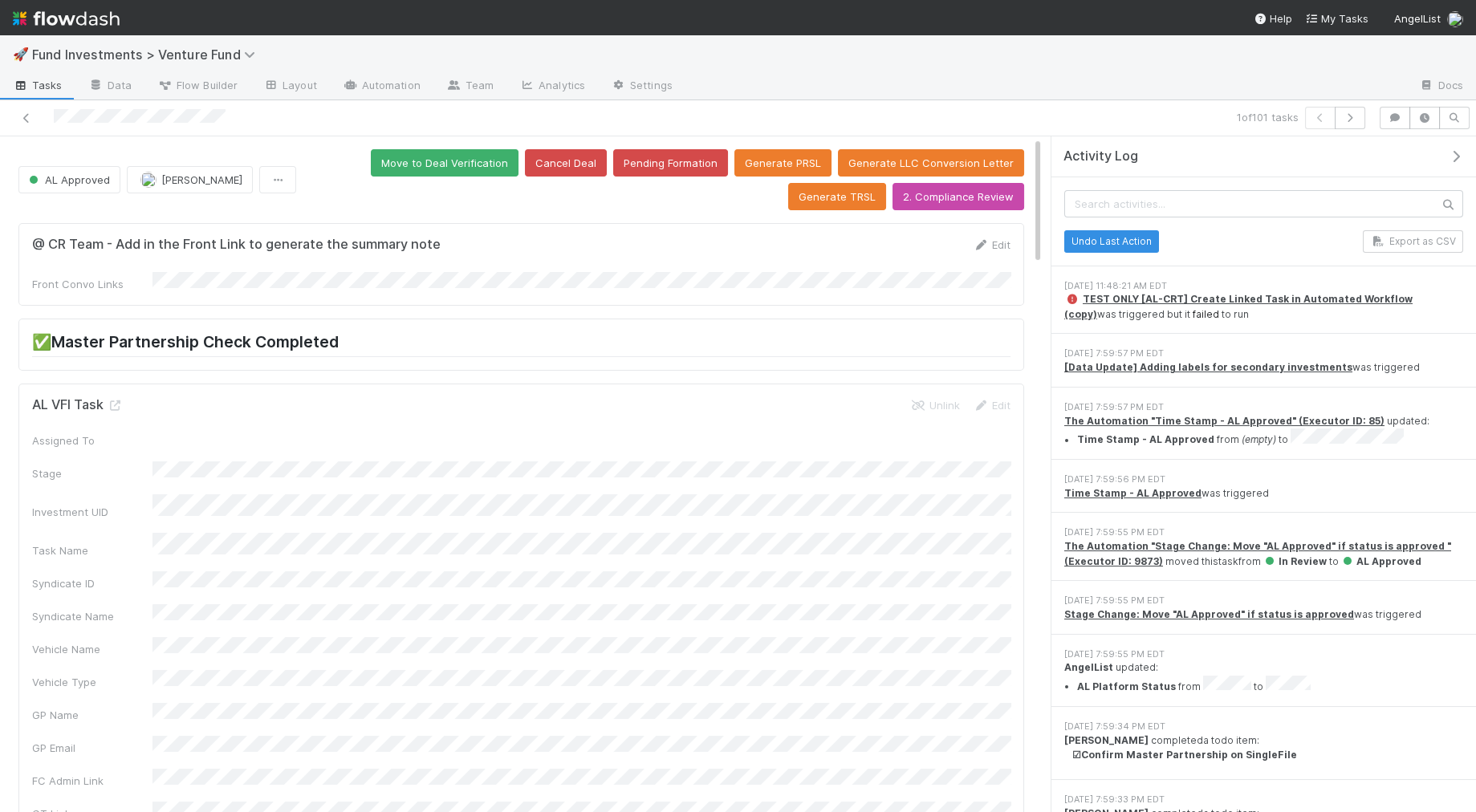
click at [1193, 309] on link "failed" at bounding box center [1206, 314] width 27 height 12
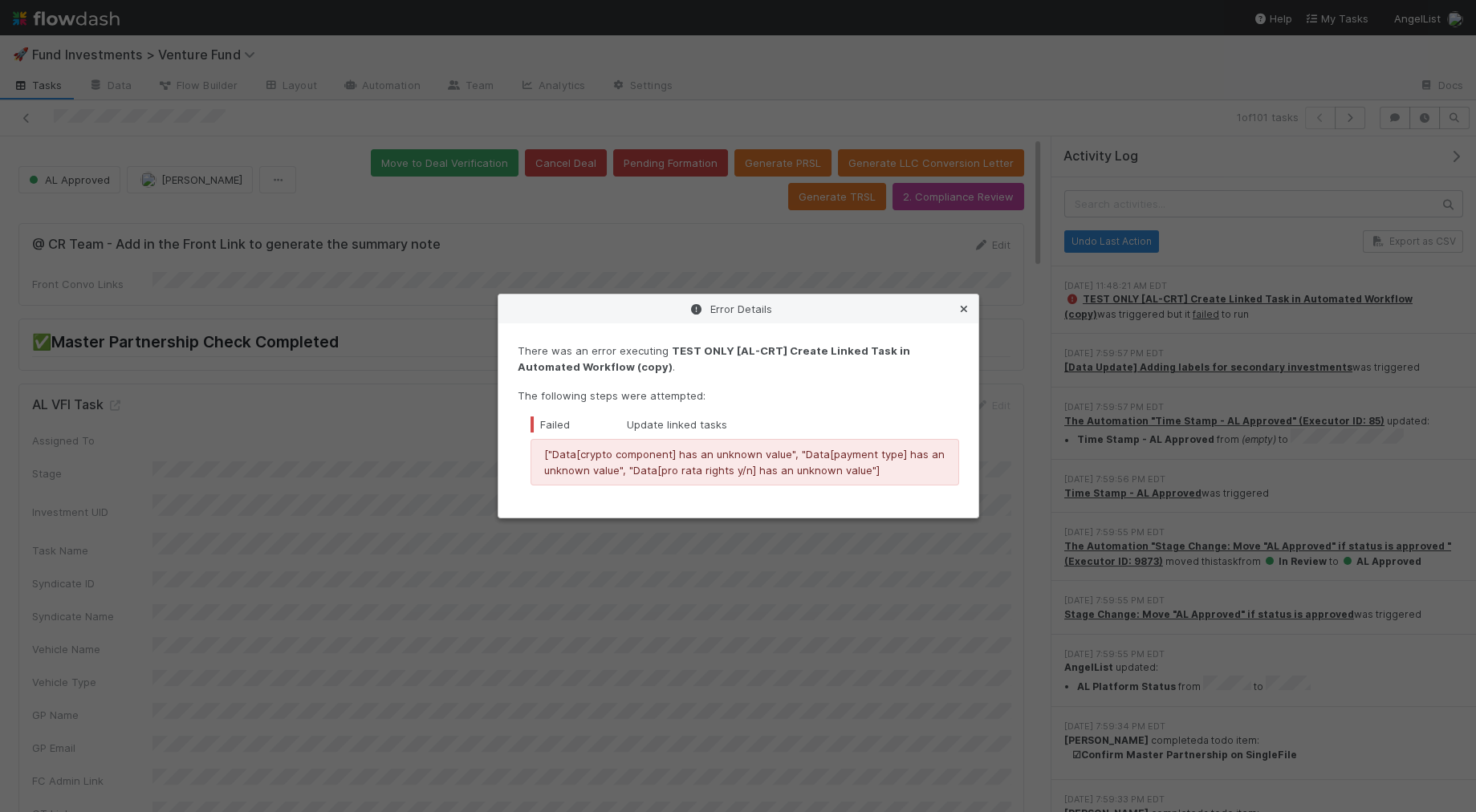
click at [962, 308] on icon at bounding box center [963, 309] width 16 height 10
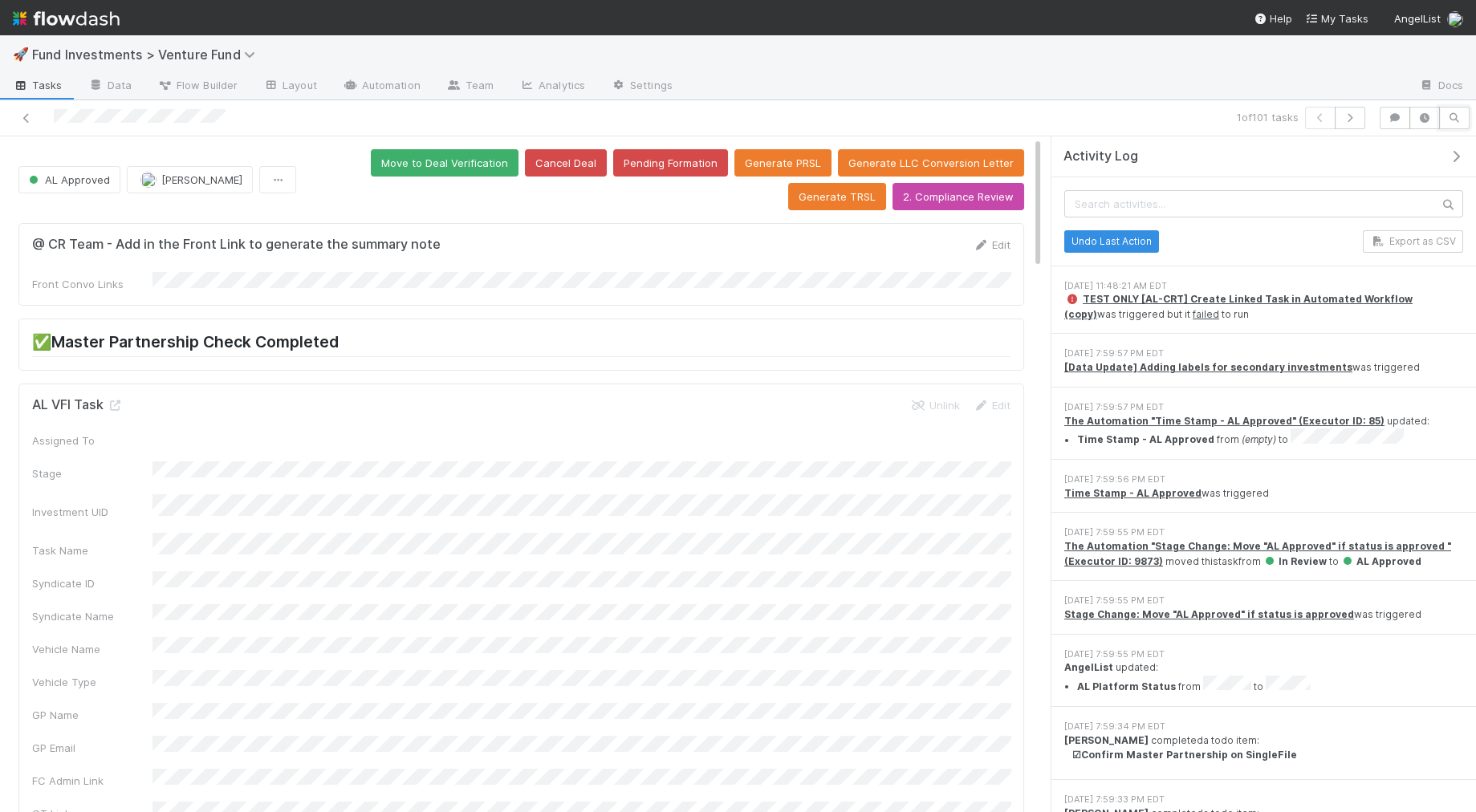
drag, startPoint x: 1449, startPoint y: 119, endPoint x: 1400, endPoint y: 133, distance: 51.0
click at [1327, 119] on icon "button" at bounding box center [1453, 118] width 16 height 10
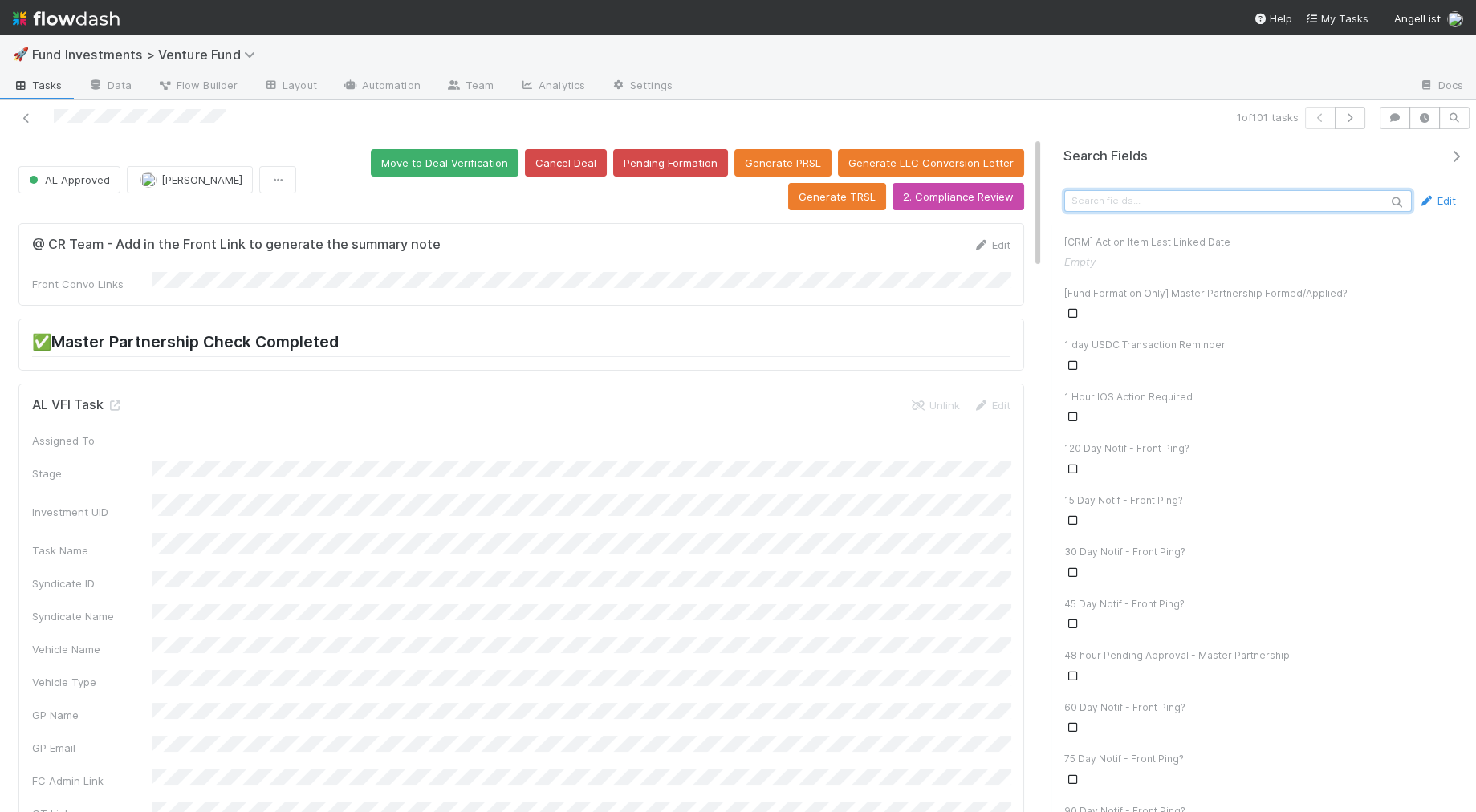
click at [1253, 197] on input "text" at bounding box center [1239, 201] width 348 height 22
type input "payment"
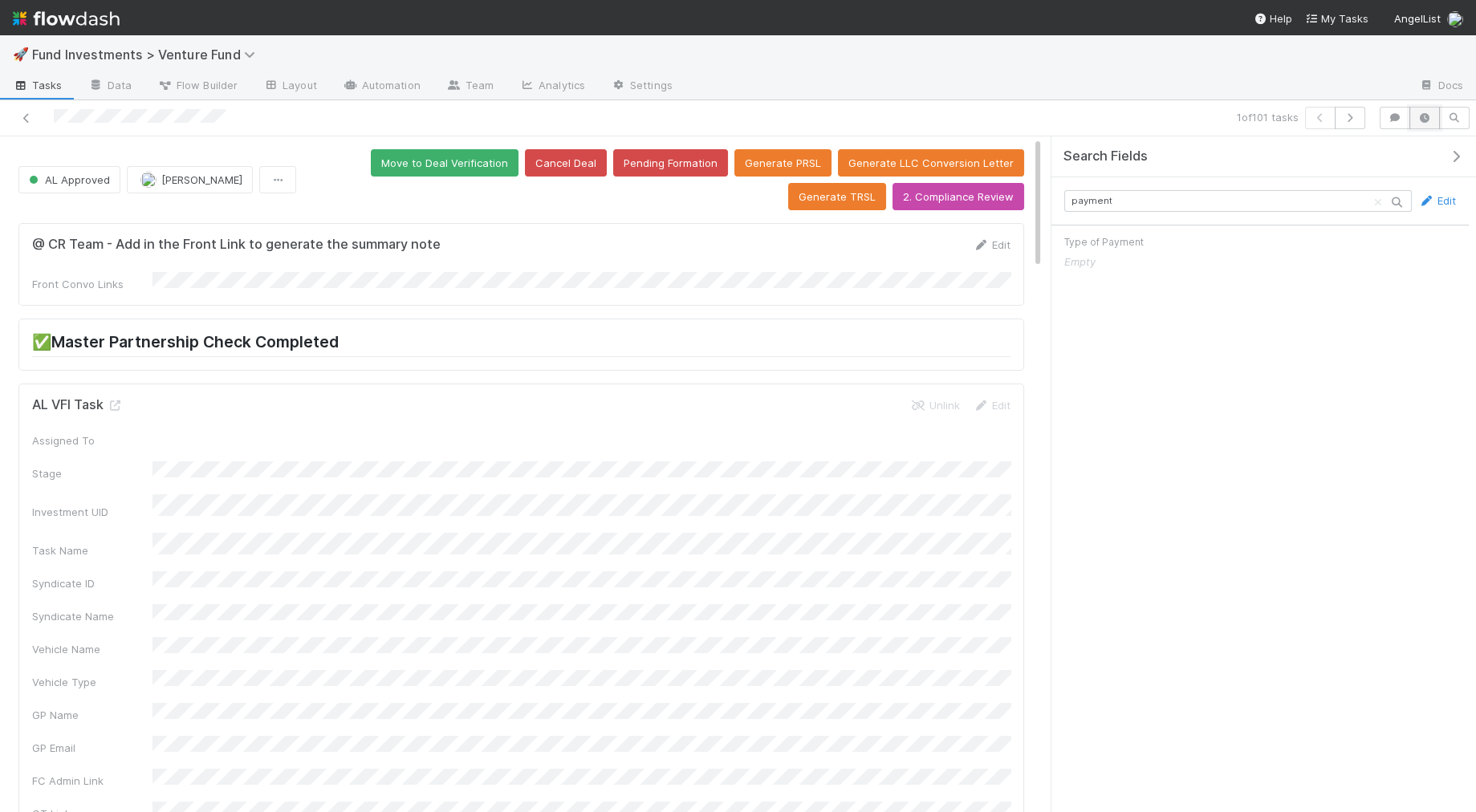
click at [1327, 123] on button "button" at bounding box center [1424, 118] width 30 height 23
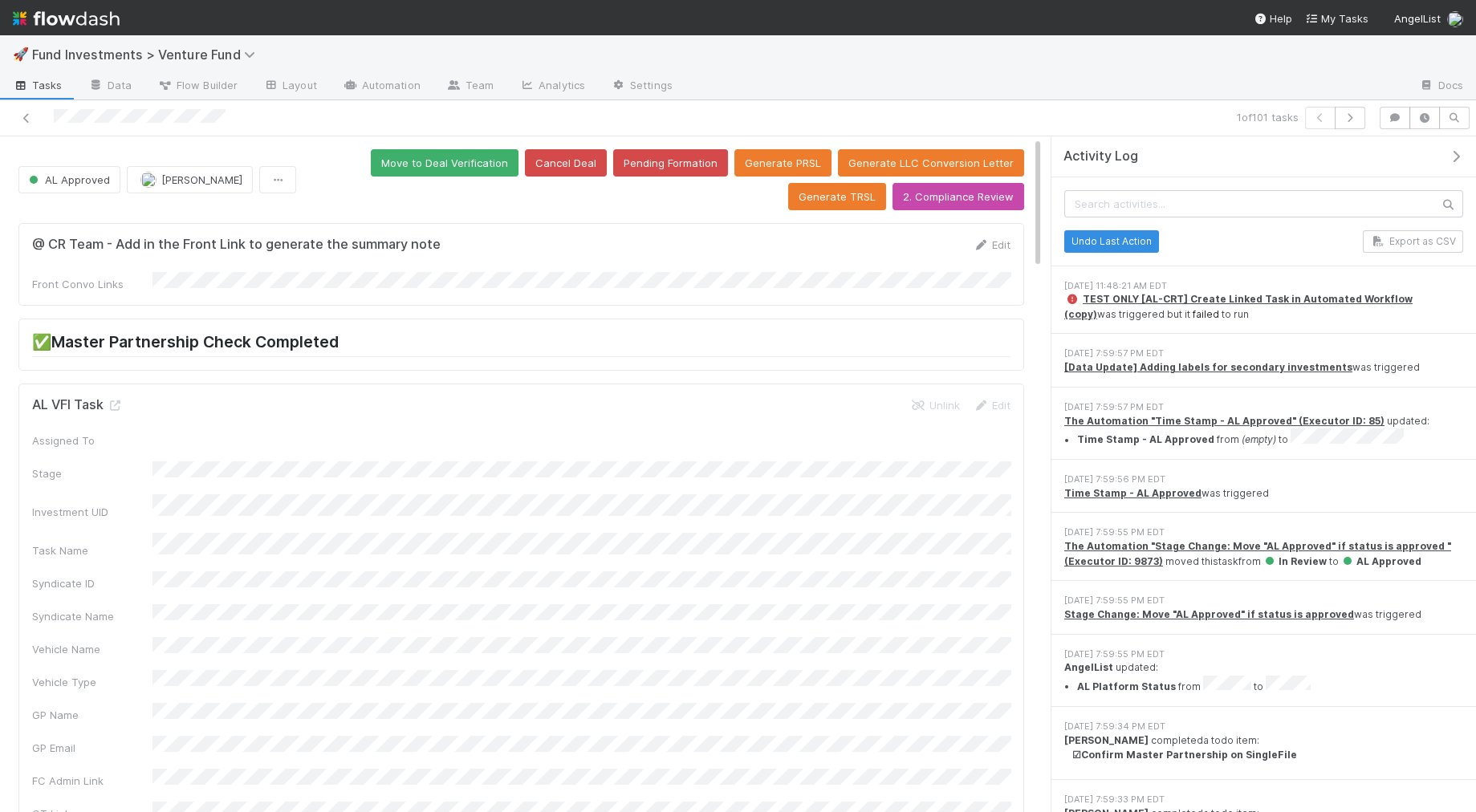
click at [1193, 309] on link "failed" at bounding box center [1206, 314] width 27 height 12
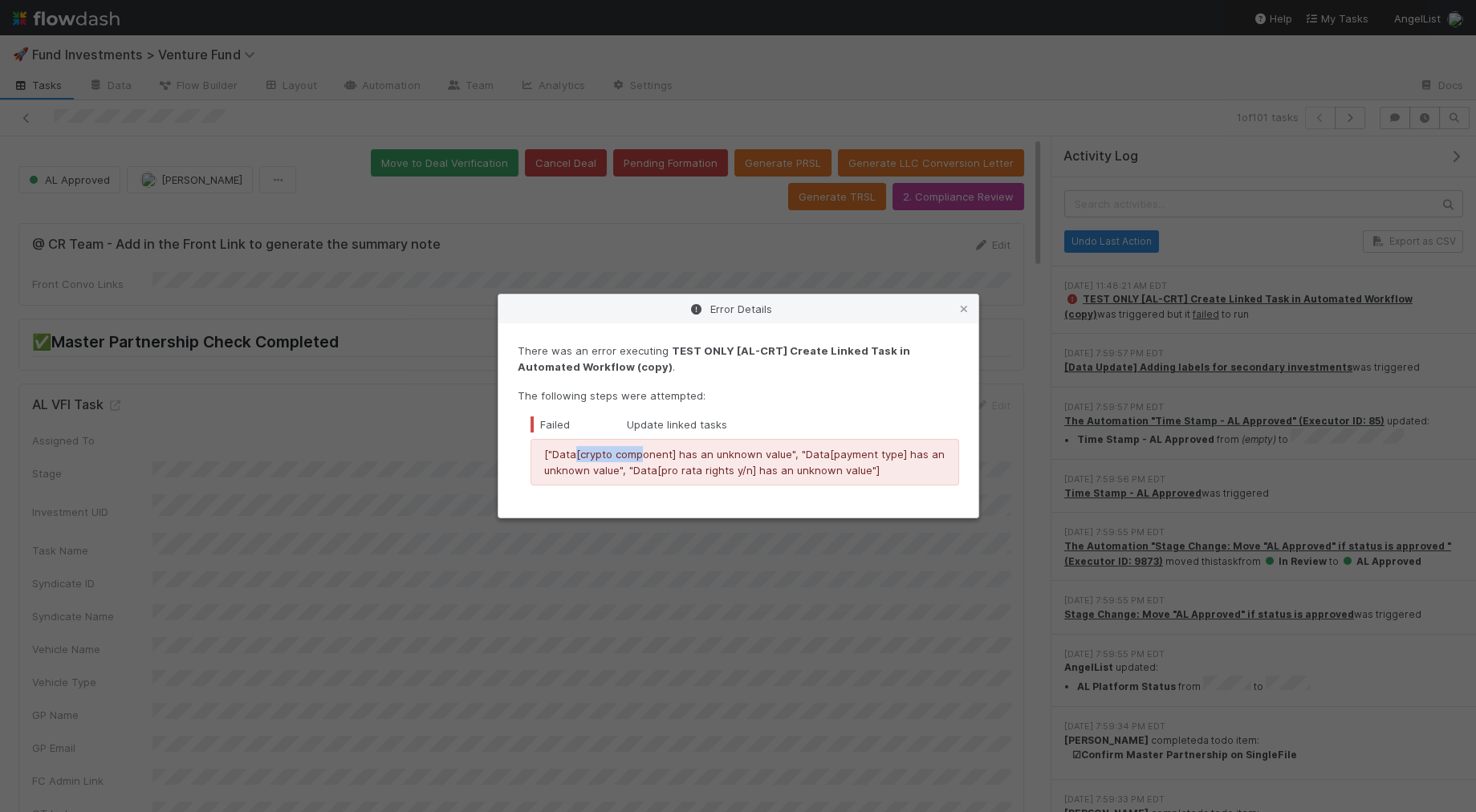
drag, startPoint x: 574, startPoint y: 453, endPoint x: 637, endPoint y: 452, distance: 63.0
click at [637, 452] on p "["Data[crypto component] has an unknown value", "Data[payment type] has an unkn…" at bounding box center [745, 462] width 401 height 32
click at [959, 308] on icon at bounding box center [963, 309] width 16 height 10
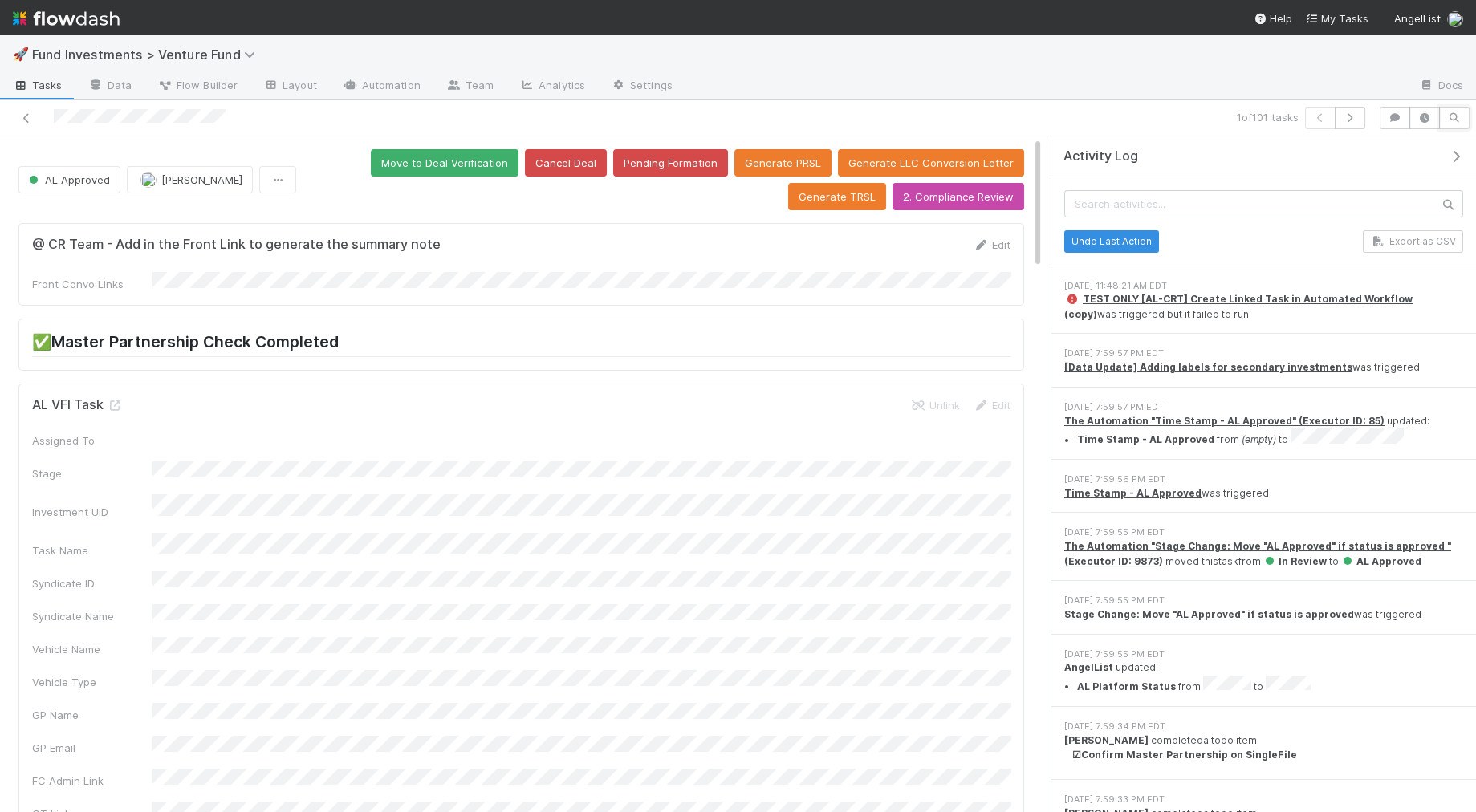
drag, startPoint x: 1457, startPoint y: 117, endPoint x: 1387, endPoint y: 161, distance: 82.7
click at [1327, 117] on icon "button" at bounding box center [1453, 118] width 16 height 10
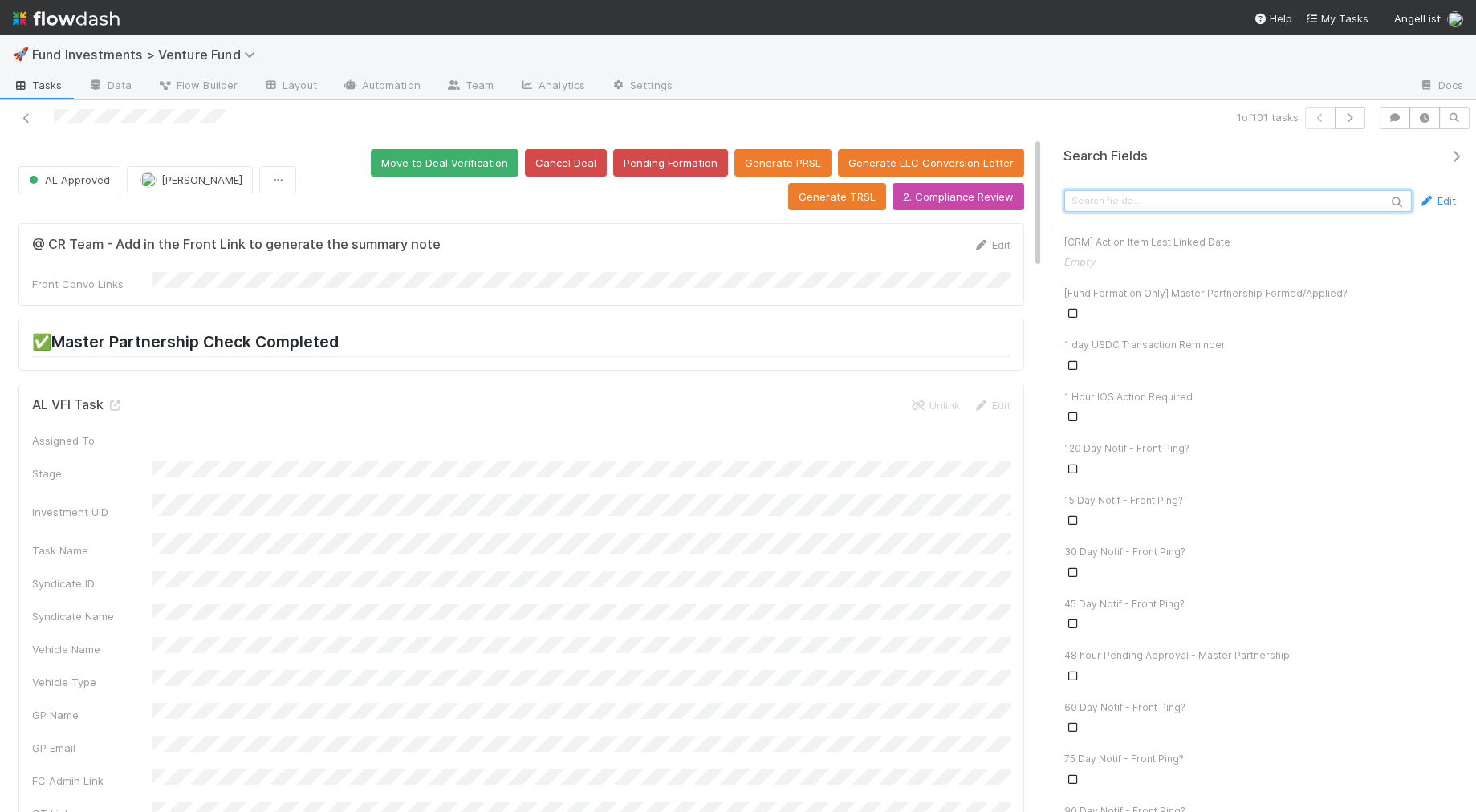
click at [1252, 202] on input "text" at bounding box center [1239, 201] width 348 height 22
type input "pro"
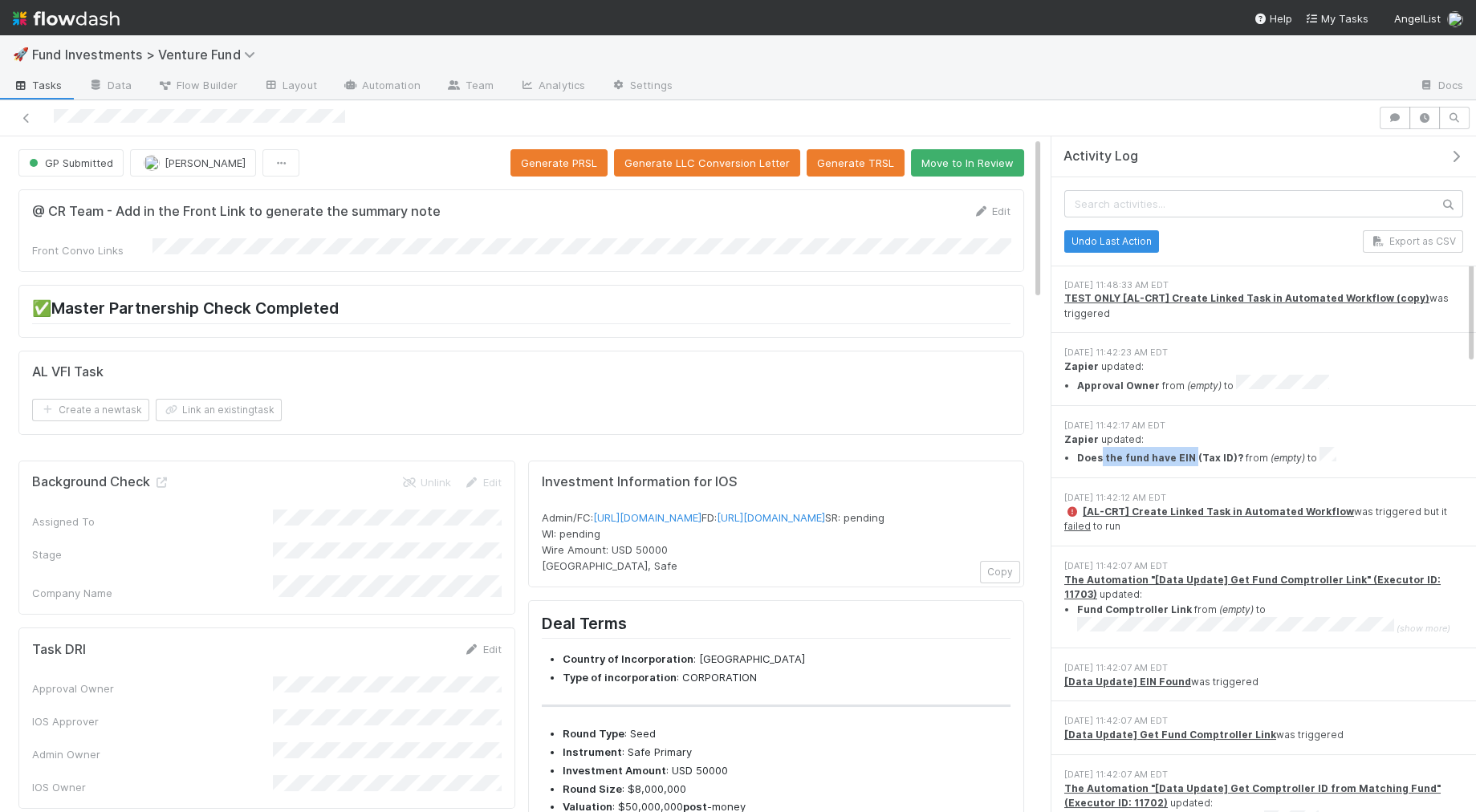
scroll to position [2, 0]
drag, startPoint x: 1099, startPoint y: 449, endPoint x: 1411, endPoint y: 455, distance: 312.1
click at [1327, 455] on div "[DATE] 11:42:17 AM [PERSON_NAME] updated: Does the fund have EIN (Tax ID)? from…" at bounding box center [1264, 442] width 425 height 72
drag, startPoint x: 1411, startPoint y: 455, endPoint x: 1314, endPoint y: 500, distance: 106.9
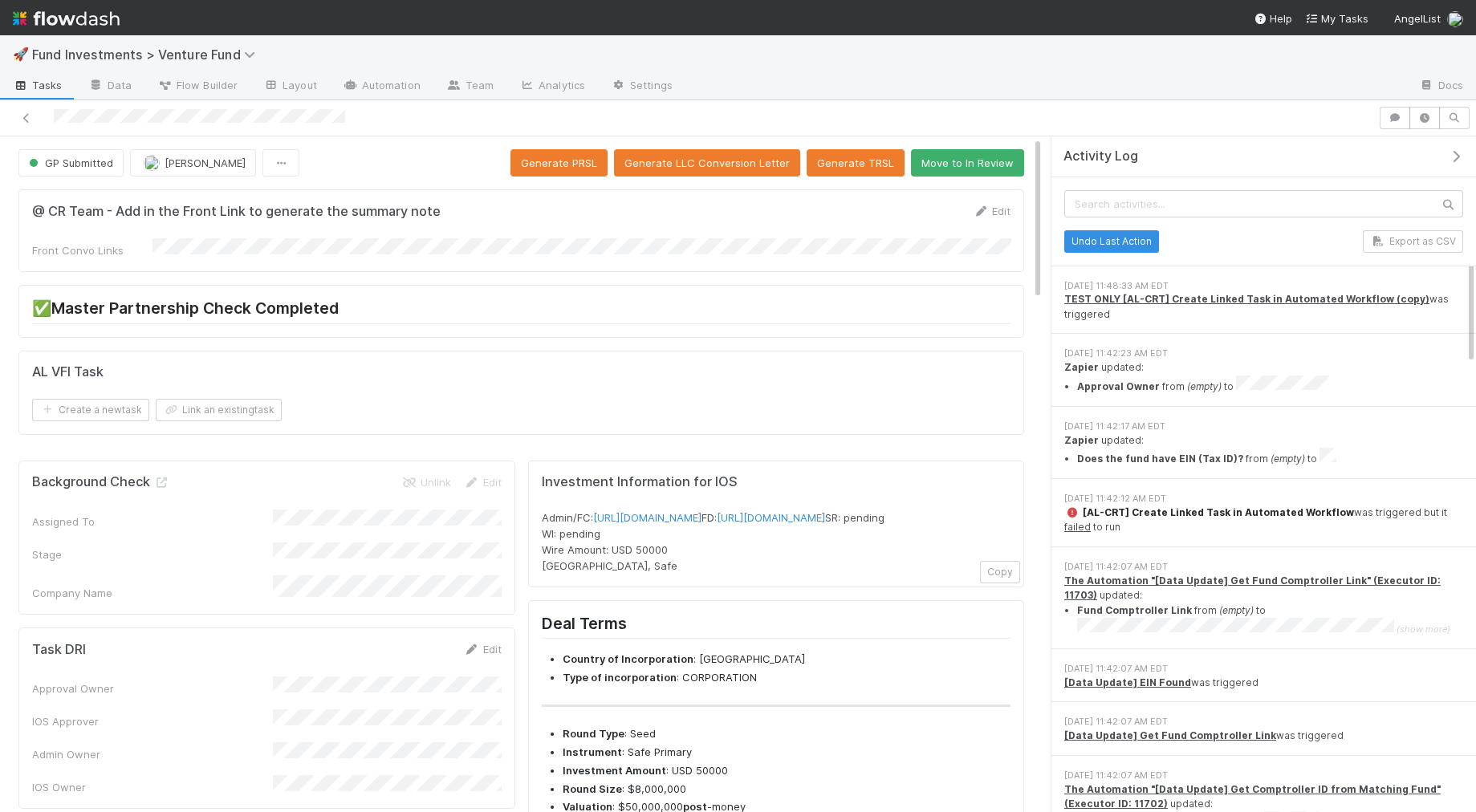
click at [1327, 455] on div "[DATE] 11:42:17 AM [PERSON_NAME] updated: Does the fund have EIN (Tax ID)? from…" at bounding box center [1264, 443] width 425 height 72
click at [1090, 519] on link "failed" at bounding box center [1078, 525] width 27 height 12
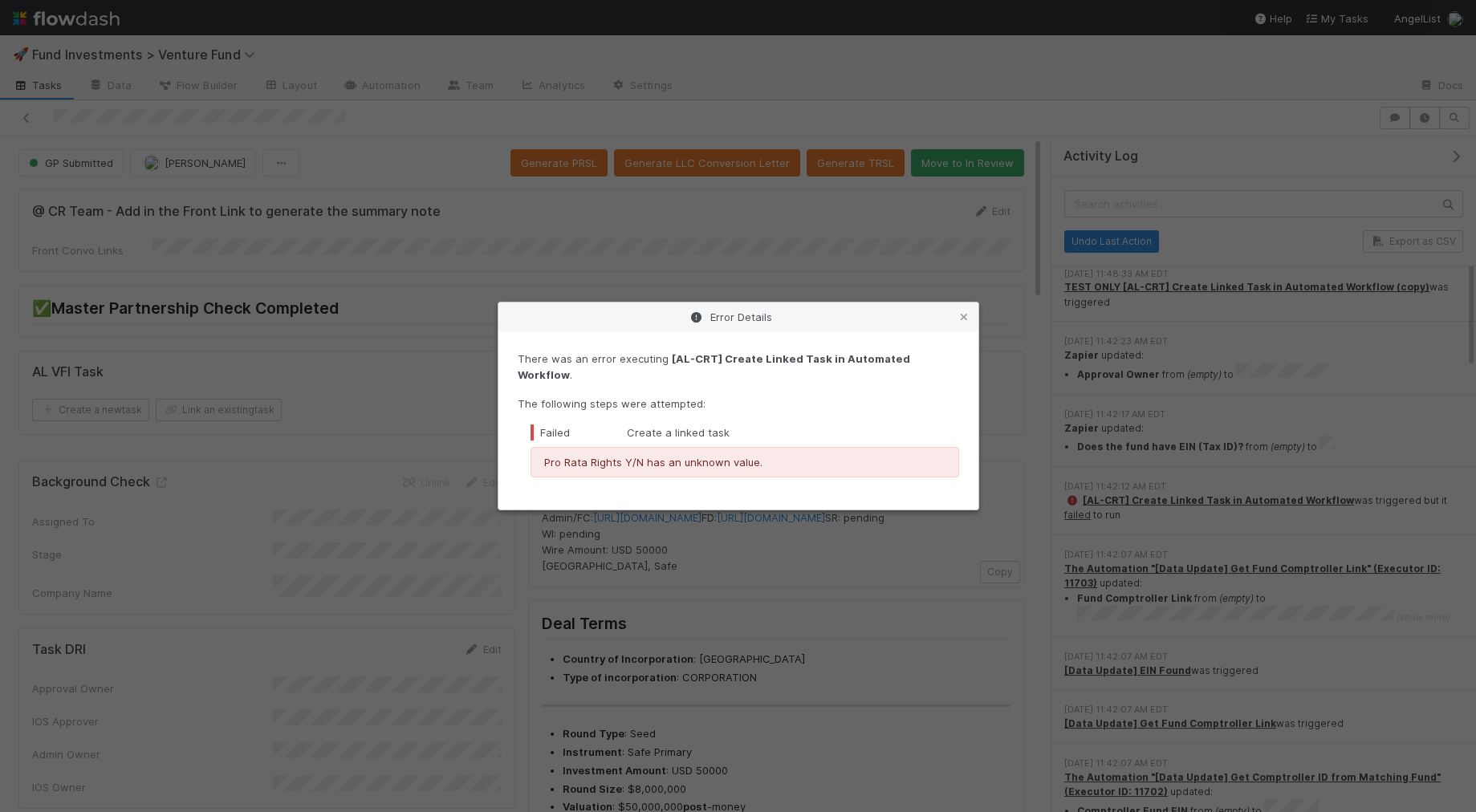
scroll to position [13, 0]
click at [958, 320] on icon at bounding box center [963, 317] width 16 height 10
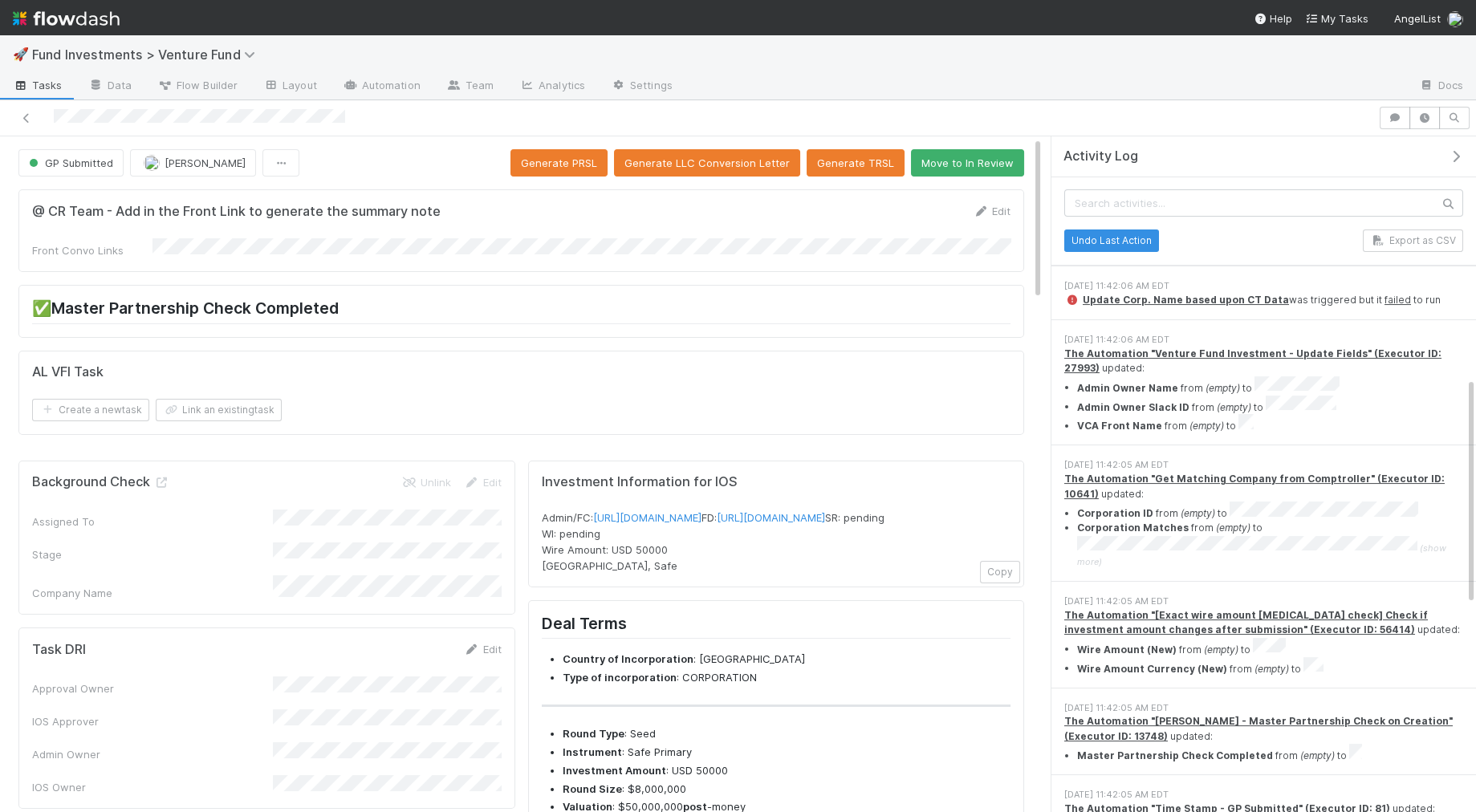
scroll to position [594, 0]
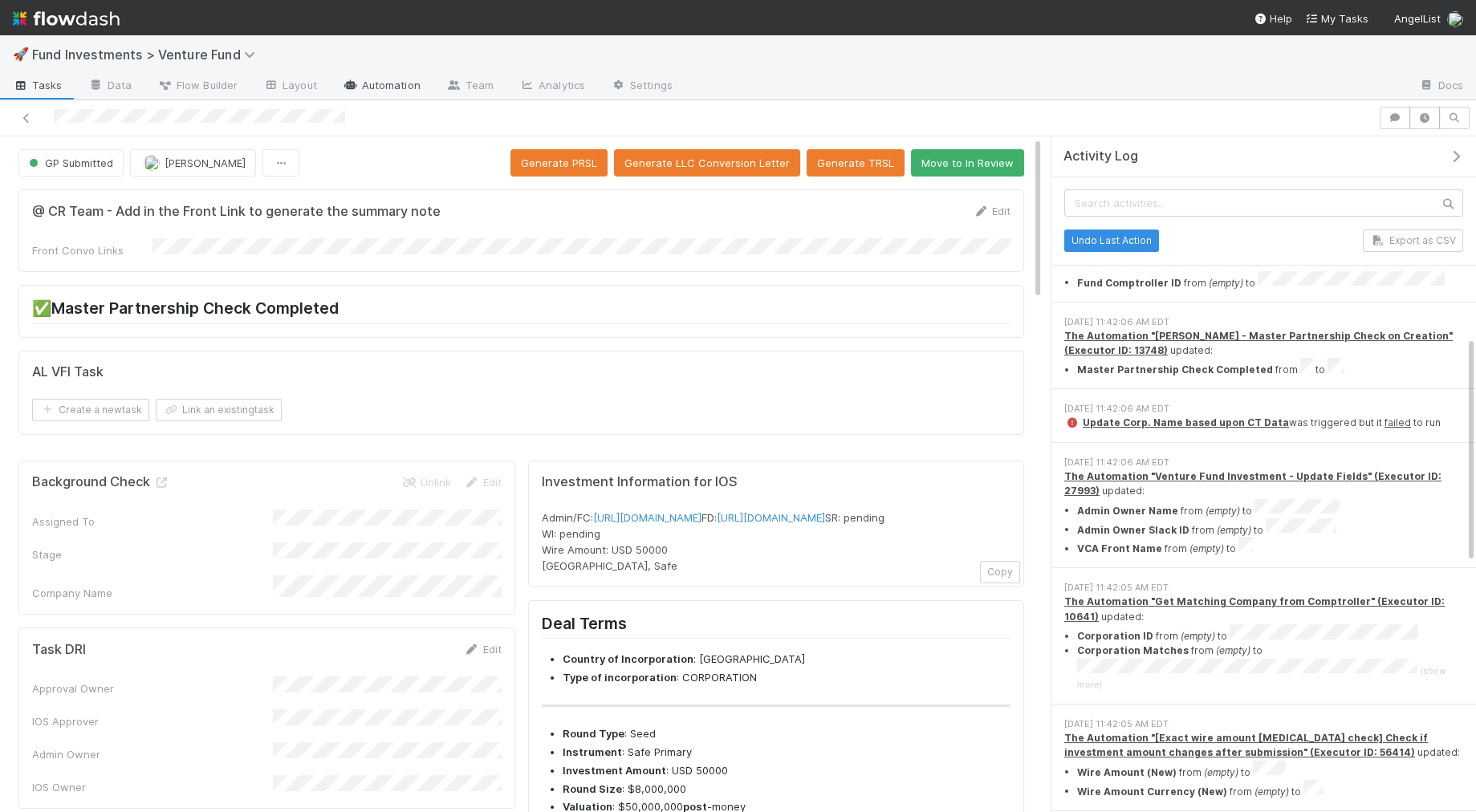
click at [382, 85] on link "Automation" at bounding box center [381, 86] width 104 height 26
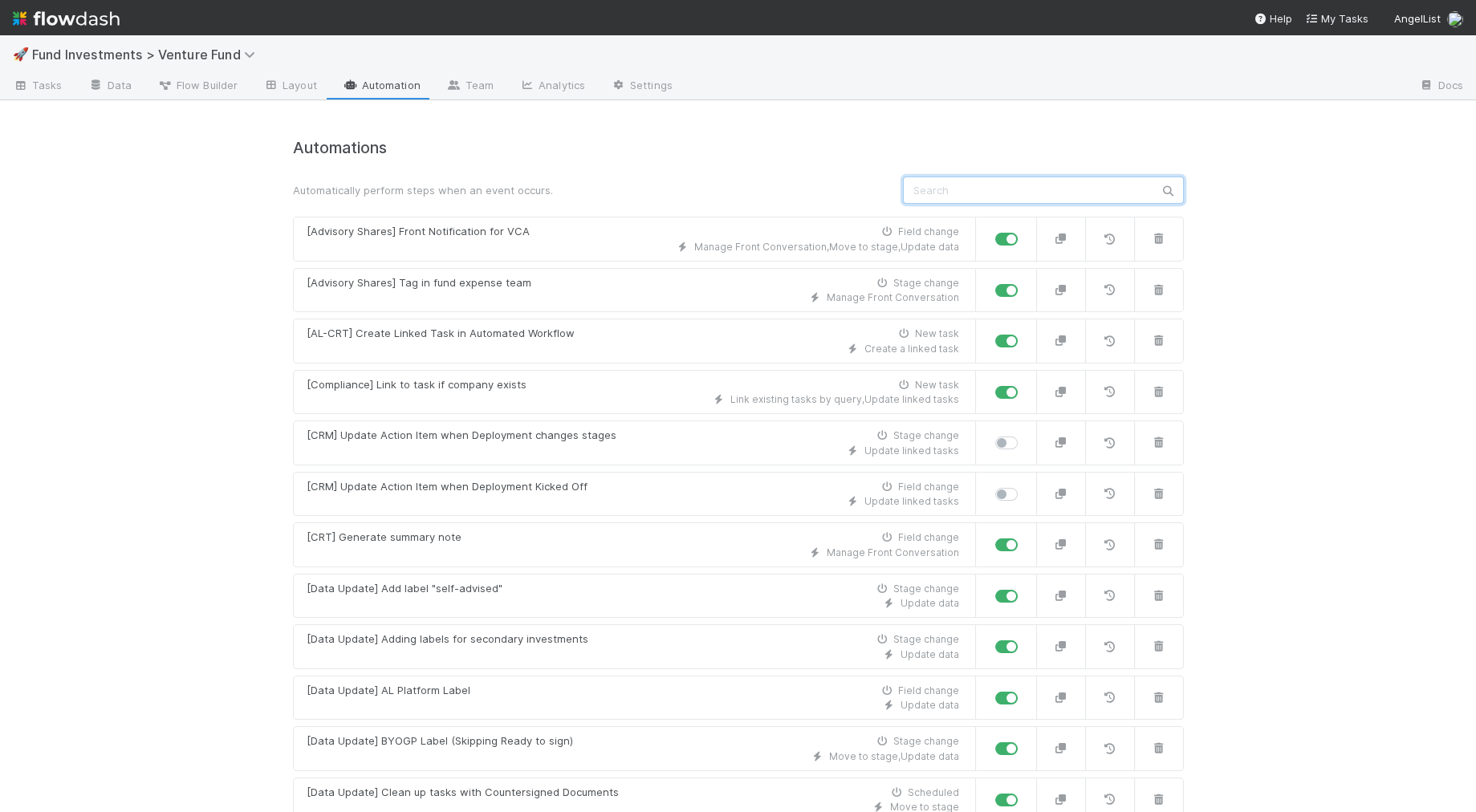
click at [1024, 194] on input "text" at bounding box center [1044, 190] width 281 height 28
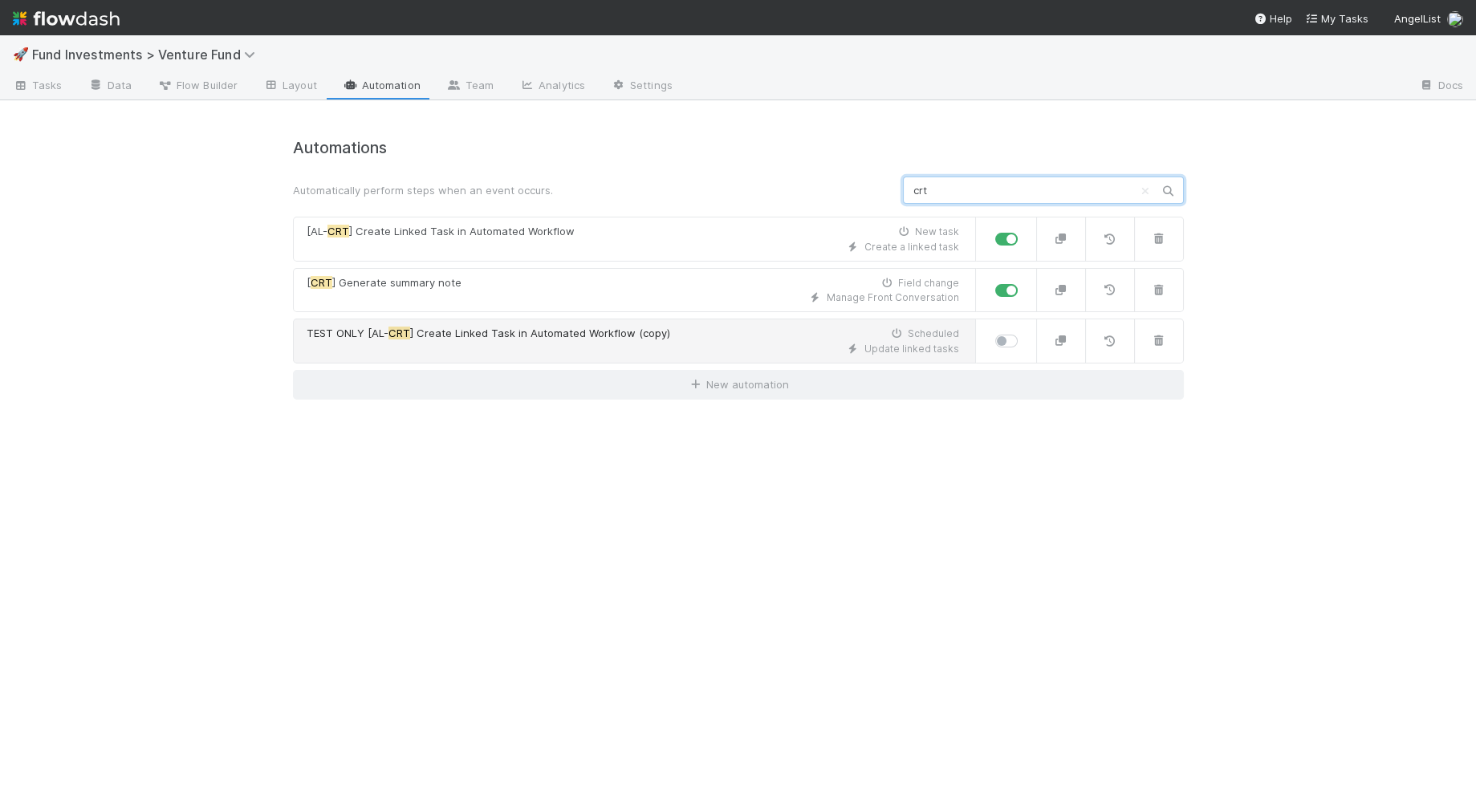
type input "crt"
click at [533, 353] on div "Update linked tasks" at bounding box center [633, 349] width 652 height 14
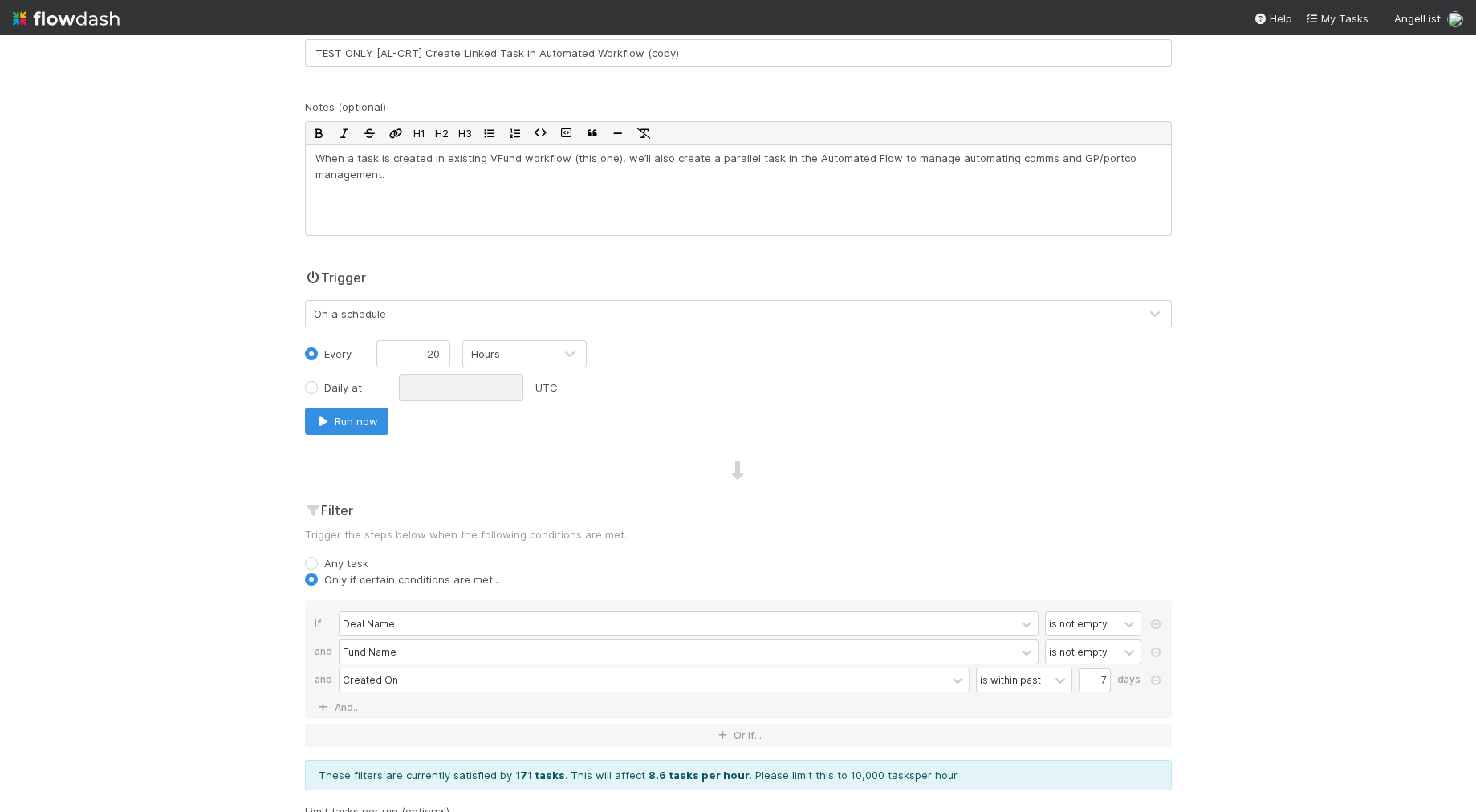
scroll to position [185, 0]
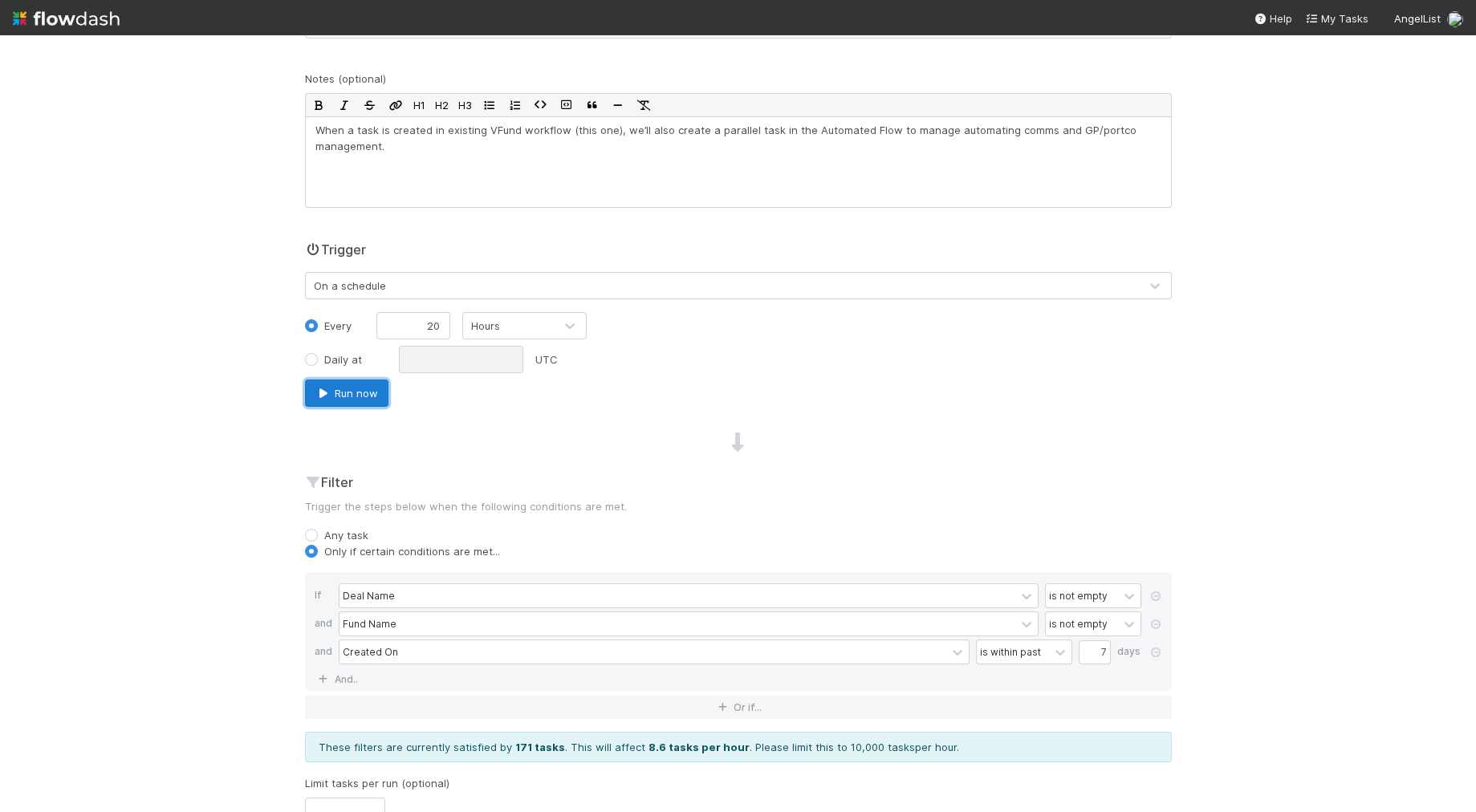
click at [350, 396] on button "Run now" at bounding box center [347, 393] width 84 height 28
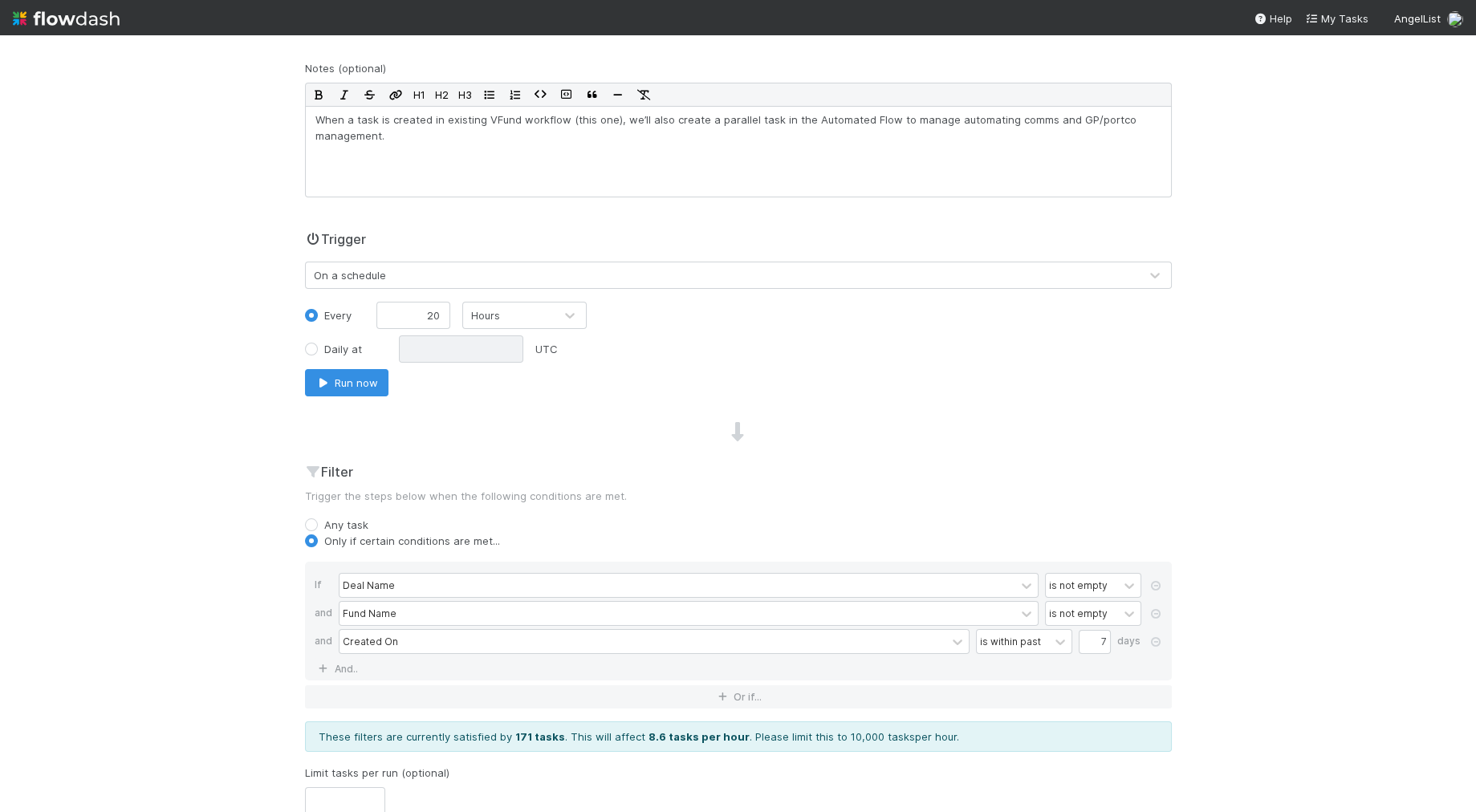
scroll to position [0, 0]
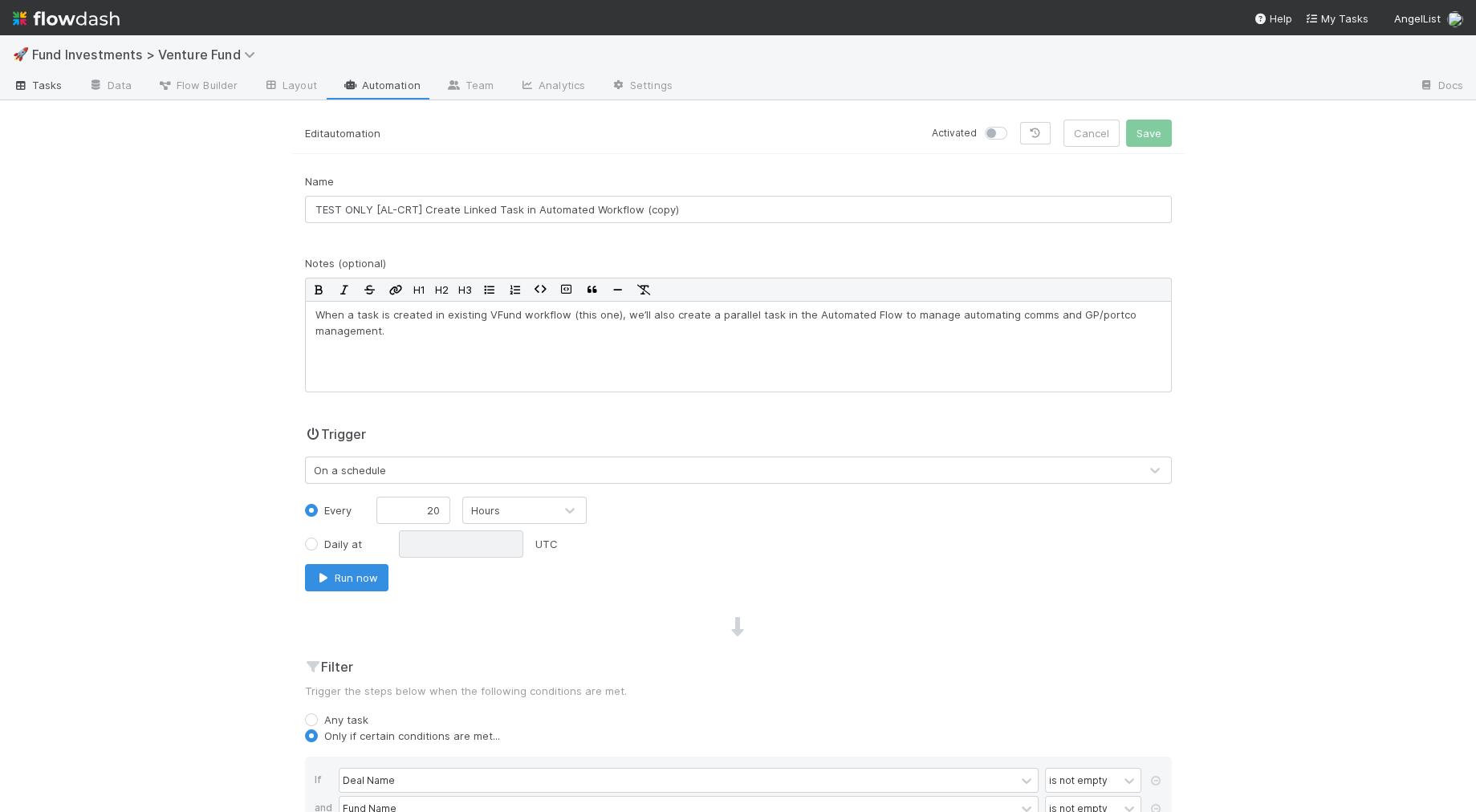
click at [59, 81] on span "Tasks" at bounding box center [37, 84] width 49 height 16
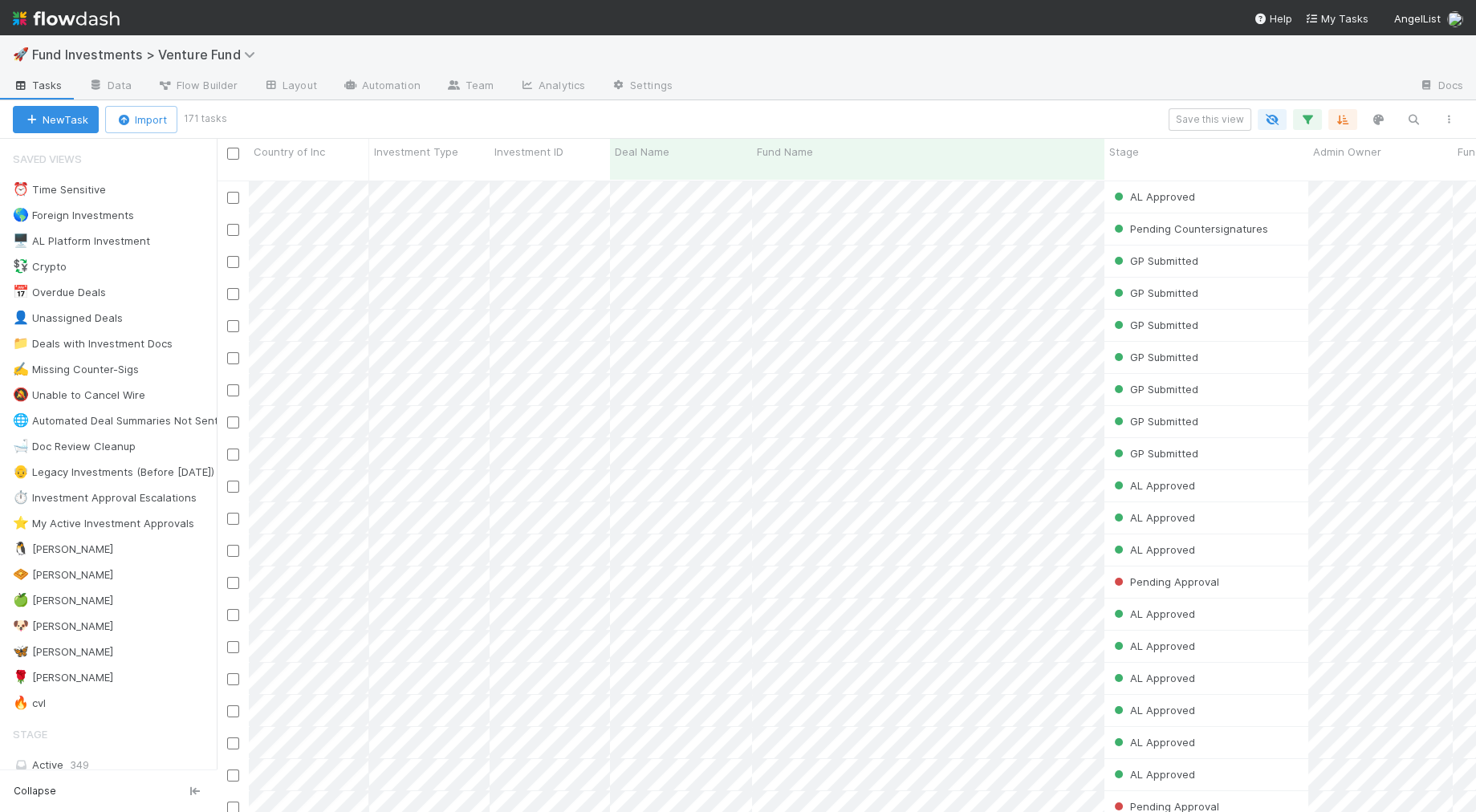
scroll to position [1, 1]
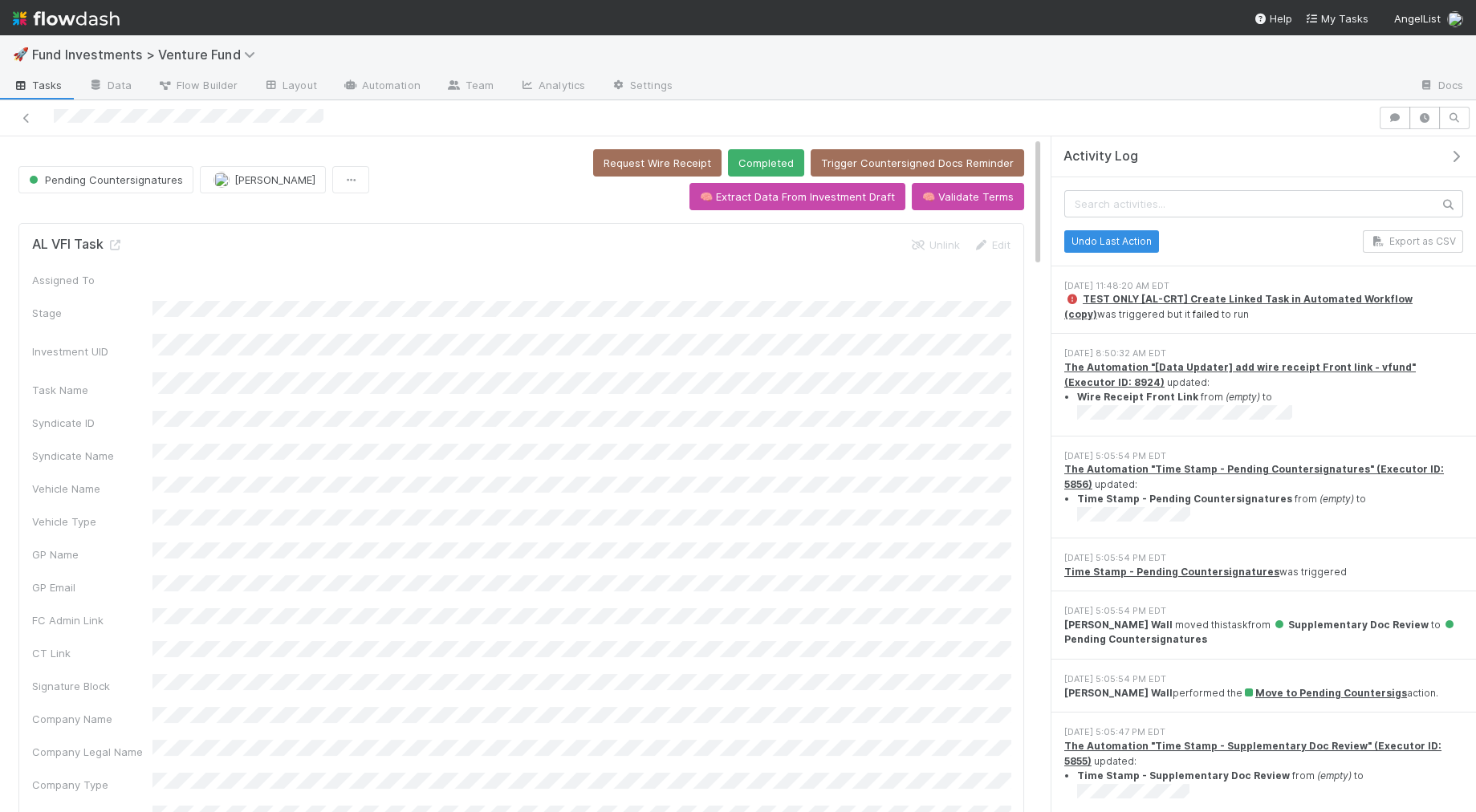
click at [1193, 314] on link "failed" at bounding box center [1206, 314] width 27 height 12
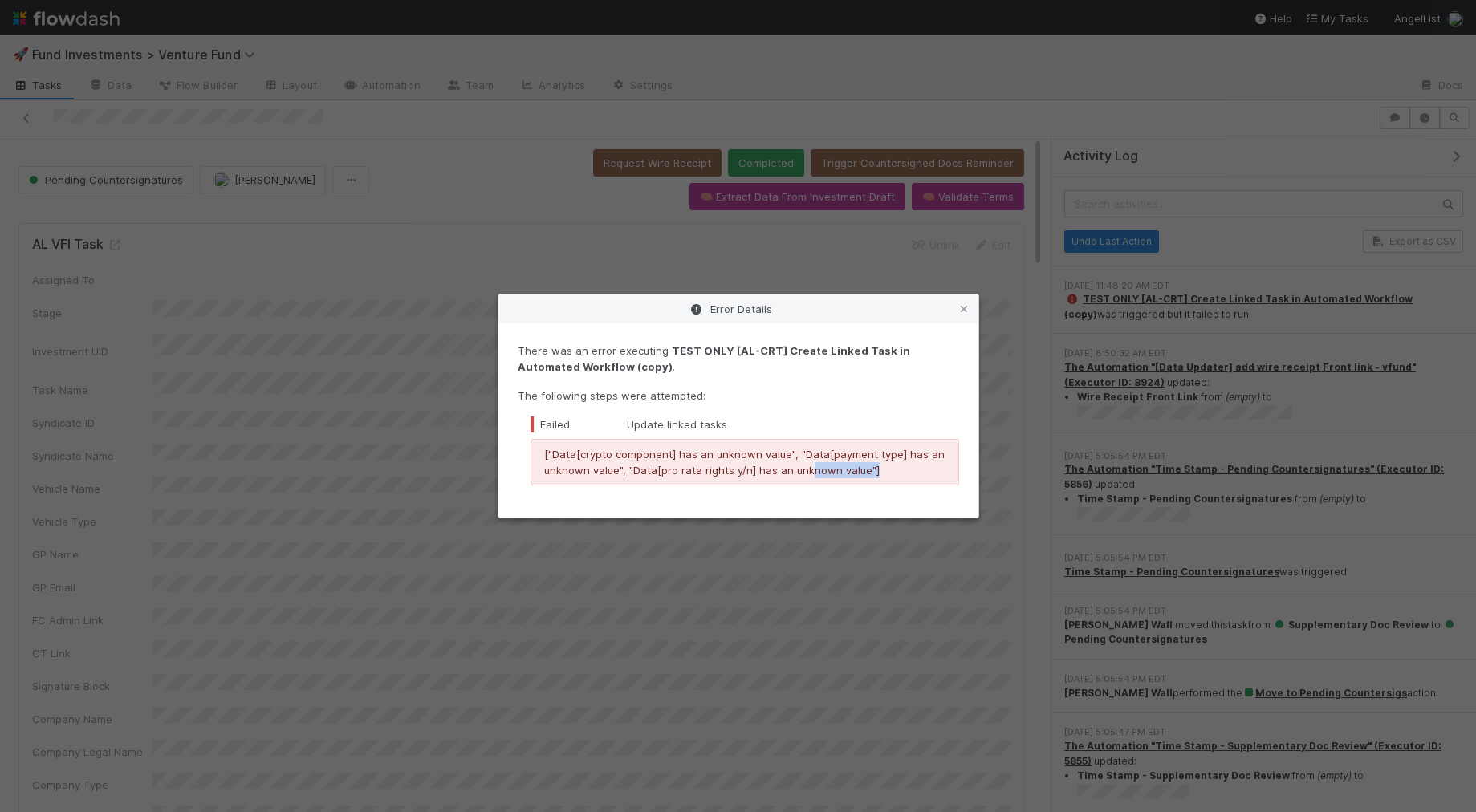
drag, startPoint x: 806, startPoint y: 463, endPoint x: 788, endPoint y: 488, distance: 30.8
click at [788, 488] on div "There was an error executing TEST ONLY [AL-CRT] Create Linked Task in Automated…" at bounding box center [738, 421] width 480 height 194
click at [791, 472] on p "["Data[crypto component] has an unknown value", "Data[payment type] has an unkn…" at bounding box center [745, 462] width 401 height 32
click at [966, 307] on icon at bounding box center [963, 309] width 16 height 10
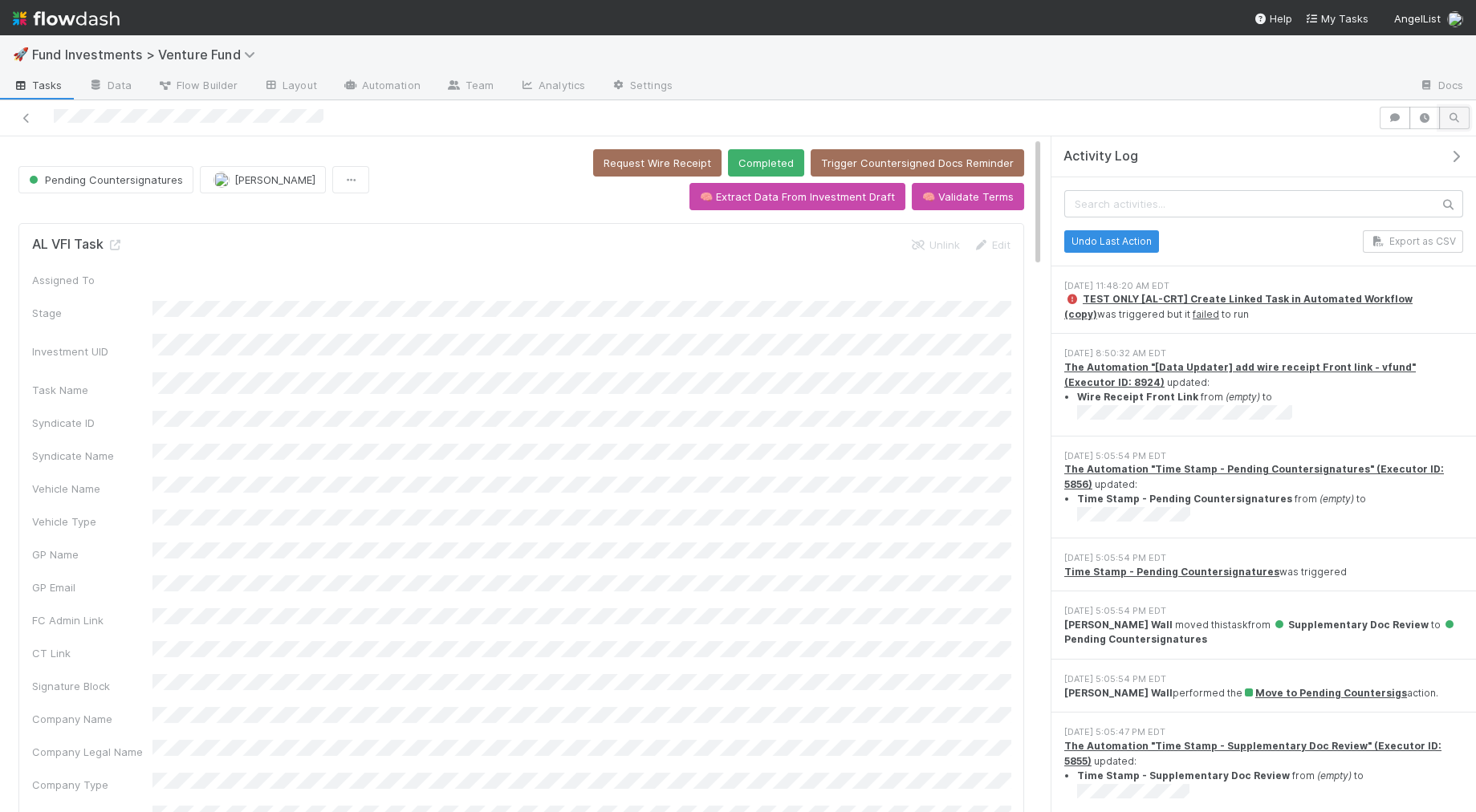
click at [1327, 115] on icon "button" at bounding box center [1453, 118] width 16 height 10
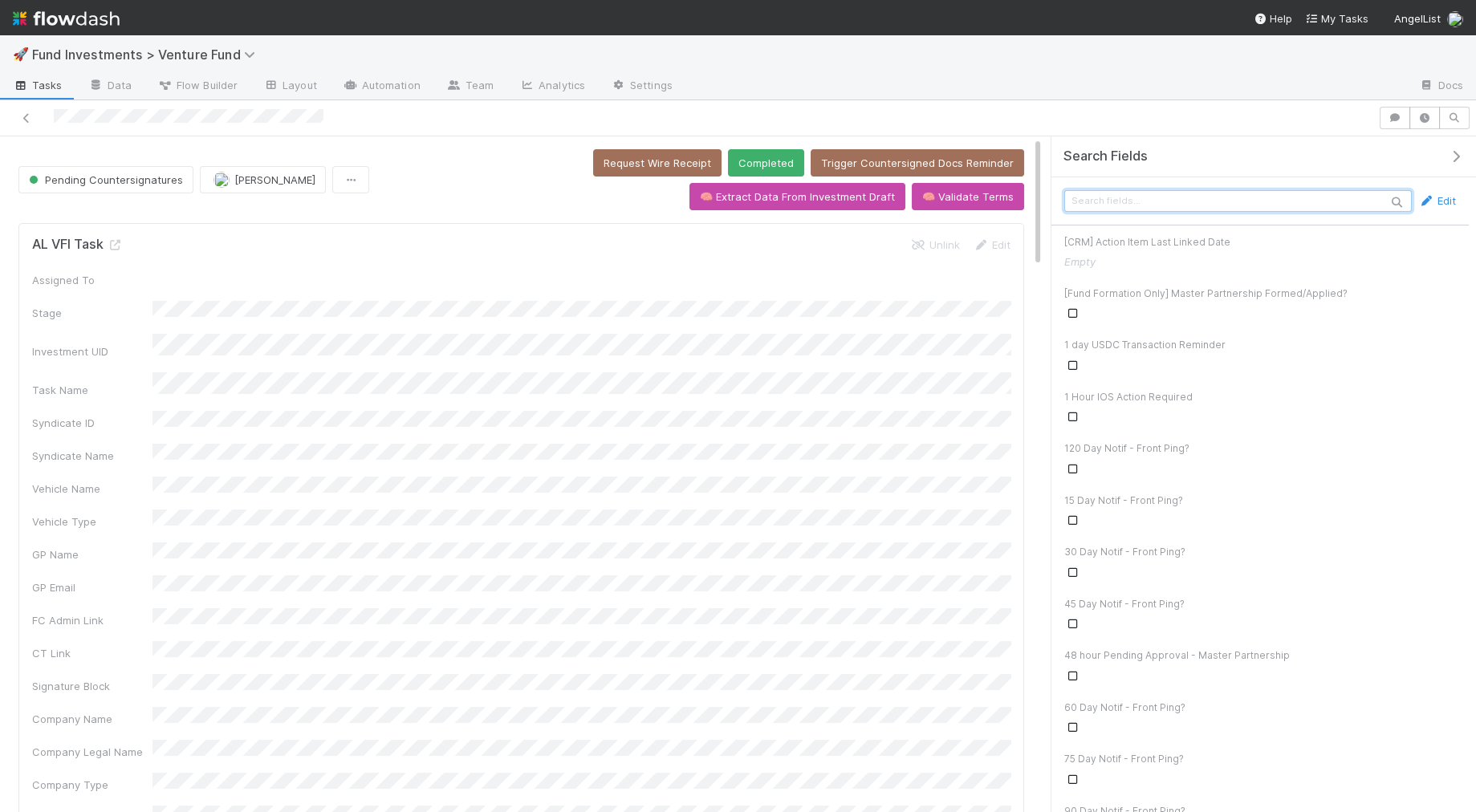
click at [1242, 199] on input "text" at bounding box center [1239, 201] width 348 height 22
type input "crypto"
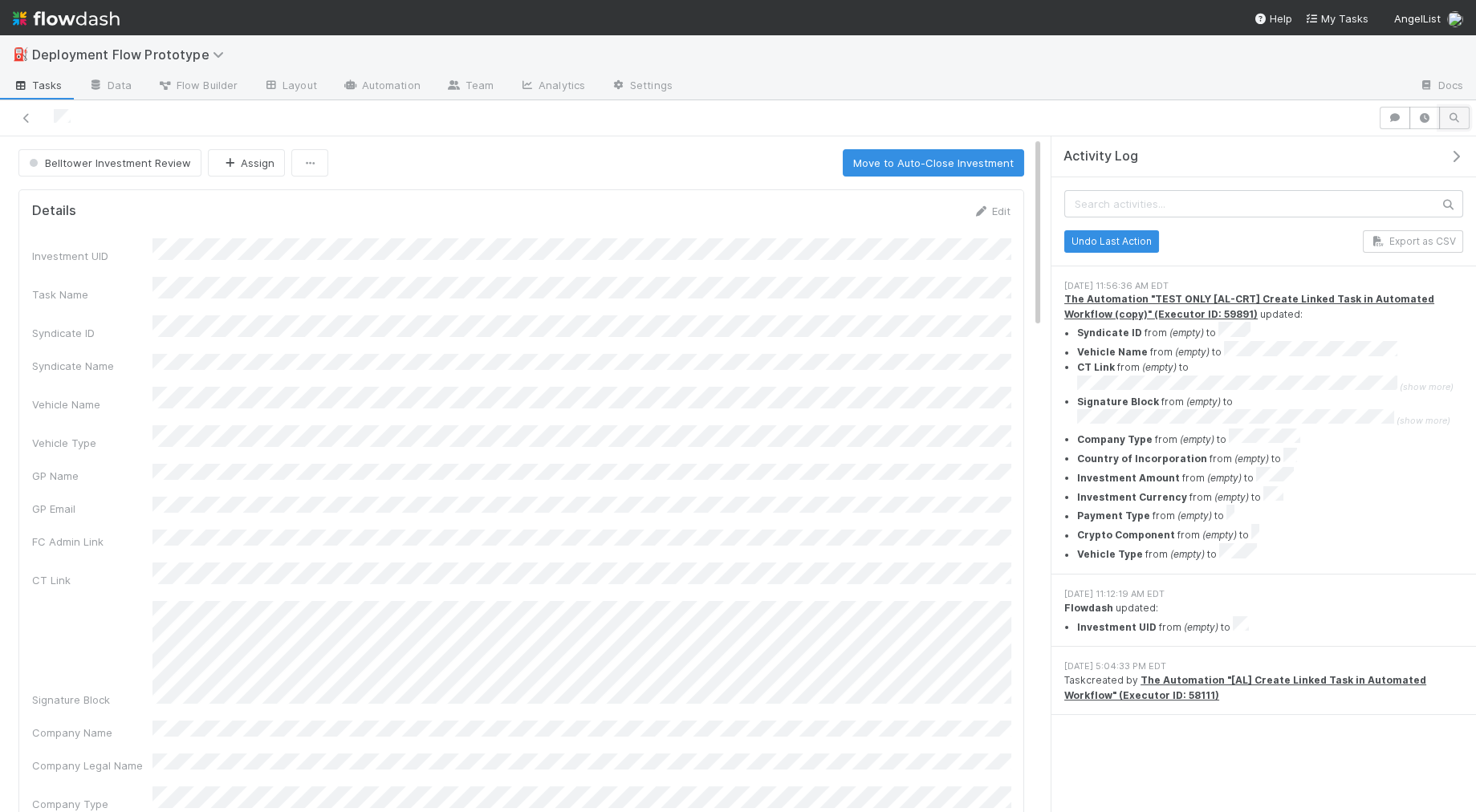
click at [1451, 118] on icon "button" at bounding box center [1453, 118] width 16 height 10
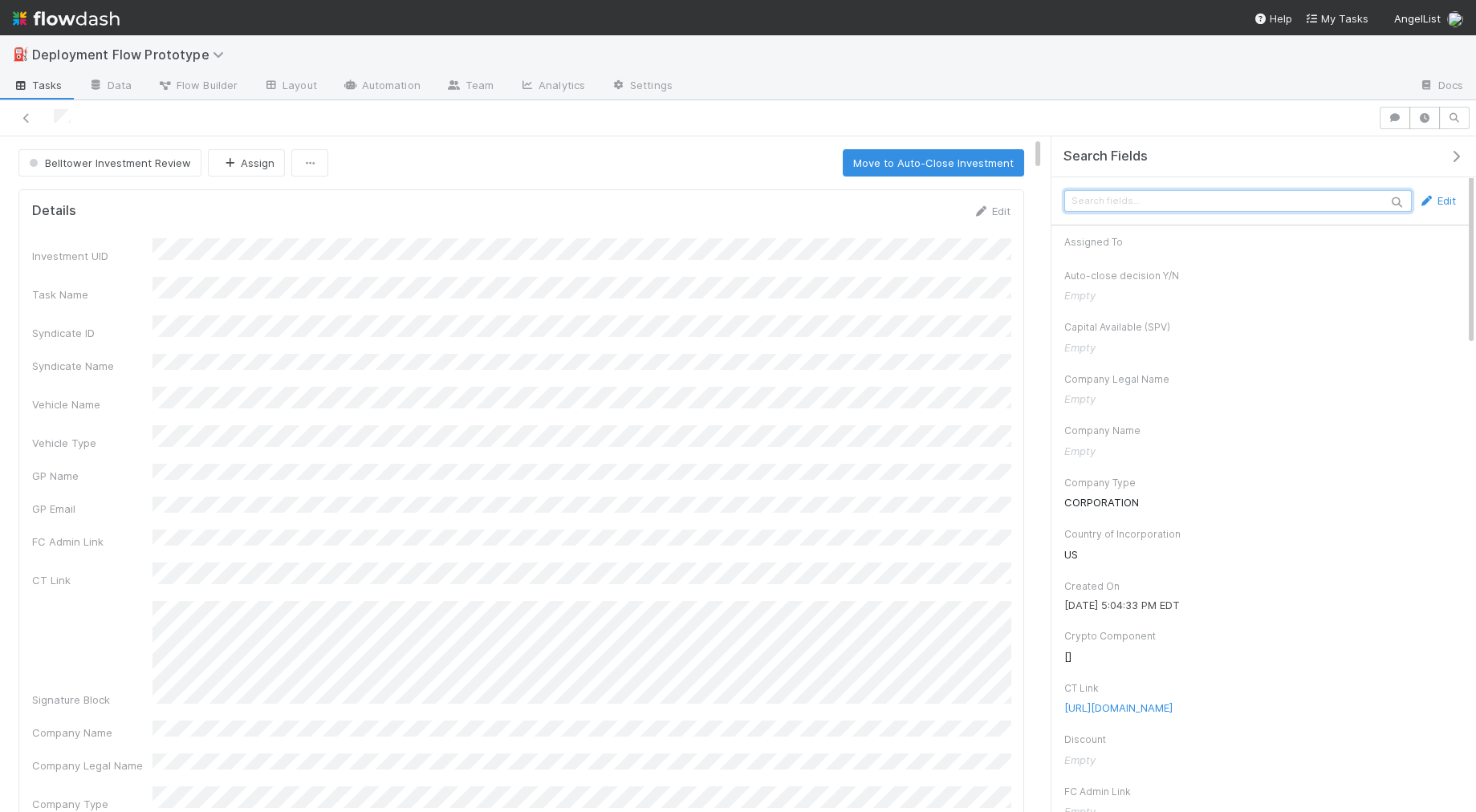
click at [1272, 197] on input "text" at bounding box center [1239, 201] width 348 height 22
type input "crypto"
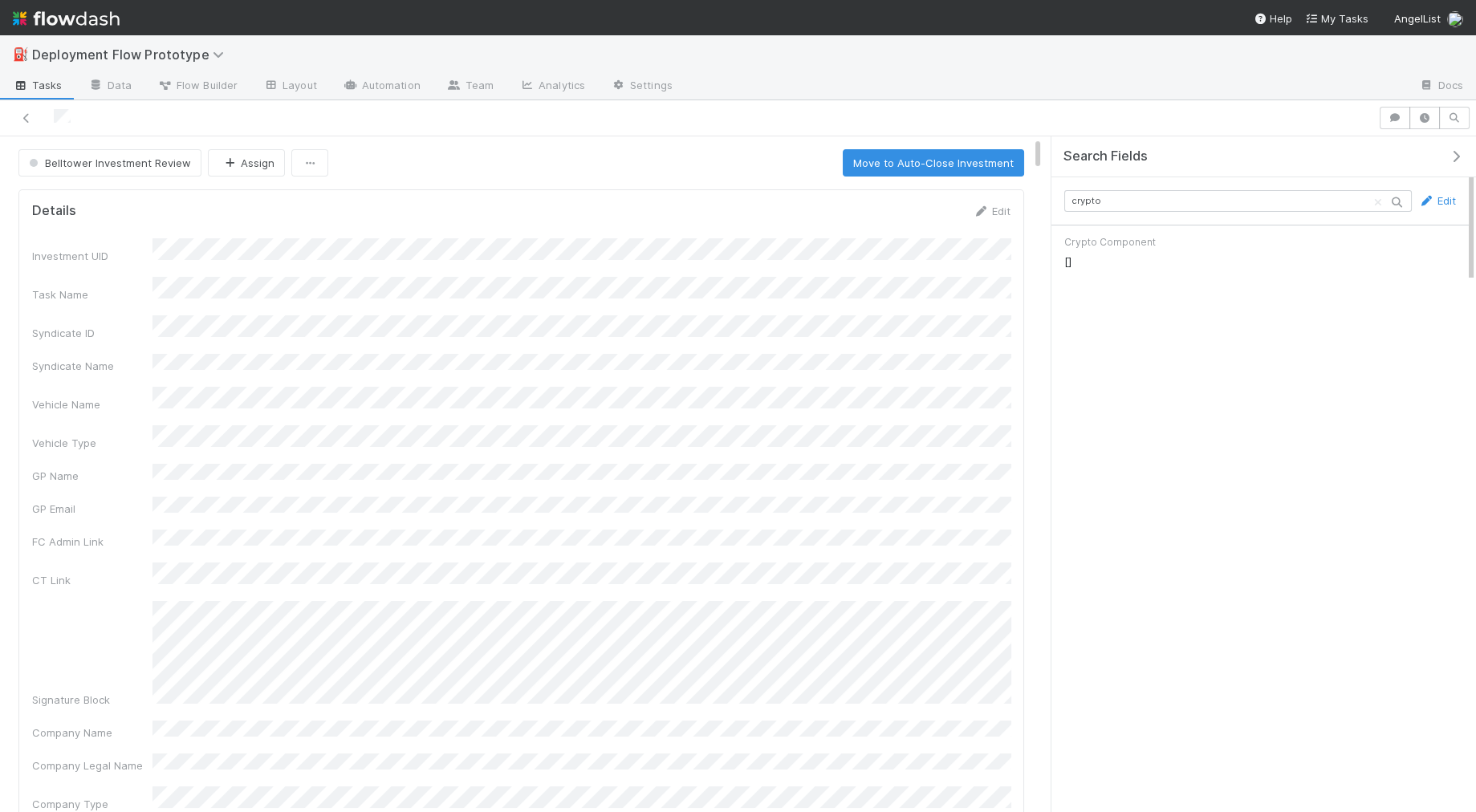
click at [1453, 154] on icon "button" at bounding box center [1455, 156] width 16 height 13
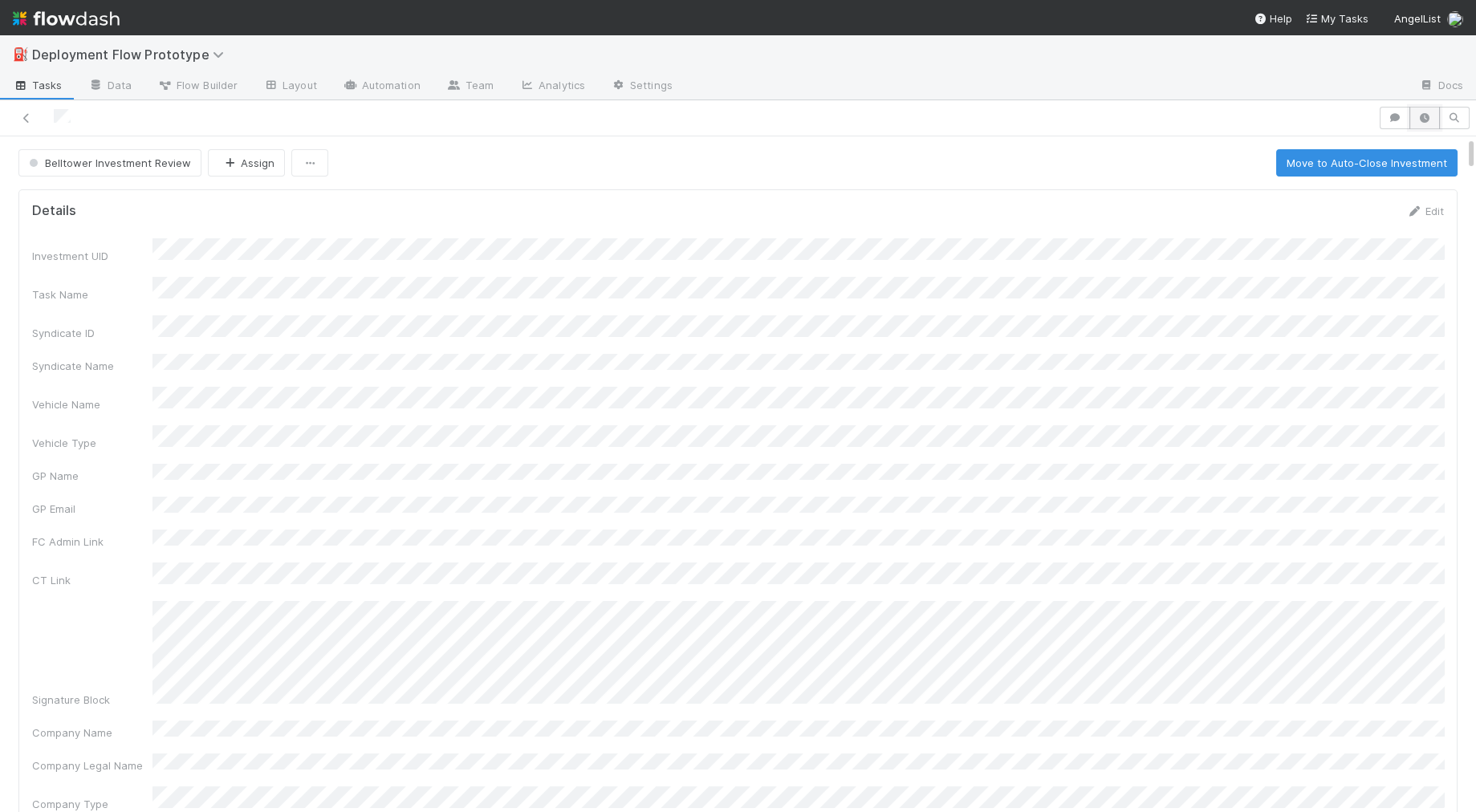
click at [1421, 116] on icon "button" at bounding box center [1424, 118] width 16 height 10
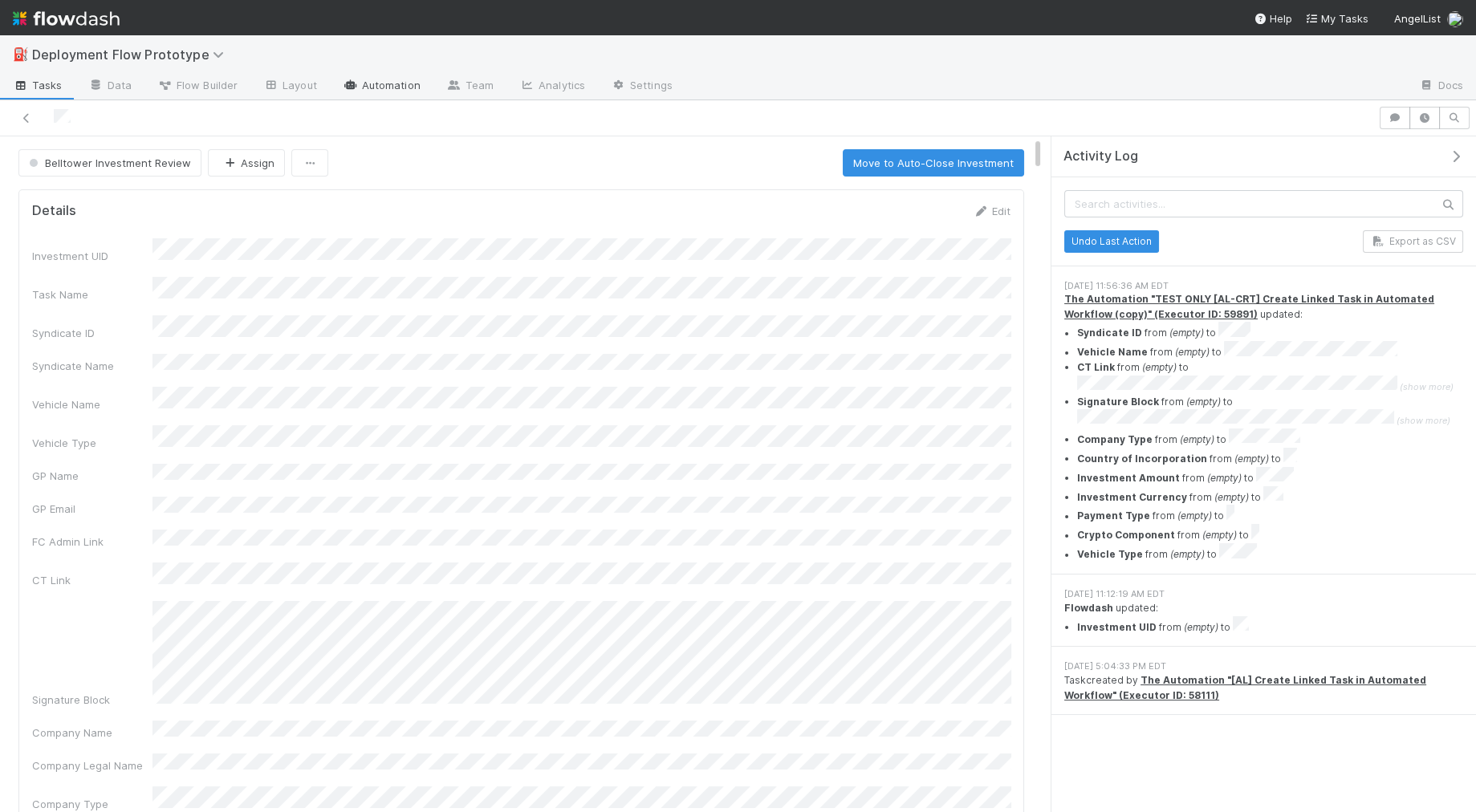
click at [391, 88] on link "Automation" at bounding box center [381, 86] width 104 height 26
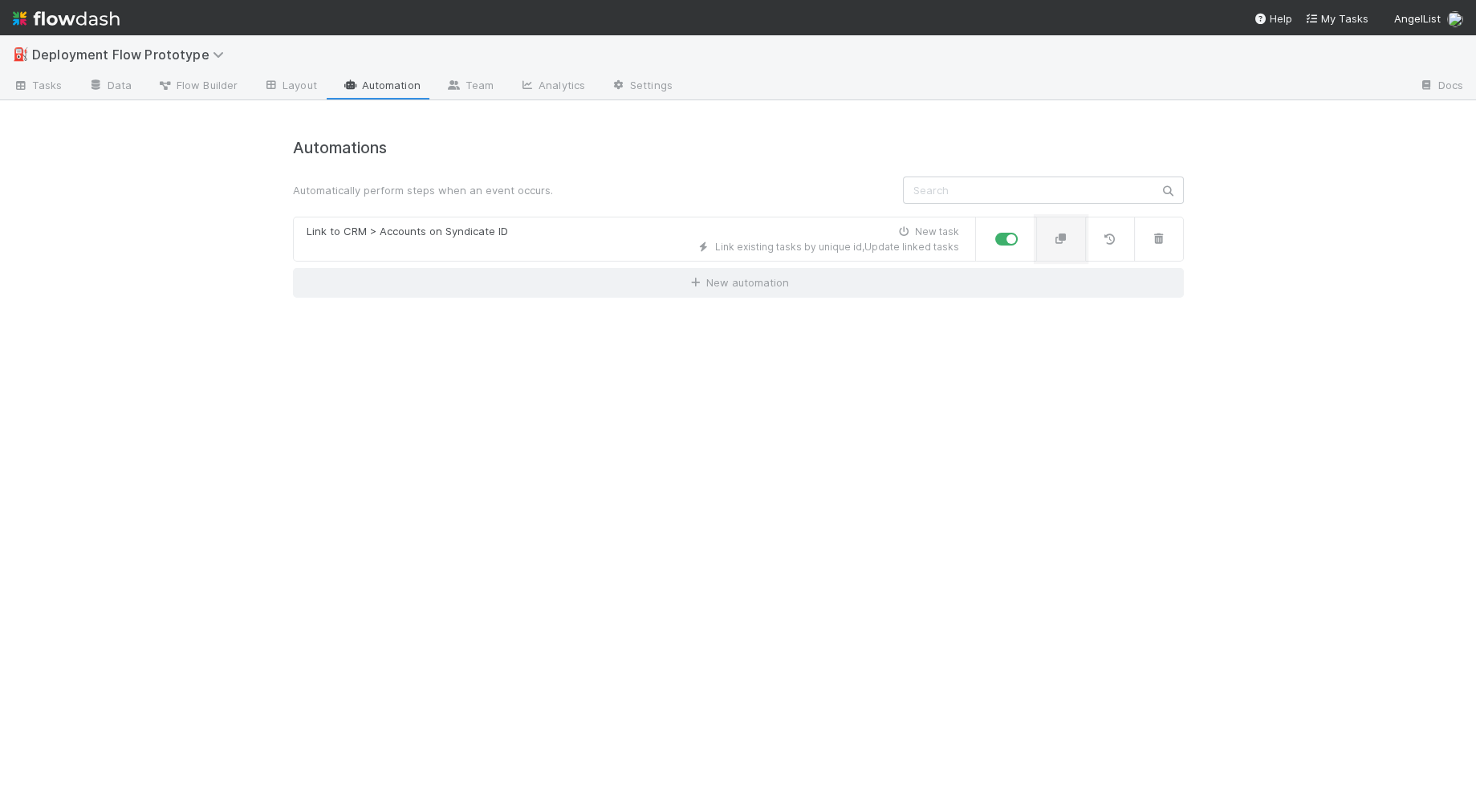
click at [1065, 239] on icon "button" at bounding box center [1060, 238] width 16 height 10
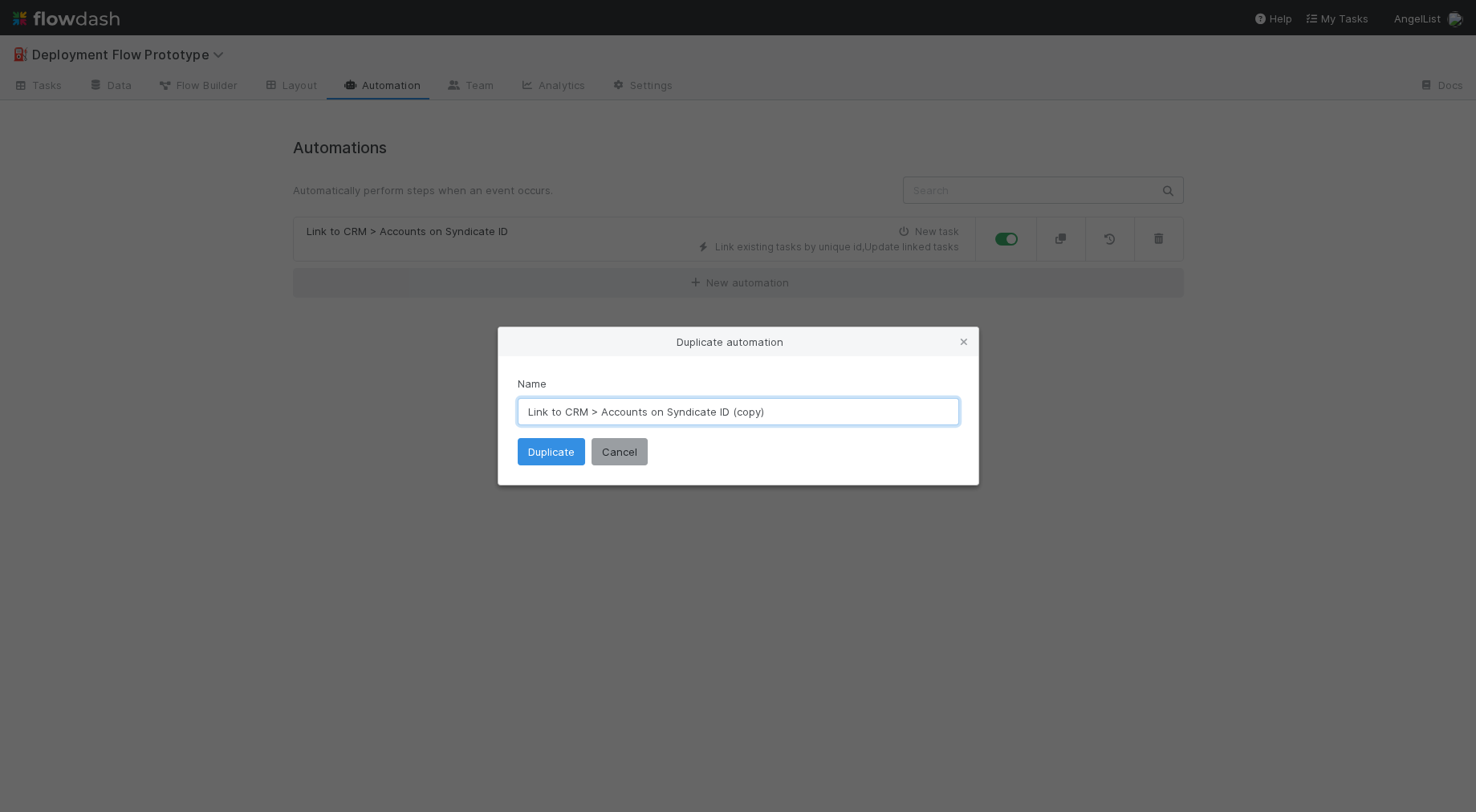
click at [529, 411] on input "Link to CRM > Accounts on Syndicate ID (copy)" at bounding box center [738, 411] width 442 height 28
type input "TEST BACKFILL Link to CRM > Accounts on Syndicate ID (copy)"
click at [560, 451] on button "Duplicate" at bounding box center [551, 452] width 68 height 28
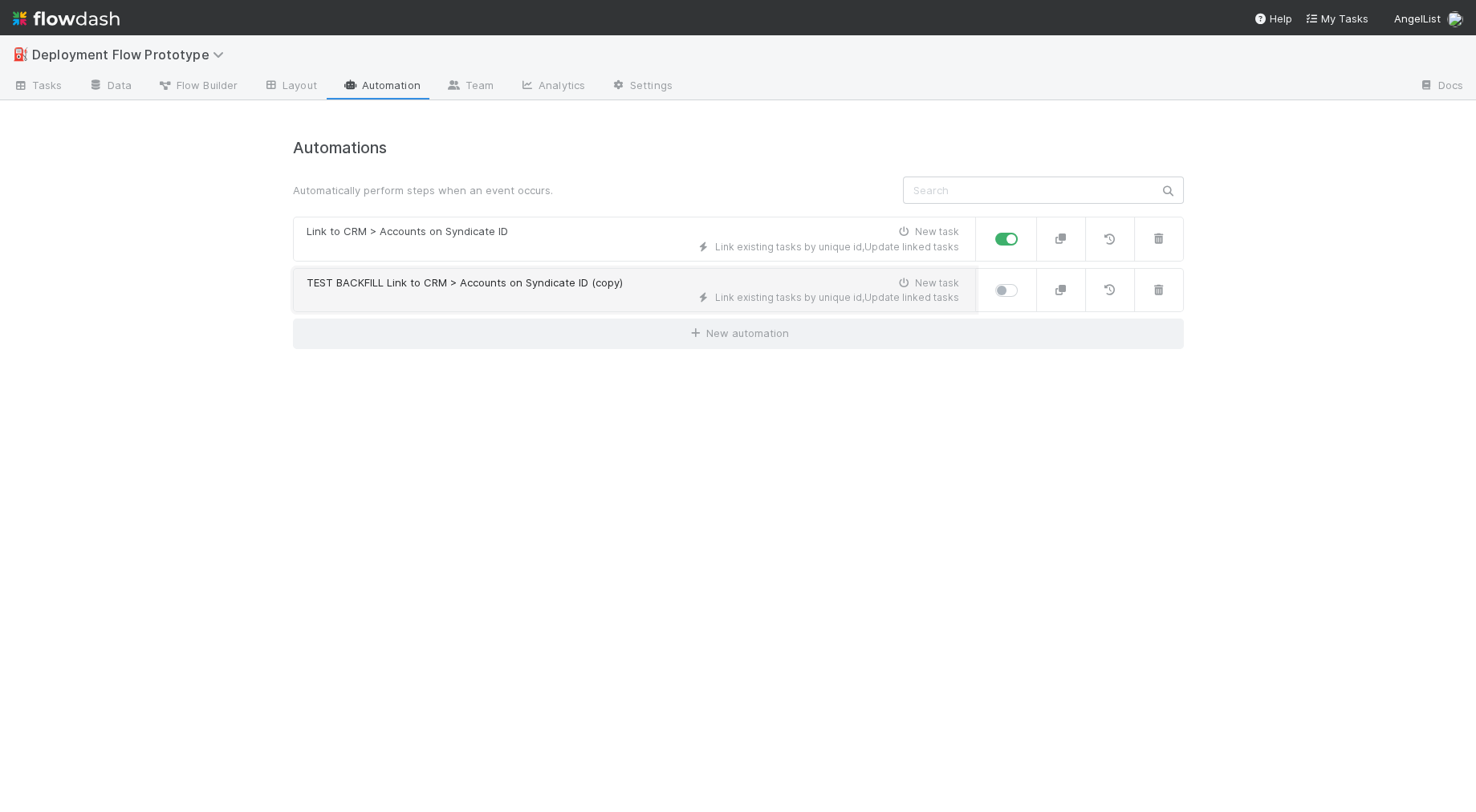
click at [550, 296] on div "Link existing tasks by unique id , Update linked tasks" at bounding box center [633, 297] width 652 height 14
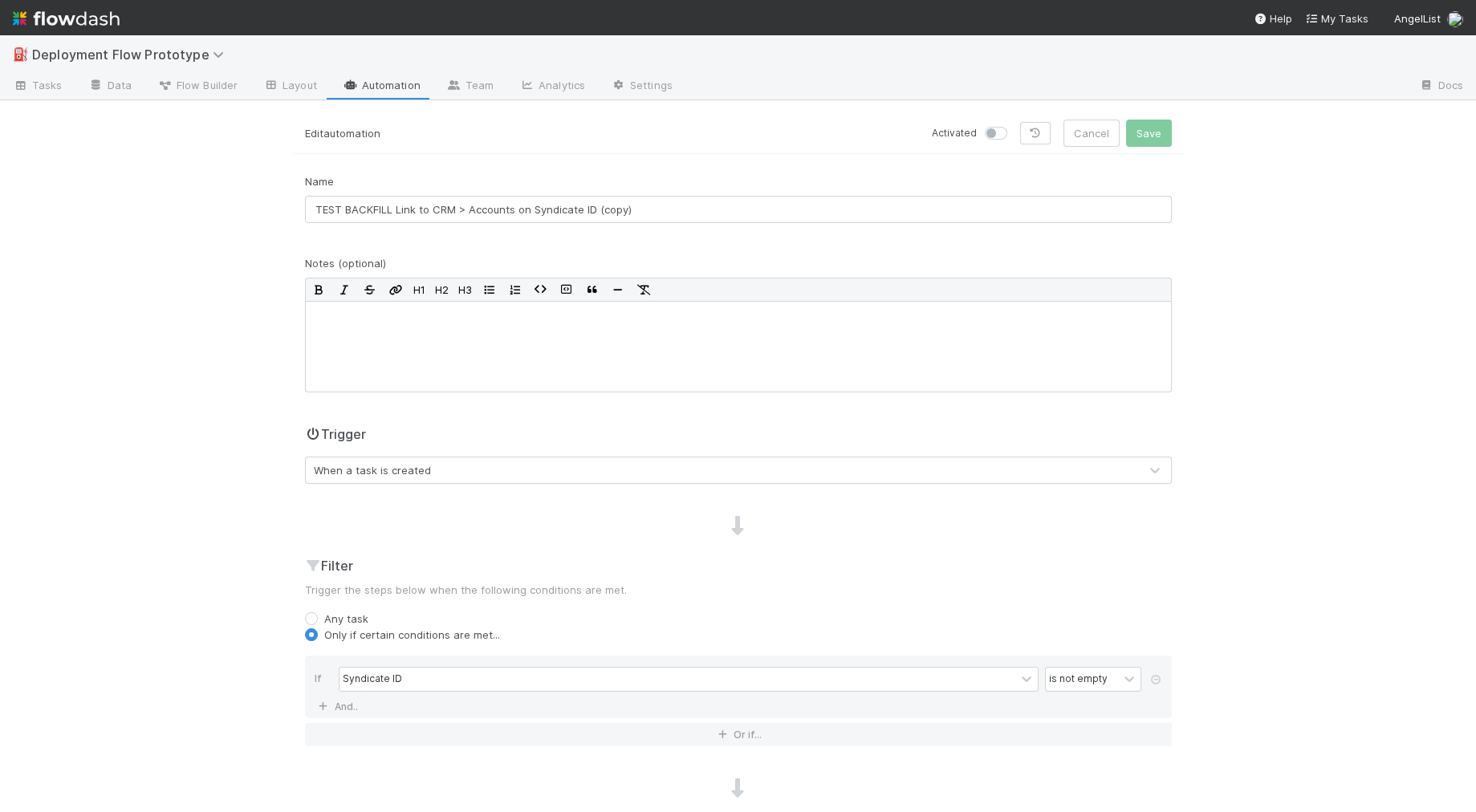
click at [462, 468] on div "When a task is created" at bounding box center [723, 470] width 833 height 26
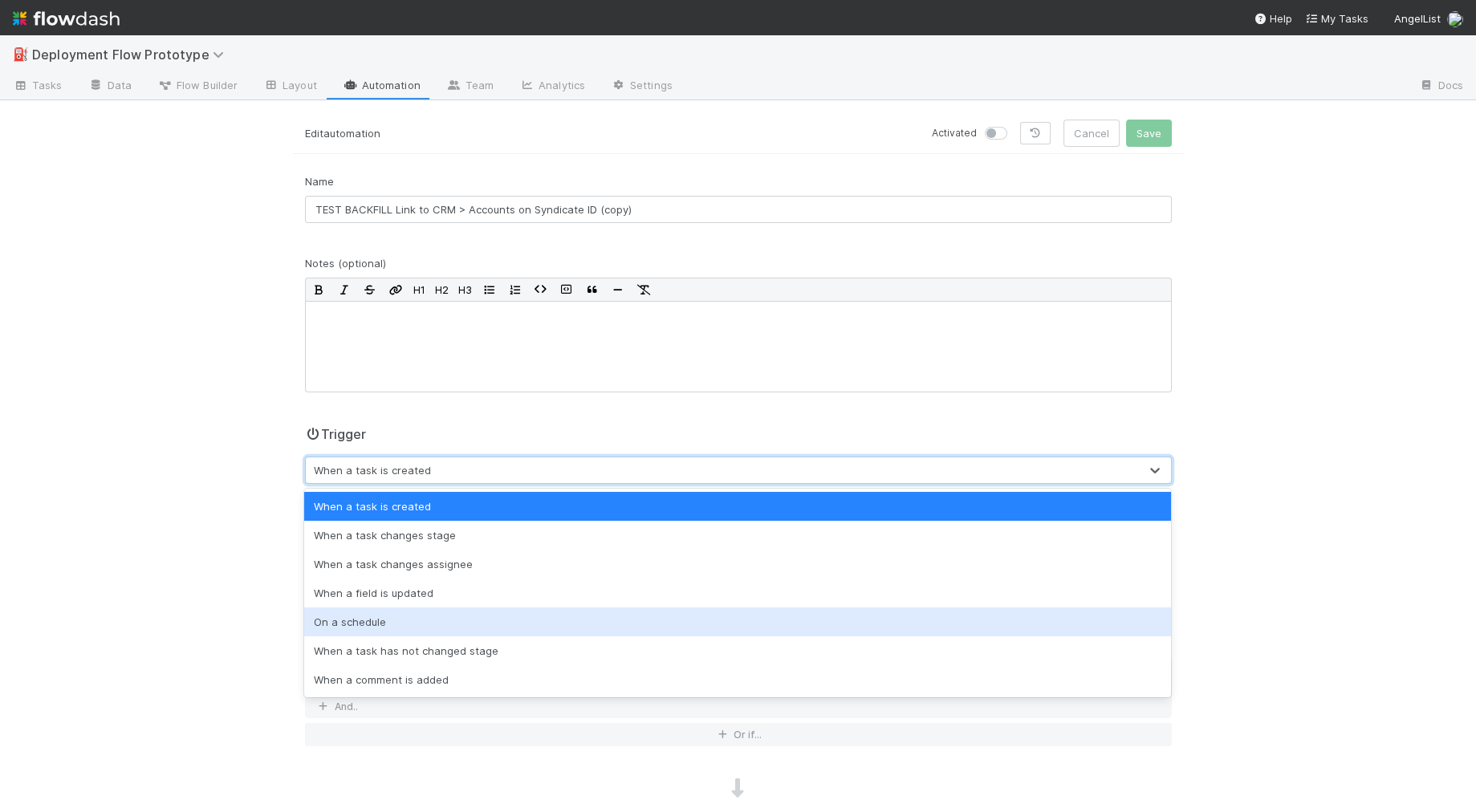
click at [375, 613] on div "On a schedule" at bounding box center [738, 621] width 866 height 29
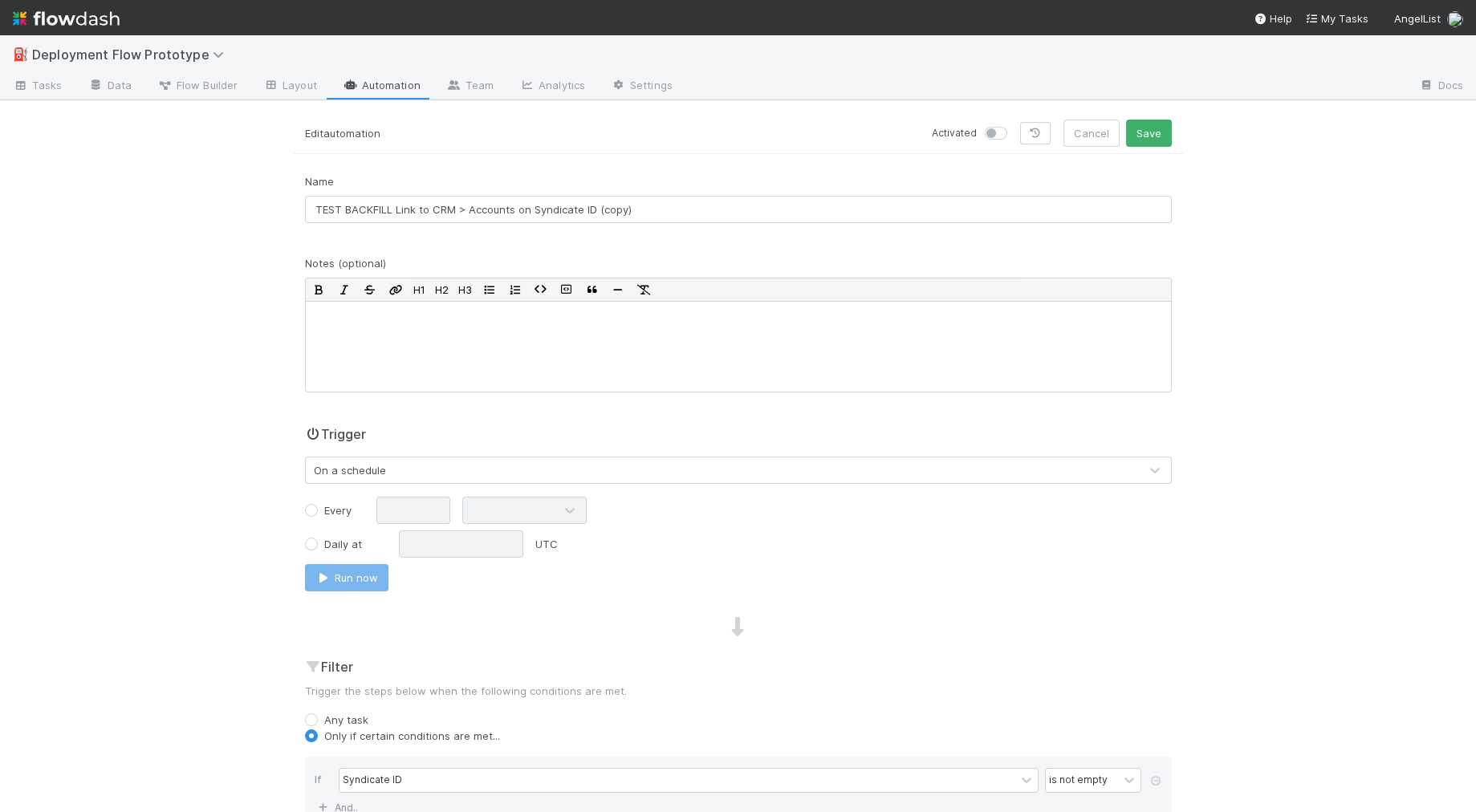
drag, startPoint x: 322, startPoint y: 515, endPoint x: 379, endPoint y: 509, distance: 57.3
click at [322, 515] on div "Every" at bounding box center [329, 510] width 47 height 16
click at [328, 513] on label "Every" at bounding box center [338, 510] width 28 height 16
click at [318, 513] on input "Every" at bounding box center [311, 509] width 13 height 14
radio input "true"
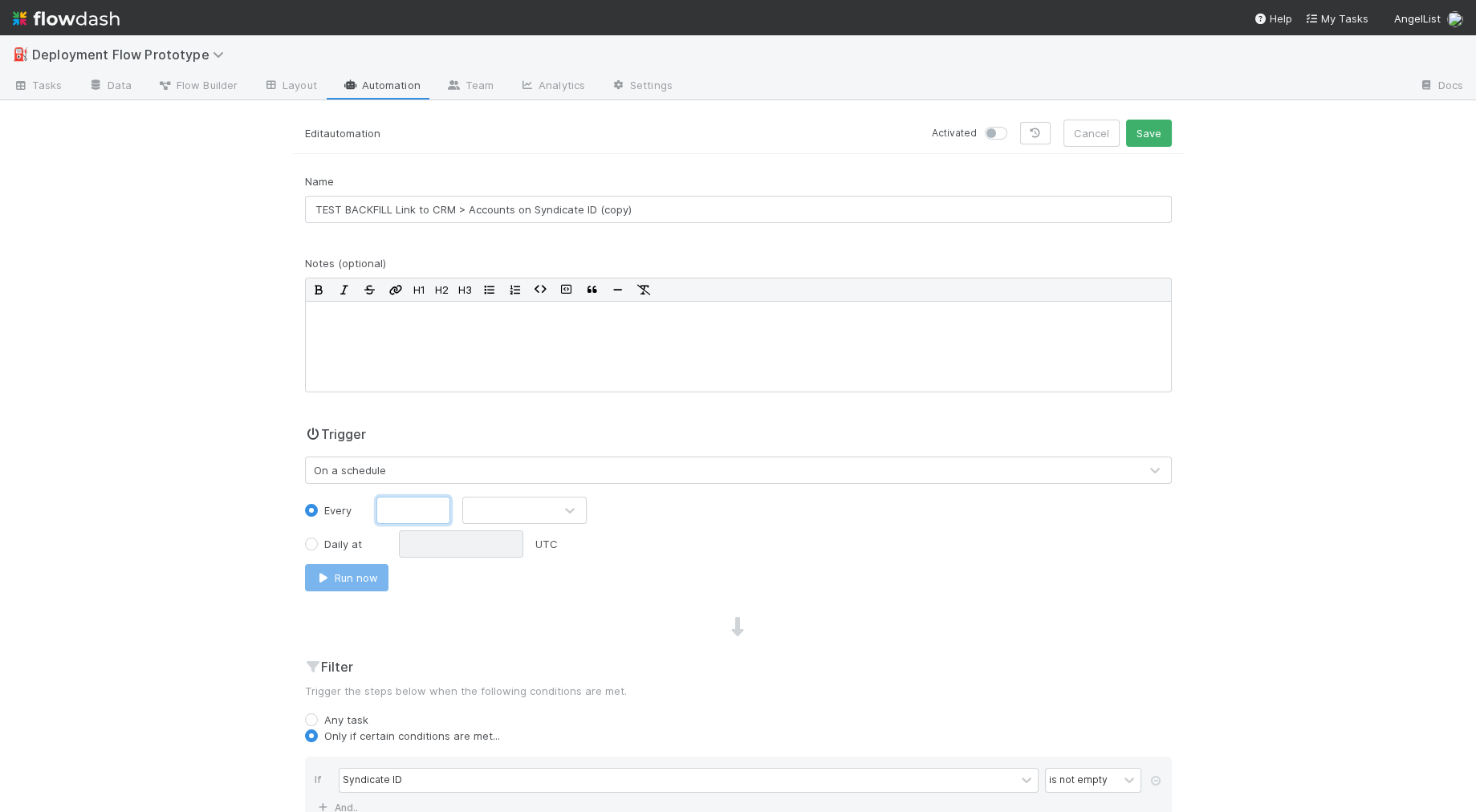
click at [391, 507] on input "text" at bounding box center [413, 510] width 74 height 28
type input "24"
click at [467, 507] on div "Name TEST BACKFILL Link to CRM > Accounts on Syndicate ID (copy) Notes (optiona…" at bounding box center [738, 666] width 891 height 987
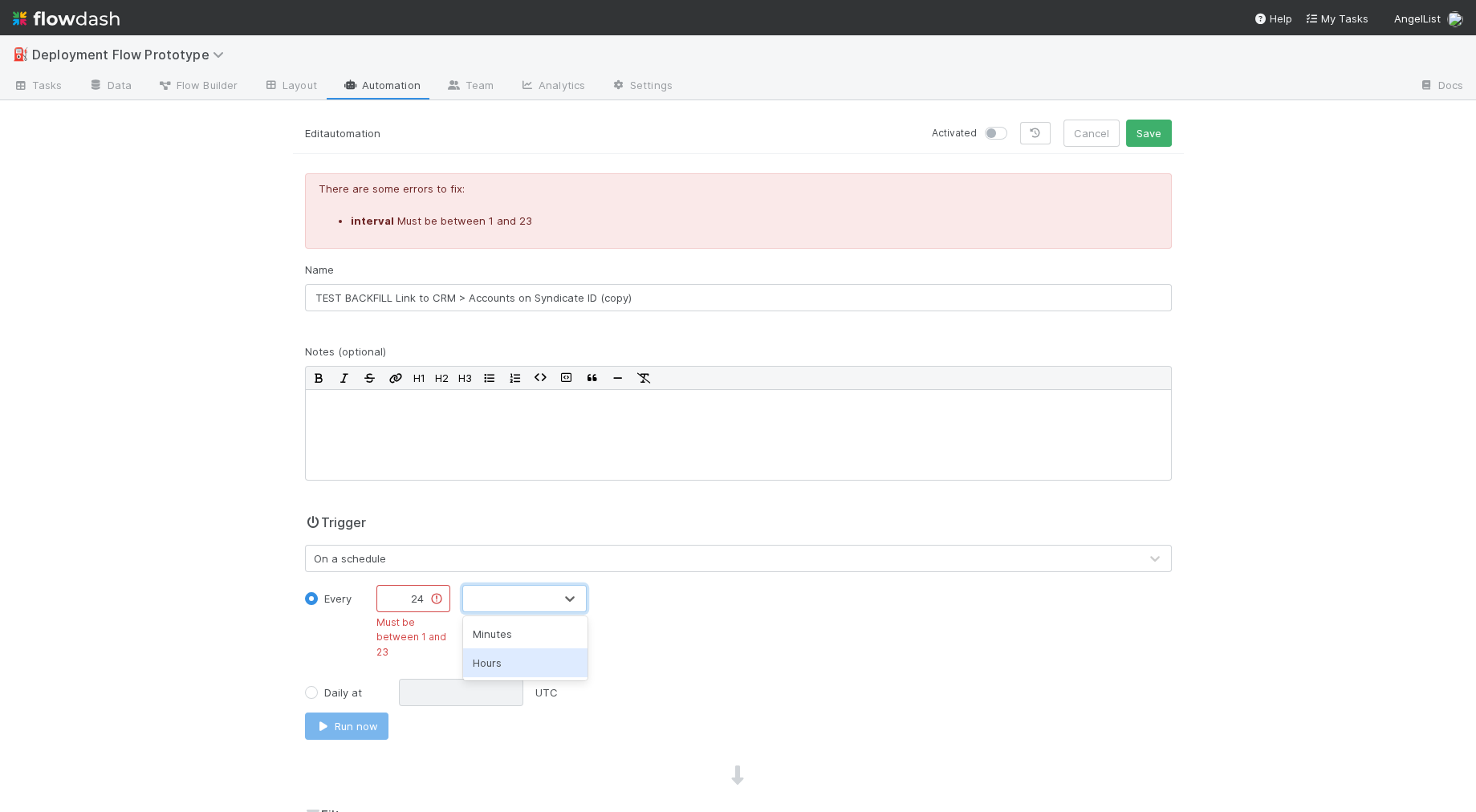
click at [482, 569] on div "Trigger On a schedule Every 24 Must be between 1 and 23 option Hours focused, 2…" at bounding box center [738, 629] width 891 height 233
drag, startPoint x: 502, startPoint y: 585, endPoint x: 522, endPoint y: 612, distance: 33.6
click at [501, 586] on div at bounding box center [508, 599] width 90 height 26
click at [523, 664] on div "Hours" at bounding box center [525, 662] width 125 height 29
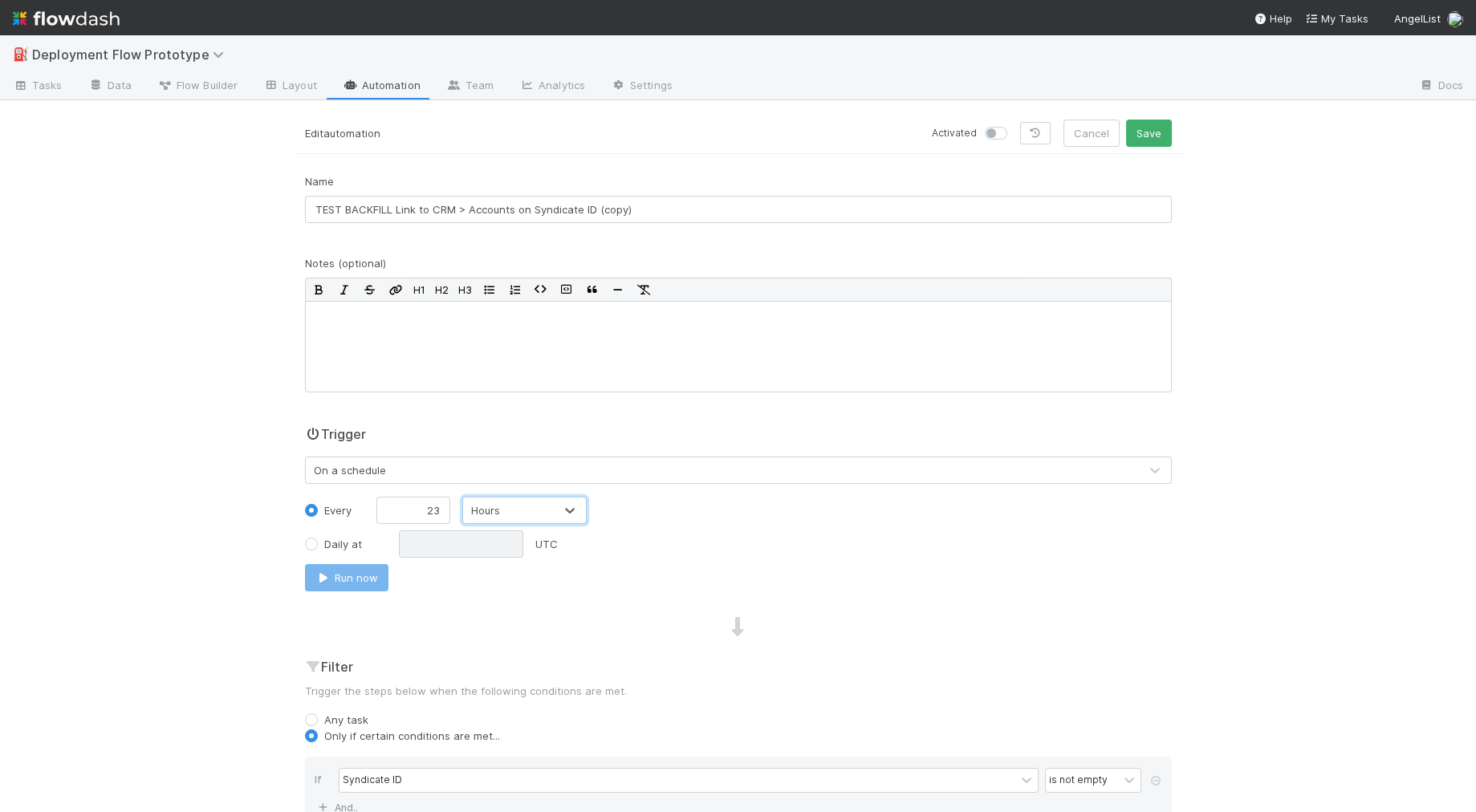
click at [731, 600] on div "Name TEST BACKFILL Link to CRM > Accounts on Syndicate ID (copy) Notes (optiona…" at bounding box center [738, 666] width 891 height 987
click at [1156, 132] on button "Save" at bounding box center [1148, 133] width 46 height 28
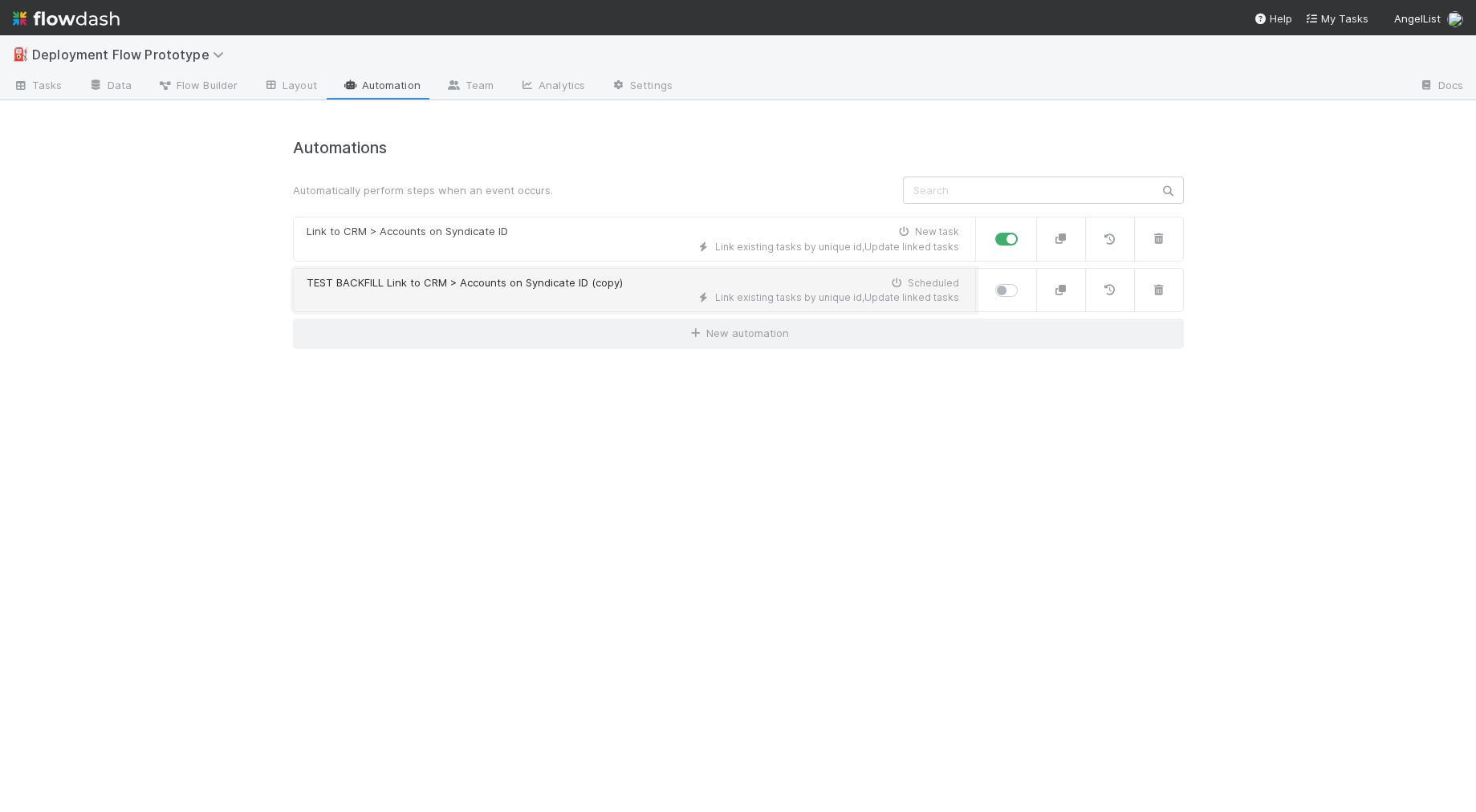
click at [437, 296] on div "Link existing tasks by unique id , Update linked tasks" at bounding box center [633, 297] width 652 height 14
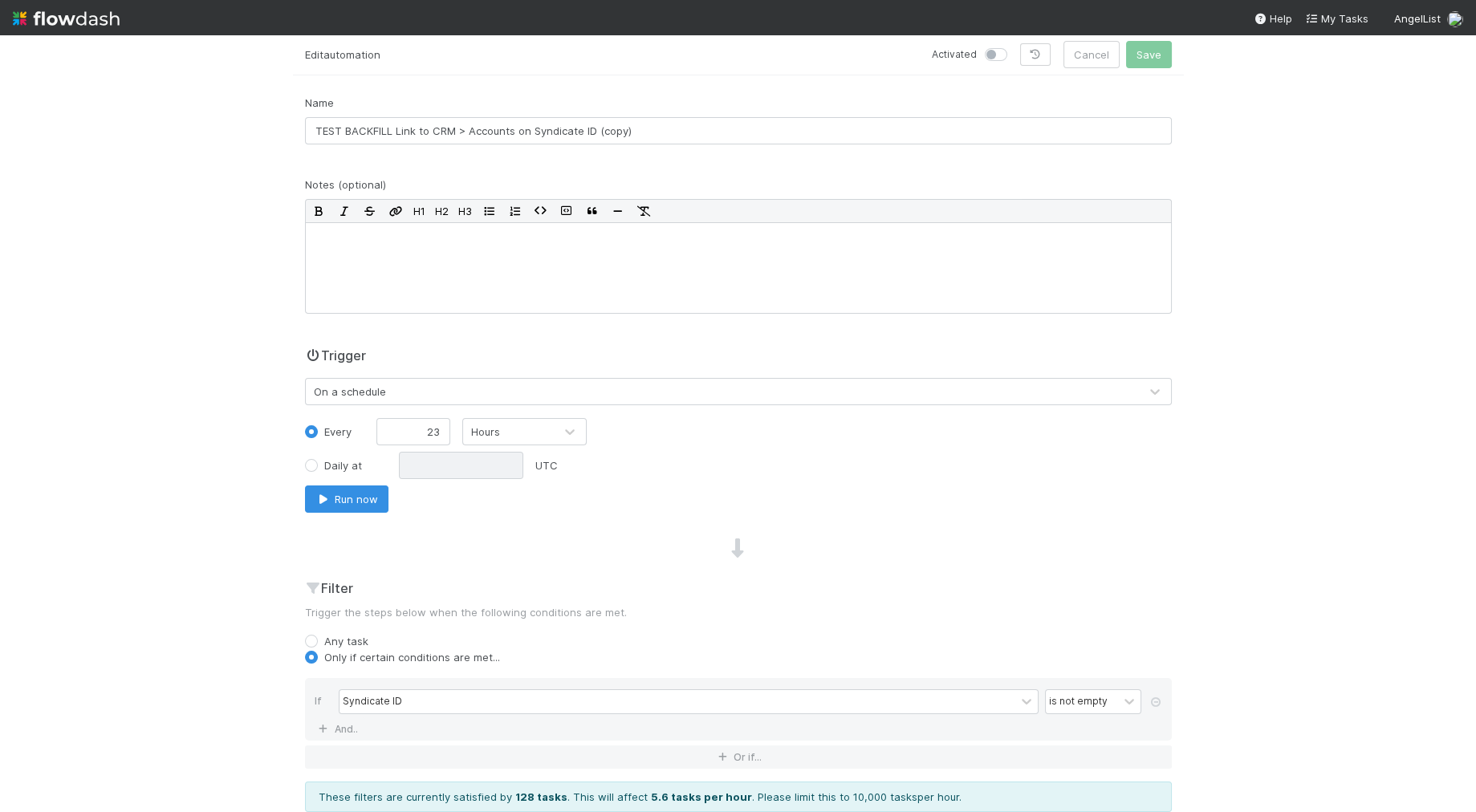
scroll to position [94, 0]
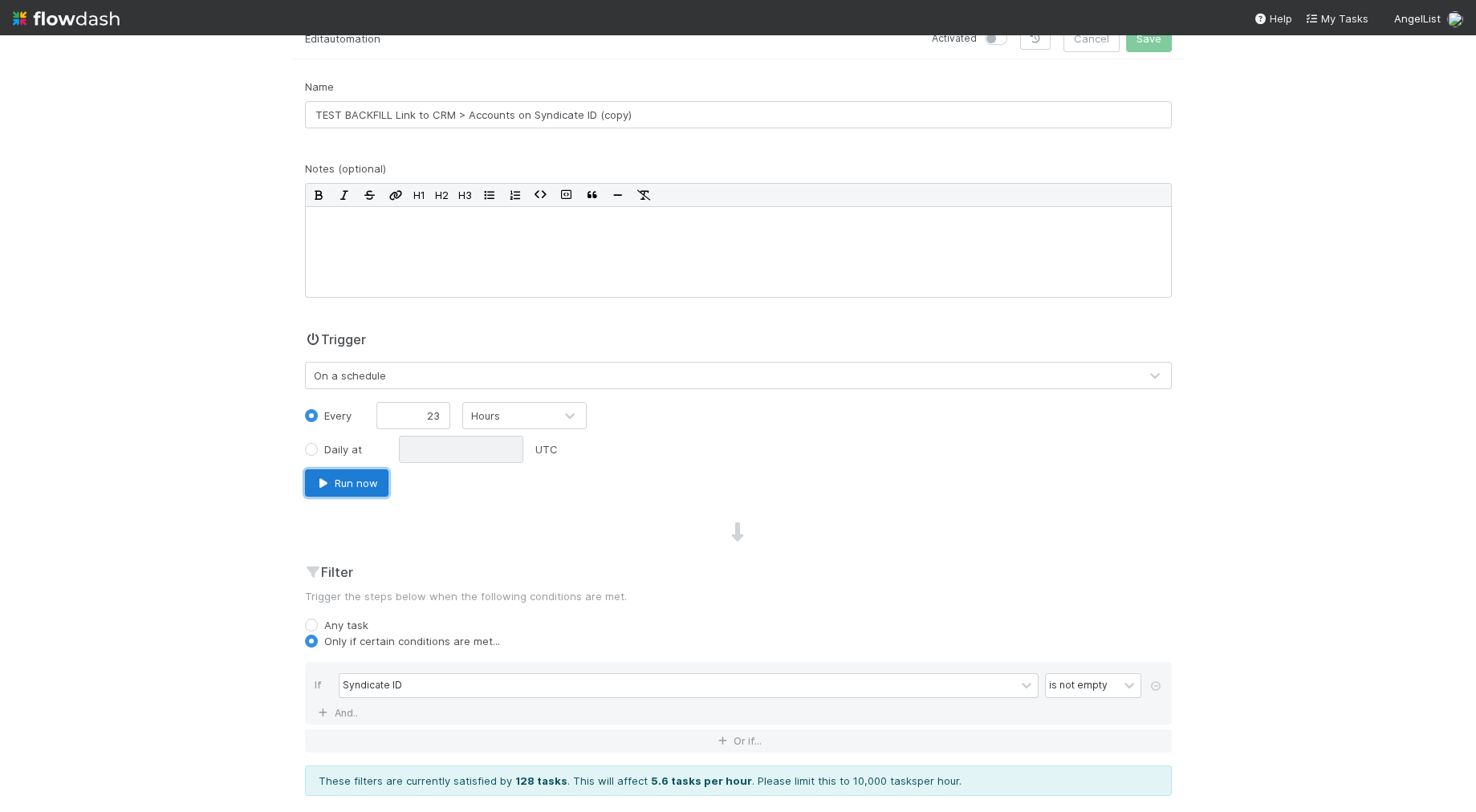
click at [356, 481] on button "Run now" at bounding box center [347, 483] width 84 height 28
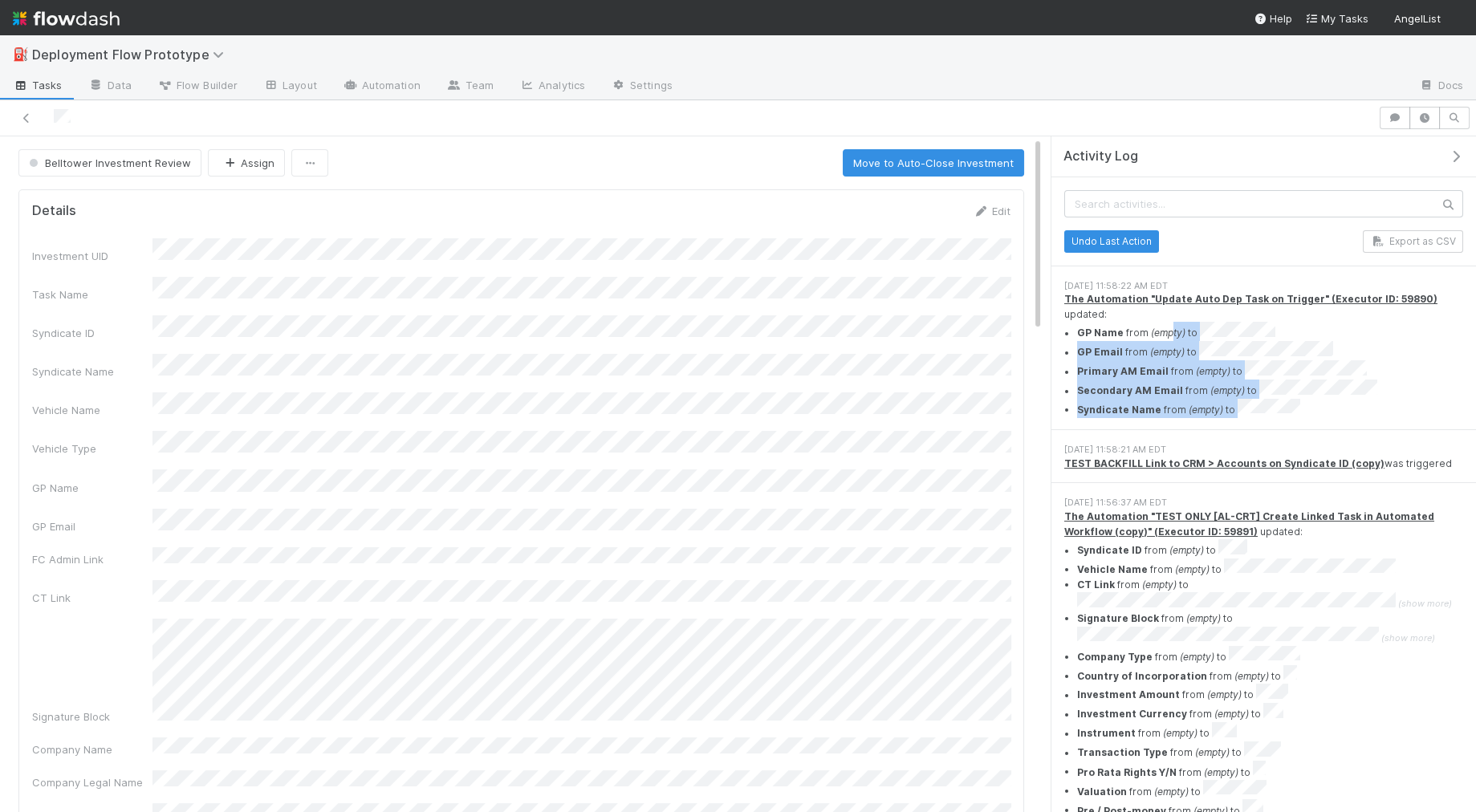
drag, startPoint x: 1179, startPoint y: 309, endPoint x: 1345, endPoint y: 368, distance: 176.2
click at [1345, 368] on ul "GP Name from (empty) to GP Email from (empty) to Primary AM Email from (empty) …" at bounding box center [1264, 370] width 399 height 96
click at [1344, 399] on li "Syndicate Name from (empty) to" at bounding box center [1270, 408] width 386 height 19
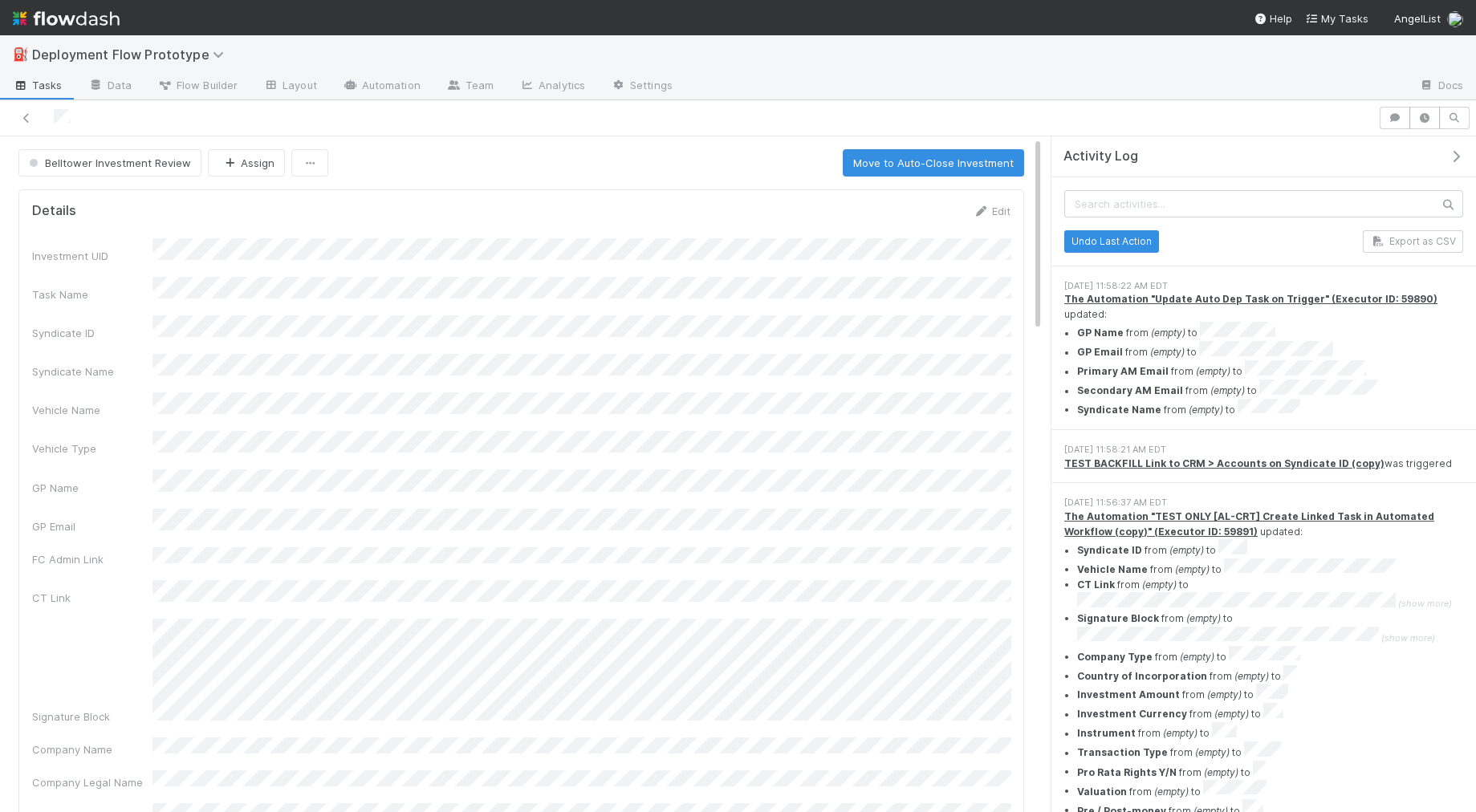
click at [1387, 399] on li "Syndicate Name from (empty) to" at bounding box center [1270, 408] width 386 height 19
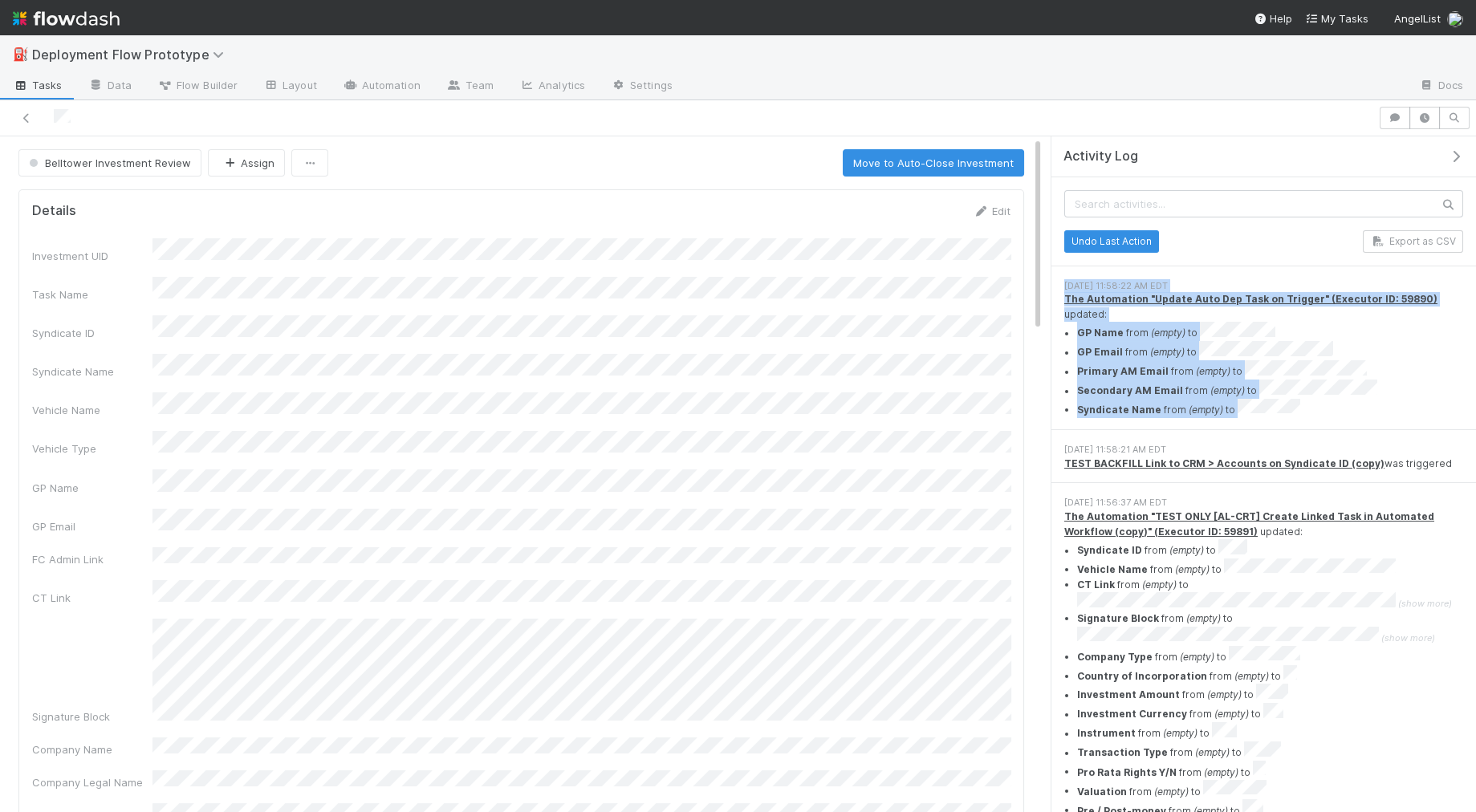
drag, startPoint x: 1335, startPoint y: 365, endPoint x: 1116, endPoint y: 287, distance: 232.5
click at [1086, 258] on div "Undo Last Action Export as CSV [DATE] 11:58:22 AM EDT The Automation "Update Au…" at bounding box center [1264, 612] width 425 height 871
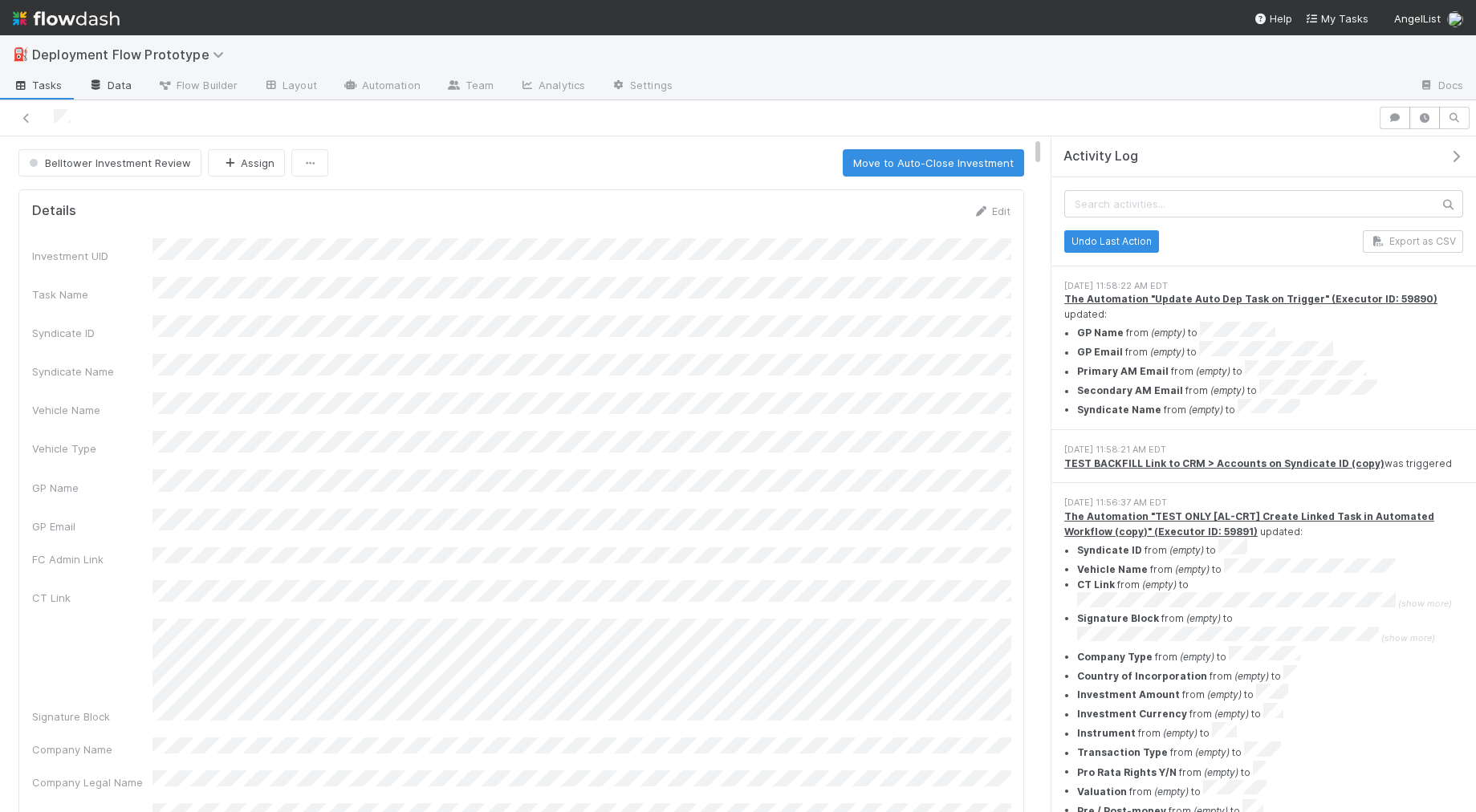
click at [129, 89] on link "Data" at bounding box center [110, 86] width 69 height 26
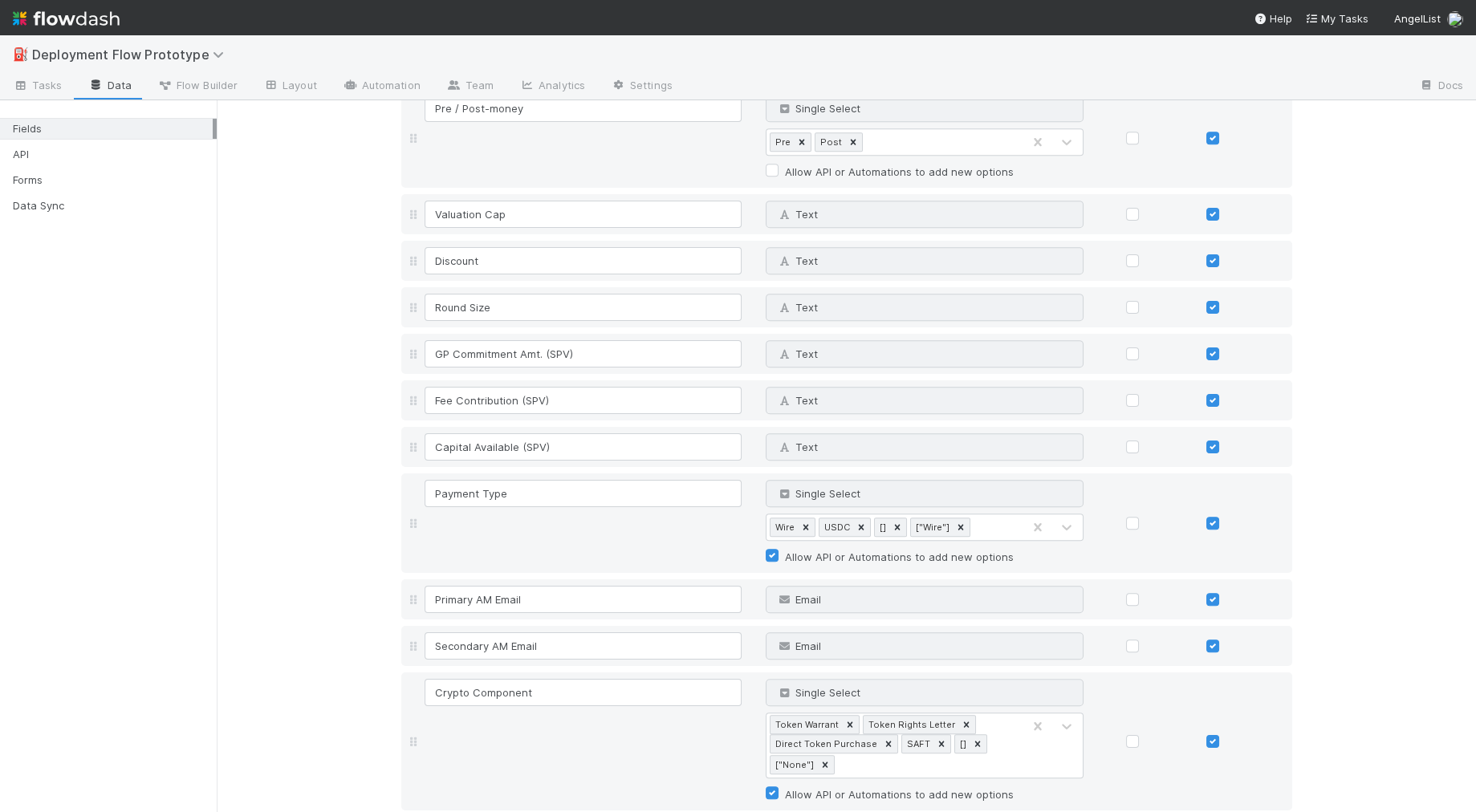
scroll to position [1760, 0]
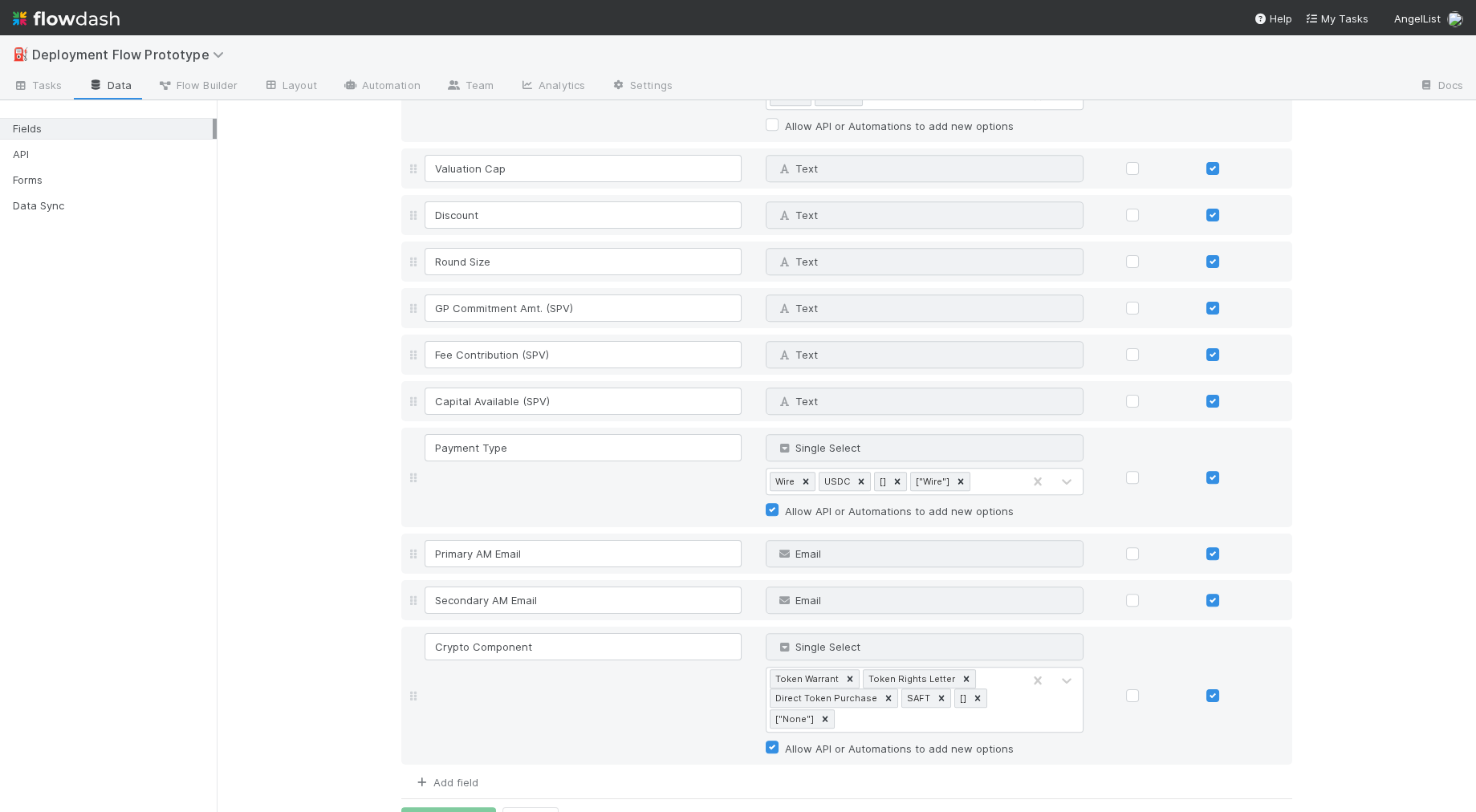
click at [441, 776] on link "Add field" at bounding box center [446, 782] width 64 height 13
click at [457, 778] on input at bounding box center [584, 791] width 318 height 28
type input "Venture Firm Email"
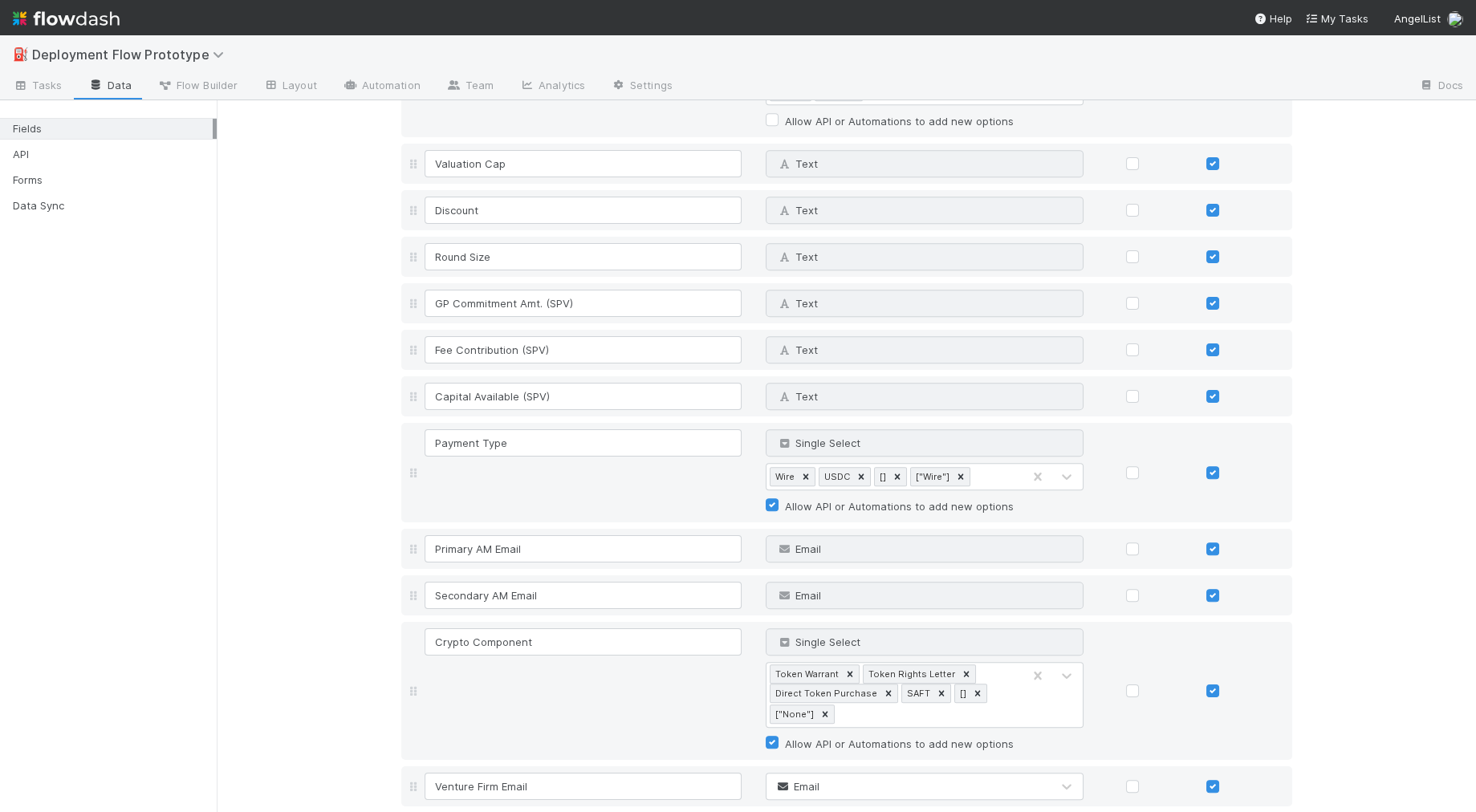
scroll to position [1853, 0]
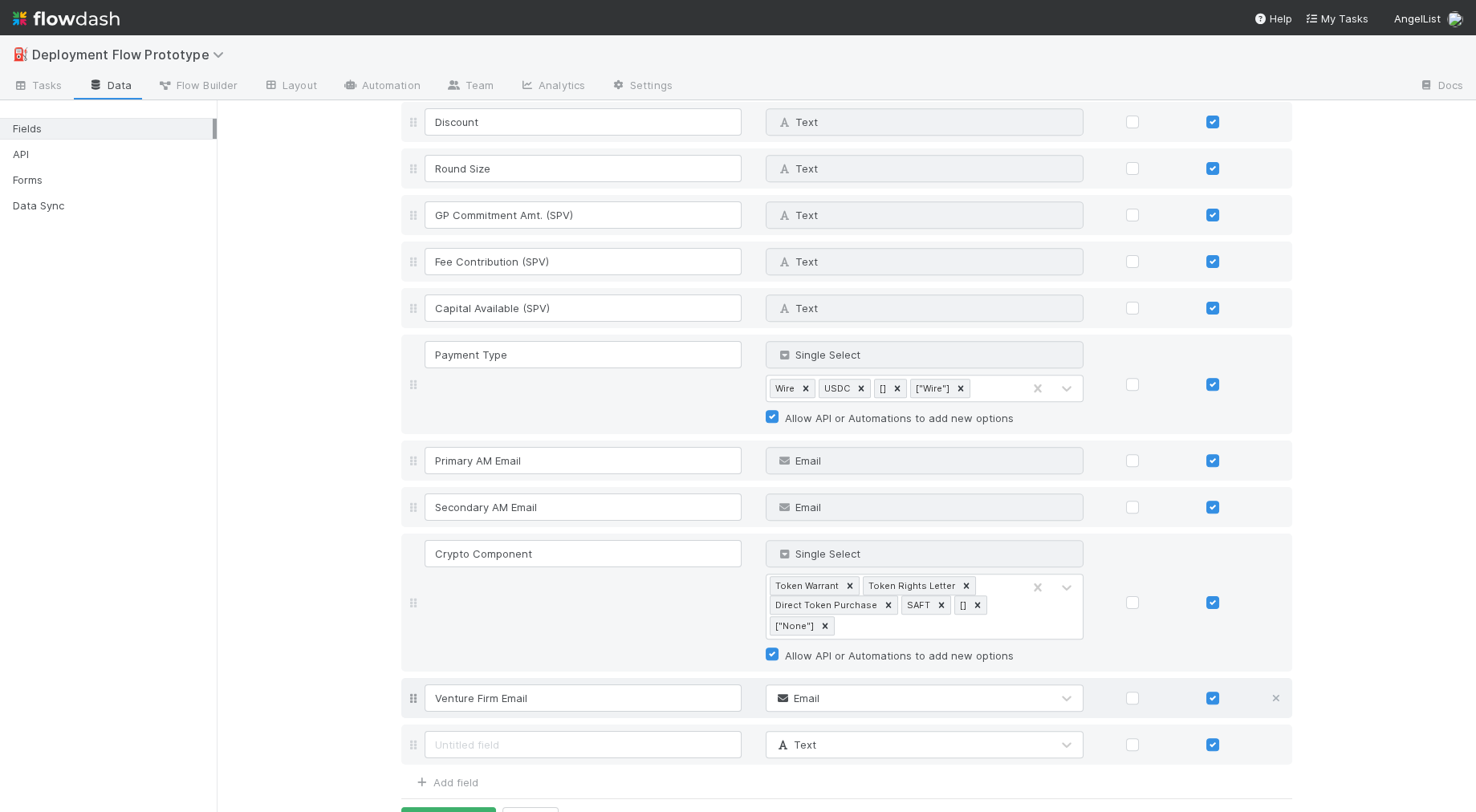
click at [1277, 740] on icon at bounding box center [1275, 745] width 16 height 10
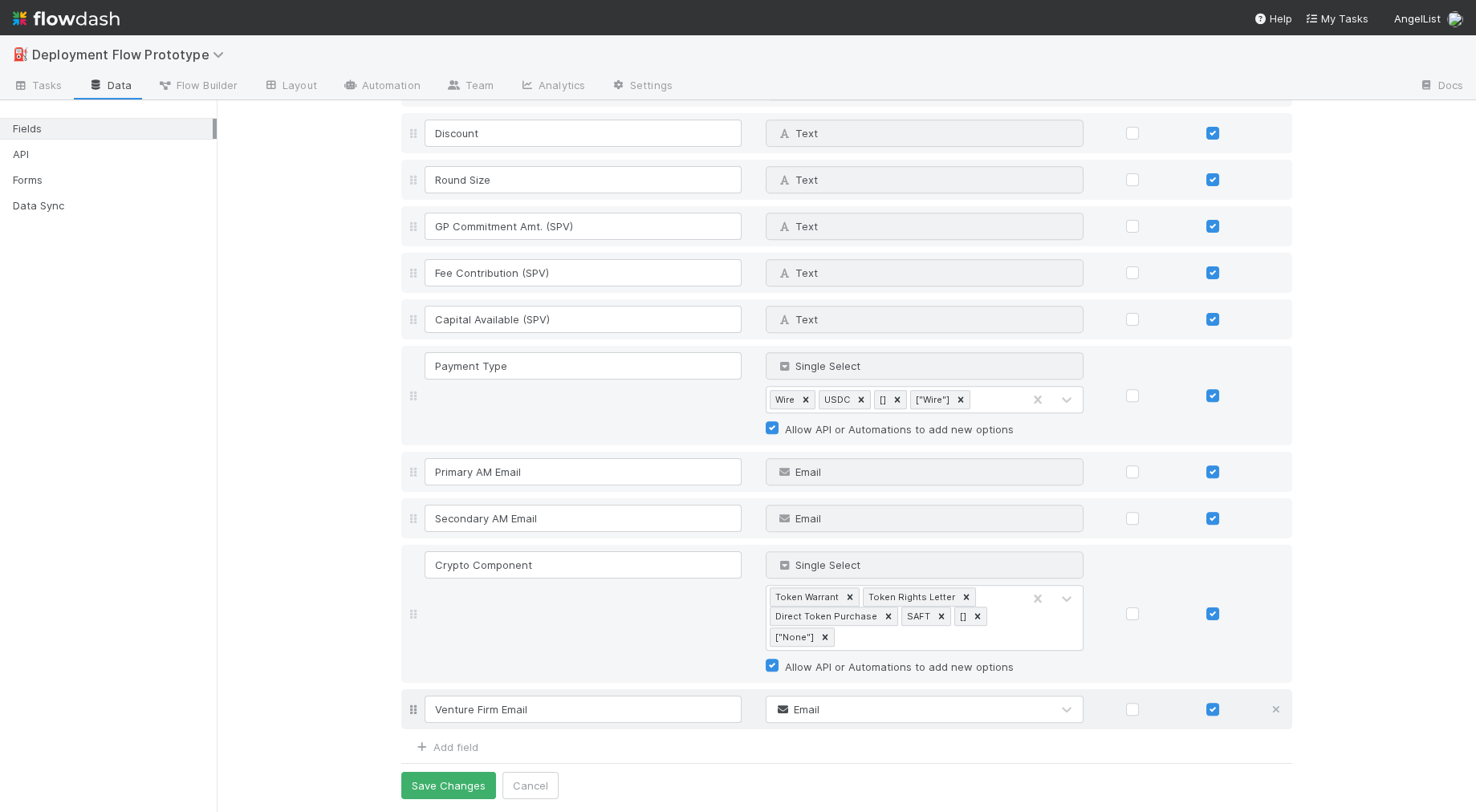
scroll to position [1806, 0]
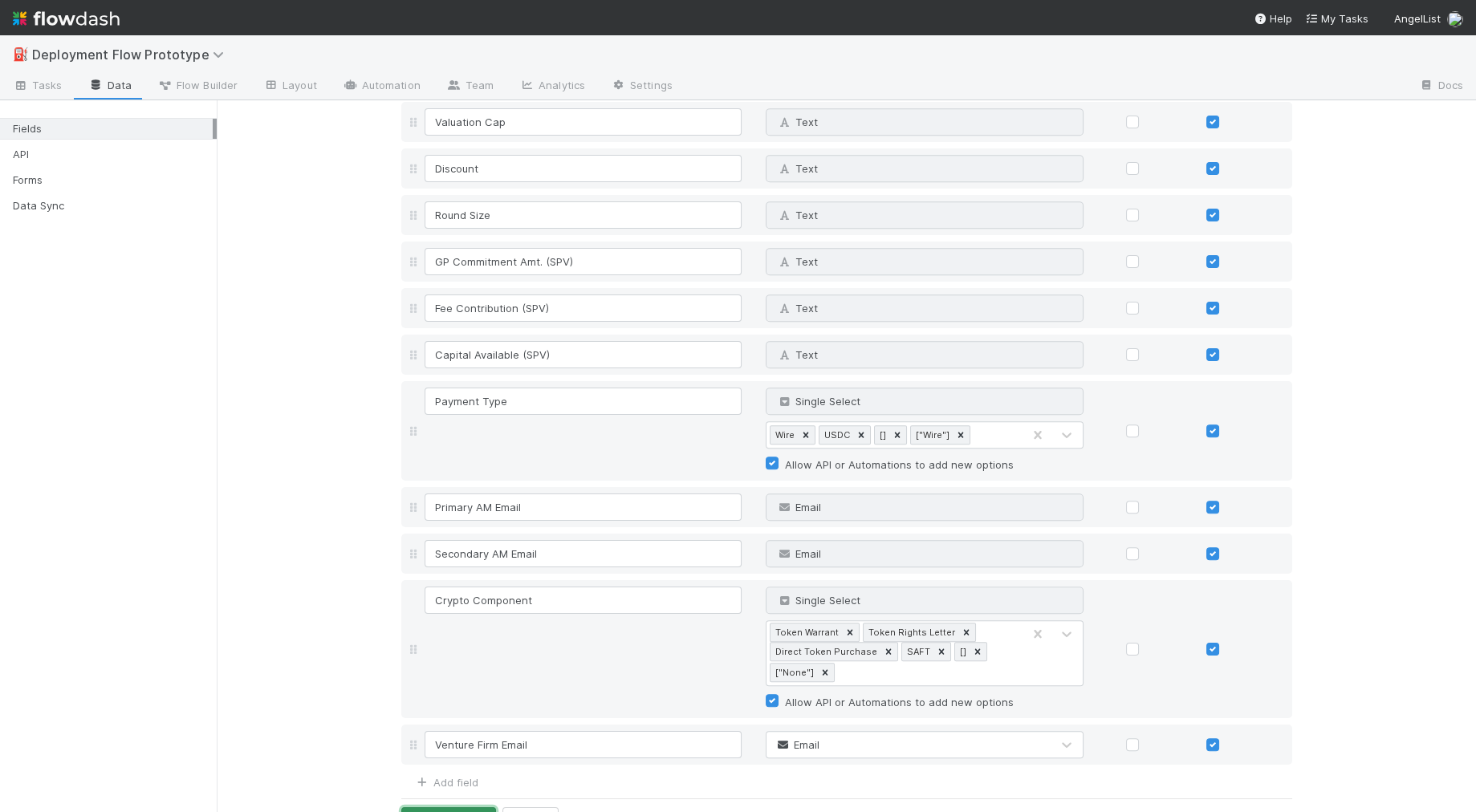
click at [462, 807] on button "Save Changes" at bounding box center [448, 820] width 94 height 28
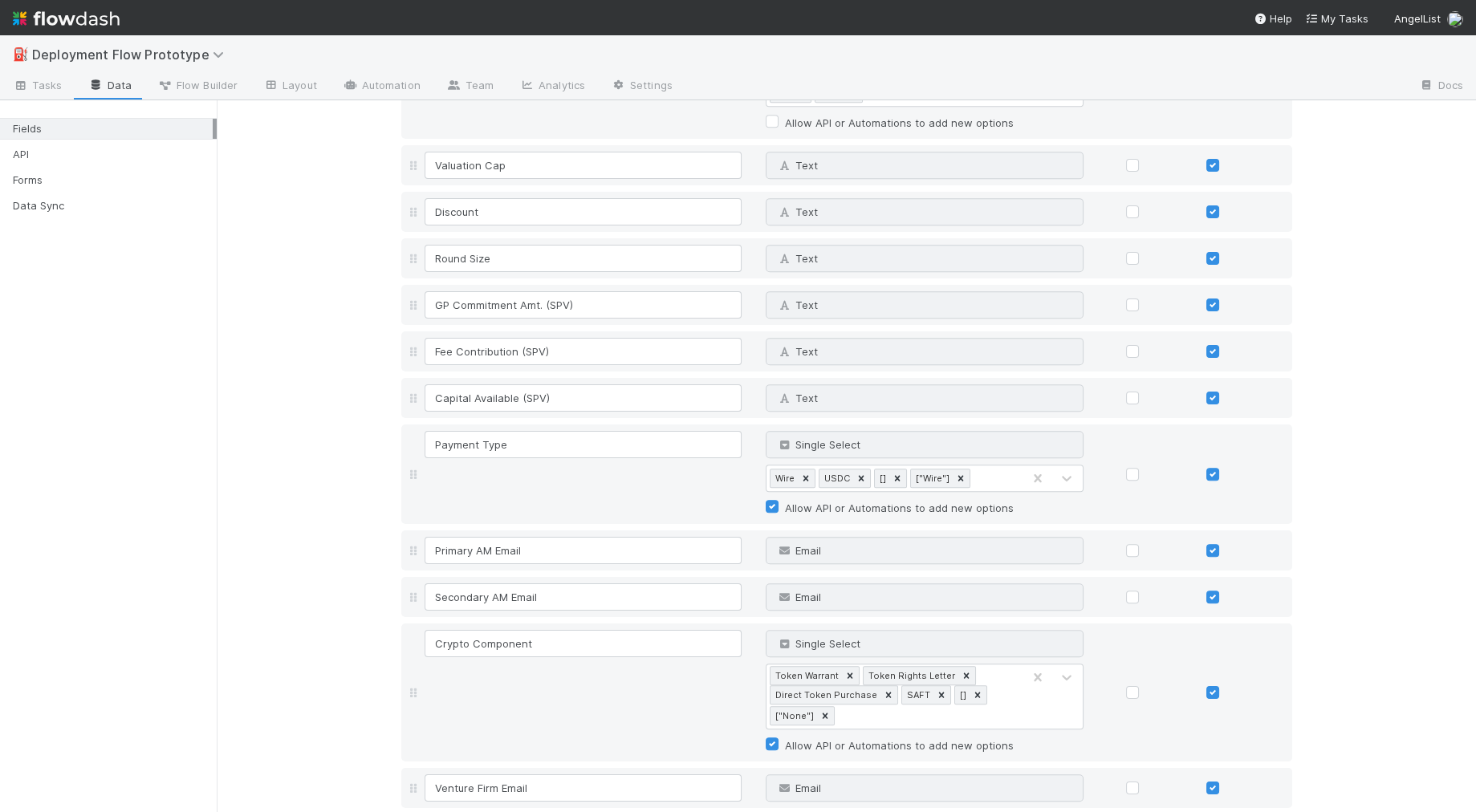
scroll to position [1848, 0]
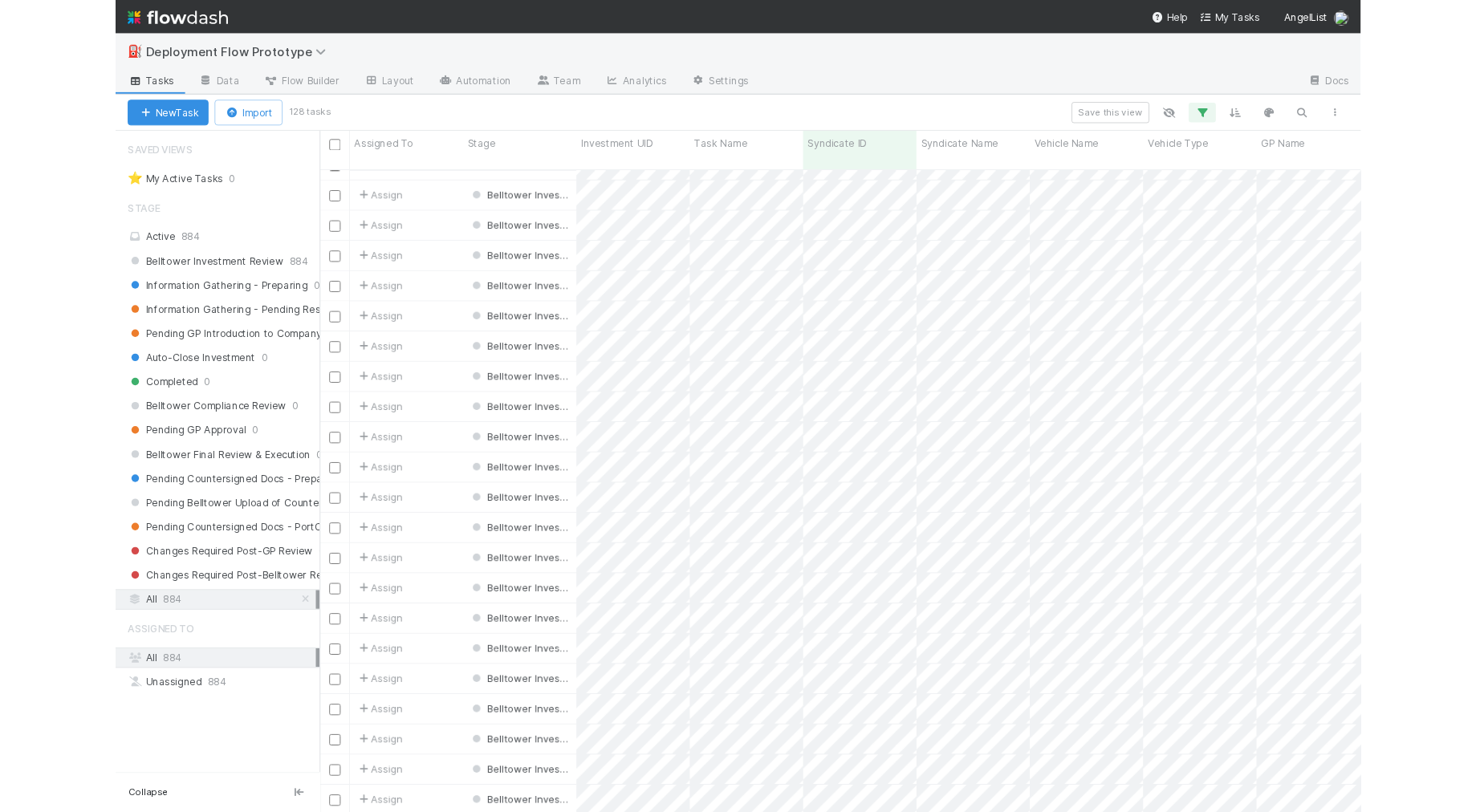
scroll to position [646, 1259]
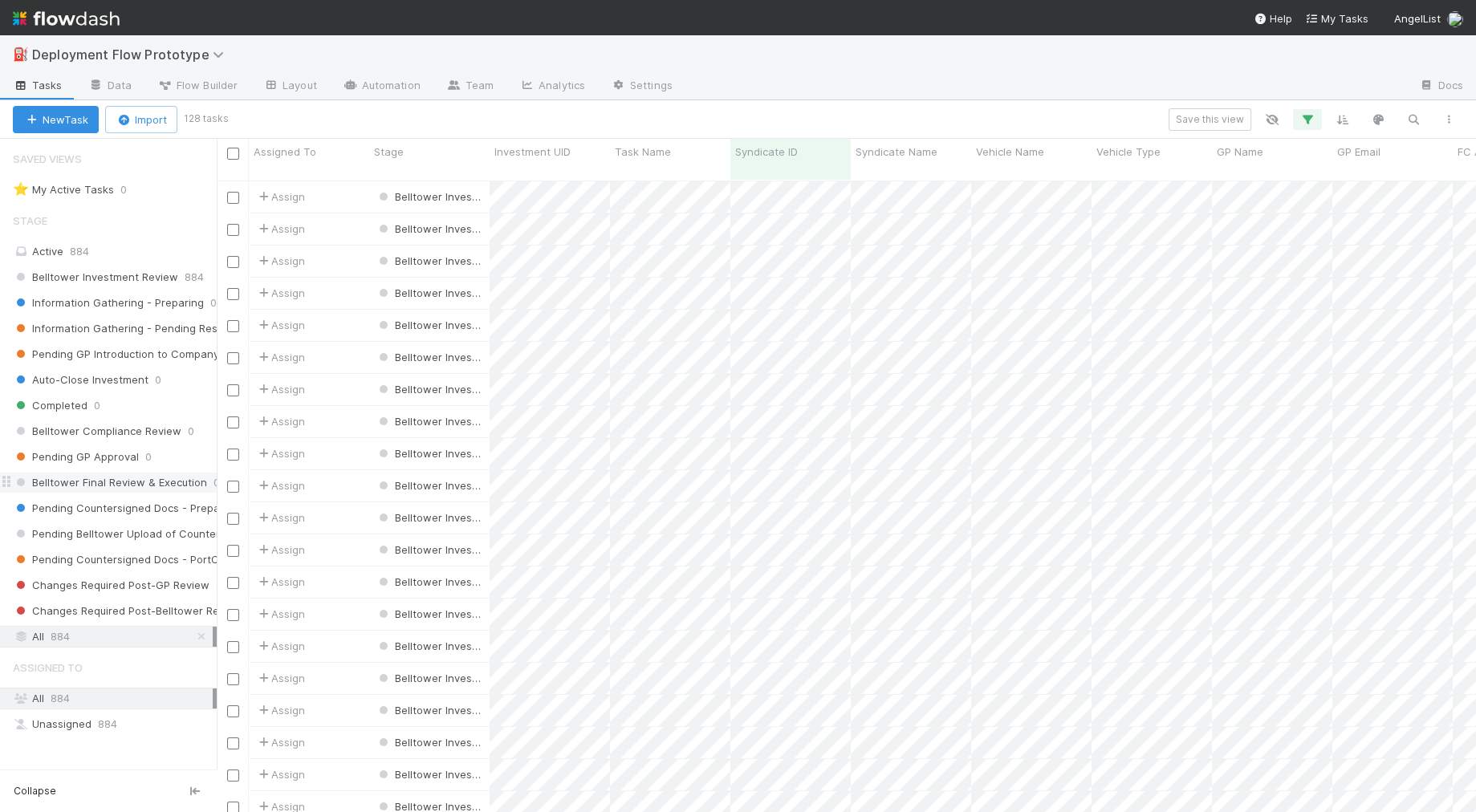
scroll to position [646, 1259]
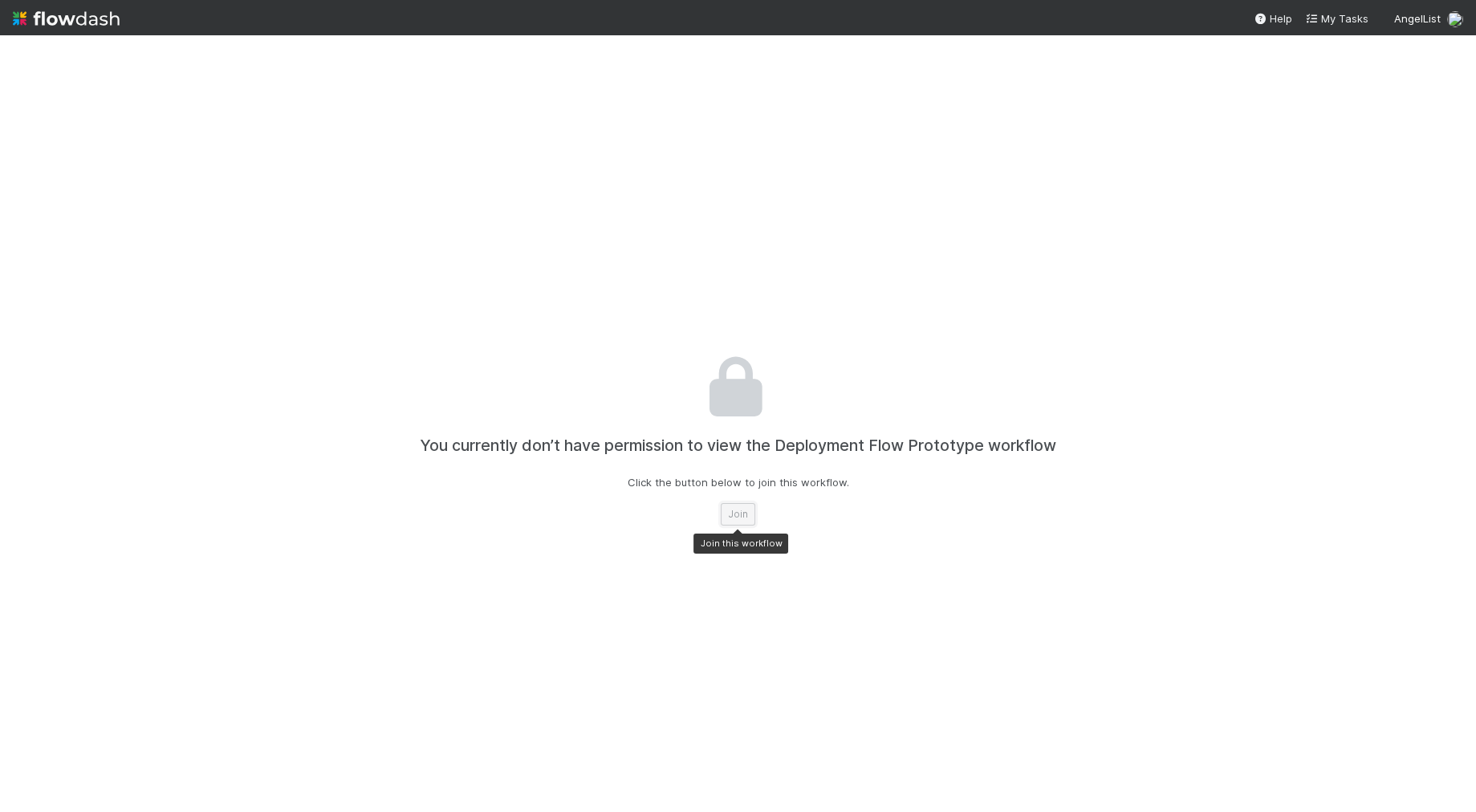
click at [728, 513] on button "Join" at bounding box center [738, 514] width 34 height 23
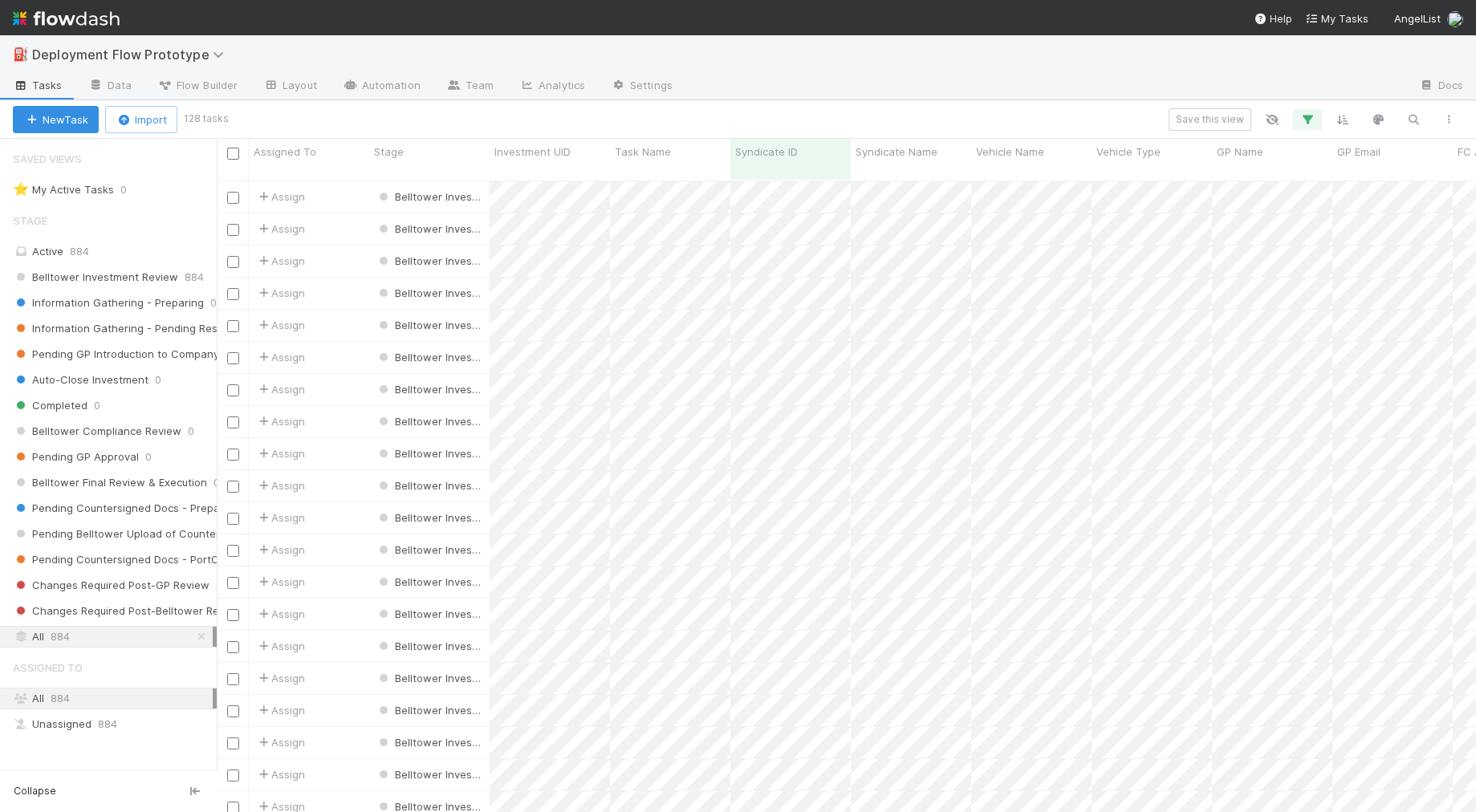
scroll to position [646, 1259]
click at [895, 161] on div "Syndicate Name" at bounding box center [911, 159] width 120 height 41
click at [919, 153] on span "Syndicate Name" at bounding box center [896, 151] width 82 height 16
click at [912, 207] on div "Sort Z → A" at bounding box center [947, 206] width 183 height 24
click at [943, 151] on icon at bounding box center [940, 152] width 15 height 10
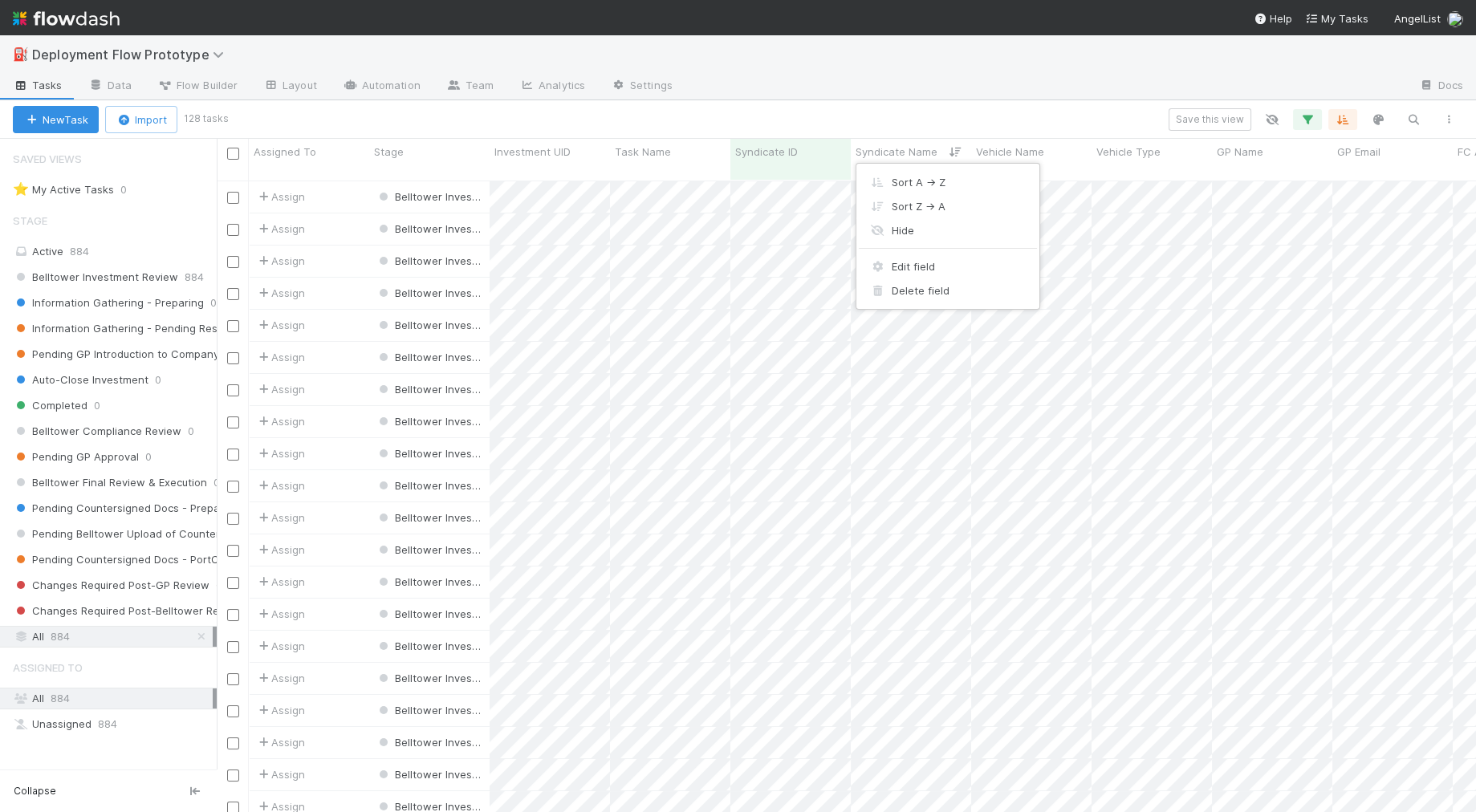
drag, startPoint x: 926, startPoint y: 176, endPoint x: 979, endPoint y: 104, distance: 89.4
click at [926, 176] on div "Sort A → Z" at bounding box center [947, 181] width 183 height 24
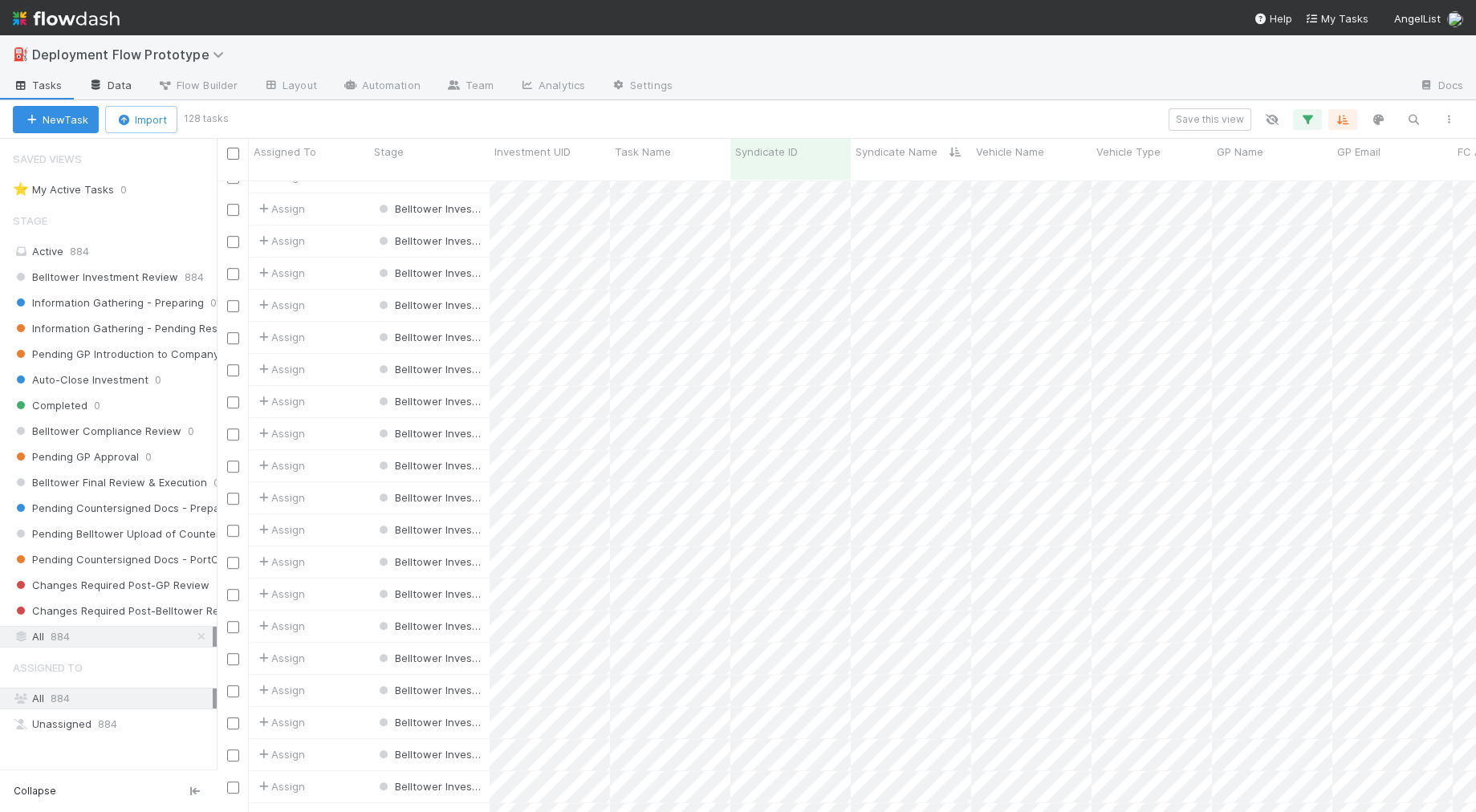
click at [96, 89] on icon at bounding box center [96, 85] width 16 height 10
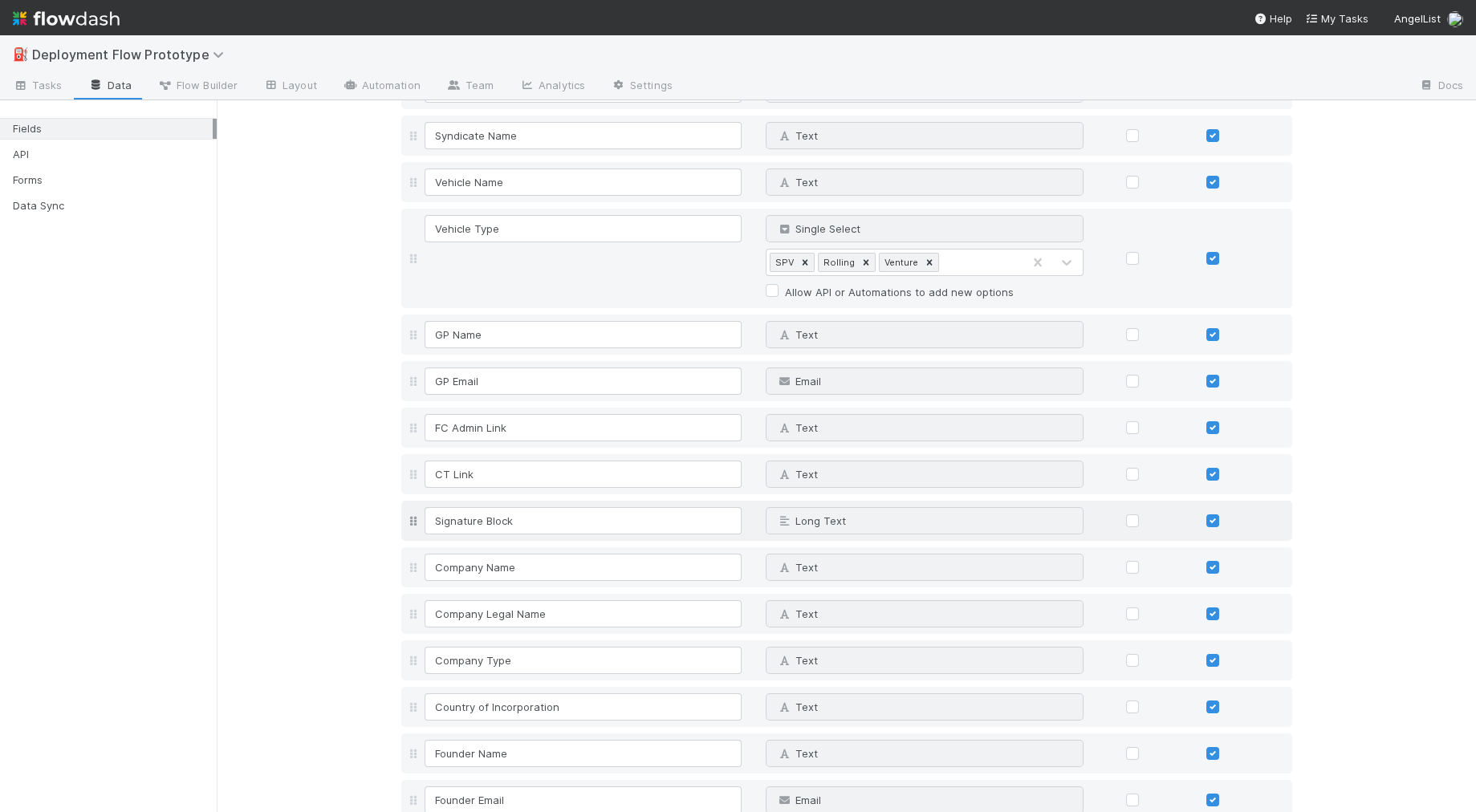
scroll to position [225, 0]
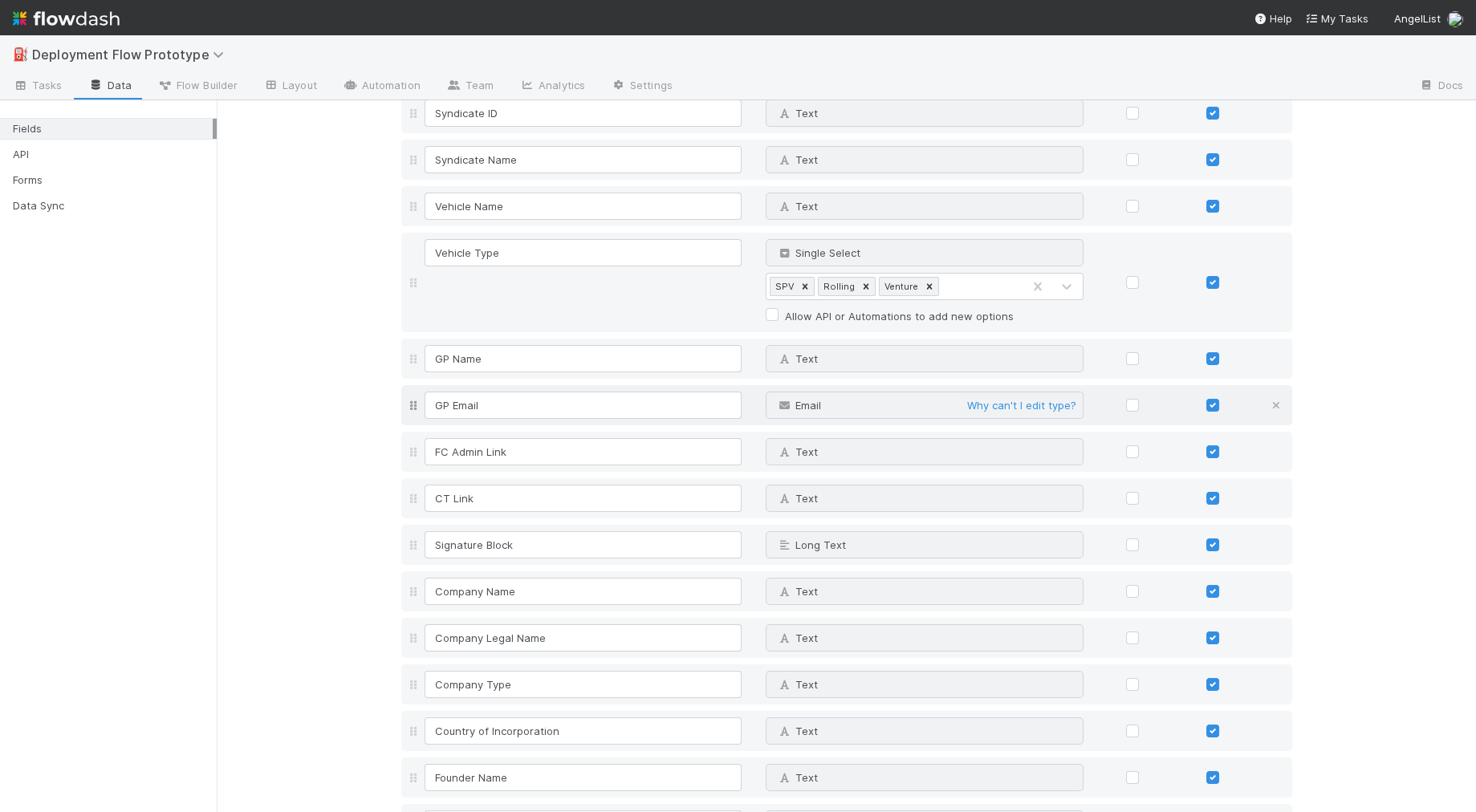
click at [1275, 404] on icon at bounding box center [1275, 406] width 16 height 10
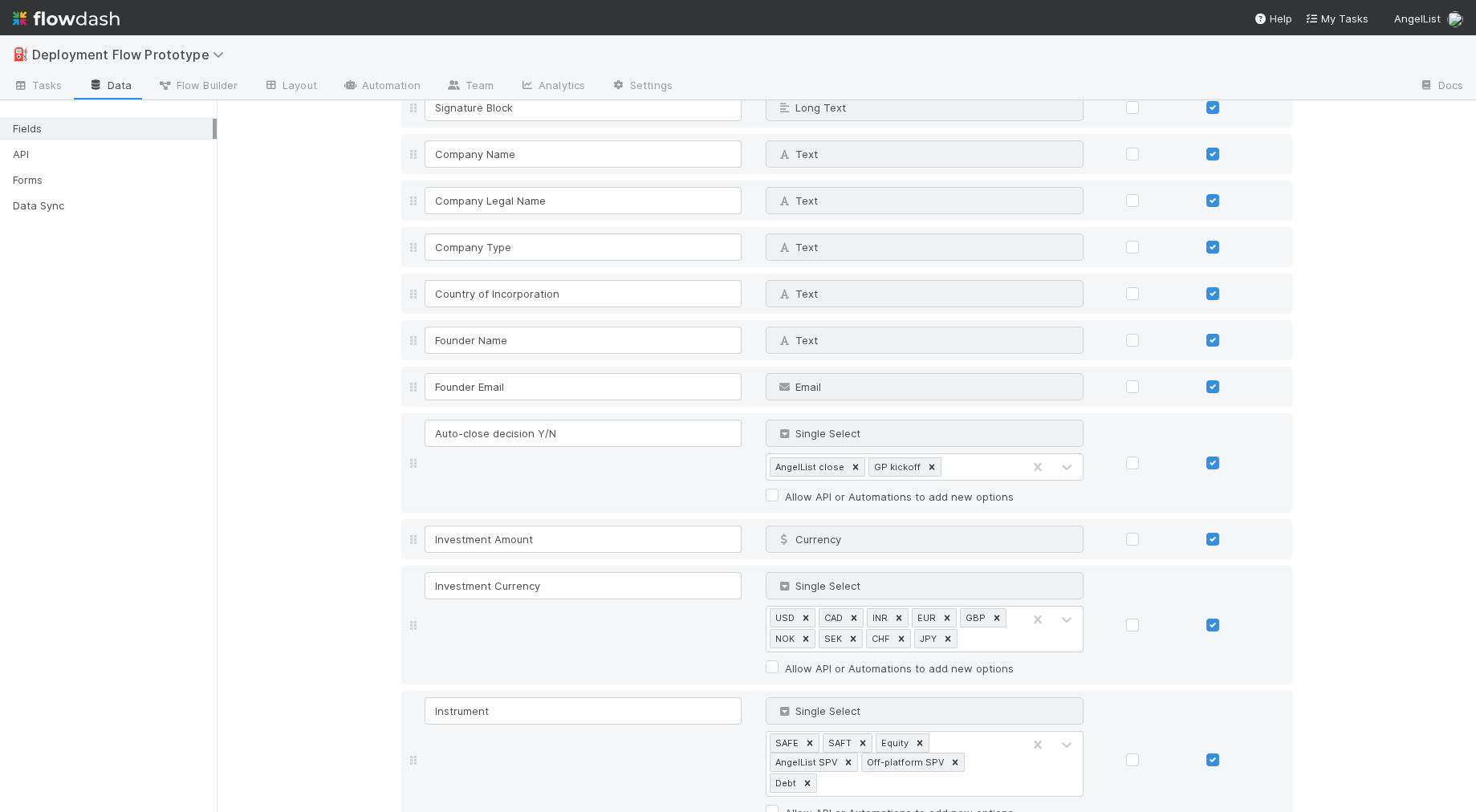
scroll to position [1795, 0]
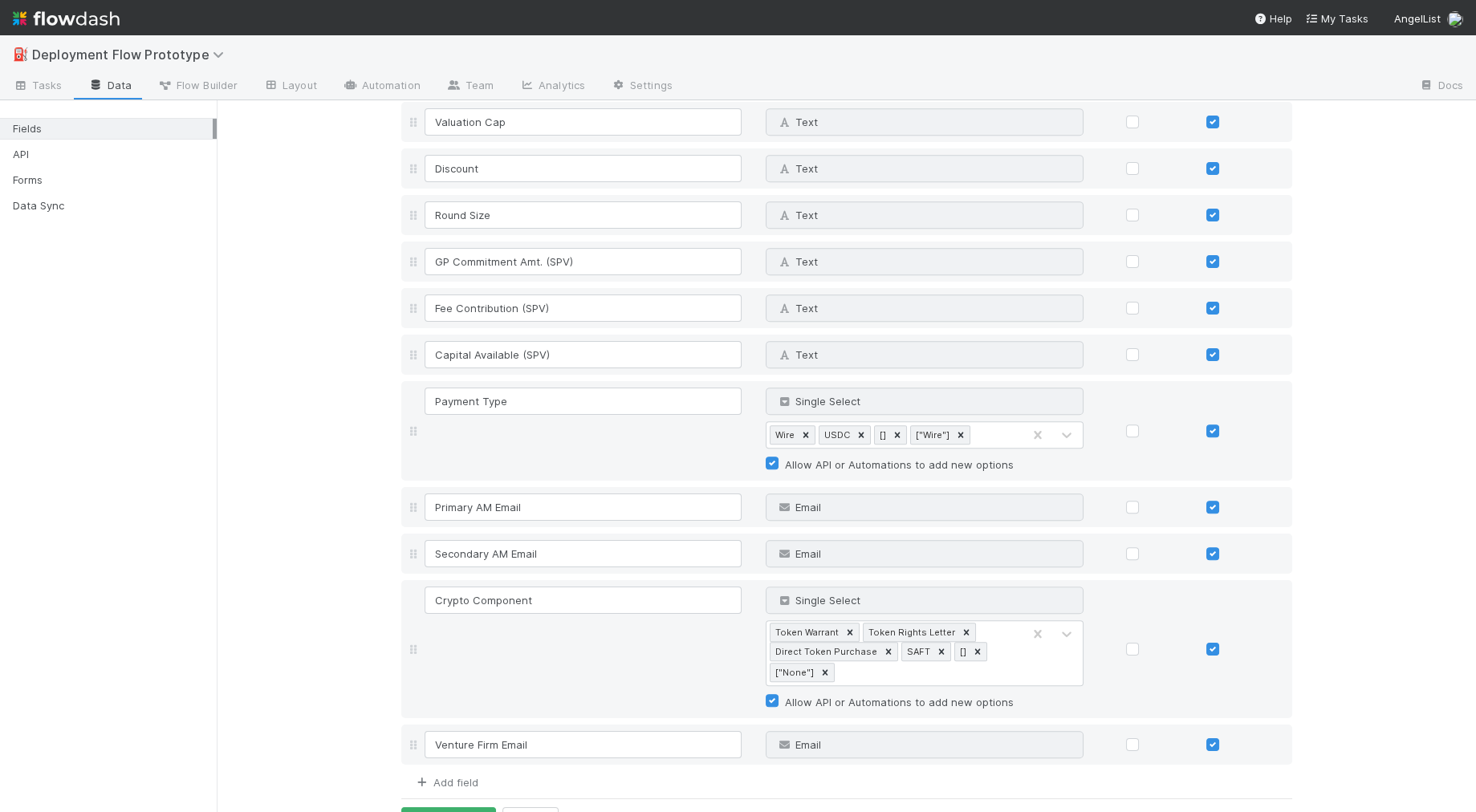
click at [470, 776] on link "Add field" at bounding box center [446, 782] width 64 height 13
type input "GP Email"
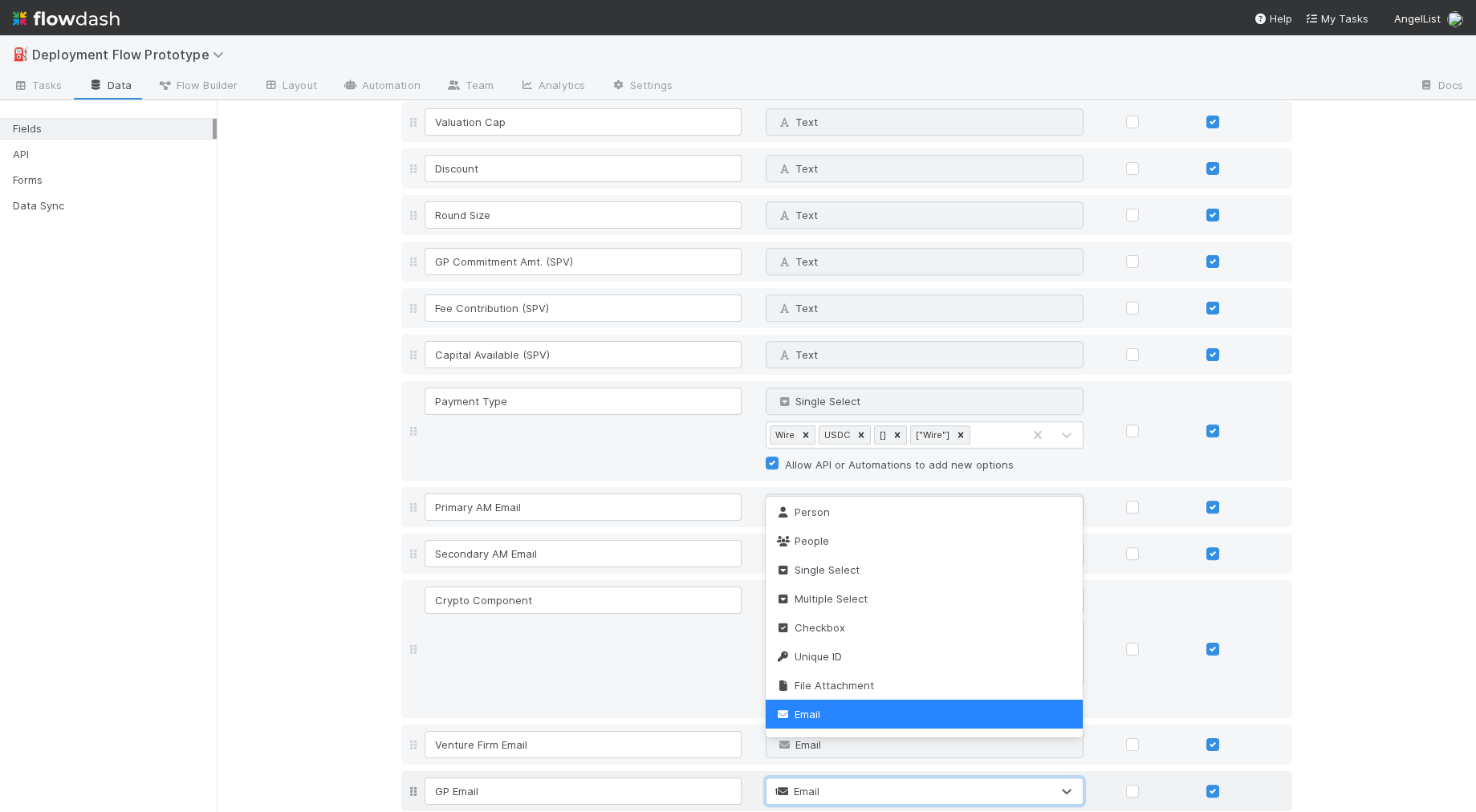
scroll to position [0, 0]
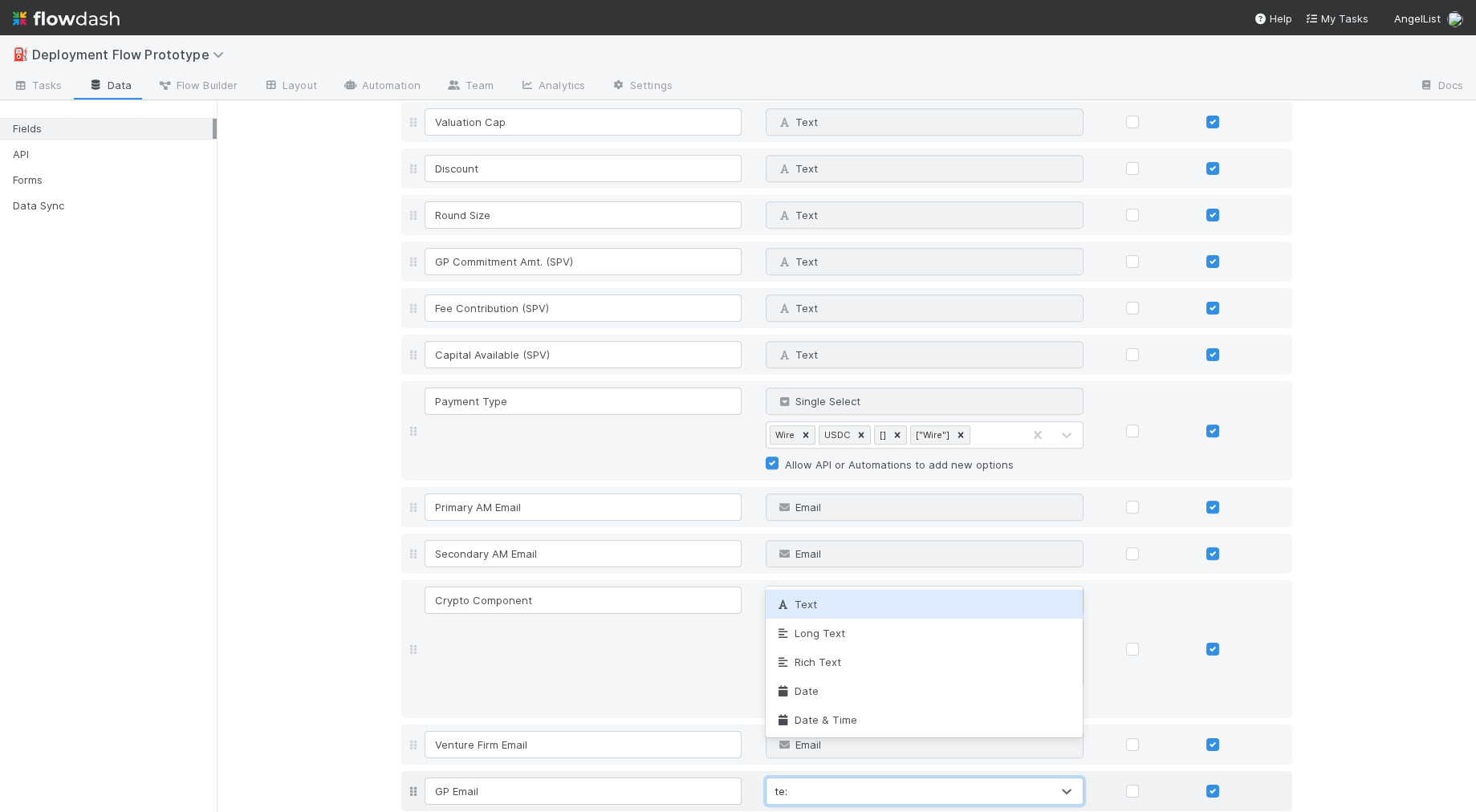
type input "text"
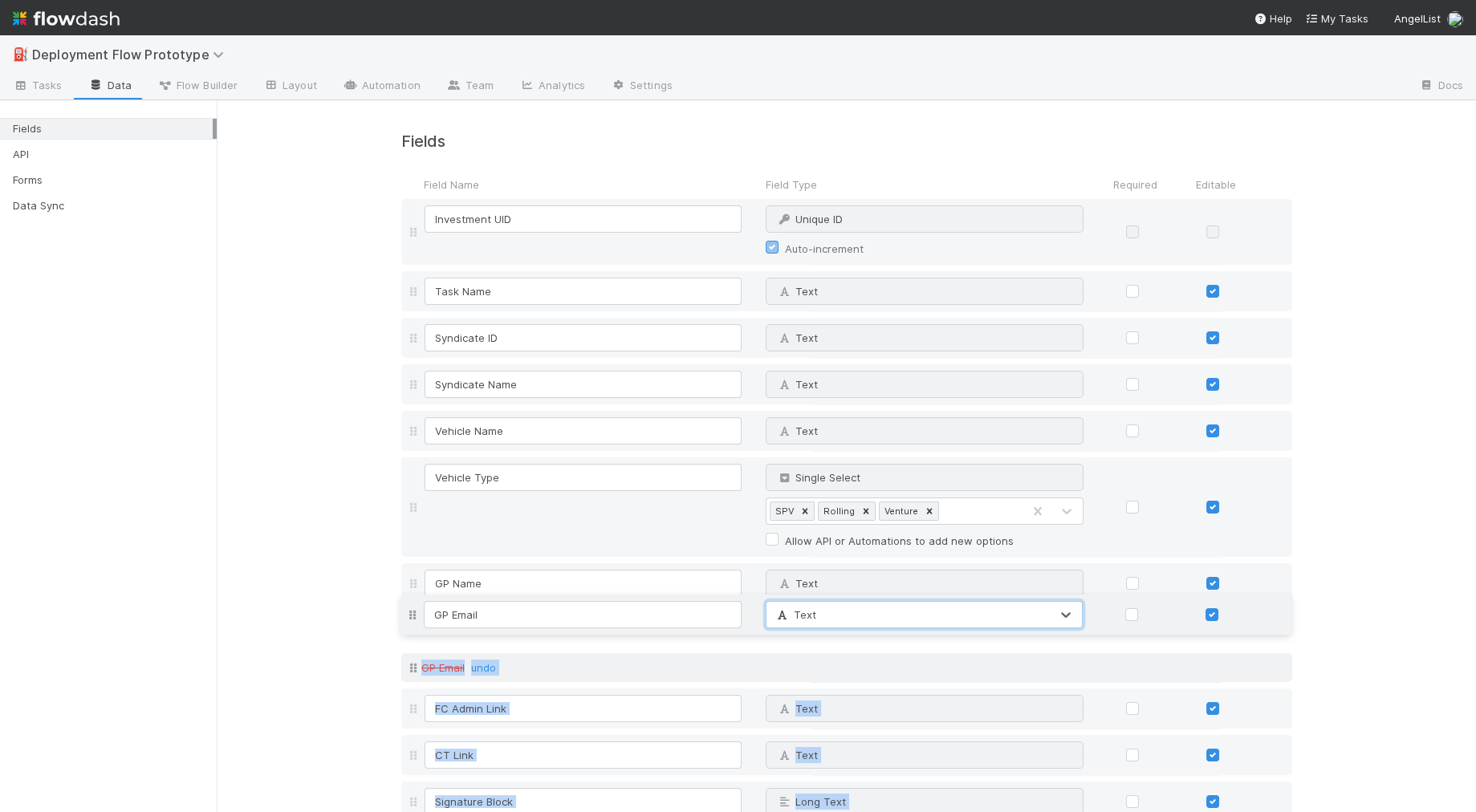
drag, startPoint x: 416, startPoint y: 753, endPoint x: 448, endPoint y: 610, distance: 146.5
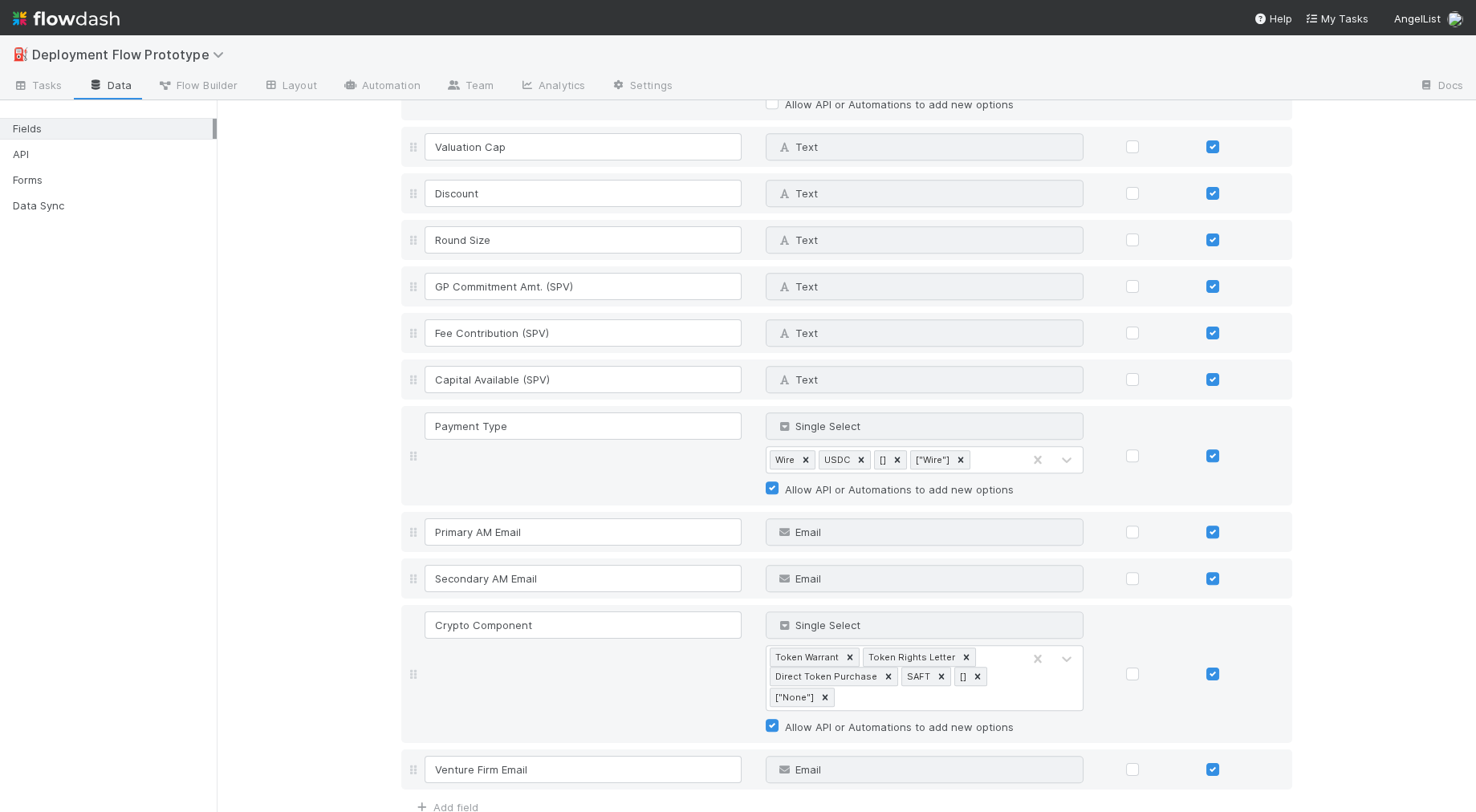
scroll to position [1841, 0]
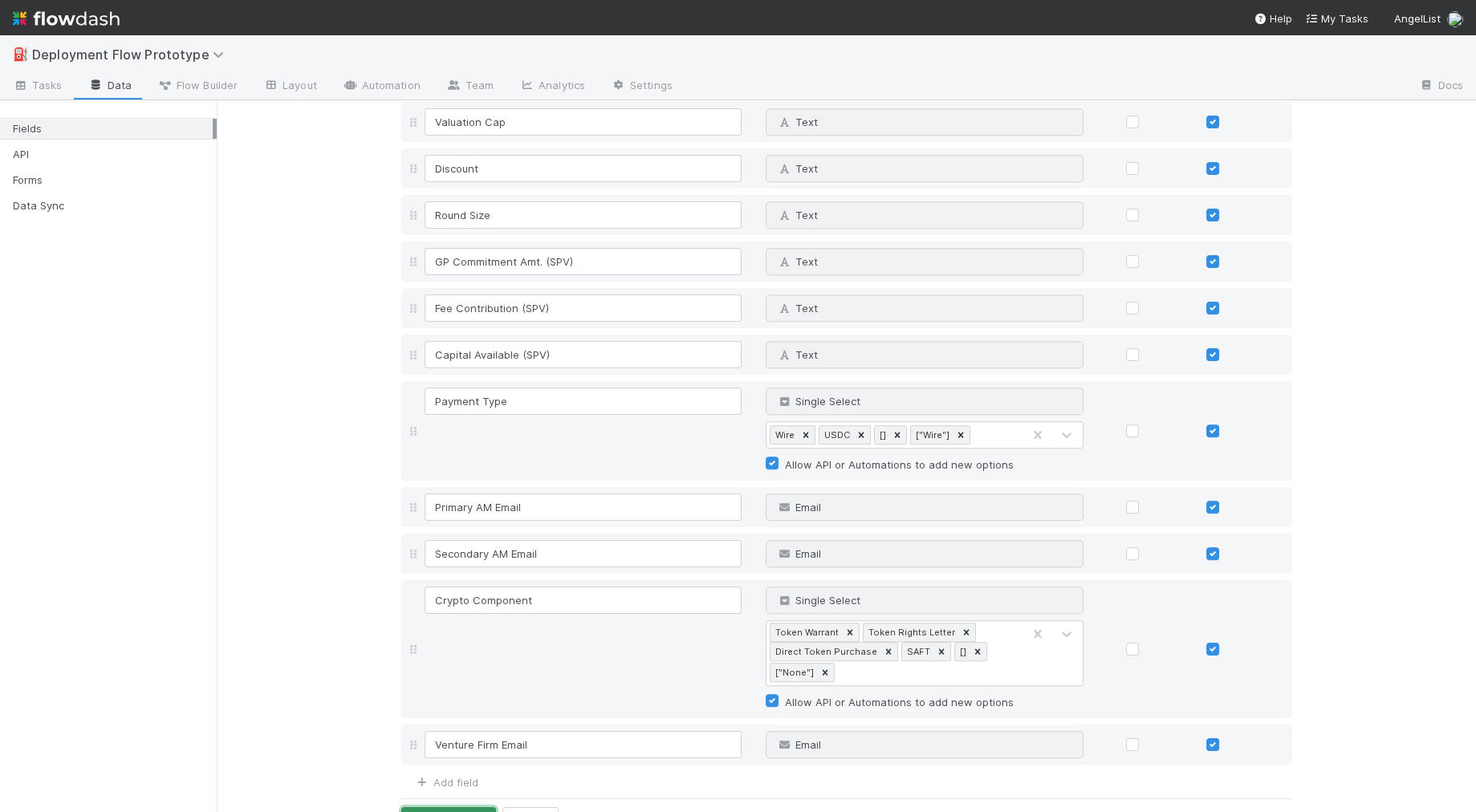
click at [462, 807] on button "Save Changes" at bounding box center [448, 820] width 94 height 28
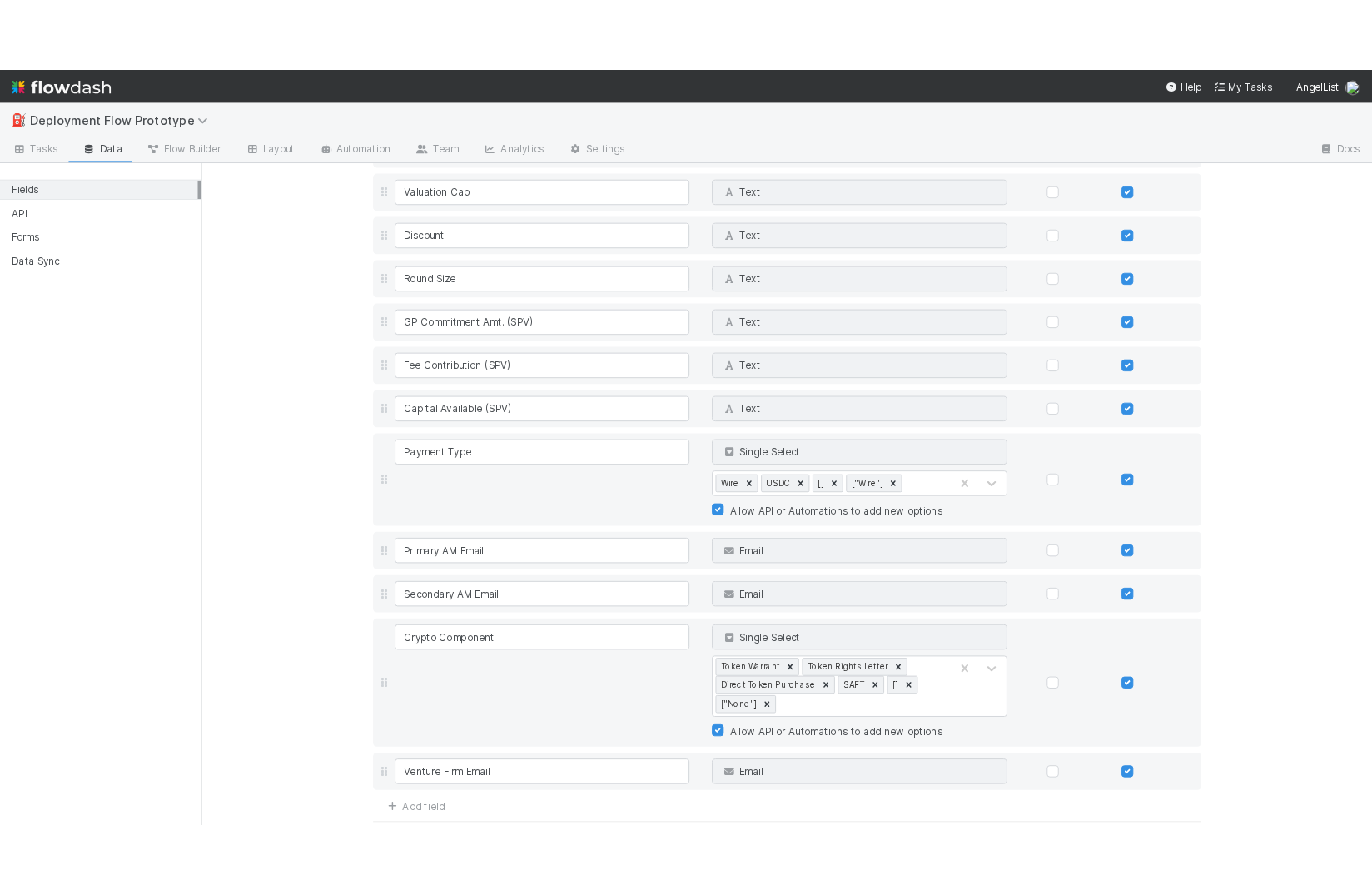
scroll to position [1917, 0]
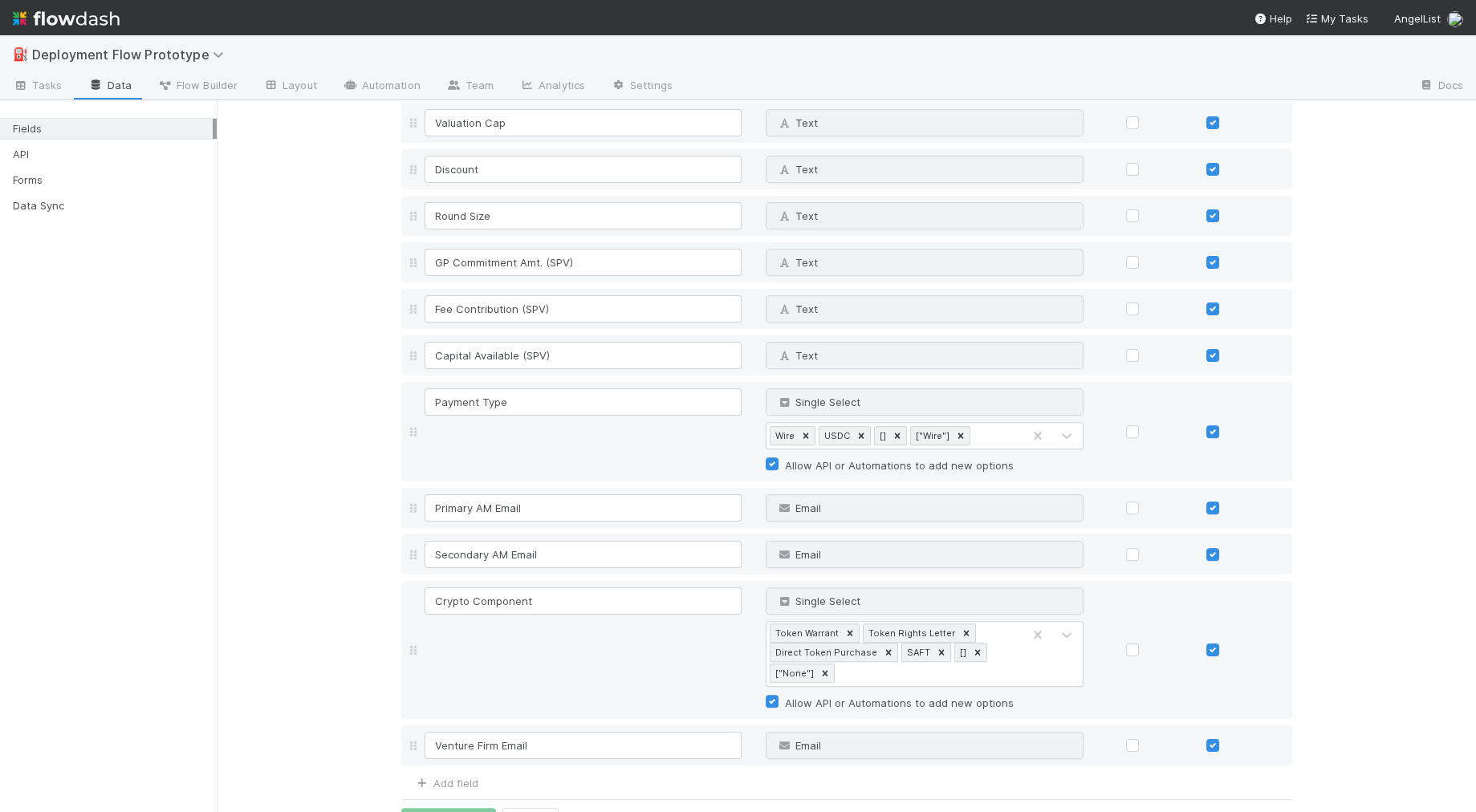
click at [386, 79] on link "Automation" at bounding box center [381, 86] width 104 height 26
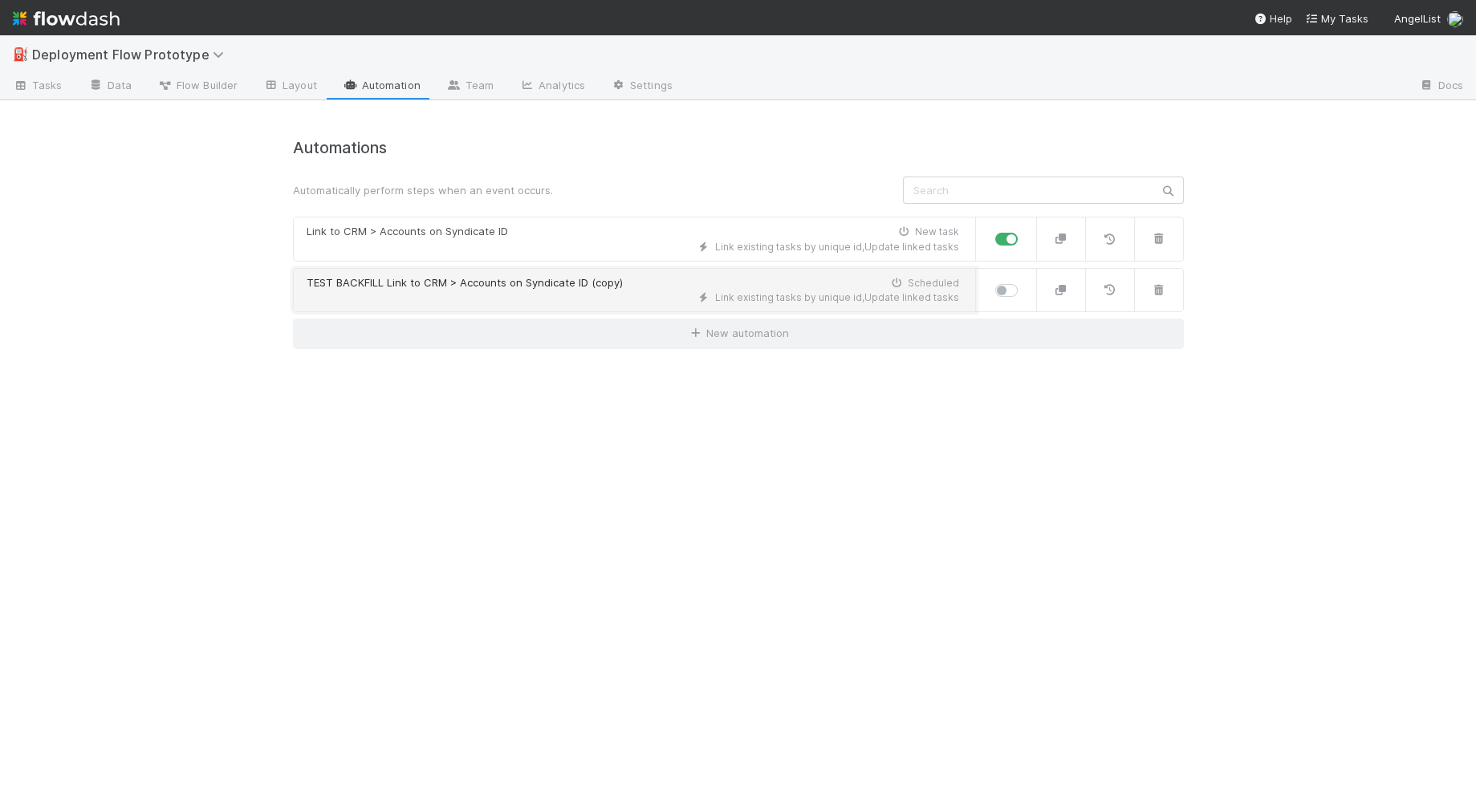
click at [589, 289] on div "TEST BACKFILL Link to CRM > Accounts on Syndicate ID (copy)" at bounding box center [465, 283] width 316 height 16
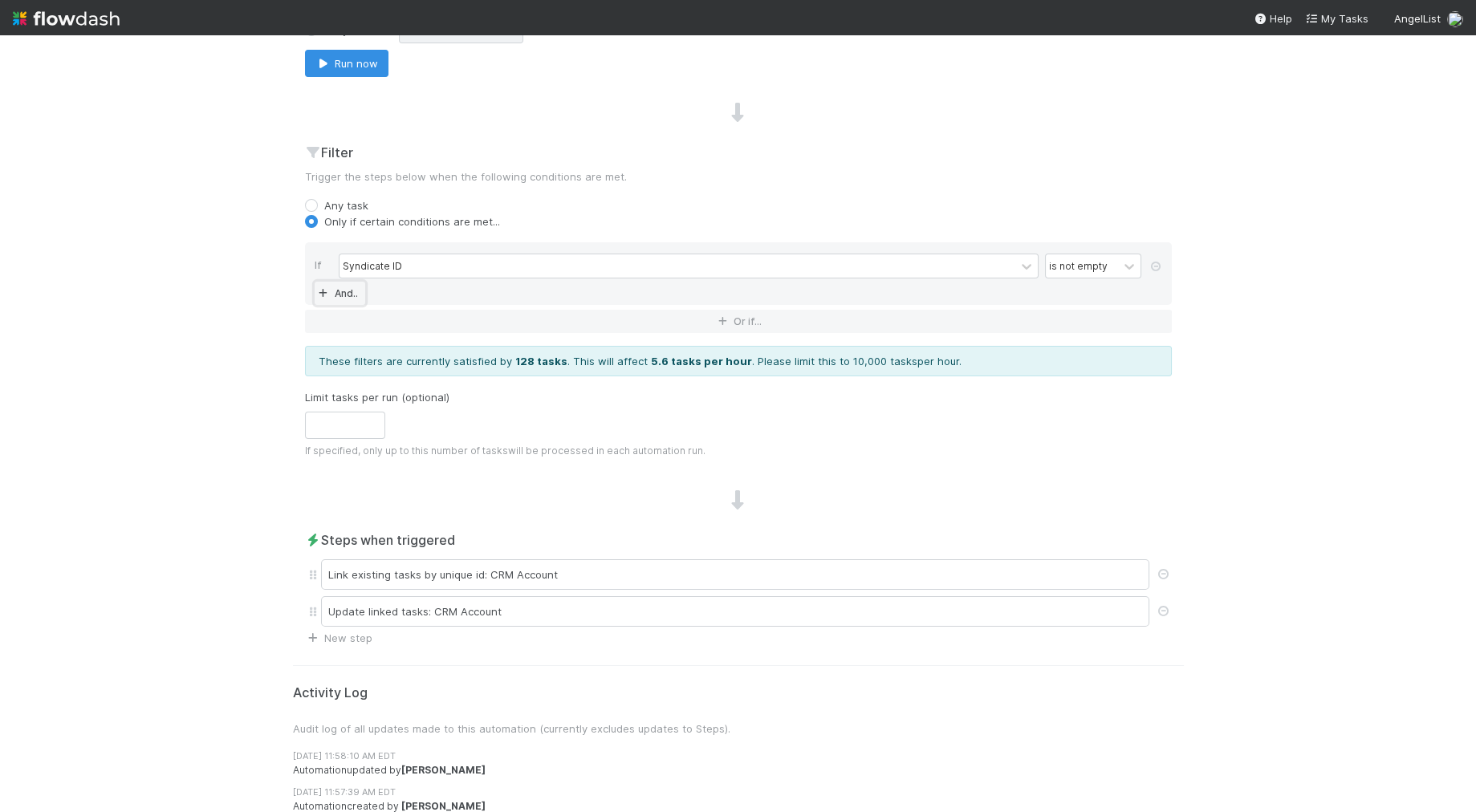
click at [349, 288] on link "And.." at bounding box center [340, 294] width 50 height 23
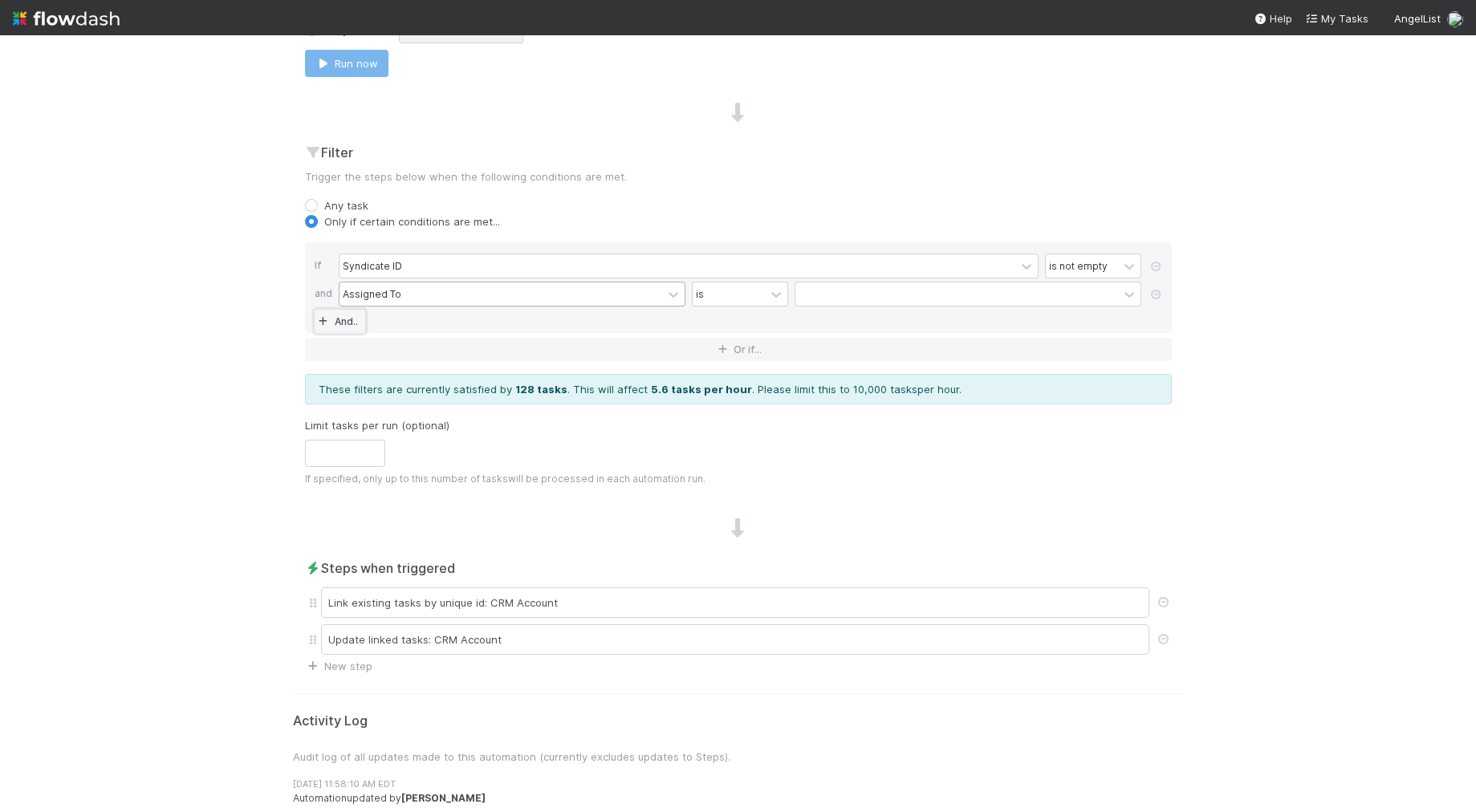
scroll to position [515, 0]
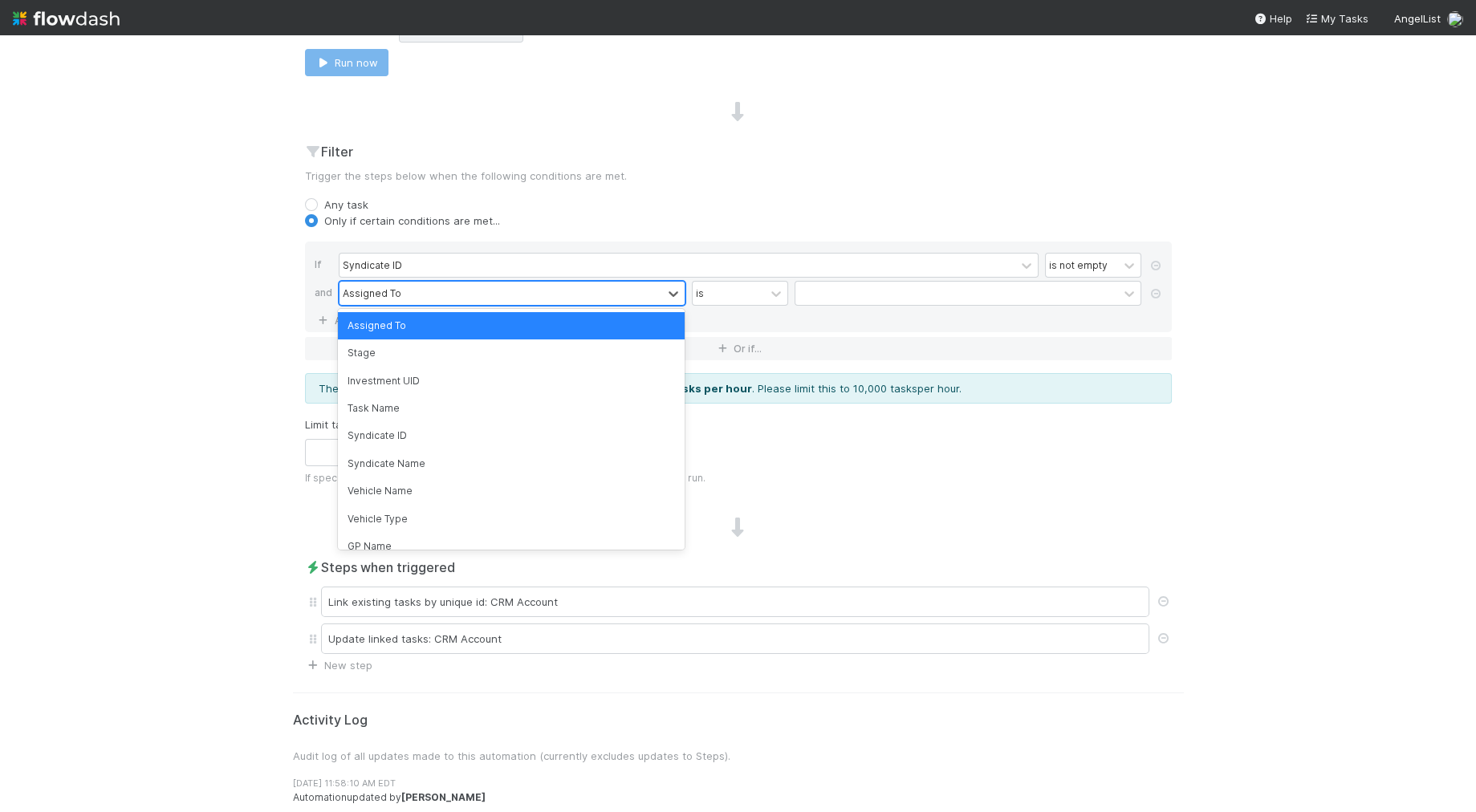
click at [369, 292] on div "Assigned To" at bounding box center [372, 293] width 59 height 14
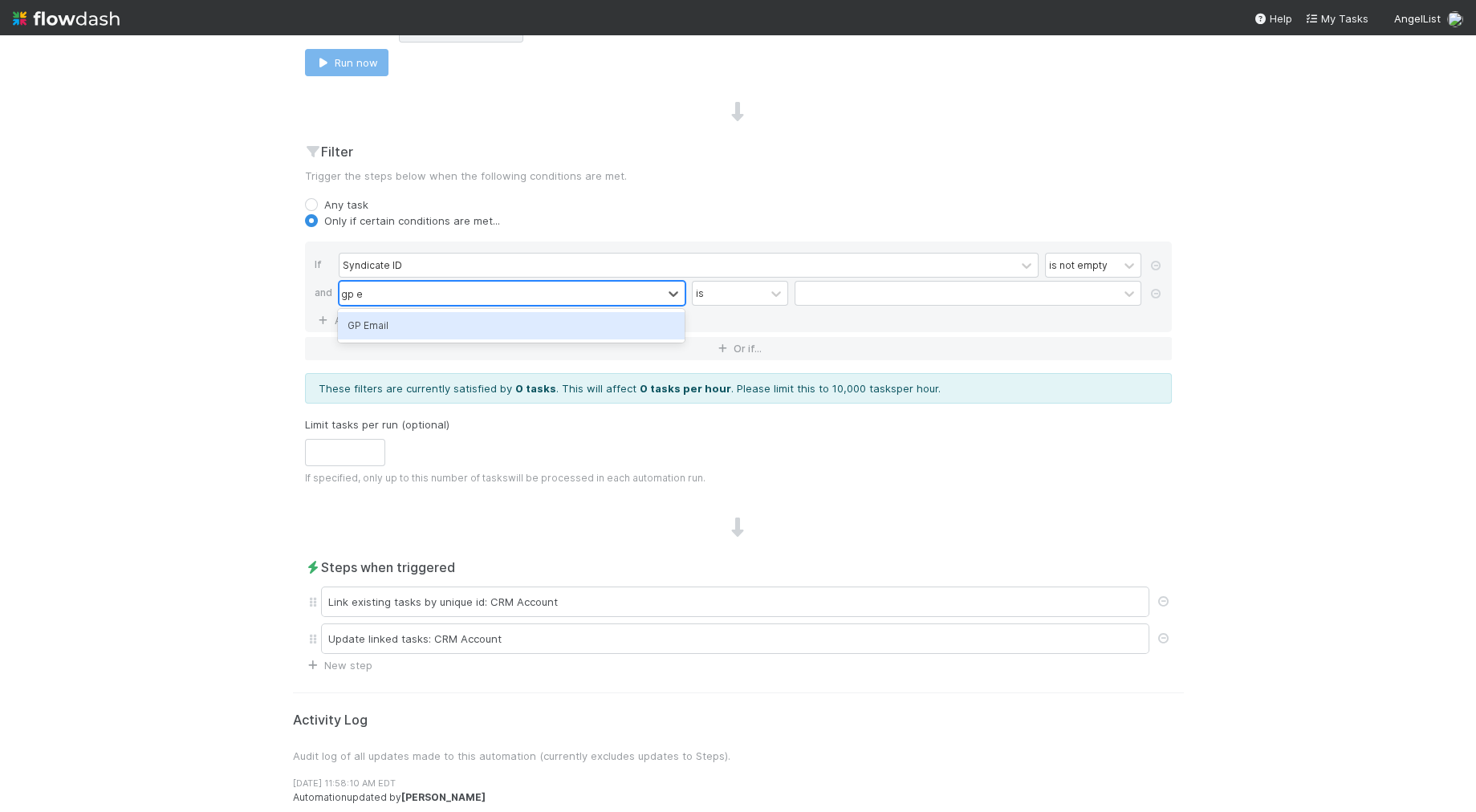
type input "gp email"
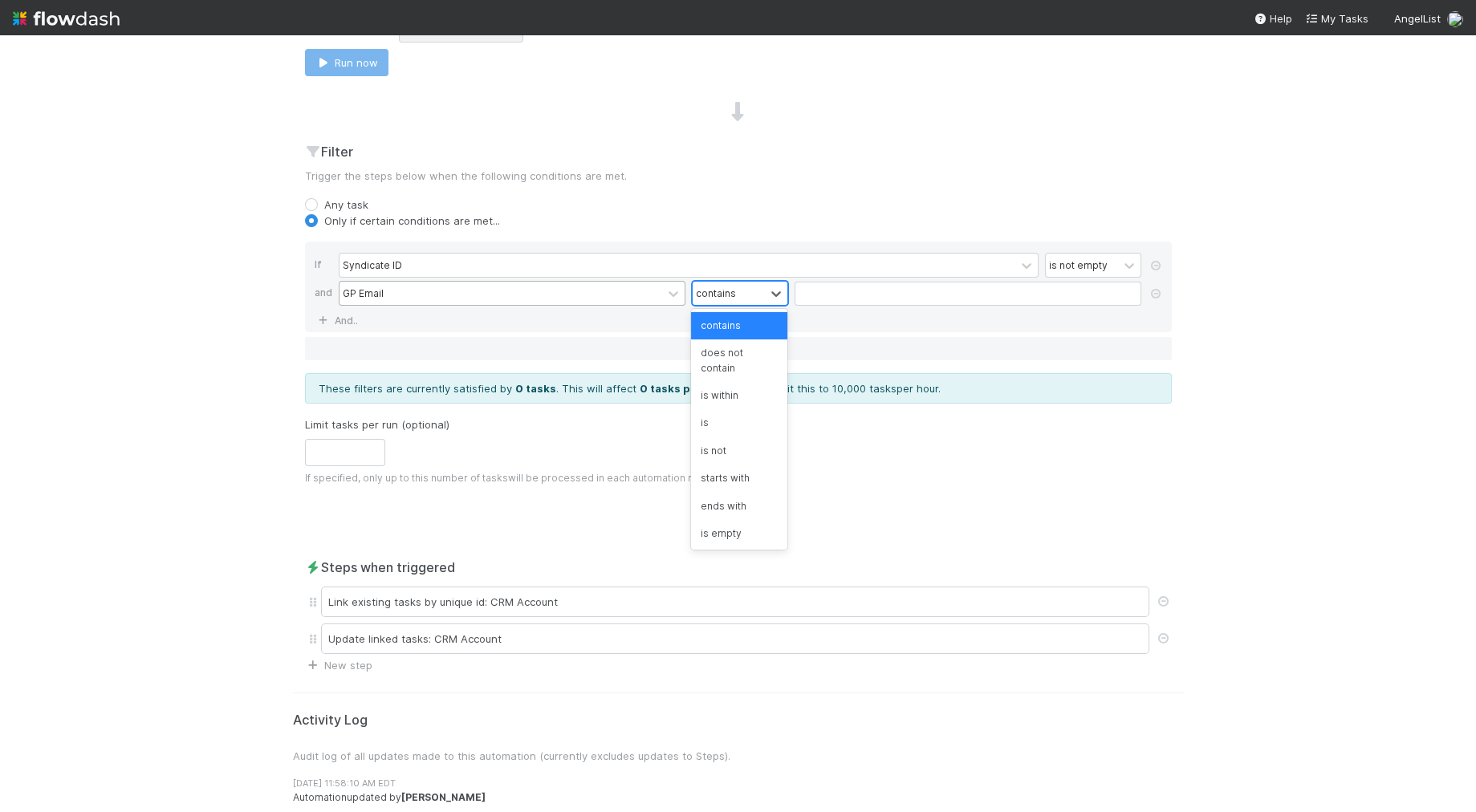
click at [743, 290] on div "contains" at bounding box center [728, 294] width 72 height 23
click at [738, 507] on div "is empty" at bounding box center [738, 520] width 96 height 28
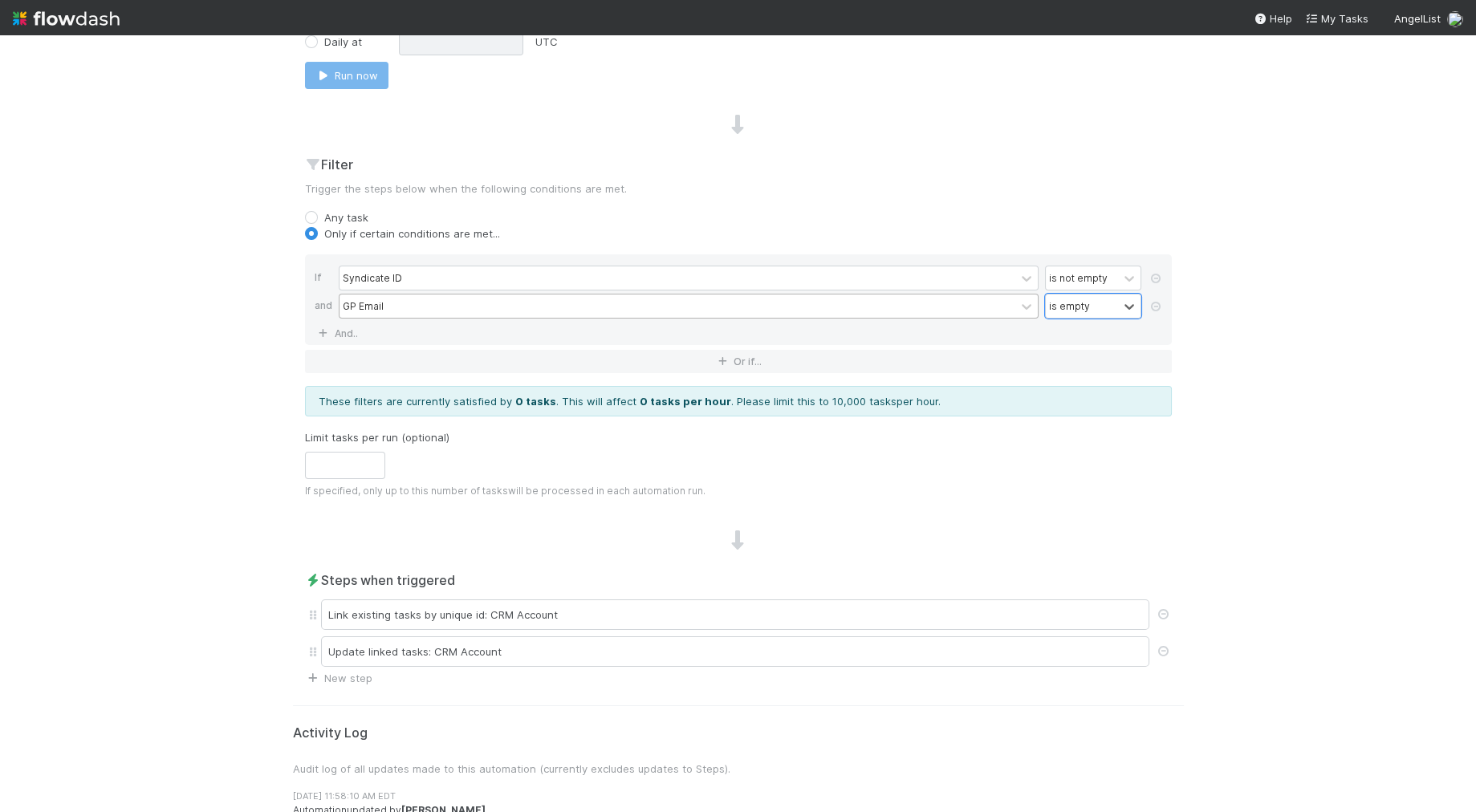
scroll to position [502, 0]
click at [753, 230] on div "Only if certain conditions are met..." at bounding box center [738, 234] width 866 height 16
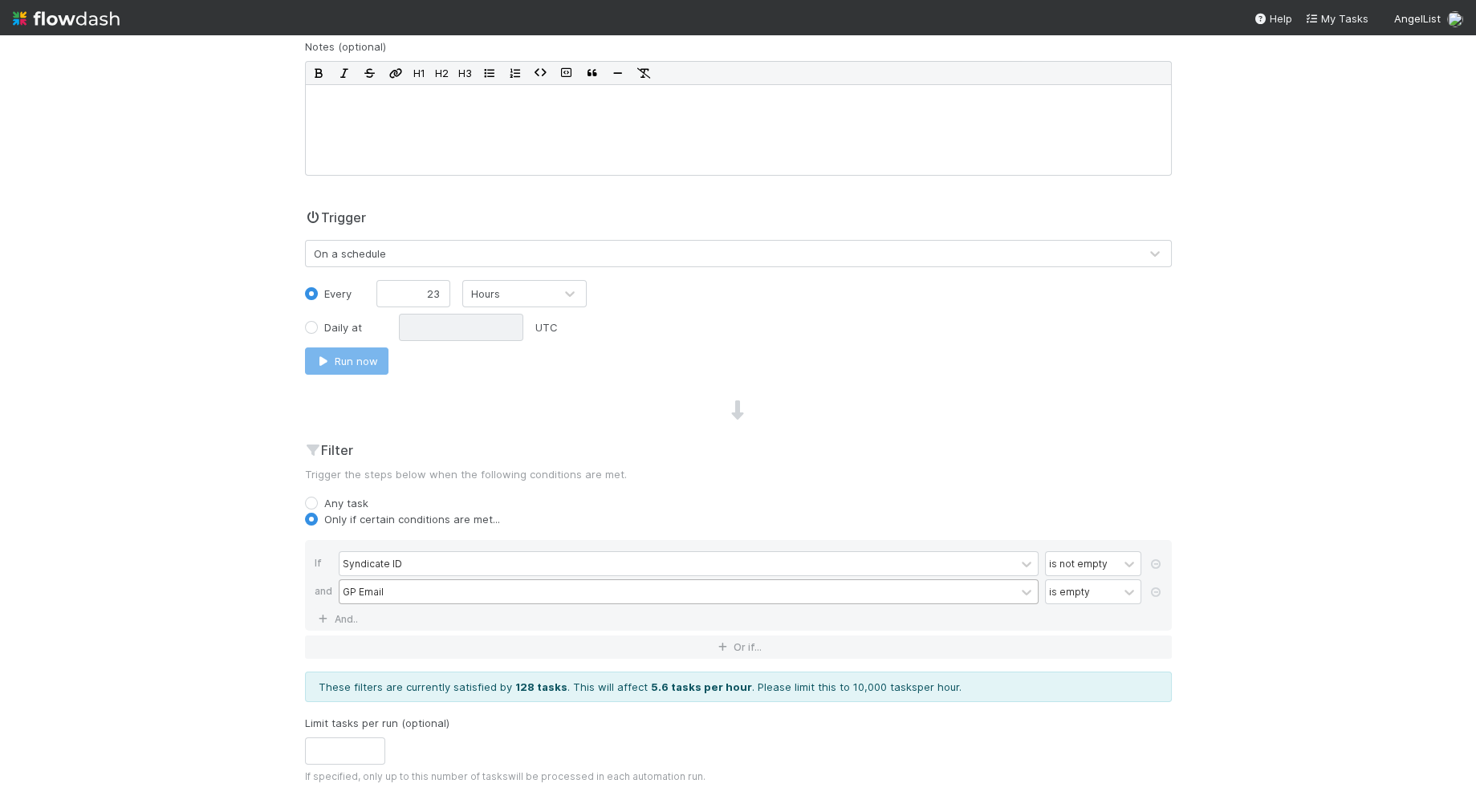
scroll to position [239, 0]
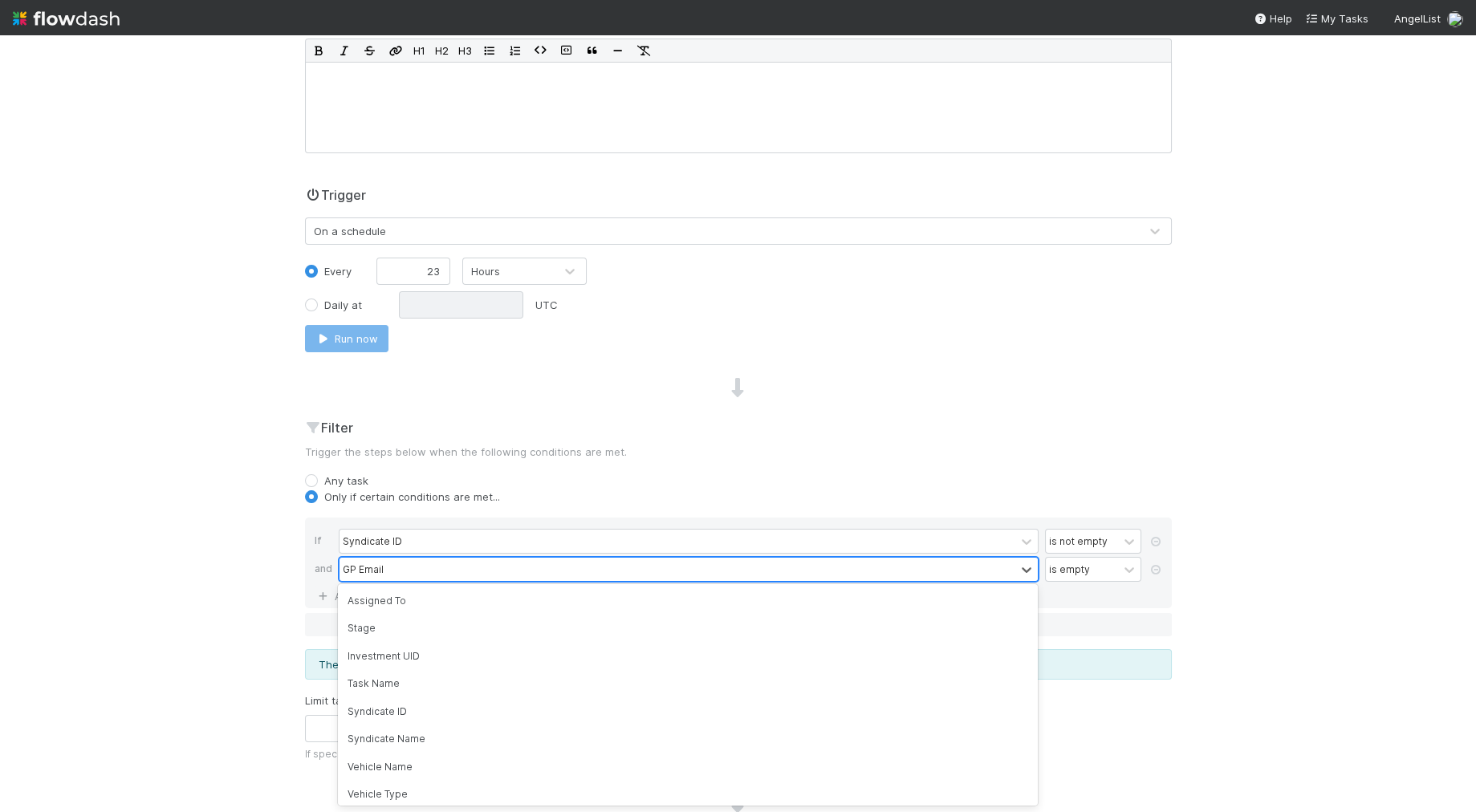
click at [444, 558] on div "GP Email" at bounding box center [677, 569] width 676 height 23
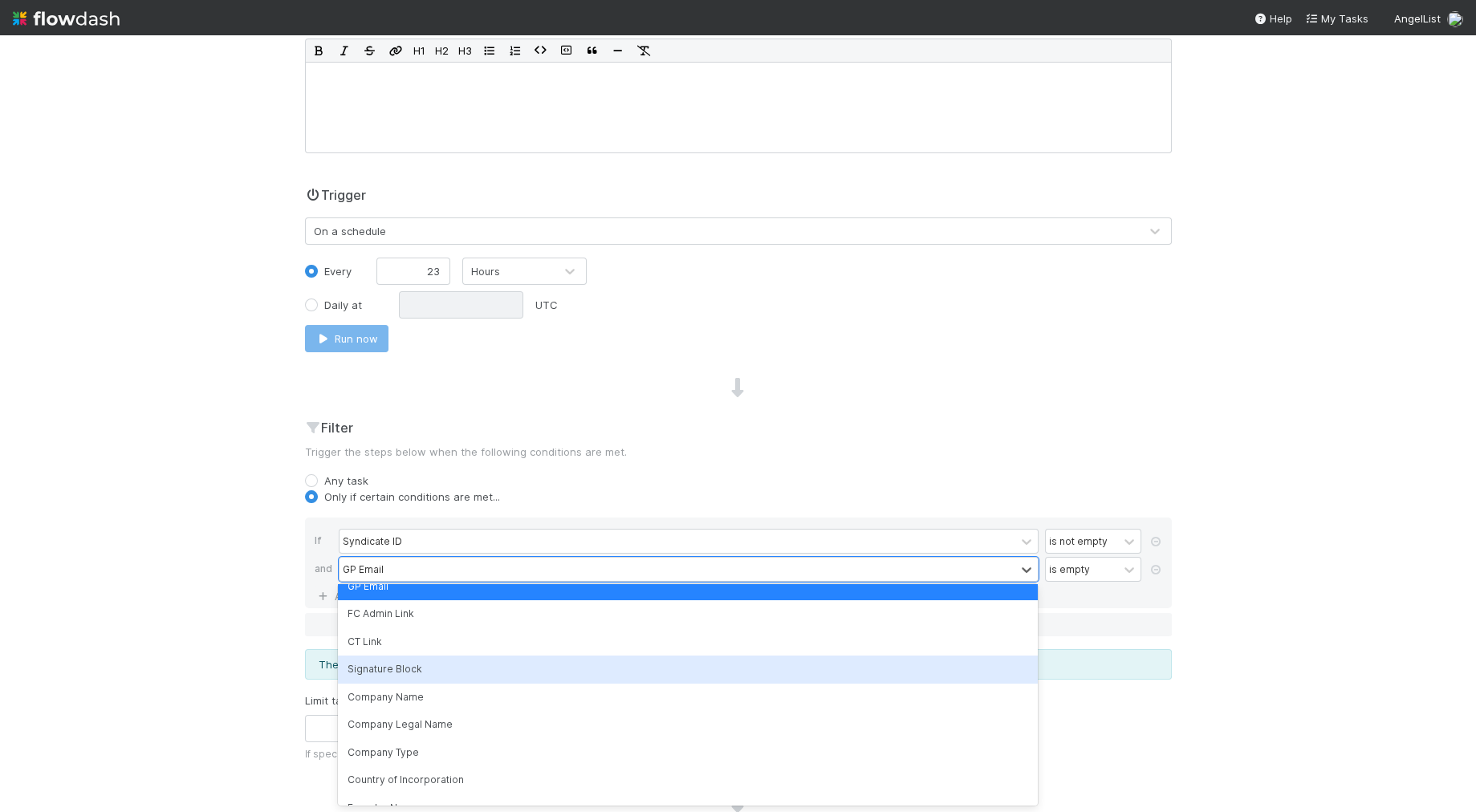
scroll to position [279, 0]
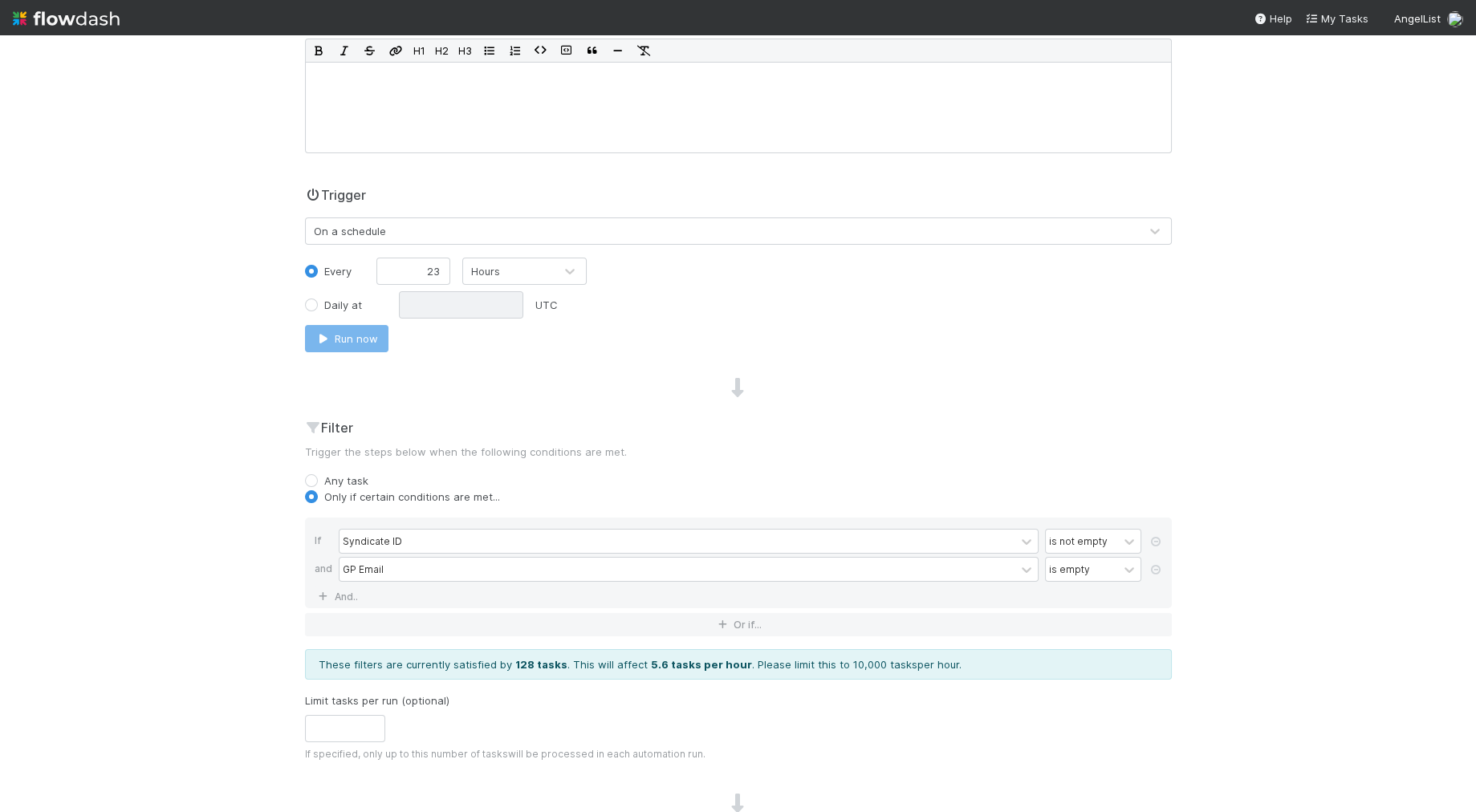
click at [837, 348] on div "Run now" at bounding box center [738, 339] width 891 height 28
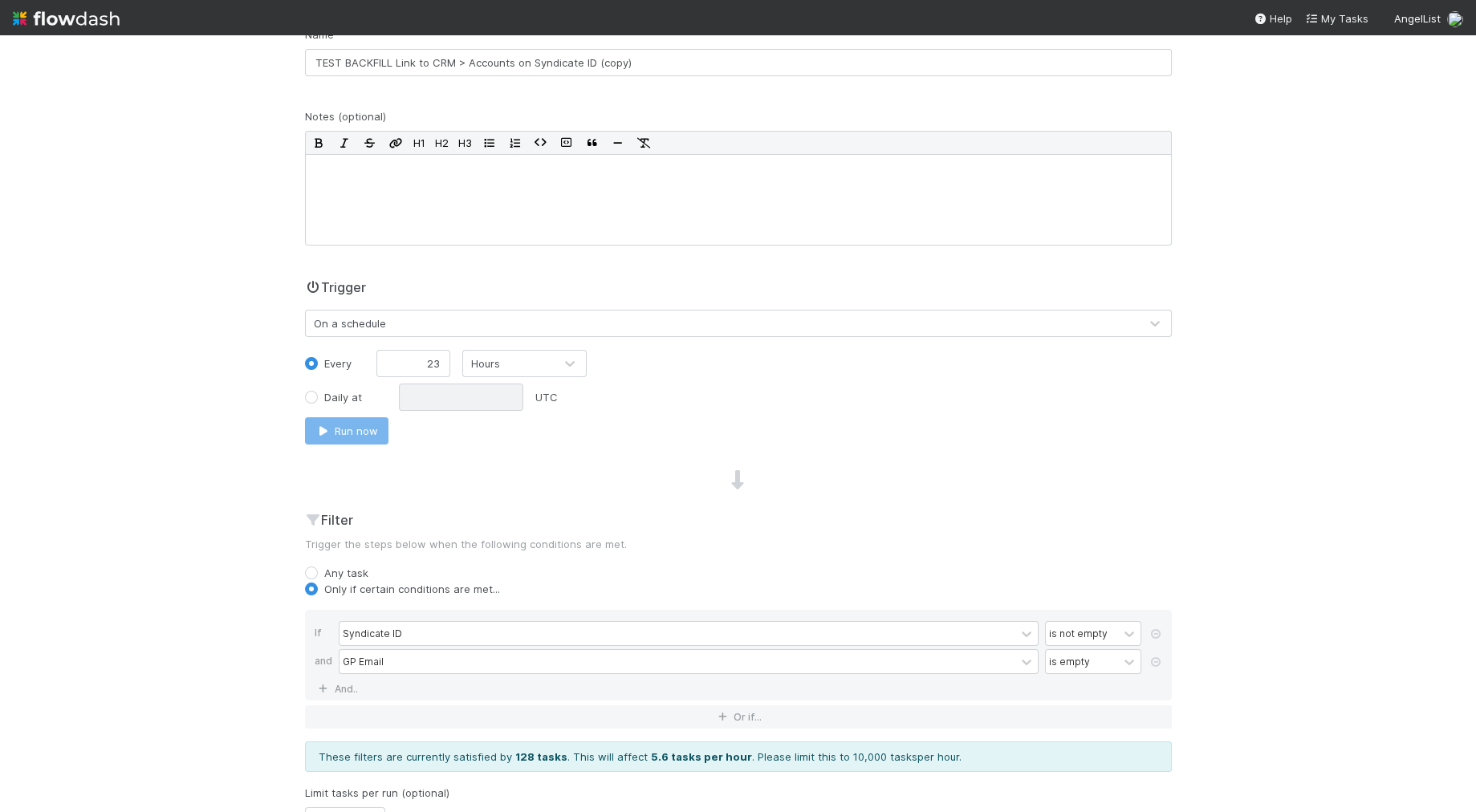
scroll to position [0, 0]
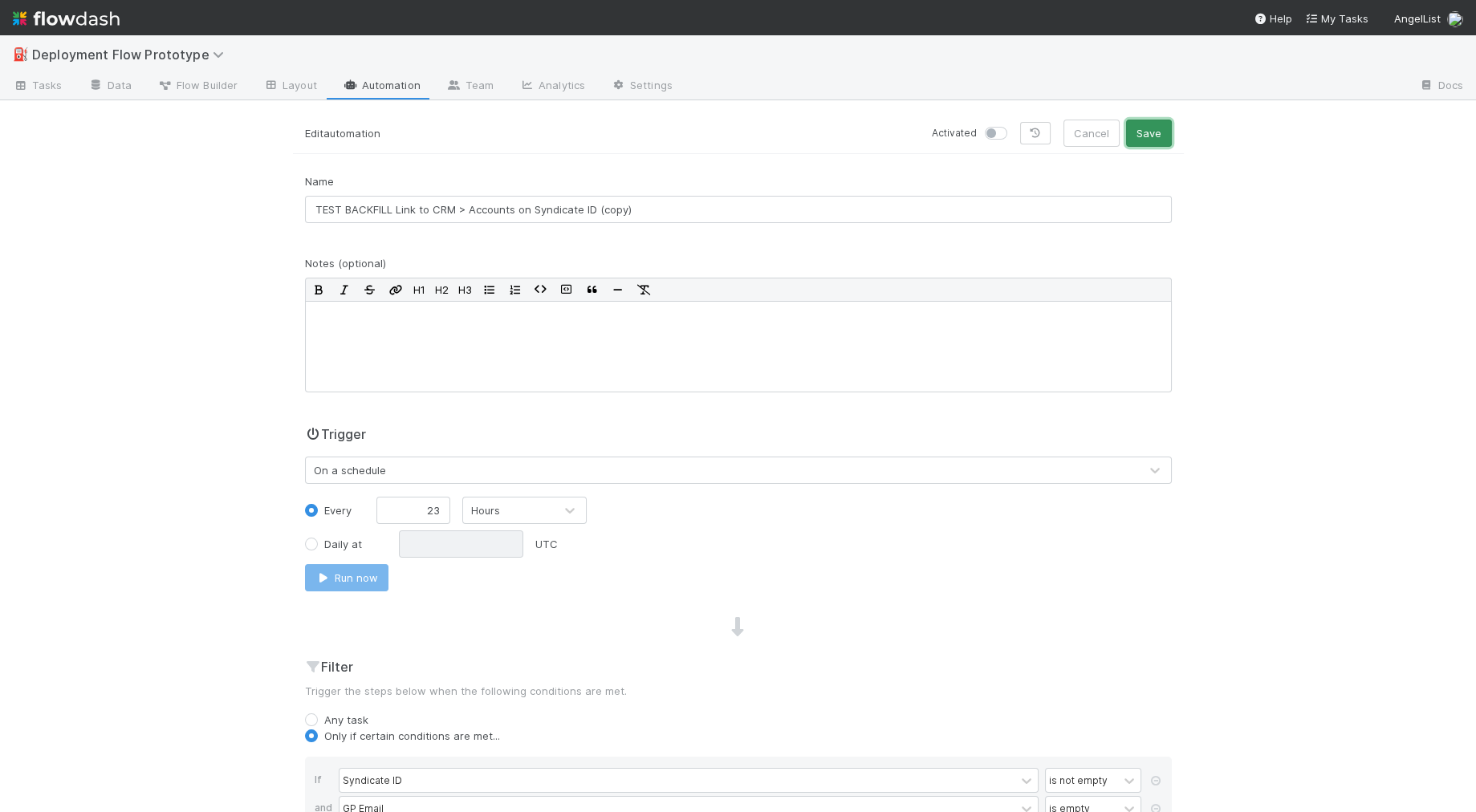
click at [1144, 132] on button "Save" at bounding box center [1148, 133] width 46 height 28
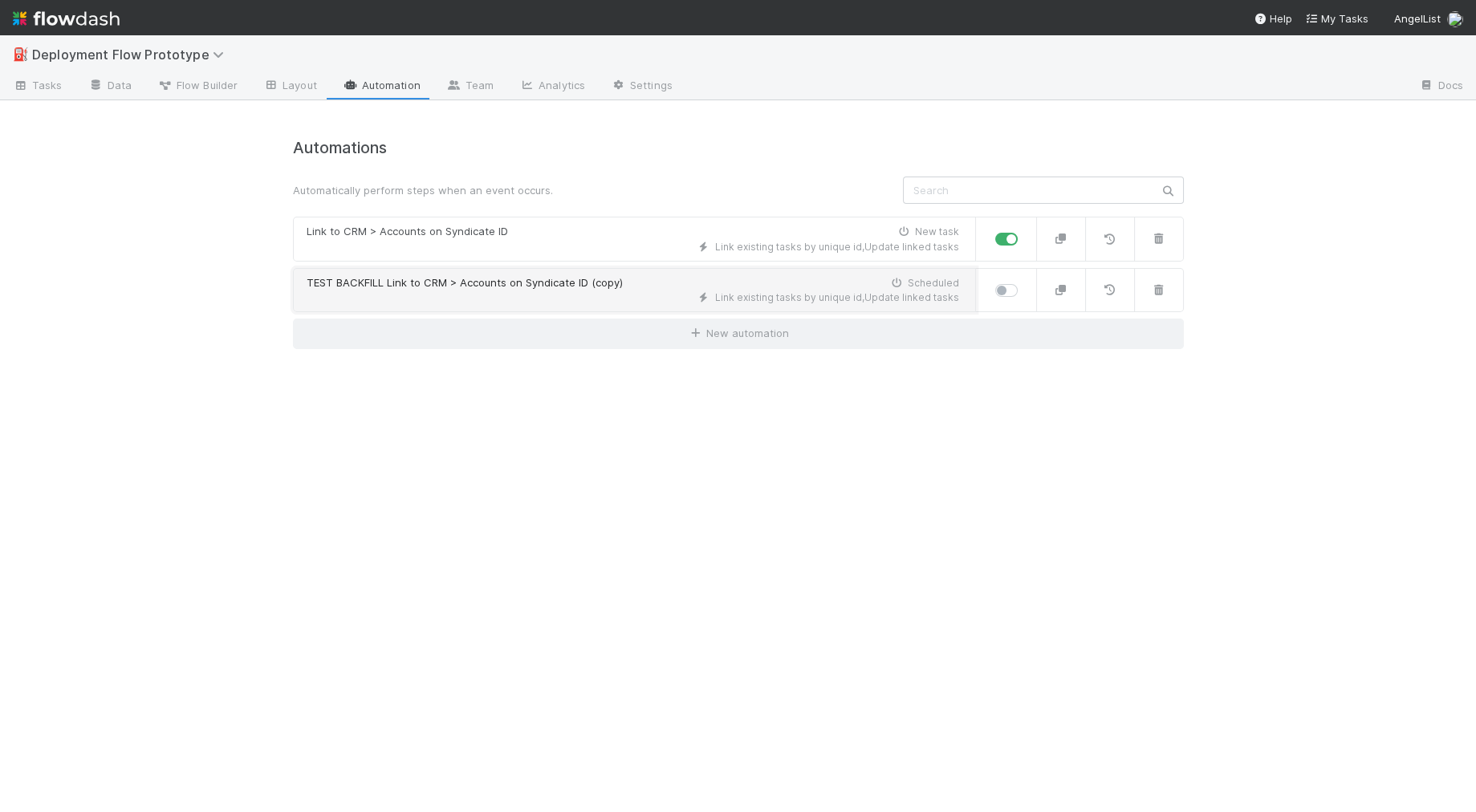
click at [451, 286] on div "TEST BACKFILL Link to CRM > Accounts on Syndicate ID (copy)" at bounding box center [465, 283] width 316 height 16
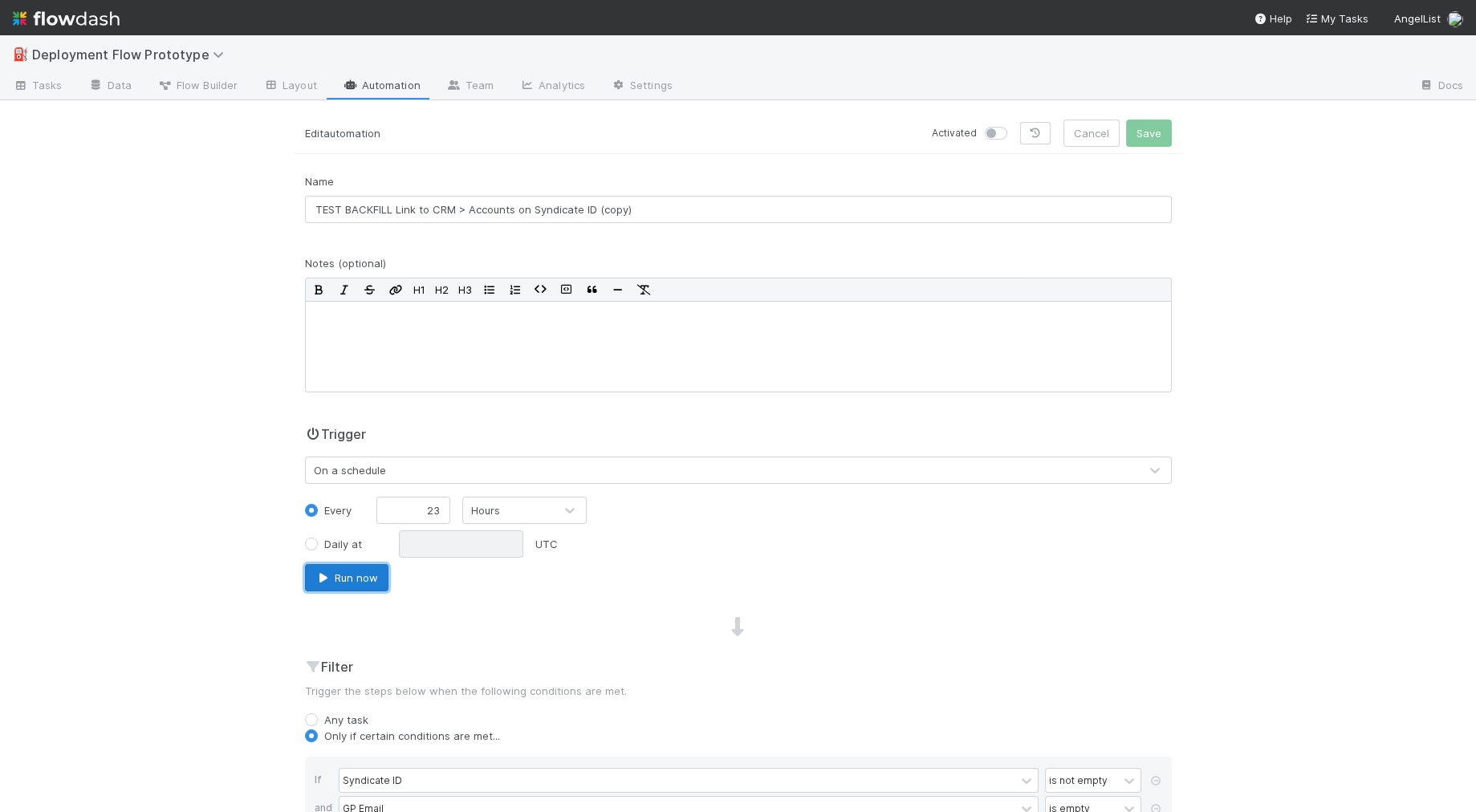
click at [367, 581] on button "Run now" at bounding box center [347, 578] width 84 height 28
click at [111, 84] on link "Data" at bounding box center [110, 86] width 69 height 26
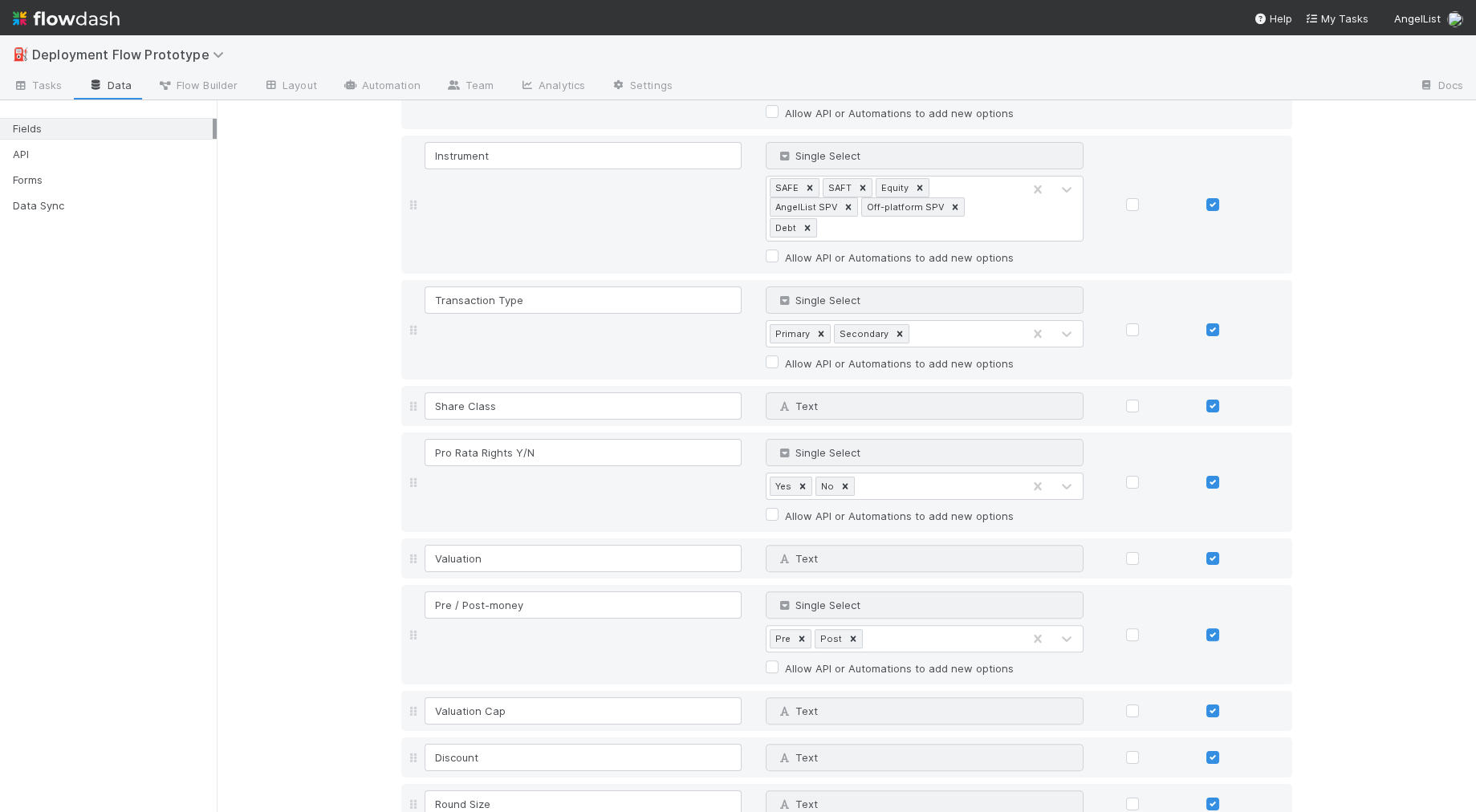
scroll to position [1806, 0]
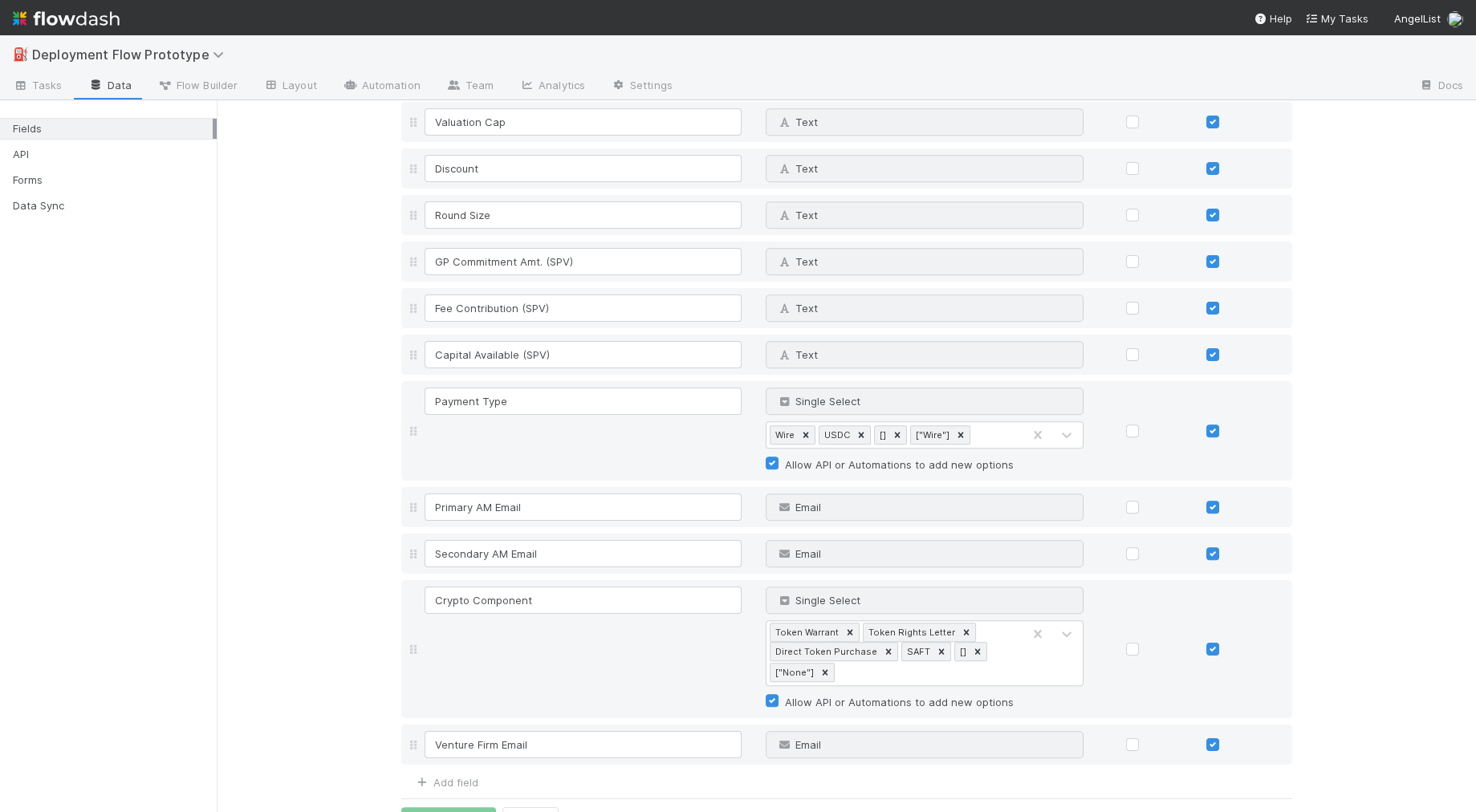
click at [449, 771] on div "Add field" at bounding box center [440, 780] width 77 height 19
click at [472, 776] on link "Add field" at bounding box center [446, 782] width 64 height 13
type input "GP Email"
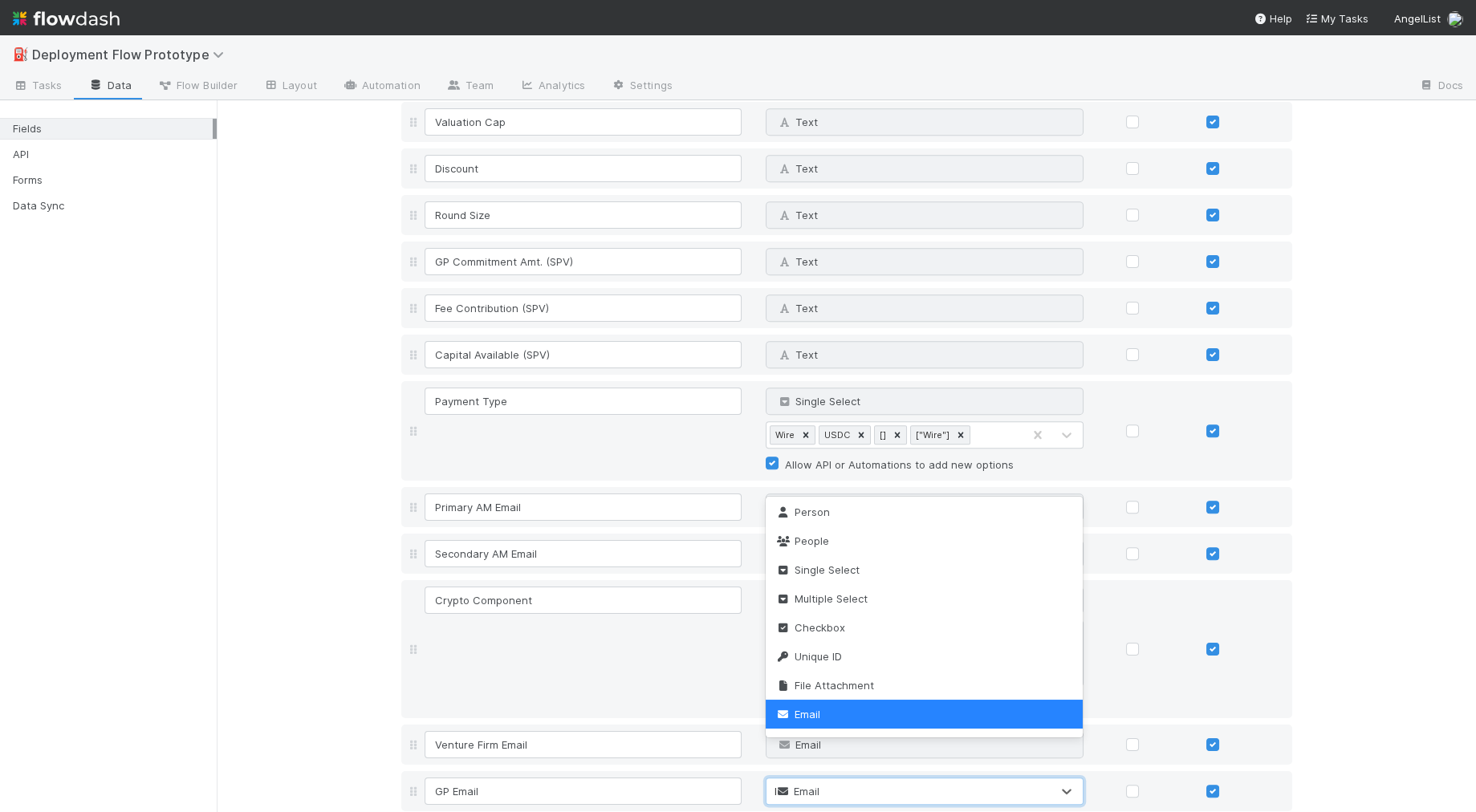
scroll to position [0, 0]
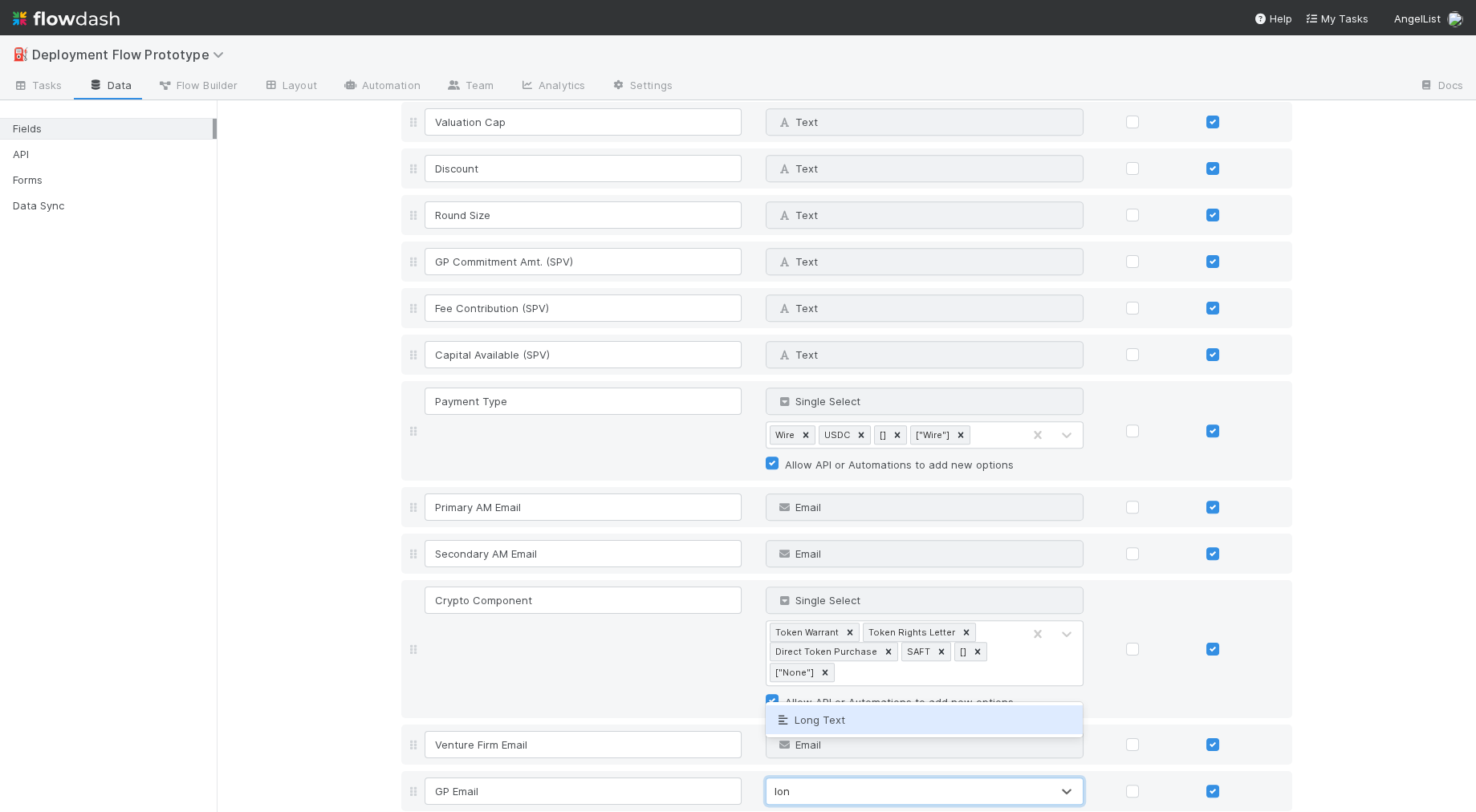
type input "long"
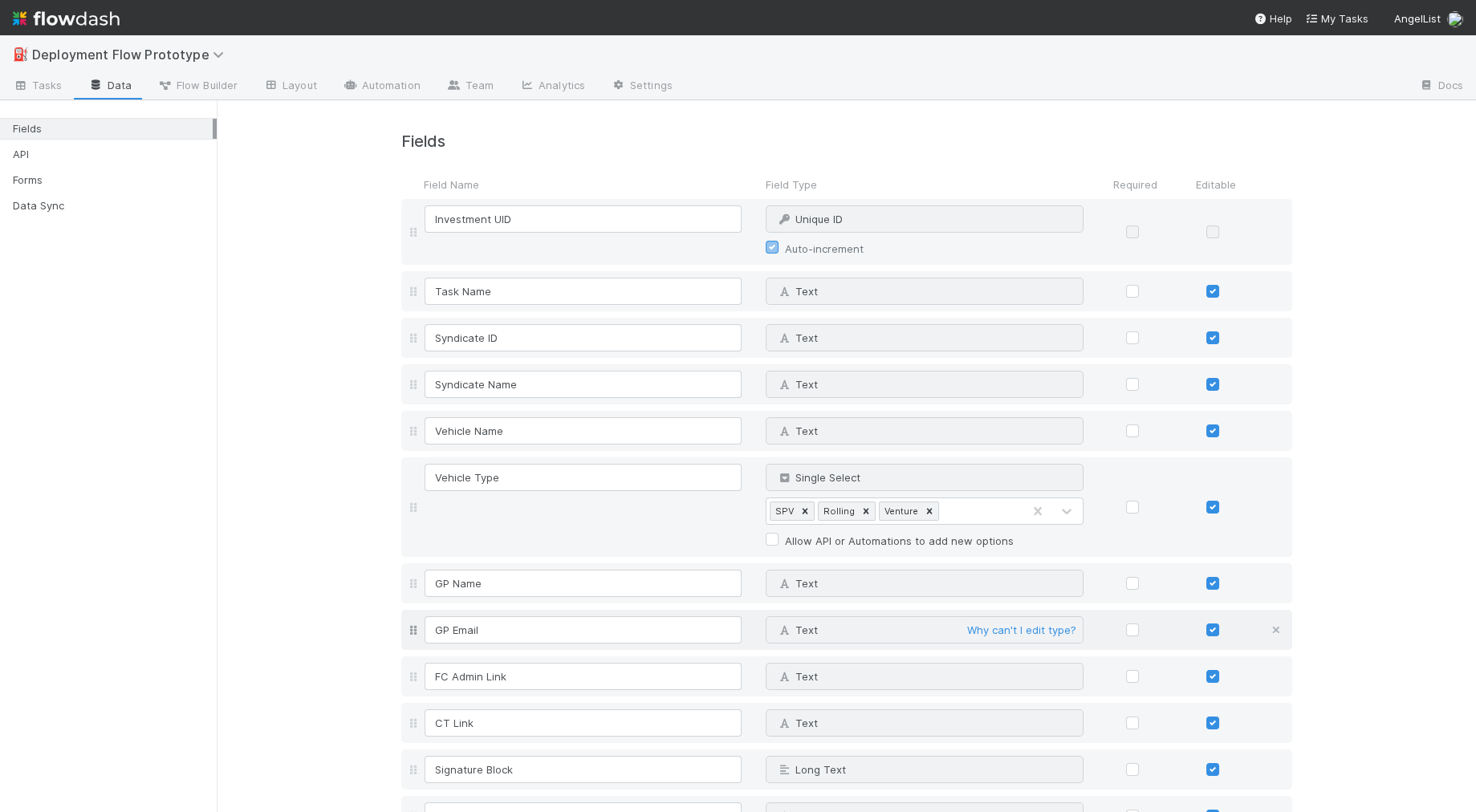
click at [1279, 626] on icon at bounding box center [1275, 631] width 16 height 10
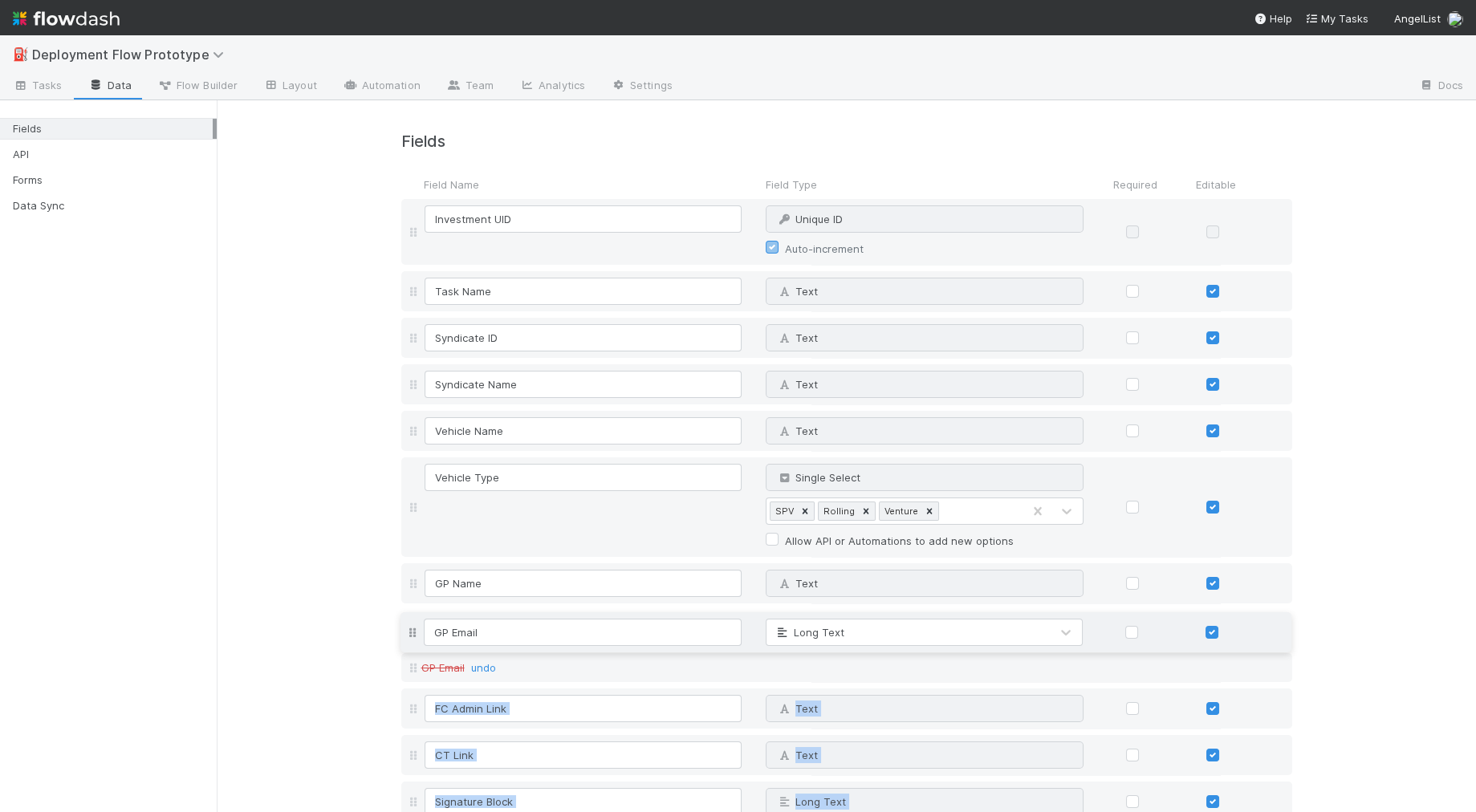
drag, startPoint x: 410, startPoint y: 720, endPoint x: 510, endPoint y: 637, distance: 130.0
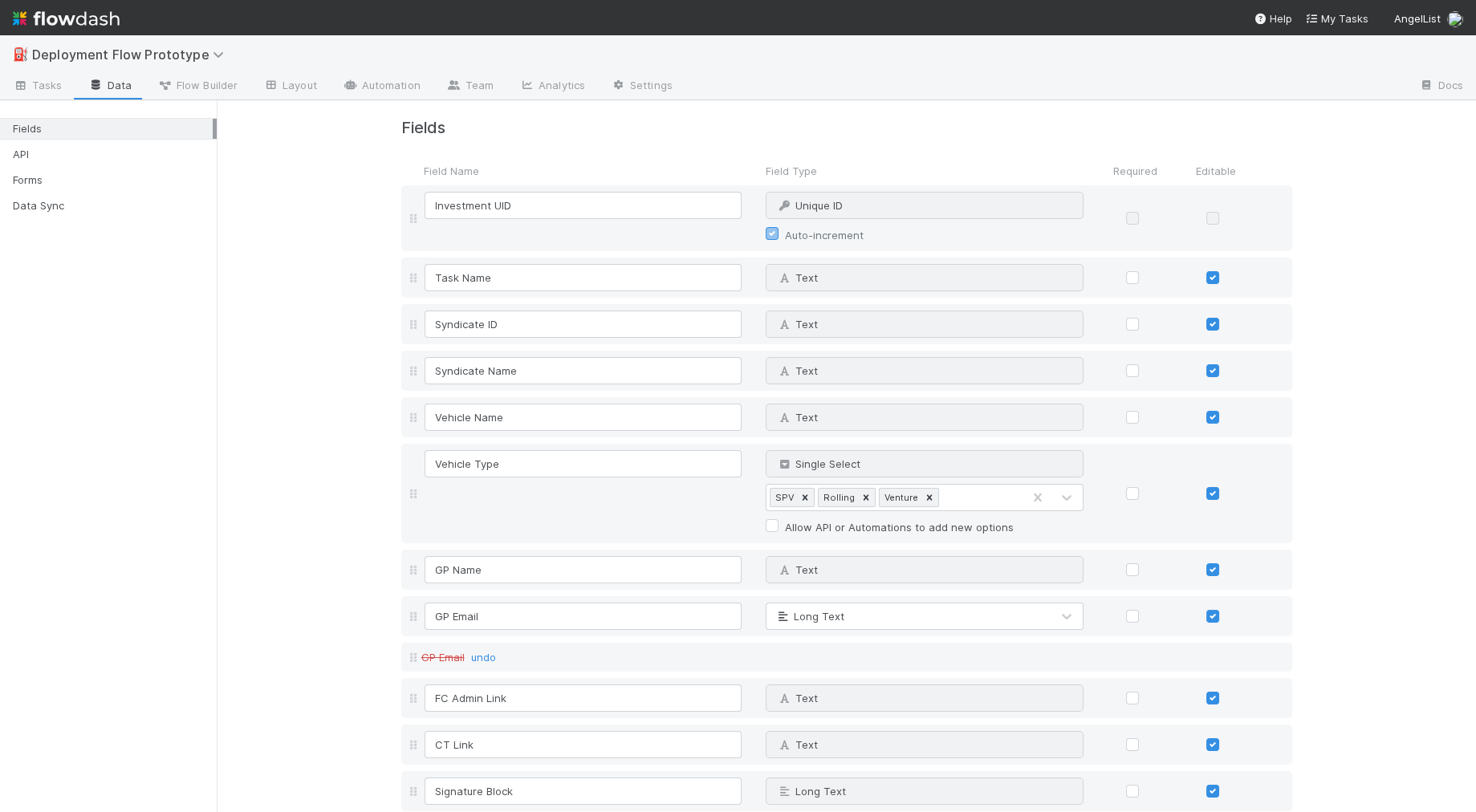
scroll to position [29, 0]
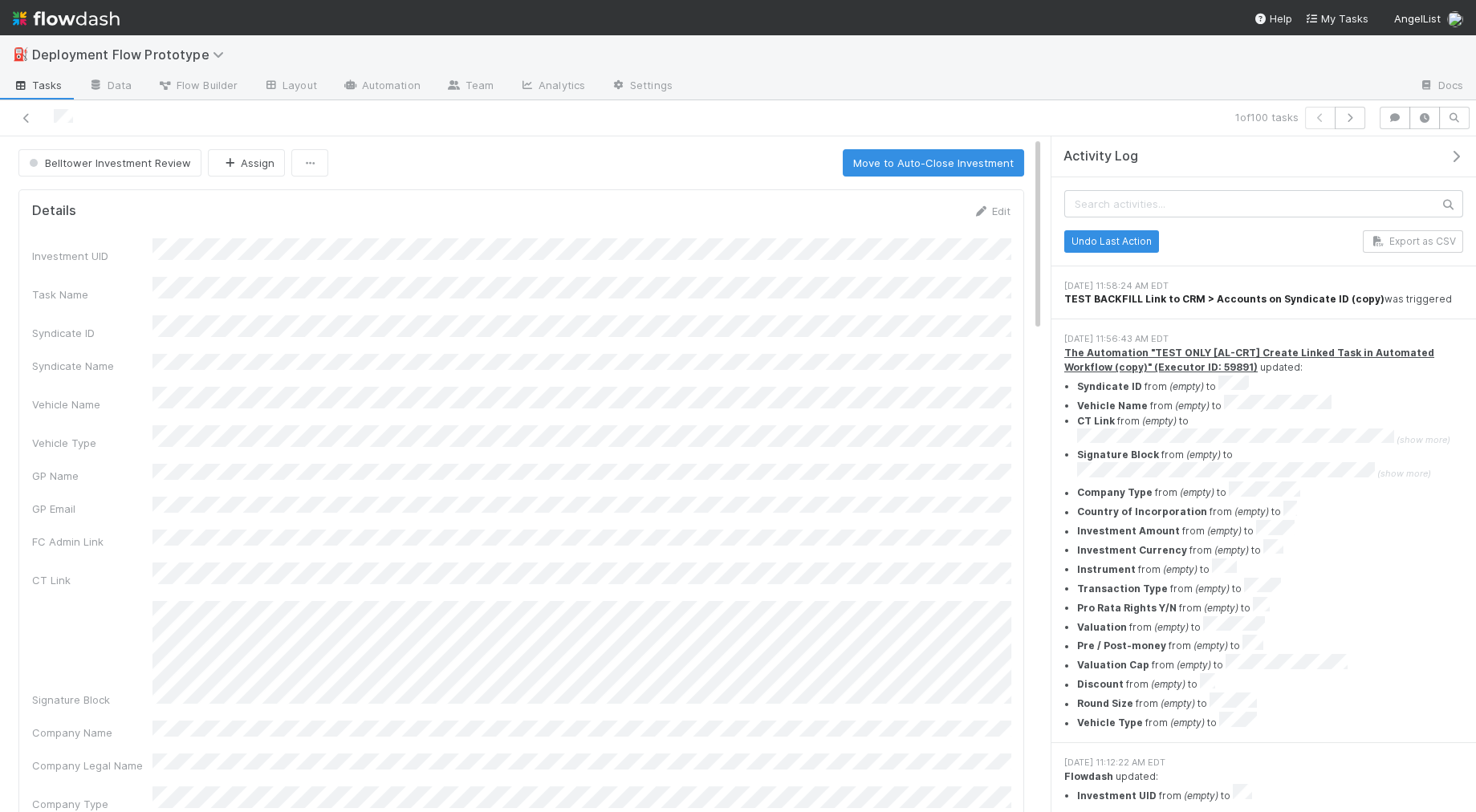
click at [1259, 295] on strong "TEST BACKFILL Link to CRM > Accounts on Syndicate ID (copy)" at bounding box center [1224, 299] width 320 height 12
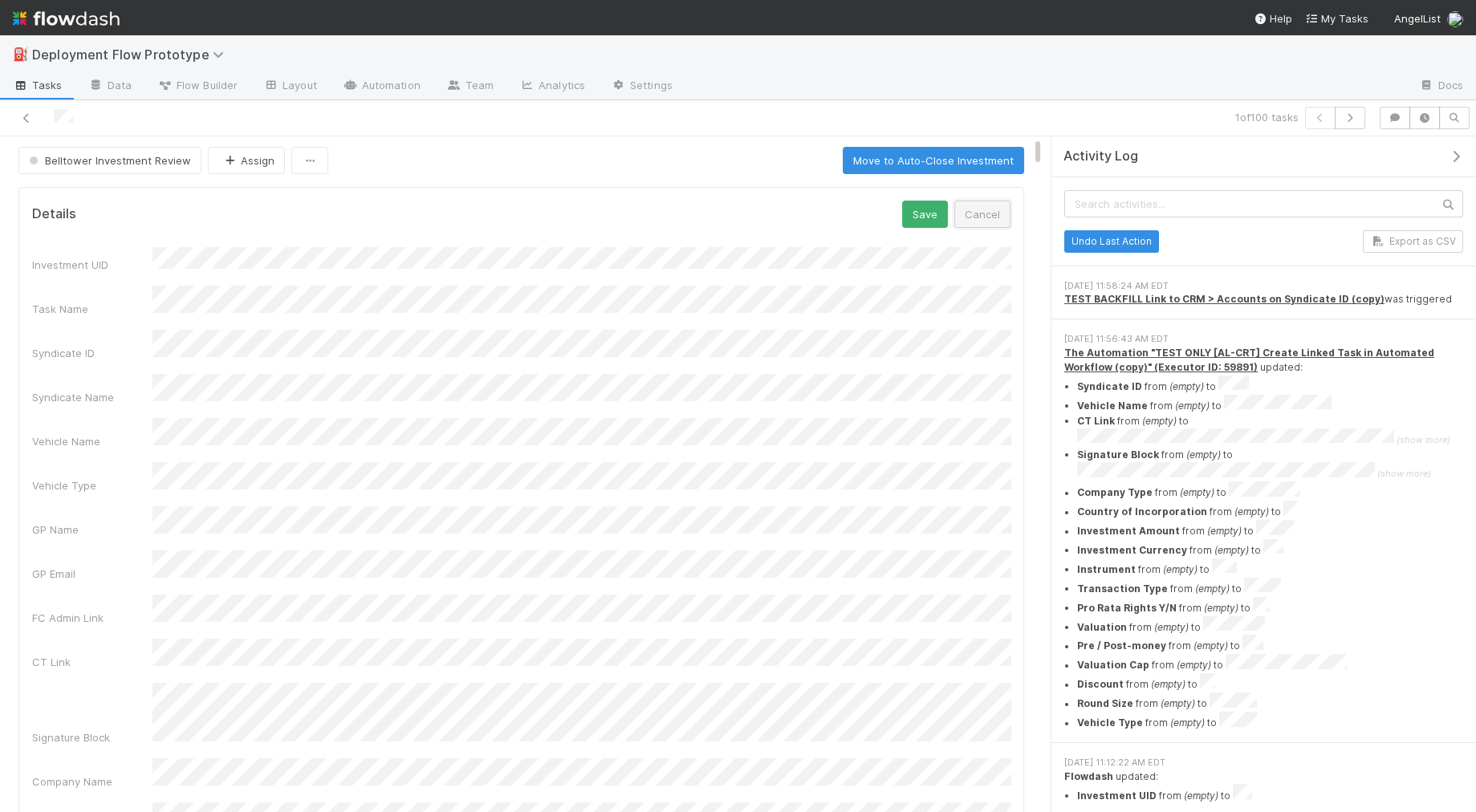
click at [1003, 204] on button "Cancel" at bounding box center [982, 214] width 56 height 28
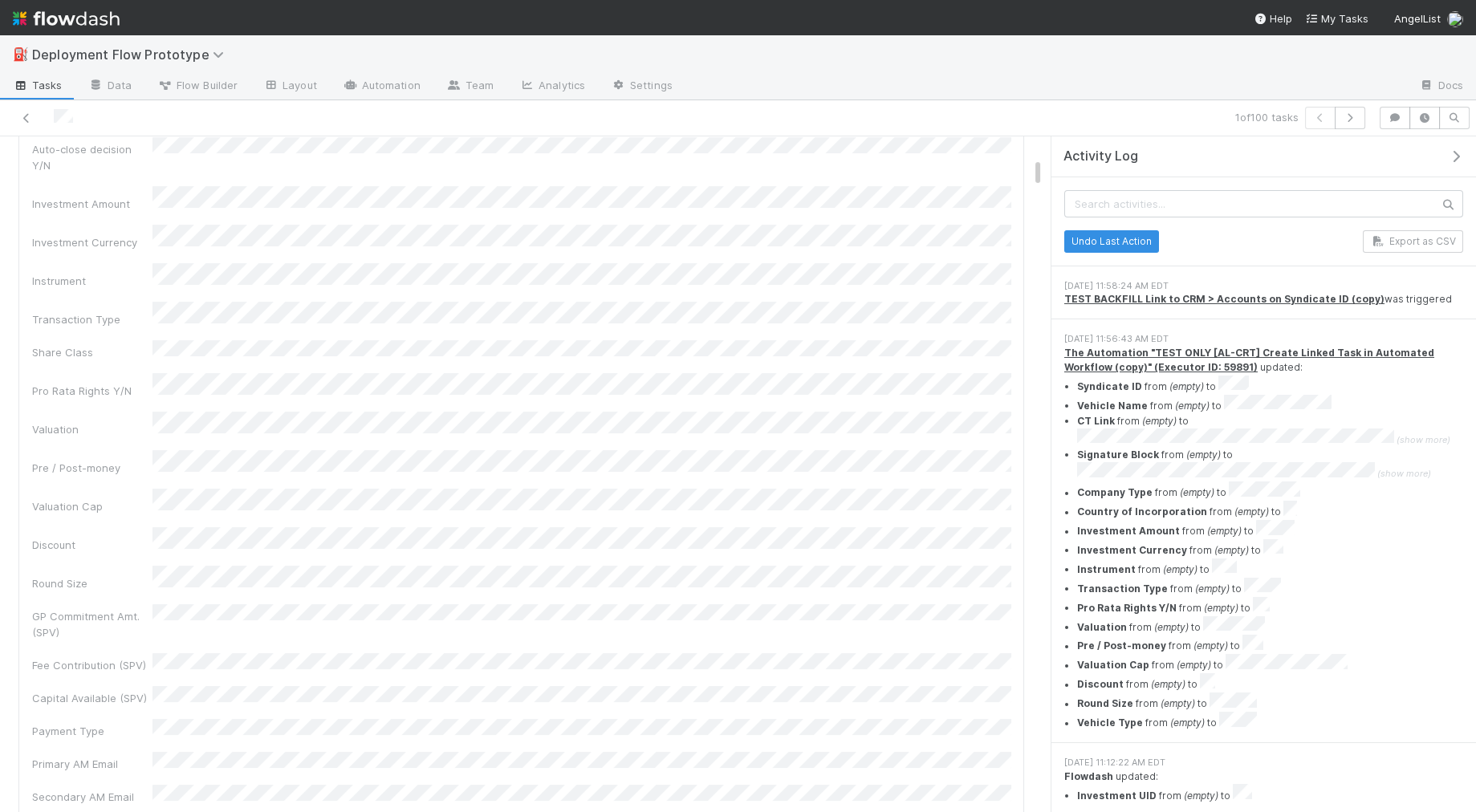
scroll to position [0, 0]
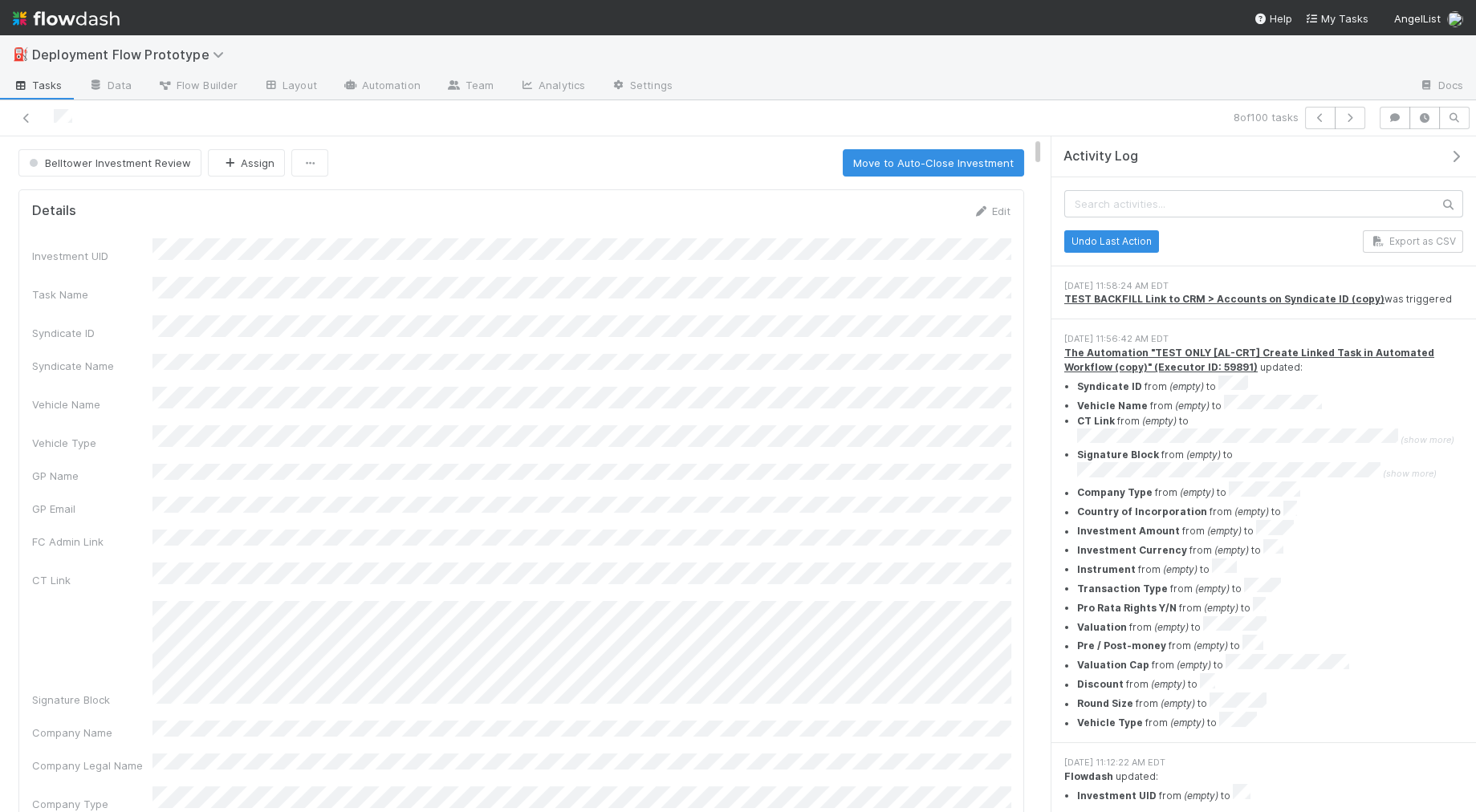
click at [142, 316] on div "Syndicate ID" at bounding box center [521, 328] width 978 height 26
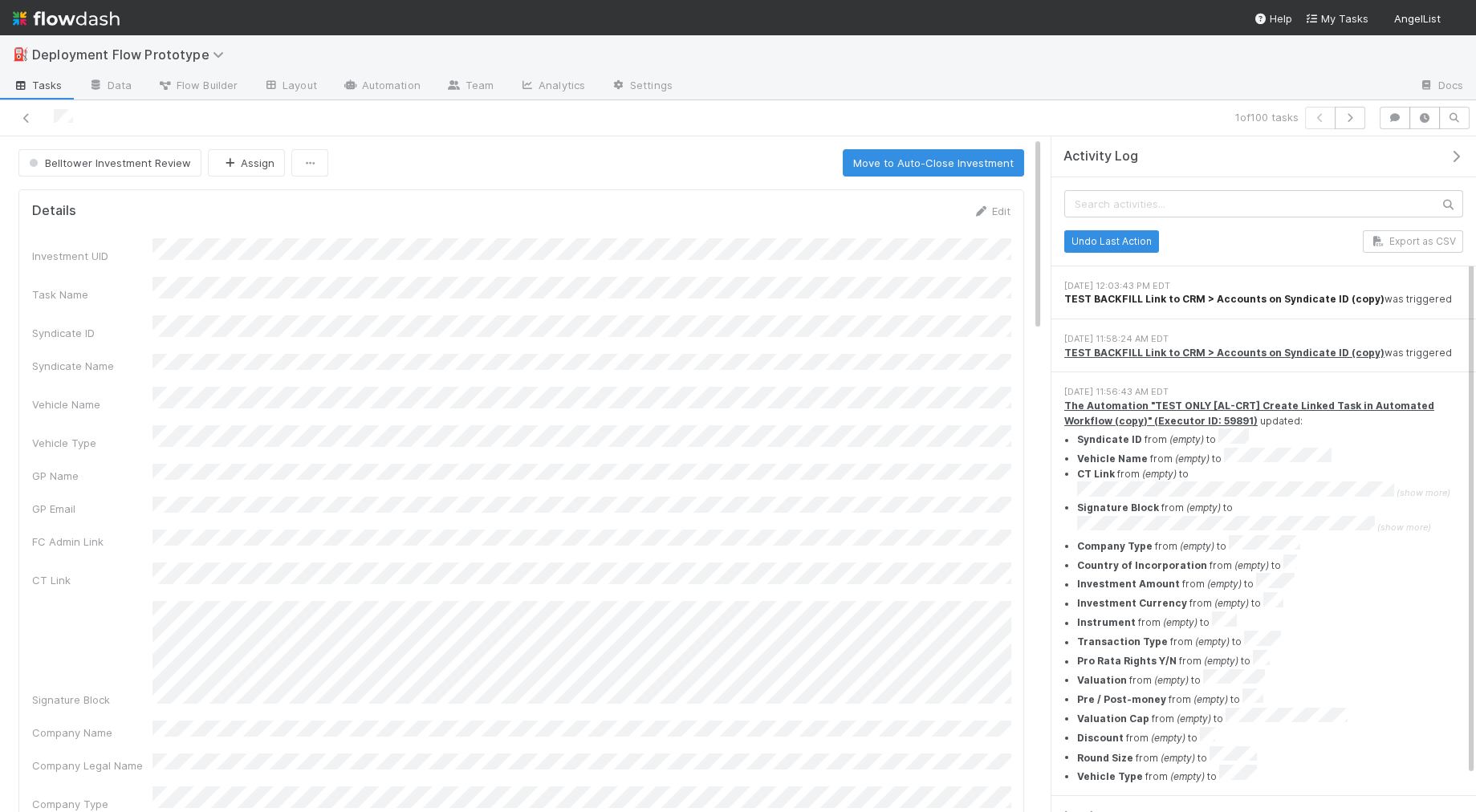
scroll to position [1, 0]
click at [918, 211] on button "Save" at bounding box center [925, 217] width 46 height 28
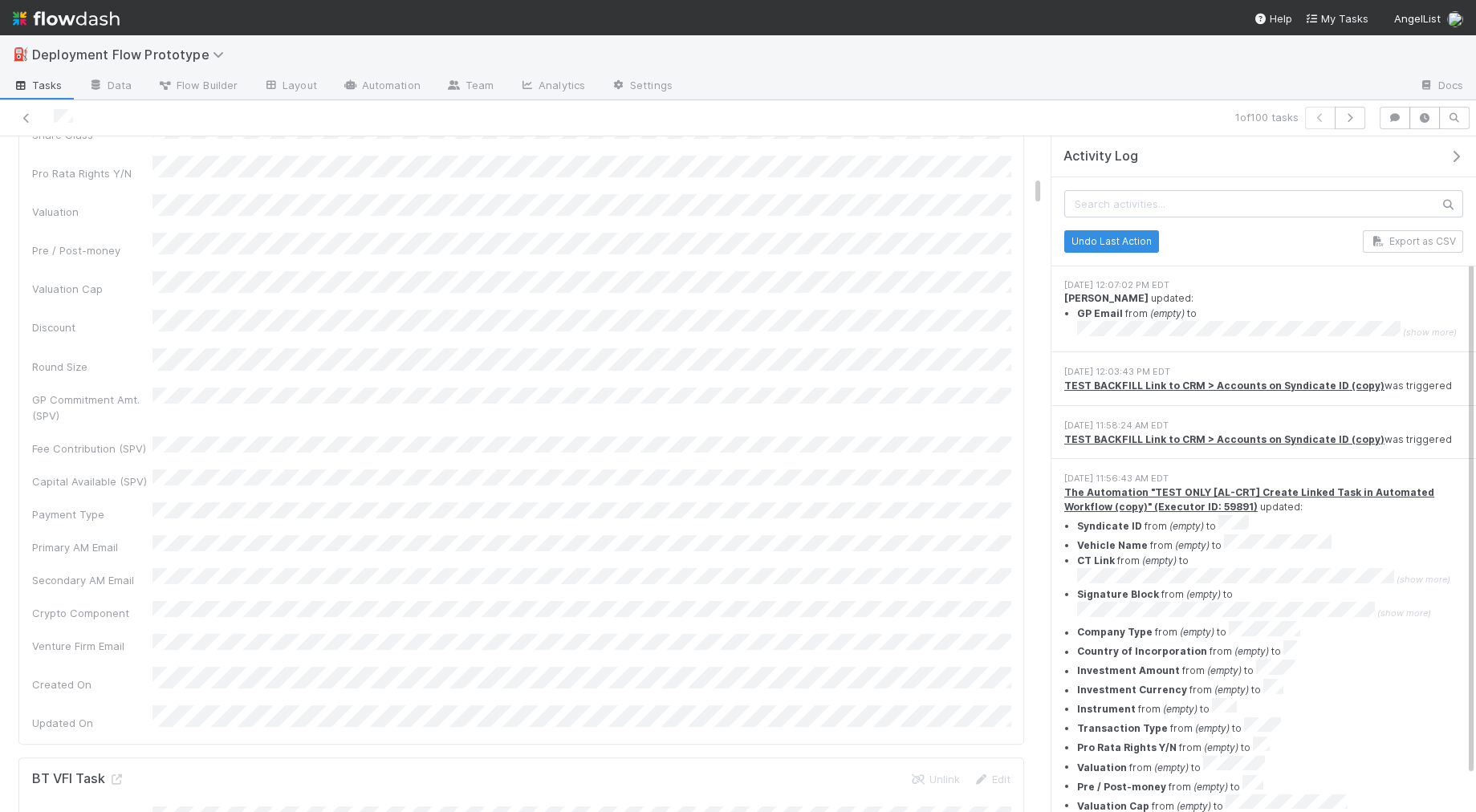
scroll to position [1070, 0]
click at [28, 118] on icon at bounding box center [26, 118] width 16 height 10
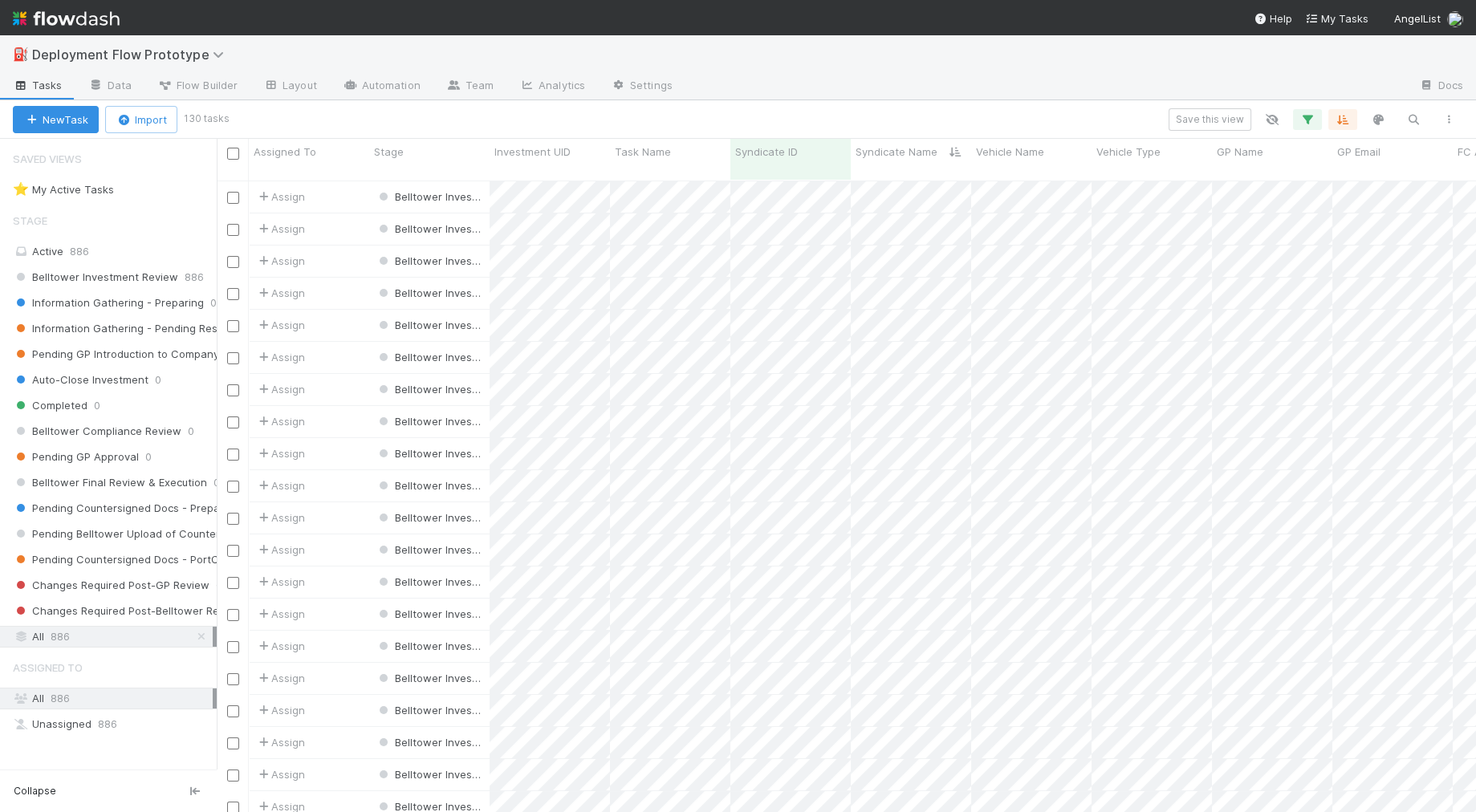
scroll to position [1, 1]
click at [1310, 110] on button "button" at bounding box center [1307, 120] width 29 height 21
click at [856, 221] on link "And.." at bounding box center [855, 231] width 50 height 23
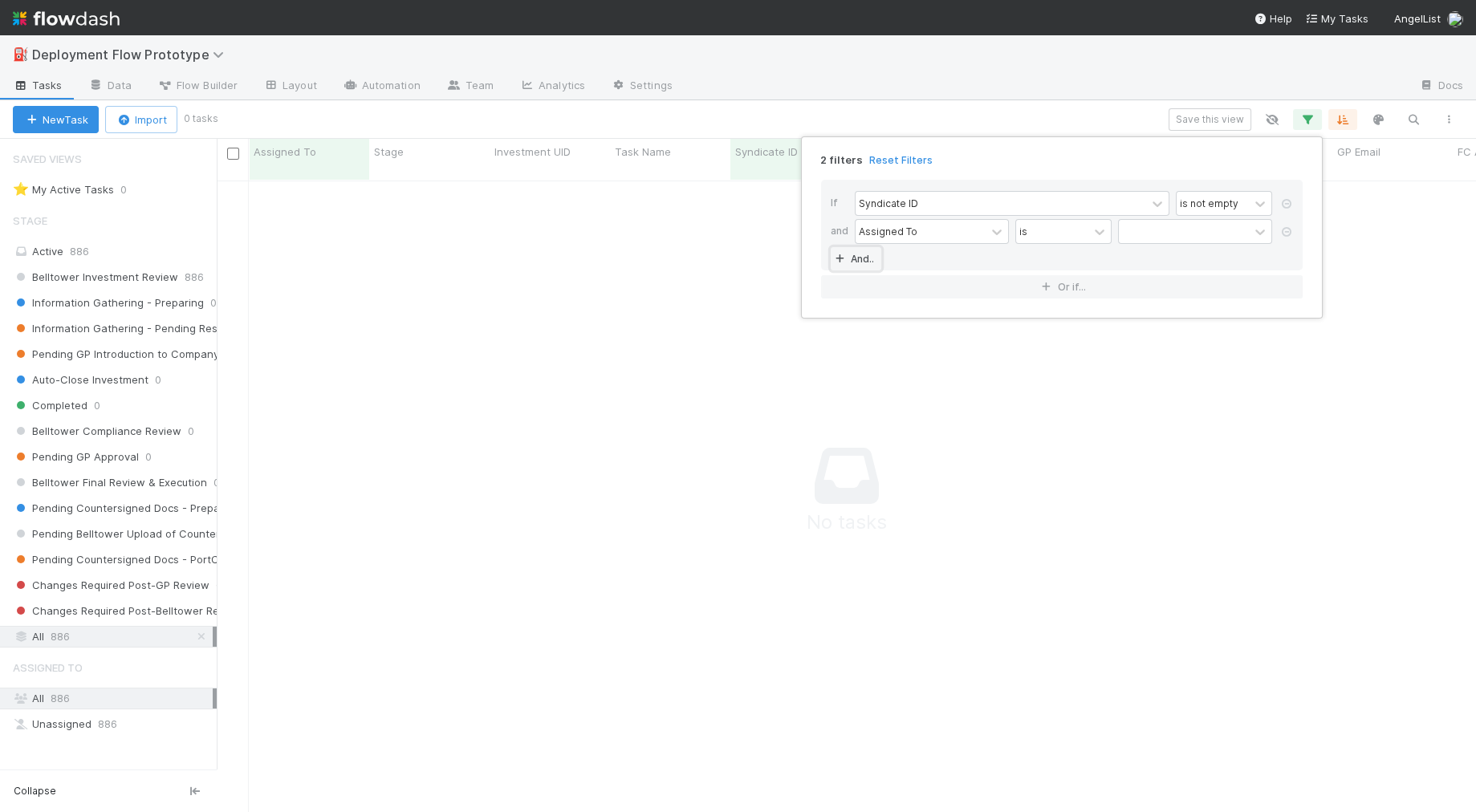
scroll to position [646, 1259]
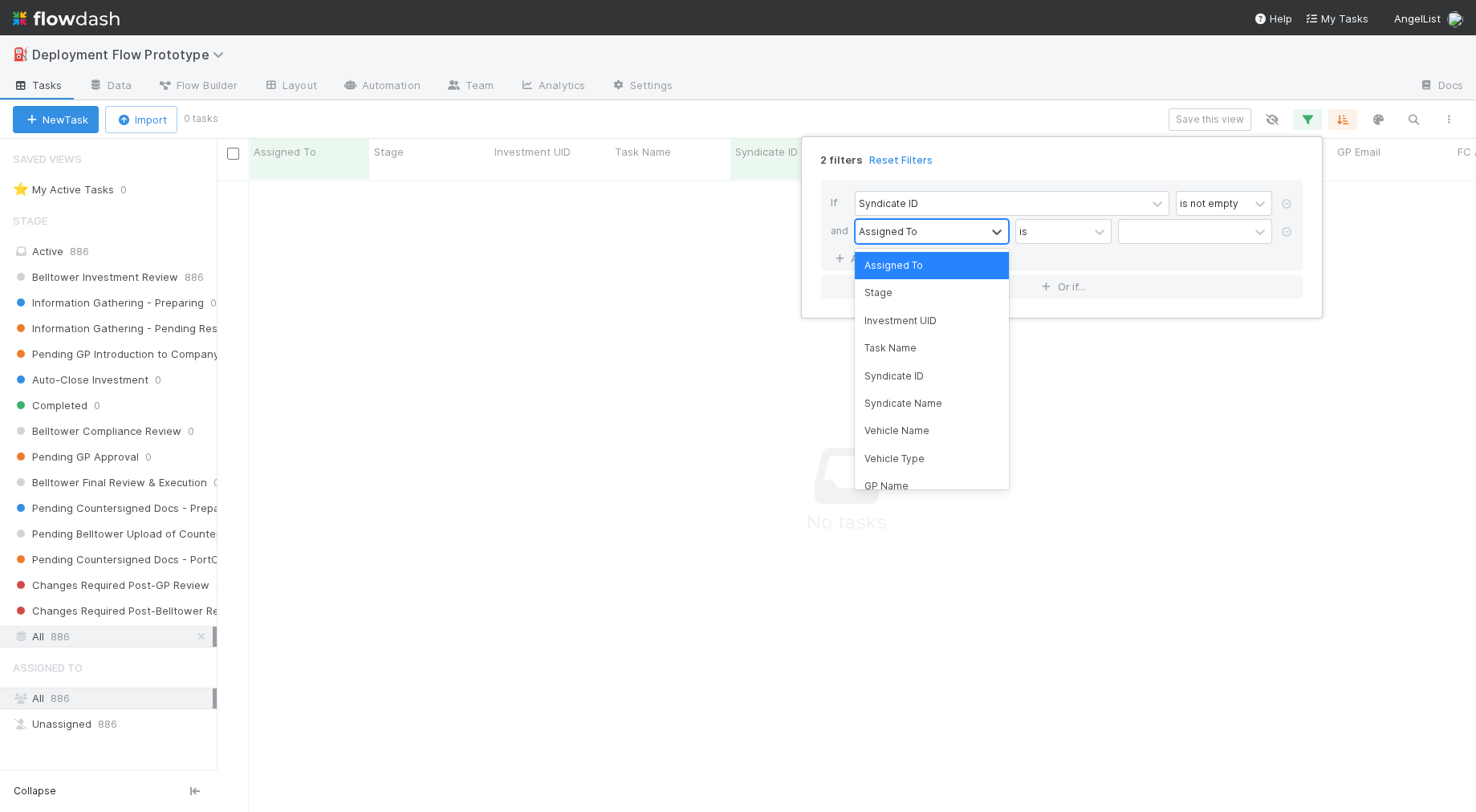
click at [908, 233] on div "Assigned To" at bounding box center [888, 231] width 59 height 14
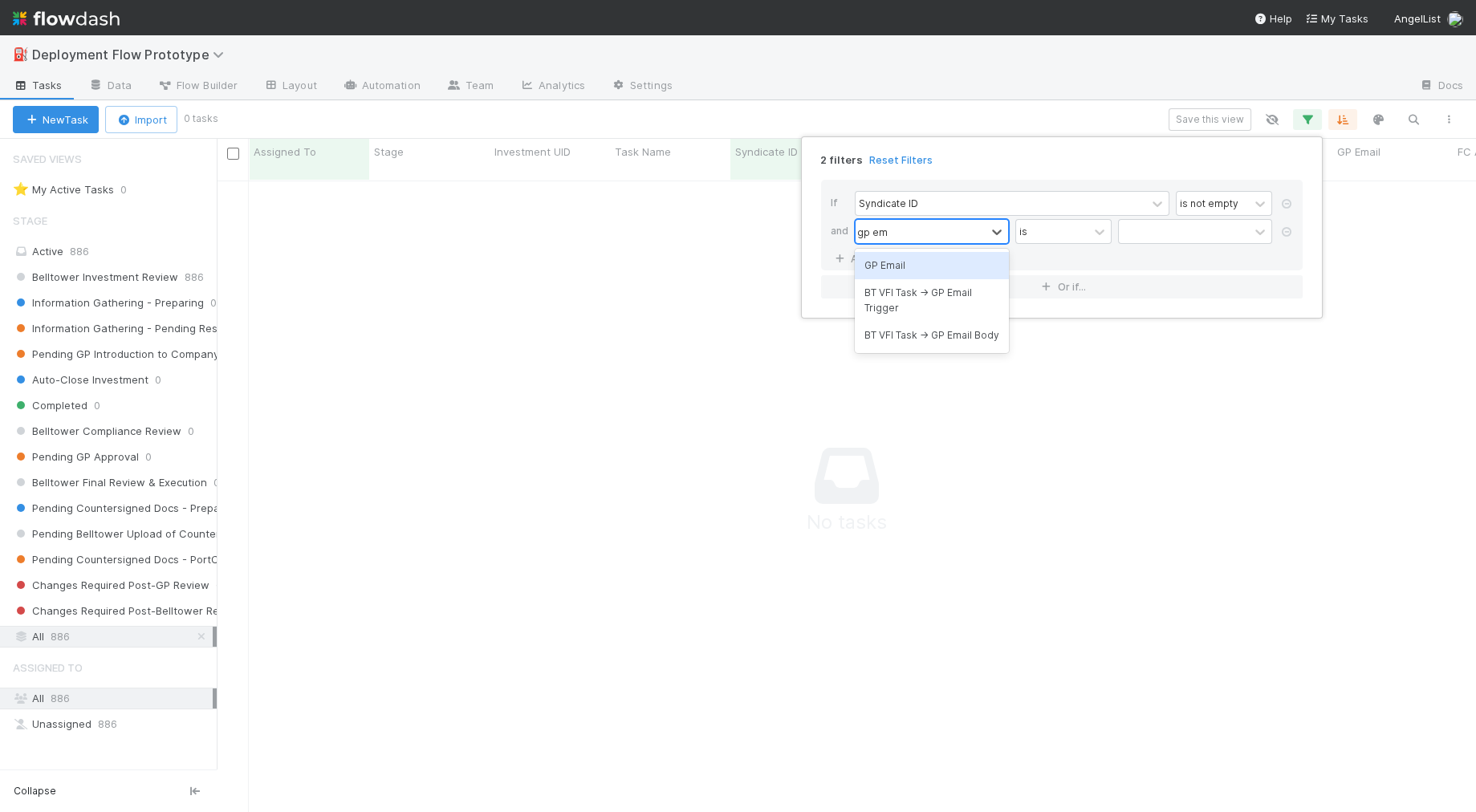
type input "gp email"
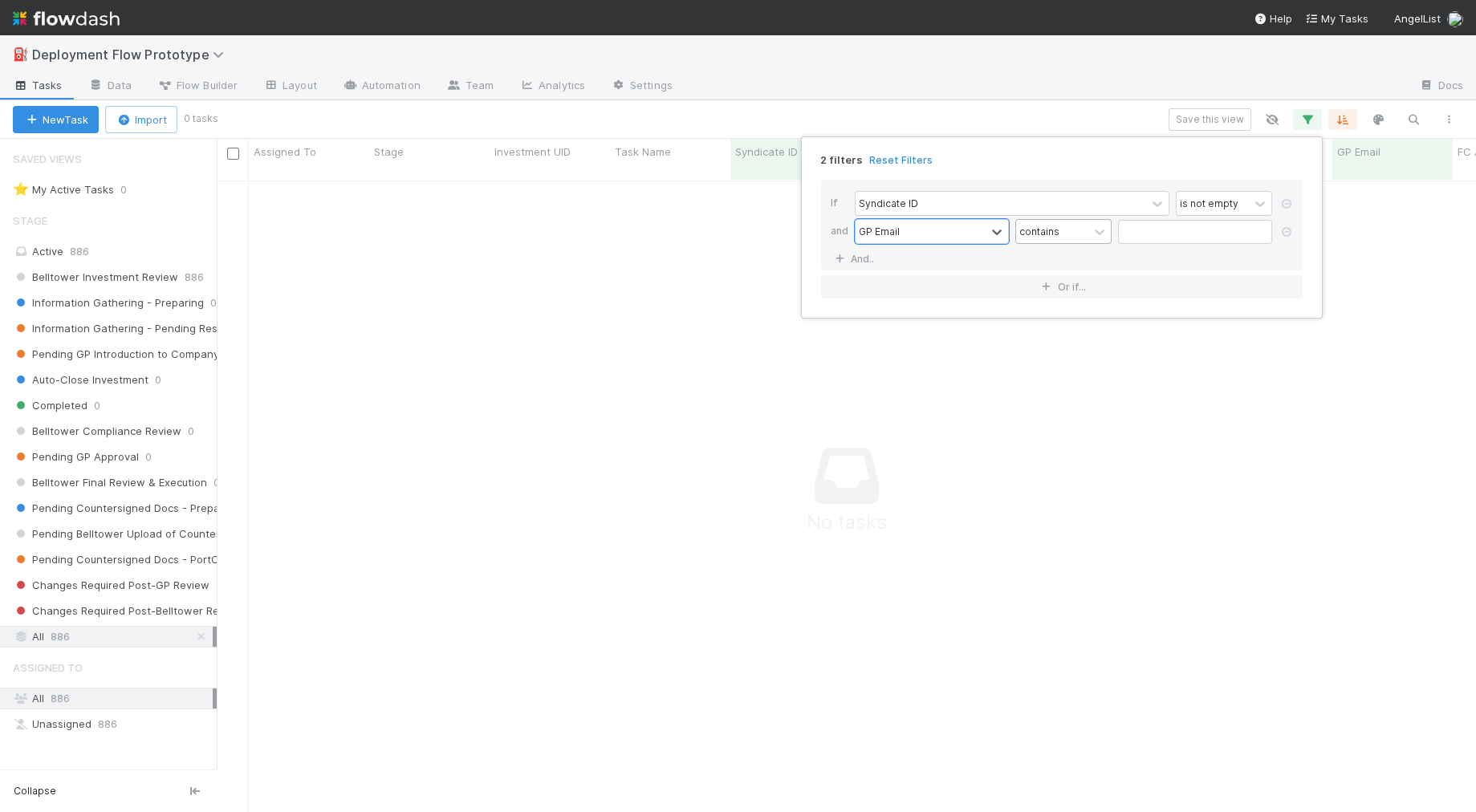
click at [1020, 225] on div "contains" at bounding box center [1039, 231] width 40 height 14
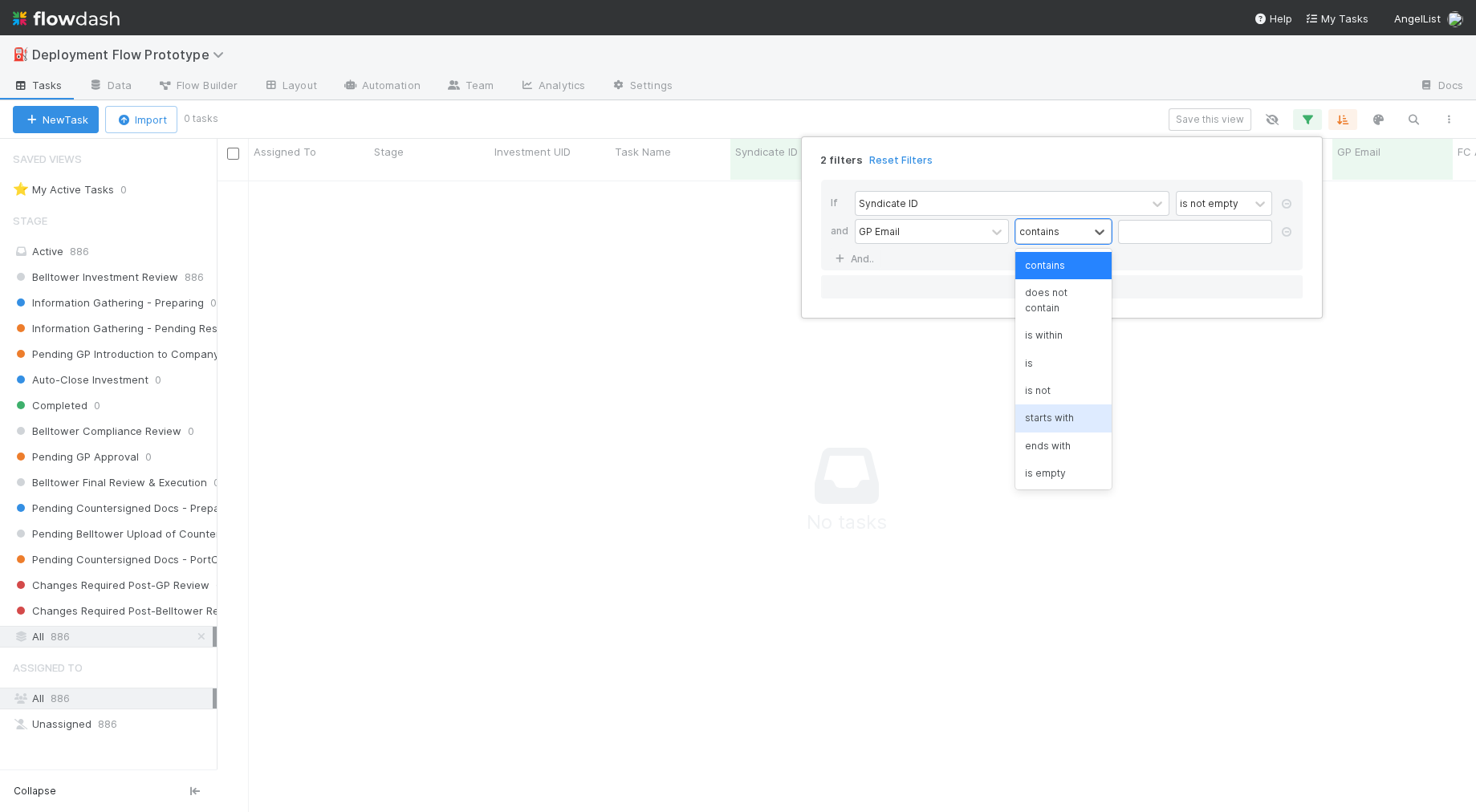
scroll to position [13, 0]
drag, startPoint x: 1033, startPoint y: 452, endPoint x: 1030, endPoint y: 393, distance: 59.1
click at [1033, 452] on div "is empty" at bounding box center [1063, 460] width 96 height 28
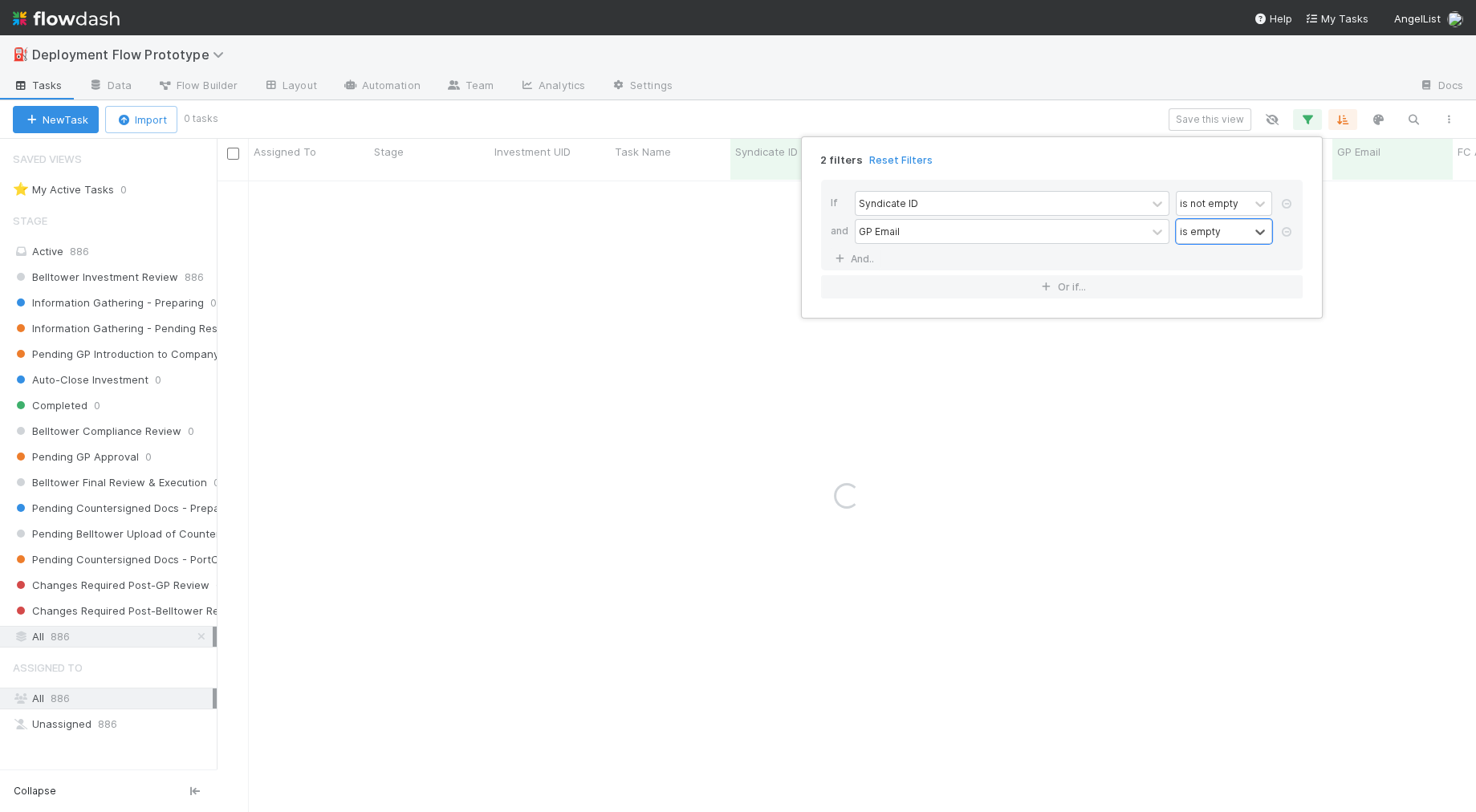
click at [770, 90] on div "2 filters Reset Filters If Syndicate ID is not empty and GP Email option is emp…" at bounding box center [738, 406] width 1476 height 812
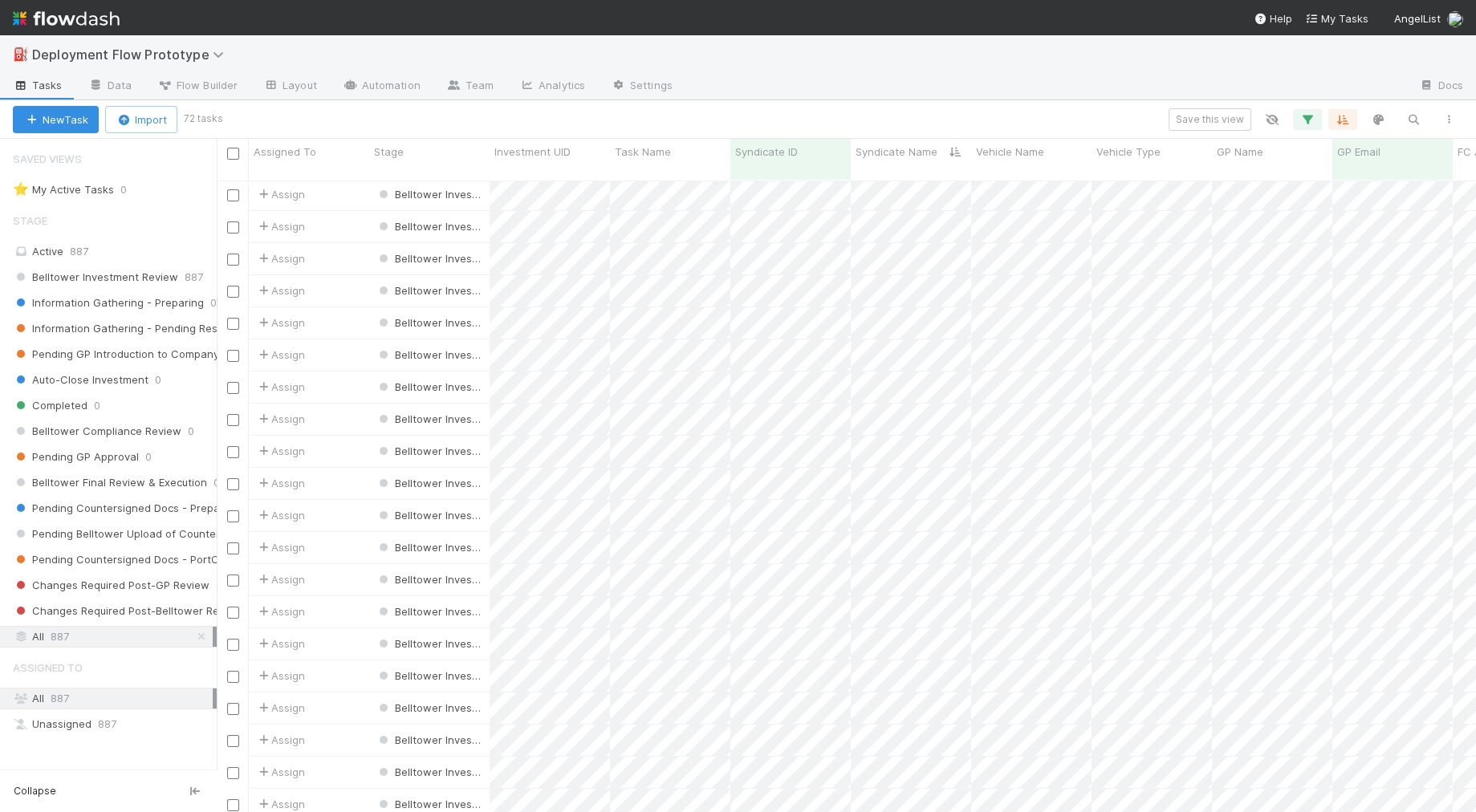
scroll to position [0, 0]
click at [397, 84] on link "Automation" at bounding box center [381, 86] width 104 height 26
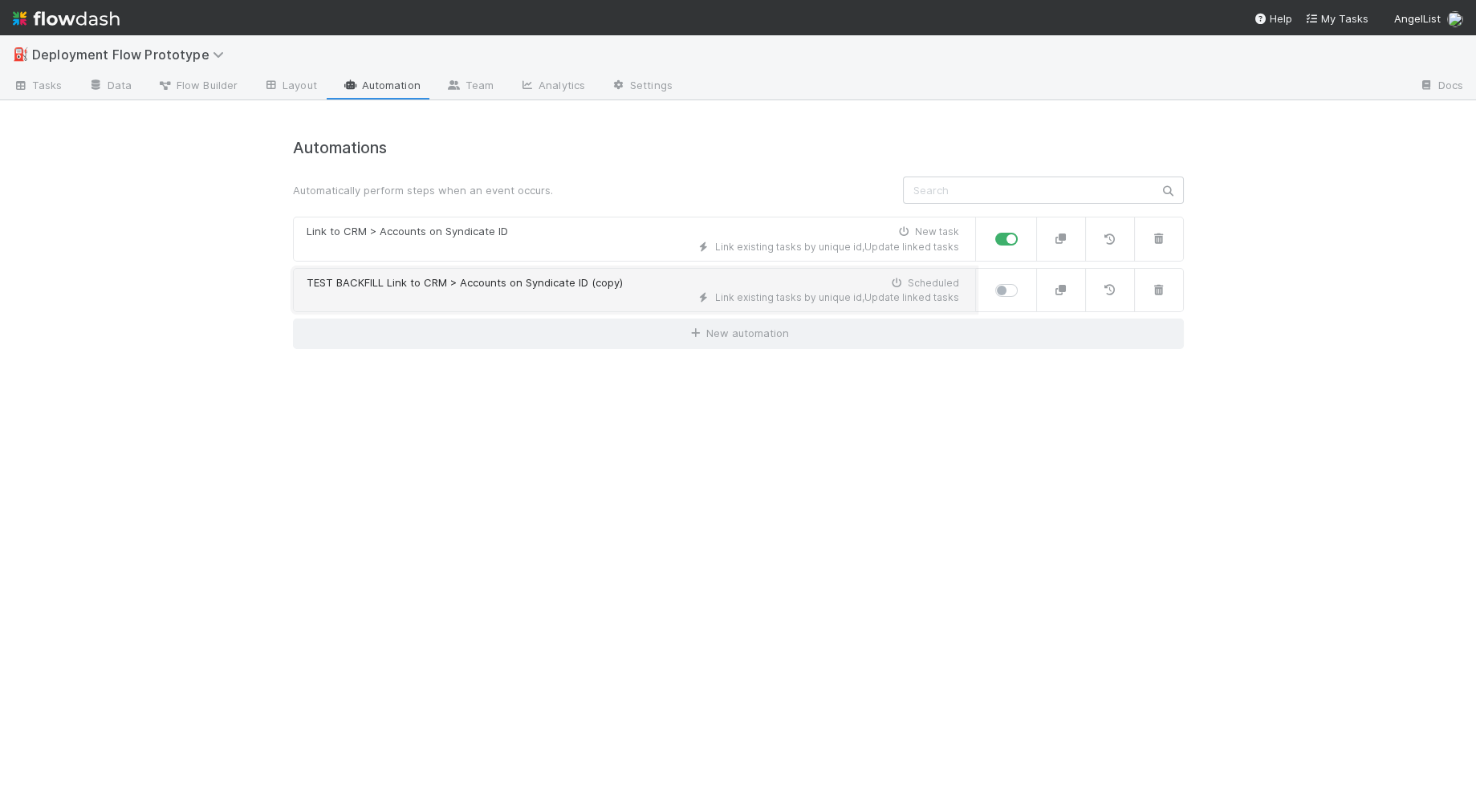
click at [456, 283] on div "TEST BACKFILL Link to CRM > Accounts on Syndicate ID (copy)" at bounding box center [465, 283] width 316 height 16
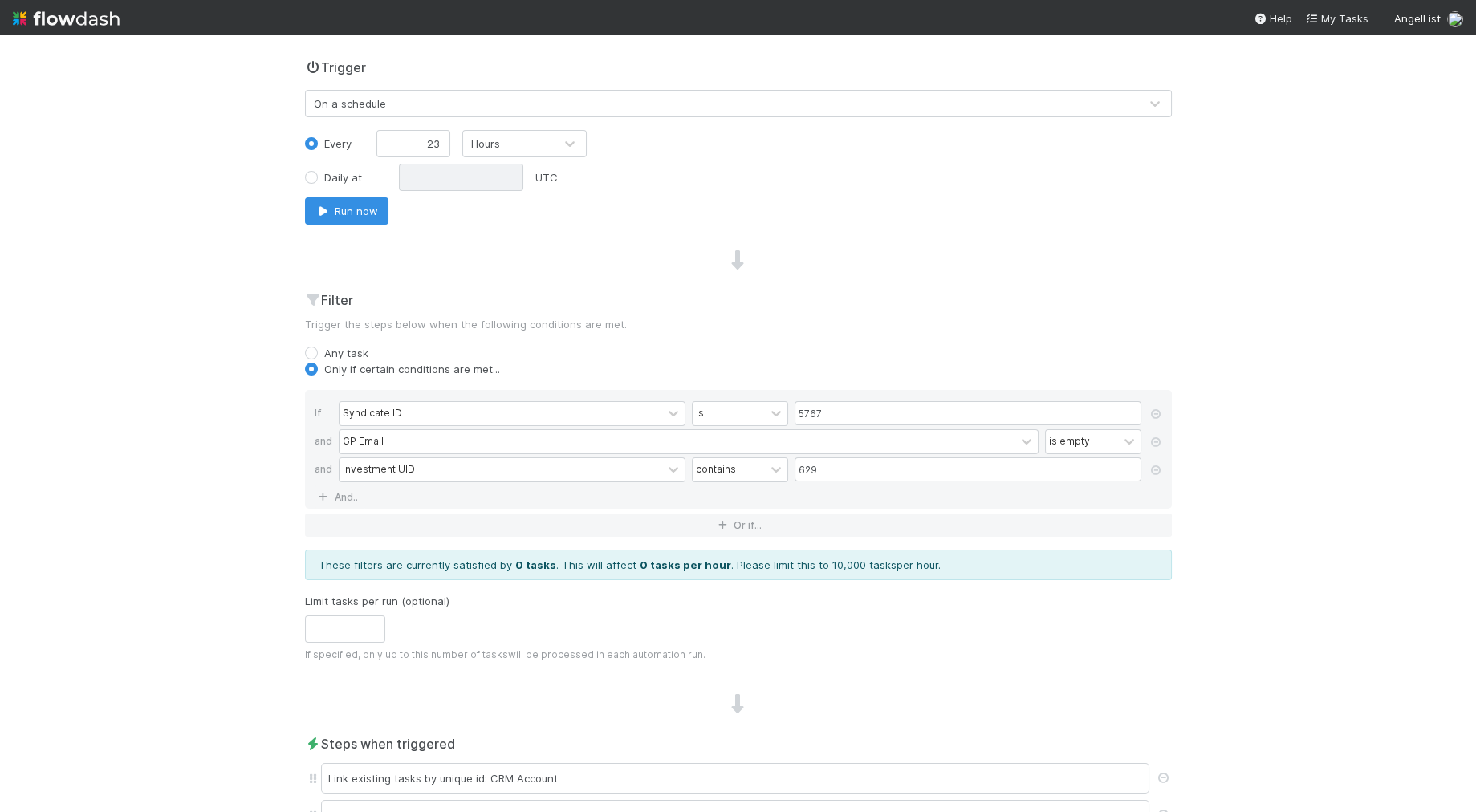
scroll to position [395, 0]
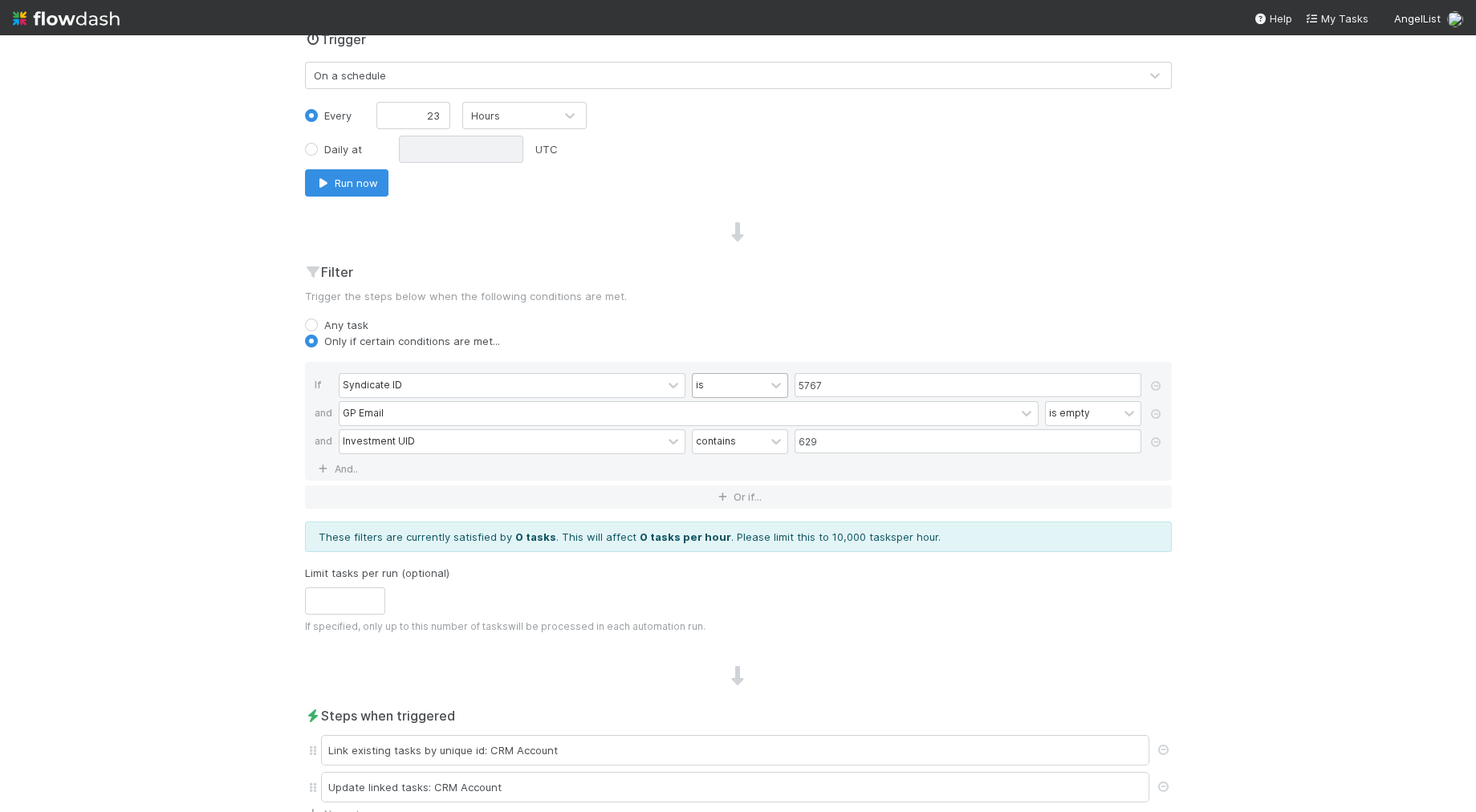
click at [721, 374] on div "is" at bounding box center [728, 386] width 72 height 23
click at [734, 641] on div "is not empty" at bounding box center [738, 655] width 96 height 28
click at [1152, 440] on icon at bounding box center [1155, 442] width 16 height 10
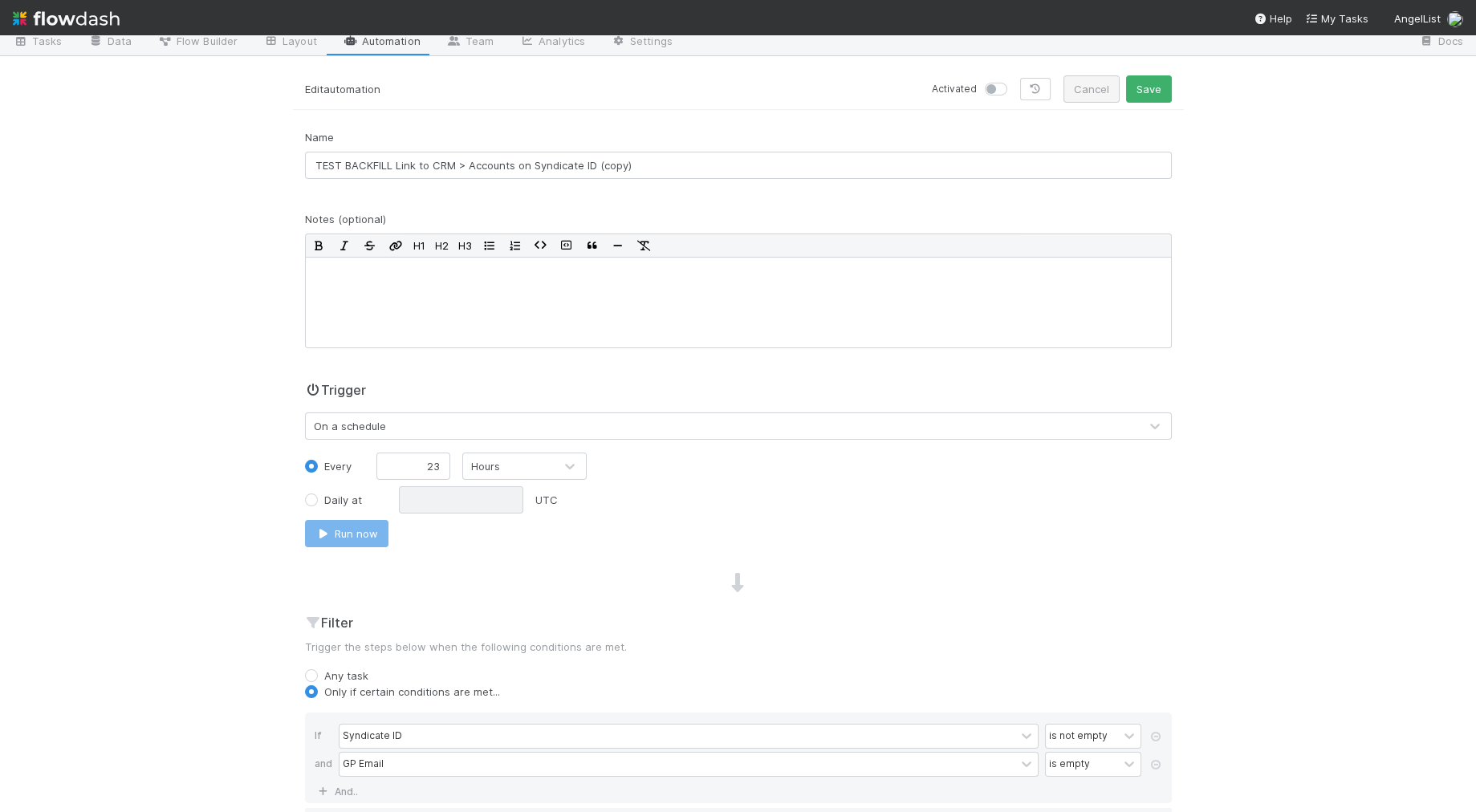
scroll to position [36, 0]
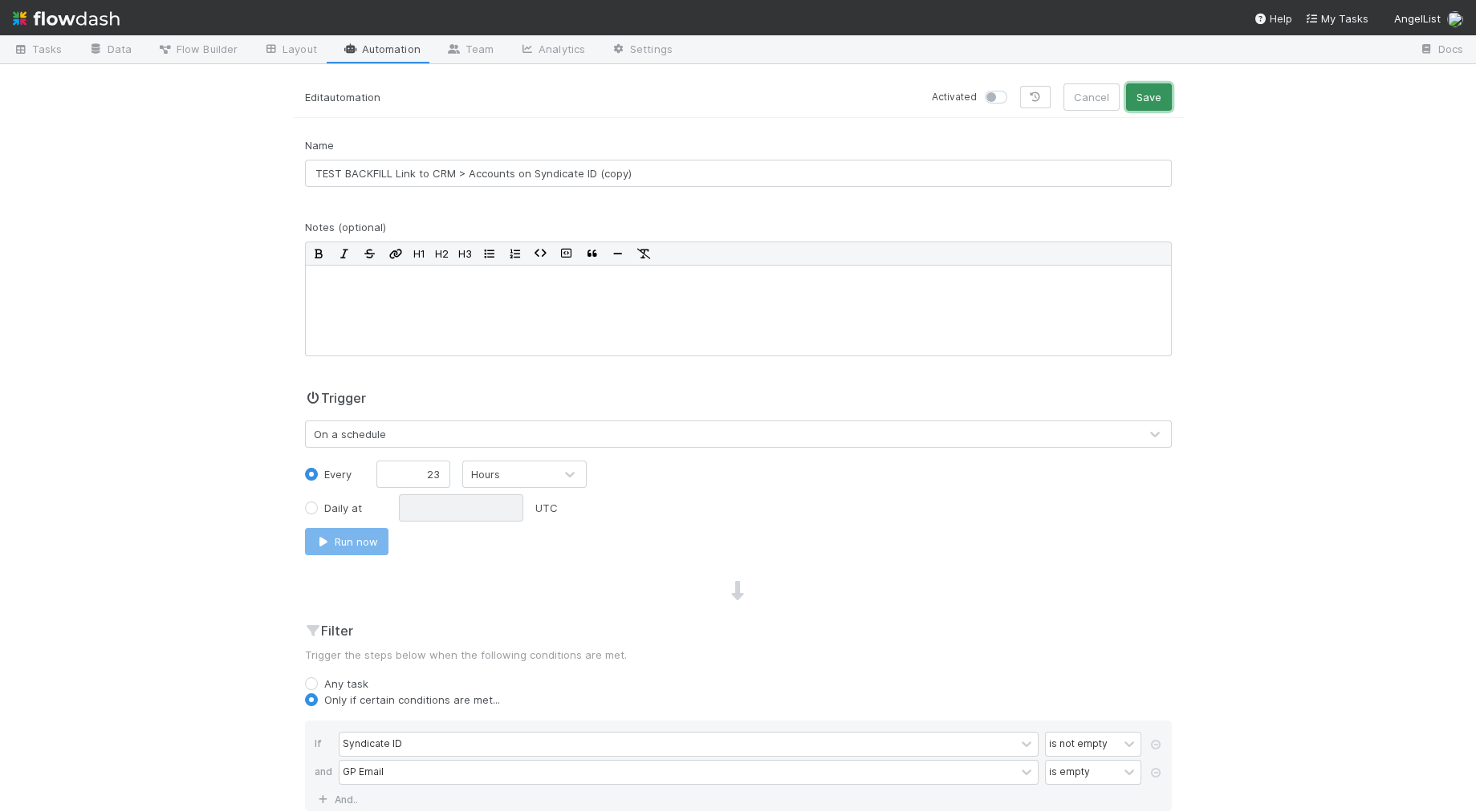
click at [1152, 96] on button "Save" at bounding box center [1148, 97] width 46 height 28
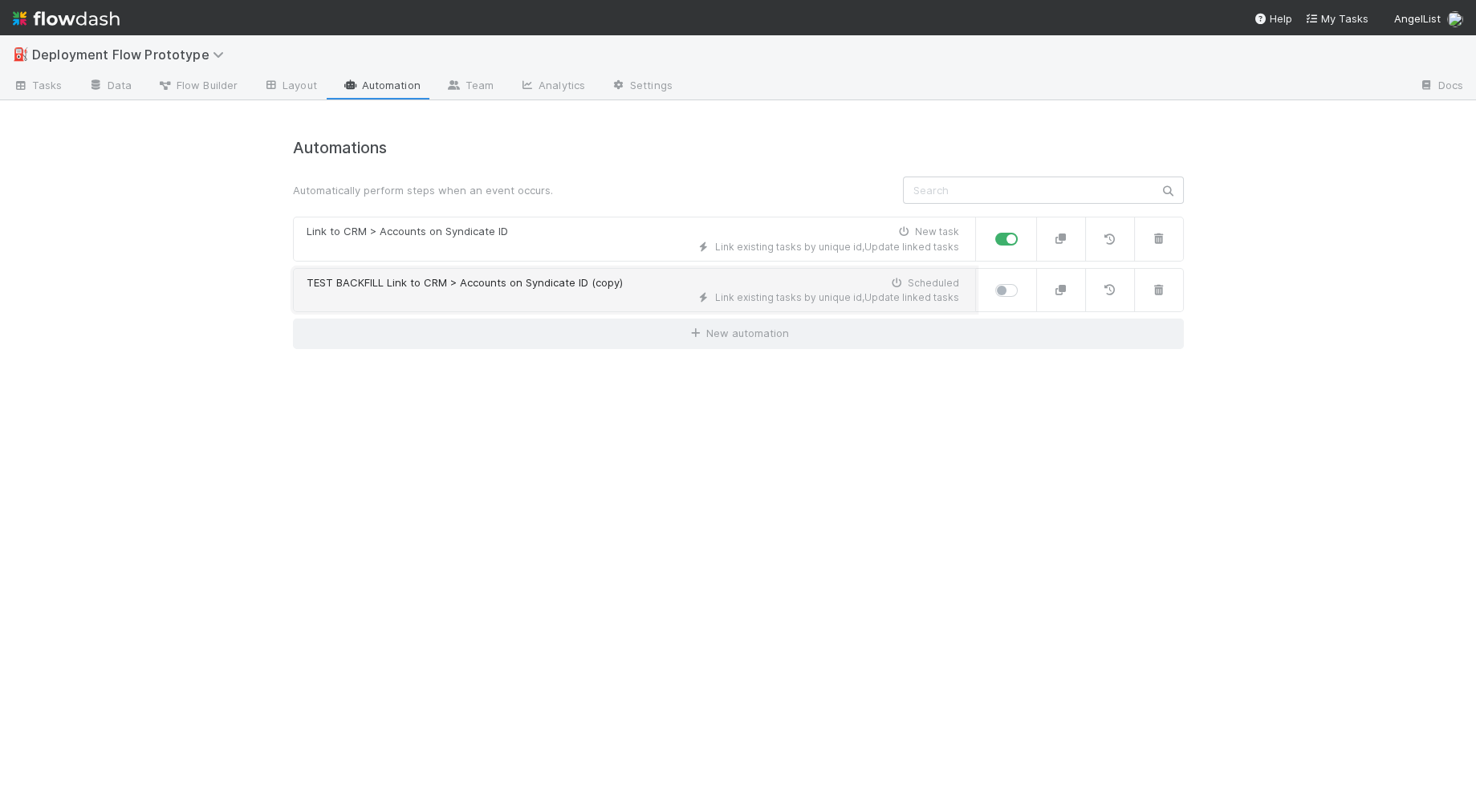
click at [575, 289] on div "TEST BACKFILL Link to CRM > Accounts on Syndicate ID (copy)" at bounding box center [465, 283] width 316 height 16
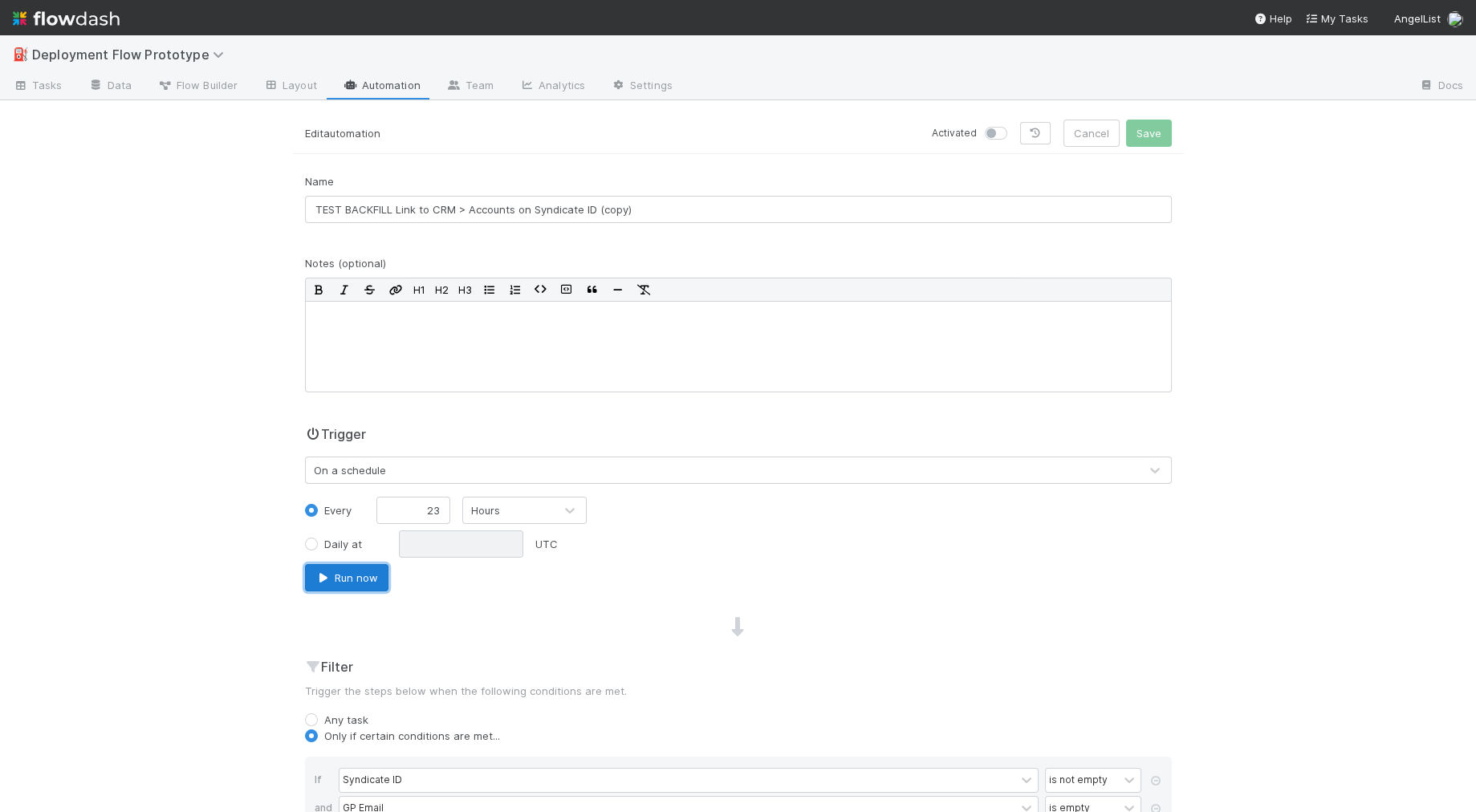
click at [349, 569] on button "Run now" at bounding box center [347, 578] width 84 height 28
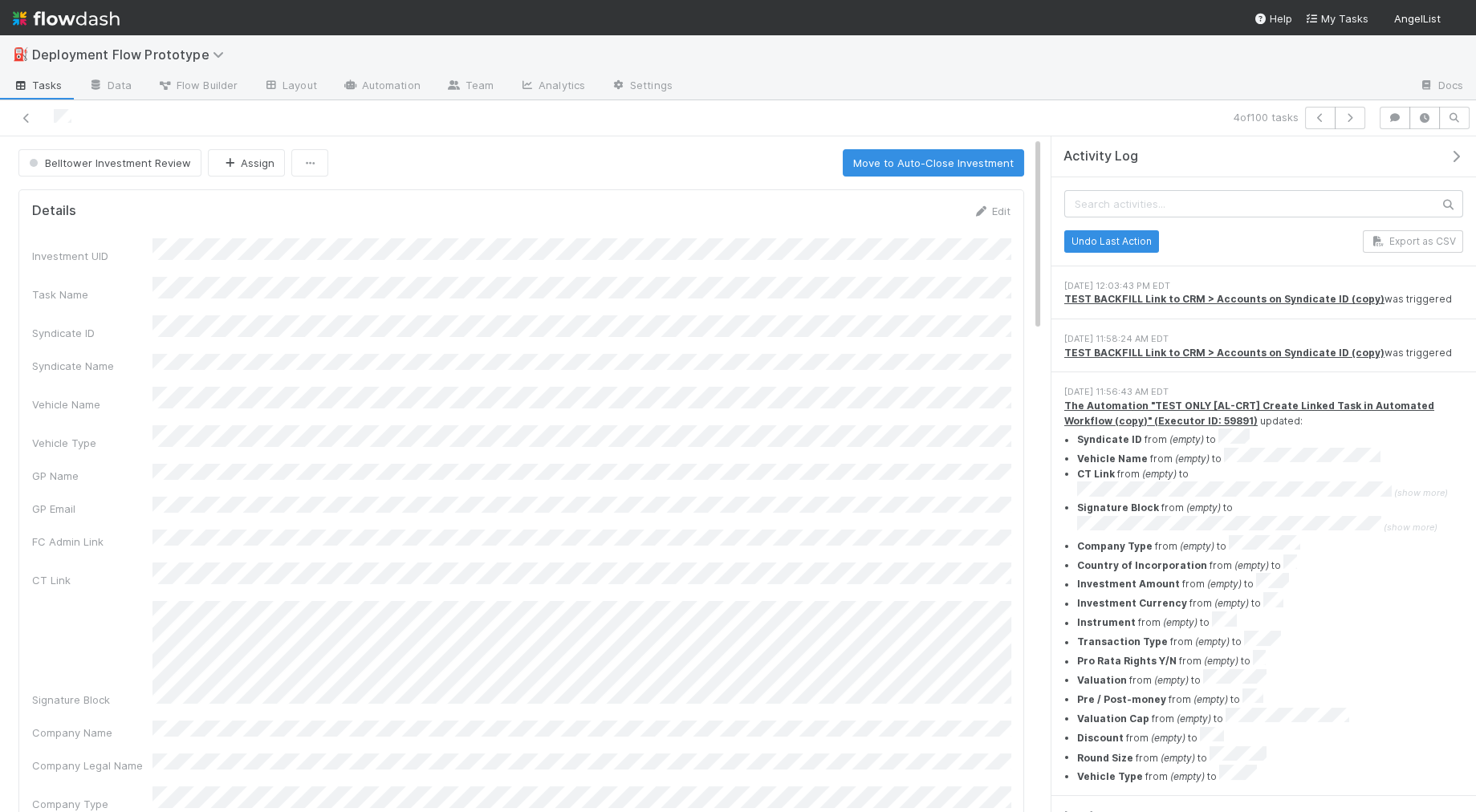
scroll to position [3, 0]
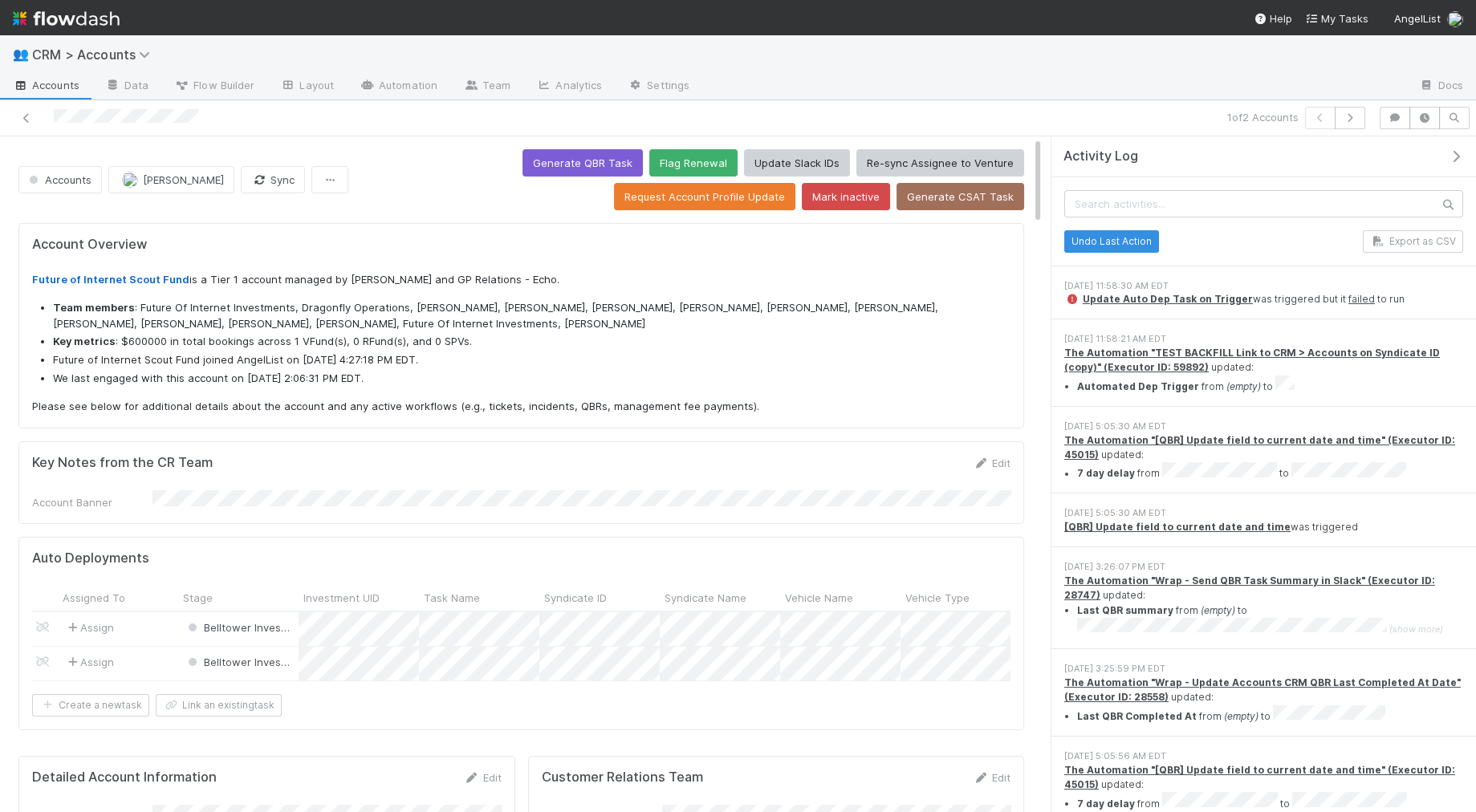
scroll to position [0, 7]
click at [1327, 296] on link "failed" at bounding box center [1361, 299] width 27 height 12
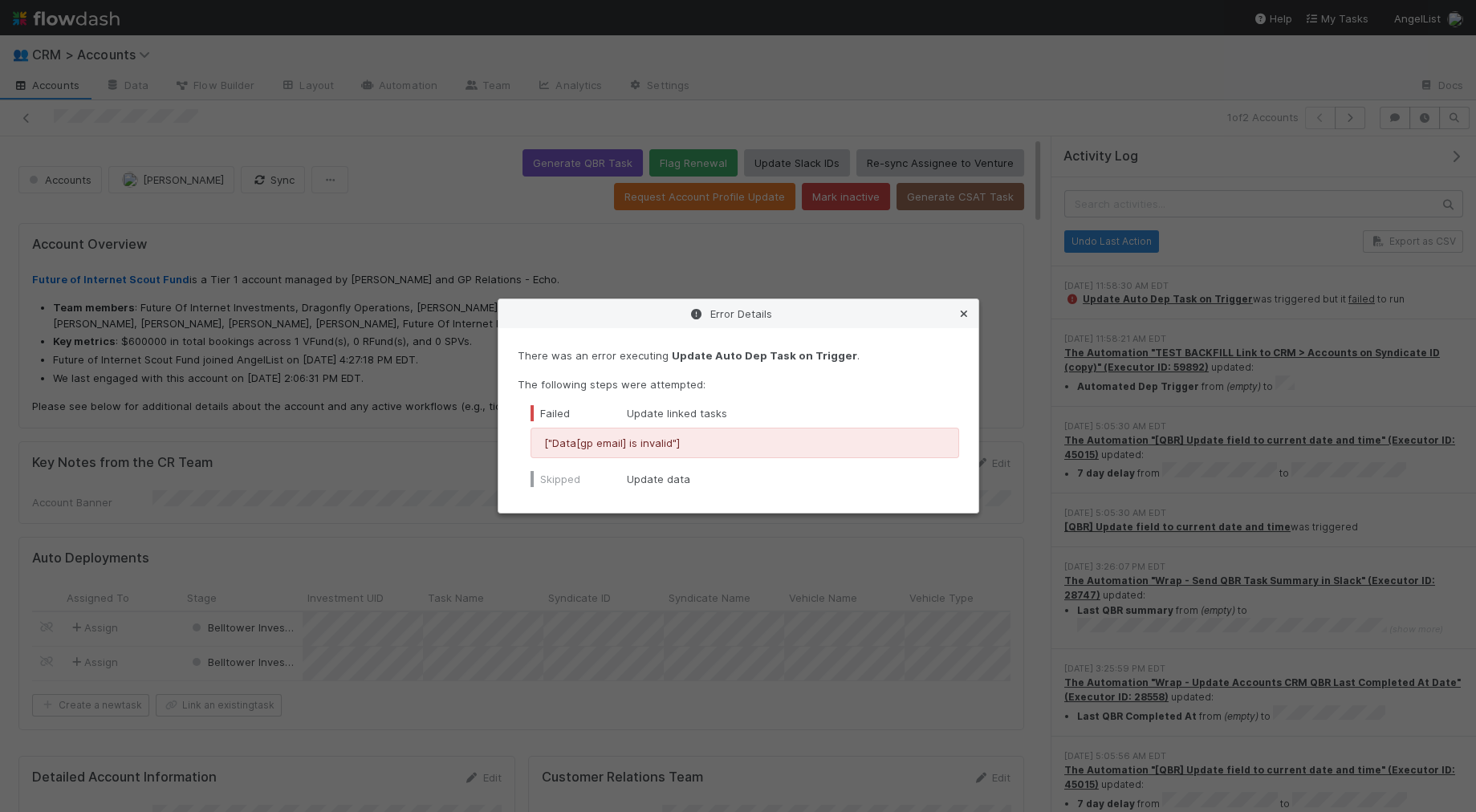
click at [965, 312] on icon at bounding box center [963, 314] width 16 height 10
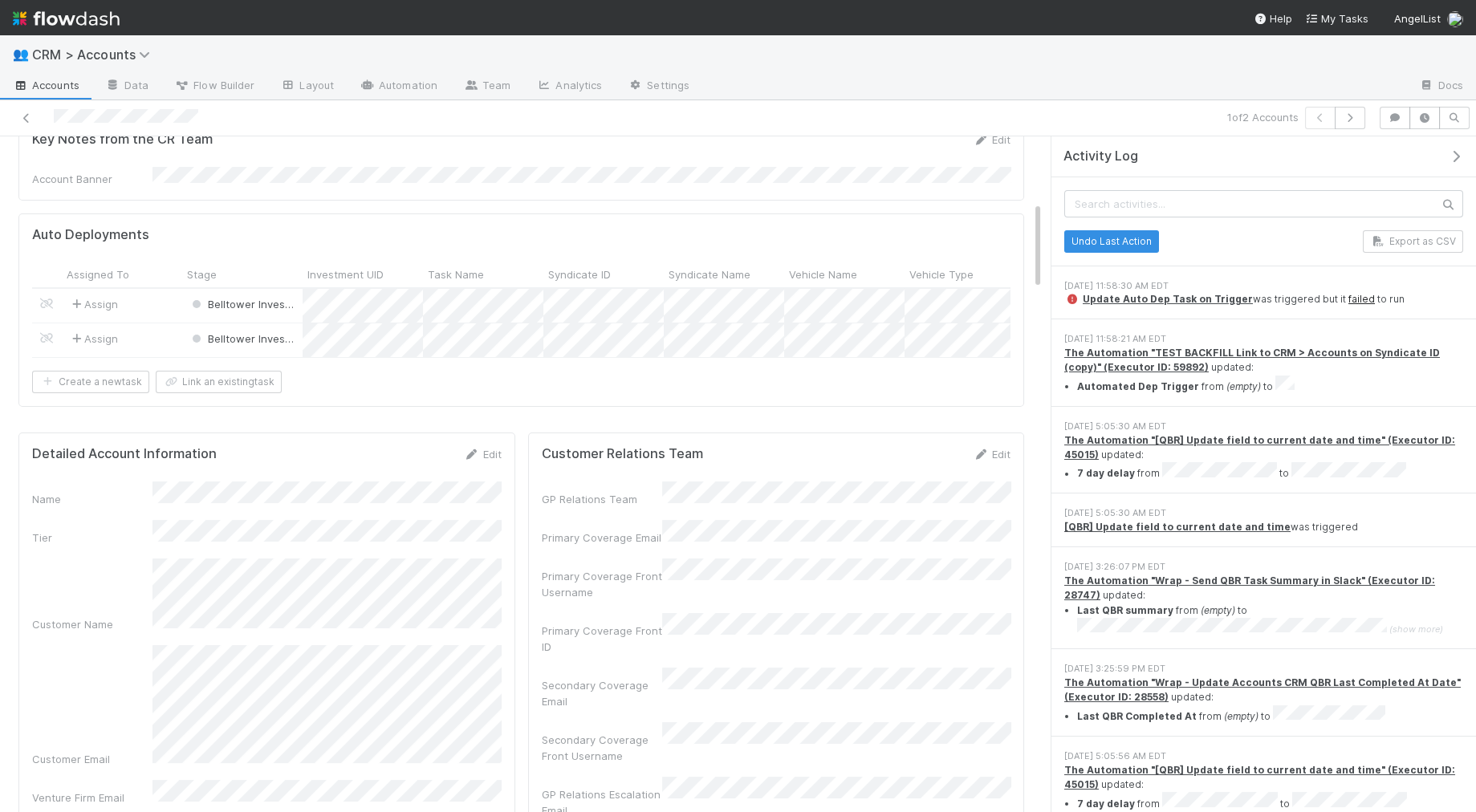
scroll to position [686, 0]
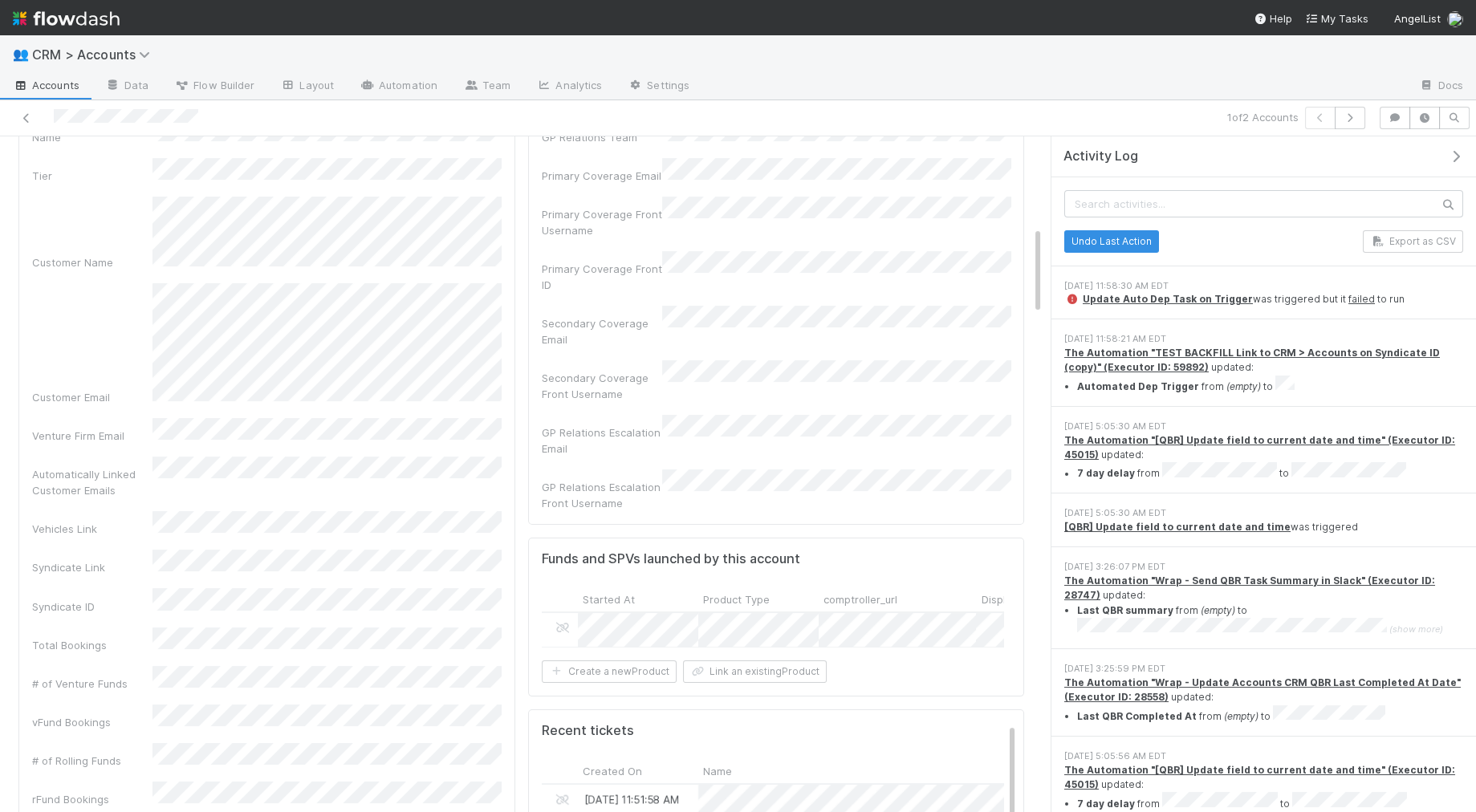
click at [487, 368] on div "Customer Email" at bounding box center [266, 345] width 469 height 122
copy div
click at [129, 89] on link "Data" at bounding box center [126, 86] width 69 height 26
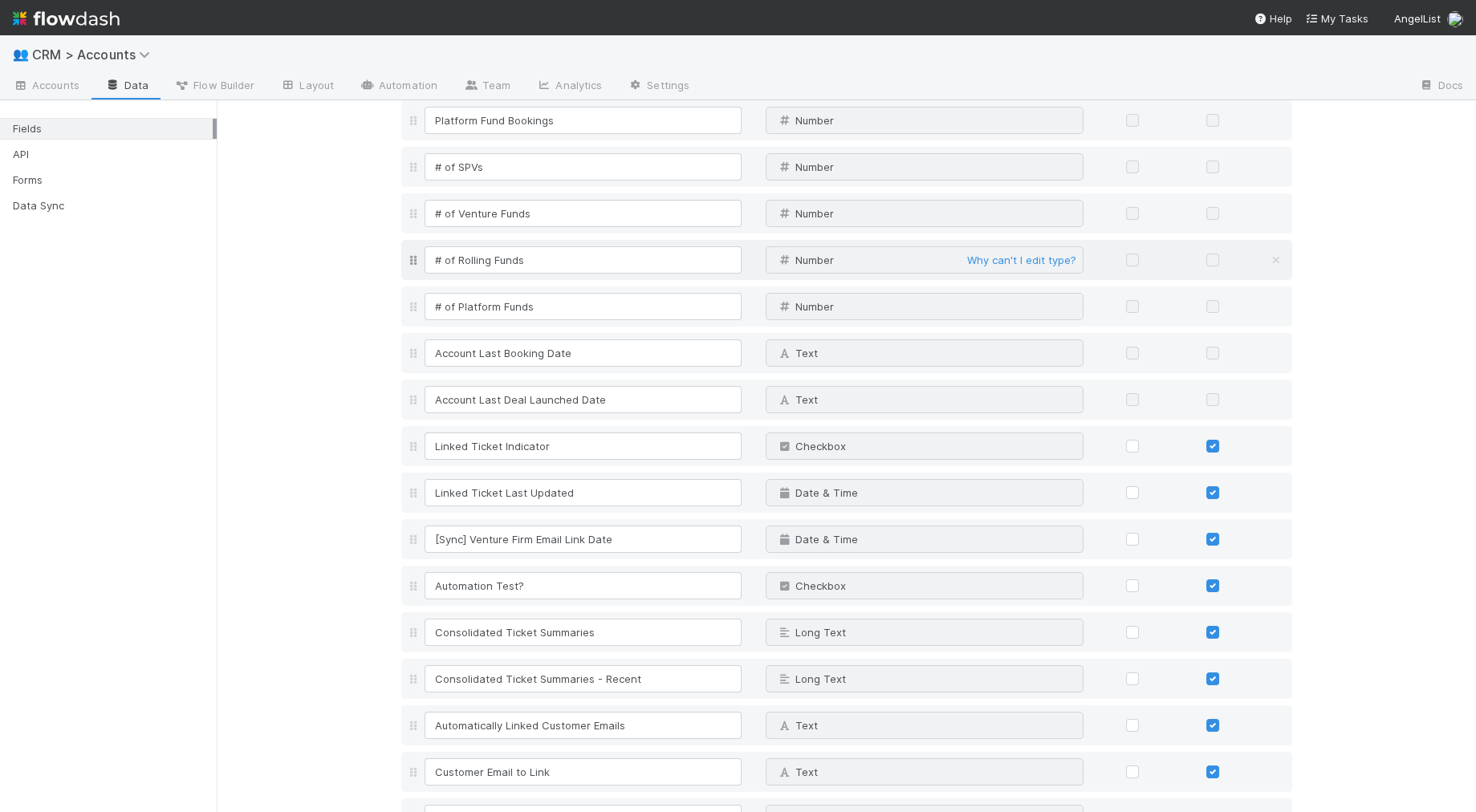
scroll to position [957, 0]
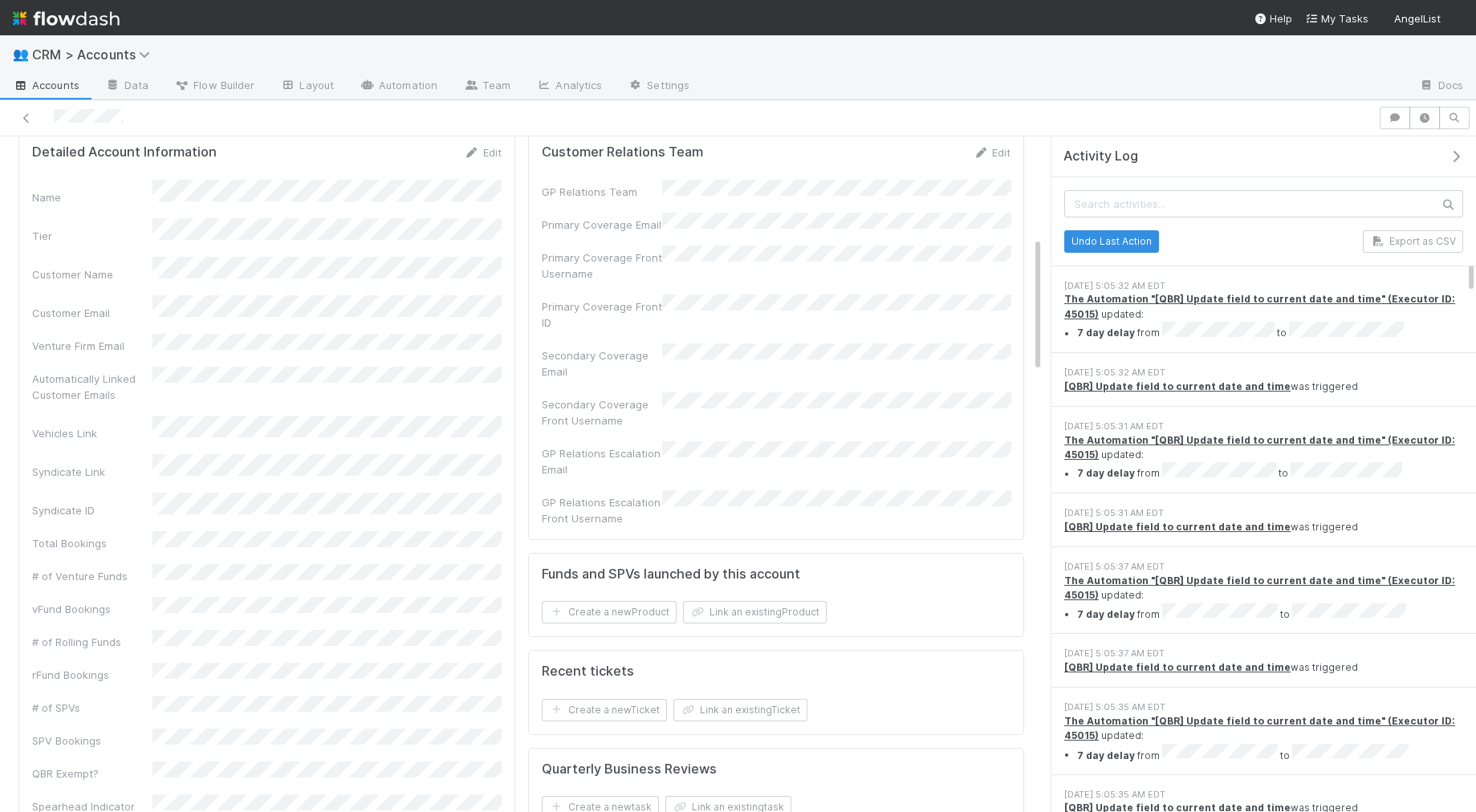
scroll to position [502, 0]
click at [141, 492] on div "Syndicate ID" at bounding box center [266, 504] width 469 height 26
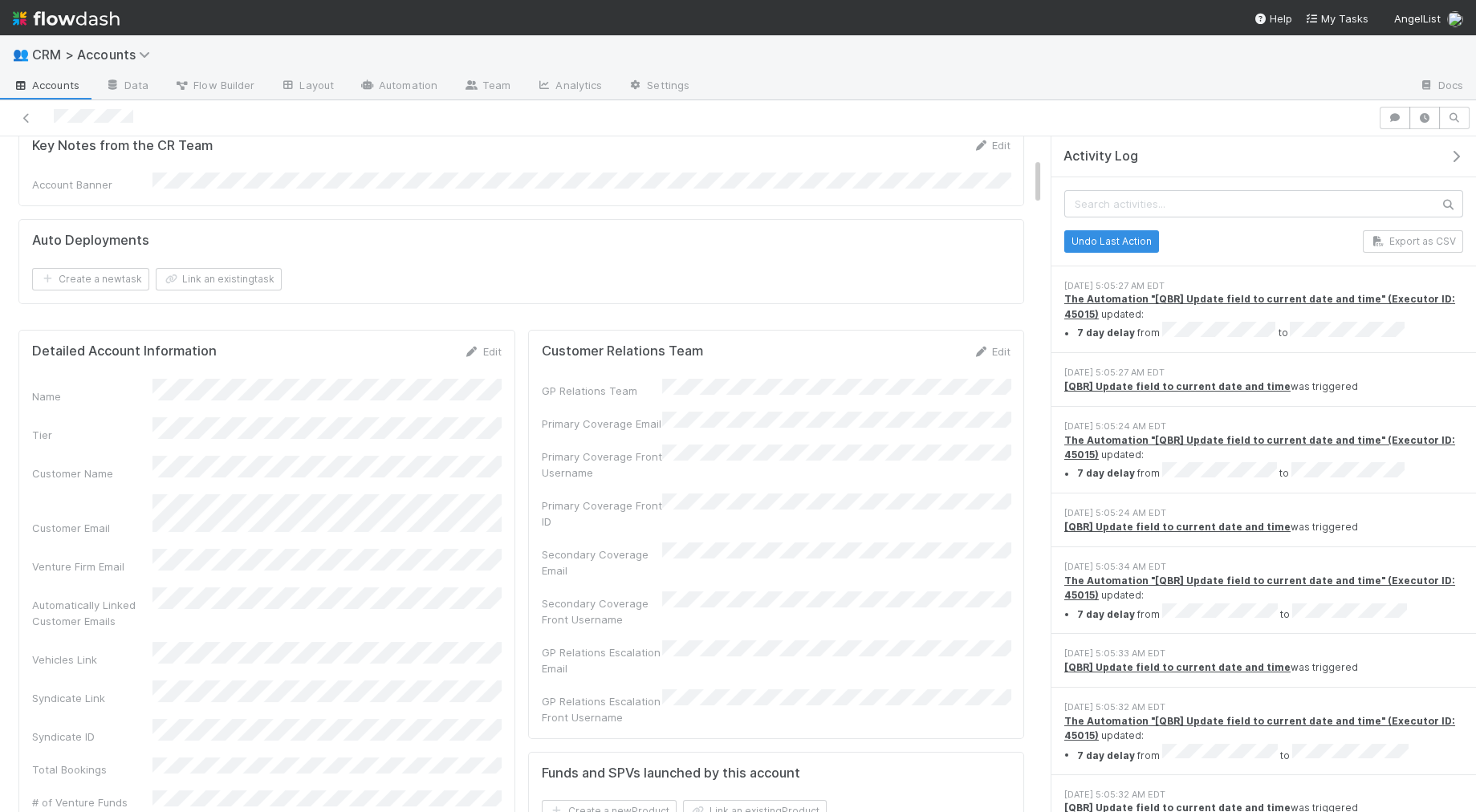
scroll to position [307, 0]
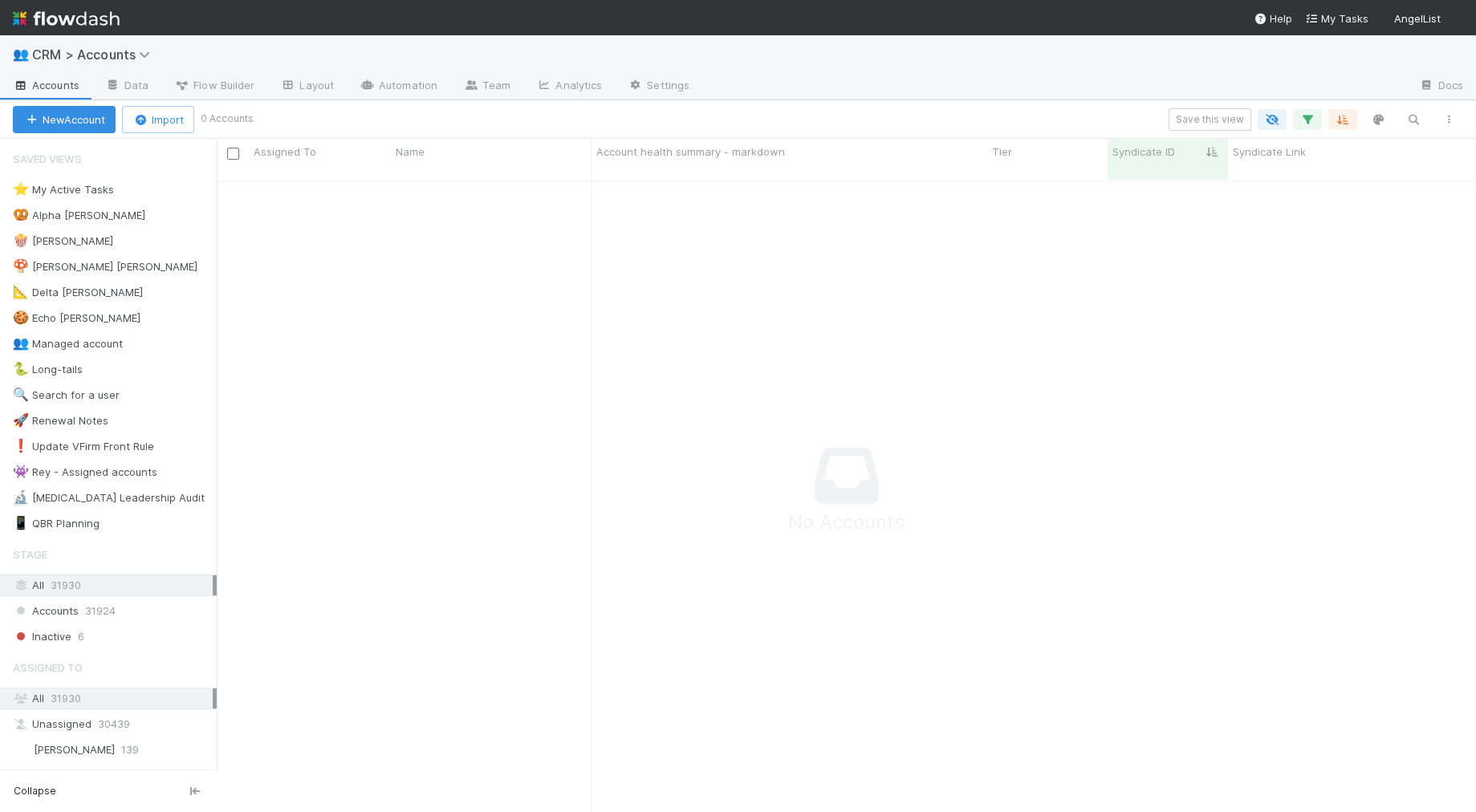
scroll to position [1, 1]
click at [1305, 116] on icon "button" at bounding box center [1307, 119] width 16 height 14
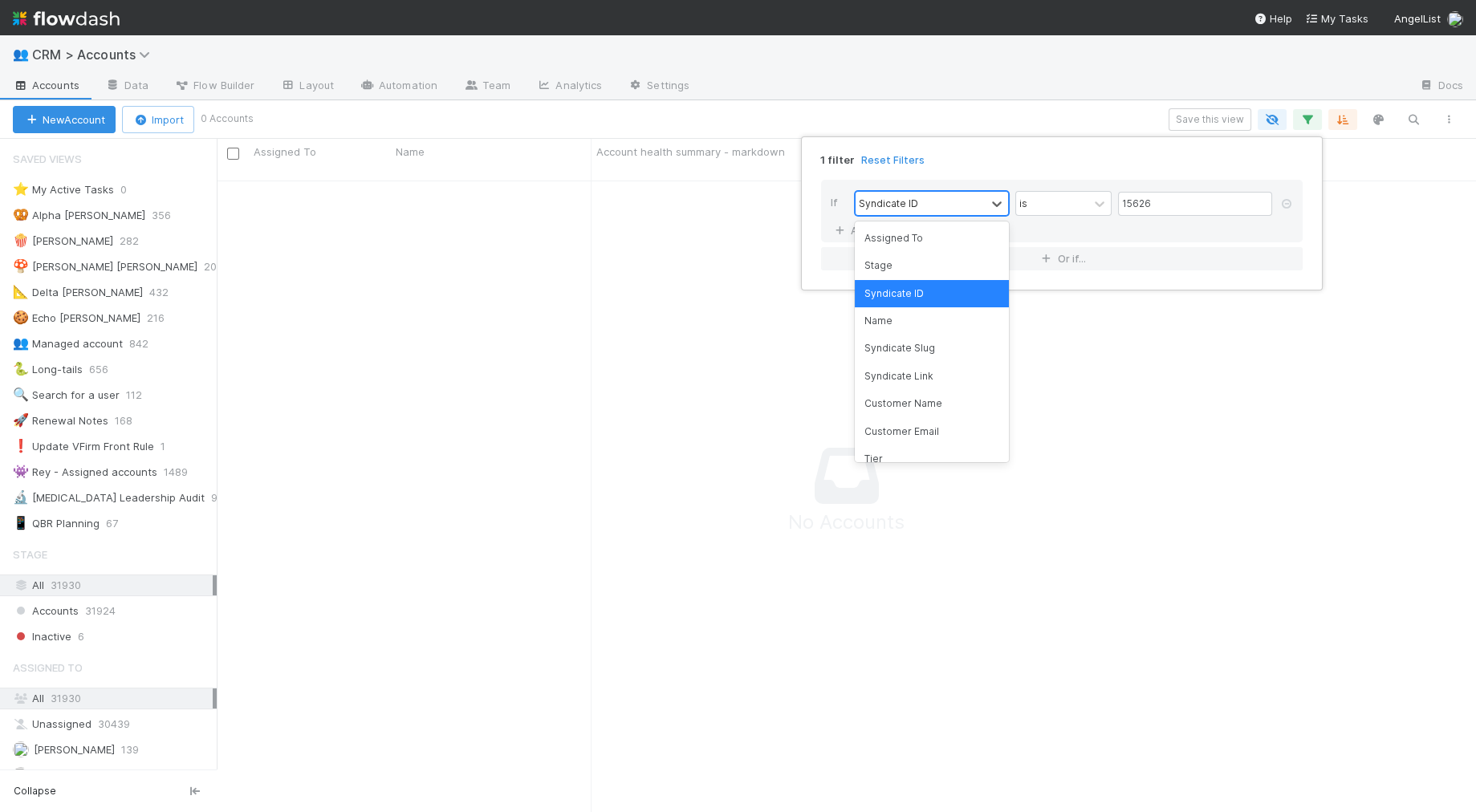
drag, startPoint x: 959, startPoint y: 201, endPoint x: 956, endPoint y: 210, distance: 9.5
click at [959, 201] on div "Syndicate ID" at bounding box center [920, 203] width 130 height 23
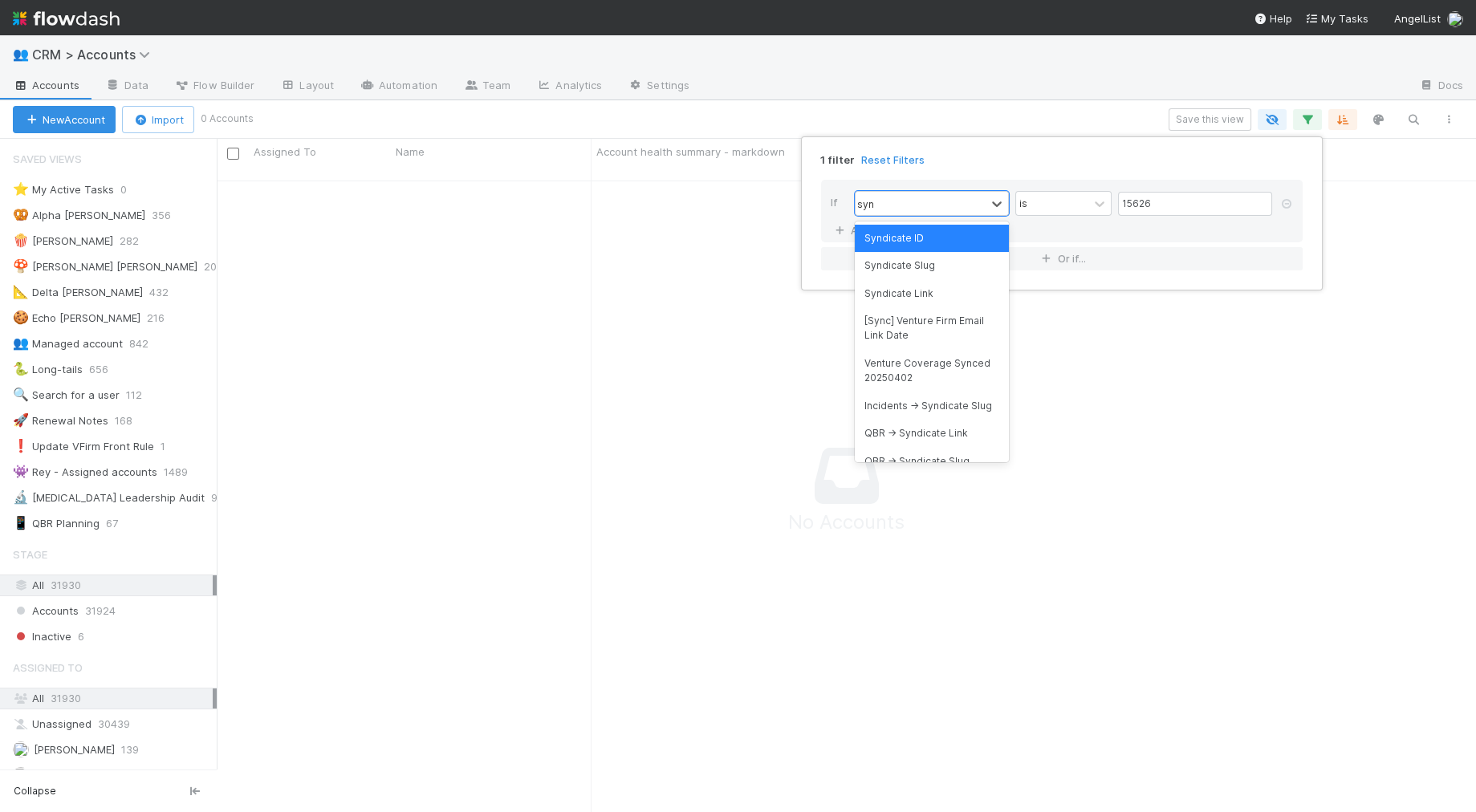
type input "synd"
click at [961, 236] on div "Syndicate ID" at bounding box center [932, 238] width 154 height 28
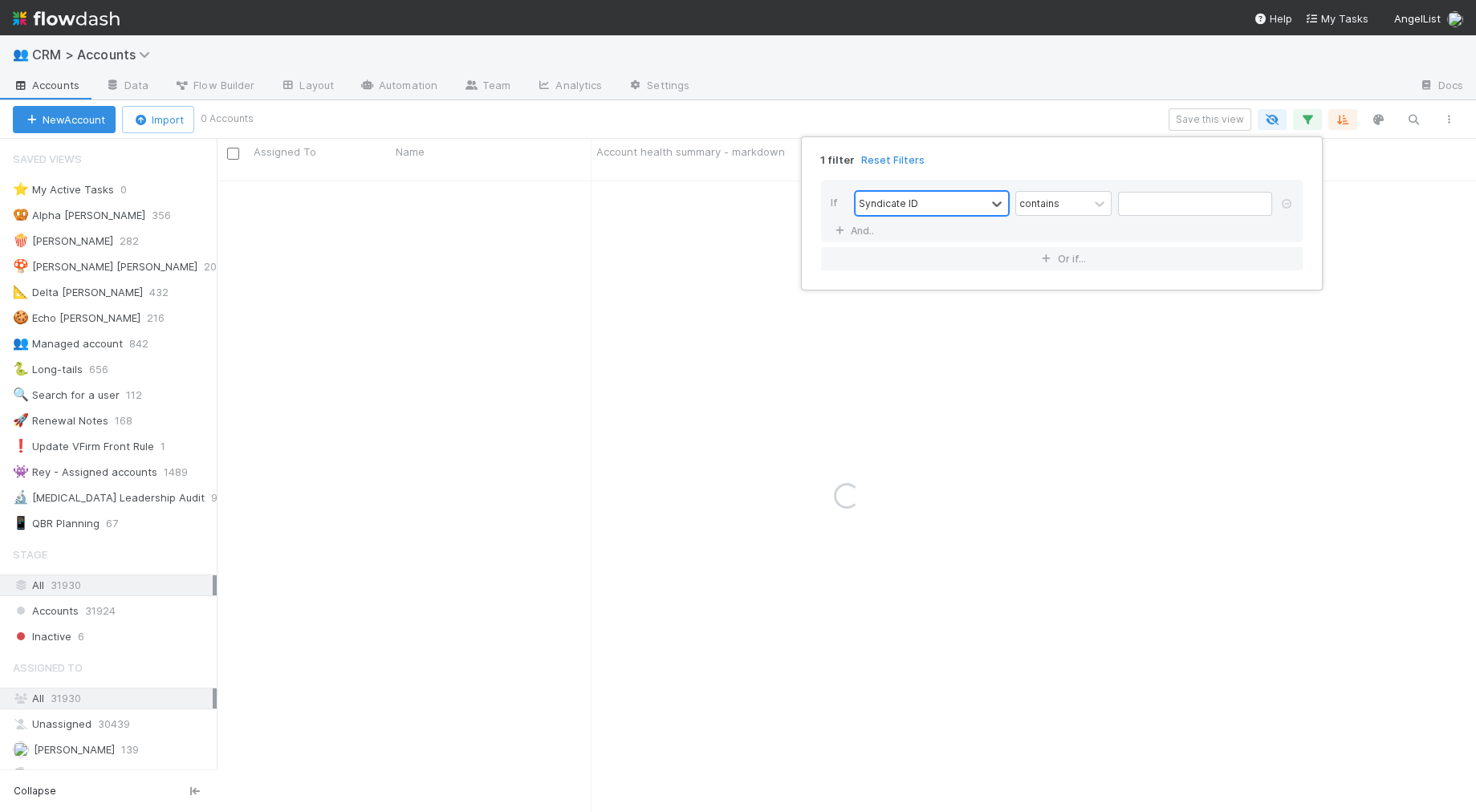
click at [977, 205] on div "Syndicate ID" at bounding box center [920, 203] width 130 height 23
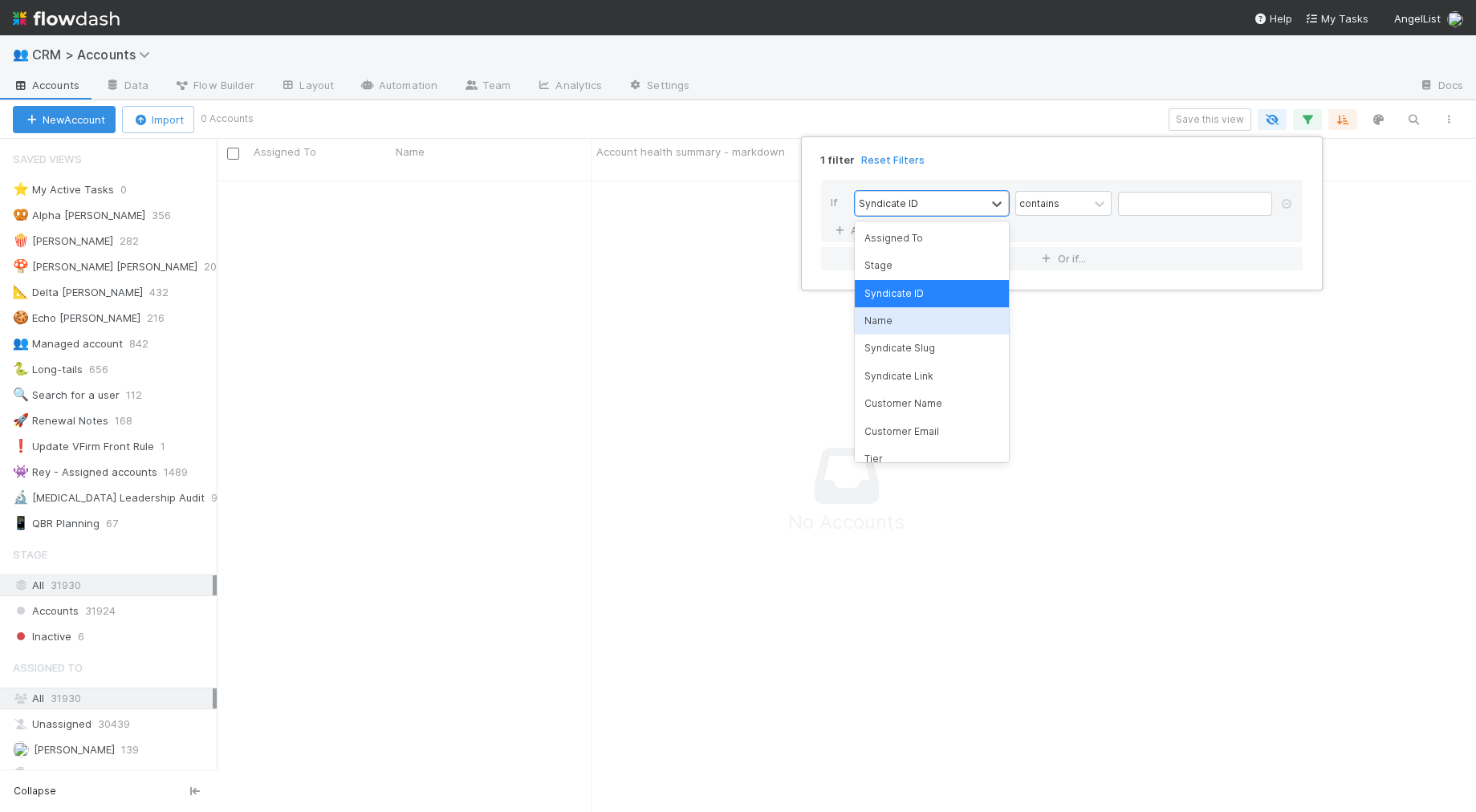
scroll to position [646, 1259]
click at [945, 326] on div "Name" at bounding box center [932, 321] width 154 height 28
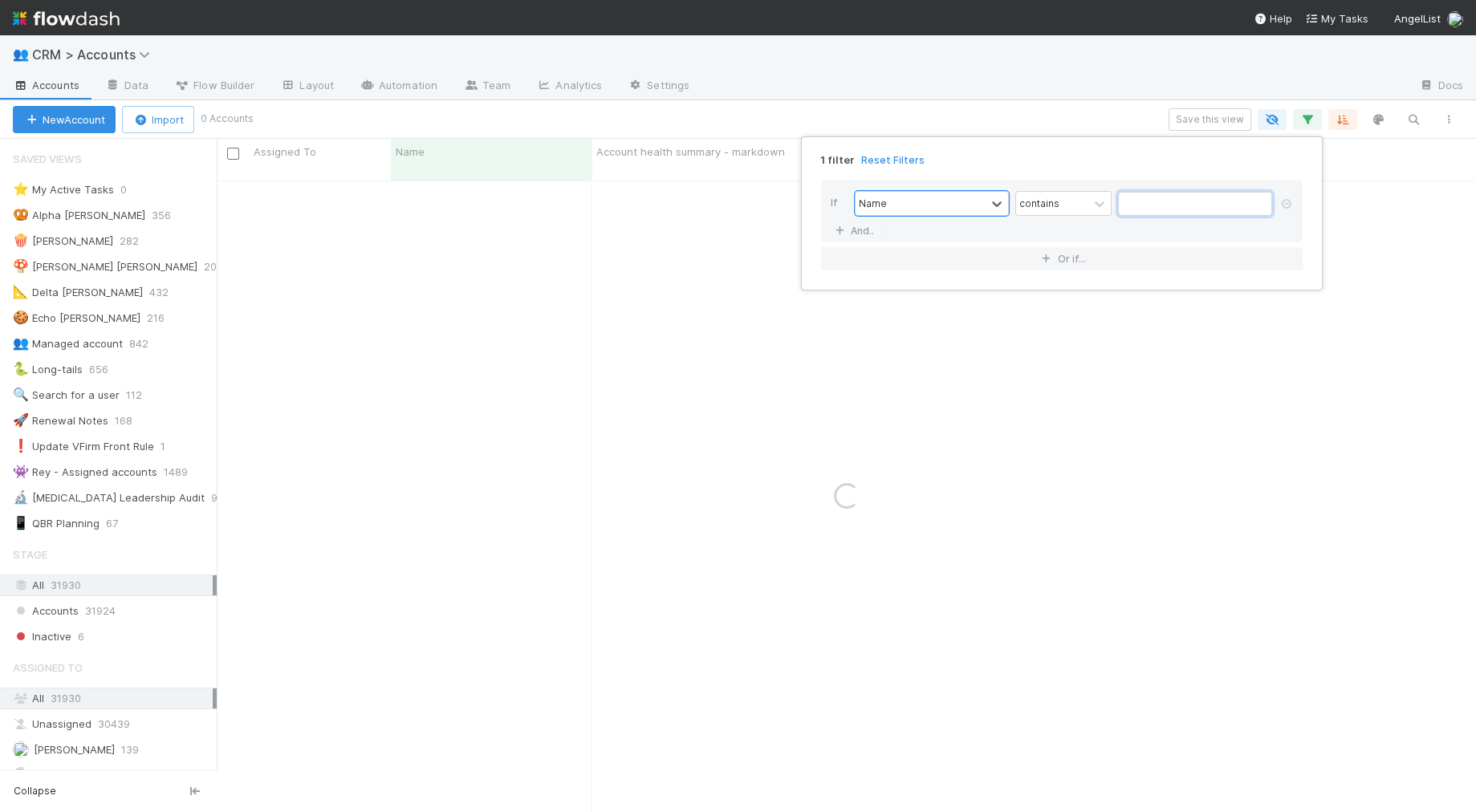
click at [1144, 207] on input "text" at bounding box center [1195, 203] width 154 height 24
paste input "[PERSON_NAME]"
type input "[PERSON_NAME]"
click at [1005, 144] on div "1 filter Reset Filters" at bounding box center [1061, 156] width 508 height 23
click at [602, 277] on div "1 filter Reset Filters If Name contains Philip Winter And.. Or if..." at bounding box center [738, 406] width 1476 height 812
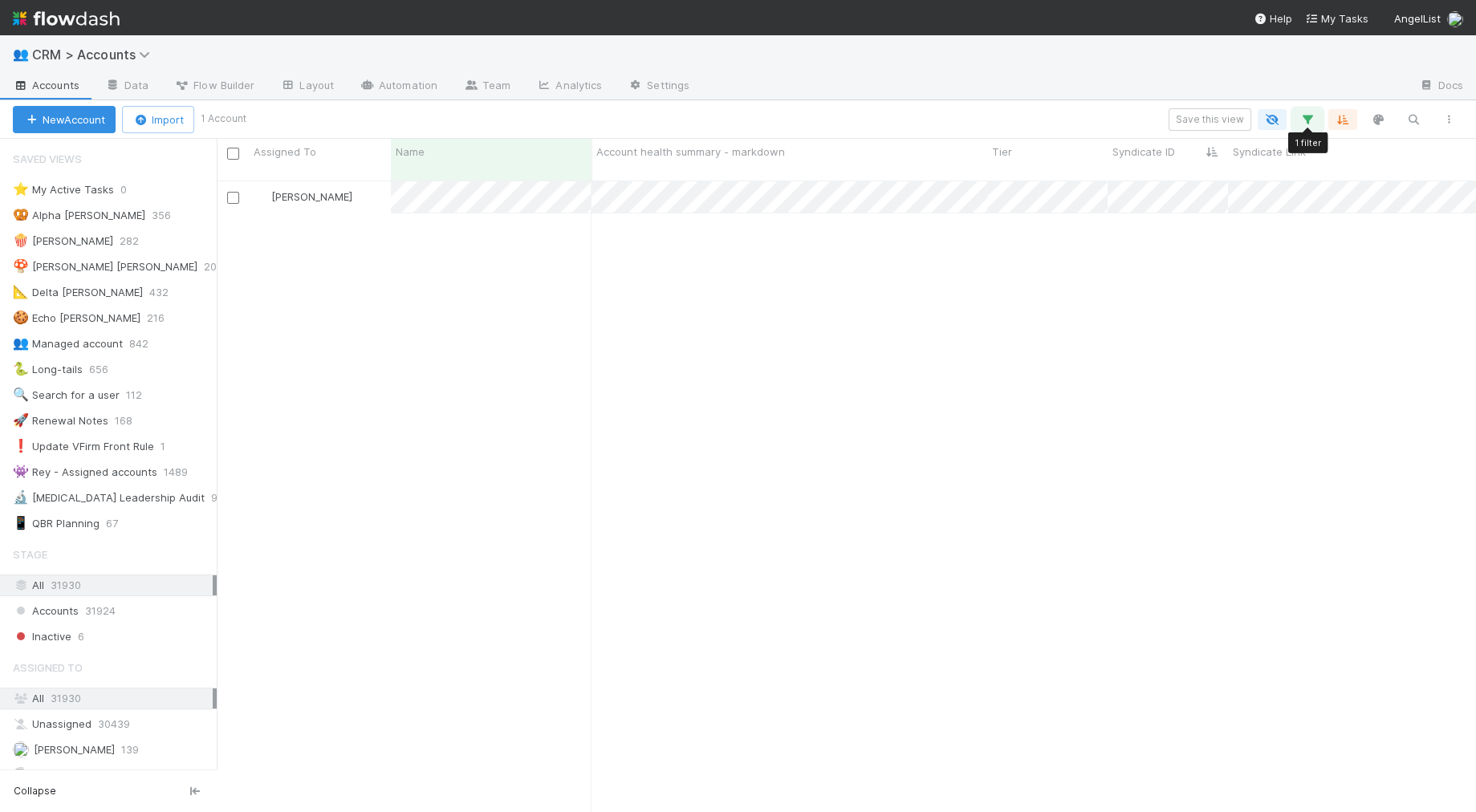
click at [1312, 121] on icon "button" at bounding box center [1307, 119] width 16 height 14
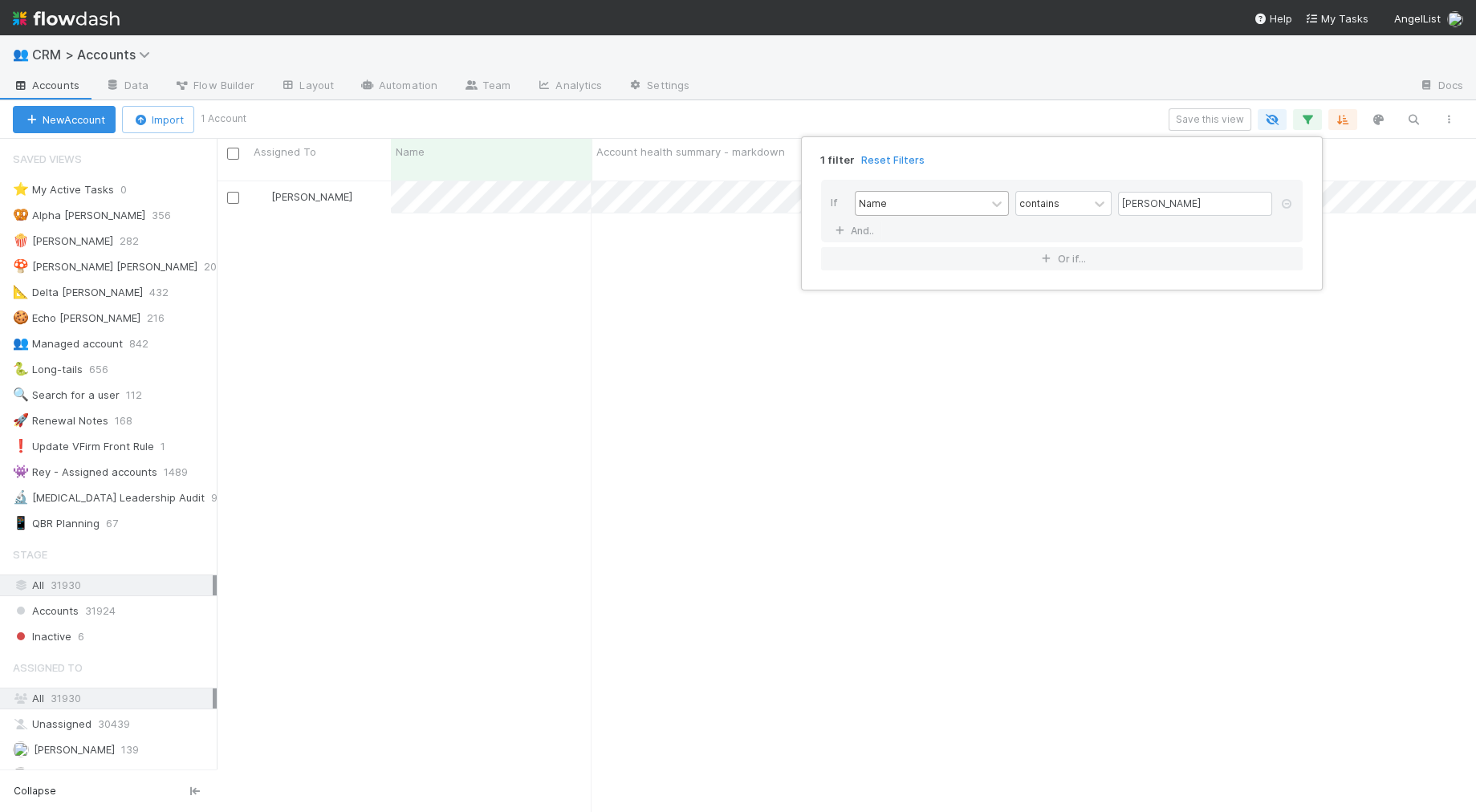
click at [861, 203] on div "Name" at bounding box center [873, 202] width 28 height 14
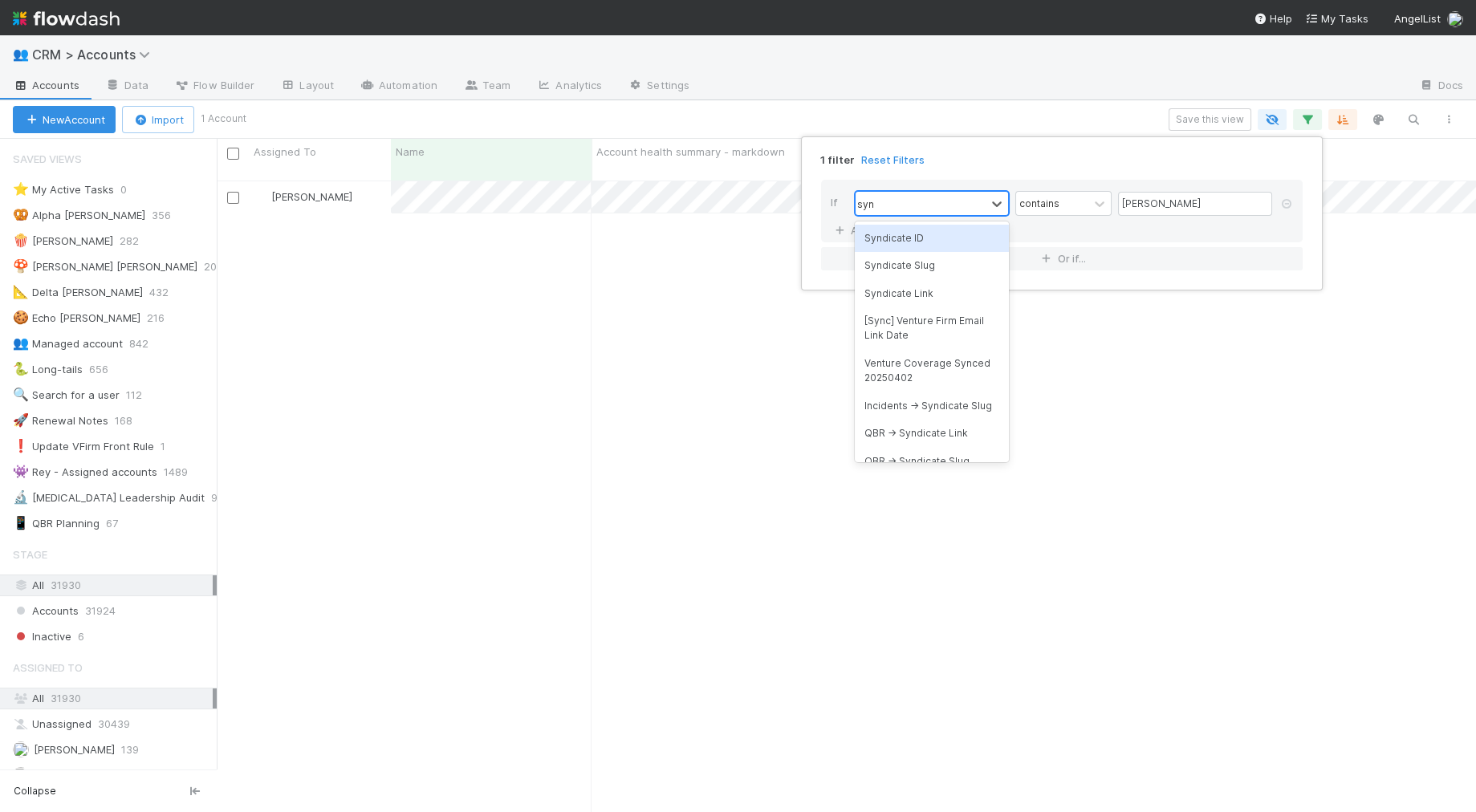
type input "synd"
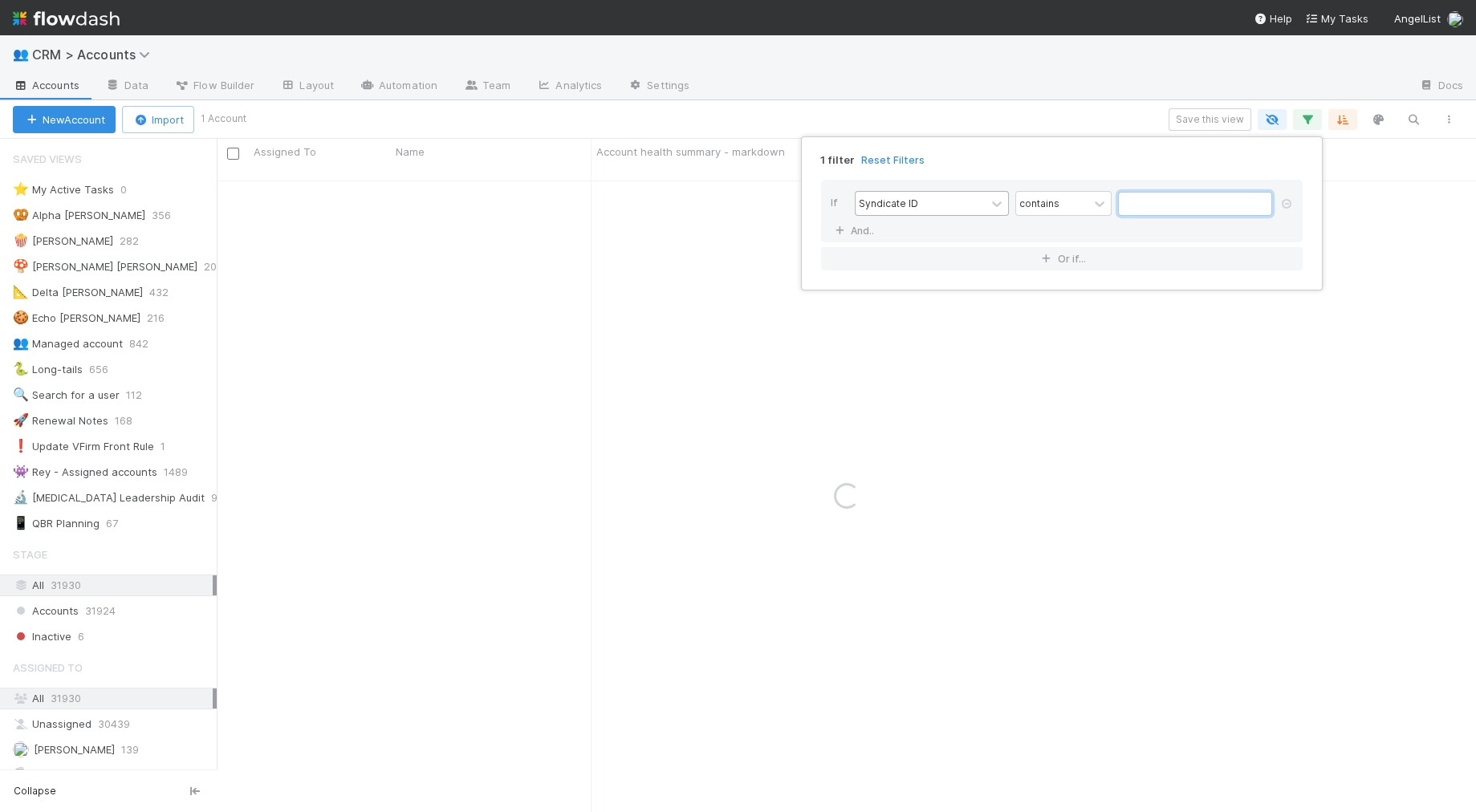
paste input "5767"
type input "5767"
click at [1038, 207] on div "contains" at bounding box center [1039, 202] width 40 height 14
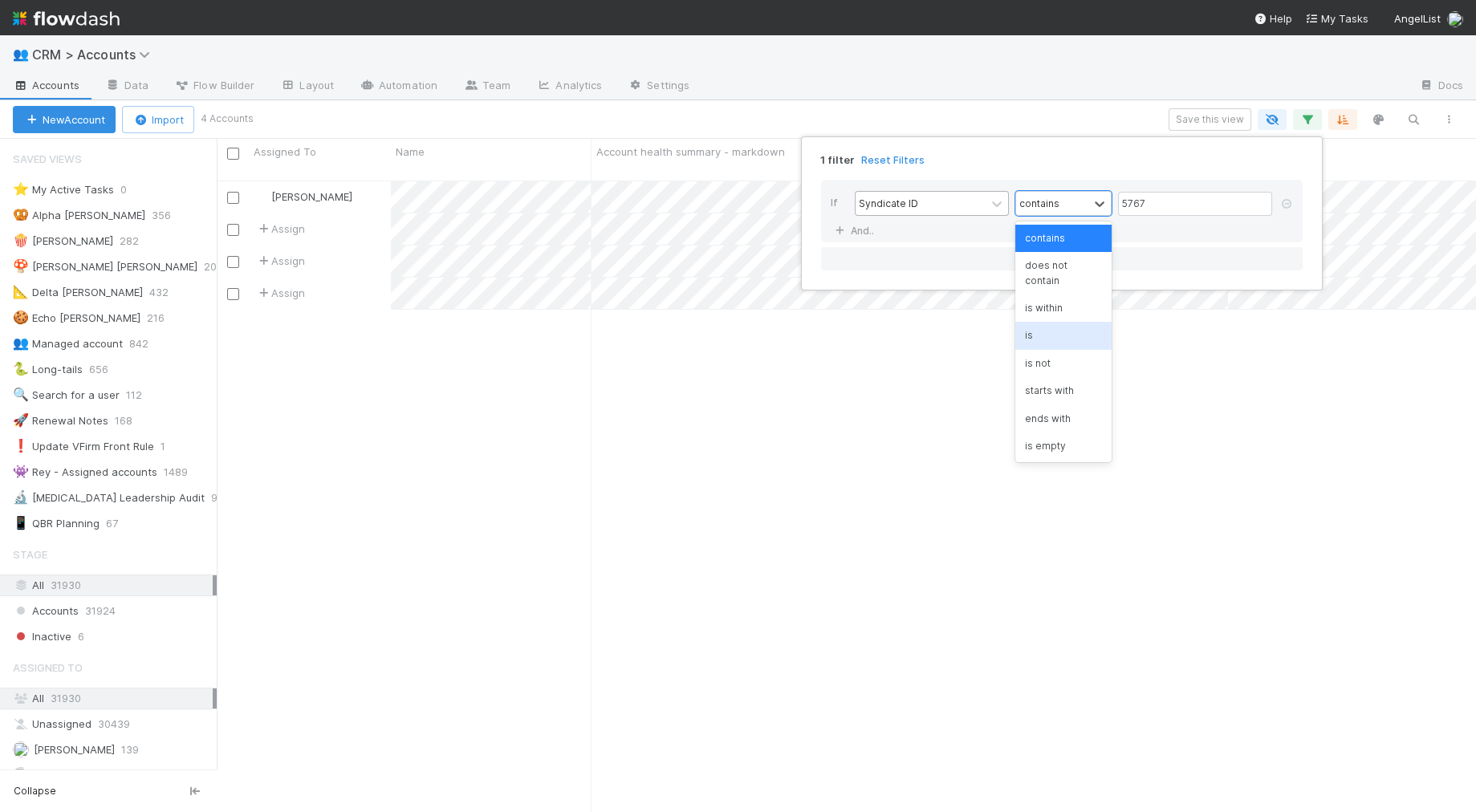
click at [1053, 322] on div "is" at bounding box center [1063, 335] width 96 height 28
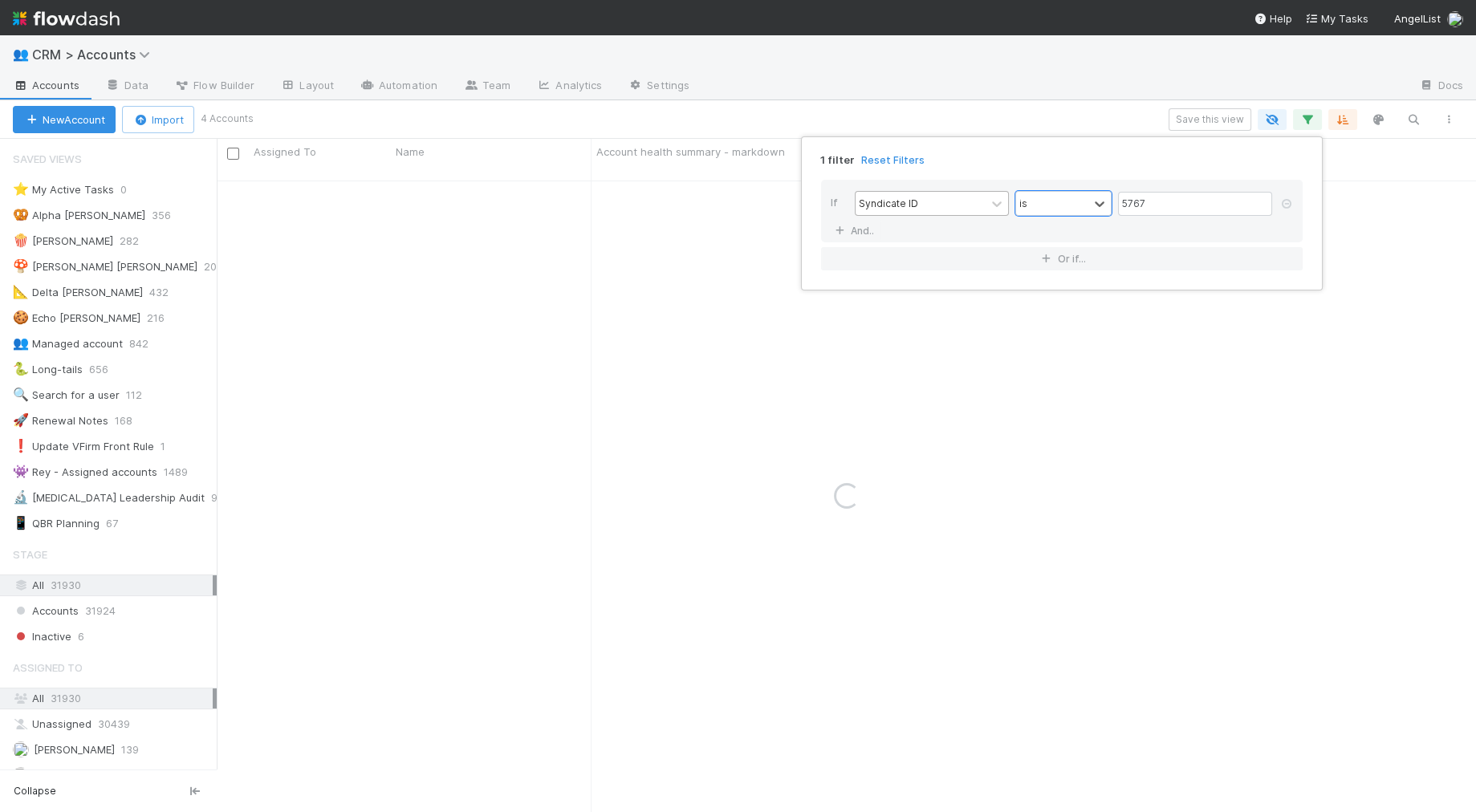
click at [850, 108] on div "1 filter Reset Filters If Syndicate ID option is, selected. 0 results available…" at bounding box center [738, 406] width 1476 height 812
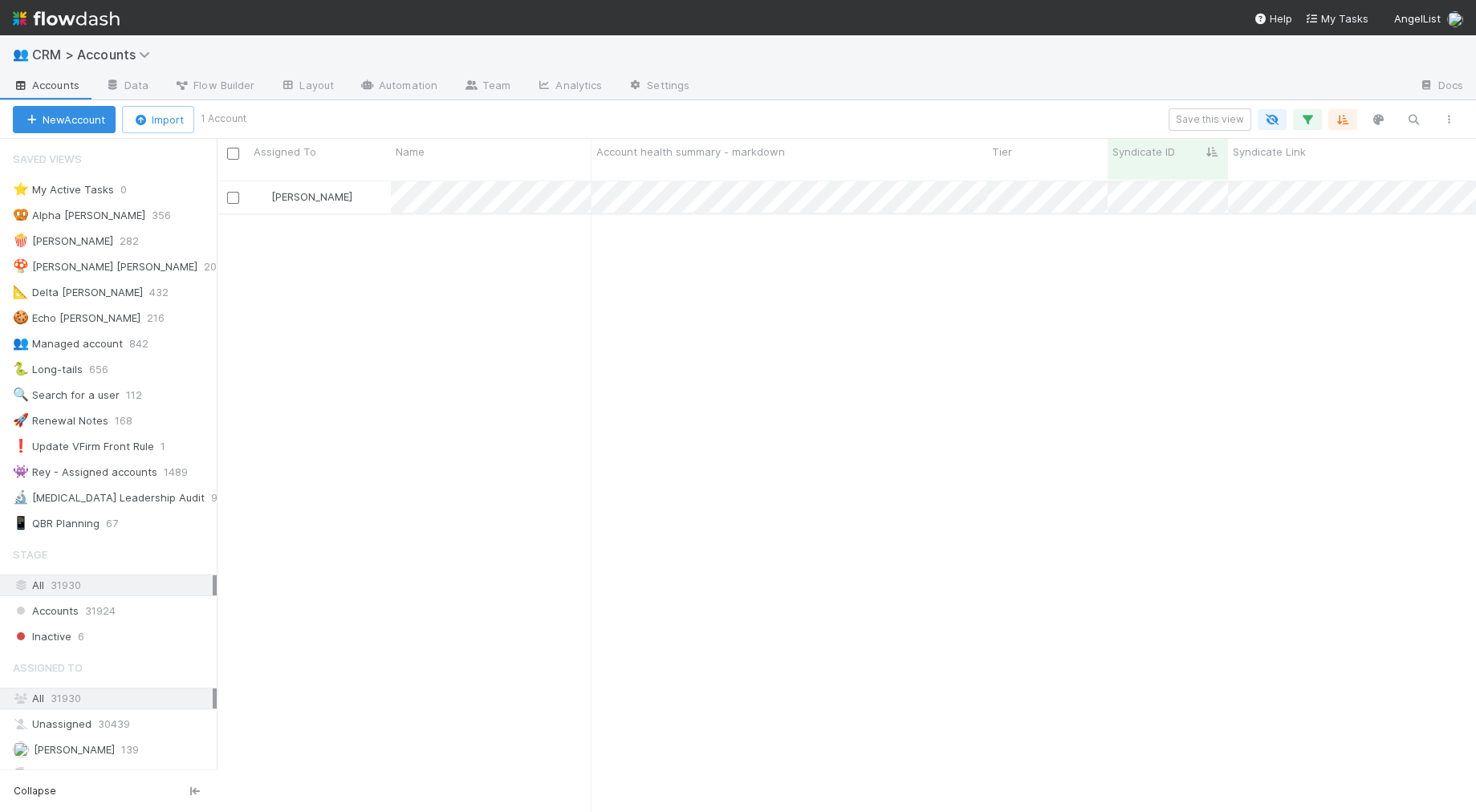
click at [370, 183] on div "Jack Plank" at bounding box center [319, 197] width 142 height 31
click at [1318, 121] on button "button" at bounding box center [1307, 120] width 29 height 21
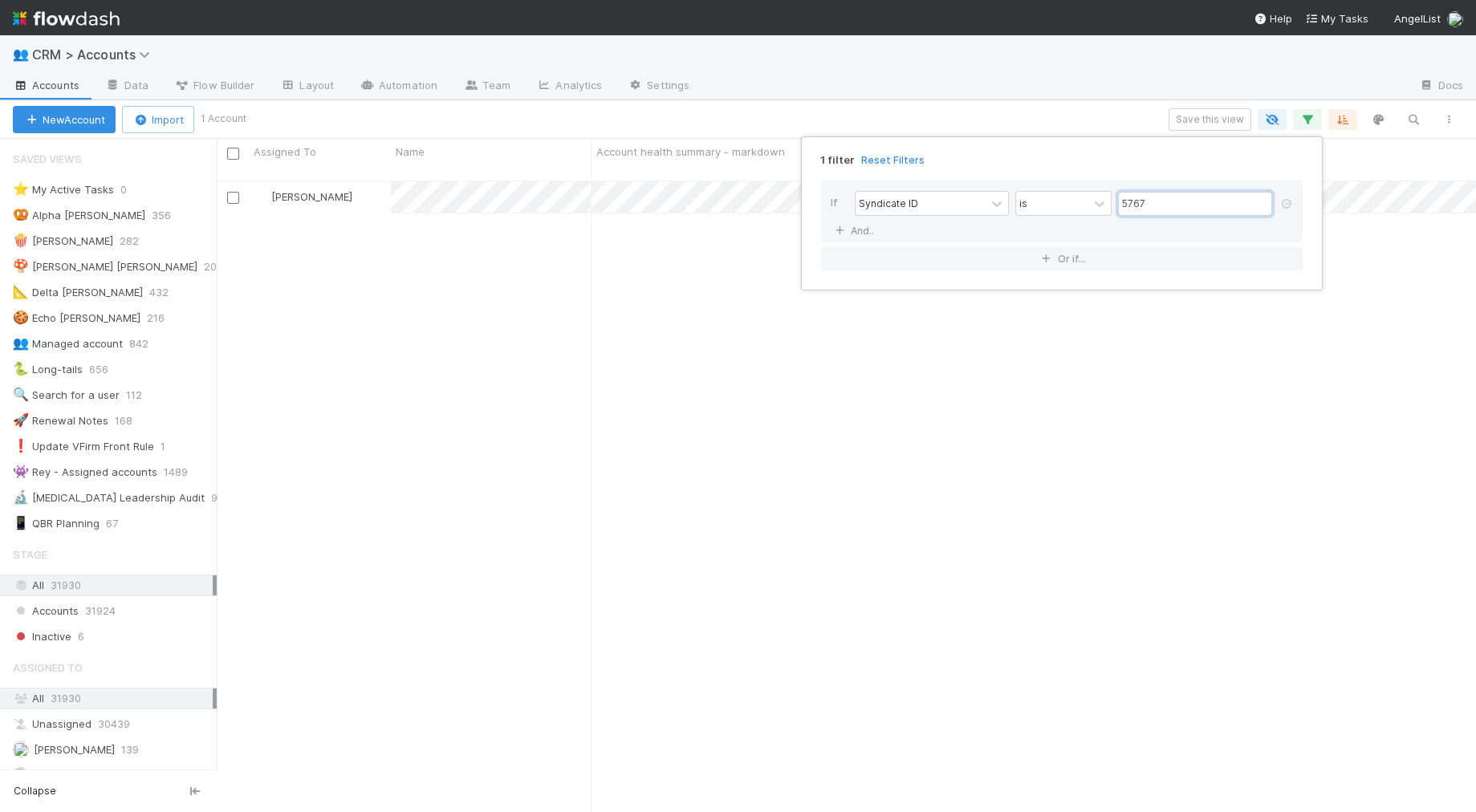
click at [1174, 200] on input "5767" at bounding box center [1195, 203] width 154 height 24
drag, startPoint x: 1001, startPoint y: 120, endPoint x: 974, endPoint y: 134, distance: 30.4
click at [1001, 120] on div "1 filter Reset Filters If Syndicate ID is 5767 And.. Or if..." at bounding box center [738, 406] width 1476 height 812
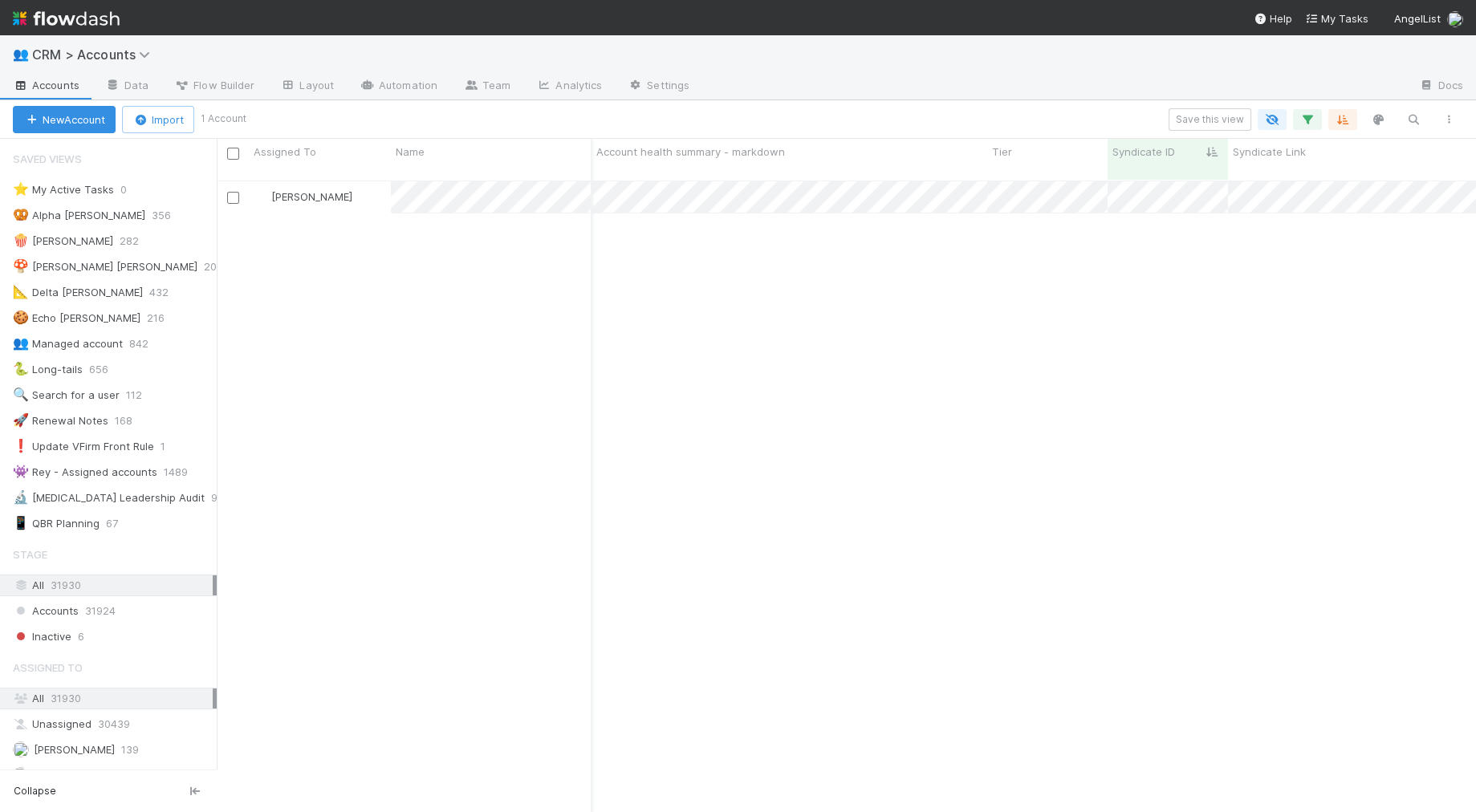
scroll to position [0, 3]
click at [1312, 115] on icon "button" at bounding box center [1307, 119] width 16 height 14
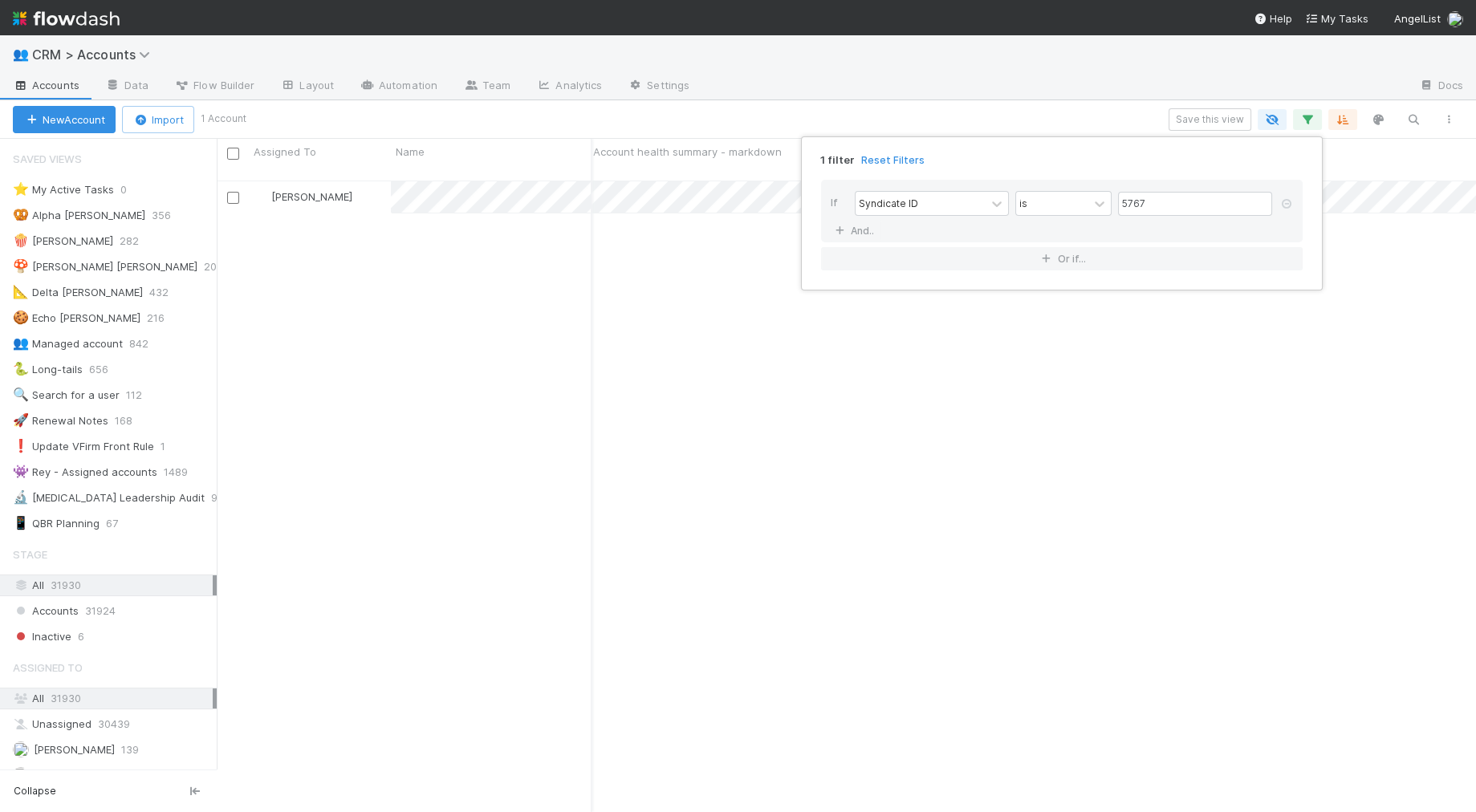
click at [948, 214] on div "Syndicate ID is 5767" at bounding box center [1066, 205] width 424 height 28
click at [951, 203] on div "Syndicate ID" at bounding box center [920, 203] width 130 height 23
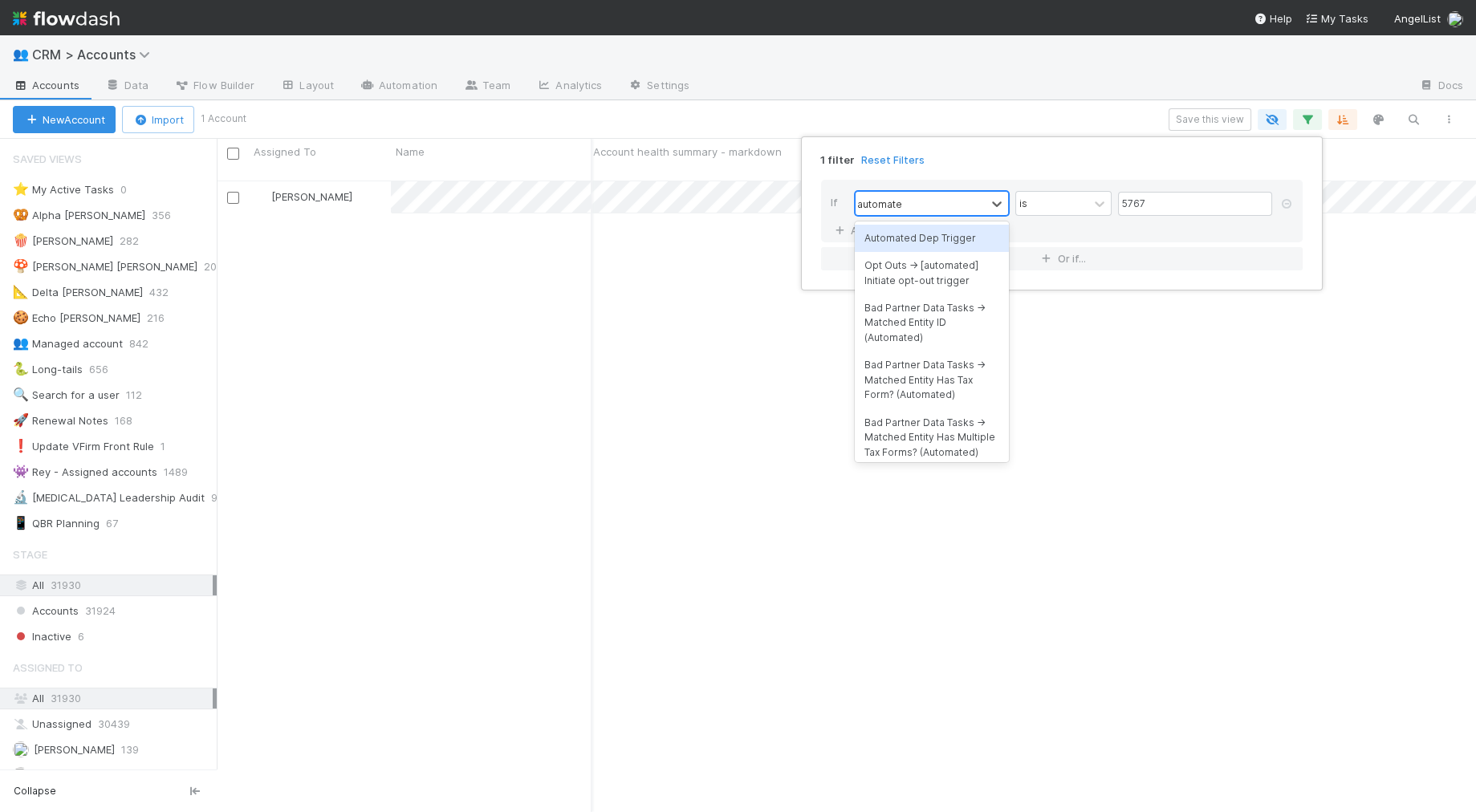
type input "automated"
click at [932, 236] on div "Automated Dep Trigger" at bounding box center [932, 238] width 154 height 28
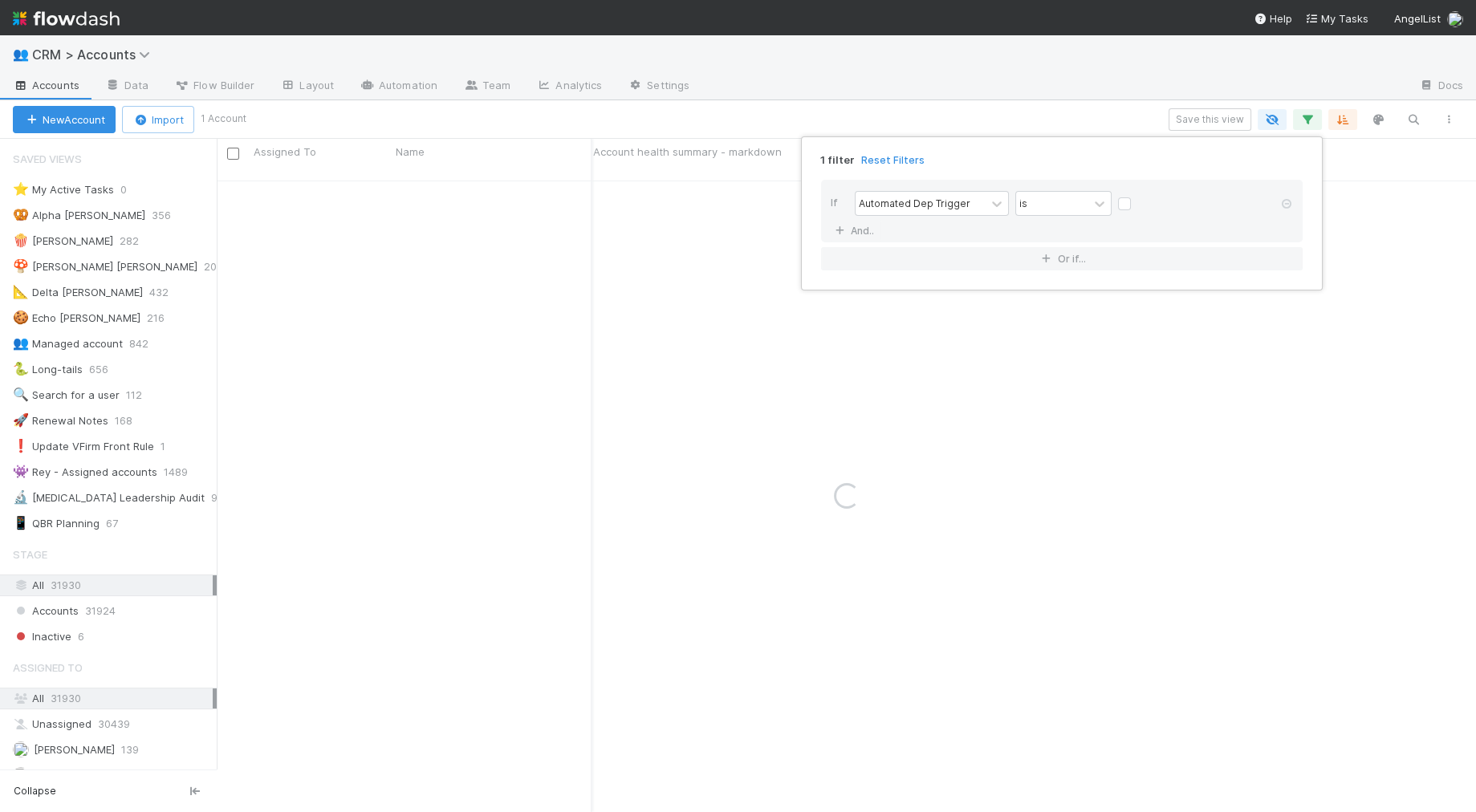
drag, startPoint x: 1125, startPoint y: 202, endPoint x: 1119, endPoint y: 181, distance: 21.8
click at [1137, 196] on label at bounding box center [1137, 196] width 0 height 0
click at [1125, 202] on input "checkbox" at bounding box center [1124, 207] width 13 height 24
checkbox input "true"
click at [1101, 162] on div "1 filter Reset Filters" at bounding box center [1061, 156] width 508 height 23
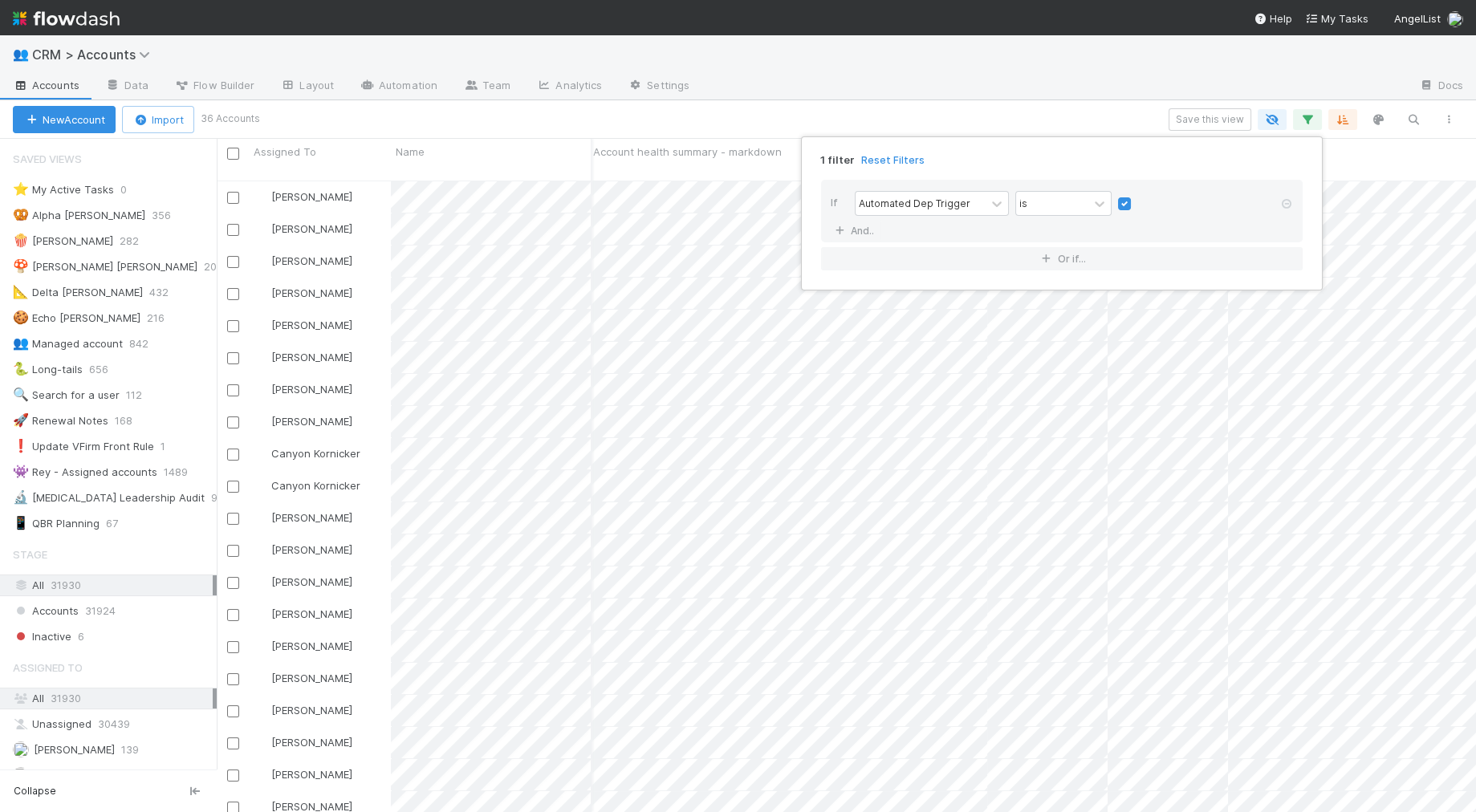
scroll to position [646, 1259]
click at [774, 89] on div "1 filter Reset Filters If Automated Dep Trigger is And.. Or if..." at bounding box center [738, 406] width 1476 height 812
drag, startPoint x: 233, startPoint y: 152, endPoint x: 261, endPoint y: 143, distance: 29.4
click at [232, 152] on input "checkbox" at bounding box center [233, 154] width 12 height 12
checkbox input "true"
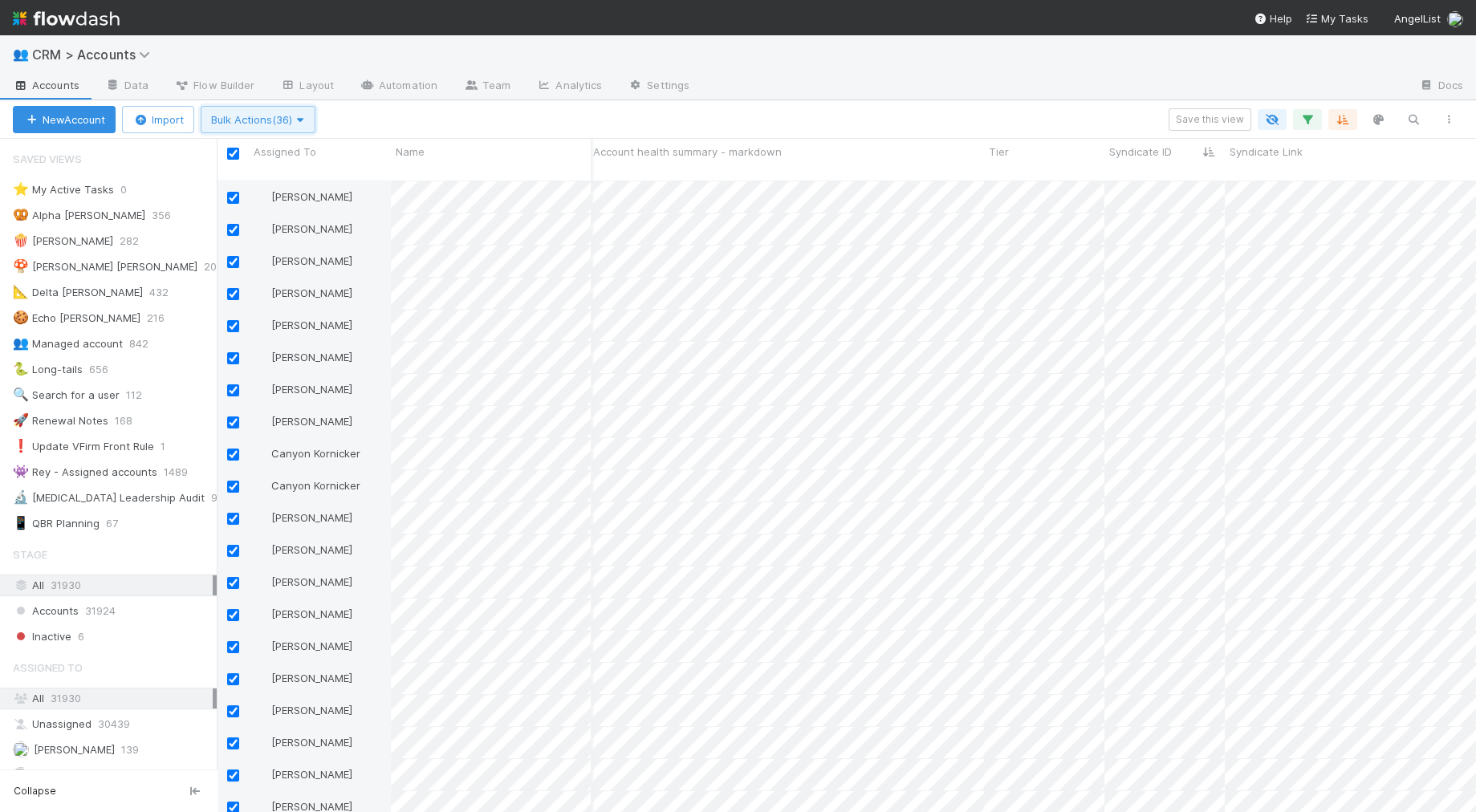
click at [297, 125] on span "Bulk Actions (36)" at bounding box center [258, 119] width 94 height 13
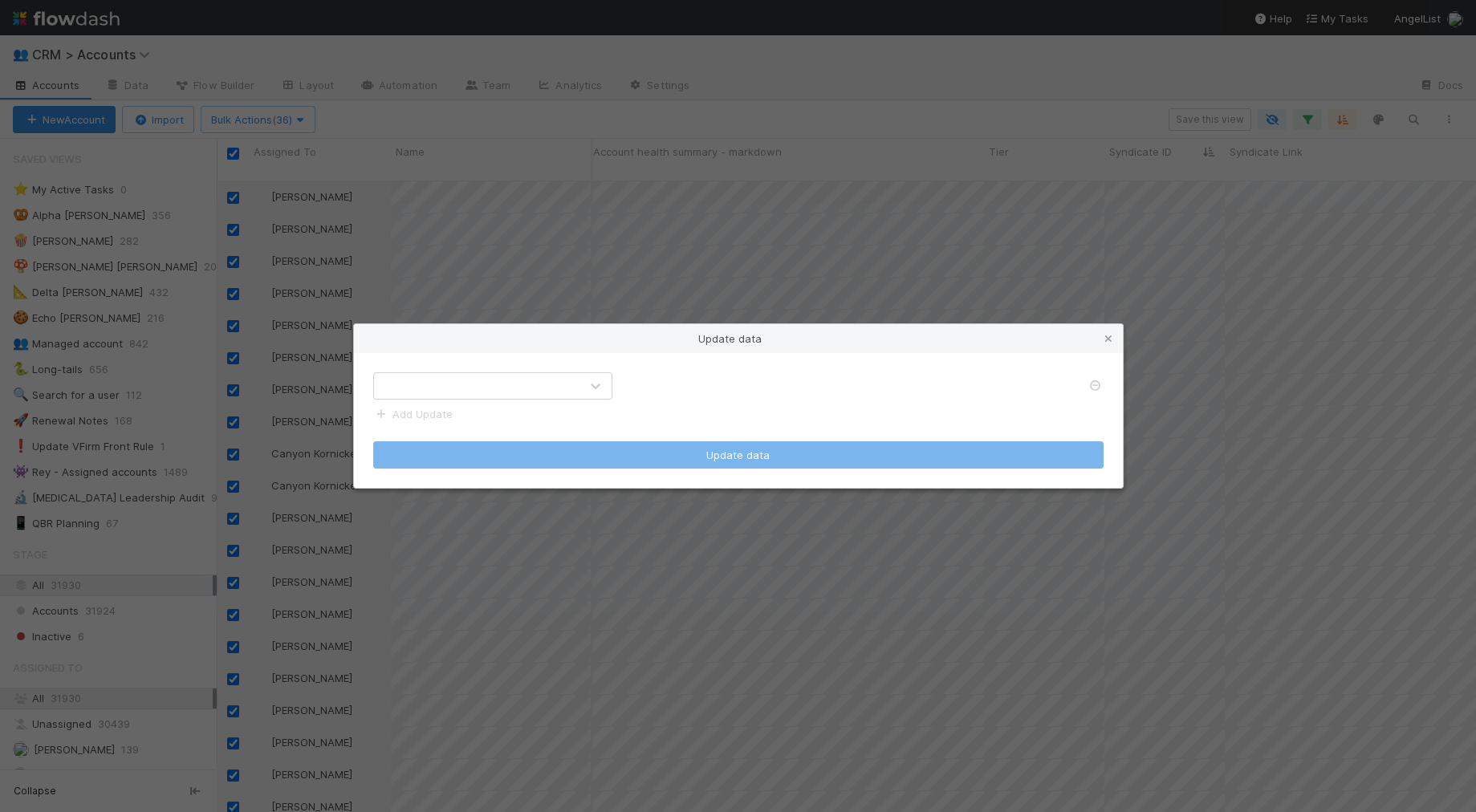
click at [479, 388] on div at bounding box center [477, 386] width 206 height 26
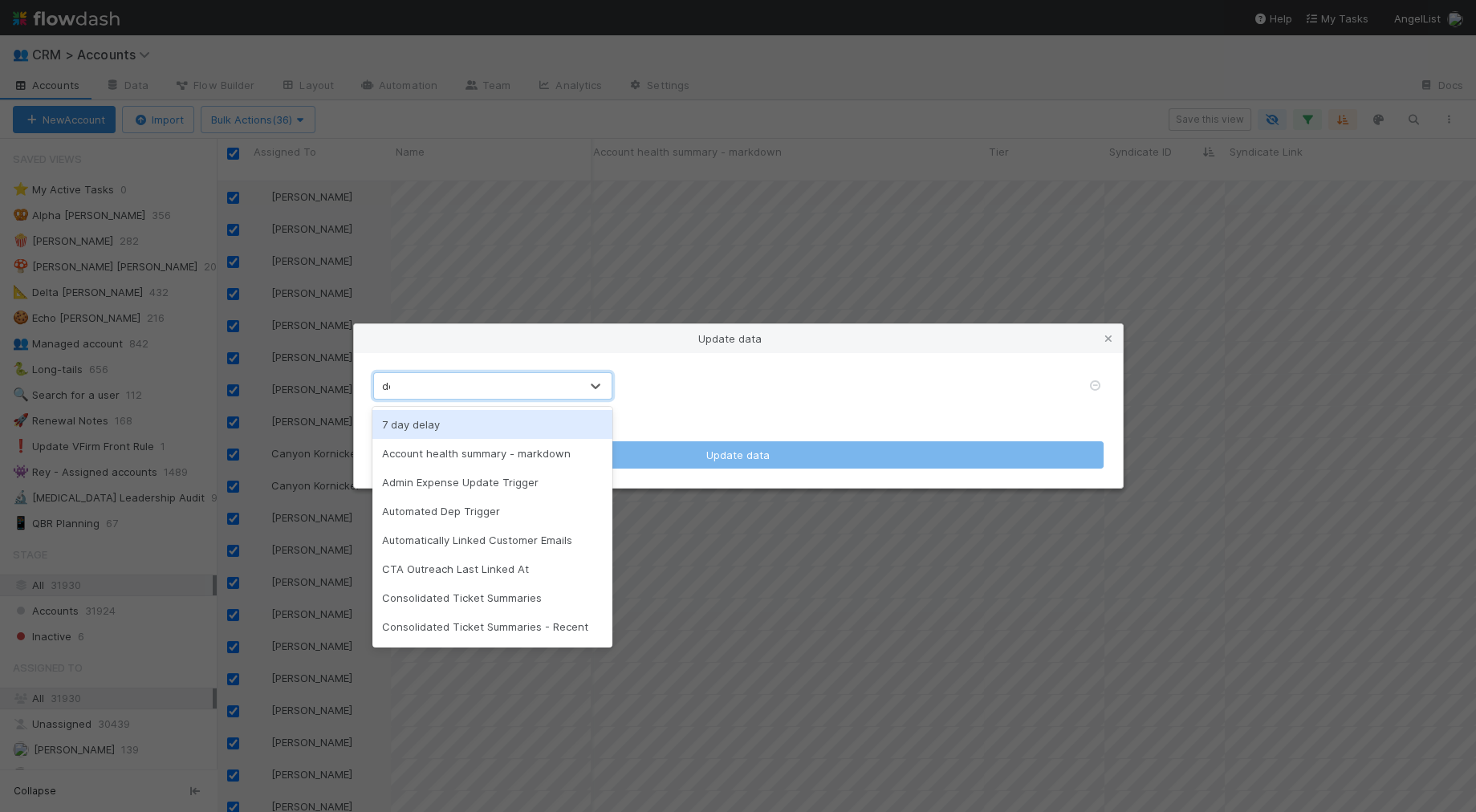
type input "dep"
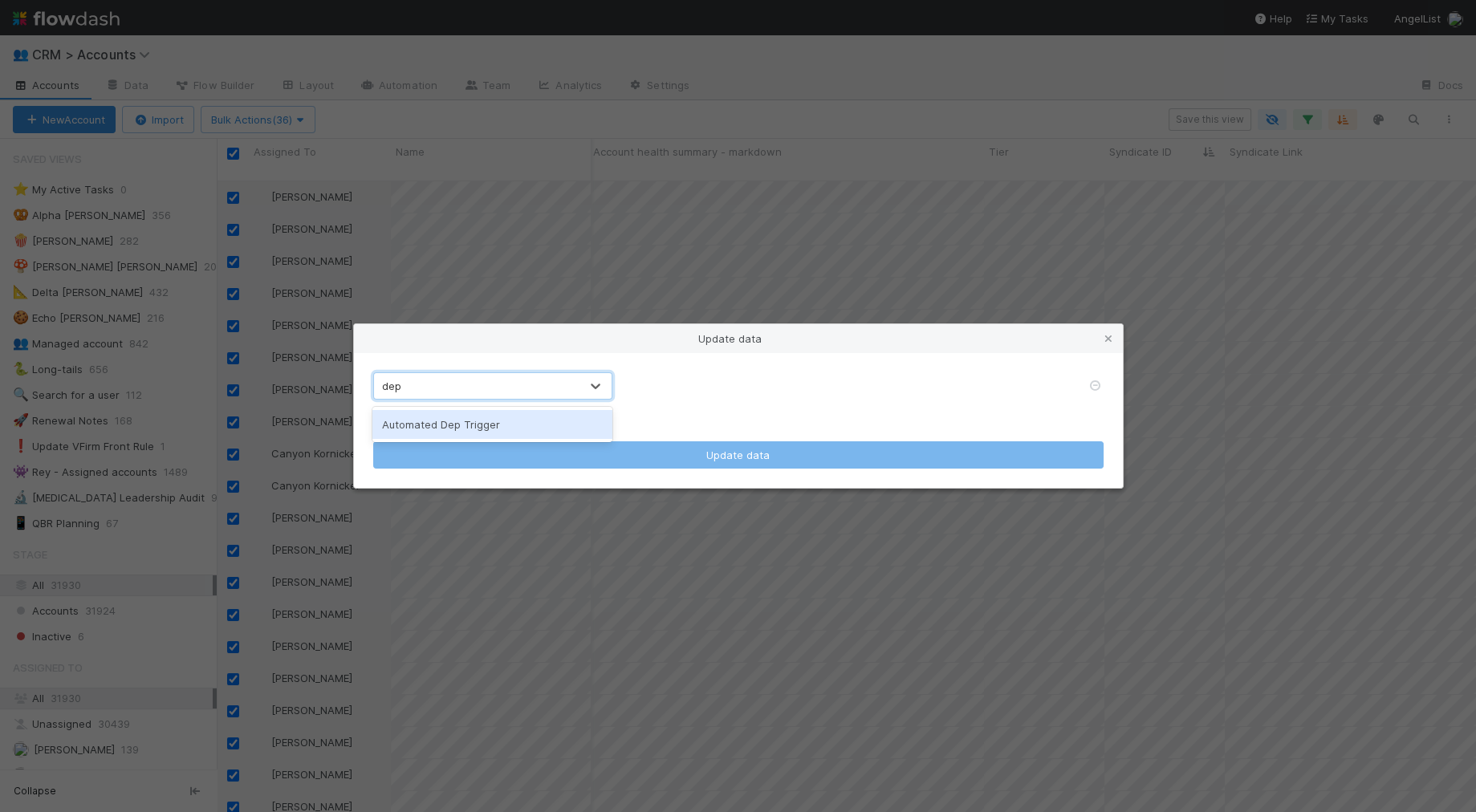
click at [470, 438] on div "Automated Dep Trigger" at bounding box center [492, 424] width 240 height 29
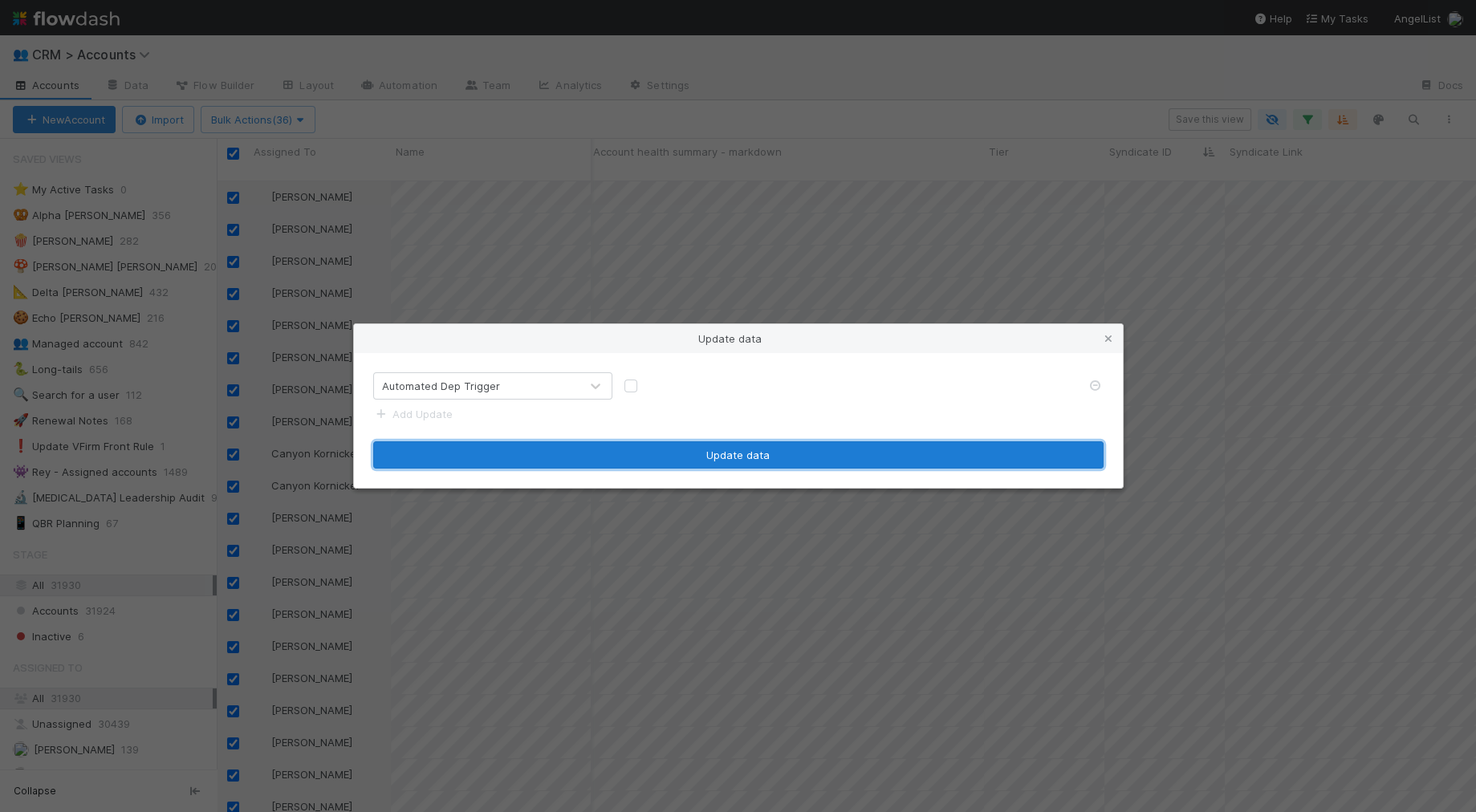
click at [616, 457] on button "Update data" at bounding box center [738, 455] width 730 height 28
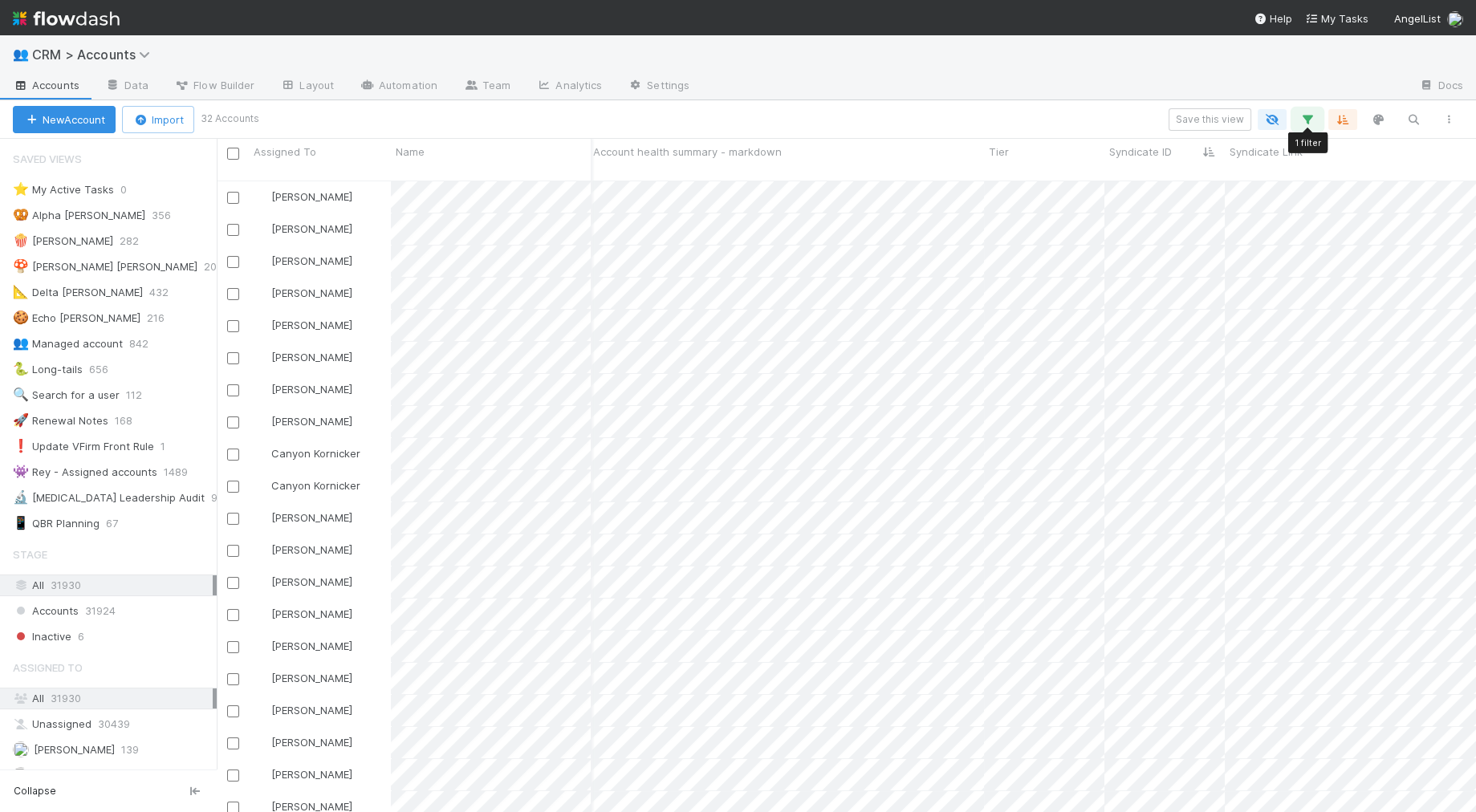
click at [1303, 117] on icon "button" at bounding box center [1307, 119] width 16 height 14
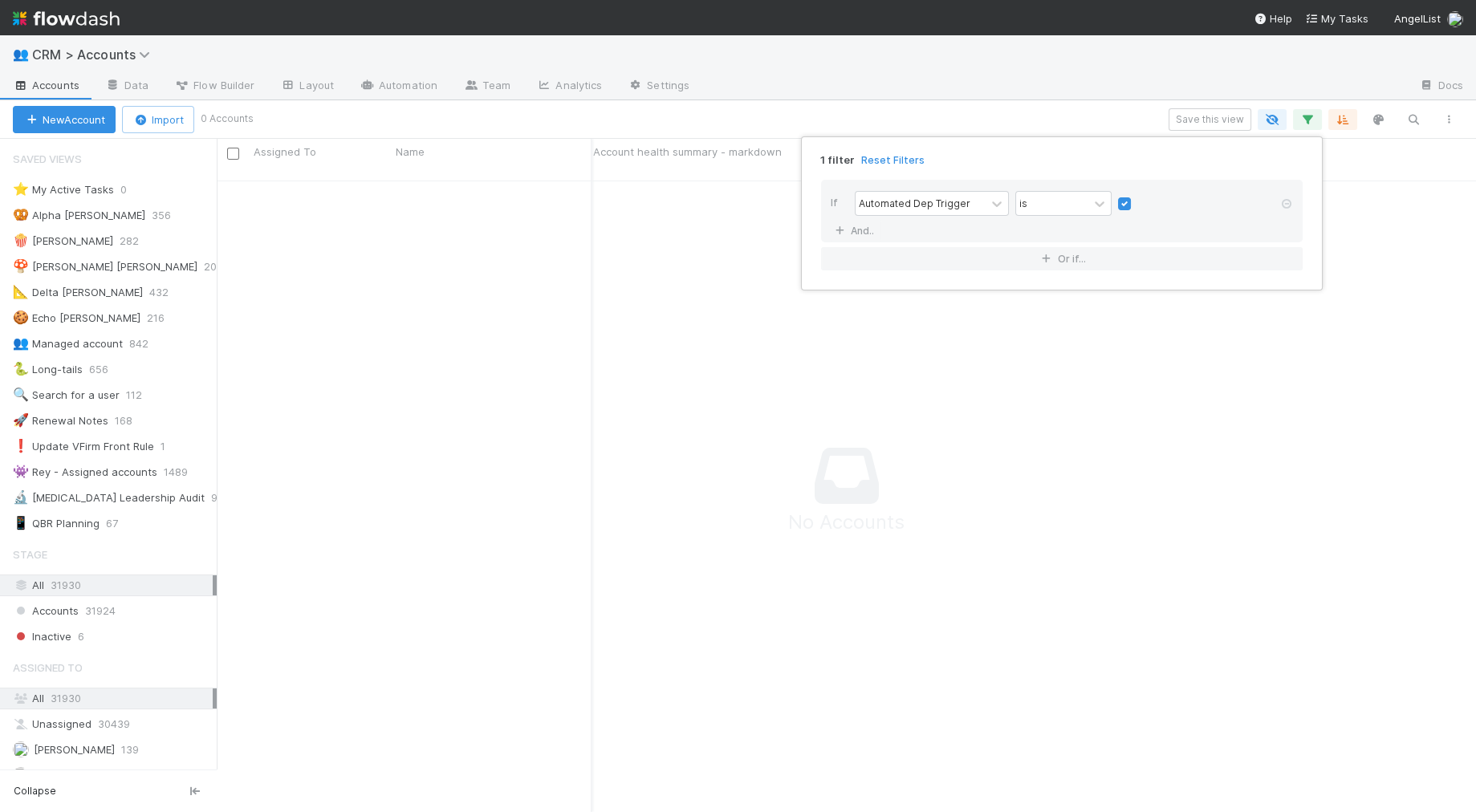
click at [789, 107] on div "1 filter Reset Filters If Automated Dep Trigger is And.. Or if..." at bounding box center [738, 406] width 1476 height 812
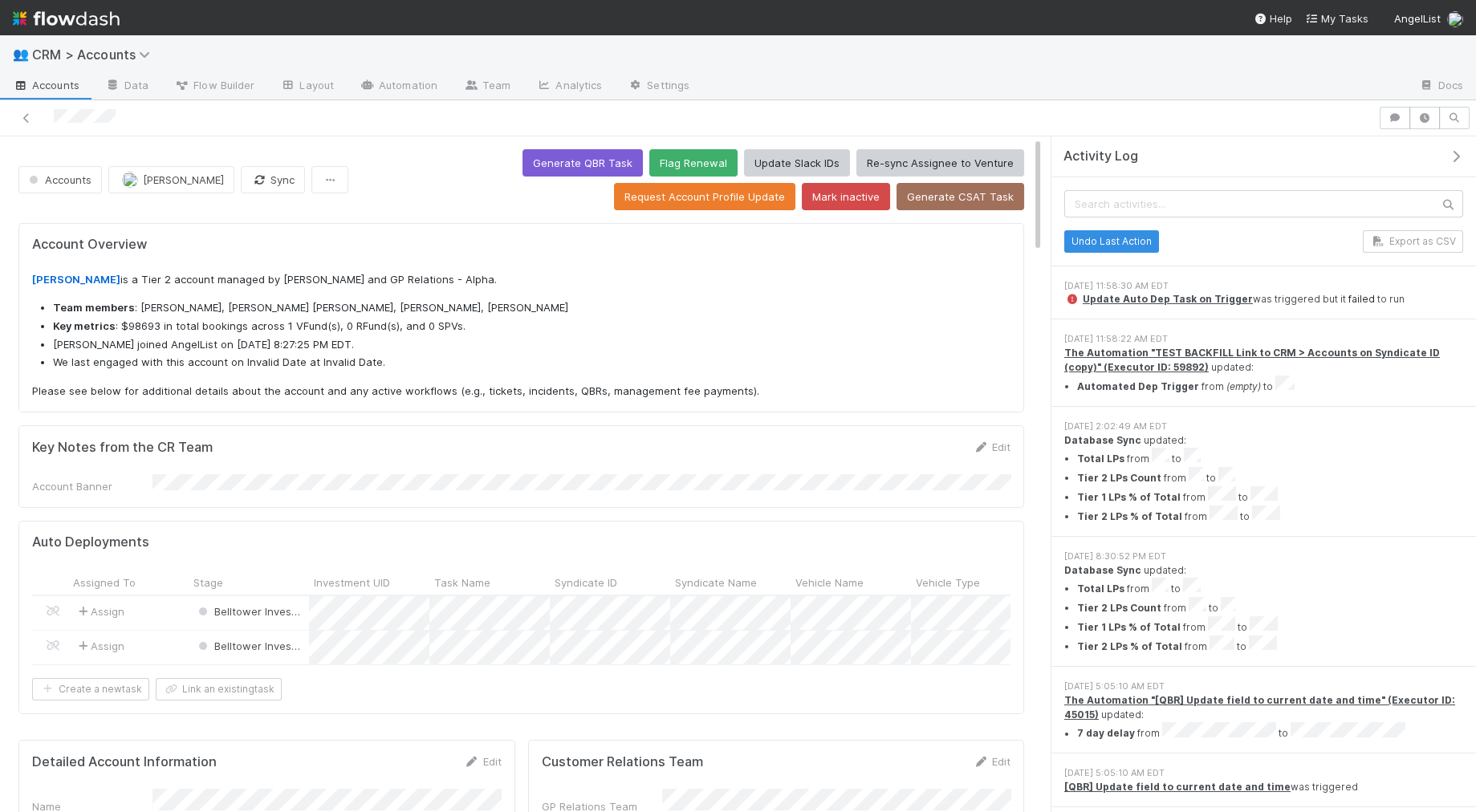
click at [1348, 297] on link "failed" at bounding box center [1361, 299] width 27 height 12
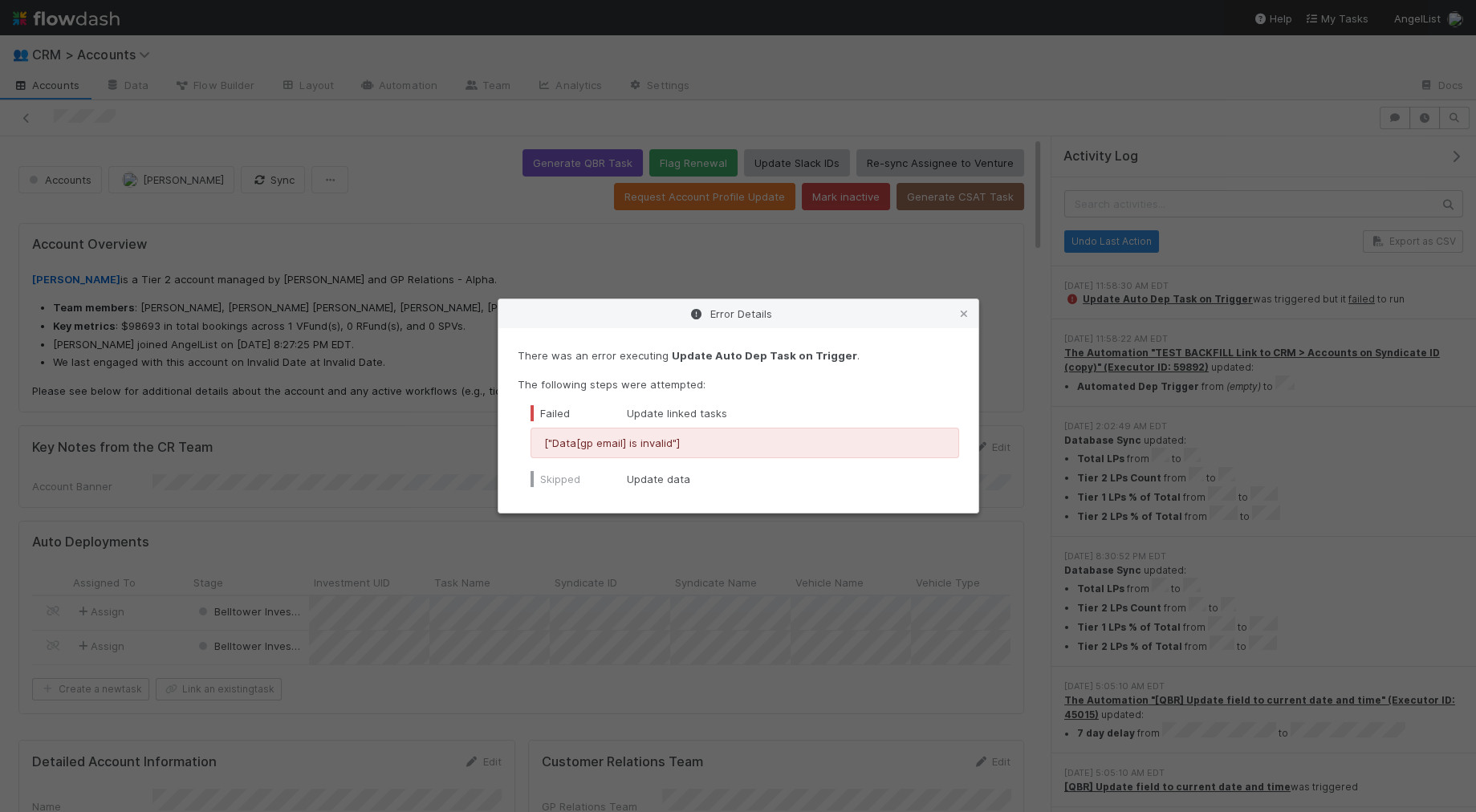
click at [968, 314] on icon at bounding box center [963, 314] width 16 height 10
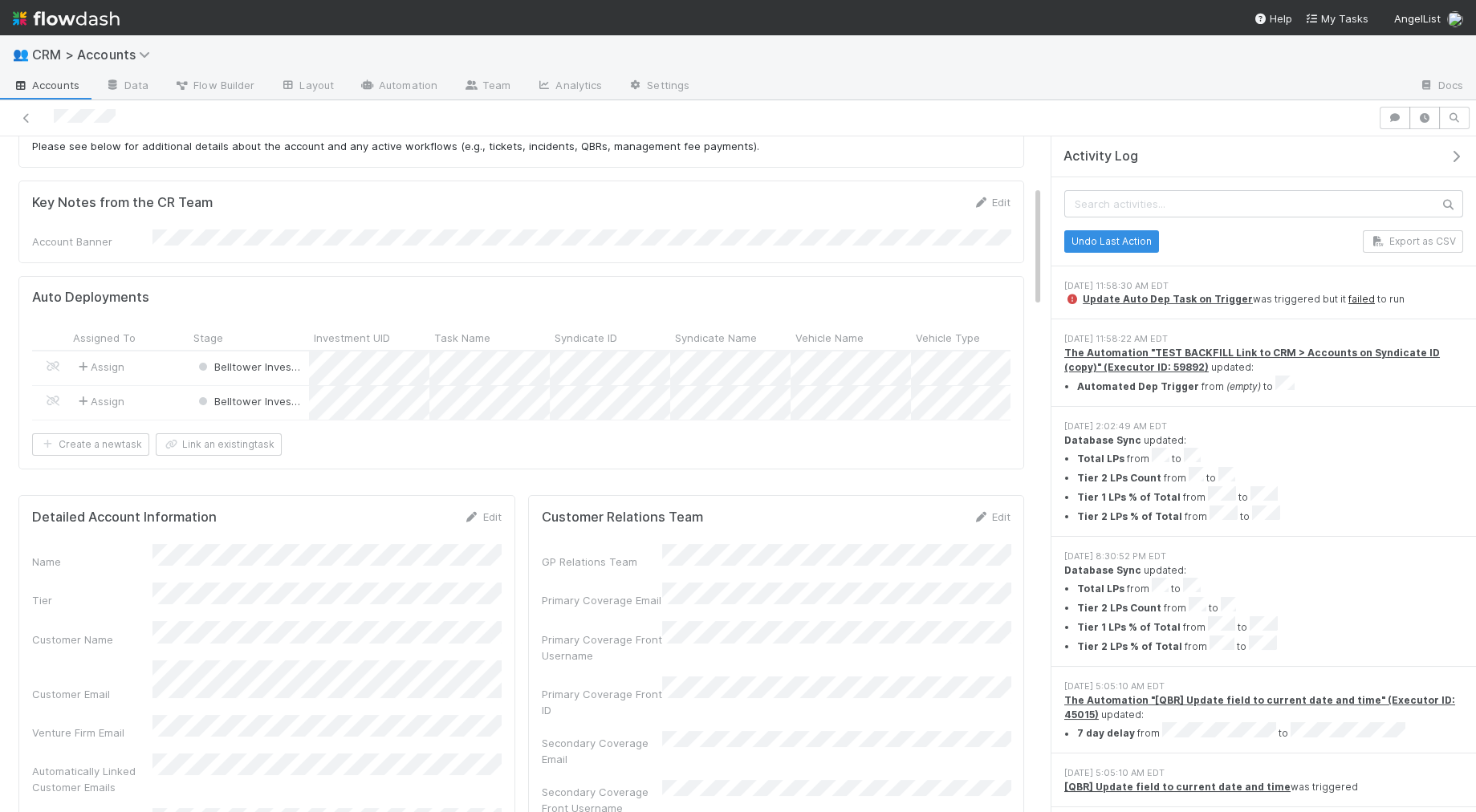
scroll to position [328, 0]
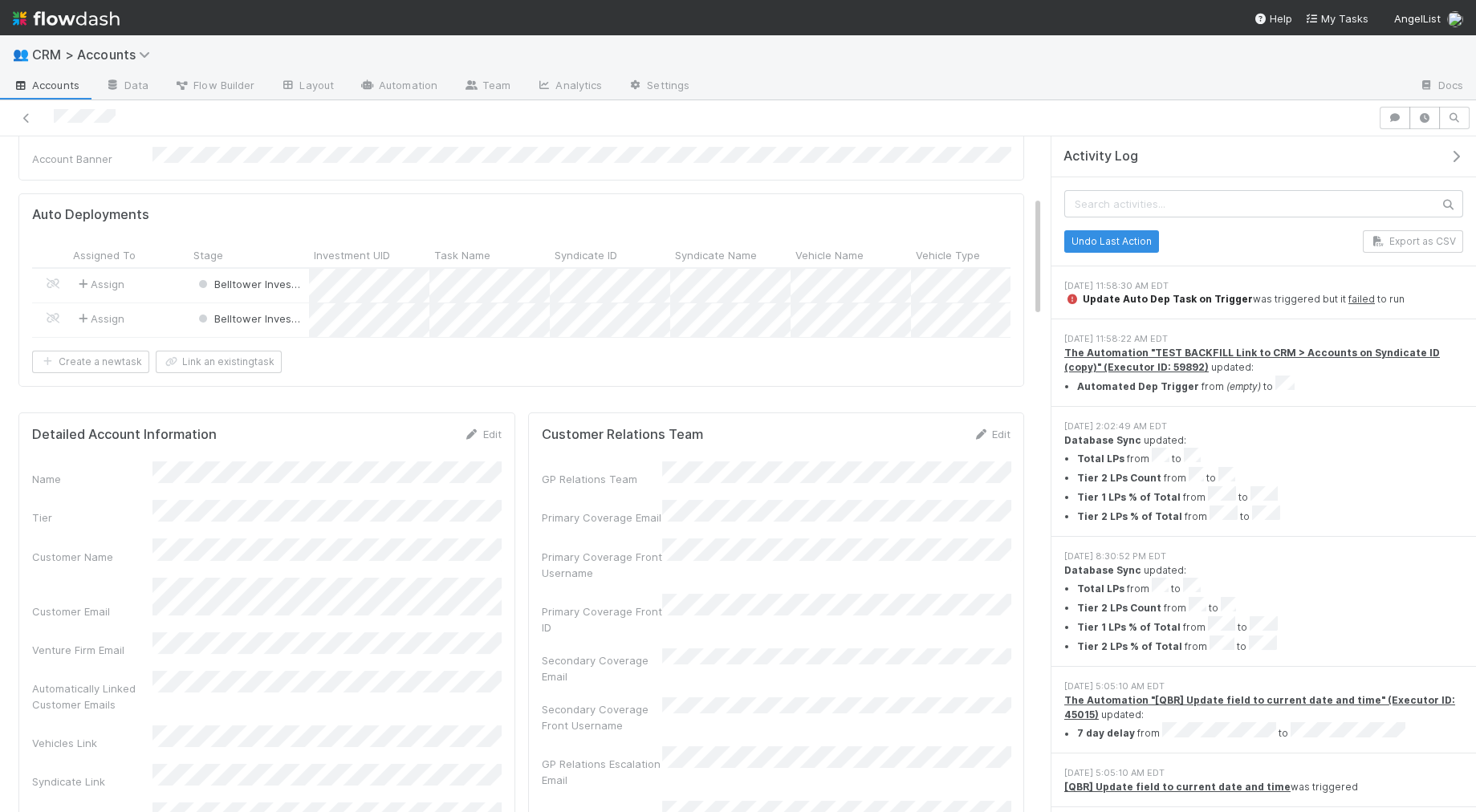
click at [1164, 293] on strong "Update Auto Dep Task on Trigger" at bounding box center [1167, 299] width 170 height 12
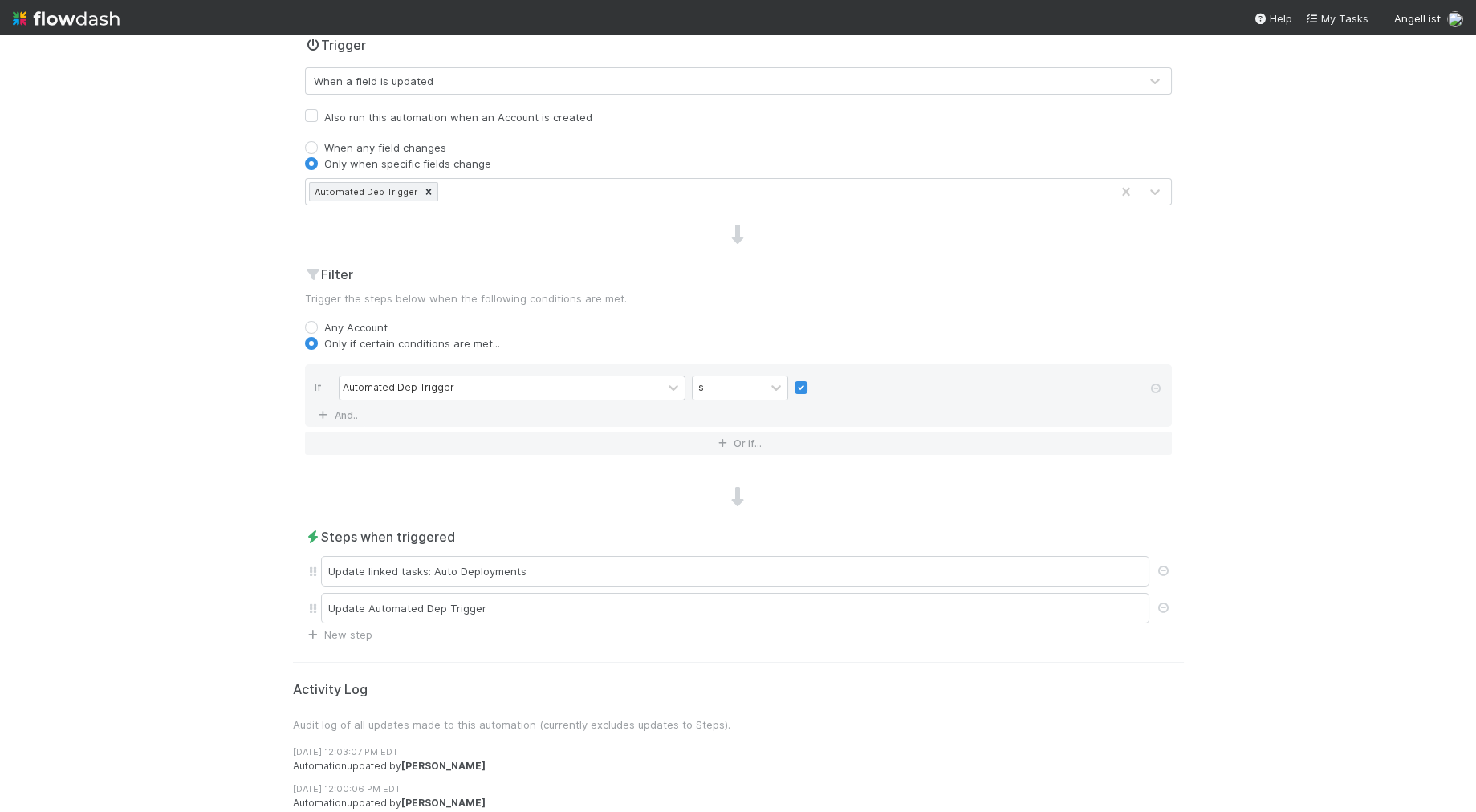
scroll to position [426, 0]
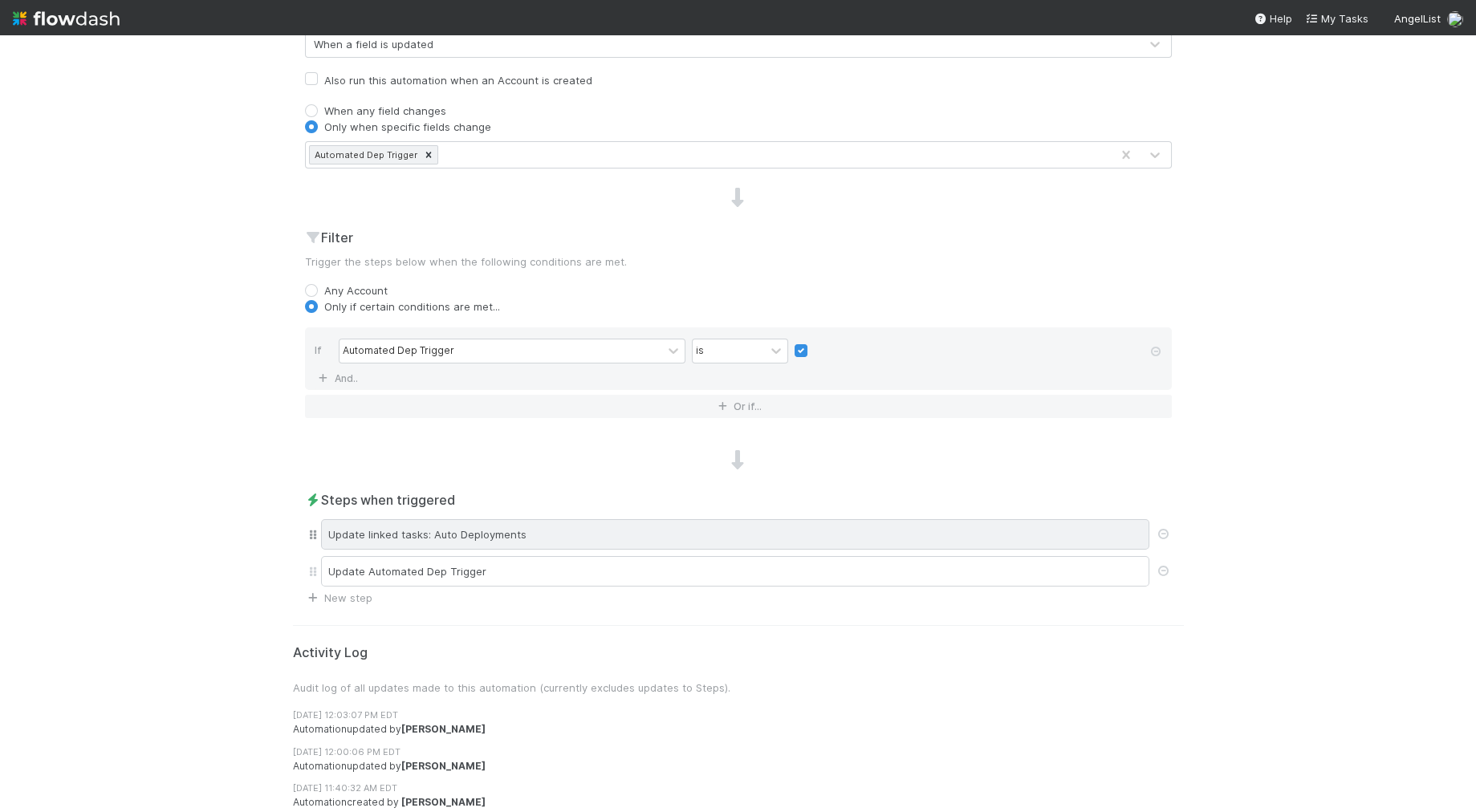
click at [452, 532] on div "Update linked tasks: Auto Deployments" at bounding box center [735, 534] width 828 height 30
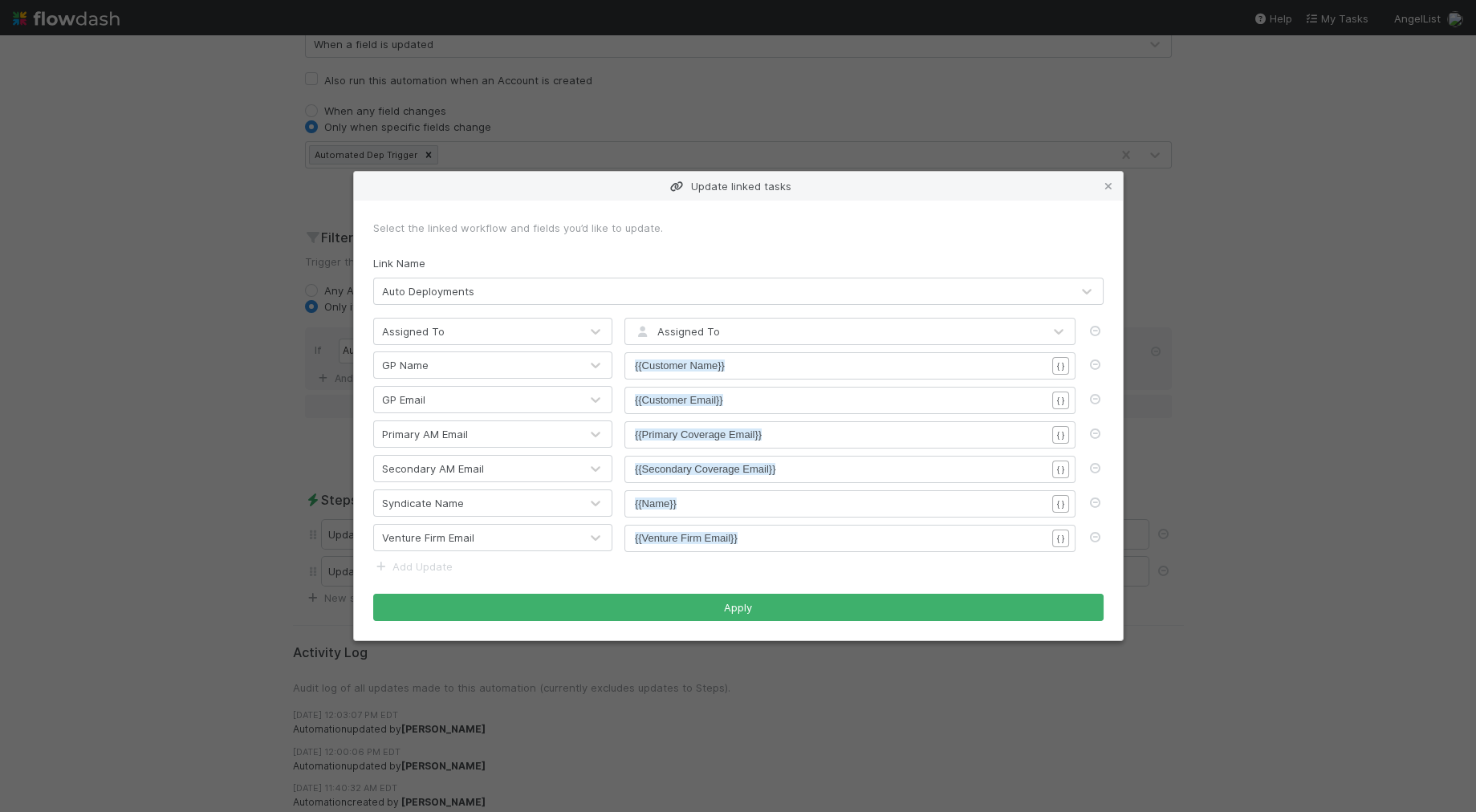
scroll to position [5, 0]
type textarea "{{Customer Email}}"
drag, startPoint x: 764, startPoint y: 406, endPoint x: 633, endPoint y: 386, distance: 132.5
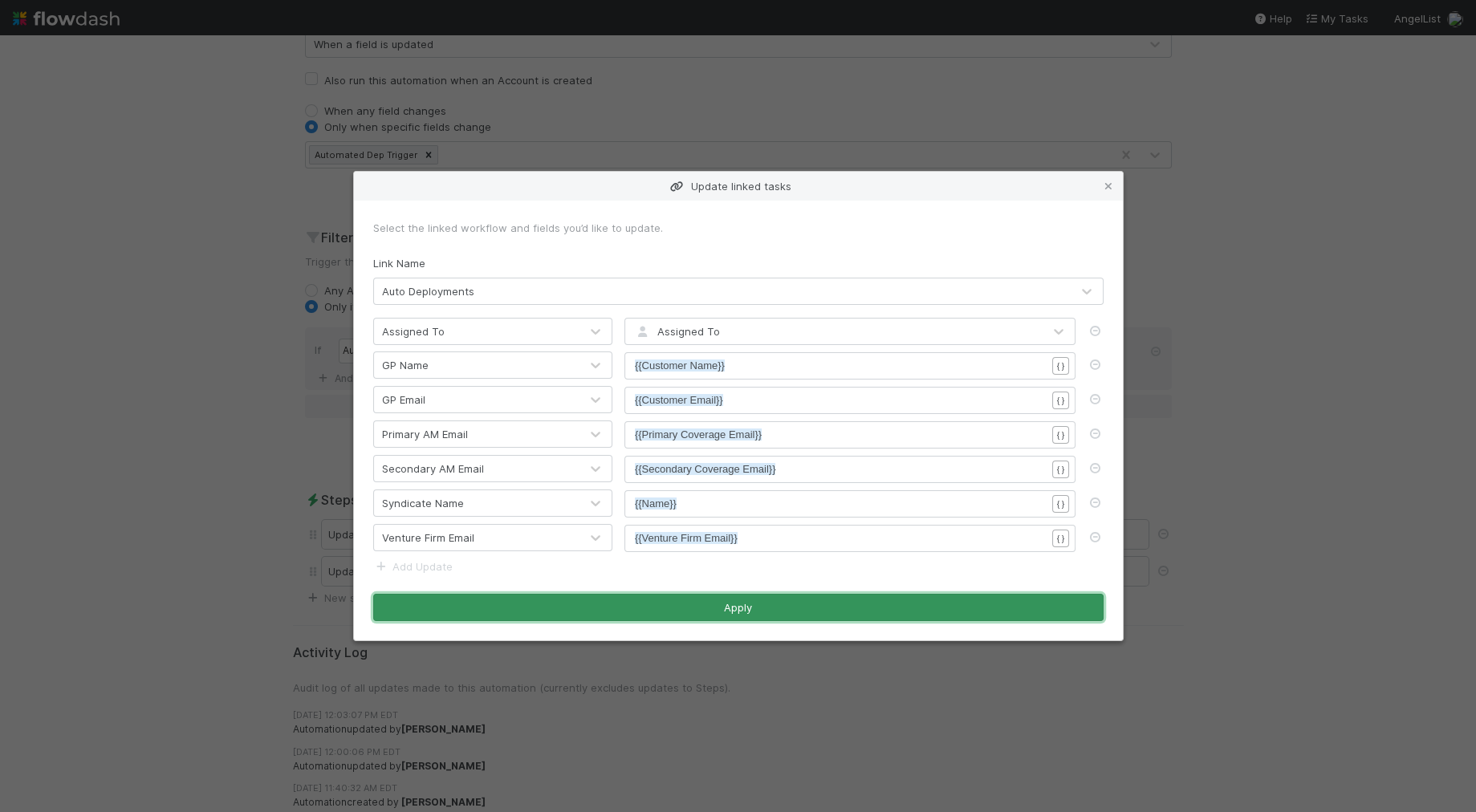
drag, startPoint x: 741, startPoint y: 607, endPoint x: 725, endPoint y: 610, distance: 16.3
click at [740, 607] on button "Apply" at bounding box center [738, 607] width 730 height 28
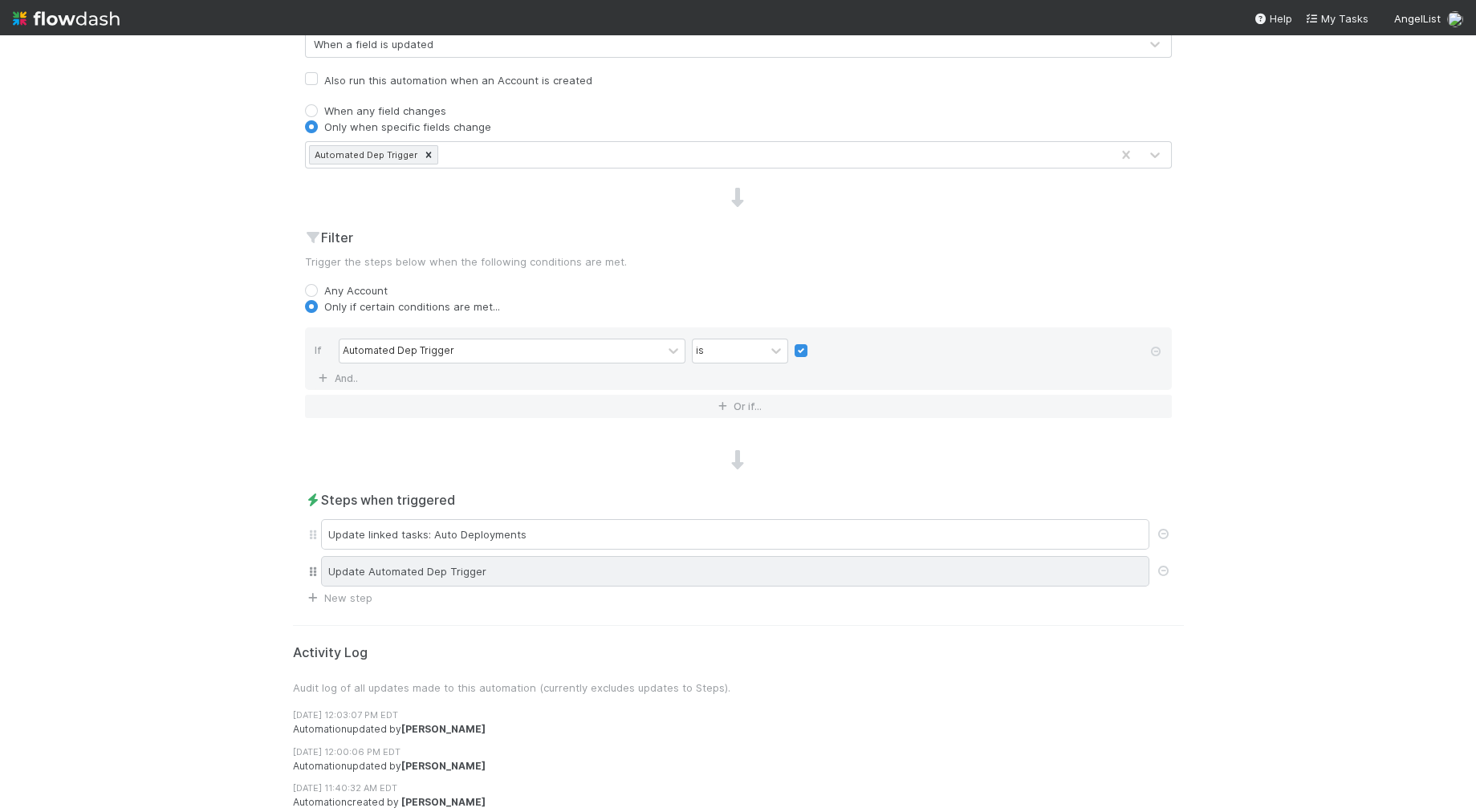
click at [410, 569] on div "Update Automated Dep Trigger" at bounding box center [735, 571] width 828 height 30
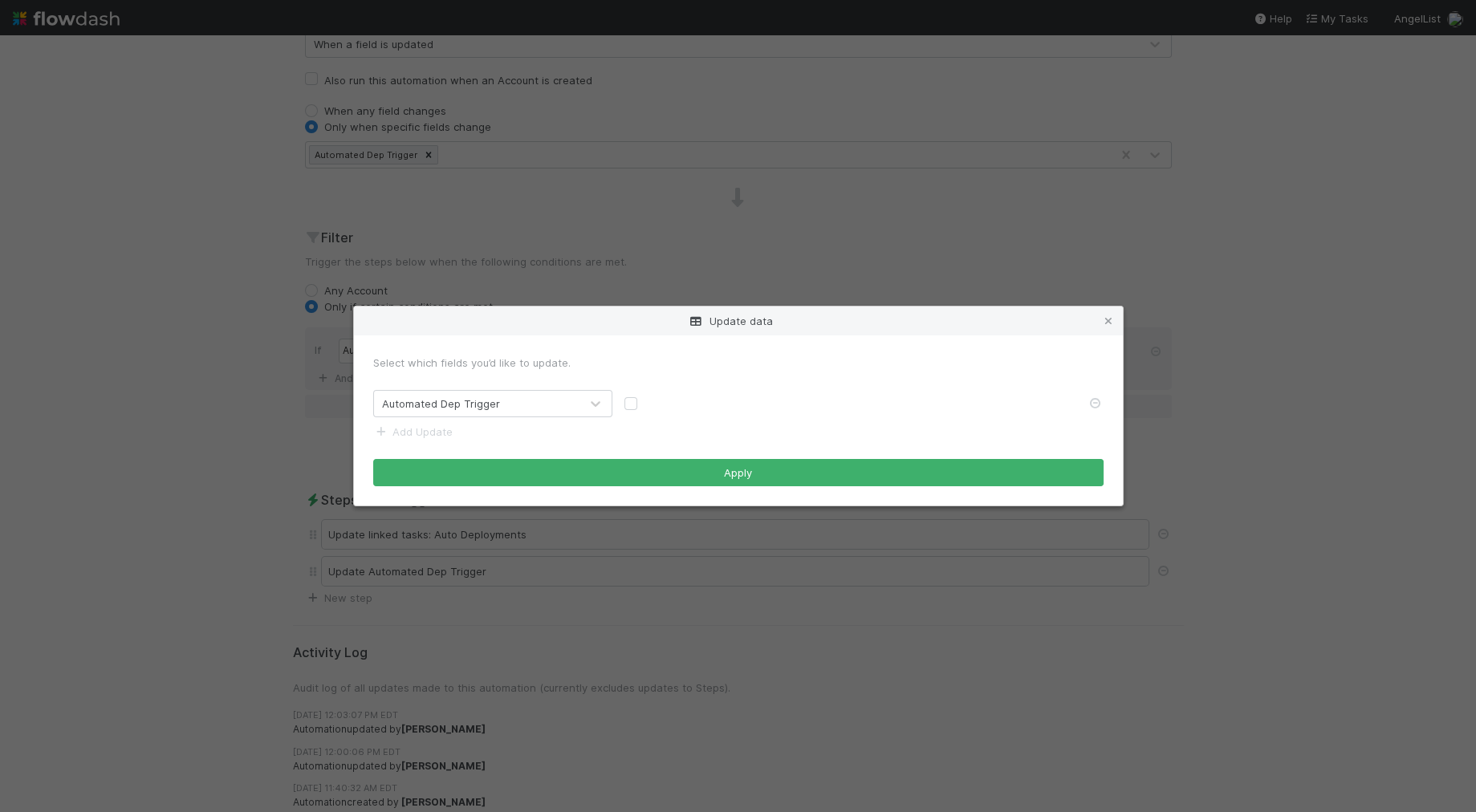
click at [257, 518] on div "Update data Select which fields you’d like to update. Automated Dep Trigger Add…" at bounding box center [738, 406] width 1476 height 812
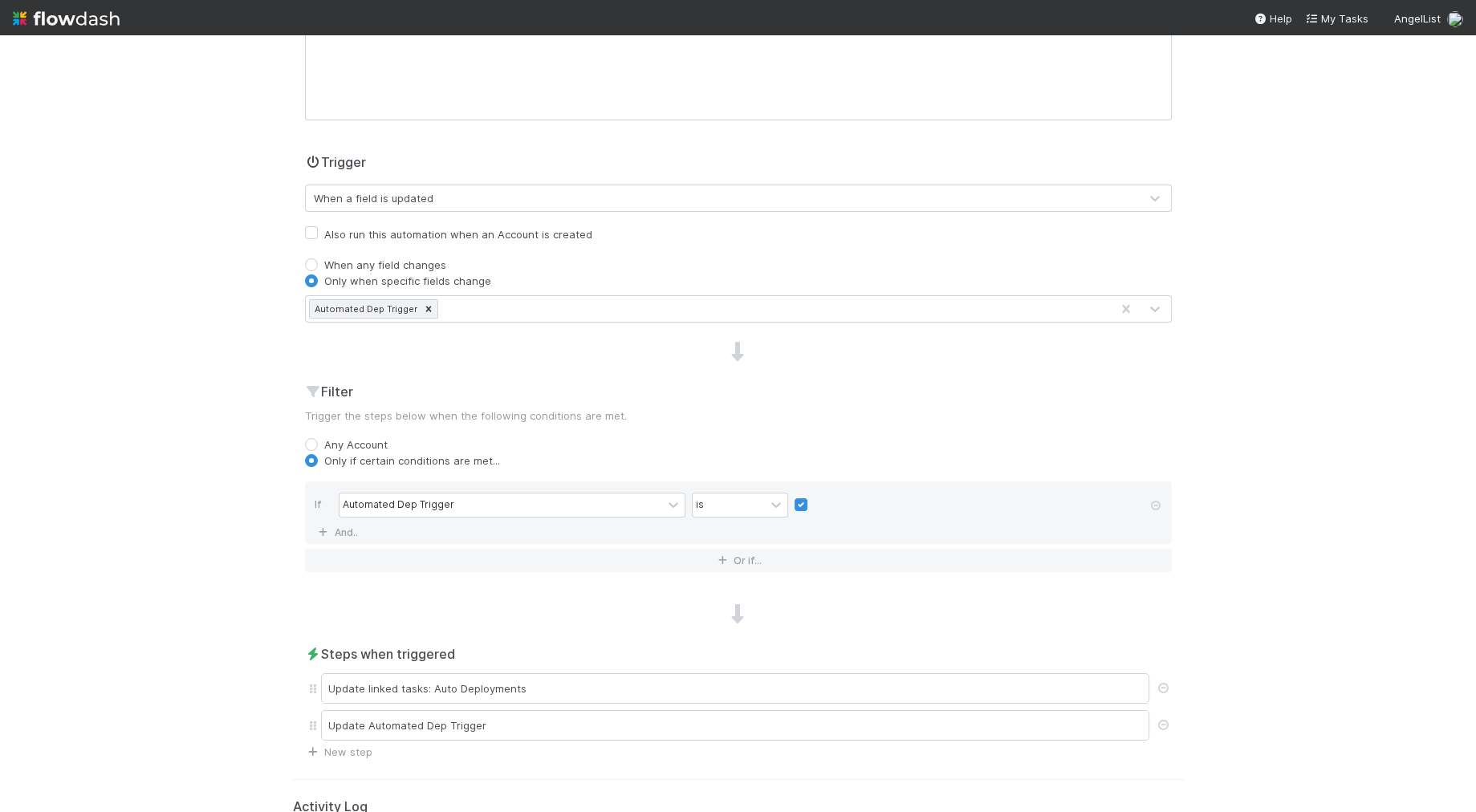
scroll to position [0, 0]
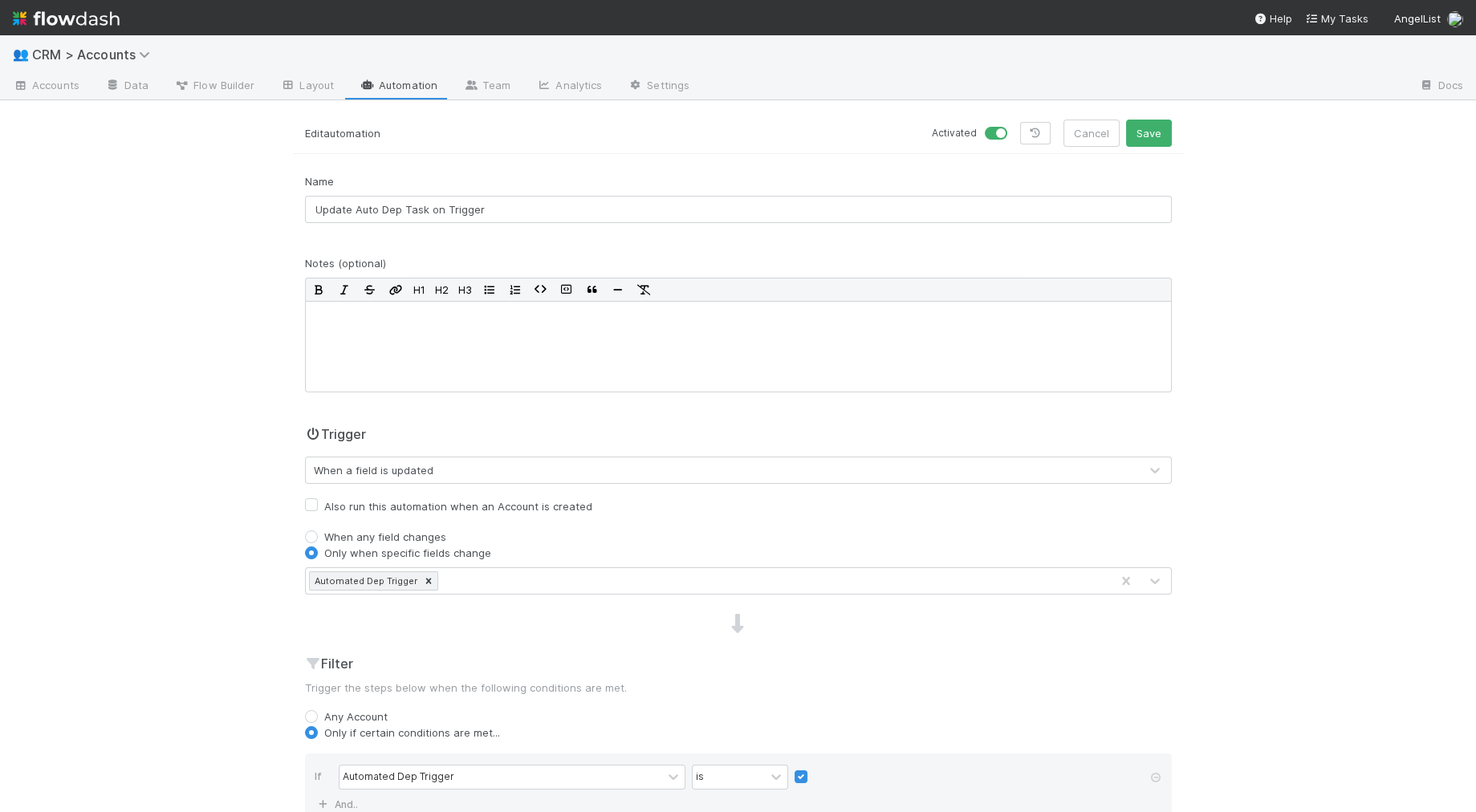
click at [400, 76] on link "Automation" at bounding box center [399, 86] width 104 height 26
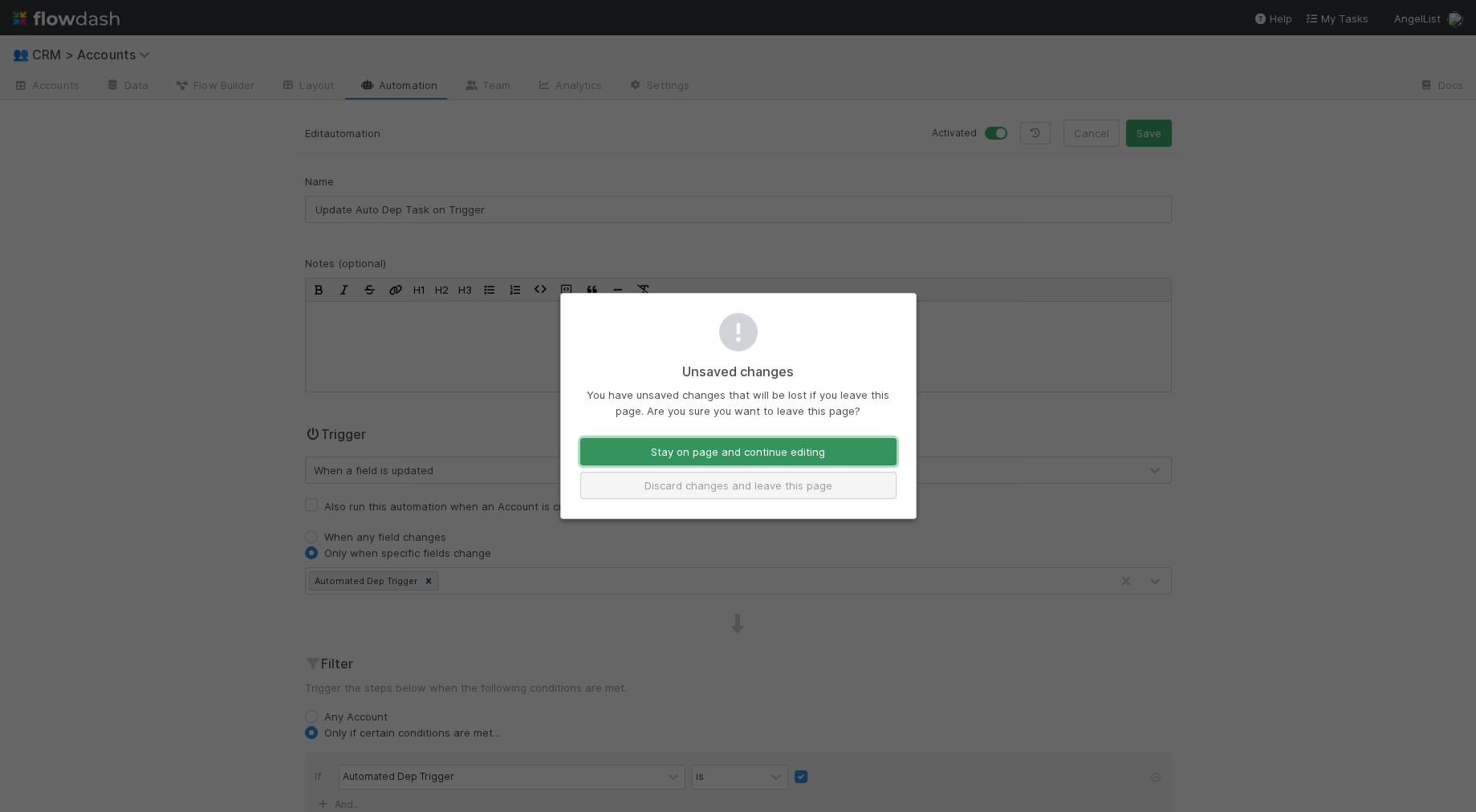
drag, startPoint x: 799, startPoint y: 447, endPoint x: 733, endPoint y: 484, distance: 75.7
click at [733, 484] on div "Stay on page and continue editing Discard changes and leave this page" at bounding box center [738, 468] width 340 height 61
click at [733, 484] on button "Discard changes and leave this page" at bounding box center [738, 485] width 316 height 28
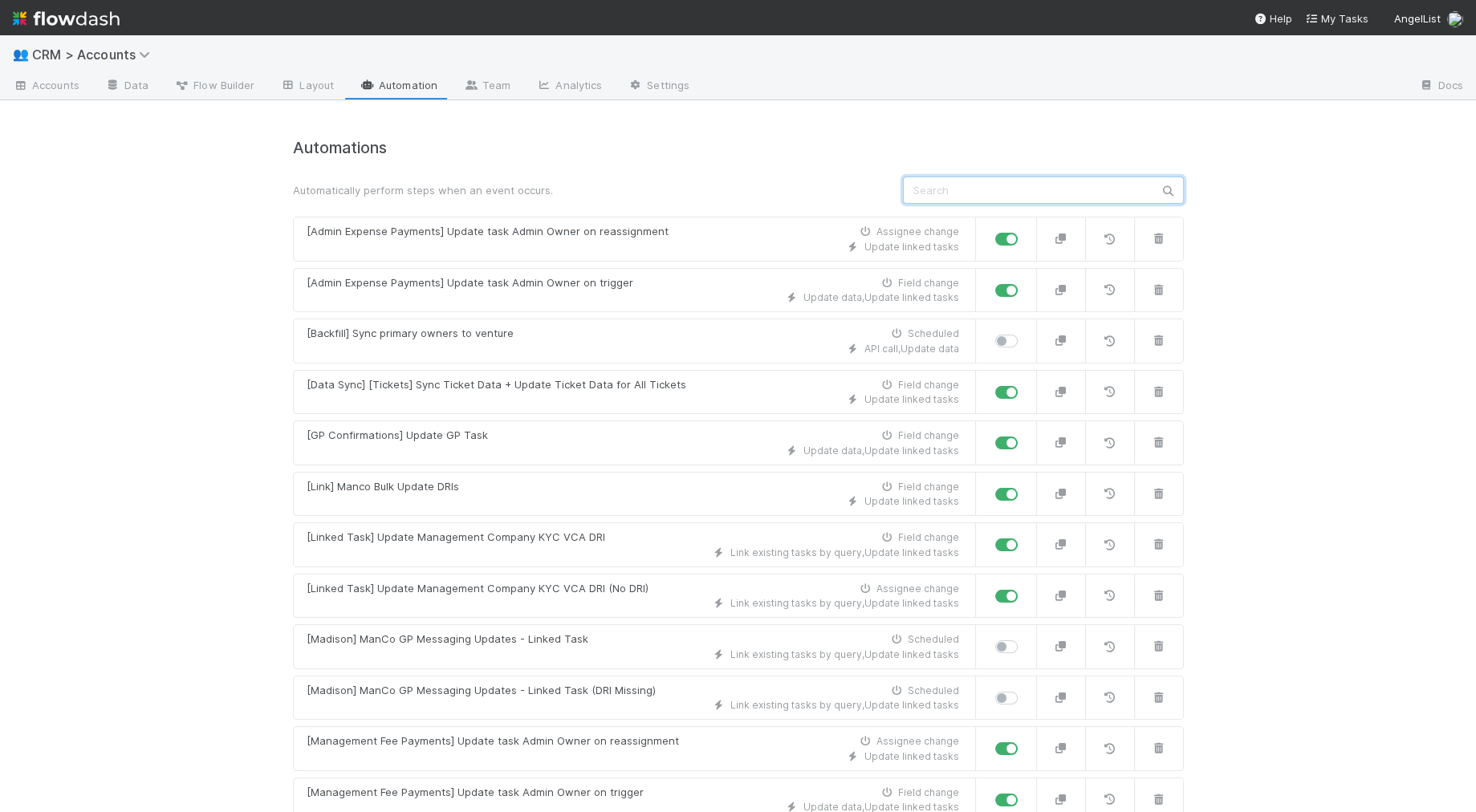
click at [951, 189] on input "text" at bounding box center [1044, 190] width 281 height 28
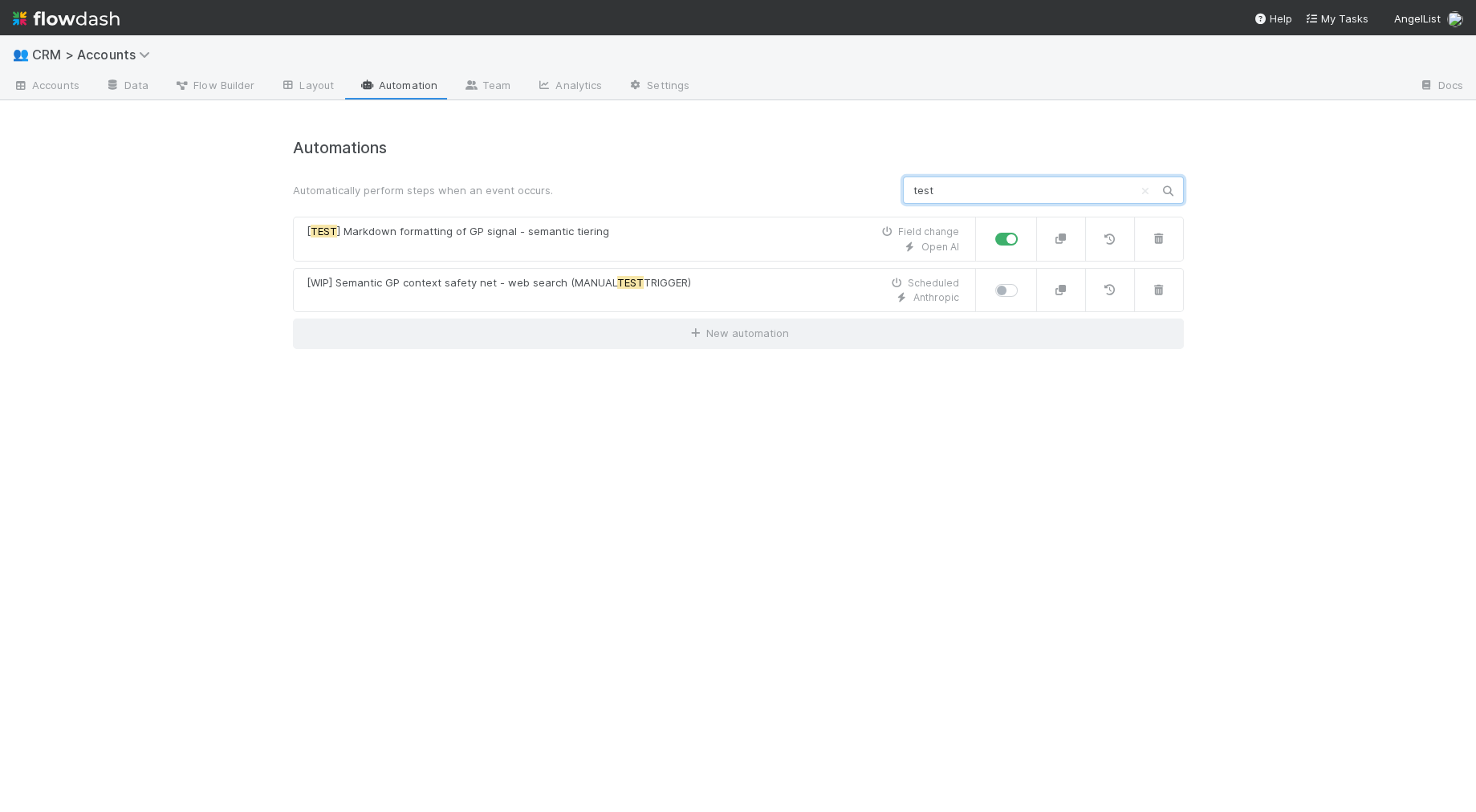
click at [1036, 191] on input "test" at bounding box center [1044, 190] width 281 height 28
click at [1037, 191] on input "test" at bounding box center [1044, 190] width 281 height 28
click at [1036, 191] on input "test" at bounding box center [1044, 190] width 281 height 28
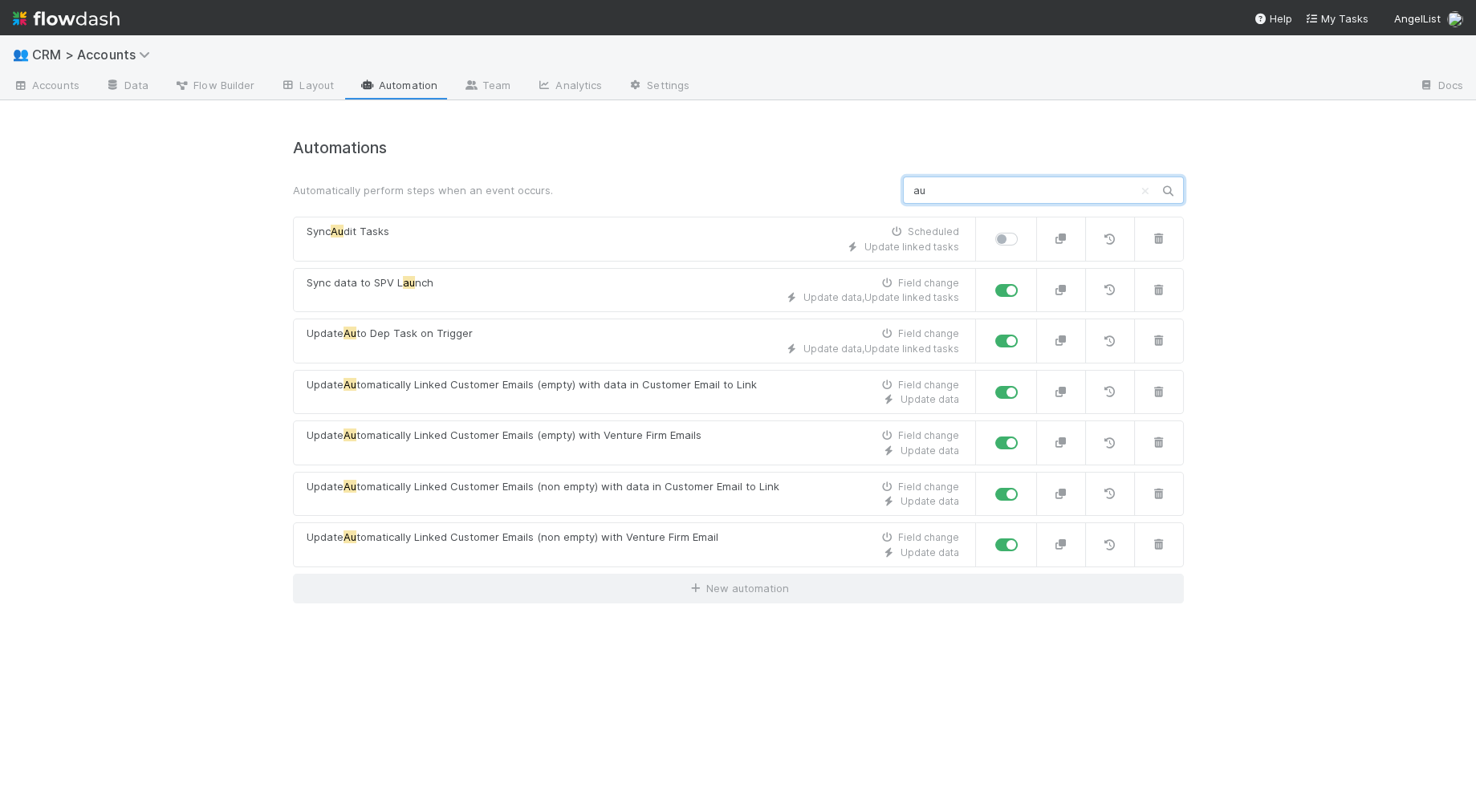
type input "a"
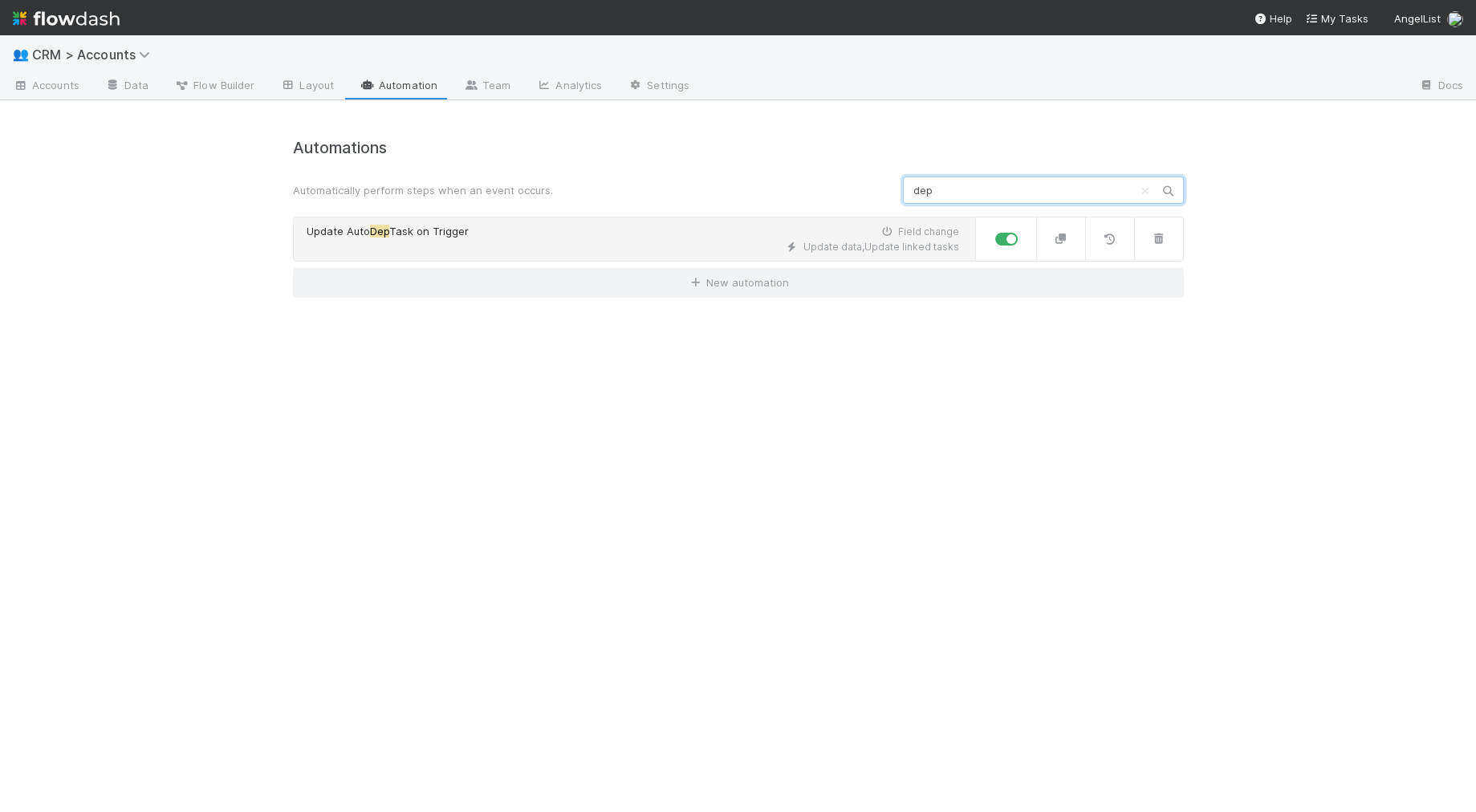
type input "dep"
click at [682, 249] on div "Update data , Update linked tasks" at bounding box center [633, 247] width 652 height 14
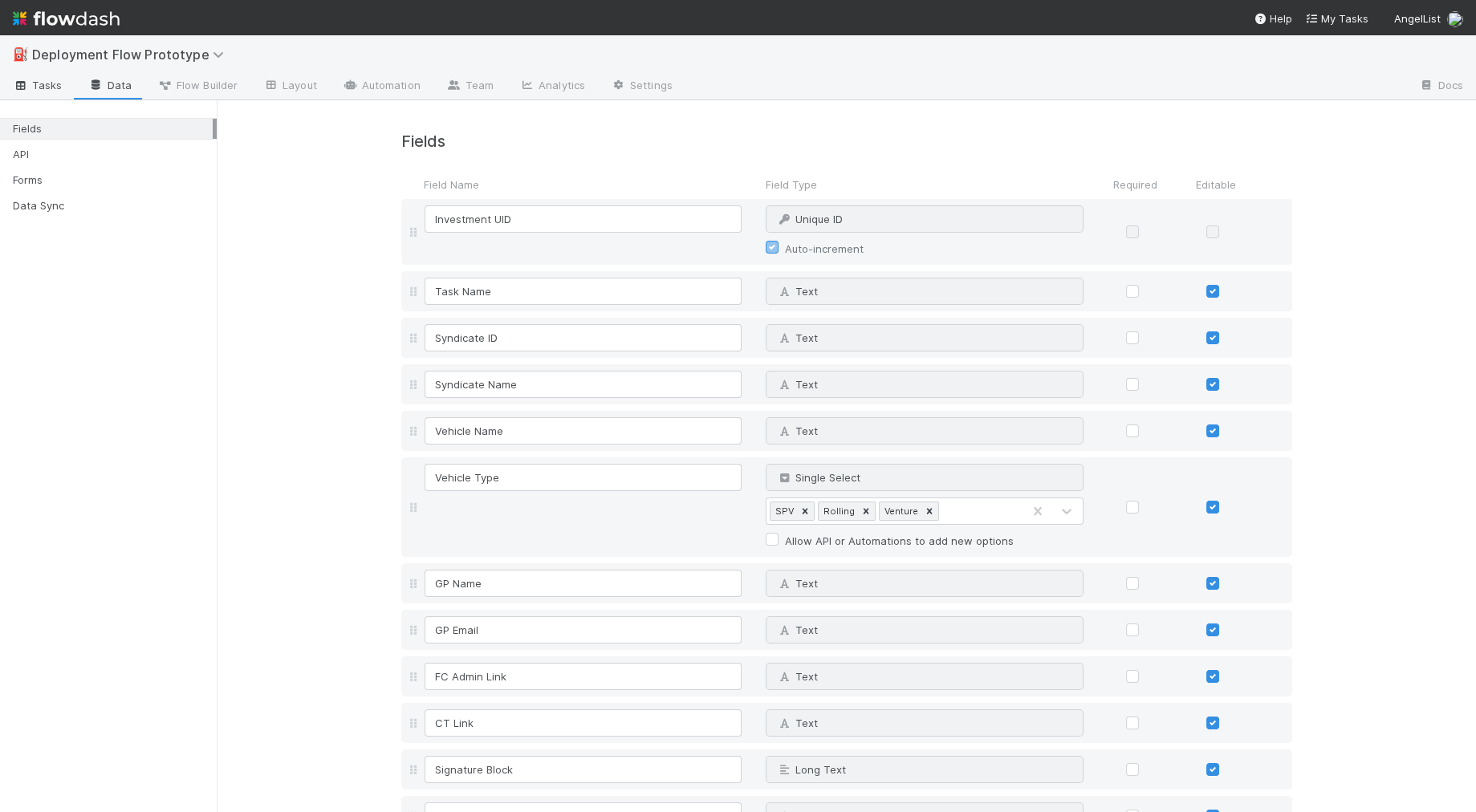
click at [30, 95] on link "Tasks" at bounding box center [38, 86] width 75 height 26
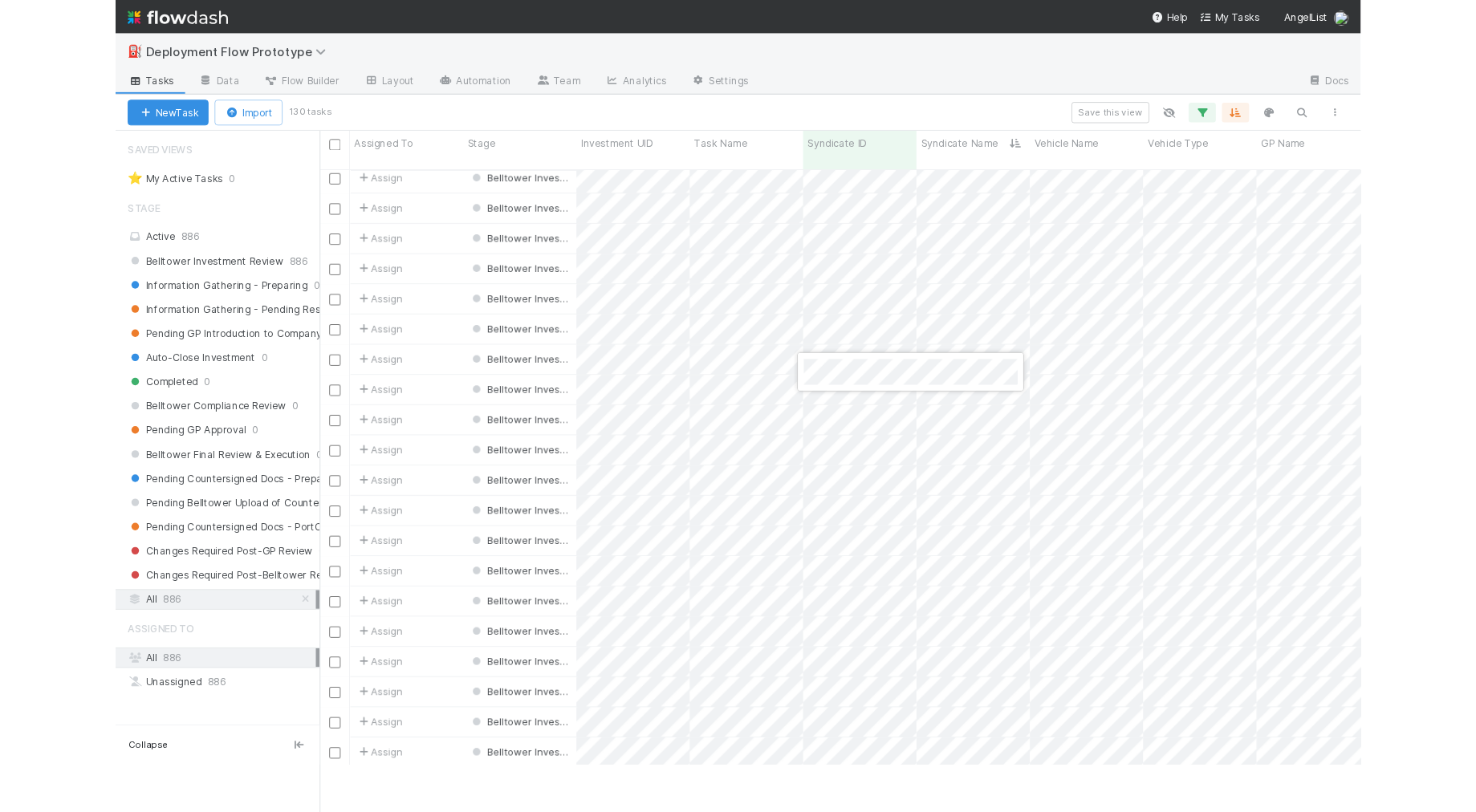
scroll to position [646, 1259]
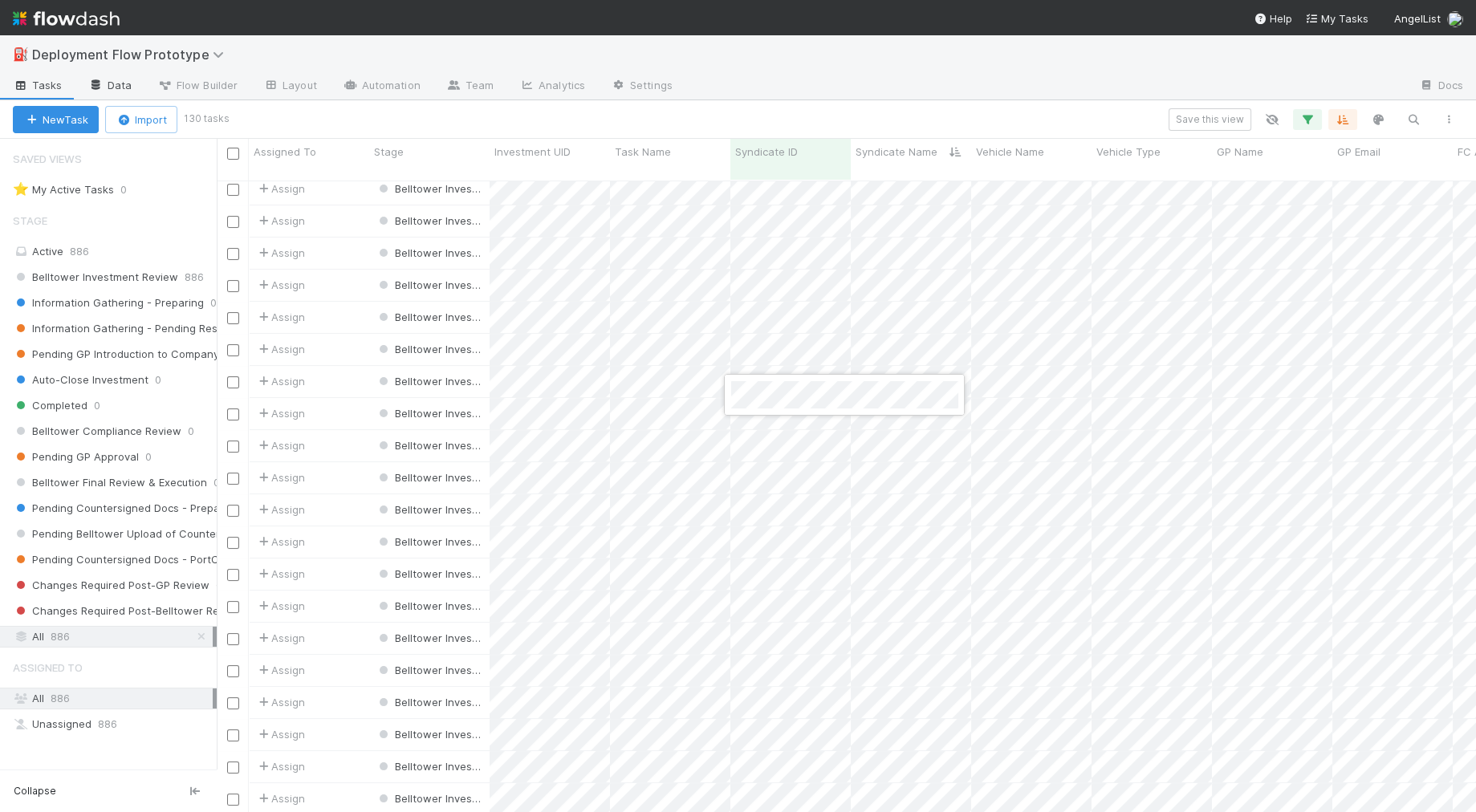
click at [114, 88] on div at bounding box center [738, 406] width 1476 height 812
click at [113, 82] on link "Data" at bounding box center [110, 86] width 69 height 26
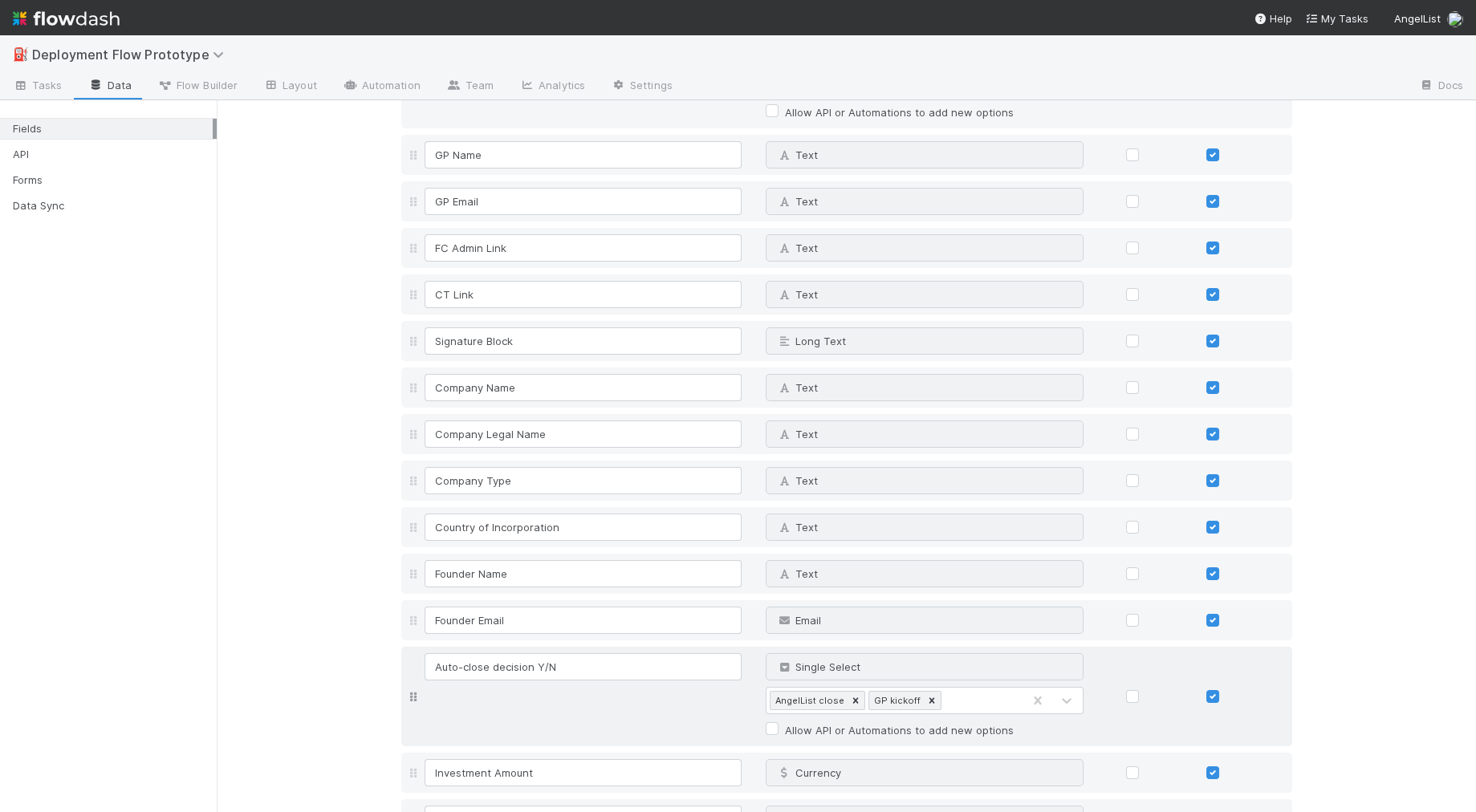
scroll to position [1806, 0]
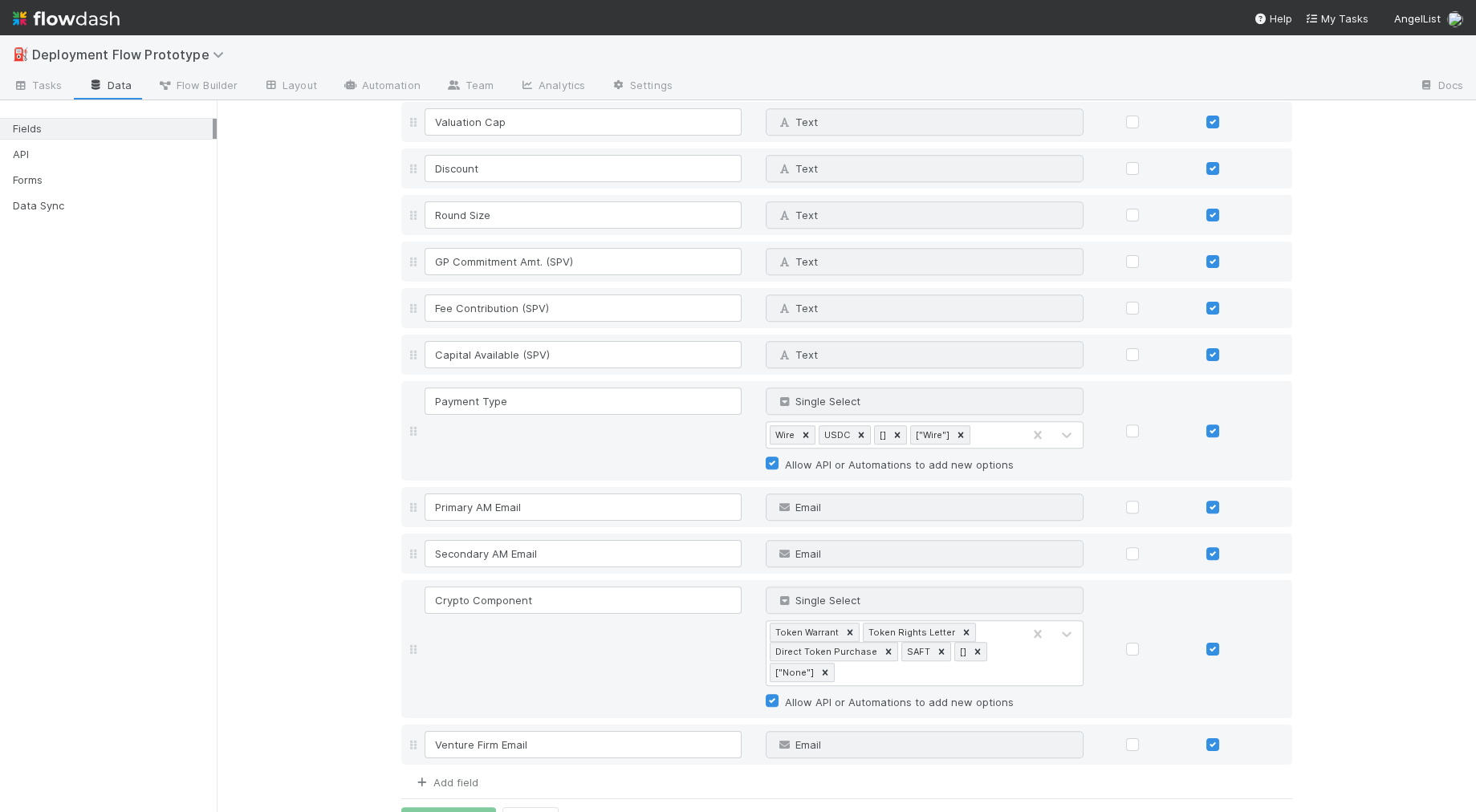
click at [464, 776] on link "Add field" at bounding box center [446, 782] width 64 height 13
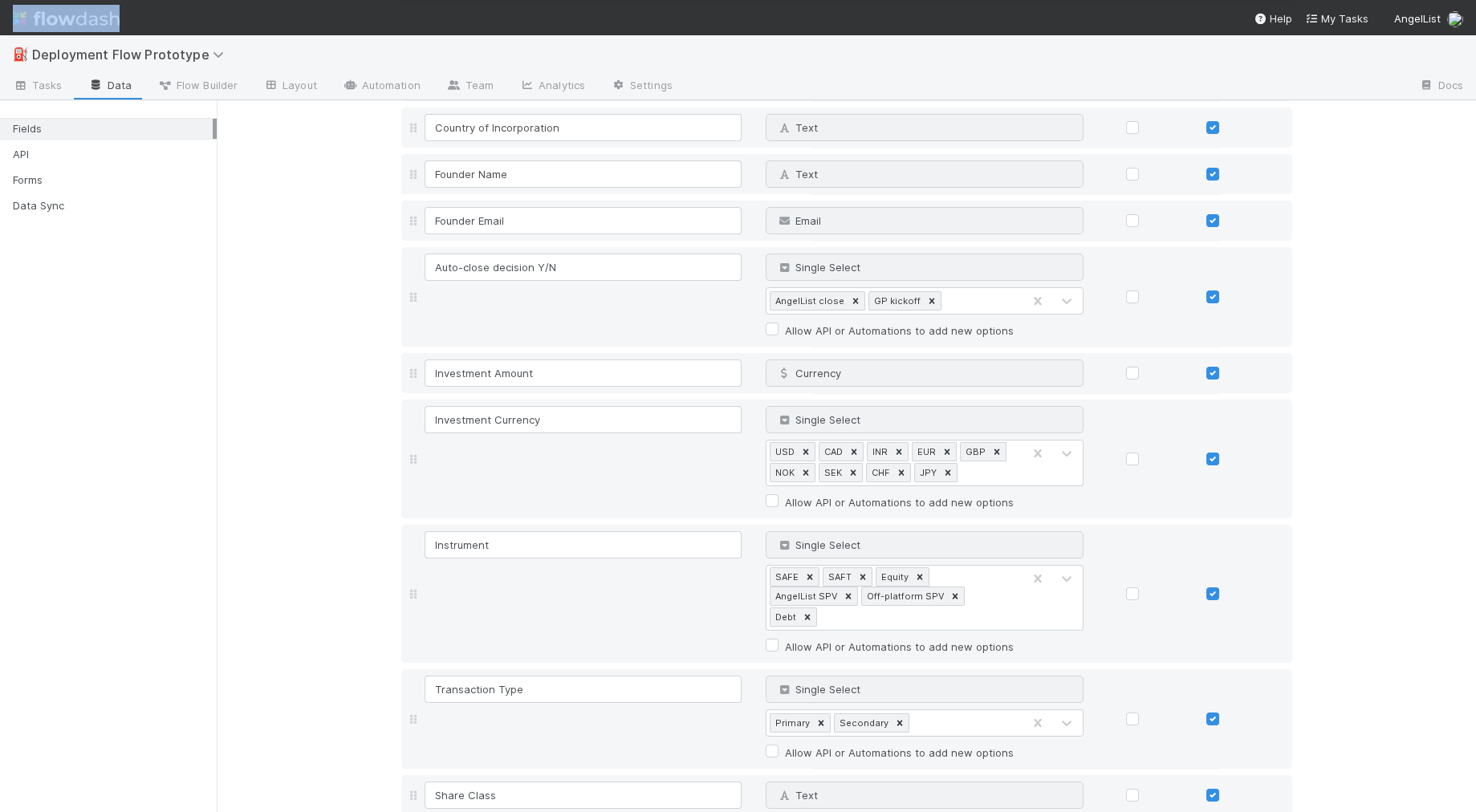
scroll to position [0, 0]
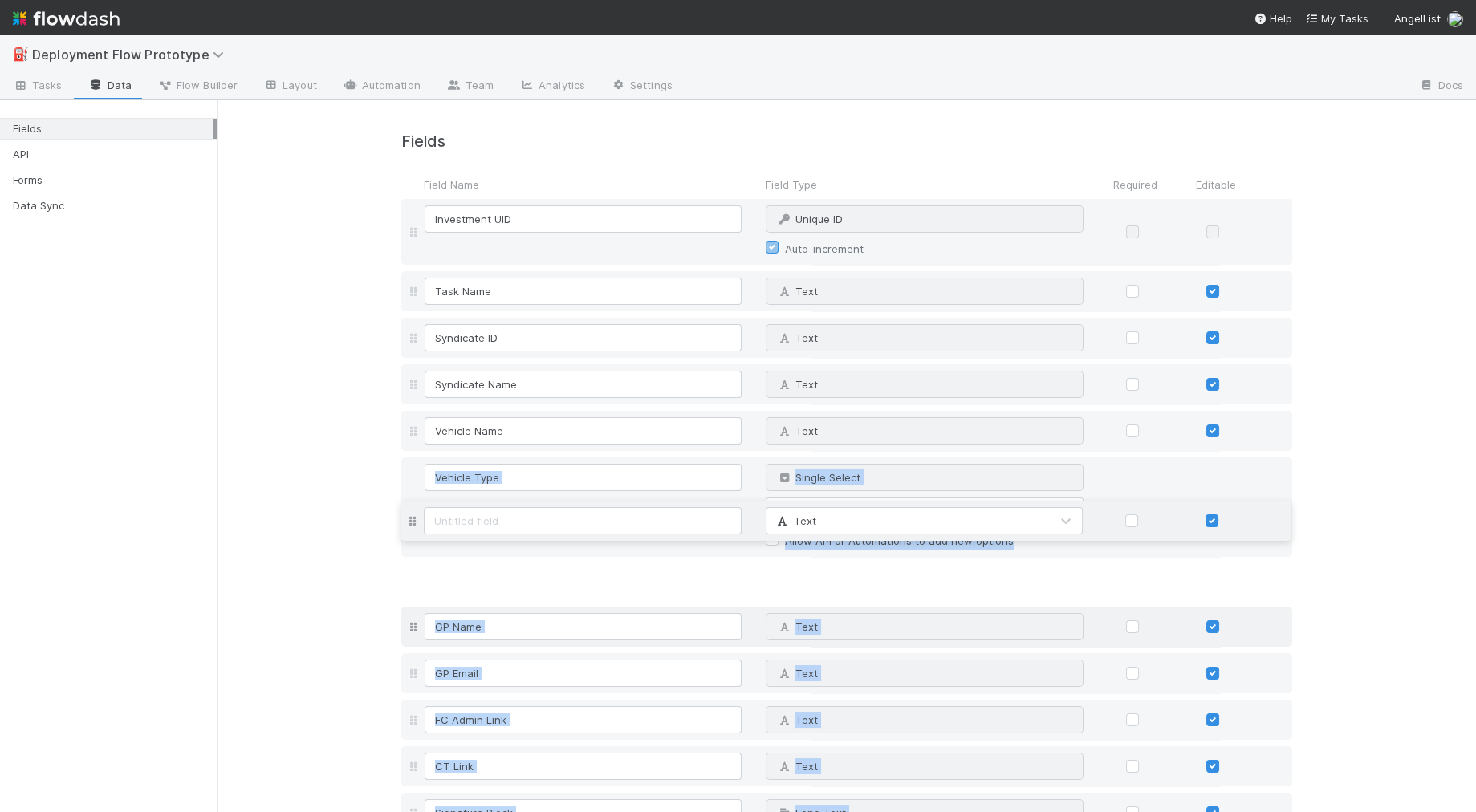
drag, startPoint x: 412, startPoint y: 748, endPoint x: 478, endPoint y: 565, distance: 194.5
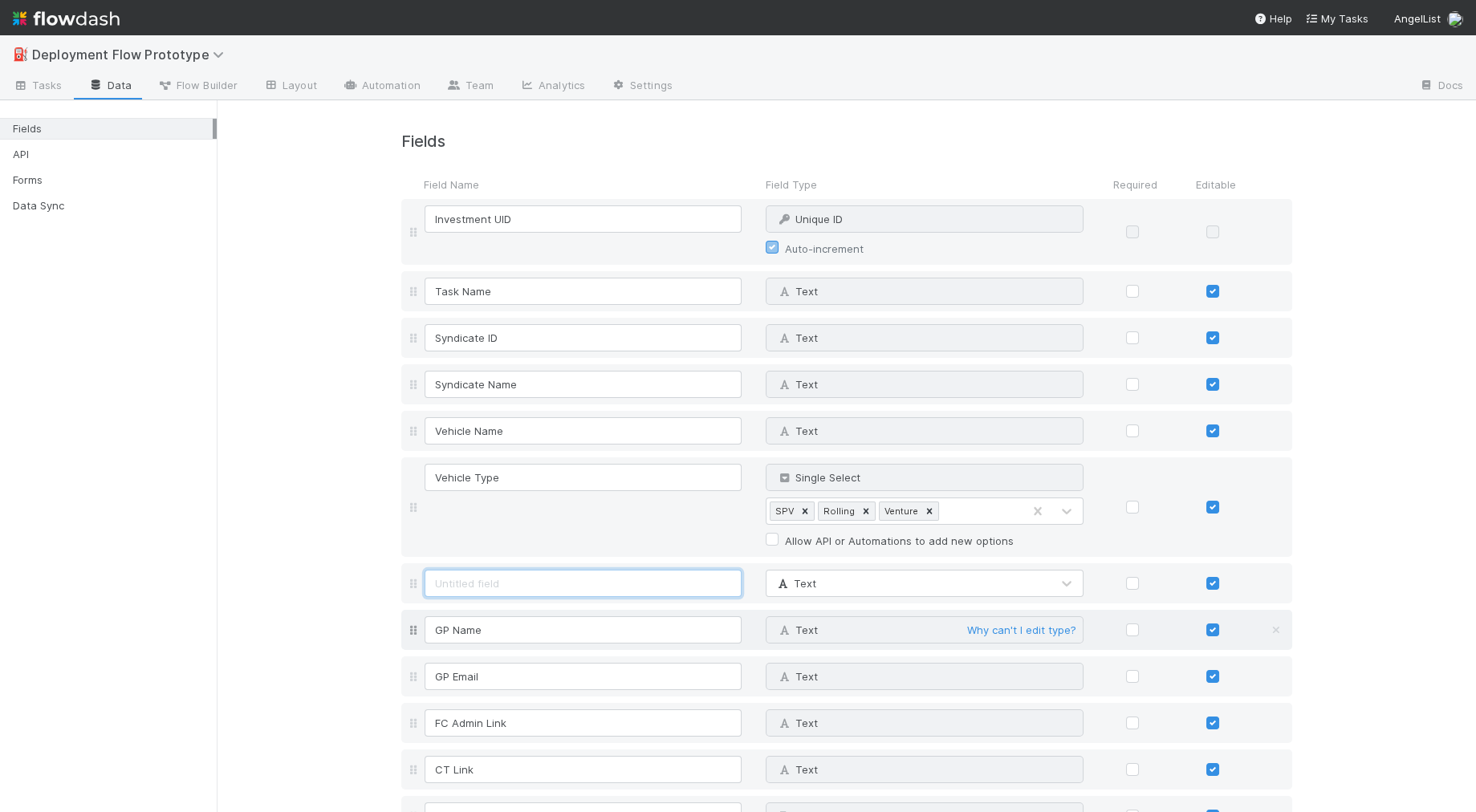
drag, startPoint x: 478, startPoint y: 565, endPoint x: 466, endPoint y: 636, distance: 72.0
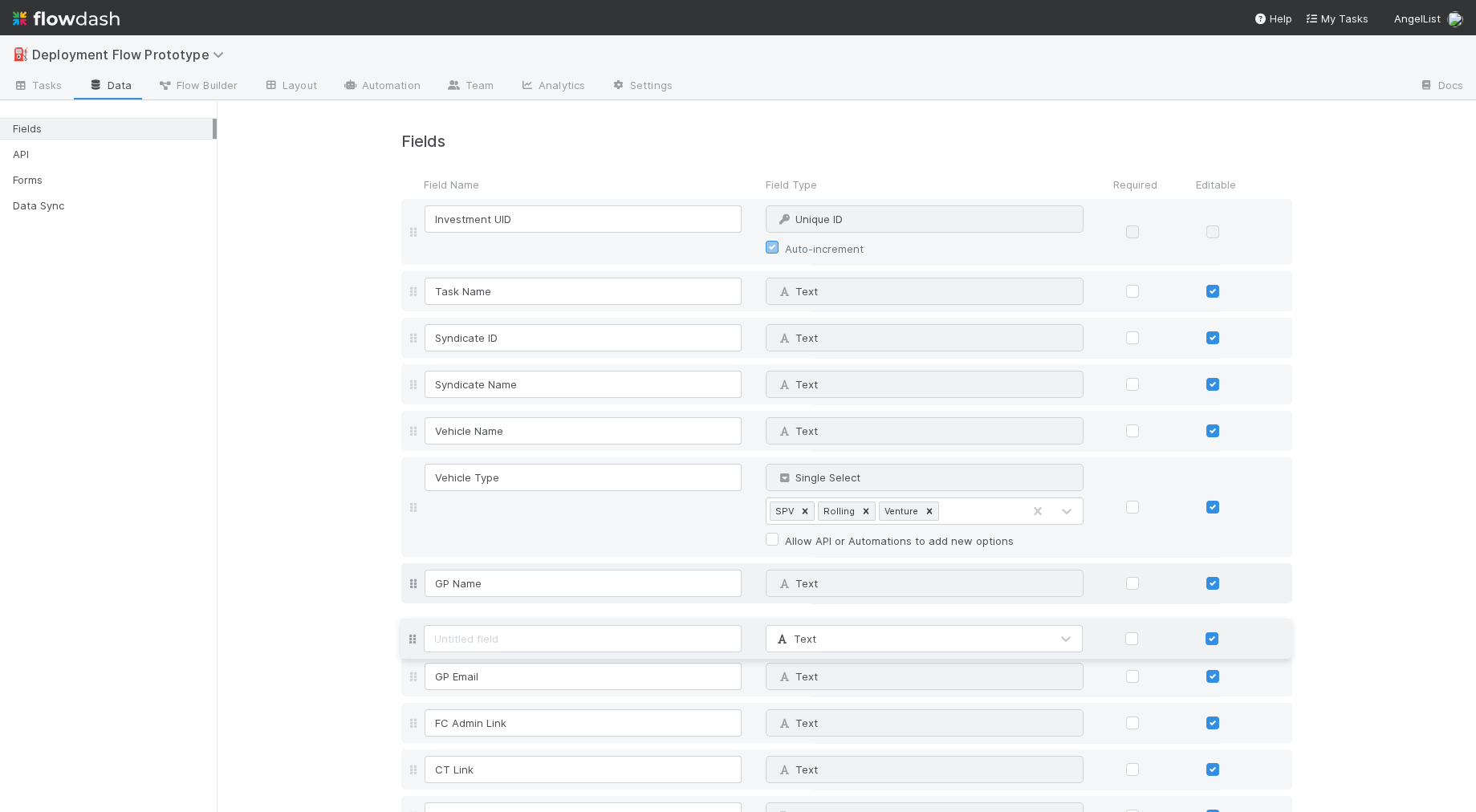
drag, startPoint x: 416, startPoint y: 585, endPoint x: 416, endPoint y: 636, distance: 51.0
click at [539, 631] on input at bounding box center [584, 630] width 318 height 28
type input "GP Email"
type input "long"
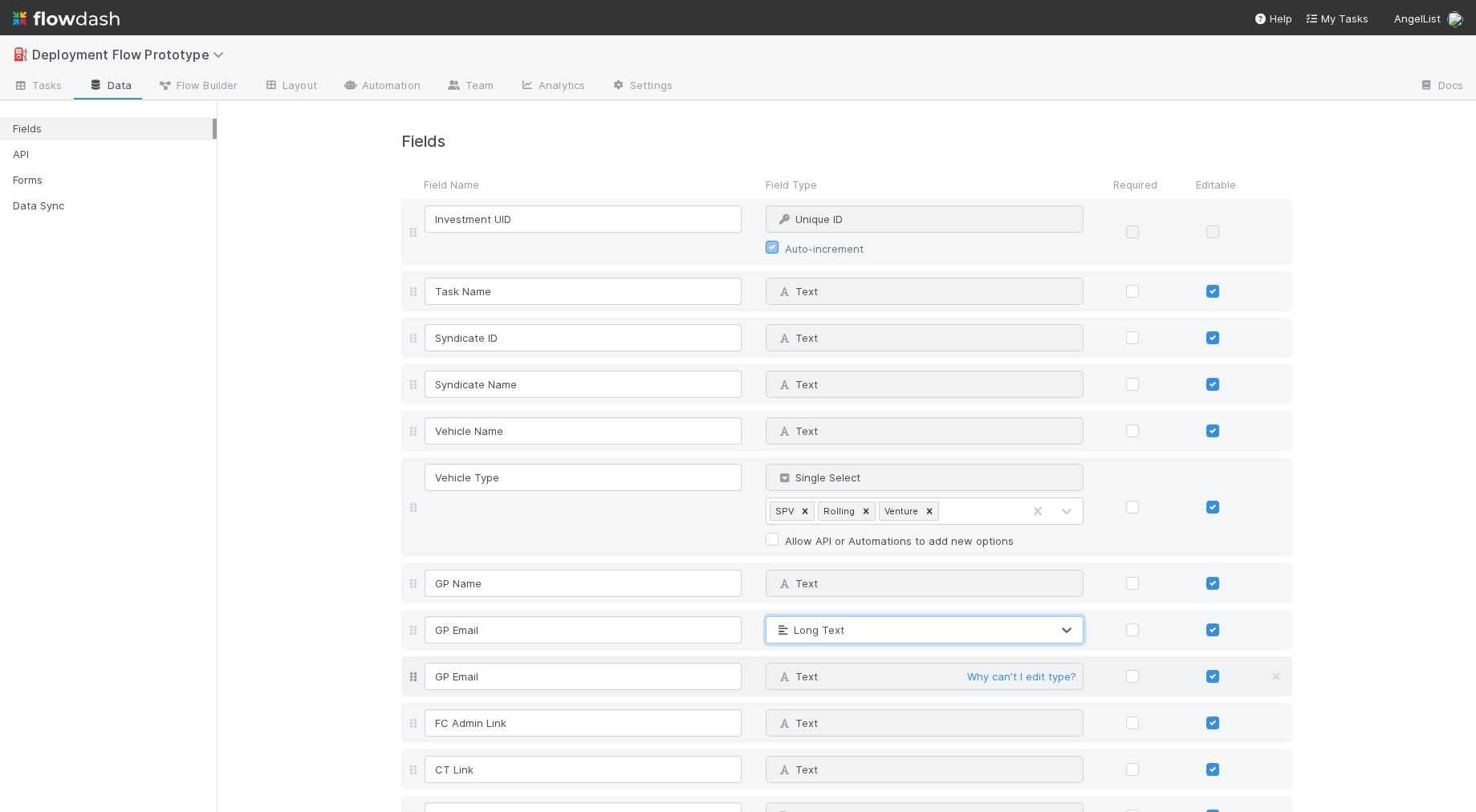
click at [1265, 675] on div at bounding box center [1278, 676] width 44 height 16
click at [1279, 672] on icon at bounding box center [1275, 677] width 16 height 10
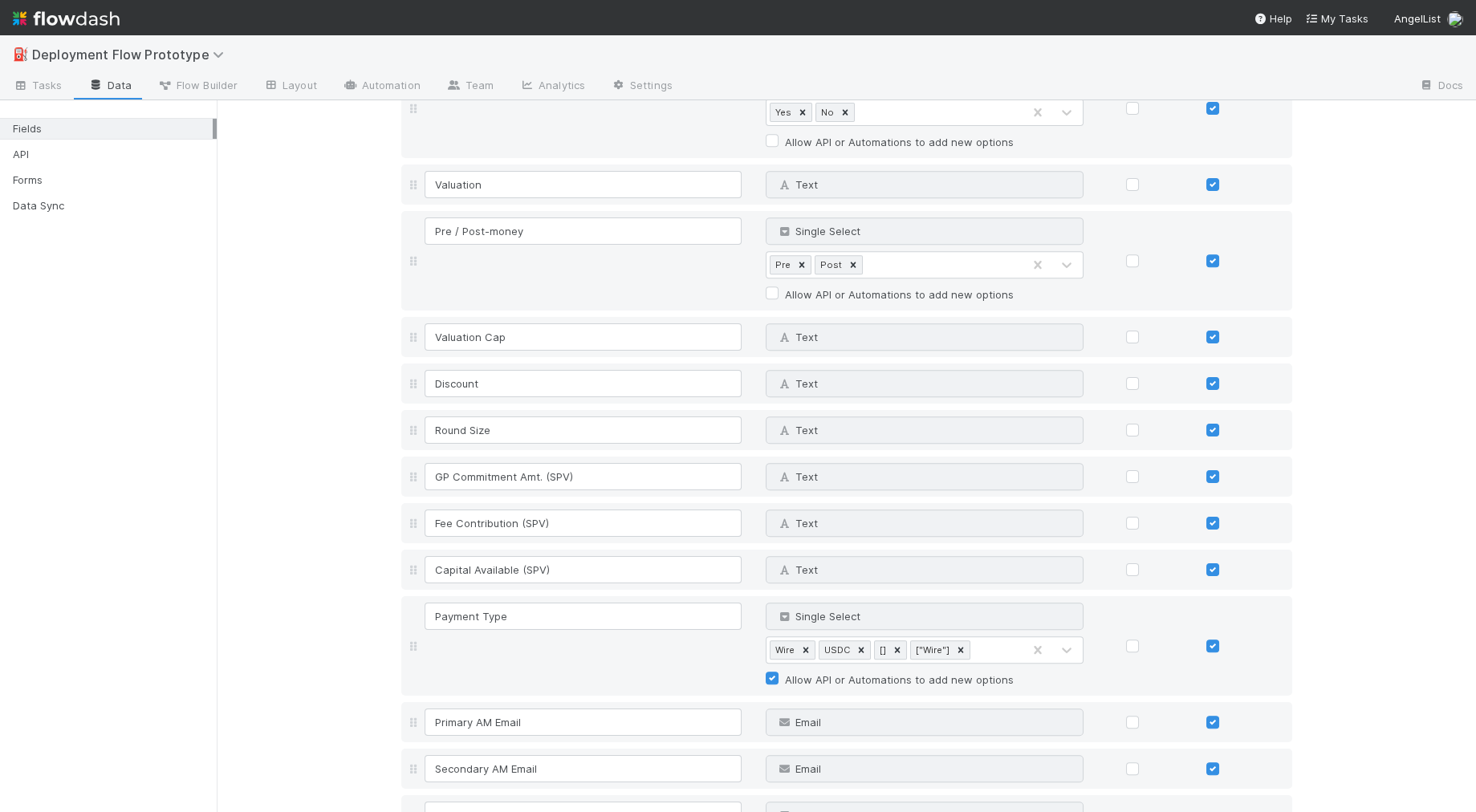
scroll to position [1841, 0]
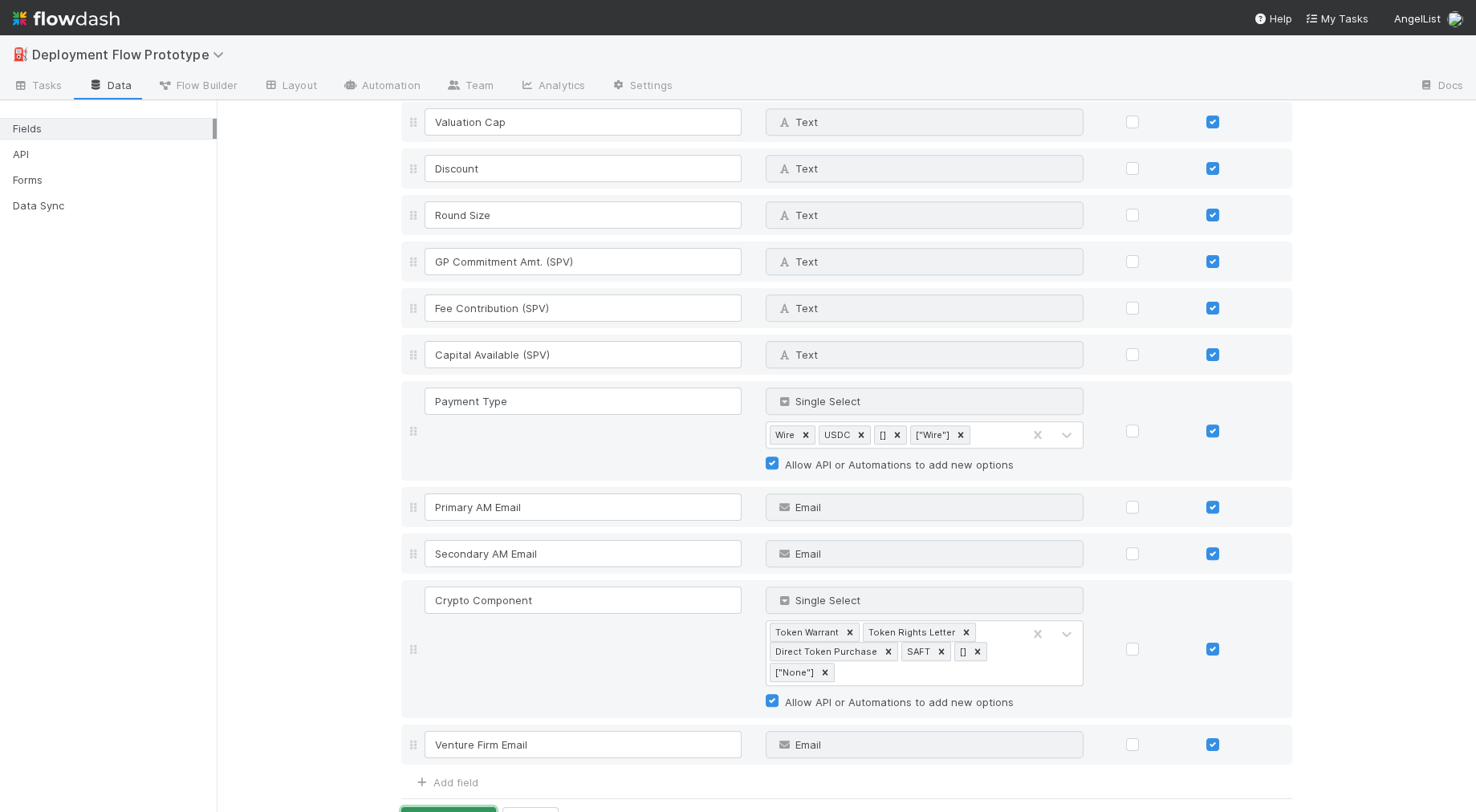
click at [463, 807] on button "Save Changes" at bounding box center [448, 820] width 94 height 28
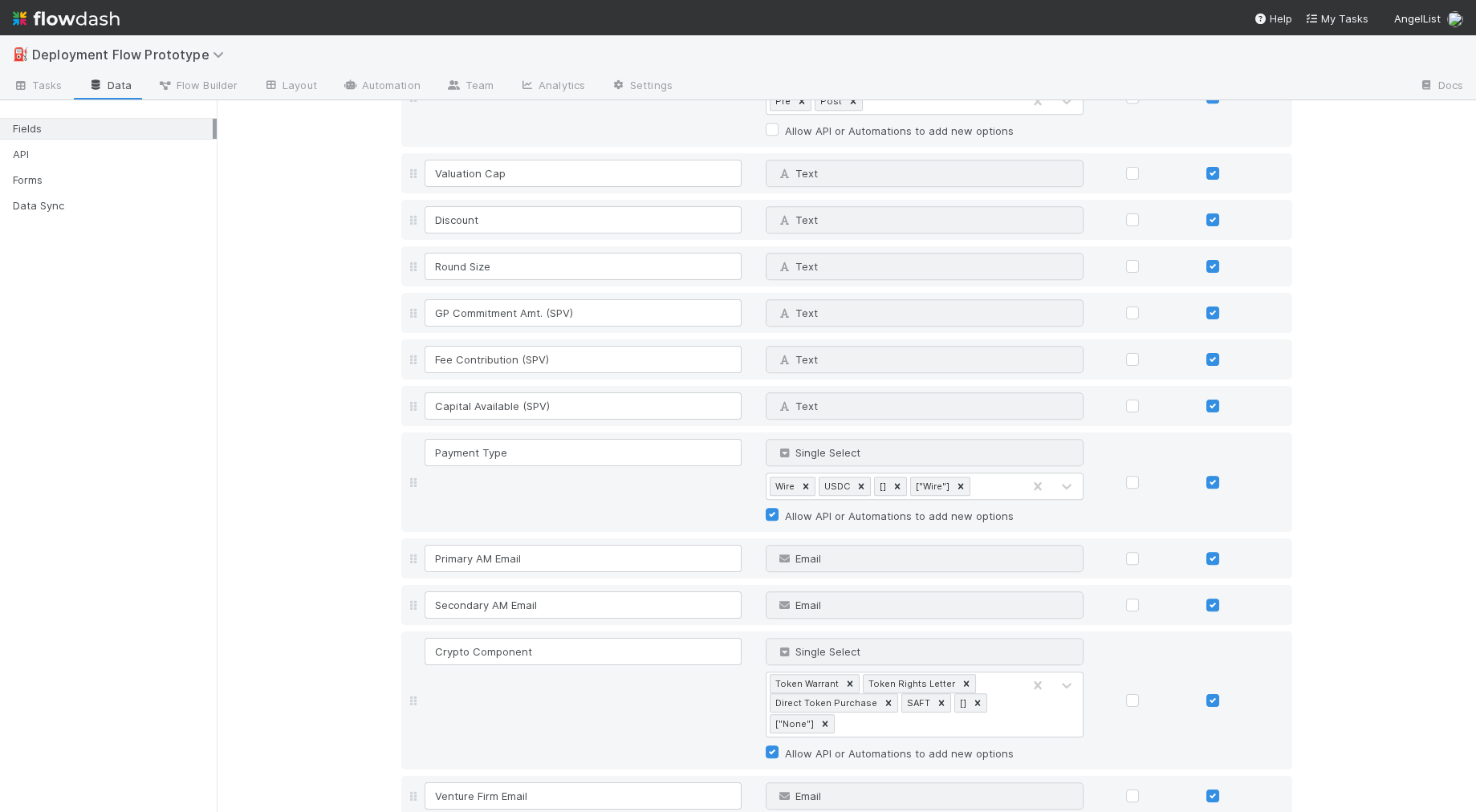
scroll to position [1928, 0]
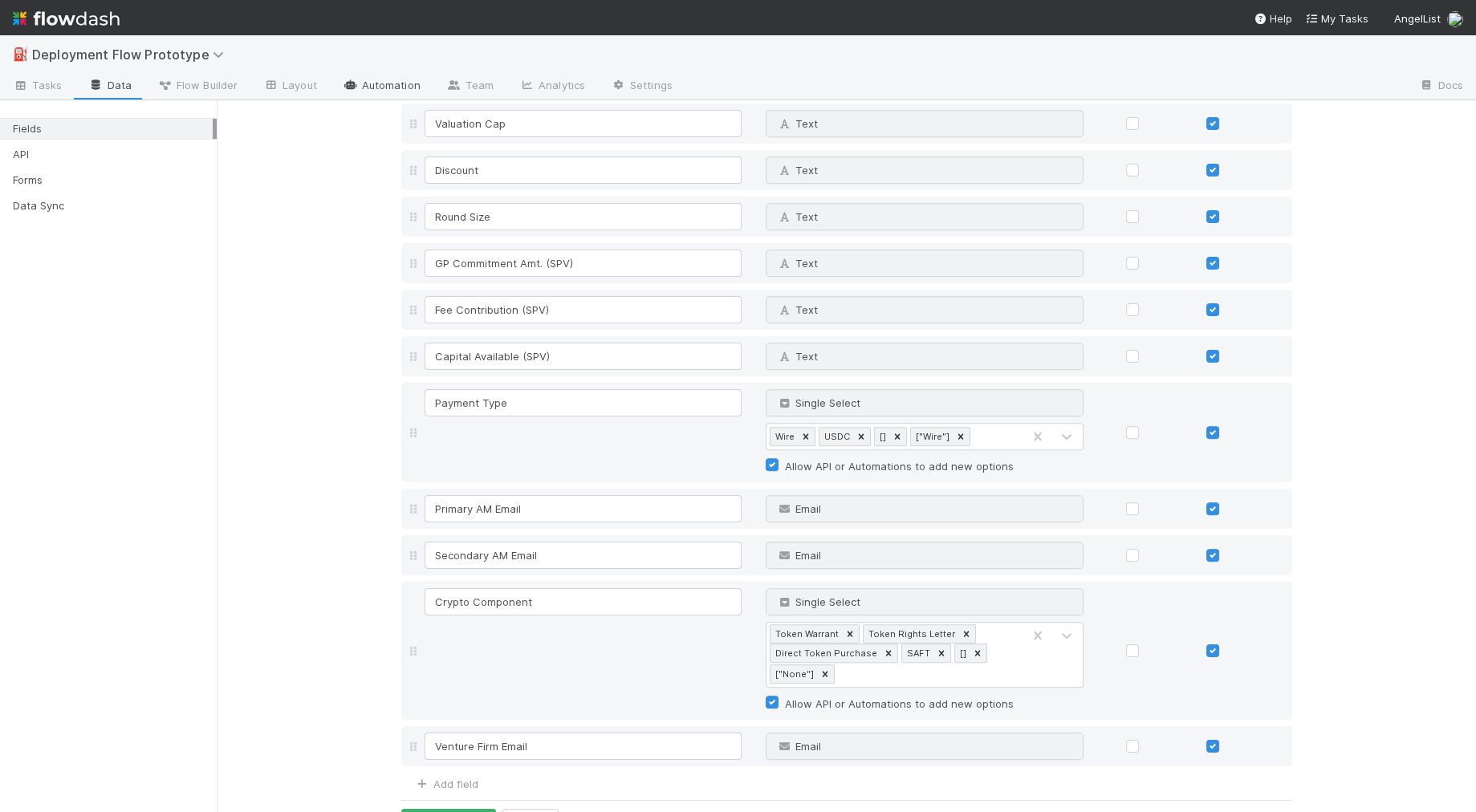
click at [382, 84] on link "Automation" at bounding box center [381, 86] width 104 height 26
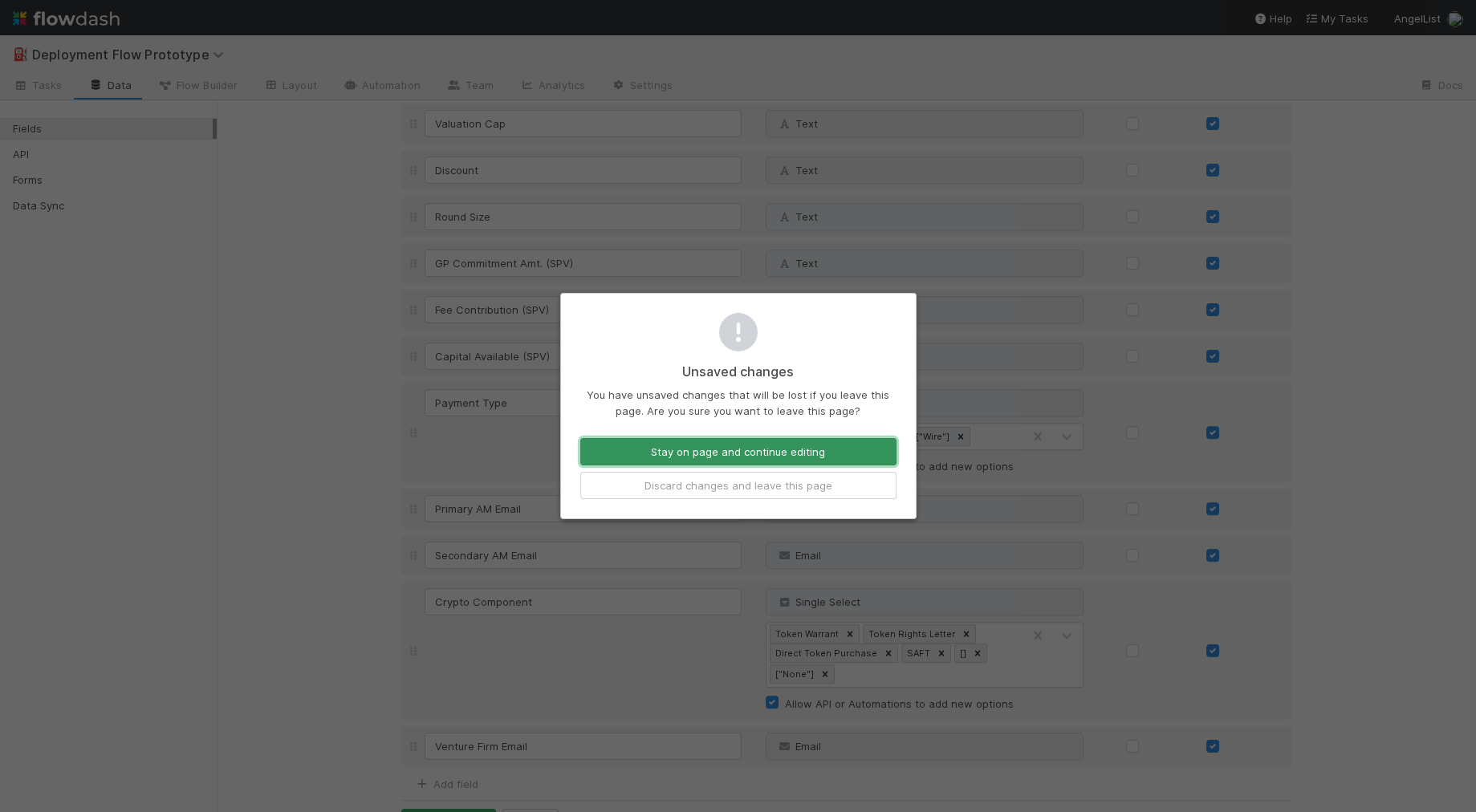
click at [615, 452] on button "Stay on page and continue editing" at bounding box center [738, 452] width 316 height 28
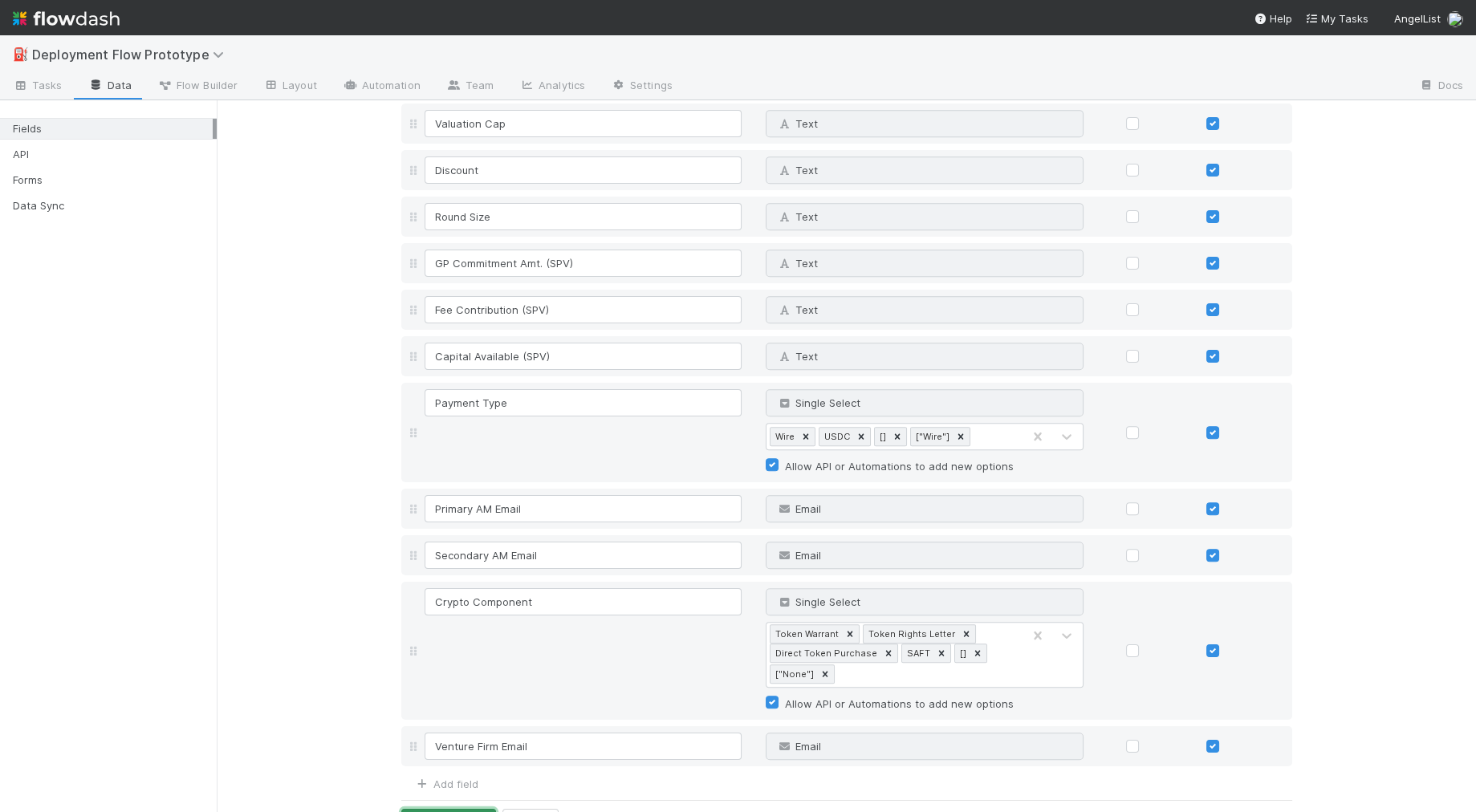
click at [463, 809] on button "Save Changes" at bounding box center [448, 822] width 94 height 28
click at [365, 85] on link "Automation" at bounding box center [381, 86] width 104 height 26
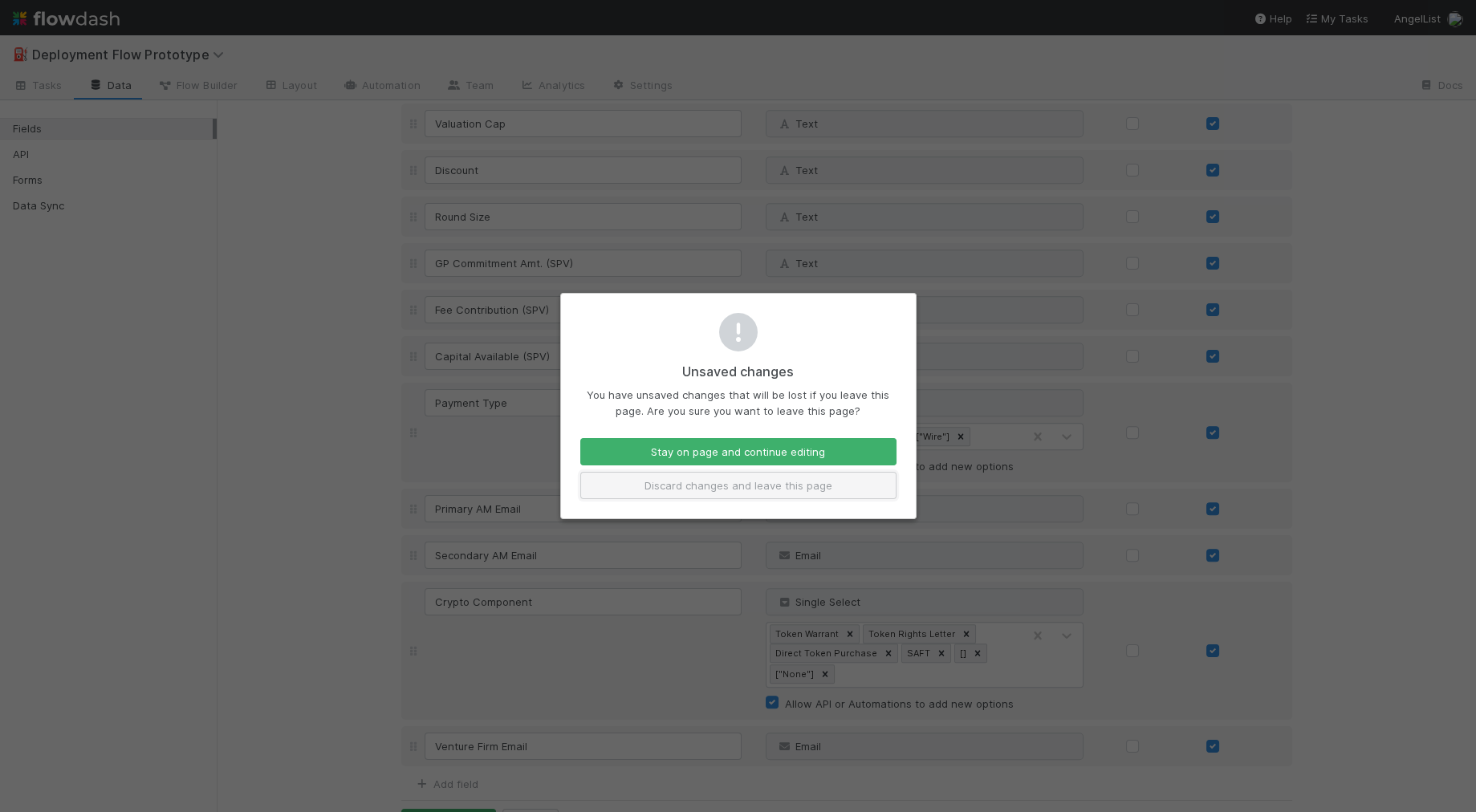
click at [684, 480] on button "Discard changes and leave this page" at bounding box center [738, 485] width 316 height 28
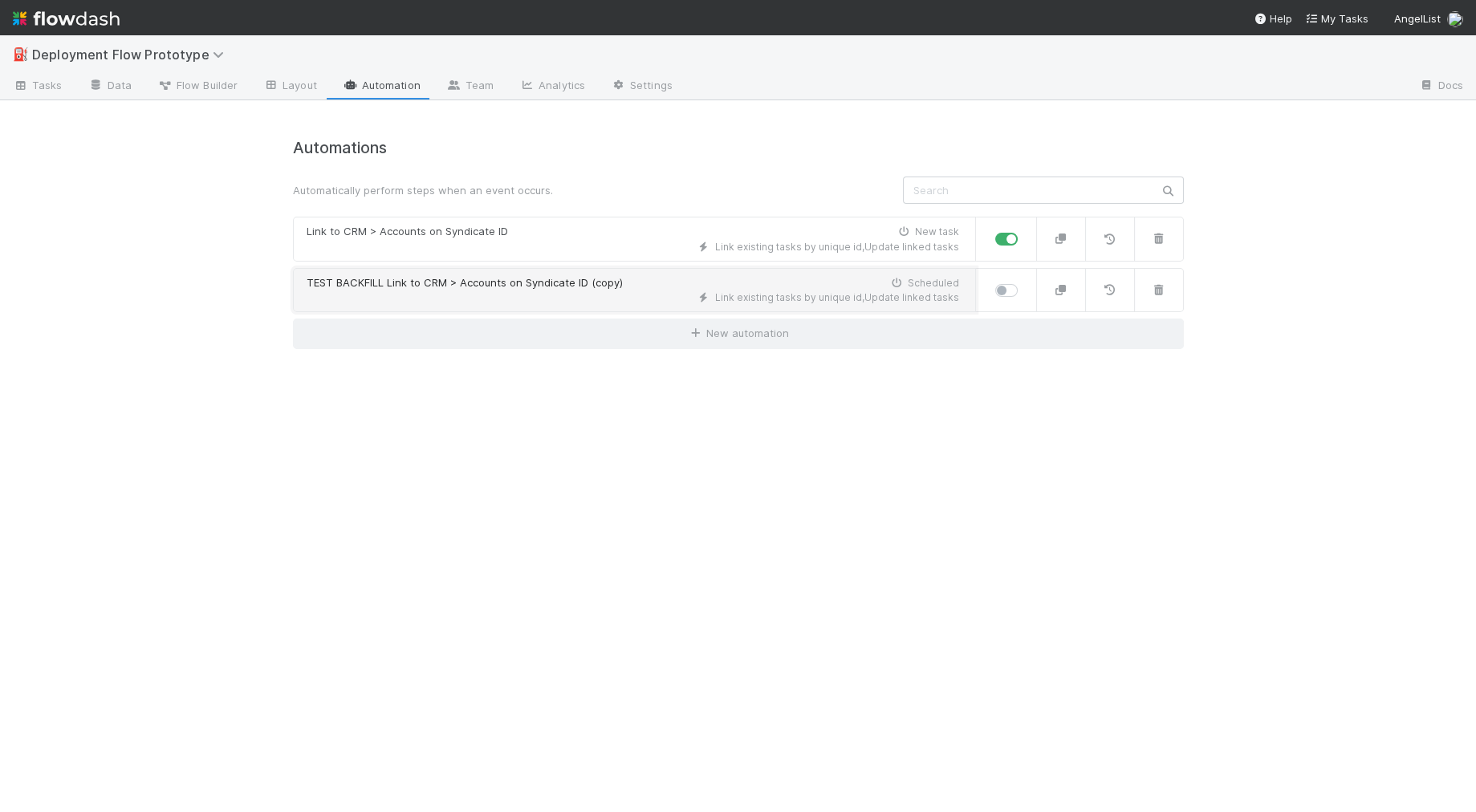
click at [381, 300] on div "Link existing tasks by unique id , Update linked tasks" at bounding box center [633, 297] width 652 height 14
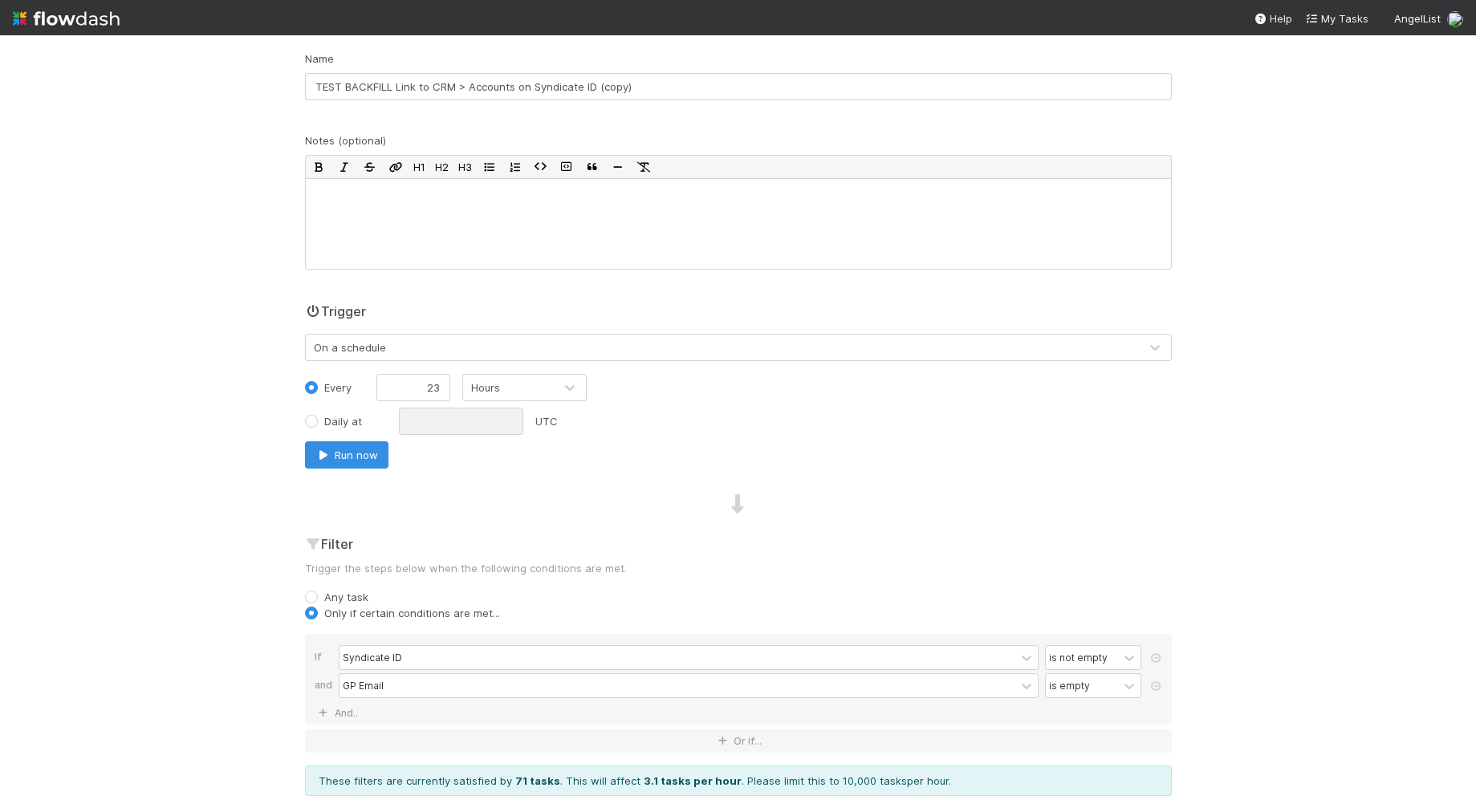
scroll to position [355, 0]
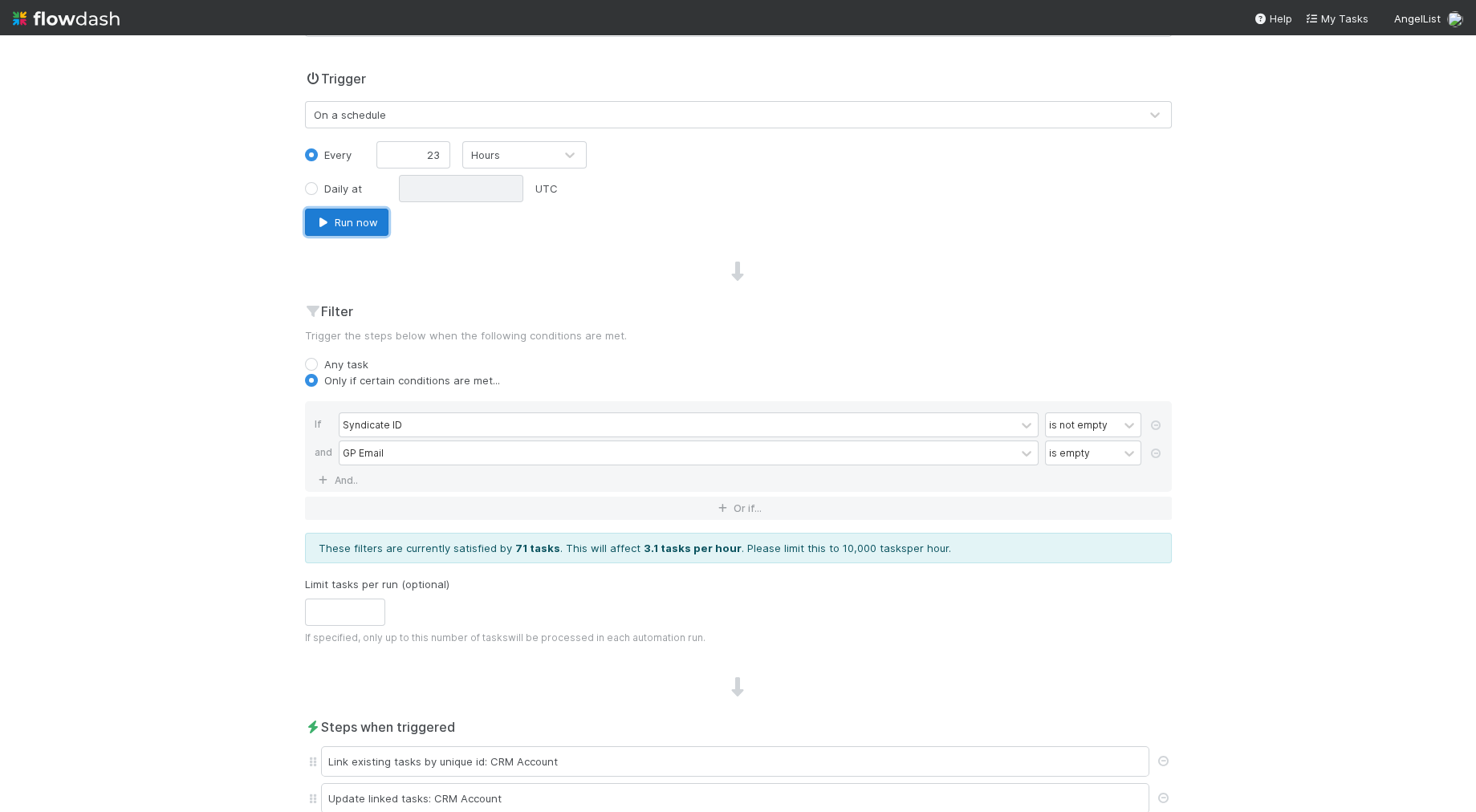
click at [351, 214] on button "Run now" at bounding box center [347, 222] width 84 height 28
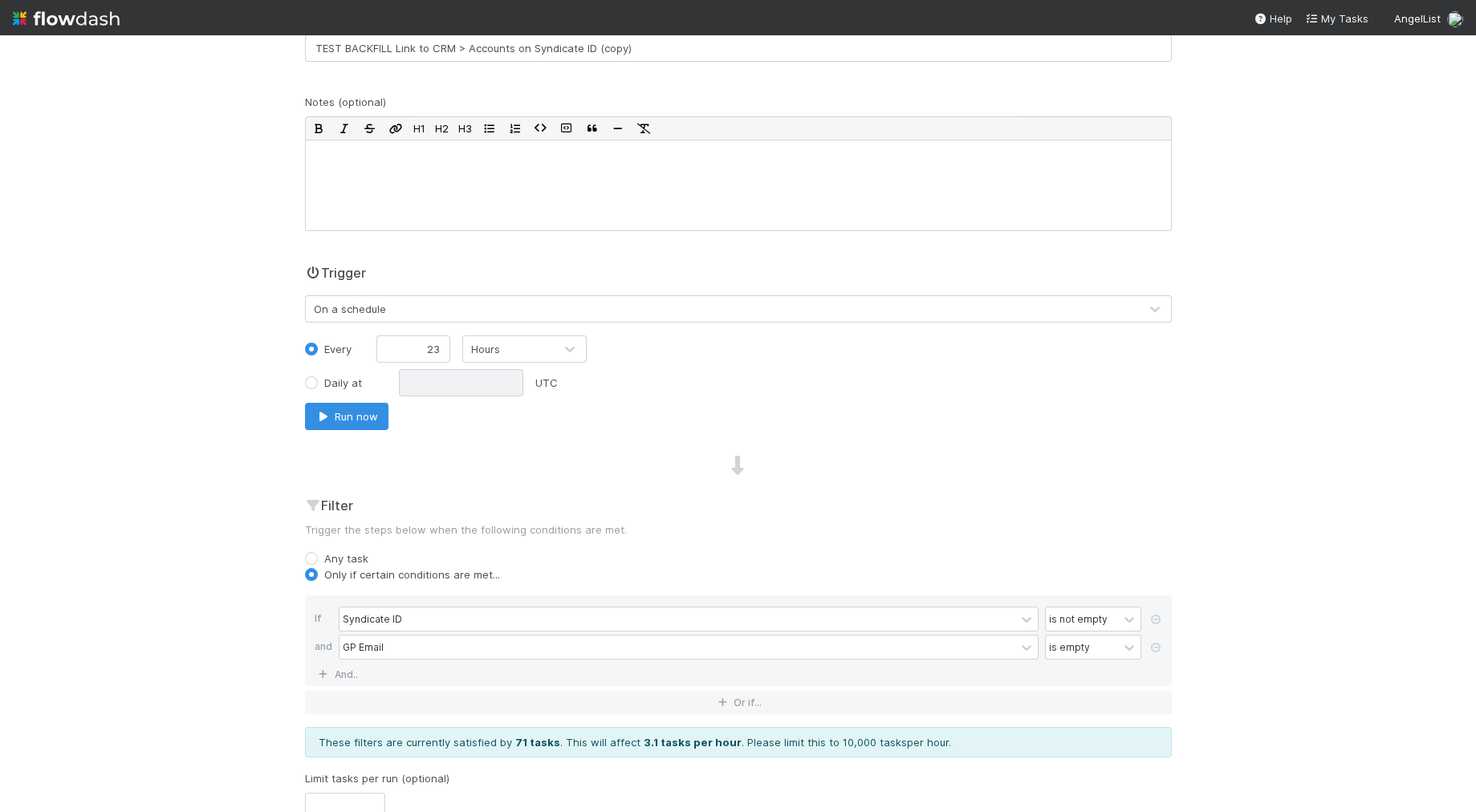
scroll to position [0, 0]
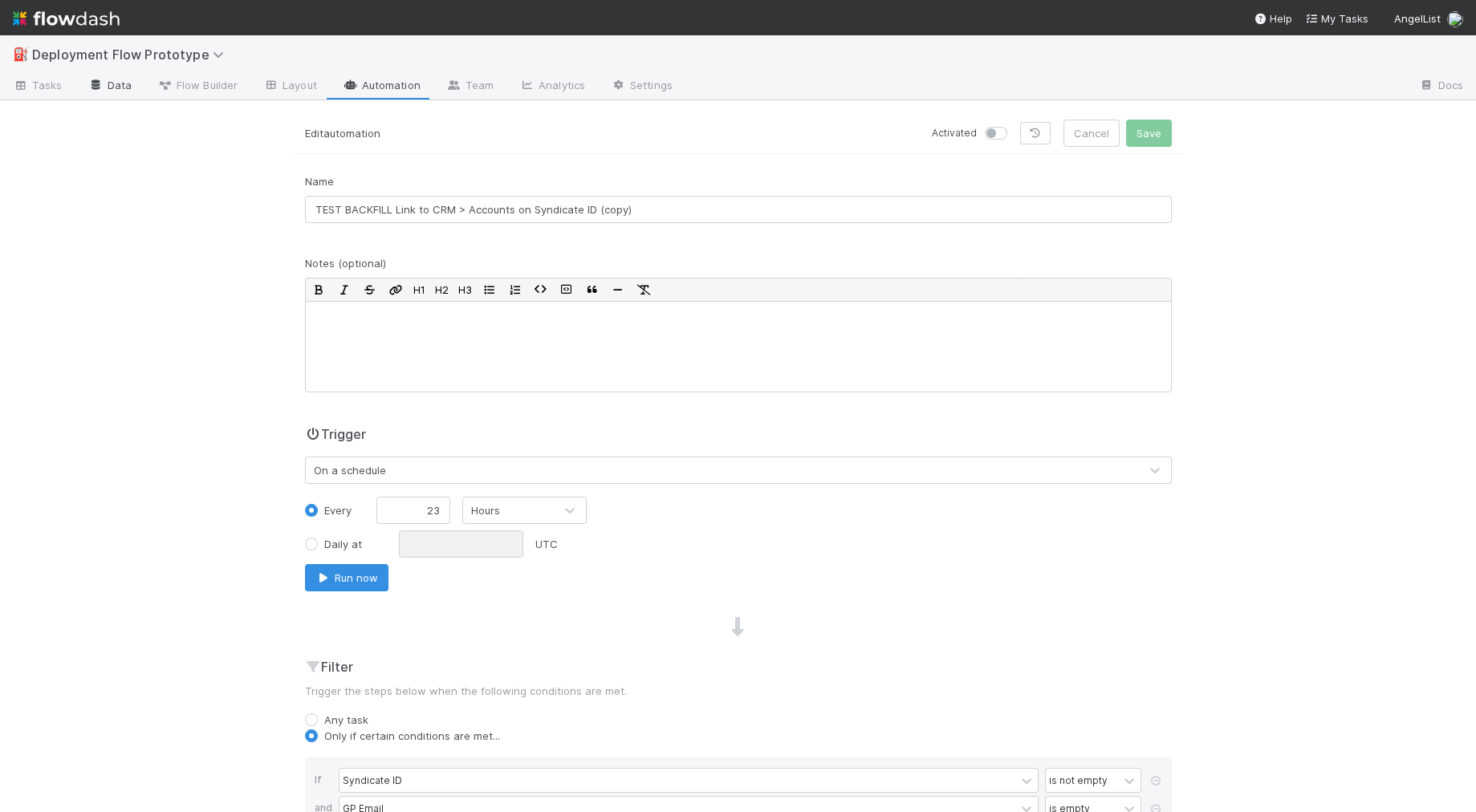
click at [101, 80] on icon at bounding box center [96, 85] width 16 height 10
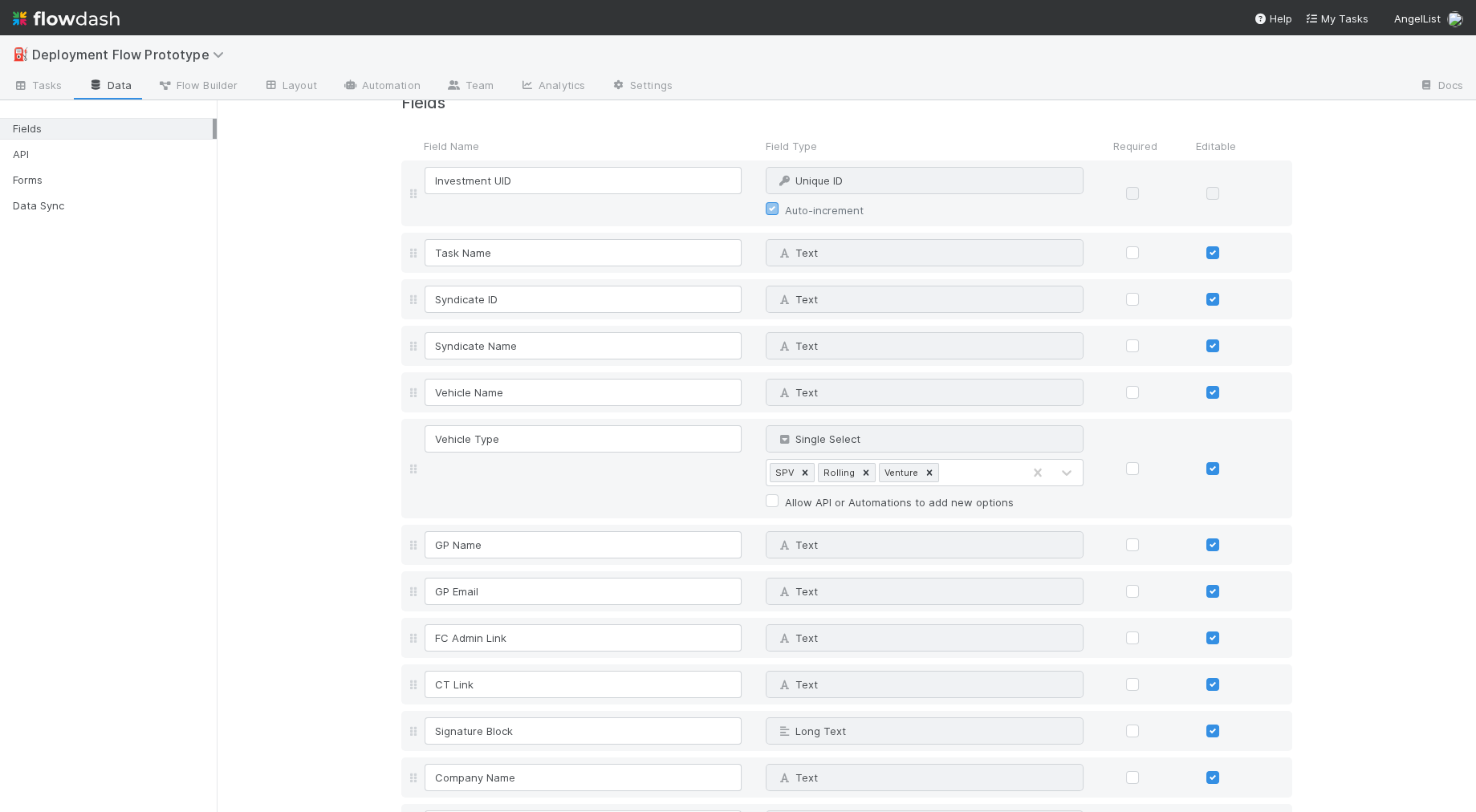
scroll to position [44, 0]
click at [57, 79] on span "Tasks" at bounding box center [37, 84] width 49 height 16
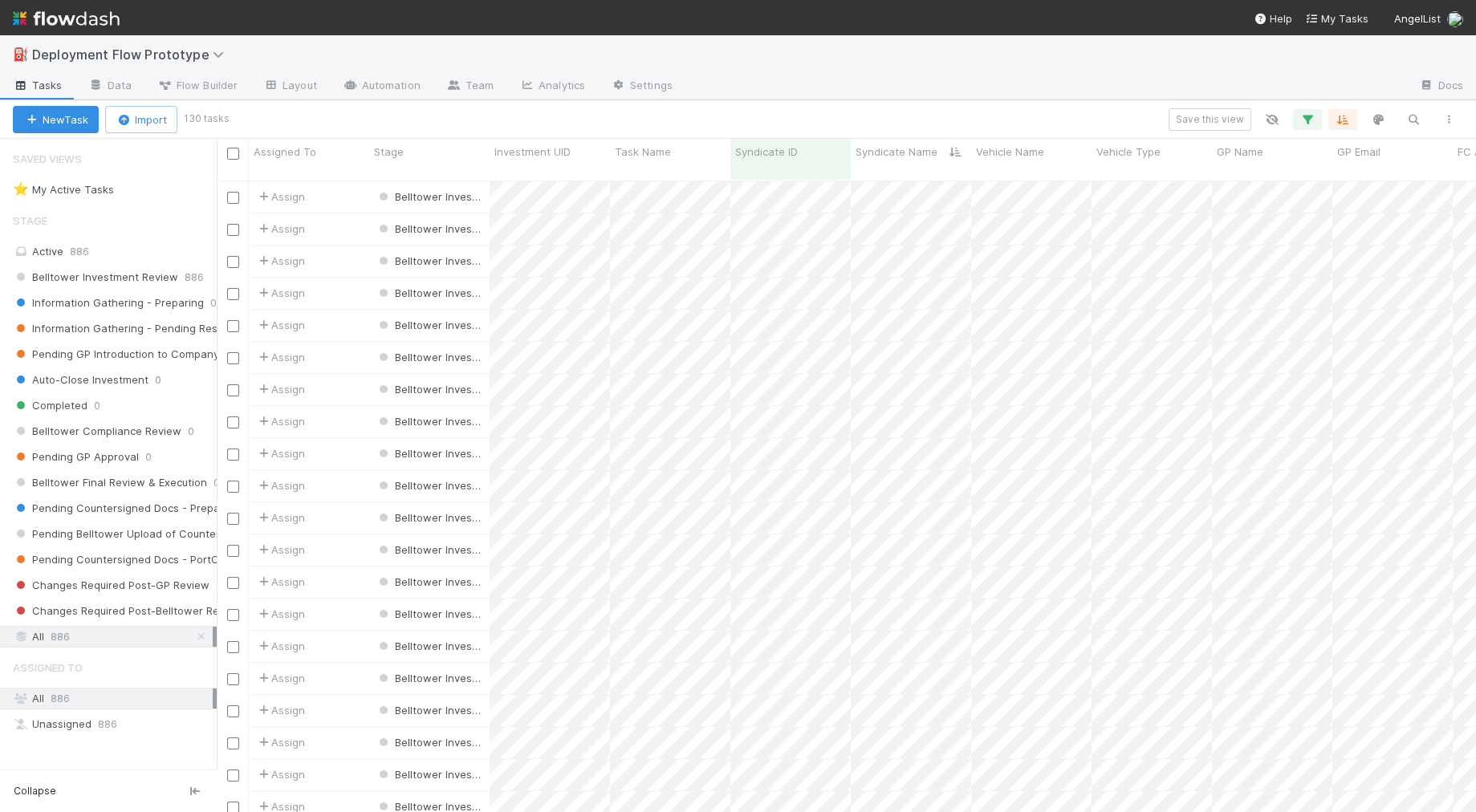
scroll to position [646, 1259]
click at [1310, 123] on icon "button" at bounding box center [1307, 119] width 16 height 14
click at [862, 227] on link "And.." at bounding box center [855, 231] width 50 height 23
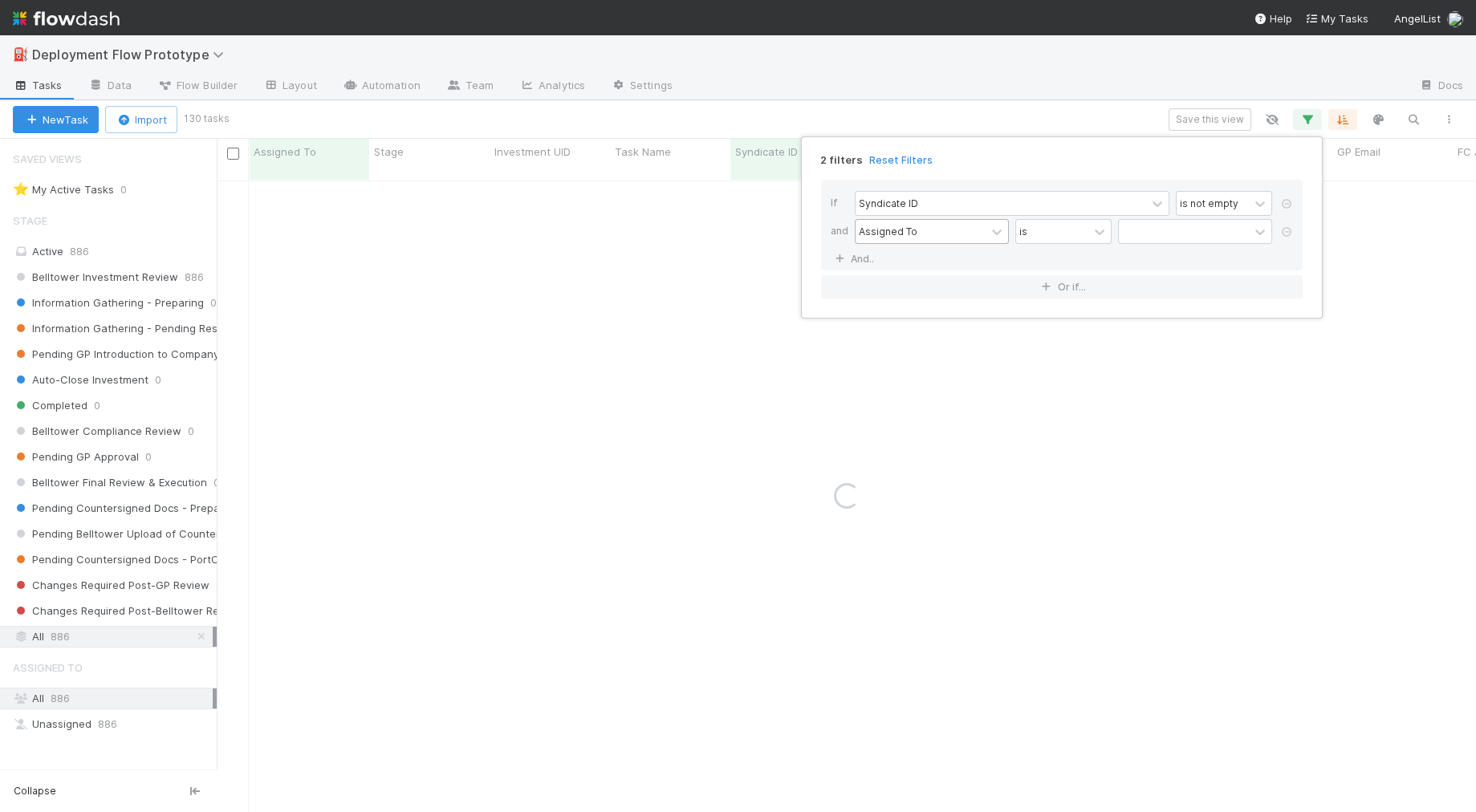
click at [905, 228] on div "Assigned To" at bounding box center [888, 231] width 59 height 14
type input "gp email"
drag, startPoint x: 906, startPoint y: 258, endPoint x: 916, endPoint y: 257, distance: 10.0
click at [905, 258] on div "GP Email" at bounding box center [932, 265] width 154 height 28
click at [1082, 229] on div "contains" at bounding box center [1052, 232] width 72 height 23
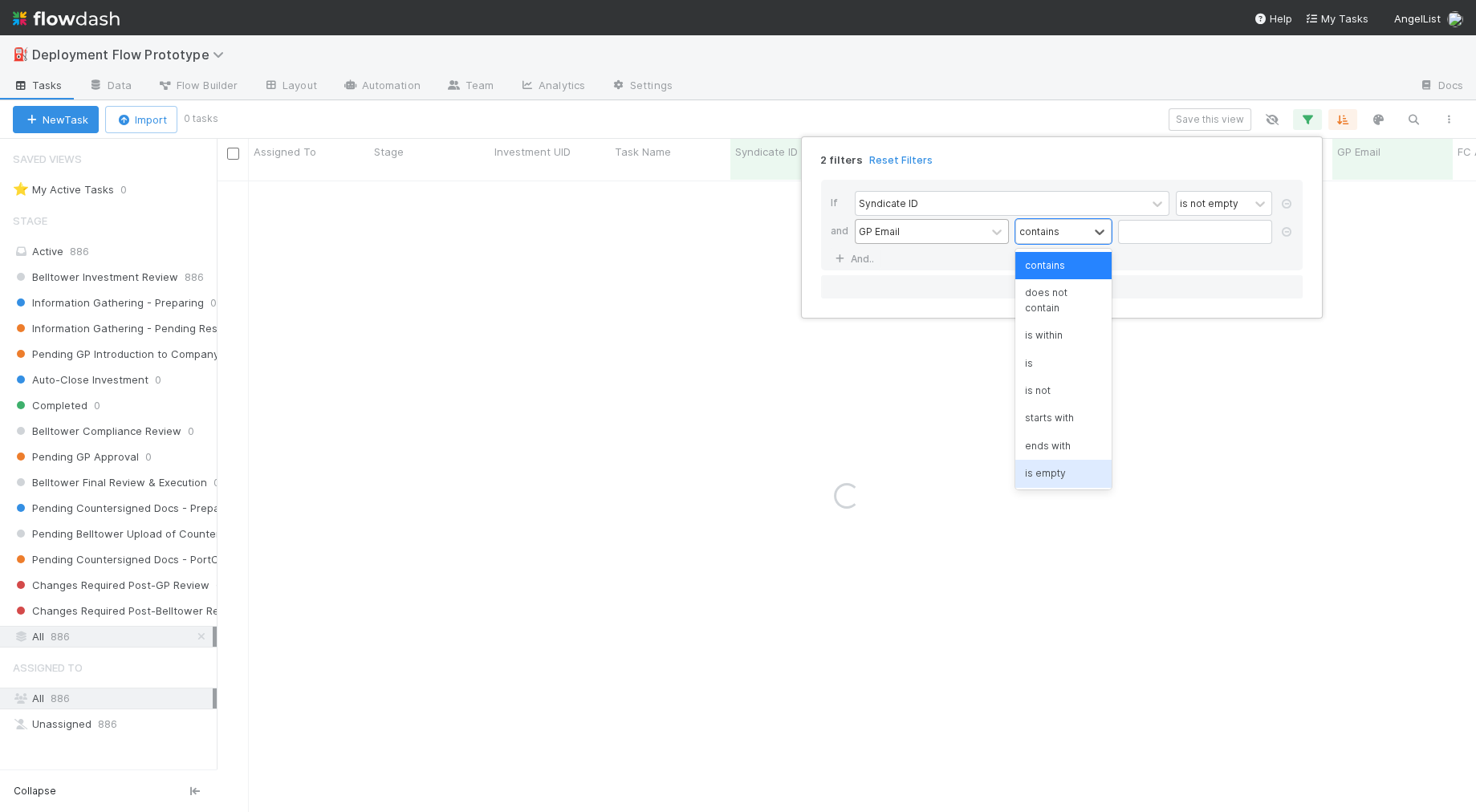
click at [1039, 460] on div "is empty" at bounding box center [1063, 473] width 96 height 28
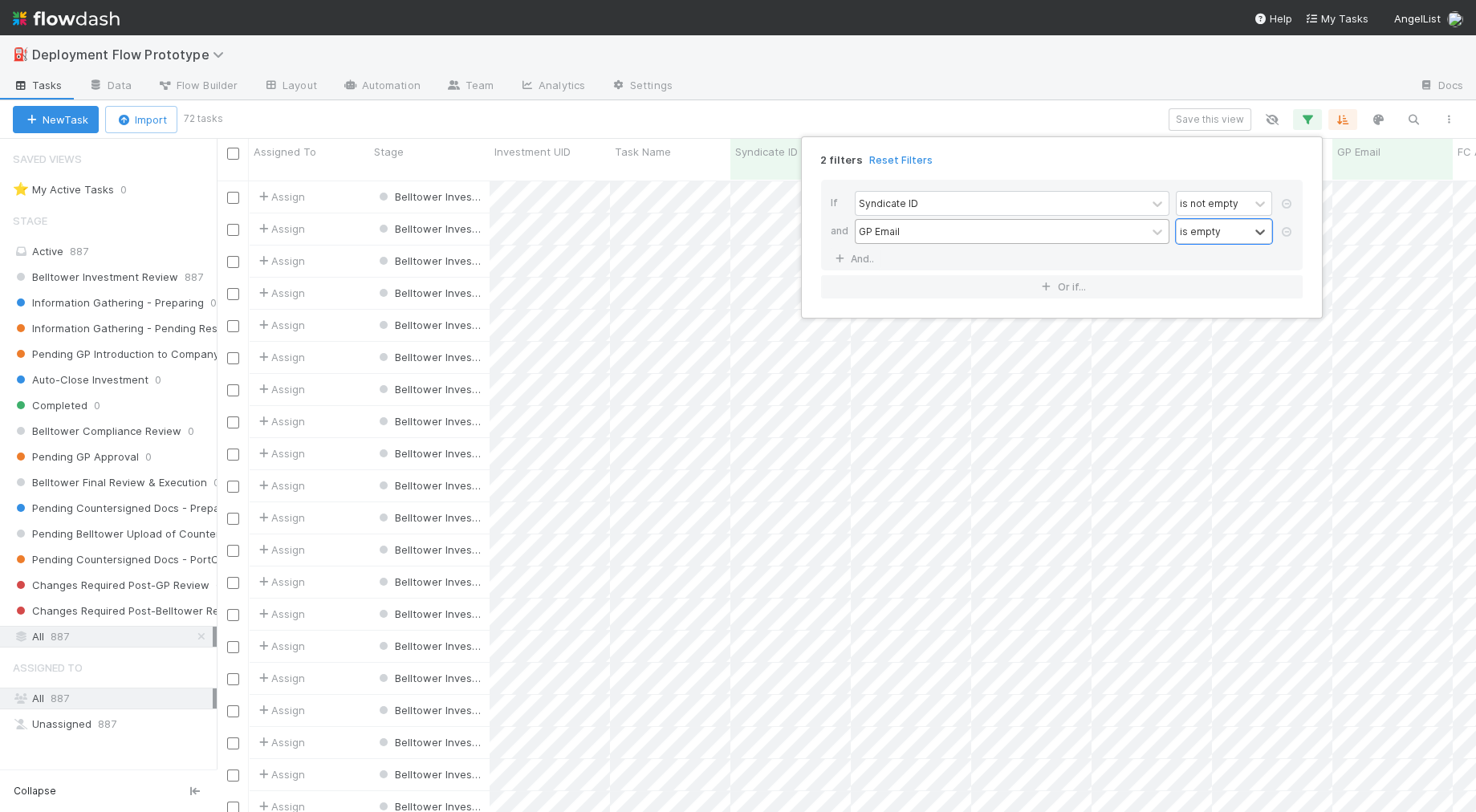
click at [890, 121] on div "2 filters Reset Filters If Syndicate ID is not empty and GP Email option is emp…" at bounding box center [738, 406] width 1476 height 812
click at [391, 83] on link "Automation" at bounding box center [381, 86] width 104 height 26
click at [1311, 110] on button "button" at bounding box center [1307, 120] width 29 height 21
click at [1014, 81] on div "2 filters Reset Filters If Syndicate ID is not empty and GP Email is empty And.…" at bounding box center [738, 406] width 1476 height 812
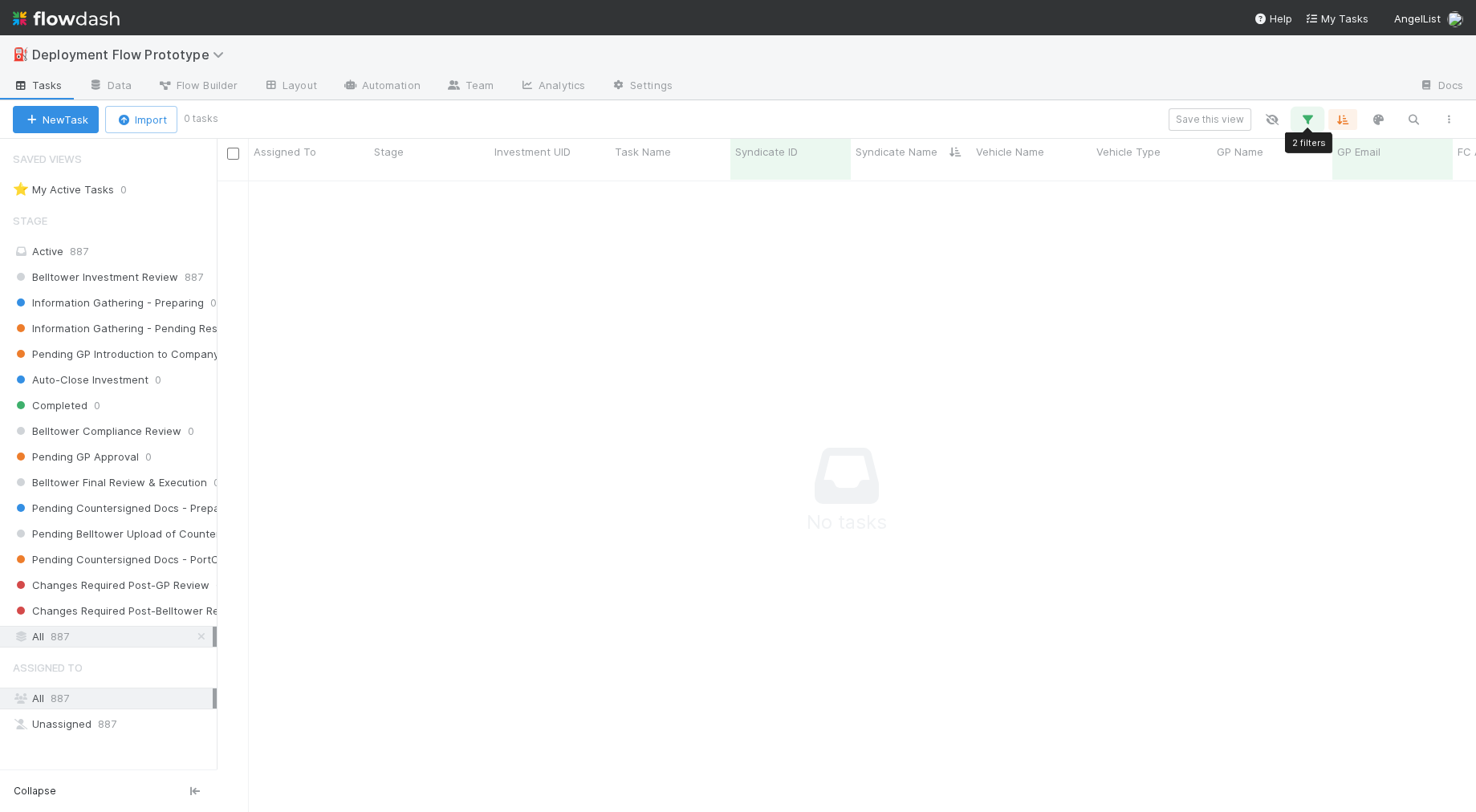
click at [1306, 115] on icon "button" at bounding box center [1307, 119] width 16 height 14
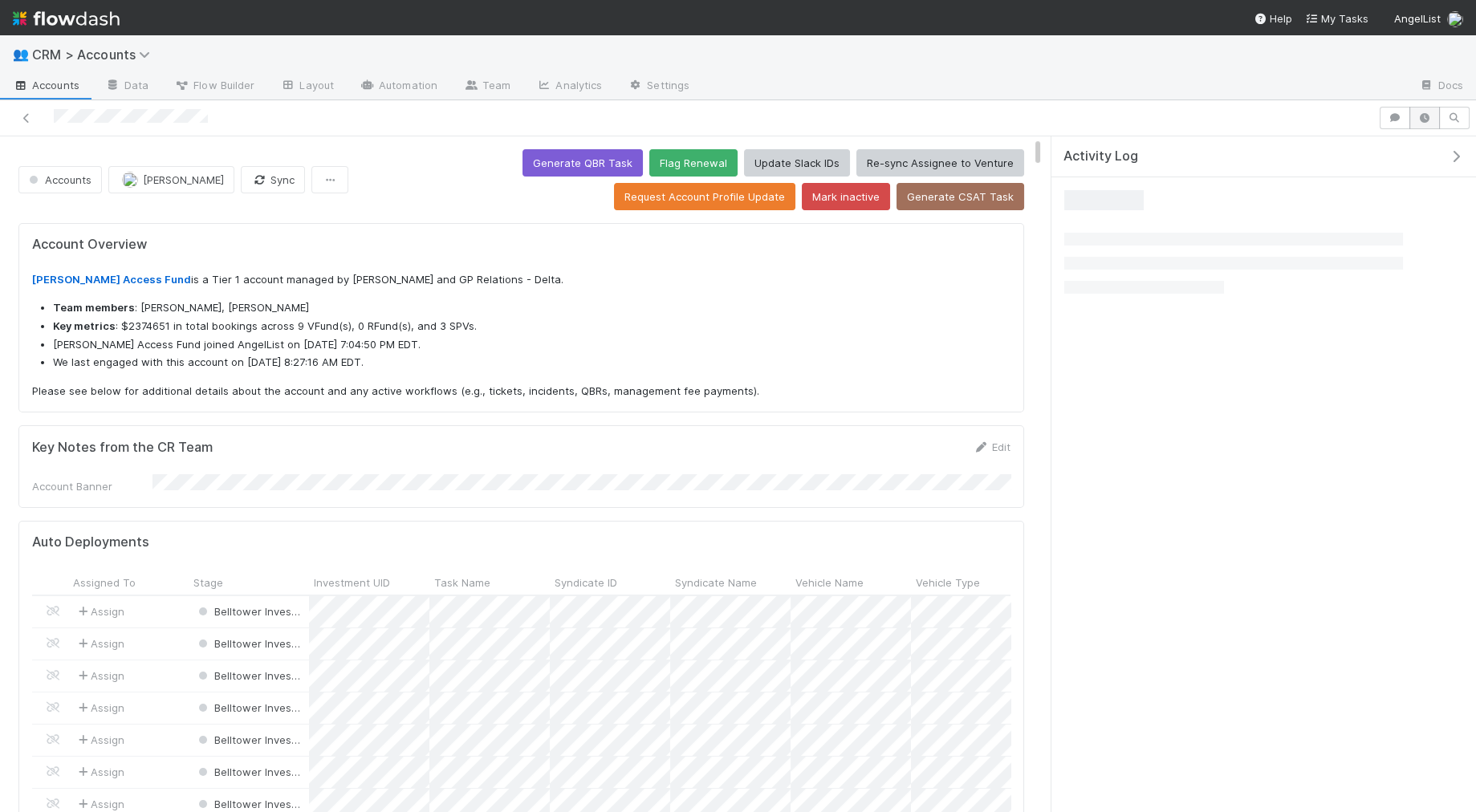
scroll to position [327, 469]
click at [1417, 121] on icon "button" at bounding box center [1424, 118] width 16 height 10
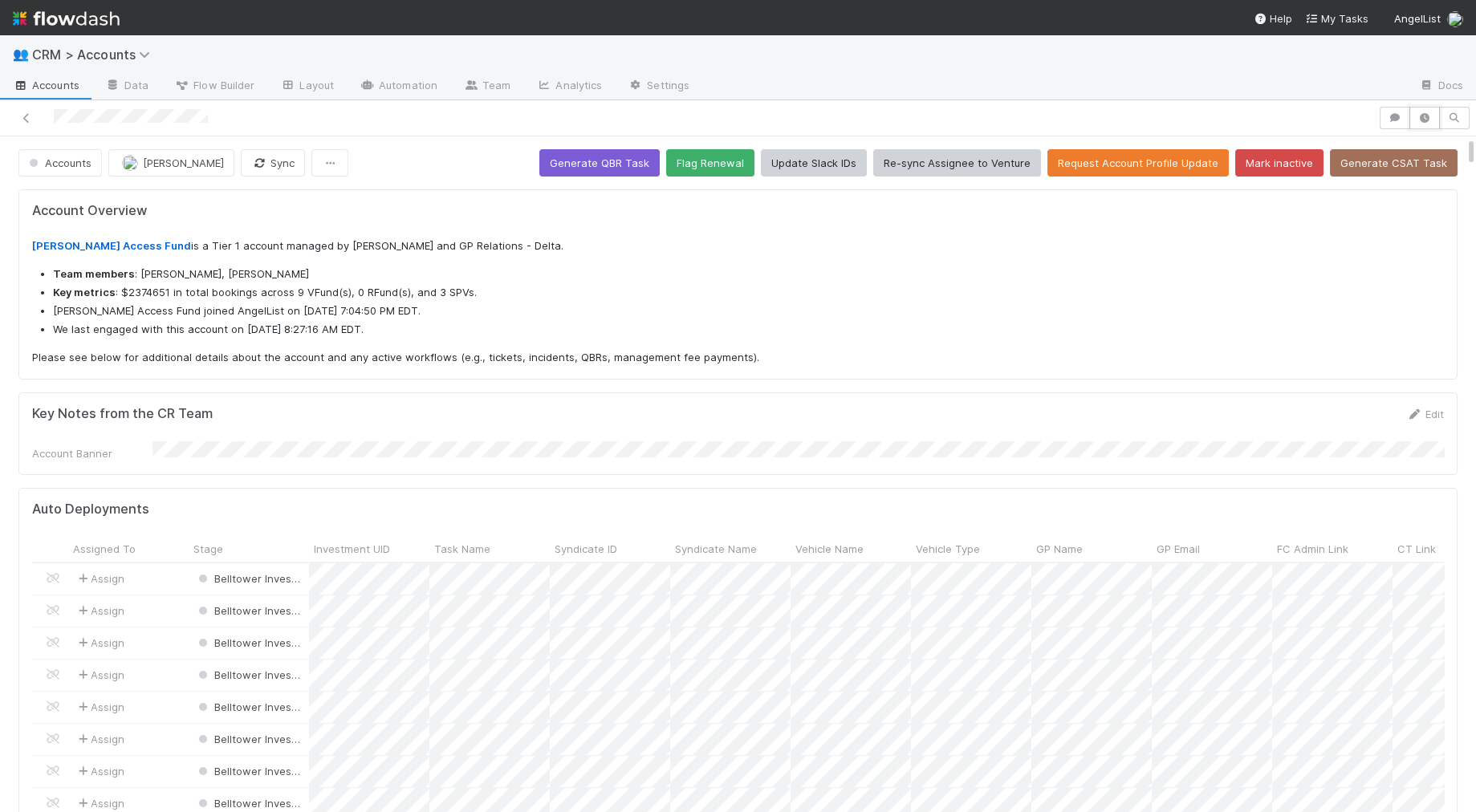
scroll to position [327, 680]
click at [1422, 117] on icon "button" at bounding box center [1424, 118] width 16 height 10
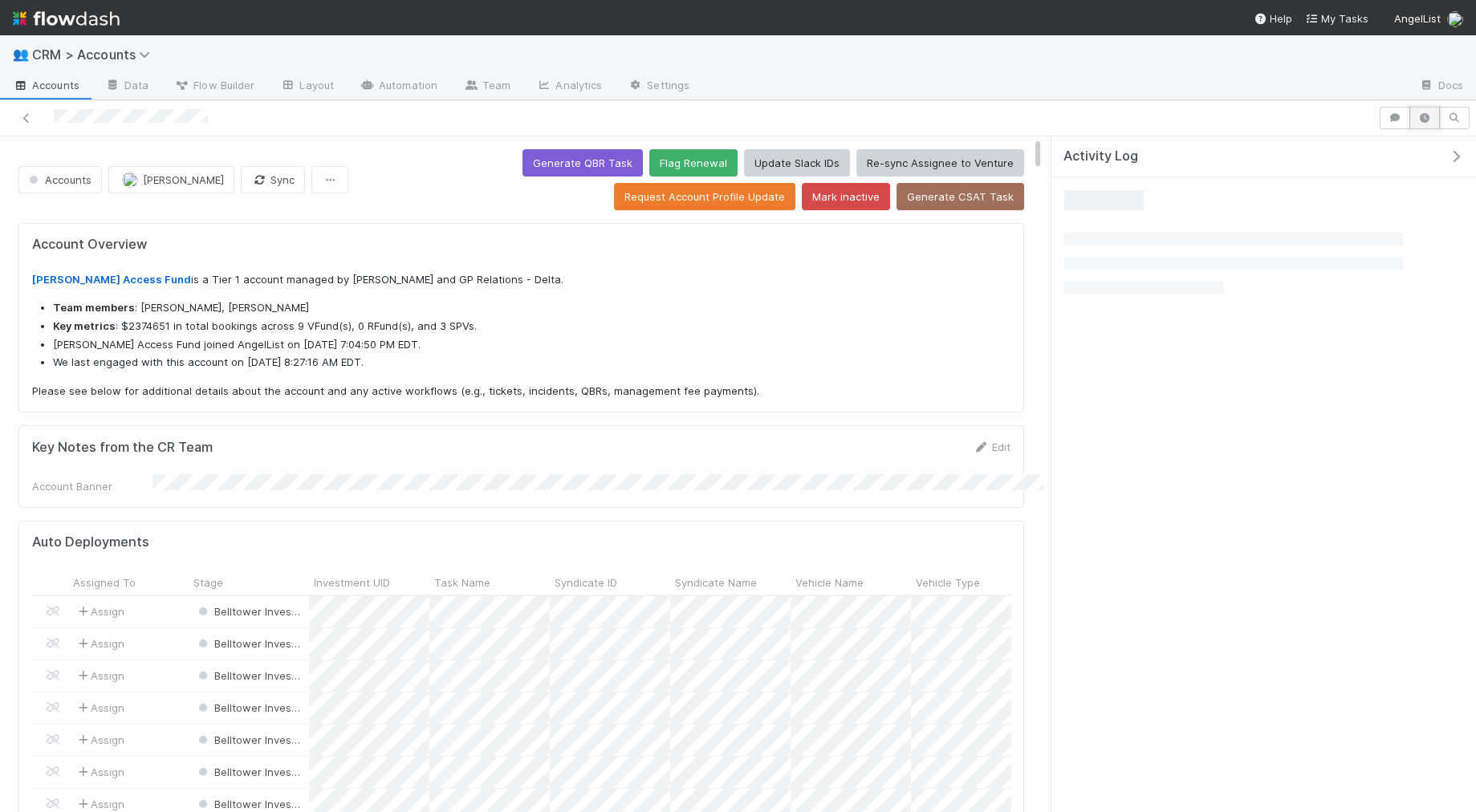
scroll to position [0, 1]
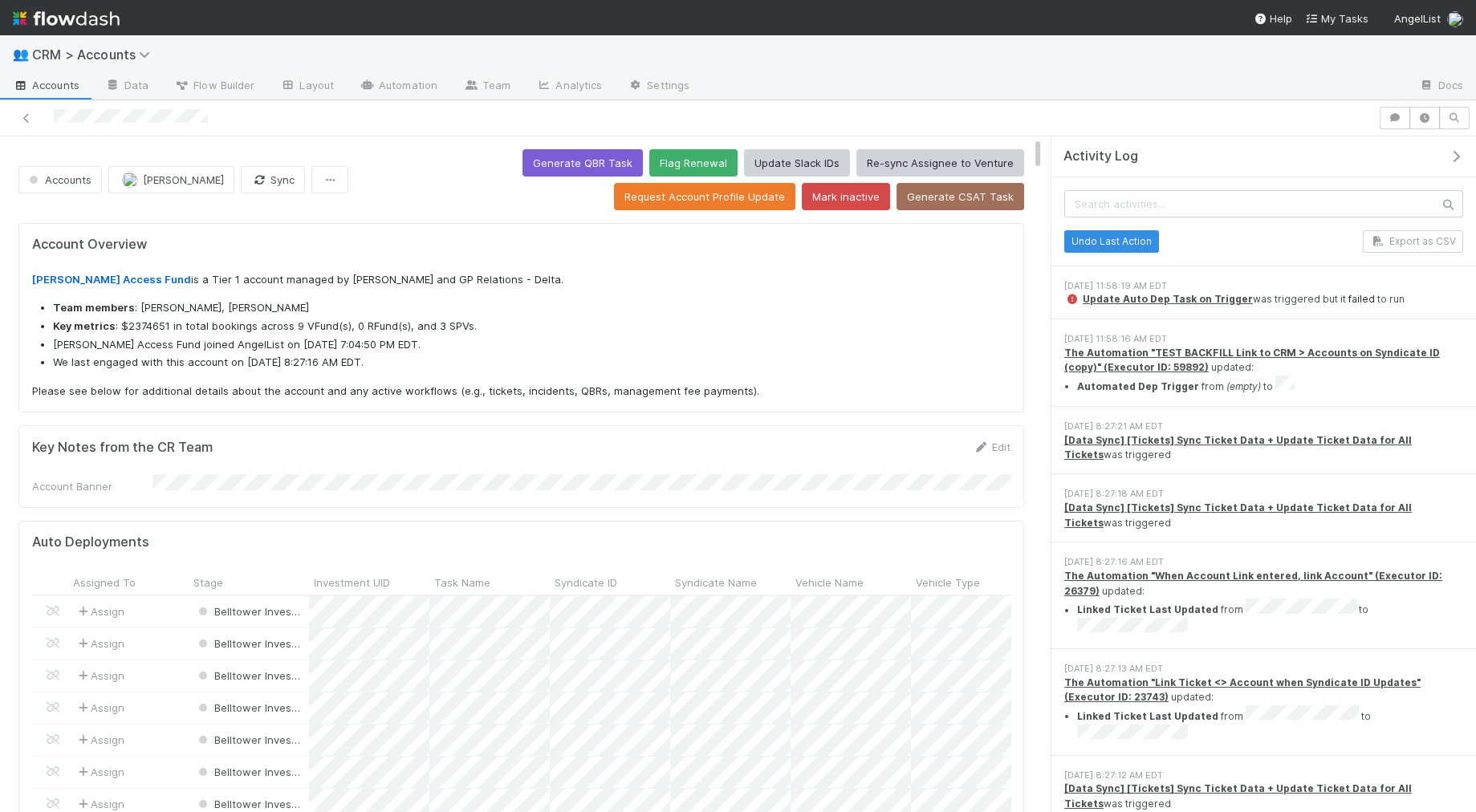
click at [1348, 294] on link "failed" at bounding box center [1361, 299] width 27 height 12
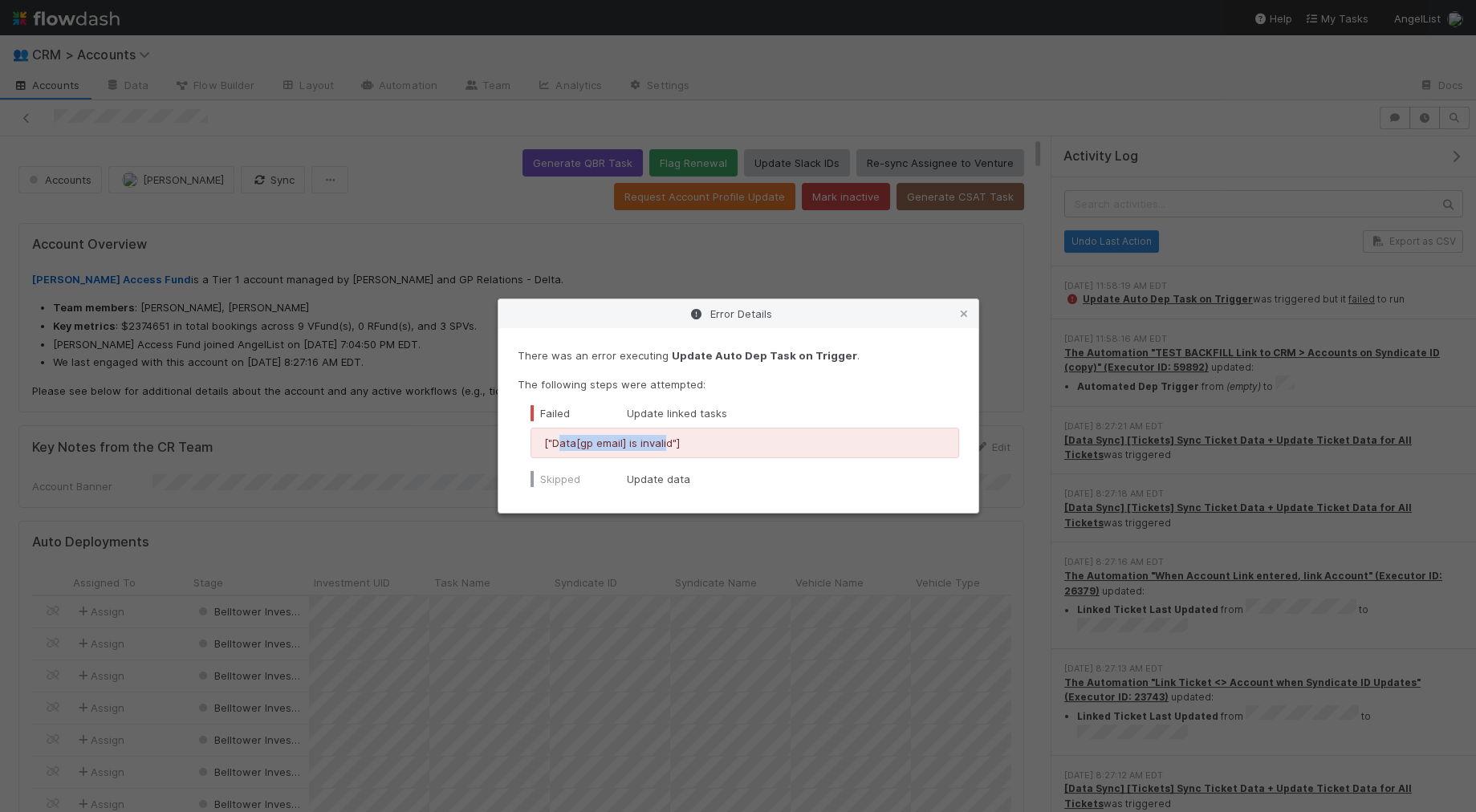
drag, startPoint x: 556, startPoint y: 441, endPoint x: 664, endPoint y: 440, distance: 108.0
click at [663, 439] on p "["Data[gp email] is invalid"]" at bounding box center [745, 442] width 401 height 16
drag, startPoint x: 668, startPoint y: 440, endPoint x: 681, endPoint y: 445, distance: 13.9
click at [668, 440] on p "["Data[gp email] is invalid"]" at bounding box center [745, 442] width 401 height 16
drag, startPoint x: 687, startPoint y: 447, endPoint x: 558, endPoint y: 447, distance: 129.0
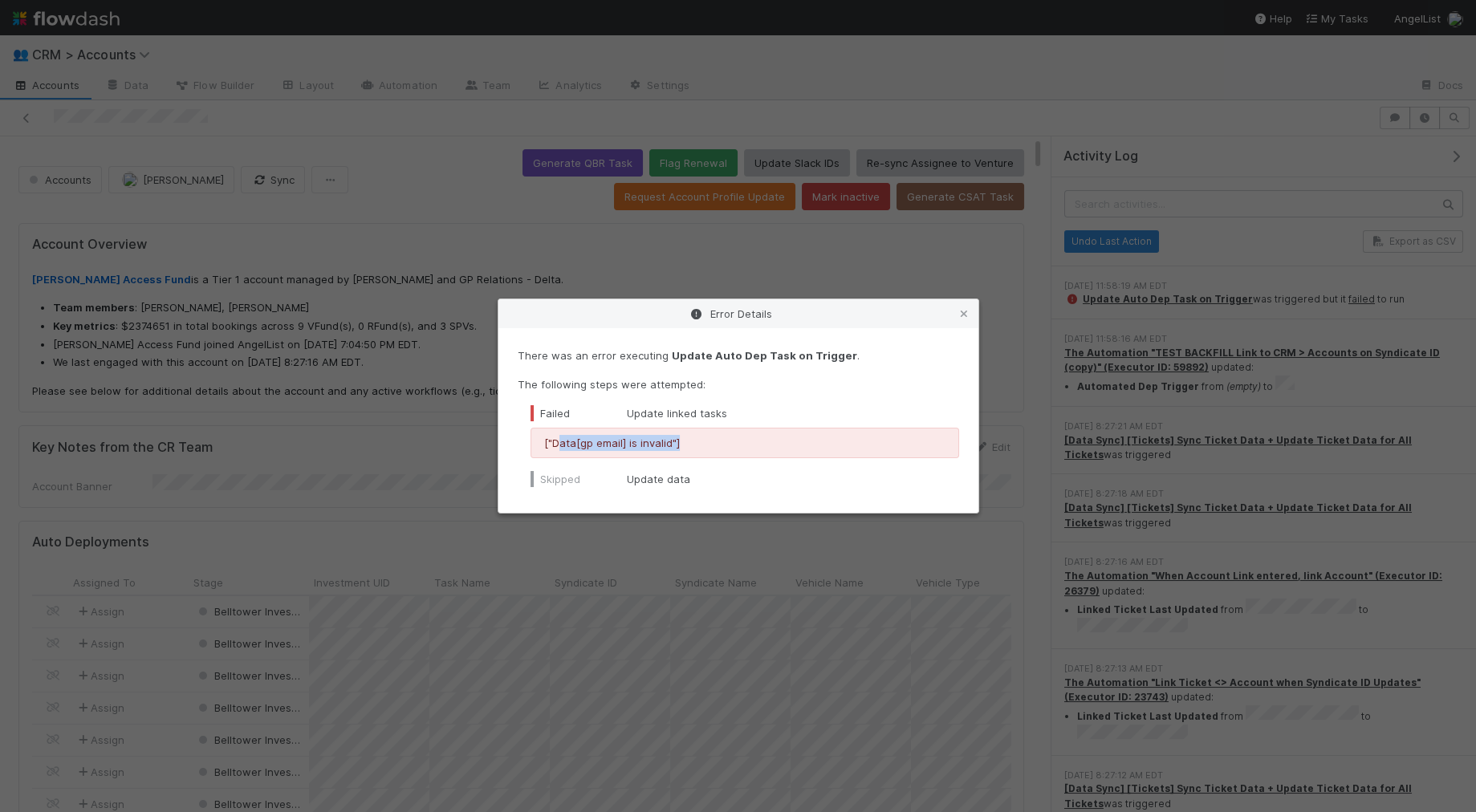
click at [558, 447] on p "["Data[gp email] is invalid"]" at bounding box center [745, 442] width 401 height 16
click at [959, 314] on icon at bounding box center [963, 314] width 16 height 10
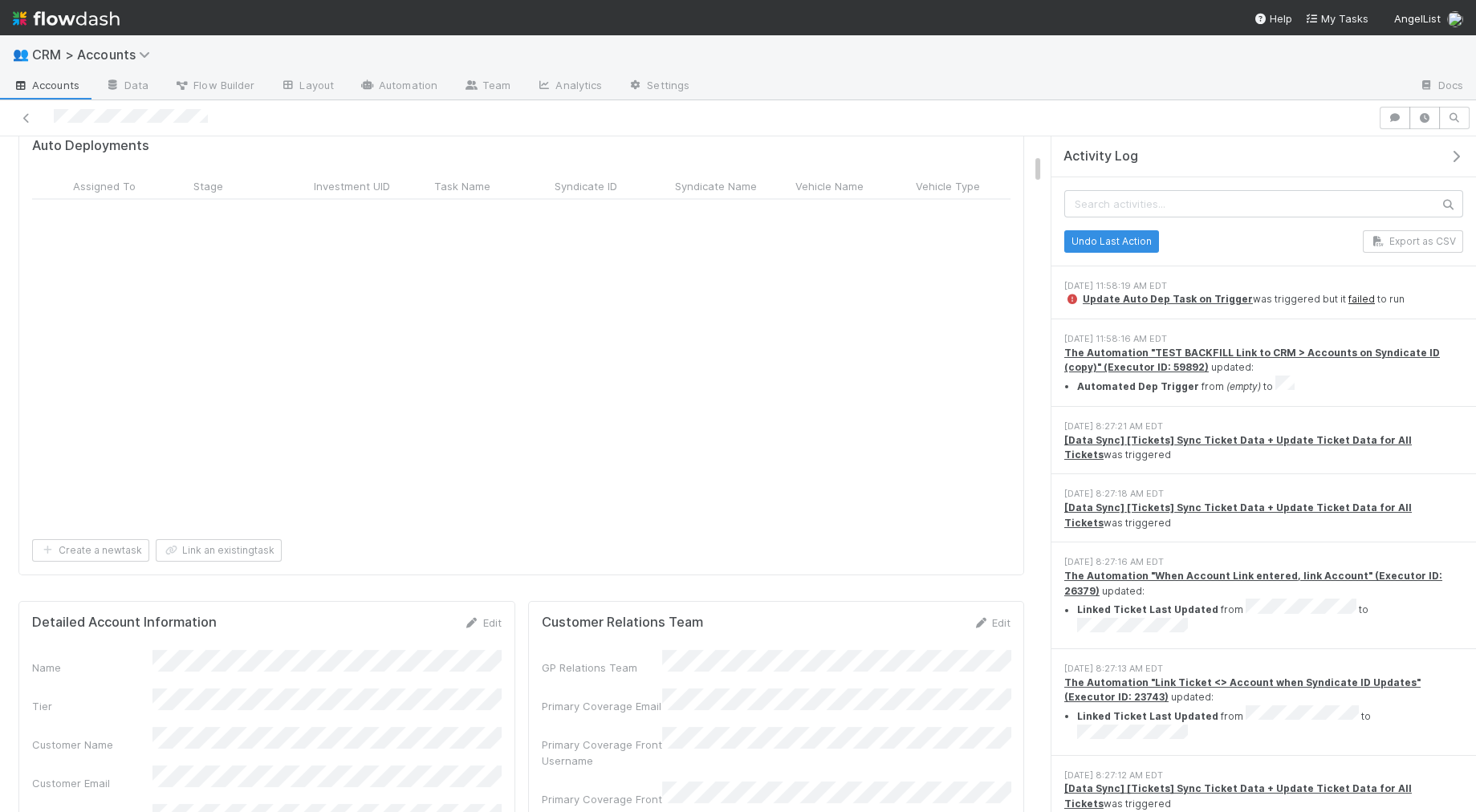
scroll to position [0, 0]
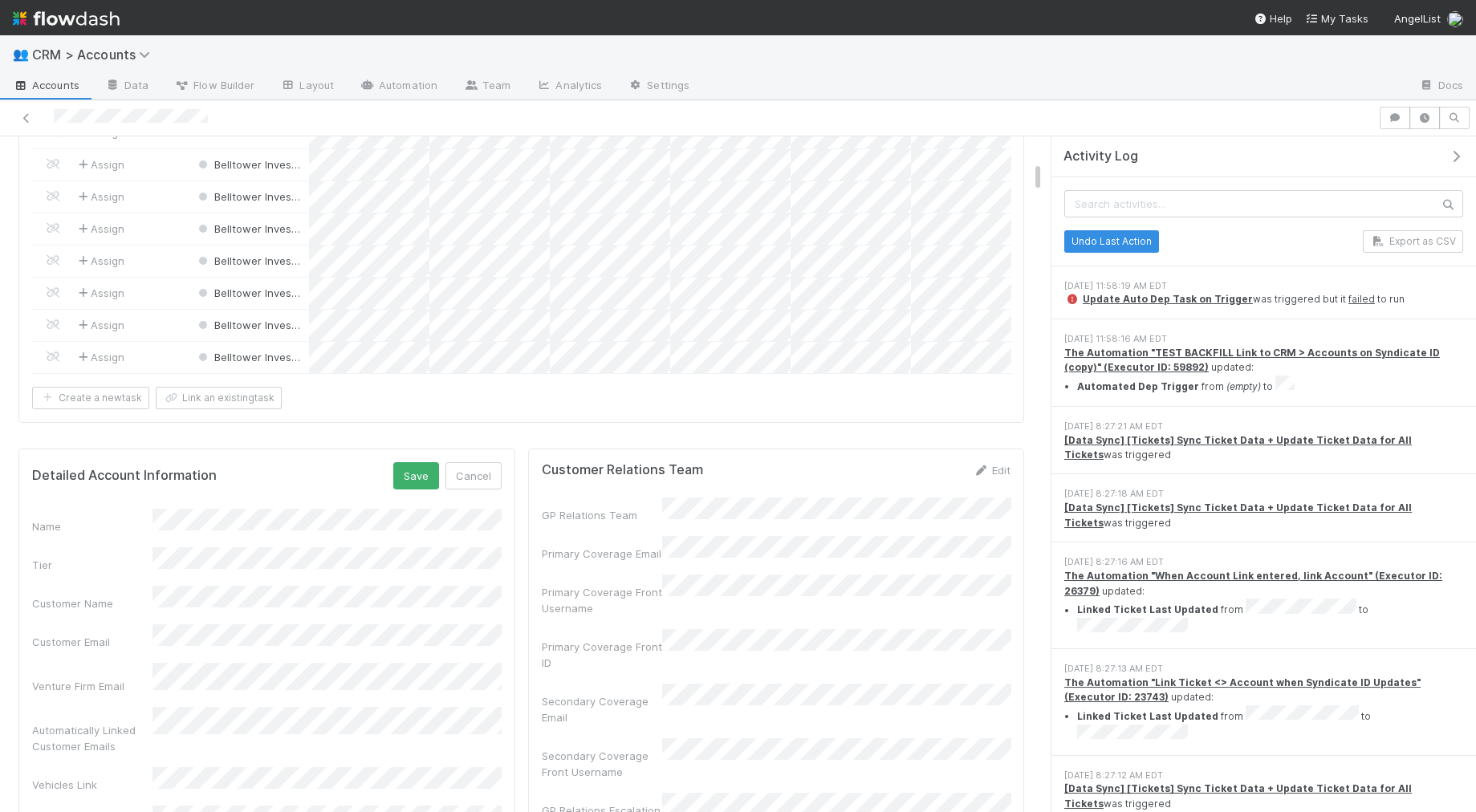
drag, startPoint x: 564, startPoint y: 618, endPoint x: 522, endPoint y: 612, distance: 42.4
click at [564, 639] on div "Primary Coverage Front ID" at bounding box center [602, 655] width 120 height 32
click at [467, 456] on button "Cancel" at bounding box center [473, 469] width 56 height 28
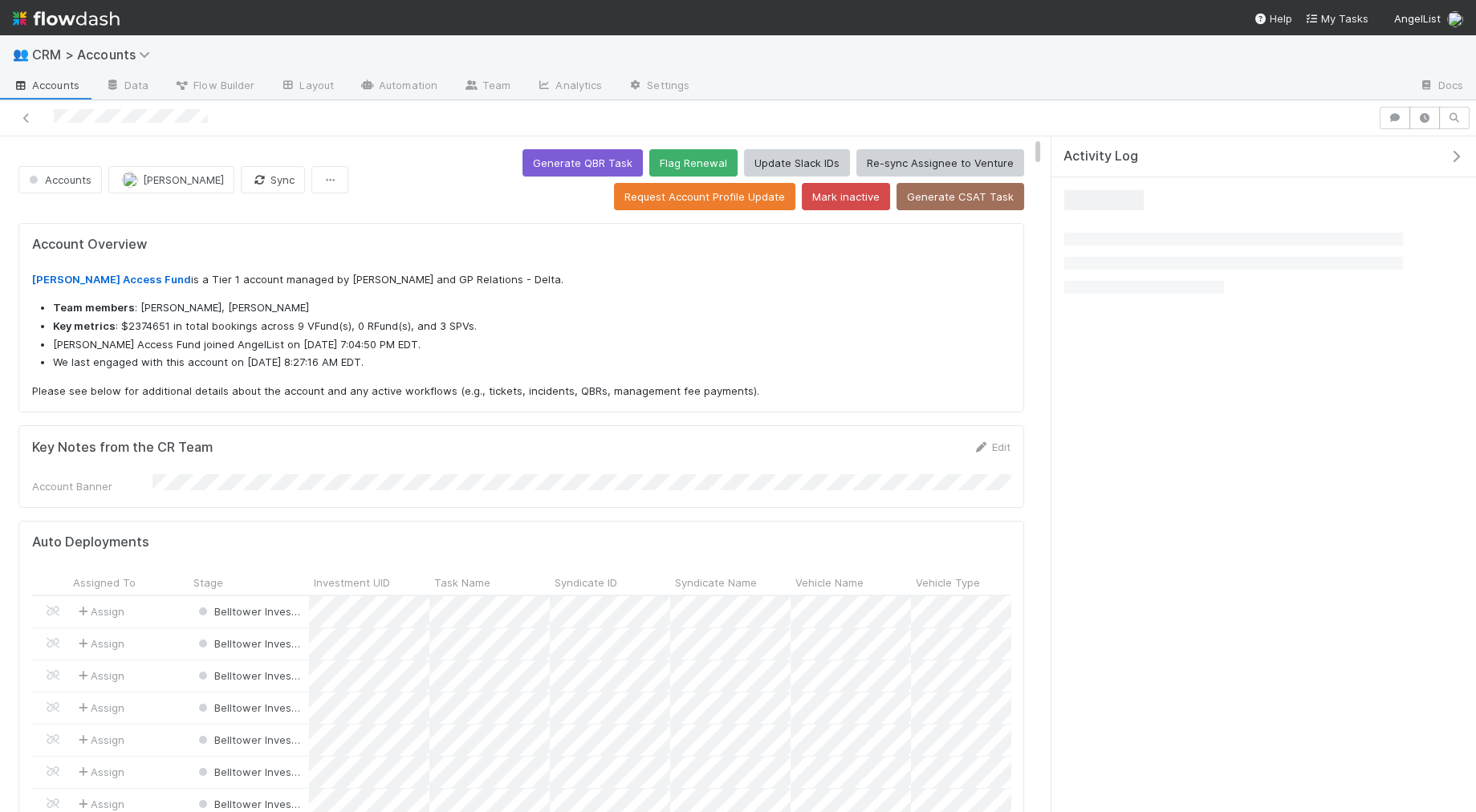
scroll to position [327, 463]
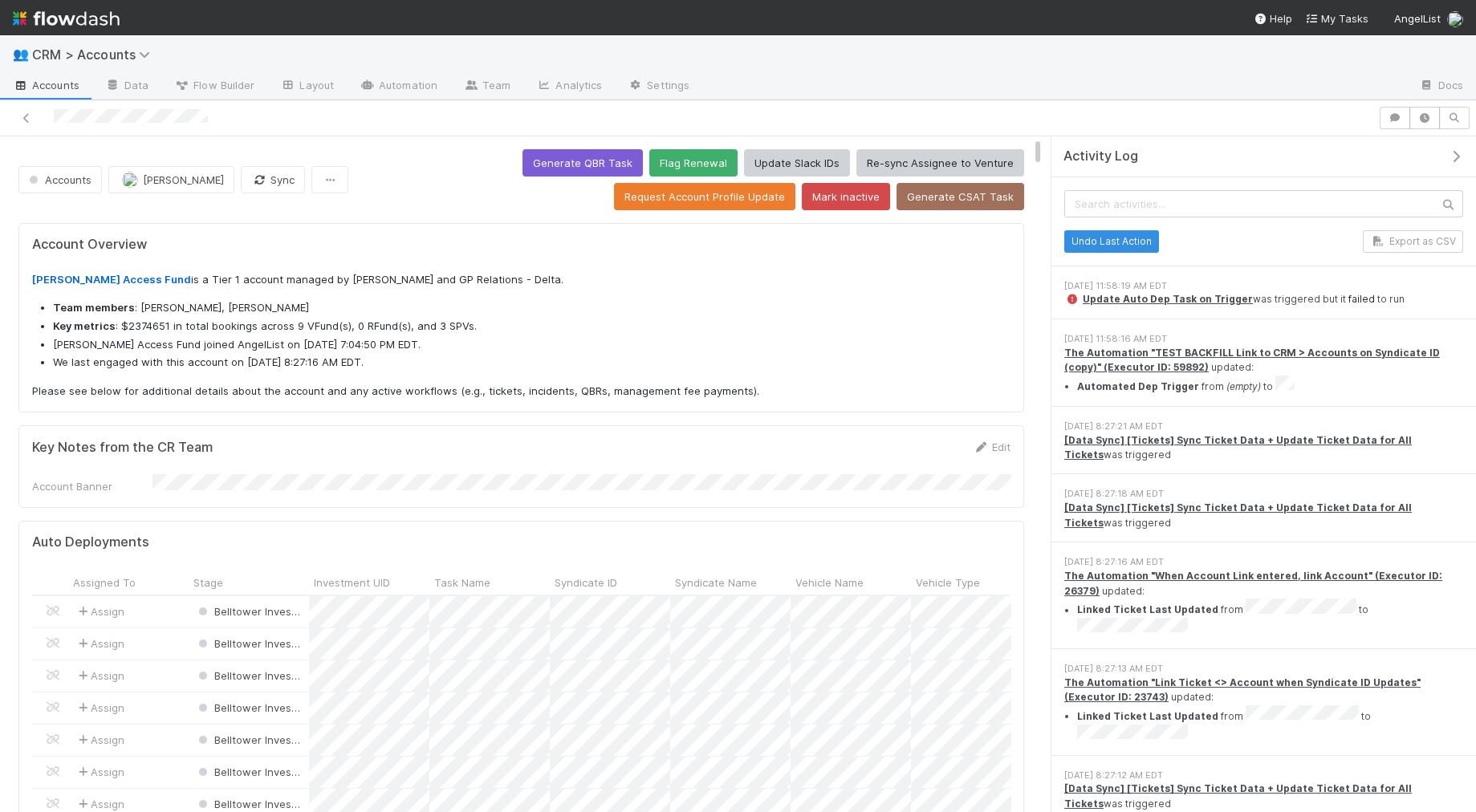
click at [1349, 302] on link "failed" at bounding box center [1361, 299] width 27 height 12
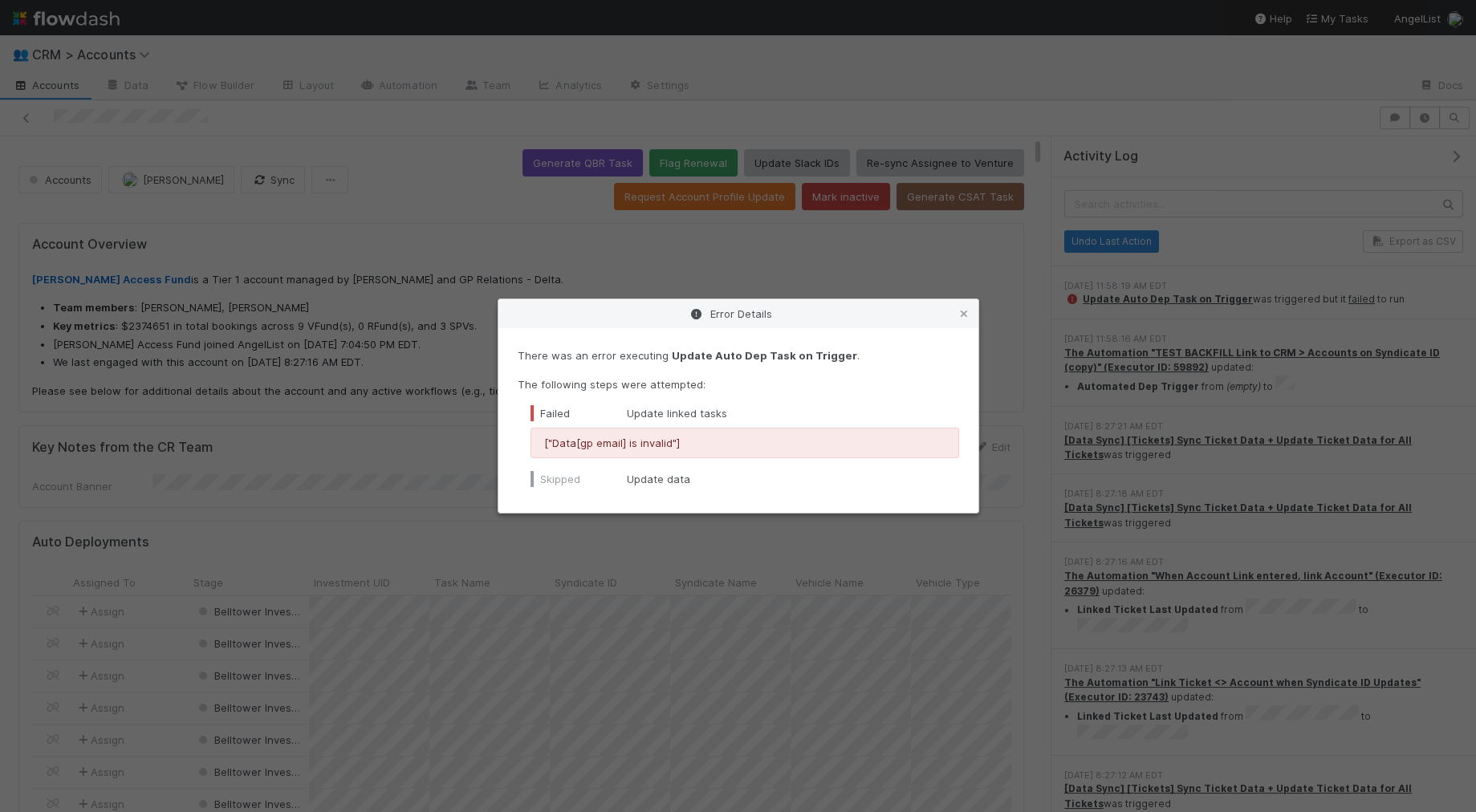
click at [657, 432] on div "["Data[gp email] is invalid"]" at bounding box center [744, 442] width 428 height 30
click at [656, 435] on p "["Data[gp email] is invalid"]" at bounding box center [745, 442] width 401 height 16
click at [657, 435] on p "["Data[gp email] is invalid"]" at bounding box center [745, 442] width 401 height 16
drag, startPoint x: 657, startPoint y: 435, endPoint x: 755, endPoint y: 452, distance: 99.5
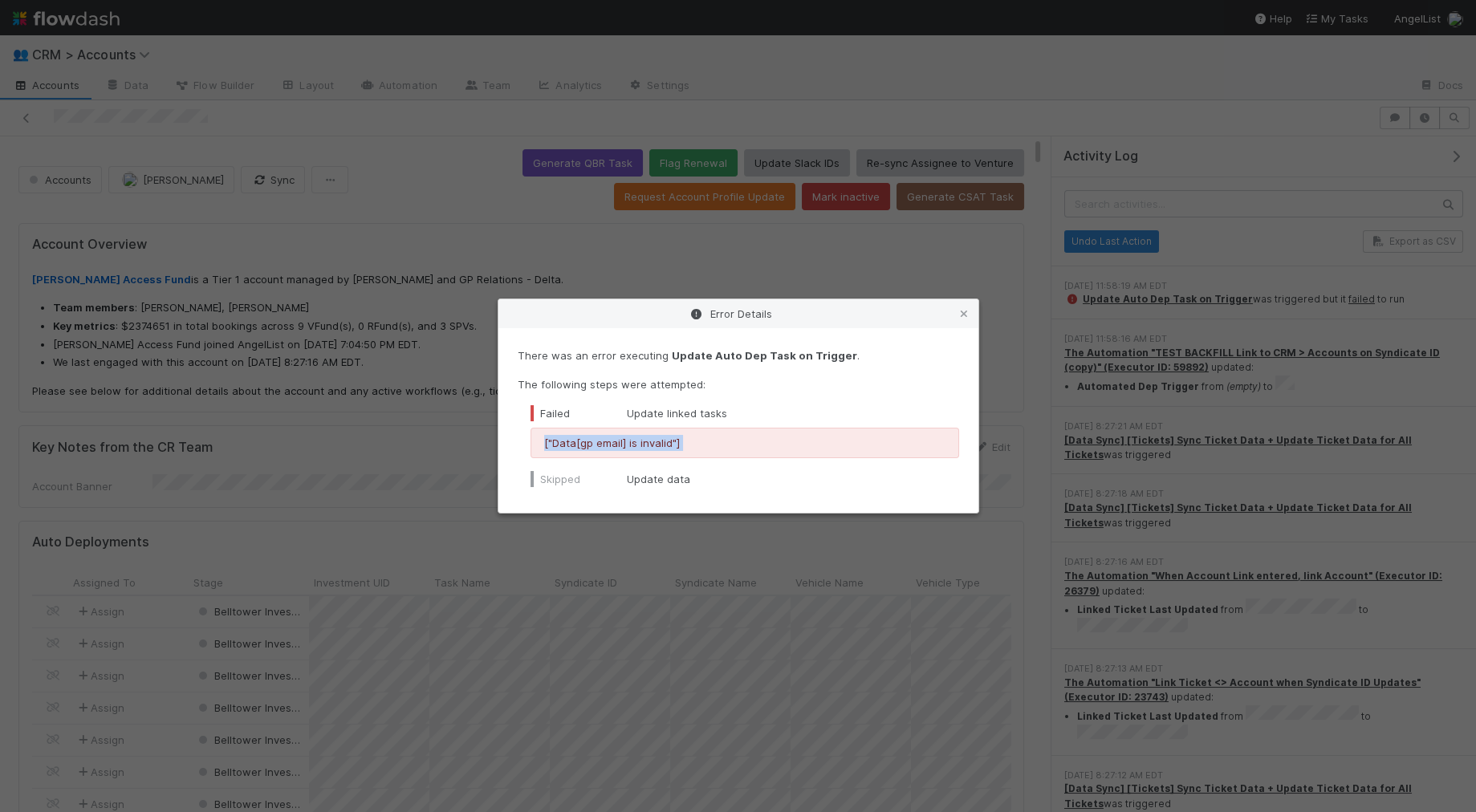
click at [658, 435] on p "["Data[gp email] is invalid"]" at bounding box center [745, 442] width 401 height 16
click at [756, 452] on div "["Data[gp email] is invalid"]" at bounding box center [744, 442] width 428 height 30
drag, startPoint x: 961, startPoint y: 309, endPoint x: 903, endPoint y: 345, distance: 68.3
click at [962, 309] on icon at bounding box center [963, 314] width 16 height 10
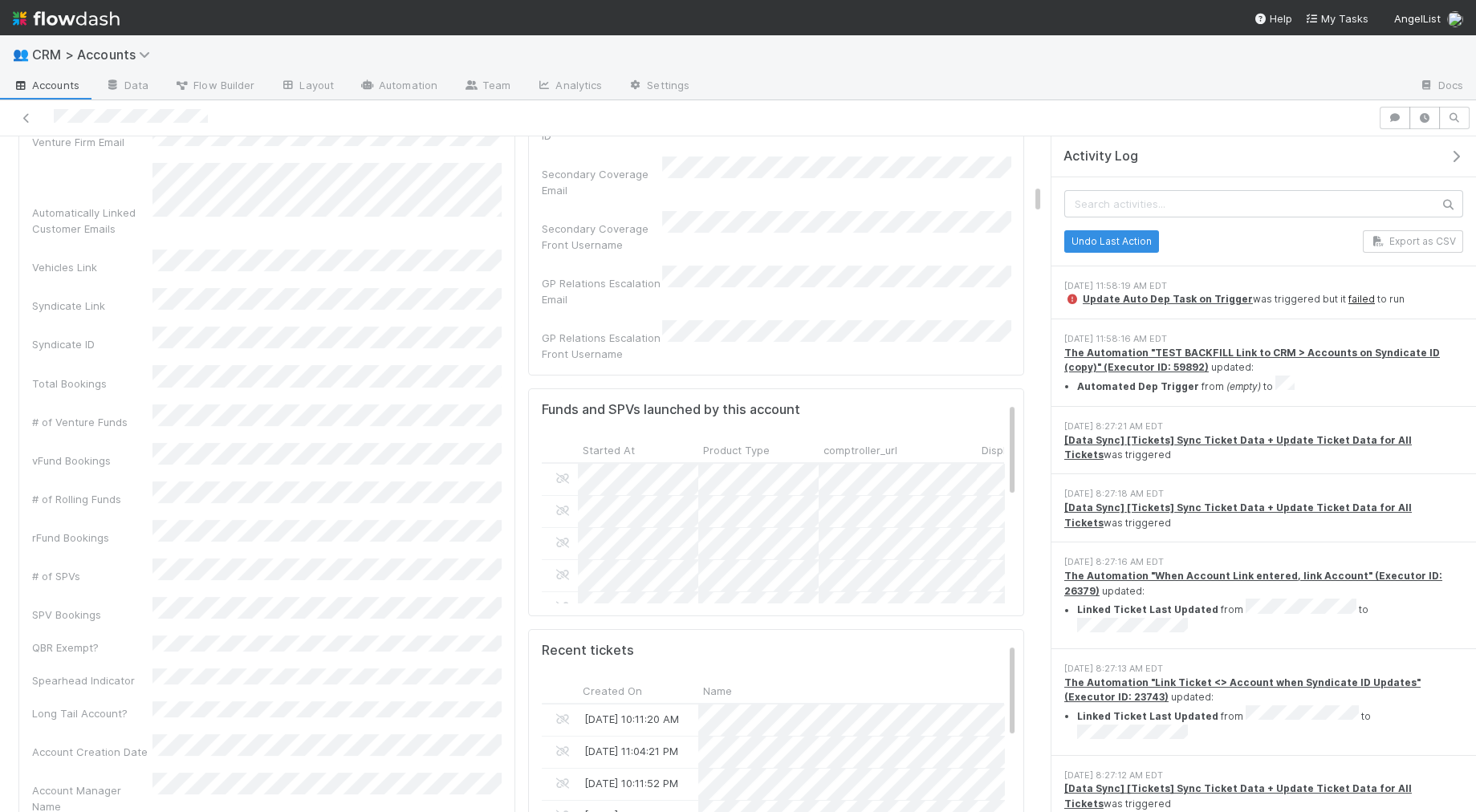
scroll to position [1161, 0]
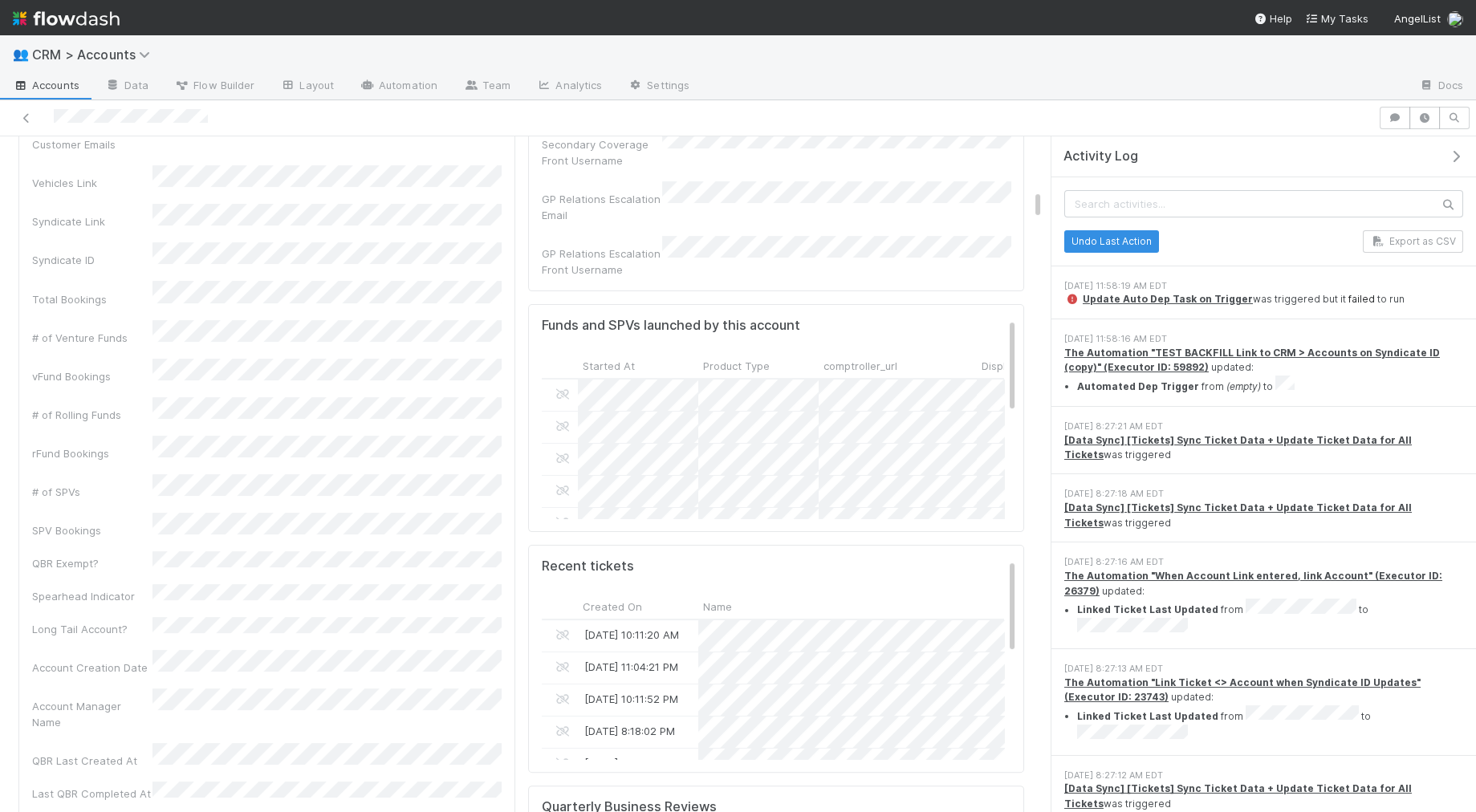
click at [1348, 300] on link "failed" at bounding box center [1361, 299] width 27 height 12
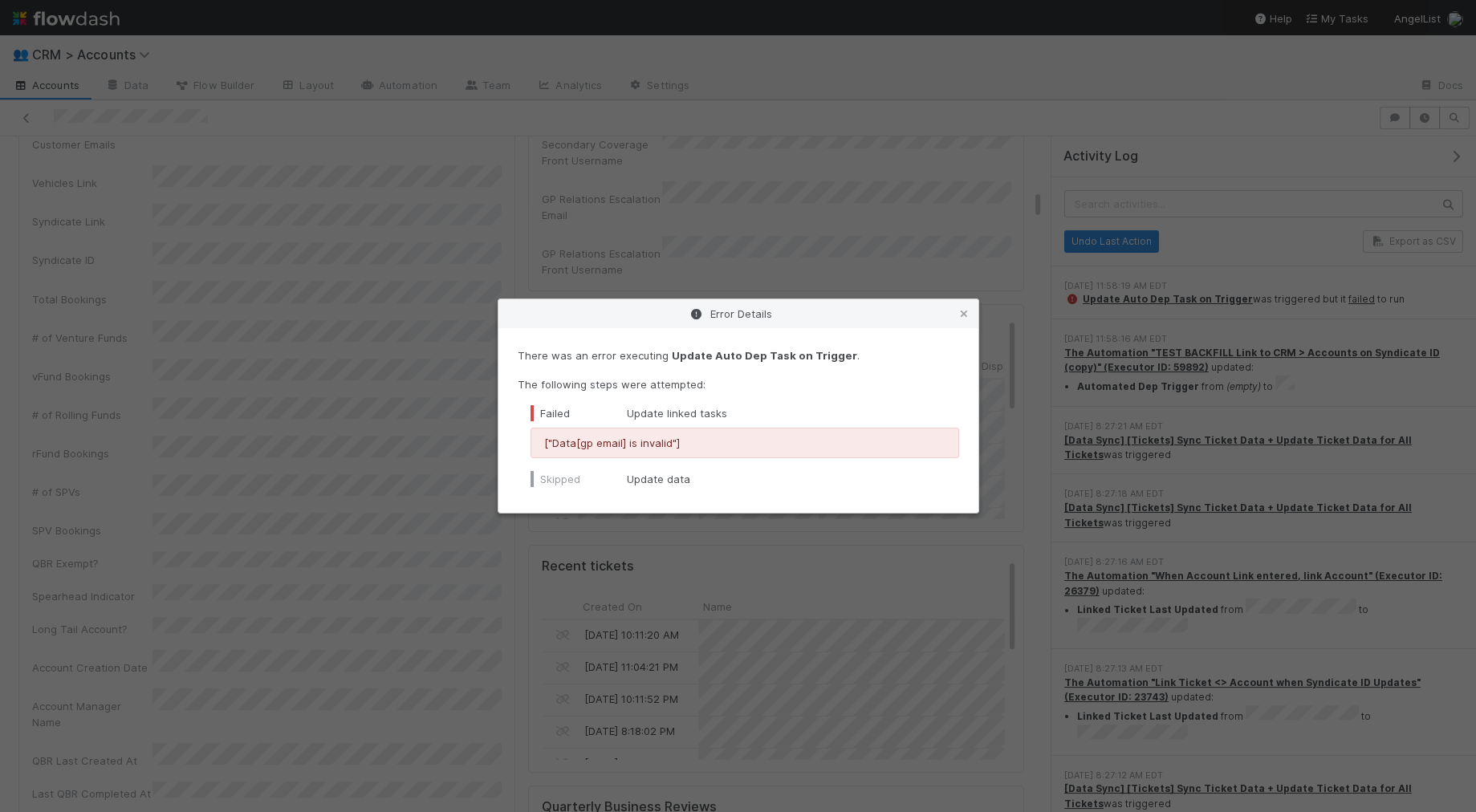
click at [273, 403] on div "Error Details There was an error executing Update Auto Dep Task on Trigger . Th…" at bounding box center [738, 406] width 1476 height 812
click at [1155, 315] on div "Error Details There was an error executing Update Auto Dep Task on Trigger . Th…" at bounding box center [738, 406] width 1476 height 812
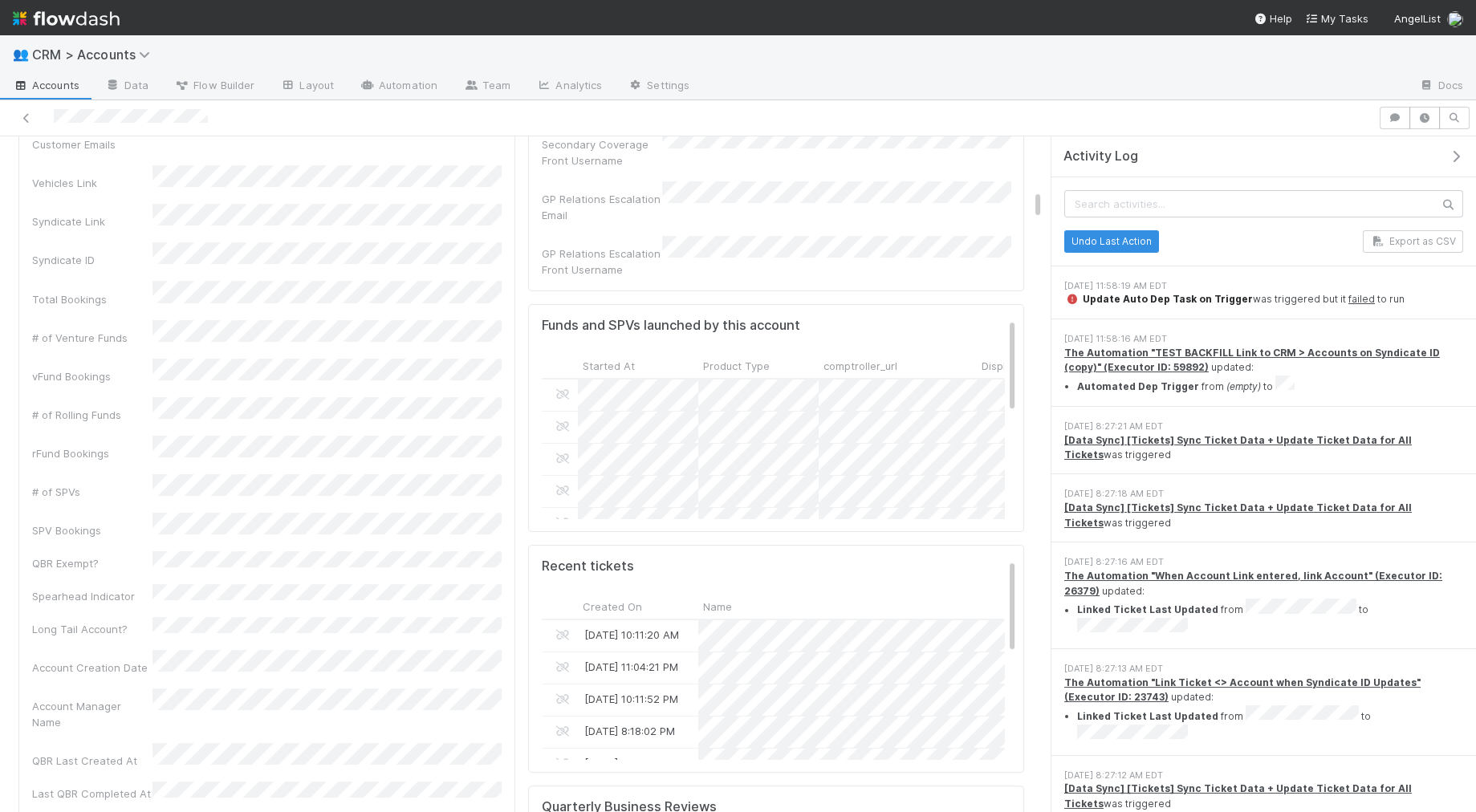
click at [1163, 298] on strong "Update Auto Dep Task on Trigger" at bounding box center [1167, 299] width 170 height 12
click at [1279, 332] on div "[DATE] 11:58:16 AM EDT" at bounding box center [1264, 339] width 399 height 13
click at [1348, 298] on link "failed" at bounding box center [1361, 299] width 27 height 12
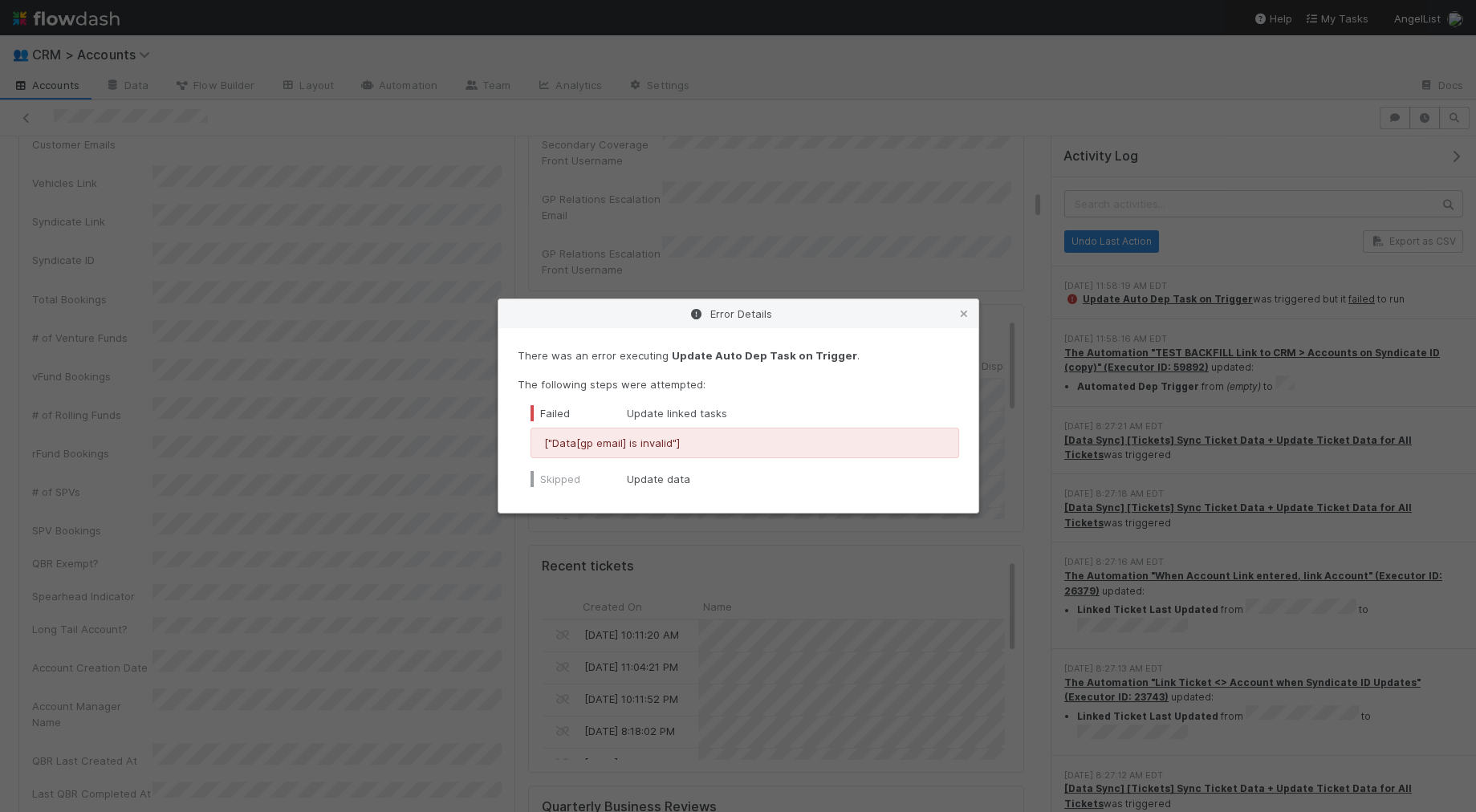
click at [309, 232] on div "Error Details There was an error executing Update Auto Dep Task on Trigger . Th…" at bounding box center [738, 406] width 1476 height 812
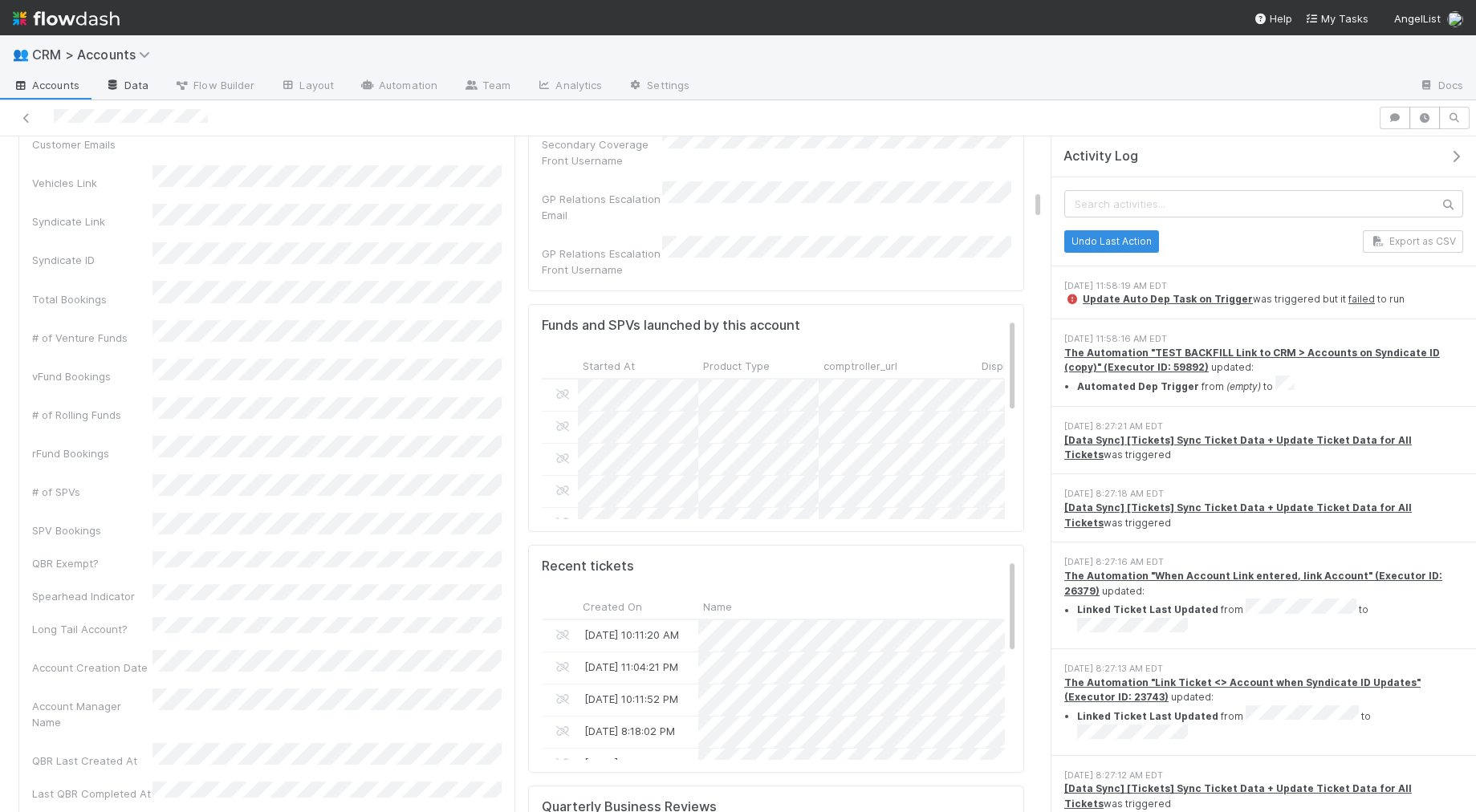
click at [143, 79] on link "Data" at bounding box center [126, 86] width 69 height 26
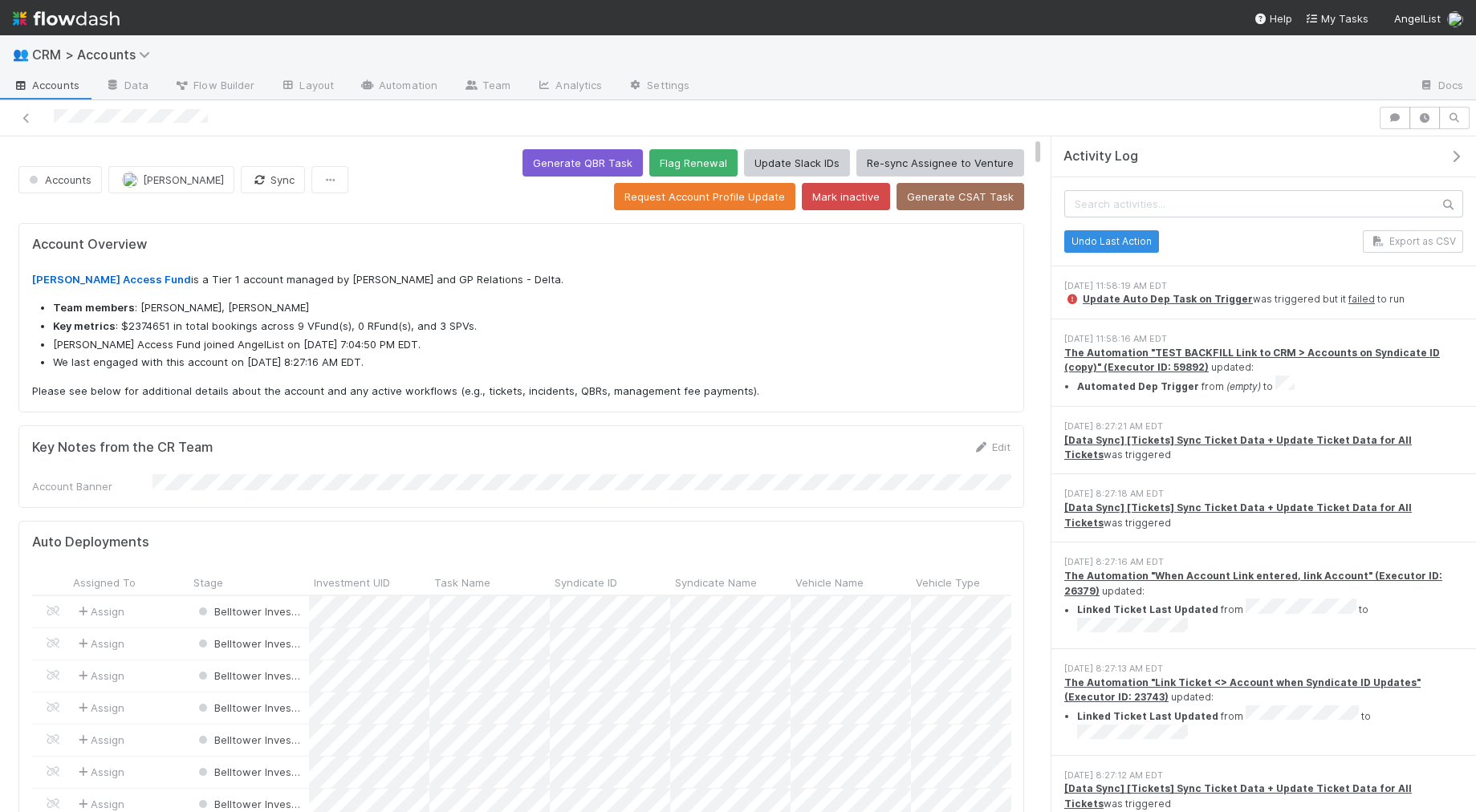
click at [1275, 248] on div "Undo Last Action Export as CSV" at bounding box center [1264, 241] width 399 height 23
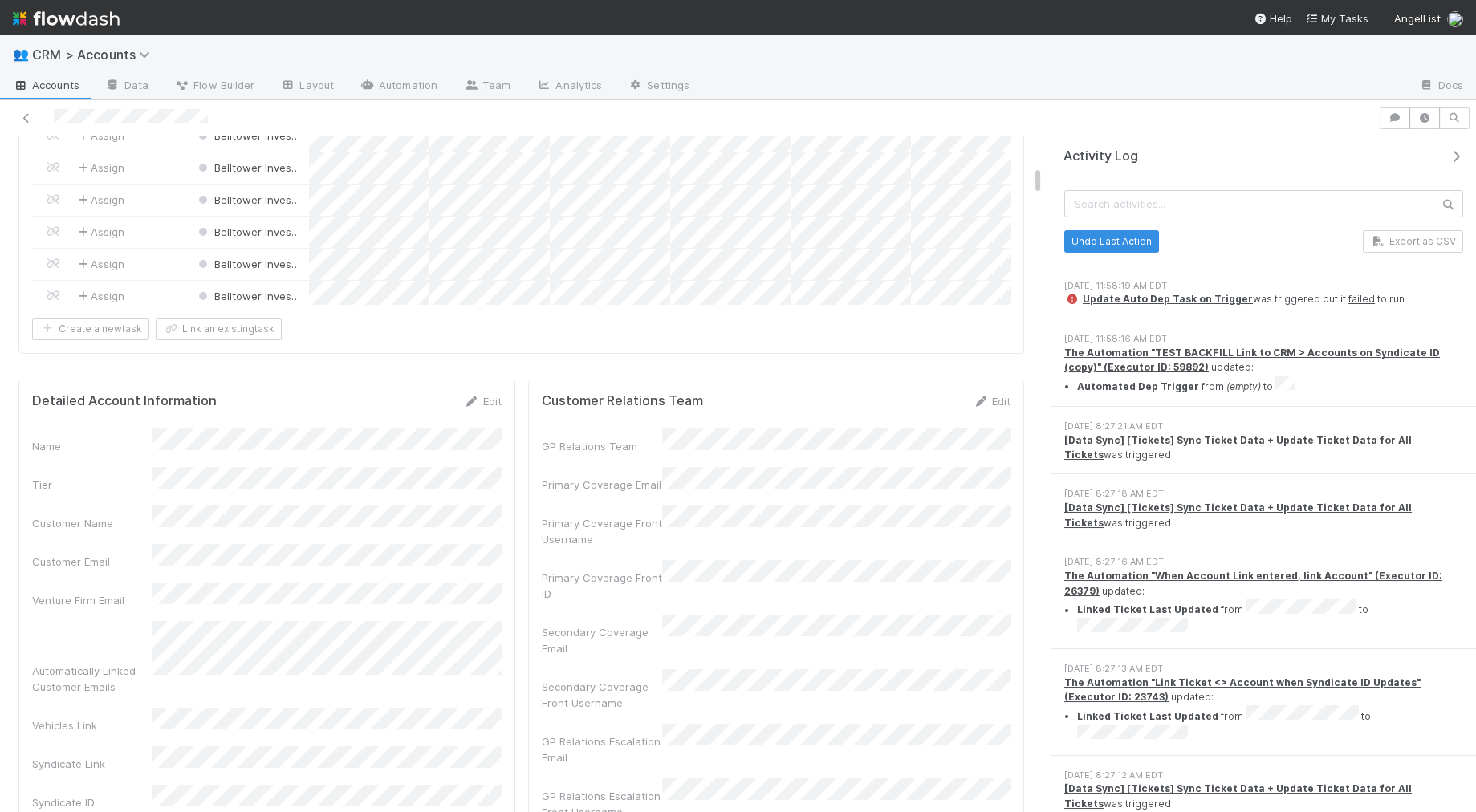
scroll to position [644, 0]
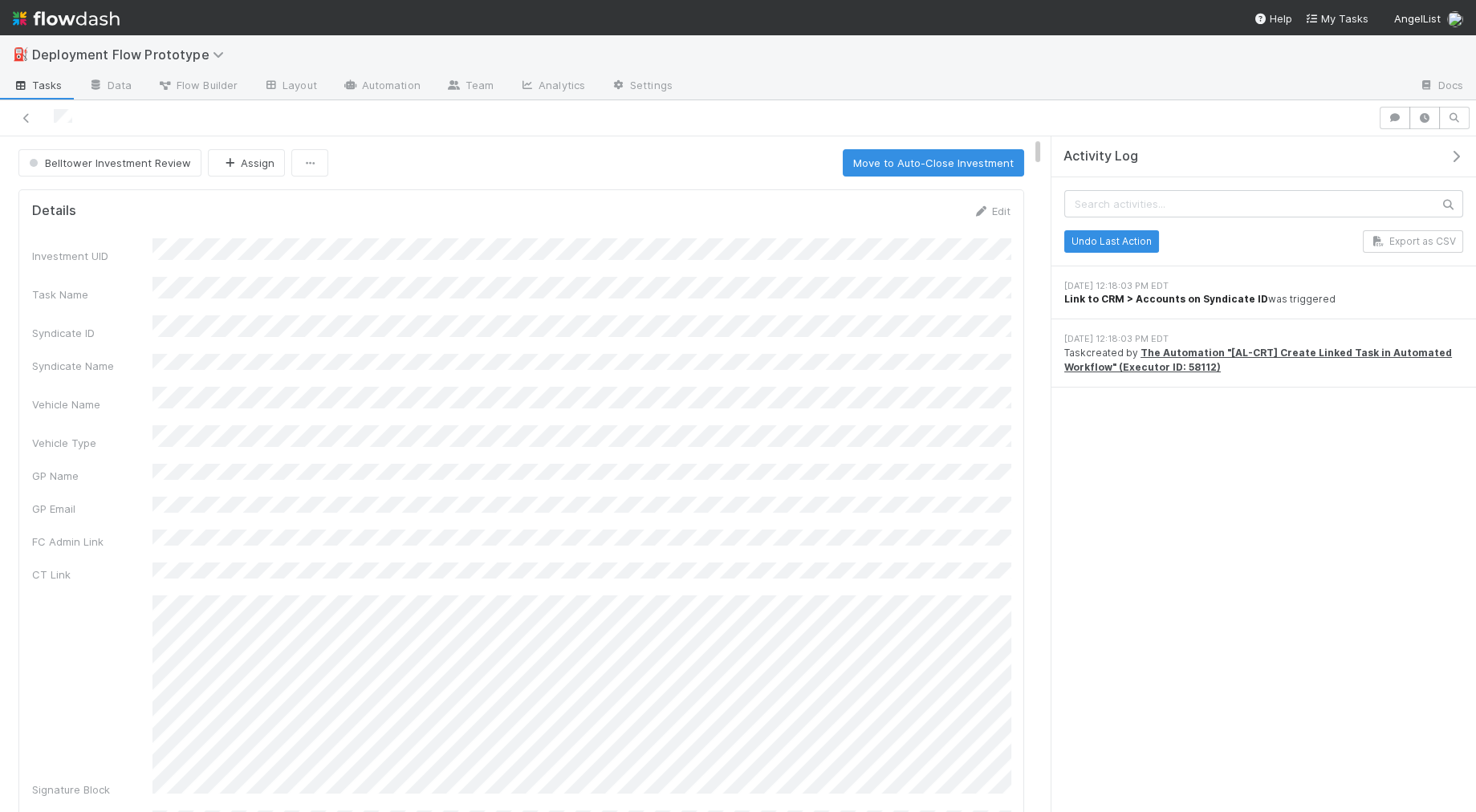
click at [1198, 297] on strong "Link to CRM > Accounts on Syndicate ID" at bounding box center [1167, 299] width 204 height 12
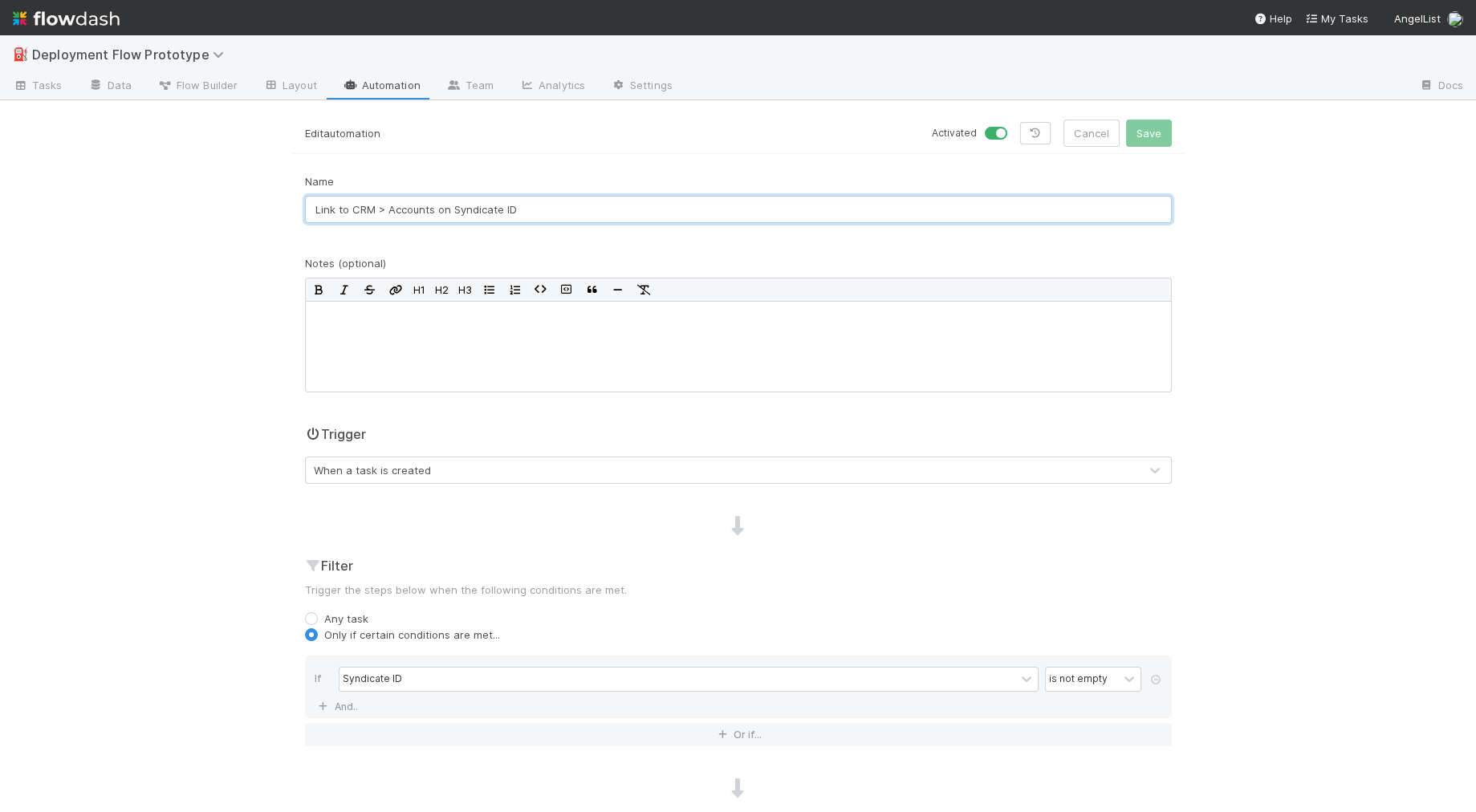
drag, startPoint x: 345, startPoint y: 208, endPoint x: 569, endPoint y: 217, distance: 224.2
click at [569, 229] on div "Name Link to CRM > Accounts on Syndicate ID" at bounding box center [738, 204] width 891 height 63
drag, startPoint x: 569, startPoint y: 214, endPoint x: 575, endPoint y: 255, distance: 41.4
click at [569, 215] on input "Link to CRM > Accounts on Syndicate ID" at bounding box center [738, 209] width 866 height 28
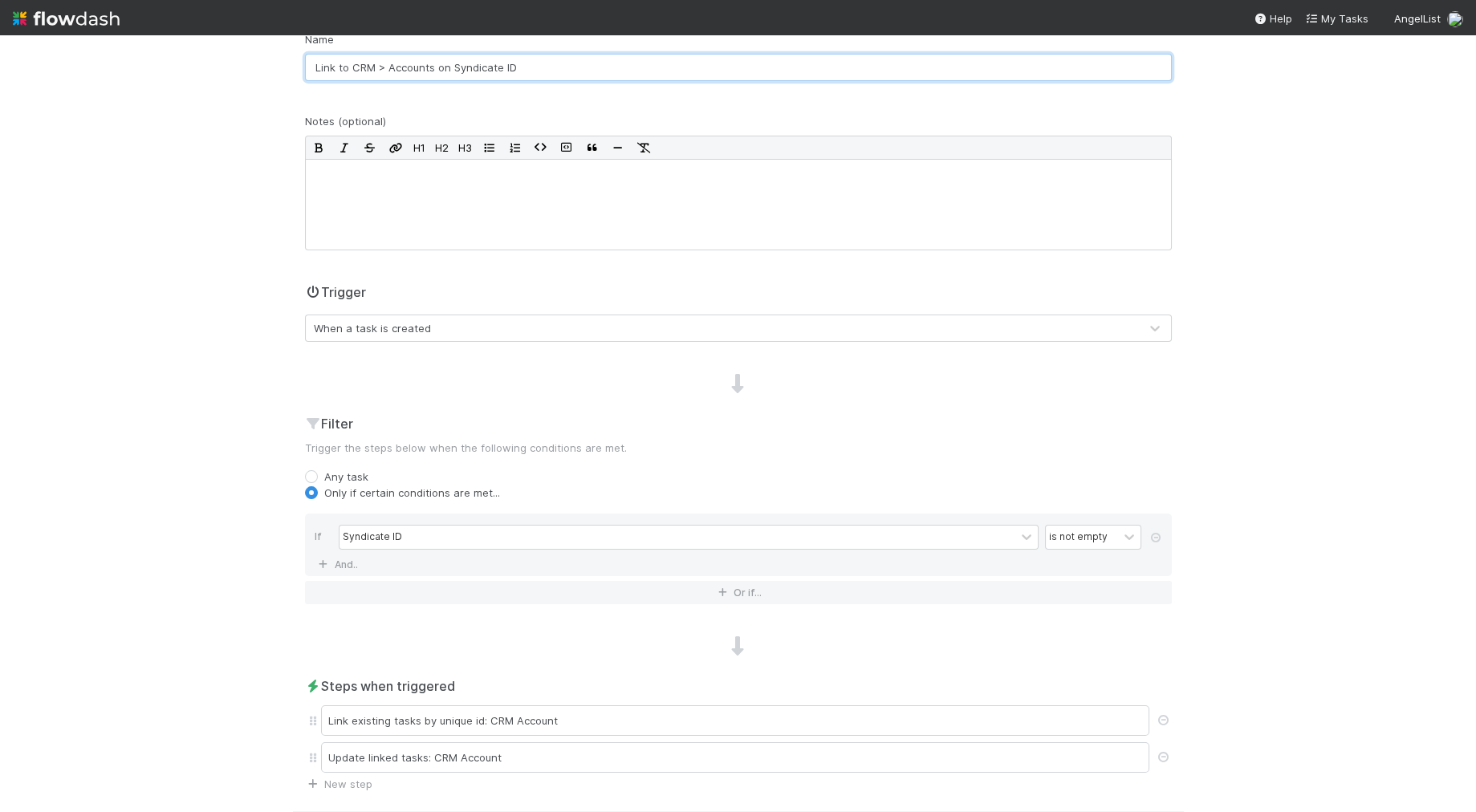
scroll to position [256, 0]
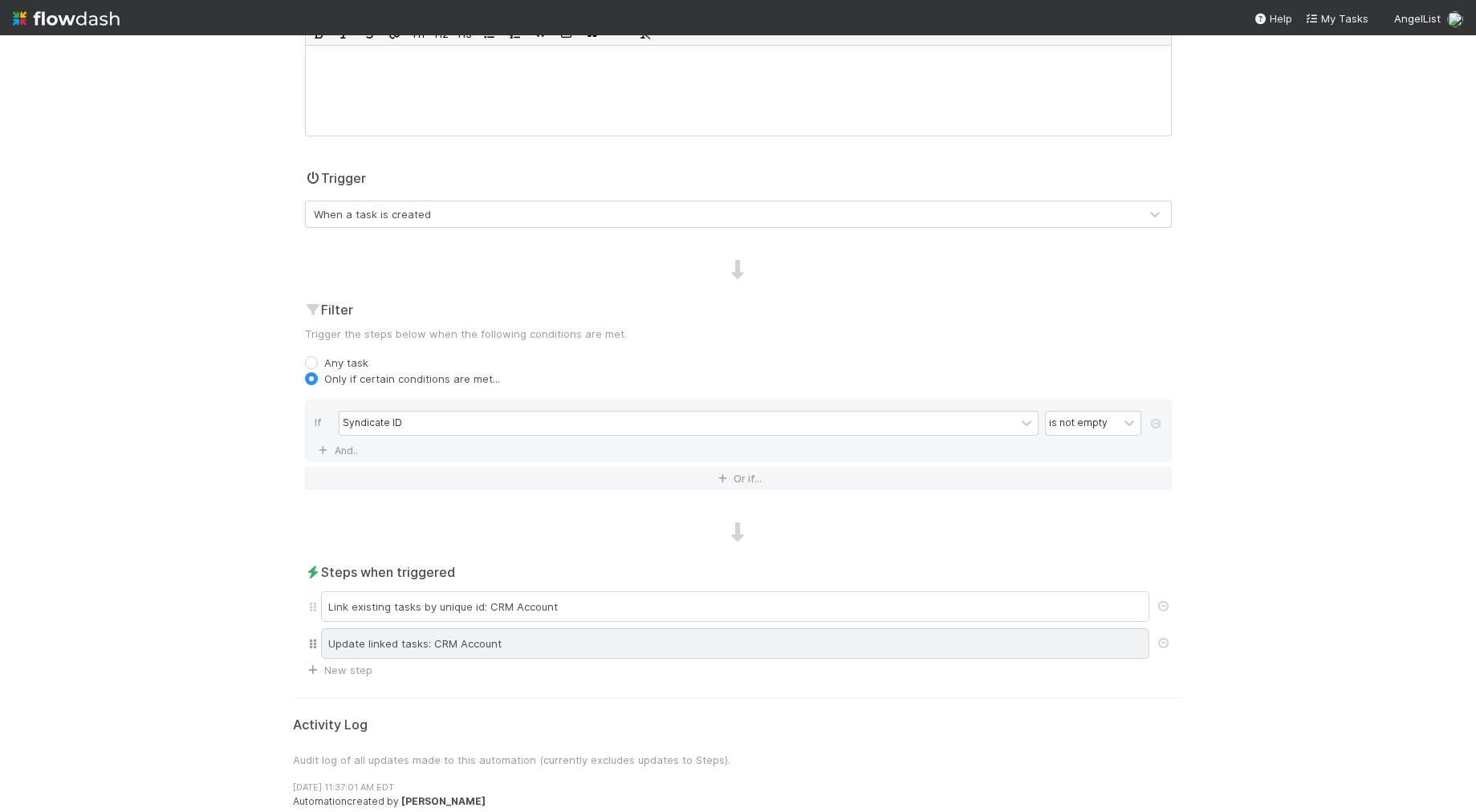
click at [410, 645] on div "Update linked tasks: CRM Account" at bounding box center [735, 643] width 828 height 30
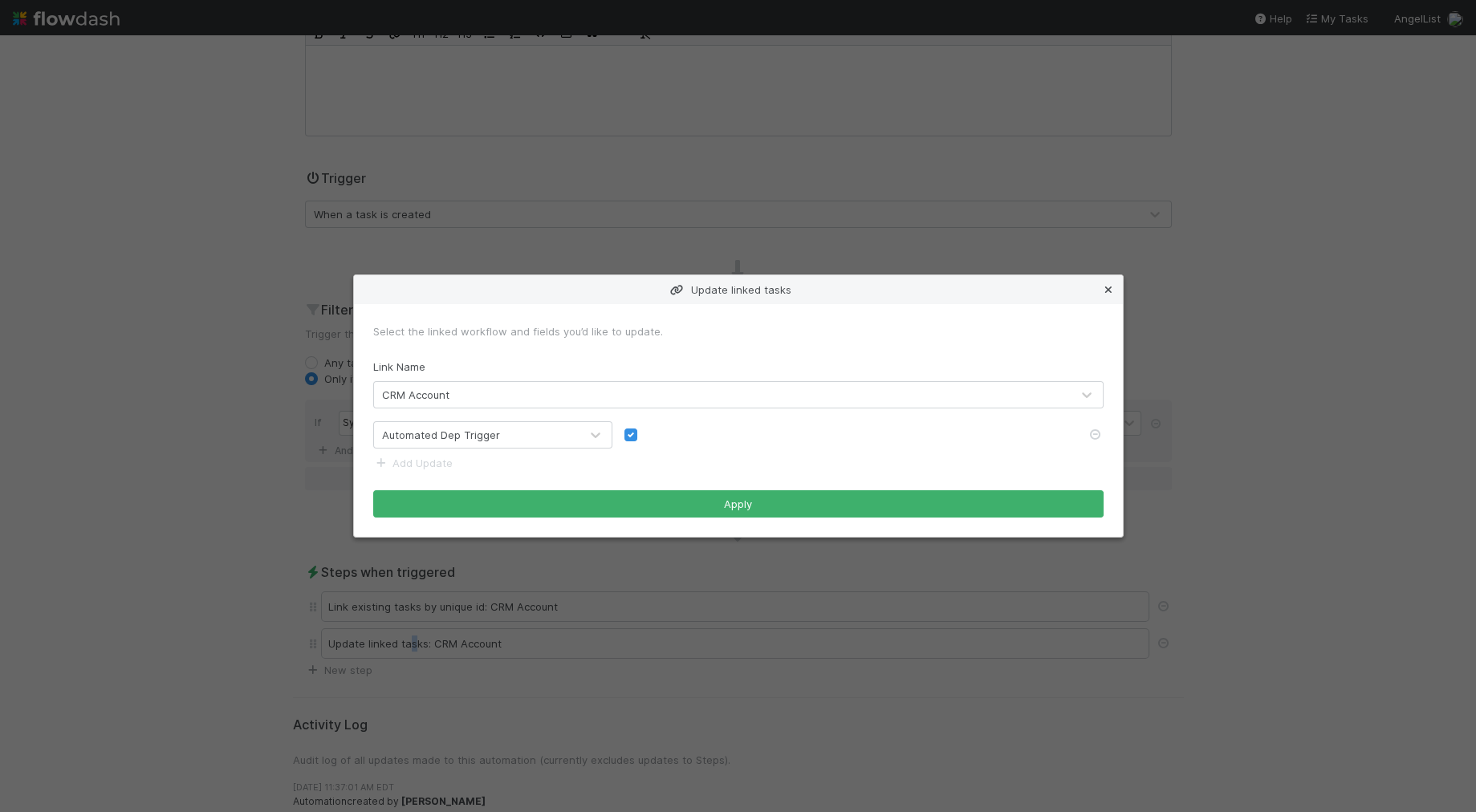
click at [1106, 289] on icon at bounding box center [1108, 290] width 16 height 10
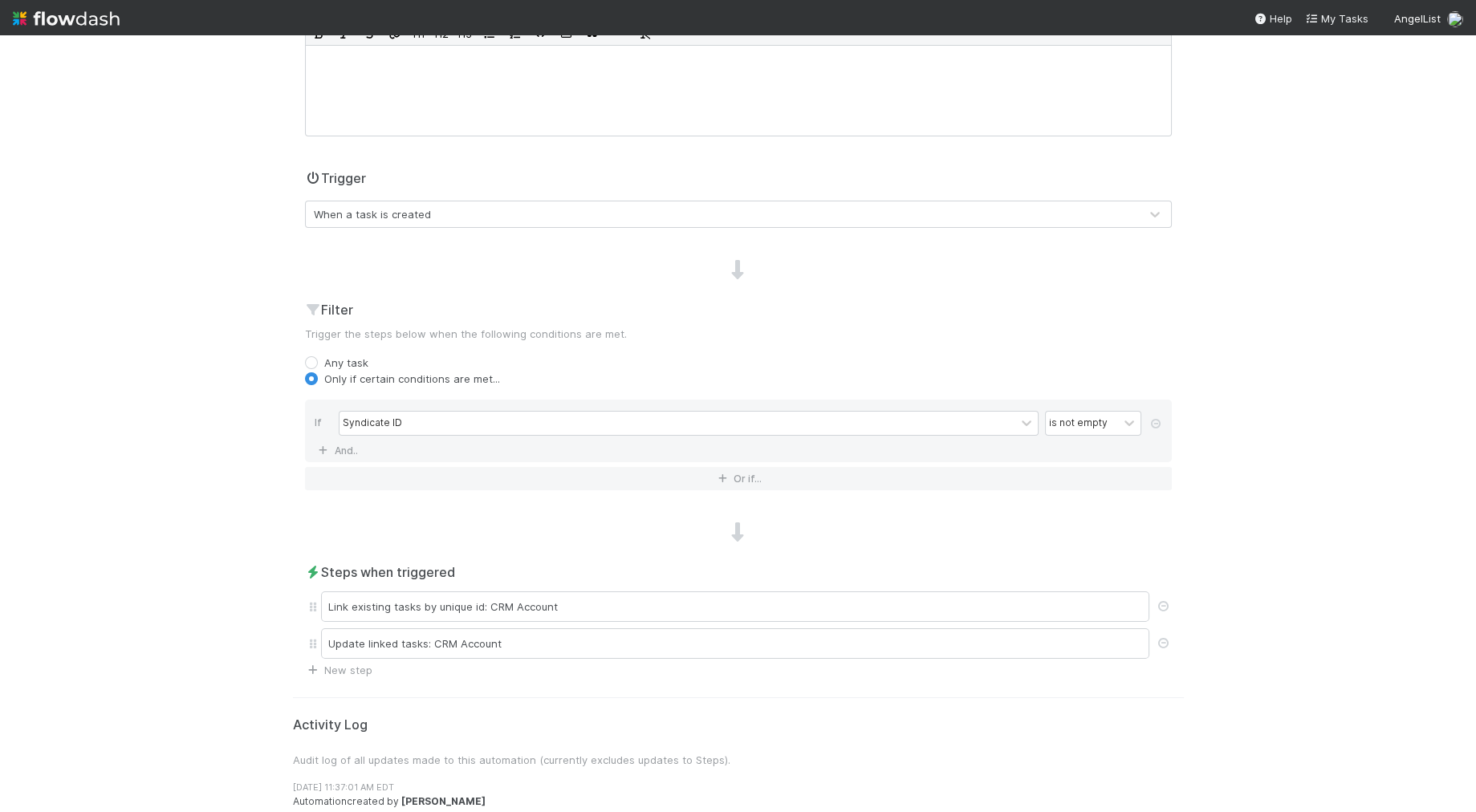
click at [593, 514] on div "Name Link to CRM > Accounts on Syndicate ID Notes (optional) H1 H2 H3 Trigger W…" at bounding box center [738, 298] width 891 height 761
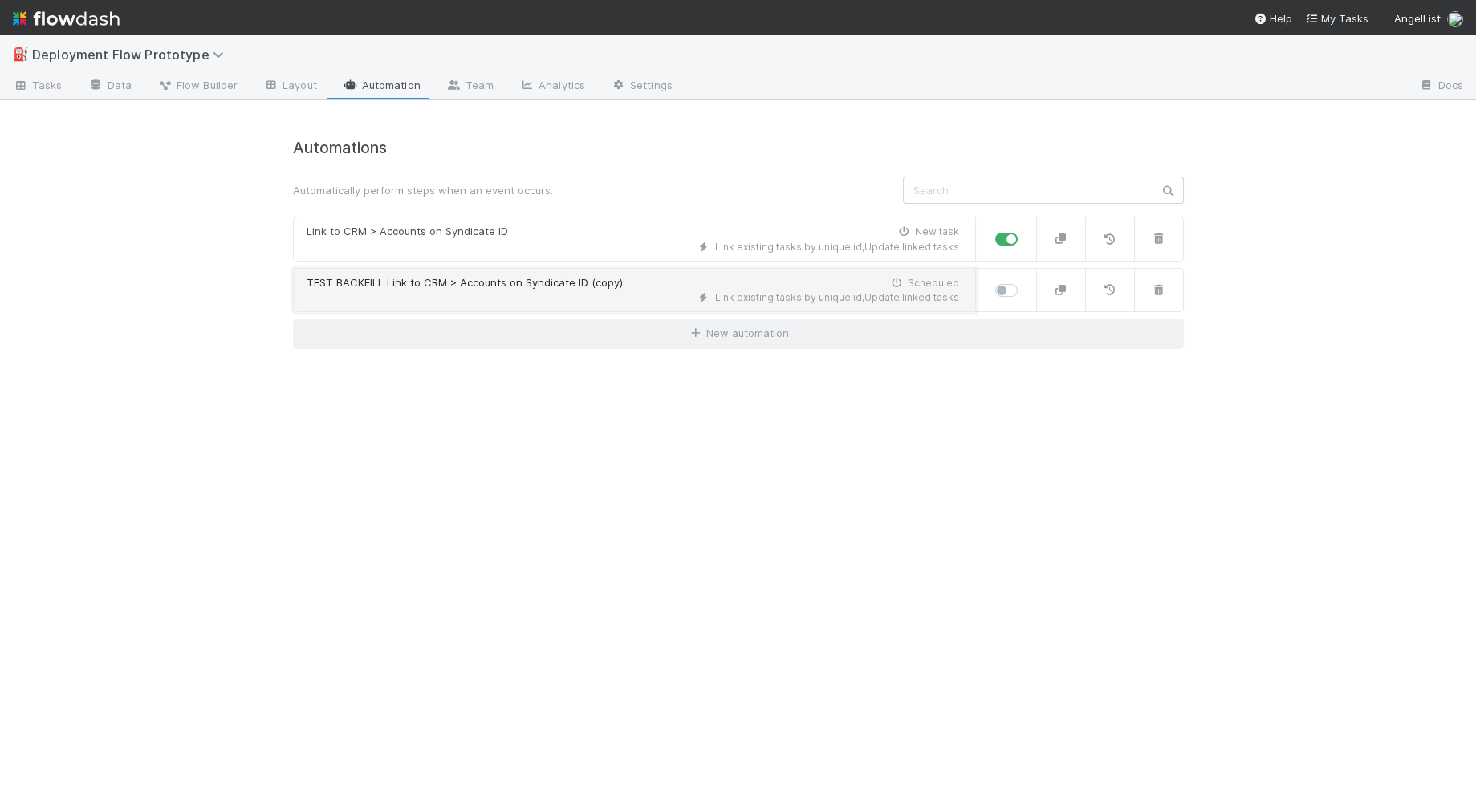
click at [557, 302] on div "Link existing tasks by unique id , Update linked tasks" at bounding box center [633, 297] width 652 height 14
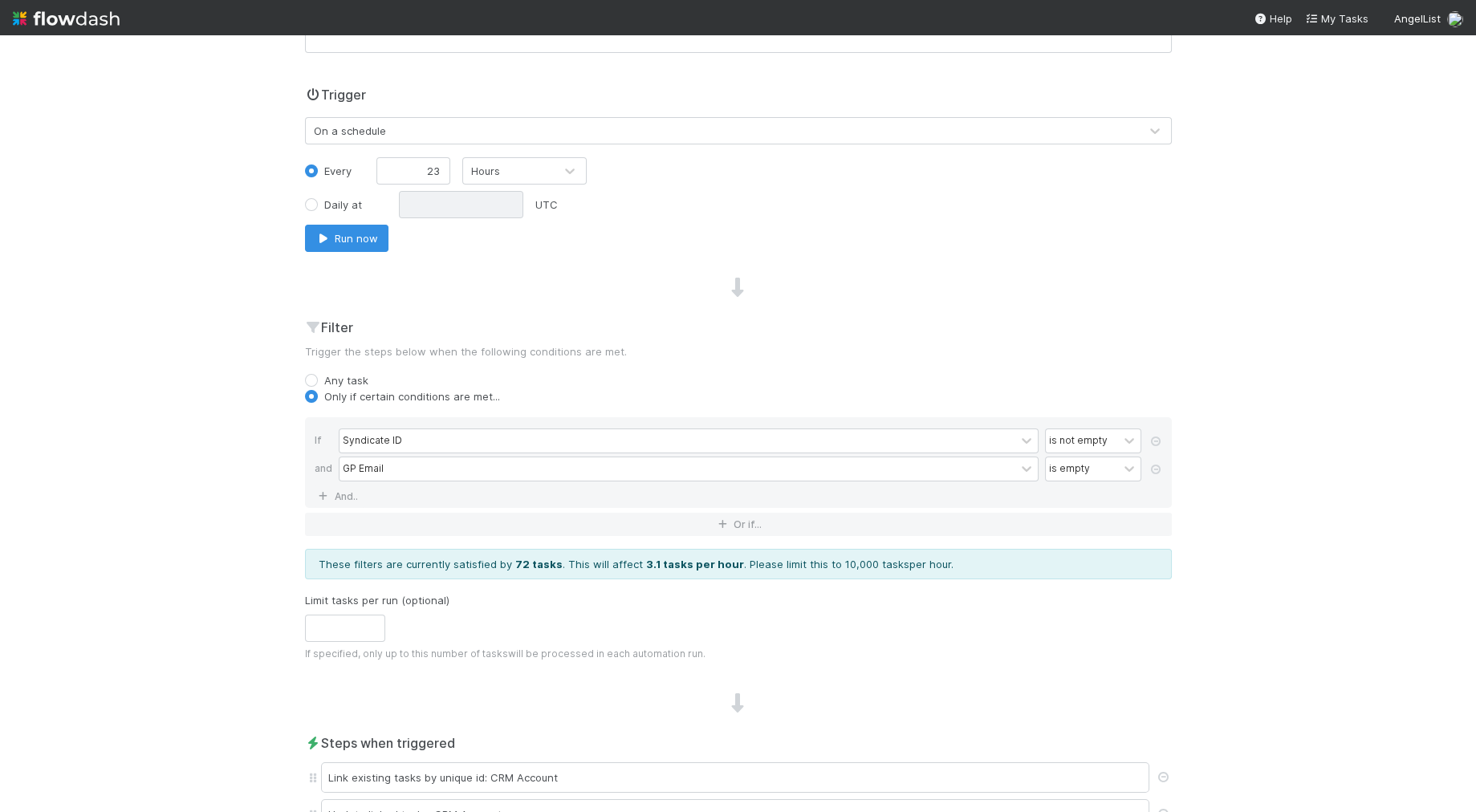
scroll to position [582, 0]
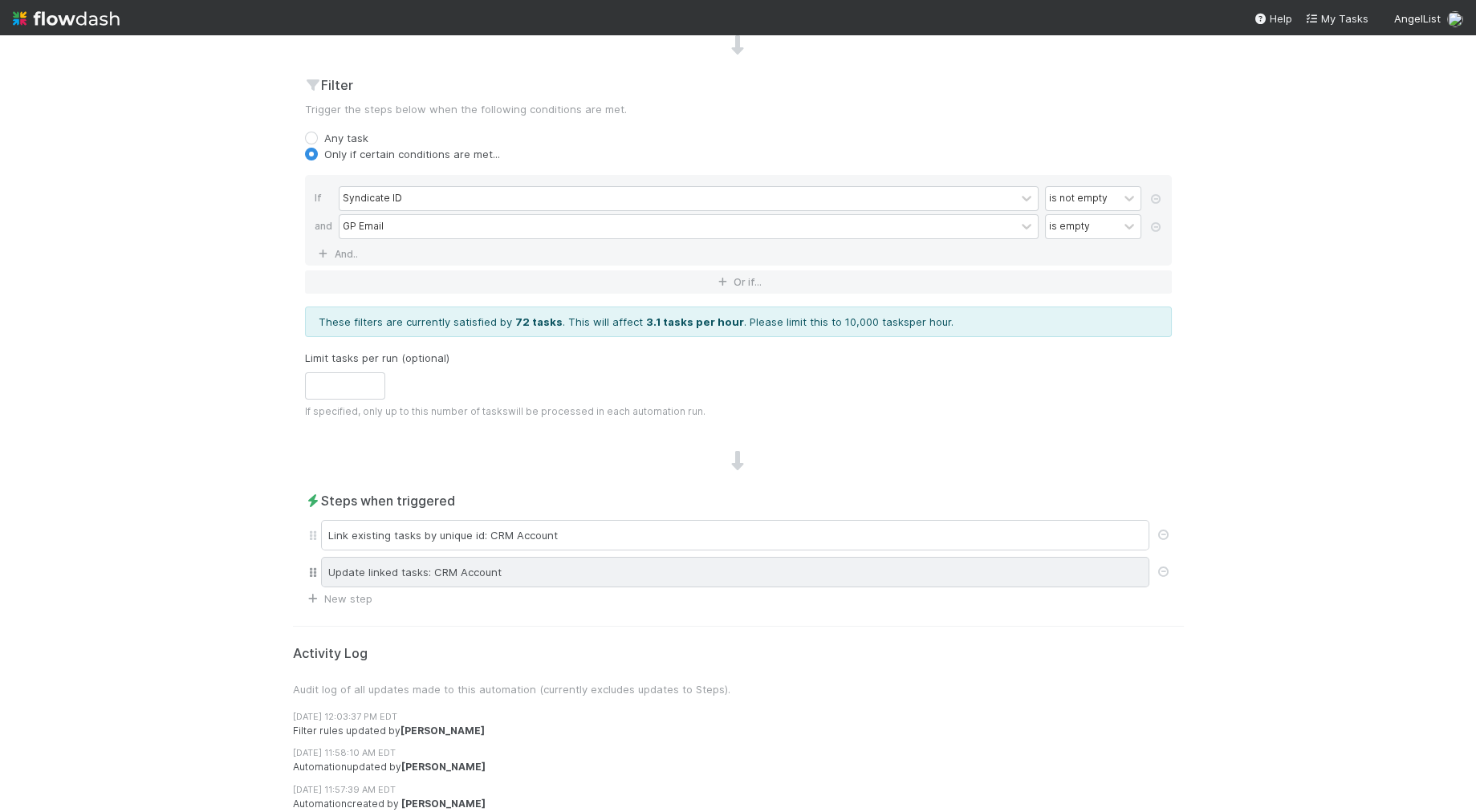
click at [433, 578] on div "Update linked tasks: CRM Account" at bounding box center [735, 572] width 828 height 30
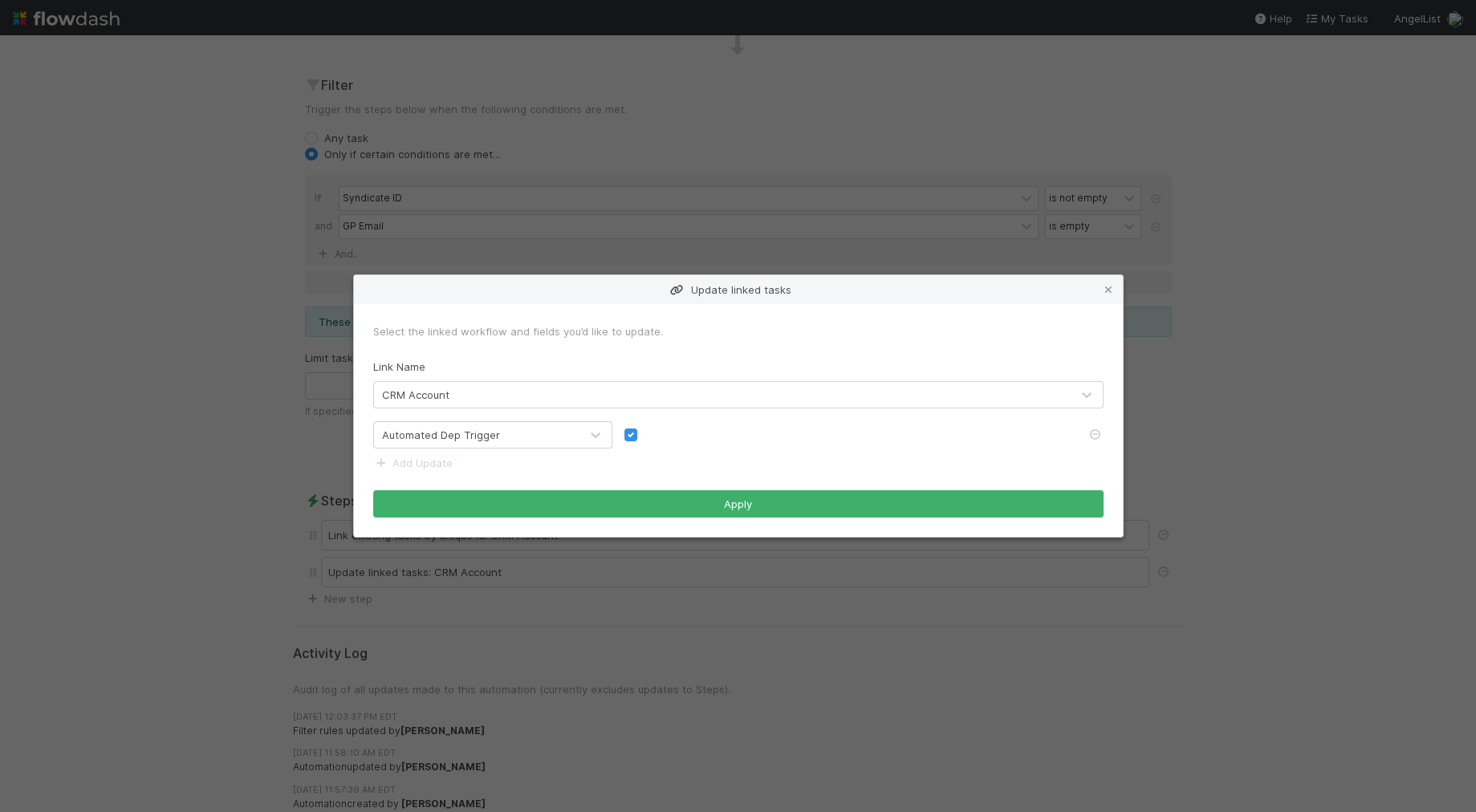
click at [1111, 288] on icon at bounding box center [1108, 290] width 16 height 10
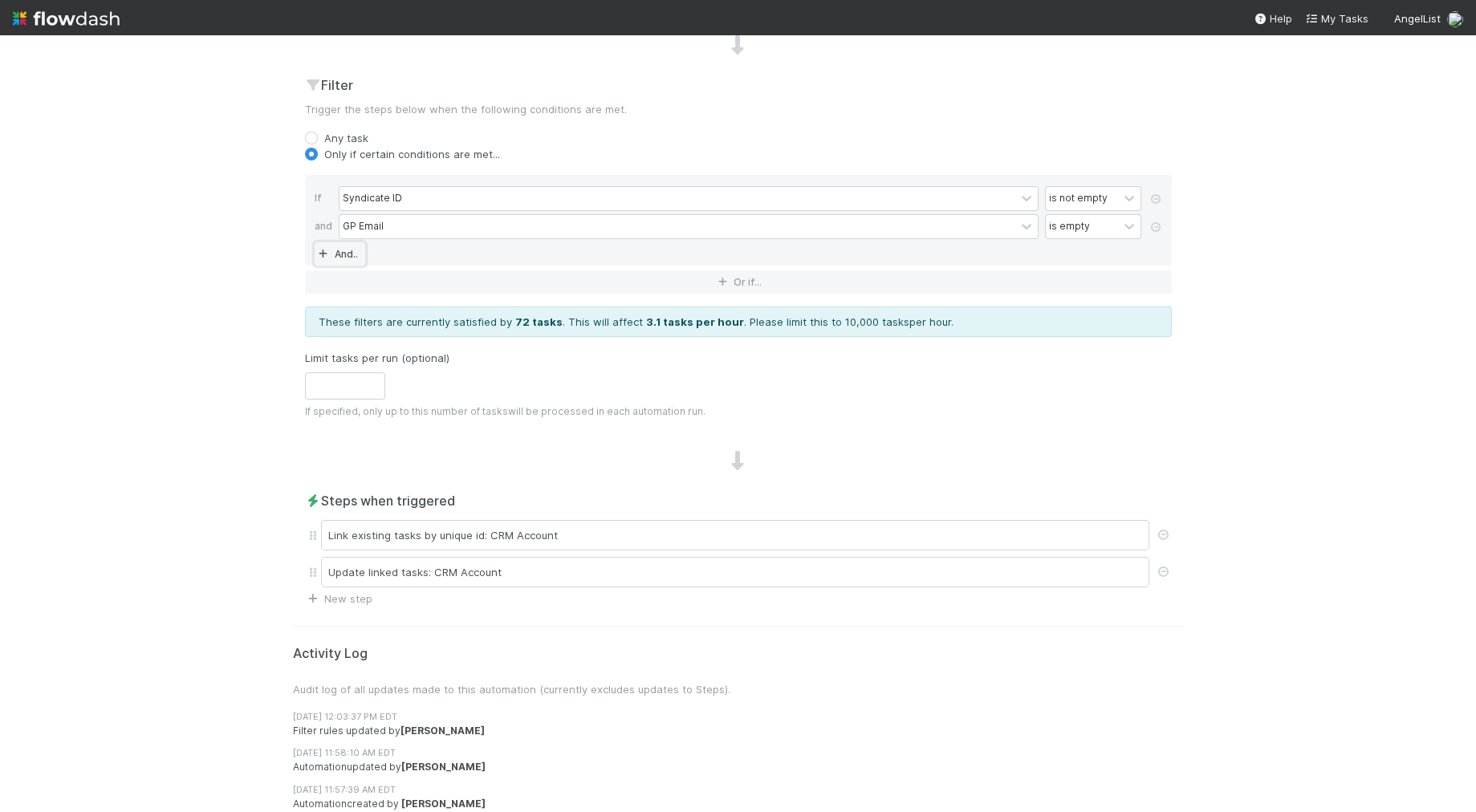
click at [343, 245] on link "And.." at bounding box center [340, 254] width 50 height 23
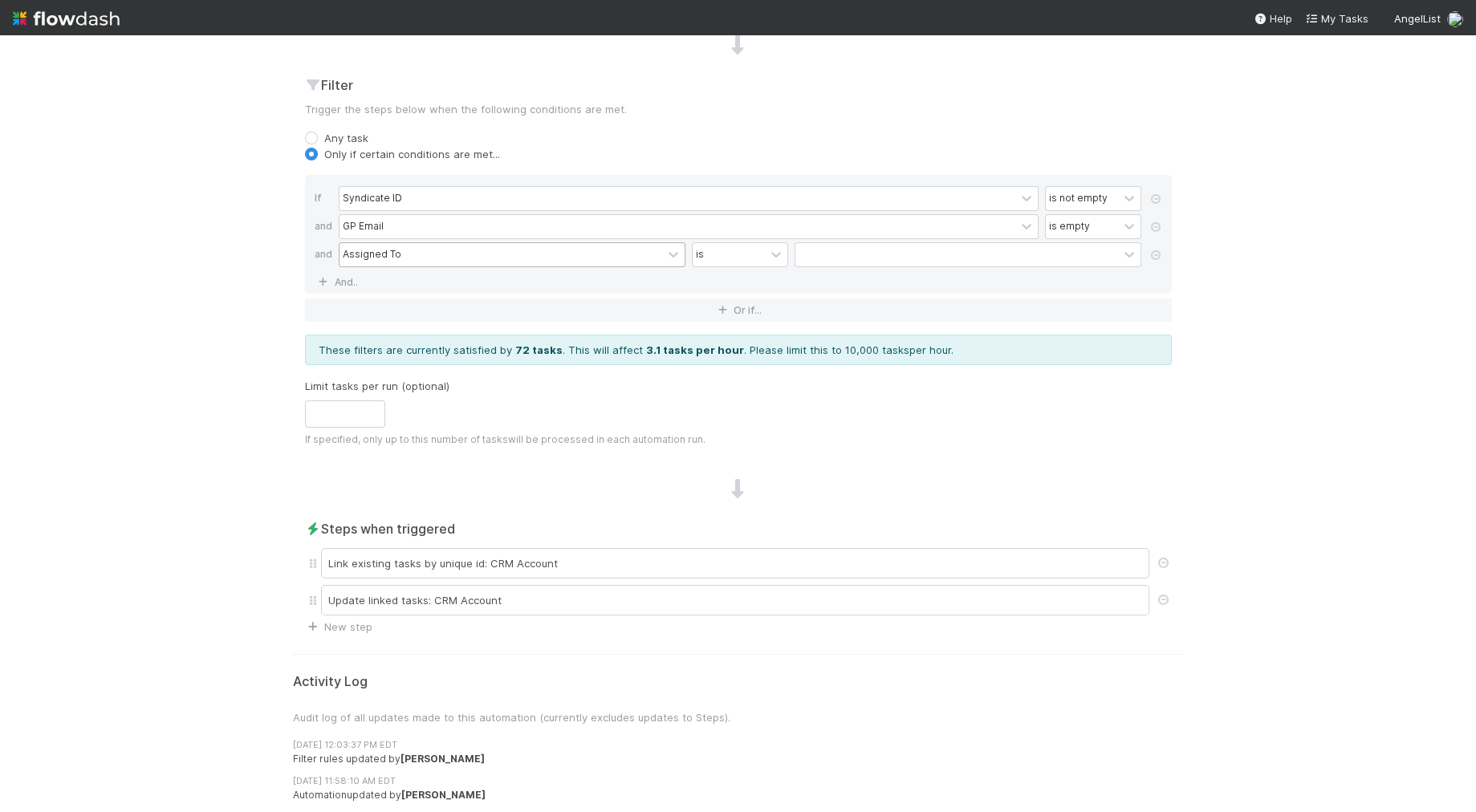
click at [391, 257] on div "Assigned To" at bounding box center [372, 254] width 59 height 14
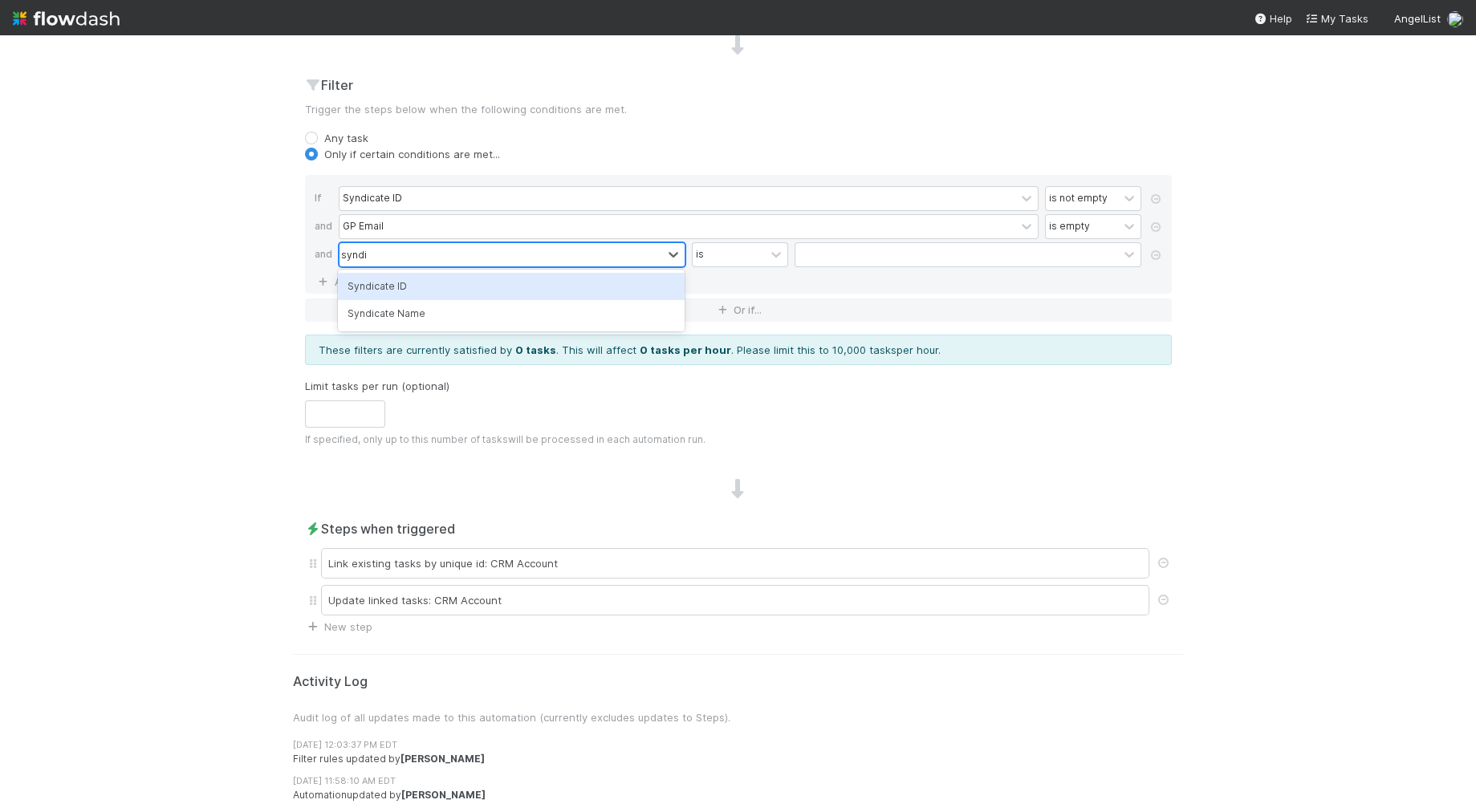
type input "syndica"
click at [1155, 254] on icon at bounding box center [1155, 255] width 16 height 10
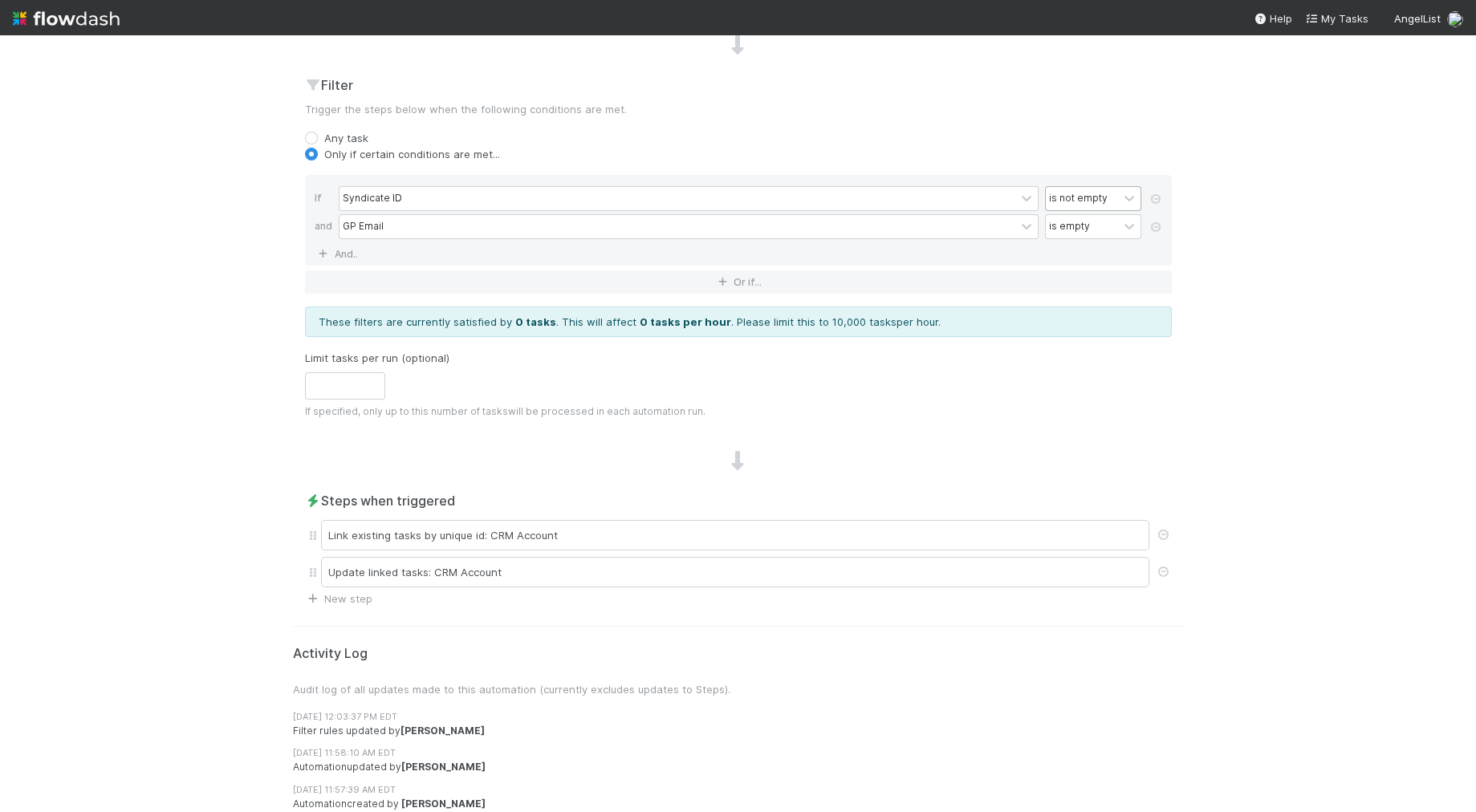
click at [1070, 197] on div "is not empty" at bounding box center [1078, 197] width 59 height 14
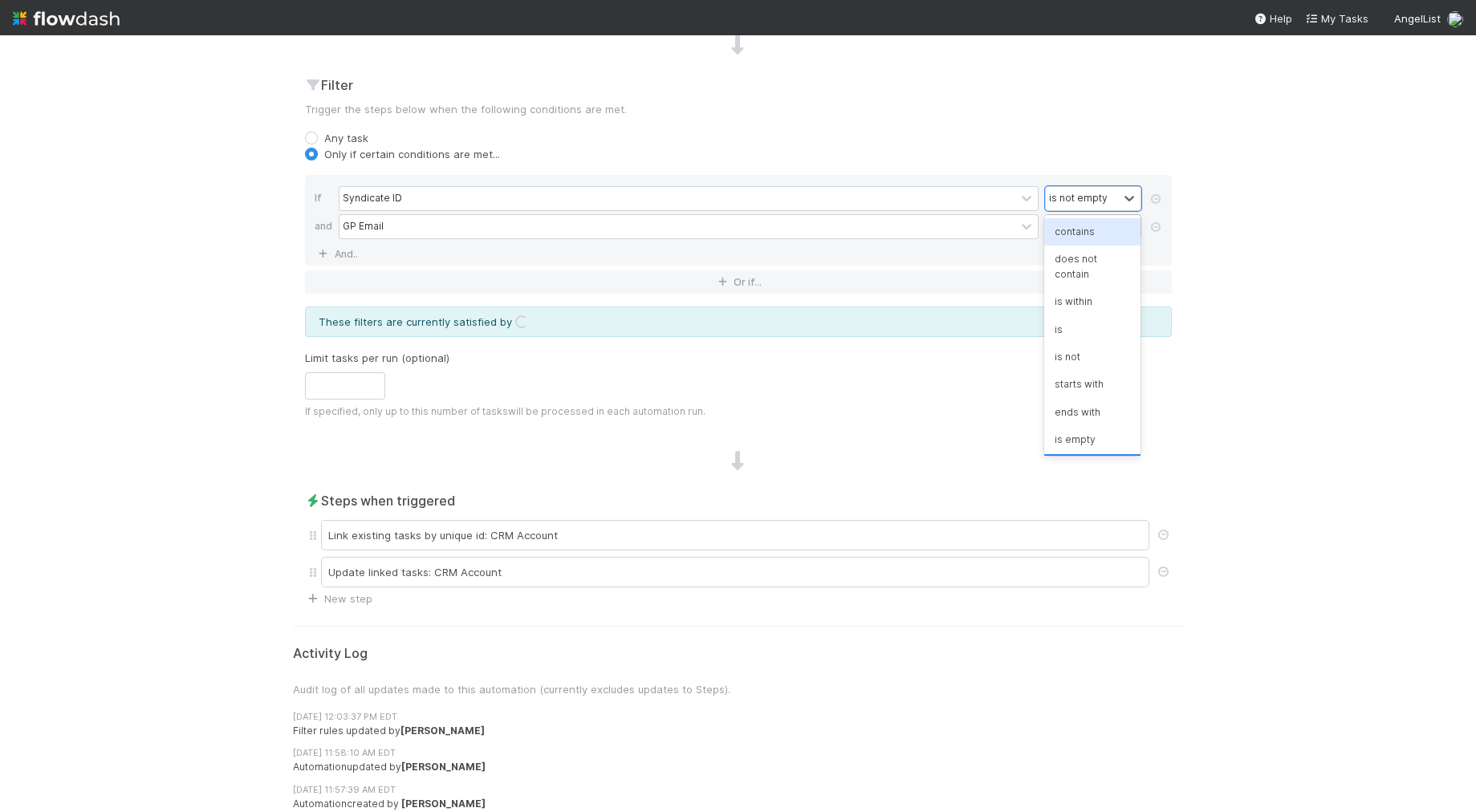
scroll to position [13, 0]
click at [1074, 303] on div "is" at bounding box center [1092, 316] width 96 height 28
click at [1060, 192] on input "text" at bounding box center [968, 198] width 347 height 24
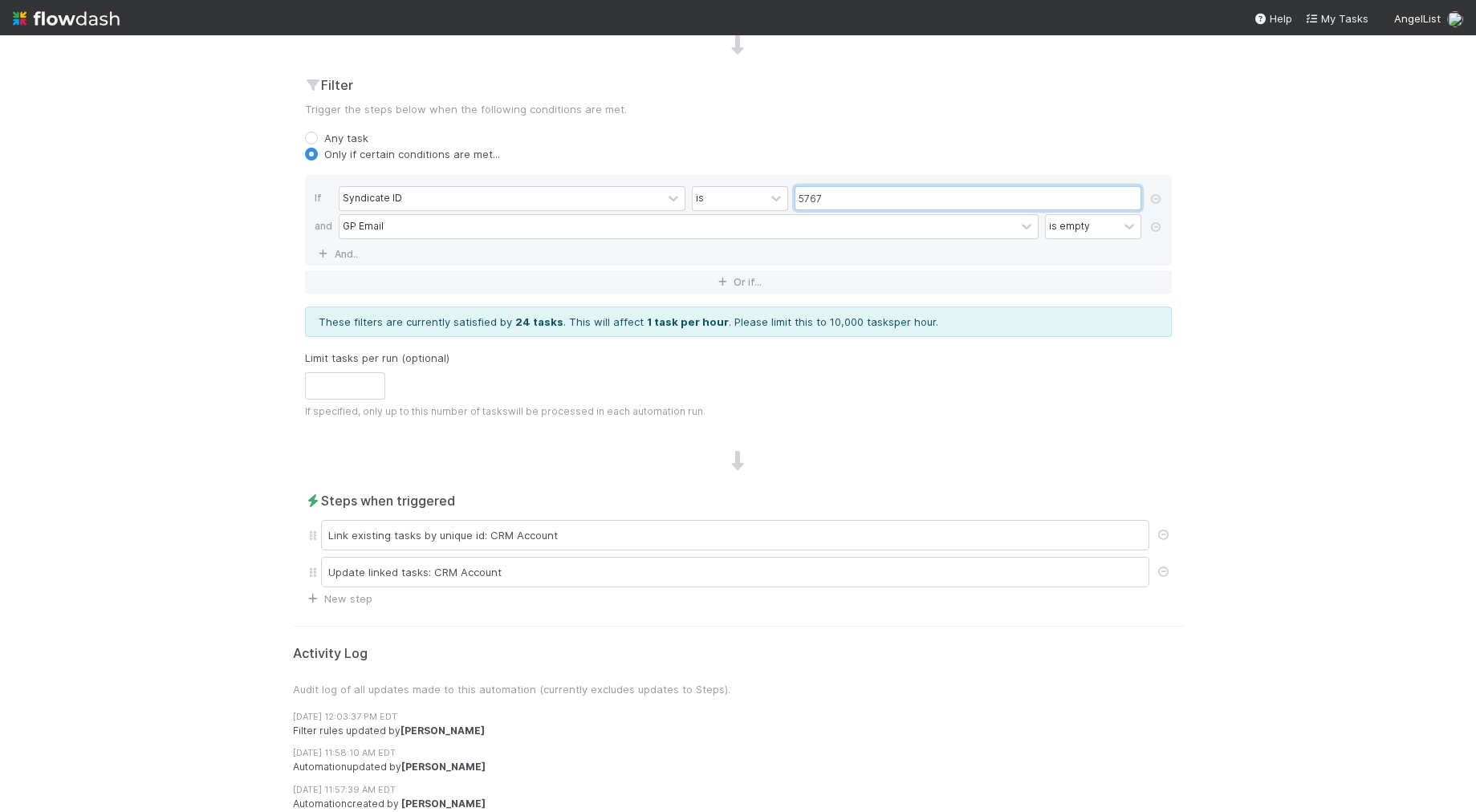
type input "5767"
click at [1076, 141] on div "Any task" at bounding box center [738, 137] width 866 height 16
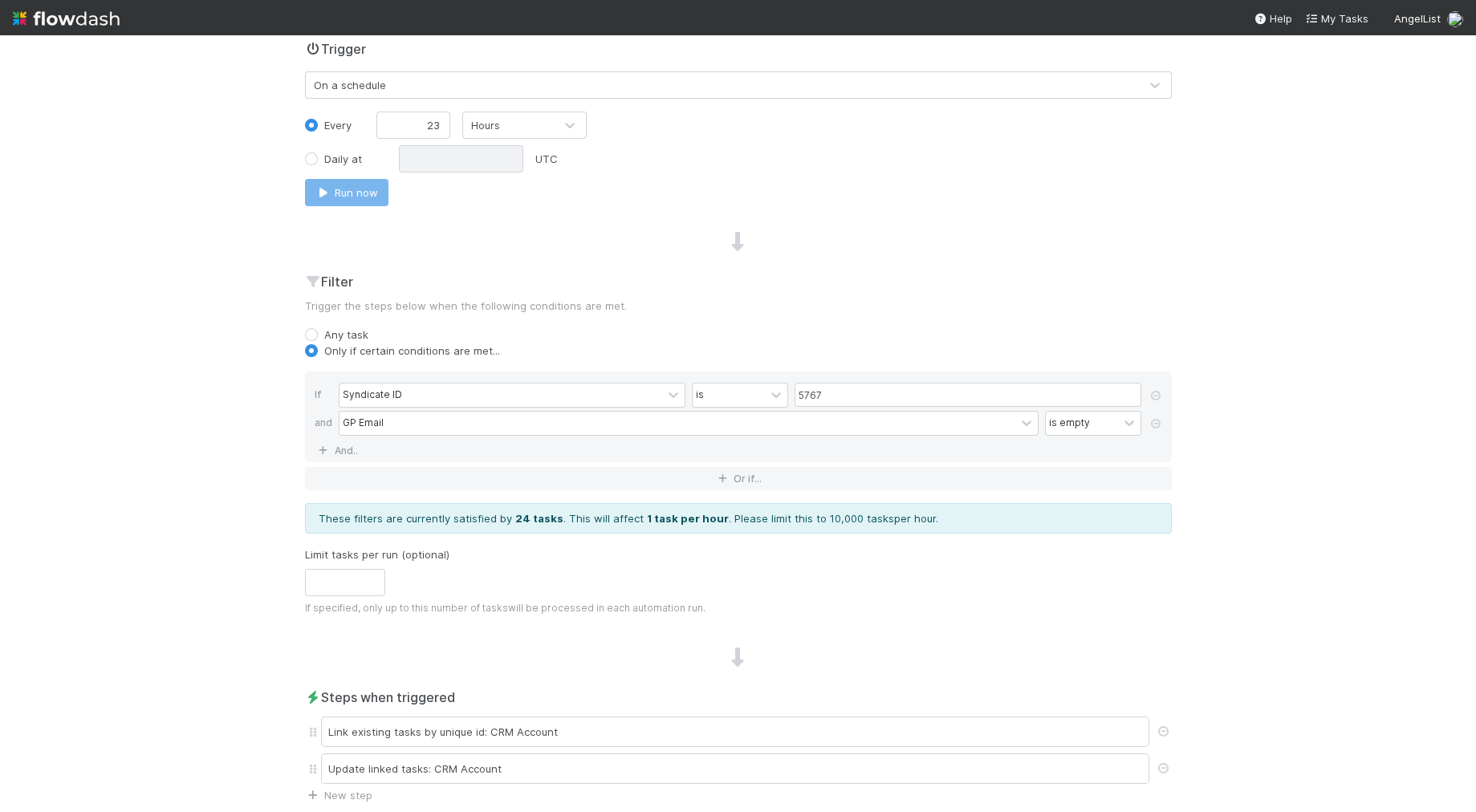
scroll to position [353, 0]
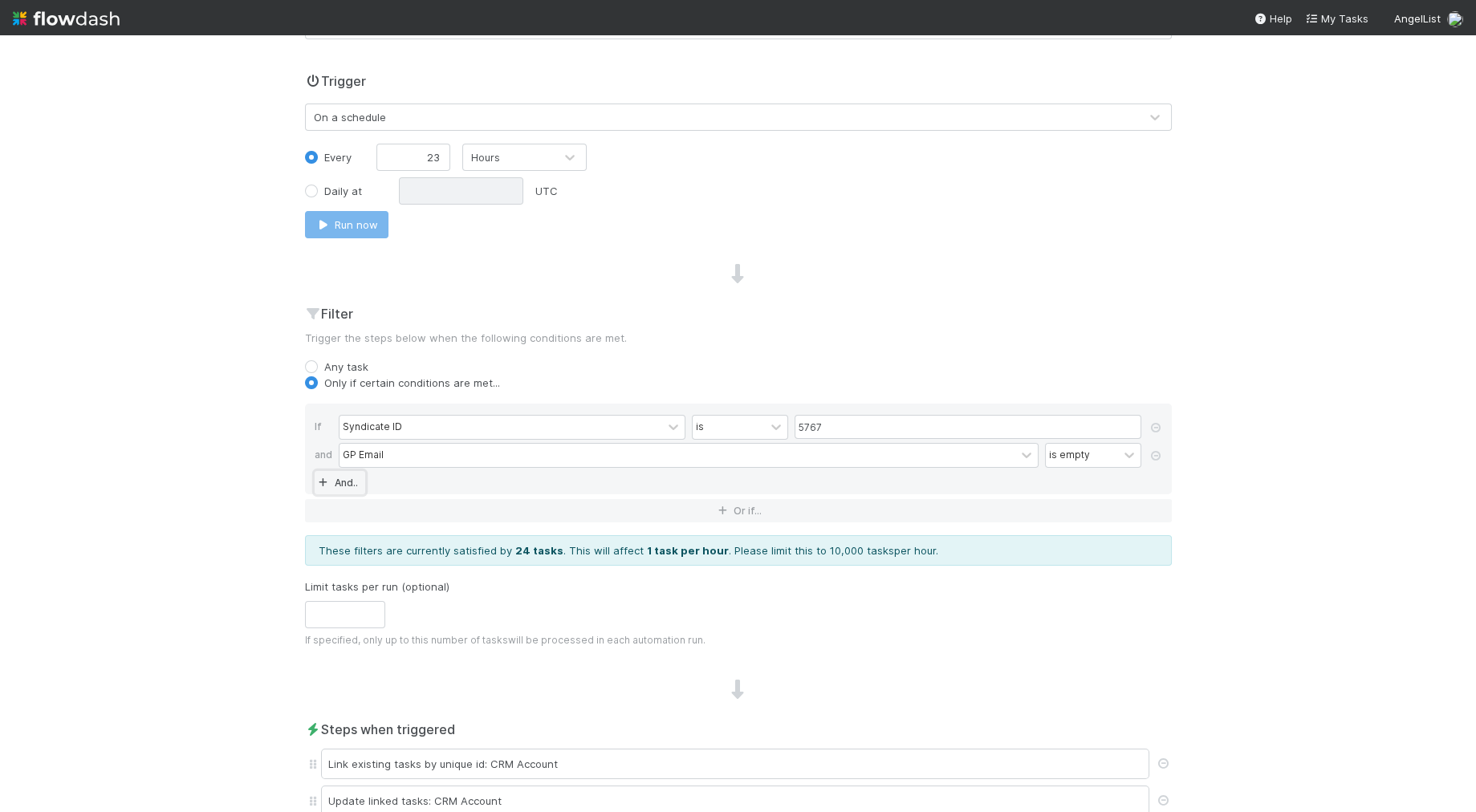
click at [343, 478] on link "And.." at bounding box center [340, 483] width 50 height 23
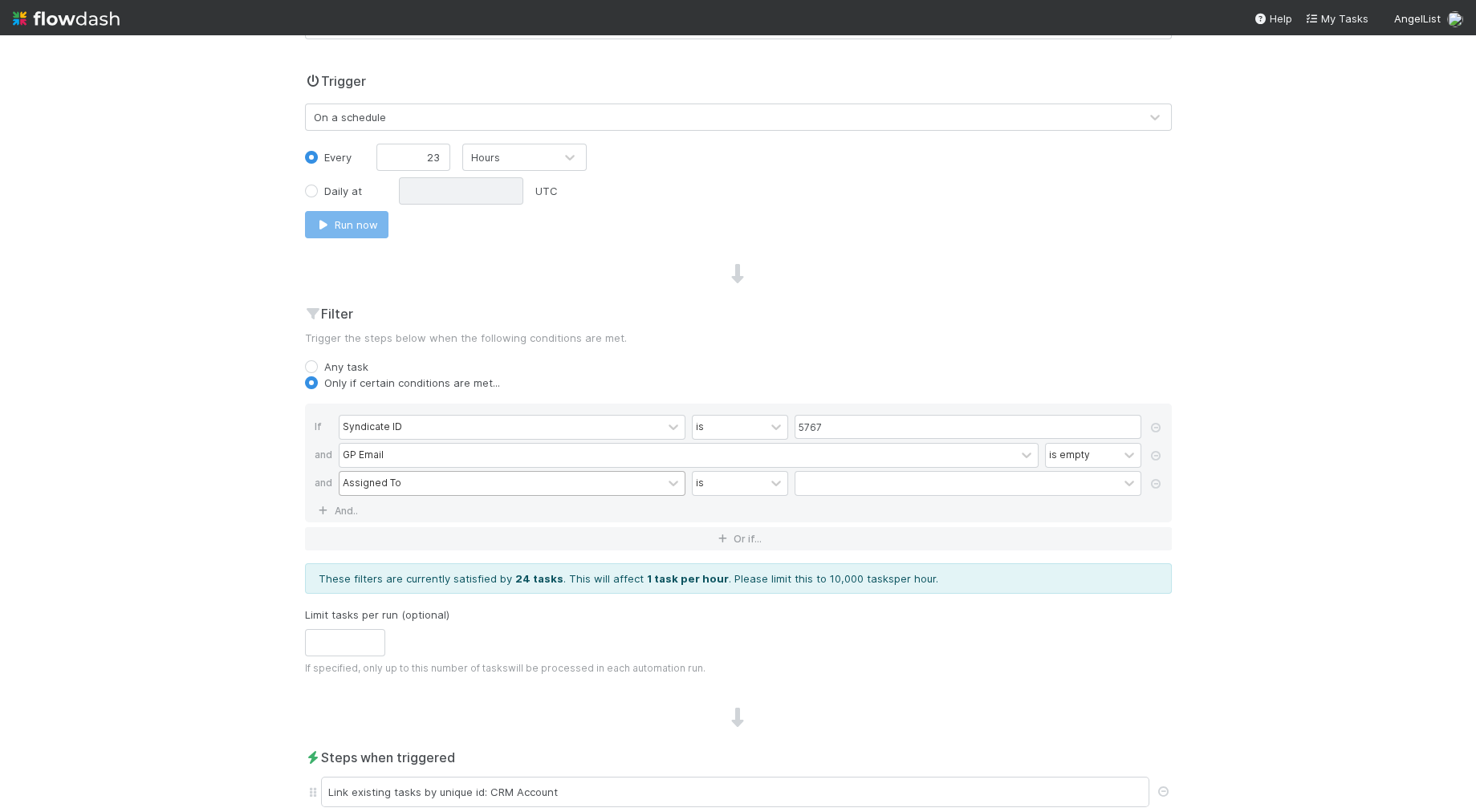
click at [368, 478] on div "Assigned To" at bounding box center [372, 483] width 59 height 14
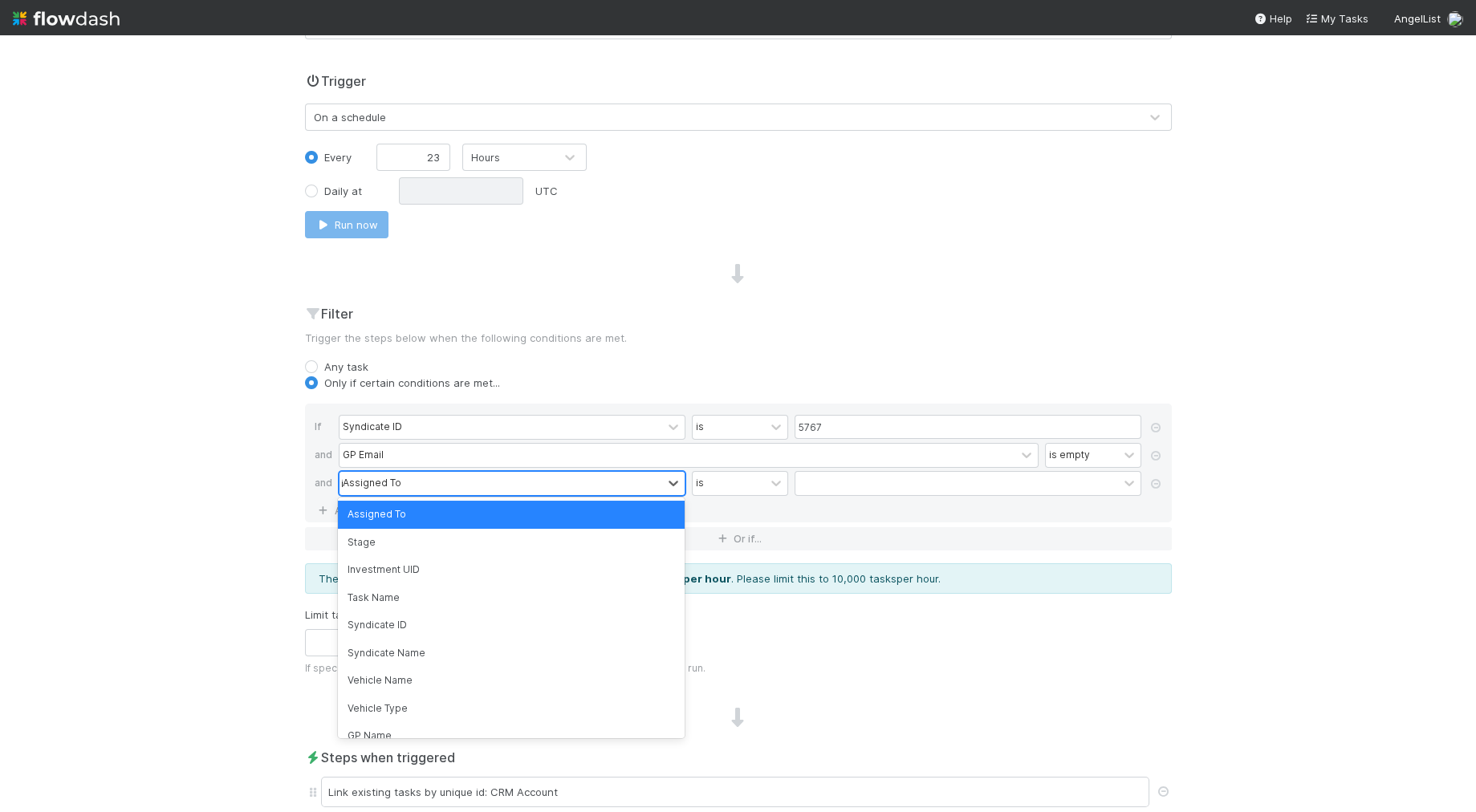
type input "inv"
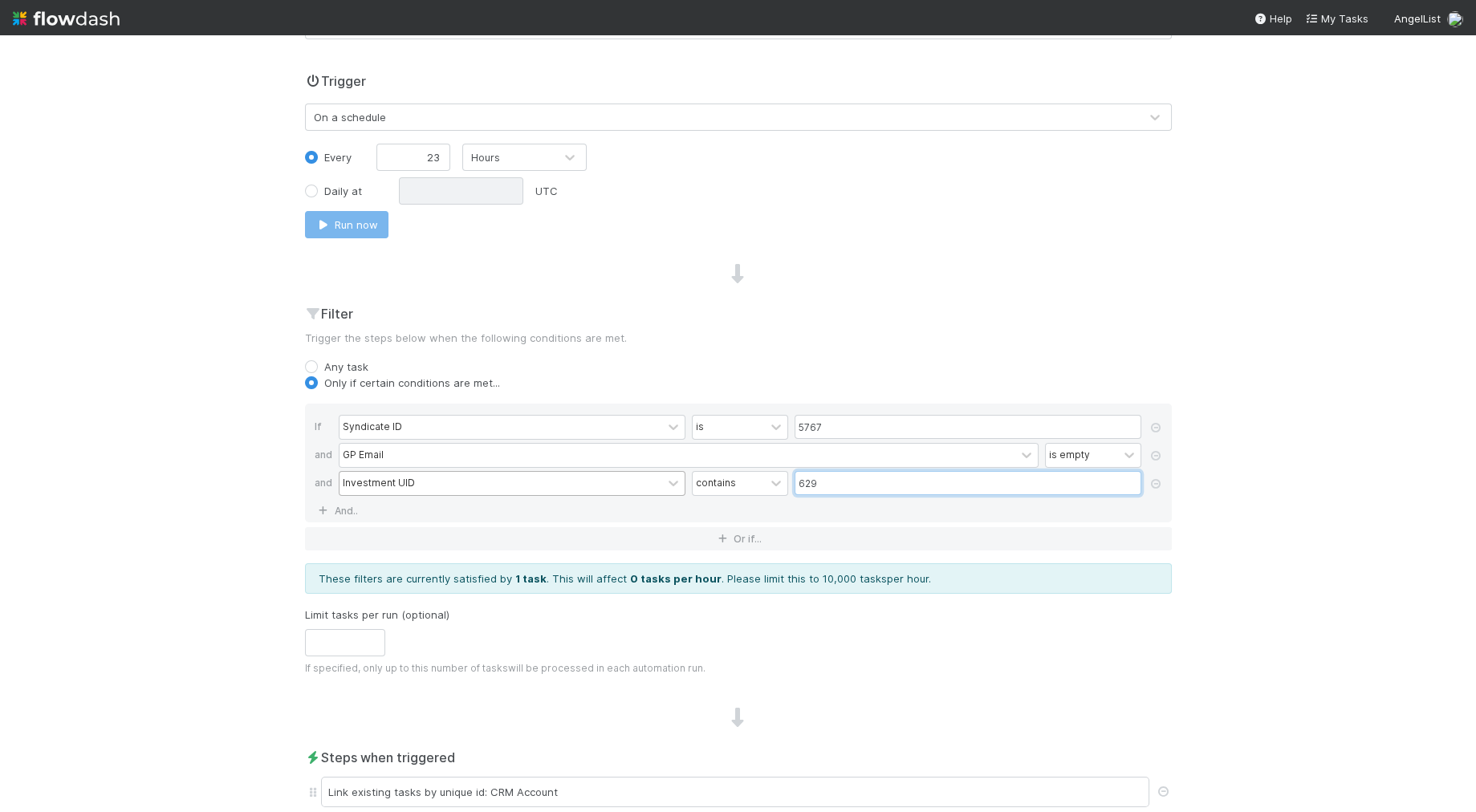
type input "629"
click at [819, 665] on div "If specified, only up to this number of tasks will be processed in each automat…" at bounding box center [738, 667] width 866 height 16
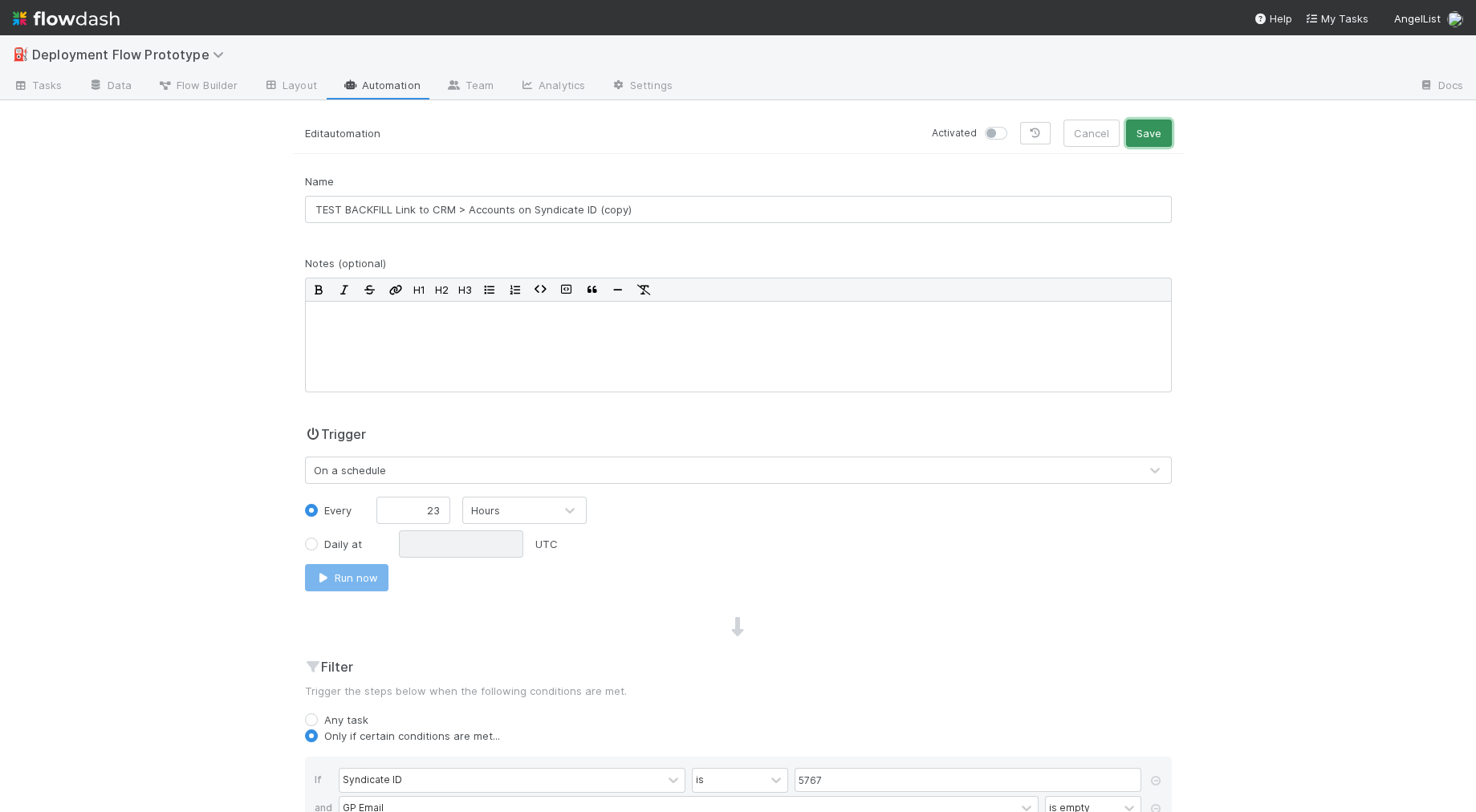
click at [1128, 125] on button "Save" at bounding box center [1148, 133] width 46 height 28
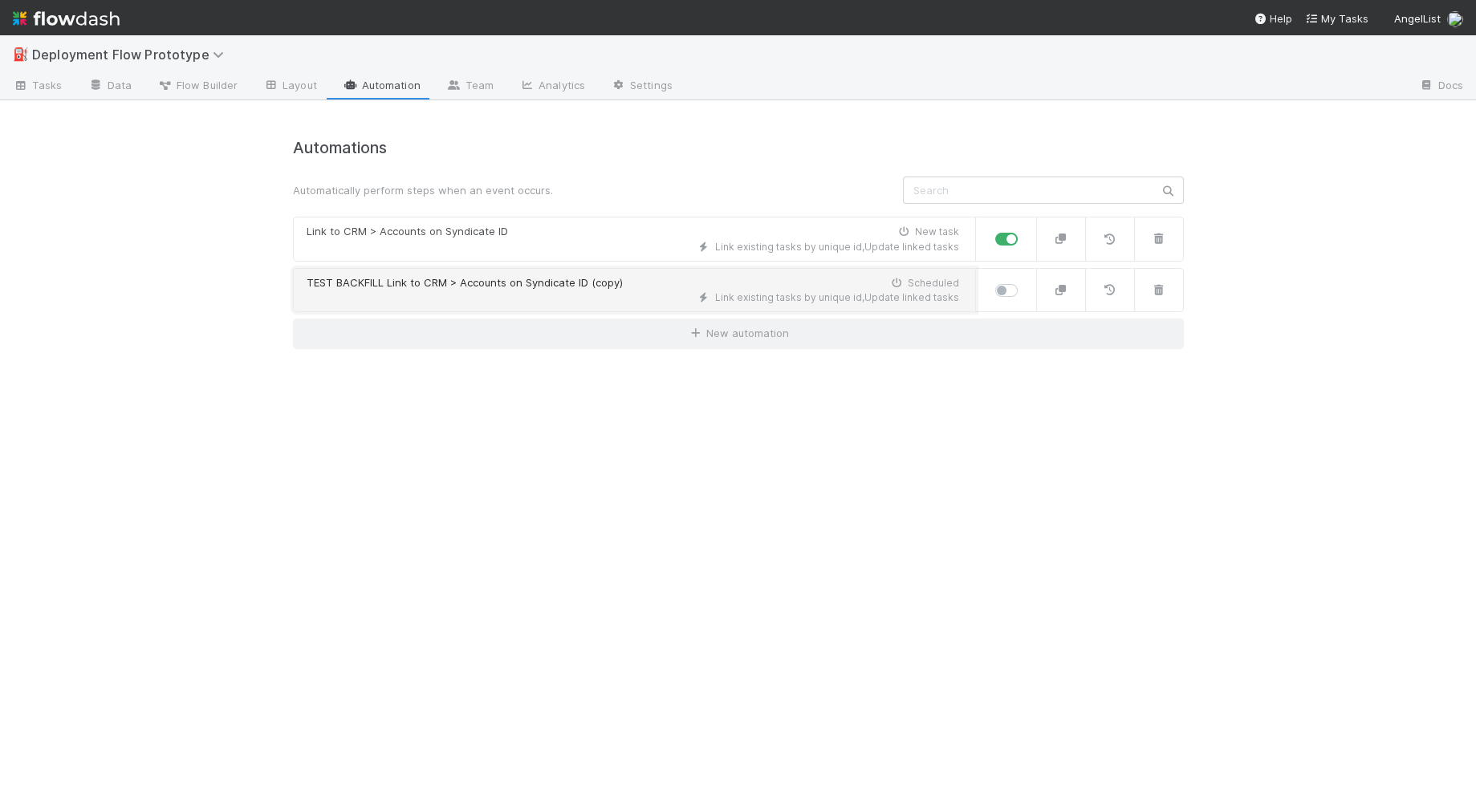
click at [439, 294] on div "Link existing tasks by unique id , Update linked tasks" at bounding box center [633, 297] width 652 height 14
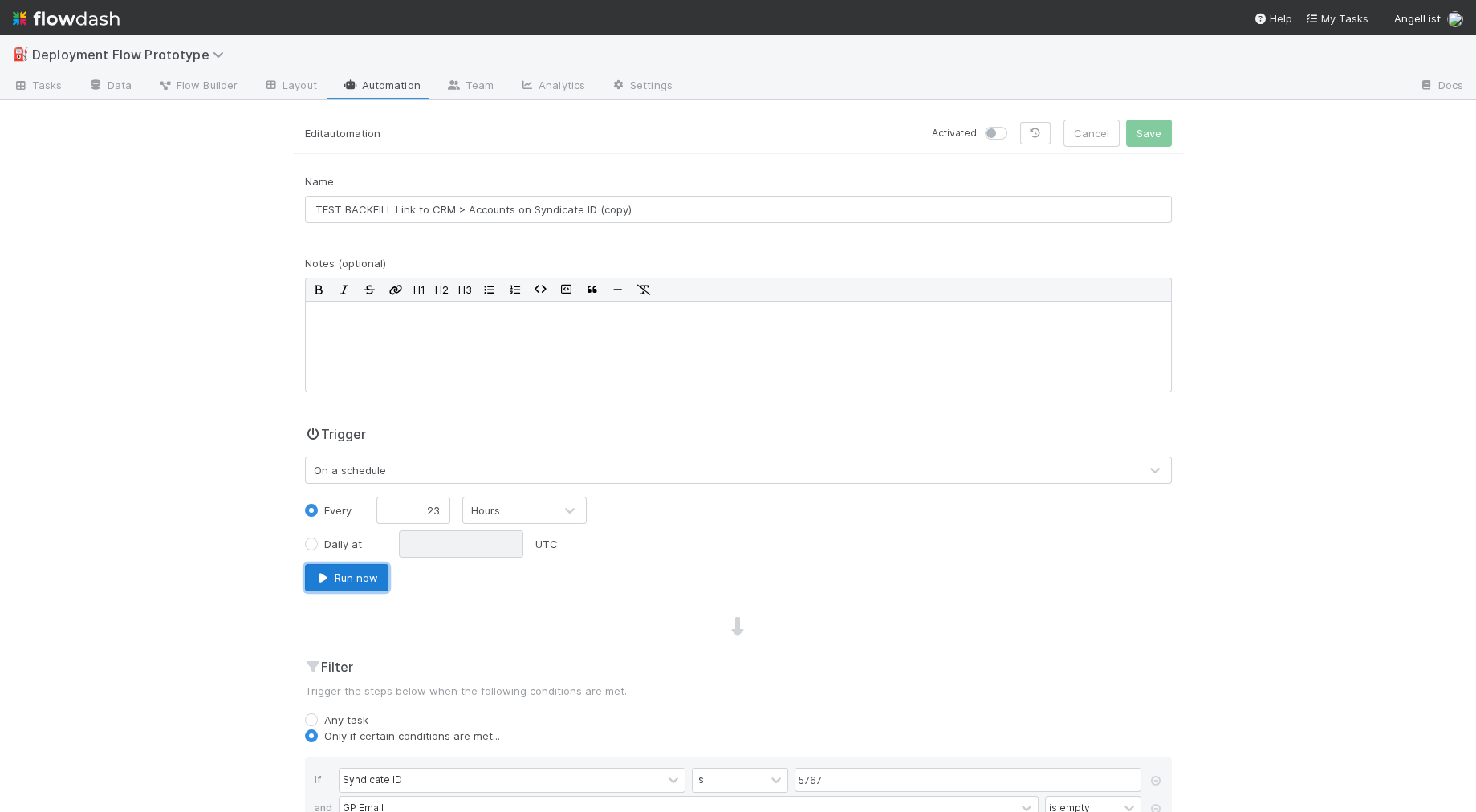
click at [352, 581] on button "Run now" at bounding box center [347, 578] width 84 height 28
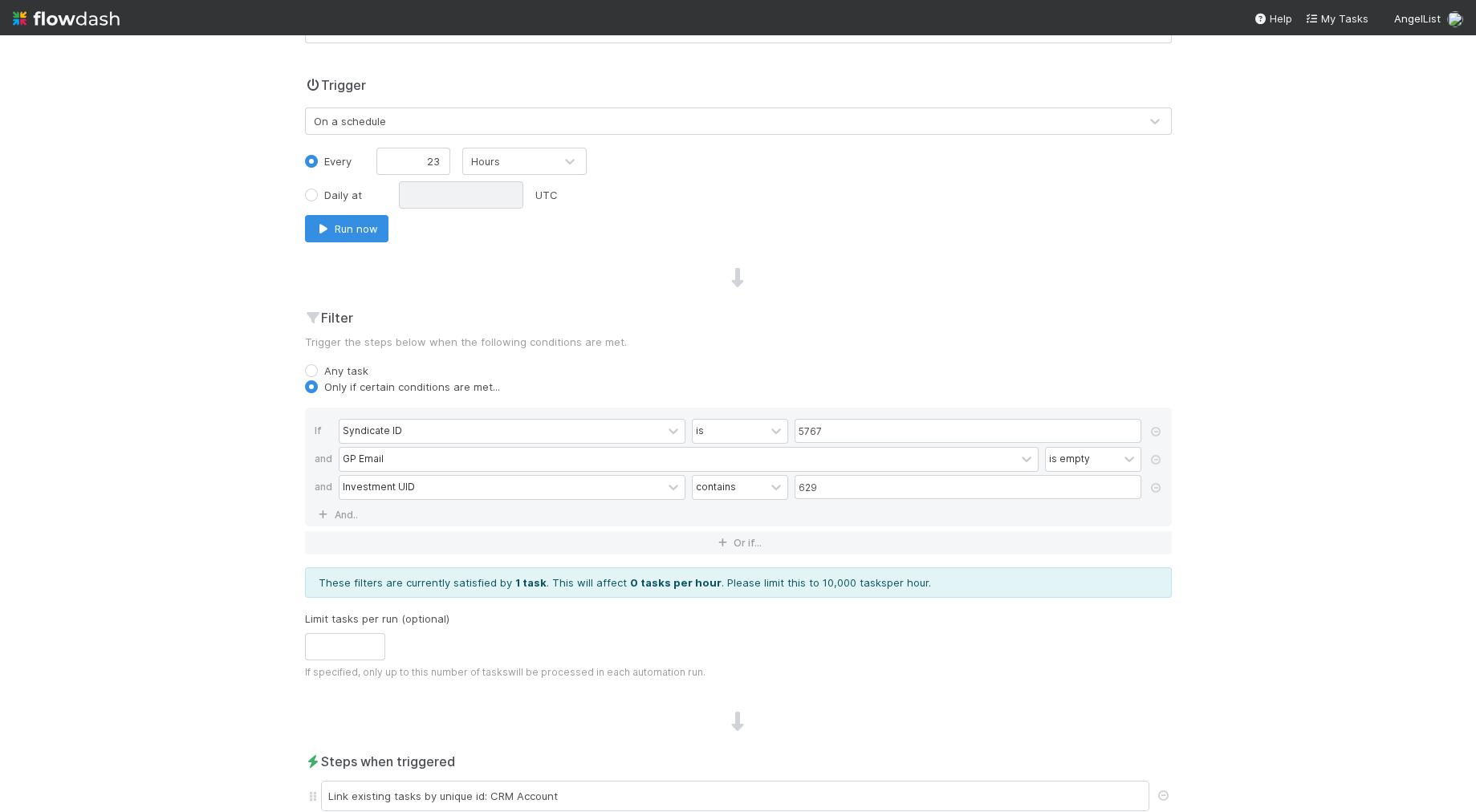
scroll to position [285, 0]
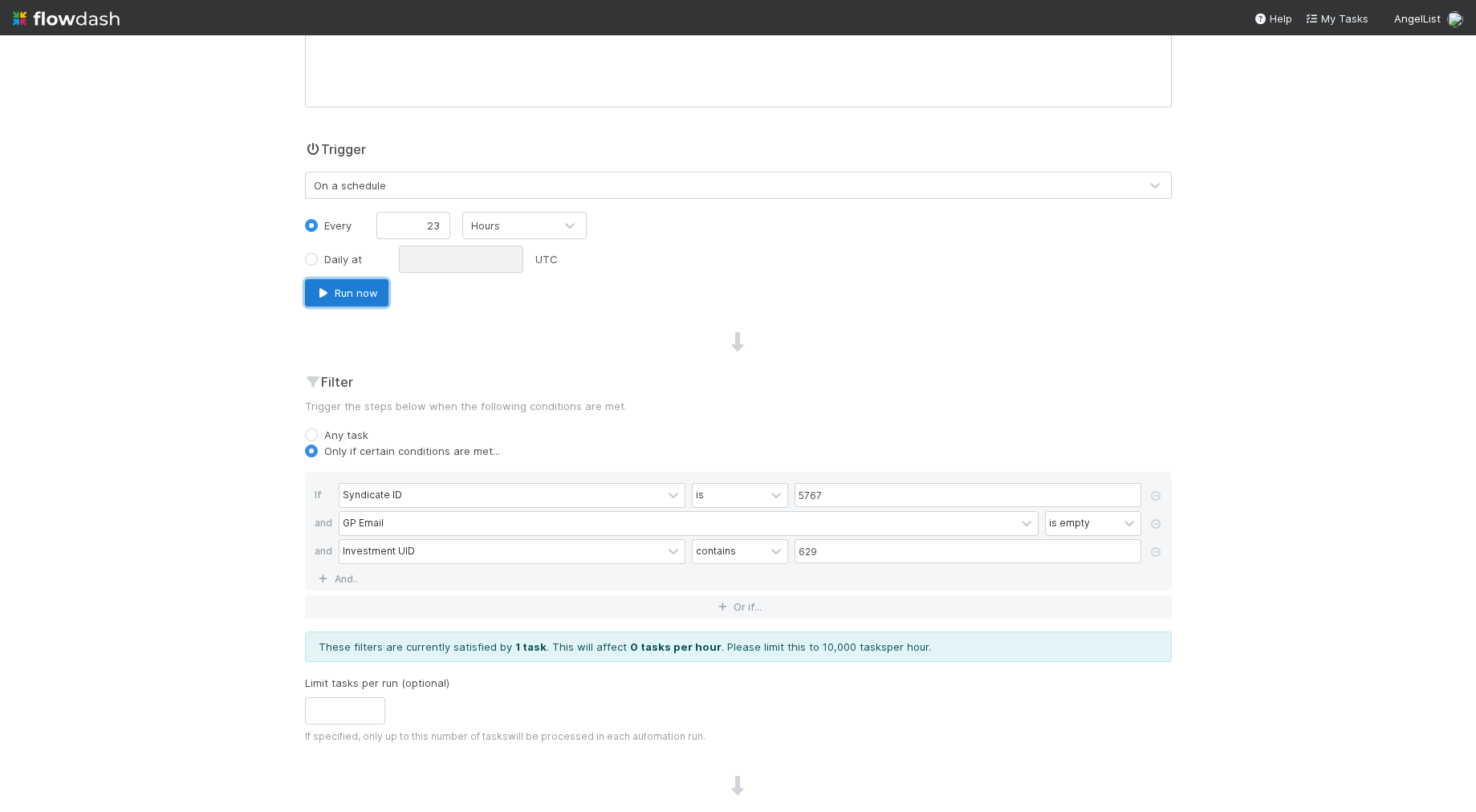
click at [338, 285] on button "Run now" at bounding box center [347, 293] width 84 height 28
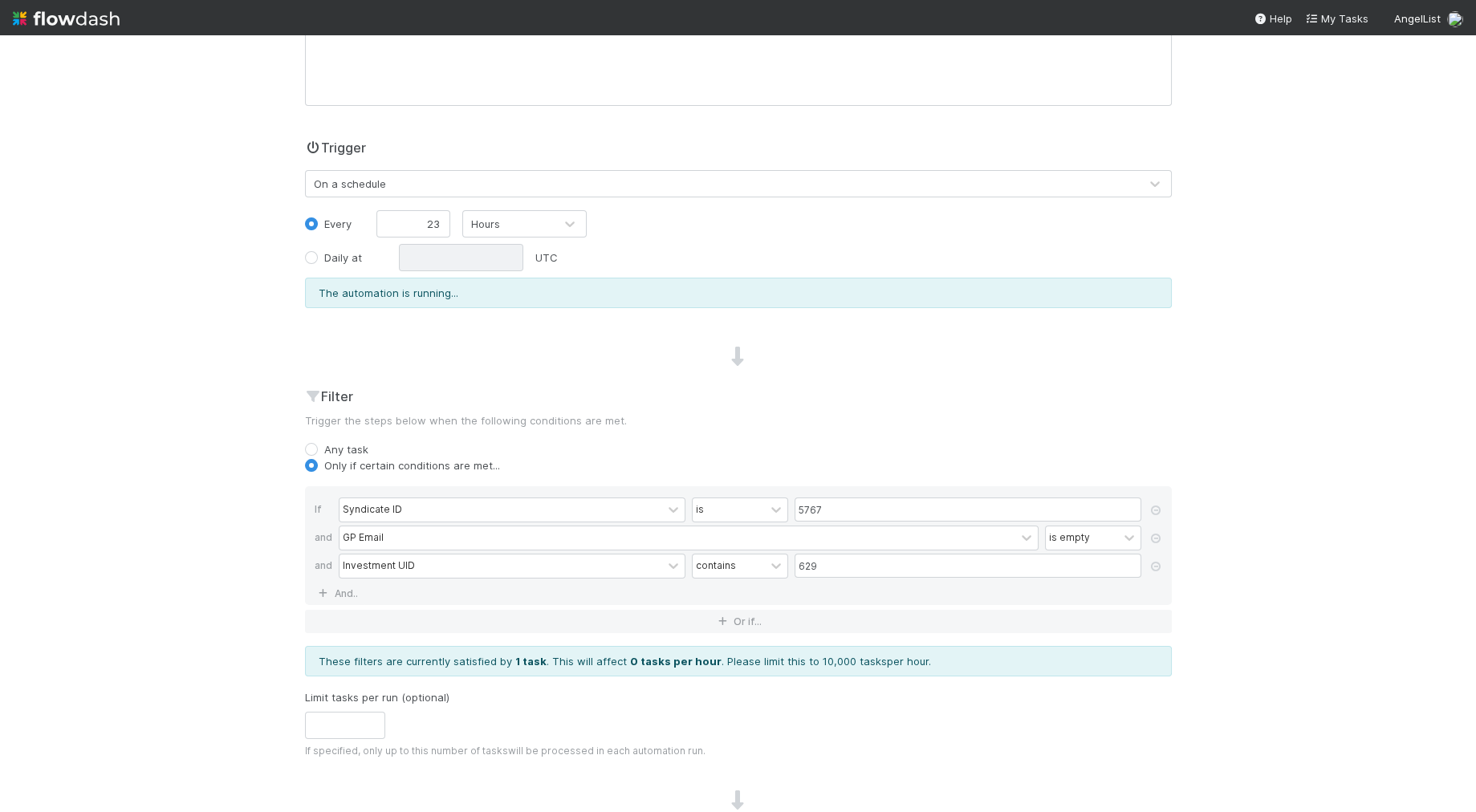
scroll to position [289, 0]
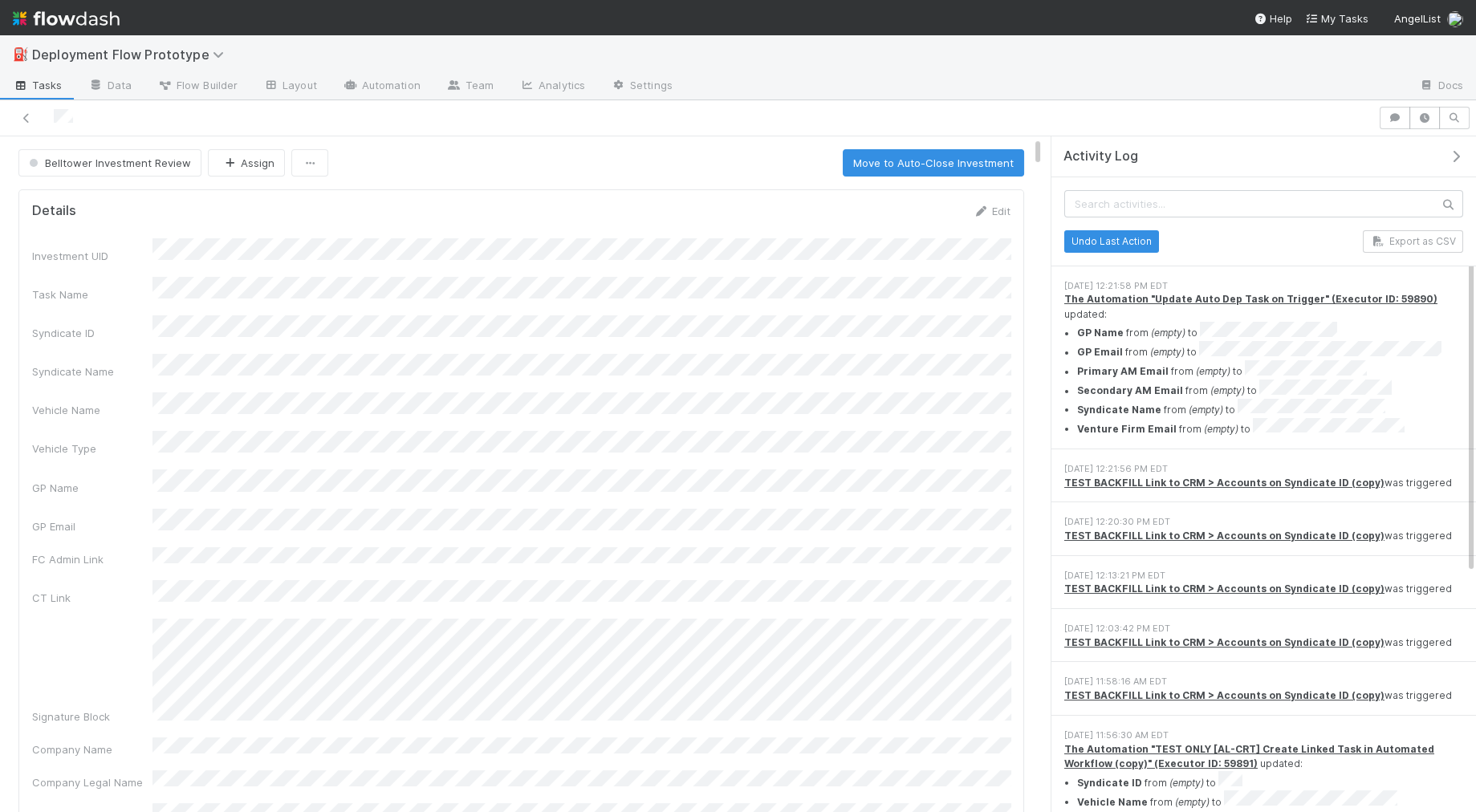
click at [17, 120] on div at bounding box center [689, 118] width 1365 height 23
click at [27, 115] on icon at bounding box center [26, 118] width 16 height 10
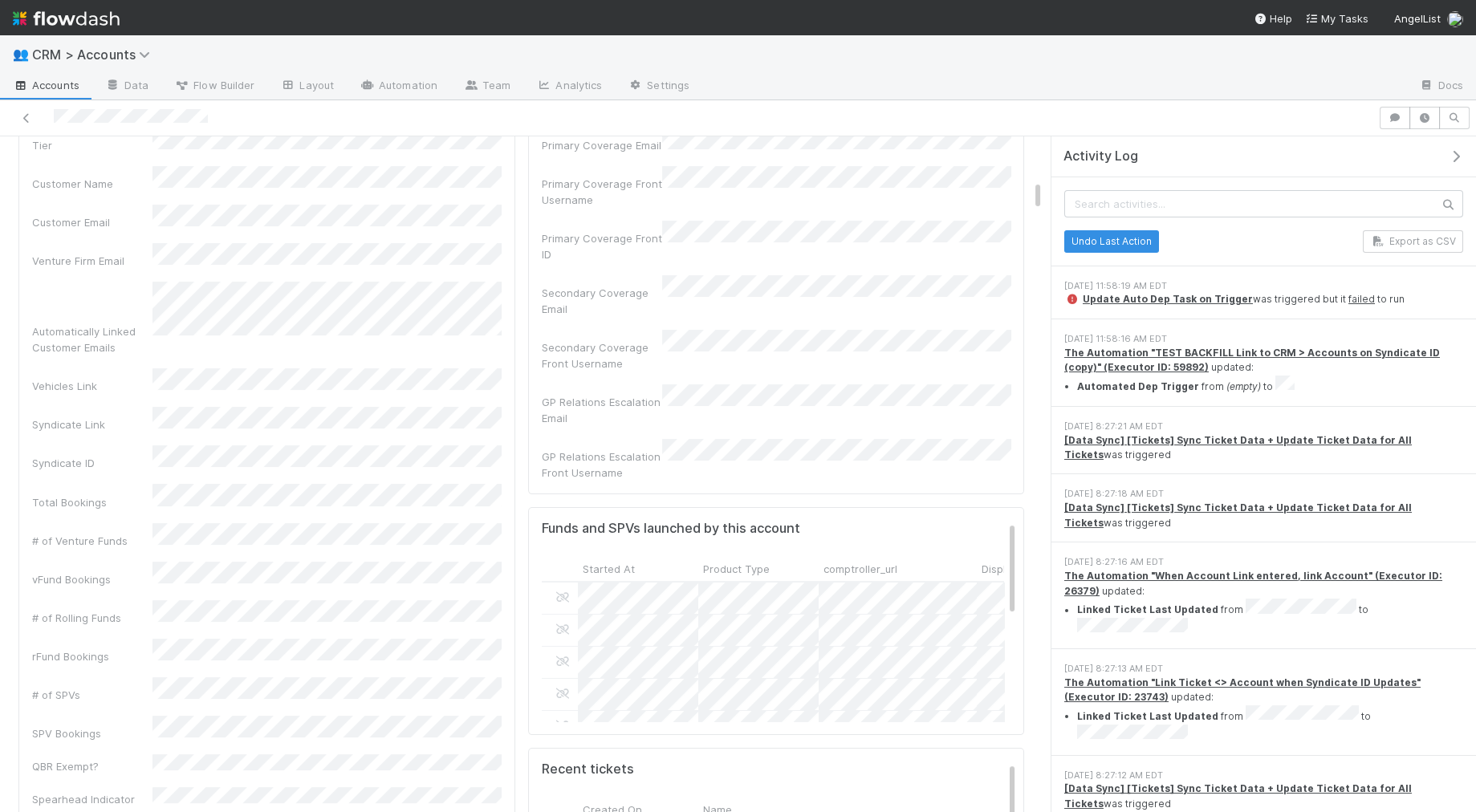
scroll to position [957, 0]
click at [378, 89] on link "Automation" at bounding box center [399, 86] width 104 height 26
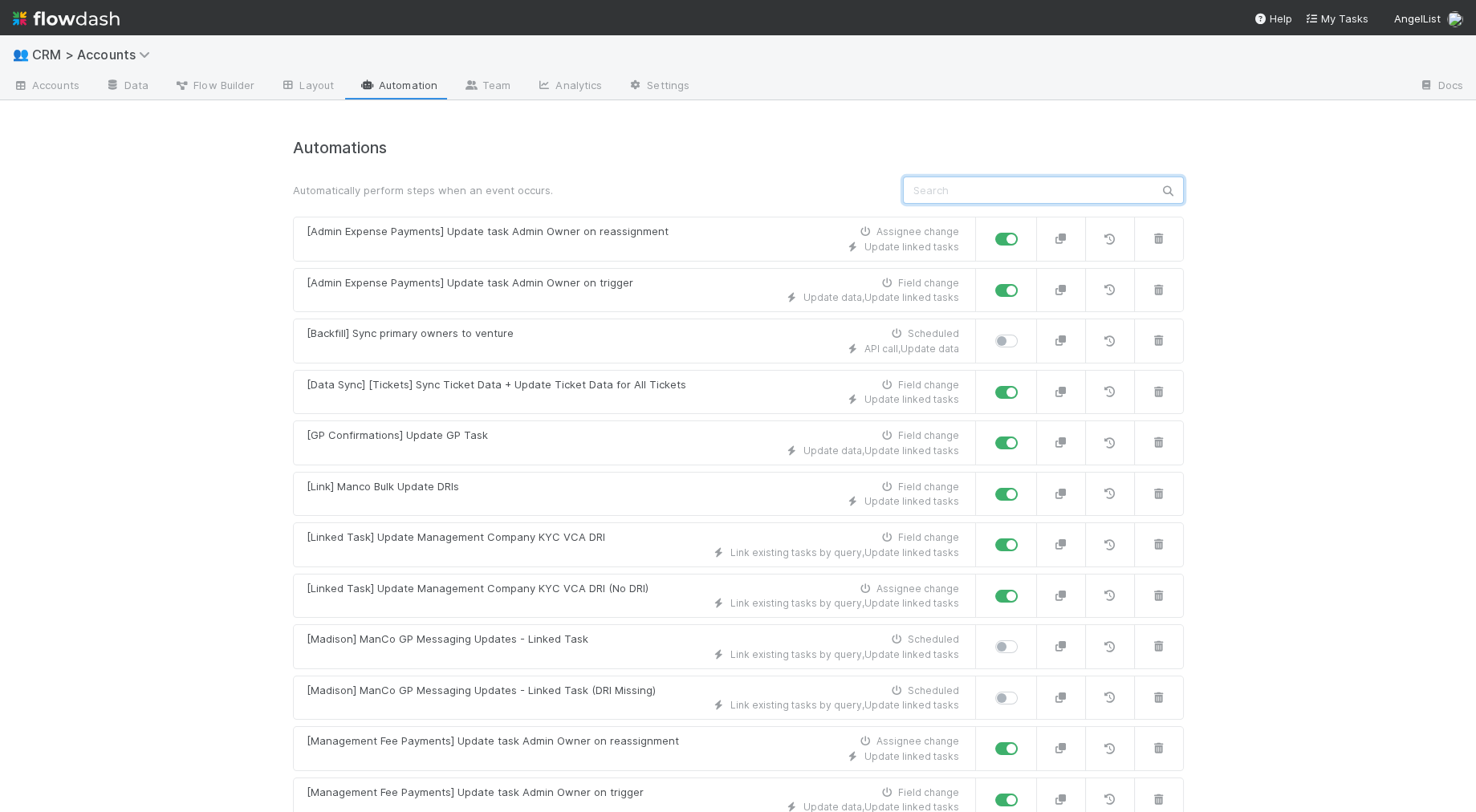
click at [934, 194] on input "text" at bounding box center [1044, 190] width 281 height 28
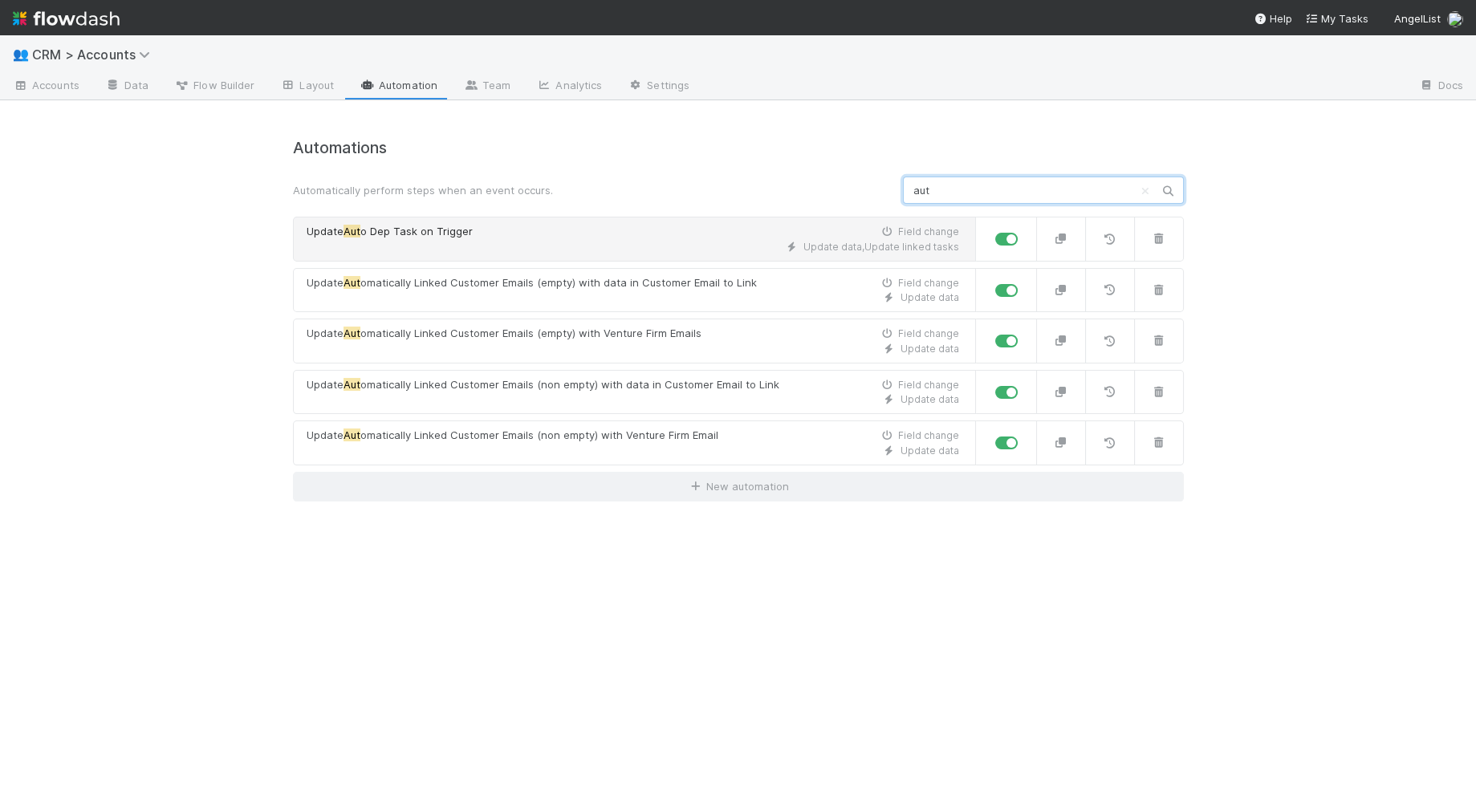
type input "aut"
click at [711, 252] on div "Update data , Update linked tasks" at bounding box center [633, 247] width 652 height 14
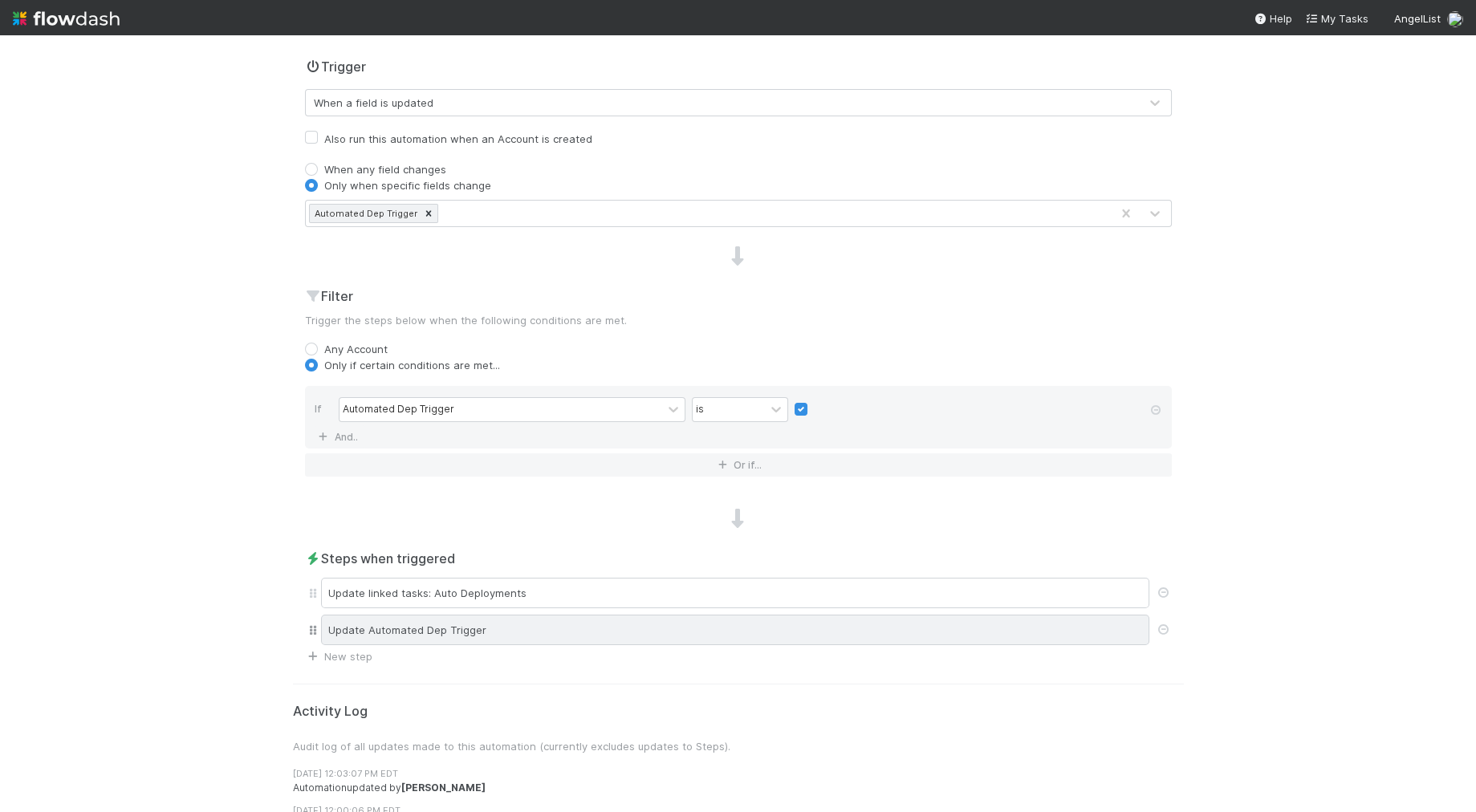
scroll to position [394, 0]
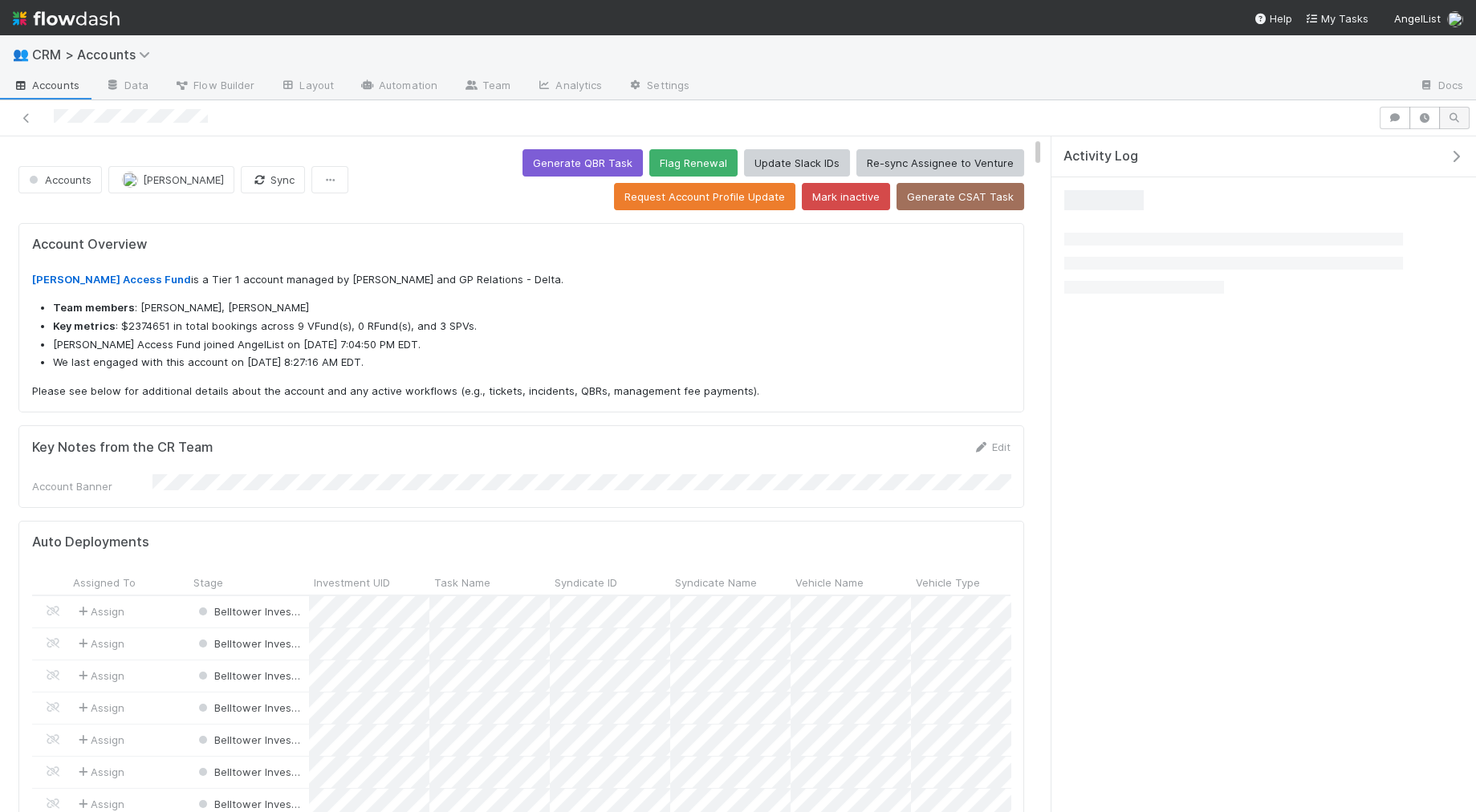
scroll to position [327, 978]
drag, startPoint x: 1460, startPoint y: 122, endPoint x: 1455, endPoint y: 114, distance: 9.4
click at [1459, 122] on button "button" at bounding box center [1454, 118] width 30 height 23
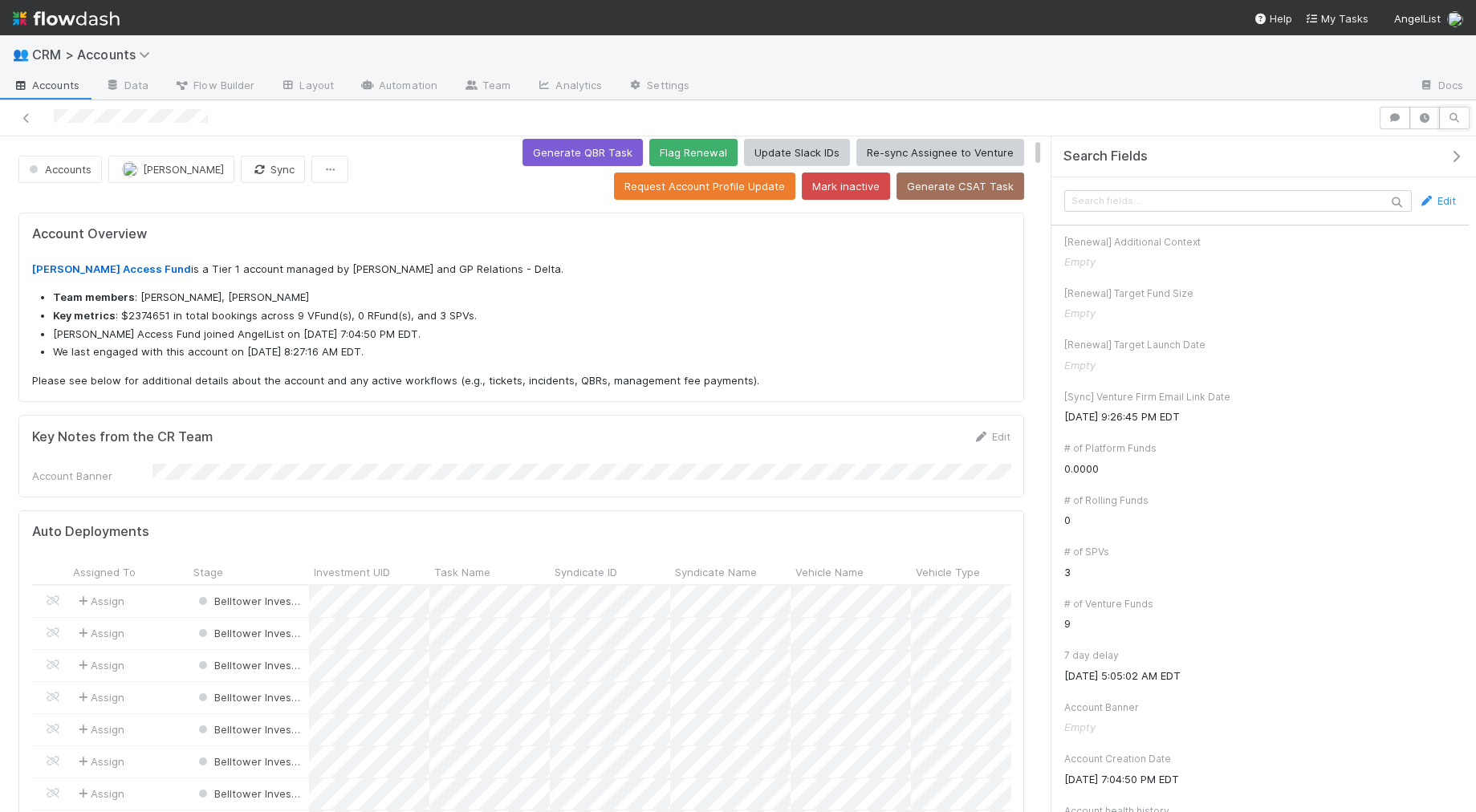
scroll to position [327, 469]
click at [1295, 197] on input "text" at bounding box center [1239, 201] width 348 height 22
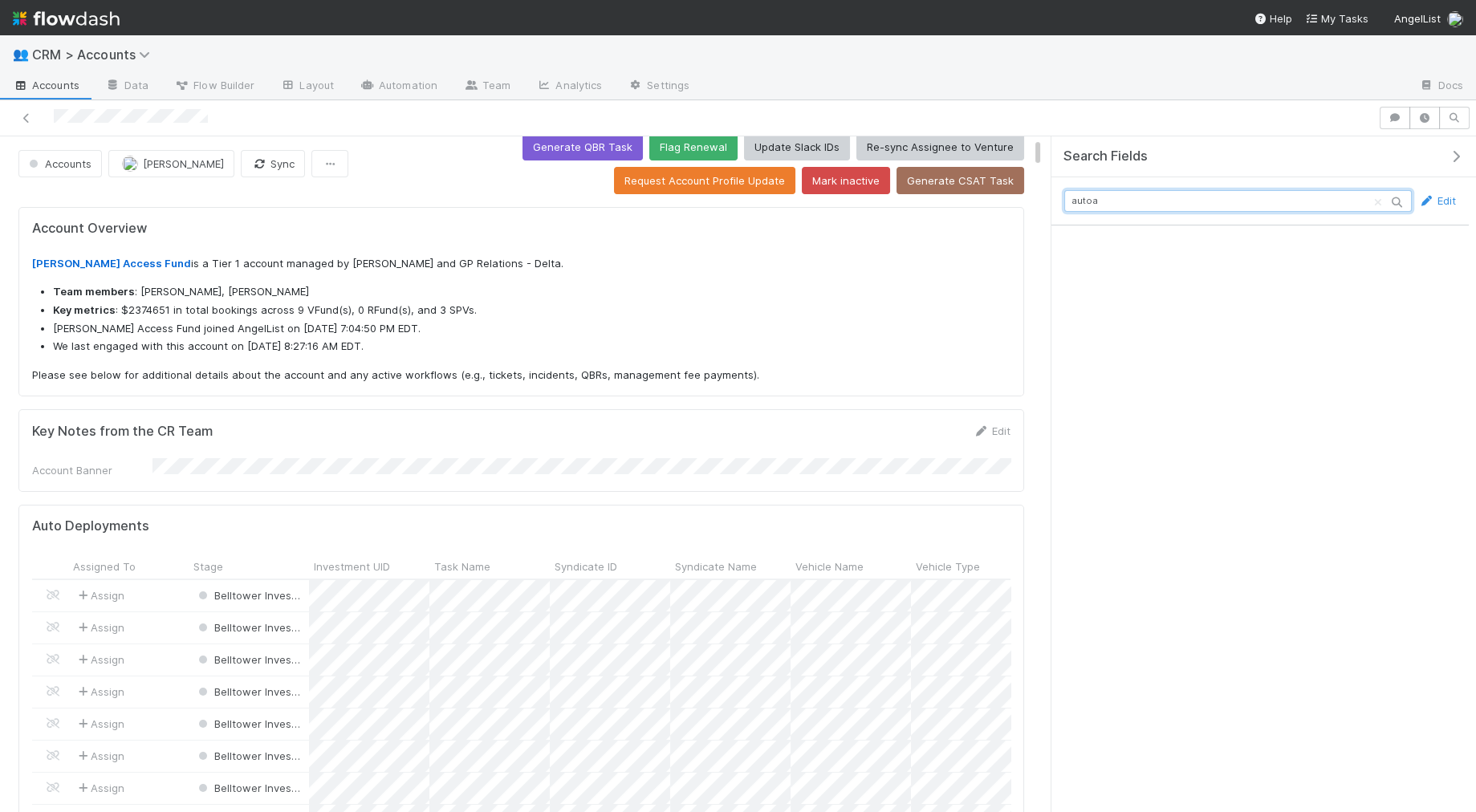
scroll to position [327, 463]
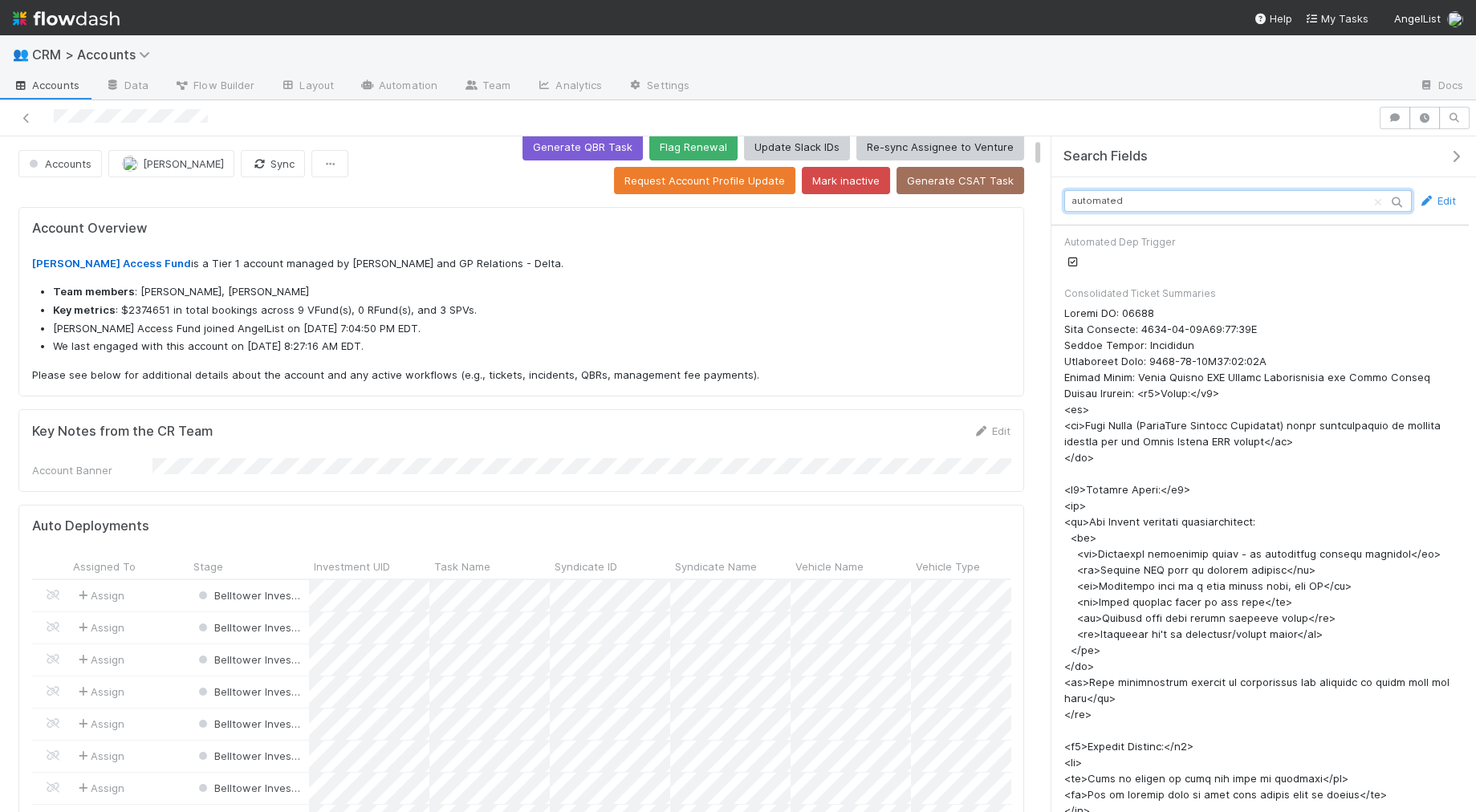
type input "automated"
click at [1071, 262] on icon at bounding box center [1072, 262] width 16 height 10
click at [803, 277] on div "[PERSON_NAME] Access Fund is a Tier 1 account managed by [PERSON_NAME] and GP R…" at bounding box center [521, 319] width 978 height 128
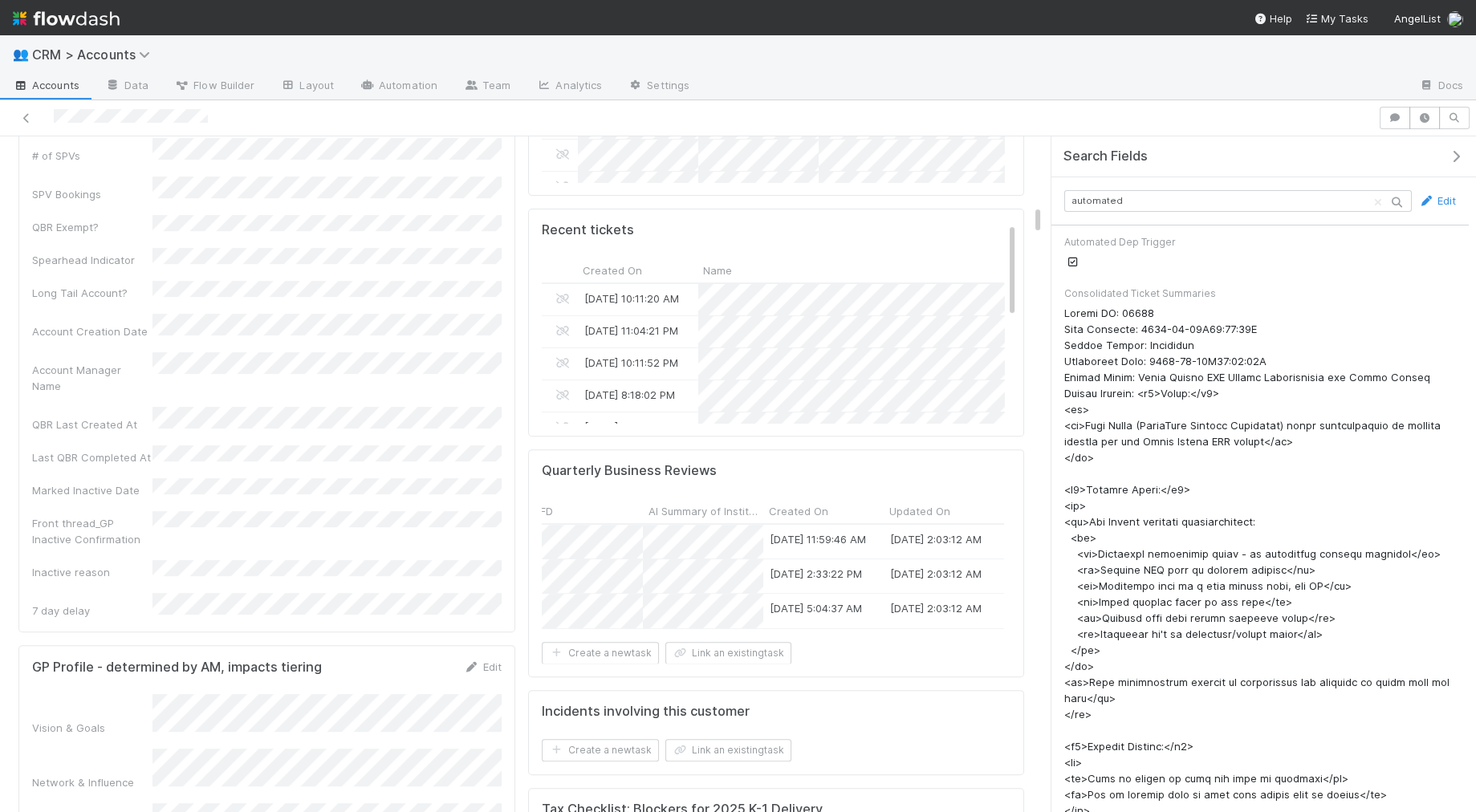
click at [1072, 259] on icon at bounding box center [1072, 262] width 16 height 10
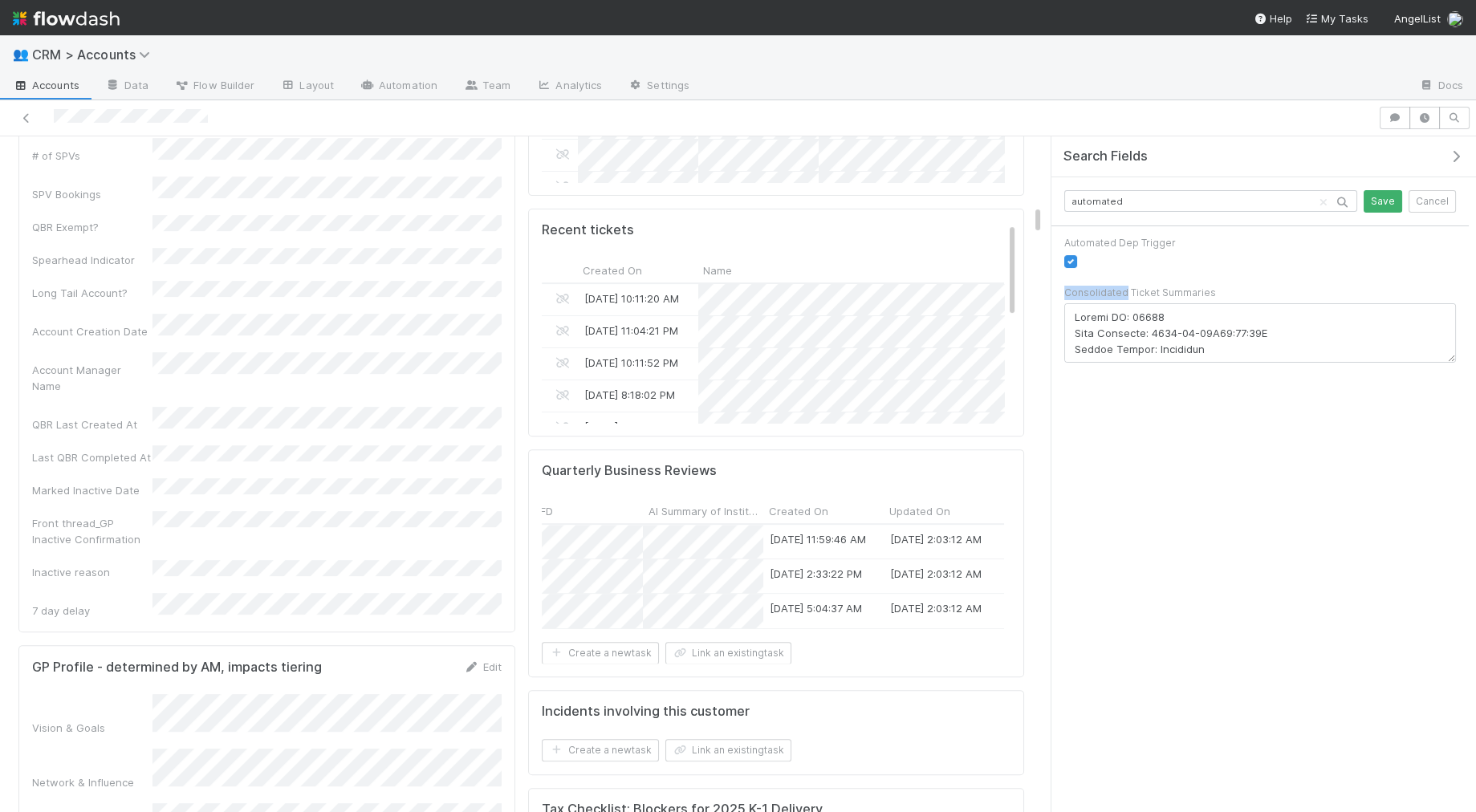
click at [1084, 253] on label at bounding box center [1084, 253] width 0 height 0
click at [1069, 261] on input "checkbox" at bounding box center [1070, 260] width 13 height 14
checkbox input "false"
click at [1376, 199] on button "Save" at bounding box center [1382, 201] width 38 height 23
